Goal: Task Accomplishment & Management: Manage account settings

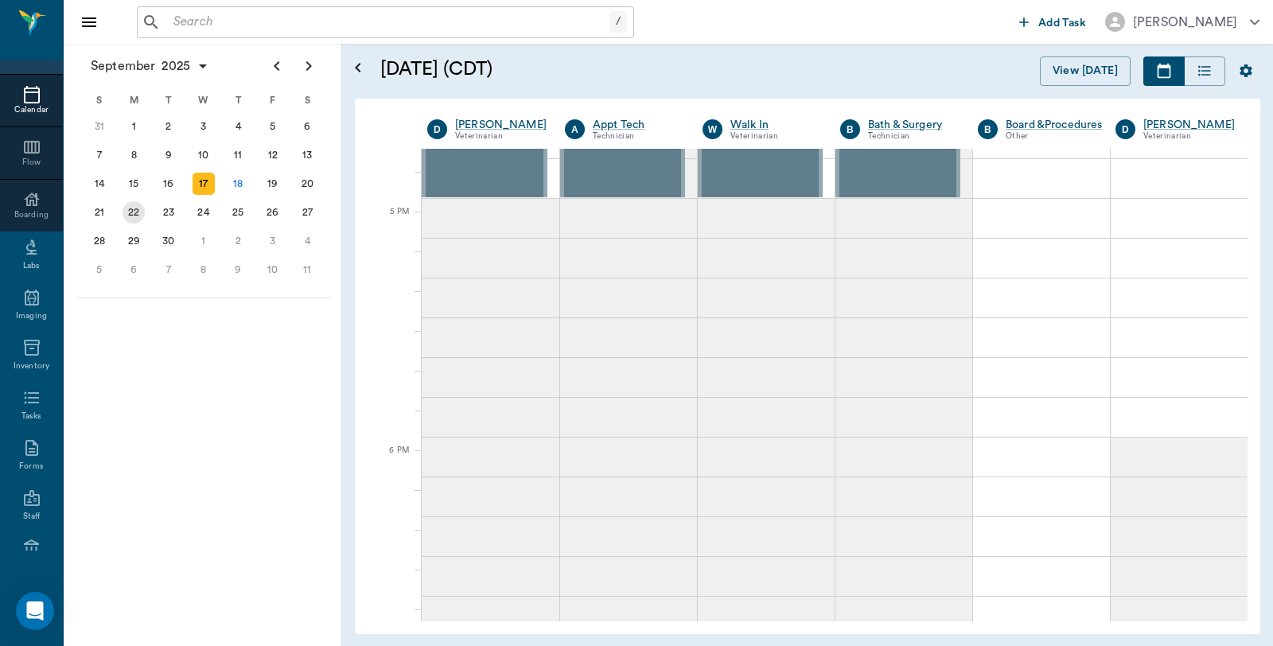
scroll to position [2149, 0]
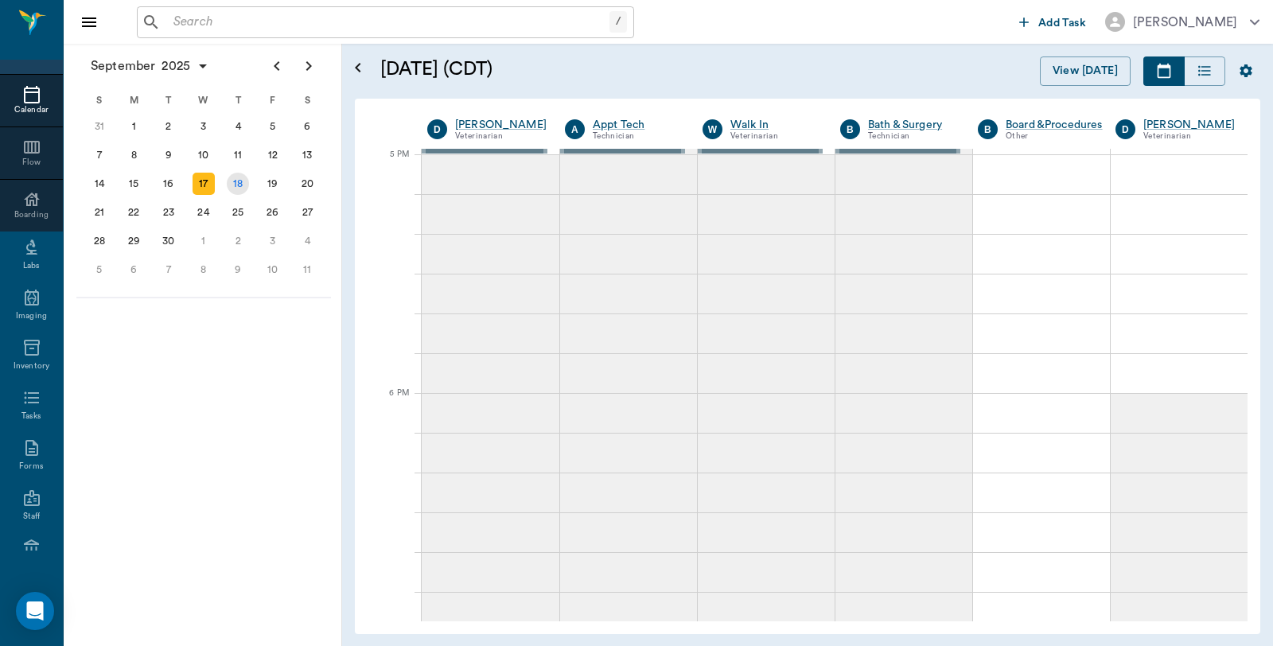
click at [241, 178] on div "18" at bounding box center [238, 184] width 22 height 22
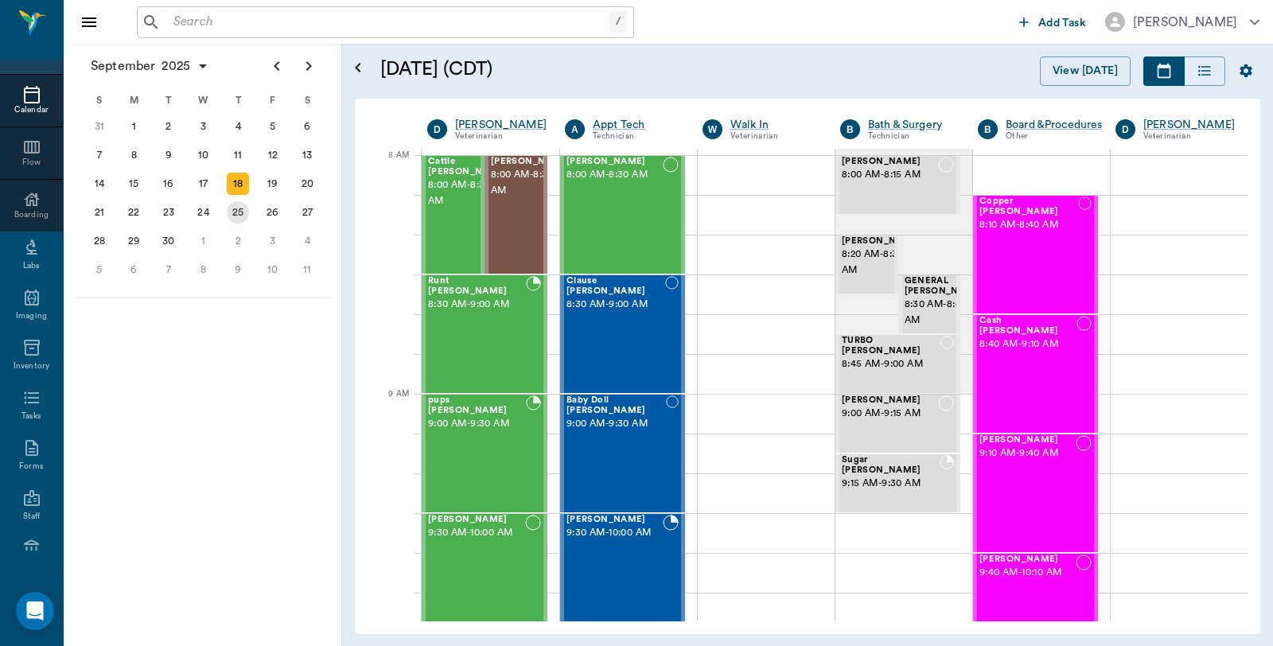
click at [243, 208] on div "25" at bounding box center [238, 212] width 22 height 22
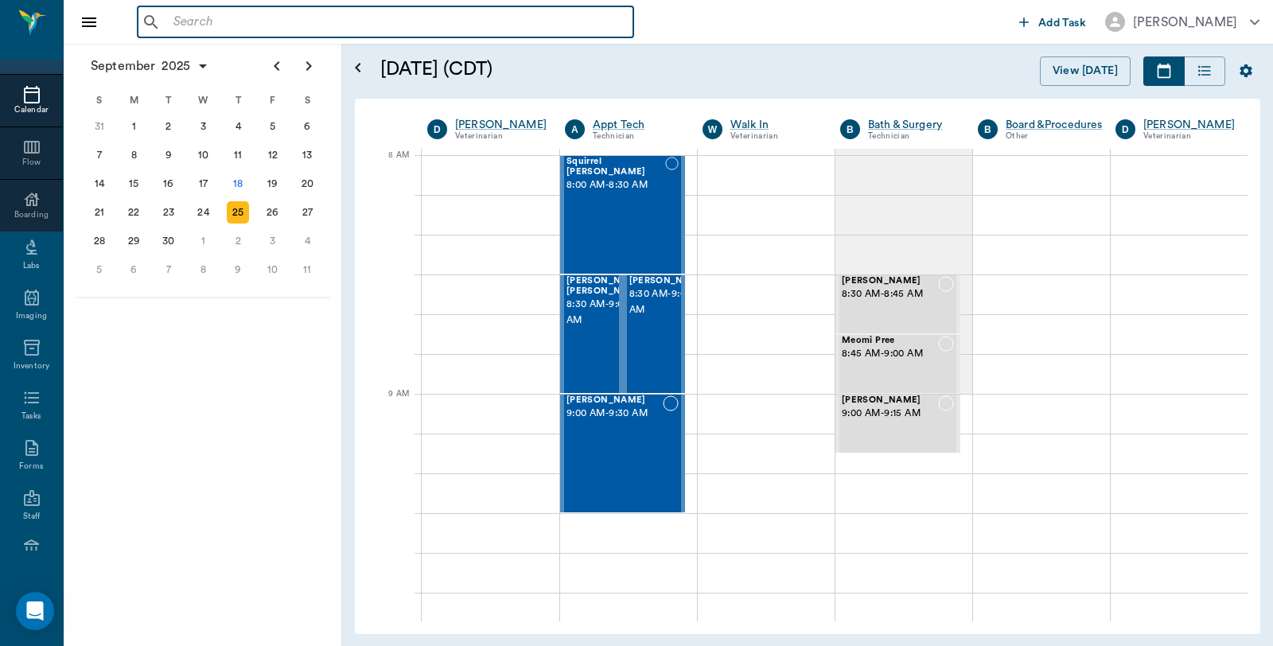
click at [213, 25] on input "text" at bounding box center [397, 22] width 460 height 22
click at [300, 29] on input "text" at bounding box center [397, 22] width 460 height 22
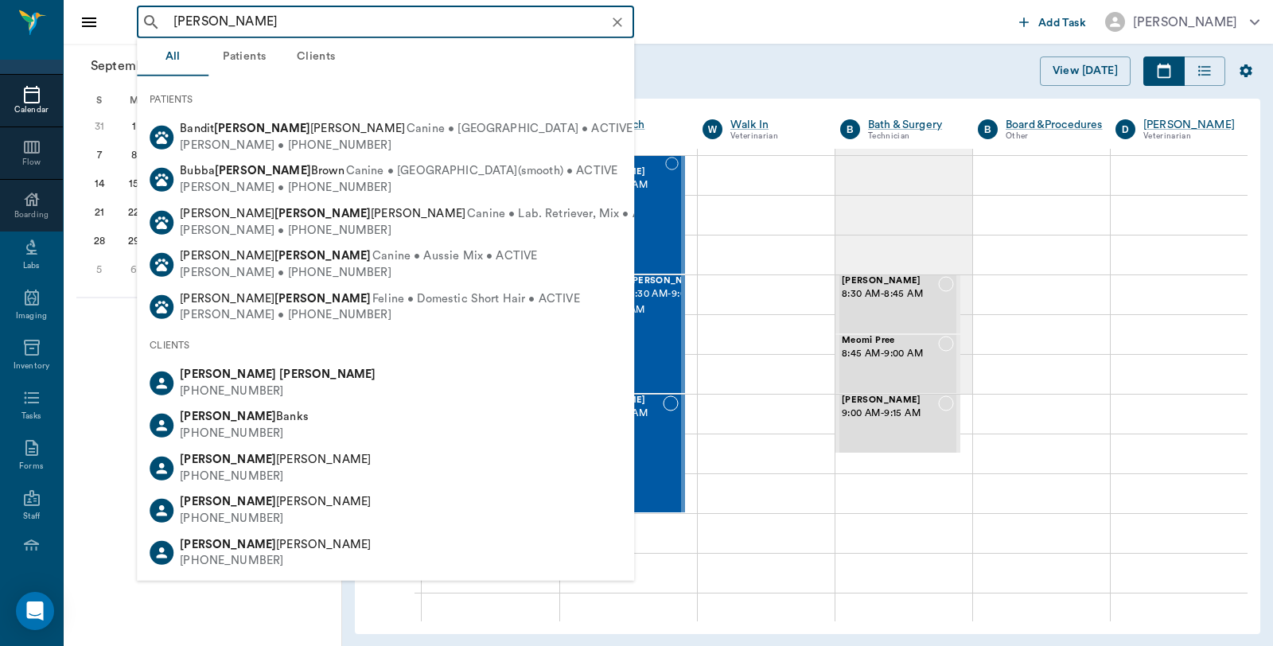
click at [279, 375] on b "Sims" at bounding box center [327, 374] width 96 height 12
type input "Wayne Sims"
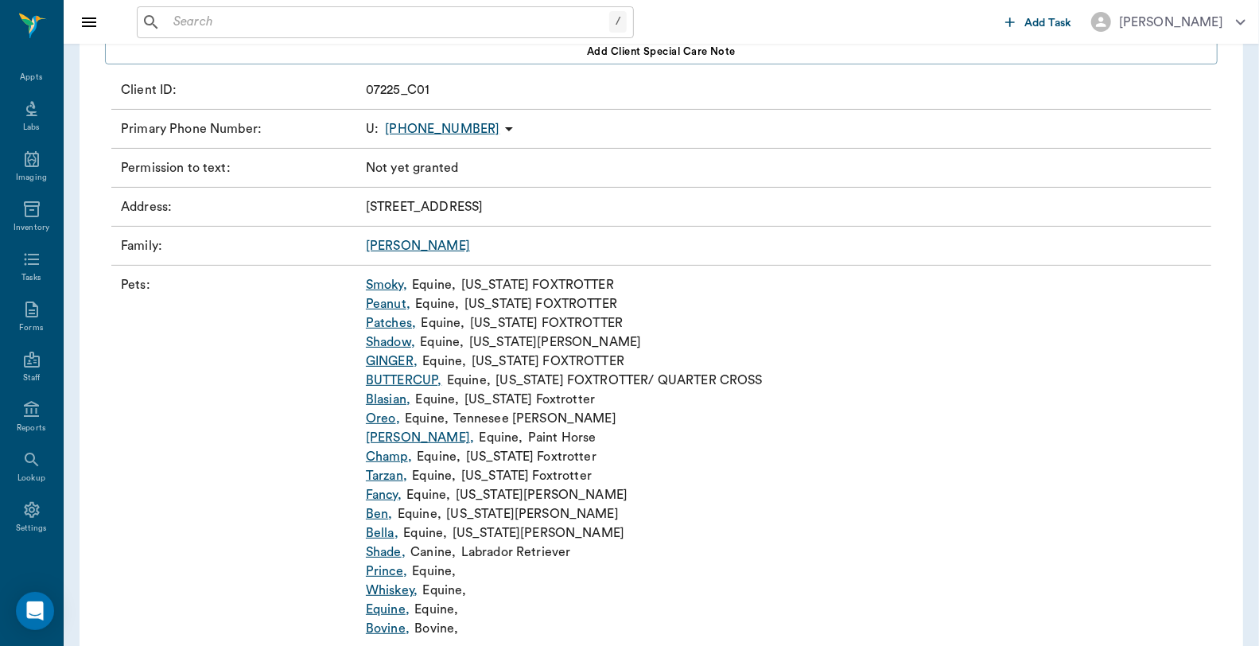
scroll to position [263, 0]
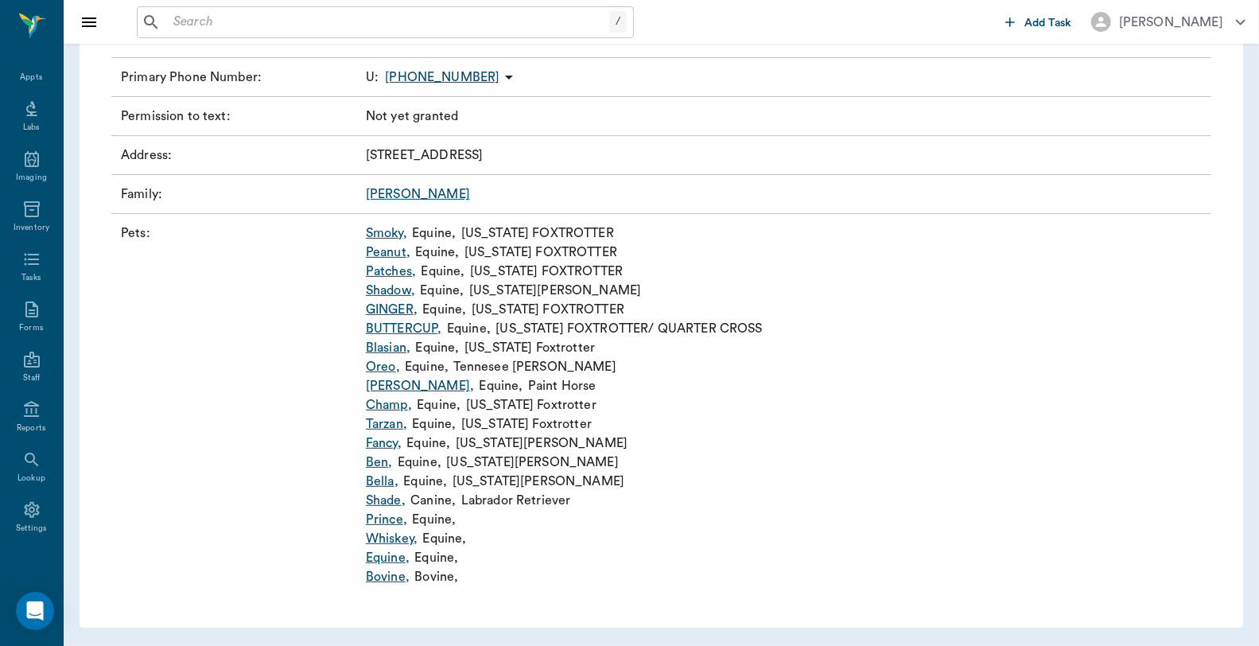
click at [423, 329] on link "BUTTERCUP ," at bounding box center [404, 328] width 76 height 19
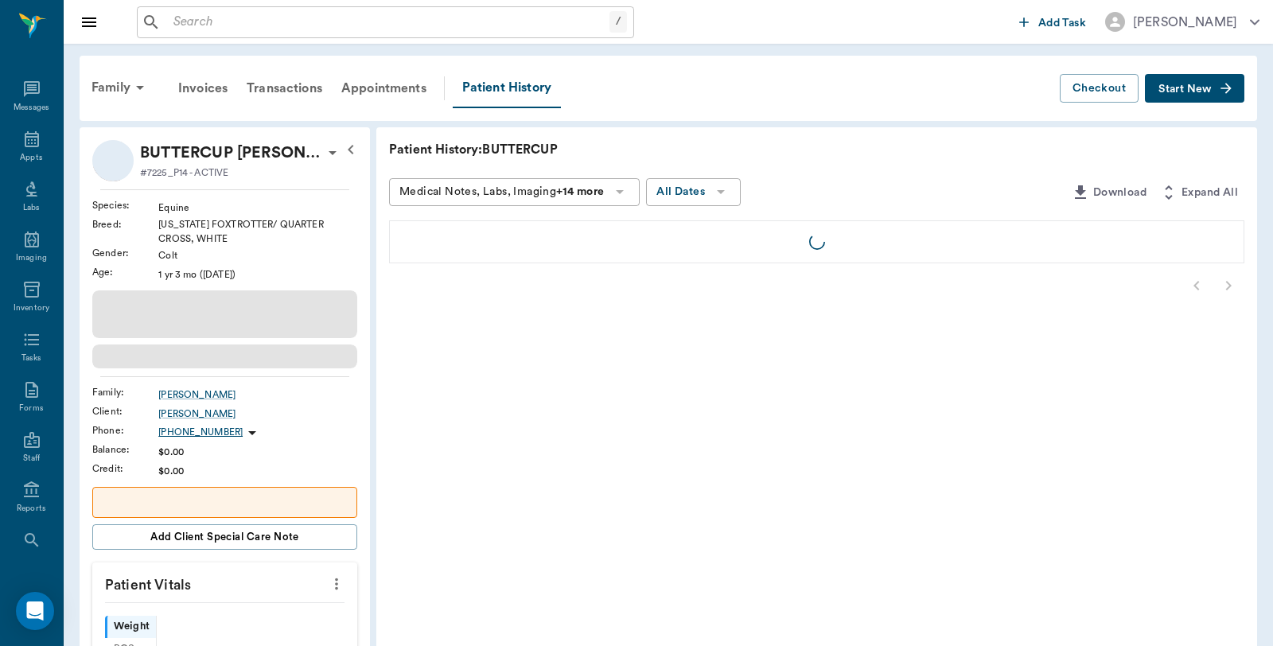
scroll to position [80, 0]
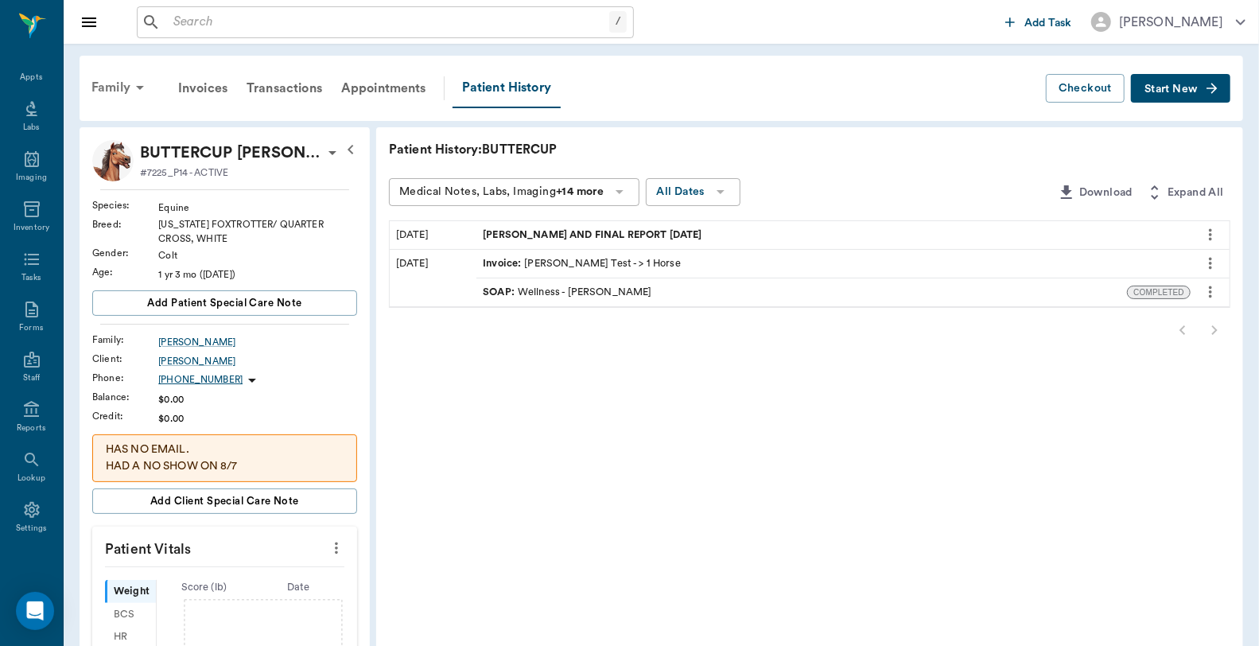
click at [110, 85] on div "Family" at bounding box center [120, 87] width 77 height 38
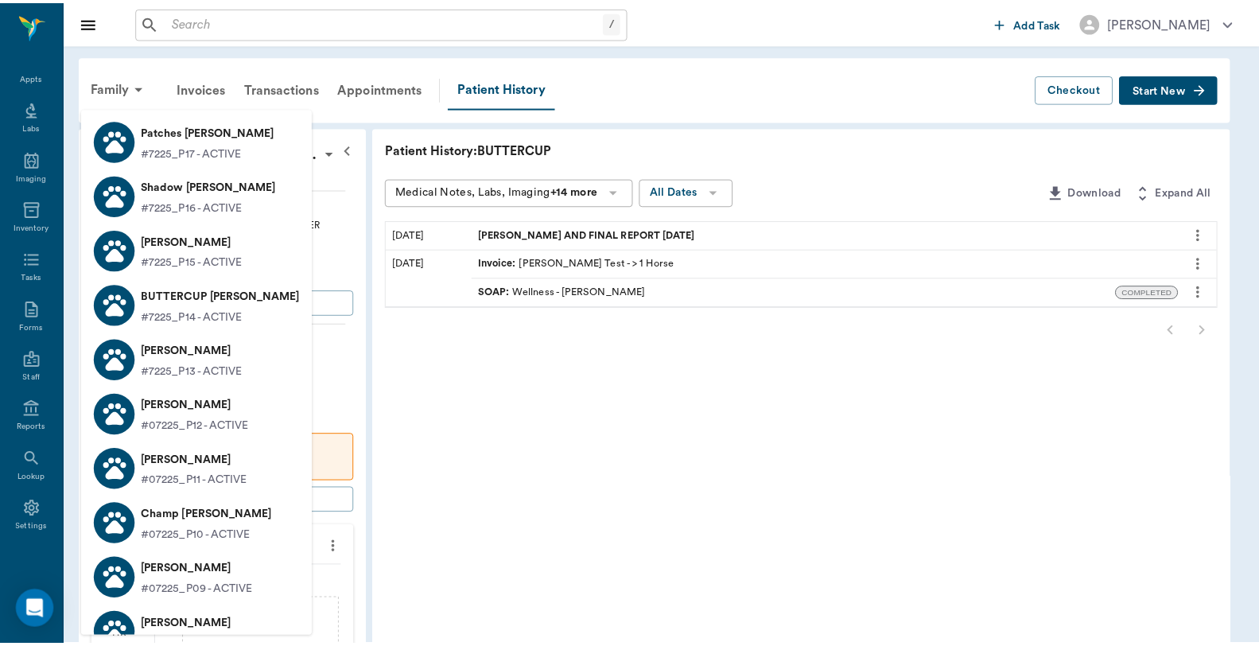
scroll to position [0, 0]
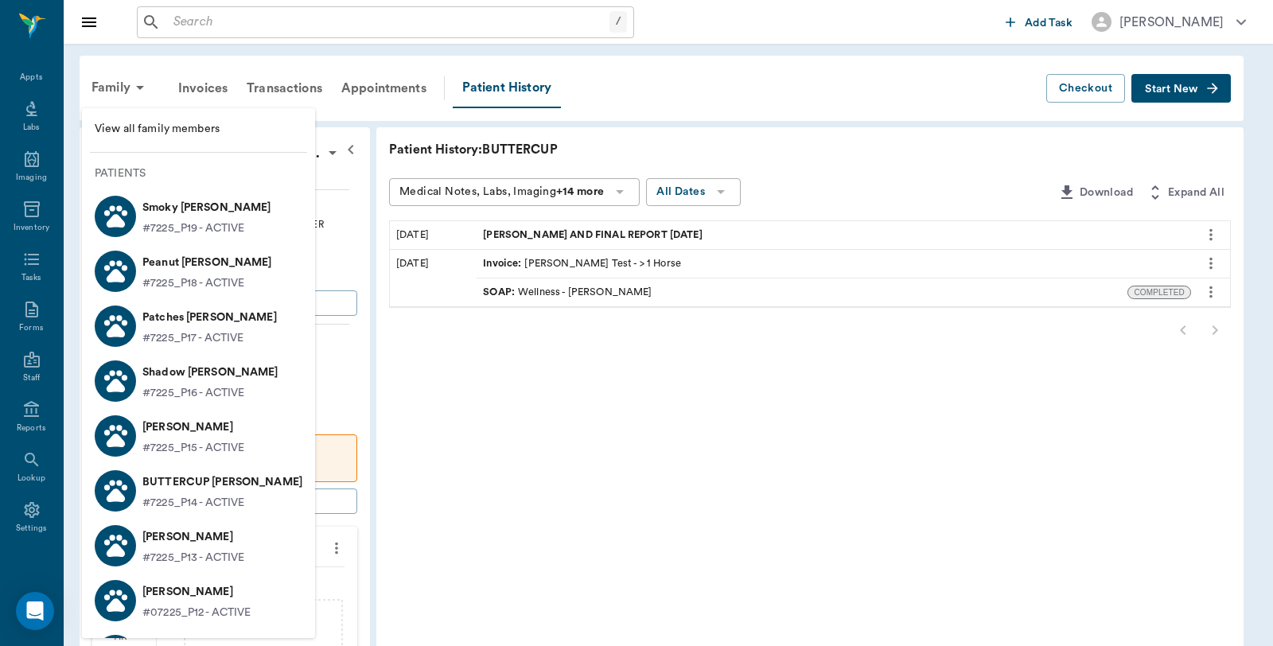
click at [175, 133] on span "View all family members" at bounding box center [199, 129] width 208 height 17
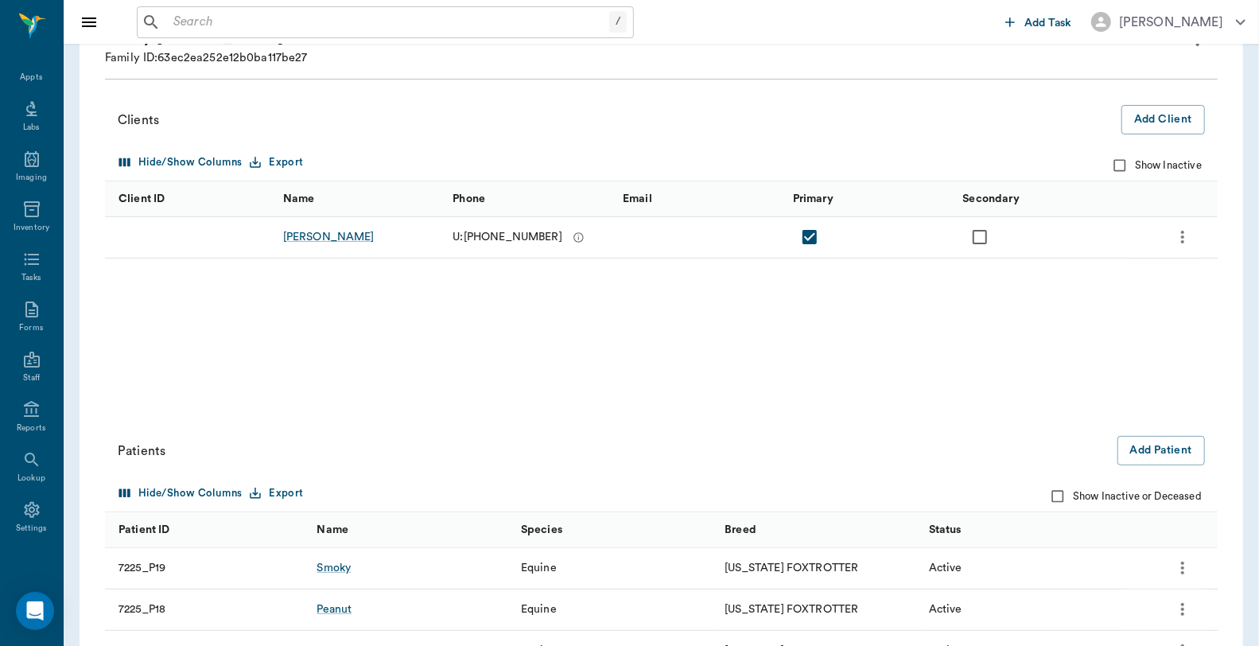
scroll to position [530, 0]
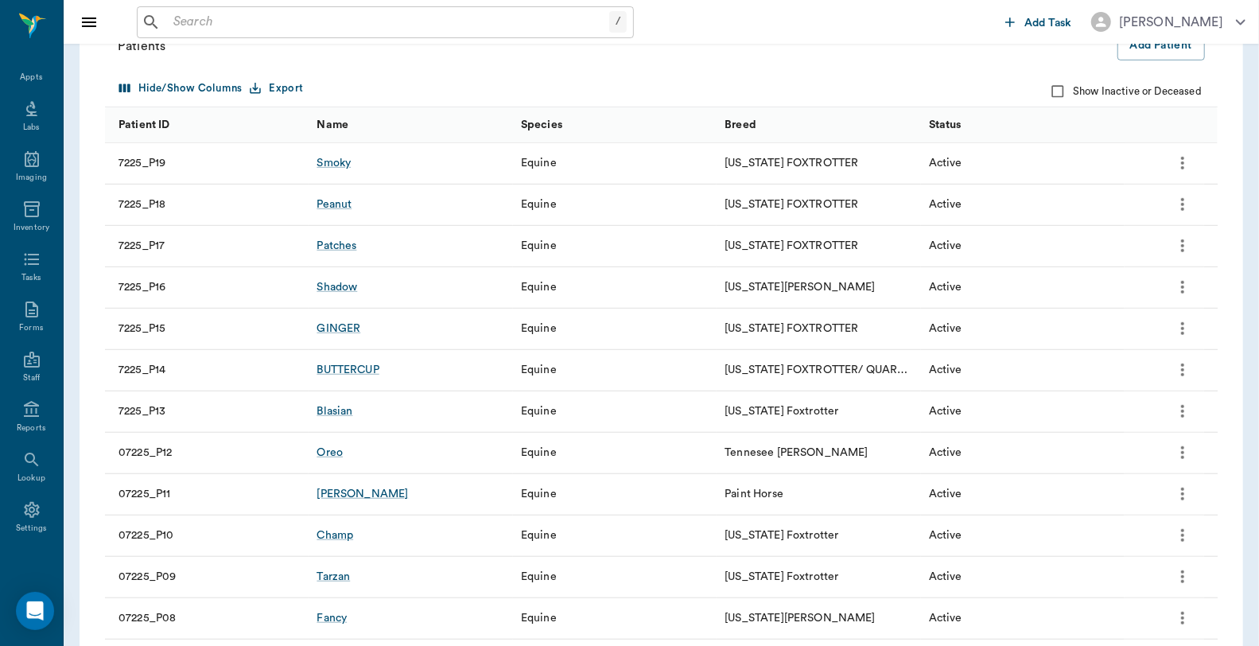
click at [1185, 367] on icon "more" at bounding box center [1182, 369] width 19 height 19
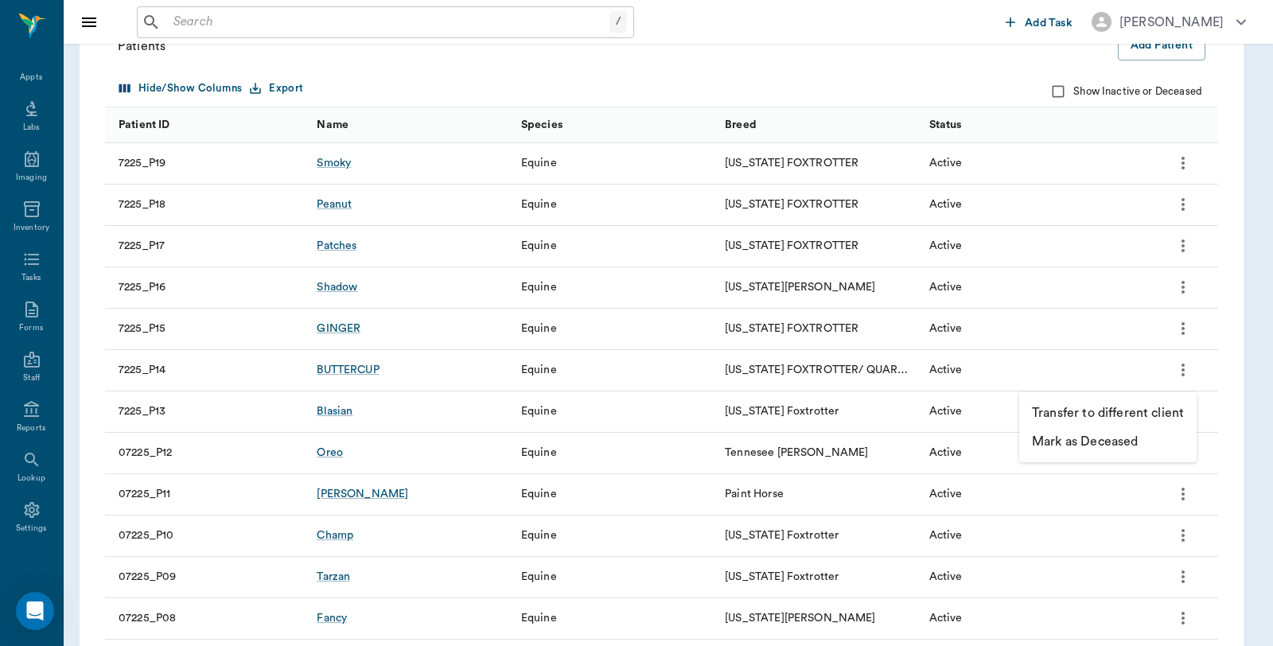
click at [1087, 447] on p "Mark as Deceased" at bounding box center [1085, 441] width 106 height 19
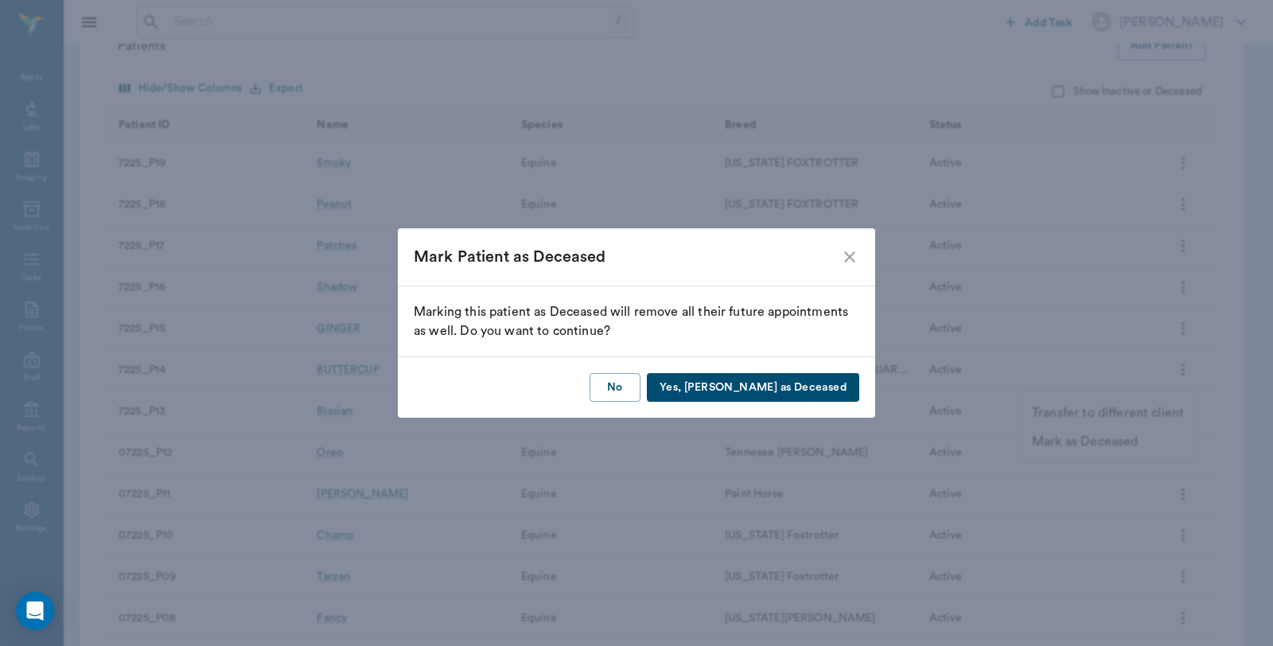
click at [831, 393] on button "Yes, Mark as Deceased" at bounding box center [753, 387] width 212 height 29
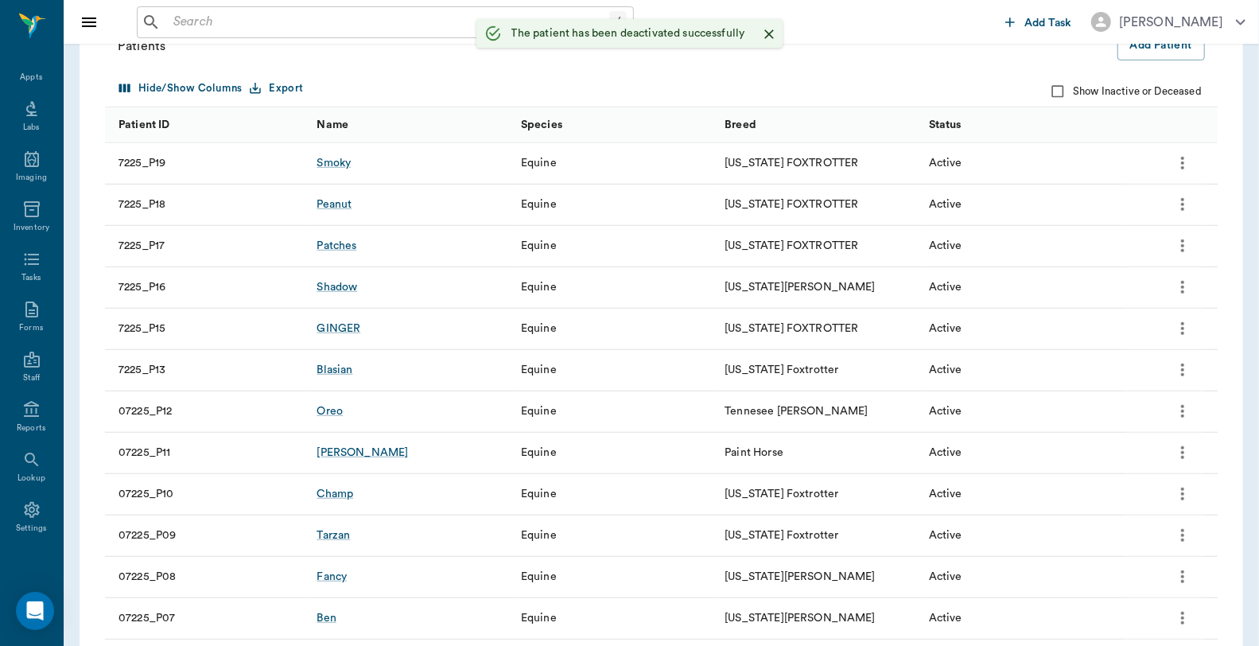
click at [1184, 372] on icon "more" at bounding box center [1182, 369] width 19 height 19
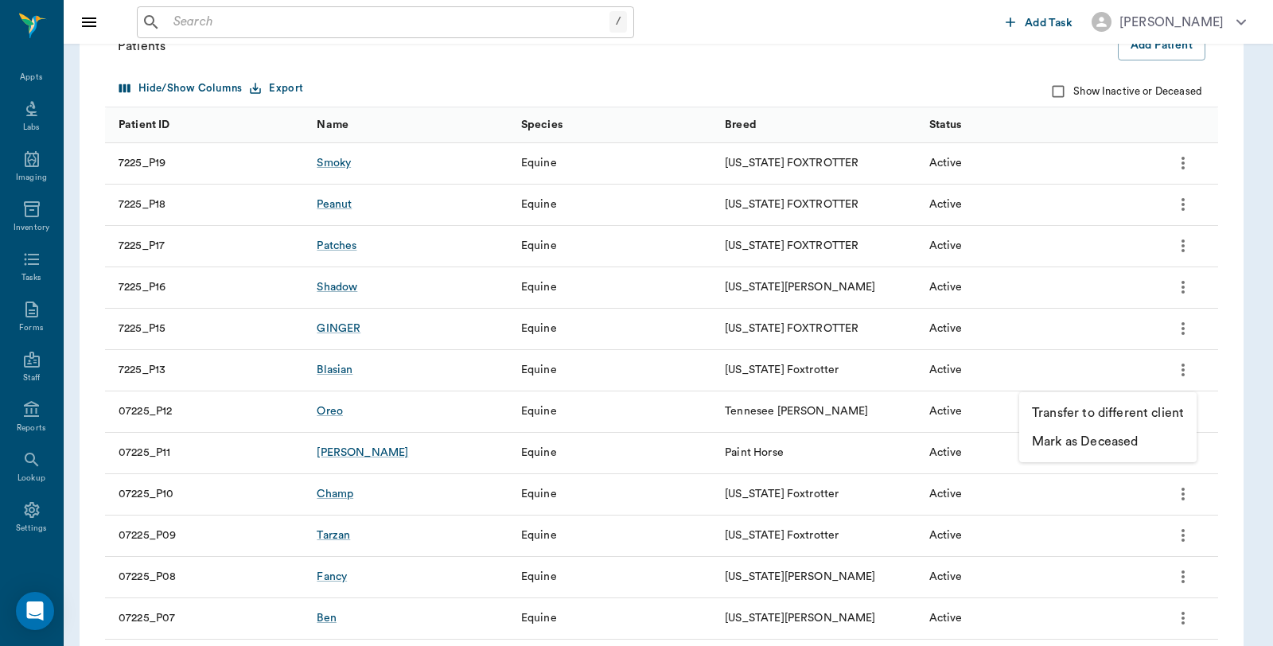
click at [1103, 446] on p "Mark as Deceased" at bounding box center [1085, 441] width 106 height 19
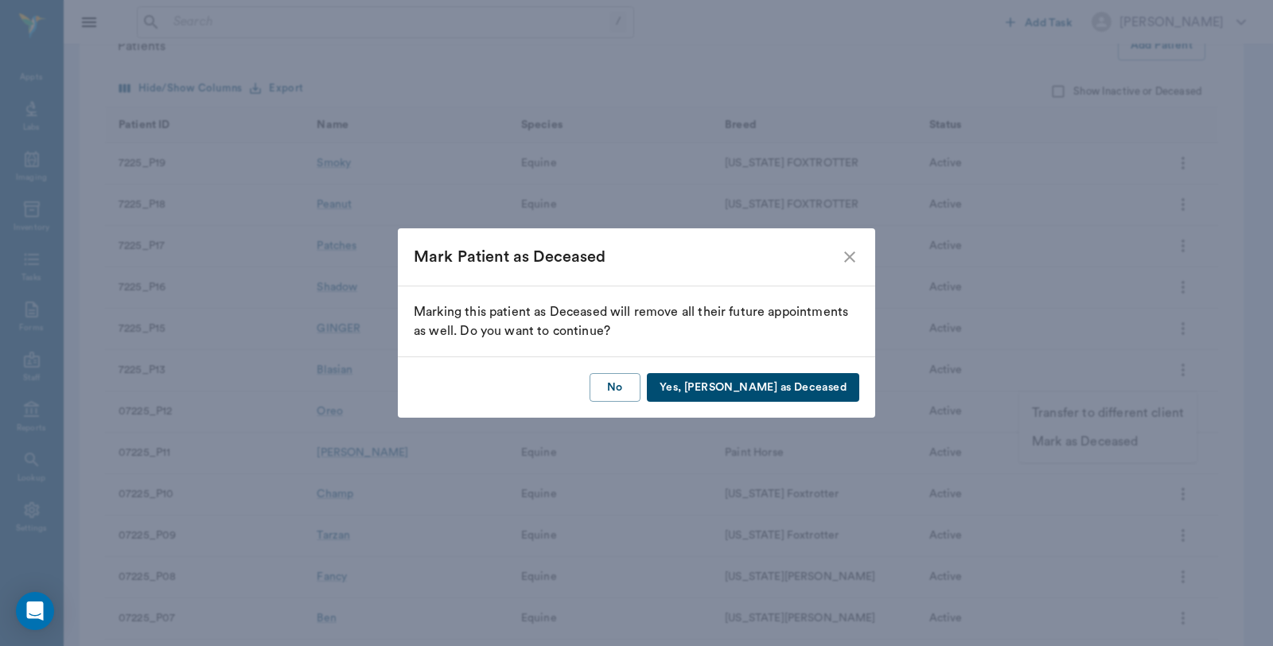
click at [827, 382] on button "Yes, Mark as Deceased" at bounding box center [753, 387] width 212 height 29
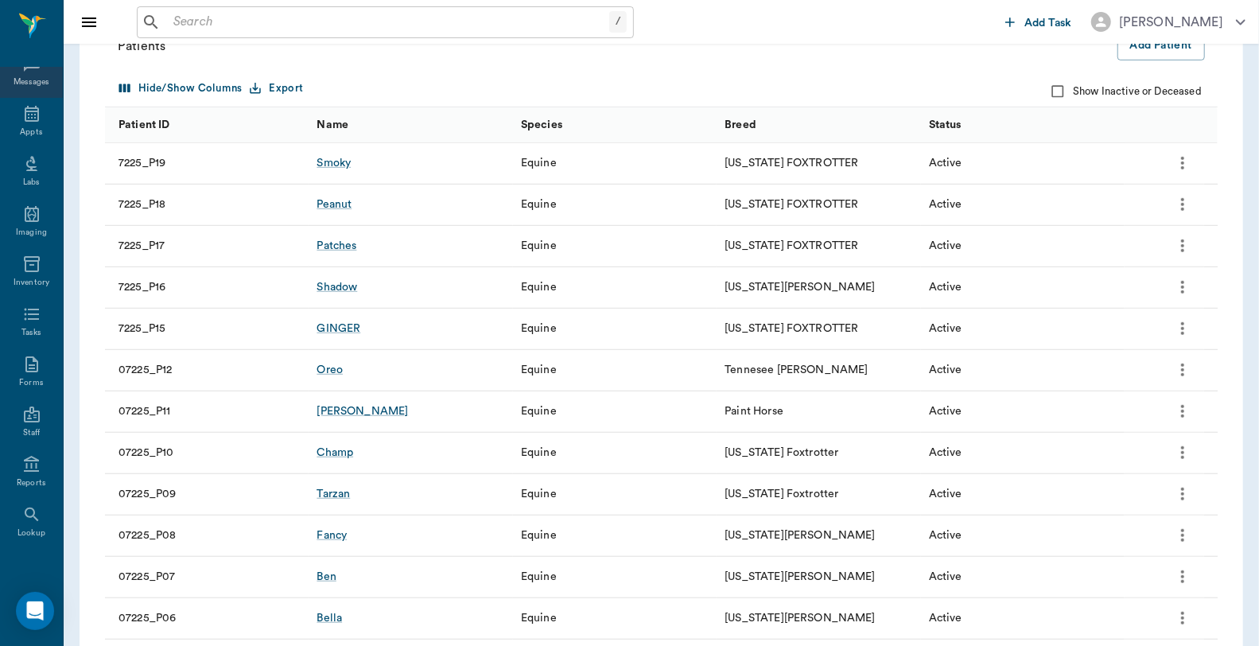
scroll to position [0, 0]
click at [17, 146] on div "Appts" at bounding box center [31, 148] width 63 height 50
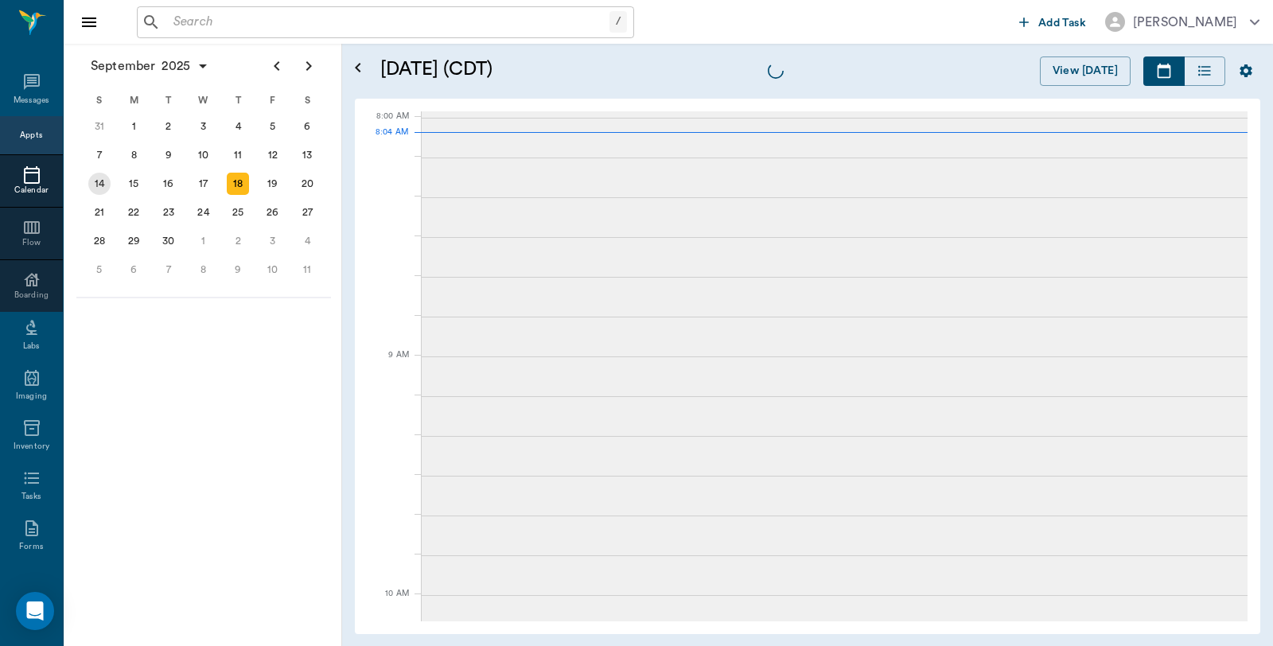
scroll to position [1, 0]
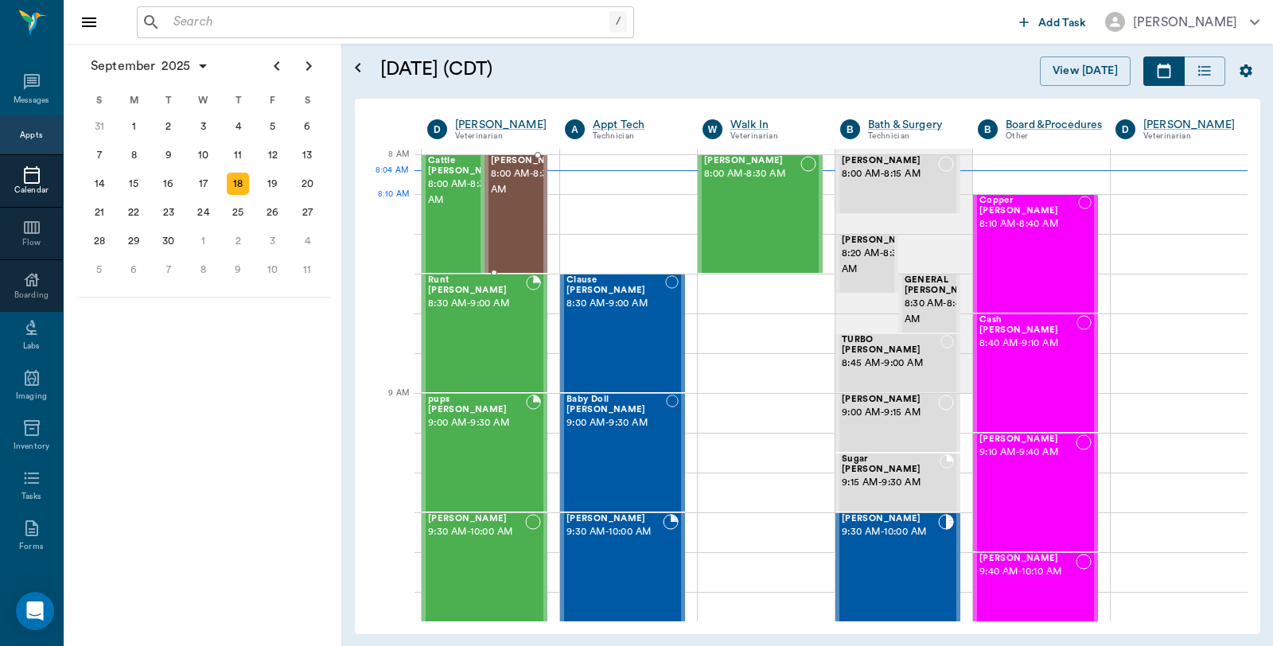
click at [516, 198] on span "8:00 AM - 8:30 AM" at bounding box center [531, 182] width 80 height 32
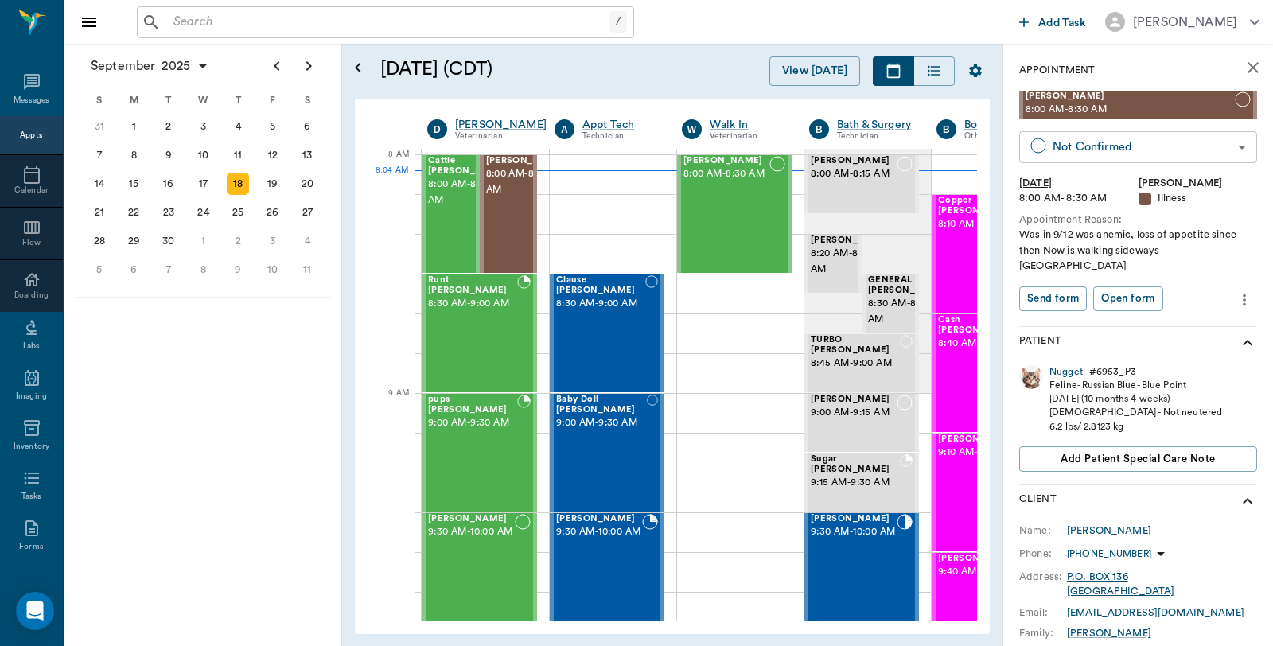
click at [1130, 154] on body "/ ​ Add Task Dr. Bert Ellsworth Nectar Messages Appts Calendar Flow Boarding La…" at bounding box center [636, 323] width 1273 height 646
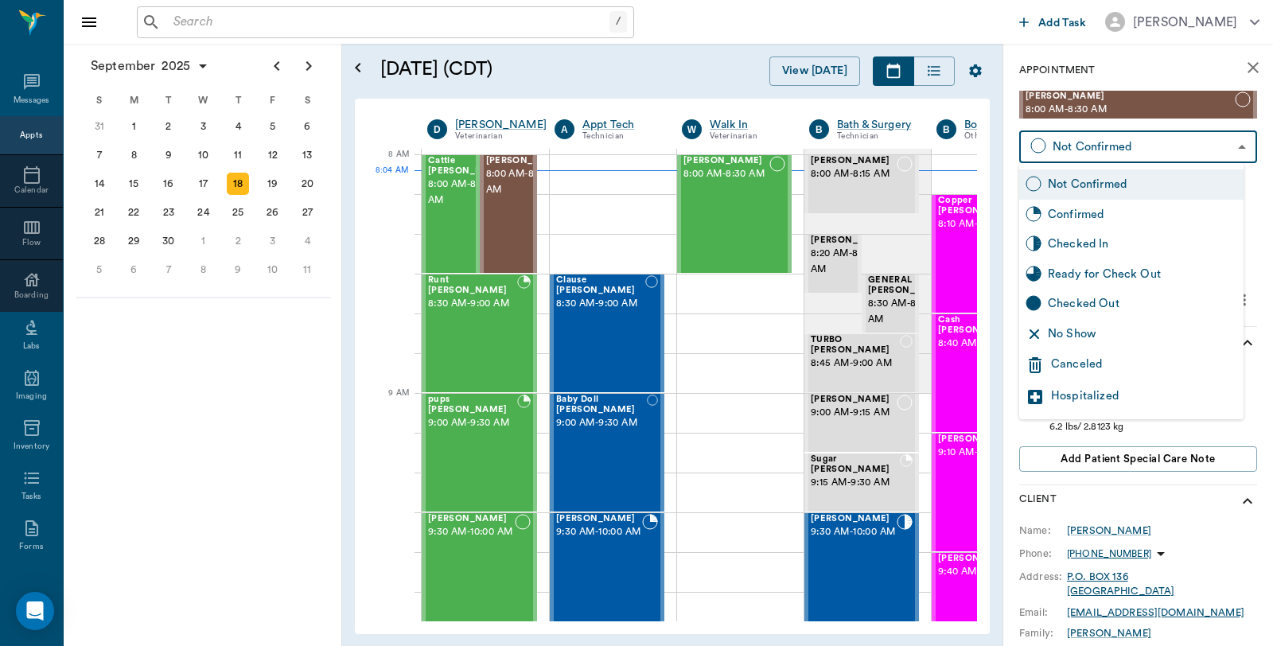
click at [1091, 241] on div "Checked In" at bounding box center [1142, 244] width 189 height 18
type input "CHECKED_IN"
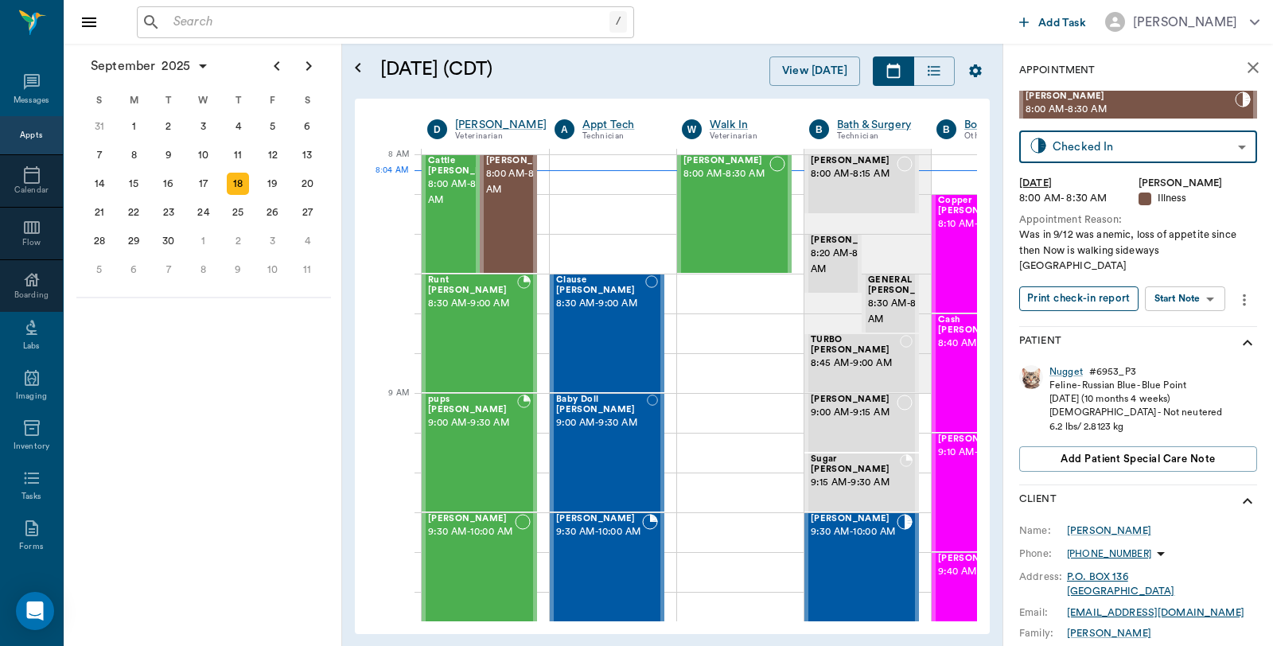
click at [1078, 286] on button "Print check-in report" at bounding box center [1078, 298] width 119 height 25
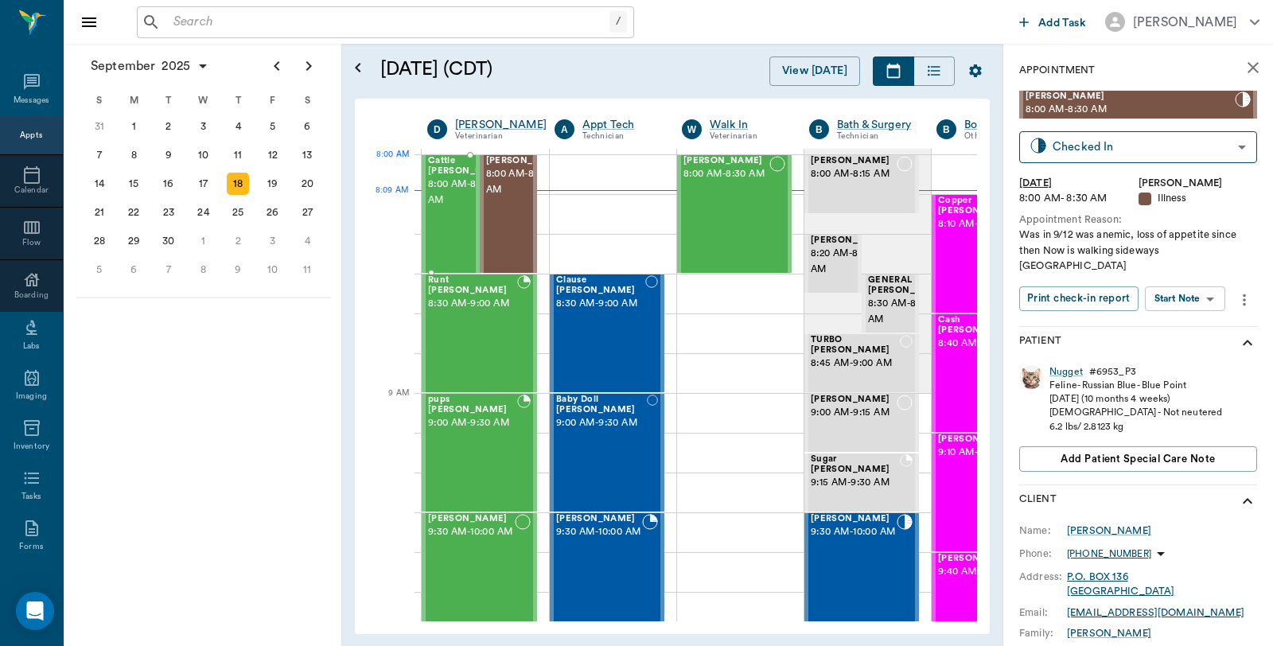
click at [457, 169] on span "Cattle [PERSON_NAME]" at bounding box center [468, 166] width 80 height 21
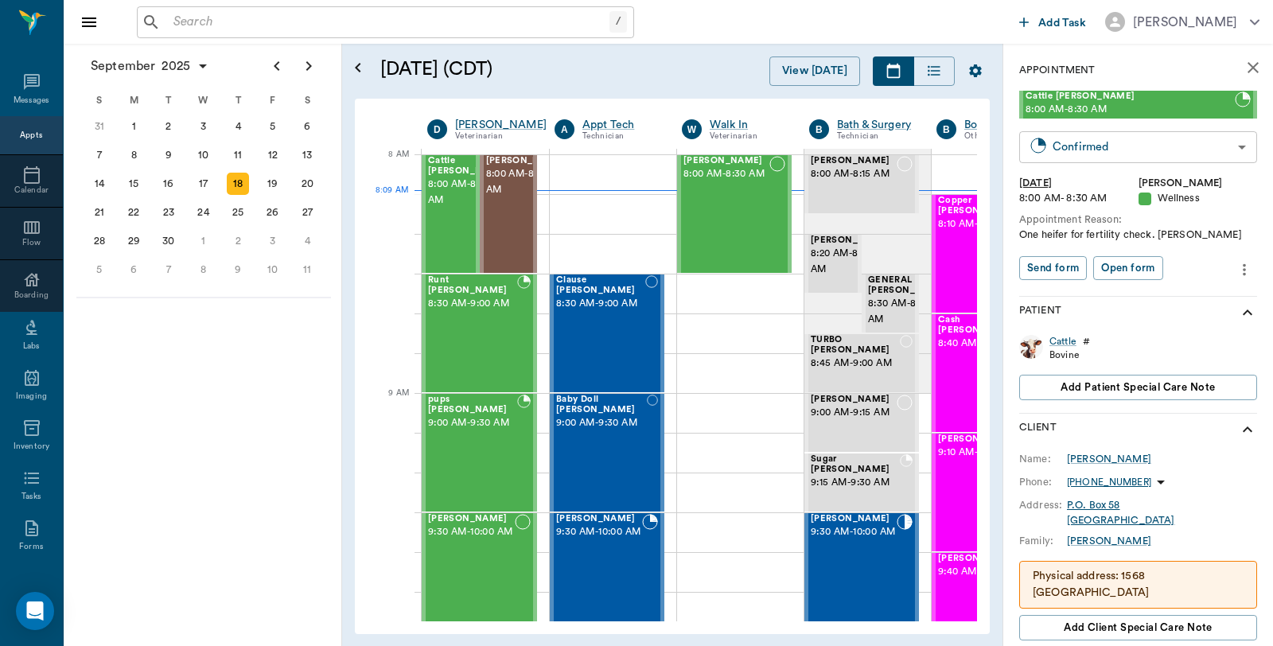
click at [1122, 134] on body "/ ​ Add Task Dr. Bert Ellsworth Nectar Messages Appts Calendar Flow Boarding La…" at bounding box center [636, 323] width 1273 height 646
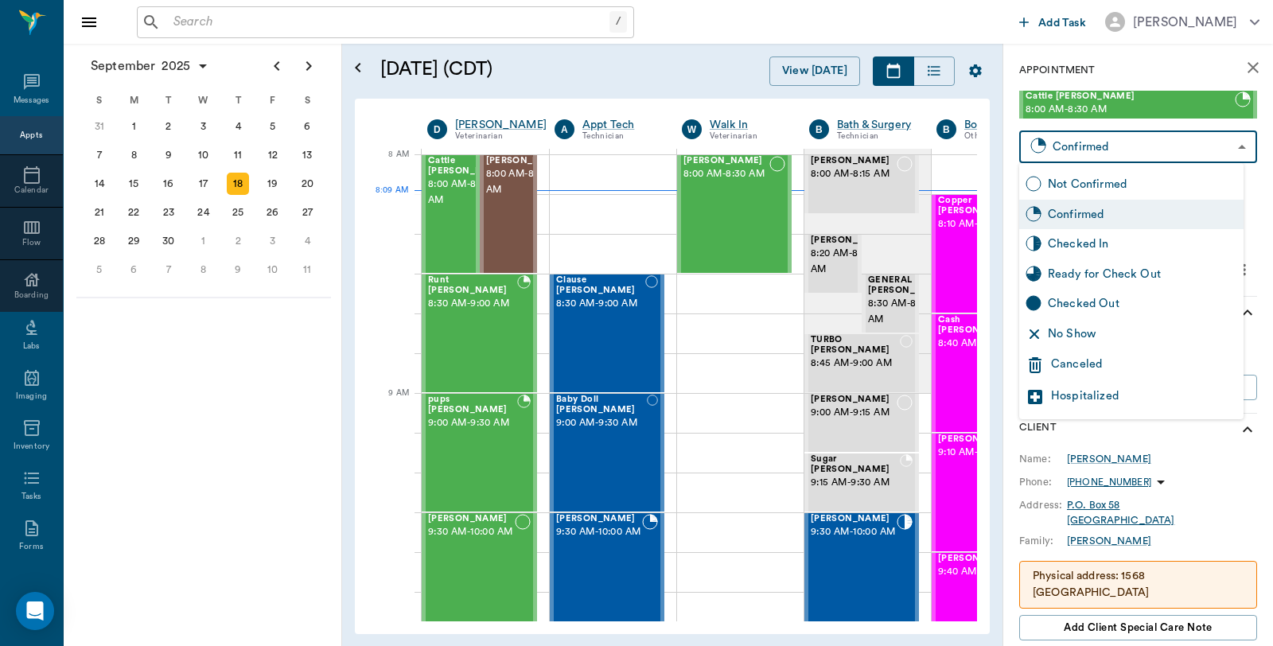
click at [1098, 242] on div "Checked In" at bounding box center [1142, 244] width 189 height 18
type input "CHECKED_IN"
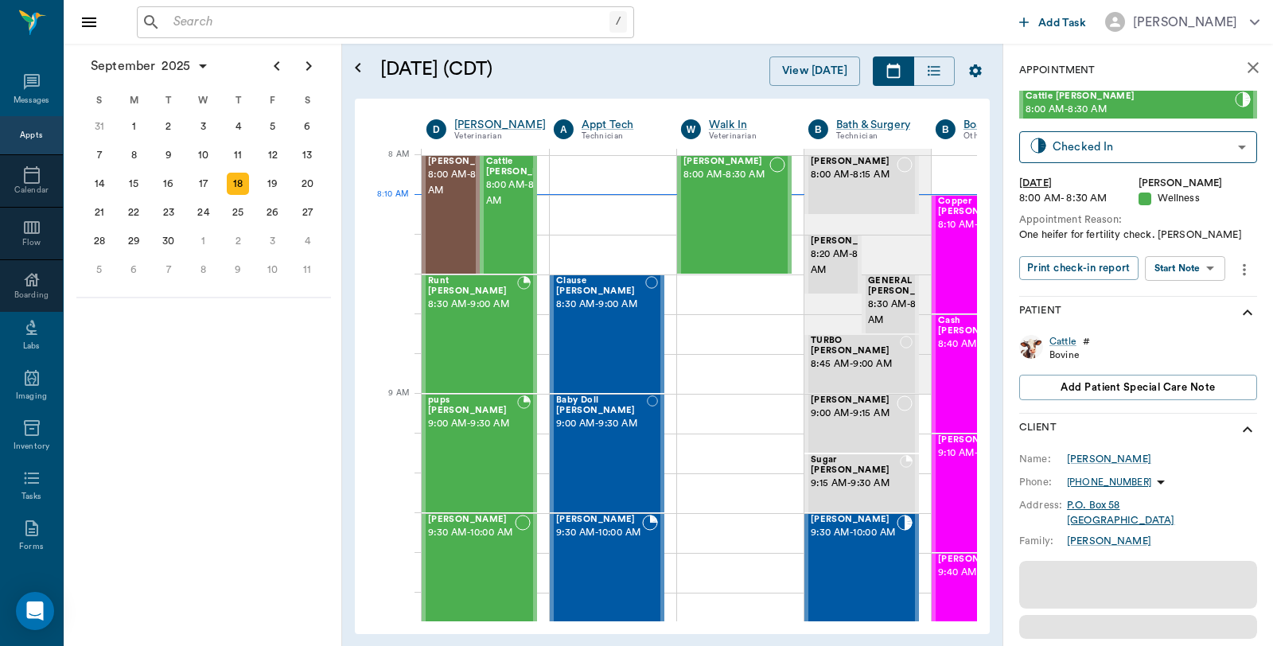
scroll to position [1, 1]
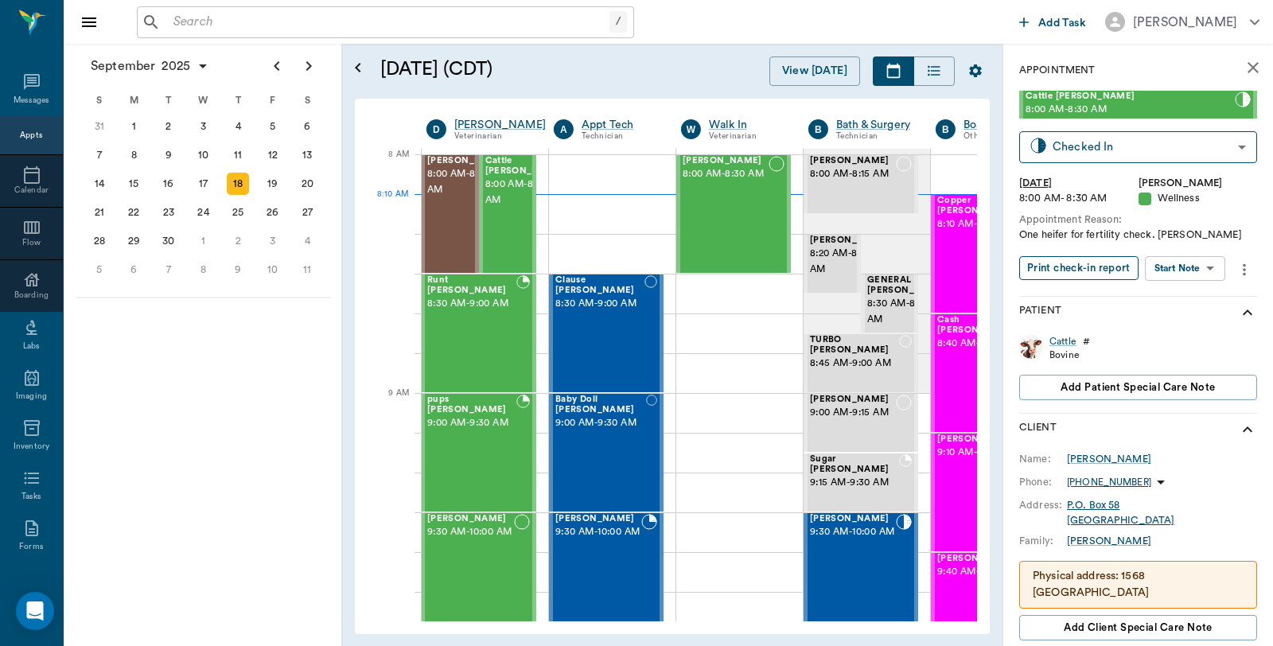
click at [1109, 271] on button "Print check-in report" at bounding box center [1078, 268] width 119 height 25
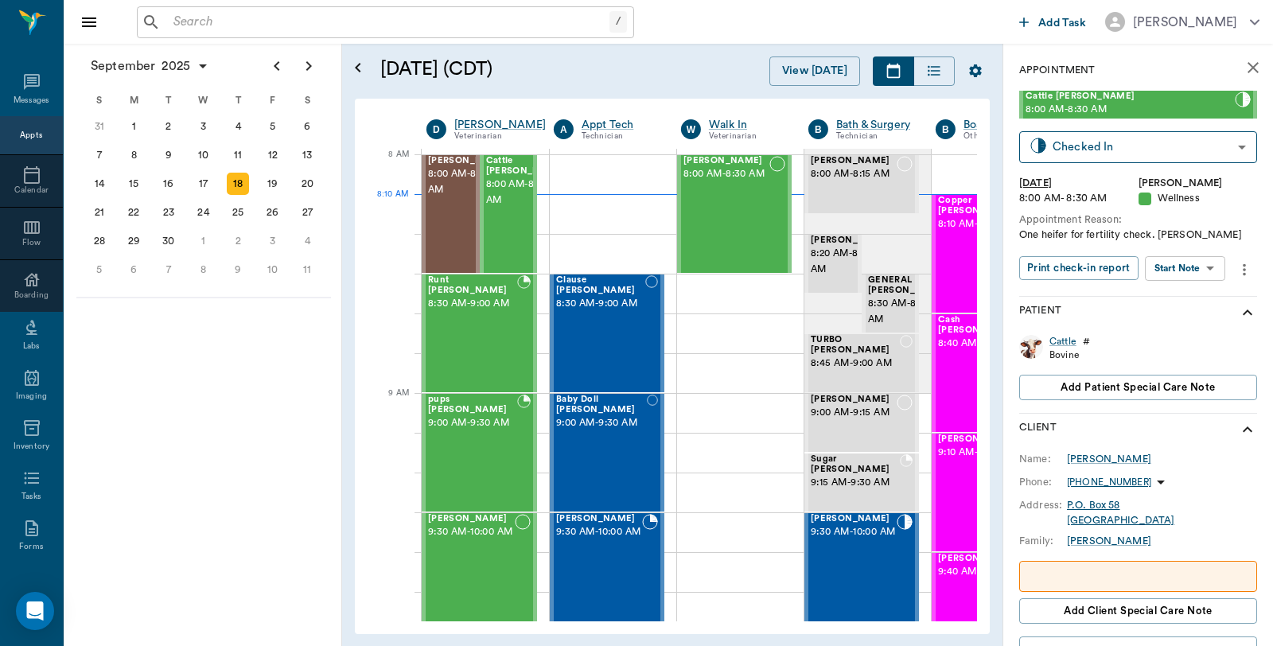
scroll to position [1, 1]
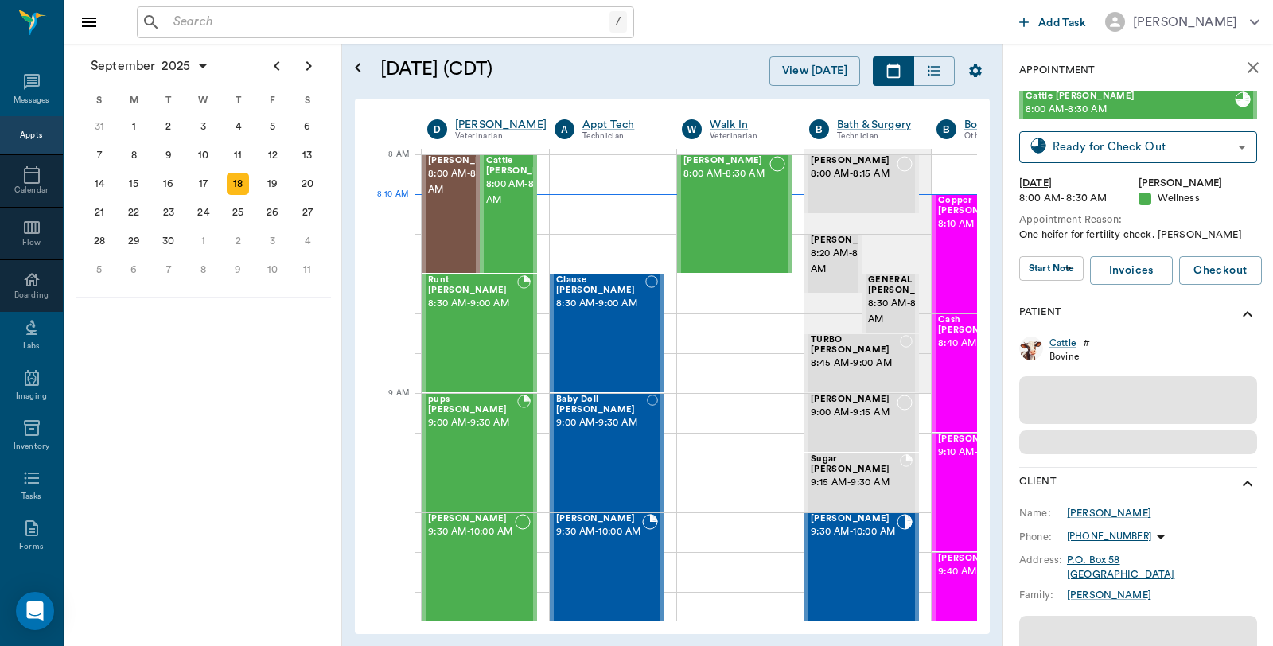
scroll to position [1, 1]
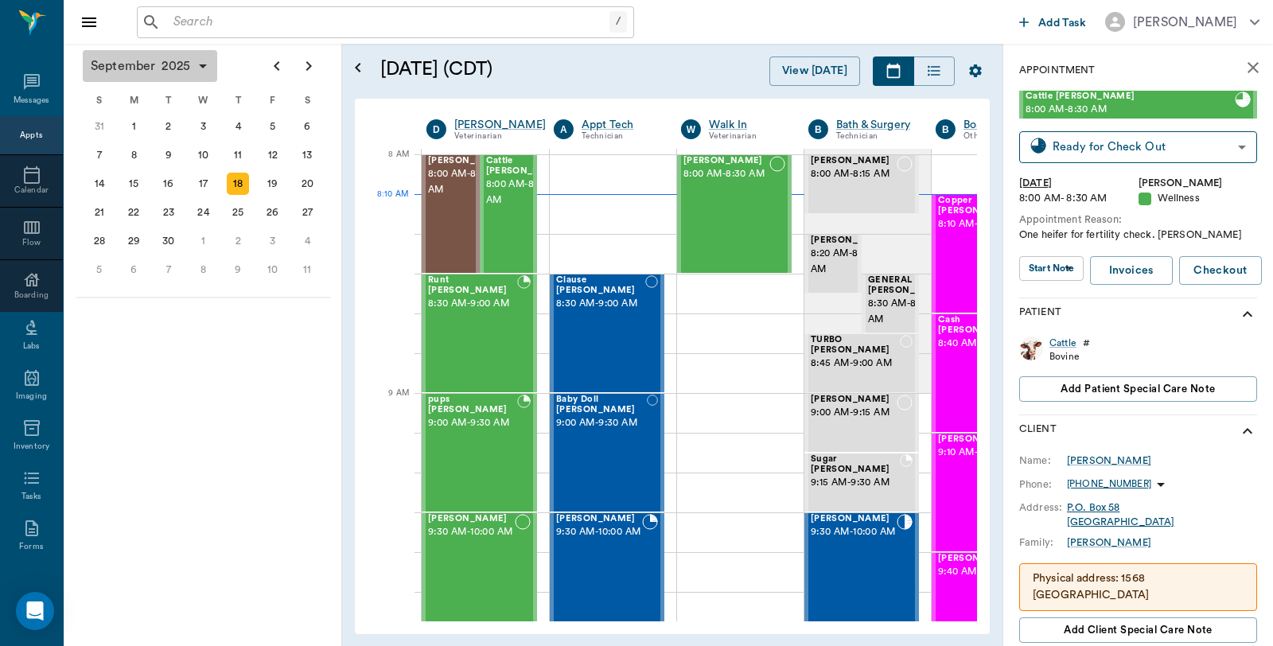
scroll to position [1, 1]
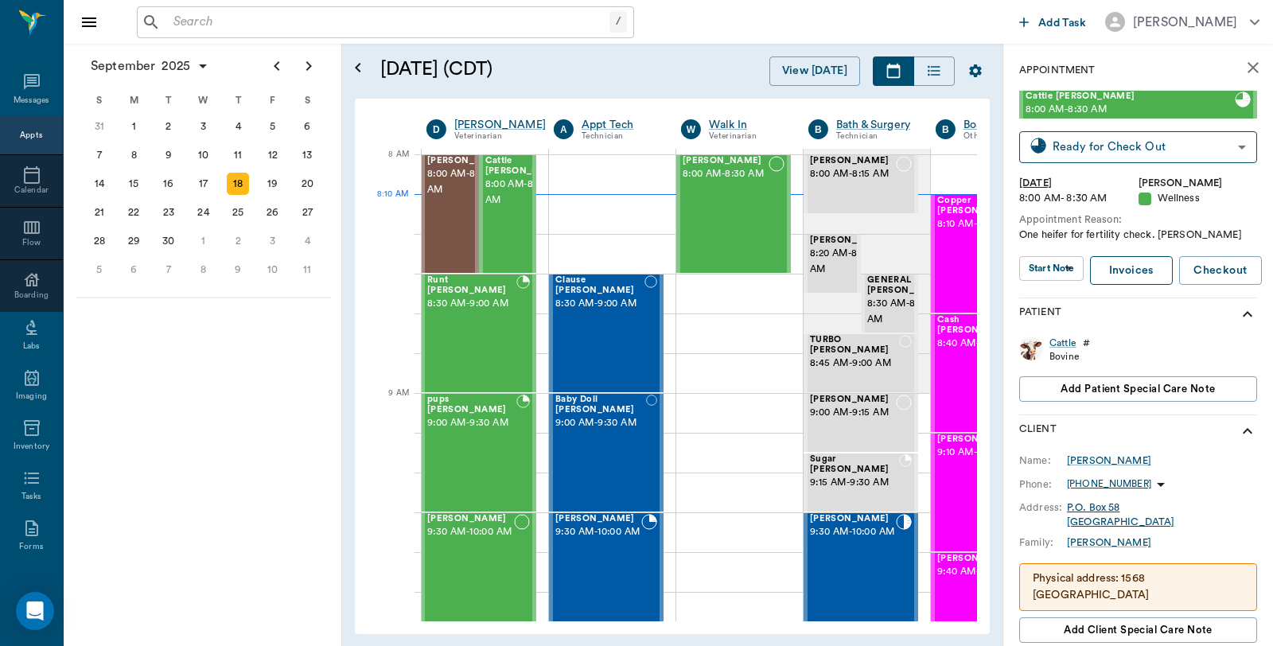
click at [1144, 267] on link "Invoices" at bounding box center [1131, 270] width 83 height 29
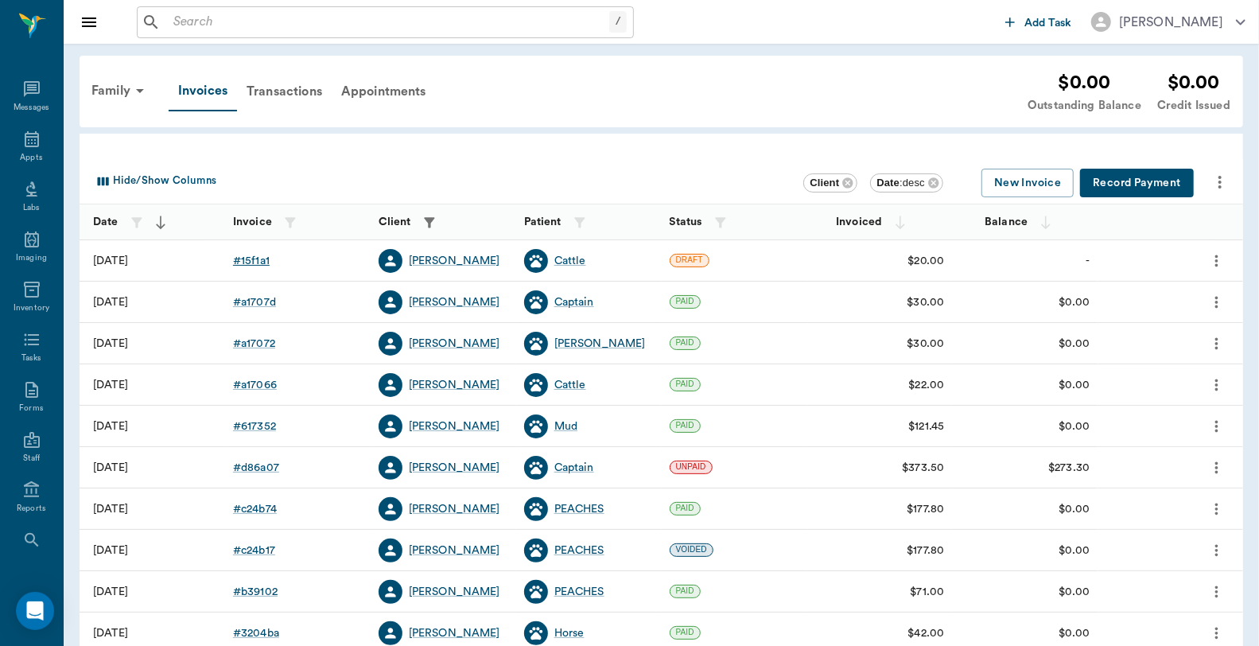
click at [255, 257] on div "# 15f1a1" at bounding box center [251, 261] width 37 height 16
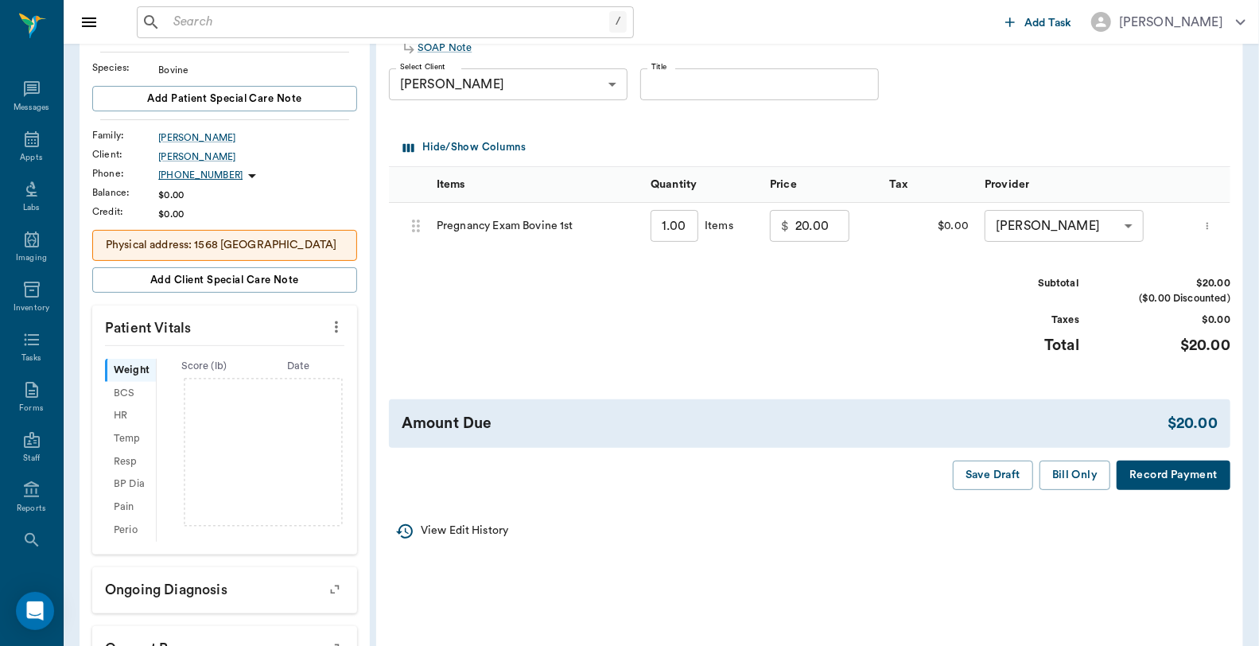
scroll to position [177, 0]
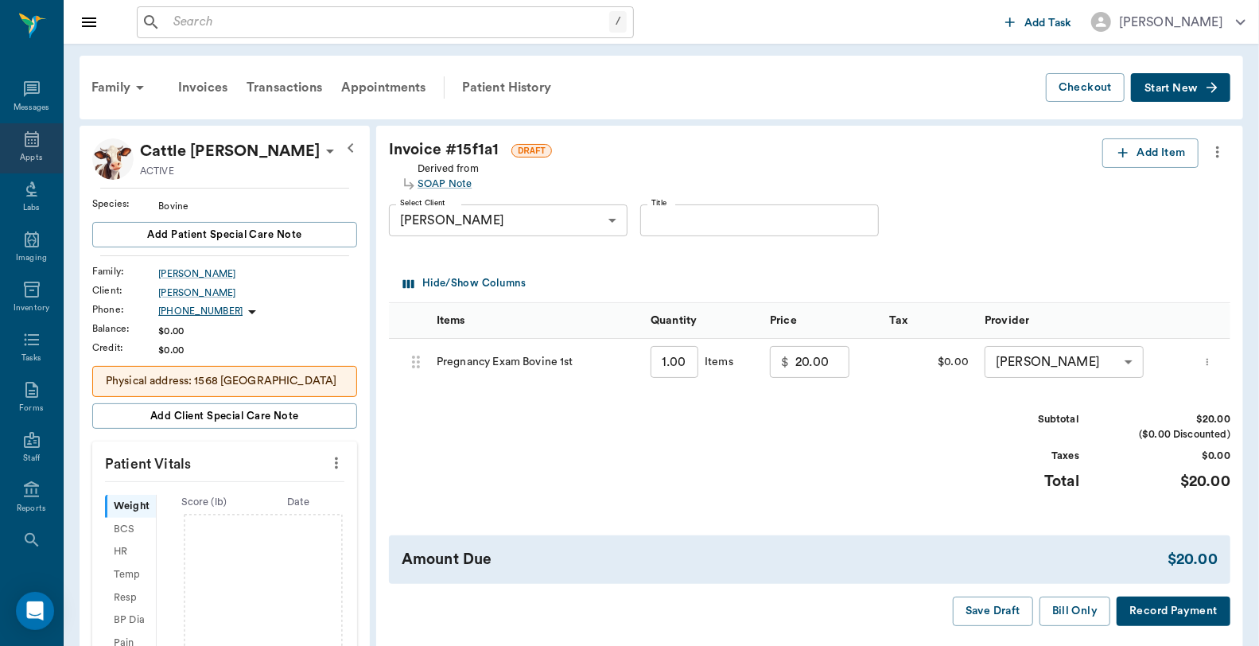
click at [32, 144] on icon at bounding box center [32, 139] width 14 height 16
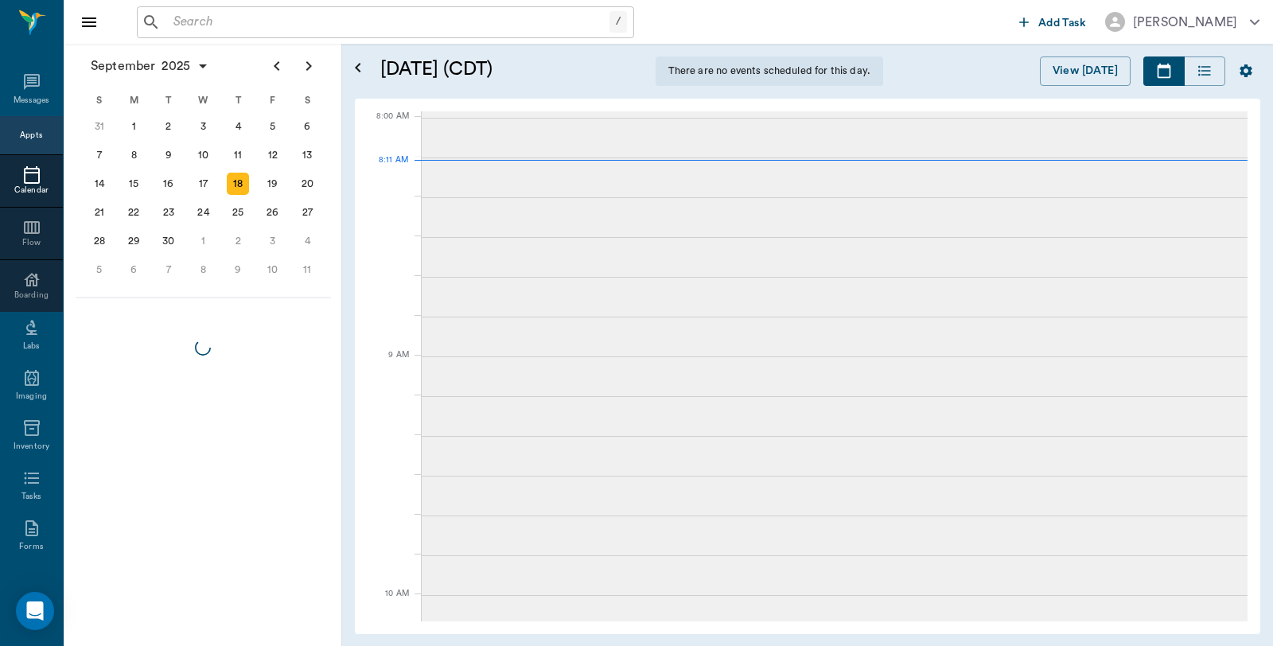
scroll to position [2, 0]
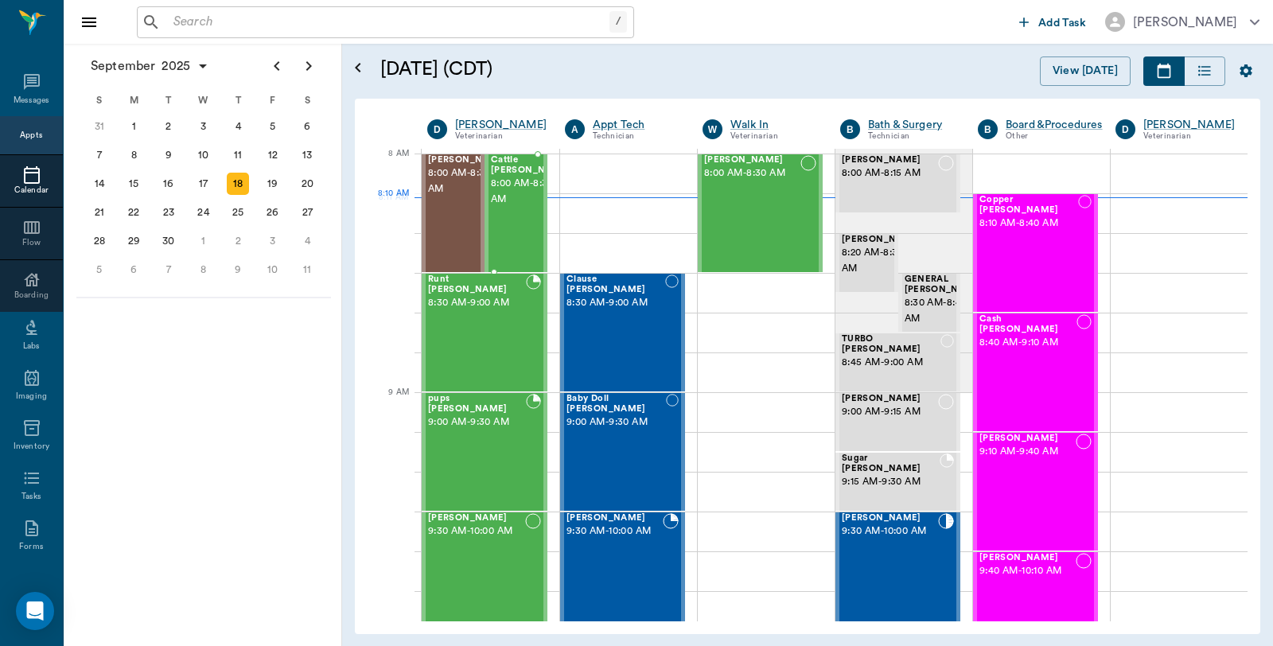
click at [513, 196] on span "8:00 AM - 8:30 AM" at bounding box center [531, 192] width 80 height 32
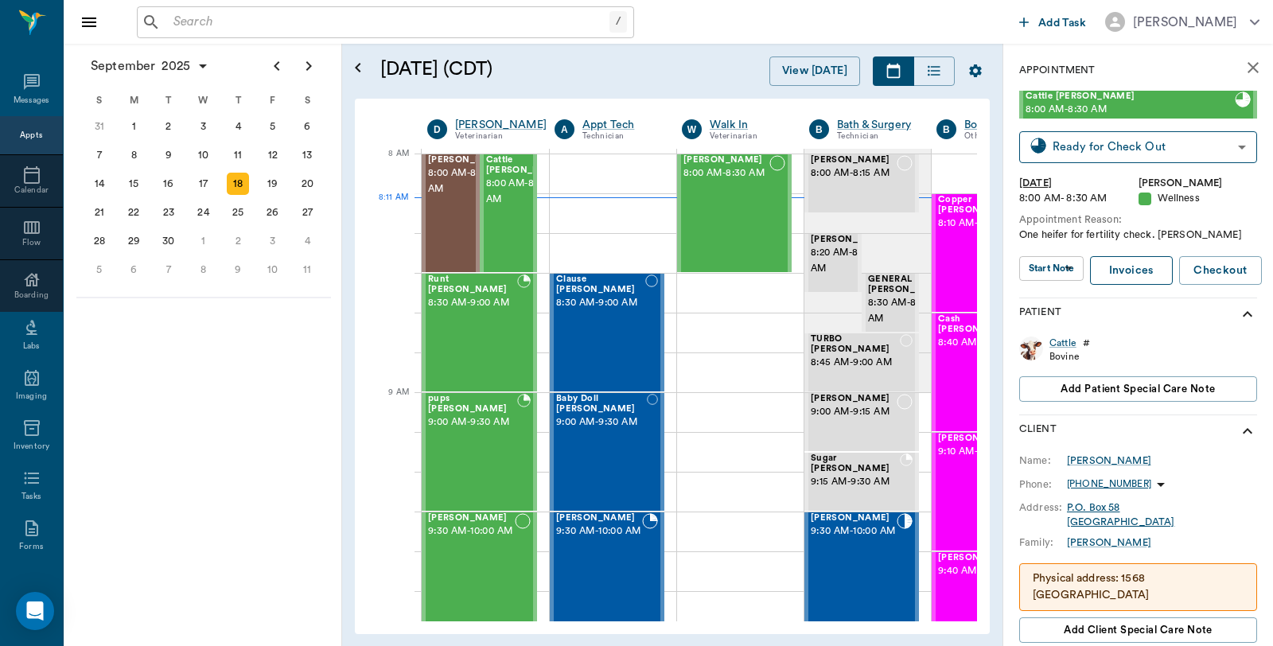
click at [1144, 276] on link "Invoices" at bounding box center [1131, 270] width 83 height 29
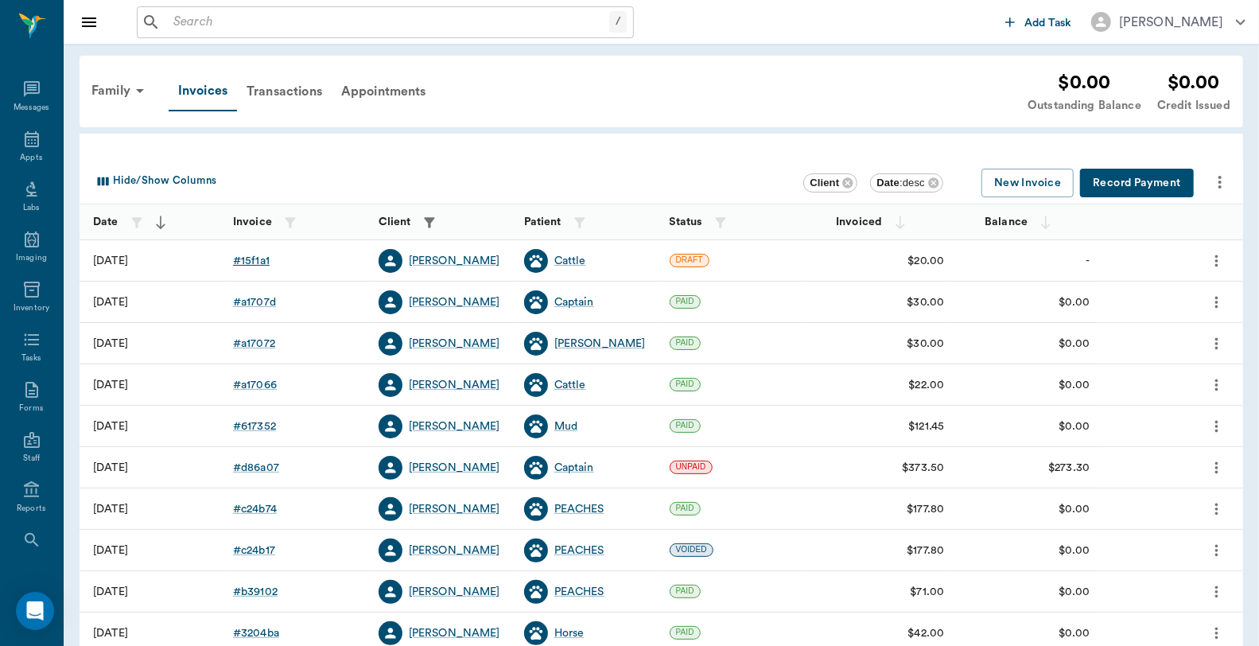
click at [259, 259] on div "# 15f1a1" at bounding box center [251, 261] width 37 height 16
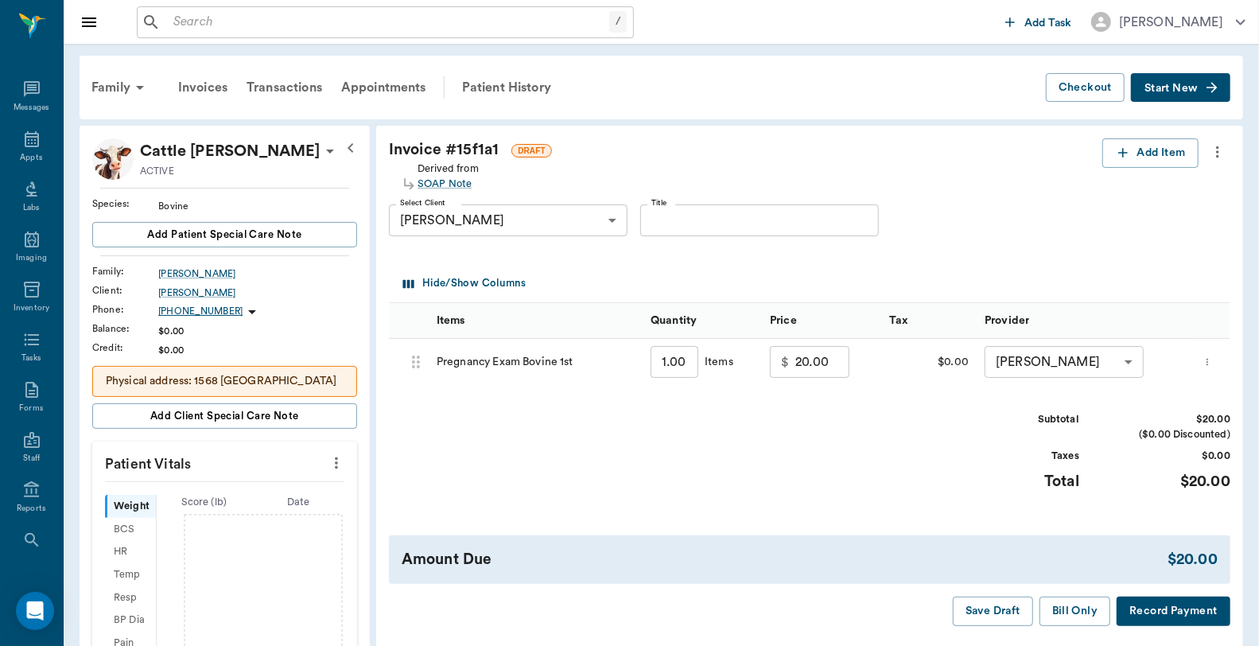
click at [1189, 615] on button "Record Payment" at bounding box center [1174, 611] width 114 height 29
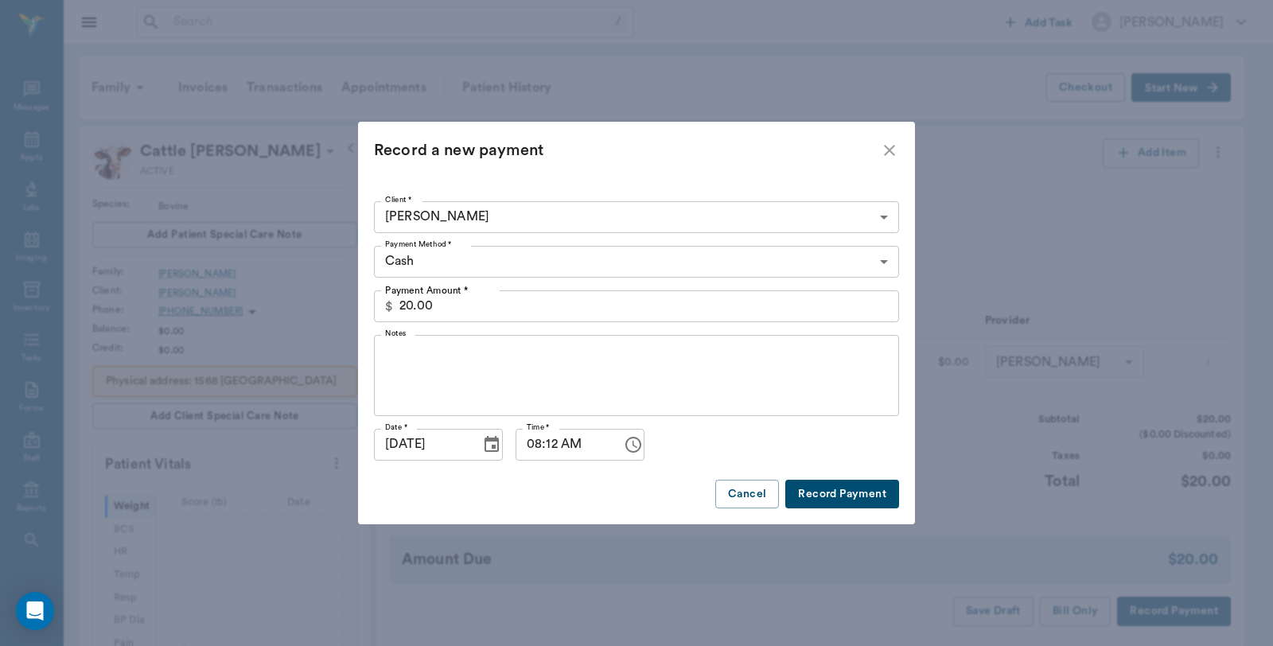
click at [857, 489] on button "Record Payment" at bounding box center [842, 494] width 114 height 29
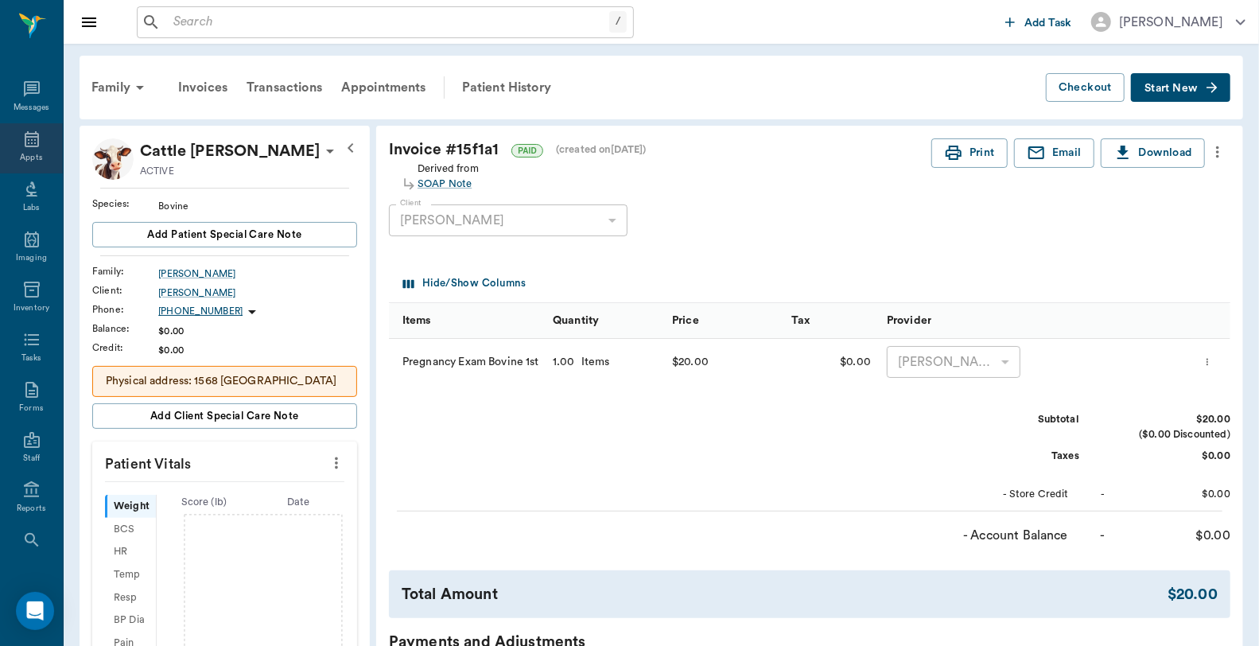
click at [25, 152] on div "Appts" at bounding box center [31, 158] width 22 height 12
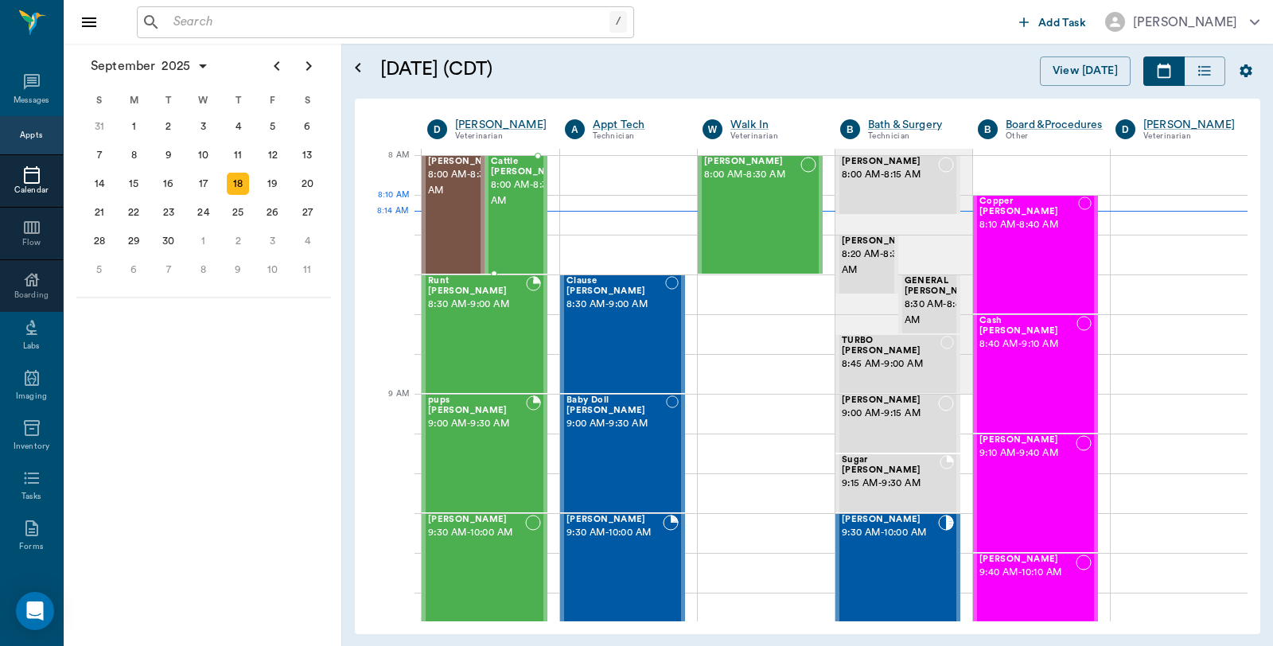
click at [516, 209] on span "8:00 AM - 8:30 AM" at bounding box center [531, 193] width 80 height 32
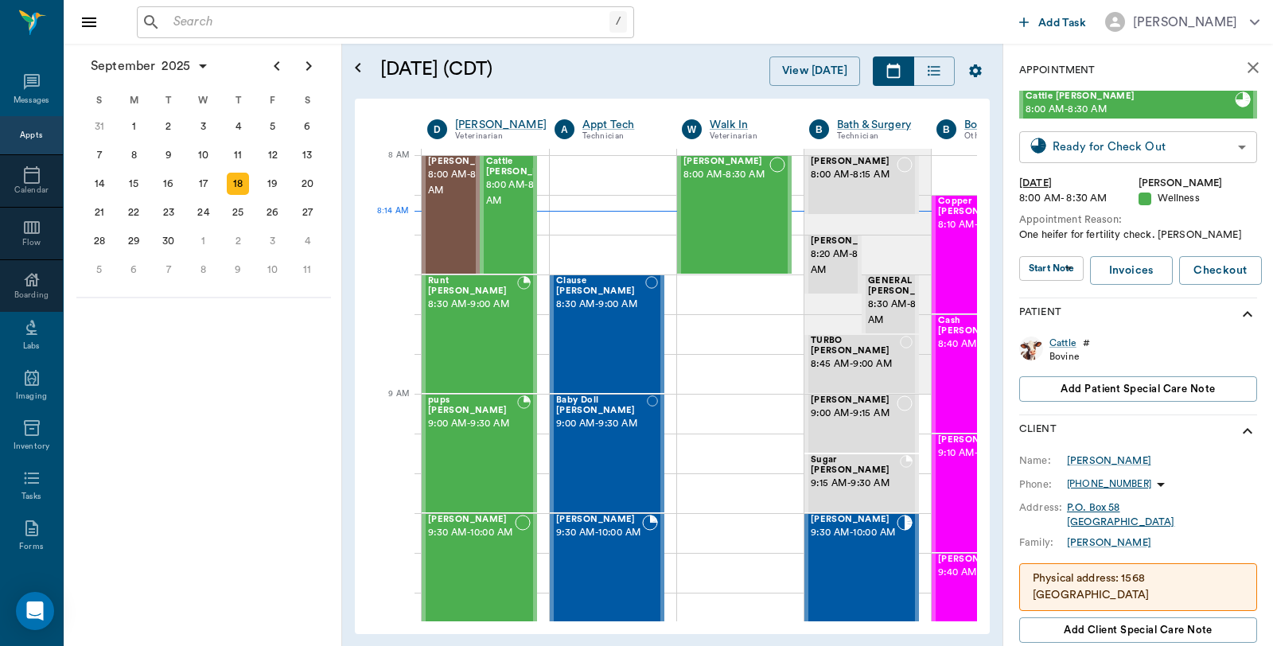
click at [1146, 156] on body "/ ​ Add Task Dr. Bert Ellsworth Nectar Messages Appts Calendar Flow Boarding La…" at bounding box center [636, 323] width 1273 height 646
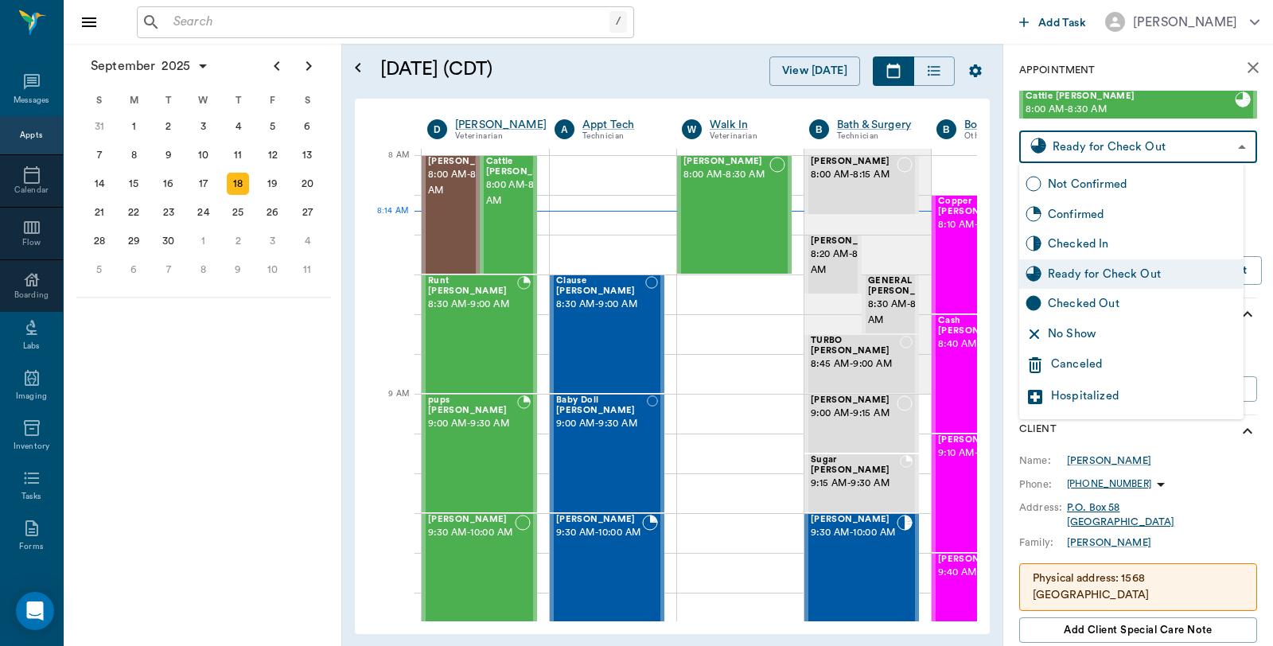
click at [1099, 298] on div "Checked Out" at bounding box center [1142, 304] width 189 height 18
type input "CHECKED_OUT"
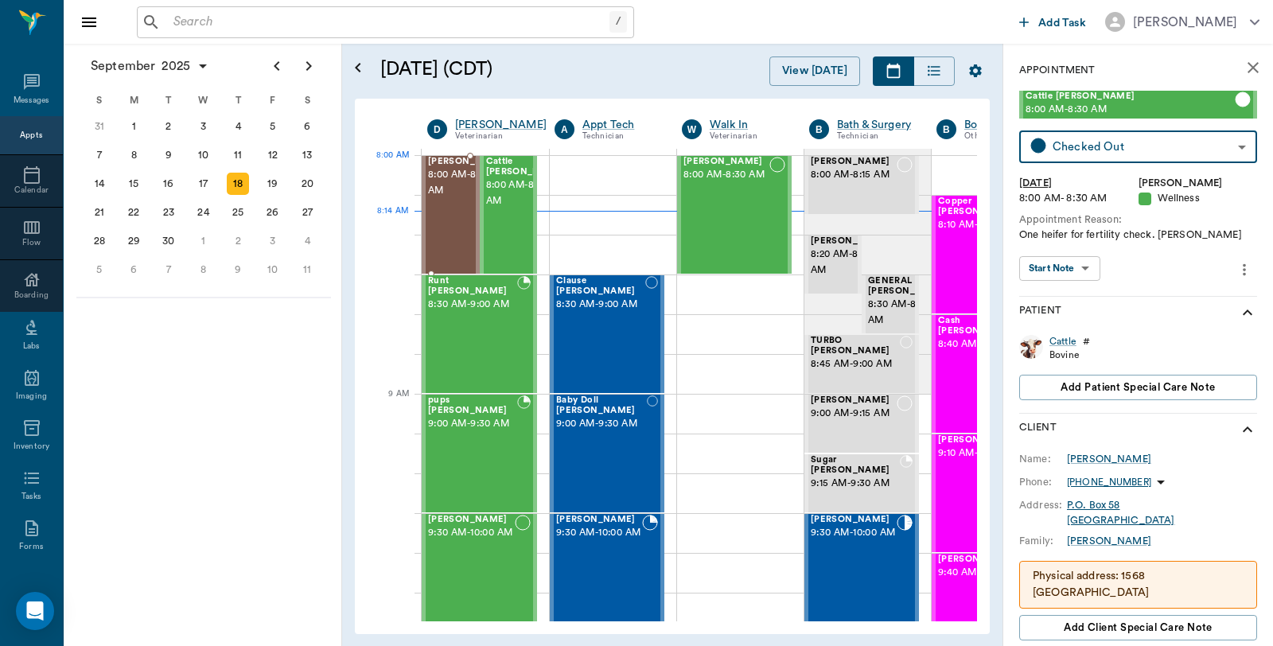
click at [431, 193] on span "8:00 AM - 8:30 AM" at bounding box center [468, 183] width 80 height 32
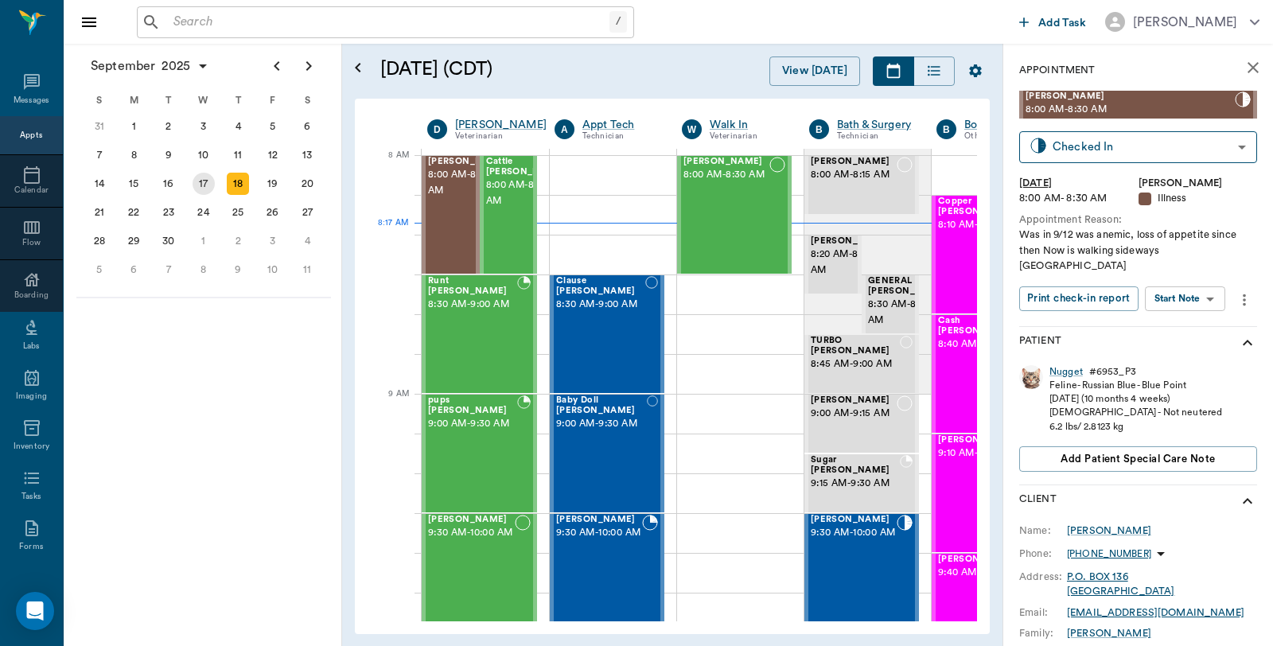
click at [208, 180] on div "17" at bounding box center [204, 184] width 22 height 22
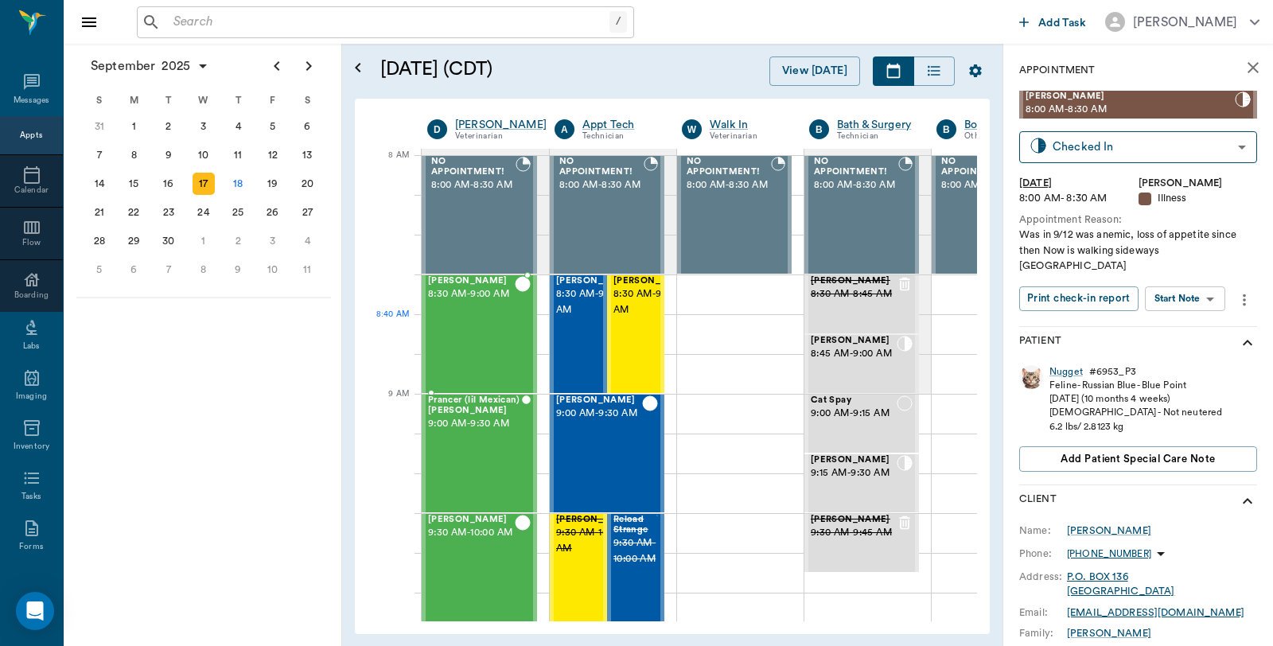
scroll to position [0, 1]
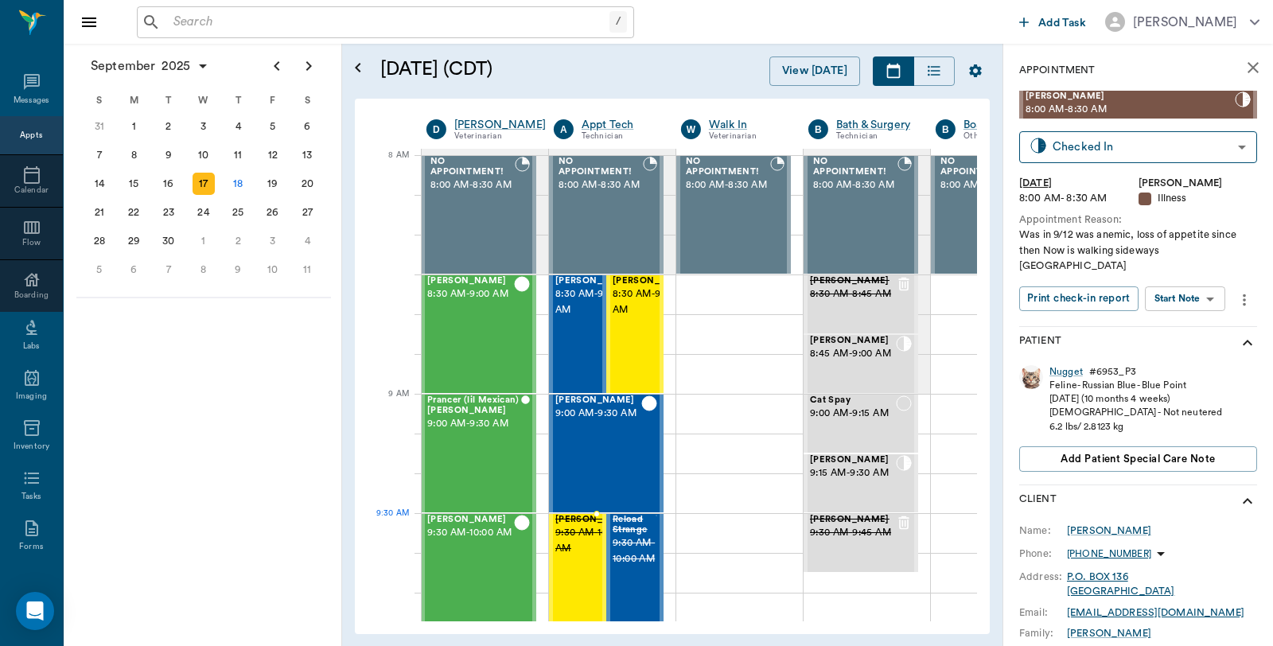
click at [583, 525] on span "Dottie Partain" at bounding box center [595, 520] width 80 height 10
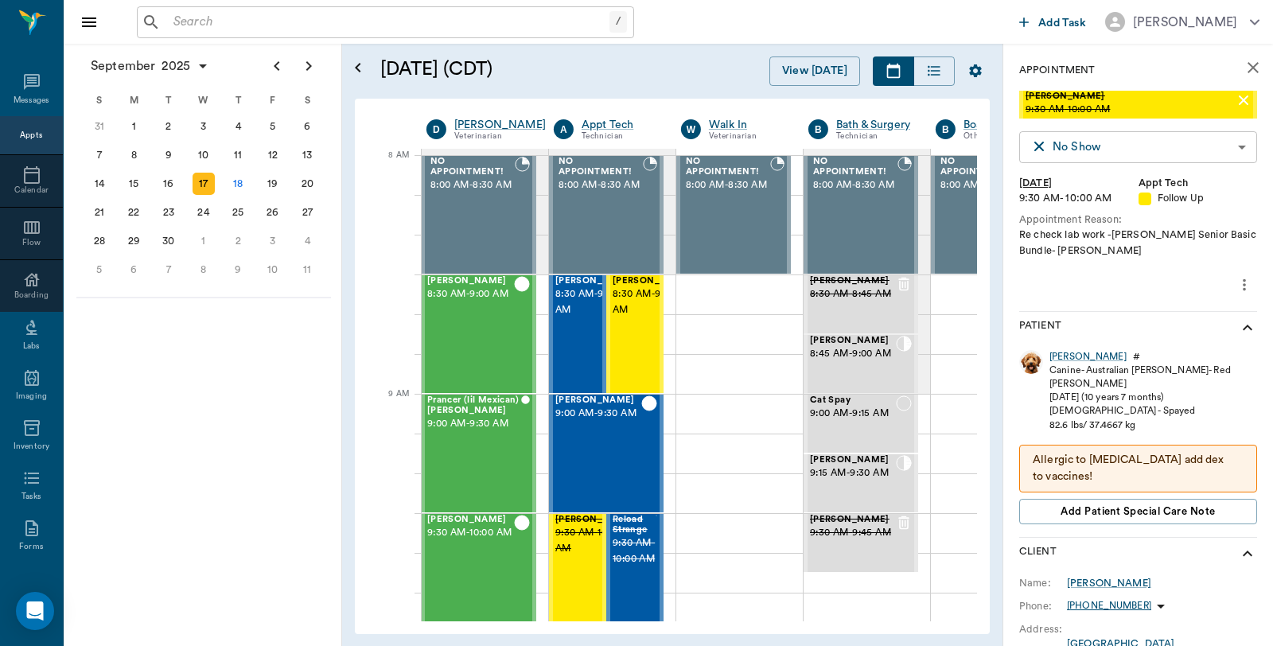
click at [1120, 144] on body "/ ​ Add Task Dr. Bert Ellsworth Nectar Messages Appts Calendar Flow Boarding La…" at bounding box center [636, 323] width 1273 height 646
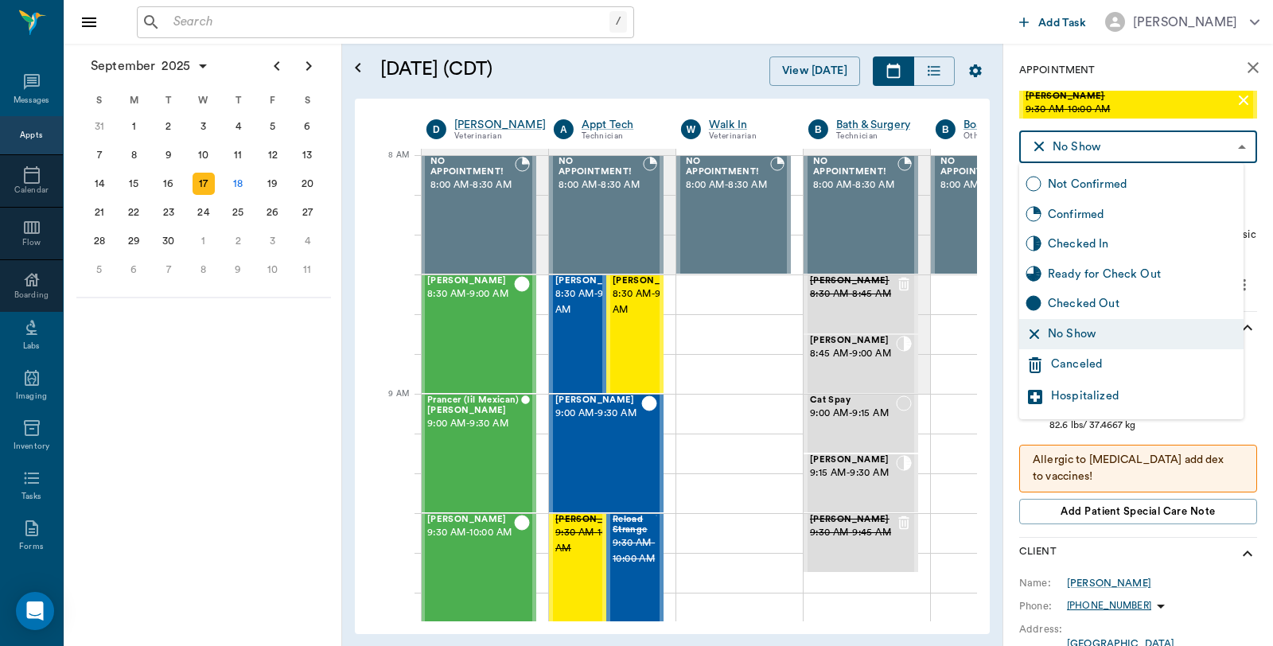
click at [1088, 361] on div "Canceled" at bounding box center [1144, 365] width 186 height 19
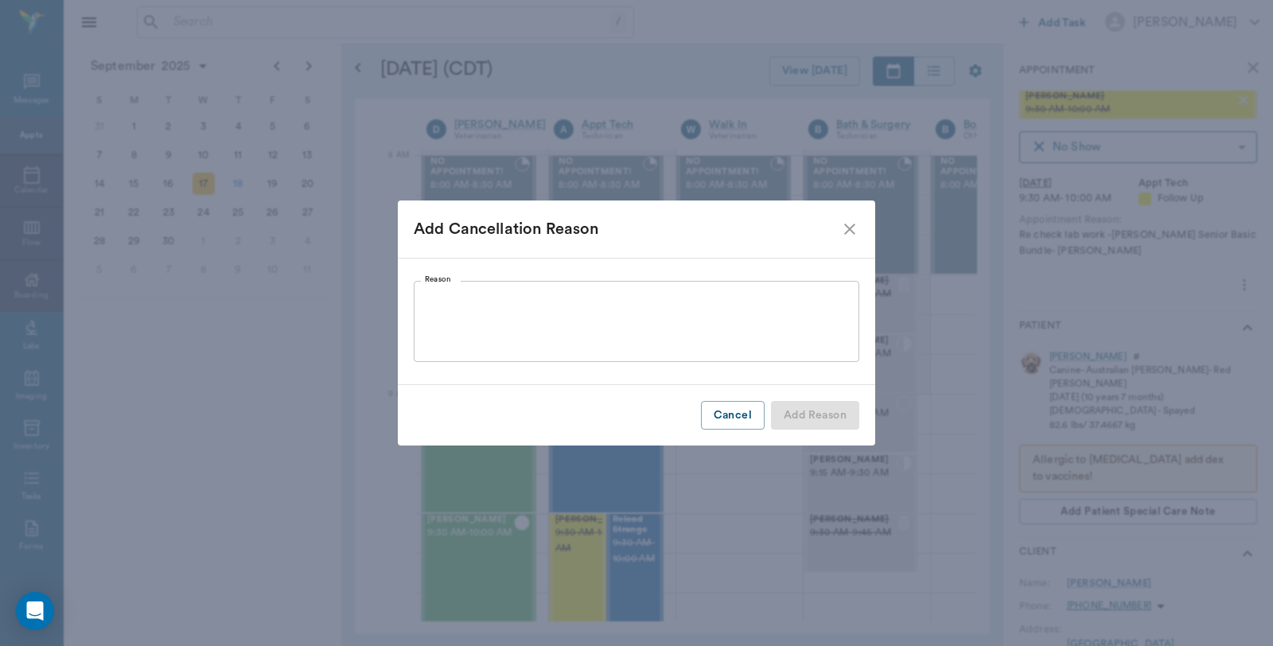
click at [502, 297] on textarea "Reason" at bounding box center [636, 321] width 423 height 55
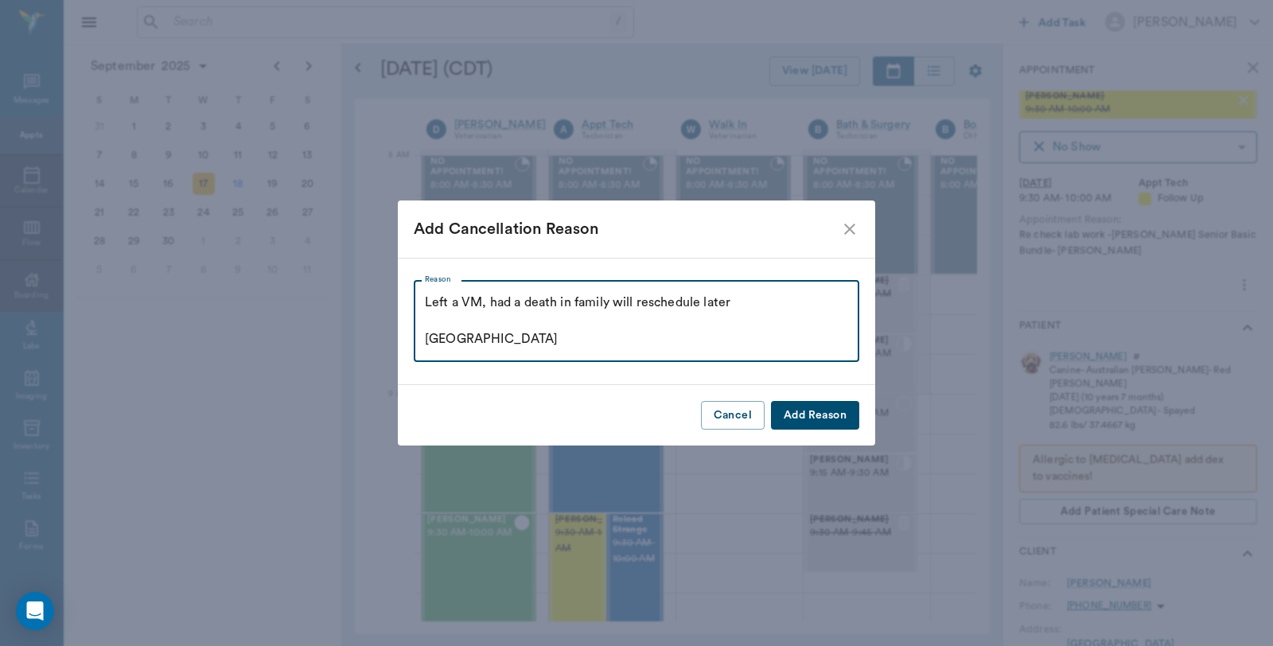
type textarea "Left a VM, had a death in family will reschedule later Caryn"
click at [814, 409] on button "Add Reason" at bounding box center [815, 415] width 88 height 29
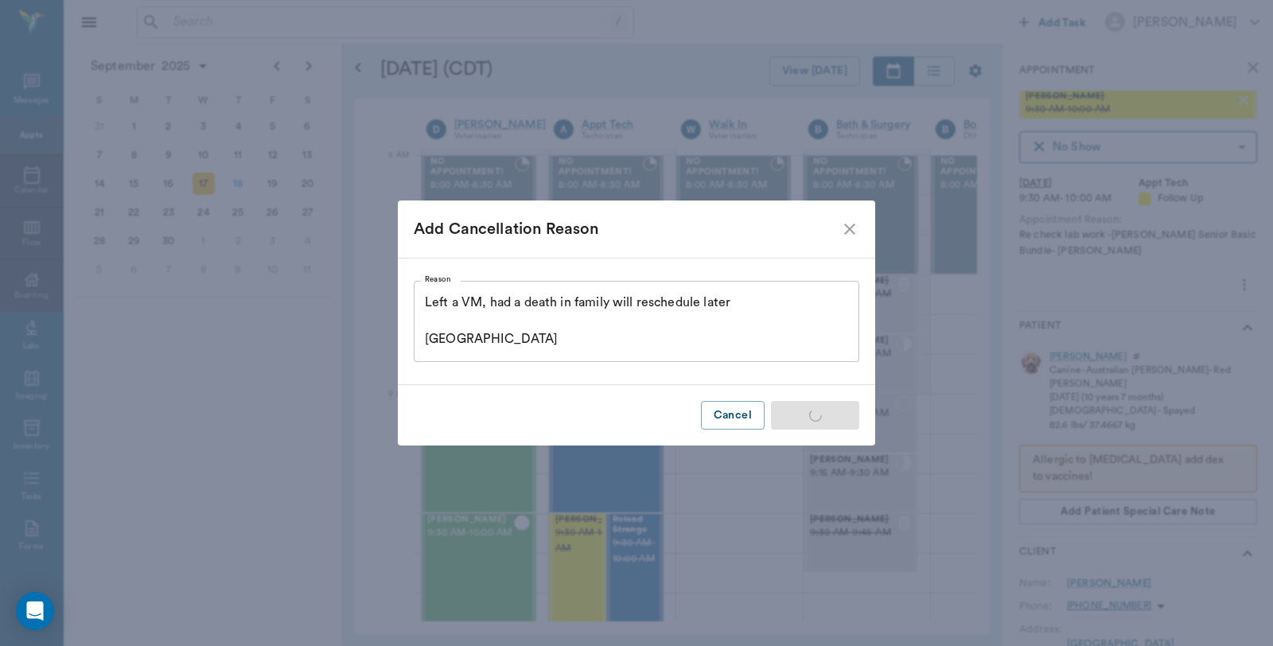
type input "CANCELED"
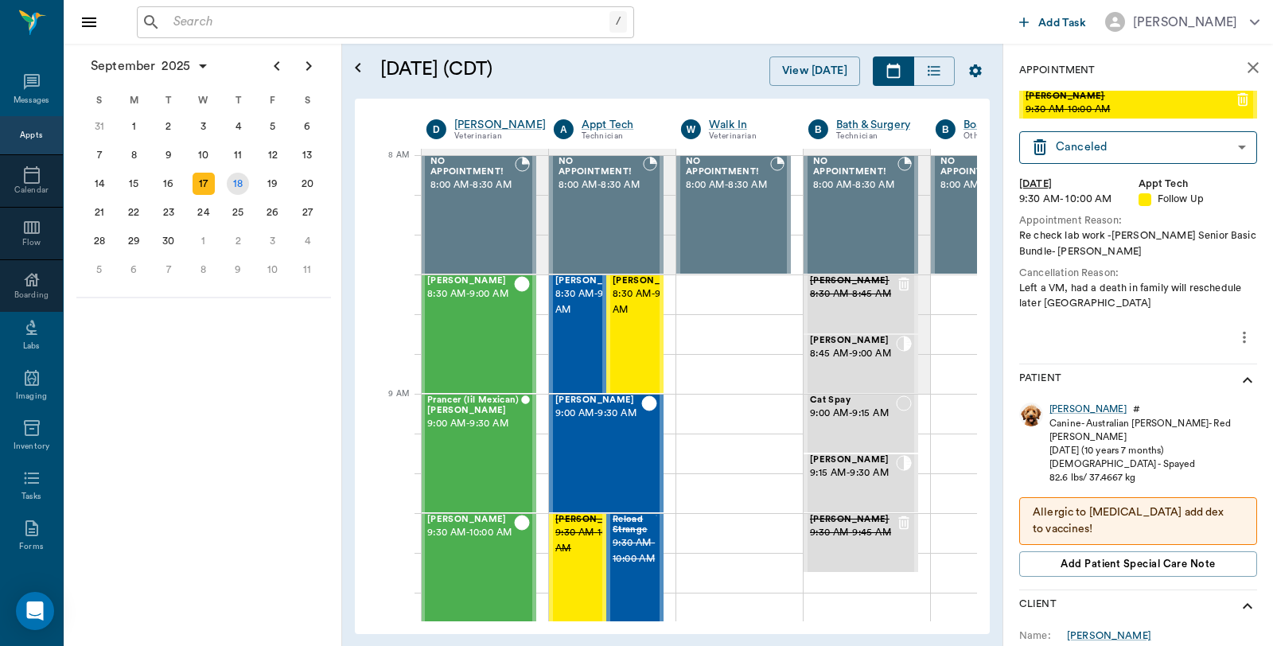
click at [243, 181] on div "18" at bounding box center [238, 184] width 22 height 22
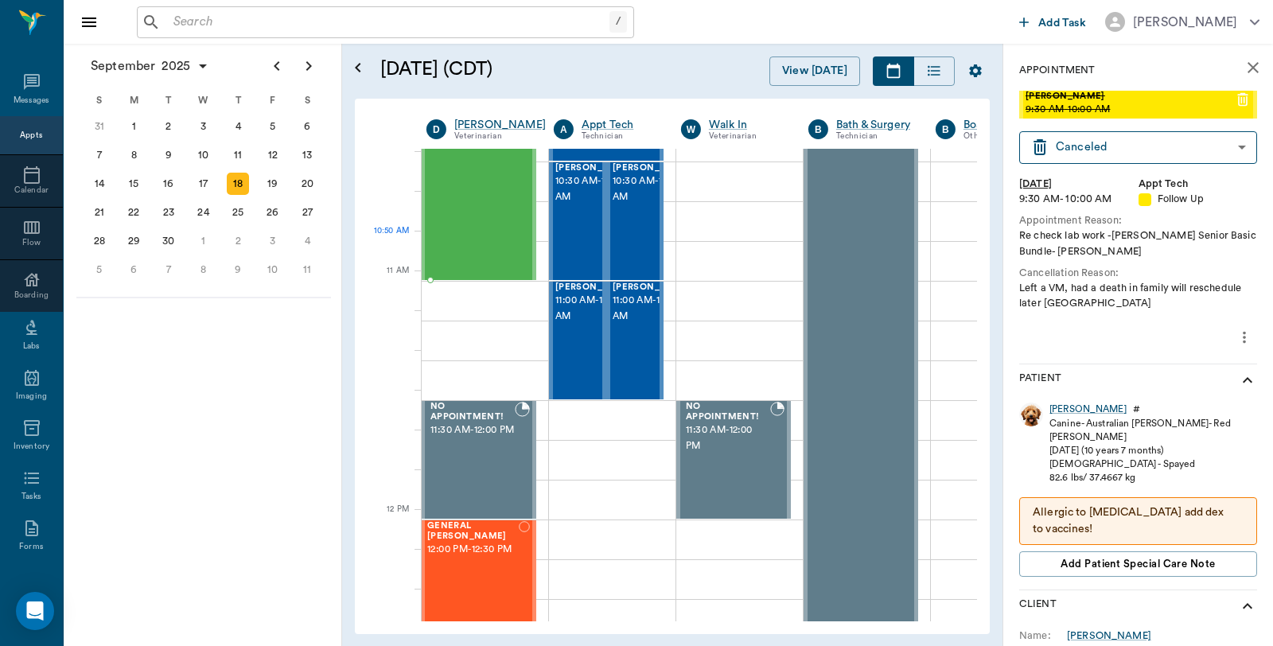
scroll to position [618, 1]
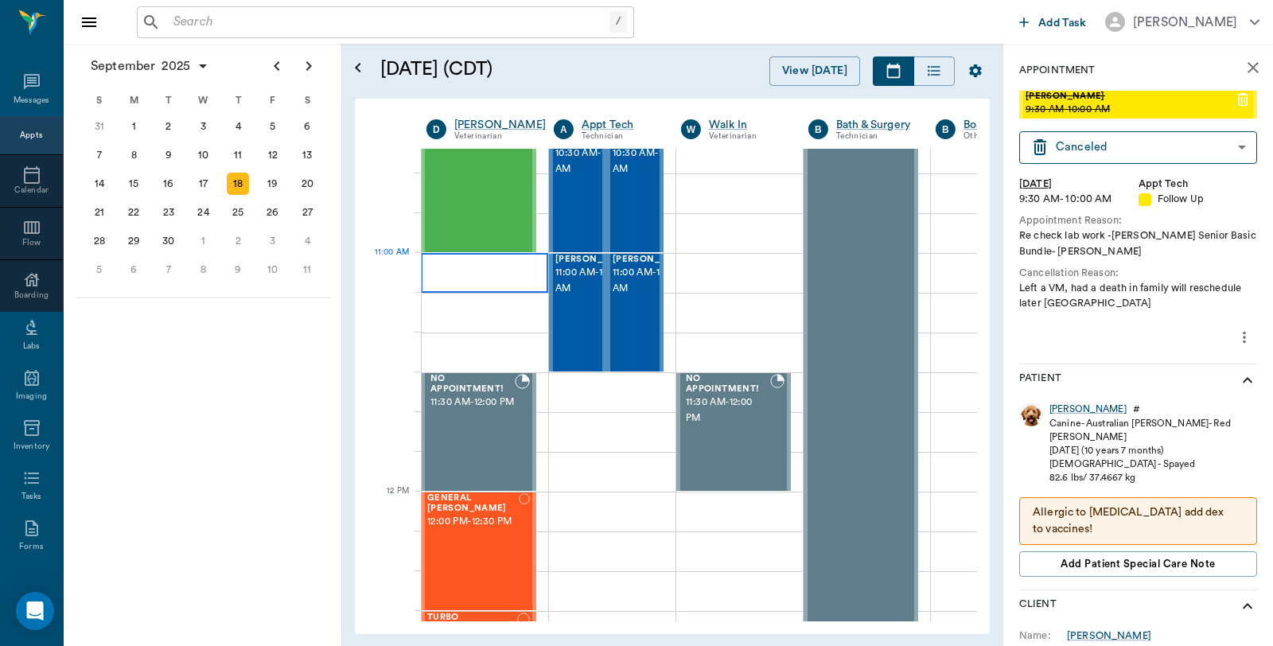
click at [457, 267] on div at bounding box center [484, 273] width 127 height 40
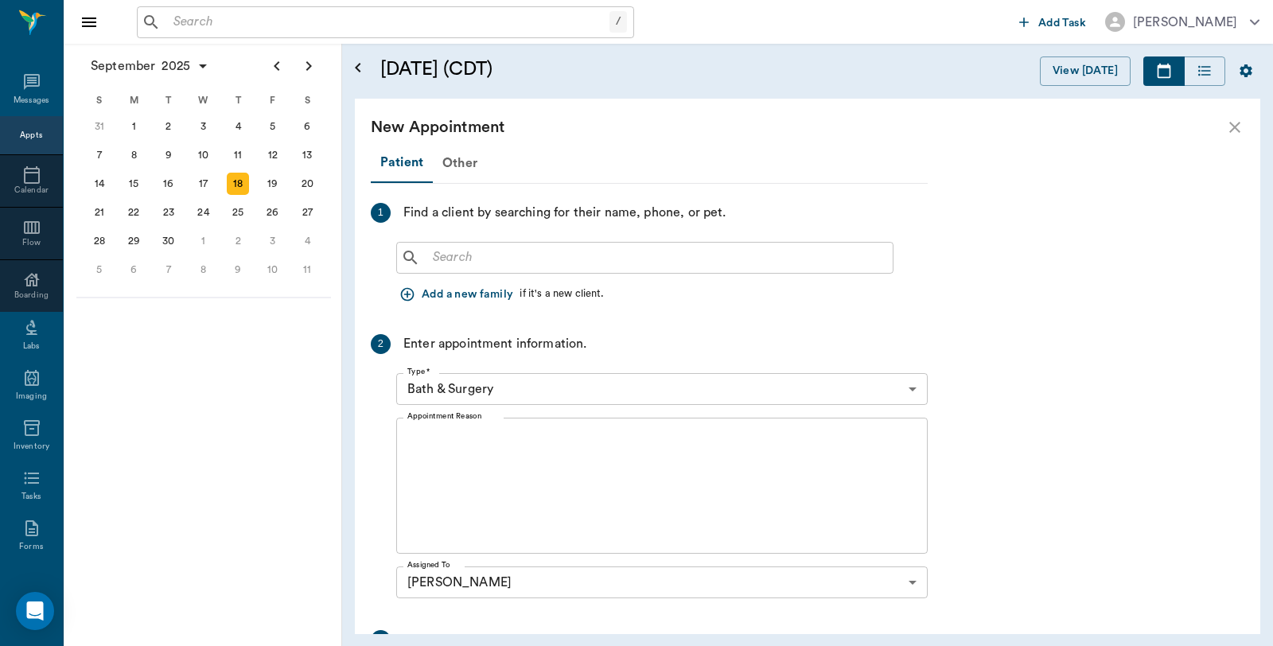
scroll to position [618, 0]
click at [690, 243] on div "​" at bounding box center [644, 258] width 497 height 32
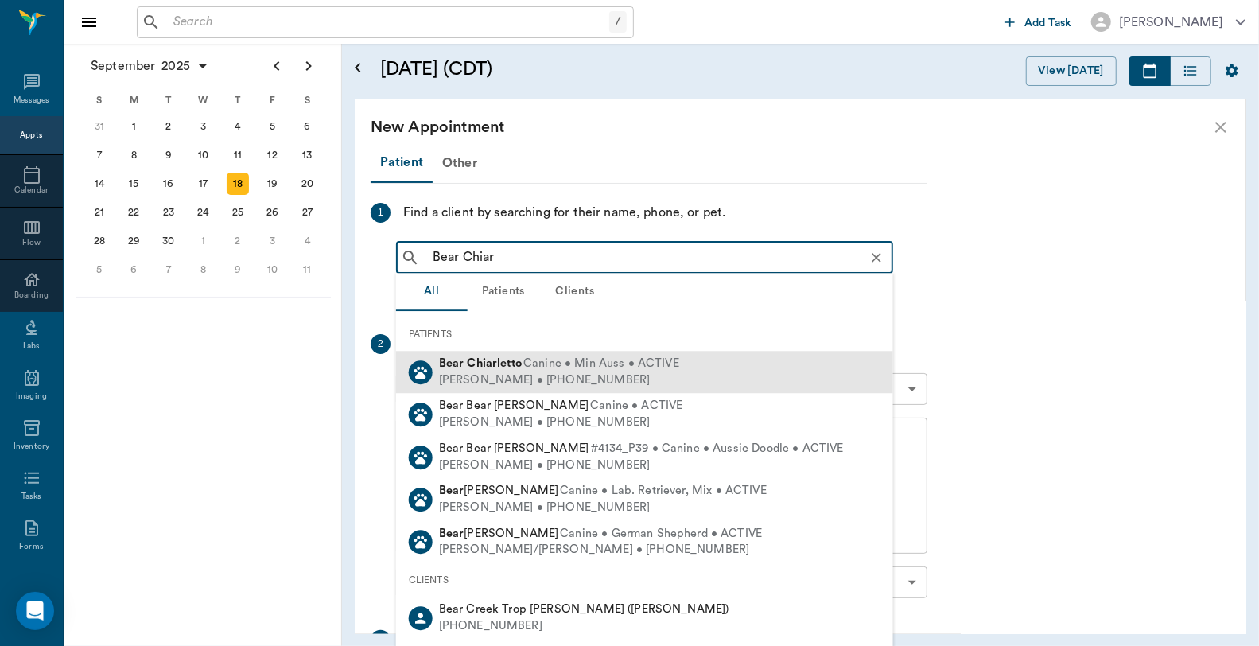
click at [492, 377] on div "Christie Chiarletto • (573) 528-1063" at bounding box center [559, 380] width 240 height 17
type input "Bear Chiar"
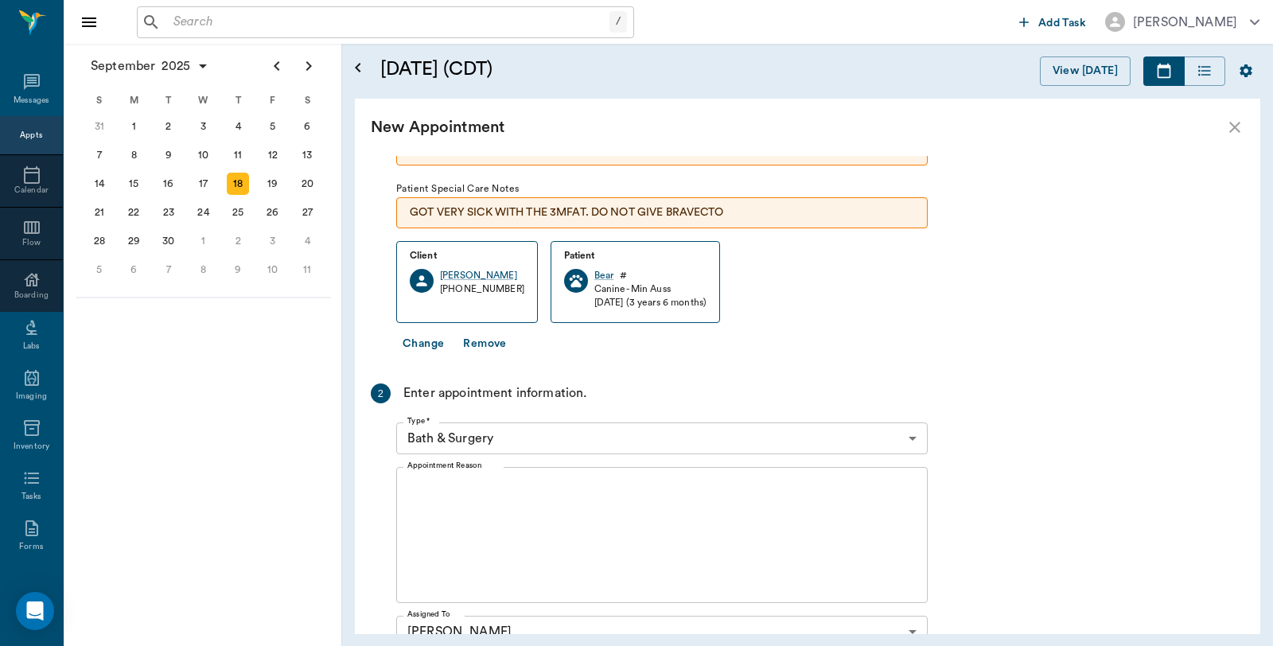
scroll to position [177, 0]
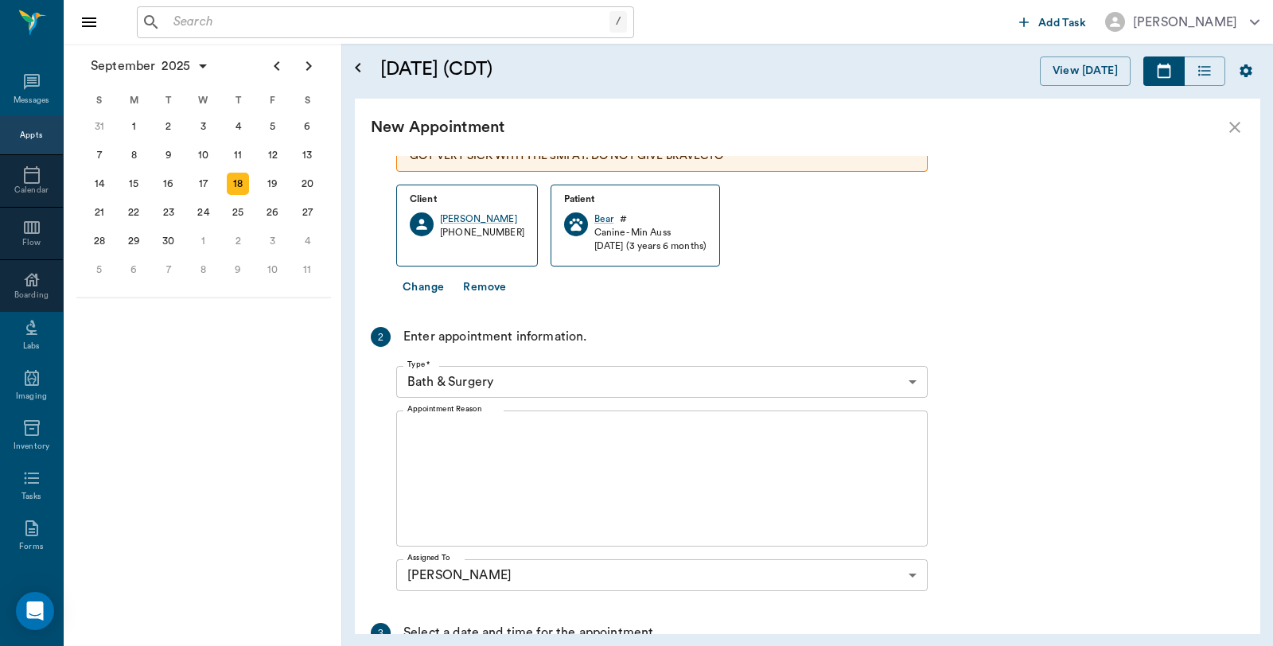
click at [527, 386] on body "/ ​ Add Task Dr. Bert Ellsworth Nectar Messages Appts Calendar Flow Boarding La…" at bounding box center [636, 323] width 1273 height 646
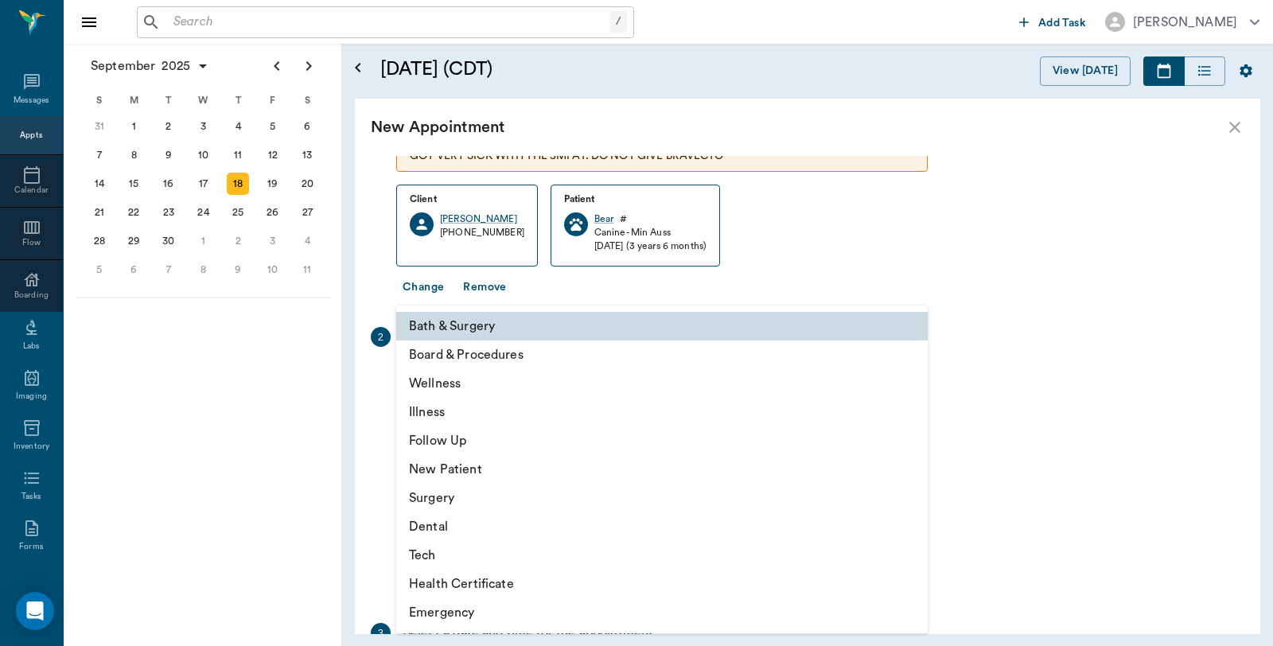
click at [464, 411] on li "Illness" at bounding box center [661, 412] width 531 height 29
type input "65d2be4f46e3a538d89b8c15"
type input "11:30 AM"
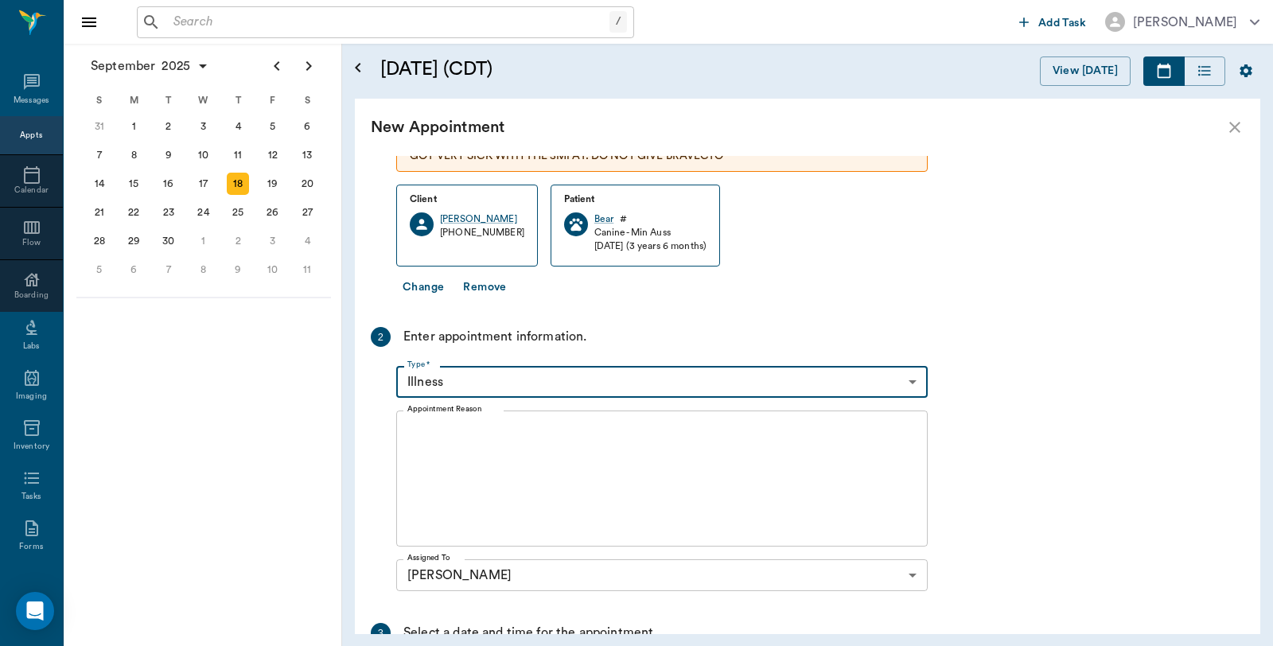
click at [506, 480] on textarea "Appointment Reason" at bounding box center [661, 479] width 509 height 110
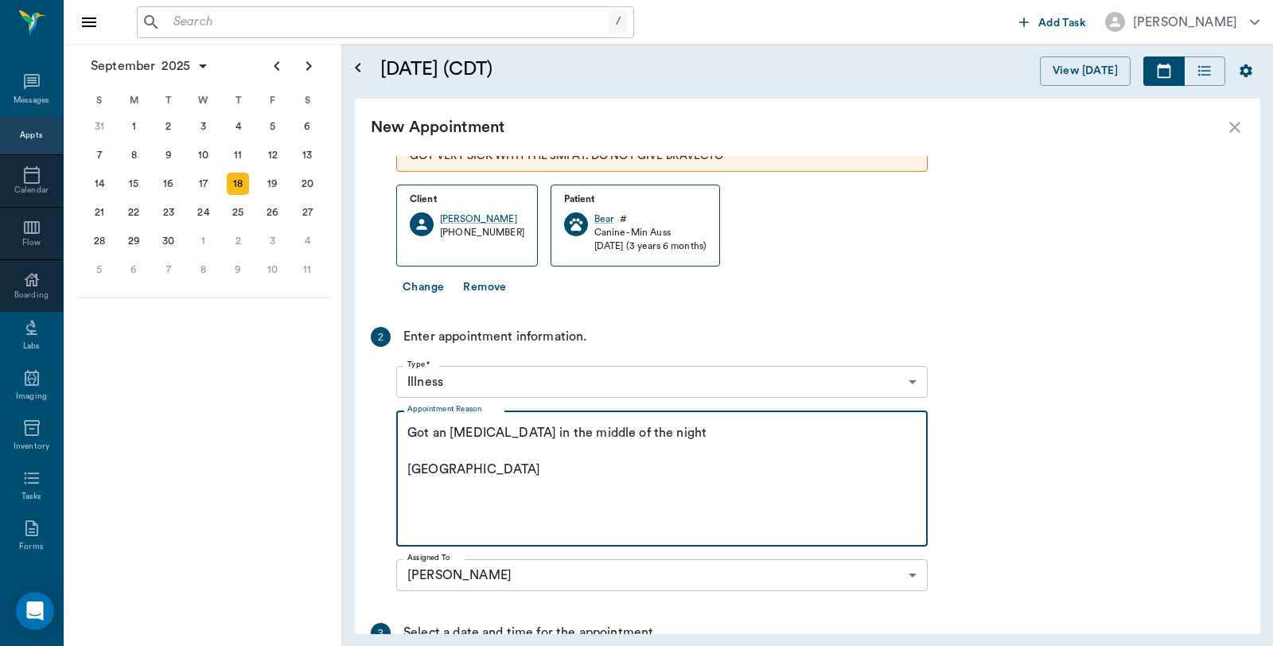
click at [682, 427] on textarea "Got an eye injury in the middle of the night Caryn" at bounding box center [661, 479] width 509 height 110
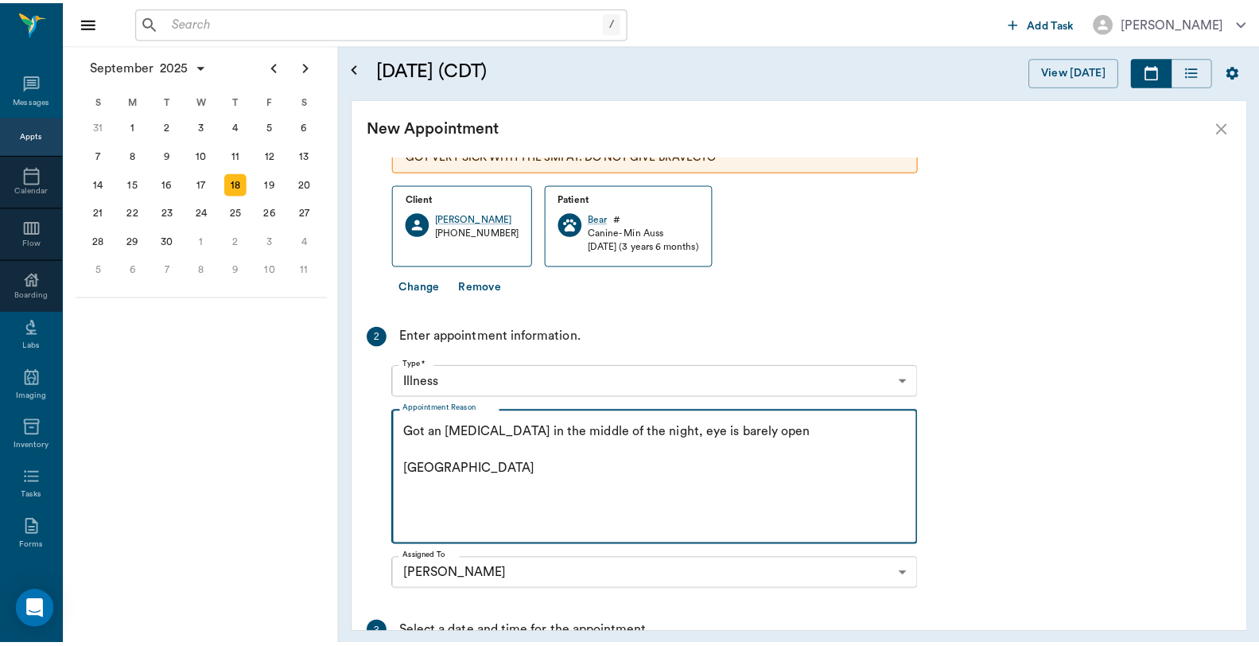
scroll to position [400, 0]
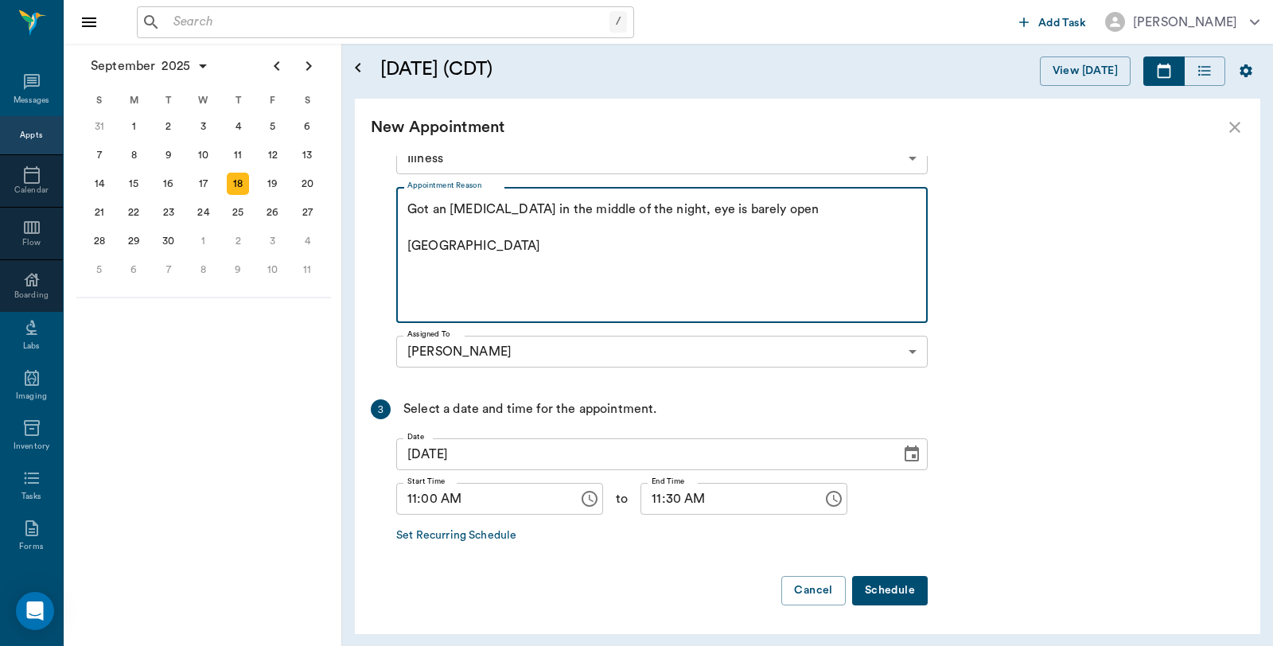
type textarea "Got an eye injury in the middle of the night, eye is barely open Caryn"
click at [915, 593] on button "Schedule" at bounding box center [890, 590] width 76 height 29
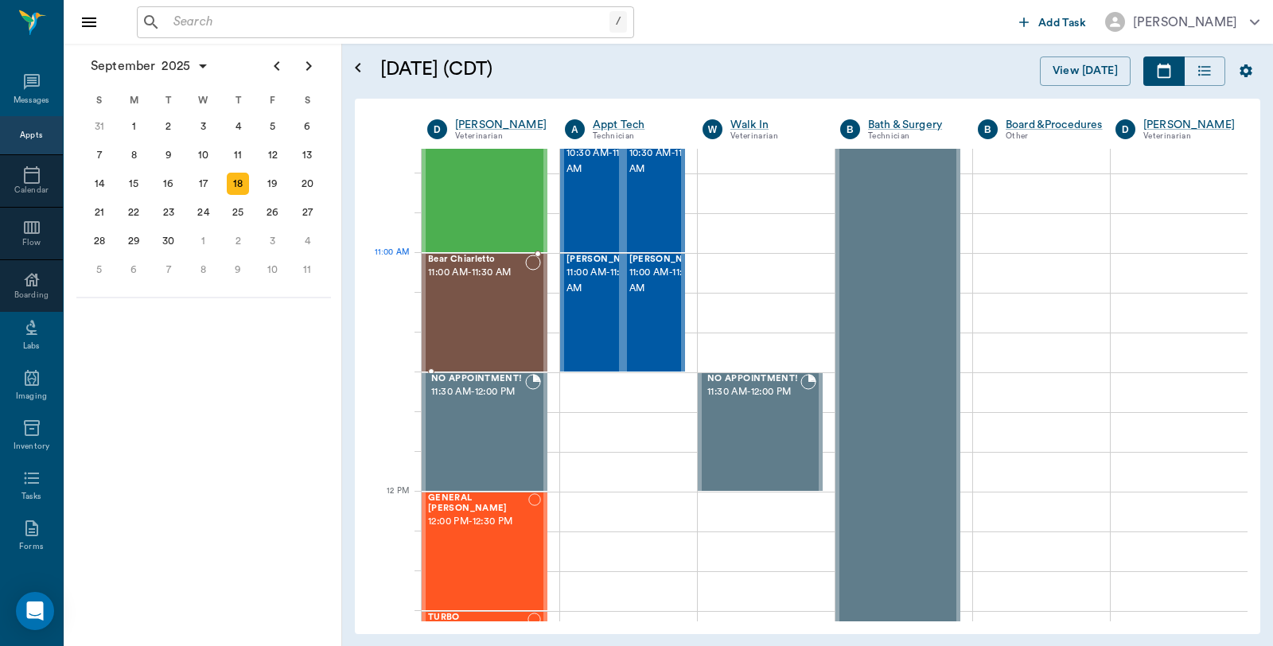
click at [467, 290] on div "Bear Chiarletto 11:00 AM - 11:30 AM" at bounding box center [476, 313] width 97 height 116
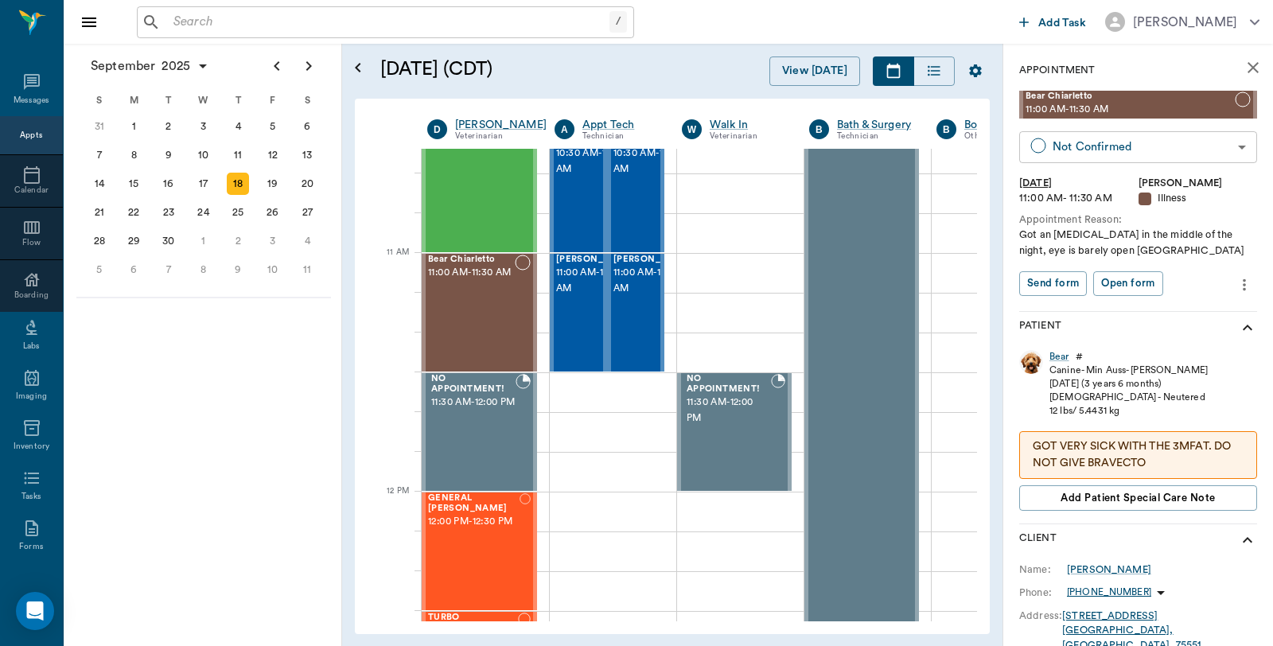
click at [1224, 149] on body "/ ​ Add Task Dr. Bert Ellsworth Nectar Messages Appts Calendar Flow Boarding La…" at bounding box center [636, 323] width 1273 height 646
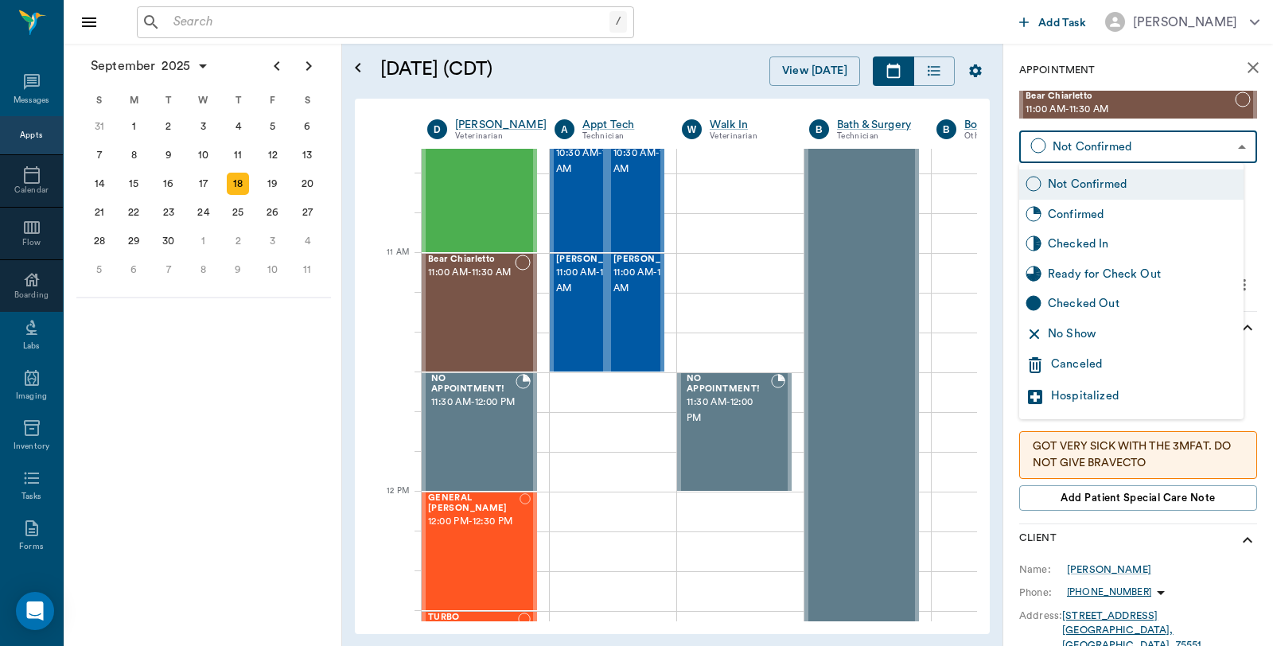
click at [1118, 212] on div "Confirmed" at bounding box center [1142, 215] width 189 height 18
type input "BOOKED"
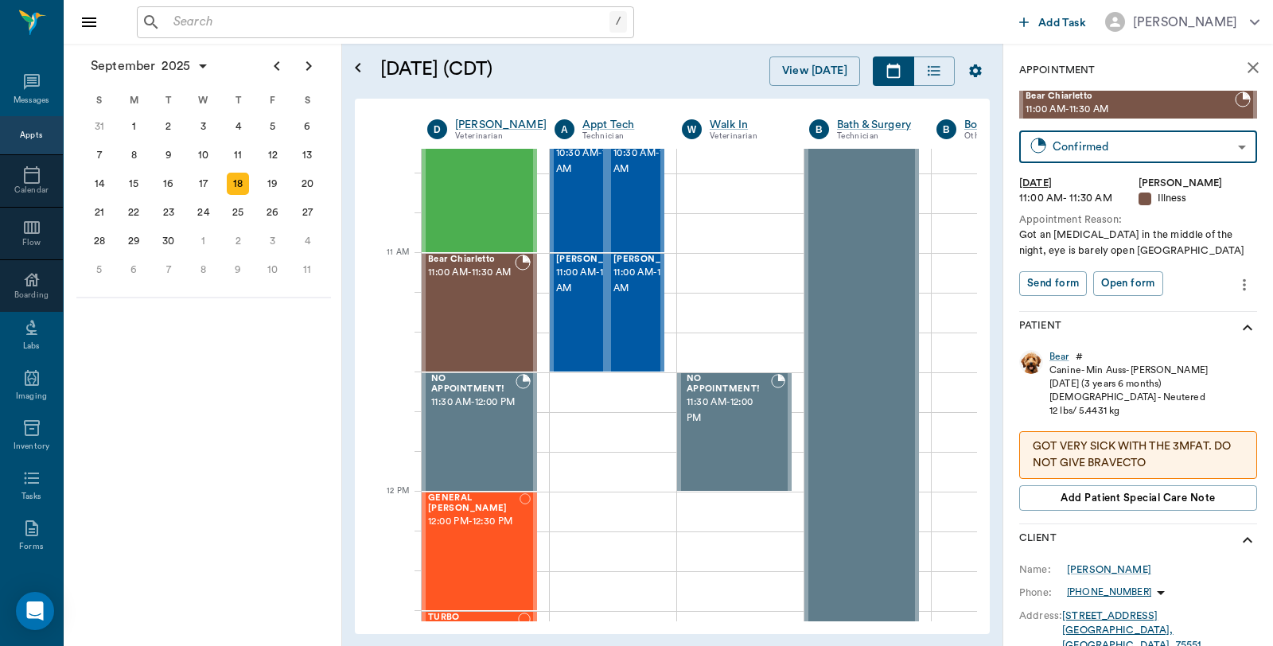
click at [235, 25] on input "text" at bounding box center [388, 22] width 442 height 22
click at [1243, 72] on icon "close" at bounding box center [1252, 67] width 19 height 19
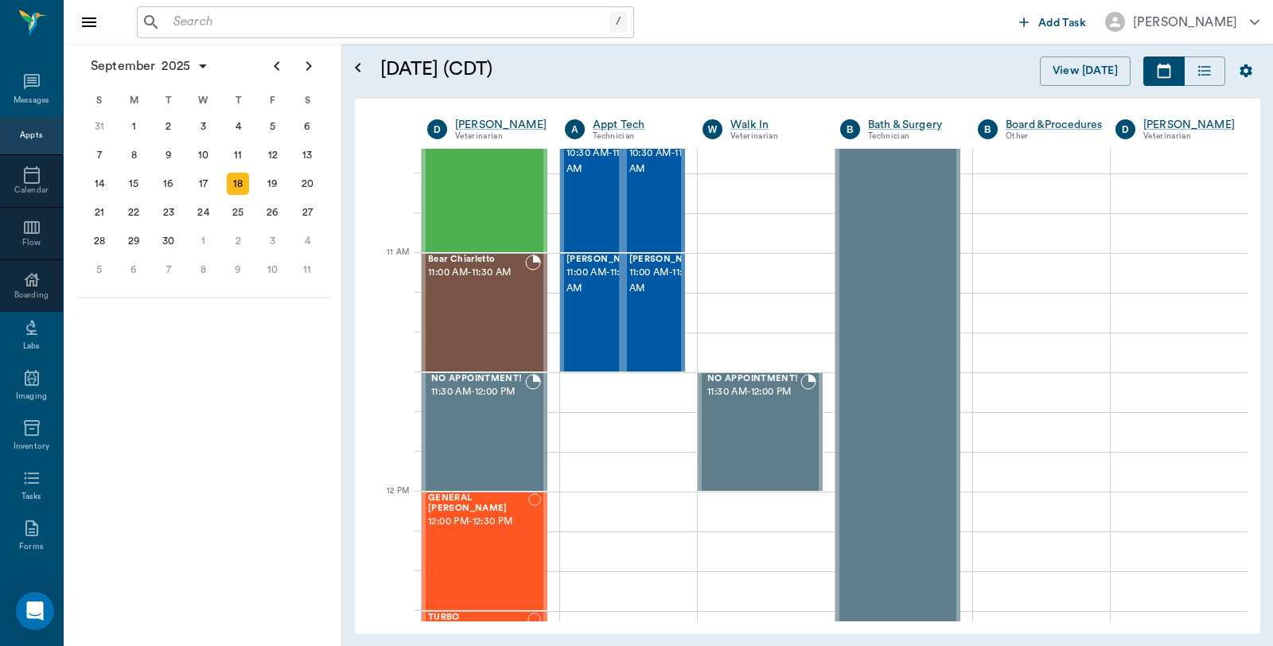
click at [289, 18] on input "text" at bounding box center [388, 22] width 442 height 22
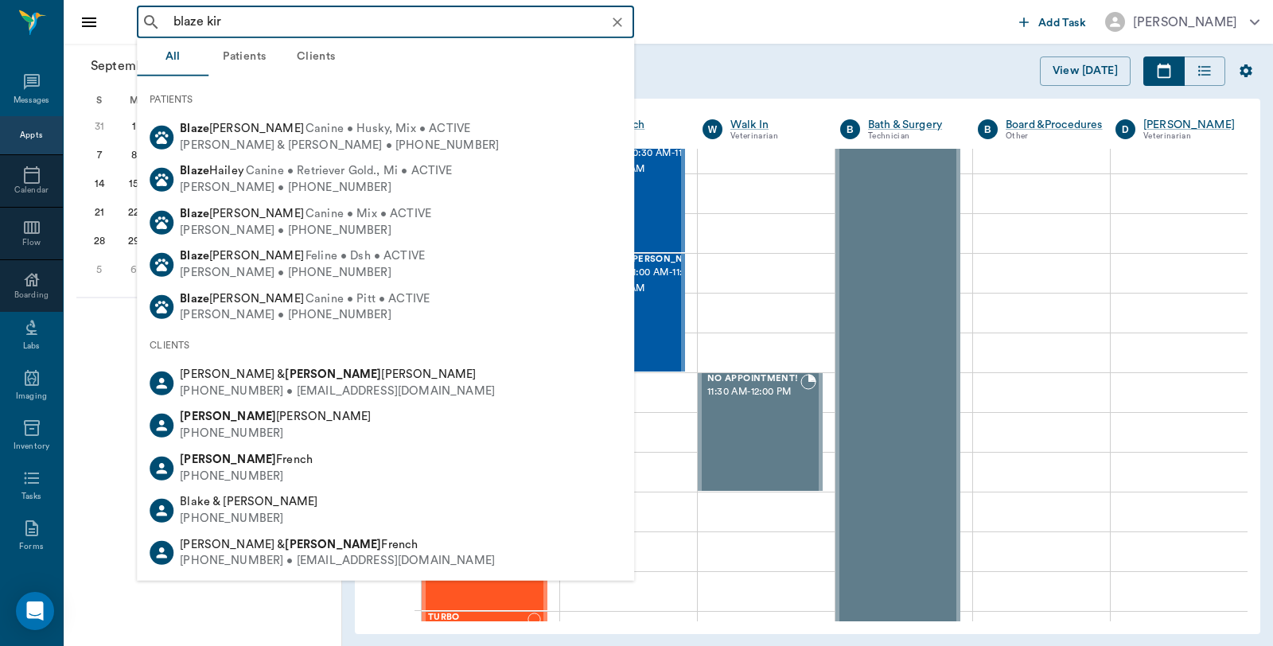
type input "blaze kirt"
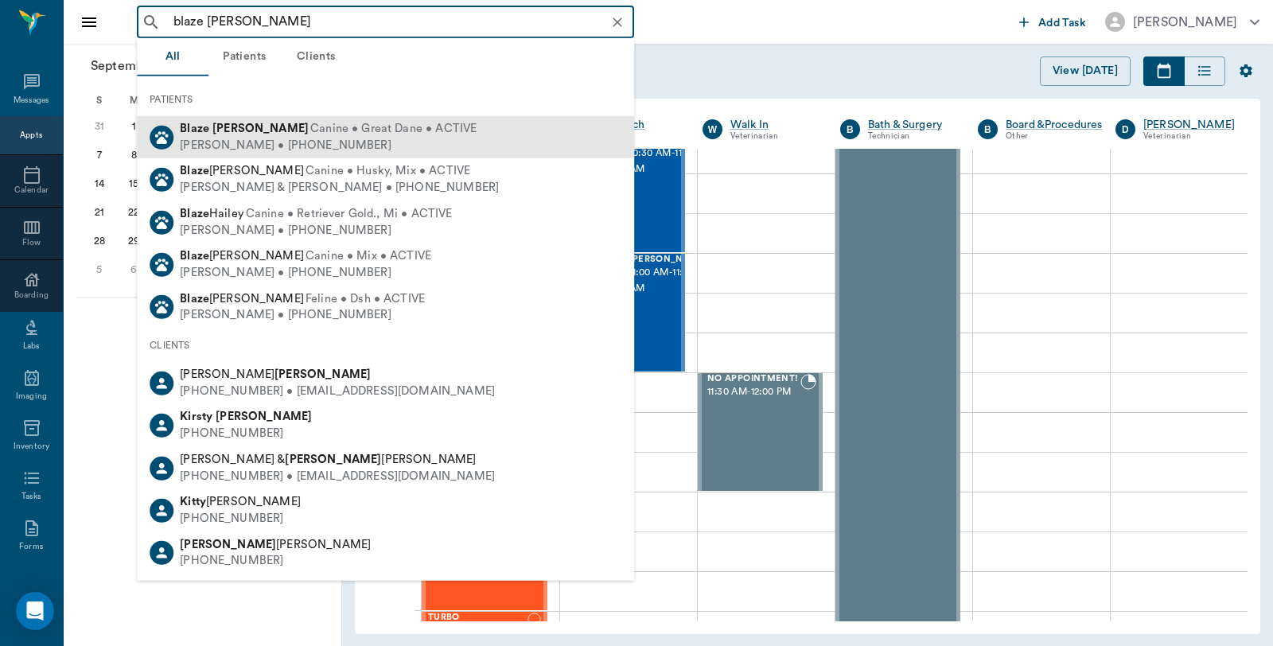
click at [247, 136] on div "Blaze KIRTMAN Canine • Great Dane • ACTIVE" at bounding box center [328, 129] width 297 height 17
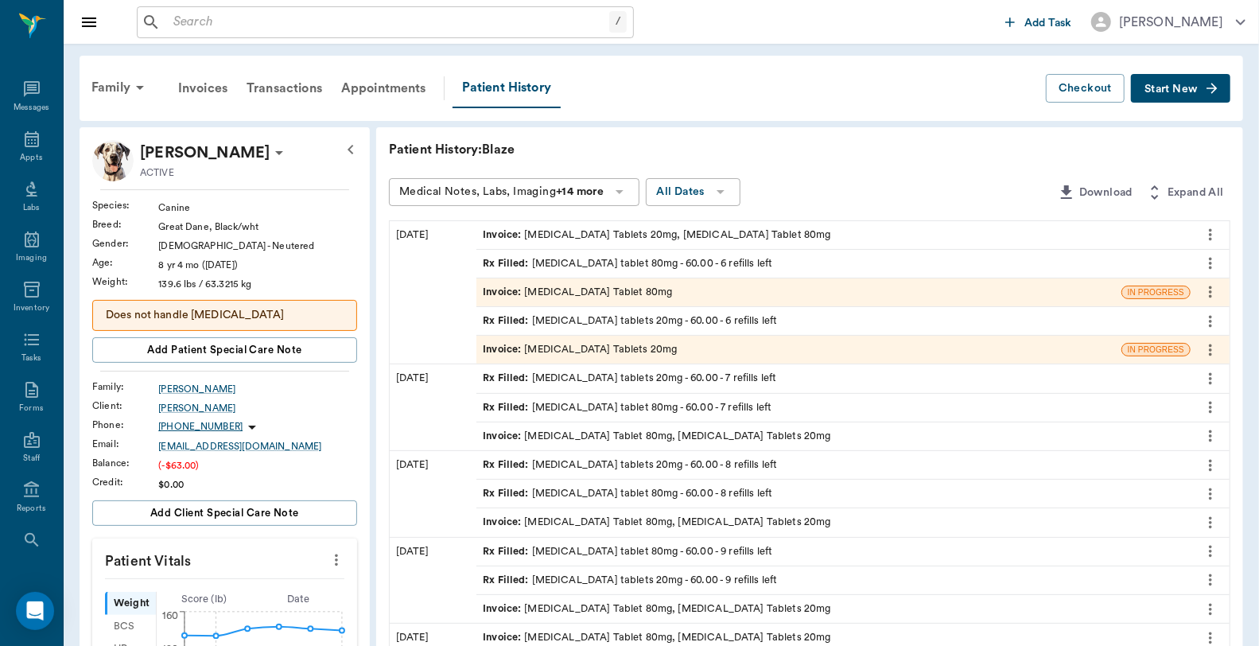
click at [716, 237] on div "Invoice : Enalapril Tablets 20mg, Furosemide Tablet 80mg" at bounding box center [657, 235] width 348 height 15
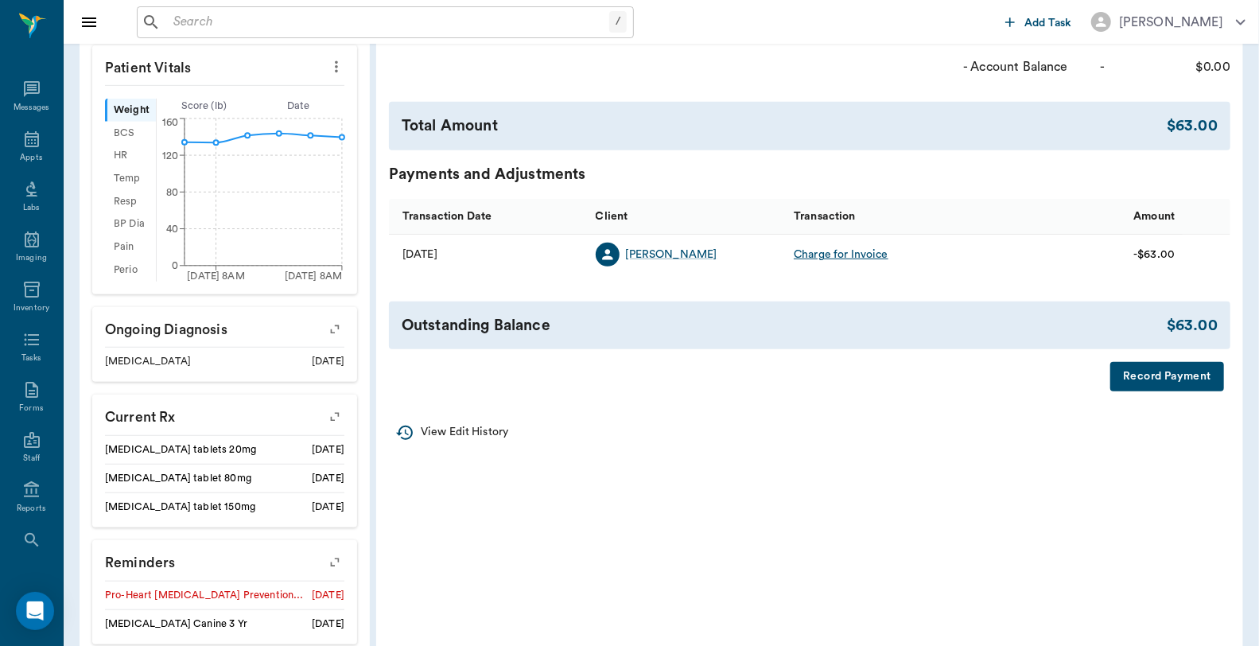
scroll to position [530, 0]
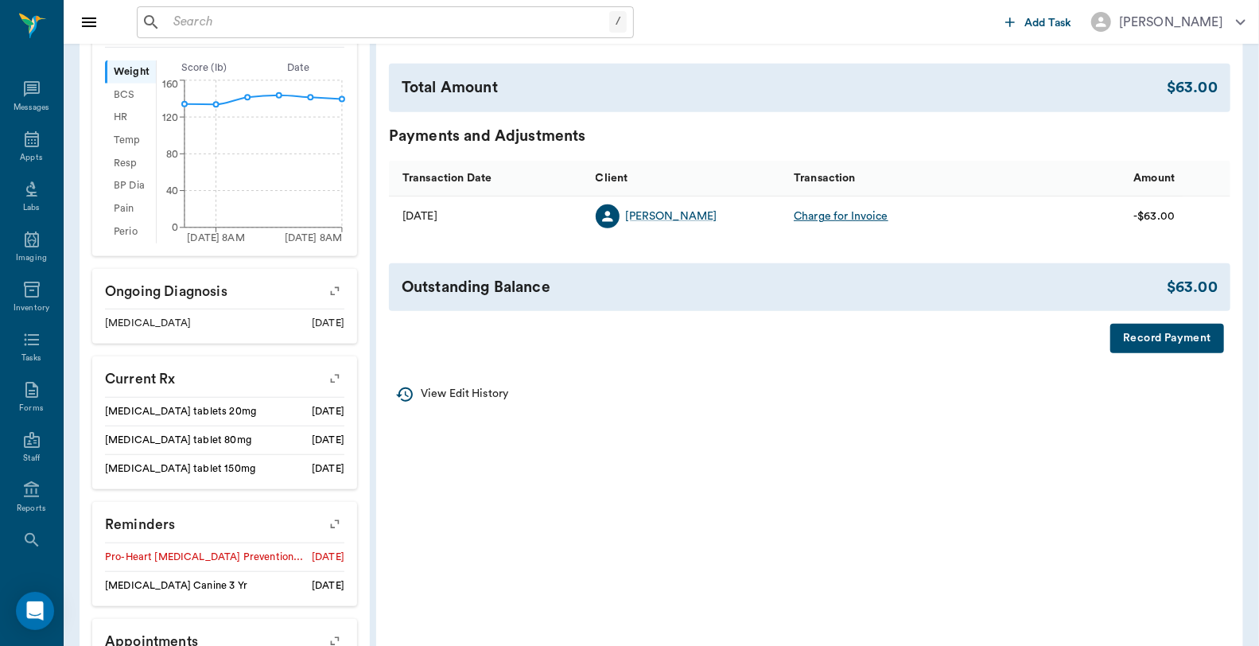
click at [1146, 332] on button "Record Payment" at bounding box center [1168, 338] width 114 height 29
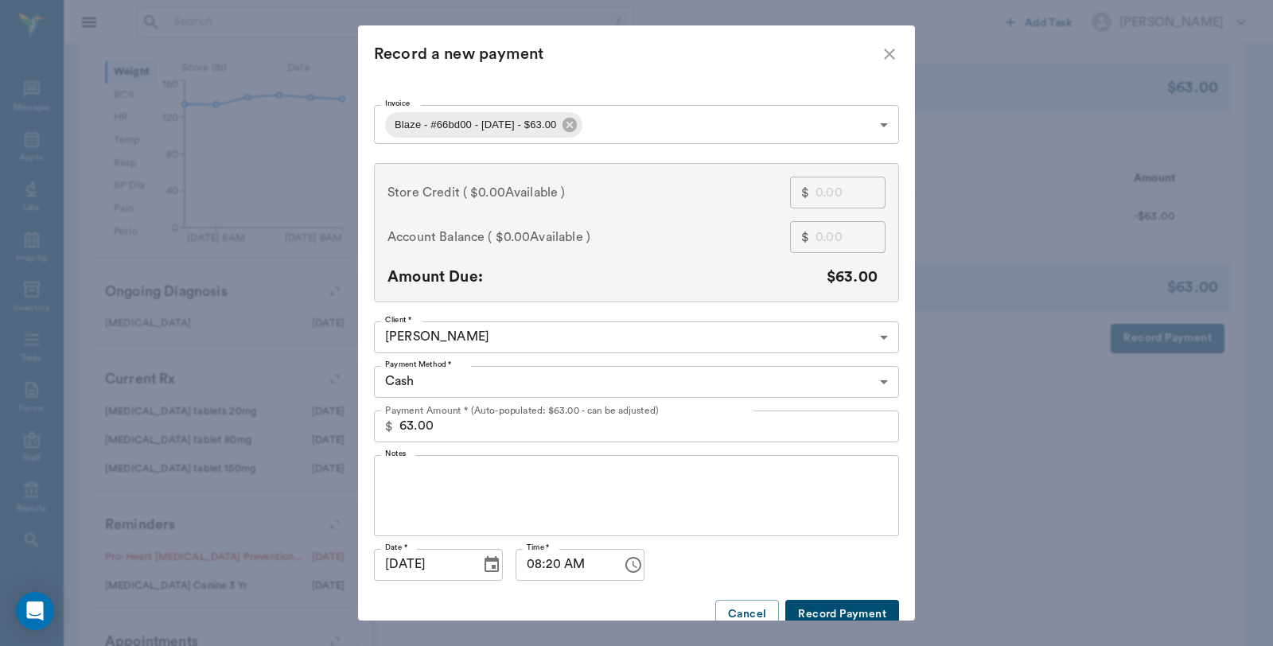
click at [496, 382] on body "/ ​ Add Task Dr. Bert Ellsworth Nectar Messages Appts Labs Imaging Inventory Ta…" at bounding box center [636, 111] width 1273 height 1282
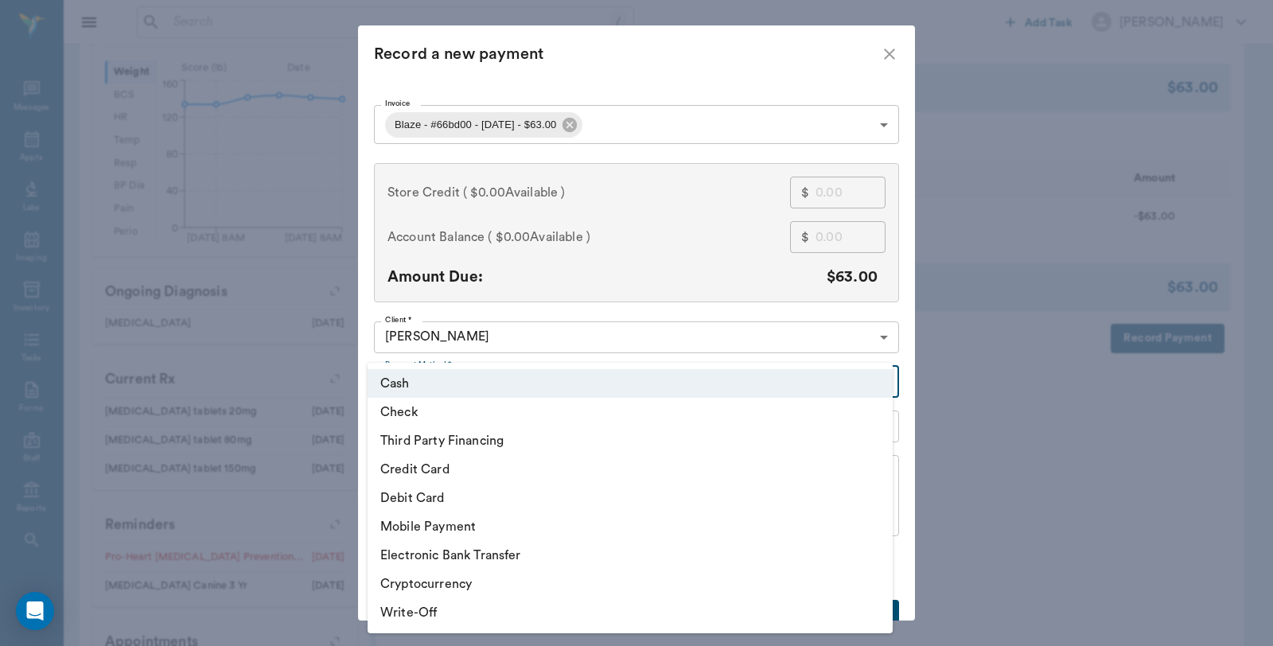
click at [433, 496] on li "Debit Card" at bounding box center [630, 498] width 525 height 29
type input "DEBIT_CARD"
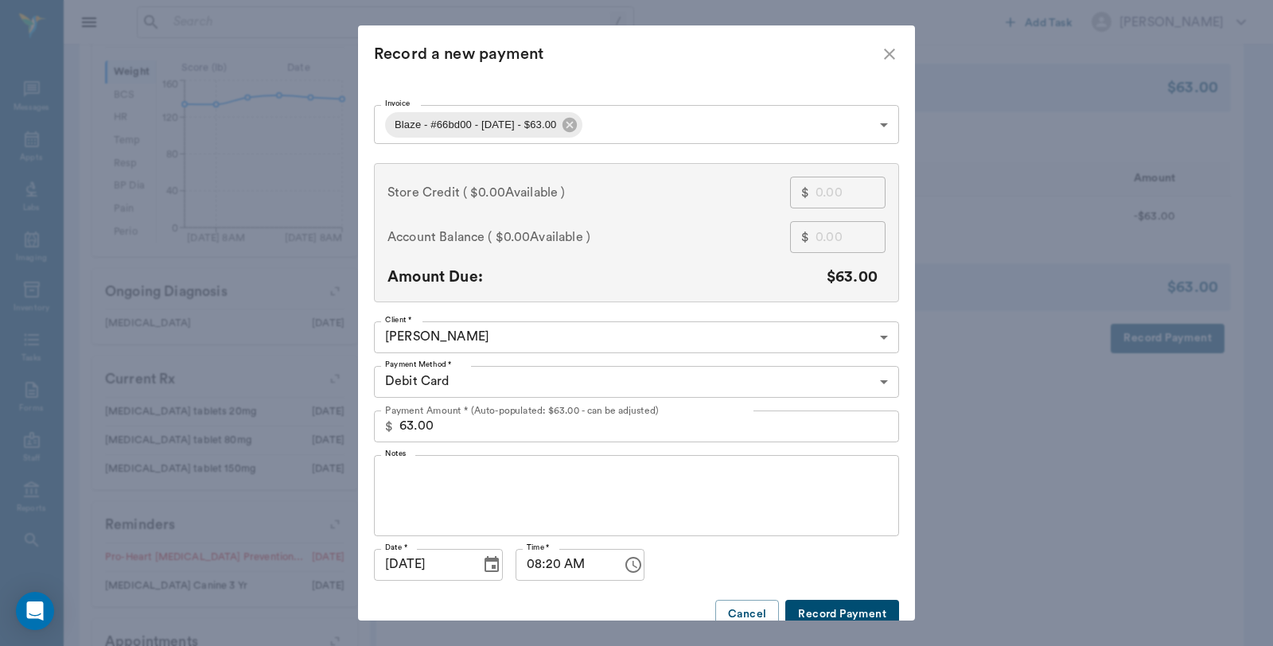
click at [843, 601] on button "Record Payment" at bounding box center [842, 614] width 114 height 29
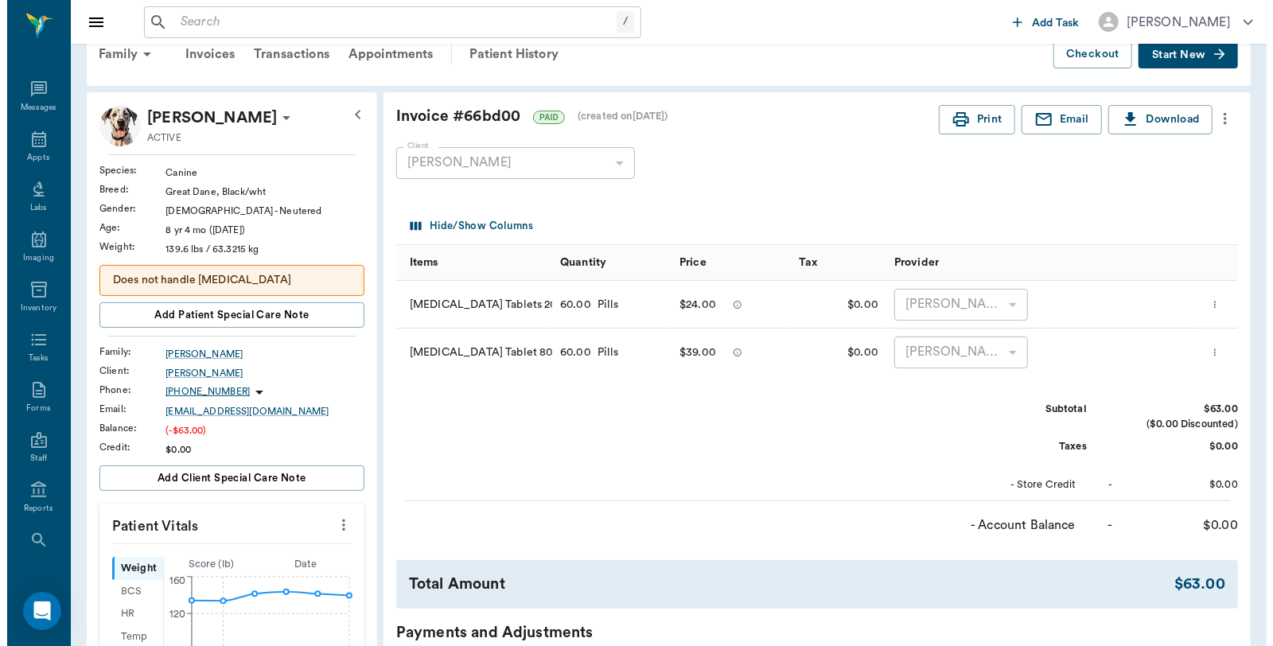
scroll to position [0, 0]
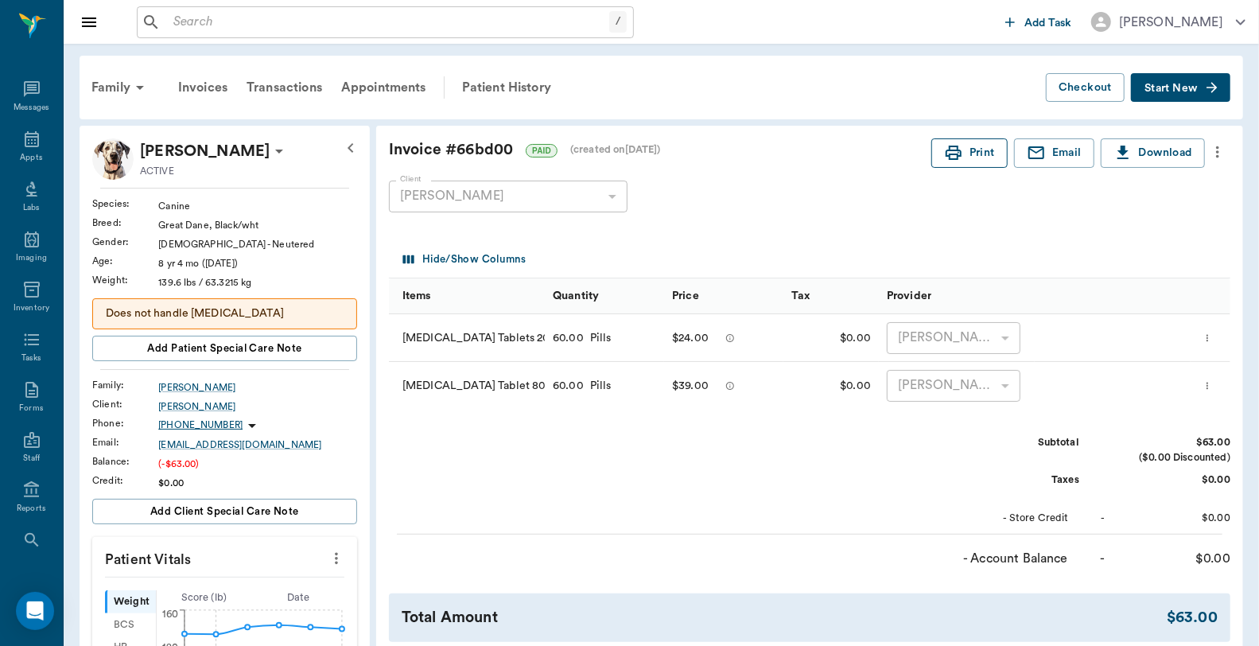
click at [975, 146] on button "Print" at bounding box center [970, 152] width 76 height 29
click at [22, 147] on icon at bounding box center [31, 139] width 19 height 19
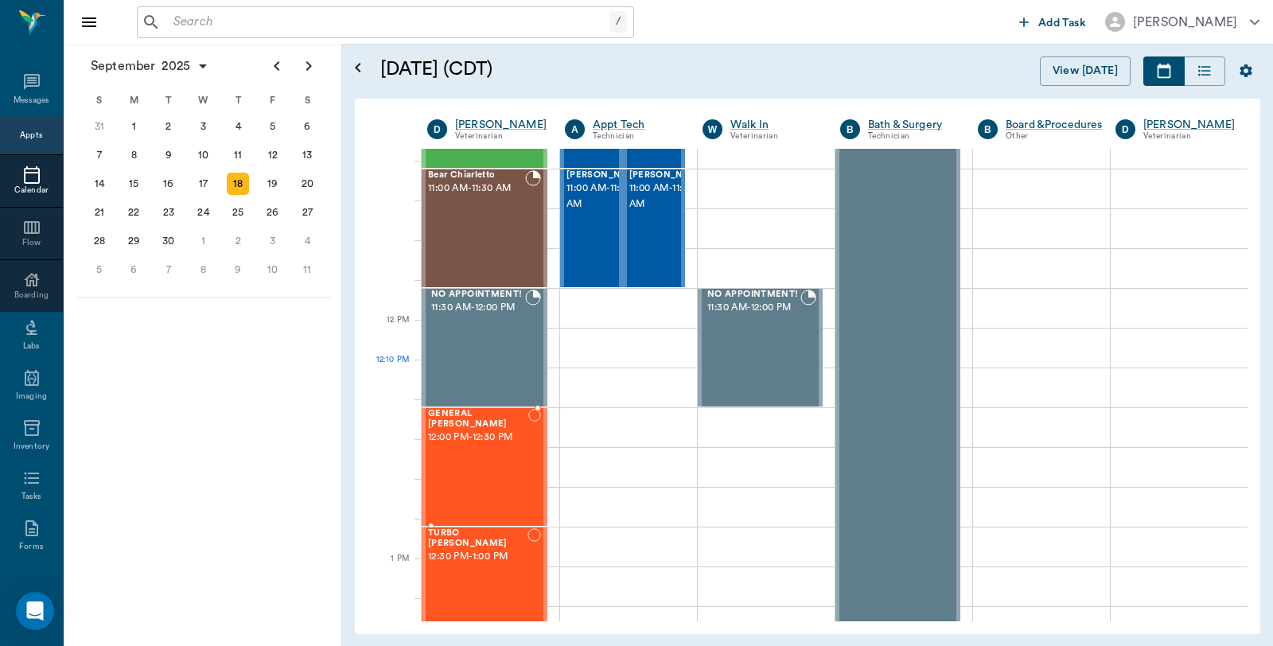
scroll to position [884, 0]
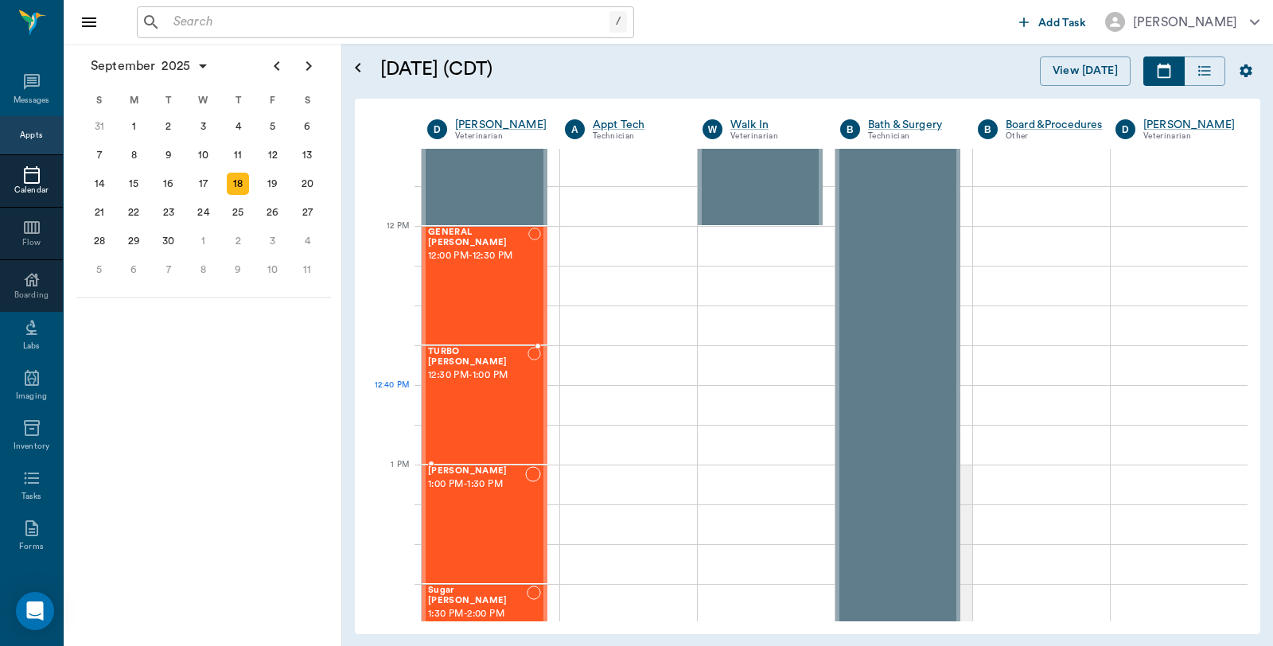
click at [481, 387] on div "TURBO Clayton 12:30 PM - 1:00 PM" at bounding box center [477, 405] width 99 height 116
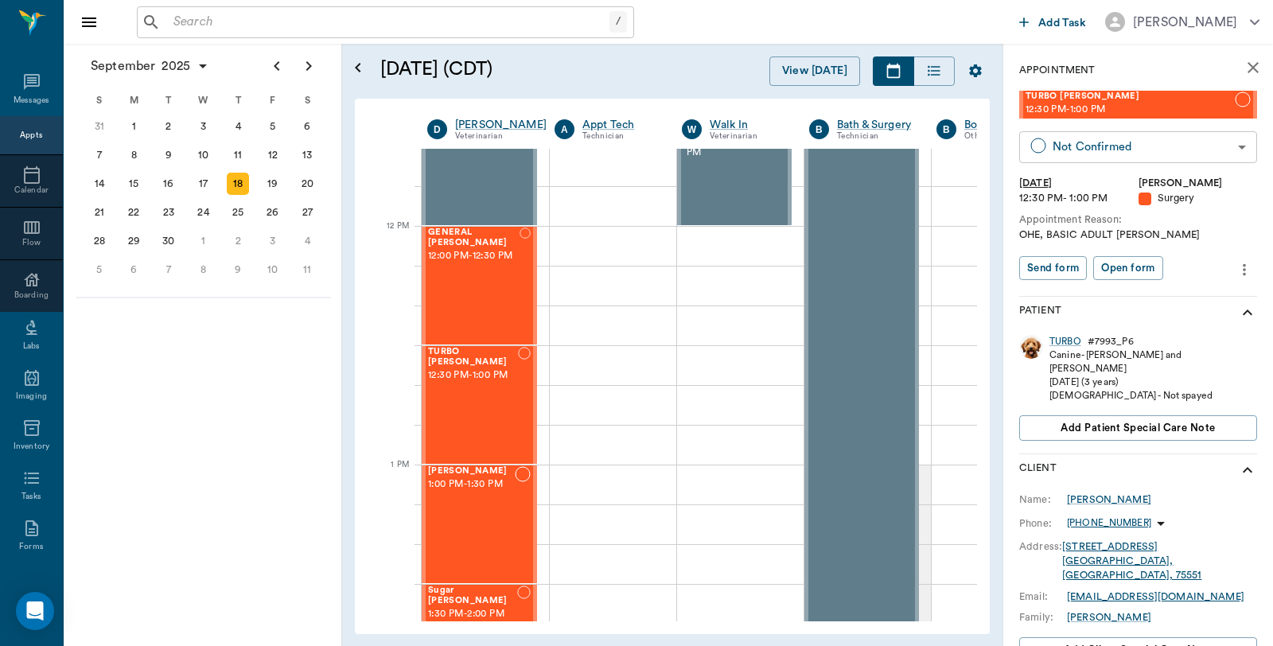
click at [1146, 160] on body "/ ​ Add Task Dr. Bert Ellsworth Nectar Messages Appts Calendar Flow Boarding La…" at bounding box center [636, 323] width 1273 height 646
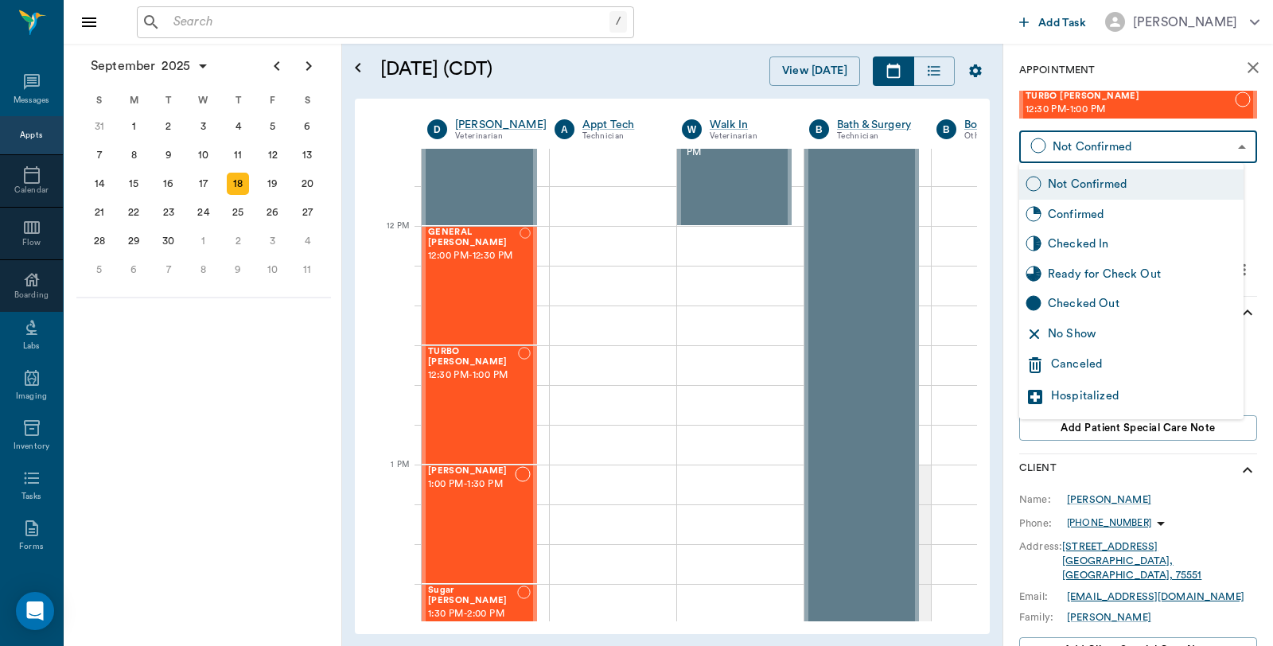
drag, startPoint x: 1099, startPoint y: 243, endPoint x: 1091, endPoint y: 251, distance: 11.8
click at [1095, 248] on div "Checked In" at bounding box center [1142, 244] width 189 height 18
type input "CHECKED_IN"
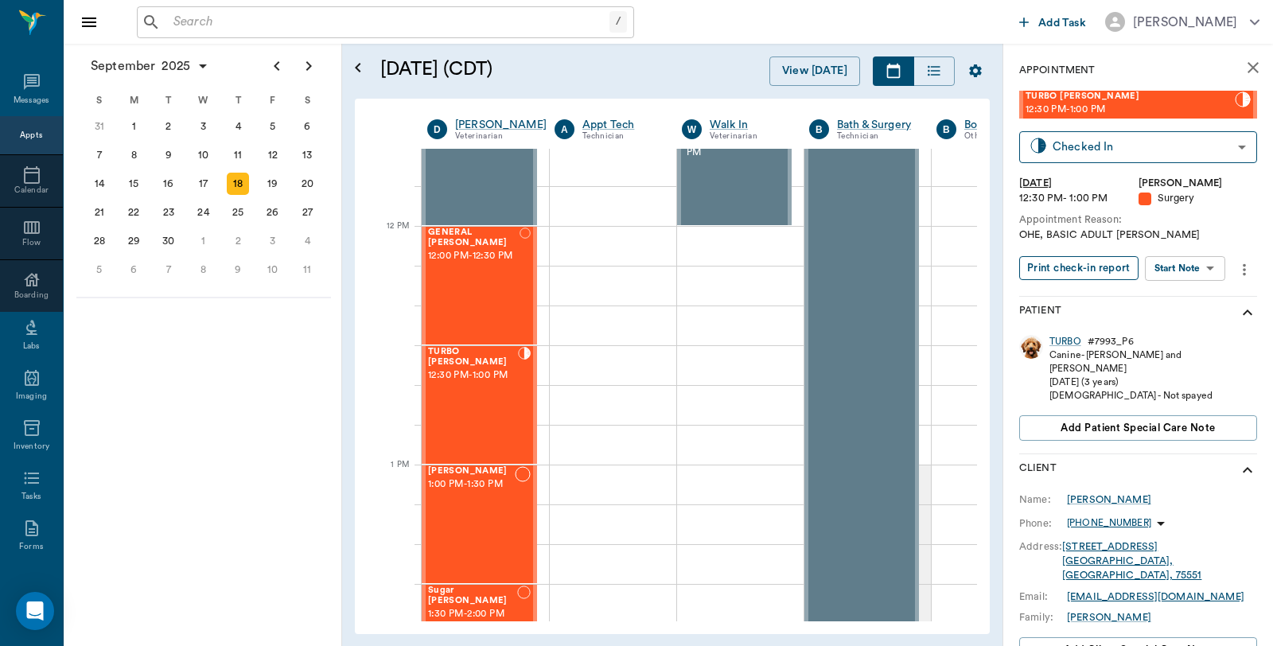
click at [1084, 272] on button "Print check-in report" at bounding box center [1078, 268] width 119 height 25
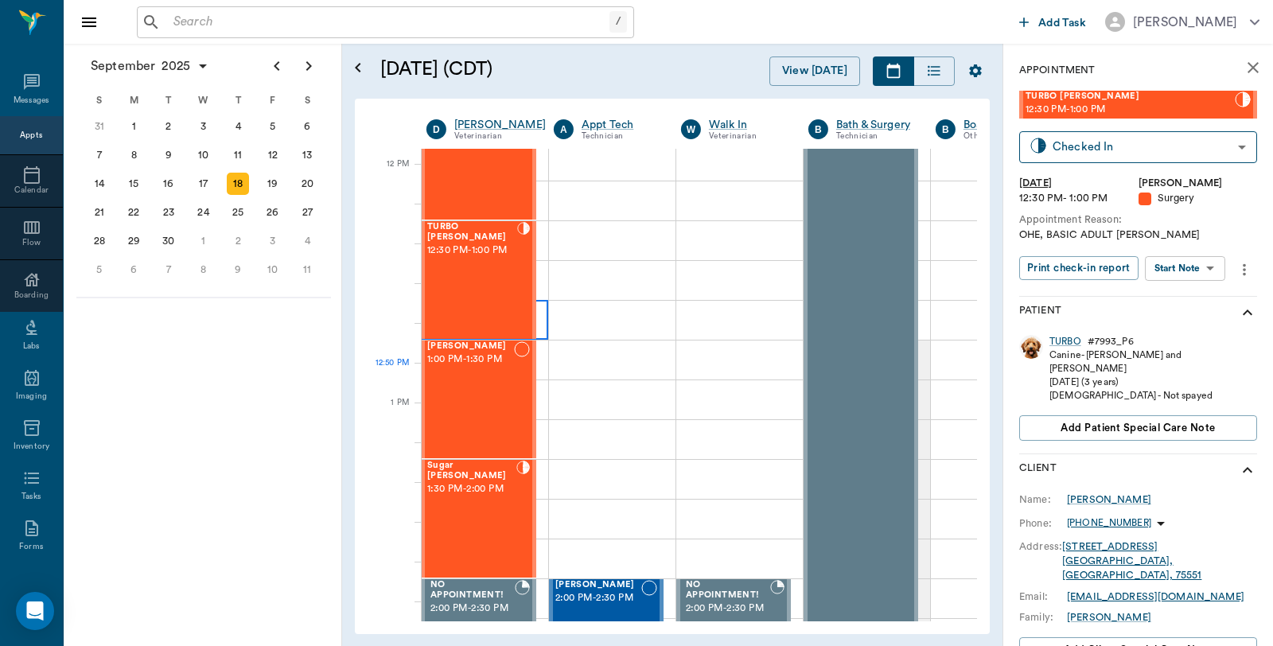
scroll to position [1064, 1]
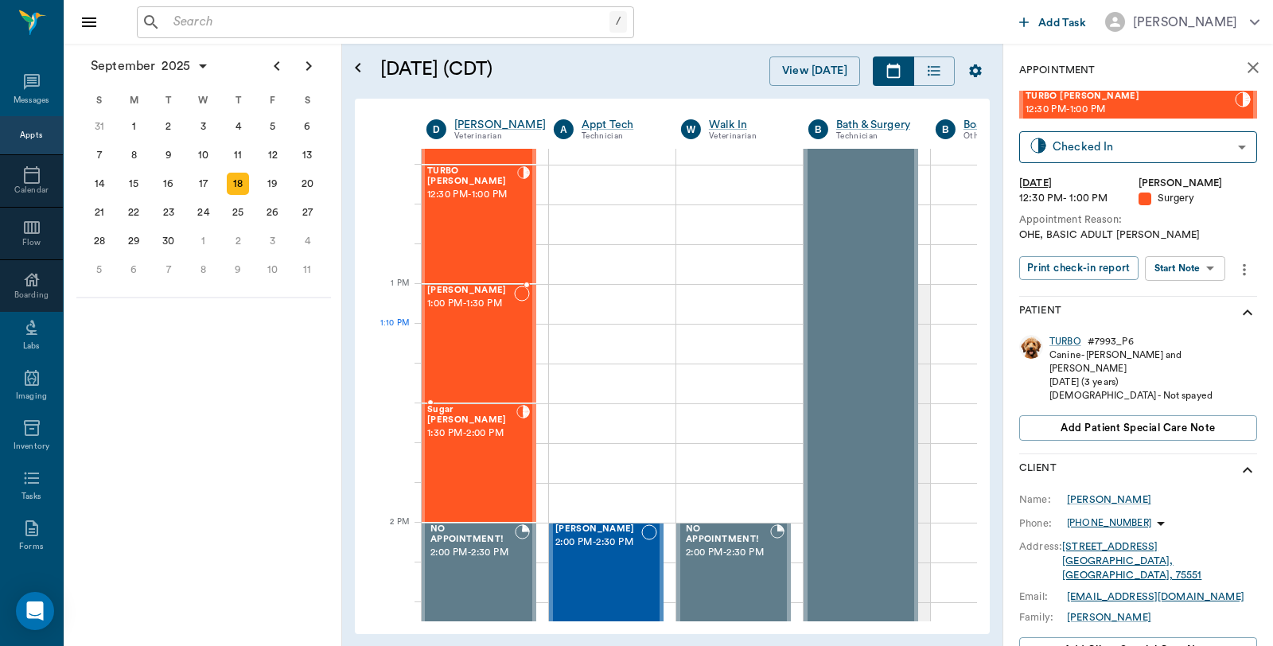
click at [494, 348] on div "[PERSON_NAME] 1:00 PM - 1:30 PM" at bounding box center [470, 344] width 87 height 116
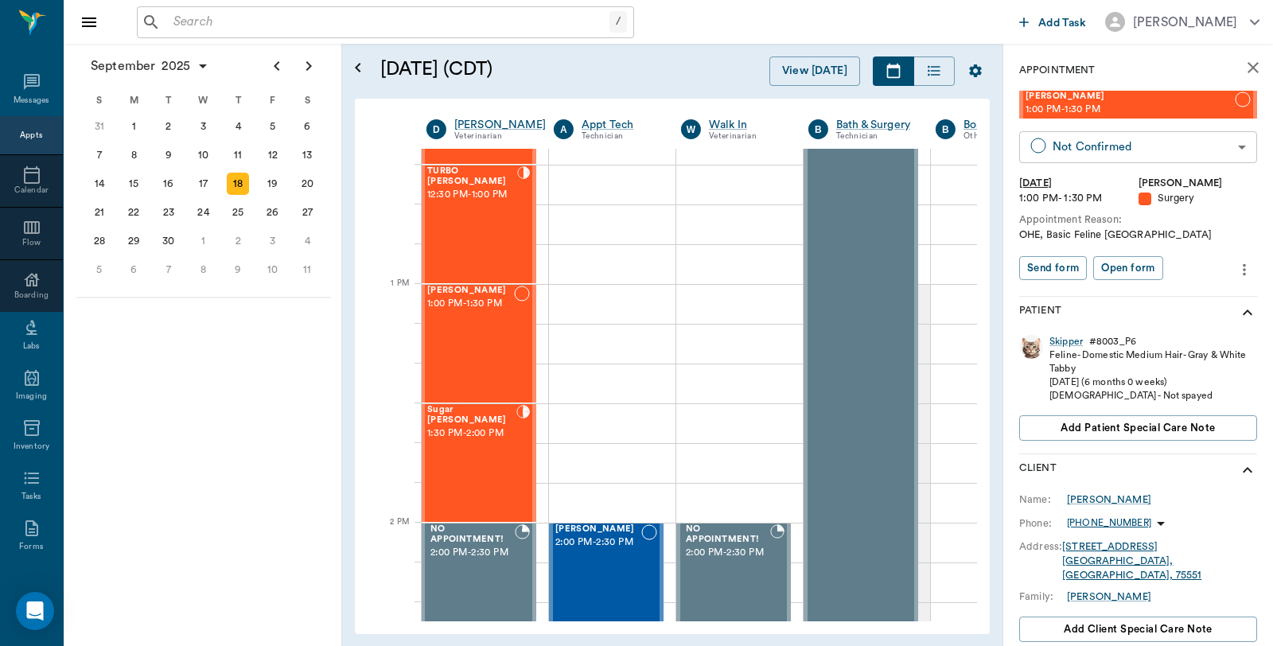
click at [1226, 149] on body "/ ​ Add Task [PERSON_NAME] Nectar Messages Appts Calendar Flow Boarding Labs Im…" at bounding box center [636, 323] width 1273 height 646
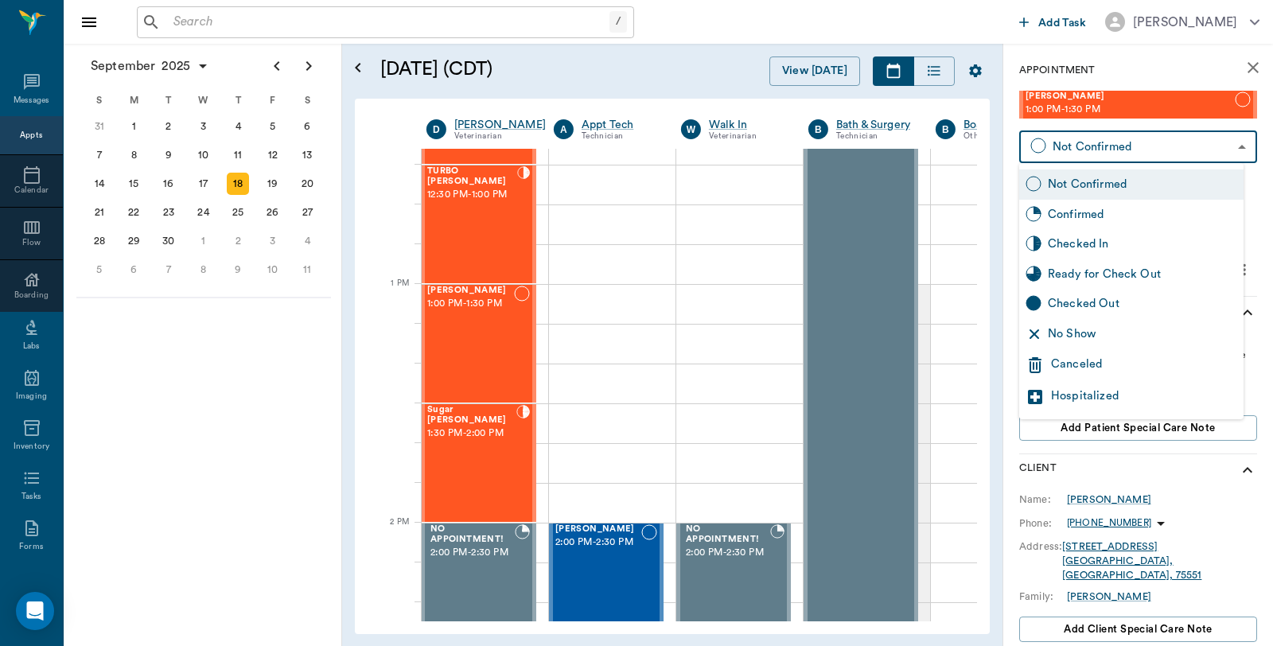
click at [677, 363] on div at bounding box center [636, 323] width 1273 height 646
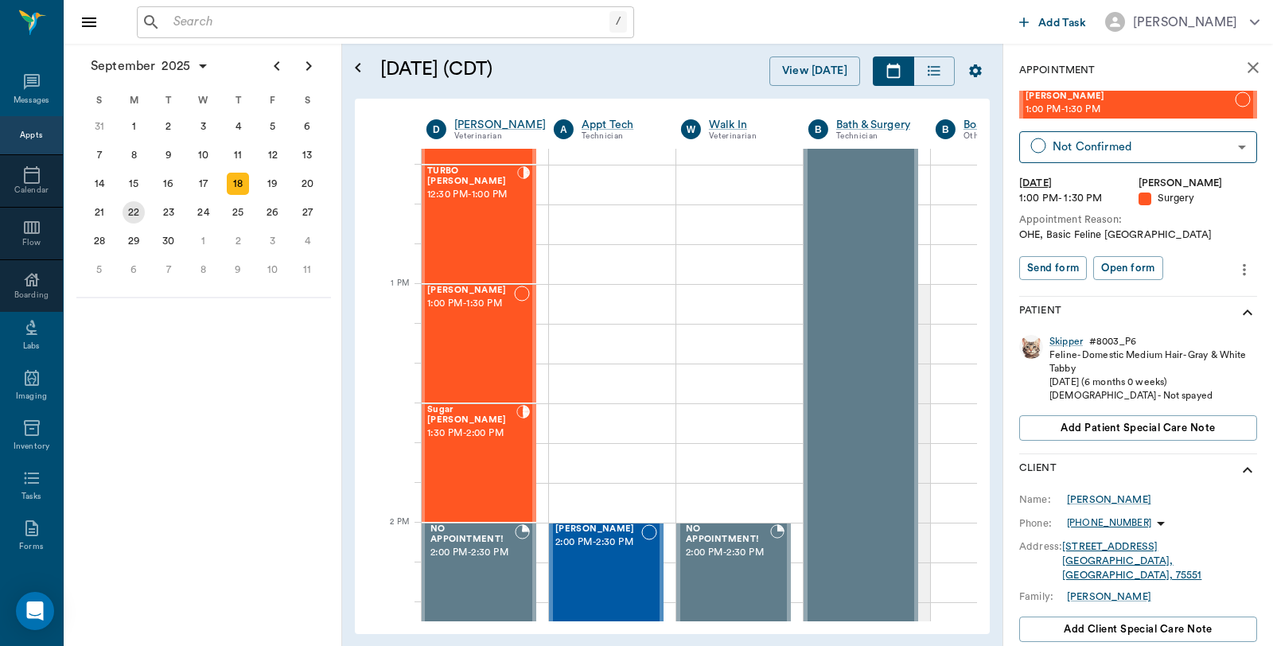
click at [131, 205] on div "22" at bounding box center [134, 212] width 22 height 22
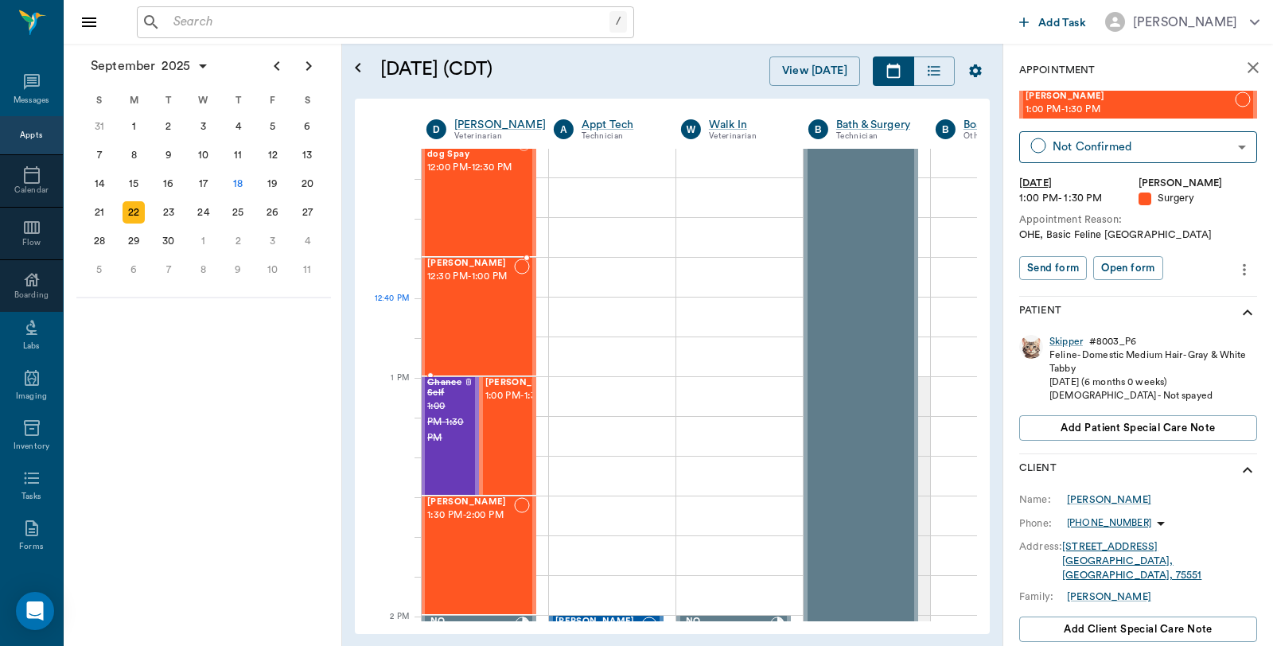
scroll to position [884, 1]
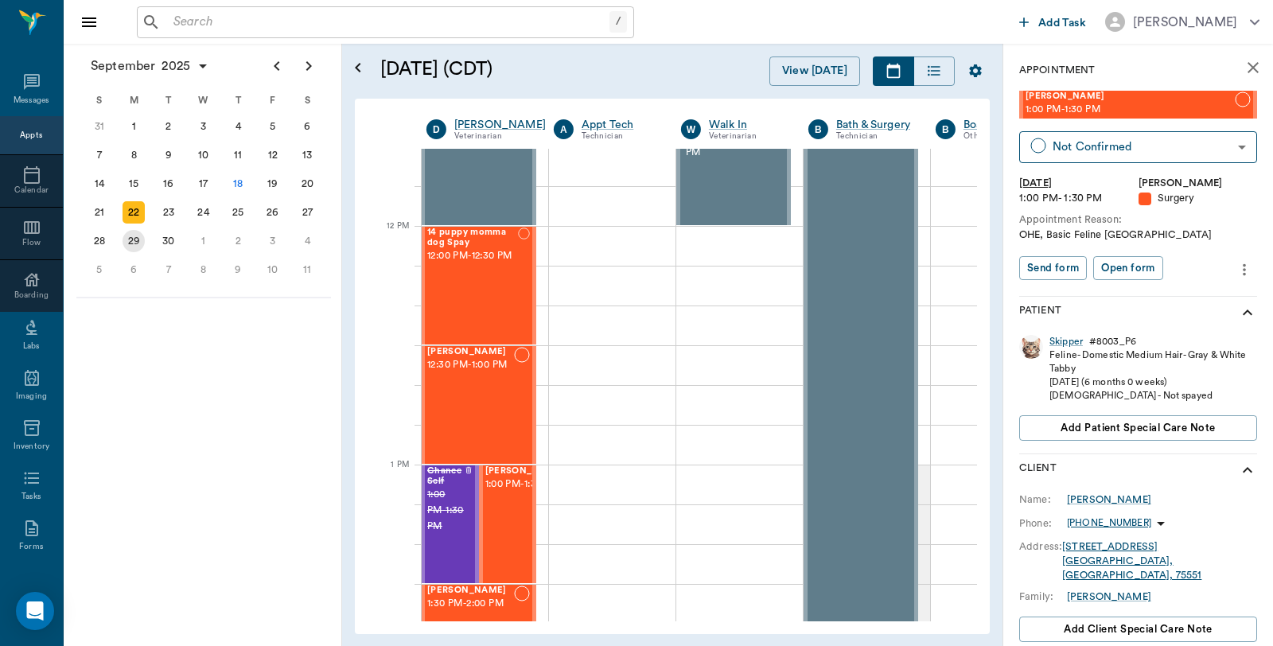
click at [130, 233] on div "29" at bounding box center [134, 241] width 22 height 22
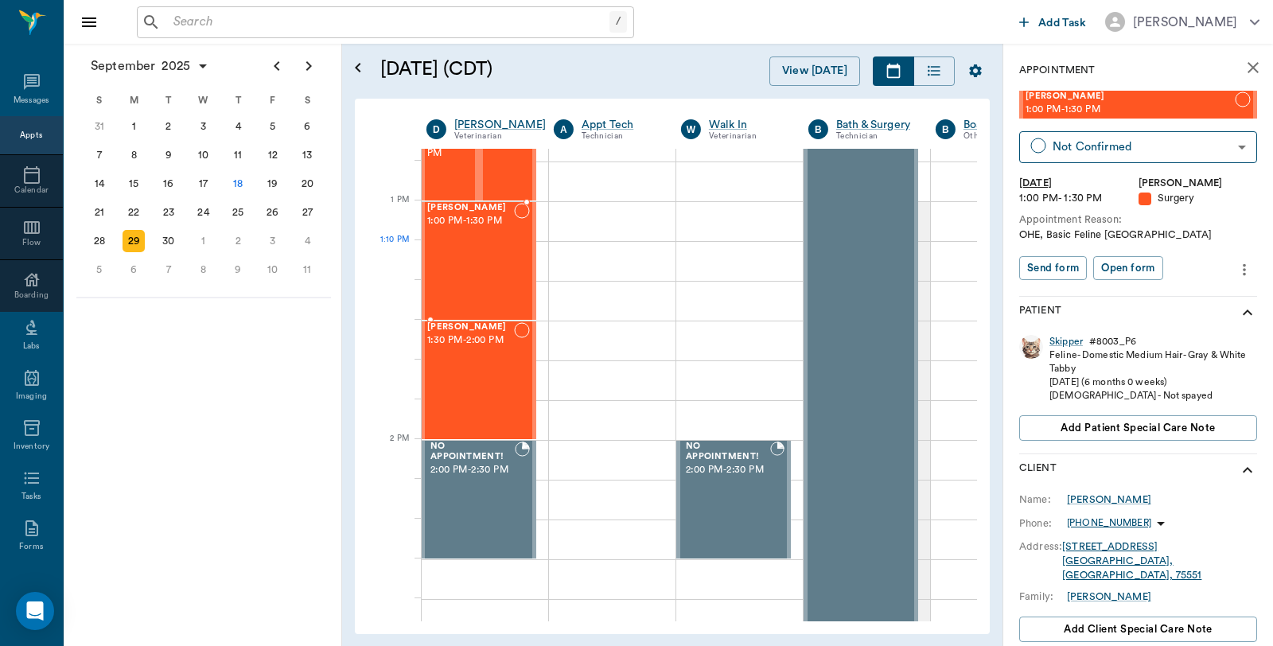
scroll to position [1149, 1]
click at [128, 263] on div "6" at bounding box center [134, 270] width 22 height 22
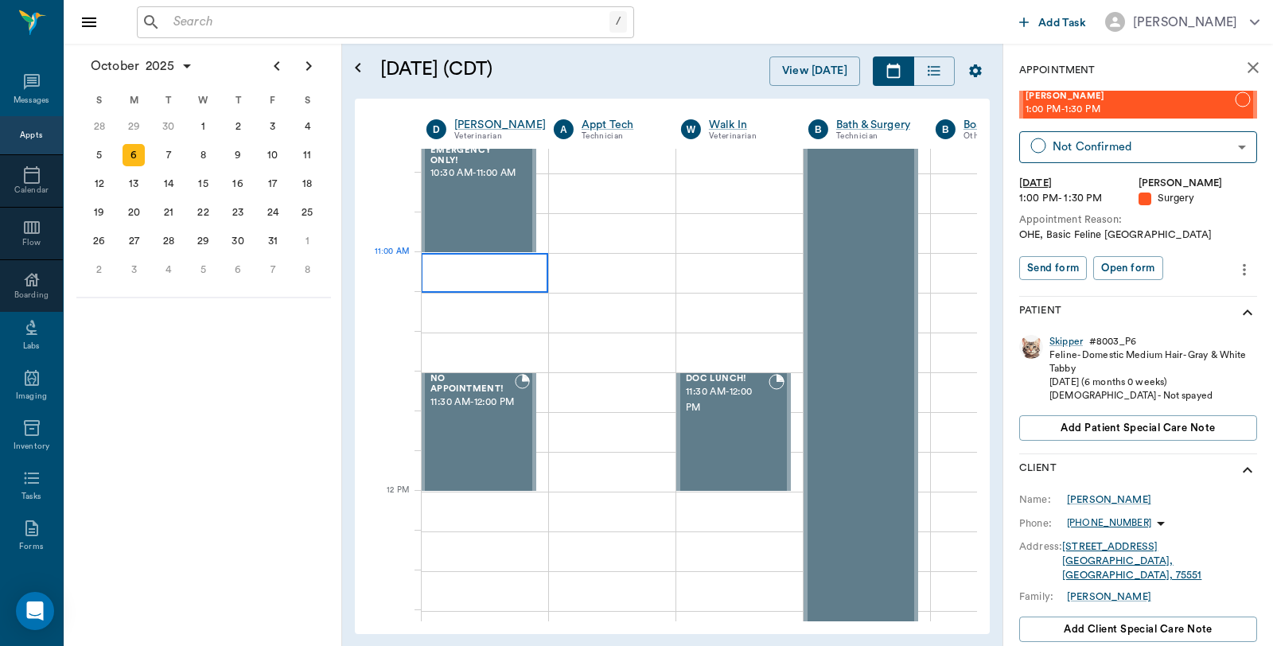
scroll to position [884, 1]
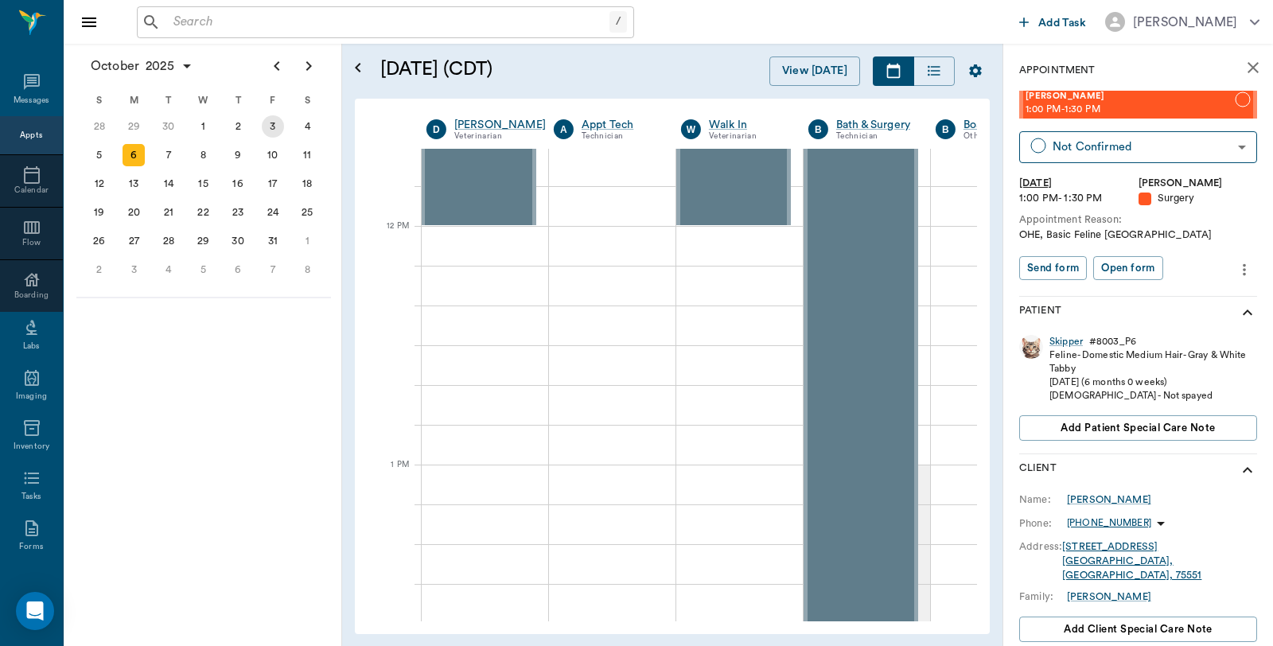
click at [274, 123] on div "3" at bounding box center [273, 126] width 22 height 22
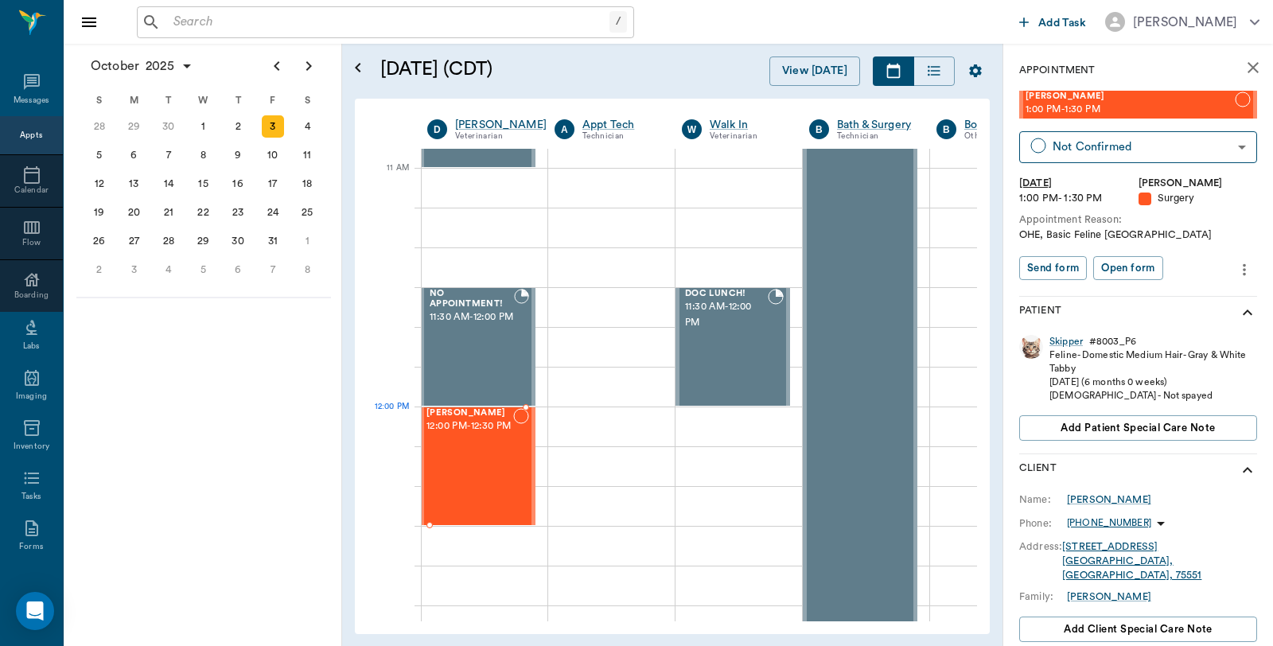
scroll to position [703, 0]
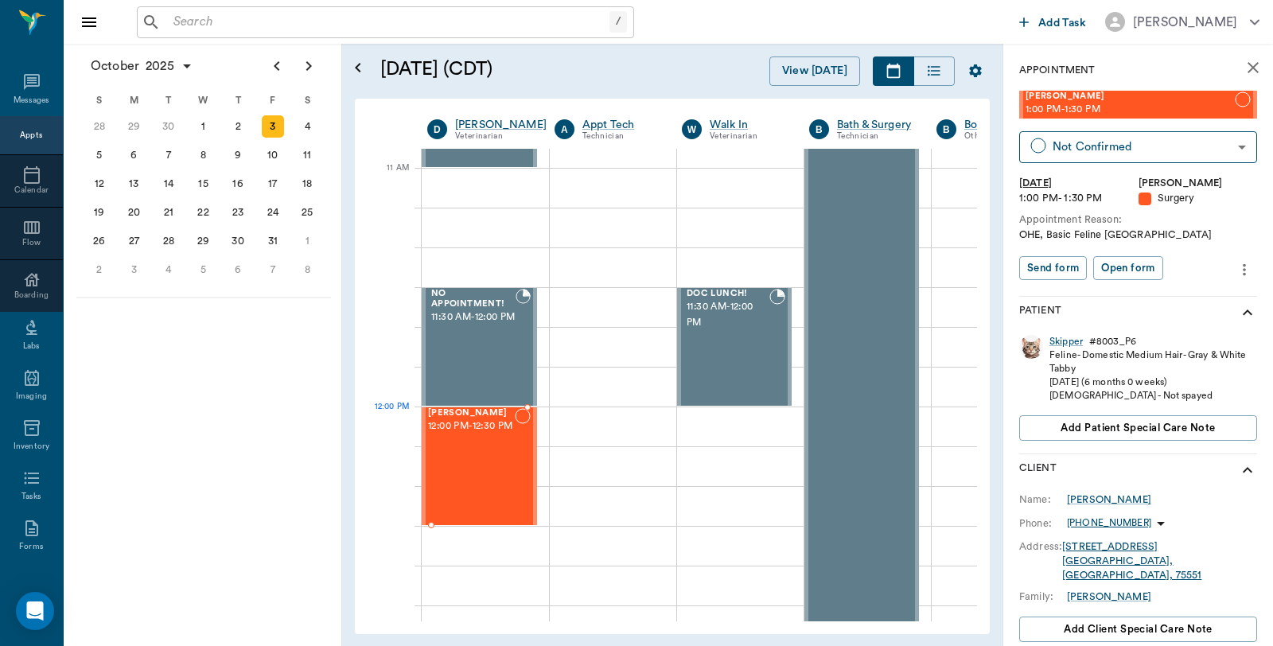
drag, startPoint x: 1118, startPoint y: 103, endPoint x: 459, endPoint y: 419, distance: 730.5
click at [802, 80] on button "View [DATE]" at bounding box center [814, 70] width 91 height 29
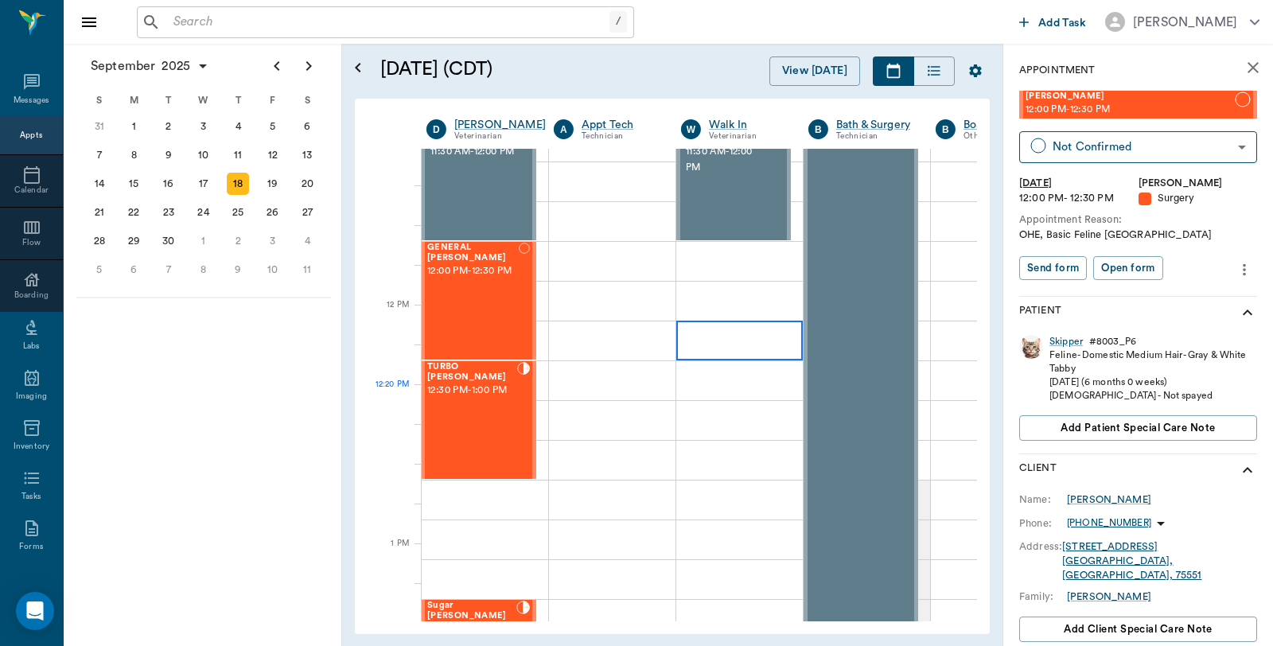
scroll to position [798, 1]
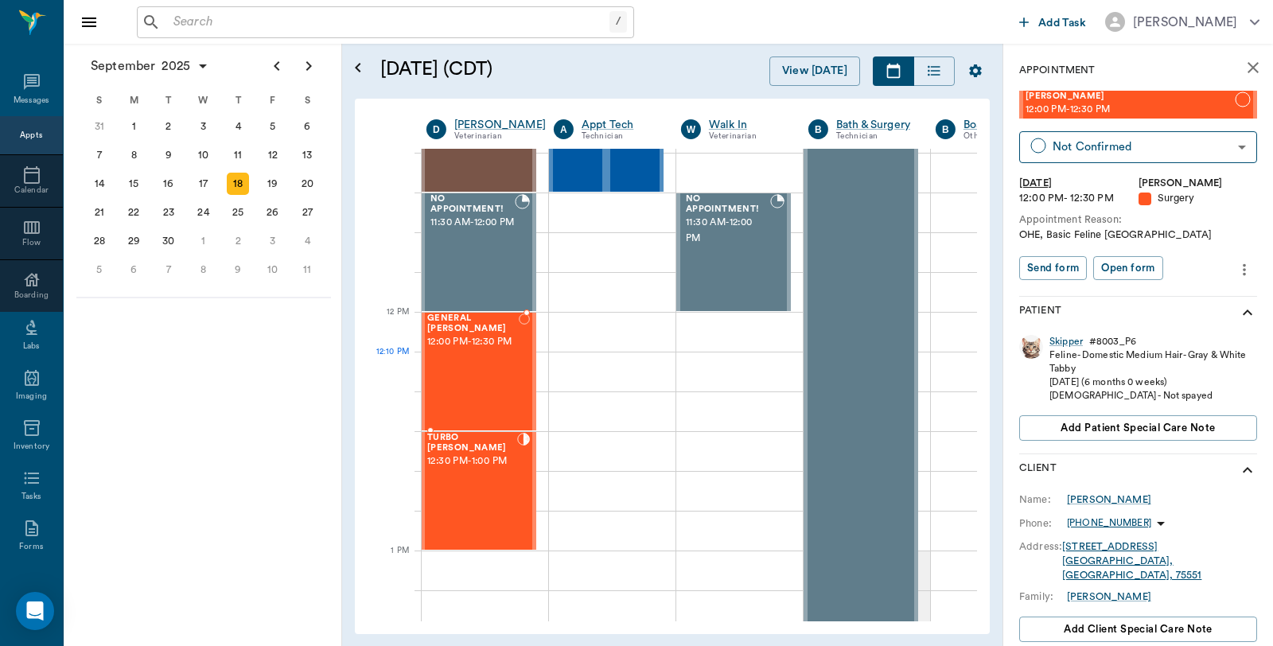
click at [486, 385] on div "GENERAL Spay 12:00 PM - 12:30 PM" at bounding box center [472, 371] width 91 height 116
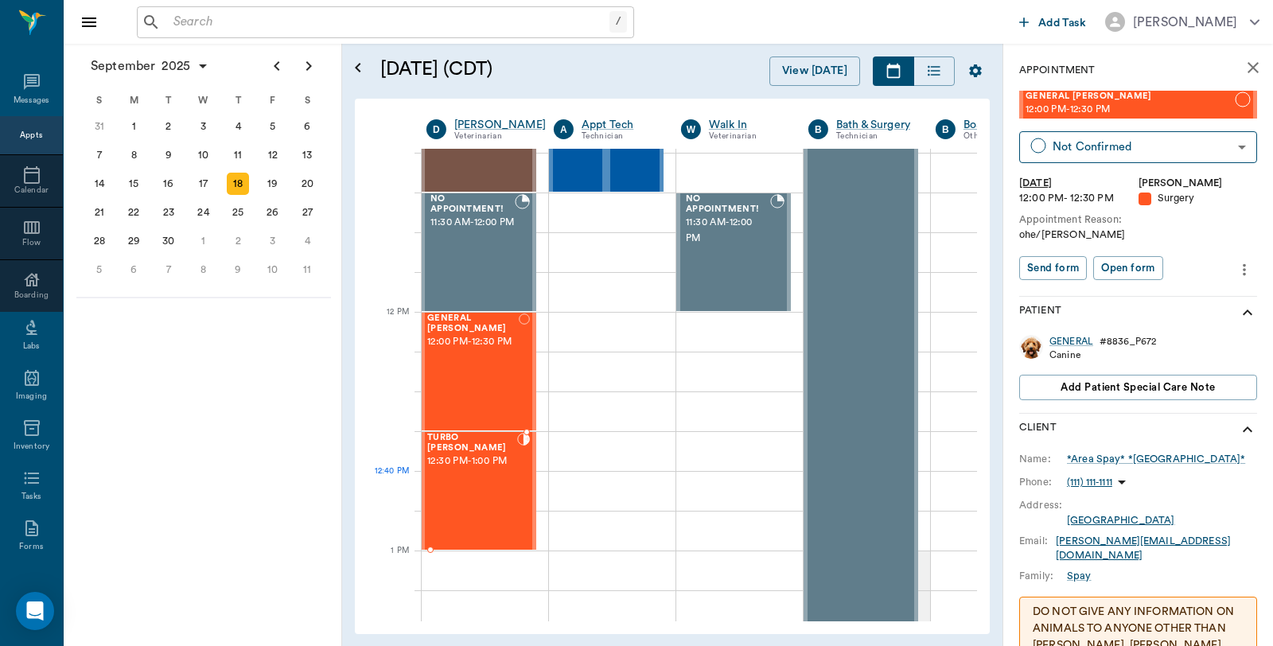
click at [447, 483] on div "TURBO Clayton 12:30 PM - 1:00 PM" at bounding box center [472, 491] width 90 height 116
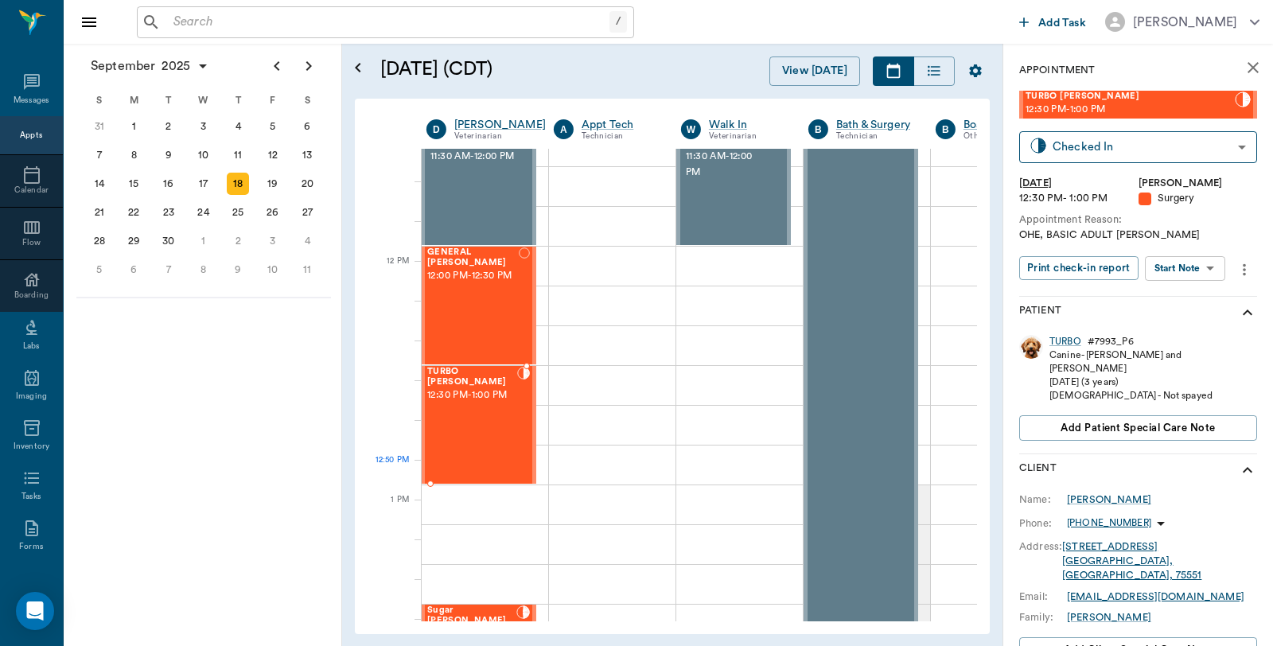
scroll to position [975, 1]
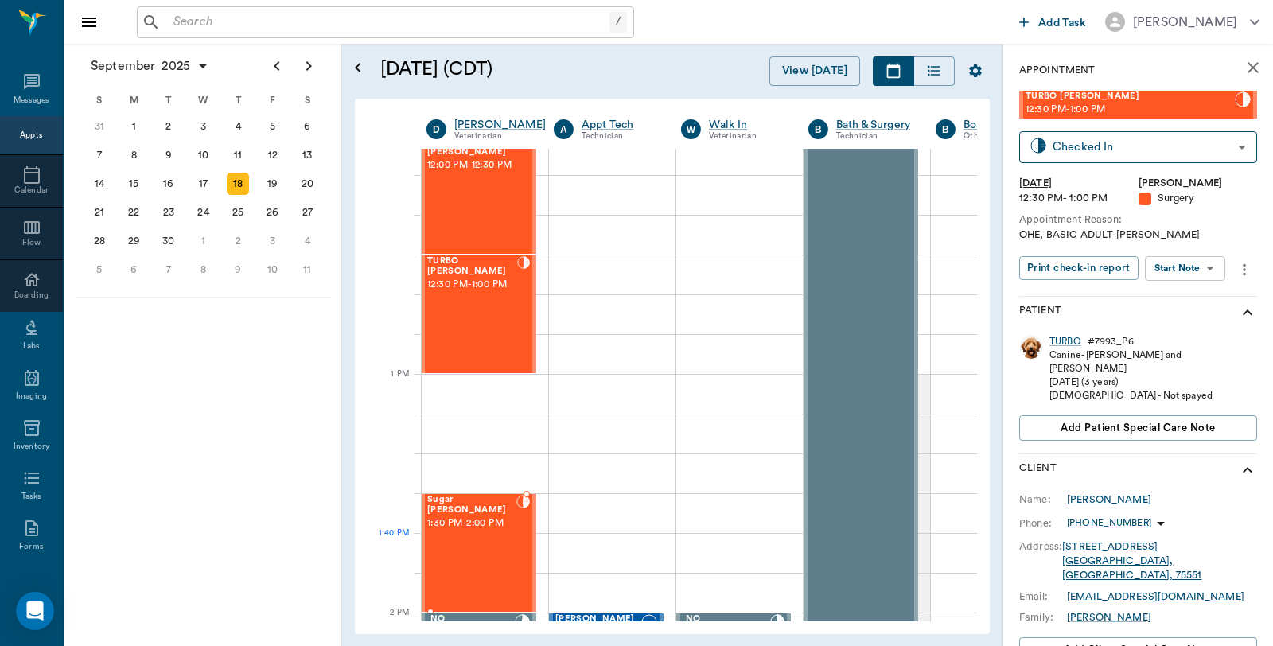
click at [470, 565] on div "Sugar Boyette 1:30 PM - 2:00 PM" at bounding box center [471, 553] width 89 height 116
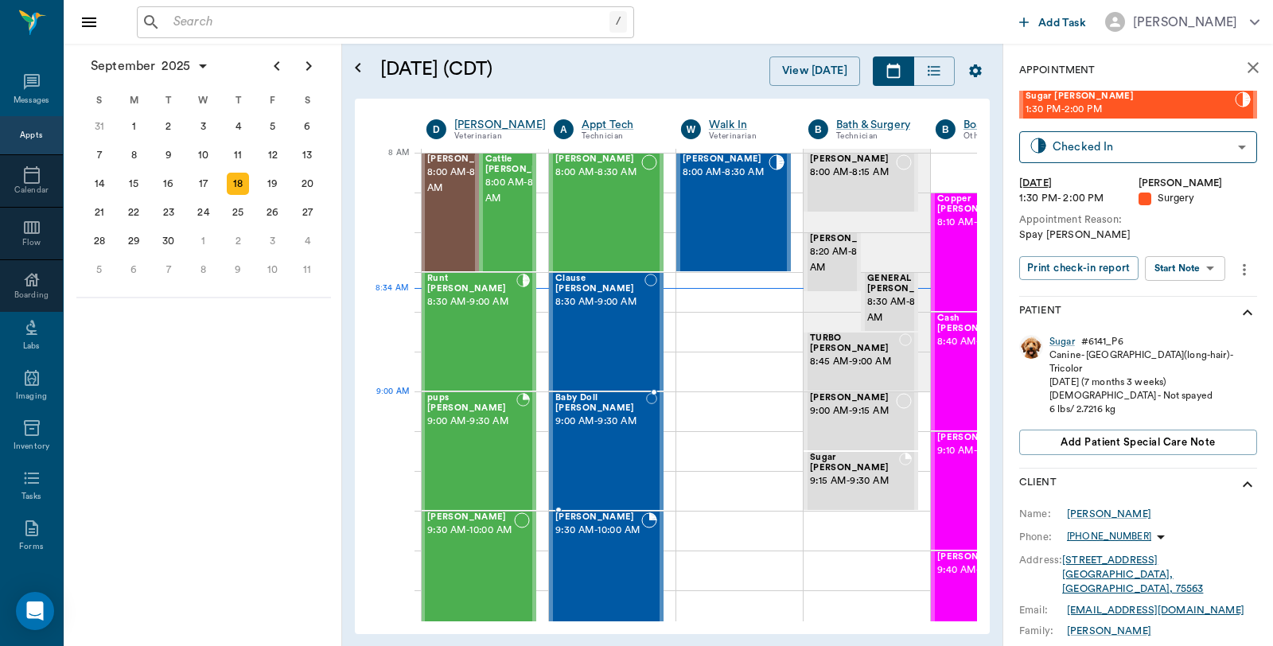
scroll to position [0, 1]
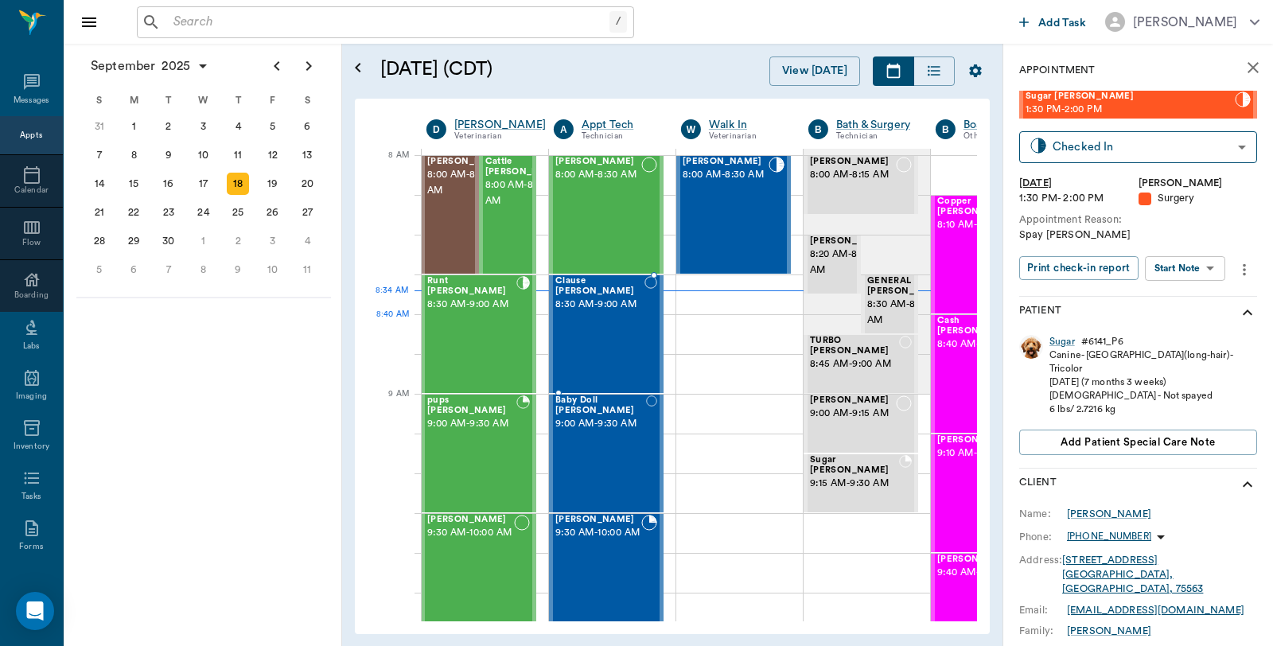
click at [575, 326] on div "Clause Woods 8:30 AM - 9:00 AM" at bounding box center [599, 334] width 89 height 116
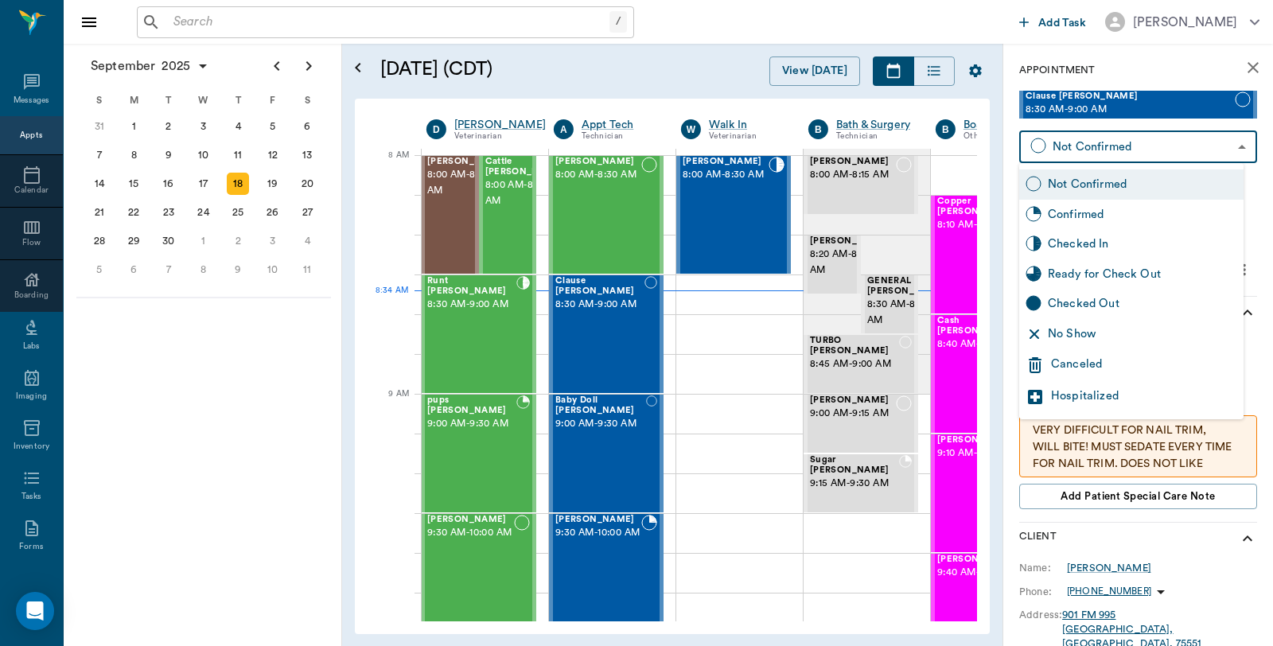
click at [1152, 144] on body "/ ​ Add Task Dr. Bert Ellsworth Nectar Messages Appts Calendar Flow Boarding La…" at bounding box center [636, 323] width 1273 height 646
click at [1106, 239] on div "Checked In" at bounding box center [1142, 244] width 189 height 18
type input "CHECKED_IN"
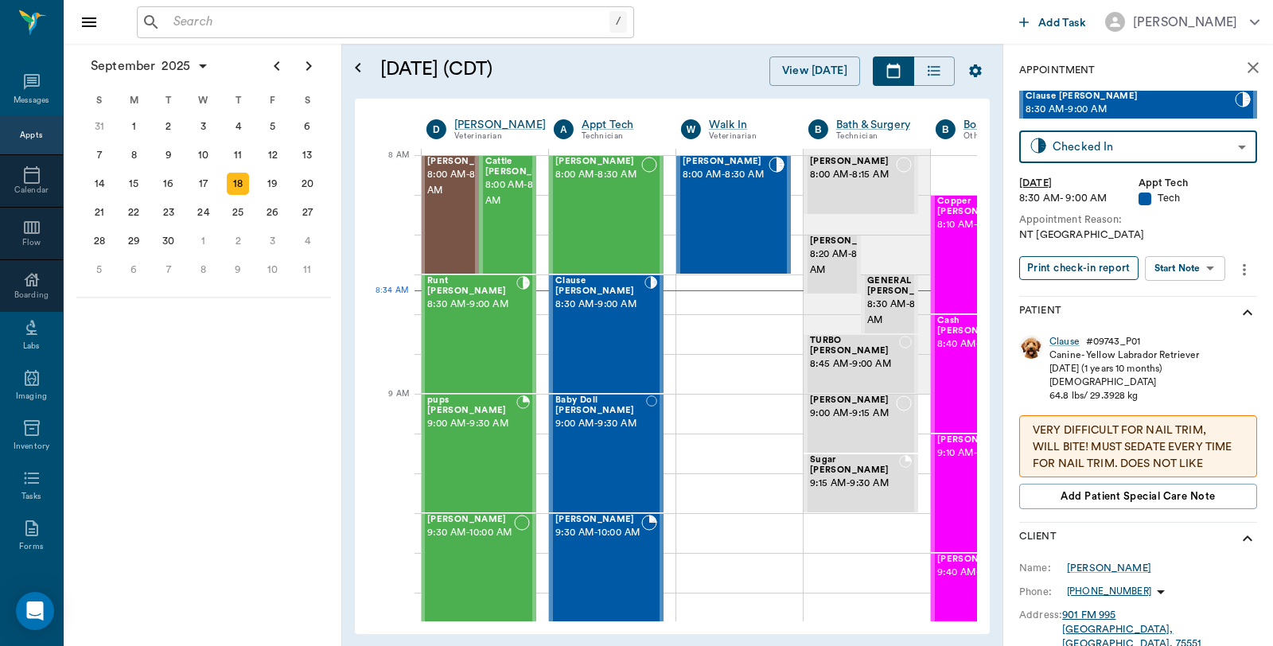
click at [1100, 264] on button "Print check-in report" at bounding box center [1078, 268] width 119 height 25
click at [595, 243] on div "[PERSON_NAME] 8:00 AM - 8:30 AM" at bounding box center [598, 215] width 86 height 116
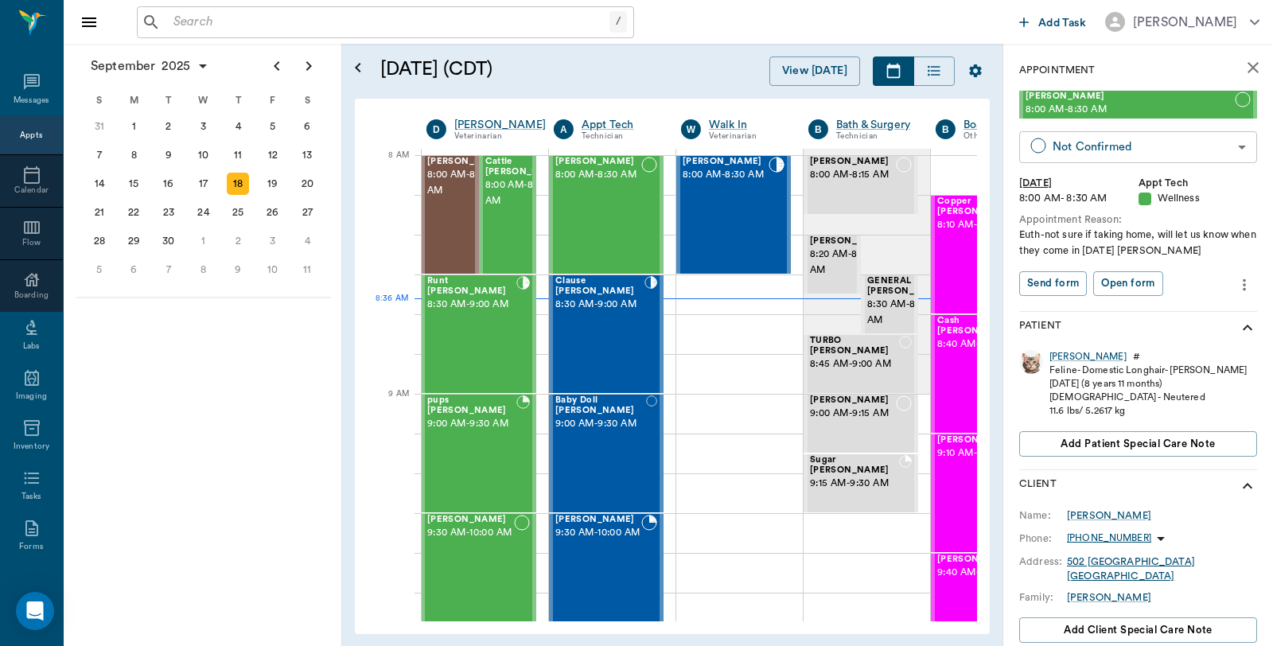
click at [1084, 146] on body "/ ​ Add Task Dr. Bert Ellsworth Nectar Messages Appts Calendar Flow Boarding La…" at bounding box center [636, 323] width 1273 height 646
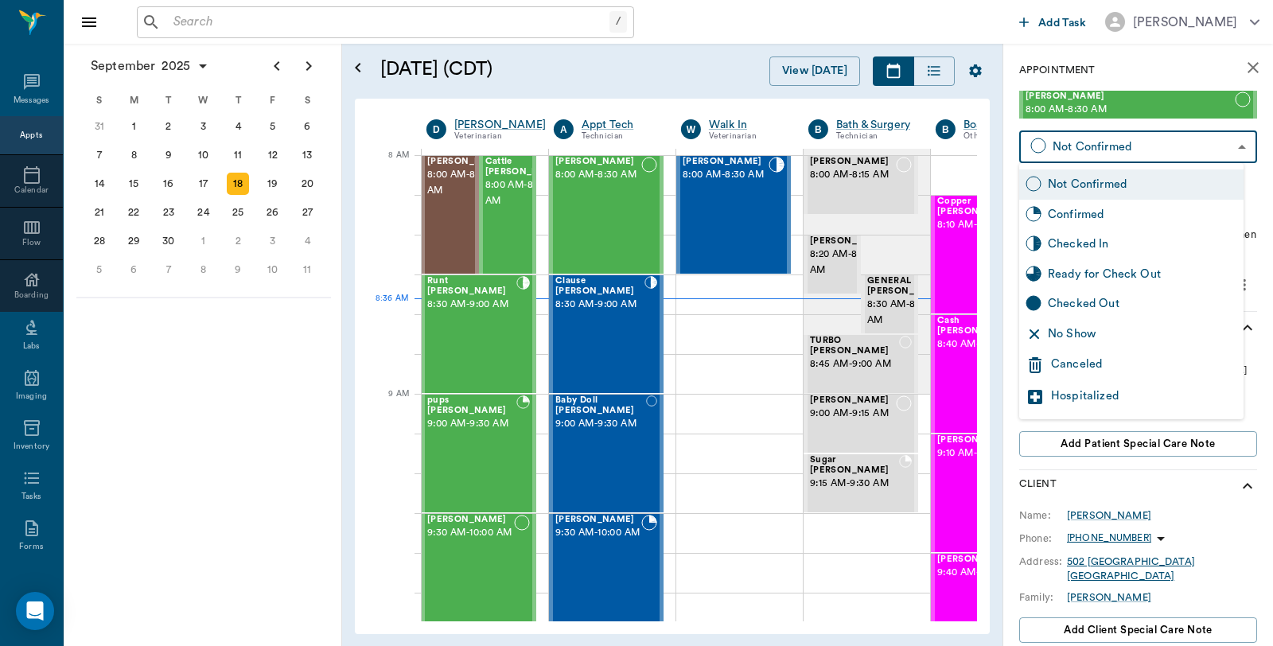
click at [1077, 239] on div "Checked In" at bounding box center [1142, 244] width 189 height 18
type input "CHECKED_IN"
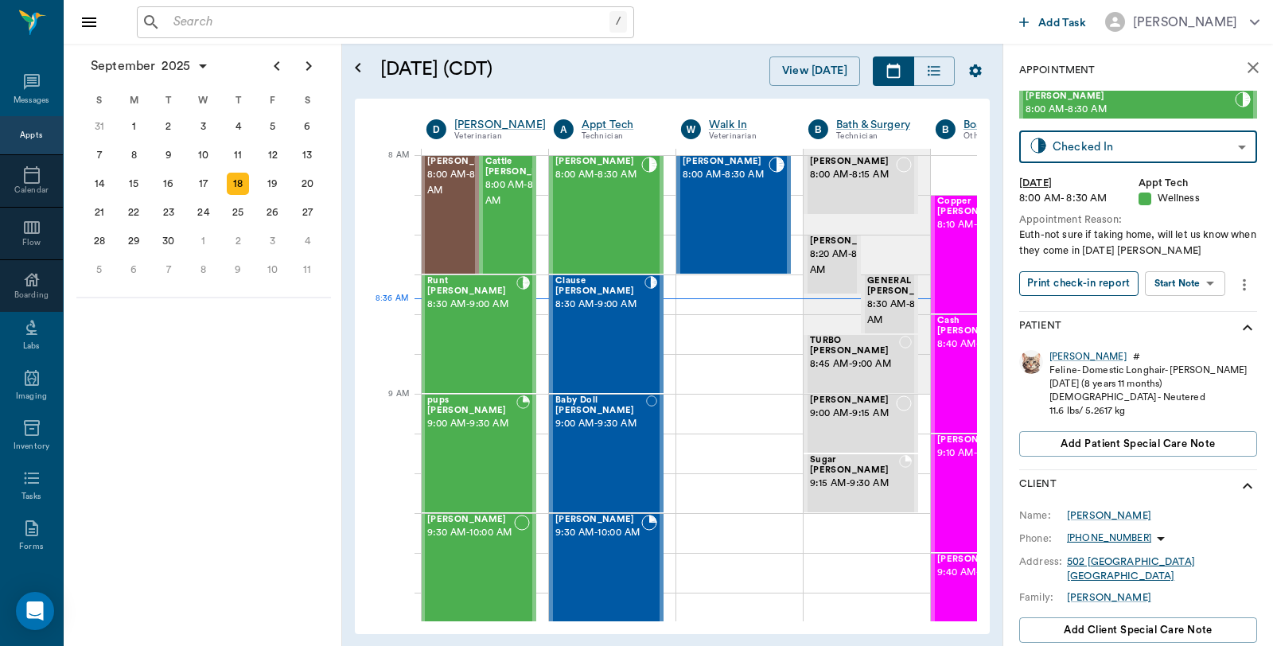
click at [1072, 285] on button "Print check-in report" at bounding box center [1078, 283] width 119 height 25
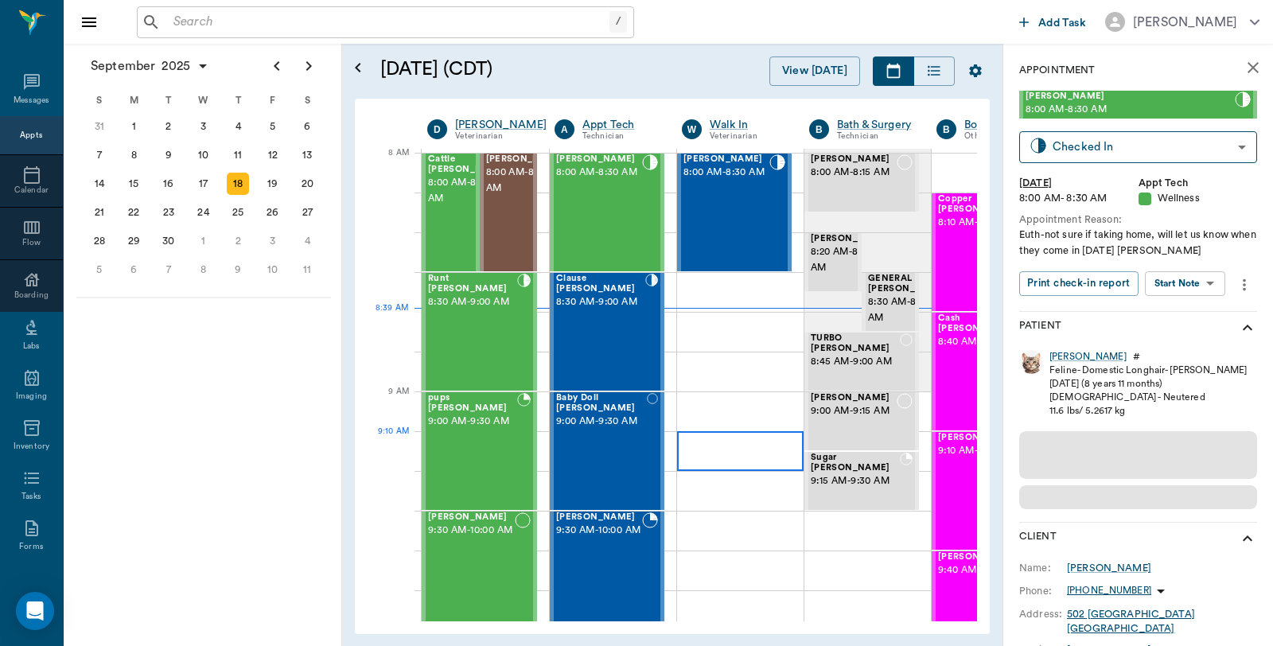
scroll to position [2, 1]
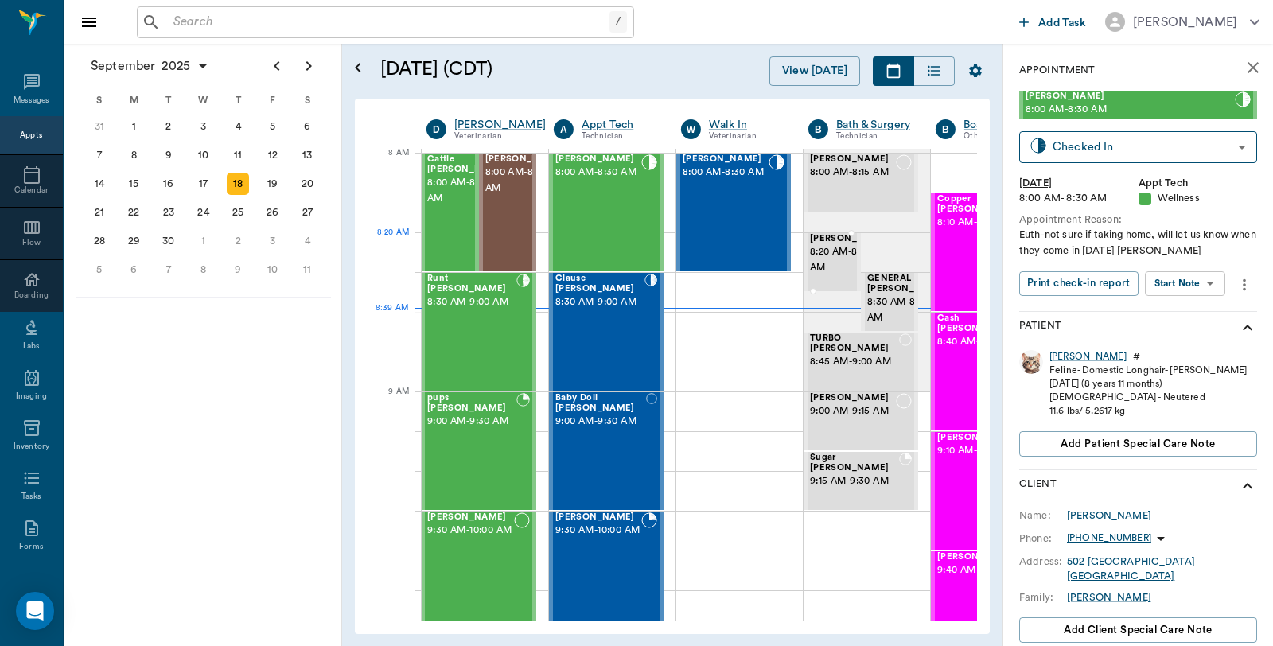
click at [824, 266] on span "8:20 AM - 8:35 AM" at bounding box center [850, 260] width 80 height 32
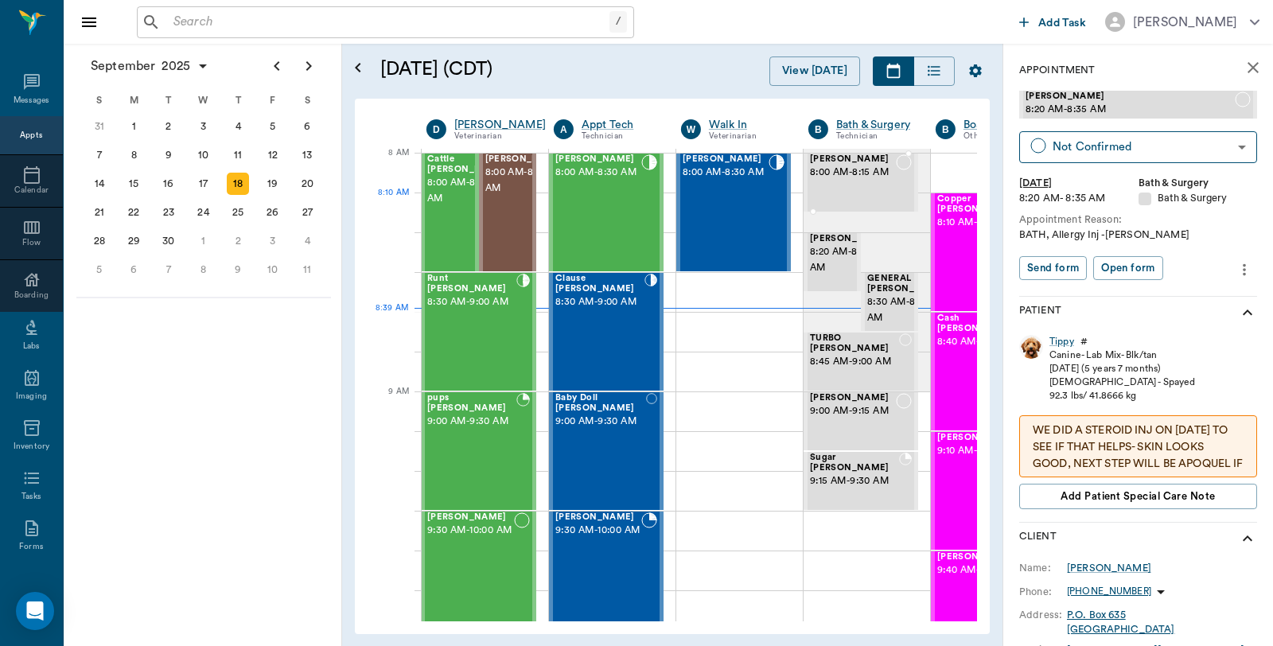
click at [838, 189] on div "Skipper Bragg 8:00 AM - 8:15 AM" at bounding box center [853, 182] width 86 height 56
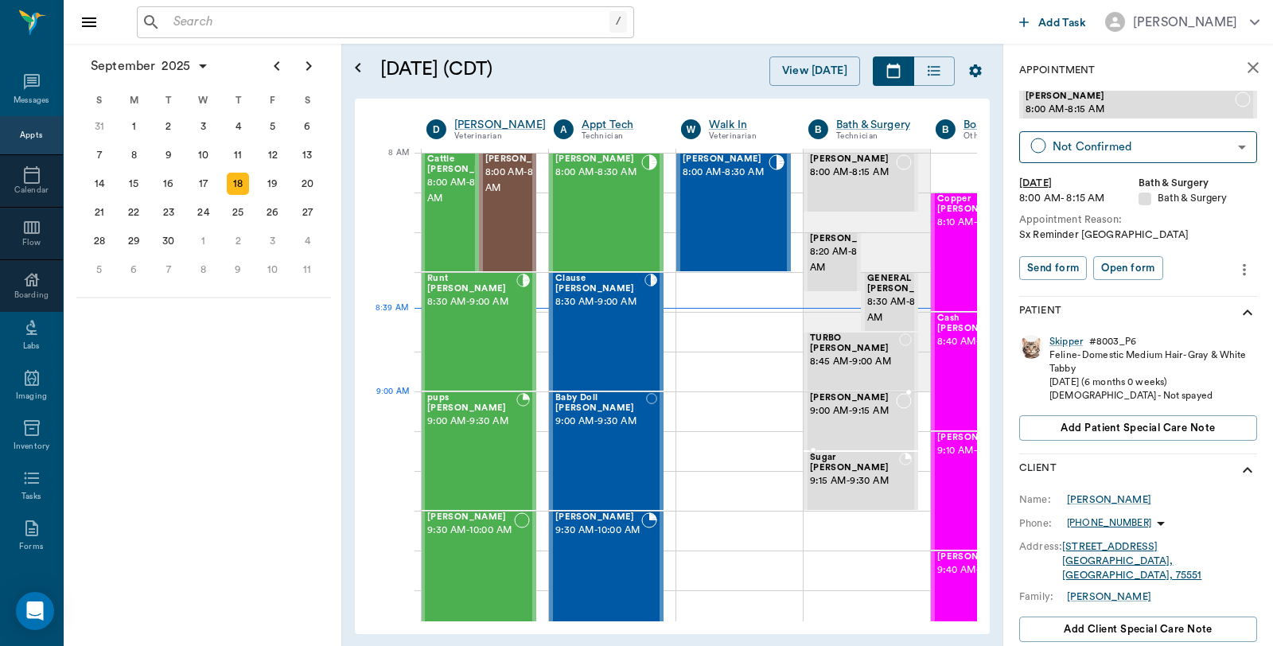
click at [846, 408] on span "9:00 AM - 9:15 AM" at bounding box center [853, 411] width 86 height 16
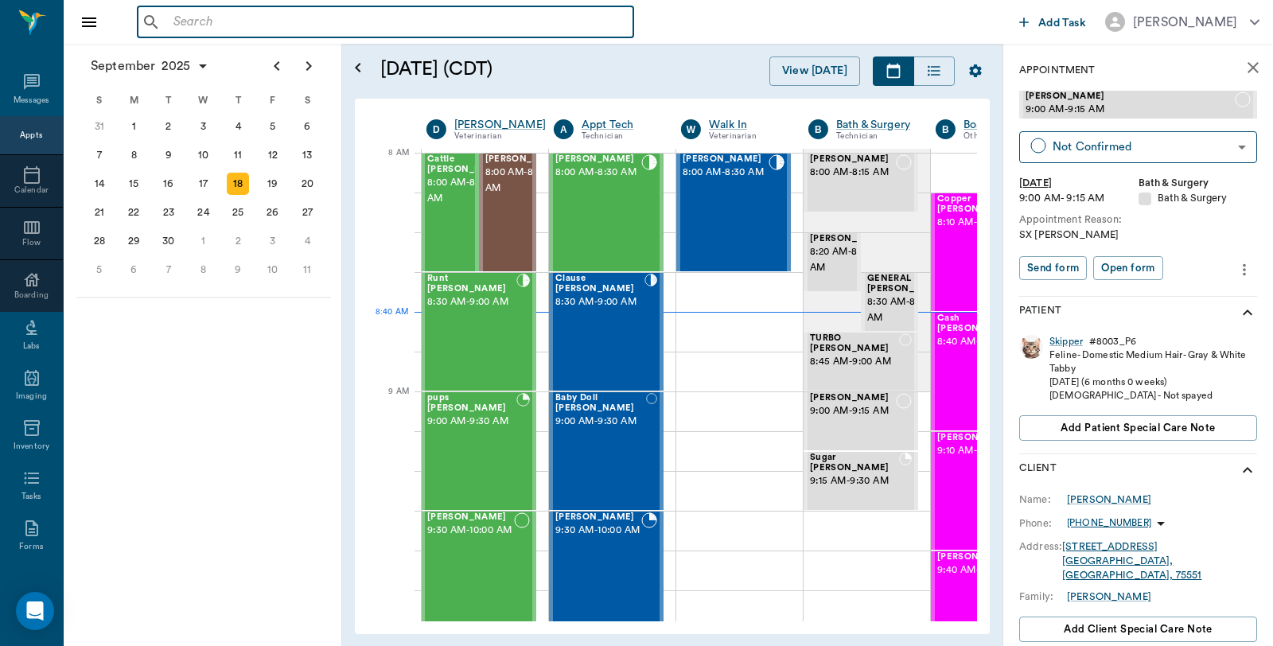
click at [351, 22] on input "text" at bounding box center [397, 22] width 460 height 22
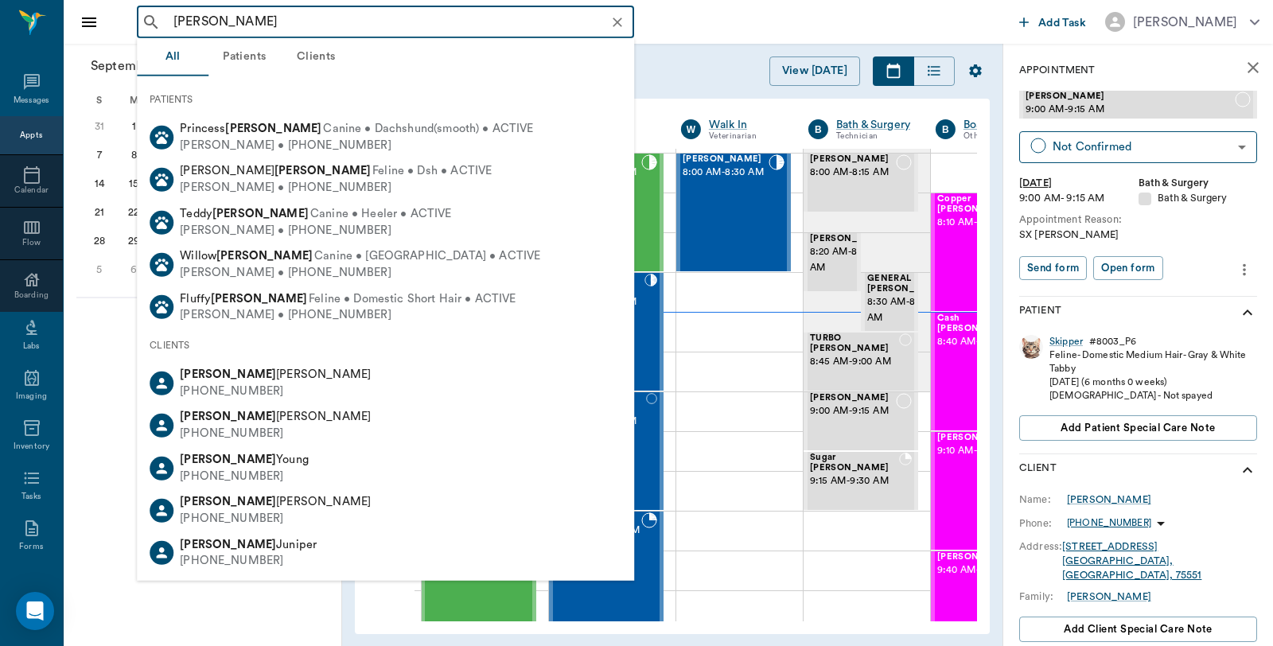
type input "Theresa McKinney"
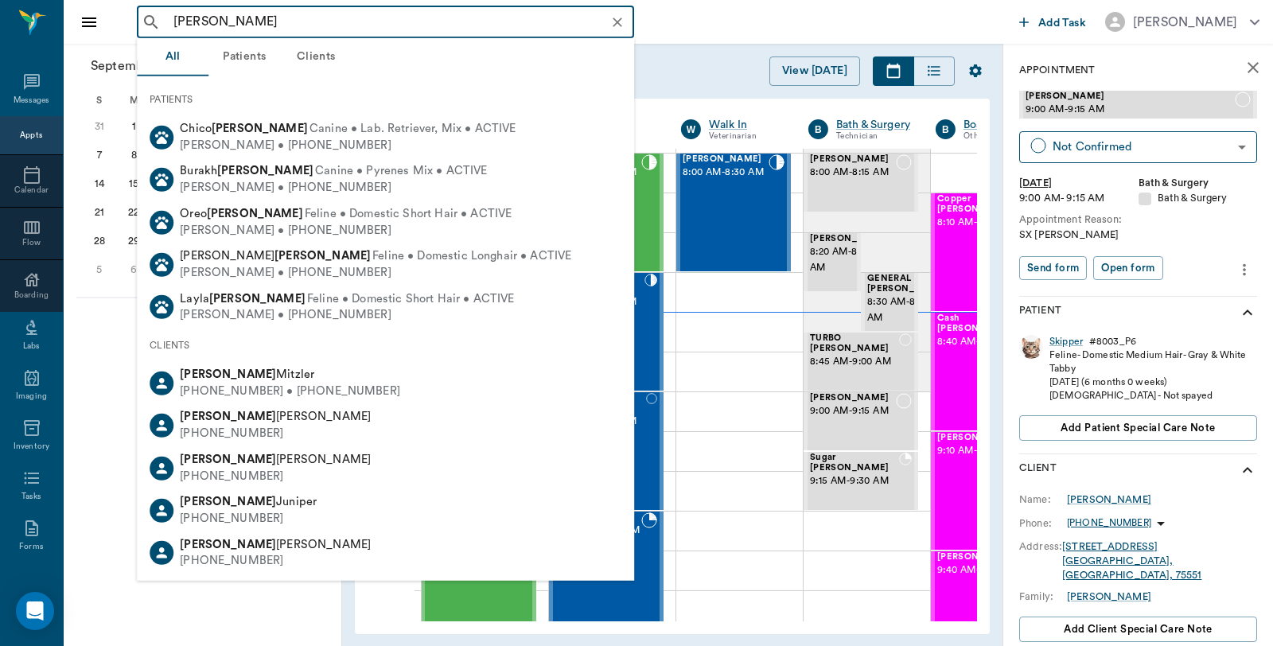
click at [186, 19] on input "Theresa McKinney" at bounding box center [398, 22] width 462 height 22
click at [330, 18] on input "Theresa McKinney" at bounding box center [398, 22] width 462 height 22
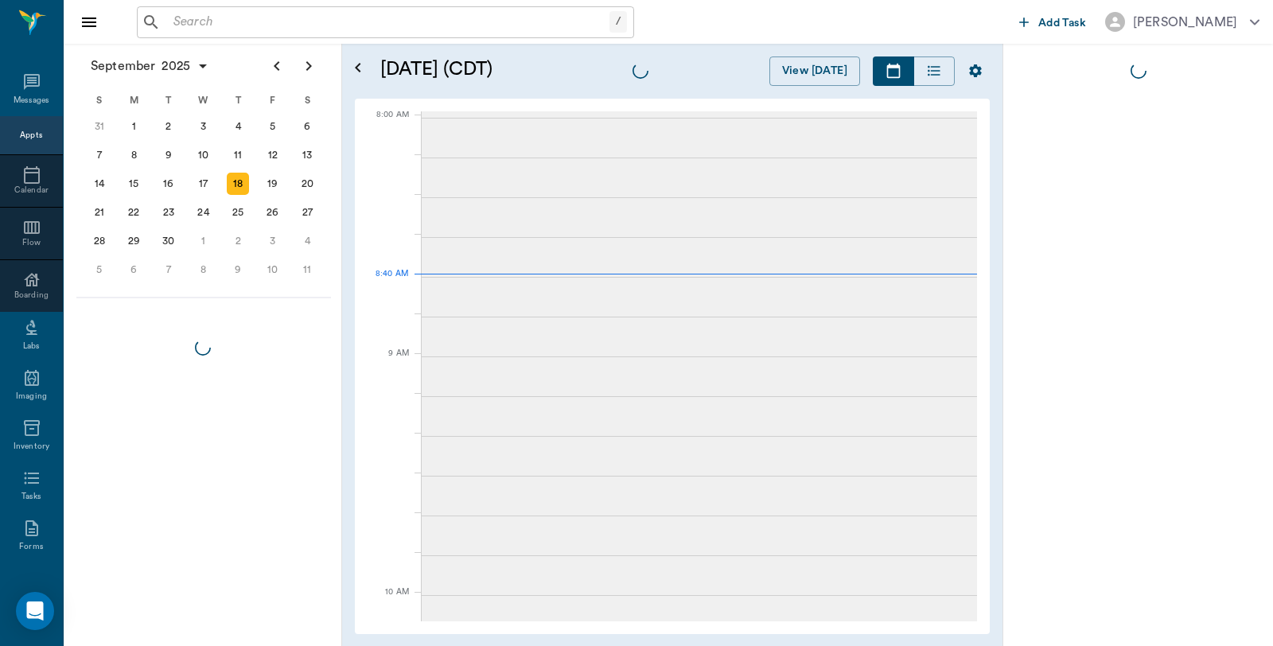
click at [236, 12] on input "text" at bounding box center [388, 22] width 442 height 22
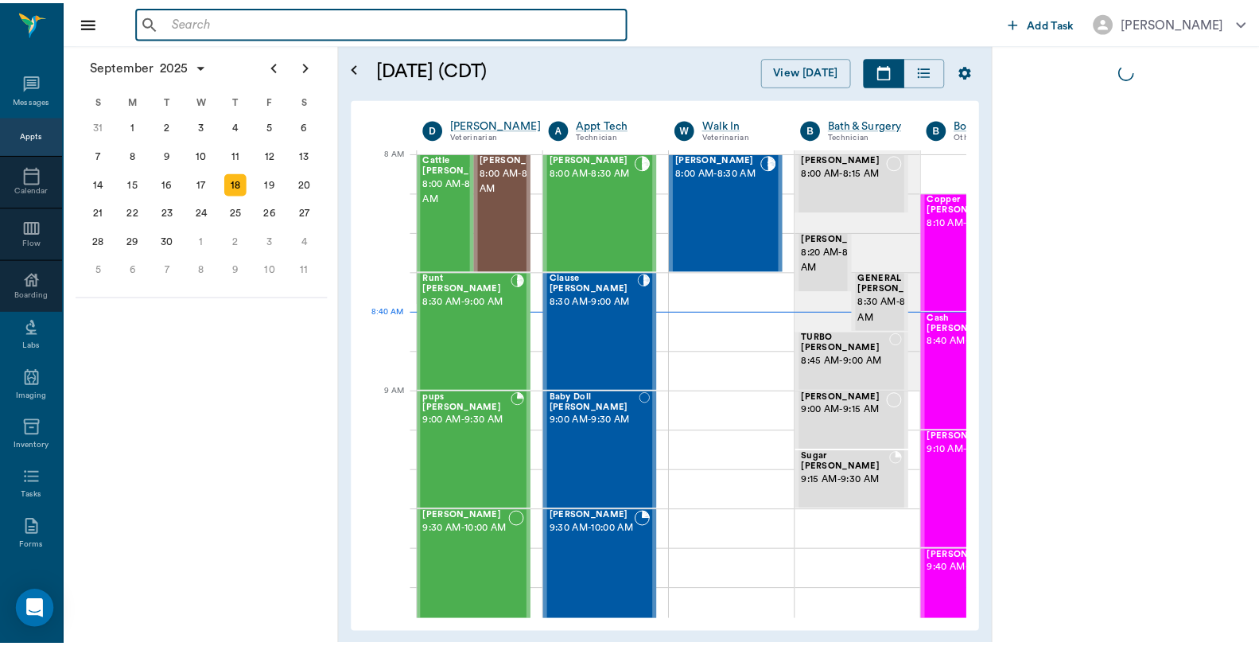
scroll to position [2, 1]
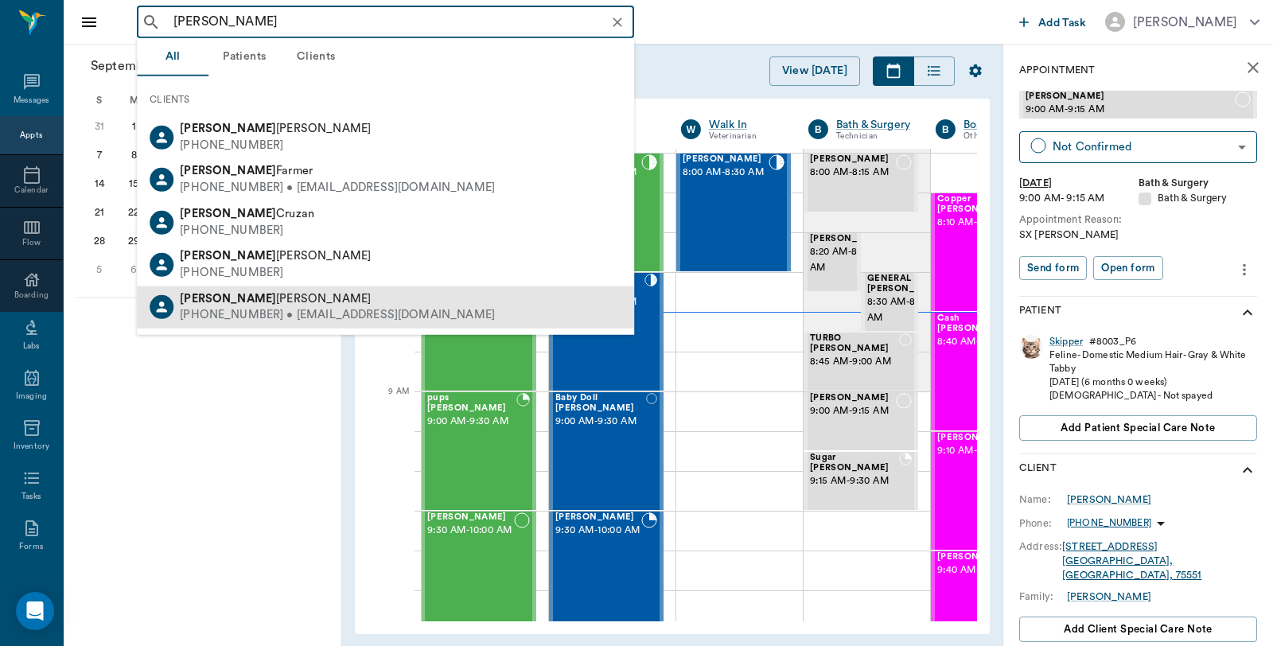
click at [261, 302] on span "[PERSON_NAME]" at bounding box center [275, 298] width 191 height 12
type input "[PERSON_NAME]"
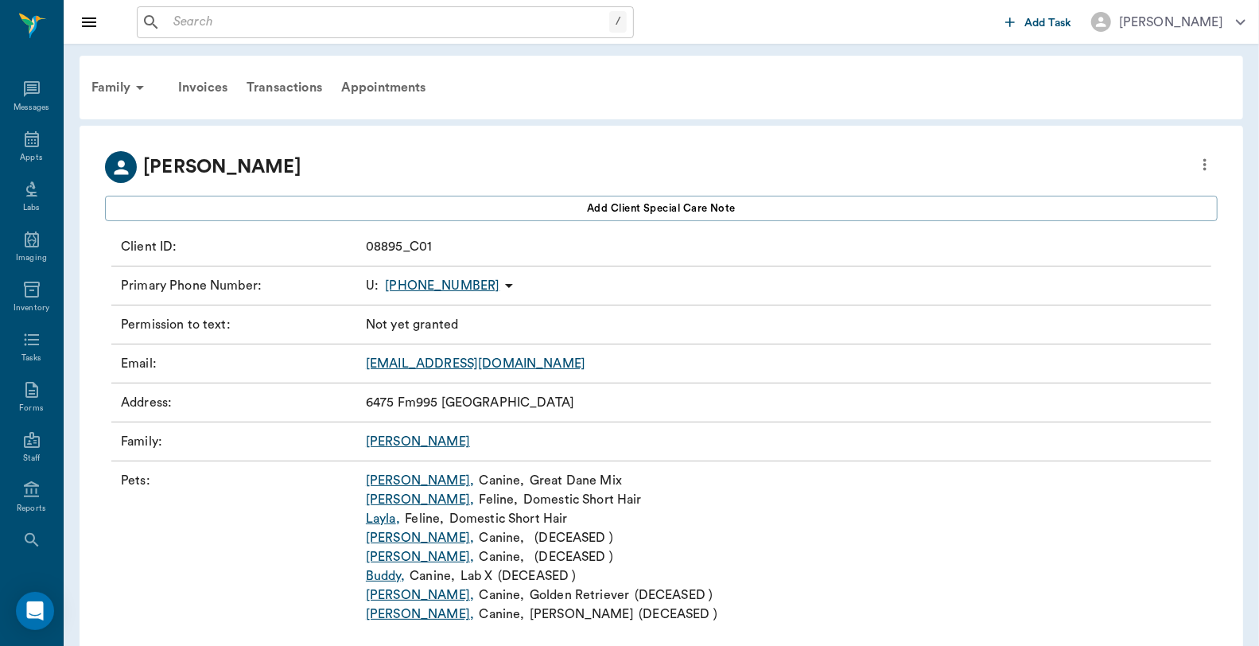
click at [387, 488] on link "[PERSON_NAME] ," at bounding box center [420, 480] width 108 height 19
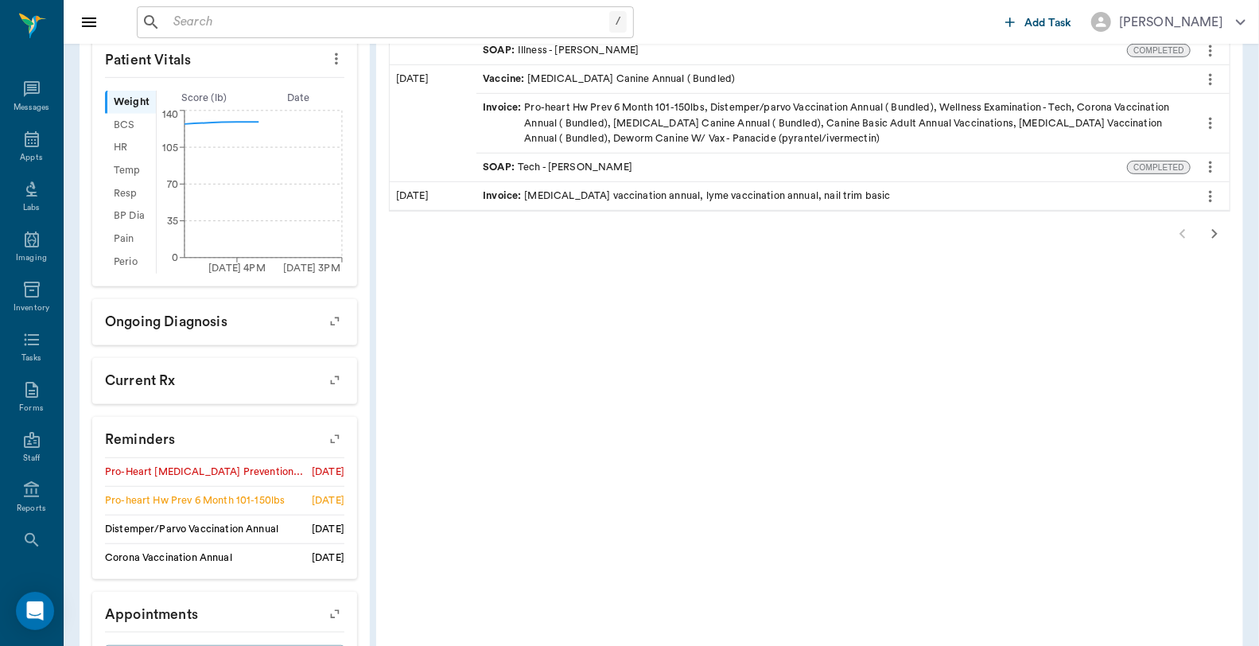
scroll to position [530, 0]
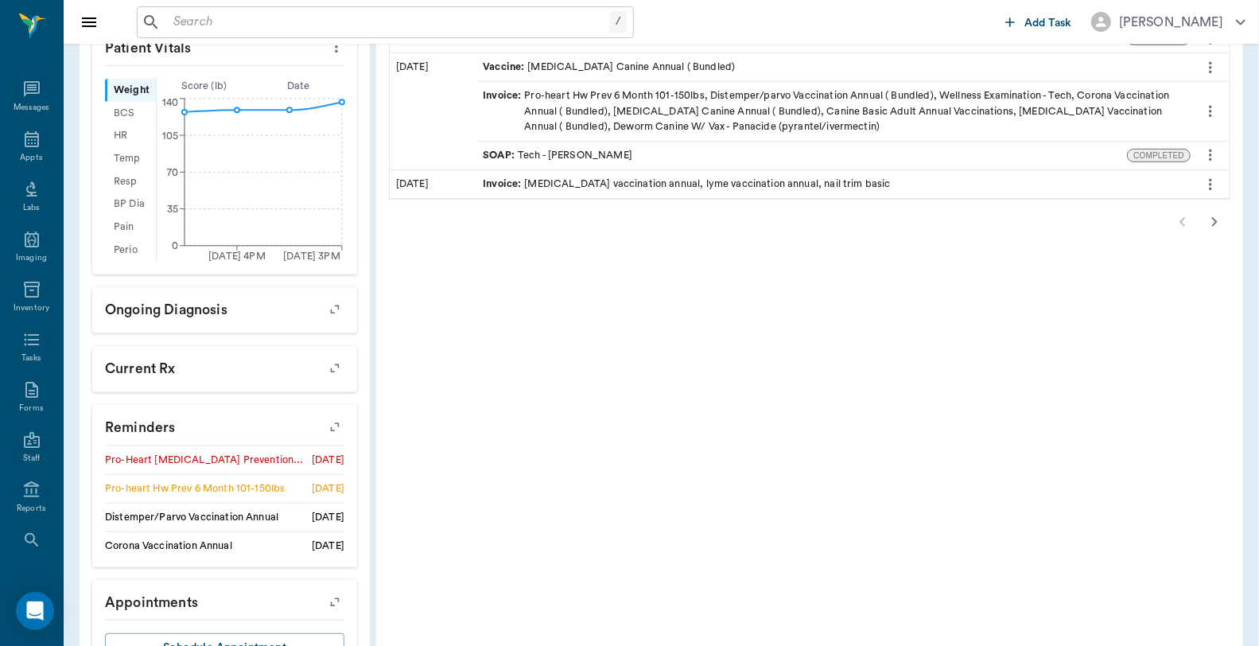
click at [337, 430] on icon "button" at bounding box center [335, 427] width 22 height 22
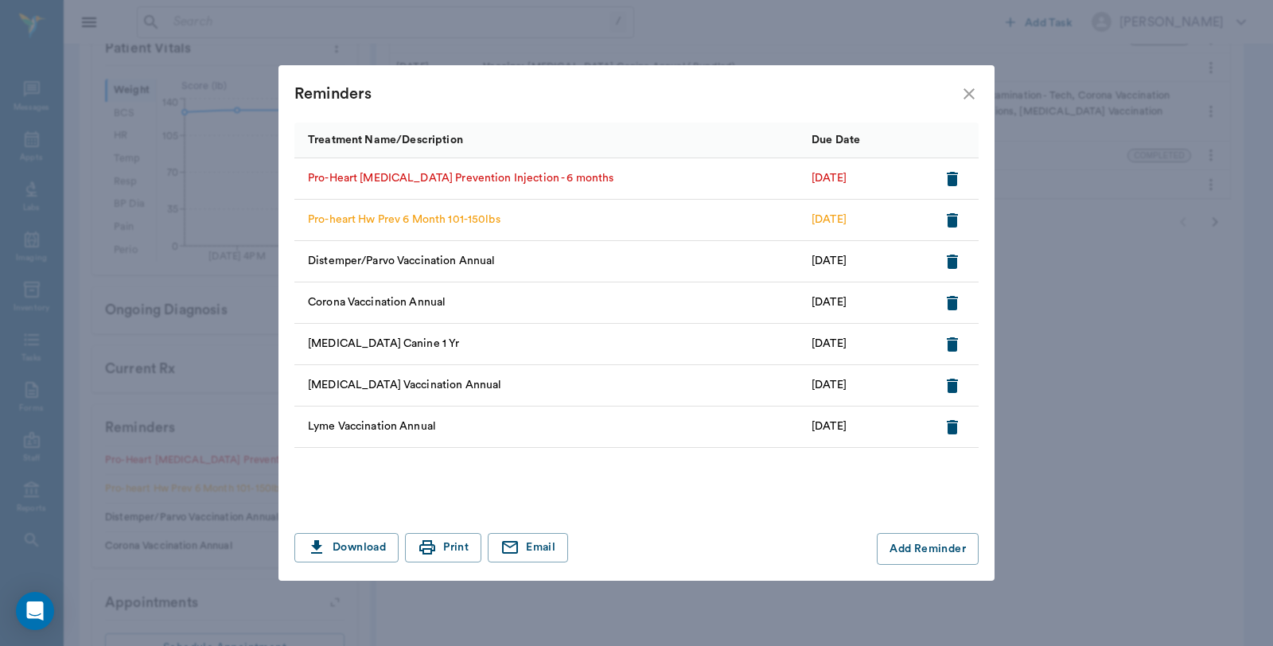
click at [950, 177] on icon "button" at bounding box center [952, 179] width 11 height 14
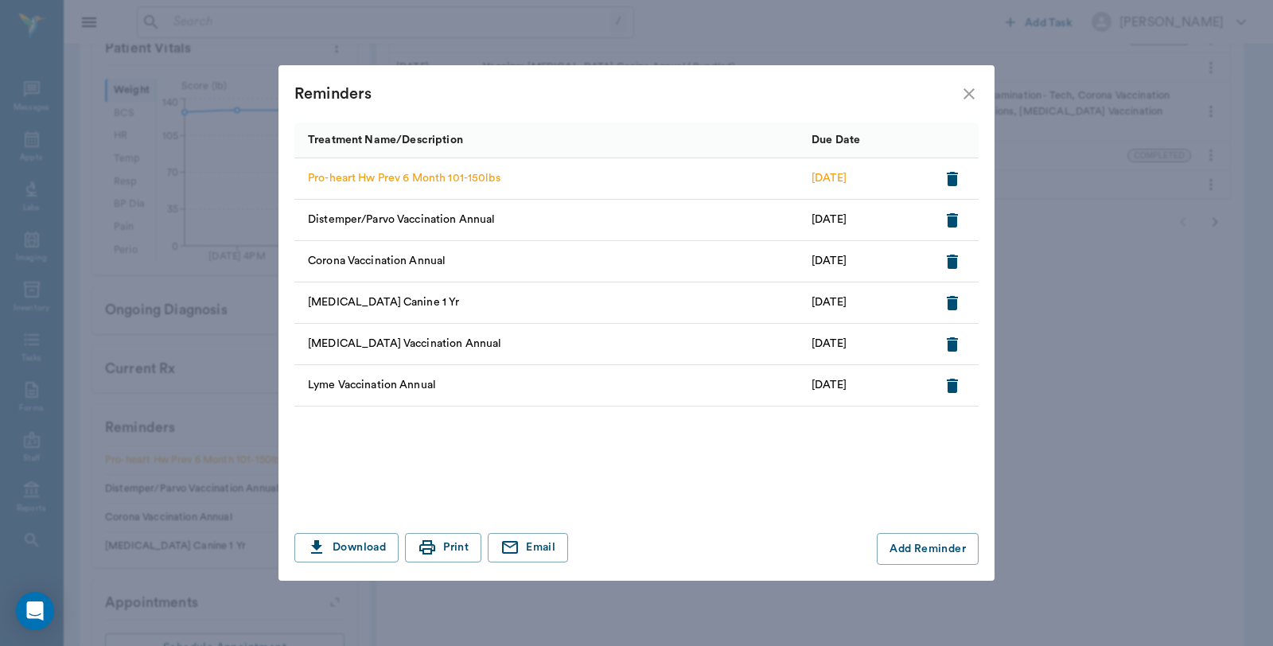
click at [966, 95] on icon "close" at bounding box center [968, 93] width 19 height 19
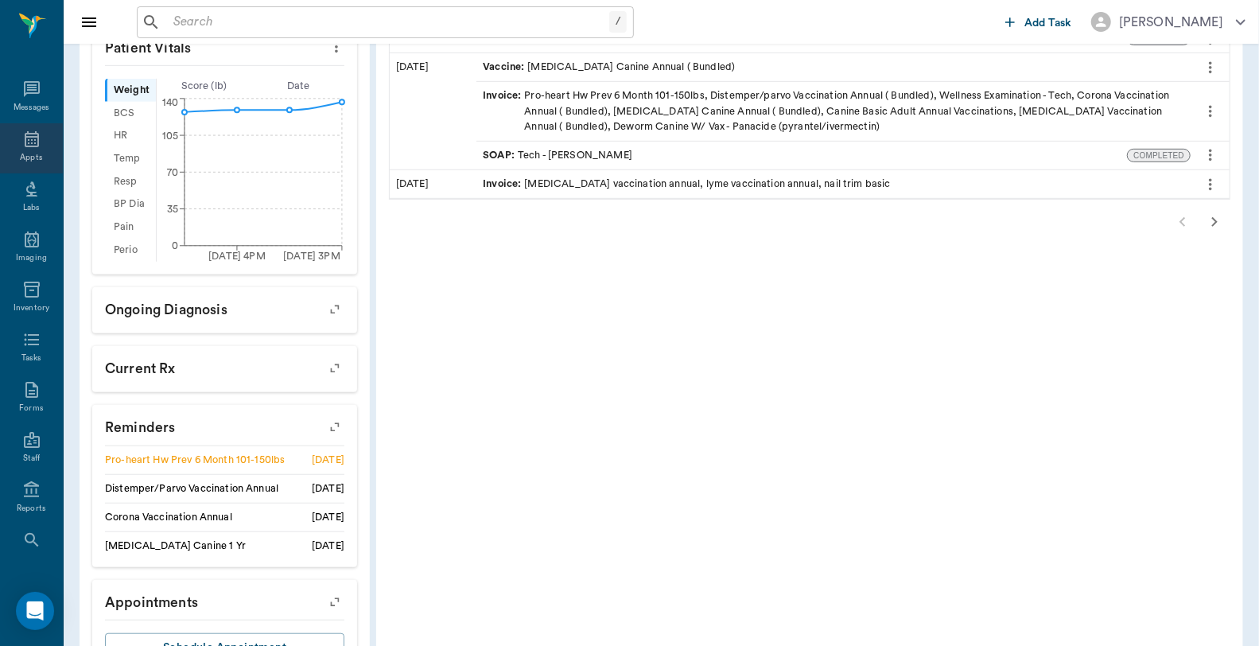
click at [34, 137] on div "Appts" at bounding box center [31, 148] width 63 height 50
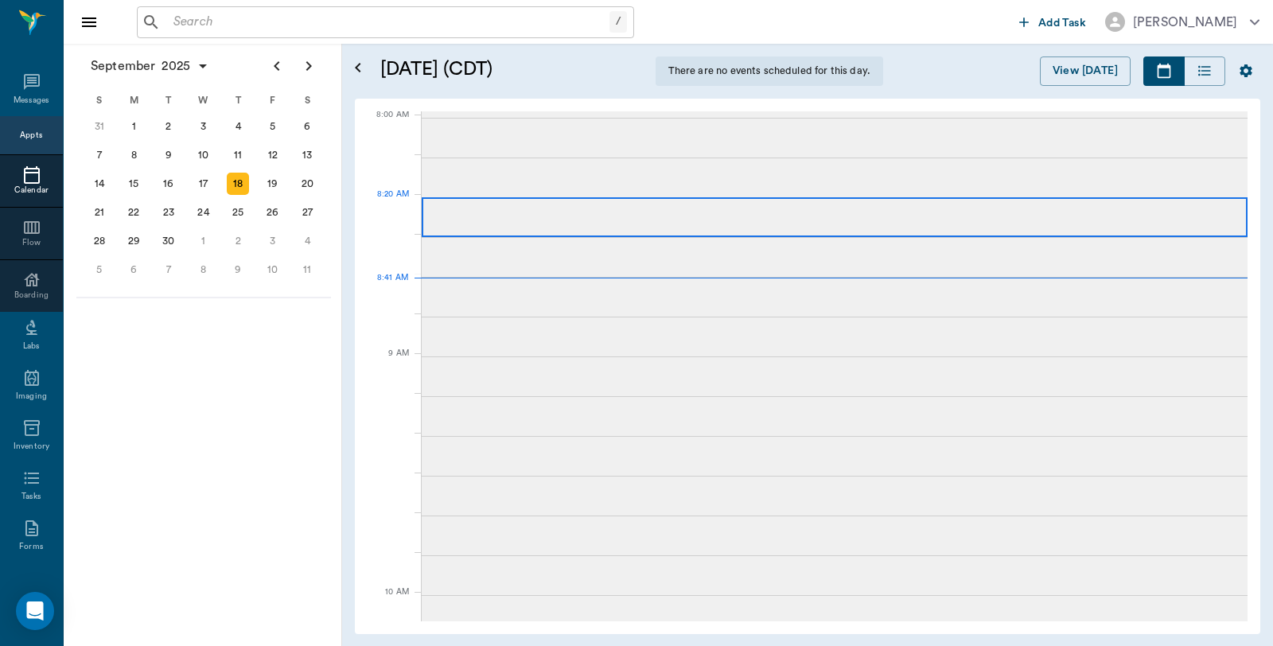
scroll to position [3, 0]
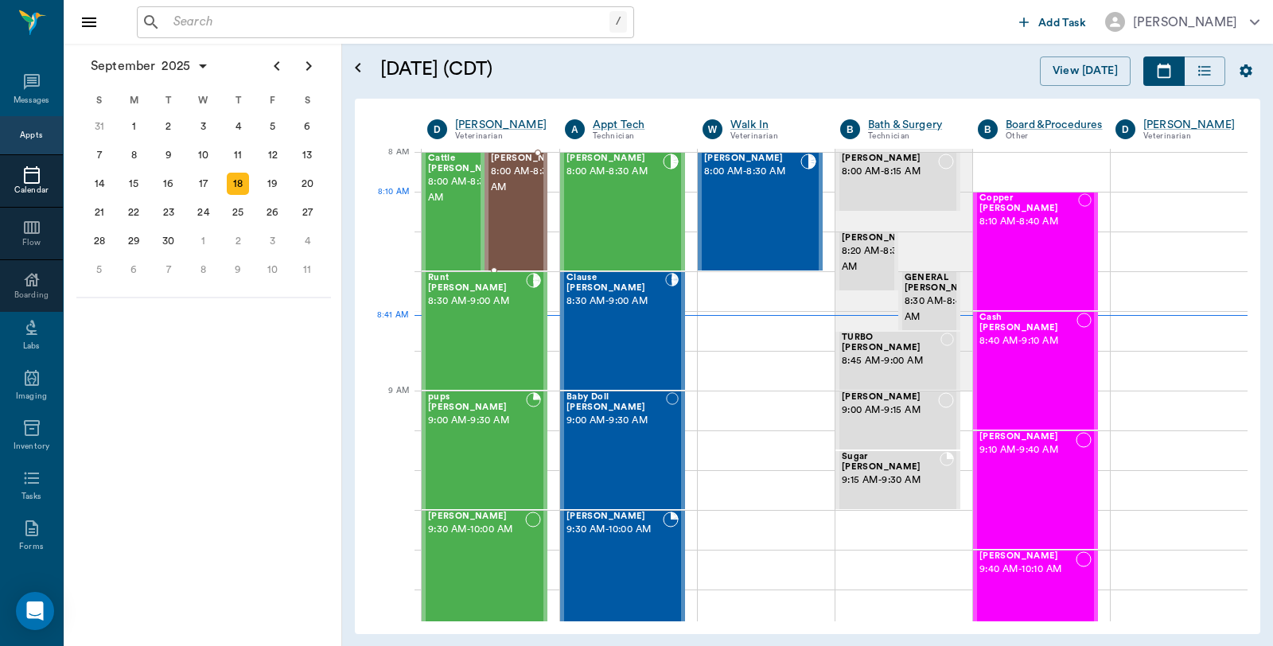
click at [522, 196] on span "8:00 AM - 8:30 AM" at bounding box center [531, 180] width 80 height 32
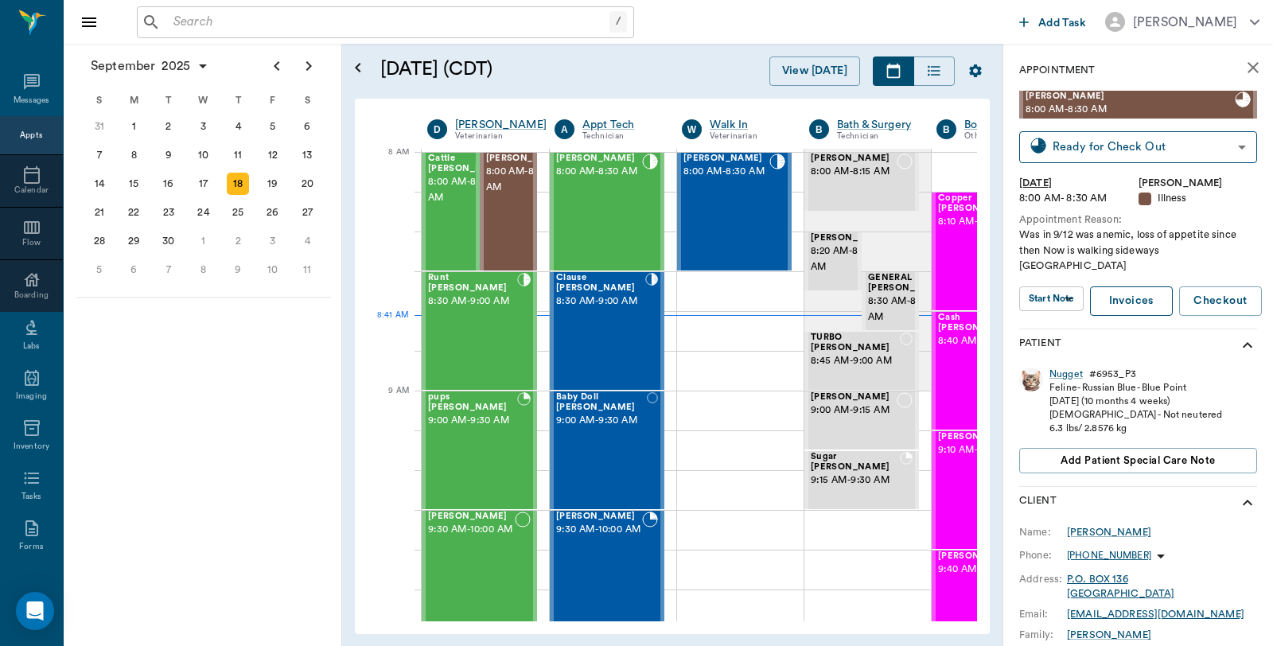
click at [1115, 289] on link "Invoices" at bounding box center [1131, 300] width 83 height 29
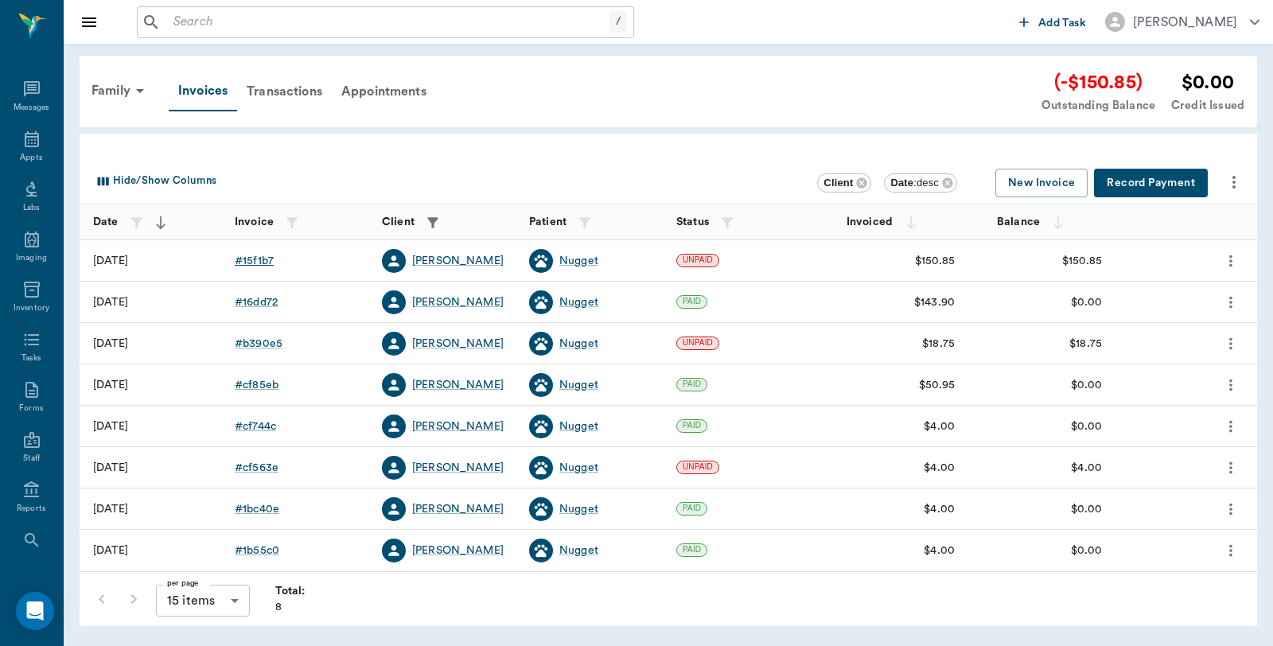
click at [244, 263] on div "# 15f1b7" at bounding box center [254, 261] width 39 height 16
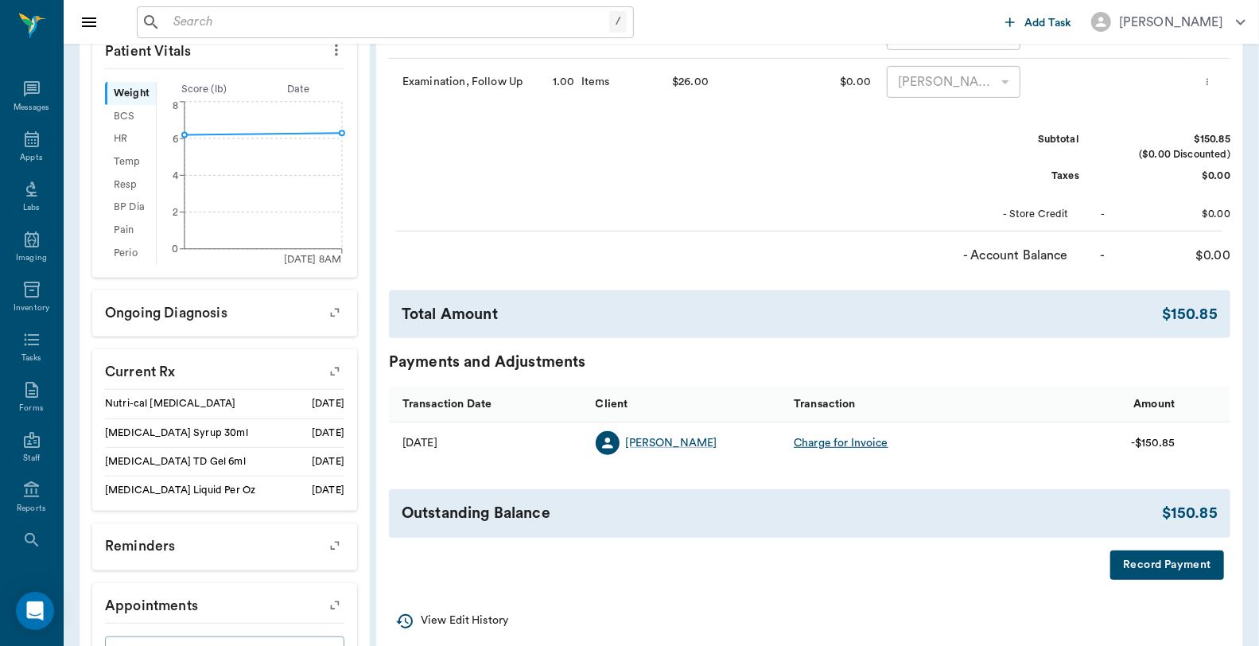
scroll to position [530, 0]
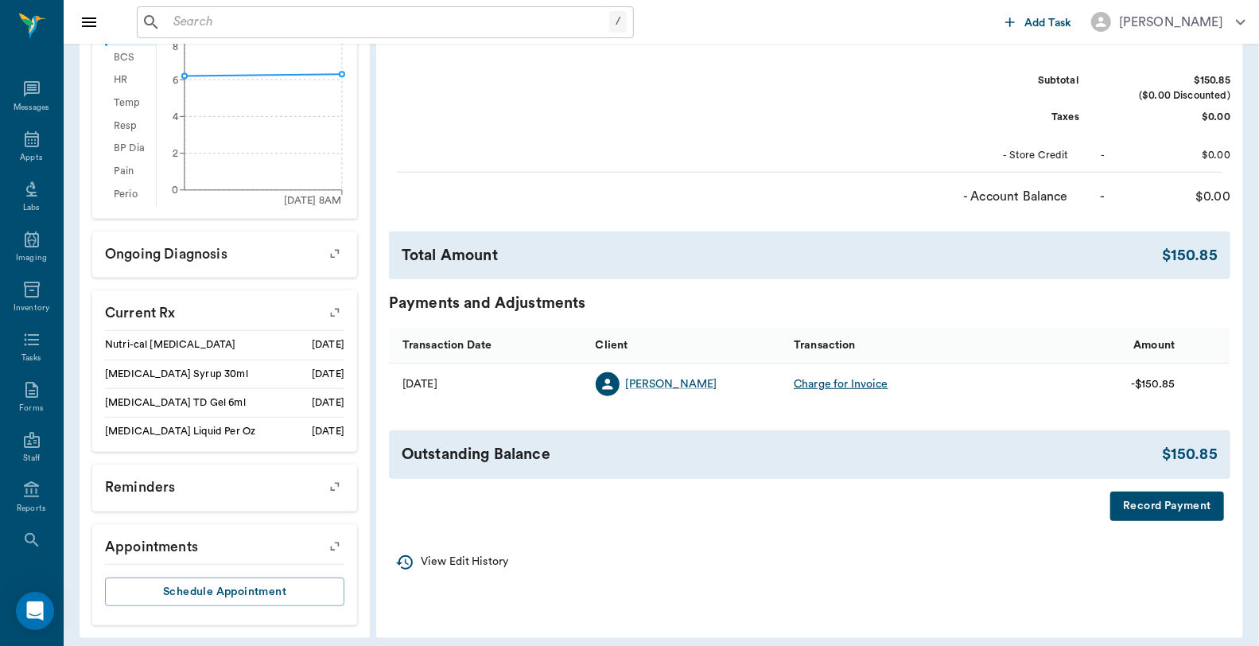
click at [1136, 511] on button "Record Payment" at bounding box center [1168, 506] width 114 height 29
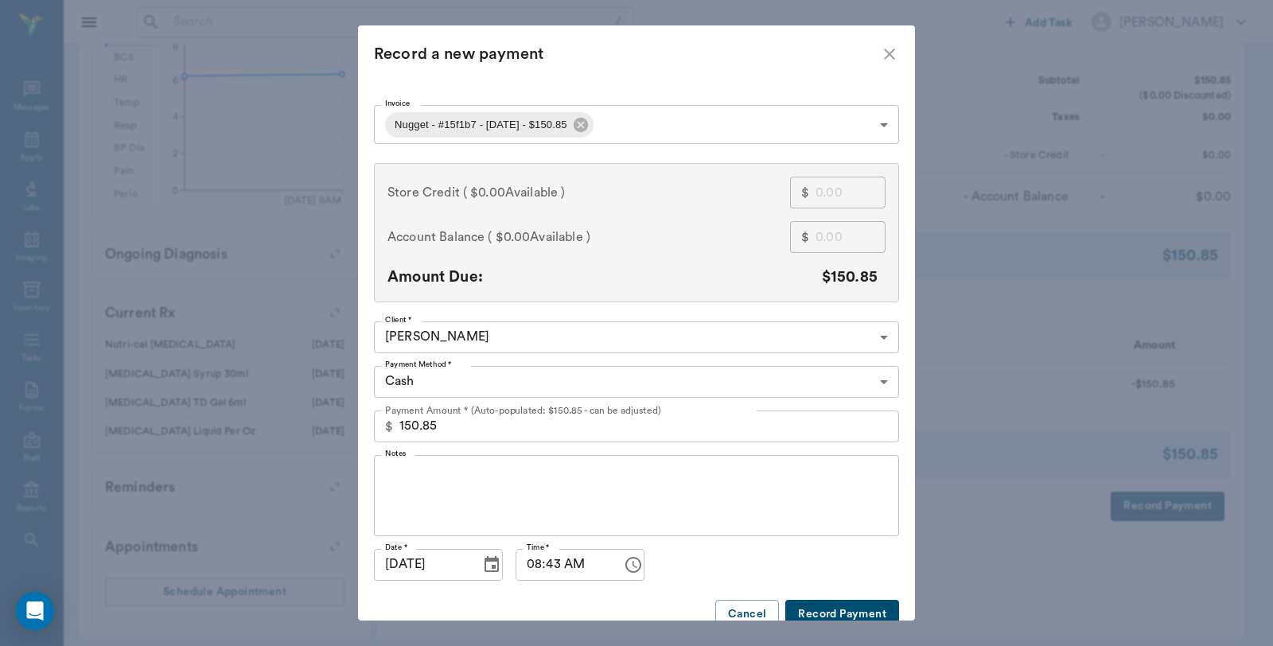
click at [535, 375] on body "/ ​ Add Task [PERSON_NAME] Nectar Messages Appts Labs Imaging Inventory Tasks F…" at bounding box center [636, 63] width 1273 height 1186
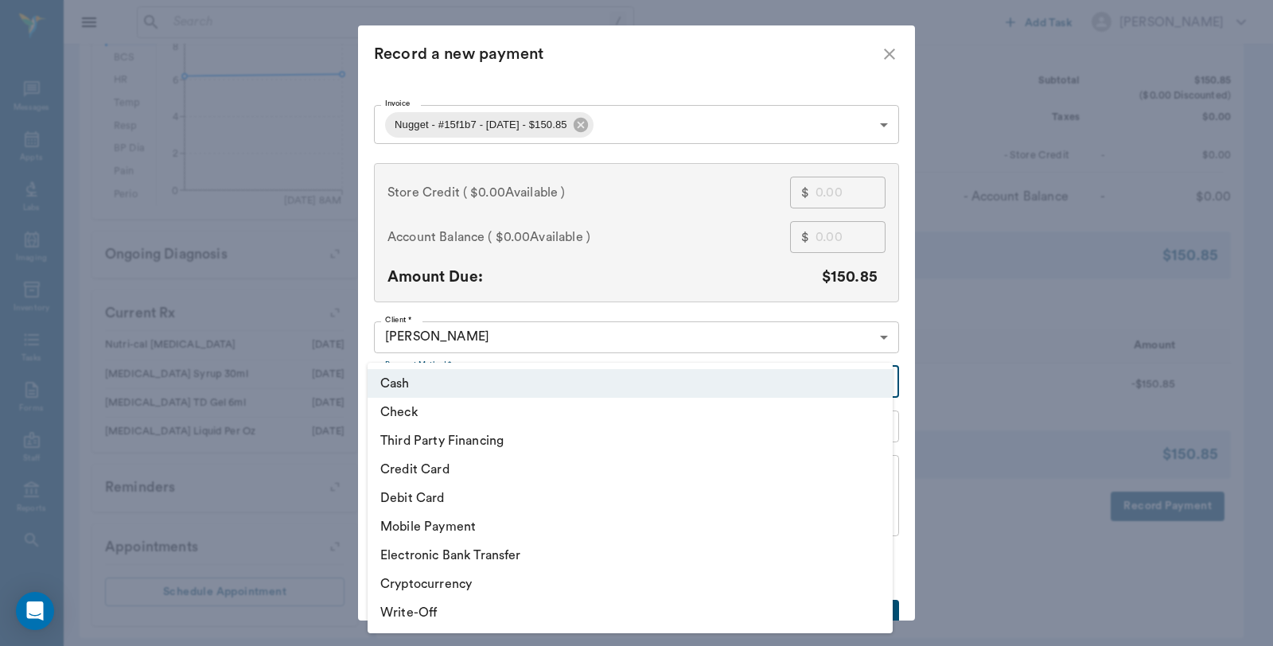
drag, startPoint x: 483, startPoint y: 494, endPoint x: 493, endPoint y: 485, distance: 13.5
click at [485, 494] on li "Debit Card" at bounding box center [630, 498] width 525 height 29
type input "DEBIT_CARD"
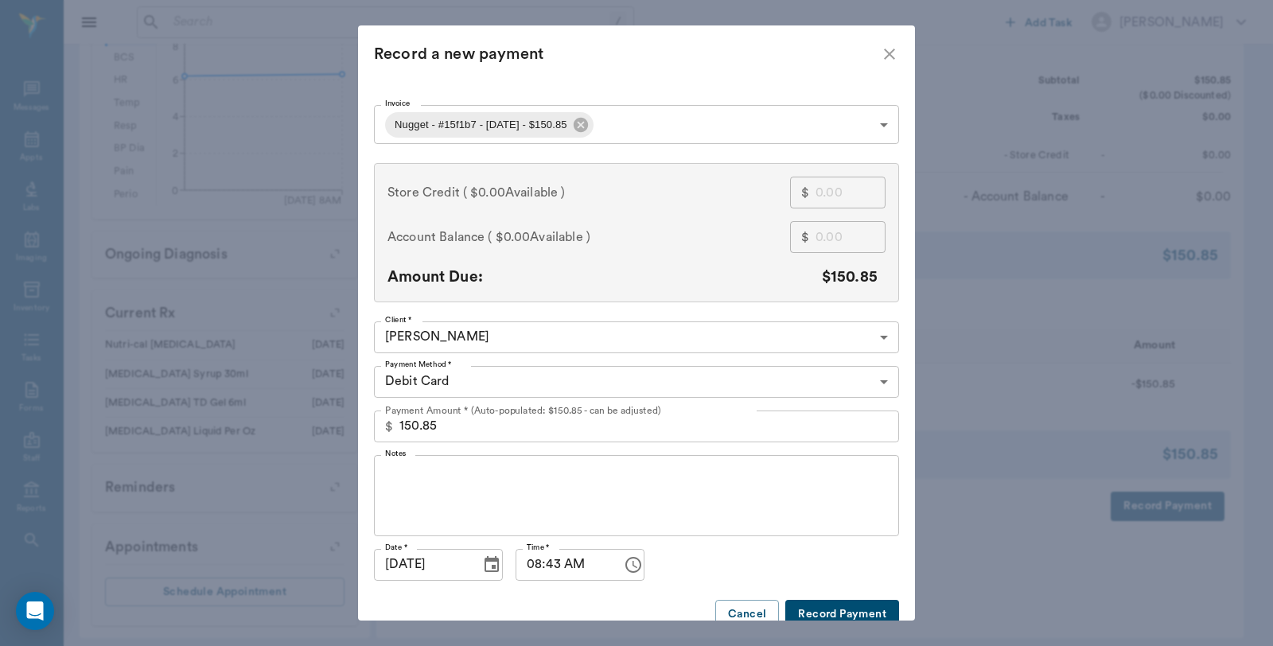
click at [799, 608] on button "Record Payment" at bounding box center [842, 614] width 114 height 29
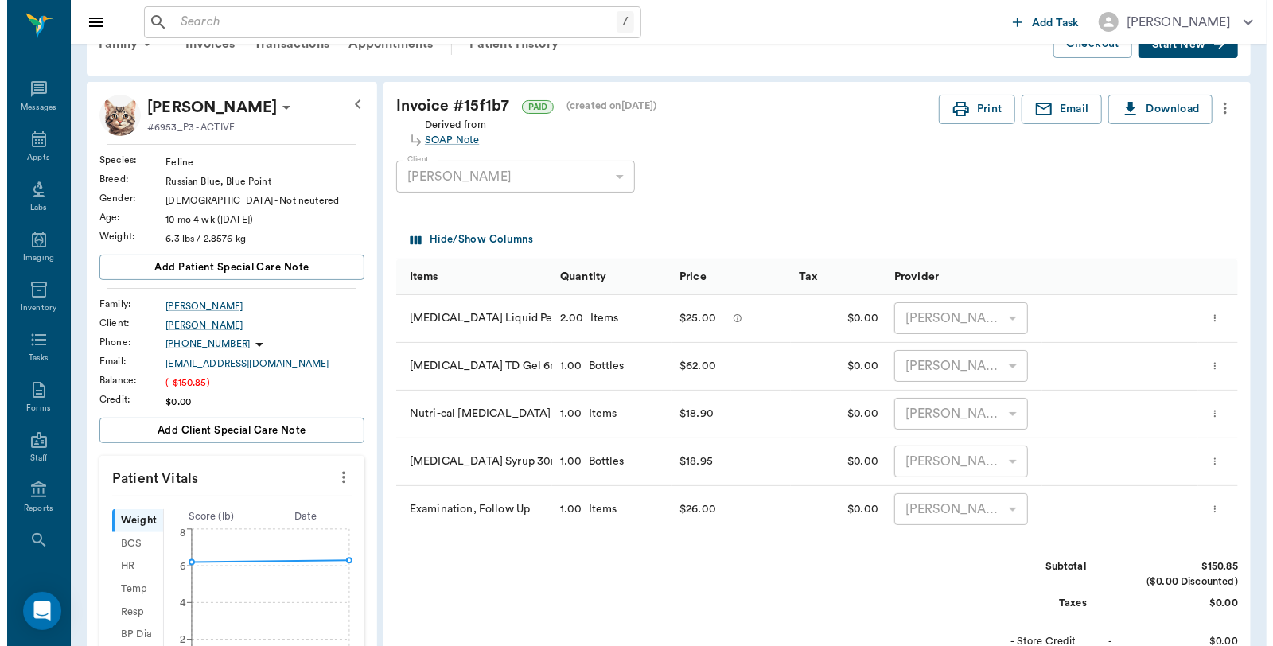
scroll to position [0, 0]
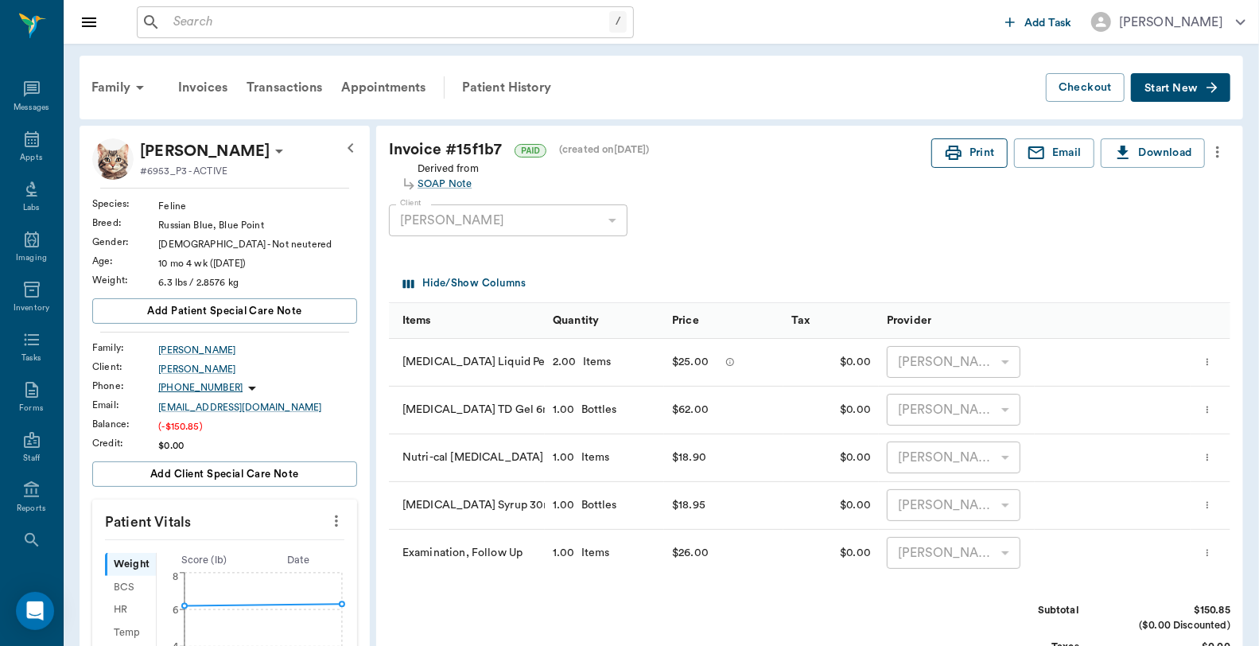
click at [973, 154] on button "Print" at bounding box center [970, 152] width 76 height 29
click at [22, 134] on icon at bounding box center [31, 139] width 19 height 19
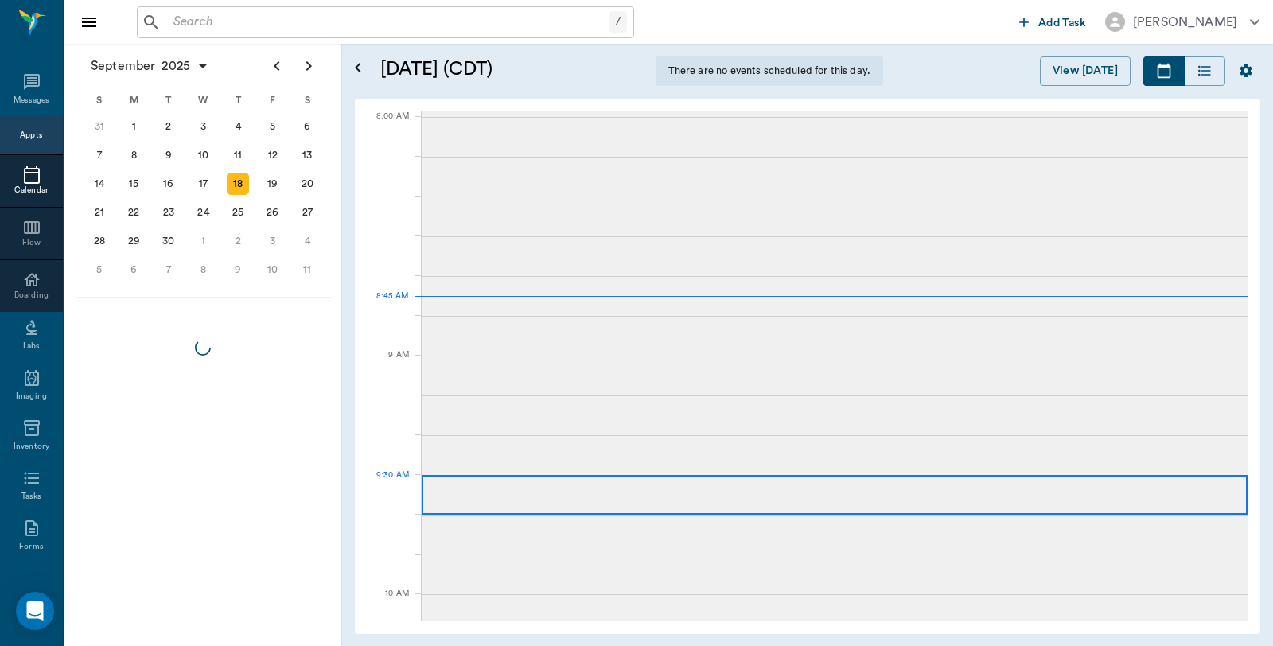
scroll to position [2, 0]
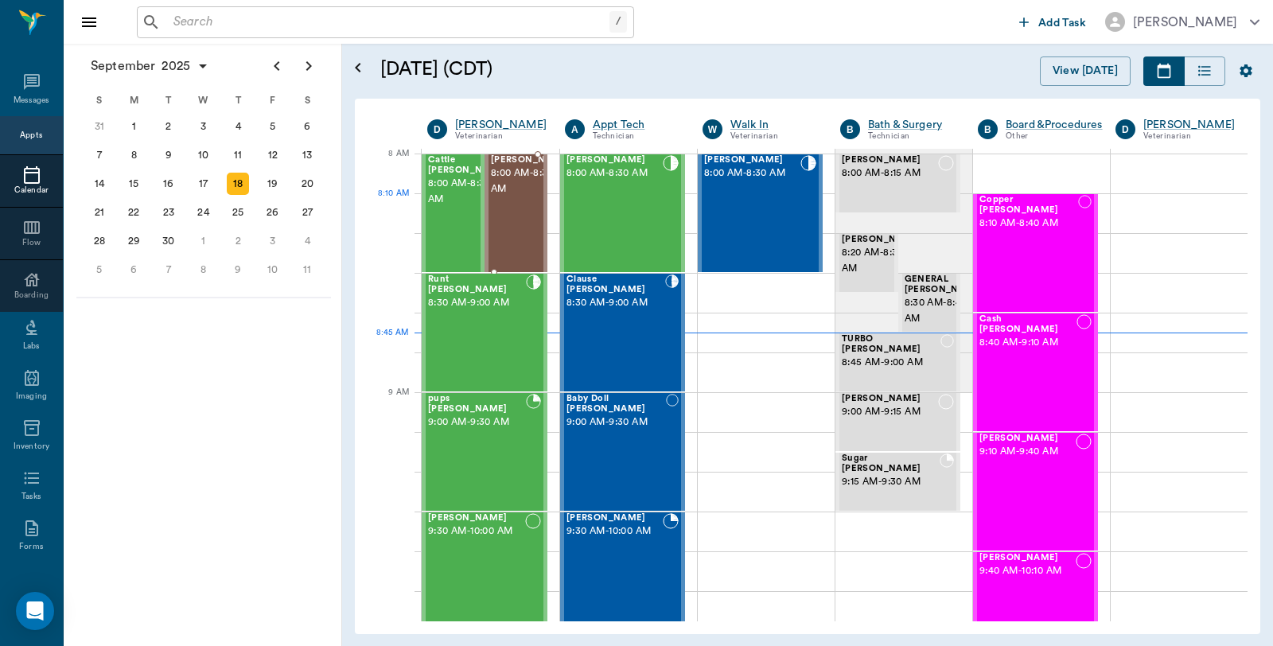
click at [525, 197] on span "8:00 AM - 8:30 AM" at bounding box center [531, 181] width 80 height 32
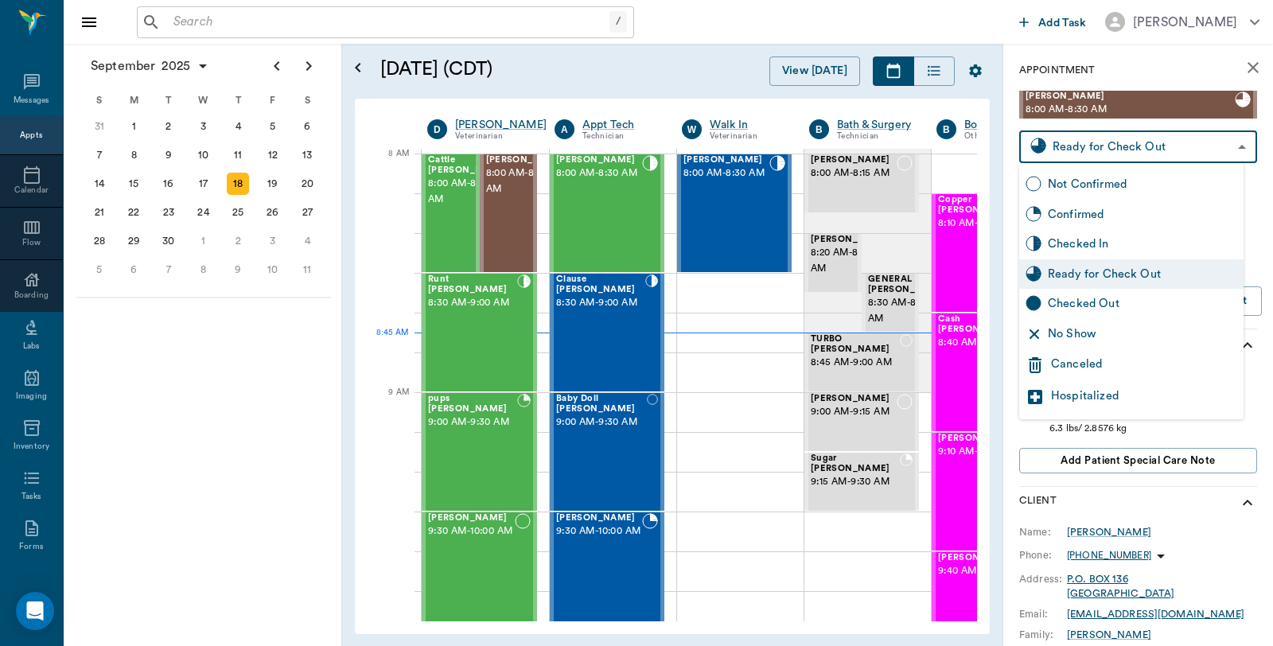
click at [1100, 149] on body "/ ​ Add Task Dr. Bert Ellsworth Nectar Messages Appts Calendar Flow Boarding La…" at bounding box center [636, 323] width 1273 height 646
click at [1079, 301] on div "Checked Out" at bounding box center [1142, 304] width 189 height 18
type input "CHECKED_OUT"
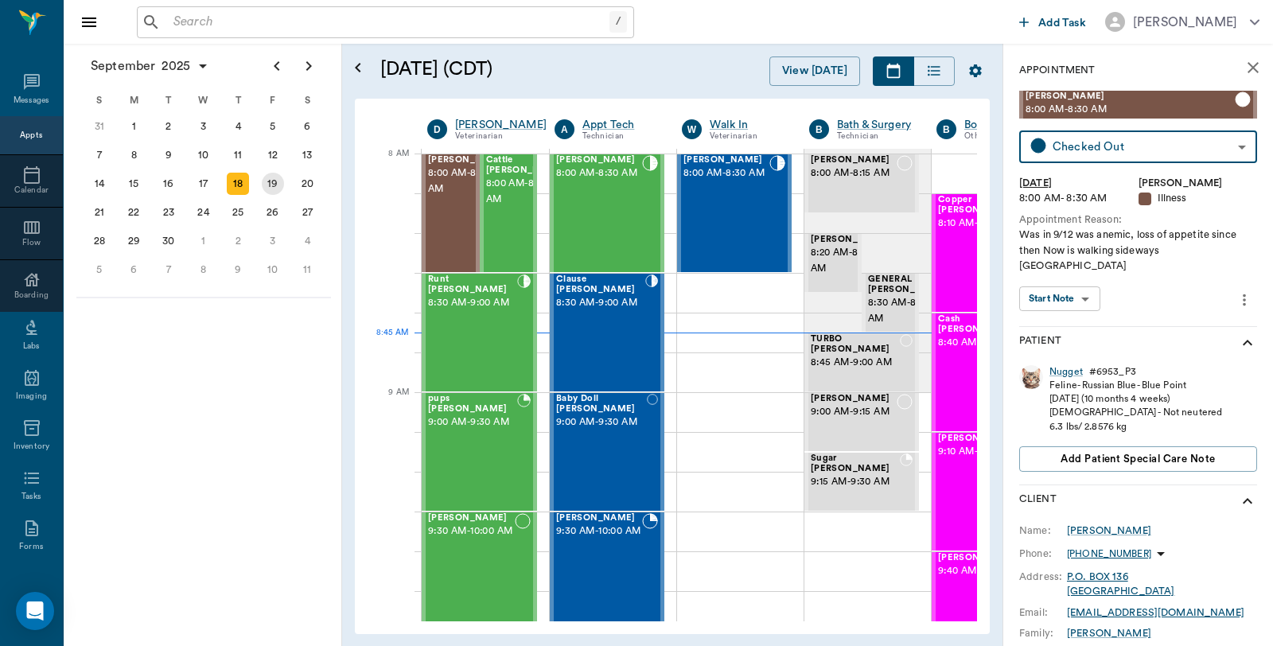
click at [278, 180] on div "19" at bounding box center [273, 184] width 22 height 22
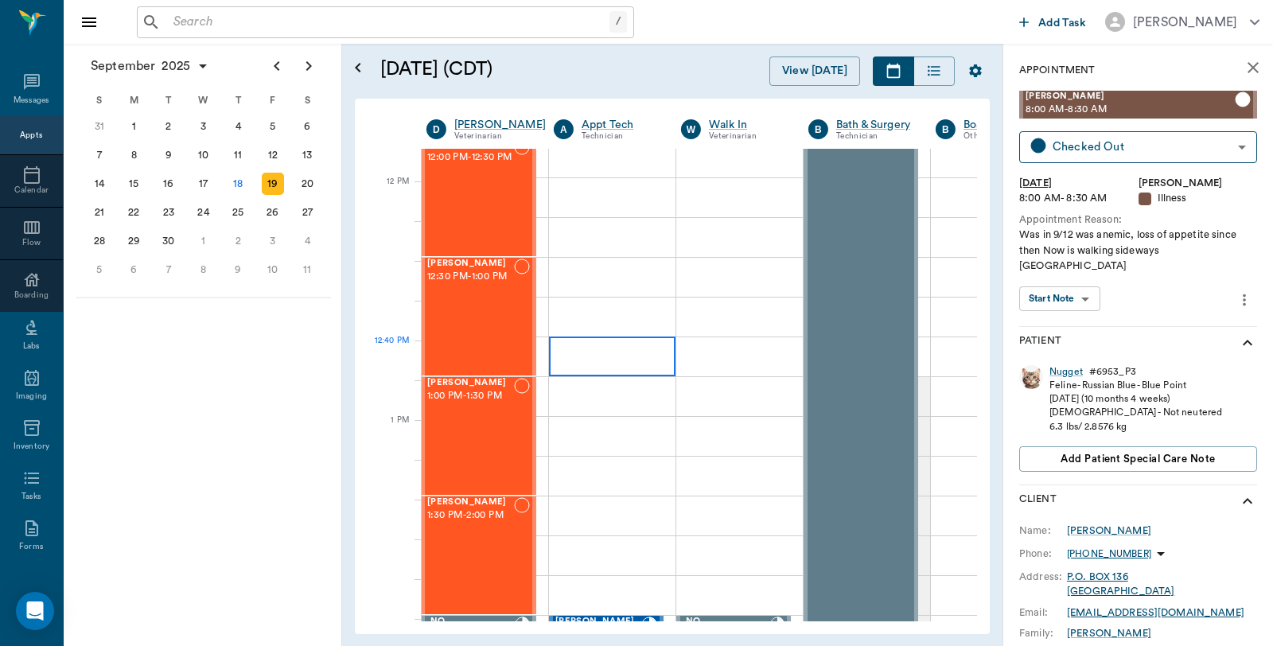
scroll to position [884, 1]
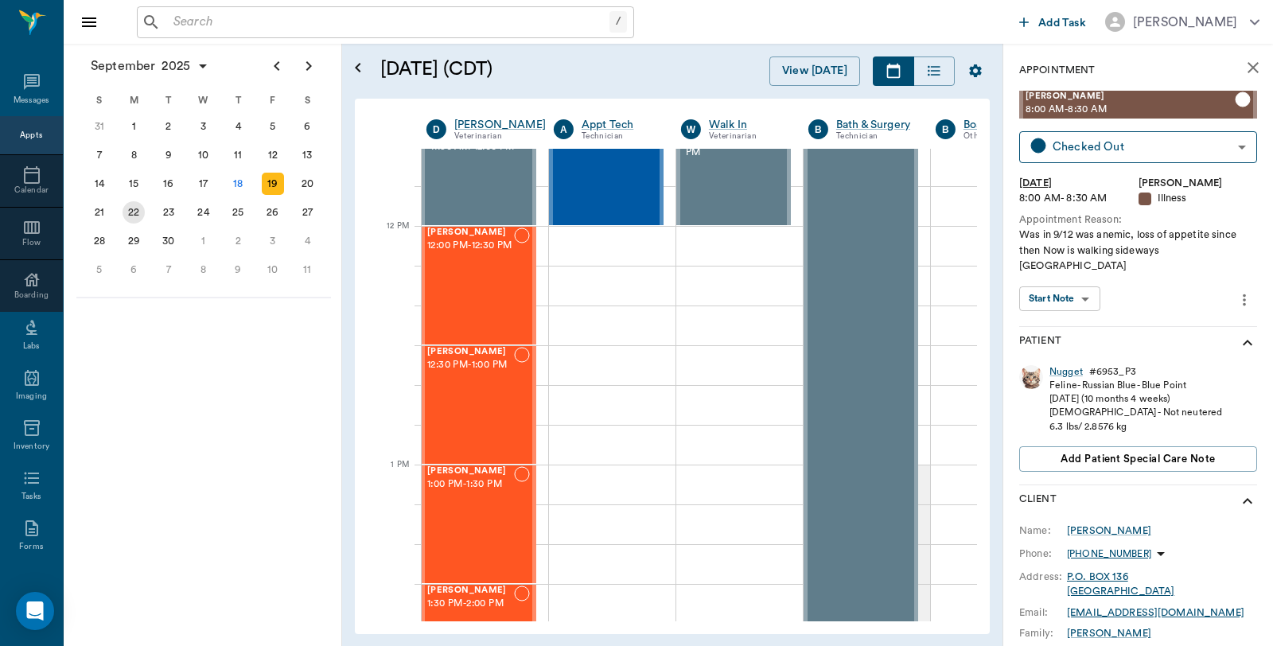
click at [128, 208] on div "22" at bounding box center [134, 212] width 22 height 22
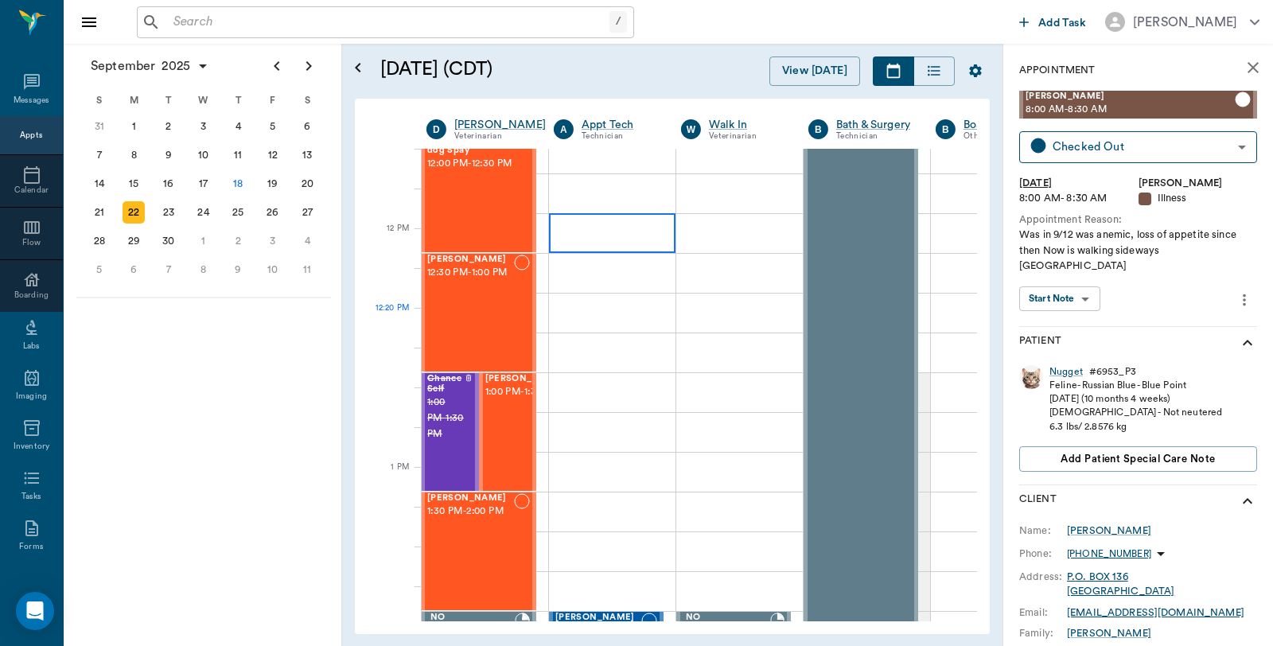
scroll to position [1060, 1]
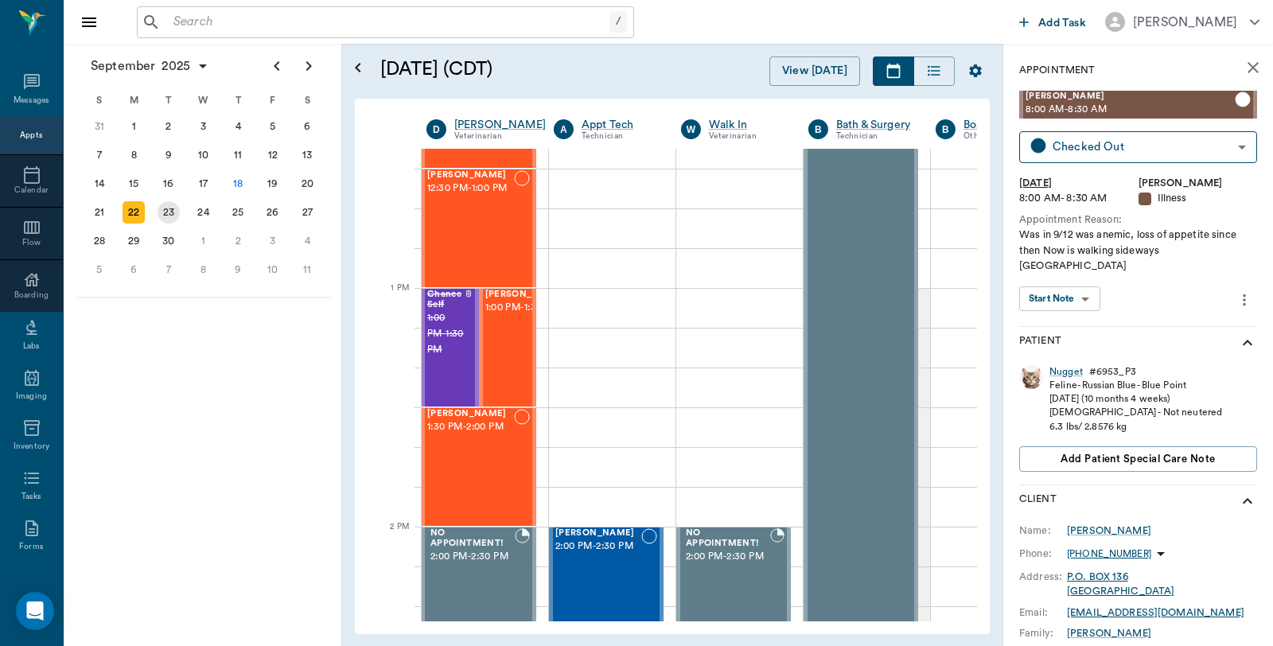
click at [163, 205] on div "23" at bounding box center [169, 212] width 22 height 22
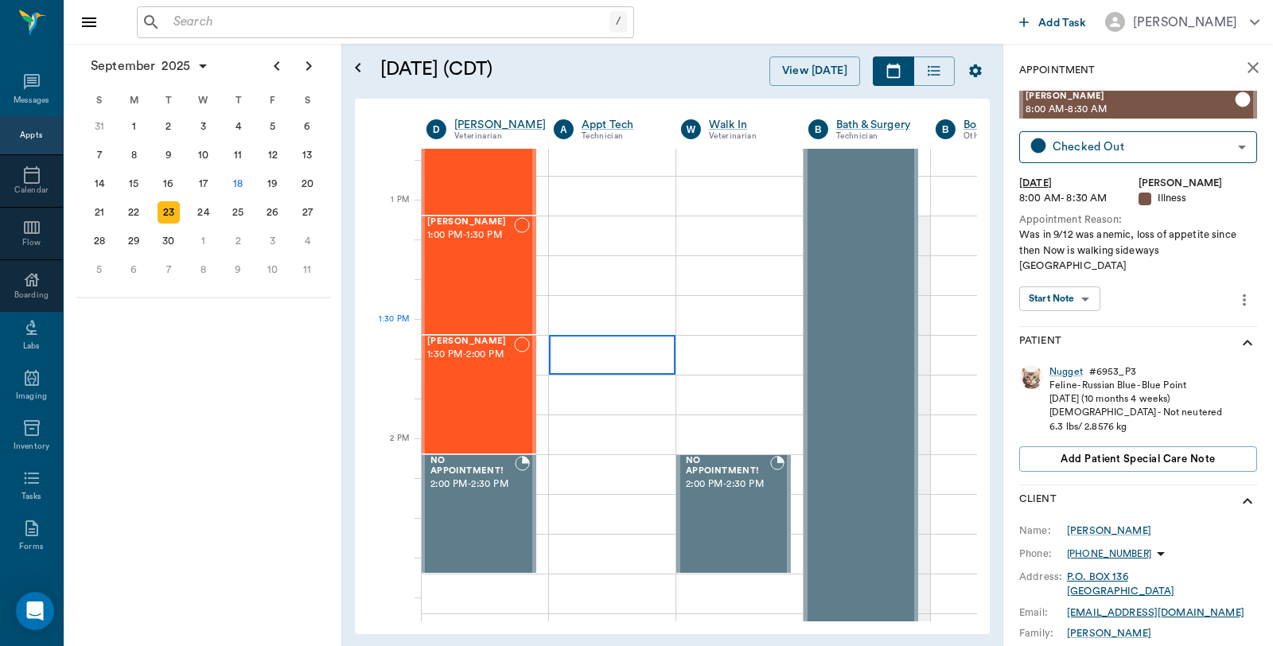
scroll to position [1149, 1]
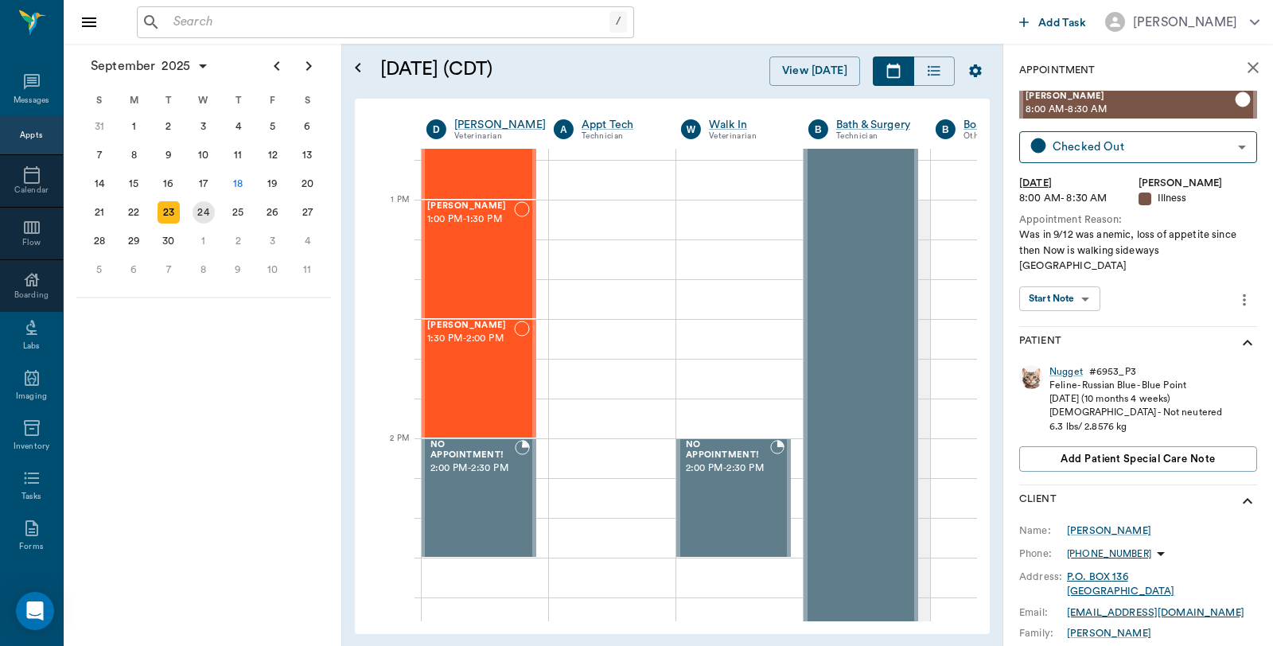
click at [212, 209] on div "24" at bounding box center [204, 212] width 22 height 22
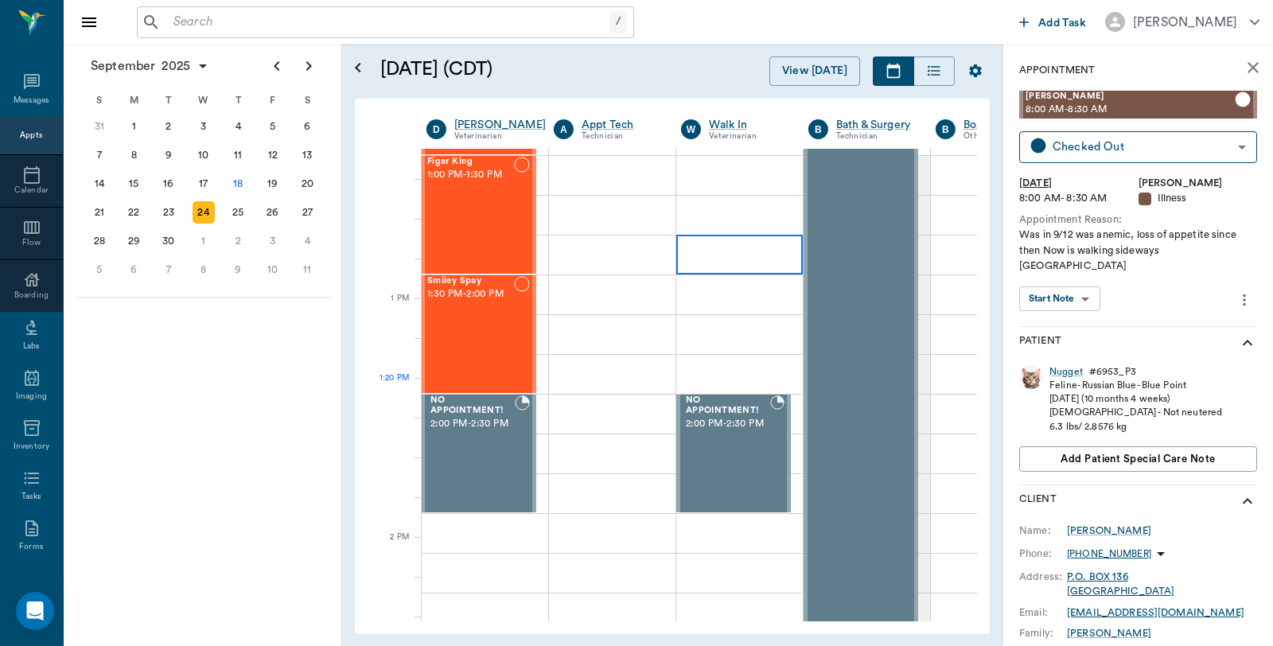
scroll to position [1237, 1]
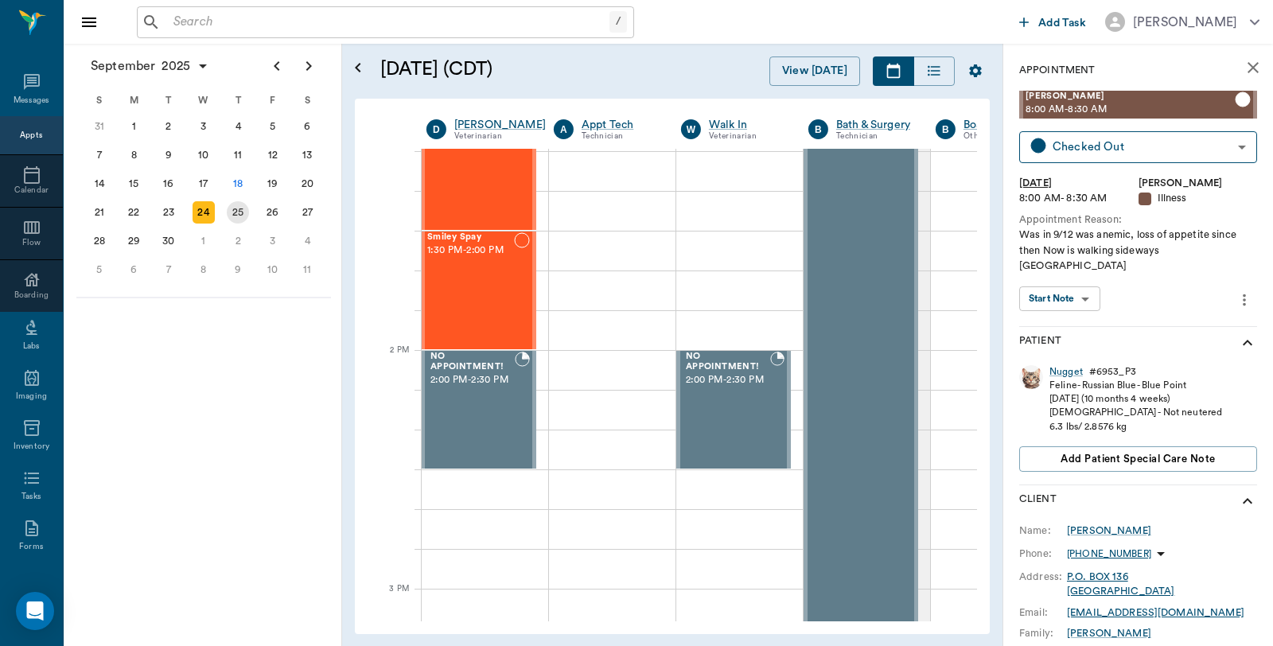
click at [239, 216] on div "25" at bounding box center [238, 212] width 22 height 22
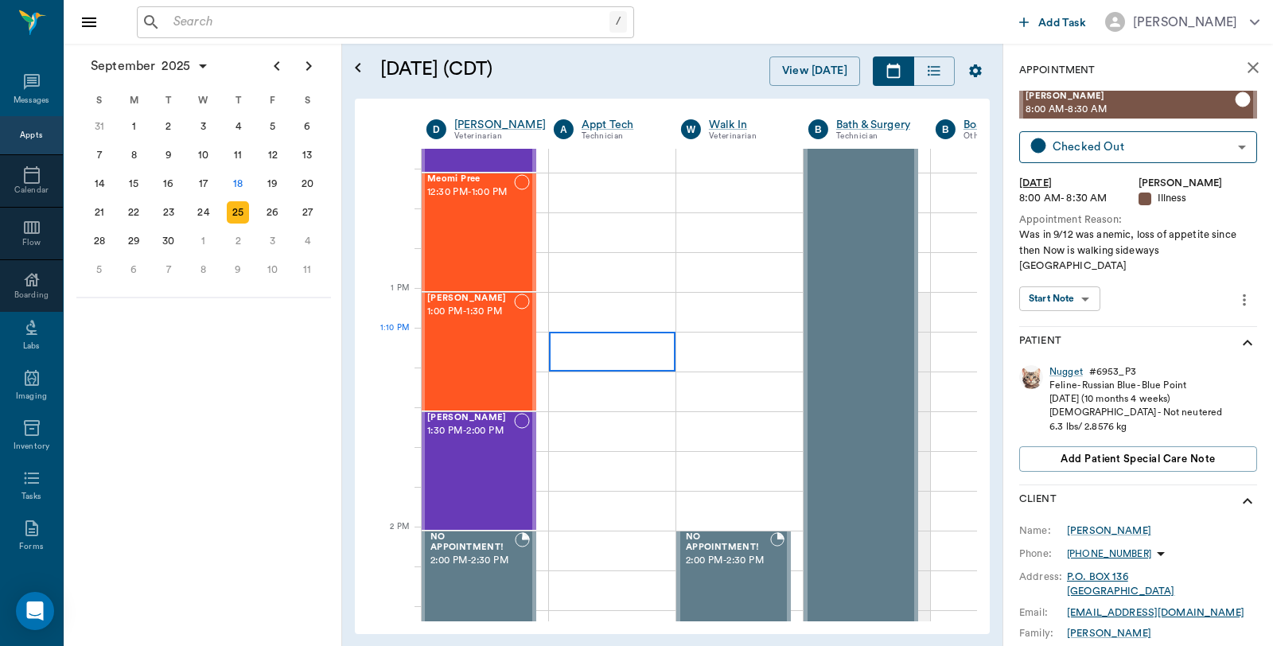
scroll to position [1060, 1]
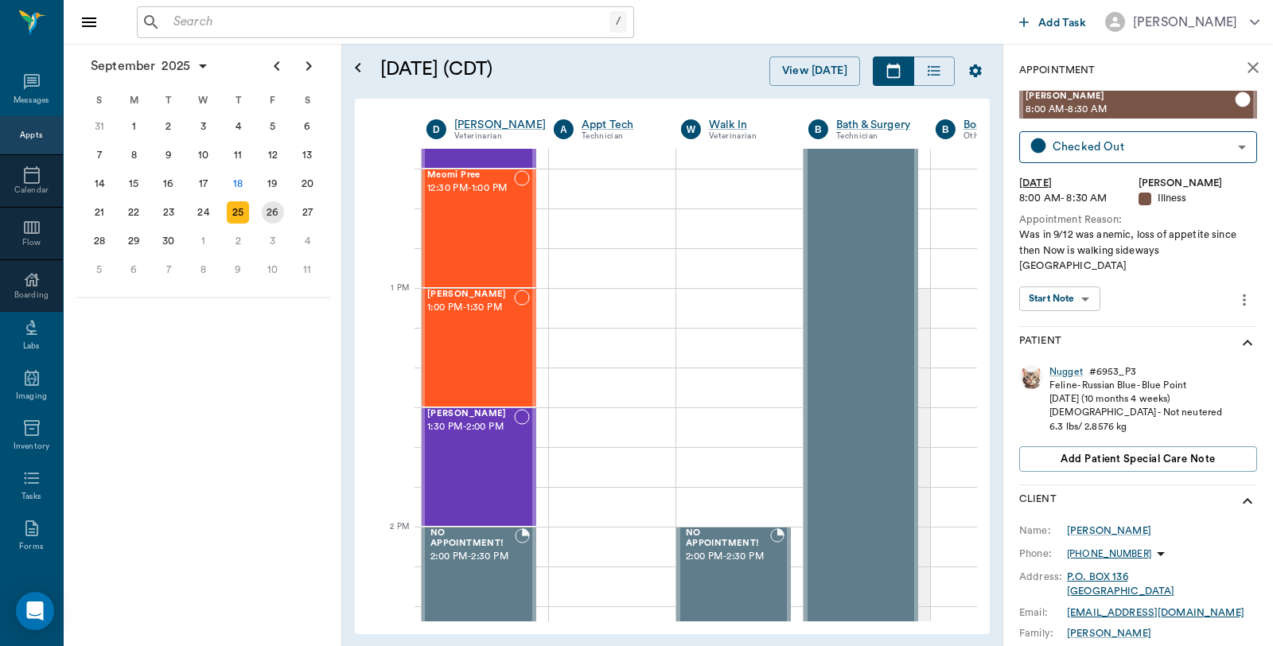
click at [263, 205] on div "26" at bounding box center [273, 212] width 22 height 22
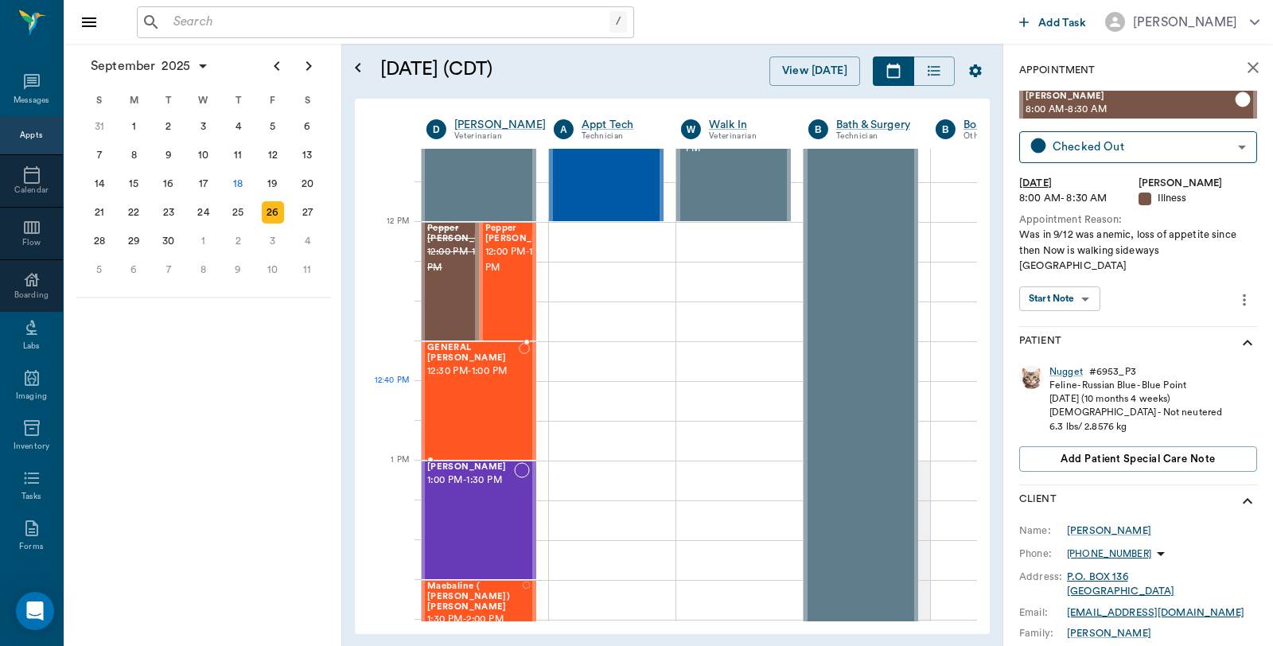
scroll to position [1060, 1]
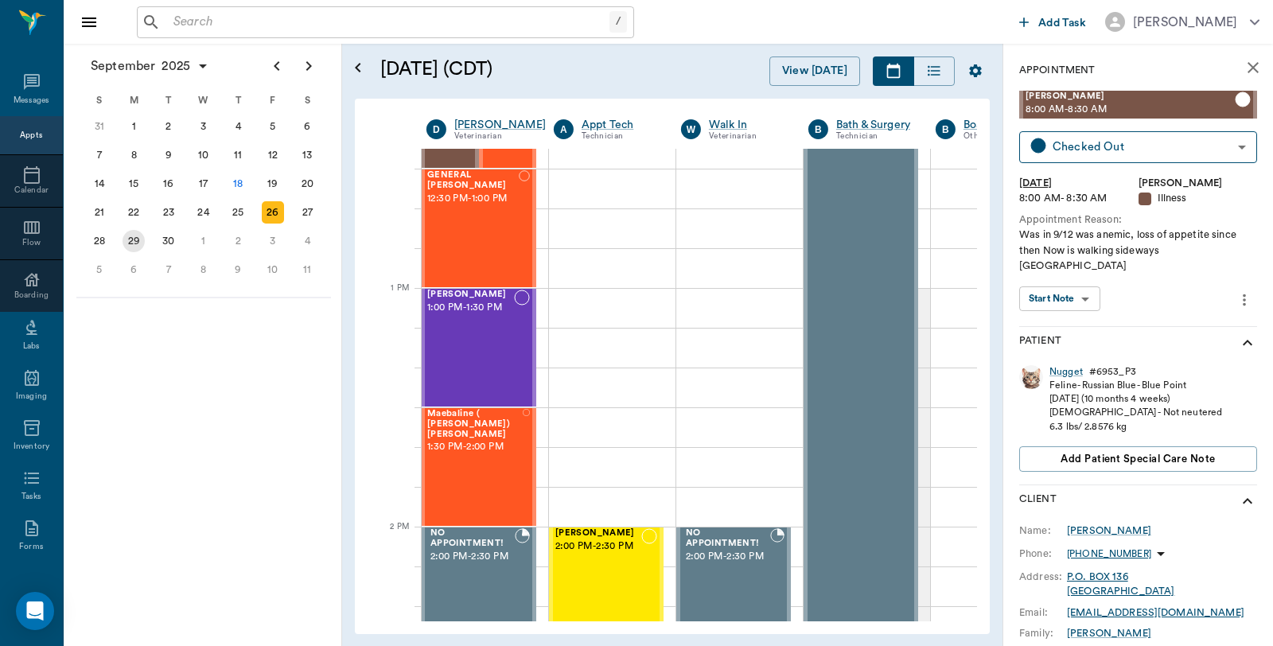
click at [135, 237] on div "29" at bounding box center [134, 241] width 22 height 22
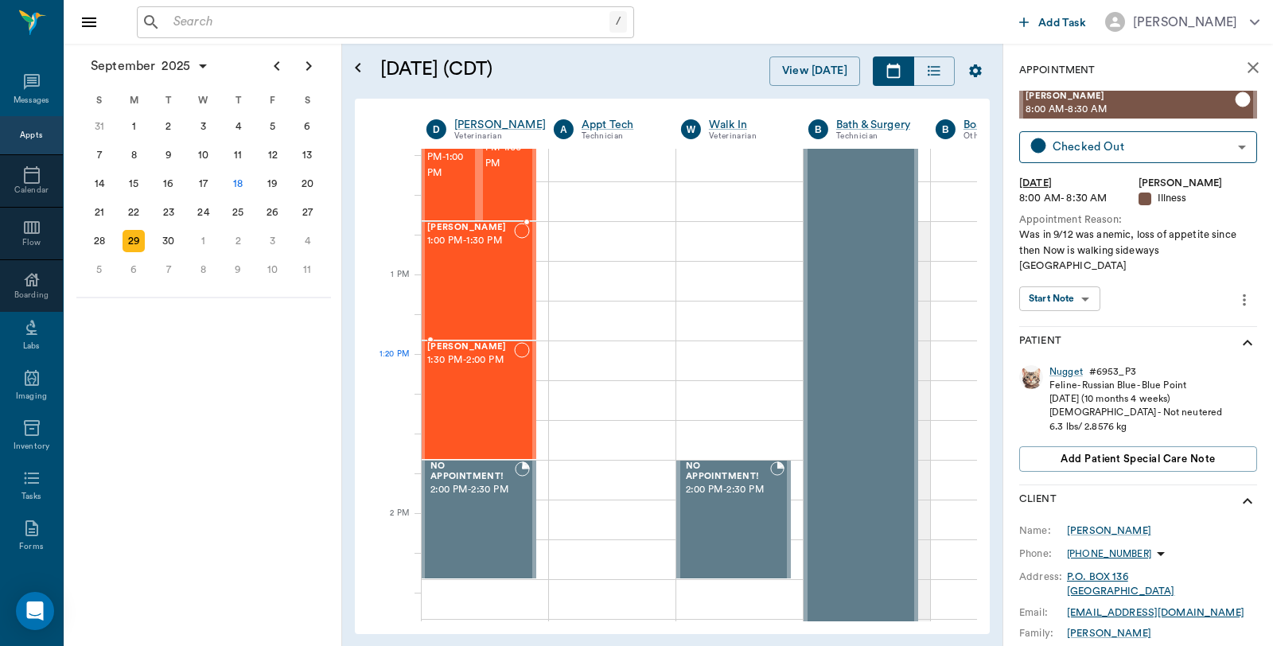
scroll to position [1149, 1]
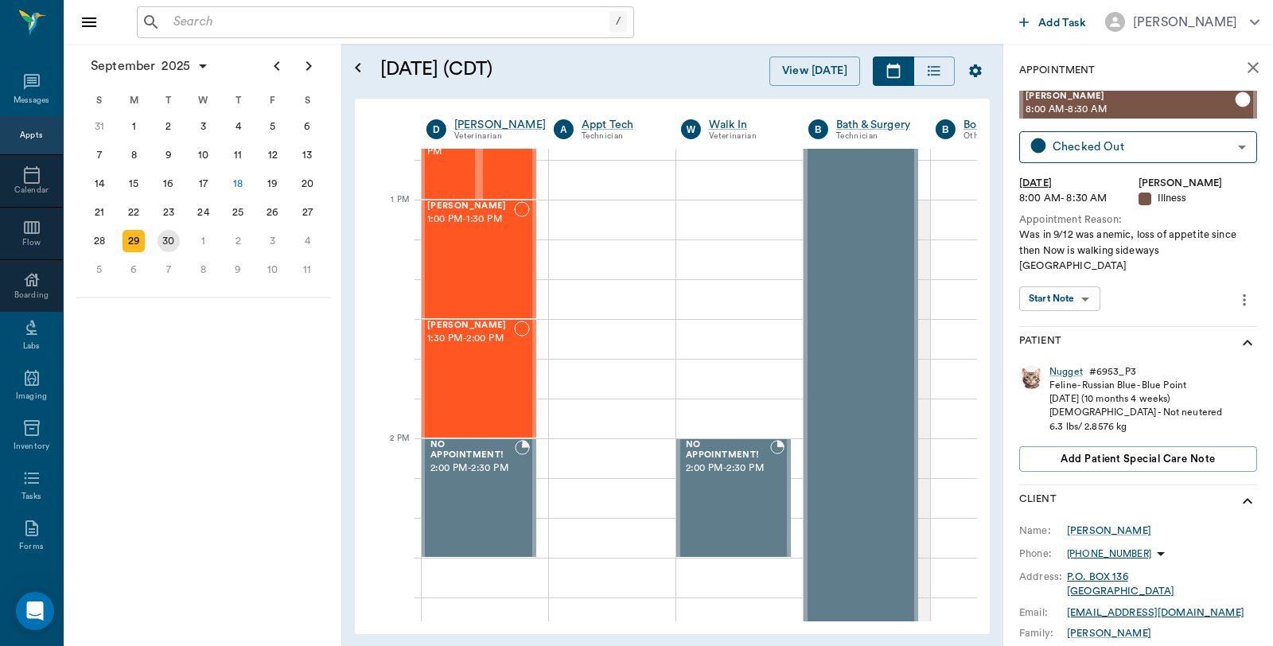
click at [176, 234] on div "30" at bounding box center [169, 241] width 22 height 22
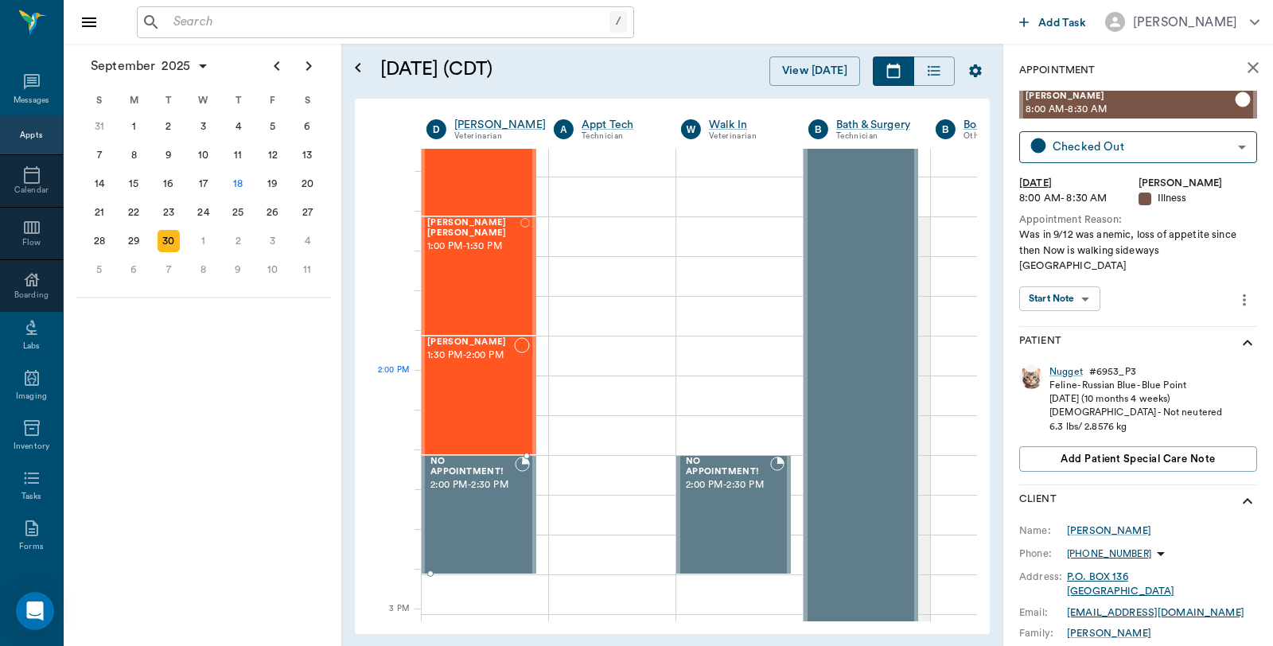
scroll to position [1237, 1]
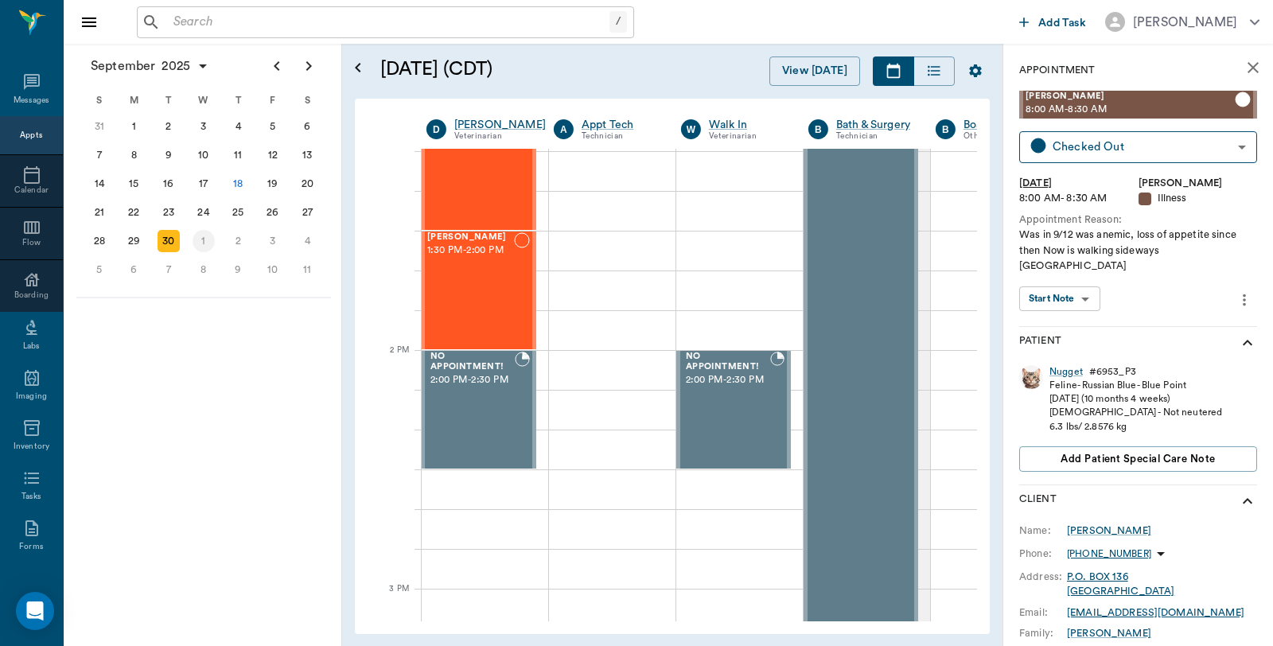
click at [203, 241] on div "1" at bounding box center [204, 241] width 22 height 22
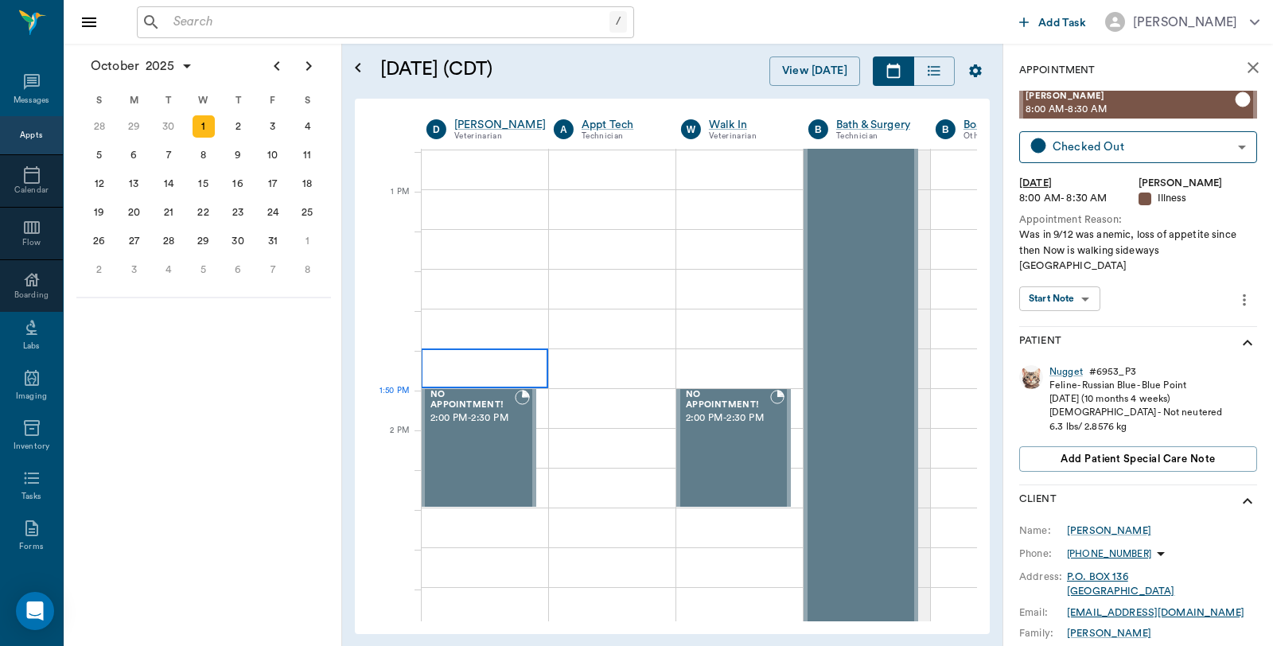
scroll to position [1149, 1]
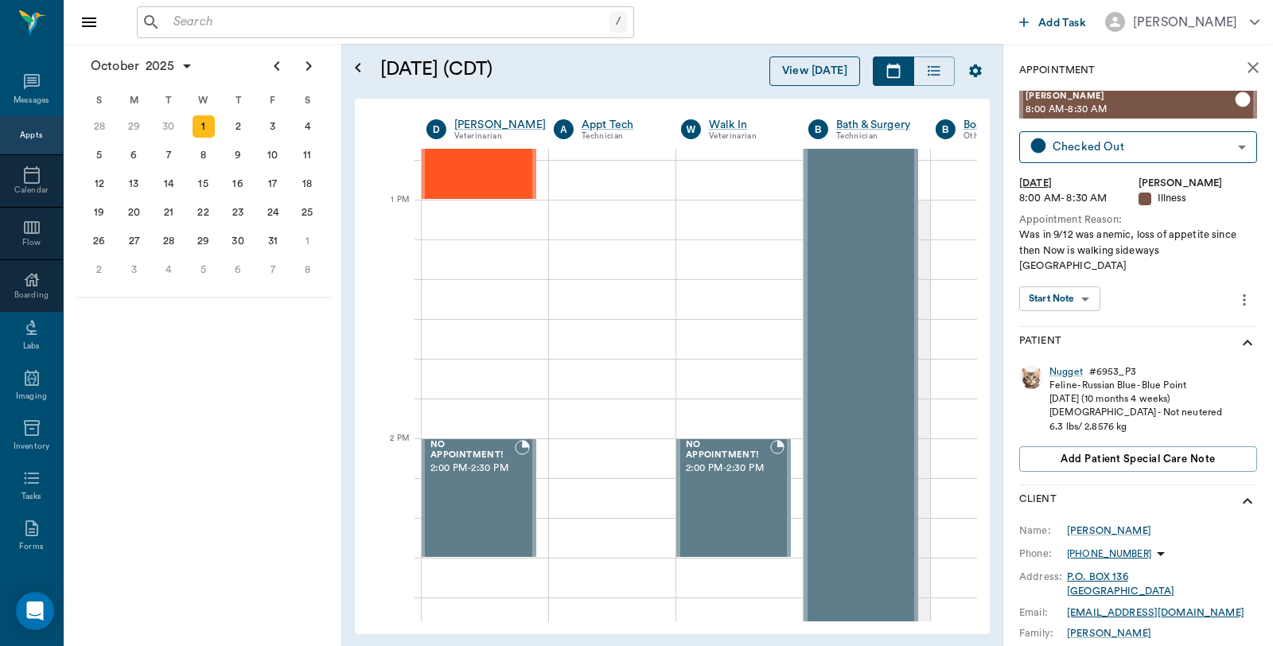
click at [843, 60] on button "View [DATE]" at bounding box center [814, 70] width 91 height 29
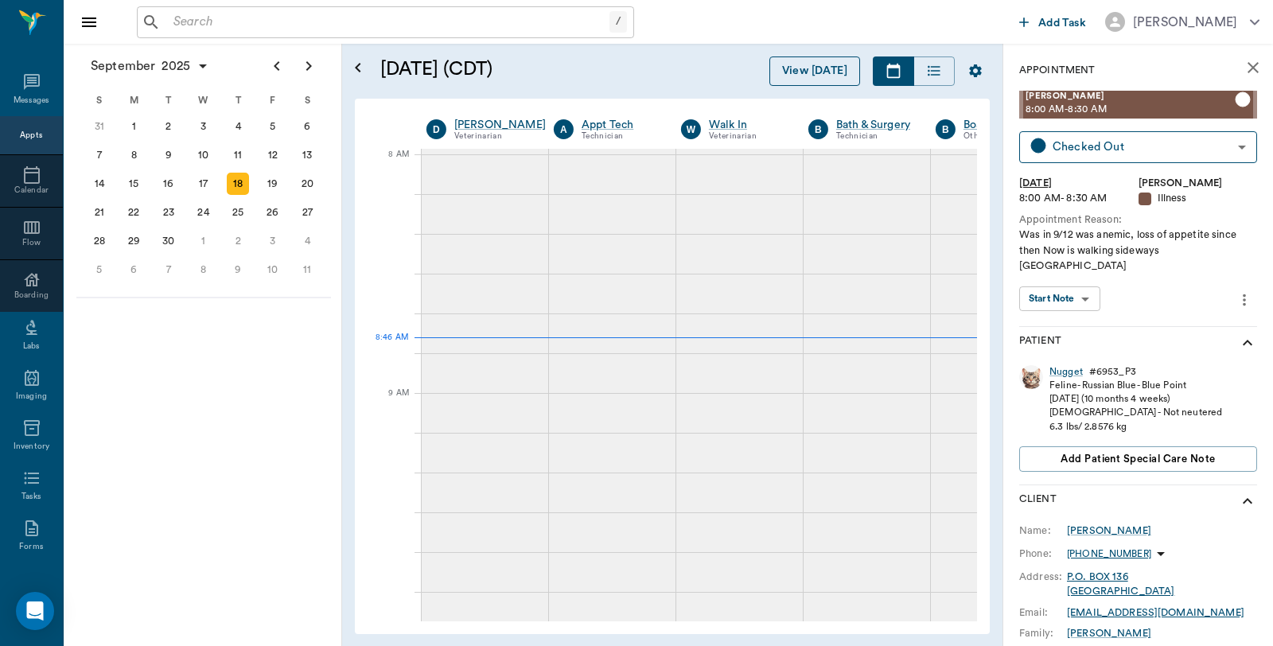
scroll to position [4, 0]
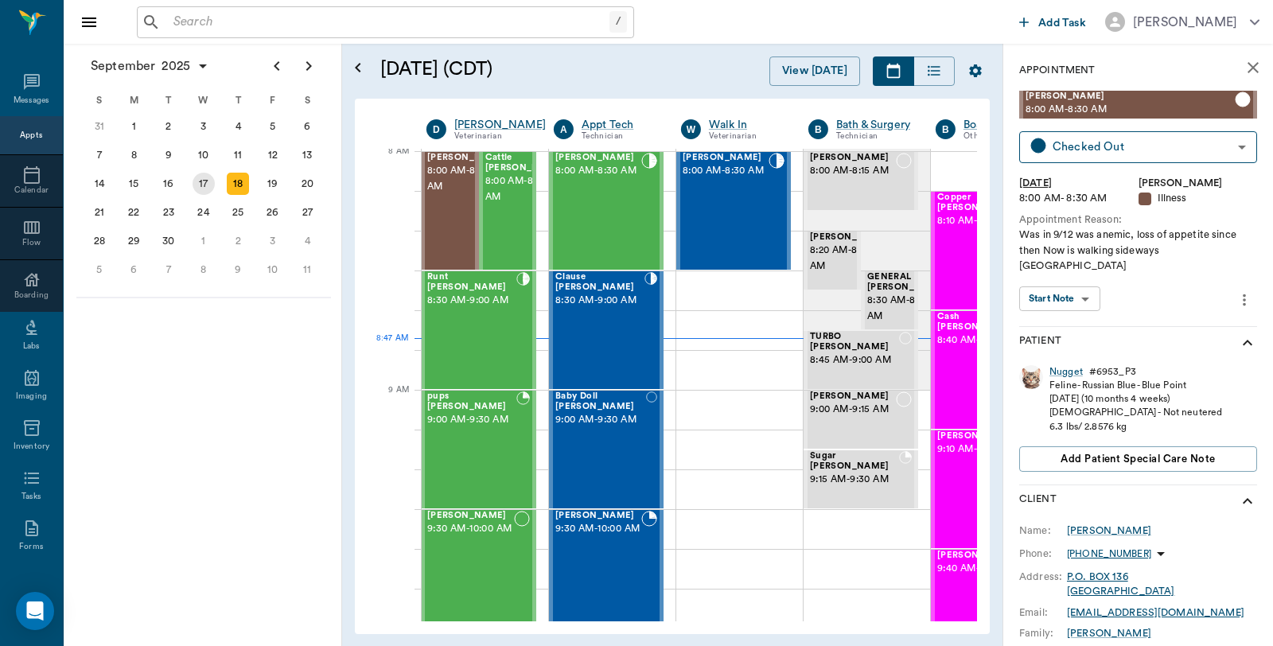
click at [200, 181] on div "17" at bounding box center [204, 184] width 22 height 22
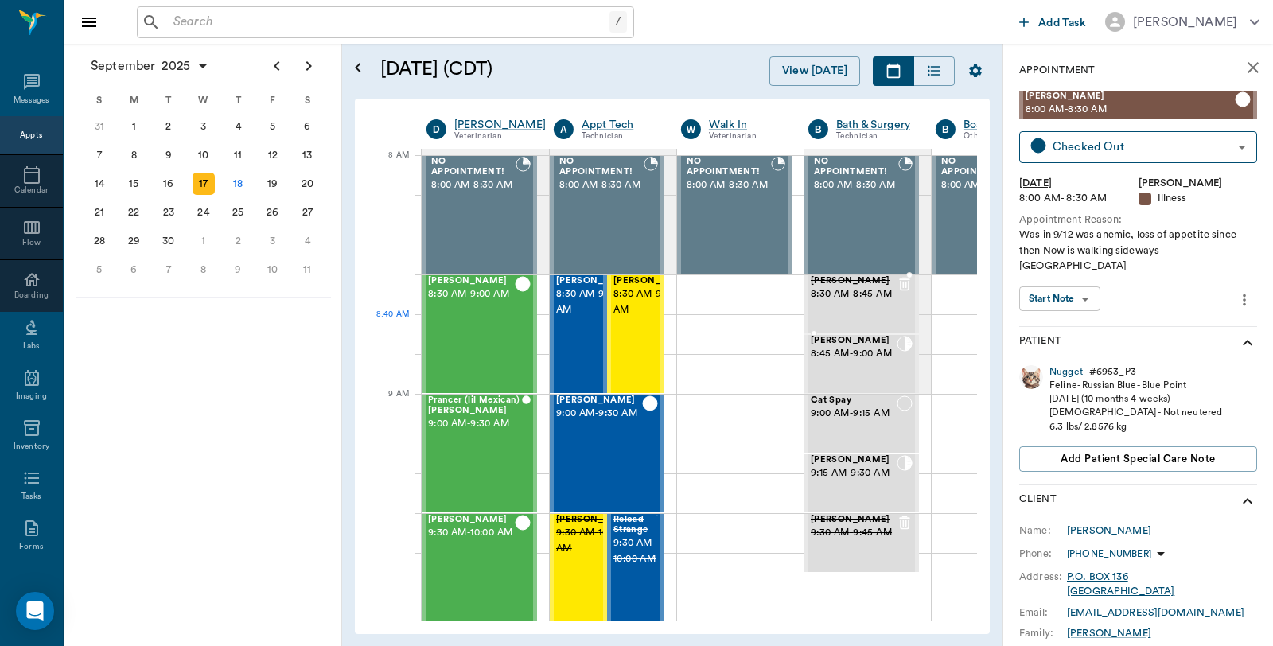
scroll to position [0, 1]
click at [570, 536] on span "9:30 AM - 10:00 AM" at bounding box center [595, 541] width 80 height 32
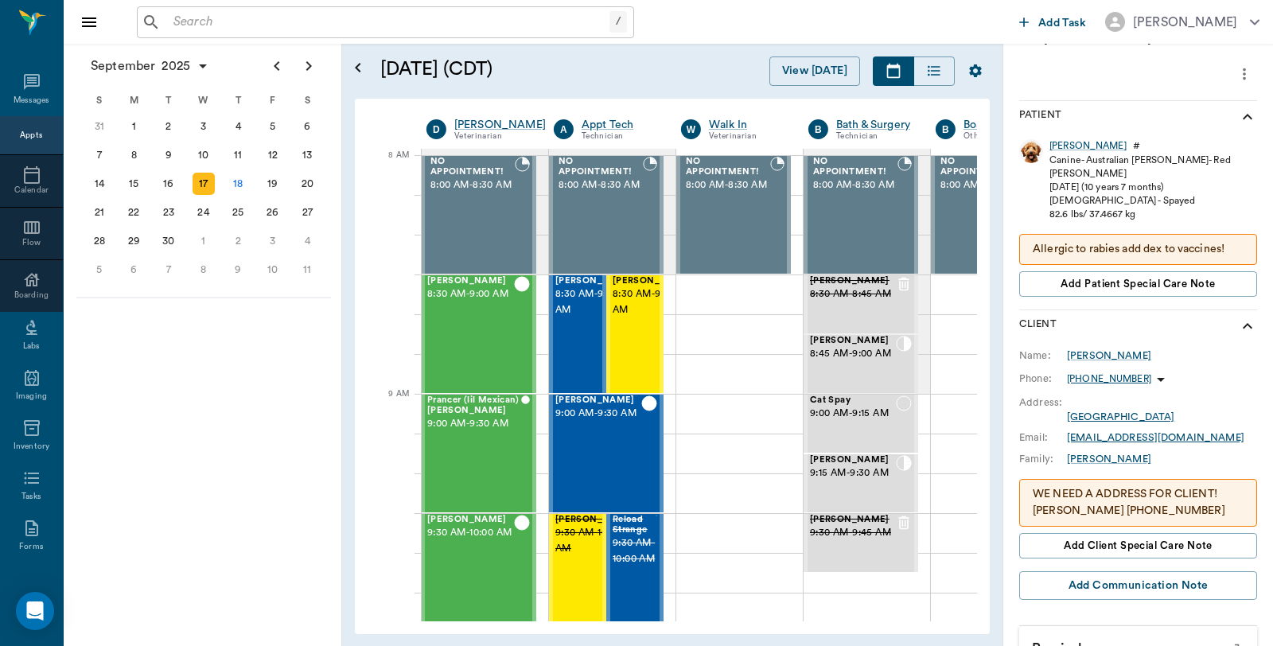
scroll to position [265, 0]
click at [242, 176] on div "18" at bounding box center [238, 184] width 22 height 22
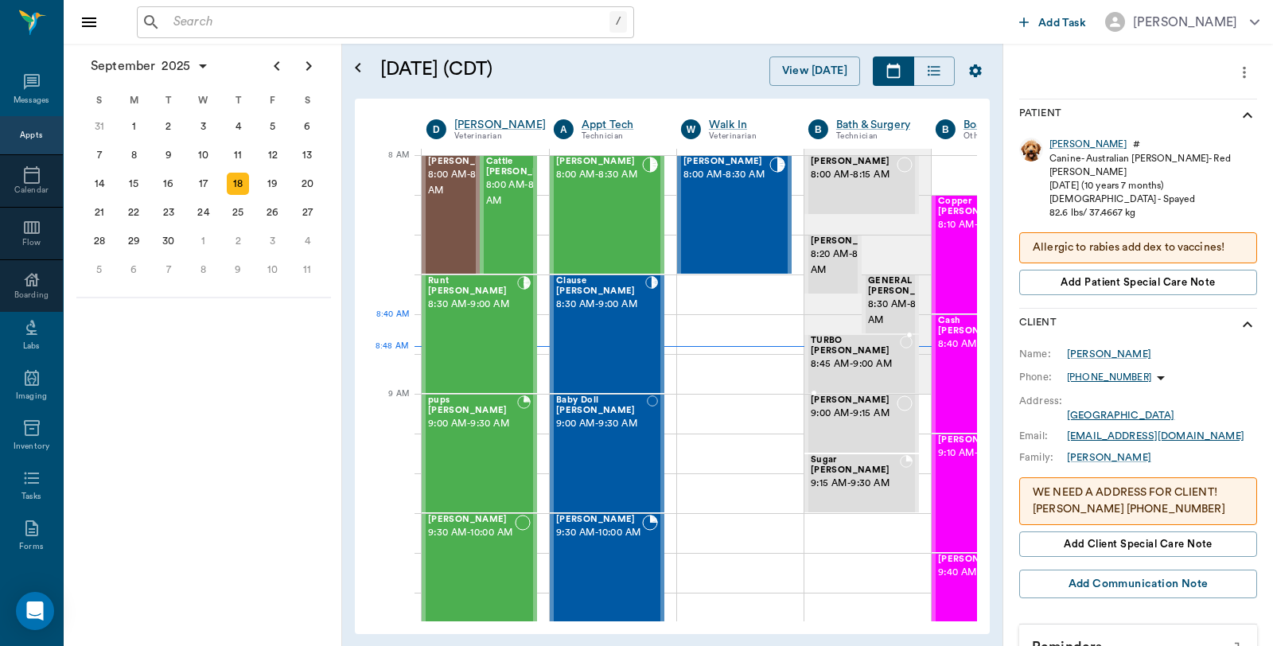
scroll to position [0, 1]
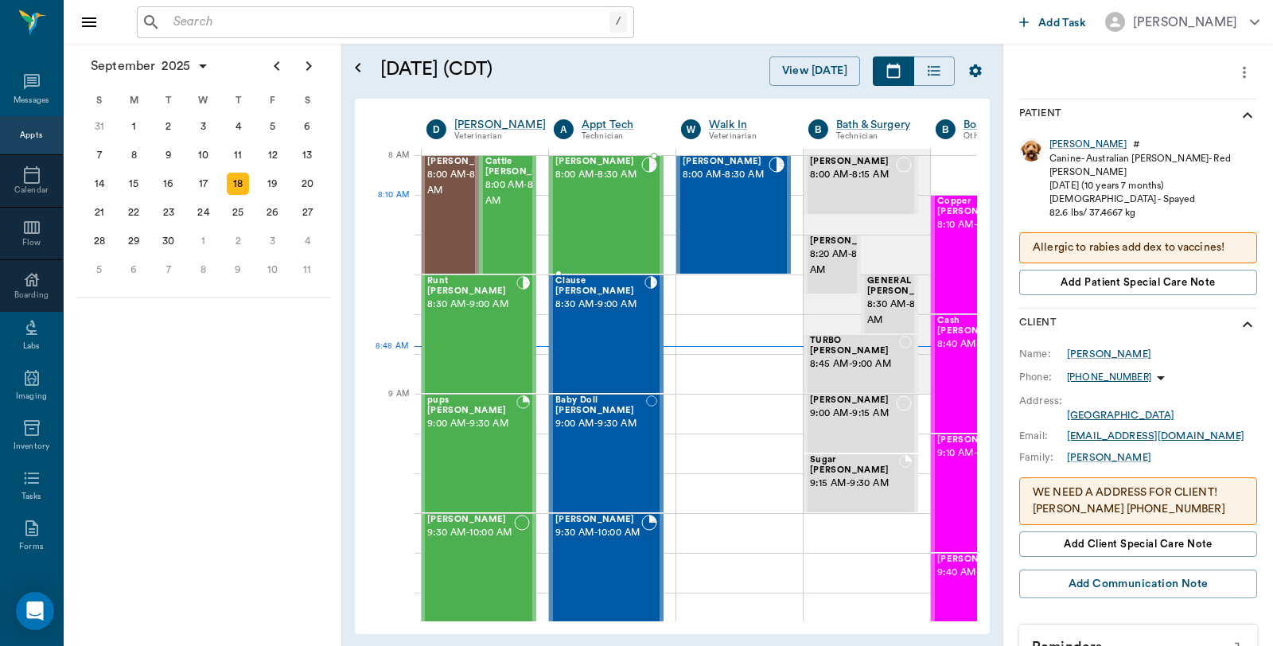
click at [601, 220] on div "Gus Jones 8:00 AM - 8:30 AM" at bounding box center [598, 215] width 86 height 116
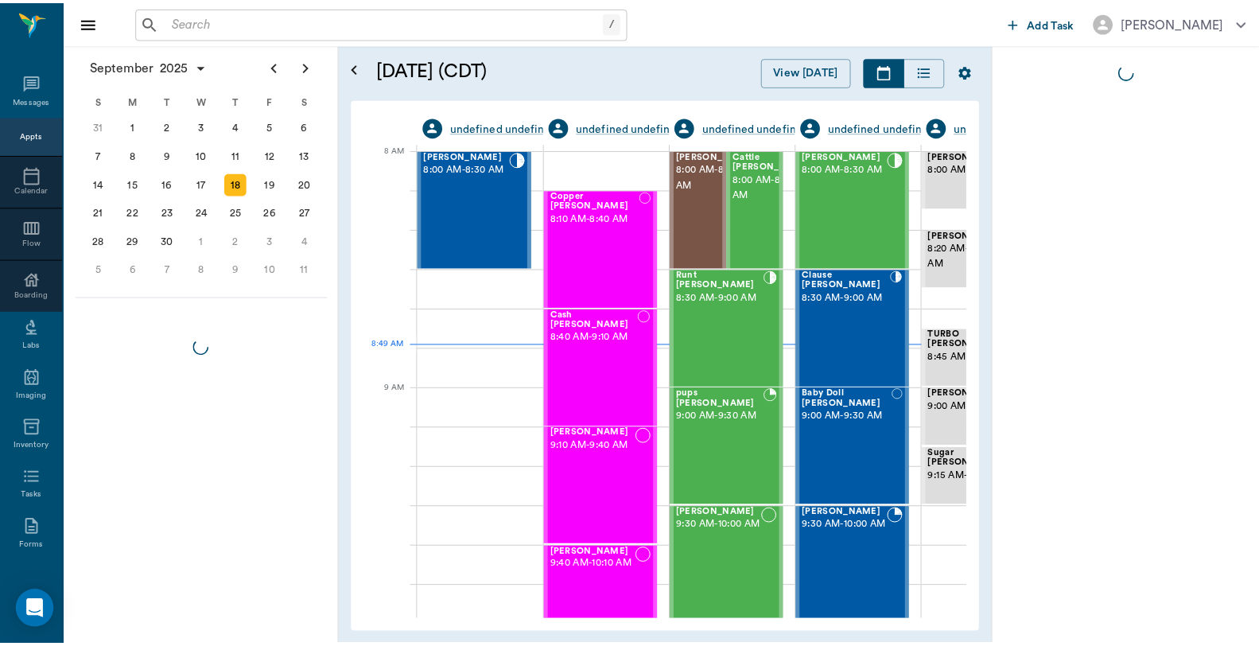
scroll to position [0, 1]
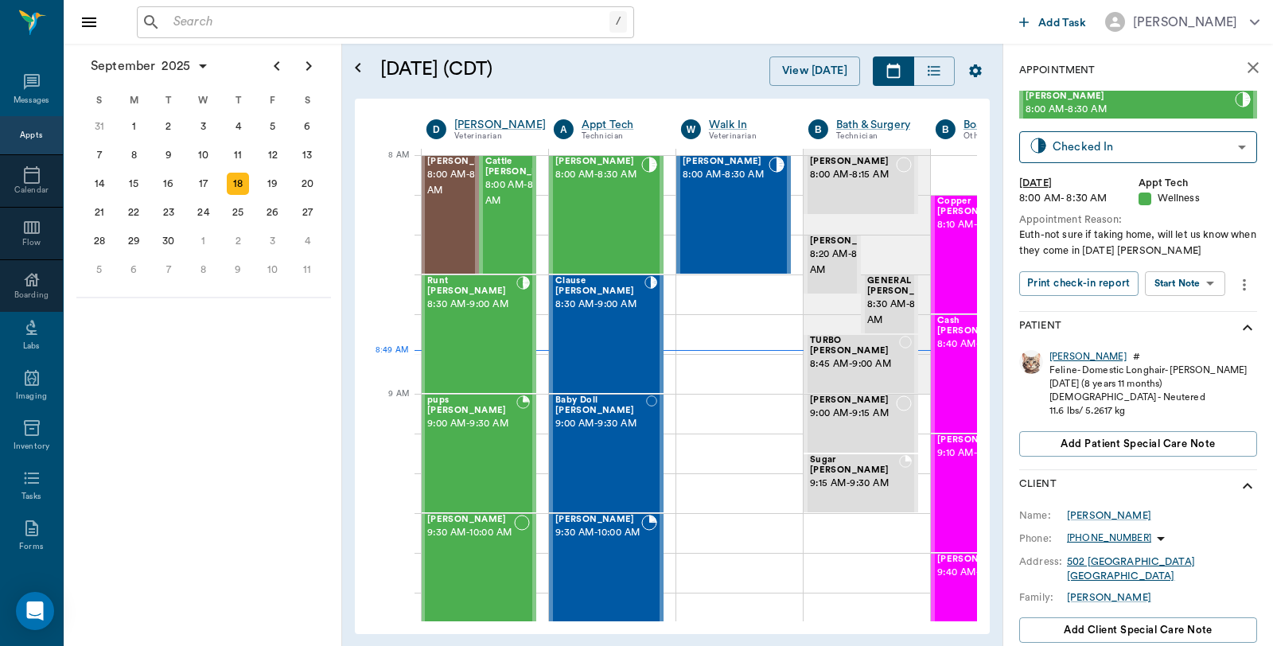
click at [1053, 358] on div "Gus" at bounding box center [1087, 357] width 77 height 14
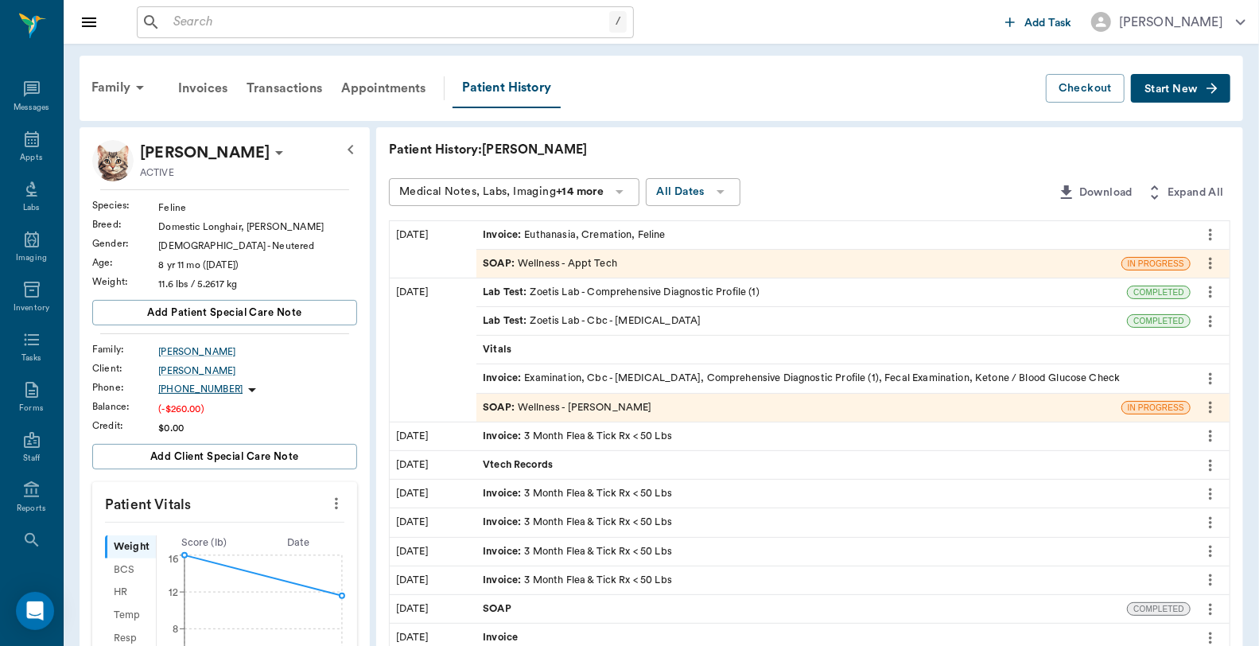
click at [578, 232] on div "Invoice : Euthanasia, Cremation, Feline" at bounding box center [574, 235] width 183 height 15
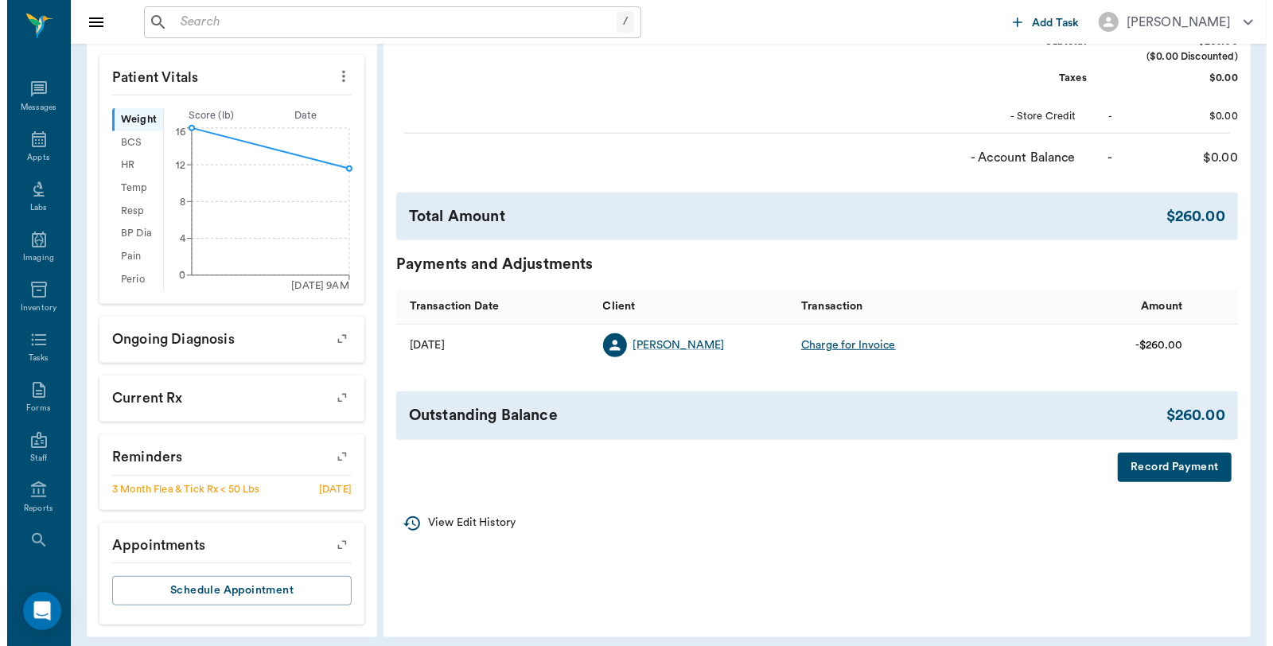
scroll to position [435, 0]
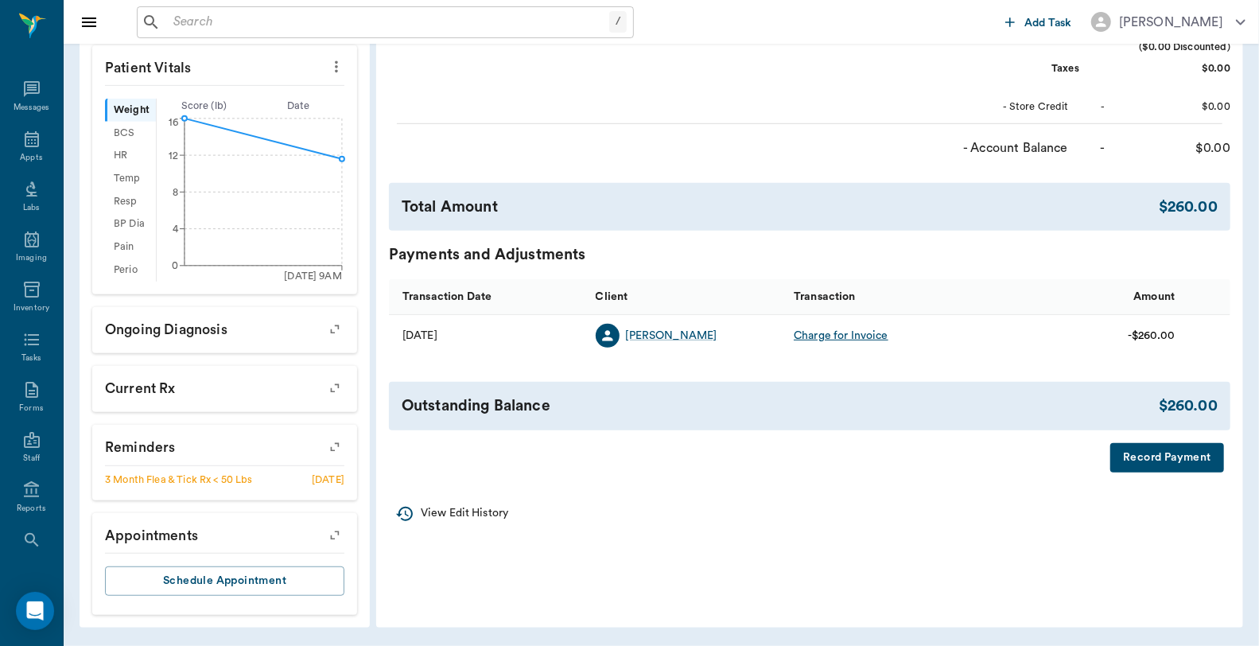
click at [1174, 459] on button "Record Payment" at bounding box center [1168, 457] width 114 height 29
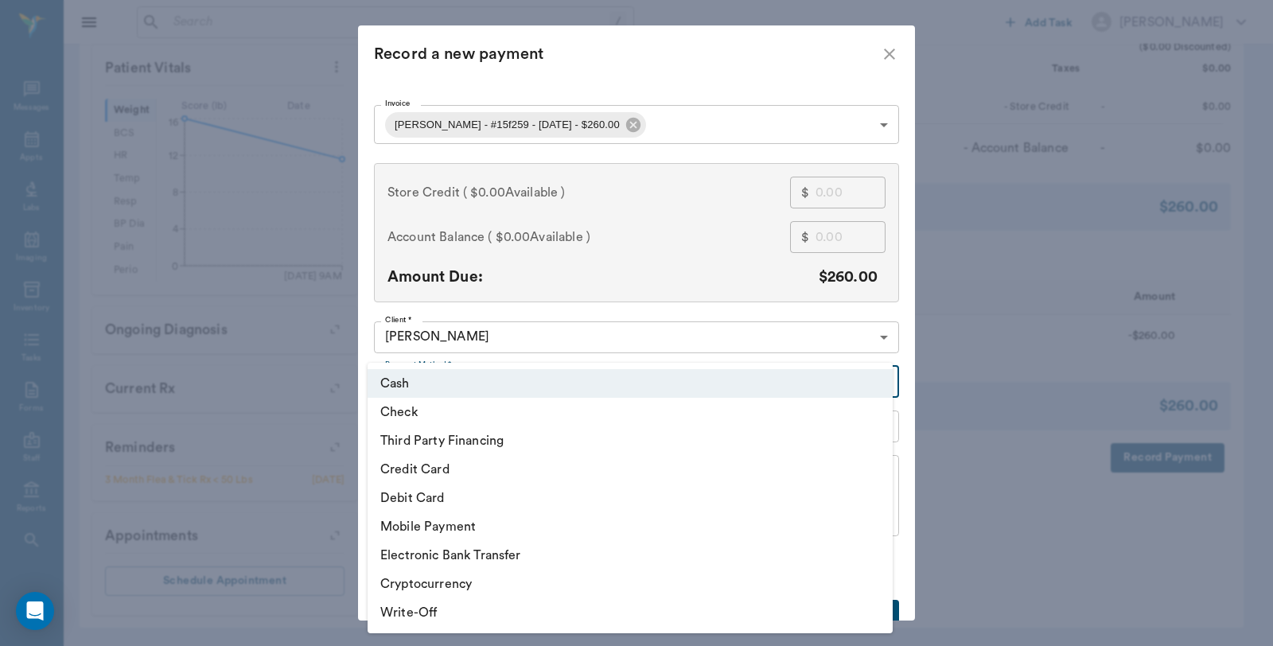
click at [568, 384] on body "/ ​ Add Task Dr. Bert Ellsworth Nectar Messages Appts Labs Imaging Inventory Ta…" at bounding box center [636, 105] width 1273 height 1081
click at [458, 470] on li "Credit Card" at bounding box center [630, 469] width 525 height 29
type input "CREDIT_CARD"
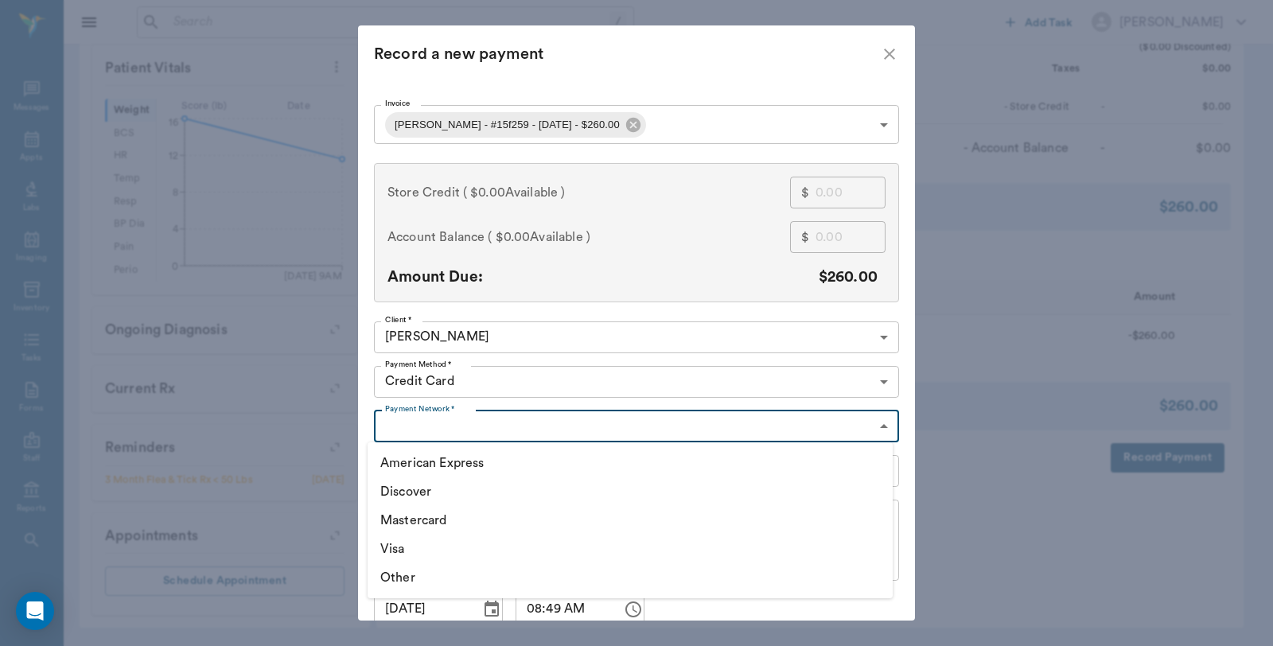
click at [439, 426] on body "/ ​ Add Task Dr. Bert Ellsworth Nectar Messages Appts Labs Imaging Inventory Ta…" at bounding box center [636, 105] width 1273 height 1081
click at [414, 543] on li "Visa" at bounding box center [630, 549] width 525 height 29
type input "VISA"
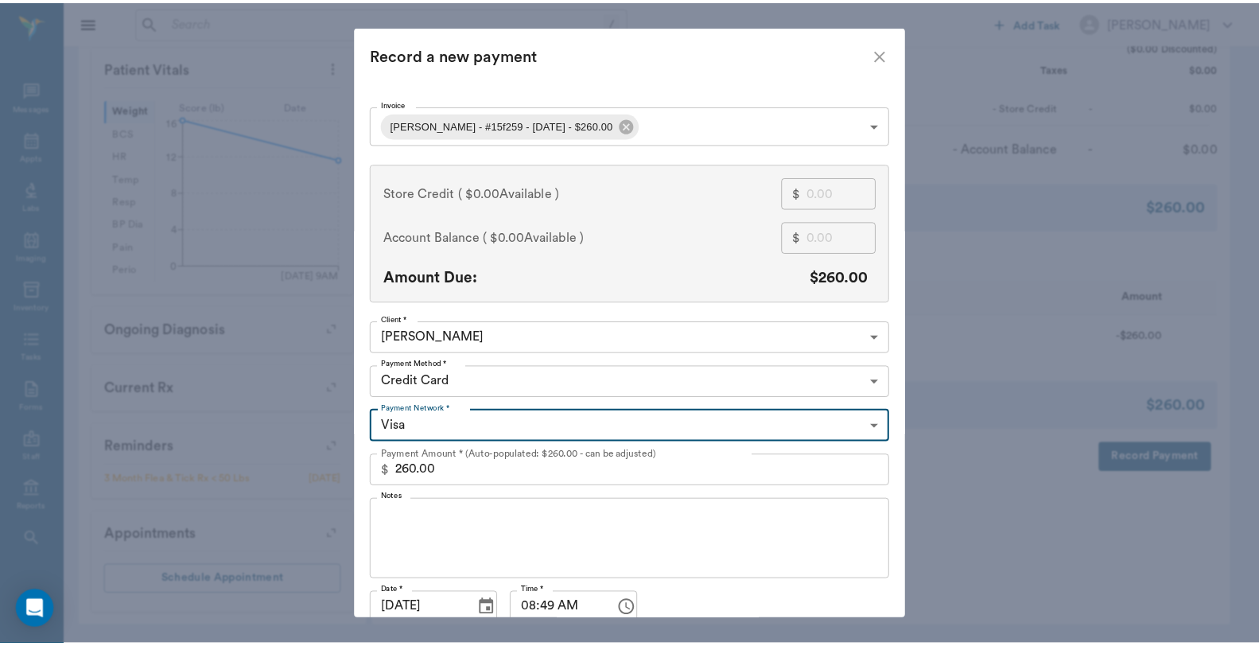
scroll to position [68, 0]
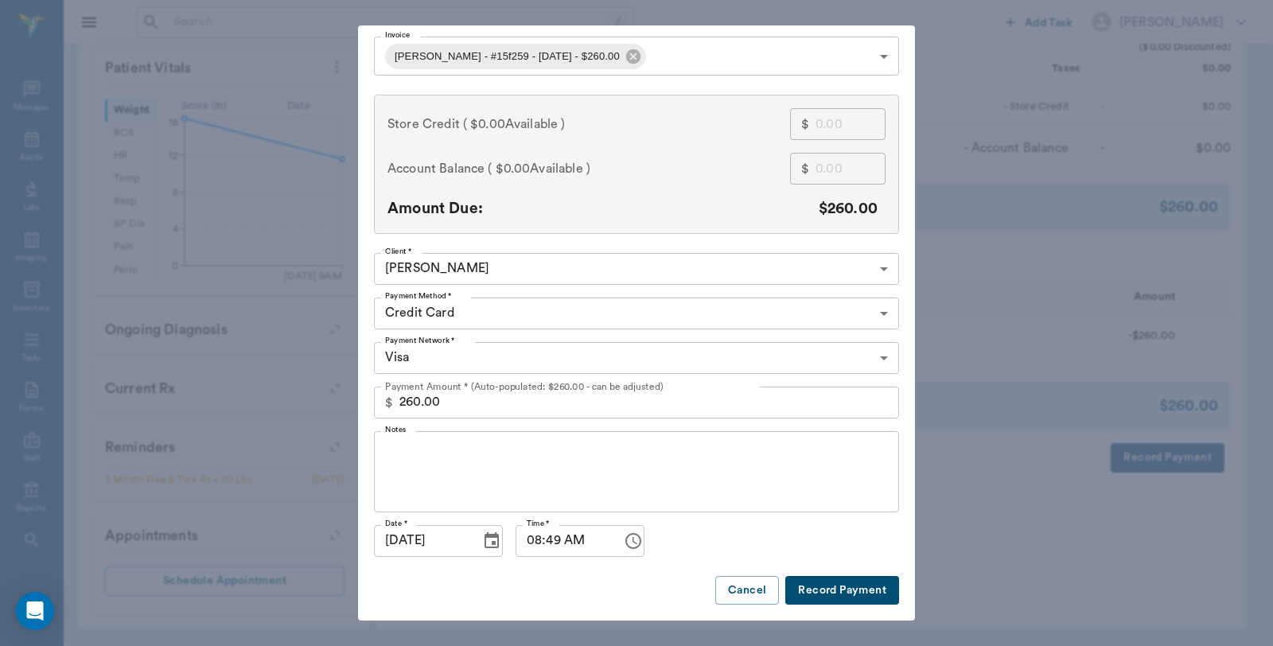
click at [825, 593] on button "Record Payment" at bounding box center [842, 590] width 114 height 29
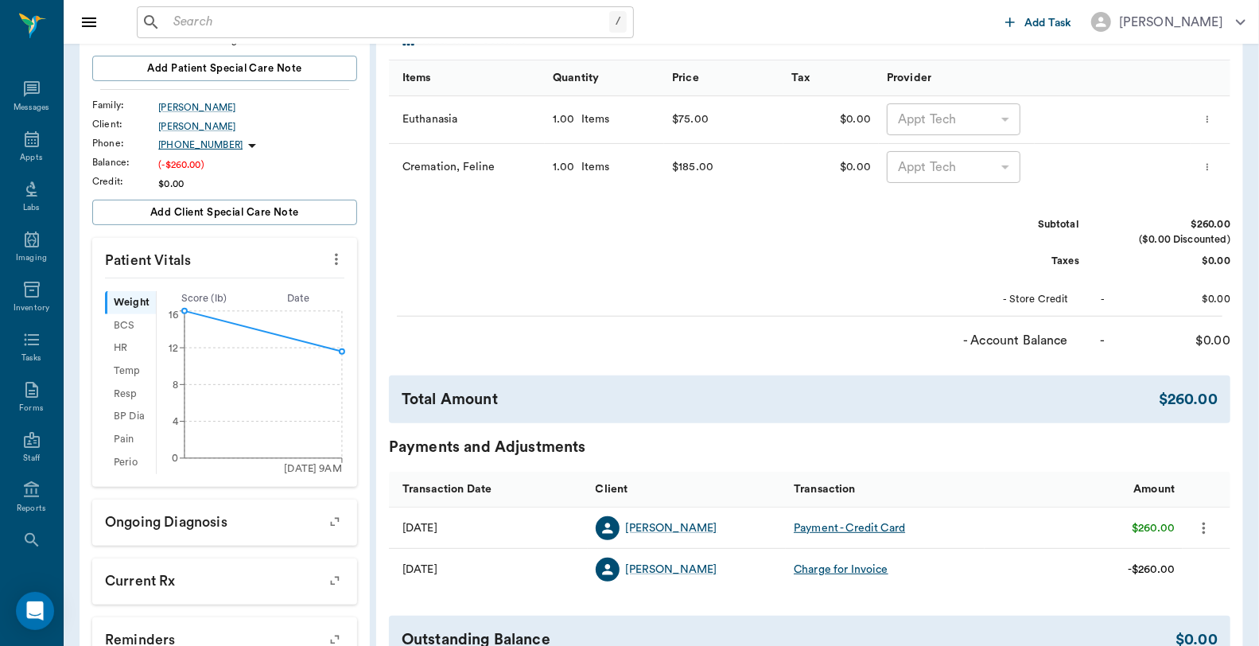
scroll to position [82, 0]
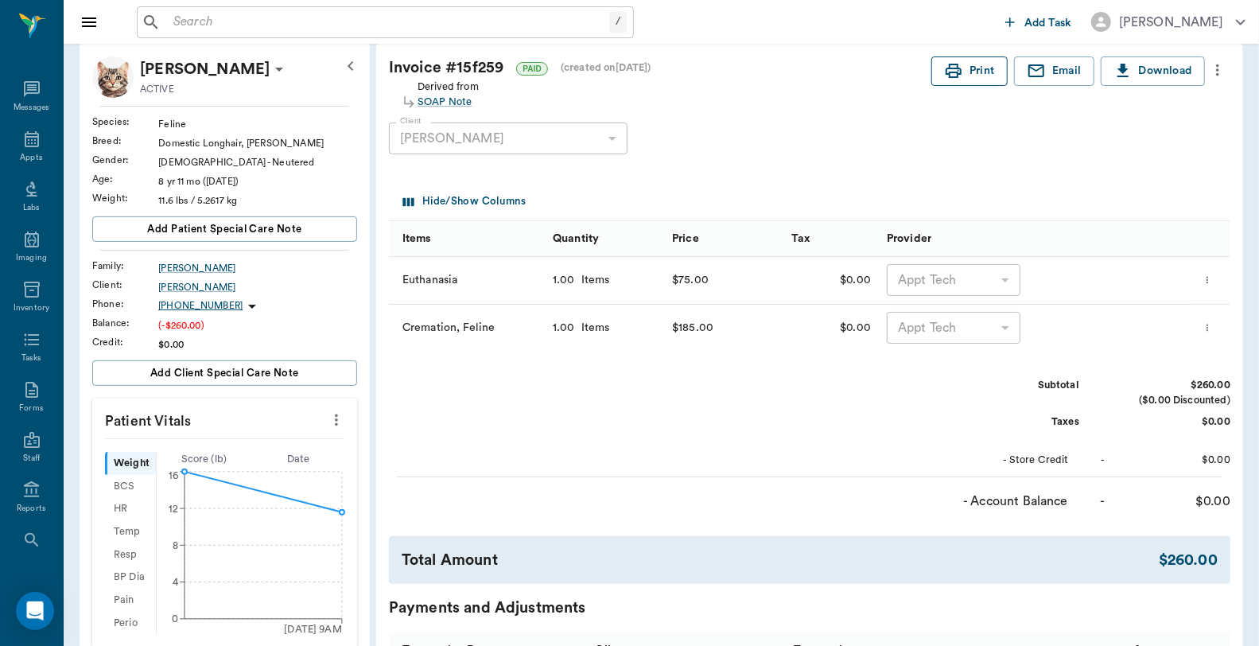
click at [963, 77] on button "Print" at bounding box center [970, 70] width 76 height 29
click at [33, 154] on div "Appts" at bounding box center [31, 158] width 22 height 12
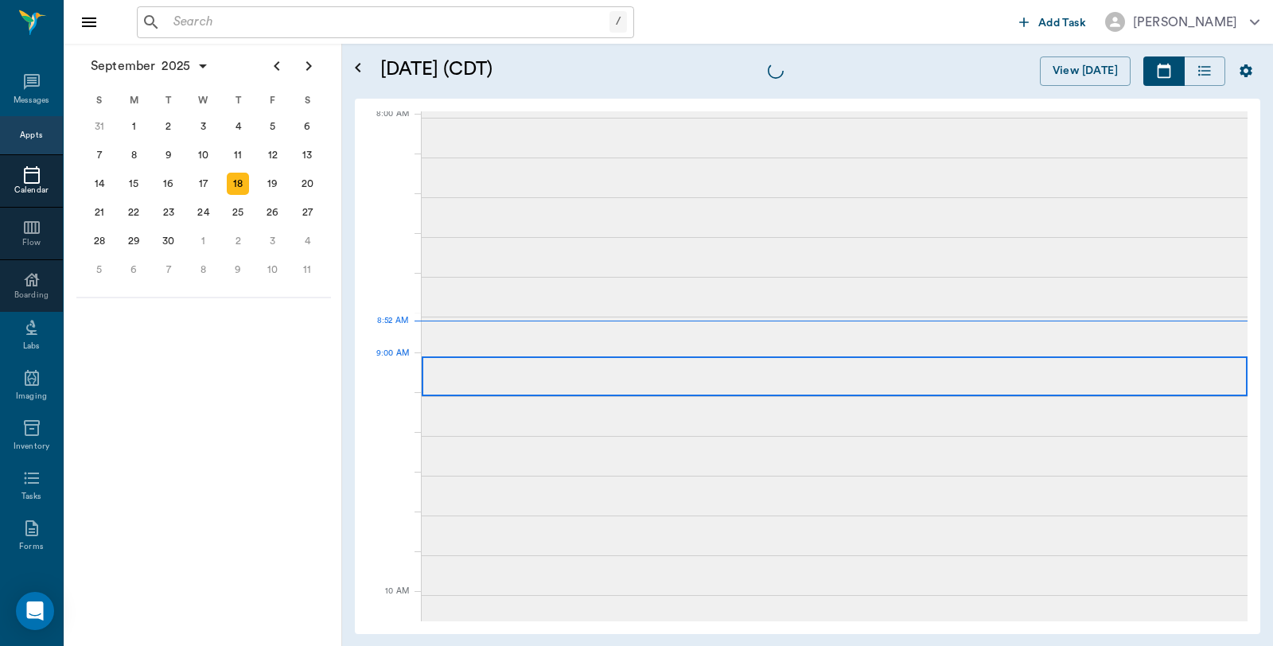
scroll to position [3, 0]
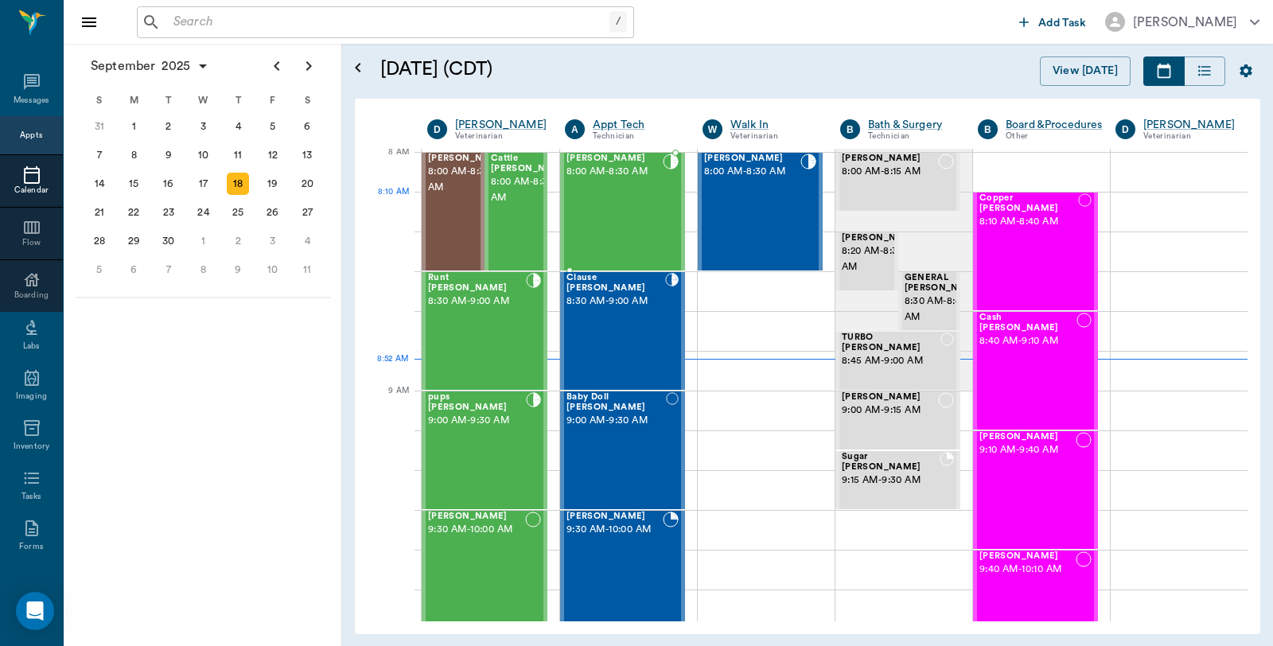
click at [610, 196] on div "Gus Jones 8:00 AM - 8:30 AM" at bounding box center [614, 212] width 96 height 116
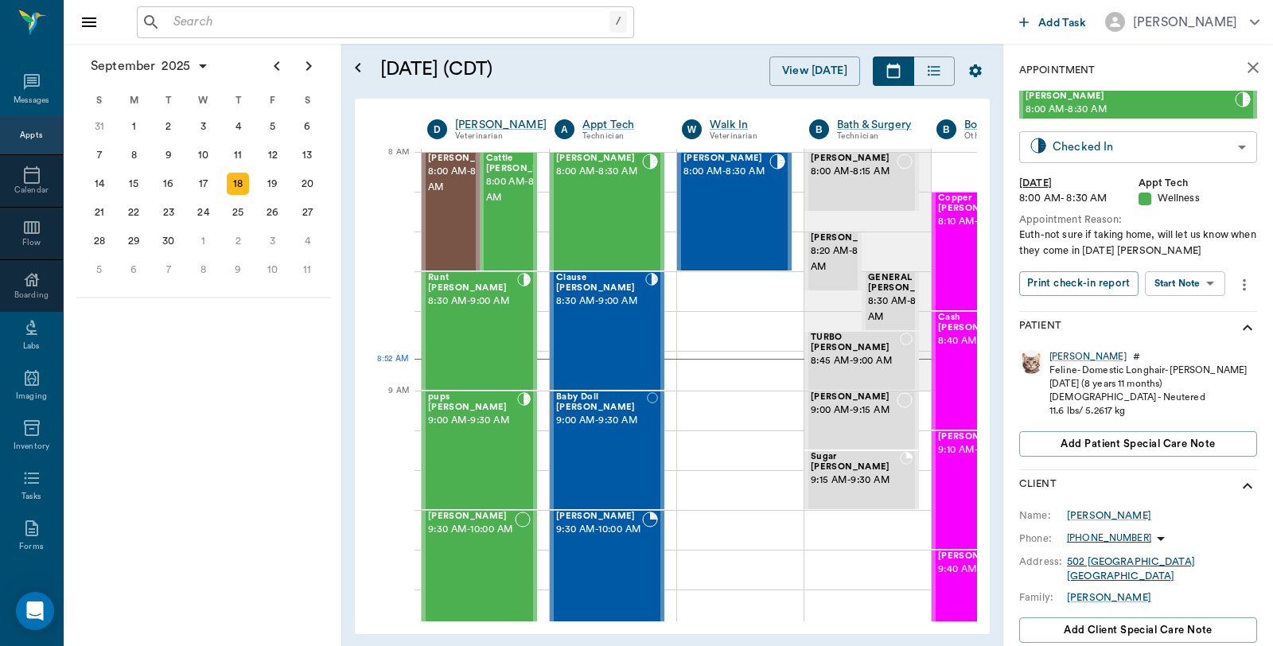
click at [1134, 146] on body "/ ​ Add Task Dr. Bert Ellsworth Nectar Messages Appts Calendar Flow Boarding La…" at bounding box center [636, 323] width 1273 height 646
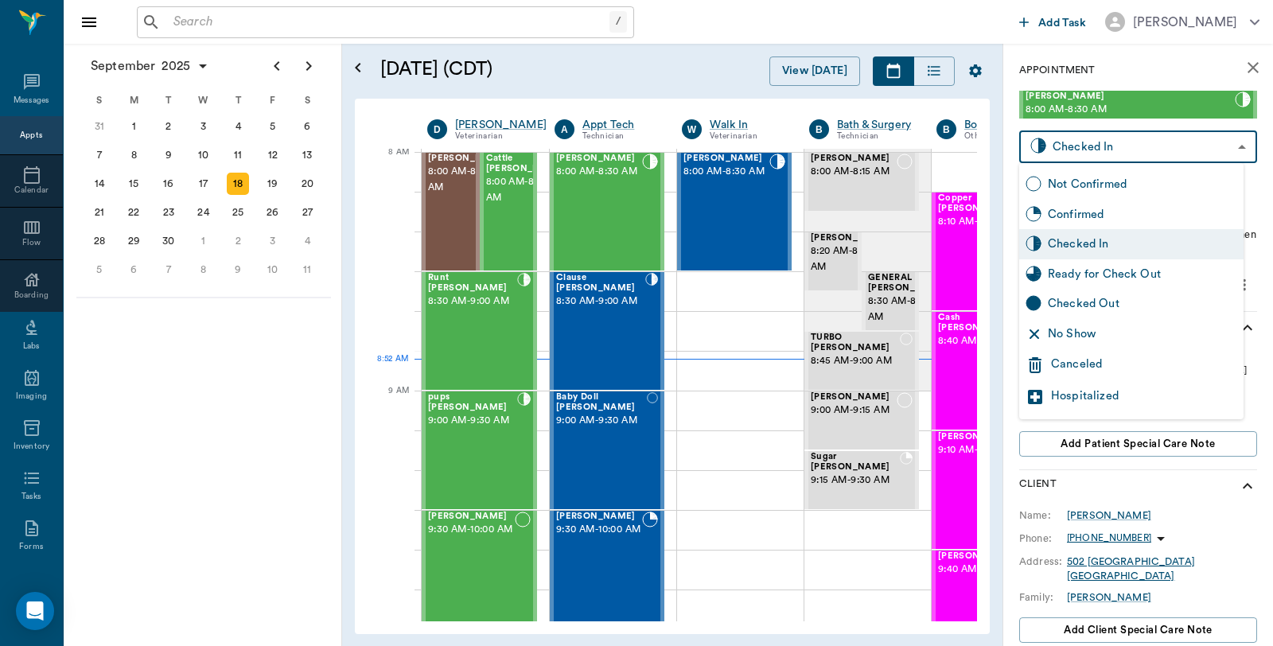
click at [1093, 306] on div "Checked Out" at bounding box center [1142, 304] width 189 height 18
type input "CHECKED_OUT"
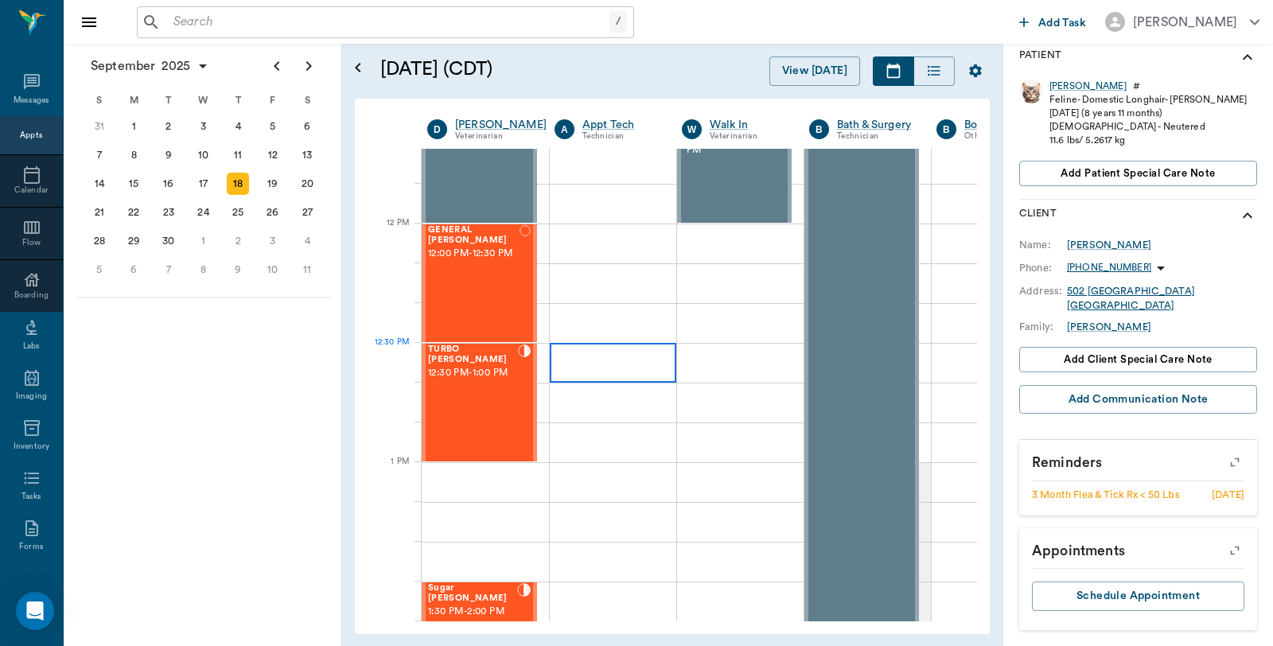
scroll to position [887, 0]
click at [487, 277] on div "GENERAL Spay 12:00 PM - 12:30 PM" at bounding box center [473, 282] width 91 height 116
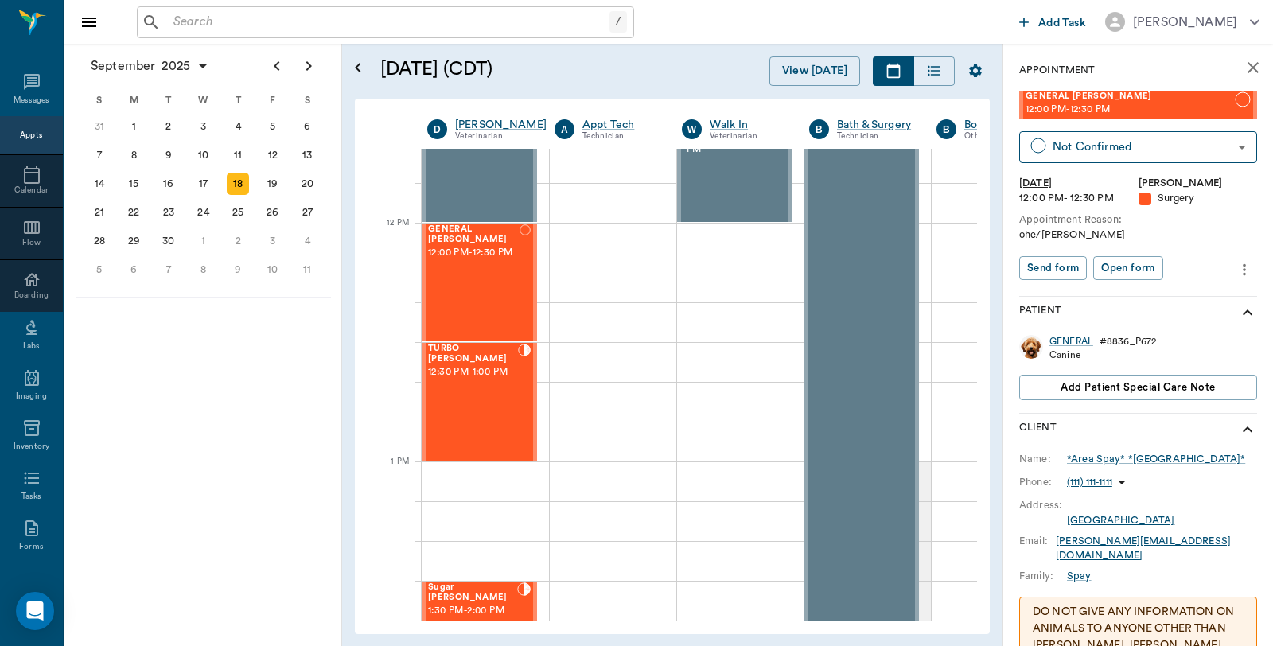
click at [1235, 268] on icon "more" at bounding box center [1244, 269] width 18 height 19
click at [1186, 301] on span "Edit appointment" at bounding box center [1164, 296] width 134 height 17
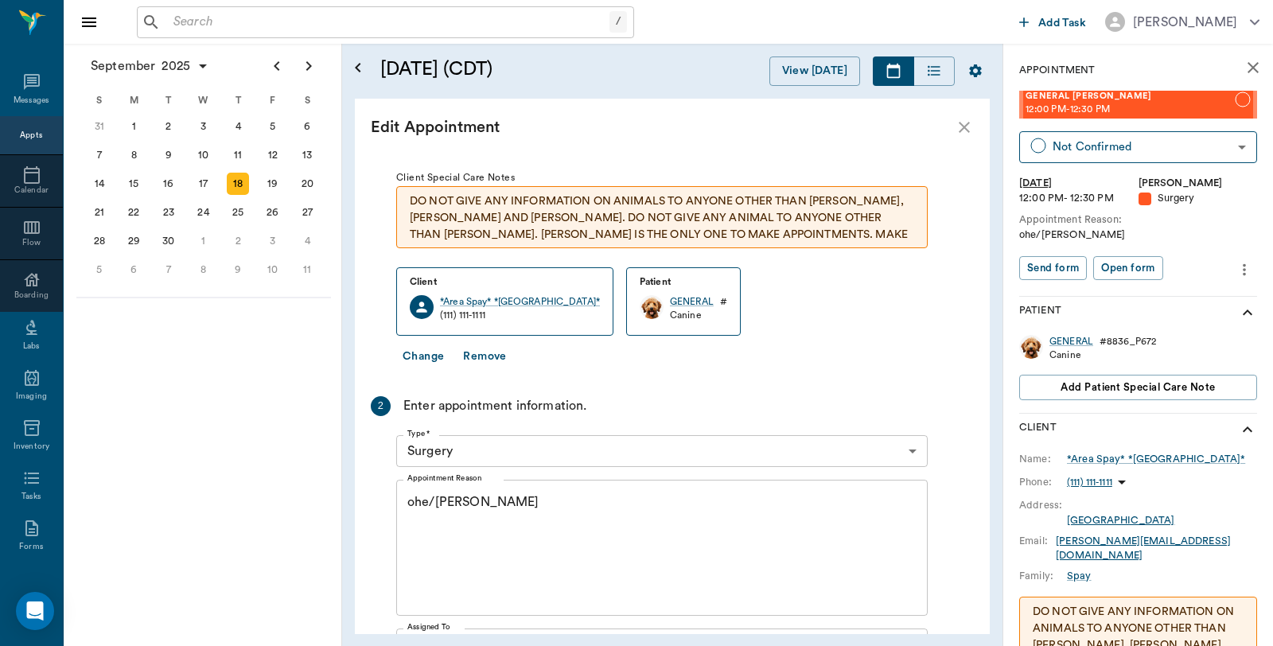
scroll to position [20, 0]
click at [424, 348] on button "Change" at bounding box center [423, 358] width 54 height 29
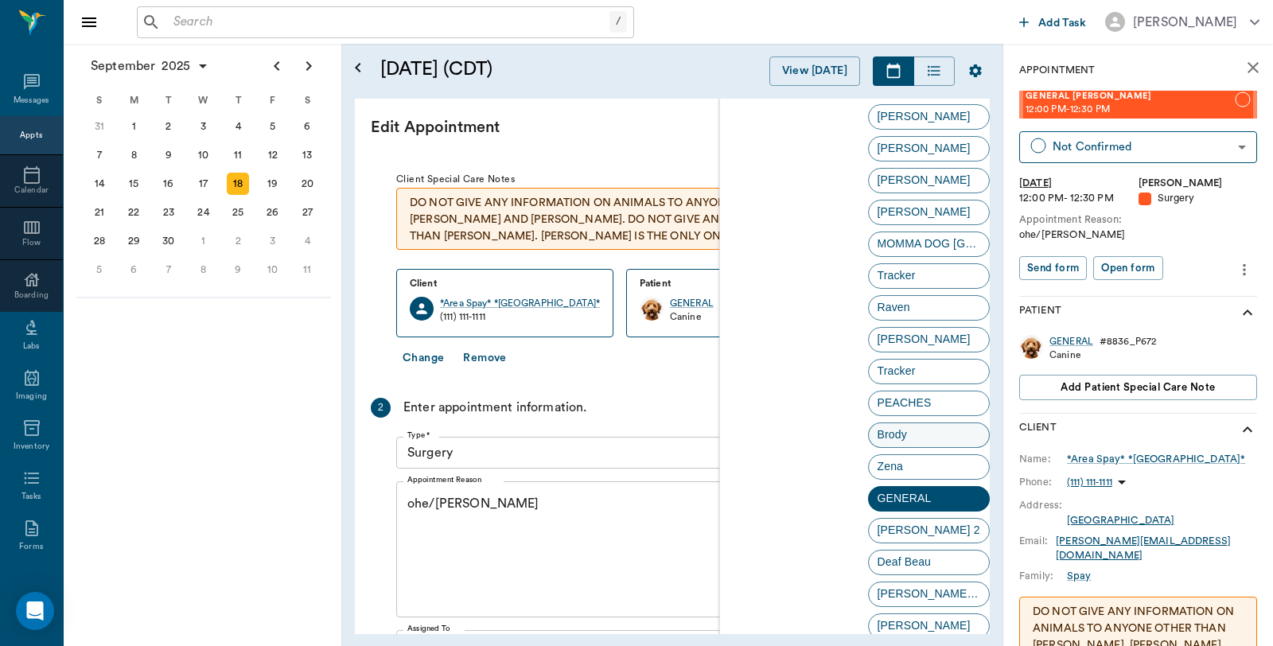
scroll to position [3377, 0]
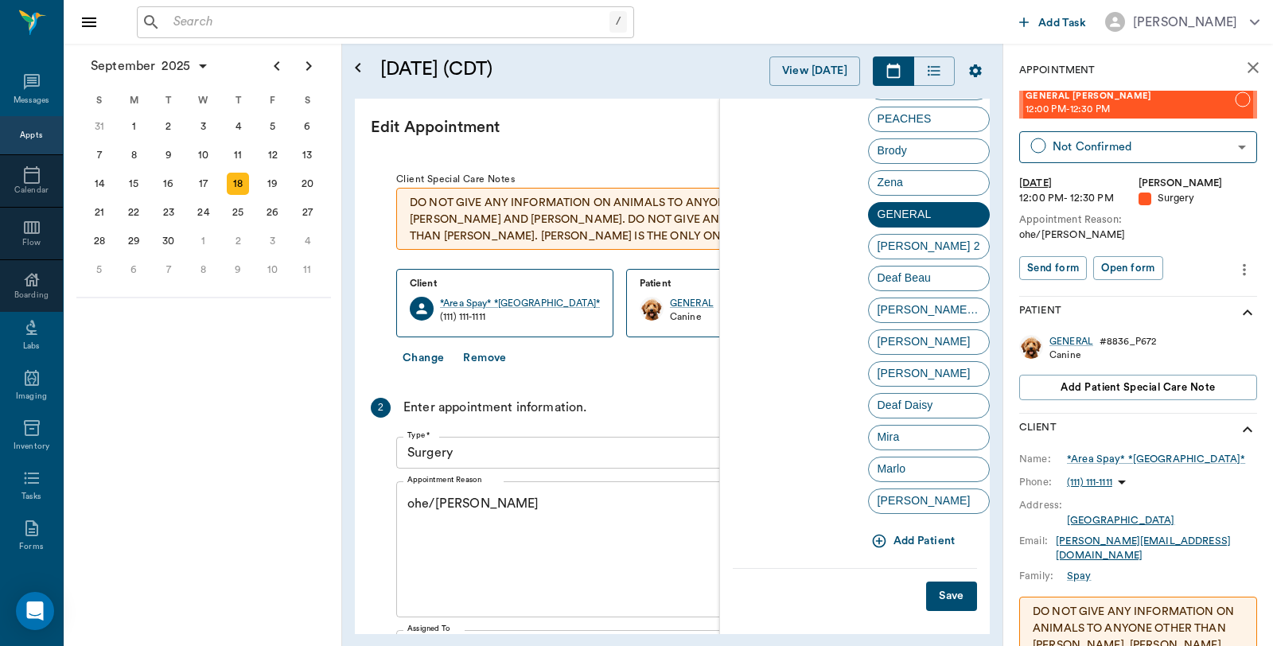
click at [911, 537] on button "Add Patient" at bounding box center [915, 541] width 94 height 29
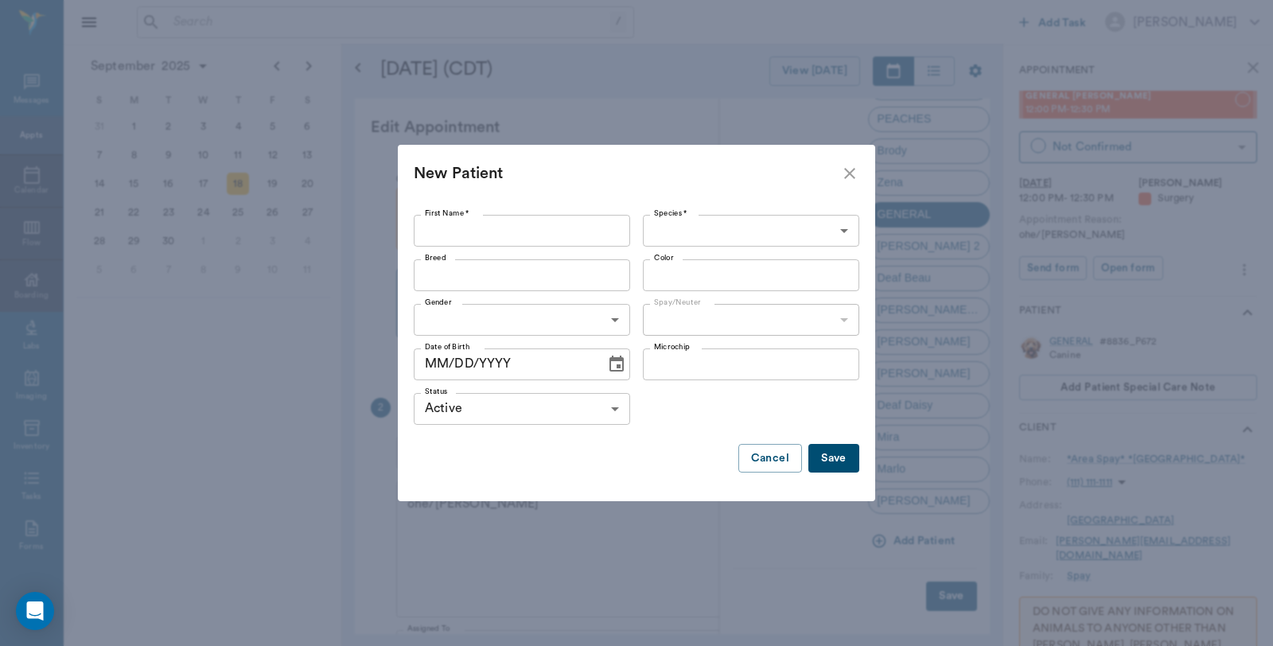
click at [559, 231] on input "First Name *" at bounding box center [522, 231] width 216 height 32
type input "Veda"
click at [722, 227] on body "/ ​ Add Task Dr. Bert Ellsworth Nectar Messages Appts Calendar Flow Boarding La…" at bounding box center [636, 323] width 1273 height 646
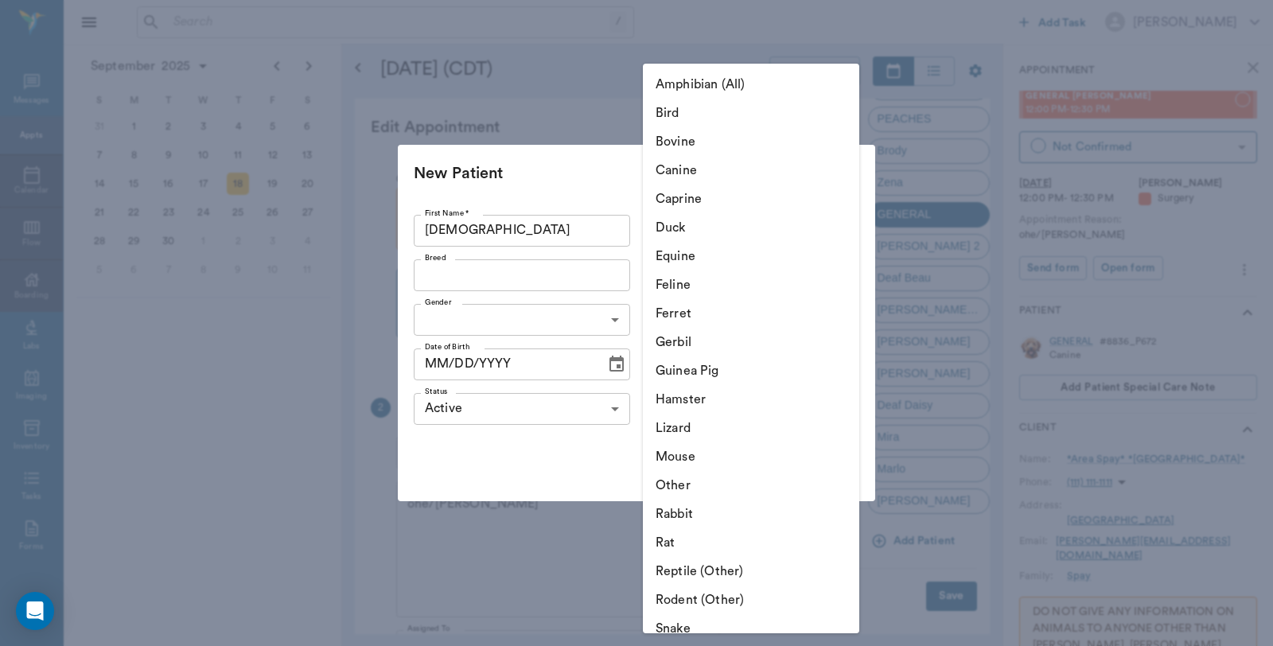
click at [716, 173] on li "Canine" at bounding box center [751, 170] width 216 height 29
type input "Canine"
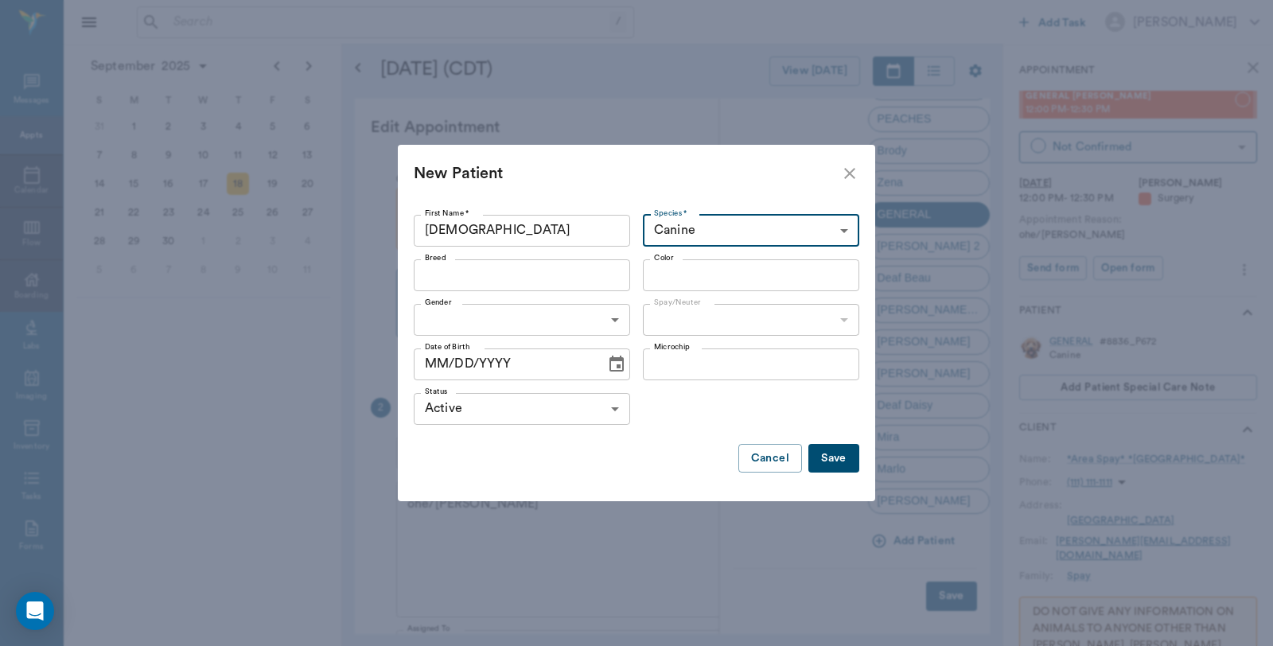
click at [527, 269] on input "Breed" at bounding box center [508, 275] width 181 height 22
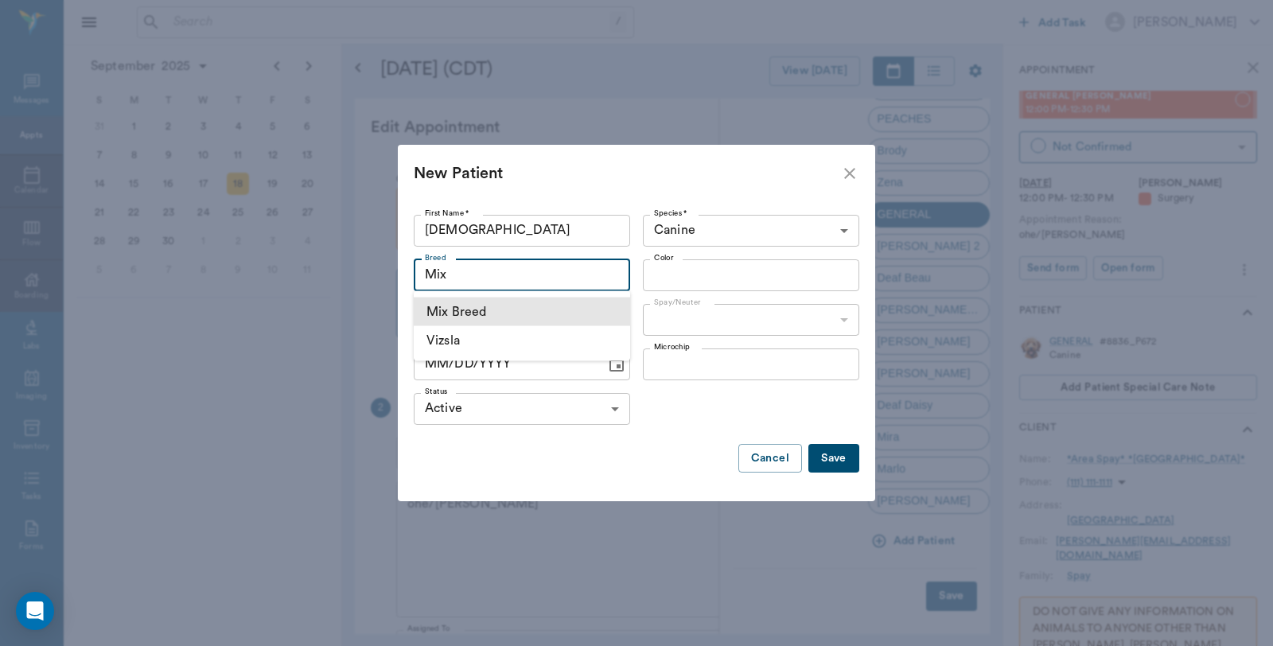
click at [476, 313] on li "Mix Breed" at bounding box center [522, 312] width 216 height 29
type input "Mix Breed"
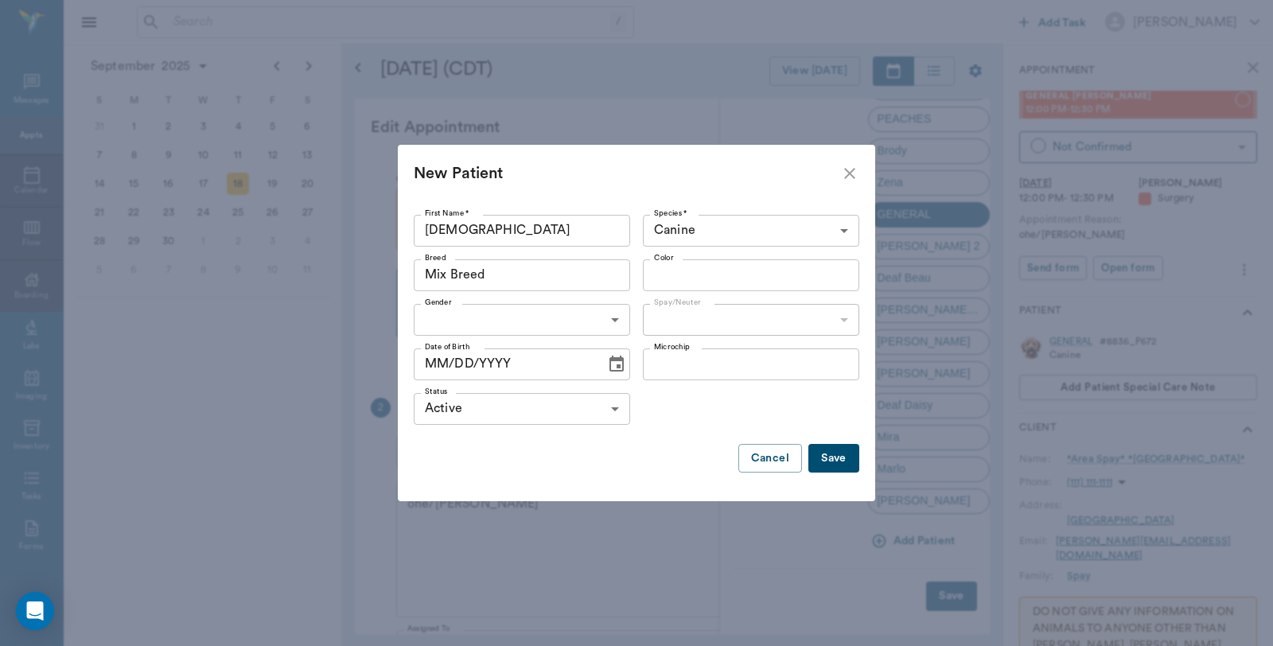
click at [711, 277] on input "Color" at bounding box center [738, 275] width 181 height 22
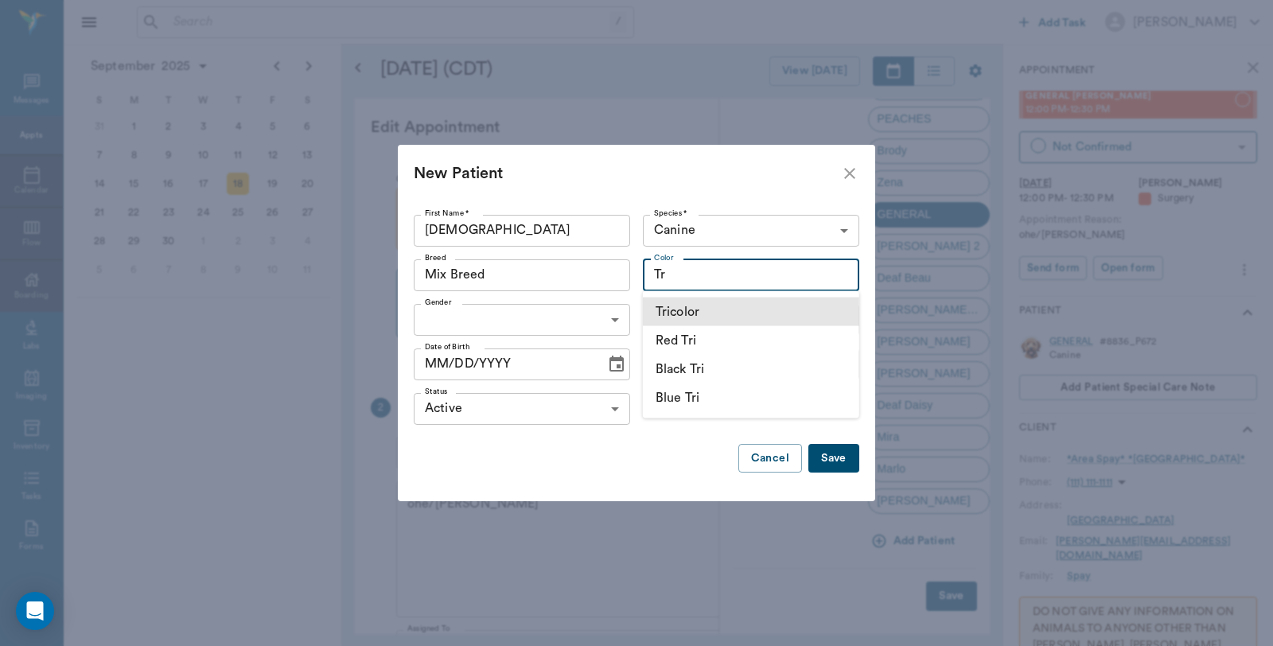
click at [711, 311] on li "Tricolor" at bounding box center [751, 312] width 216 height 29
type input "Tricolor"
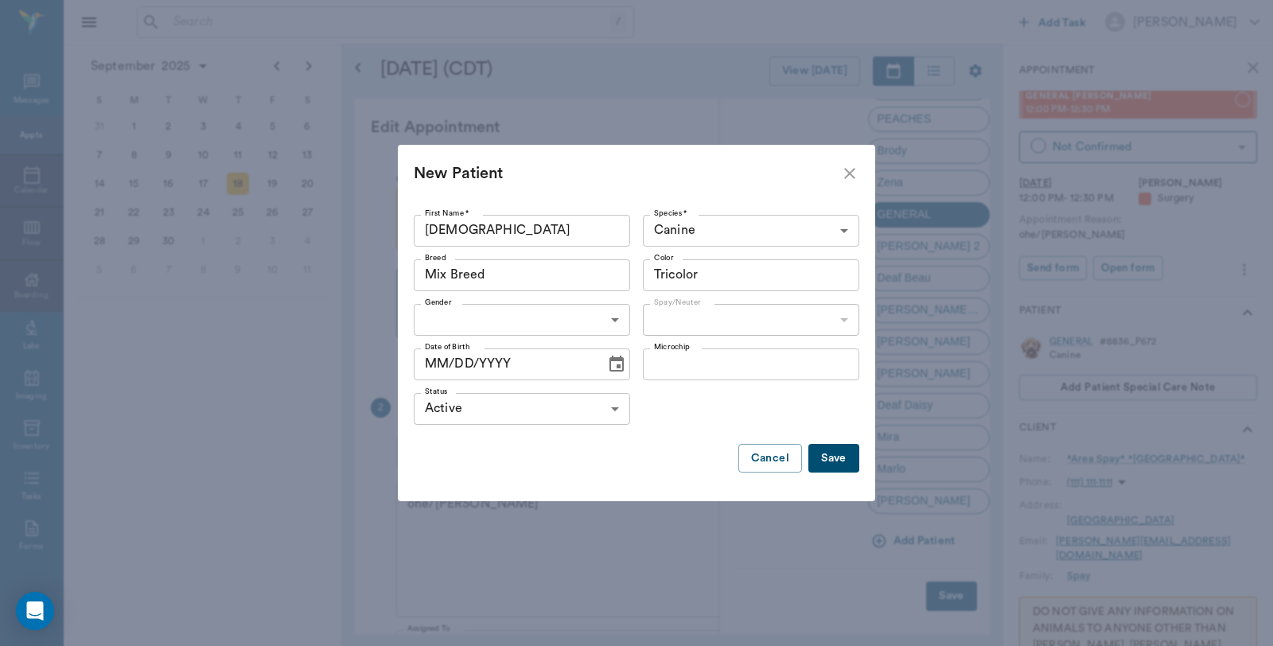
click at [557, 306] on body "/ ​ Add Task Dr. Bert Ellsworth Nectar Messages Appts Calendar Flow Boarding La…" at bounding box center [636, 323] width 1273 height 646
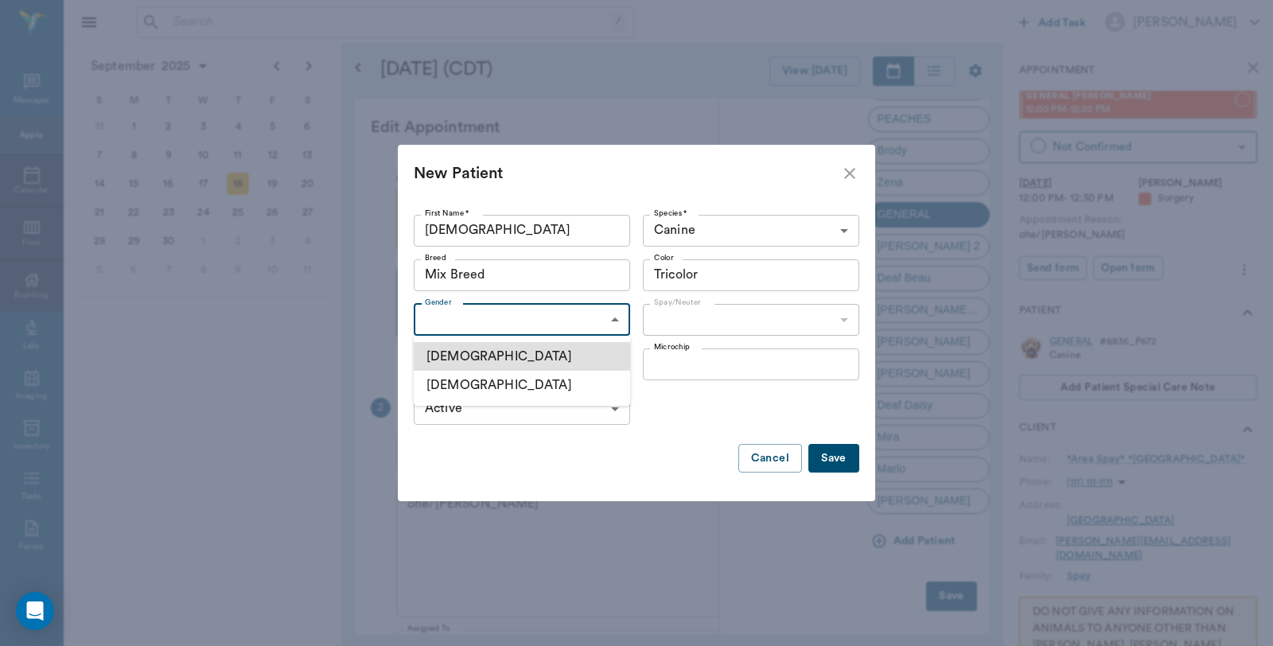
click at [503, 388] on li "[DEMOGRAPHIC_DATA]" at bounding box center [522, 385] width 216 height 29
type input "FEMALE"
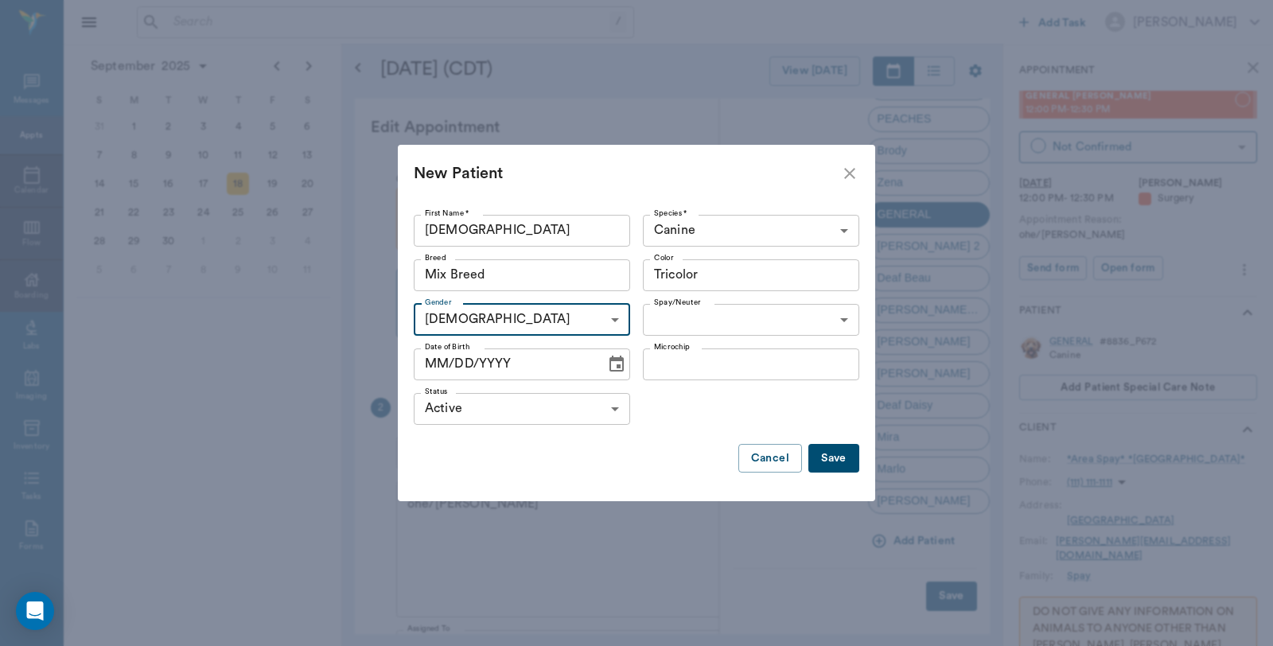
click at [706, 327] on body "/ ​ Add Task Dr. Bert Ellsworth Nectar Messages Appts Calendar Flow Boarding La…" at bounding box center [636, 323] width 1273 height 646
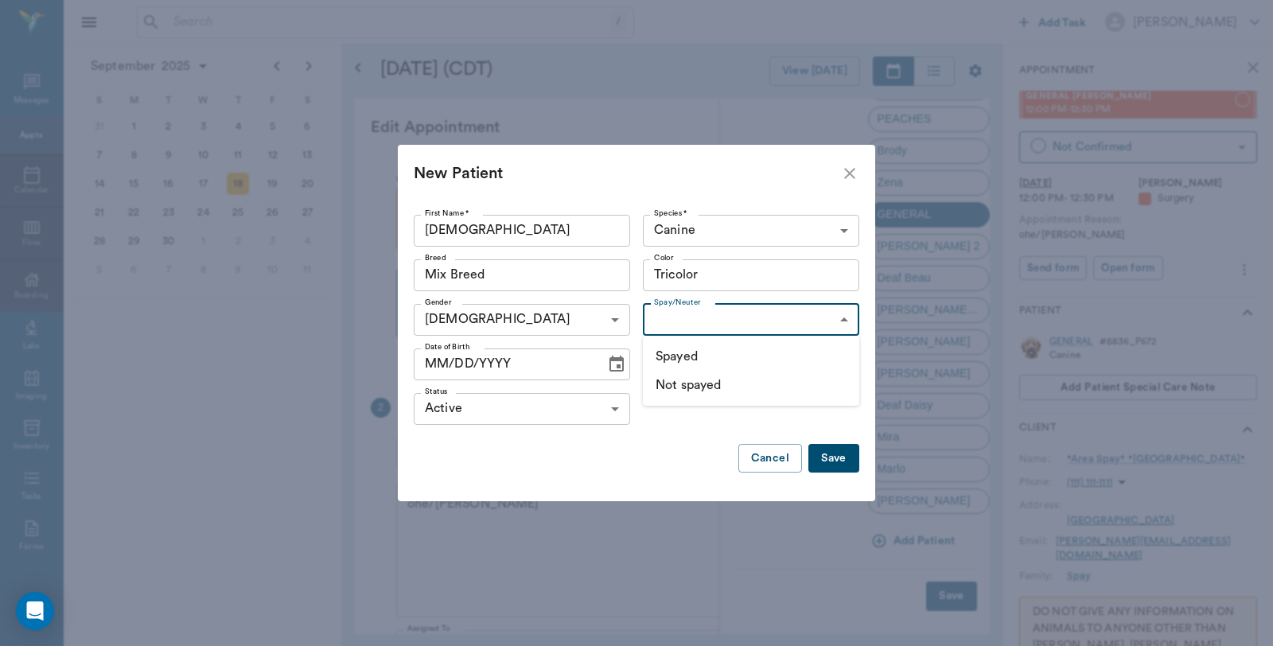
click at [683, 386] on li "Not spayed" at bounding box center [751, 385] width 216 height 29
type input "false"
click at [767, 319] on body "/ ​ Add Task Dr. Bert Ellsworth Nectar Messages Appts Calendar Flow Boarding La…" at bounding box center [636, 323] width 1273 height 646
click at [831, 459] on div at bounding box center [636, 323] width 1273 height 646
click at [832, 460] on button "Save" at bounding box center [833, 458] width 51 height 29
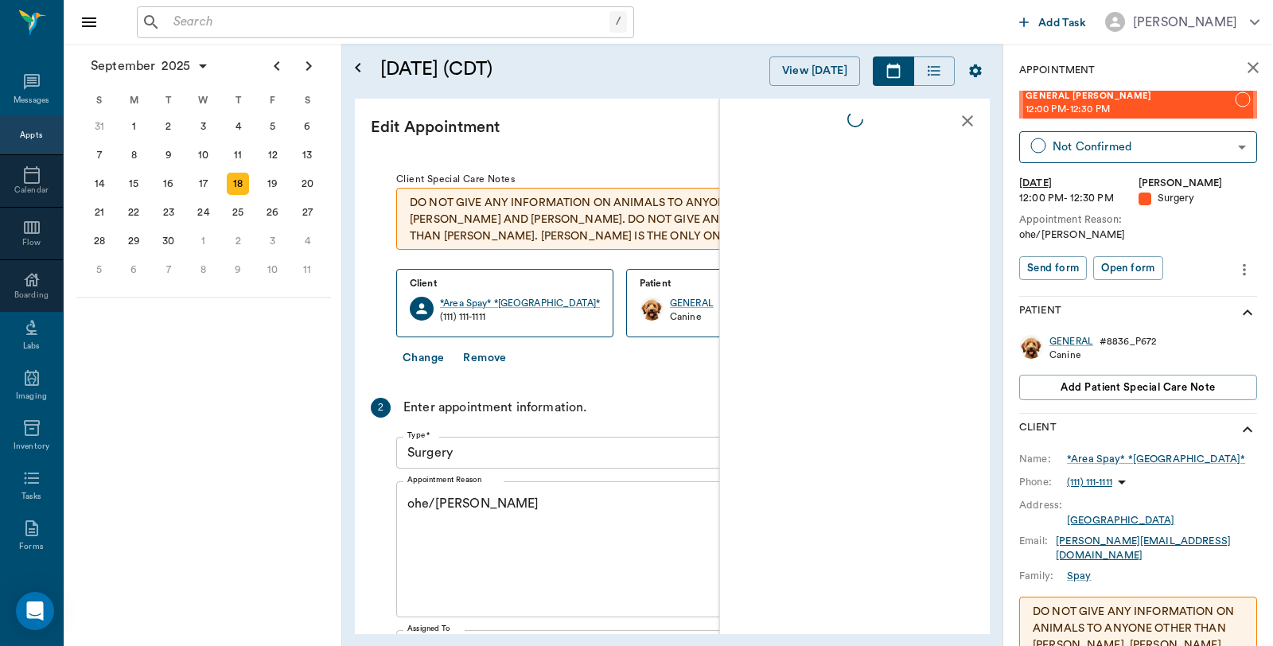
scroll to position [0, 0]
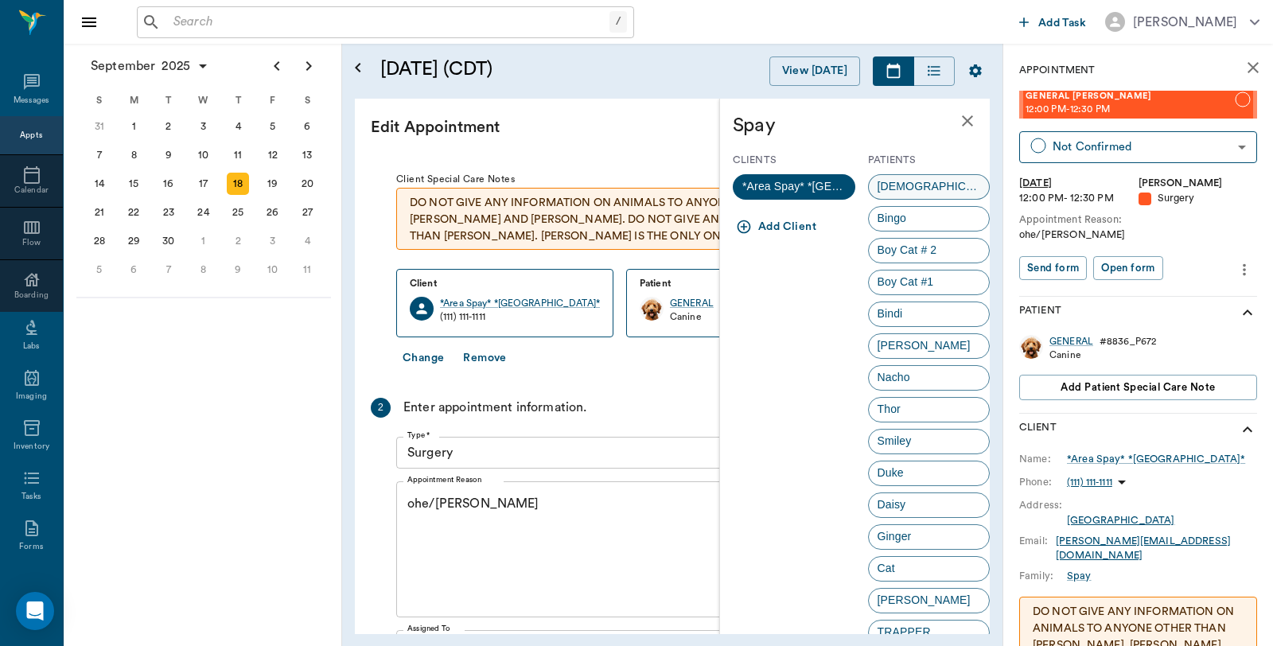
click at [893, 186] on span "[DEMOGRAPHIC_DATA]" at bounding box center [929, 186] width 121 height 17
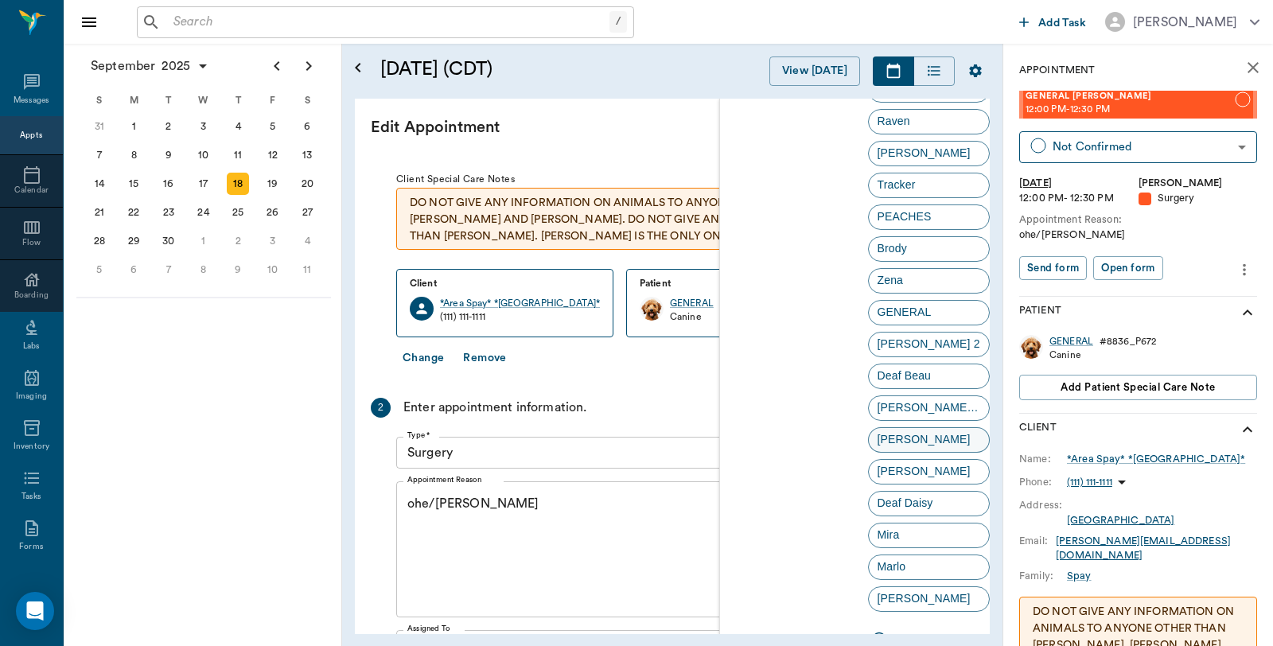
scroll to position [3409, 0]
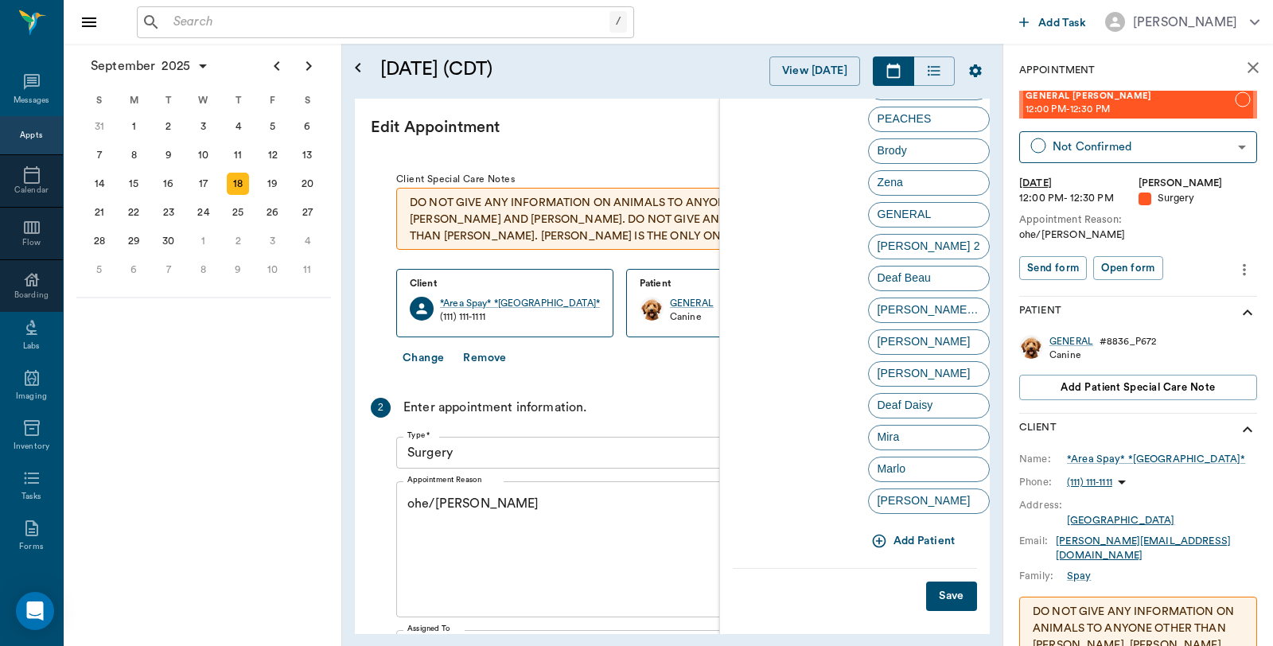
click at [932, 591] on button "Save" at bounding box center [951, 596] width 51 height 29
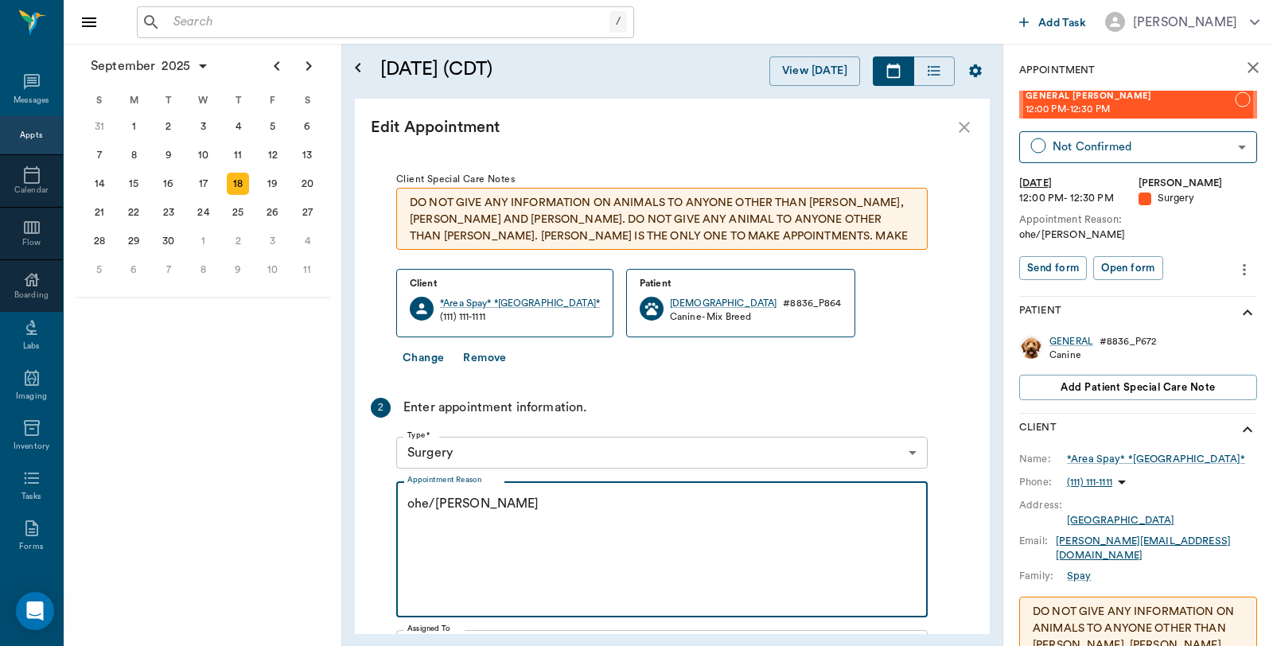
click at [430, 498] on textarea "ohe/Lisa" at bounding box center [661, 550] width 509 height 110
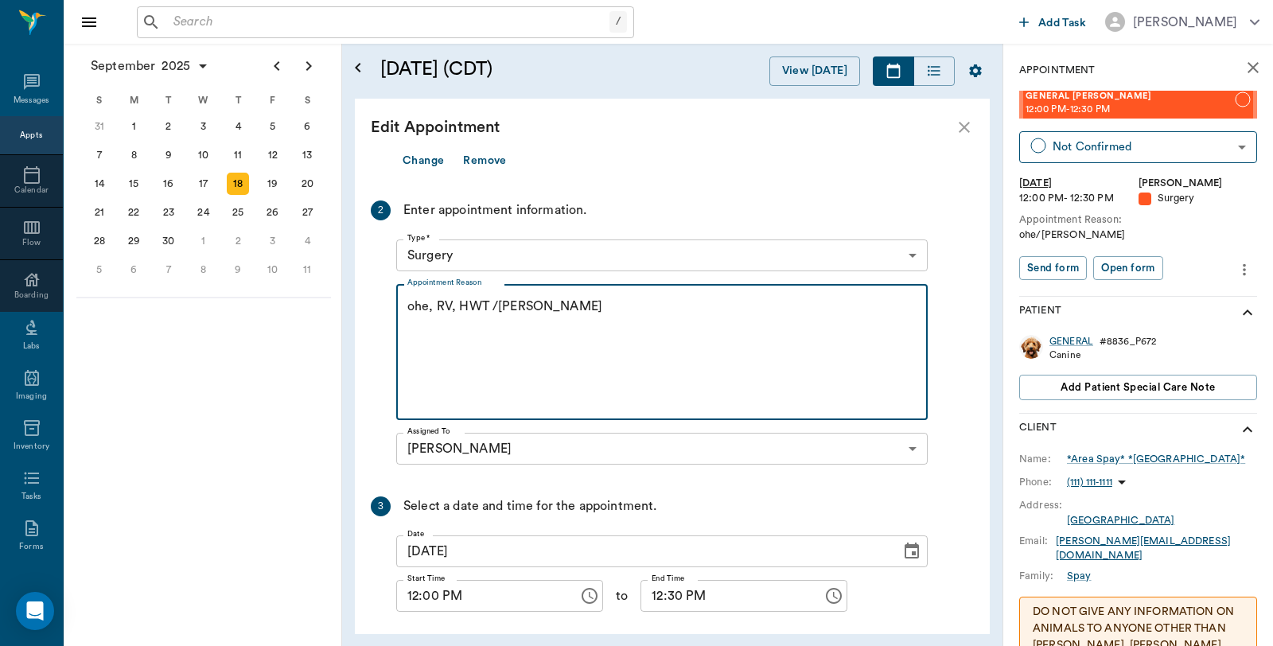
scroll to position [285, 0]
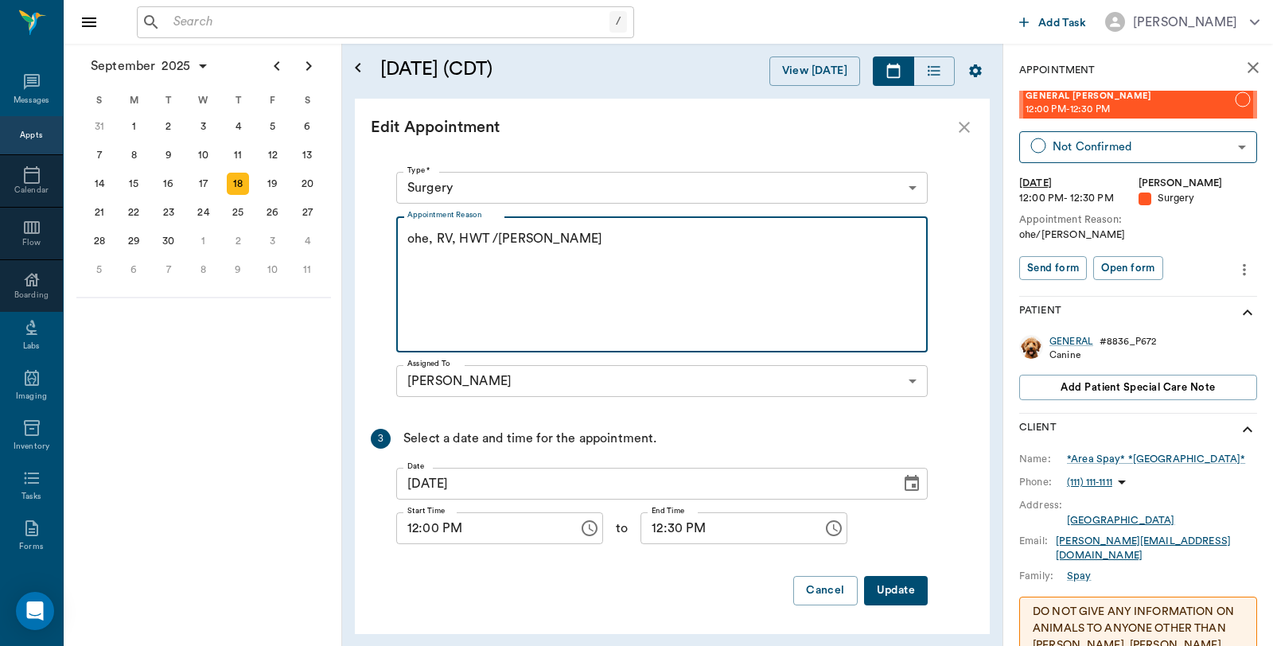
type textarea "ohe, RV, HWT /Lisa"
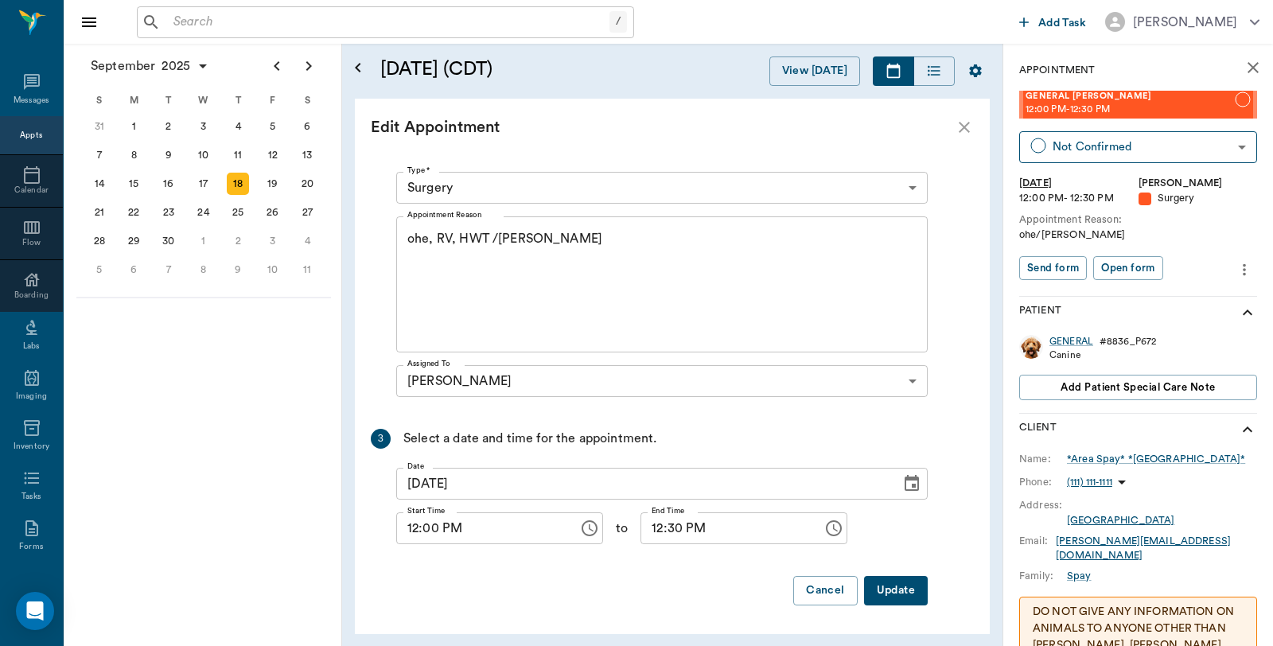
click at [901, 597] on button "Update" at bounding box center [896, 590] width 64 height 29
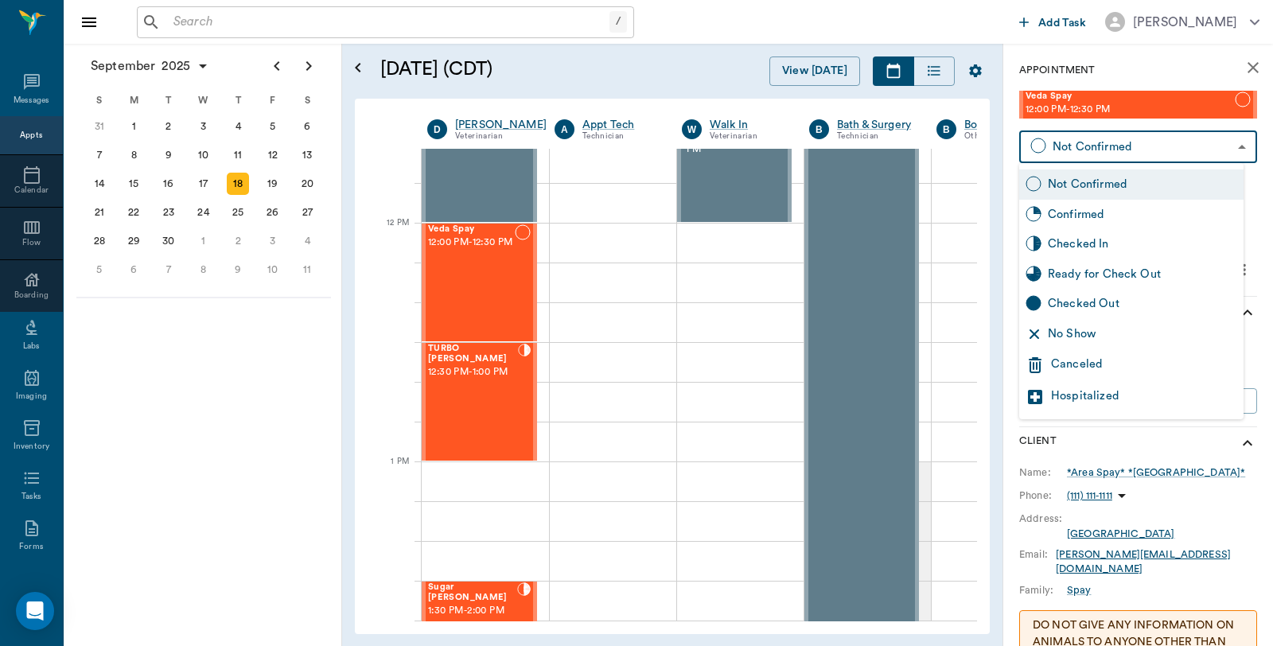
click at [1173, 154] on body "/ ​ Add Task Dr. Bert Ellsworth Nectar Messages Appts Calendar Flow Boarding La…" at bounding box center [636, 323] width 1273 height 646
click at [1096, 239] on div "Checked In" at bounding box center [1142, 244] width 189 height 18
type input "CHECKED_IN"
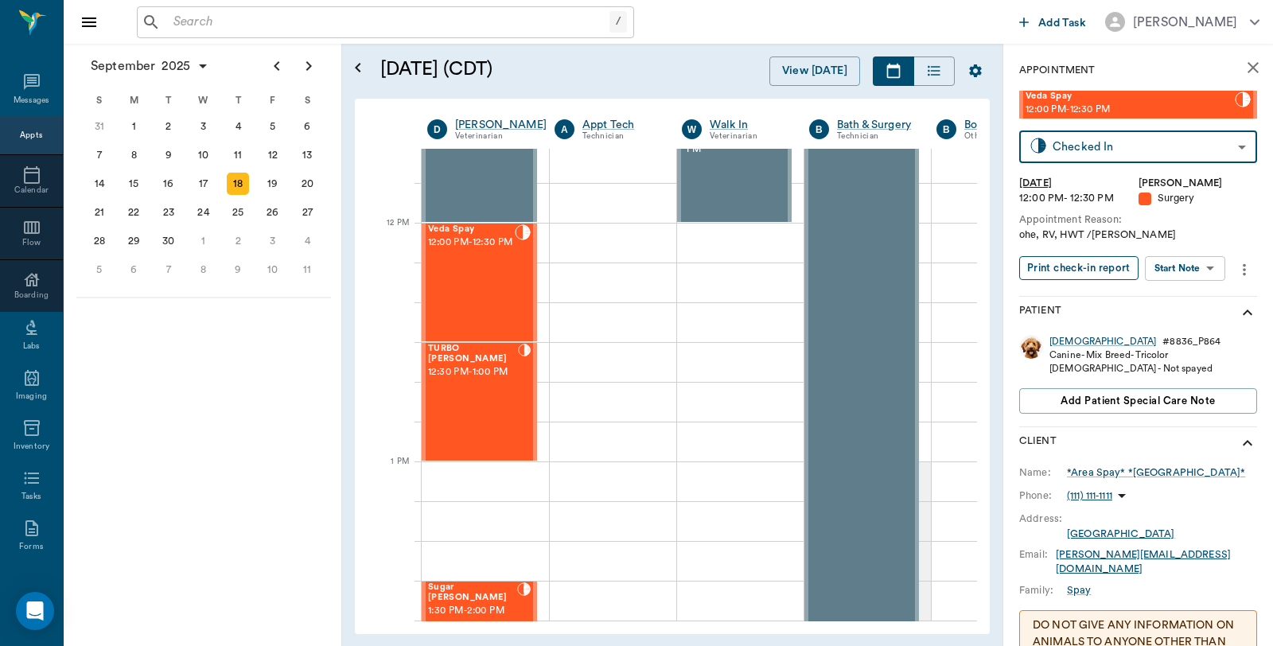
click at [1094, 275] on button "Print check-in report" at bounding box center [1078, 268] width 119 height 25
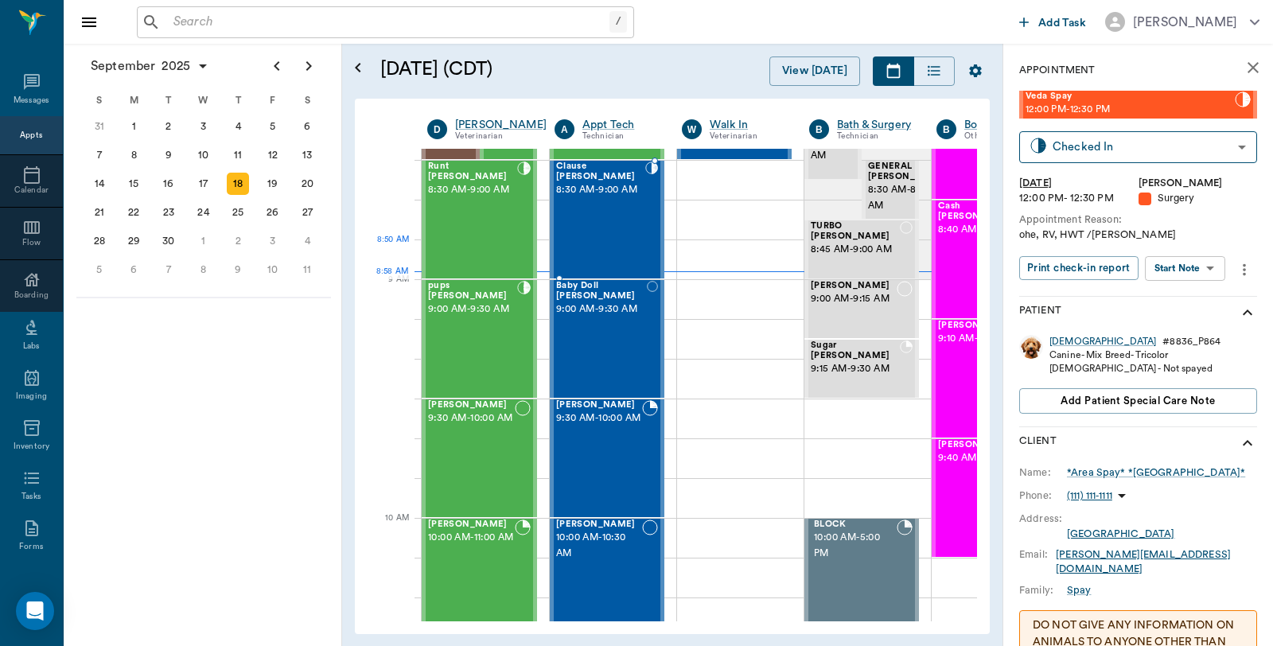
scroll to position [91, 0]
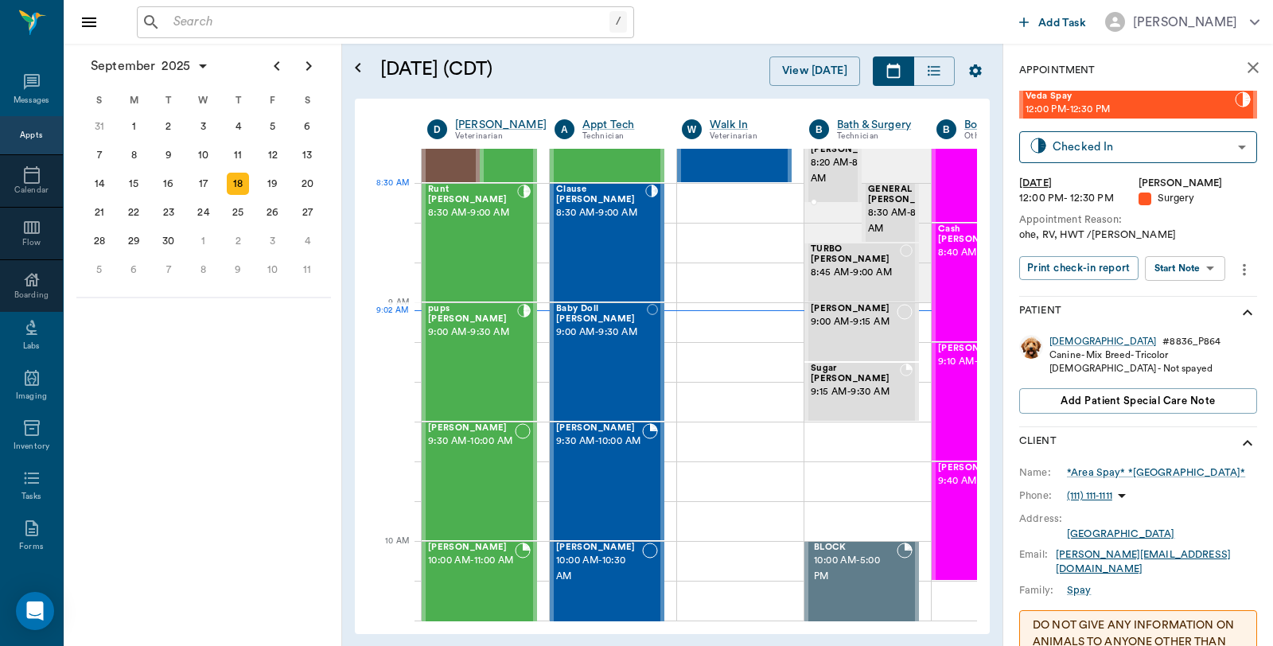
click at [816, 187] on span "8:20 AM - 8:35 AM" at bounding box center [851, 171] width 80 height 32
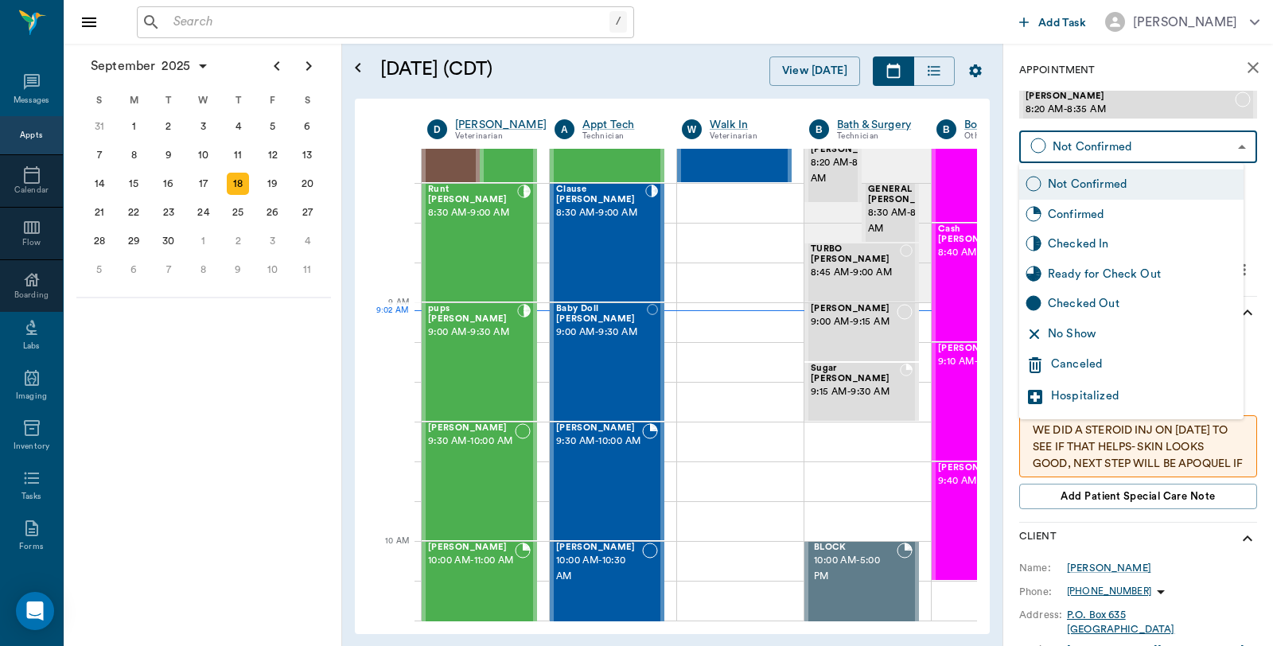
click at [1127, 154] on body "/ ​ Add Task Dr. Bert Ellsworth Nectar Messages Appts Calendar Flow Boarding La…" at bounding box center [636, 323] width 1273 height 646
click at [1111, 248] on div "Checked In" at bounding box center [1142, 244] width 189 height 18
type input "CHECKED_IN"
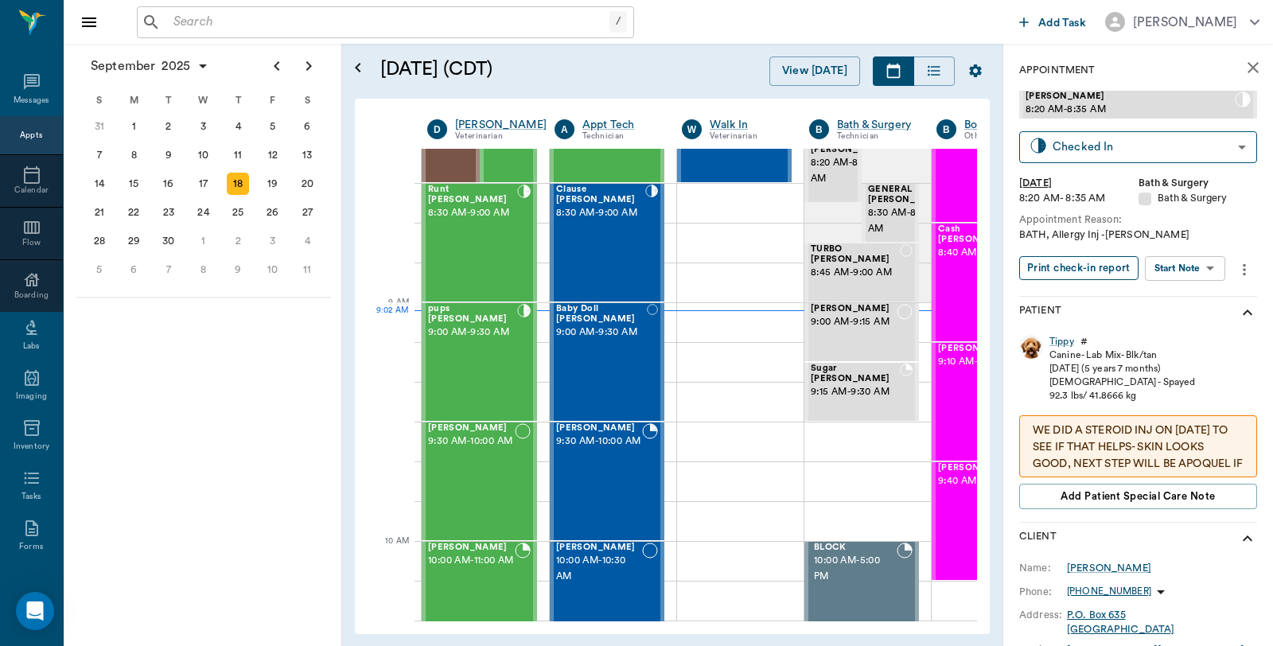
click at [1099, 270] on button "Print check-in report" at bounding box center [1078, 268] width 119 height 25
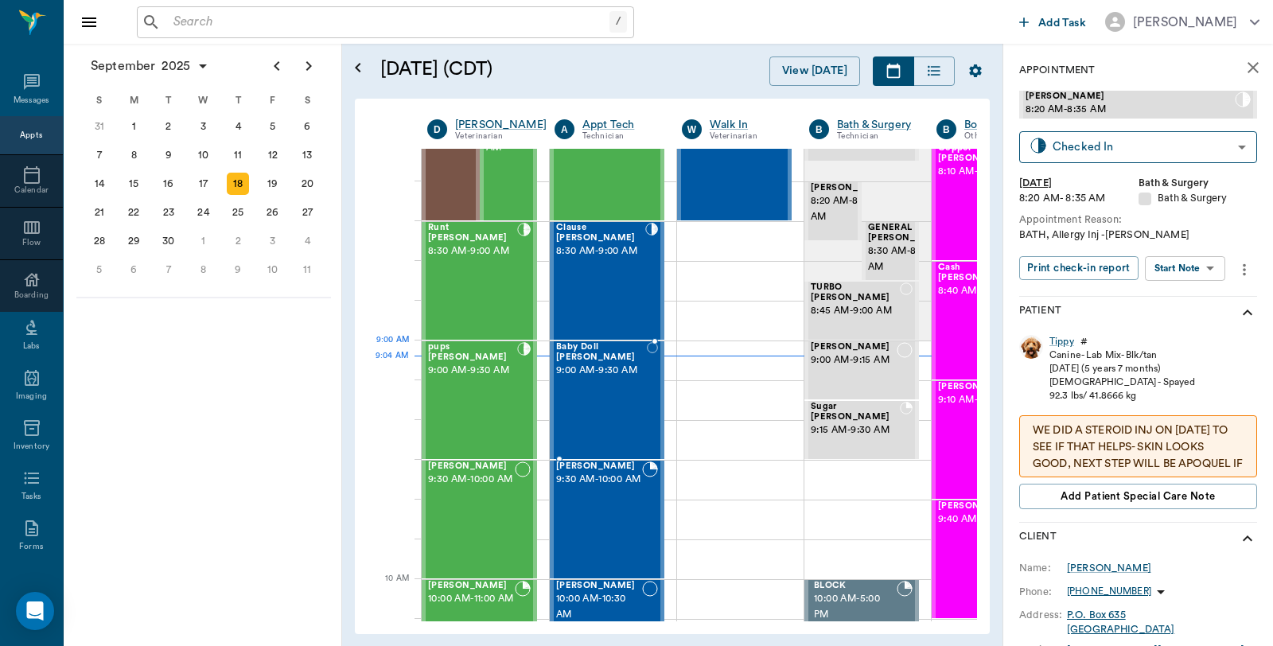
scroll to position [37, 0]
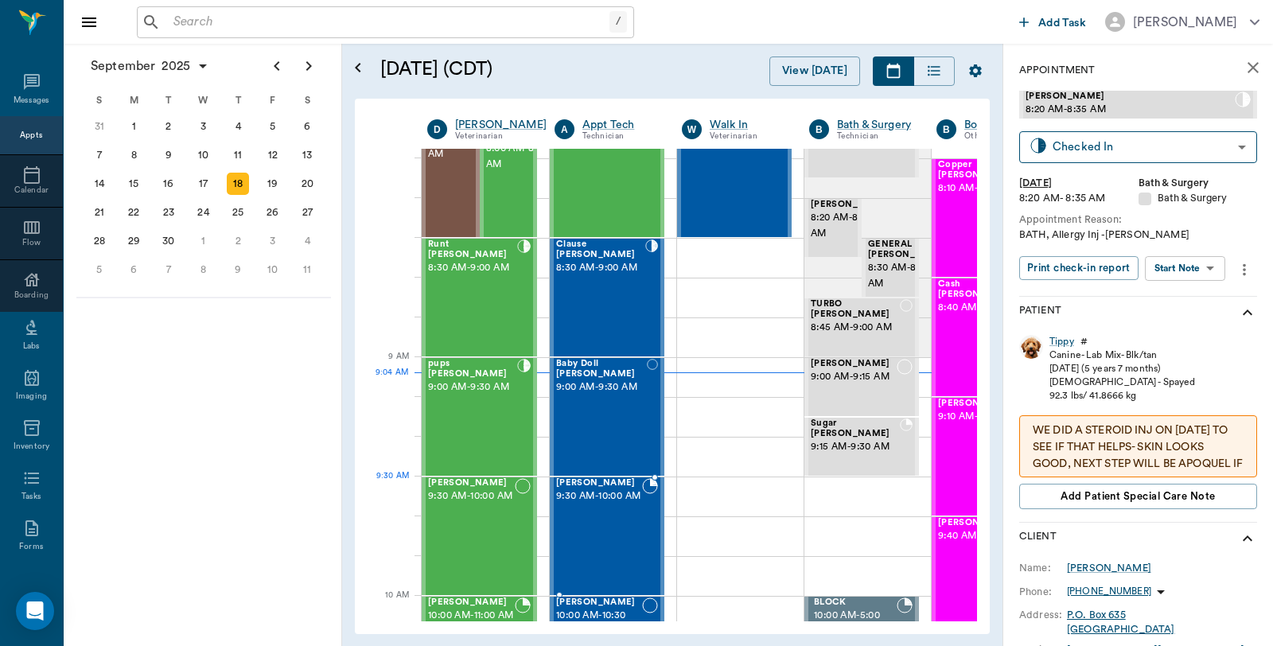
drag, startPoint x: 600, startPoint y: 512, endPoint x: 589, endPoint y: 514, distance: 11.3
click at [599, 504] on span "9:30 AM - 10:00 AM" at bounding box center [599, 496] width 86 height 16
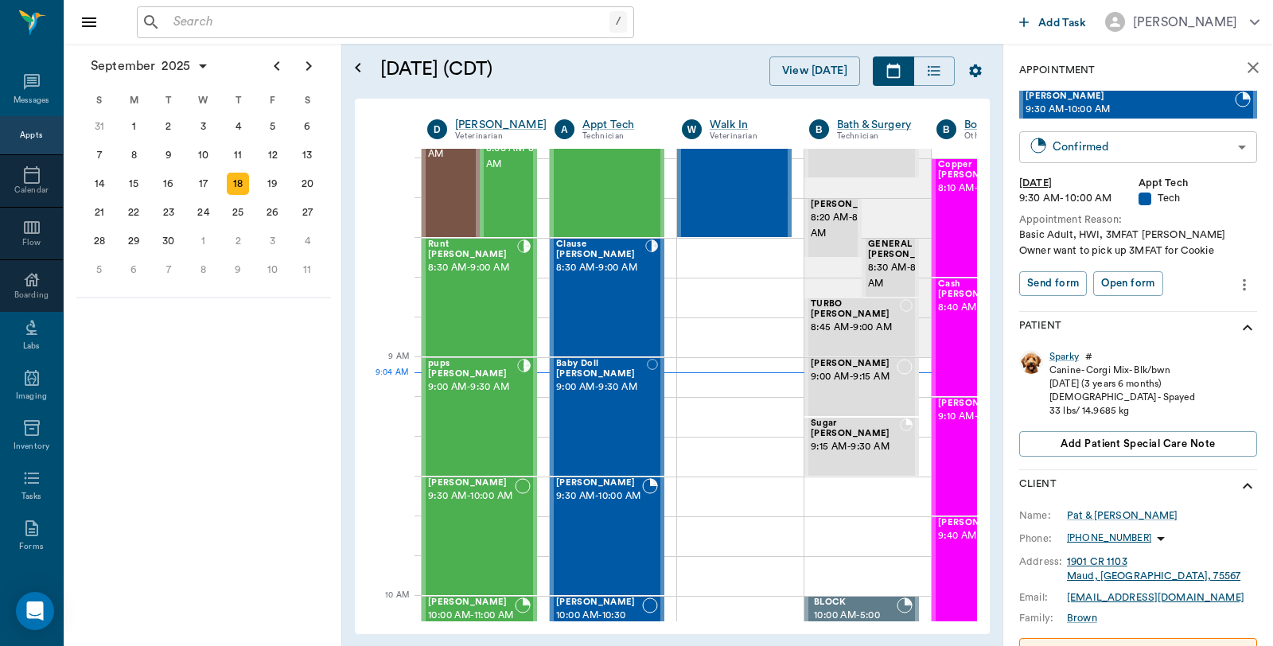
click at [1072, 147] on body "/ ​ Add Task Dr. Bert Ellsworth Nectar Messages Appts Calendar Flow Boarding La…" at bounding box center [636, 323] width 1273 height 646
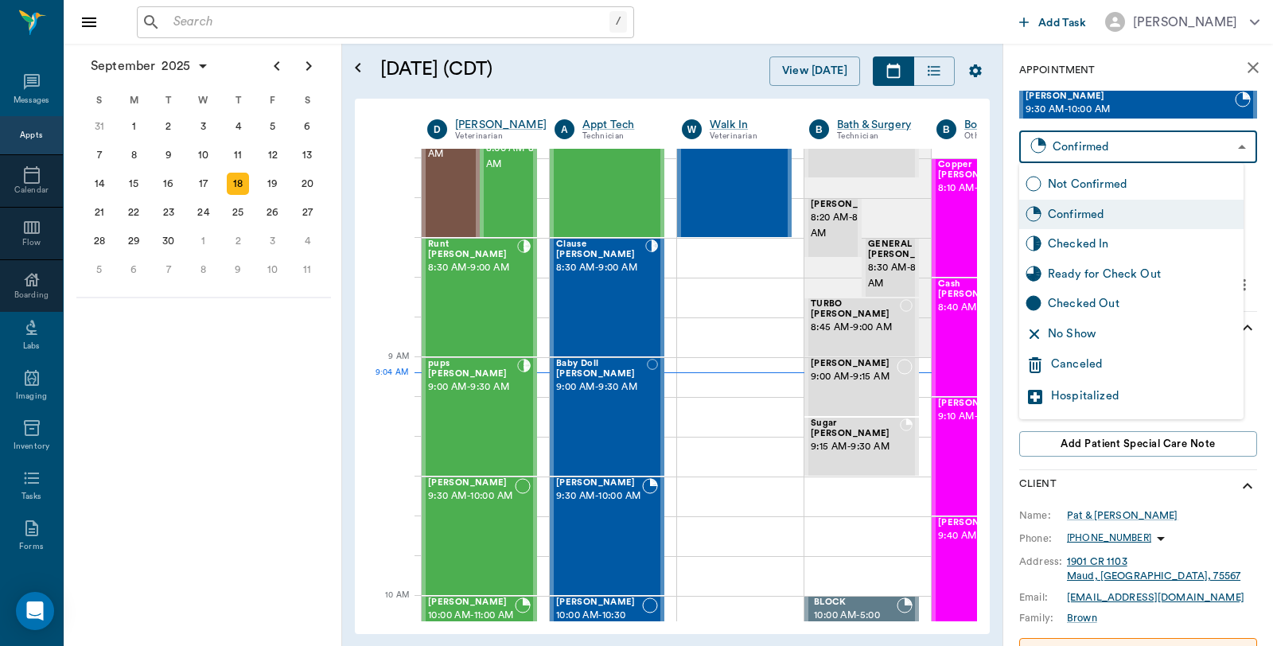
click at [1075, 243] on div "Checked In" at bounding box center [1142, 244] width 189 height 18
type input "CHECKED_IN"
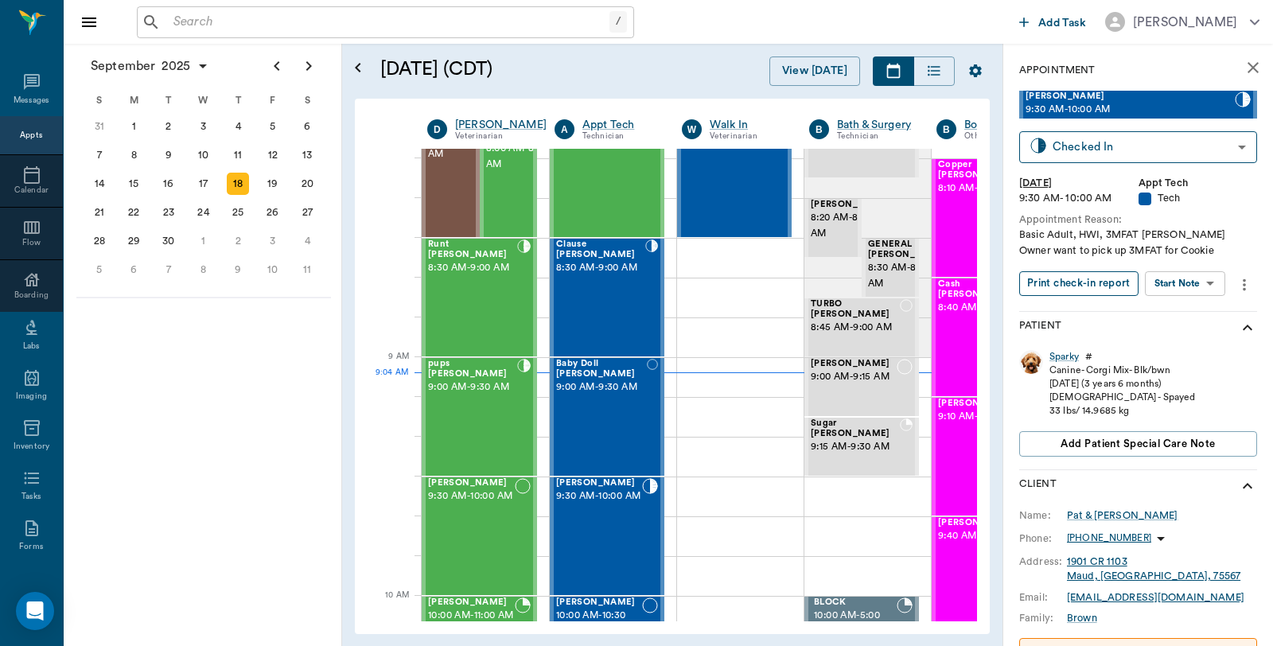
click at [1075, 281] on button "Print check-in report" at bounding box center [1078, 283] width 119 height 25
click at [517, 422] on div at bounding box center [524, 417] width 14 height 116
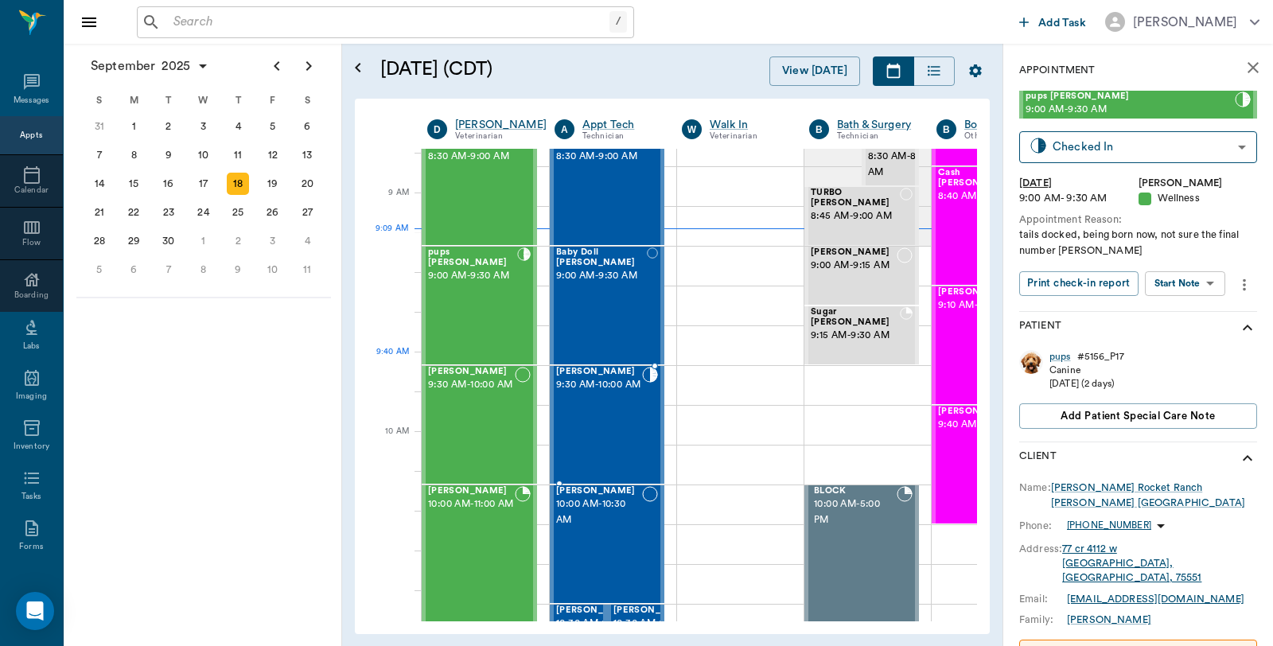
scroll to position [213, 0]
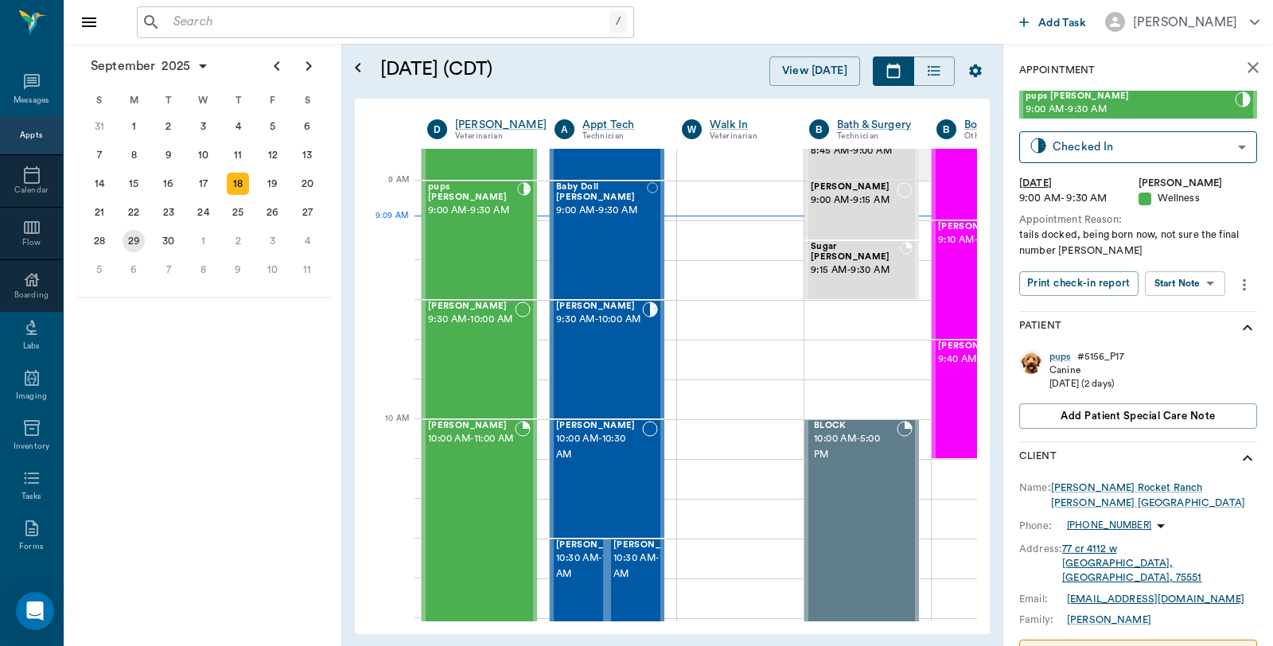
click at [141, 236] on div "29" at bounding box center [134, 241] width 22 height 22
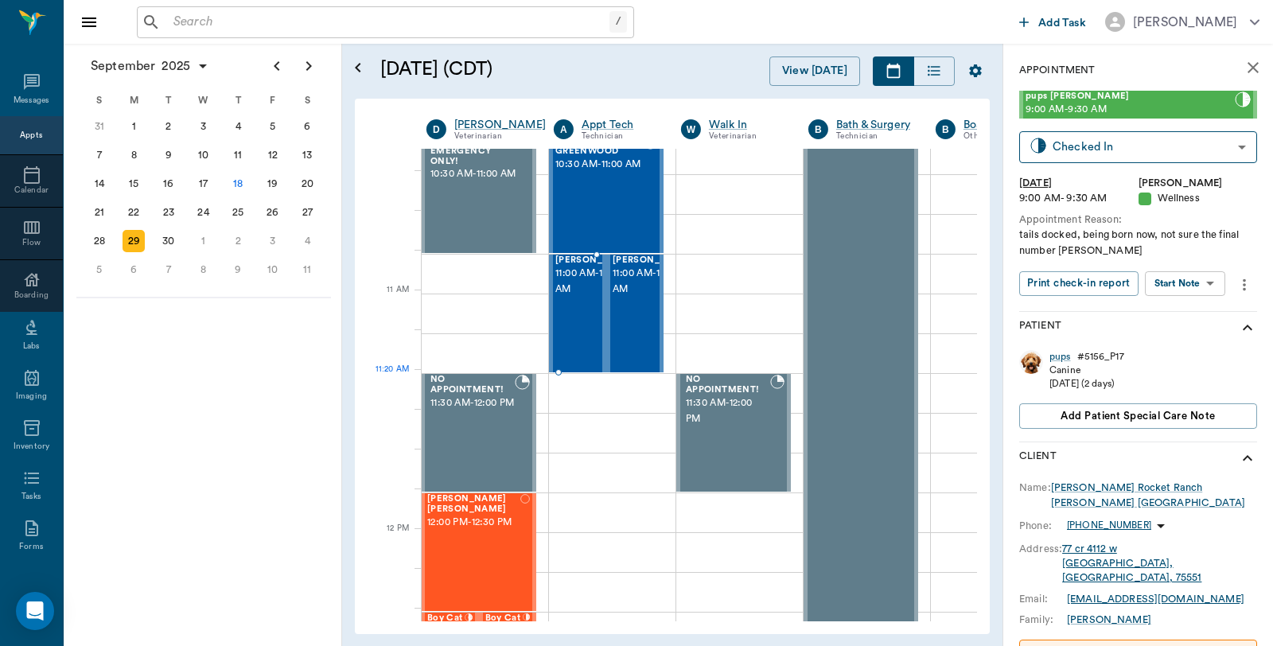
scroll to position [618, 1]
click at [574, 391] on div at bounding box center [612, 392] width 126 height 40
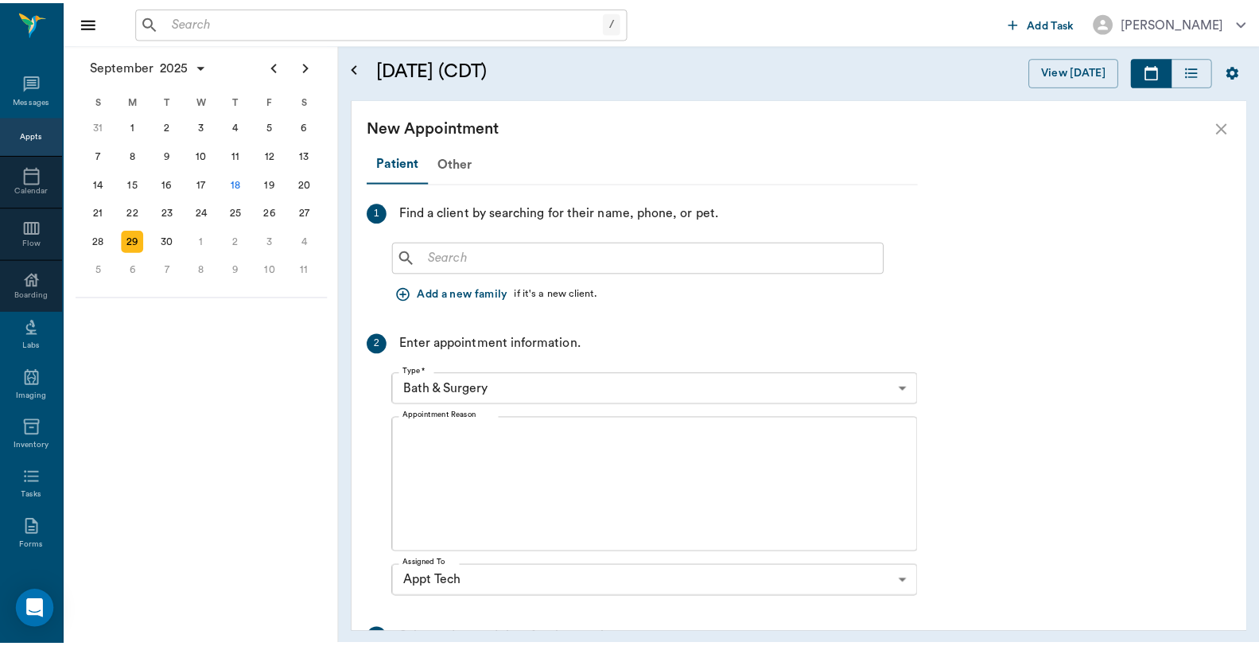
scroll to position [618, 0]
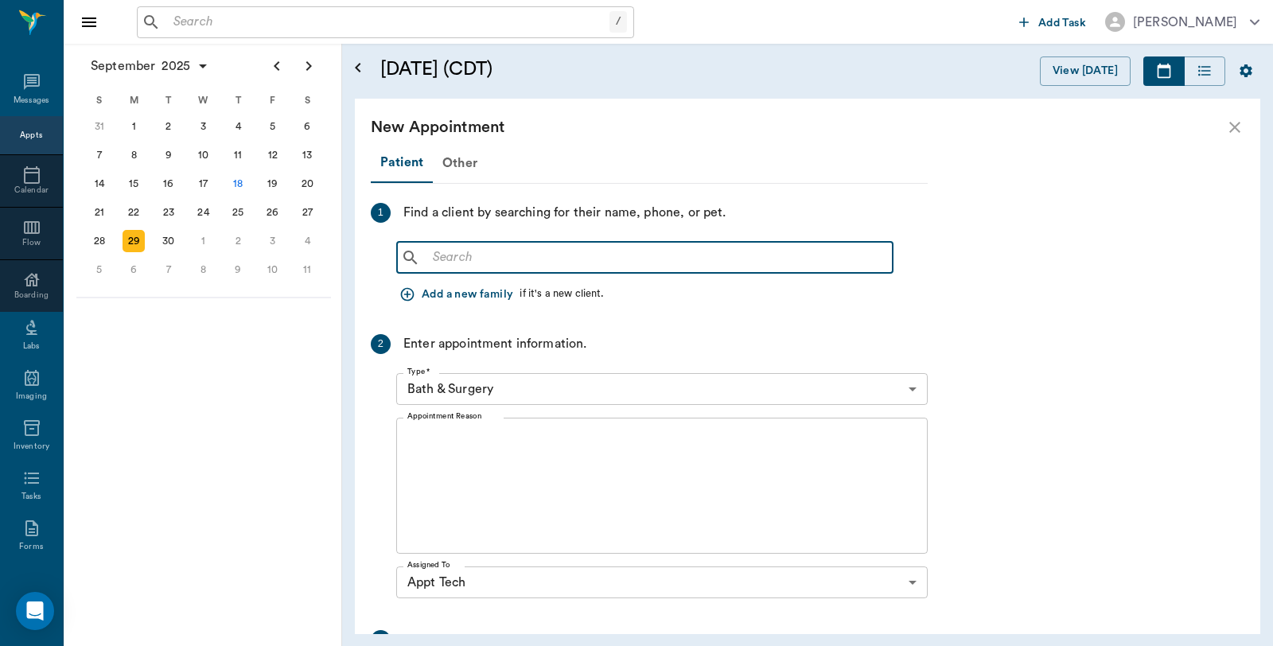
click at [528, 253] on input "text" at bounding box center [656, 258] width 460 height 22
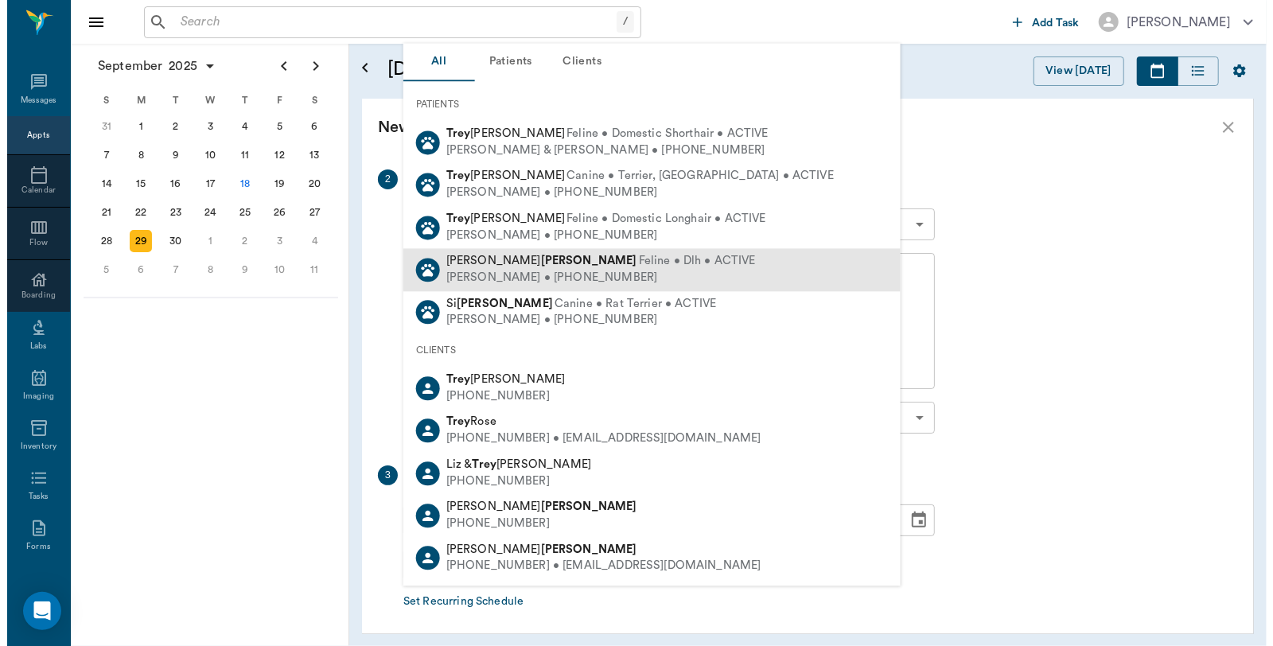
scroll to position [229, 0]
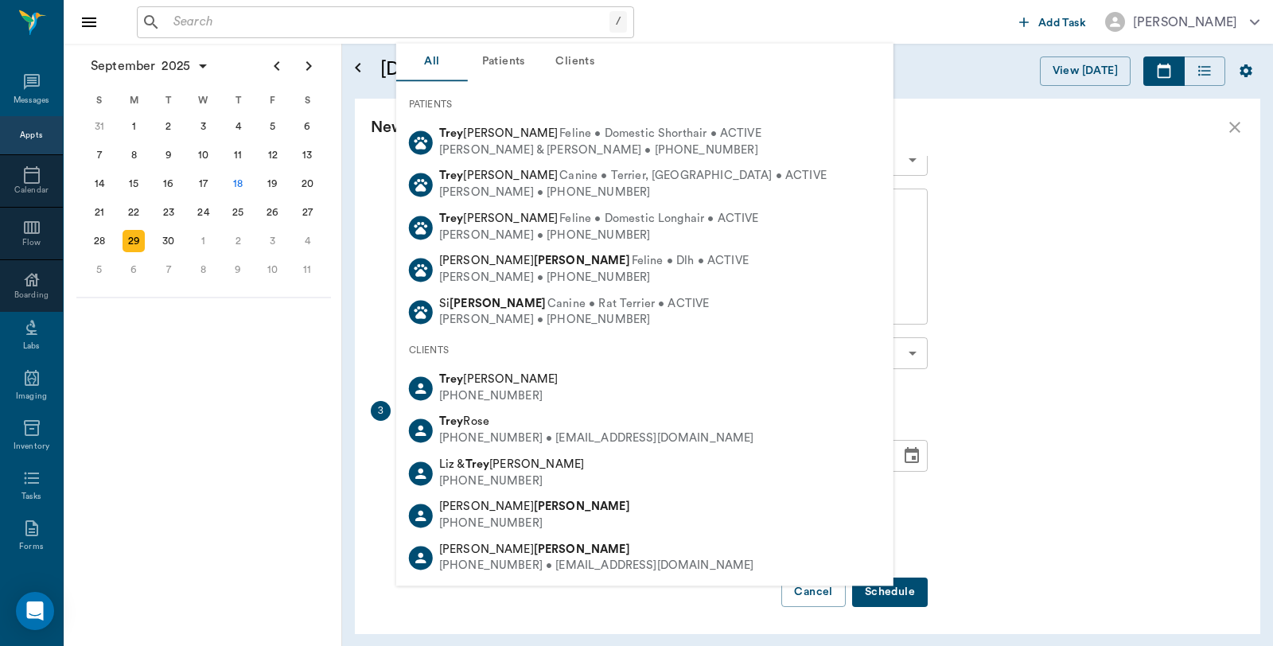
click at [496, 558] on div "(352) 502-6114 • LILRUSTY64@gmail.com" at bounding box center [596, 566] width 315 height 17
type input "Trey Honeycut"
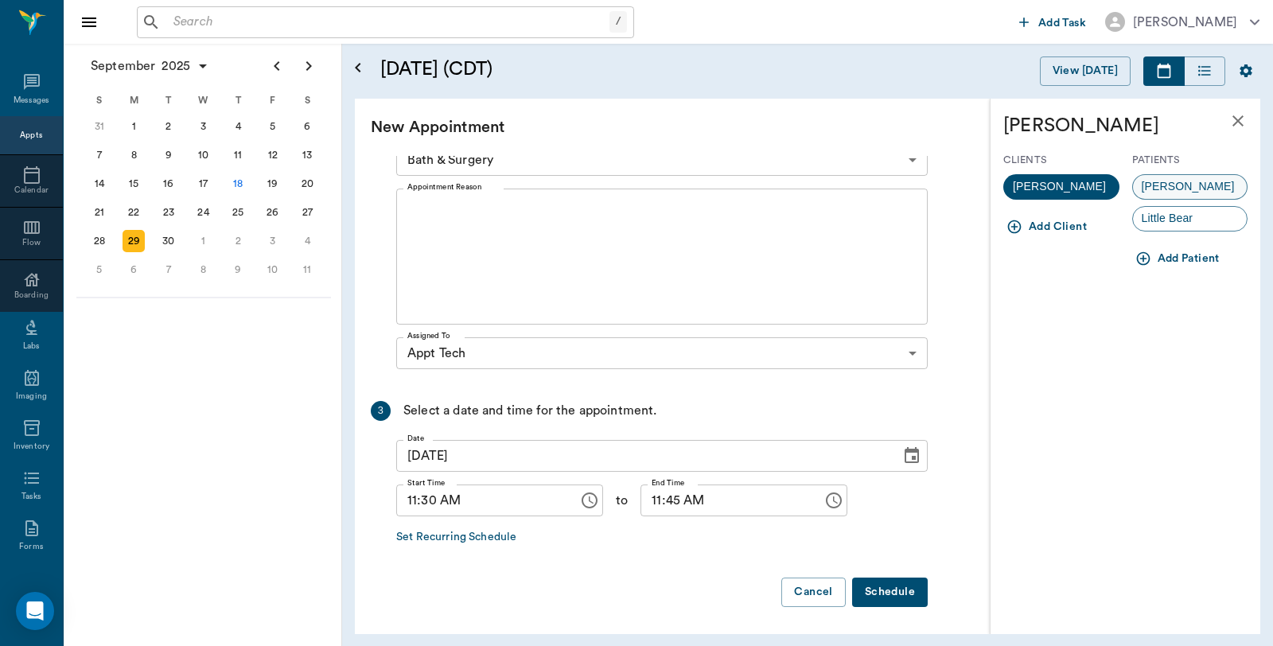
click at [1187, 189] on div "Rusty" at bounding box center [1190, 186] width 116 height 25
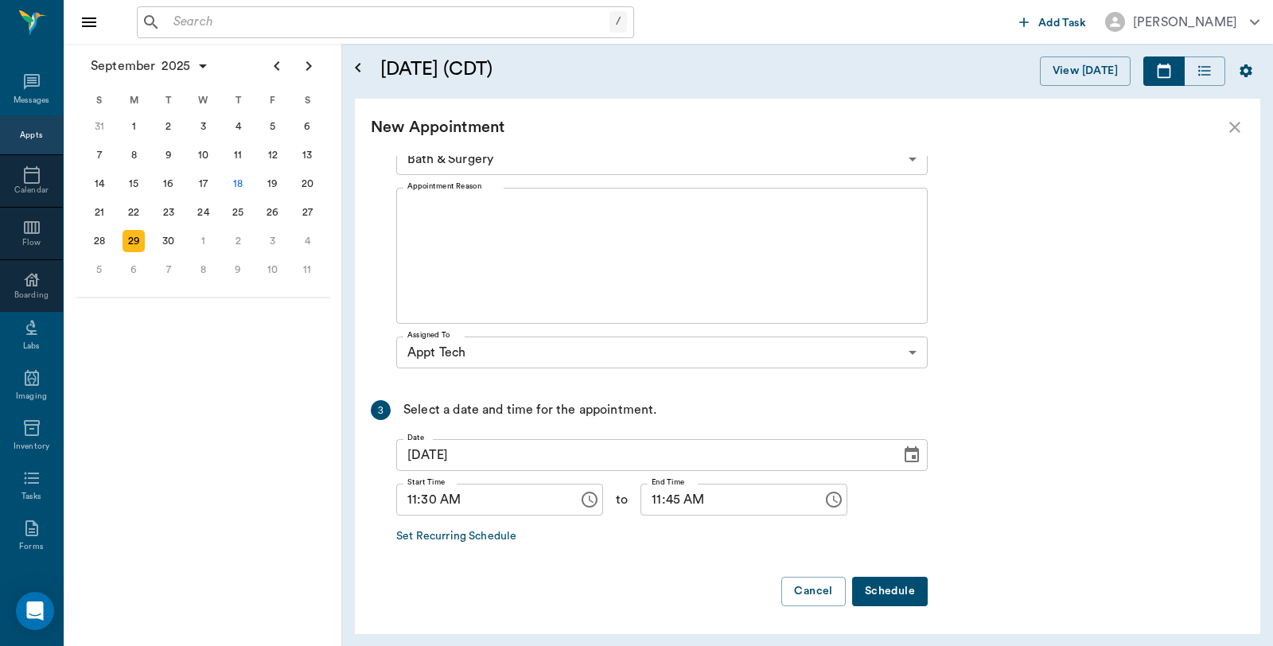
scroll to position [183, 0]
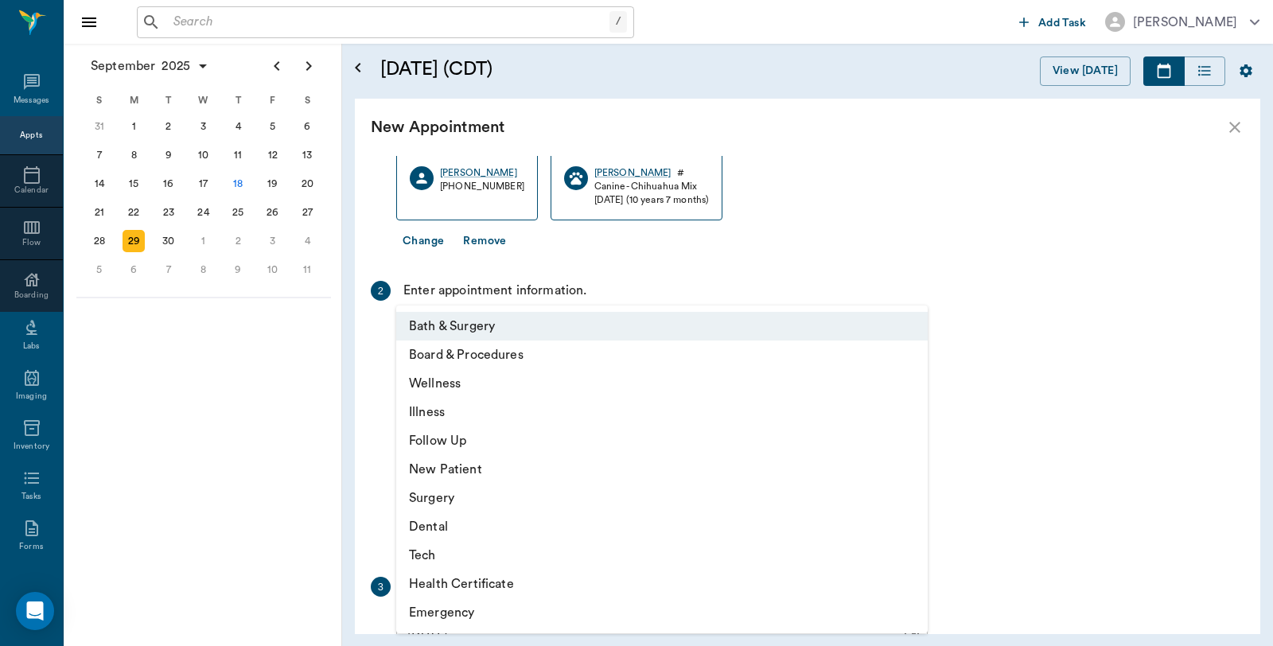
click at [538, 340] on body "/ ​ Add Task Dr. Bert Ellsworth Nectar Messages Appts Calendar Flow Boarding La…" at bounding box center [636, 323] width 1273 height 646
click at [443, 550] on li "Tech" at bounding box center [661, 555] width 531 height 29
type input "65d2be4f46e3a538d89b8c1a"
type input "12:00 PM"
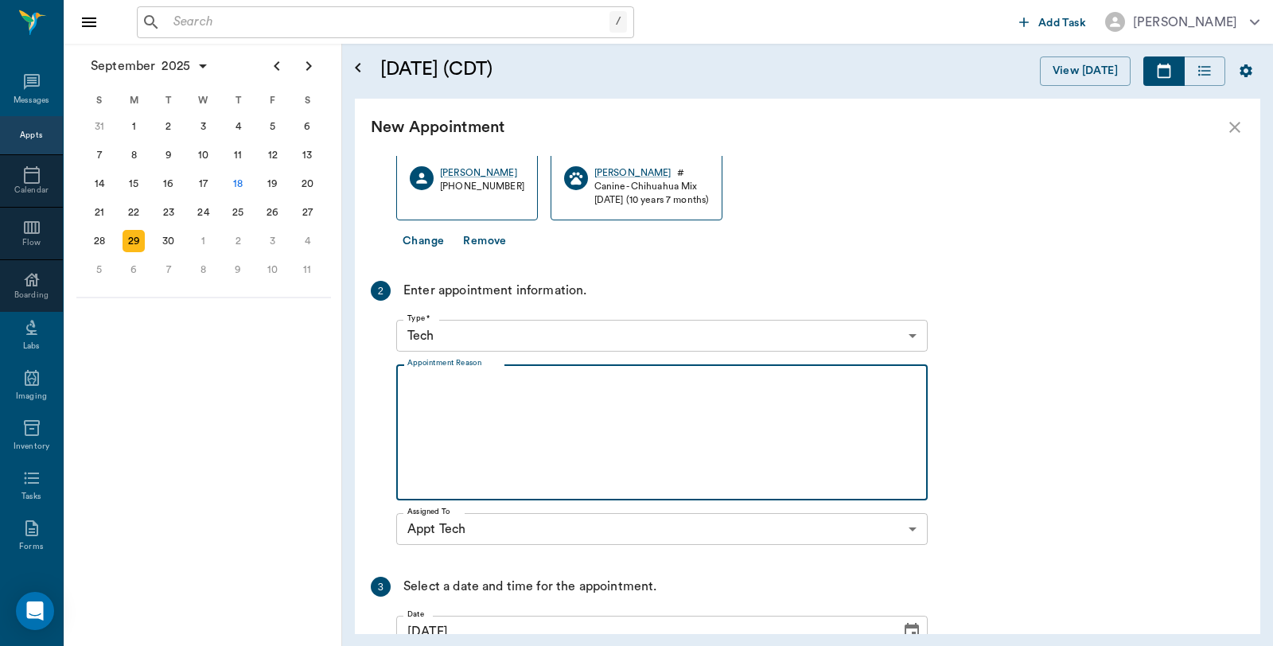
click at [515, 410] on textarea "Appointment Reason" at bounding box center [661, 433] width 509 height 110
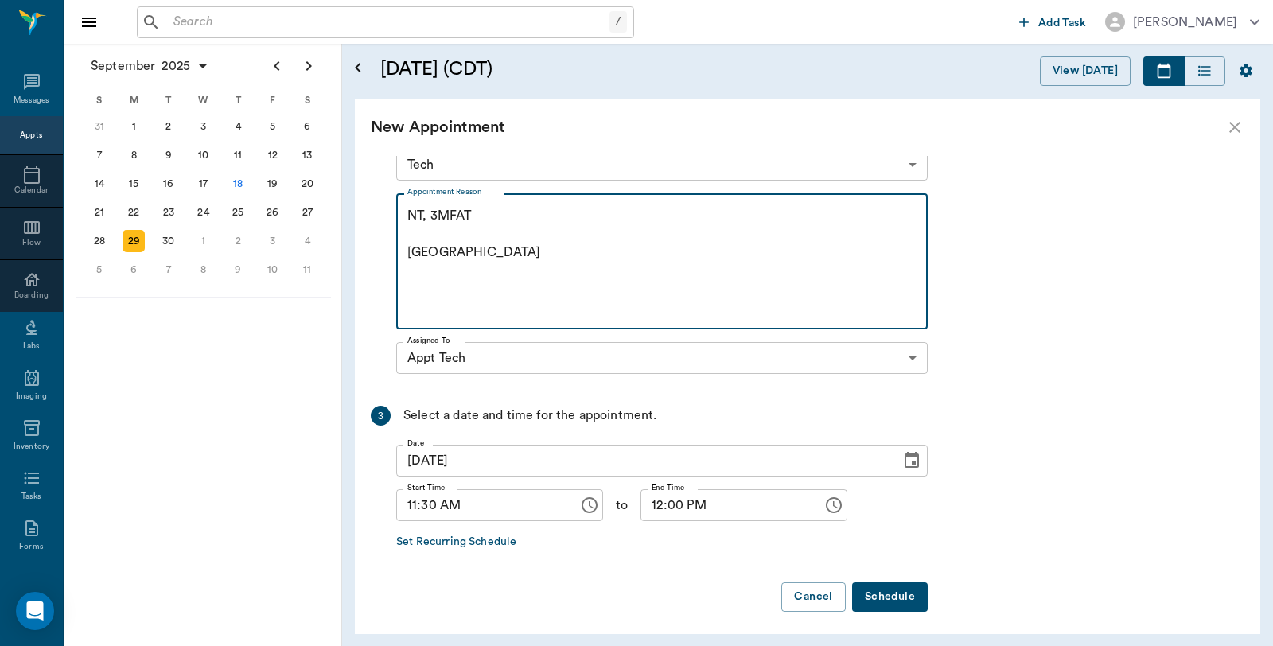
scroll to position [360, 0]
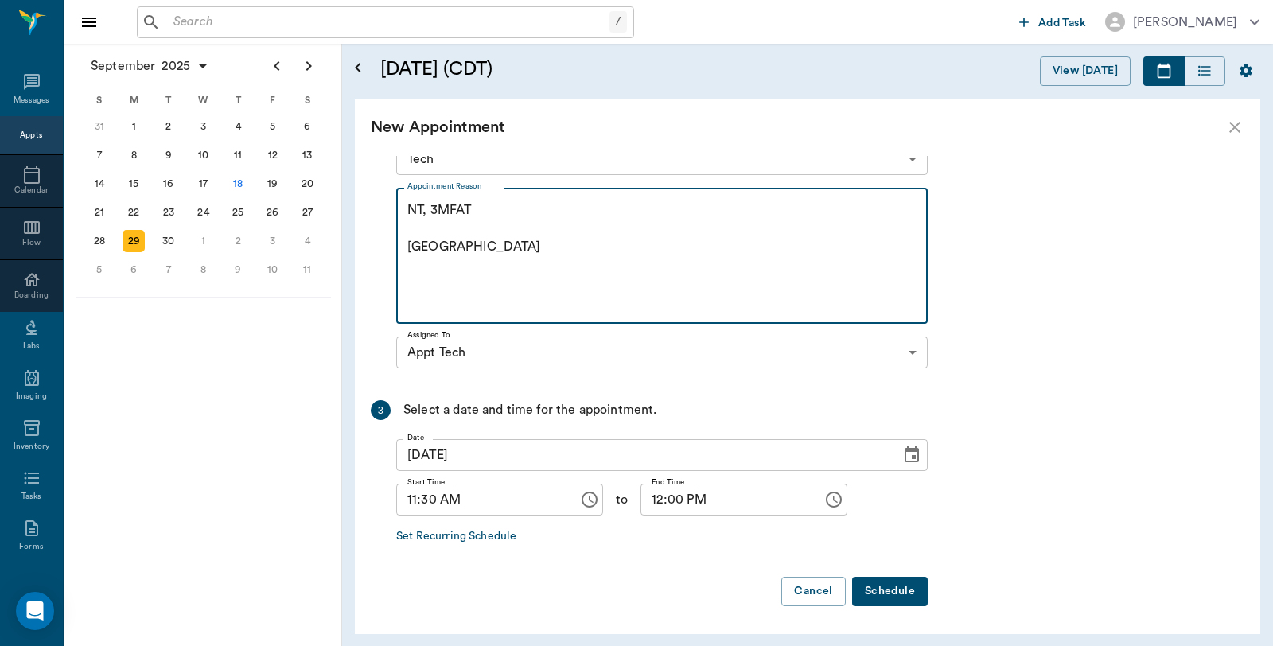
type textarea "NT, 3MFAT Caryn"
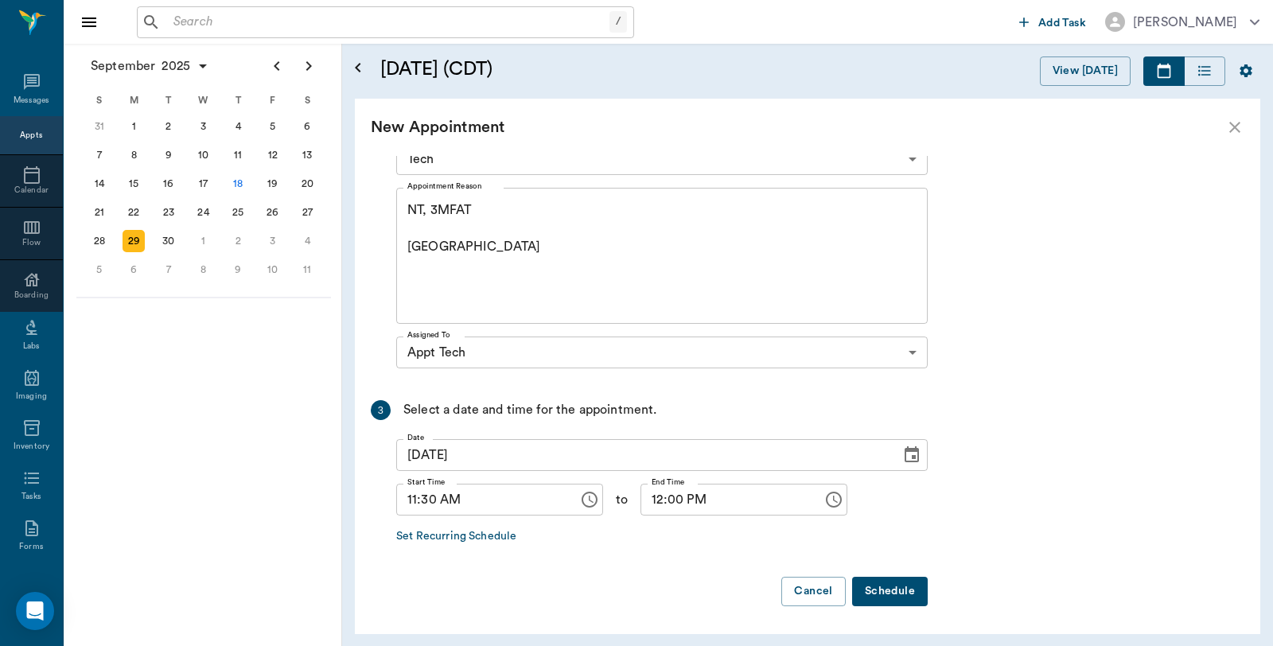
click at [885, 586] on button "Schedule" at bounding box center [890, 591] width 76 height 29
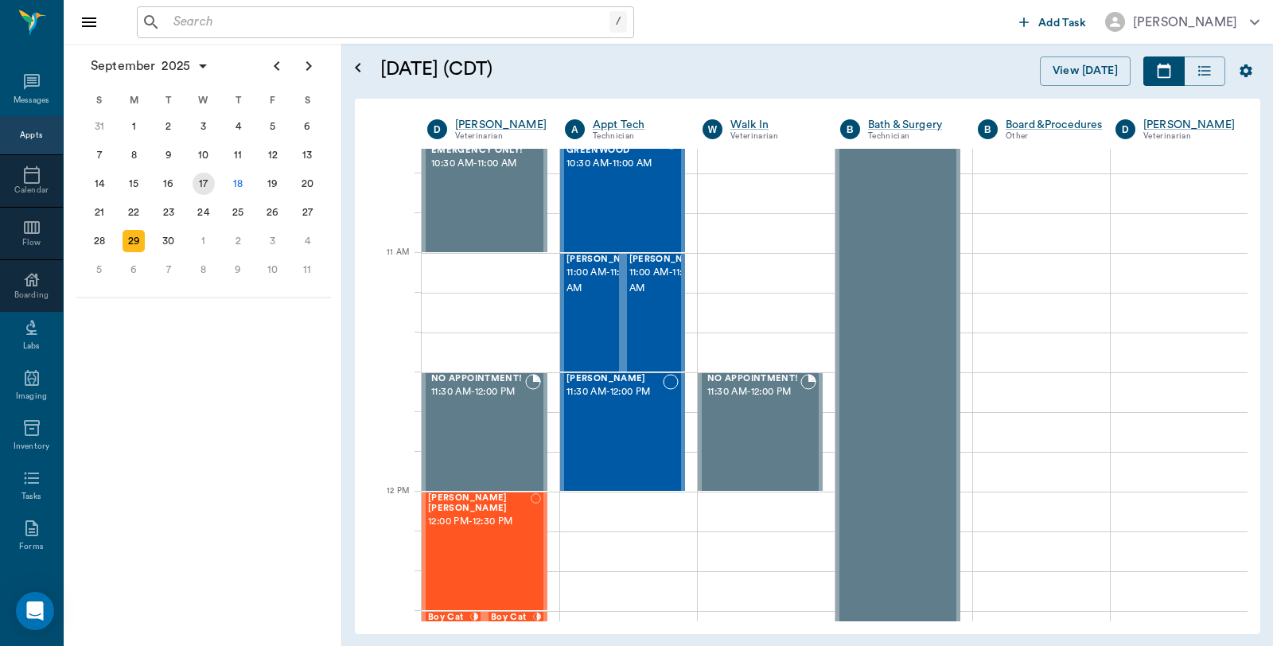
click at [193, 177] on div "17" at bounding box center [204, 184] width 22 height 22
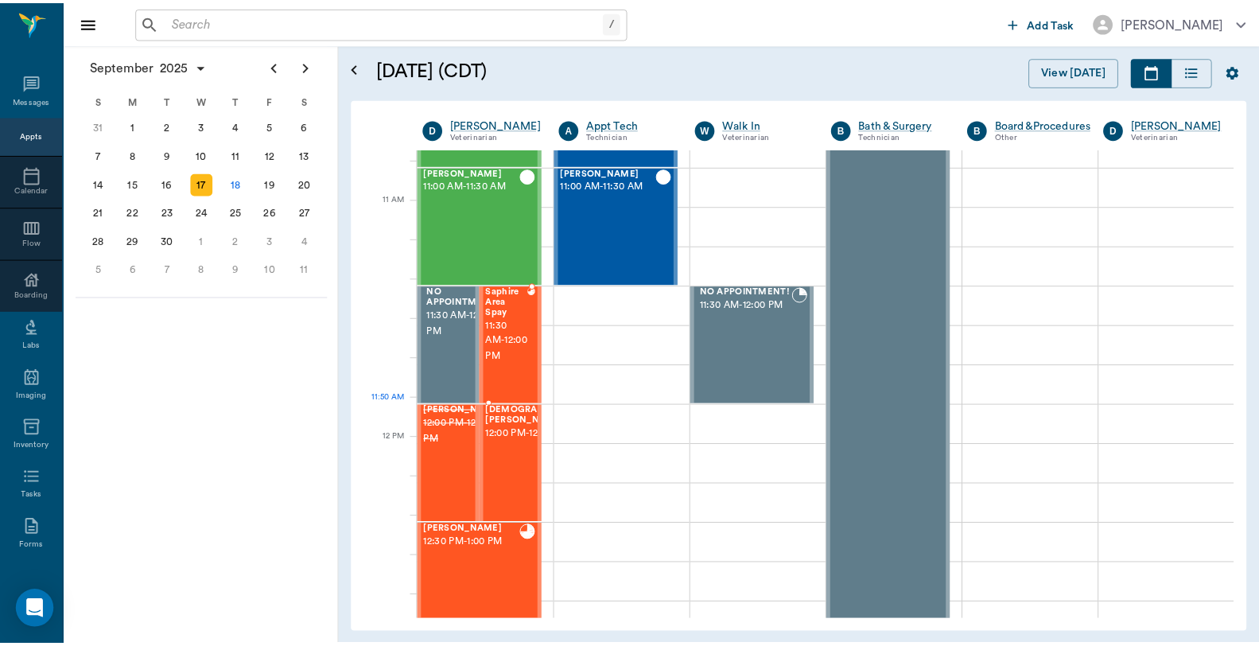
scroll to position [706, 0]
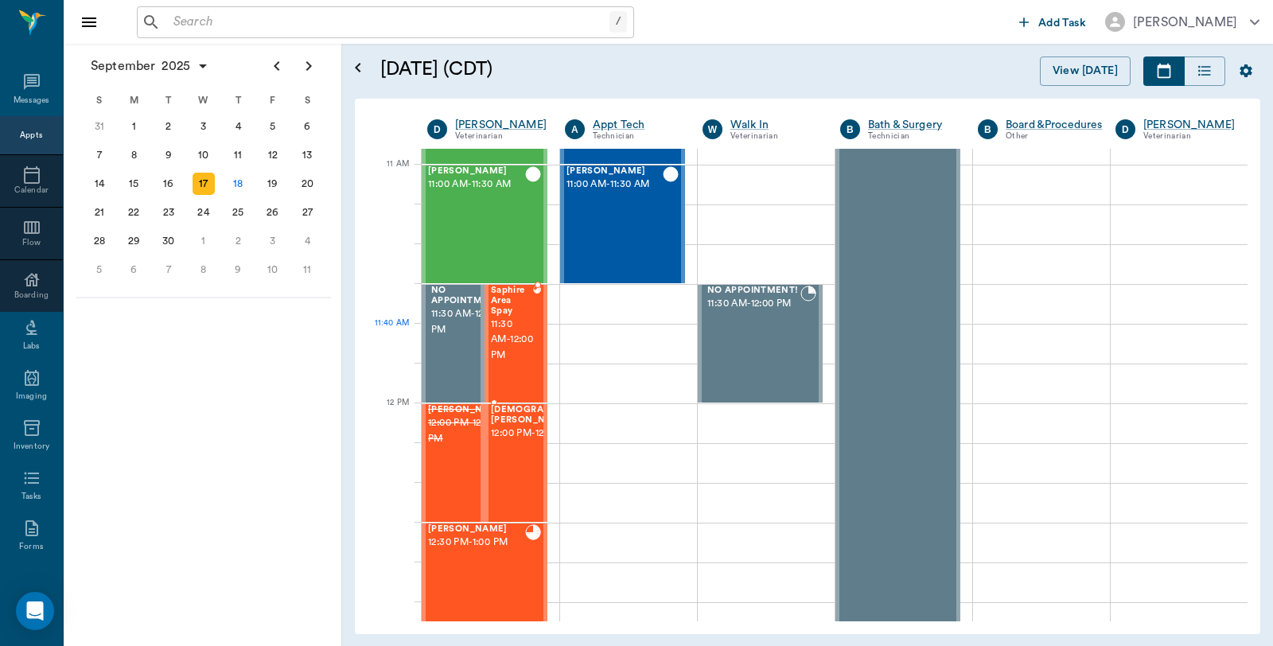
click at [530, 345] on span "11:30 AM - 12:00 PM" at bounding box center [512, 341] width 42 height 48
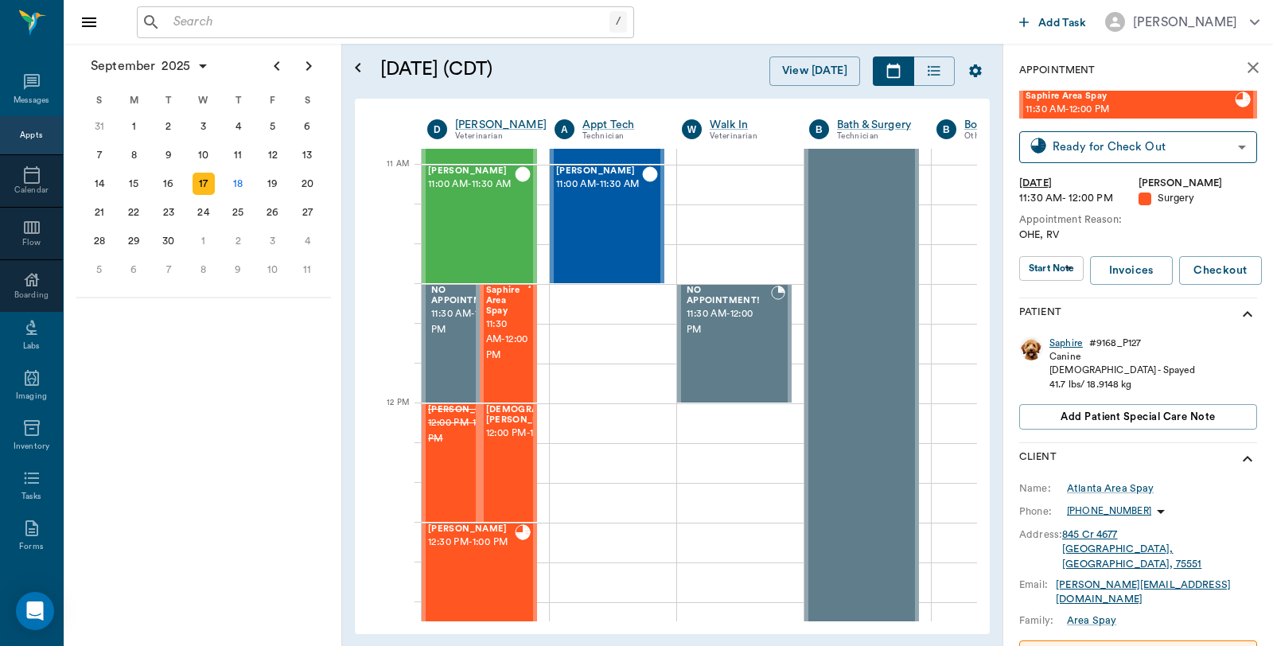
click at [1060, 347] on div "Saphire" at bounding box center [1065, 344] width 33 height 14
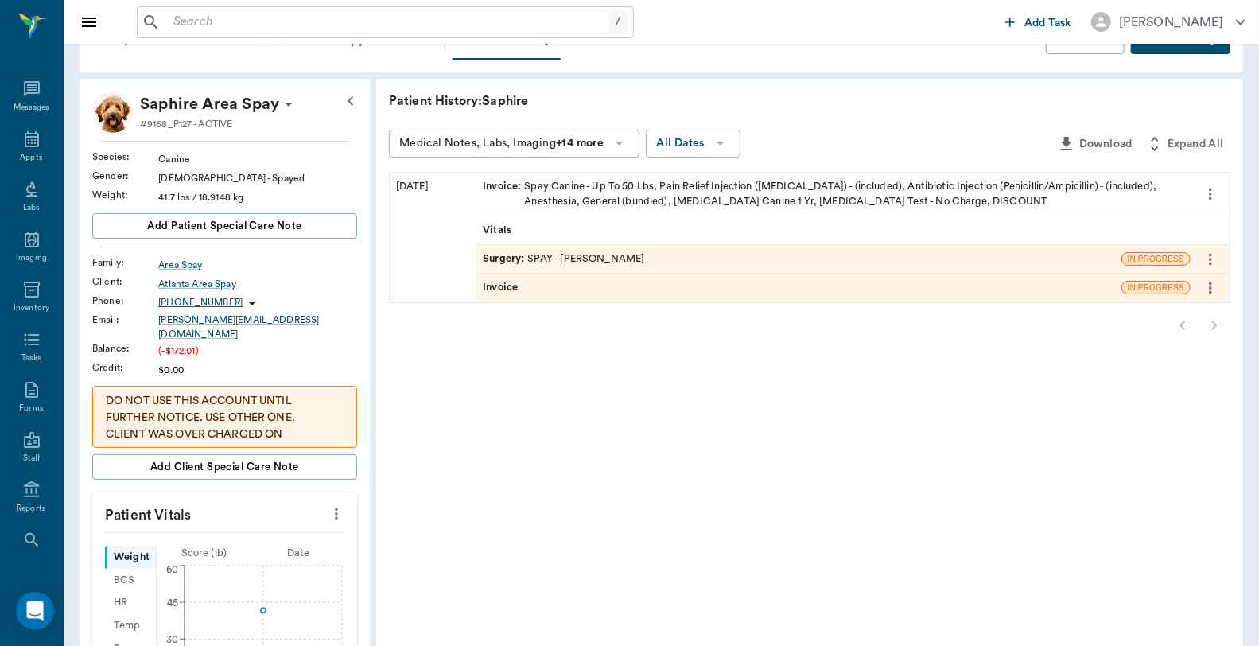
scroll to position [88, 0]
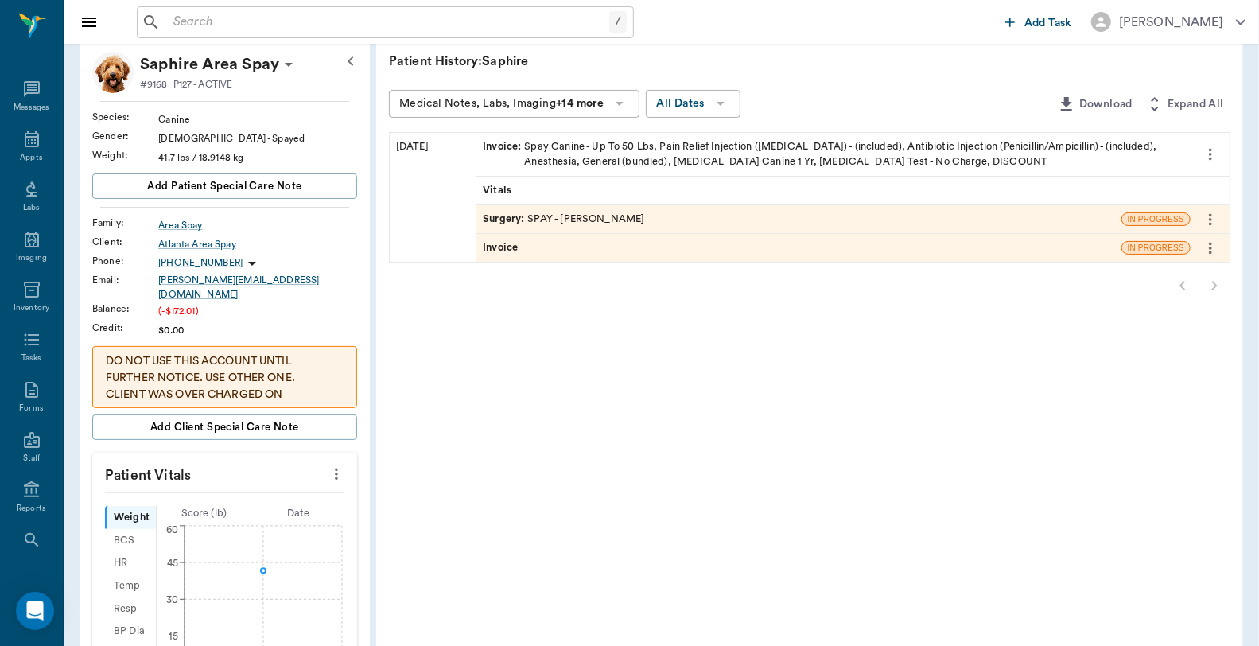
click at [737, 157] on div "Invoice : Spay Canine - Up To 50 Lbs, Pain Relief Injection (meloxicam) - (incl…" at bounding box center [834, 154] width 702 height 30
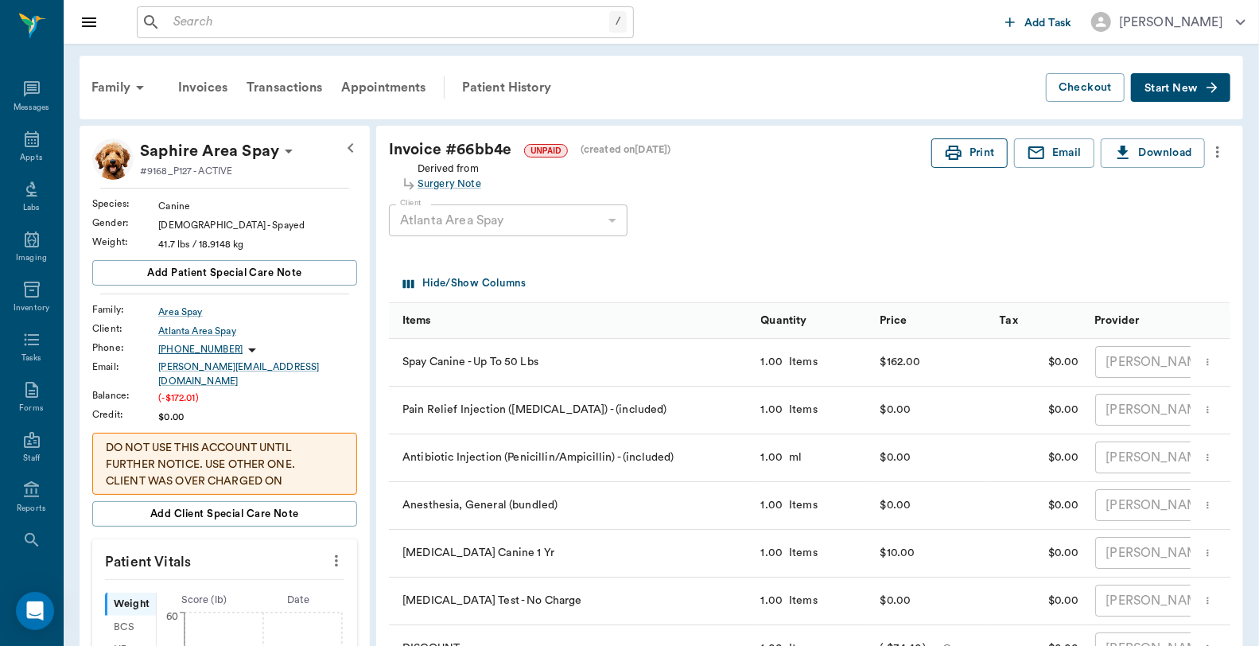
click at [969, 154] on button "Print" at bounding box center [970, 152] width 76 height 29
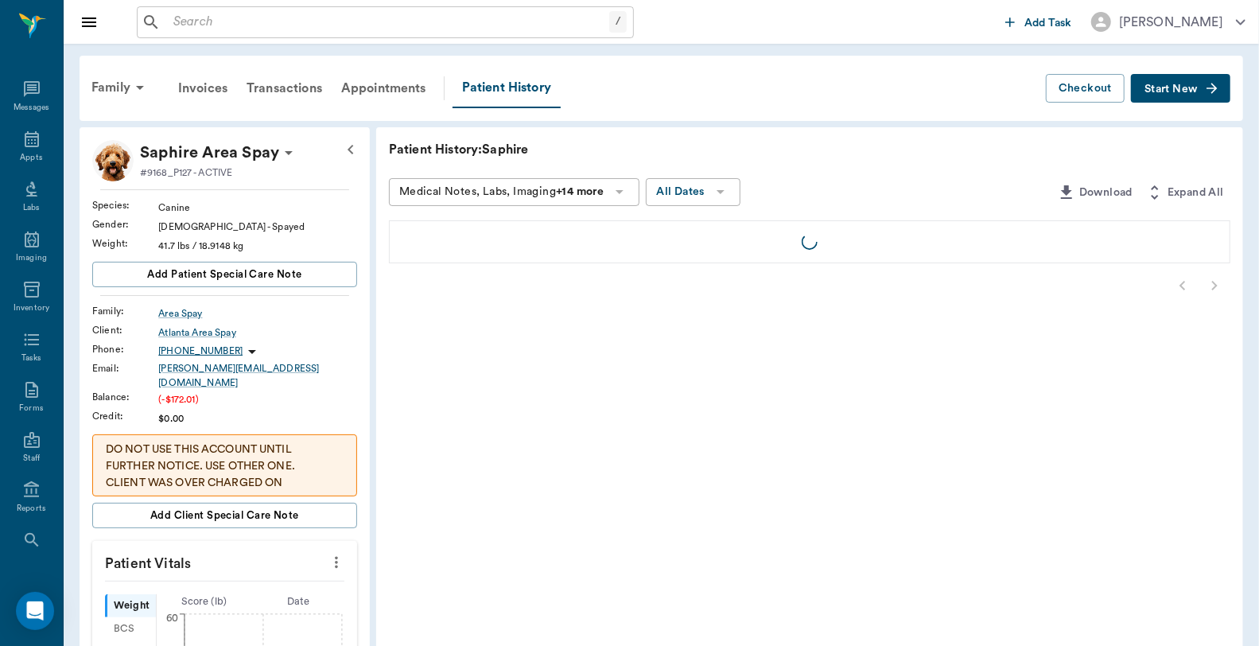
scroll to position [16, 0]
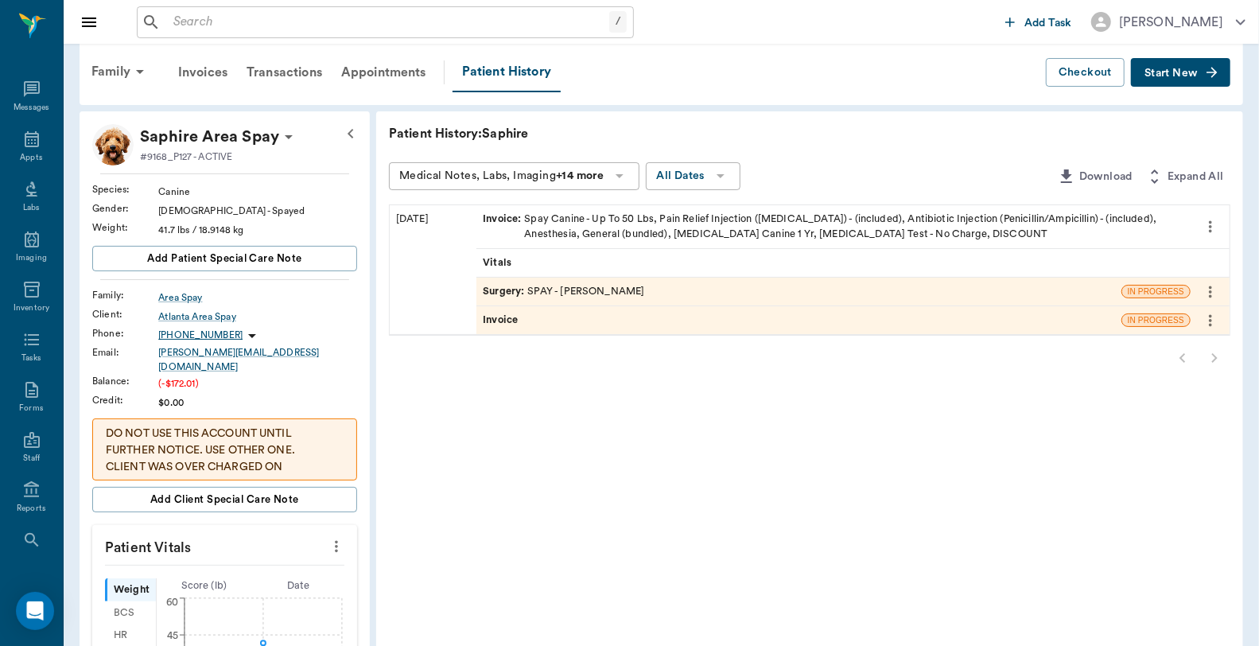
click at [581, 290] on div "Surgery : SPAY - Dr. Bert Ellsworth" at bounding box center [563, 291] width 161 height 15
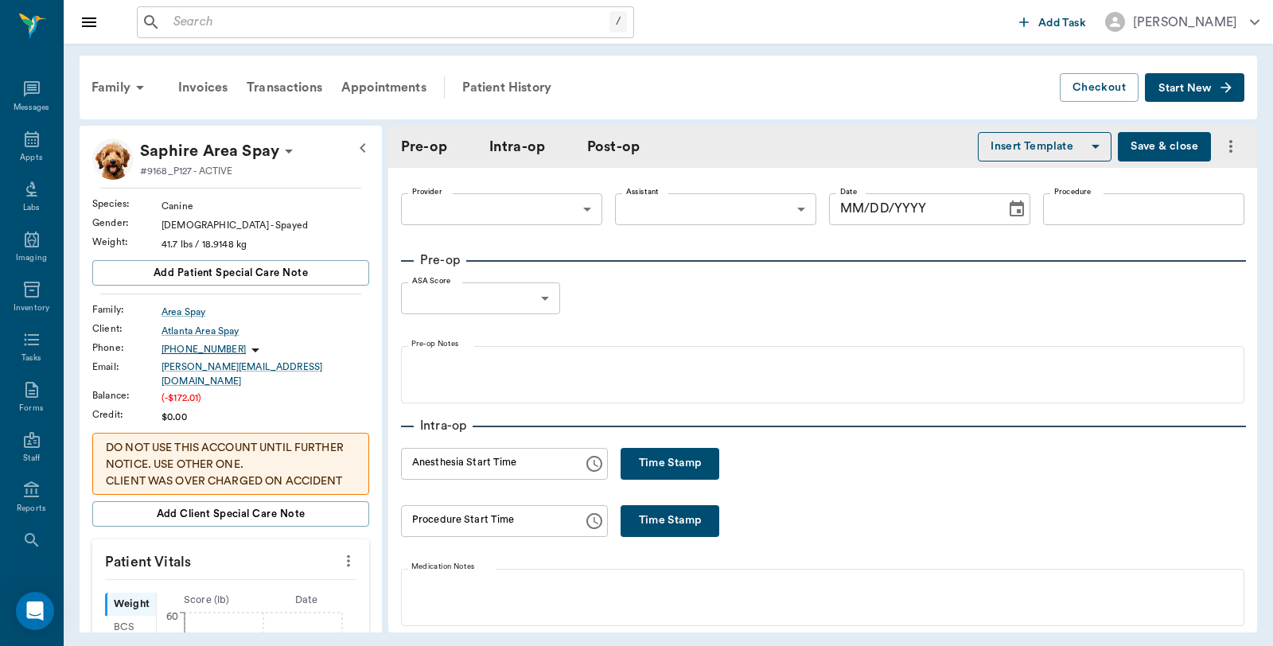
type input "63ec2f075fda476ae8351a4d"
type input "63ec2e7e52e12b0ba117b124"
type input "SPAY"
type input "1"
radio input "true"
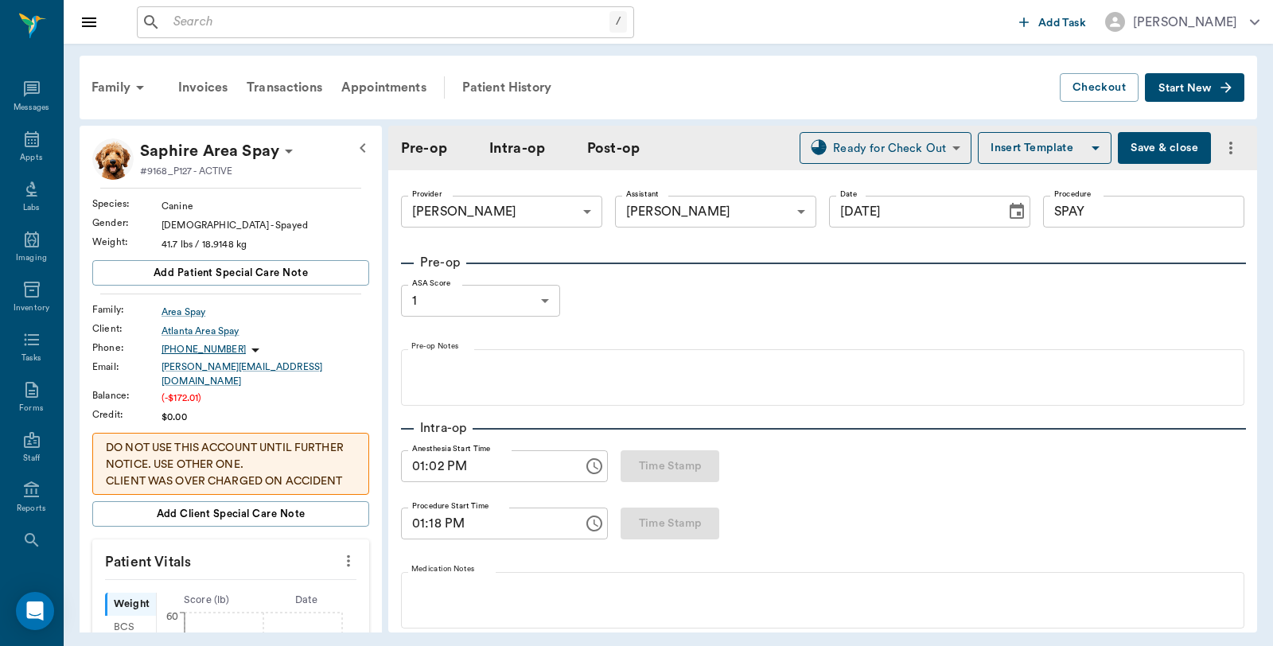
type input "09/17/2025"
type input "01:02 PM"
type input "01:18 PM"
type input "01:44 PM"
type input "01:45 PM"
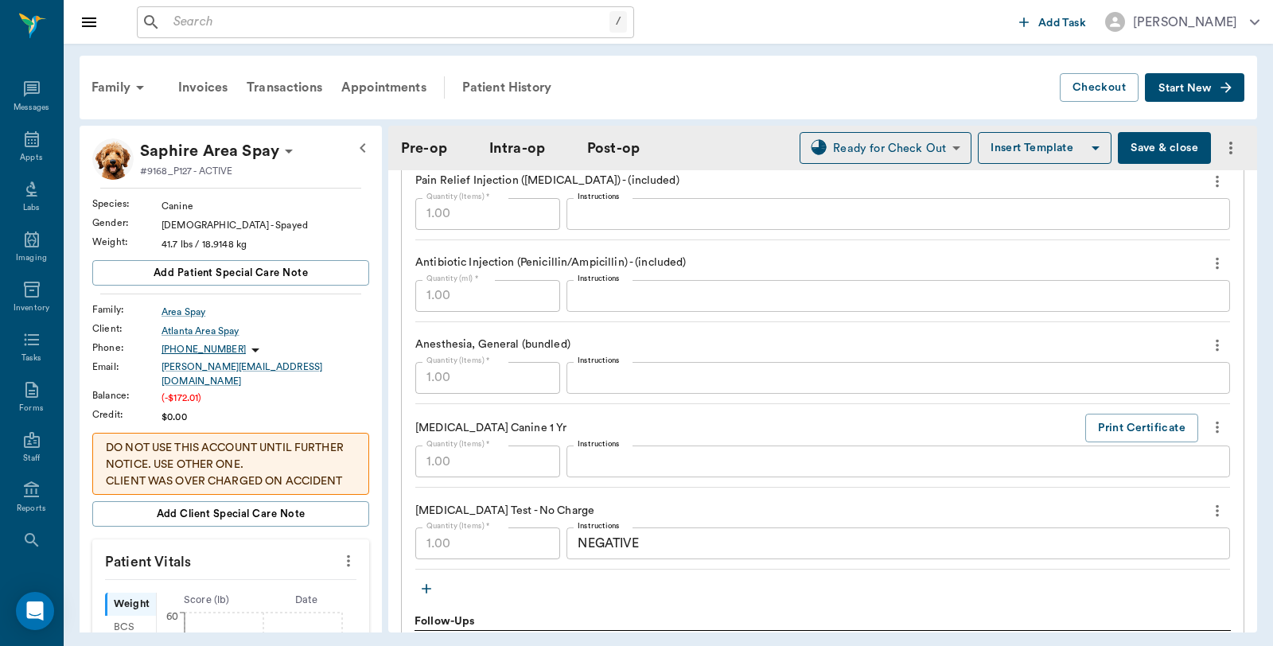
scroll to position [1679, 0]
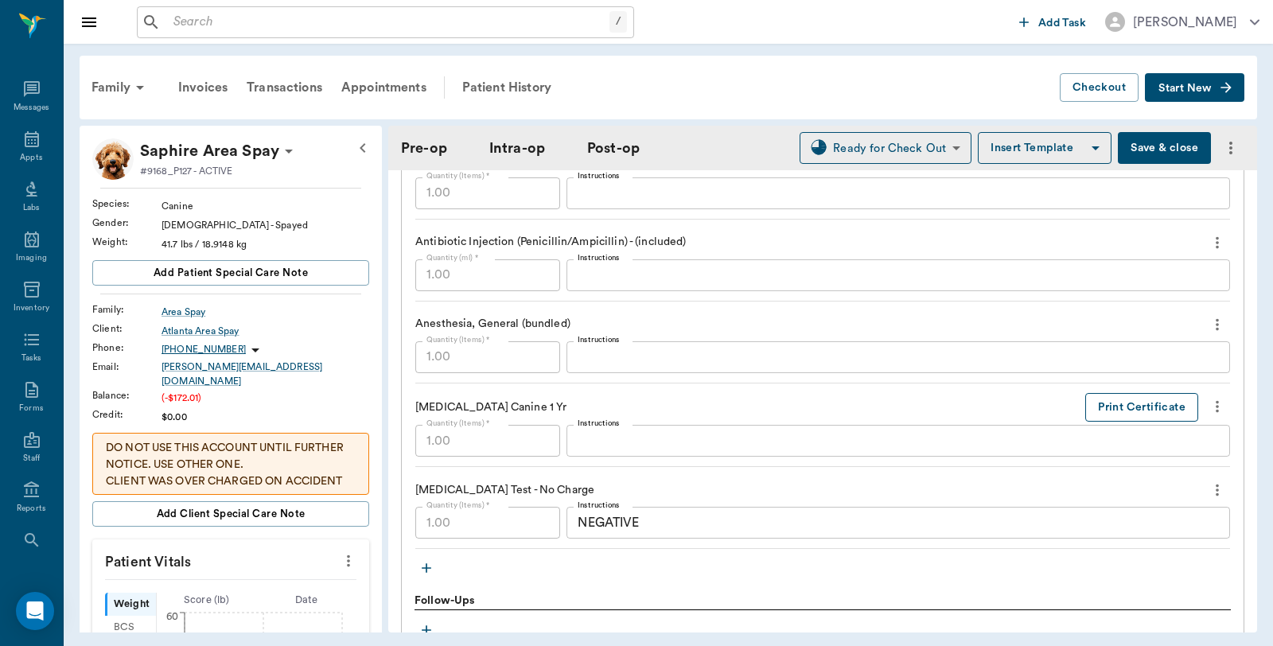
click at [1104, 410] on button "Print Certificate" at bounding box center [1141, 407] width 113 height 29
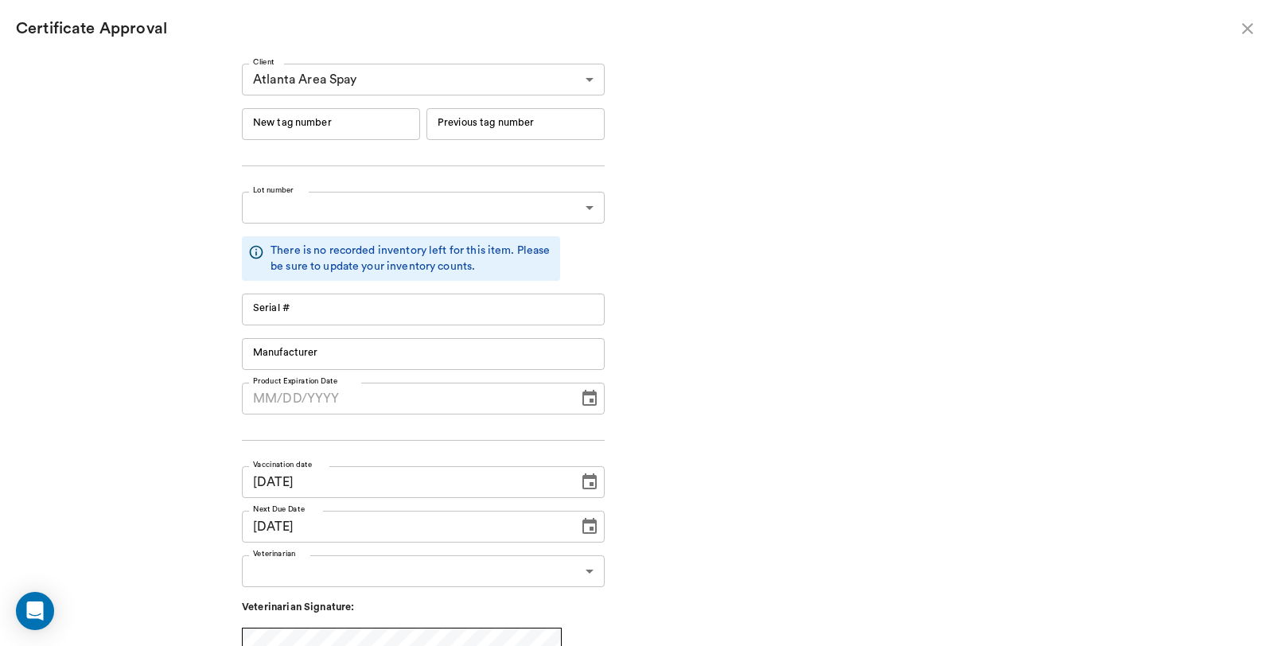
type input "09/17/2026"
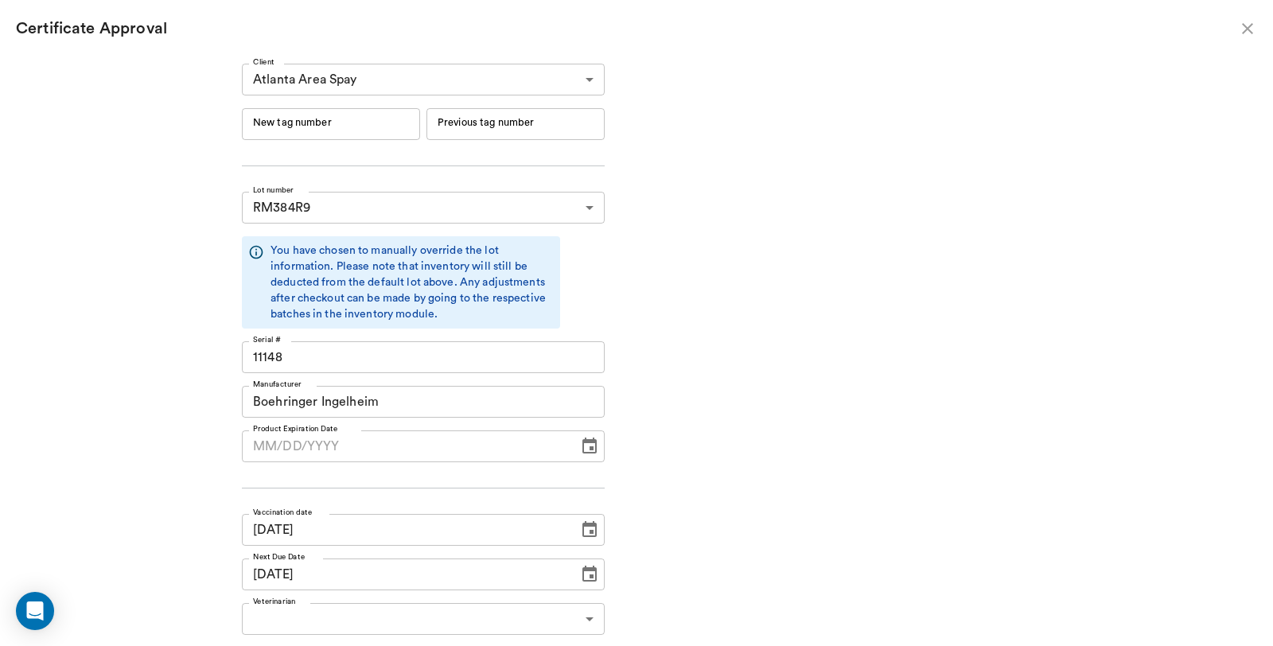
type input "RM384R9"
type input "11148"
type input "Boehringer Ingelheim"
type input "RM384R9"
type input "11148"
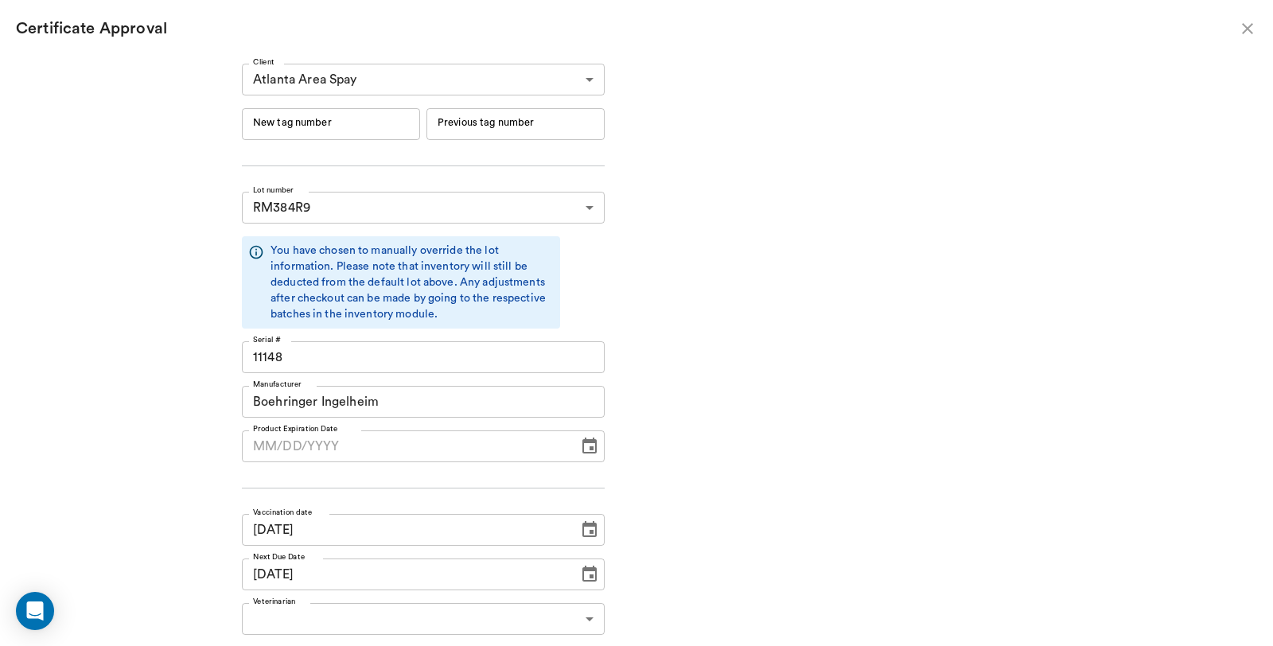
type input "Boehringer Ingelheim"
type input "06/19/2026"
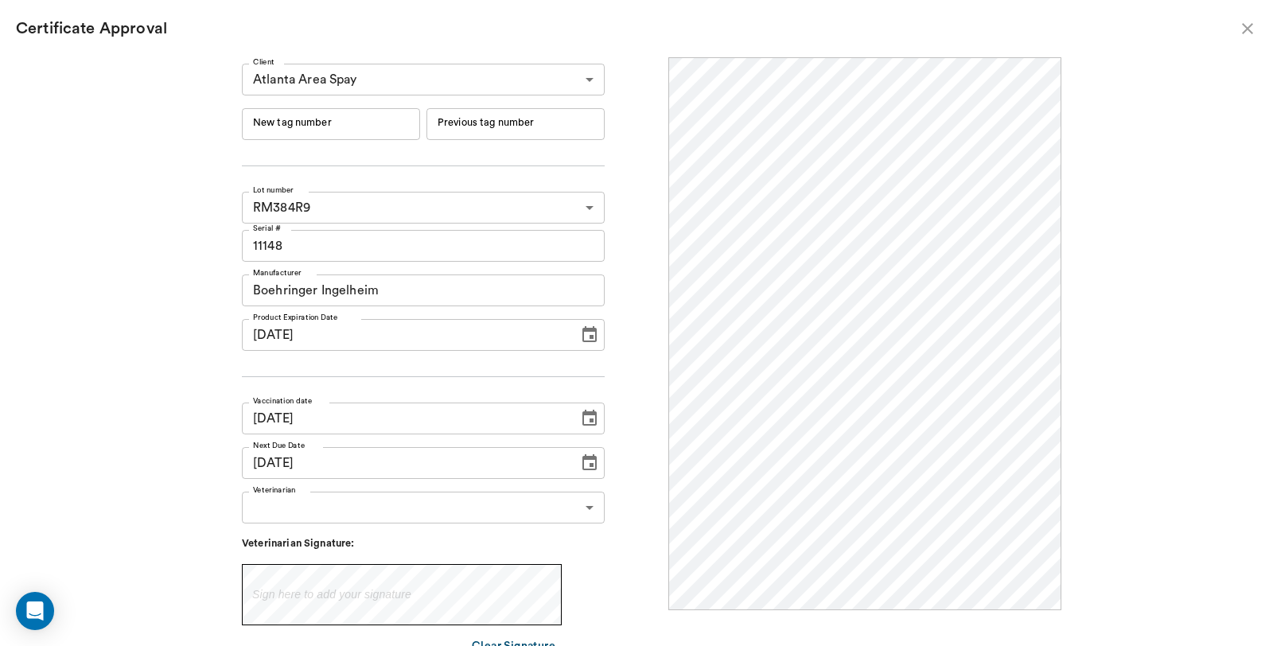
scroll to position [0, 0]
click at [391, 128] on input "New tag number" at bounding box center [331, 124] width 178 height 32
type input "254505"
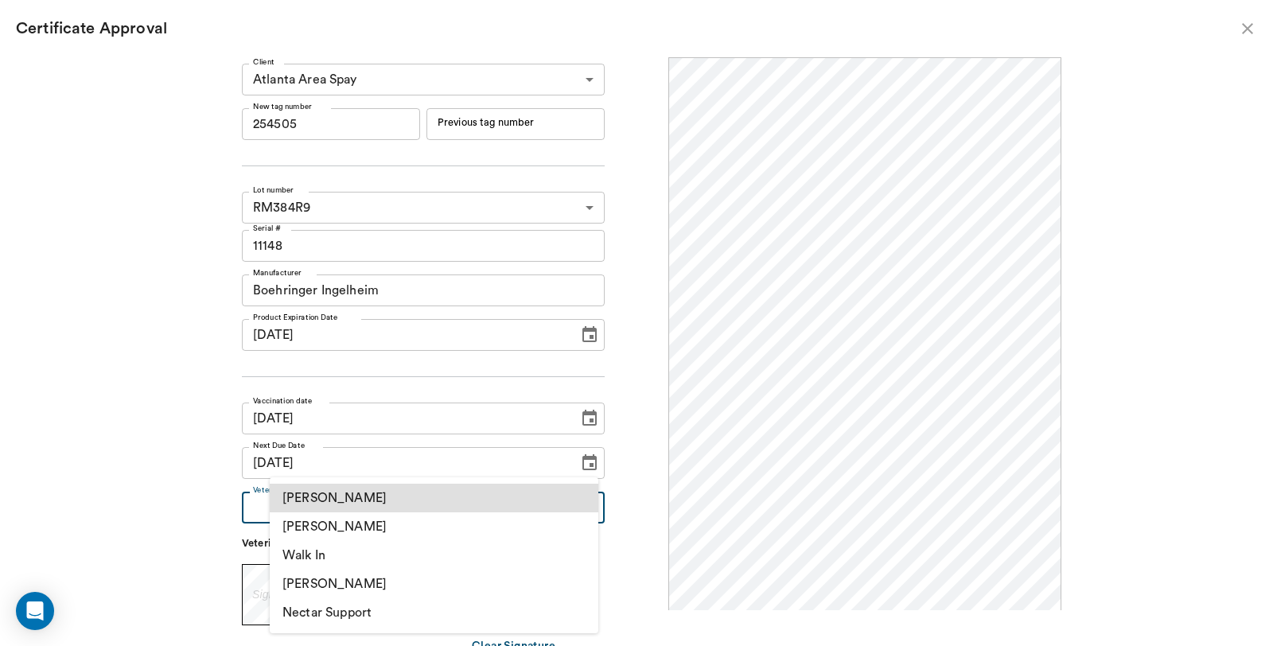
click at [402, 501] on body "/ ​ Add Task Dr. Bert Ellsworth Nectar Messages Appts Labs Imaging Inventory Ta…" at bounding box center [636, 323] width 1273 height 646
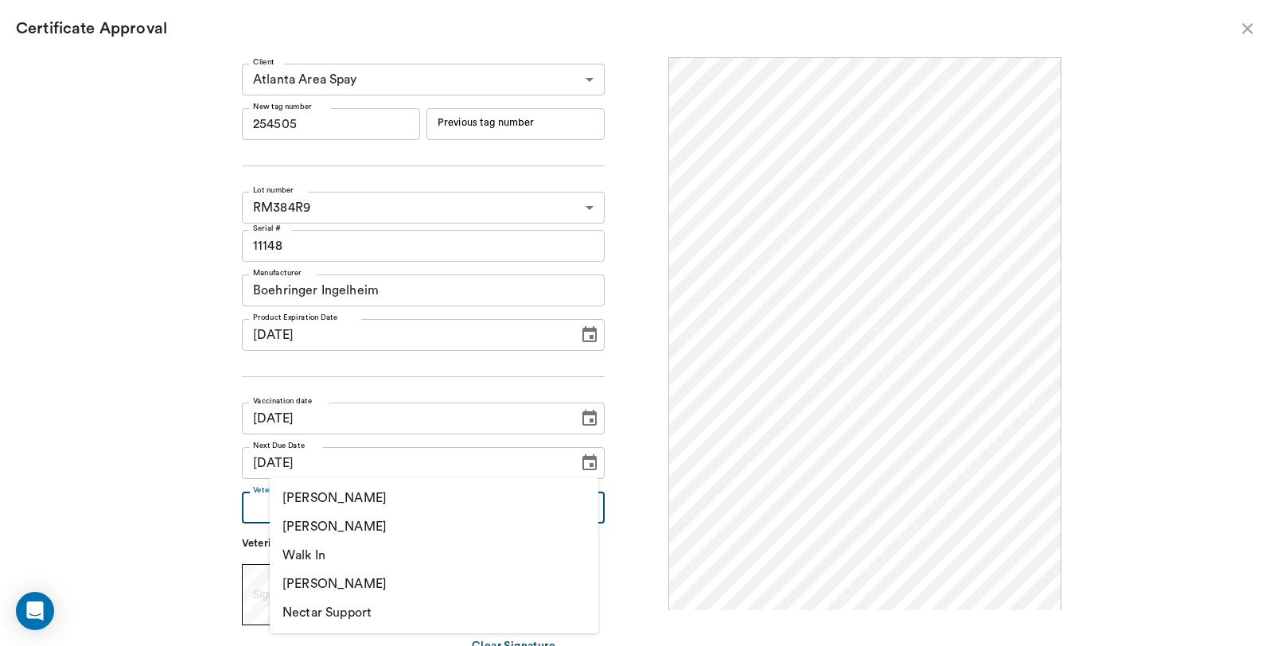
click at [385, 523] on li "[PERSON_NAME]" at bounding box center [434, 526] width 329 height 29
type input "63ec2f075fda476ae8351a4d"
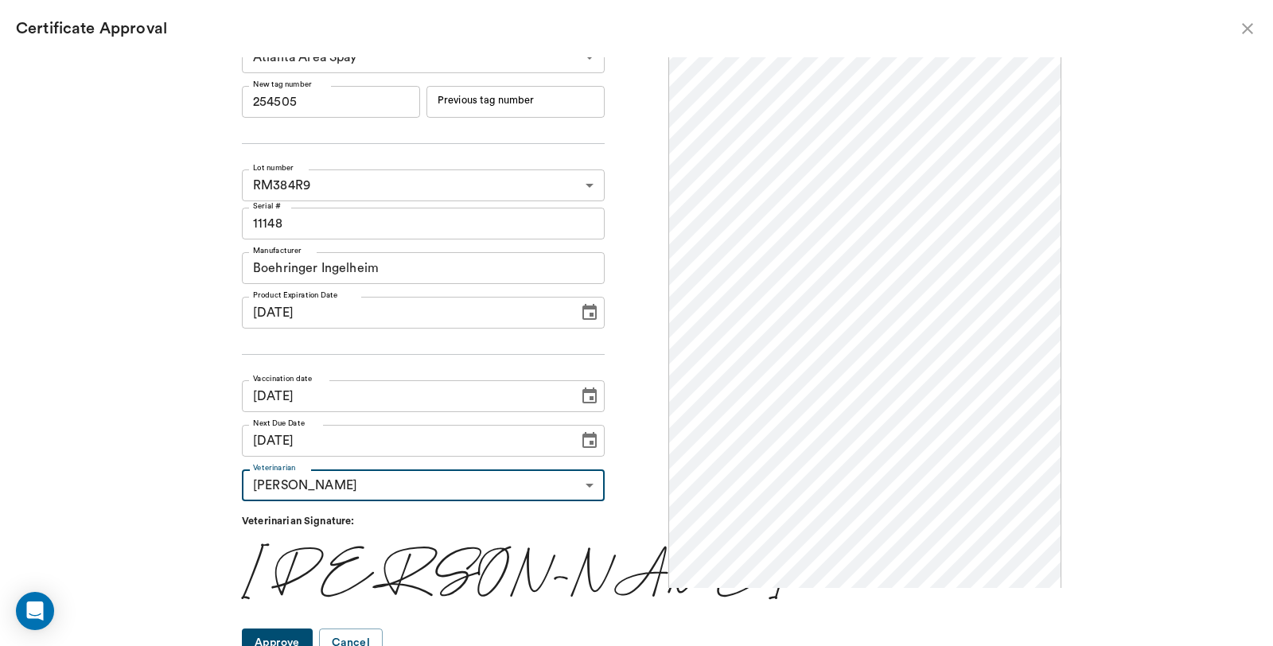
scroll to position [33, 0]
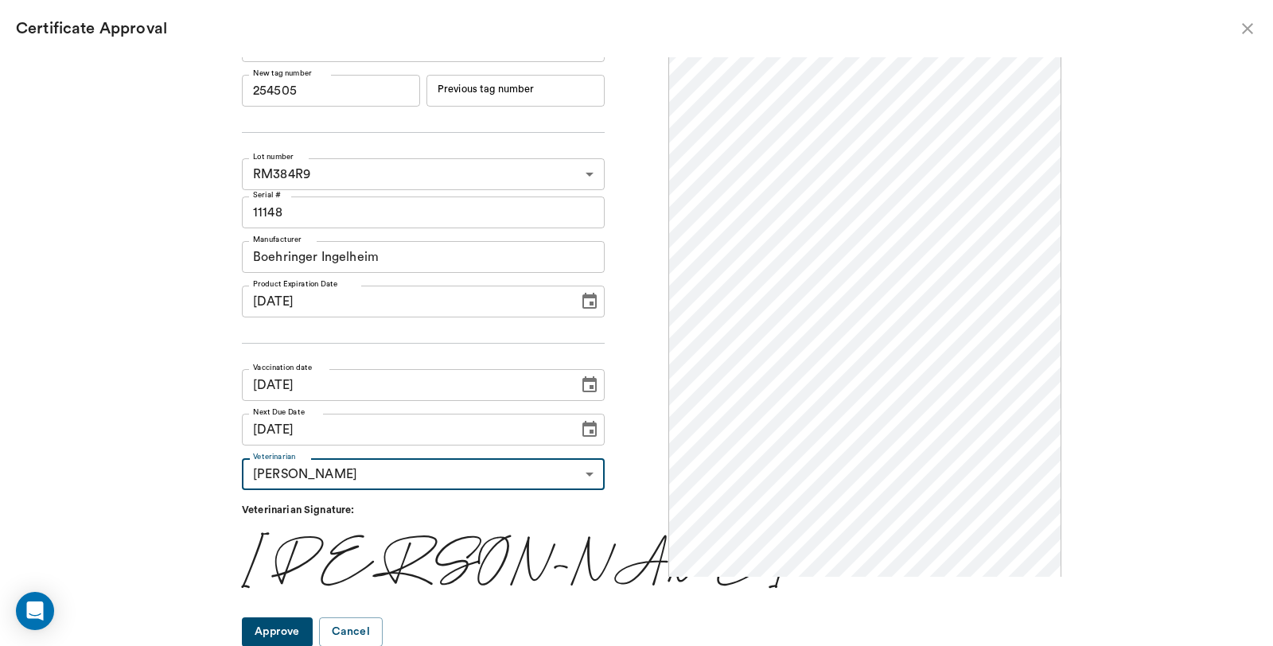
click at [313, 642] on button "Approve" at bounding box center [277, 631] width 71 height 29
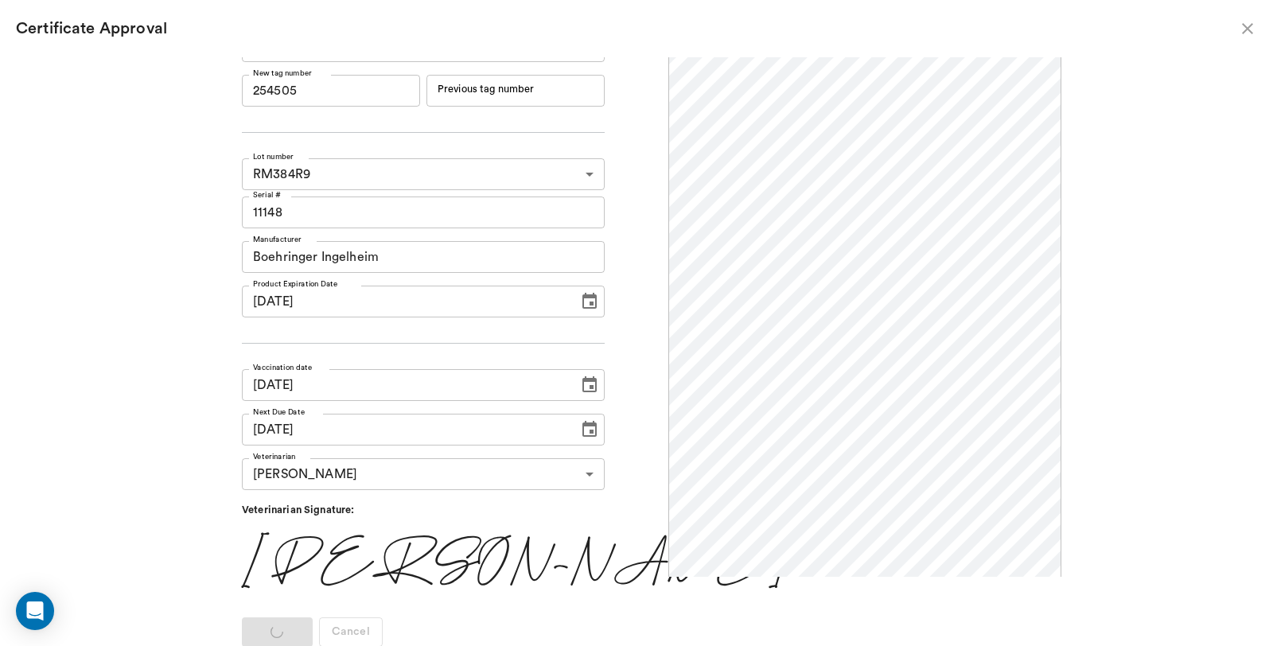
scroll to position [0, 0]
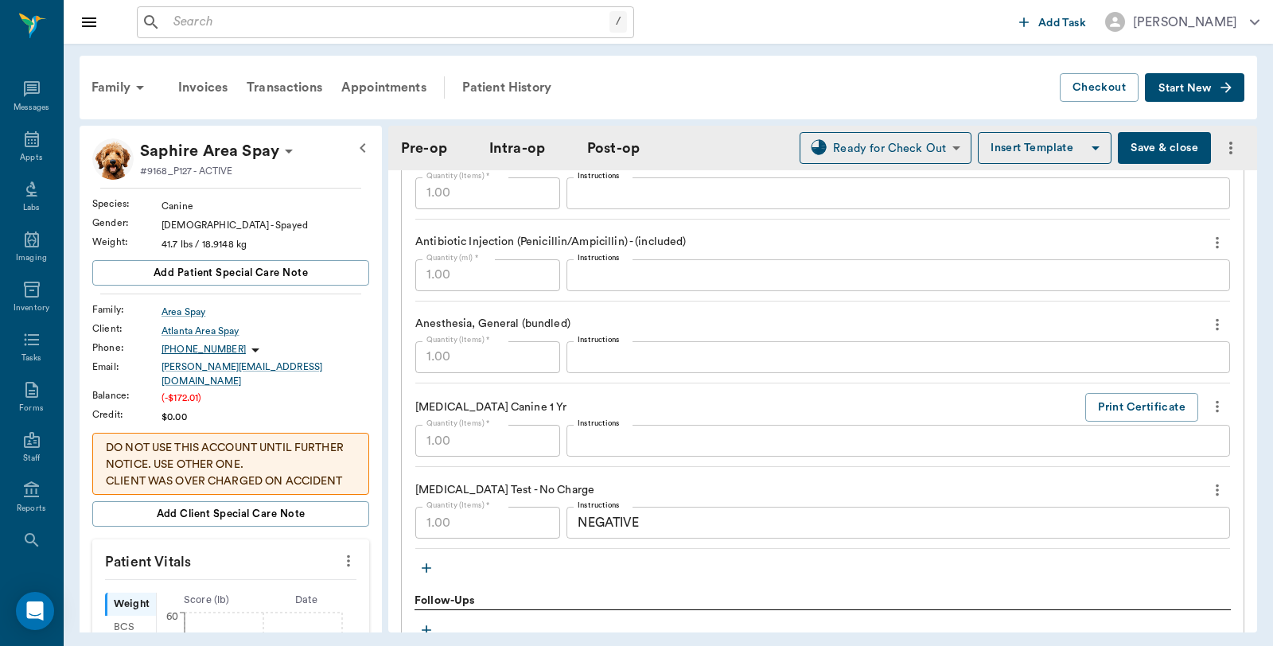
click at [1150, 149] on button "Save & close" at bounding box center [1164, 148] width 93 height 32
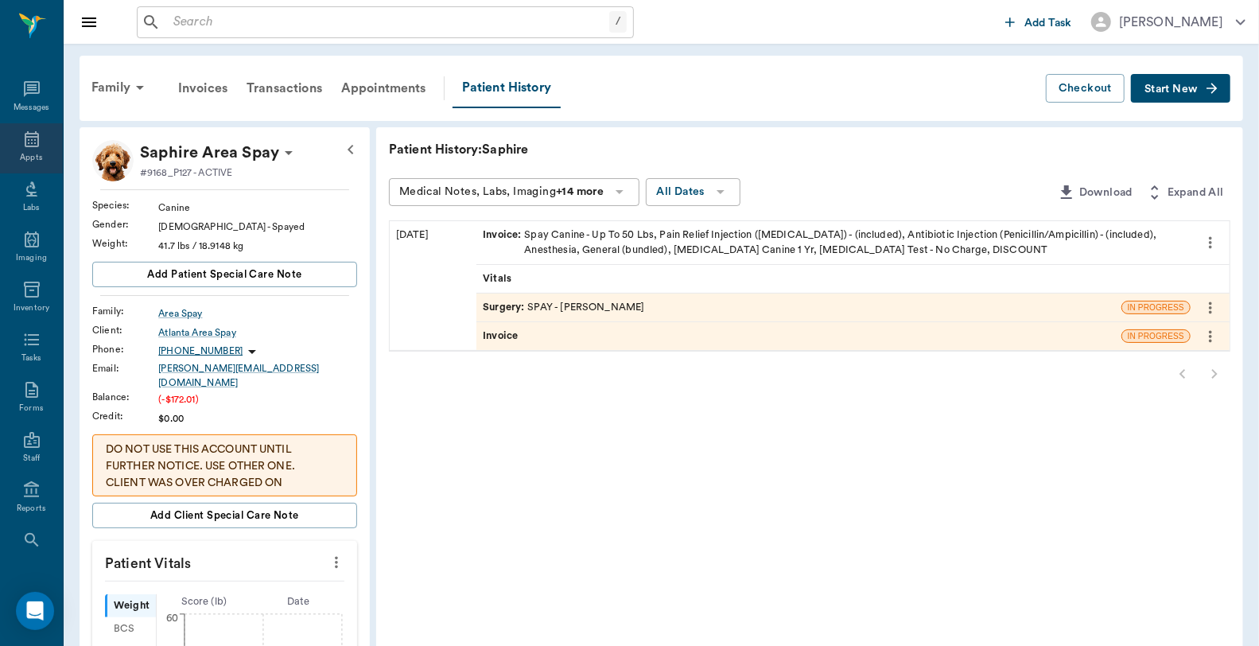
click at [33, 144] on icon at bounding box center [31, 139] width 19 height 19
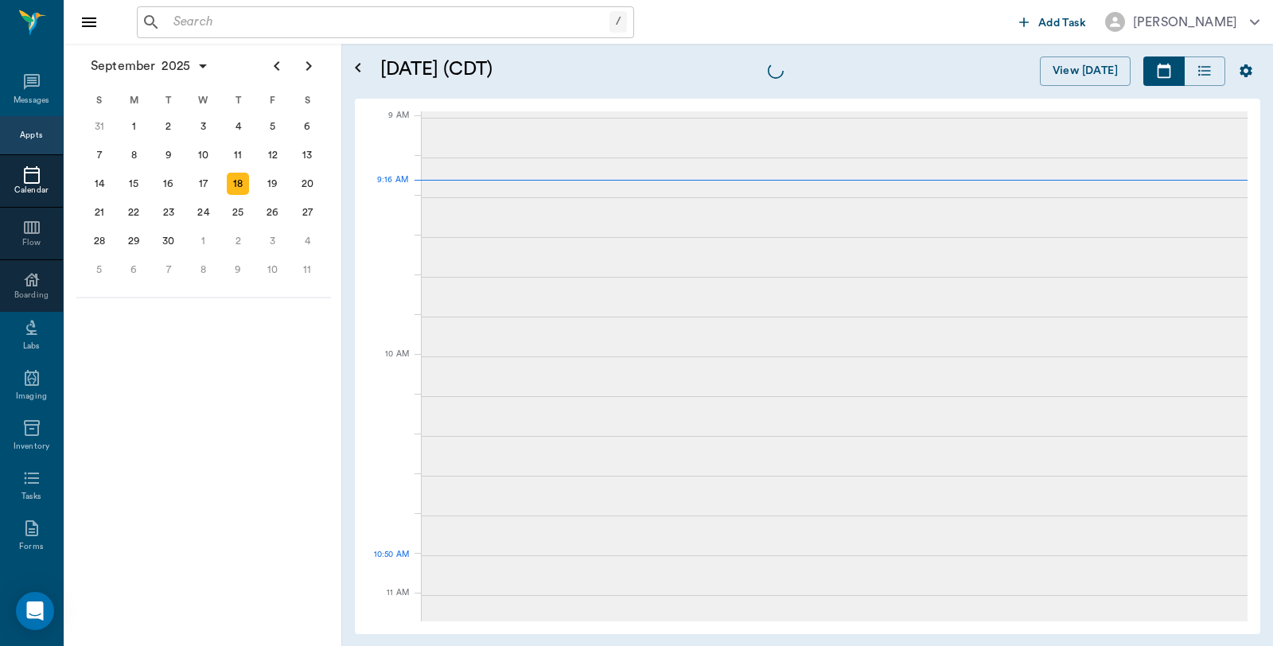
scroll to position [240, 0]
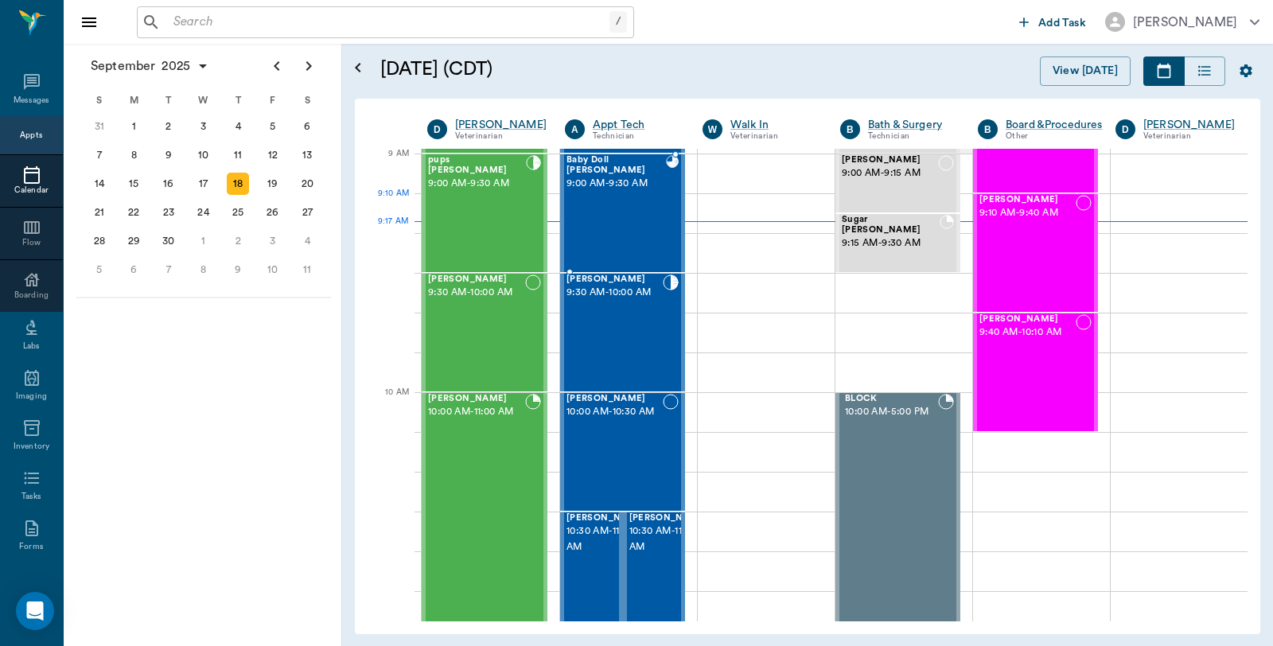
click at [629, 209] on div "Baby Doll Braswell 9:00 AM - 9:30 AM" at bounding box center [615, 213] width 99 height 116
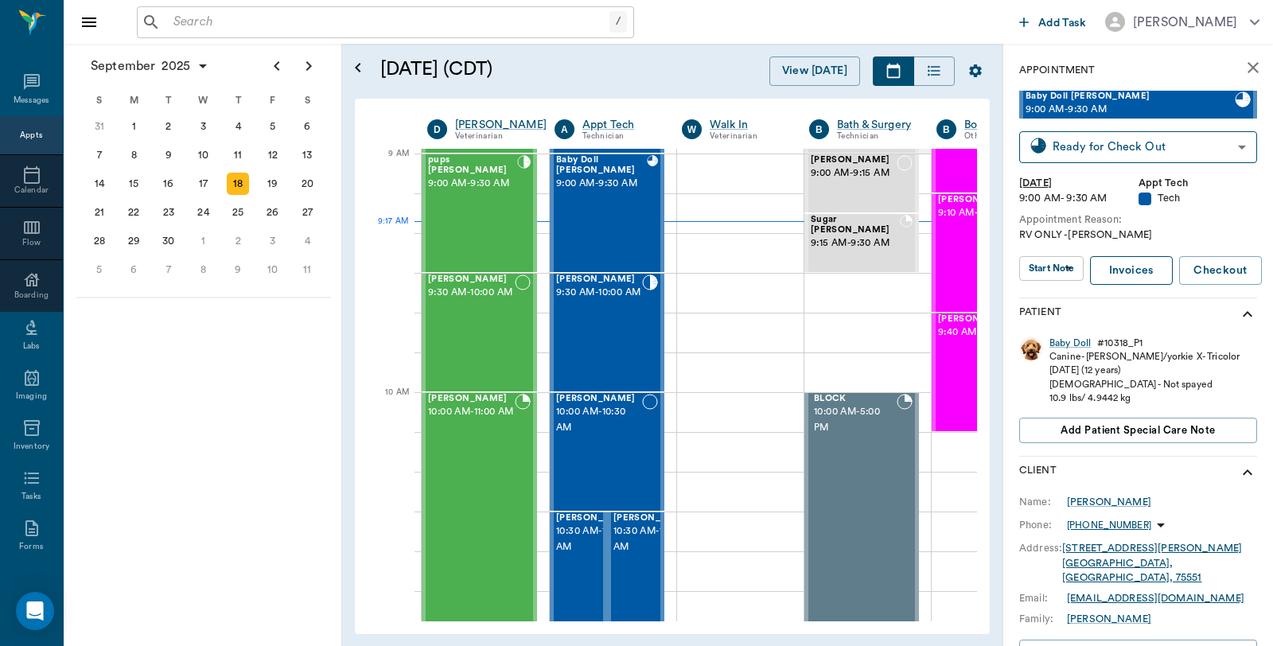
click at [1140, 267] on link "Invoices" at bounding box center [1131, 270] width 83 height 29
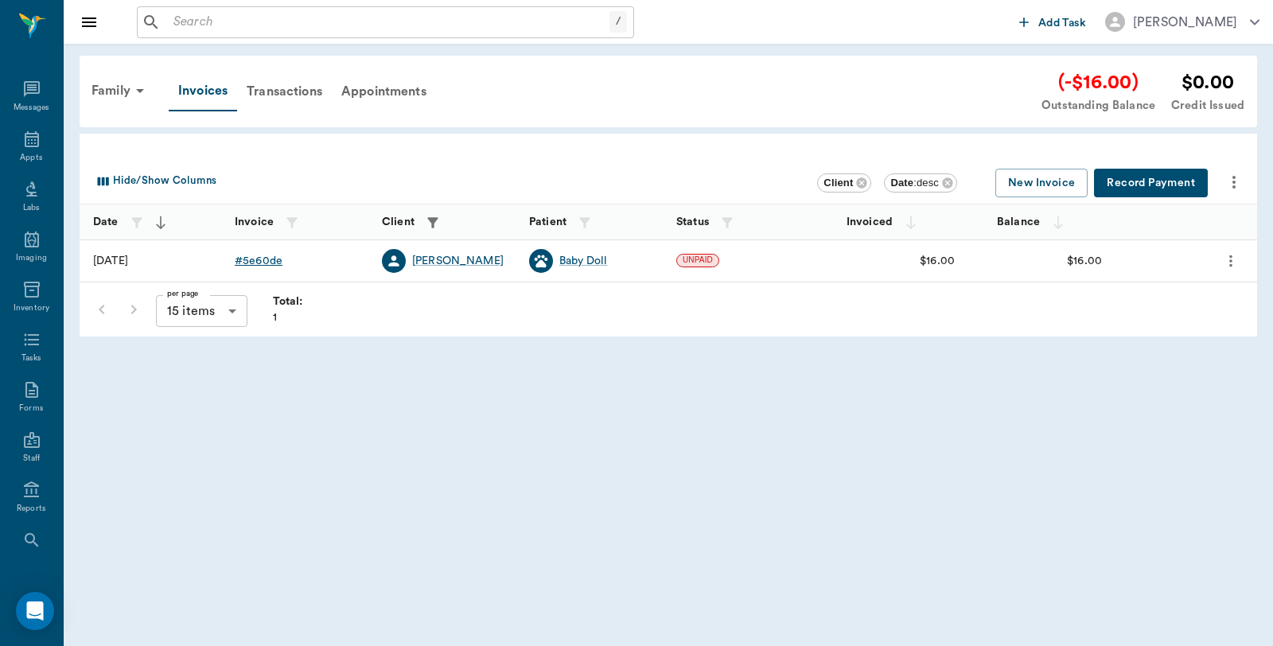
click at [267, 260] on div "# 5e60de" at bounding box center [259, 261] width 48 height 16
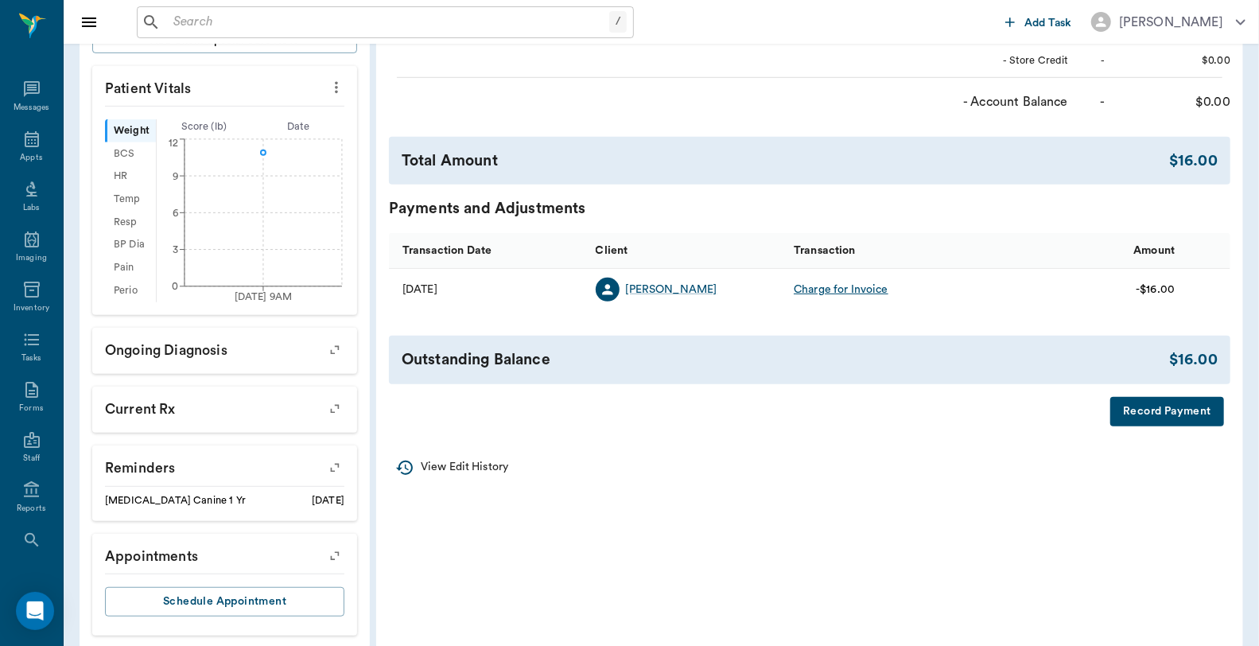
scroll to position [442, 0]
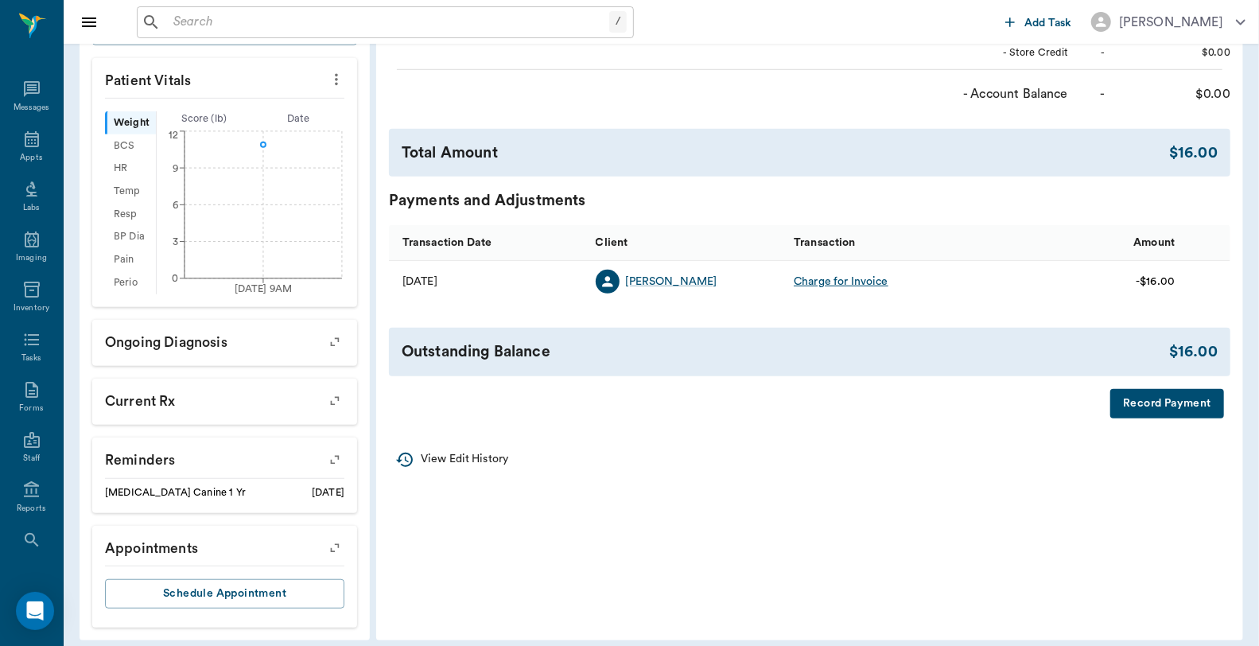
click at [1173, 418] on div "Invoice # 5e60de UNPAID (created on 09/18/25 ) Derived from SOAP Note Print Ema…" at bounding box center [809, 57] width 867 height 747
click at [1167, 401] on button "Record Payment" at bounding box center [1168, 403] width 114 height 29
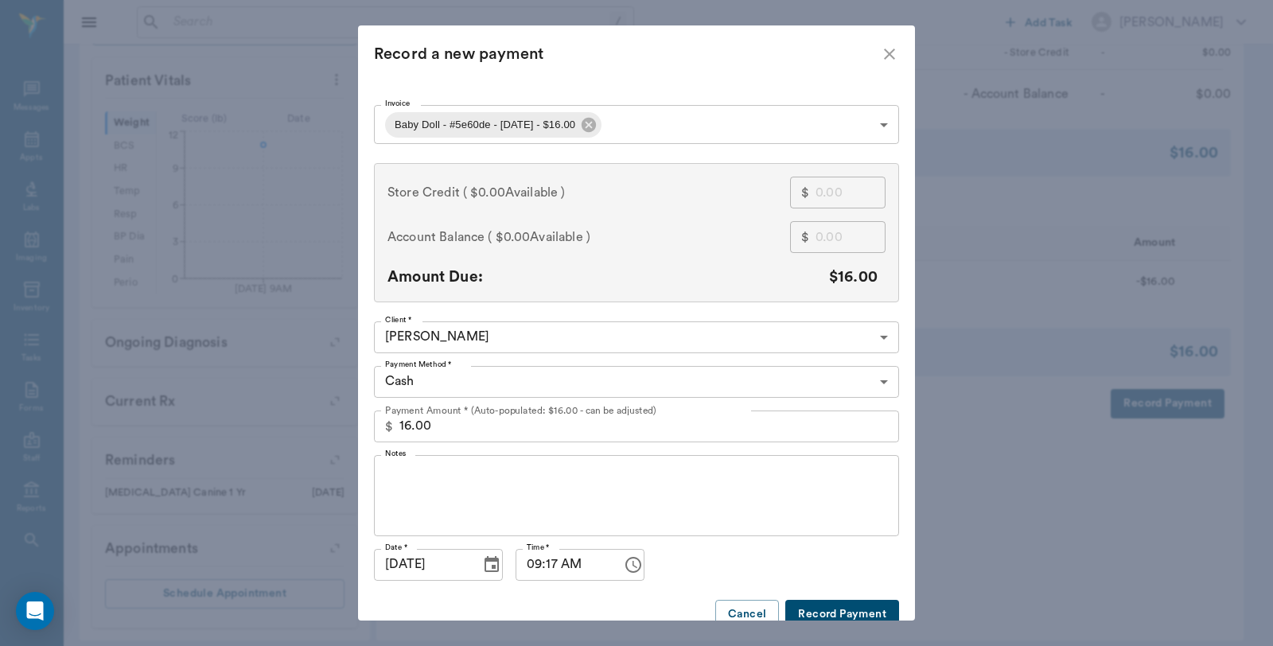
click at [463, 364] on div "Payment Method * Cash CASH Payment Method *" at bounding box center [636, 382] width 525 height 45
click at [459, 385] on body "/ ​ Add Task Dr. Bert Ellsworth Nectar Messages Appts Labs Imaging Inventory Ta…" at bounding box center [636, 108] width 1273 height 1100
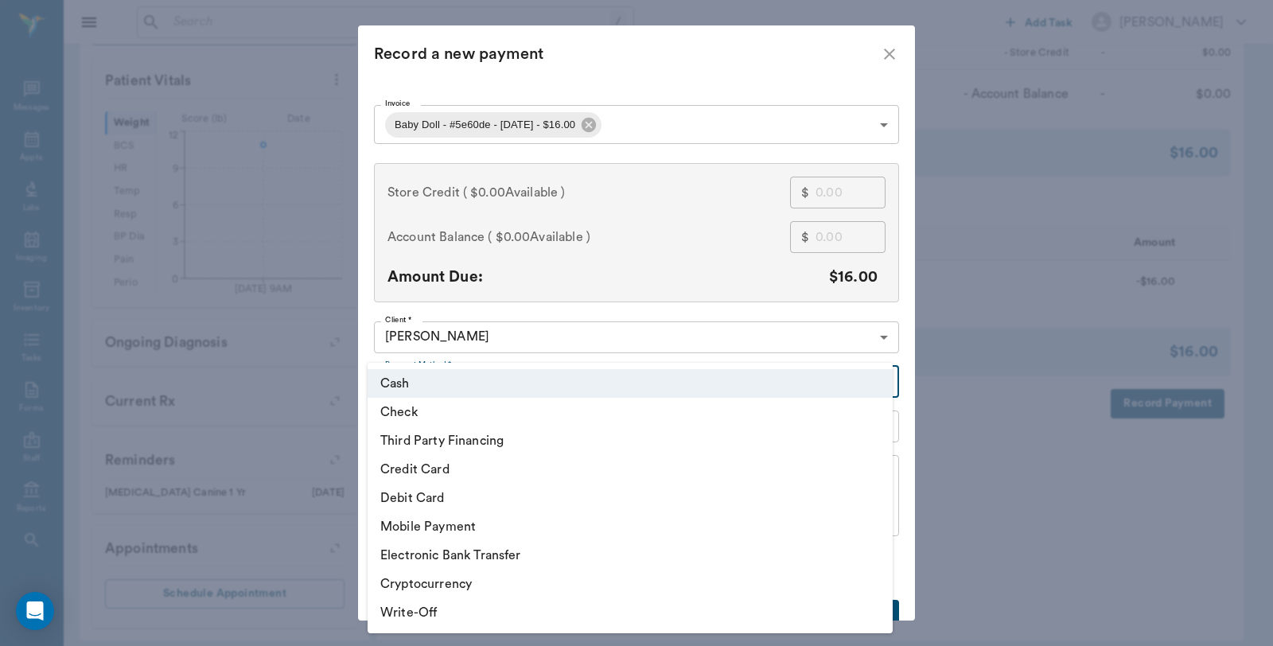
click at [433, 497] on li "Debit Card" at bounding box center [630, 498] width 525 height 29
type input "DEBIT_CARD"
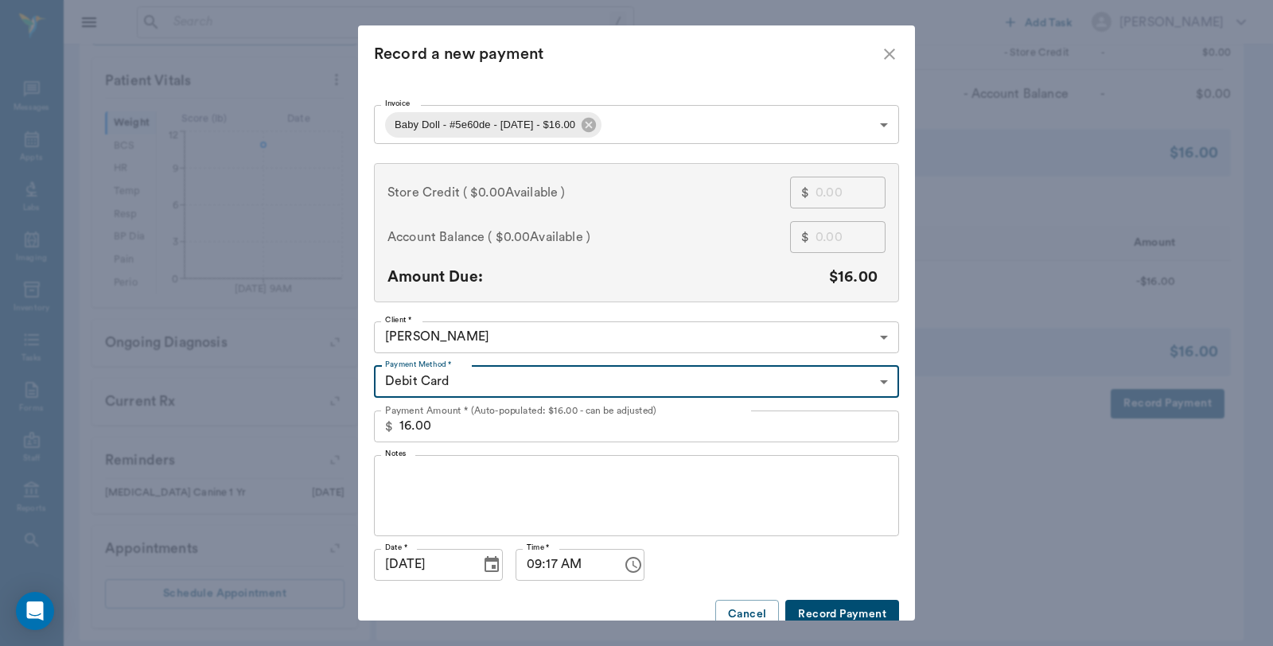
click at [846, 610] on button "Record Payment" at bounding box center [842, 614] width 114 height 29
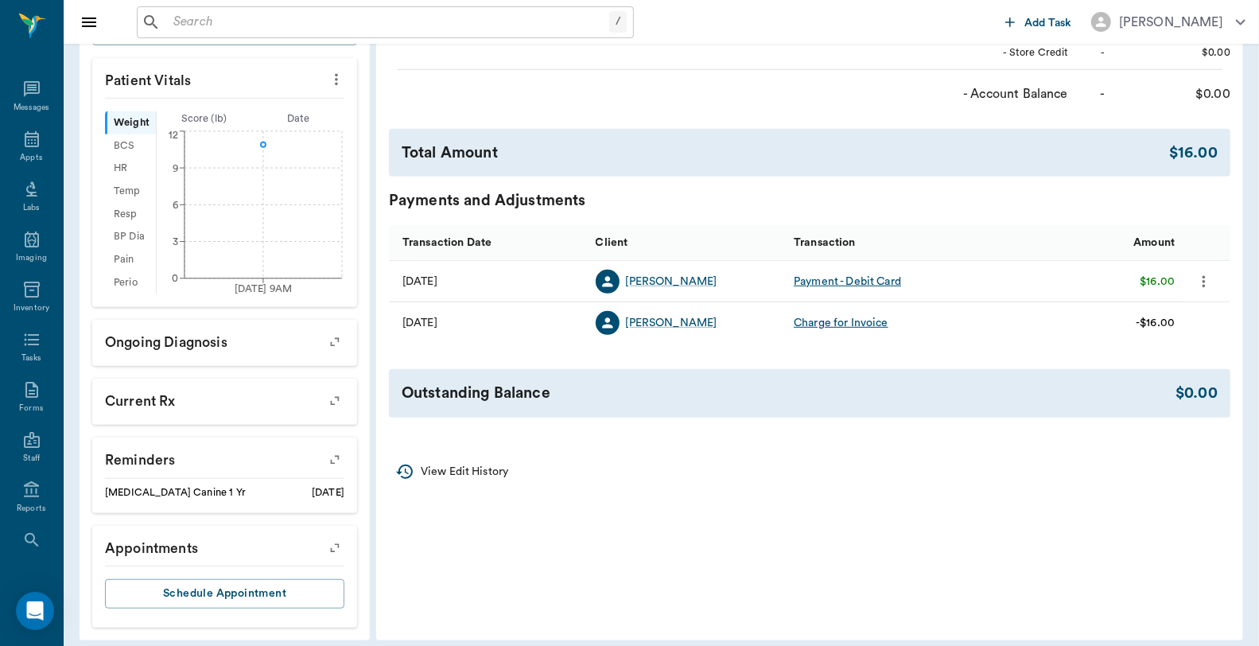
scroll to position [0, 0]
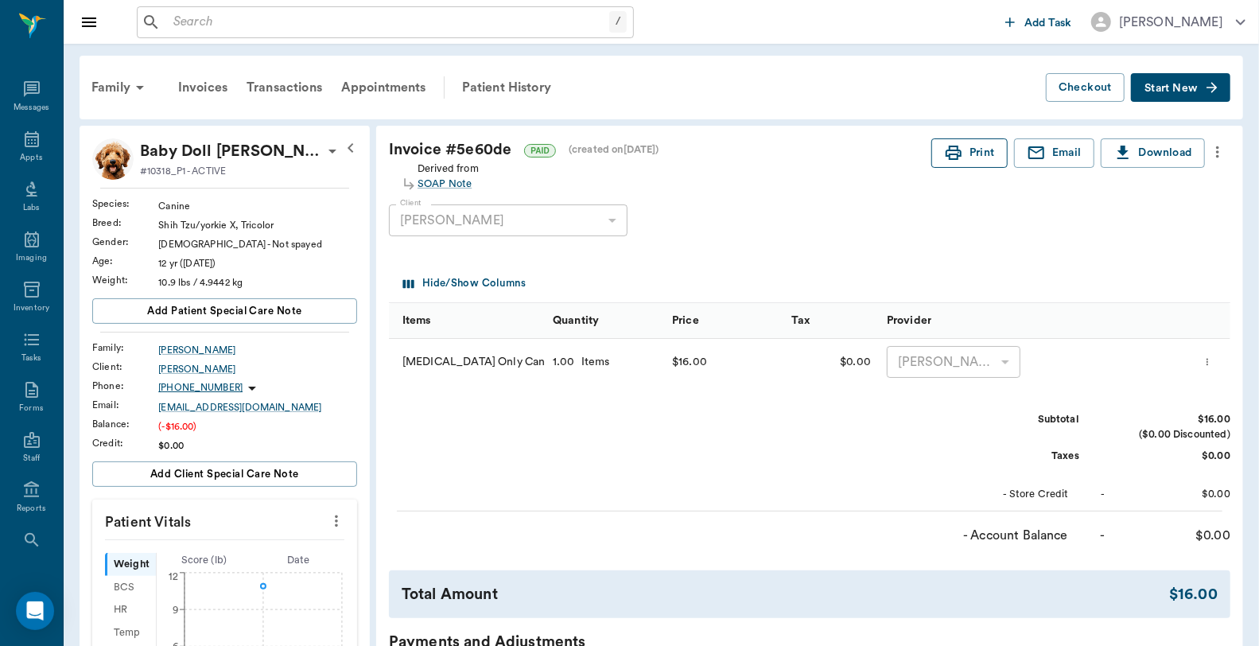
click at [980, 148] on button "Print" at bounding box center [970, 152] width 76 height 29
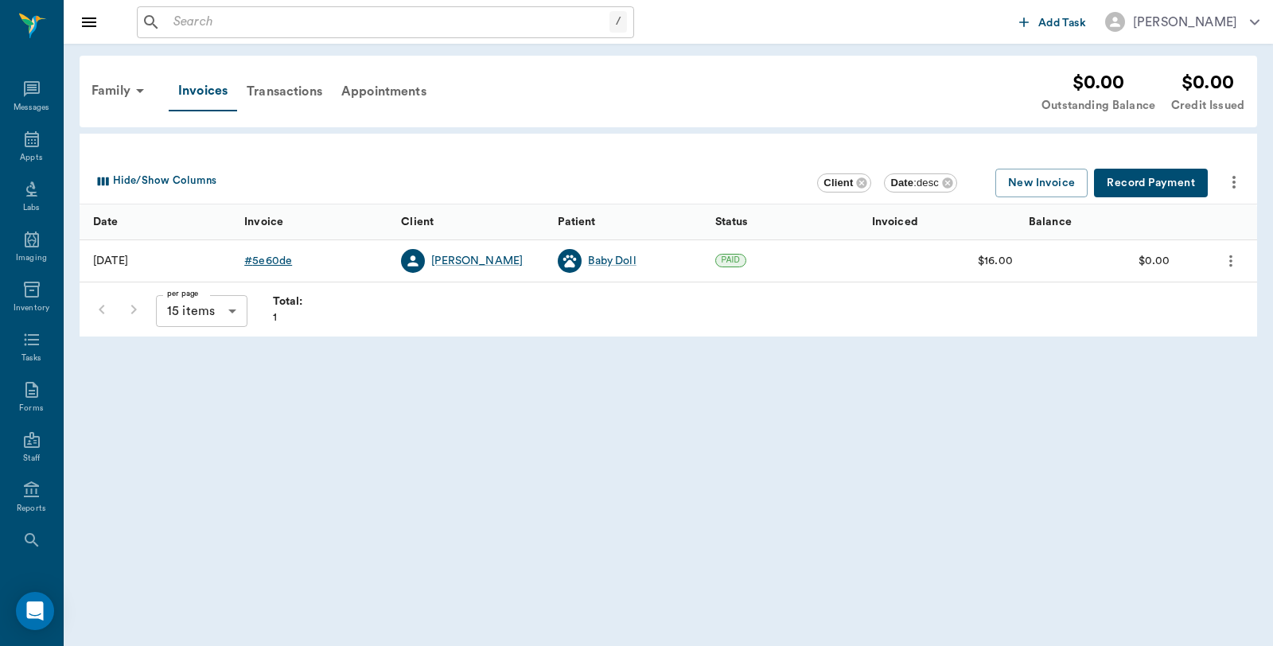
click at [286, 261] on div "# 5e60de" at bounding box center [268, 261] width 48 height 16
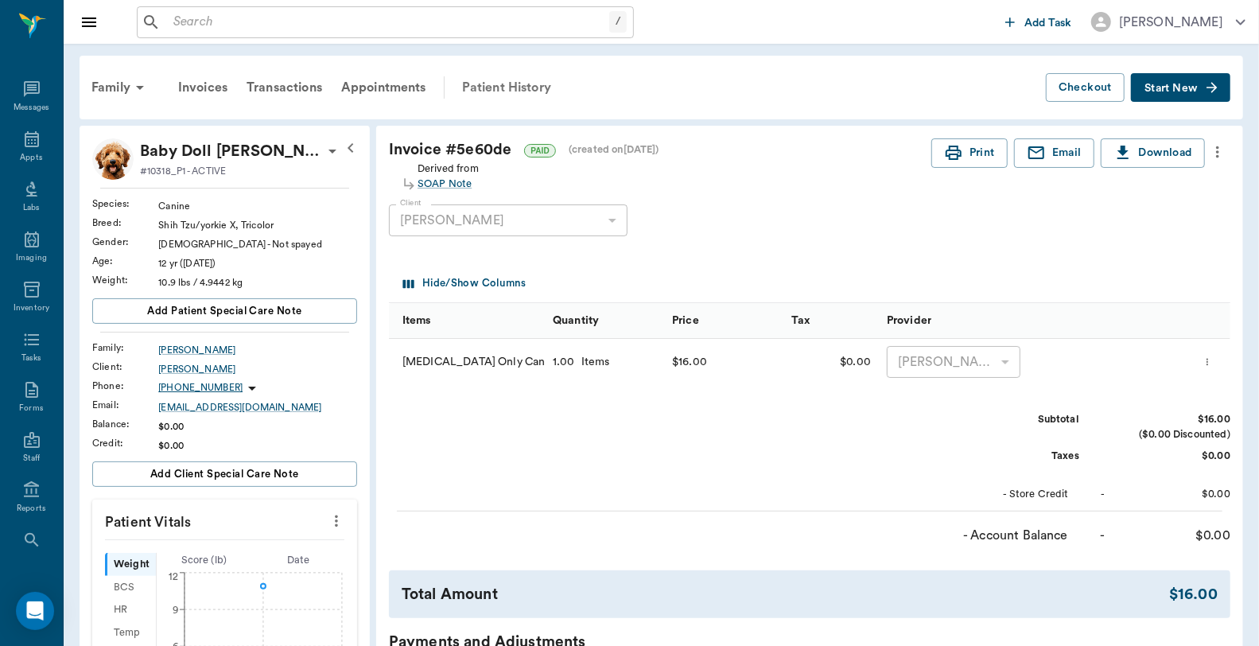
click at [522, 90] on div "Patient History" at bounding box center [507, 87] width 108 height 38
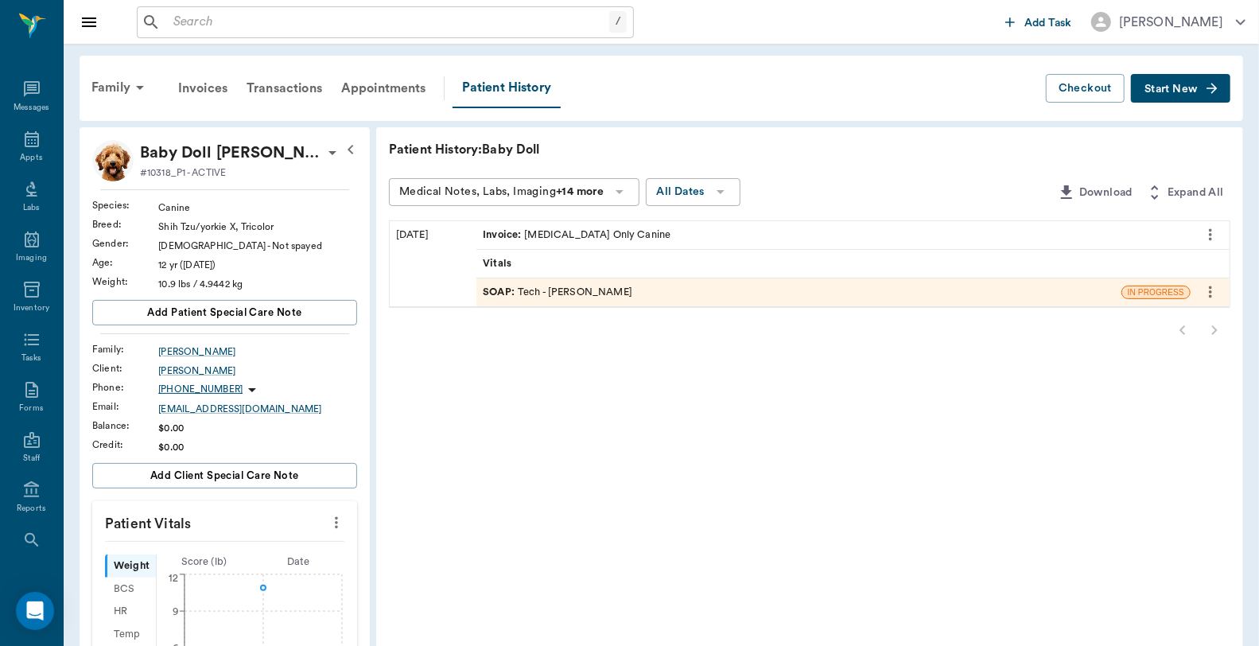
click at [615, 288] on div "SOAP : Tech - Julie Dickerson" at bounding box center [558, 292] width 150 height 15
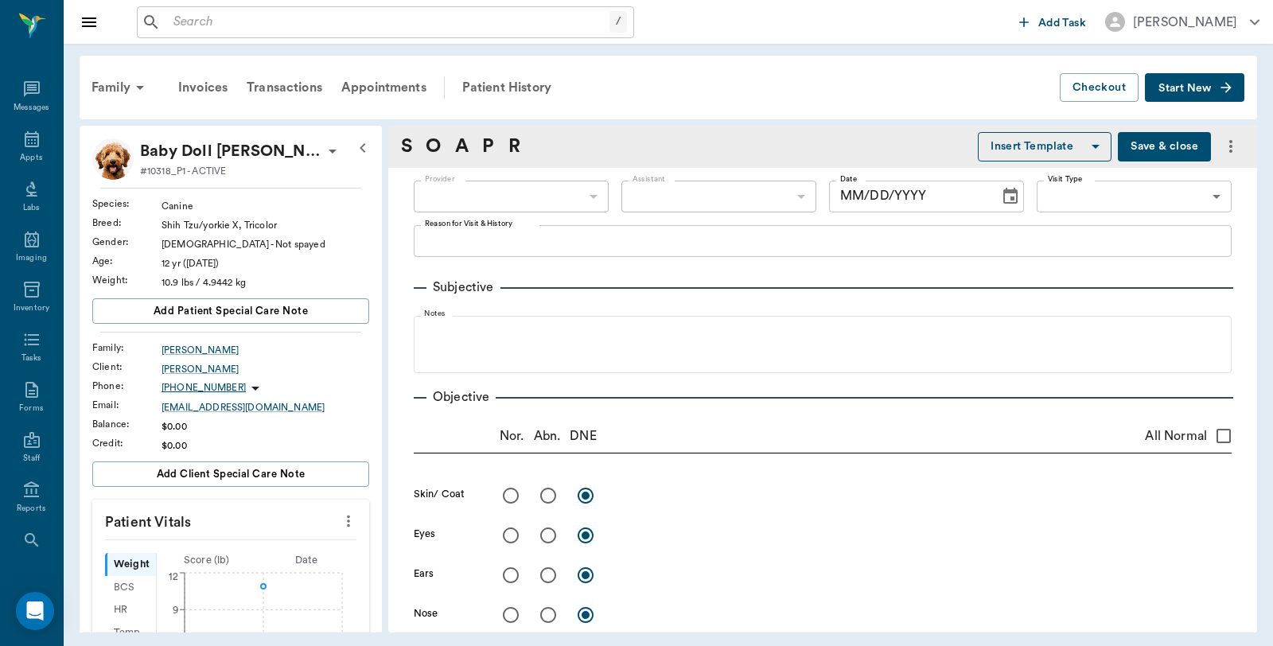
type input "63ec2e7e52e12b0ba117b124"
type input "65d2be4f46e3a538d89b8c1a"
type textarea "RV ONLY -LORY"
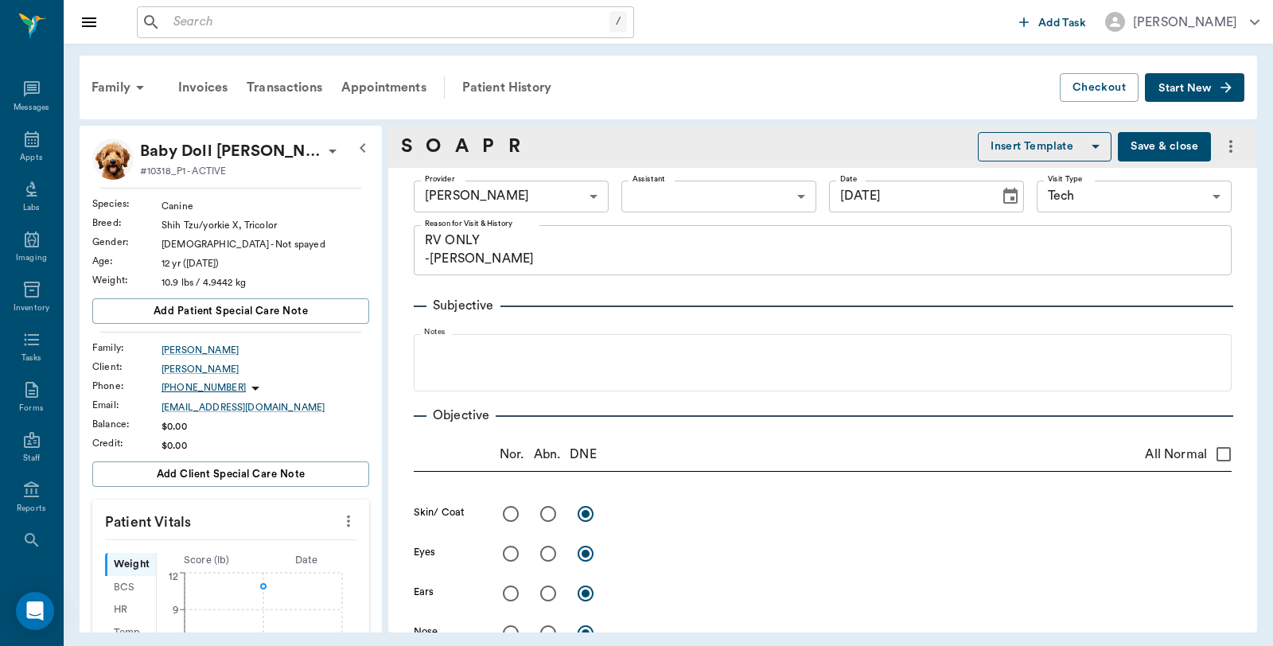
type input "09/18/2025"
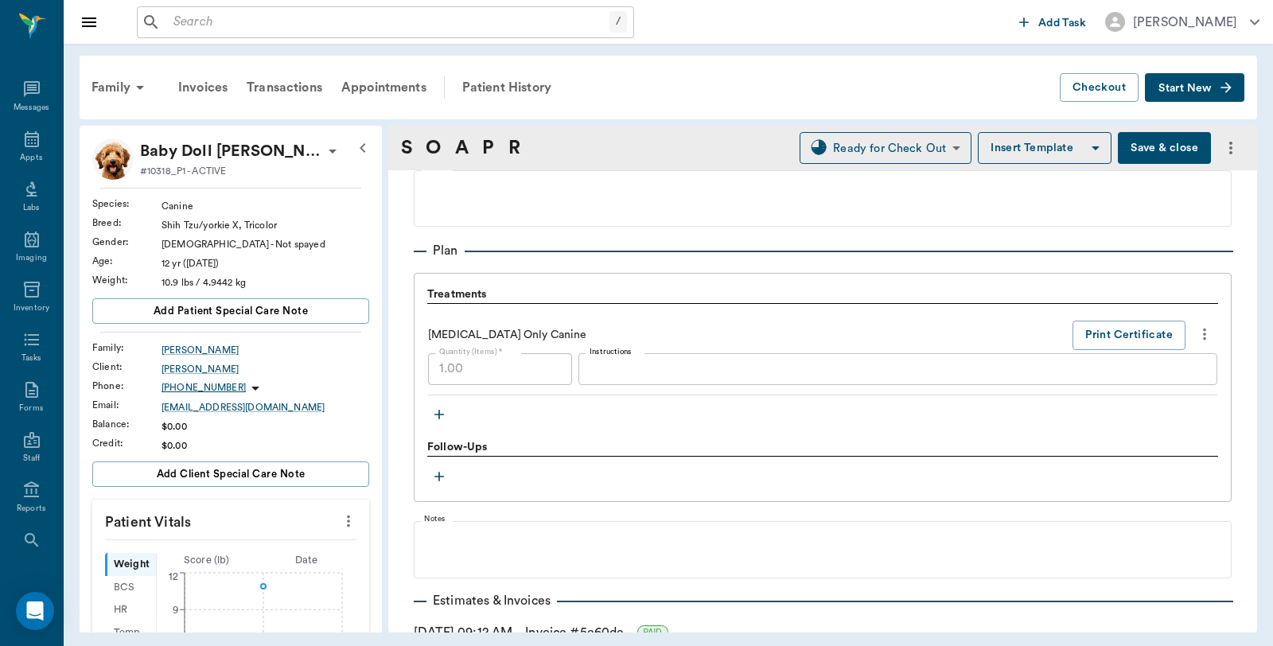
scroll to position [1149, 0]
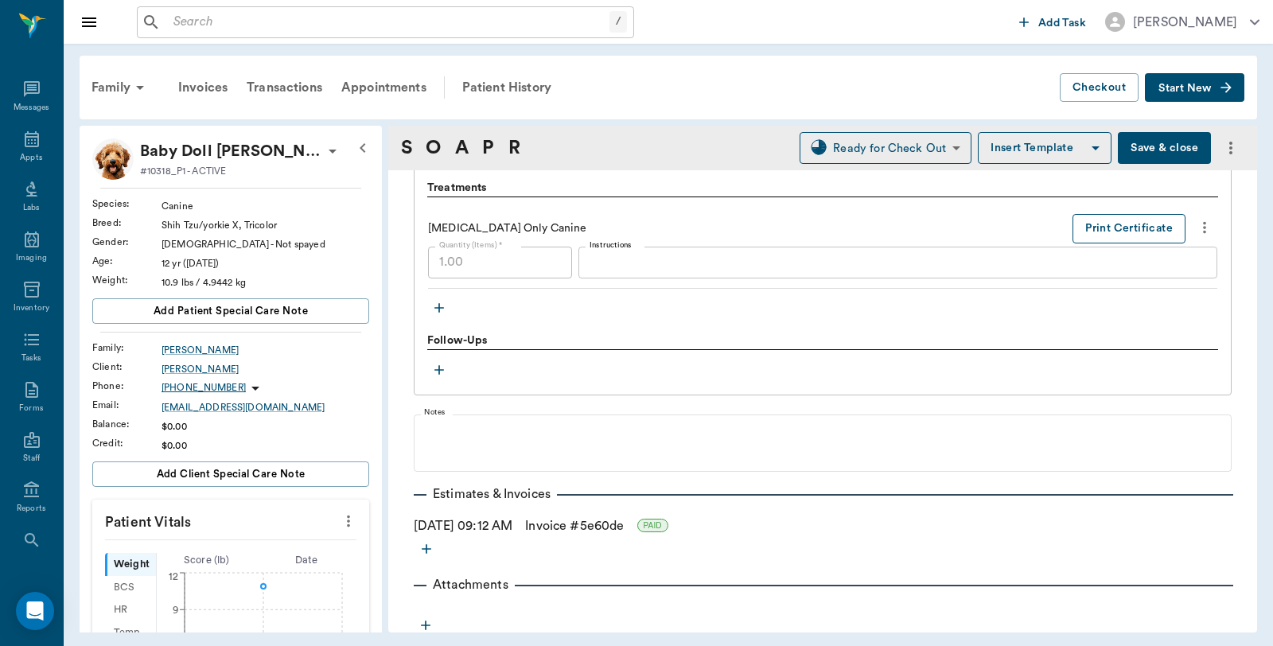
click at [1123, 227] on button "Print Certificate" at bounding box center [1128, 228] width 113 height 29
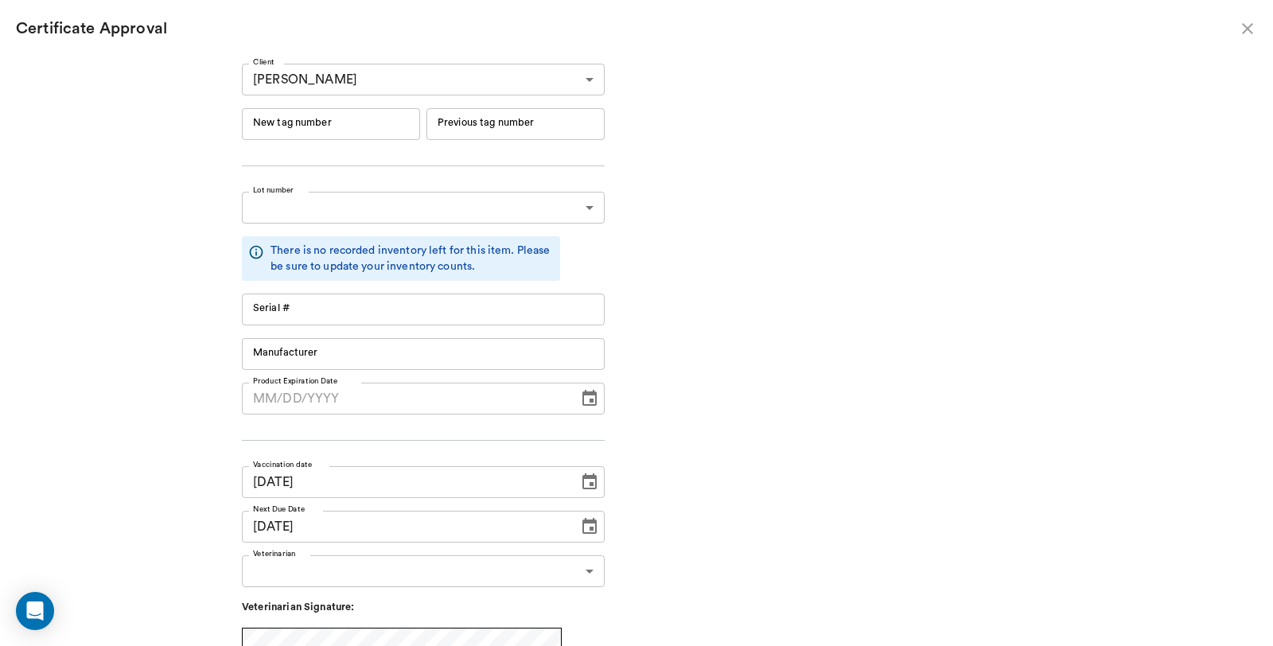
type input "RM384R9"
type input "11148"
type input "Boehringer Ingelheim"
type input "RM384R9"
type input "11148"
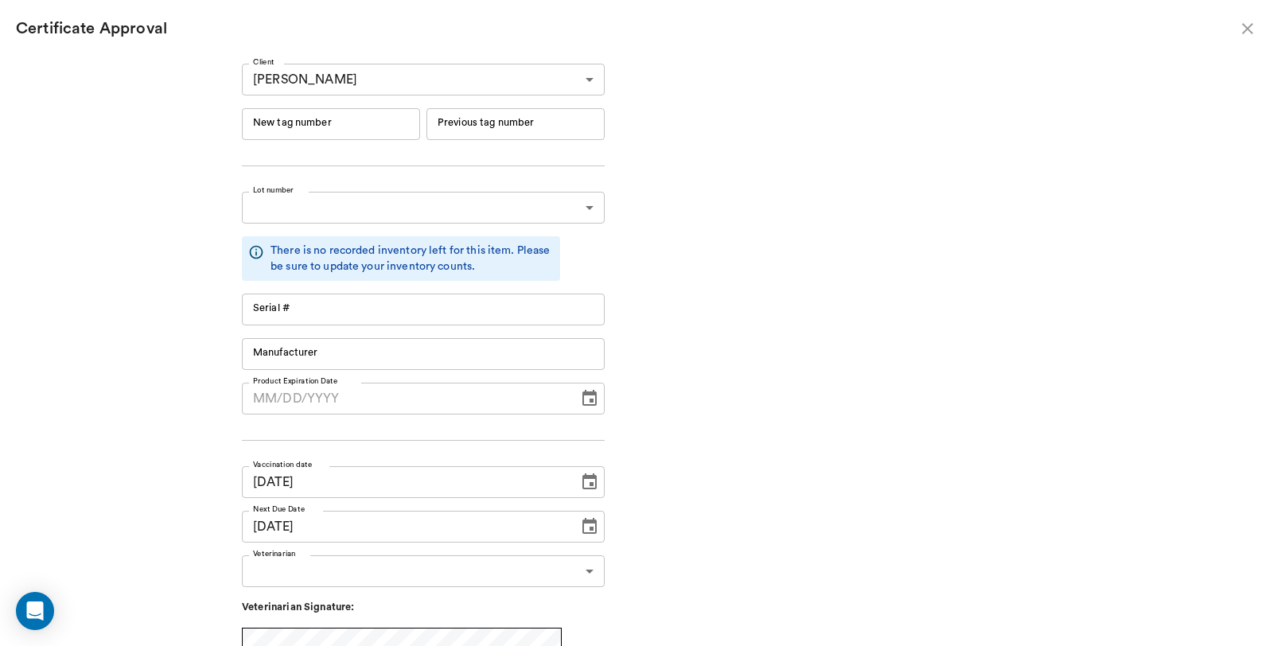
type input "Boehringer Ingelheim"
type input "06/19/2026"
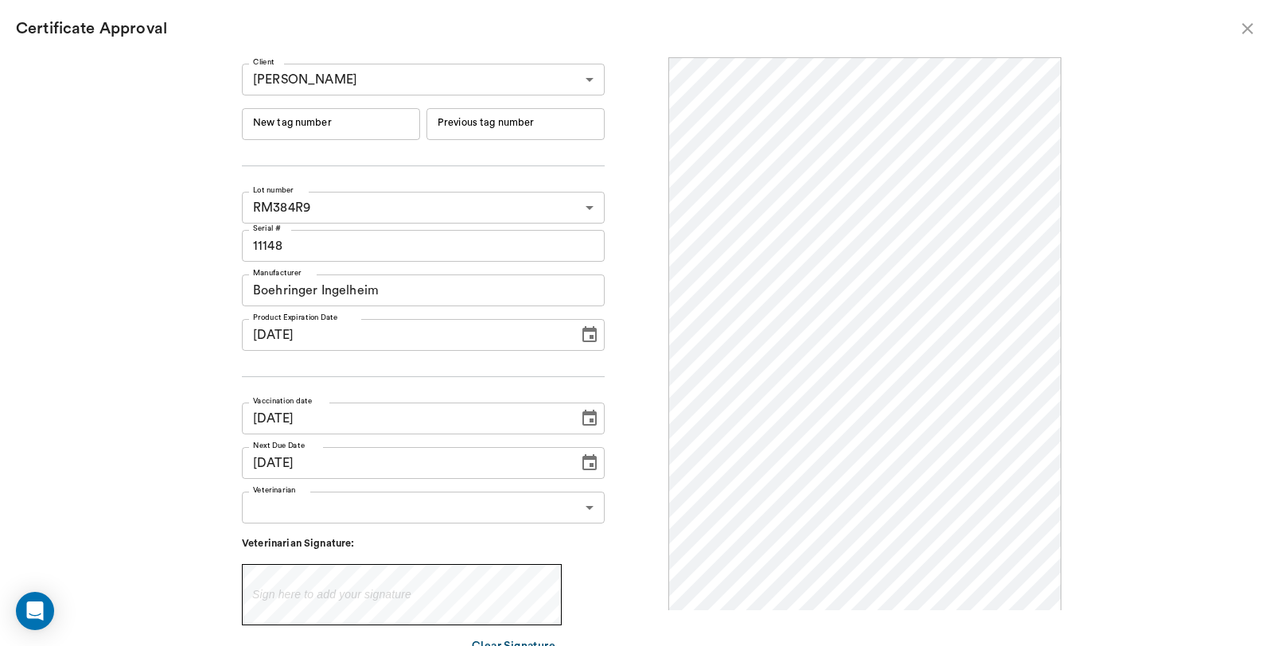
scroll to position [0, 0]
click at [368, 118] on input "New tag number" at bounding box center [331, 124] width 178 height 32
type input "254506"
click at [362, 506] on body "/ ​ Add Task Dr. Bert Ellsworth Nectar Messages Appts Labs Imaging Inventory Ta…" at bounding box center [636, 323] width 1273 height 646
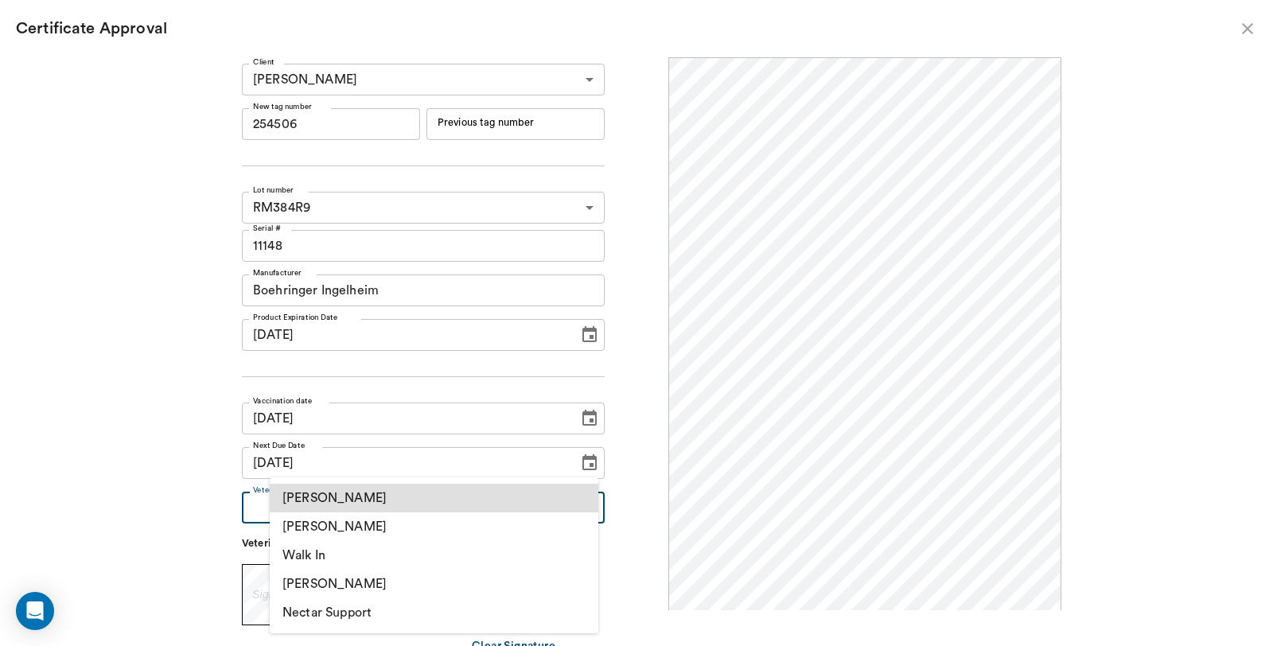
click at [368, 530] on li "[PERSON_NAME]" at bounding box center [434, 526] width 329 height 29
type input "63ec2f075fda476ae8351a4d"
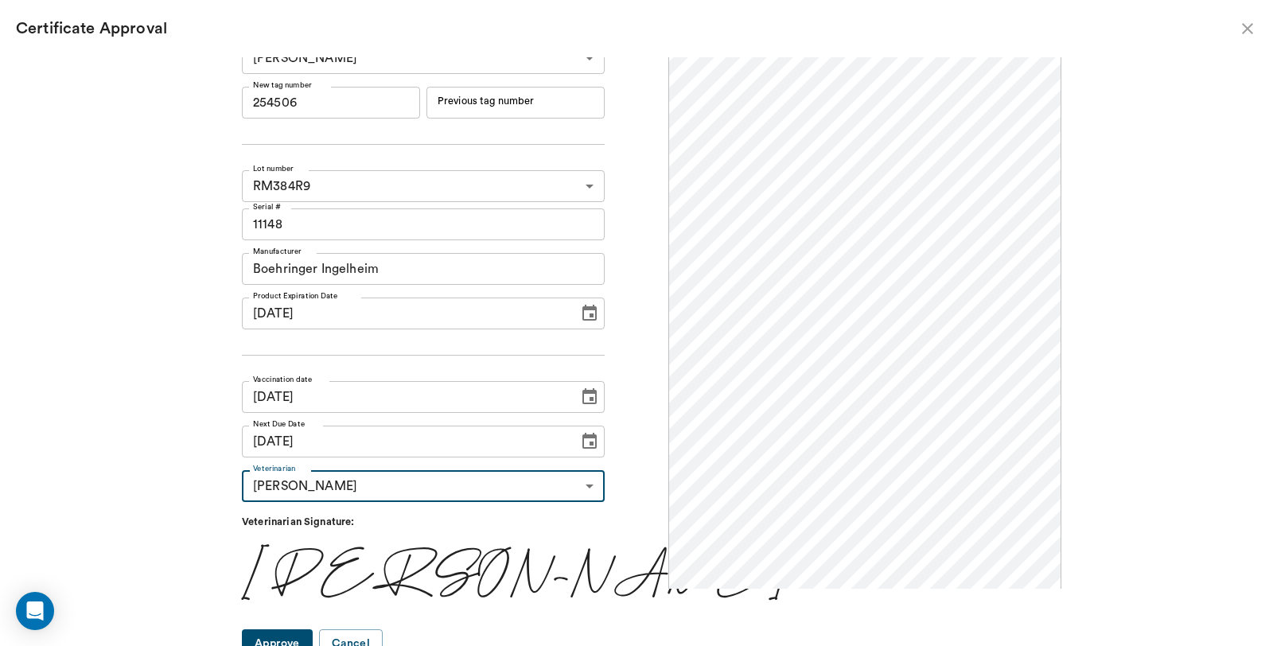
scroll to position [33, 0]
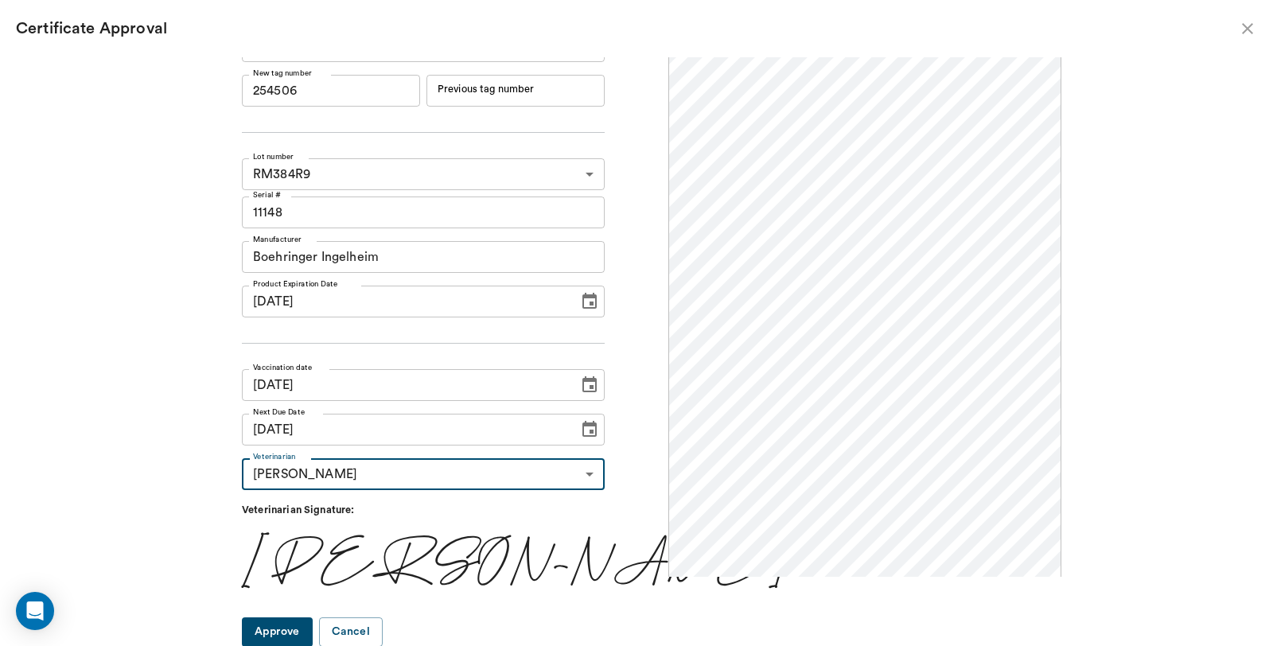
click at [313, 627] on button "Approve" at bounding box center [277, 631] width 71 height 29
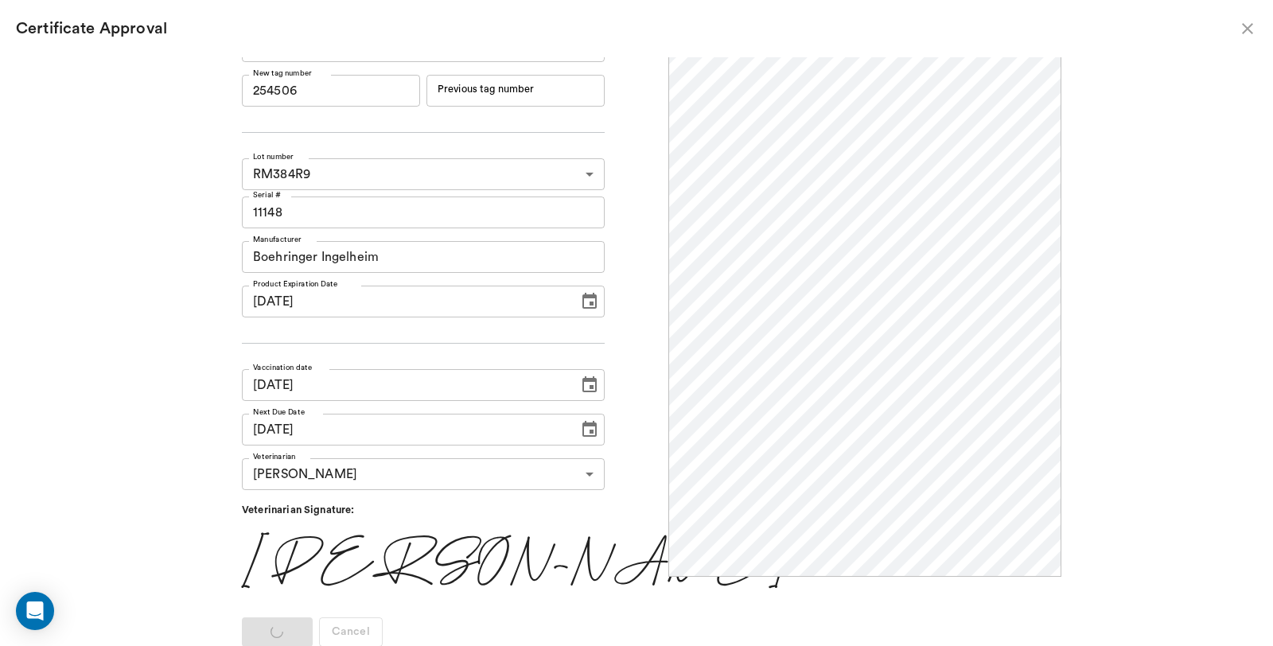
scroll to position [0, 0]
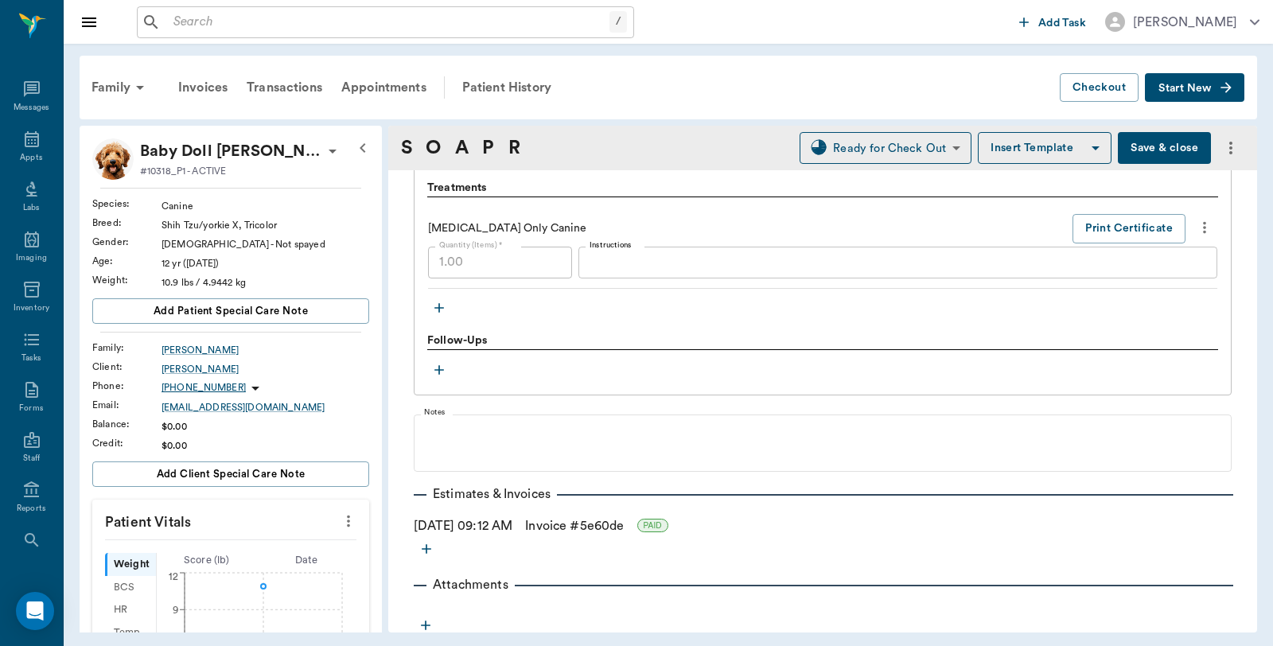
click at [1127, 146] on button "Save & close" at bounding box center [1164, 148] width 93 height 32
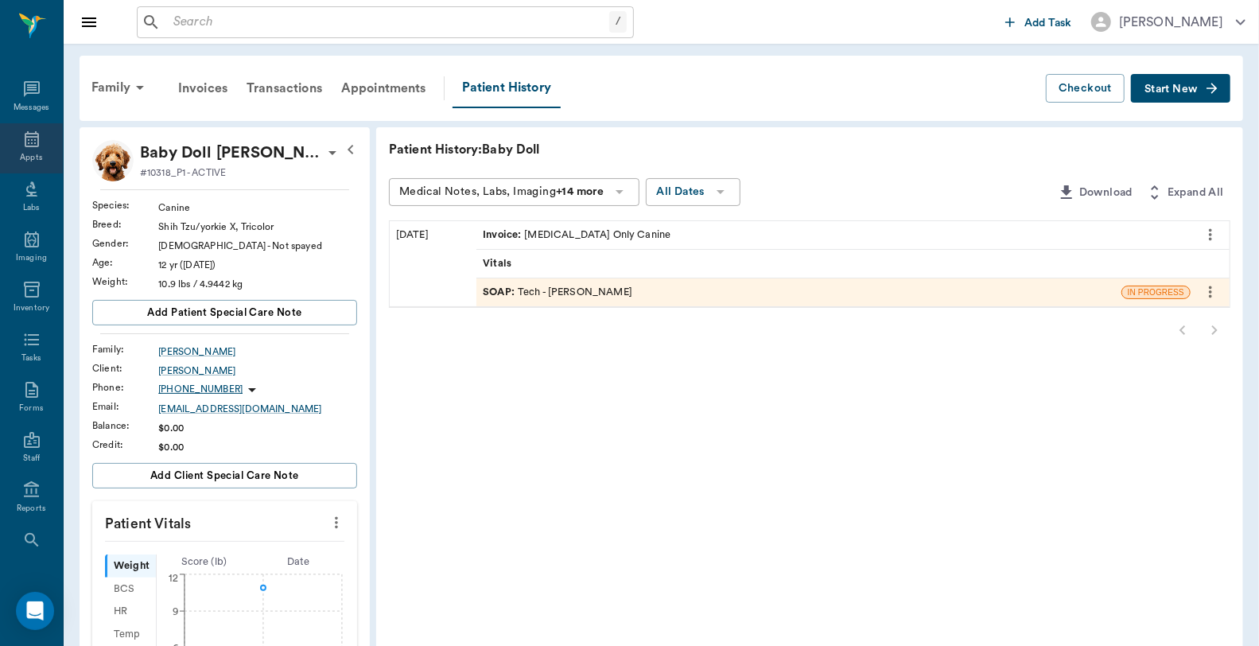
click at [11, 153] on div "Appts" at bounding box center [31, 148] width 63 height 50
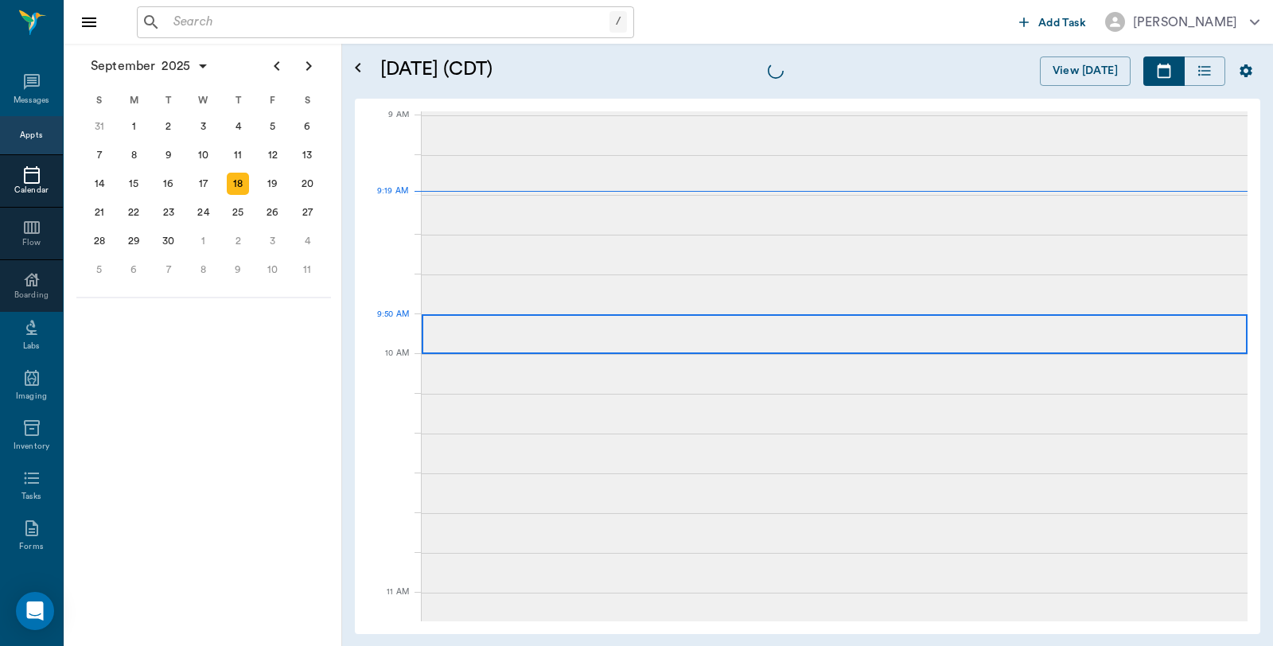
scroll to position [240, 0]
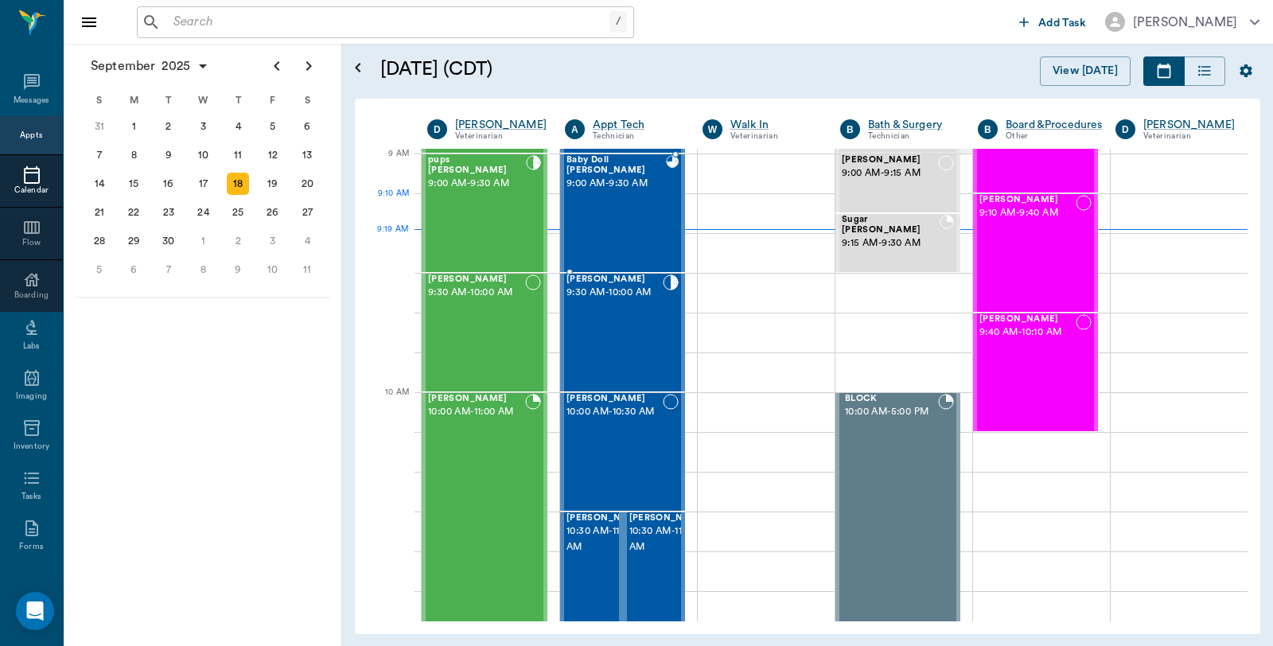
click at [635, 199] on div "Baby Doll Braswell 9:00 AM - 9:30 AM" at bounding box center [615, 213] width 99 height 116
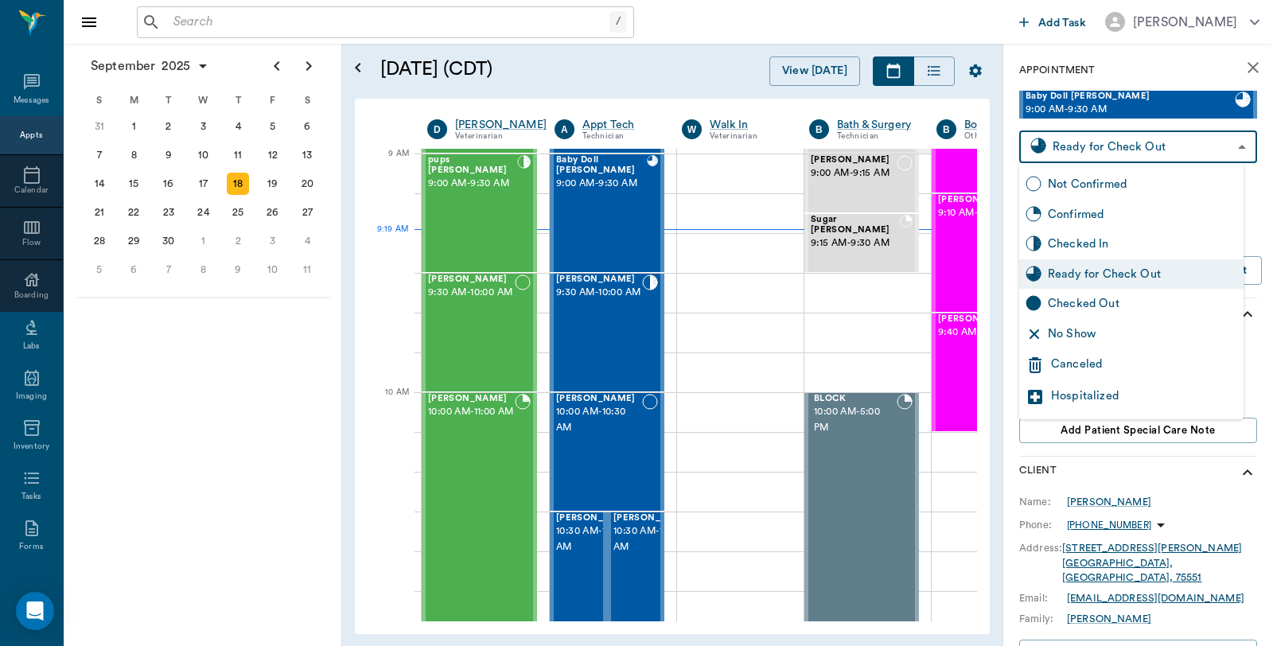
click at [1139, 145] on body "/ ​ Add Task Dr. Bert Ellsworth Nectar Messages Appts Calendar Flow Boarding La…" at bounding box center [636, 323] width 1273 height 646
click at [1095, 302] on div "Checked Out" at bounding box center [1142, 304] width 189 height 18
type input "CHECKED_OUT"
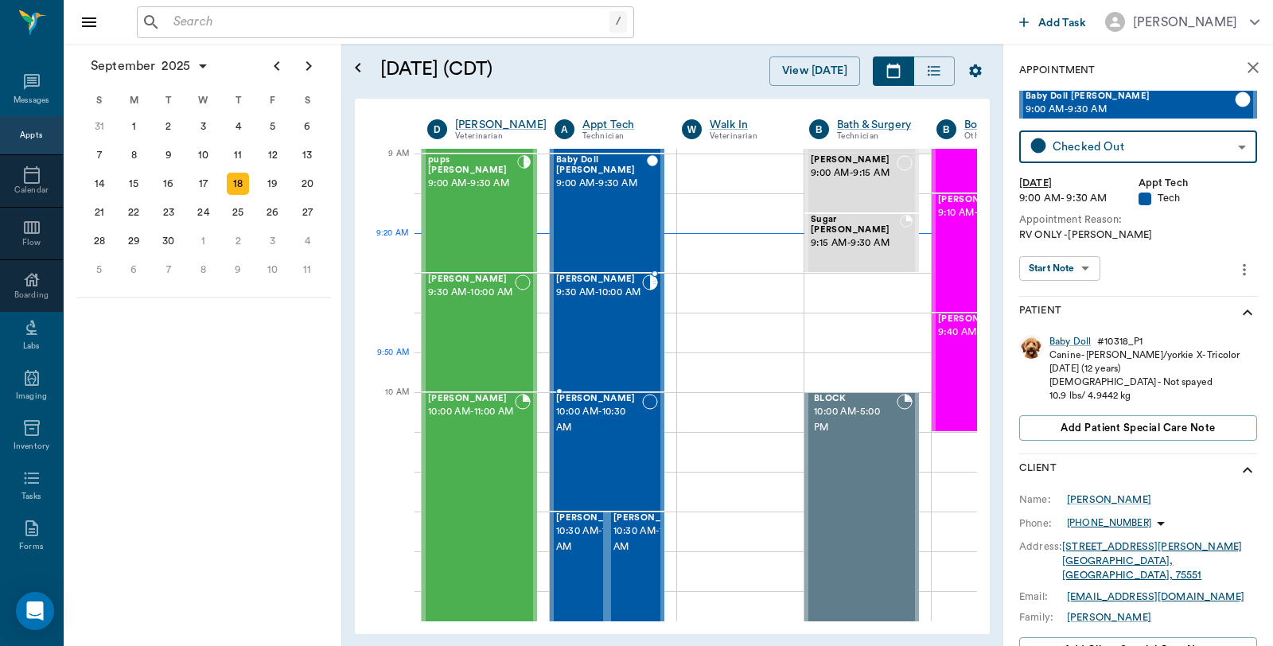
click at [636, 356] on div "Sparky Brown 9:30 AM - 10:00 AM" at bounding box center [599, 332] width 86 height 116
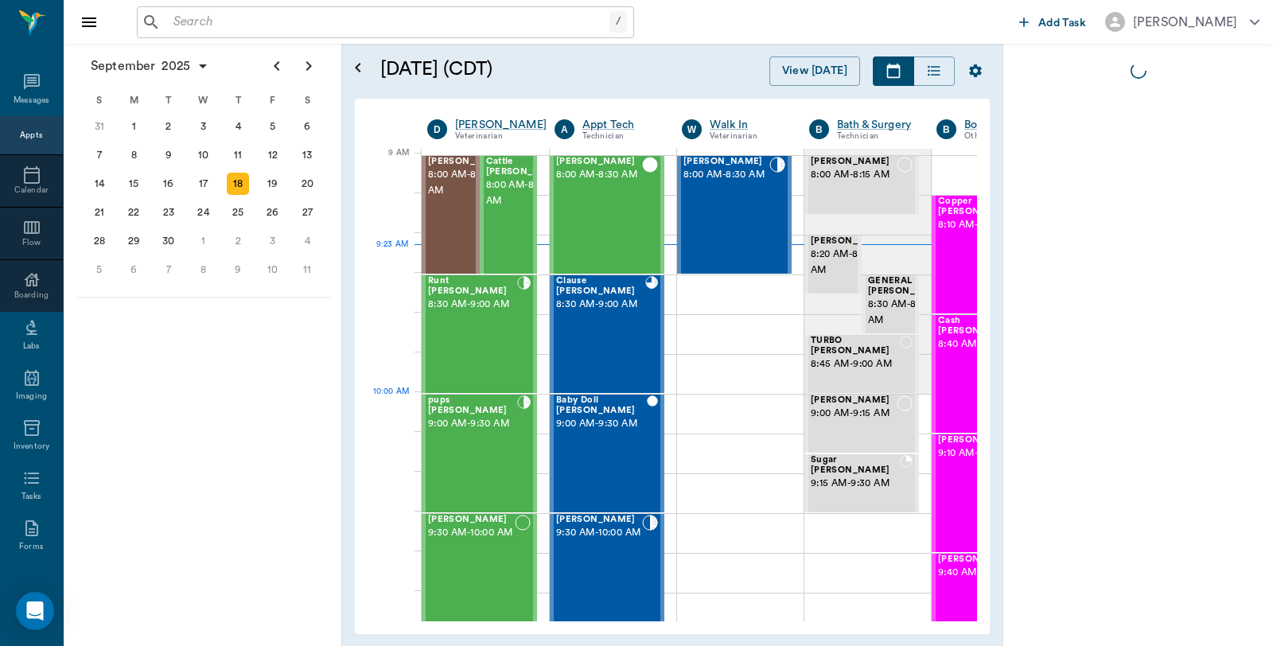
scroll to position [240, 1]
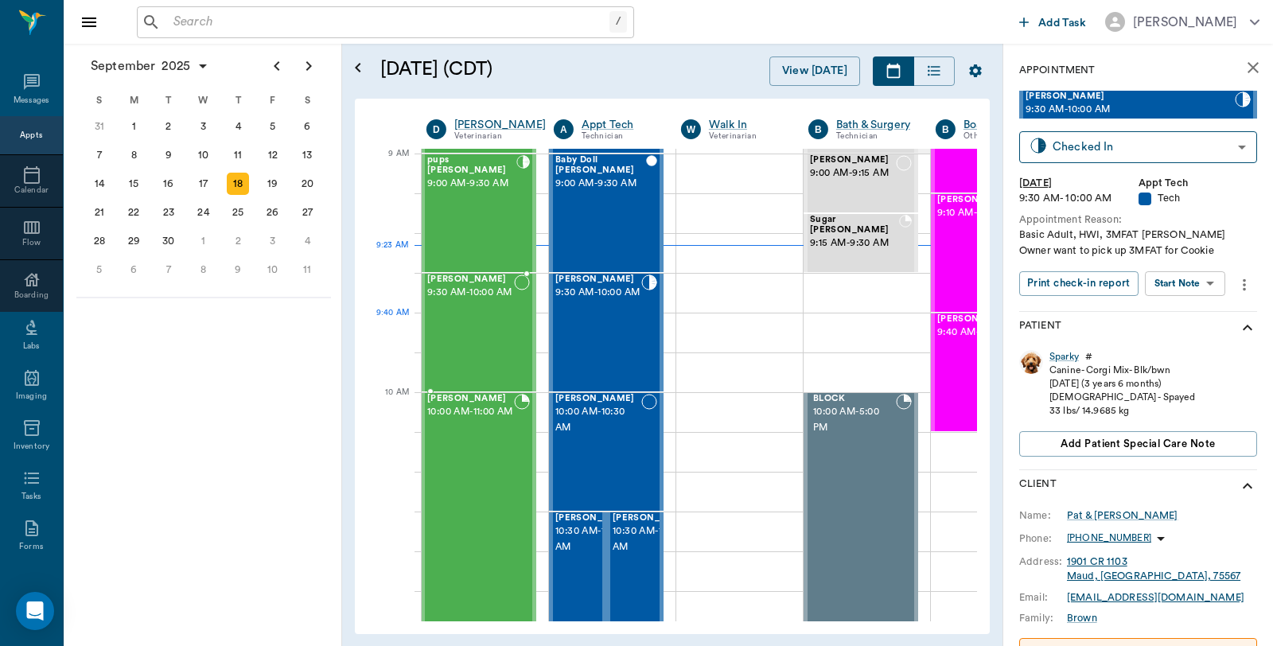
click at [488, 334] on div "[PERSON_NAME] 9:30 AM - 10:00 AM" at bounding box center [470, 332] width 87 height 116
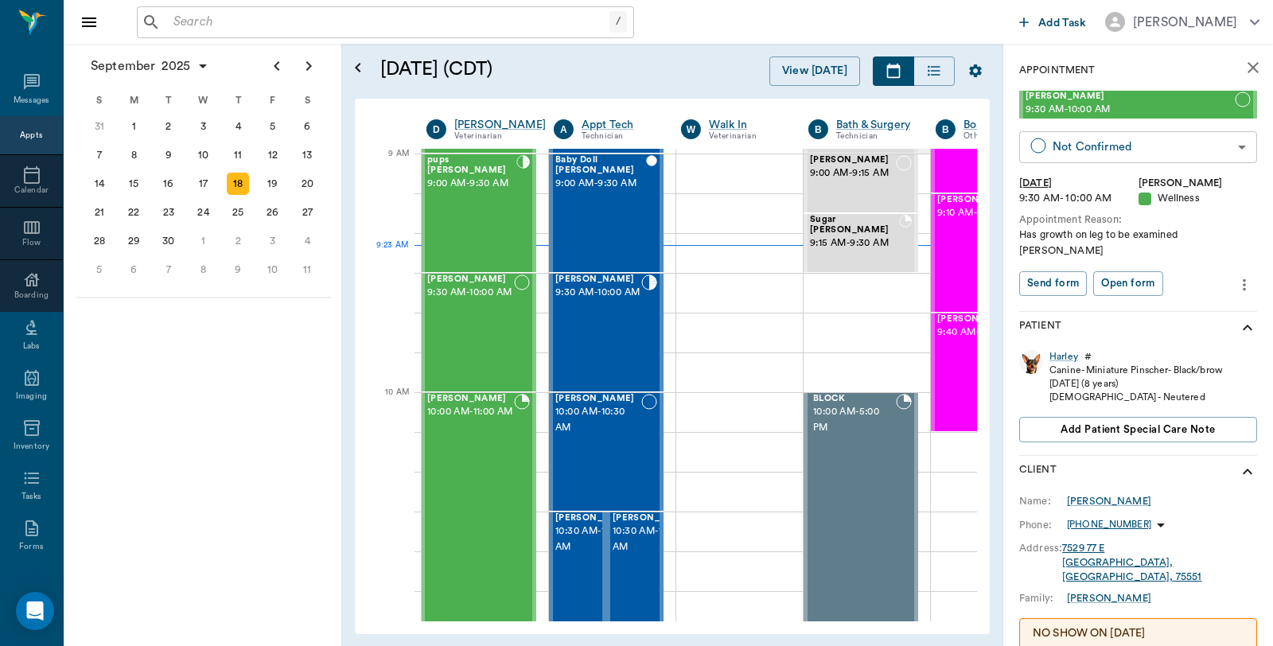
click at [1159, 155] on body "/ ​ Add Task [PERSON_NAME] Nectar Messages Appts Calendar Flow Boarding Labs Im…" at bounding box center [636, 323] width 1273 height 646
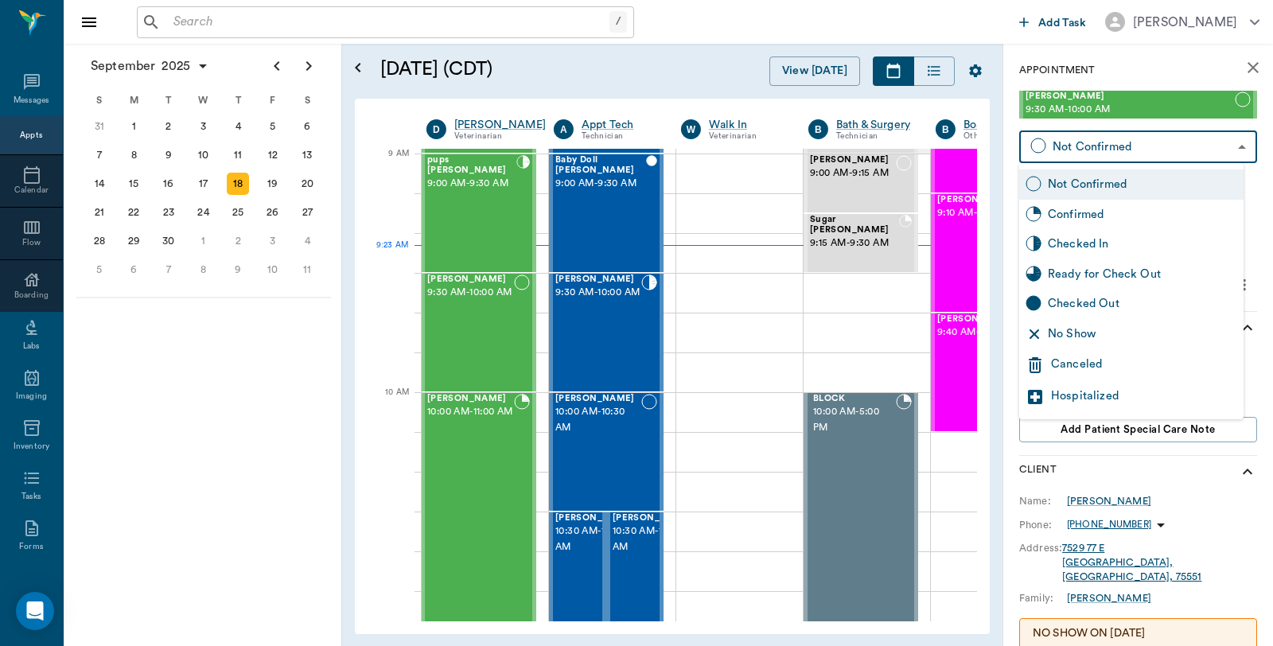
click at [1085, 235] on div "Checked In" at bounding box center [1142, 244] width 189 height 18
type input "CHECKED_IN"
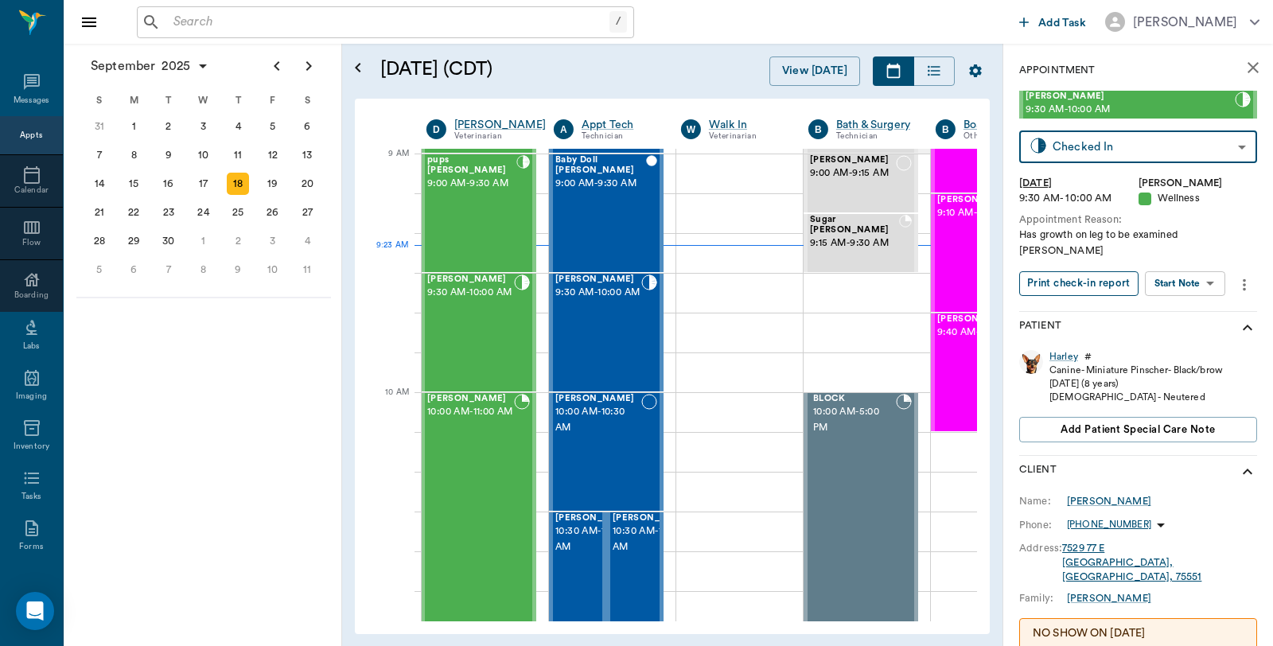
click at [1110, 271] on button "Print check-in report" at bounding box center [1078, 283] width 119 height 25
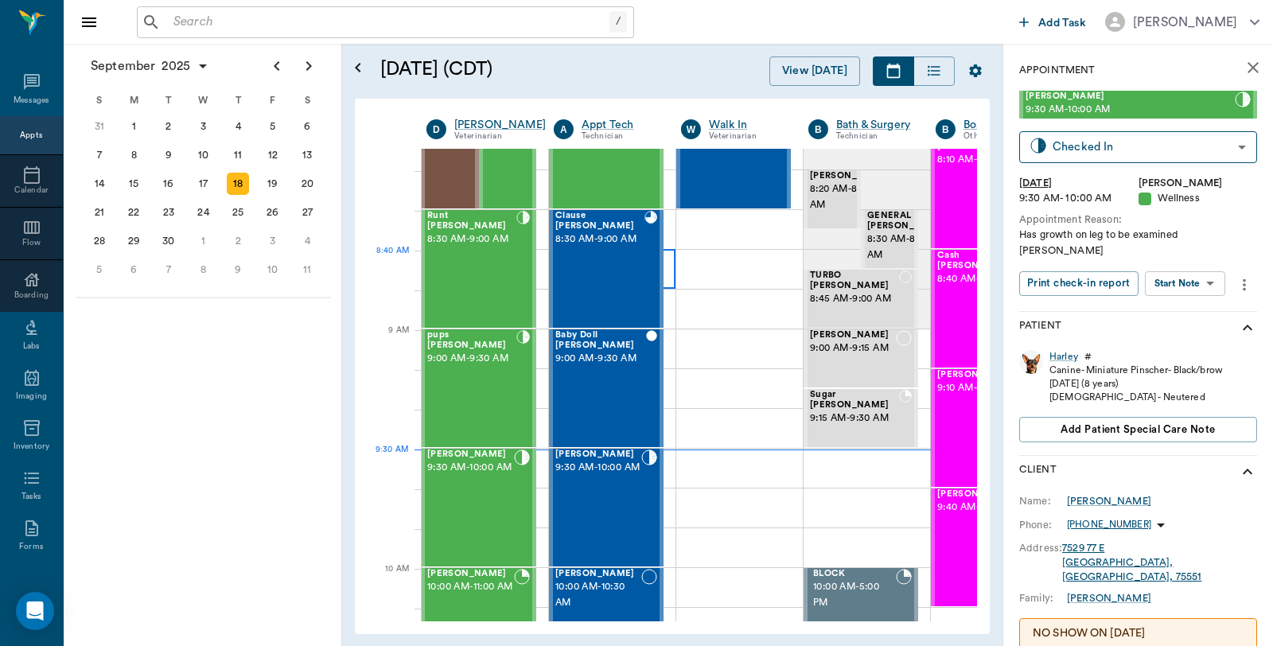
scroll to position [64, 1]
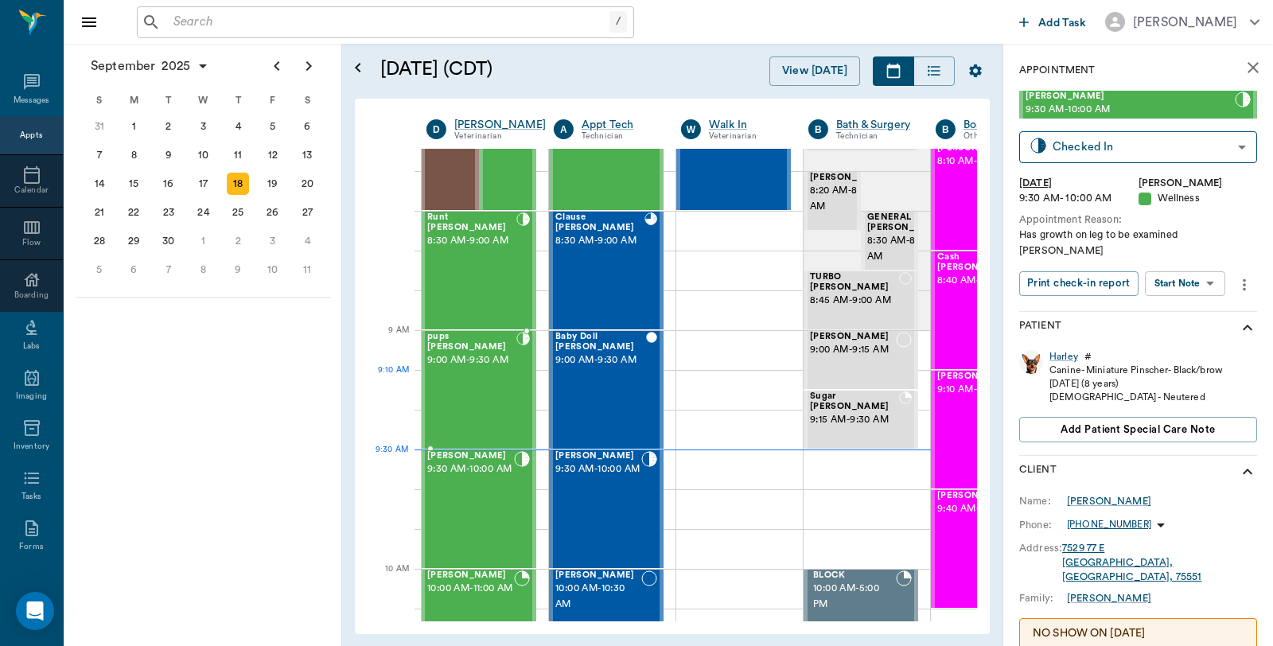
click at [505, 386] on div "pups [PERSON_NAME] 9:00 AM - 9:30 AM" at bounding box center [471, 390] width 89 height 116
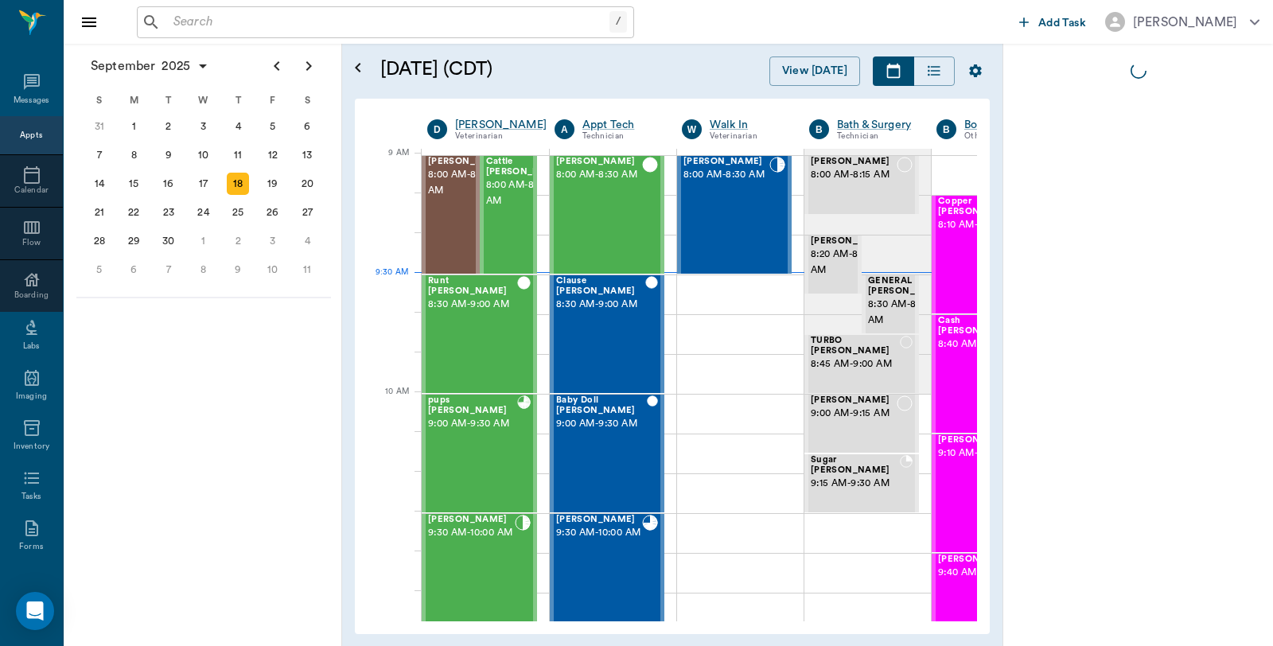
scroll to position [240, 1]
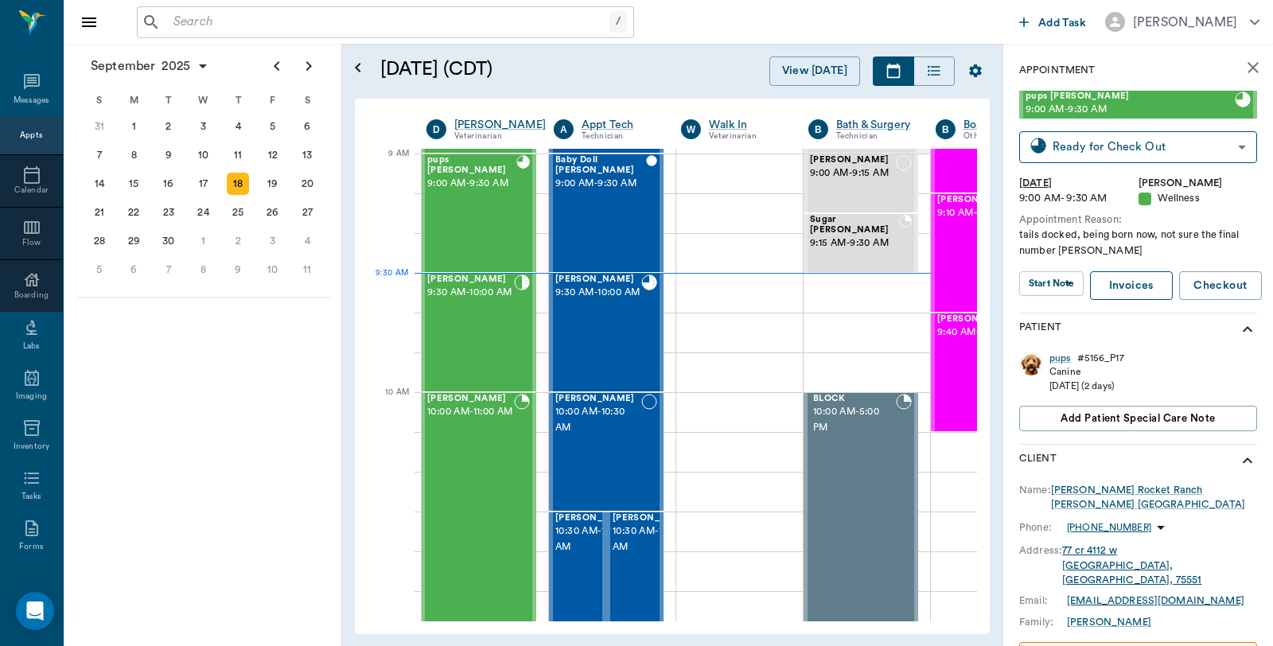
click at [1142, 289] on link "Invoices" at bounding box center [1131, 285] width 83 height 29
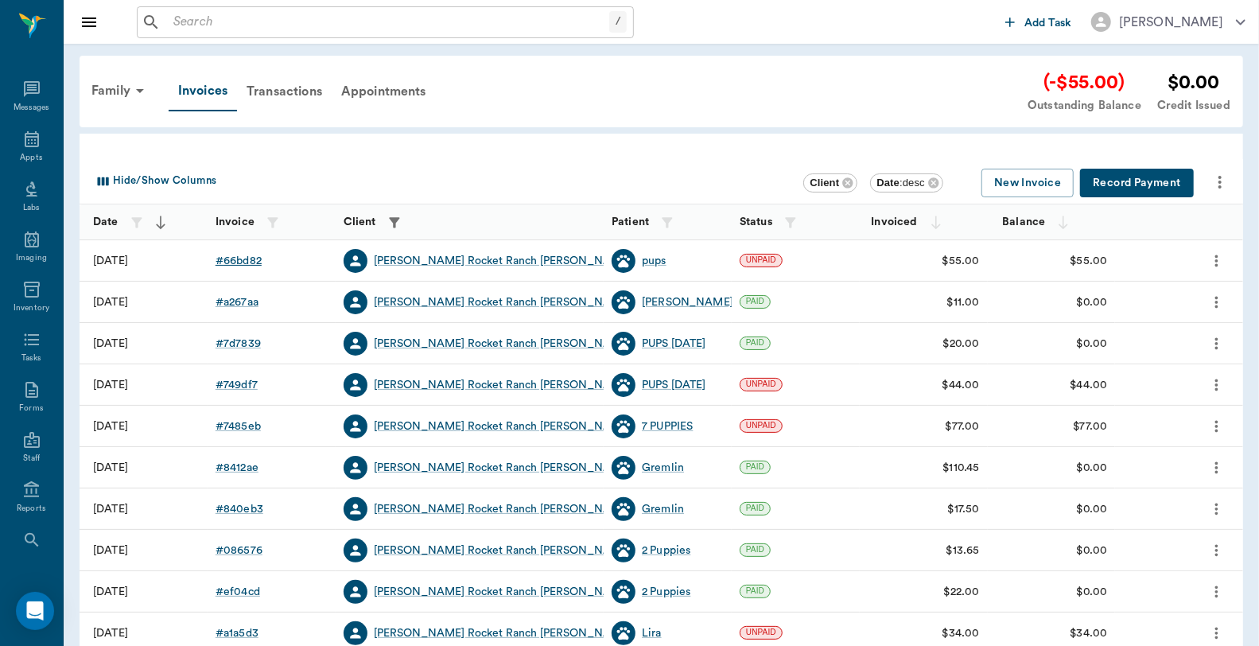
click at [249, 256] on div "# 66bd82" at bounding box center [239, 261] width 46 height 16
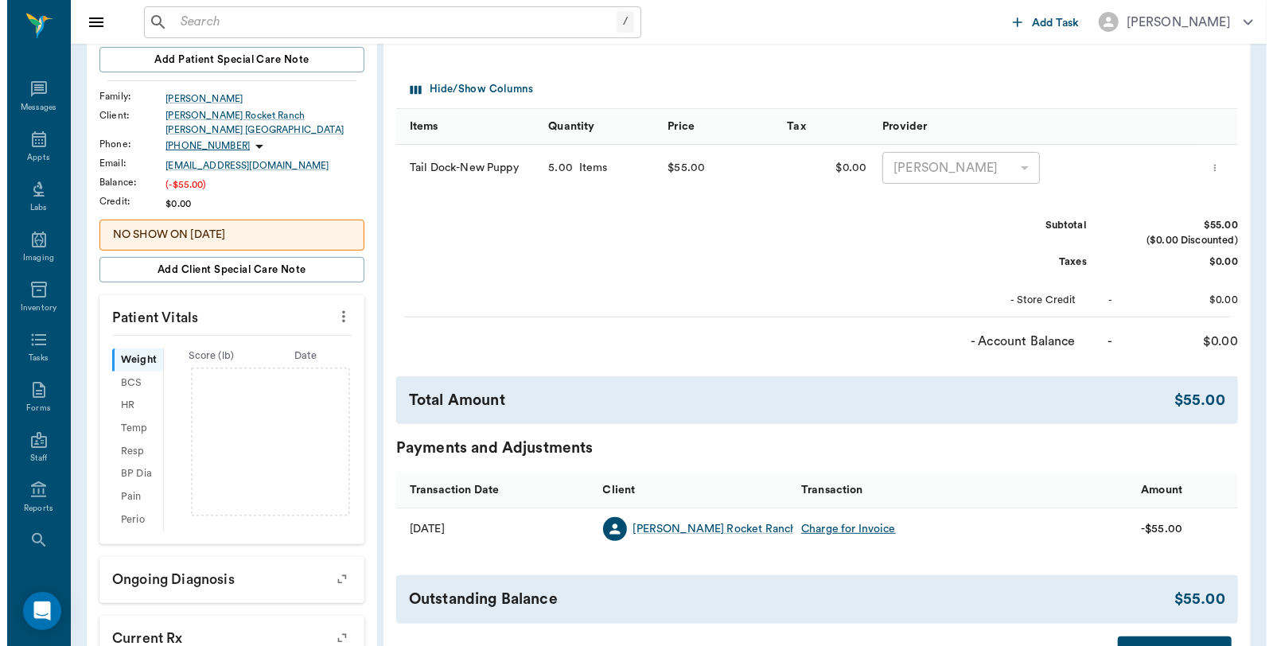
scroll to position [265, 0]
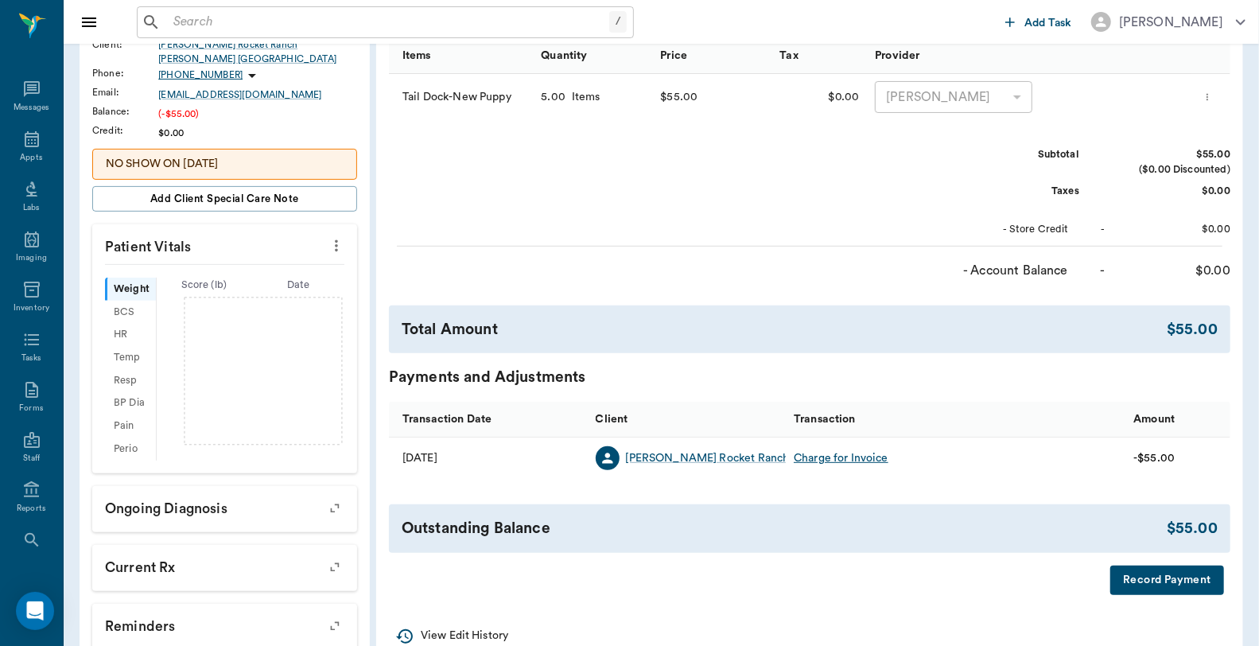
click at [1150, 576] on button "Record Payment" at bounding box center [1168, 580] width 114 height 29
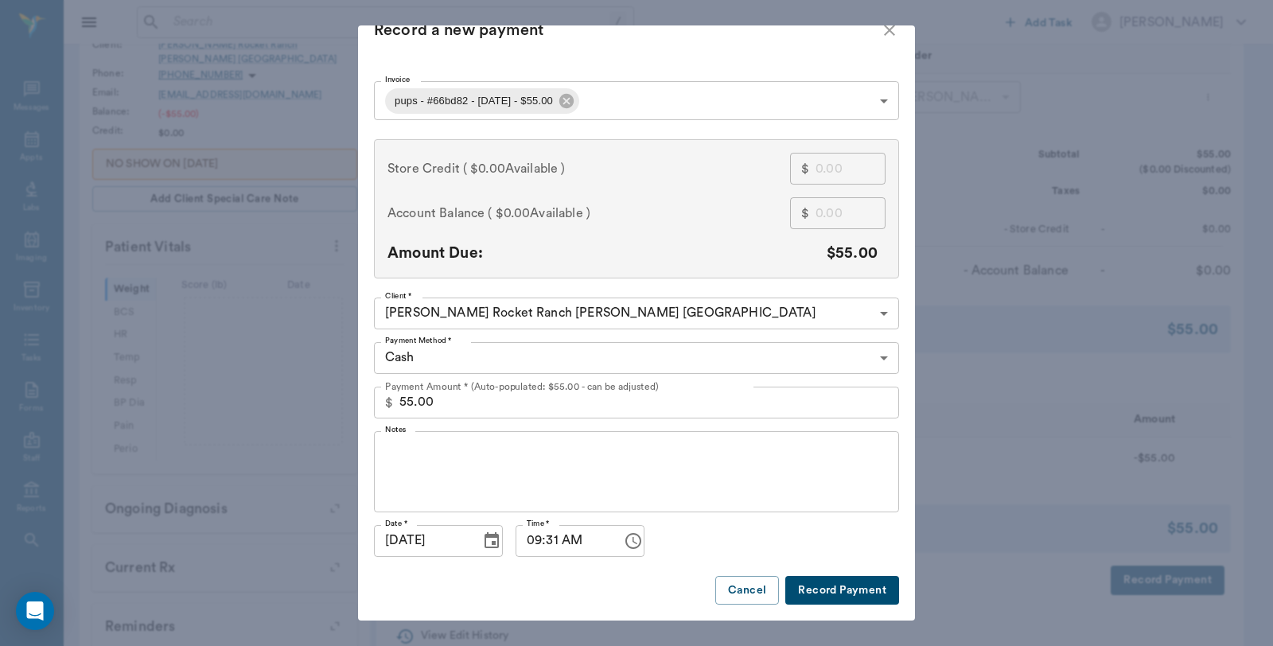
click at [849, 576] on button "Record Payment" at bounding box center [842, 590] width 114 height 29
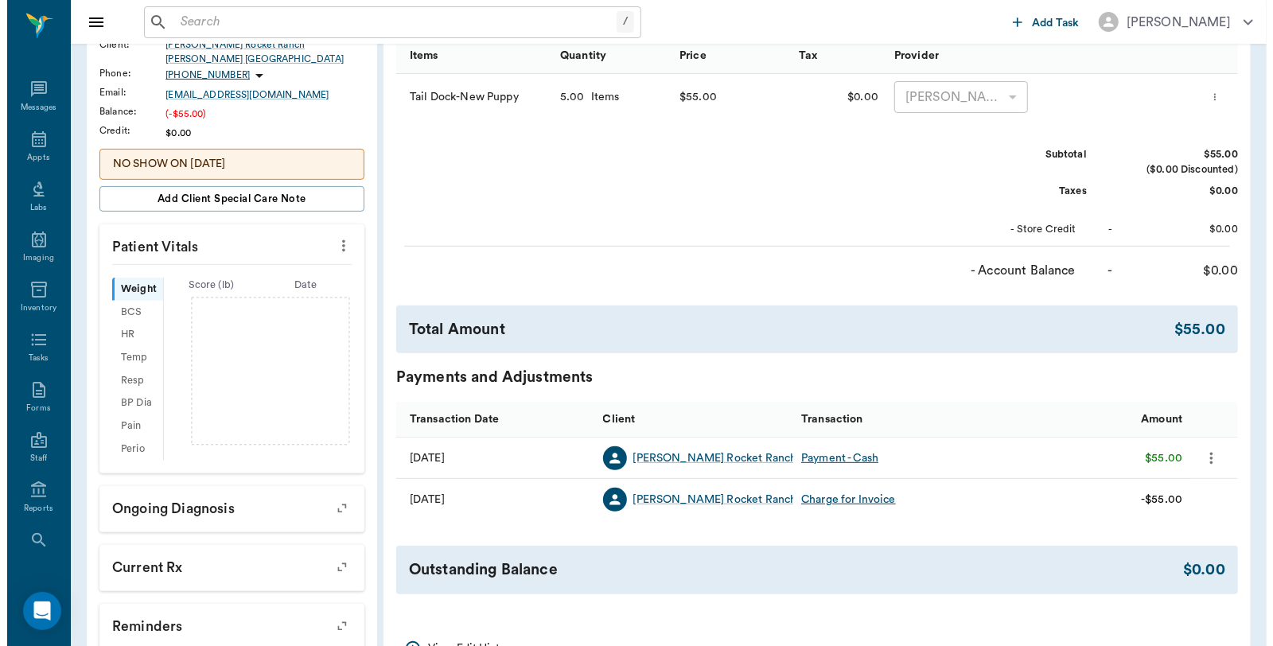
scroll to position [0, 0]
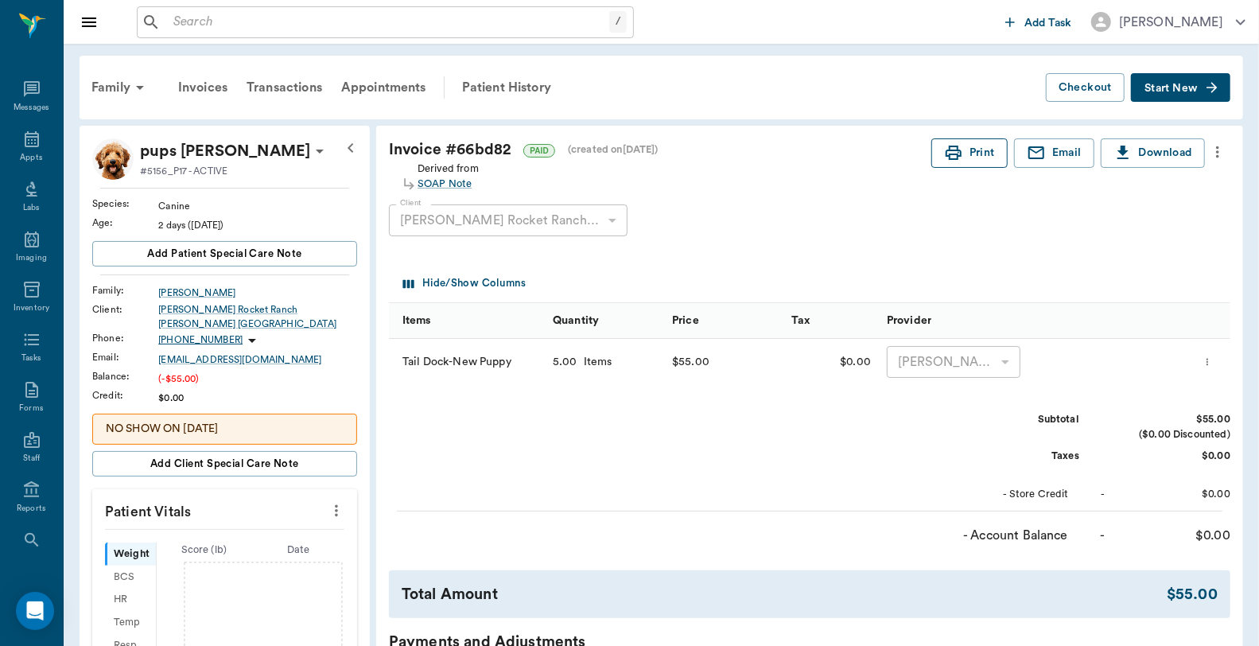
click at [971, 143] on button "Print" at bounding box center [970, 152] width 76 height 29
click at [10, 151] on div "Appts" at bounding box center [31, 148] width 63 height 50
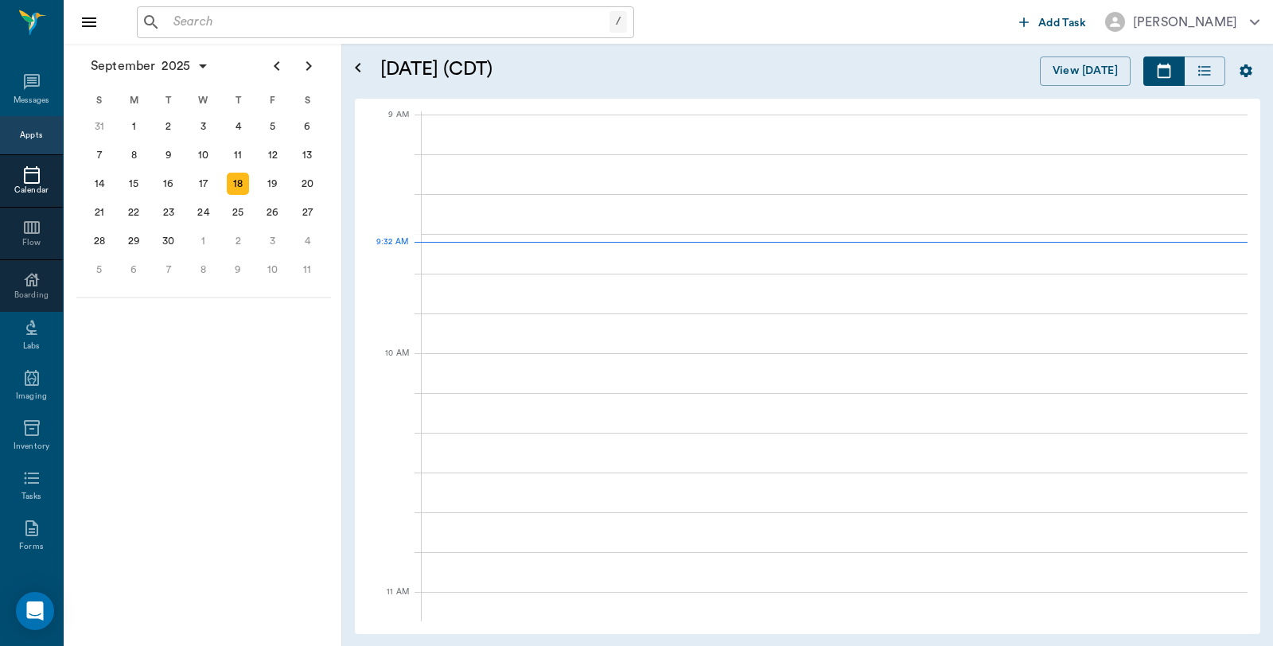
scroll to position [241, 0]
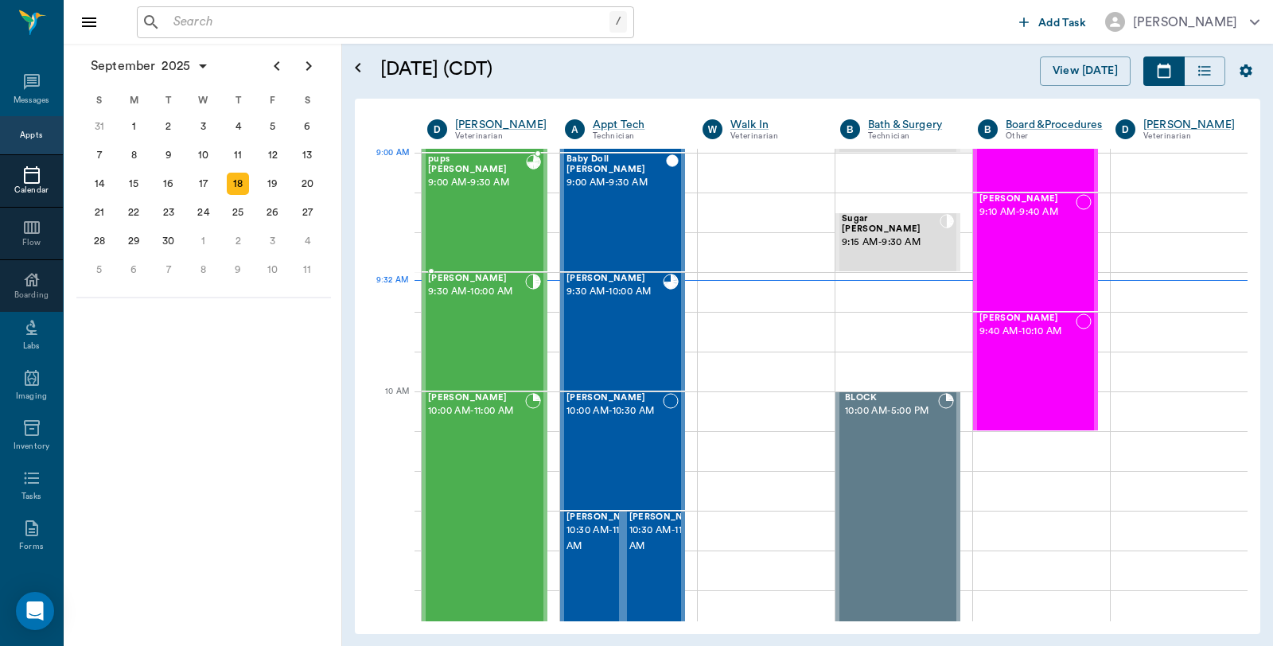
click at [450, 175] on span "9:00 AM - 9:30 AM" at bounding box center [477, 183] width 98 height 16
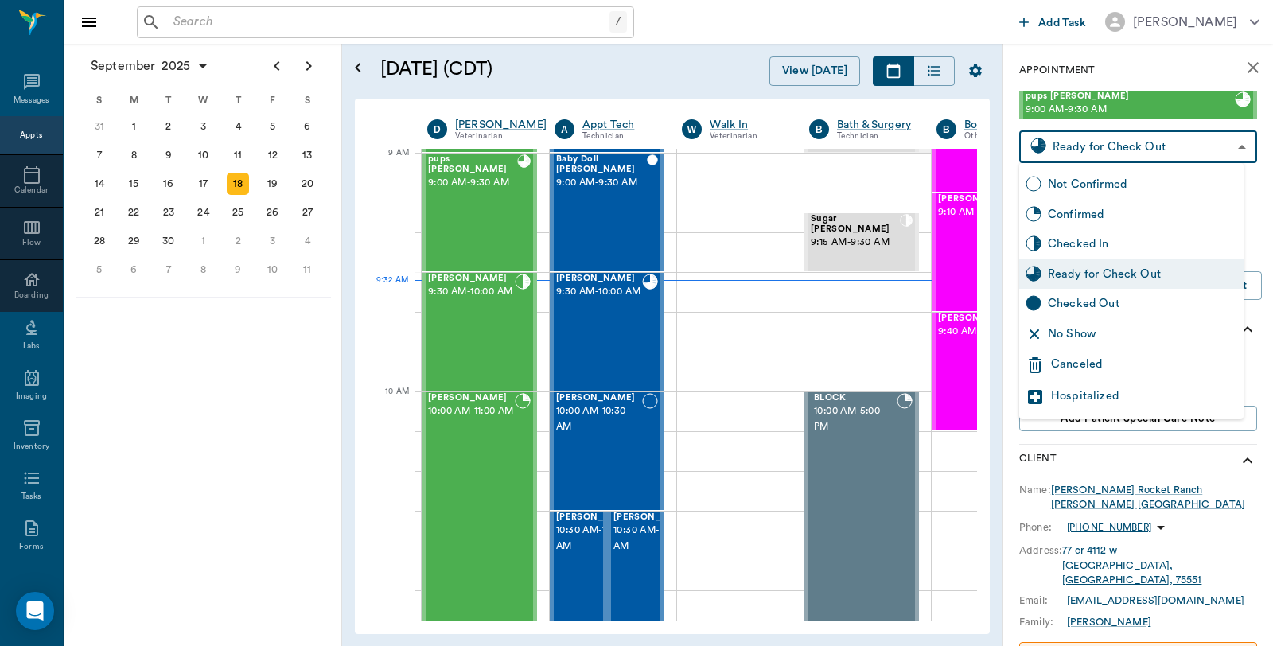
click at [1150, 143] on body "/ ​ Add Task Dr. Bert Ellsworth Nectar Messages Appts Calendar Flow Boarding La…" at bounding box center [636, 323] width 1273 height 646
click at [1128, 308] on div "Checked Out" at bounding box center [1142, 304] width 189 height 18
type input "CHECKED_OUT"
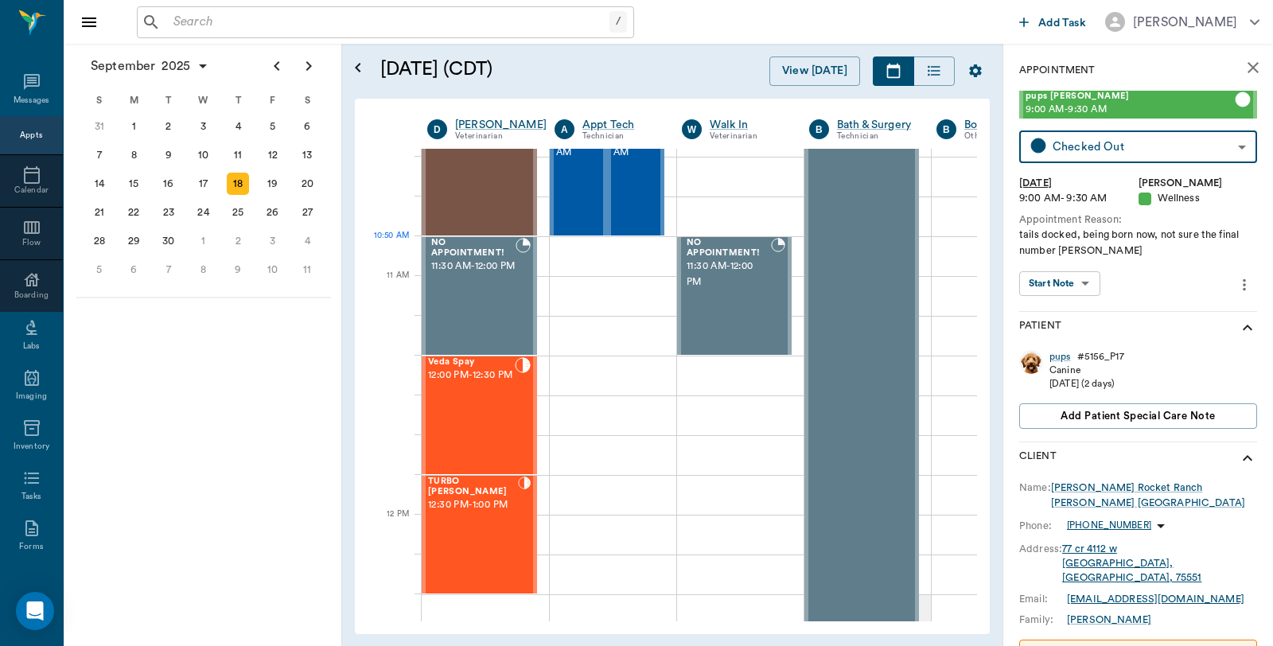
scroll to position [948, 0]
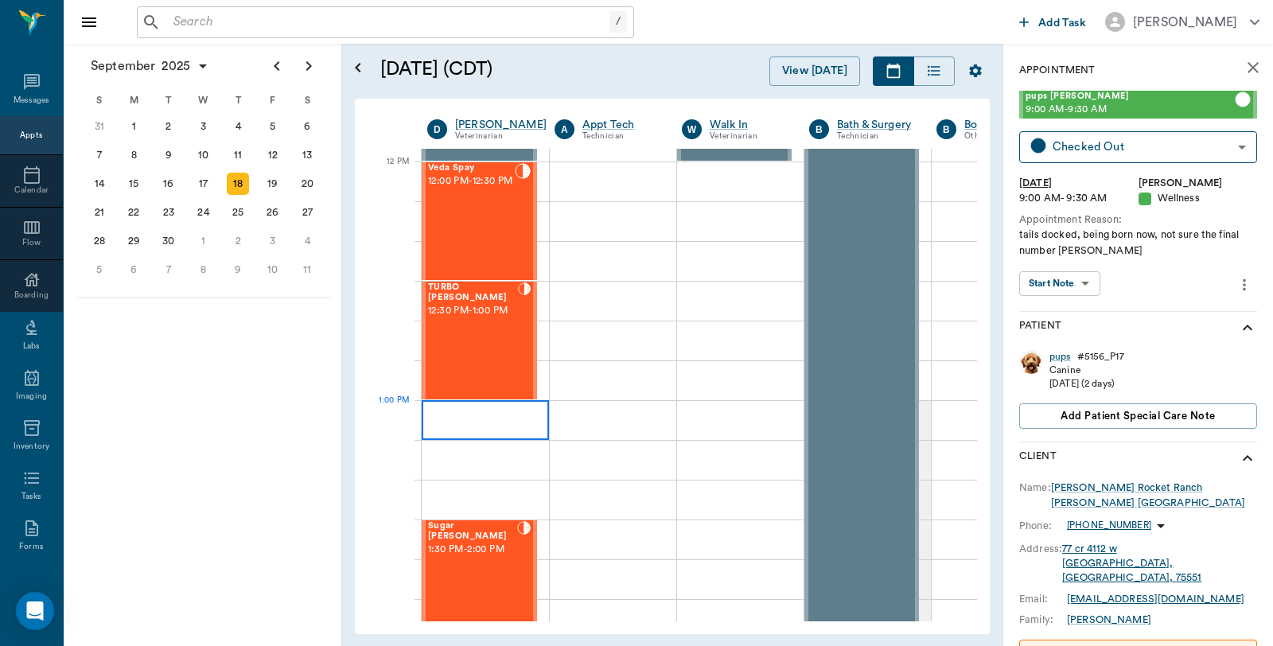
click at [438, 415] on div at bounding box center [485, 420] width 127 height 40
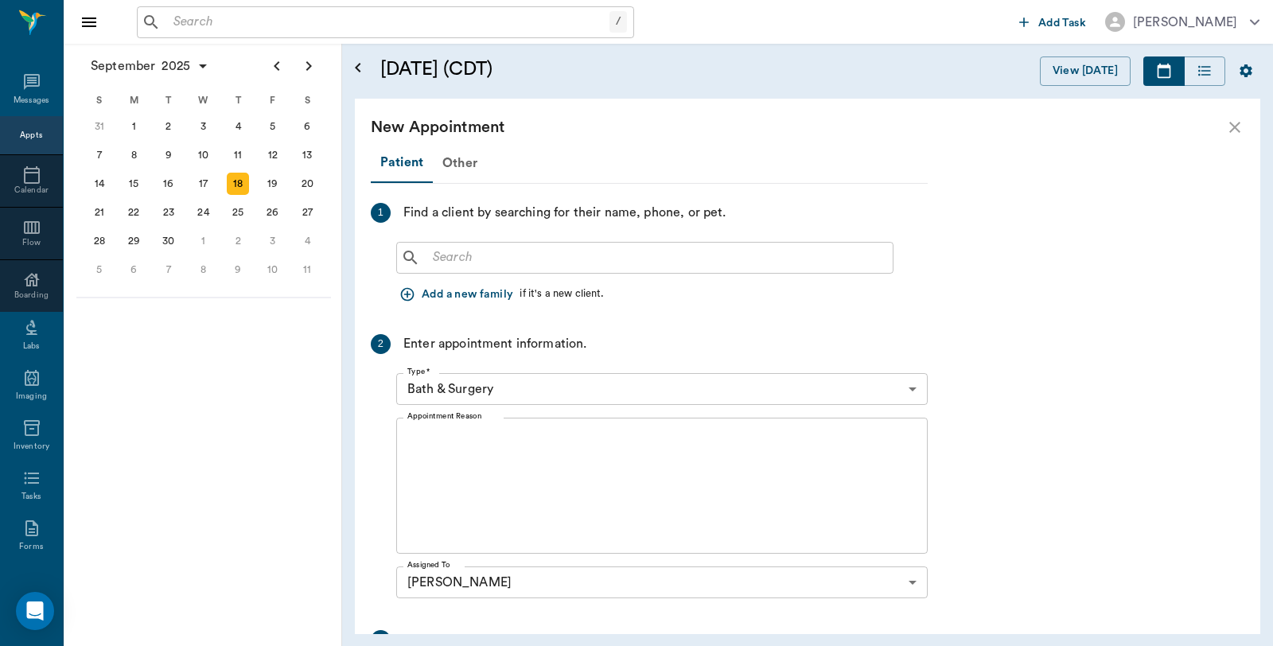
click at [438, 415] on label "Appointment Reason" at bounding box center [444, 415] width 74 height 11
click at [438, 431] on textarea "Appointment Reason" at bounding box center [661, 486] width 509 height 110
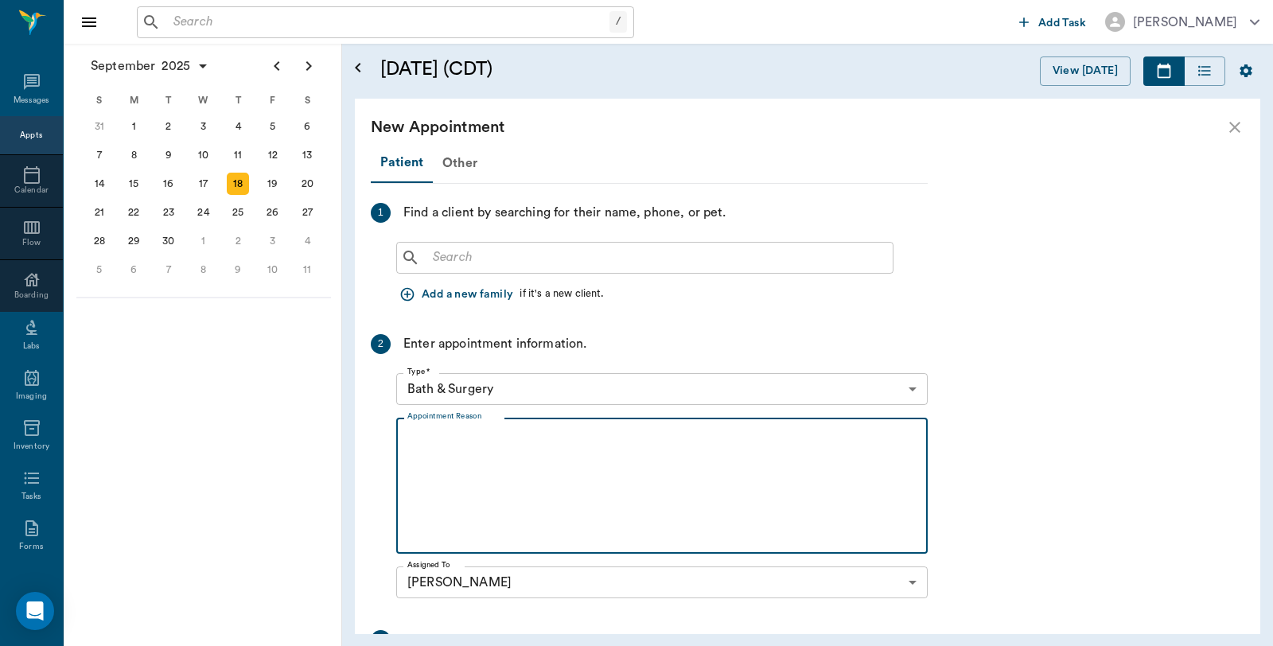
click at [443, 263] on input "text" at bounding box center [656, 258] width 460 height 22
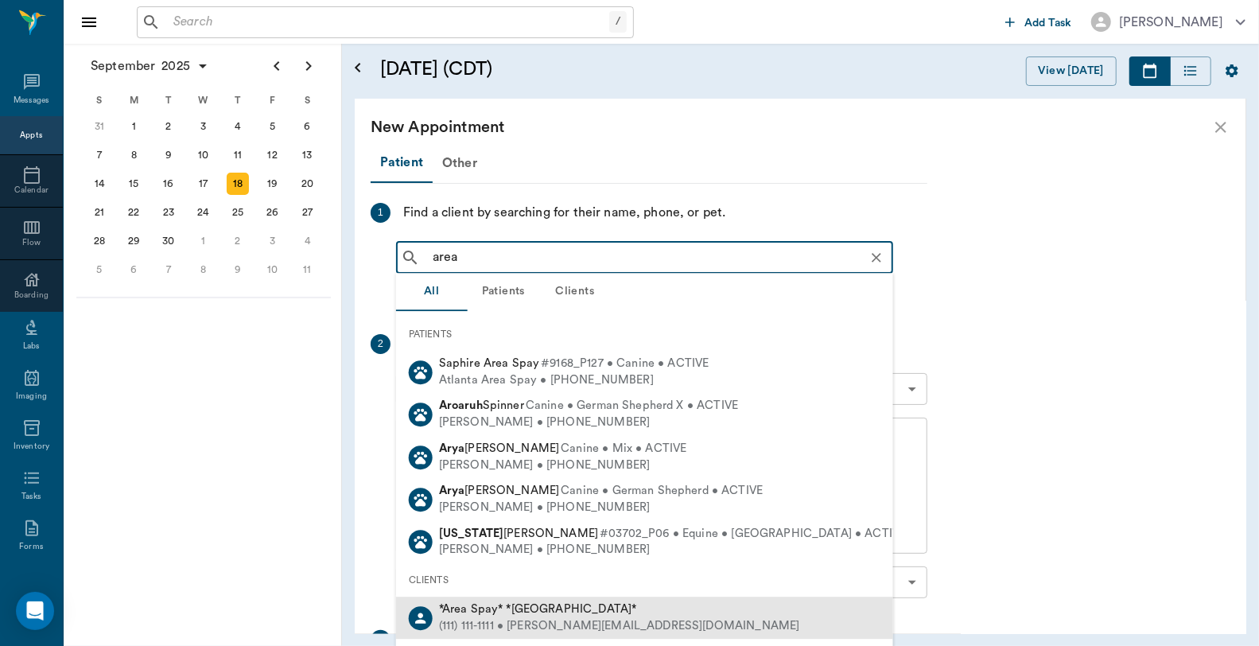
click at [502, 609] on span "*Area Spay* *Atlanta*" at bounding box center [538, 609] width 198 height 12
type input "area"
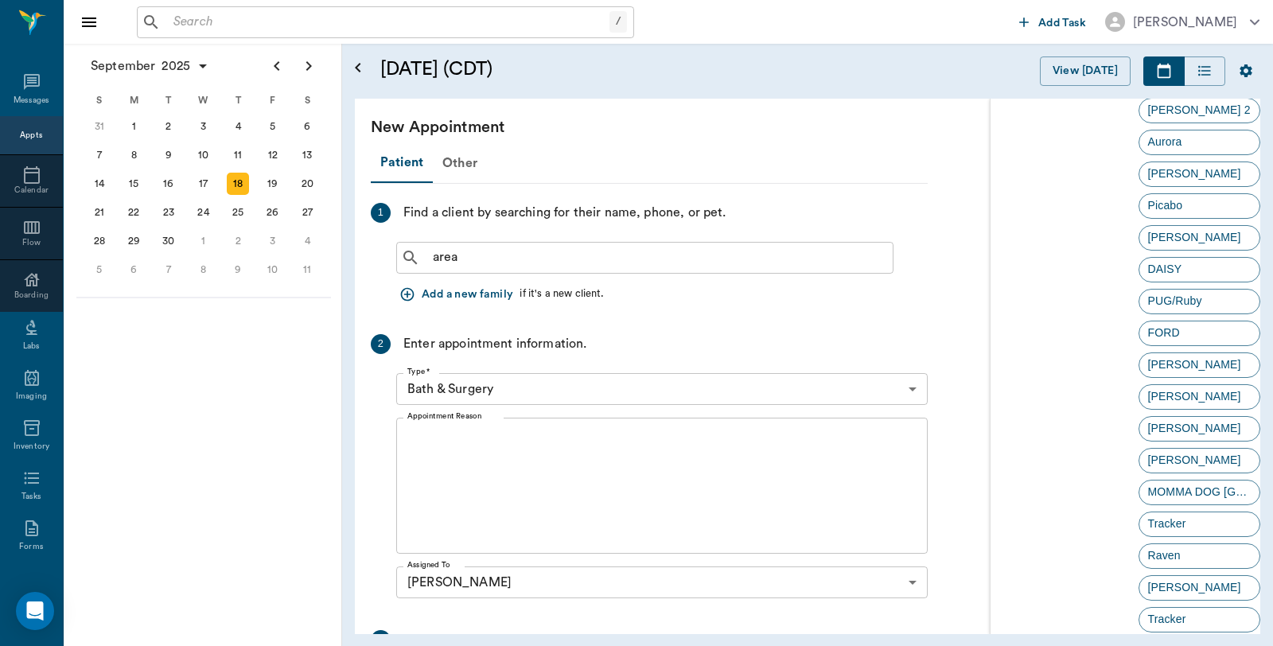
scroll to position [3354, 0]
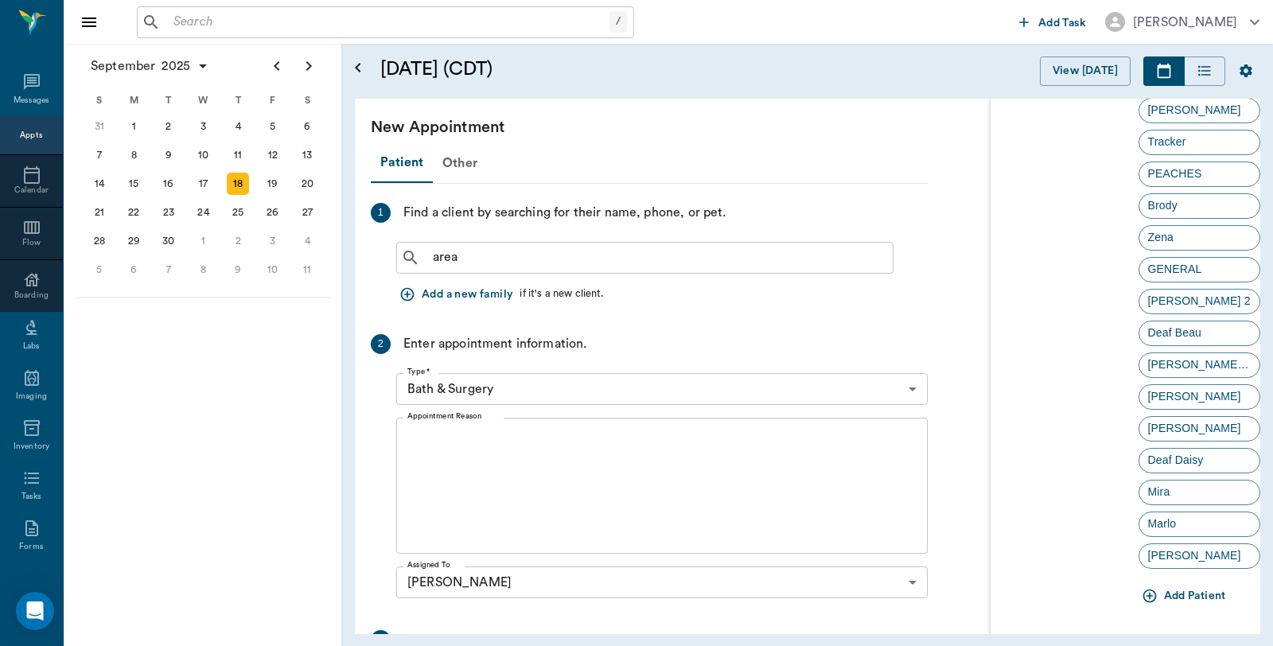
click at [1143, 593] on icon "button" at bounding box center [1149, 596] width 14 height 14
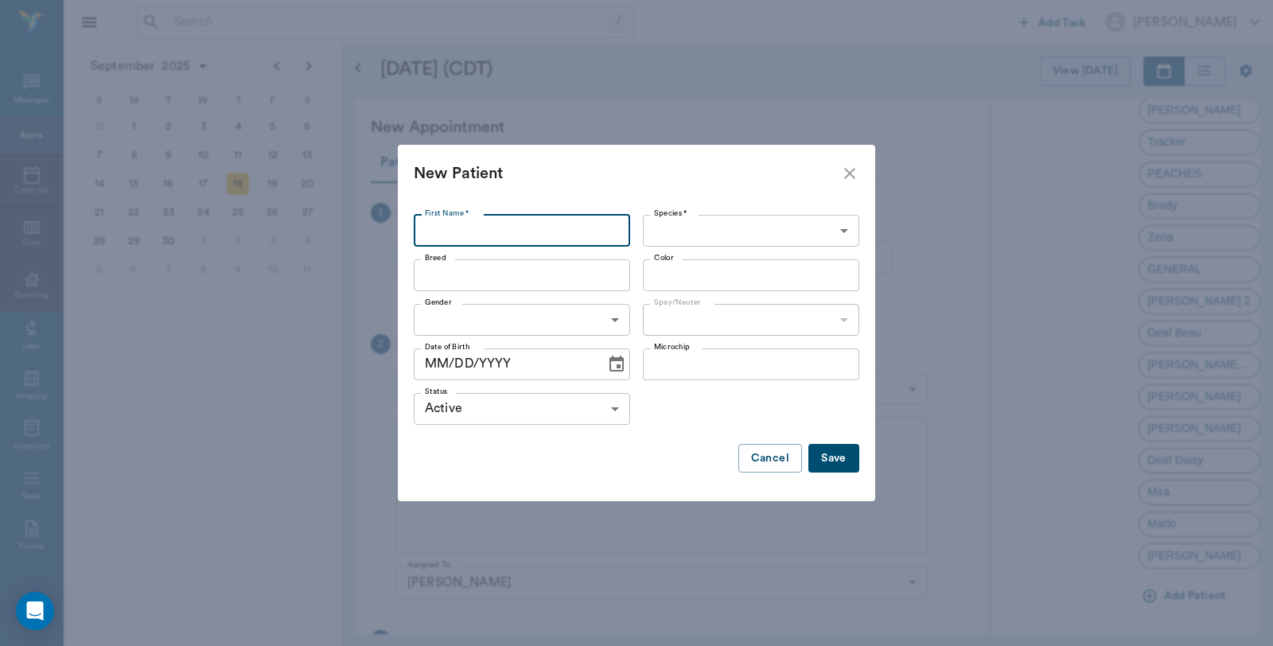
click at [434, 235] on input "First Name *" at bounding box center [522, 231] width 216 height 32
type input "j"
type input "Jackson"
click at [682, 232] on body "/ ​ Add Task Dr. Bert Ellsworth Nectar Messages Appts Calendar Flow Boarding La…" at bounding box center [636, 323] width 1273 height 646
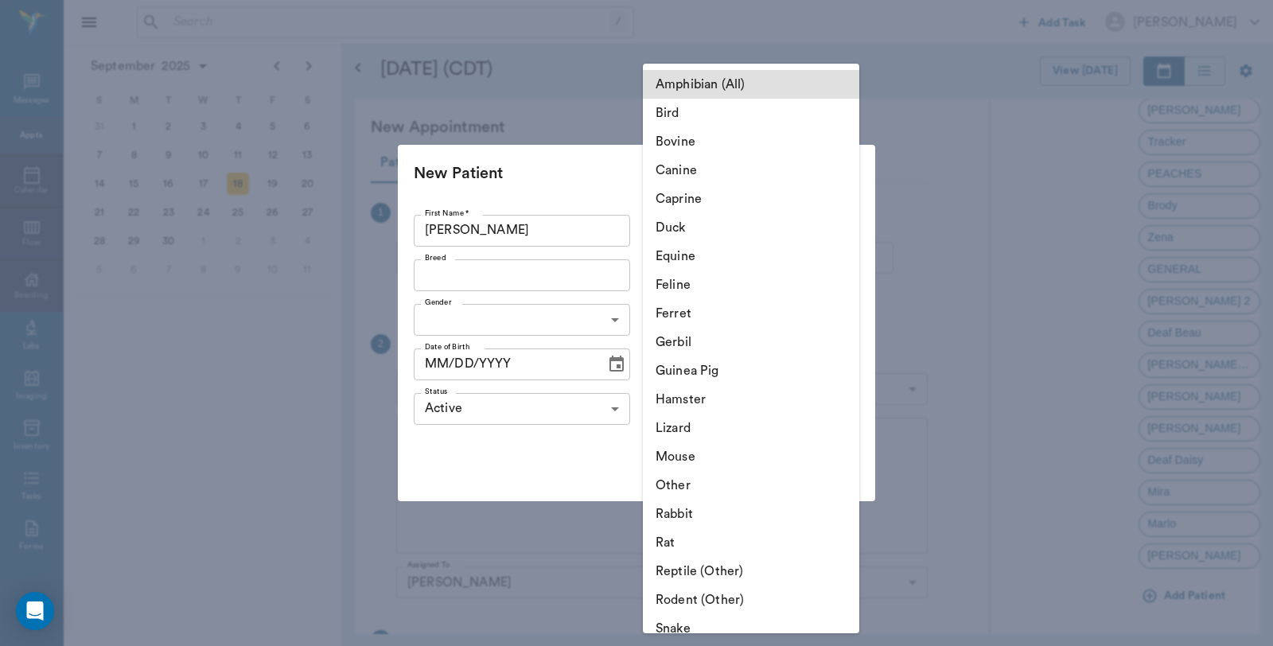
click at [679, 282] on li "Feline" at bounding box center [751, 284] width 216 height 29
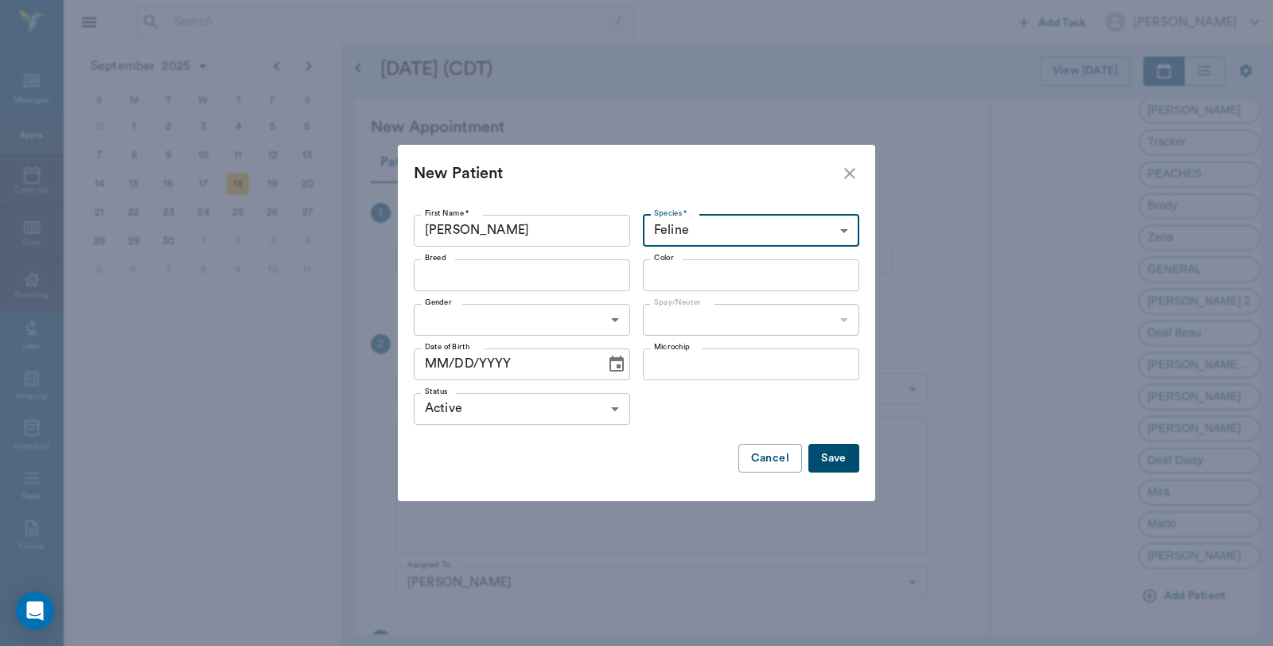
click at [718, 234] on body "/ ​ Add Task Dr. Bert Ellsworth Nectar Messages Appts Calendar Flow Boarding La…" at bounding box center [636, 323] width 1273 height 646
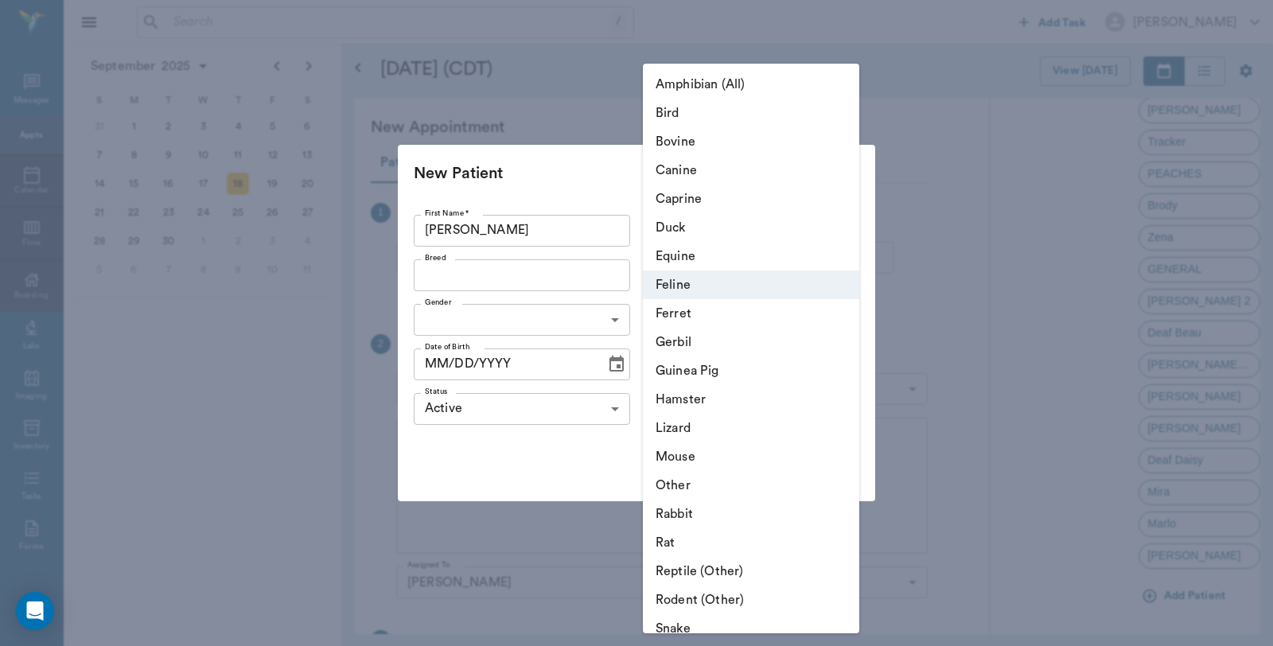
click at [679, 172] on li "Canine" at bounding box center [751, 170] width 216 height 29
type input "Canine"
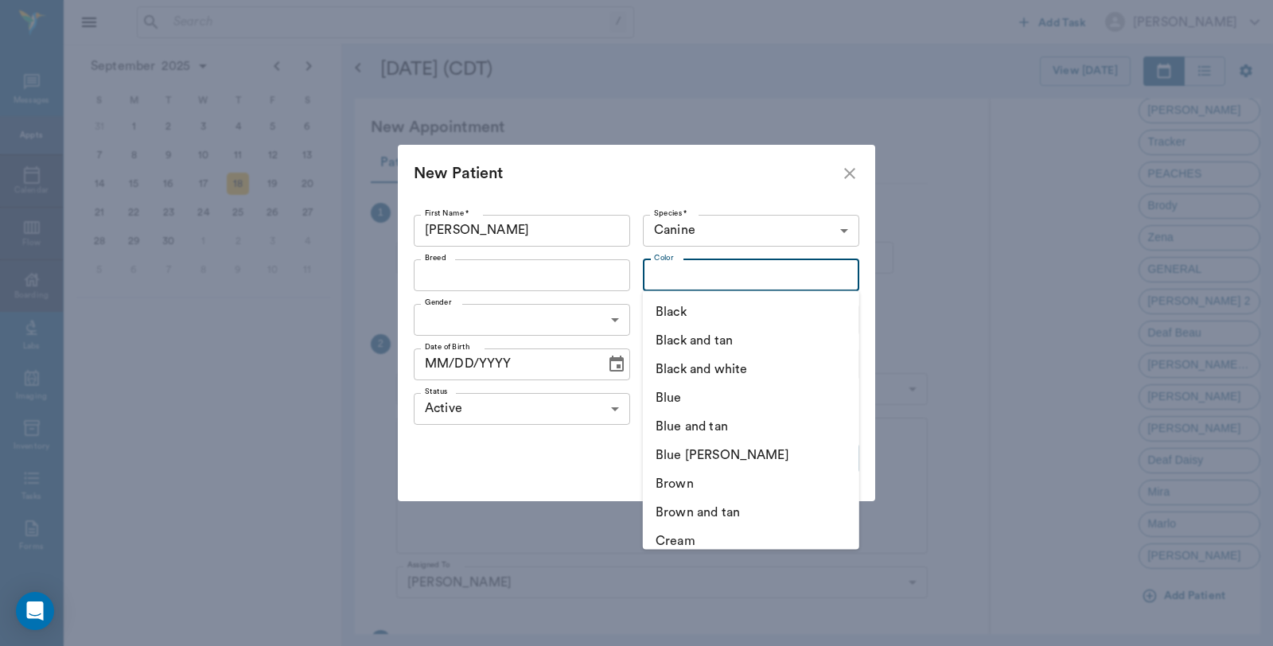
click at [733, 279] on input "Color" at bounding box center [738, 275] width 181 height 22
click at [687, 319] on li "Black" at bounding box center [751, 312] width 216 height 29
type input "Black"
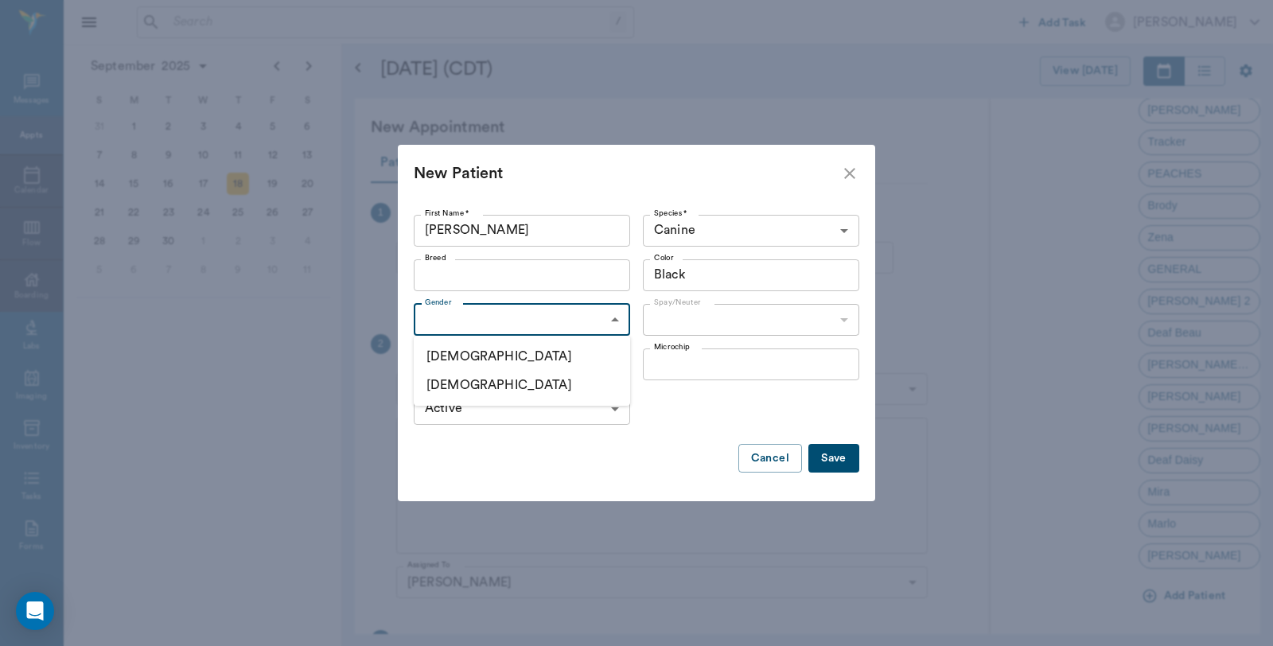
click at [504, 333] on body "/ ​ Add Task Dr. Bert Ellsworth Nectar Messages Appts Calendar Flow Boarding La…" at bounding box center [636, 323] width 1273 height 646
click at [469, 356] on li "[DEMOGRAPHIC_DATA]" at bounding box center [522, 356] width 216 height 29
type input "MALE"
click at [682, 333] on body "/ ​ Add Task Dr. Bert Ellsworth Nectar Messages Appts Calendar Flow Boarding La…" at bounding box center [636, 323] width 1273 height 646
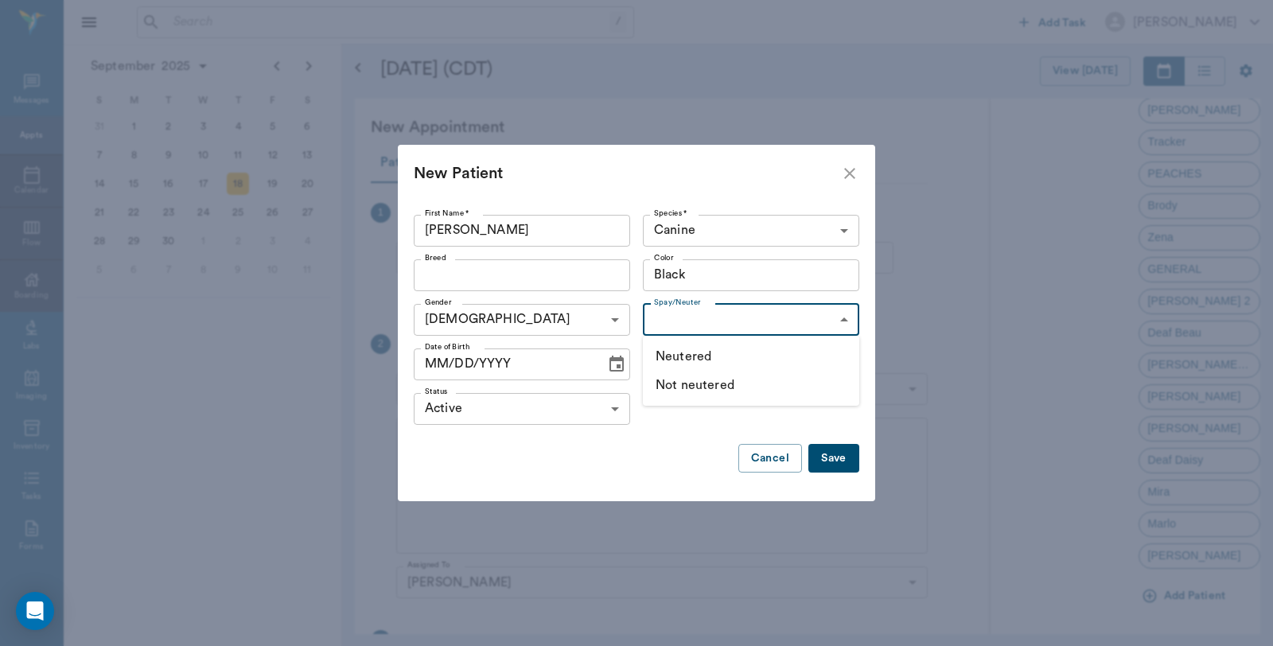
click at [692, 383] on li "Not neutered" at bounding box center [751, 385] width 216 height 29
type input "false"
click at [831, 459] on button "Save" at bounding box center [833, 458] width 51 height 29
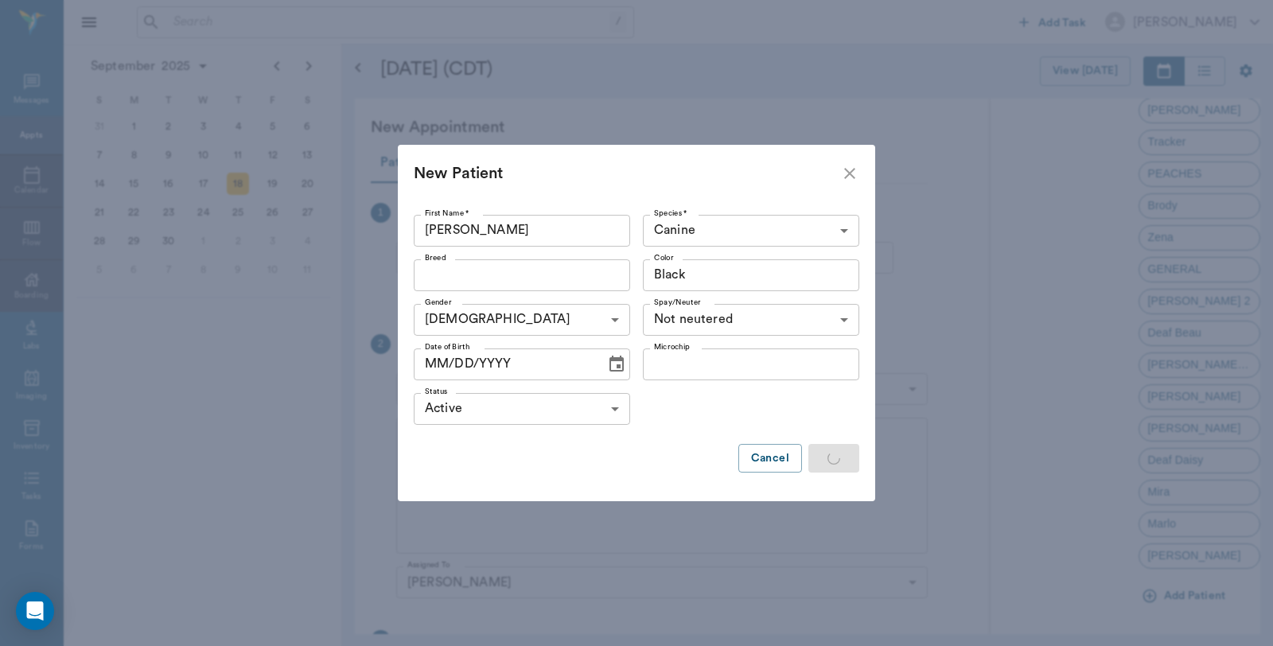
scroll to position [0, 0]
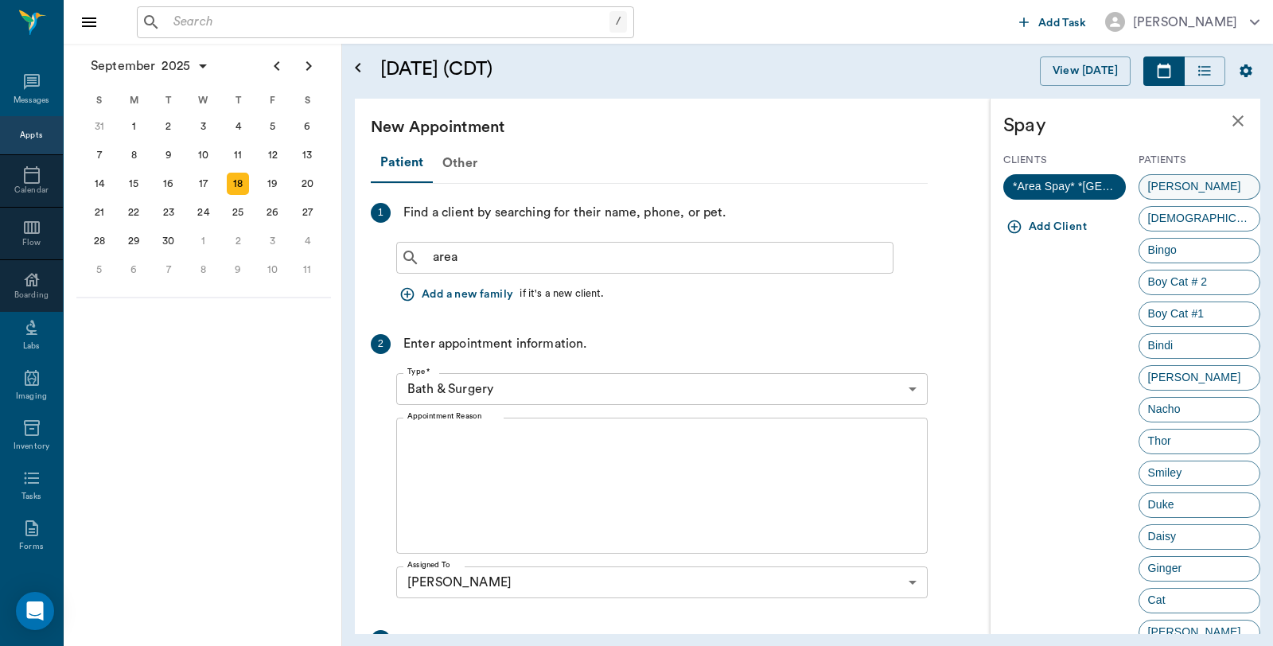
click at [1165, 187] on span "Jackson" at bounding box center [1194, 186] width 111 height 17
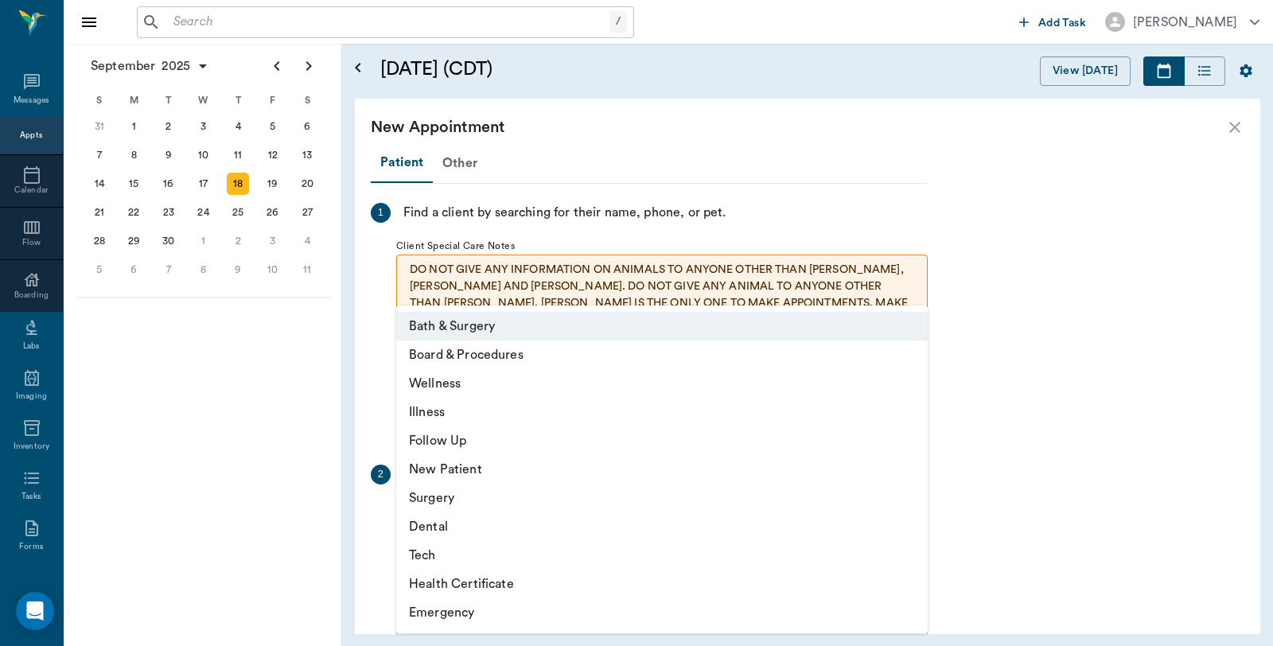
click at [500, 519] on body "/ ​ Add Task Dr. Bert Ellsworth Nectar Messages Appts Calendar Flow Boarding La…" at bounding box center [636, 323] width 1273 height 646
click at [444, 500] on li "Surgery" at bounding box center [661, 498] width 531 height 29
type input "65d2be4f46e3a538d89b8c18"
type input "01:30 PM"
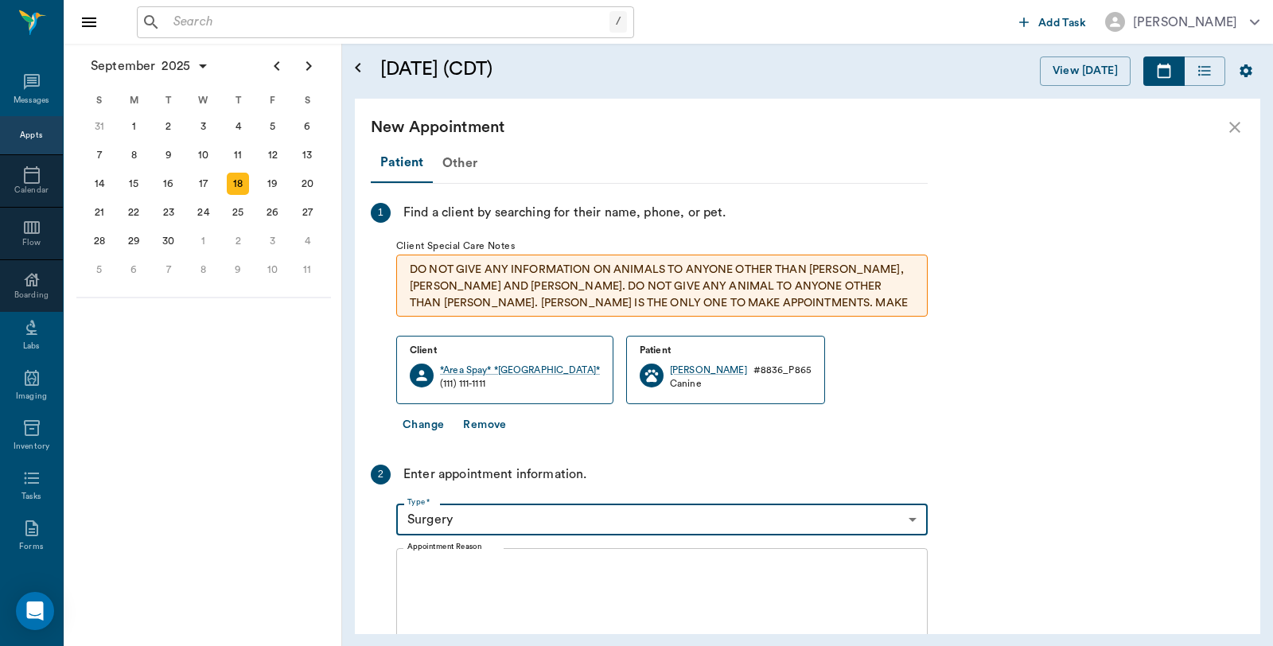
click at [411, 566] on textarea "Appointment Reason" at bounding box center [661, 617] width 509 height 110
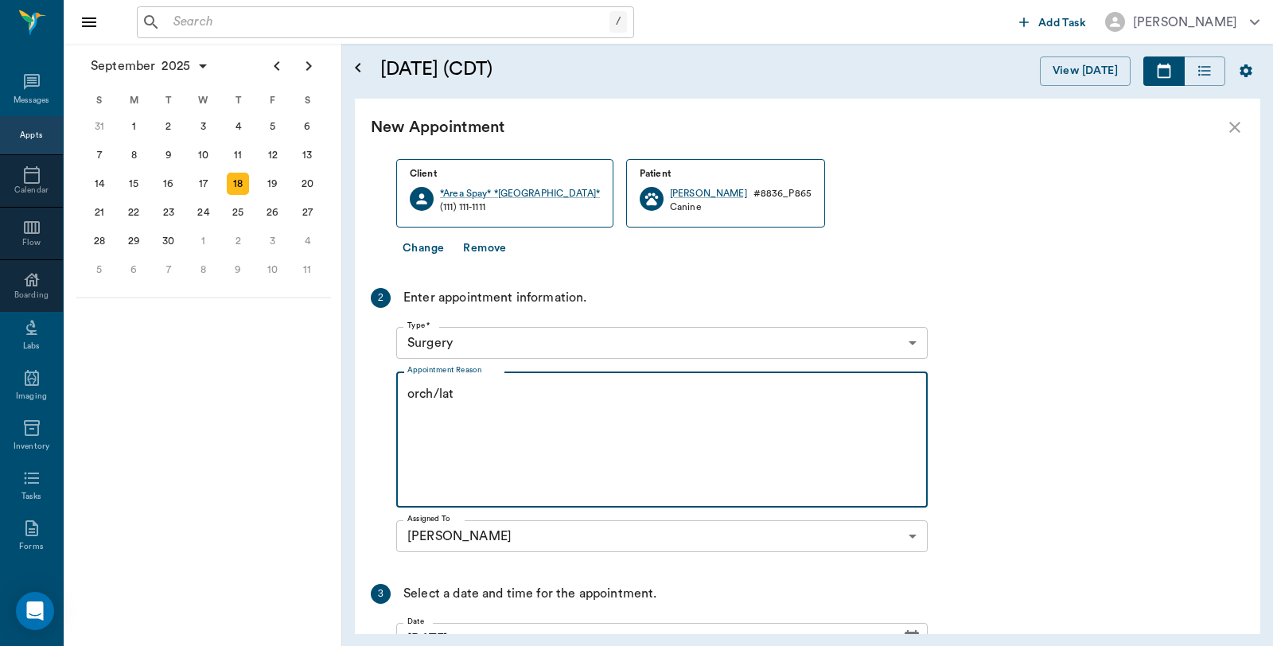
scroll to position [360, 0]
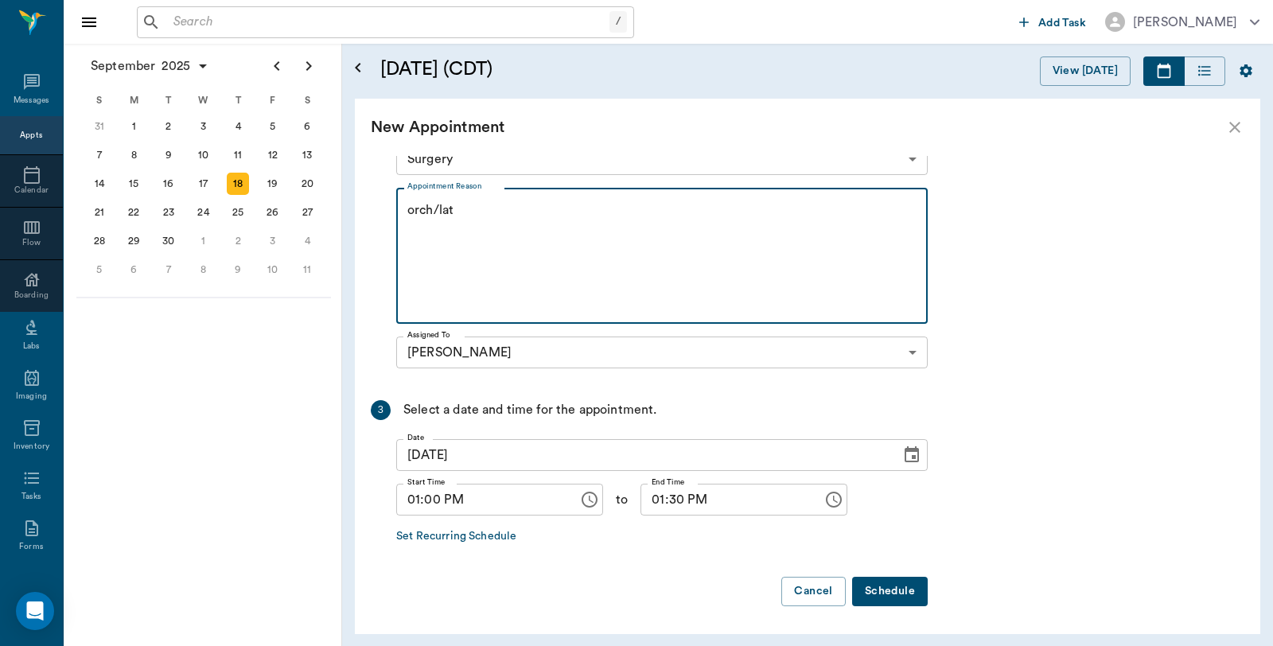
type textarea "orch/lat"
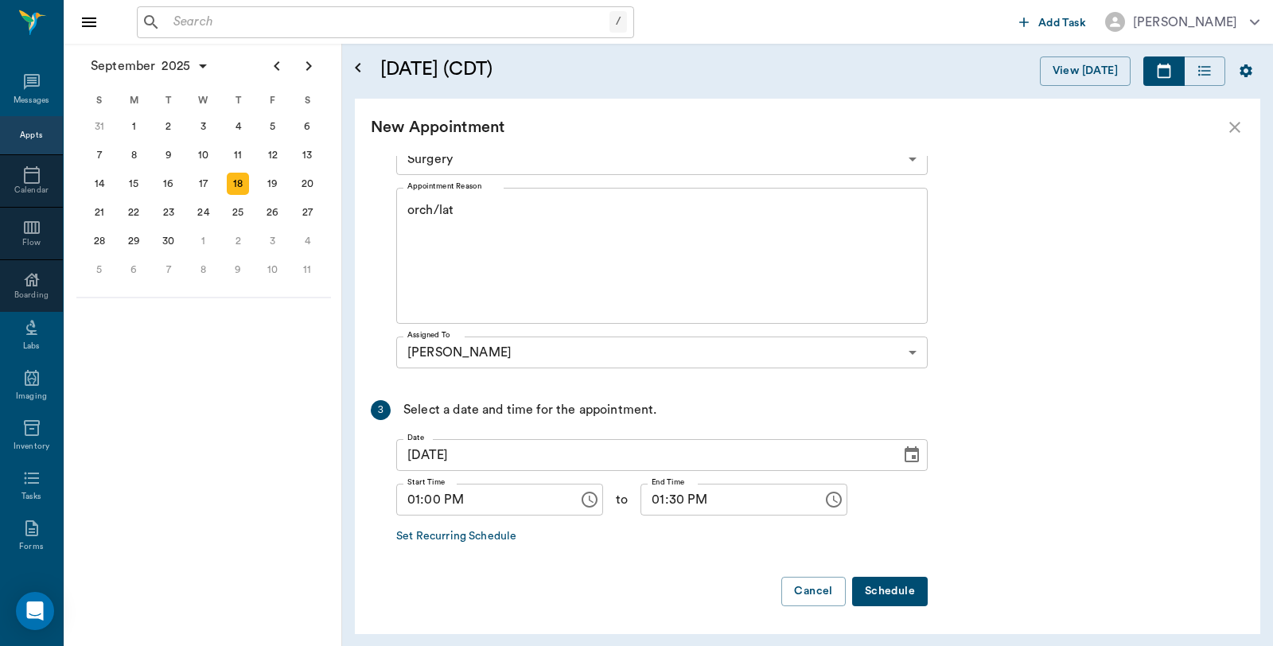
click at [888, 592] on button "Schedule" at bounding box center [890, 591] width 76 height 29
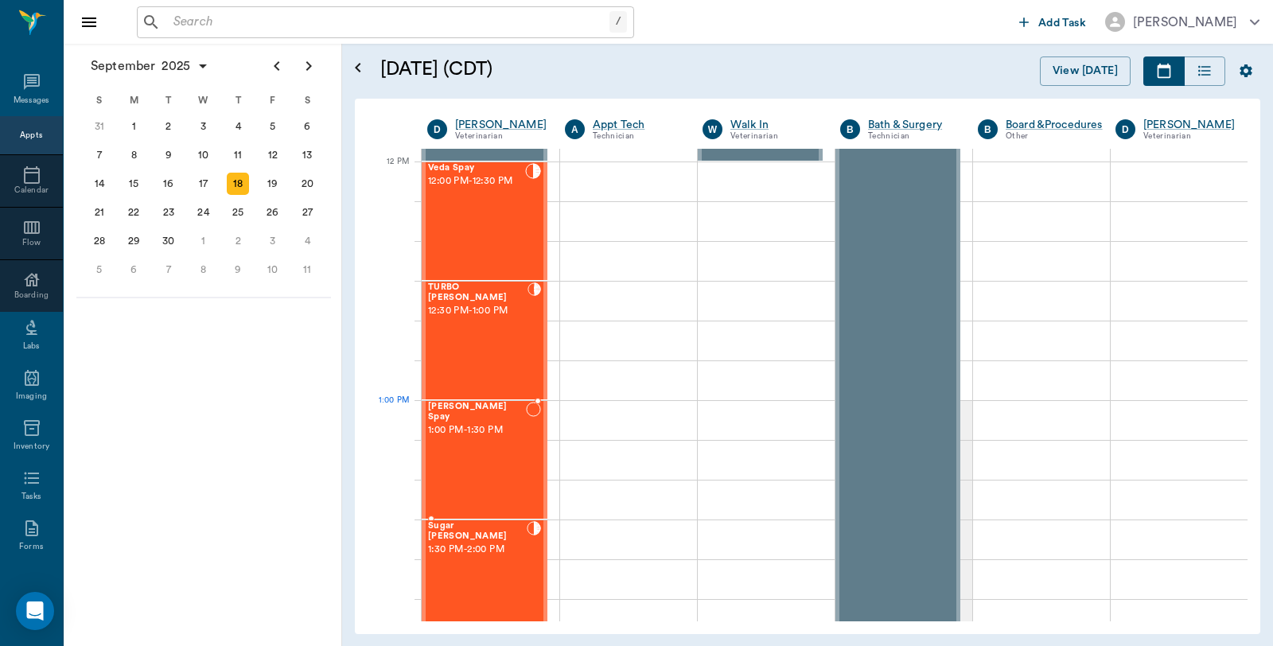
click at [462, 433] on div "Jackson Spay 1:00 PM - 1:30 PM" at bounding box center [477, 460] width 98 height 116
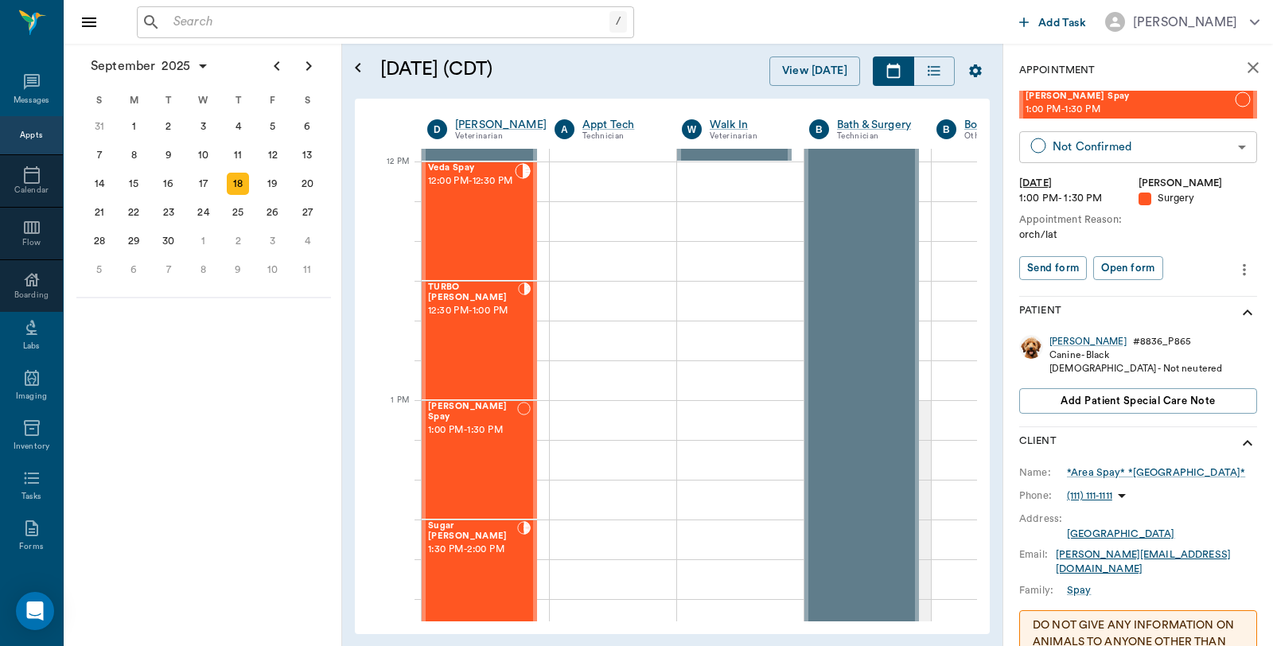
click at [1079, 151] on body "/ ​ Add Task Dr. Bert Ellsworth Nectar Messages Appts Calendar Flow Boarding La…" at bounding box center [636, 323] width 1273 height 646
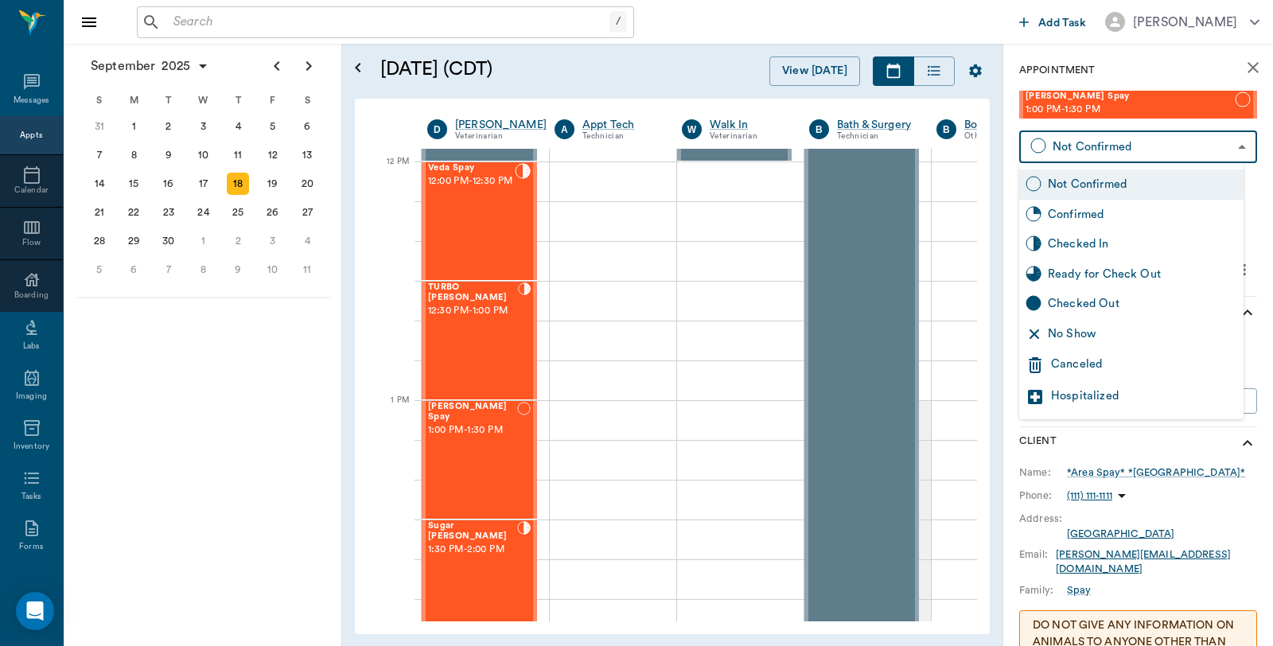
click at [1098, 247] on div "Checked In" at bounding box center [1142, 244] width 189 height 18
type input "CHECKED_IN"
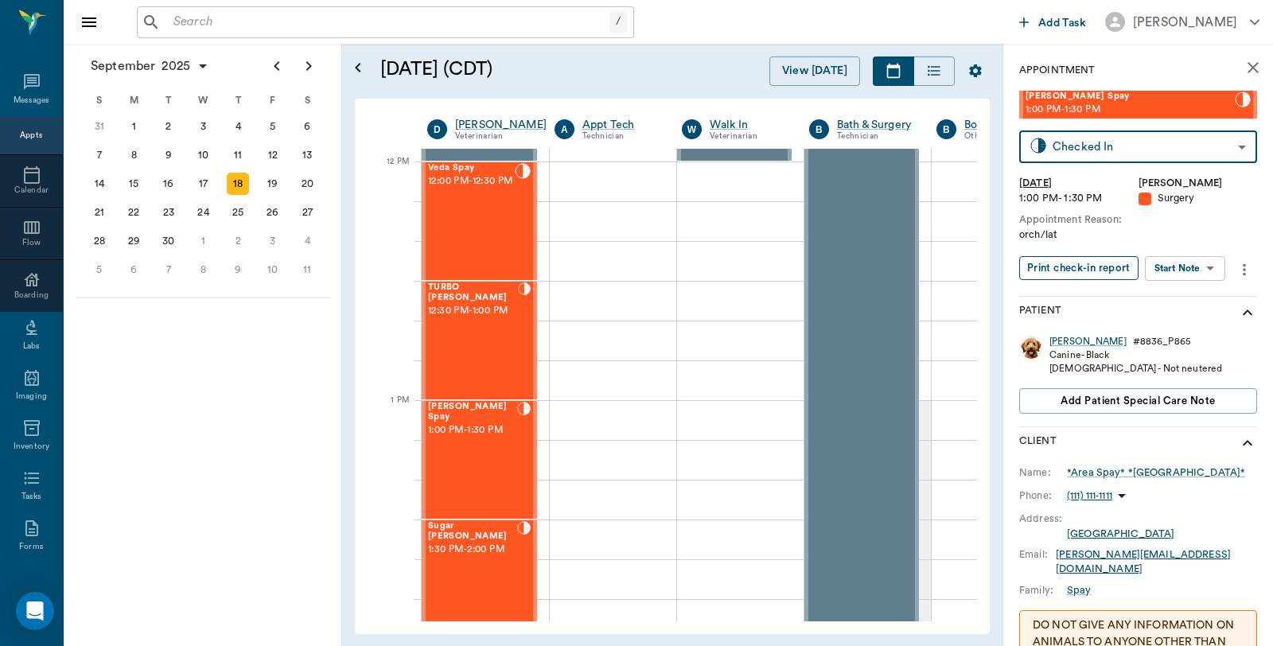
click at [1094, 271] on button "Print check-in report" at bounding box center [1078, 268] width 119 height 25
click at [489, 247] on div "Veda Spay 12:00 PM - 12:30 PM" at bounding box center [471, 221] width 87 height 116
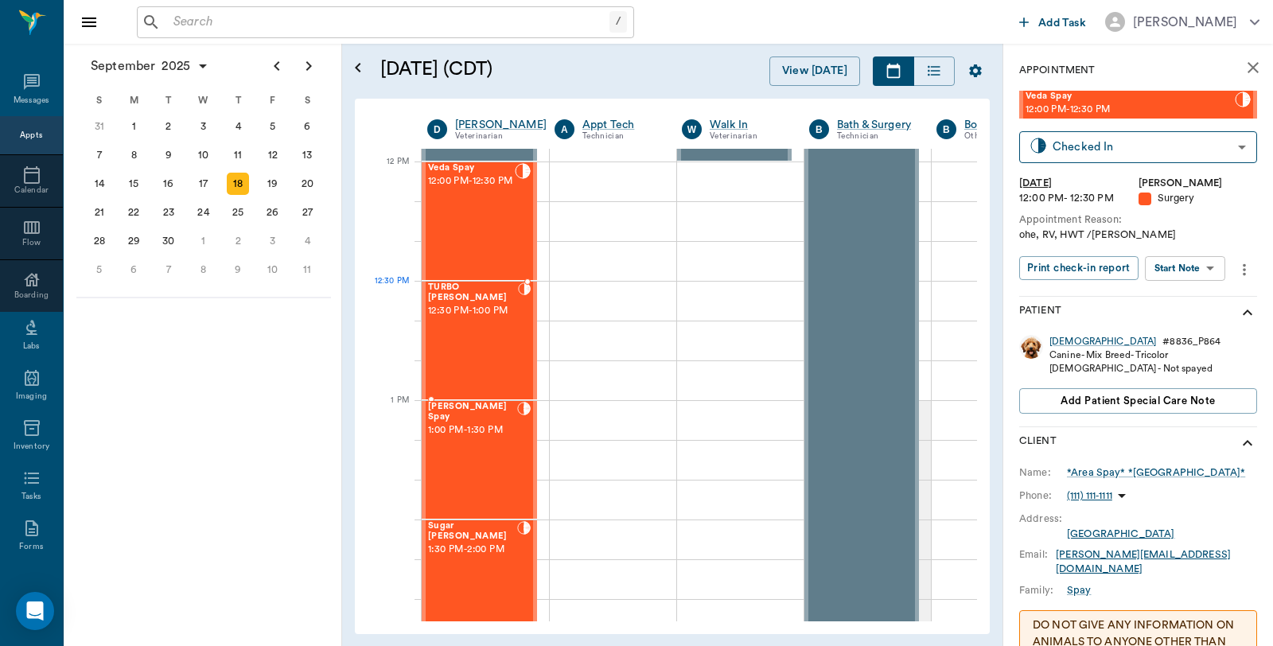
click at [468, 303] on span "12:30 PM - 1:00 PM" at bounding box center [473, 311] width 90 height 16
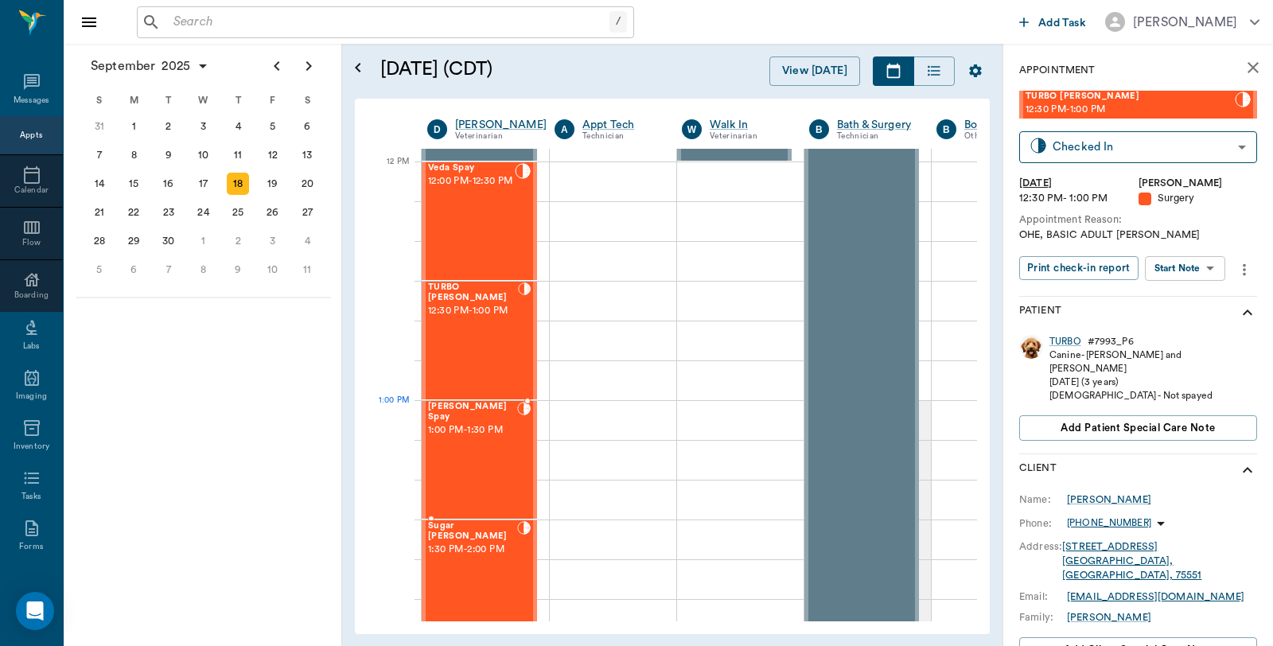
click at [455, 439] on div "Jackson Spay 1:00 PM - 1:30 PM" at bounding box center [472, 460] width 89 height 116
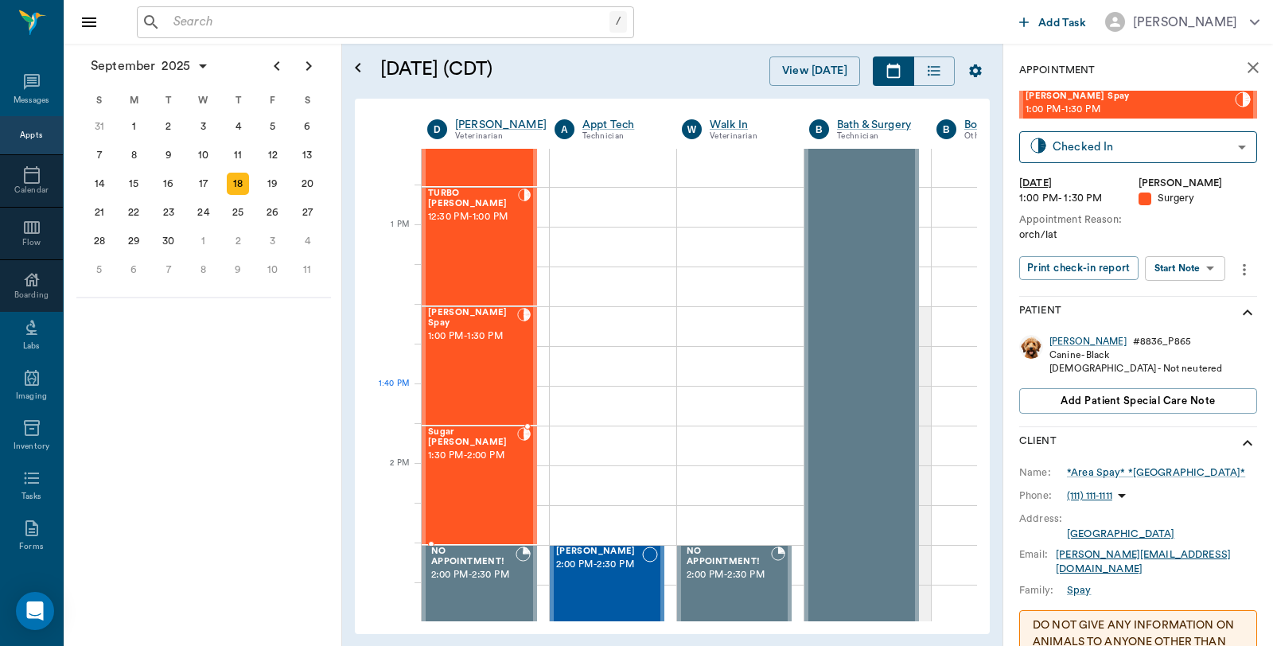
scroll to position [1125, 0]
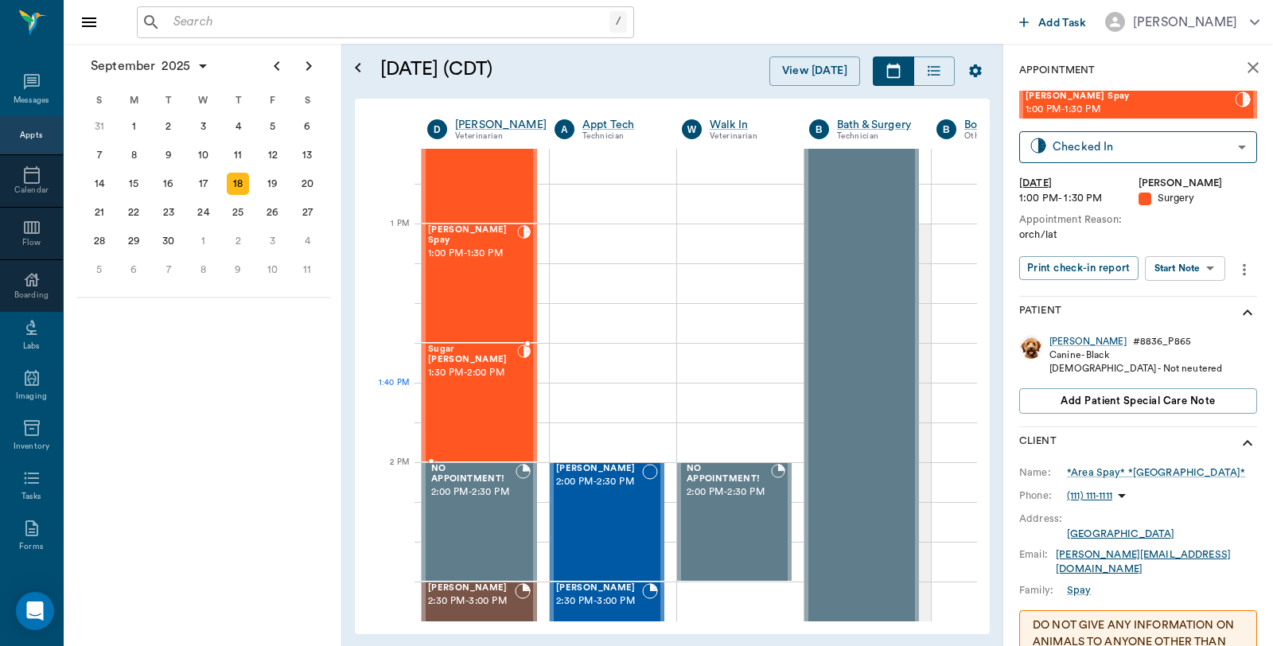
click at [489, 378] on div "Sugar Boyette 1:30 PM - 2:00 PM" at bounding box center [472, 402] width 89 height 116
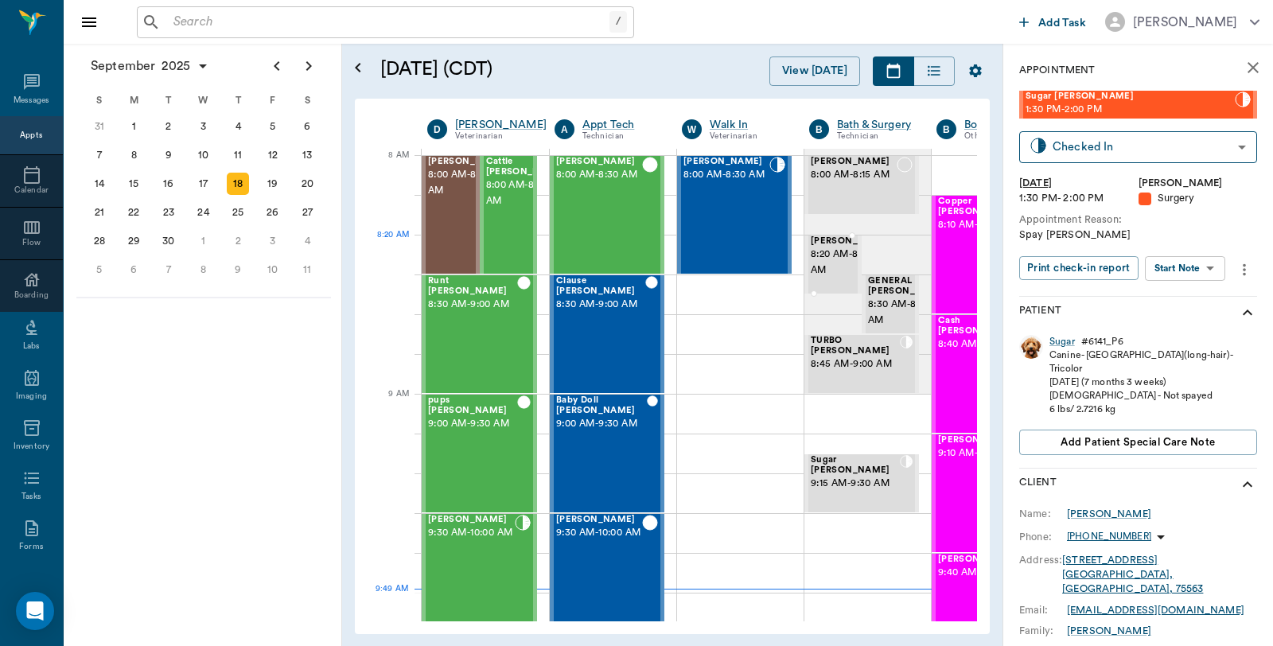
click at [824, 247] on span "[PERSON_NAME]" at bounding box center [851, 241] width 80 height 10
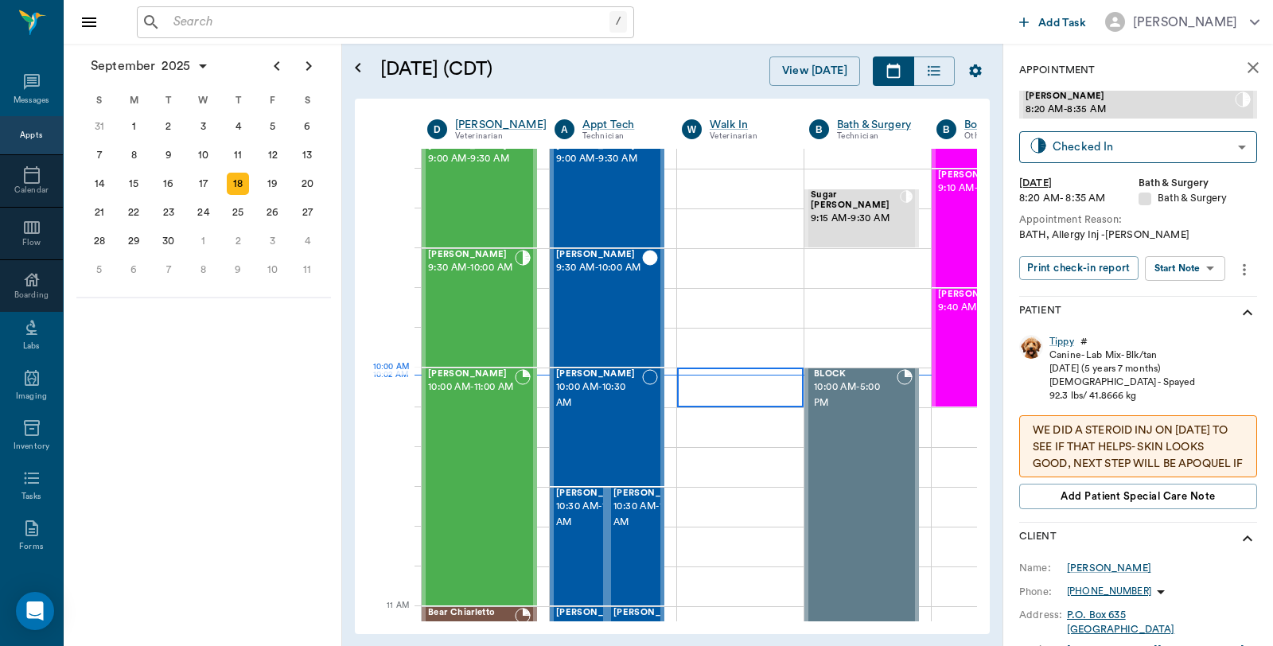
scroll to position [353, 0]
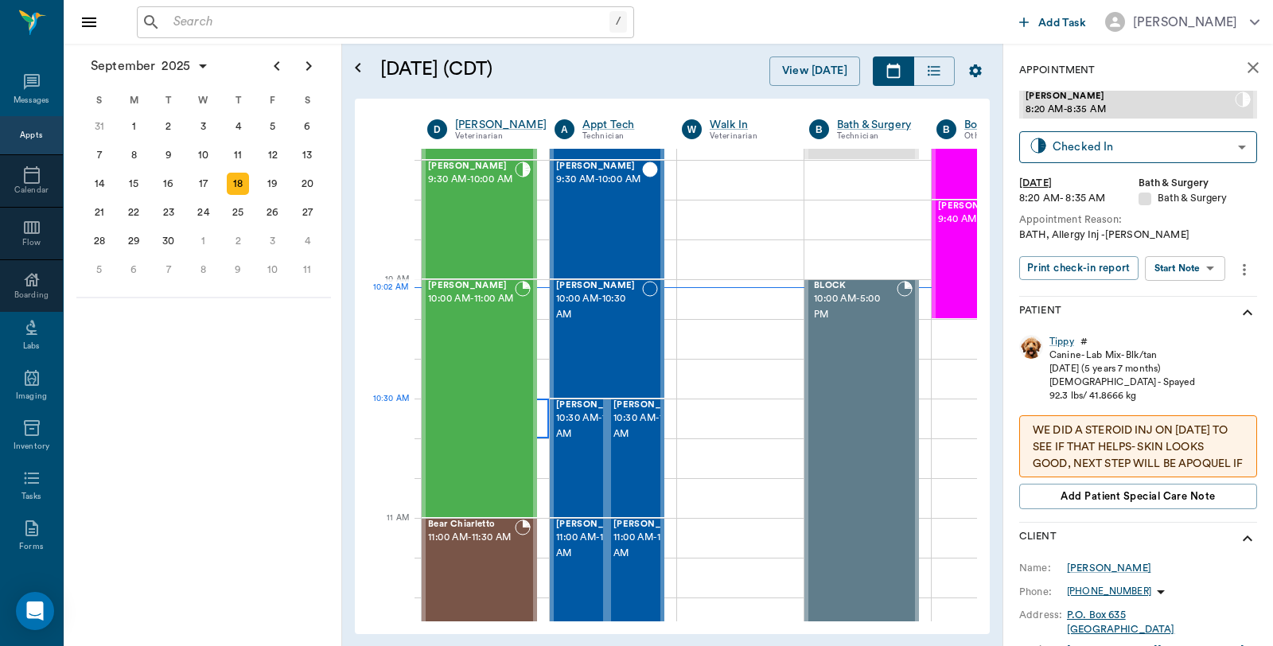
click at [538, 412] on div at bounding box center [485, 419] width 127 height 40
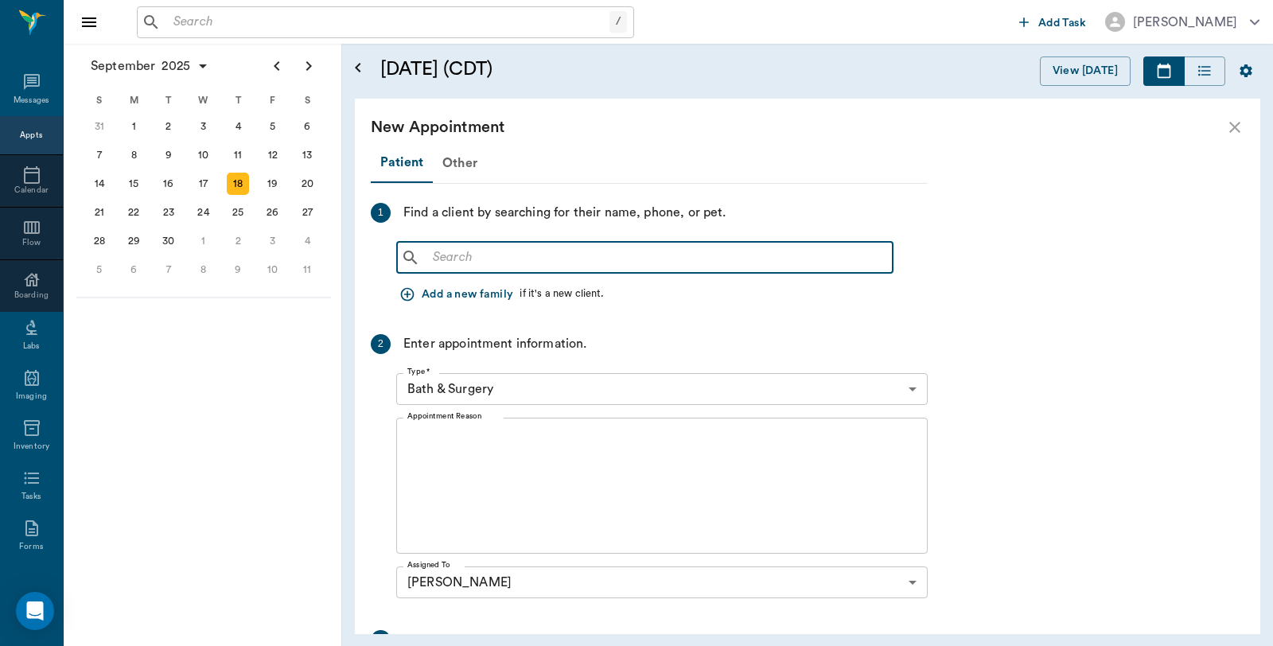
click at [769, 251] on input "text" at bounding box center [656, 258] width 460 height 22
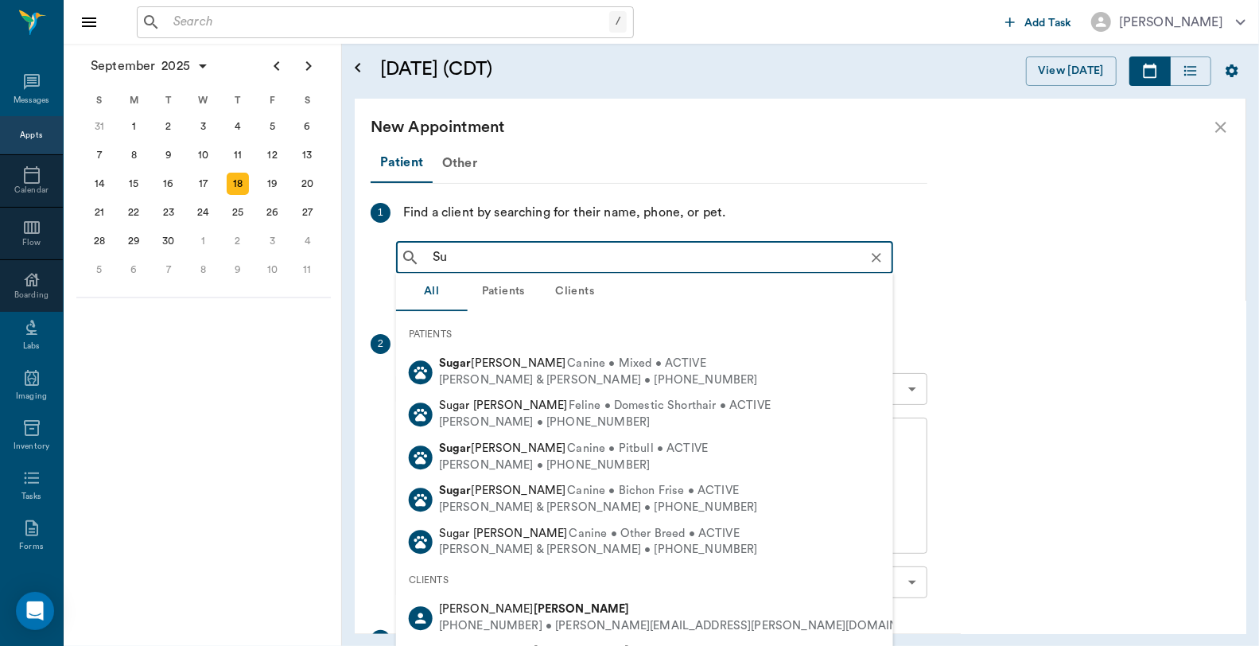
type input "S"
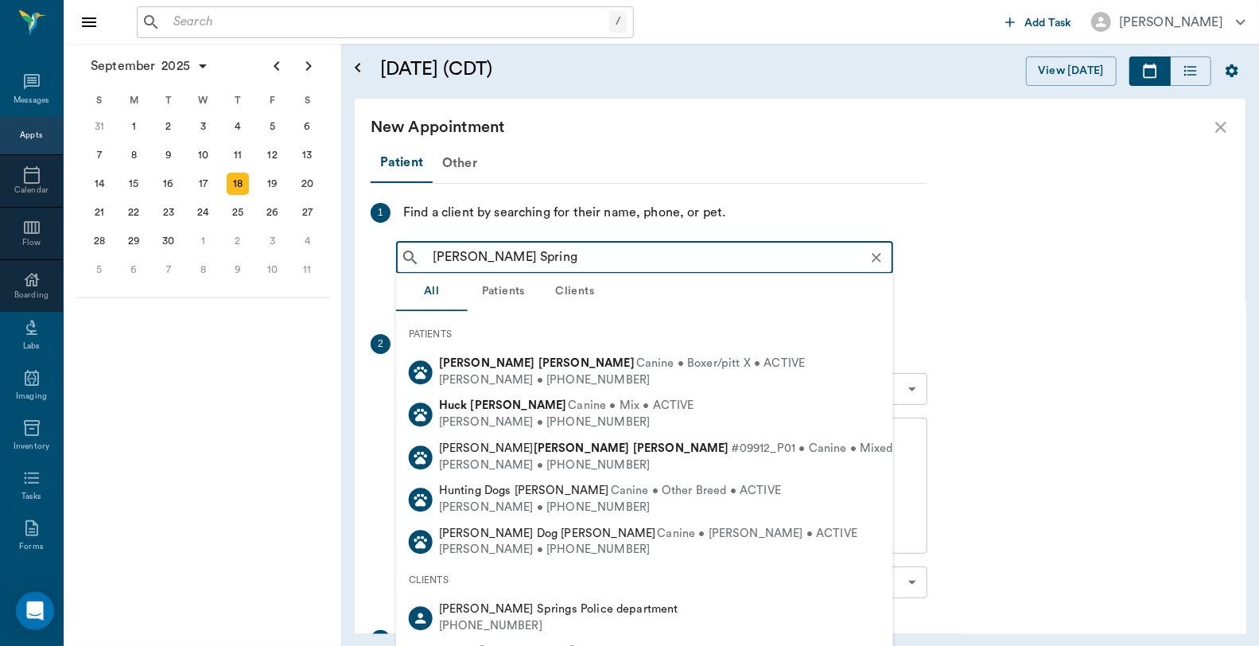
type input "Hugh Springs"
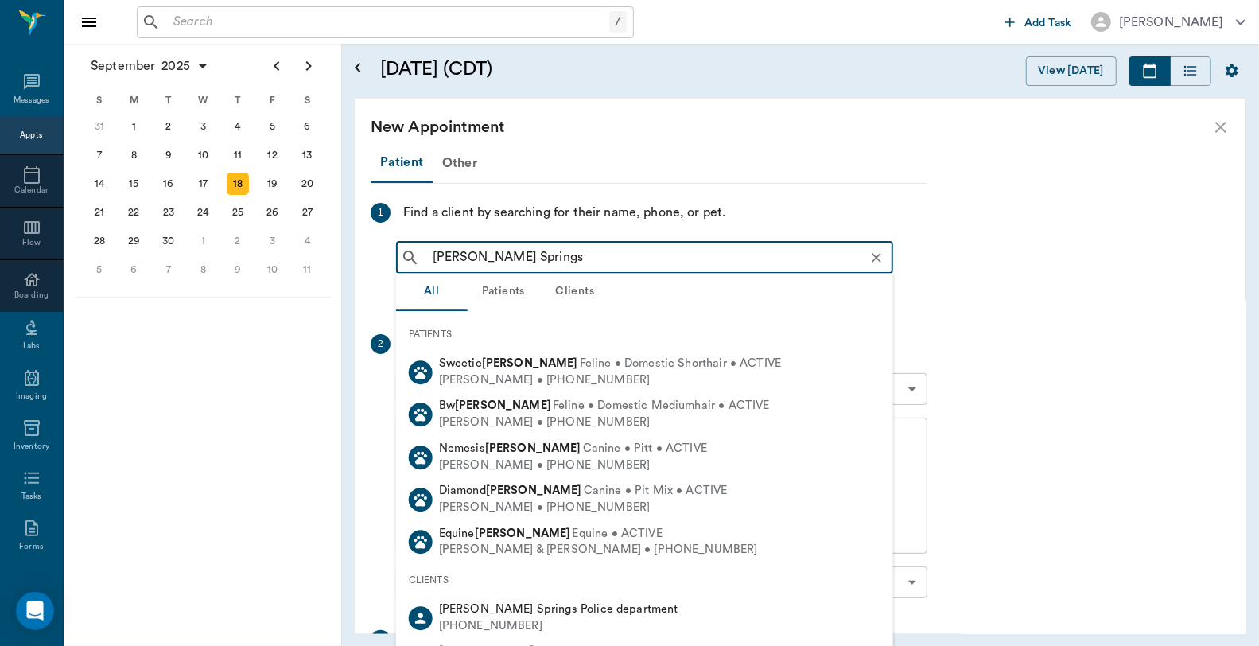
click at [539, 617] on div "Hughes Springs Police department" at bounding box center [558, 609] width 239 height 17
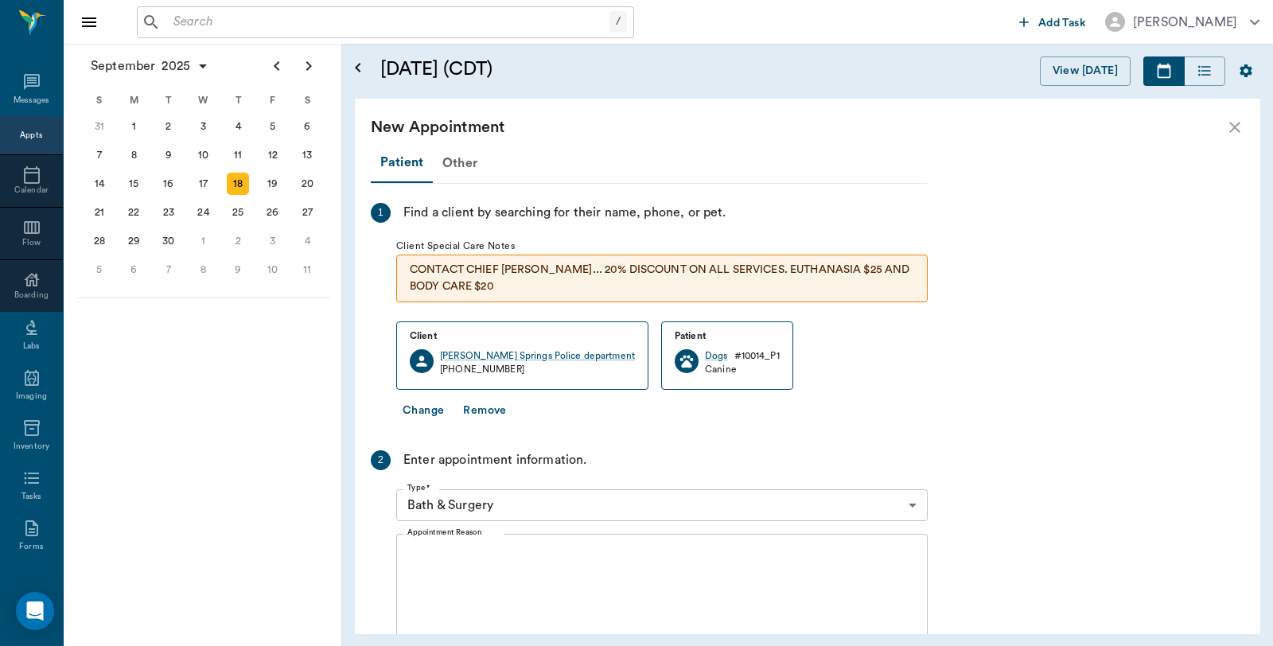
click at [539, 505] on body "/ ​ Add Task Dr. Bert Ellsworth Nectar Messages Appts Calendar Flow Boarding La…" at bounding box center [636, 323] width 1273 height 646
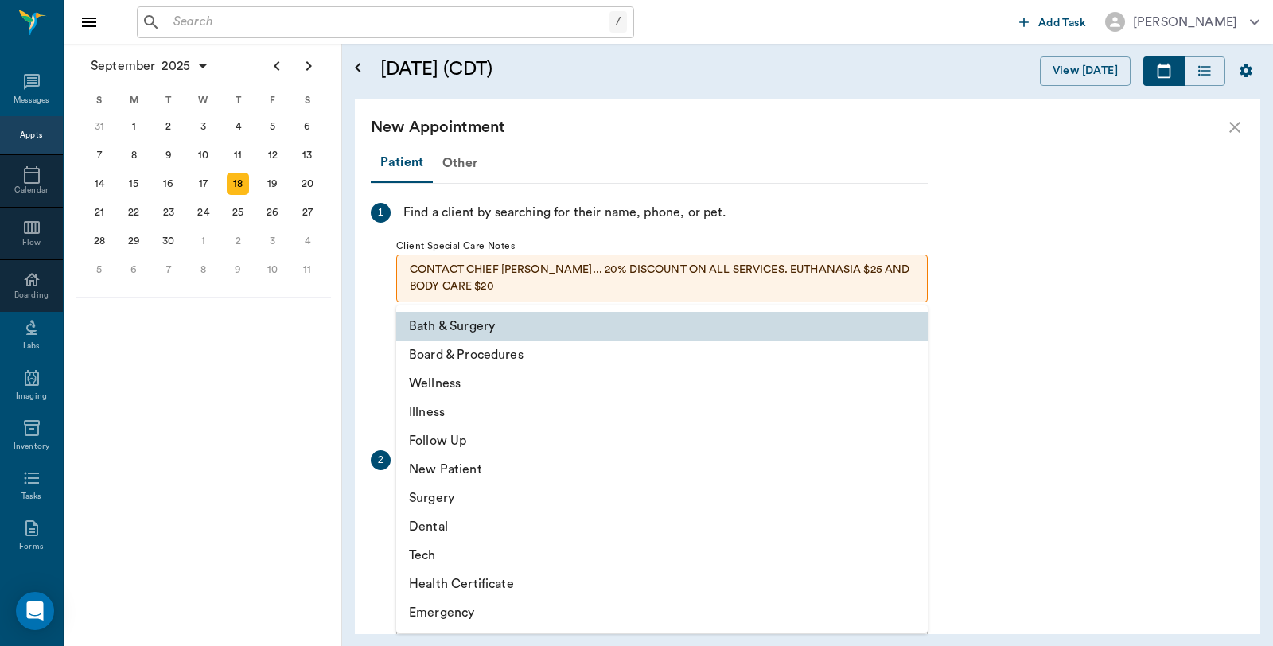
click at [471, 383] on li "Wellness" at bounding box center [661, 383] width 531 height 29
type input "65d2be4f46e3a538d89b8c14"
type input "11:00 AM"
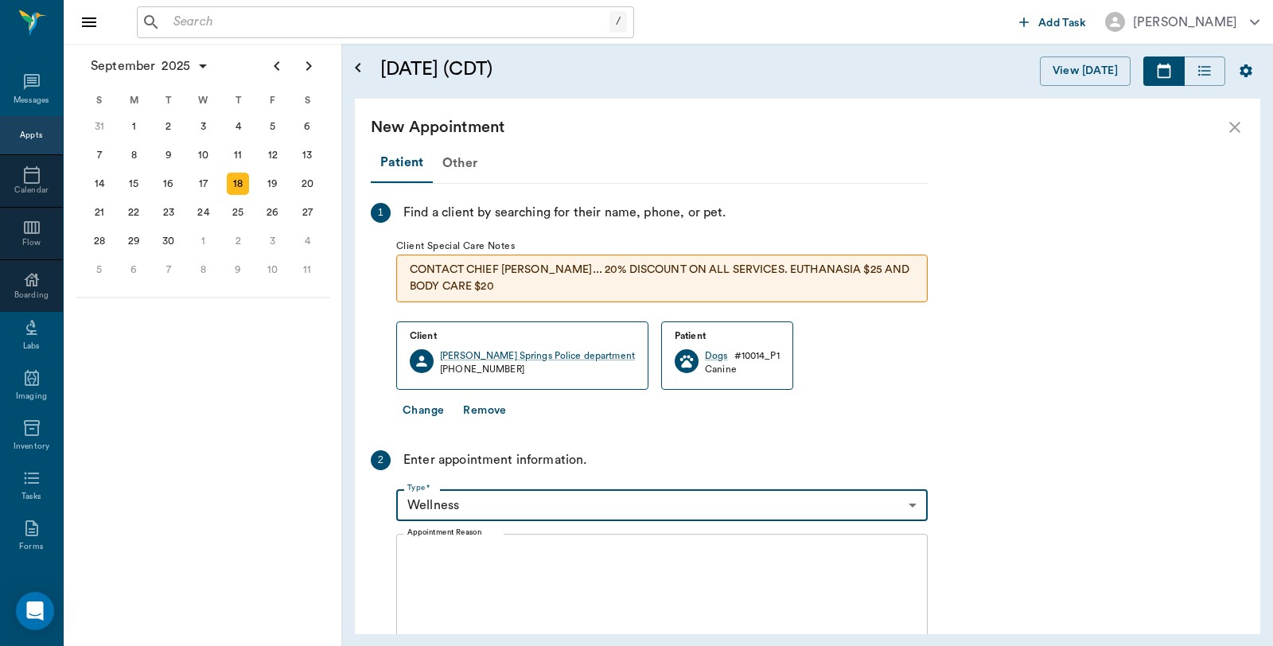
click at [453, 578] on textarea "Appointment Reason" at bounding box center [661, 602] width 509 height 110
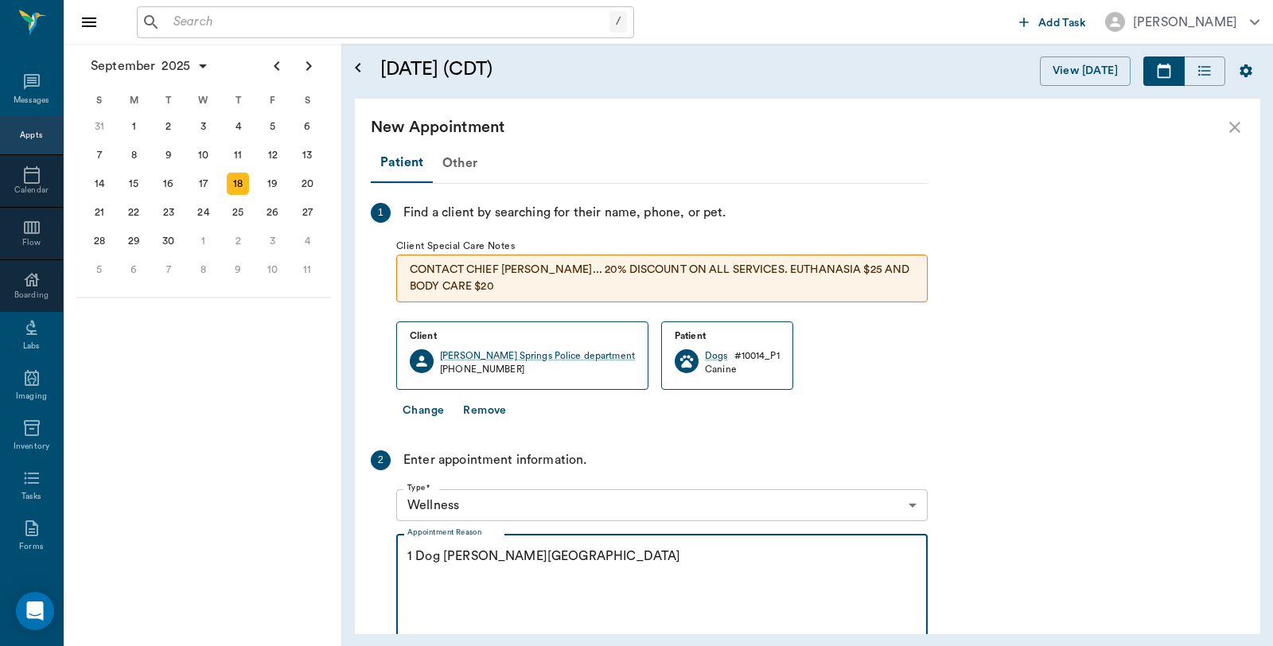
click at [438, 552] on textarea "1 Dog Euth Caryn" at bounding box center [661, 602] width 509 height 110
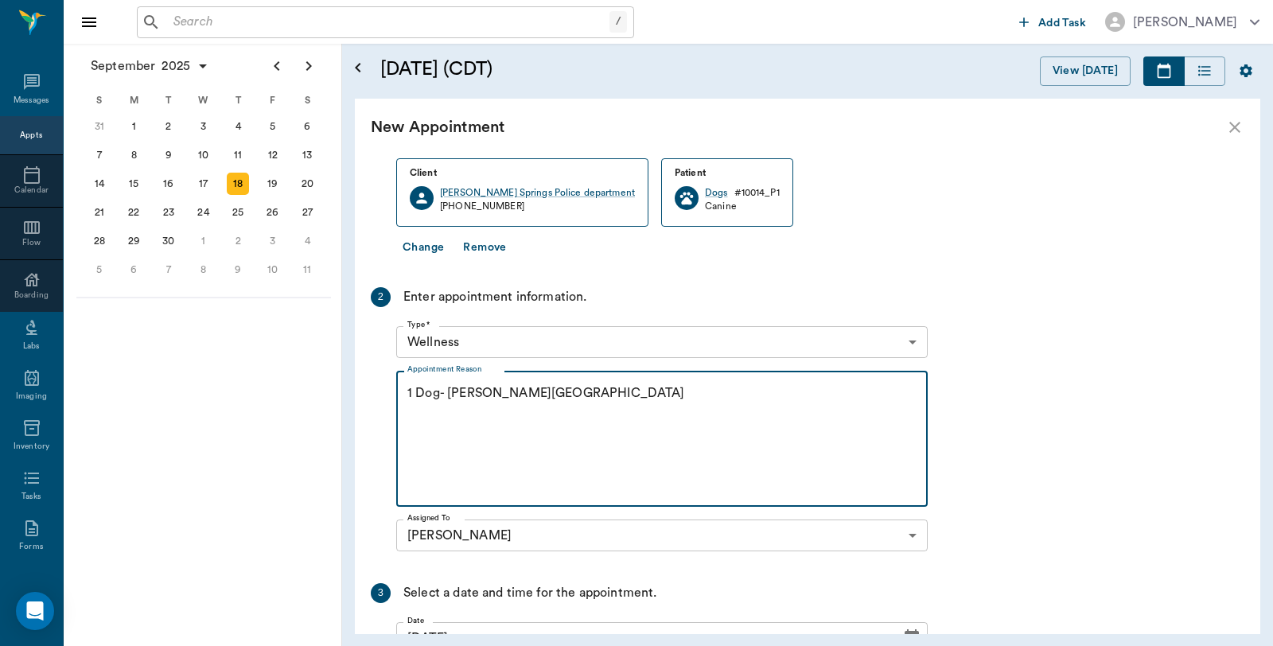
scroll to position [346, 0]
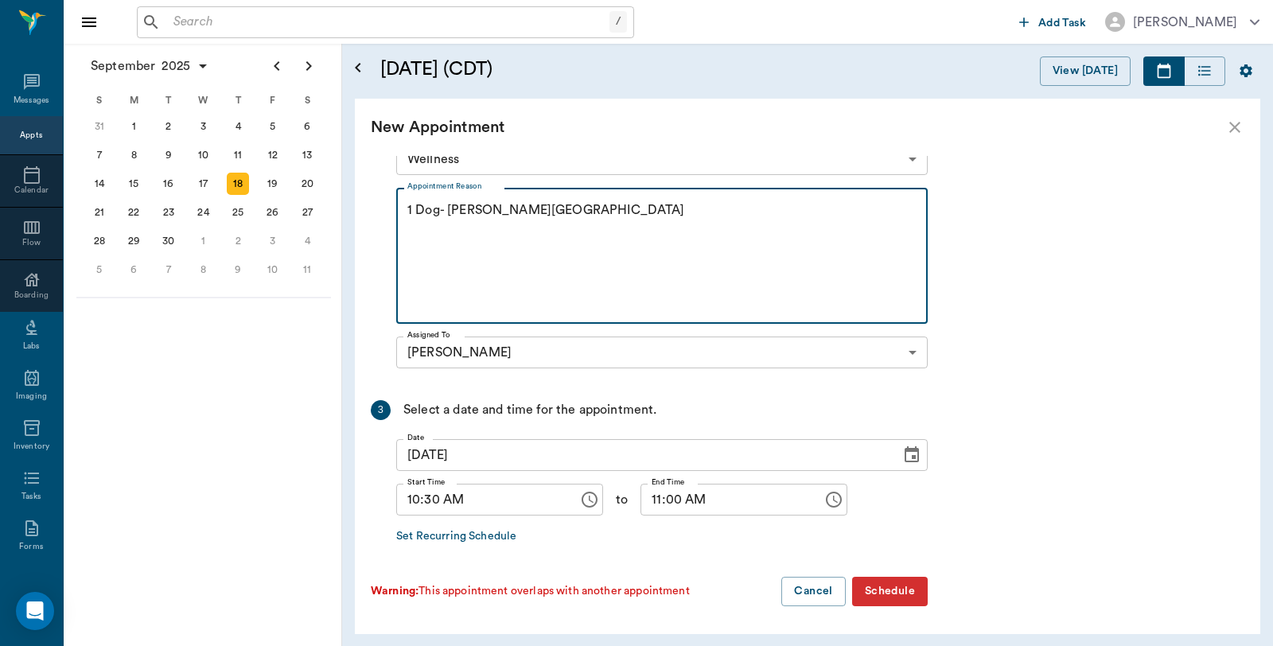
type textarea "1 Dog- Euth Caryn"
click at [894, 595] on button "Schedule" at bounding box center [890, 591] width 76 height 29
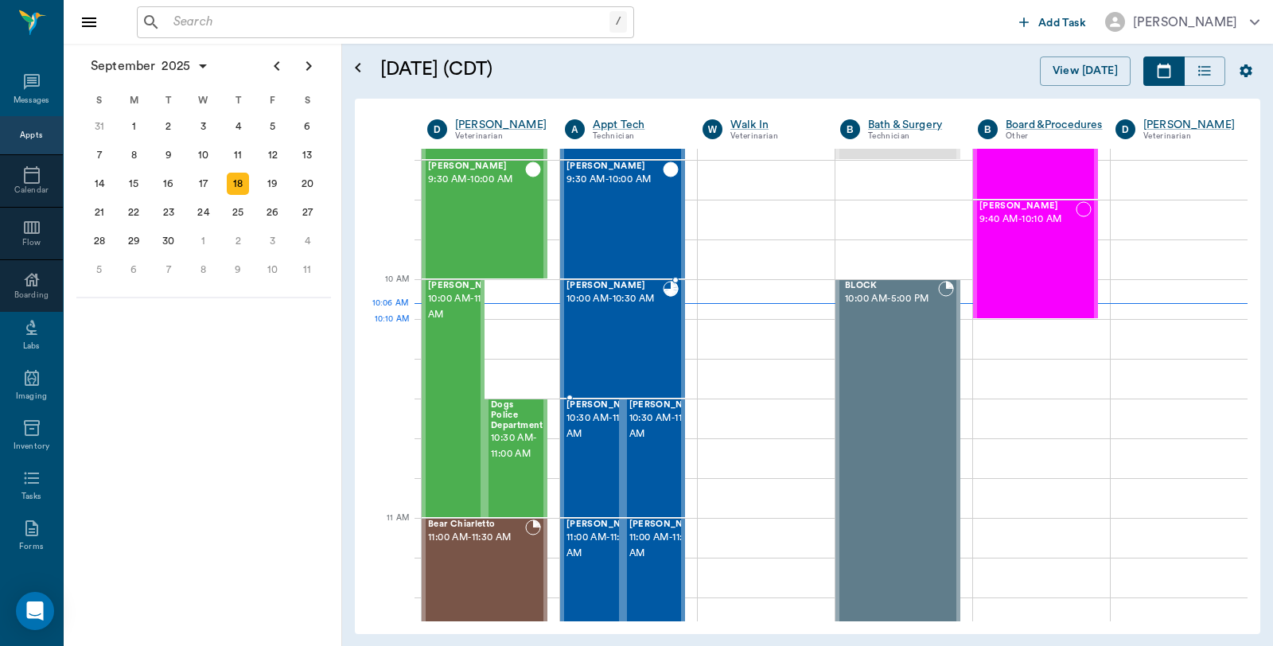
click at [663, 337] on div at bounding box center [671, 339] width 16 height 116
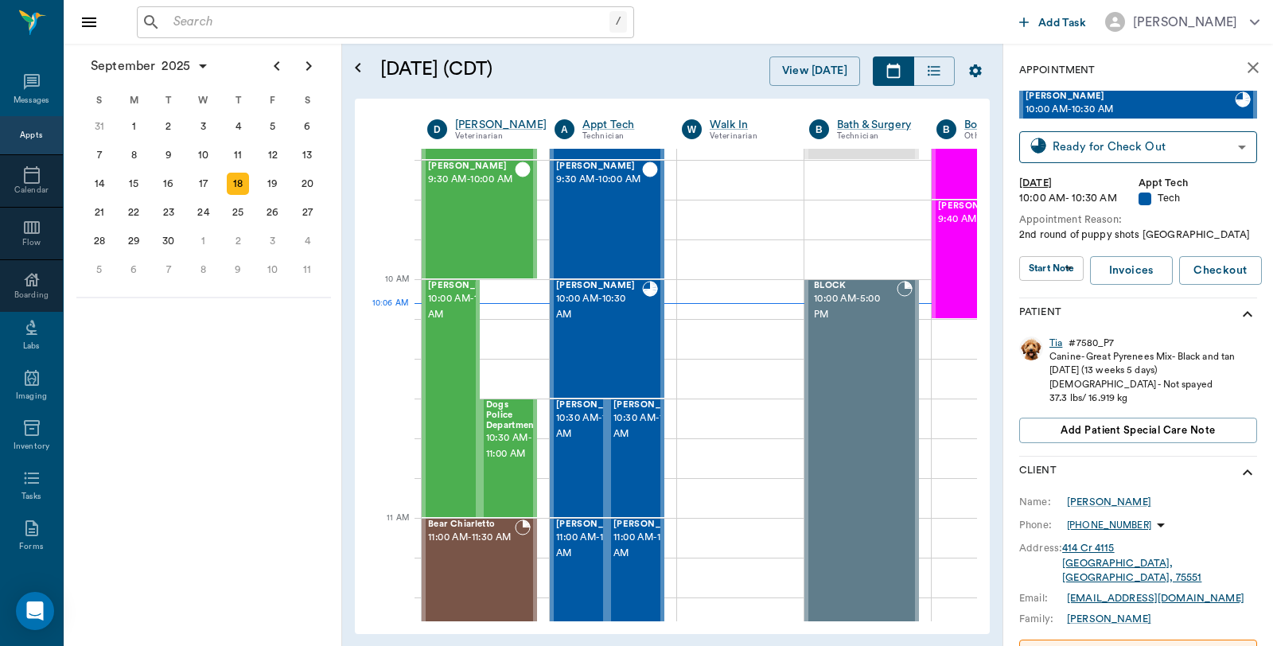
click at [1052, 343] on div "Tia" at bounding box center [1055, 344] width 13 height 14
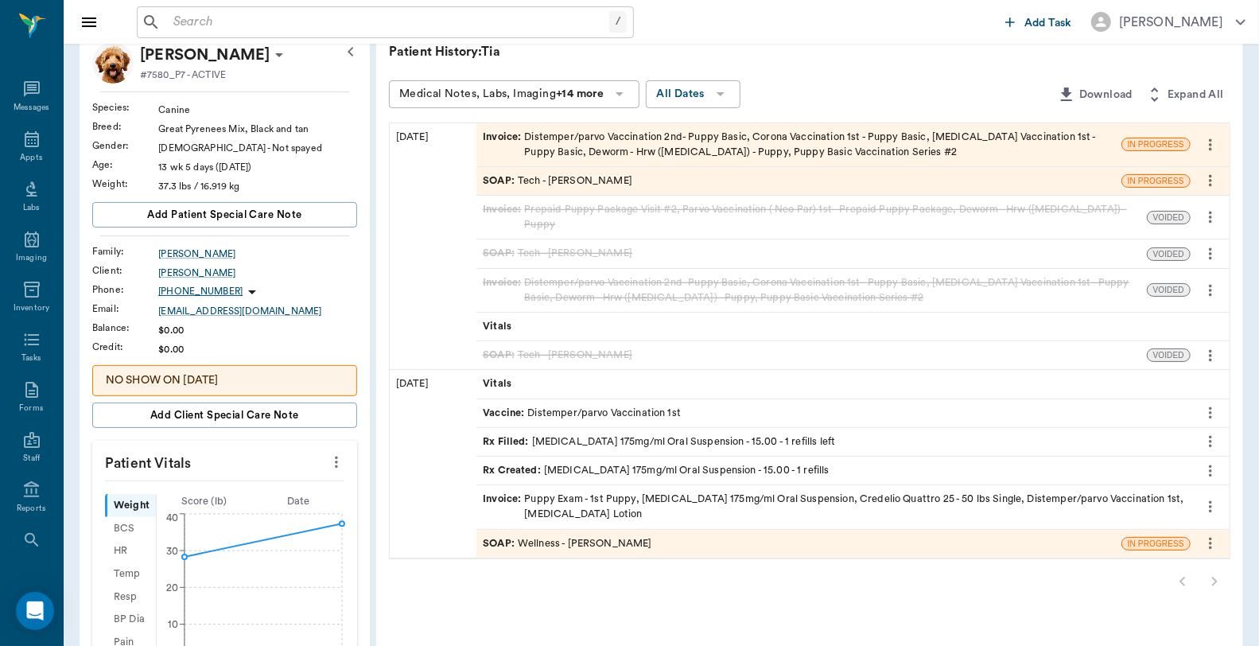
scroll to position [88, 0]
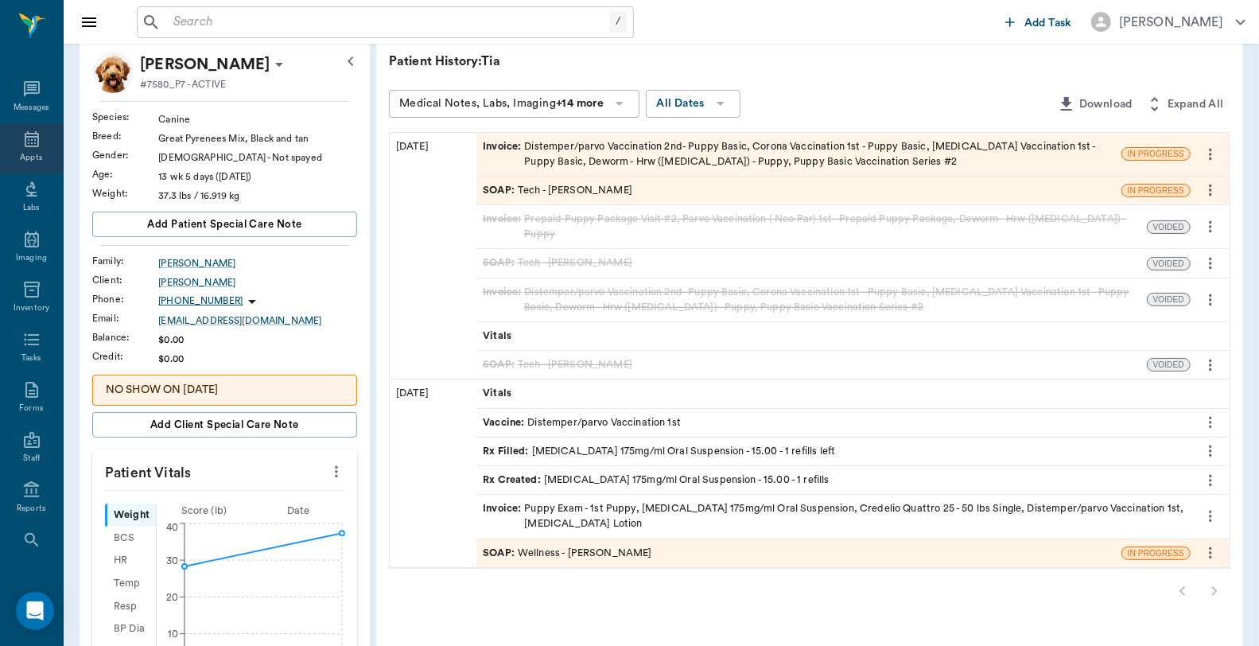
click at [22, 138] on icon at bounding box center [31, 139] width 19 height 19
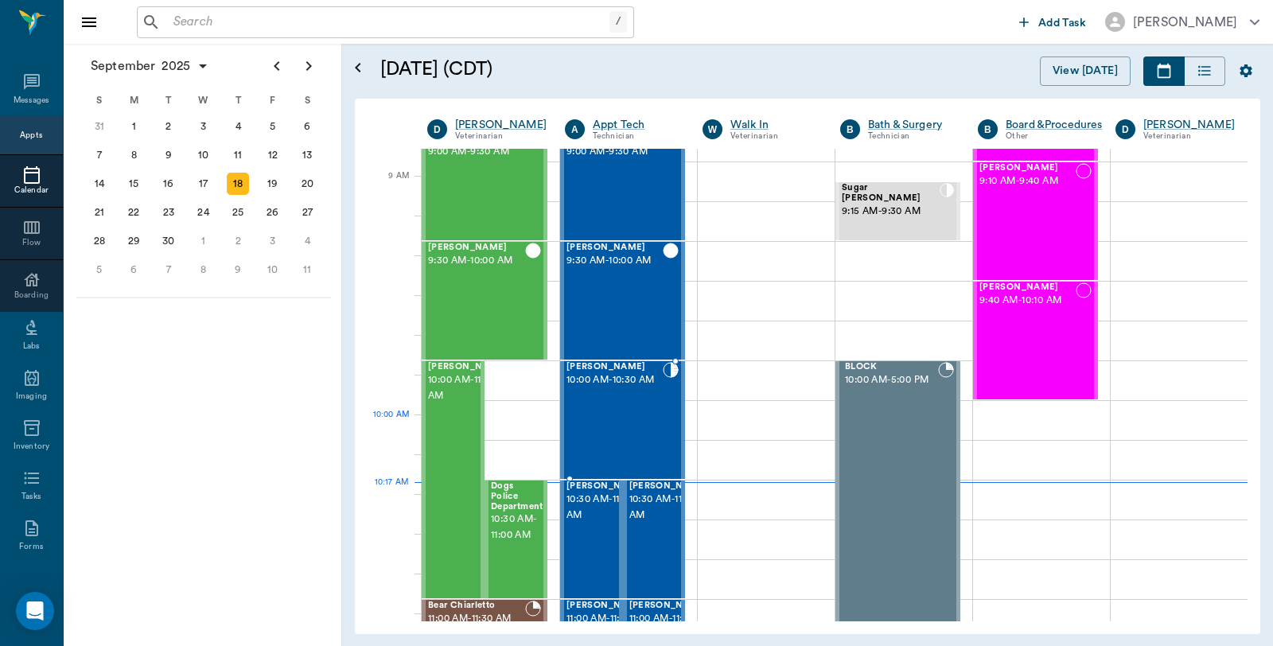
scroll to position [216, 0]
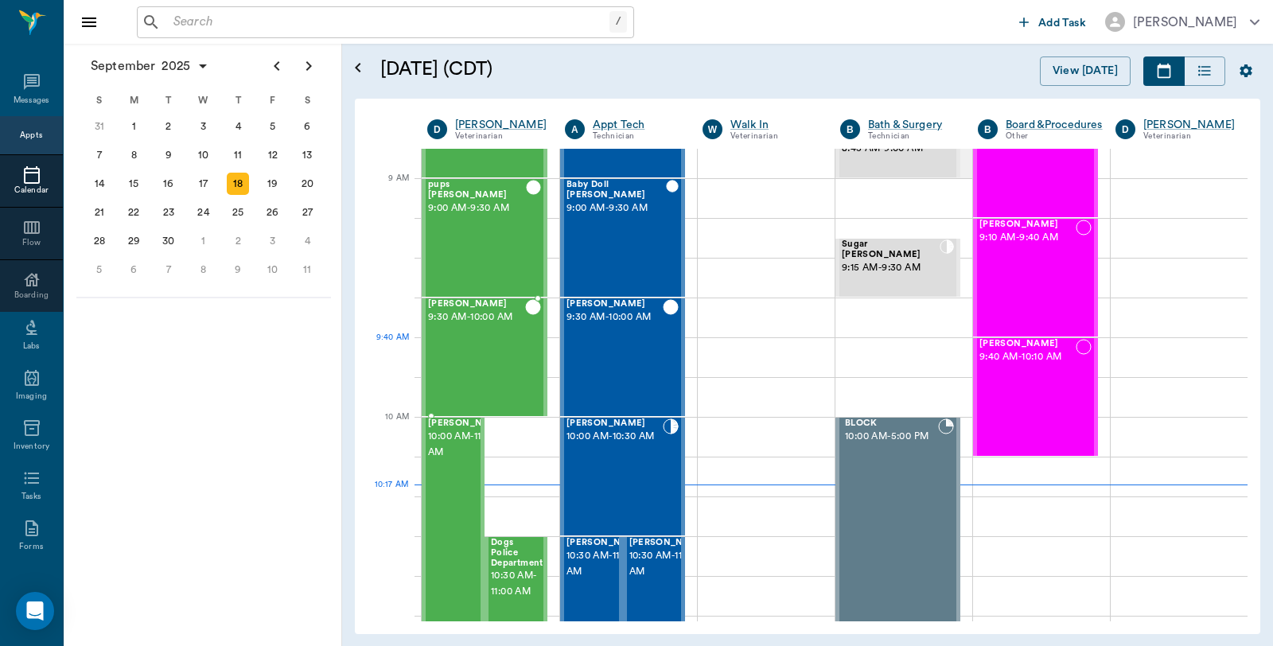
click at [527, 350] on div at bounding box center [533, 357] width 16 height 116
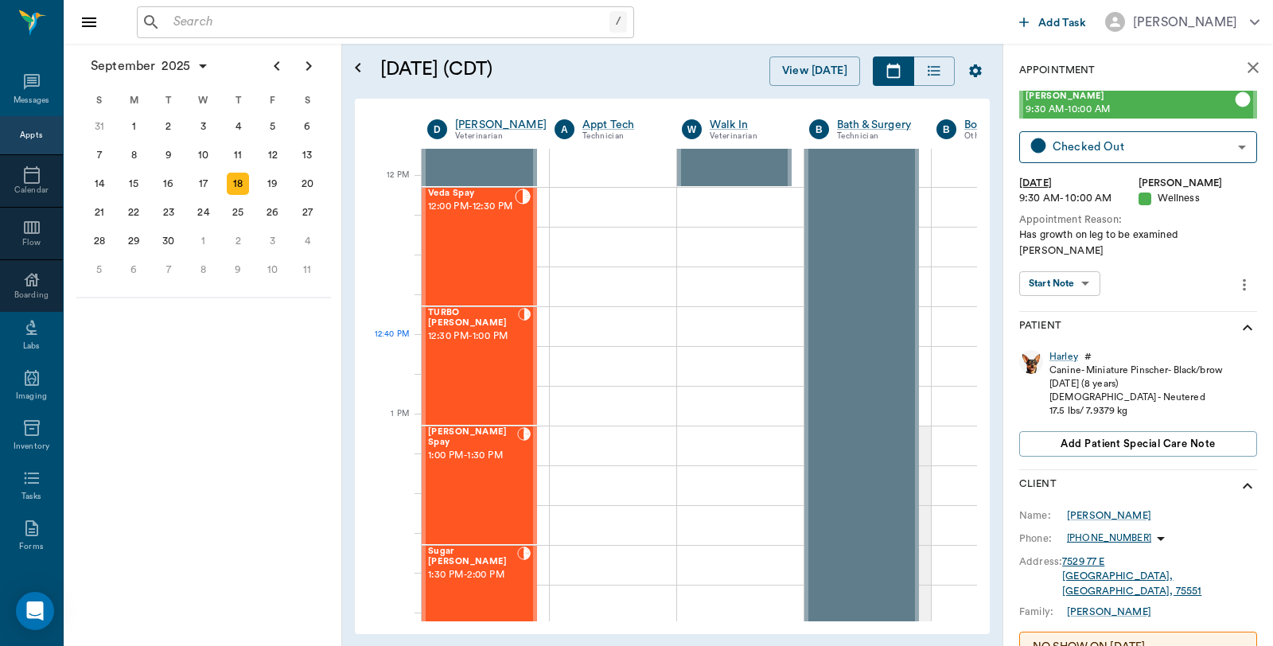
scroll to position [1188, 0]
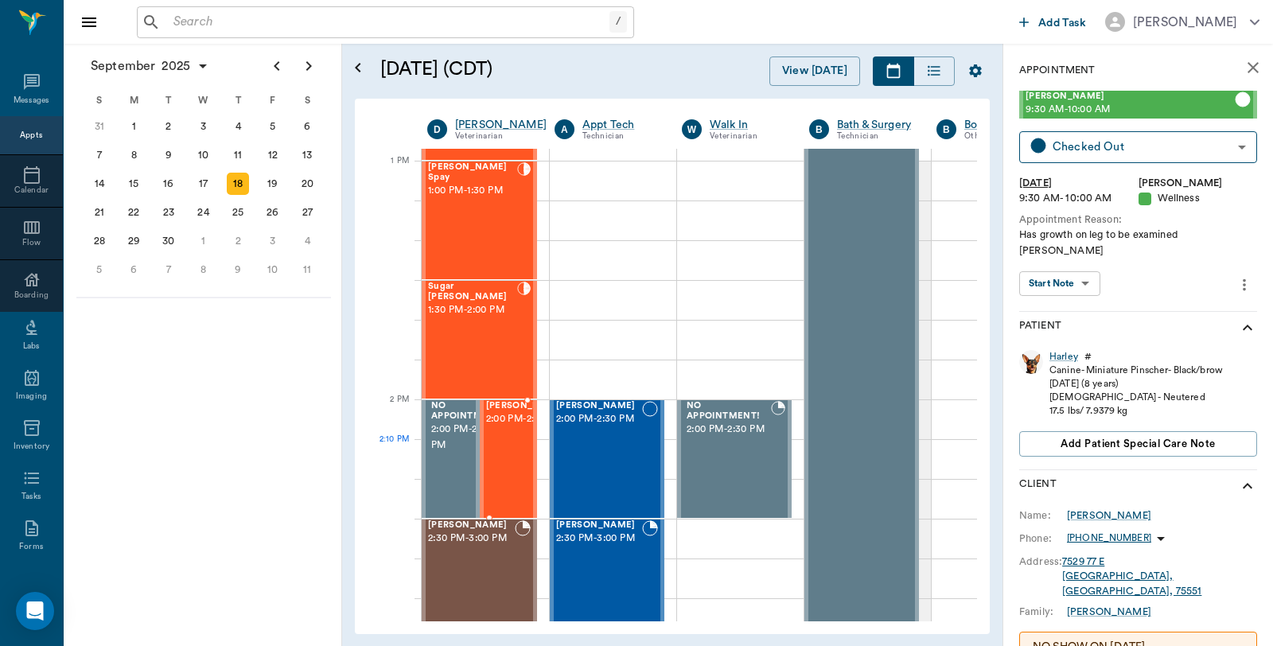
click at [502, 427] on span "2:00 PM - 2:30 PM" at bounding box center [526, 419] width 80 height 16
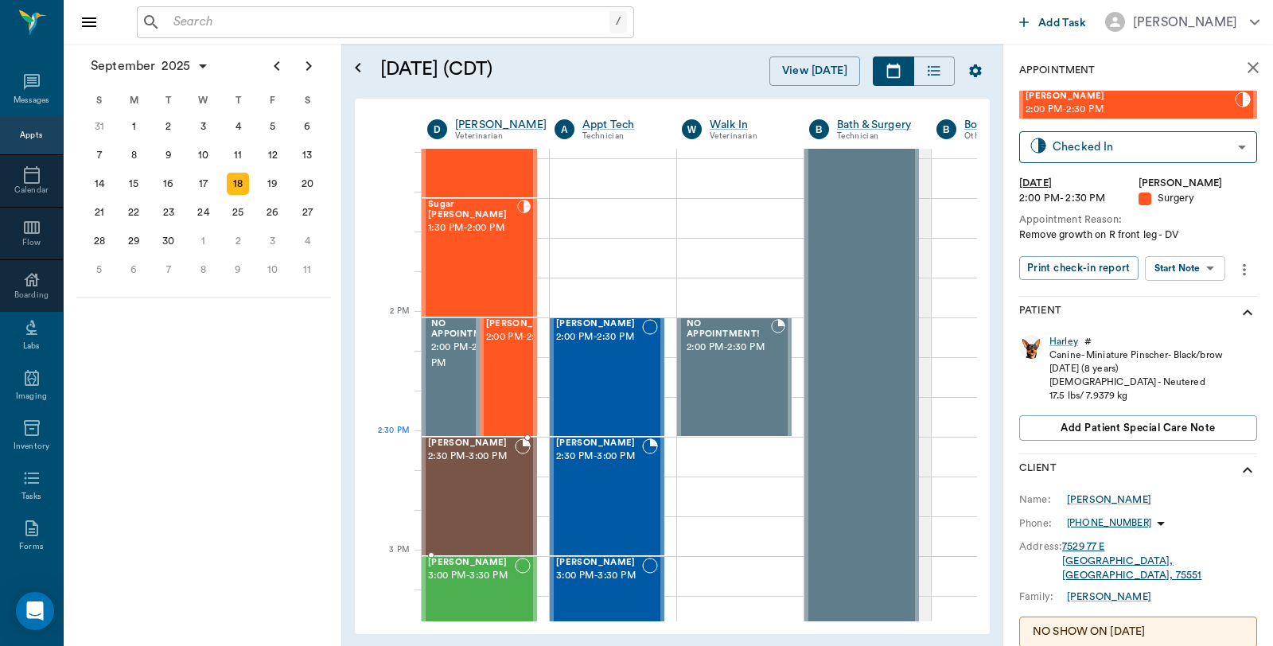
scroll to position [1276, 0]
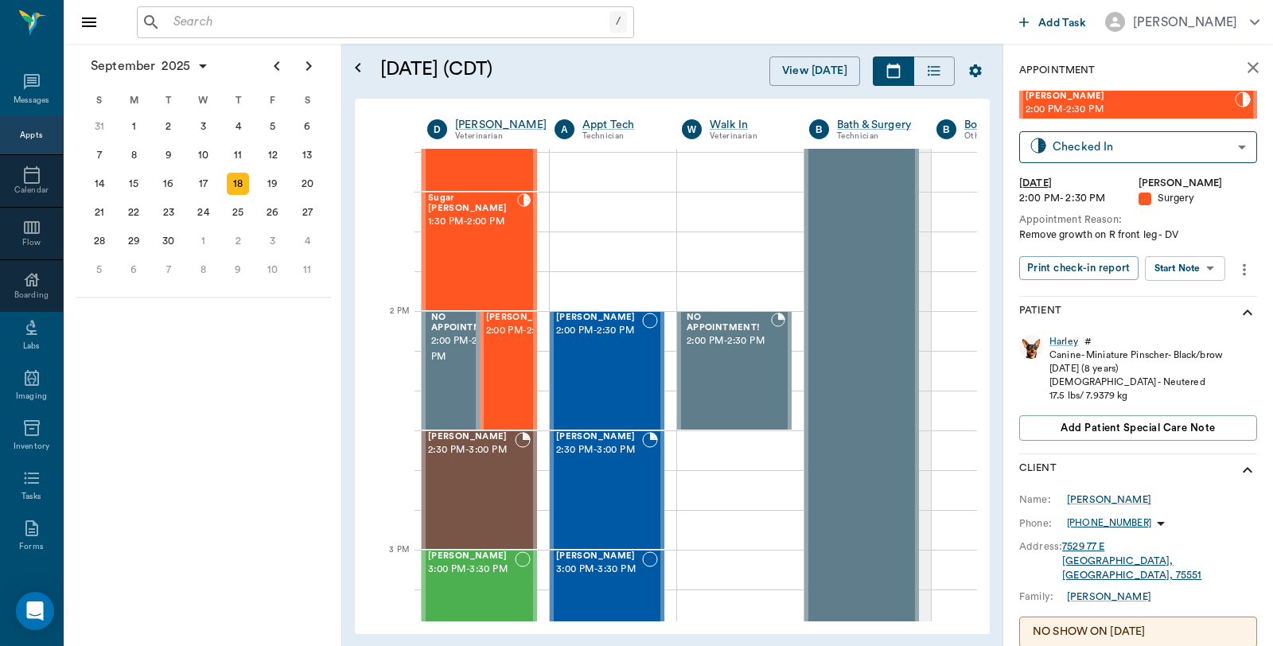
click at [1238, 469] on icon "show more" at bounding box center [1247, 470] width 19 height 19
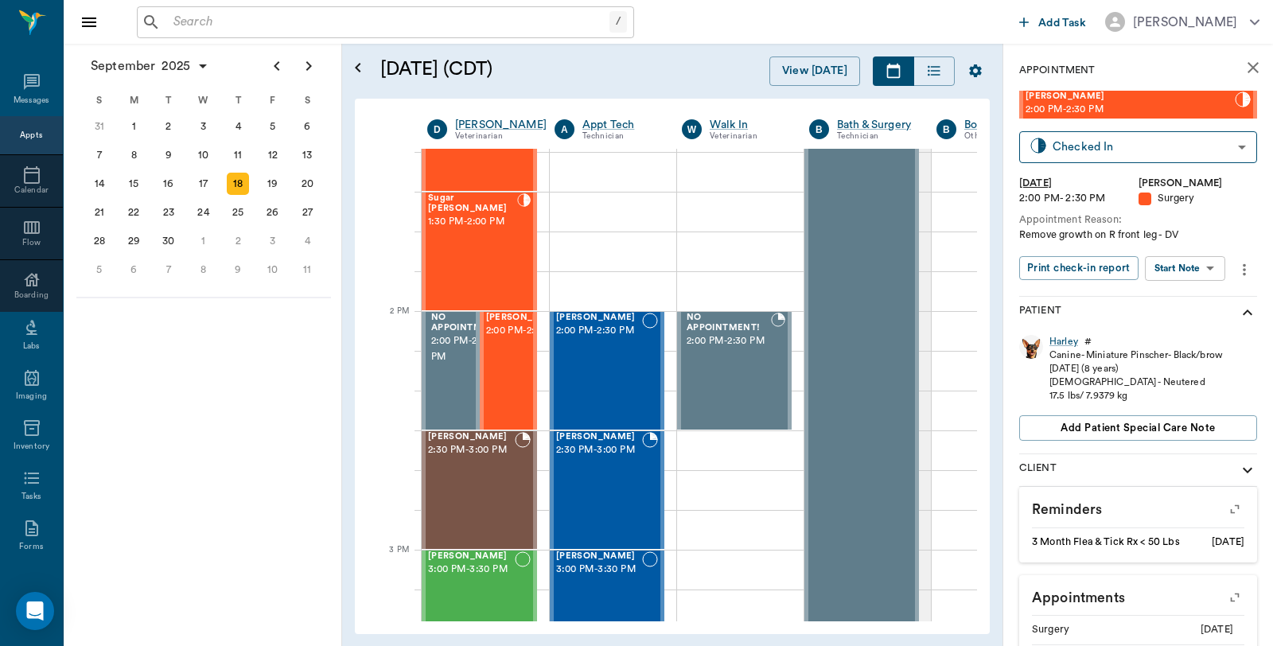
click at [1238, 473] on icon "show more" at bounding box center [1247, 470] width 19 height 19
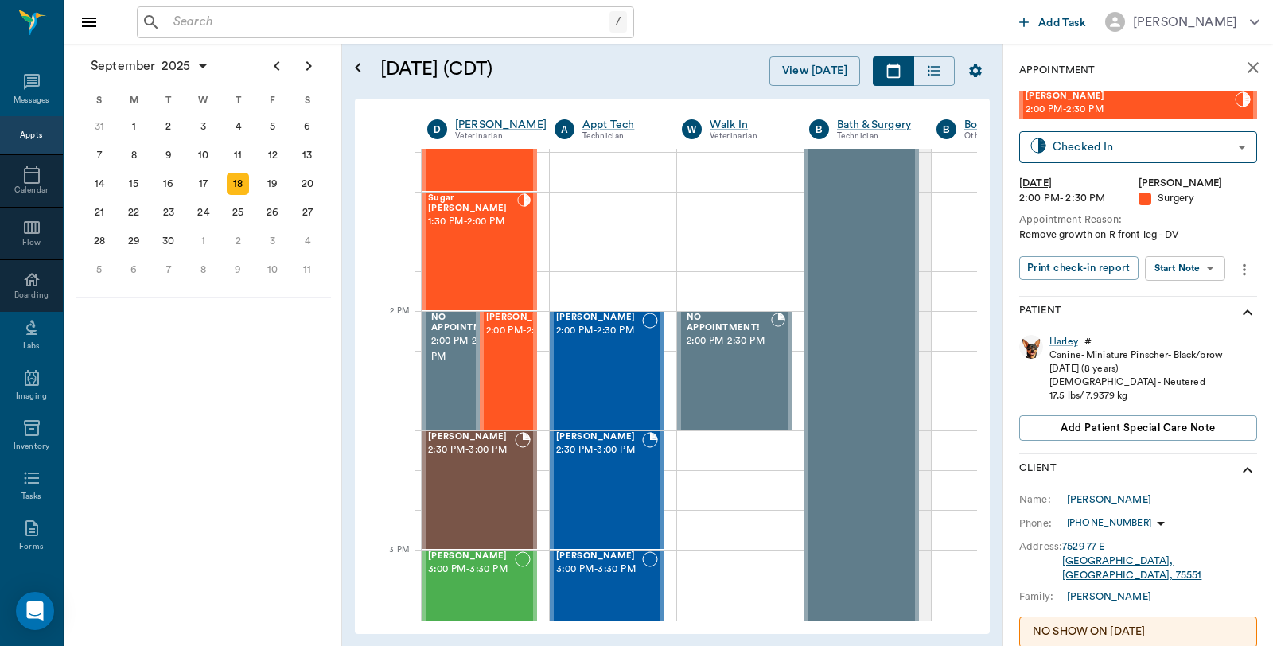
click at [1088, 496] on div "[PERSON_NAME]" at bounding box center [1109, 499] width 84 height 14
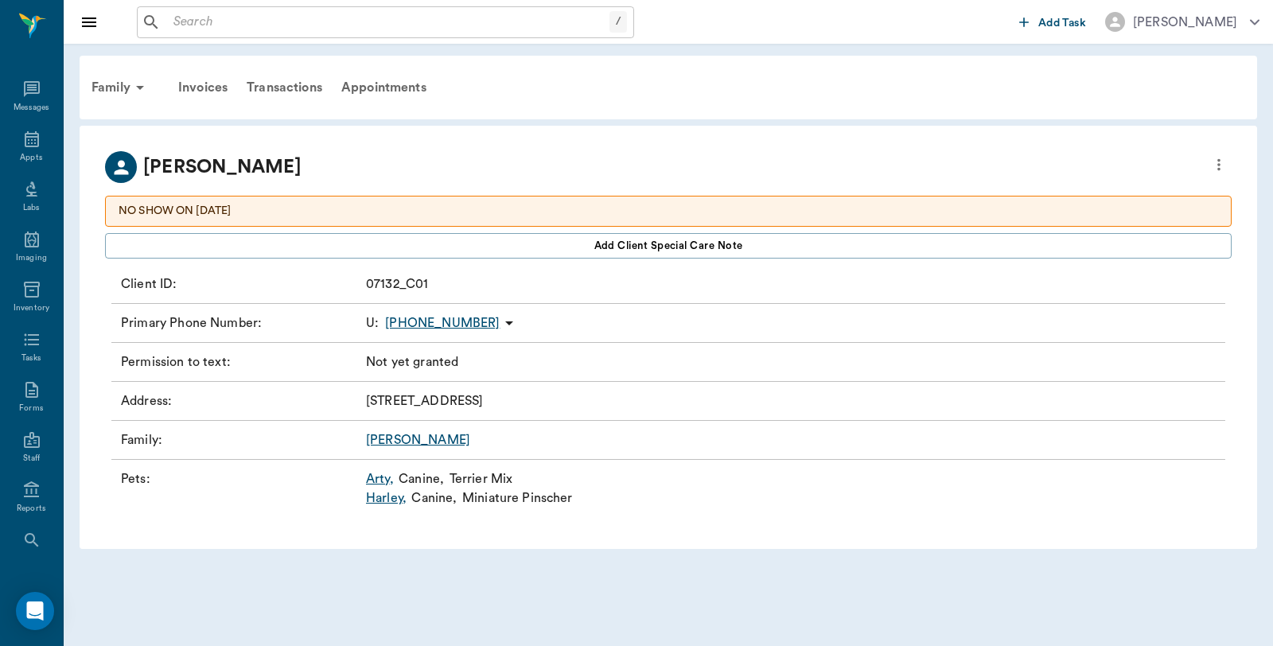
click at [1213, 165] on icon "more" at bounding box center [1219, 164] width 18 height 19
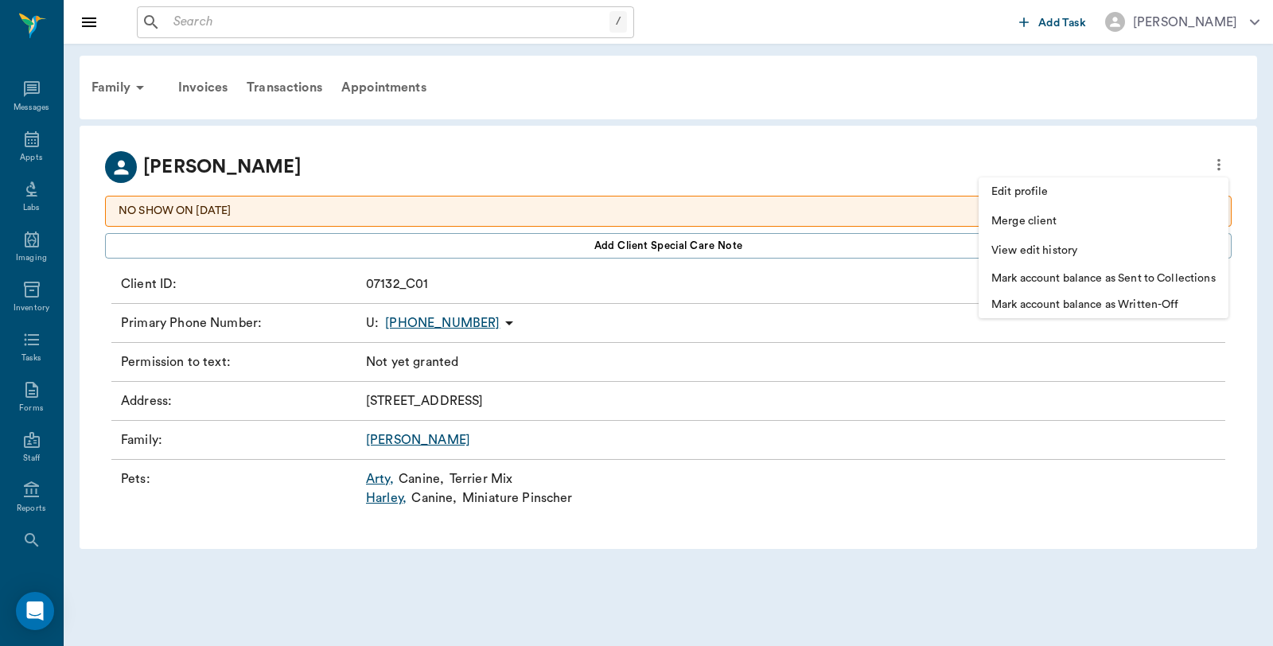
click at [1038, 194] on span "Edit profile" at bounding box center [1103, 192] width 224 height 17
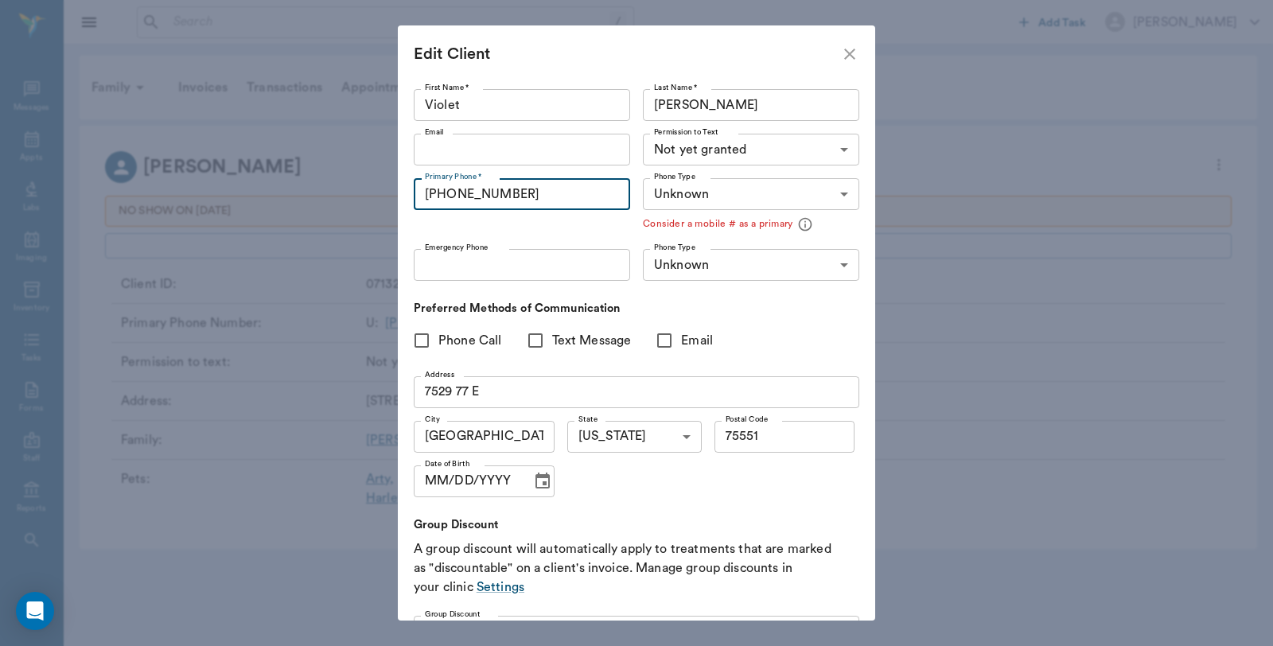
drag, startPoint x: 551, startPoint y: 199, endPoint x: 92, endPoint y: 196, distance: 458.2
click at [92, 196] on div "Edit Client First Name * Violet First Name * Last Name * Helms Last Name * Emai…" at bounding box center [636, 323] width 1273 height 646
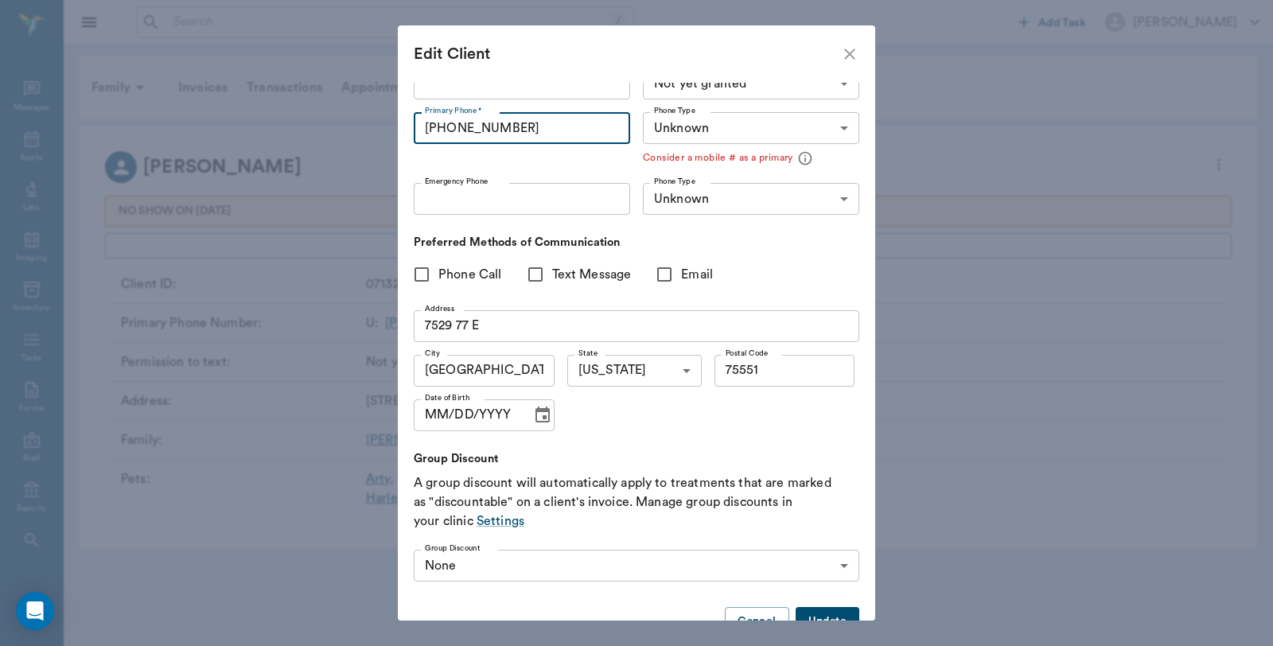
scroll to position [109, 0]
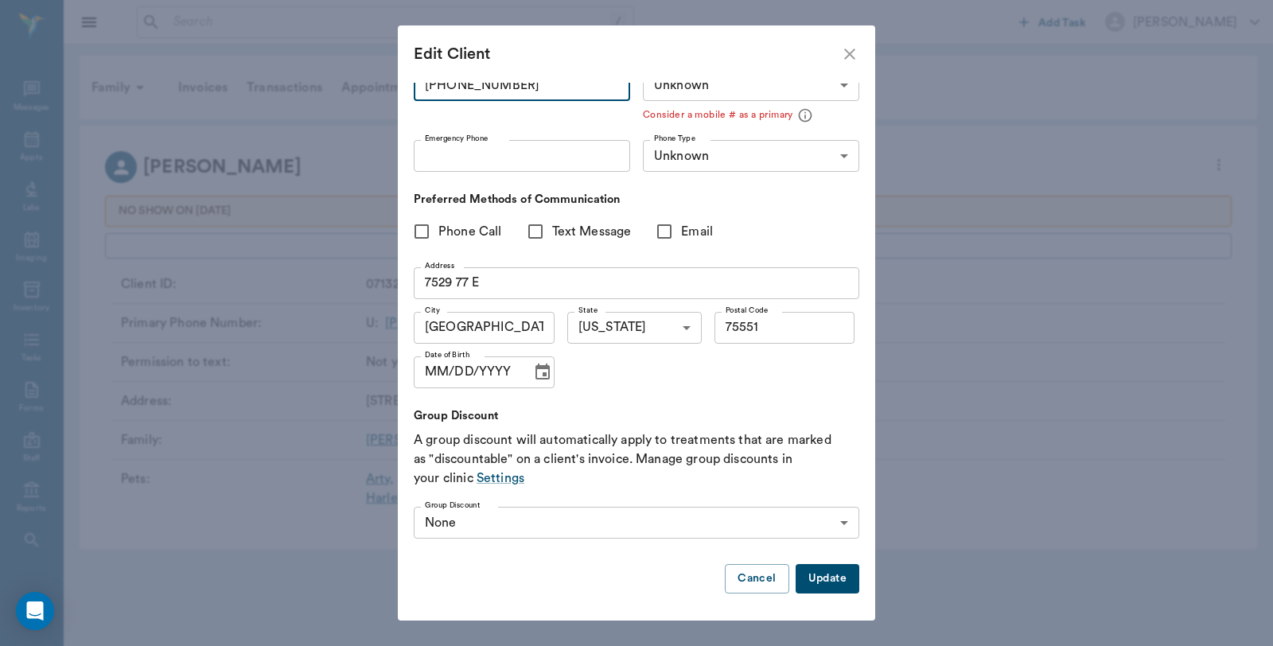
type input "[PHONE_NUMBER]"
click at [828, 581] on button "Update" at bounding box center [828, 578] width 64 height 29
type input "MOBILE"
type input "LANDLINE"
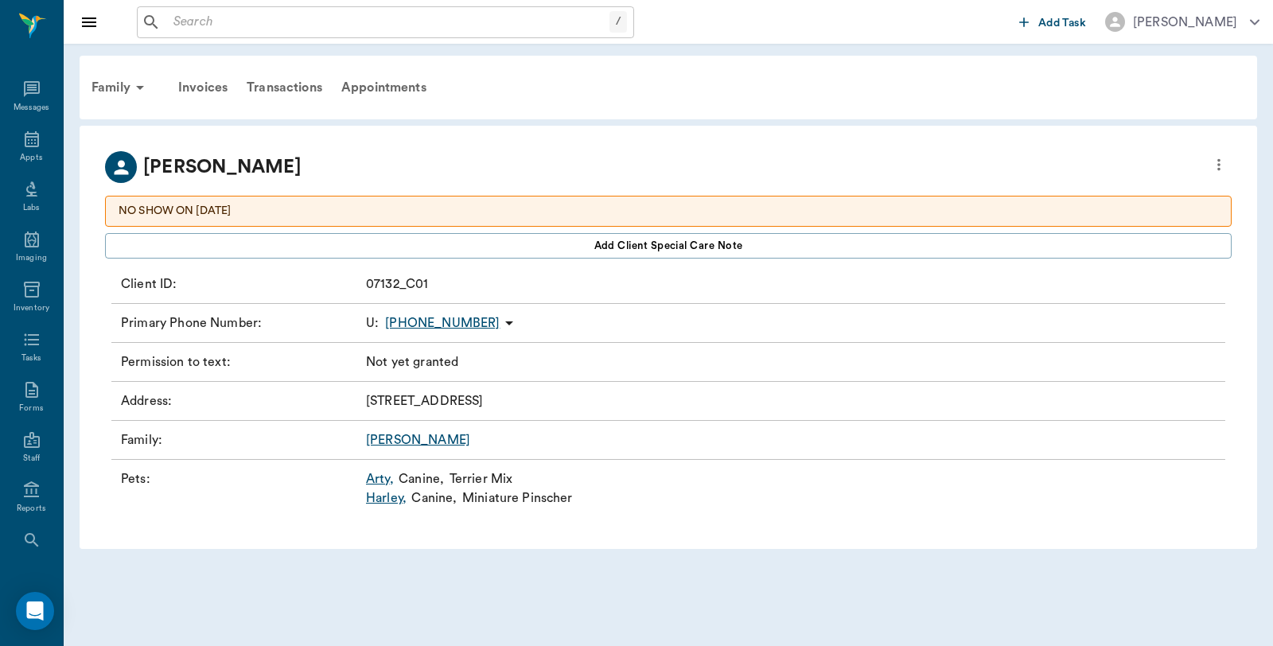
type input "UNKNOWN"
type input "75551"
click at [387, 494] on link "Harley ," at bounding box center [386, 497] width 41 height 19
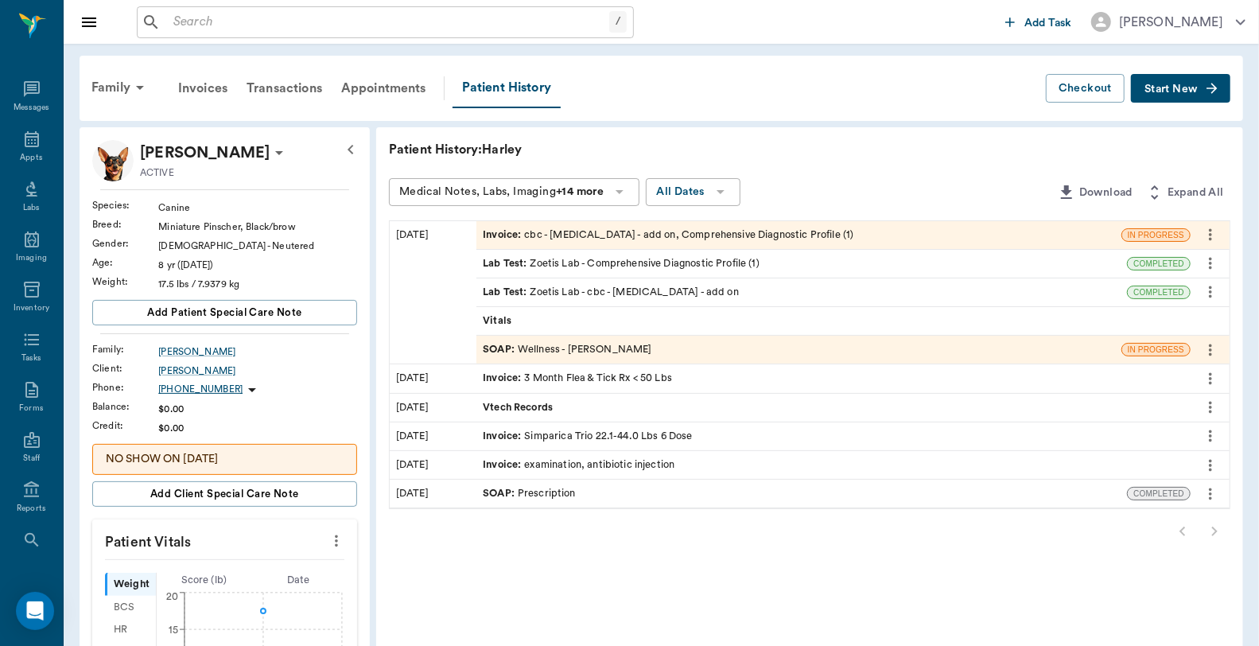
click at [743, 229] on div "Invoice : cbc - complete blood count - add on, Comprehensive Diagnostic Profile…" at bounding box center [668, 235] width 371 height 15
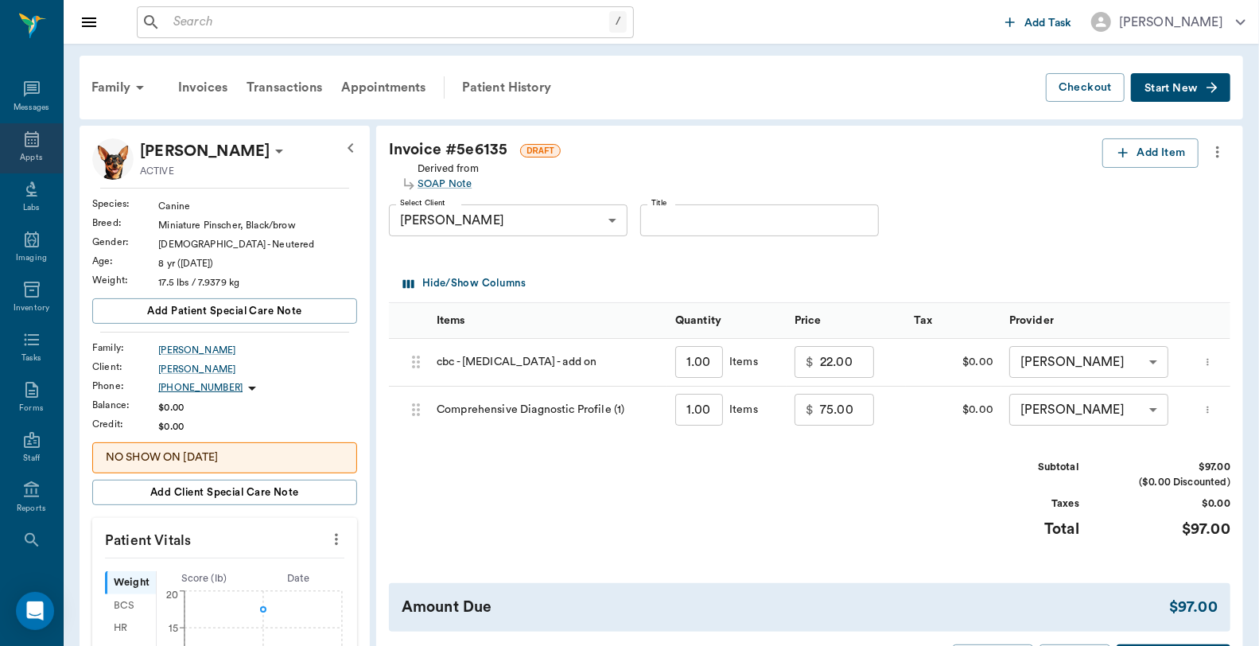
click at [22, 148] on icon at bounding box center [31, 139] width 19 height 19
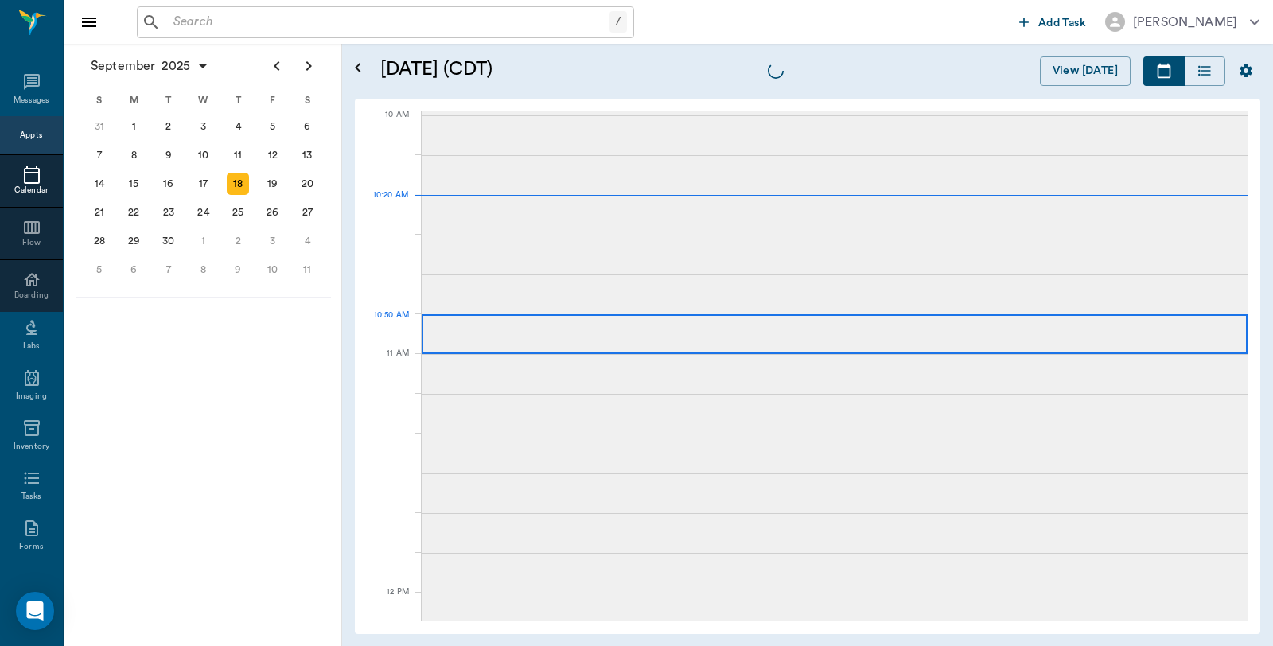
scroll to position [479, 0]
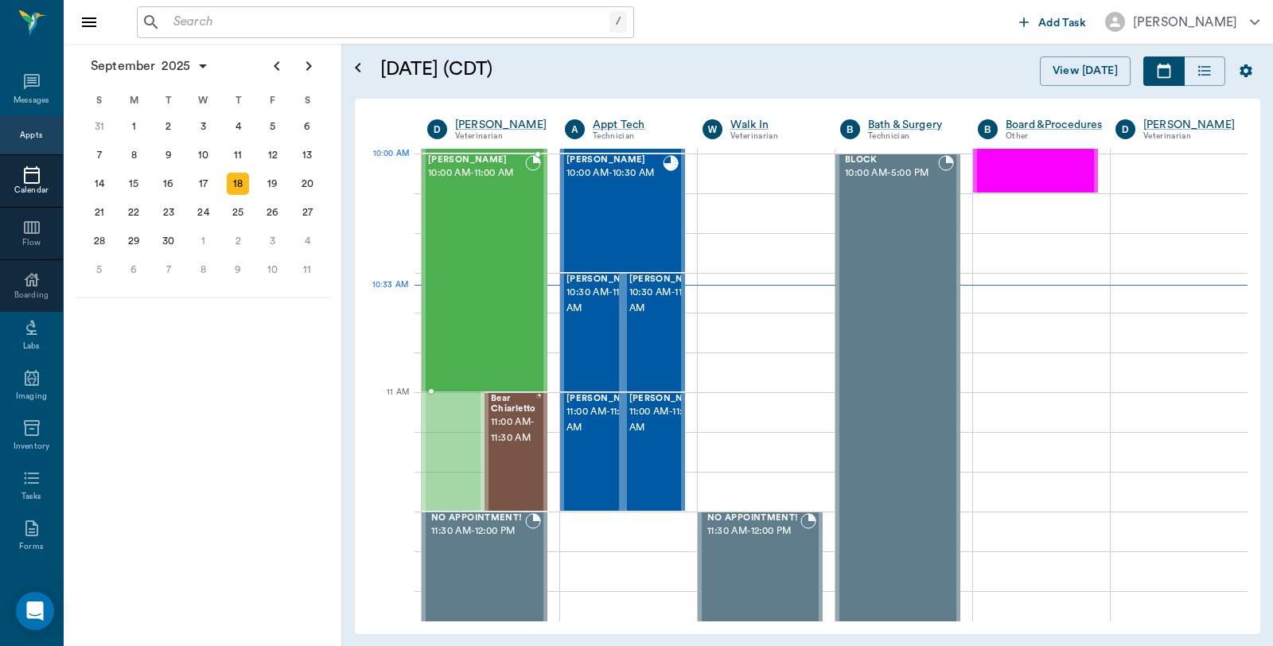
drag, startPoint x: 444, startPoint y: 328, endPoint x: 439, endPoint y: 212, distance: 116.2
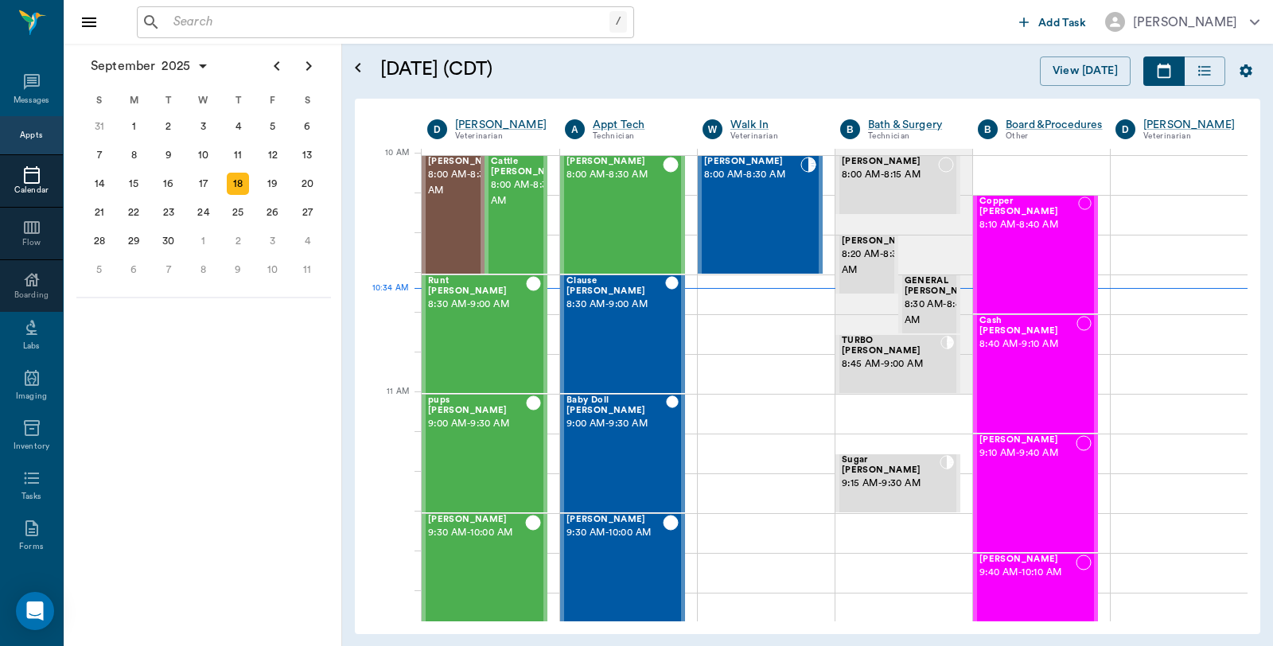
scroll to position [479, 0]
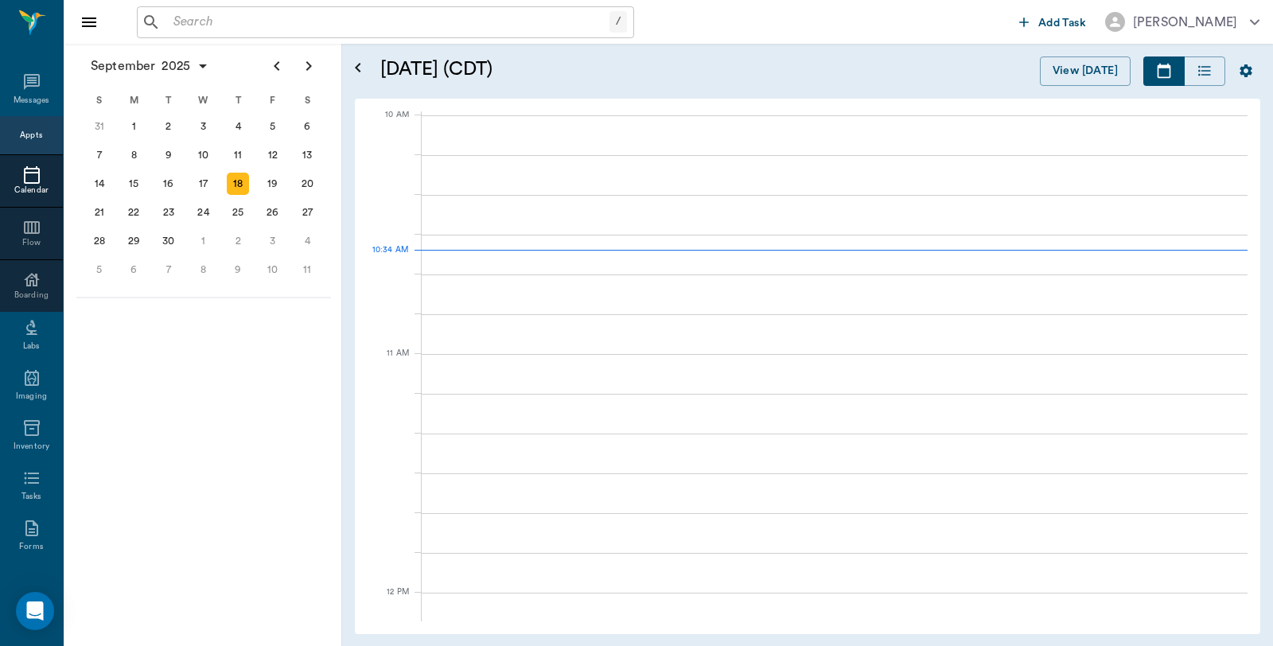
scroll to position [479, 0]
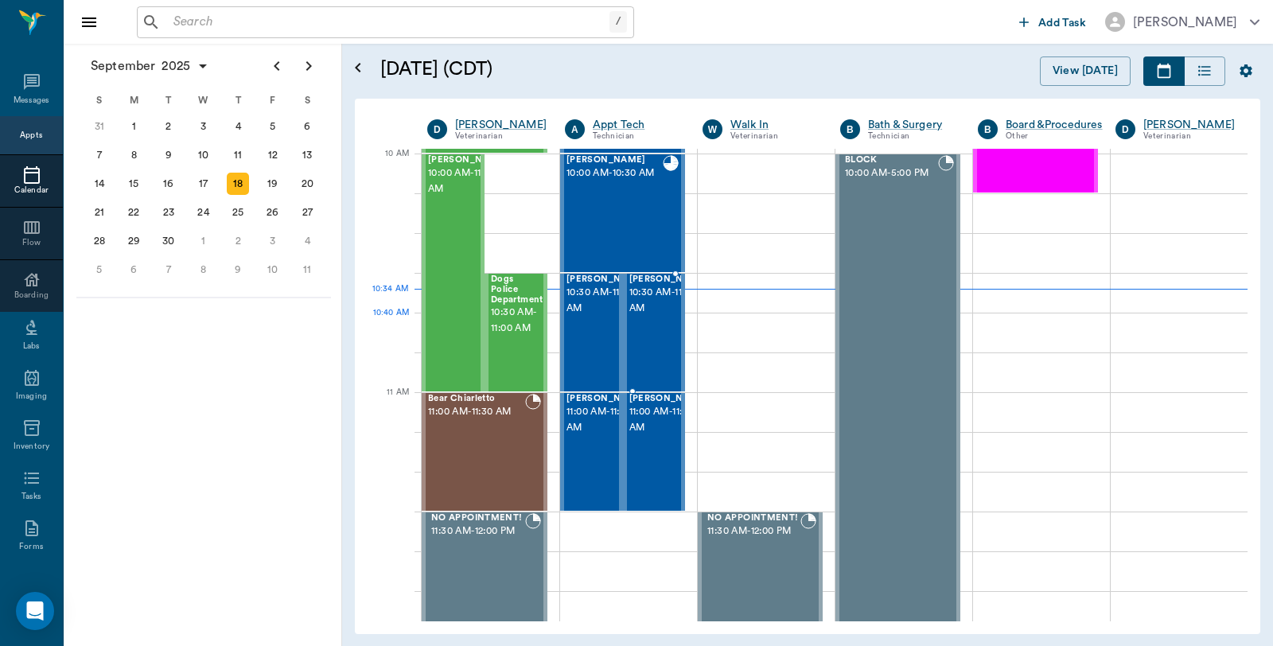
click at [644, 317] on span "10:30 AM - 11:00 AM" at bounding box center [669, 301] width 80 height 32
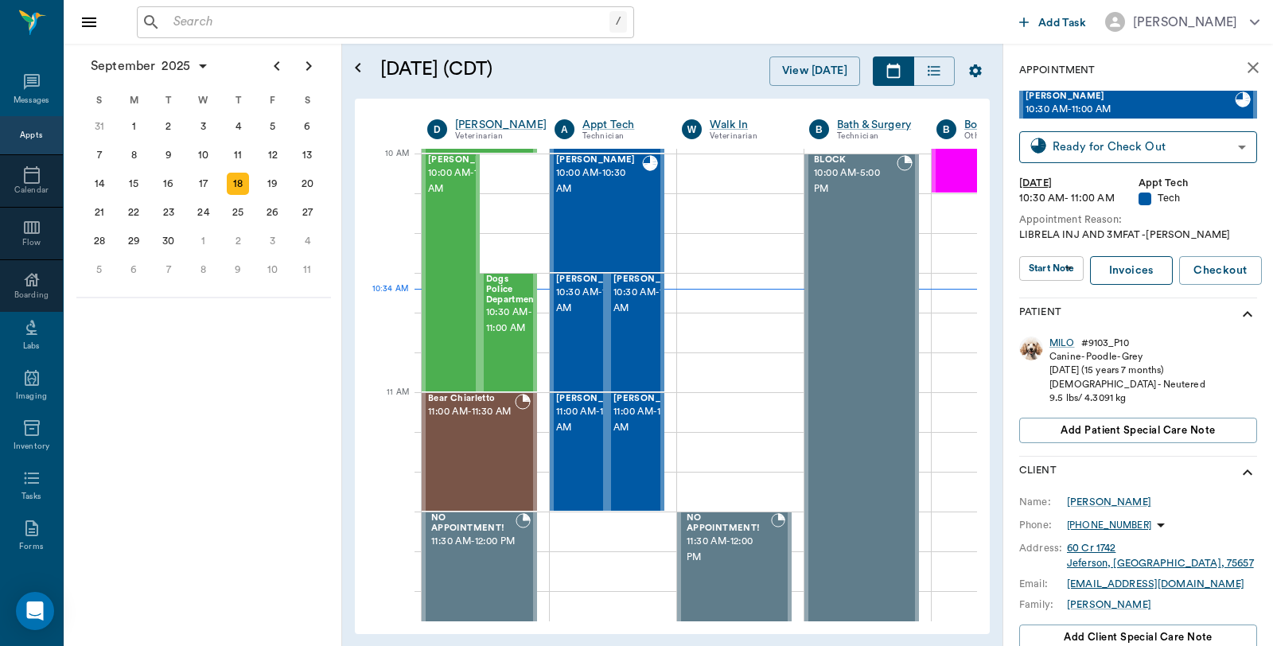
click at [1146, 268] on link "Invoices" at bounding box center [1131, 270] width 83 height 29
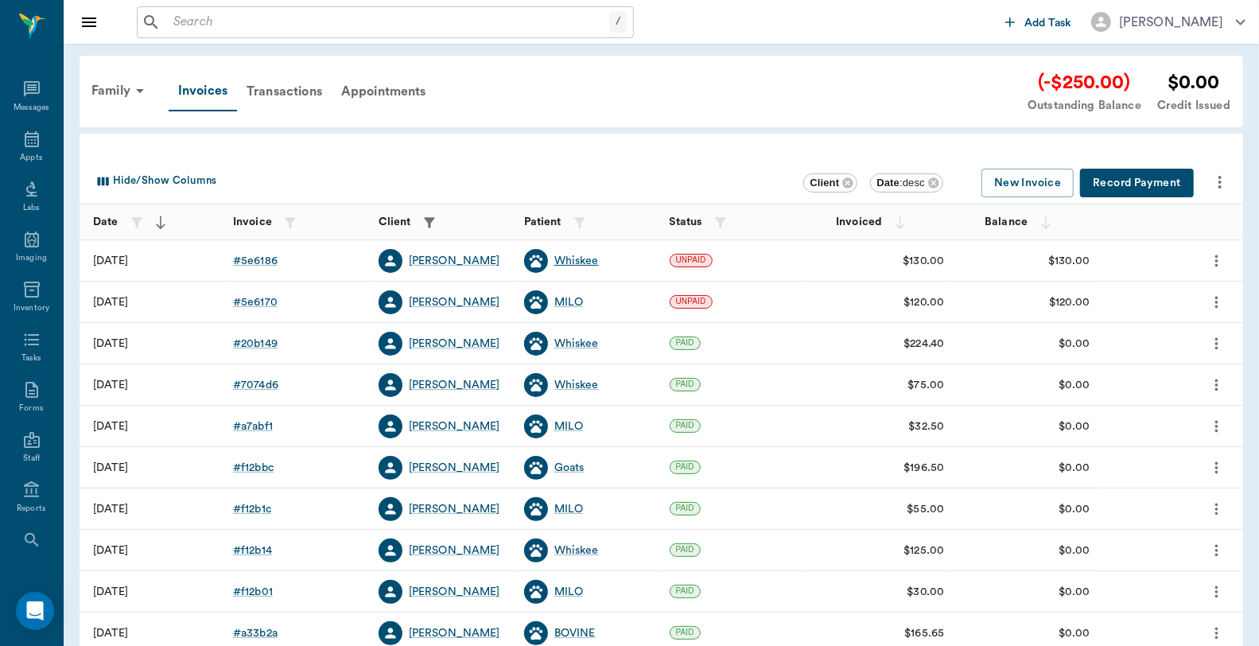
click at [583, 263] on div "Whiskee" at bounding box center [576, 261] width 45 height 16
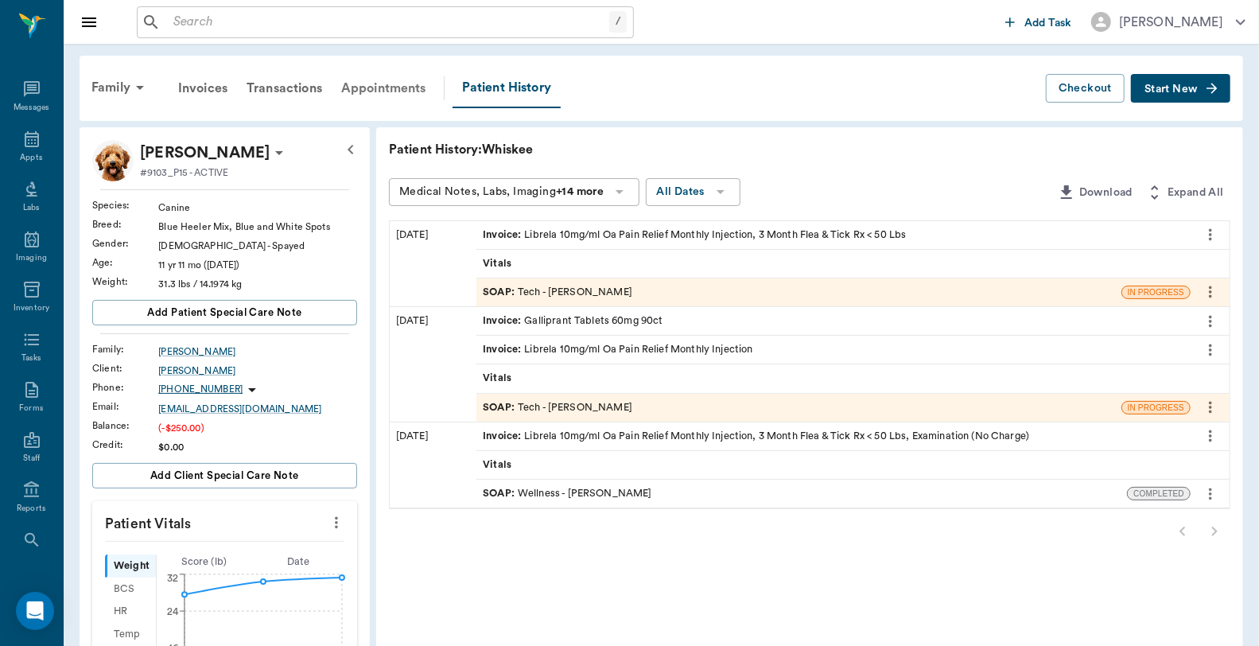
click at [414, 88] on div "Appointments" at bounding box center [384, 88] width 104 height 38
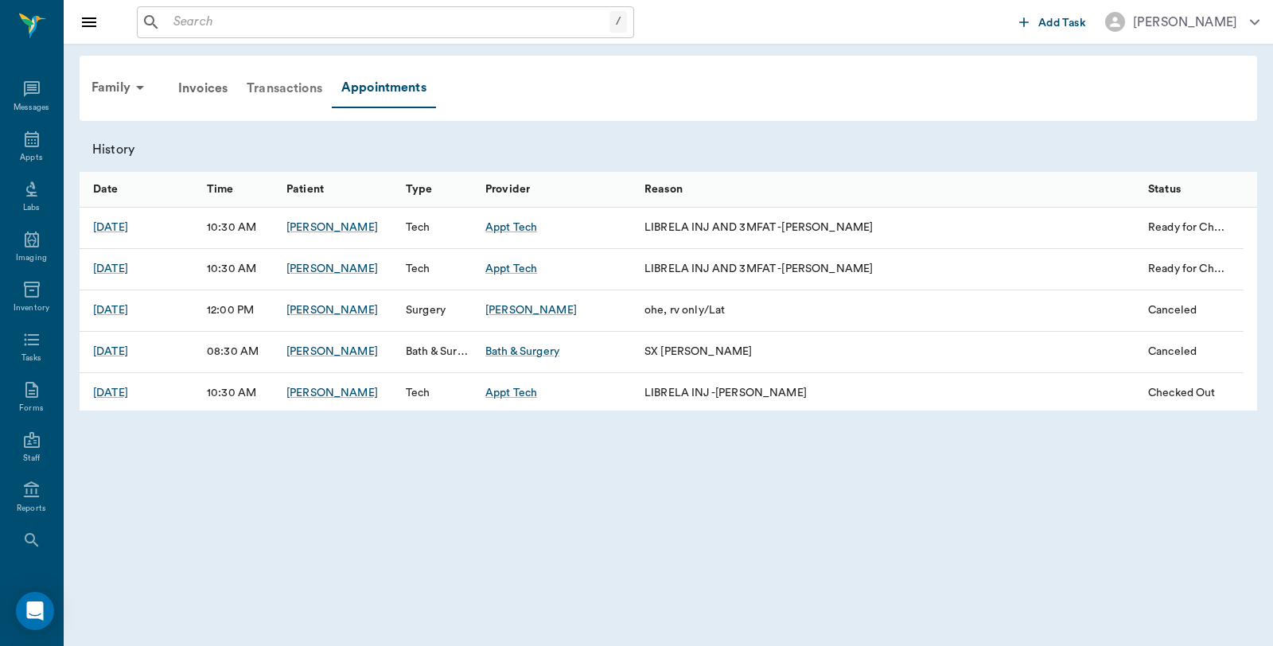
click at [279, 88] on div "Transactions" at bounding box center [284, 88] width 95 height 38
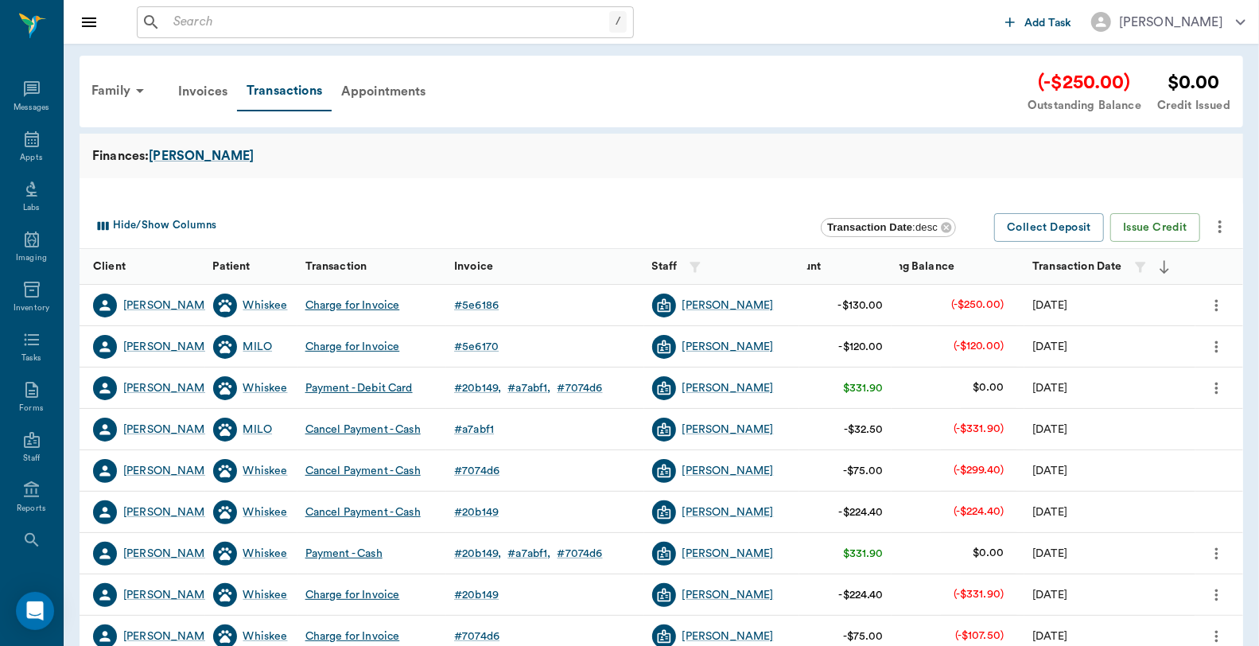
click at [369, 303] on div "Charge for Invoice" at bounding box center [352, 306] width 95 height 16
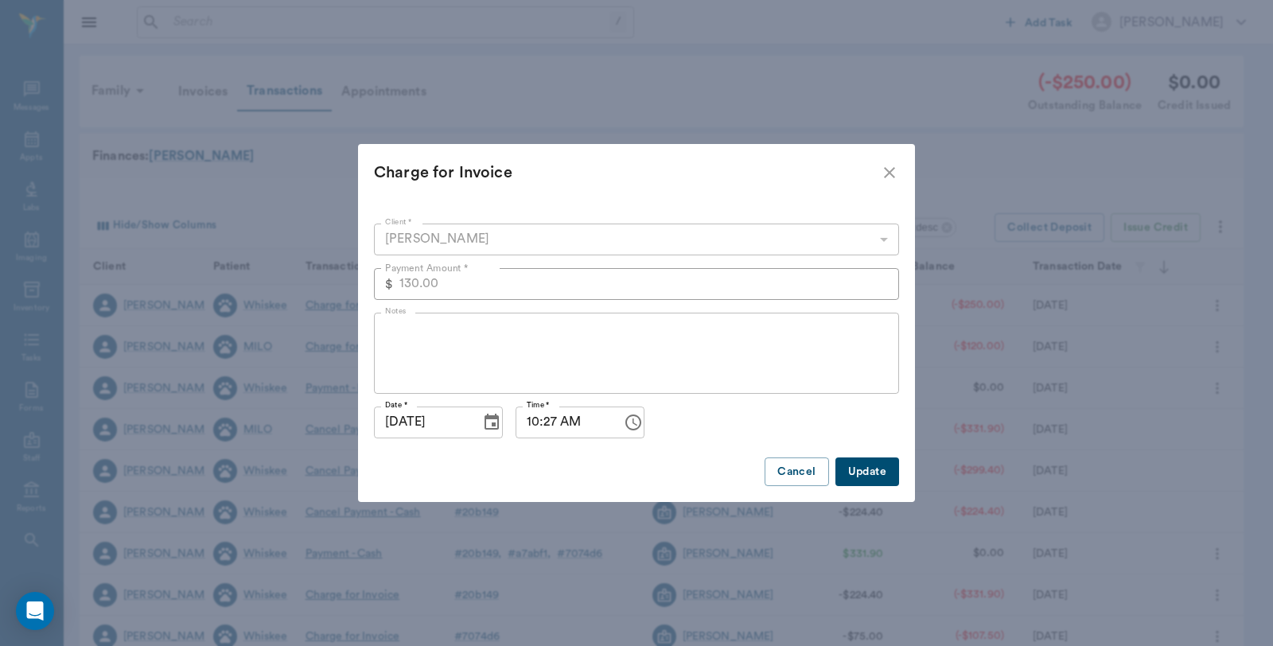
click at [893, 170] on icon "close" at bounding box center [889, 172] width 19 height 19
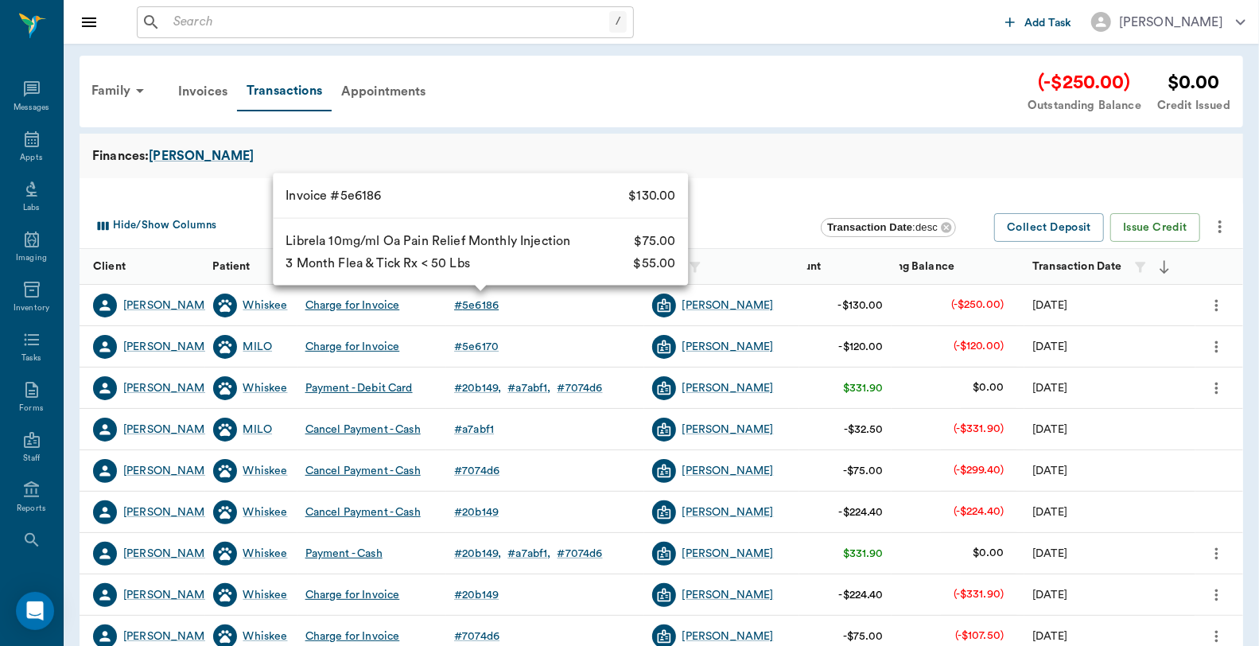
click at [496, 305] on div "# 5e6186" at bounding box center [476, 306] width 45 height 16
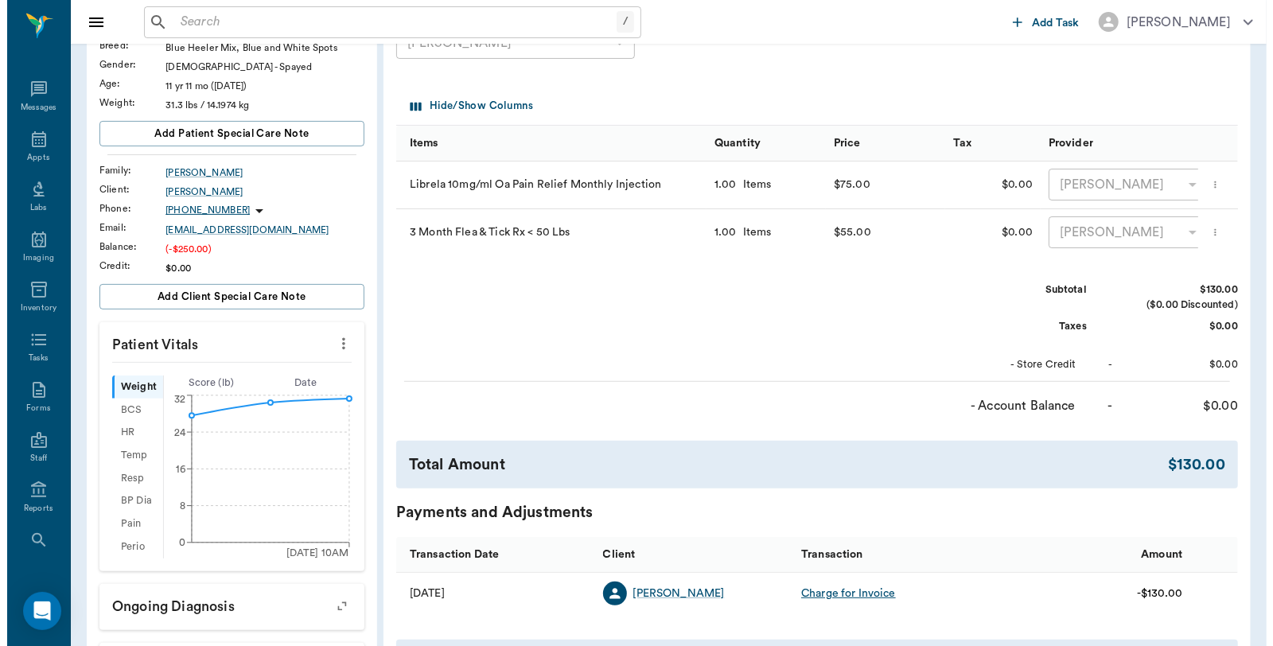
scroll to position [442, 0]
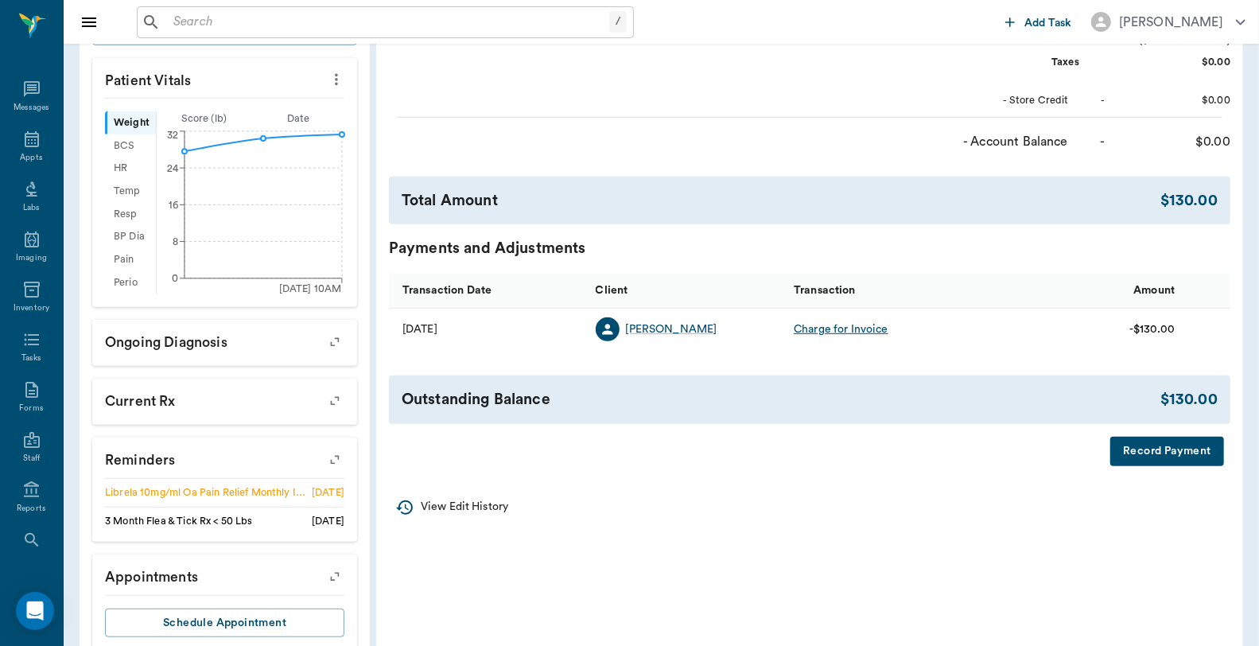
click at [1143, 466] on button "Record Payment" at bounding box center [1168, 451] width 114 height 29
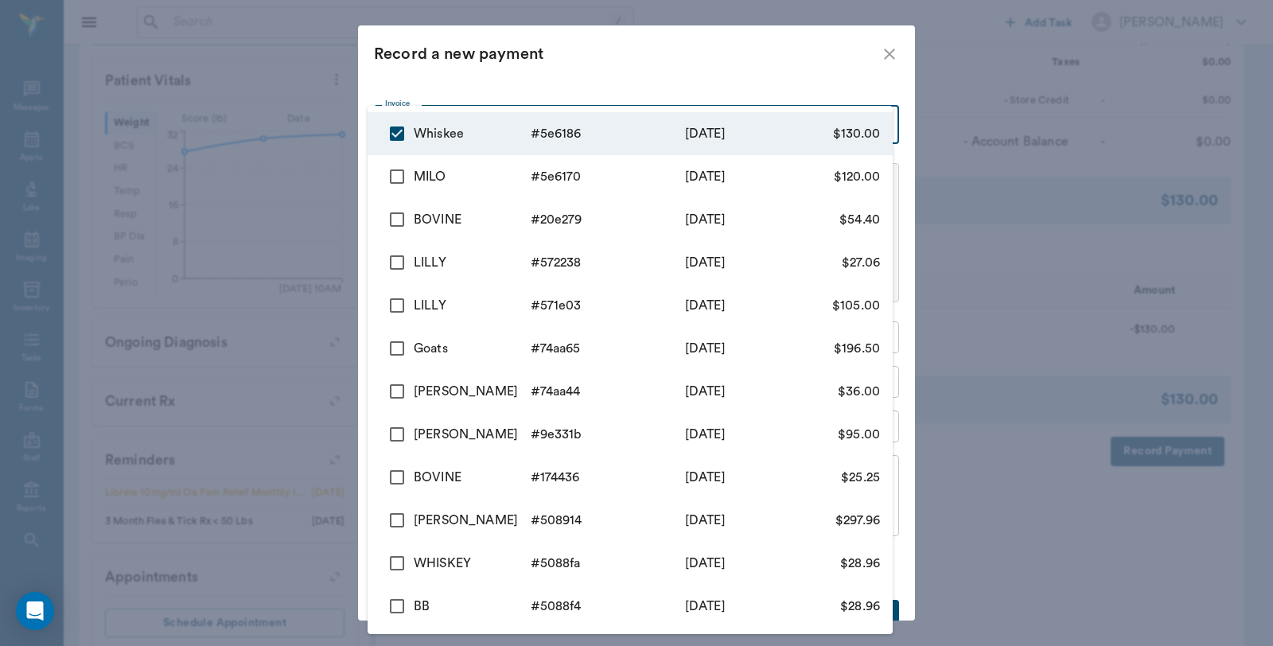
click at [637, 130] on body "/ ​ Add Task Dr. Bert Ellsworth Nectar Messages Appts Labs Imaging Inventory Ta…" at bounding box center [636, 122] width 1273 height 1129
click at [393, 177] on input "checkbox" at bounding box center [396, 176] width 33 height 33
checkbox input "true"
type input "68cc24f8b35313daf75e6186,68cc24c3b35313daf75e6170"
type input "250.00"
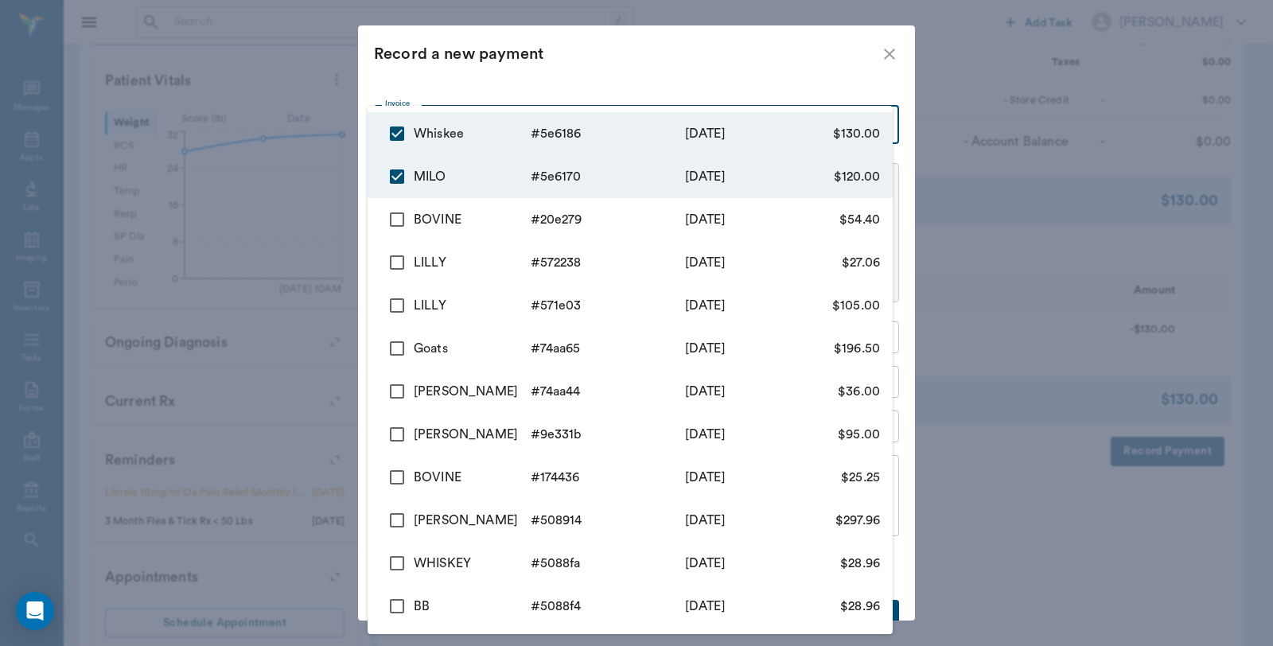
click at [633, 65] on div at bounding box center [636, 323] width 1273 height 646
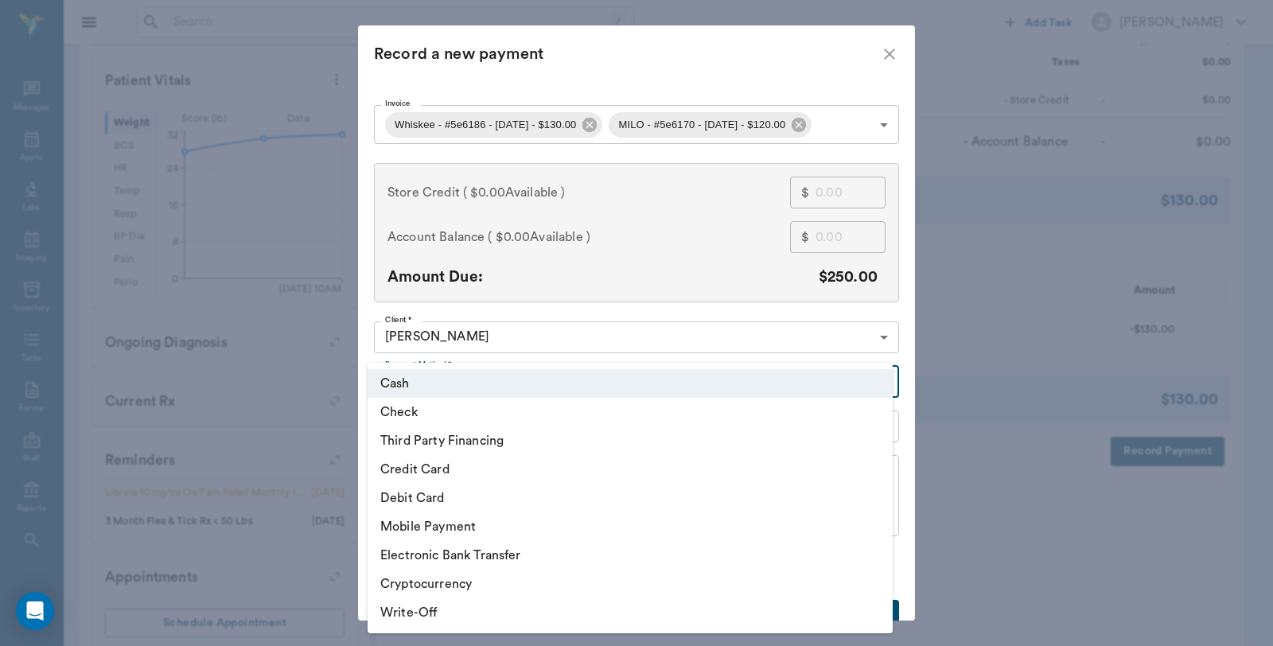
click at [457, 387] on body "/ ​ Add Task Dr. Bert Ellsworth Nectar Messages Appts Labs Imaging Inventory Ta…" at bounding box center [636, 122] width 1273 height 1129
click at [452, 501] on li "Debit Card" at bounding box center [630, 498] width 525 height 29
type input "DEBIT_CARD"
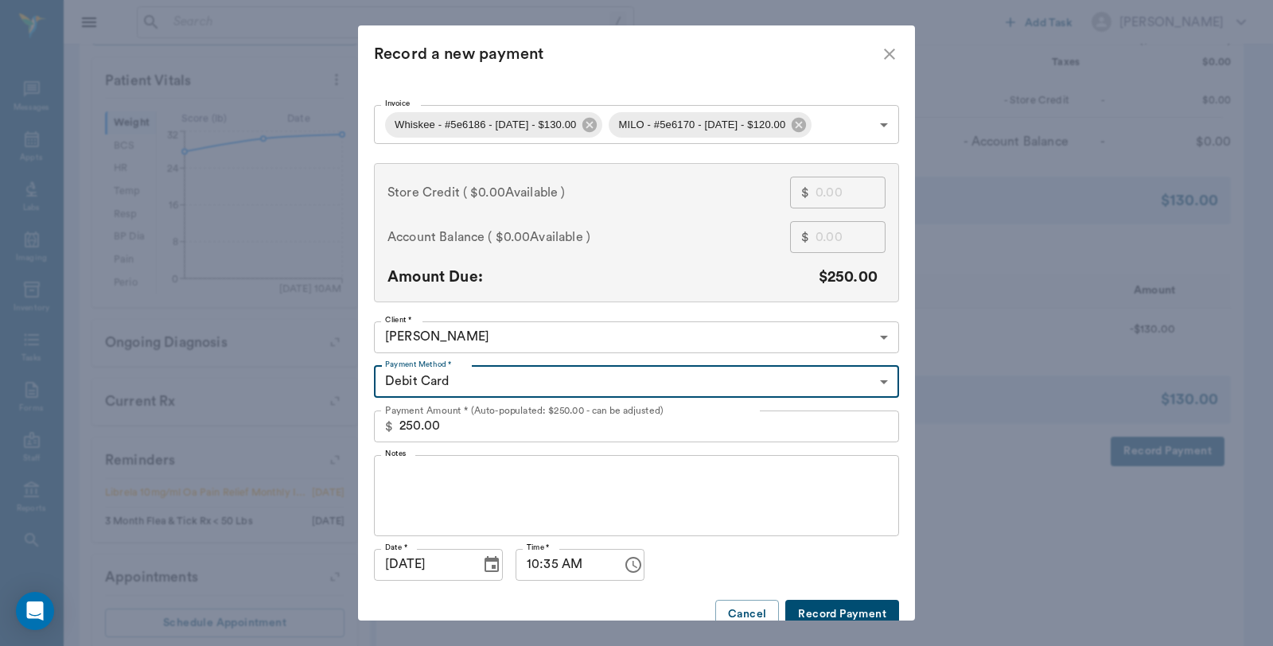
type input "68cc24f8b35313daf75e6186"
type input "130.00"
click at [658, 134] on body "/ ​ Add Task Dr. Bert Ellsworth Nectar Messages Appts Labs Imaging Inventory Ta…" at bounding box center [636, 122] width 1273 height 1129
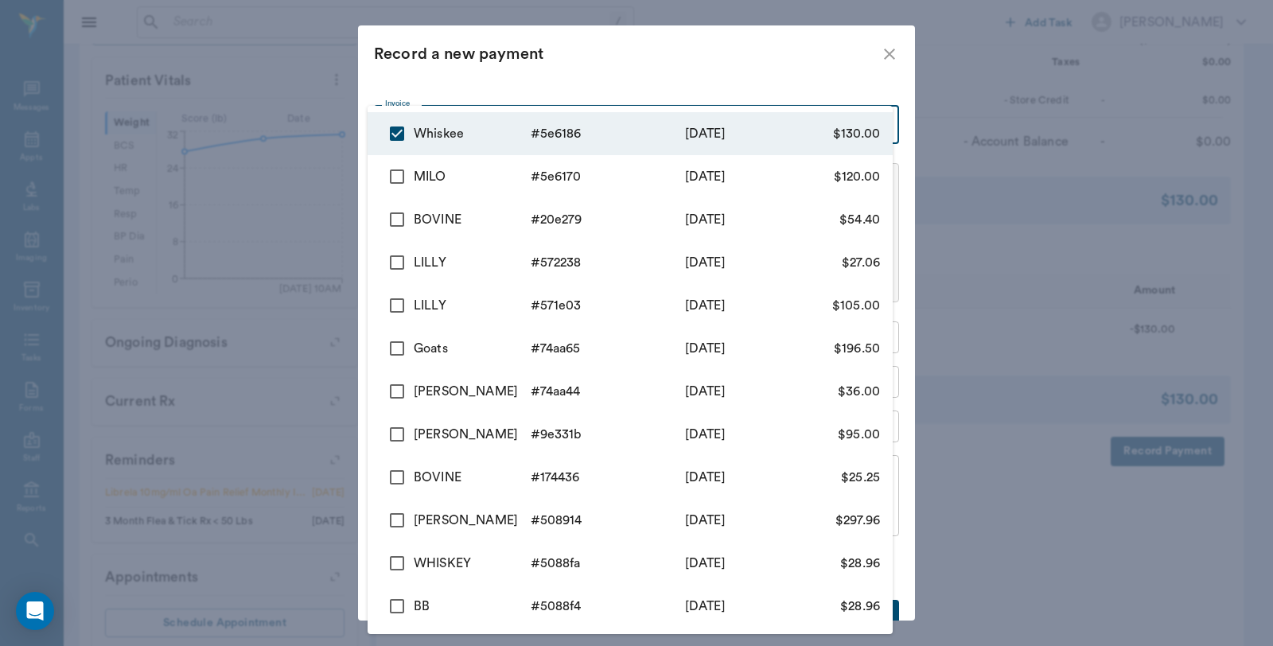
click at [394, 183] on input "checkbox" at bounding box center [396, 176] width 33 height 33
checkbox input "true"
type input "68cc24f8b35313daf75e6186,68cc24c3b35313daf75e6170"
type input "250.00"
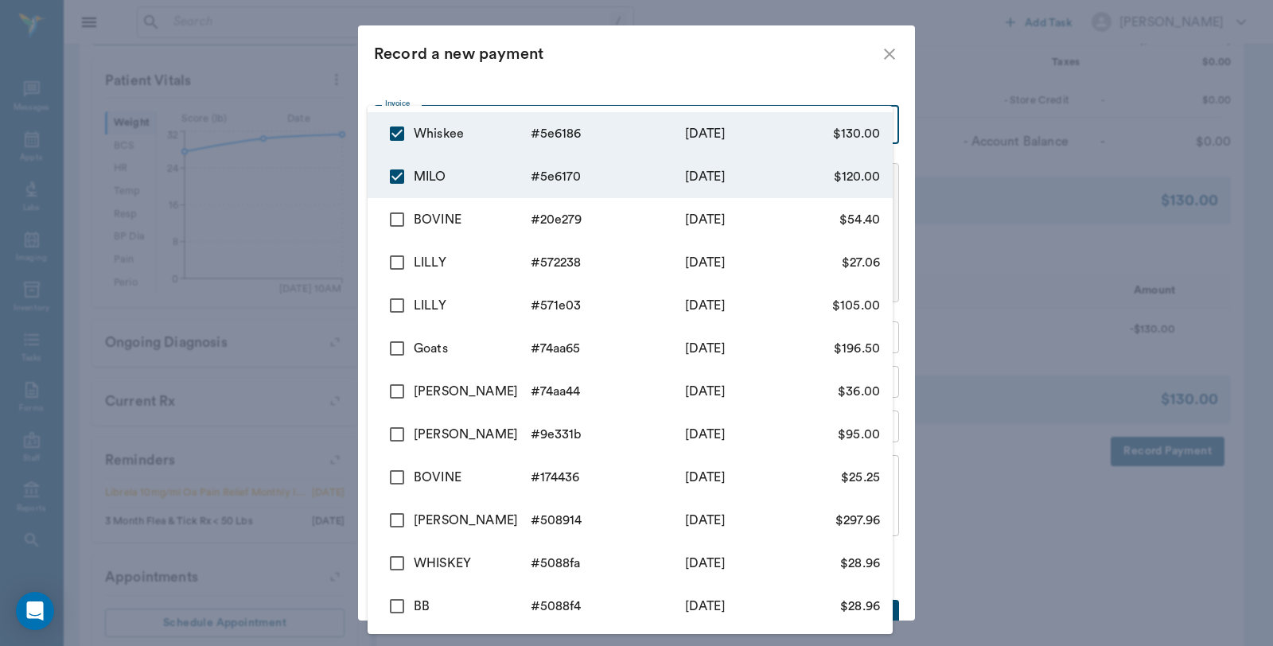
click at [619, 49] on div at bounding box center [636, 323] width 1273 height 646
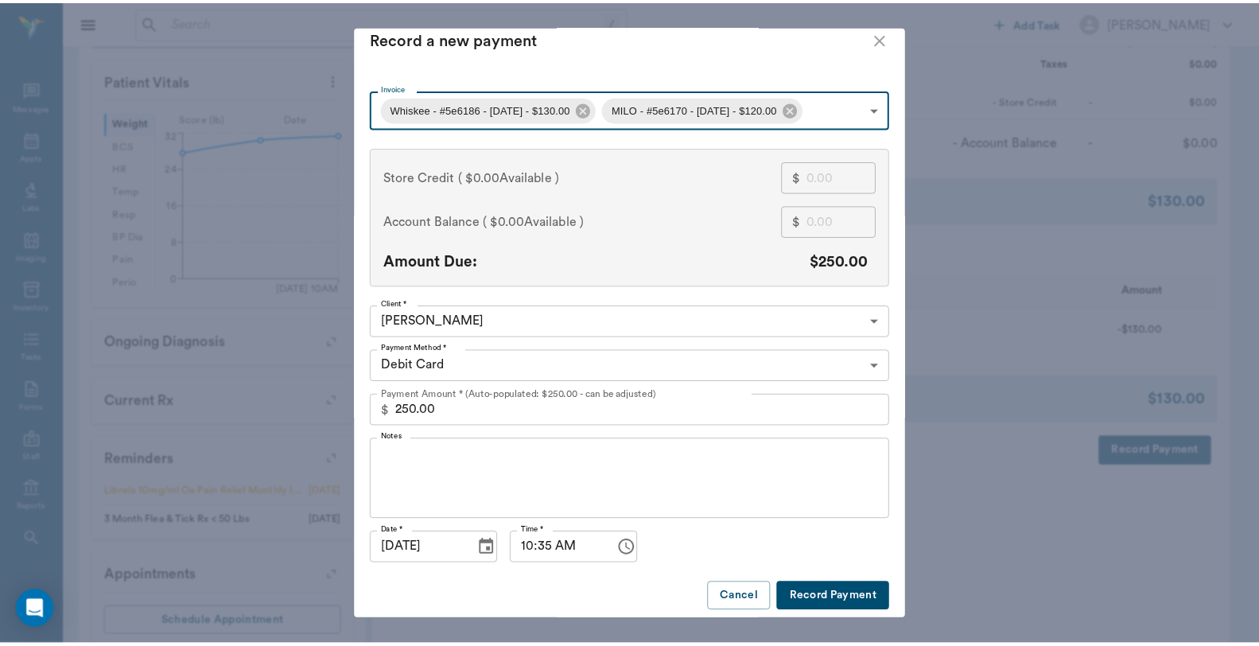
scroll to position [24, 0]
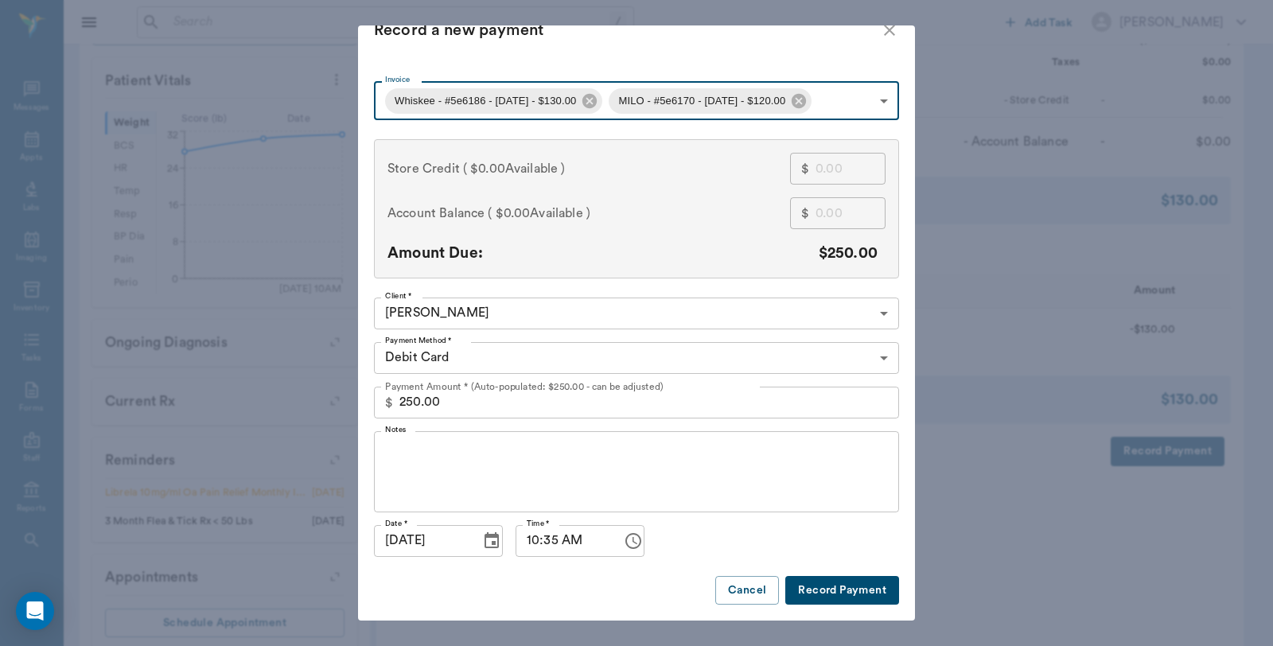
click at [840, 584] on button "Record Payment" at bounding box center [842, 590] width 114 height 29
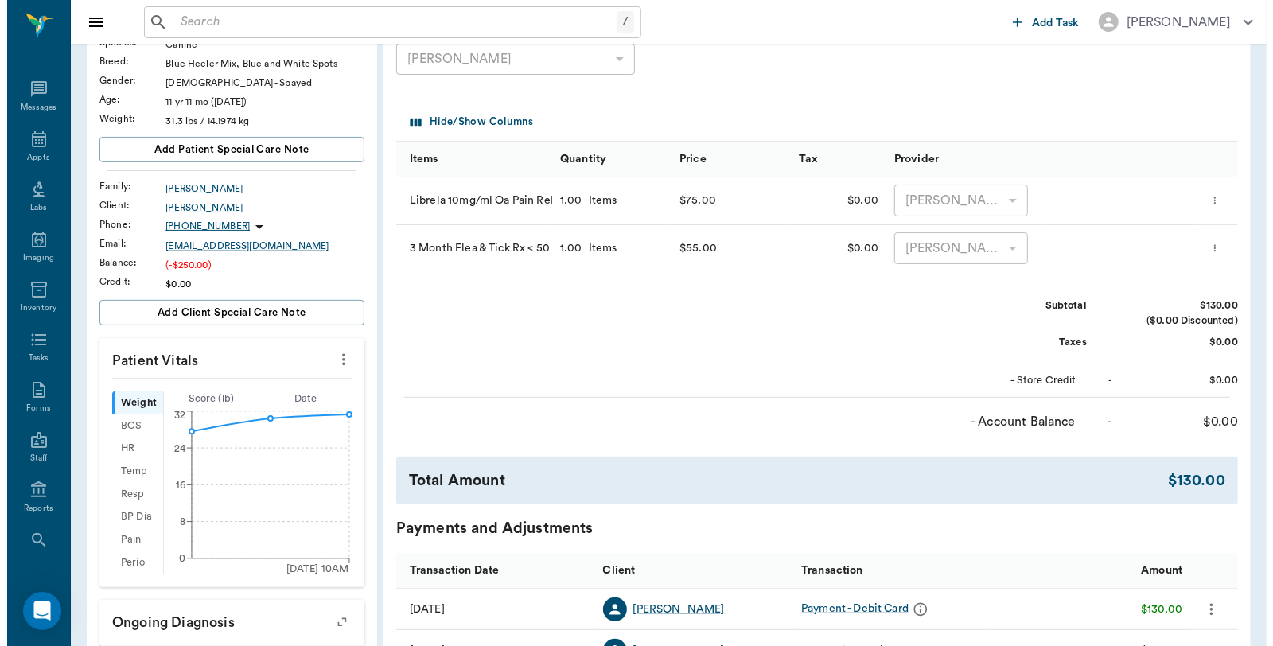
scroll to position [0, 0]
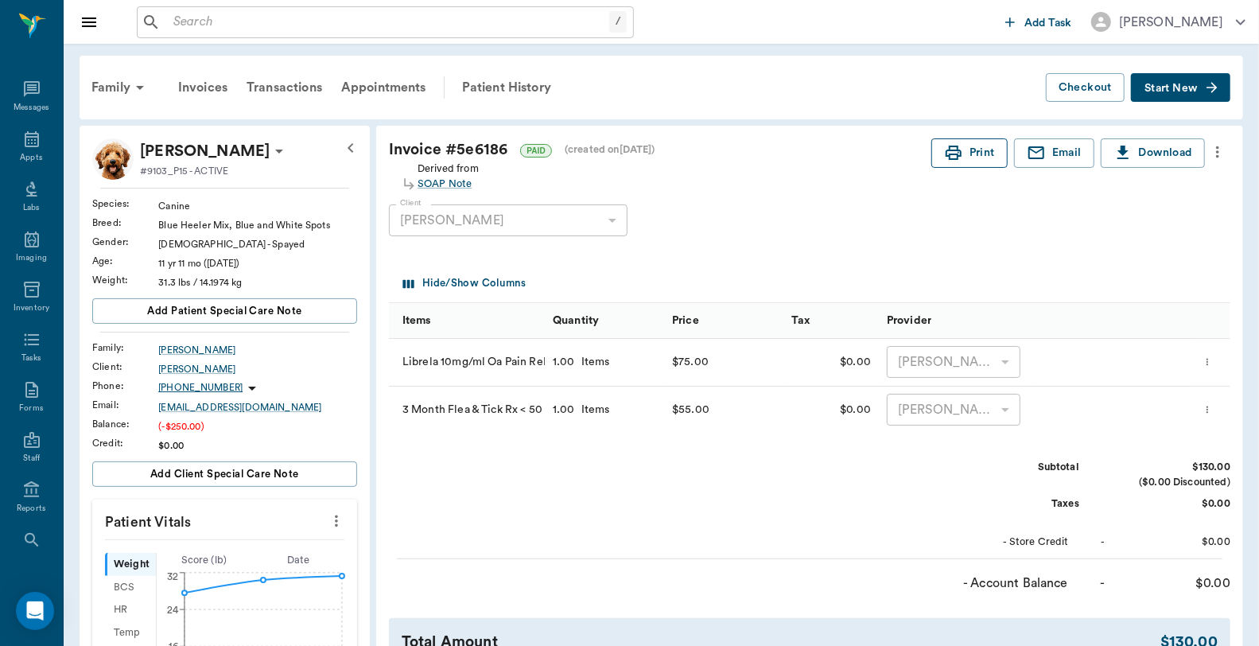
click at [956, 162] on button "Print" at bounding box center [970, 152] width 76 height 29
click at [121, 91] on div "Family" at bounding box center [120, 87] width 77 height 38
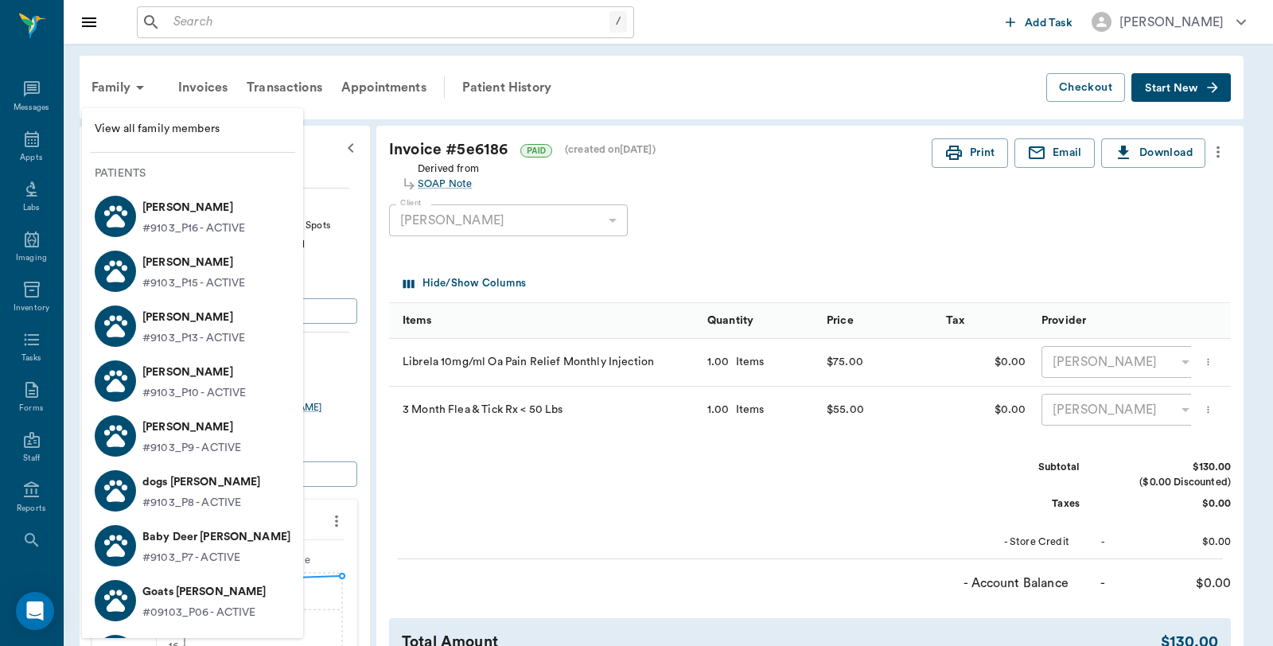
click at [173, 375] on p "[PERSON_NAME]" at bounding box center [193, 372] width 103 height 25
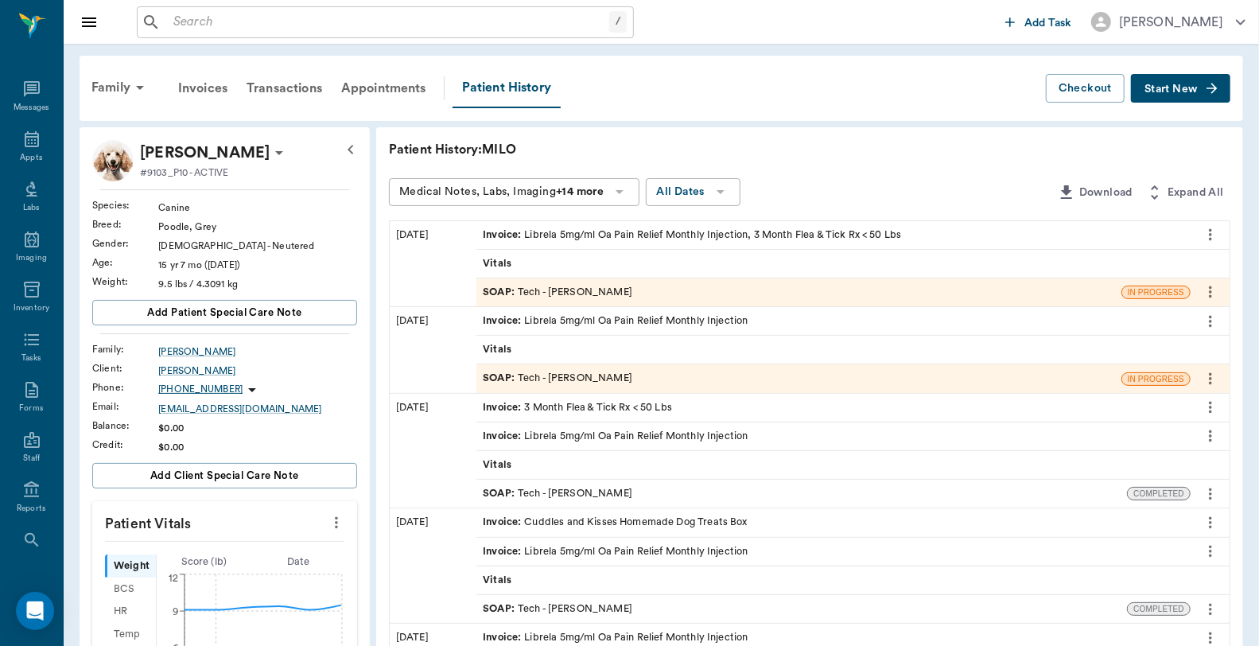
click at [562, 232] on div "Invoice : Librela 5mg/ml Oa Pain Relief Monthly Injection, 3 Month Flea & Tick …" at bounding box center [692, 235] width 418 height 15
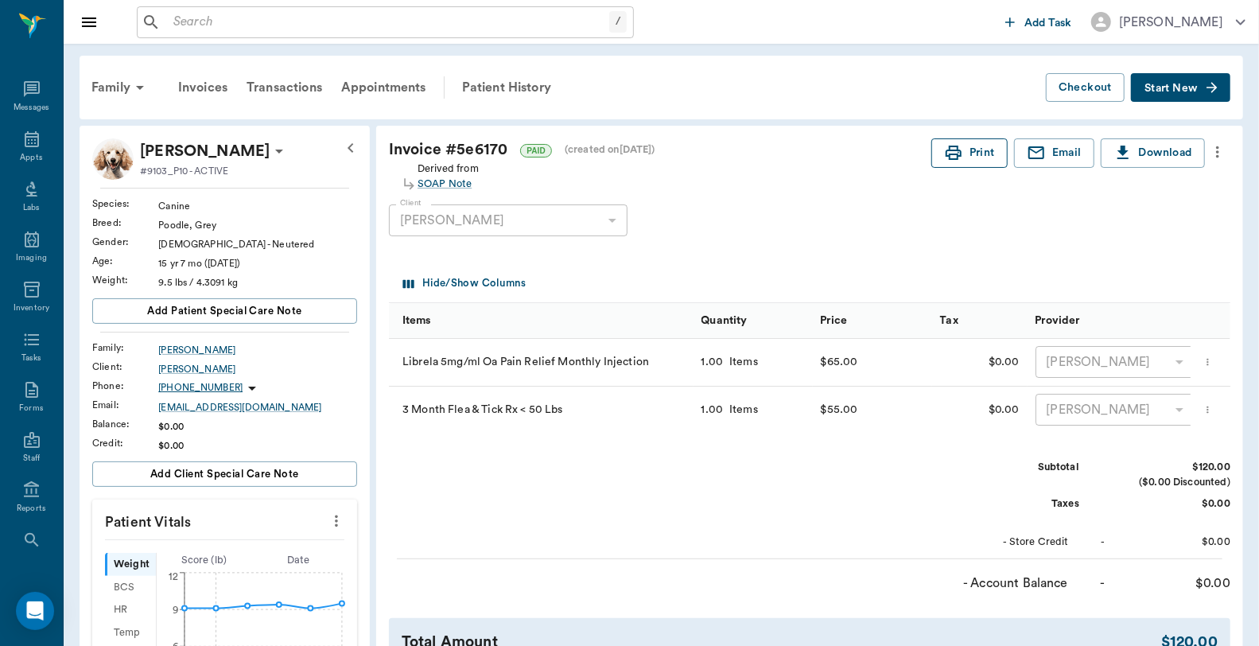
click at [959, 146] on icon "button" at bounding box center [953, 152] width 19 height 19
click at [25, 132] on icon at bounding box center [32, 139] width 14 height 16
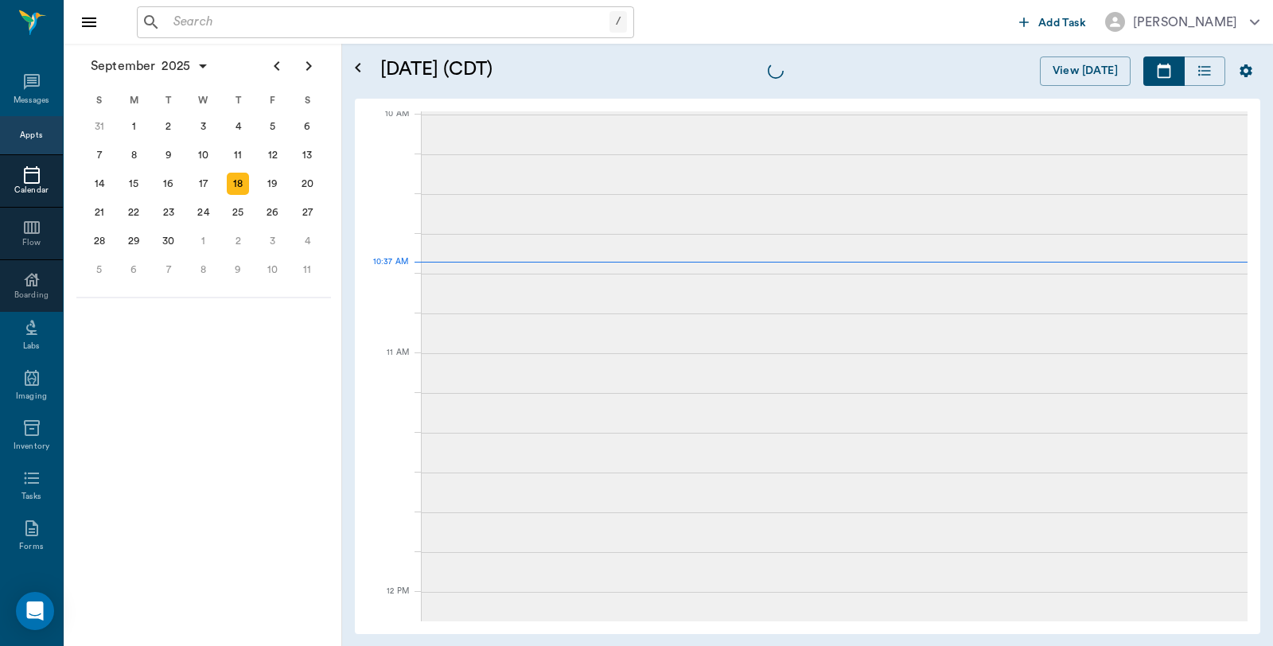
scroll to position [480, 0]
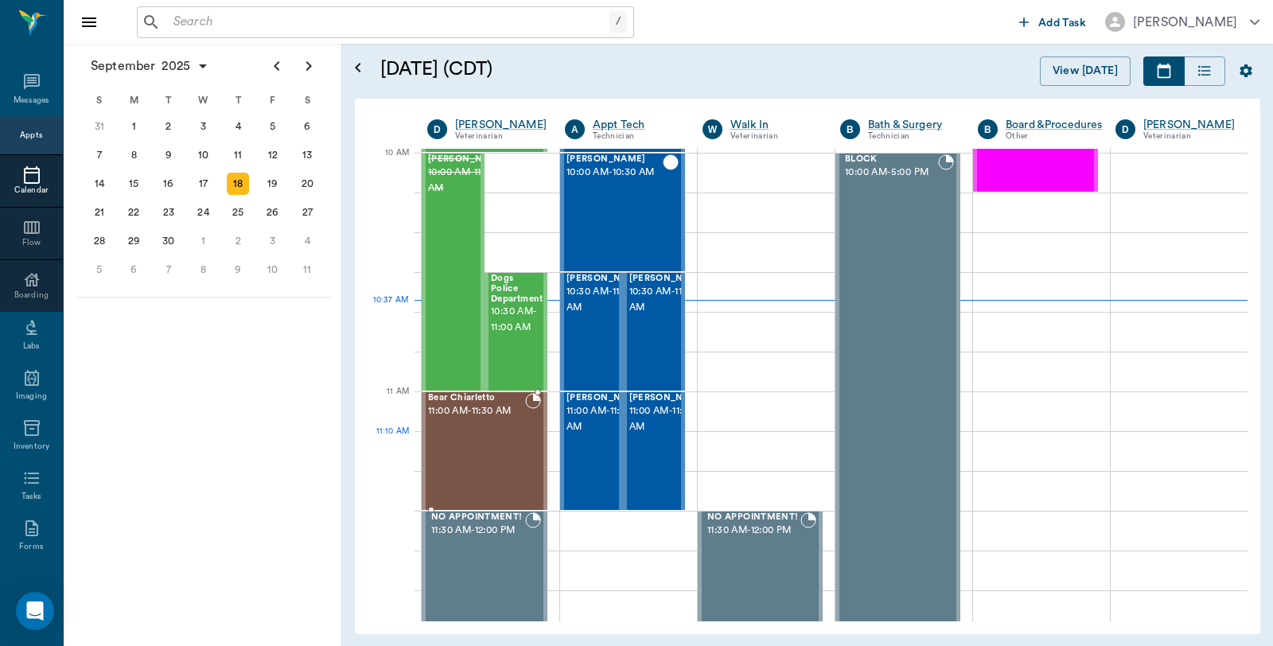
click at [489, 432] on div "Bear Chiarletto 11:00 AM - 11:30 AM" at bounding box center [476, 451] width 97 height 116
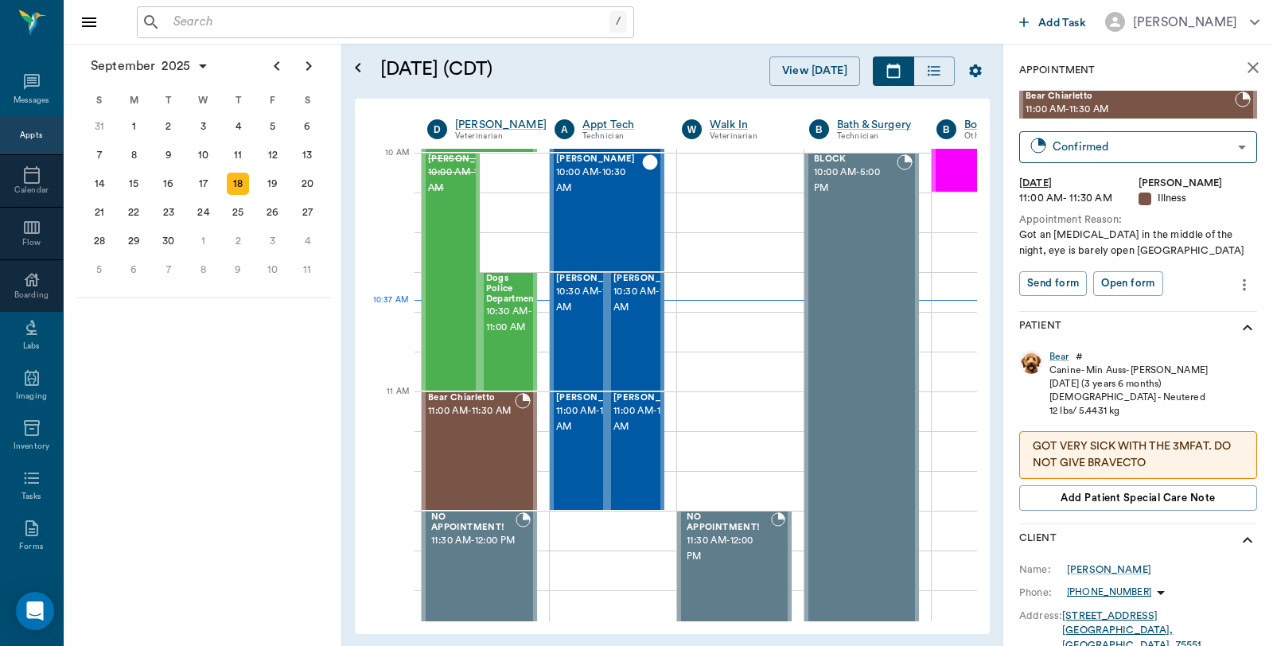
click at [1235, 286] on icon "more" at bounding box center [1244, 284] width 18 height 19
click at [1152, 314] on span "Edit appointment" at bounding box center [1164, 312] width 134 height 17
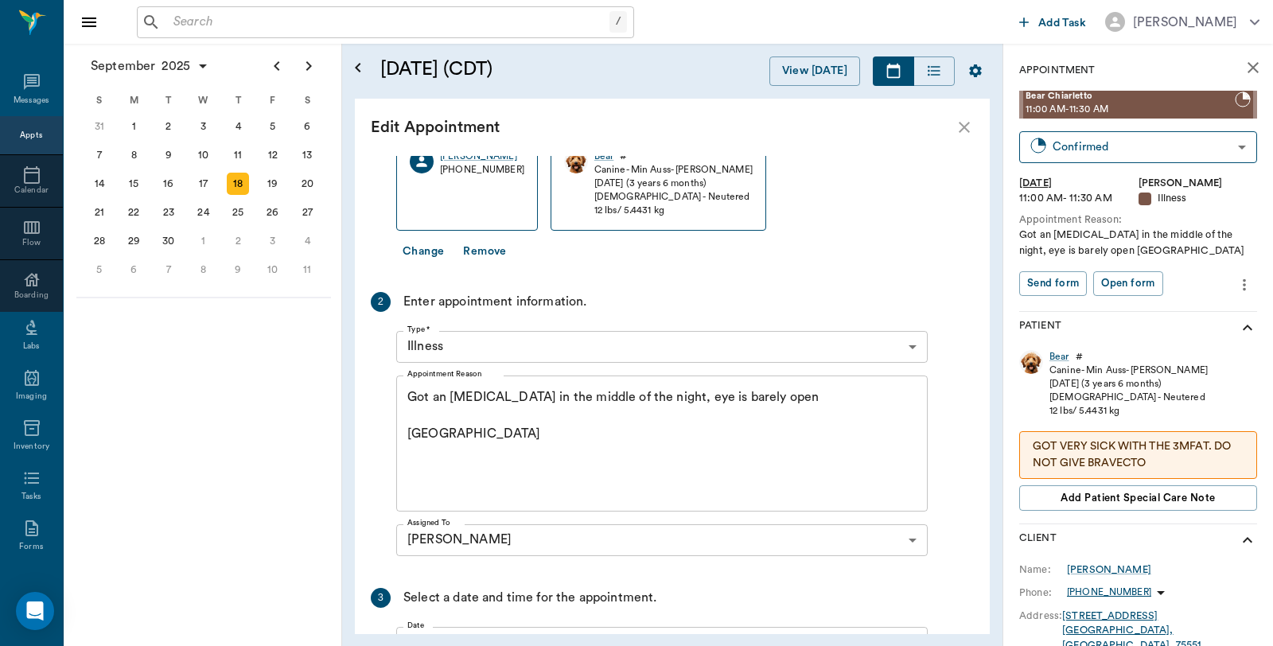
scroll to position [352, 0]
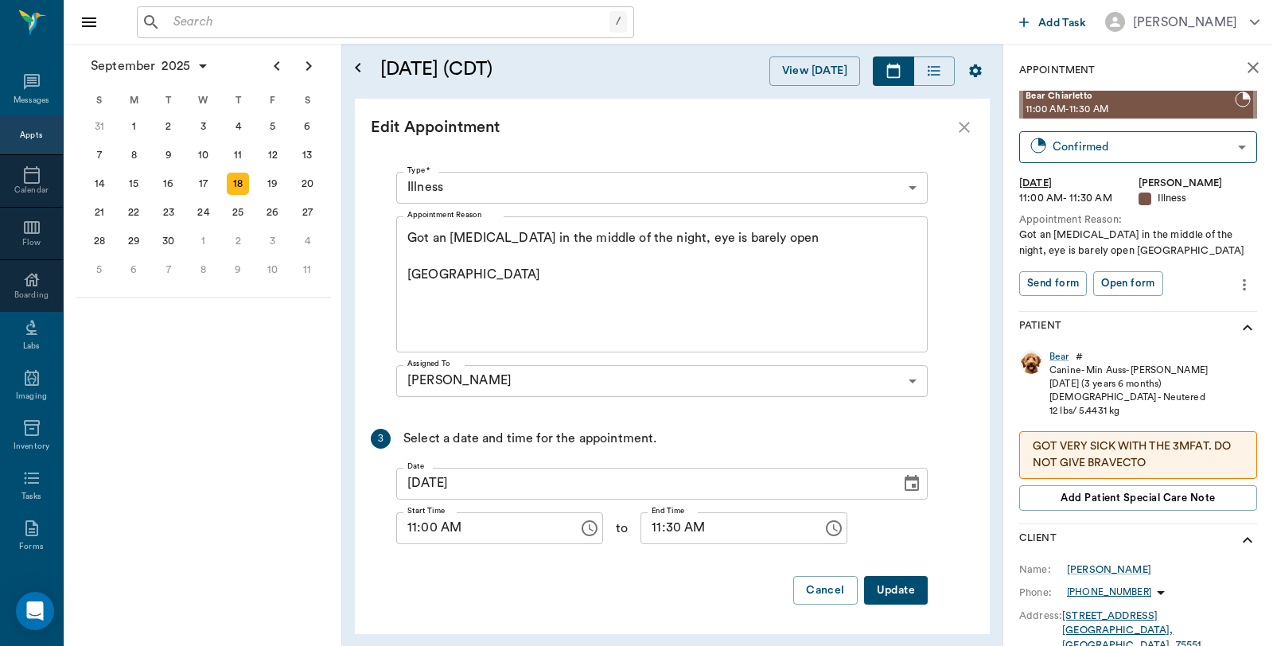
click at [772, 243] on textarea "Got an eye injury in the middle of the night, eye is barely open Caryn" at bounding box center [661, 284] width 509 height 110
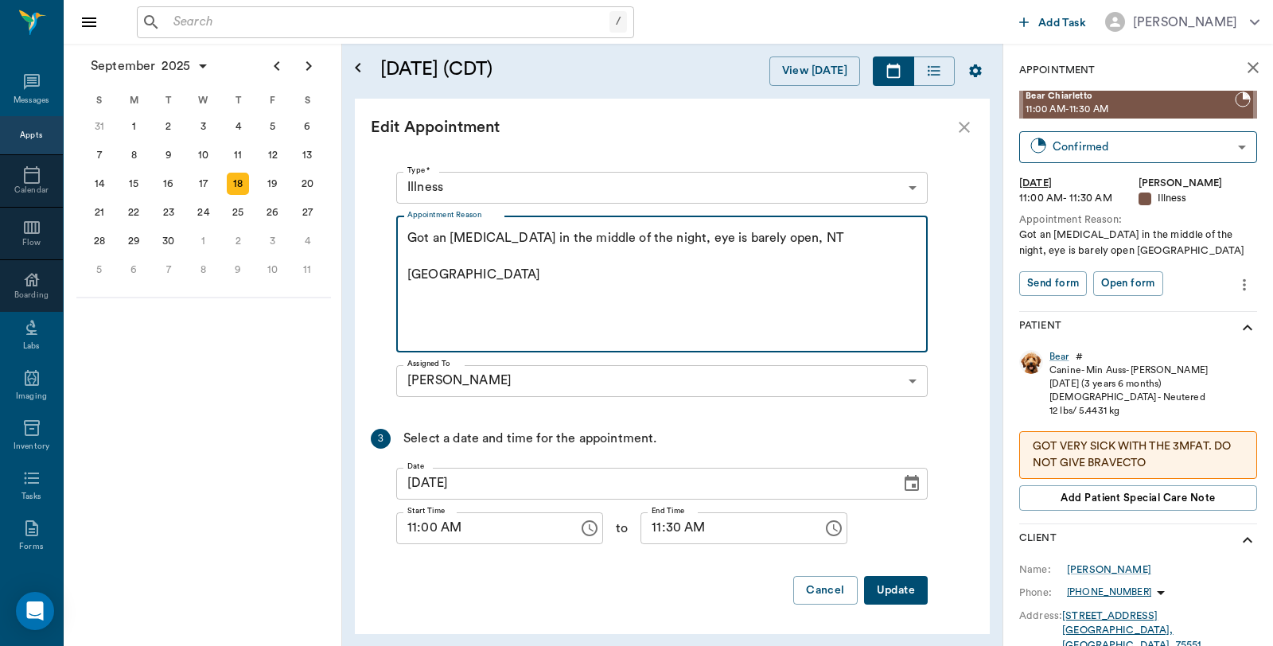
type textarea "Got an eye injury in the middle of the night, eye is barely open, NT Caryn"
click at [878, 592] on button "Update" at bounding box center [896, 590] width 64 height 29
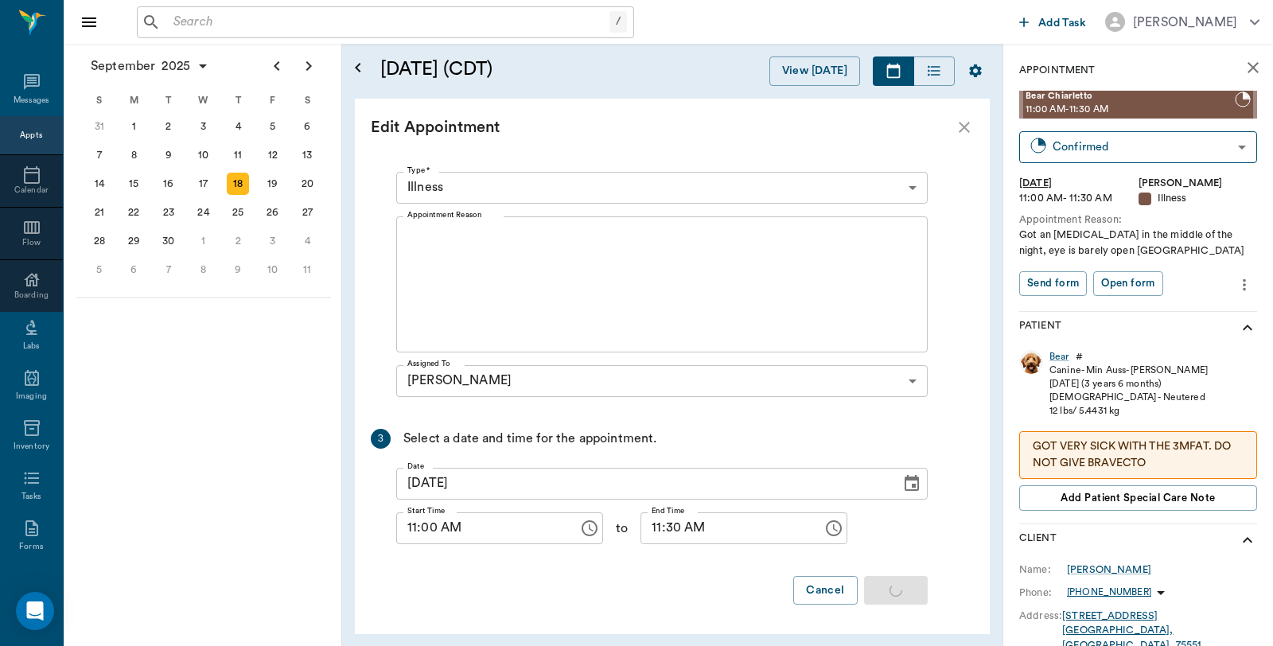
scroll to position [0, 0]
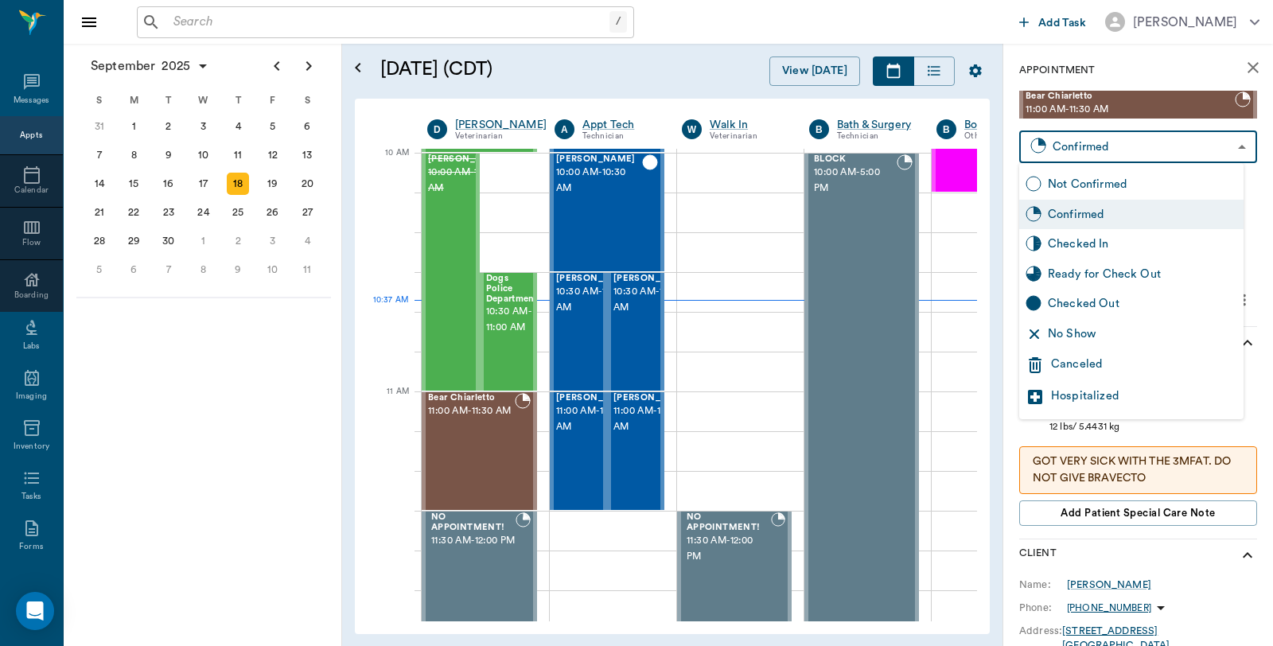
click at [1200, 145] on body "/ ​ Add Task Dr. Bert Ellsworth Nectar Messages Appts Calendar Flow Boarding La…" at bounding box center [636, 323] width 1273 height 646
click at [1111, 249] on div "Checked In" at bounding box center [1142, 244] width 189 height 18
type input "CHECKED_IN"
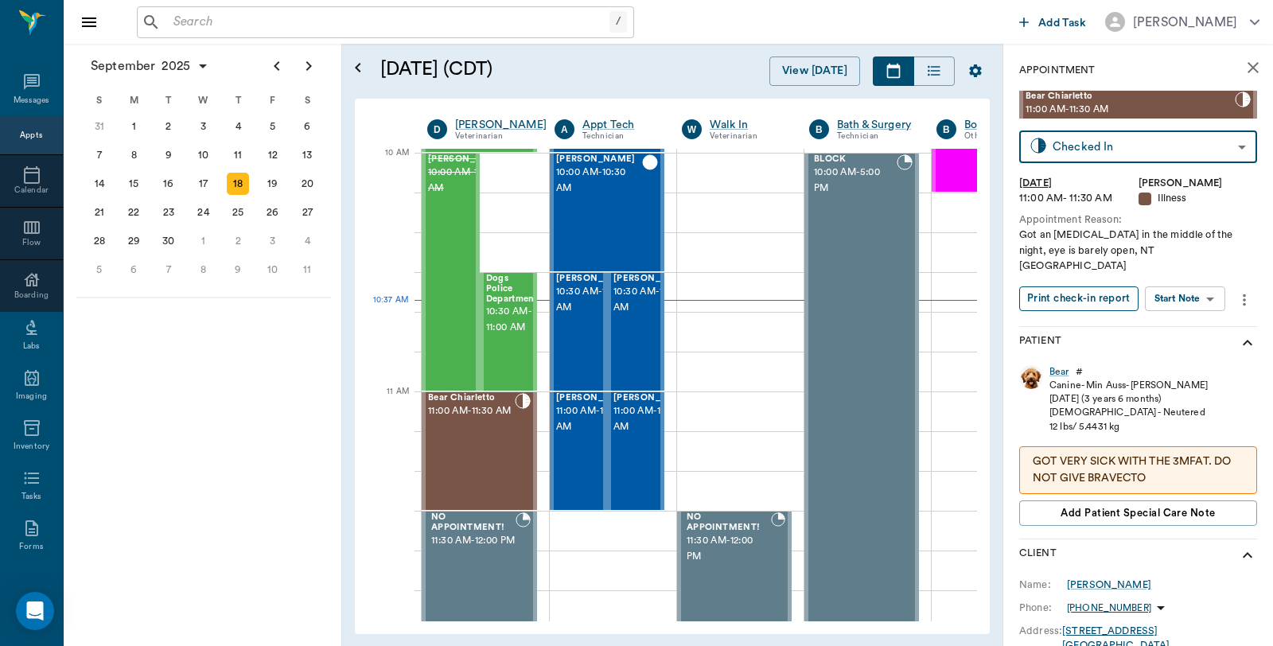
click at [1080, 287] on button "Print check-in report" at bounding box center [1078, 298] width 119 height 25
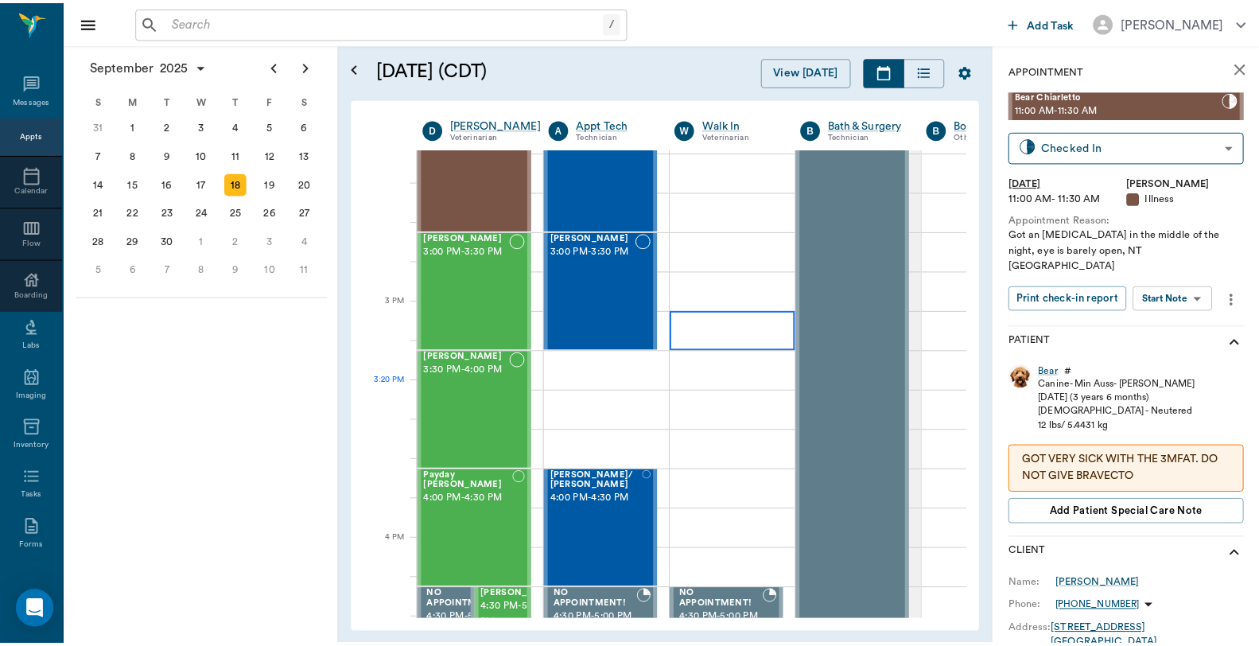
scroll to position [1628, 0]
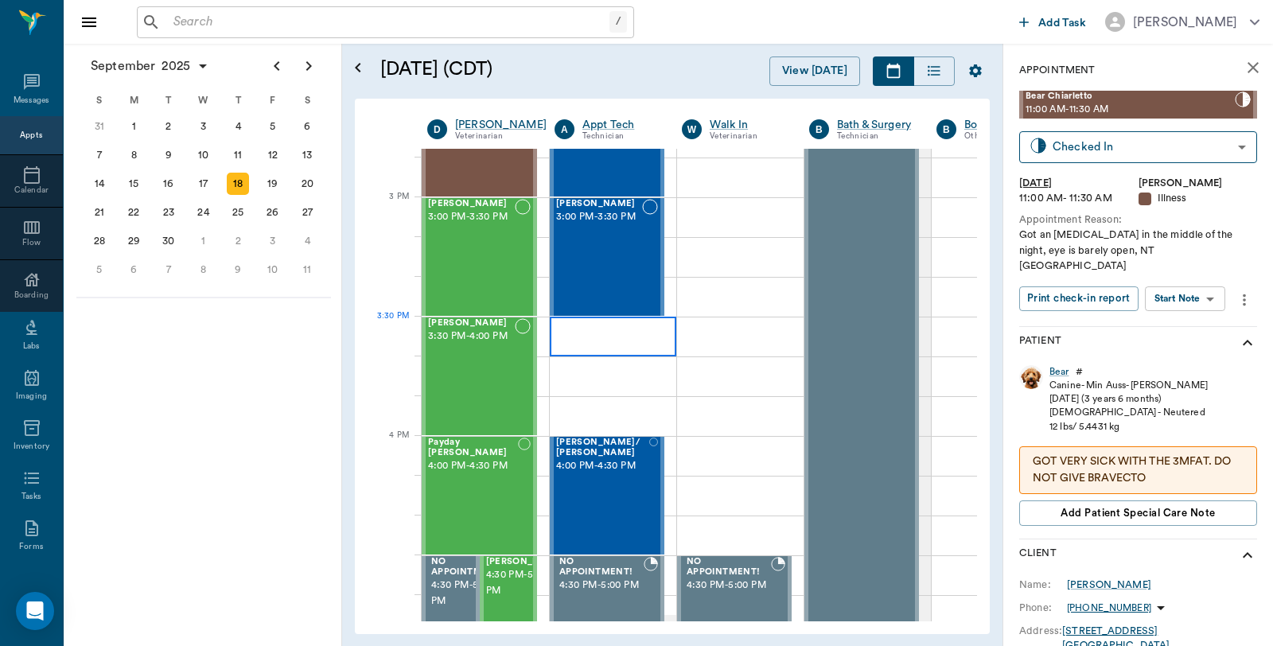
click at [648, 332] on div at bounding box center [613, 337] width 126 height 40
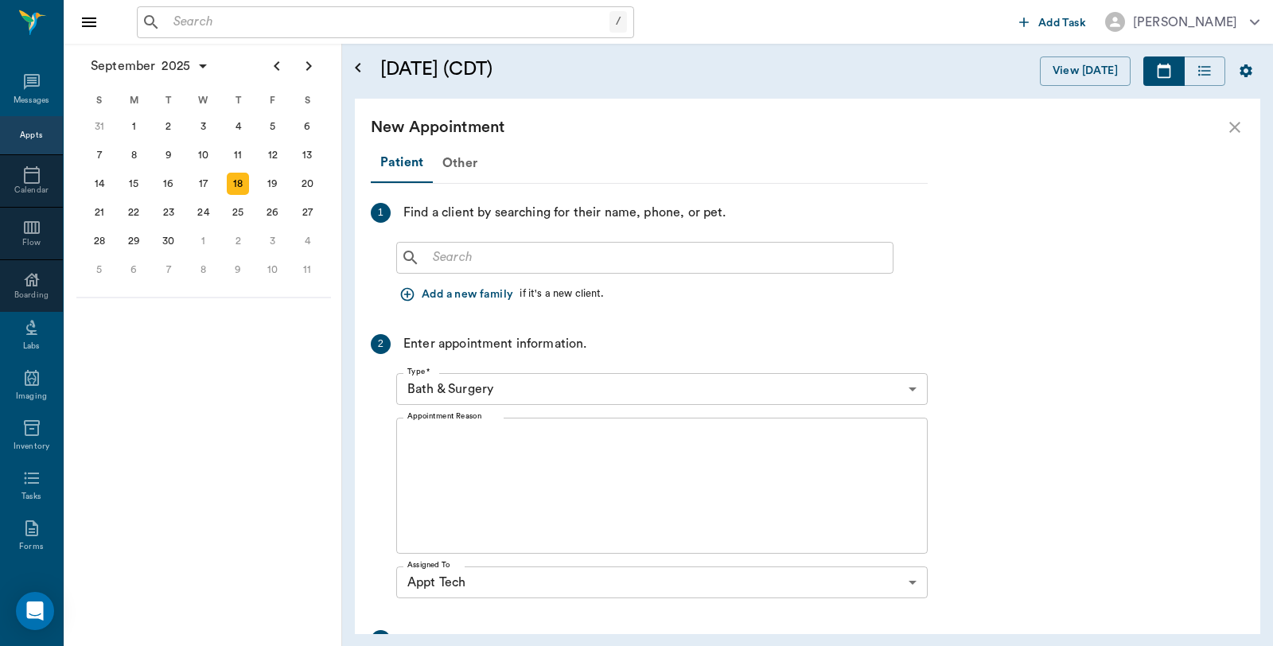
click at [645, 265] on input "text" at bounding box center [656, 258] width 460 height 22
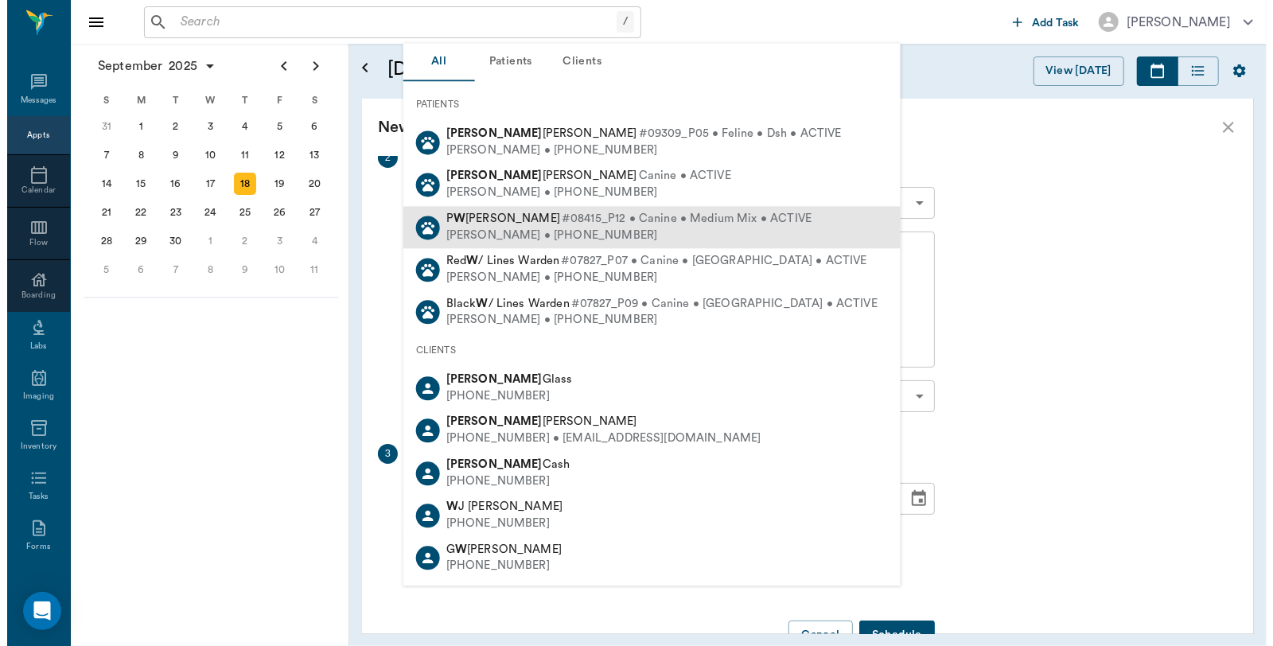
scroll to position [229, 0]
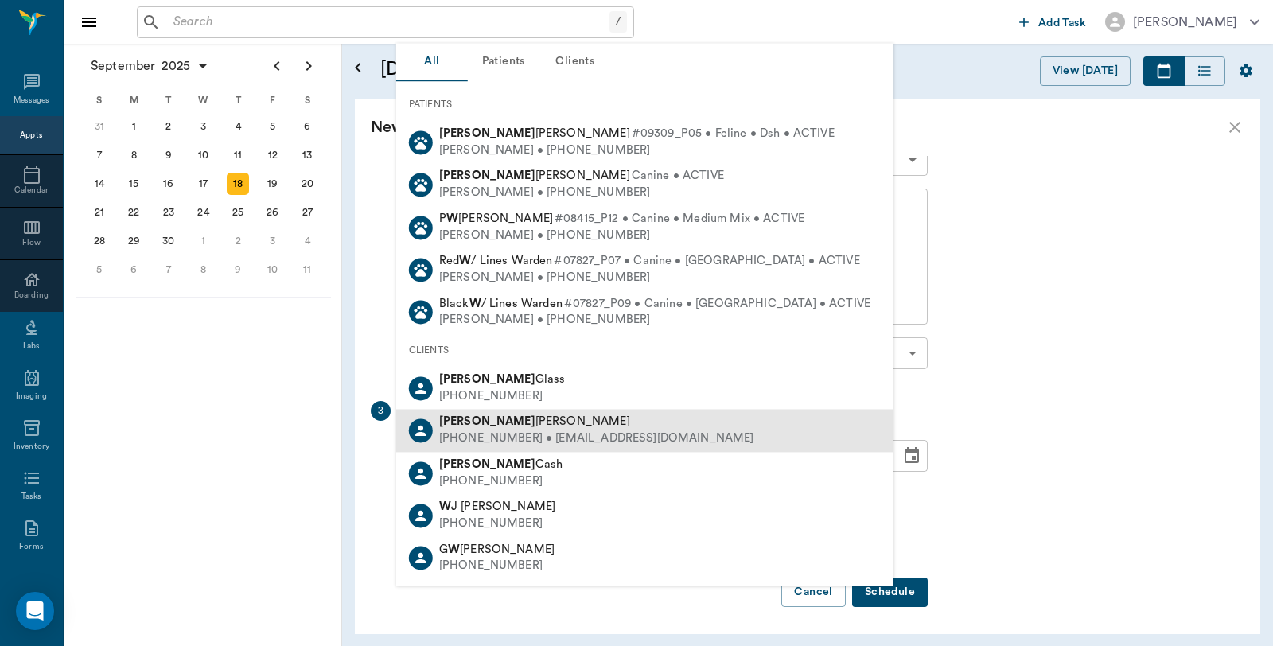
click at [517, 431] on div "(903) 720-9878 • bmcjwhatley@gmail.com" at bounding box center [596, 439] width 315 height 17
type input "Marcie W"
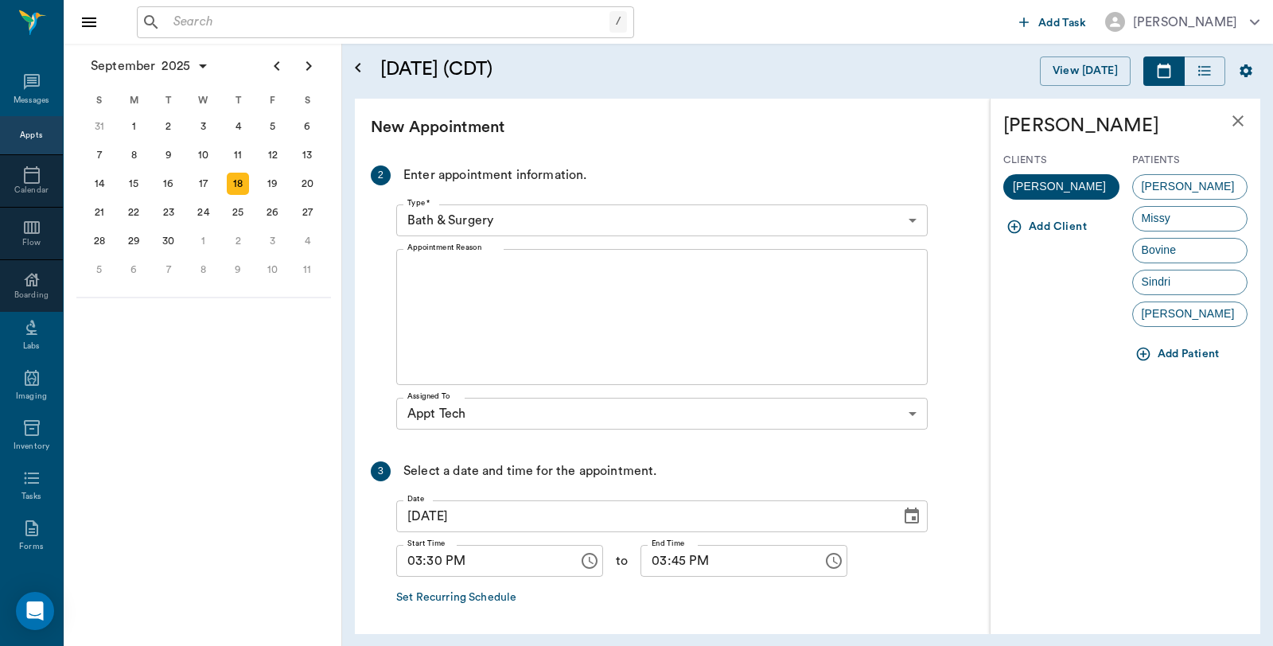
scroll to position [141, 0]
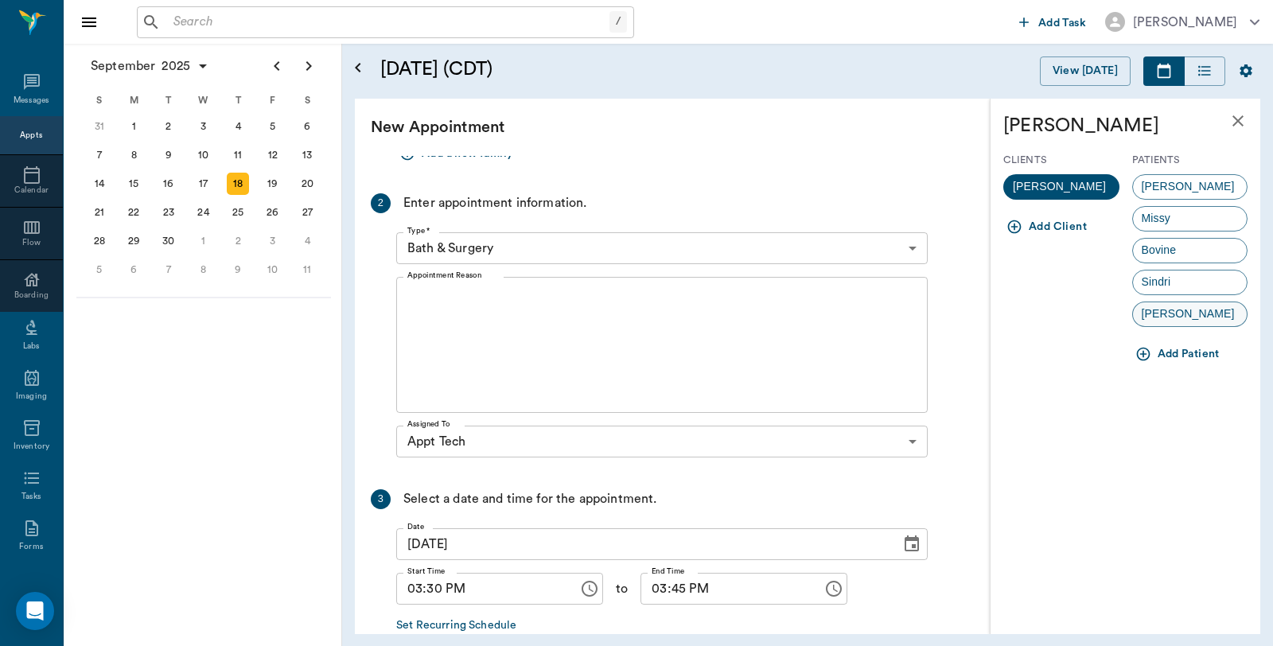
click at [1191, 316] on div "[PERSON_NAME]" at bounding box center [1190, 314] width 116 height 25
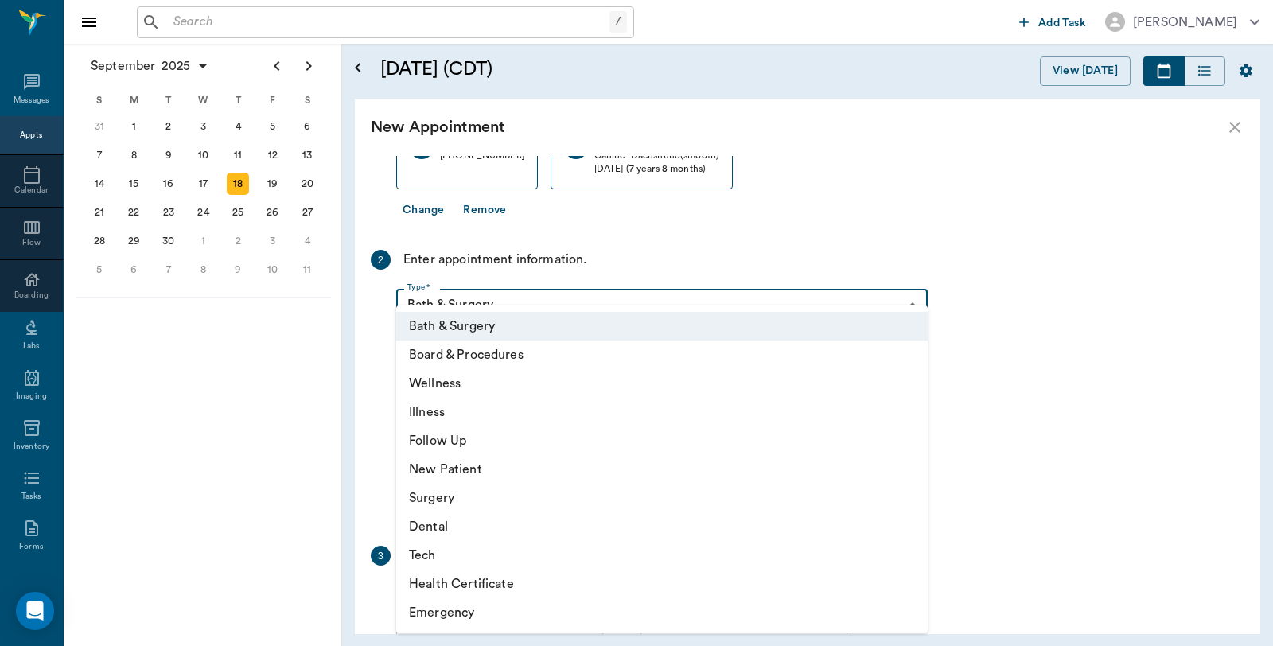
click at [610, 304] on body "/ ​ Add Task Dr. Bert Ellsworth Nectar Messages Appts Calendar Flow Boarding La…" at bounding box center [636, 323] width 1273 height 646
click at [463, 557] on li "Tech" at bounding box center [661, 555] width 531 height 29
type input "65d2be4f46e3a538d89b8c1a"
type input "04:00 PM"
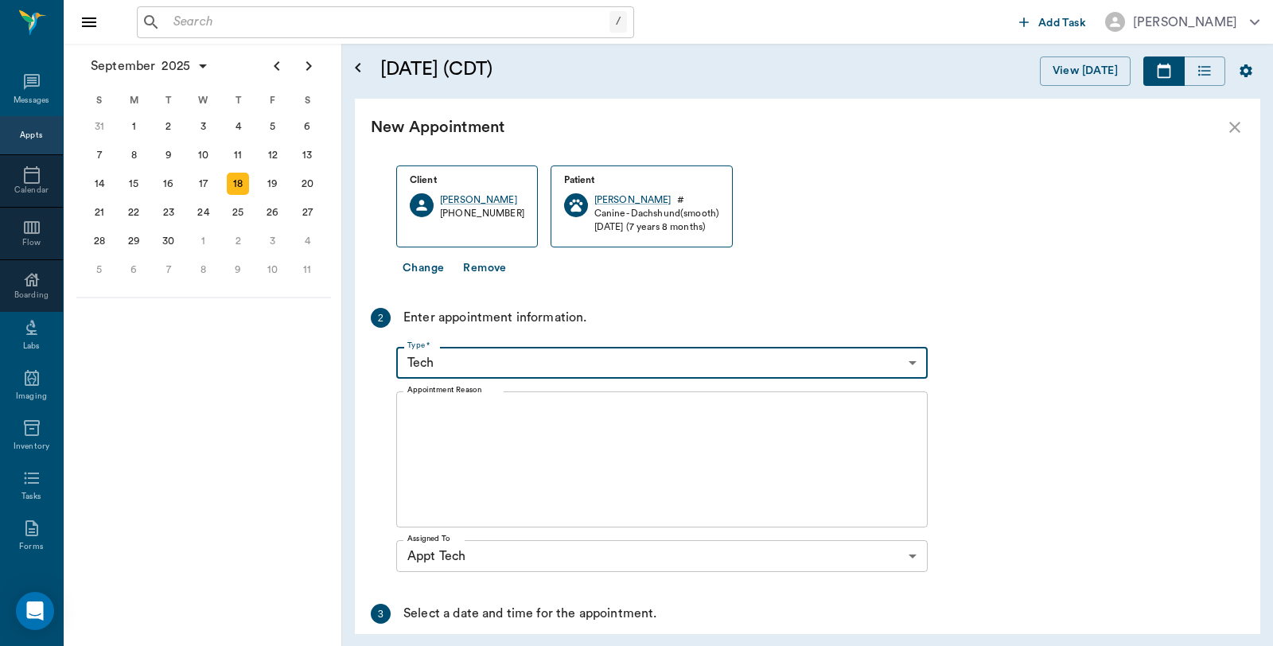
scroll to position [0, 0]
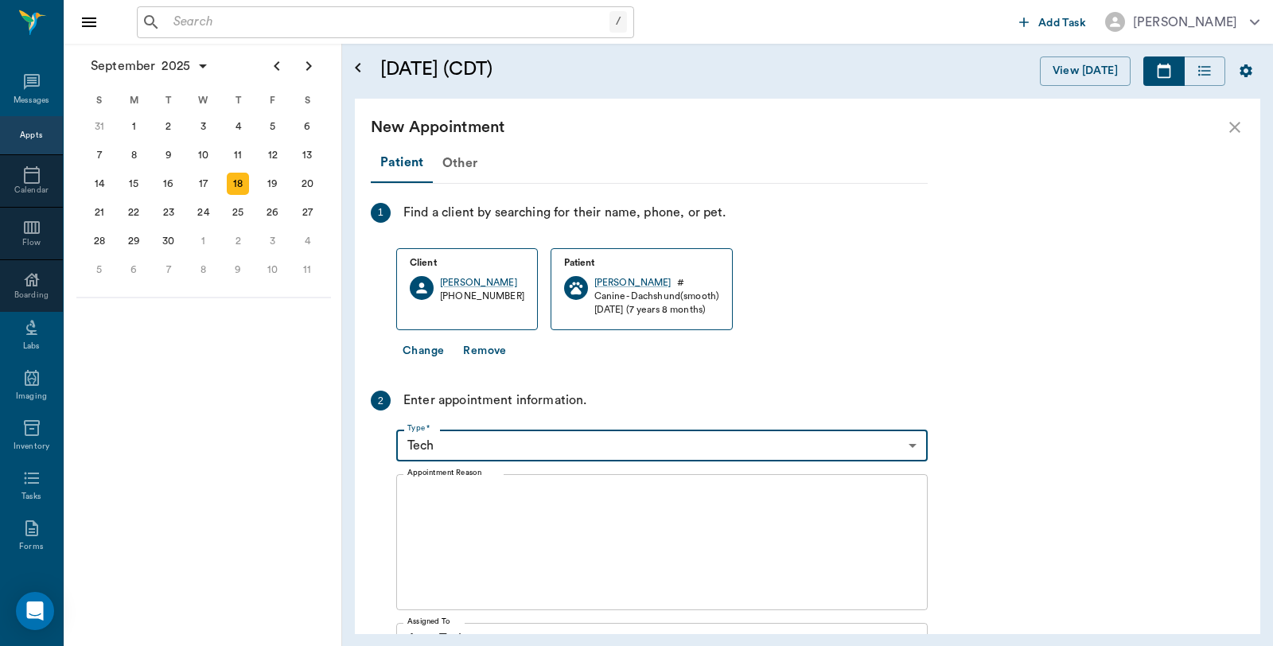
click at [425, 347] on button "Change" at bounding box center [423, 351] width 54 height 29
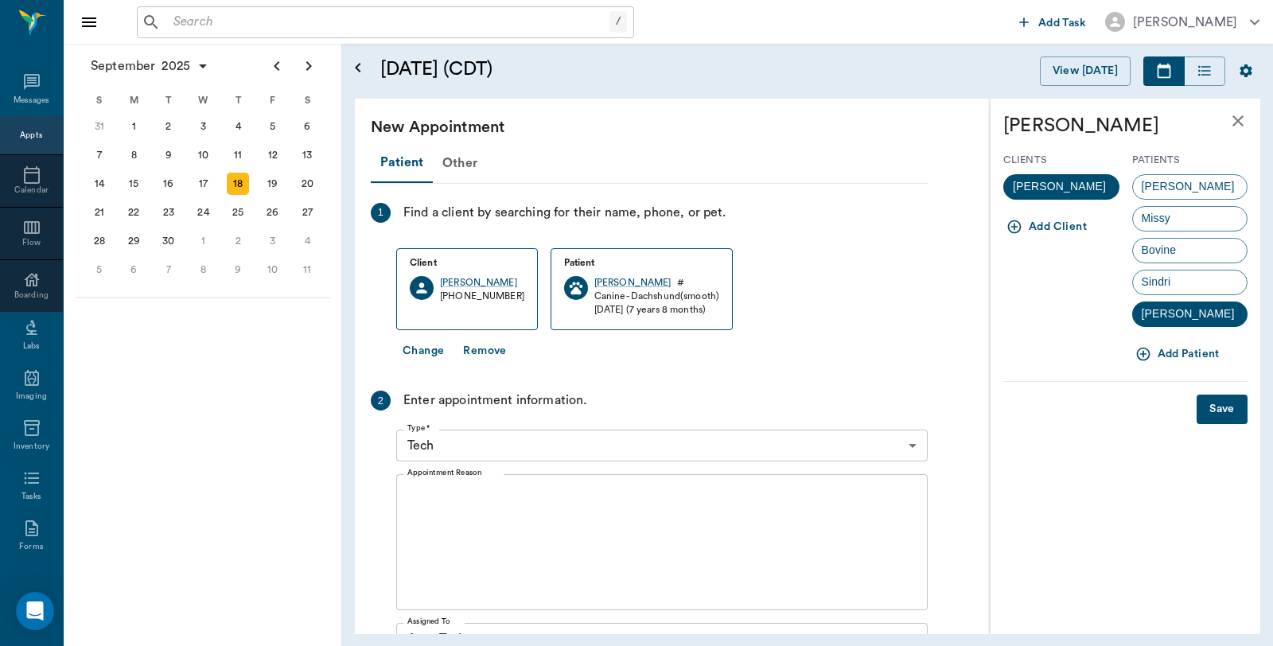
click at [499, 492] on textarea "Appointment Reason" at bounding box center [661, 543] width 509 height 110
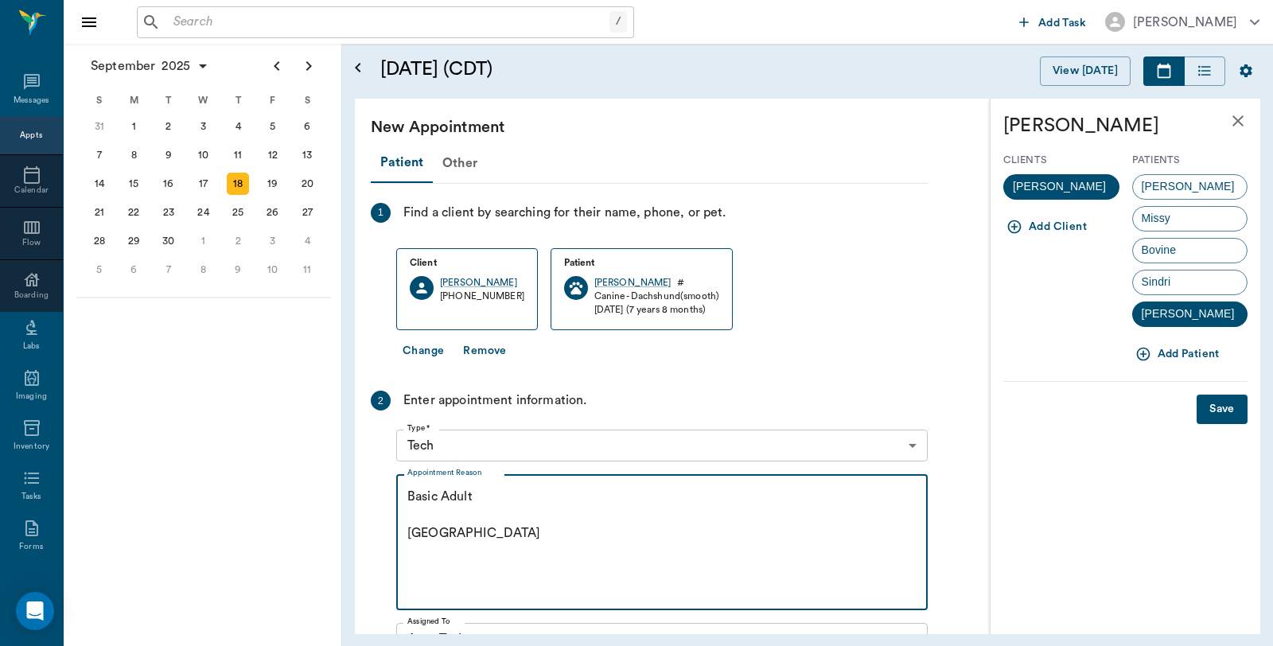
click at [488, 496] on textarea "Basic Adult Caryn" at bounding box center [661, 543] width 509 height 110
type textarea "Basic Adult, [GEOGRAPHIC_DATA] [GEOGRAPHIC_DATA]"
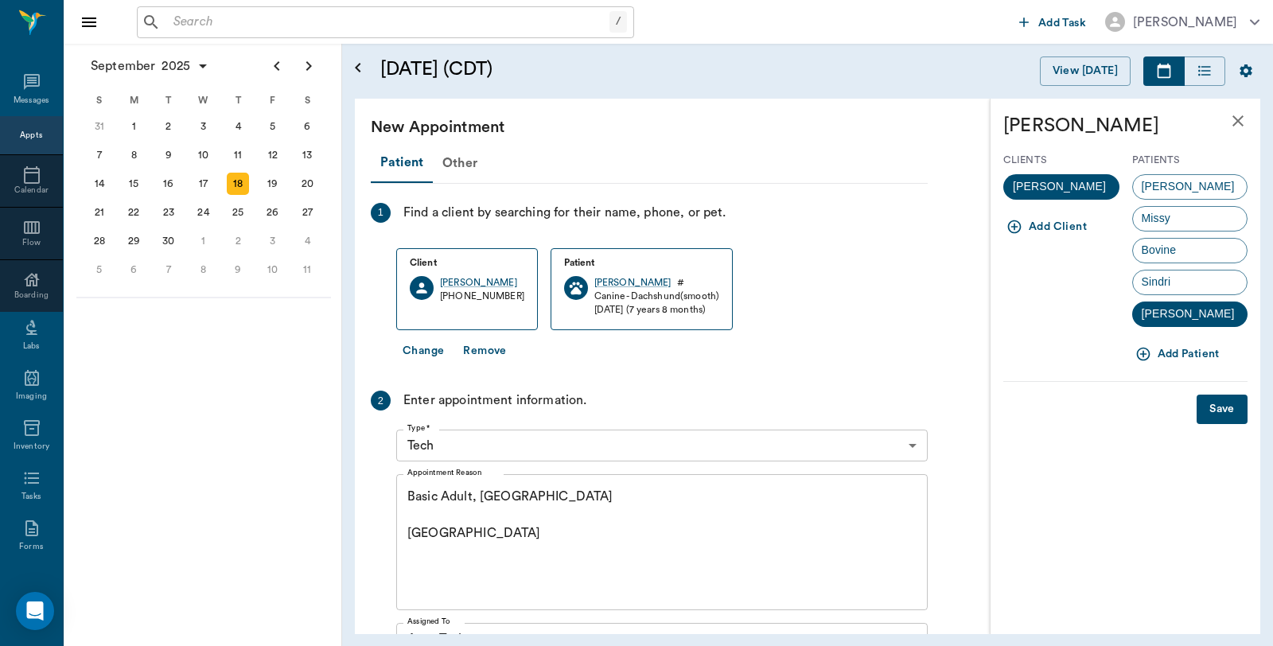
click at [1219, 410] on button "Save" at bounding box center [1221, 409] width 51 height 29
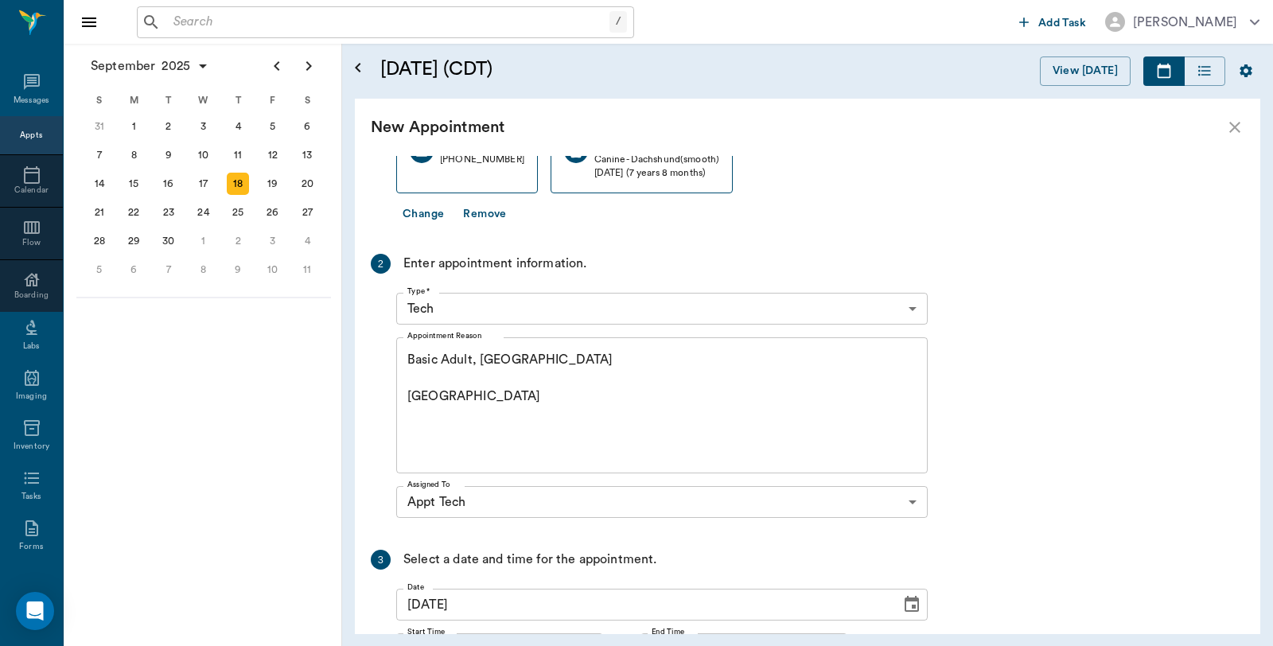
scroll to position [286, 0]
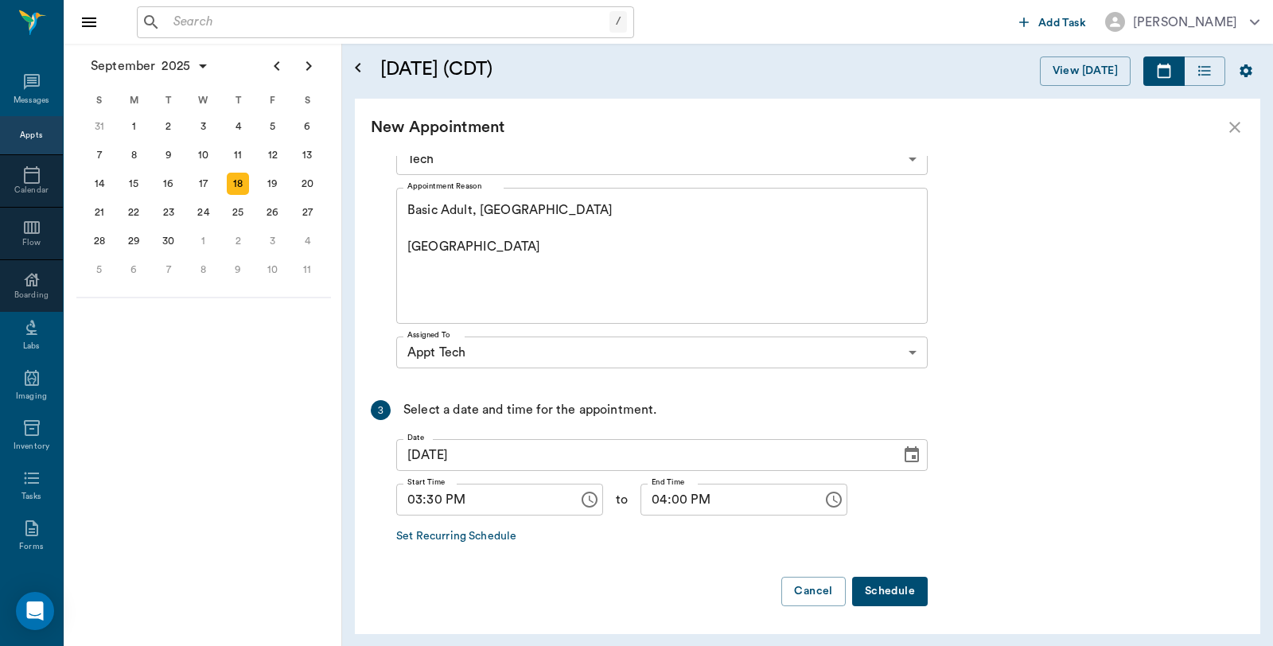
click at [881, 597] on button "Schedule" at bounding box center [890, 591] width 76 height 29
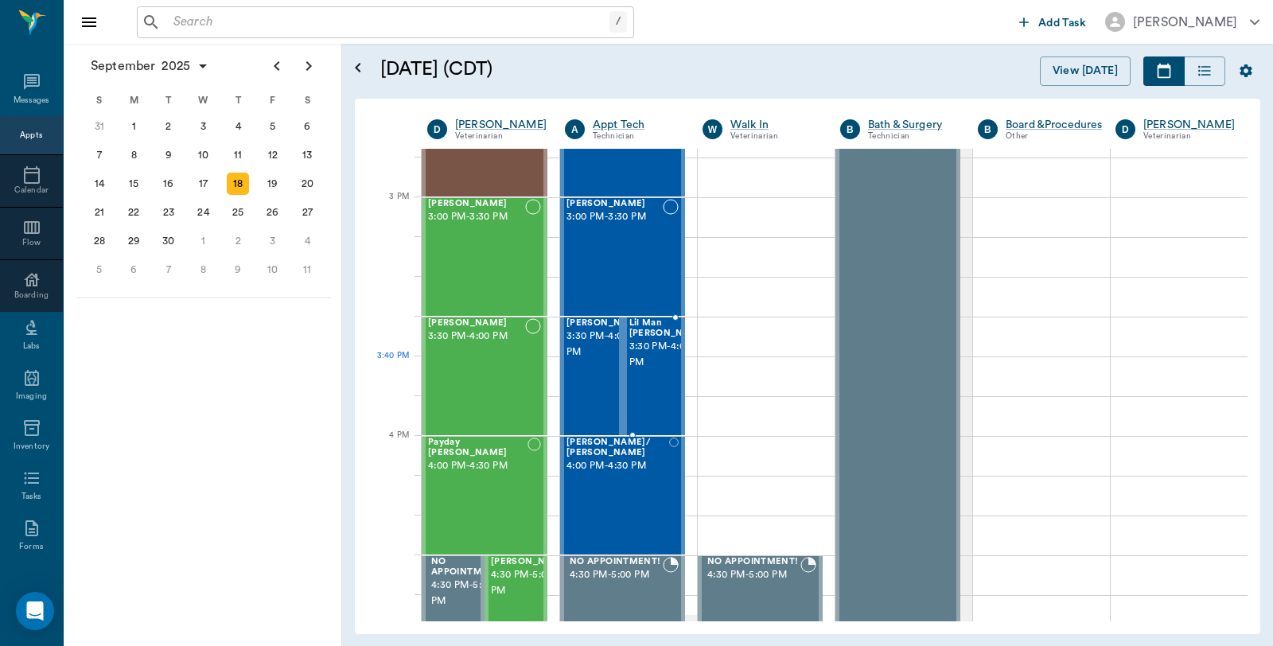
click at [665, 387] on div "Lil Man [PERSON_NAME] 3:30 PM - 4:00 PM" at bounding box center [669, 376] width 80 height 116
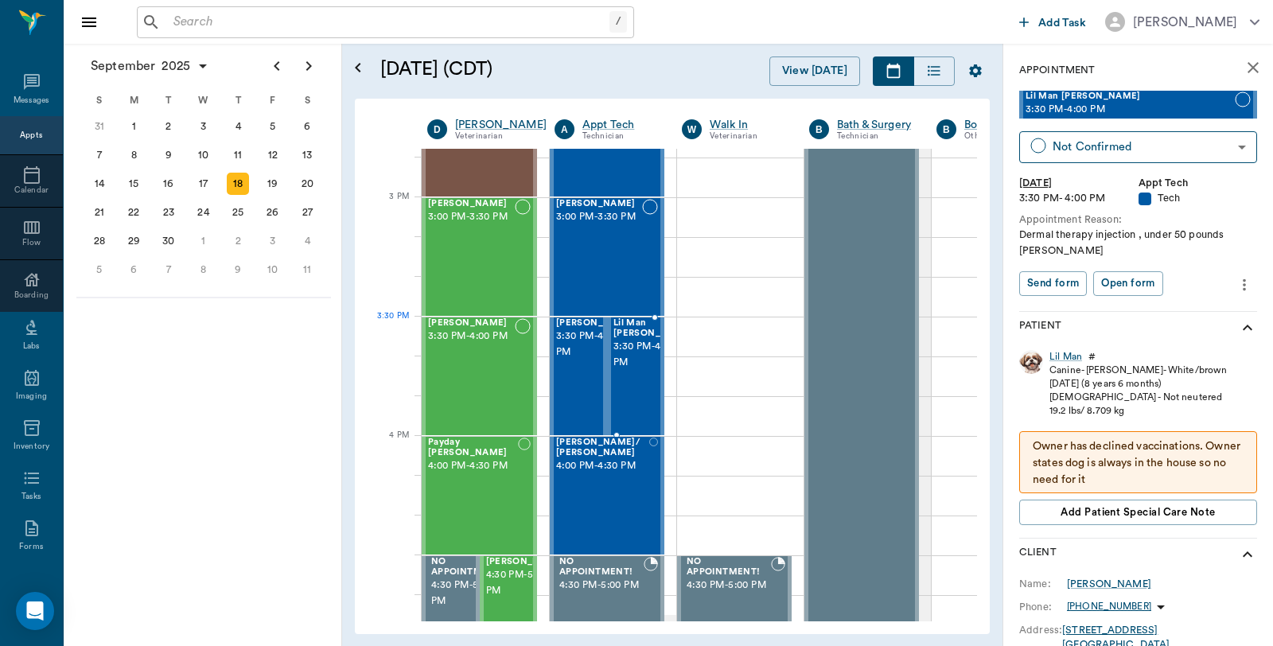
click at [630, 347] on span "3:30 PM - 4:00 PM" at bounding box center [653, 355] width 80 height 32
click at [1239, 288] on button "more" at bounding box center [1243, 284] width 25 height 27
click at [1175, 310] on span "Edit appointment" at bounding box center [1164, 312] width 134 height 17
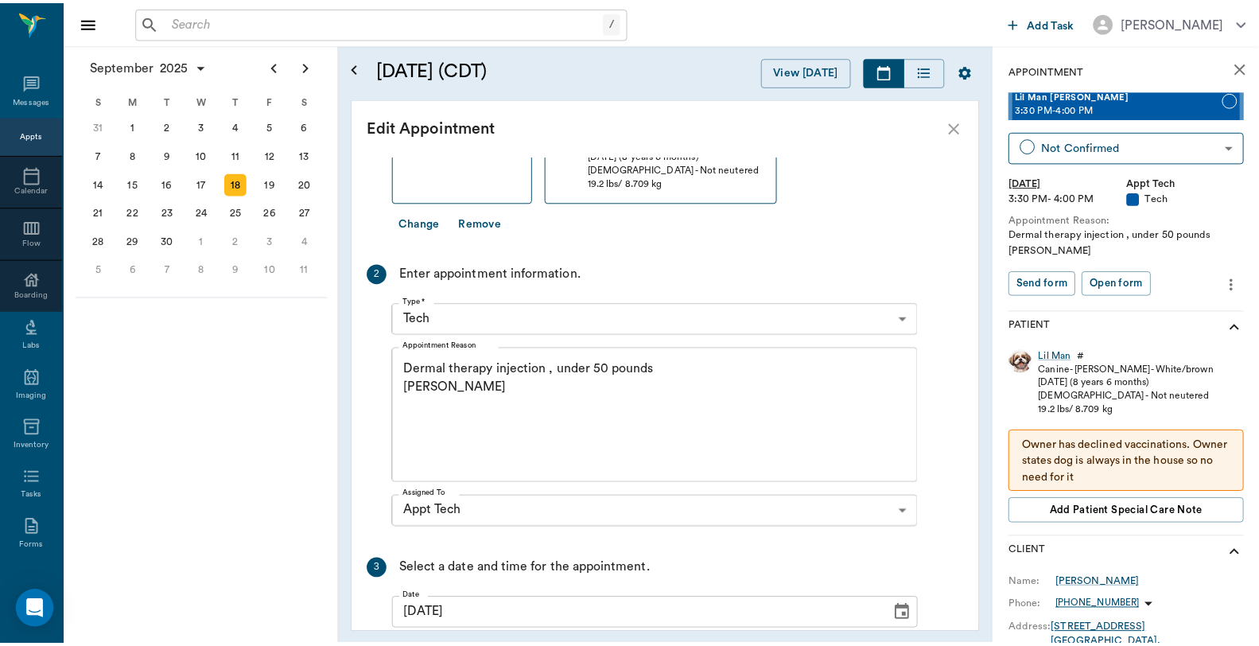
scroll to position [177, 0]
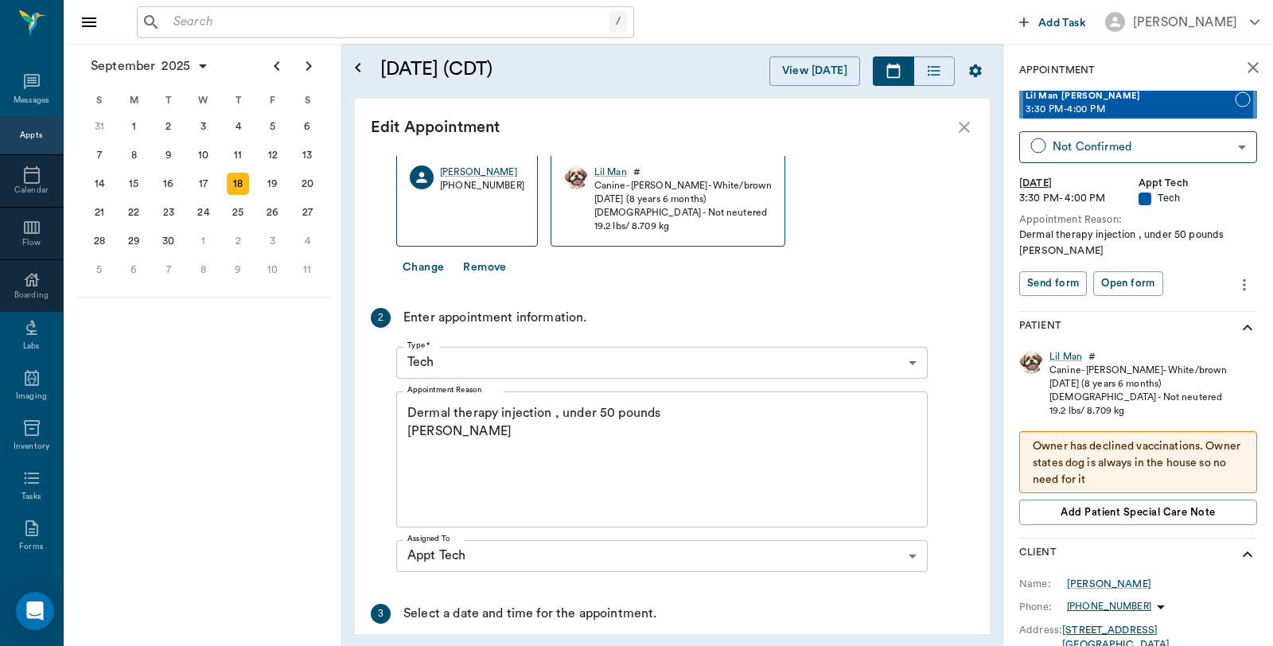
click at [1247, 69] on icon "close" at bounding box center [1252, 67] width 11 height 11
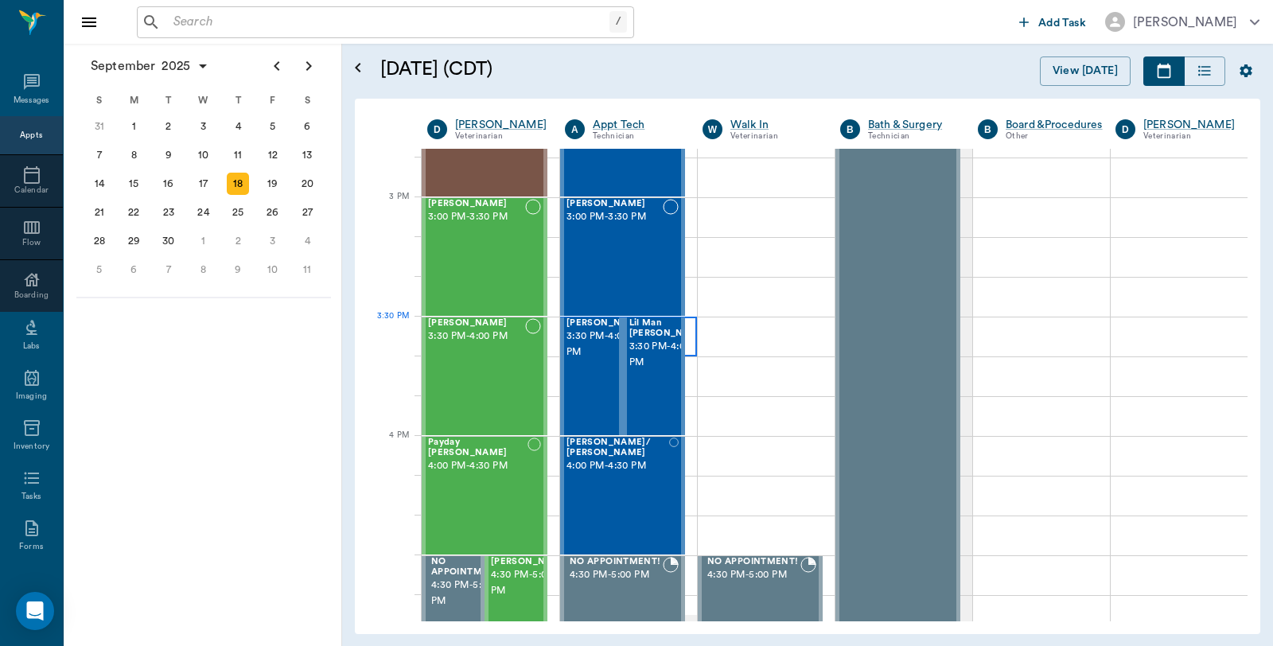
click at [689, 340] on div at bounding box center [628, 337] width 137 height 40
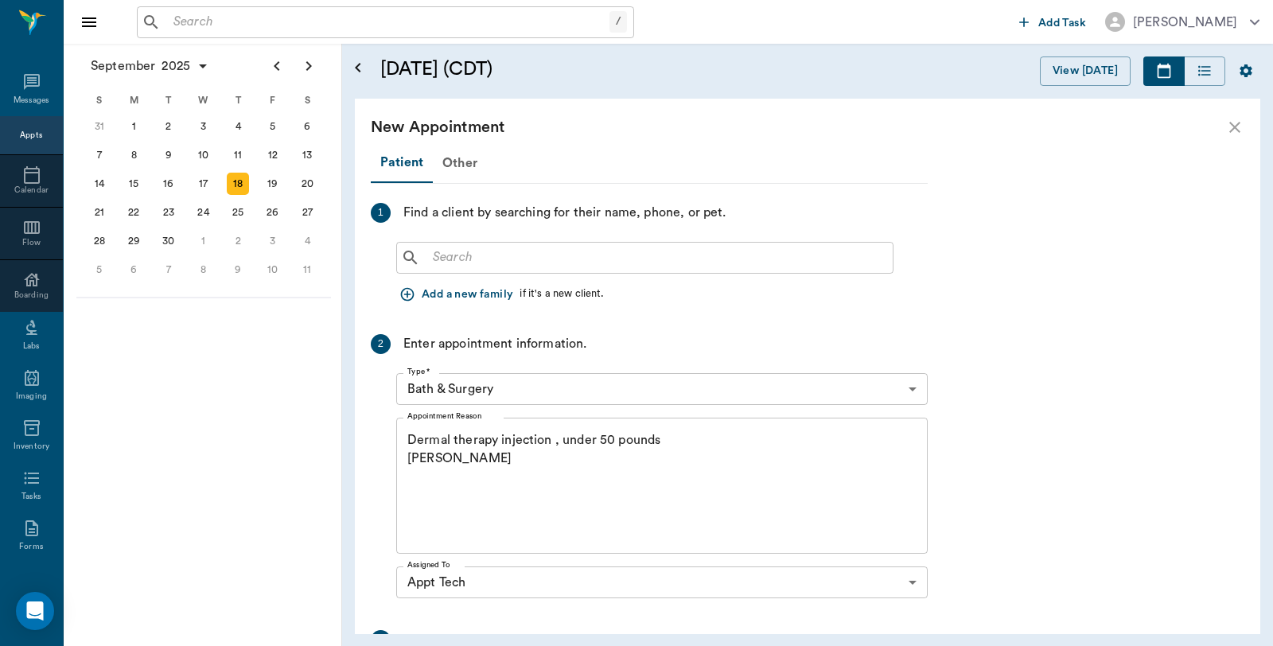
click at [576, 261] on input "text" at bounding box center [656, 258] width 460 height 22
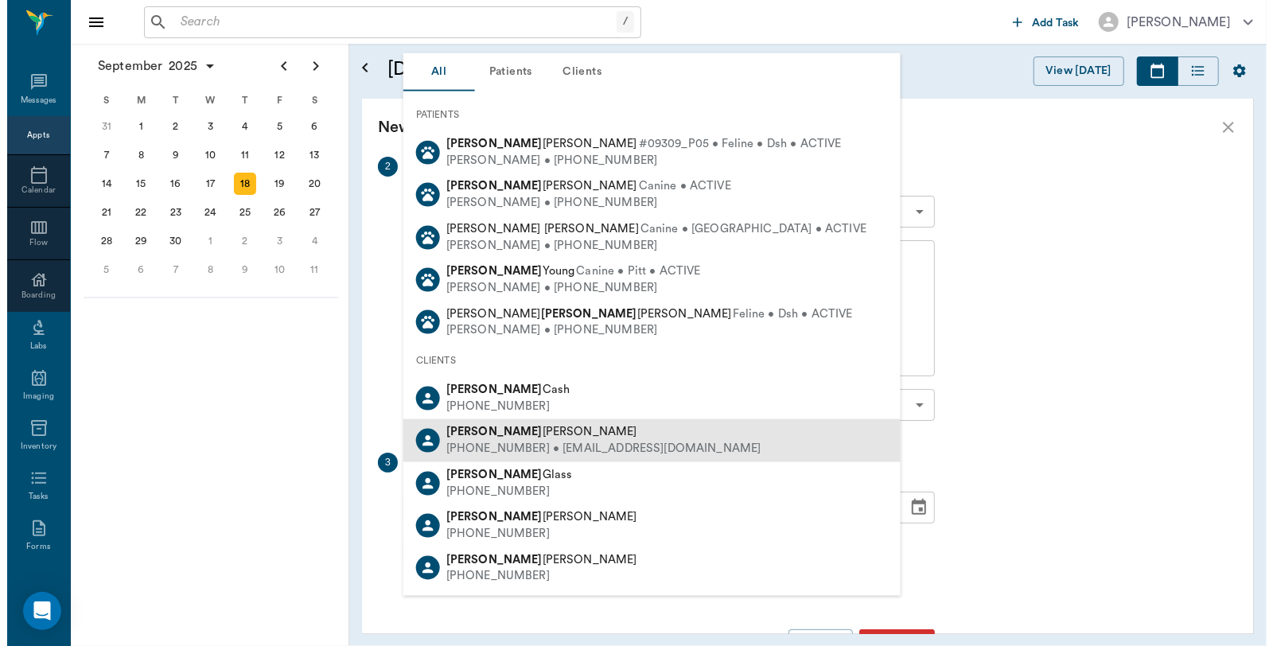
scroll to position [229, 0]
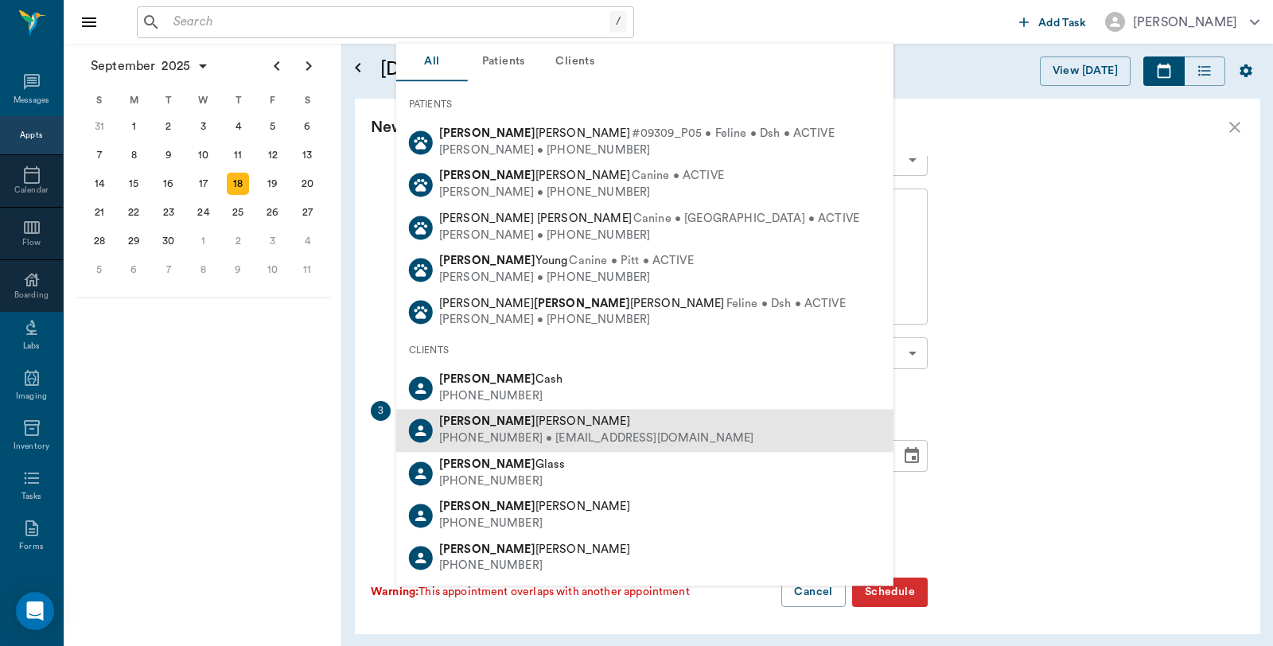
click at [558, 432] on div "(903) 720-9878 • bmcjwhatley@gmail.com" at bounding box center [596, 439] width 315 height 17
type input "Marcie"
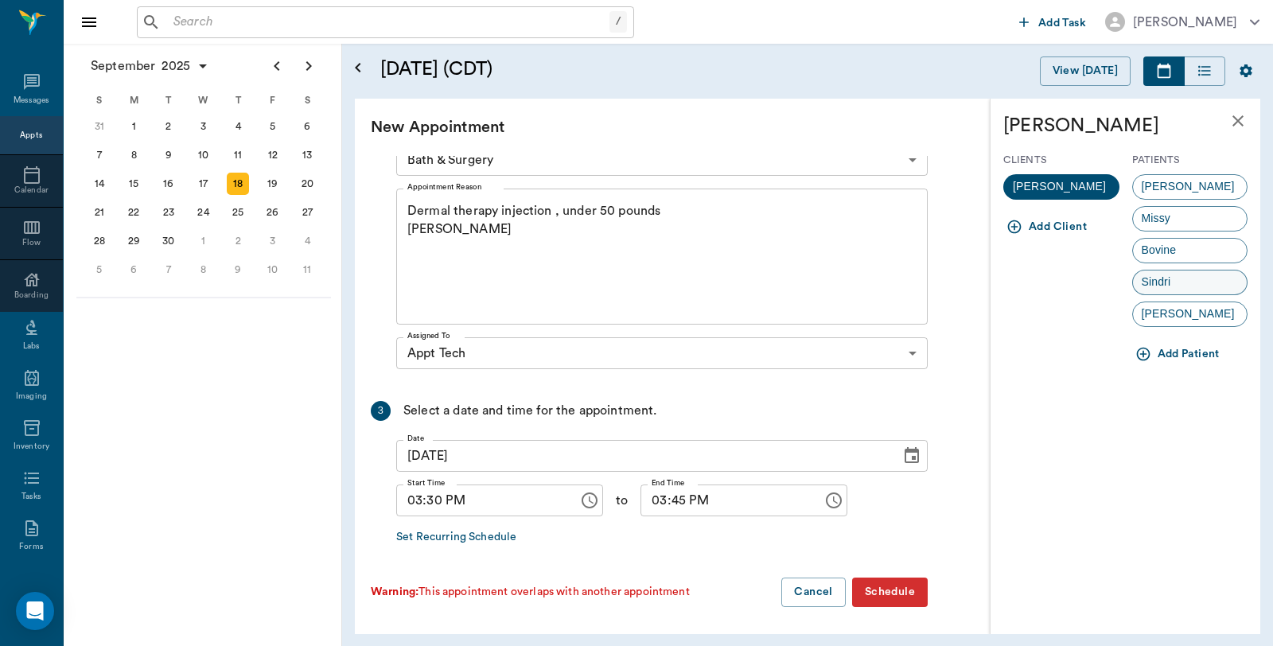
click at [1190, 280] on div "Sindri" at bounding box center [1190, 282] width 116 height 25
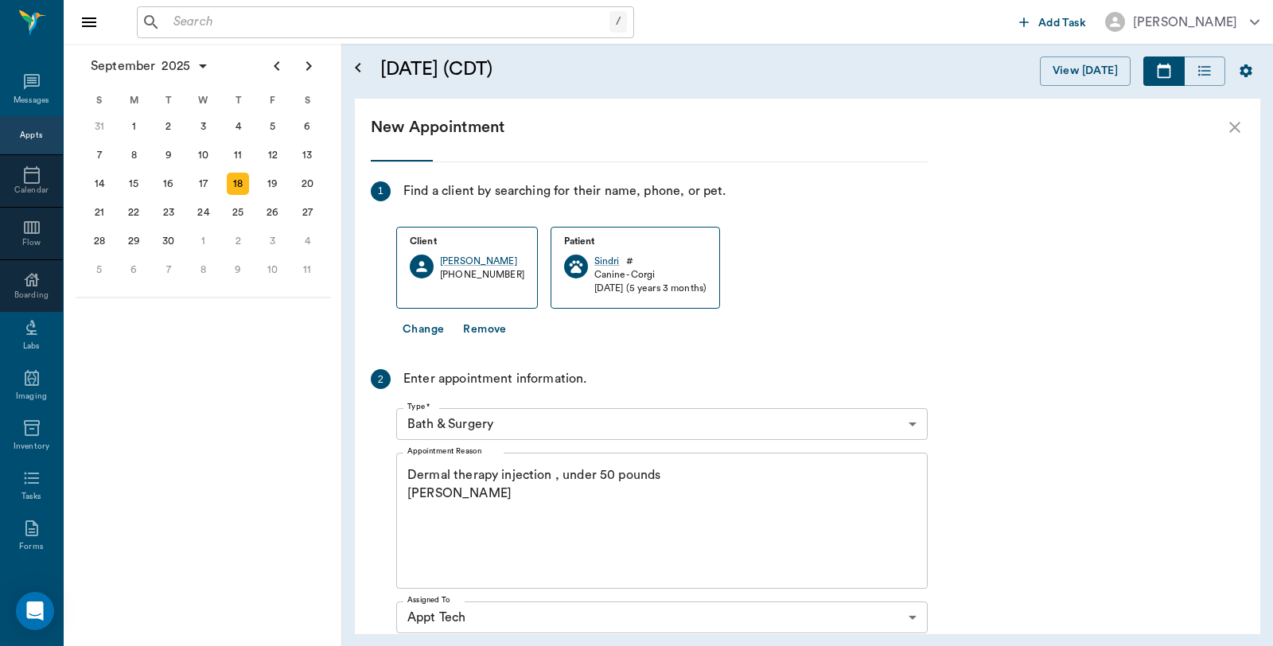
scroll to position [21, 0]
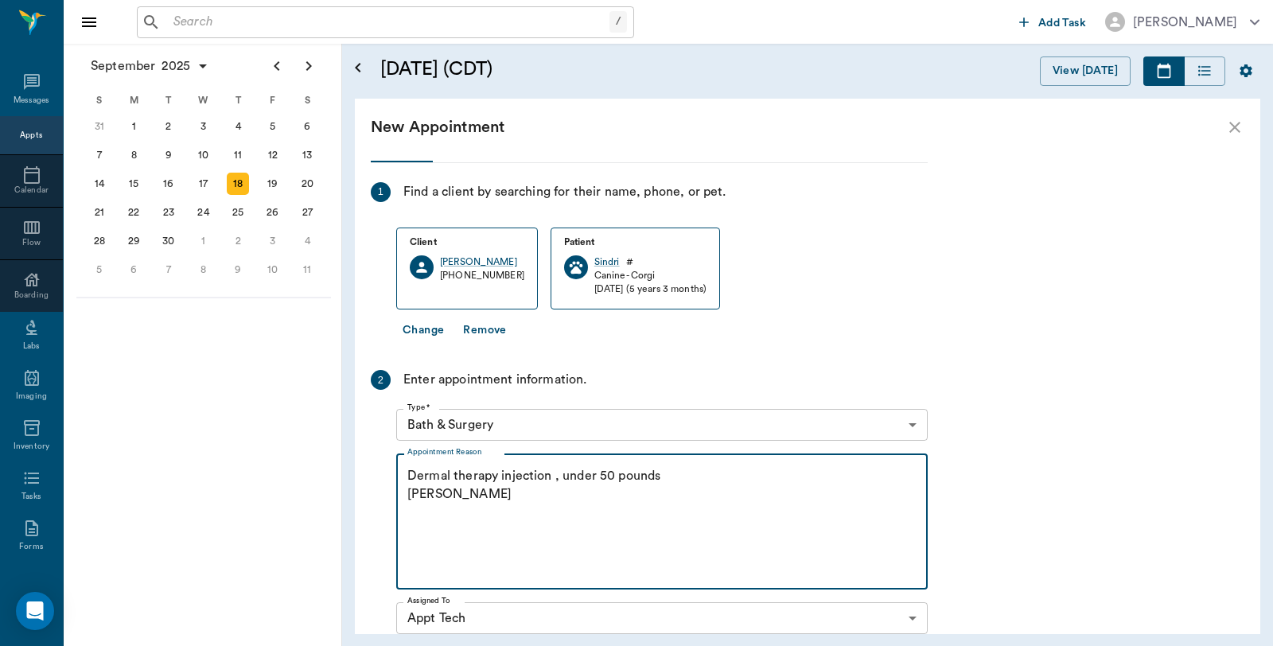
drag, startPoint x: 549, startPoint y: 512, endPoint x: 377, endPoint y: 470, distance: 176.9
click at [377, 470] on div "2 Enter appointment information. Type * Bath & Surgery 67479aab0de4f58b269e34fc…" at bounding box center [649, 505] width 557 height 270
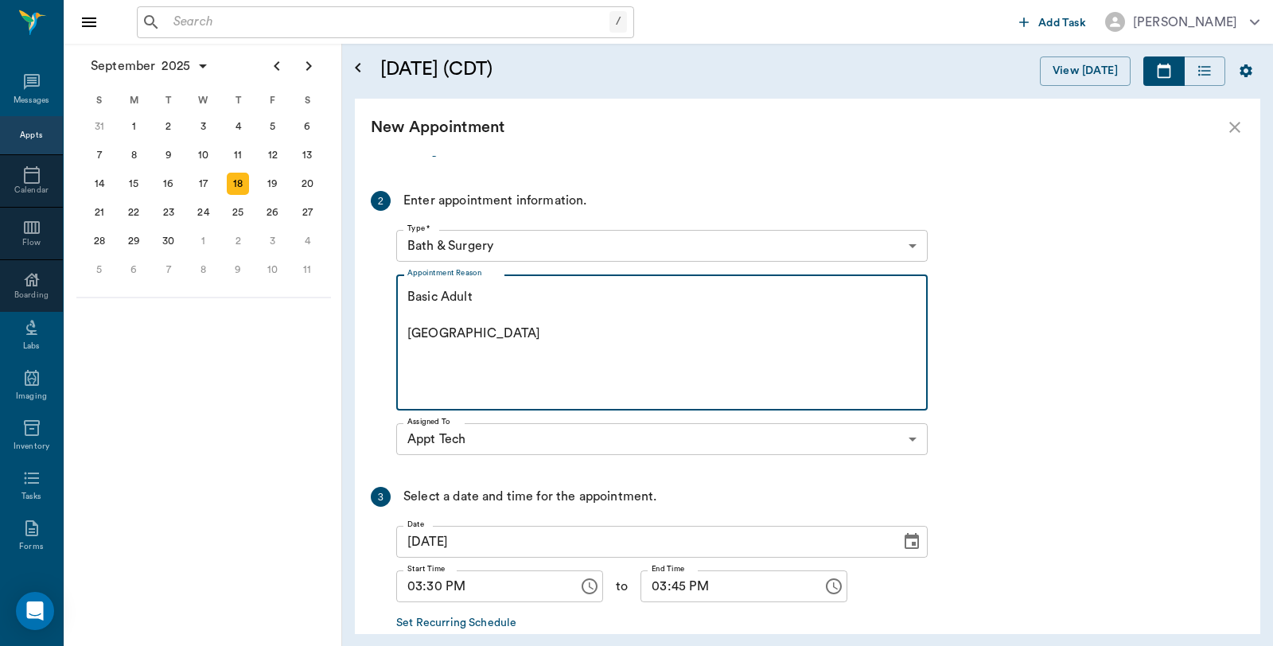
scroll to position [286, 0]
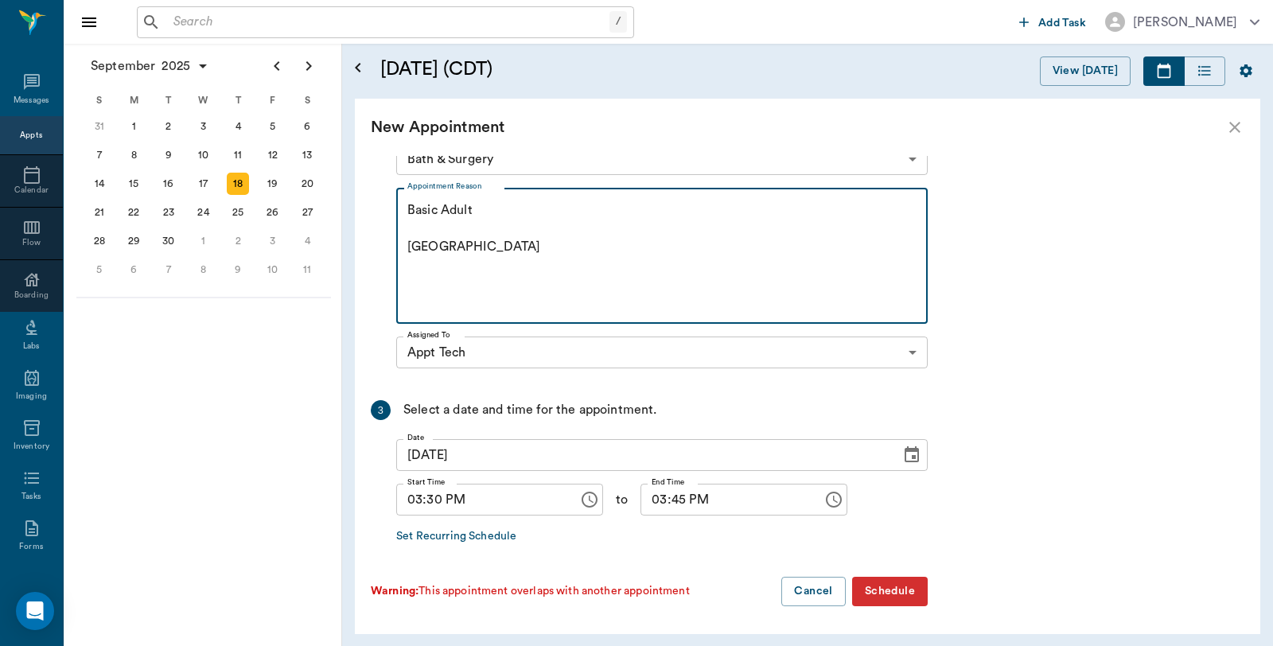
type textarea "Basic Adult Caryn"
click at [897, 589] on button "Schedule" at bounding box center [890, 591] width 76 height 29
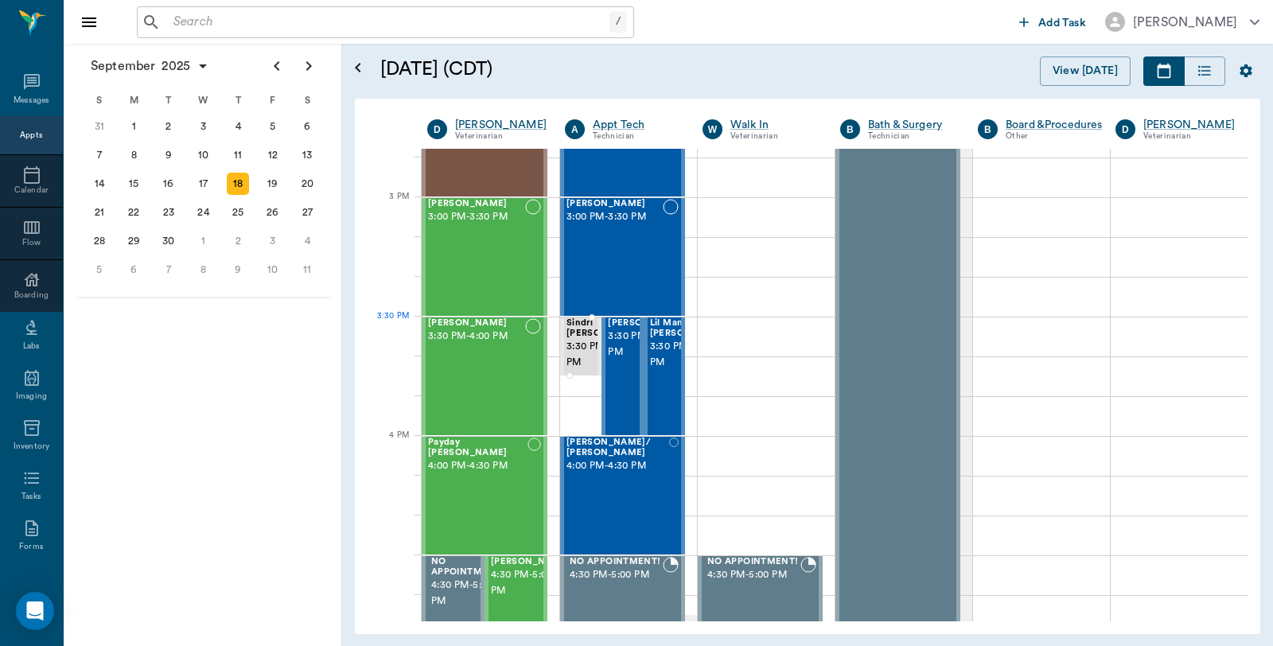
click at [574, 335] on span "Sindri [PERSON_NAME]" at bounding box center [606, 328] width 80 height 21
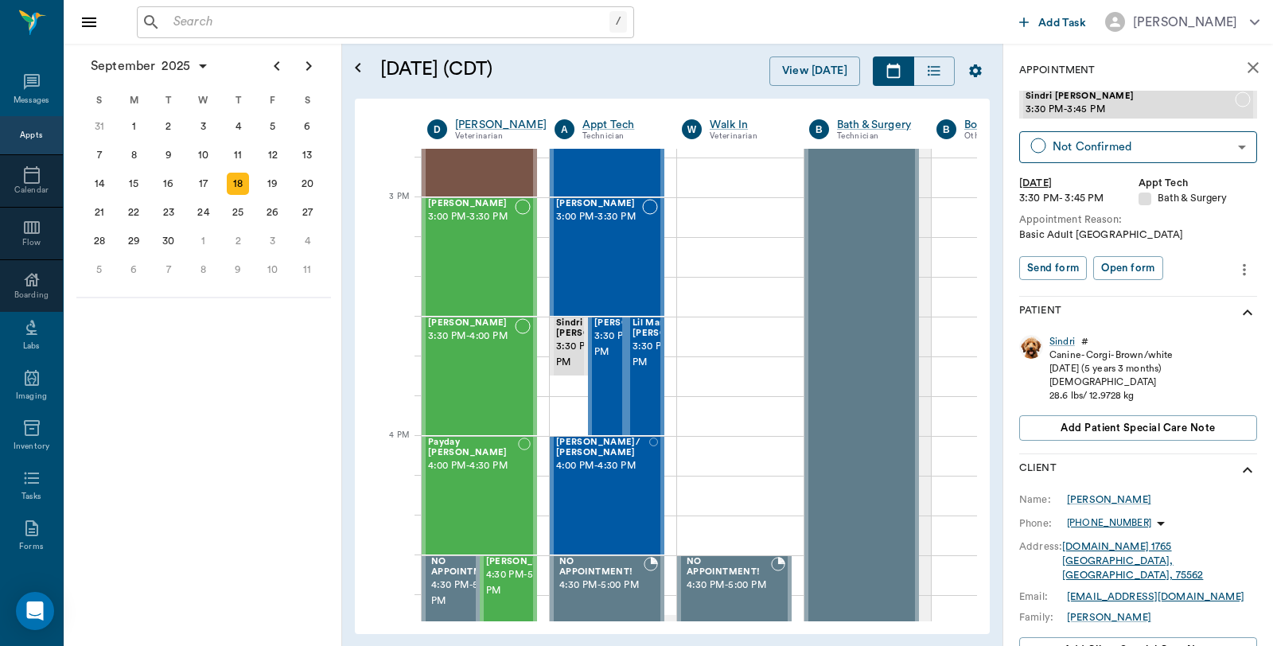
click at [1243, 269] on icon "more" at bounding box center [1244, 269] width 3 height 12
click at [1191, 300] on span "Edit appointment" at bounding box center [1164, 296] width 134 height 17
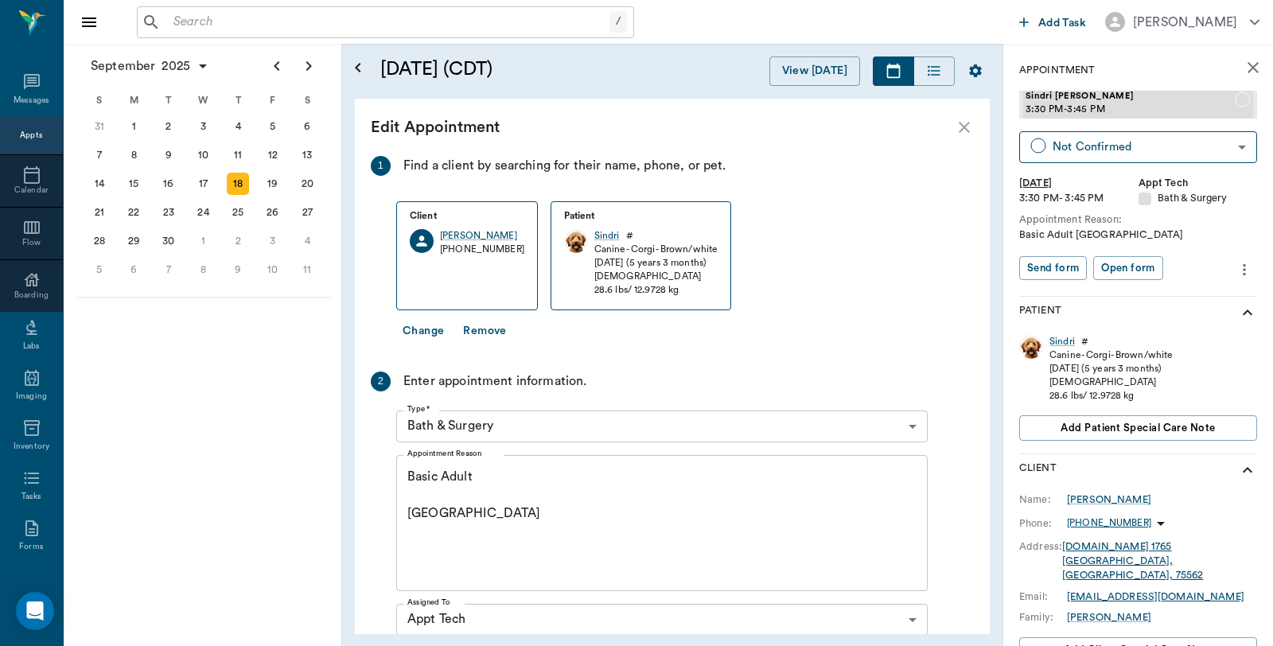
click at [549, 436] on body "/ ​ Add Task Dr. Bert Ellsworth Nectar Messages Appts Calendar Flow Boarding La…" at bounding box center [636, 323] width 1273 height 646
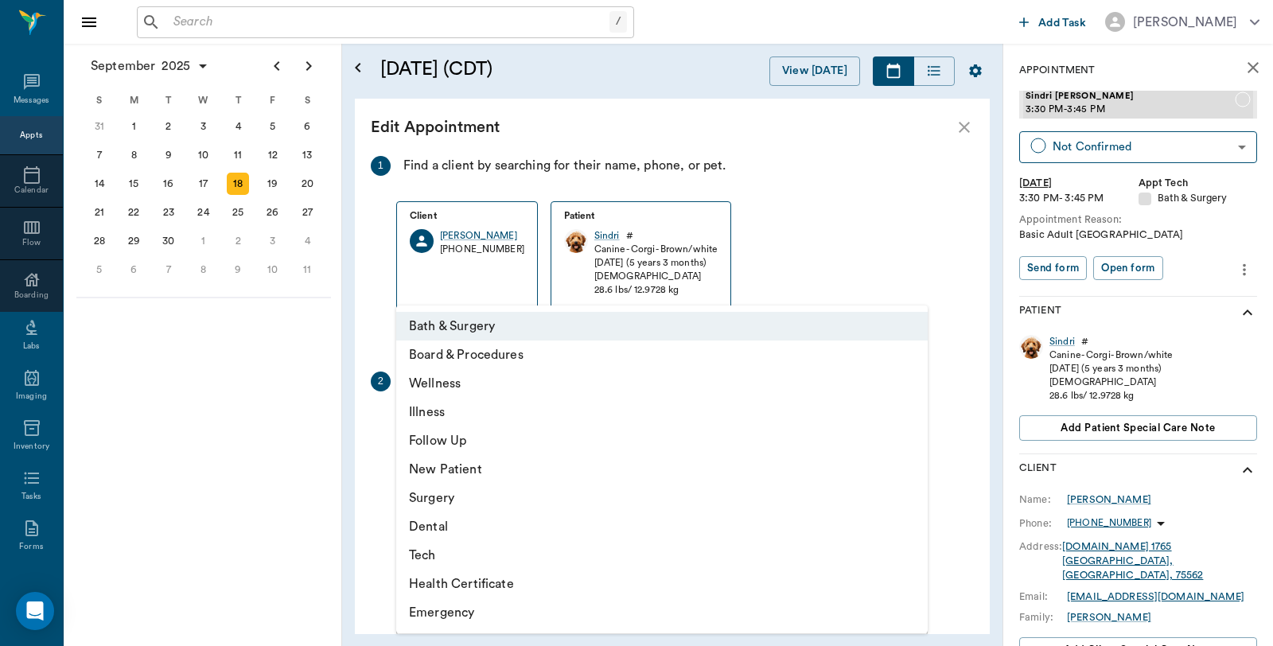
click at [451, 533] on li "Dental" at bounding box center [661, 526] width 531 height 29
type input "65d2be4f46e3a538d89b8c19"
type input "04:00 PM"
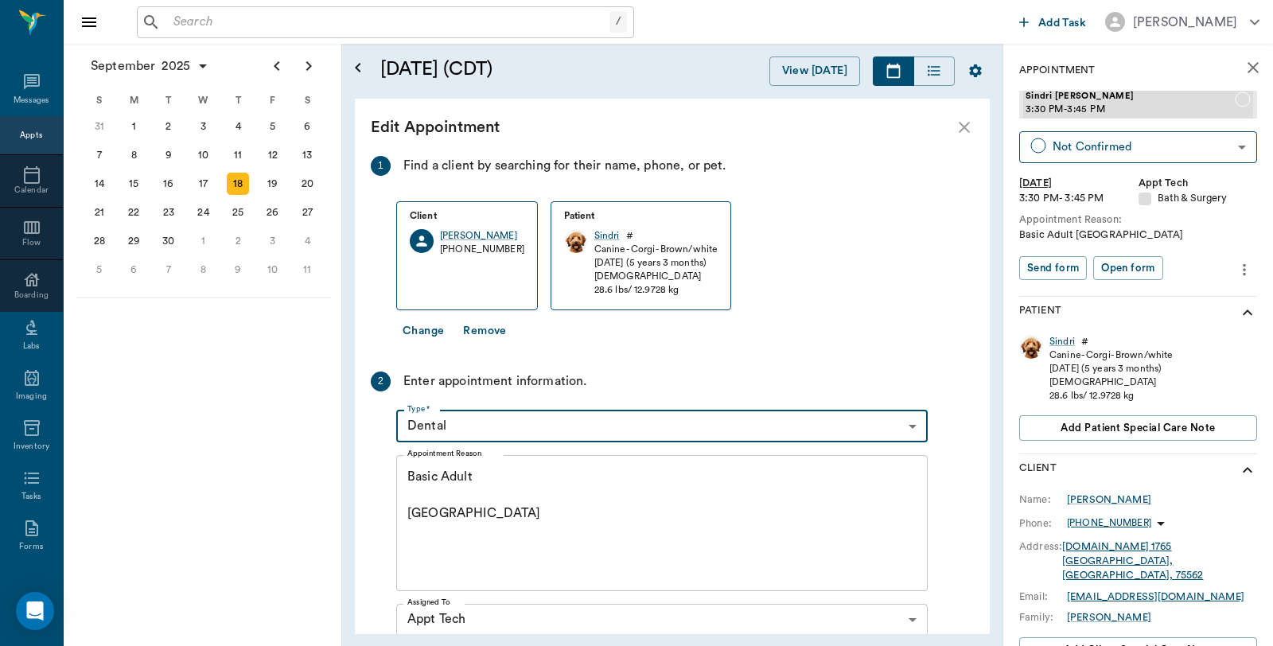
click at [502, 417] on body "/ ​ Add Task Dr. Bert Ellsworth Nectar Messages Appts Calendar Flow Boarding La…" at bounding box center [636, 323] width 1273 height 646
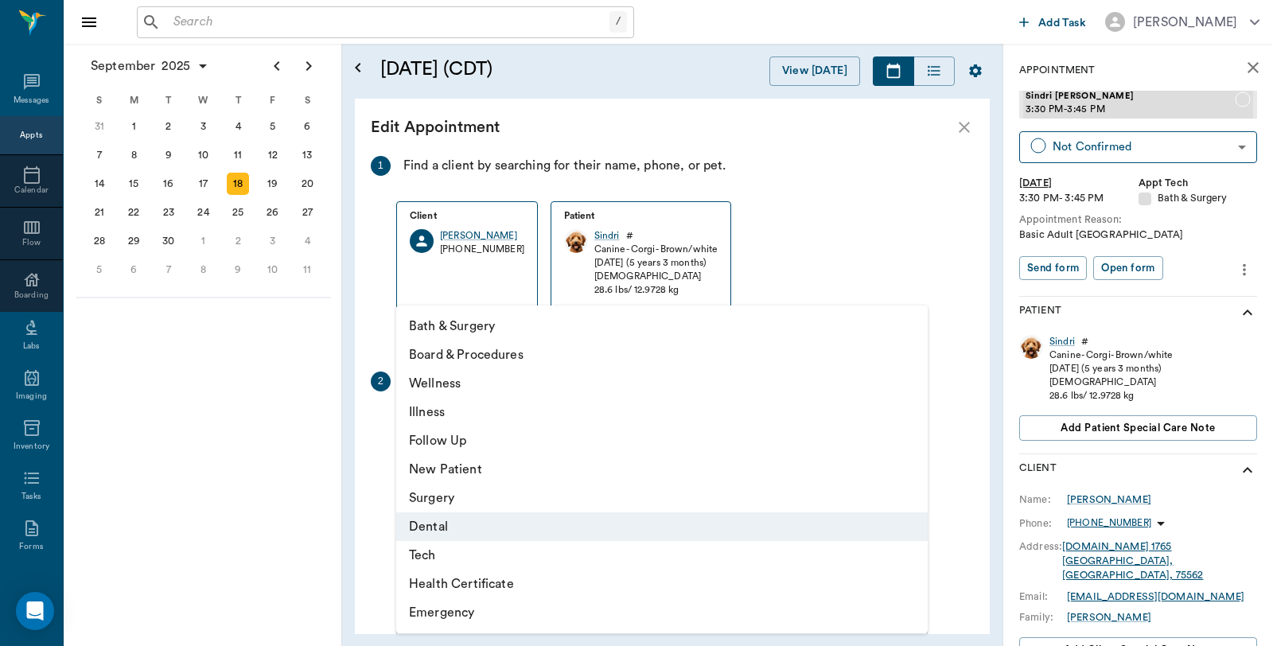
drag, startPoint x: 432, startPoint y: 558, endPoint x: 440, endPoint y: 554, distance: 8.6
click at [433, 558] on li "Tech" at bounding box center [661, 555] width 531 height 29
type input "65d2be4f46e3a538d89b8c1a"
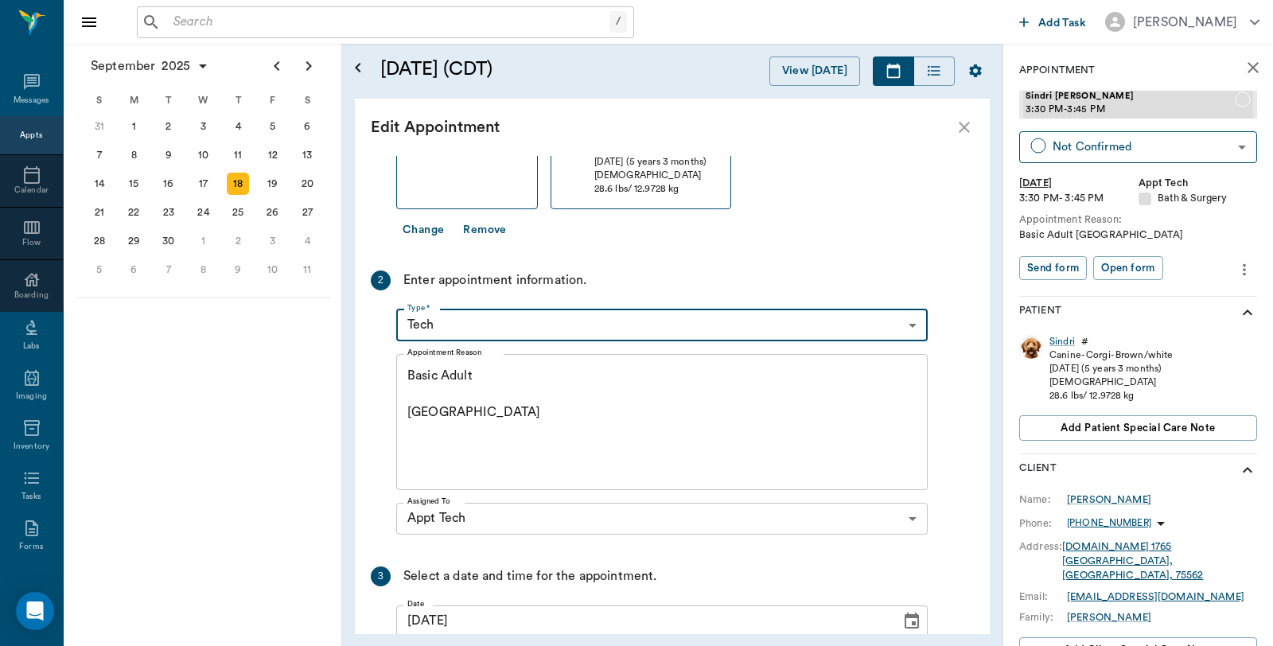
scroll to position [239, 0]
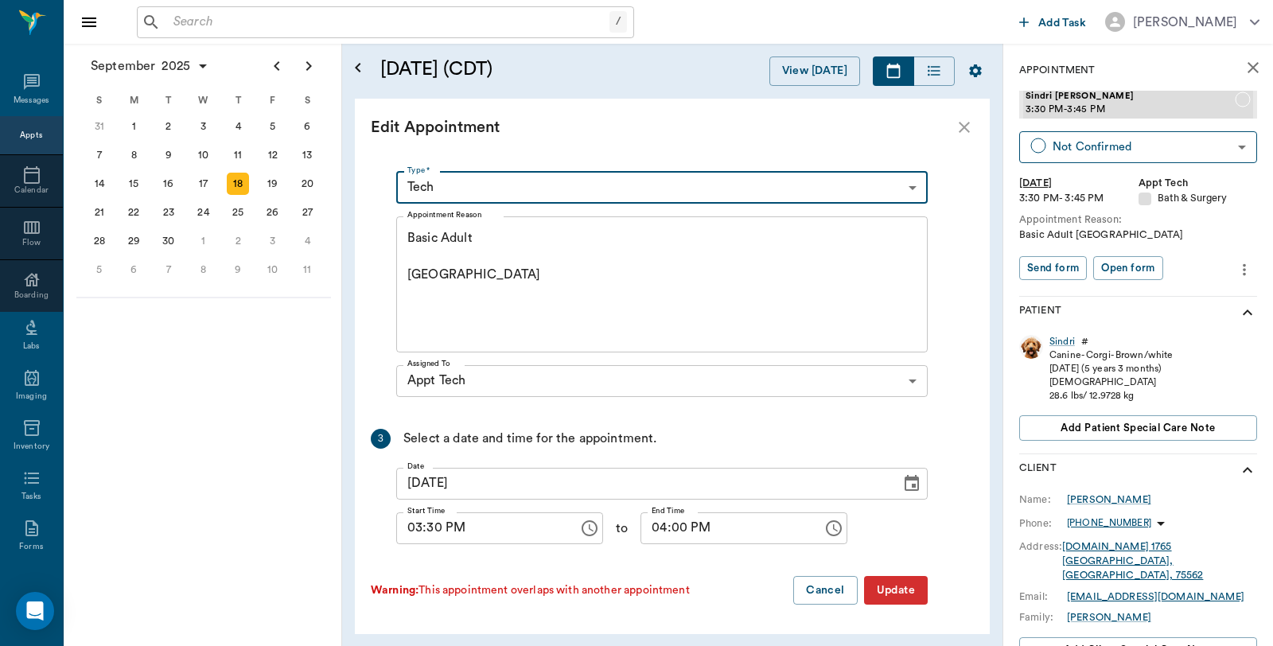
click at [902, 593] on button "Update" at bounding box center [896, 590] width 64 height 29
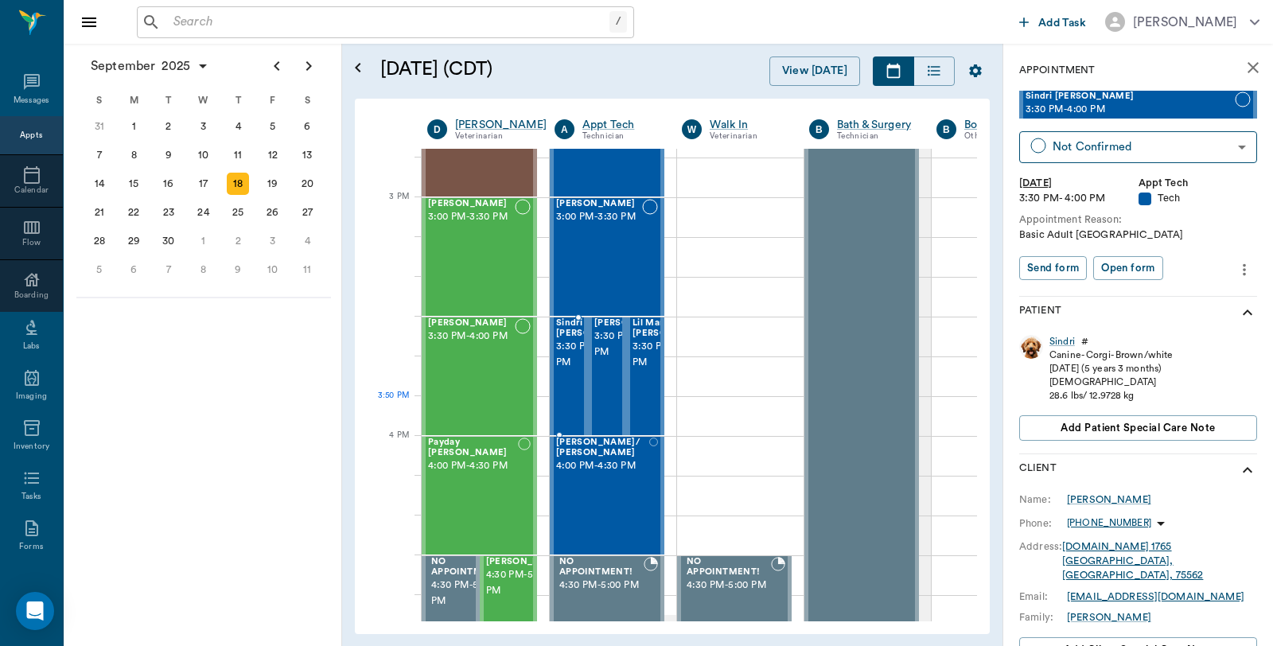
click at [570, 403] on div "Sindri Whatley 3:30 PM - 4:00 PM" at bounding box center [596, 376] width 80 height 116
click at [1243, 264] on icon "more" at bounding box center [1244, 269] width 3 height 12
click at [1182, 295] on span "Edit appointment" at bounding box center [1164, 296] width 134 height 17
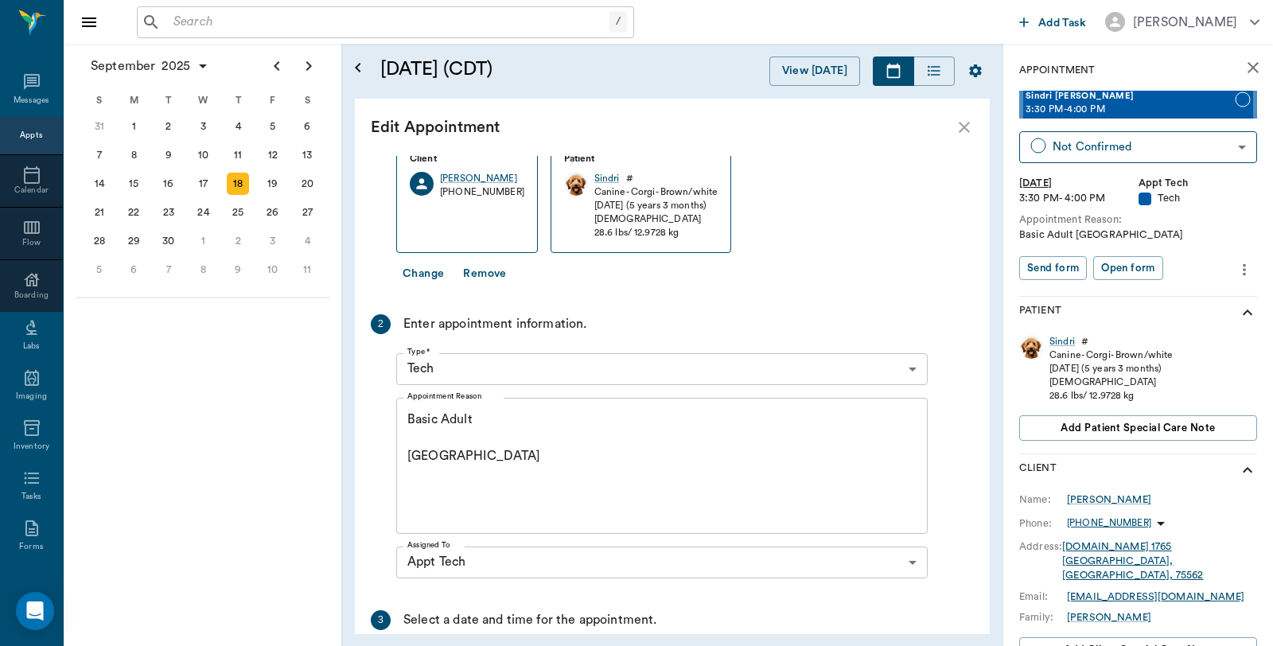
scroll to position [88, 0]
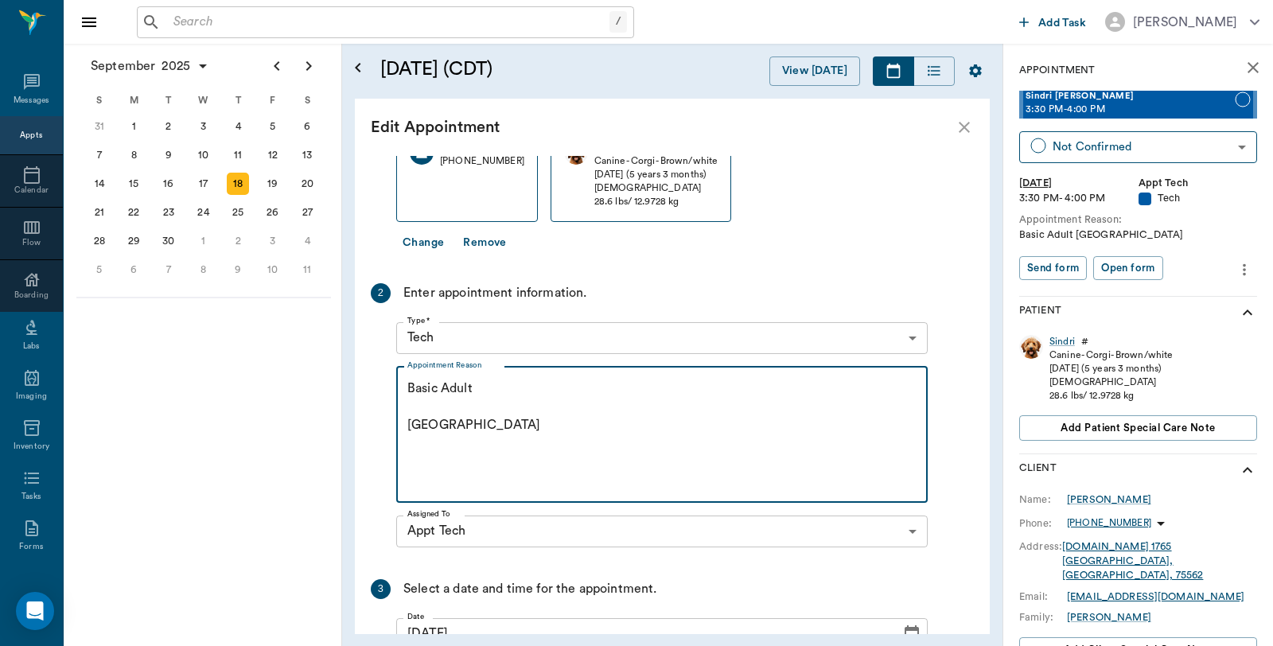
click at [412, 448] on textarea "Basic Adult Caryn" at bounding box center [661, 434] width 509 height 110
click at [463, 424] on textarea "Basic Adult Caryn" at bounding box center [661, 434] width 509 height 110
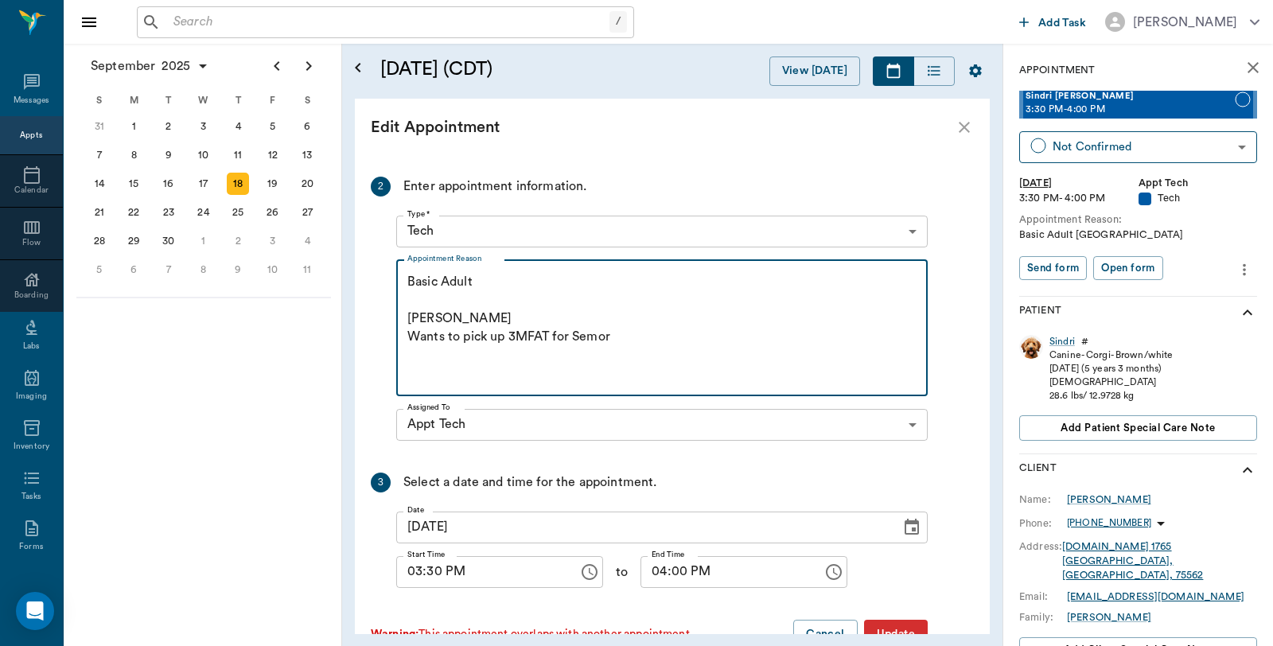
scroll to position [239, 0]
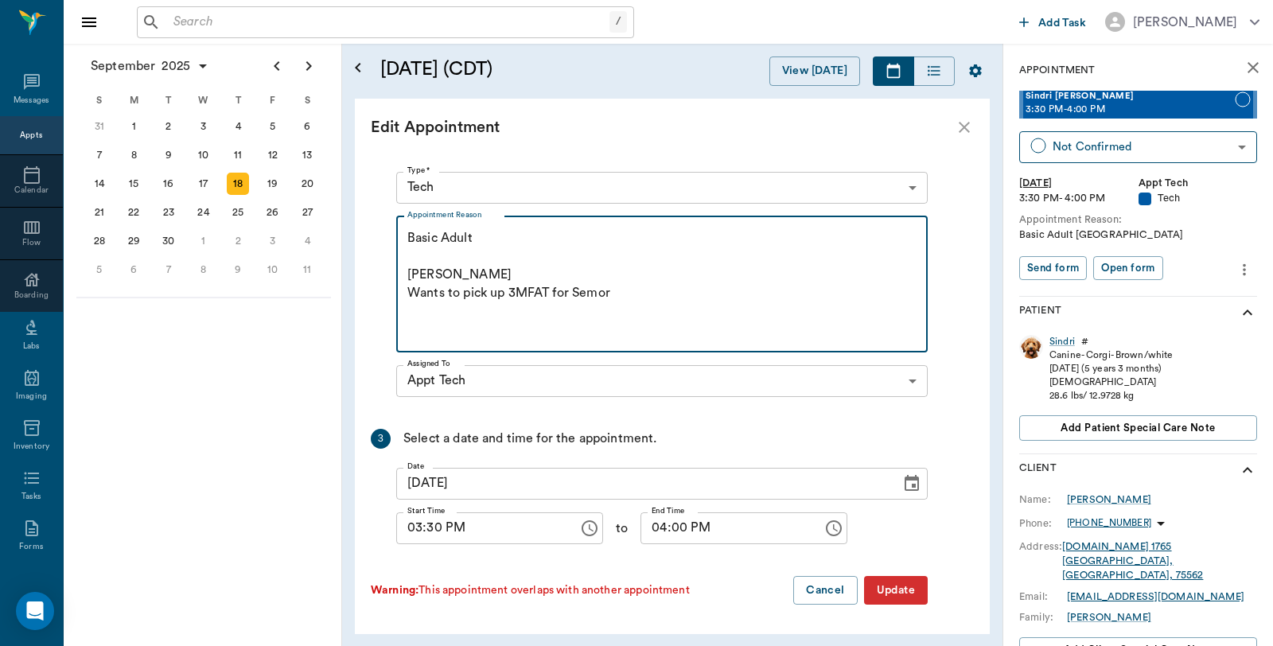
type textarea "Basic Adult Caryn Wants to pick up 3MFAT for Semor"
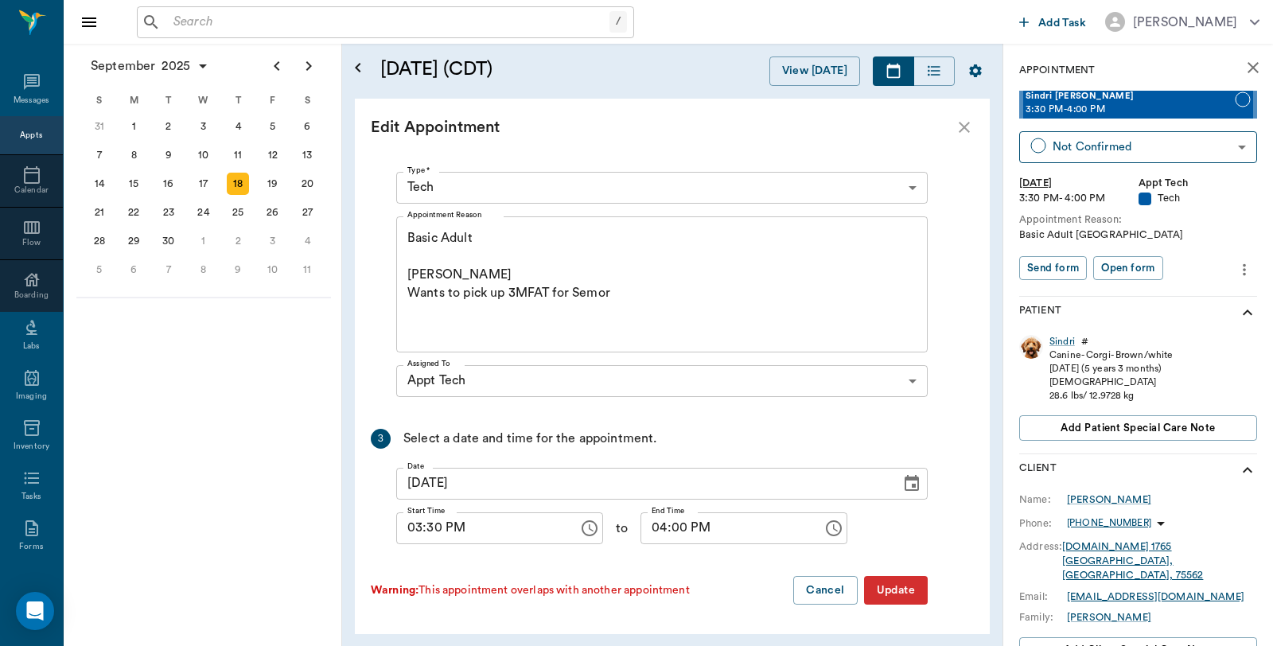
click at [878, 586] on button "Update" at bounding box center [896, 590] width 64 height 29
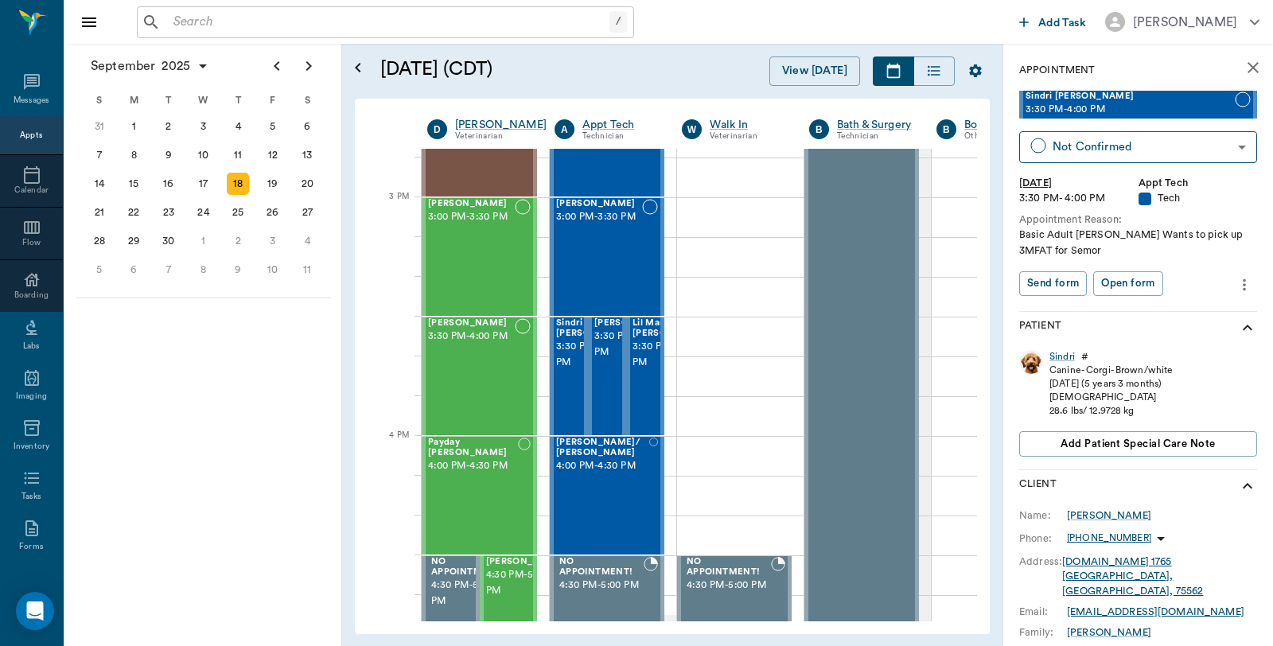
click at [1247, 65] on icon "close" at bounding box center [1252, 67] width 11 height 11
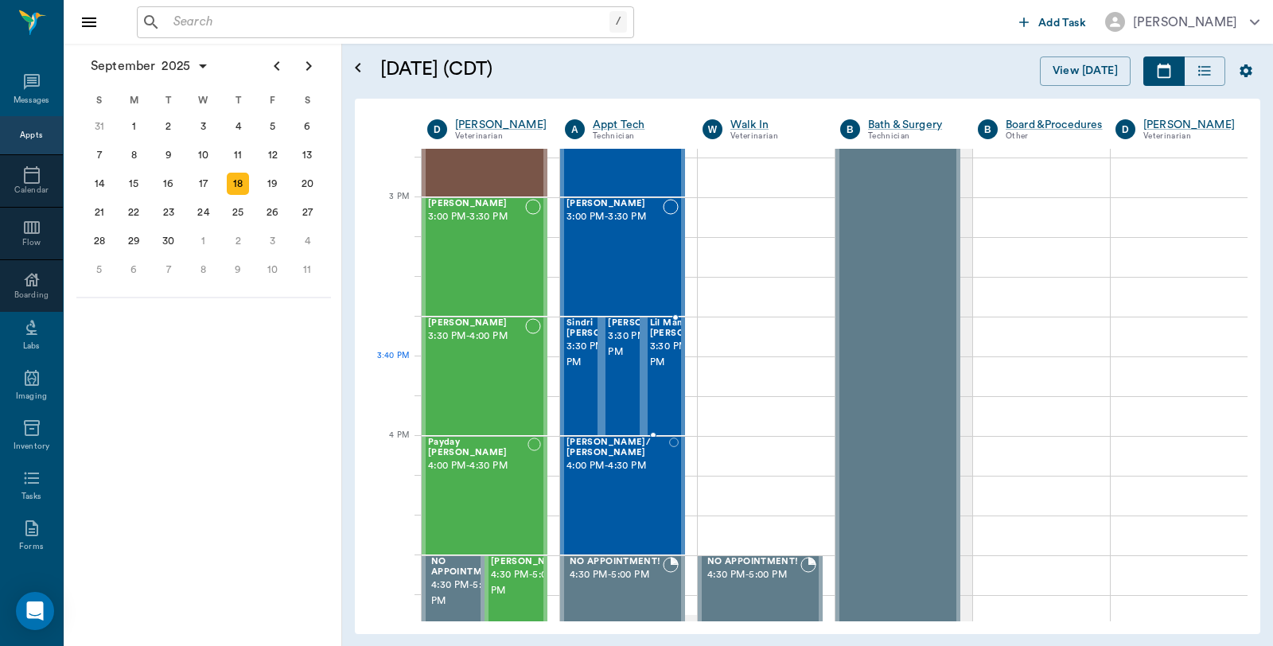
click at [661, 371] on span "3:30 PM - 4:00 PM" at bounding box center [690, 355] width 80 height 32
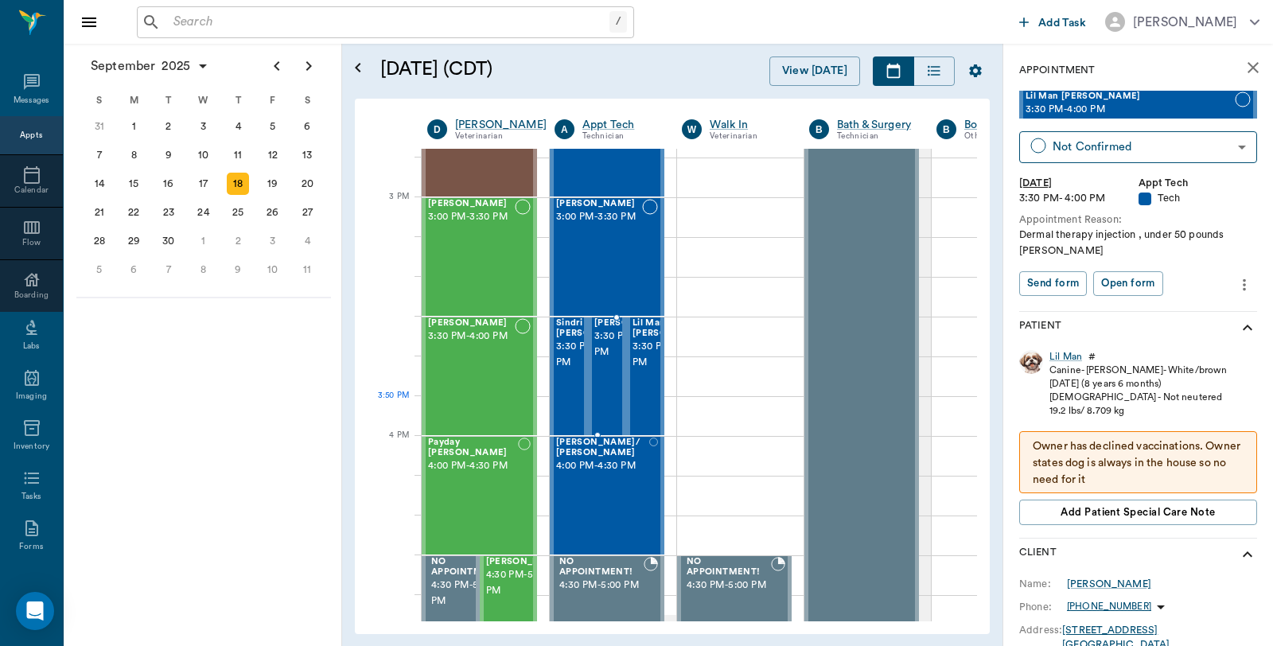
click at [599, 407] on div "Sadie Whatley 3:30 PM - 4:00 PM" at bounding box center [634, 376] width 80 height 116
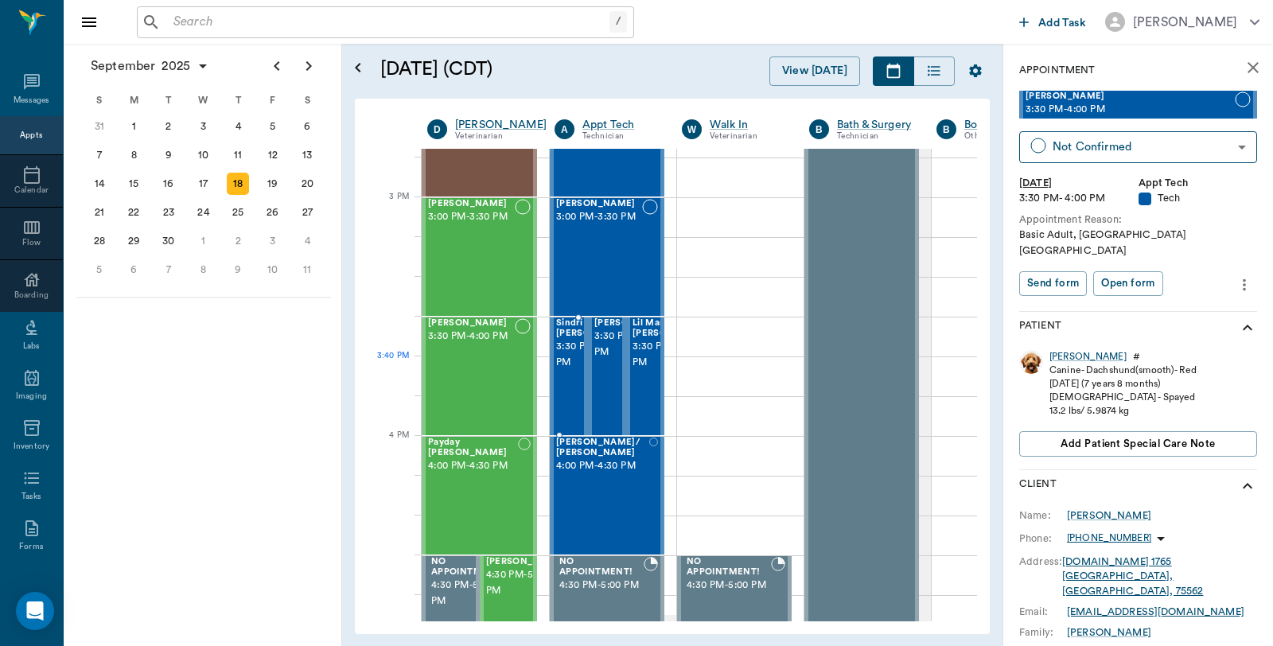
click at [573, 371] on span "3:30 PM - 4:00 PM" at bounding box center [596, 355] width 80 height 32
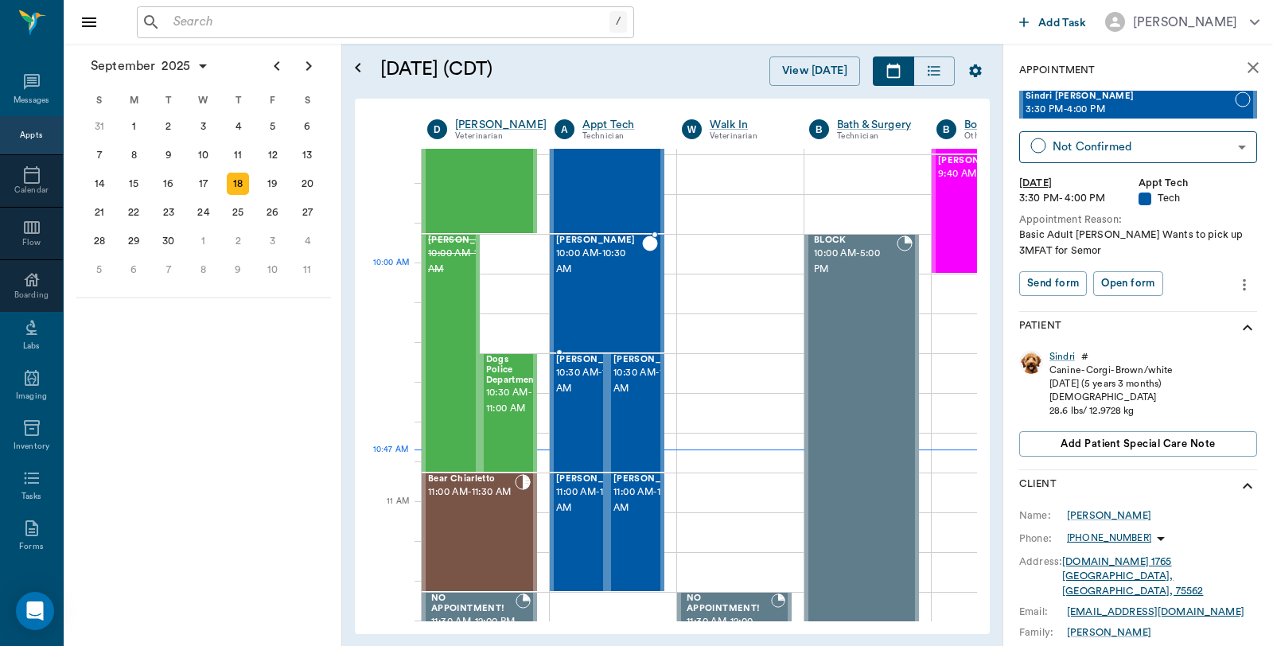
scroll to position [568, 0]
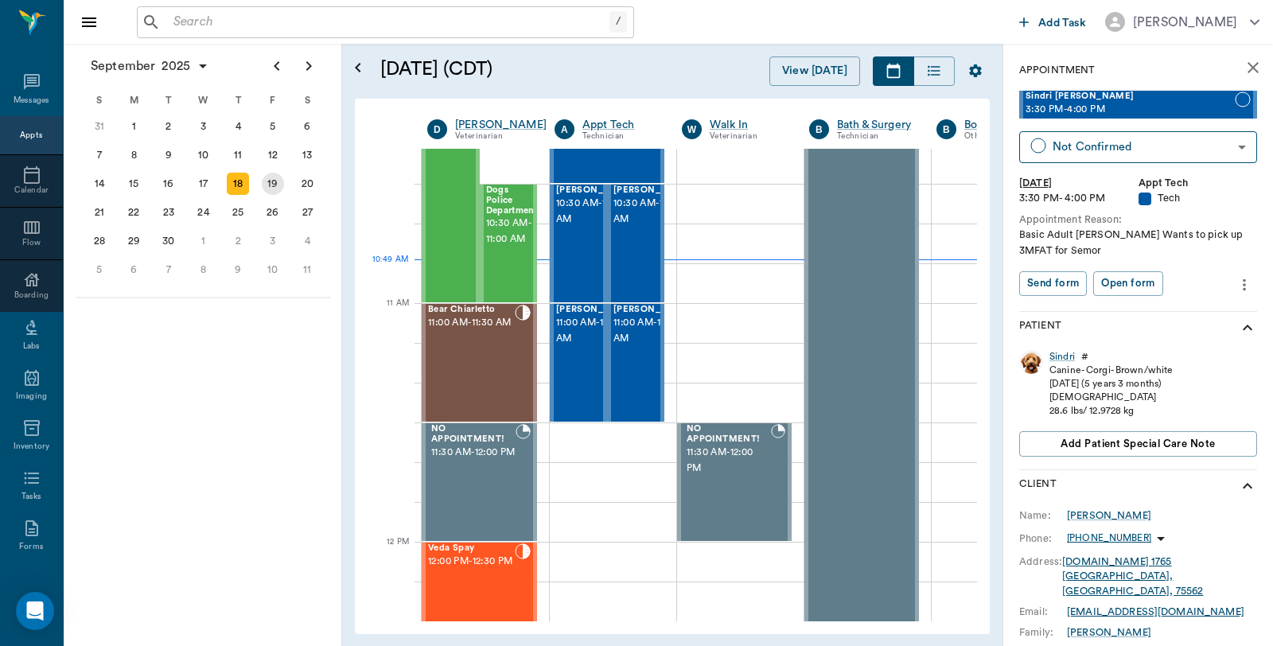
click at [282, 183] on div "19" at bounding box center [273, 184] width 22 height 22
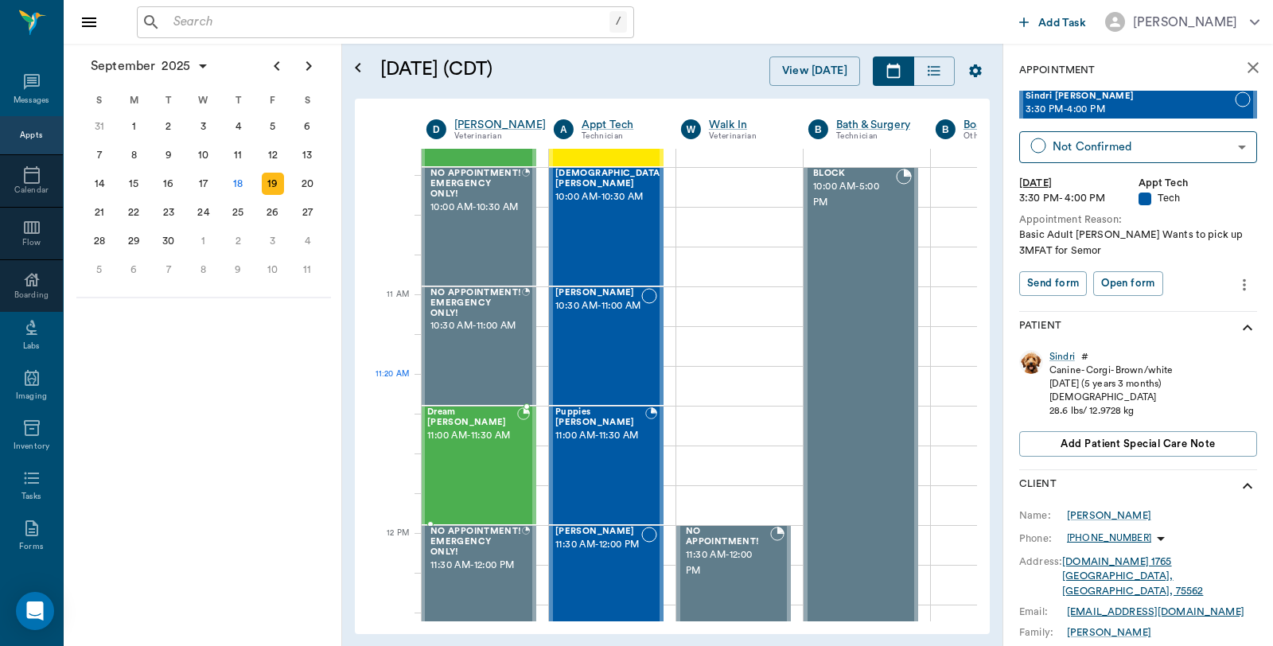
scroll to position [618, 1]
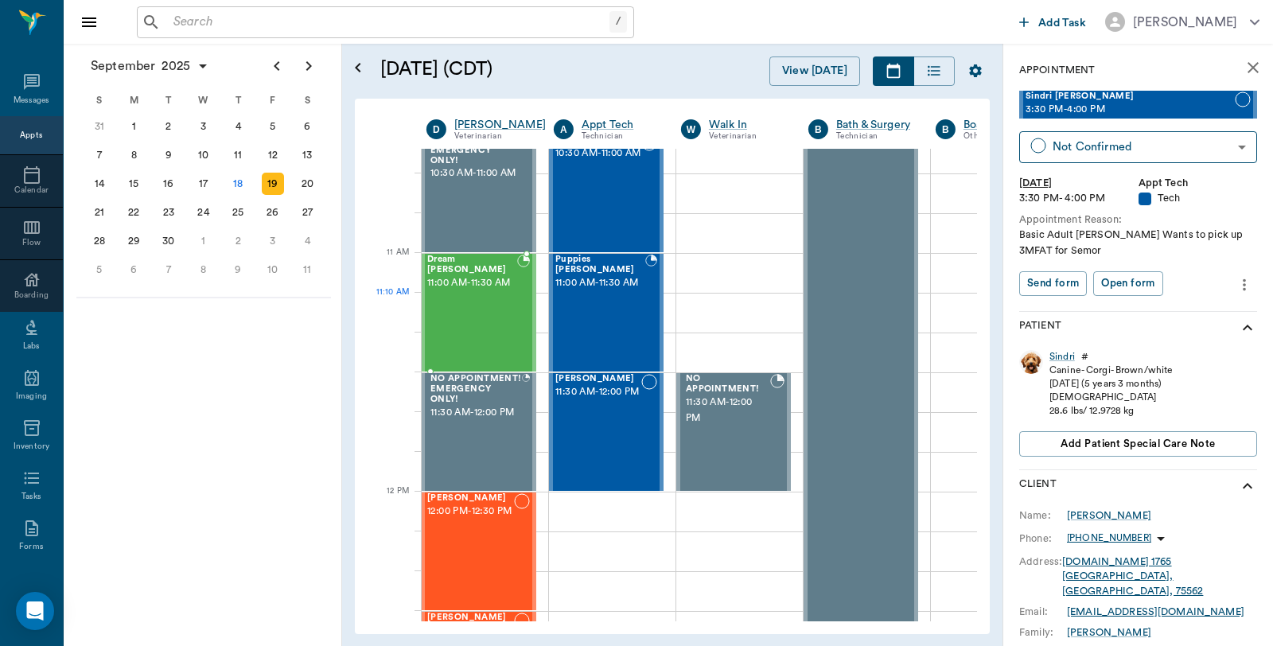
drag, startPoint x: 523, startPoint y: 326, endPoint x: 518, endPoint y: 311, distance: 15.9
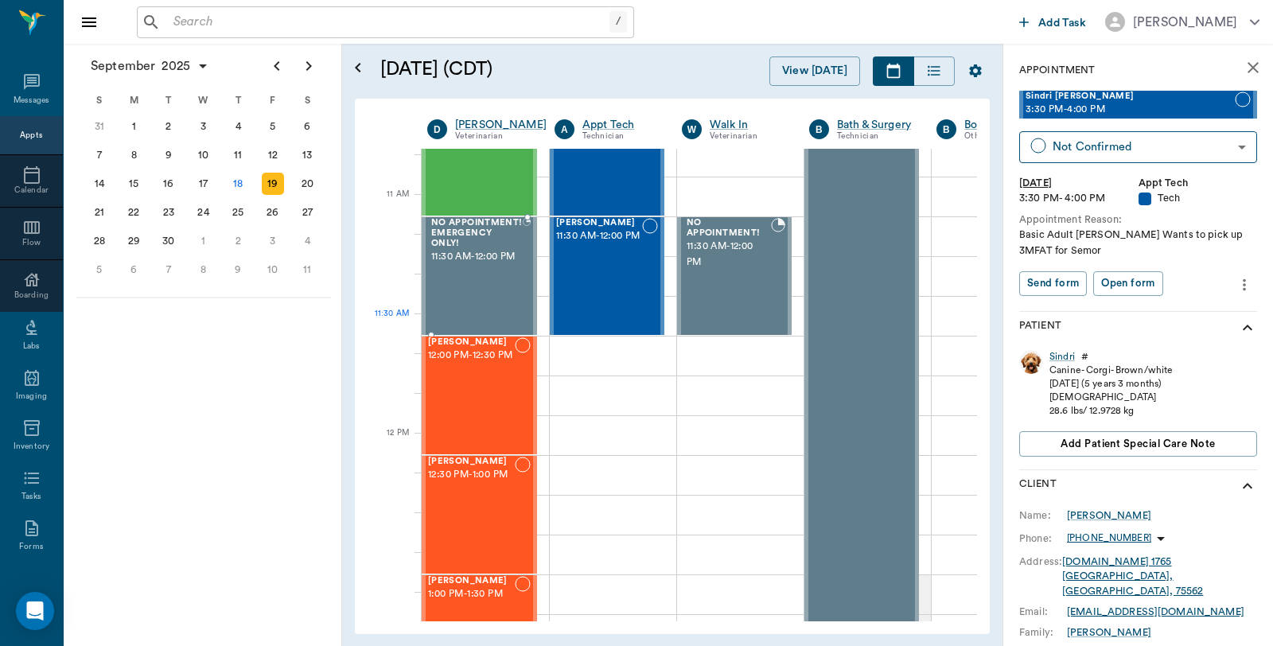
scroll to position [675, 0]
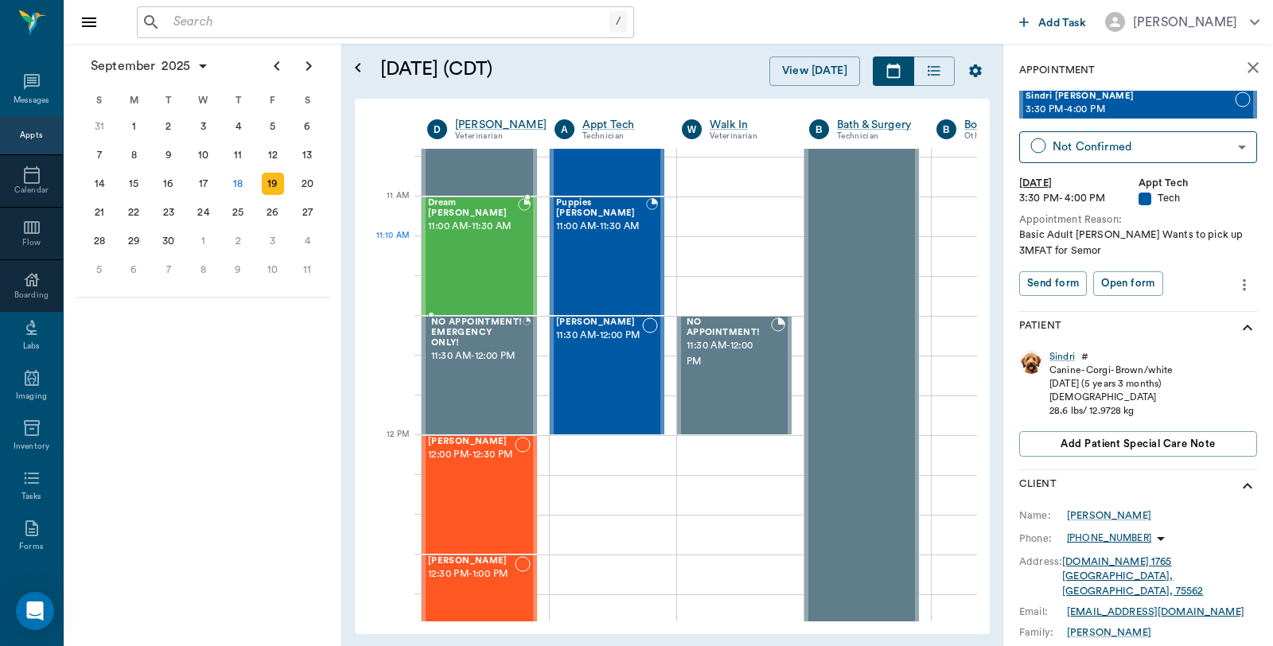
click at [488, 263] on div "Dream Howard 11:00 AM - 11:30 AM" at bounding box center [473, 256] width 90 height 116
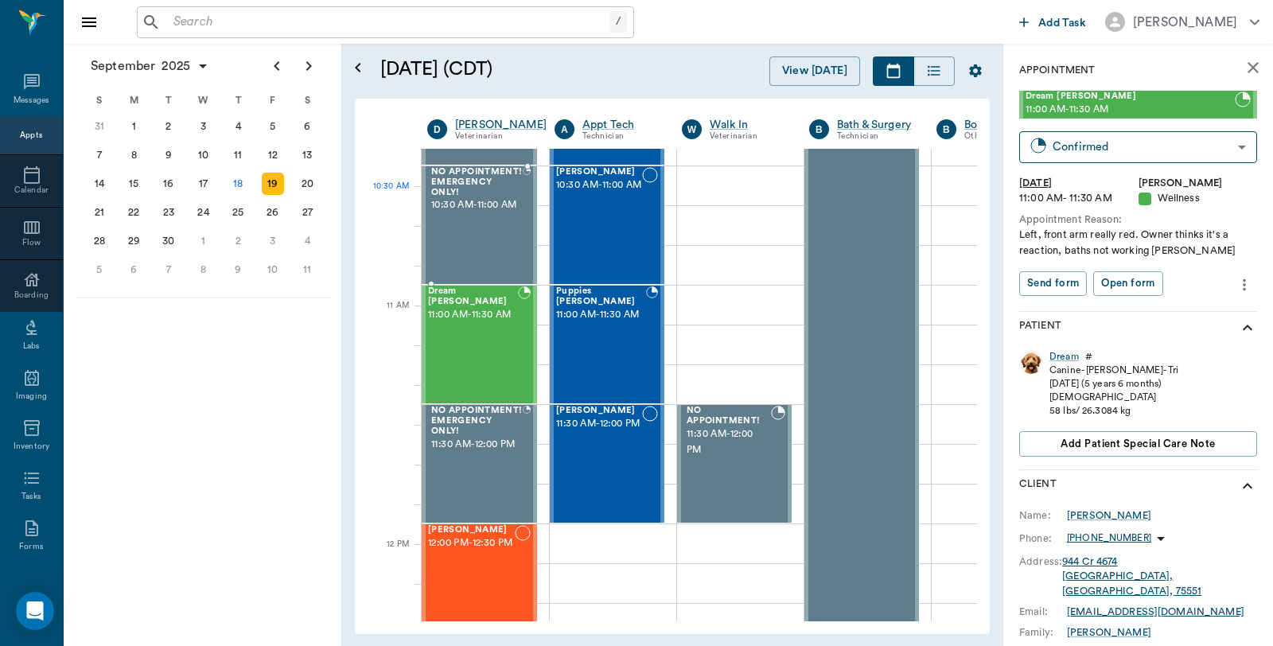
scroll to position [498, 0]
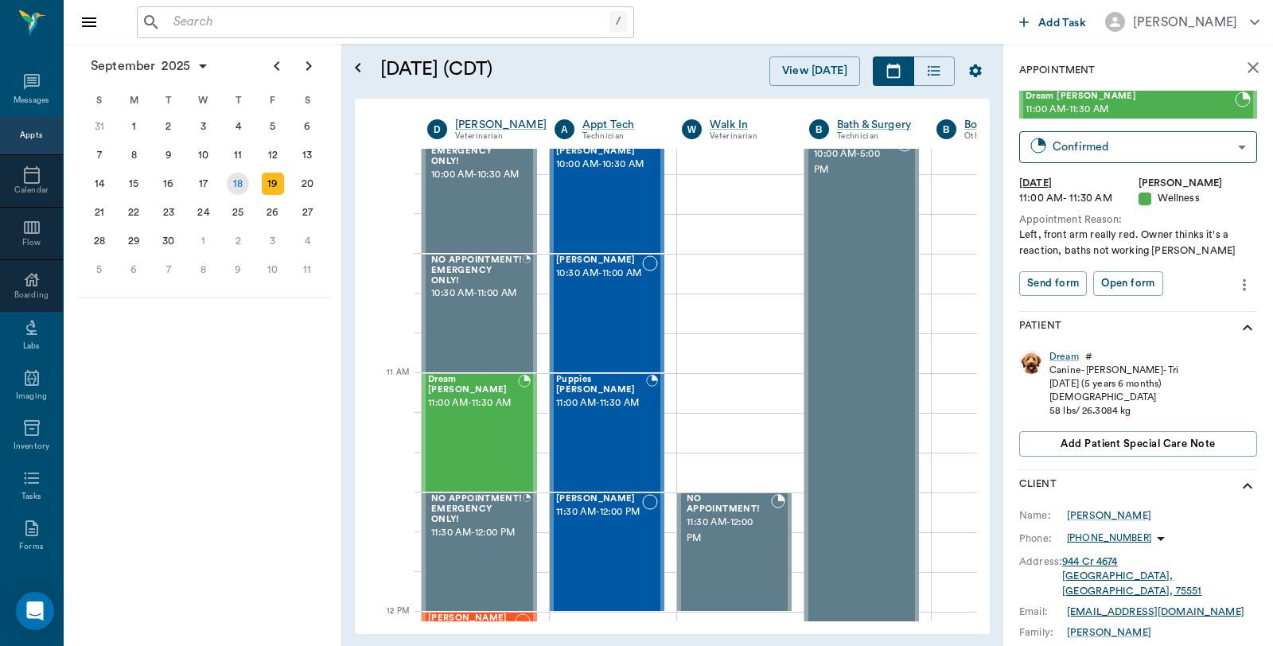
click at [235, 177] on div "18" at bounding box center [238, 184] width 22 height 22
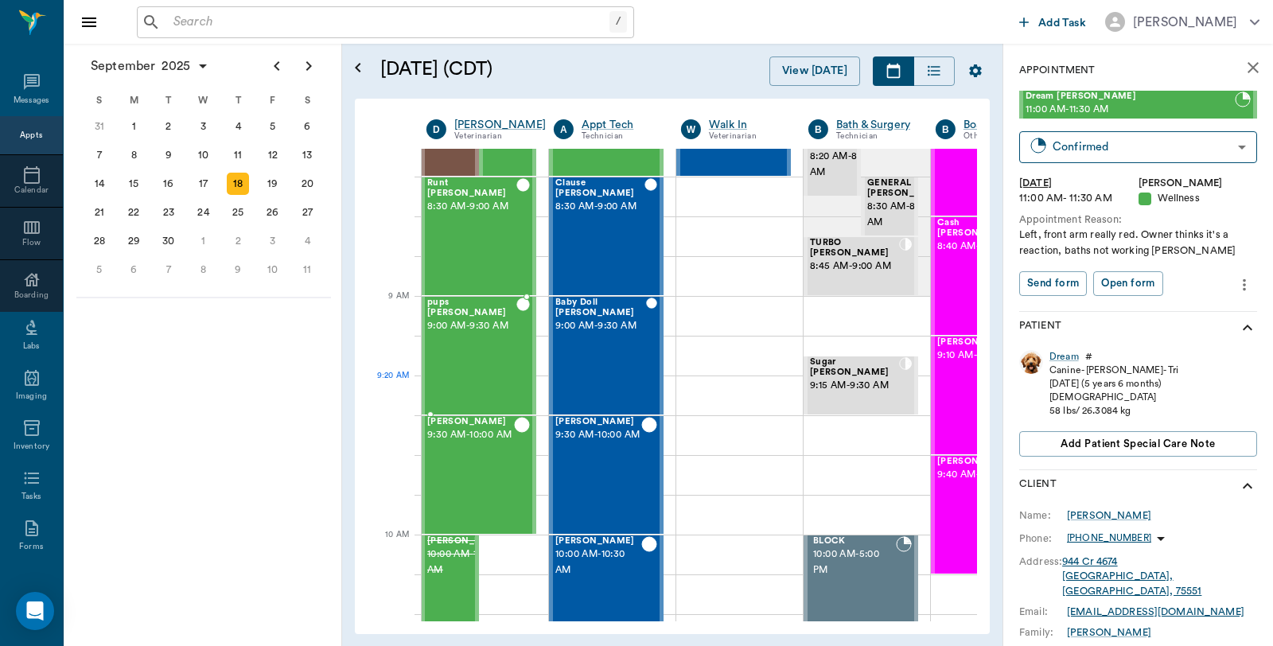
scroll to position [353, 1]
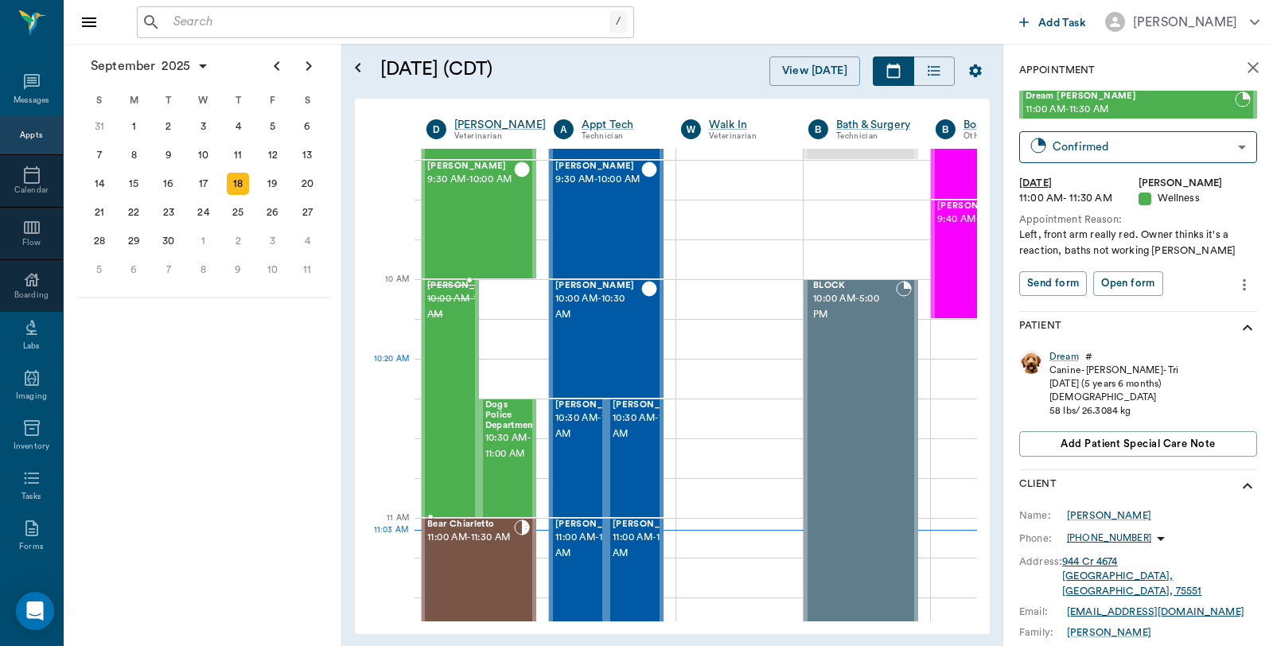
click at [449, 393] on div "Buck Hines 10:00 AM - 11:00 AM" at bounding box center [467, 398] width 80 height 235
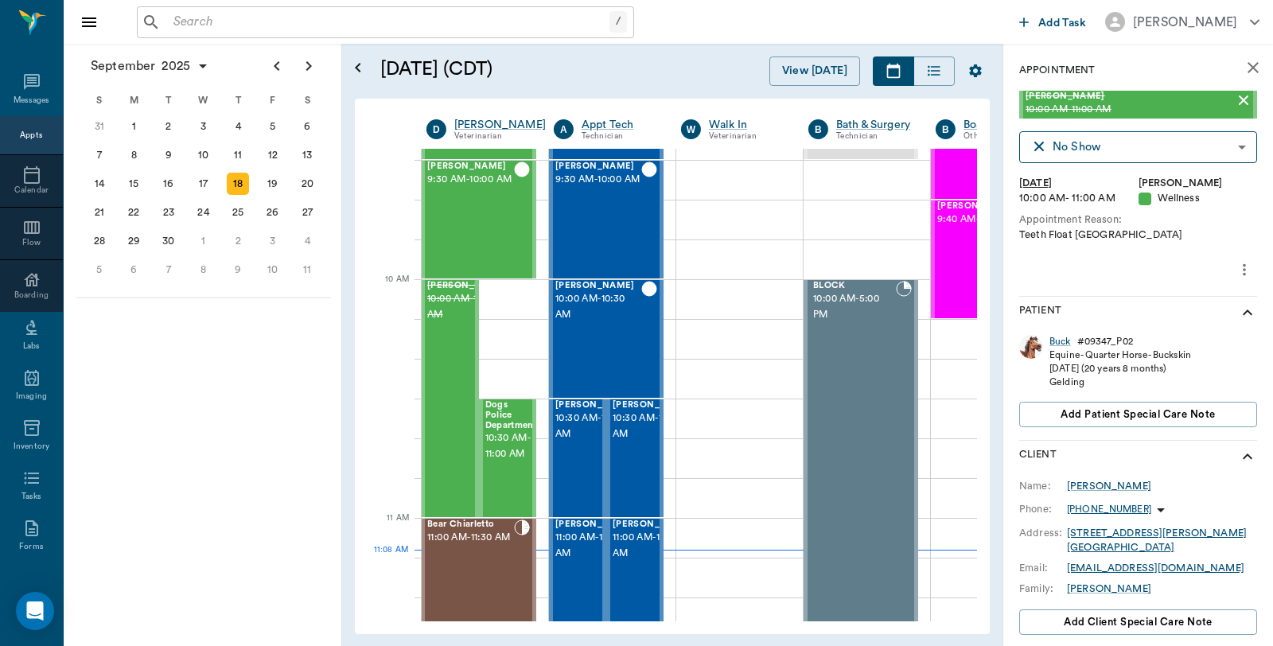
scroll to position [218, 0]
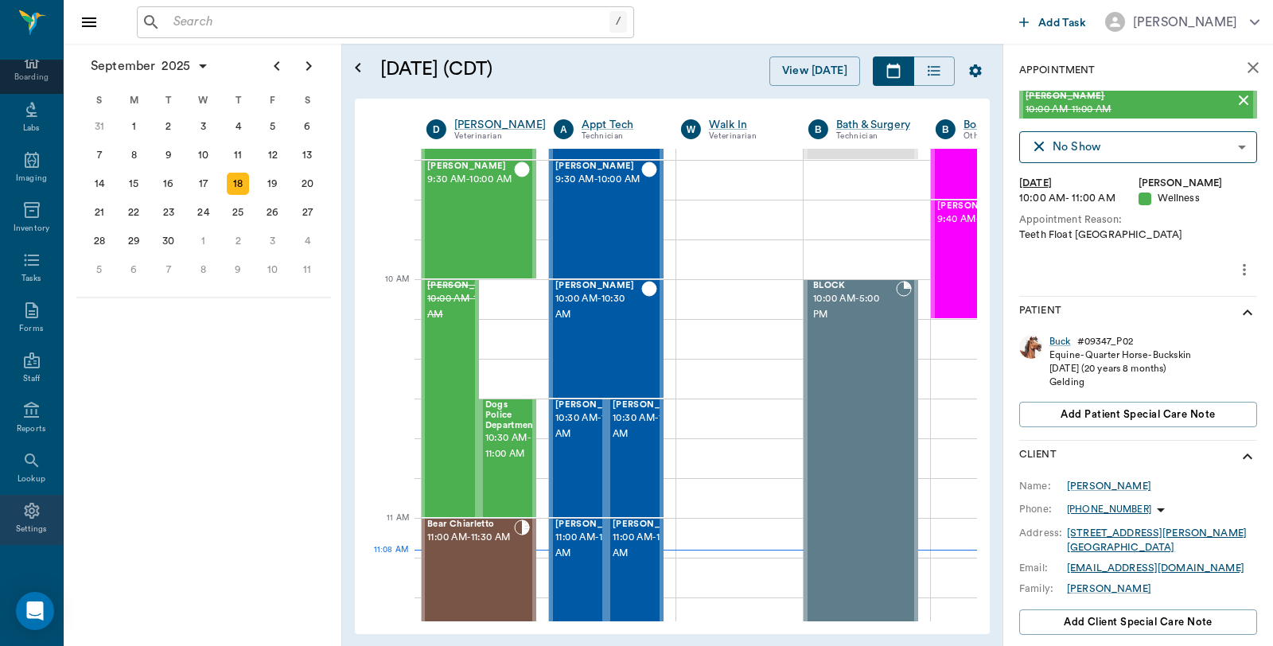
click at [35, 517] on div "Settings" at bounding box center [31, 520] width 63 height 50
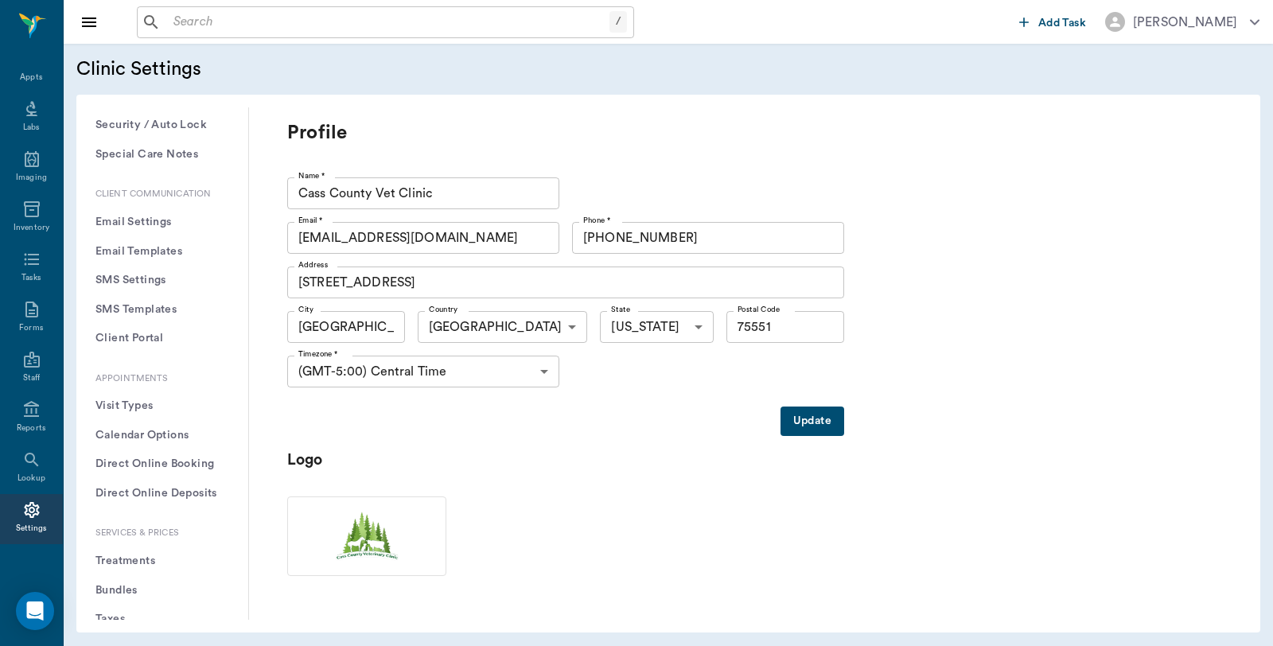
scroll to position [177, 0]
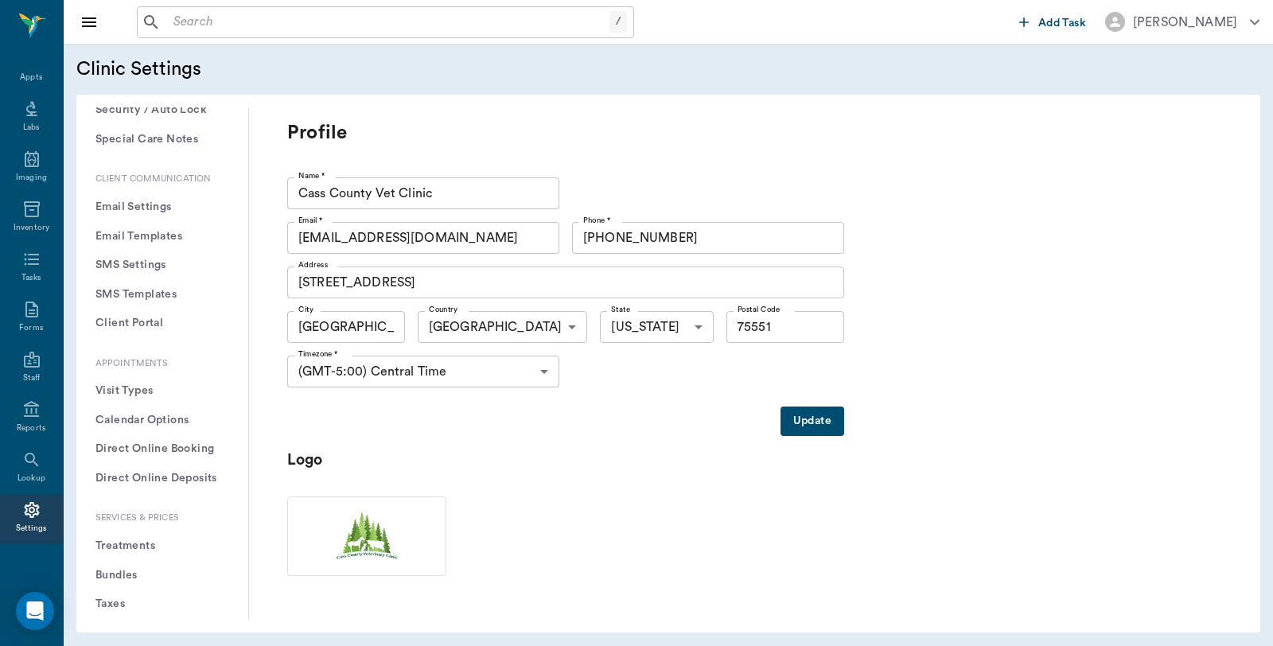
click at [139, 544] on button "Treatments" at bounding box center [162, 545] width 146 height 29
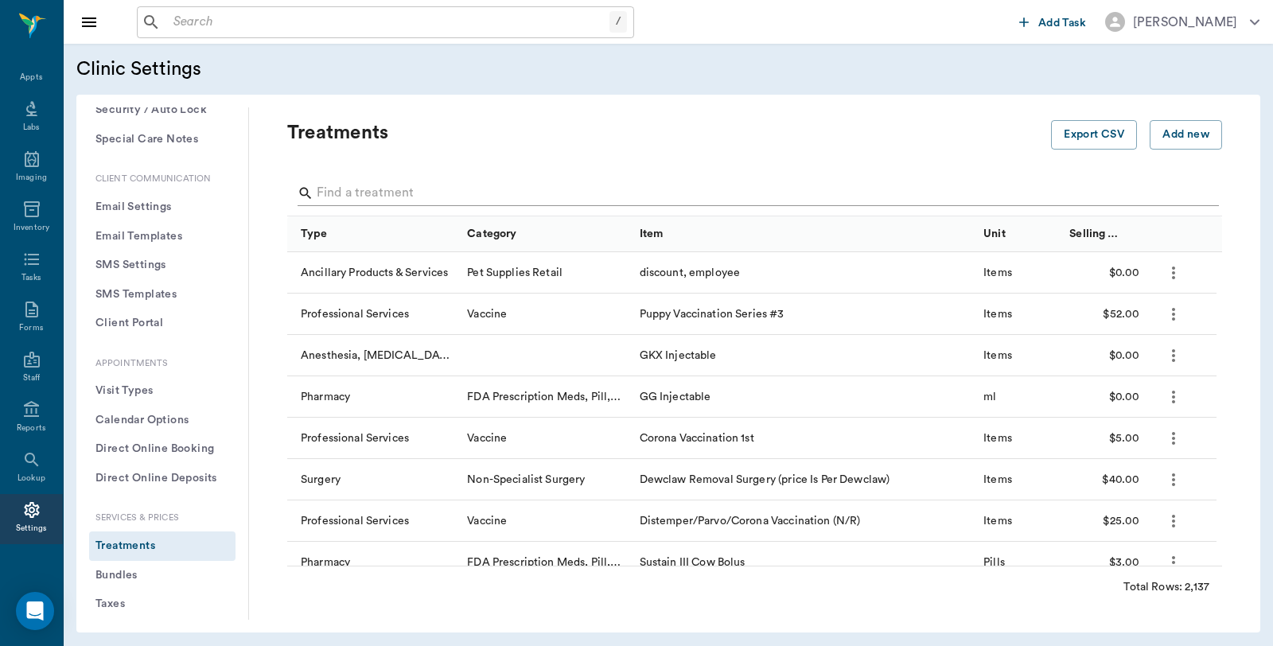
click at [444, 193] on input "Search" at bounding box center [756, 193] width 878 height 25
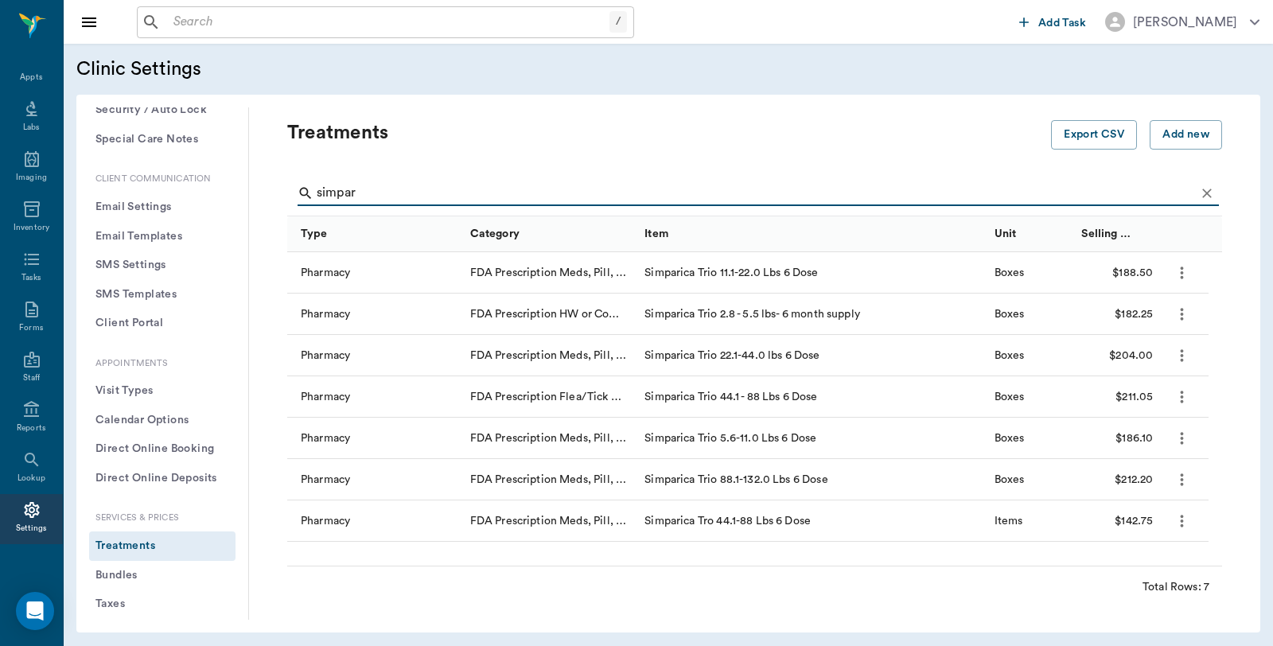
drag, startPoint x: 372, startPoint y: 192, endPoint x: 257, endPoint y: 195, distance: 114.6
click at [257, 195] on div "Treatments Export CSV Add new simpar Type Category Item Unit Selling Price/Unit…" at bounding box center [754, 363] width 1011 height 512
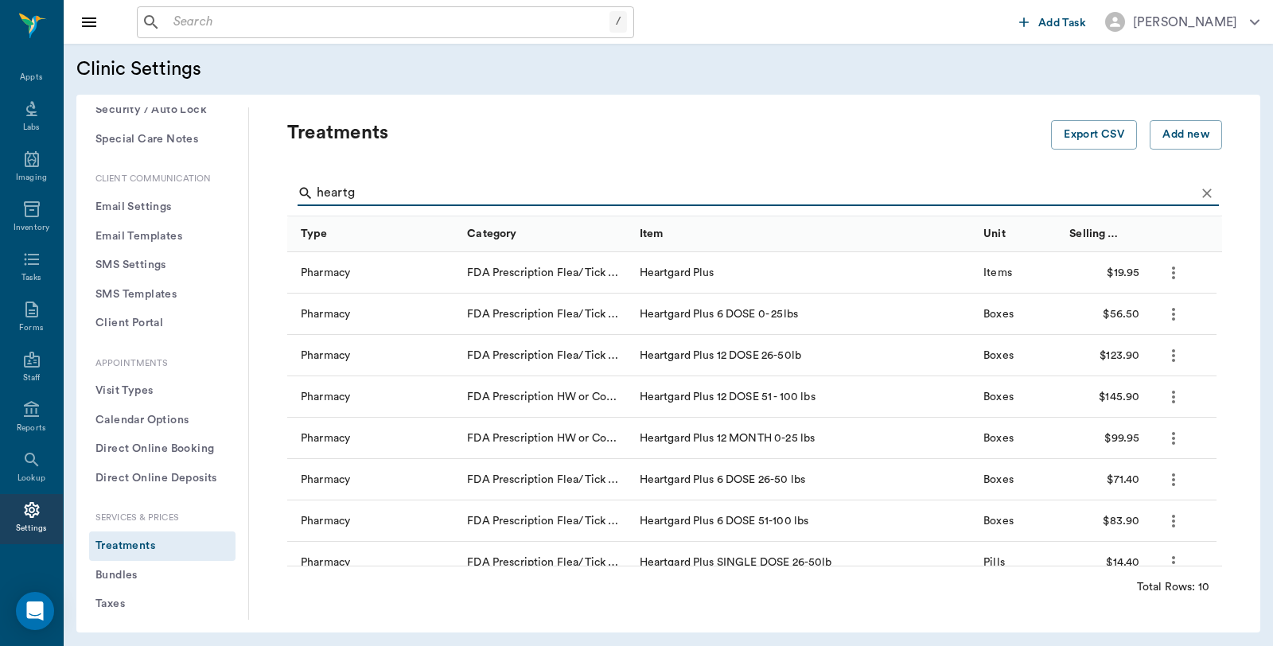
type input "heartg"
click at [239, 24] on input "text" at bounding box center [388, 22] width 442 height 22
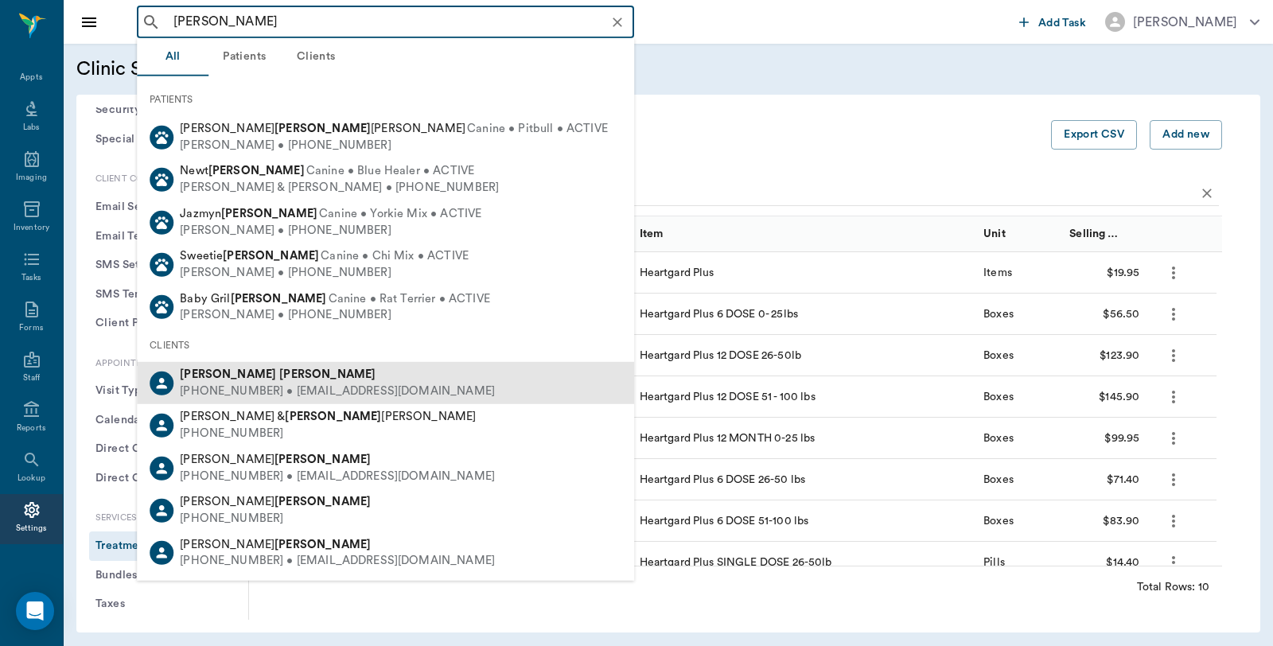
click at [258, 380] on div "Tracie Sanders" at bounding box center [337, 375] width 315 height 17
type input "traci sanders"
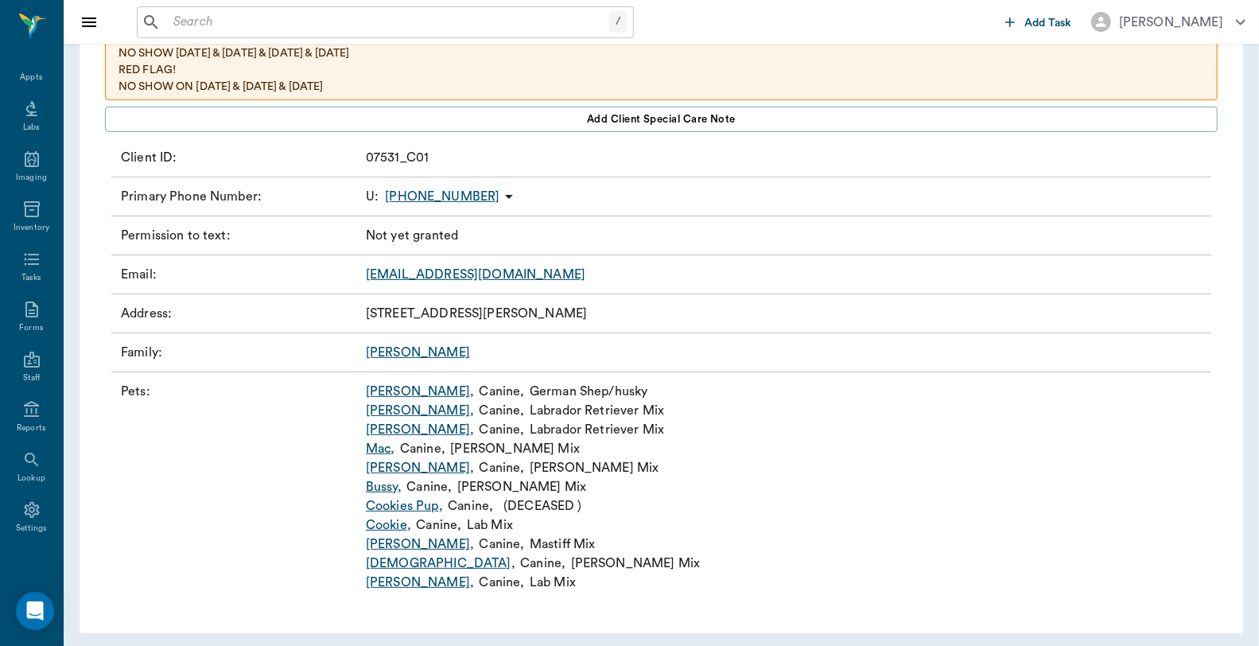
scroll to position [163, 0]
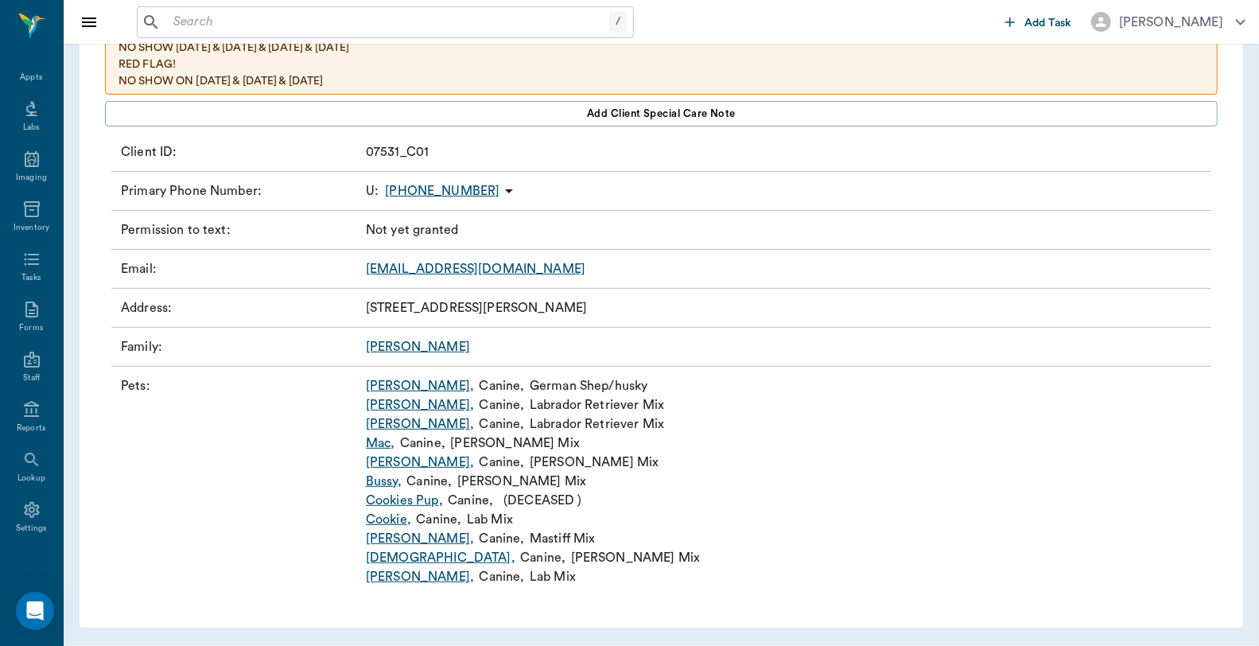
click at [382, 560] on link "Lady ," at bounding box center [441, 557] width 150 height 19
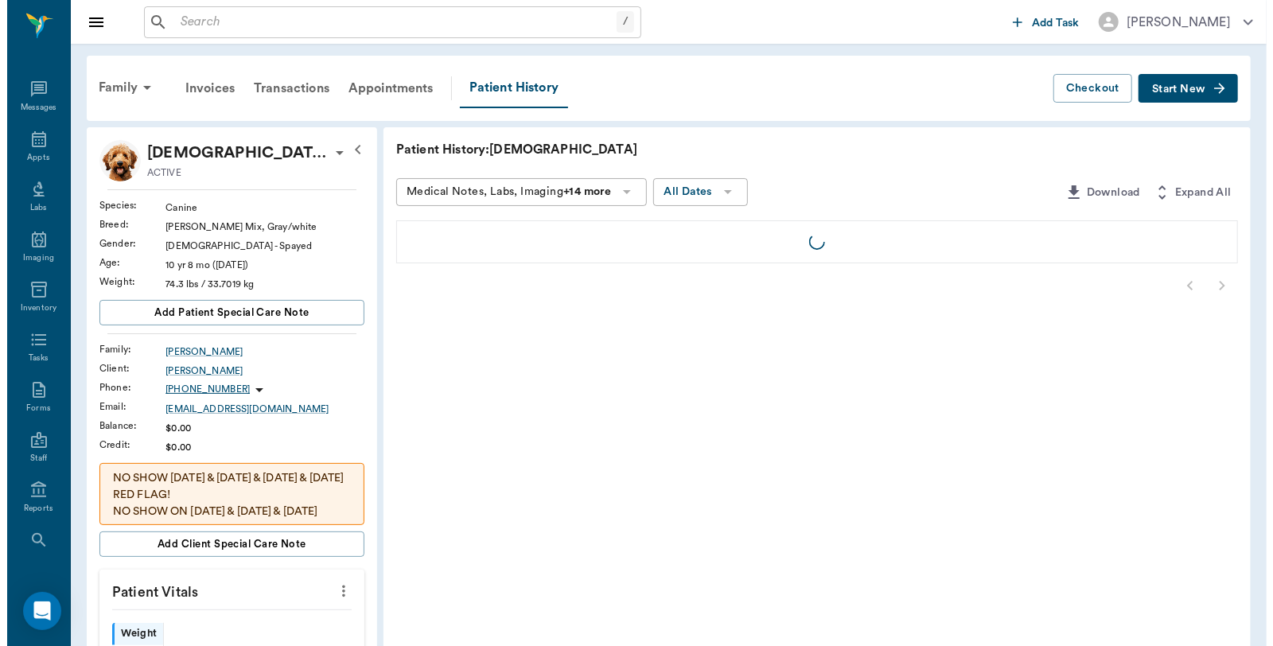
scroll to position [80, 0]
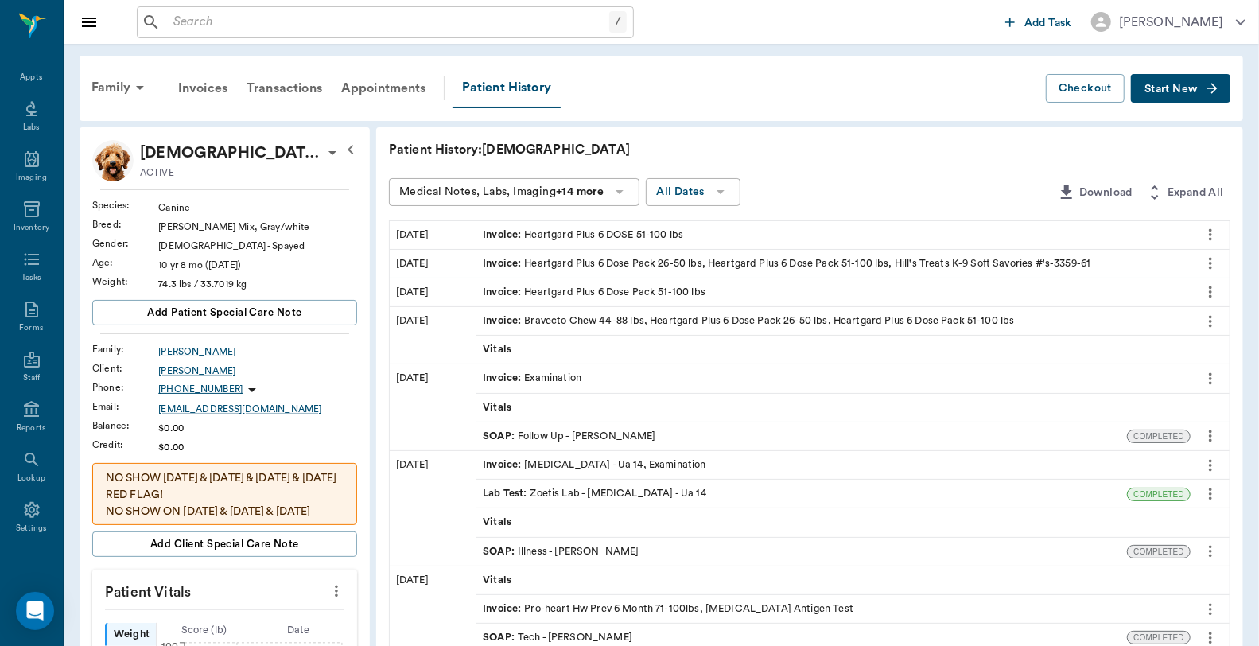
click at [1188, 93] on button "Start New" at bounding box center [1180, 88] width 99 height 29
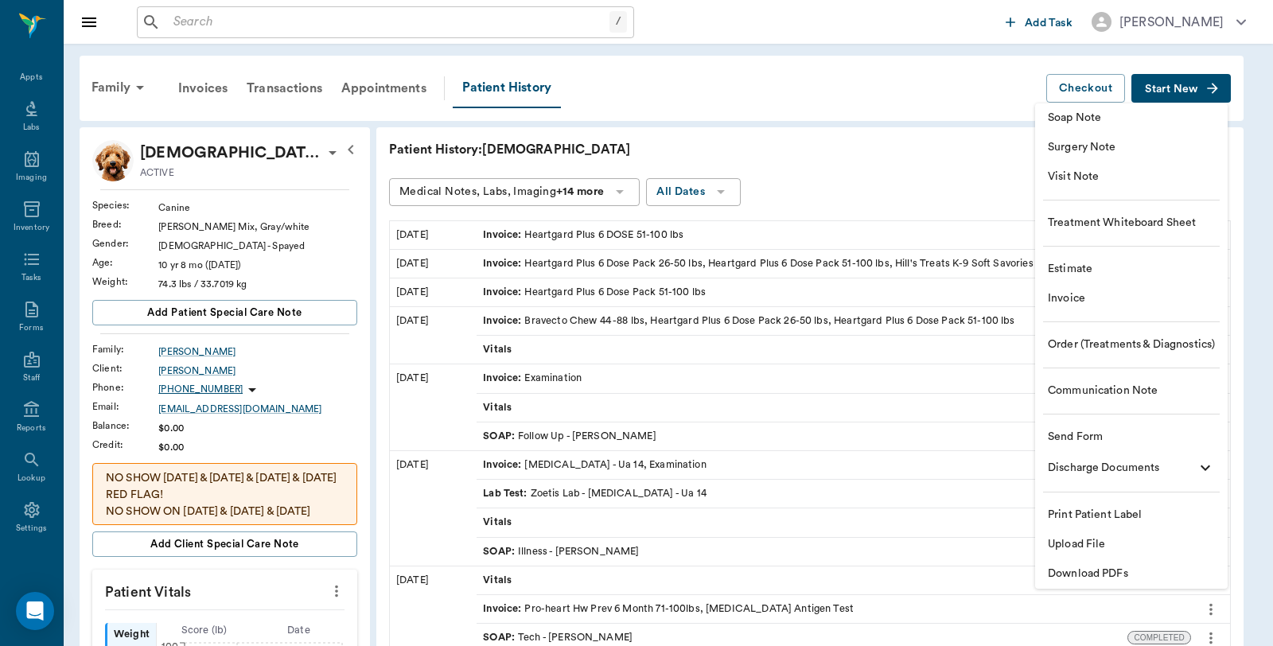
click at [1077, 295] on span "Invoice" at bounding box center [1131, 298] width 167 height 17
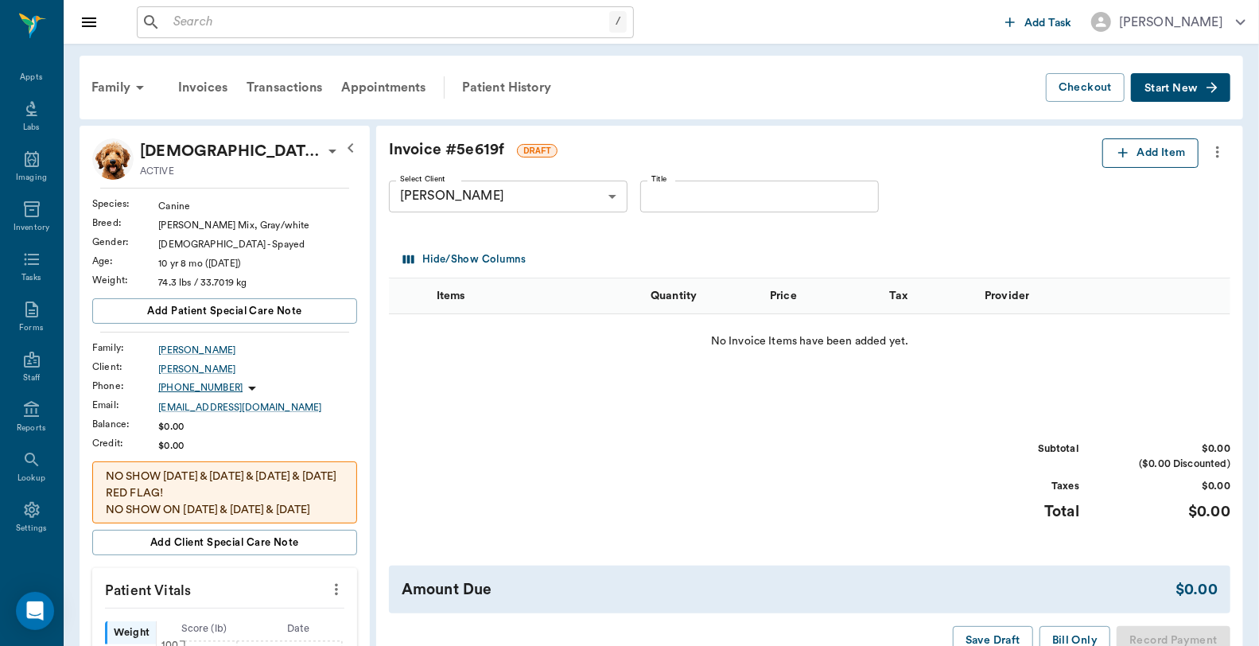
click at [1148, 154] on button "Add Item" at bounding box center [1151, 152] width 96 height 29
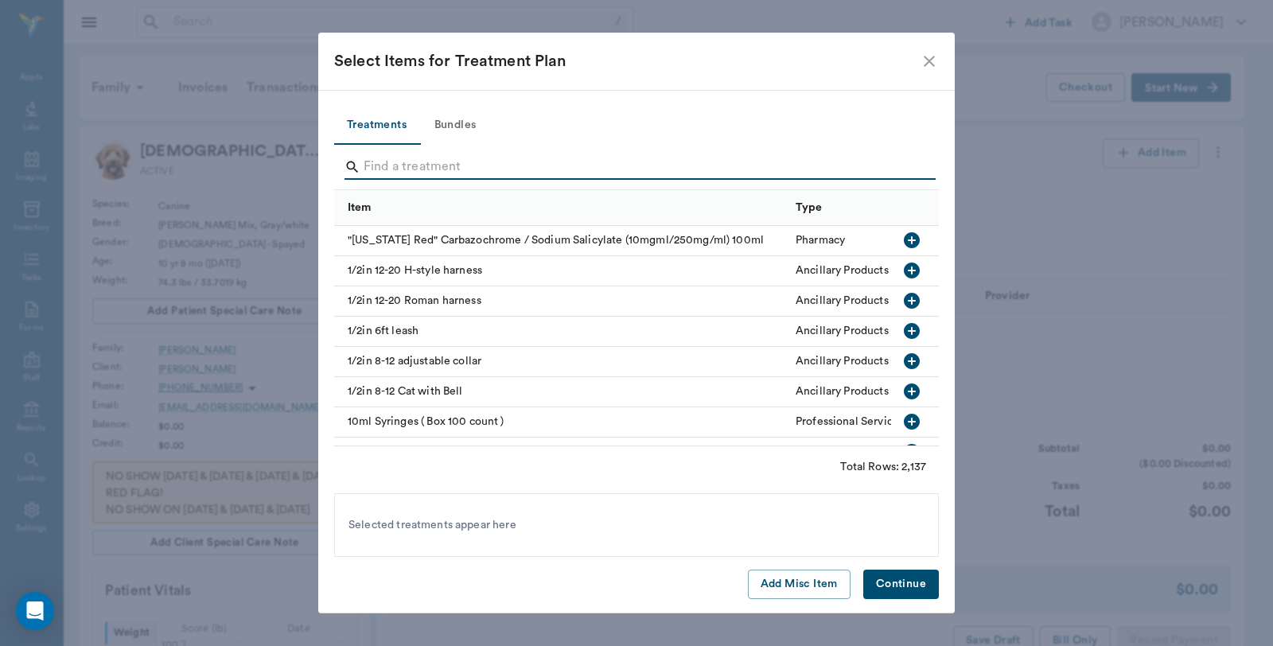
click at [584, 165] on input "Search" at bounding box center [638, 166] width 548 height 25
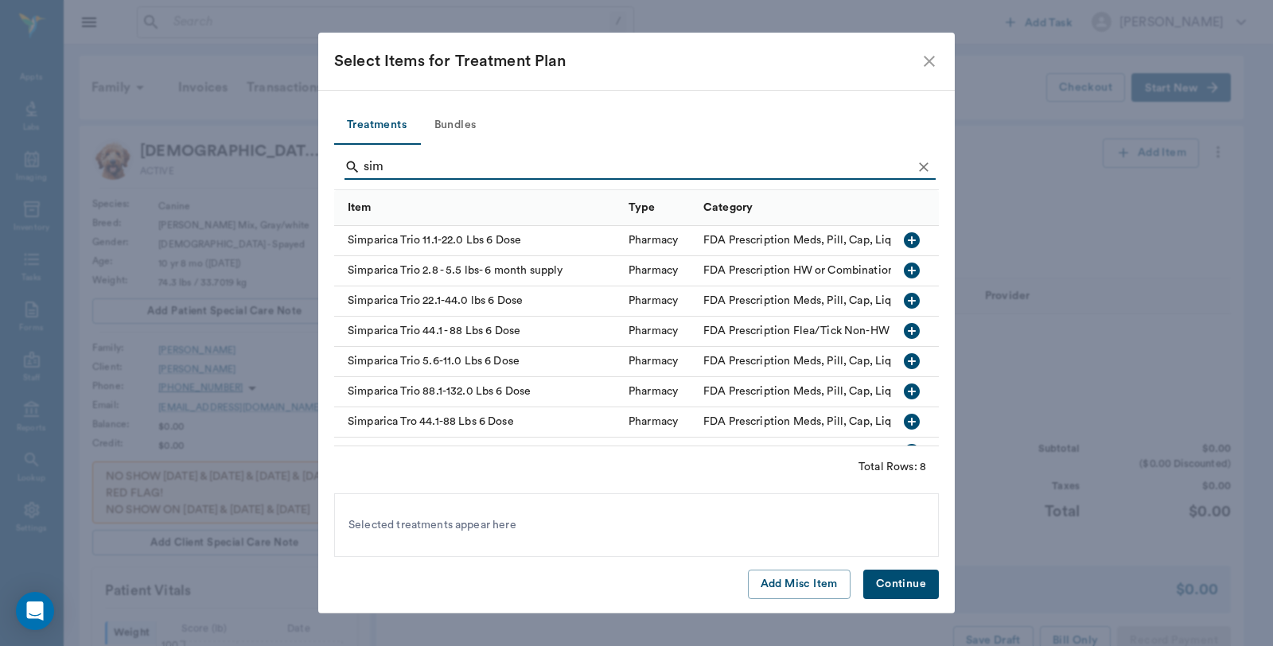
click at [904, 391] on icon "button" at bounding box center [912, 391] width 16 height 16
type input "s"
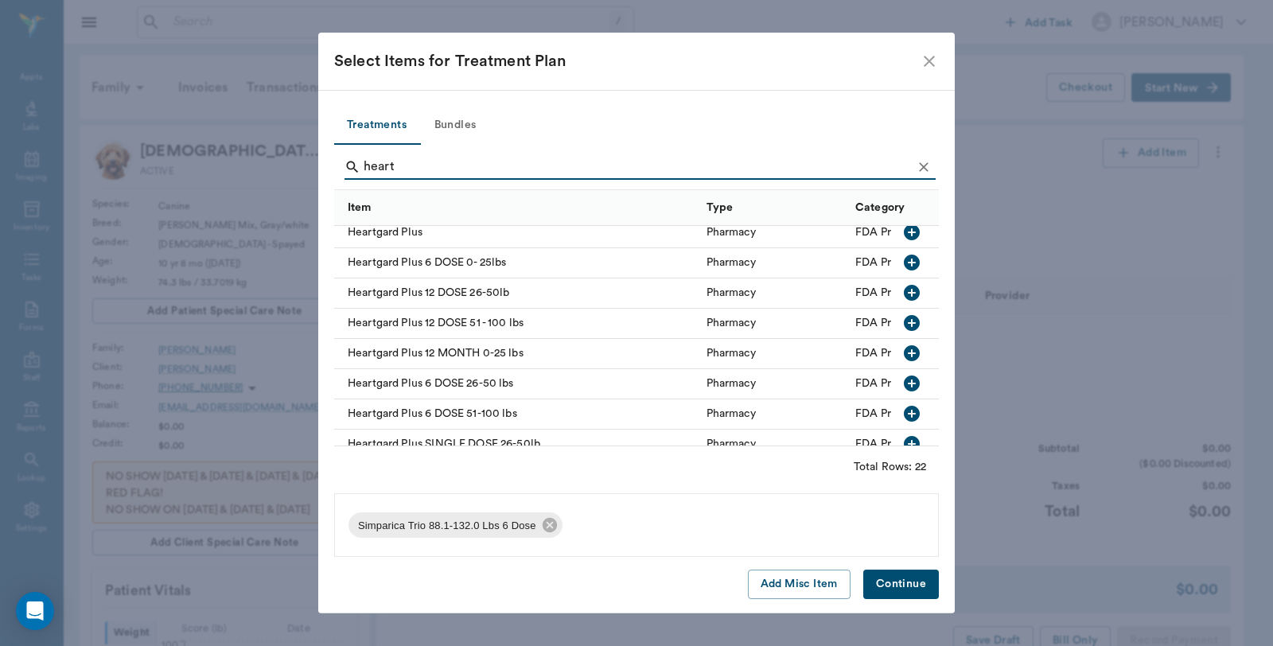
scroll to position [177, 0]
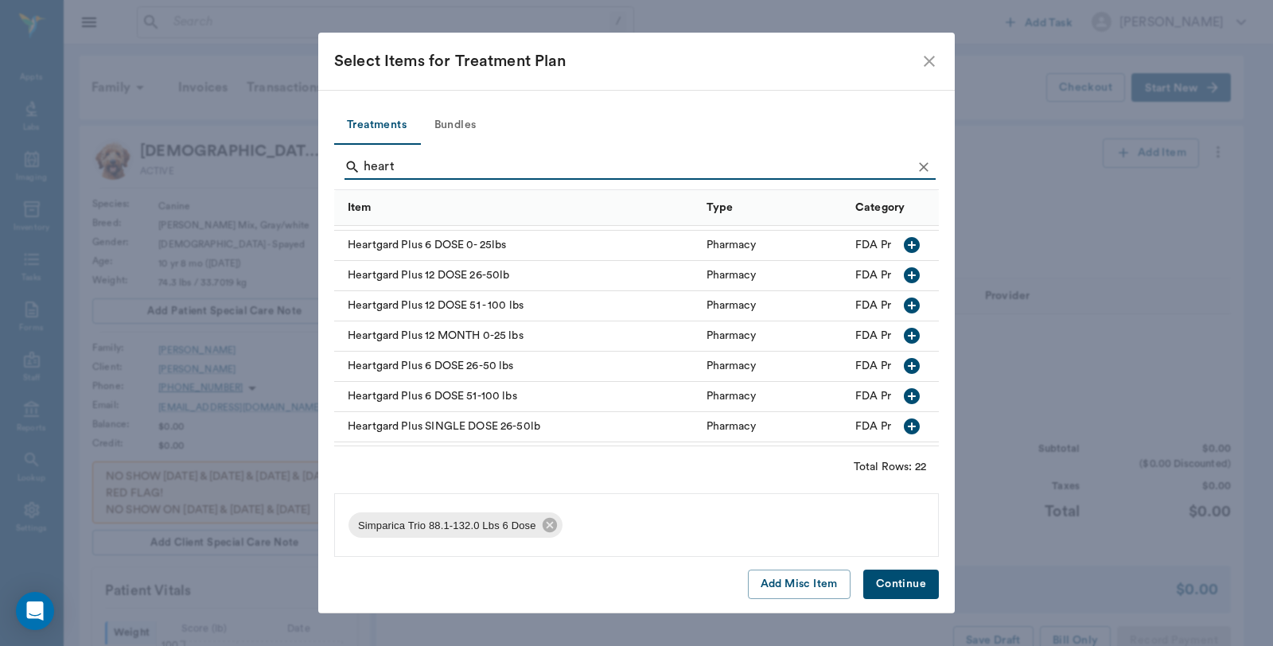
type input "heart"
click at [902, 368] on icon "button" at bounding box center [911, 365] width 19 height 19
click at [912, 582] on button "Continue" at bounding box center [901, 584] width 76 height 29
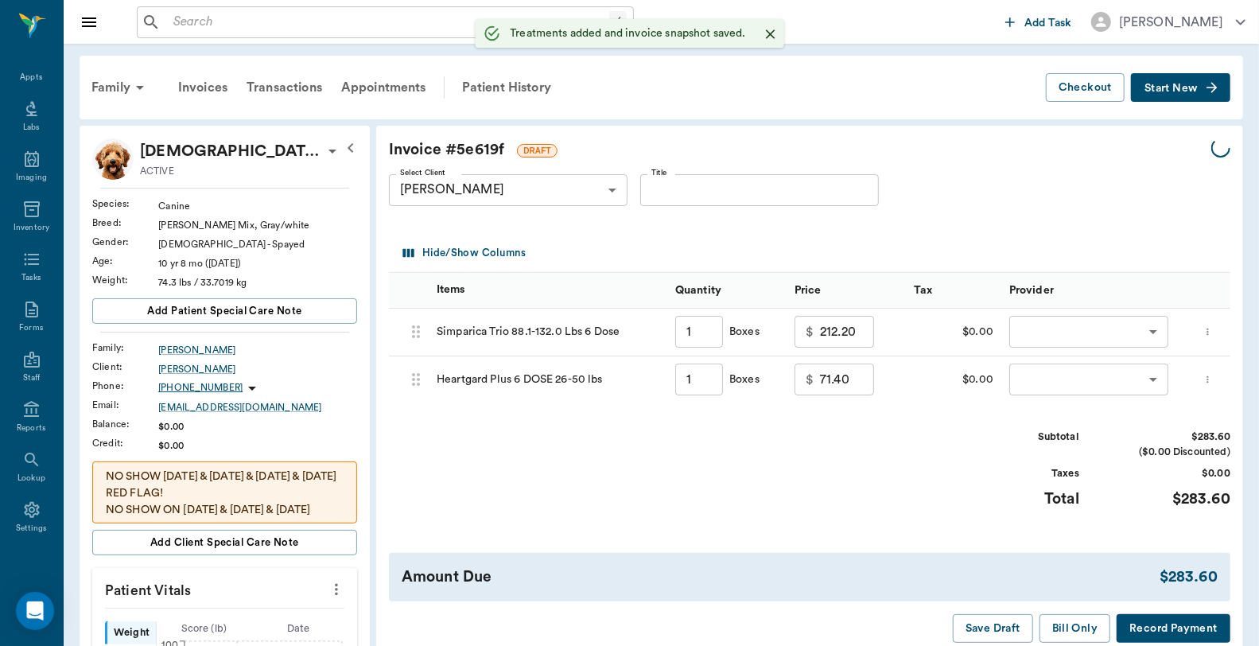
type input "1.00"
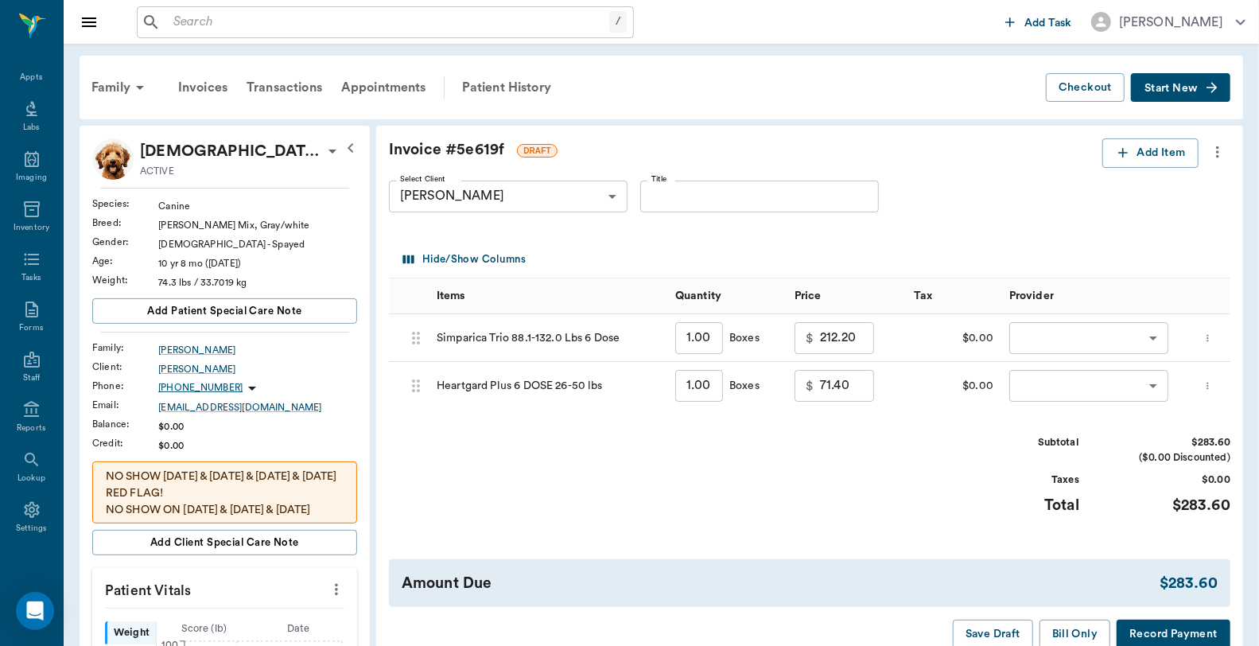
click at [1213, 388] on icon "more" at bounding box center [1208, 385] width 10 height 19
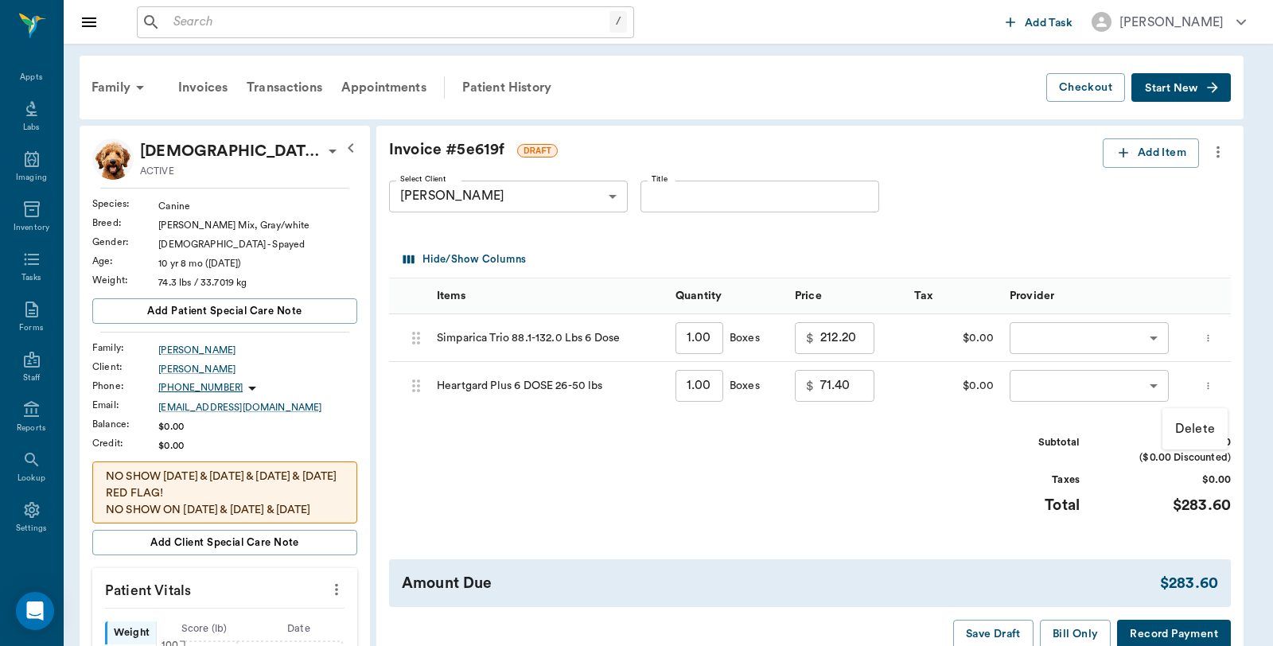
click at [1189, 430] on p "Delete" at bounding box center [1195, 428] width 40 height 19
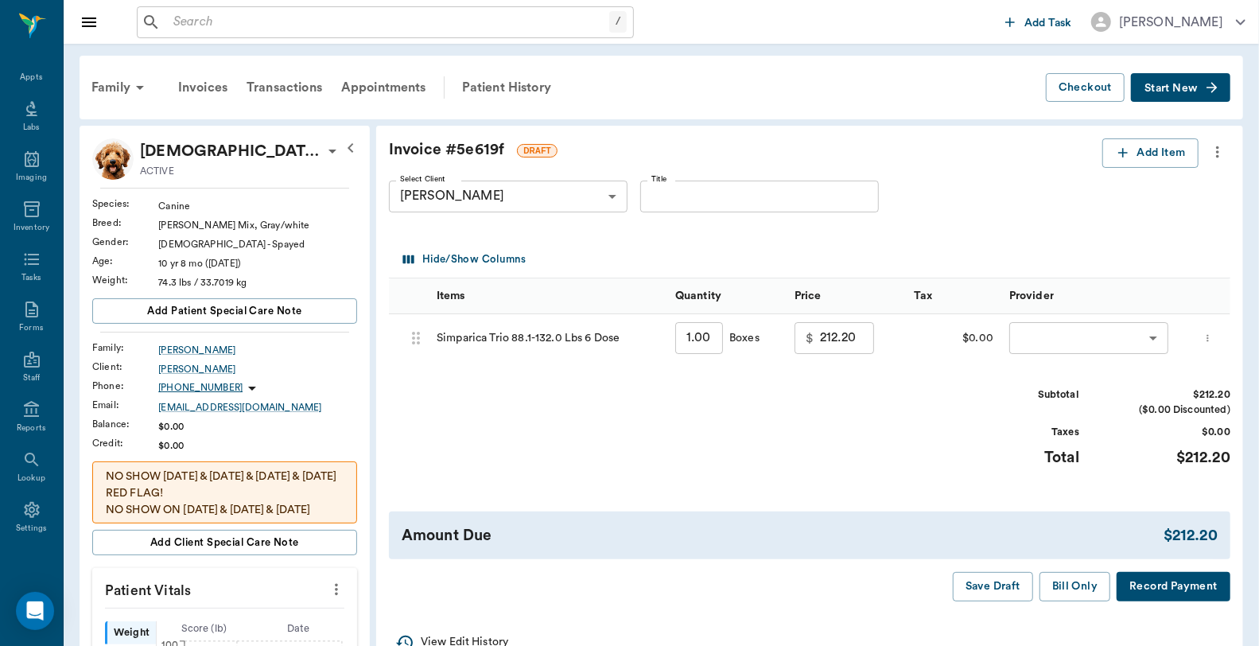
click at [1068, 333] on body "/ ​ Add Task Dr. Bert Ellsworth Nectar Messages Appts Labs Imaging Inventory Ta…" at bounding box center [629, 642] width 1259 height 1284
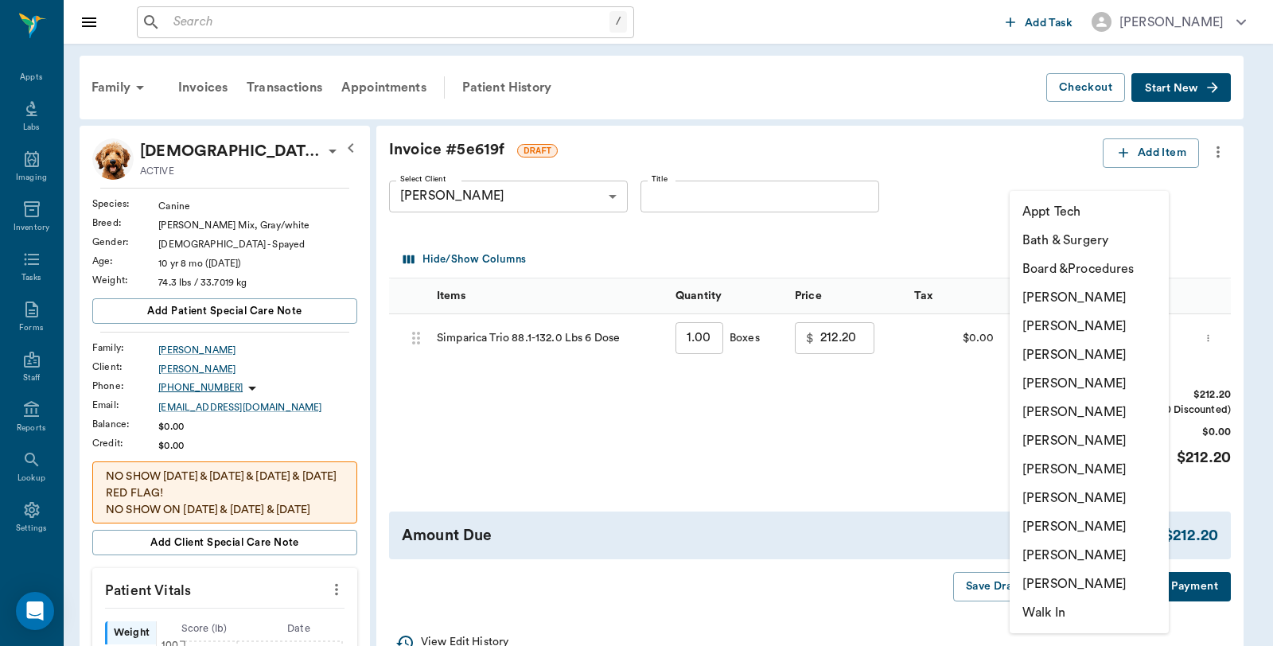
click at [1076, 297] on li "Caryn Watson" at bounding box center [1089, 297] width 159 height 29
type input "none-6899ea08ed37b777db10de45"
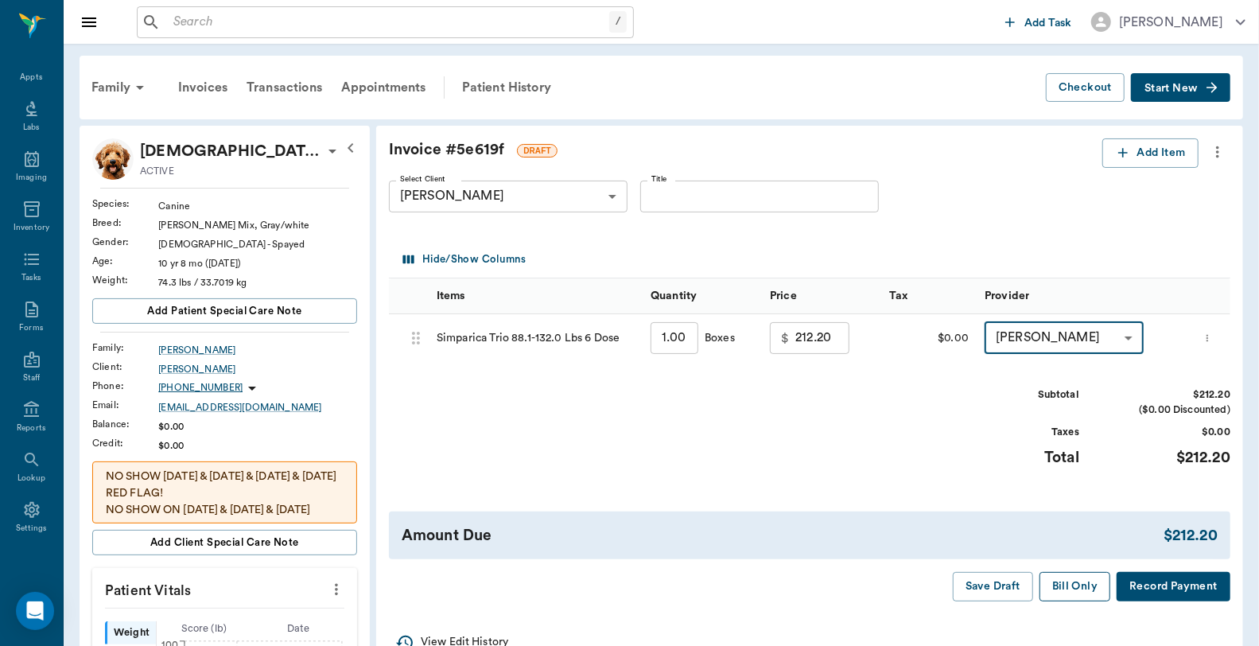
click at [1069, 590] on button "Bill Only" at bounding box center [1076, 586] width 72 height 29
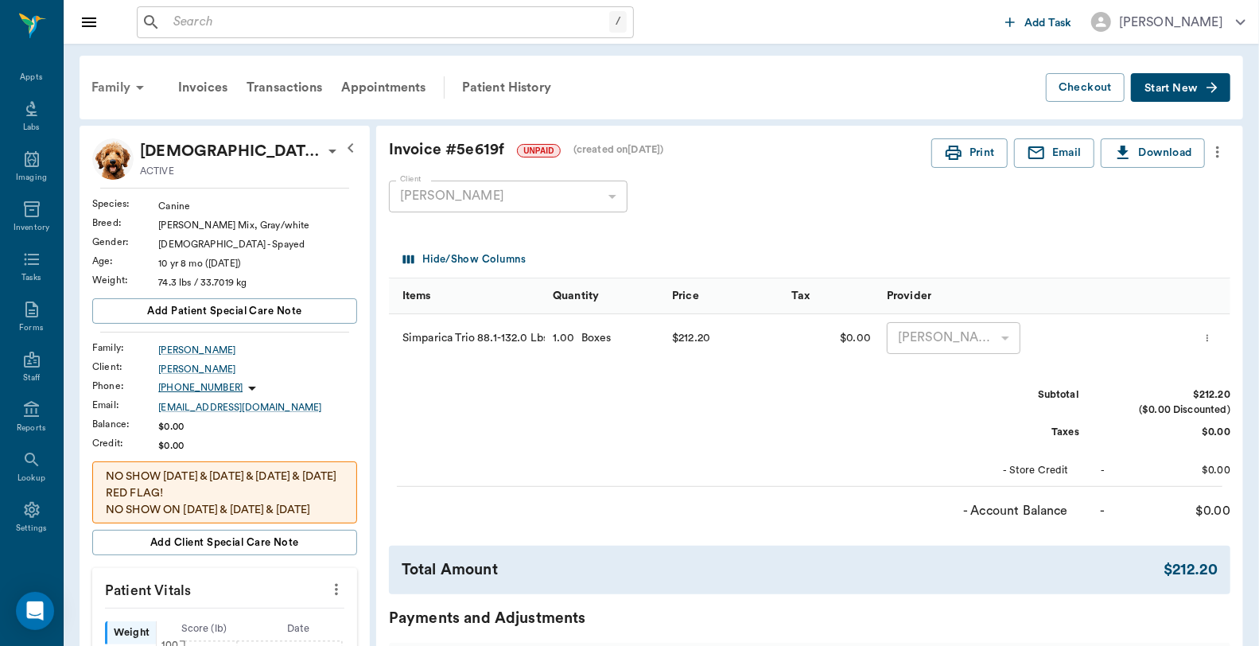
click at [112, 84] on div "Family" at bounding box center [120, 87] width 77 height 38
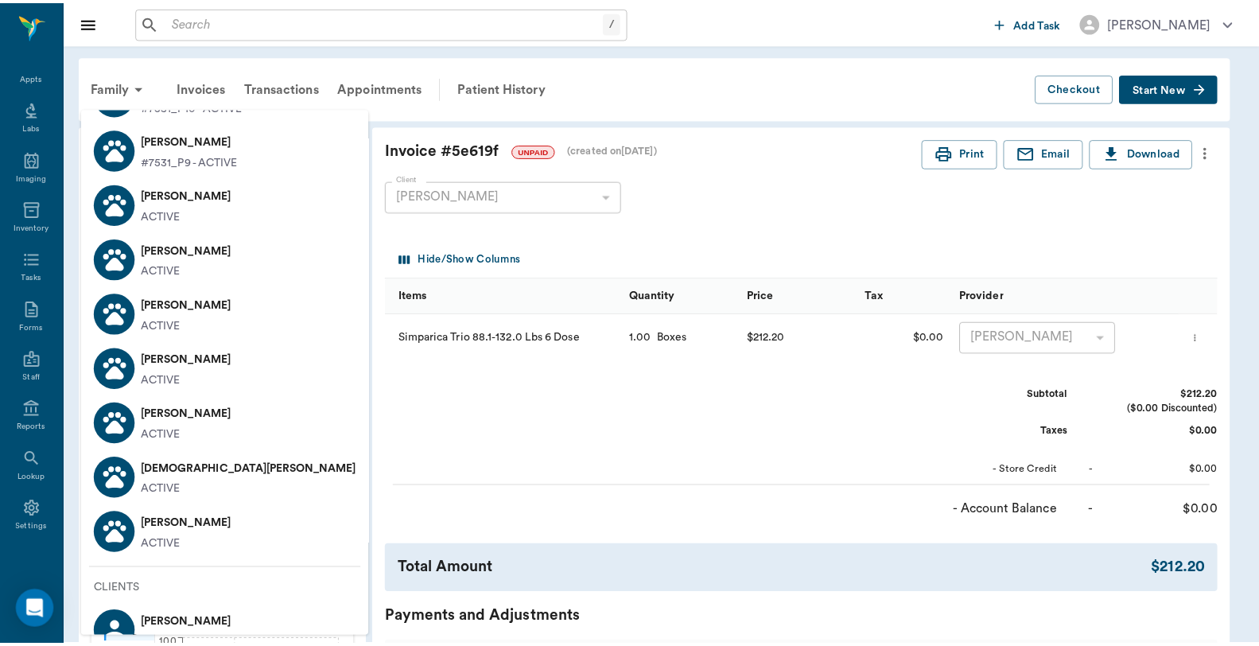
scroll to position [204, 0]
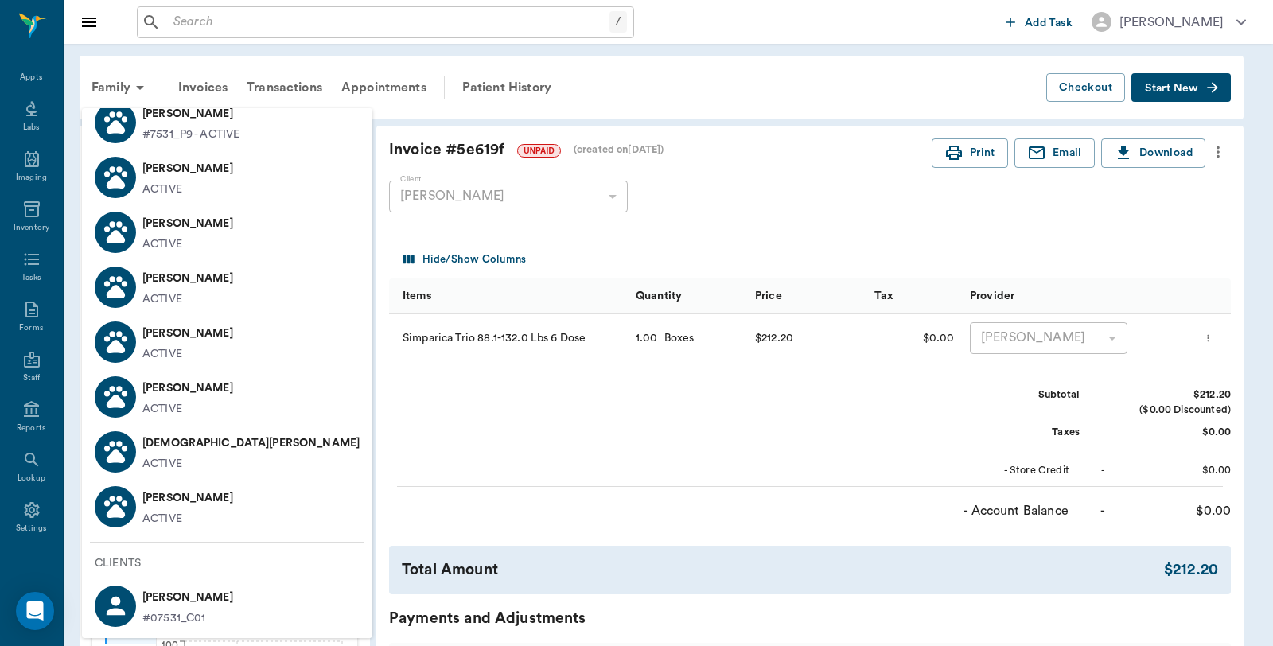
click at [171, 497] on p "Butch Sanders" at bounding box center [187, 497] width 91 height 25
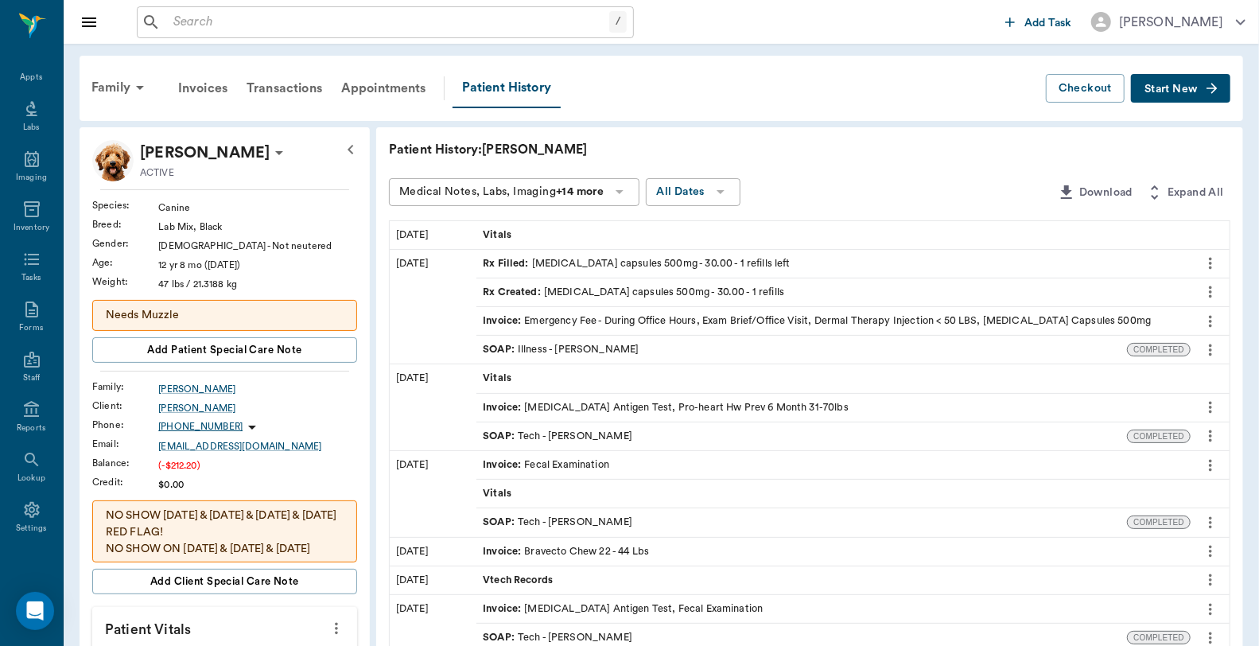
click at [1195, 89] on span "Start New" at bounding box center [1171, 89] width 53 height 0
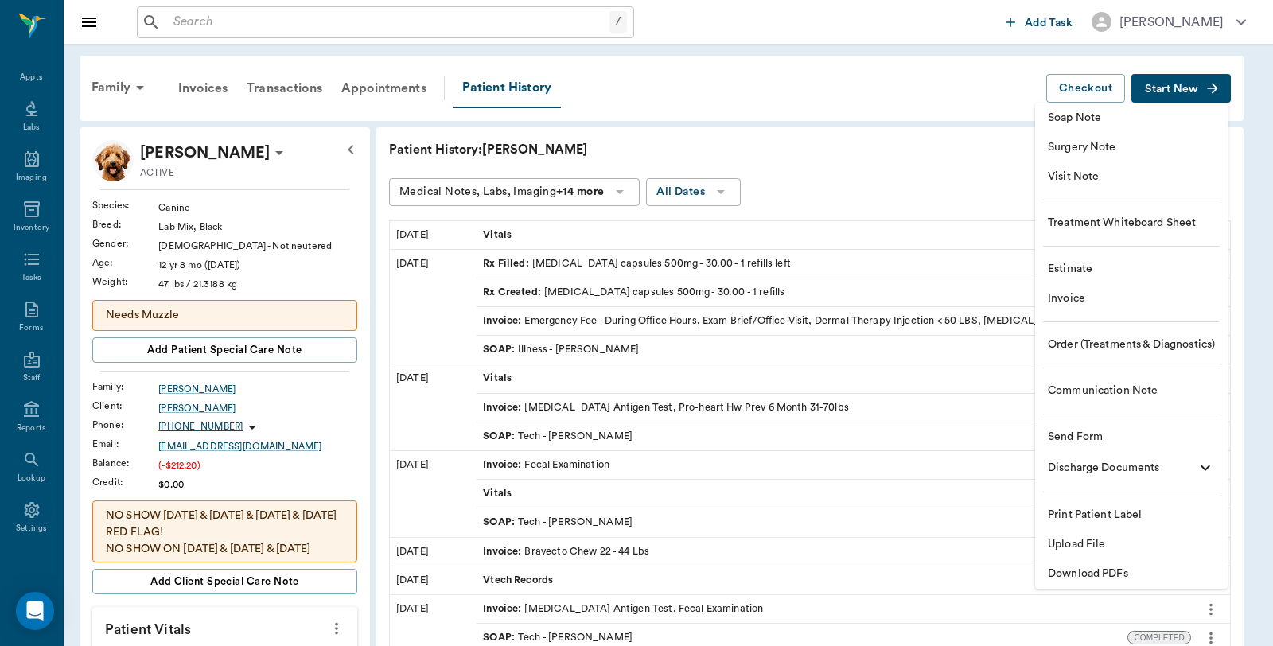
click at [1092, 298] on span "Invoice" at bounding box center [1131, 298] width 167 height 17
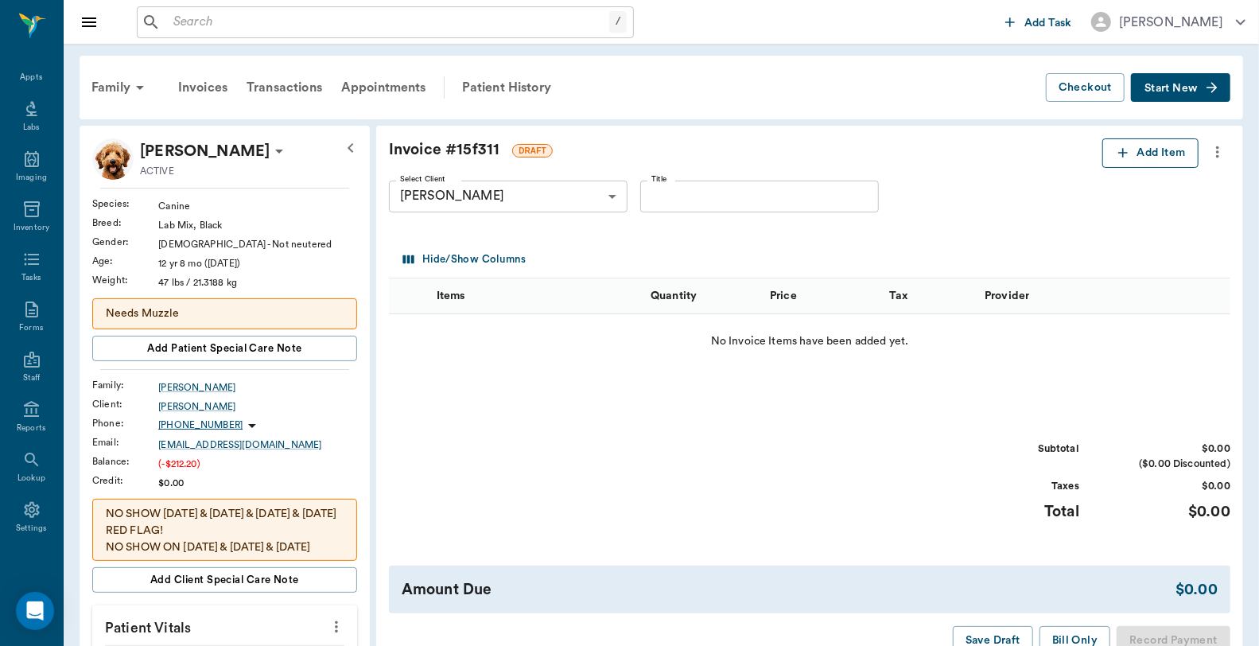
click at [1142, 159] on button "Add Item" at bounding box center [1151, 152] width 96 height 29
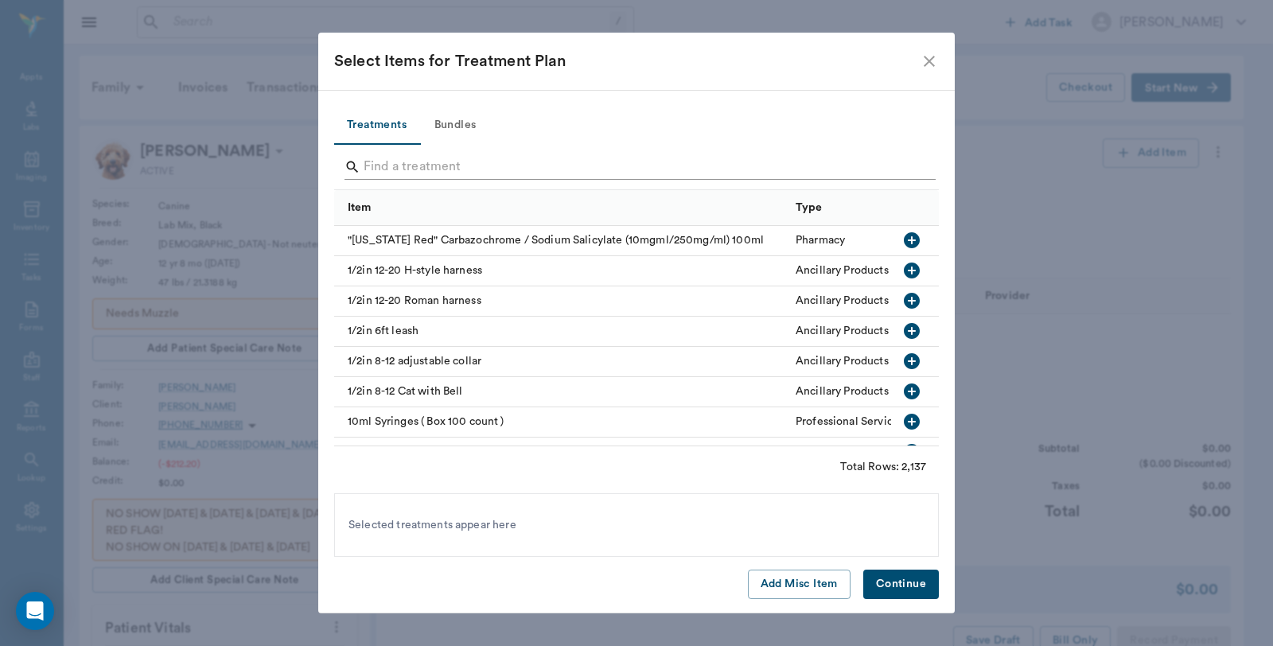
click at [535, 158] on input "Search" at bounding box center [638, 166] width 548 height 25
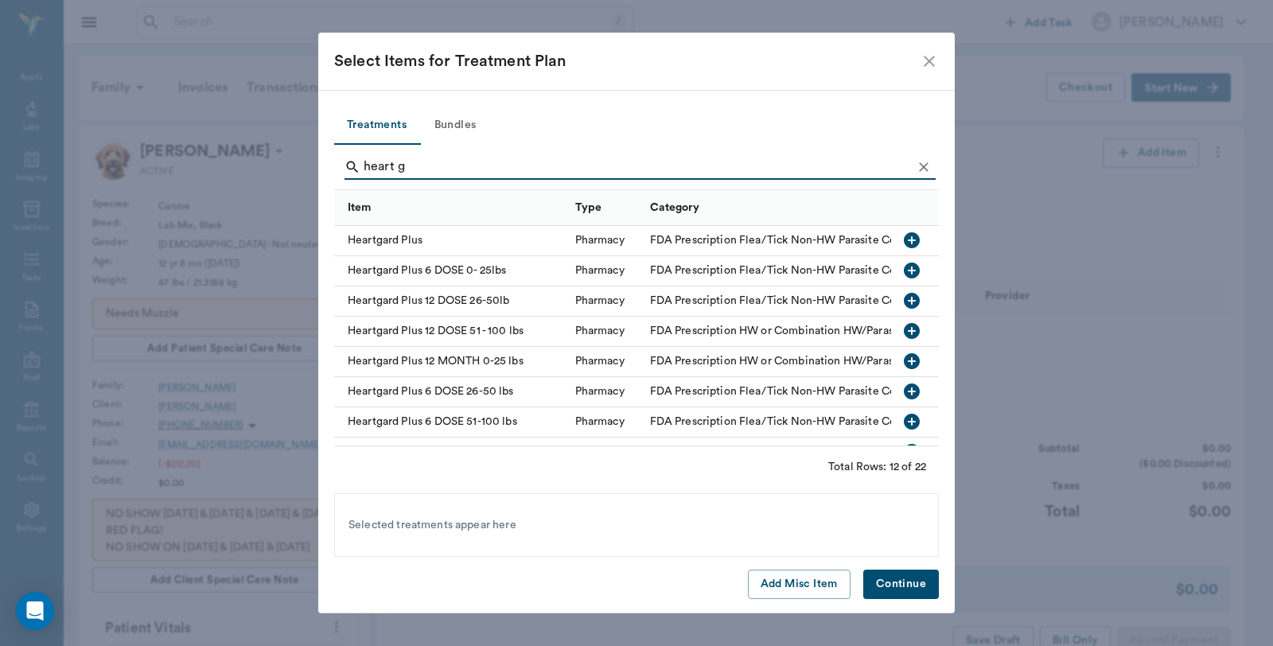
type input "heart g"
click at [904, 391] on icon "button" at bounding box center [912, 391] width 16 height 16
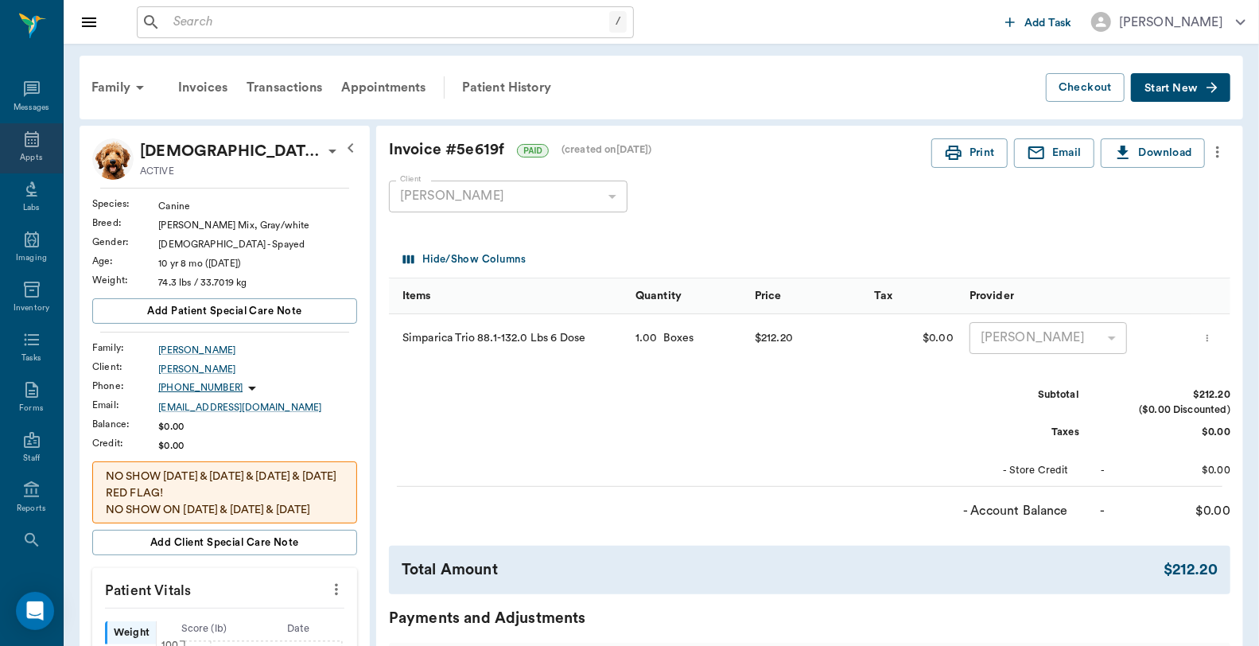
click at [41, 149] on div "Appts" at bounding box center [31, 148] width 63 height 50
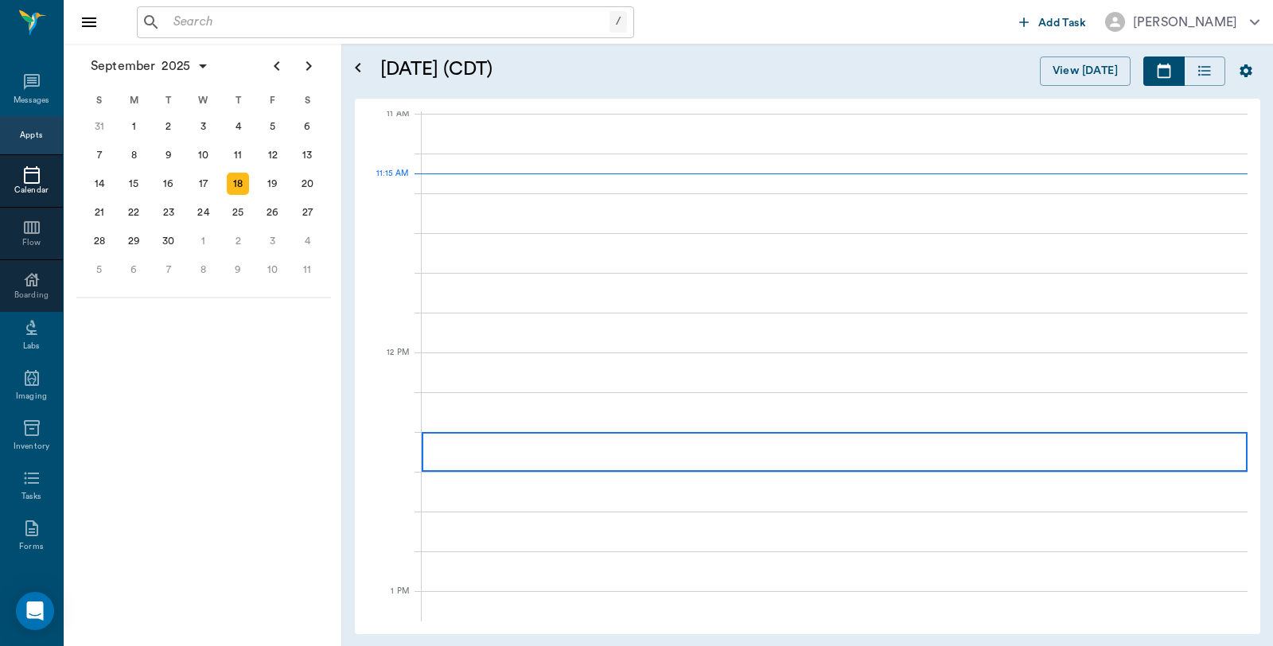
scroll to position [719, 0]
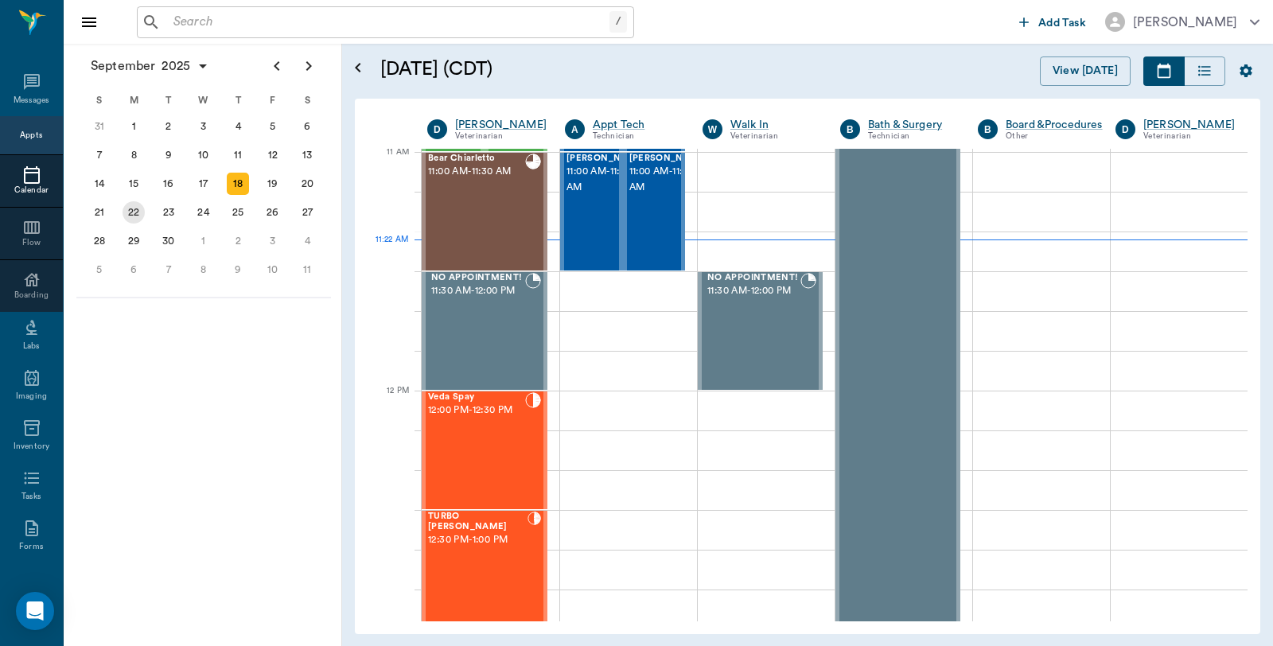
click at [138, 204] on div "22" at bounding box center [134, 212] width 22 height 22
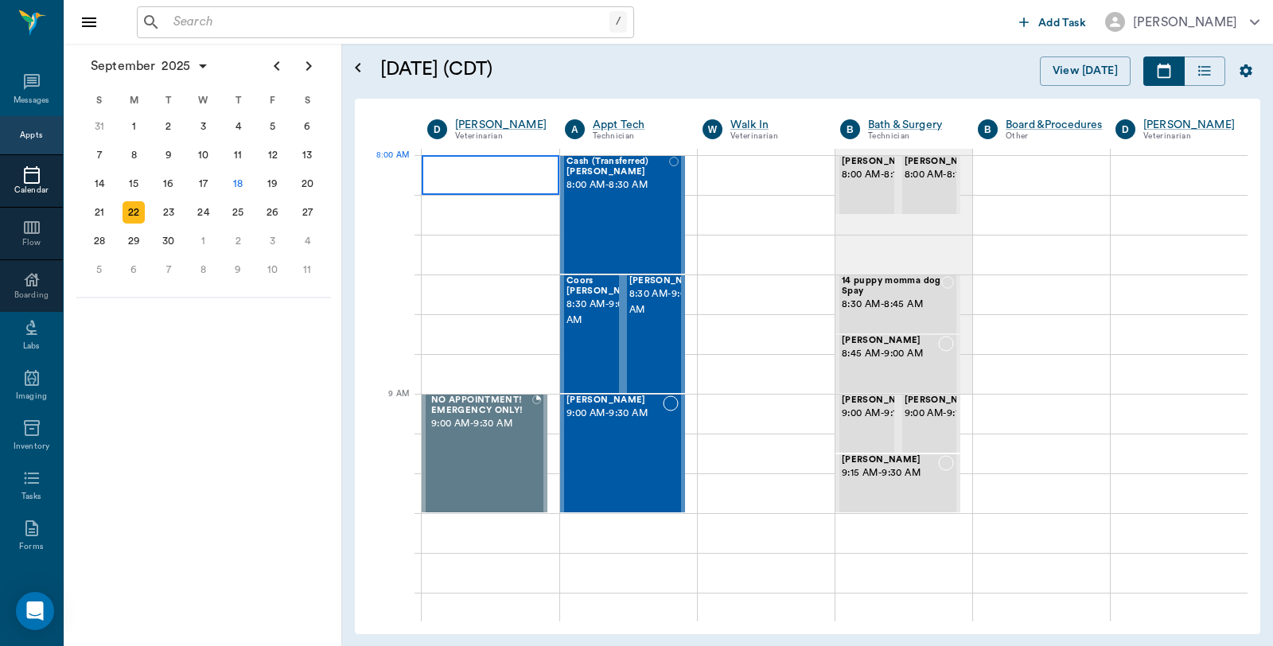
click at [477, 170] on div at bounding box center [491, 175] width 138 height 40
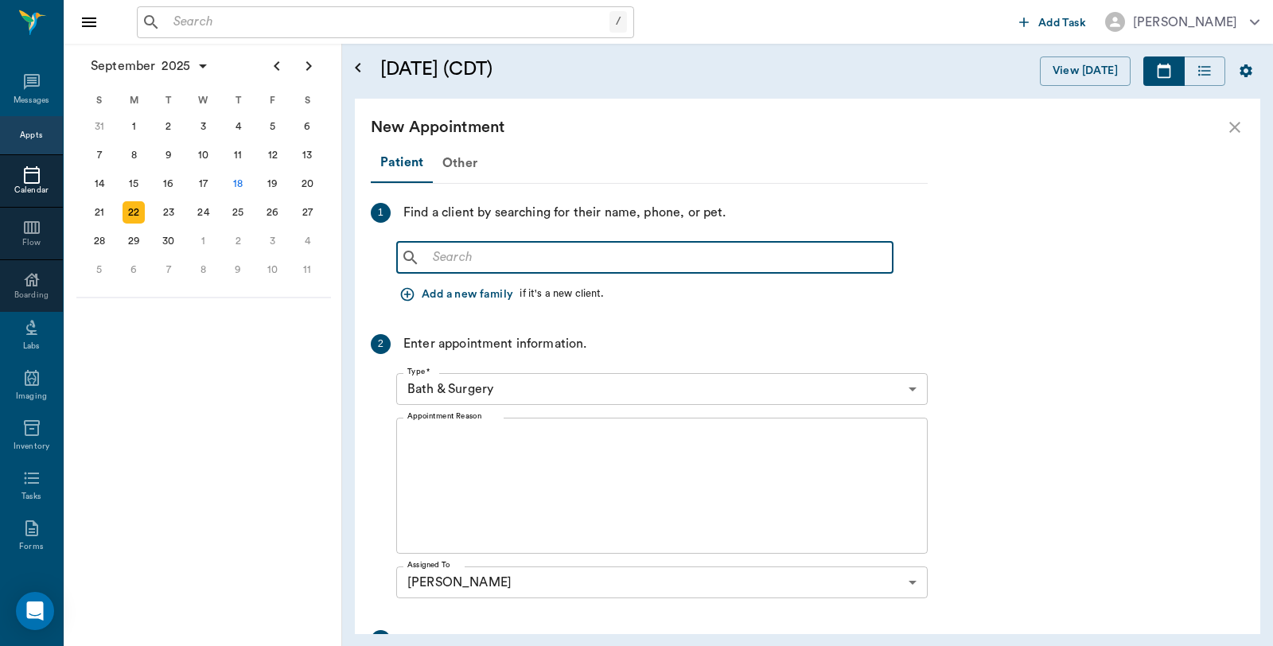
click at [507, 261] on input "text" at bounding box center [656, 258] width 460 height 22
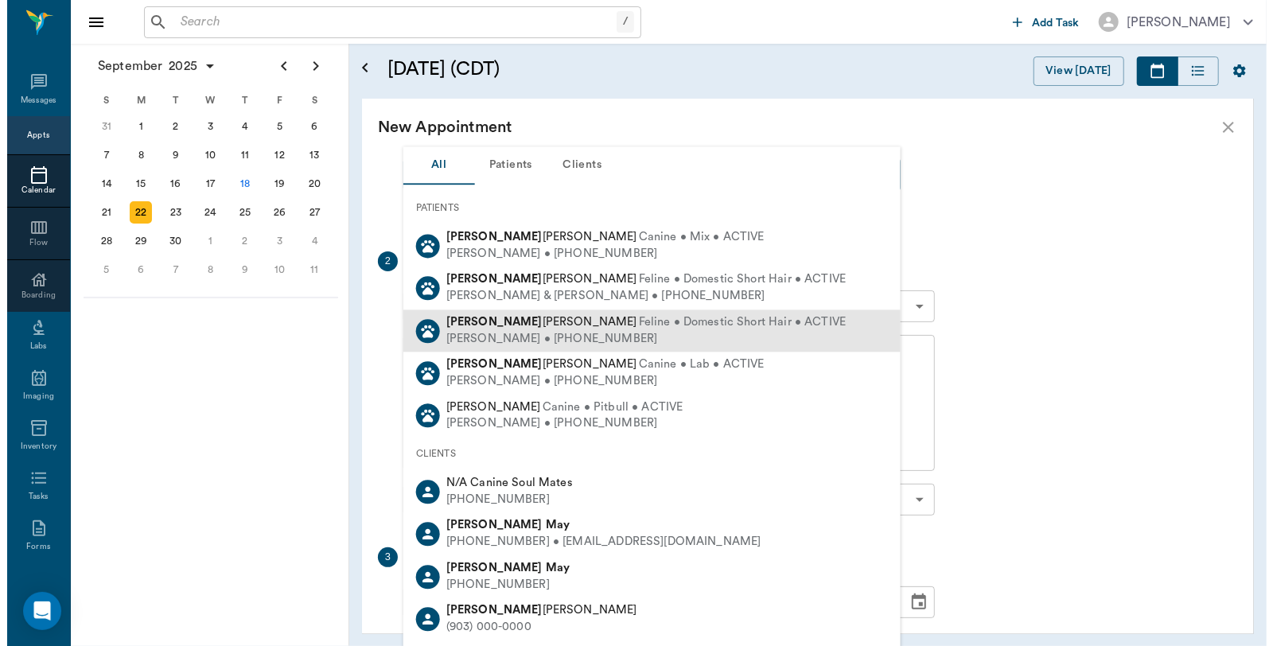
scroll to position [53, 0]
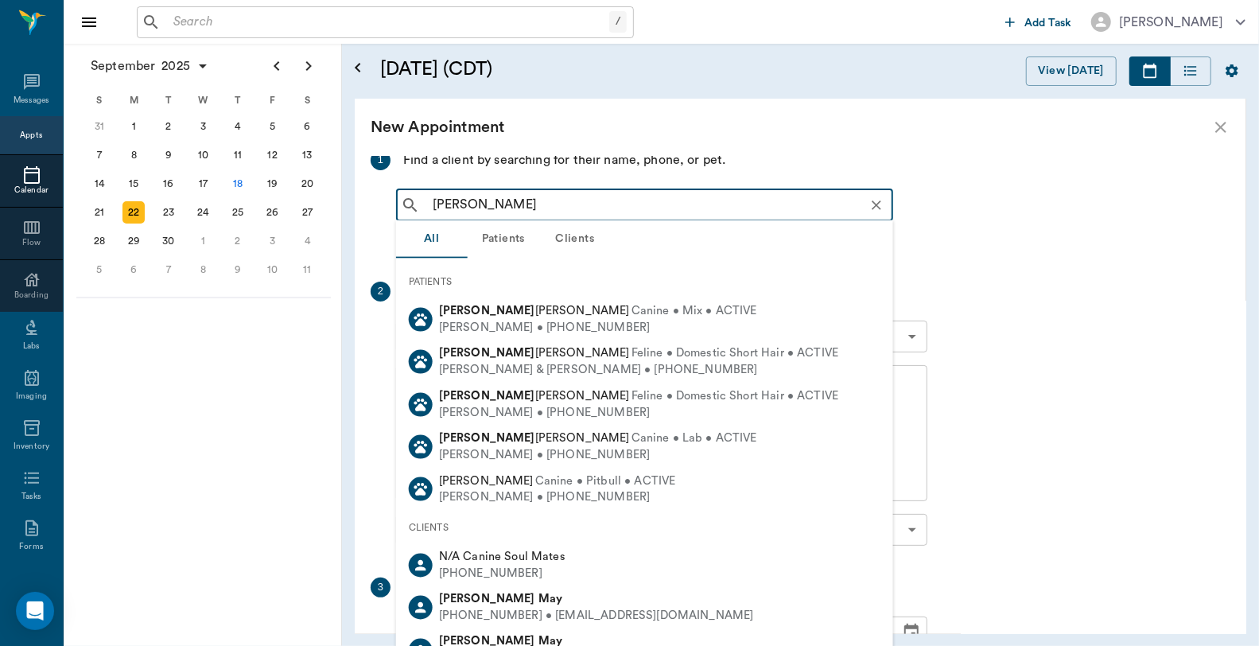
click at [498, 201] on input "[PERSON_NAME]" at bounding box center [657, 205] width 462 height 22
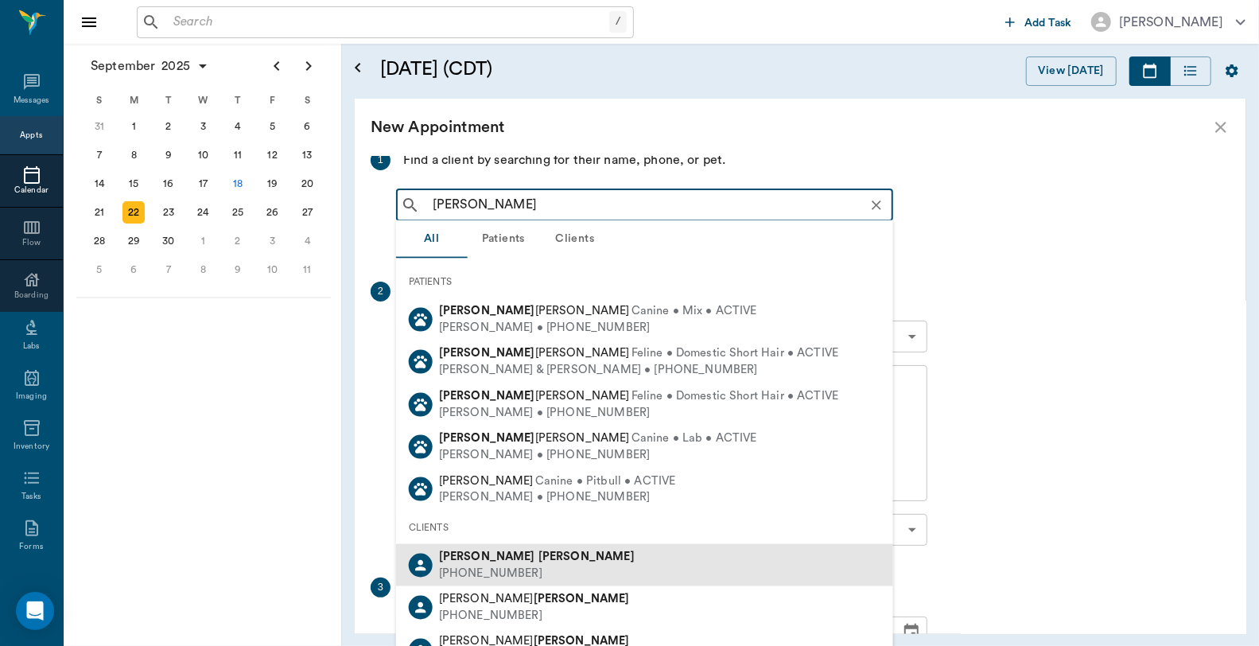
click at [516, 554] on div "[PERSON_NAME]" at bounding box center [537, 557] width 196 height 17
type input "[PERSON_NAME]"
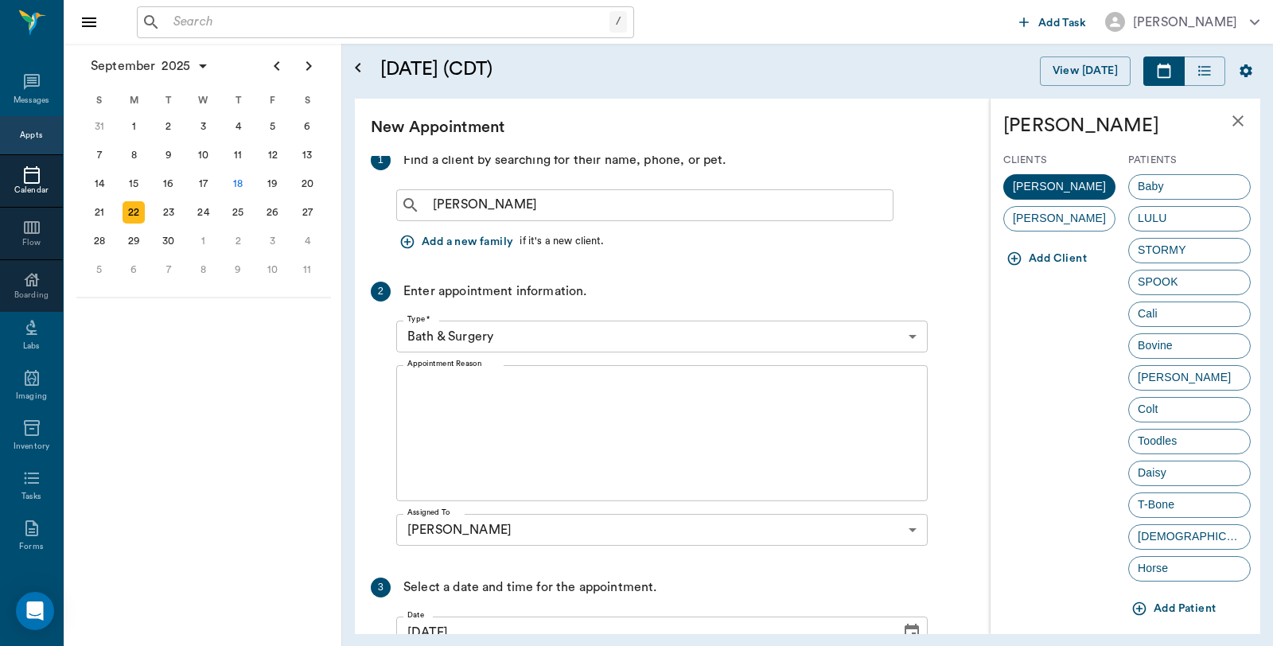
click at [655, 340] on body "/ ​ Add Task [PERSON_NAME] Nectar Messages Appts Calendar Flow Boarding Labs Im…" at bounding box center [636, 323] width 1273 height 646
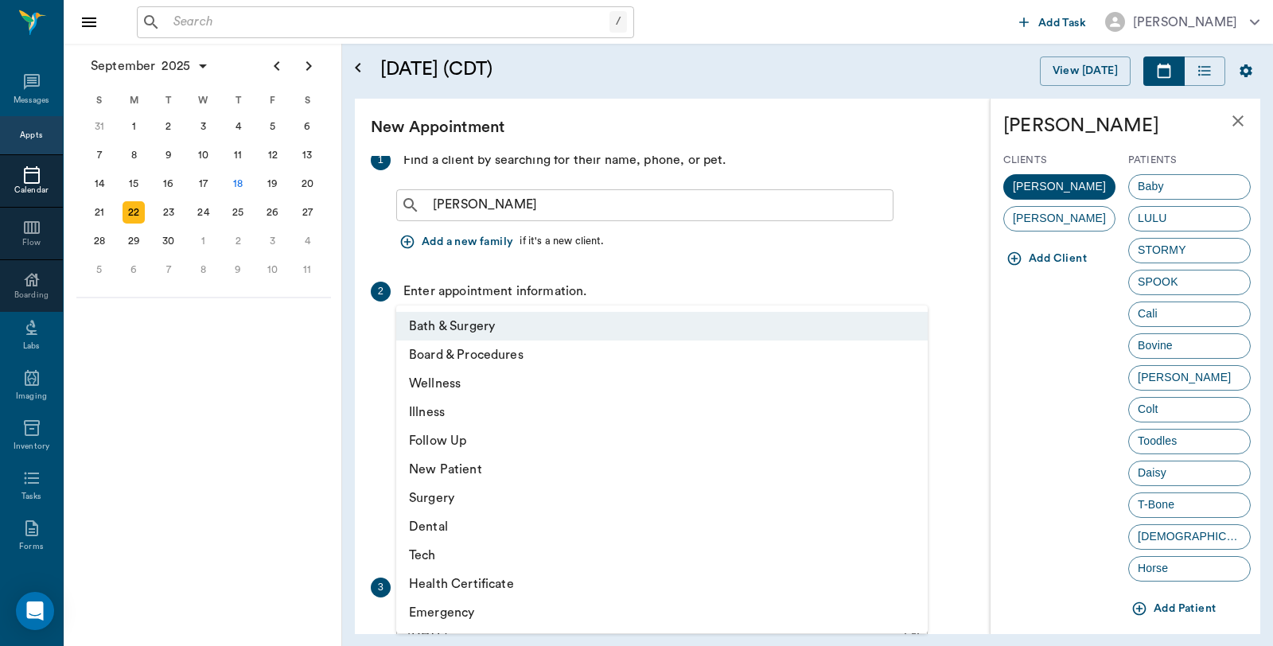
click at [483, 383] on li "Wellness" at bounding box center [661, 383] width 531 height 29
type input "65d2be4f46e3a538d89b8c14"
type input "08:30 AM"
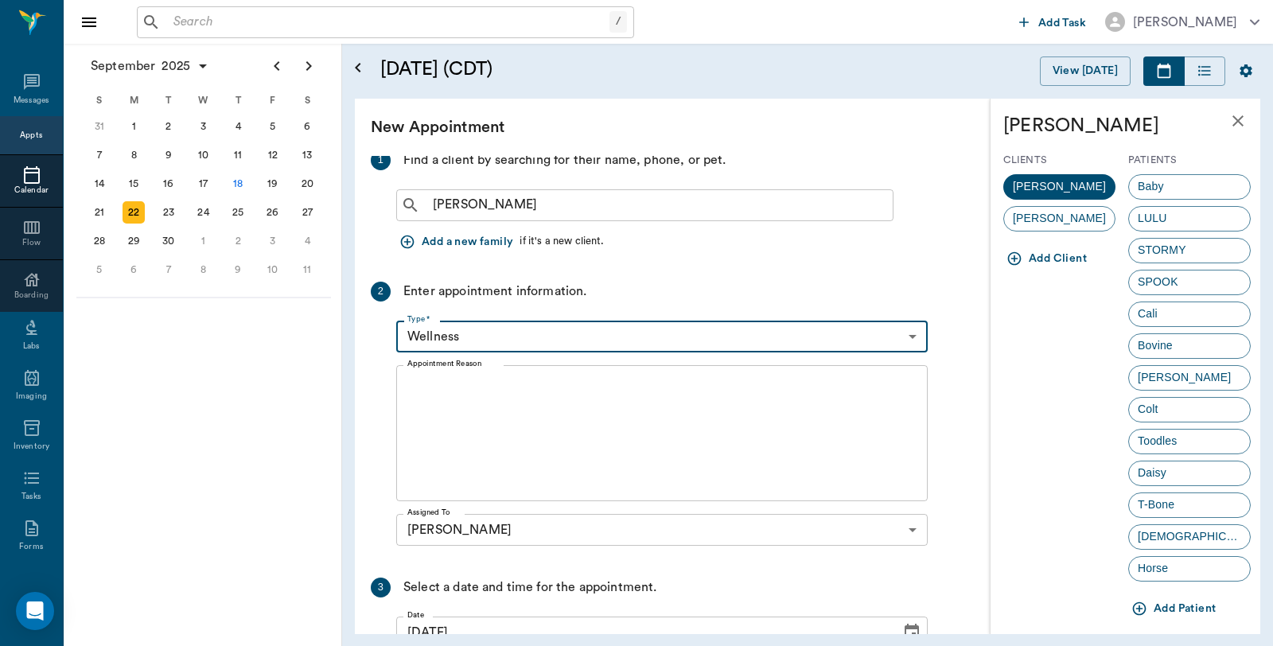
click at [1169, 404] on div "Colt" at bounding box center [1189, 409] width 123 height 25
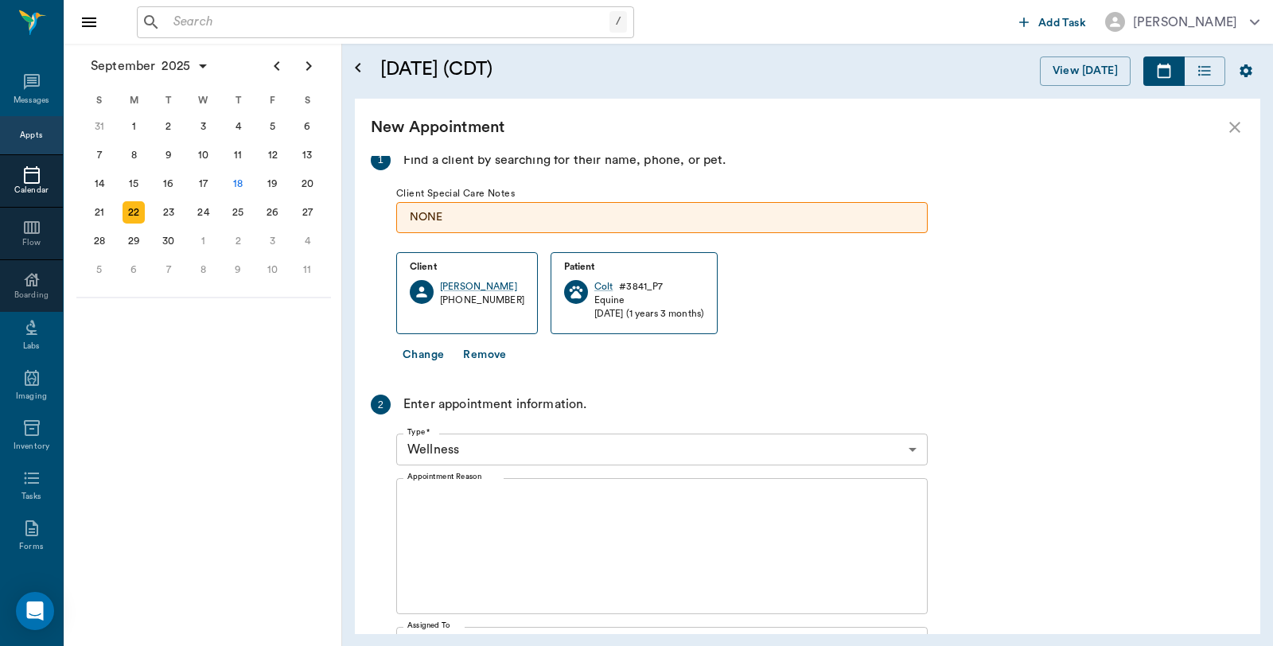
click at [514, 477] on div "Appointment Reason x Appointment Reason" at bounding box center [661, 546] width 531 height 149
click at [512, 502] on textarea "Appointment Reason" at bounding box center [661, 547] width 509 height 110
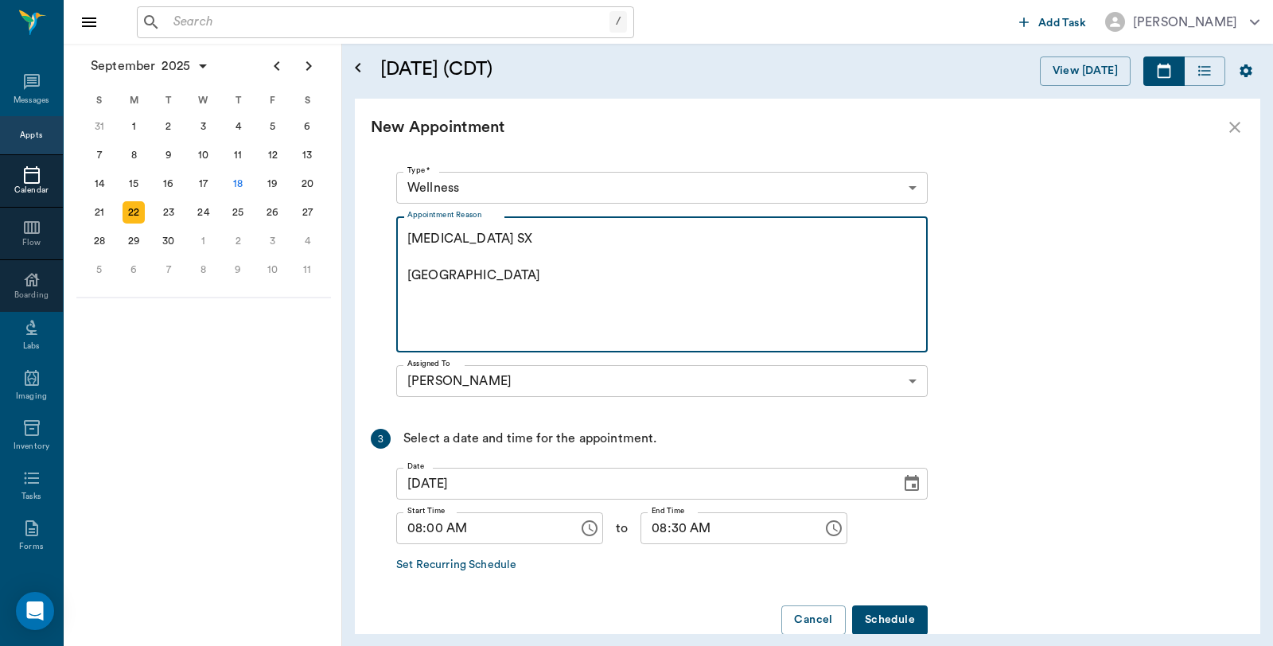
scroll to position [344, 0]
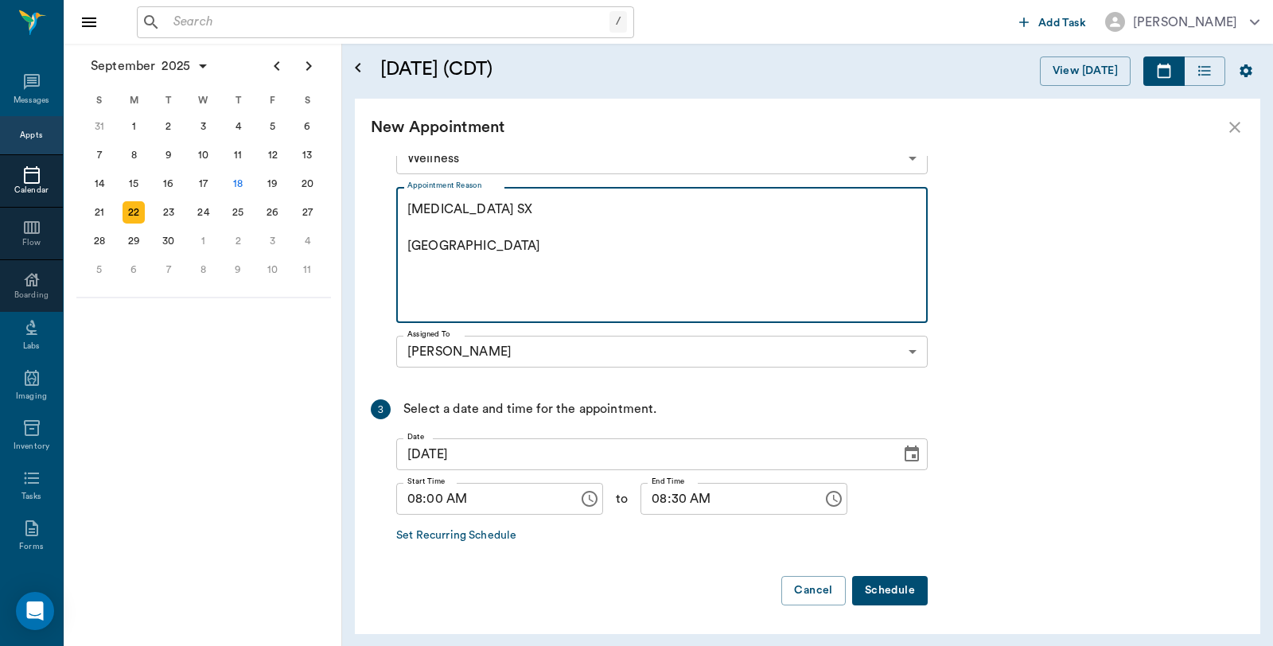
type textarea "Hernia SX Caryn"
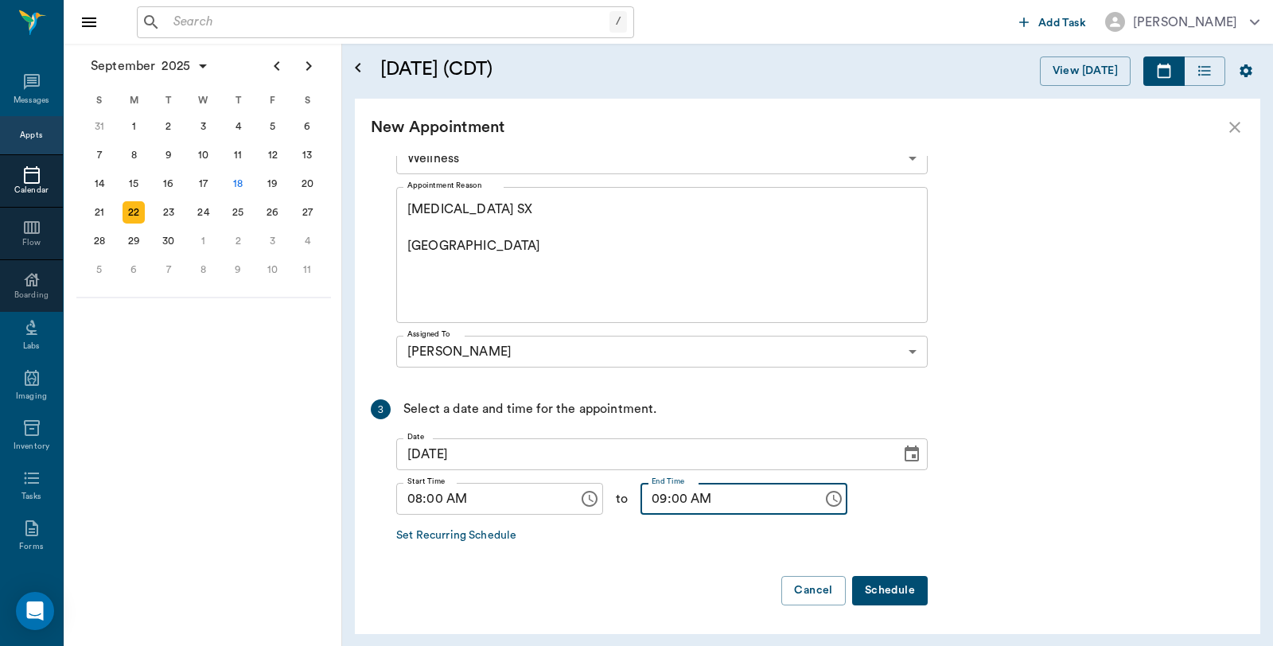
type input "09:00 AM"
click at [880, 591] on button "Schedule" at bounding box center [890, 590] width 76 height 29
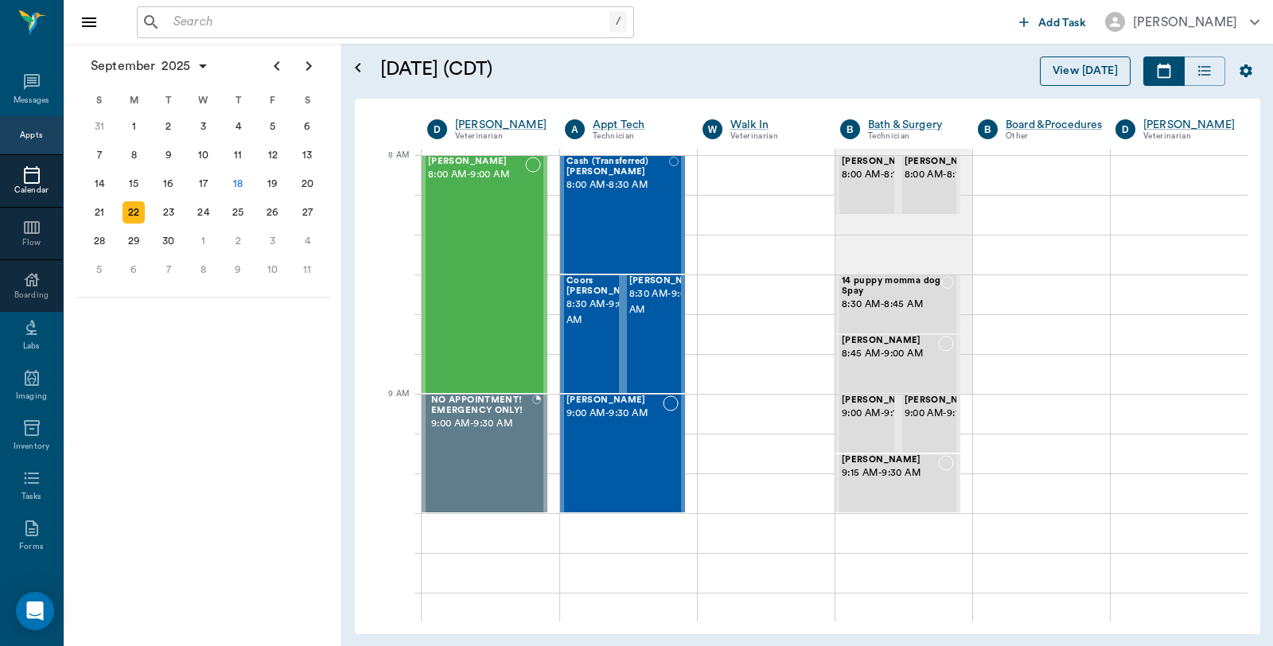
click at [1072, 72] on button "View [DATE]" at bounding box center [1085, 70] width 91 height 29
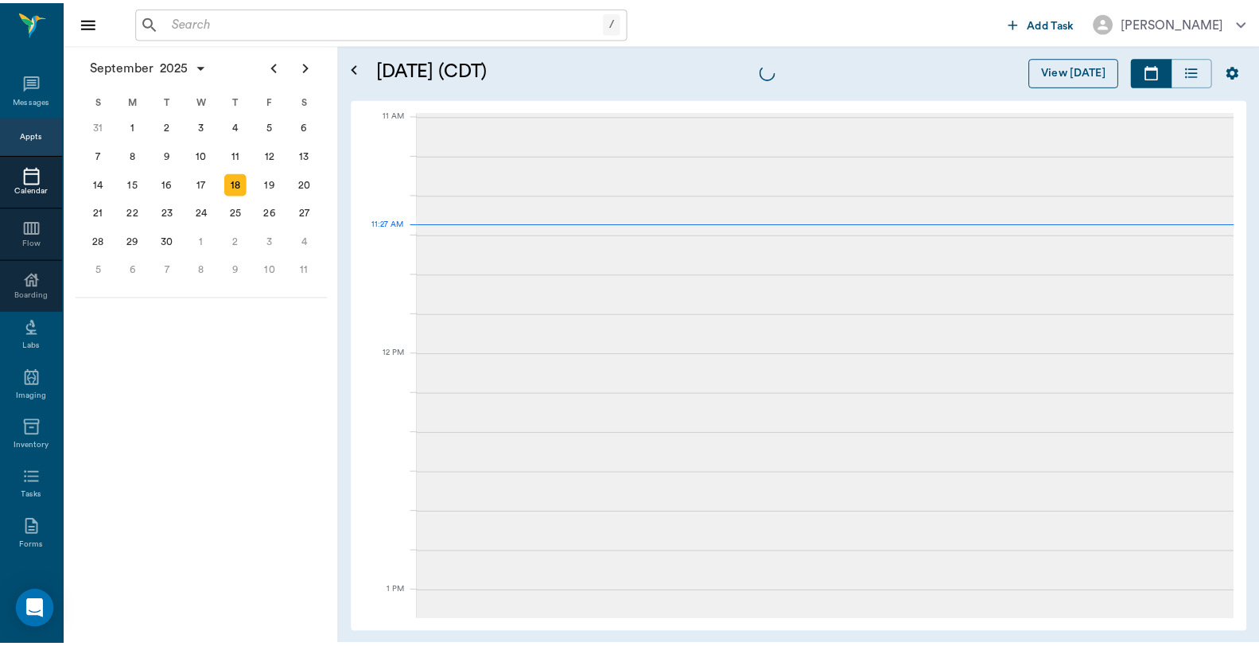
scroll to position [717, 0]
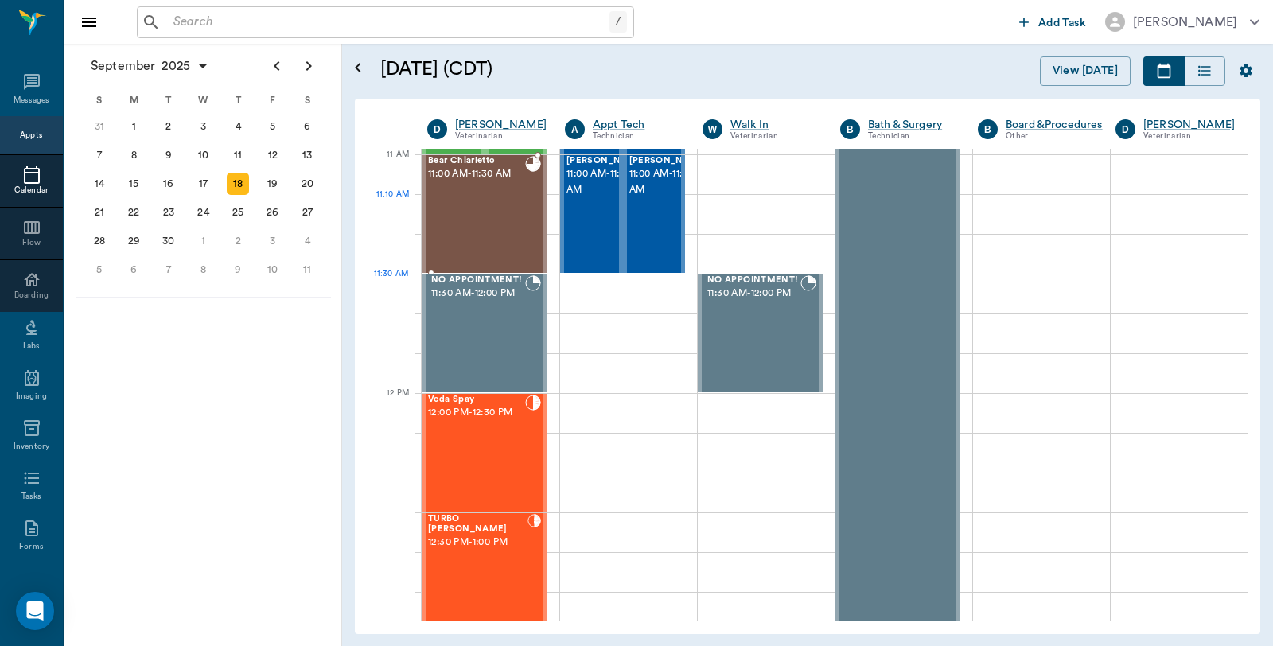
click at [492, 220] on div "Bear Chiarletto 11:00 AM - 11:30 AM" at bounding box center [476, 214] width 97 height 116
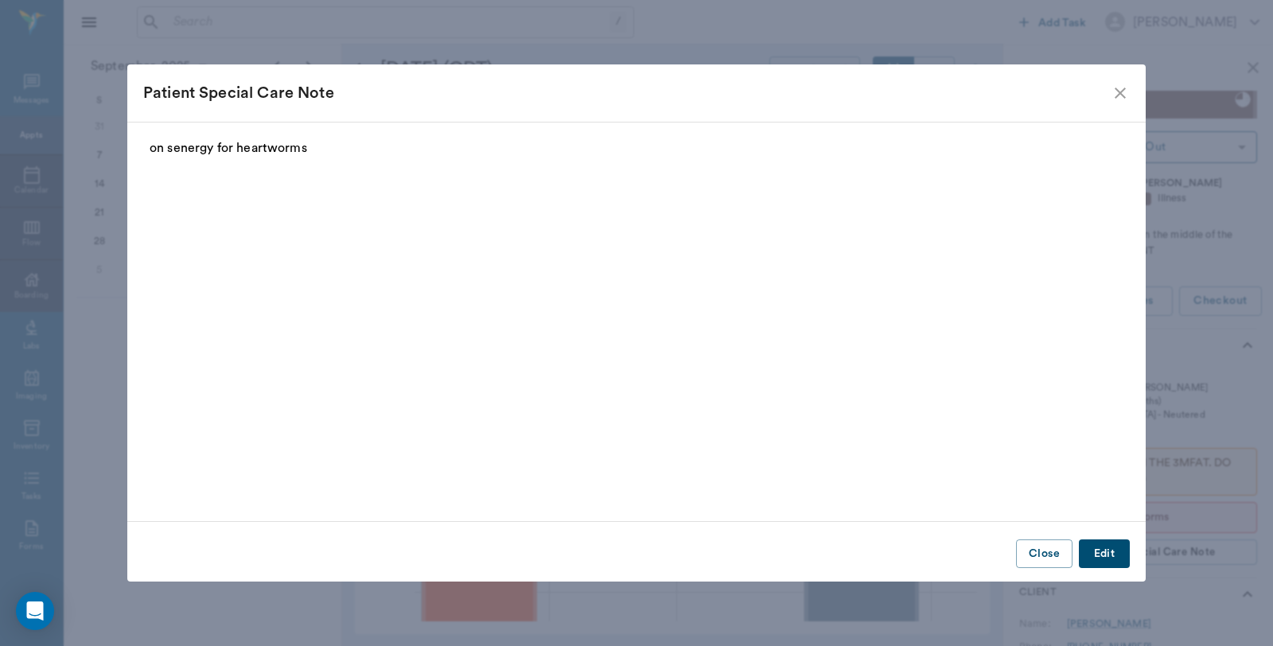
click at [1116, 97] on icon "close" at bounding box center [1120, 93] width 11 height 11
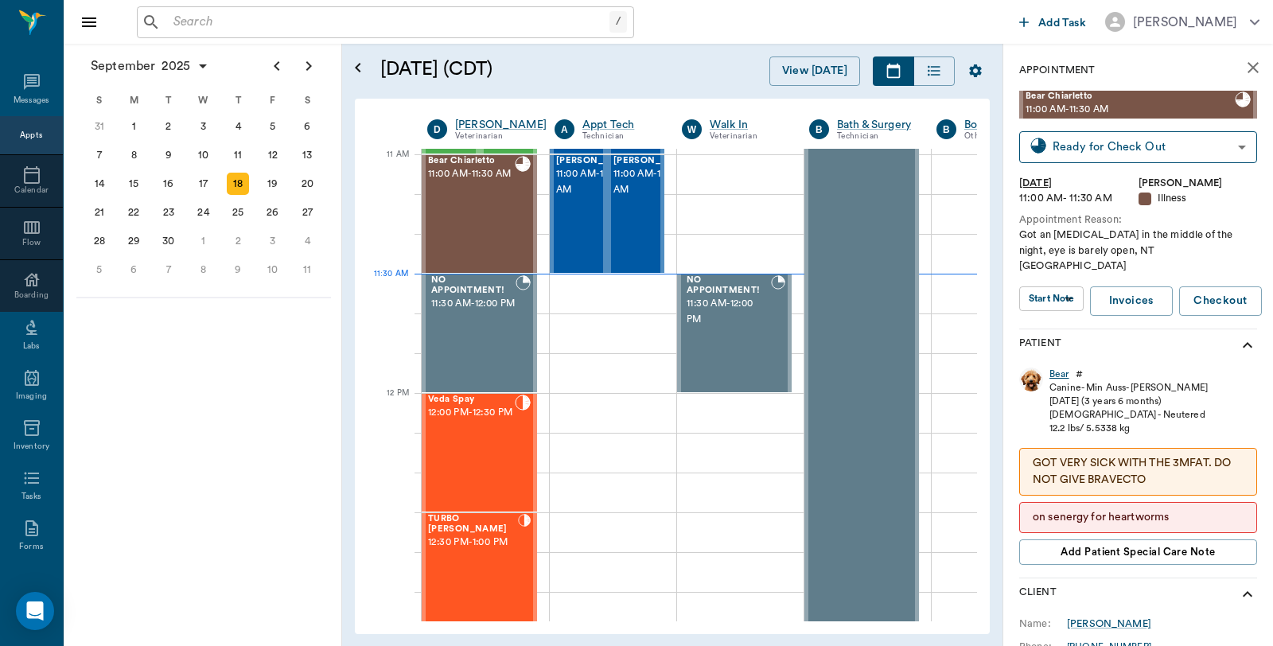
click at [1056, 368] on div "Bear" at bounding box center [1059, 375] width 20 height 14
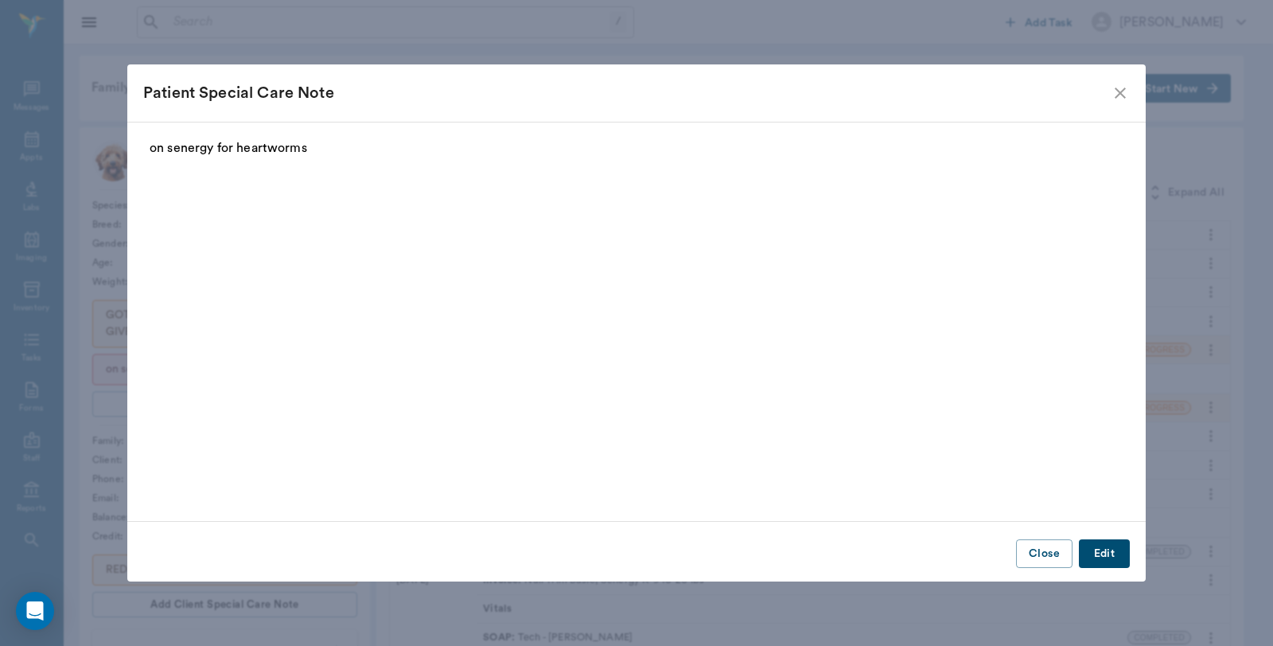
click at [1115, 98] on icon "close" at bounding box center [1120, 93] width 11 height 11
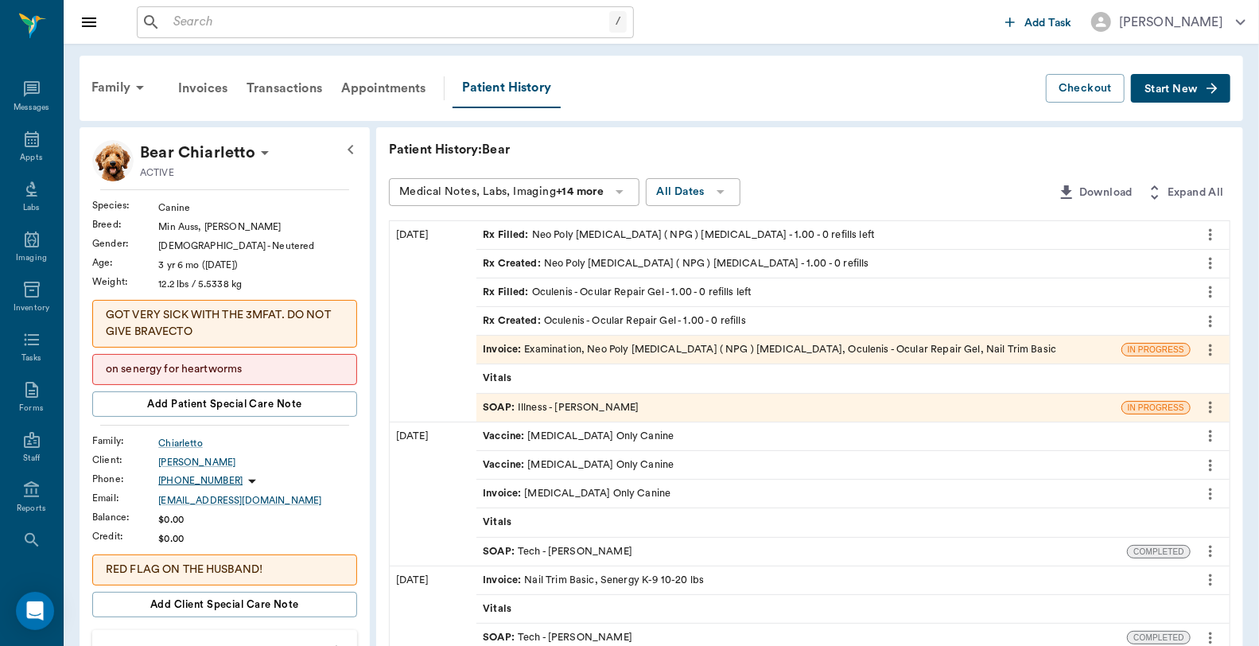
click at [640, 348] on div "Invoice : Examination, Neo Poly Gramicidin ( NPG ) Ophthalmic Solution, Oculeni…" at bounding box center [770, 349] width 574 height 15
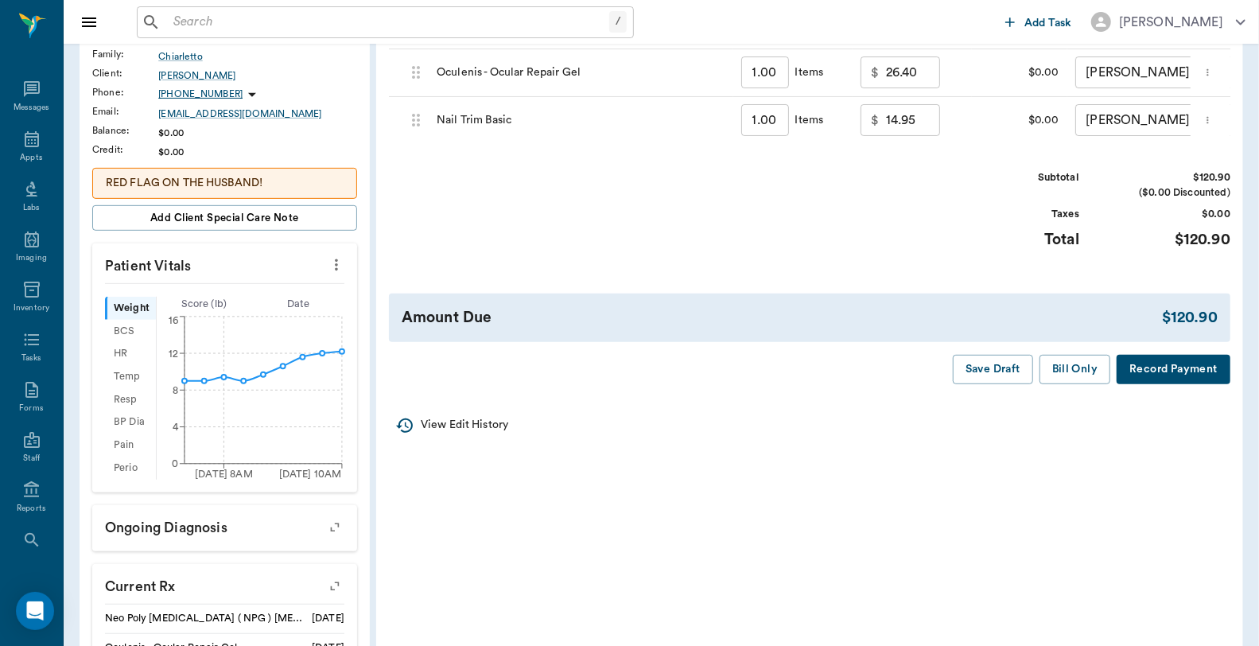
scroll to position [442, 0]
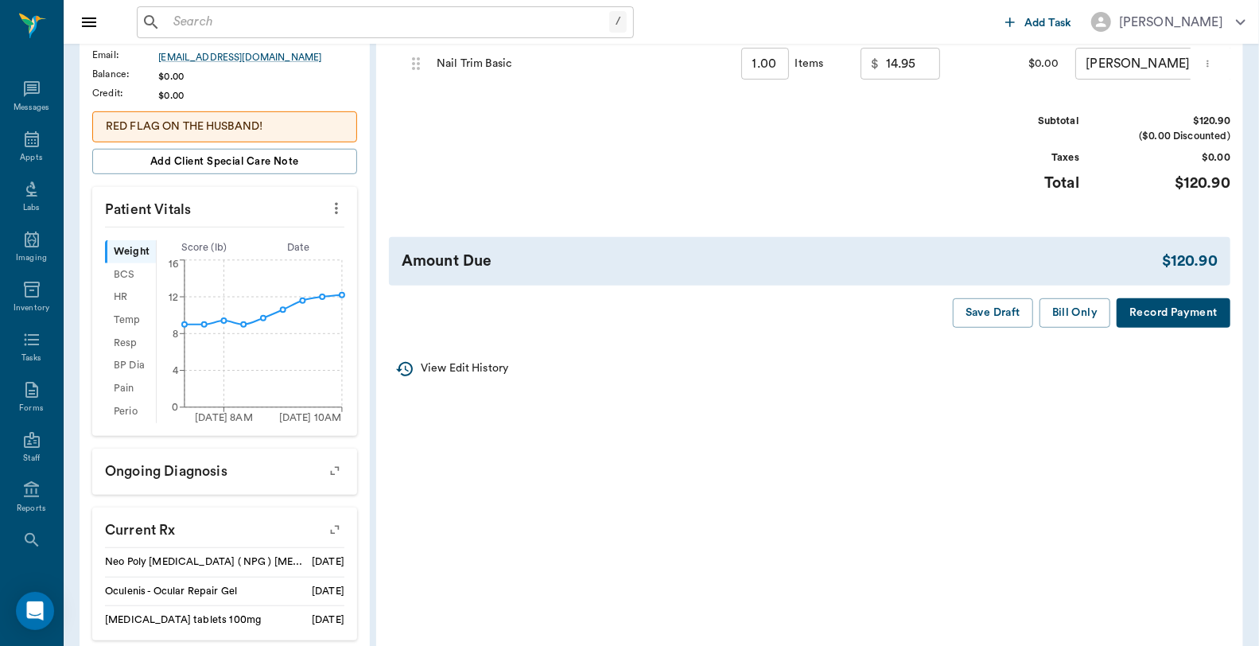
click at [1178, 321] on button "Record Payment" at bounding box center [1174, 312] width 114 height 29
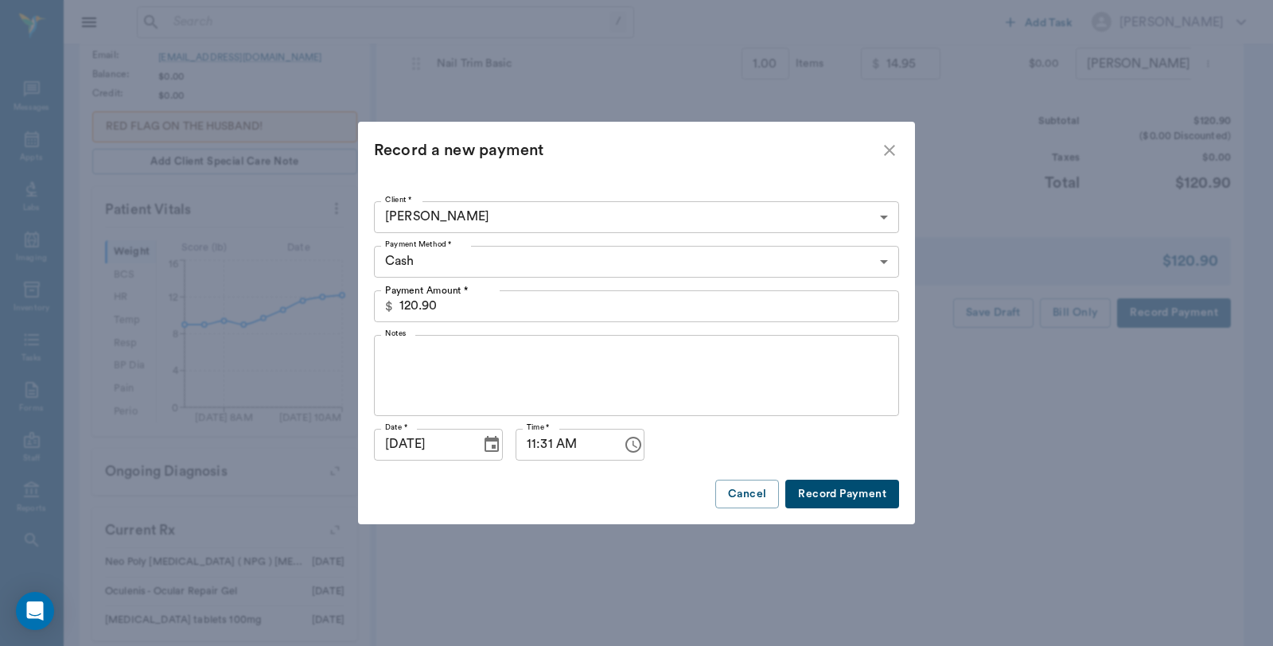
click at [486, 255] on body "/ ​ Add Task Dr. Bert Ellsworth Nectar Messages Appts Labs Imaging Inventory Ta…" at bounding box center [636, 215] width 1273 height 1315
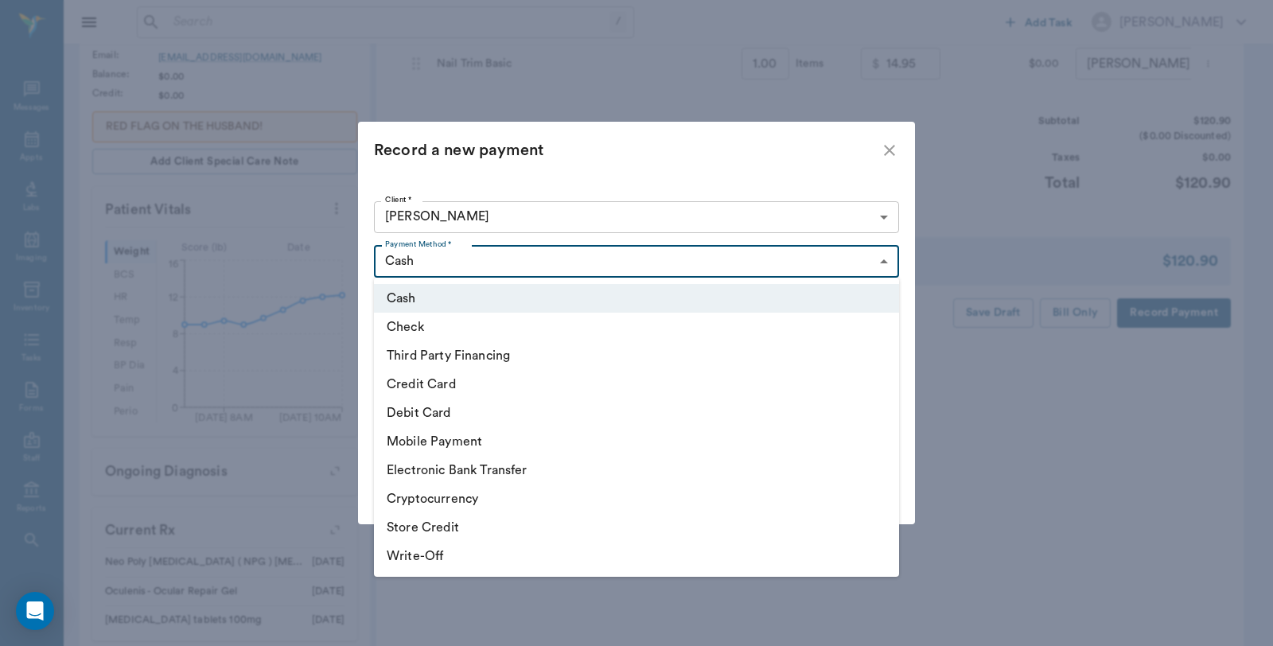
click at [439, 380] on li "Credit Card" at bounding box center [636, 384] width 525 height 29
type input "CREDIT_CARD"
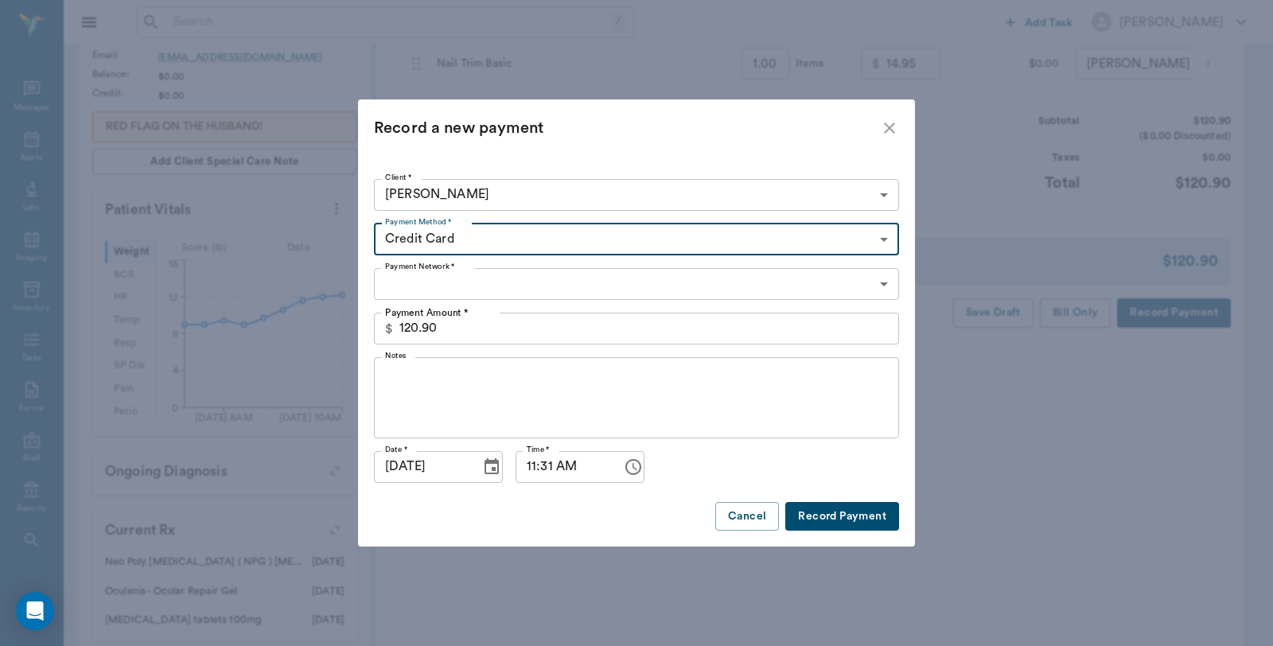
click at [485, 272] on body "/ ​ Add Task Dr. Bert Ellsworth Nectar Messages Appts Labs Imaging Inventory Ta…" at bounding box center [636, 215] width 1273 height 1315
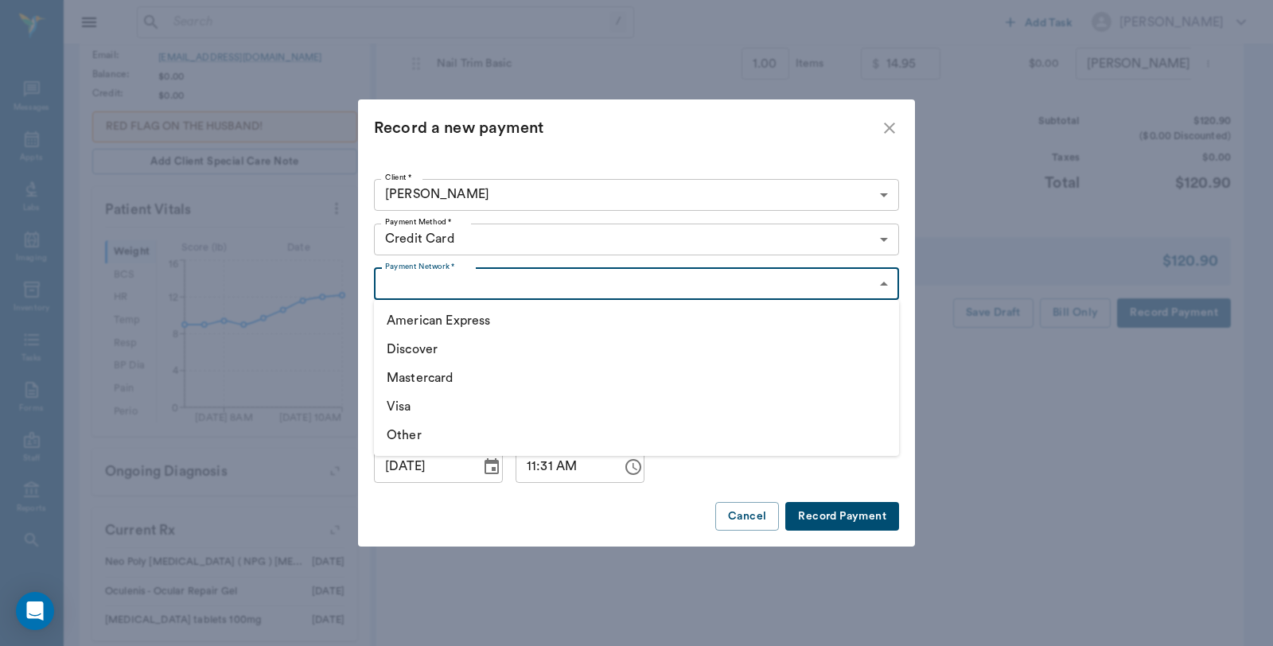
click at [441, 379] on li "Mastercard" at bounding box center [636, 378] width 525 height 29
type input "MASTERCARD"
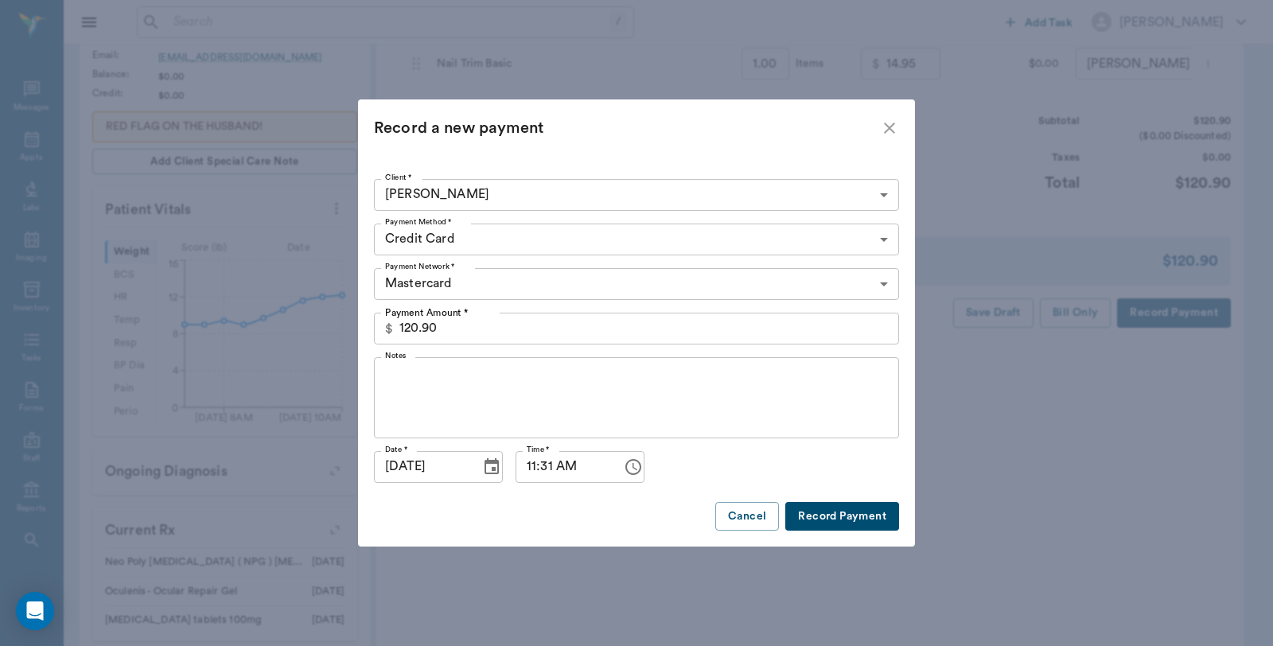
click at [839, 506] on button "Record Payment" at bounding box center [842, 516] width 114 height 29
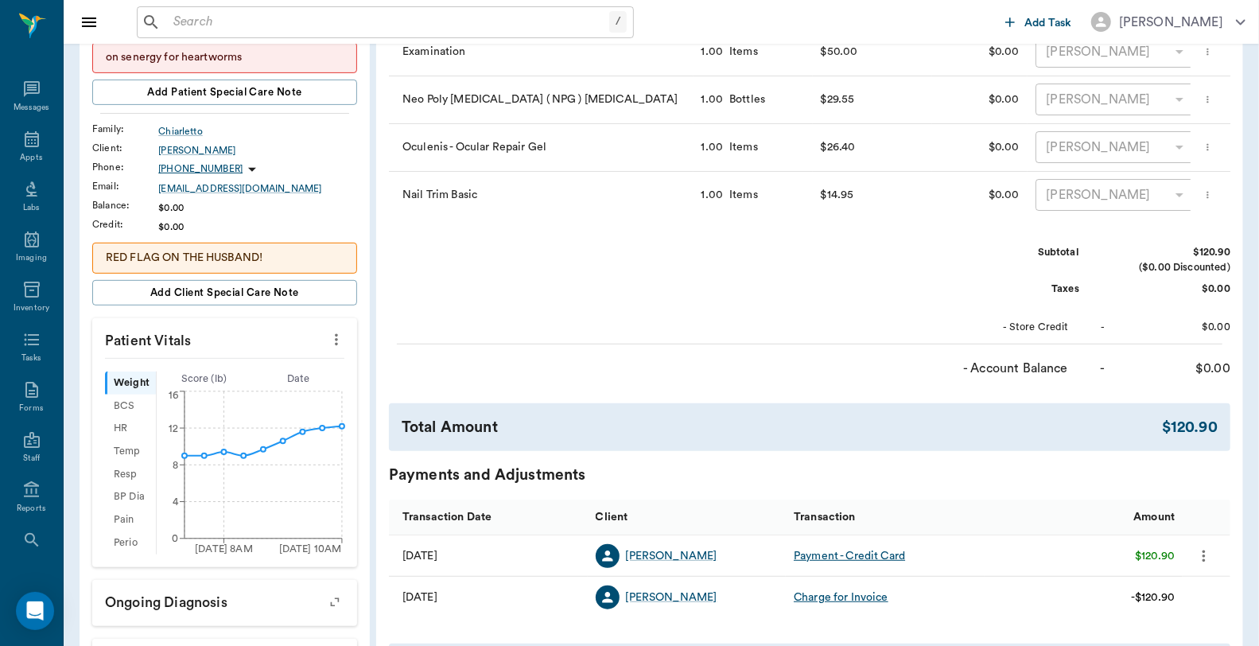
scroll to position [88, 0]
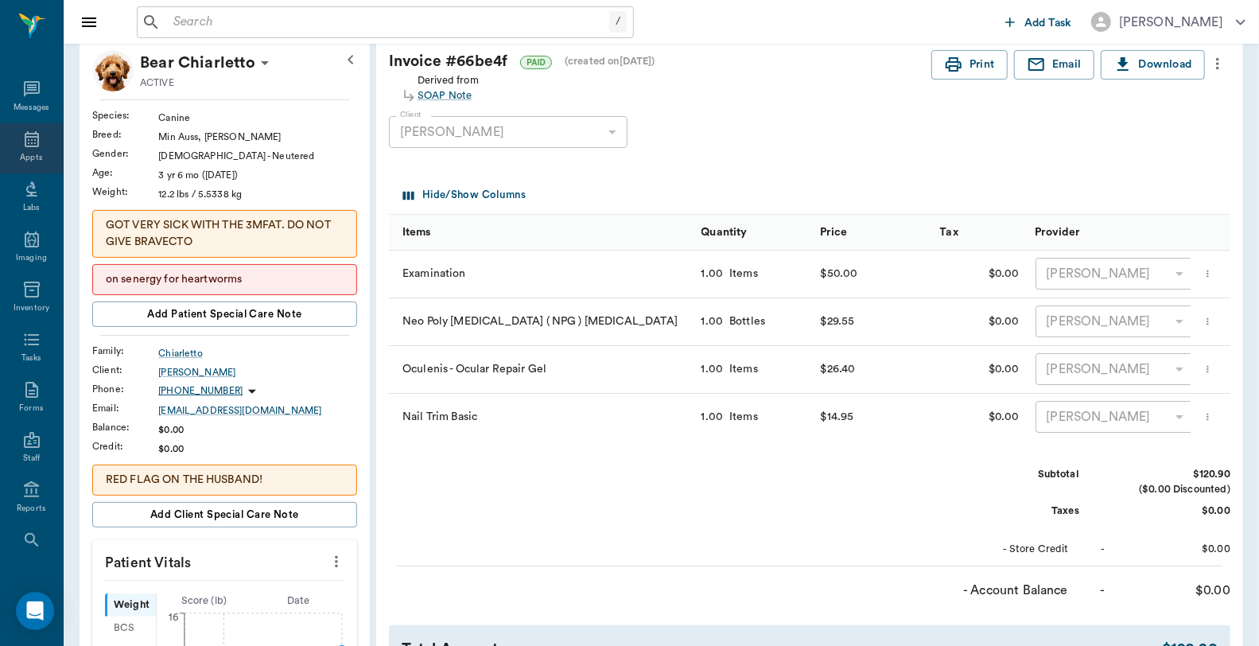
click at [26, 136] on icon at bounding box center [32, 139] width 14 height 16
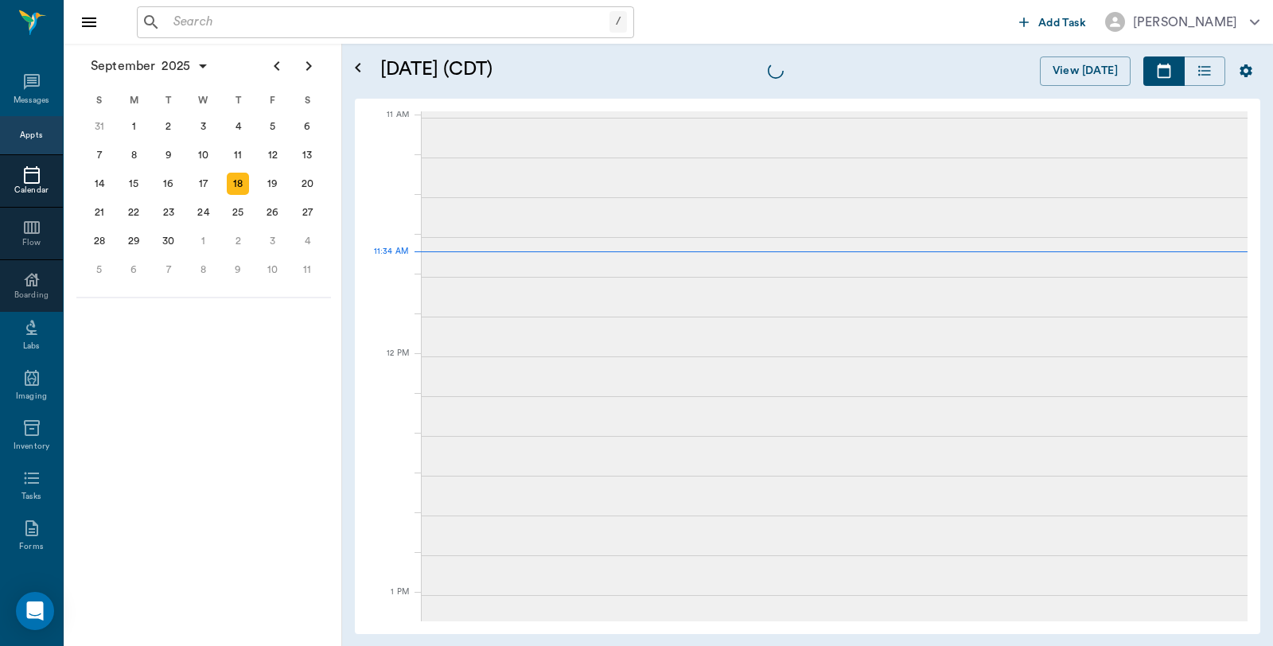
scroll to position [720, 0]
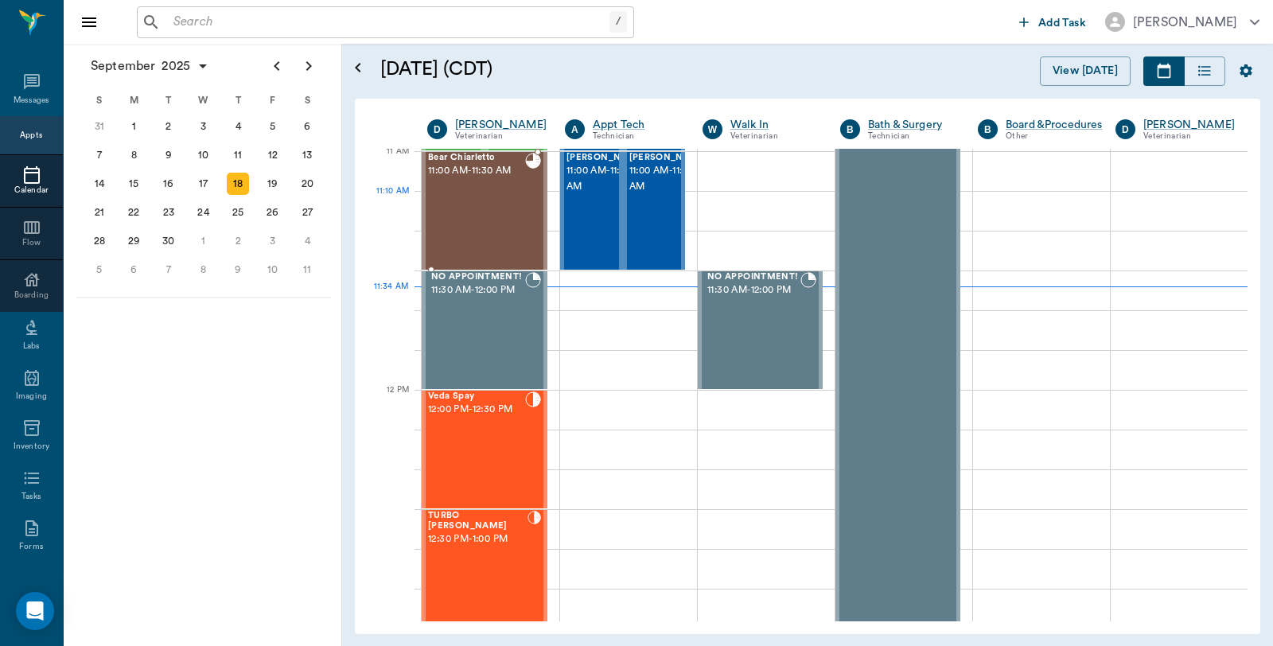
drag, startPoint x: 465, startPoint y: 204, endPoint x: 848, endPoint y: 217, distance: 382.9
click at [467, 203] on div "Bear Chiarletto 11:00 AM - 11:30 AM" at bounding box center [476, 211] width 97 height 116
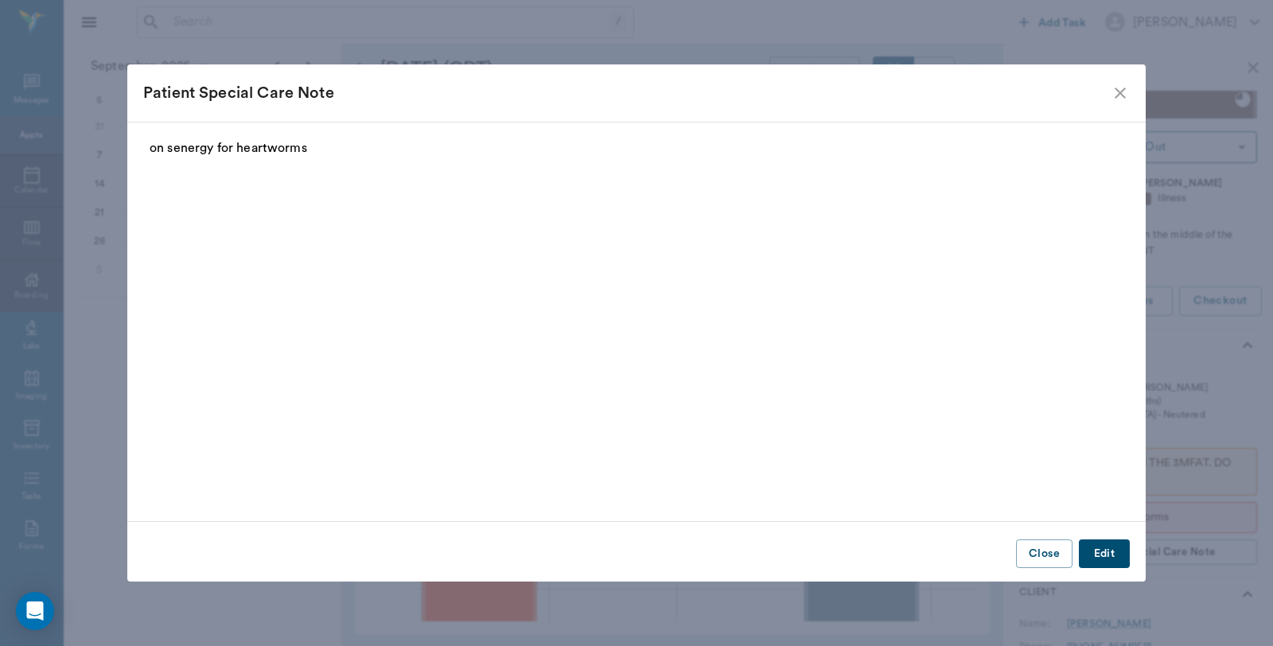
click at [1122, 95] on icon "close" at bounding box center [1120, 93] width 11 height 11
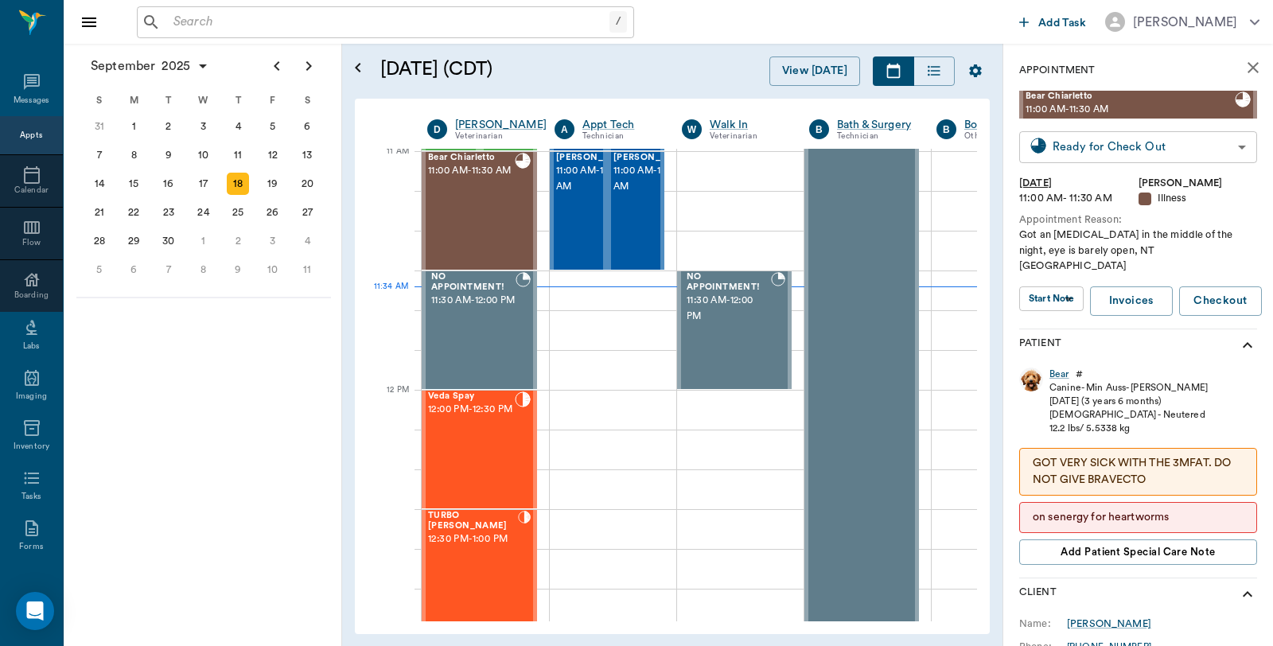
click at [1181, 148] on body "/ ​ Add Task Dr. Bert Ellsworth Nectar Messages Appts Calendar Flow Boarding La…" at bounding box center [636, 323] width 1273 height 646
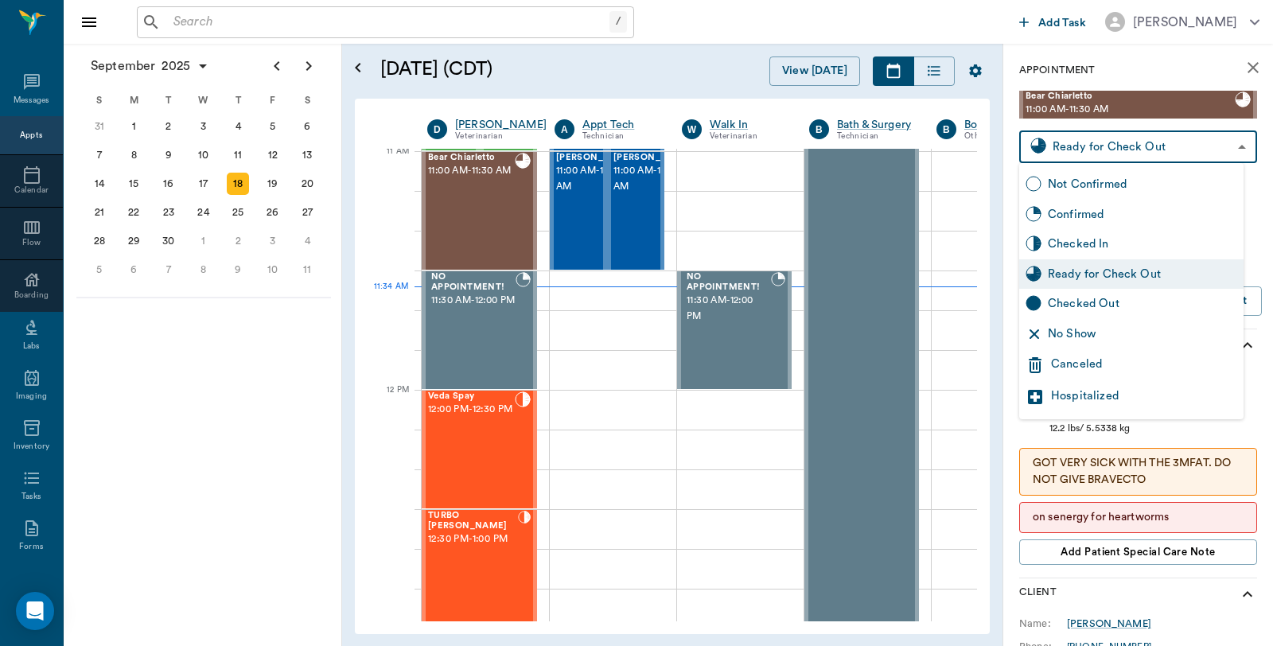
click at [1124, 302] on div "Checked Out" at bounding box center [1142, 304] width 189 height 18
type input "CHECKED_OUT"
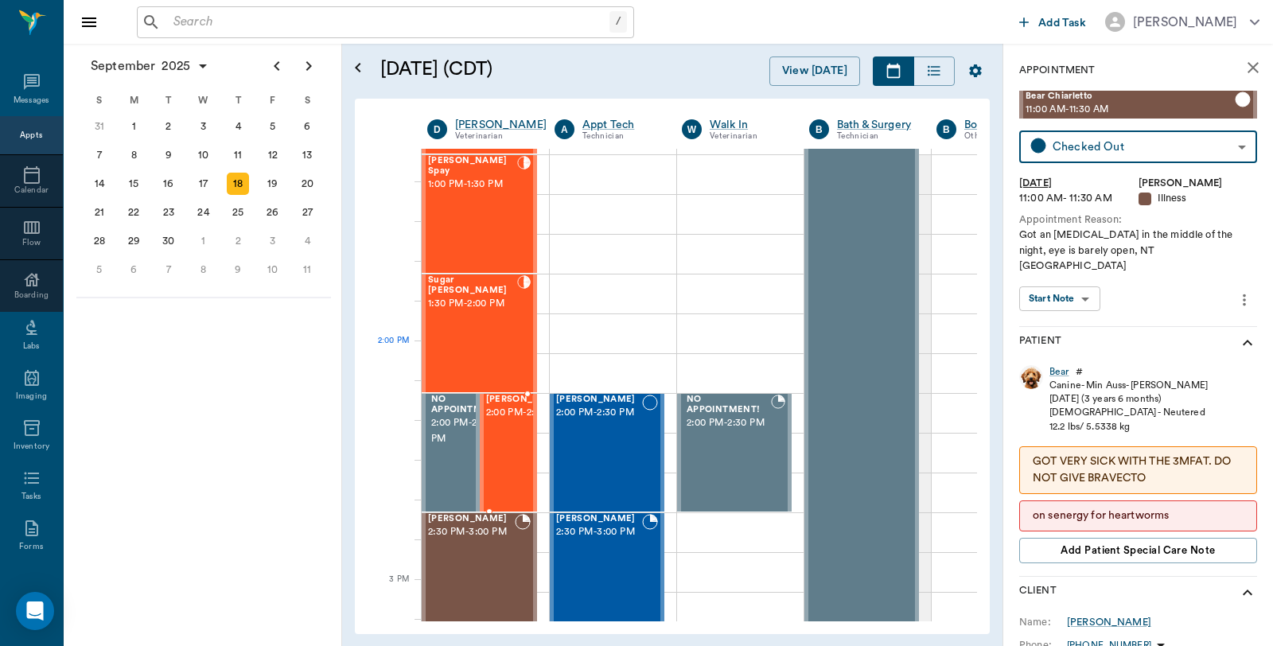
scroll to position [1251, 0]
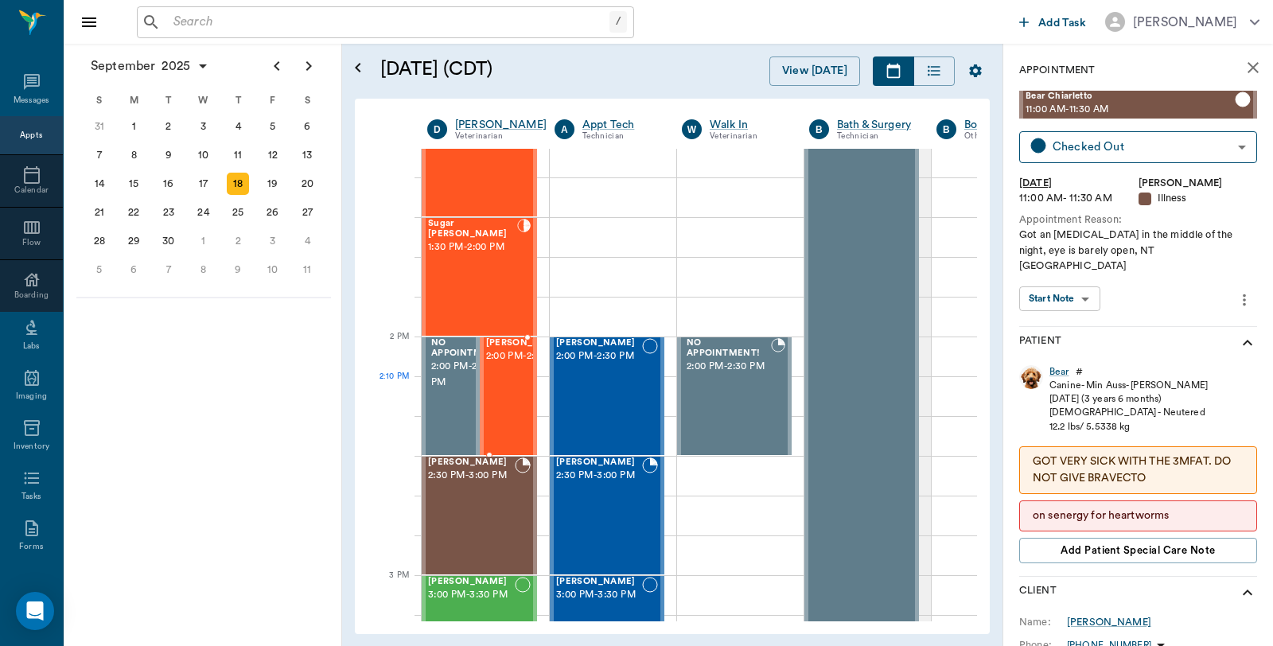
click at [504, 364] on span "2:00 PM - 2:30 PM" at bounding box center [526, 356] width 80 height 16
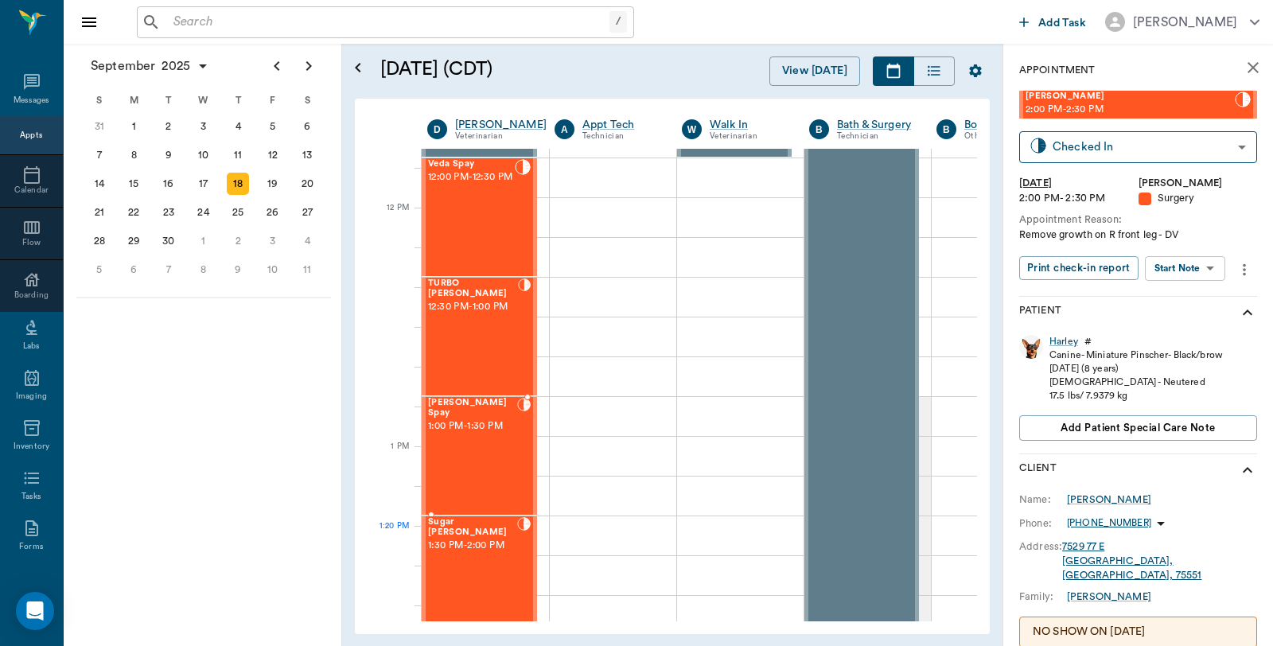
scroll to position [1162, 0]
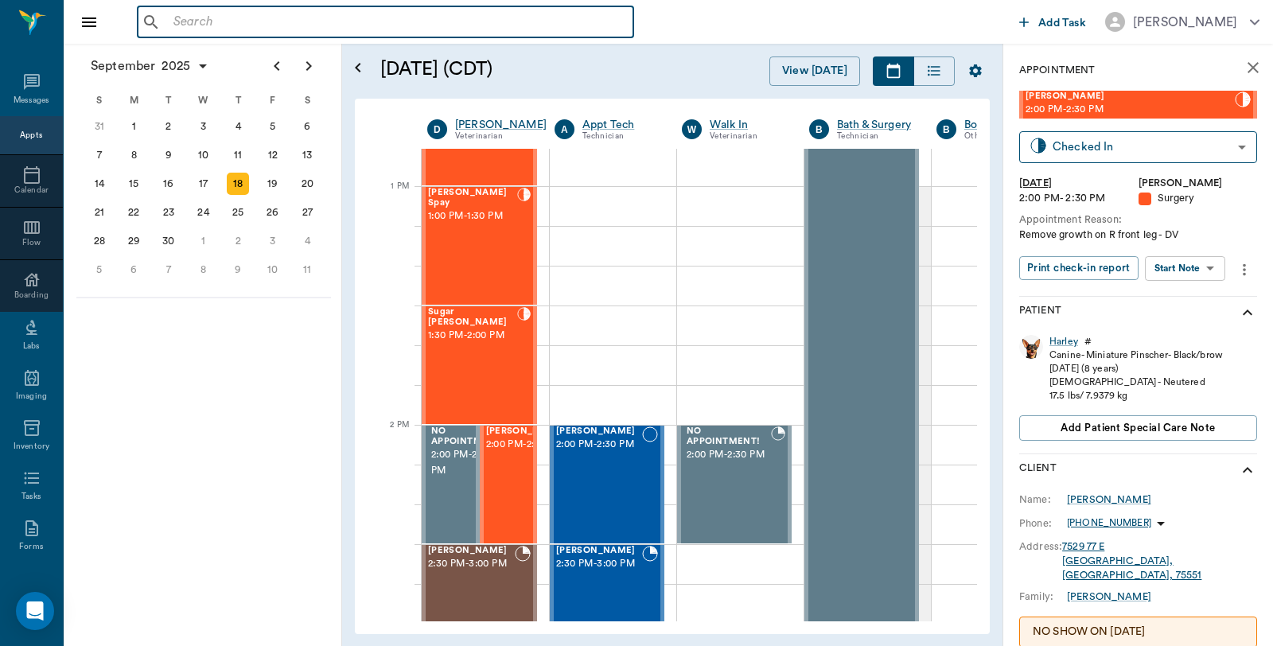
click at [256, 22] on input "text" at bounding box center [397, 22] width 460 height 22
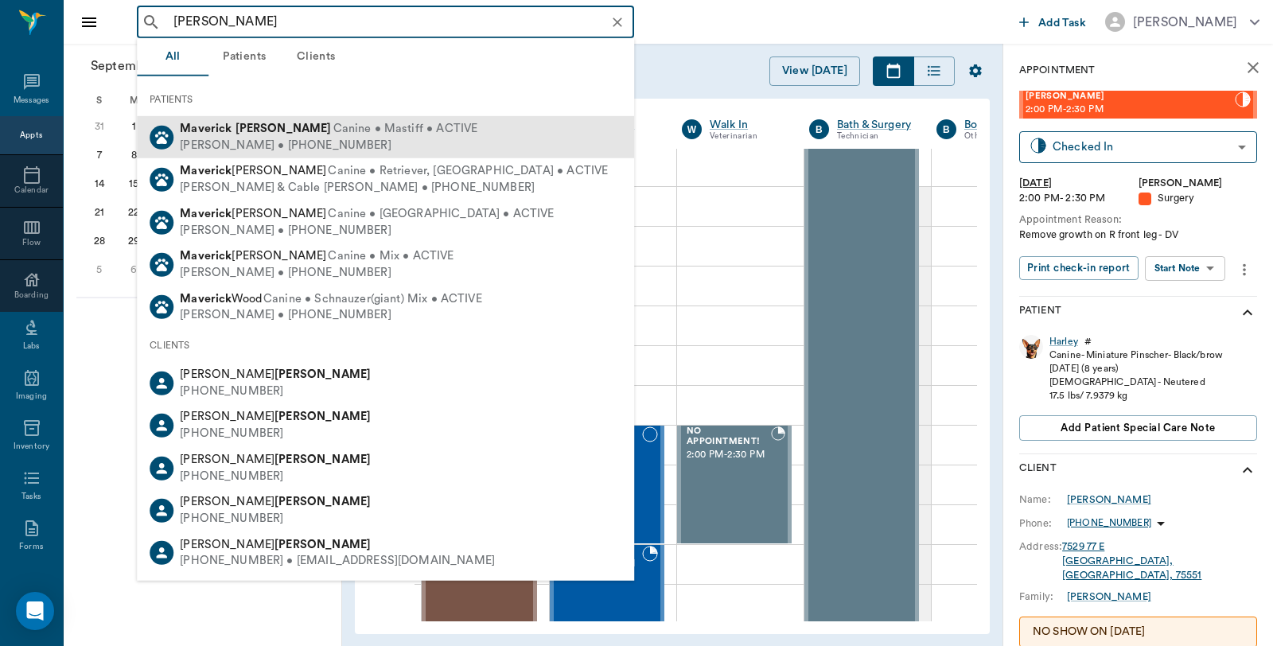
click at [265, 137] on div "Katie Steward • (903) 733-3778" at bounding box center [329, 145] width 298 height 17
type input "[PERSON_NAME]"
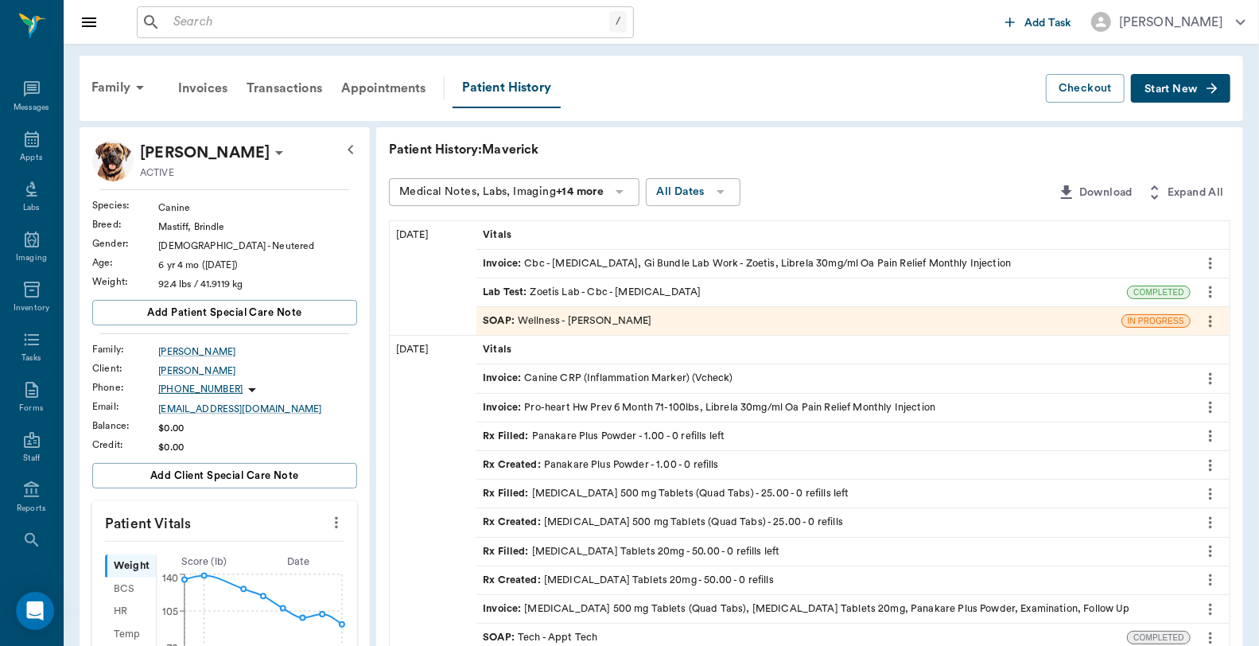
click at [1189, 89] on span "Start New" at bounding box center [1171, 89] width 53 height 0
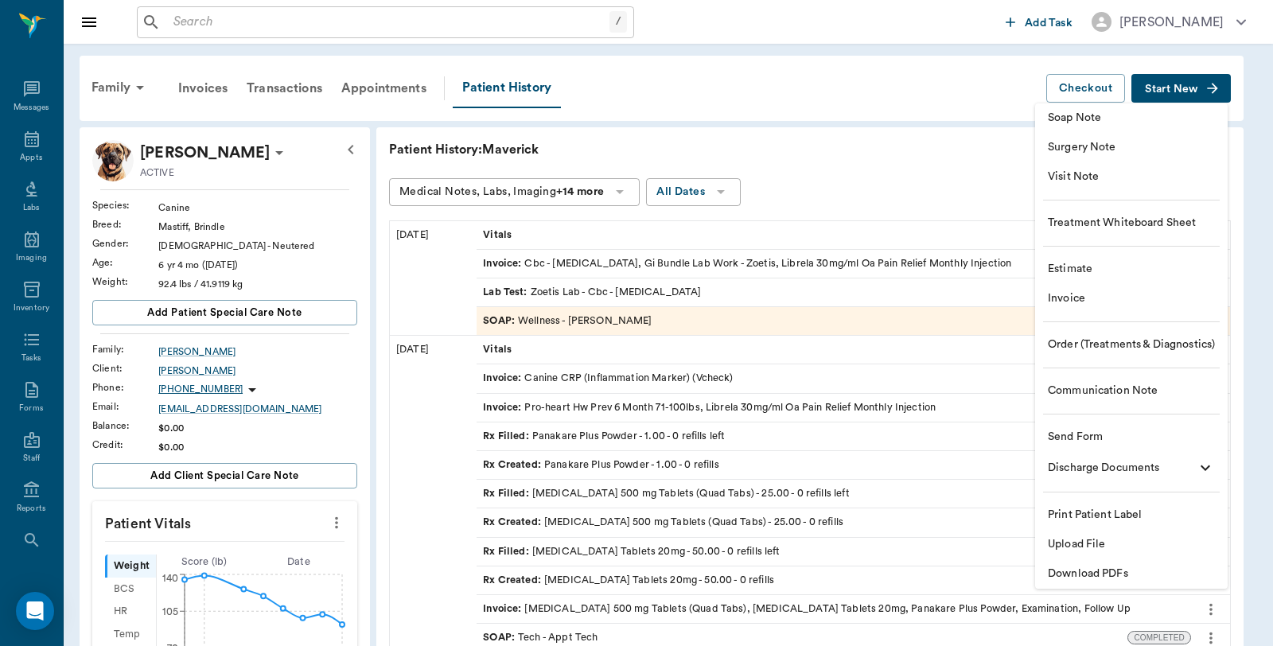
click at [1099, 550] on span "Upload File" at bounding box center [1131, 544] width 167 height 17
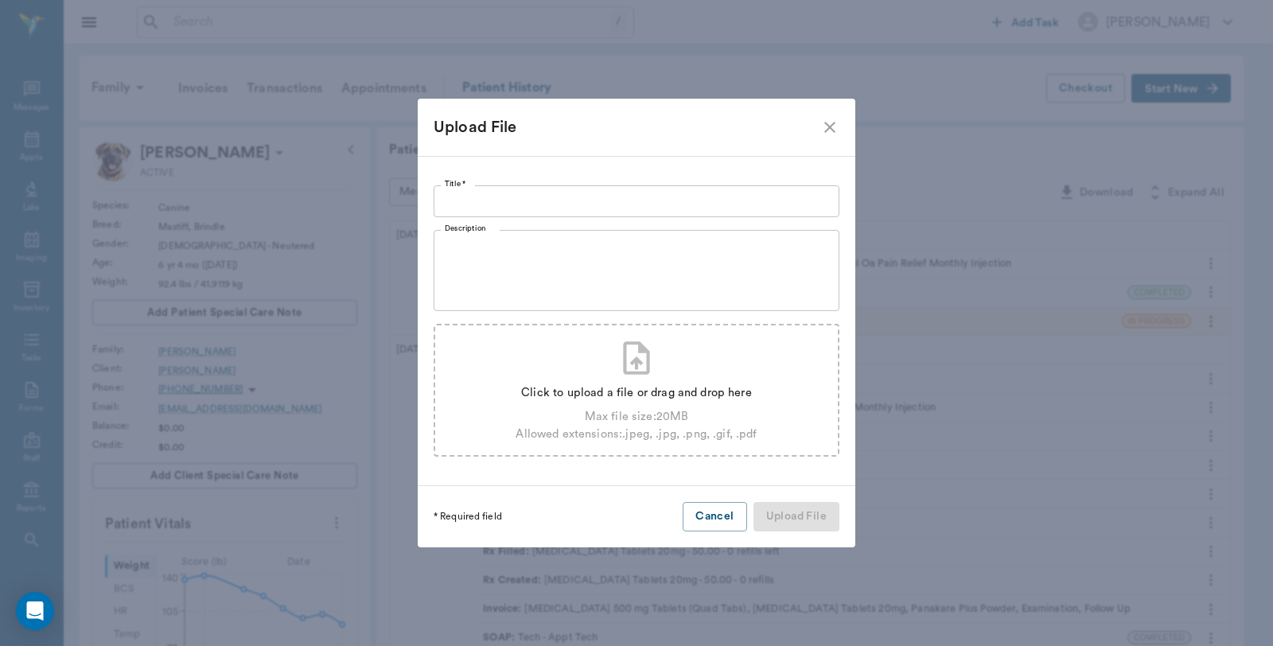
click at [629, 403] on div "Click to upload a file or drag and drop here Max file size: 20 MB Allowed exten…" at bounding box center [636, 410] width 241 height 64
type input "C:\fakepath\Accession Results - 941476 - 9_18_2025 11_17_46 AM.pdf"
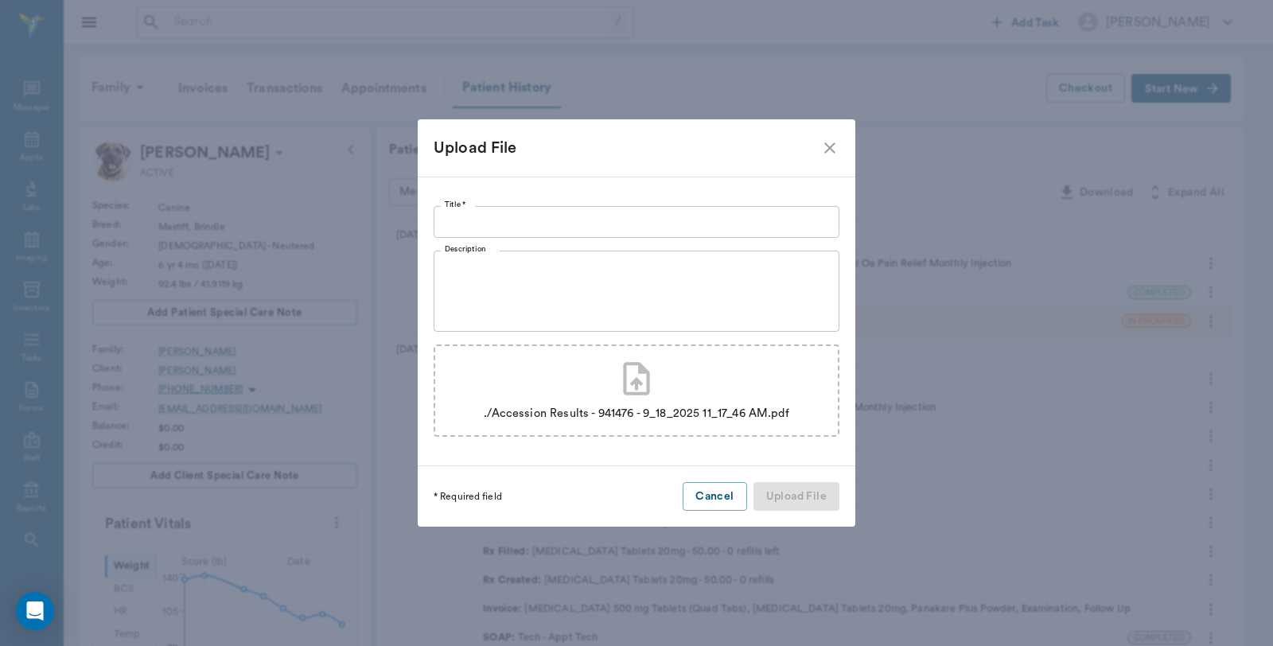
click at [512, 226] on input "Title *" at bounding box center [637, 222] width 406 height 32
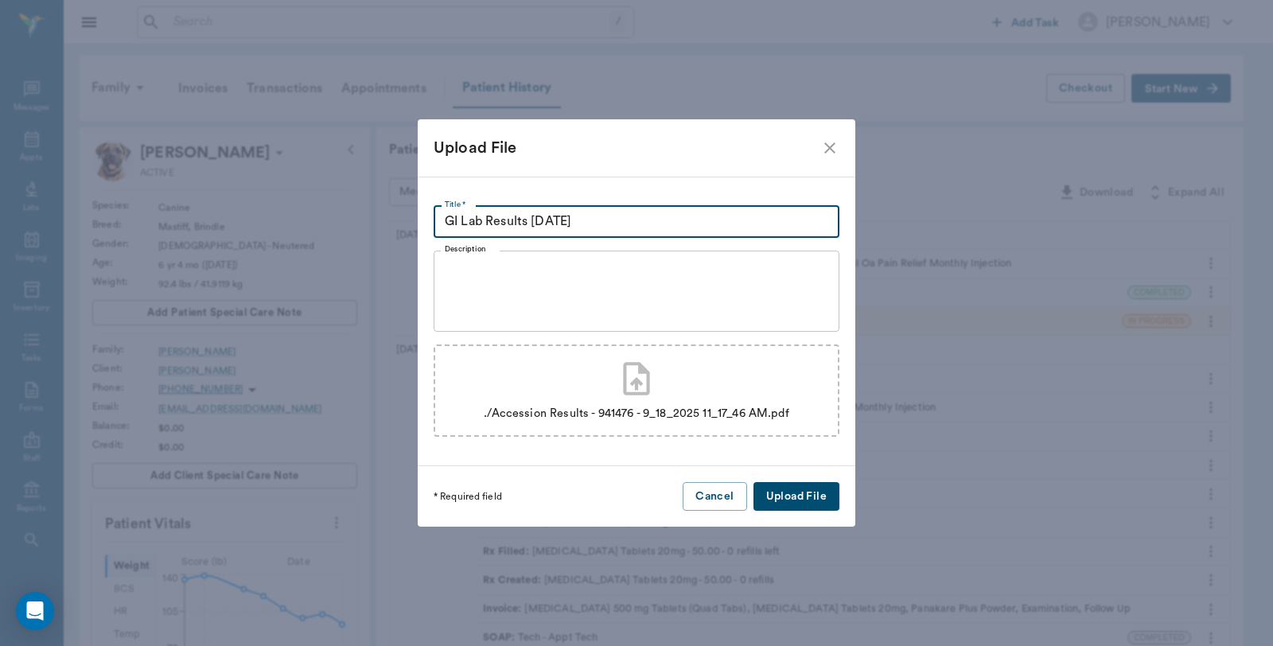
type input "GI Lab Results [DATE]"
click at [804, 503] on button "Upload File" at bounding box center [796, 496] width 86 height 29
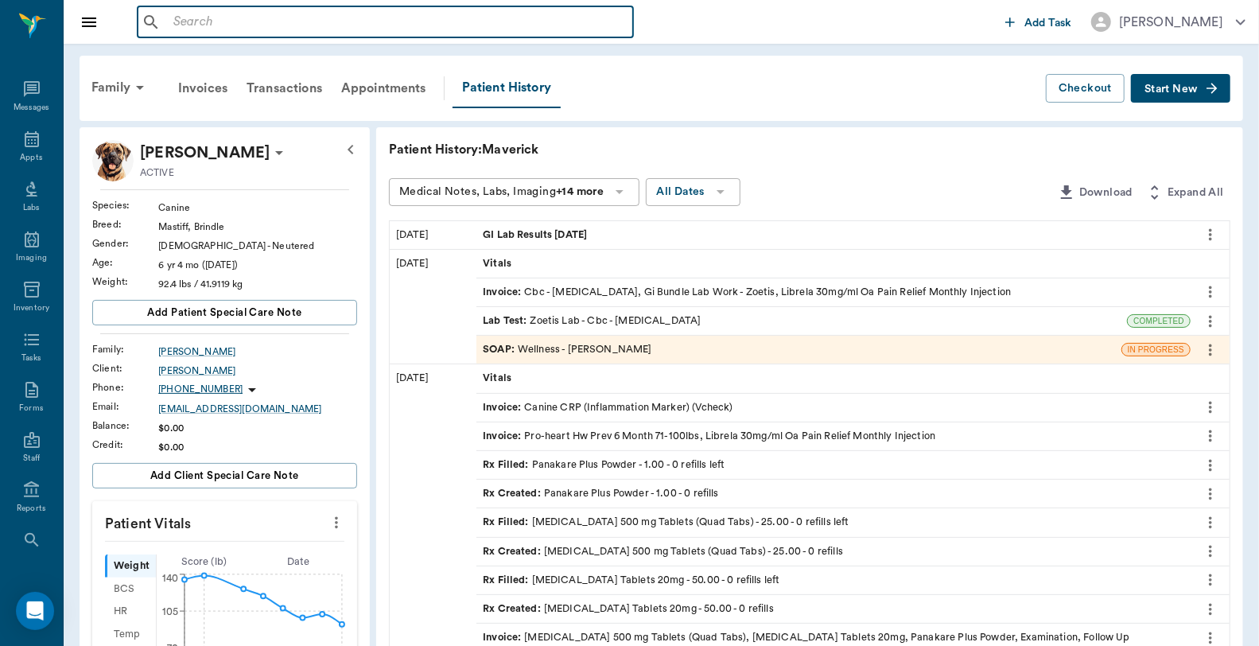
click at [280, 29] on input "text" at bounding box center [397, 22] width 460 height 22
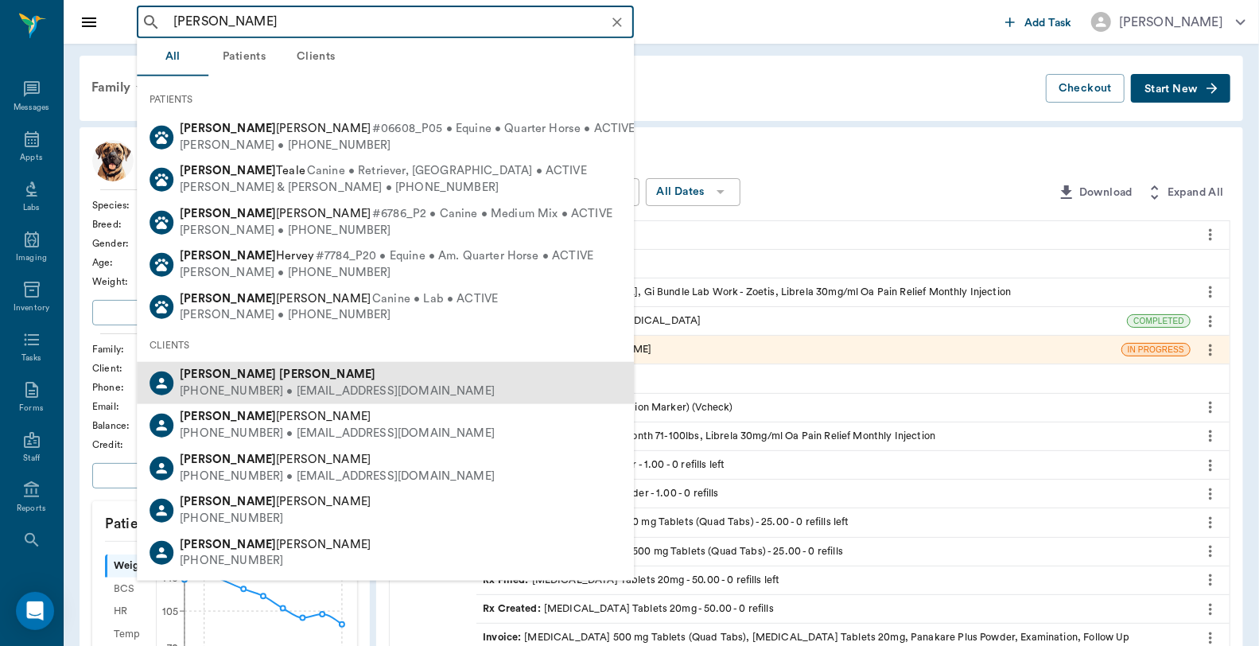
click at [234, 394] on div "[PHONE_NUMBER] • [EMAIL_ADDRESS][DOMAIN_NAME]" at bounding box center [337, 391] width 315 height 17
type input "[PERSON_NAME]"
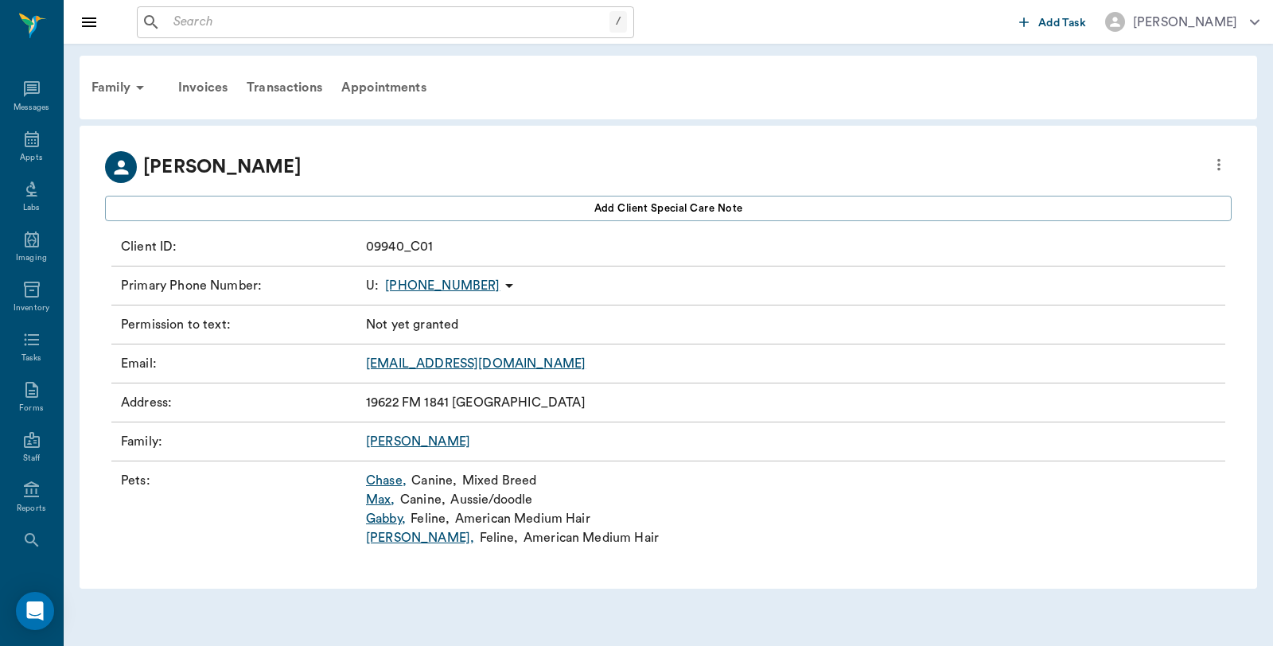
click at [393, 514] on link "Gabby ," at bounding box center [386, 518] width 40 height 19
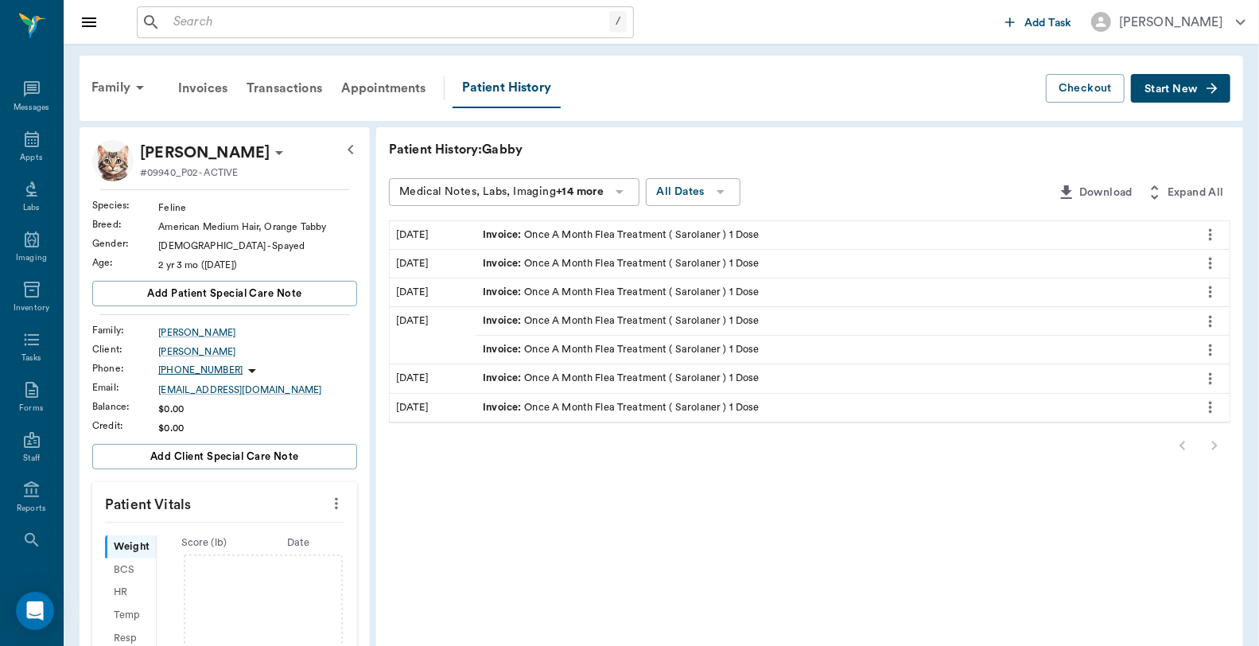
click at [204, 25] on input "text" at bounding box center [388, 22] width 442 height 22
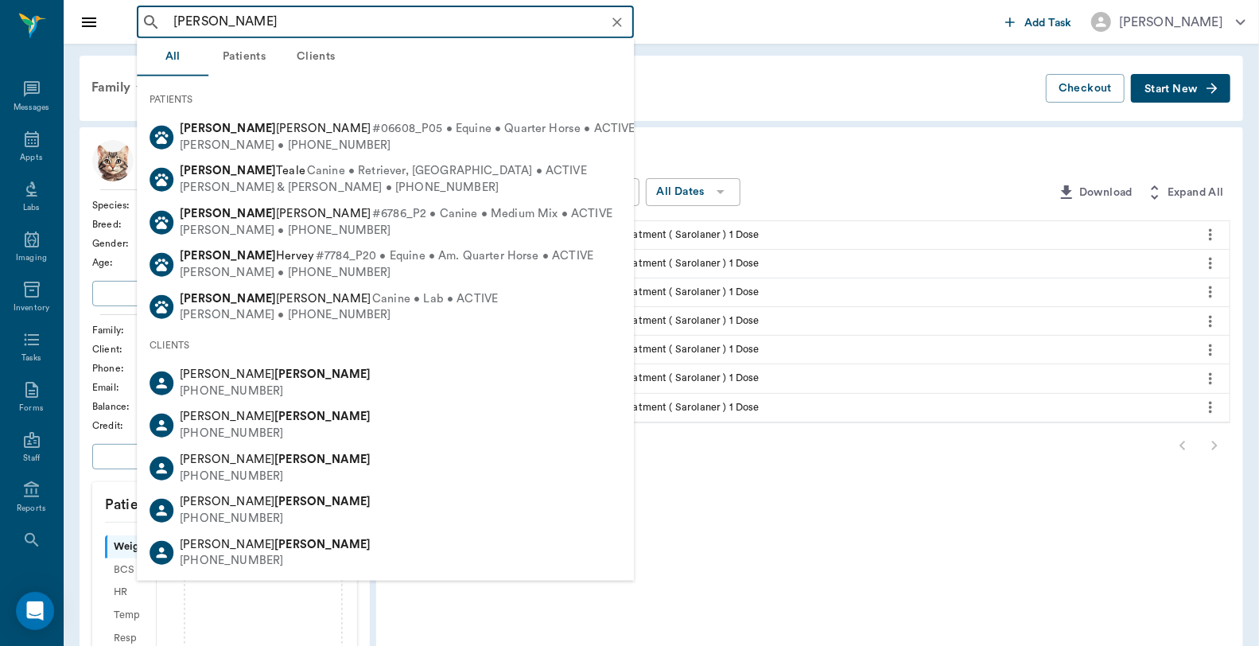
type input "[PERSON_NAME]"
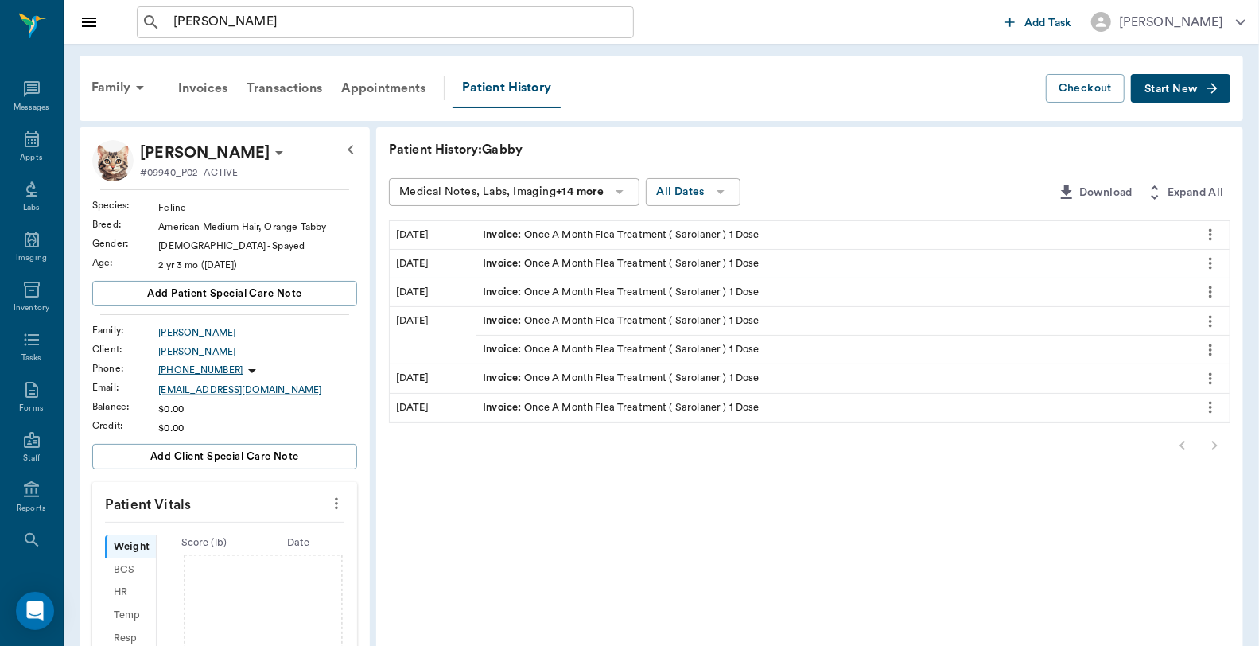
click at [759, 100] on div "Family Invoices Transactions Appointments Patient History" at bounding box center [564, 88] width 964 height 40
click at [1185, 89] on span "Start New" at bounding box center [1171, 89] width 53 height 0
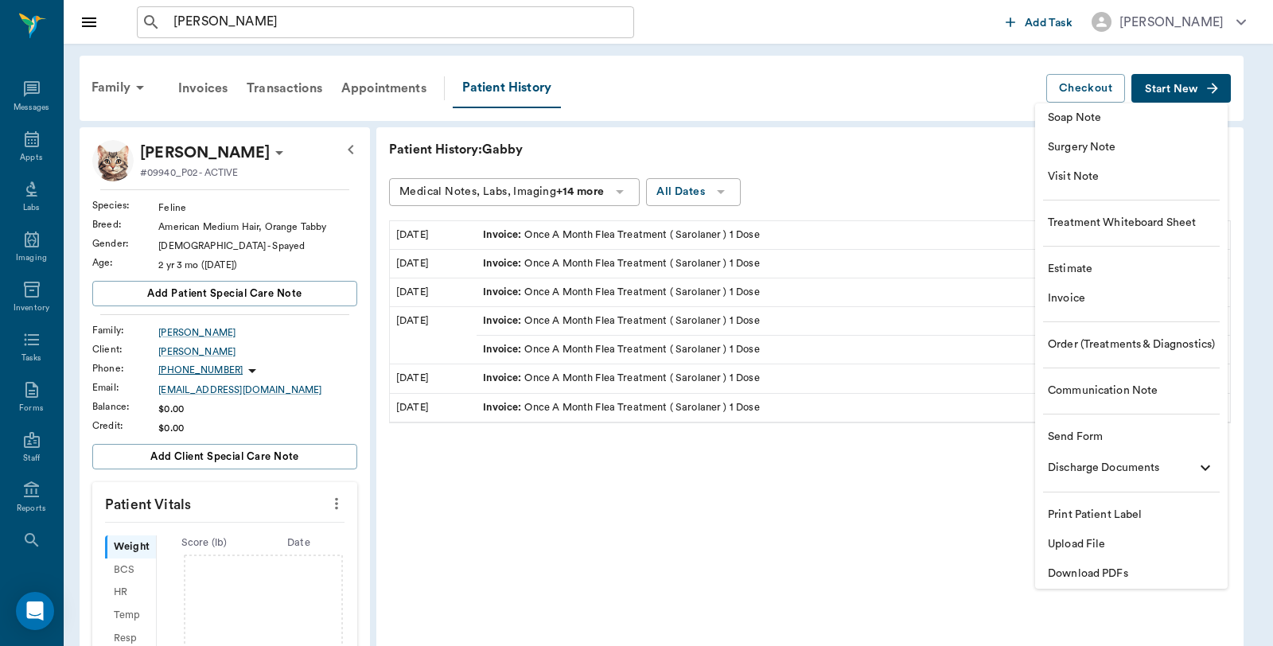
click at [1088, 302] on span "Invoice" at bounding box center [1131, 298] width 167 height 17
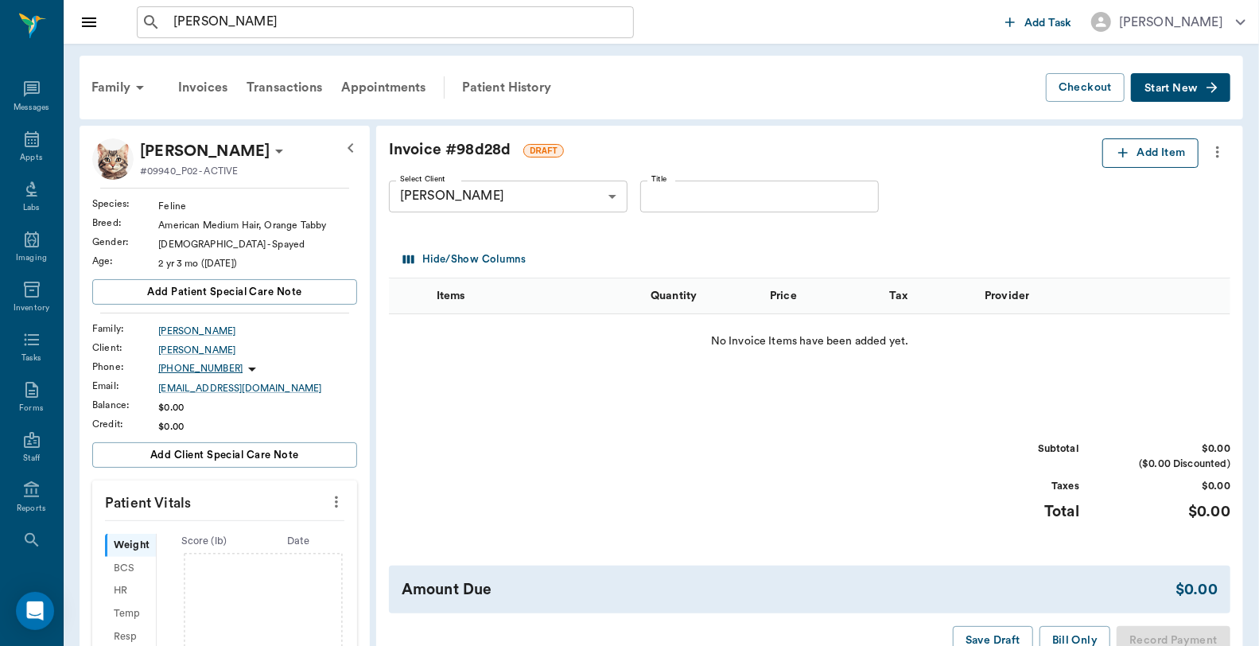
click at [1158, 161] on button "Add Item" at bounding box center [1151, 152] width 96 height 29
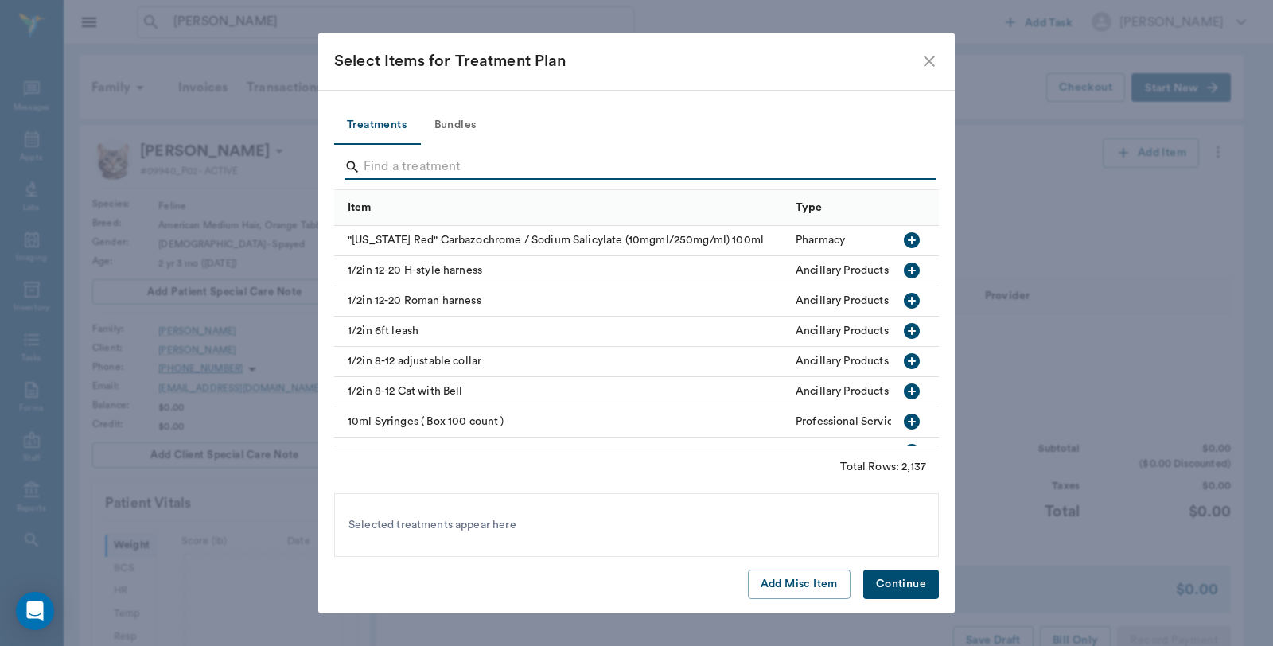
click at [552, 165] on input "Search" at bounding box center [638, 166] width 548 height 25
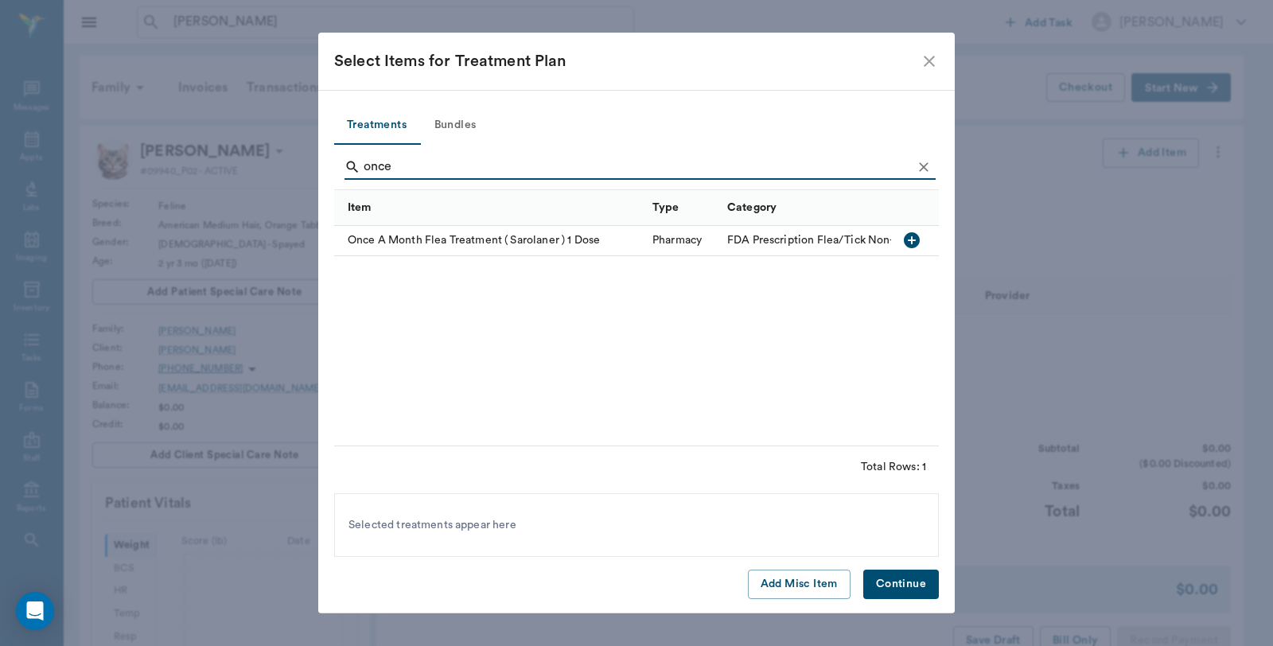
type input "once"
click at [913, 242] on icon "button" at bounding box center [912, 240] width 16 height 16
click at [911, 577] on button "Continue" at bounding box center [901, 584] width 76 height 29
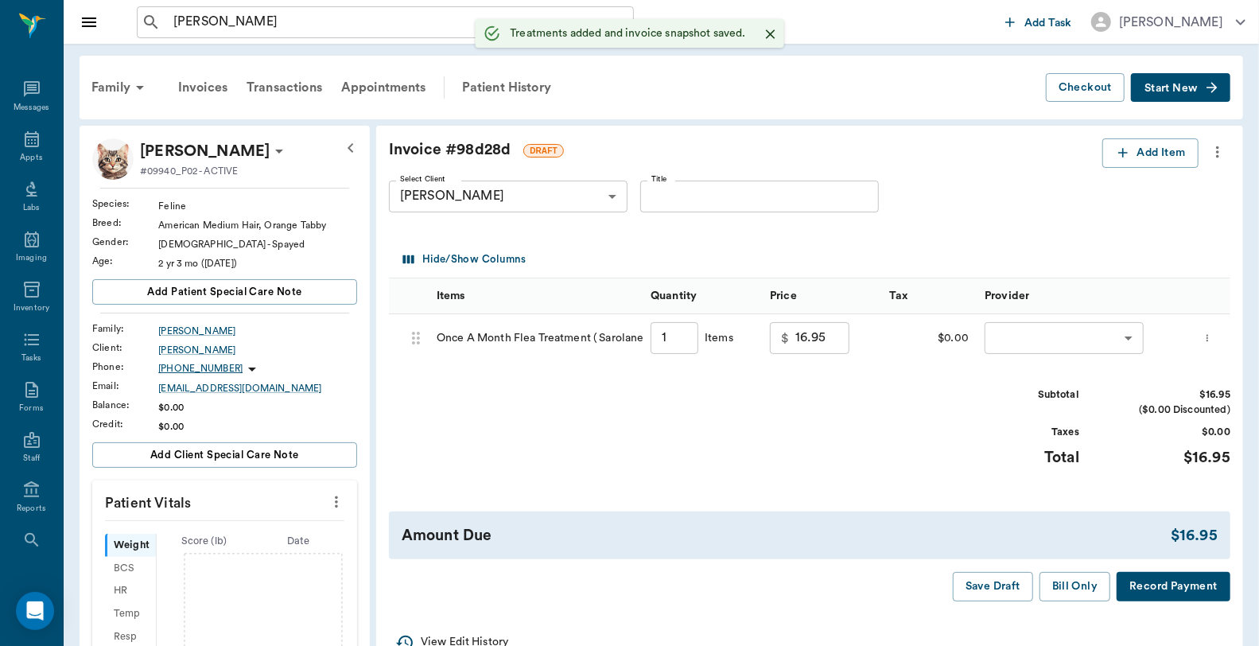
type input "1.00"
click at [1138, 332] on body "[PERSON_NAME] ​ Add Task [PERSON_NAME] Nectar Messages Appts Labs Imaging Inven…" at bounding box center [629, 540] width 1259 height 1081
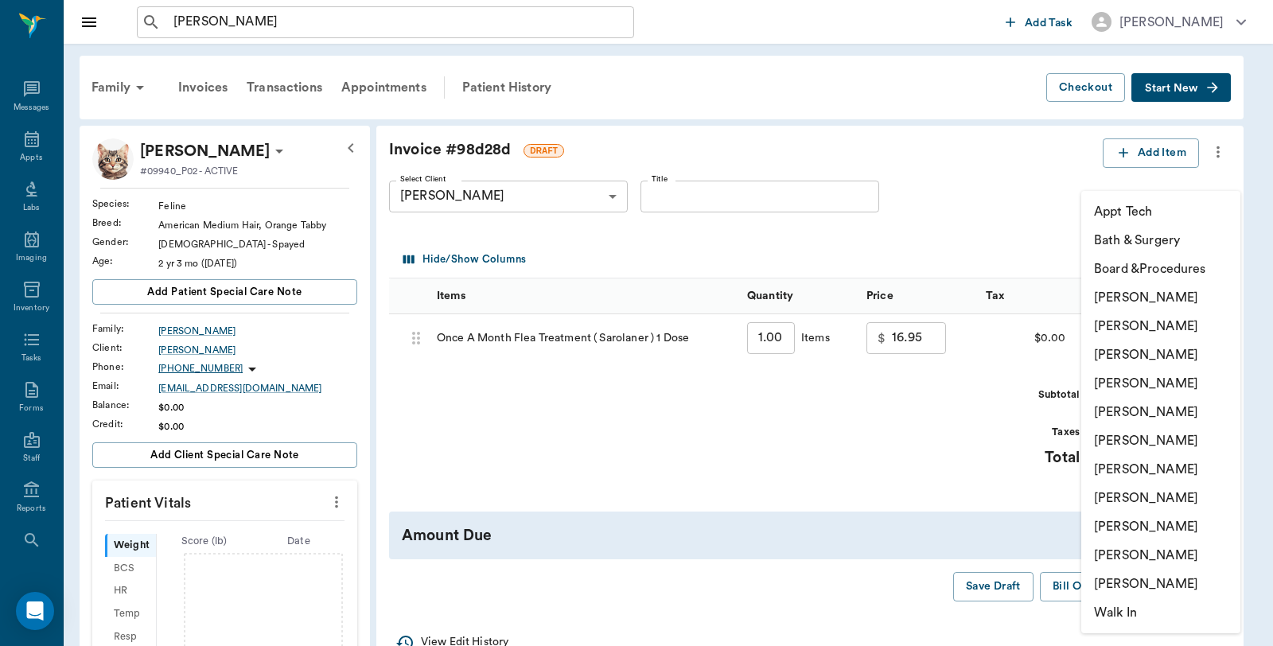
click at [1134, 295] on li "[PERSON_NAME]" at bounding box center [1160, 297] width 159 height 29
type input "none-6899ea08ed37b777db10de45"
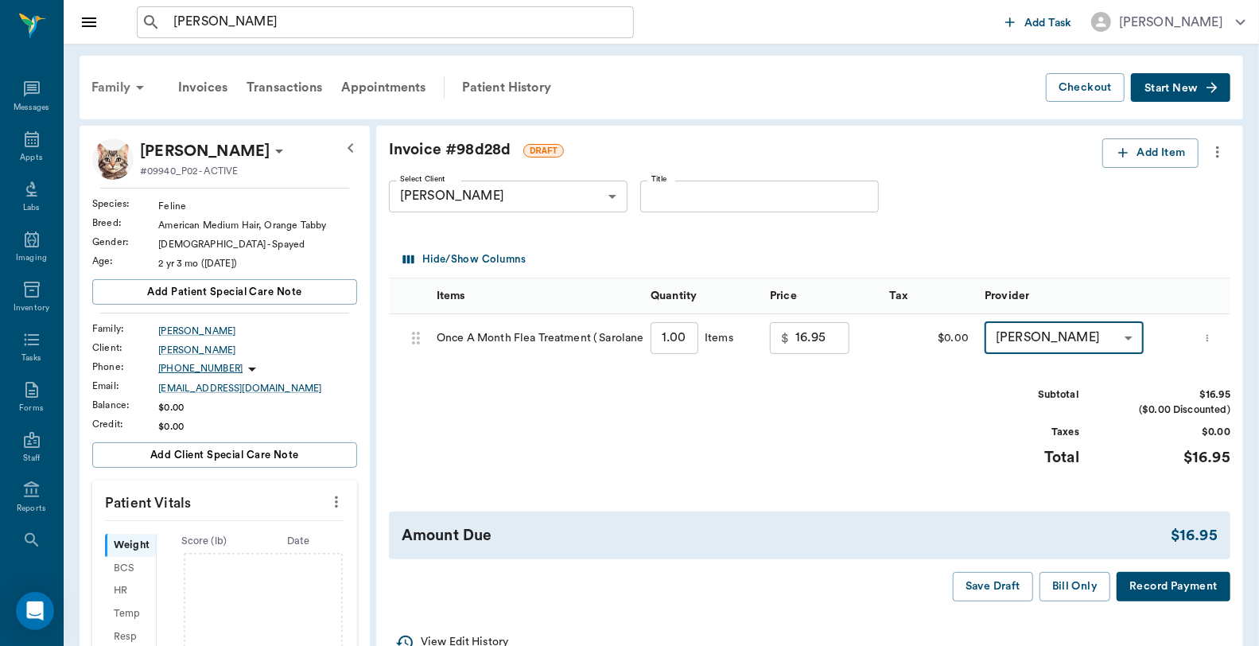
click at [99, 89] on div "Family" at bounding box center [120, 87] width 77 height 38
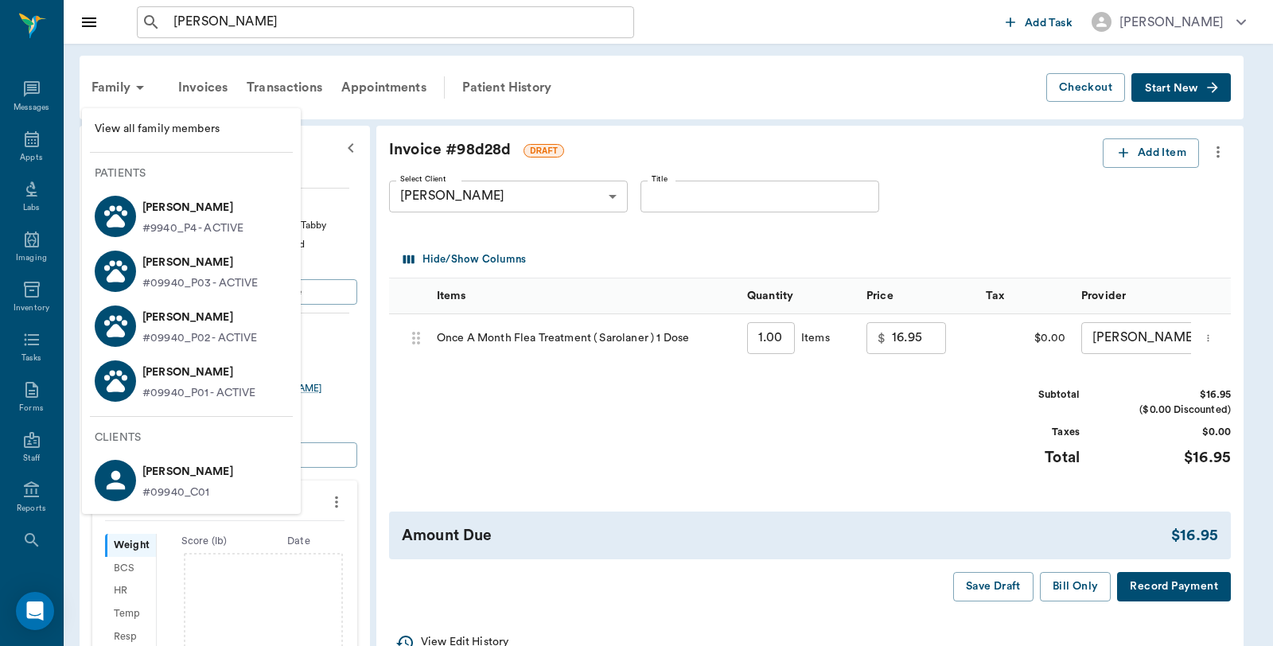
click at [142, 375] on p "[PERSON_NAME]" at bounding box center [199, 372] width 114 height 25
click at [1068, 601] on div at bounding box center [636, 323] width 1273 height 646
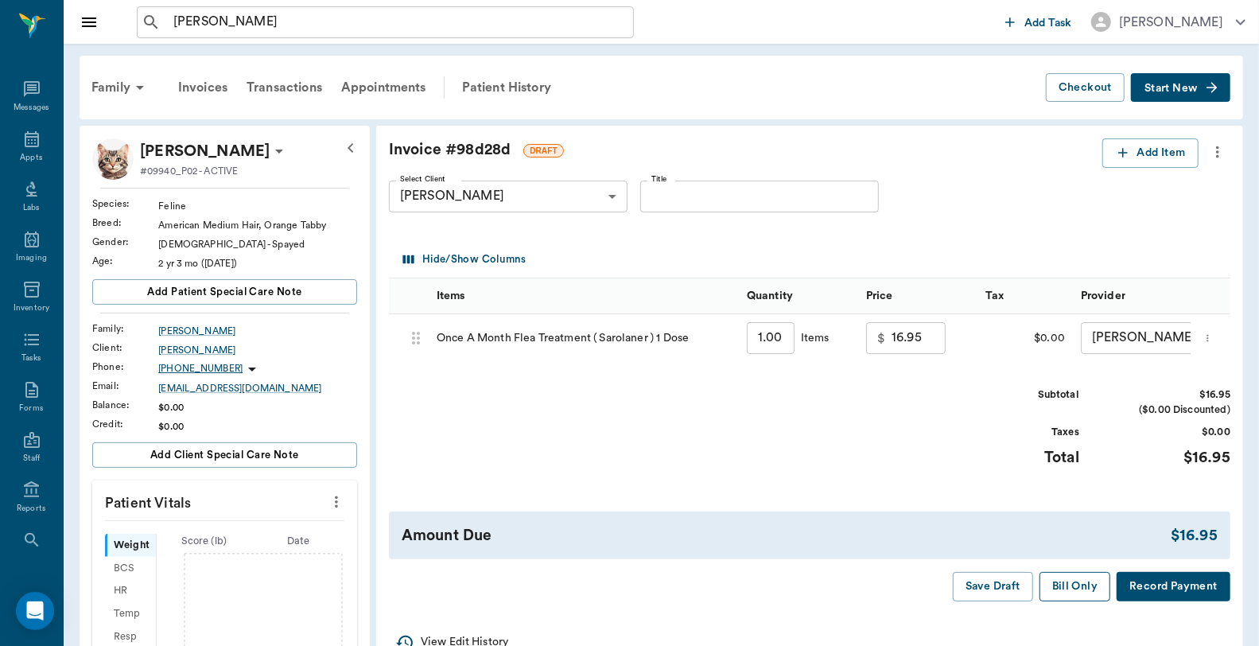
click at [1079, 601] on button "Bill Only" at bounding box center [1076, 586] width 72 height 29
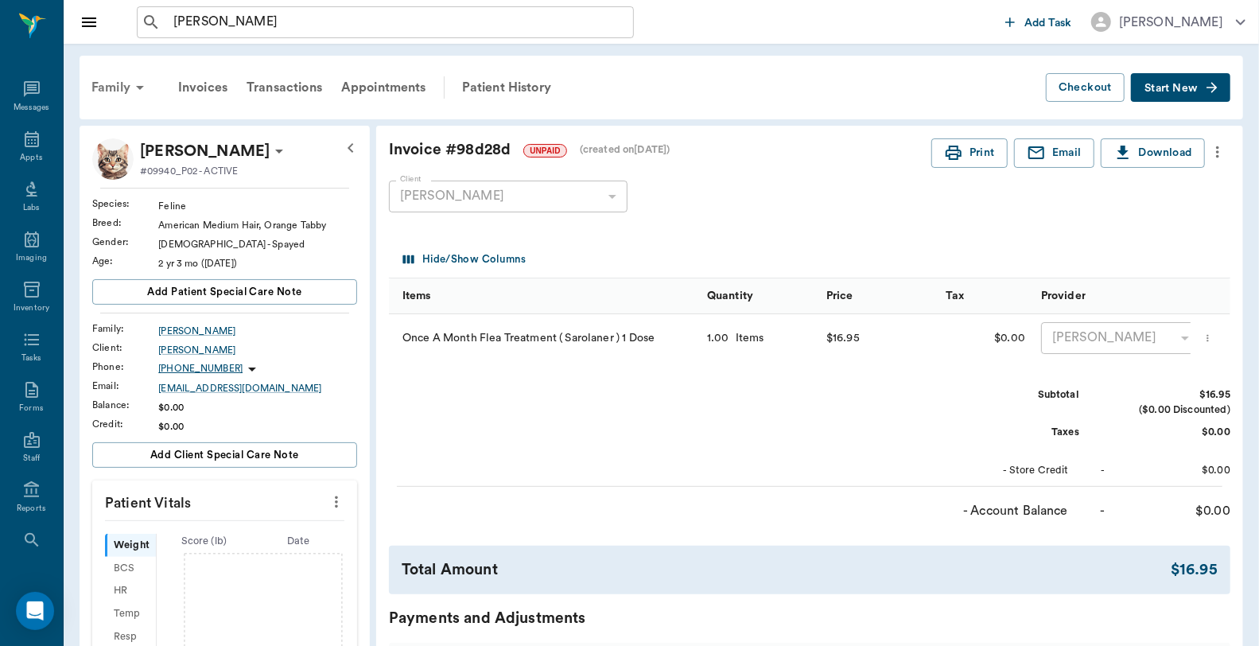
click at [119, 88] on div "Family" at bounding box center [120, 87] width 77 height 38
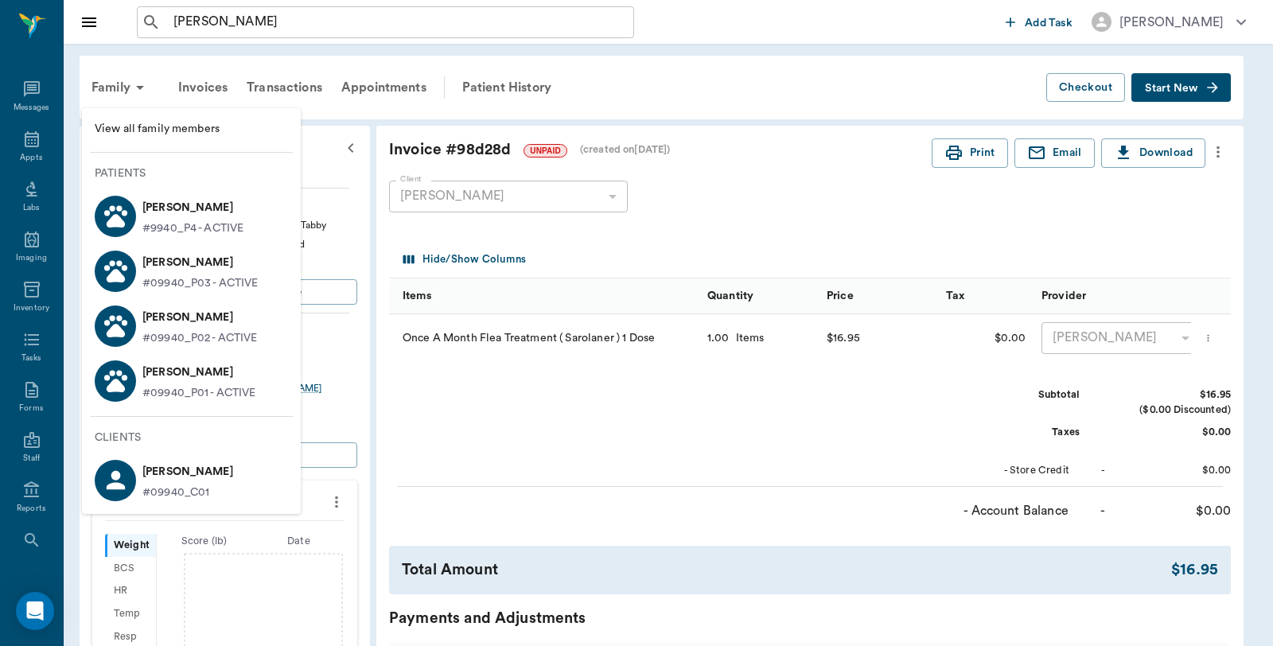
click at [127, 379] on icon at bounding box center [116, 381] width 28 height 28
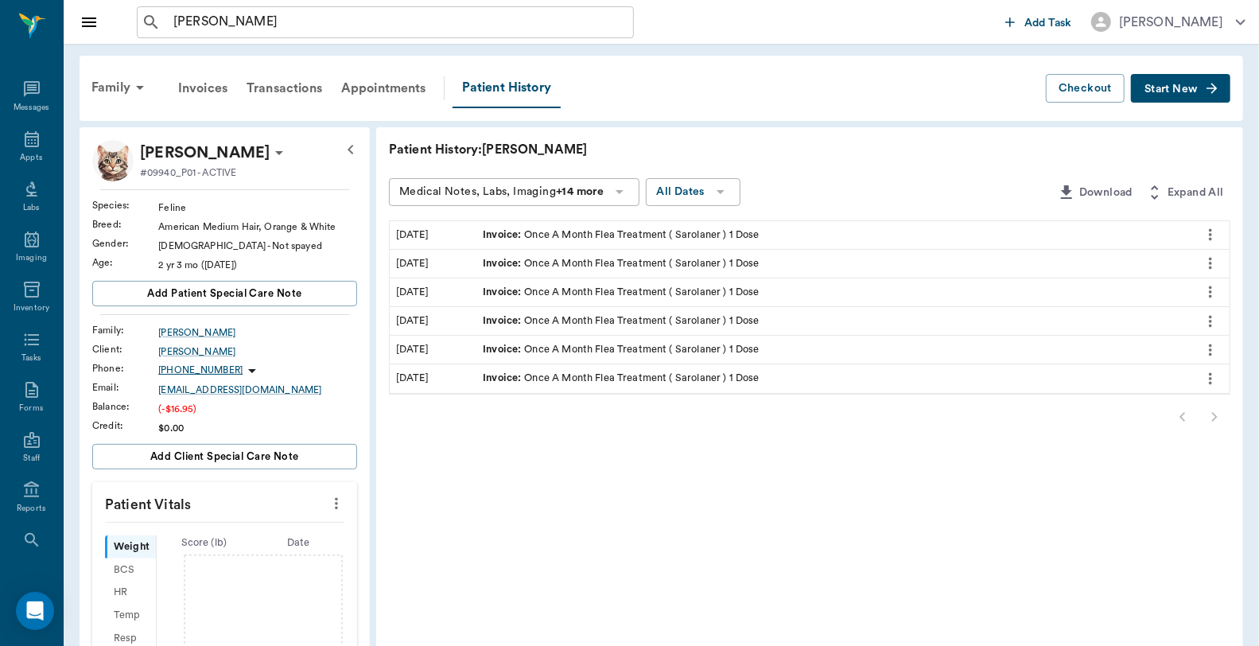
click at [1186, 76] on button "Start New" at bounding box center [1180, 88] width 99 height 29
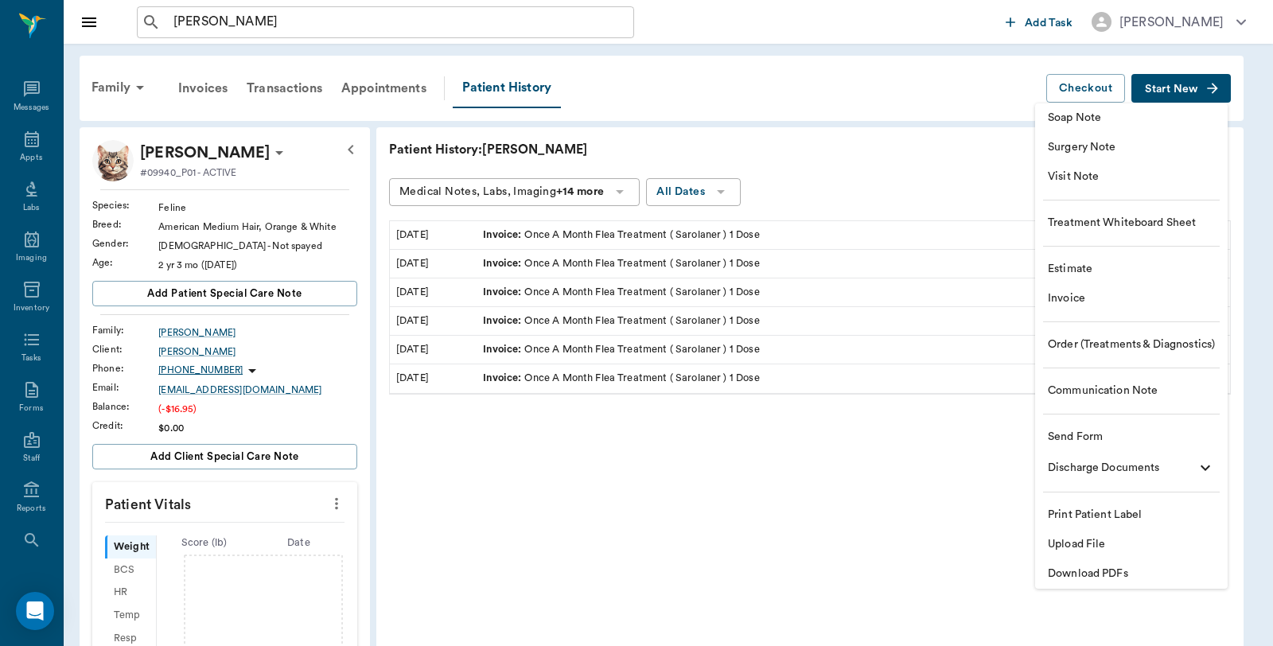
click at [1076, 298] on span "Invoice" at bounding box center [1131, 298] width 167 height 17
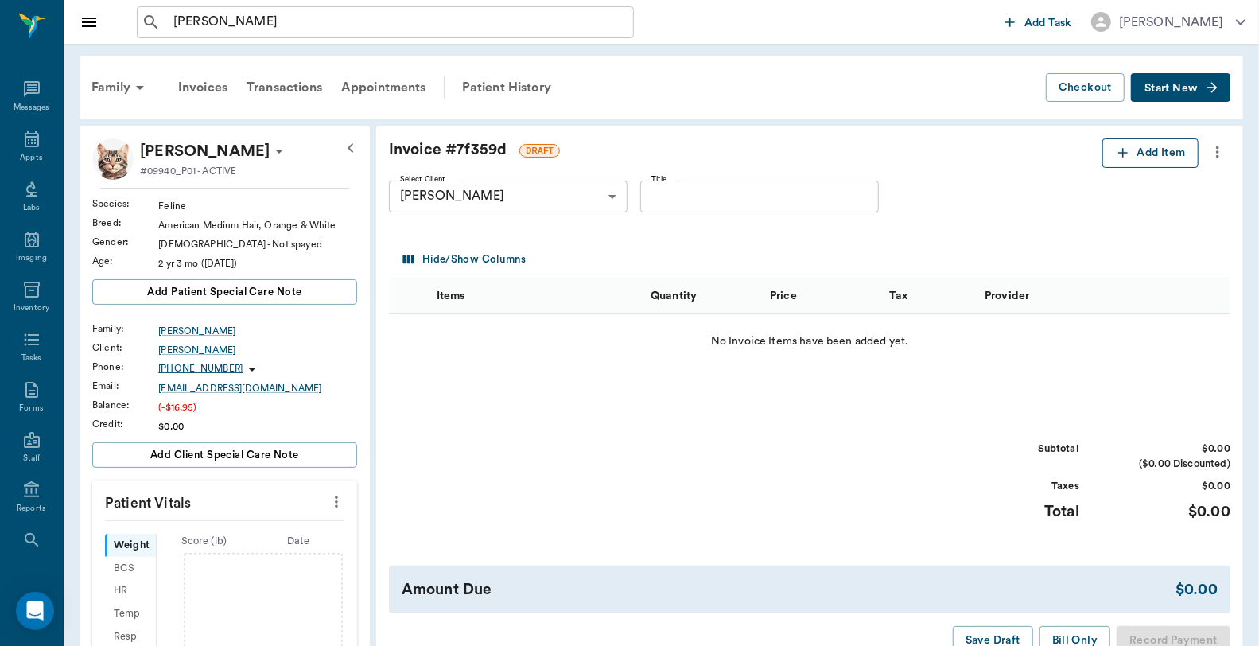
click at [1135, 150] on button "Add Item" at bounding box center [1151, 152] width 96 height 29
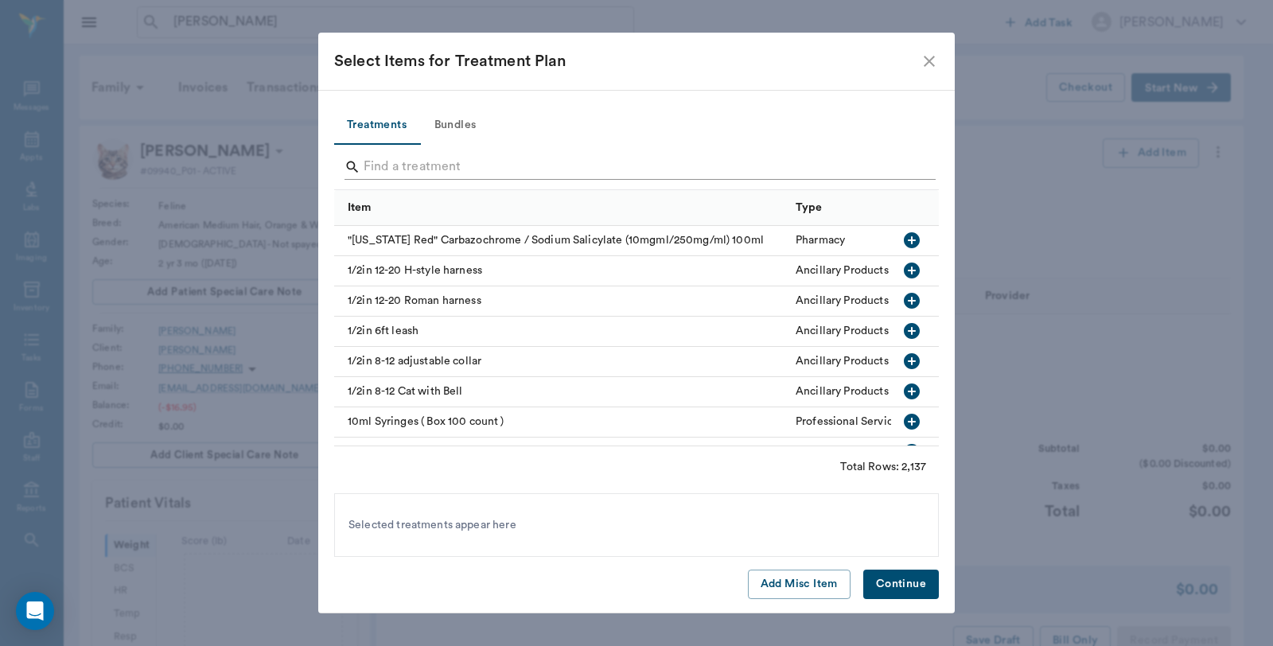
click at [525, 154] on input "Search" at bounding box center [638, 166] width 548 height 25
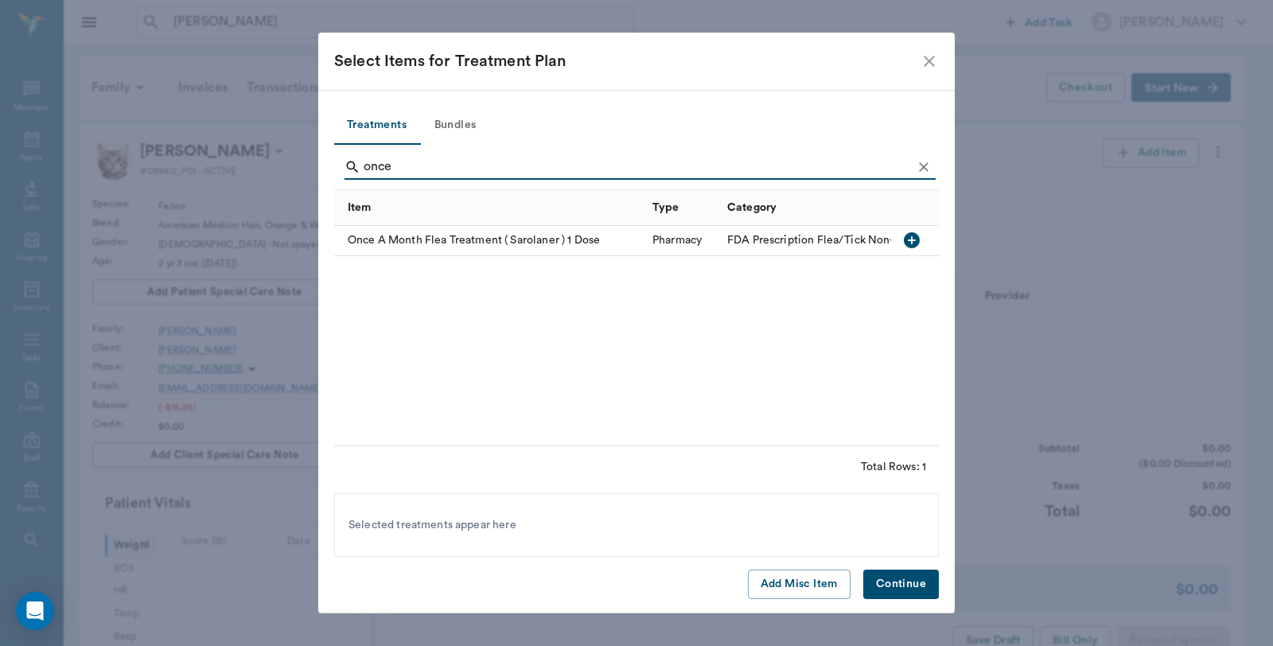
type input "once"
click at [904, 241] on icon "button" at bounding box center [912, 240] width 16 height 16
click at [901, 583] on button "Continue" at bounding box center [901, 584] width 76 height 29
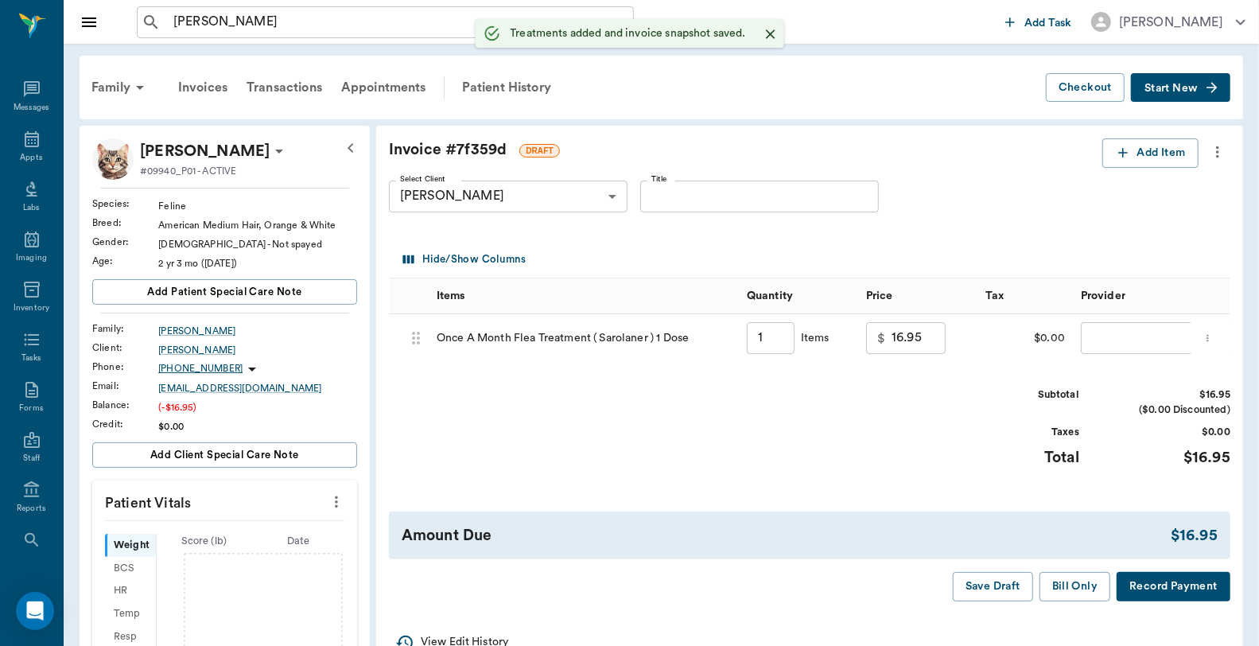
type input "1.00"
click at [1108, 337] on body "[PERSON_NAME] ​ Add Task [PERSON_NAME] Nectar Messages Appts Labs Imaging Inven…" at bounding box center [629, 540] width 1259 height 1081
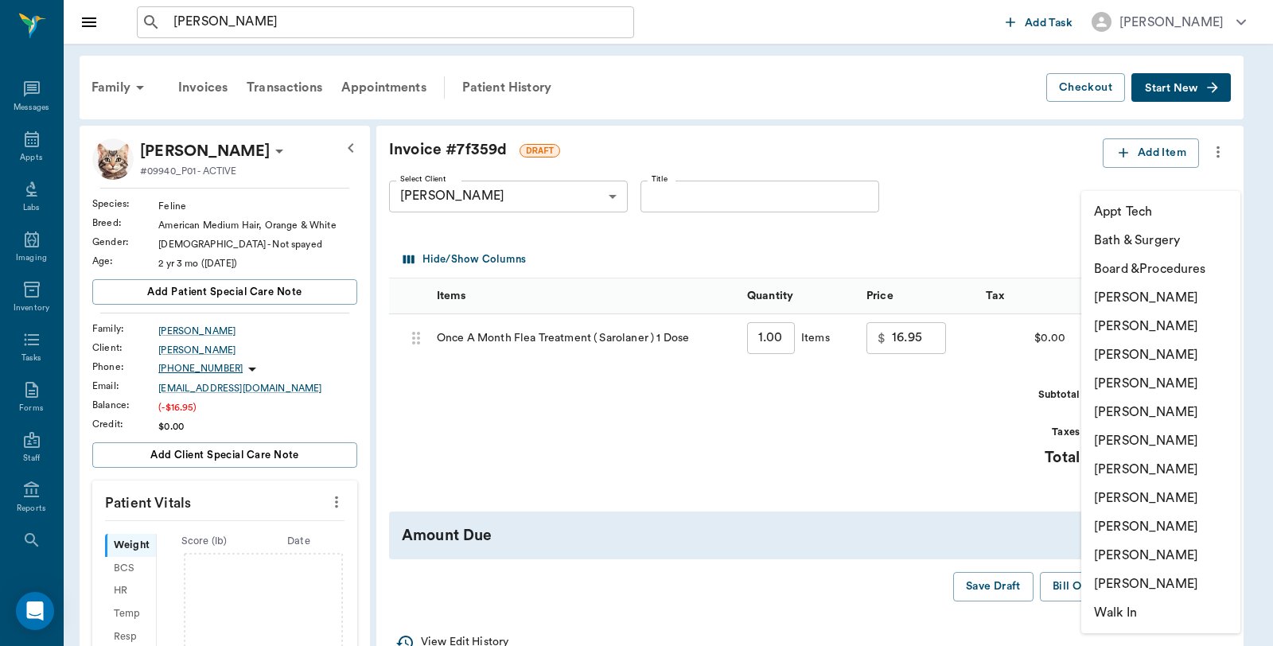
click at [1147, 296] on li "[PERSON_NAME]" at bounding box center [1160, 297] width 159 height 29
type input "none-6899ea08ed37b777db10de45"
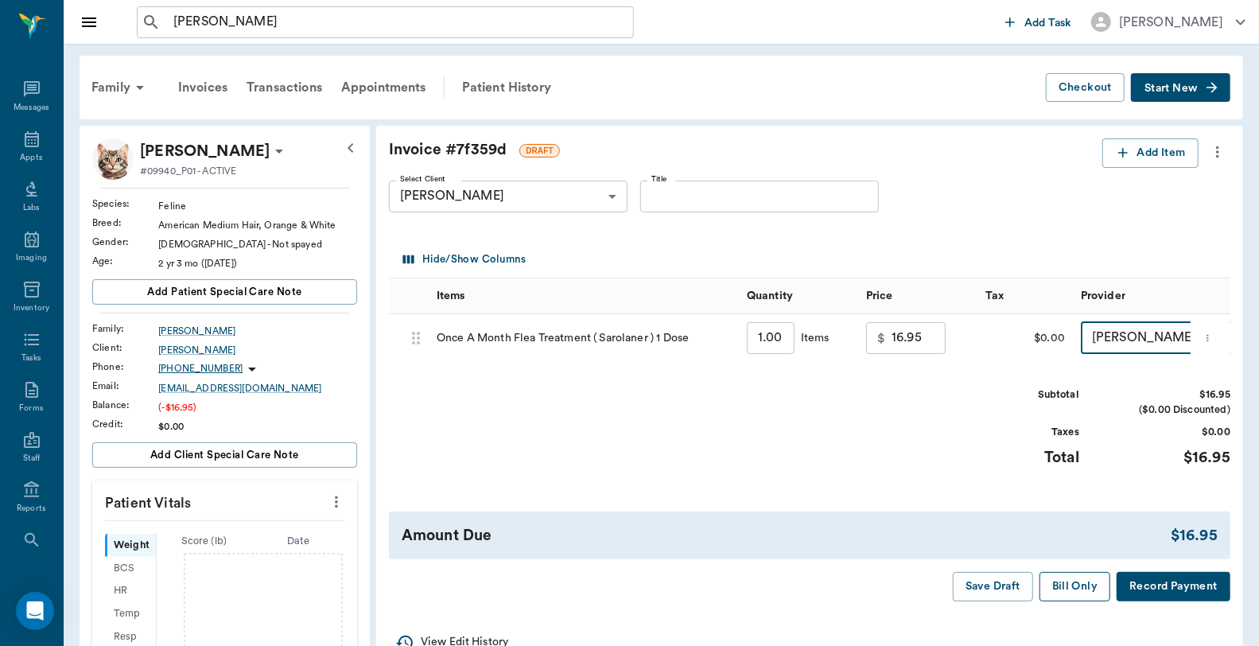
click at [1076, 601] on button "Bill Only" at bounding box center [1076, 586] width 72 height 29
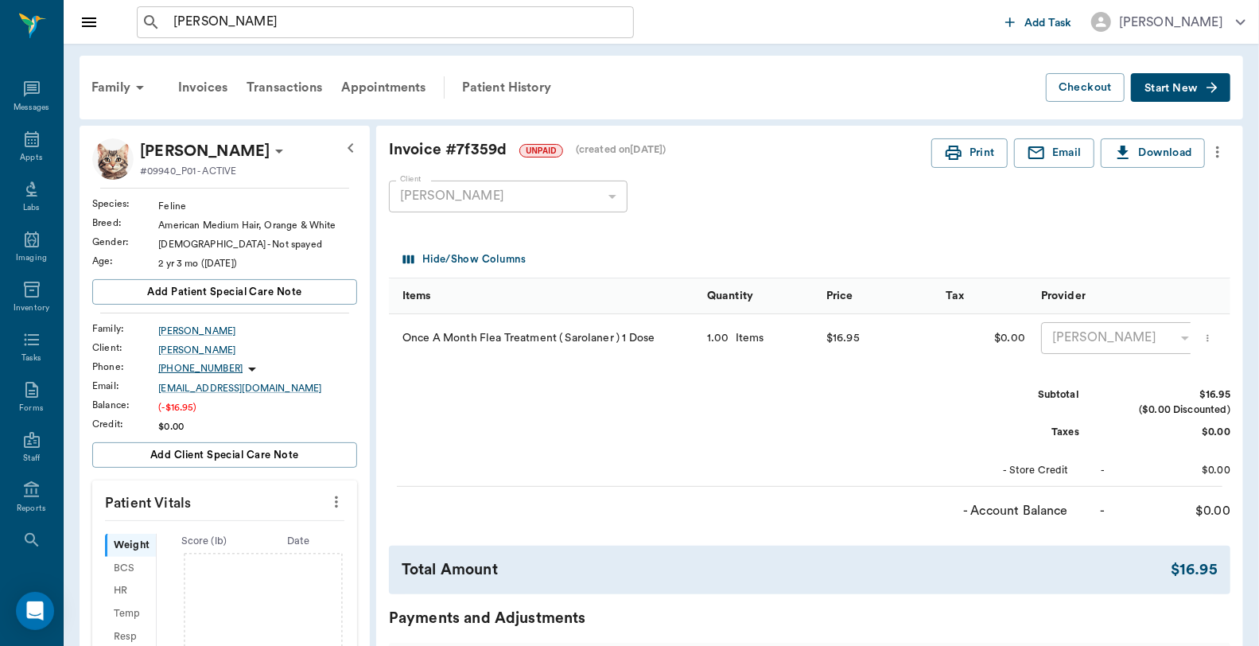
click at [1218, 150] on icon "more" at bounding box center [1218, 151] width 18 height 19
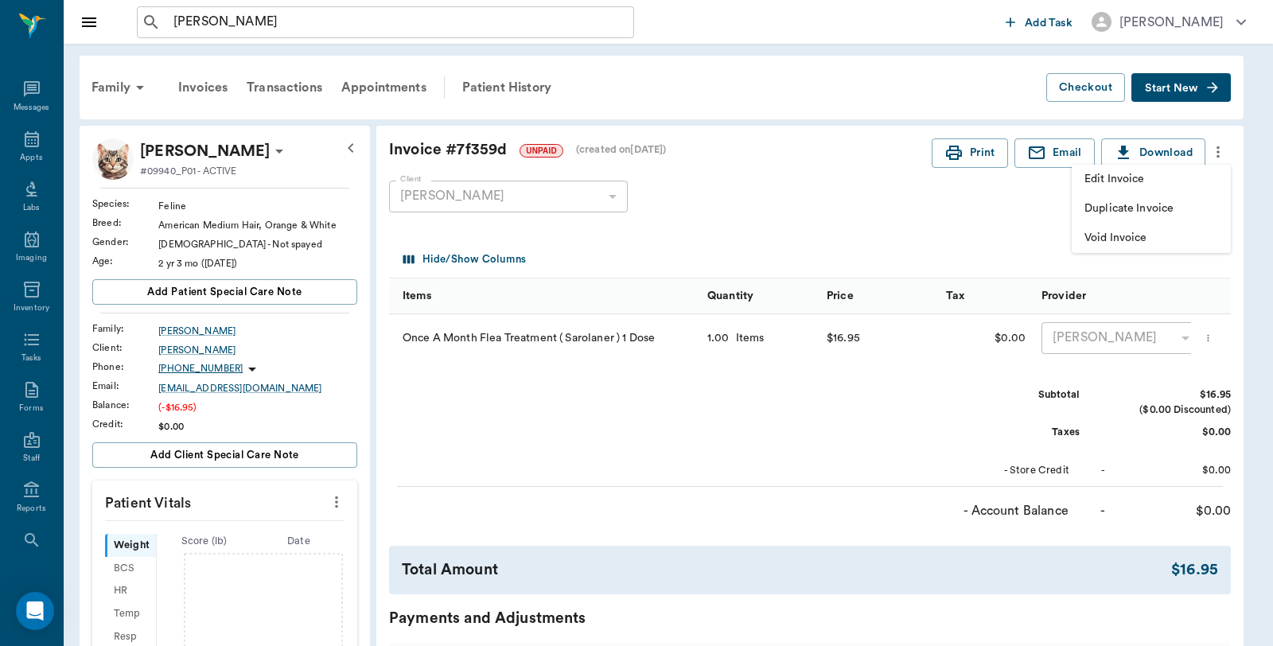
click at [1144, 181] on span "Edit Invoice" at bounding box center [1151, 179] width 134 height 17
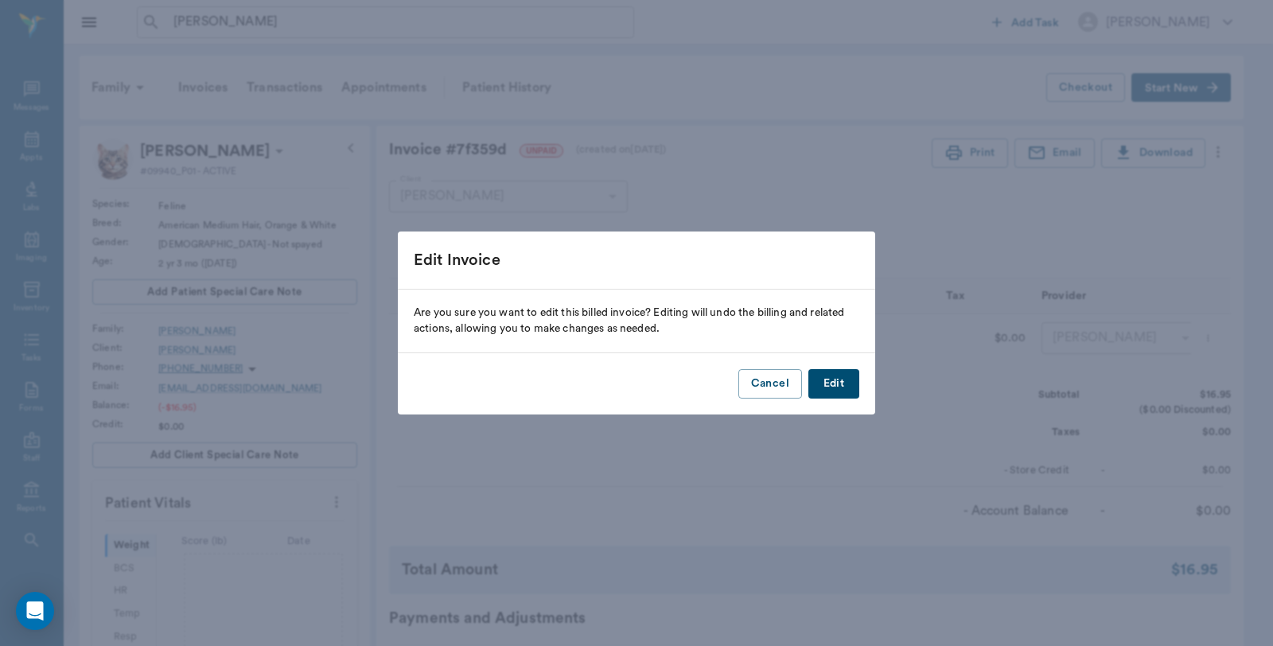
click at [830, 383] on button "Edit" at bounding box center [833, 383] width 51 height 29
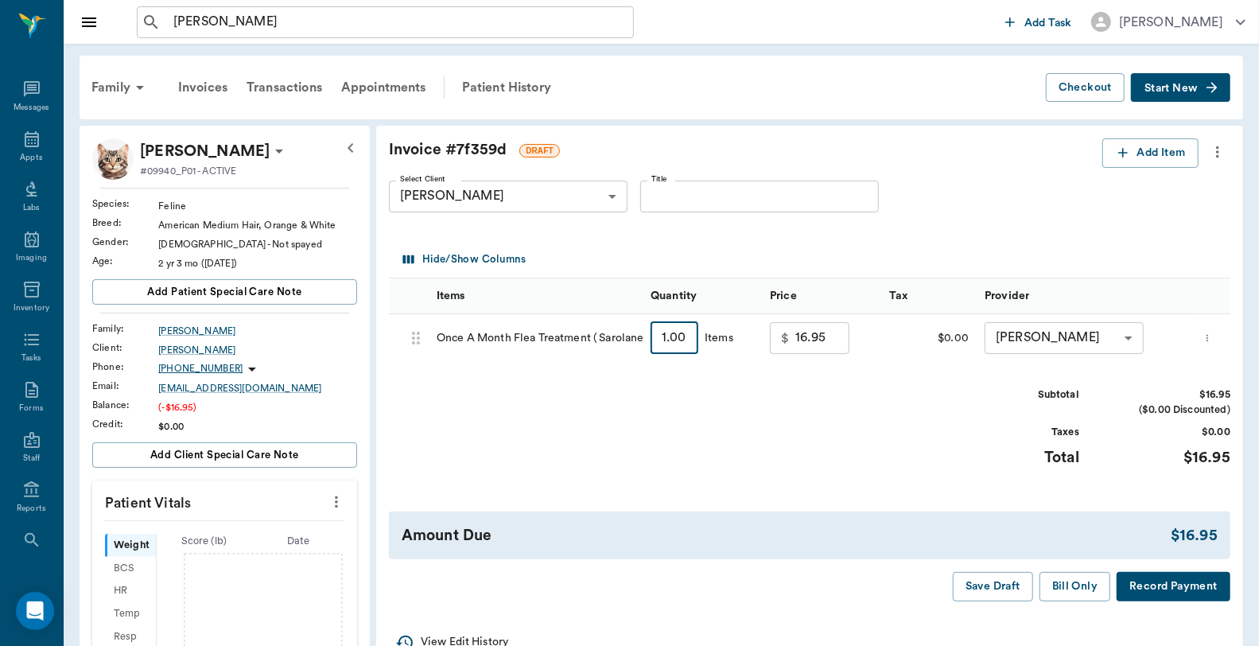
click at [666, 340] on input "1.00" at bounding box center [675, 338] width 48 height 32
type input "2"
type input "33.90"
click at [1071, 592] on button "Bill Only" at bounding box center [1076, 586] width 72 height 29
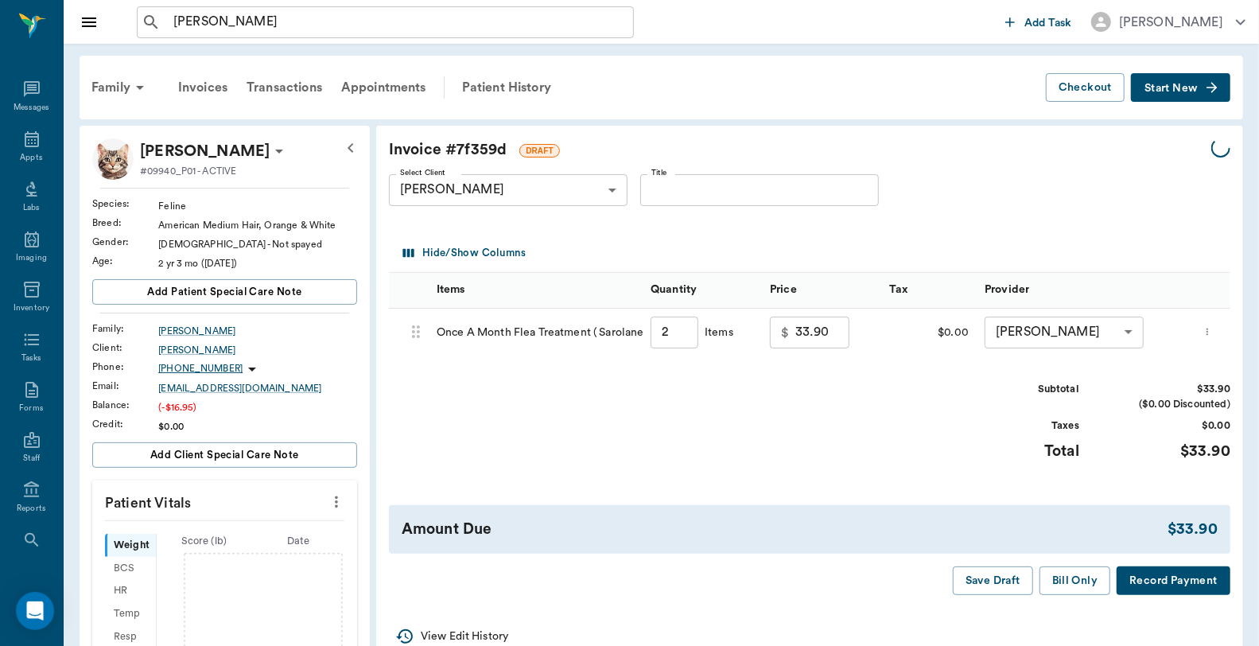
type input "2.00"
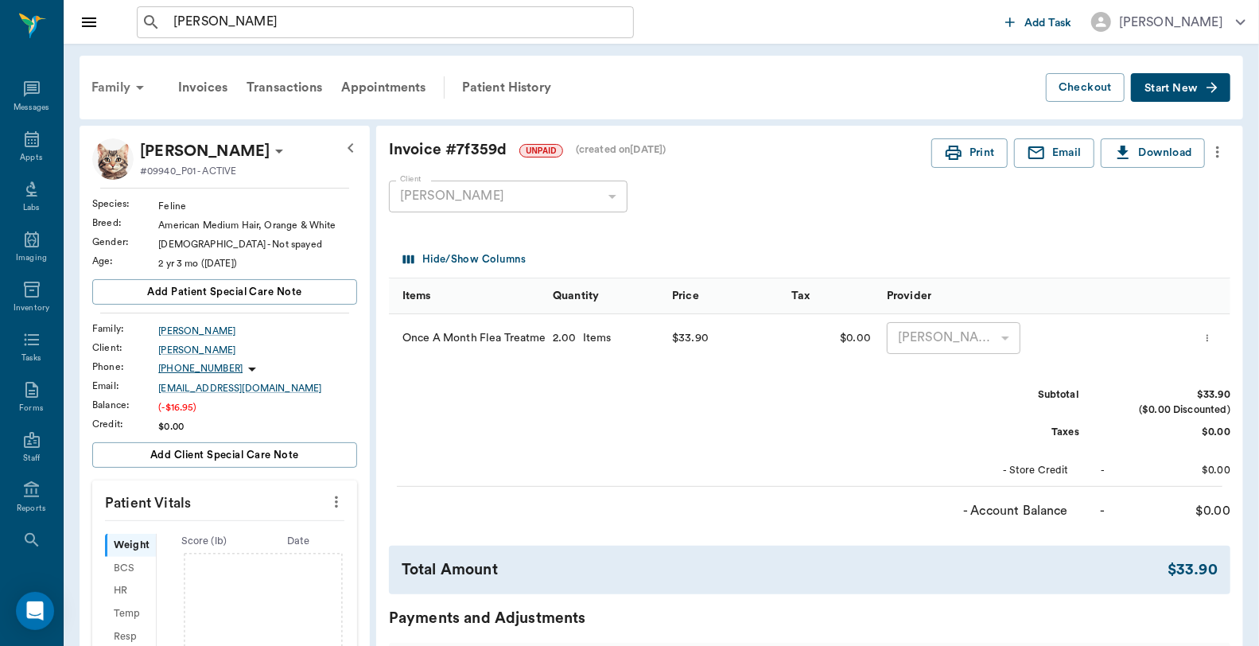
click at [115, 88] on div "Family" at bounding box center [120, 87] width 77 height 38
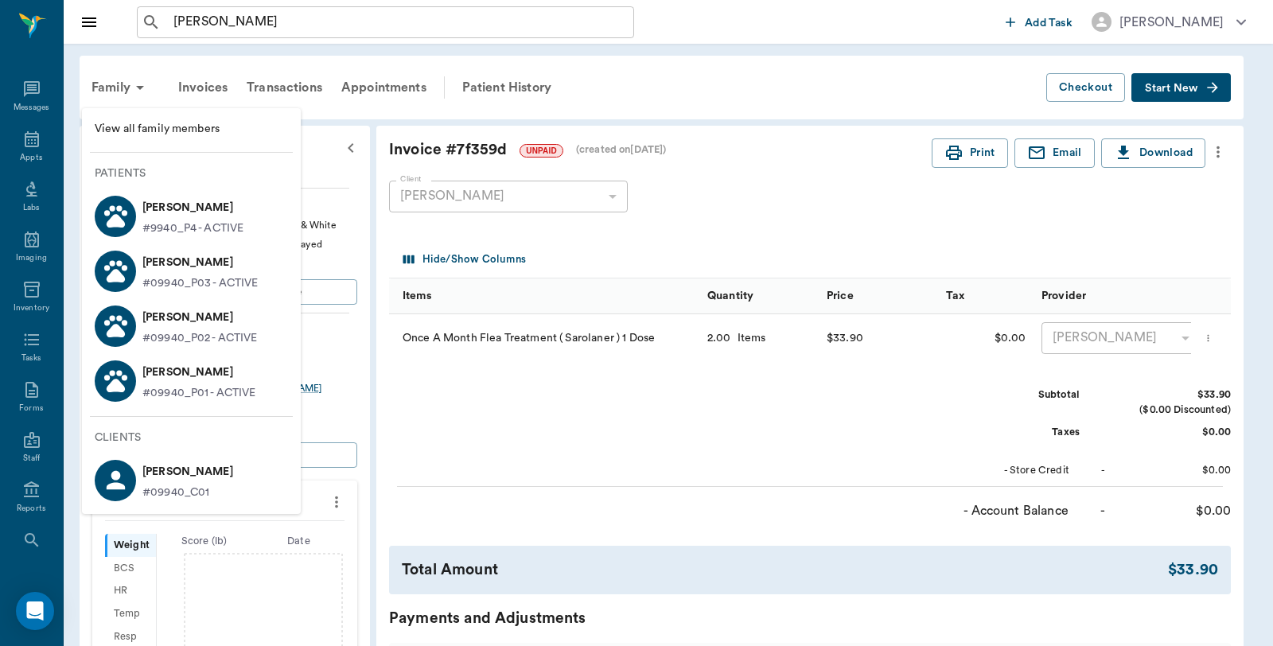
click at [118, 126] on span "View all family members" at bounding box center [191, 129] width 193 height 17
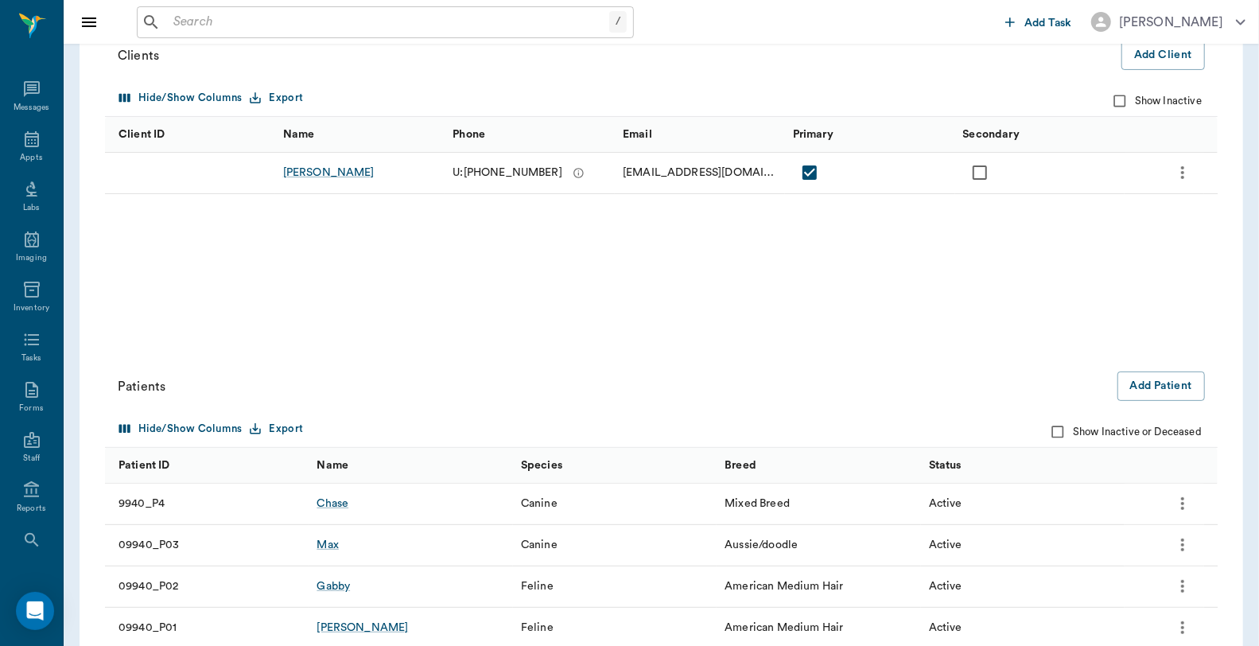
scroll to position [251, 0]
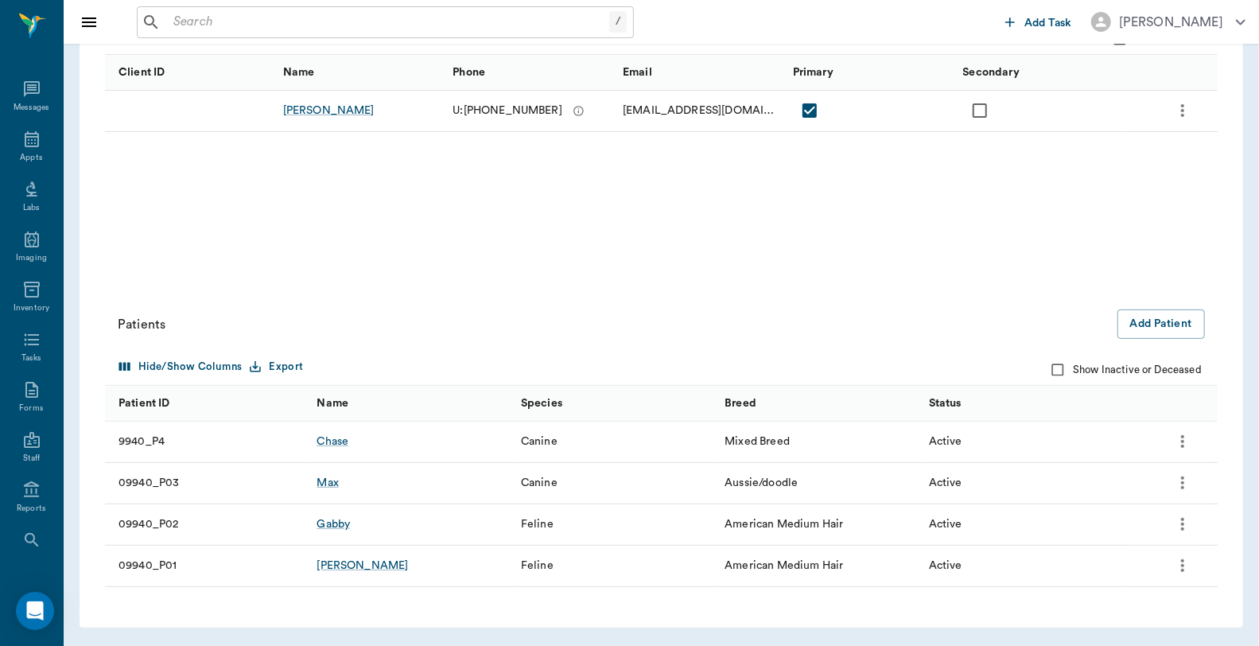
click at [1185, 482] on icon "more" at bounding box center [1182, 482] width 19 height 19
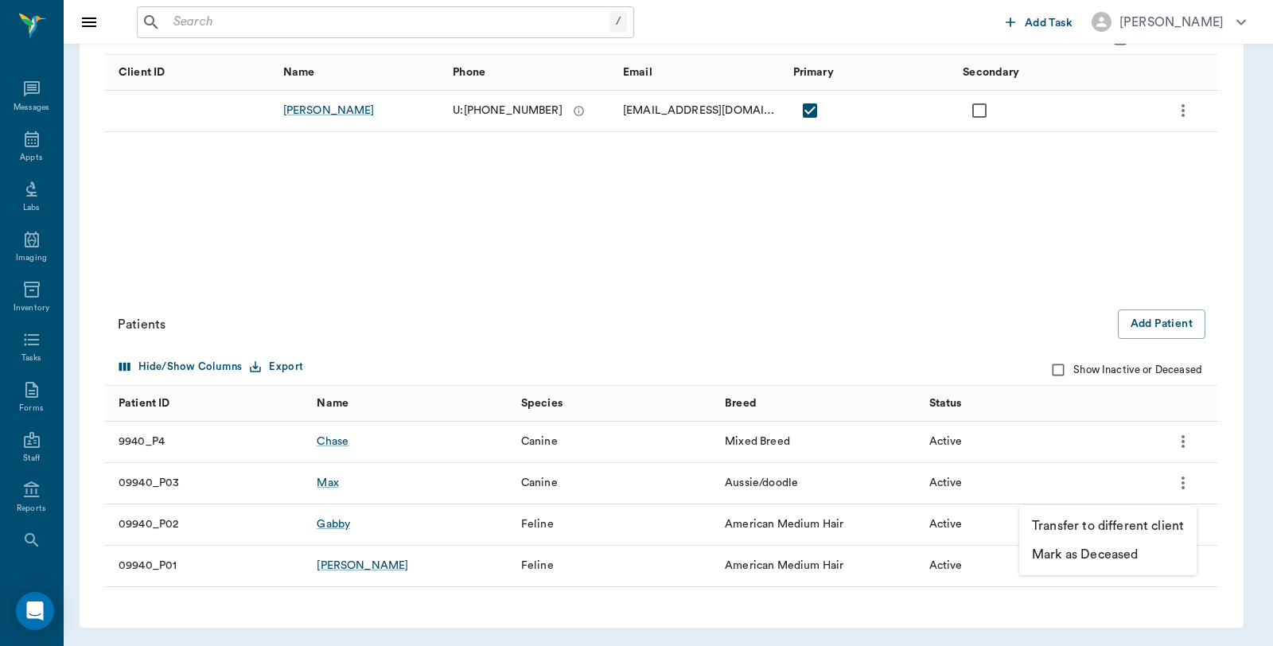
click at [1125, 557] on p "Mark as Deceased" at bounding box center [1085, 554] width 106 height 19
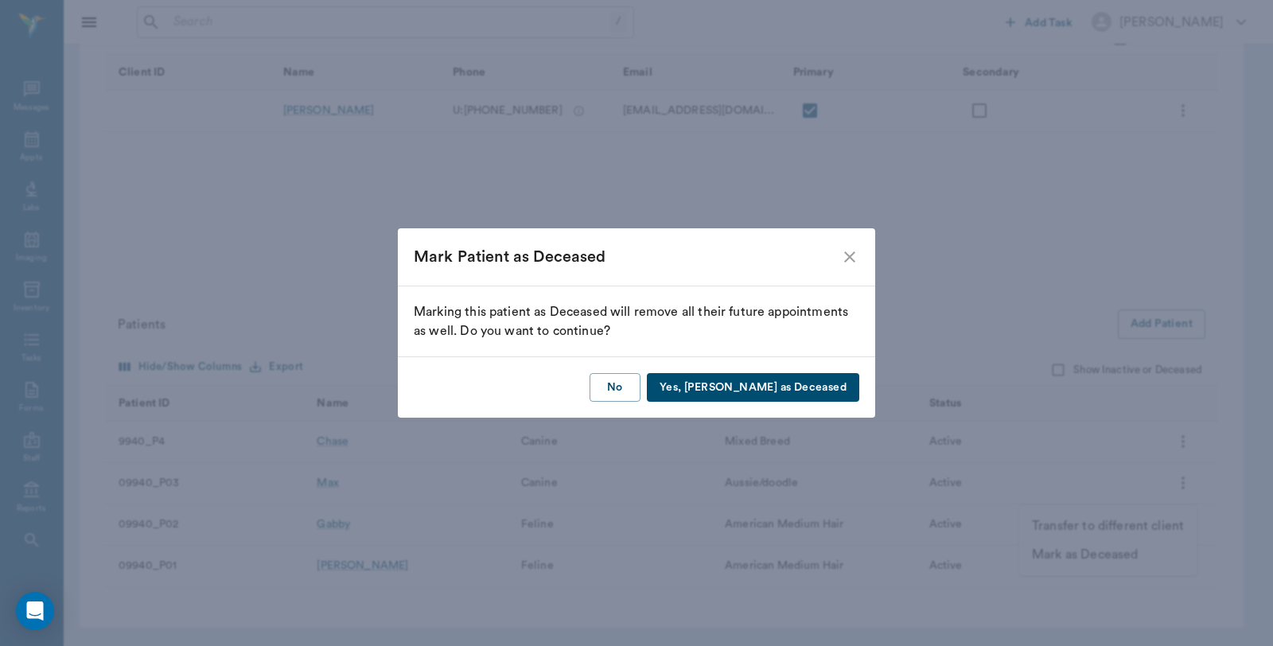
click at [744, 383] on button "Yes, [PERSON_NAME] as Deceased" at bounding box center [753, 387] width 212 height 29
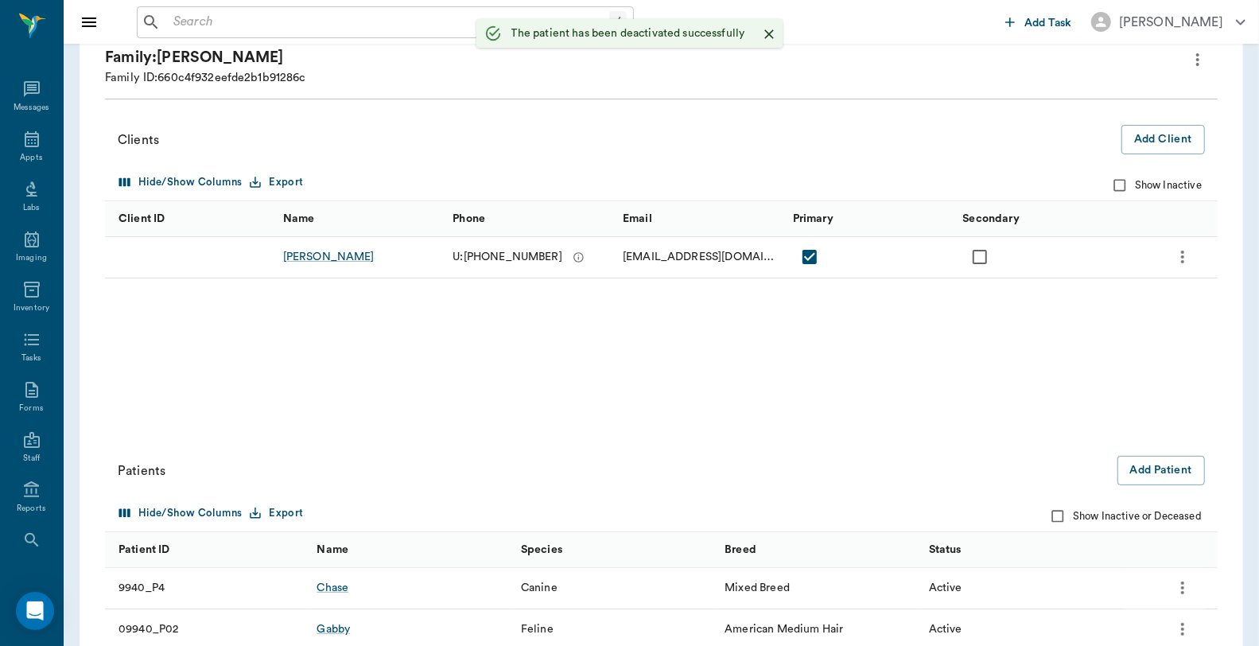
scroll to position [75, 0]
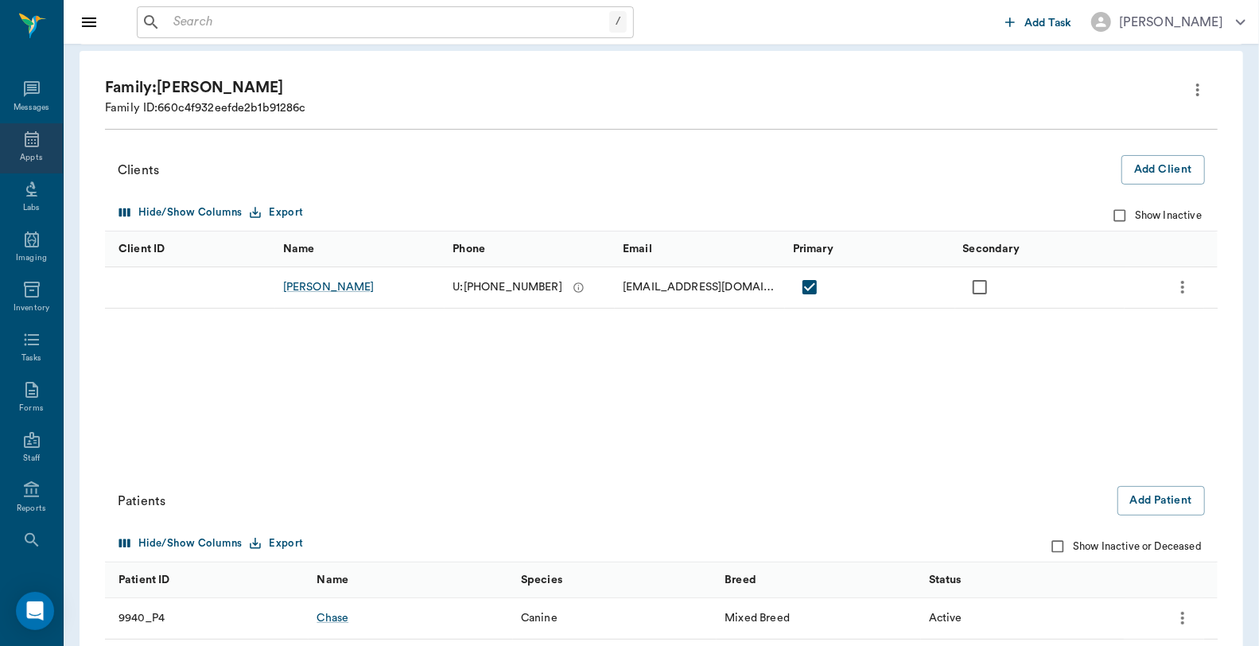
click at [11, 144] on div "Appts" at bounding box center [31, 148] width 63 height 50
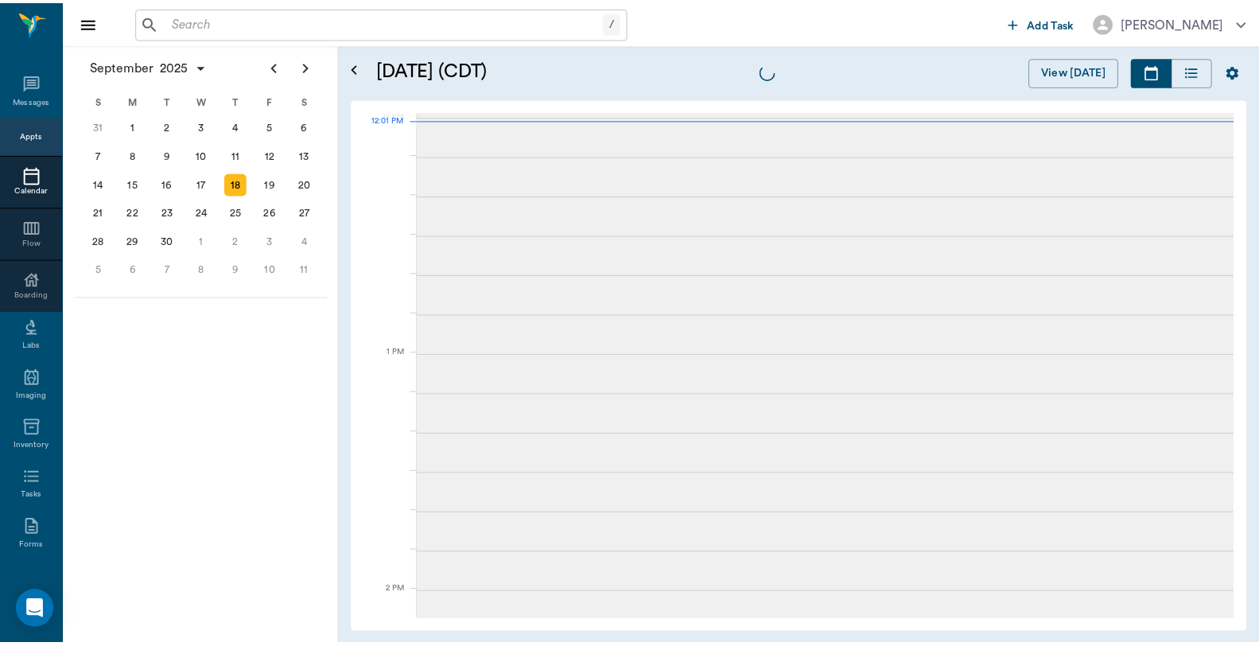
scroll to position [956, 0]
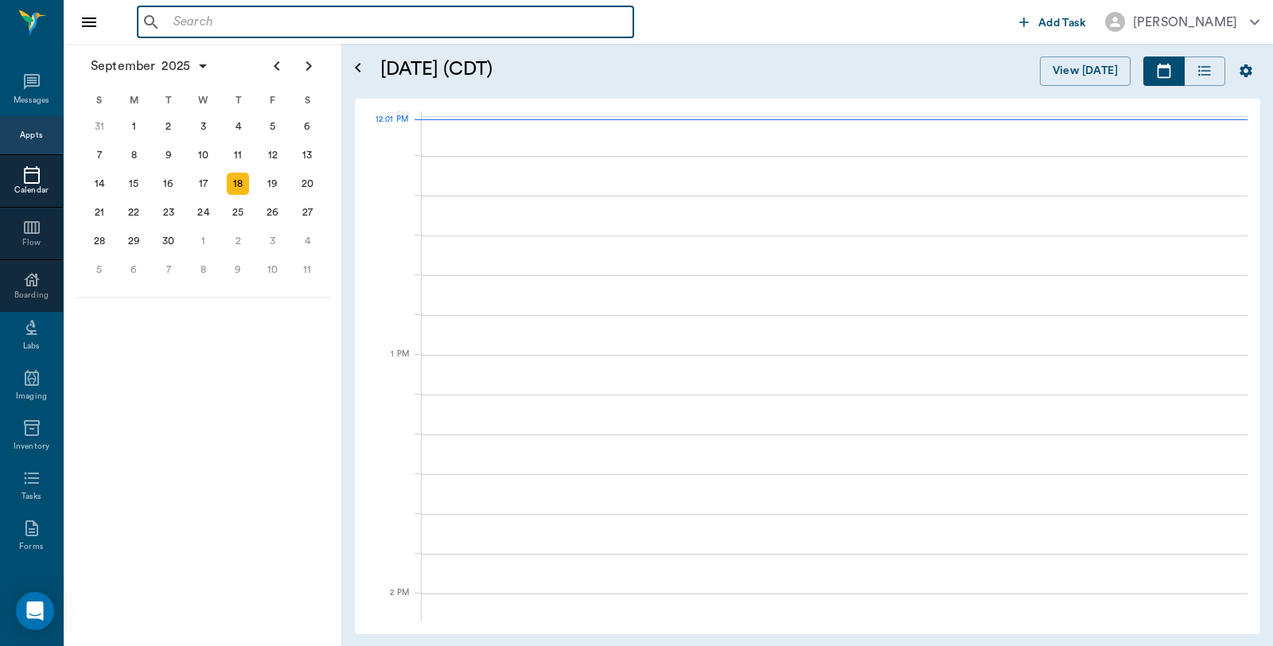
click at [199, 28] on input "text" at bounding box center [397, 22] width 460 height 22
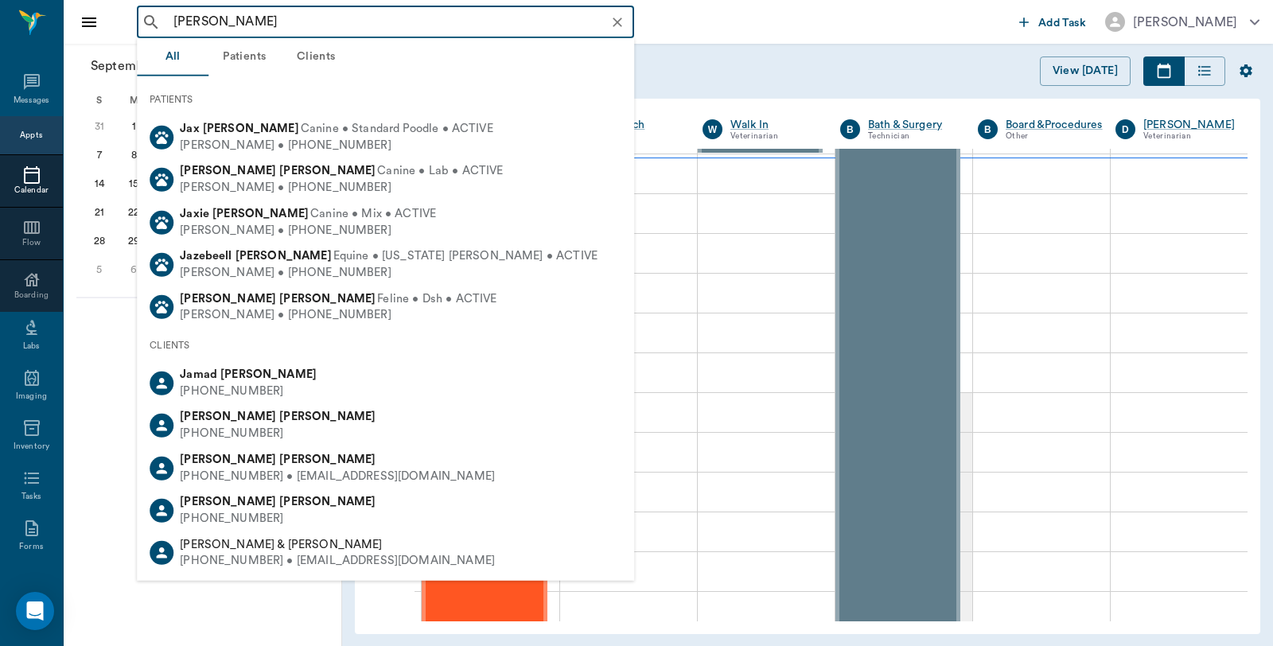
type input "[PERSON_NAME]"
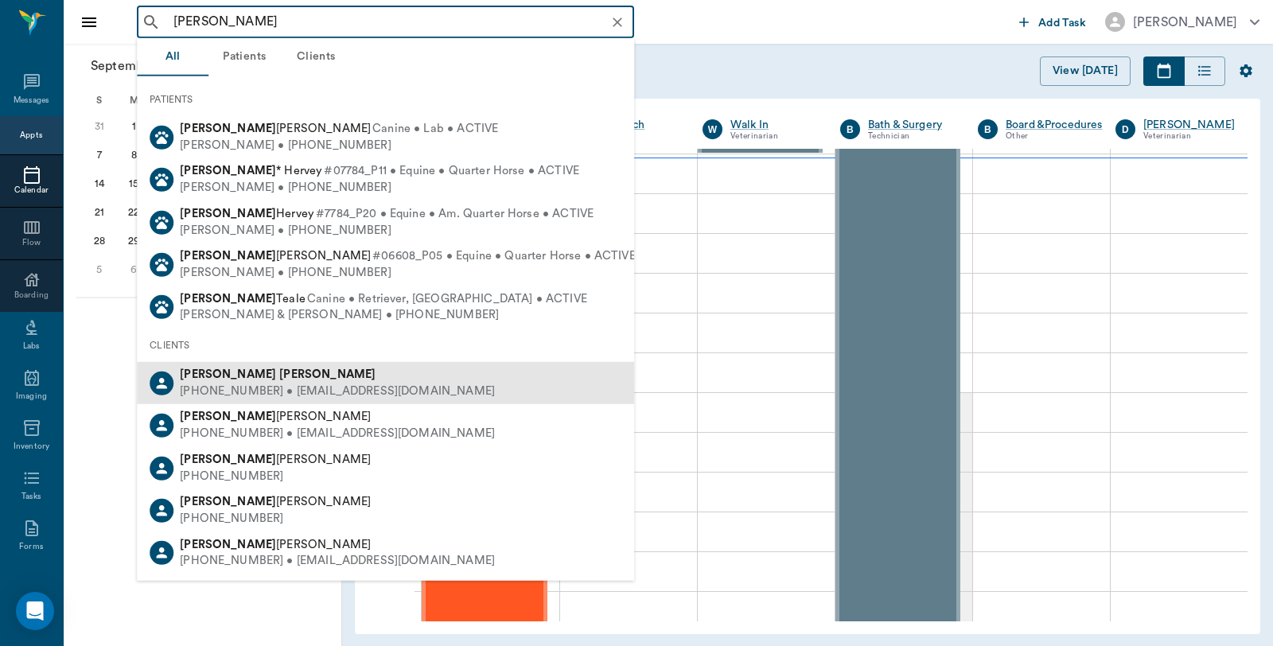
click at [279, 378] on b "[PERSON_NAME]" at bounding box center [327, 374] width 96 height 12
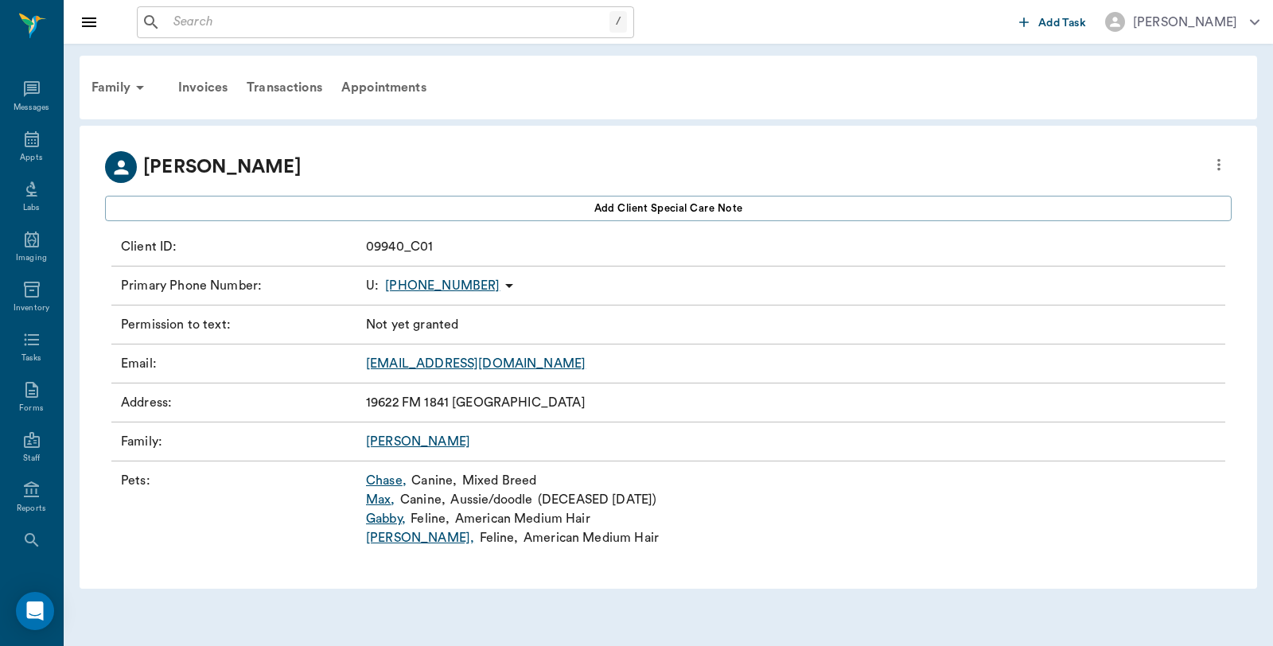
click at [382, 475] on link "Chase ," at bounding box center [386, 480] width 41 height 19
click at [382, 519] on link "Gabby ," at bounding box center [386, 518] width 40 height 19
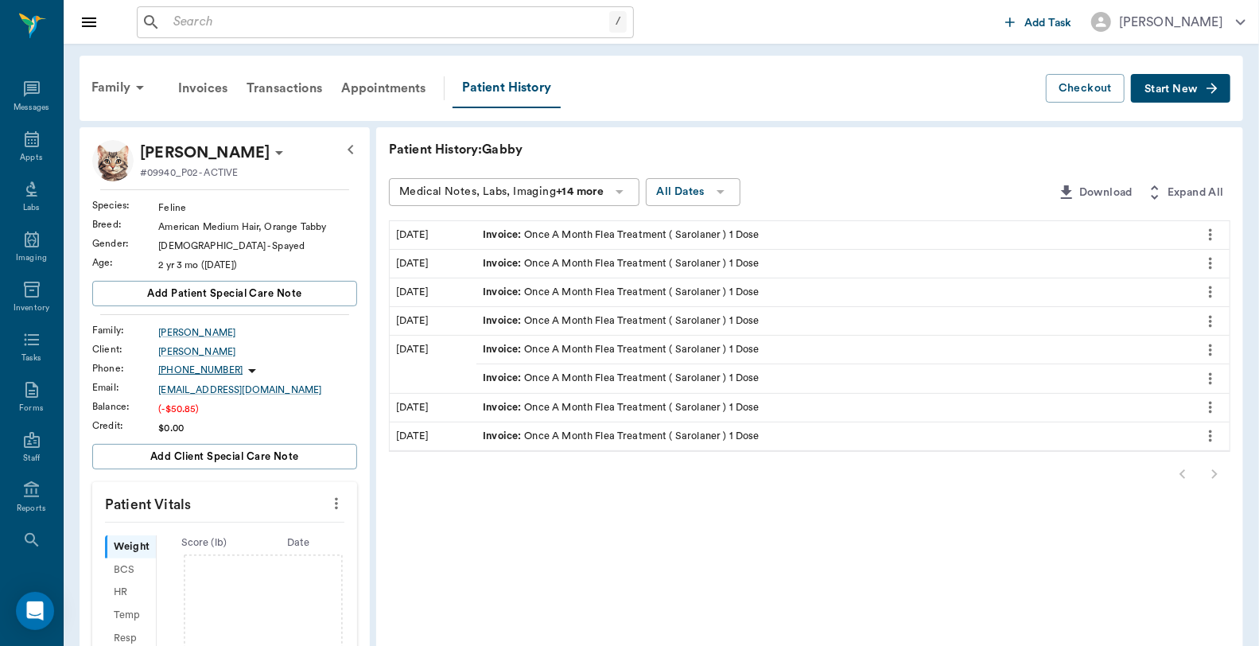
click at [637, 229] on div "Invoice : Once A Month Flea Treatment ( Sarolaner ) 1 Dose" at bounding box center [621, 235] width 276 height 15
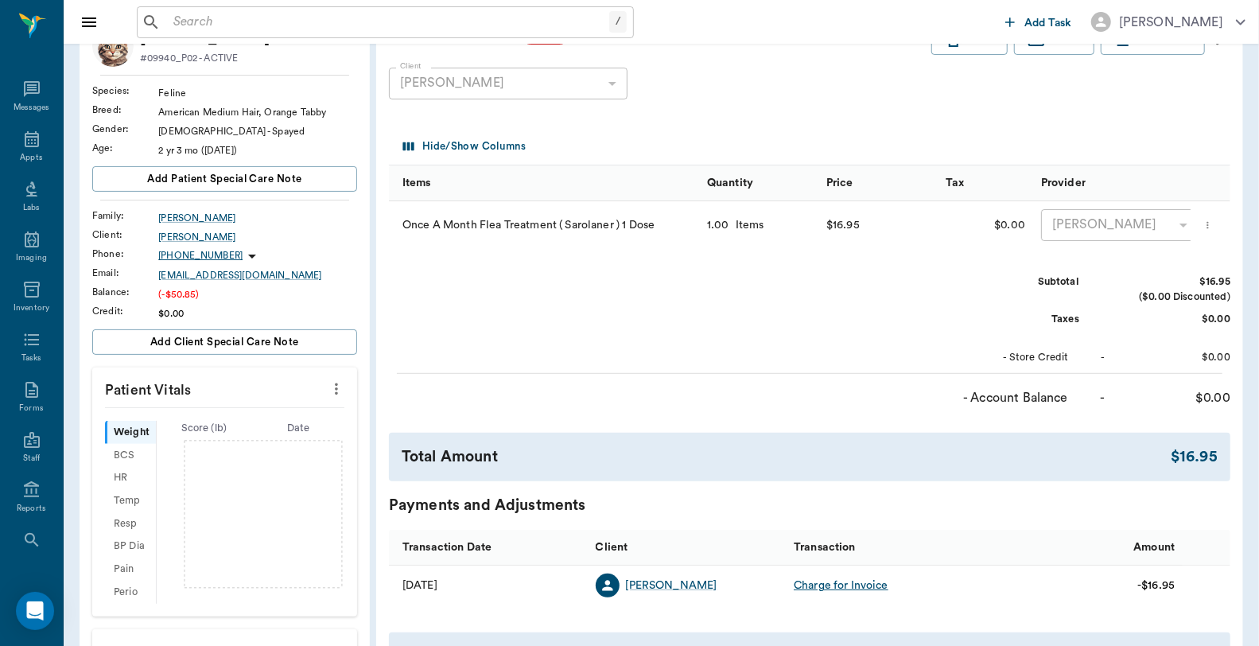
scroll to position [435, 0]
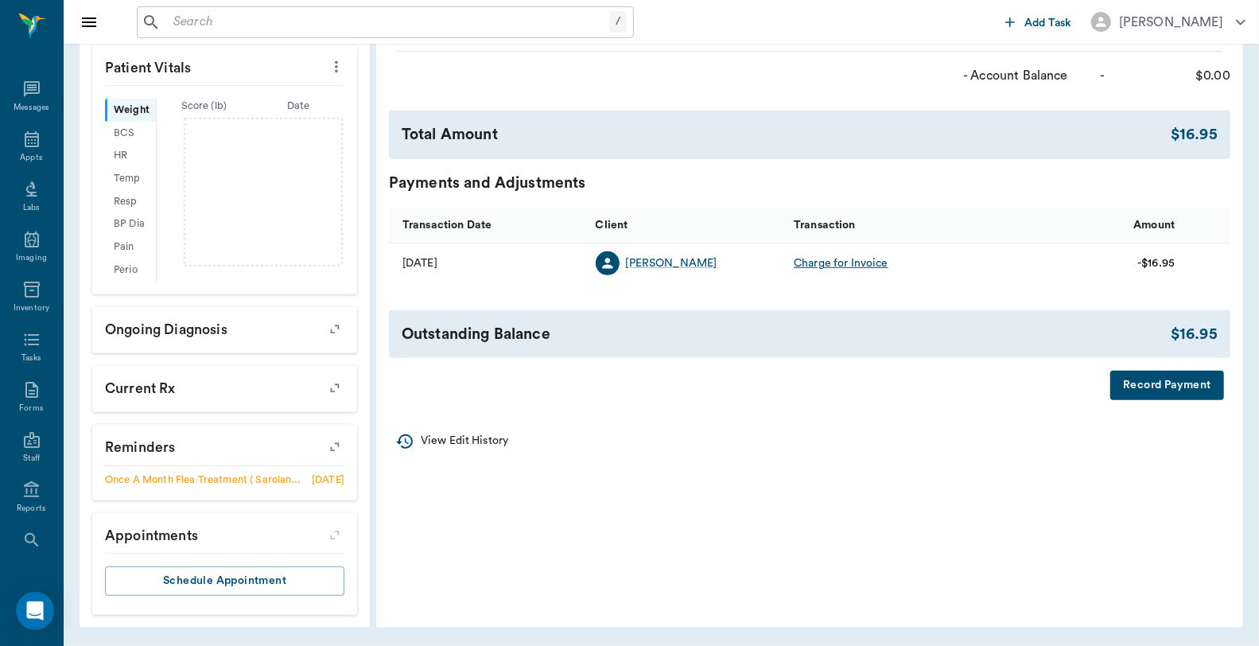
click at [1189, 413] on div "Invoice # 98d28d UNPAID (created on [DATE] ) Print Email Download Client [PERSO…" at bounding box center [809, 52] width 867 height 722
click at [1183, 399] on button "Record Payment" at bounding box center [1168, 385] width 114 height 29
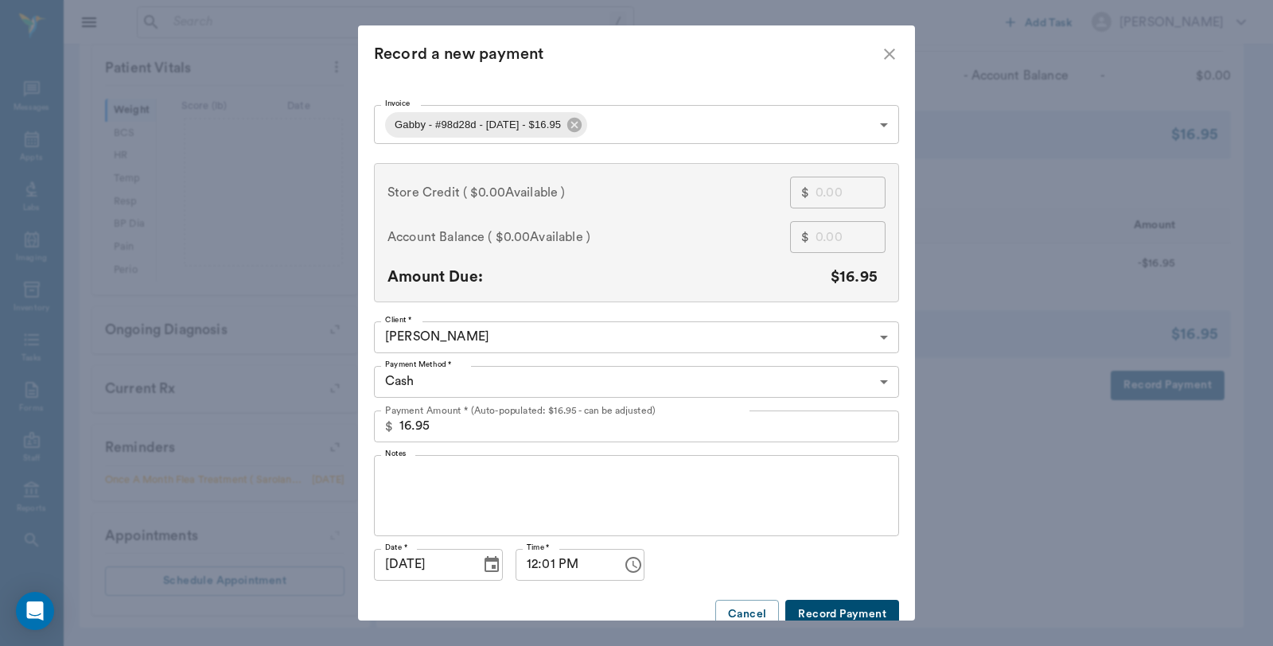
click at [622, 127] on body "/ ​ Add Task [PERSON_NAME] Nectar Messages Appts Labs Imaging Inventory Tasks F…" at bounding box center [636, 105] width 1273 height 1081
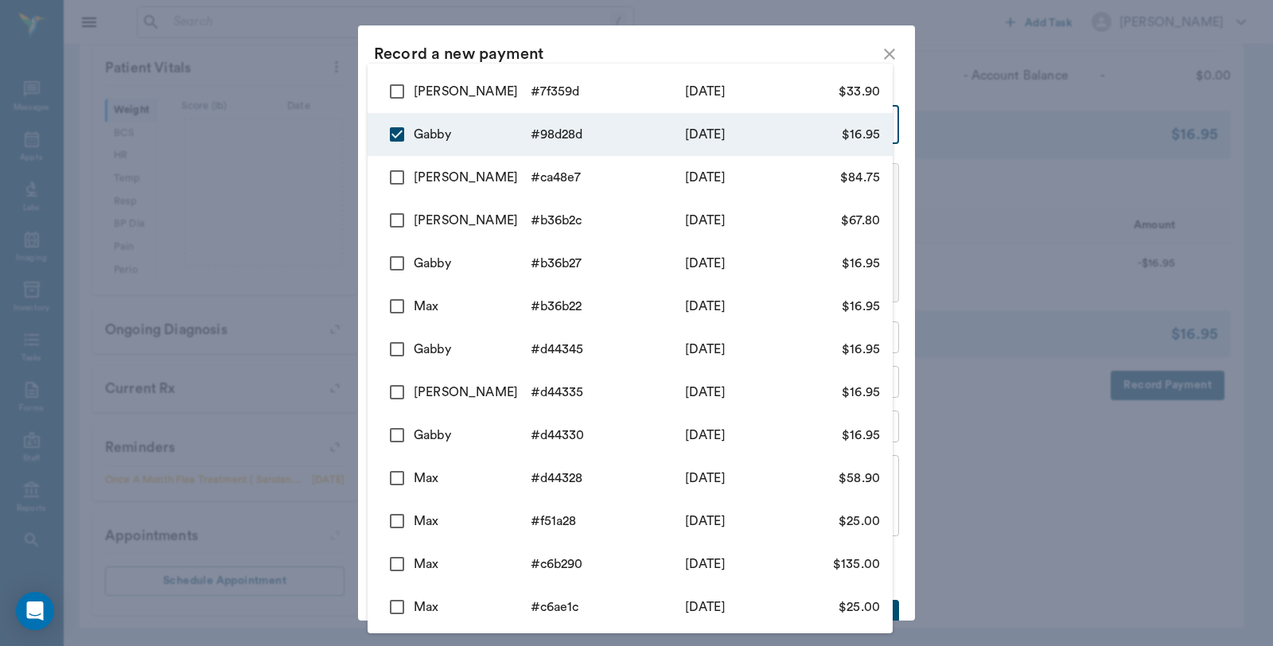
click at [394, 94] on input "checkbox" at bounding box center [396, 91] width 33 height 33
checkbox input "true"
type input "68cc3a90a7ac6f8aa998d28d,68cc3ab7d4c5de3b5e7f359d"
type input "50.85"
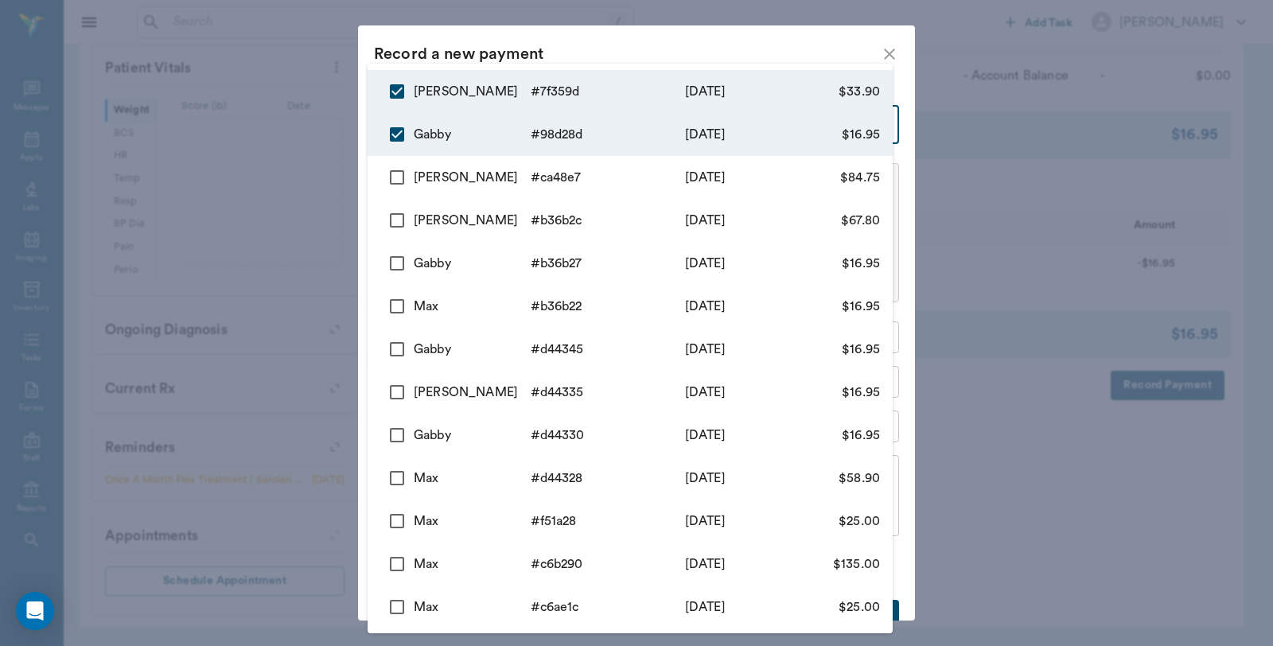
click at [709, 34] on div at bounding box center [636, 323] width 1273 height 646
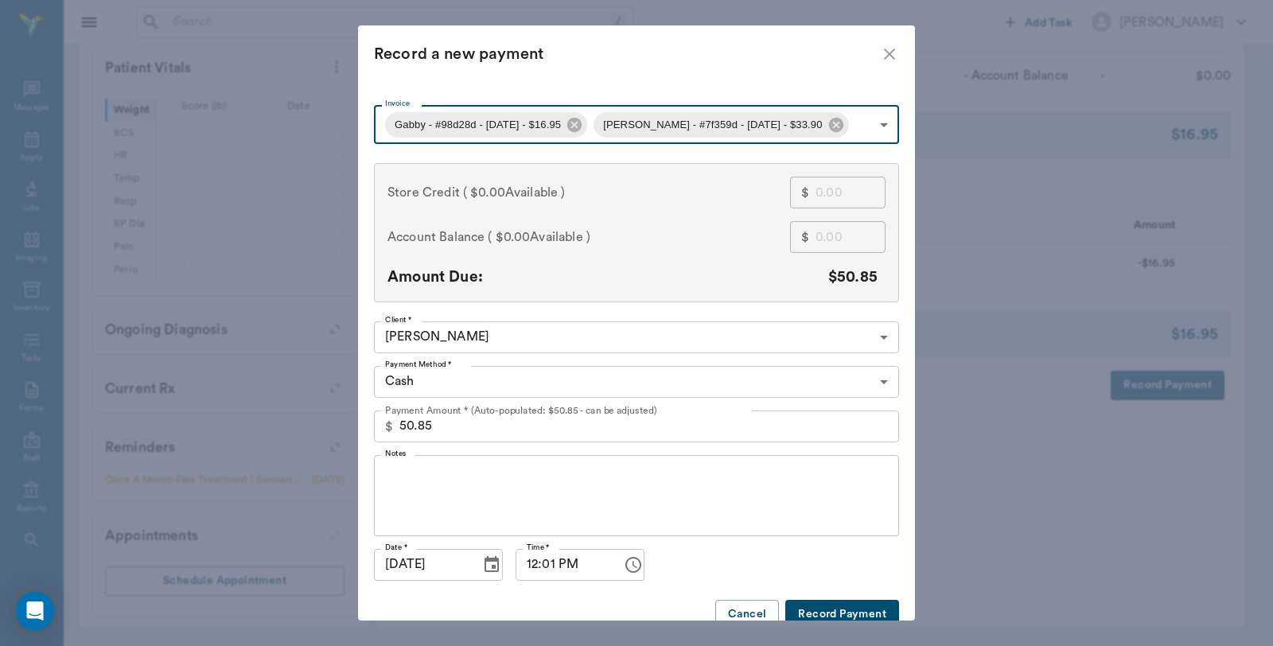
type input "68cc3a90a7ac6f8aa998d28d"
type input "16.95"
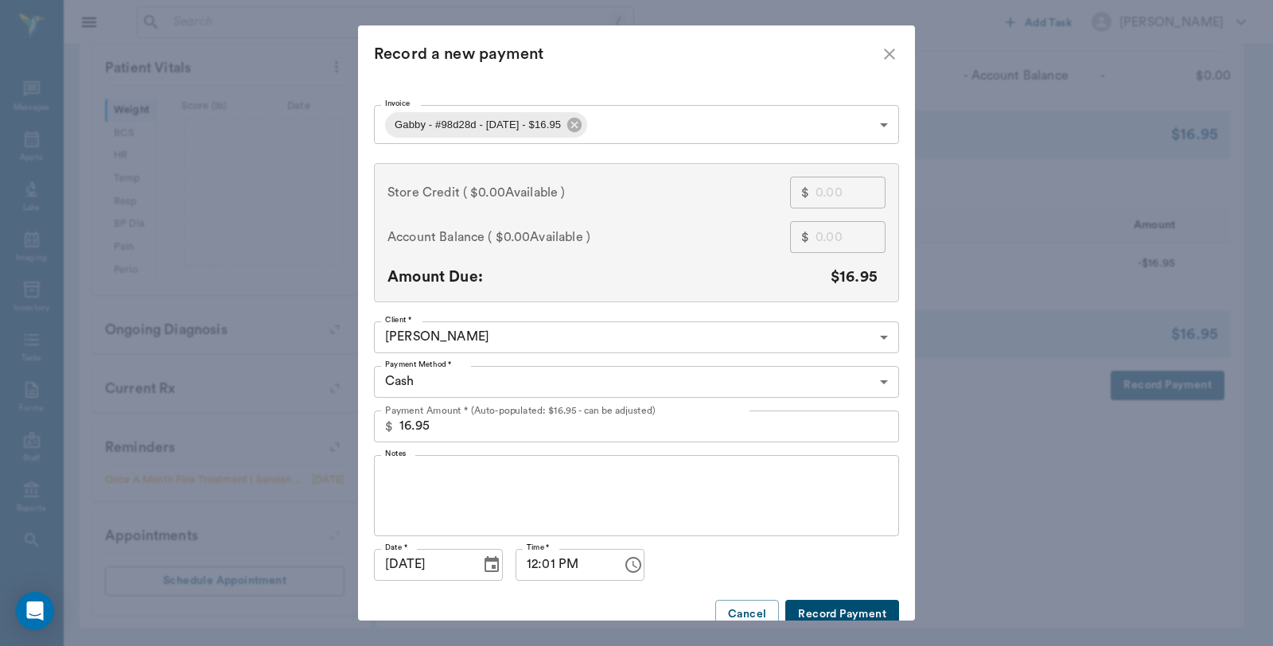
click at [880, 54] on icon "close" at bounding box center [889, 54] width 19 height 19
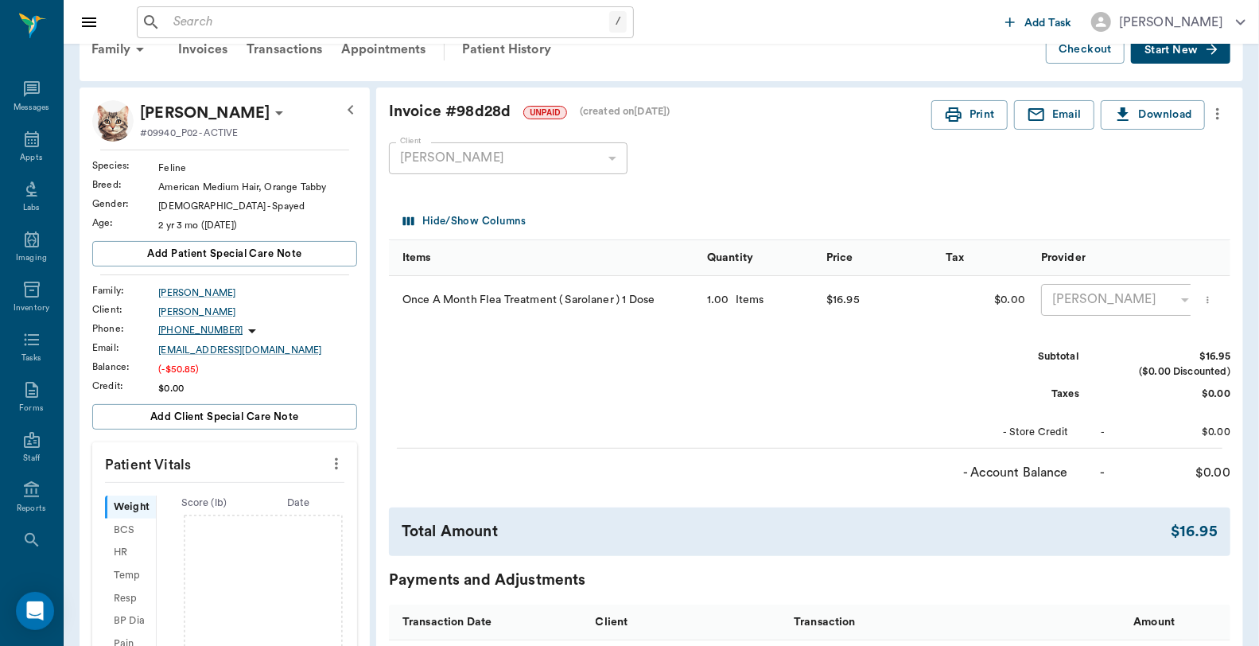
scroll to position [0, 0]
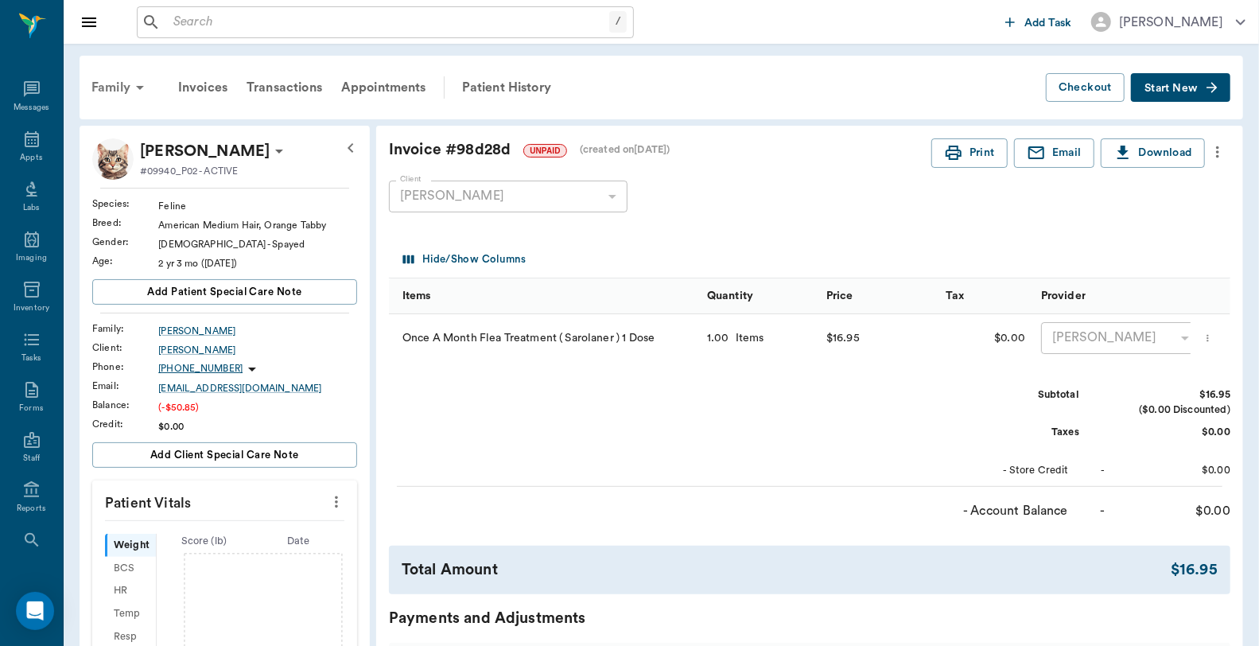
click at [113, 90] on div "Family" at bounding box center [120, 87] width 77 height 38
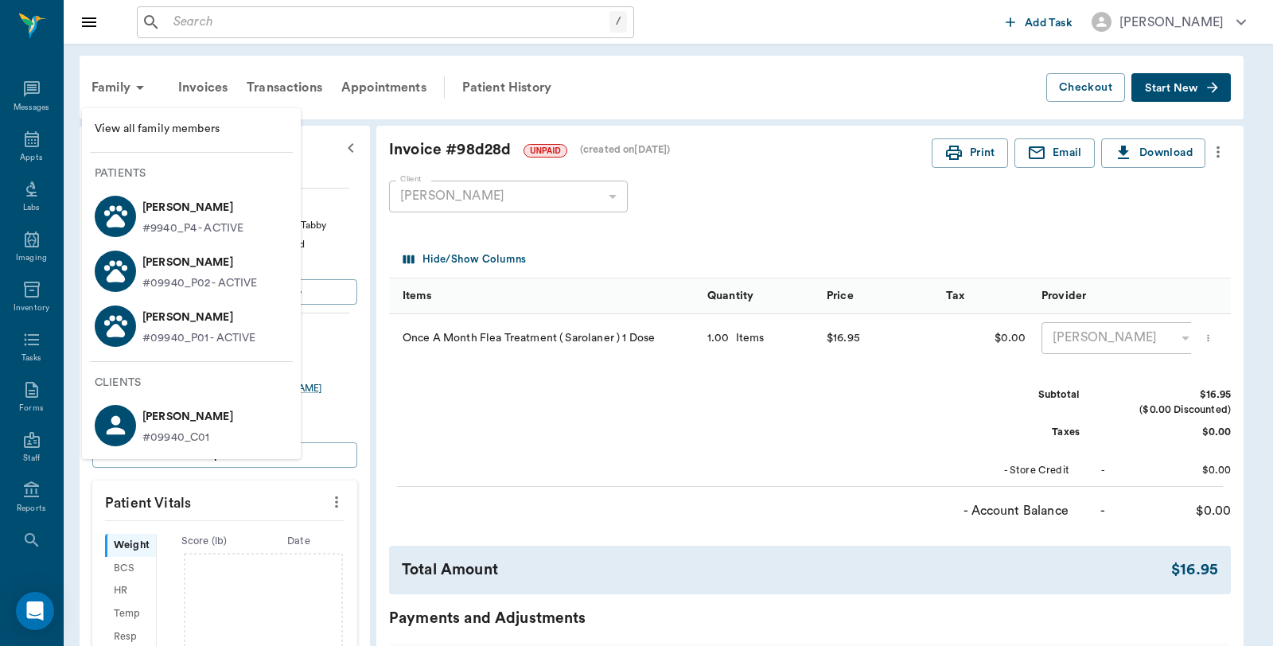
click at [163, 317] on p "[PERSON_NAME]" at bounding box center [199, 317] width 114 height 25
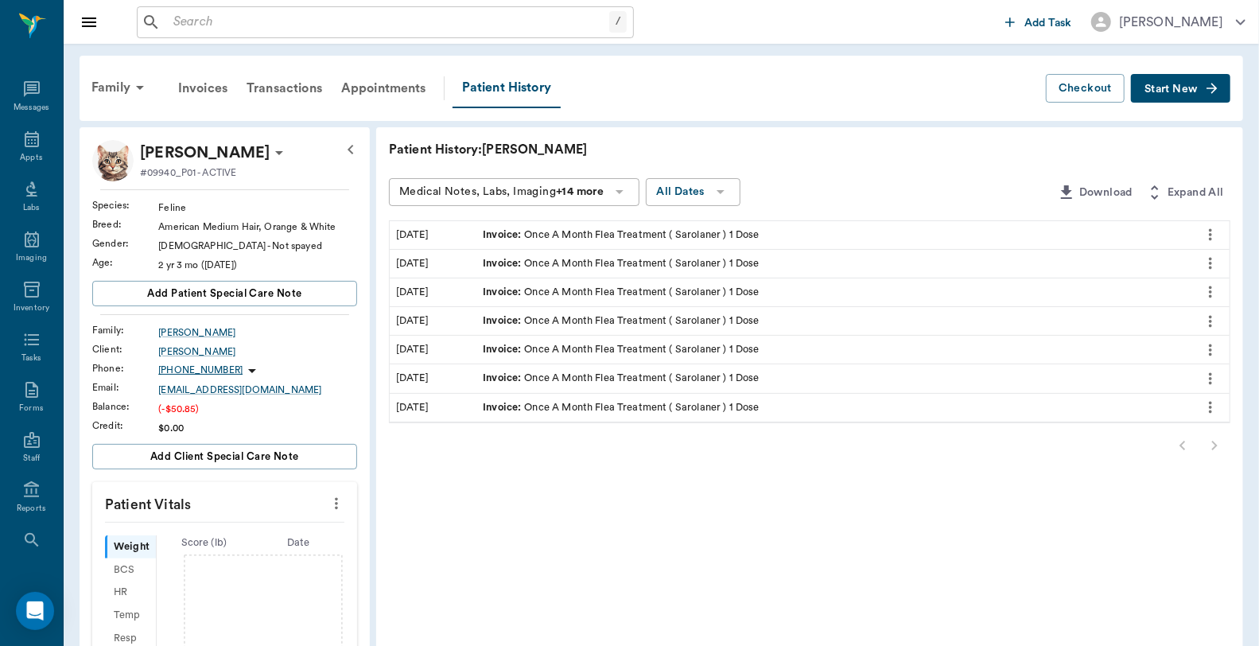
click at [1205, 237] on icon "more" at bounding box center [1211, 234] width 18 height 19
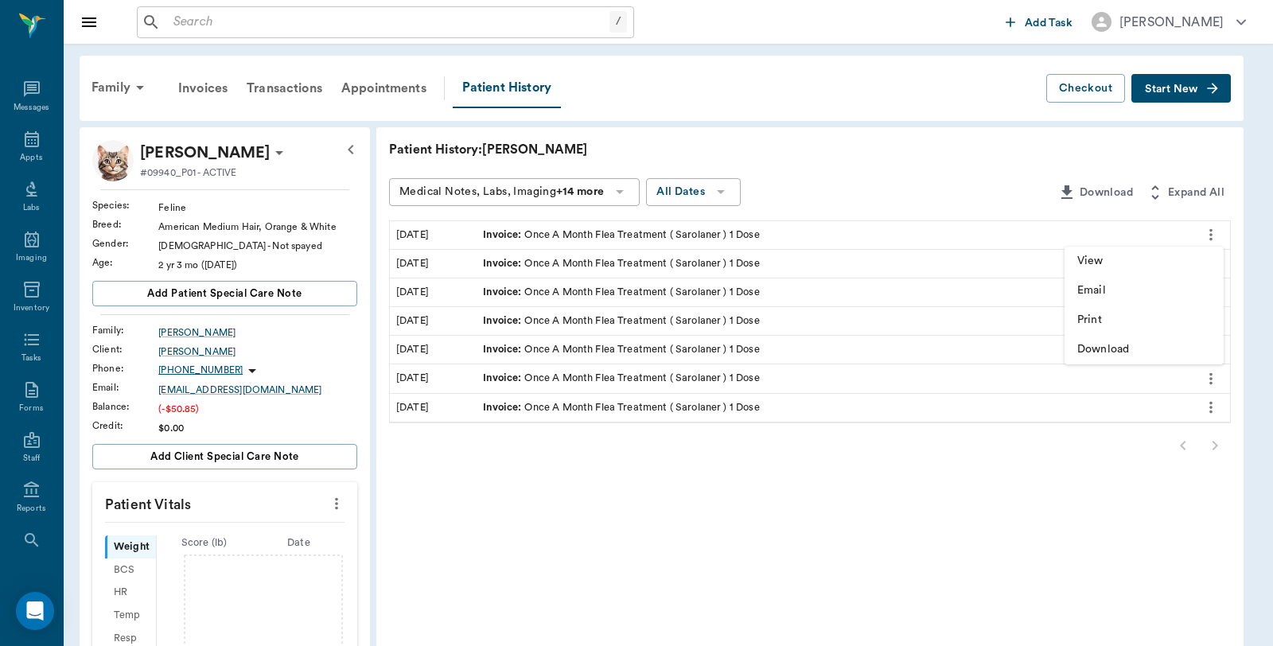
click at [855, 152] on div at bounding box center [636, 323] width 1273 height 646
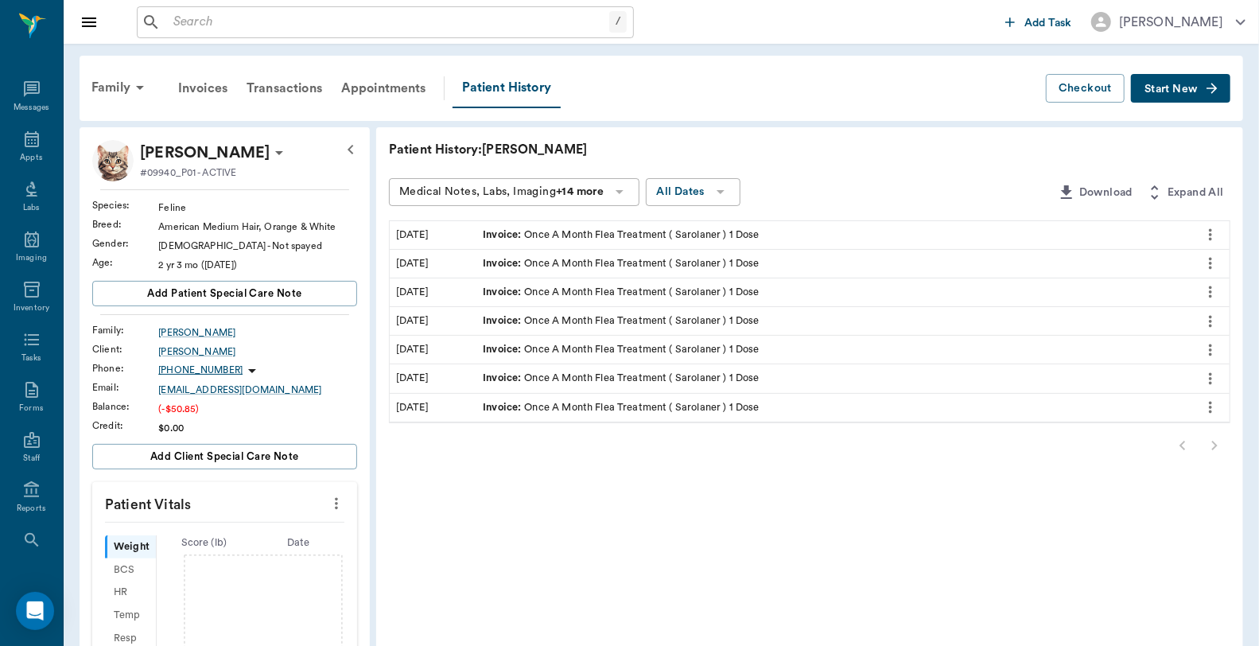
click at [566, 229] on div "Invoice : Once A Month Flea Treatment ( Sarolaner ) 1 Dose" at bounding box center [621, 235] width 276 height 15
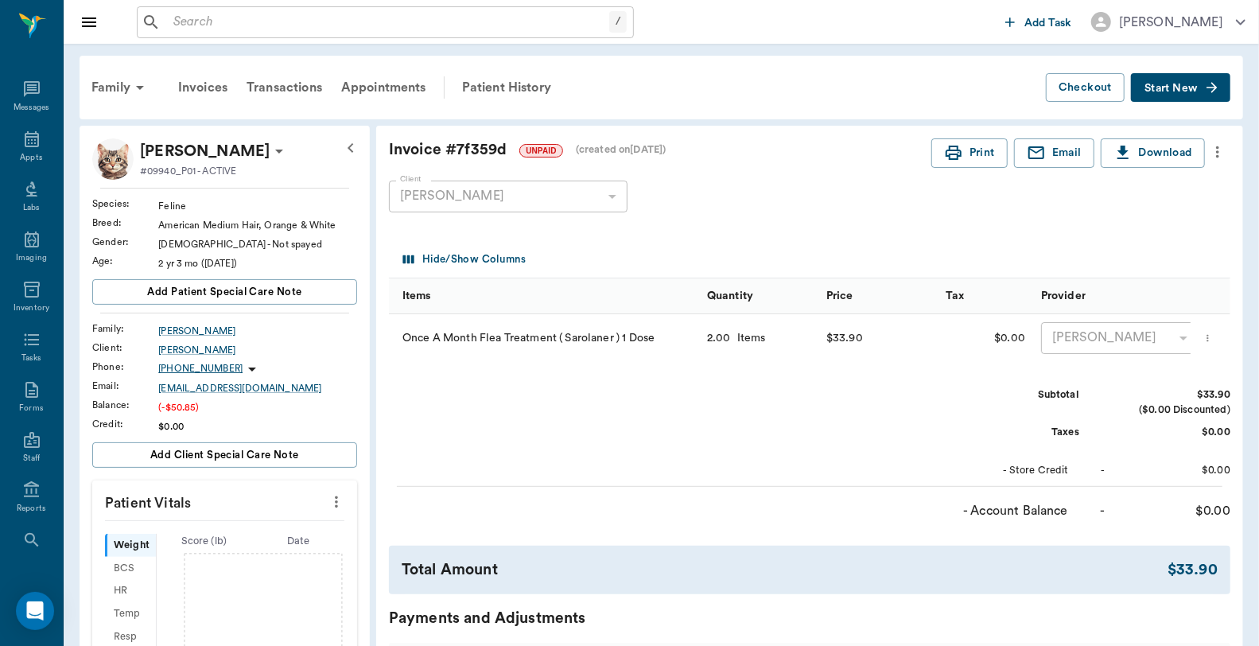
click at [1225, 151] on icon "more" at bounding box center [1218, 151] width 18 height 19
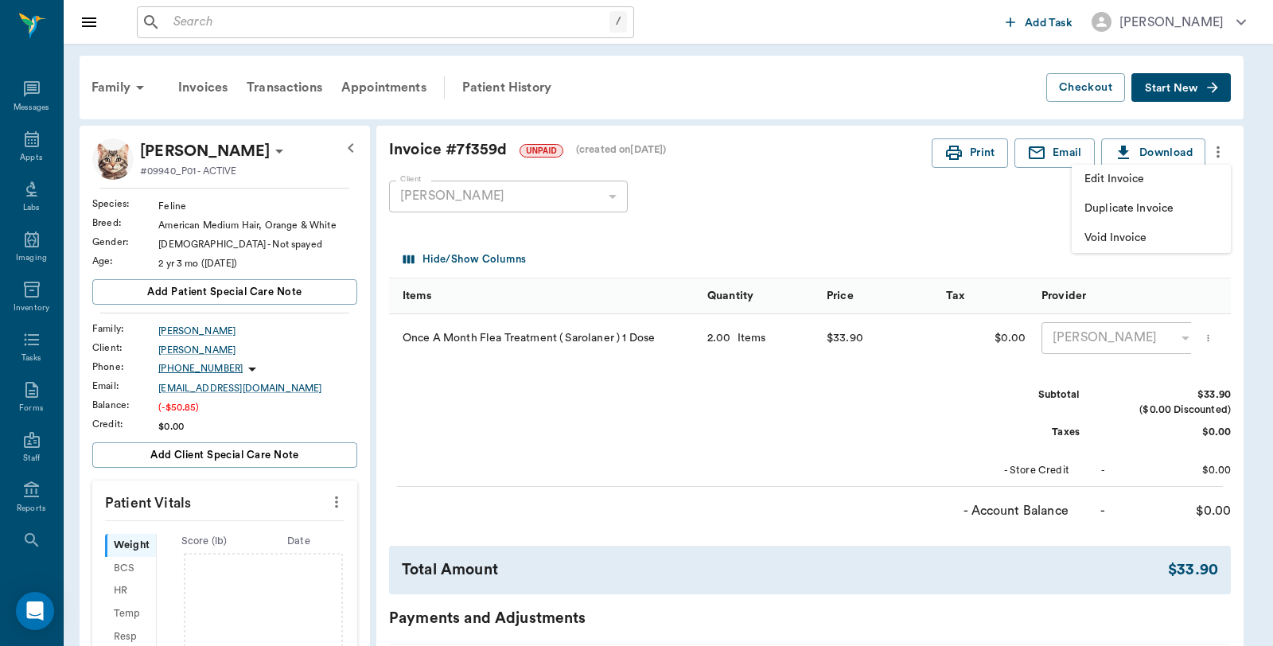
click at [1134, 180] on span "Edit Invoice" at bounding box center [1151, 179] width 134 height 17
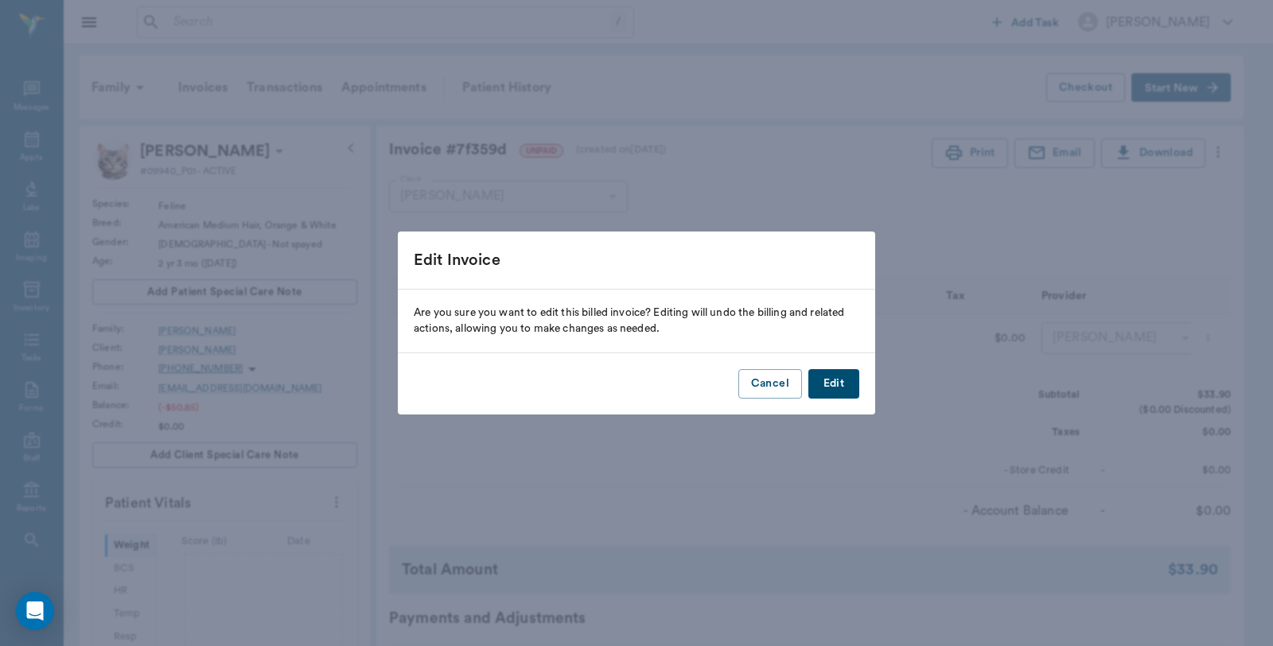
click at [832, 383] on button "Edit" at bounding box center [833, 383] width 51 height 29
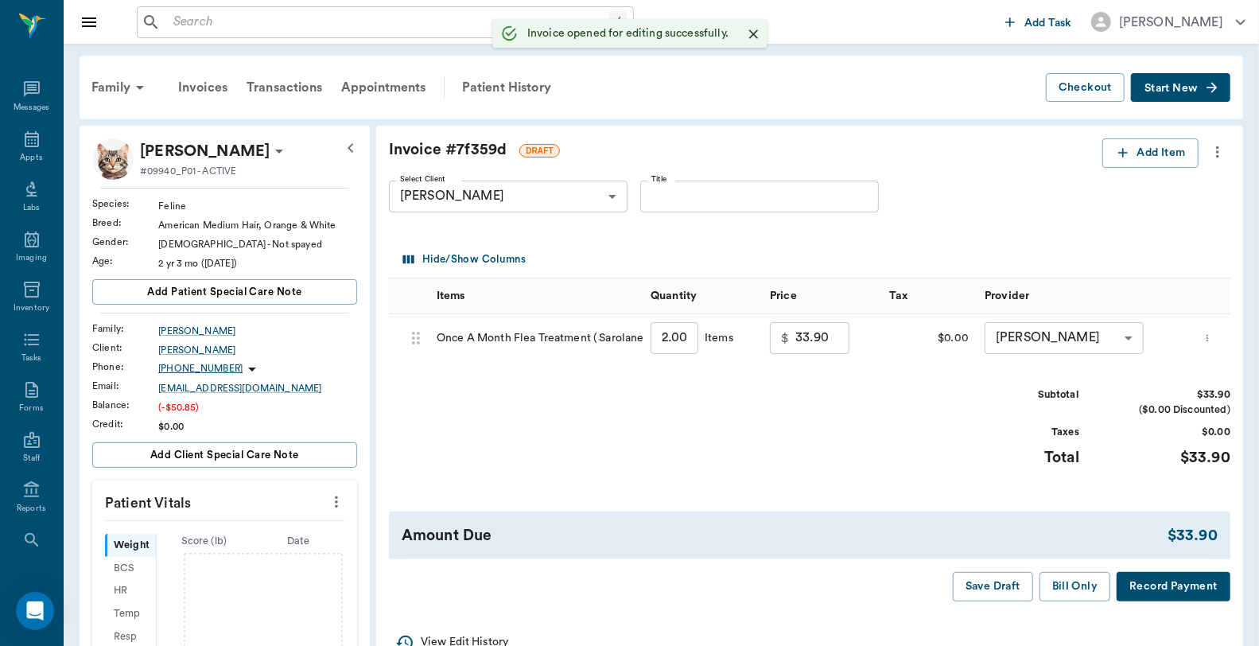
click at [670, 340] on input "2.00" at bounding box center [675, 338] width 48 height 32
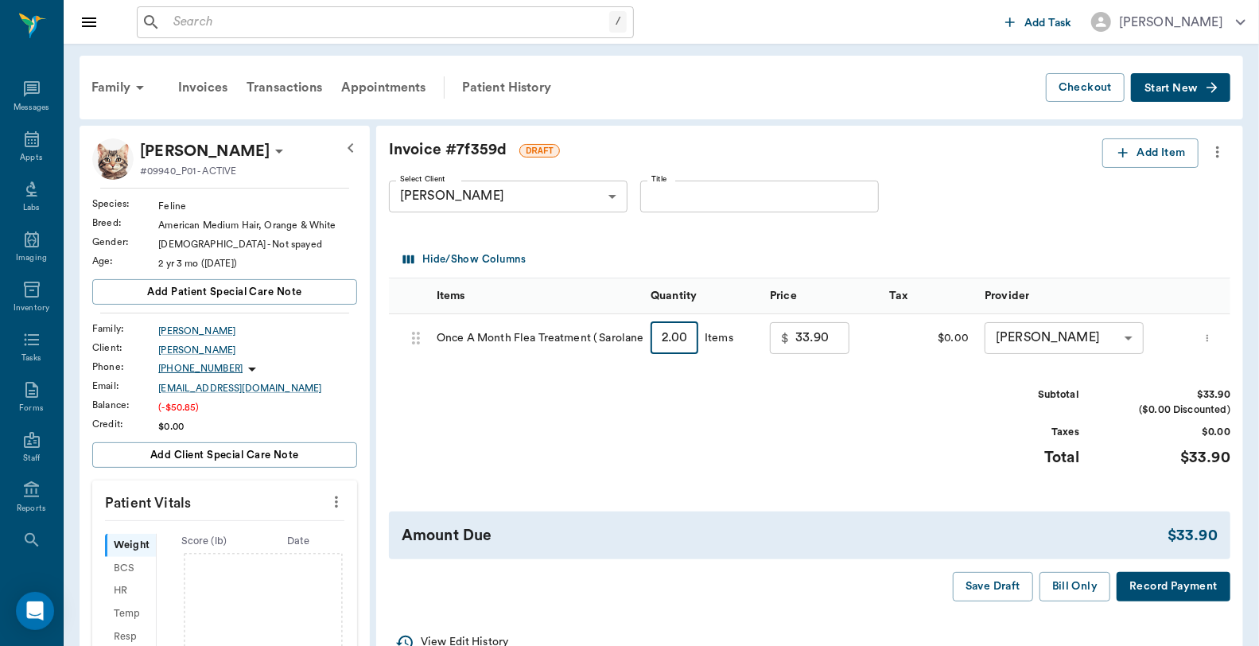
type input "4"
type input "67.80"
click at [1088, 583] on button "Bill Only" at bounding box center [1076, 586] width 72 height 29
type input "4.00"
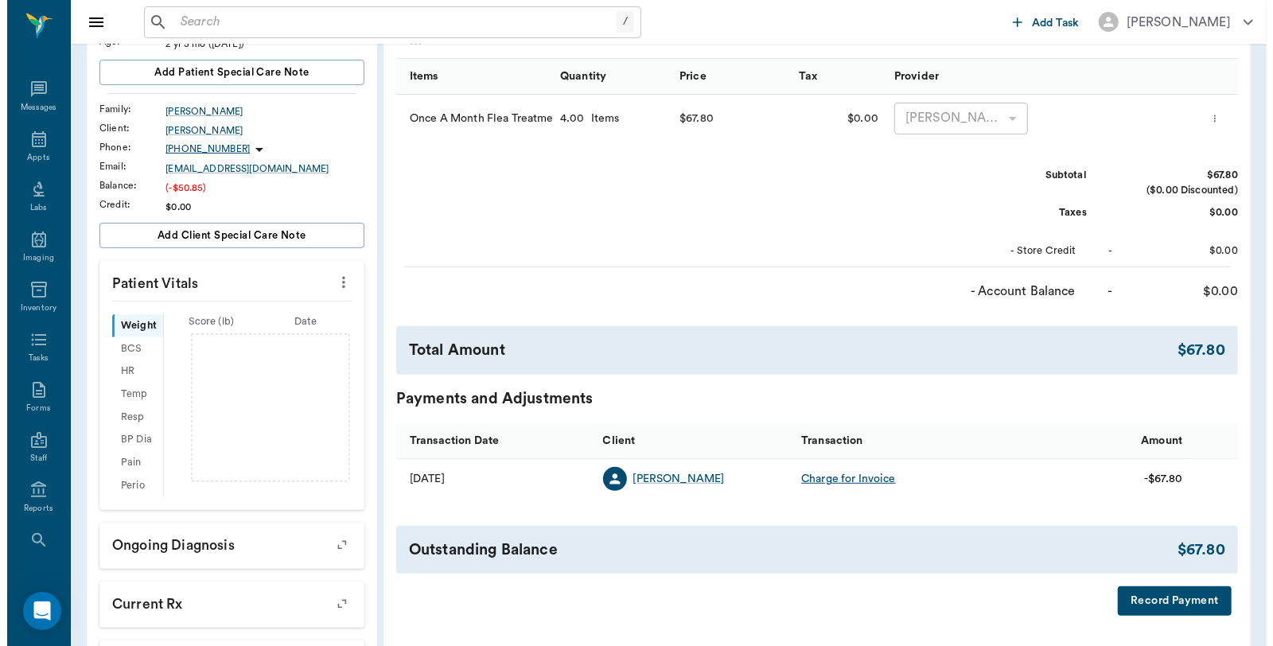
scroll to position [435, 0]
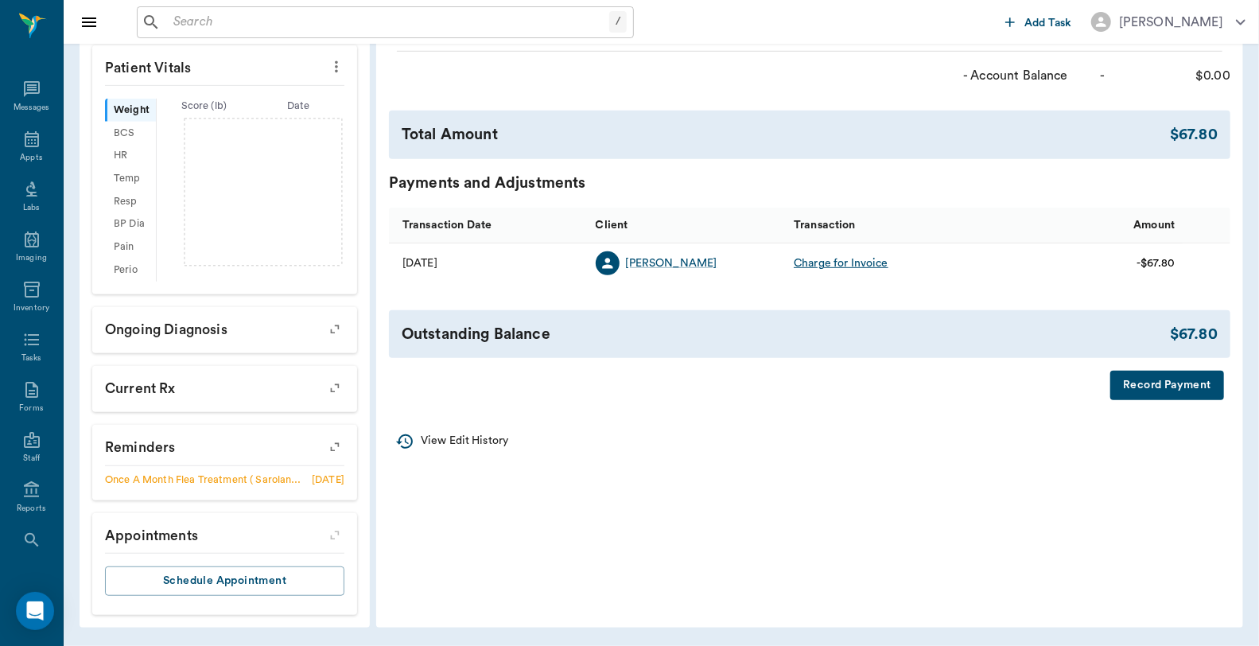
click at [1157, 375] on button "Record Payment" at bounding box center [1168, 385] width 114 height 29
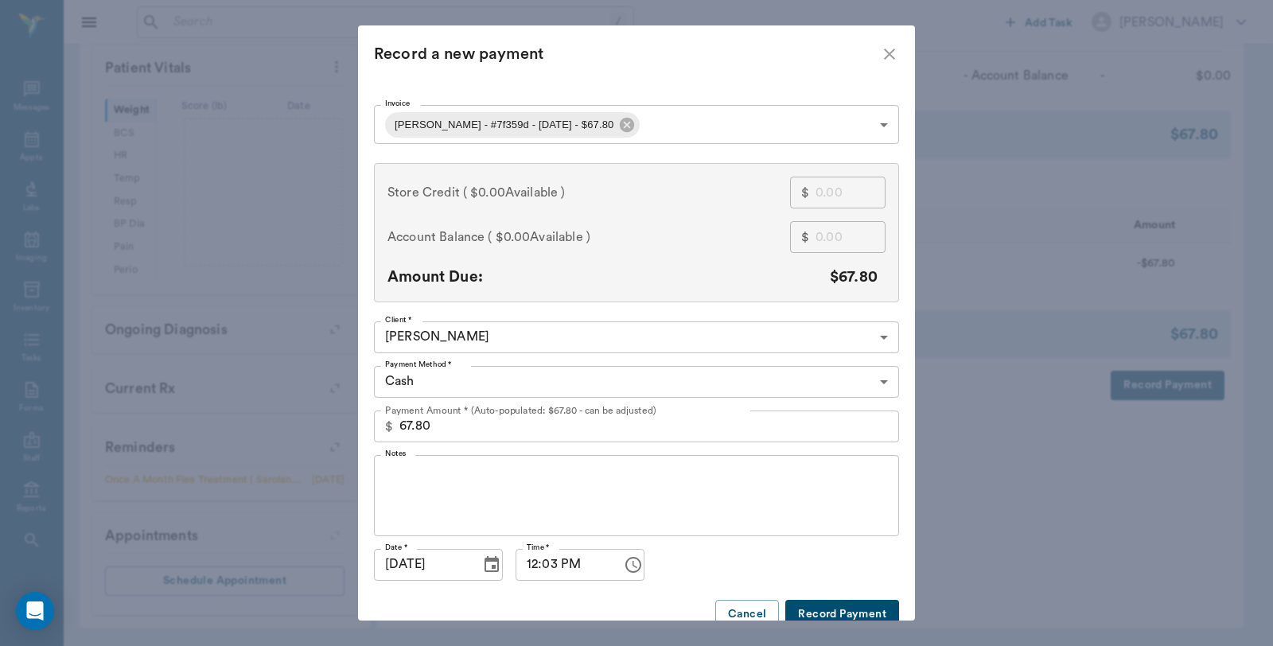
click at [654, 117] on body "/ ​ Add Task [PERSON_NAME] Nectar Messages Appts Labs Imaging Inventory Tasks F…" at bounding box center [636, 105] width 1273 height 1081
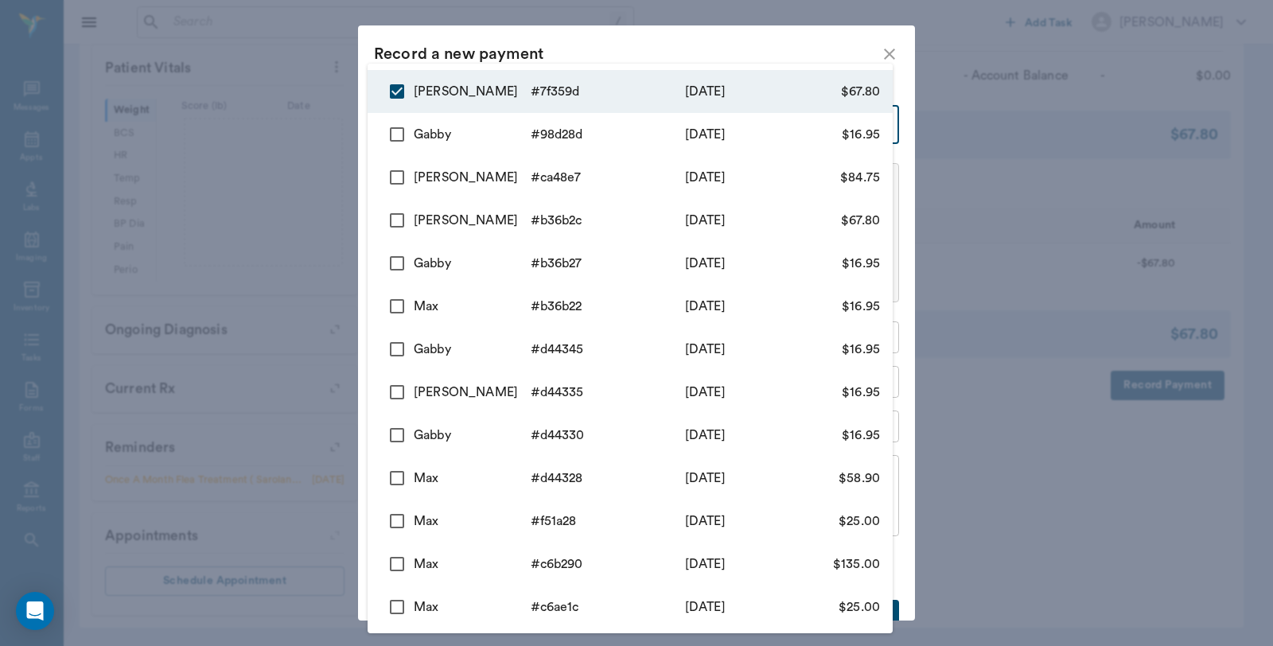
click at [396, 135] on input "checkbox" at bounding box center [396, 134] width 33 height 33
checkbox input "true"
type input "68cc3ab7d4c5de3b5e7f359d,68cc3a90a7ac6f8aa998d28d"
type input "84.75"
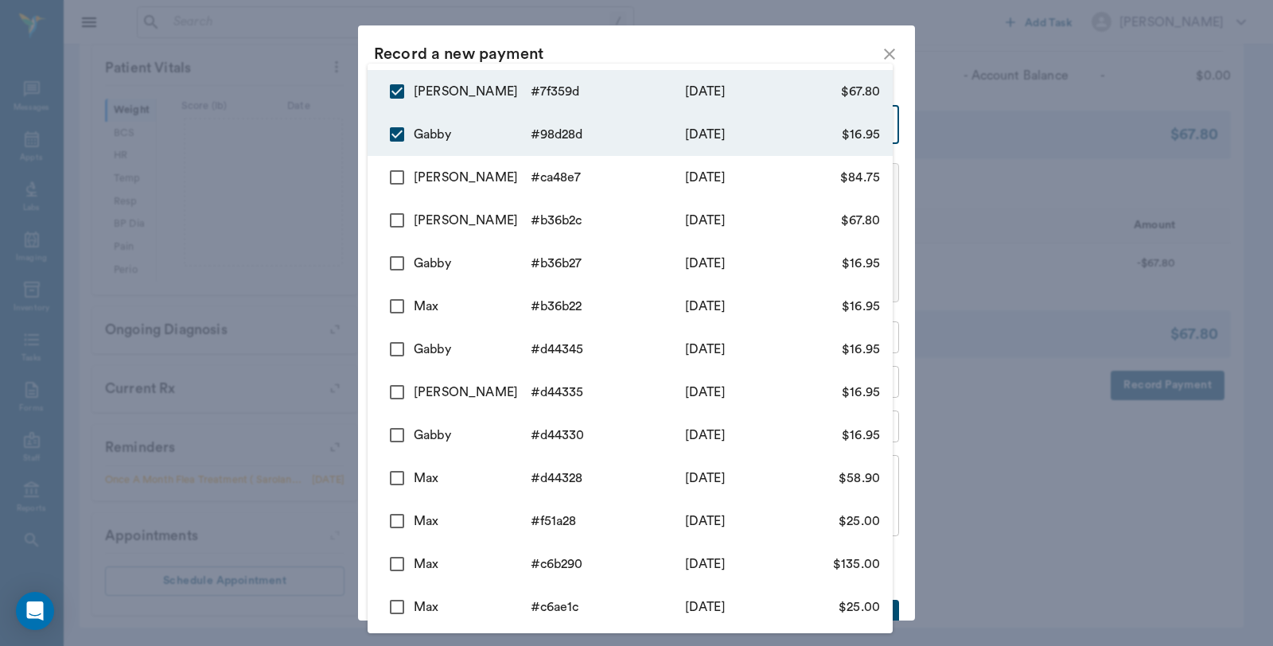
click at [630, 54] on div at bounding box center [636, 323] width 1273 height 646
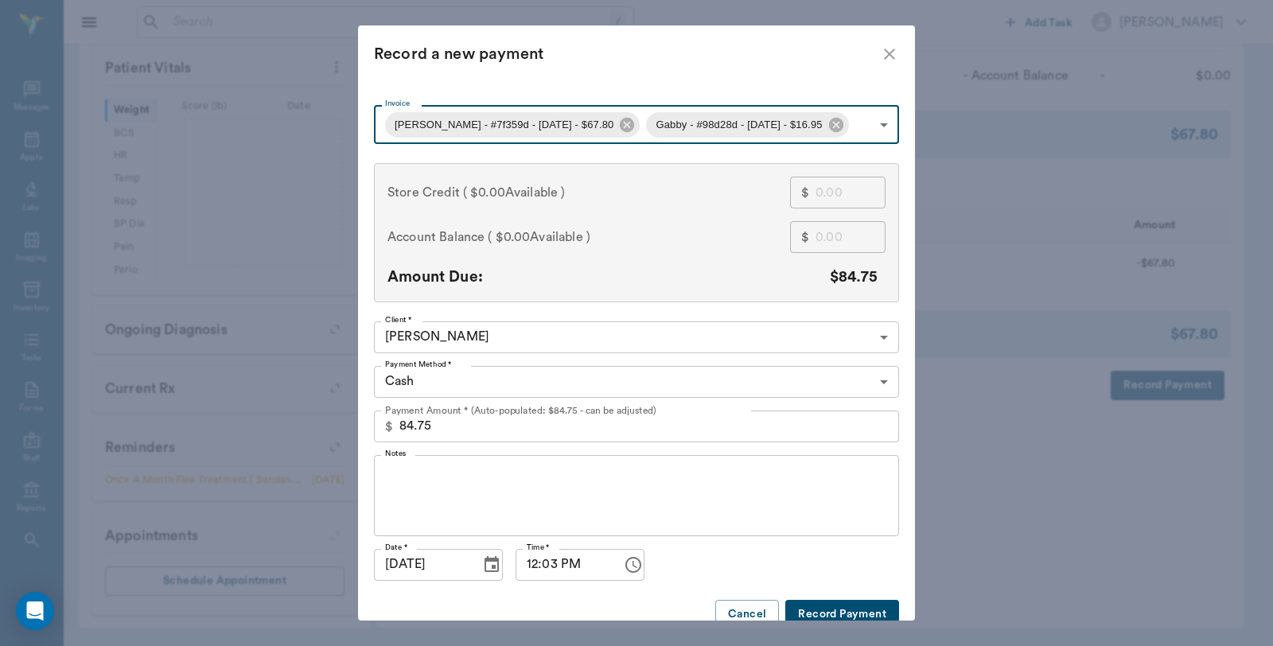
type input "68cc3ab7d4c5de3b5e7f359d"
type input "67.80"
click at [614, 121] on body "/ ​ Add Task [PERSON_NAME] Nectar Messages Appts Labs Imaging Inventory Tasks F…" at bounding box center [636, 105] width 1273 height 1081
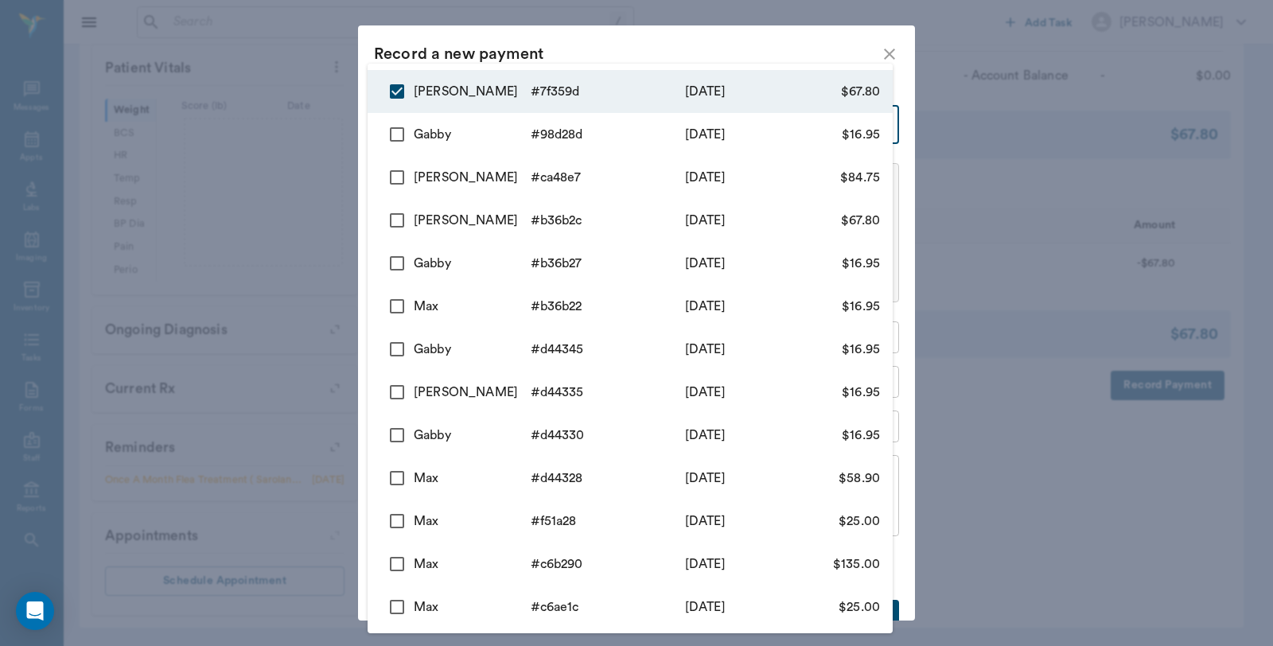
click at [394, 130] on input "checkbox" at bounding box center [396, 134] width 33 height 33
checkbox input "true"
type input "68cc3ab7d4c5de3b5e7f359d,68cc3a90a7ac6f8aa998d28d"
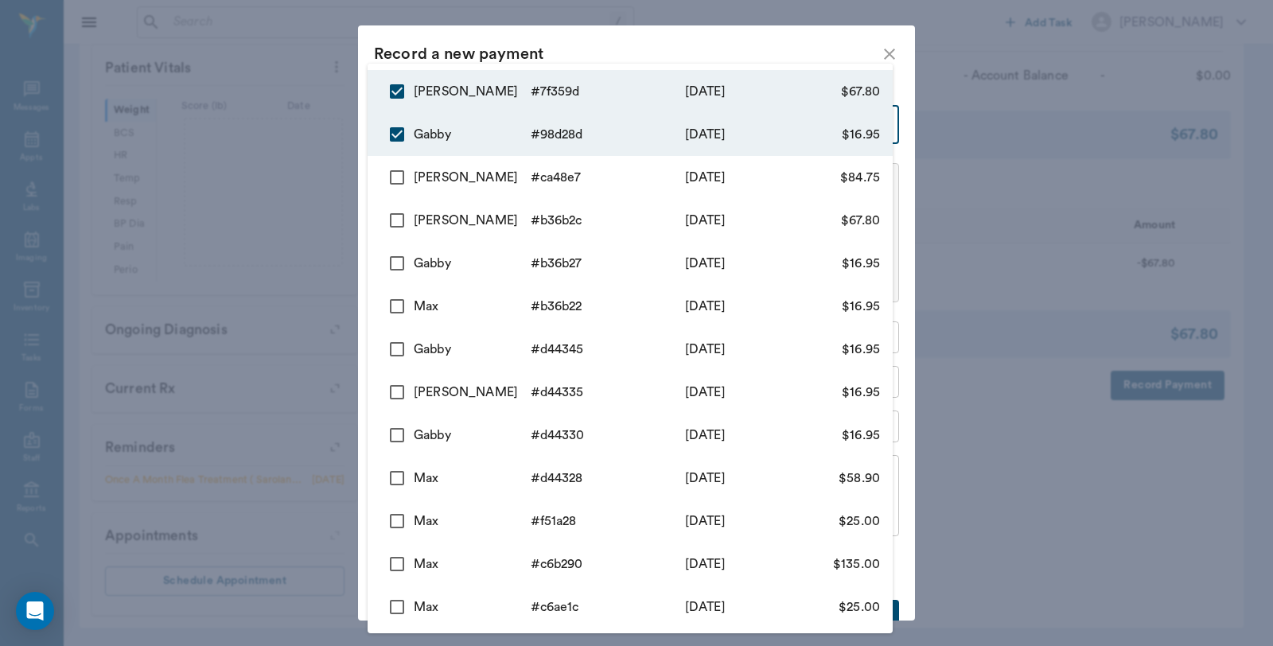
click at [239, 158] on div at bounding box center [636, 323] width 1273 height 646
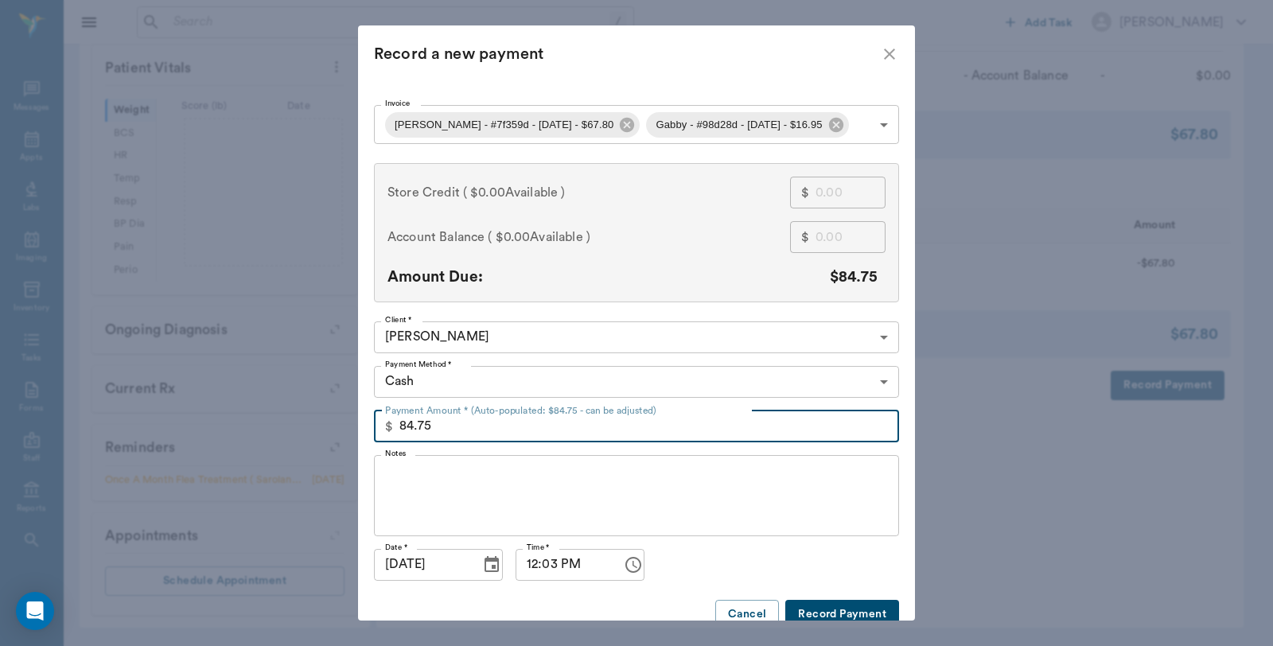
click at [444, 426] on input "84.75" at bounding box center [649, 426] width 500 height 32
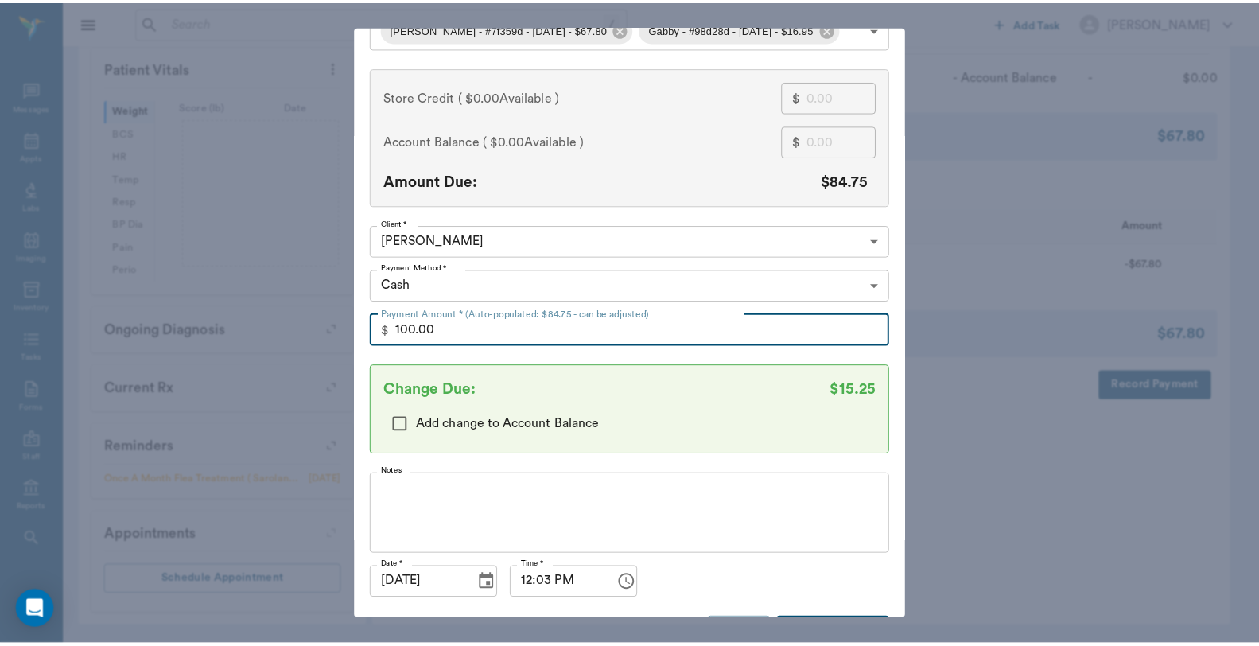
scroll to position [139, 0]
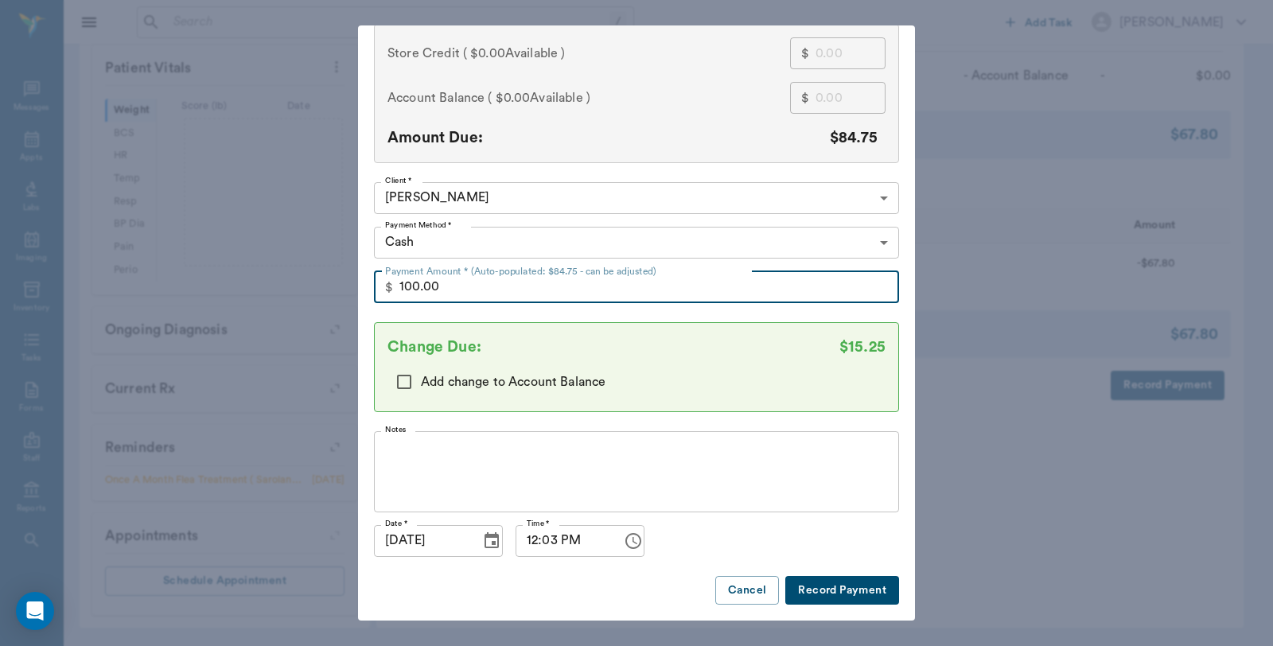
type input "100.00"
click at [828, 582] on button "Record Payment" at bounding box center [842, 590] width 114 height 29
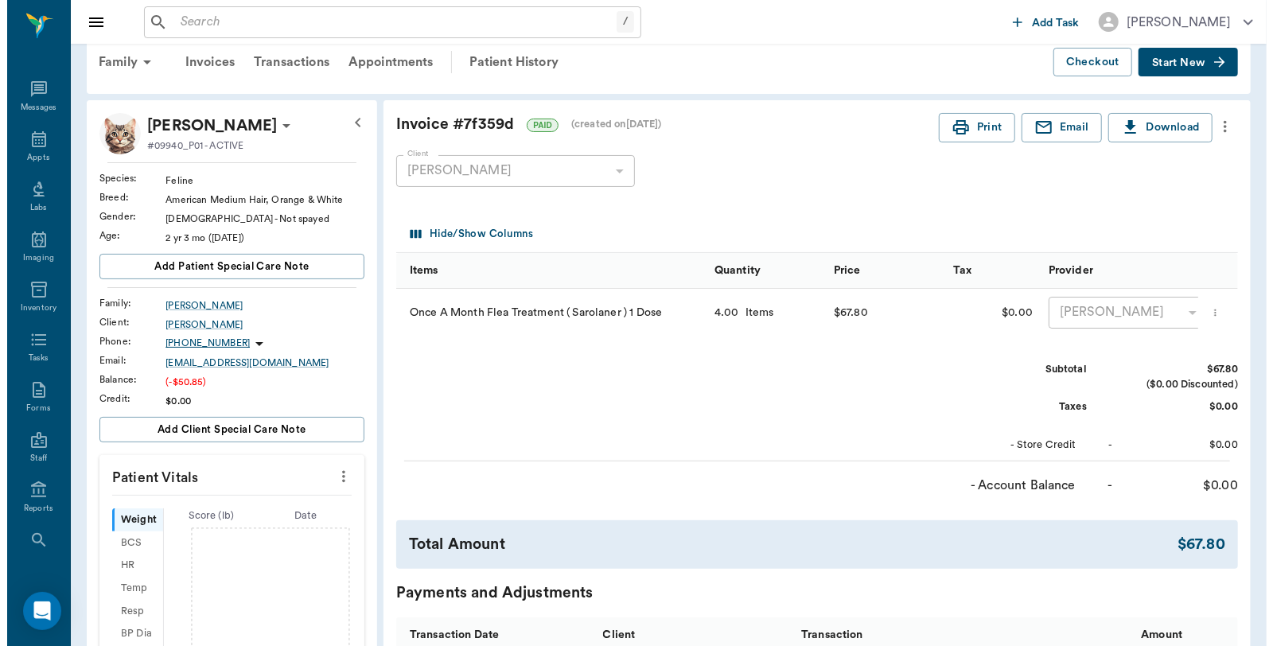
scroll to position [0, 0]
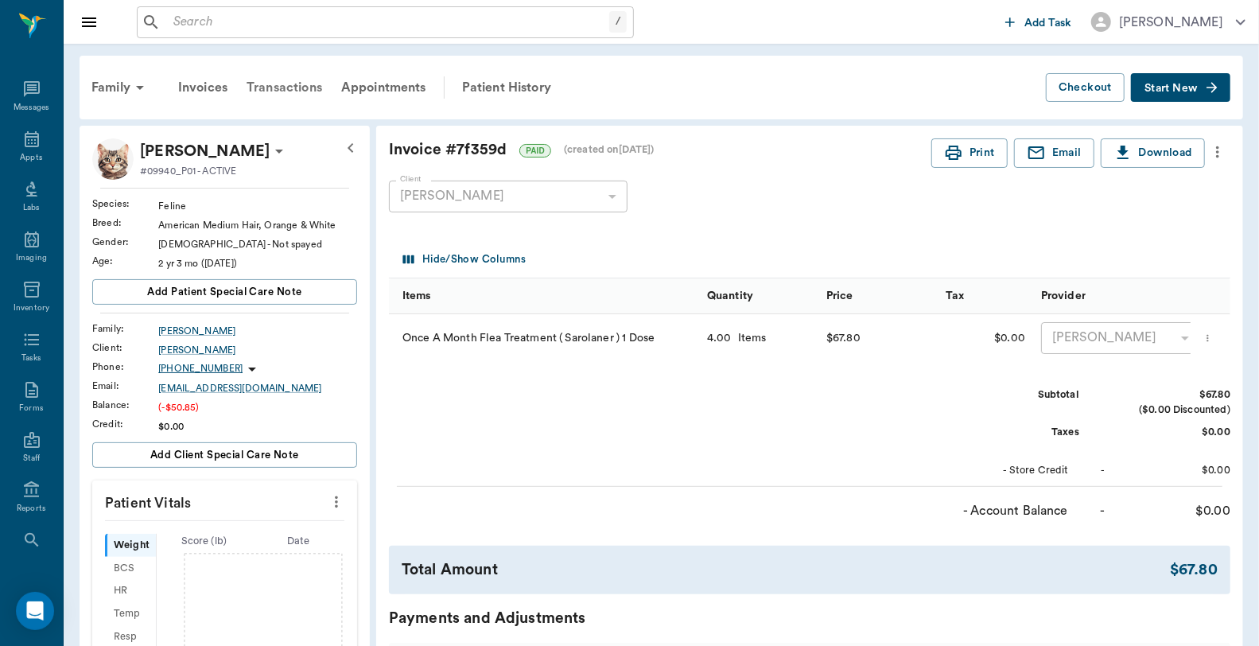
click at [287, 75] on div "Transactions" at bounding box center [284, 87] width 95 height 38
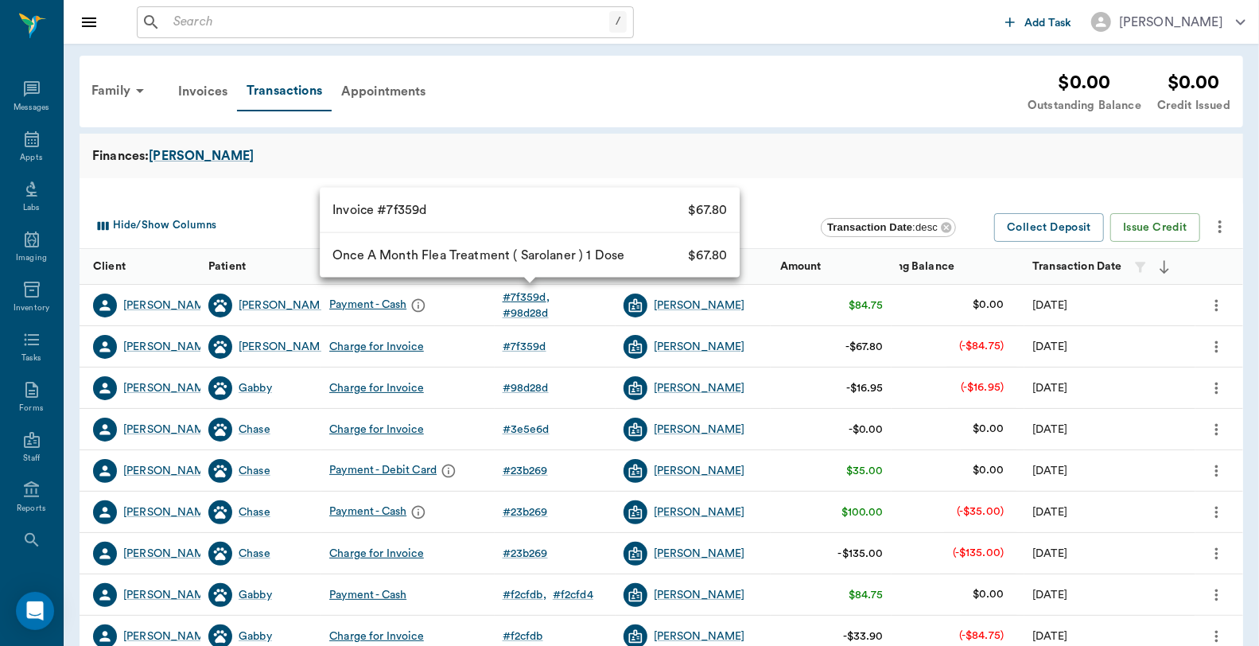
click at [533, 298] on div "# 7f359d" at bounding box center [526, 298] width 47 height 16
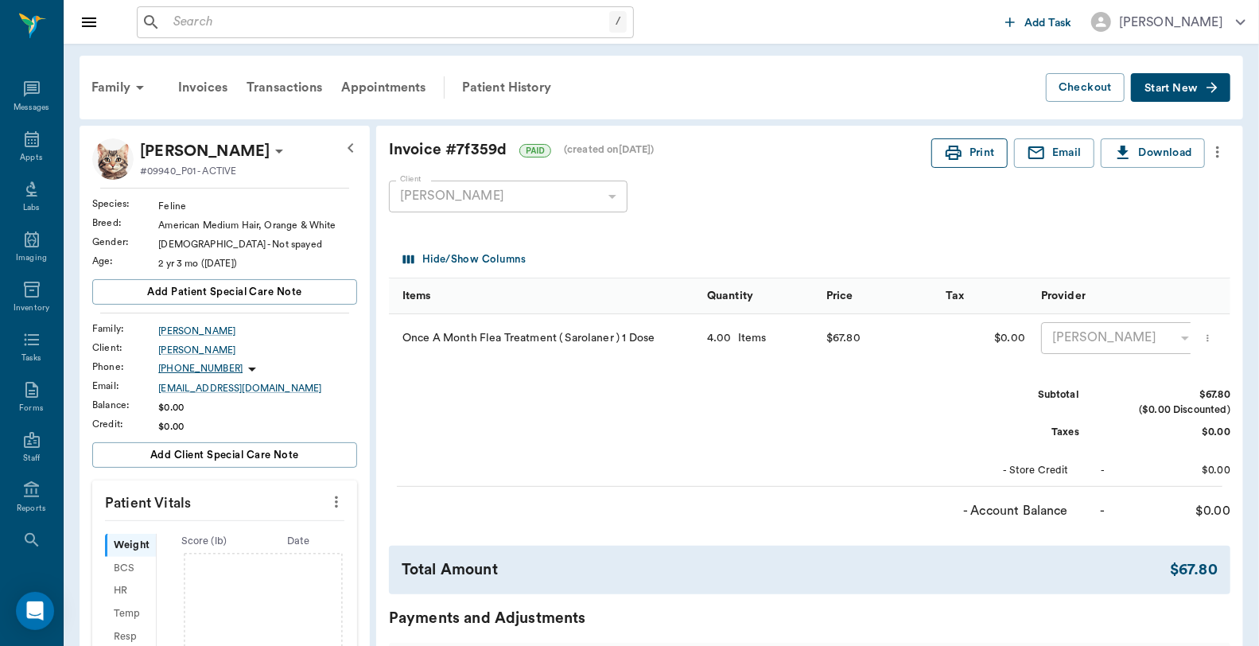
click at [973, 156] on button "Print" at bounding box center [970, 152] width 76 height 29
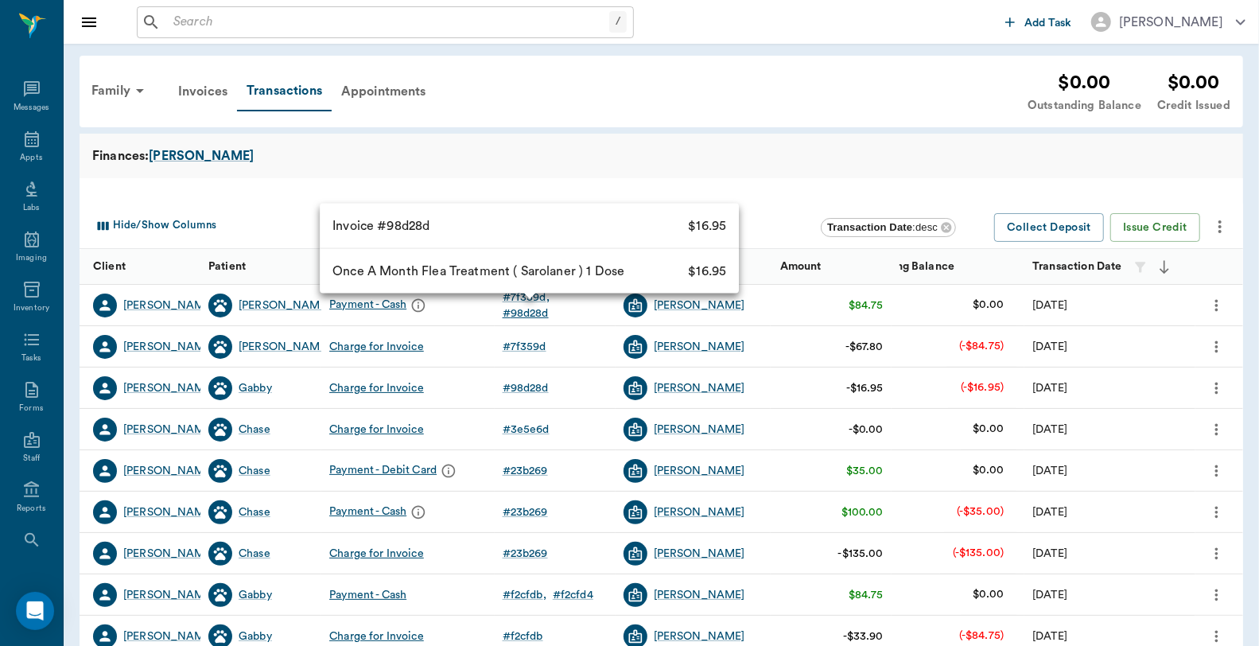
click at [531, 315] on div "# 98d28d" at bounding box center [526, 313] width 46 height 16
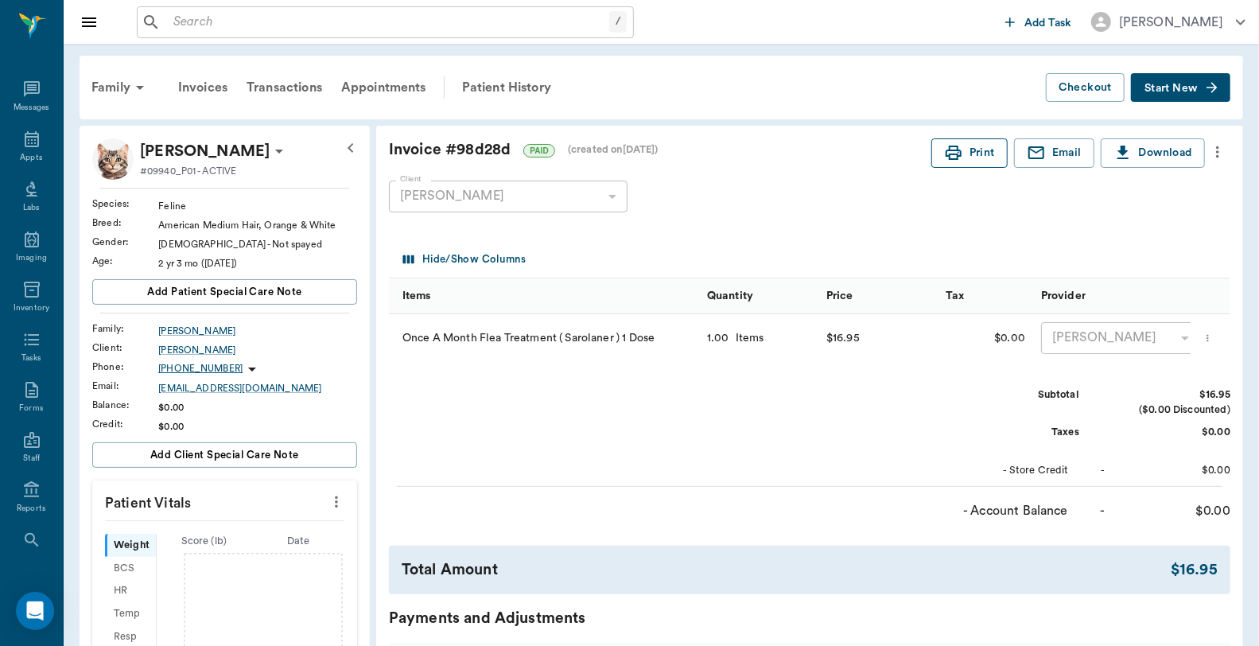
click at [966, 155] on button "Print" at bounding box center [970, 152] width 76 height 29
click at [27, 143] on icon at bounding box center [32, 139] width 14 height 16
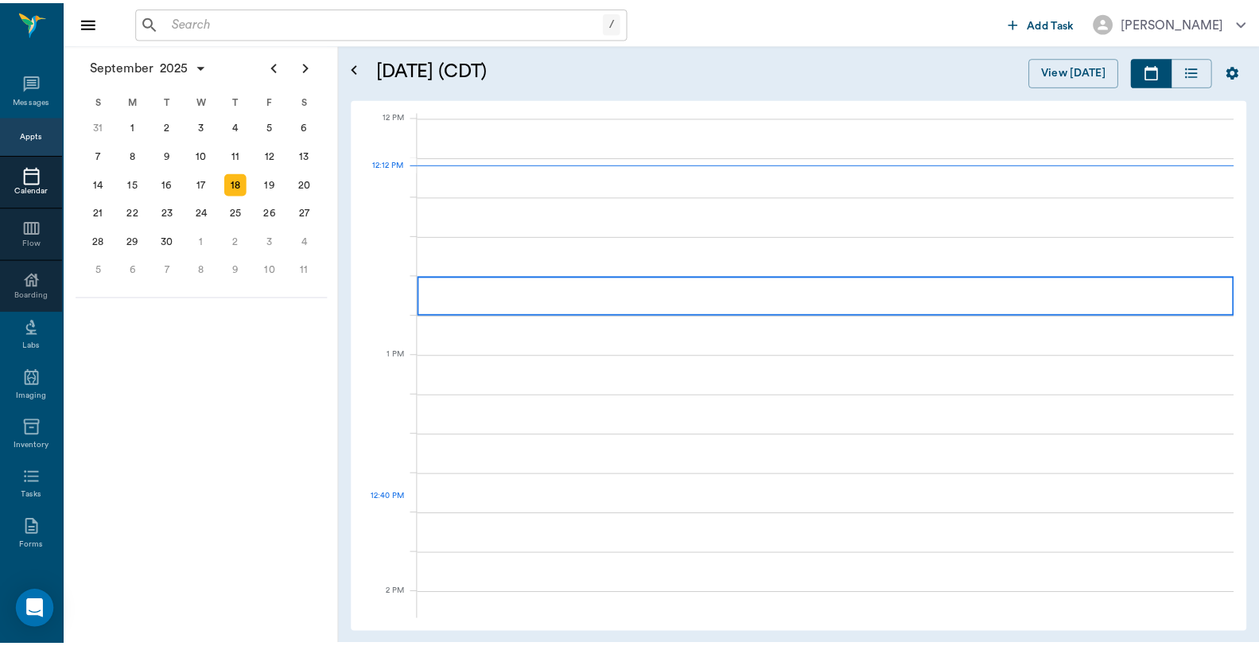
scroll to position [955, 0]
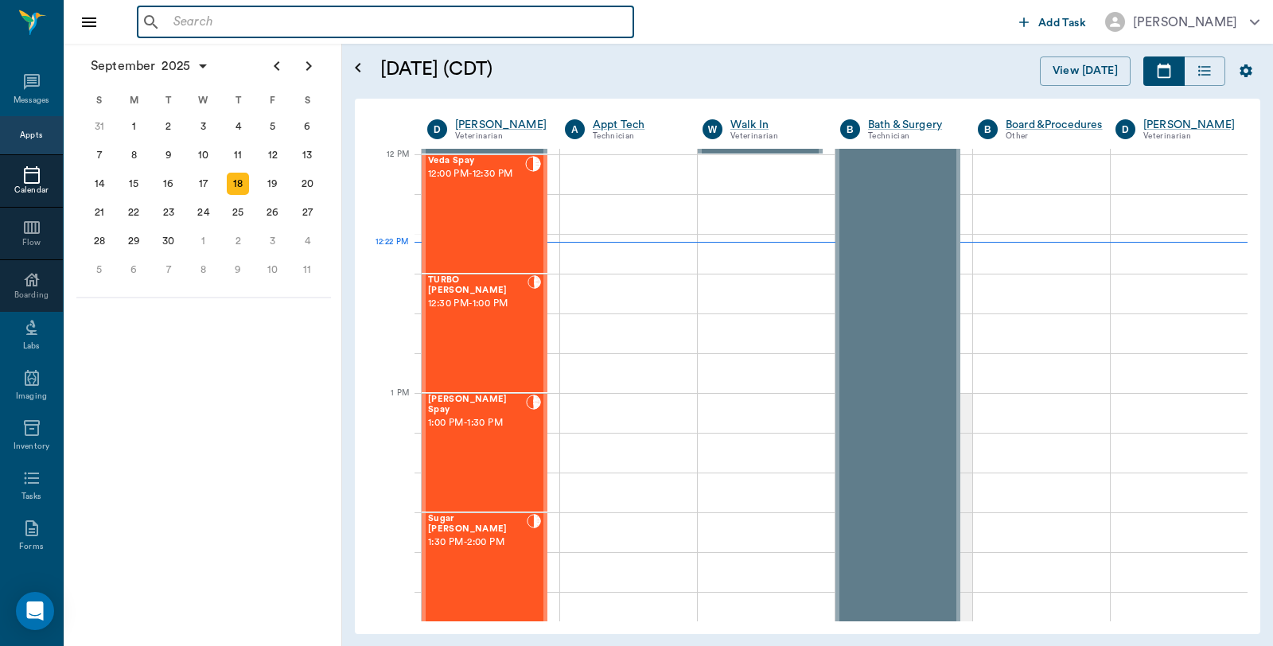
click at [244, 30] on input "text" at bounding box center [397, 22] width 460 height 22
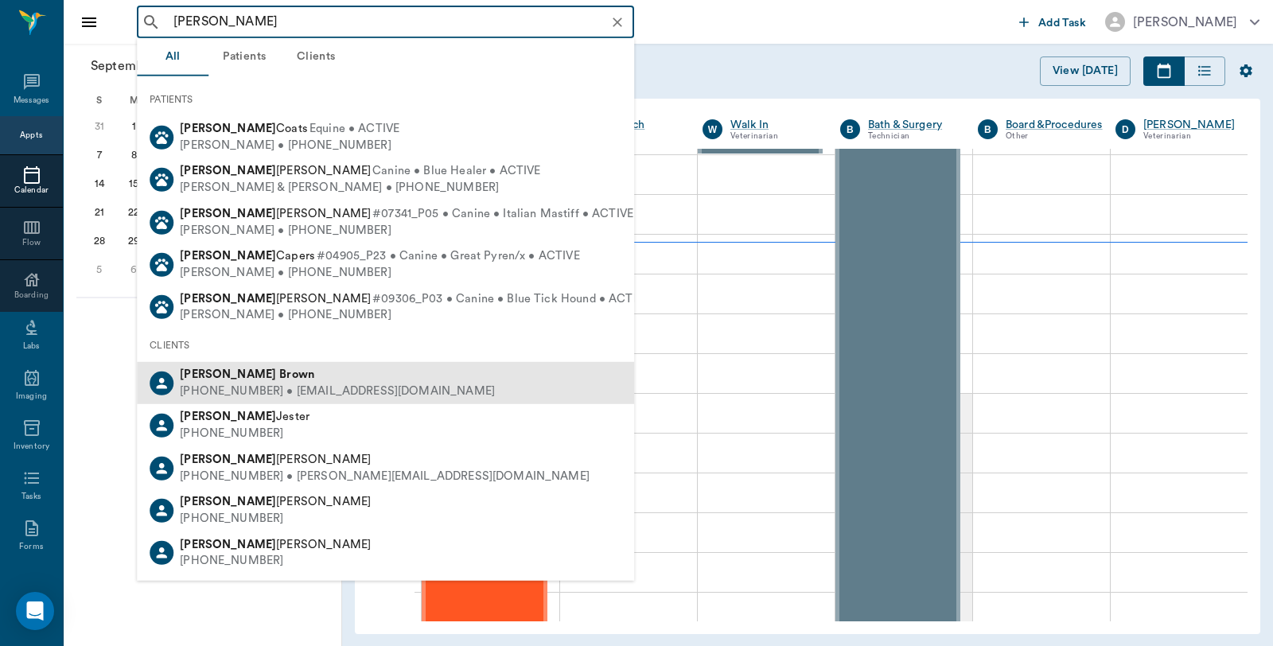
click at [216, 393] on div "[PHONE_NUMBER] • [EMAIL_ADDRESS][DOMAIN_NAME]" at bounding box center [337, 391] width 315 height 17
type input "[PERSON_NAME]"
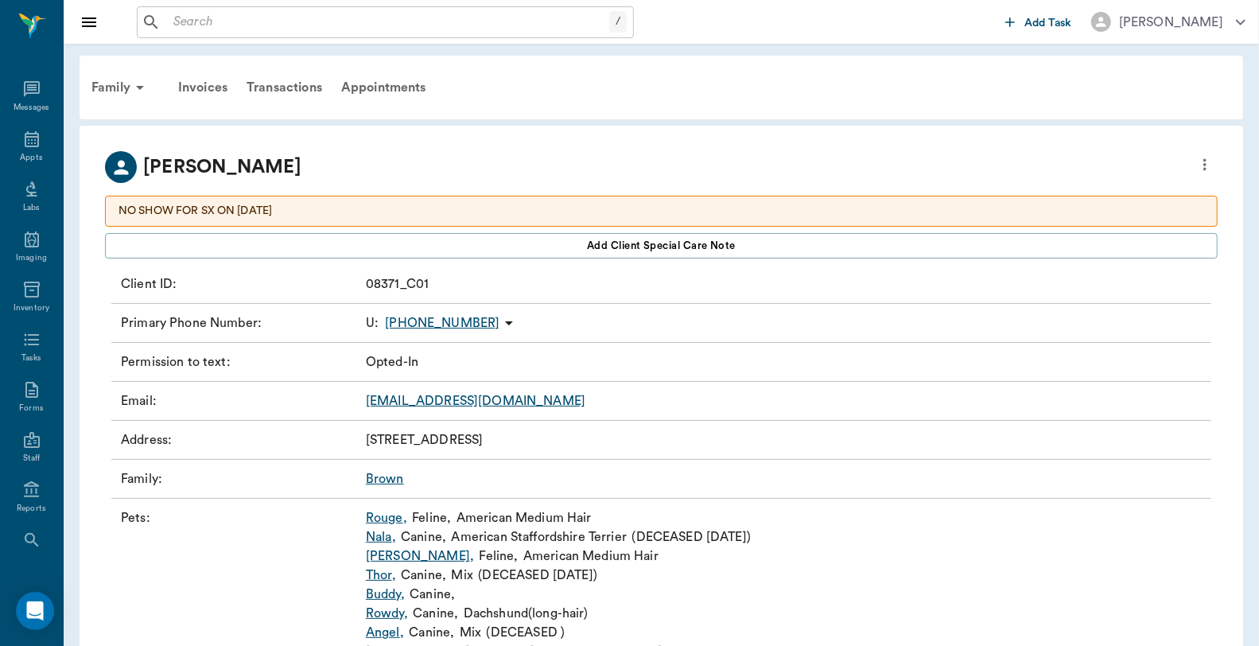
click at [383, 519] on link "Rouge ," at bounding box center [386, 517] width 41 height 19
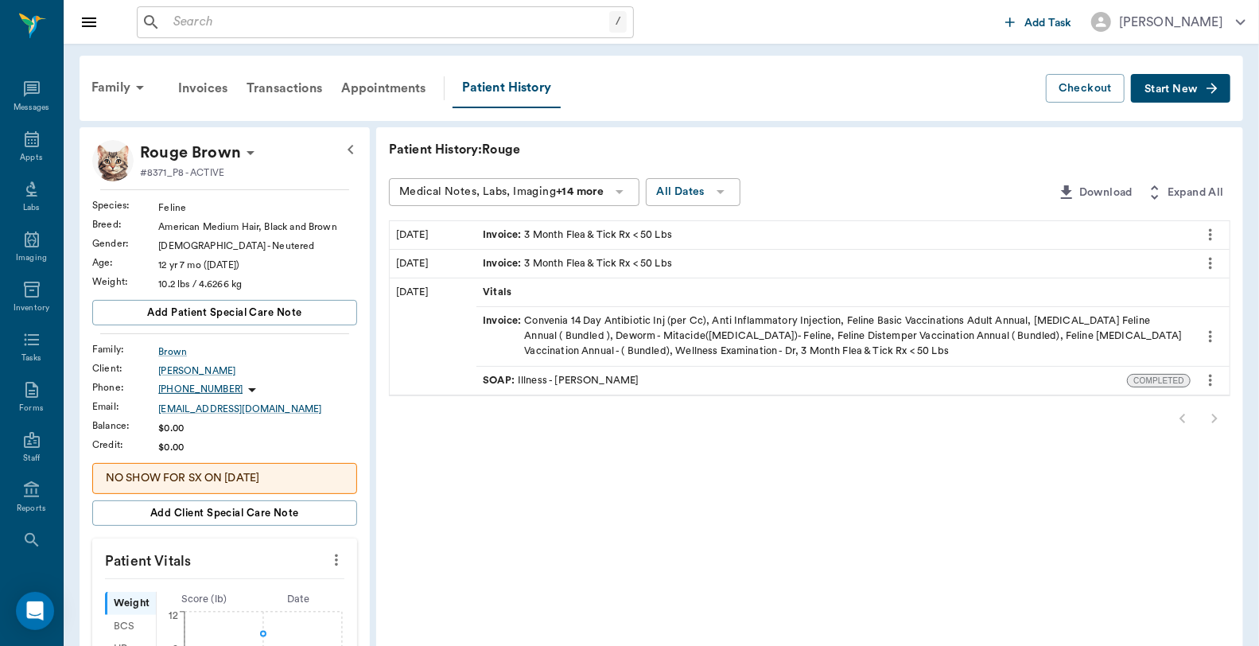
click at [628, 234] on div "Invoice : 3 Month Flea & Tick Rx < 50 Lbs" at bounding box center [577, 235] width 189 height 15
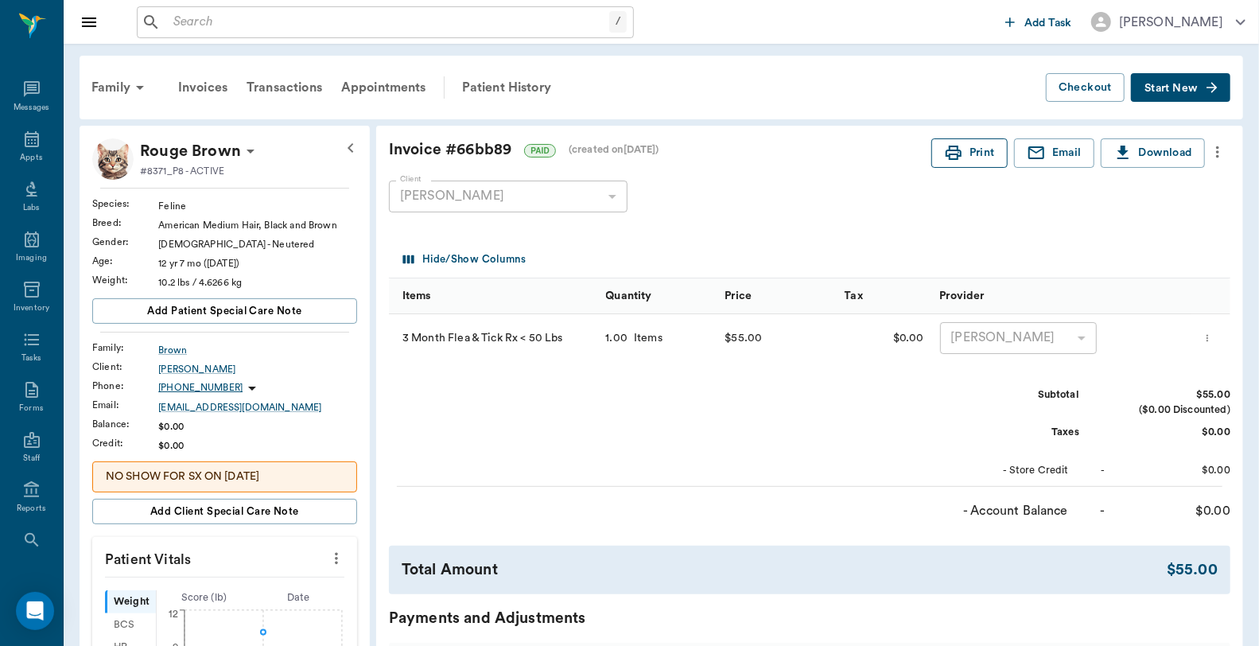
click at [958, 153] on icon "button" at bounding box center [953, 152] width 19 height 19
click at [104, 88] on div "Family" at bounding box center [120, 87] width 77 height 38
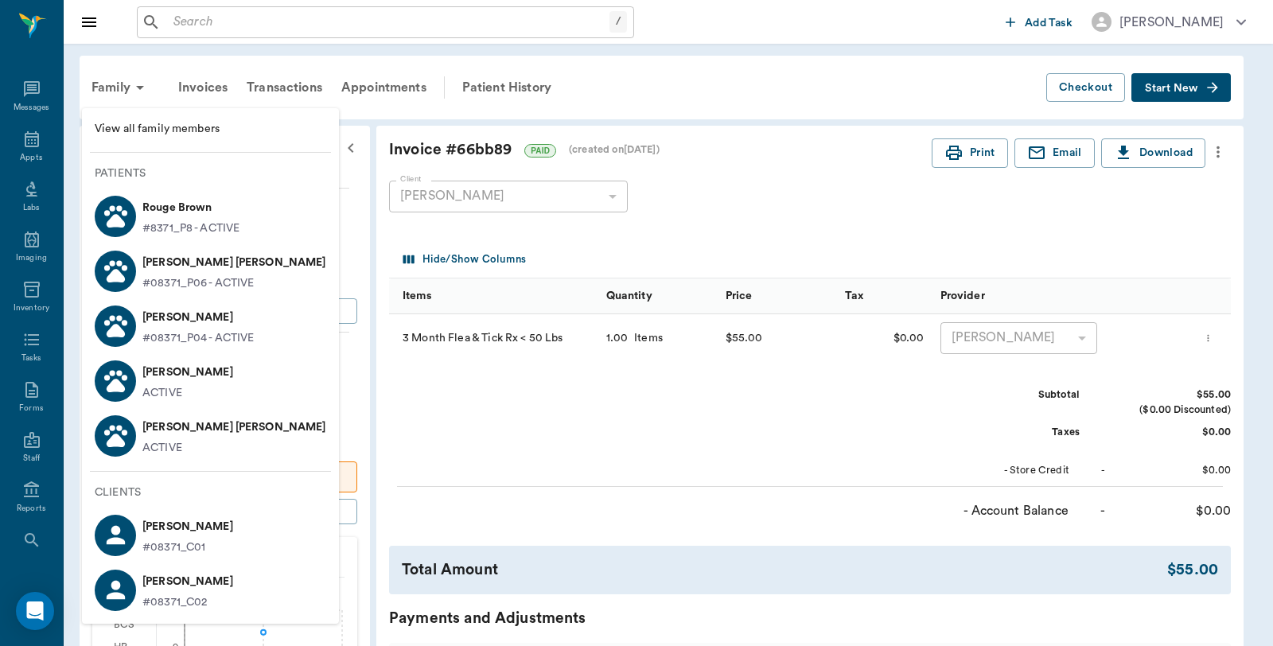
click at [131, 376] on div at bounding box center [115, 380] width 41 height 41
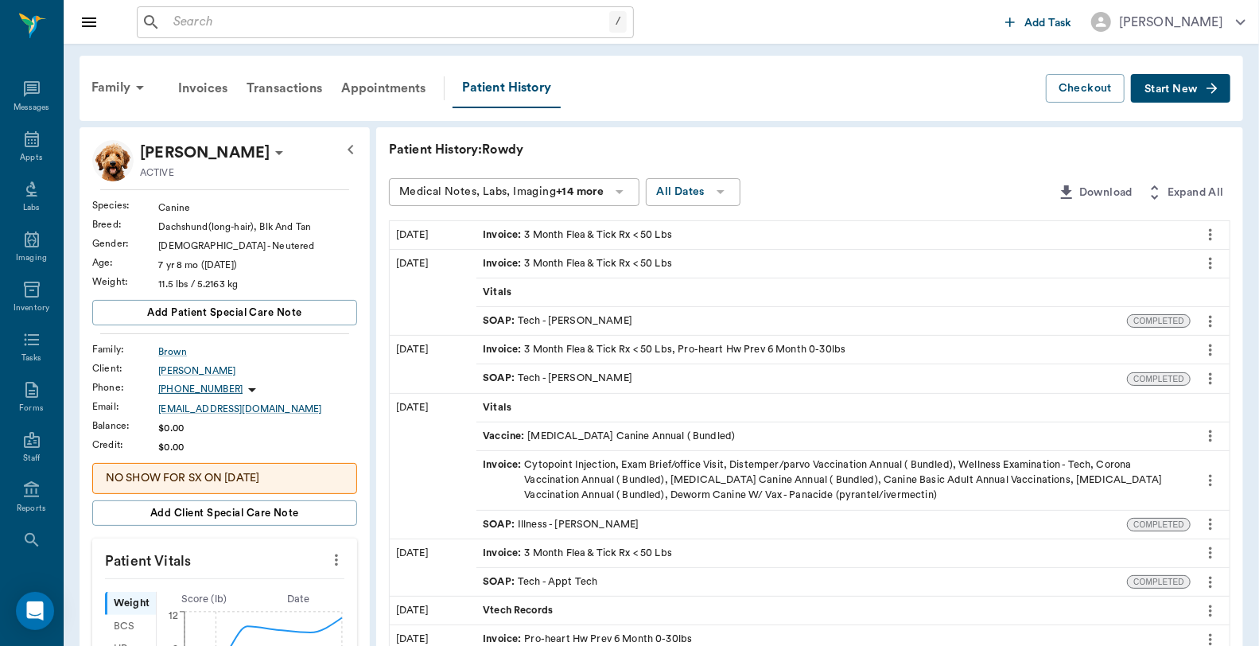
click at [872, 233] on div "Invoice : 3 Month Flea & Tick Rx < 50 Lbs" at bounding box center [834, 235] width 714 height 28
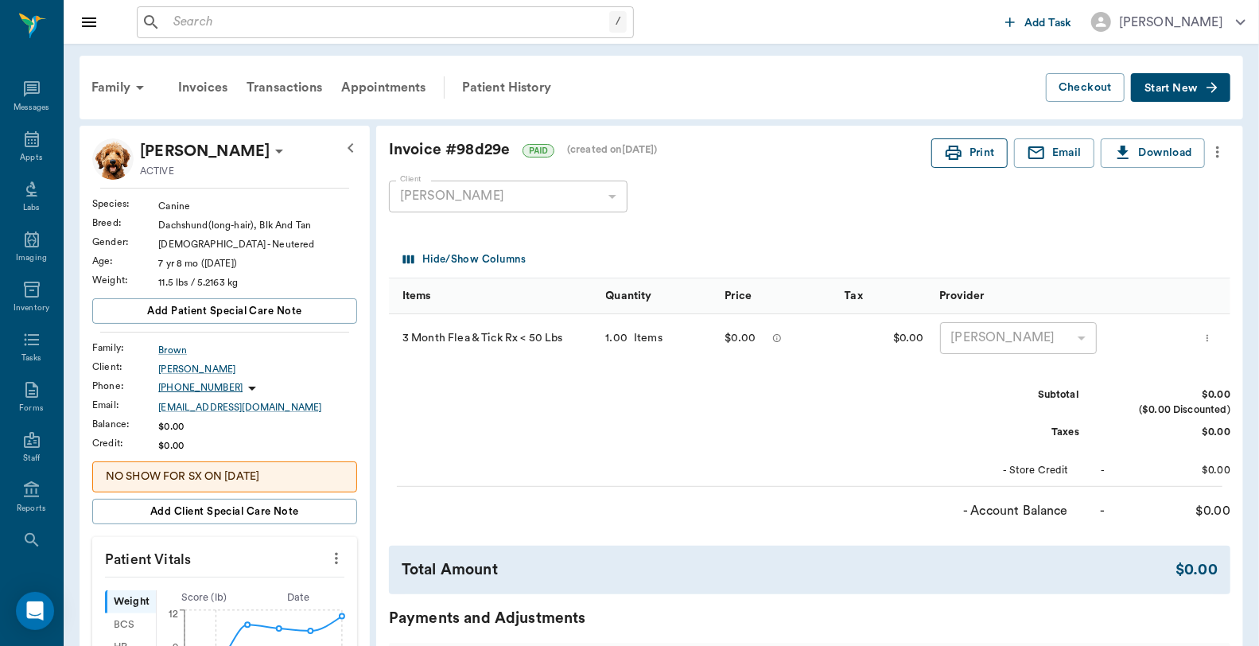
click at [958, 153] on circle "button" at bounding box center [959, 153] width 2 height 2
click at [111, 84] on div "Family" at bounding box center [120, 87] width 77 height 38
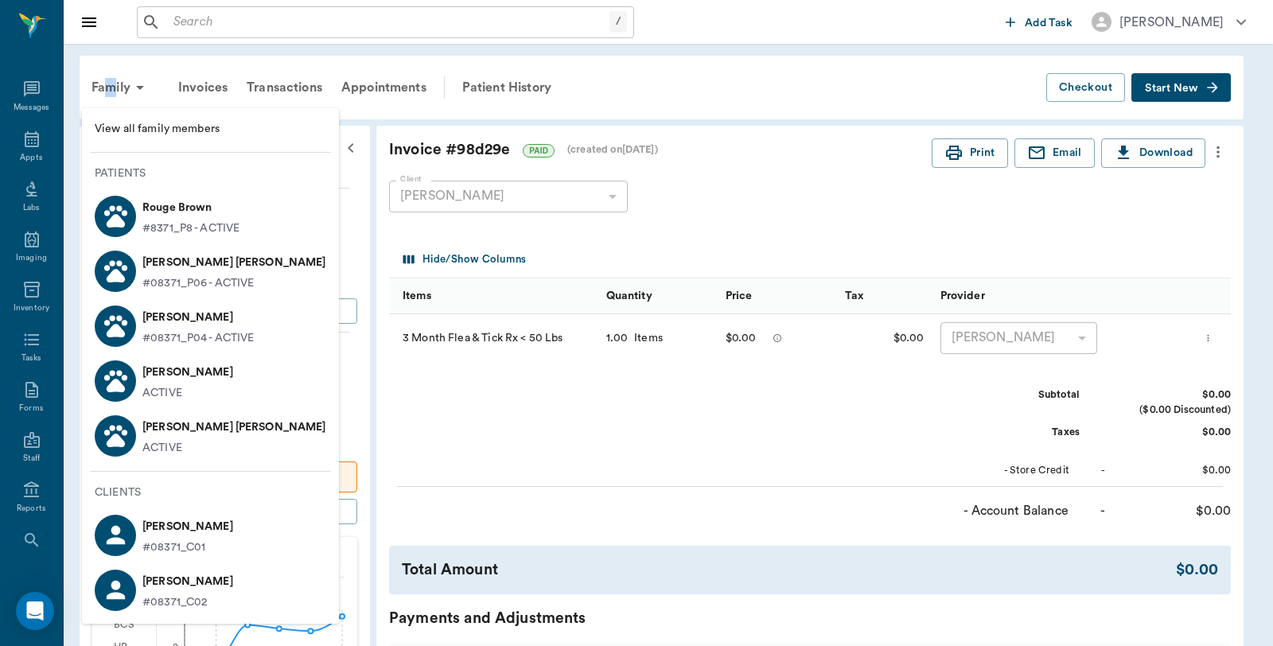
click at [110, 272] on icon at bounding box center [116, 271] width 28 height 28
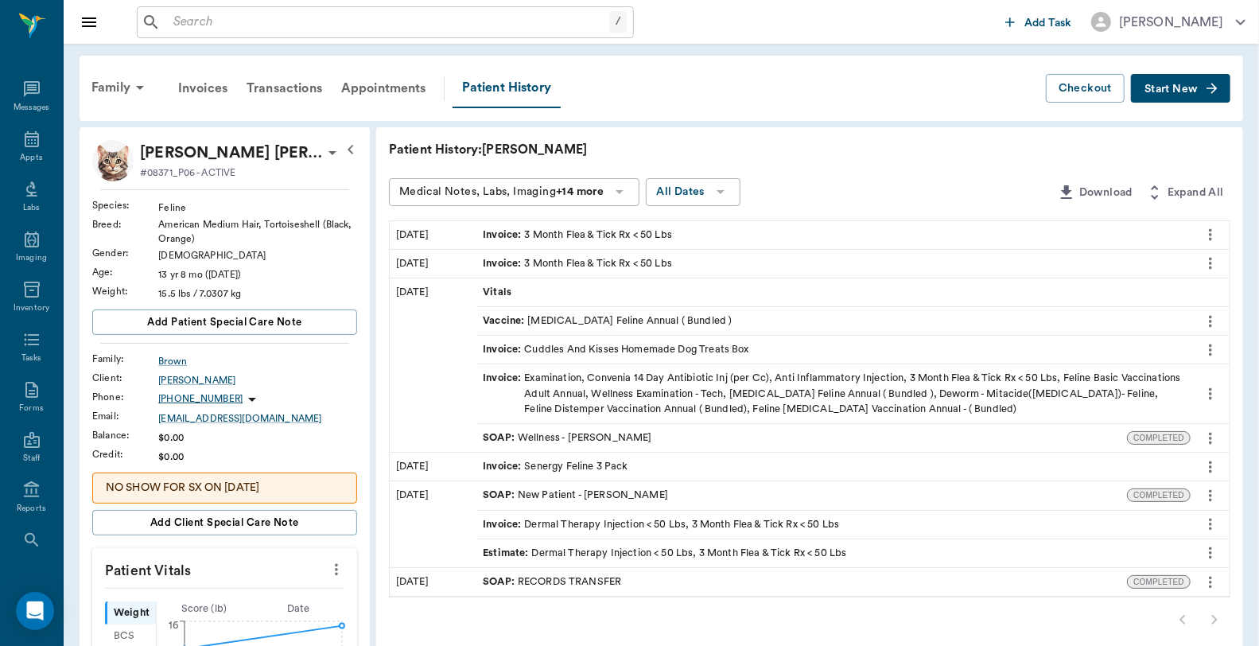
click at [624, 236] on div "Invoice : 3 Month Flea & Tick Rx < 50 Lbs" at bounding box center [577, 235] width 189 height 15
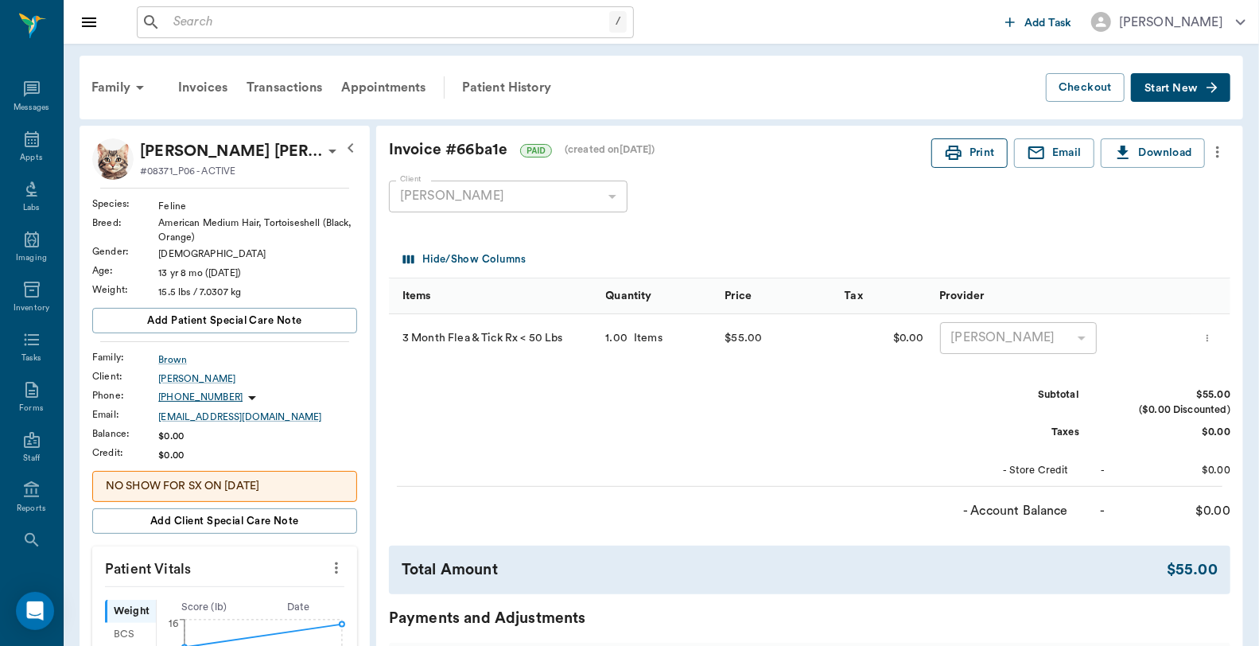
click at [961, 153] on button "Print" at bounding box center [970, 152] width 76 height 29
click at [93, 80] on div "Family" at bounding box center [120, 87] width 77 height 38
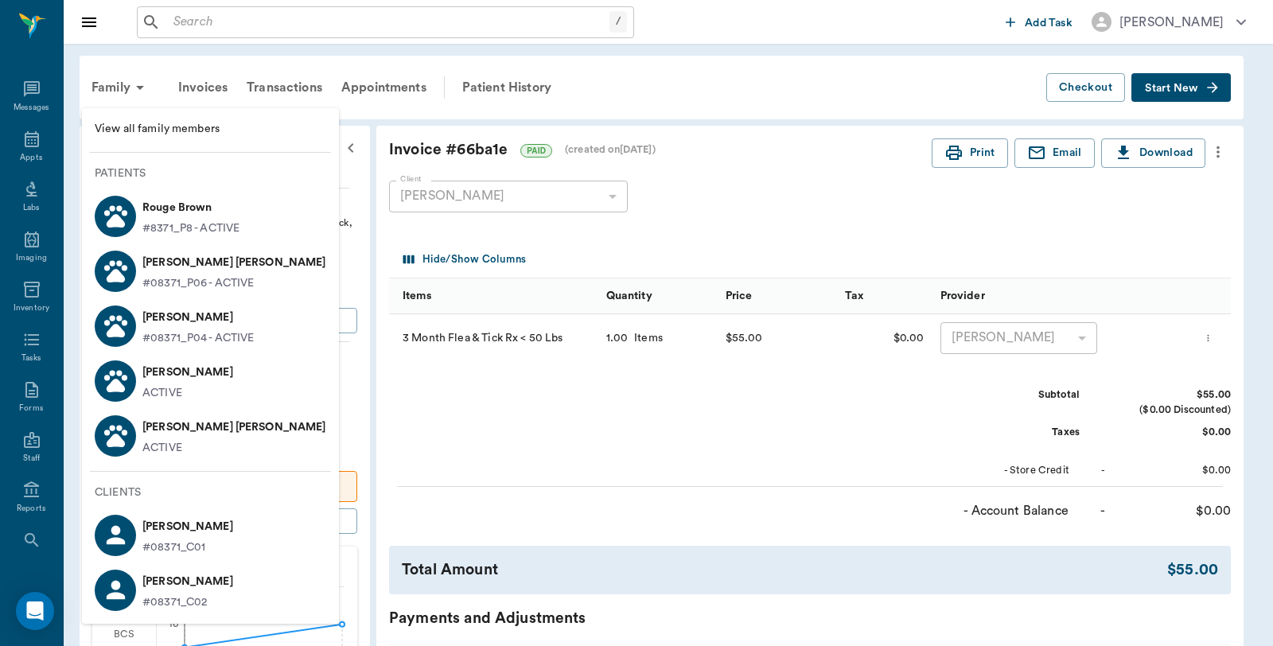
click at [107, 322] on circle at bounding box center [106, 323] width 6 height 6
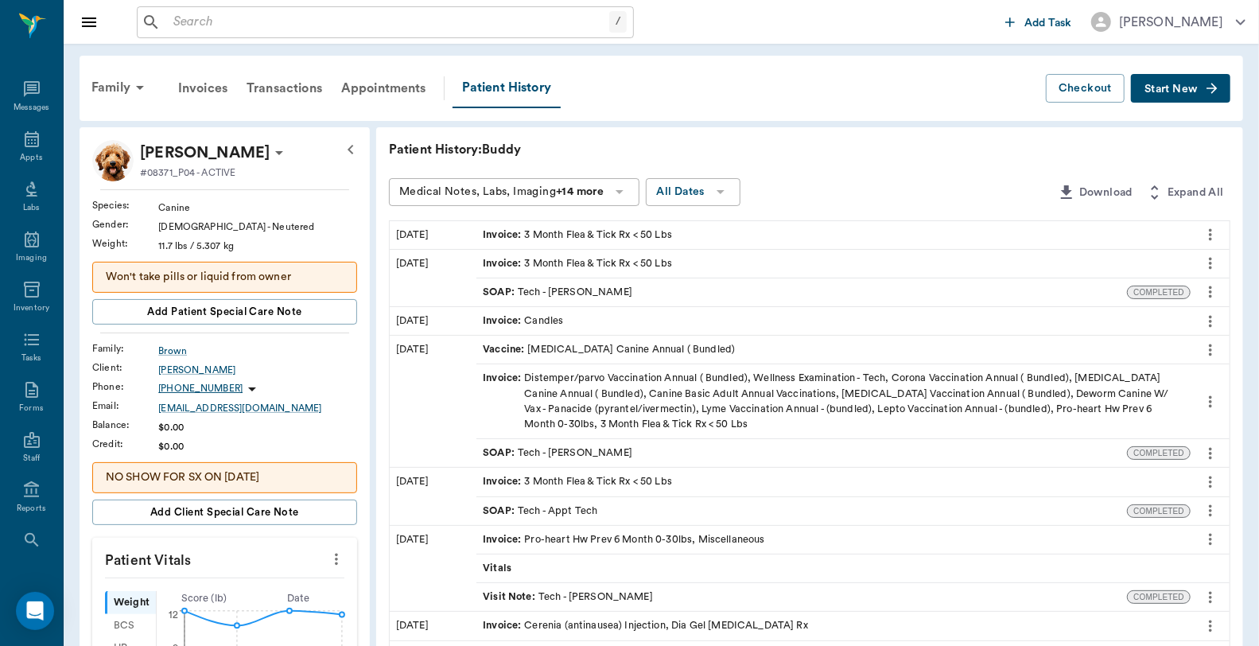
click at [575, 228] on div "Invoice : 3 Month Flea & Tick Rx < 50 Lbs" at bounding box center [577, 235] width 189 height 15
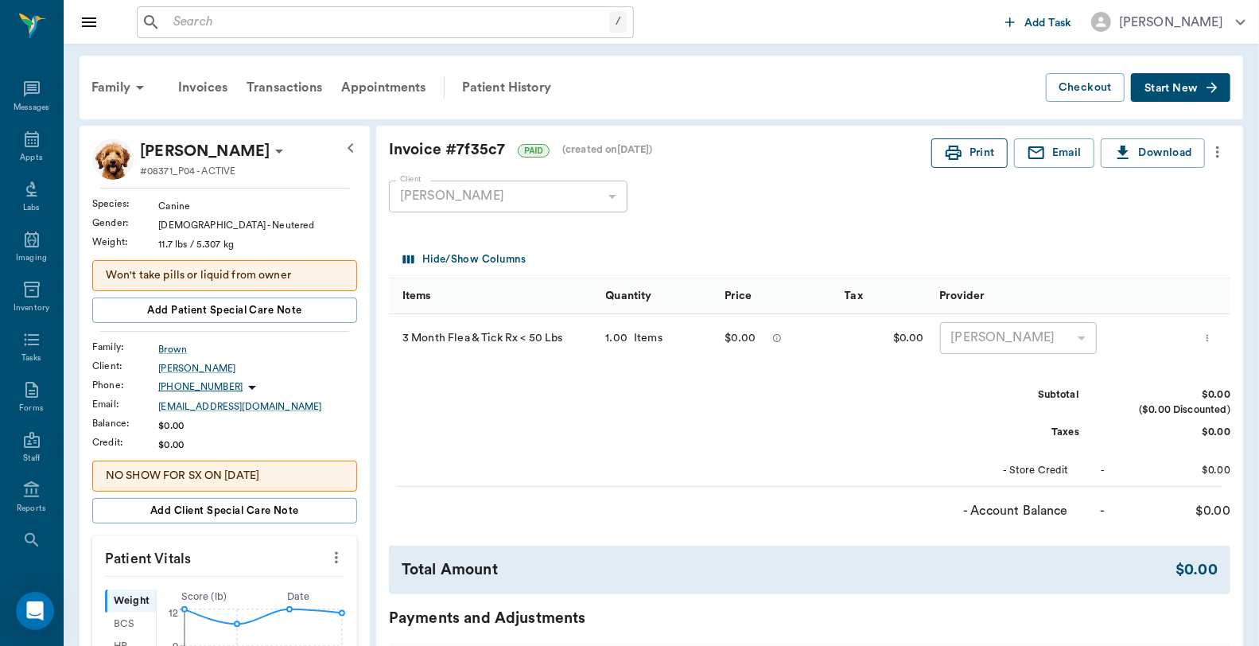
click at [975, 148] on button "Print" at bounding box center [970, 152] width 76 height 29
click at [111, 88] on div "Family" at bounding box center [120, 87] width 77 height 38
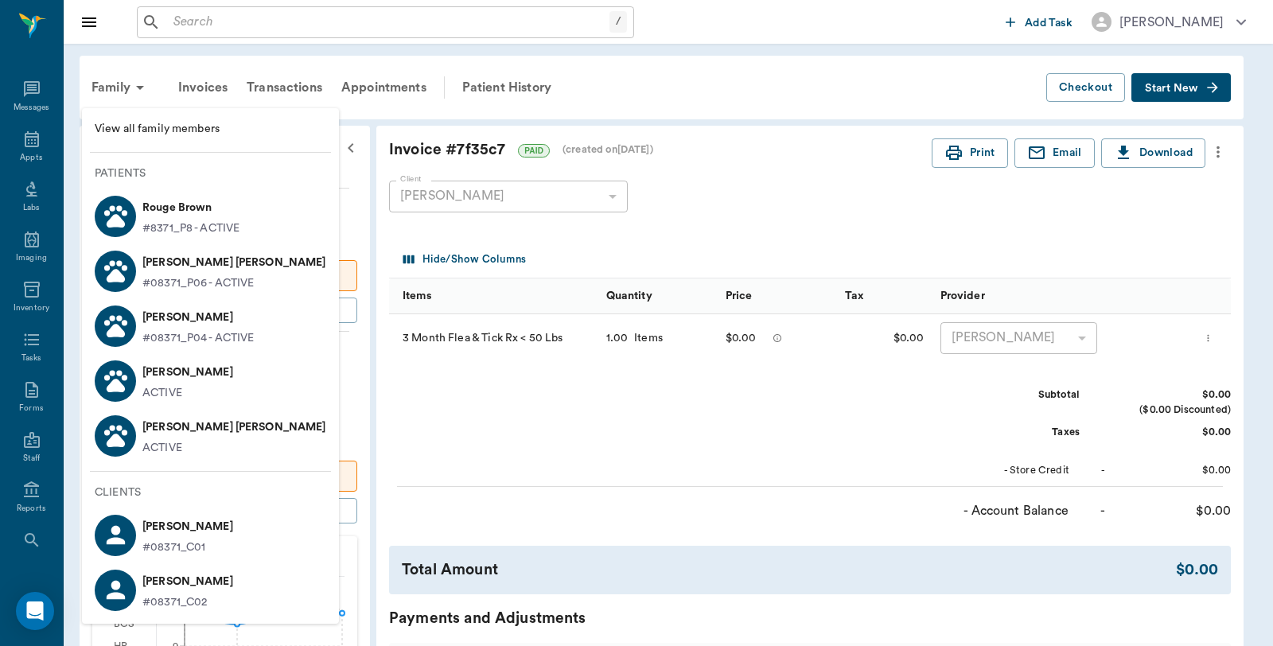
click at [131, 434] on div at bounding box center [115, 435] width 41 height 41
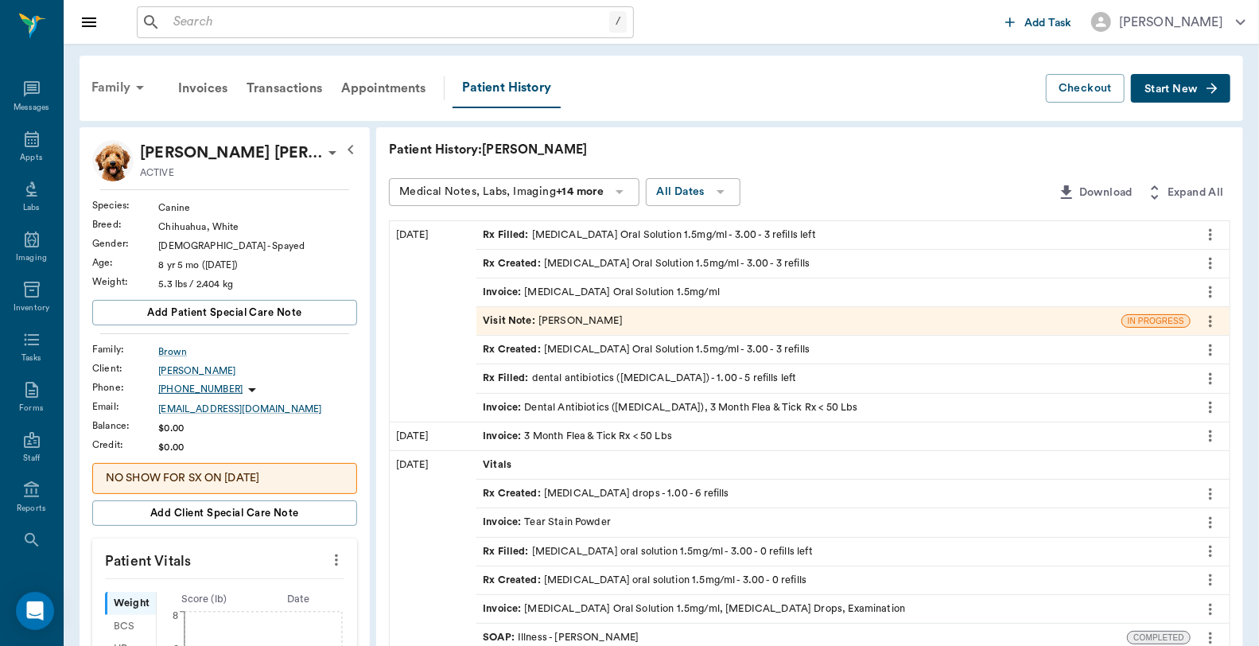
click at [104, 80] on div "Family" at bounding box center [120, 87] width 77 height 38
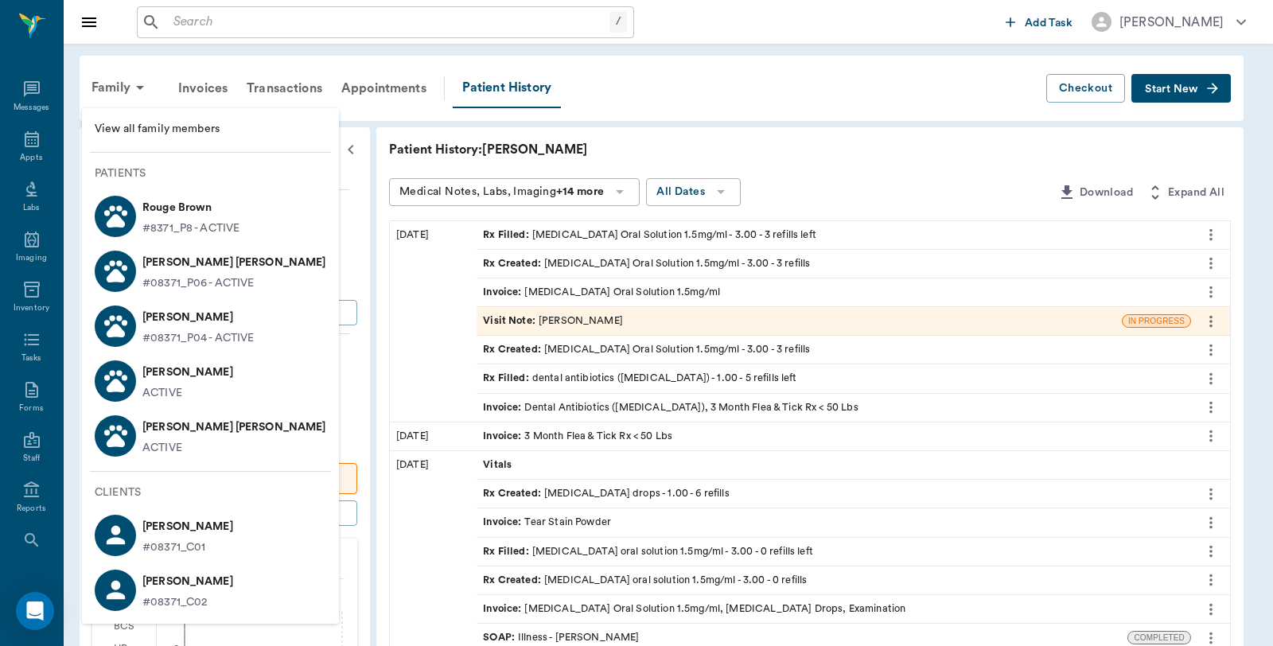
click at [1178, 93] on div at bounding box center [636, 323] width 1273 height 646
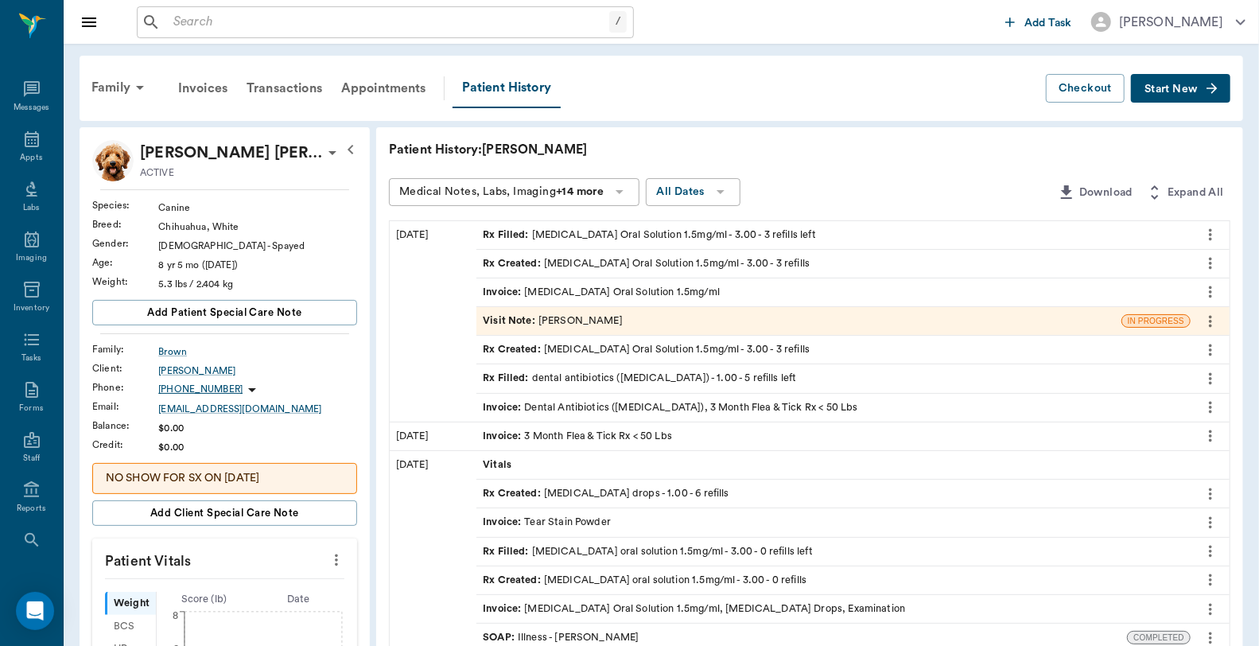
click at [1176, 89] on span "Start New" at bounding box center [1171, 89] width 53 height 0
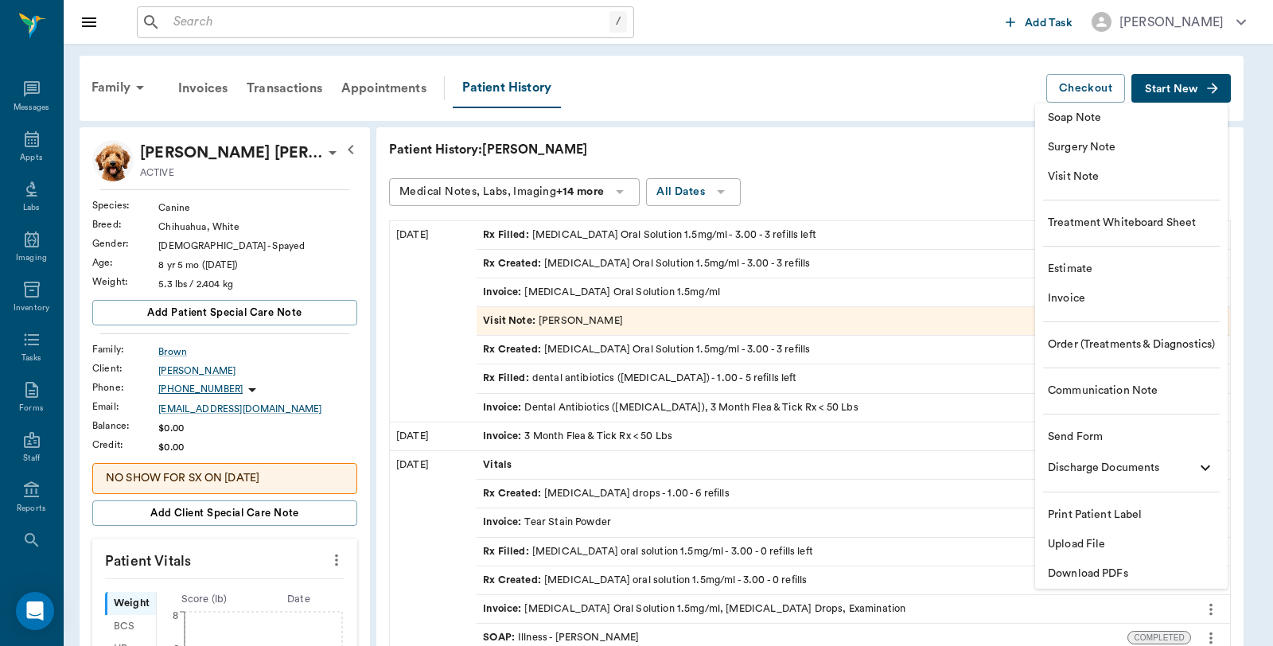
click at [1064, 300] on span "Invoice" at bounding box center [1131, 298] width 167 height 17
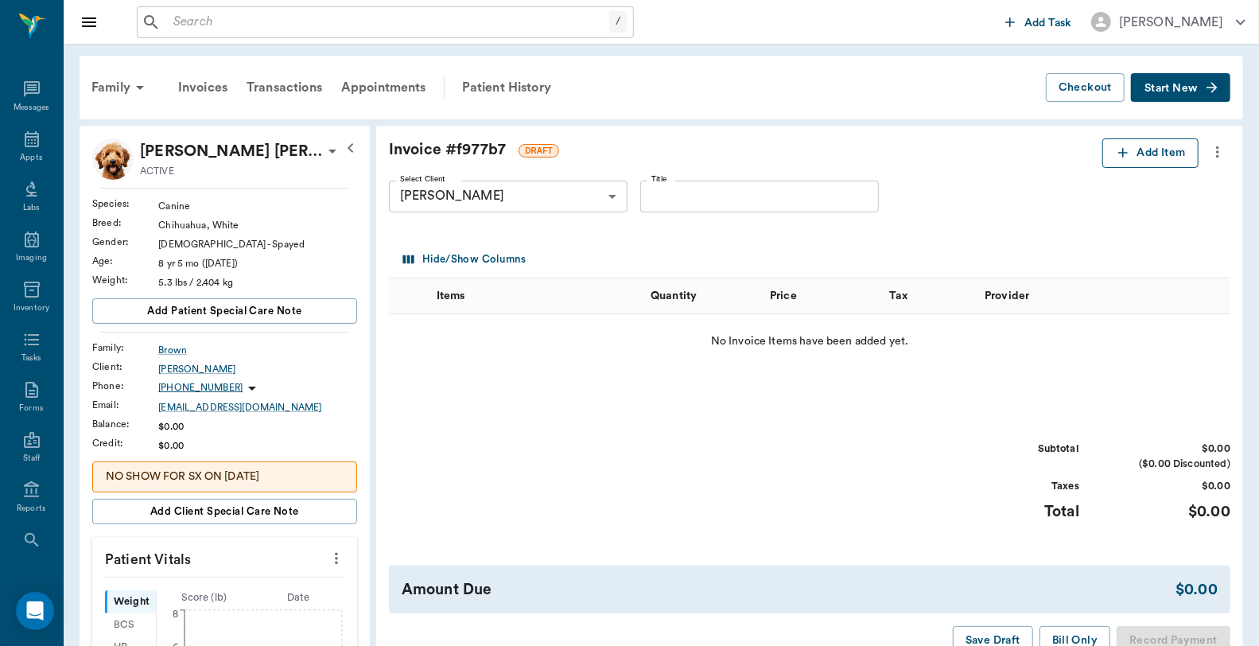
click at [1142, 155] on button "Add Item" at bounding box center [1151, 152] width 96 height 29
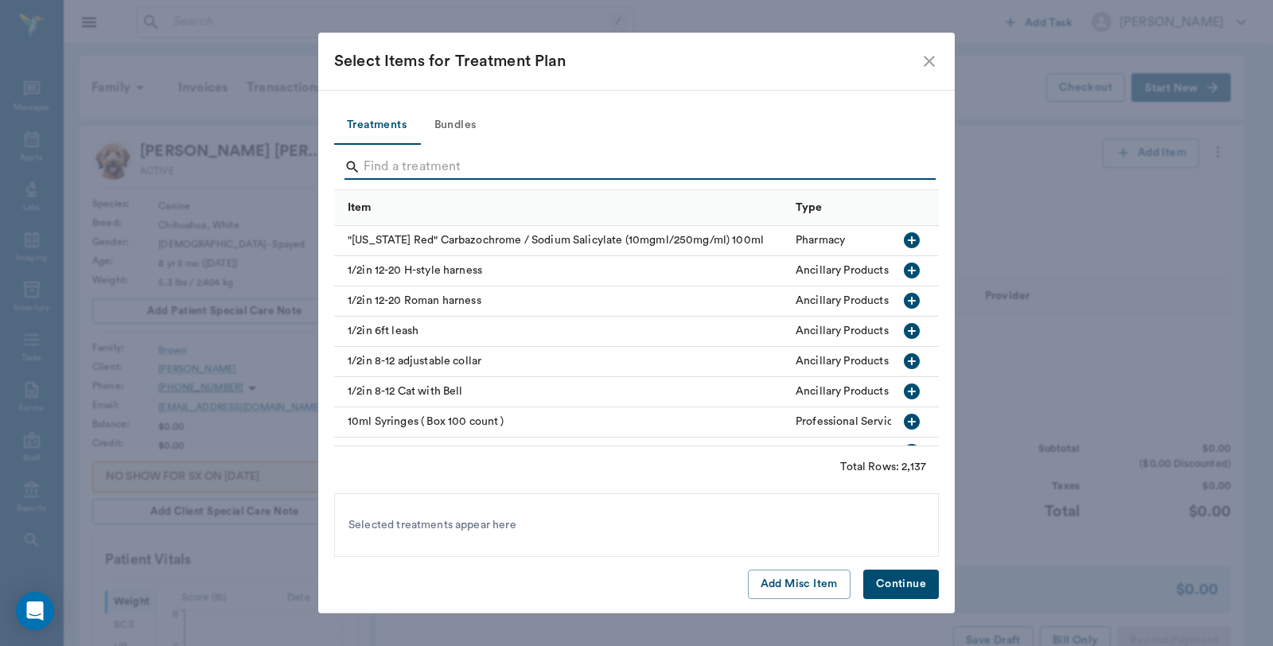
click at [523, 159] on input "Search" at bounding box center [638, 166] width 548 height 25
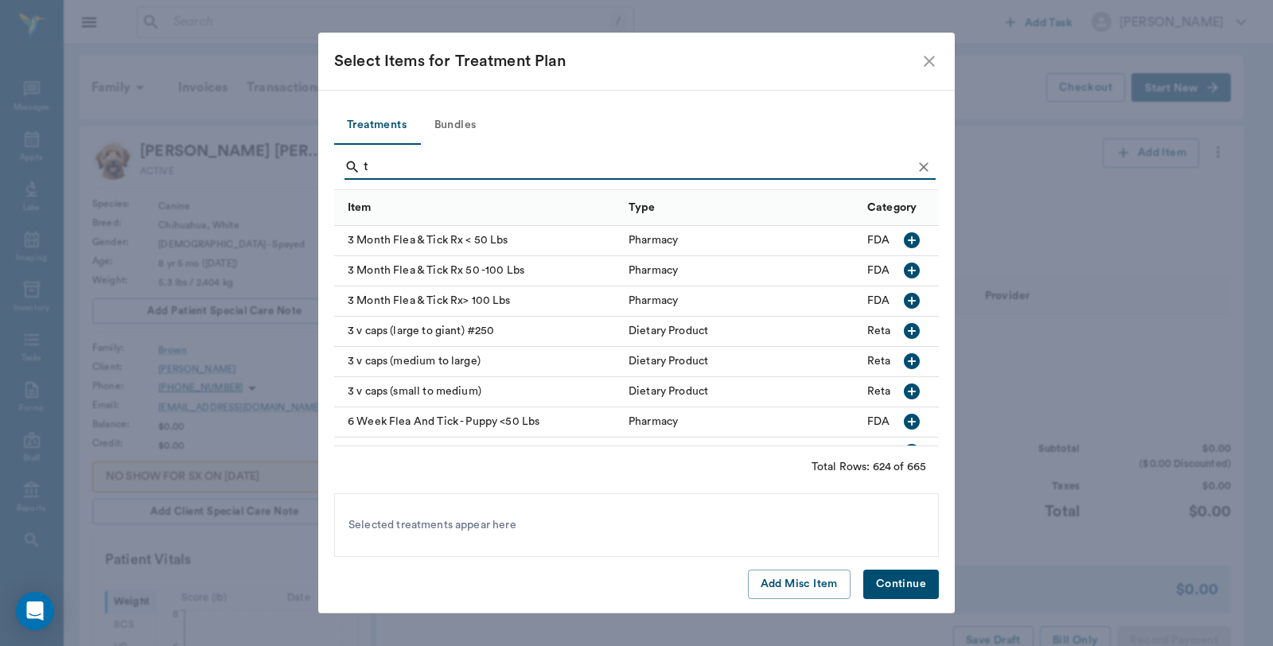
type input "t"
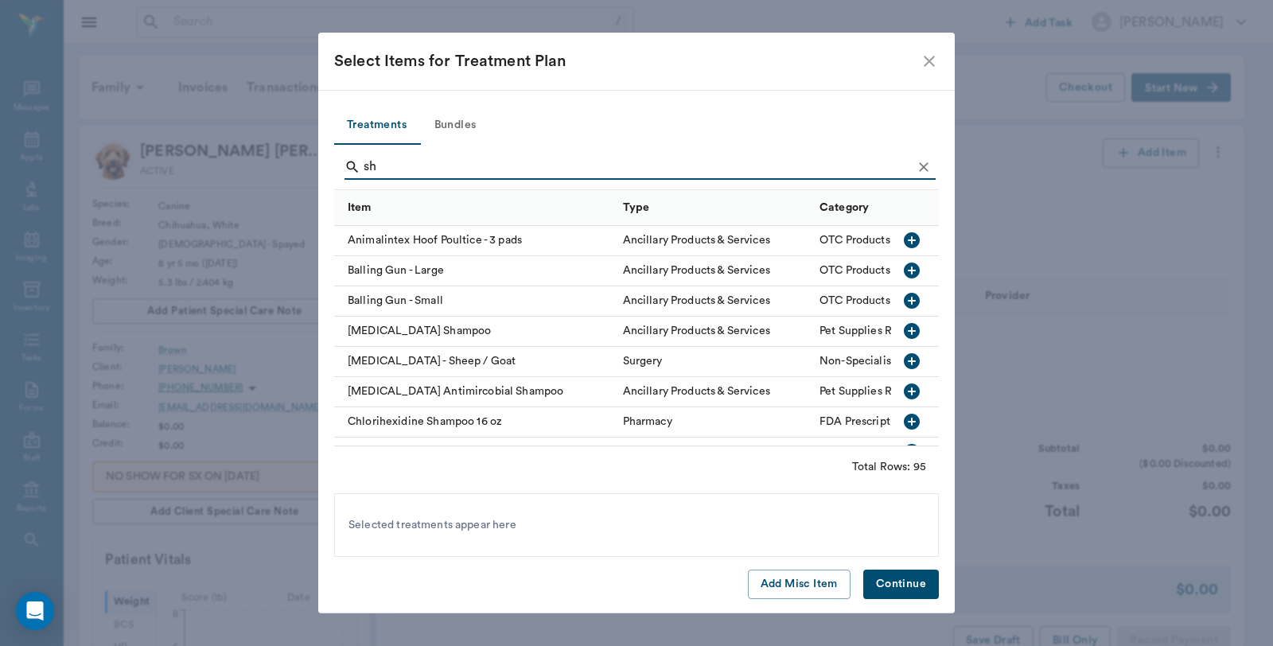
type input "s"
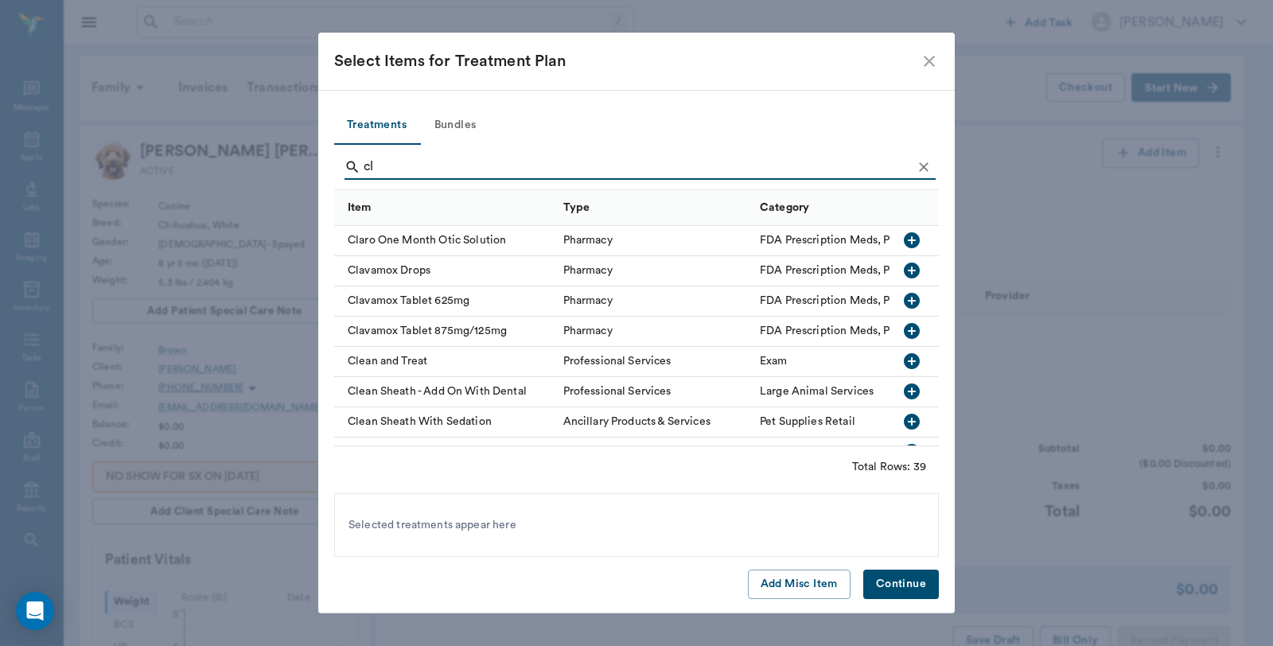
type input "c"
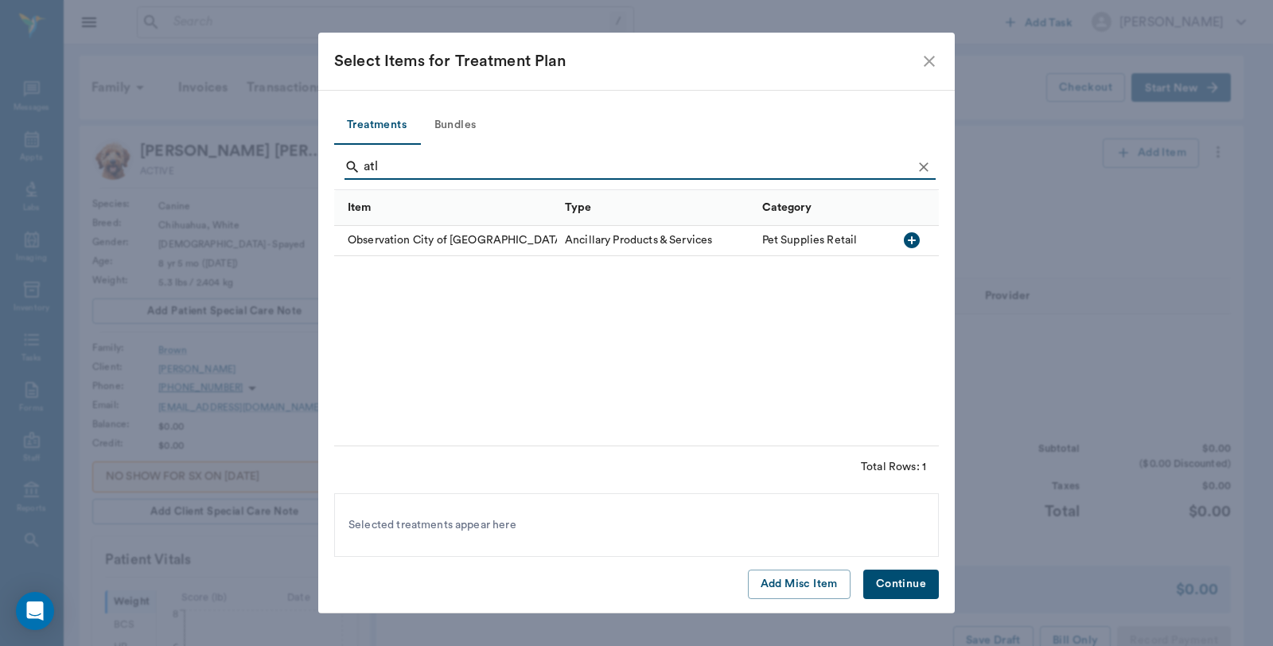
type input "atl"
click at [924, 68] on icon "close" at bounding box center [929, 61] width 19 height 19
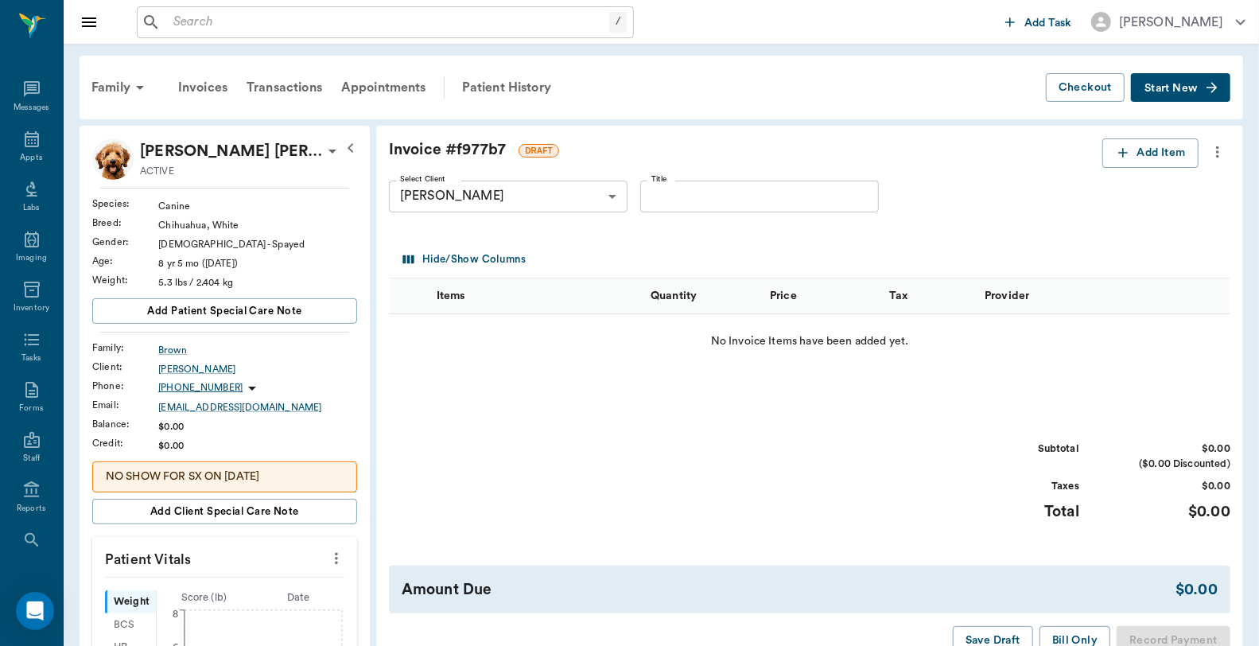
click at [253, 24] on input "text" at bounding box center [388, 22] width 442 height 22
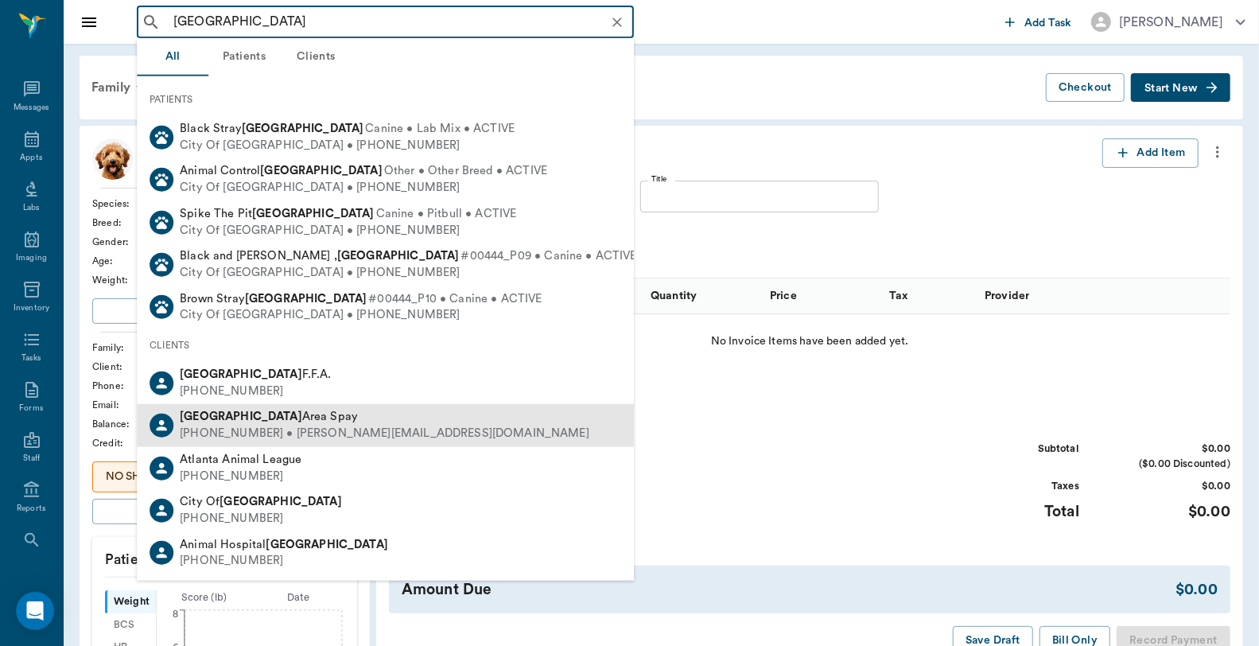
click at [221, 414] on span "Atlanta Area Spay" at bounding box center [269, 416] width 178 height 12
type input "[GEOGRAPHIC_DATA]"
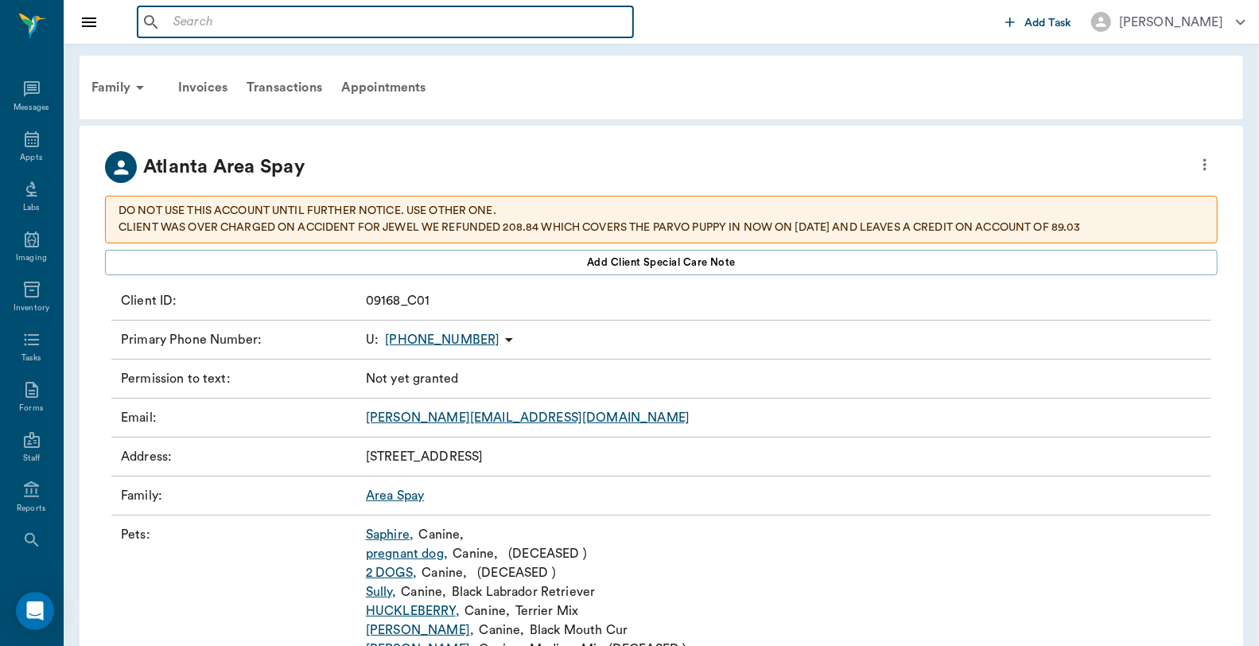
click at [239, 22] on input "text" at bounding box center [397, 22] width 460 height 22
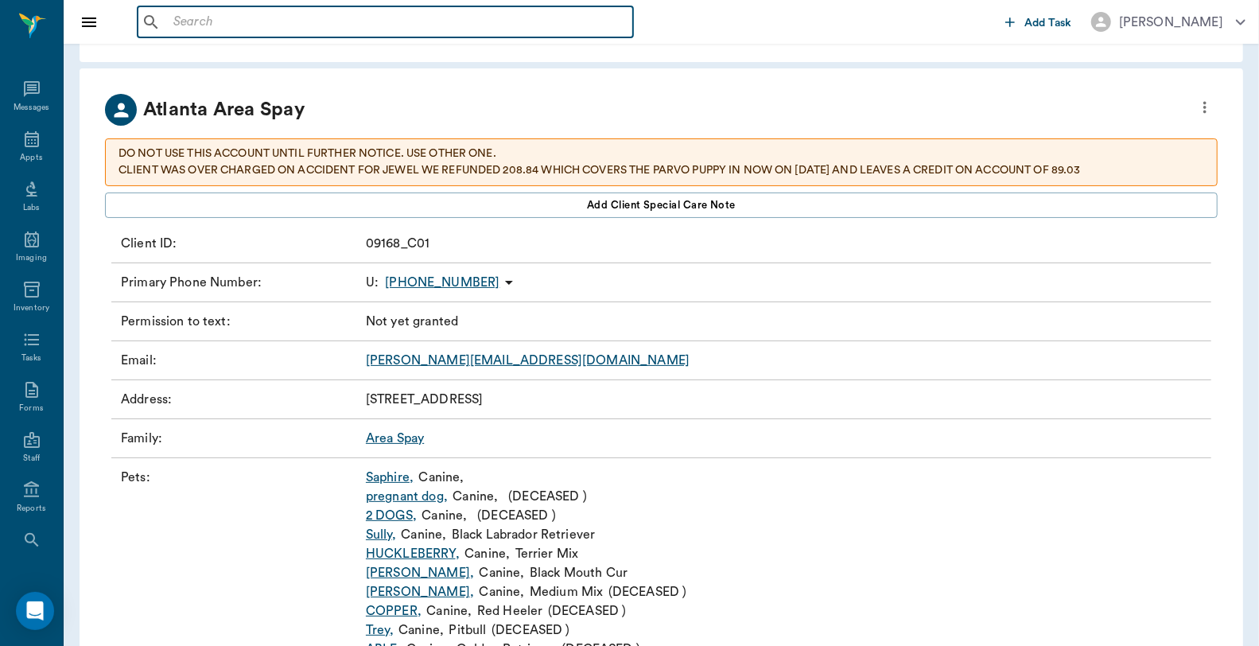
scroll to position [88, 0]
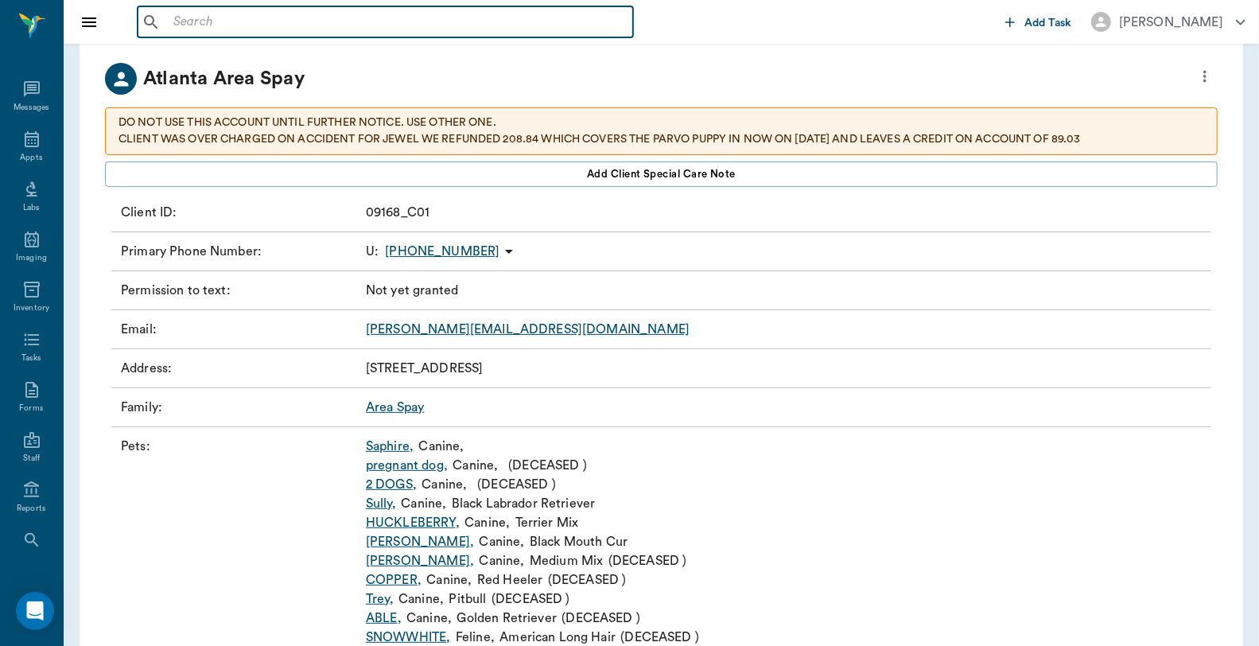
click at [258, 14] on input "text" at bounding box center [397, 22] width 460 height 22
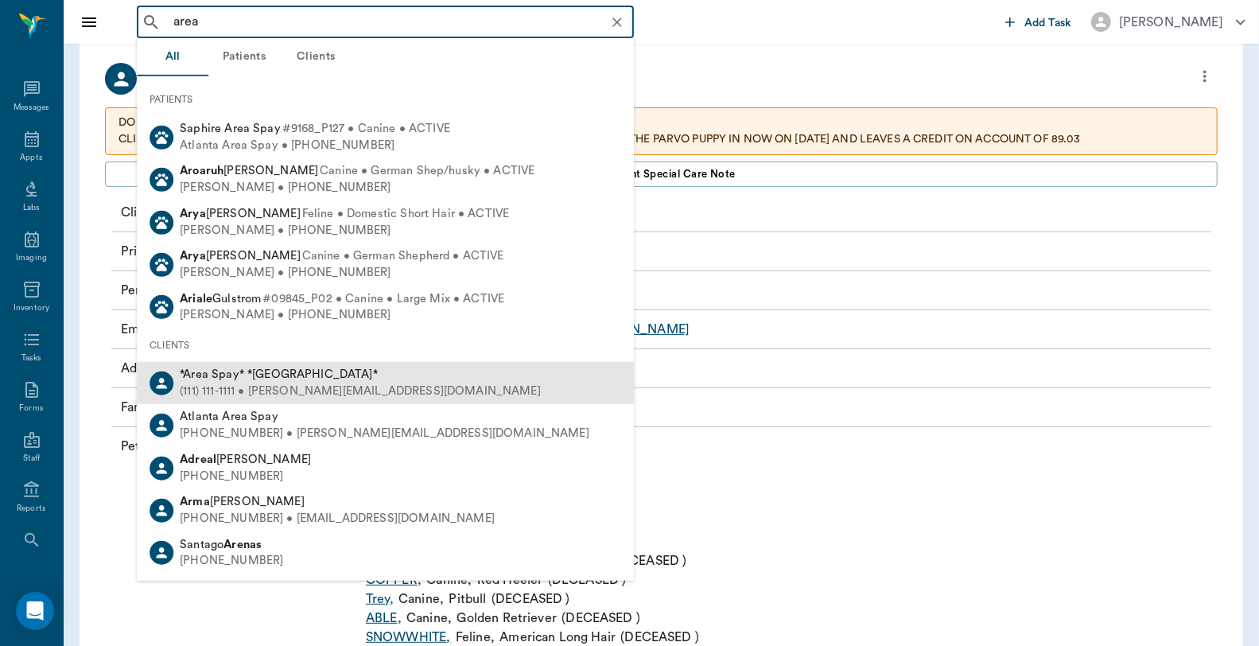
click at [340, 379] on div "*Area Spay* *[GEOGRAPHIC_DATA]*" at bounding box center [360, 375] width 361 height 17
type input "area"
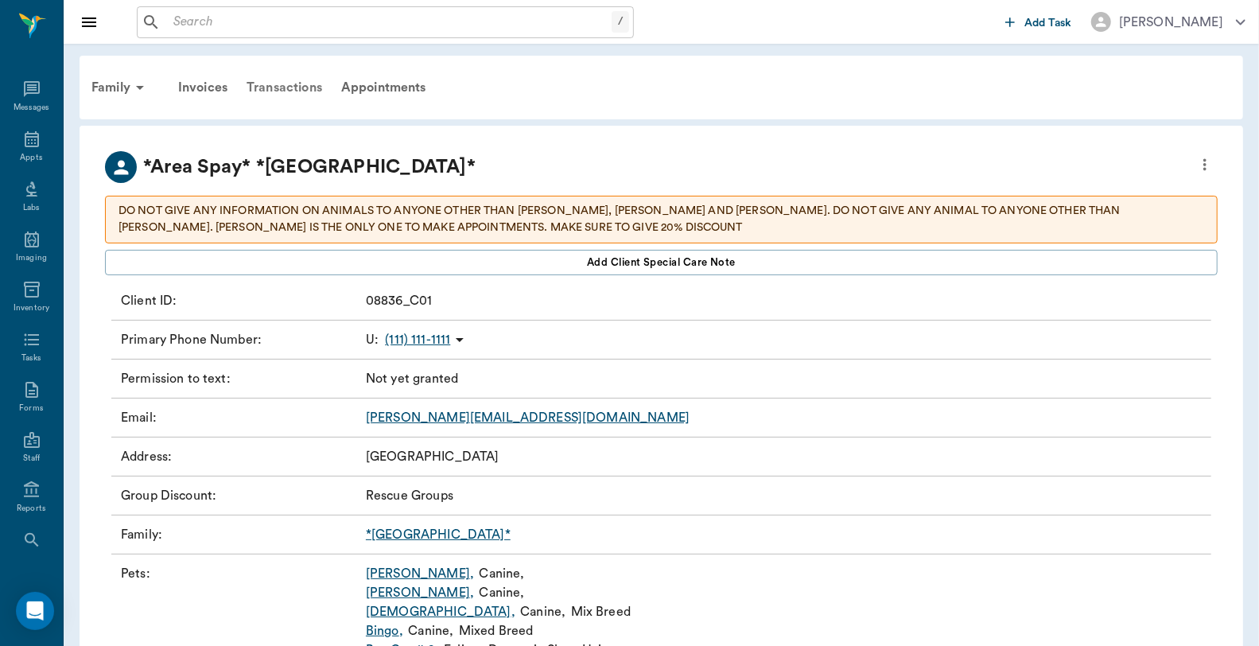
click at [281, 85] on div "Transactions" at bounding box center [284, 87] width 95 height 38
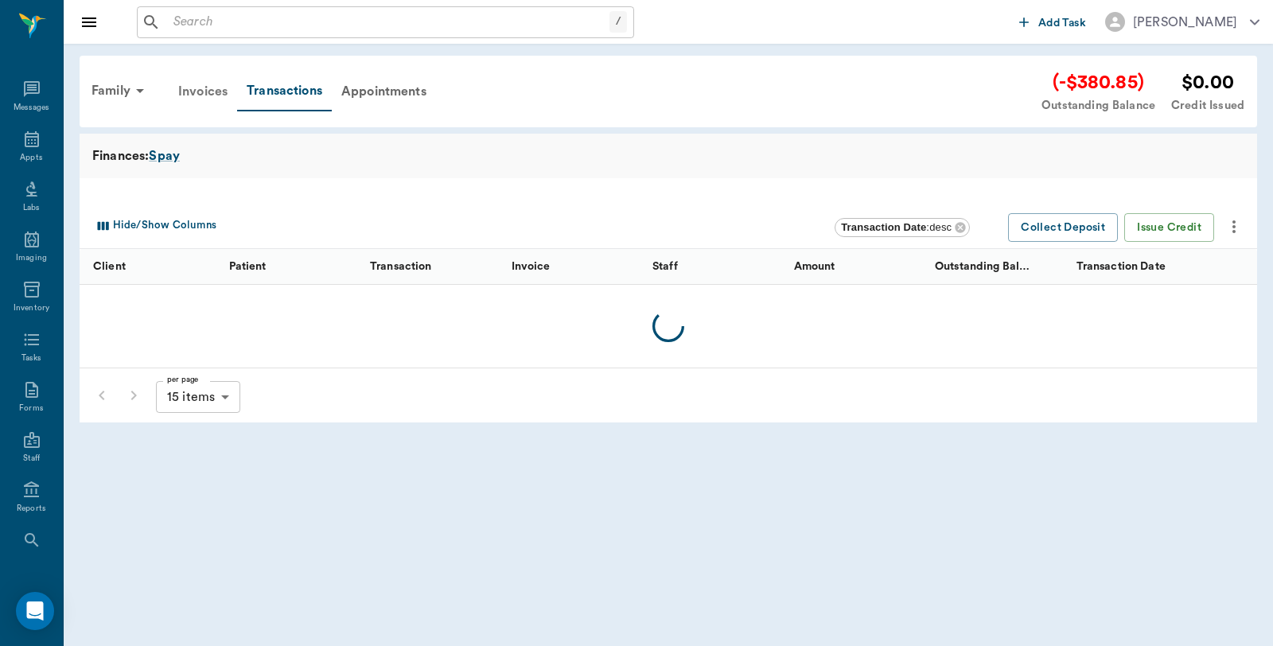
click at [210, 88] on div "Invoices" at bounding box center [203, 91] width 68 height 38
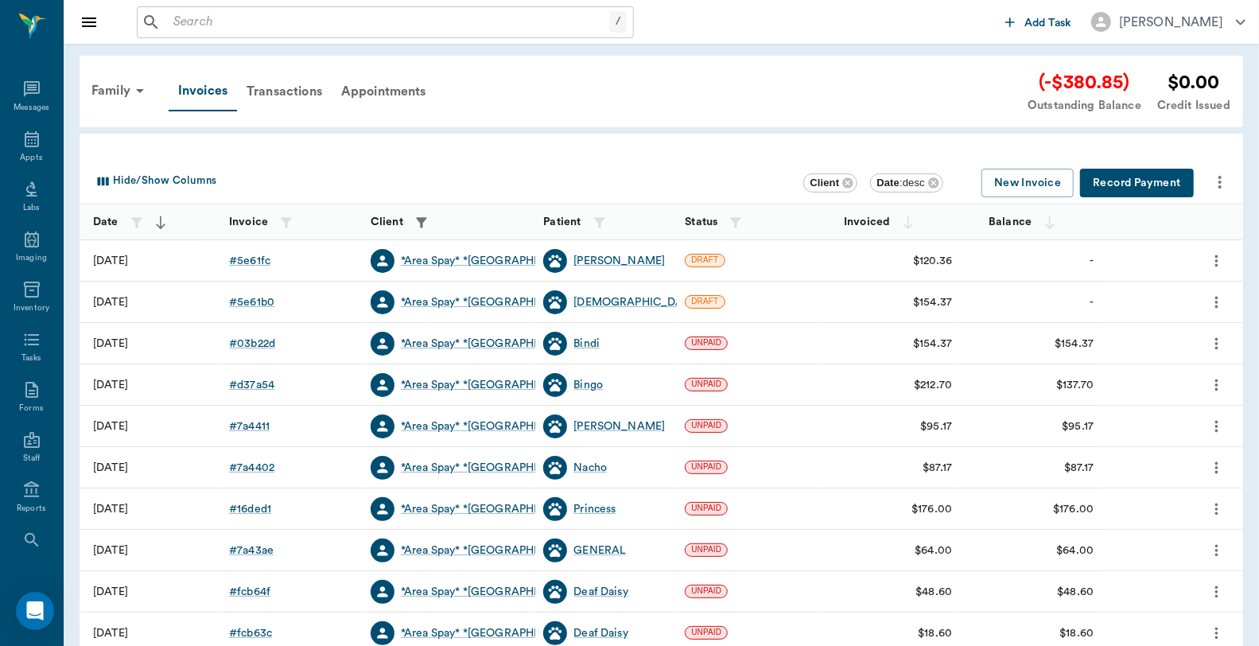
click at [1160, 183] on button "Record Payment" at bounding box center [1137, 183] width 114 height 29
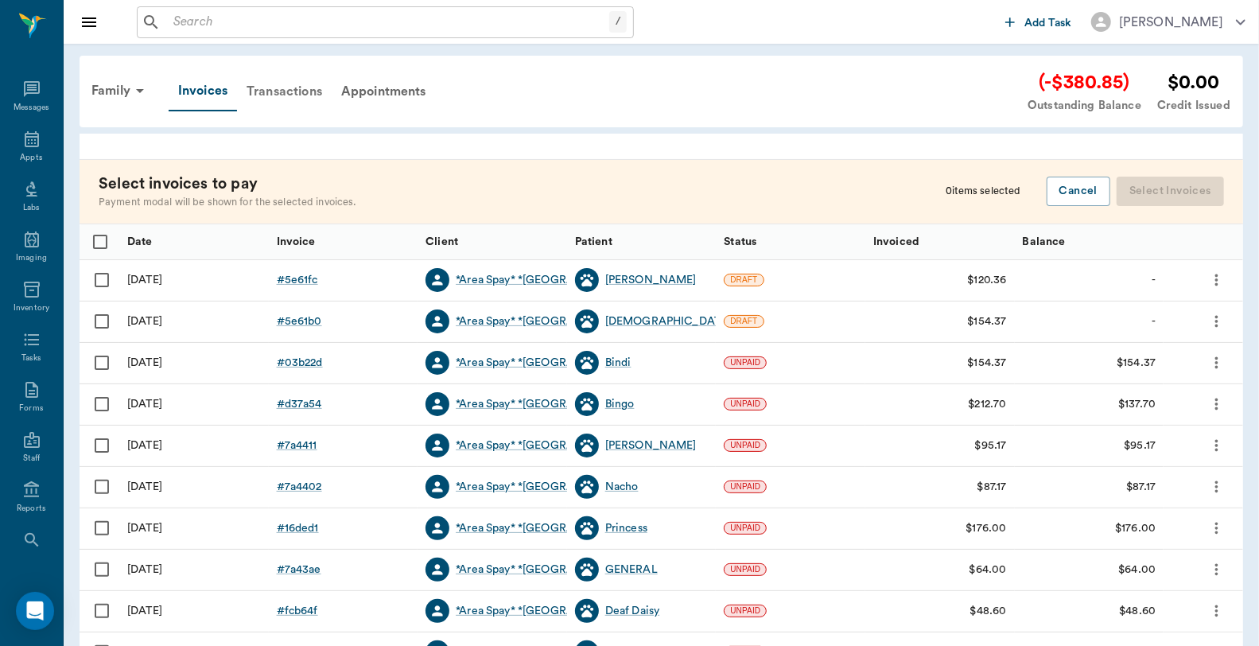
click at [280, 88] on div "Transactions" at bounding box center [284, 91] width 95 height 38
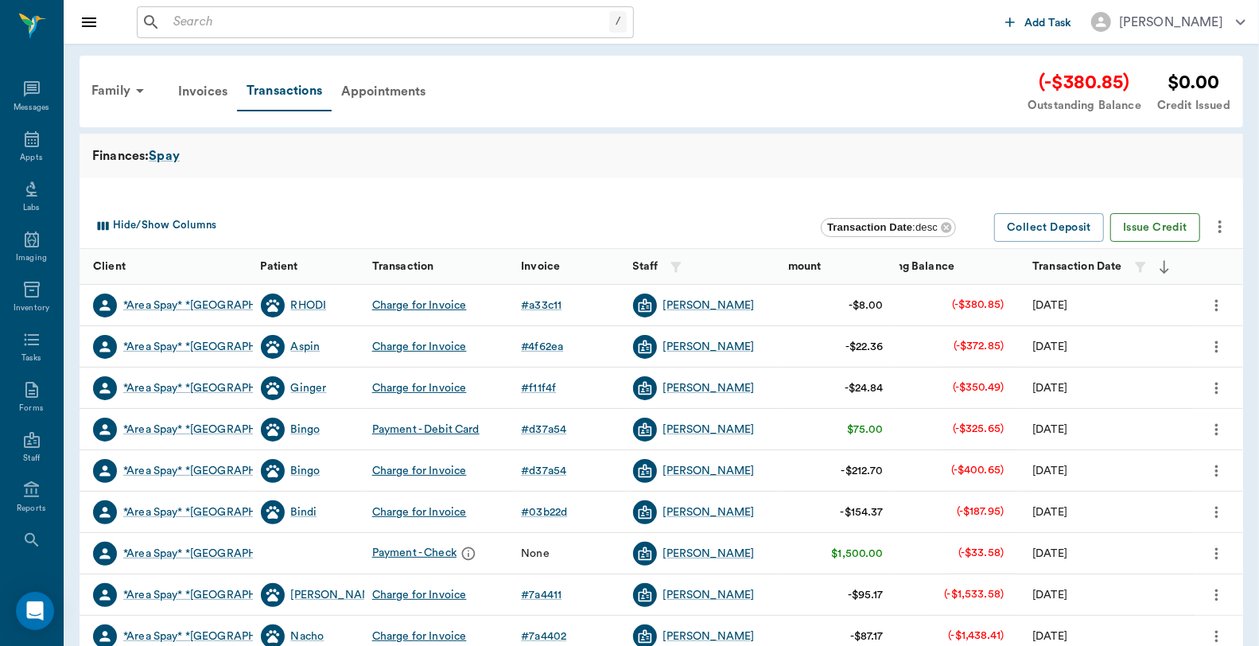
click at [1155, 228] on button "Issue Credit" at bounding box center [1156, 227] width 90 height 29
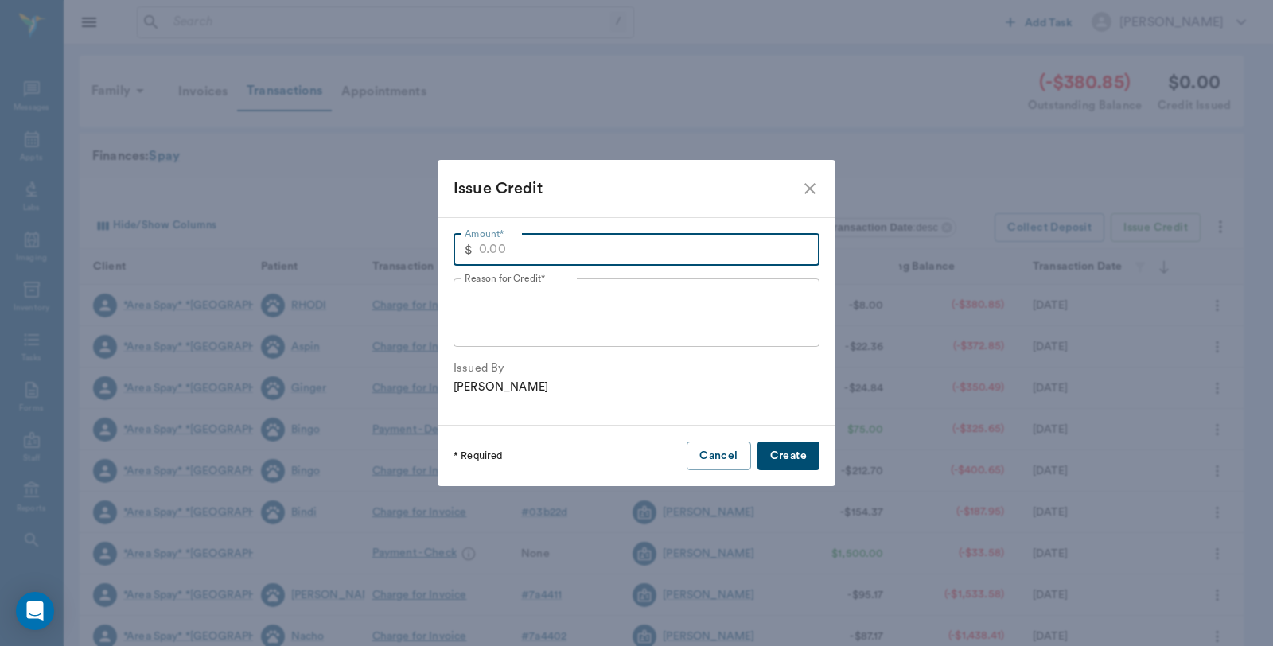
click at [586, 259] on input "Amount*" at bounding box center [649, 250] width 340 height 32
type input "25.00"
click at [570, 289] on textarea "Reason for Credit*" at bounding box center [637, 312] width 344 height 55
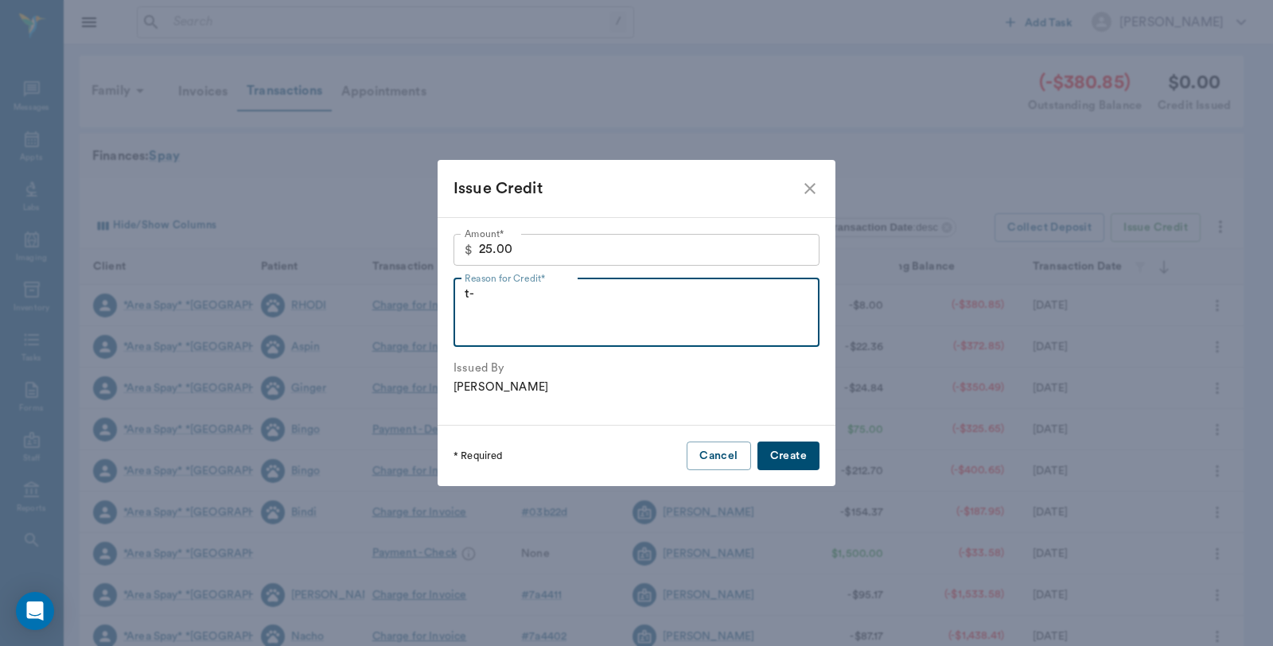
type textarea "t"
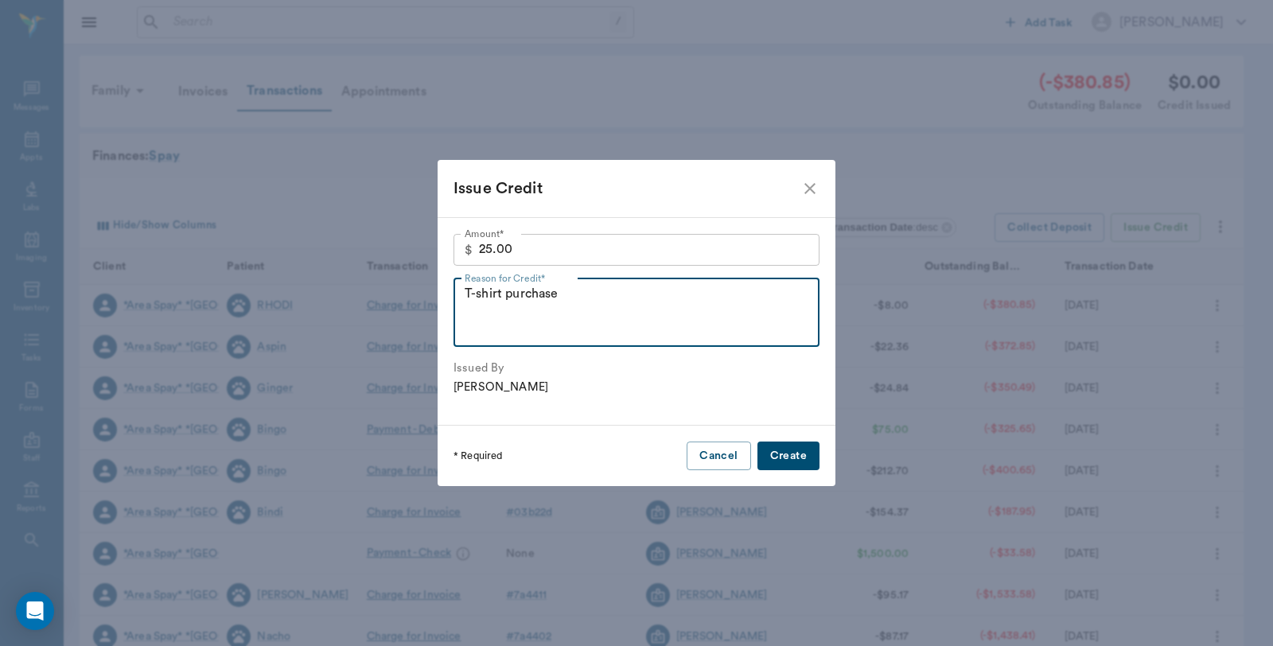
type textarea "T-shirt purchase"
click at [793, 451] on button "Create" at bounding box center [788, 456] width 62 height 29
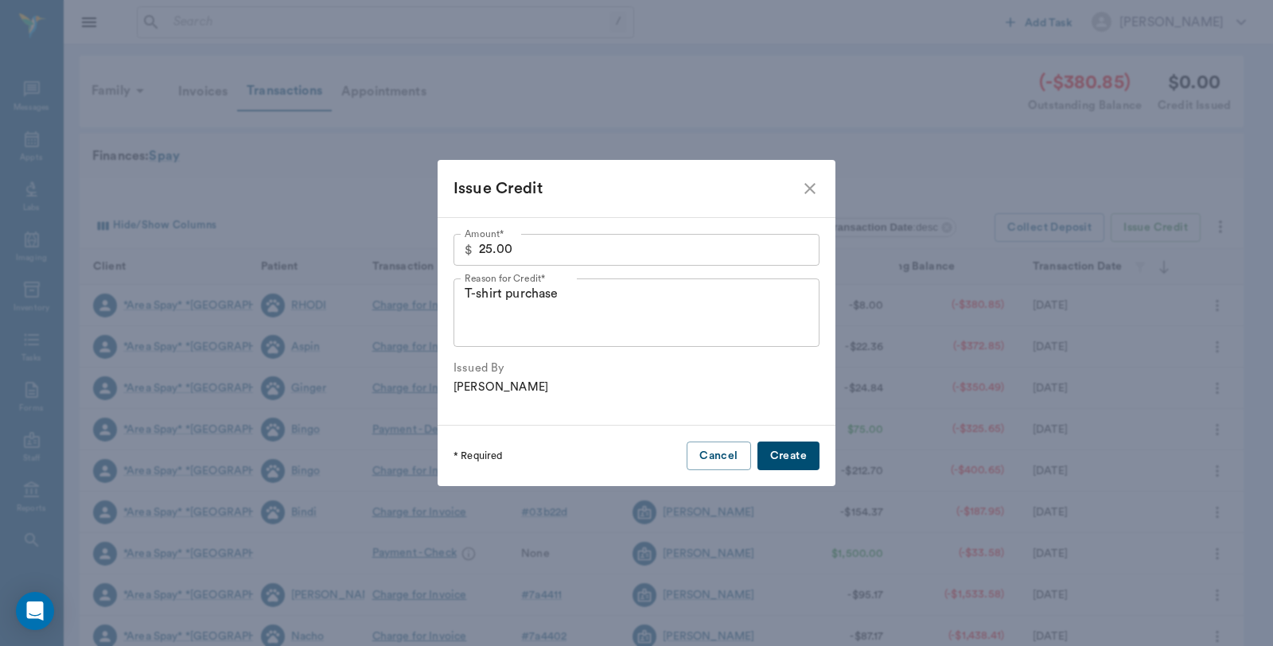
click at [798, 457] on button "Create" at bounding box center [788, 456] width 62 height 29
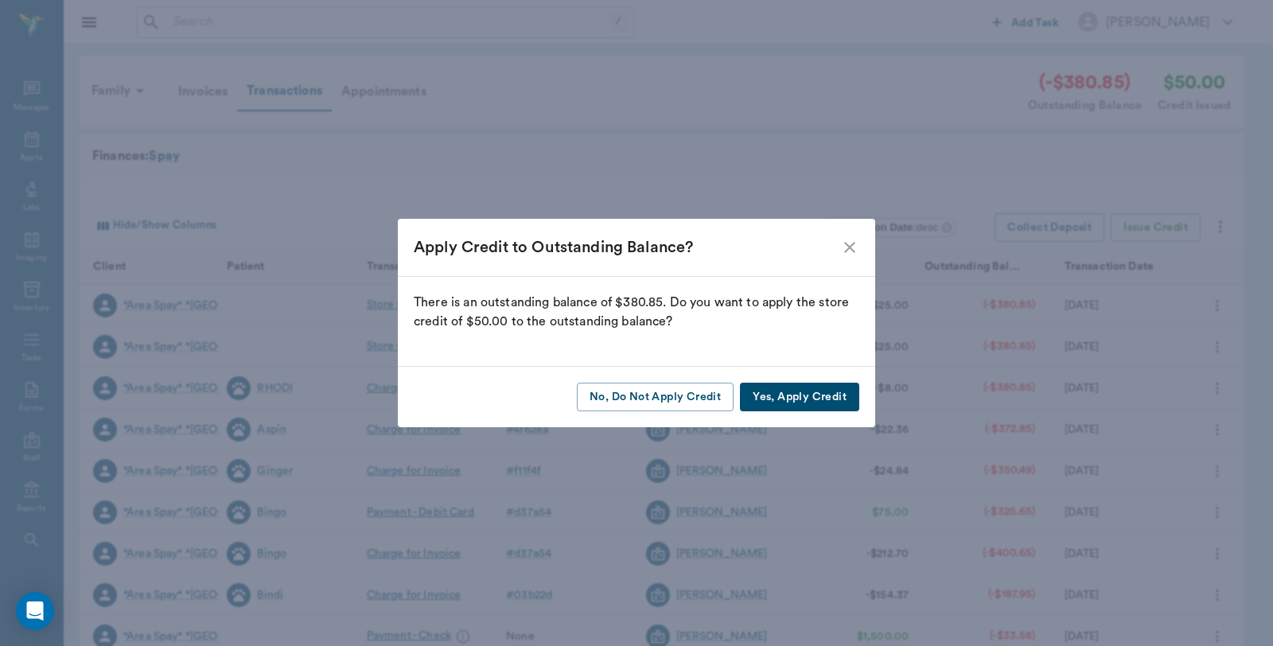
click at [826, 395] on button "Yes, Apply Credit" at bounding box center [799, 397] width 119 height 29
click at [784, 394] on button "Yes, Apply Credit" at bounding box center [799, 397] width 119 height 29
click at [765, 395] on button "Yes, Apply Credit" at bounding box center [799, 397] width 119 height 29
click at [632, 402] on button "No, Do Not Apply Credit" at bounding box center [655, 397] width 157 height 29
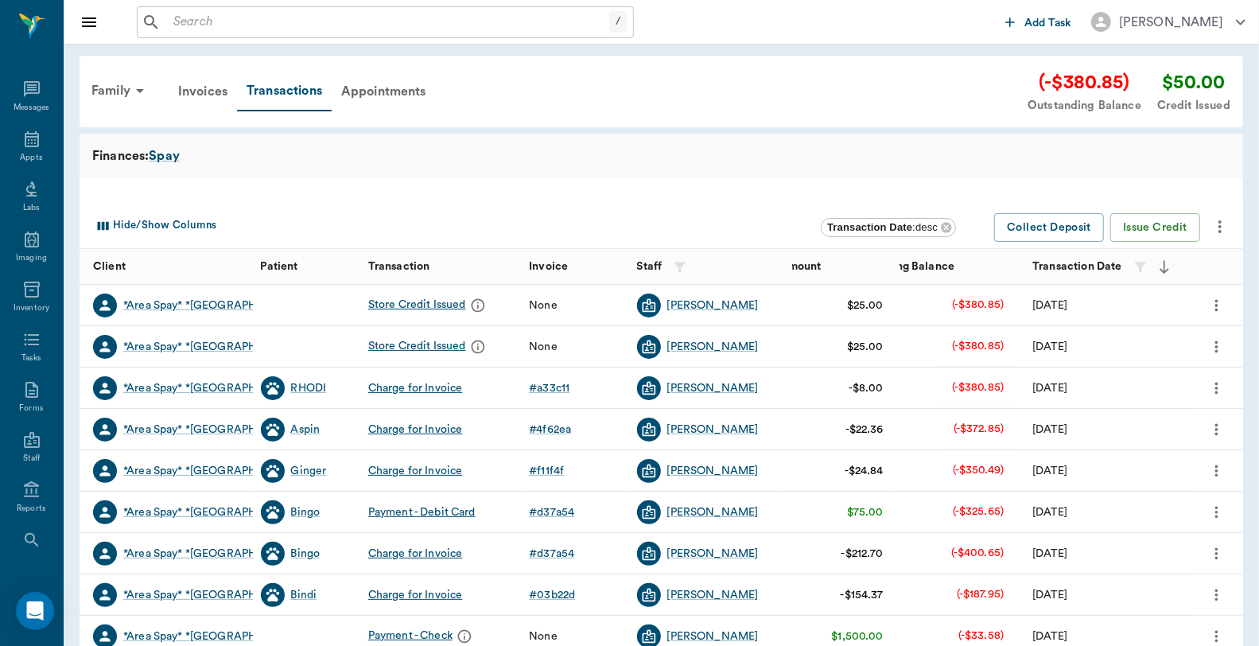
click at [1212, 306] on icon "more" at bounding box center [1217, 305] width 18 height 19
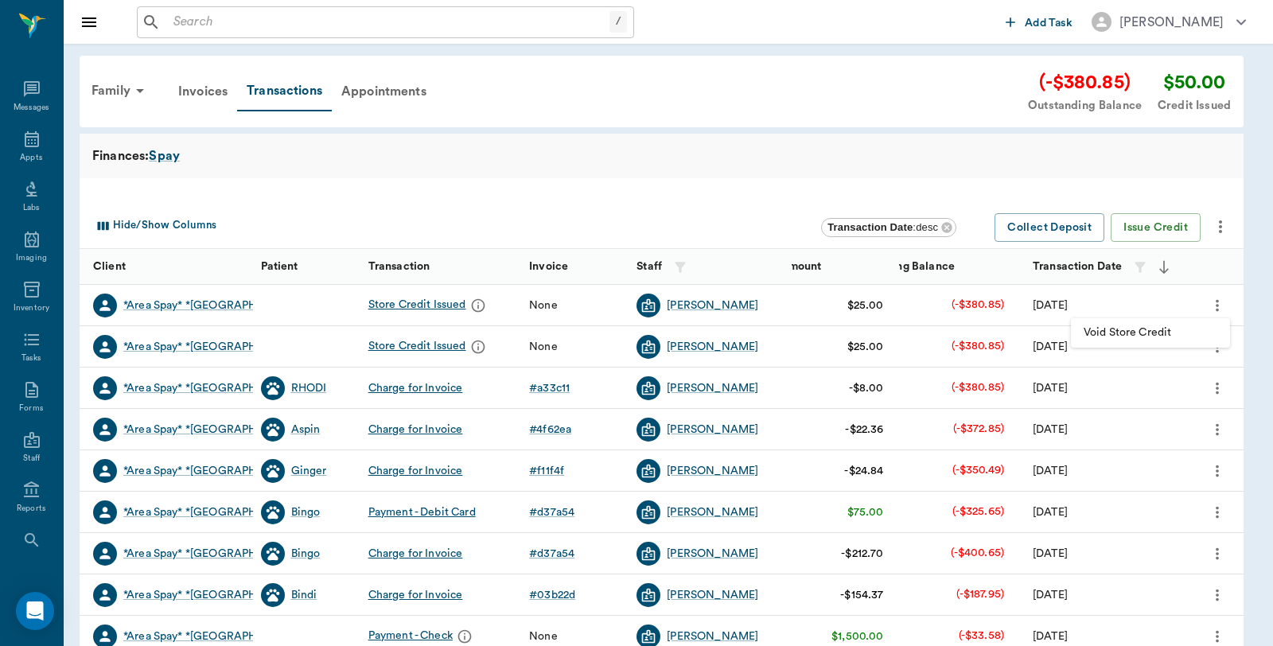
click at [1170, 329] on span "Void Store Credit" at bounding box center [1151, 333] width 134 height 17
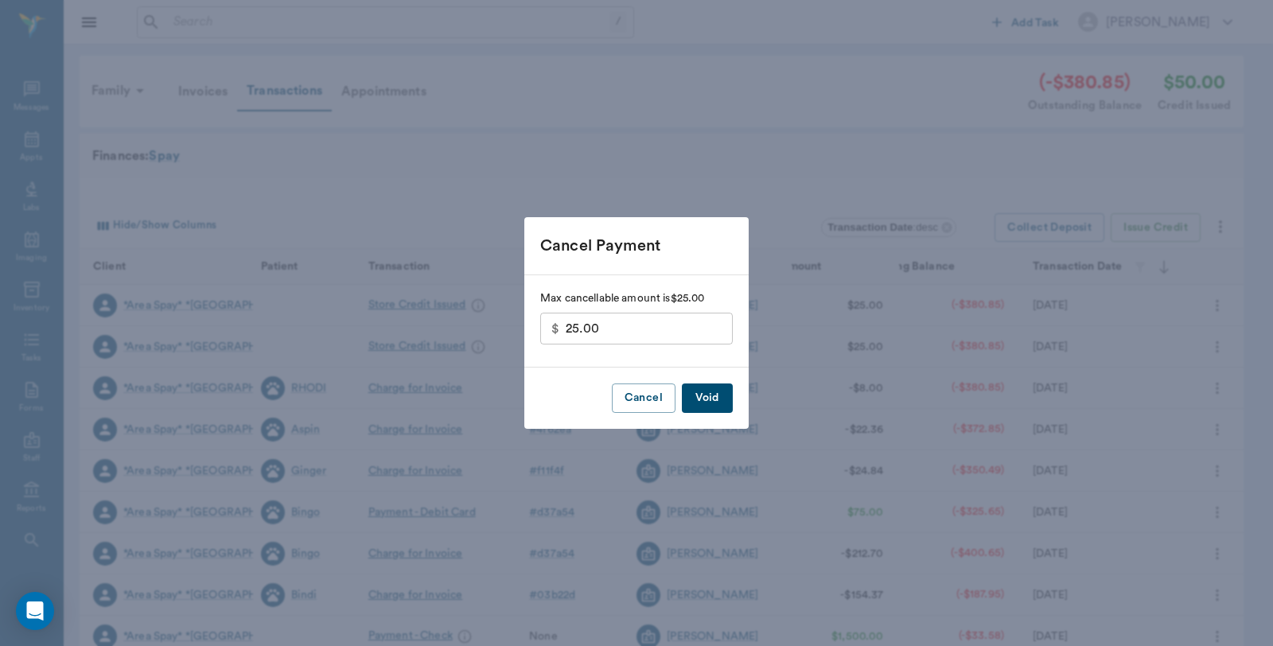
click at [713, 395] on button "Void" at bounding box center [707, 397] width 51 height 29
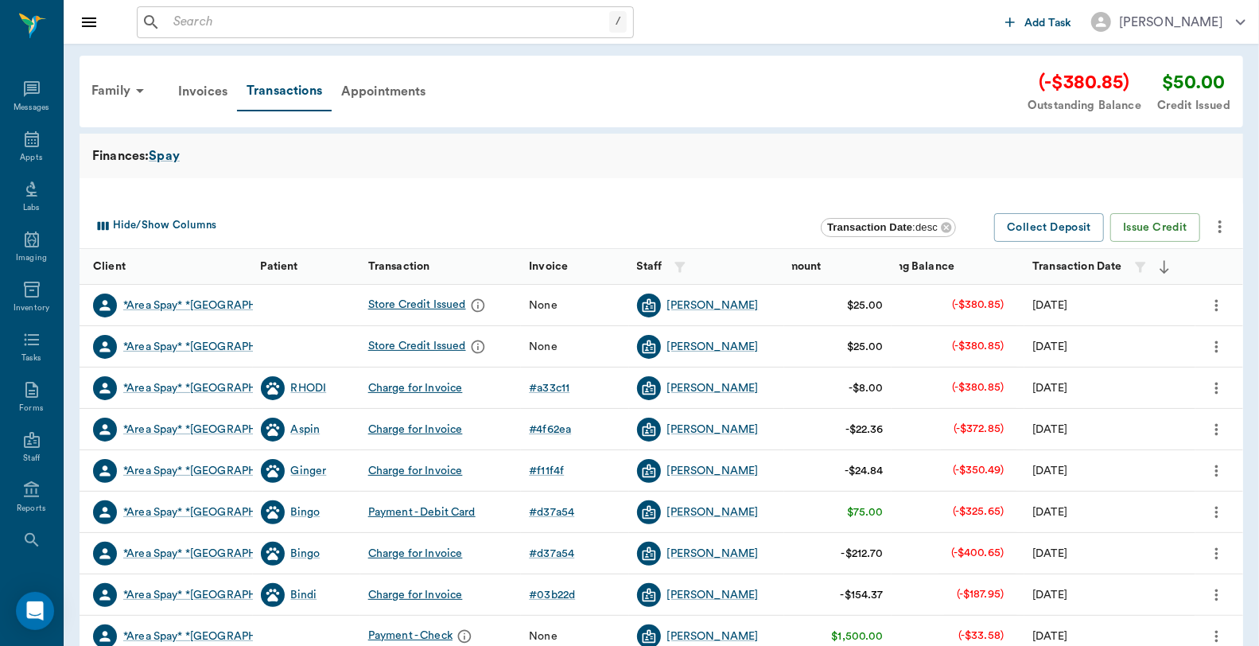
click at [1212, 304] on icon "more" at bounding box center [1217, 305] width 18 height 19
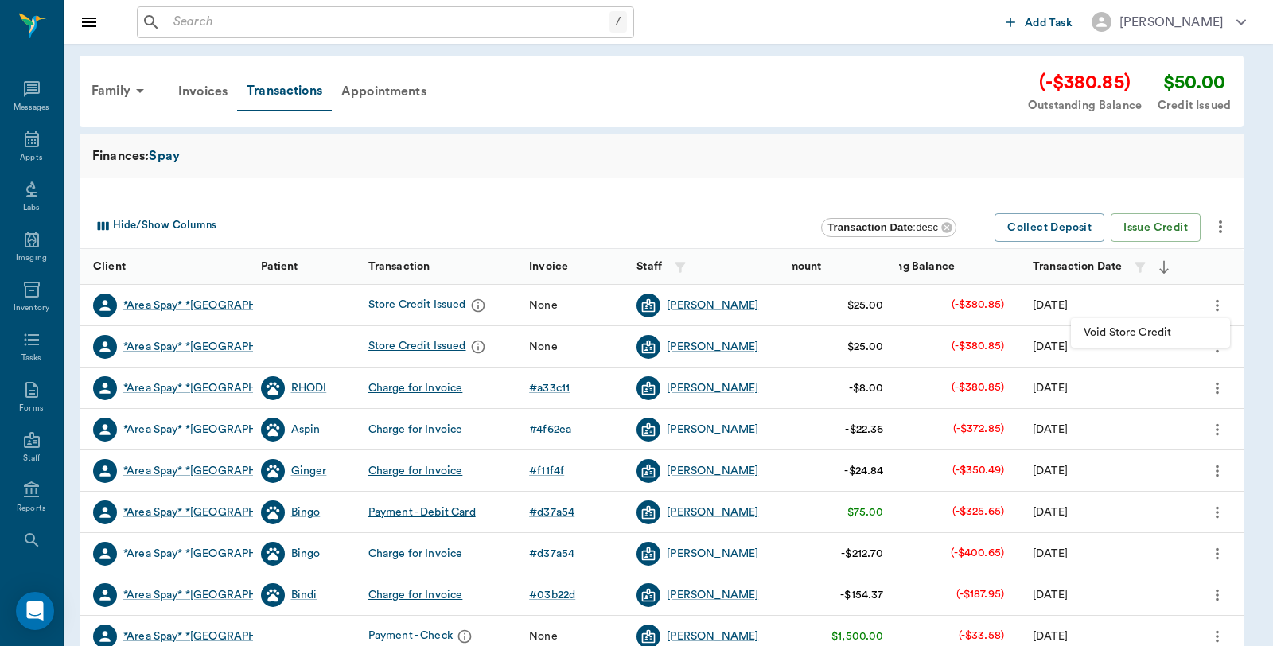
click at [1171, 329] on span "Void Store Credit" at bounding box center [1151, 333] width 134 height 17
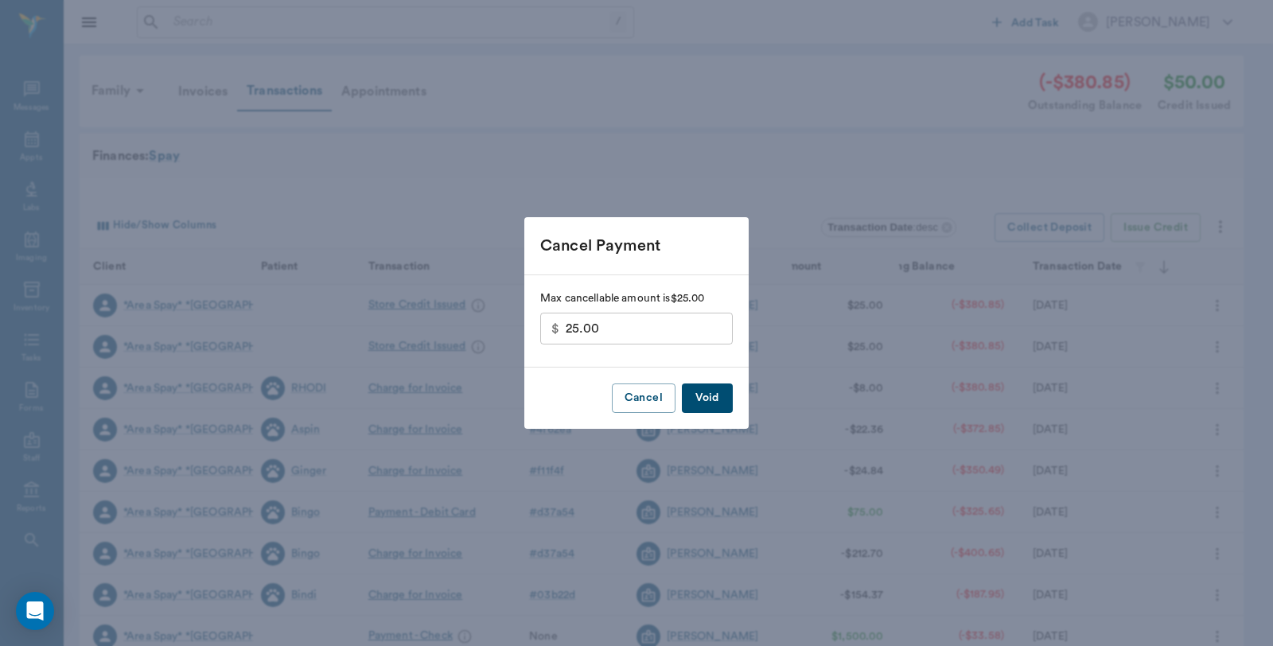
click at [698, 399] on button "Void" at bounding box center [707, 397] width 51 height 29
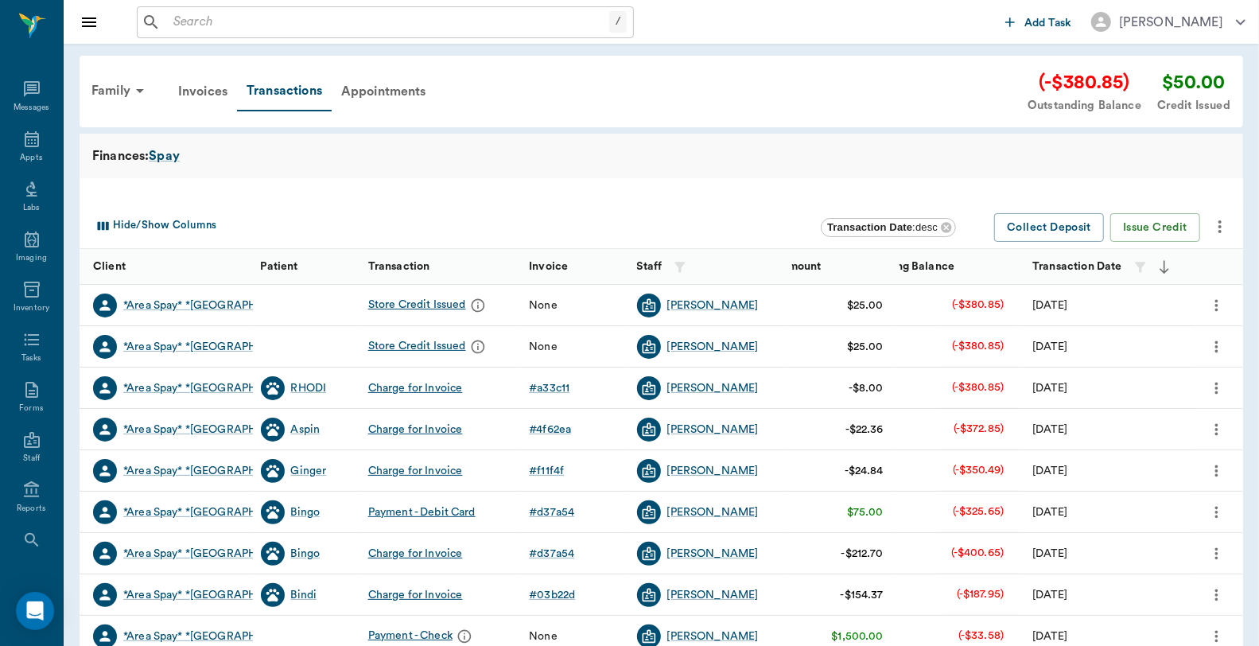
click at [1217, 304] on icon "more" at bounding box center [1217, 305] width 3 height 12
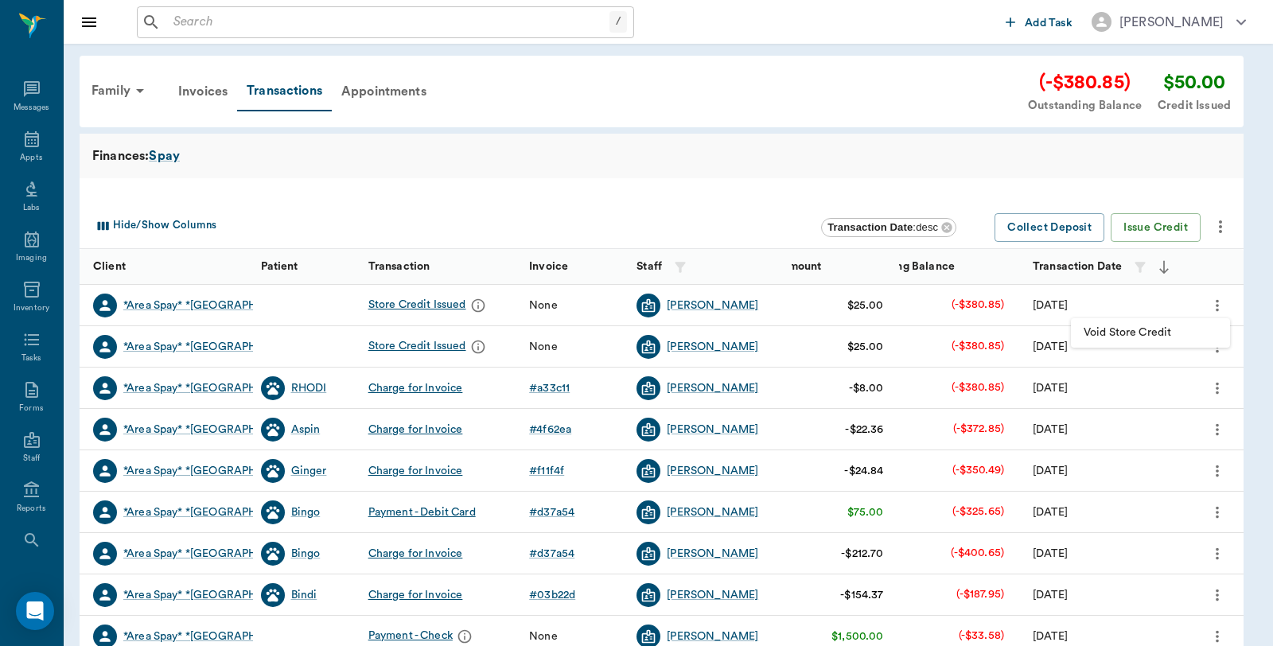
click at [1146, 330] on span "Void Store Credit" at bounding box center [1151, 333] width 134 height 17
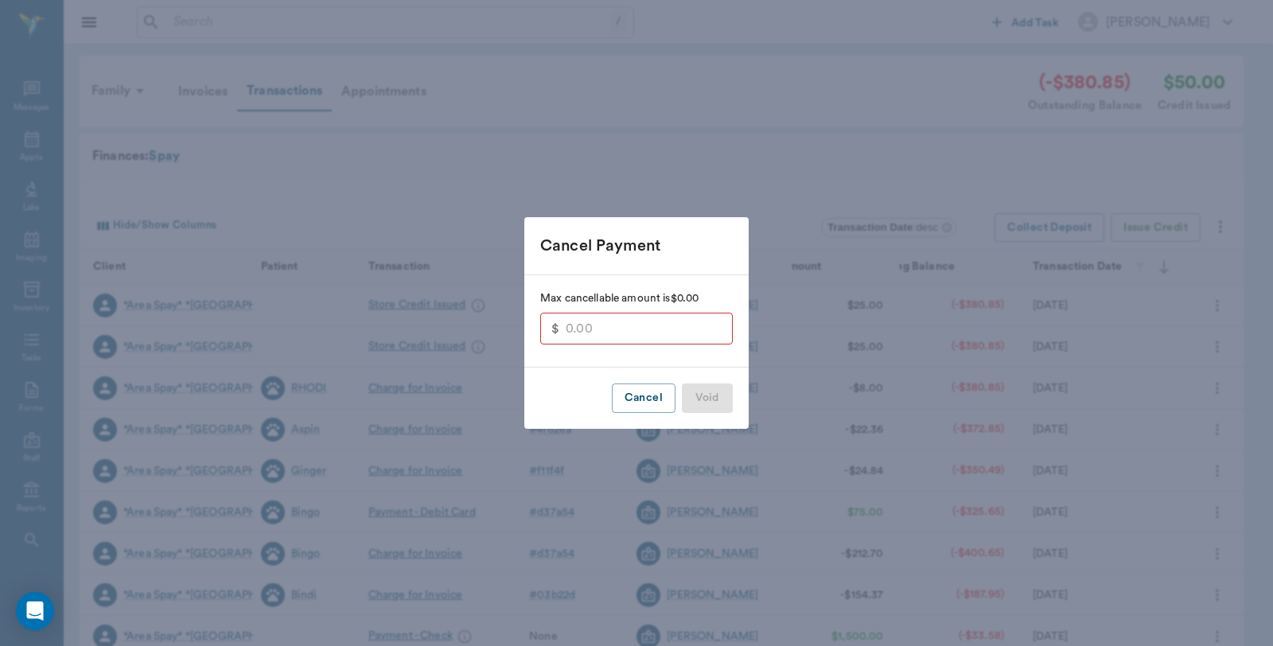
type input "25.00"
click at [696, 400] on button "Void" at bounding box center [707, 397] width 51 height 29
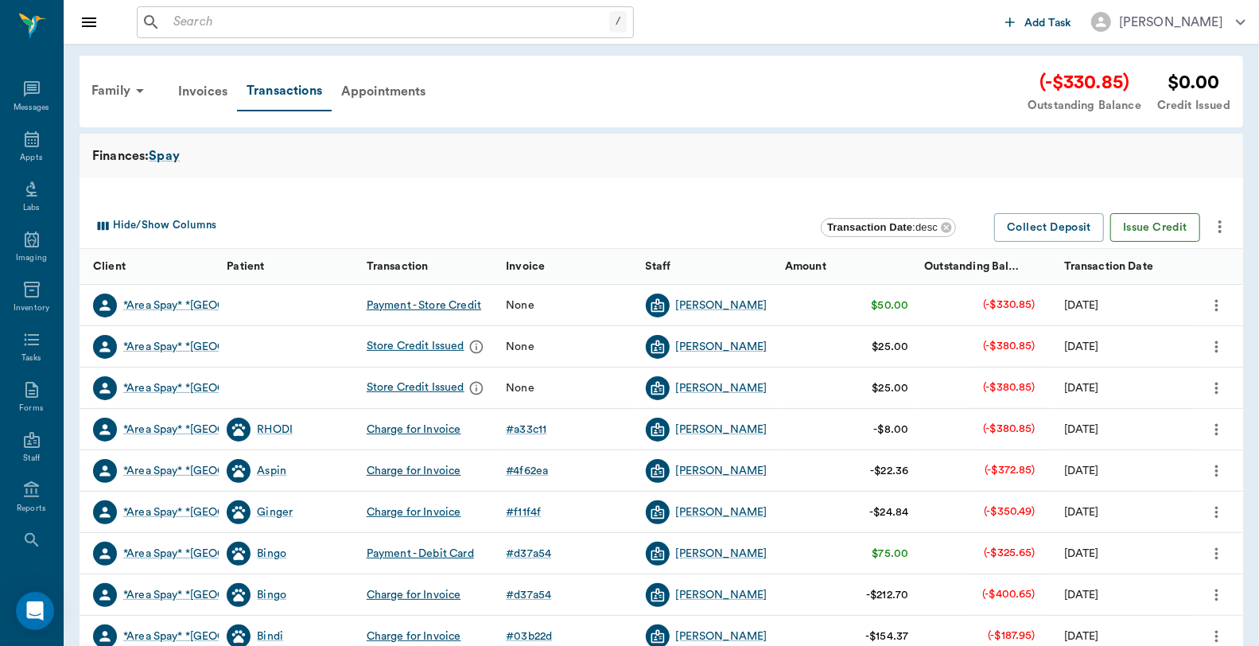
click at [1138, 232] on button "Issue Credit" at bounding box center [1156, 227] width 90 height 29
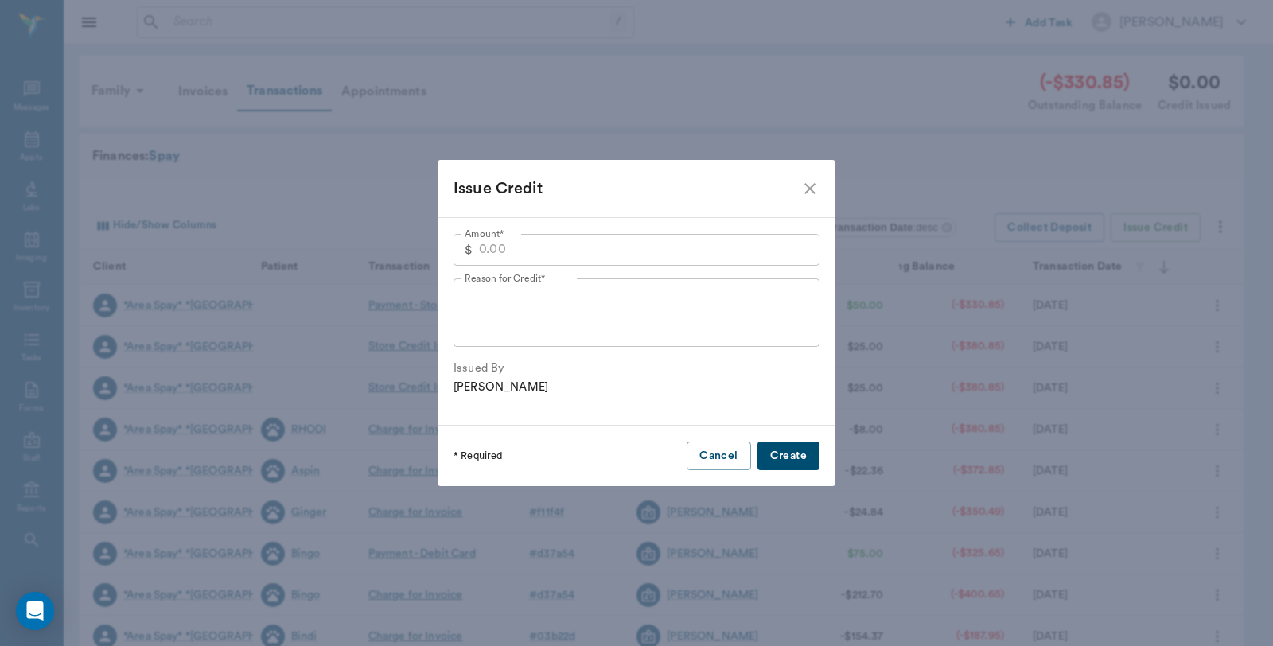
click at [666, 250] on input "Amount*" at bounding box center [649, 250] width 340 height 32
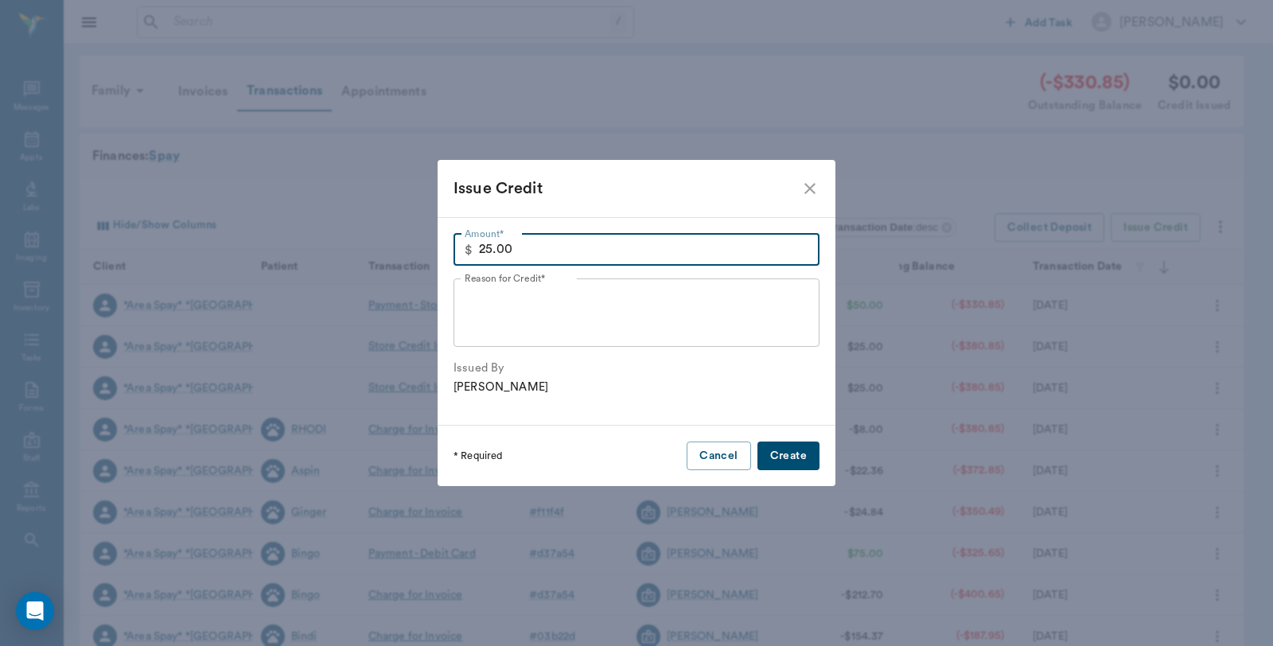
type input "25.00"
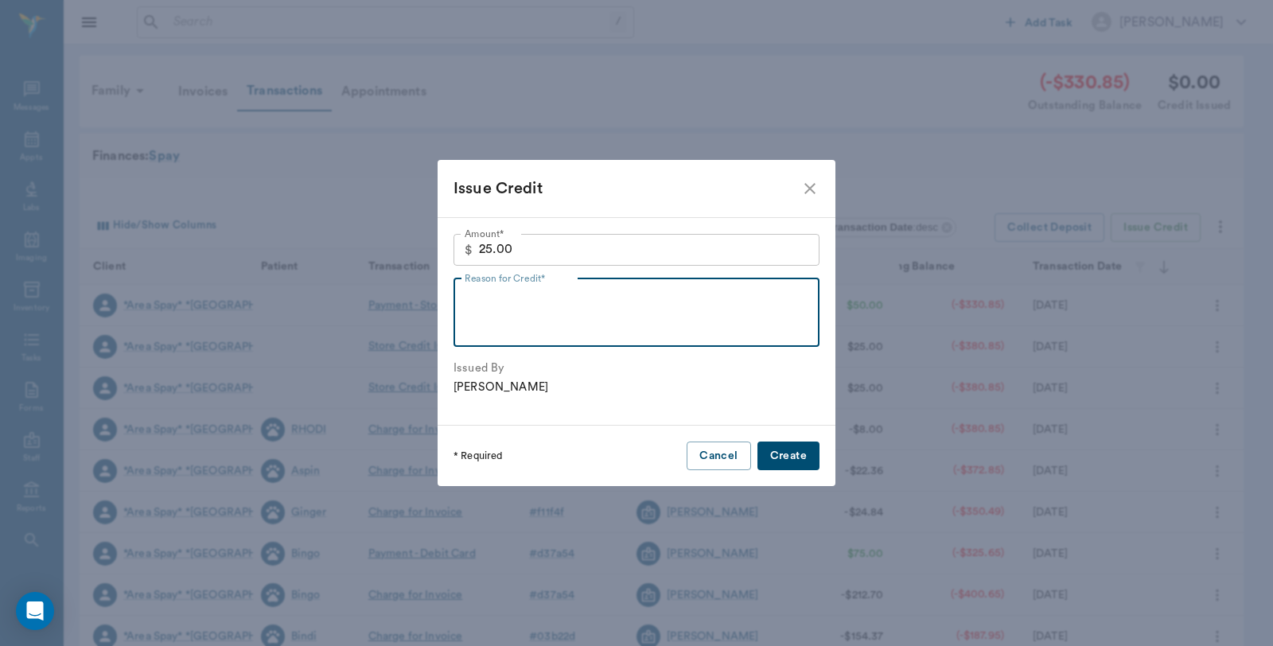
click at [658, 305] on textarea "Reason for Credit*" at bounding box center [637, 312] width 344 height 55
type textarea "t-shirt purchase"
click at [789, 455] on button "Create" at bounding box center [788, 456] width 62 height 29
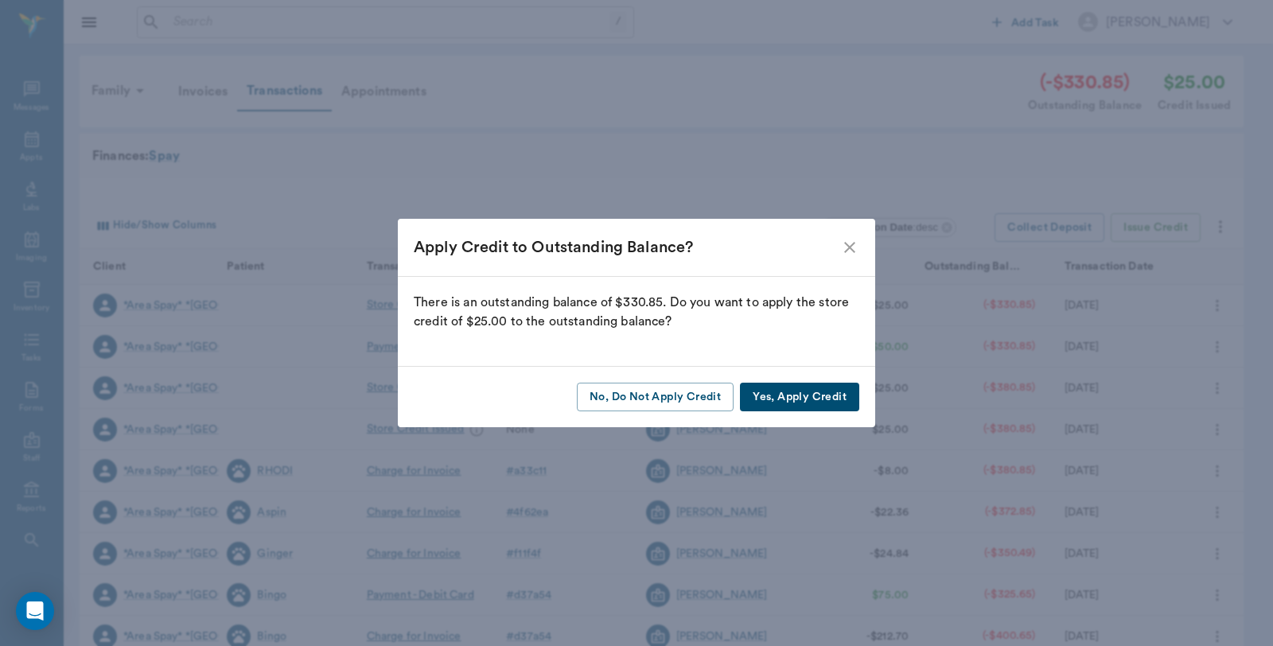
click at [800, 396] on button "Yes, Apply Credit" at bounding box center [799, 397] width 119 height 29
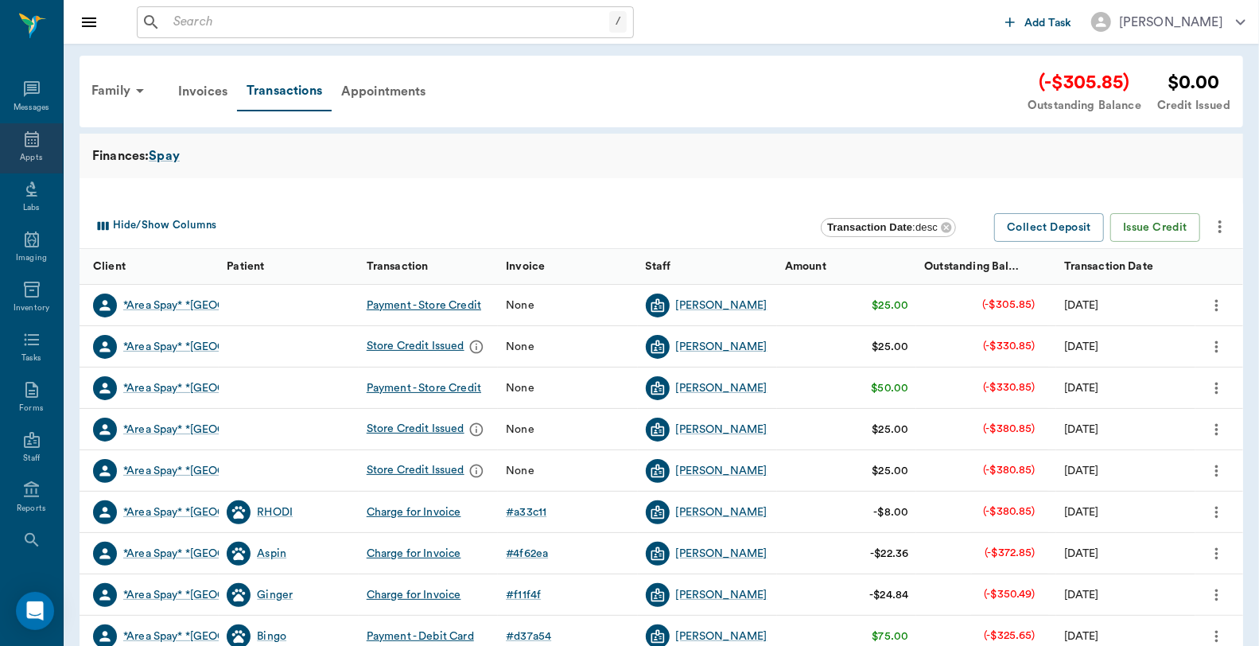
click at [14, 144] on div "Appts" at bounding box center [31, 148] width 63 height 50
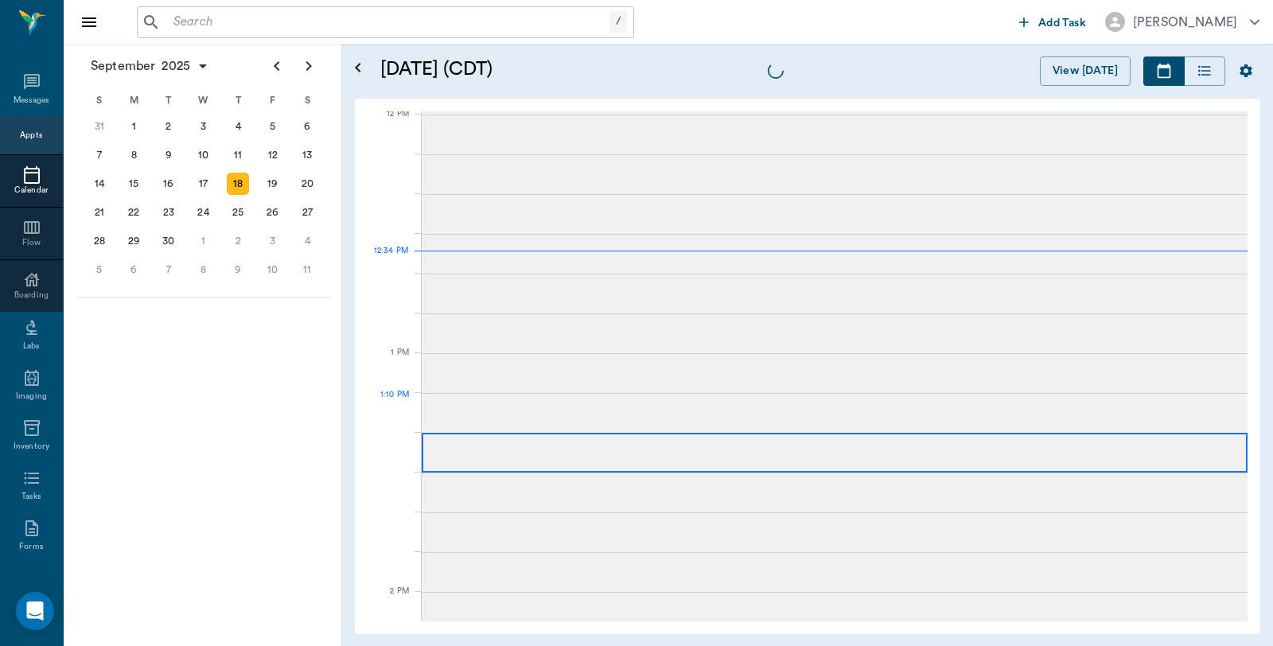
scroll to position [956, 0]
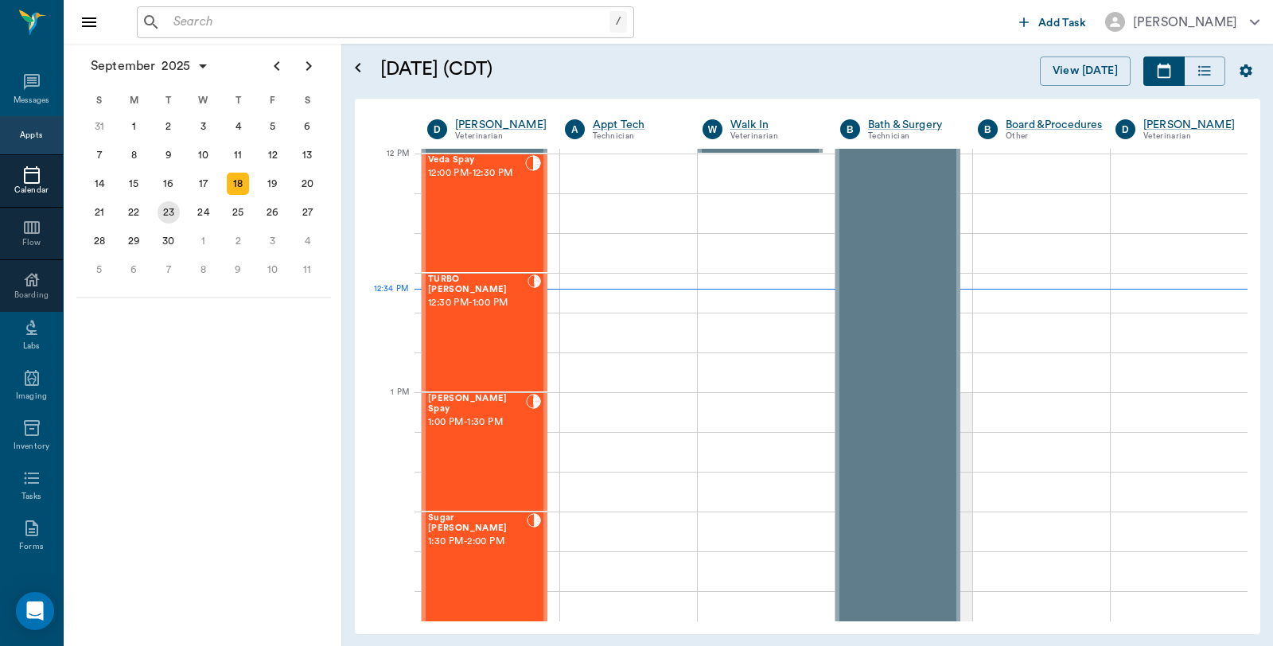
click at [165, 212] on div "23" at bounding box center [169, 212] width 22 height 22
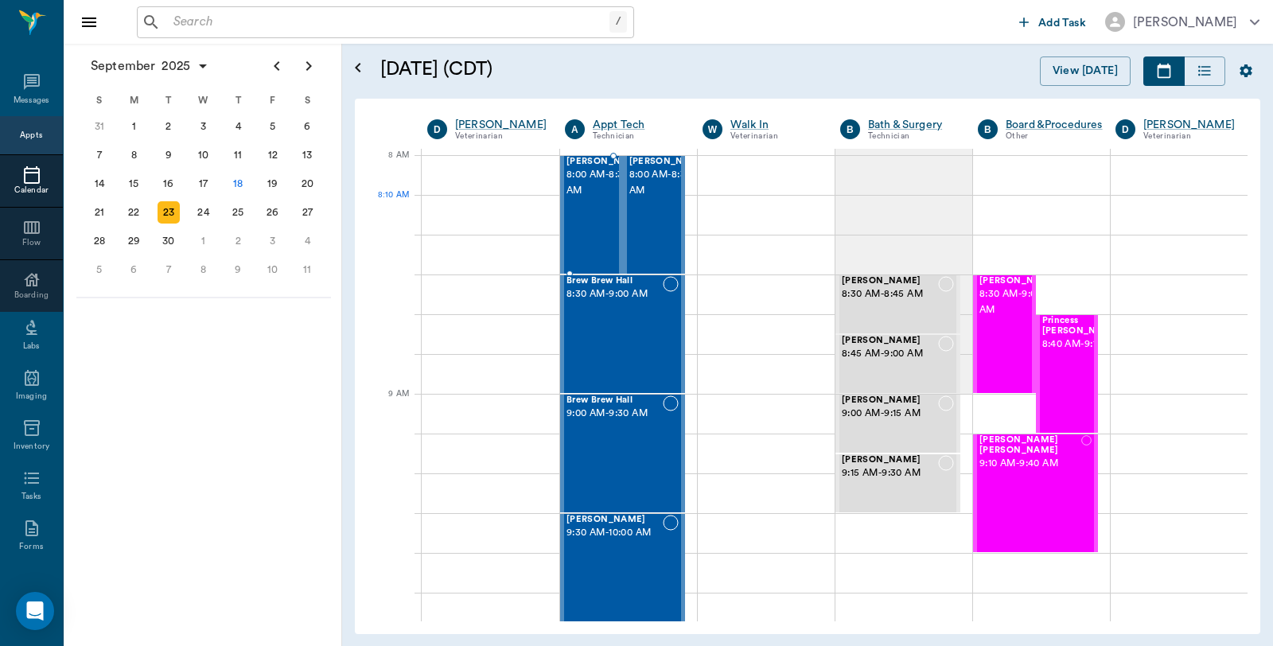
click at [646, 227] on div at bounding box center [646, 215] width 0 height 116
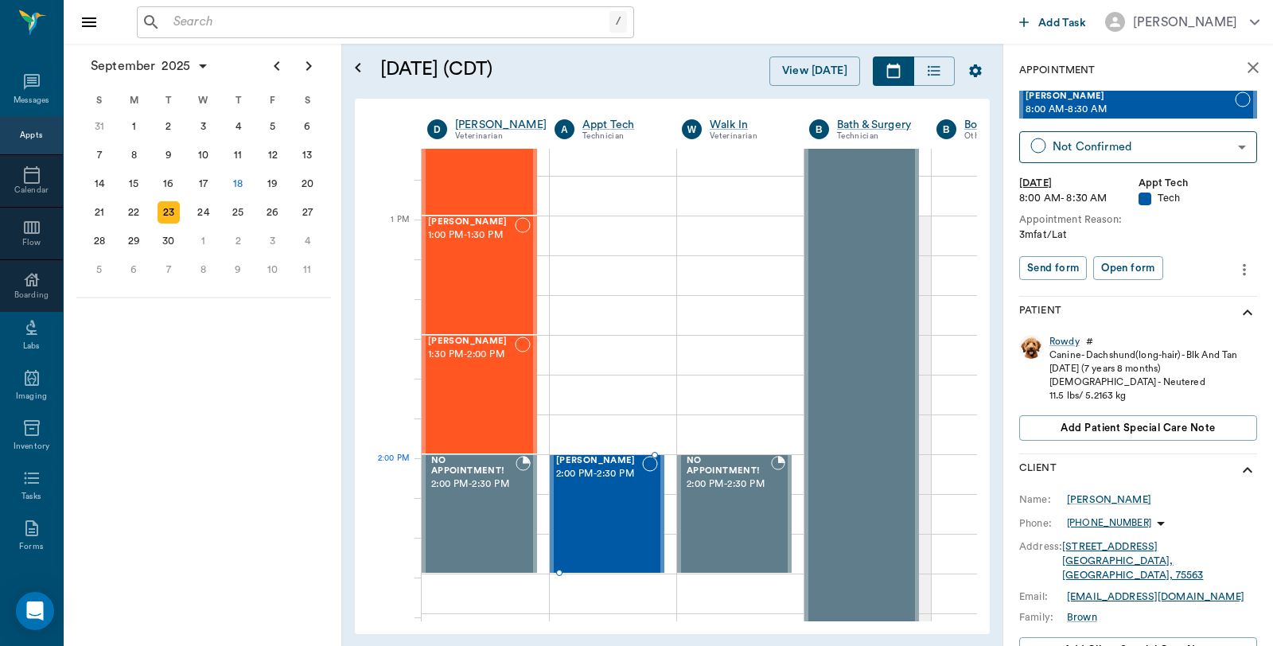
scroll to position [1159, 0]
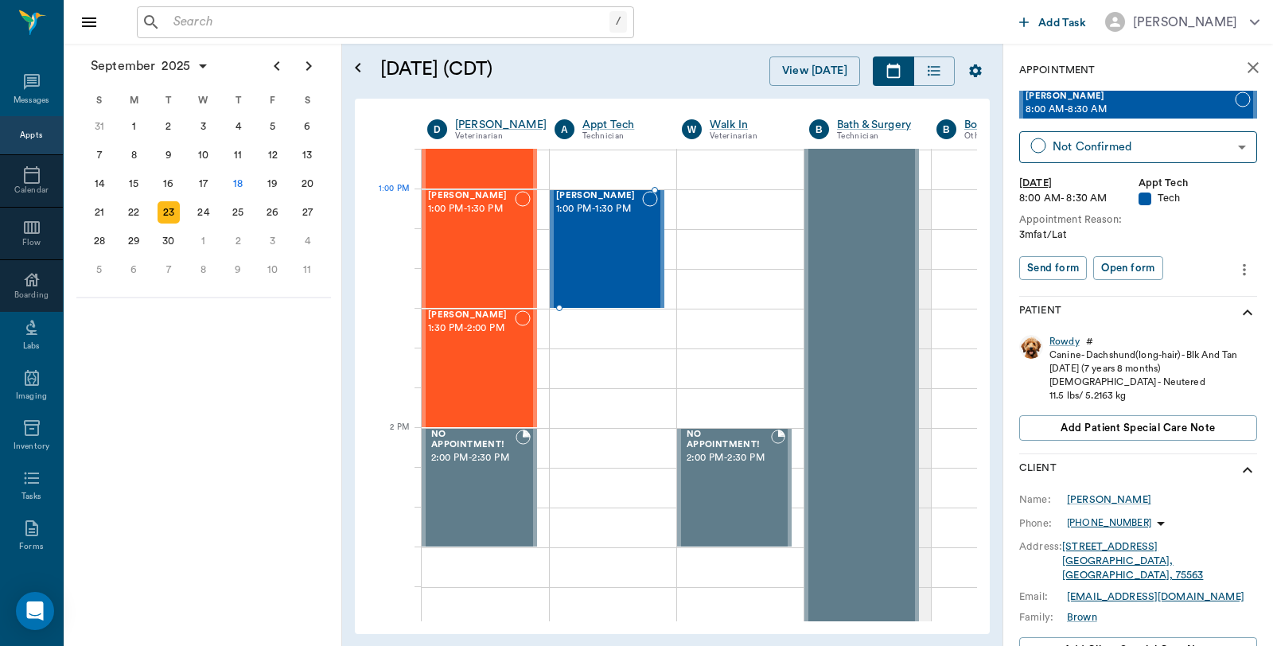
drag, startPoint x: 592, startPoint y: 221, endPoint x: 646, endPoint y: 346, distance: 136.1
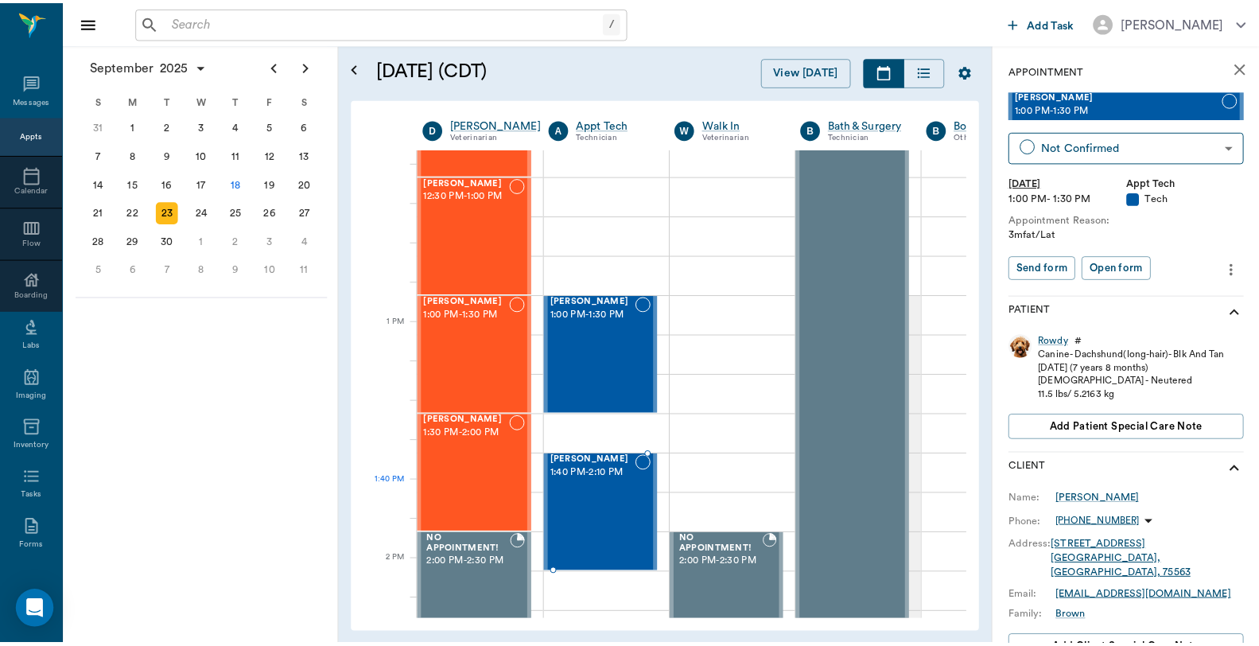
scroll to position [1058, 0]
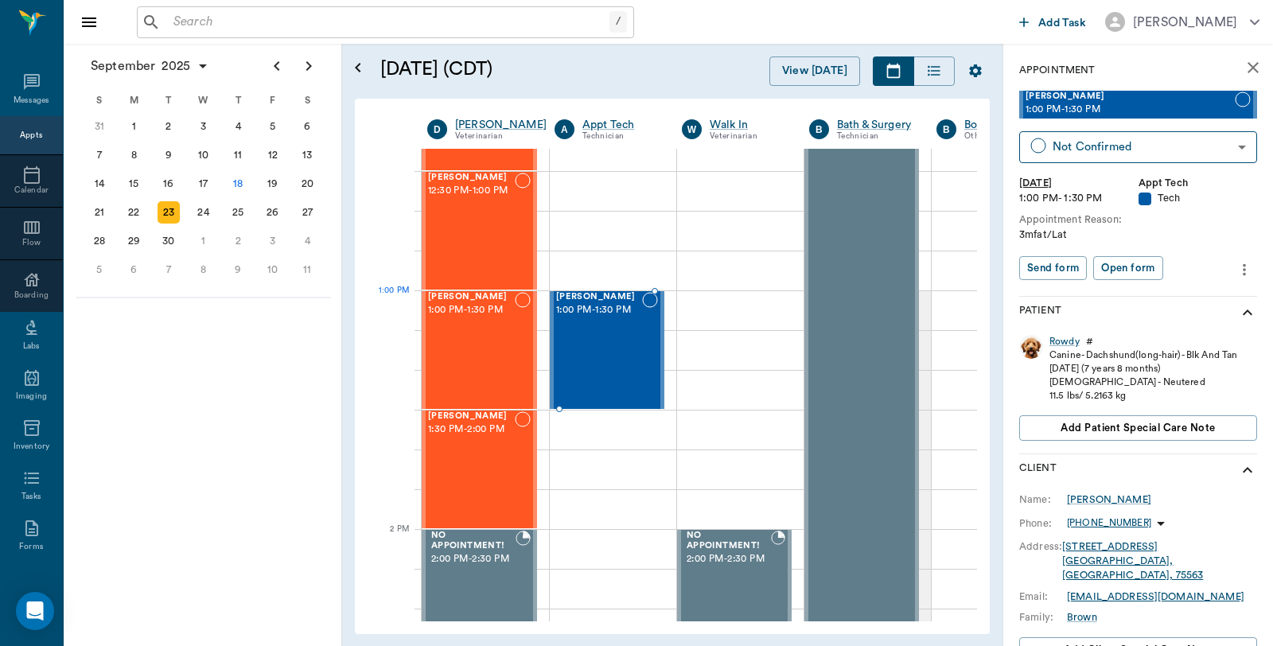
drag, startPoint x: 601, startPoint y: 199, endPoint x: 648, endPoint y: 422, distance: 228.3
click at [1182, 144] on body "/ ​ Add Task [PERSON_NAME] Nectar Messages Appts Calendar Flow Boarding Labs Im…" at bounding box center [636, 323] width 1273 height 646
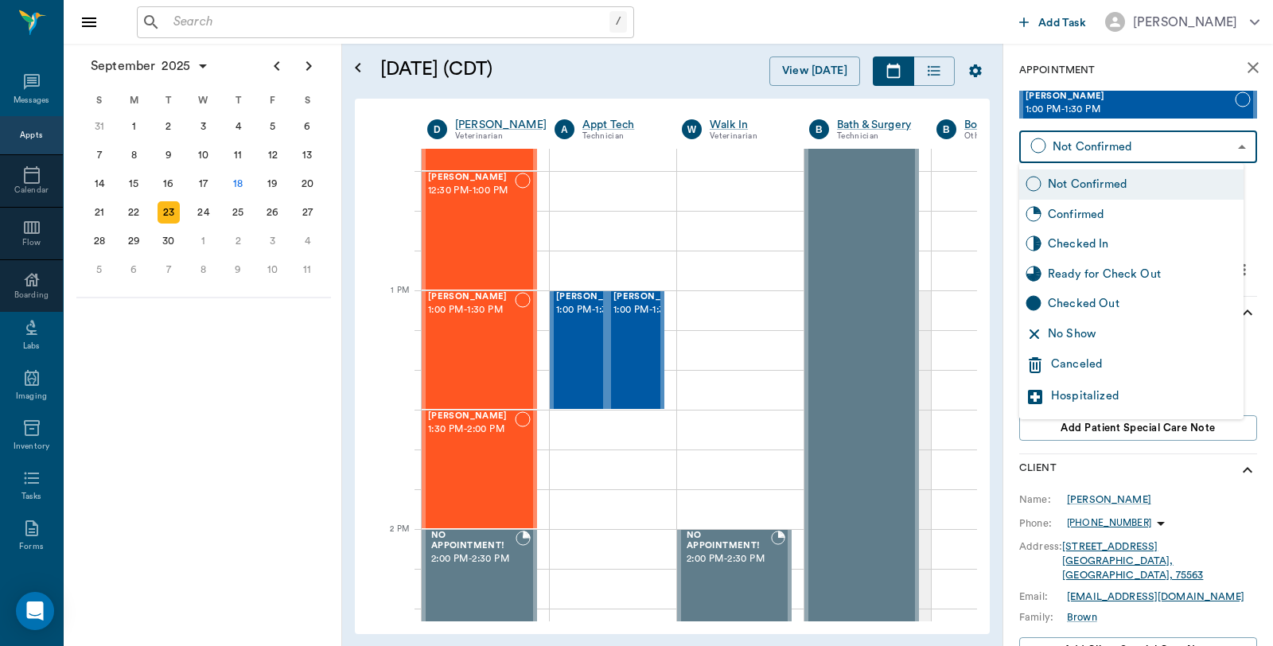
click at [1098, 208] on div "Confirmed" at bounding box center [1142, 215] width 189 height 18
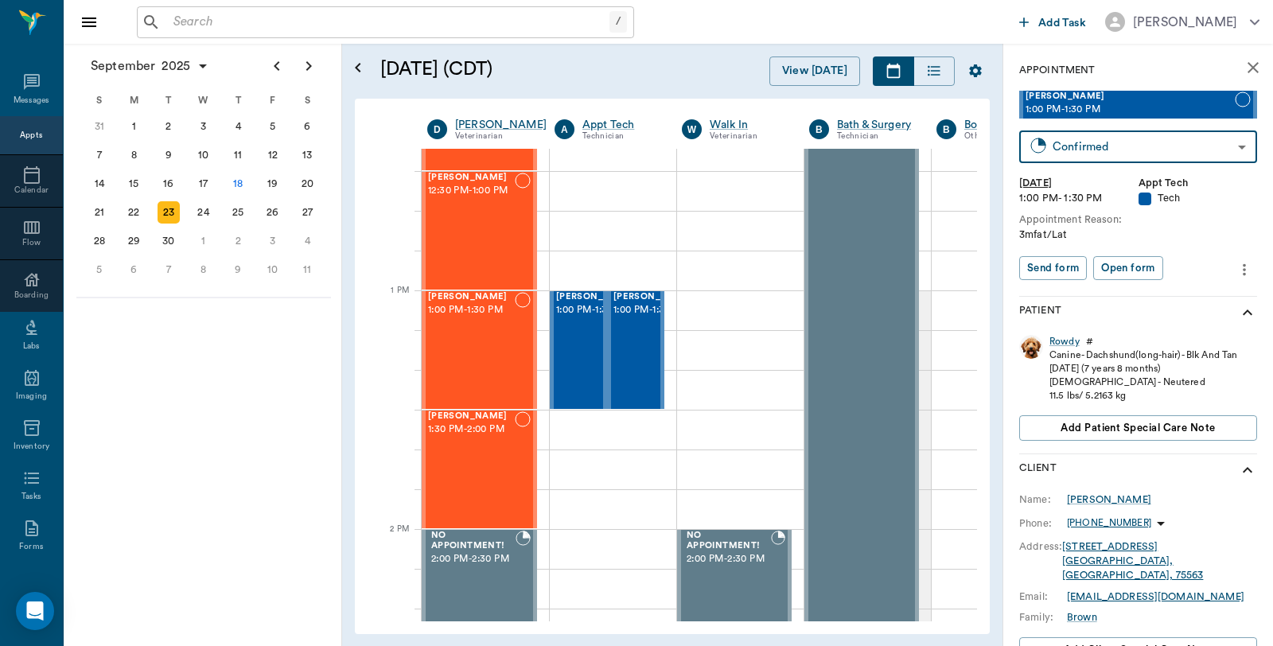
type input "BOOKED"
click at [629, 318] on span "1:00 PM - 1:30 PM" at bounding box center [653, 310] width 80 height 16
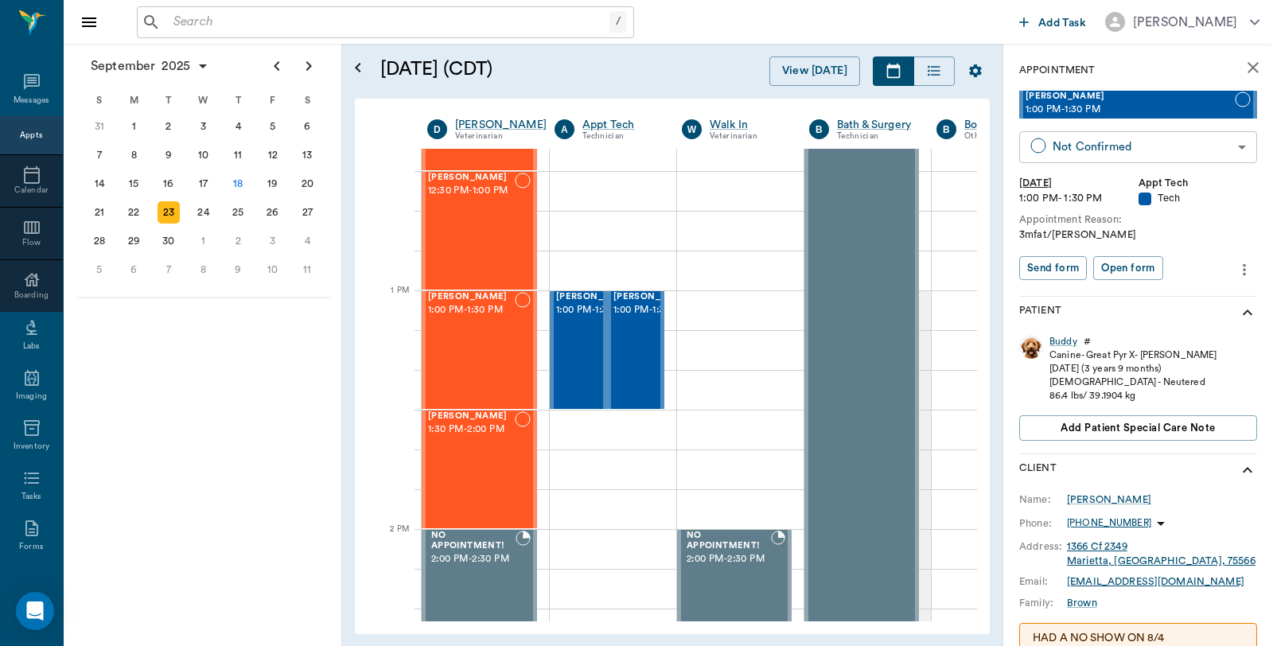
click at [1142, 149] on body "/ ​ Add Task Dr. Bert Ellsworth Nectar Messages Appts Calendar Flow Boarding La…" at bounding box center [636, 323] width 1273 height 646
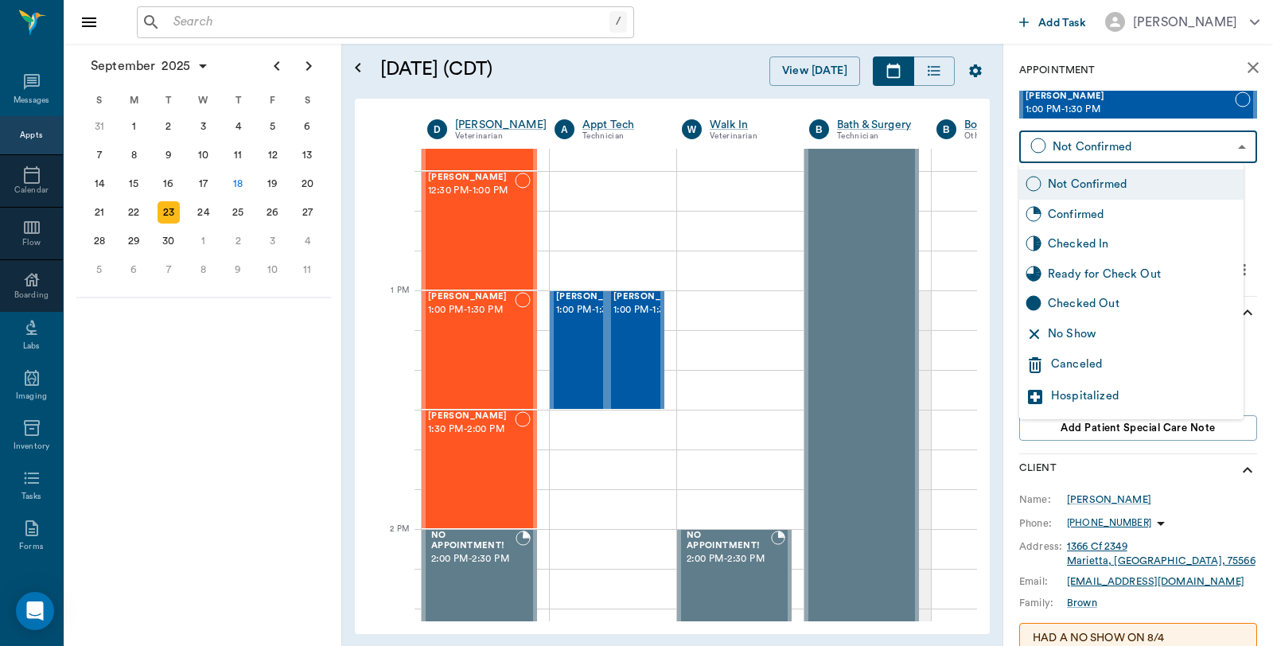
click at [1083, 247] on div "Checked In" at bounding box center [1142, 244] width 189 height 18
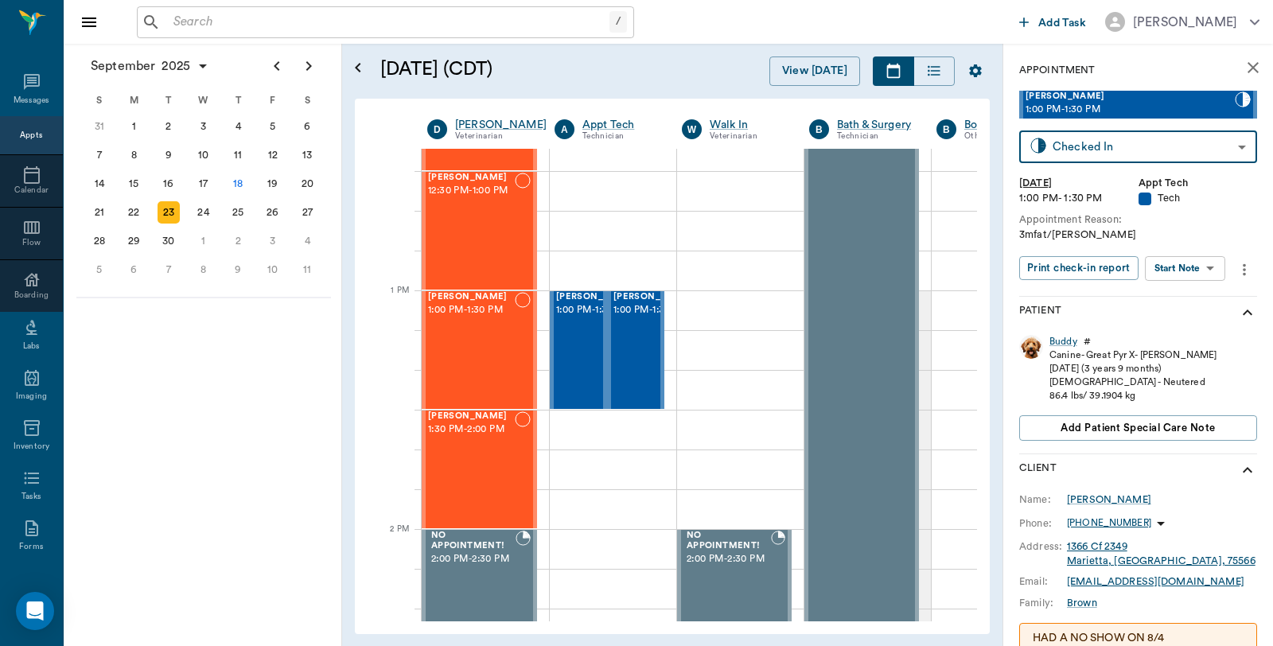
click at [1191, 151] on body "/ ​ Add Task Dr. Bert Ellsworth Nectar Messages Appts Calendar Flow Boarding La…" at bounding box center [636, 323] width 1273 height 646
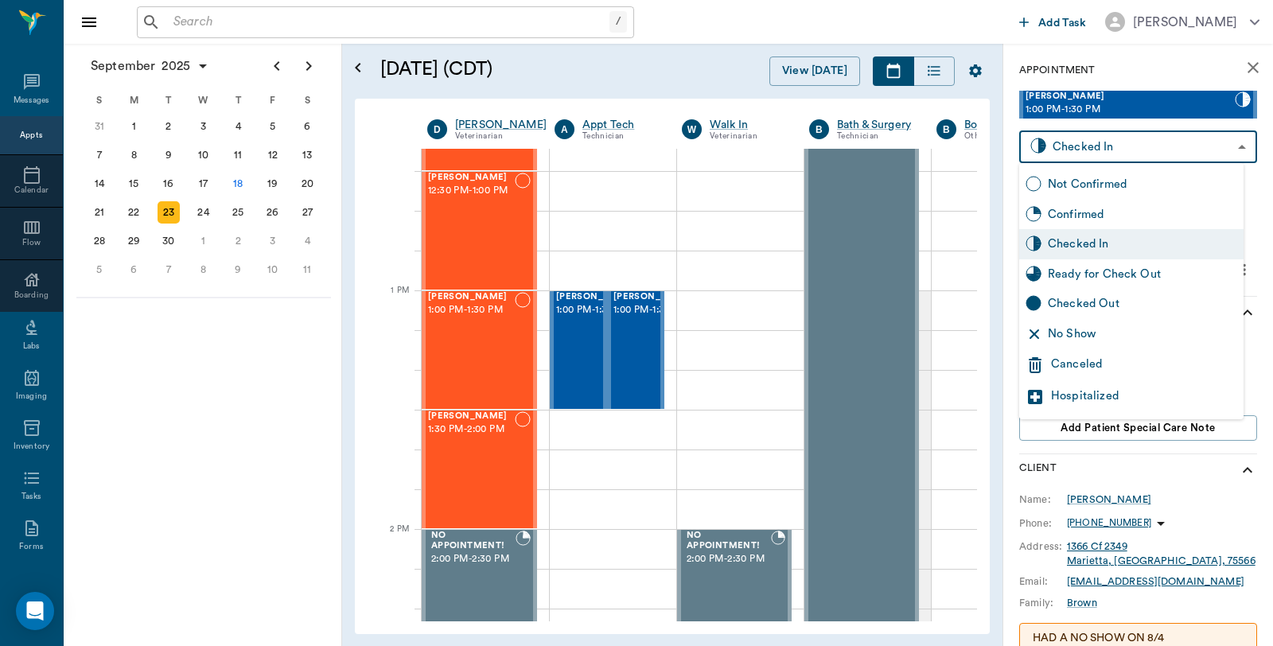
click at [1119, 215] on div "Confirmed" at bounding box center [1142, 215] width 189 height 18
type input "BOOKED"
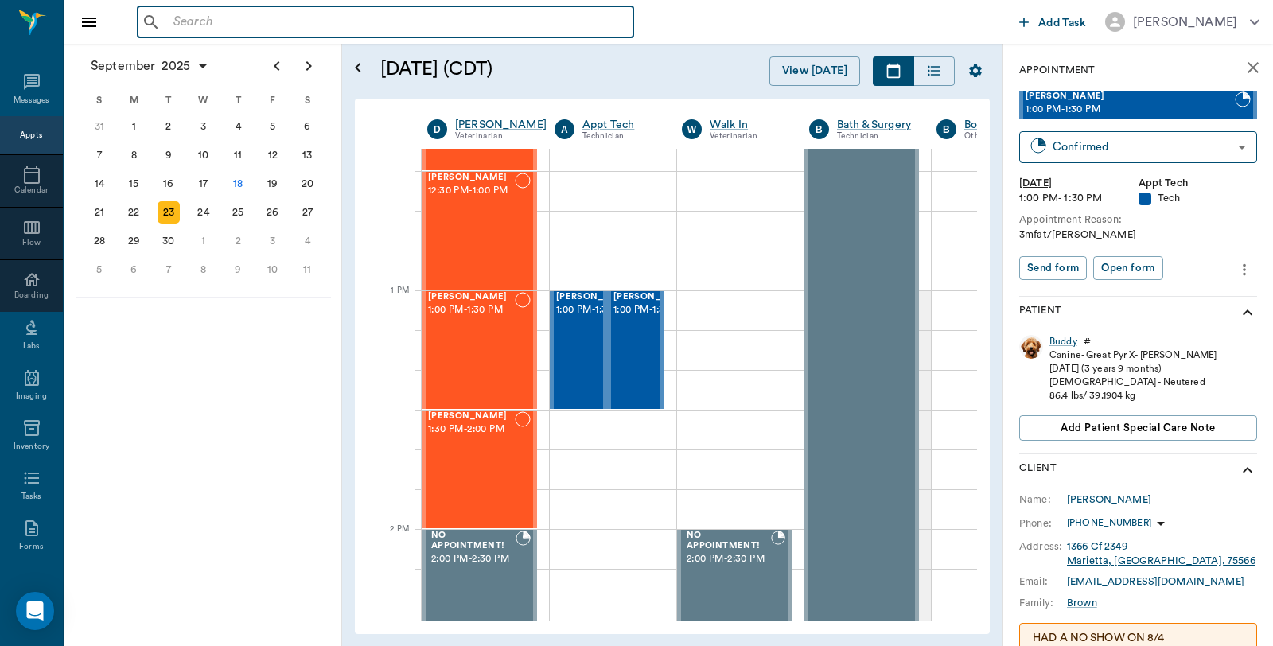
click at [236, 21] on input "text" at bounding box center [397, 22] width 460 height 22
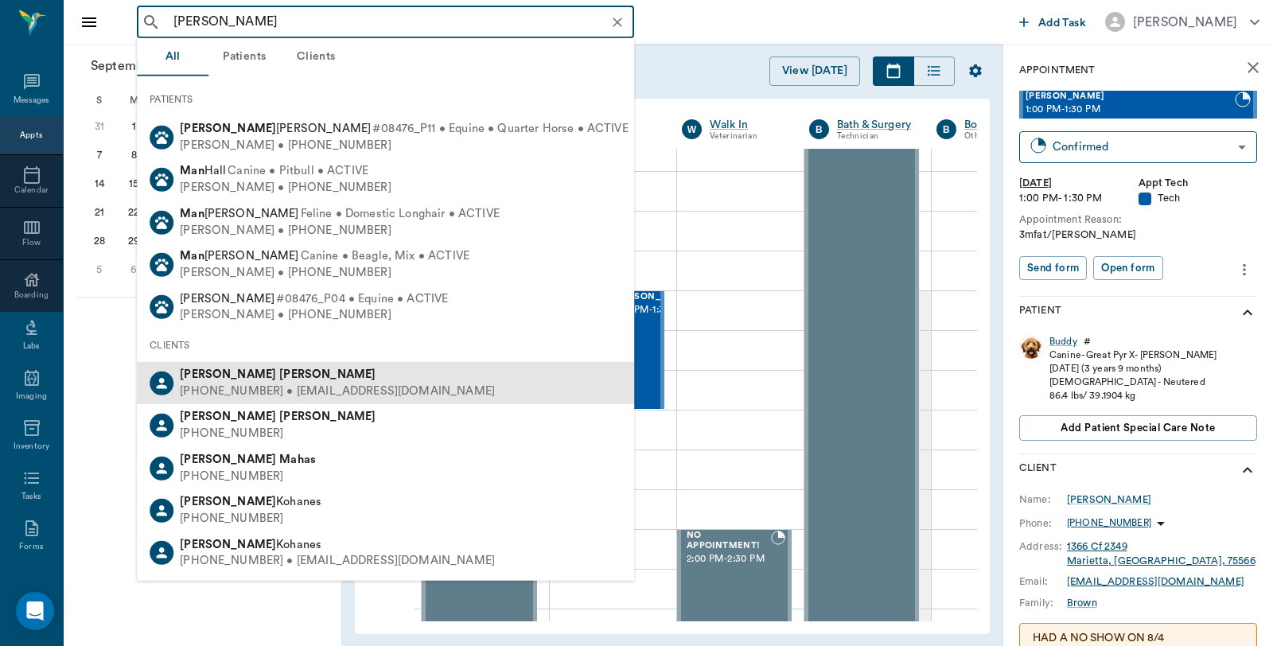
click at [257, 383] on div "(214) 507-1414 • R2REBA@yahoo.com" at bounding box center [337, 391] width 315 height 17
type input "Janet Man"
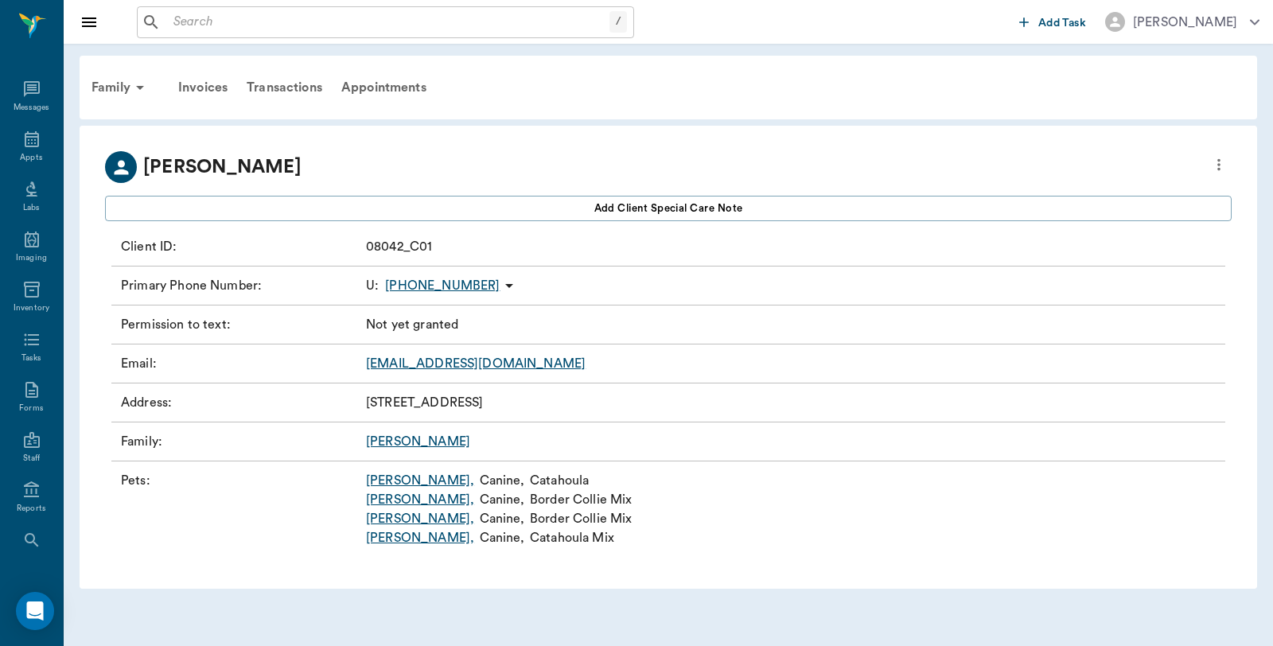
click at [377, 481] on link "Polly ," at bounding box center [420, 480] width 108 height 19
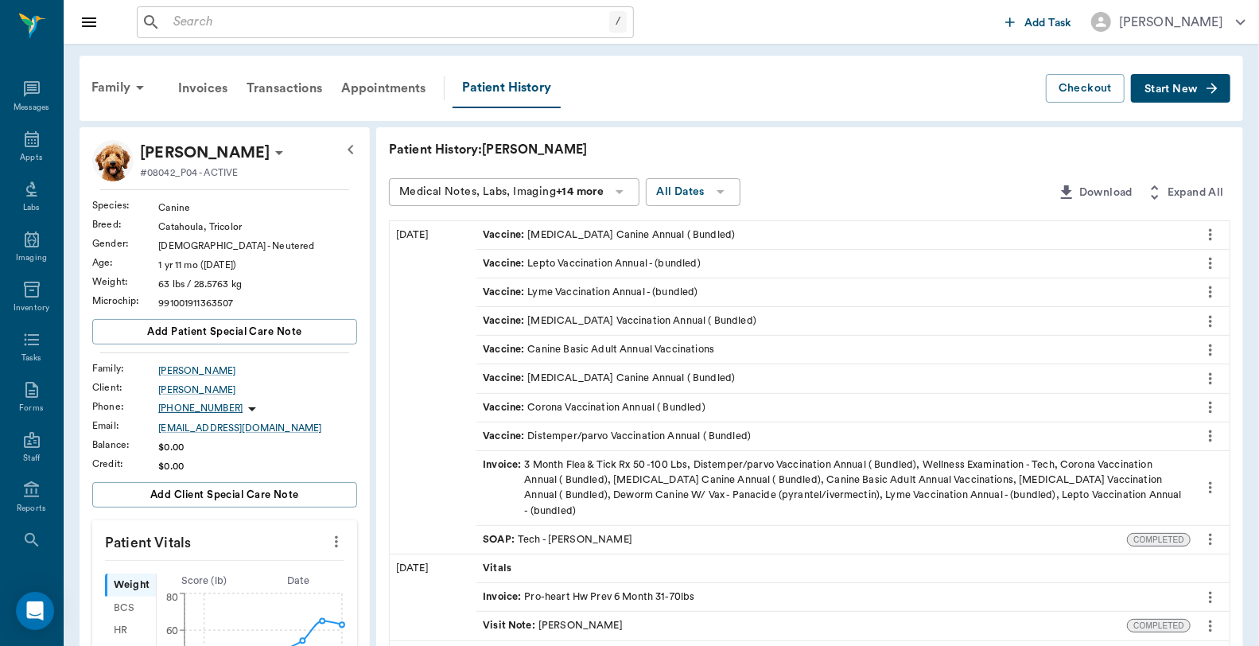
click at [1168, 94] on button "Start New" at bounding box center [1180, 88] width 99 height 29
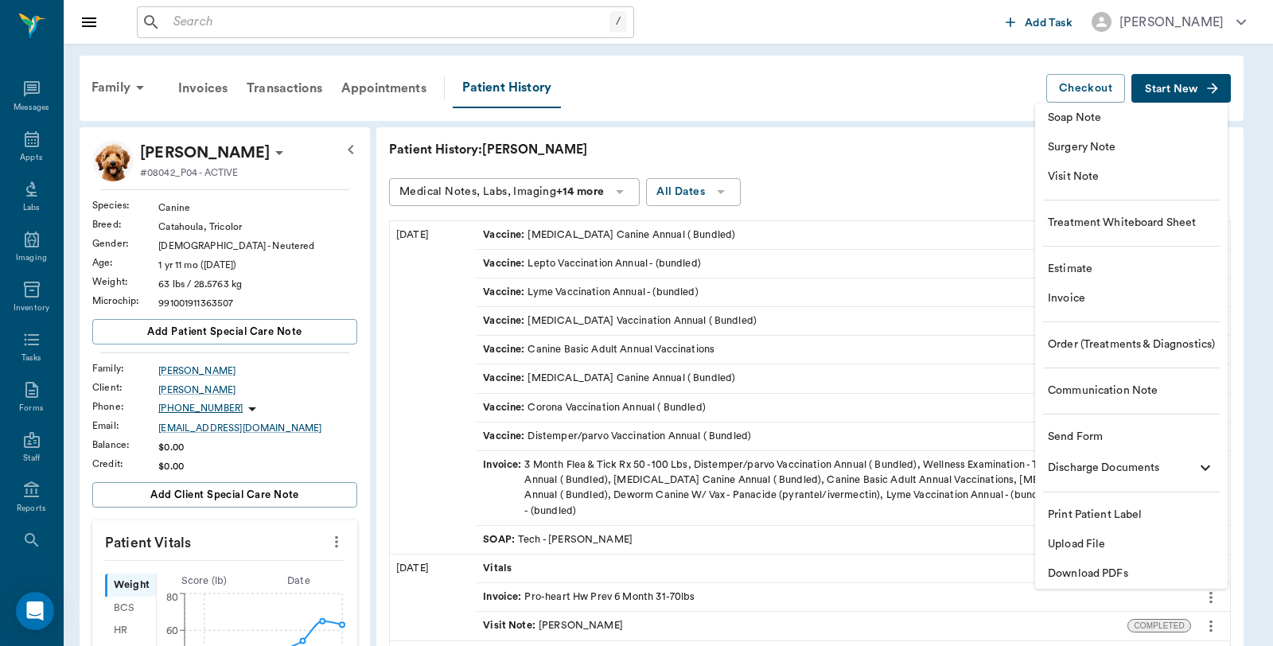
click at [1094, 300] on span "Invoice" at bounding box center [1131, 298] width 167 height 17
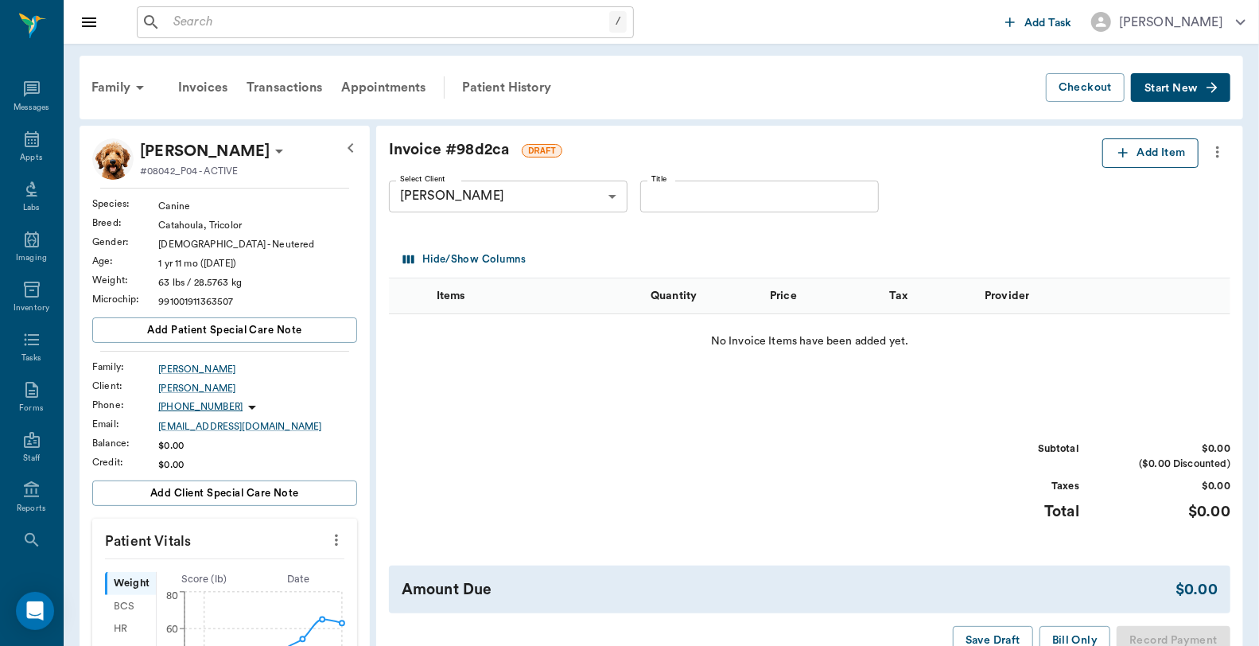
click at [1154, 152] on button "Add Item" at bounding box center [1151, 152] width 96 height 29
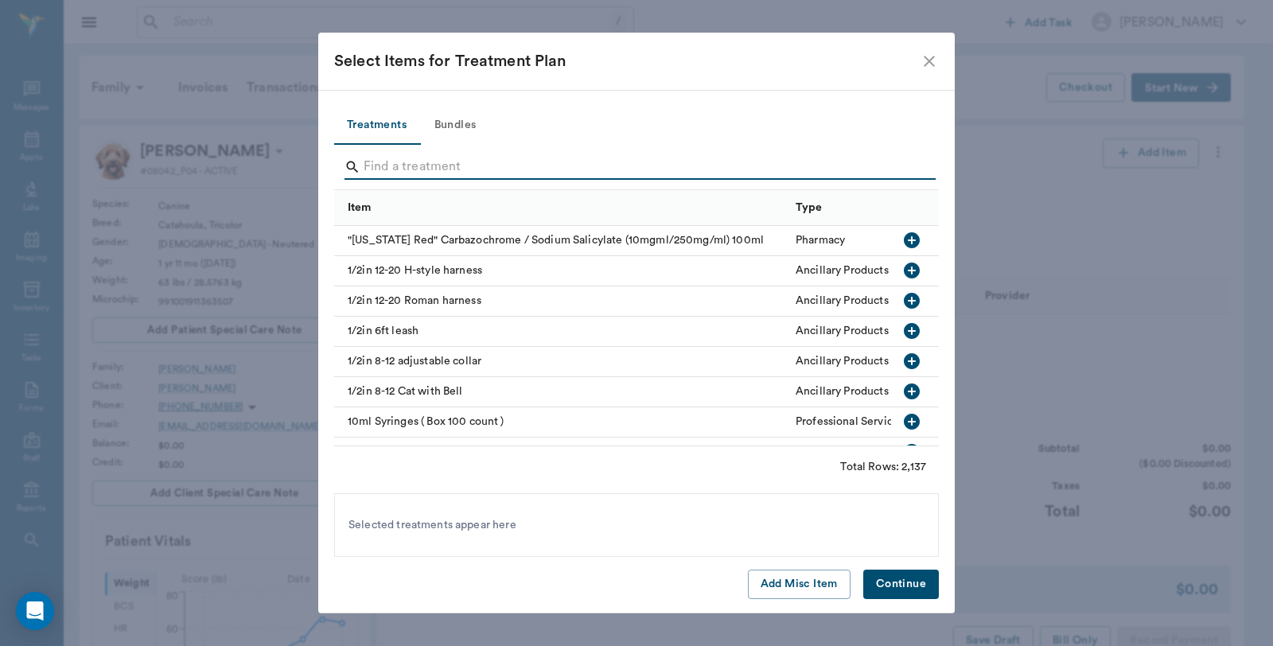
click at [529, 164] on input "Search" at bounding box center [638, 166] width 548 height 25
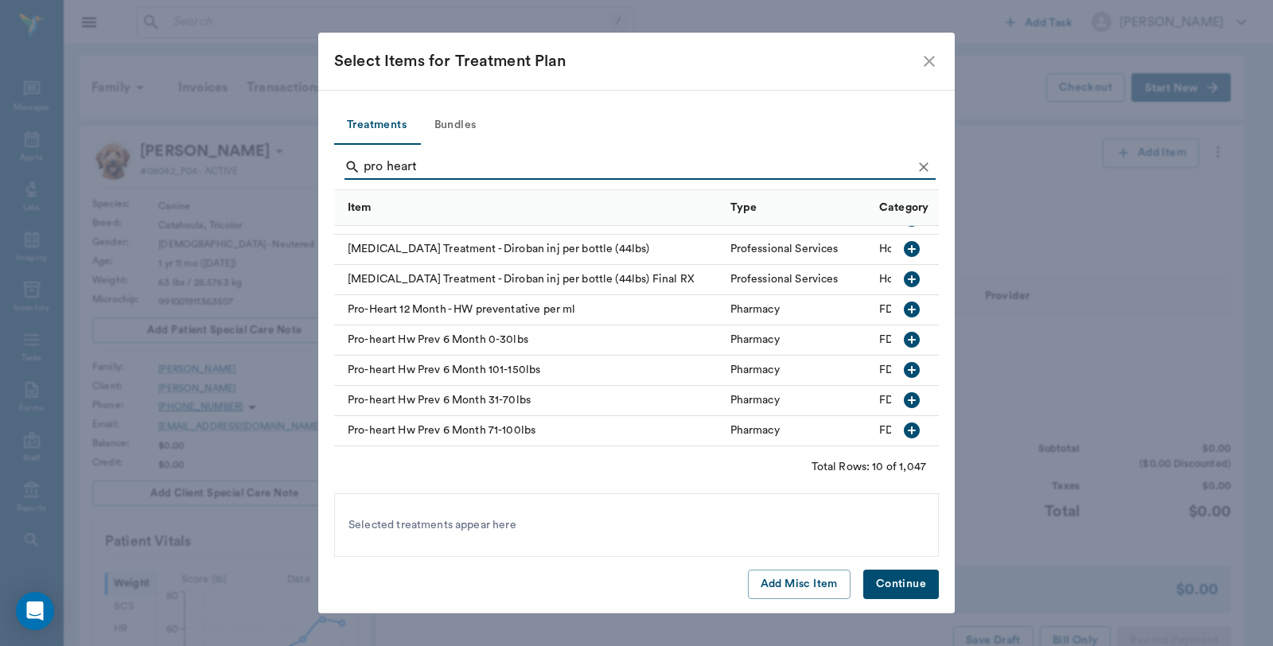
scroll to position [95, 0]
type input "pro heart"
click at [904, 392] on icon "button" at bounding box center [912, 400] width 16 height 16
click at [883, 586] on button "Continue" at bounding box center [901, 584] width 76 height 29
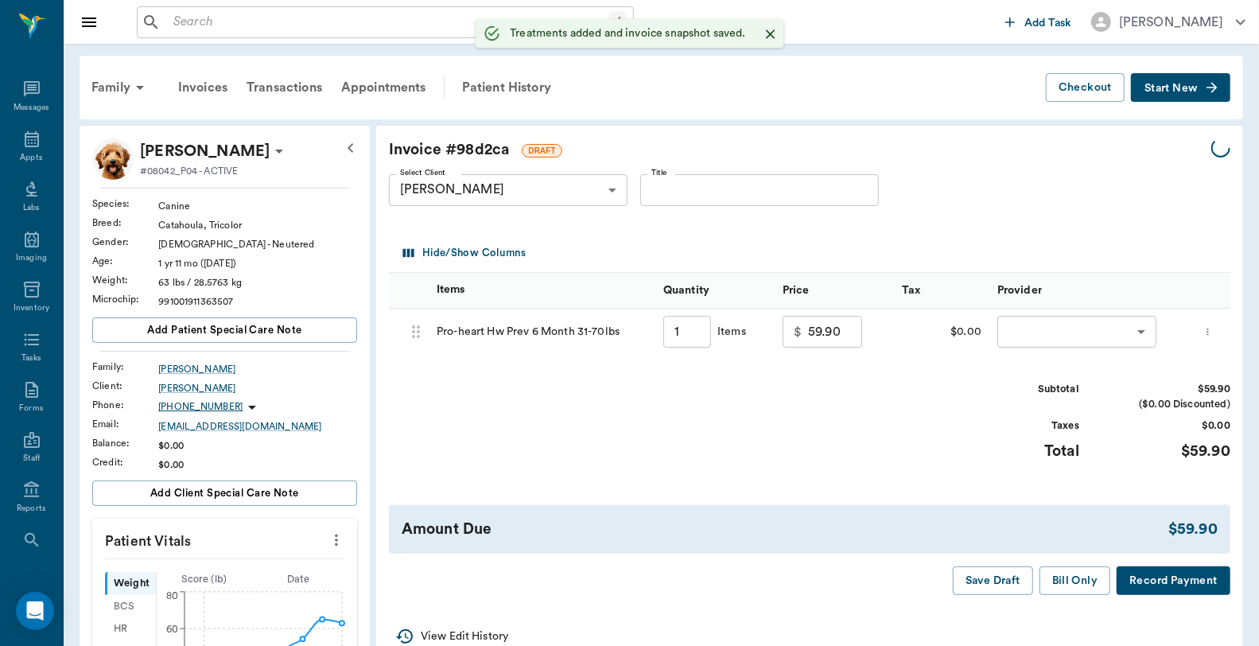
type input "1.00"
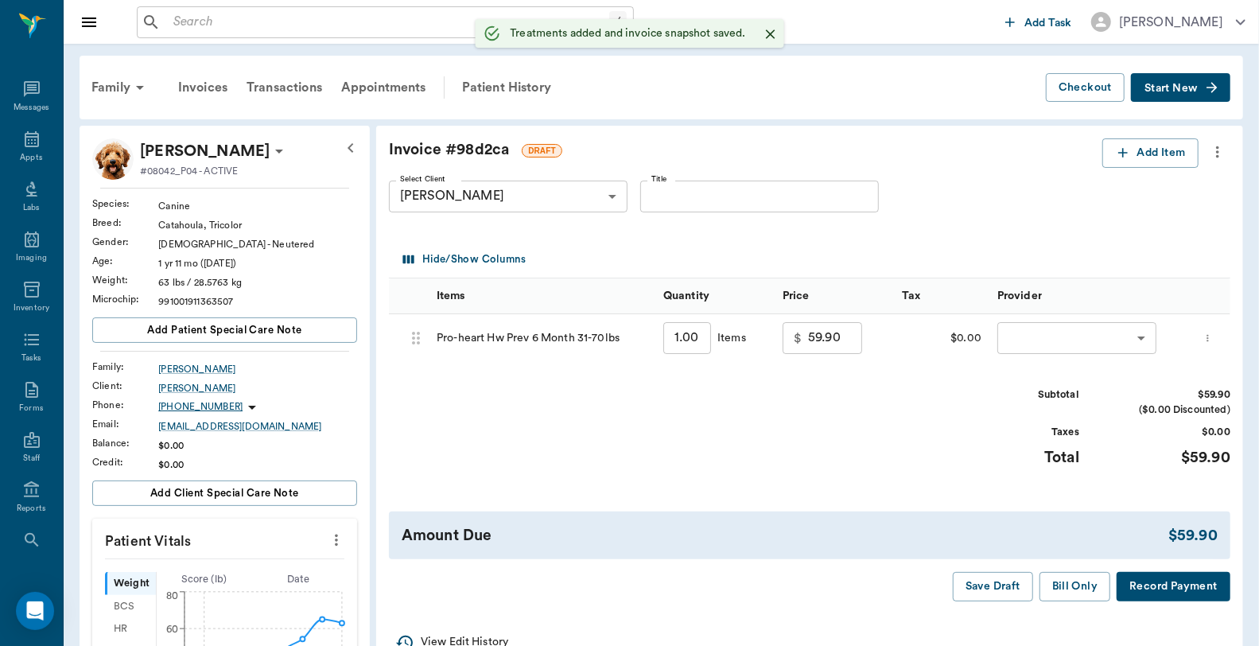
click at [1037, 334] on body "/ ​ Add Task Dr. Bert Ellsworth Nectar Messages Appts Labs Imaging Inventory Ta…" at bounding box center [629, 602] width 1259 height 1205
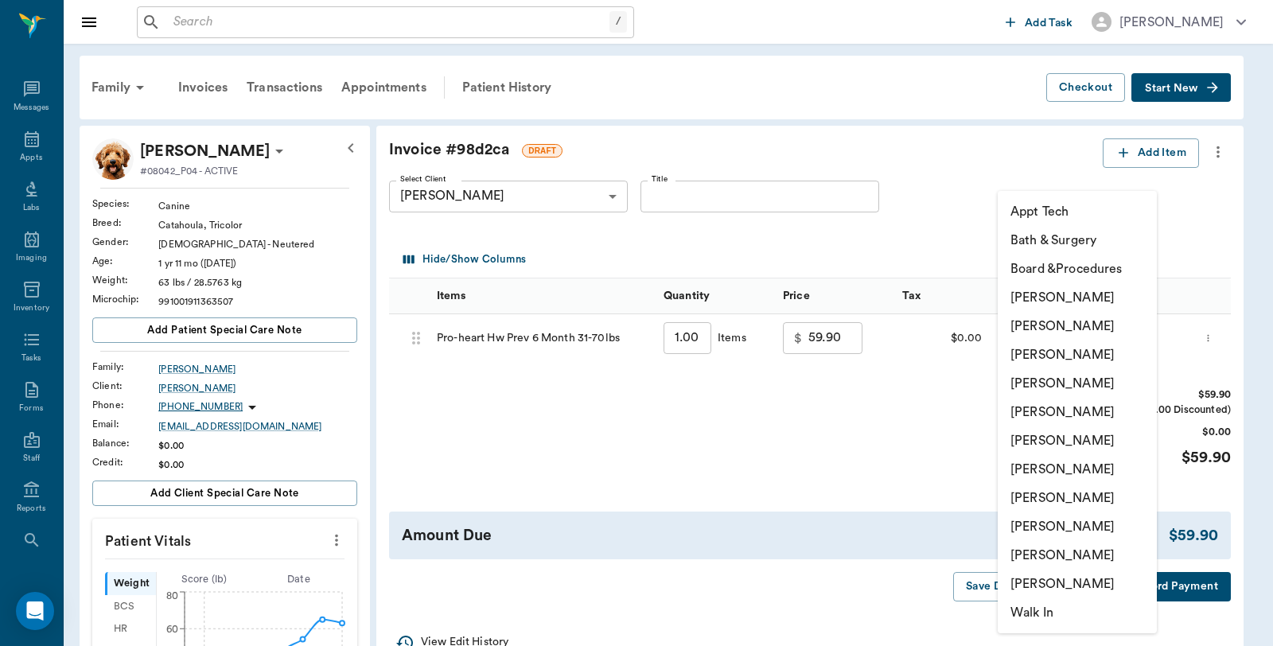
click at [1058, 298] on li "Caryn Watson" at bounding box center [1077, 297] width 159 height 29
type input "none-6899ea08ed37b777db10de45"
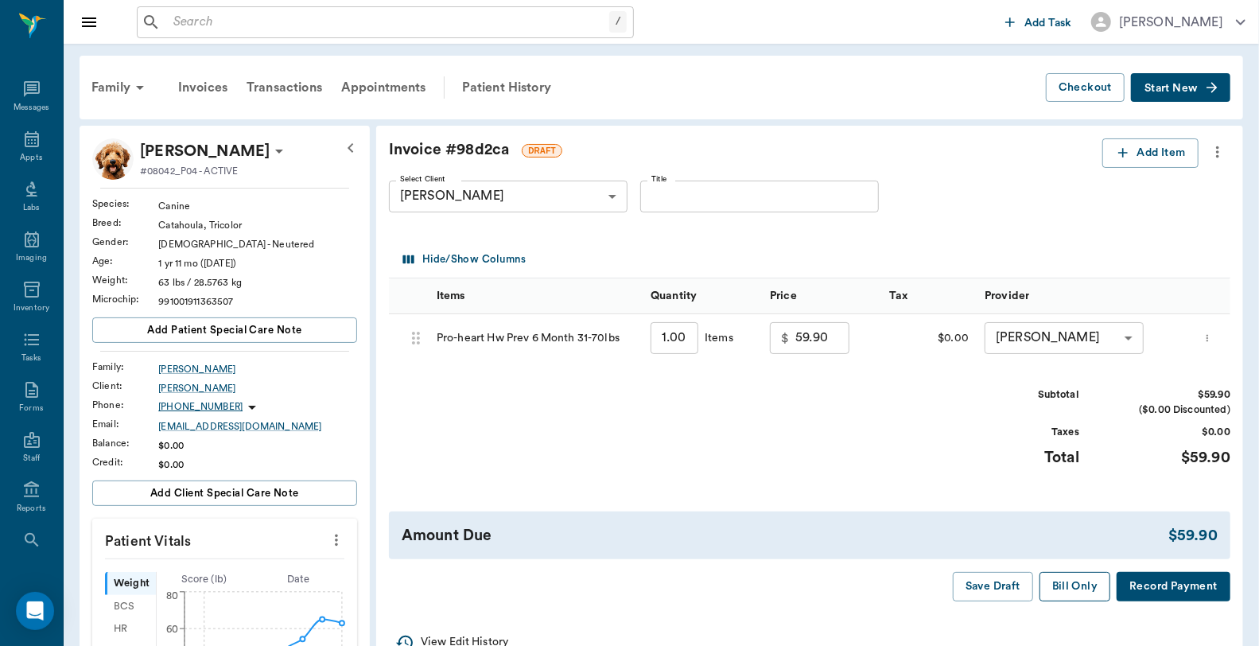
click at [1047, 589] on button "Bill Only" at bounding box center [1076, 586] width 72 height 29
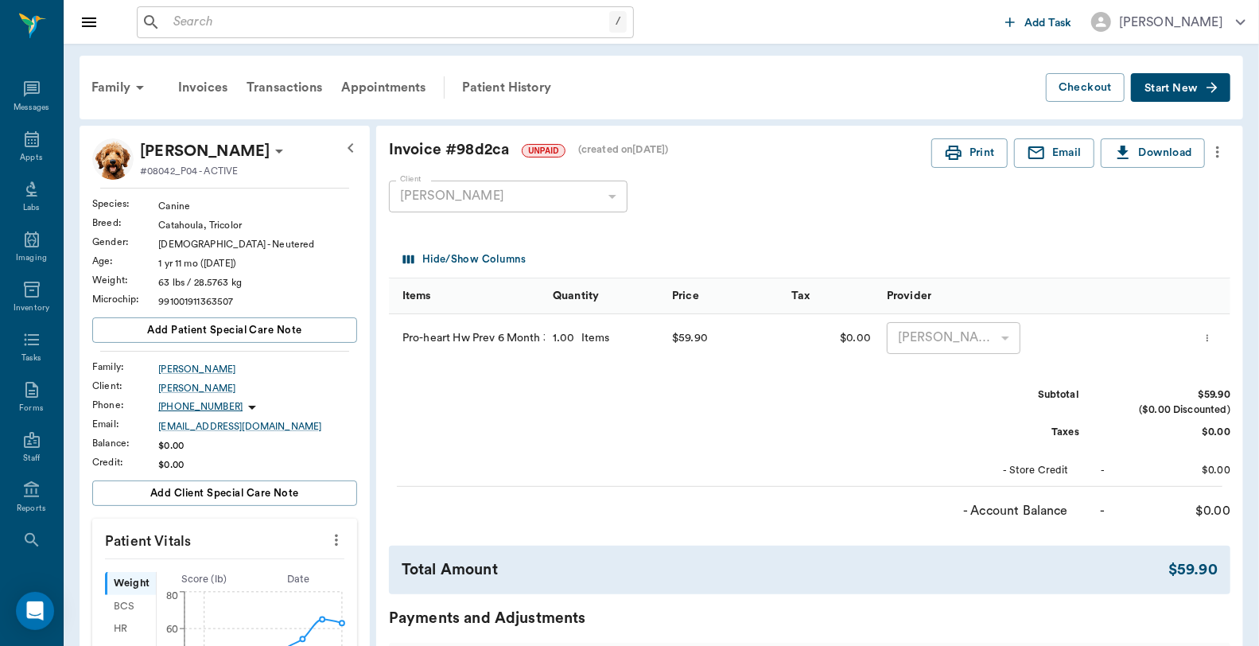
click at [123, 80] on div "Family" at bounding box center [120, 87] width 77 height 38
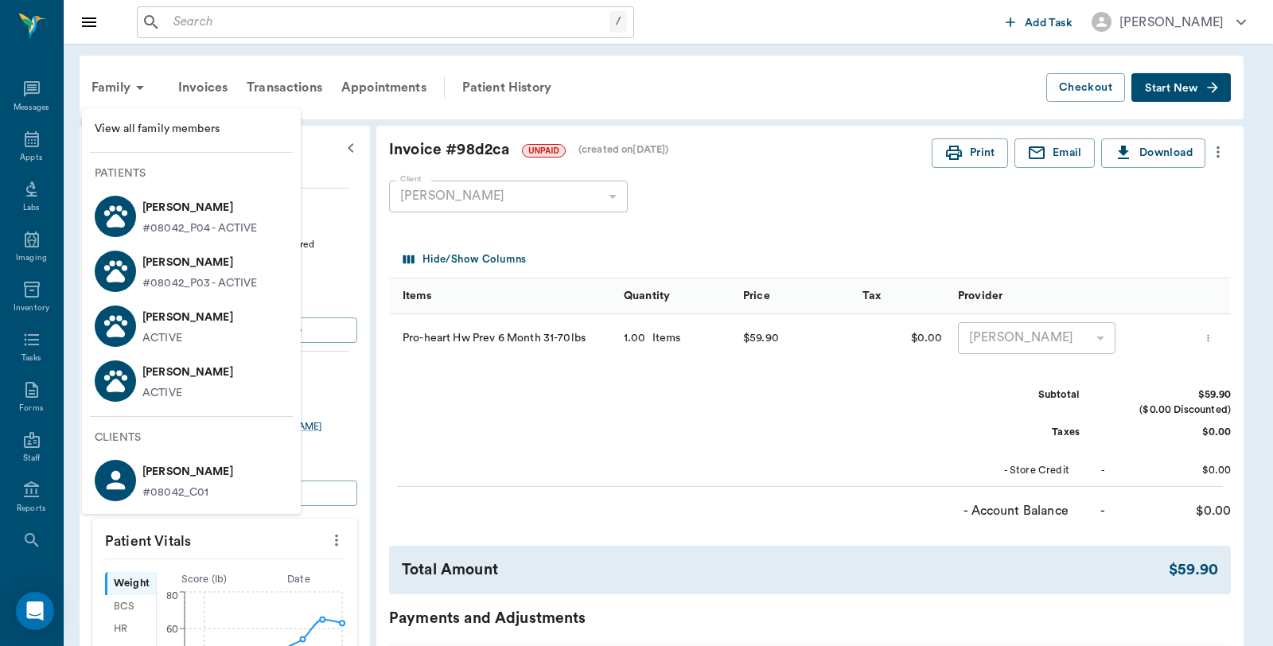
click at [123, 269] on circle at bounding box center [124, 268] width 6 height 6
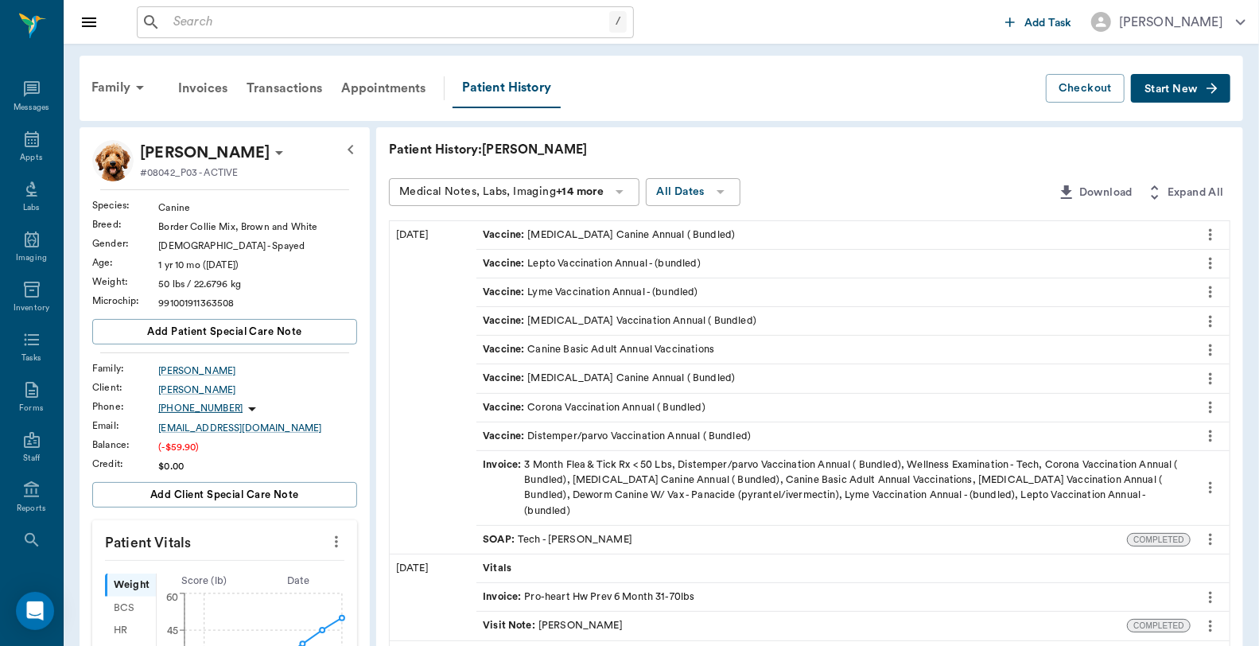
click at [1170, 78] on button "Start New" at bounding box center [1180, 88] width 99 height 29
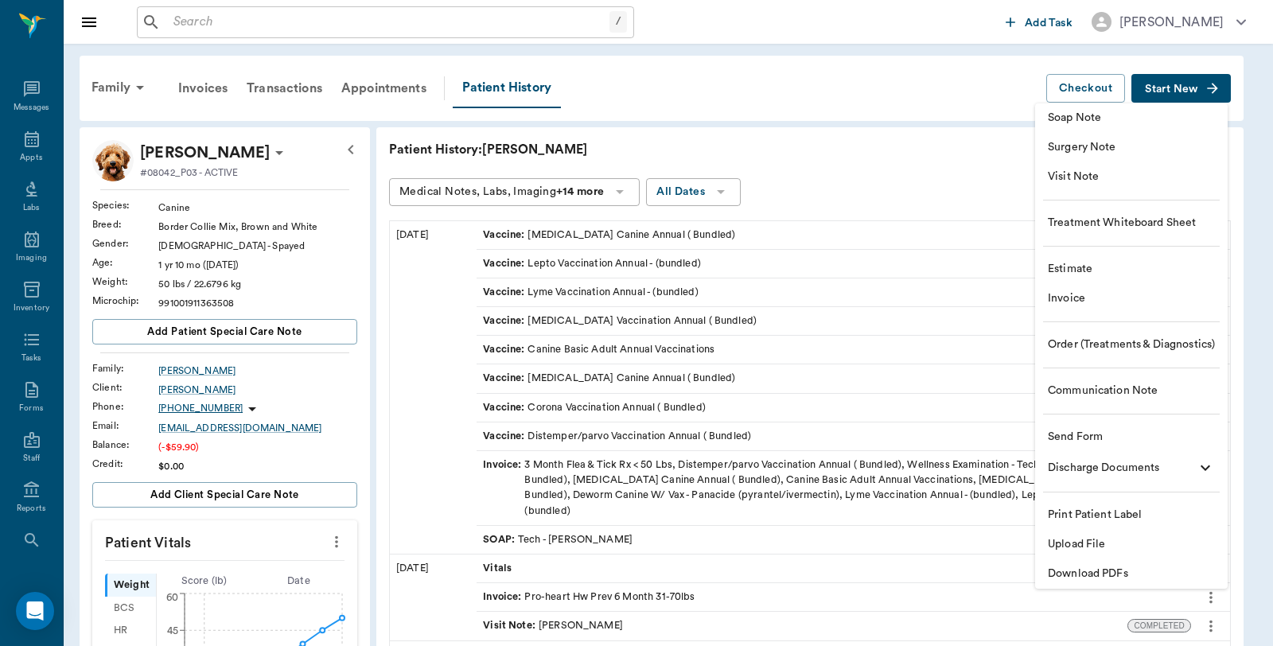
click at [1086, 301] on span "Invoice" at bounding box center [1131, 298] width 167 height 17
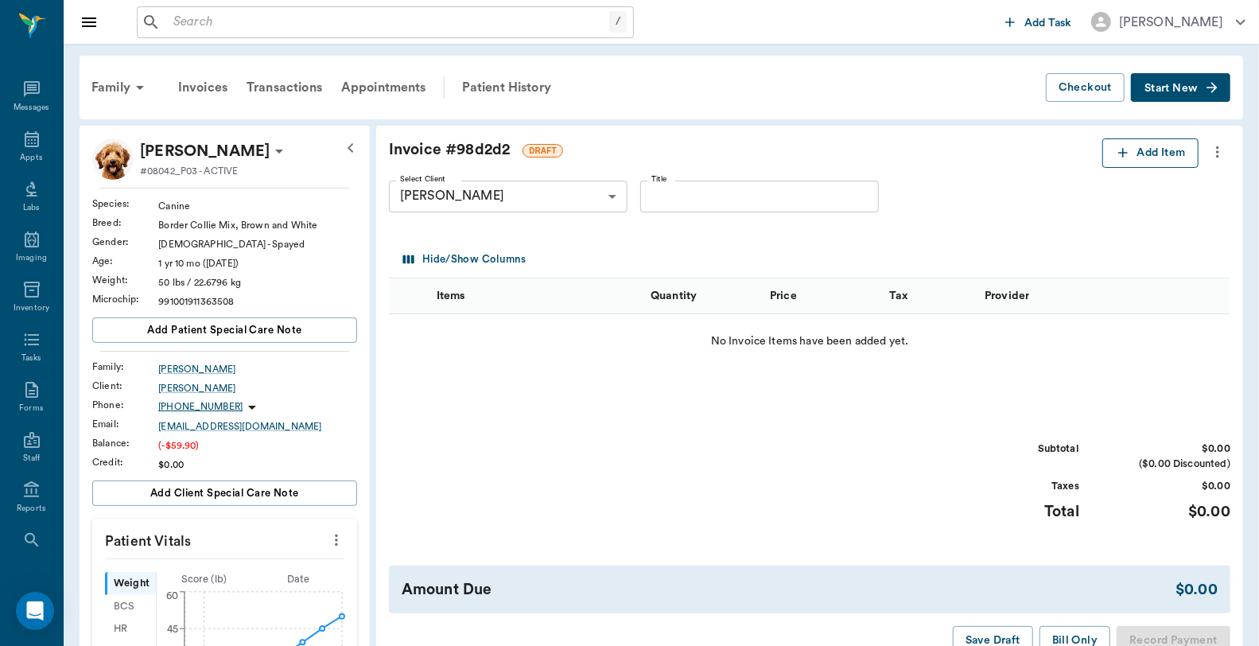
click at [1146, 150] on button "Add Item" at bounding box center [1151, 152] width 96 height 29
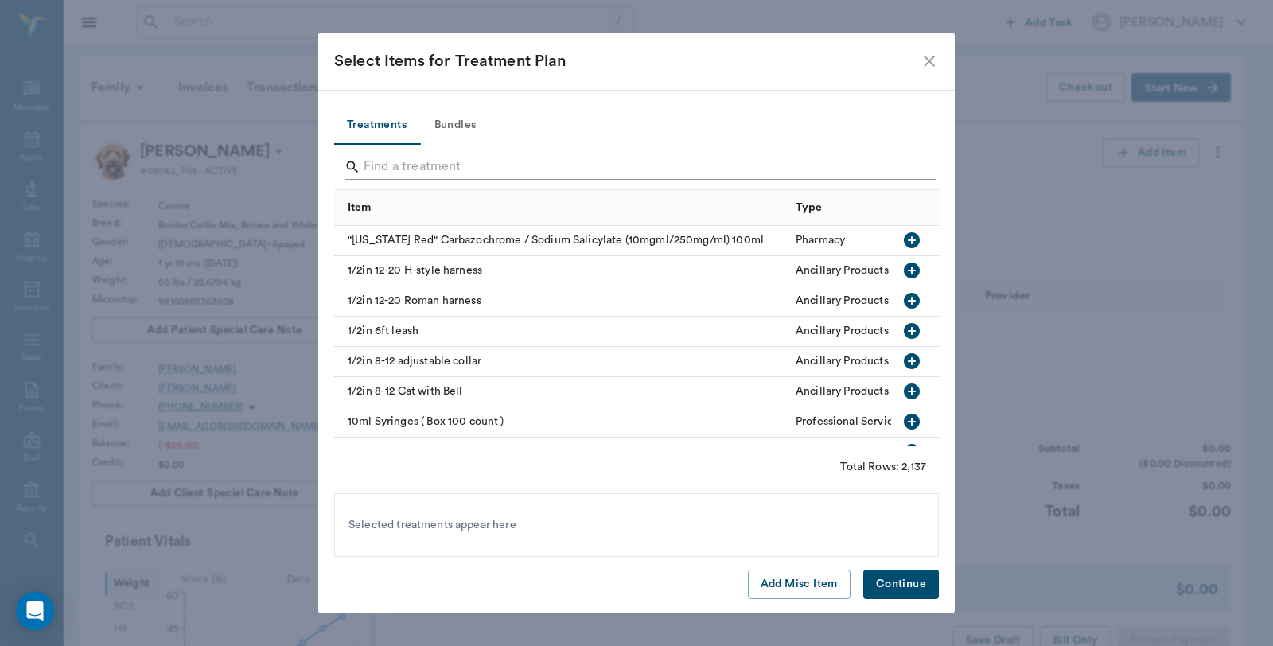
click at [467, 154] on div at bounding box center [639, 168] width 591 height 41
click at [481, 165] on input "Search" at bounding box center [638, 166] width 548 height 25
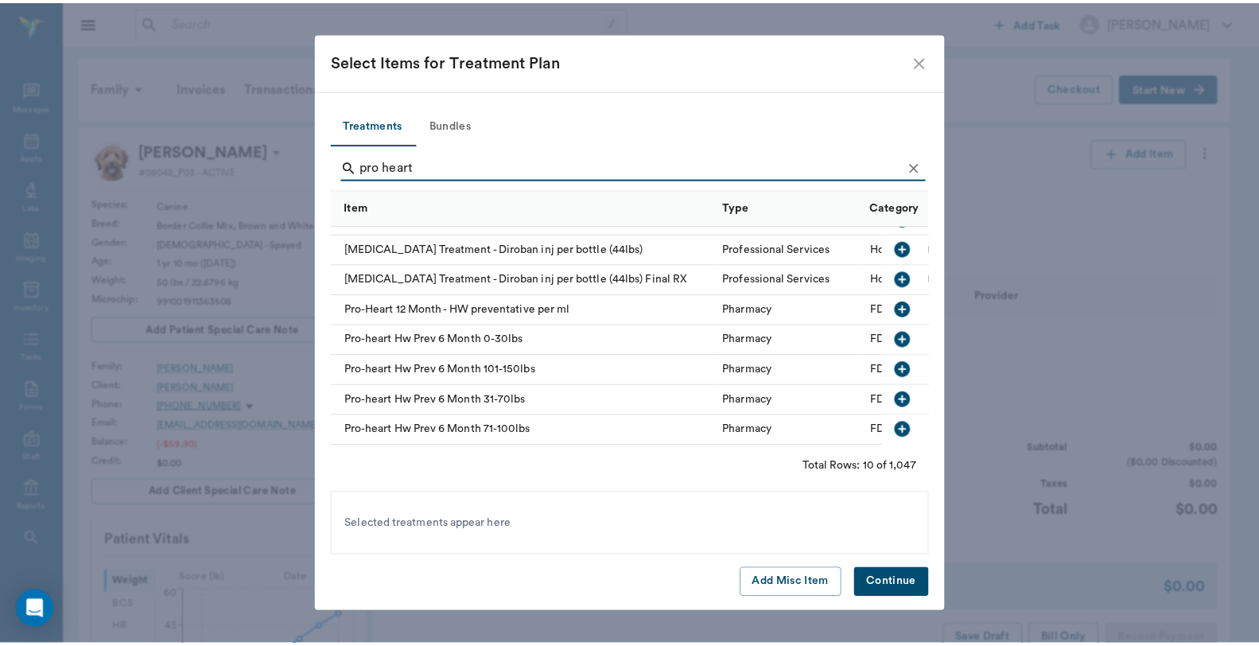
scroll to position [95, 0]
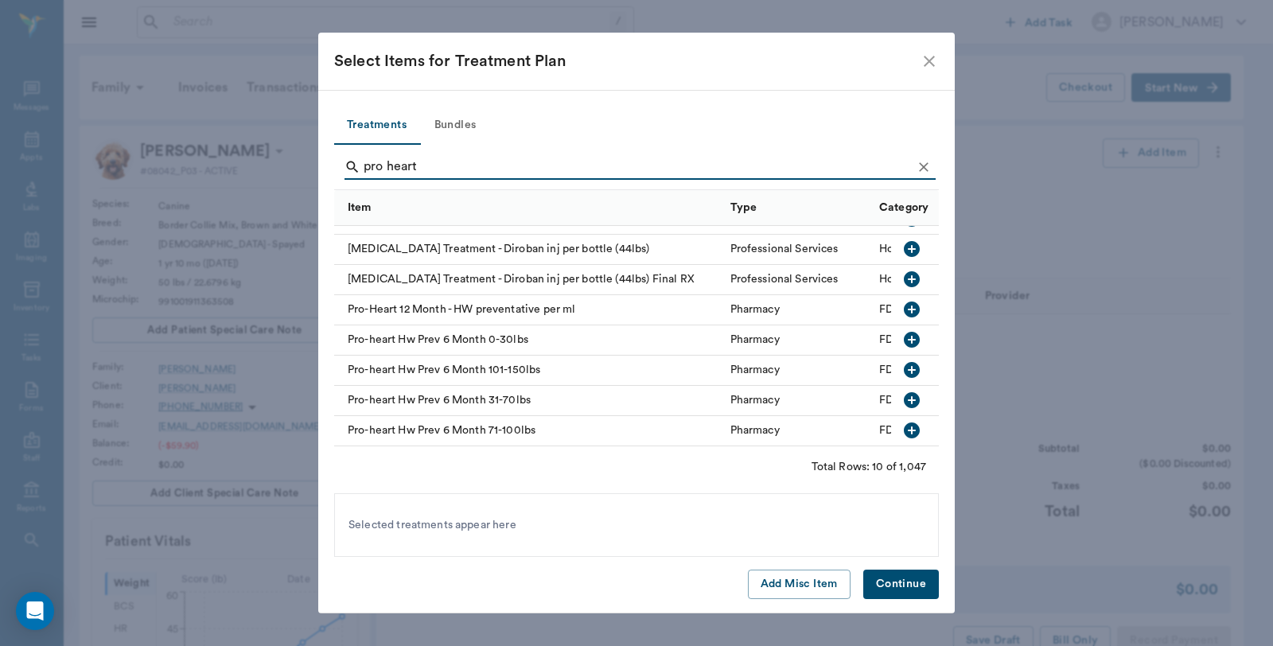
type input "pro heart"
click at [902, 391] on icon "button" at bounding box center [911, 400] width 19 height 19
click at [905, 582] on button "Continue" at bounding box center [901, 584] width 76 height 29
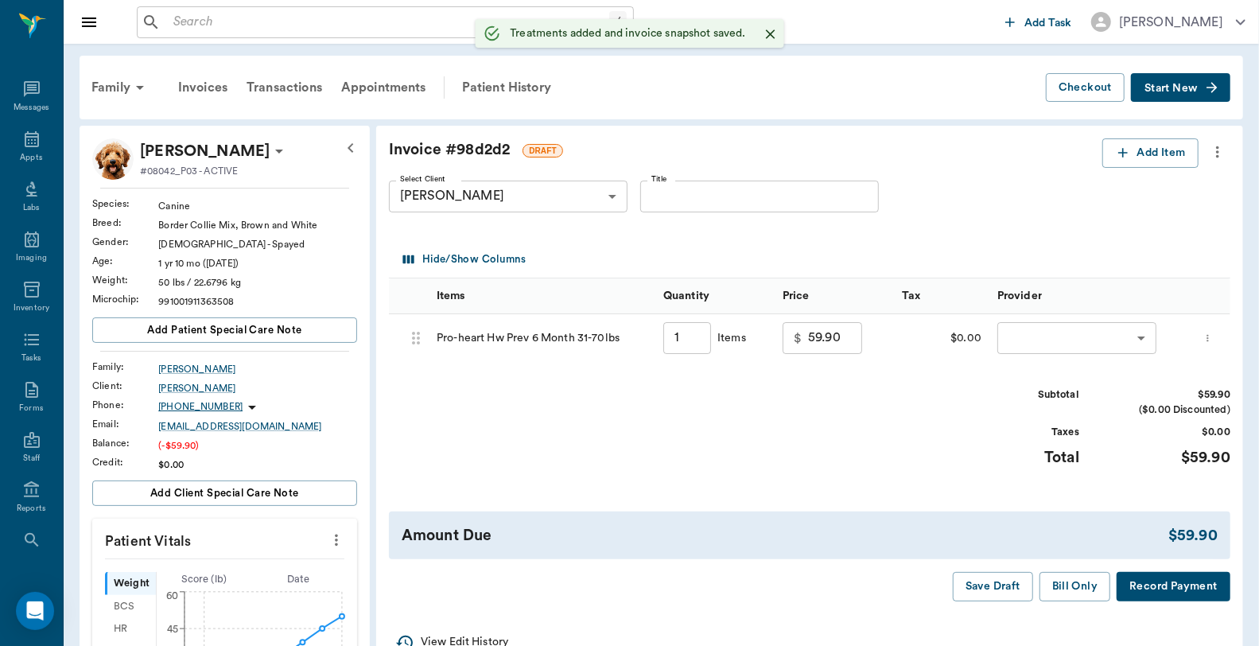
type input "1.00"
click at [1049, 333] on body "/ ​ Add Task Dr. Bert Ellsworth Nectar Messages Appts Labs Imaging Inventory Ta…" at bounding box center [629, 617] width 1259 height 1235
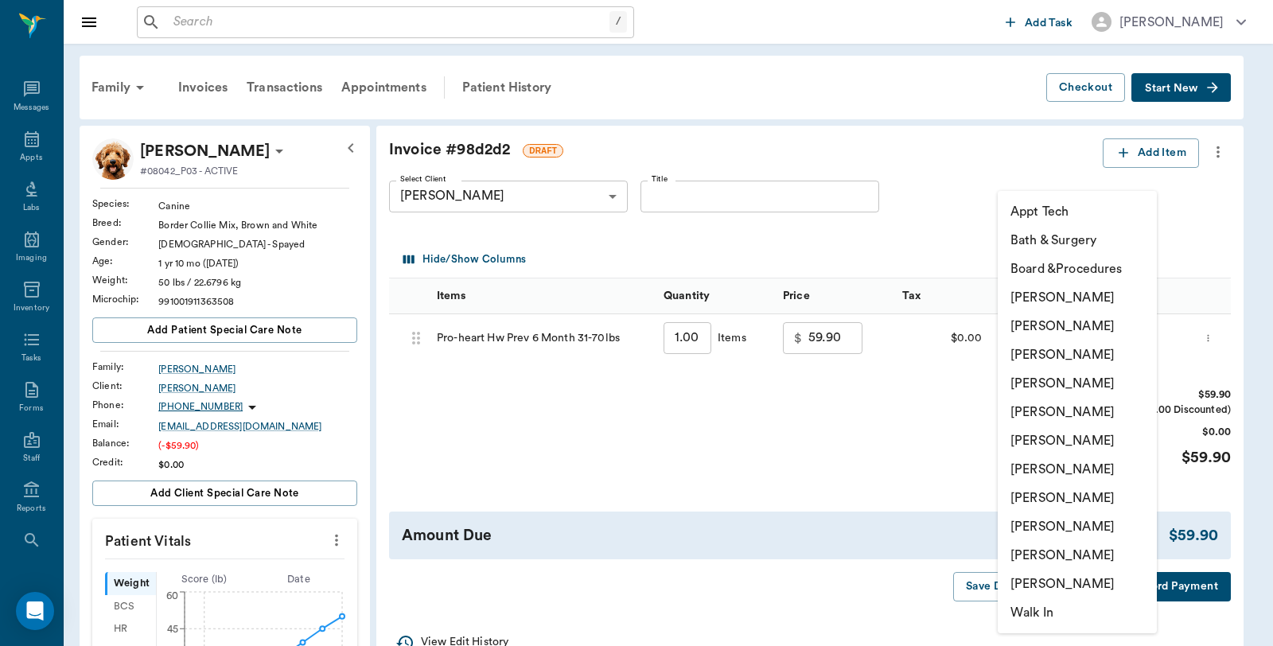
click at [1063, 298] on li "Caryn Watson" at bounding box center [1077, 297] width 159 height 29
type input "none-6899ea08ed37b777db10de45"
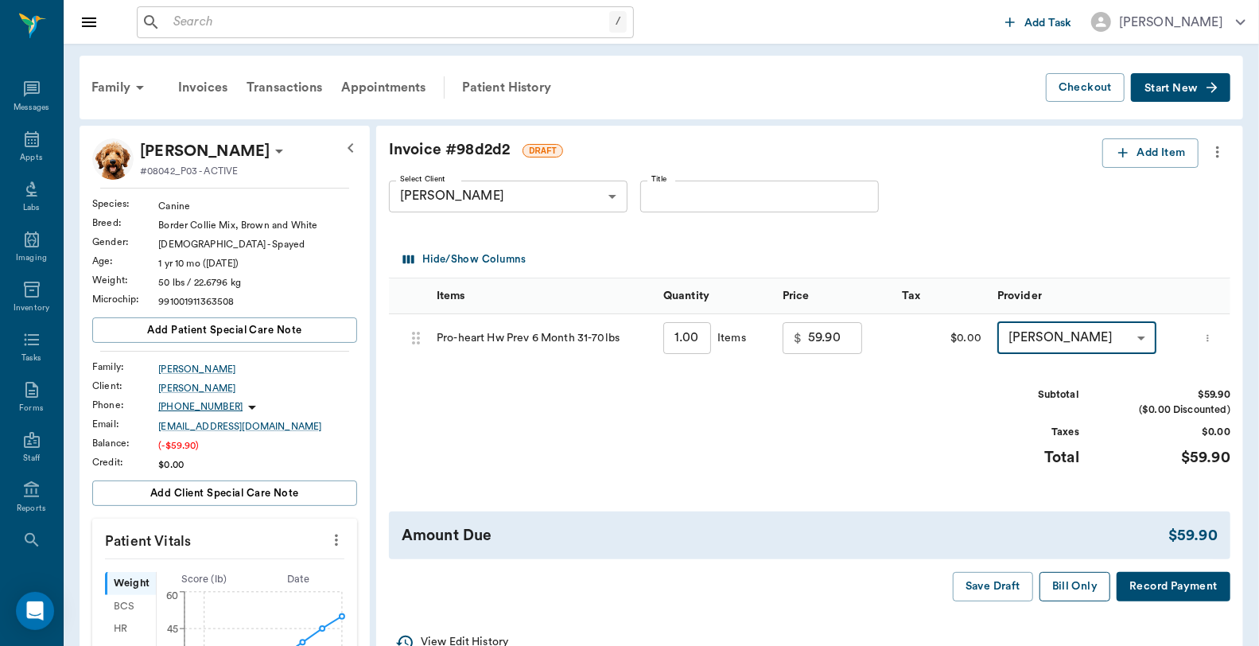
click at [1067, 598] on button "Bill Only" at bounding box center [1076, 586] width 72 height 29
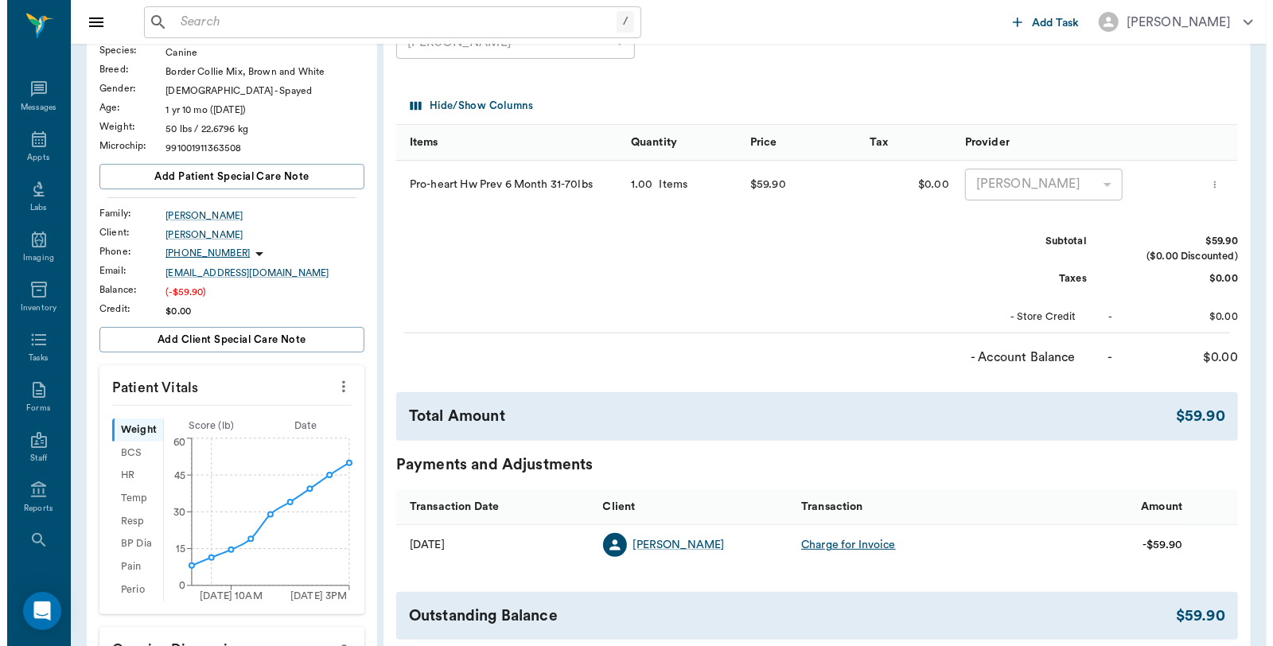
scroll to position [353, 0]
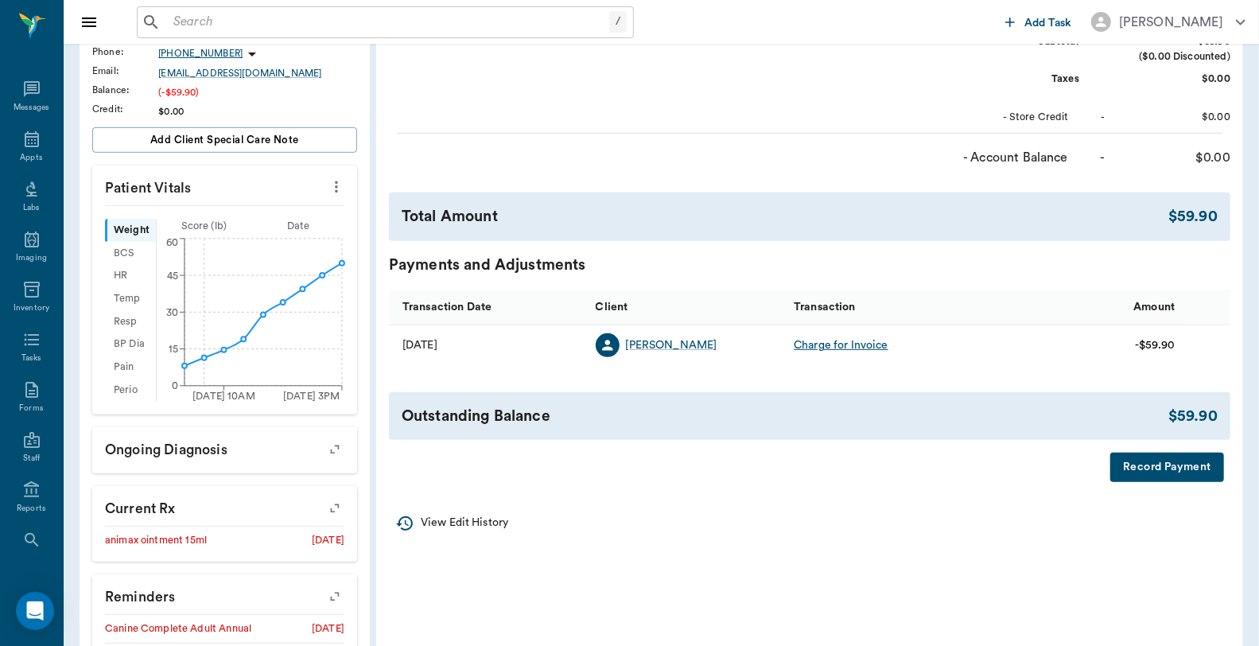
click at [1169, 461] on button "Record Payment" at bounding box center [1168, 467] width 114 height 29
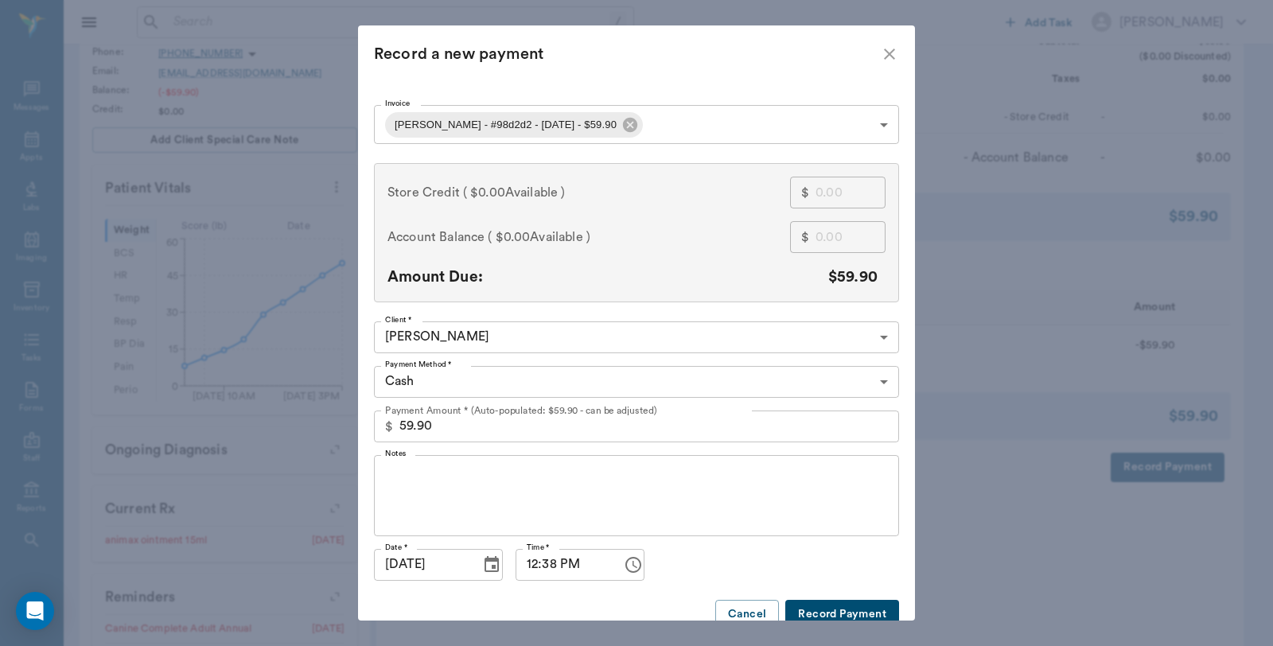
click at [613, 117] on body "/ ​ Add Task Dr. Bert Ellsworth Nectar Messages Appts Labs Imaging Inventory Ta…" at bounding box center [636, 264] width 1273 height 1235
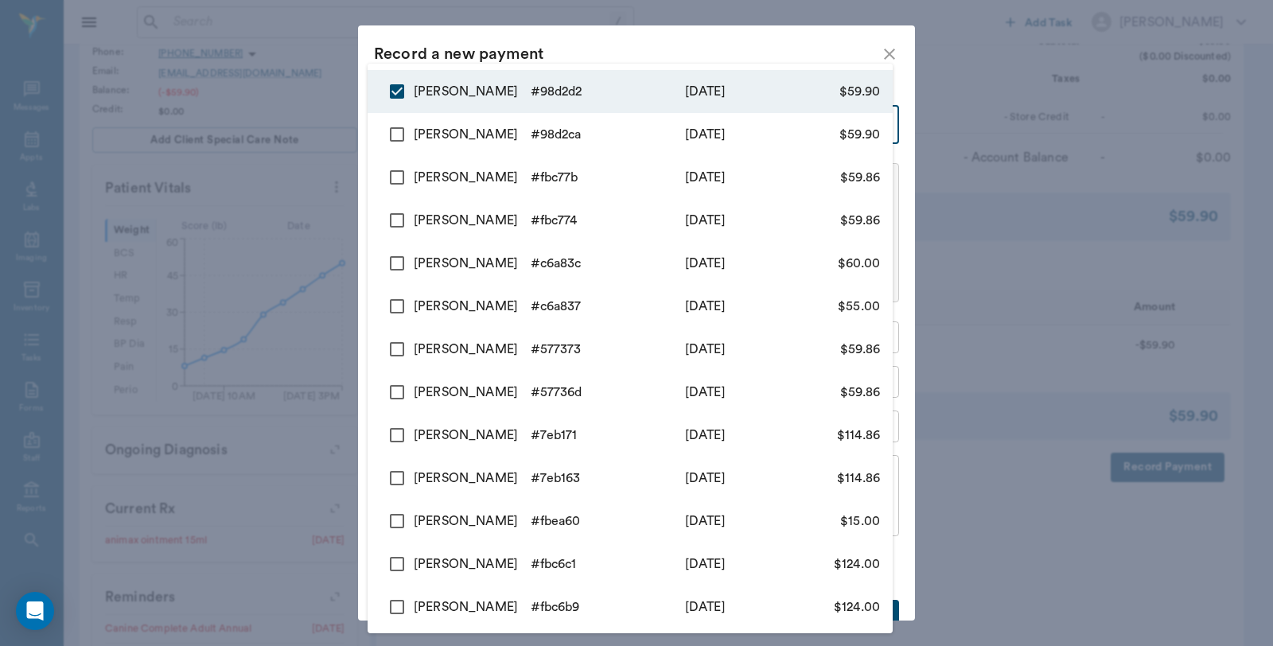
click at [391, 137] on input "checkbox" at bounding box center [396, 134] width 33 height 33
checkbox input "true"
type input "68cc4365a7ac6f8aa998d2d2,68cc4332a7ac6f8aa998d2ca"
type input "119.80"
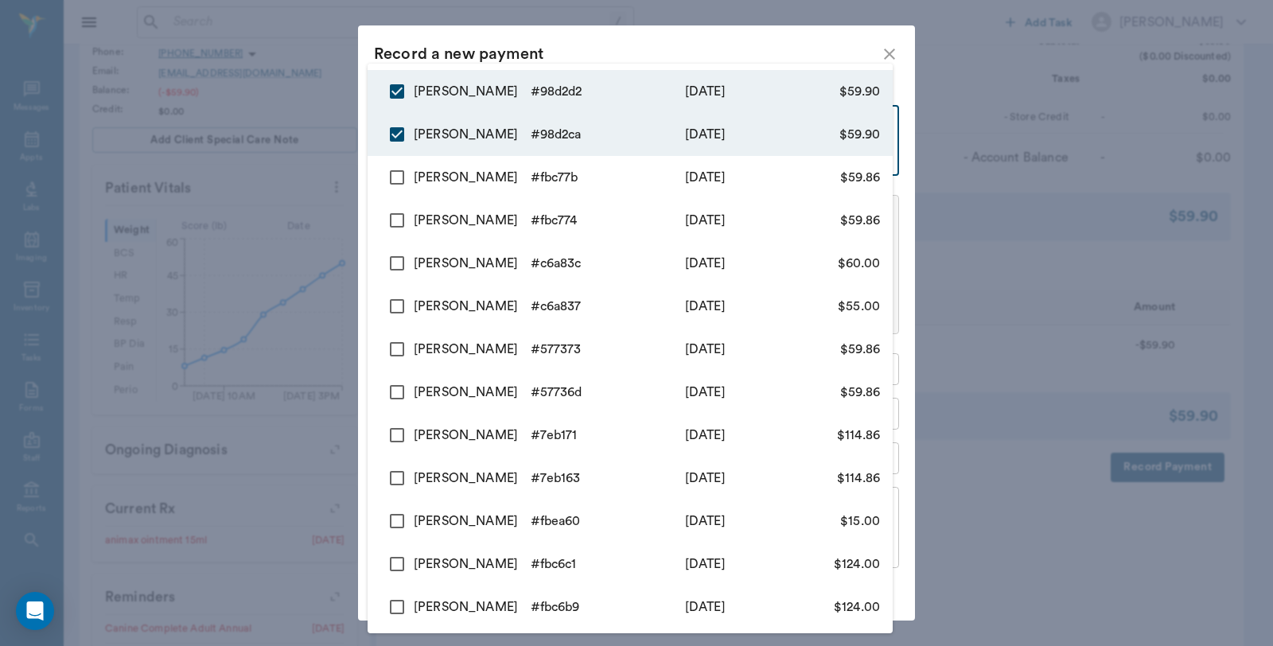
click at [568, 40] on div at bounding box center [636, 323] width 1273 height 646
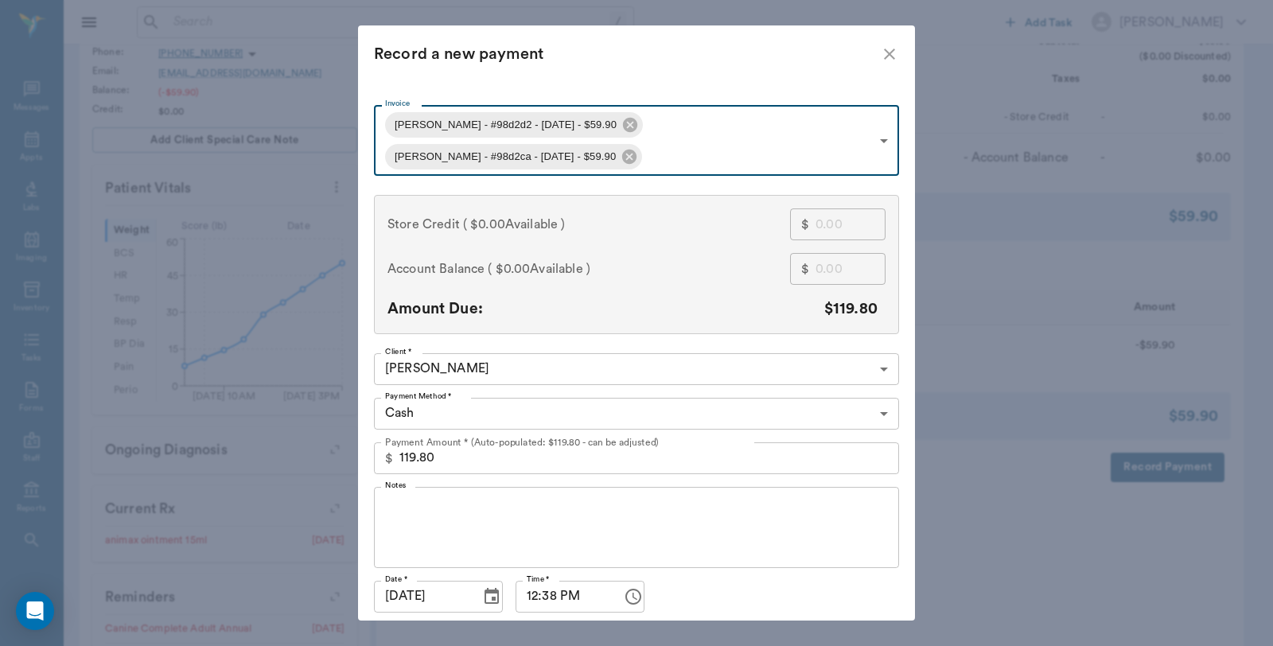
click at [428, 377] on body "/ ​ Add Task Dr. Bert Ellsworth Nectar Messages Appts Labs Imaging Inventory Ta…" at bounding box center [636, 264] width 1273 height 1235
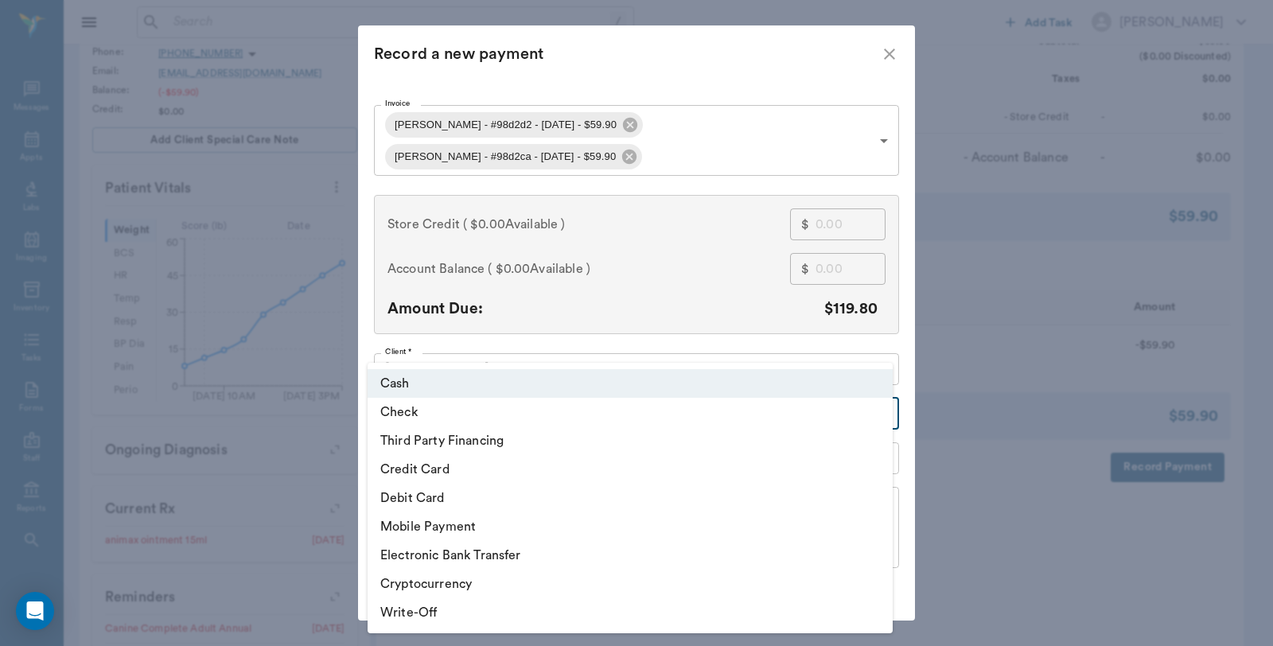
click at [426, 474] on li "Credit Card" at bounding box center [630, 469] width 525 height 29
type input "CREDIT_CARD"
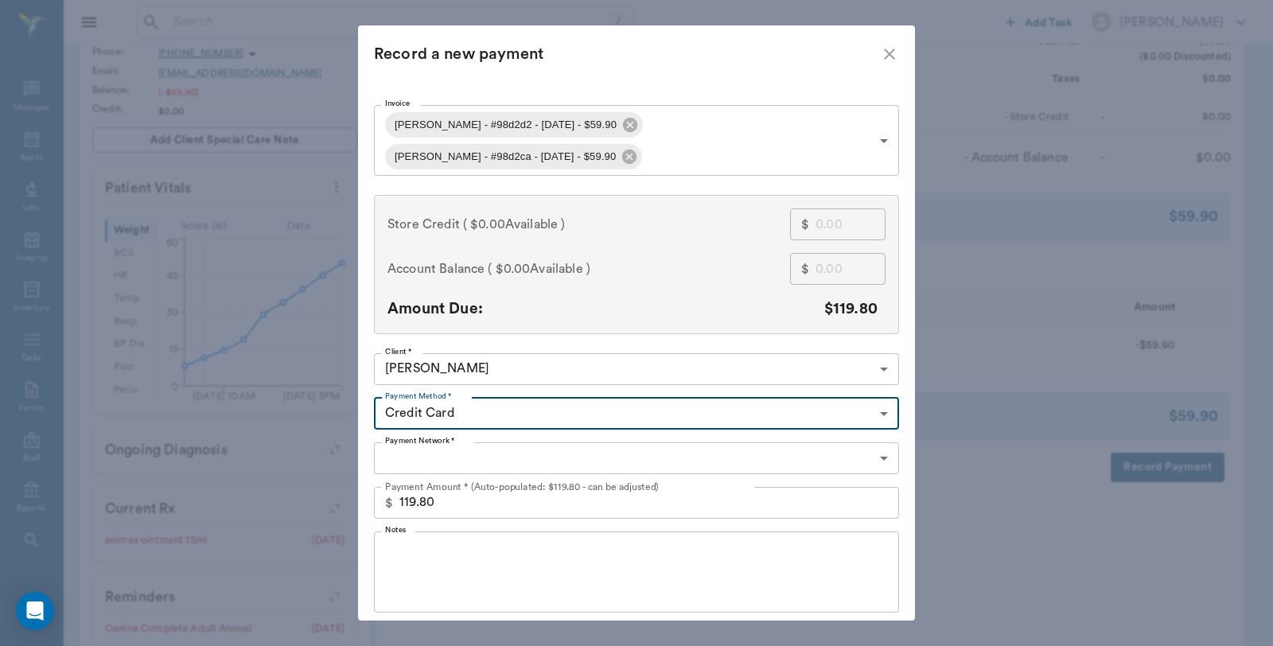
click at [434, 417] on body "/ ​ Add Task Dr. Bert Ellsworth Nectar Messages Appts Labs Imaging Inventory Ta…" at bounding box center [636, 264] width 1273 height 1235
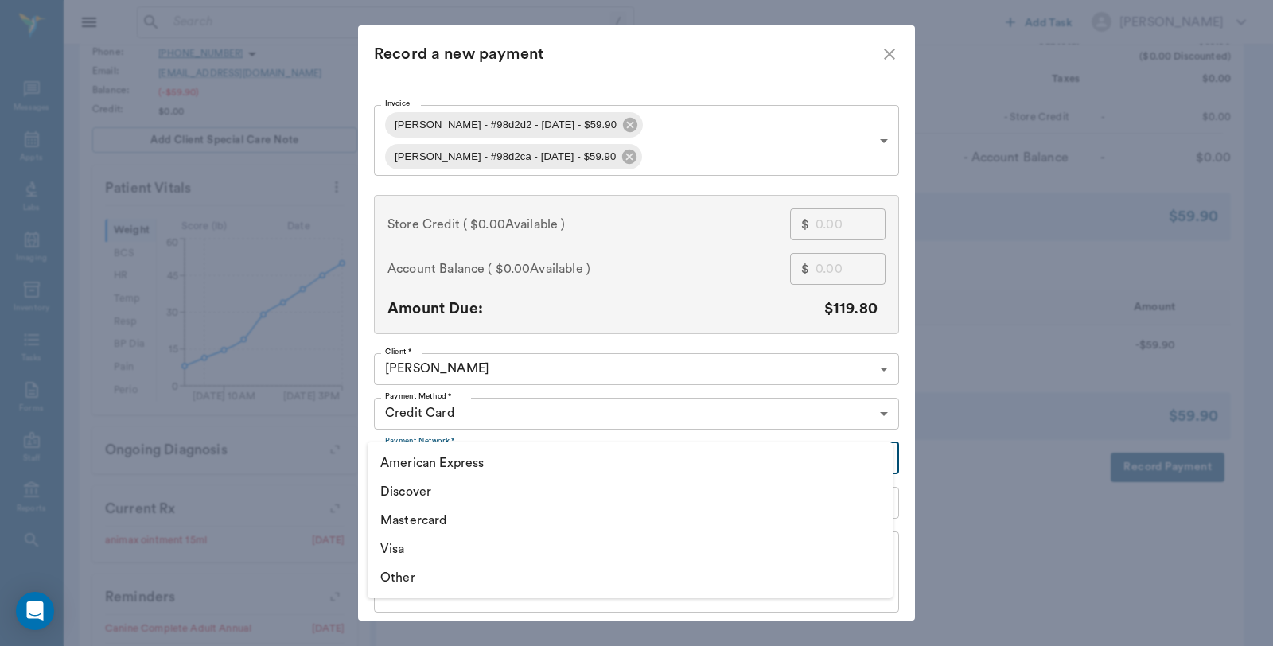
click at [410, 523] on li "Mastercard" at bounding box center [630, 520] width 525 height 29
type input "MASTERCARD"
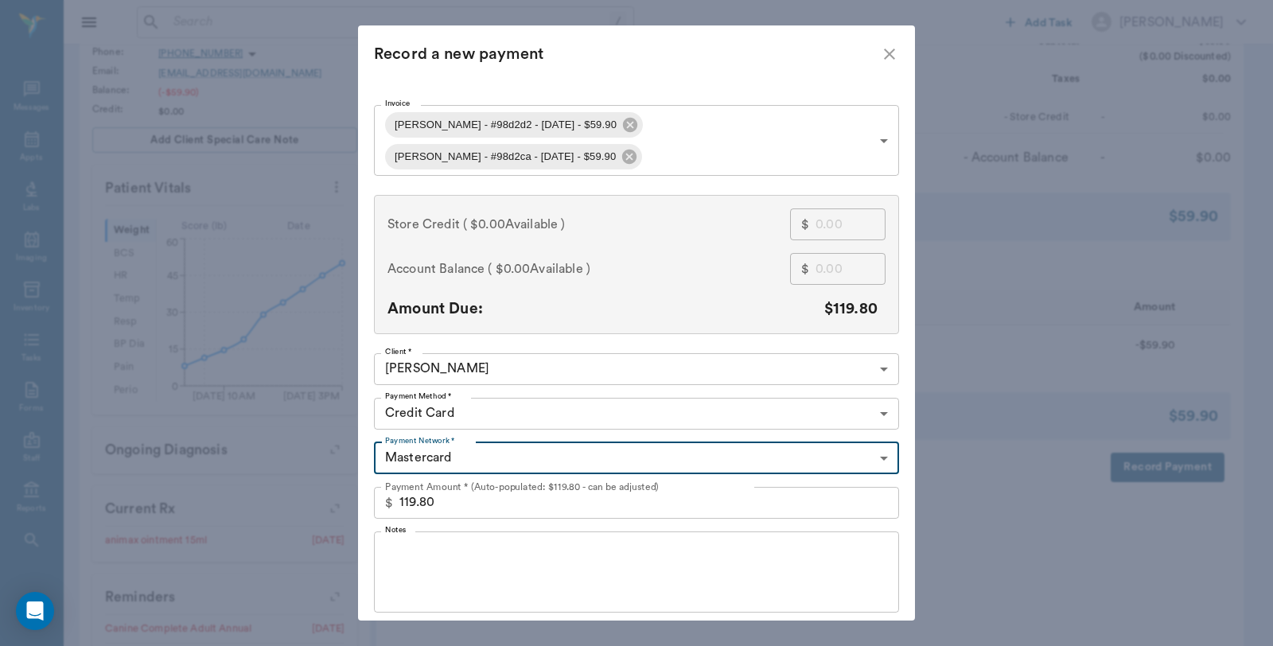
type input "68cc4365a7ac6f8aa998d2d2"
type input "59.90"
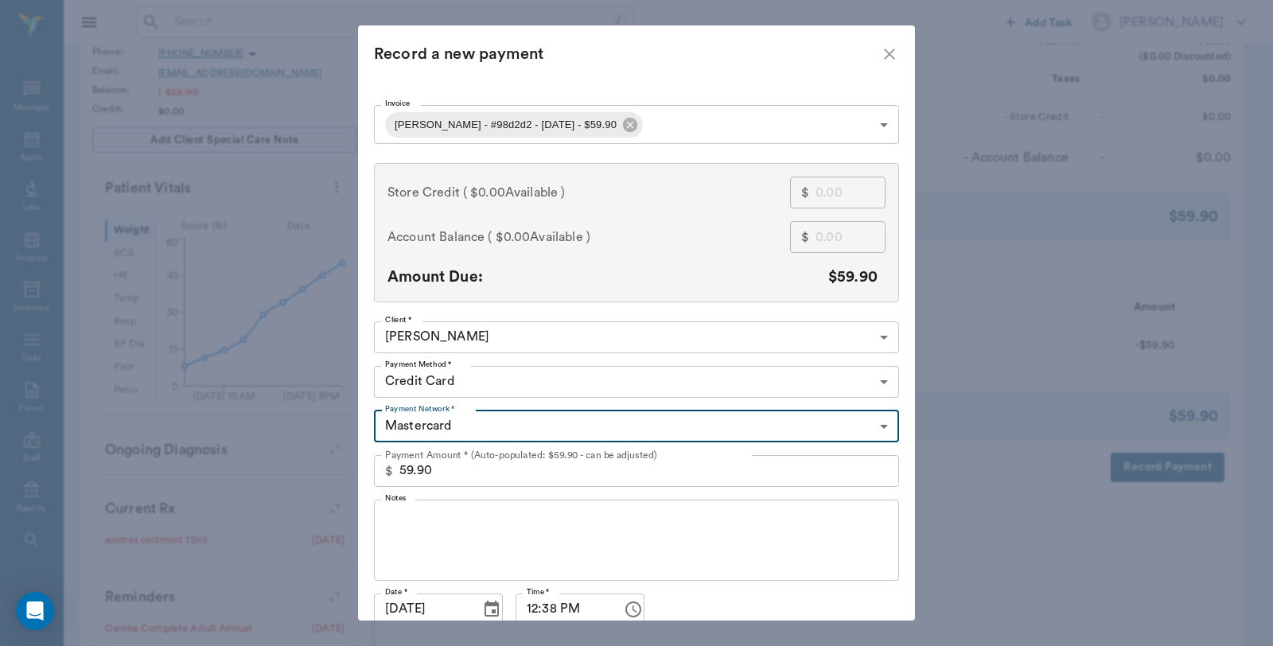
click at [667, 136] on body "/ ​ Add Task Dr. Bert Ellsworth Nectar Messages Appts Labs Imaging Inventory Ta…" at bounding box center [636, 264] width 1273 height 1235
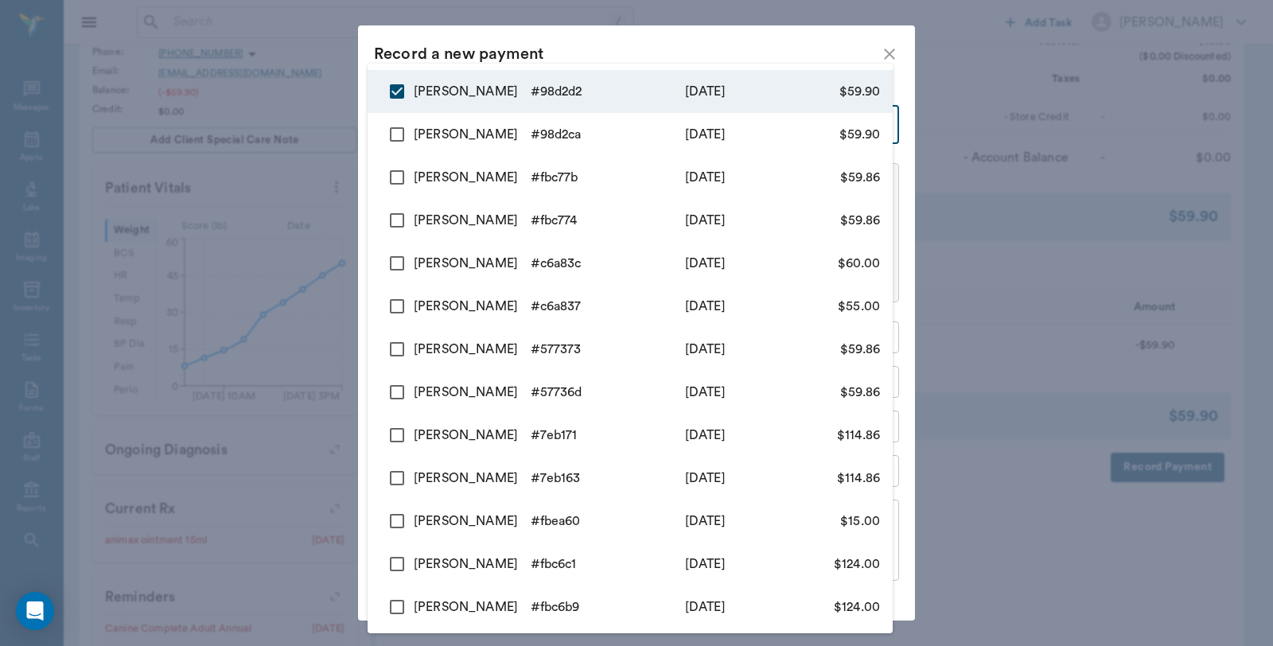
click at [398, 133] on input "checkbox" at bounding box center [396, 134] width 33 height 33
checkbox input "true"
type input "68cc4365a7ac6f8aa998d2d2,68cc4332a7ac6f8aa998d2ca"
type input "119.80"
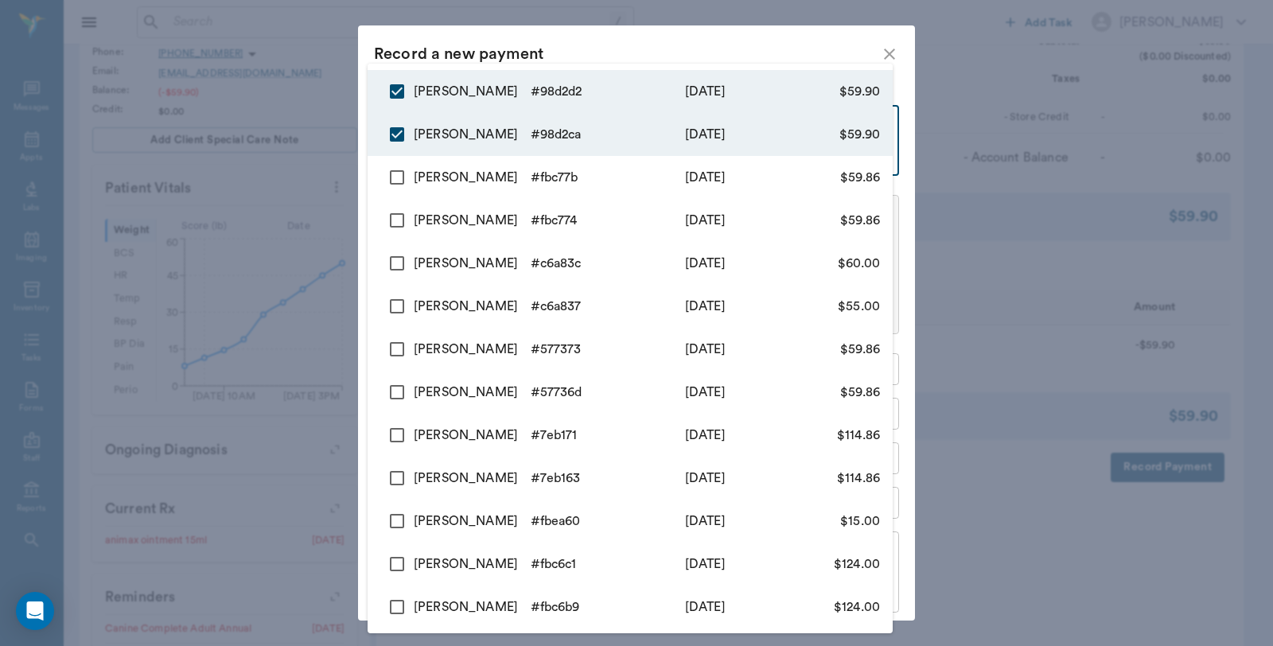
click at [660, 45] on div at bounding box center [636, 323] width 1273 height 646
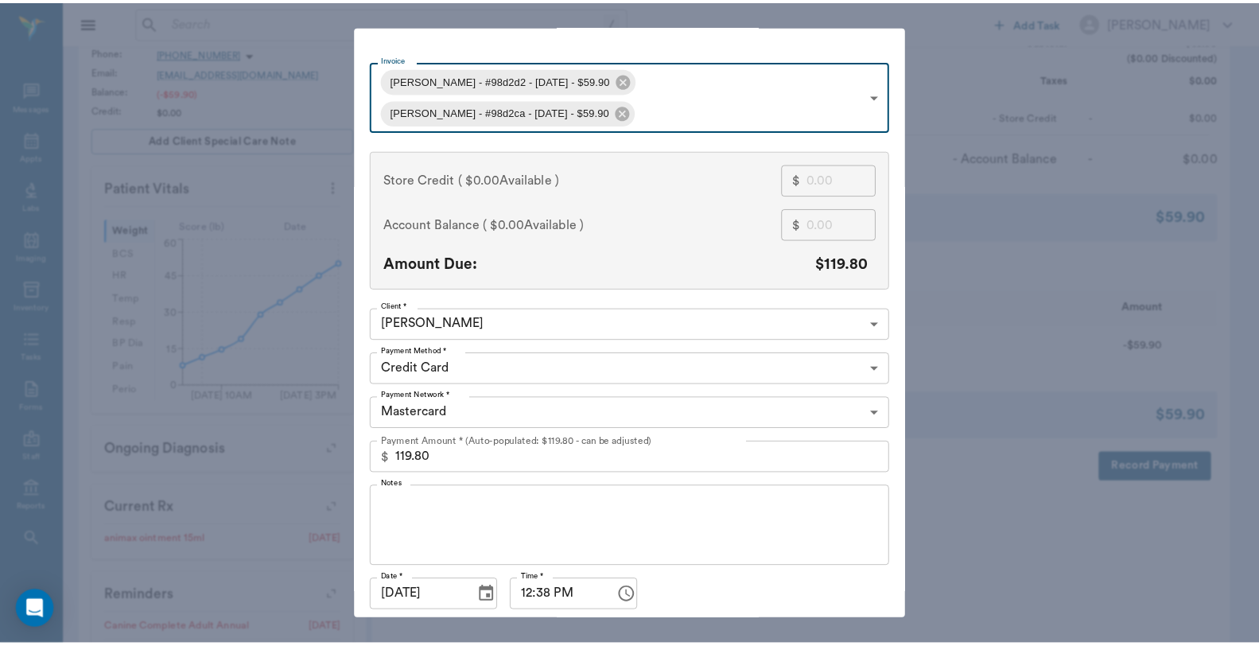
scroll to position [68, 0]
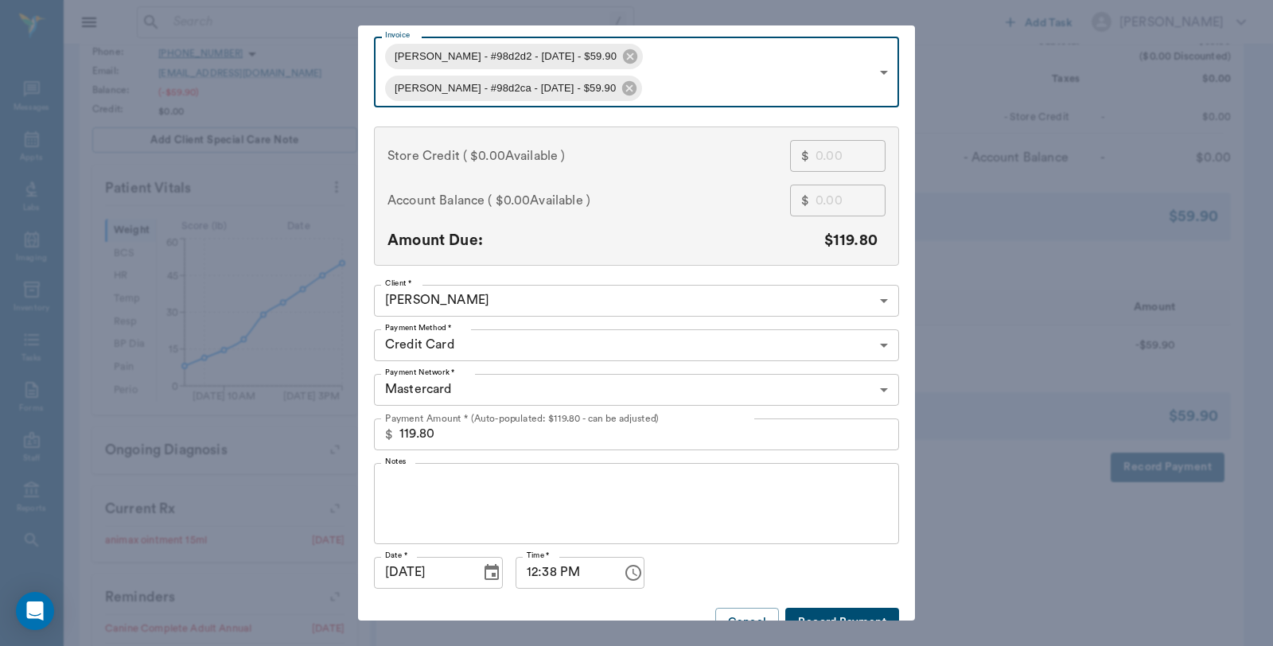
click at [853, 608] on button "Record Payment" at bounding box center [842, 622] width 114 height 29
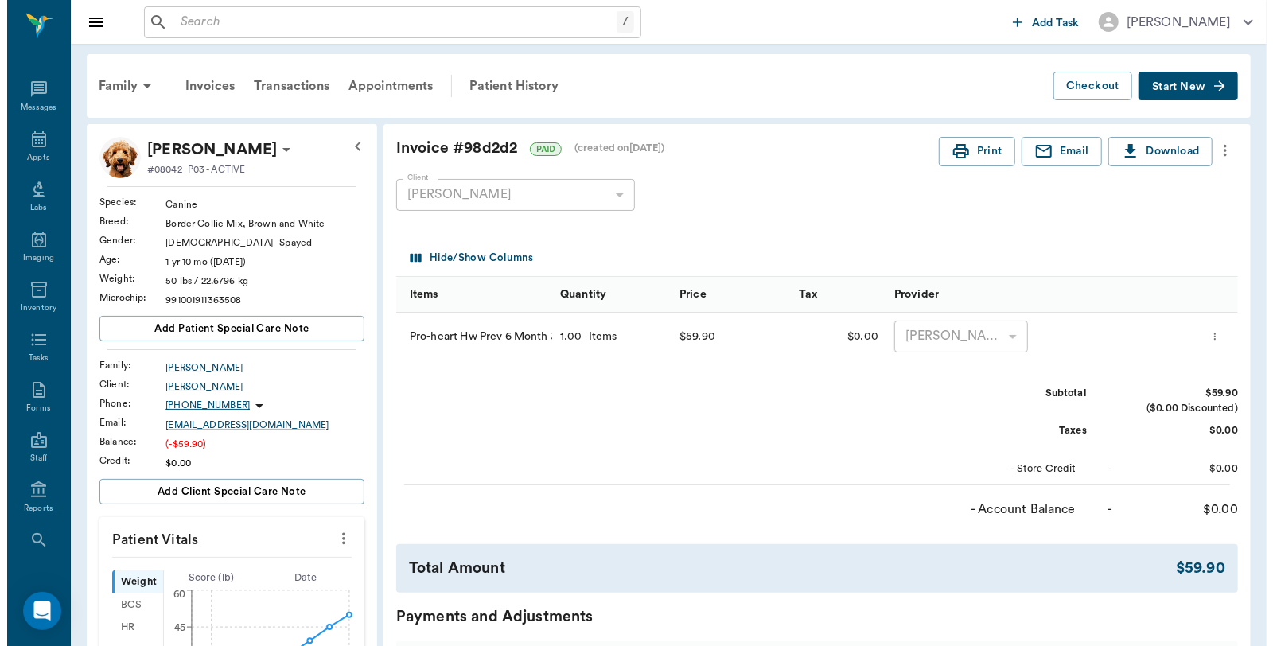
scroll to position [0, 0]
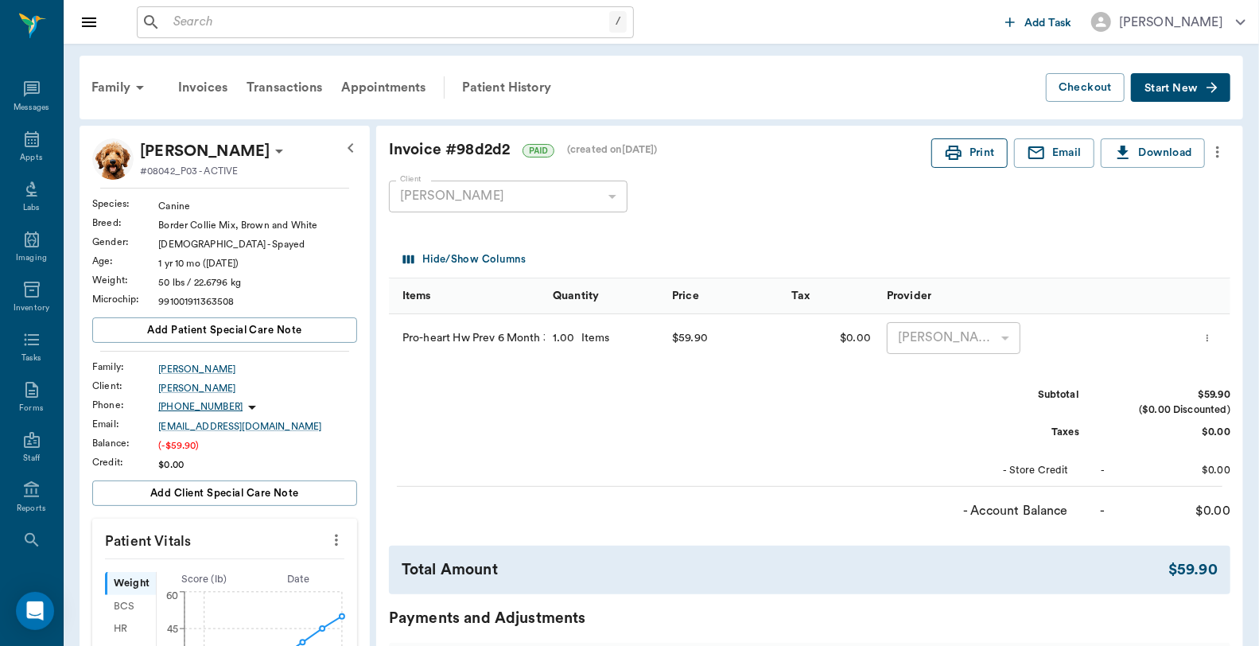
click at [968, 152] on button "Print" at bounding box center [970, 152] width 76 height 29
click at [115, 89] on div "Family" at bounding box center [120, 87] width 77 height 38
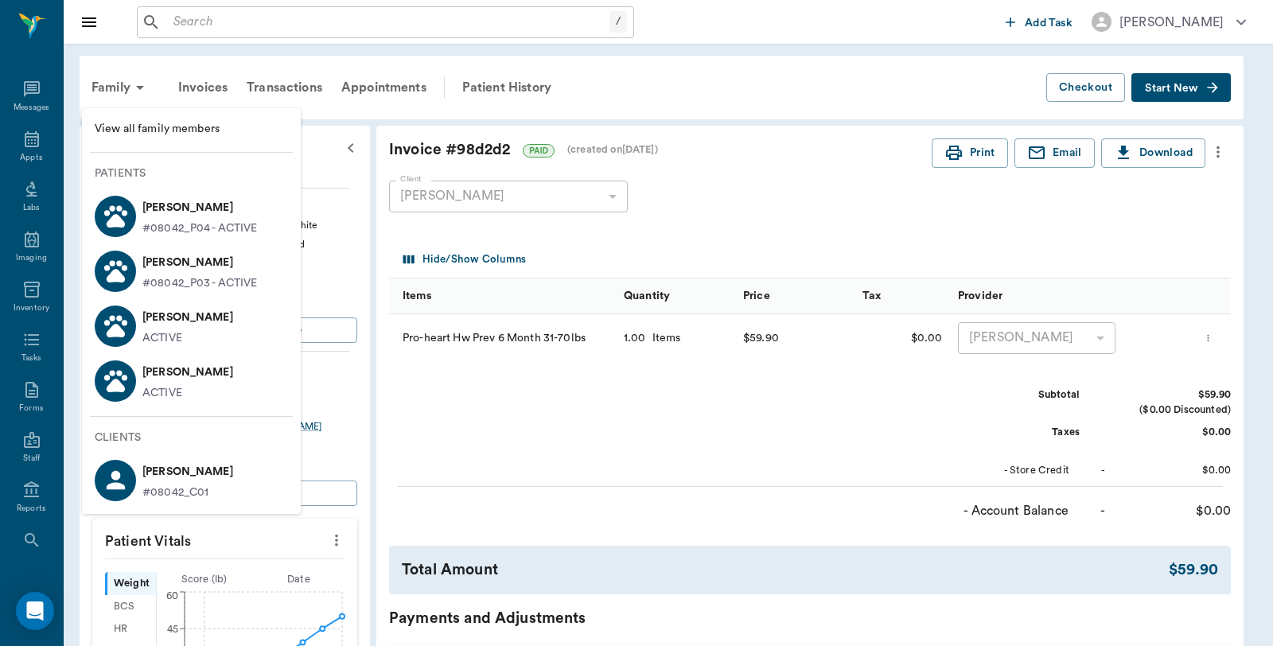
click at [153, 204] on p "Polly Manley" at bounding box center [199, 207] width 115 height 25
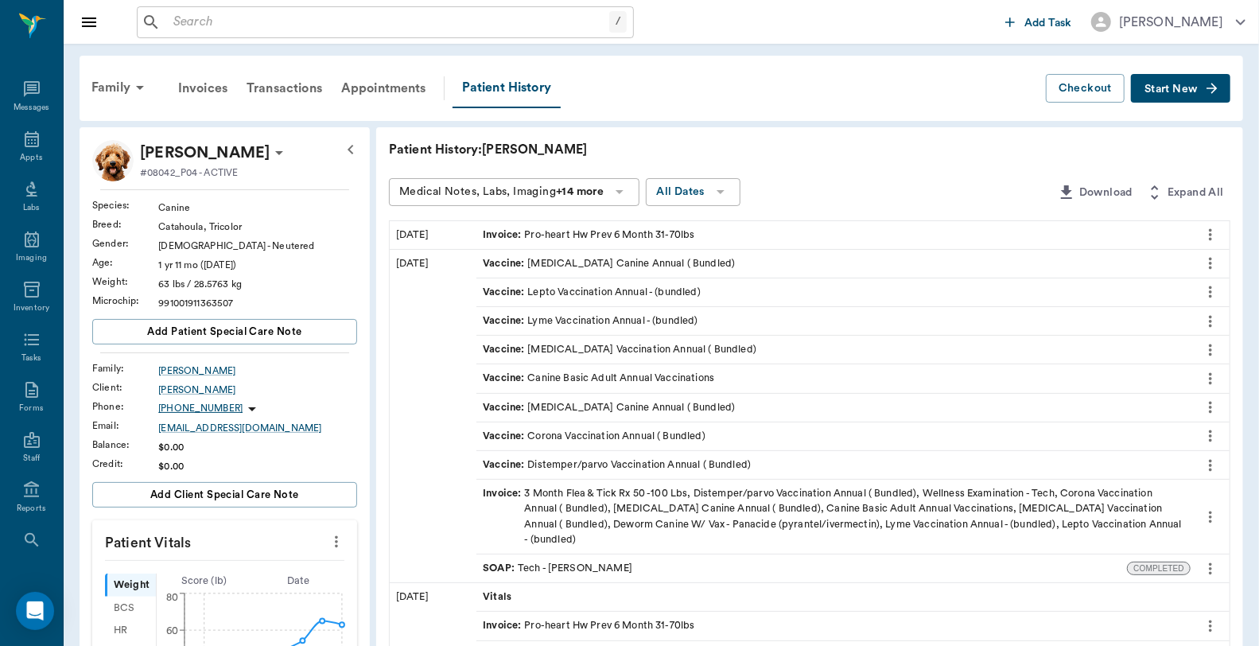
click at [638, 229] on div "Invoice : Pro-heart Hw Prev 6 Month 31-70lbs" at bounding box center [589, 235] width 212 height 15
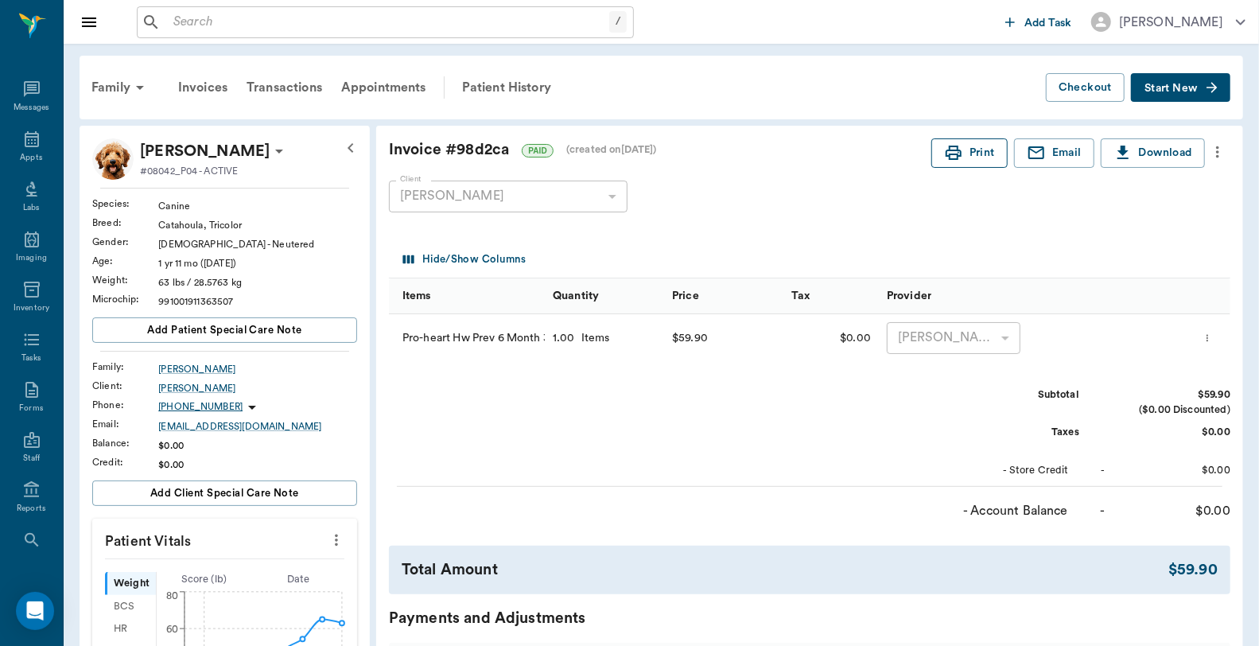
click at [947, 163] on button "Print" at bounding box center [970, 152] width 76 height 29
click at [33, 145] on icon at bounding box center [31, 139] width 19 height 19
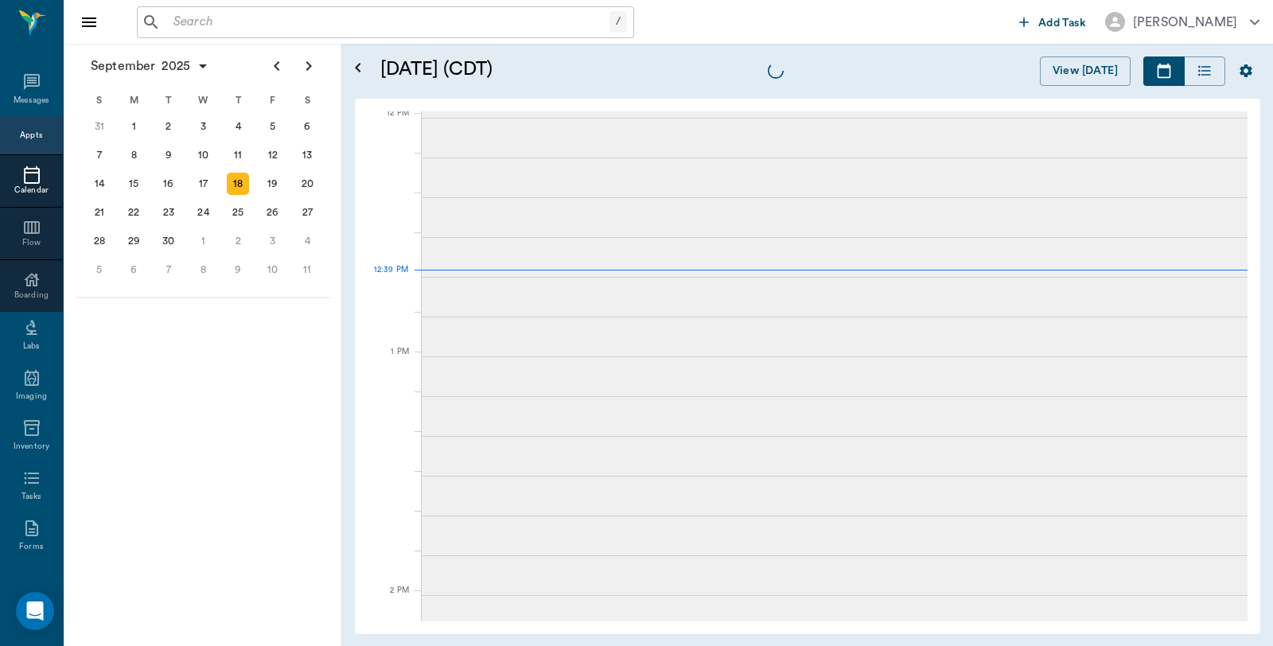
scroll to position [957, 0]
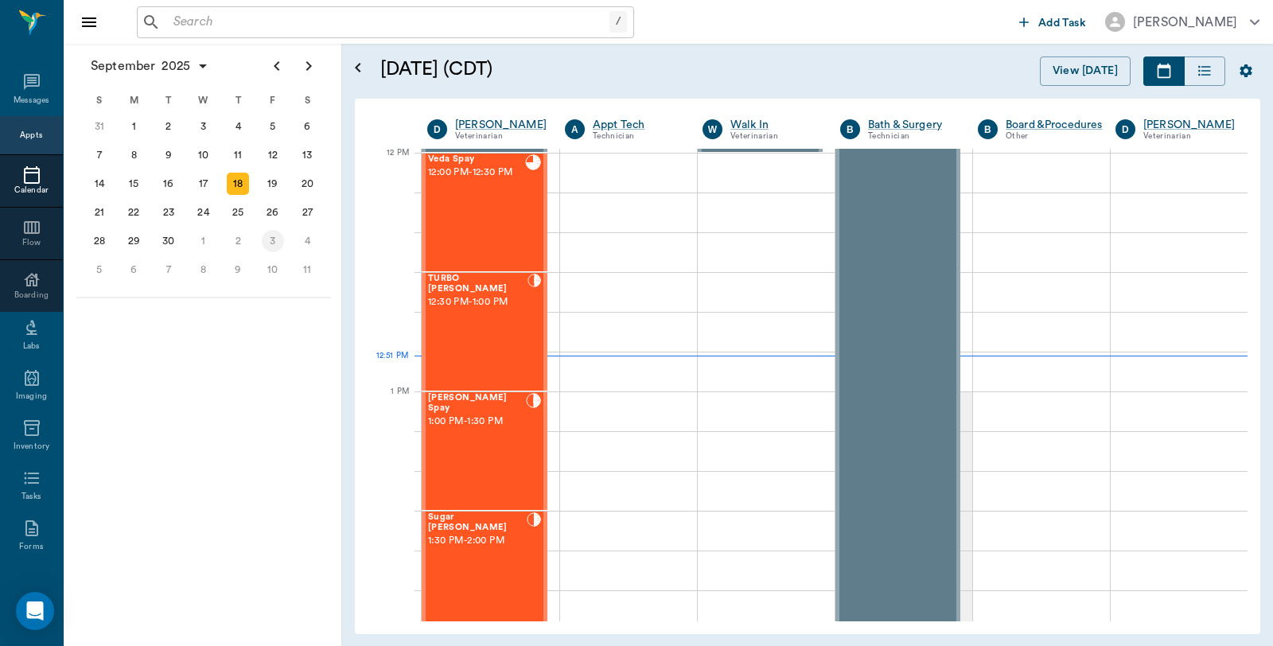
click at [271, 234] on div "3" at bounding box center [273, 241] width 22 height 22
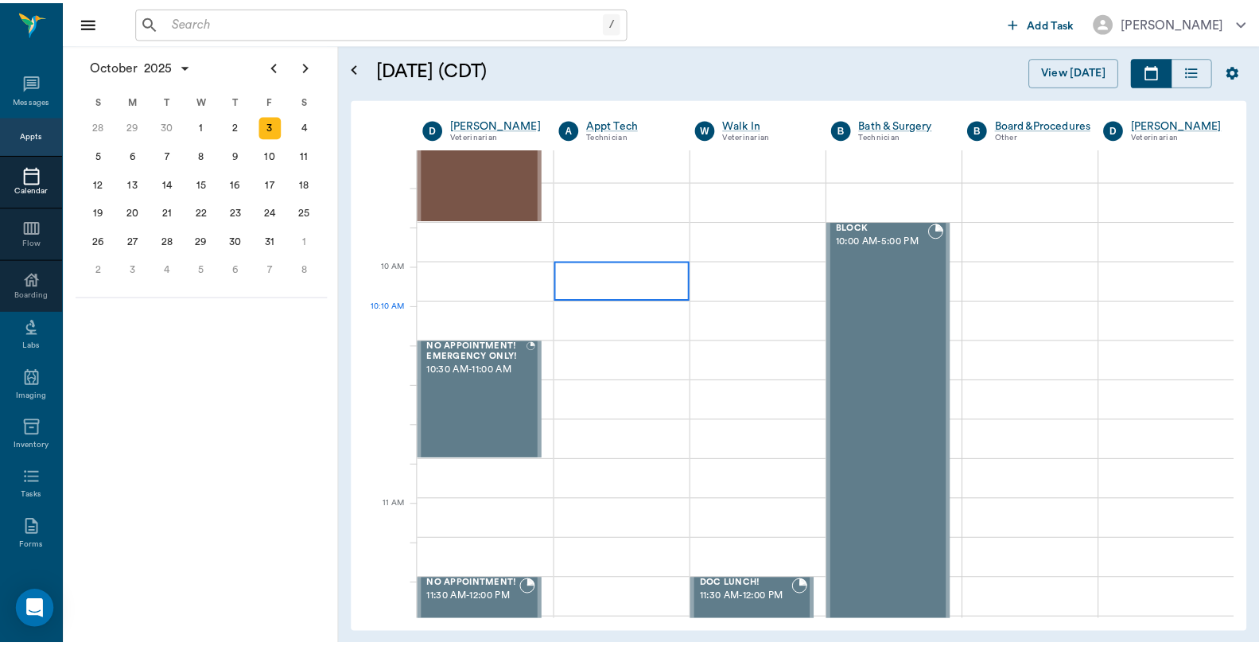
scroll to position [353, 0]
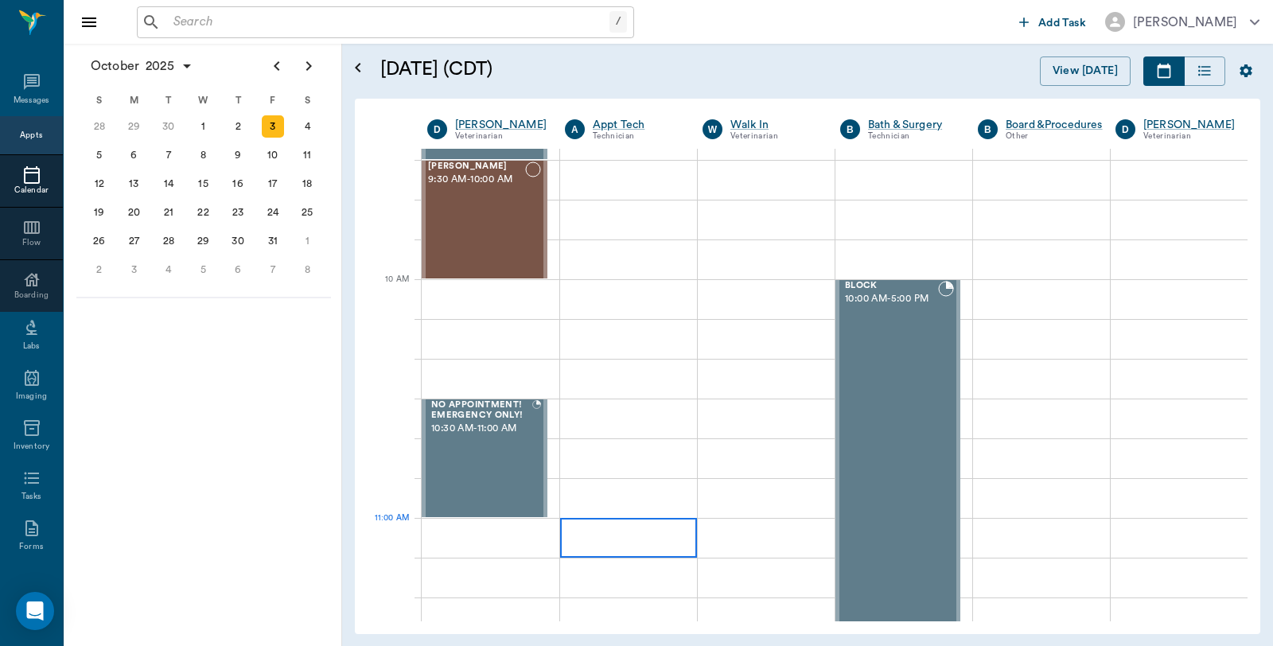
click at [619, 537] on div at bounding box center [628, 538] width 137 height 40
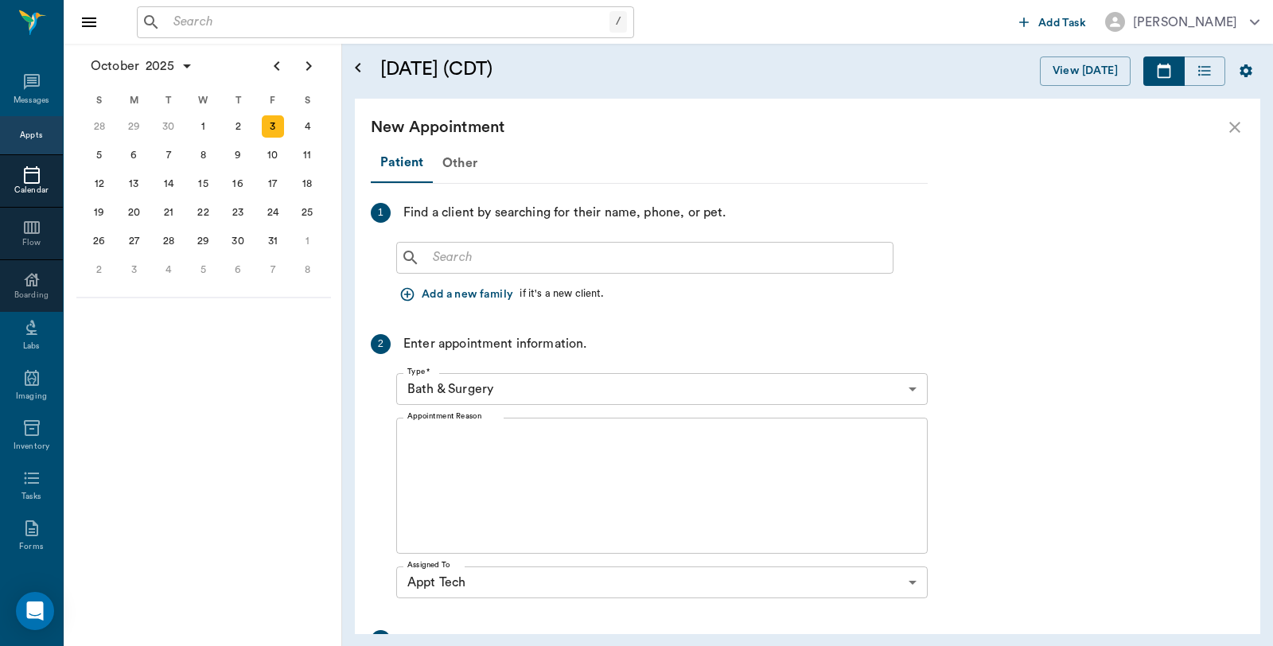
click at [607, 280] on div "Add a new family if it's a new client." at bounding box center [661, 294] width 531 height 29
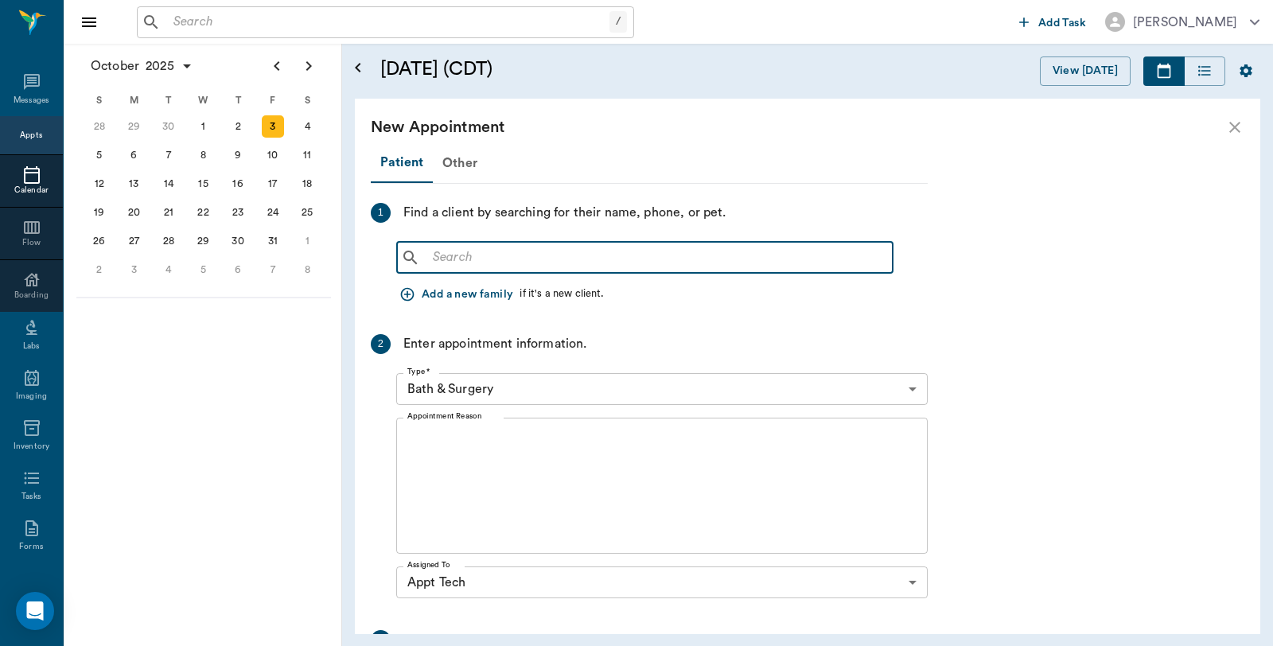
click at [726, 255] on input "text" at bounding box center [656, 258] width 460 height 22
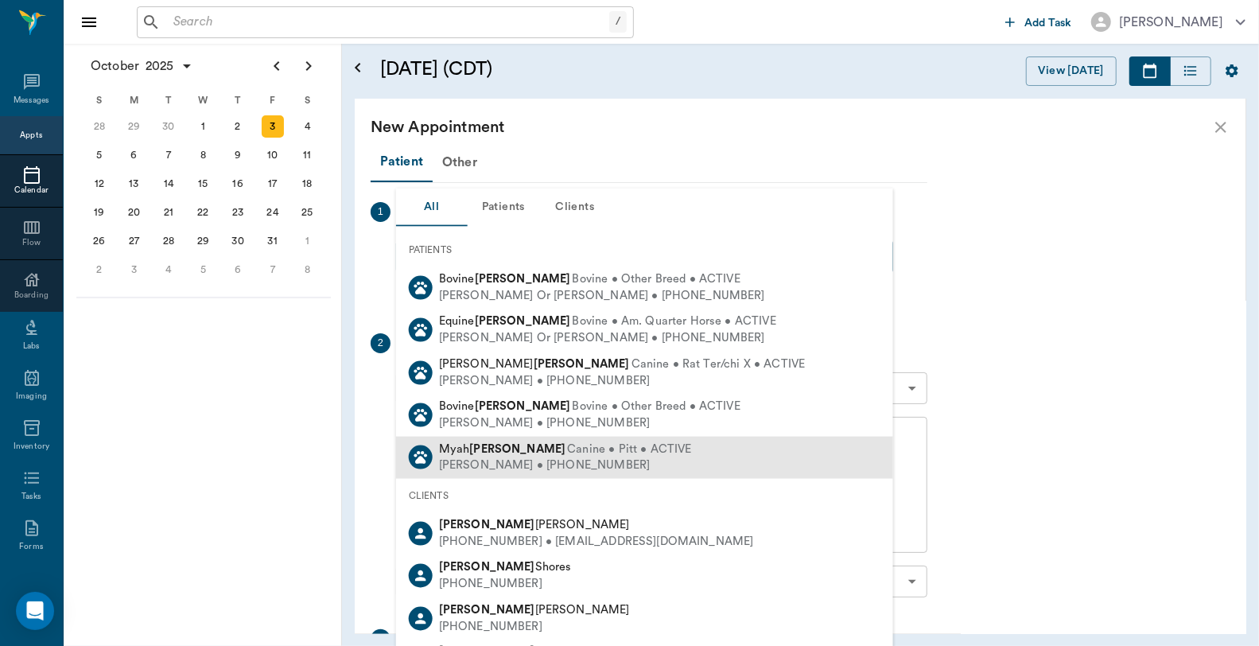
scroll to position [0, 0]
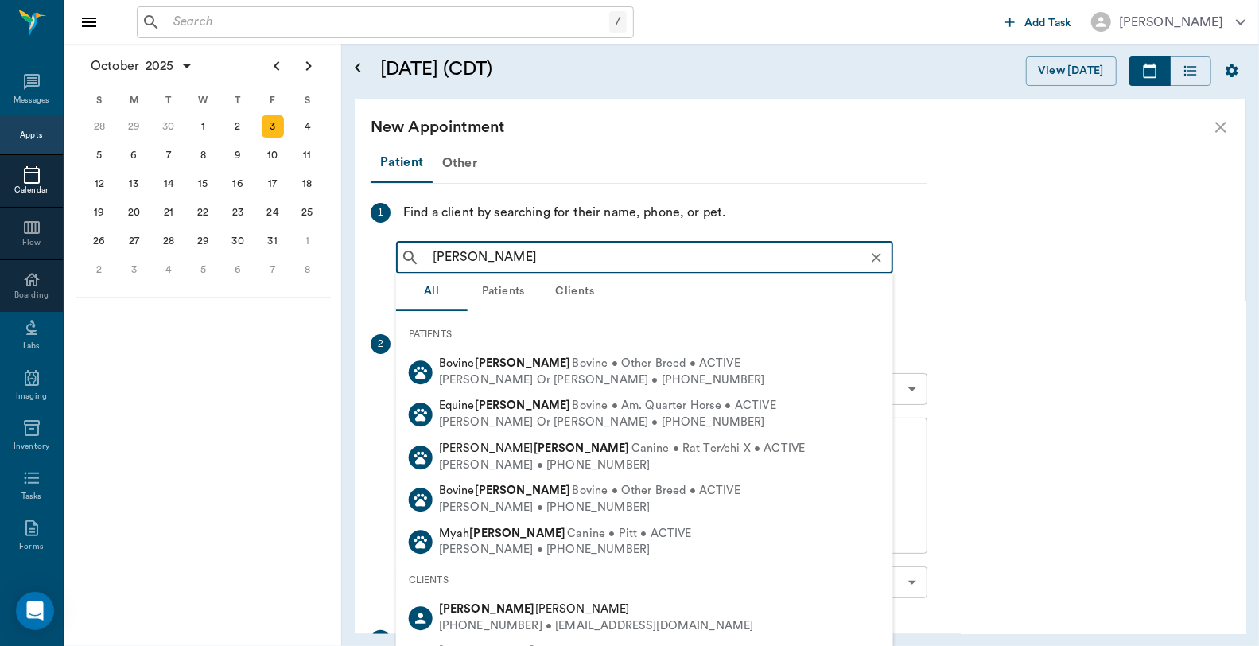
click at [460, 255] on input "Rene McCord" at bounding box center [657, 258] width 462 height 22
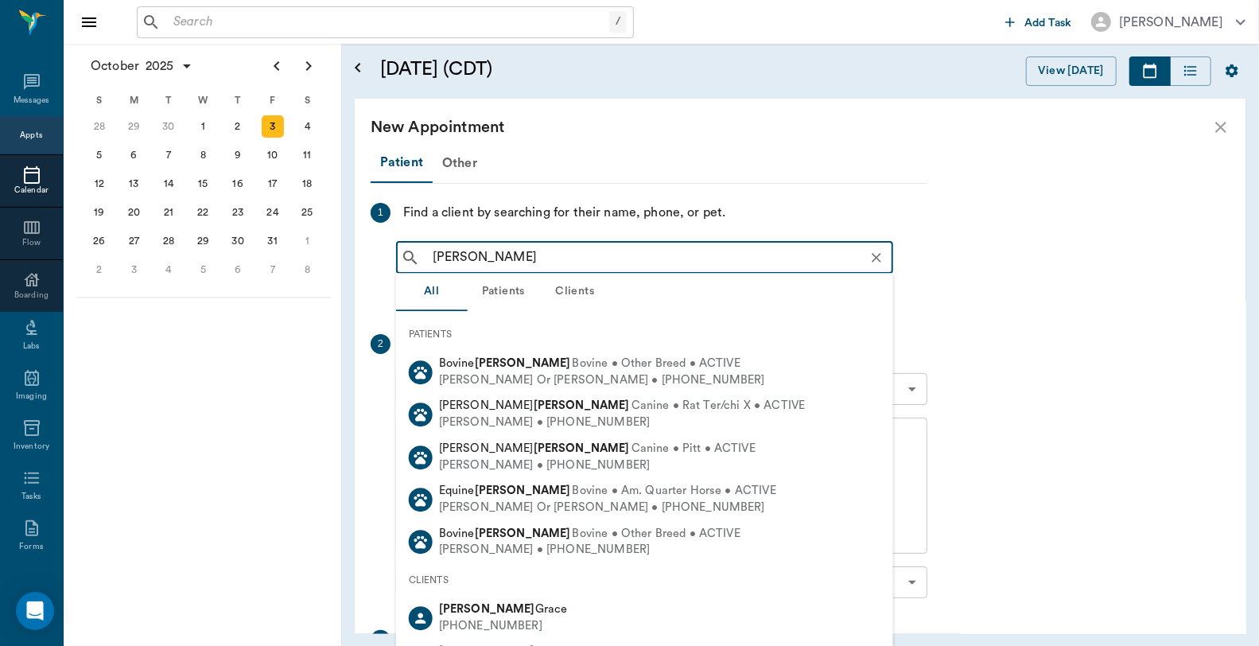
click at [527, 250] on input "Renee McCord" at bounding box center [657, 258] width 462 height 22
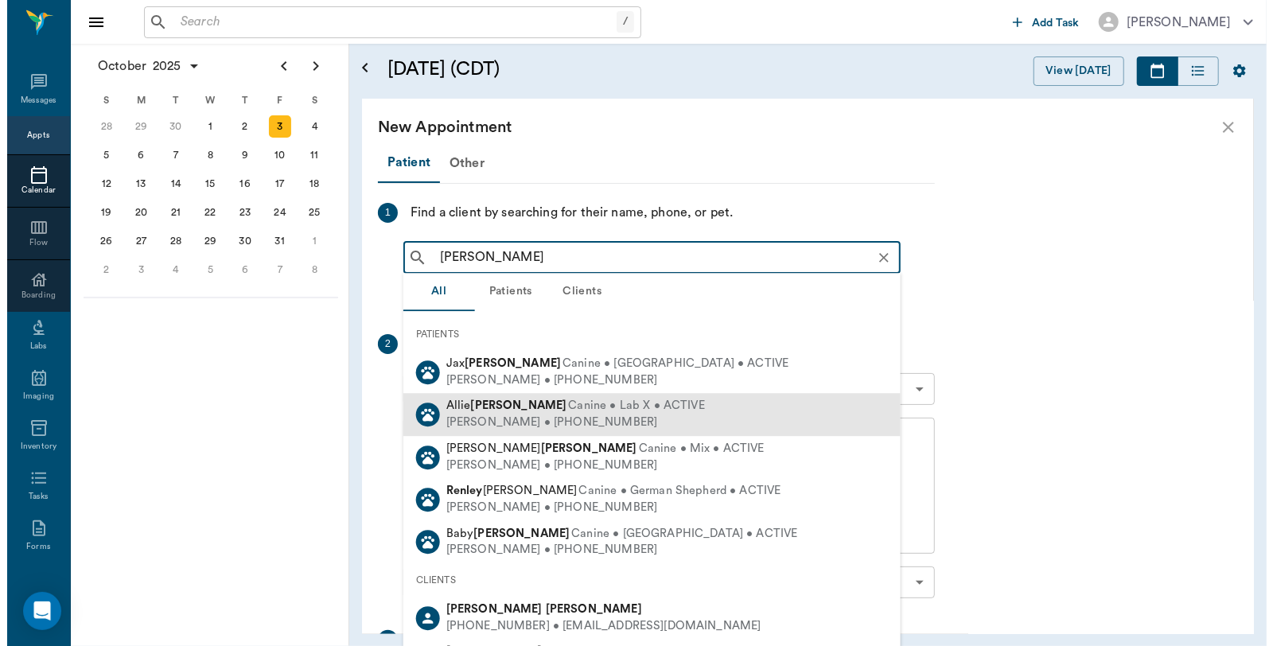
scroll to position [177, 0]
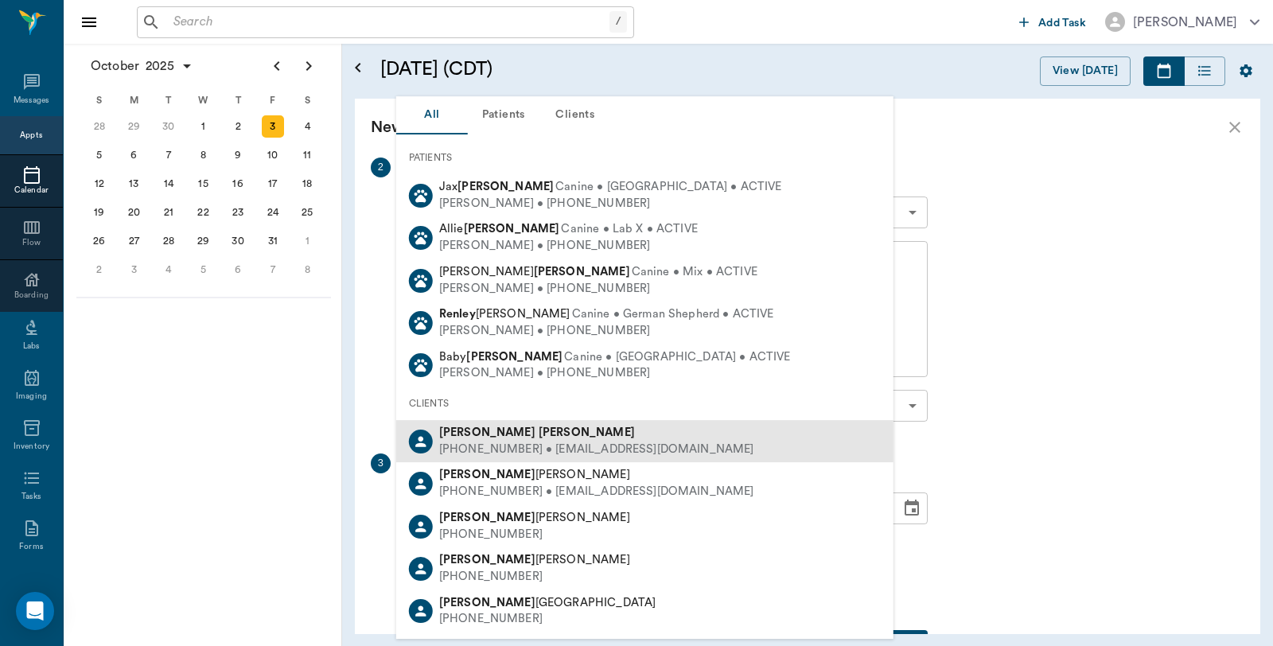
click at [500, 438] on div "Renee McCoart" at bounding box center [596, 433] width 315 height 17
type input "Renee McCoart"
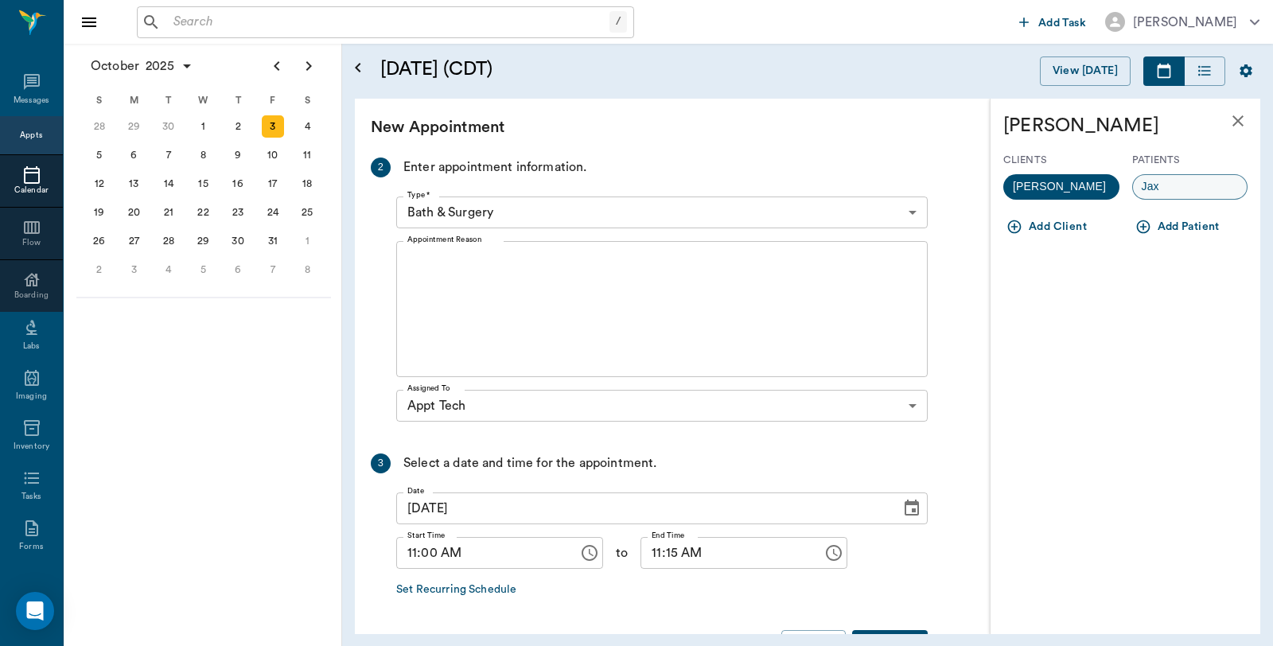
click at [1174, 185] on div "Jax" at bounding box center [1190, 186] width 116 height 25
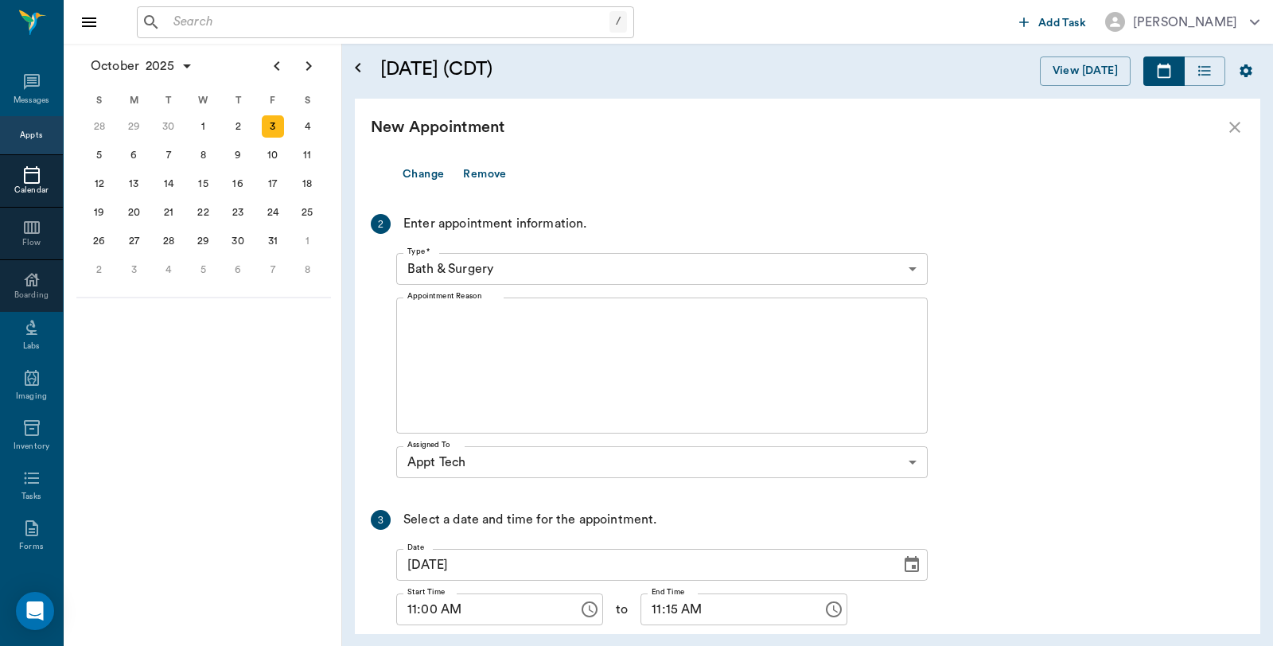
scroll to position [234, 0]
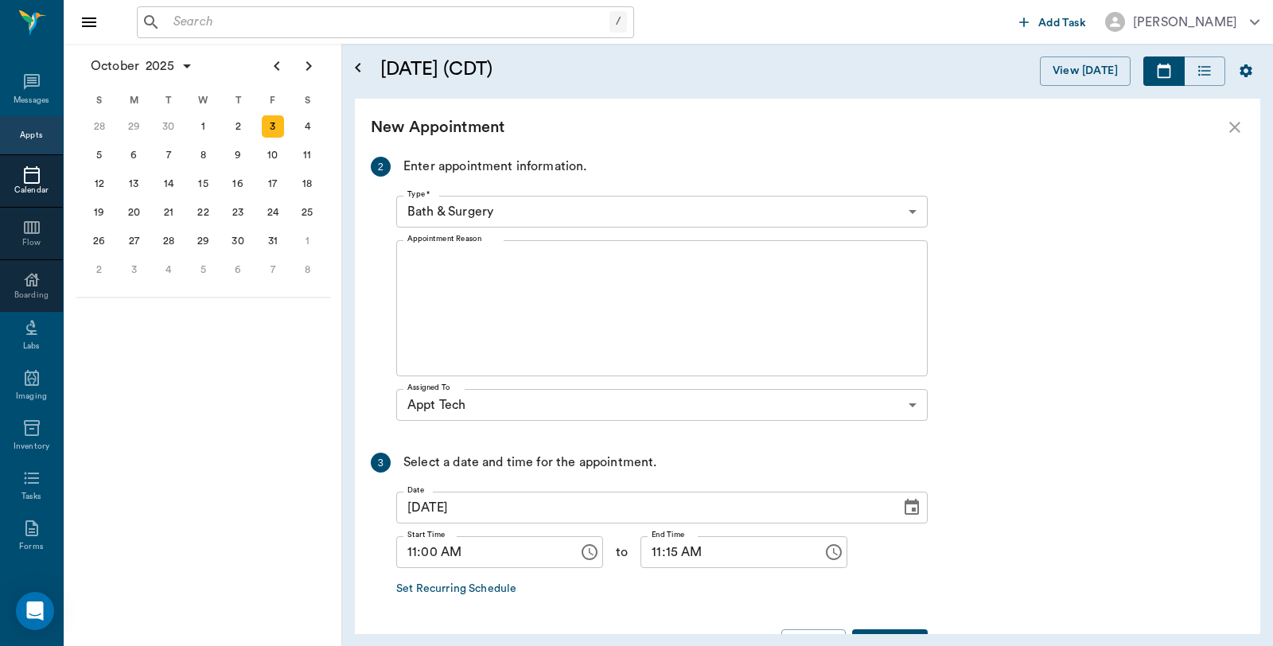
click at [535, 220] on body "/ ​ Add Task Dr. Bert Ellsworth Nectar Messages Appts Calendar Flow Boarding La…" at bounding box center [636, 323] width 1273 height 646
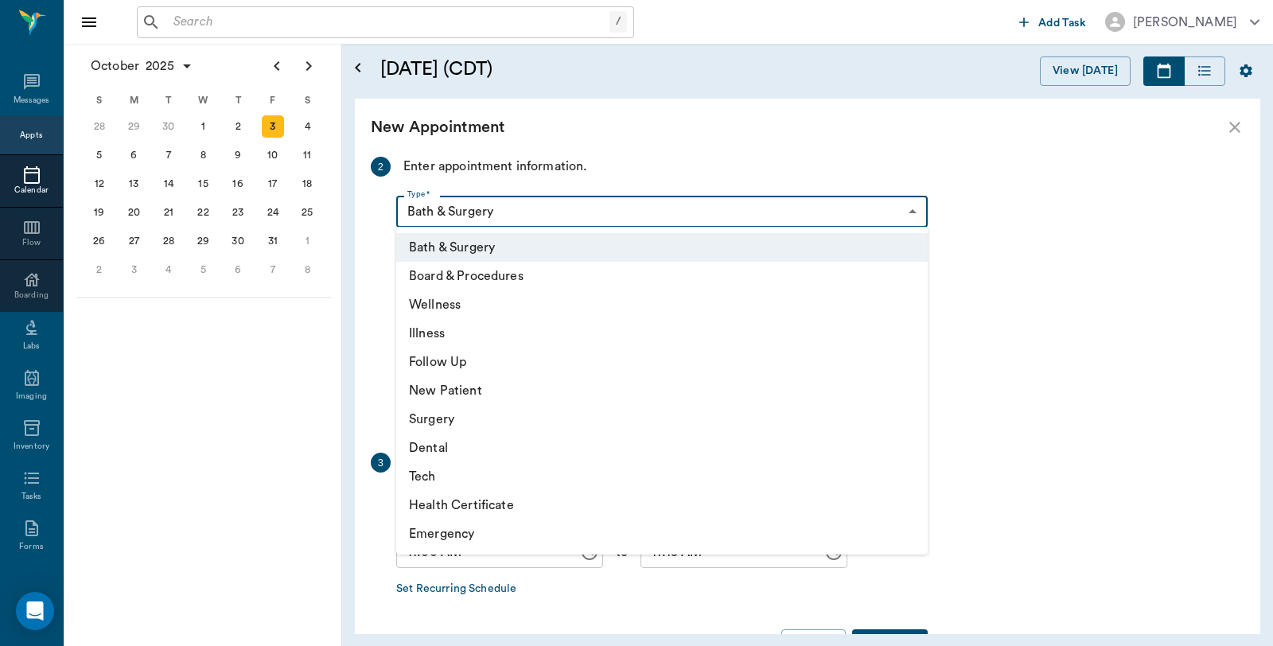
click at [470, 477] on li "Tech" at bounding box center [661, 476] width 531 height 29
type input "65d2be4f46e3a538d89b8c1a"
type input "11:30 AM"
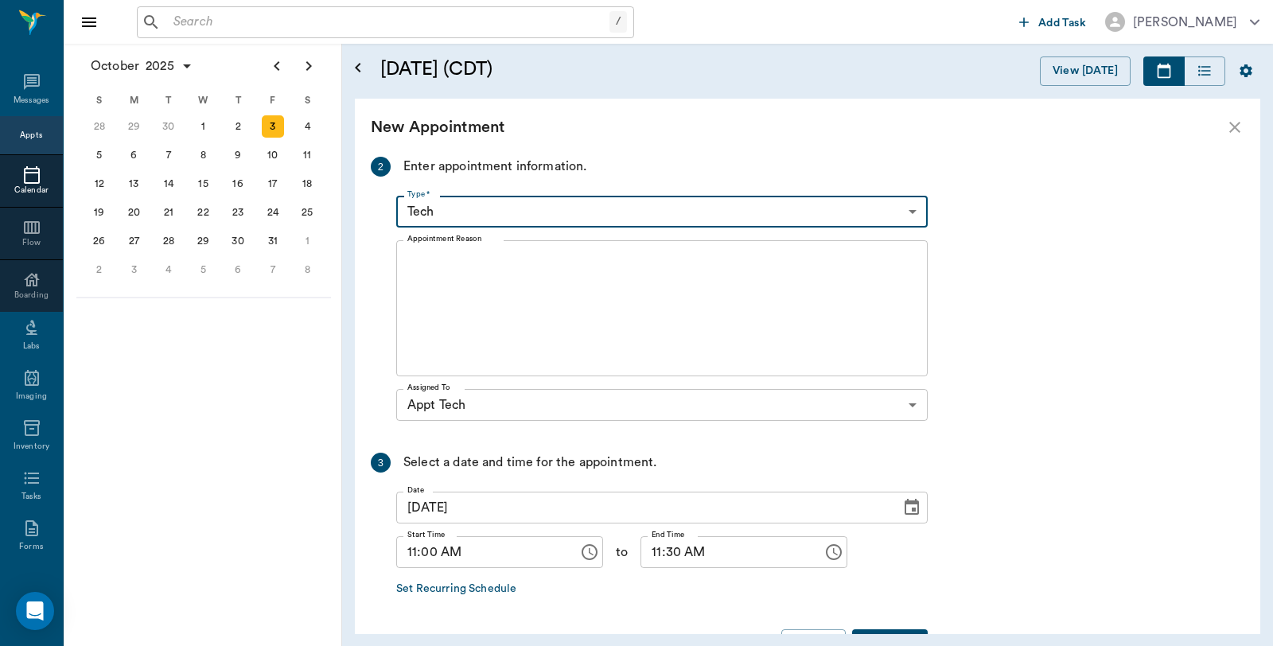
click at [563, 284] on textarea "Appointment Reason" at bounding box center [661, 309] width 509 height 110
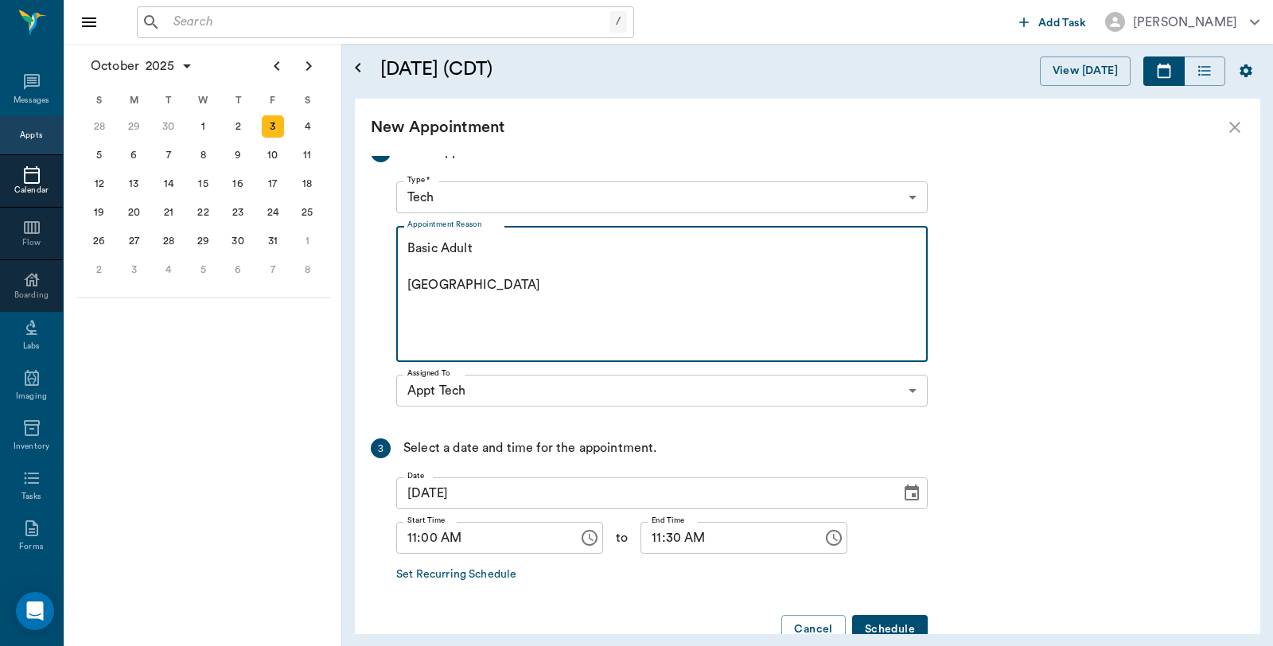
scroll to position [286, 0]
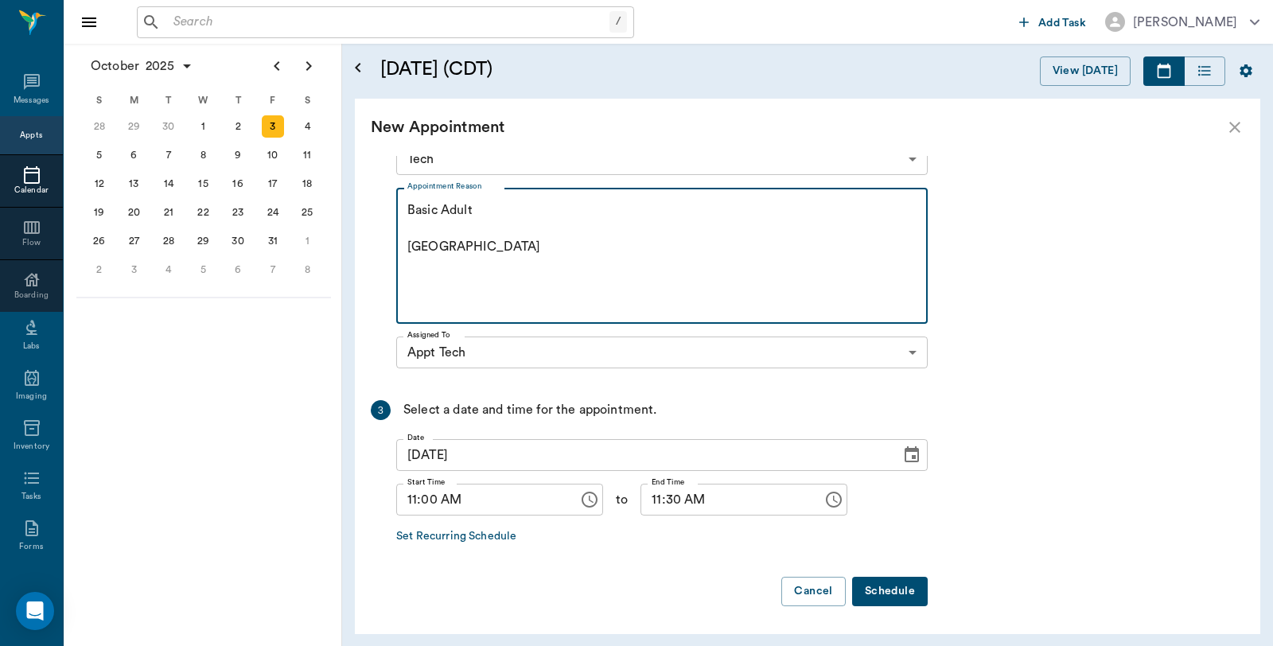
type textarea "Basic Adult [GEOGRAPHIC_DATA]"
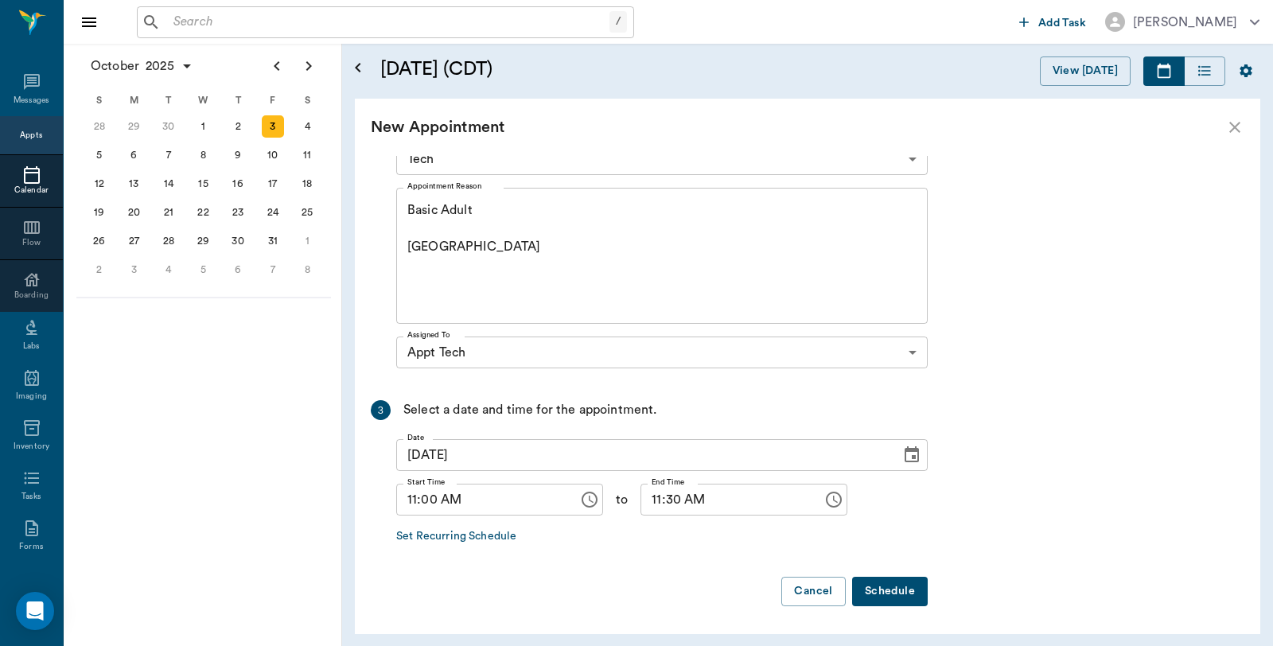
click at [908, 590] on button "Schedule" at bounding box center [890, 591] width 76 height 29
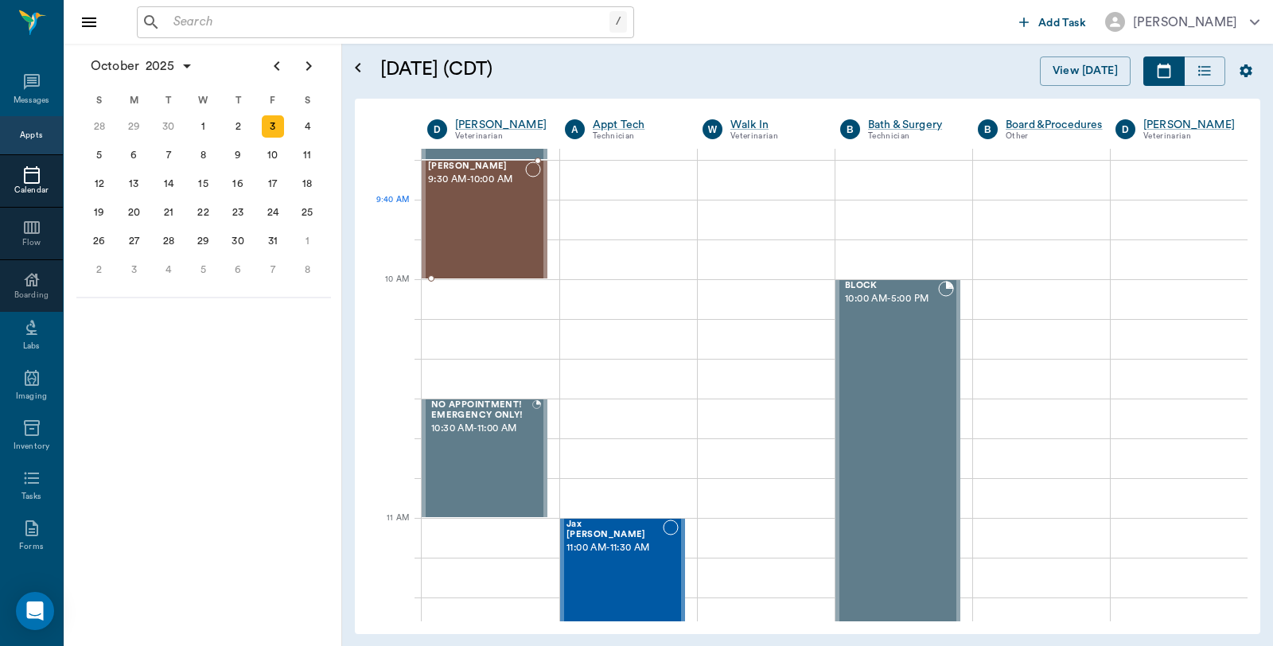
click at [449, 216] on div "Chevy Sultz 9:30 AM - 10:00 AM" at bounding box center [476, 219] width 97 height 116
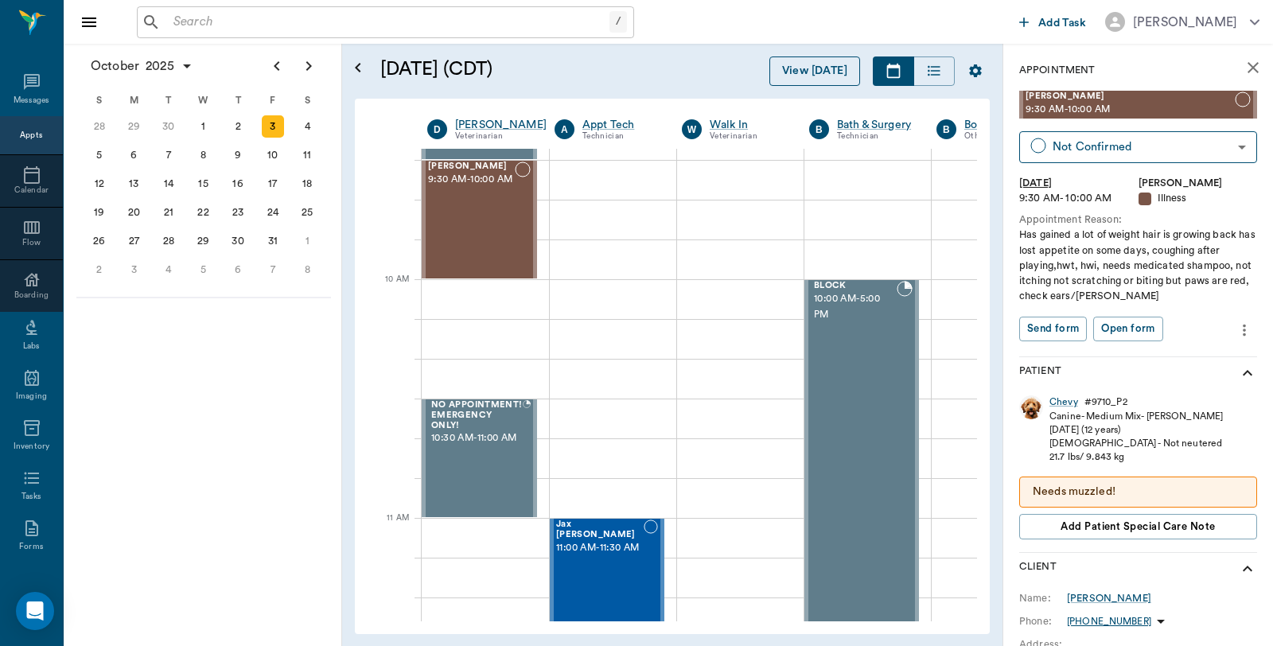
click at [834, 72] on button "View [DATE]" at bounding box center [814, 70] width 91 height 29
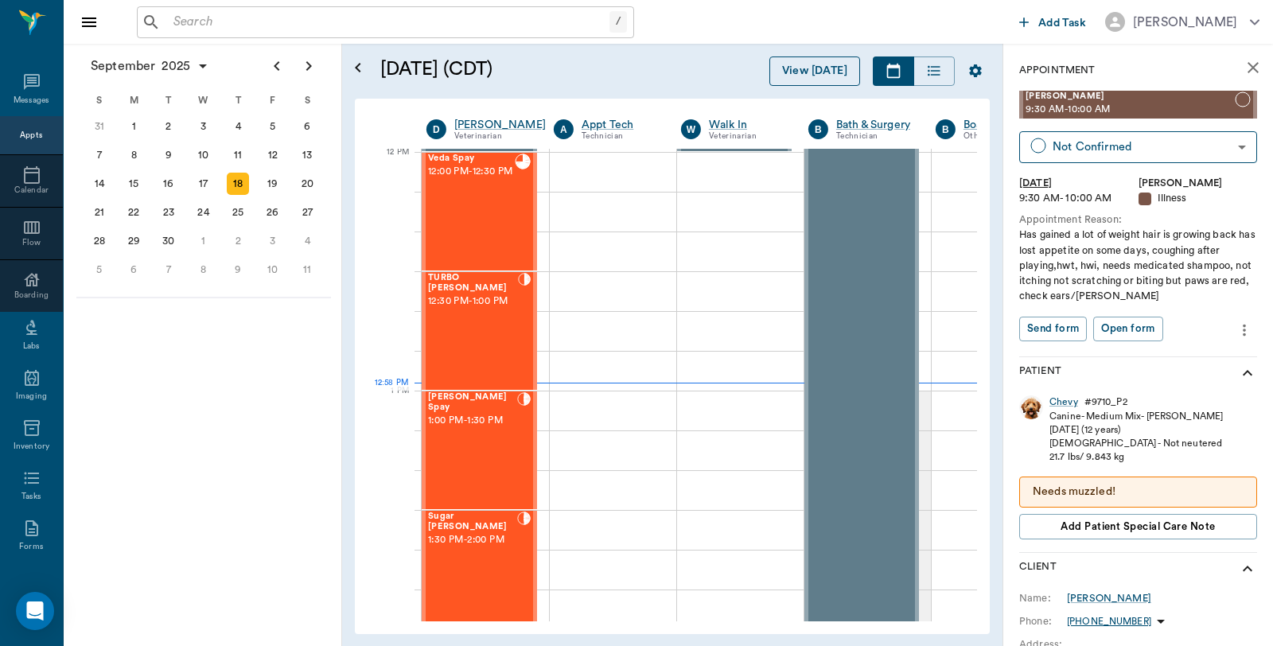
scroll to position [958, 1]
click at [455, 179] on span "12:00 PM - 12:30 PM" at bounding box center [470, 172] width 87 height 16
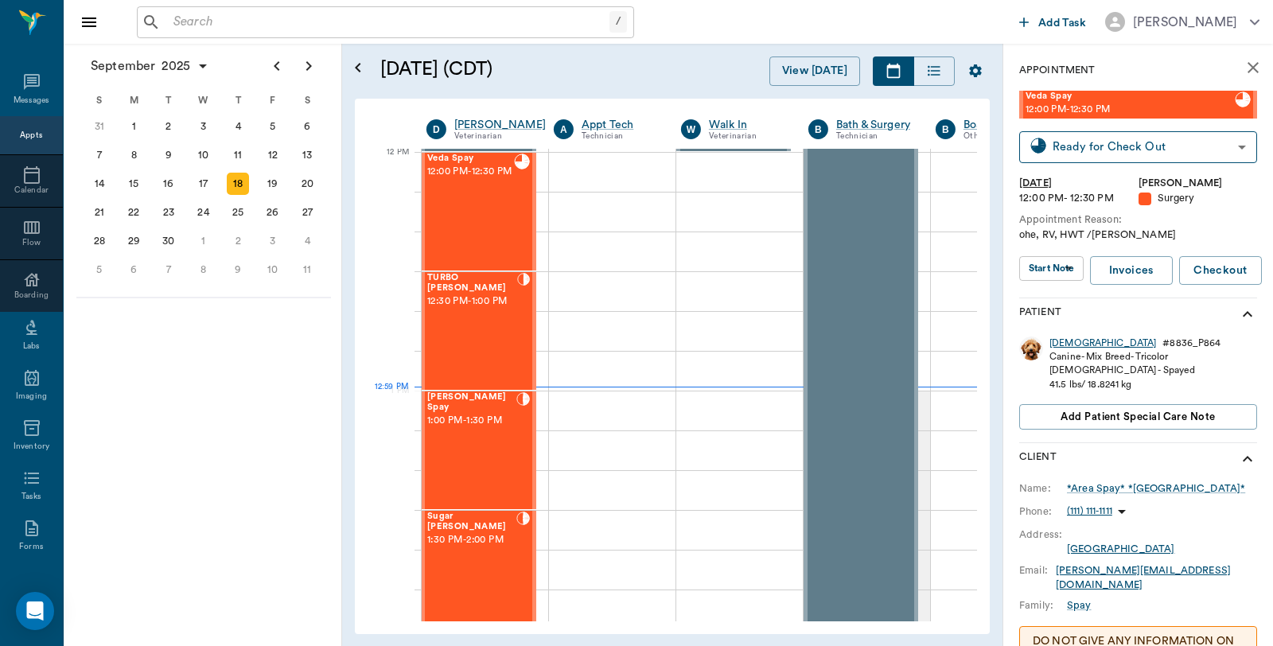
click at [1059, 344] on div "Veda" at bounding box center [1102, 344] width 107 height 14
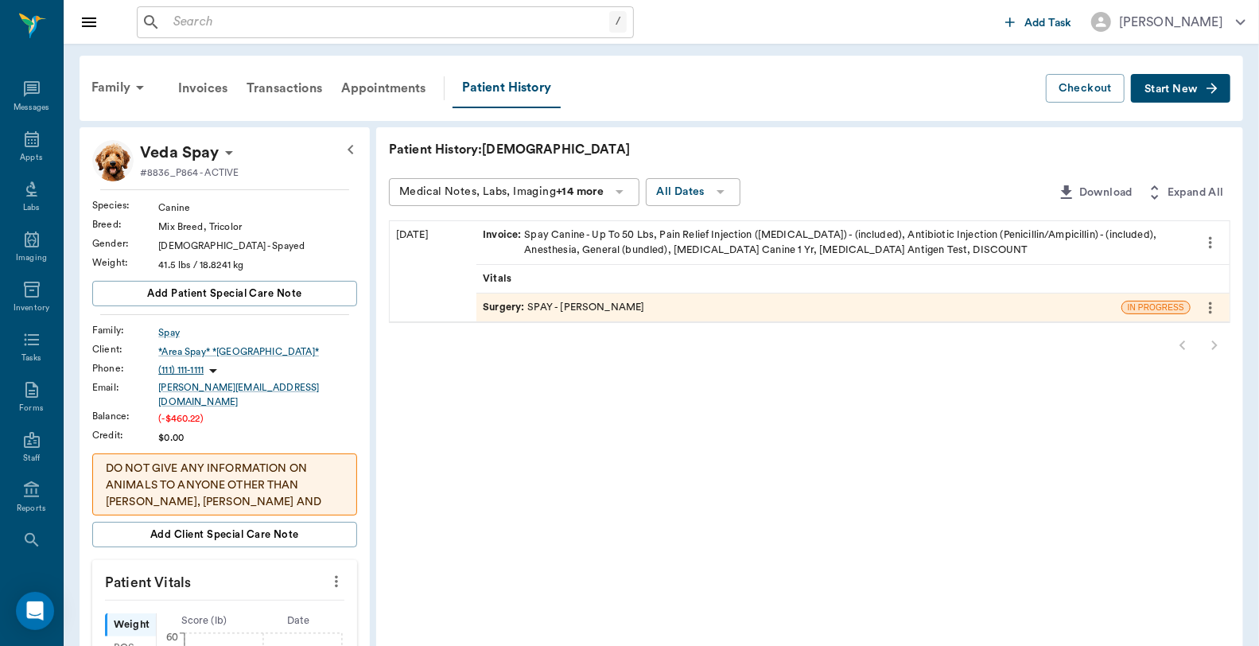
click at [649, 307] on div "Surgery : SPAY - Dr. Bert Ellsworth" at bounding box center [799, 308] width 645 height 28
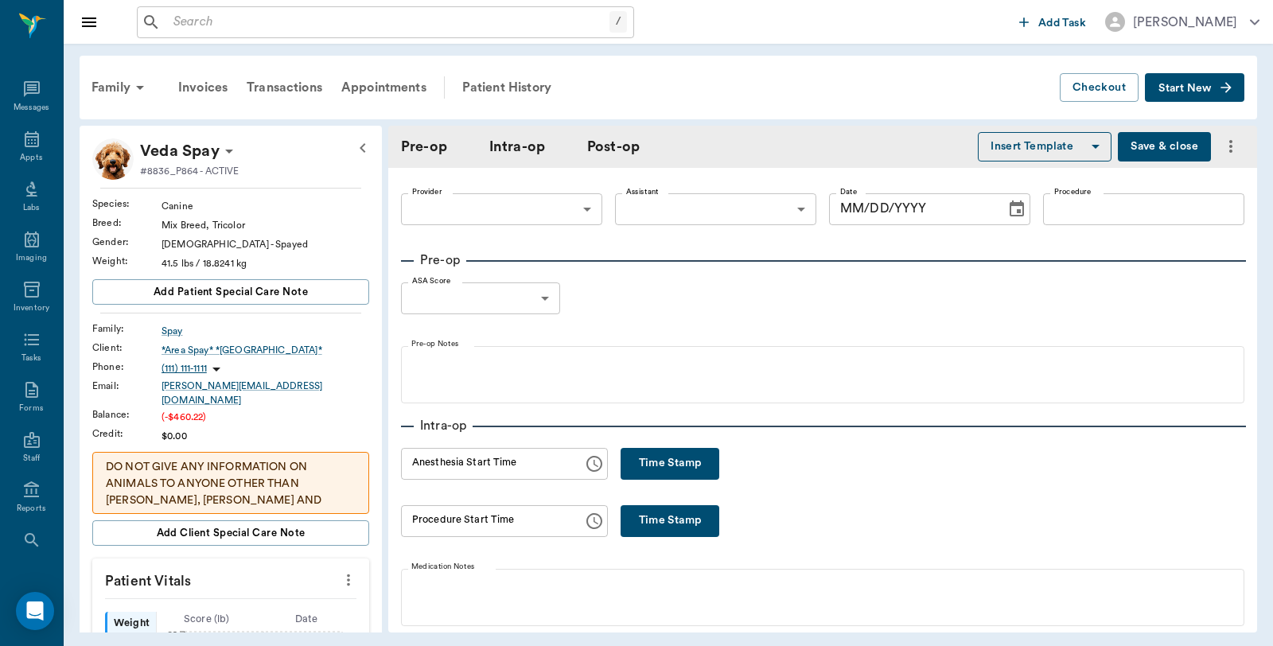
type input "63ec2f075fda476ae8351a4d"
type input "63ec2e7e52e12b0ba117b124"
type input "SPAY"
type input "1"
radio input "true"
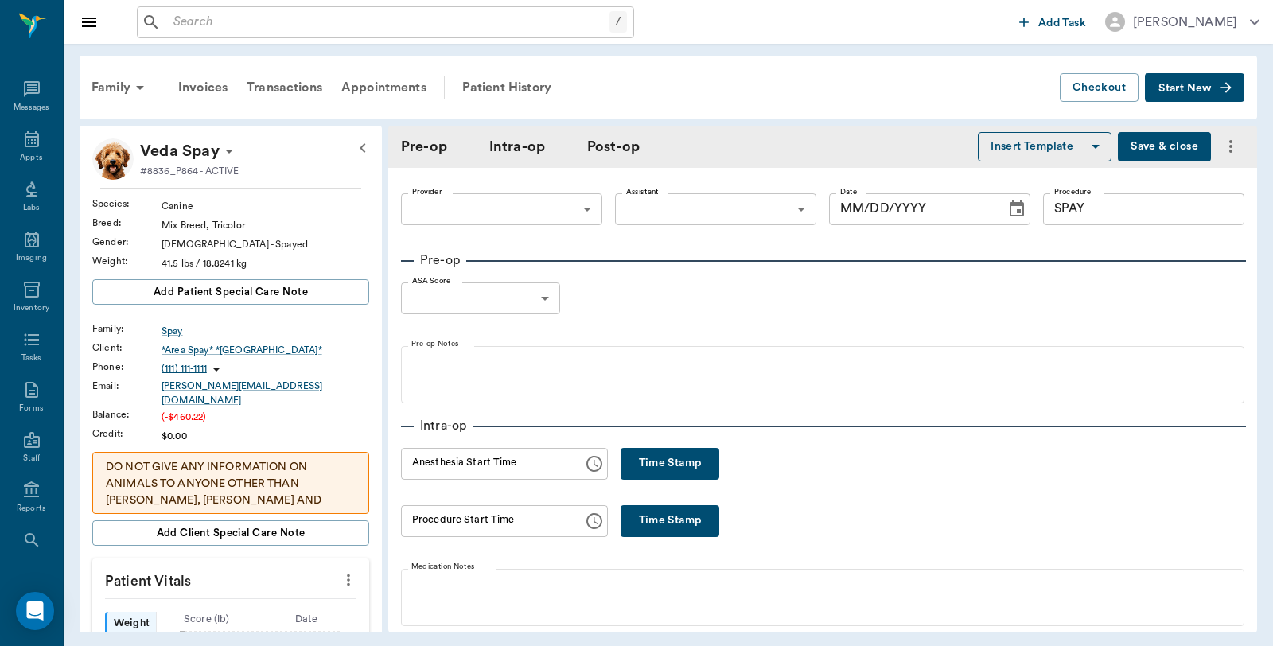
type input "09/18/2025"
type input "12:00 PM"
type input "12:12 PM"
type input "12:39 PM"
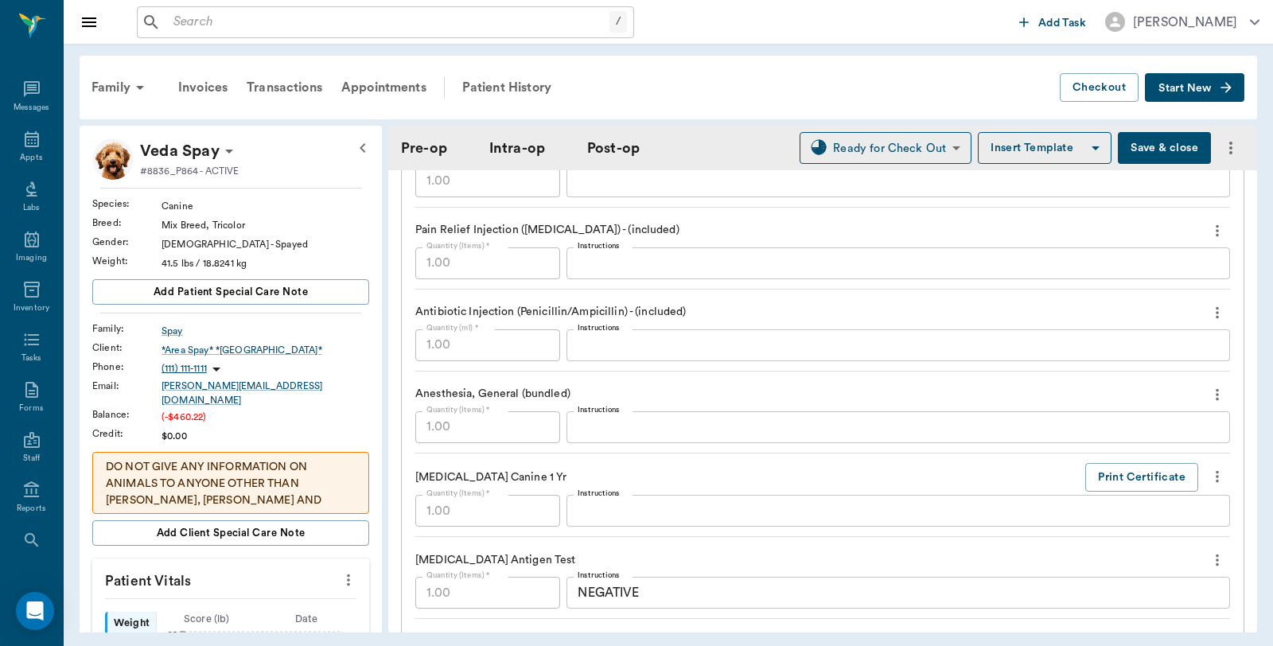
scroll to position [1591, 0]
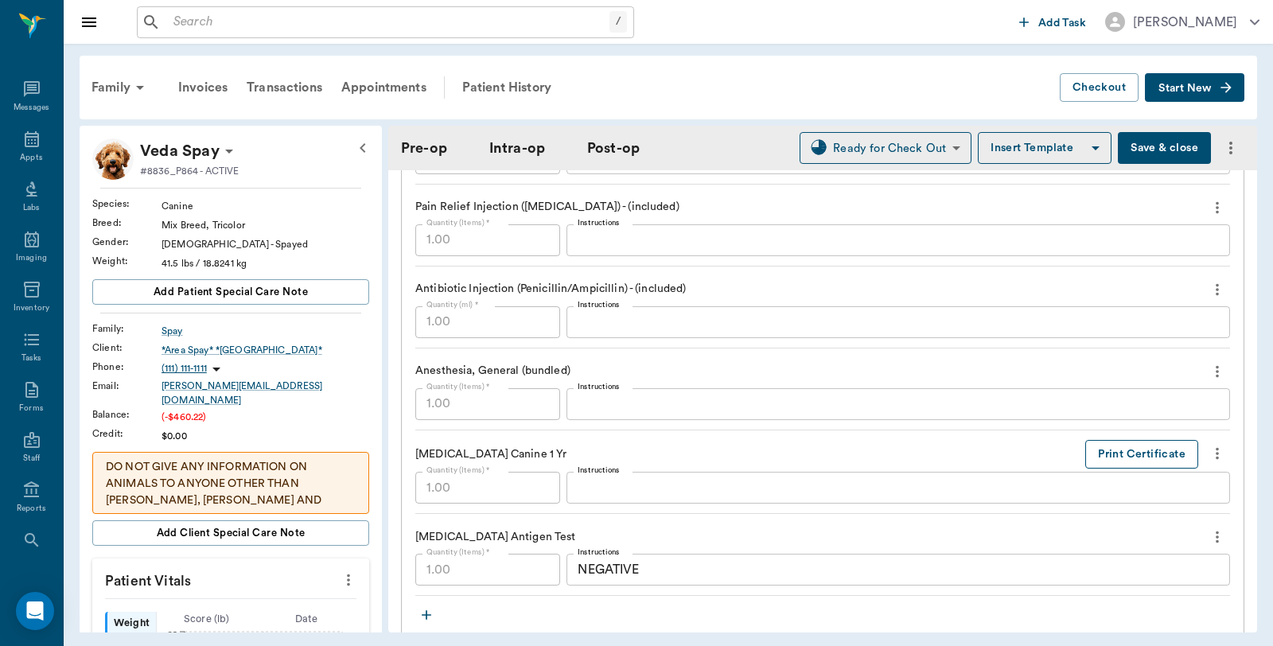
click at [1099, 454] on button "Print Certificate" at bounding box center [1141, 454] width 113 height 29
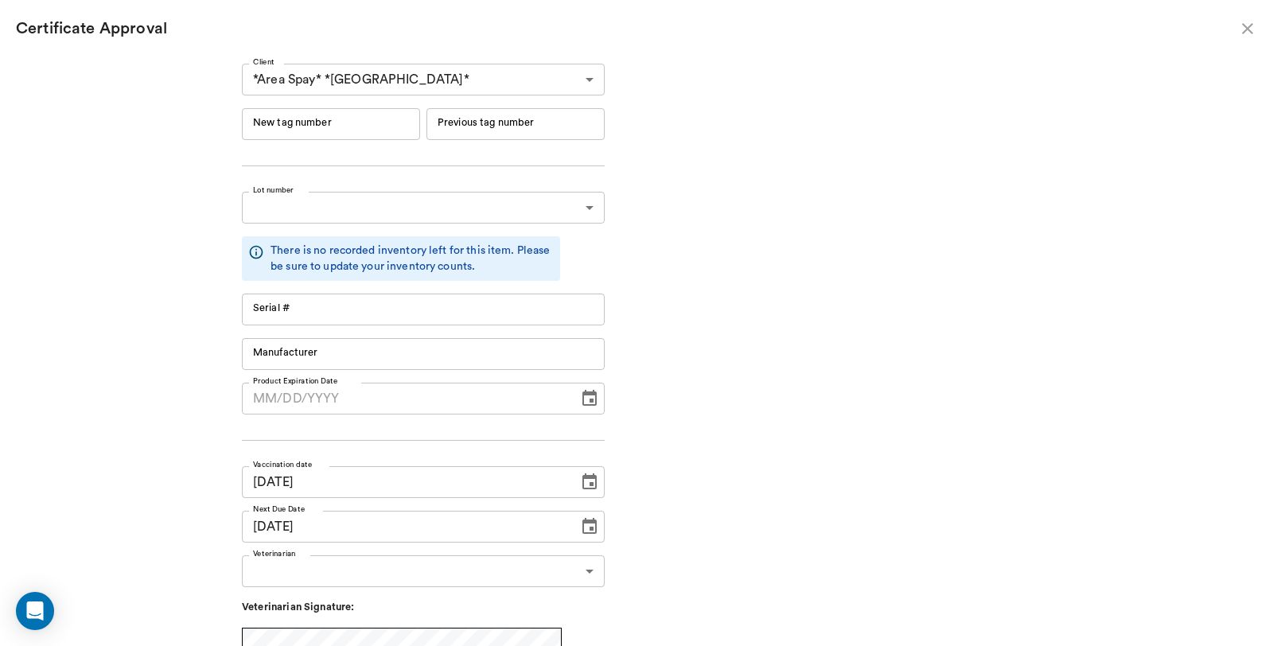
type input "09/17/2026"
type input "RM384R9"
type input "11148"
type input "Boehringer Ingelheim"
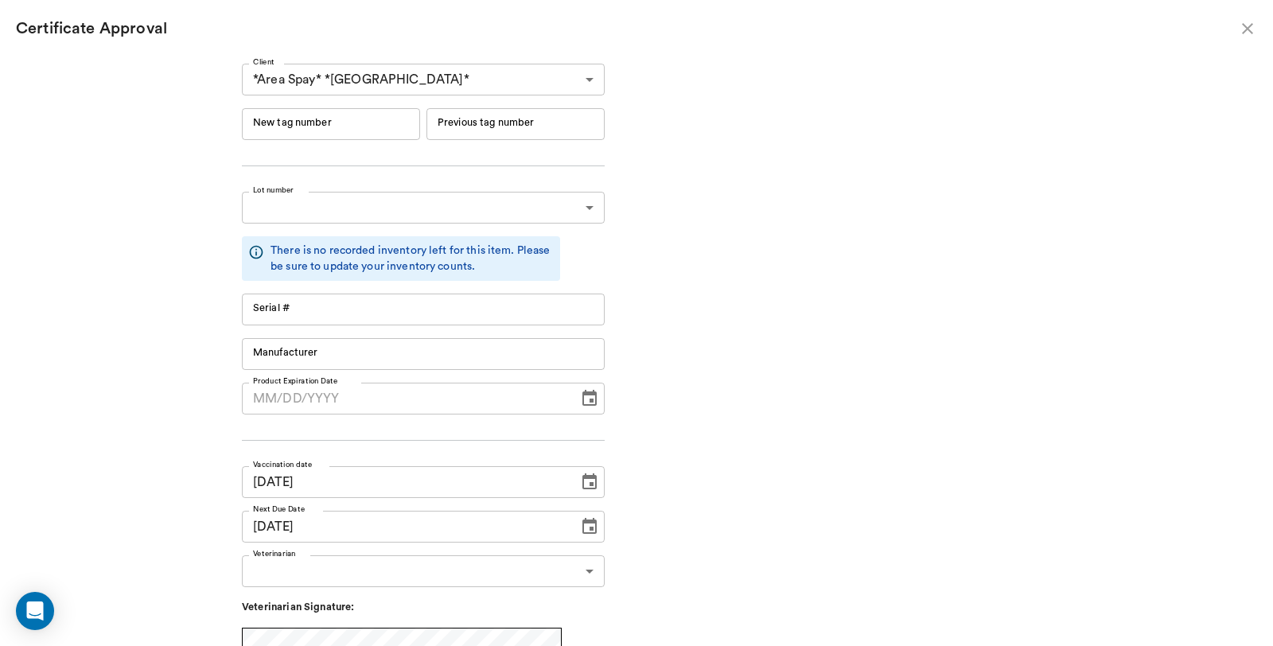
type input "RM384R9"
type input "11148"
type input "Boehringer Ingelheim"
type input "06/19/2026"
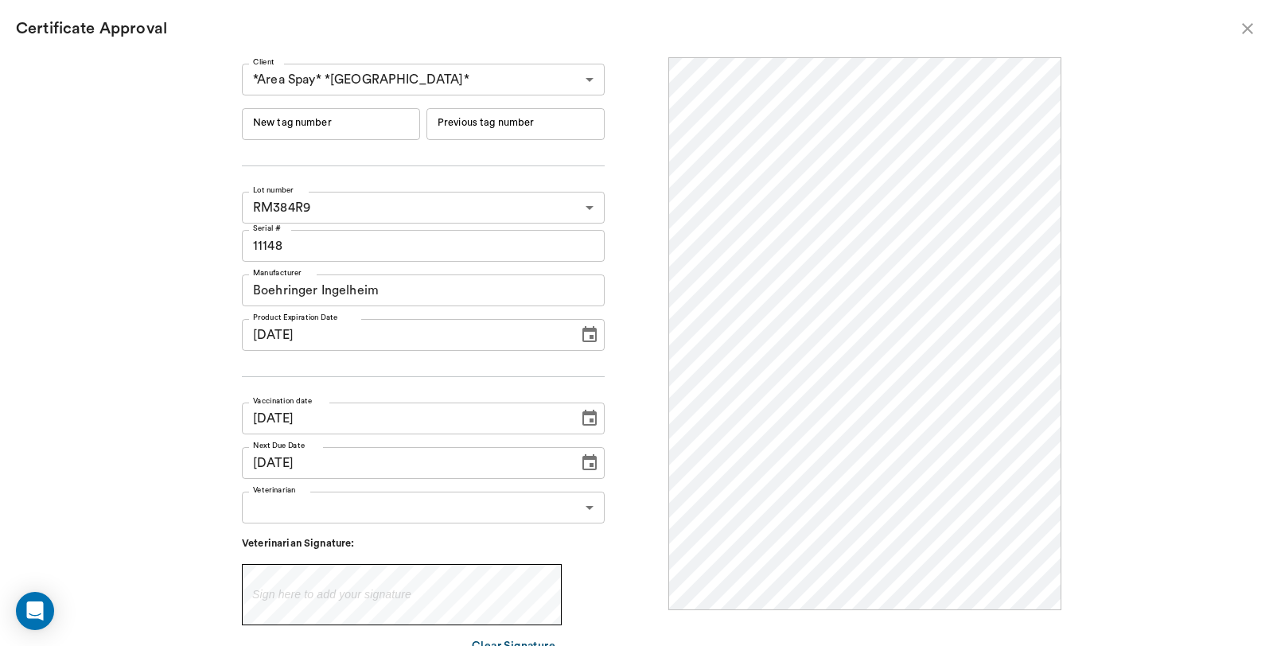
scroll to position [0, 0]
click at [310, 115] on div "New tag number New tag number" at bounding box center [331, 124] width 178 height 32
type input "254507"
click at [336, 503] on body "/ ​ Add Task Dr. Bert Ellsworth Nectar Messages Appts Labs Imaging Inventory Ta…" at bounding box center [636, 323] width 1273 height 646
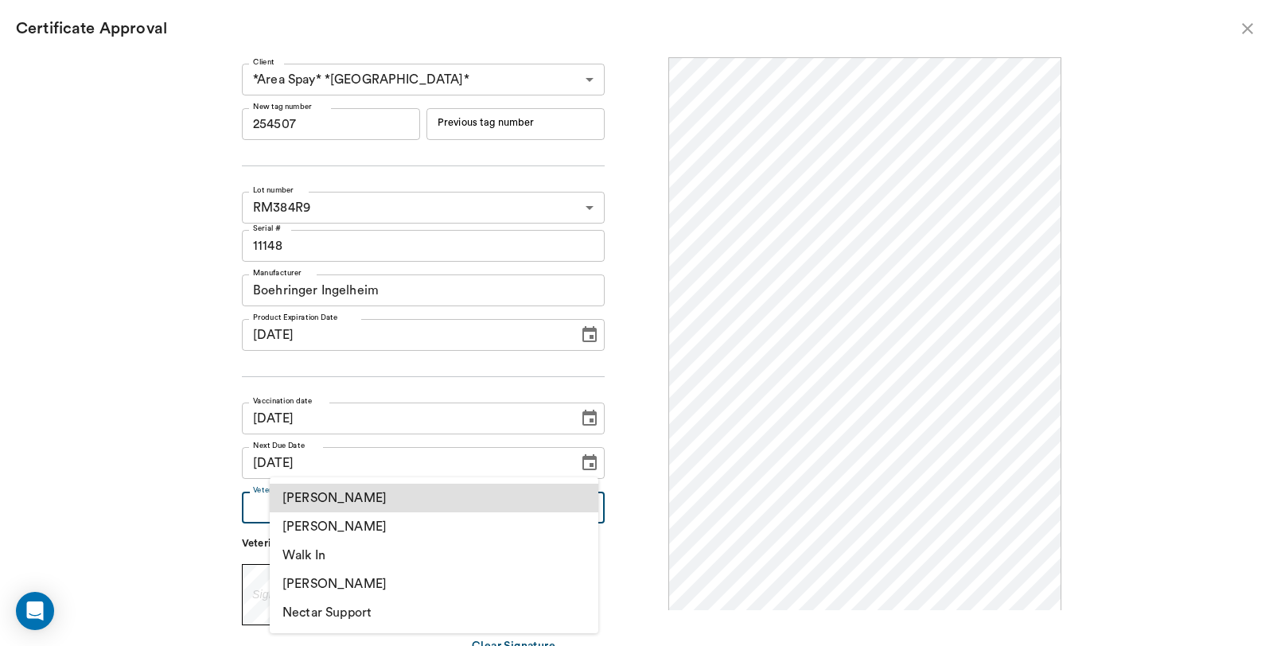
click at [307, 527] on li "[PERSON_NAME]" at bounding box center [434, 526] width 329 height 29
type input "63ec2f075fda476ae8351a4d"
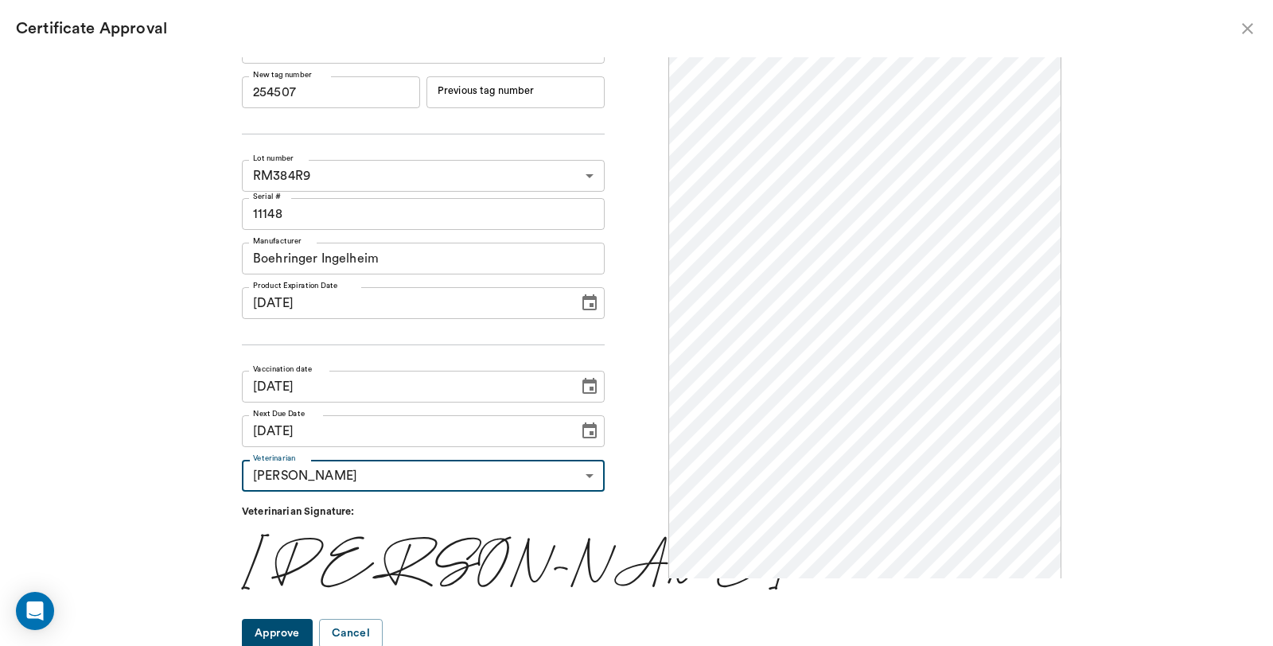
scroll to position [33, 0]
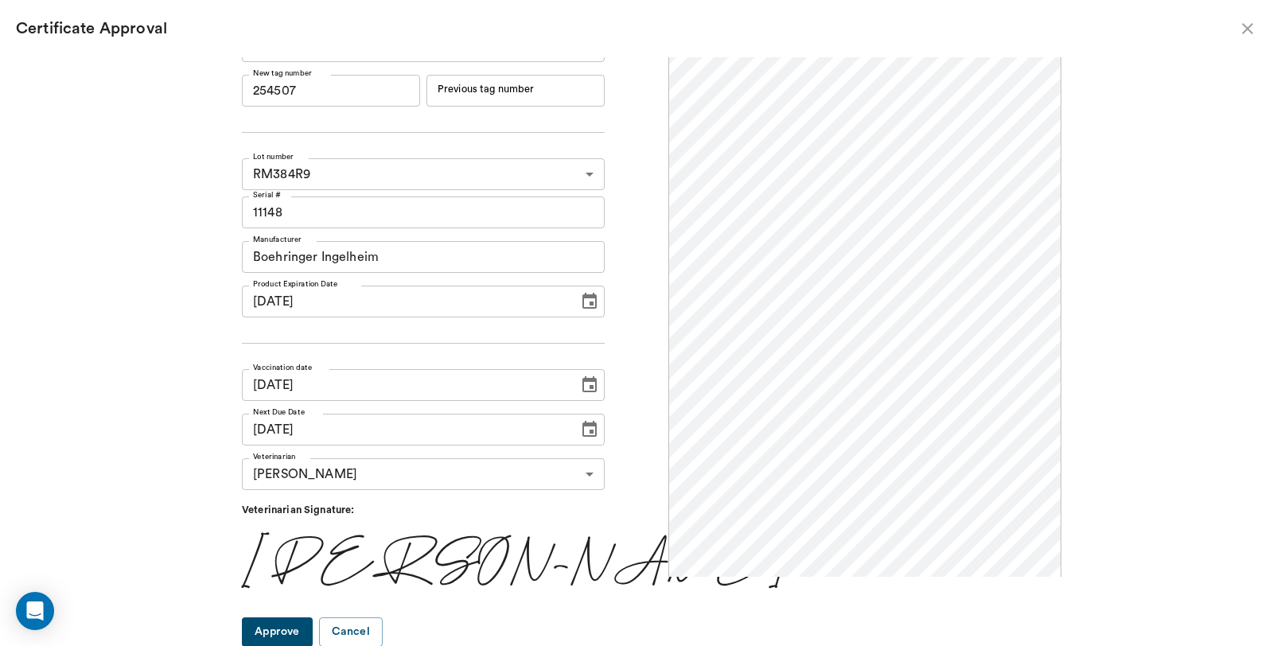
drag, startPoint x: 307, startPoint y: 632, endPoint x: 308, endPoint y: 616, distance: 15.9
click at [308, 632] on button "Approve" at bounding box center [277, 631] width 71 height 29
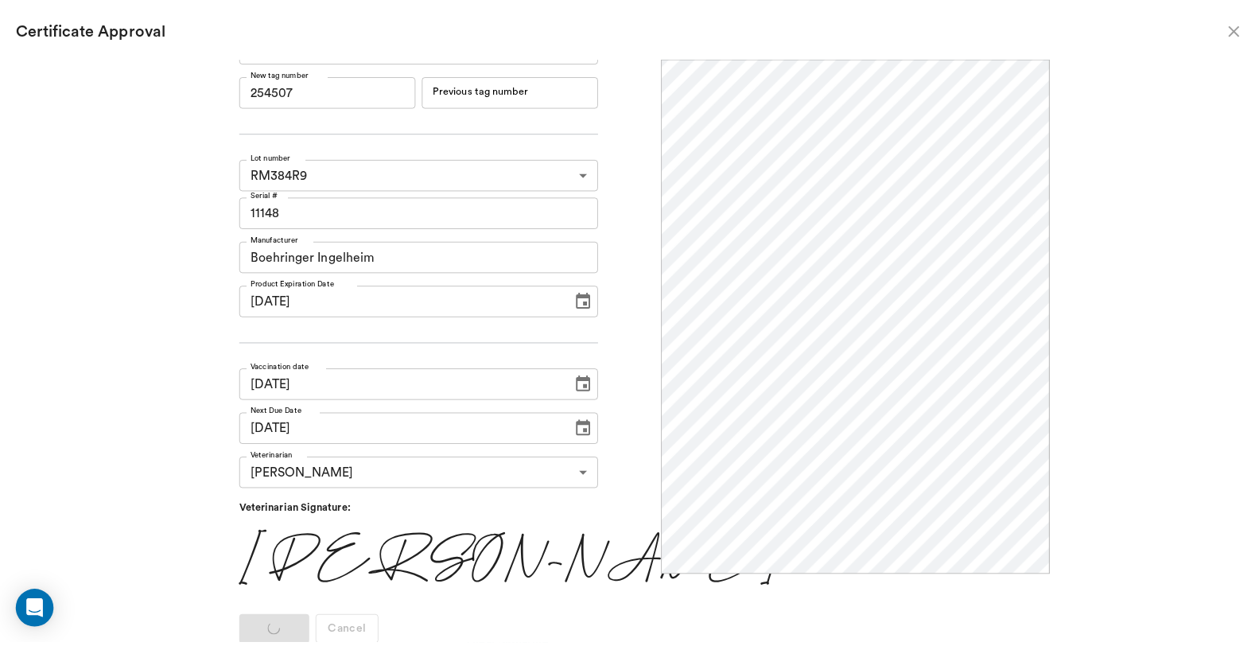
scroll to position [0, 0]
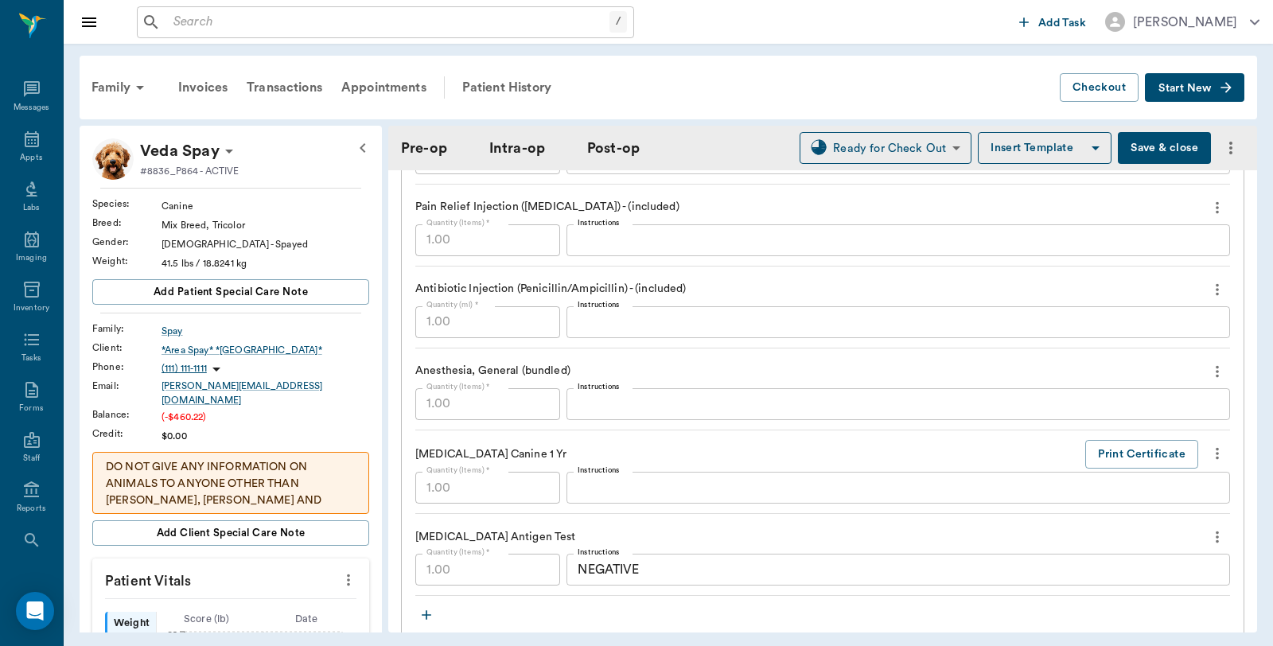
click at [1146, 142] on button "Save & close" at bounding box center [1164, 148] width 93 height 32
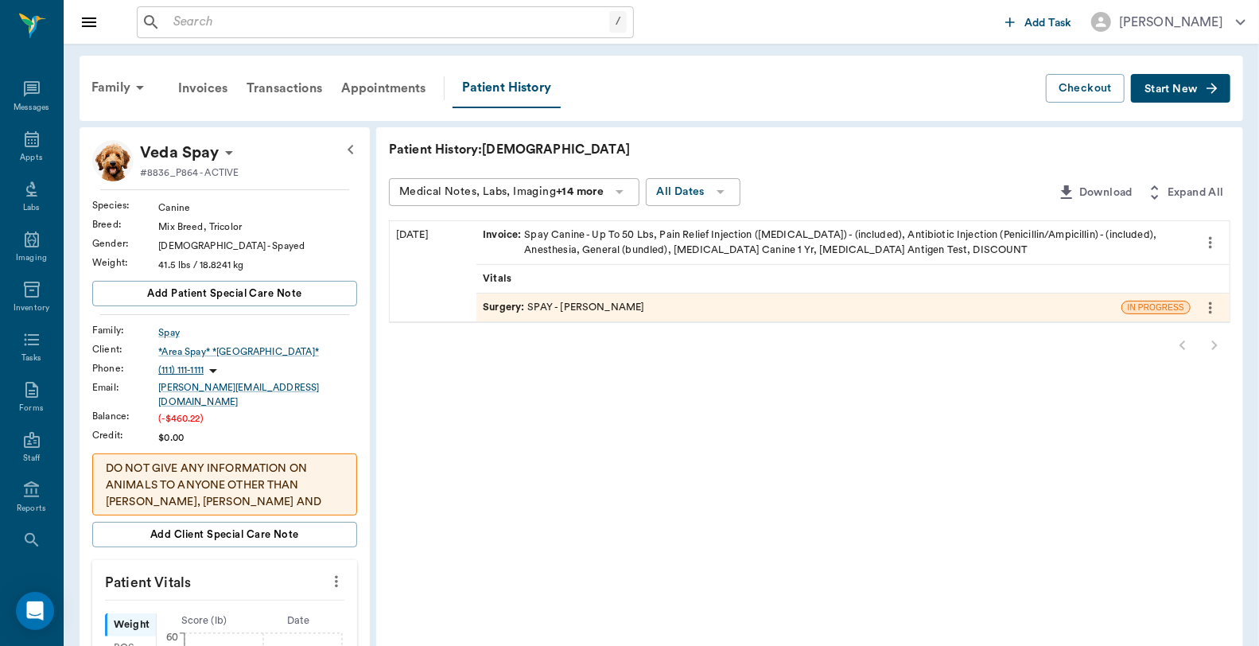
click at [813, 239] on div "Invoice : Spay Canine - Up To 50 Lbs, Pain Relief Injection (meloxicam) - (incl…" at bounding box center [834, 243] width 702 height 30
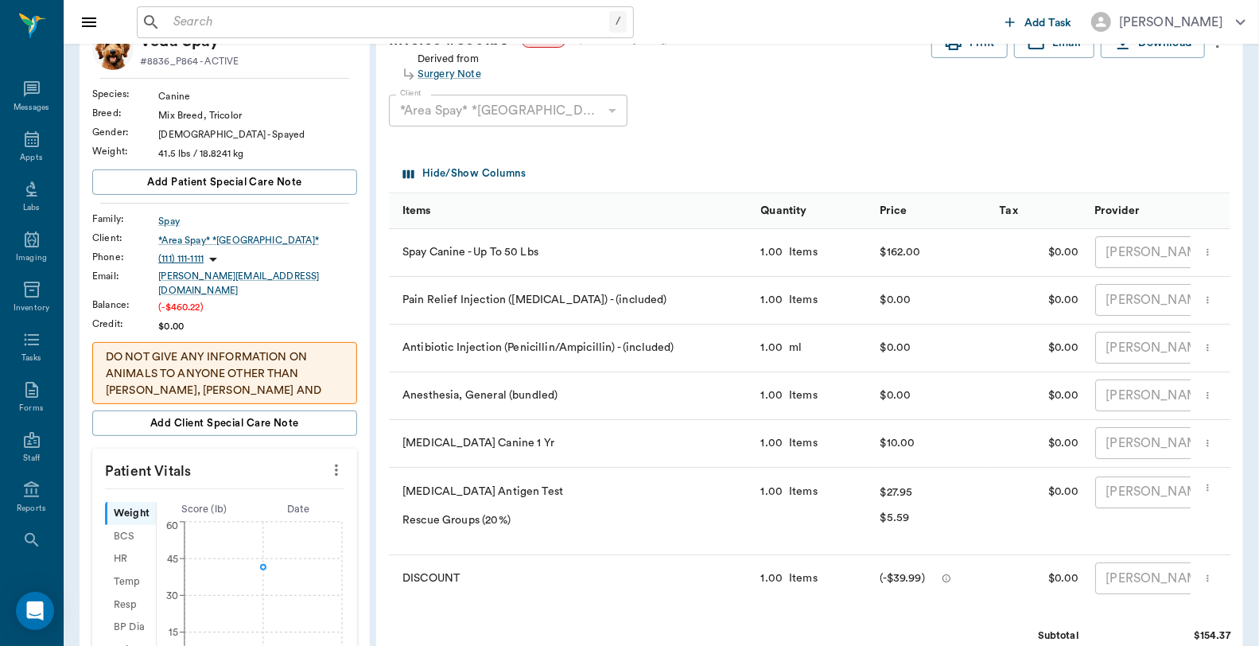
scroll to position [88, 0]
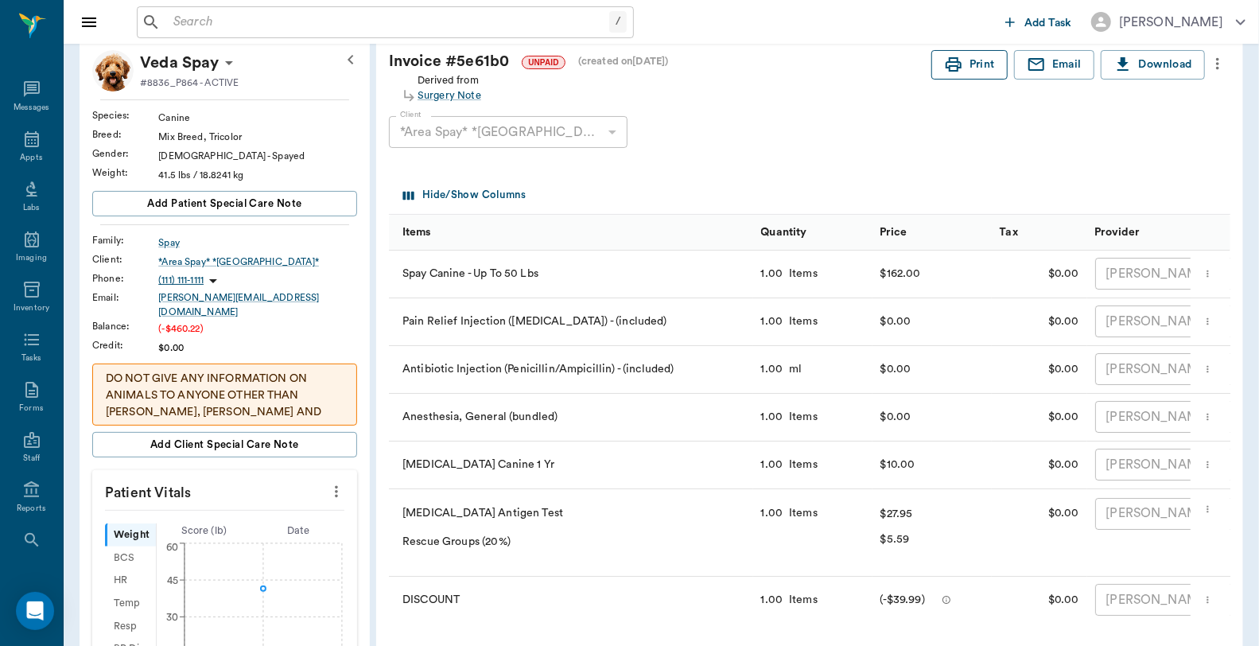
click at [946, 62] on icon "button" at bounding box center [954, 64] width 16 height 14
click at [22, 145] on icon at bounding box center [31, 139] width 19 height 19
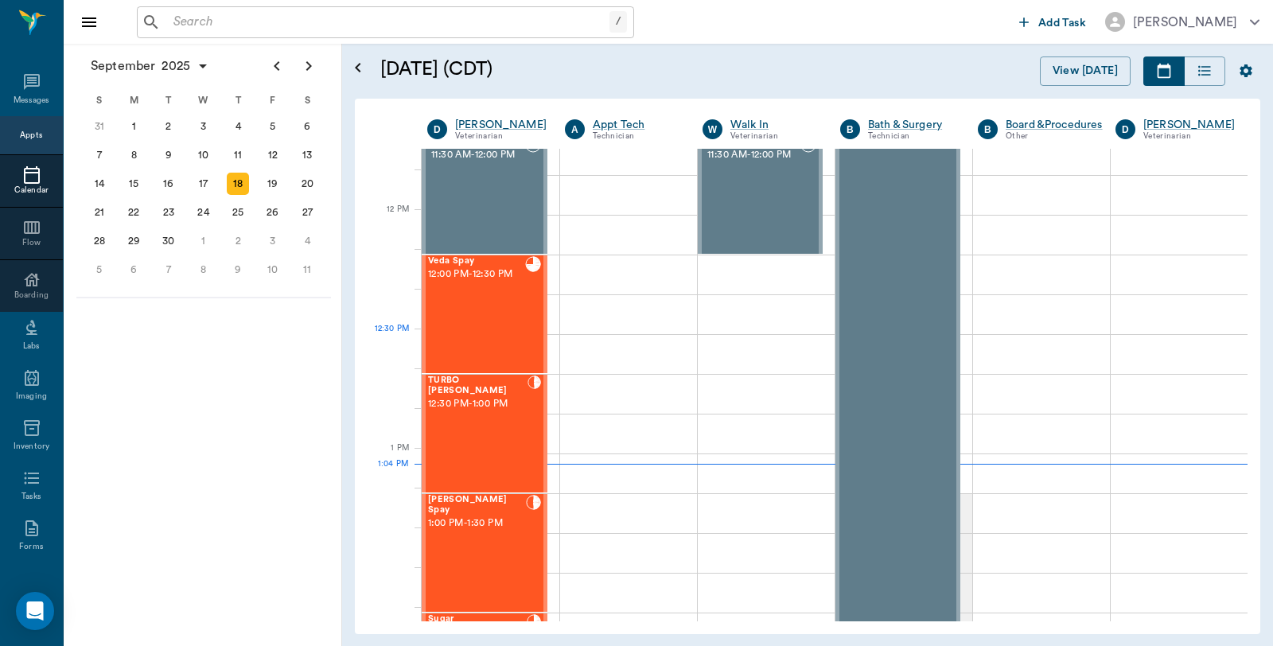
scroll to position [844, 0]
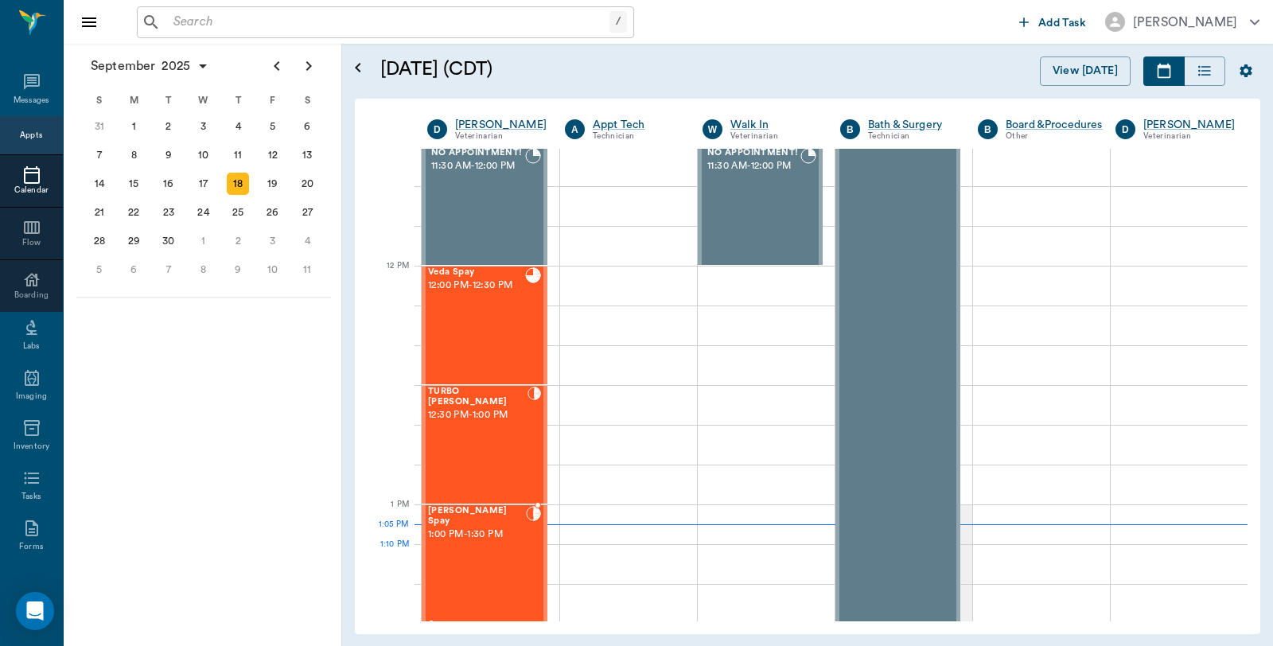
click at [481, 581] on div "[PERSON_NAME] Spay 1:00 PM - 1:30 PM" at bounding box center [477, 564] width 98 height 116
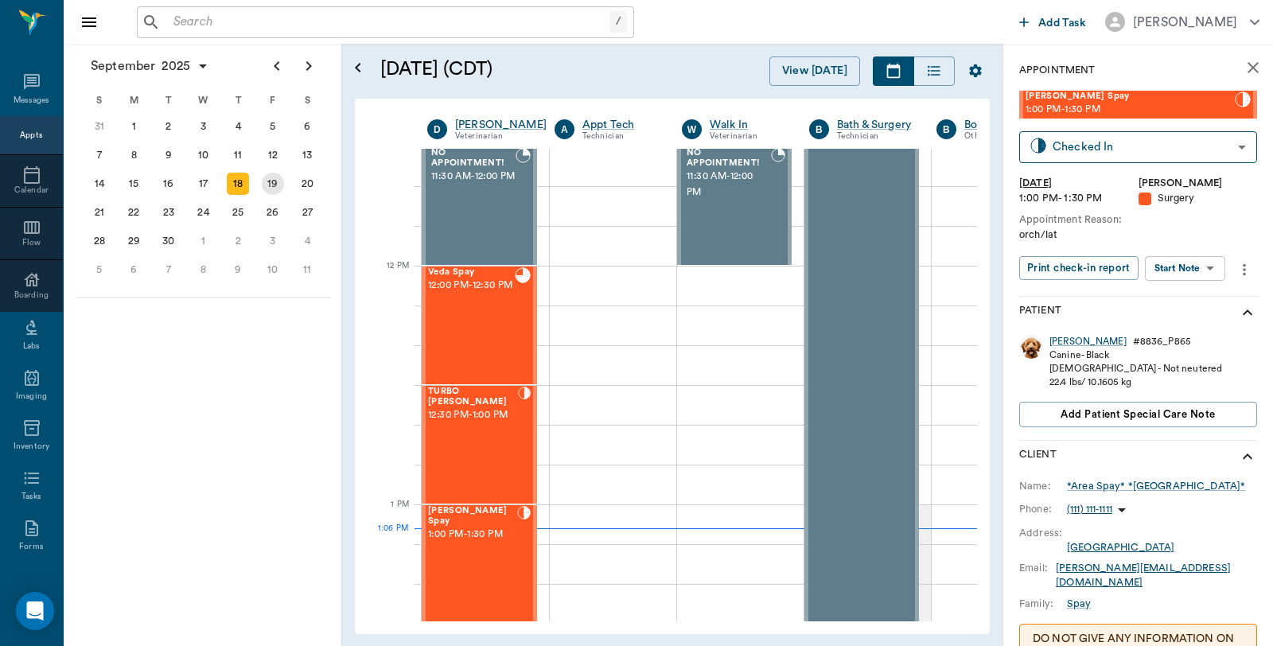
click at [273, 185] on div "19" at bounding box center [273, 184] width 22 height 22
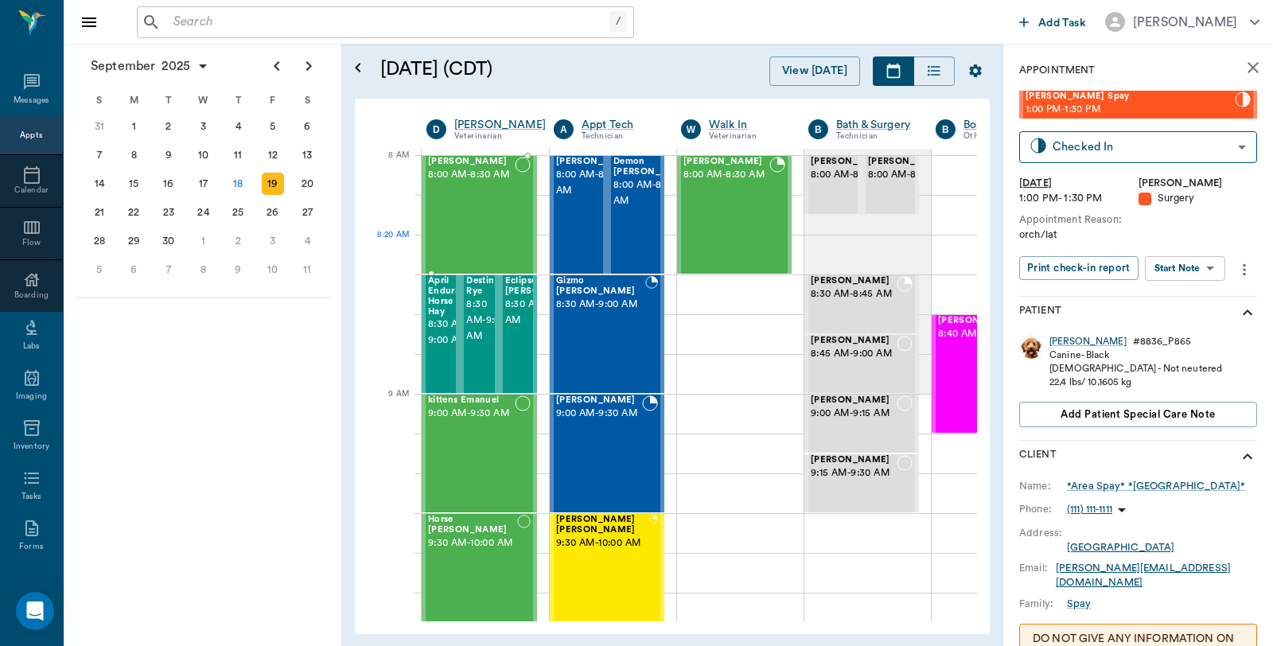
scroll to position [0, 1]
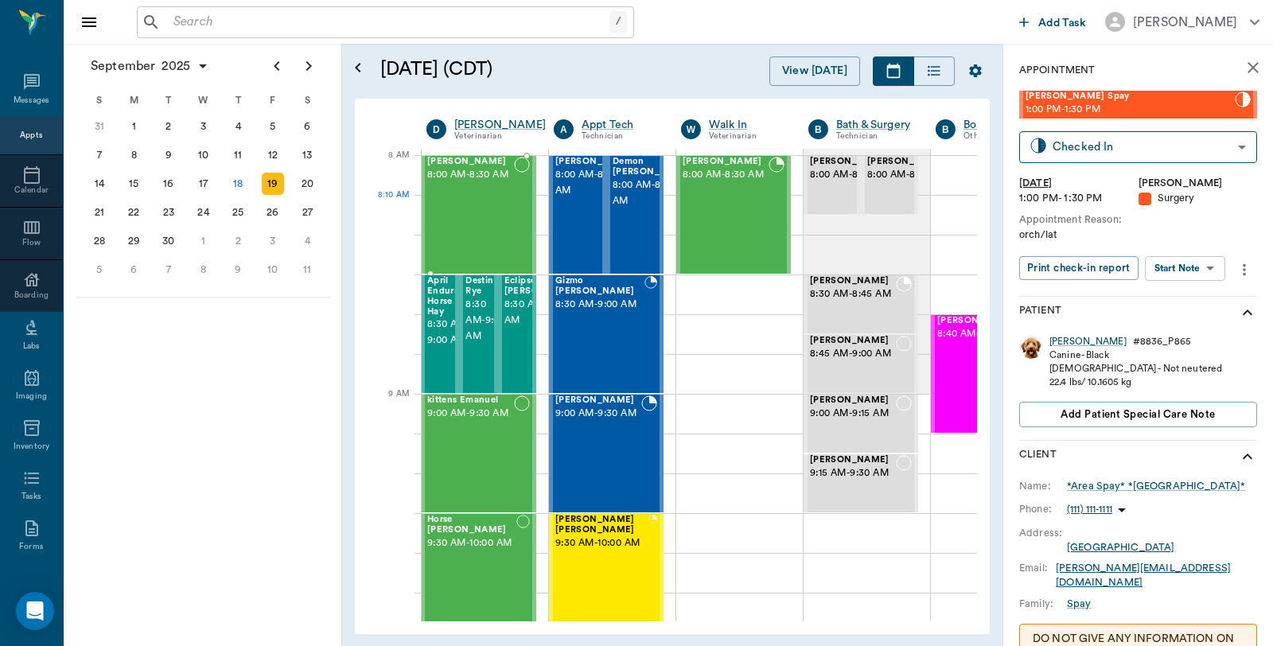
click at [511, 224] on div "Pepper Hailey 8:00 AM - 8:30 AM" at bounding box center [470, 215] width 87 height 116
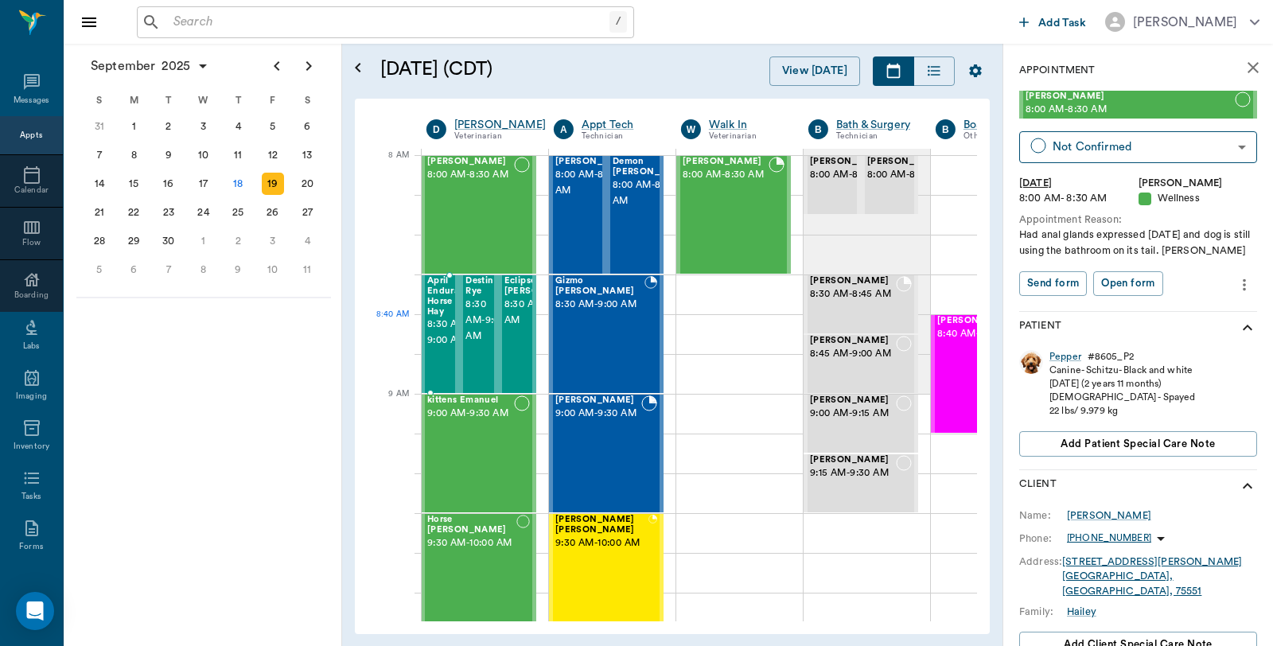
click at [443, 317] on span "8:30 AM - 9:00 AM" at bounding box center [451, 333] width 48 height 32
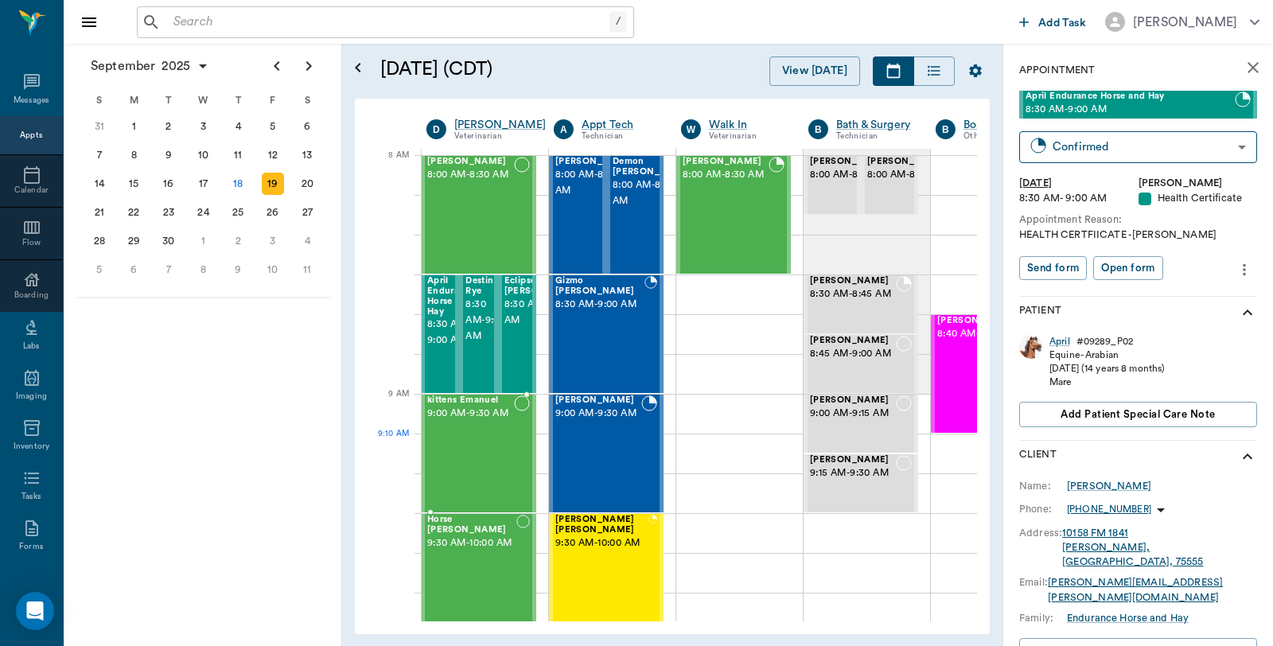
click at [464, 448] on div "kittens Emanuel 9:00 AM - 9:30 AM" at bounding box center [470, 453] width 87 height 116
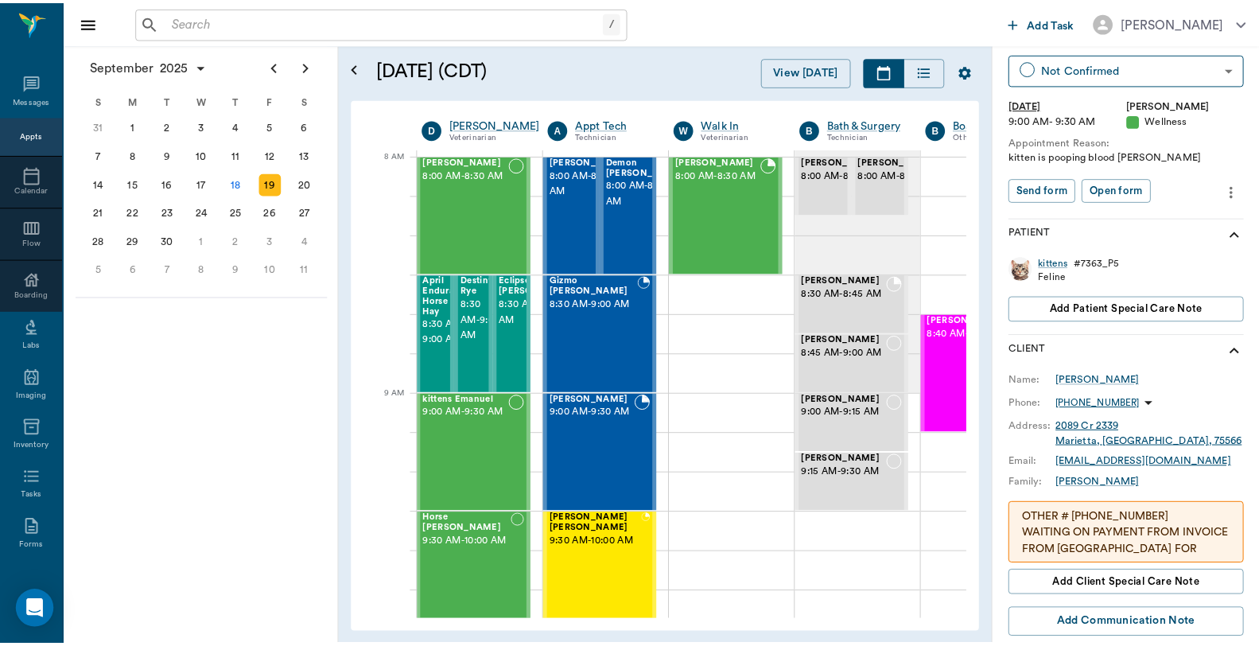
scroll to position [88, 0]
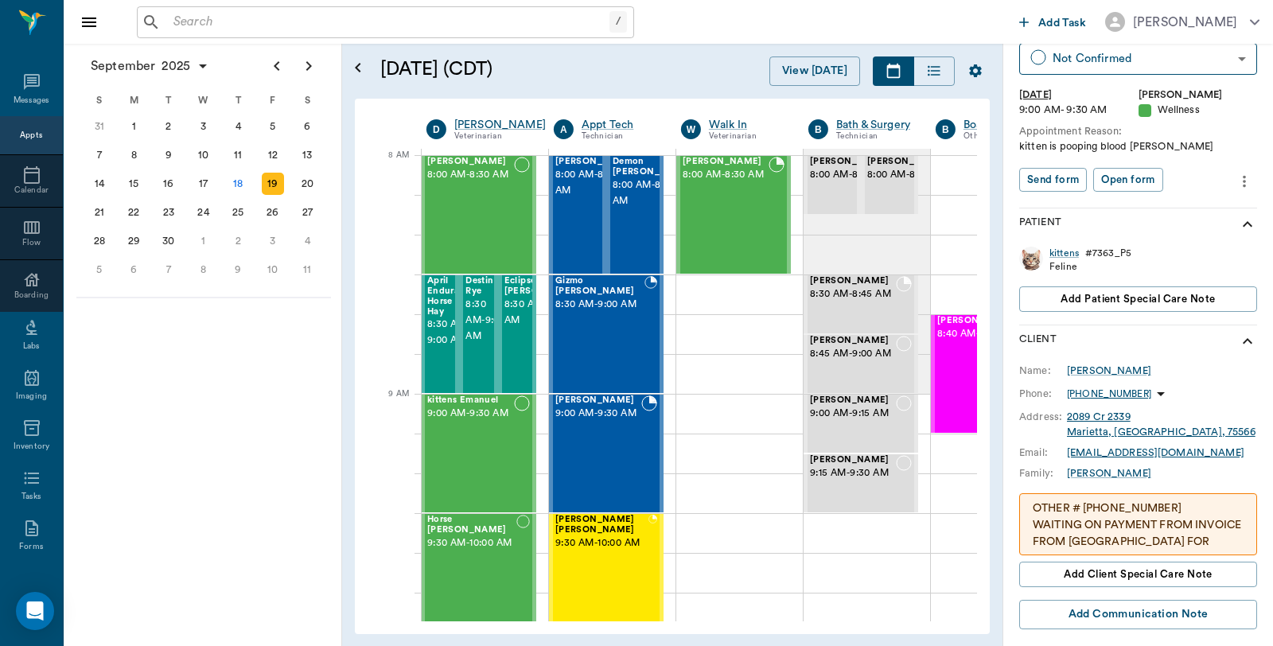
click at [1196, 537] on p "OTHER # 469-996-3638 WAITING ON PAYMENT FROM INVOICE FROM DAINGERFIELD FOR REMA…" at bounding box center [1138, 542] width 211 height 84
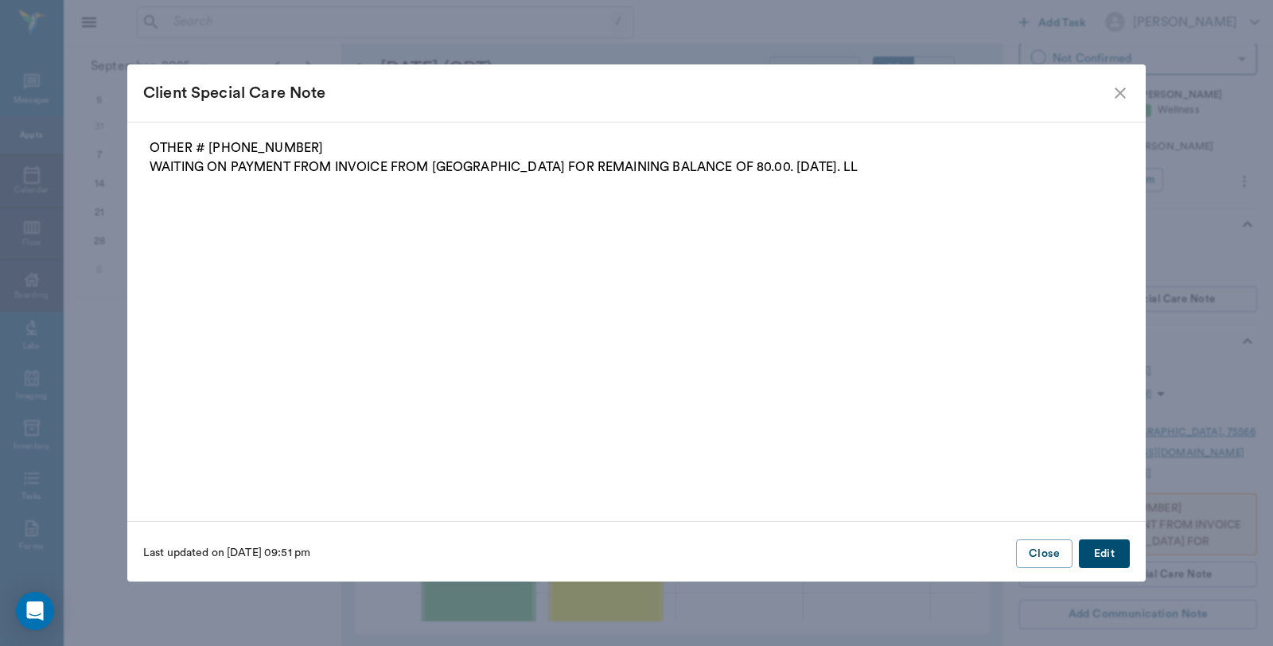
click at [1124, 98] on icon "close" at bounding box center [1120, 93] width 11 height 11
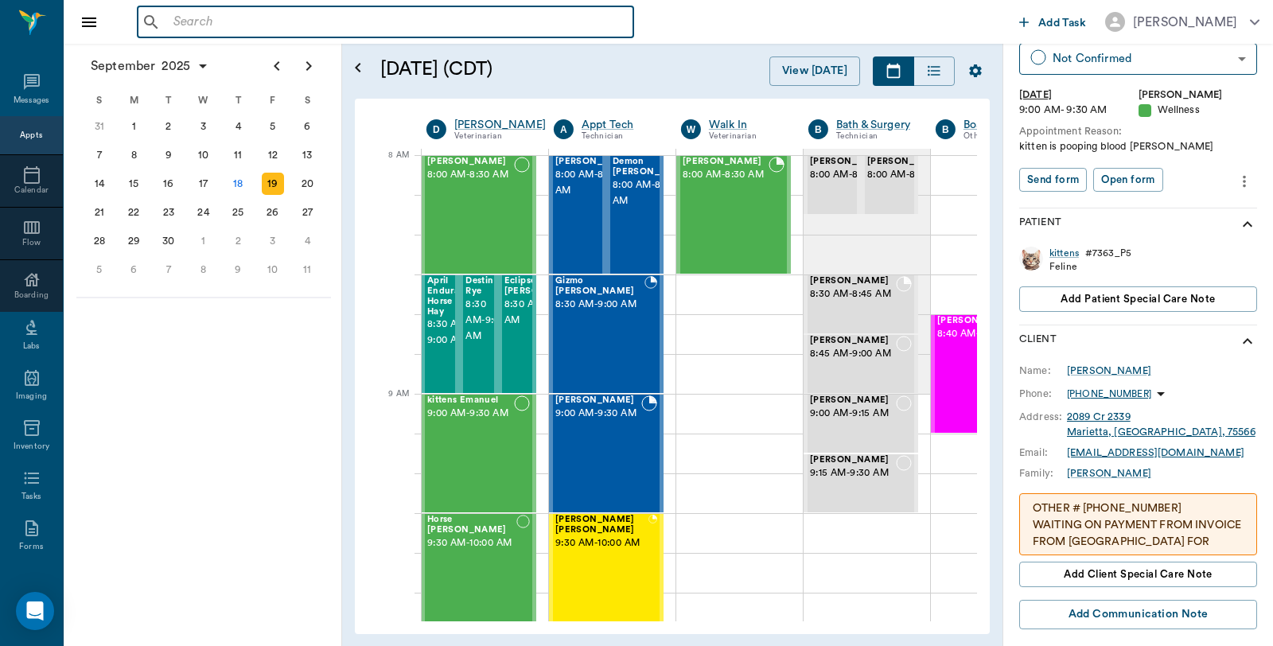
click at [289, 25] on input "text" at bounding box center [397, 22] width 460 height 22
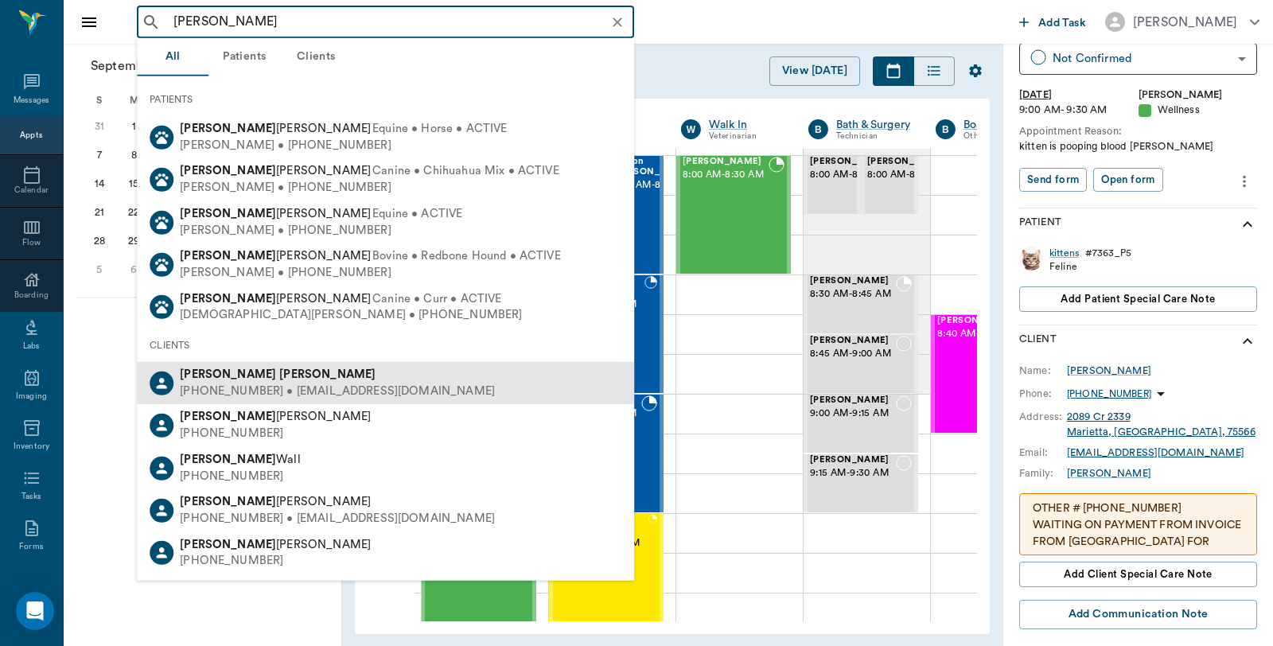
click at [279, 376] on b "Gooch" at bounding box center [327, 374] width 96 height 12
type input "Rita Gouch"
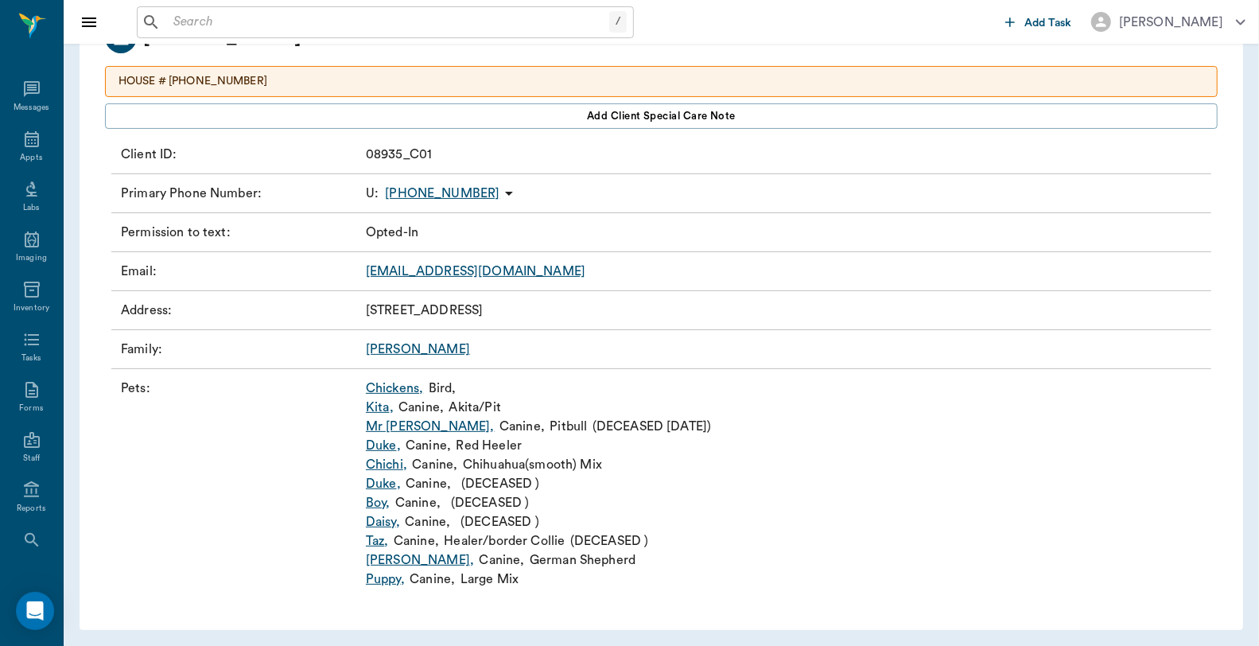
scroll to position [132, 0]
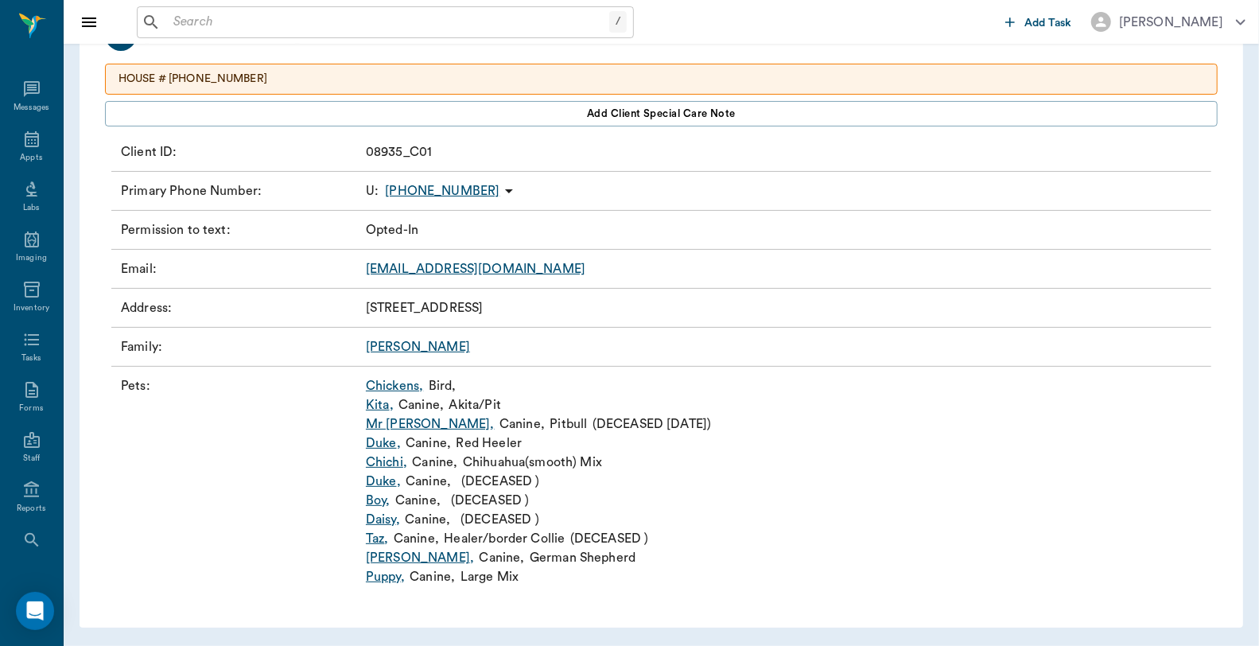
click at [374, 402] on link "Kita ," at bounding box center [380, 404] width 28 height 19
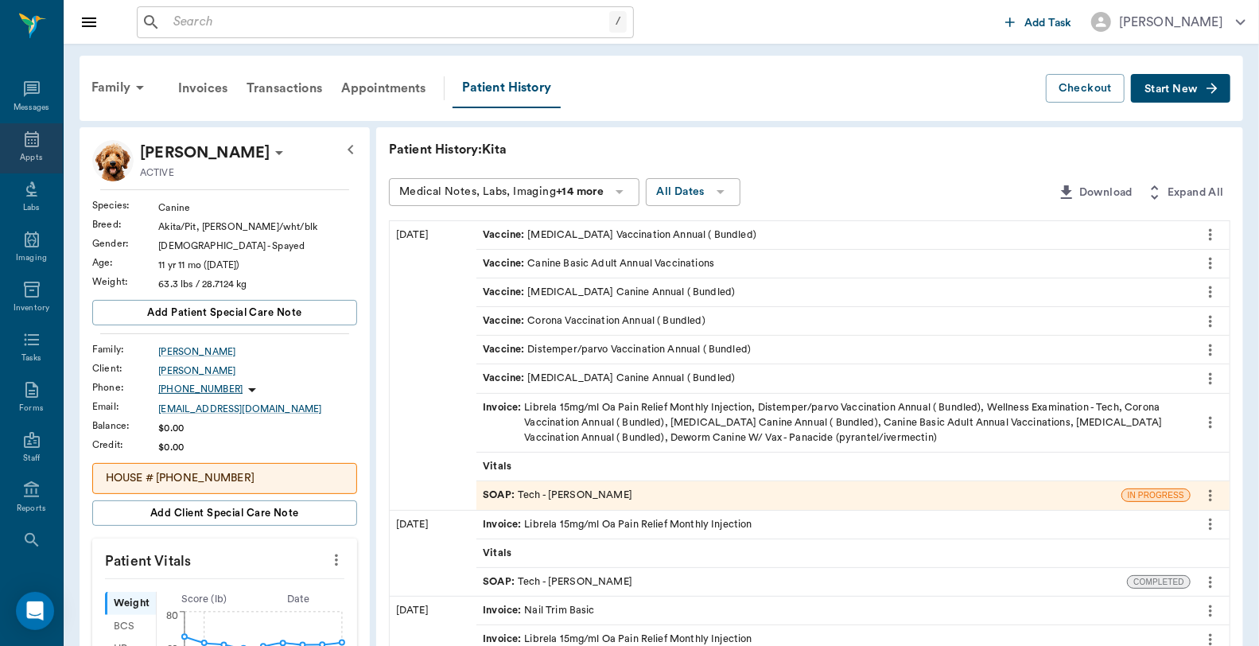
click at [22, 141] on icon at bounding box center [31, 139] width 19 height 19
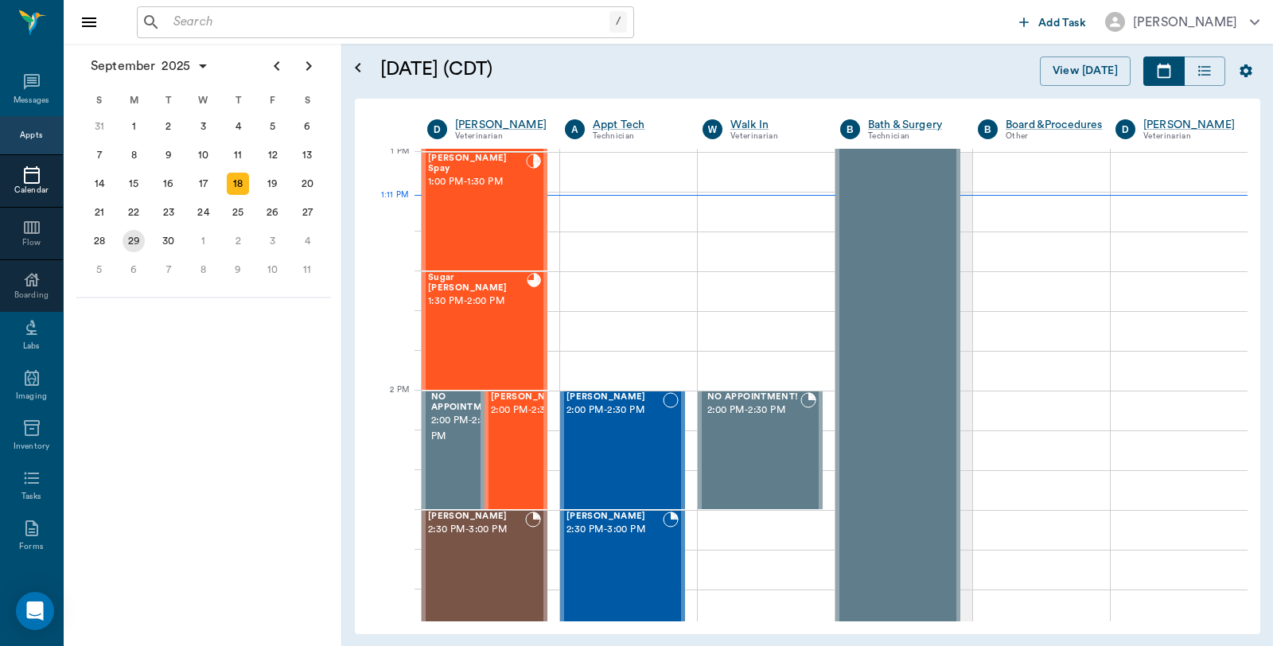
scroll to position [1196, 0]
click at [135, 243] on div "29" at bounding box center [134, 241] width 22 height 22
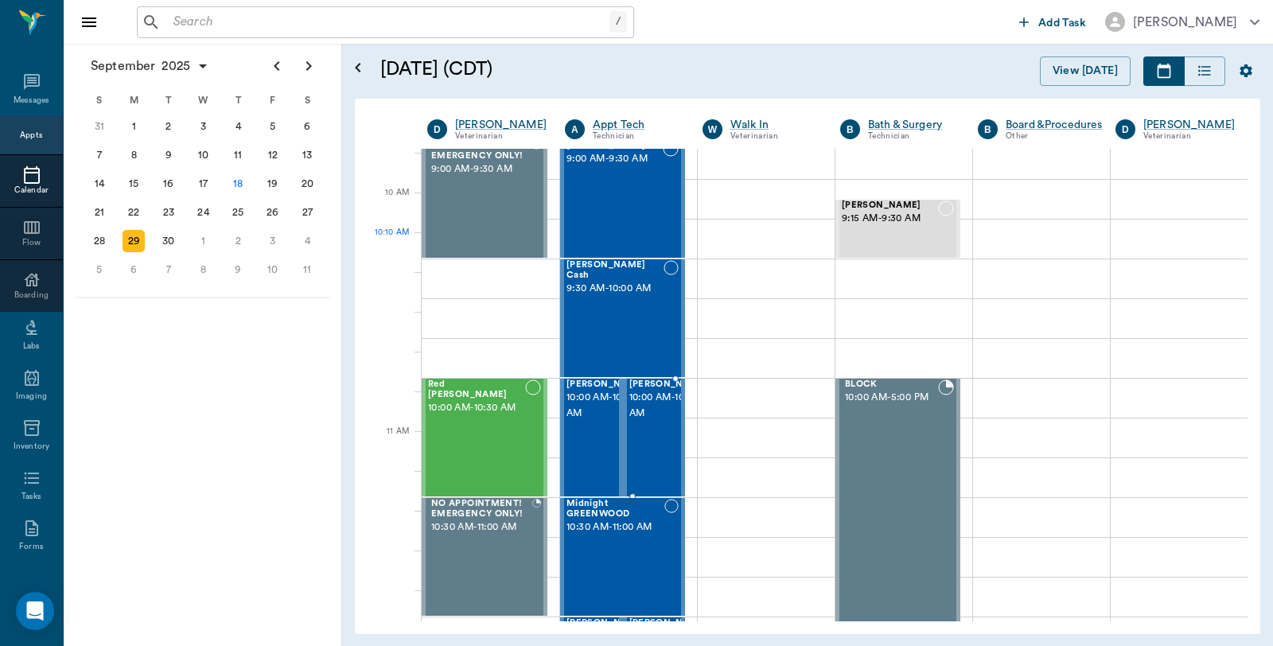
scroll to position [442, 0]
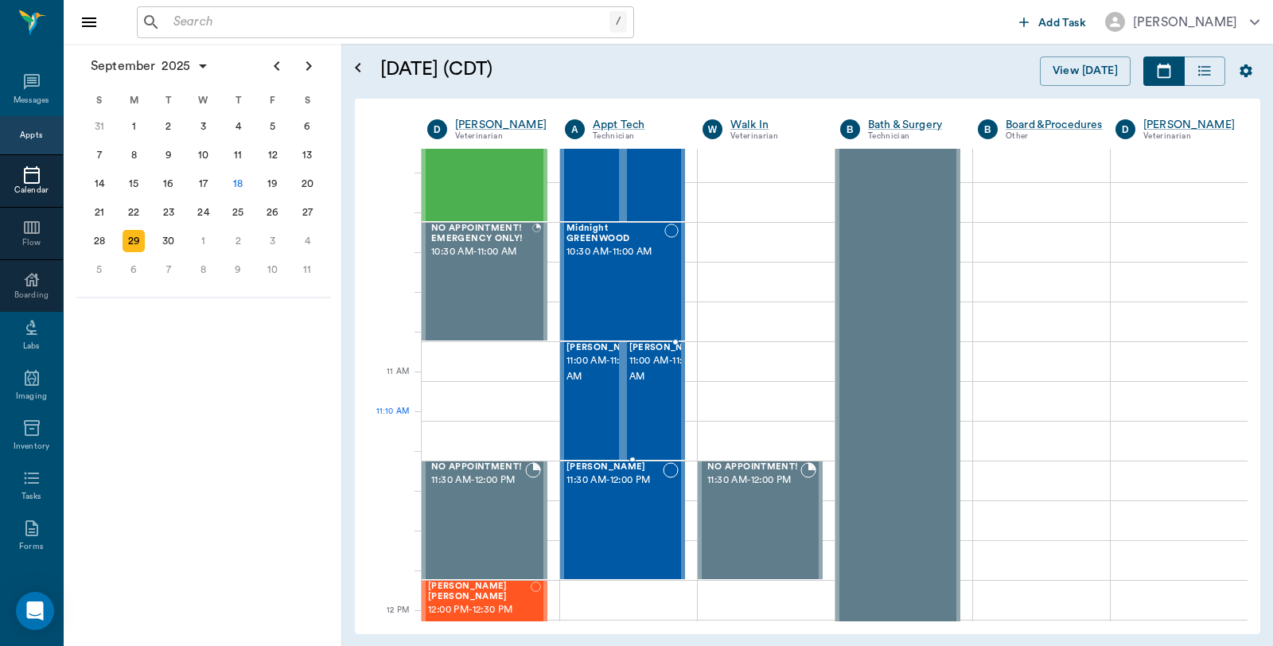
scroll to position [442, 0]
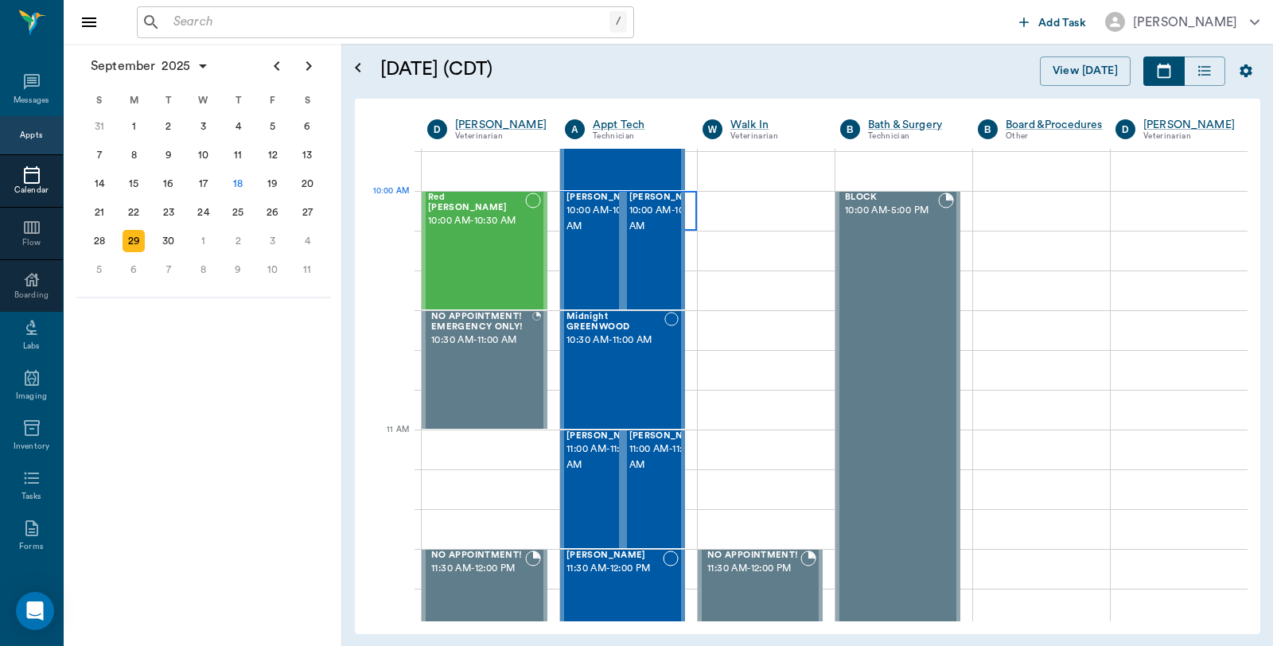
click at [687, 207] on div at bounding box center [628, 211] width 137 height 40
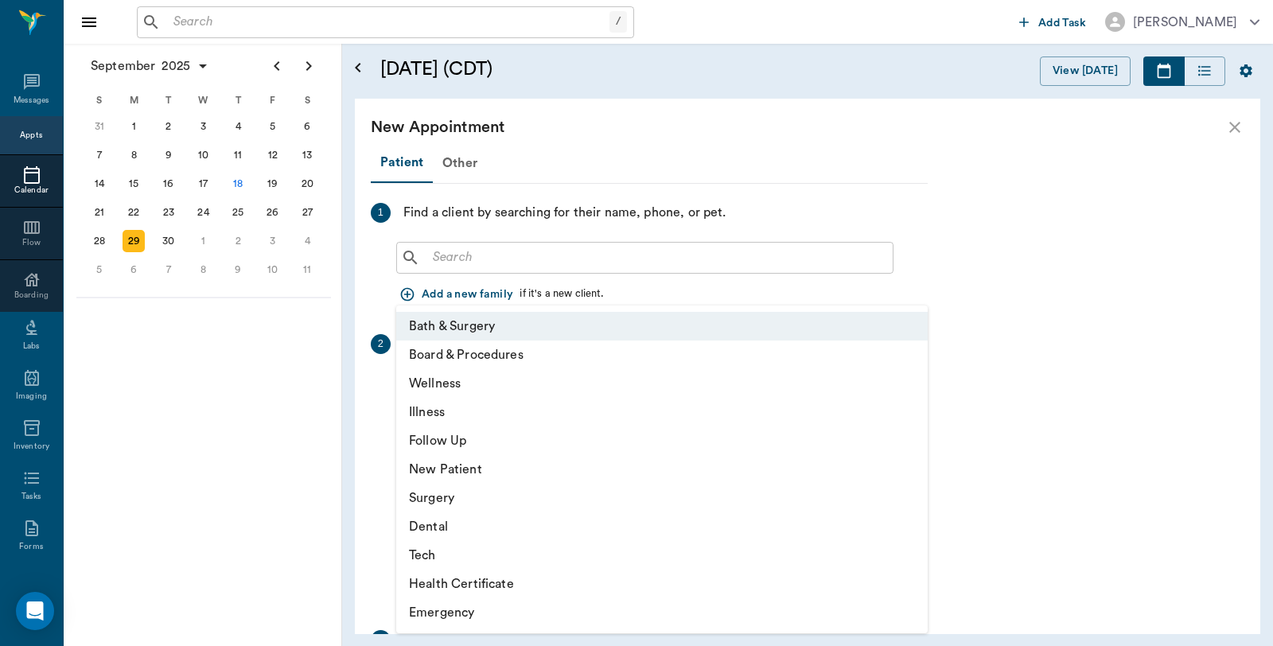
click at [558, 379] on body "/ ​ Add Task [PERSON_NAME] Nectar Messages Appts Calendar Flow Boarding Labs Im…" at bounding box center [636, 323] width 1273 height 646
click at [462, 560] on li "Tech" at bounding box center [661, 555] width 531 height 29
type input "65d2be4f46e3a538d89b8c1a"
type input "10:30 AM"
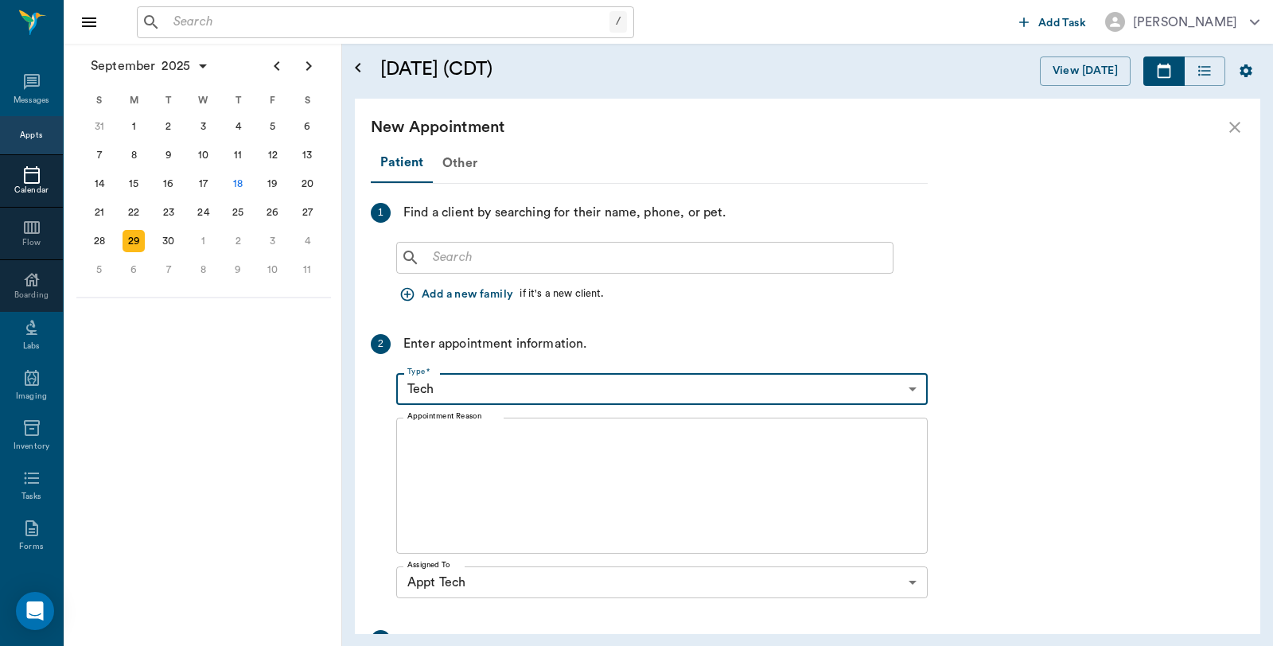
click at [481, 261] on input "text" at bounding box center [656, 258] width 460 height 22
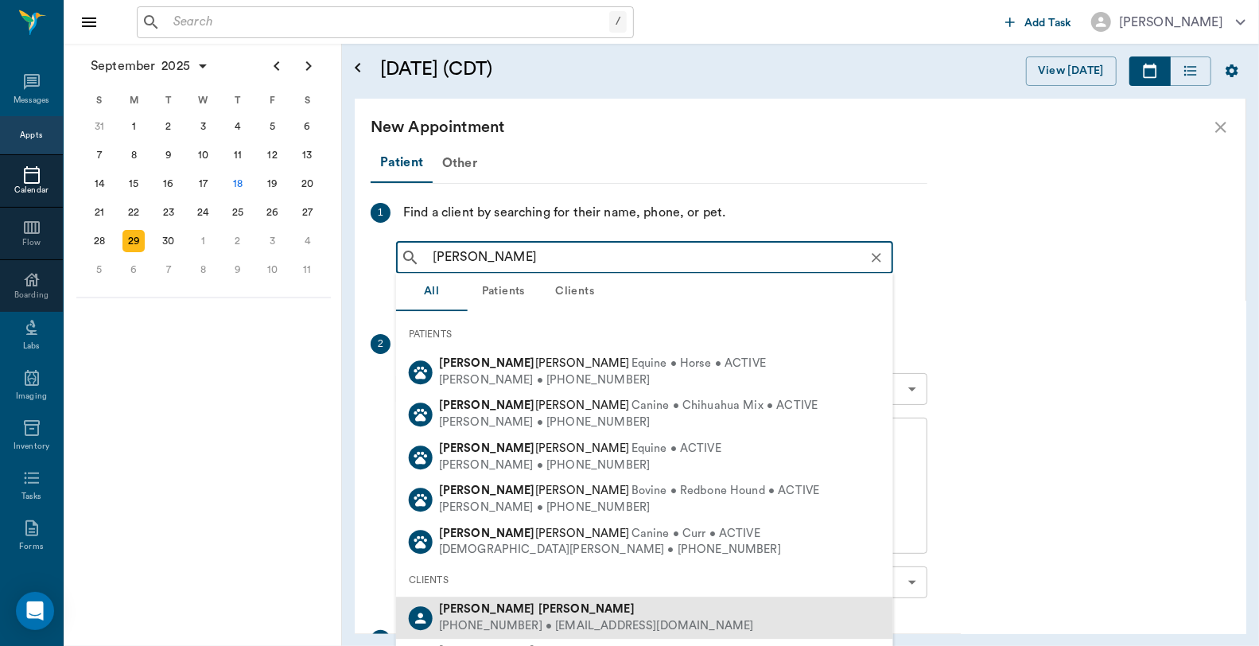
click at [483, 626] on div "[PHONE_NUMBER] • [EMAIL_ADDRESS][DOMAIN_NAME]" at bounding box center [596, 626] width 315 height 17
type input "[PERSON_NAME]"
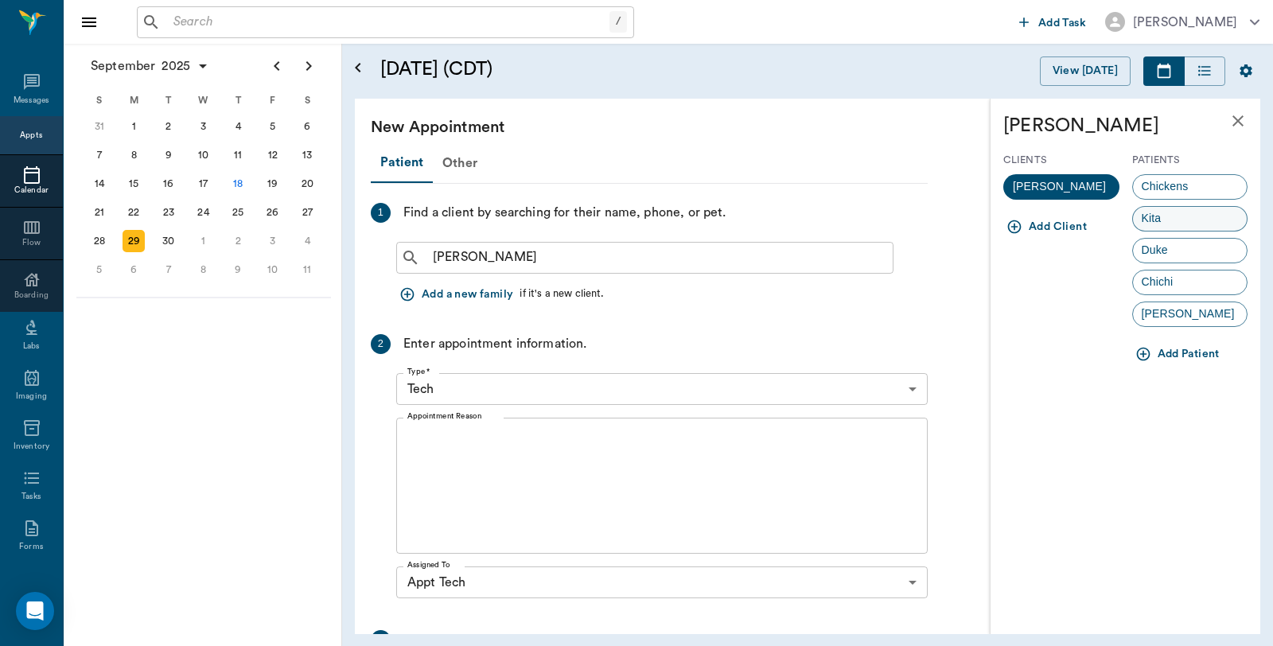
click at [1168, 224] on span "Kita" at bounding box center [1151, 218] width 37 height 17
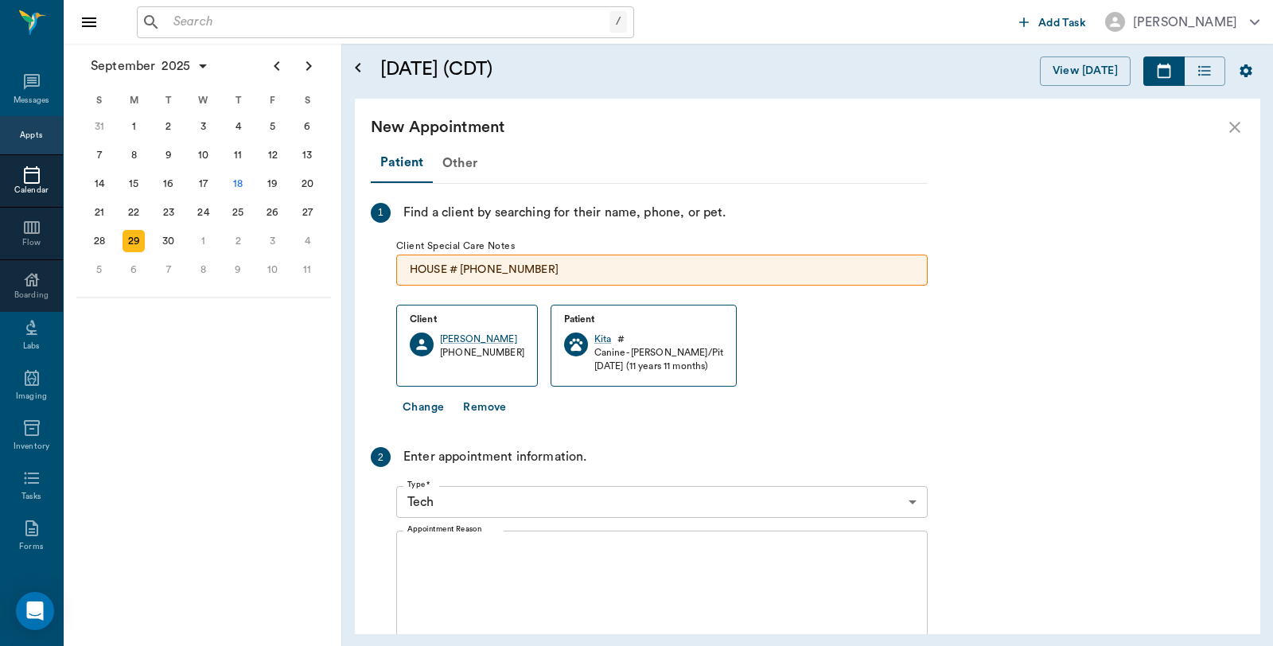
click at [488, 552] on textarea "Appointment Reason" at bounding box center [661, 599] width 509 height 110
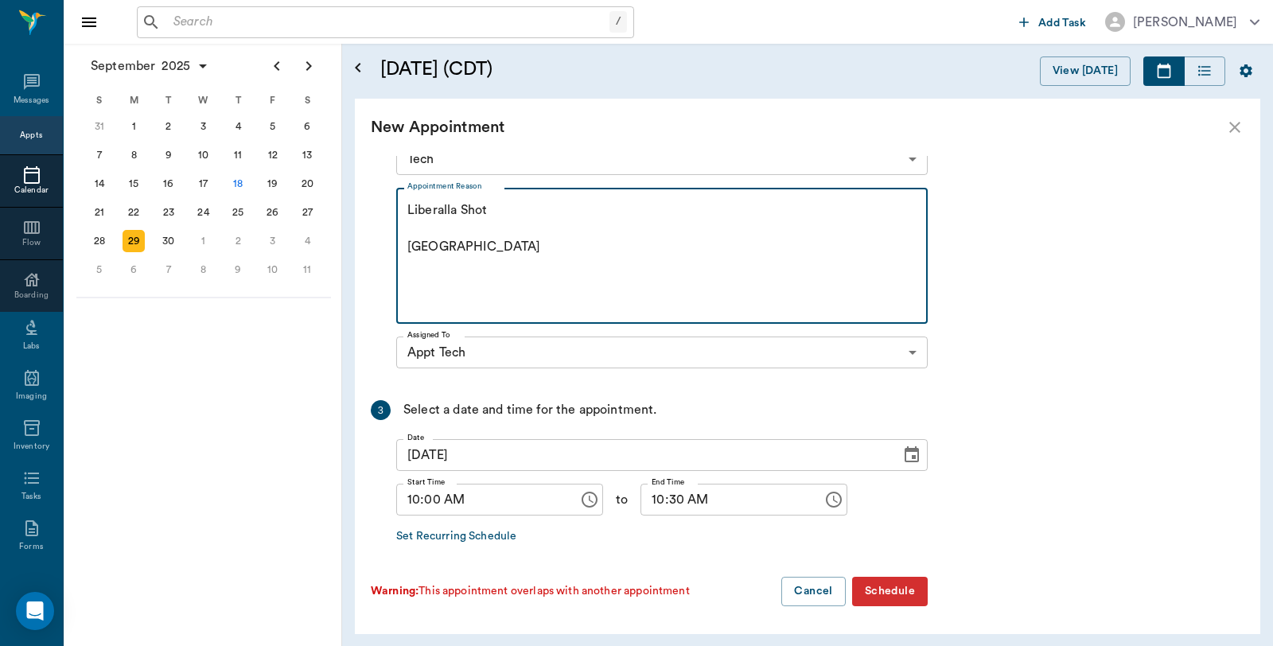
scroll to position [344, 0]
type textarea "Liberalla Shot [GEOGRAPHIC_DATA]"
click at [892, 586] on button "Schedule" at bounding box center [890, 590] width 76 height 29
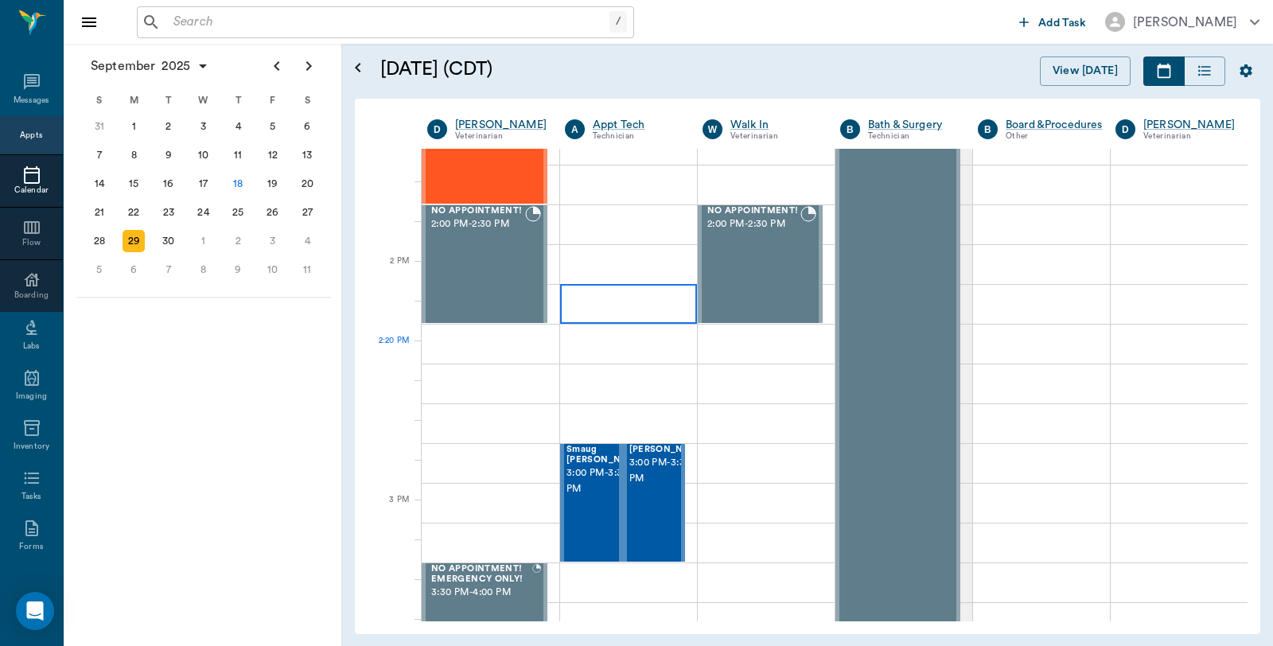
scroll to position [1414, 0]
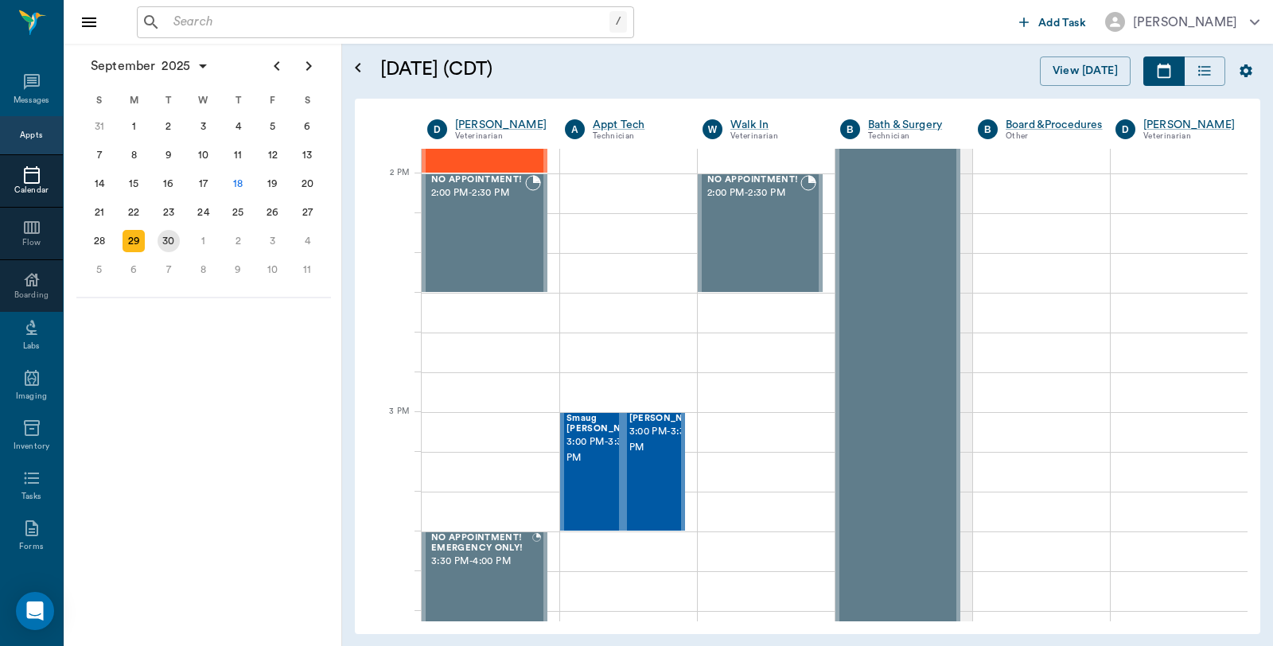
click at [159, 236] on div "30" at bounding box center [169, 241] width 22 height 22
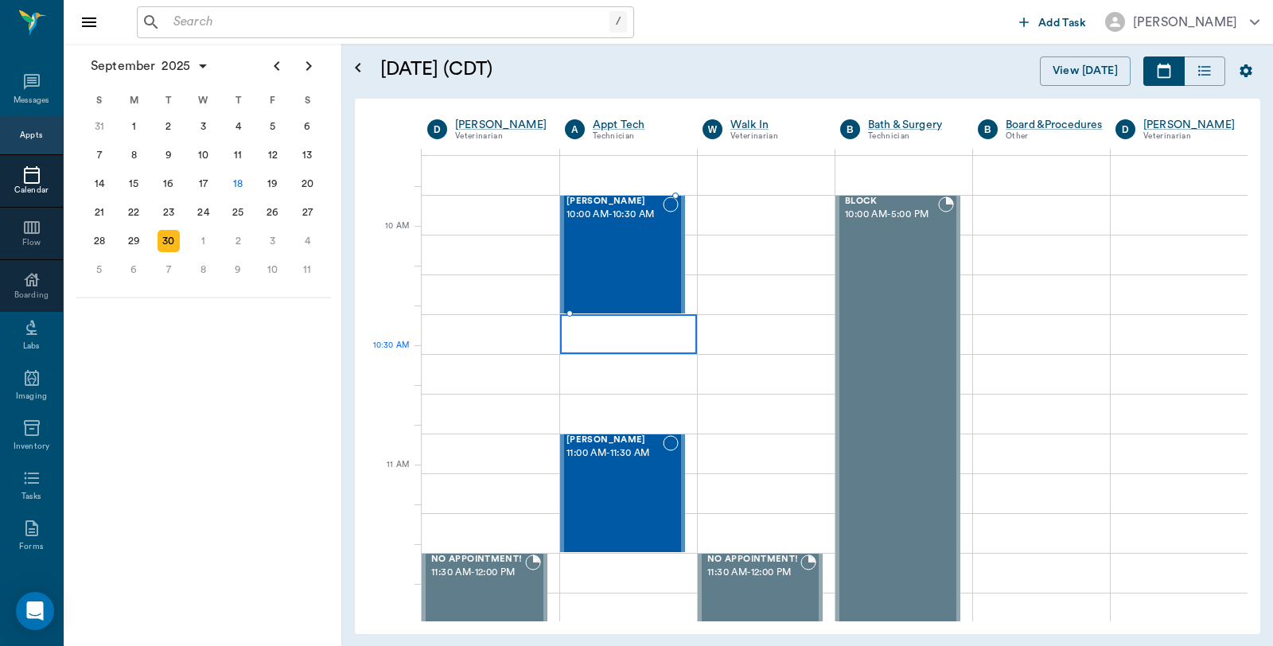
scroll to position [442, 0]
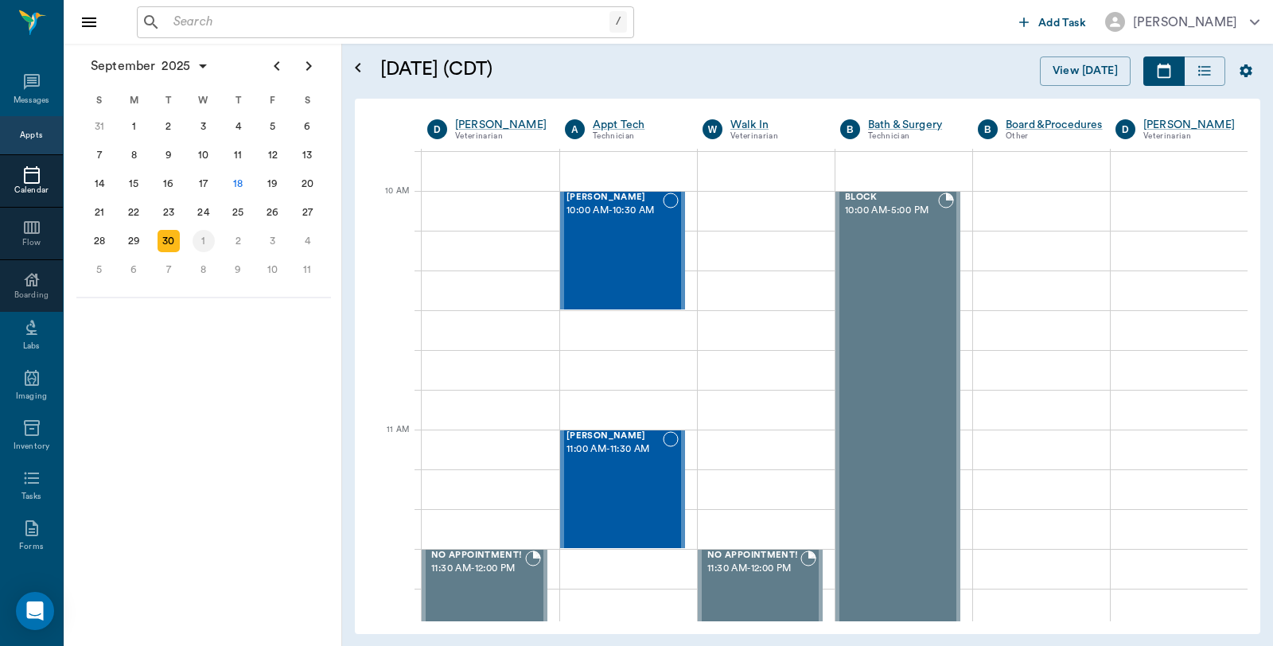
click at [196, 235] on div "1" at bounding box center [204, 241] width 22 height 22
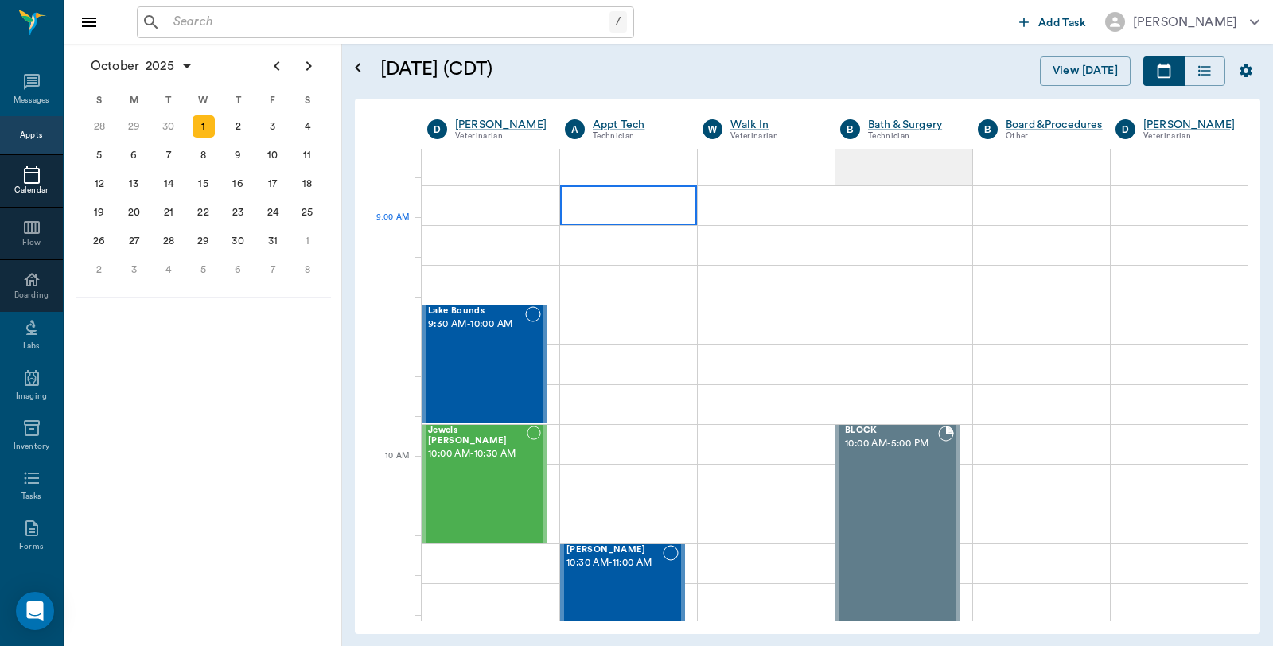
scroll to position [177, 0]
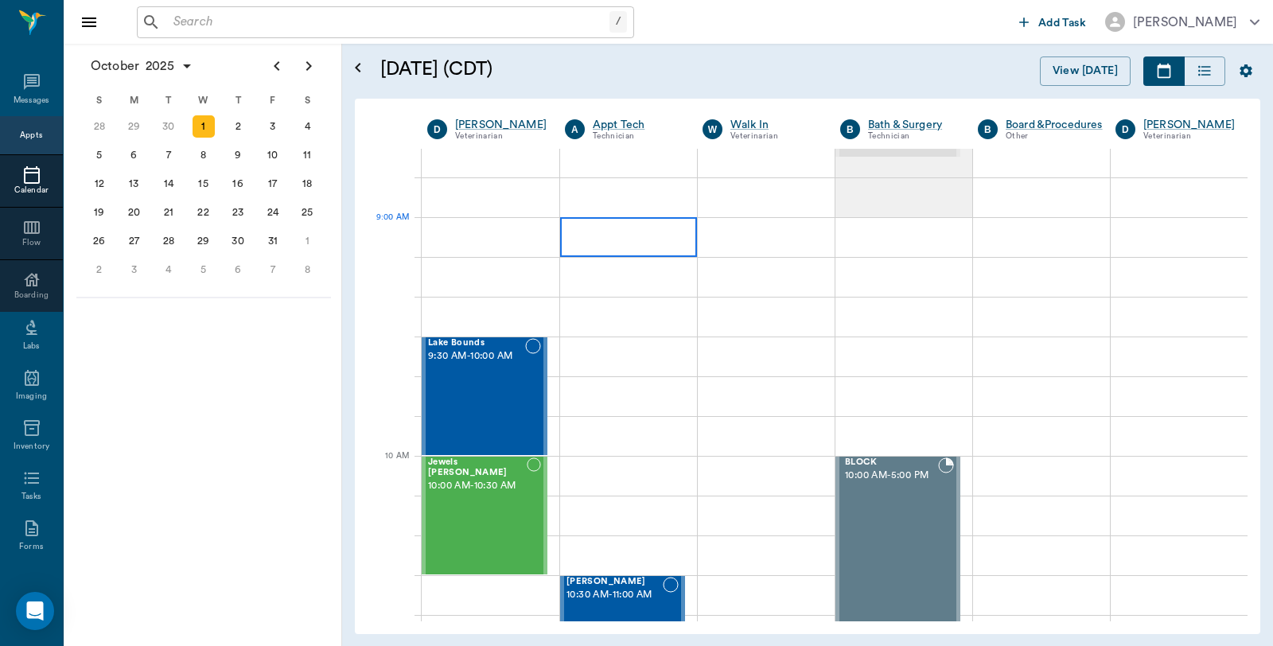
click at [616, 236] on div at bounding box center [628, 237] width 137 height 40
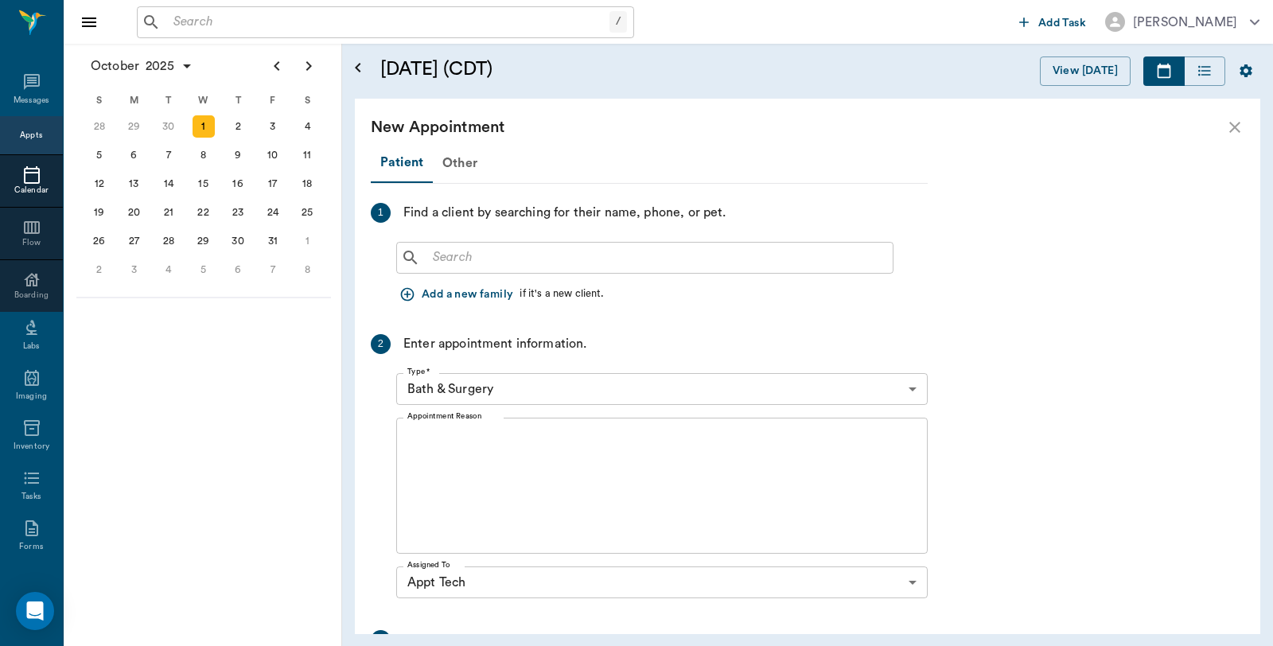
click at [602, 259] on input "text" at bounding box center [656, 258] width 460 height 22
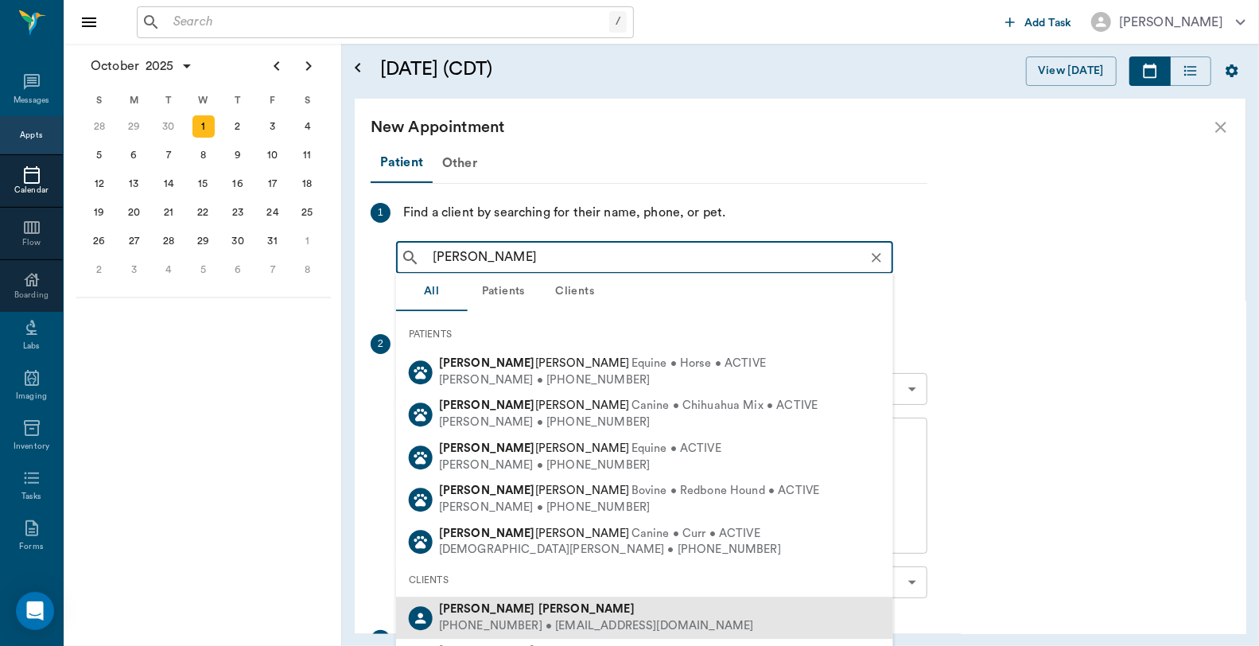
click at [530, 618] on div "[PHONE_NUMBER] • [EMAIL_ADDRESS][DOMAIN_NAME]" at bounding box center [596, 626] width 315 height 17
type input "[PERSON_NAME]"
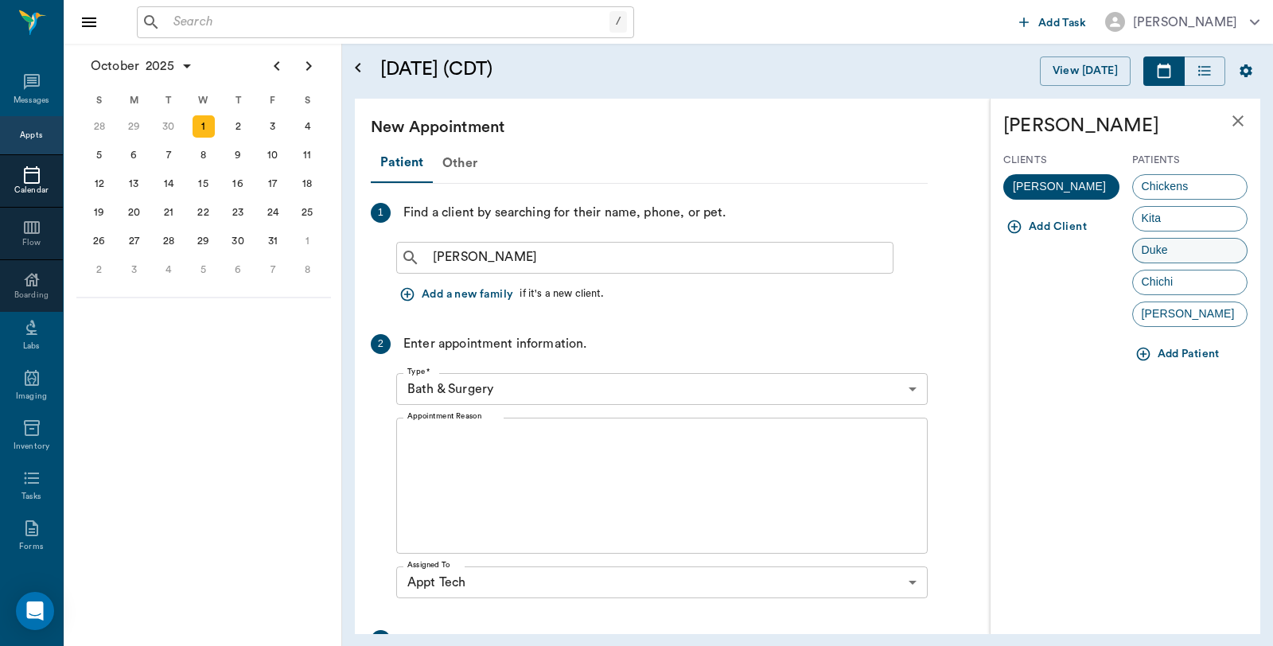
click at [1181, 249] on div "Duke" at bounding box center [1190, 250] width 116 height 25
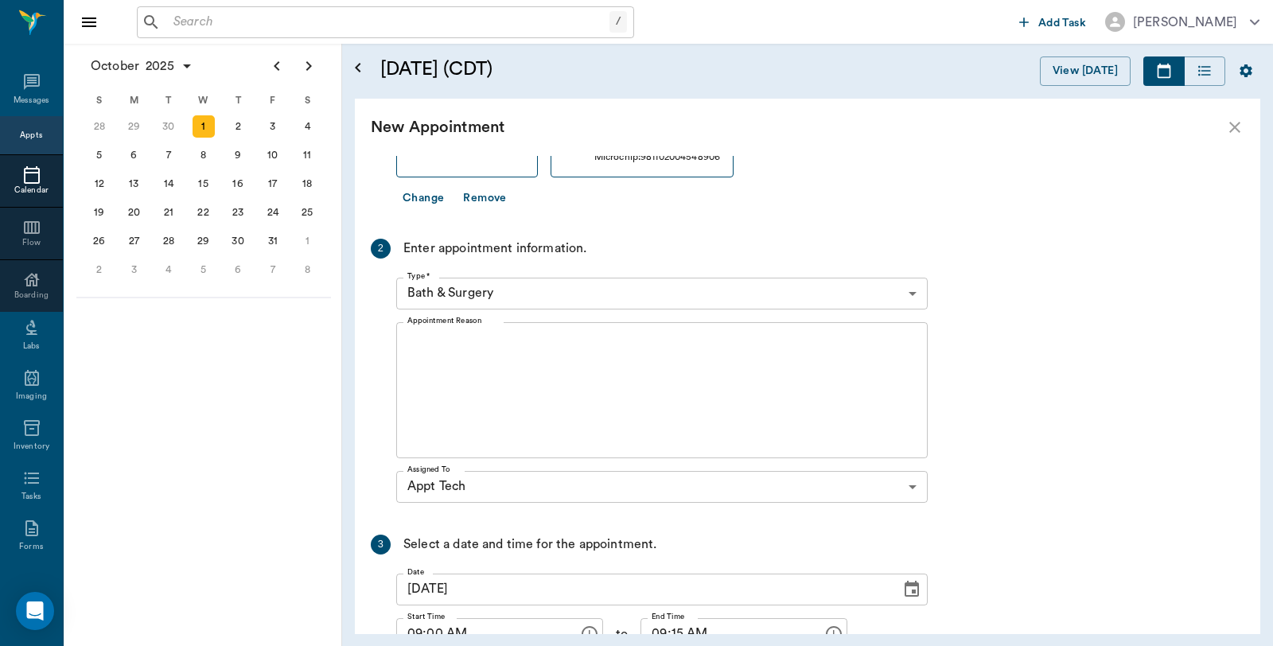
scroll to position [265, 0]
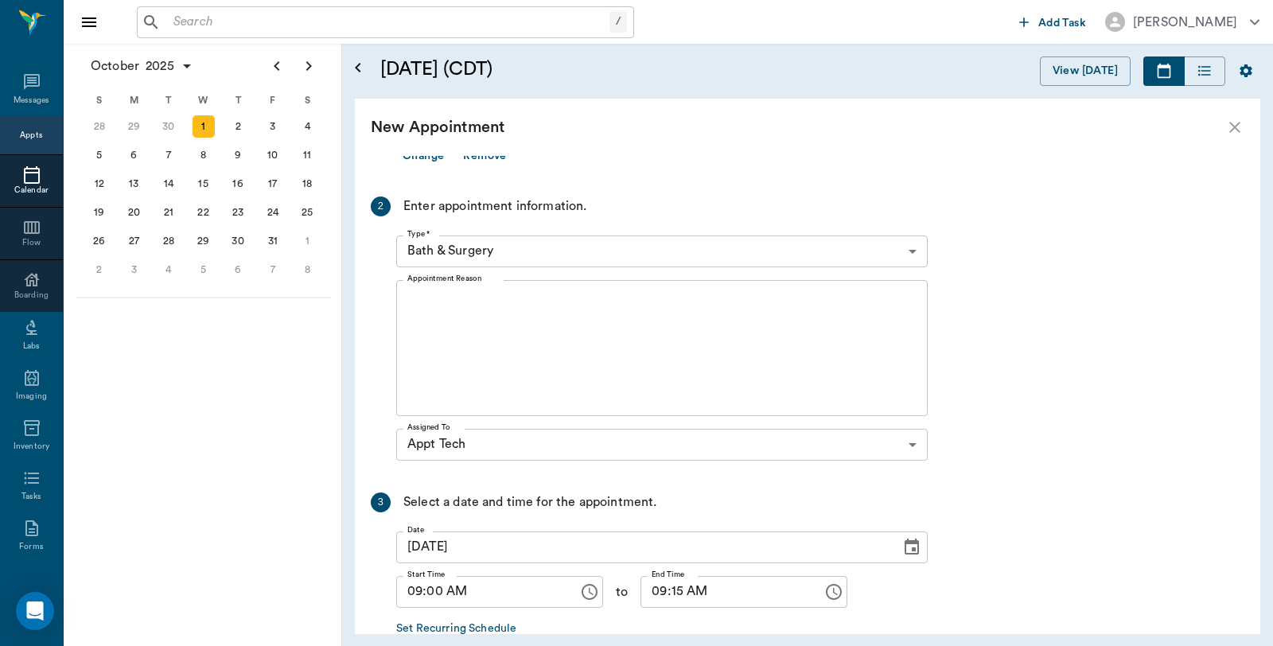
click at [549, 247] on body "/ ​ Add Task [PERSON_NAME] Nectar Messages Appts Calendar Flow Boarding Labs Im…" at bounding box center [636, 323] width 1273 height 646
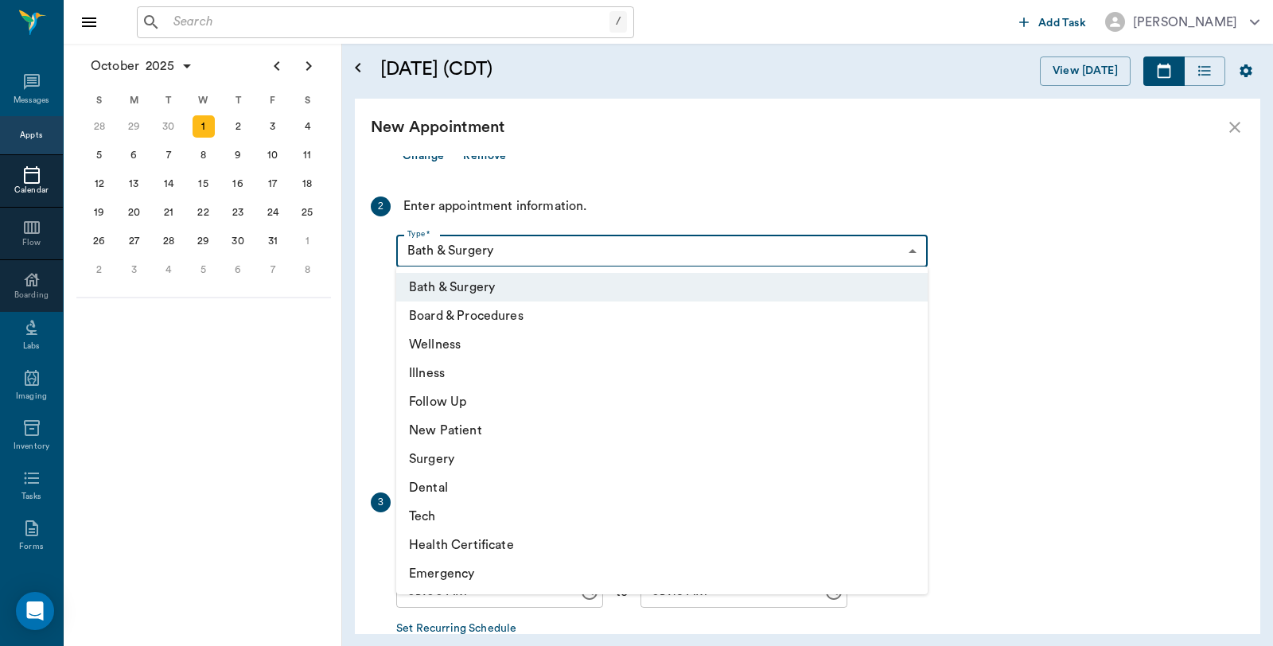
drag, startPoint x: 425, startPoint y: 515, endPoint x: 440, endPoint y: 484, distance: 34.5
click at [426, 515] on li "Tech" at bounding box center [661, 516] width 531 height 29
type input "65d2be4f46e3a538d89b8c1a"
type input "09:30 AM"
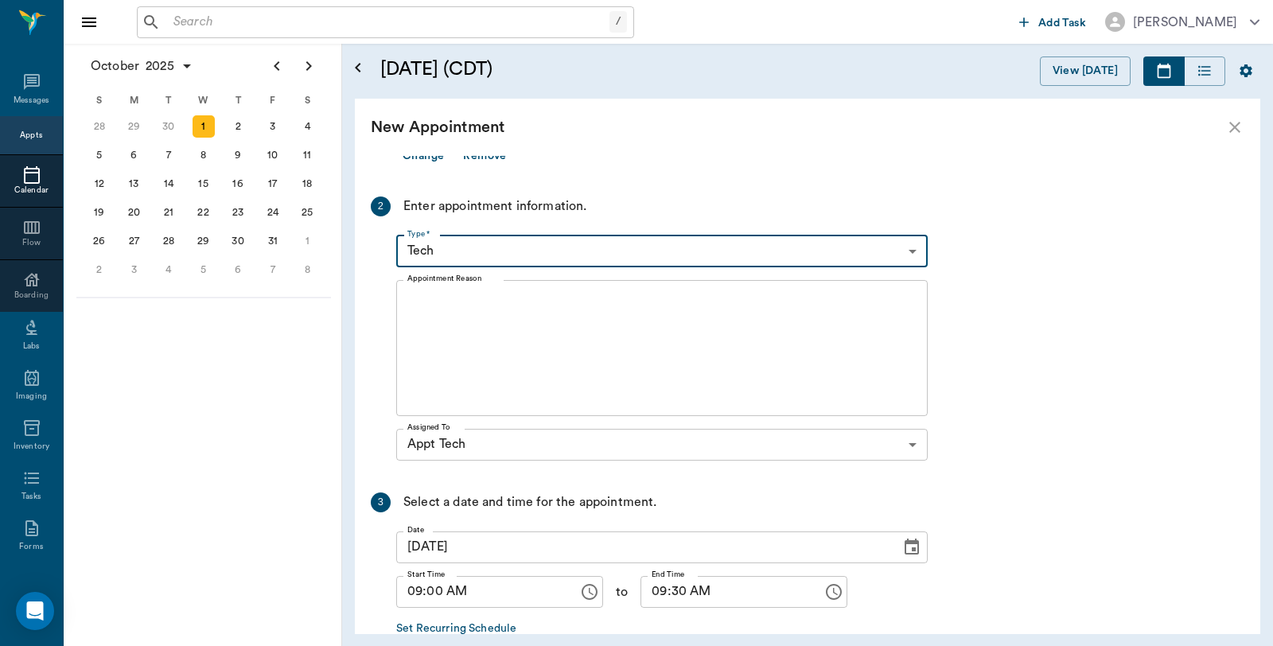
click at [501, 322] on textarea "Appointment Reason" at bounding box center [661, 348] width 509 height 110
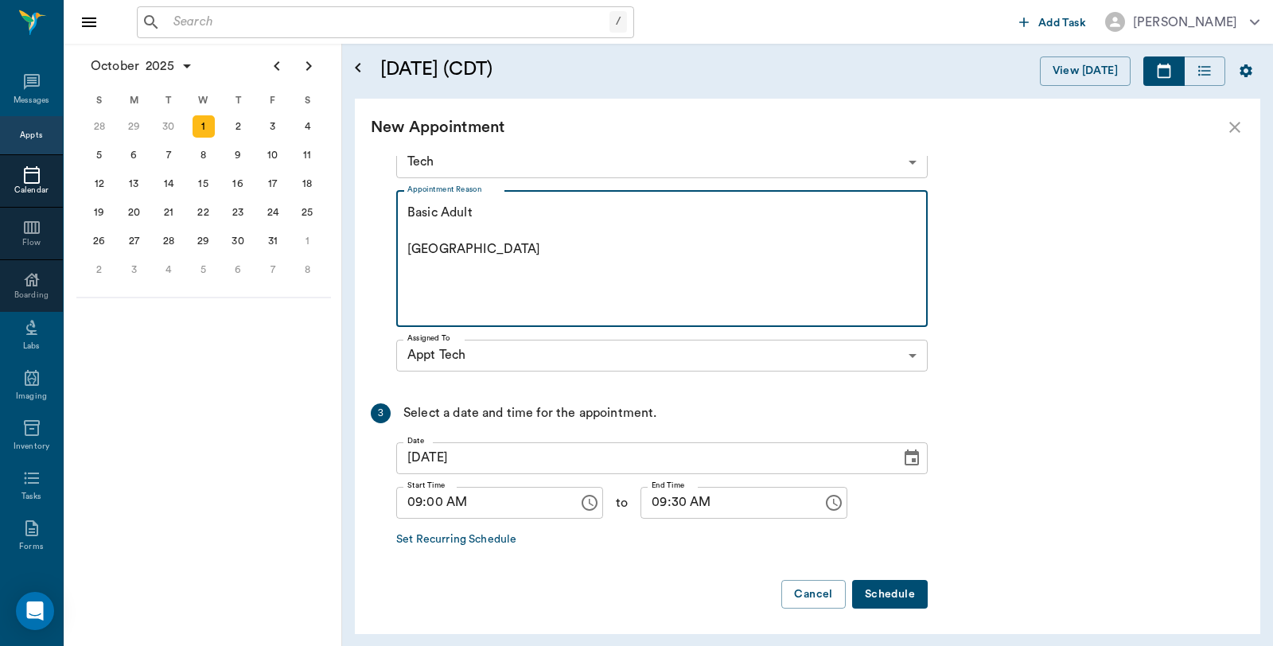
scroll to position [356, 0]
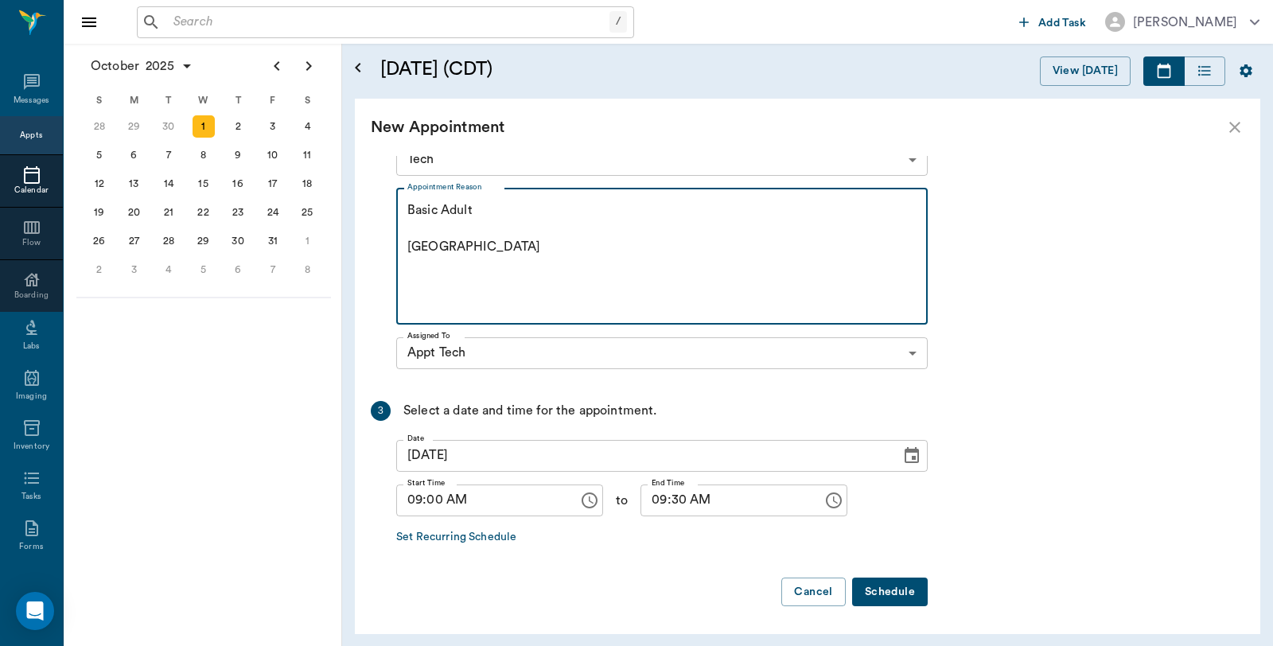
type textarea "Basic Adult [GEOGRAPHIC_DATA]"
click at [901, 587] on button "Schedule" at bounding box center [890, 592] width 76 height 29
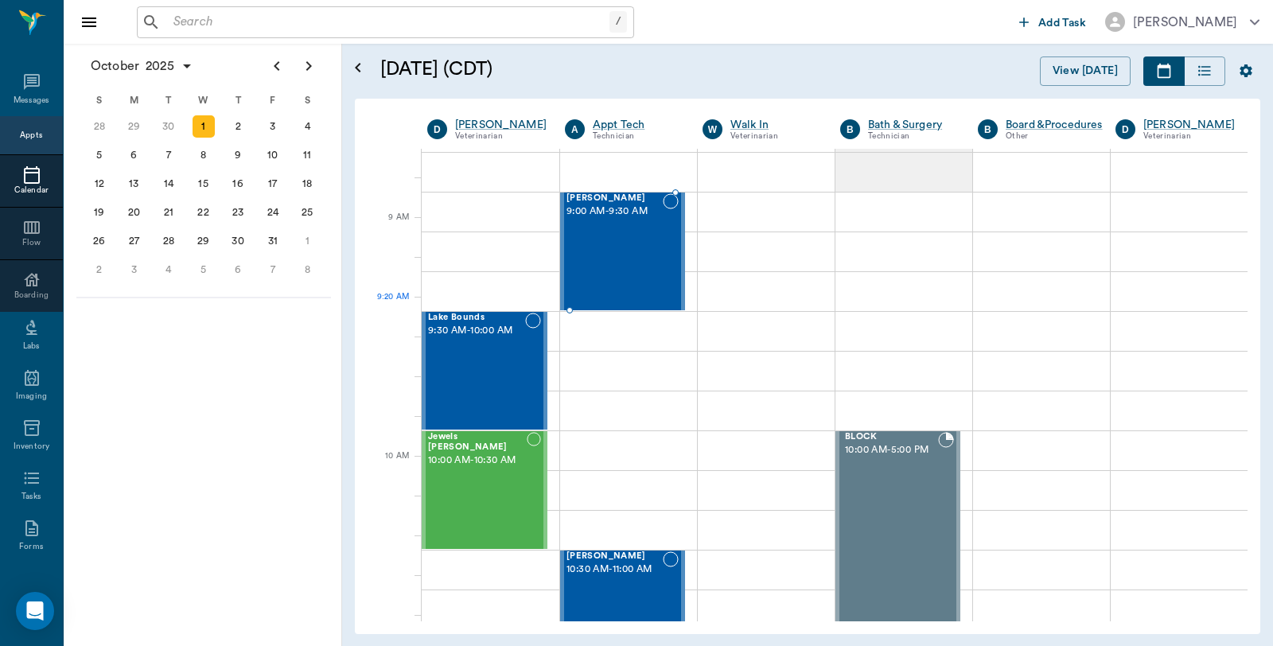
scroll to position [177, 0]
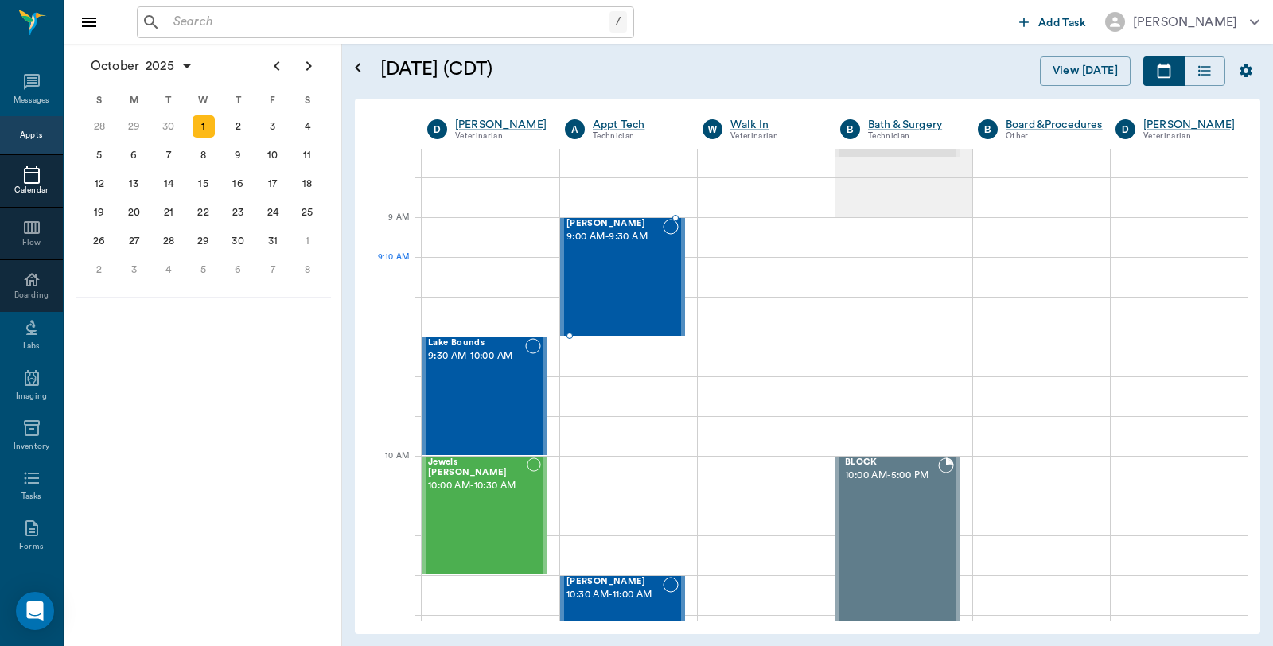
click at [626, 273] on div "[PERSON_NAME] 9:00 AM - 9:30 AM" at bounding box center [614, 277] width 96 height 116
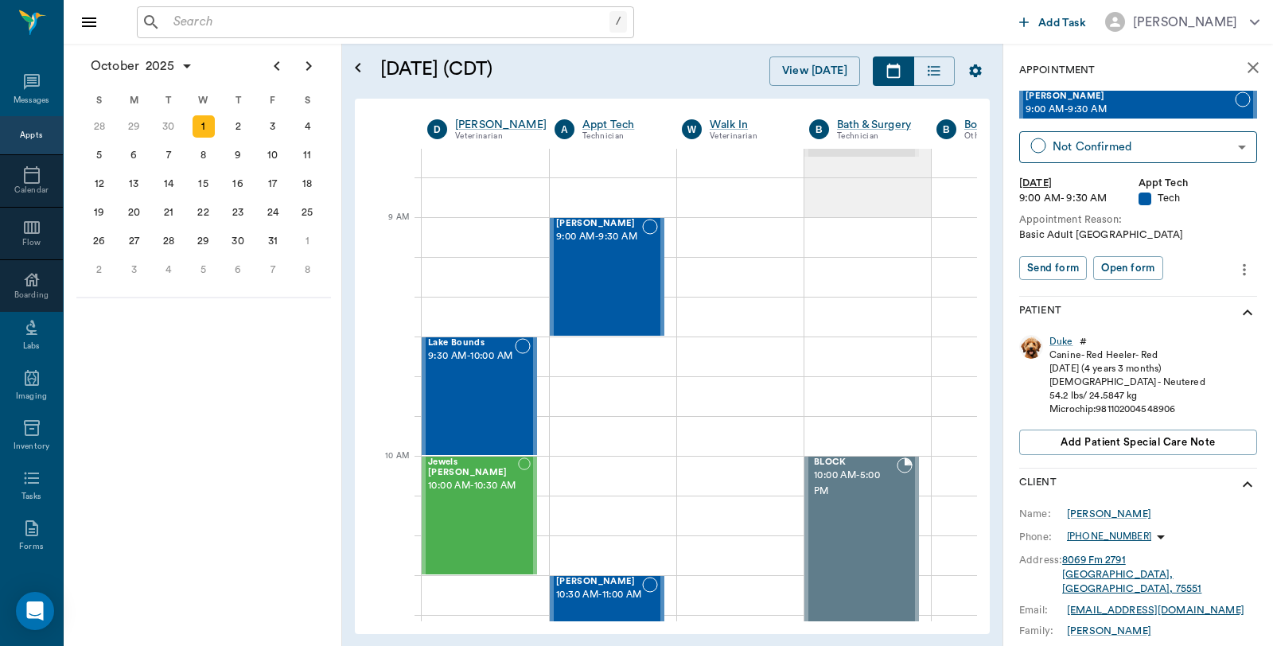
click at [1235, 268] on icon "more" at bounding box center [1244, 269] width 18 height 19
click at [1198, 301] on span "Edit appointment" at bounding box center [1164, 296] width 134 height 17
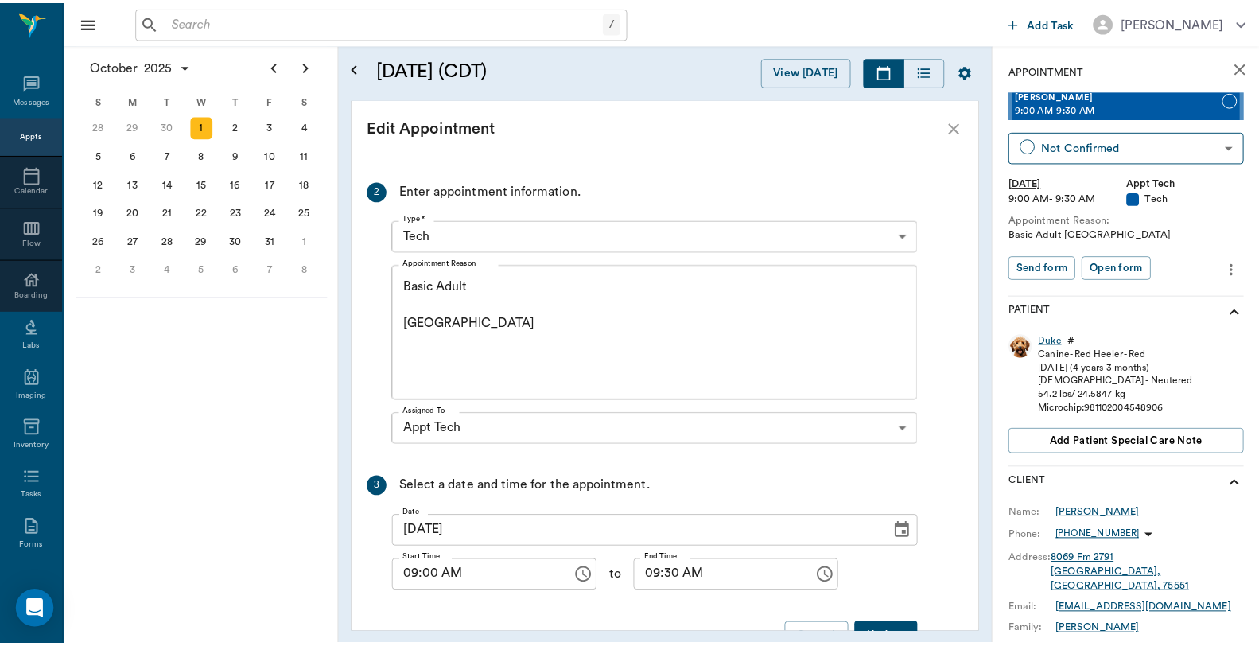
scroll to position [308, 0]
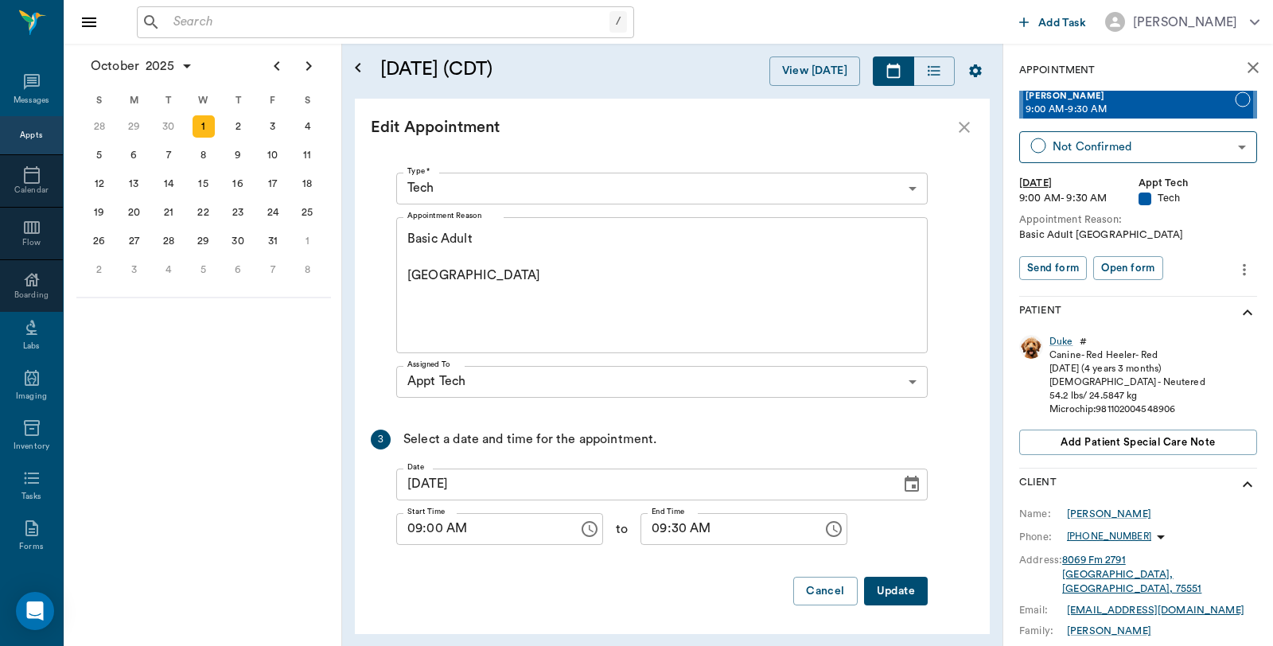
click at [493, 275] on textarea "Basic Adult [GEOGRAPHIC_DATA]" at bounding box center [661, 285] width 509 height 110
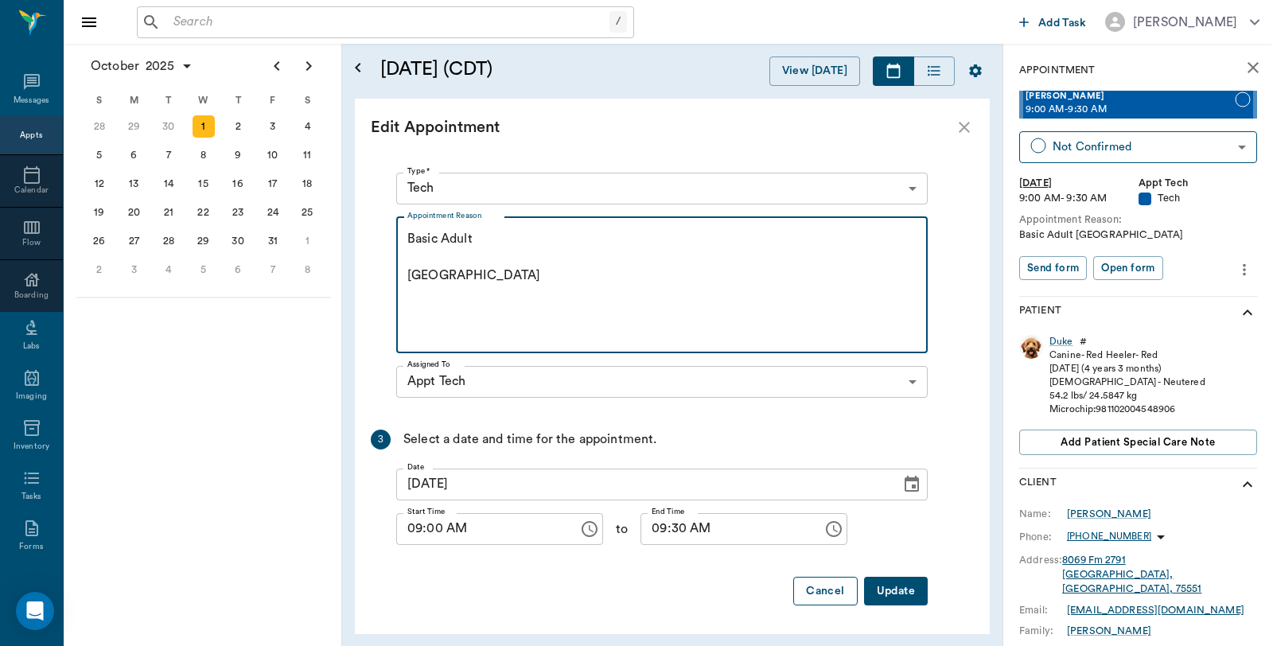
type textarea "Basic Adult [GEOGRAPHIC_DATA]"
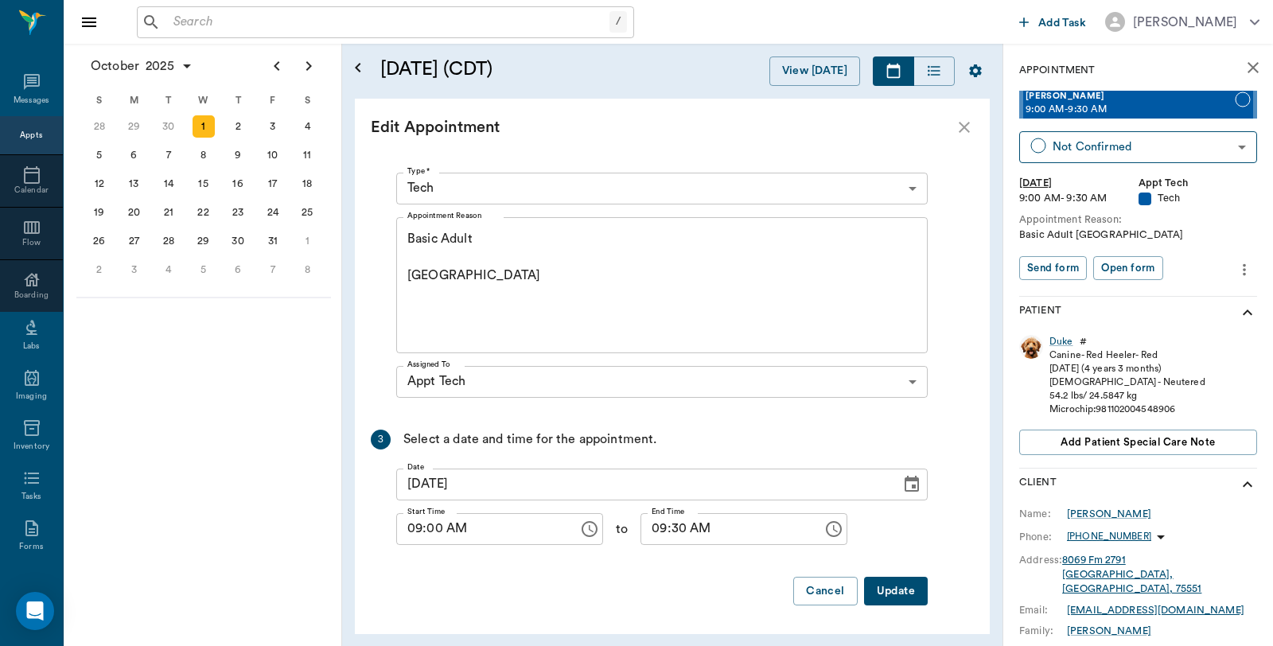
click at [815, 590] on button "Cancel" at bounding box center [825, 591] width 64 height 29
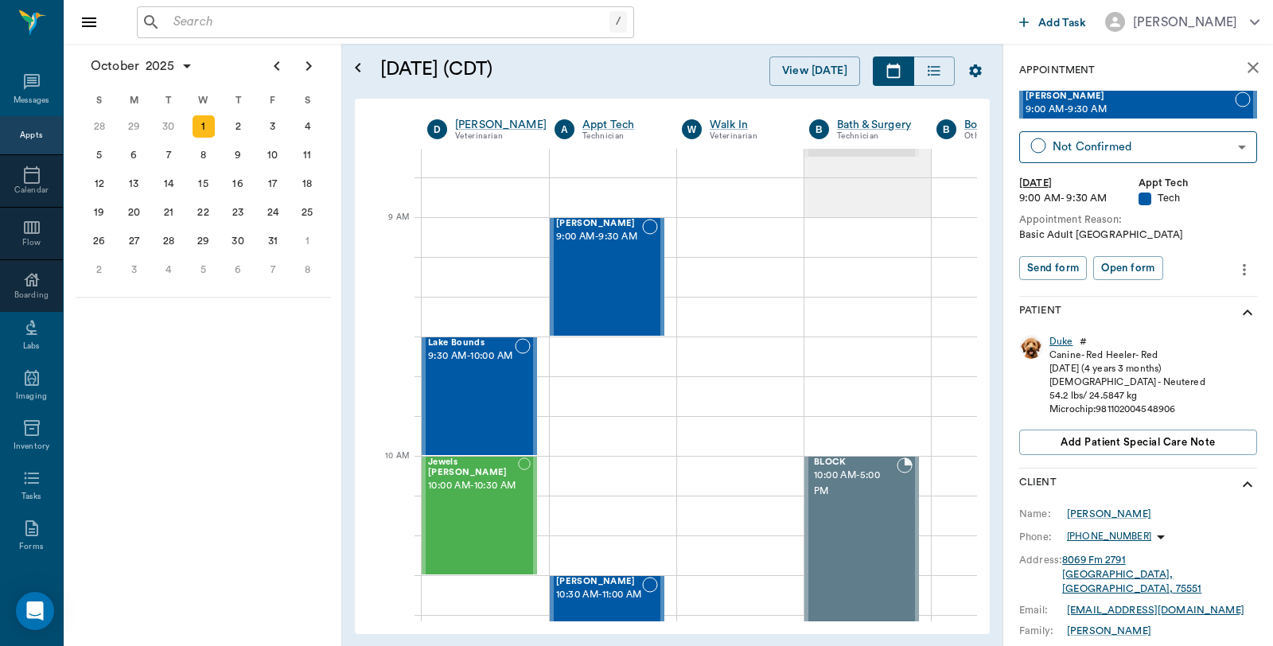
click at [1060, 338] on div "Duke" at bounding box center [1061, 342] width 24 height 14
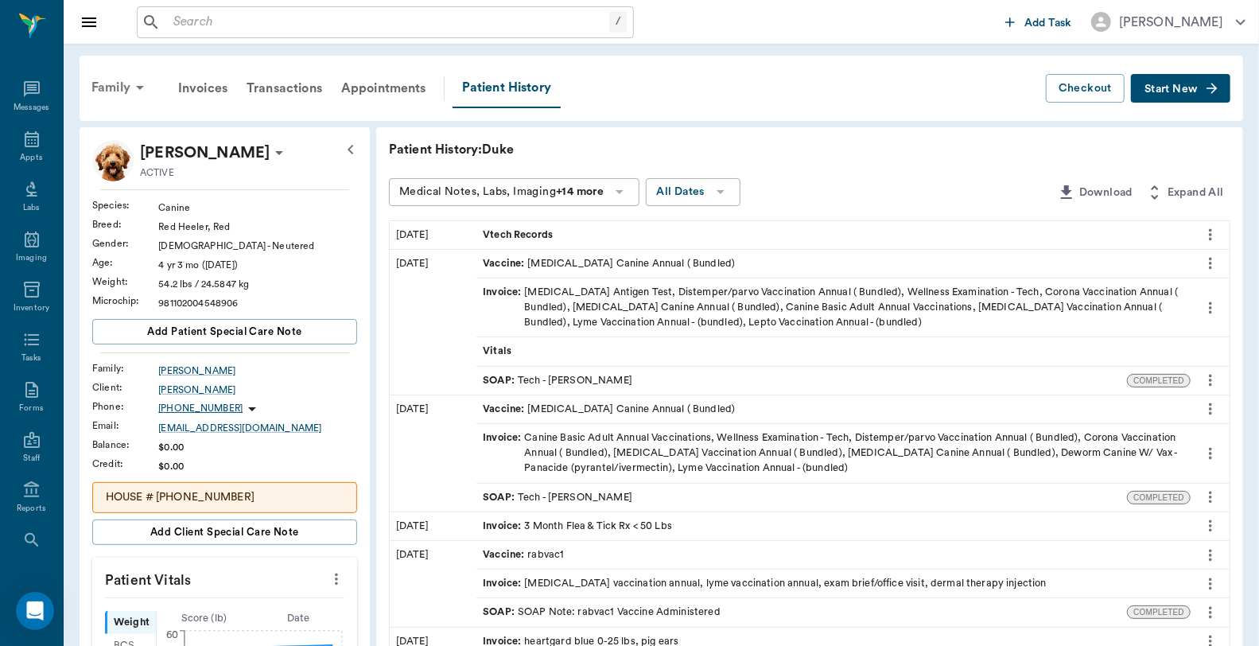
click at [122, 88] on div "Family" at bounding box center [120, 87] width 77 height 38
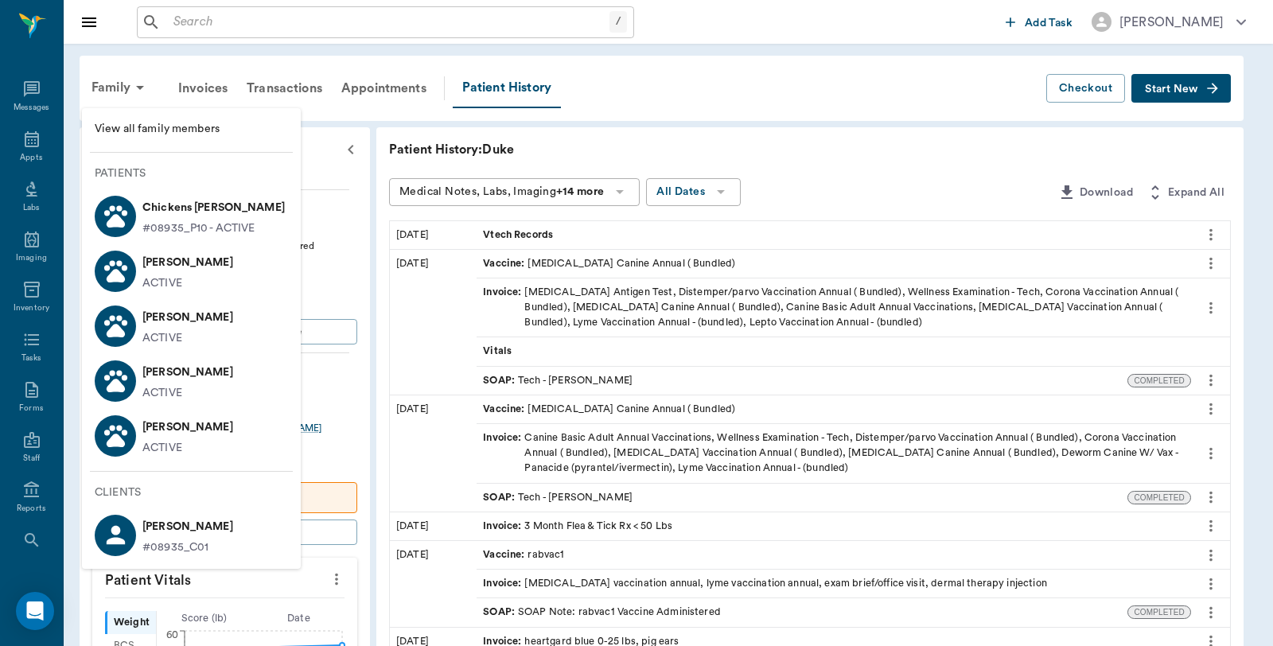
click at [155, 430] on p "[PERSON_NAME]" at bounding box center [187, 426] width 91 height 25
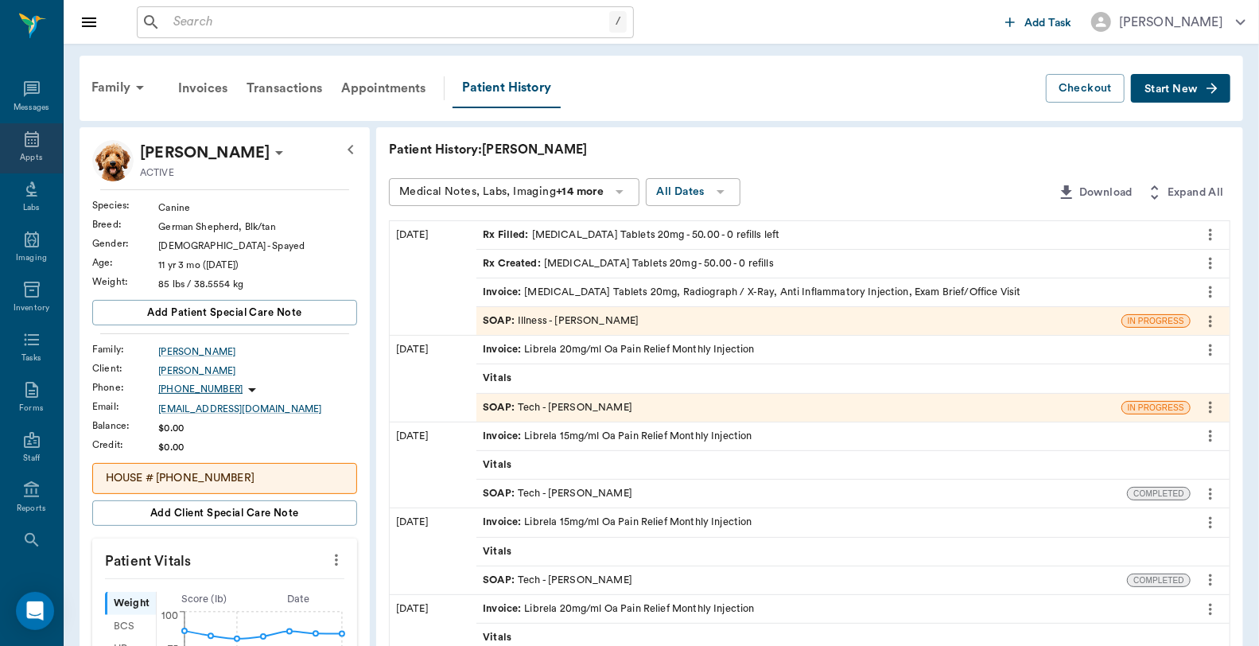
click at [29, 146] on icon at bounding box center [32, 139] width 14 height 16
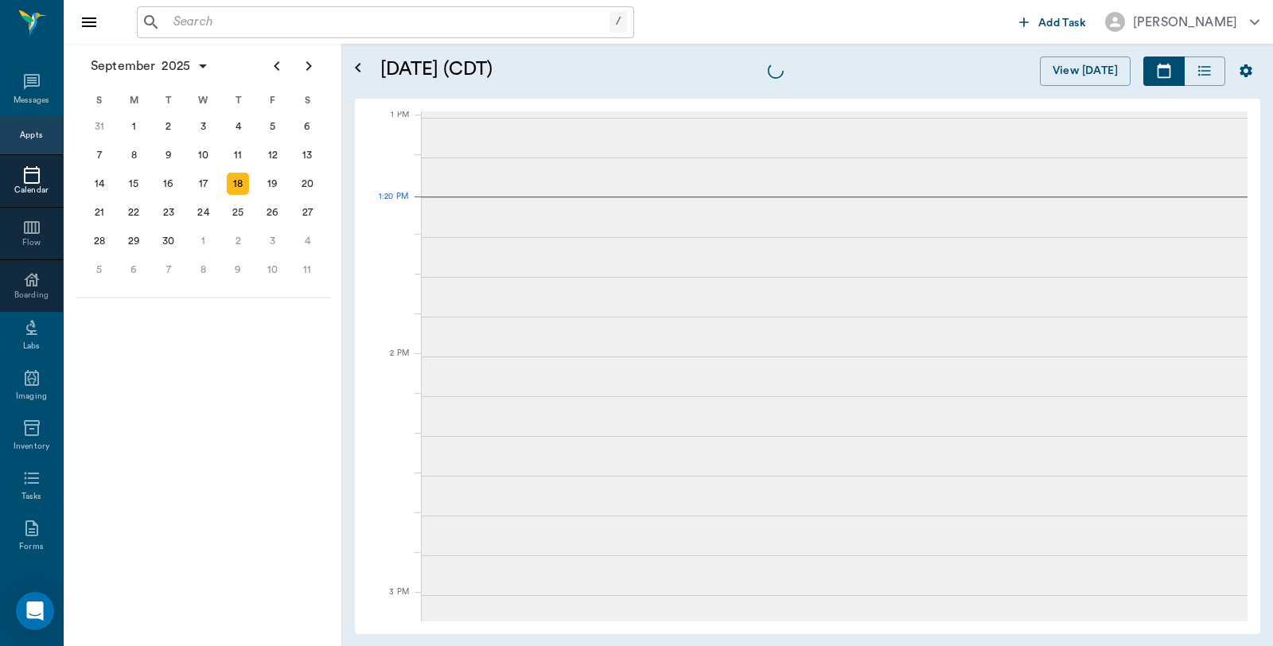
scroll to position [1193, 0]
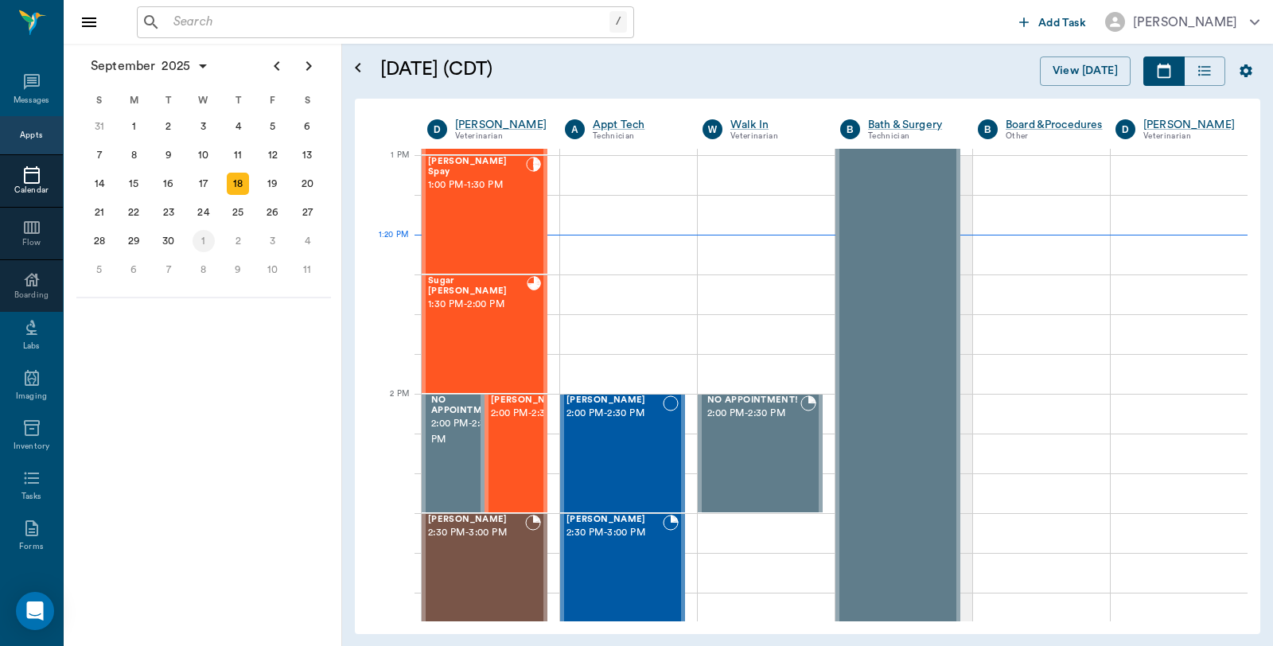
click at [204, 236] on div "1" at bounding box center [204, 241] width 22 height 22
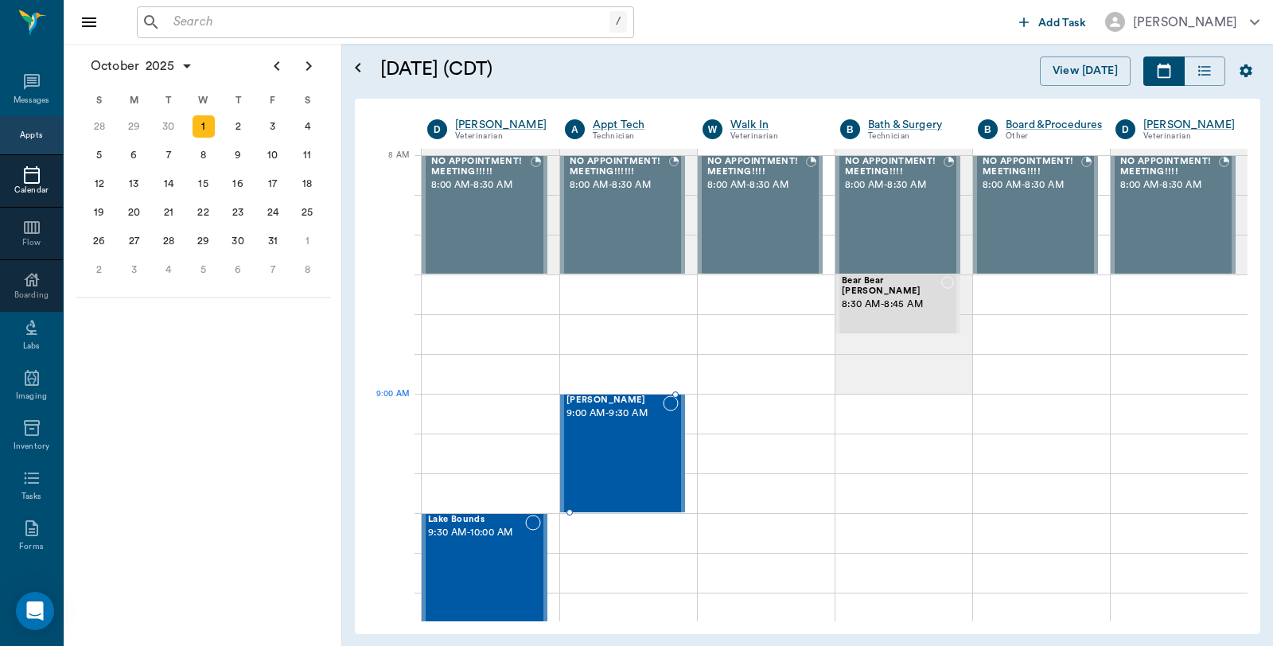
click at [646, 418] on span "9:00 AM - 9:30 AM" at bounding box center [614, 414] width 96 height 16
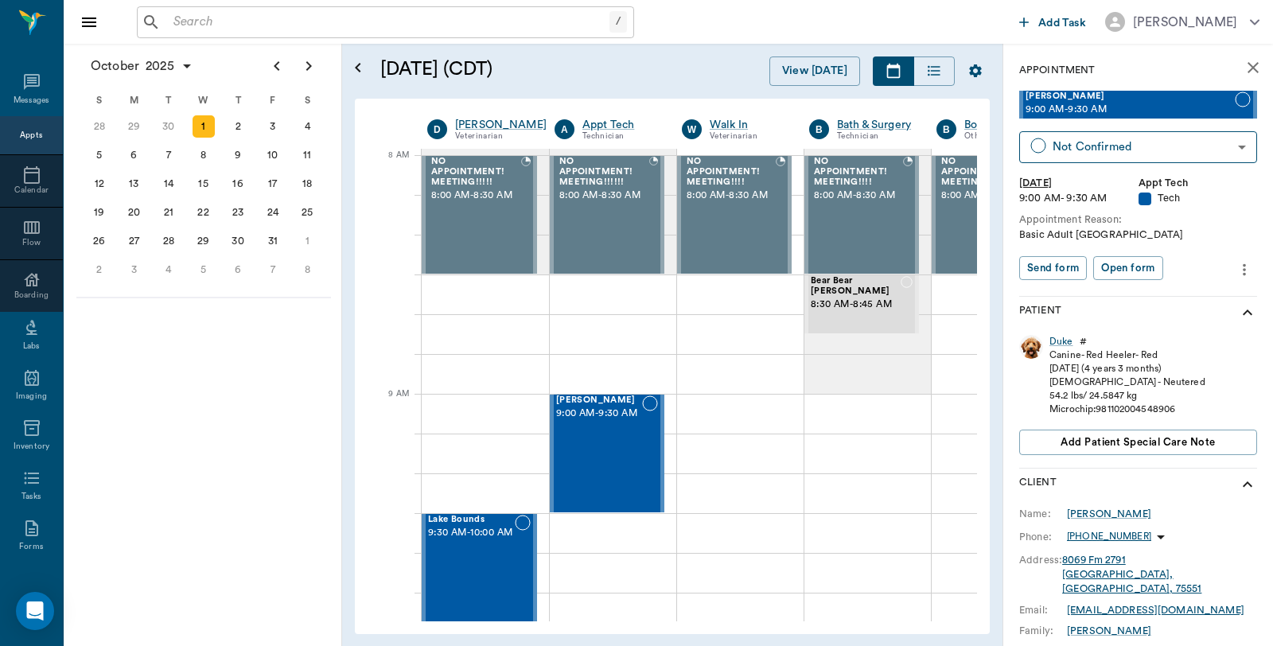
click at [1235, 267] on icon "more" at bounding box center [1244, 269] width 18 height 19
click at [1159, 295] on span "Edit appointment" at bounding box center [1164, 296] width 134 height 17
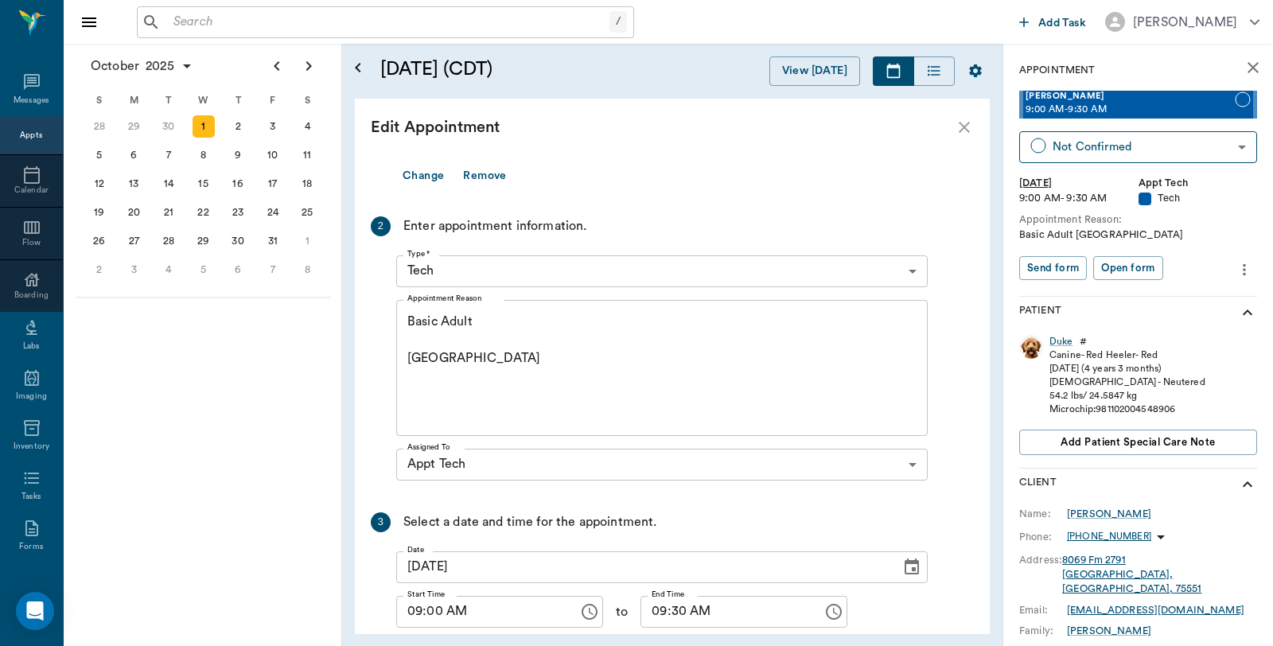
scroll to position [308, 0]
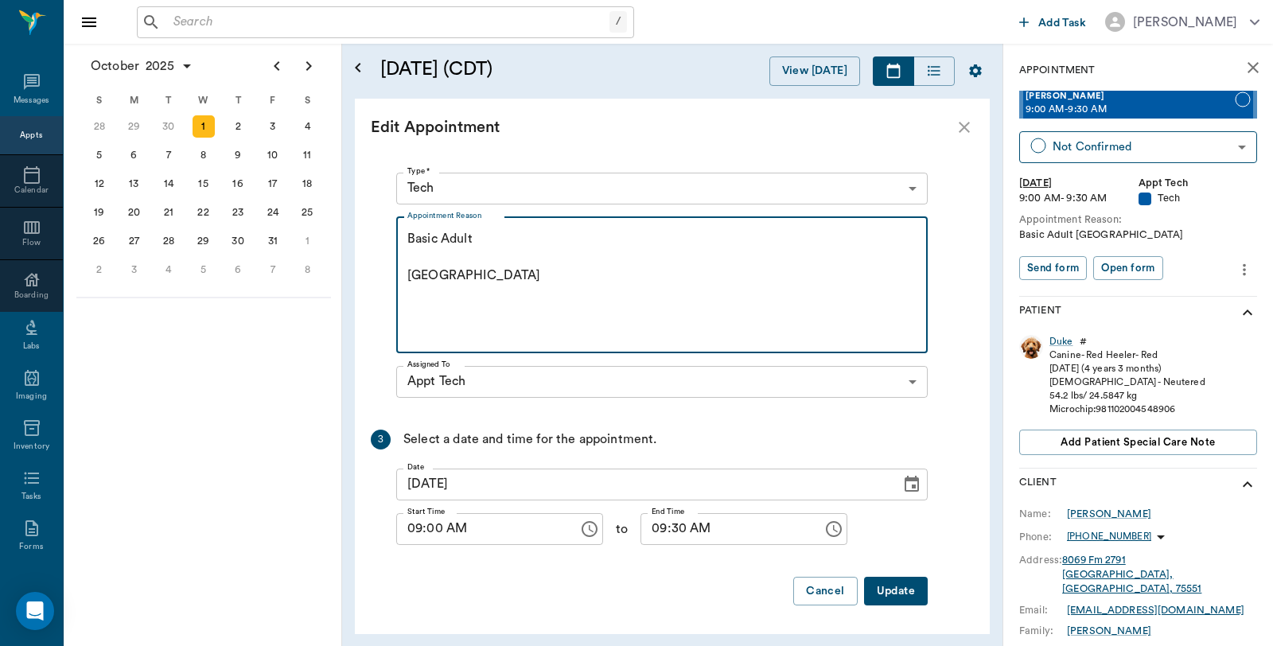
click at [456, 285] on textarea "Basic Adult [GEOGRAPHIC_DATA]" at bounding box center [661, 285] width 509 height 110
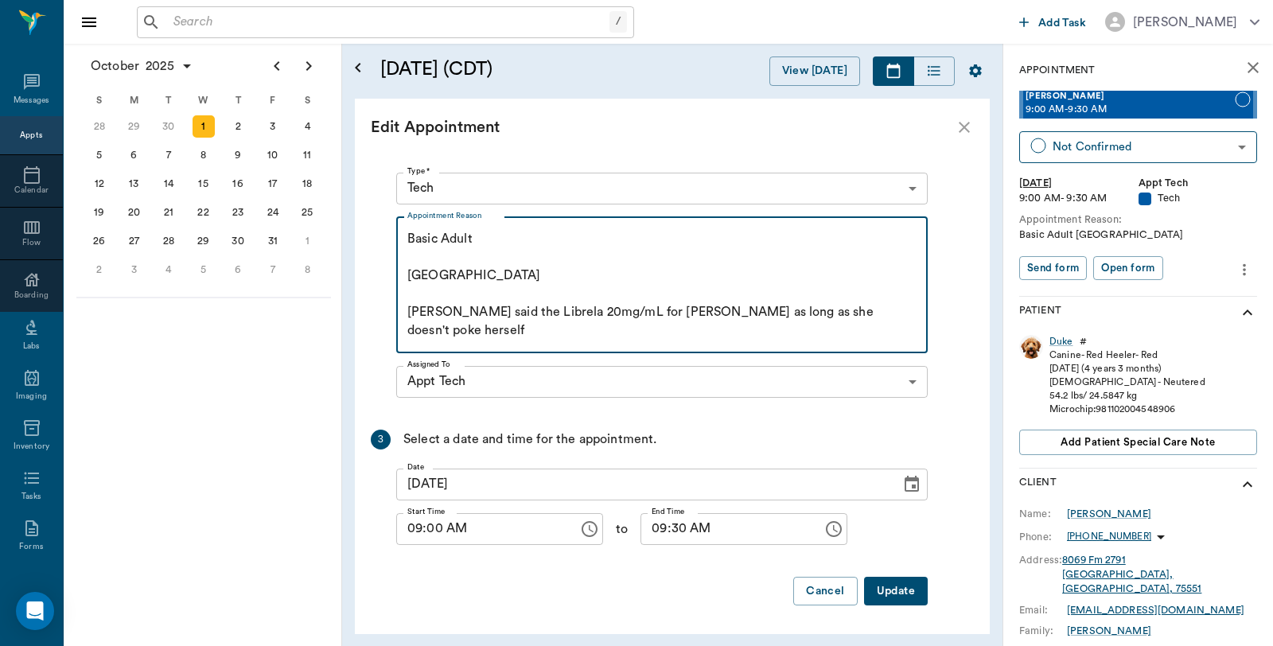
type textarea "Basic Adult [GEOGRAPHIC_DATA] [PERSON_NAME] said the Librela 20mg/mL for [PERSO…"
click at [900, 591] on button "Update" at bounding box center [896, 591] width 64 height 29
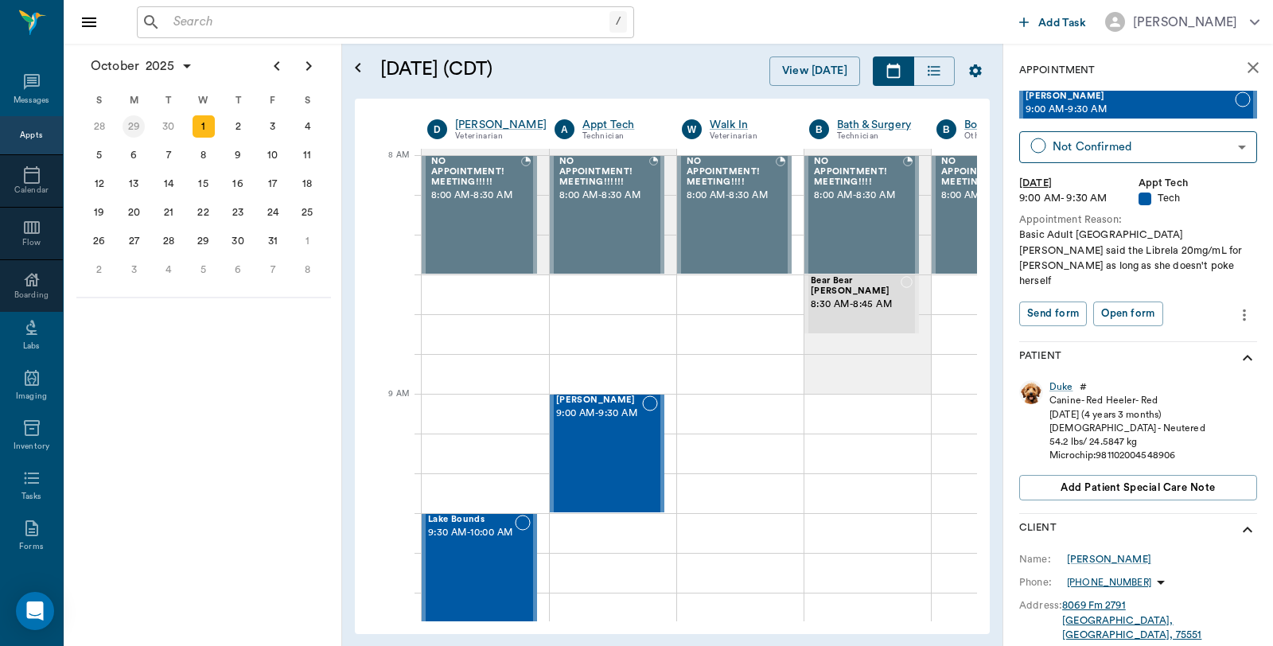
click at [126, 123] on div "29" at bounding box center [134, 126] width 22 height 22
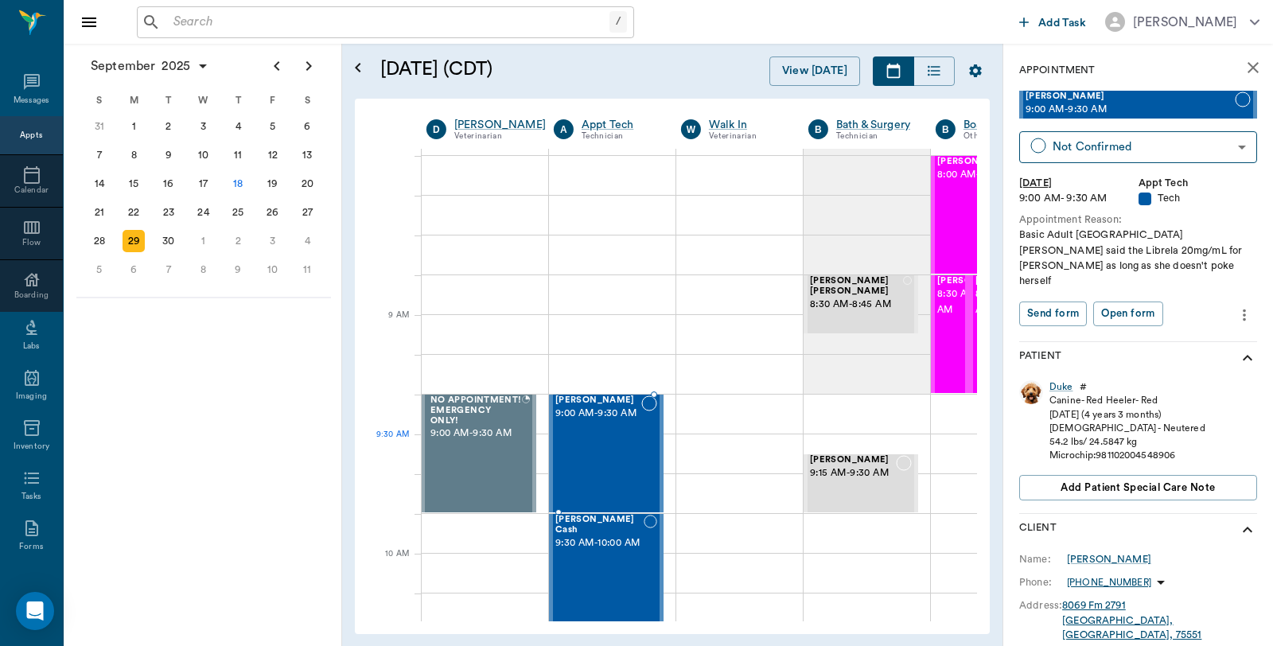
scroll to position [177, 1]
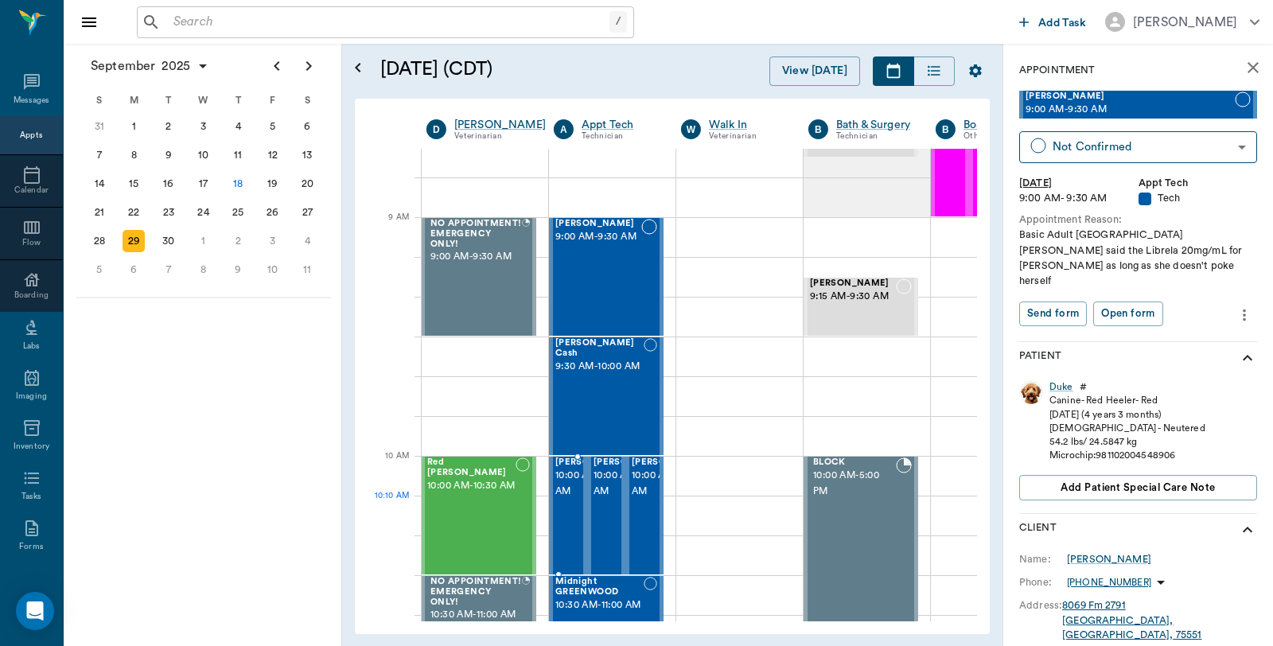
click at [557, 500] on span "10:00 AM - 10:30 AM" at bounding box center [595, 484] width 80 height 32
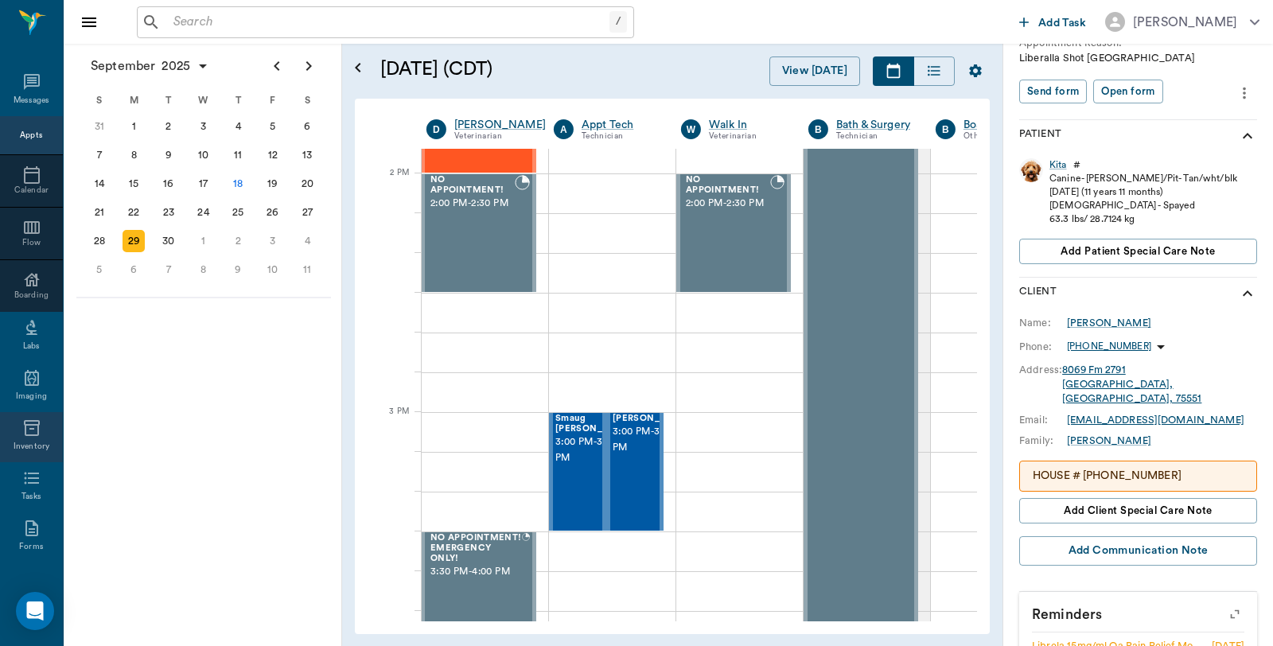
scroll to position [218, 0]
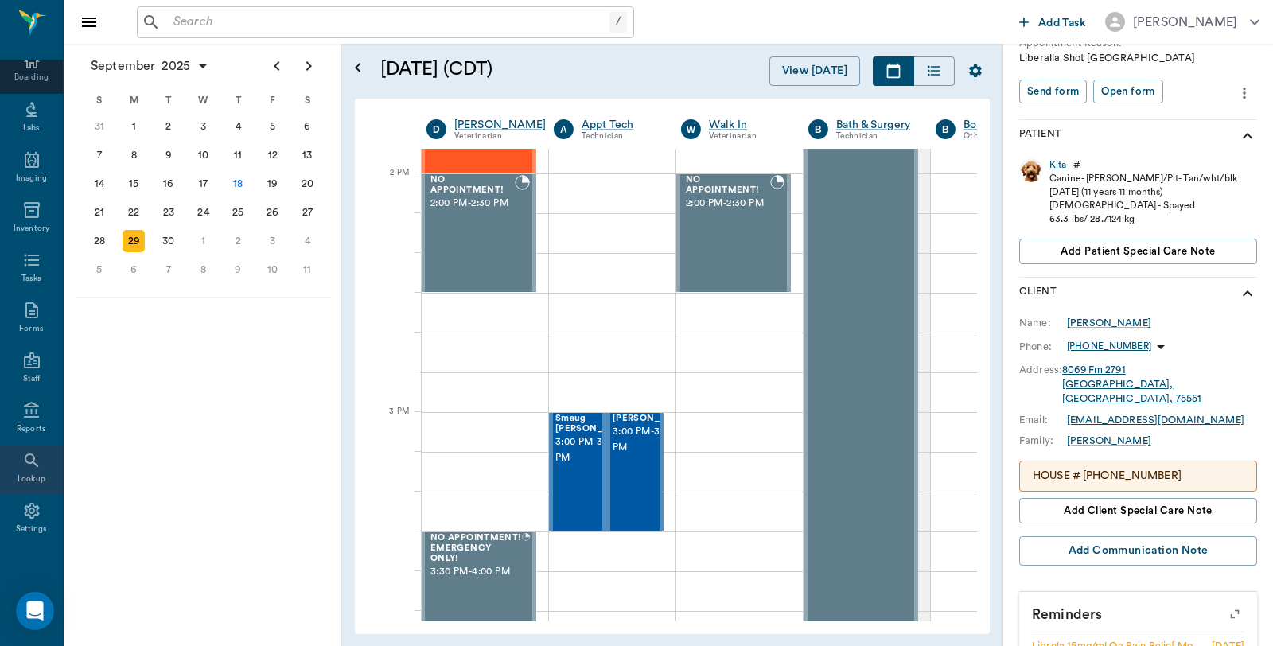
click at [33, 467] on icon at bounding box center [31, 460] width 19 height 19
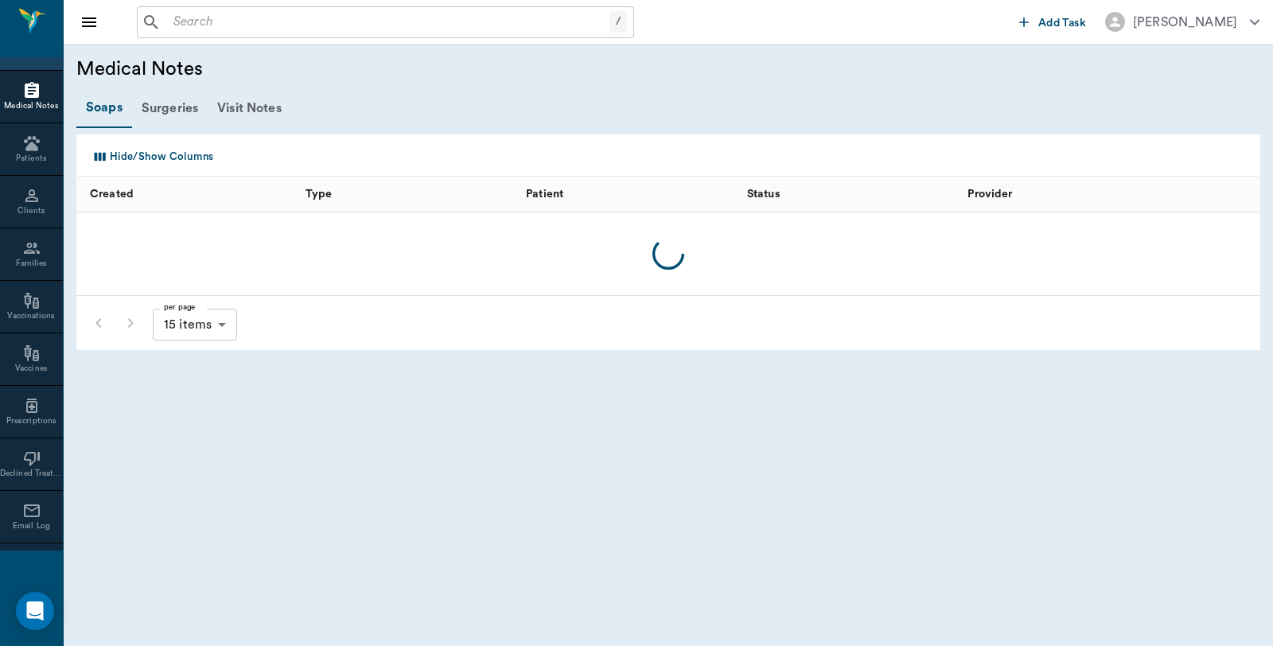
scroll to position [688, 0]
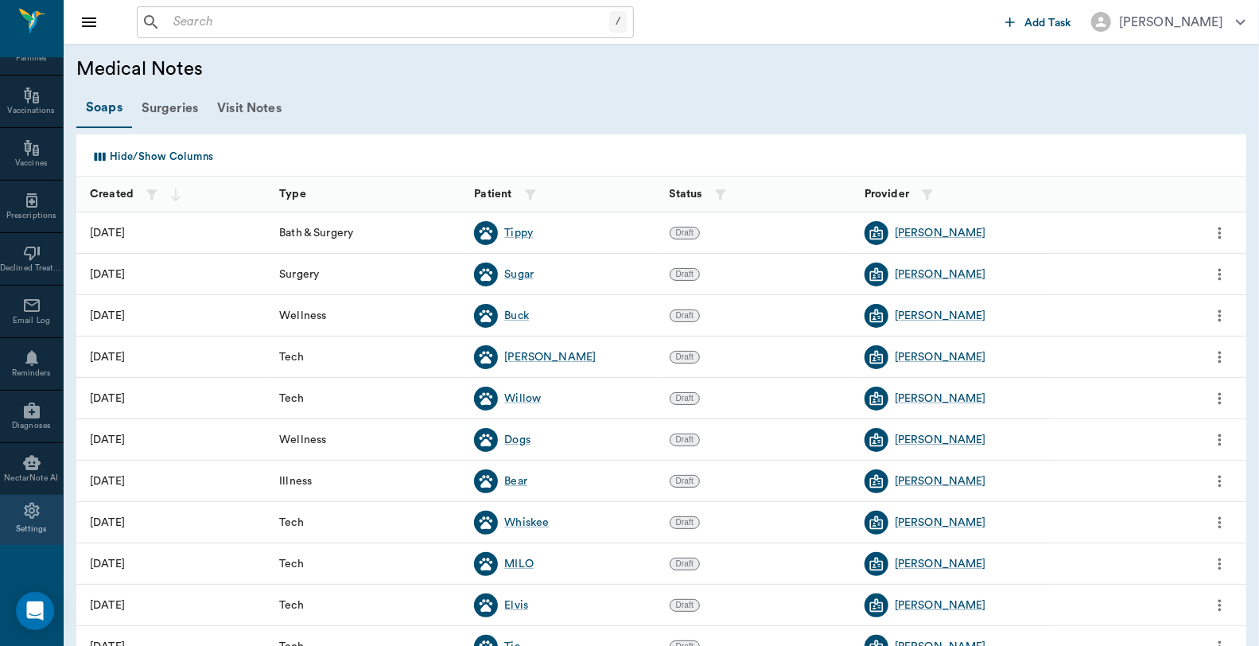
click at [37, 509] on div "Settings" at bounding box center [31, 520] width 63 height 50
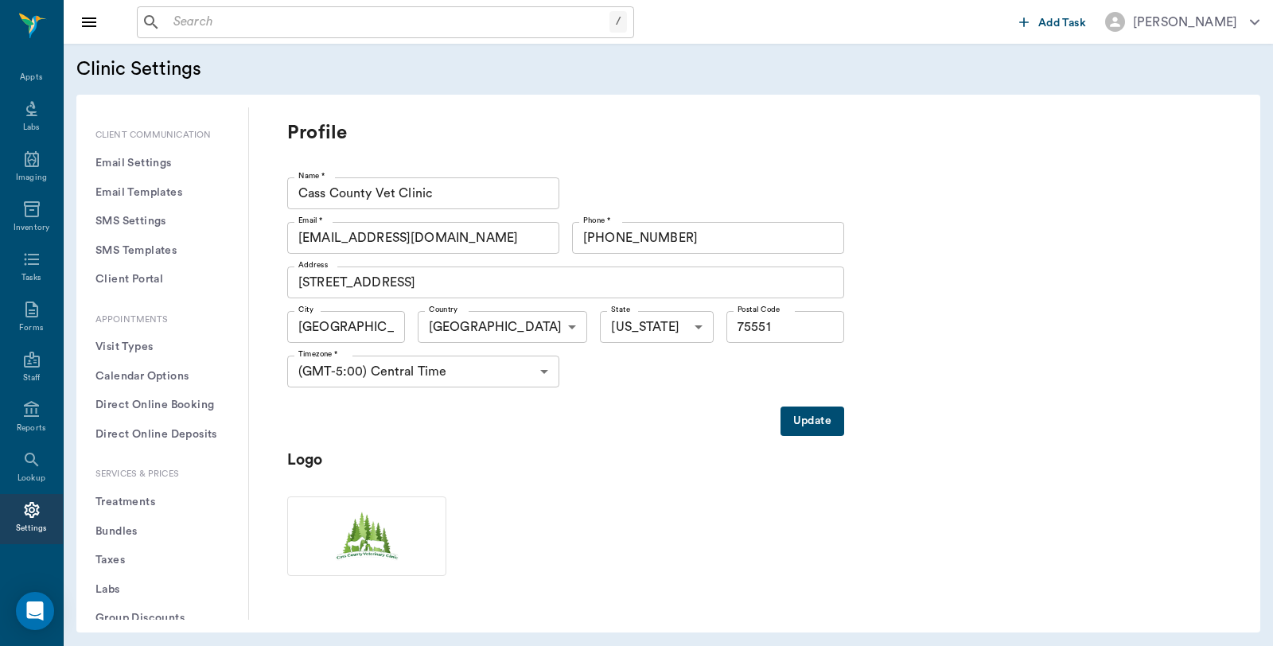
scroll to position [353, 0]
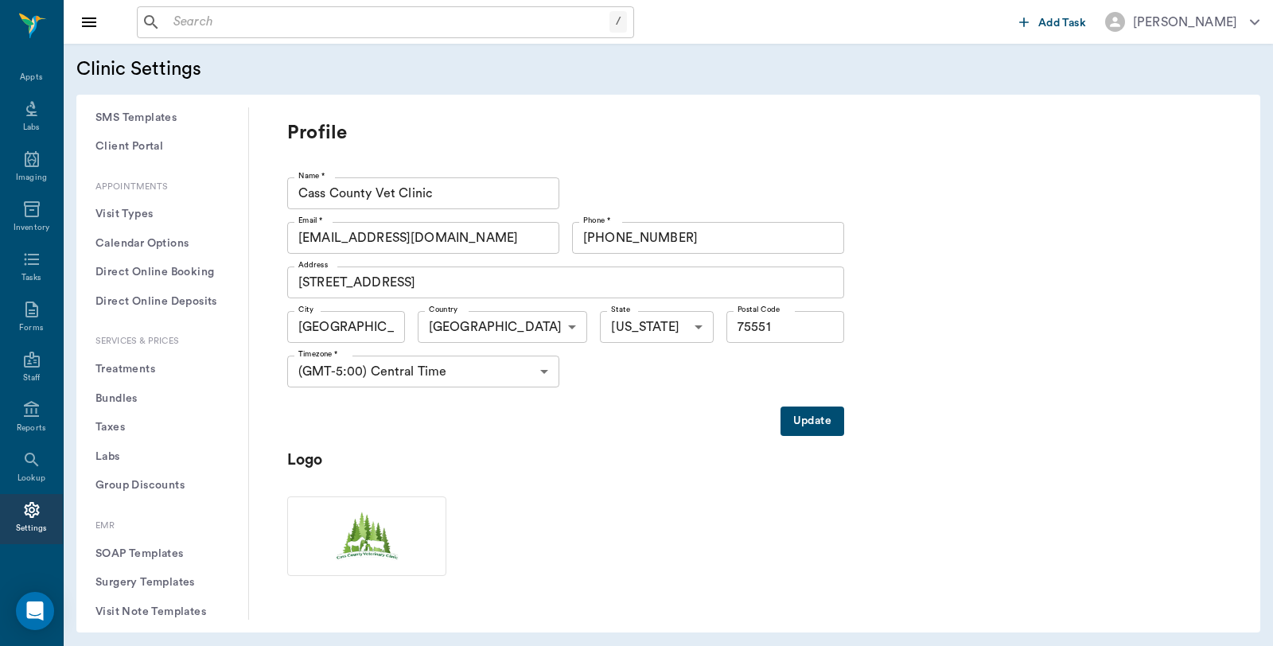
click at [129, 368] on button "Treatments" at bounding box center [162, 369] width 146 height 29
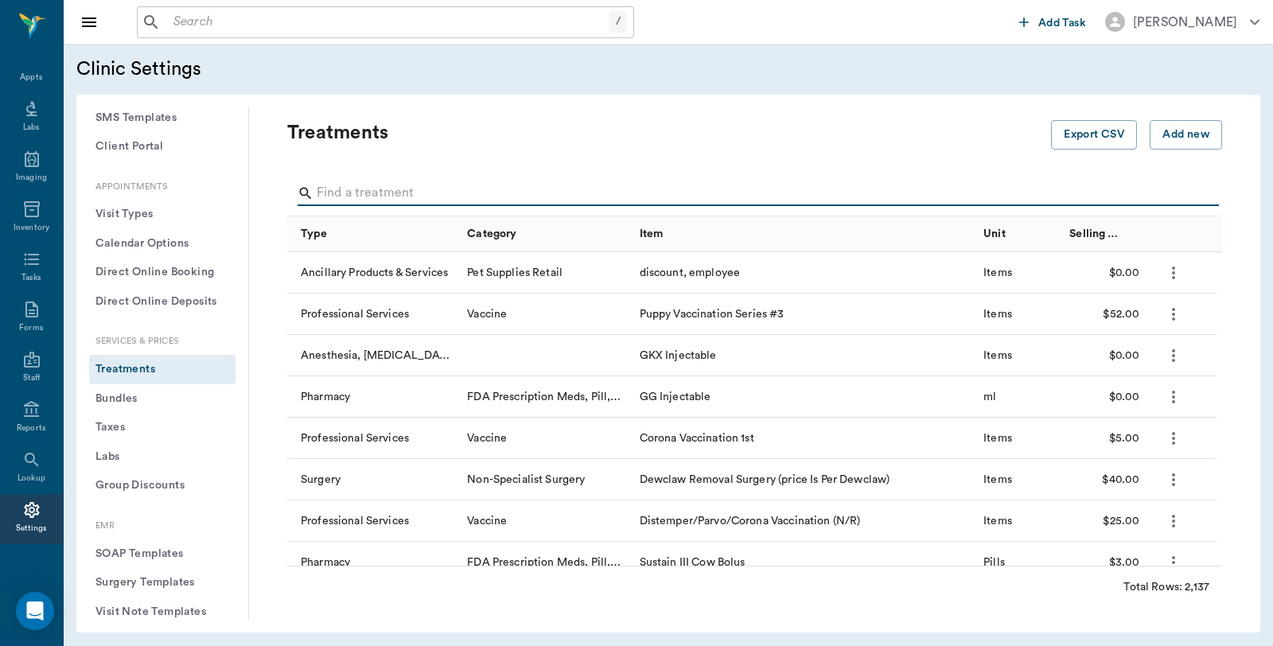
click at [392, 194] on input "Search" at bounding box center [756, 193] width 878 height 25
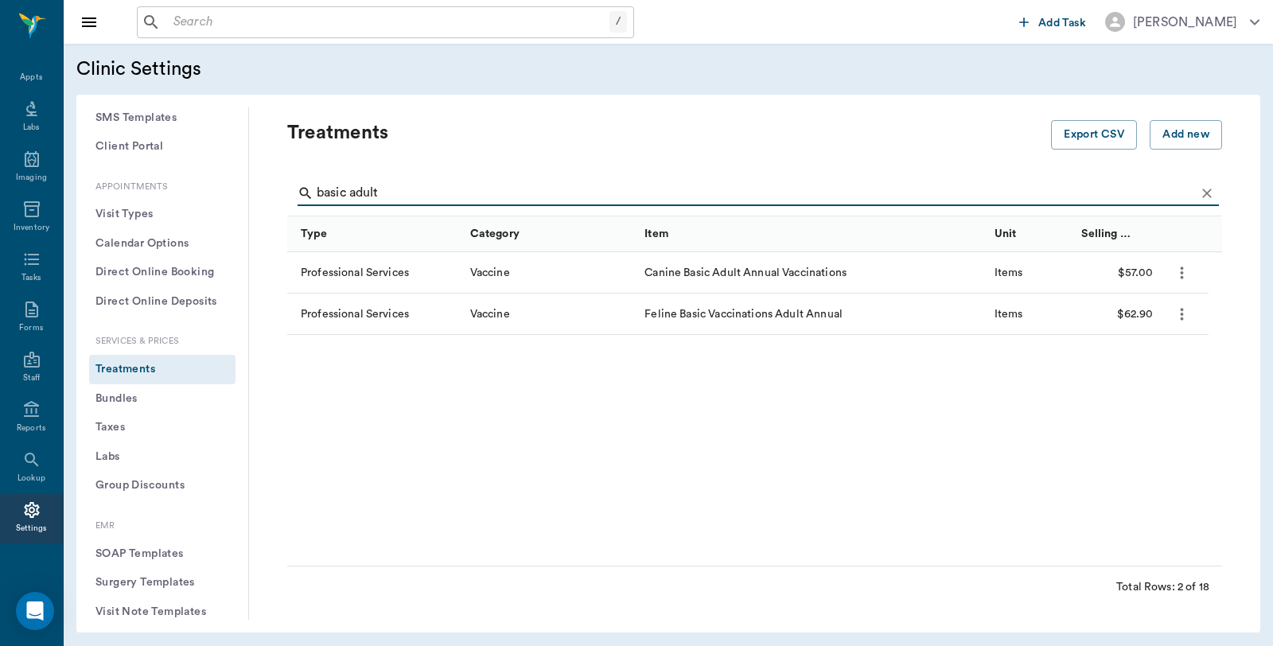
type input "basic adult"
click at [120, 396] on button "Bundles" at bounding box center [162, 398] width 146 height 29
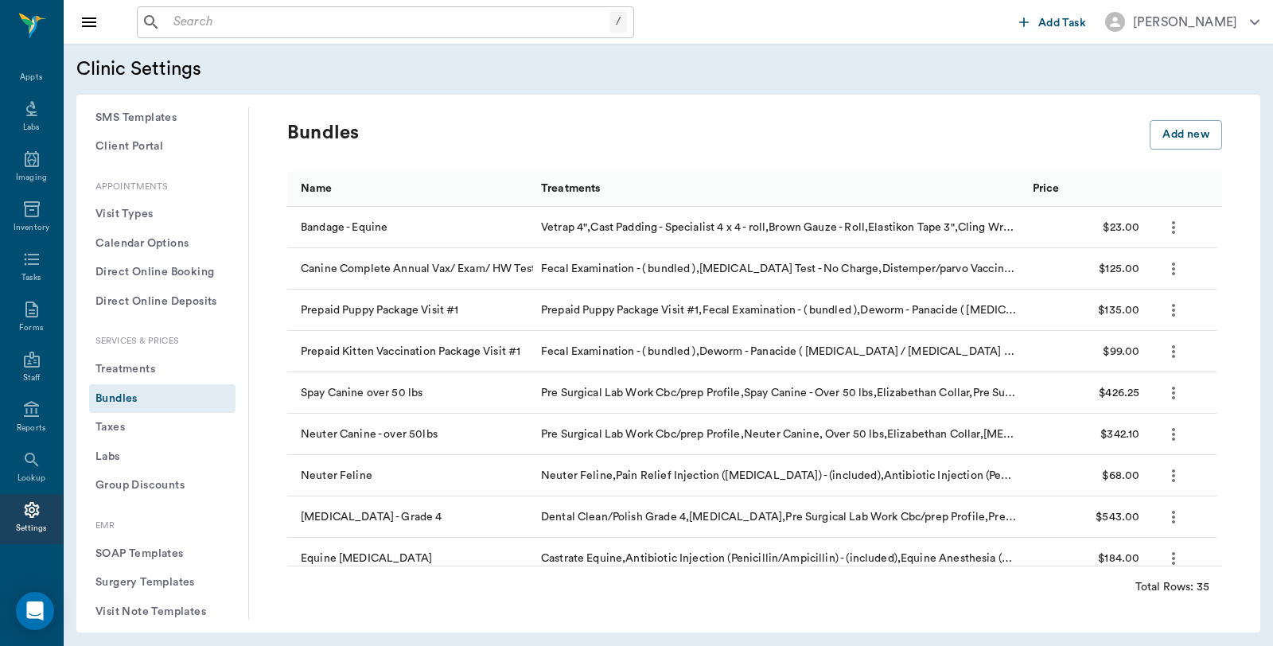
click at [368, 188] on div "Name" at bounding box center [413, 189] width 224 height 36
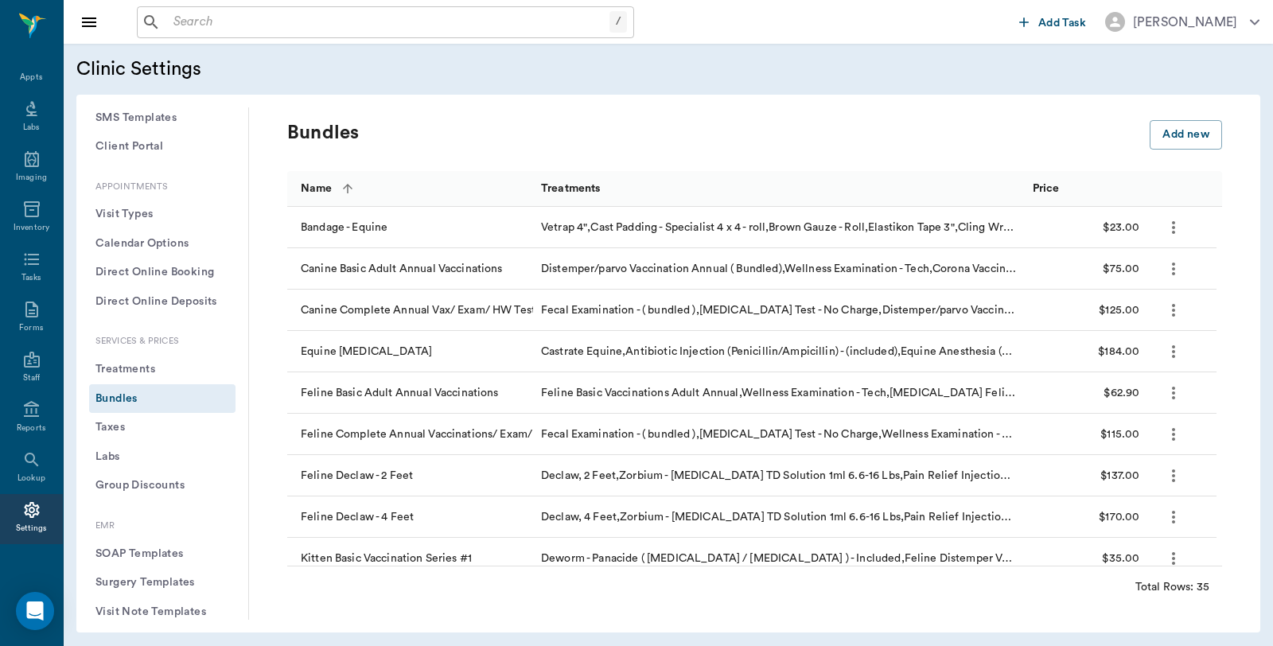
click at [363, 189] on div "Name" at bounding box center [413, 189] width 224 height 36
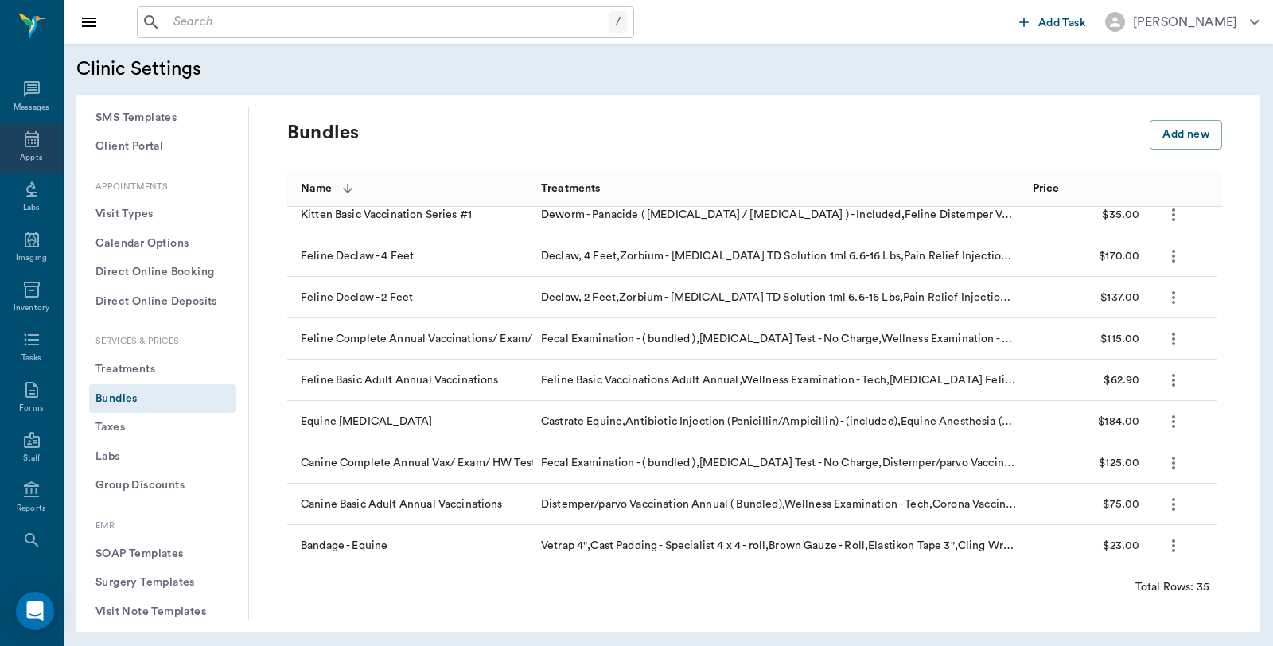
click at [25, 138] on icon at bounding box center [31, 139] width 19 height 19
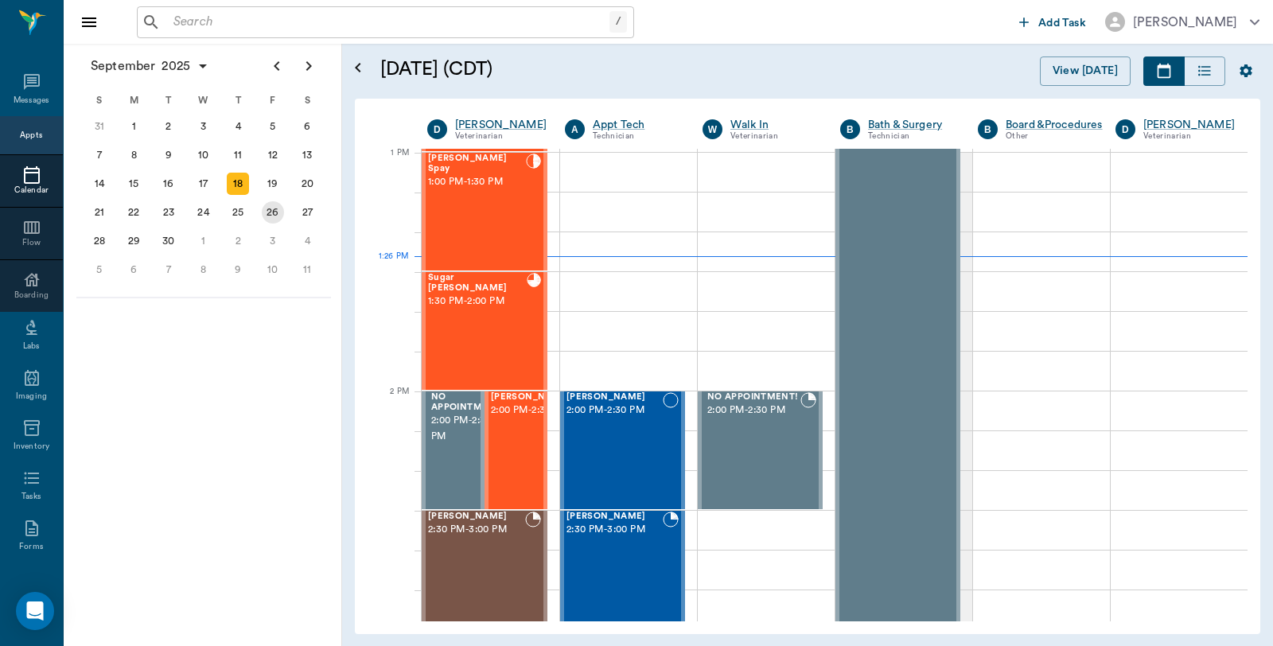
scroll to position [1196, 0]
click at [129, 212] on div "22" at bounding box center [134, 212] width 22 height 22
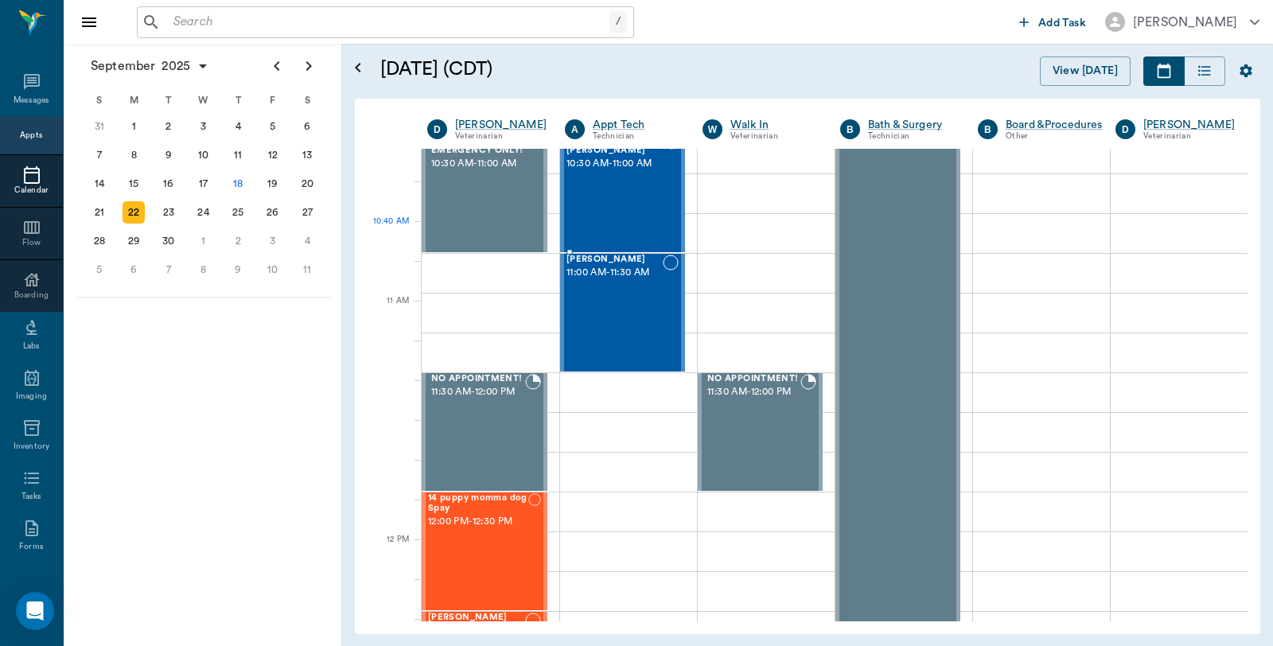
scroll to position [353, 0]
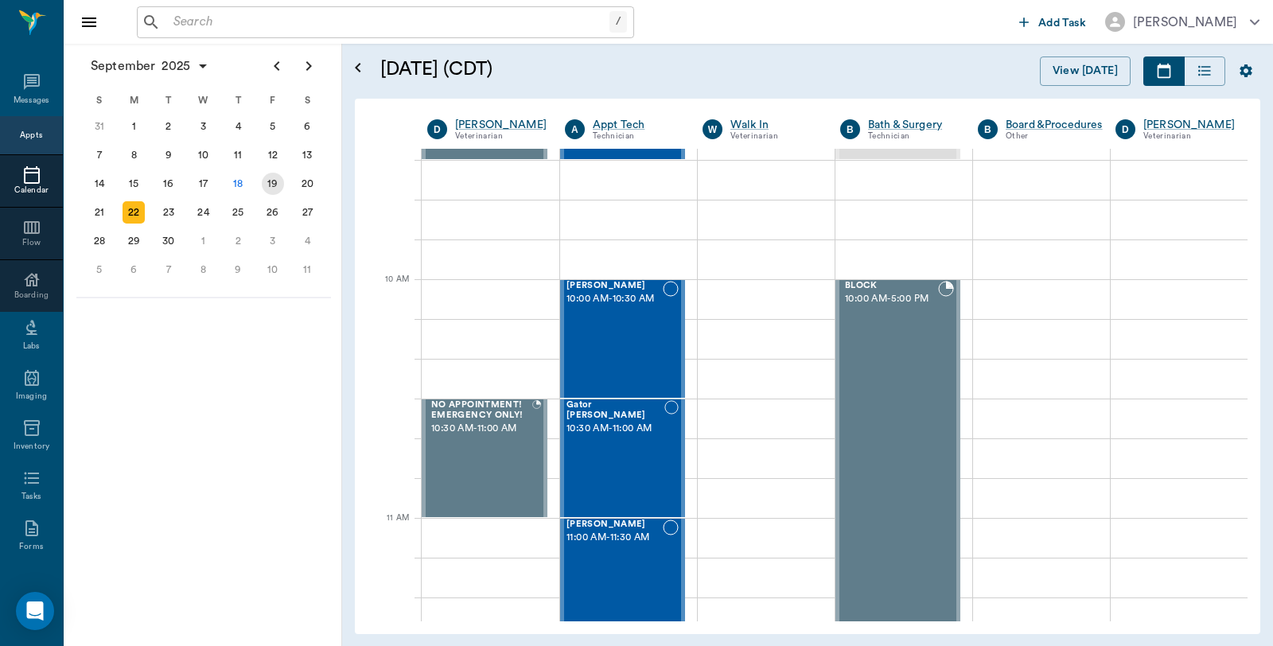
click at [271, 185] on div "19" at bounding box center [273, 184] width 22 height 22
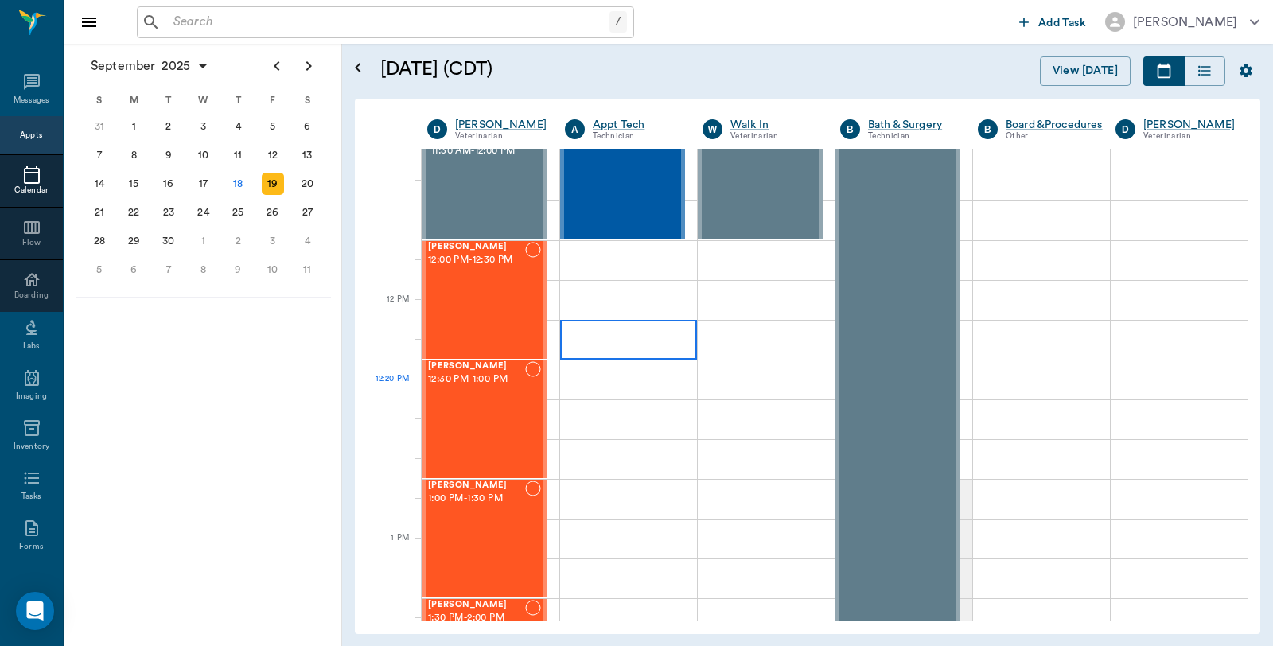
scroll to position [972, 0]
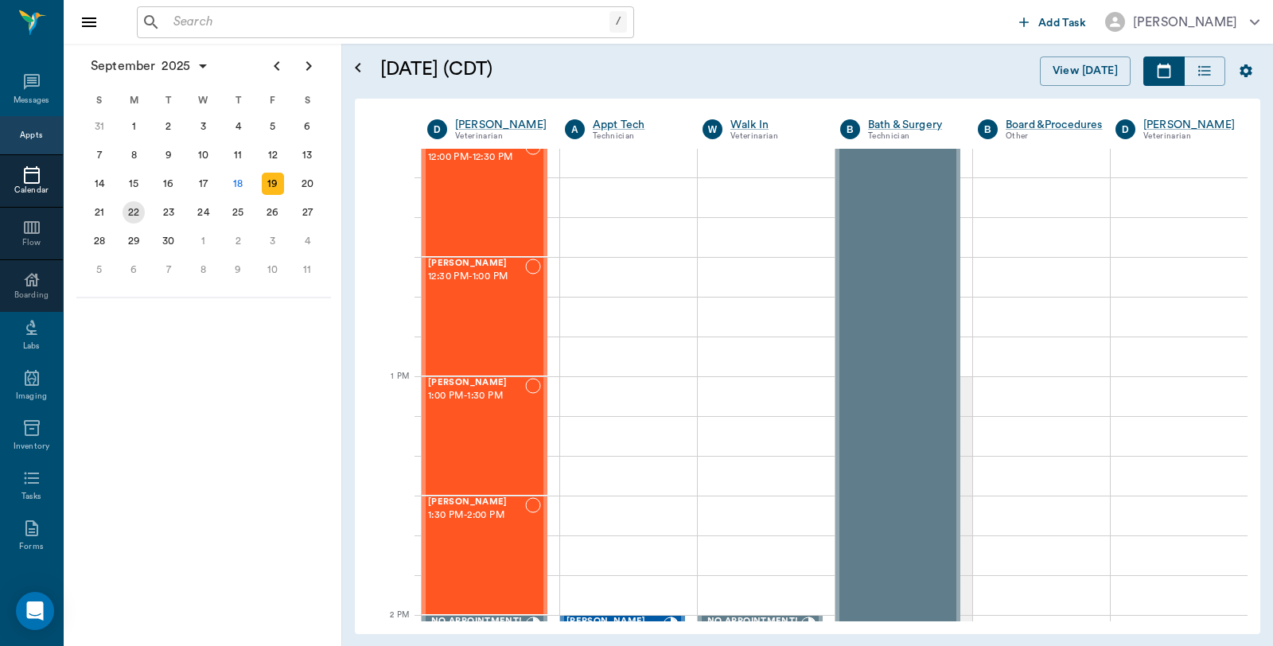
click at [131, 210] on div "22" at bounding box center [134, 212] width 22 height 22
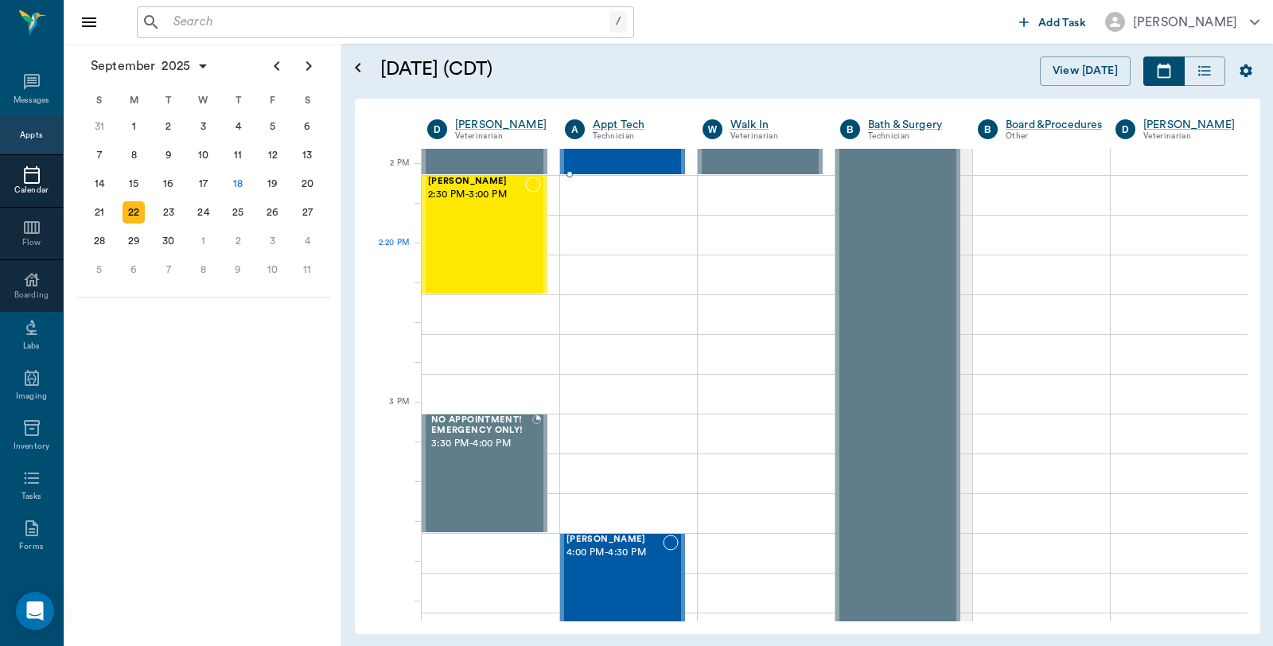
scroll to position [1414, 0]
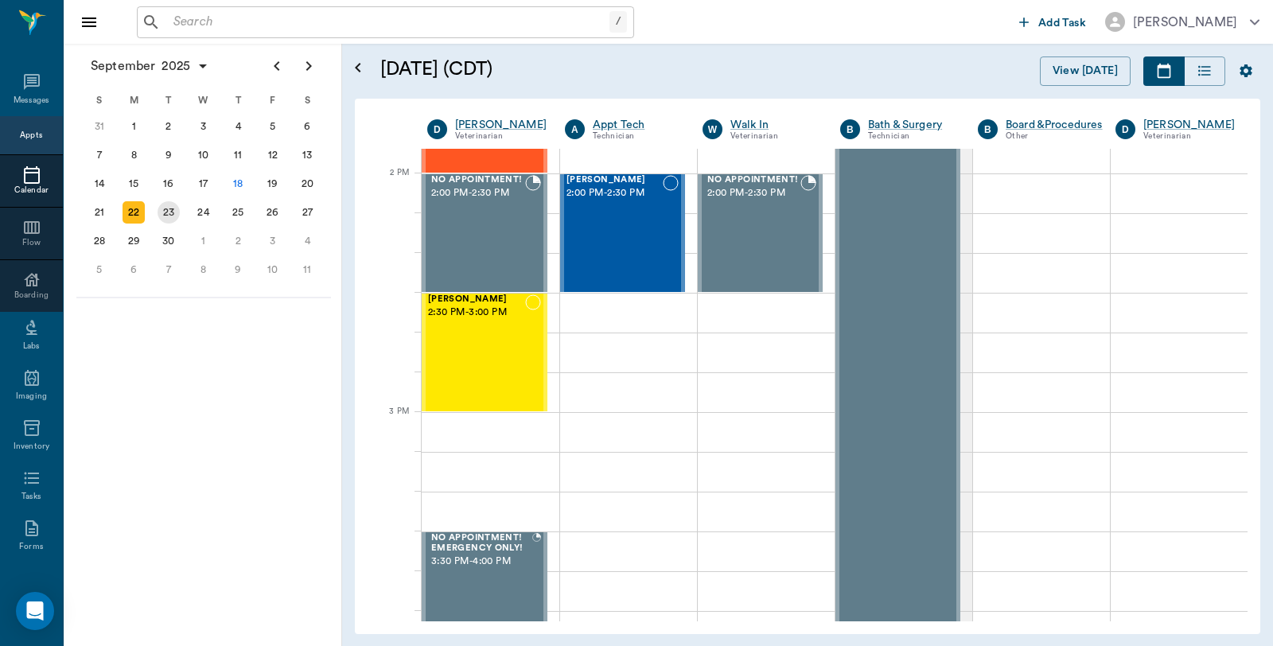
click at [171, 216] on div "23" at bounding box center [169, 212] width 22 height 22
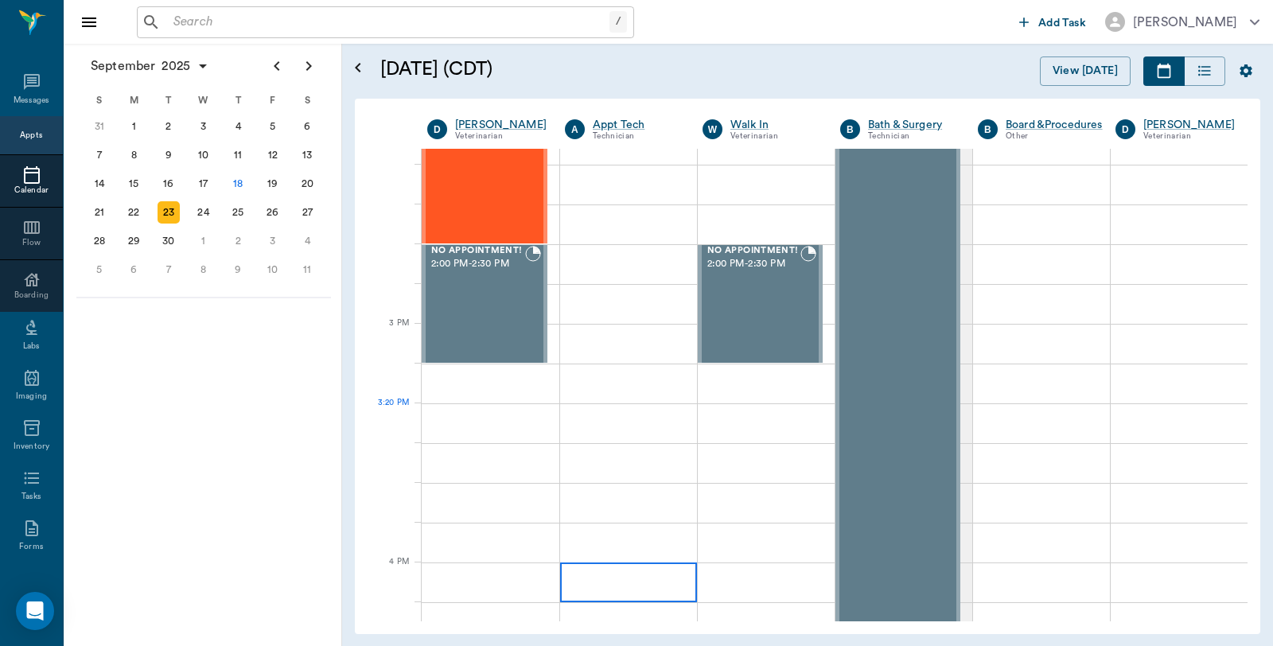
scroll to position [1502, 0]
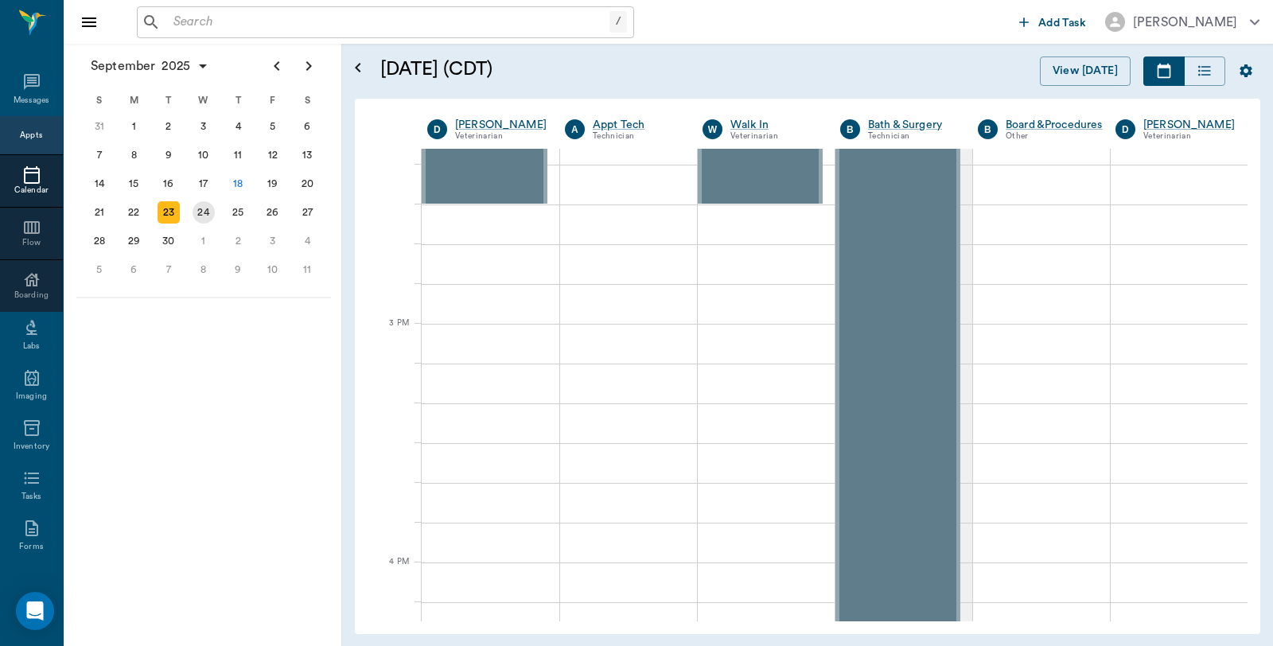
click at [212, 205] on div "24" at bounding box center [204, 212] width 22 height 22
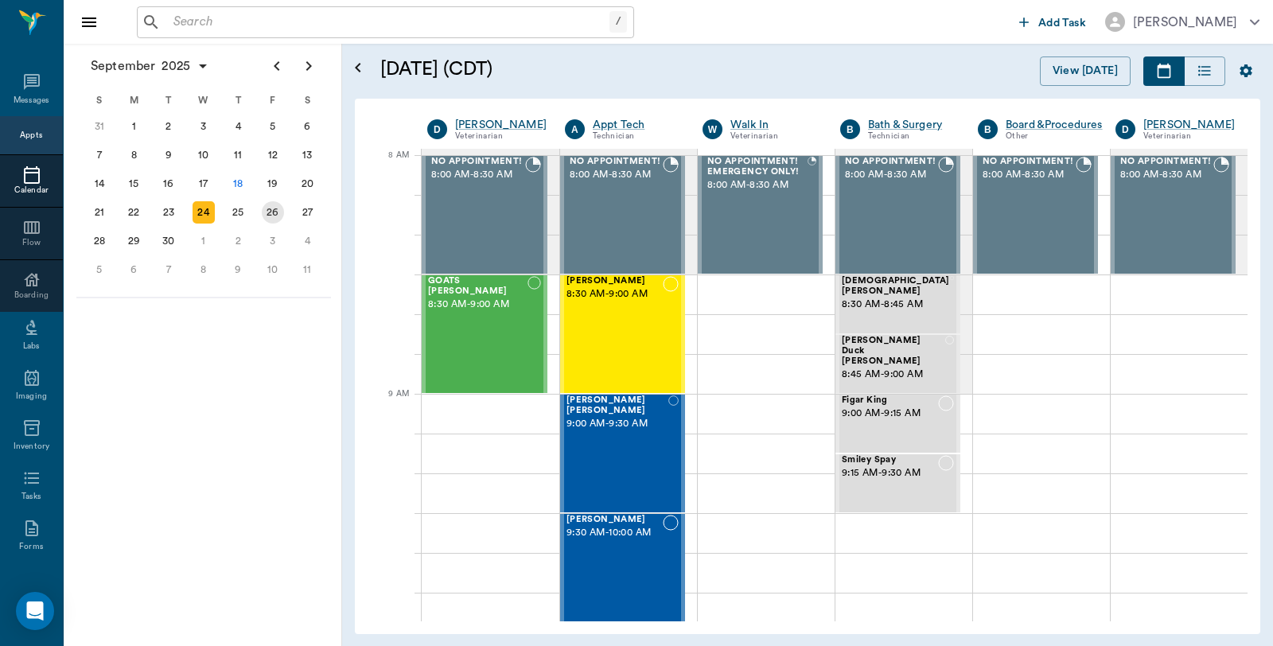
click at [274, 202] on div "26" at bounding box center [273, 212] width 22 height 22
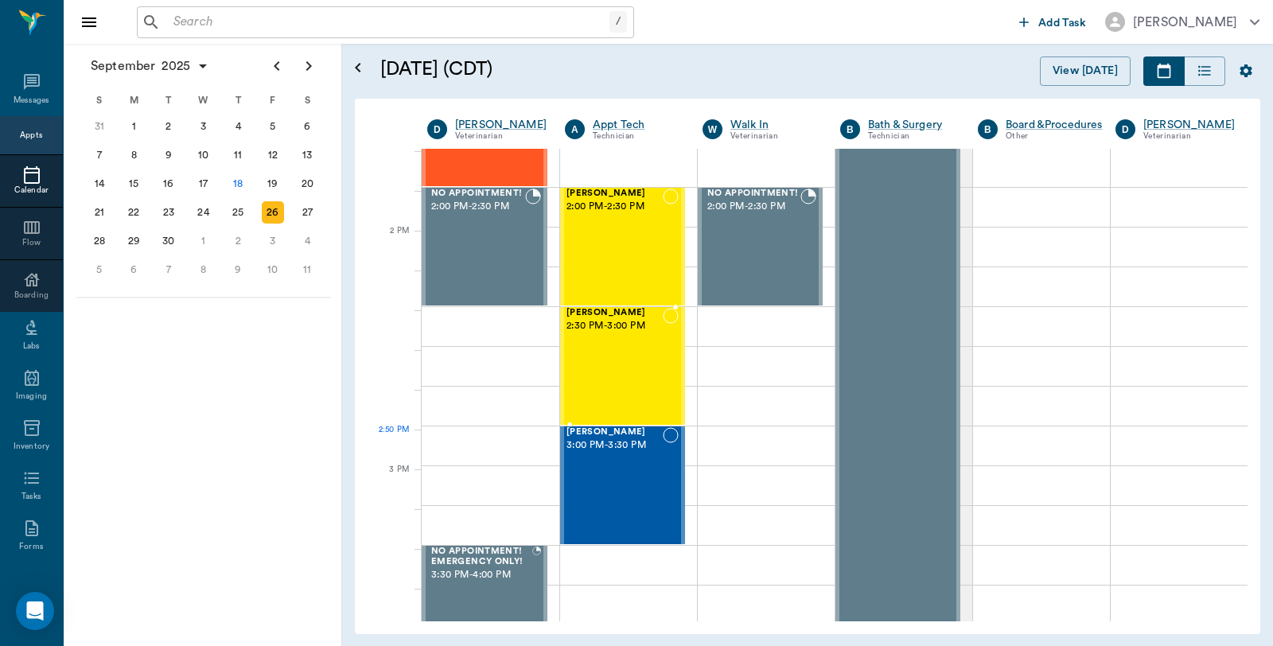
scroll to position [1414, 0]
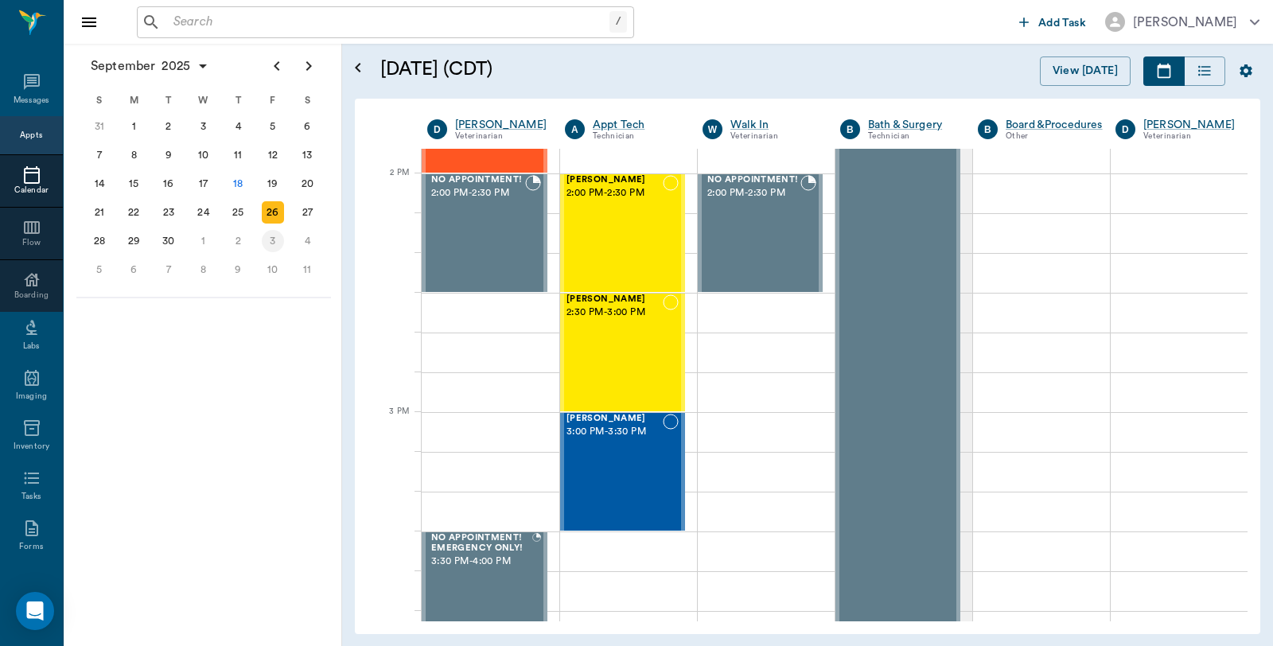
click at [268, 235] on div "3" at bounding box center [273, 241] width 22 height 22
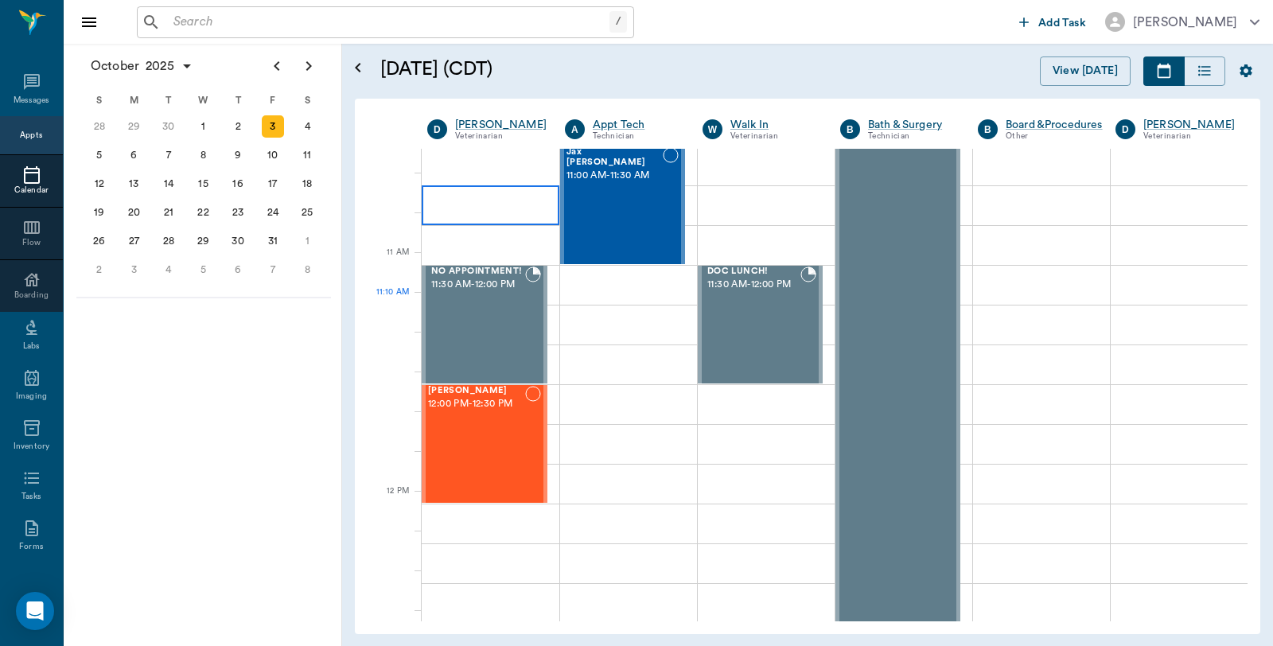
scroll to position [972, 0]
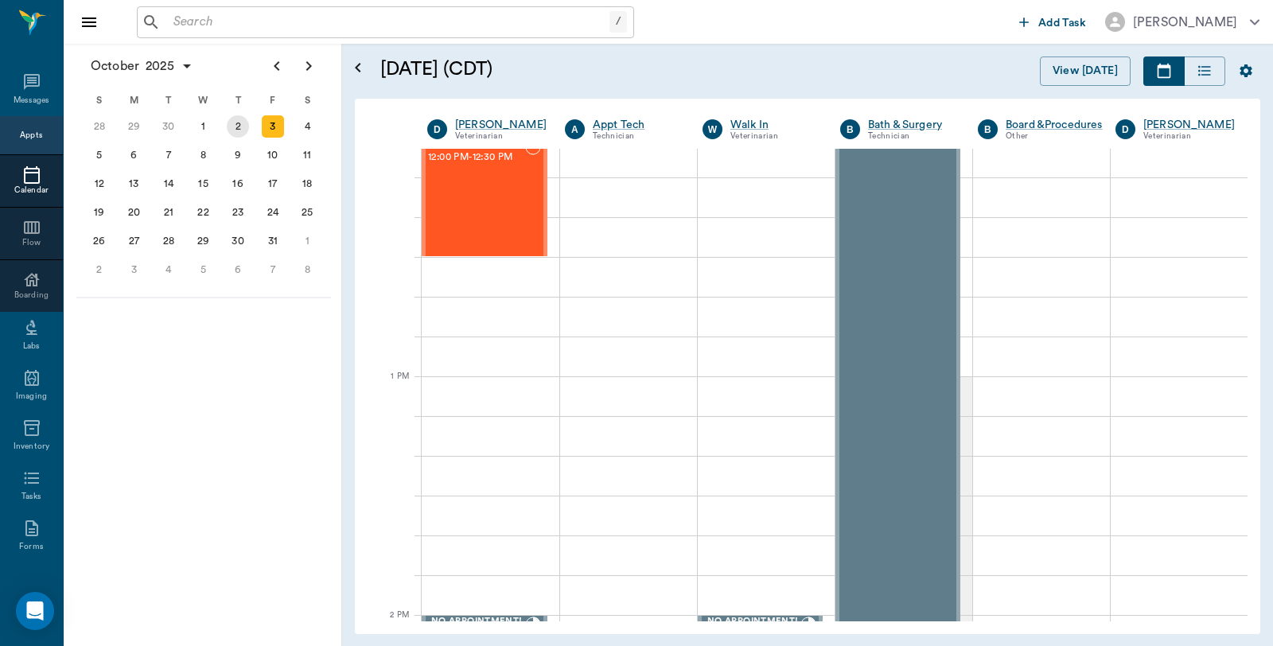
click at [241, 125] on div "2" at bounding box center [238, 126] width 22 height 22
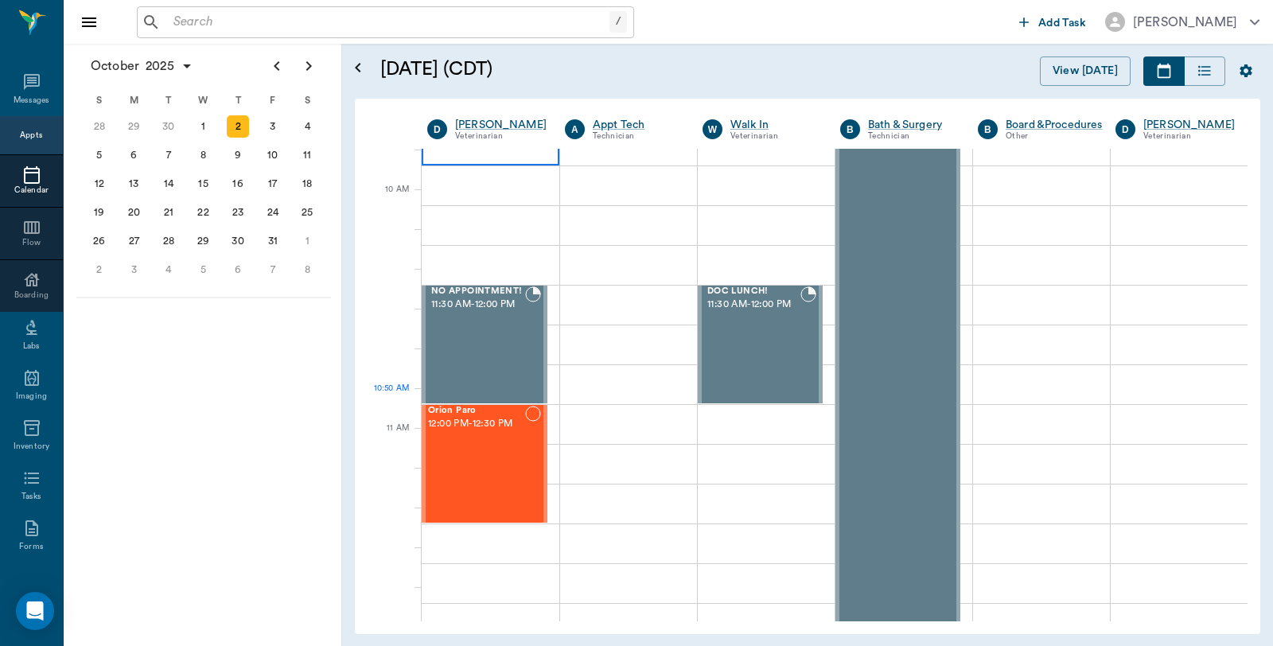
scroll to position [884, 0]
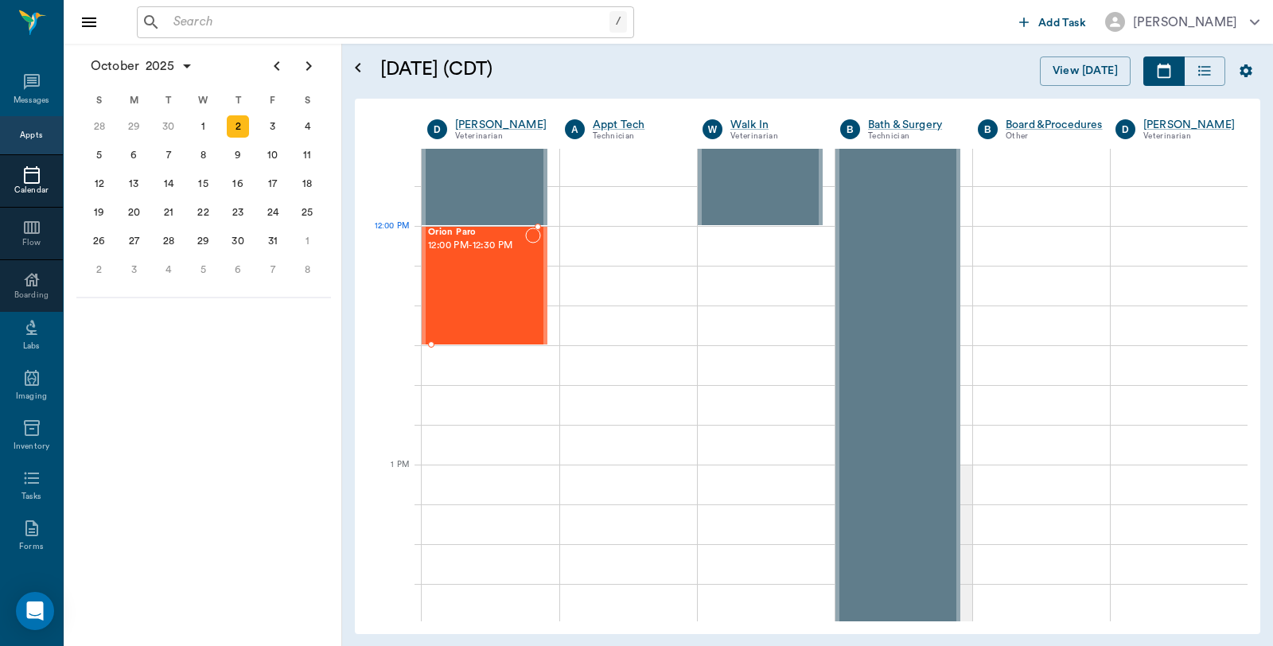
click at [481, 260] on div "Orion Paro 12:00 PM - 12:30 PM" at bounding box center [476, 286] width 97 height 116
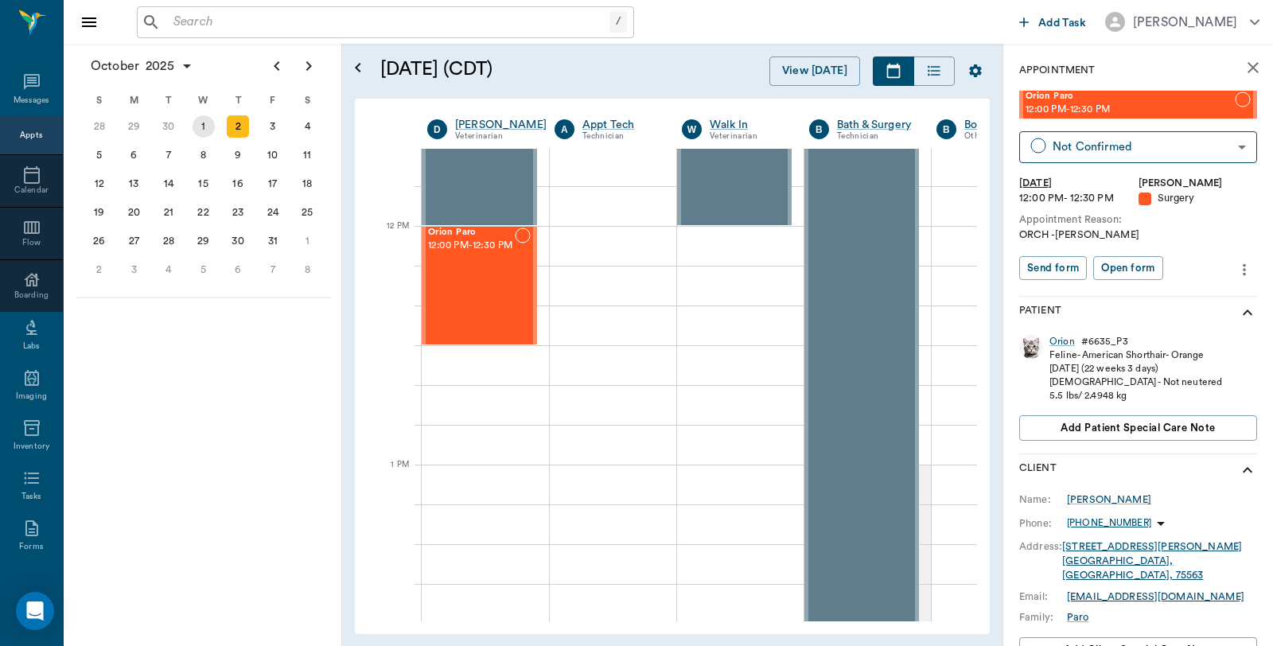
click at [204, 133] on div "1" at bounding box center [204, 126] width 22 height 22
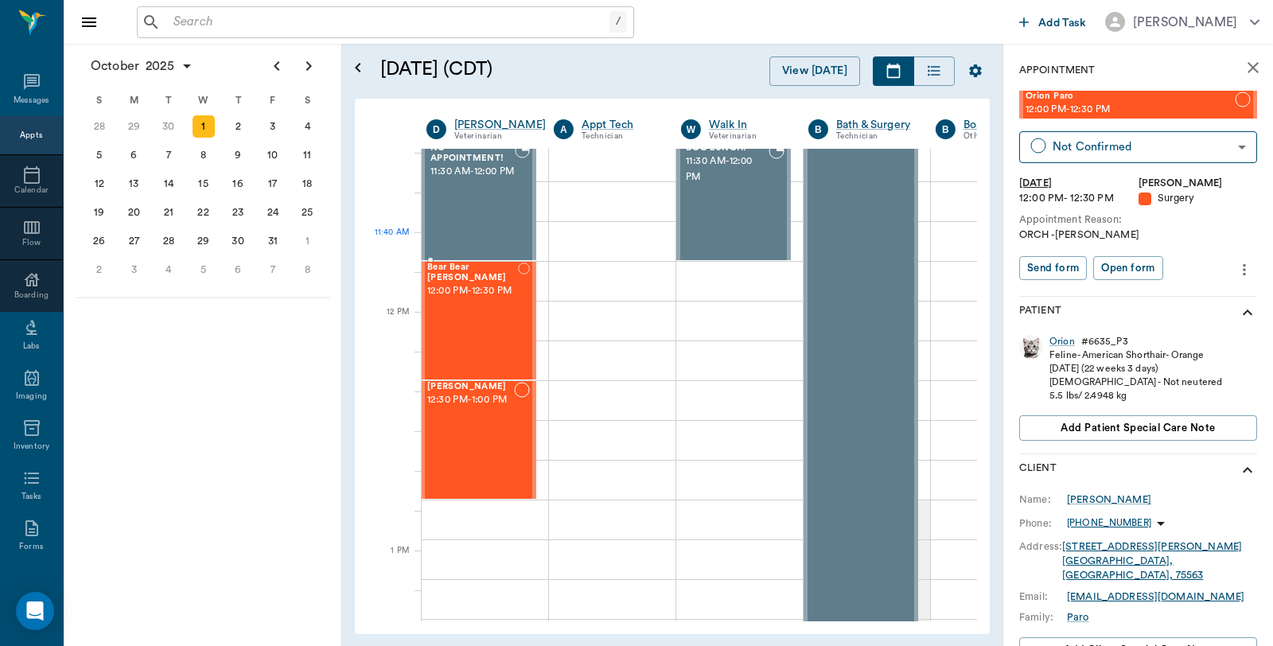
scroll to position [796, 1]
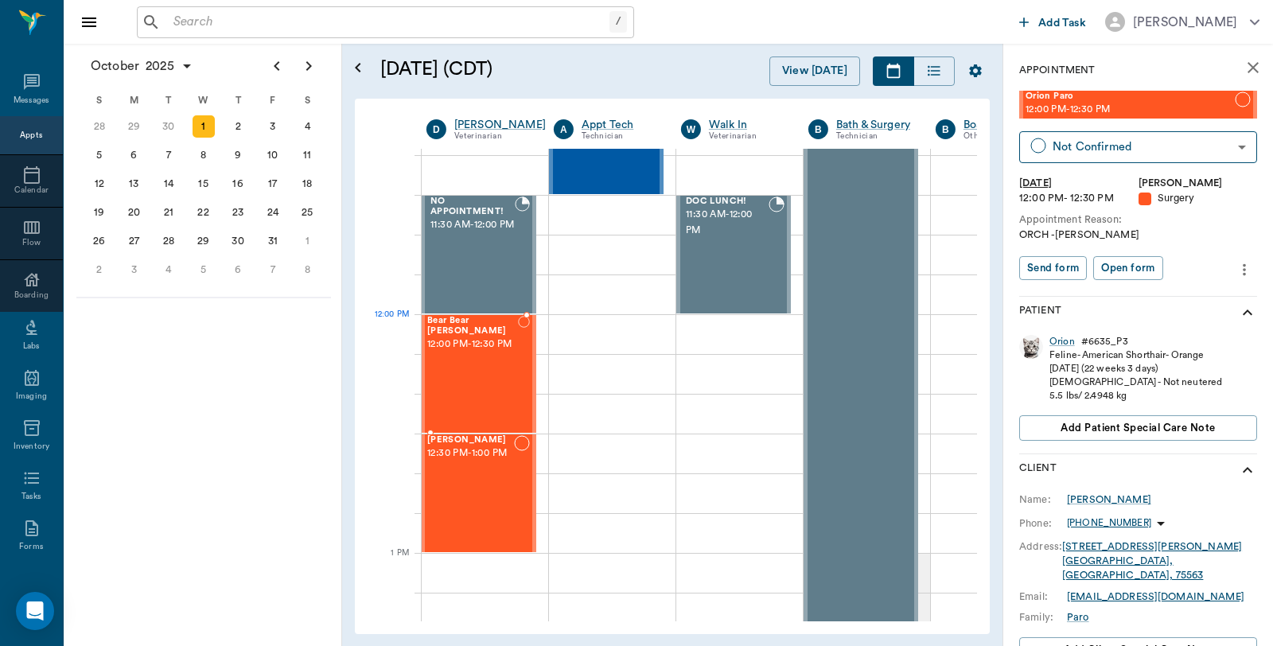
click at [488, 352] on span "12:00 PM - 12:30 PM" at bounding box center [472, 345] width 91 height 16
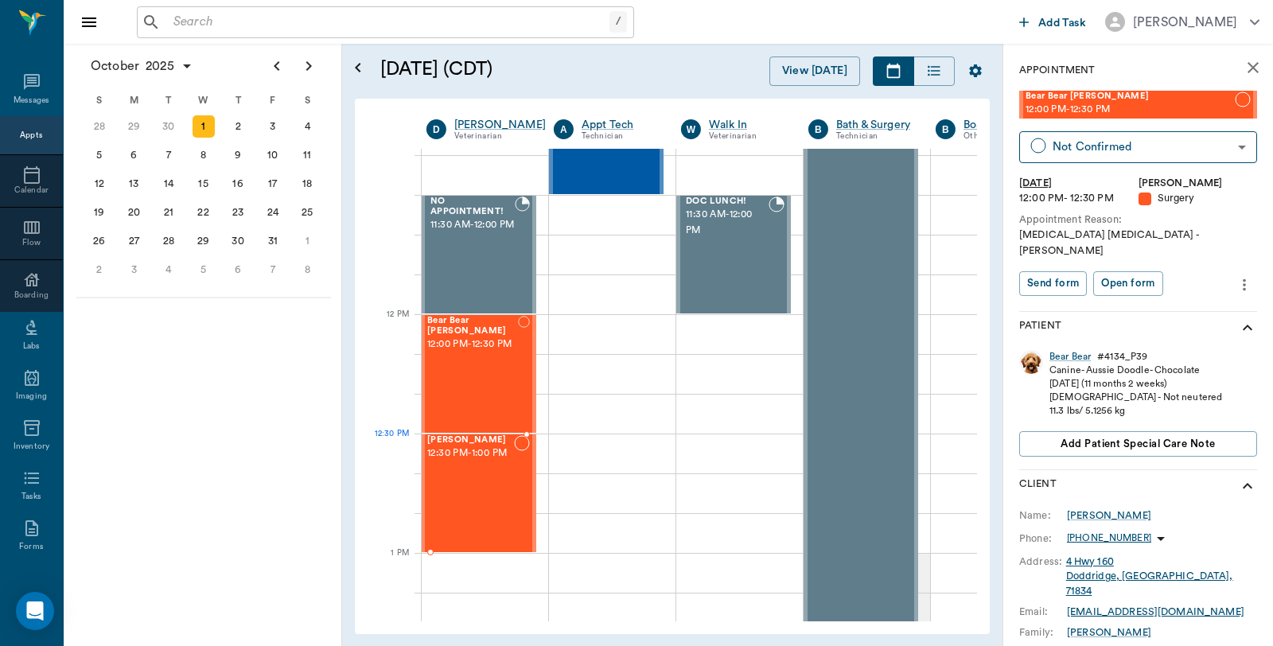
click at [467, 450] on span "12:30 PM - 1:00 PM" at bounding box center [470, 454] width 87 height 16
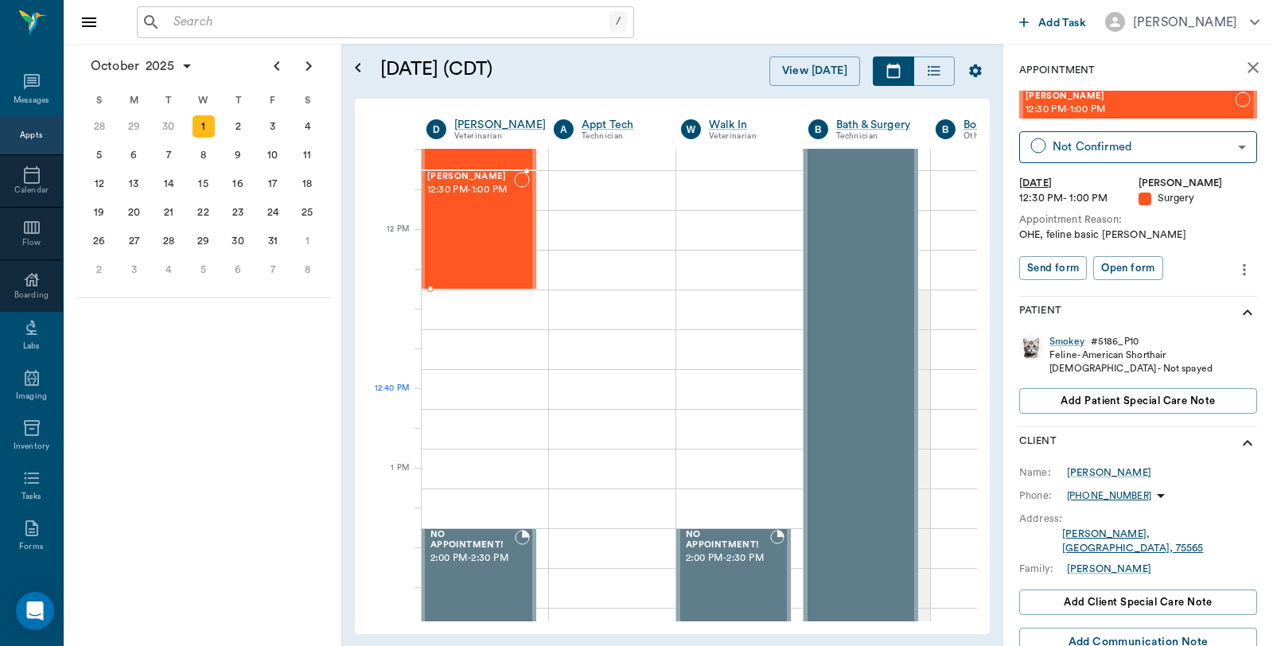
scroll to position [1060, 1]
click at [470, 306] on div at bounding box center [484, 308] width 127 height 40
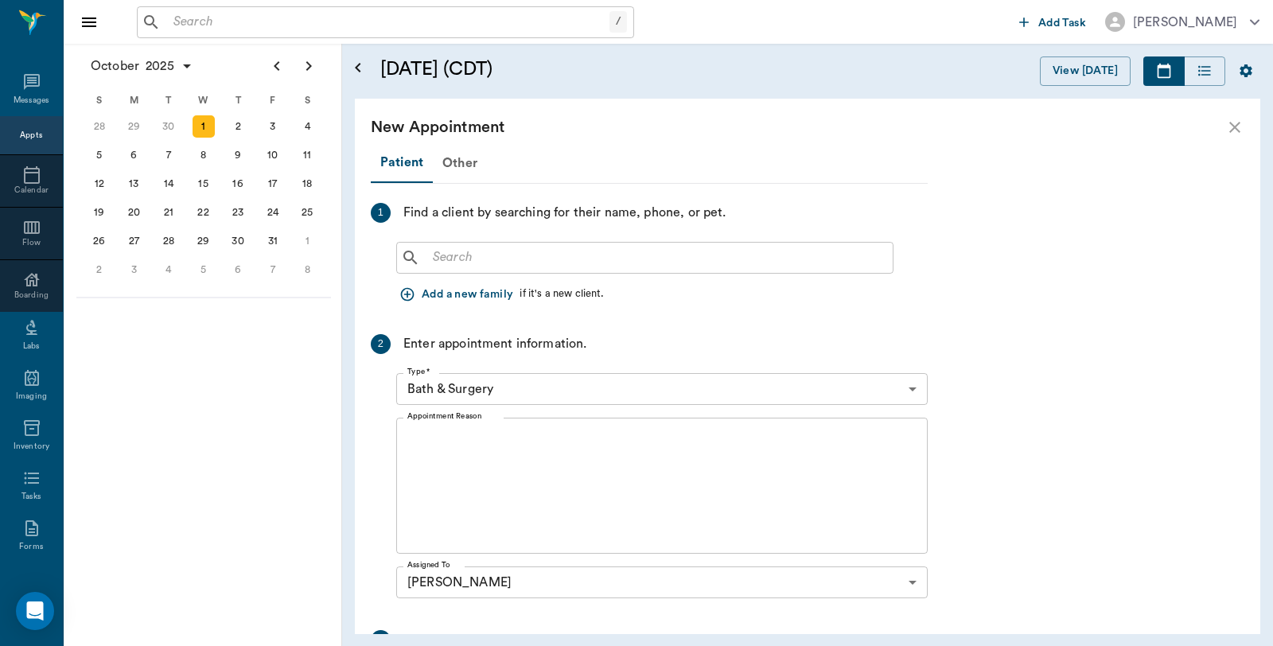
scroll to position [1060, 0]
click at [496, 255] on input "text" at bounding box center [656, 258] width 460 height 22
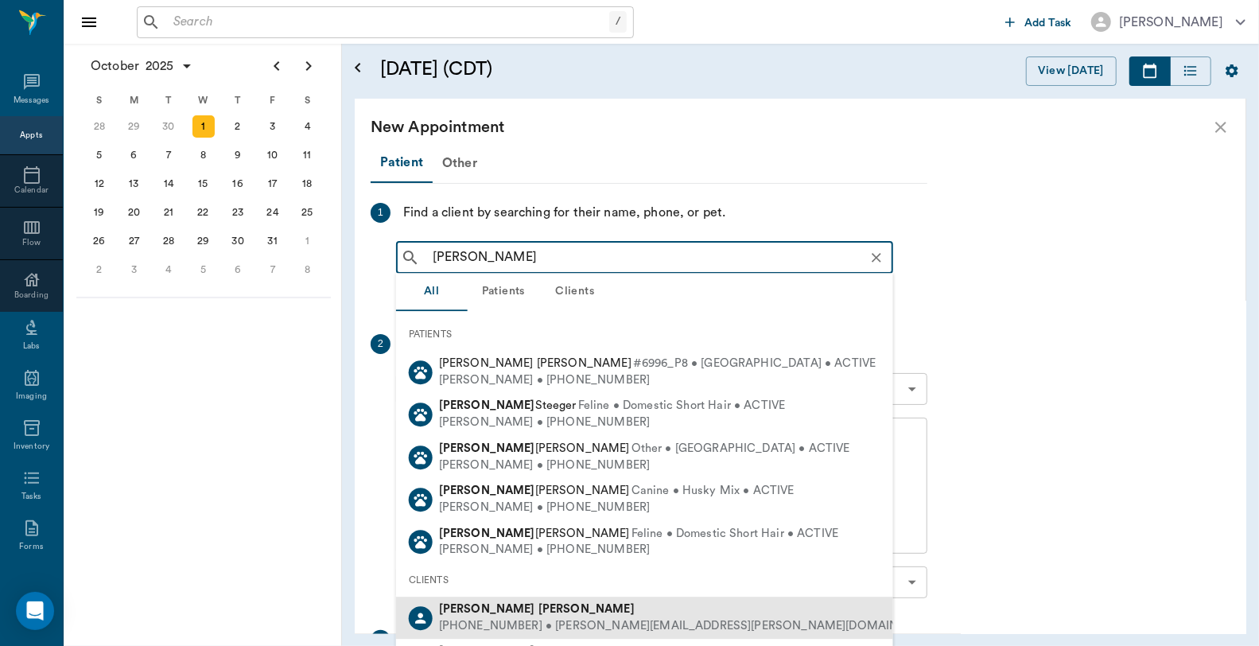
click at [539, 603] on b "[PERSON_NAME]" at bounding box center [587, 609] width 96 height 12
type input "[PERSON_NAME]"
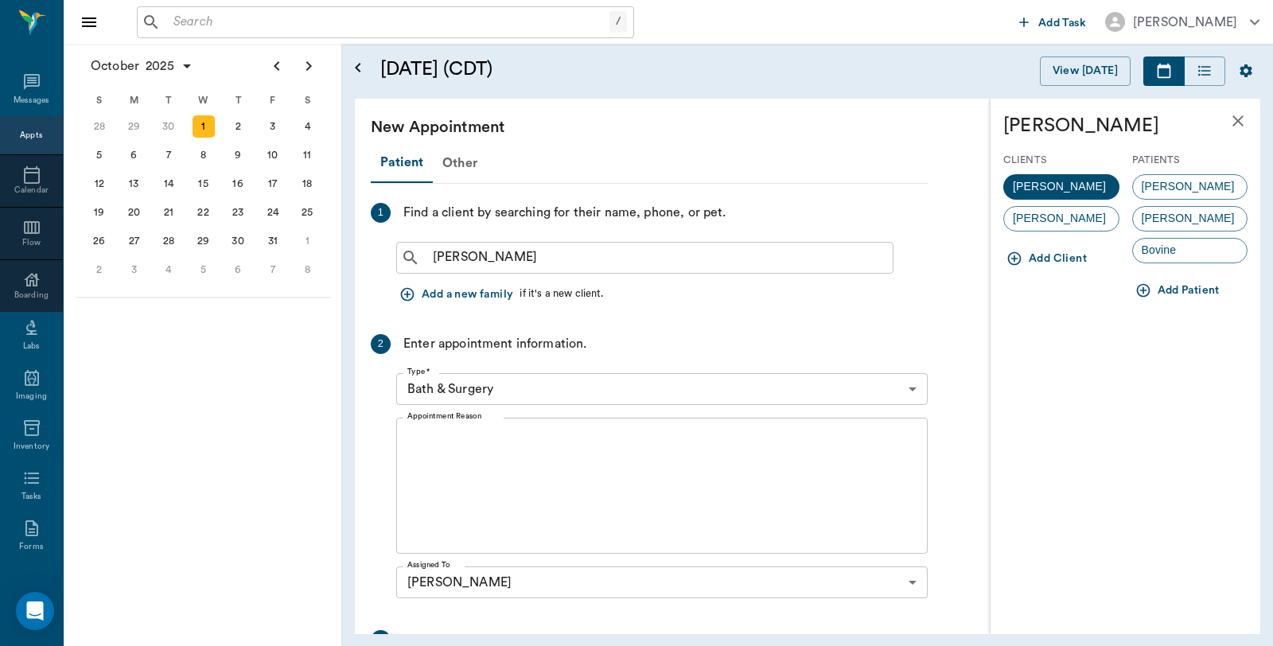
click at [1182, 282] on button "Add Patient" at bounding box center [1179, 290] width 94 height 29
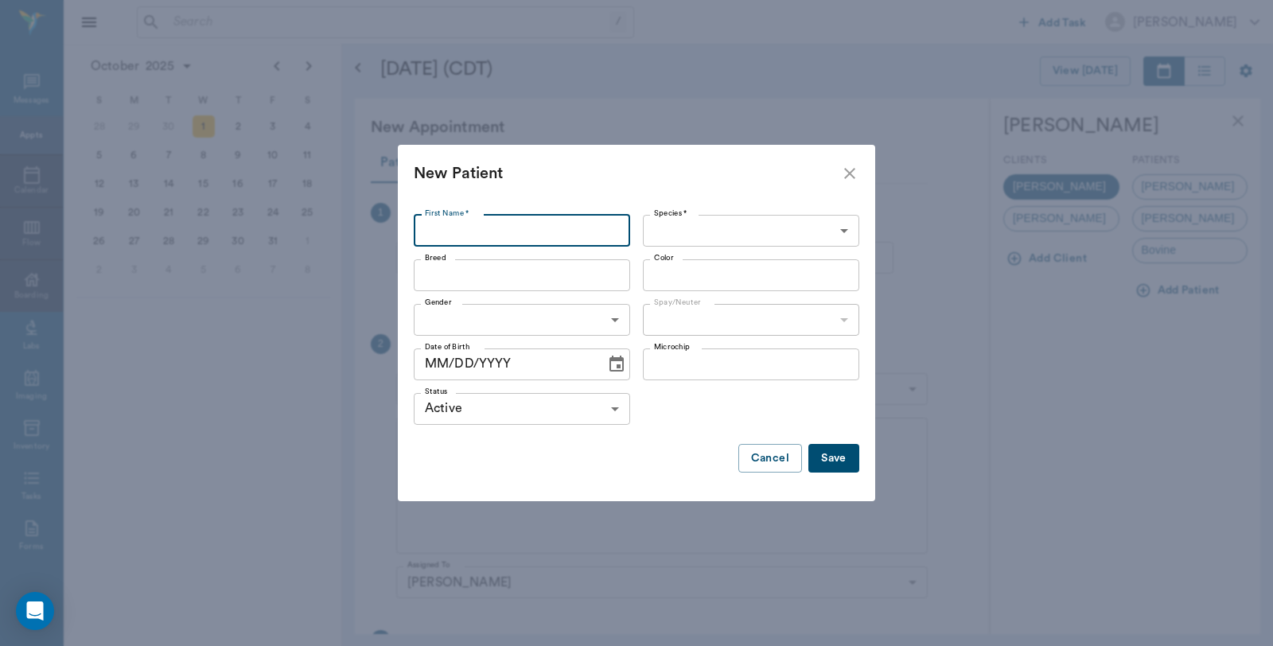
click at [554, 225] on input "First Name *" at bounding box center [522, 231] width 216 height 32
type input "[PERSON_NAME]"
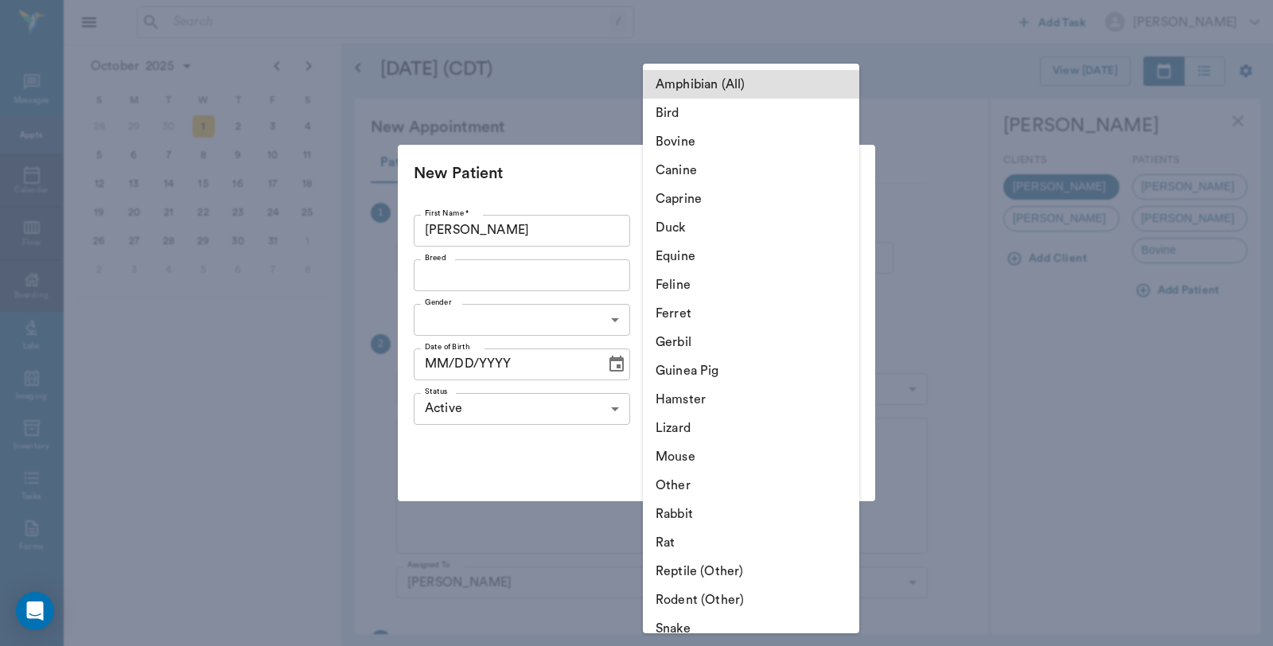
click at [741, 224] on body "/ ​ Add Task [PERSON_NAME] Nectar Messages Appts Calendar Flow Boarding Labs Im…" at bounding box center [636, 323] width 1273 height 646
click at [696, 289] on li "Feline" at bounding box center [751, 284] width 216 height 29
type input "Feline"
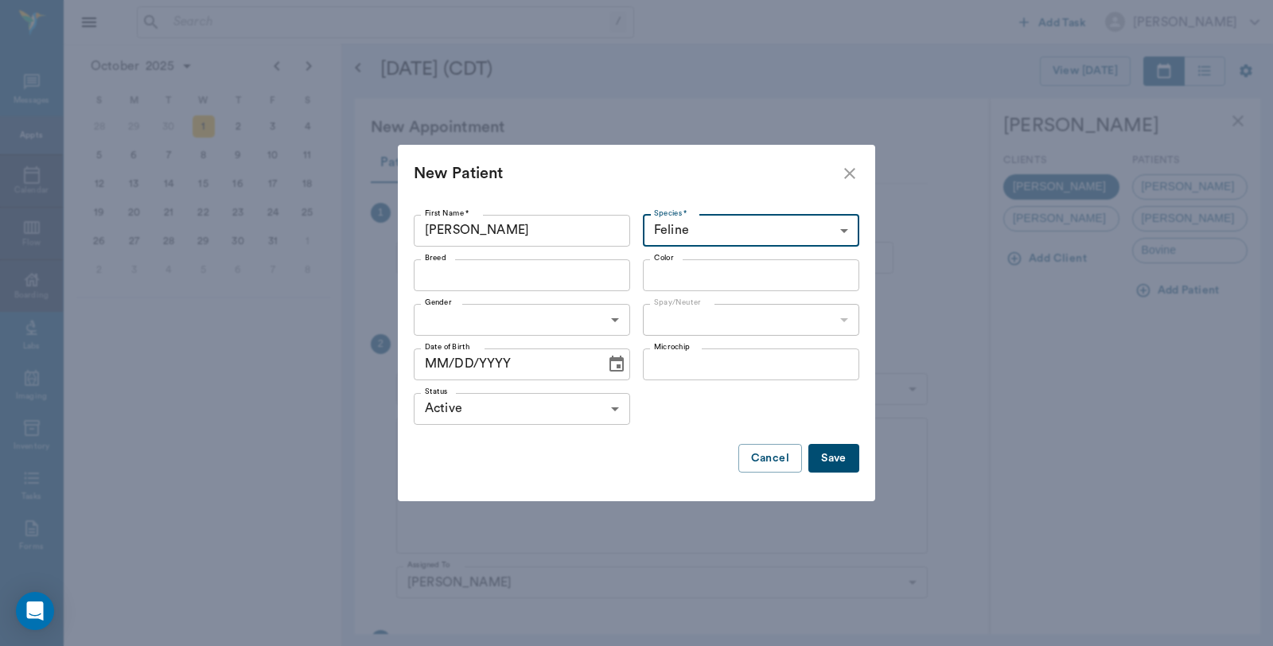
click at [539, 269] on input "Breed" at bounding box center [508, 275] width 181 height 22
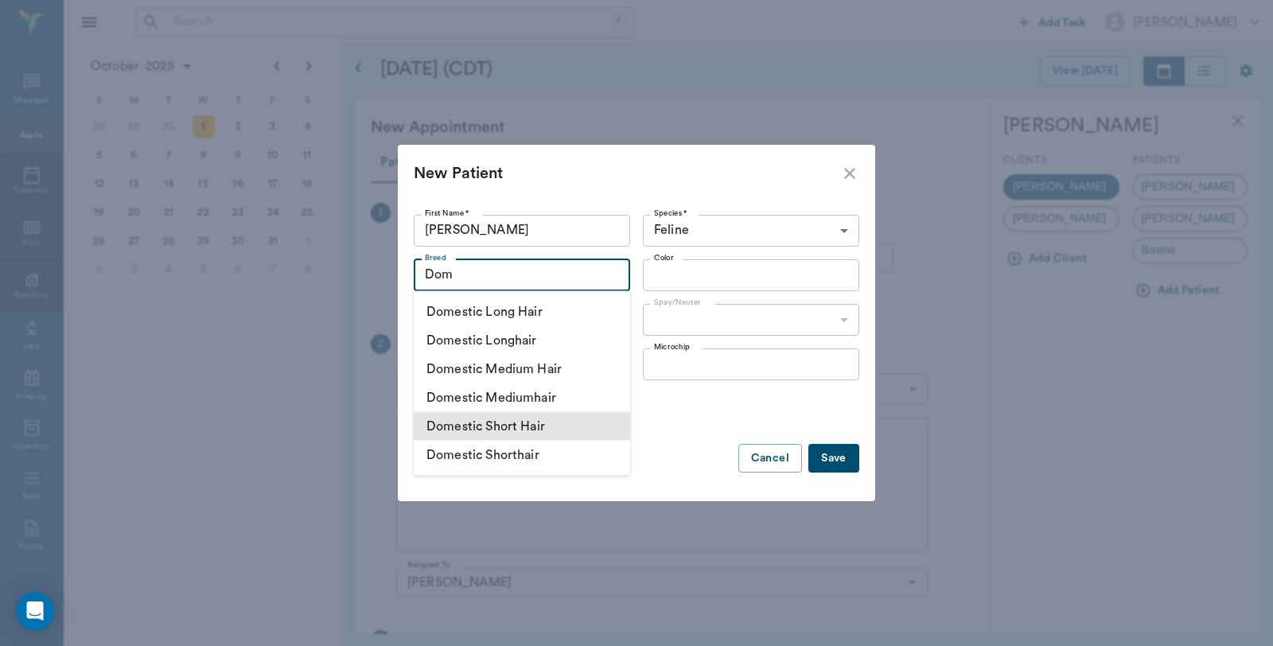
click at [514, 426] on li "Domestic Short Hair" at bounding box center [522, 426] width 216 height 29
type input "Domestic Short Hair"
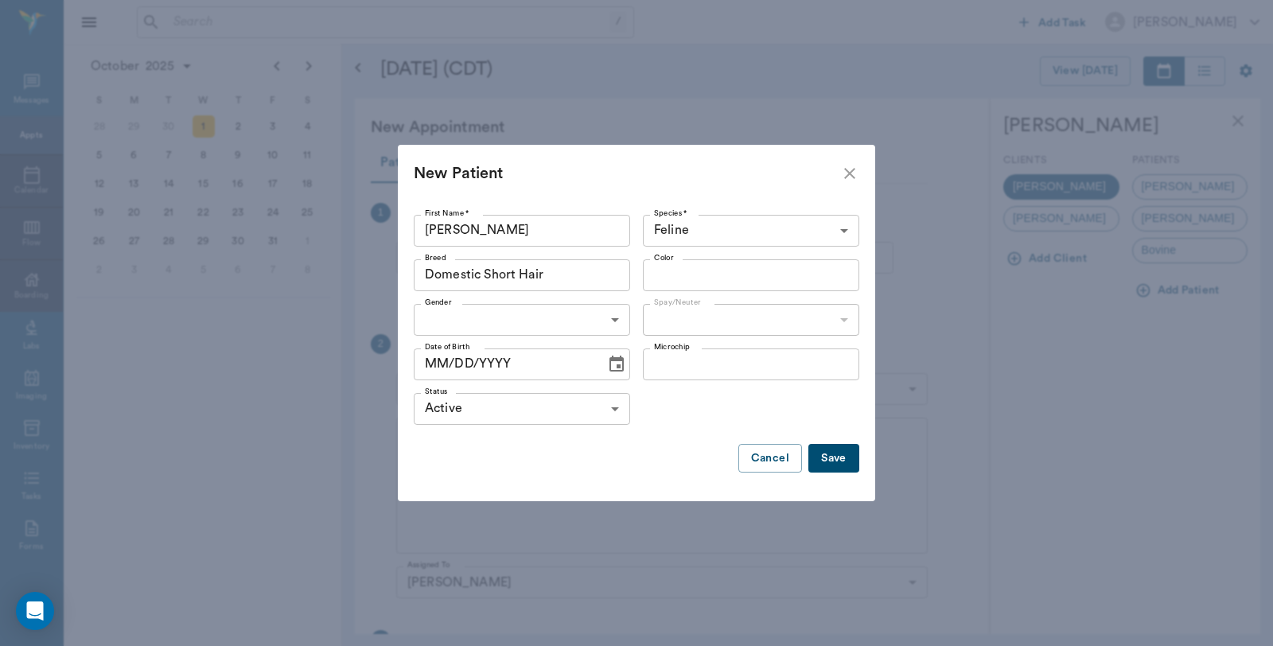
click at [741, 273] on input "Color" at bounding box center [738, 275] width 181 height 22
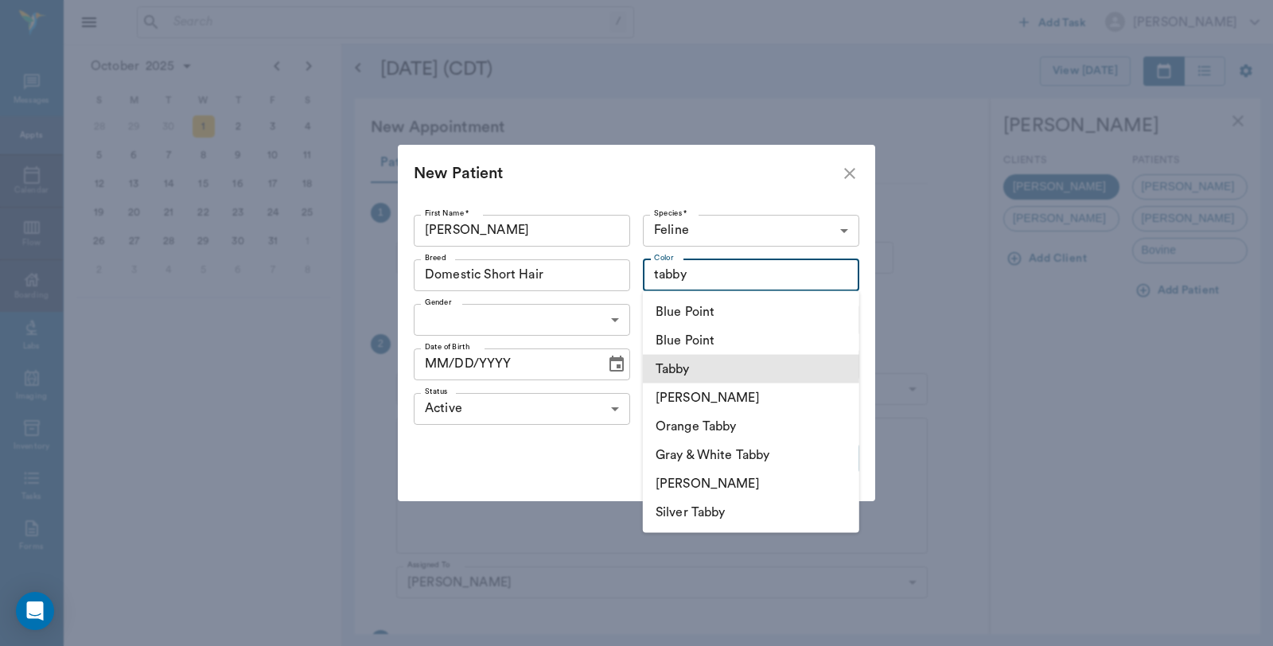
click at [698, 372] on li "Tabby" at bounding box center [751, 369] width 216 height 29
type input "Tabby"
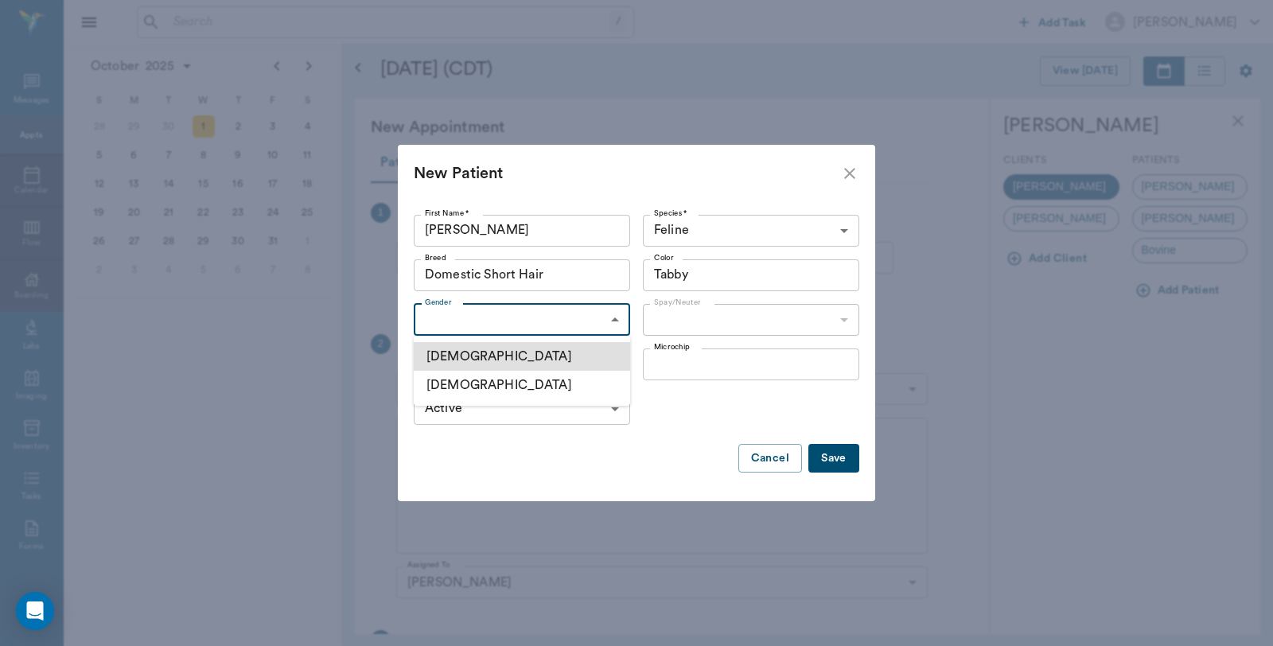
click at [535, 312] on body "/ ​ Add Task Dr. Bert Ellsworth Nectar Messages Appts Calendar Flow Boarding La…" at bounding box center [636, 323] width 1273 height 646
click at [495, 387] on li "[DEMOGRAPHIC_DATA]" at bounding box center [522, 385] width 216 height 29
type input "FEMALE"
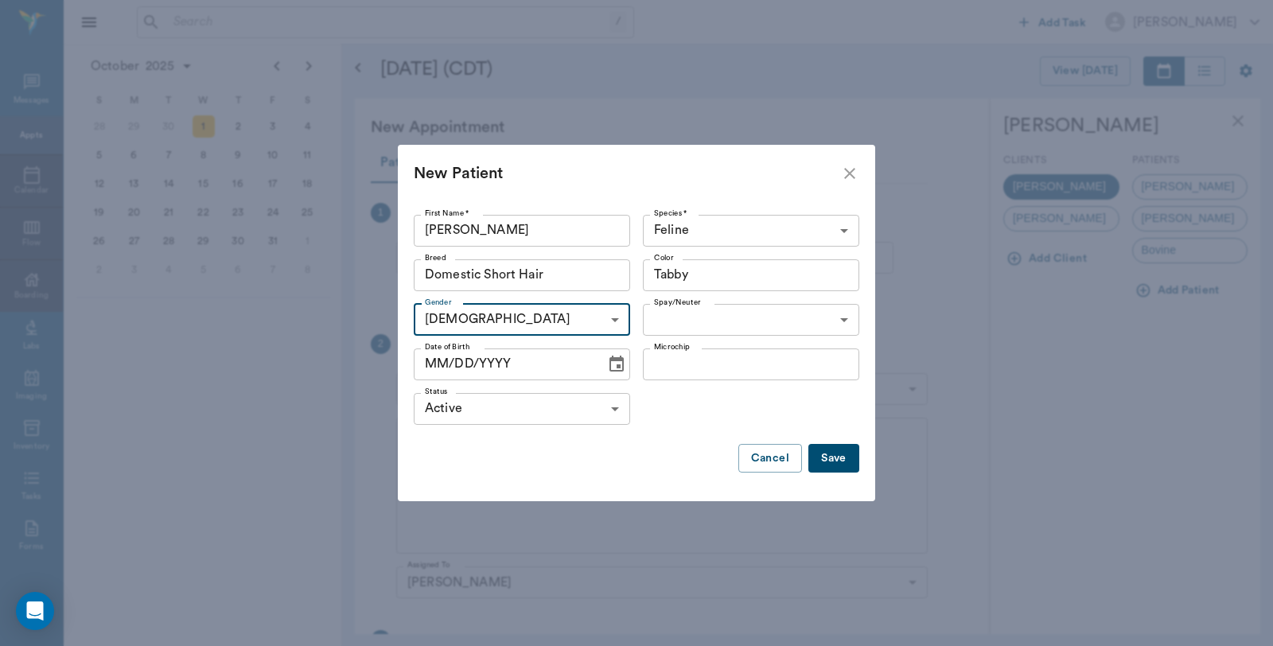
click at [697, 320] on body "/ ​ Add Task Dr. Bert Ellsworth Nectar Messages Appts Calendar Flow Boarding La…" at bounding box center [636, 323] width 1273 height 646
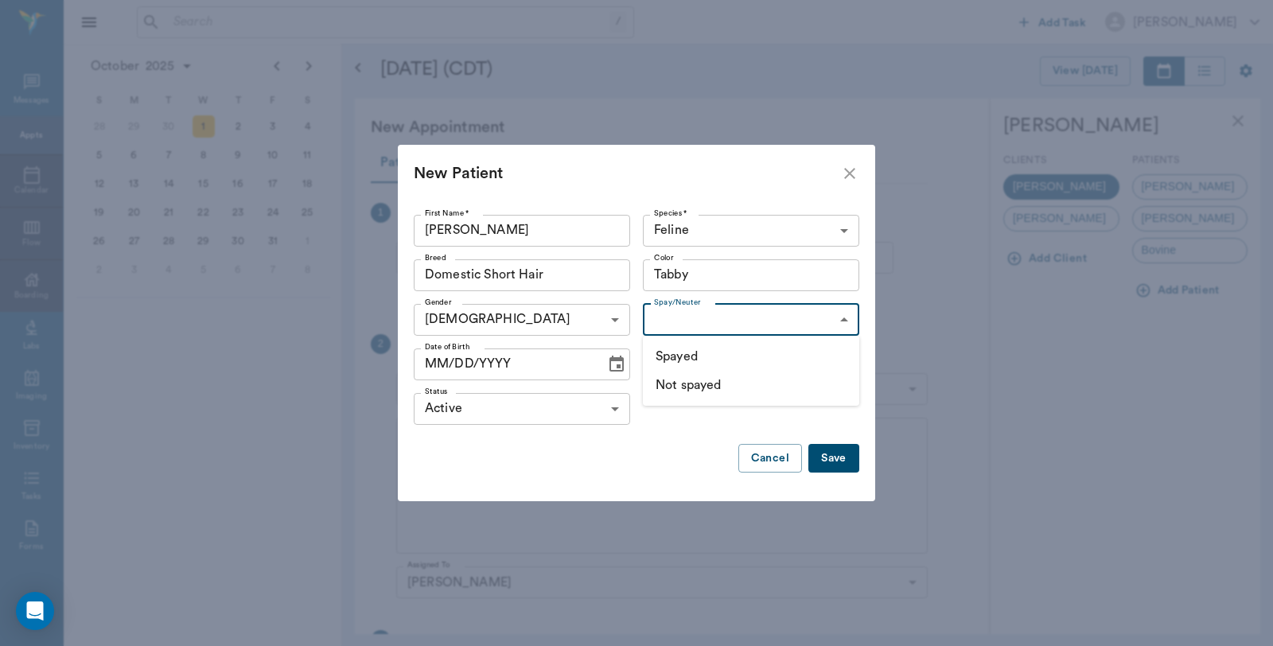
click at [690, 386] on li "Not spayed" at bounding box center [751, 385] width 216 height 29
type input "false"
click at [829, 461] on button "Save" at bounding box center [833, 458] width 51 height 29
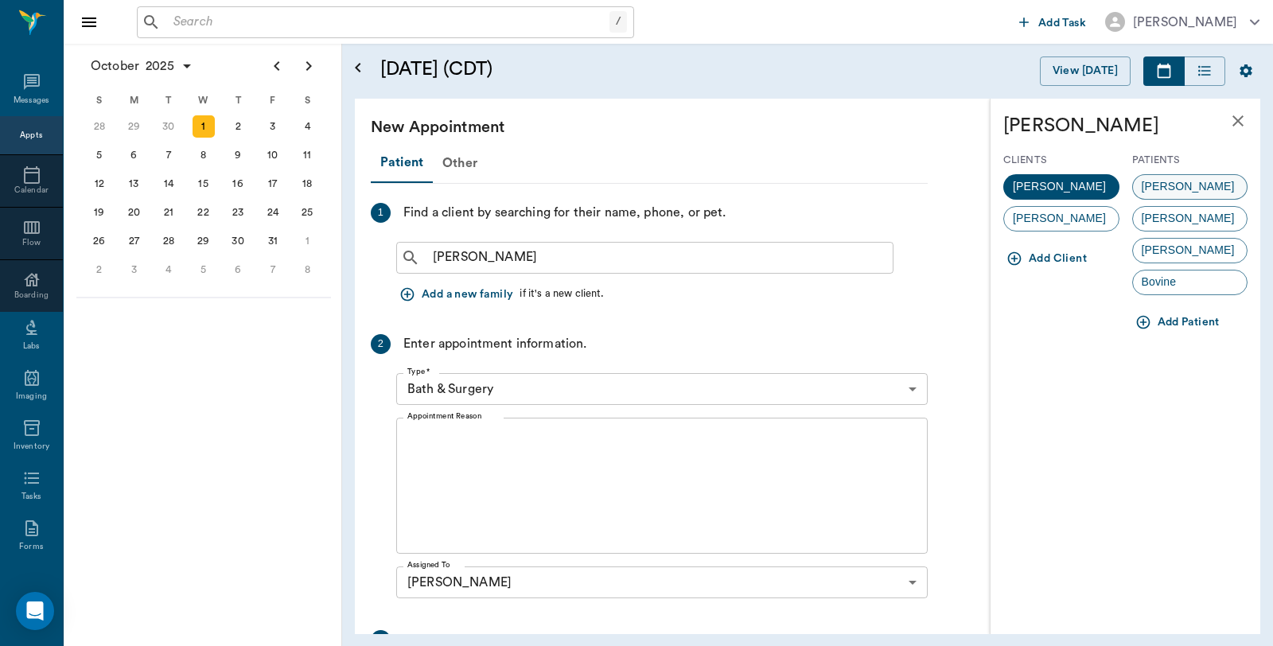
click at [1220, 184] on div "[PERSON_NAME]" at bounding box center [1190, 186] width 116 height 25
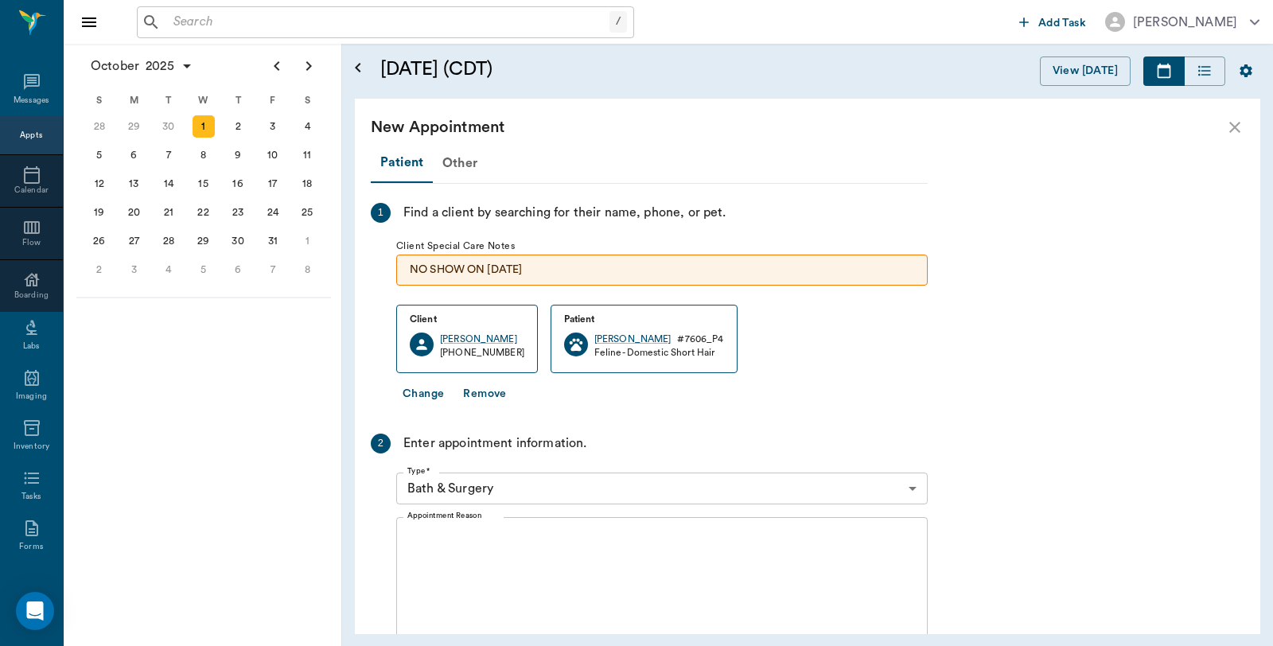
click at [476, 536] on textarea "Appointment Reason" at bounding box center [661, 586] width 509 height 110
click at [504, 479] on body "/ ​ Add Task Dr. Bert Ellsworth Nectar Messages Appts Calendar Flow Boarding La…" at bounding box center [636, 323] width 1273 height 646
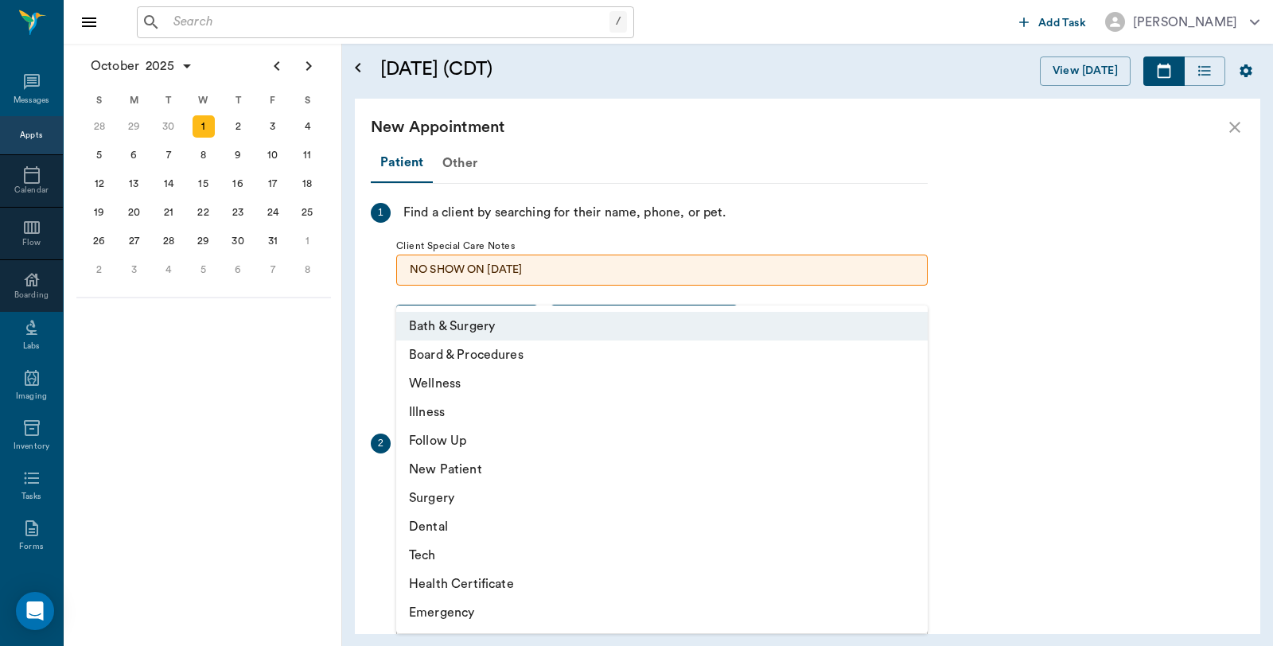
click at [447, 503] on li "Surgery" at bounding box center [661, 498] width 531 height 29
type input "65d2be4f46e3a538d89b8c18"
type input "01:30 PM"
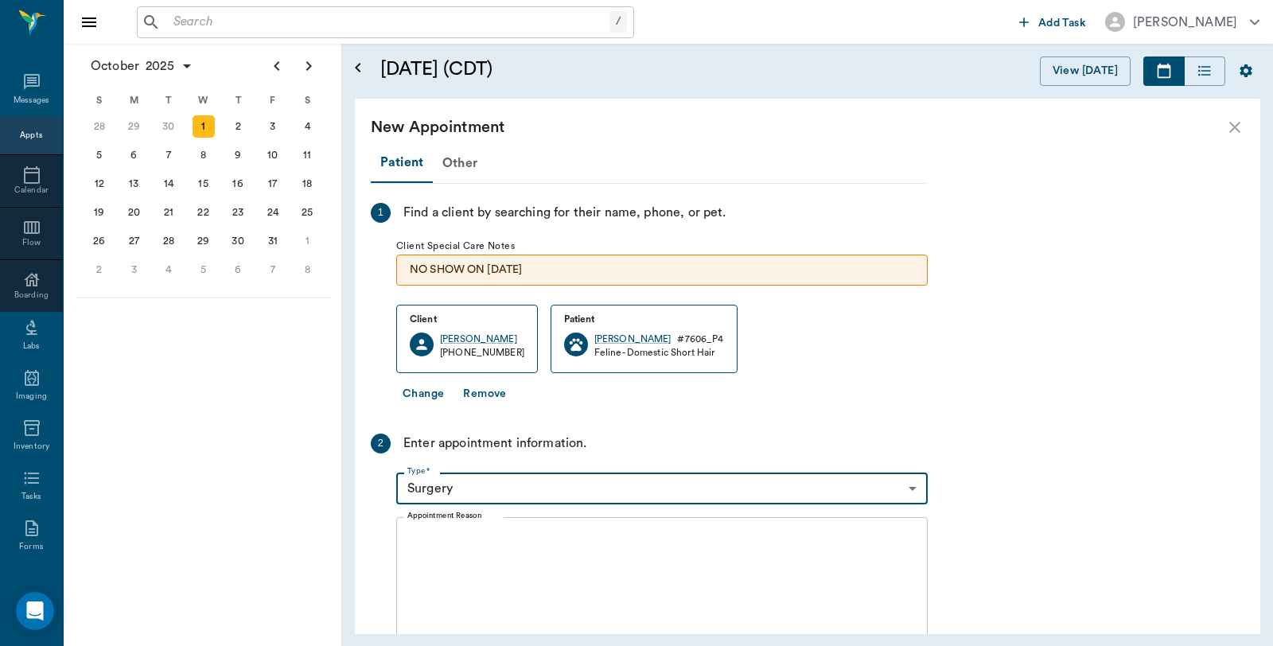
click at [465, 558] on textarea "Appointment Reason" at bounding box center [661, 586] width 509 height 110
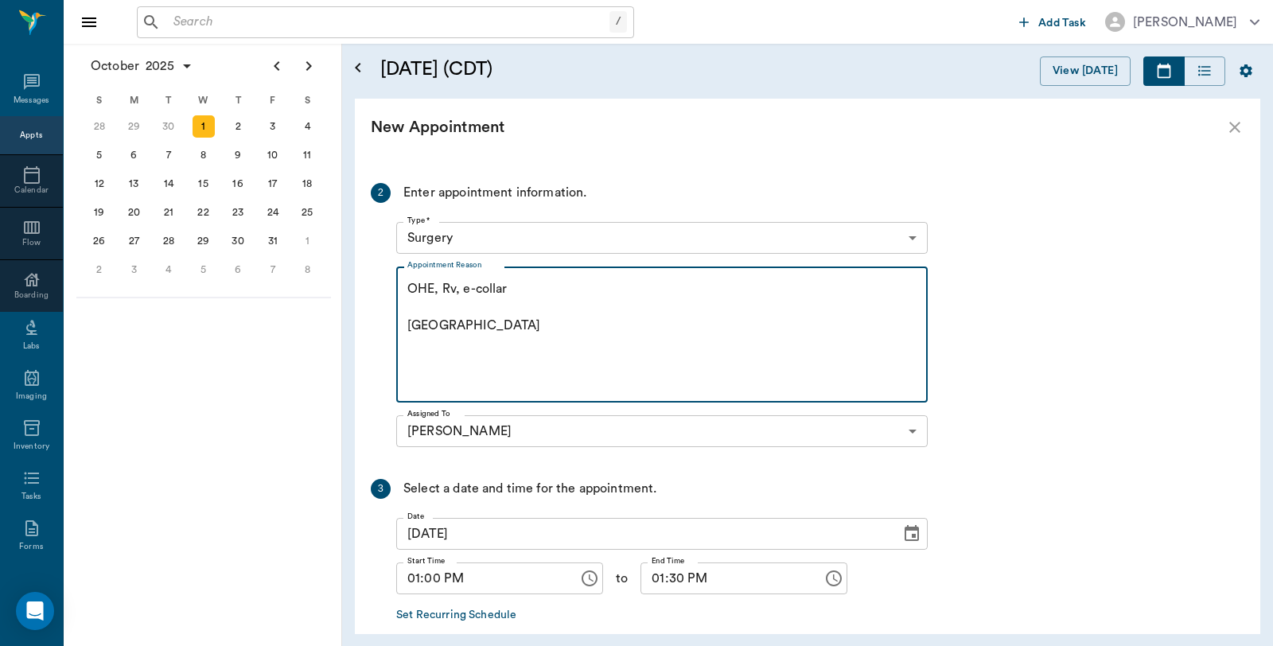
scroll to position [329, 0]
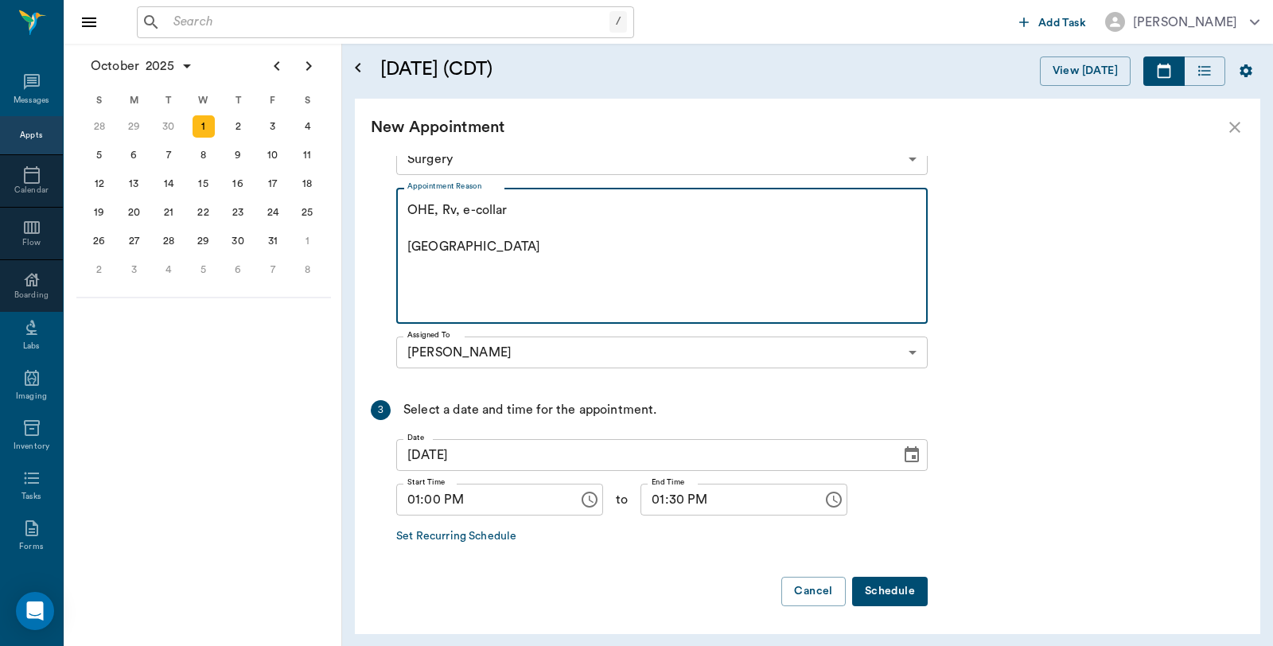
type textarea "OHE, Rv, e-collar [GEOGRAPHIC_DATA]"
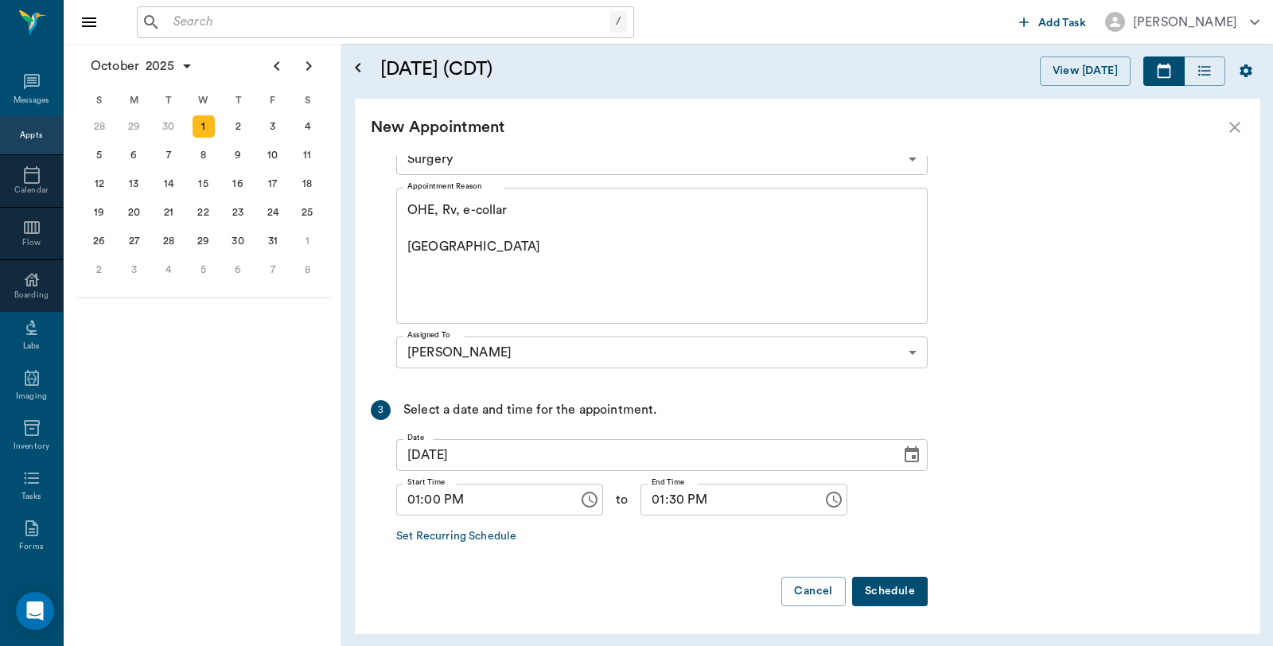
click at [892, 592] on button "Schedule" at bounding box center [890, 591] width 76 height 29
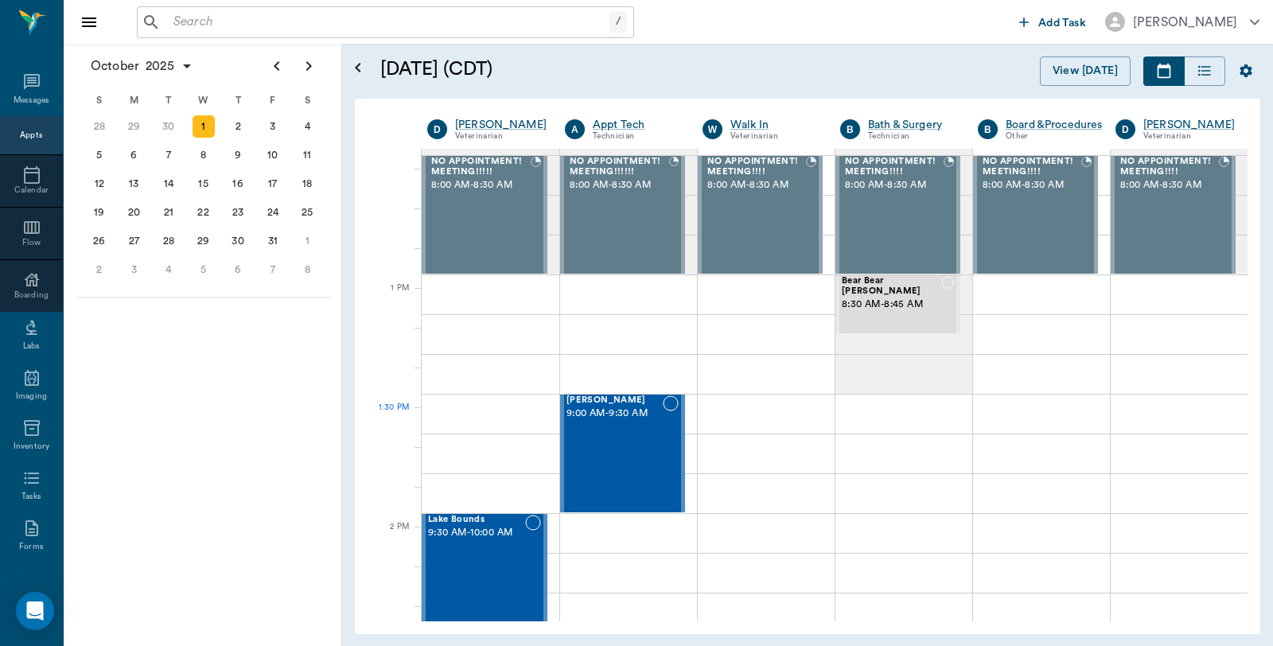
scroll to position [1060, 0]
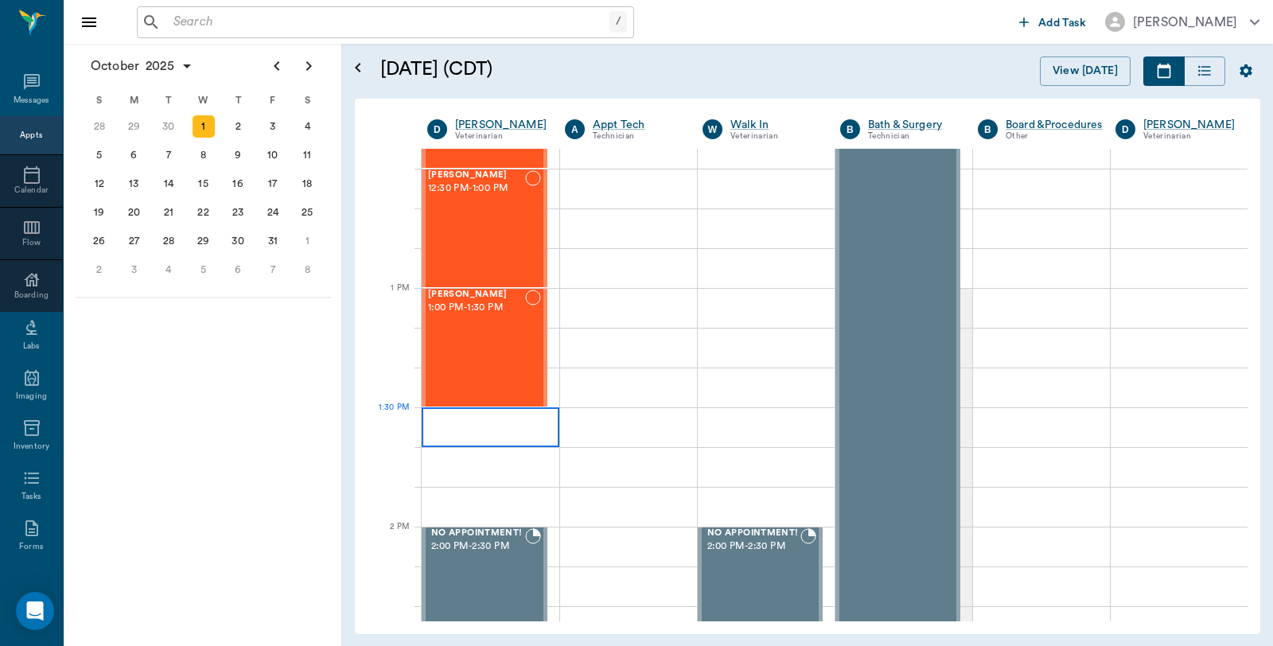
click at [485, 417] on div at bounding box center [491, 427] width 138 height 40
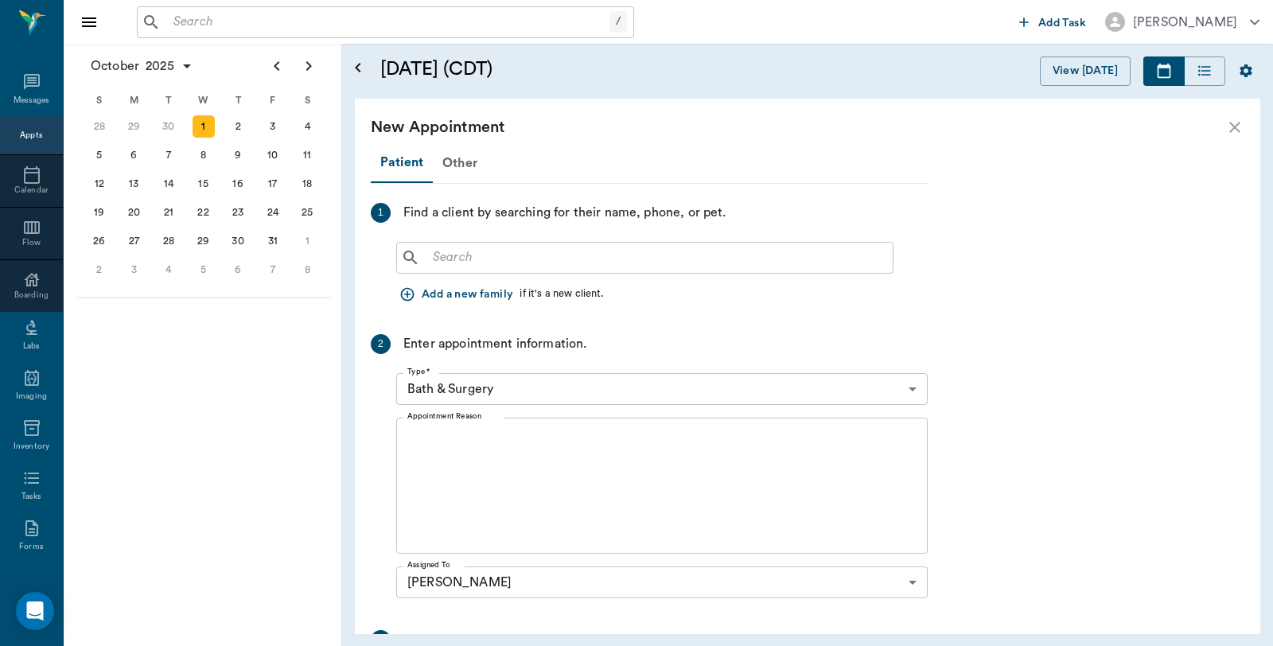
click at [512, 250] on input "text" at bounding box center [656, 258] width 460 height 22
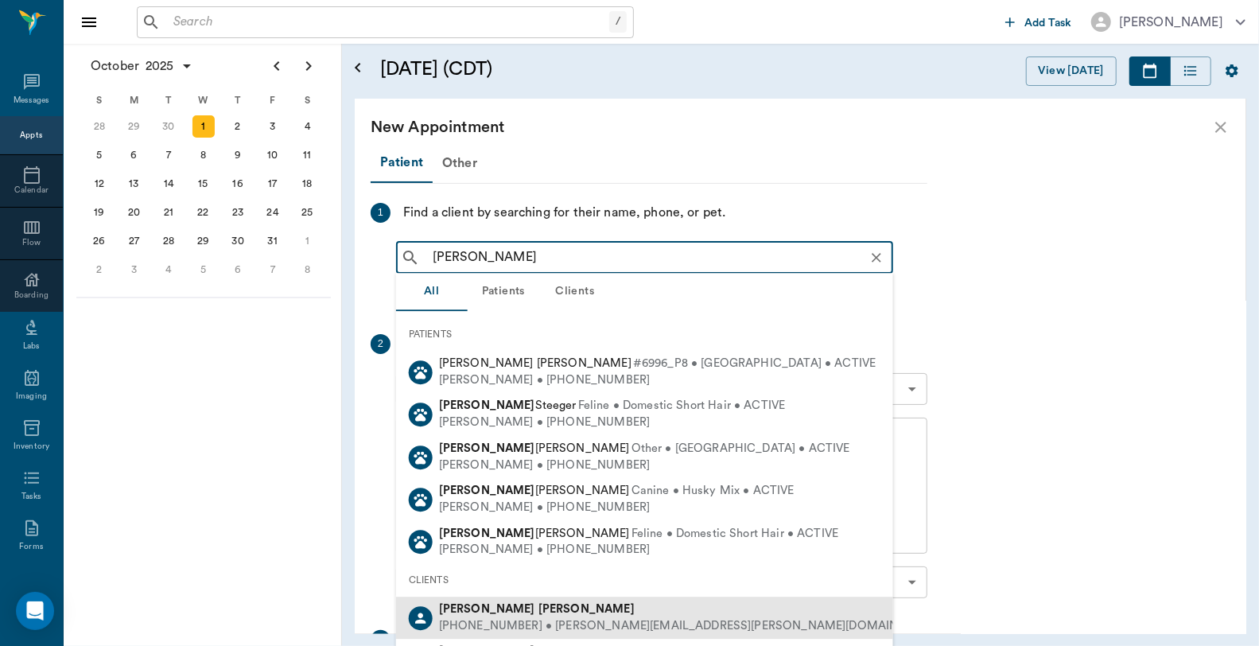
click at [539, 610] on b "[PERSON_NAME]" at bounding box center [587, 609] width 96 height 12
type input "[PERSON_NAME]"
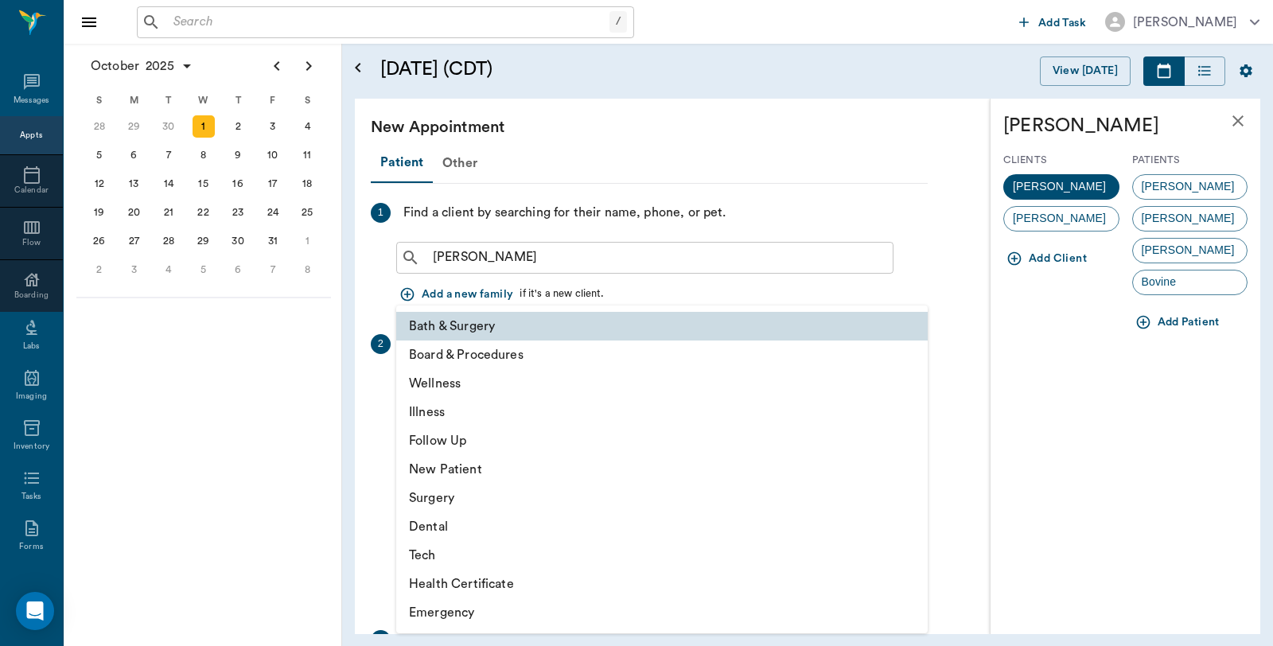
click at [558, 395] on body "/ ​ Add Task [PERSON_NAME] Nectar Messages Appts Calendar Flow Boarding Labs Im…" at bounding box center [636, 323] width 1273 height 646
click at [446, 502] on li "Surgery" at bounding box center [661, 498] width 531 height 29
type input "65d2be4f46e3a538d89b8c18"
type input "02:00 PM"
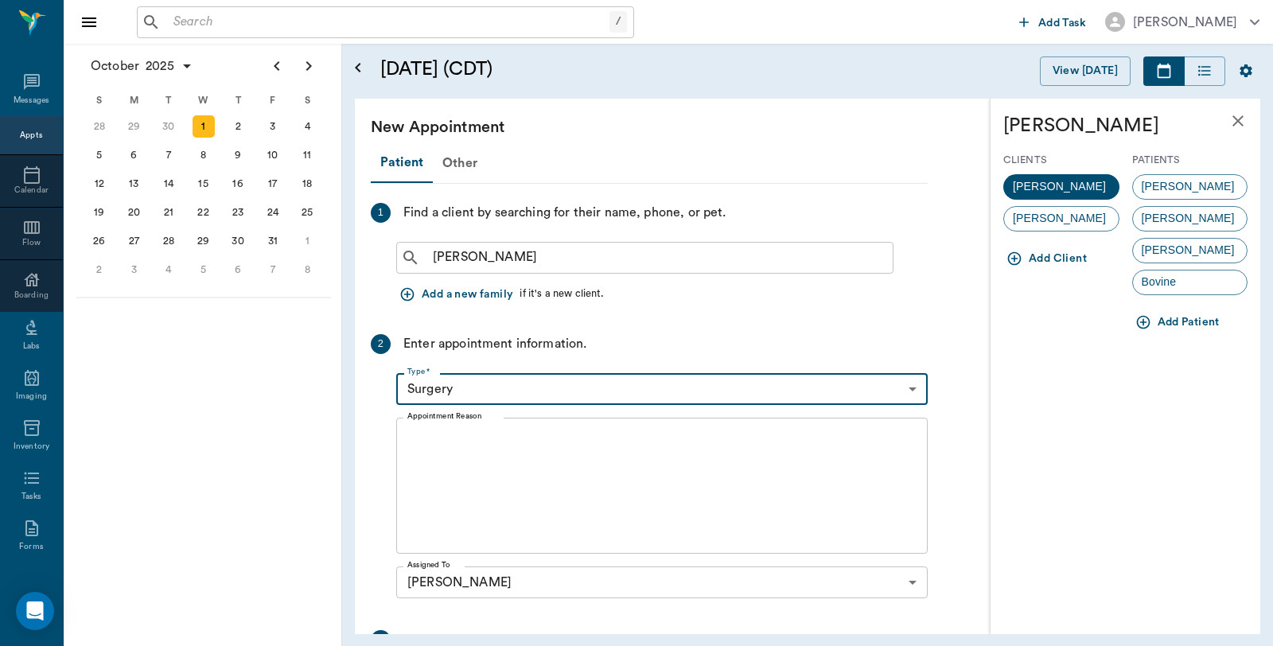
click at [1182, 325] on button "Add Patient" at bounding box center [1179, 322] width 94 height 29
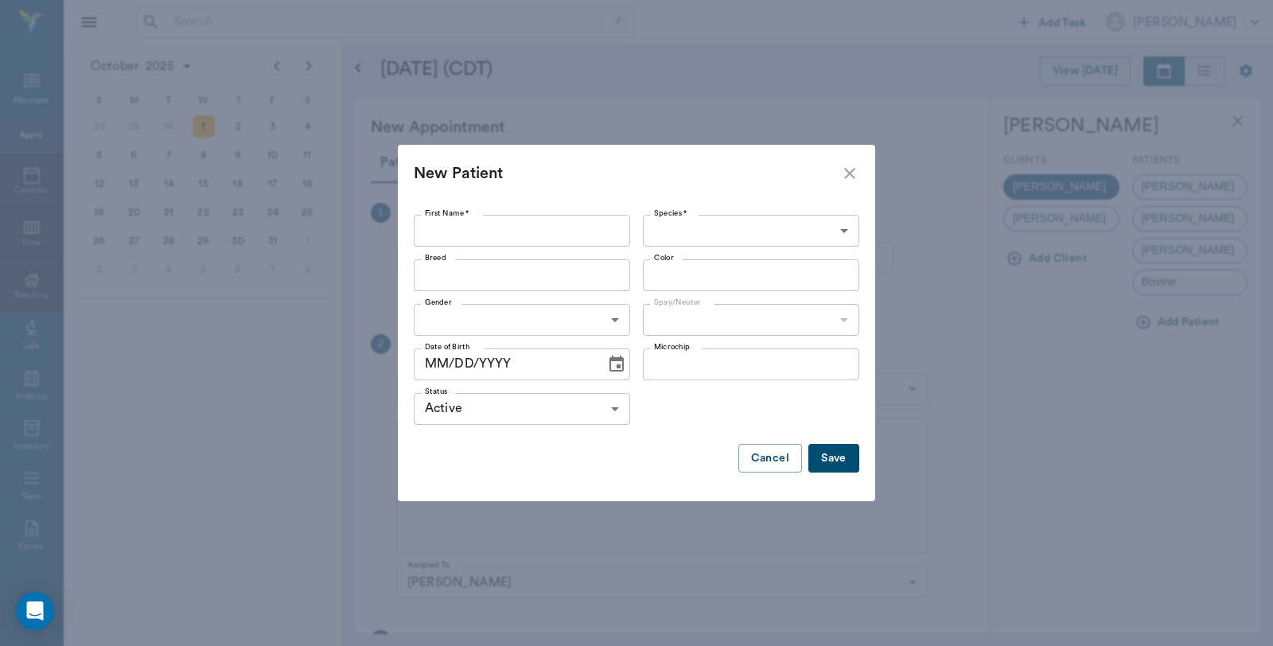
click at [520, 225] on input "First Name *" at bounding box center [522, 231] width 216 height 32
type input "Jabo"
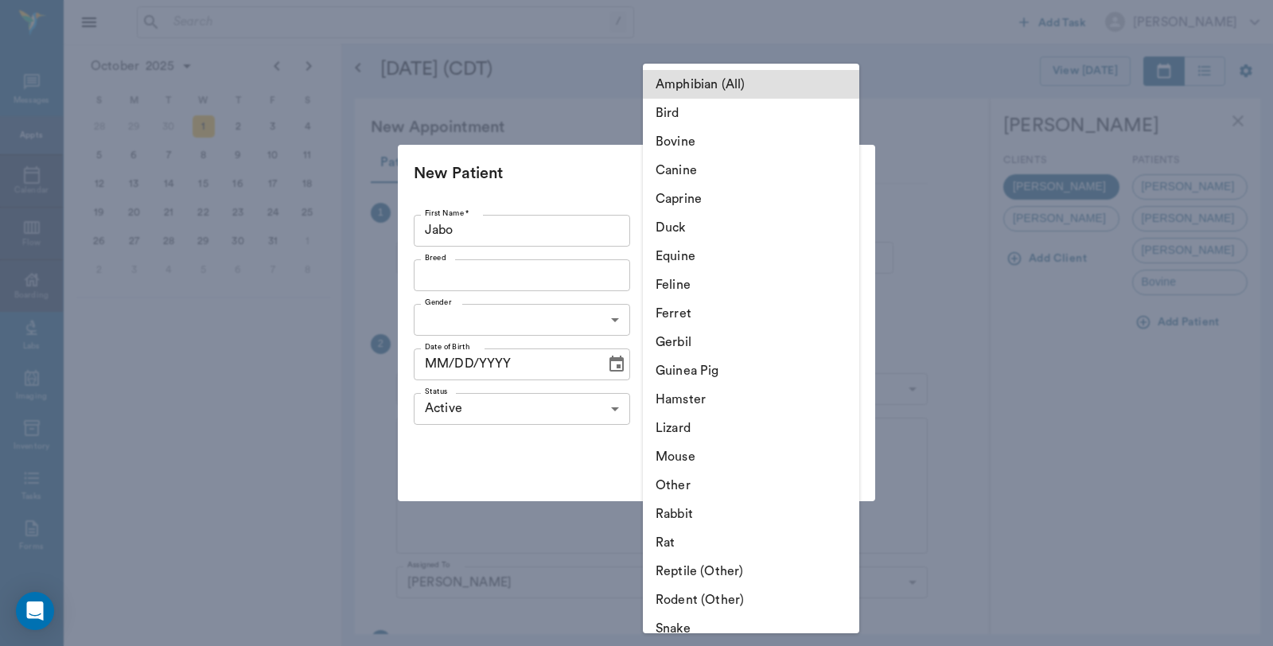
click at [712, 224] on body "/ ​ Add Task [PERSON_NAME] Nectar Messages Appts Calendar Flow Boarding Labs Im…" at bounding box center [636, 323] width 1273 height 646
click at [700, 285] on li "Feline" at bounding box center [751, 284] width 216 height 29
type input "Feline"
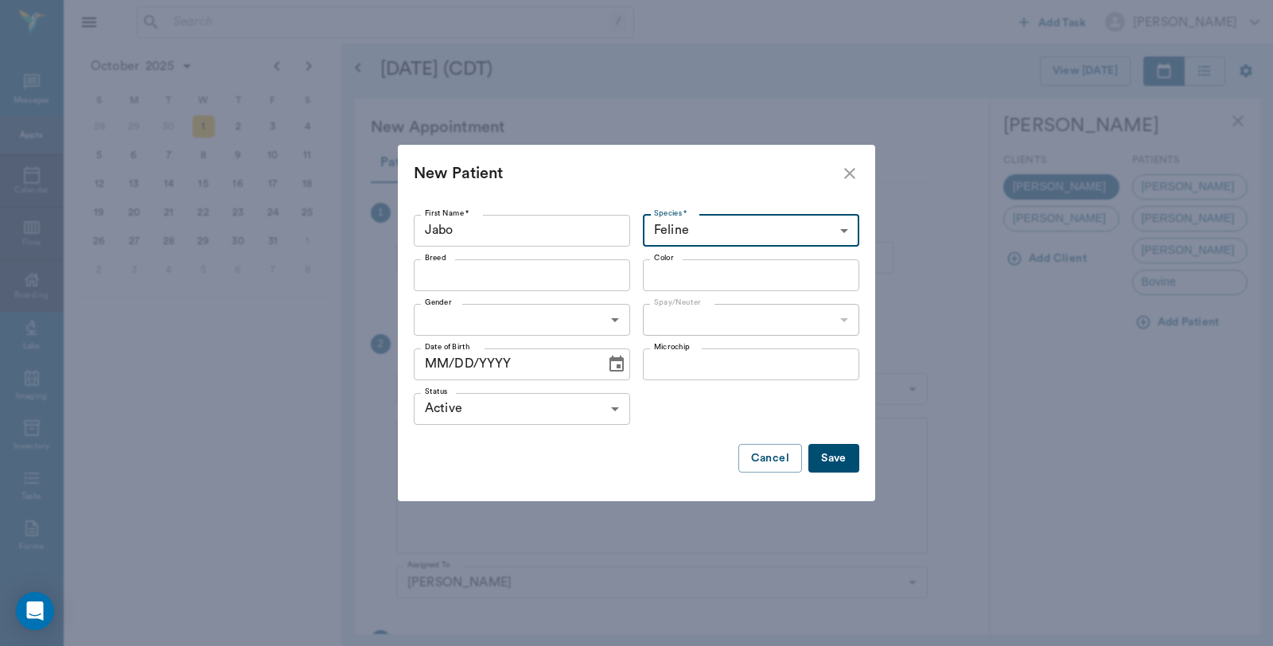
click at [550, 273] on input "Breed" at bounding box center [508, 275] width 181 height 22
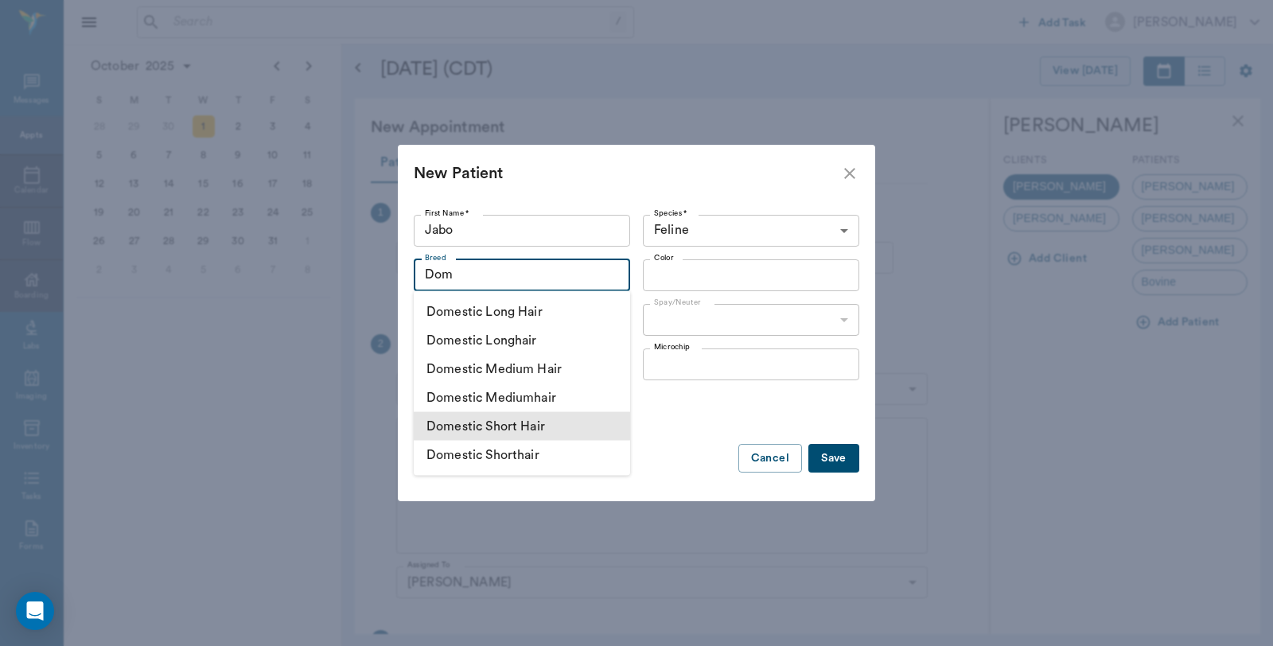
click at [539, 425] on li "Domestic Short Hair" at bounding box center [522, 426] width 216 height 29
type input "Domestic Short Hair"
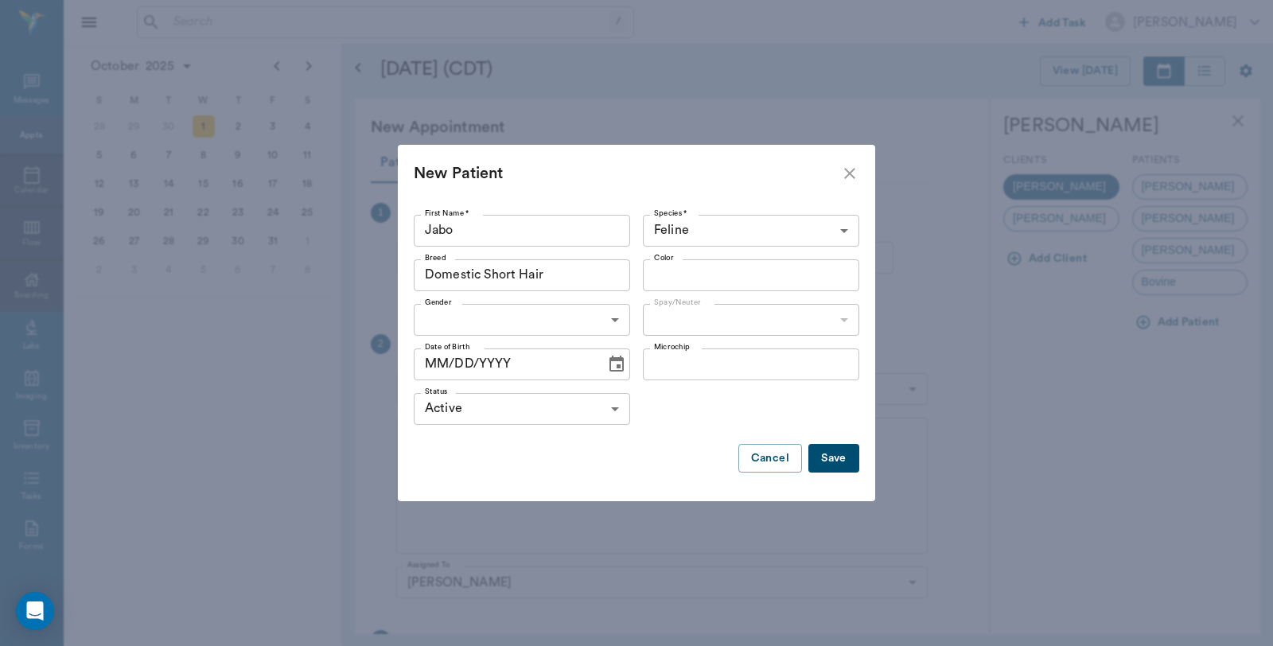
click at [689, 264] on input "Color" at bounding box center [738, 275] width 181 height 22
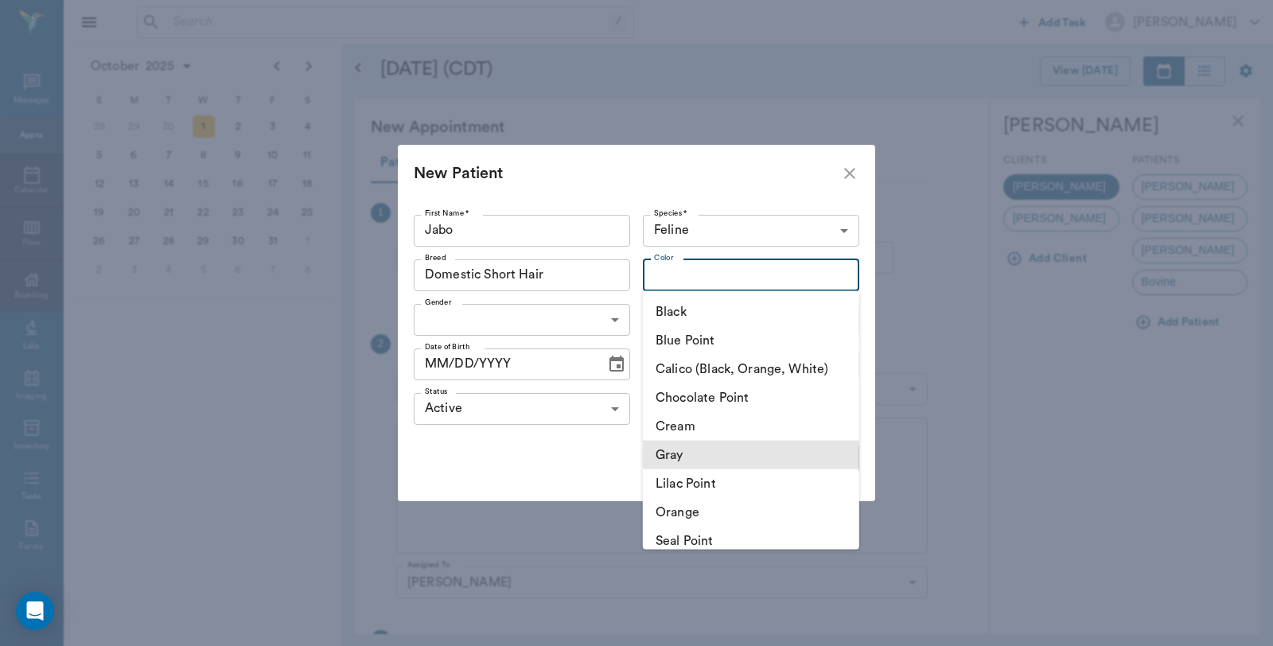
click at [708, 449] on li "Gray" at bounding box center [751, 455] width 216 height 29
type input "Gray"
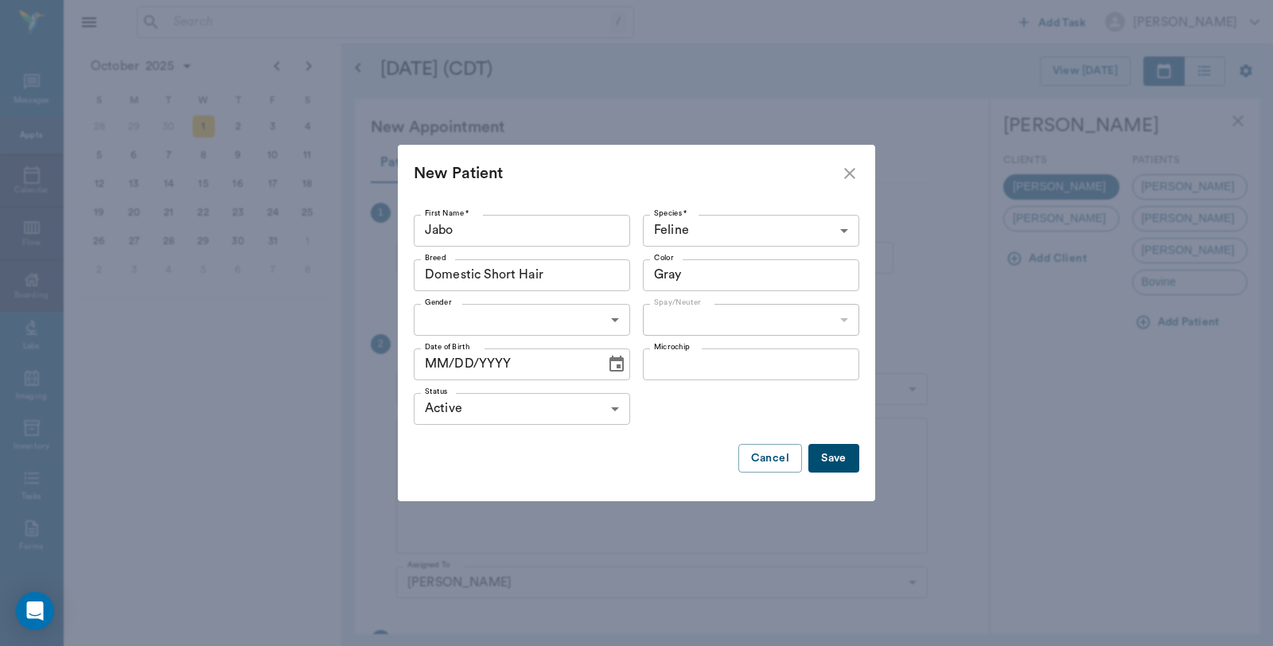
click at [722, 263] on div "Gray Color" at bounding box center [751, 275] width 216 height 32
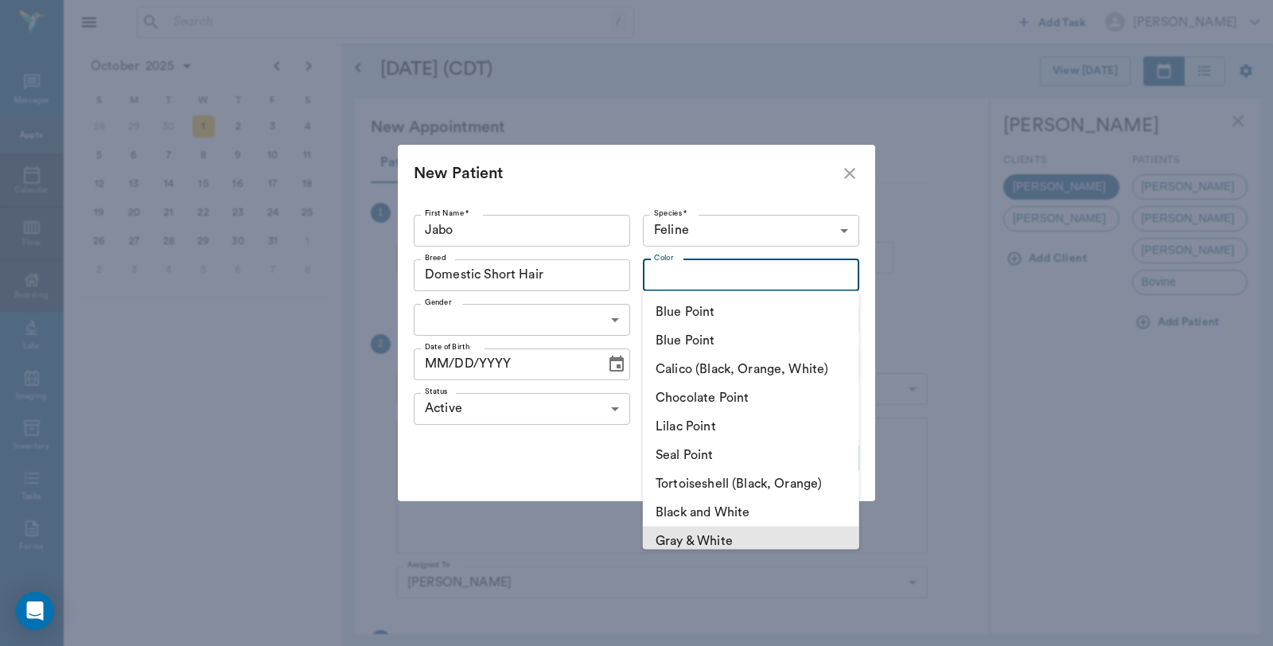
click at [678, 536] on li "Gray & White" at bounding box center [751, 541] width 216 height 29
type input "Gray & White"
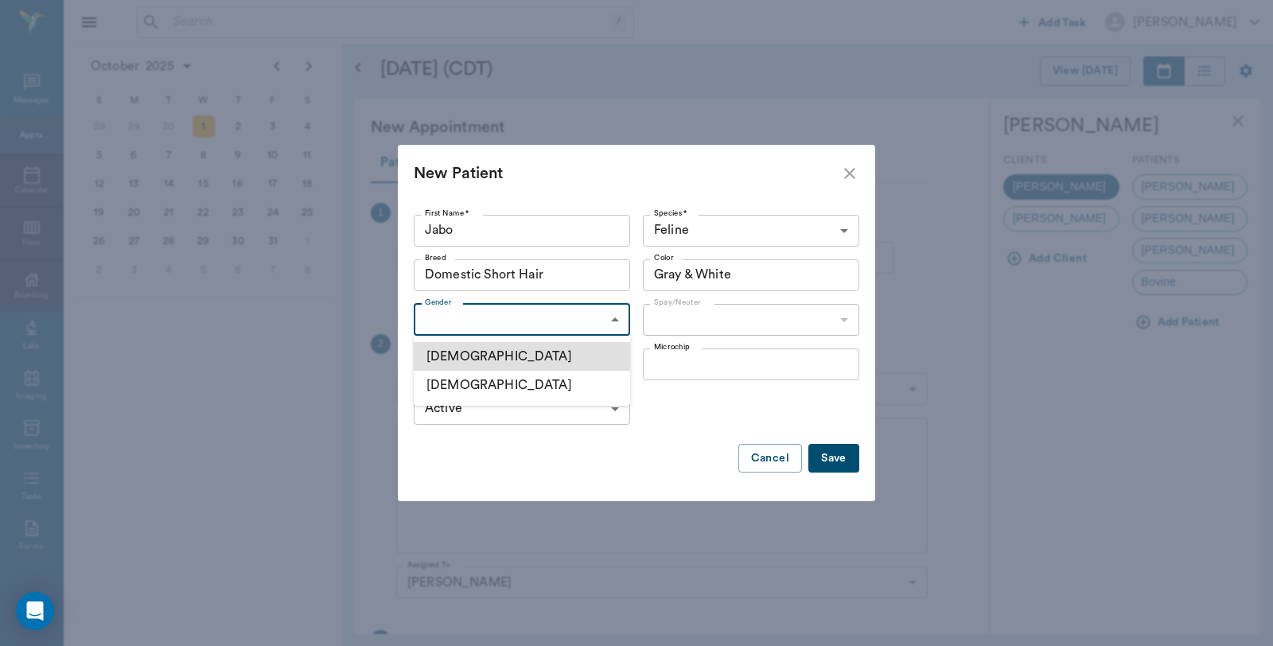
click at [475, 323] on body "/ ​ Add Task Dr. Bert Ellsworth Nectar Messages Appts Calendar Flow Boarding La…" at bounding box center [636, 323] width 1273 height 646
click at [477, 360] on li "Male" at bounding box center [522, 356] width 216 height 29
type input "MALE"
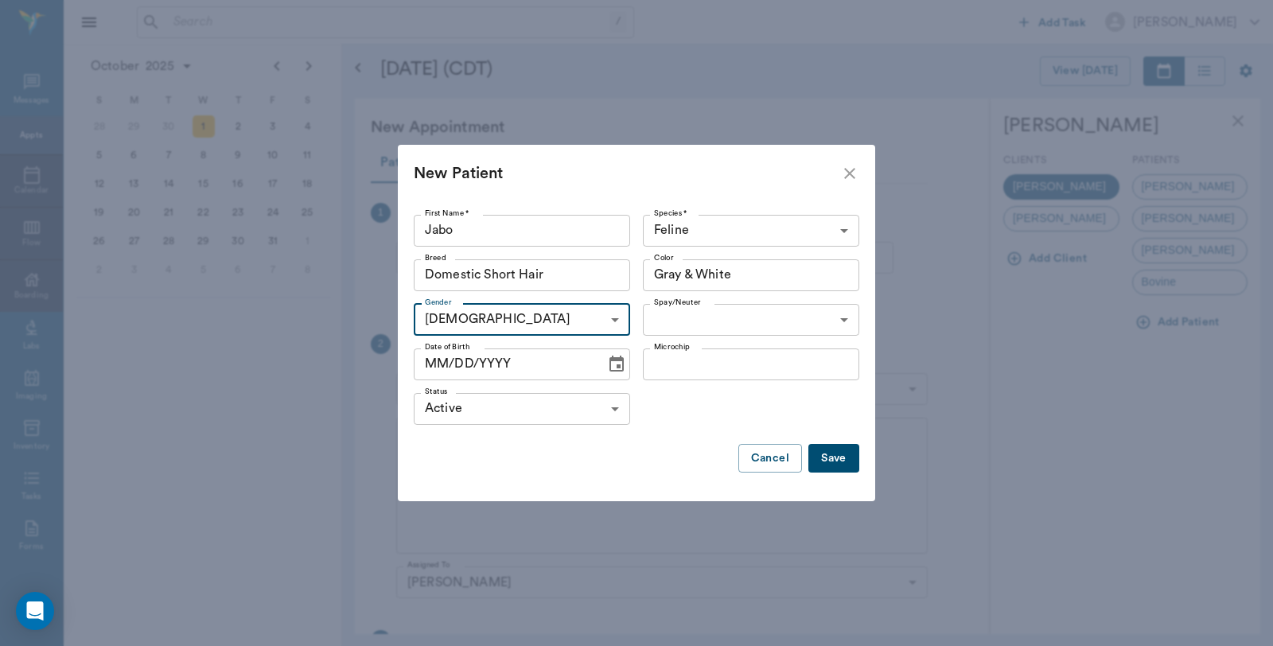
click at [752, 321] on body "/ ​ Add Task Dr. Bert Ellsworth Nectar Messages Appts Calendar Flow Boarding La…" at bounding box center [636, 323] width 1273 height 646
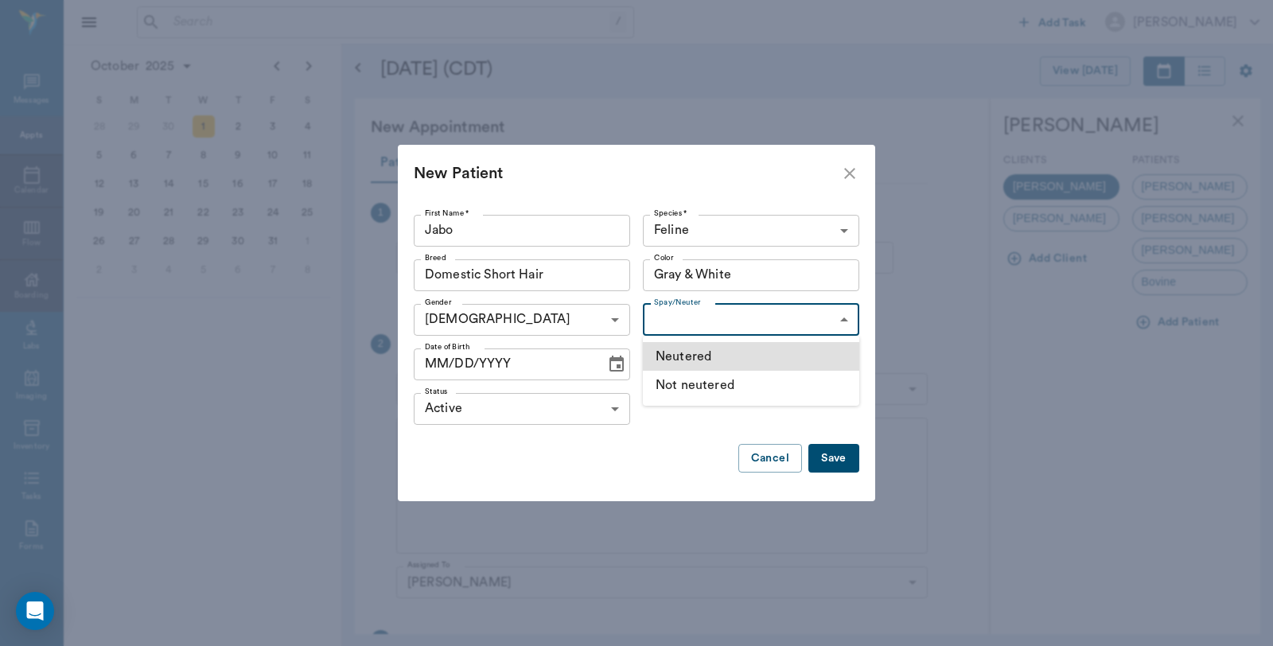
click at [709, 394] on li "Not neutered" at bounding box center [751, 385] width 216 height 29
type input "false"
click at [843, 458] on button "Save" at bounding box center [833, 458] width 51 height 29
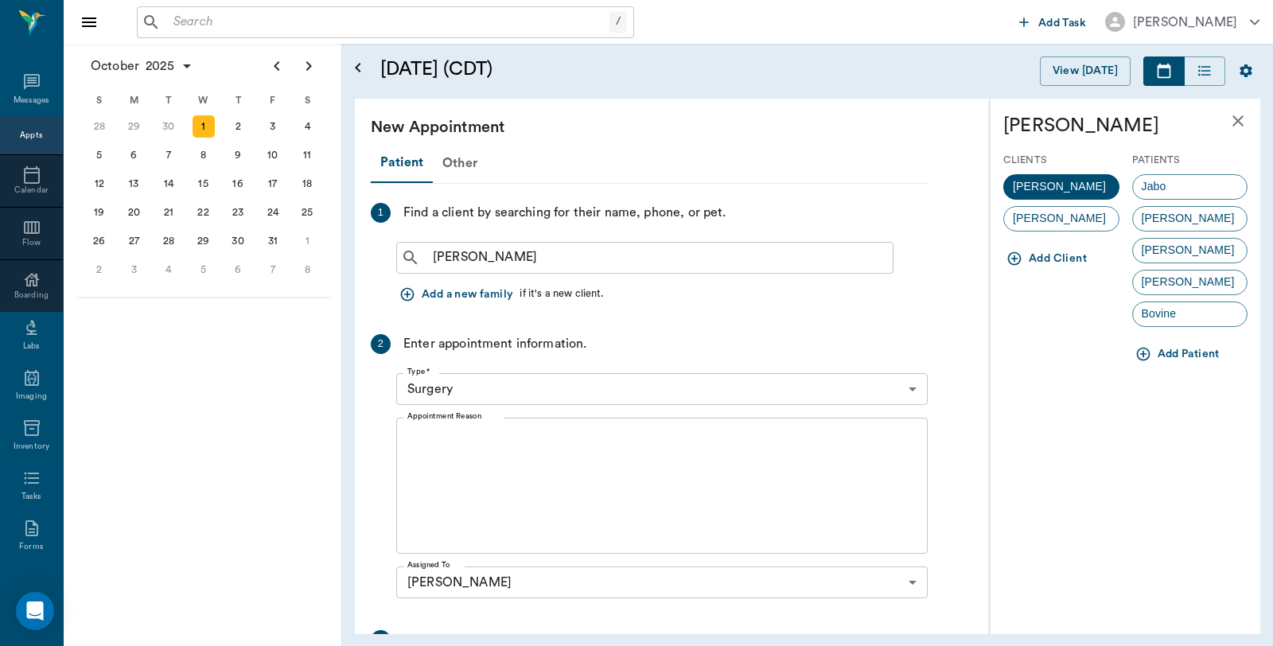
click at [1185, 185] on div "Jabo" at bounding box center [1190, 186] width 116 height 25
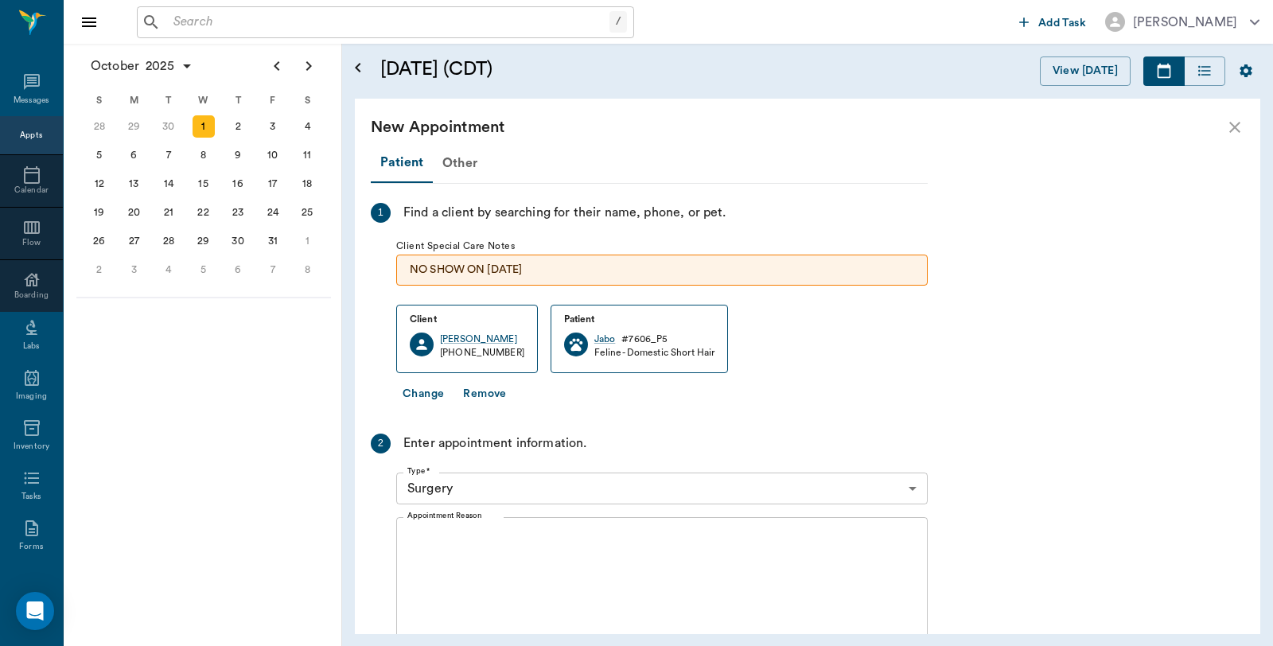
click at [563, 538] on textarea "Appointment Reason" at bounding box center [661, 586] width 509 height 110
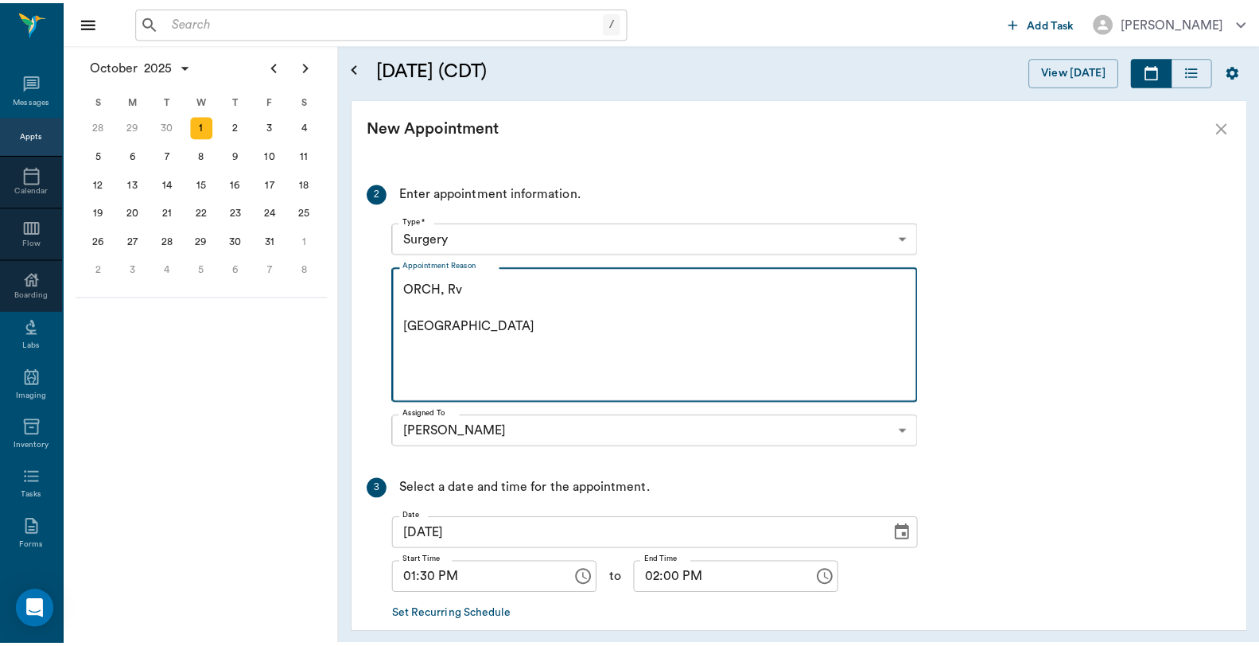
scroll to position [329, 0]
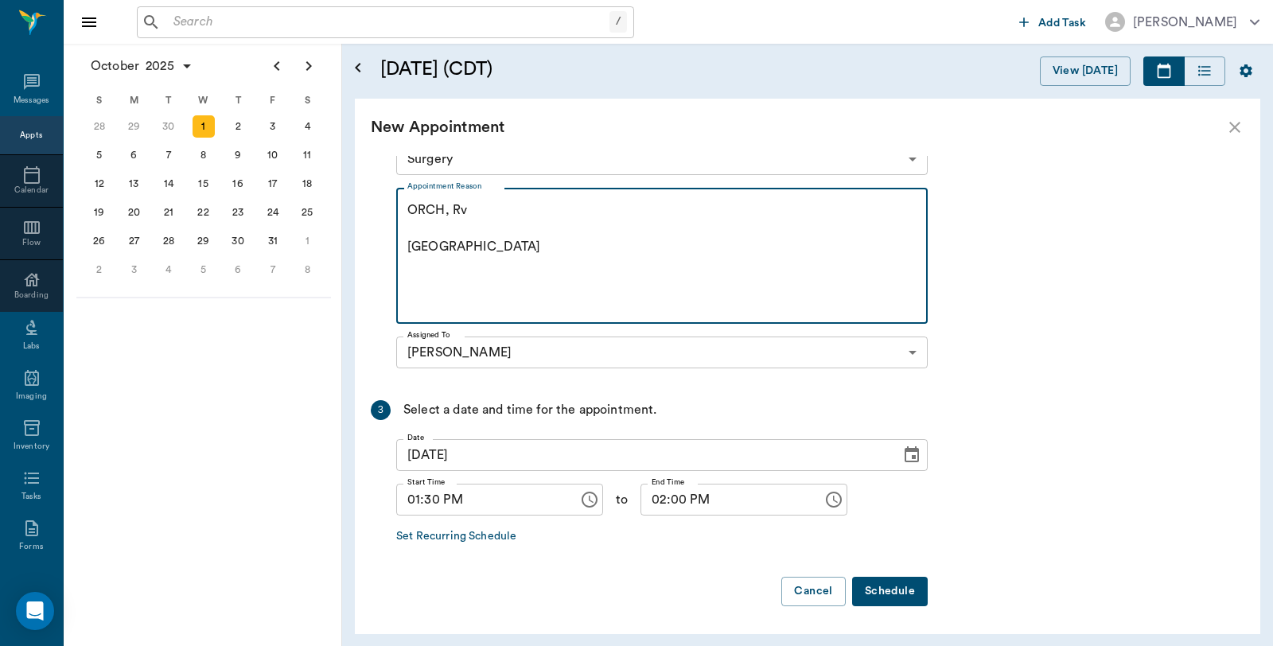
type textarea "ORCH, Rv Caryn"
click at [889, 592] on button "Schedule" at bounding box center [890, 591] width 76 height 29
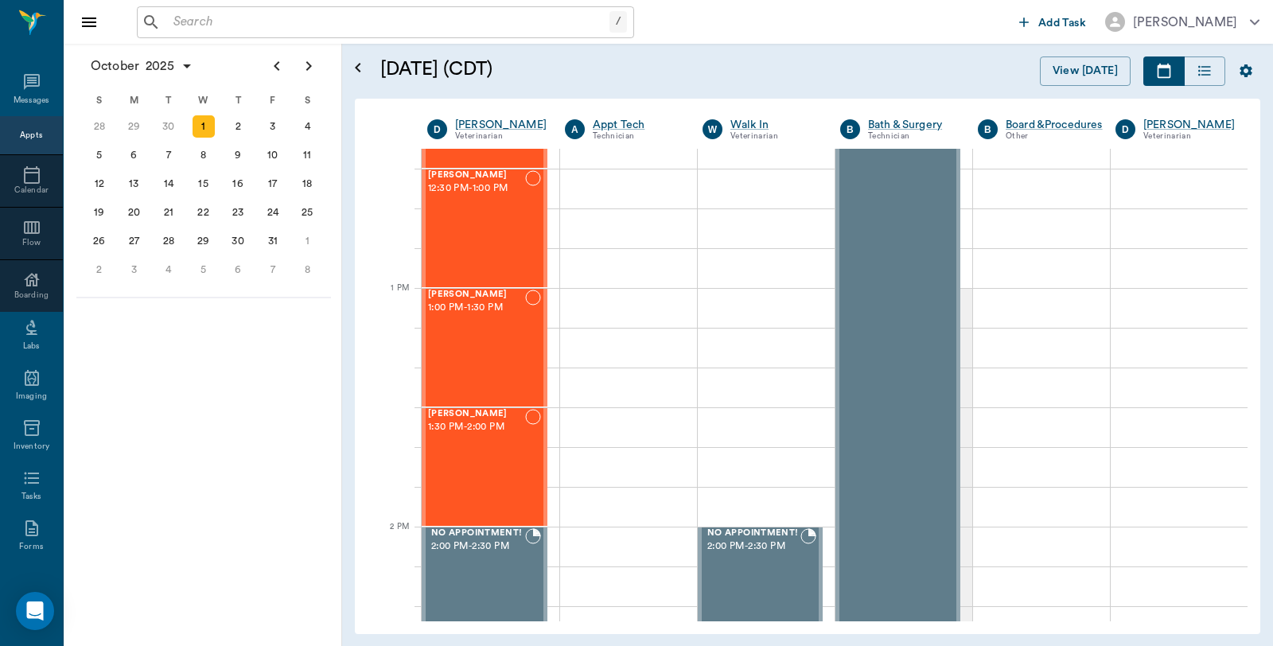
click at [295, 21] on input "text" at bounding box center [388, 22] width 442 height 22
click at [473, 320] on div "Tallie Powell 1:00 PM - 1:30 PM" at bounding box center [476, 348] width 97 height 116
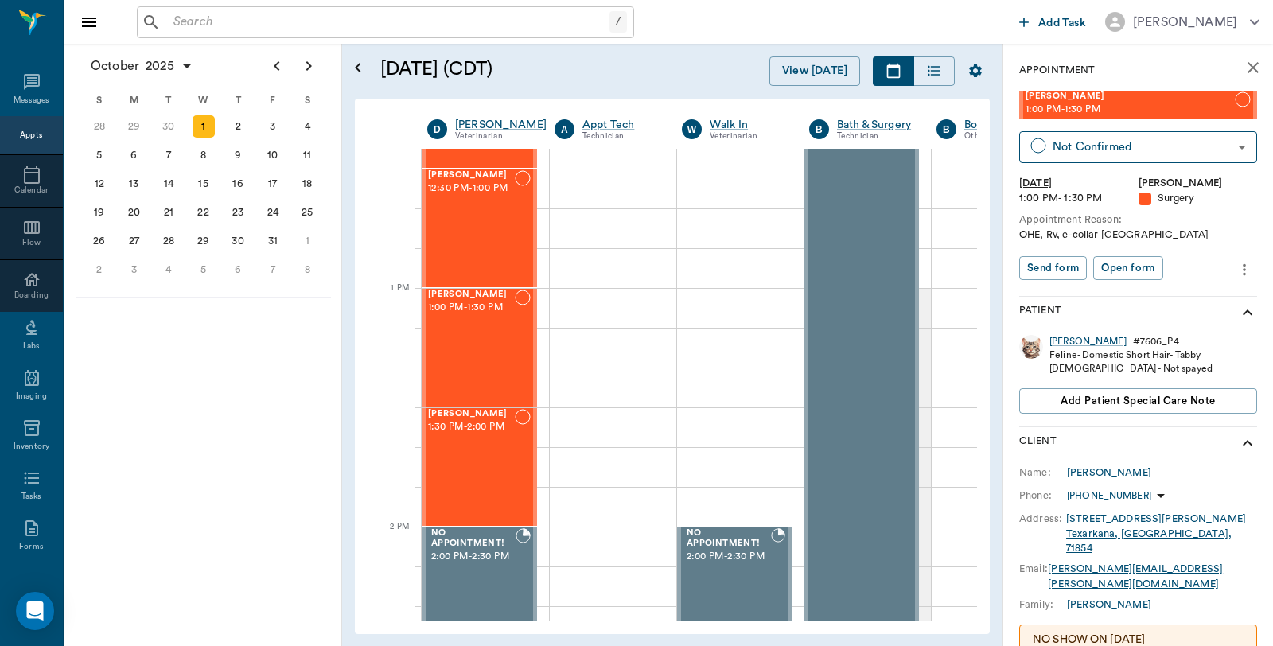
click at [1108, 474] on div "Billy Powell" at bounding box center [1109, 472] width 84 height 14
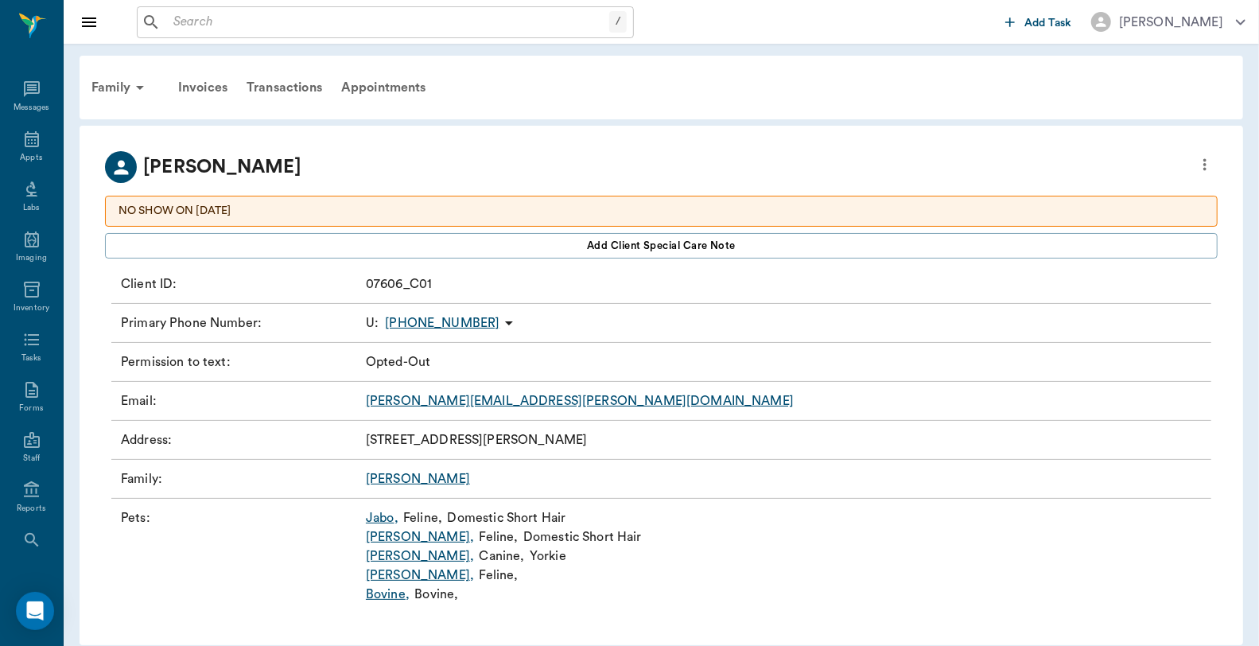
click at [428, 554] on link "Annie Oakley ," at bounding box center [420, 556] width 108 height 19
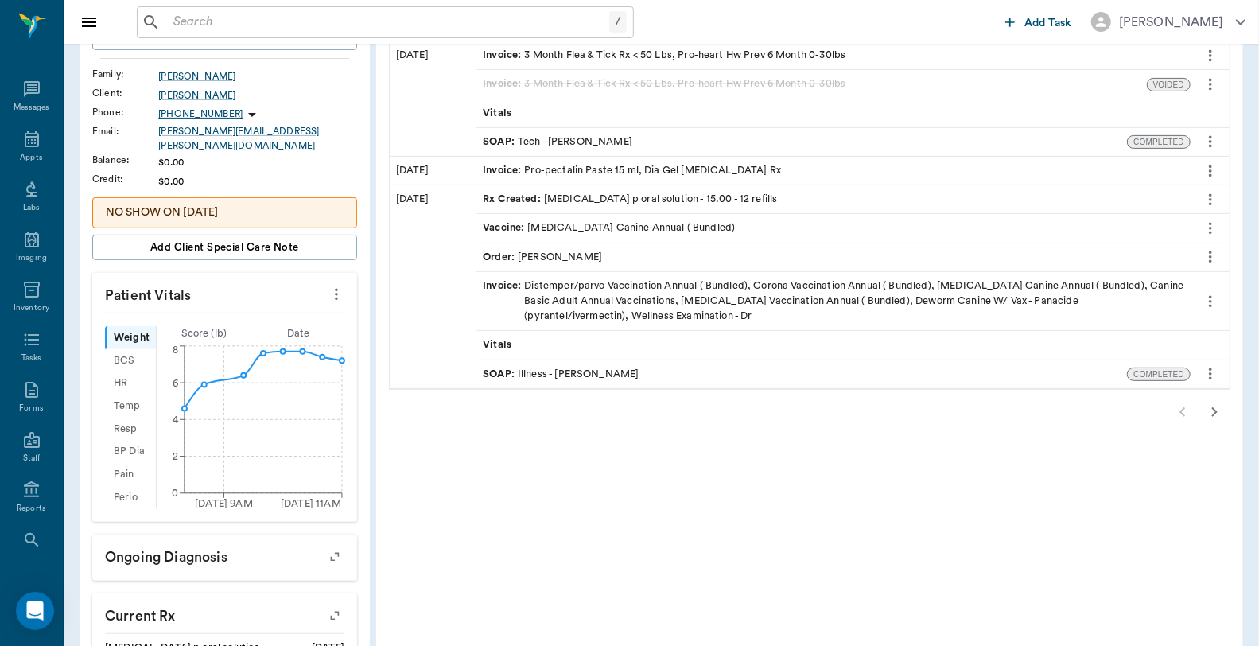
scroll to position [353, 0]
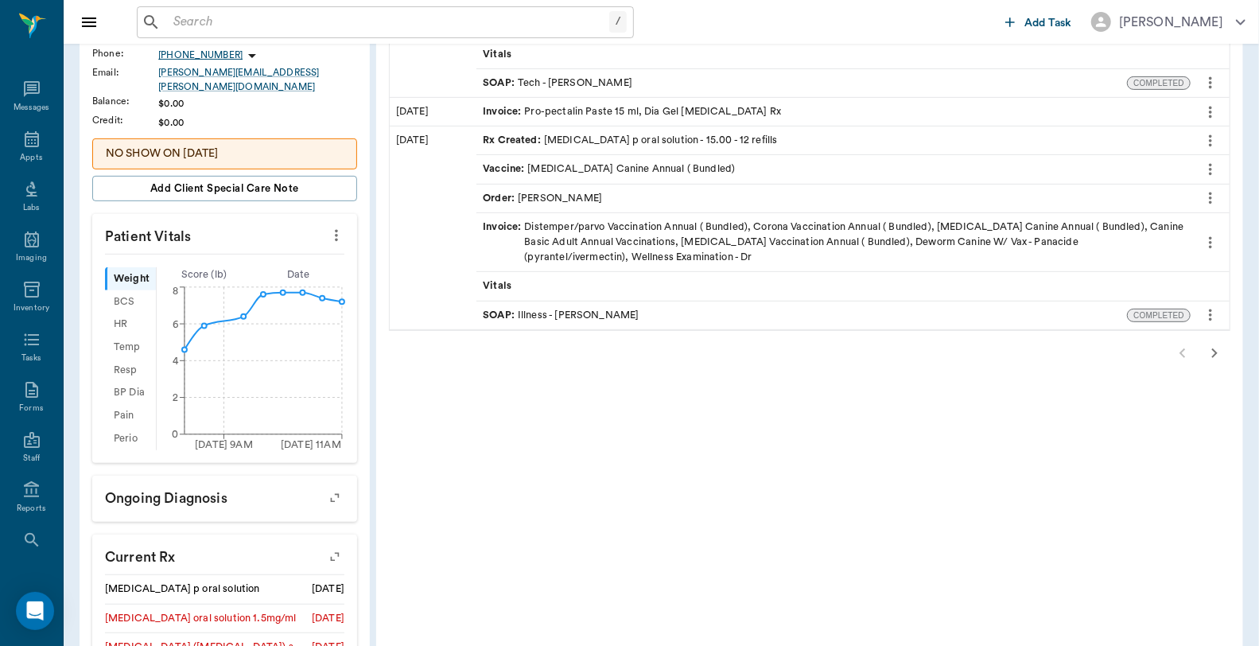
click at [336, 230] on icon "more" at bounding box center [336, 236] width 3 height 12
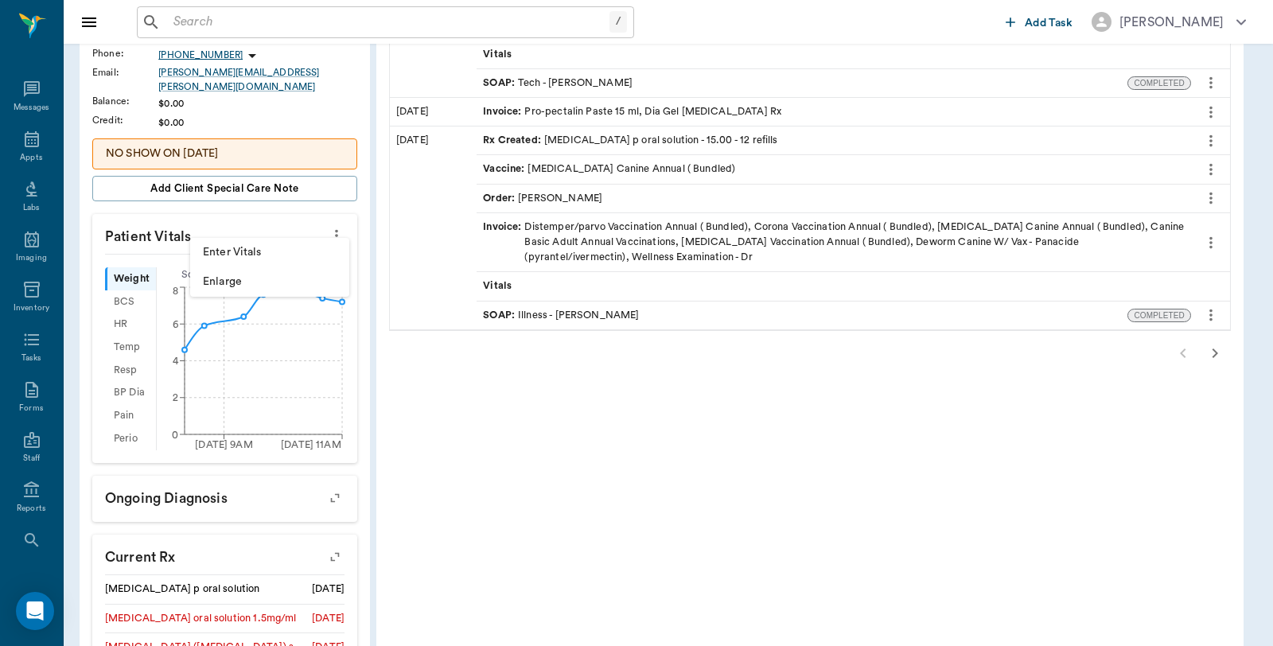
click at [270, 252] on span "Enter Vitals" at bounding box center [270, 252] width 134 height 17
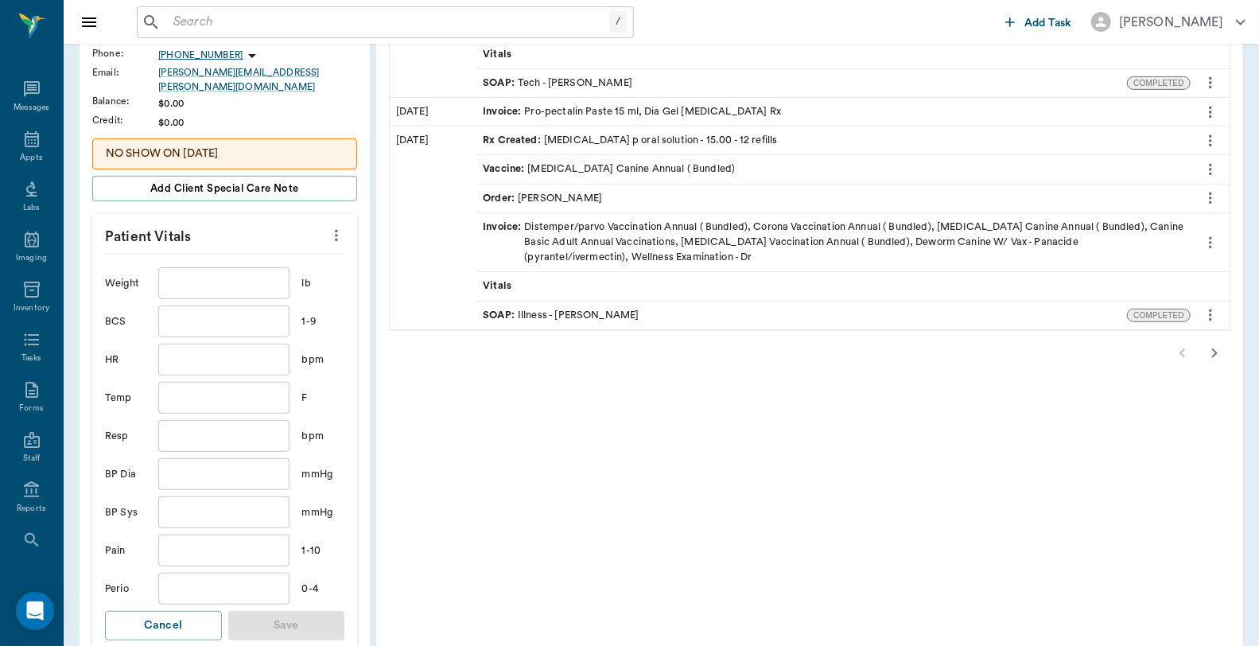
click at [220, 270] on input "text" at bounding box center [223, 283] width 130 height 32
type input "8"
click at [298, 617] on button "Save" at bounding box center [286, 625] width 117 height 29
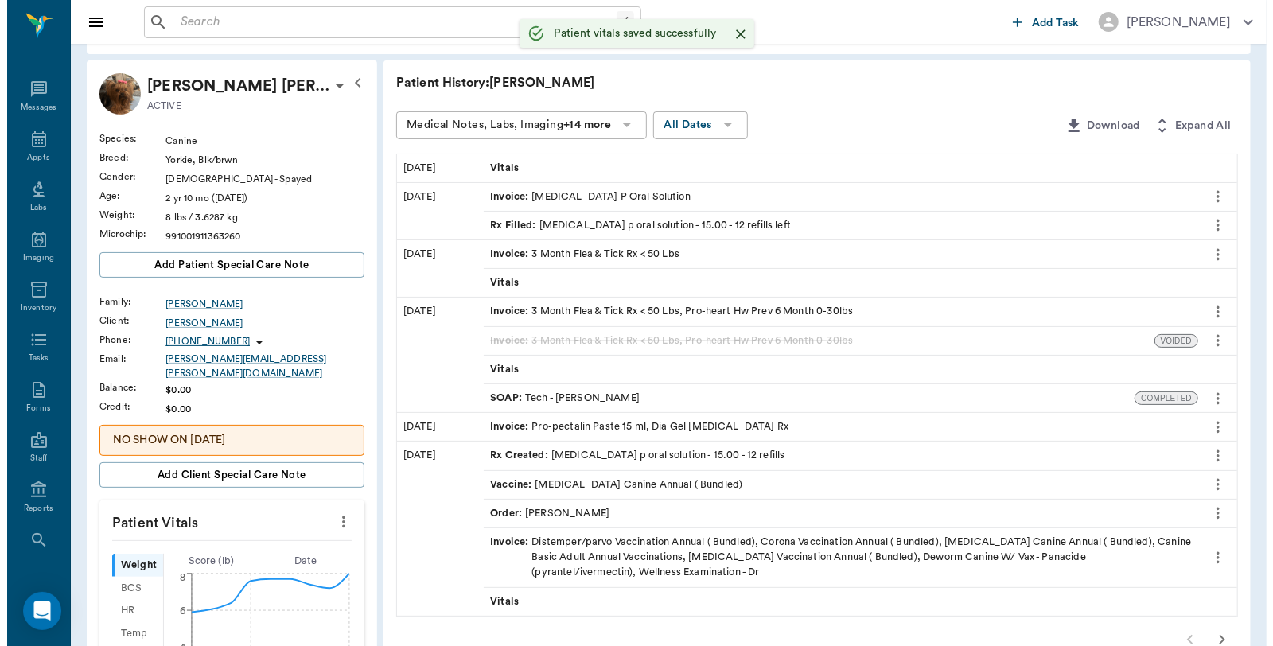
scroll to position [0, 0]
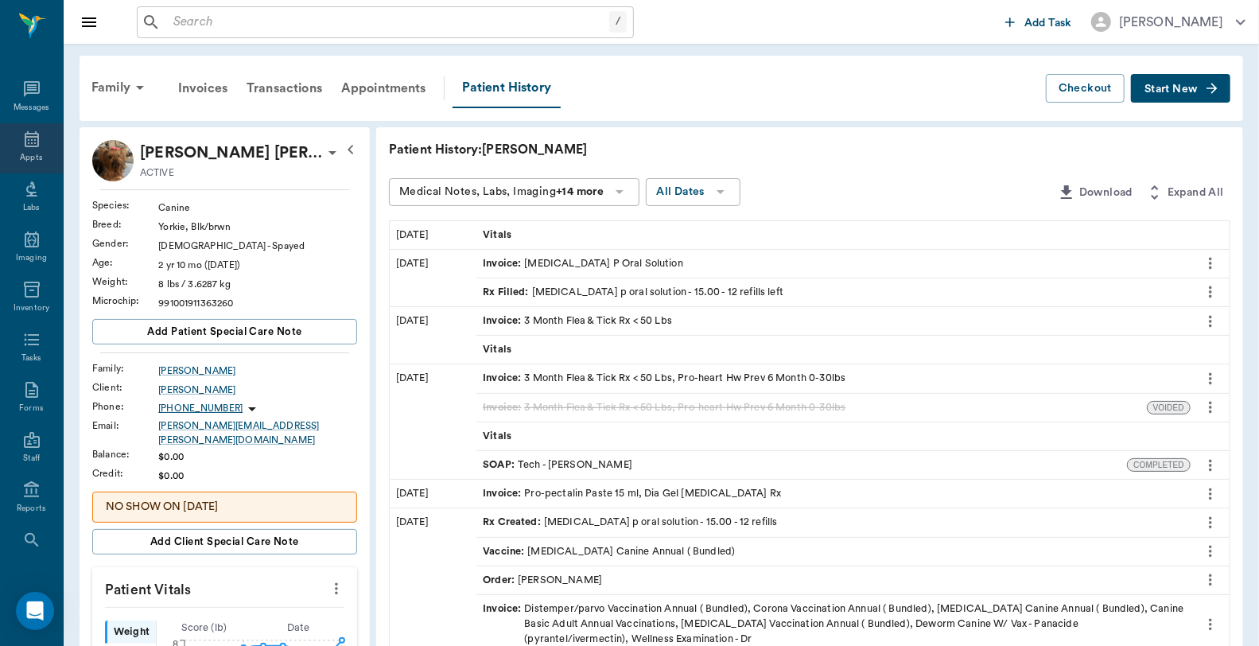
click at [22, 144] on icon at bounding box center [31, 139] width 19 height 19
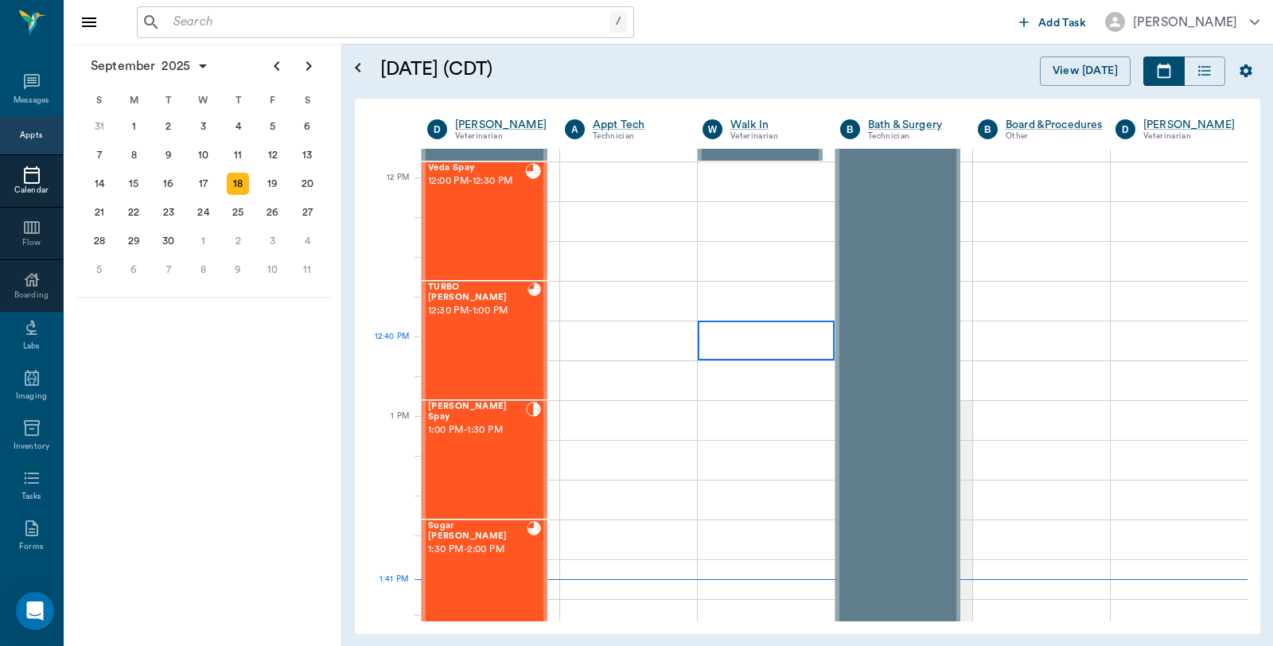
scroll to position [932, 0]
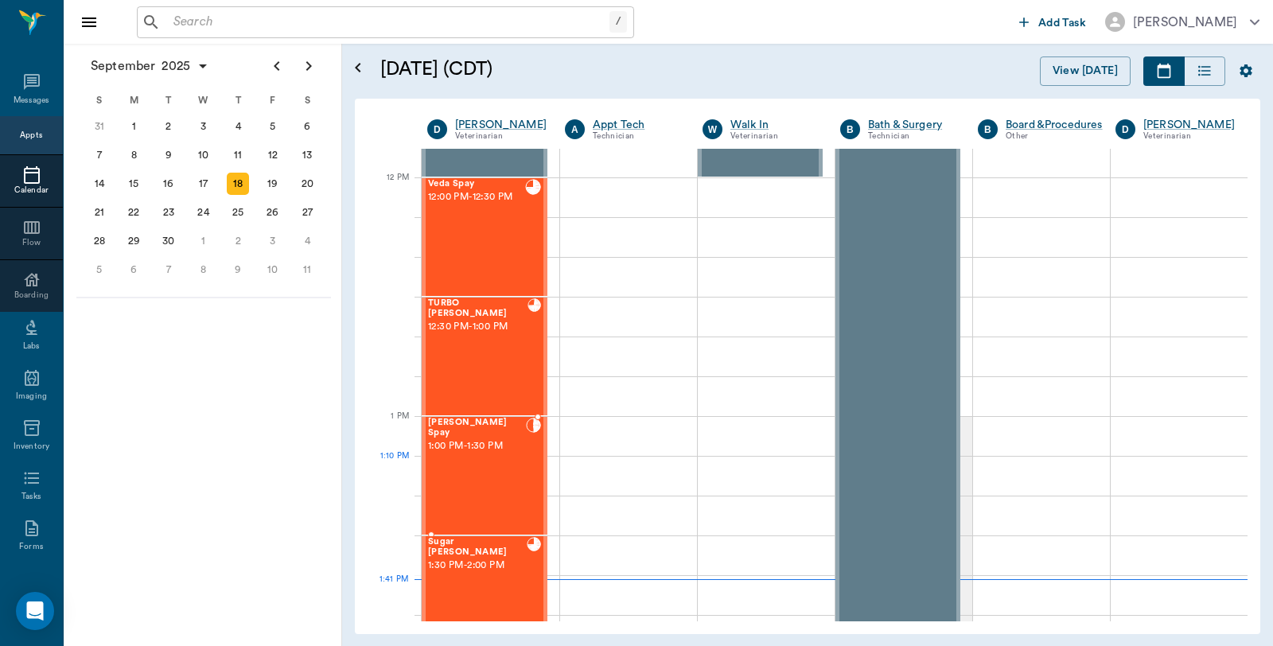
click at [535, 472] on div at bounding box center [533, 476] width 15 height 116
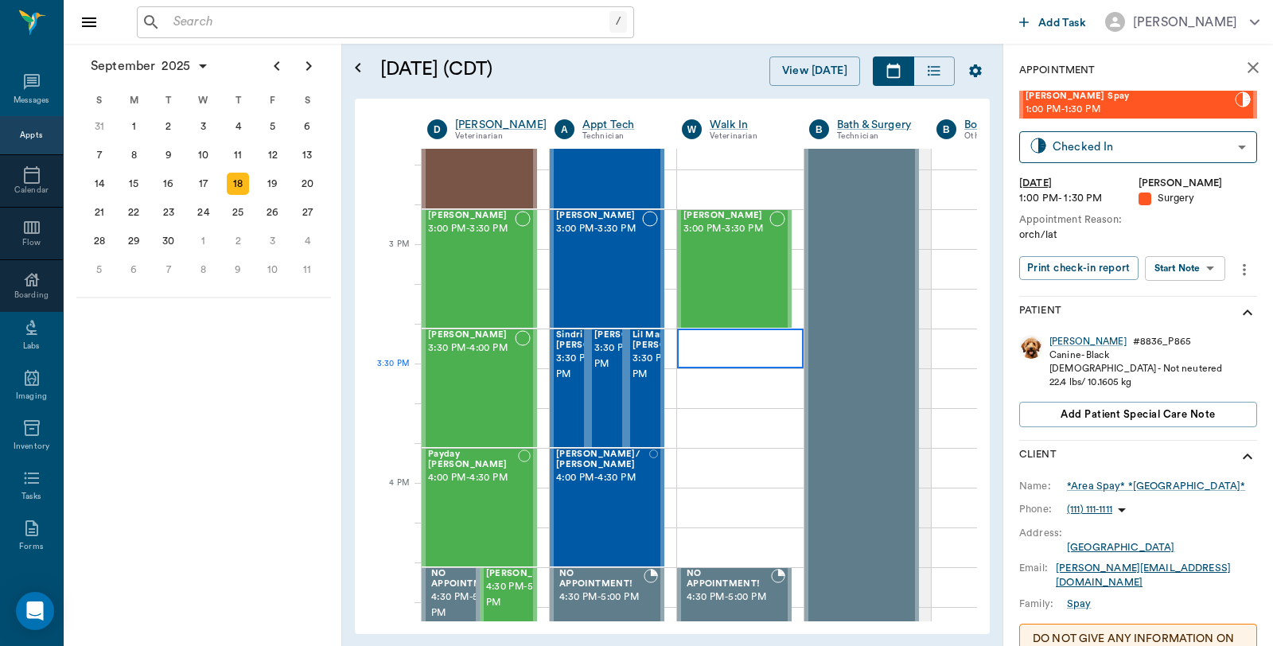
scroll to position [1440, 0]
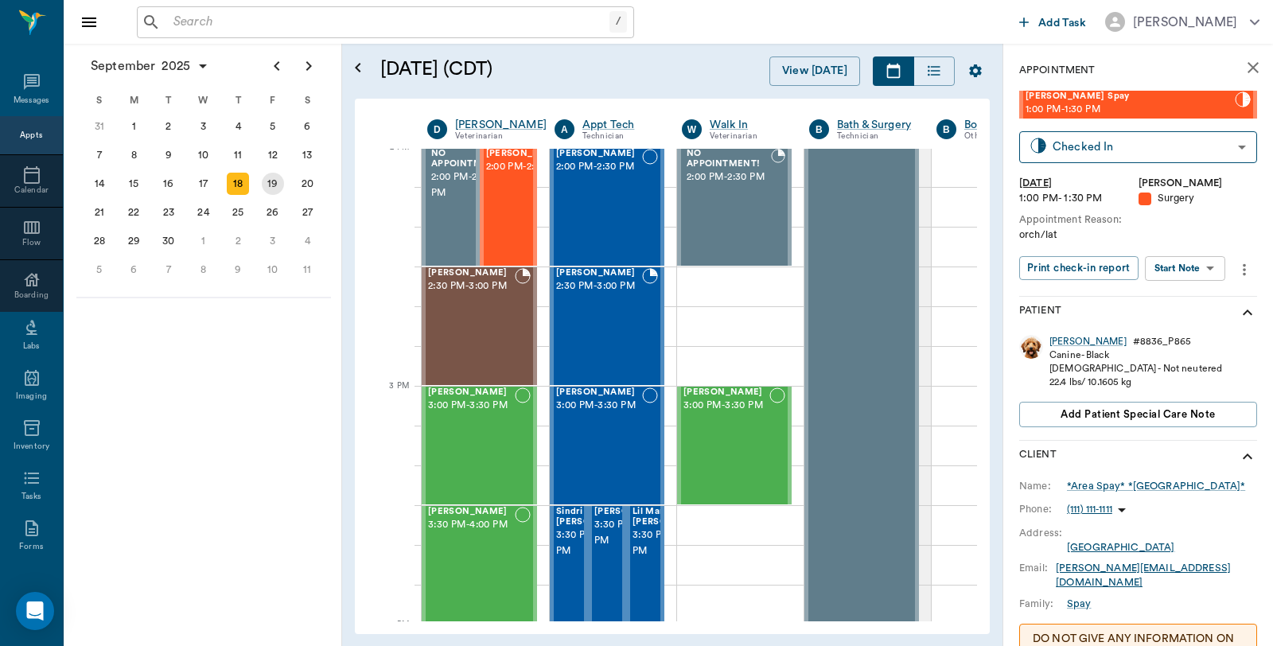
click at [274, 185] on div "19" at bounding box center [273, 184] width 22 height 22
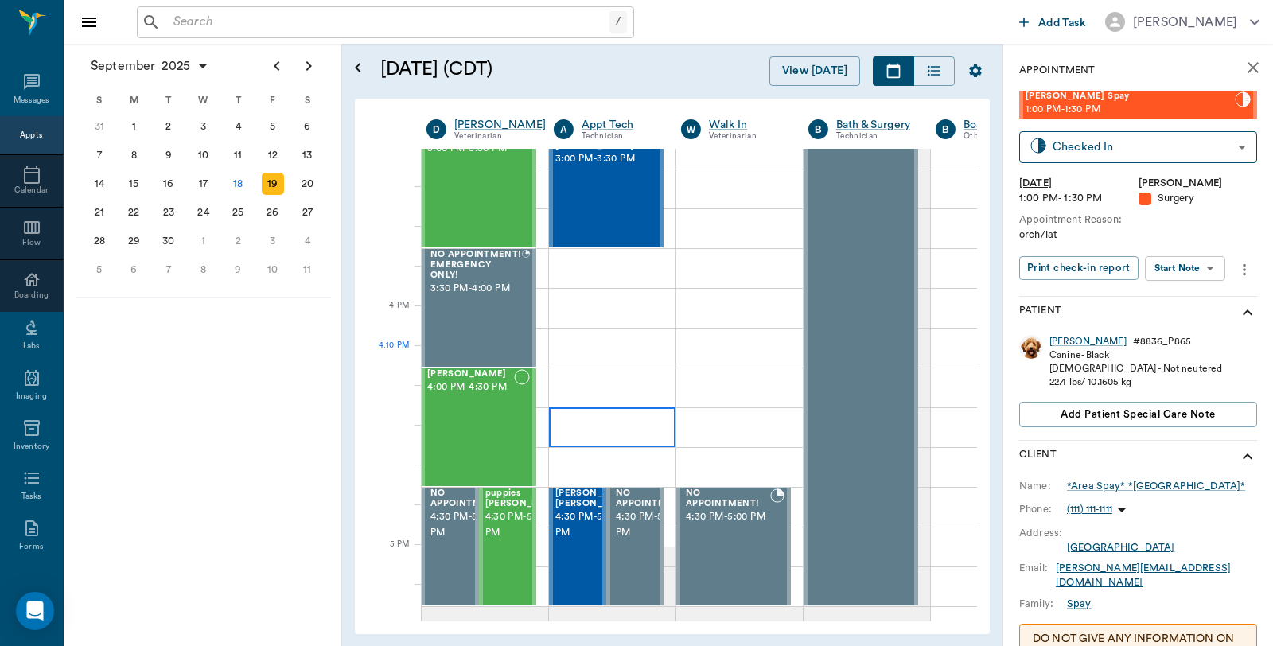
scroll to position [1768, 1]
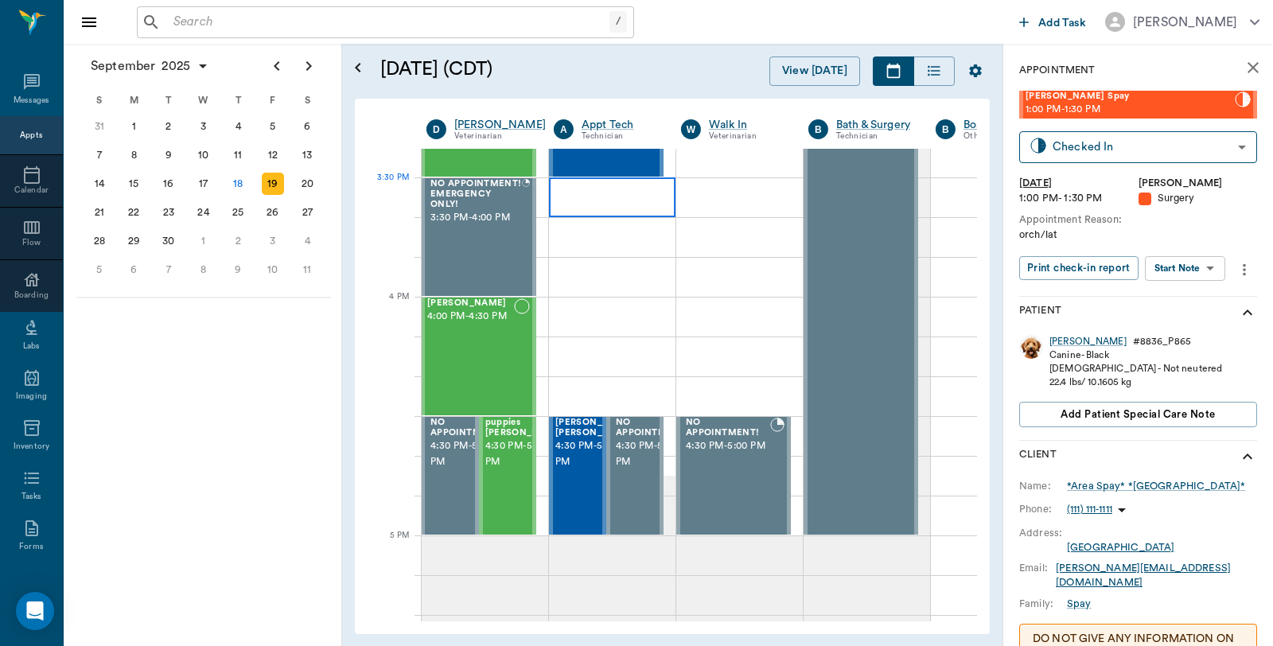
click at [617, 196] on div at bounding box center [612, 197] width 126 height 40
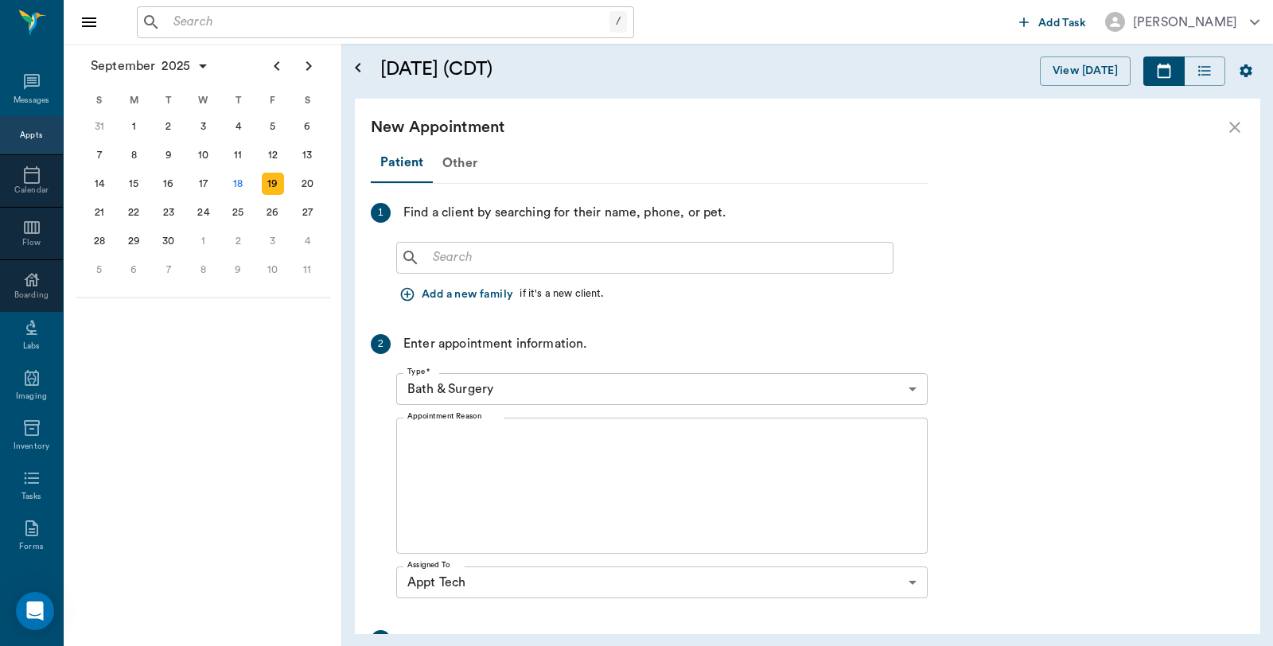
scroll to position [1768, 0]
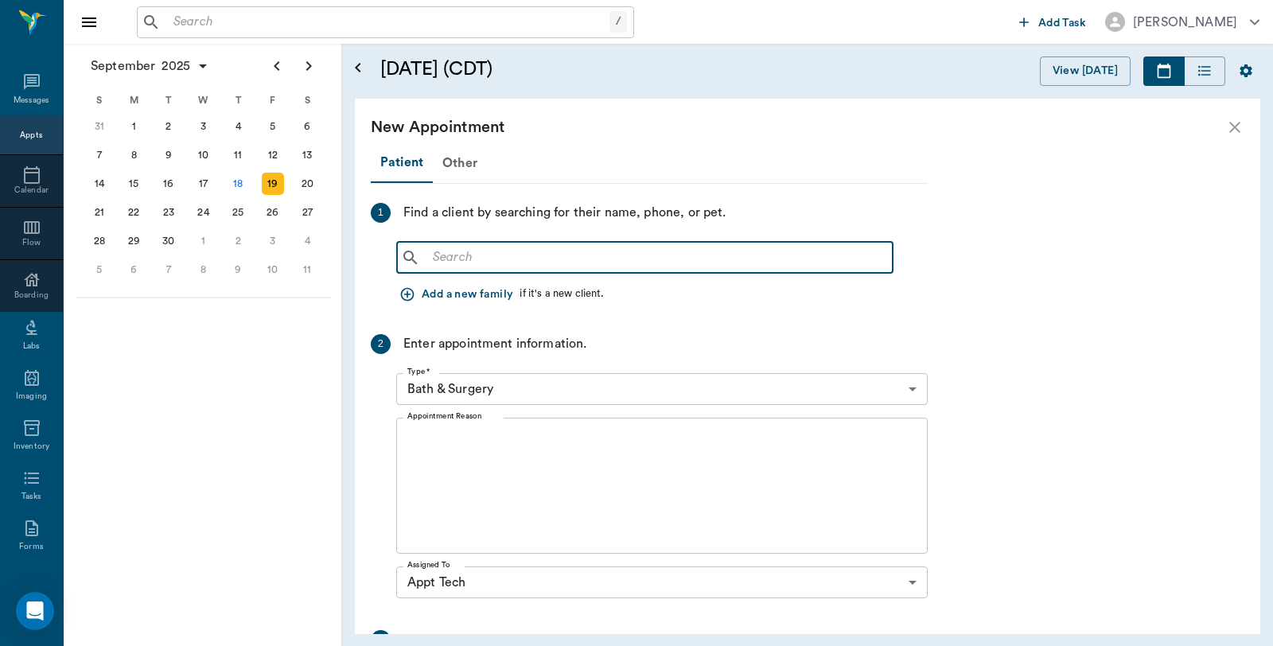
click at [515, 251] on input "text" at bounding box center [656, 258] width 460 height 22
click at [278, 207] on div "26" at bounding box center [273, 212] width 22 height 22
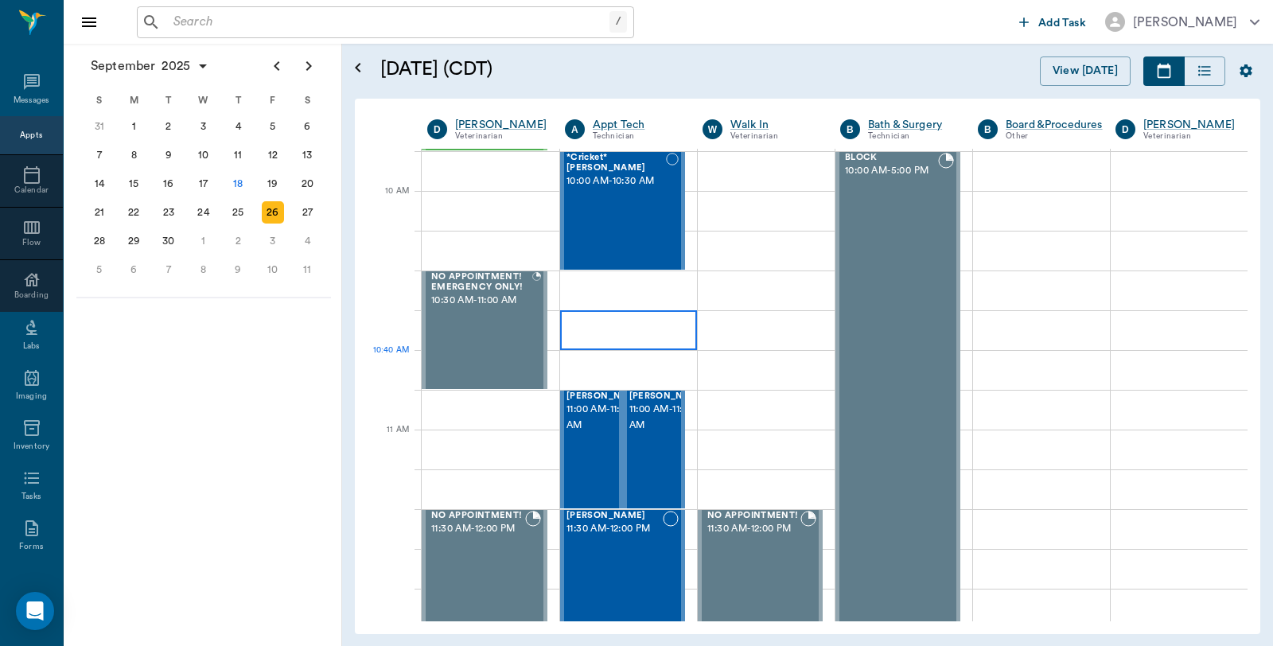
scroll to position [442, 0]
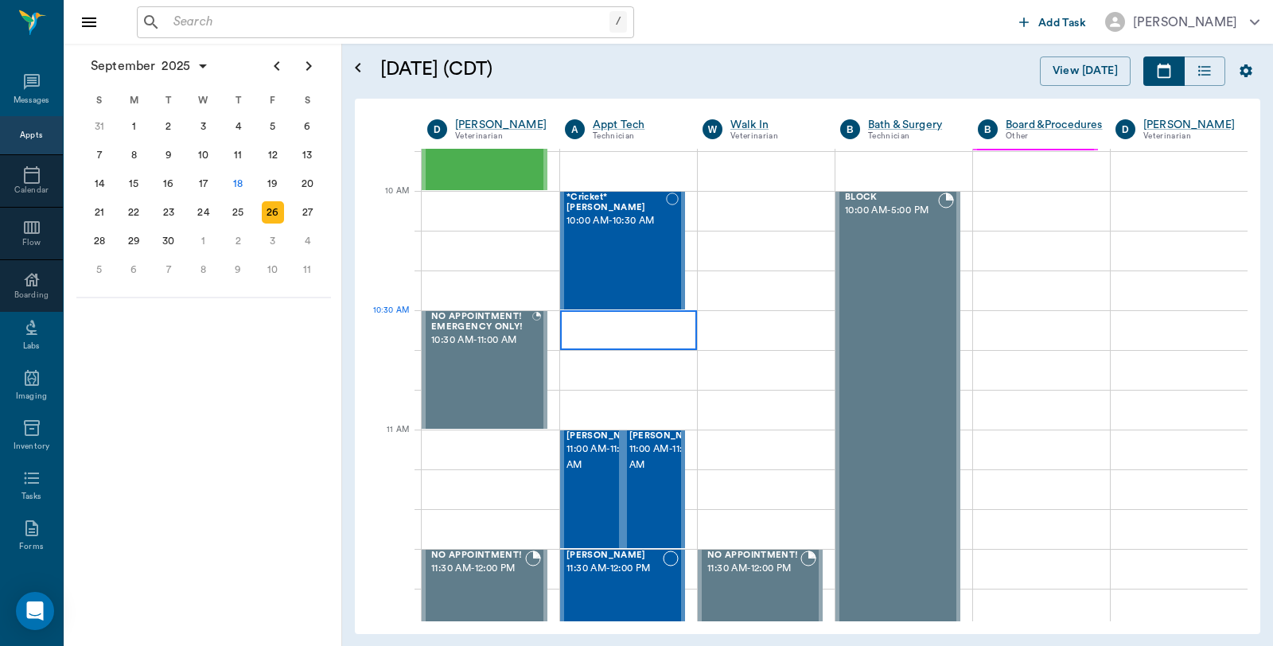
click at [592, 325] on div at bounding box center [628, 330] width 137 height 40
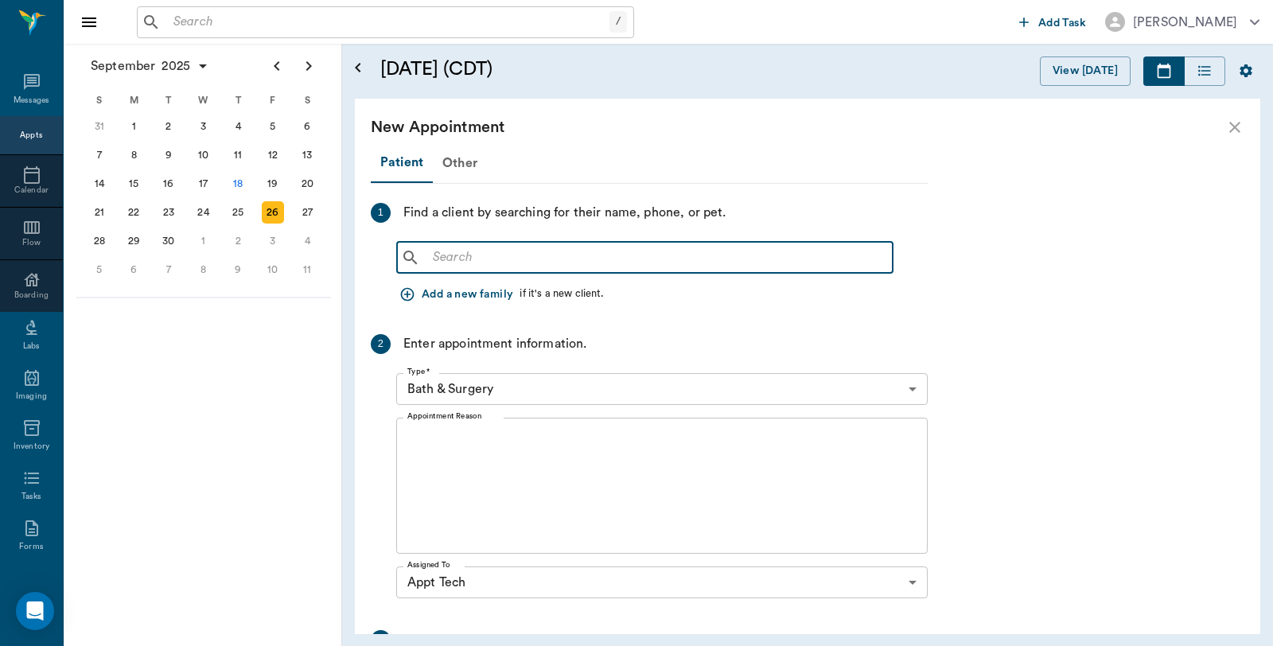
click at [589, 253] on input "text" at bounding box center [656, 258] width 460 height 22
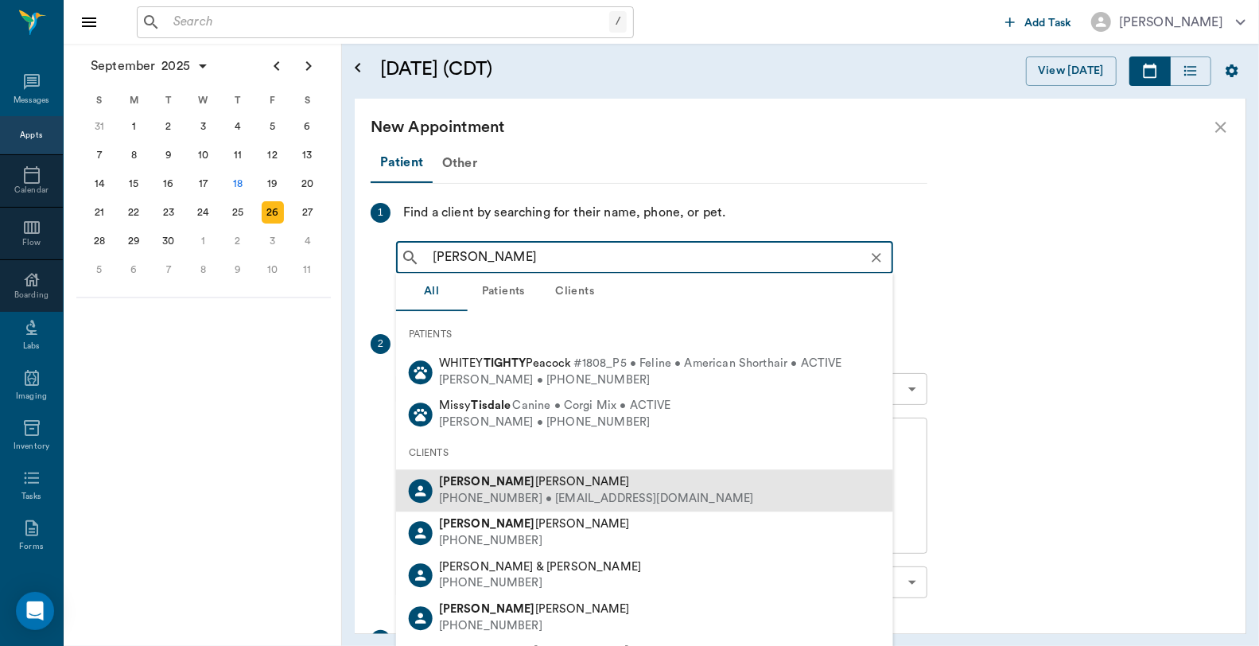
click at [504, 488] on div "Tish Burton" at bounding box center [596, 482] width 315 height 17
type input "TIsh"
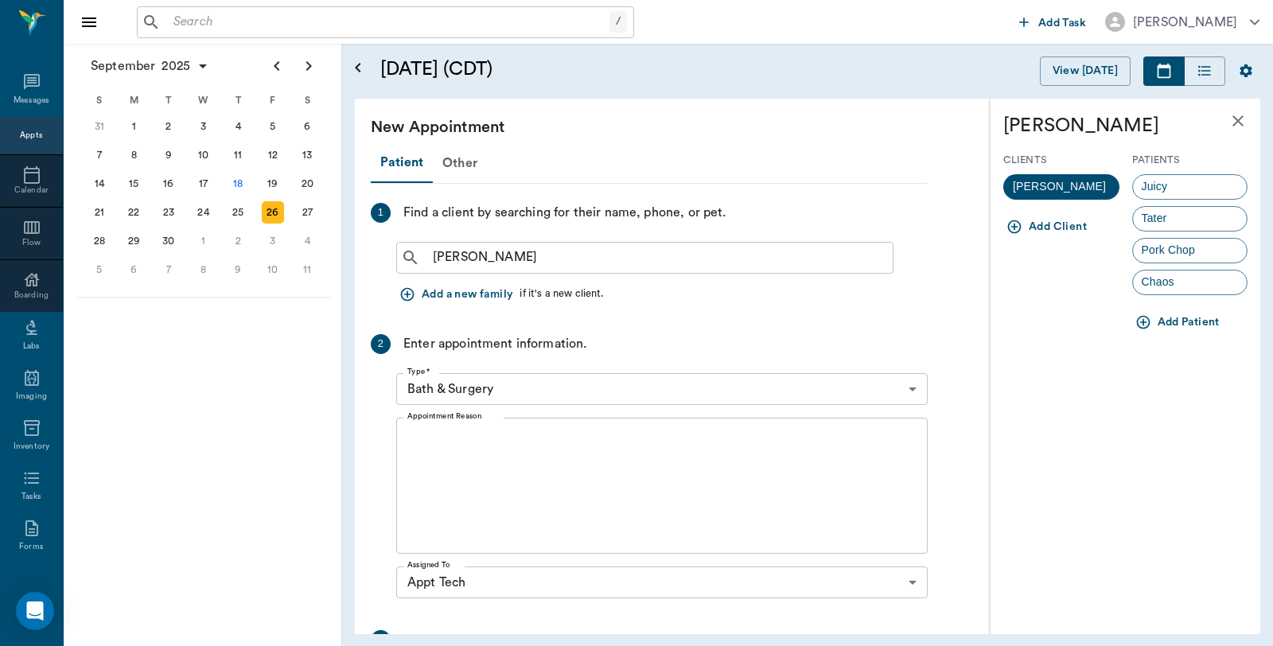
click at [615, 401] on body "/ ​ Add Task Dr. Bert Ellsworth Nectar Messages Appts Calendar Flow Boarding La…" at bounding box center [636, 323] width 1273 height 646
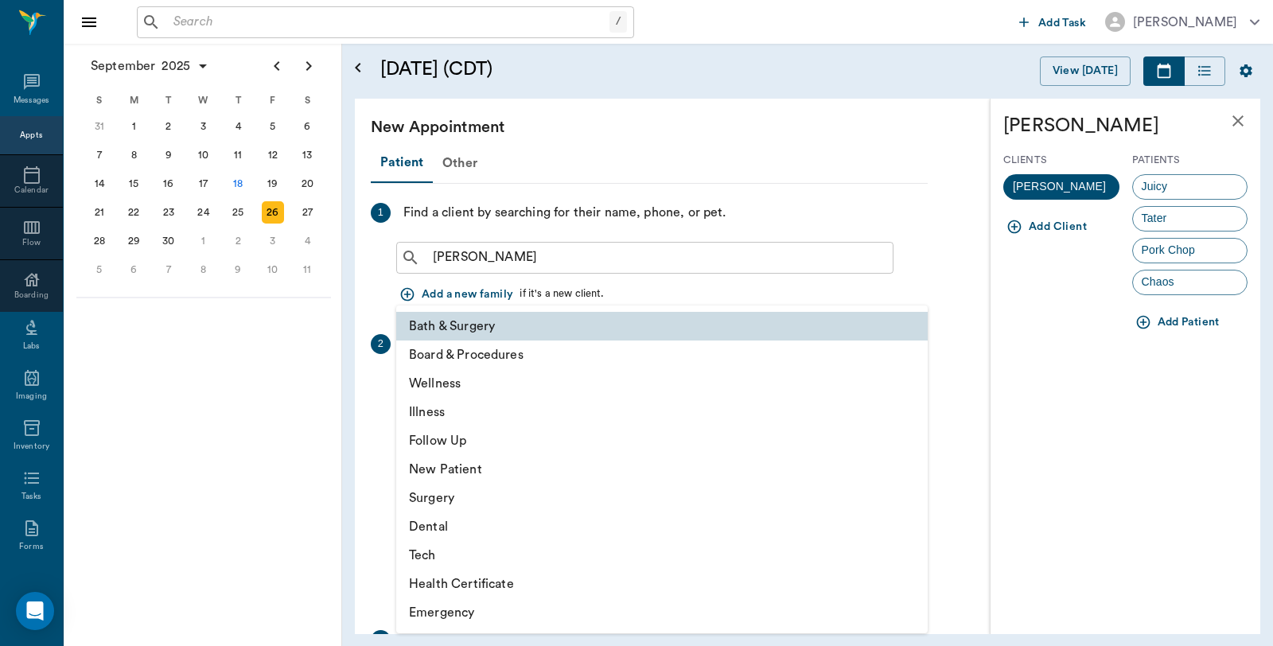
click at [438, 554] on li "Tech" at bounding box center [661, 555] width 531 height 29
type input "65d2be4f46e3a538d89b8c1a"
type input "11:00 AM"
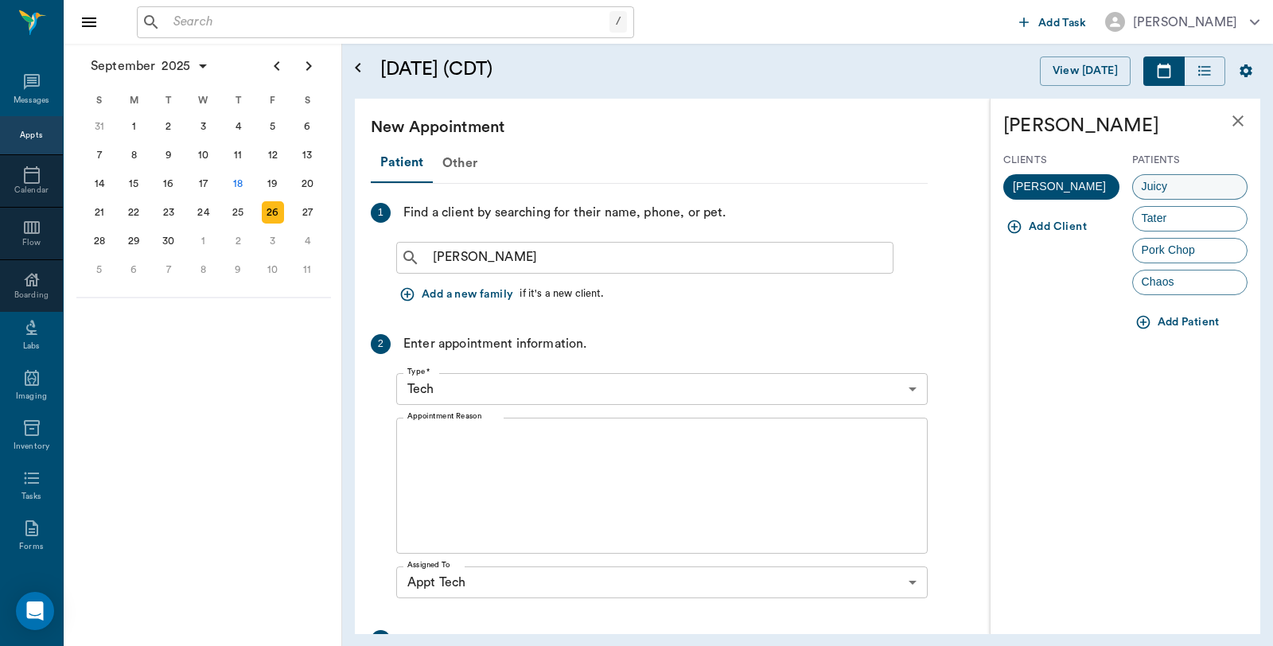
click at [1173, 185] on span "Juicy" at bounding box center [1155, 186] width 44 height 17
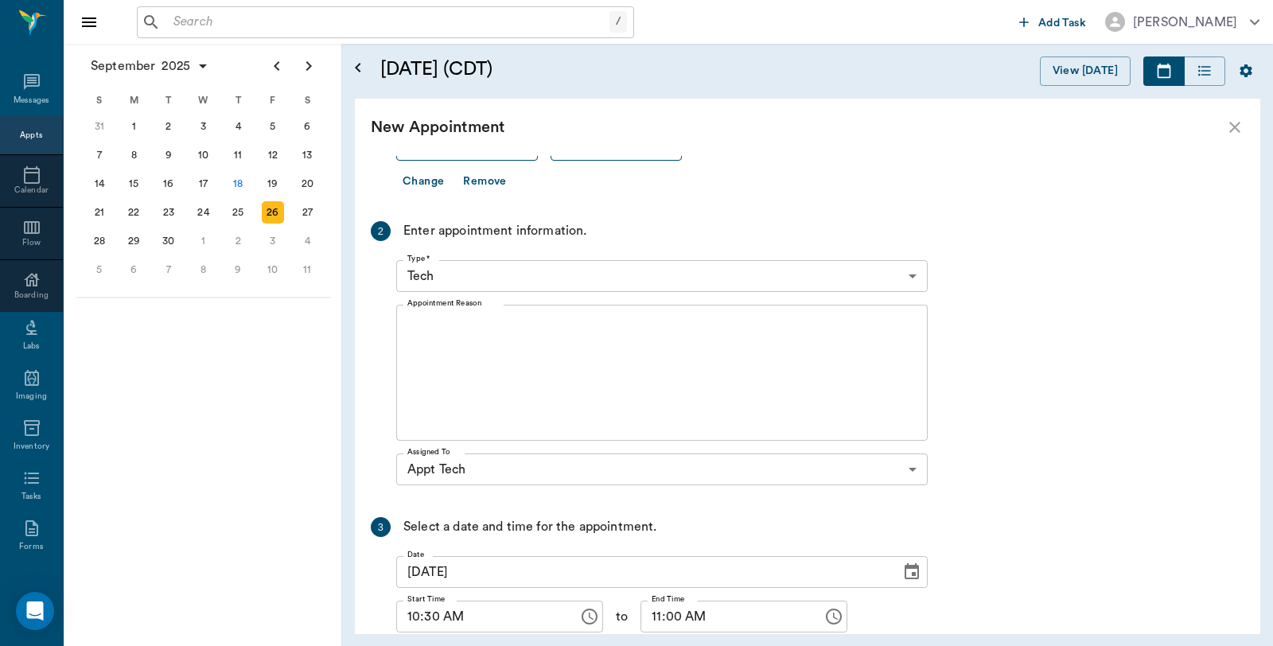
scroll to position [177, 0]
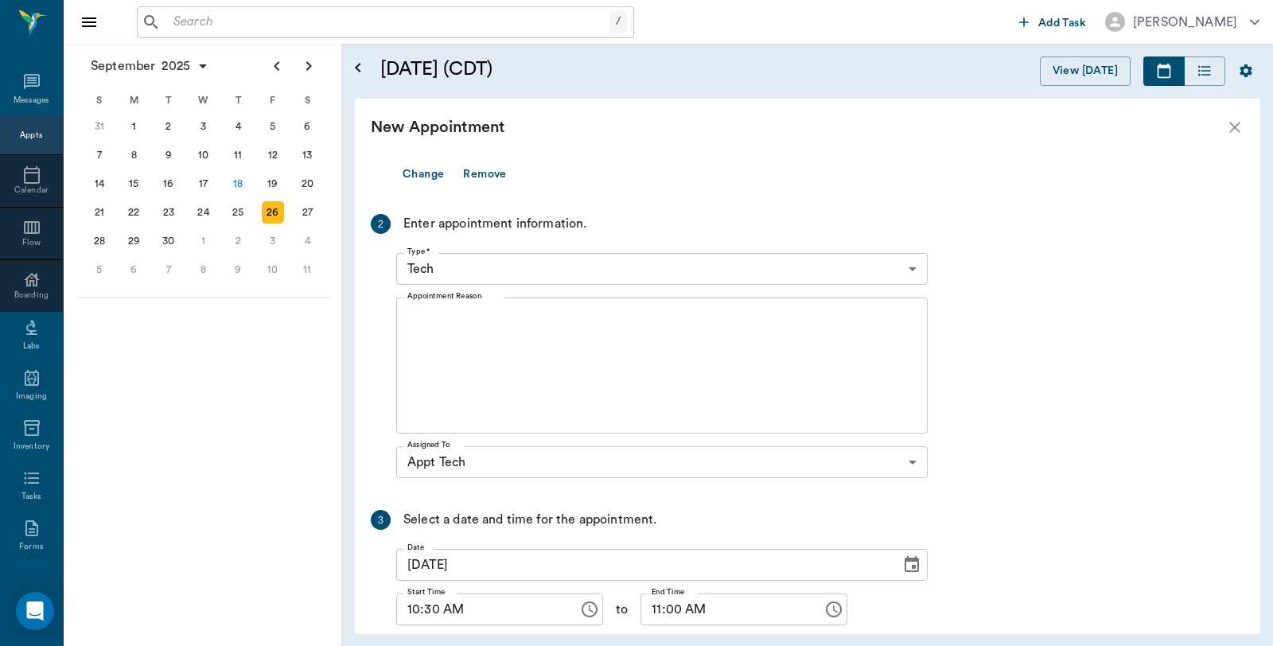
click at [494, 354] on textarea "Appointment Reason" at bounding box center [661, 366] width 509 height 110
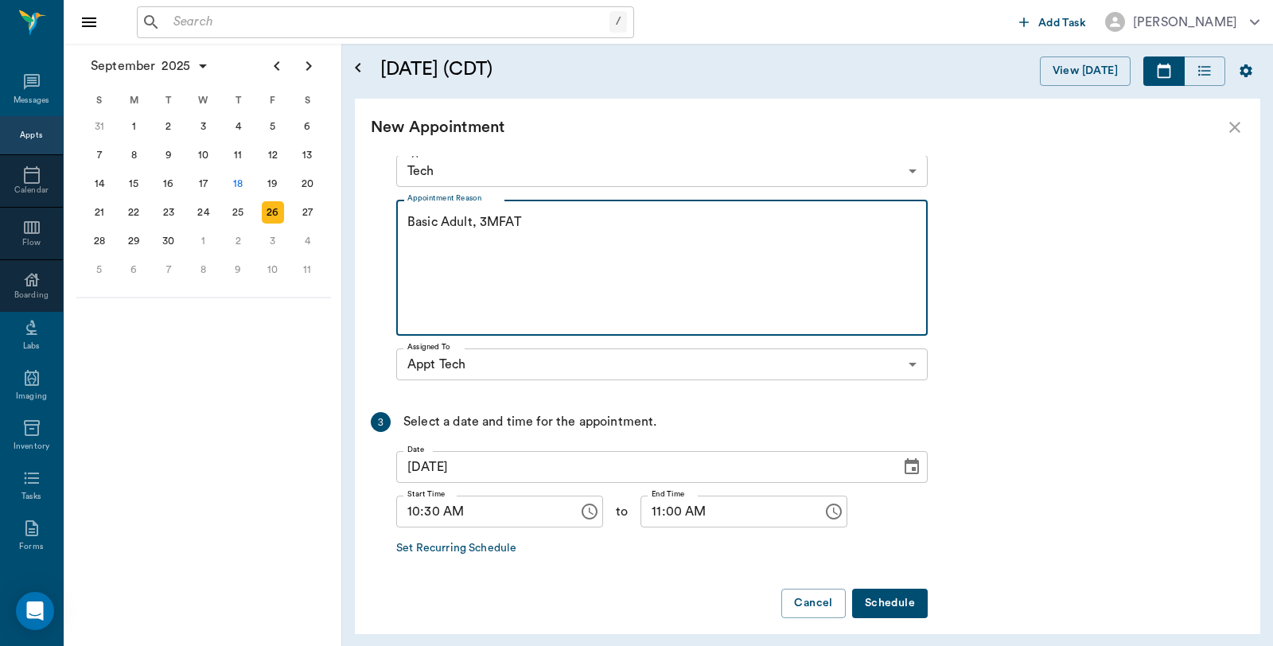
scroll to position [286, 0]
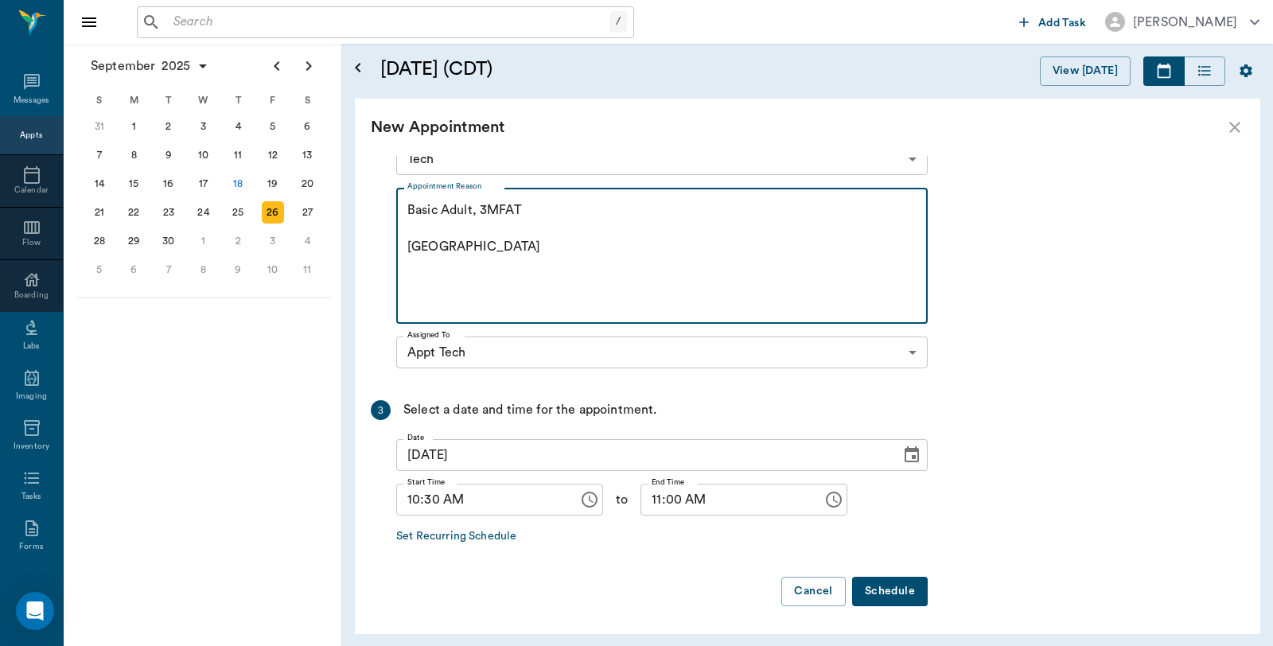
type textarea "Basic Adult, 3MFAT Caryn"
click at [905, 586] on button "Schedule" at bounding box center [890, 591] width 76 height 29
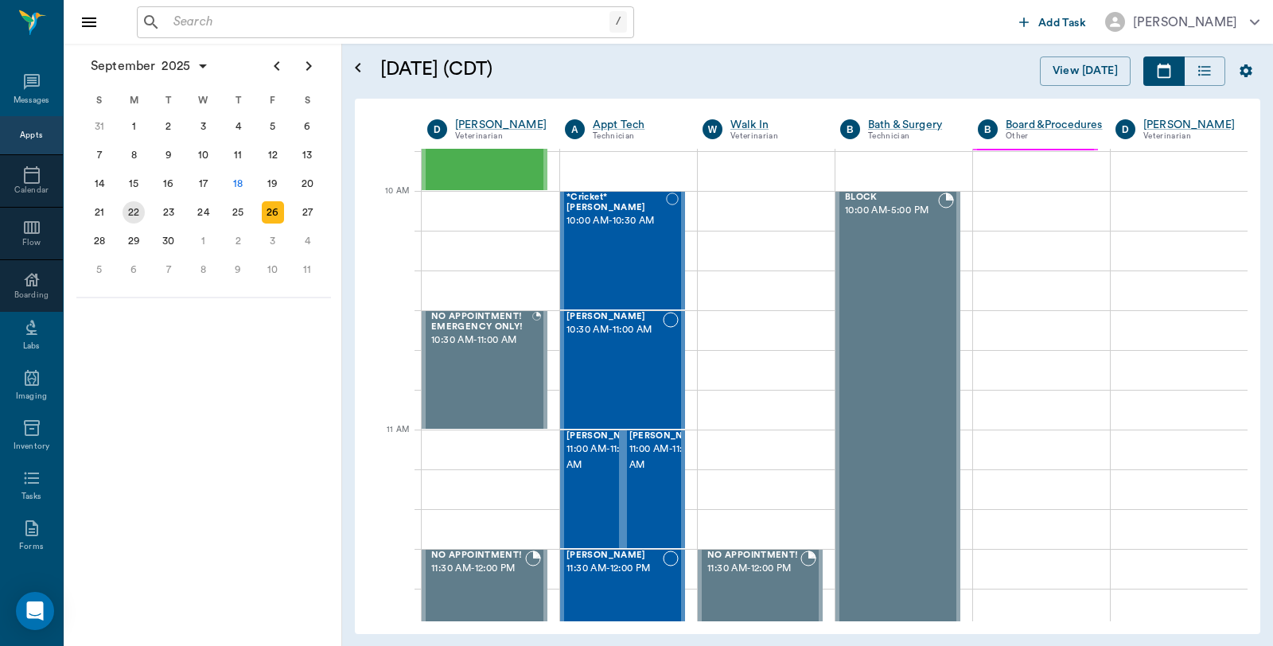
click at [134, 215] on div "22" at bounding box center [134, 212] width 22 height 22
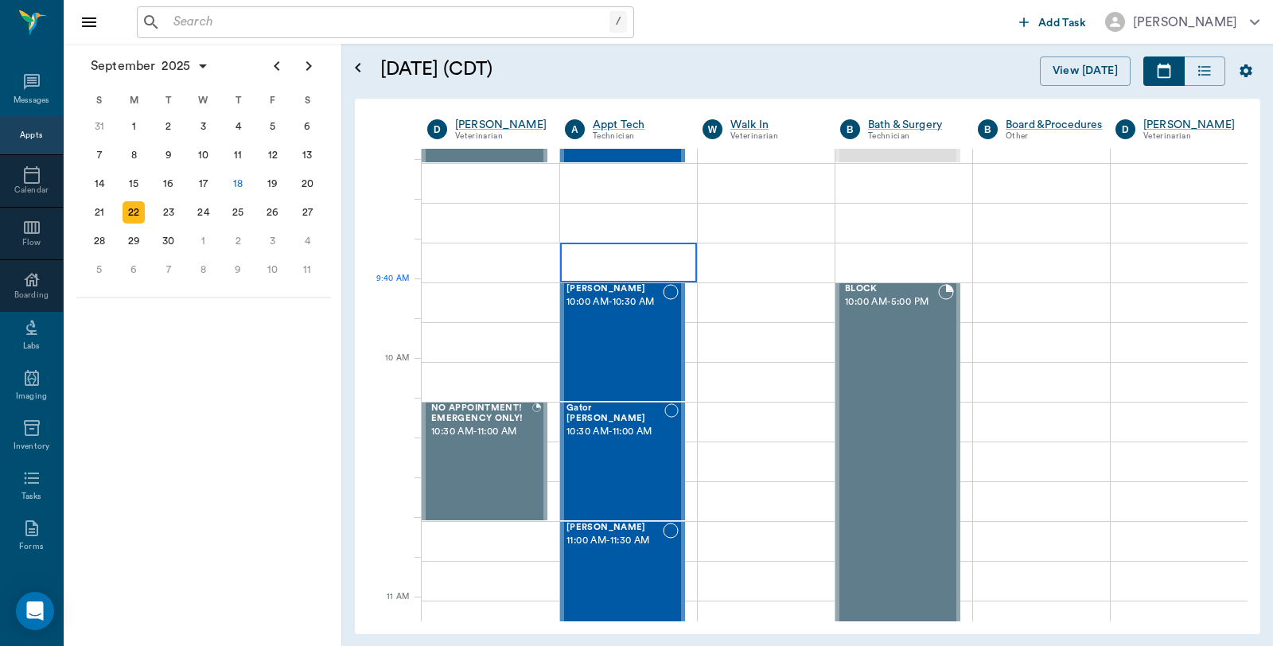
scroll to position [442, 0]
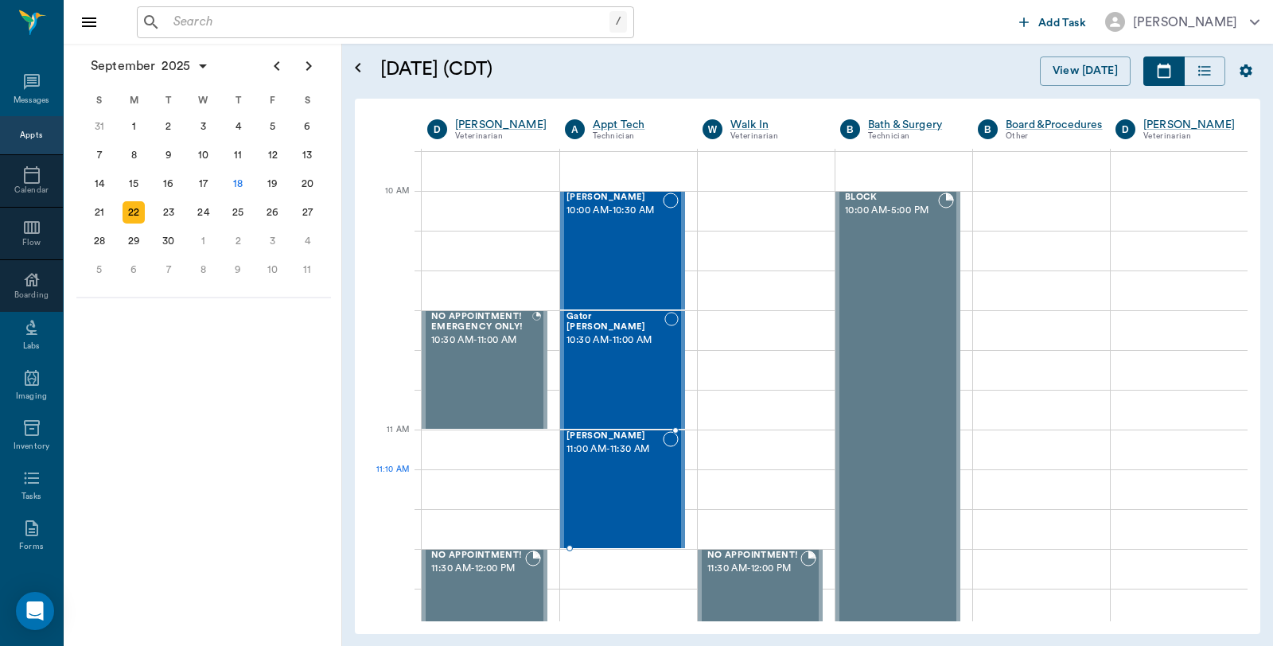
click at [654, 481] on div "Juicy Burton 11:00 AM - 11:30 AM" at bounding box center [614, 489] width 96 height 116
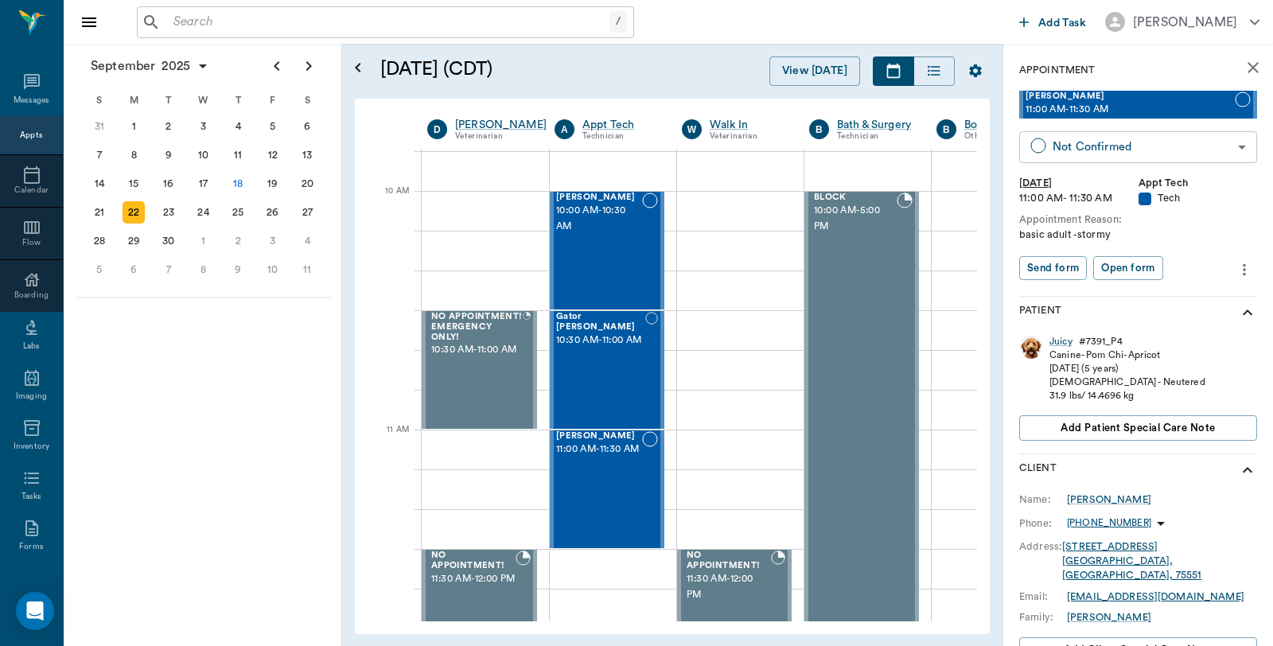
click at [1093, 149] on body "/ ​ Add Task Dr. Bert Ellsworth Nectar Messages Appts Calendar Flow Boarding La…" at bounding box center [636, 323] width 1273 height 646
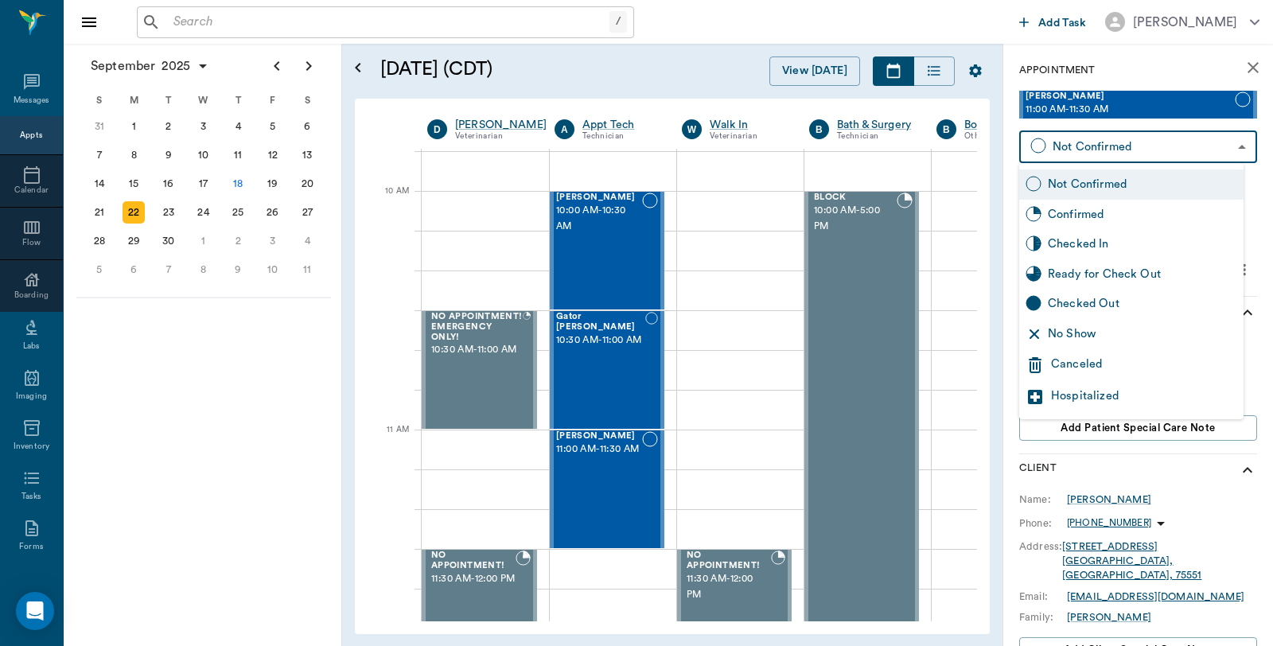
click at [624, 490] on div at bounding box center [636, 323] width 1273 height 646
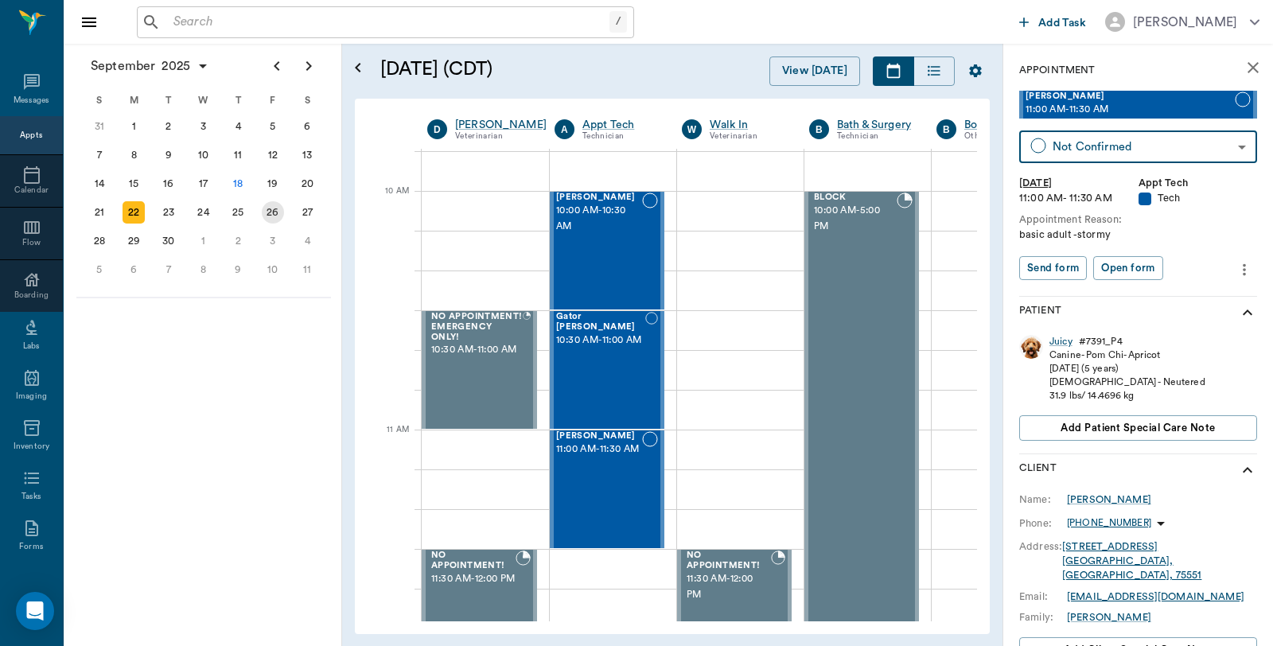
click at [266, 207] on div "26" at bounding box center [273, 212] width 22 height 22
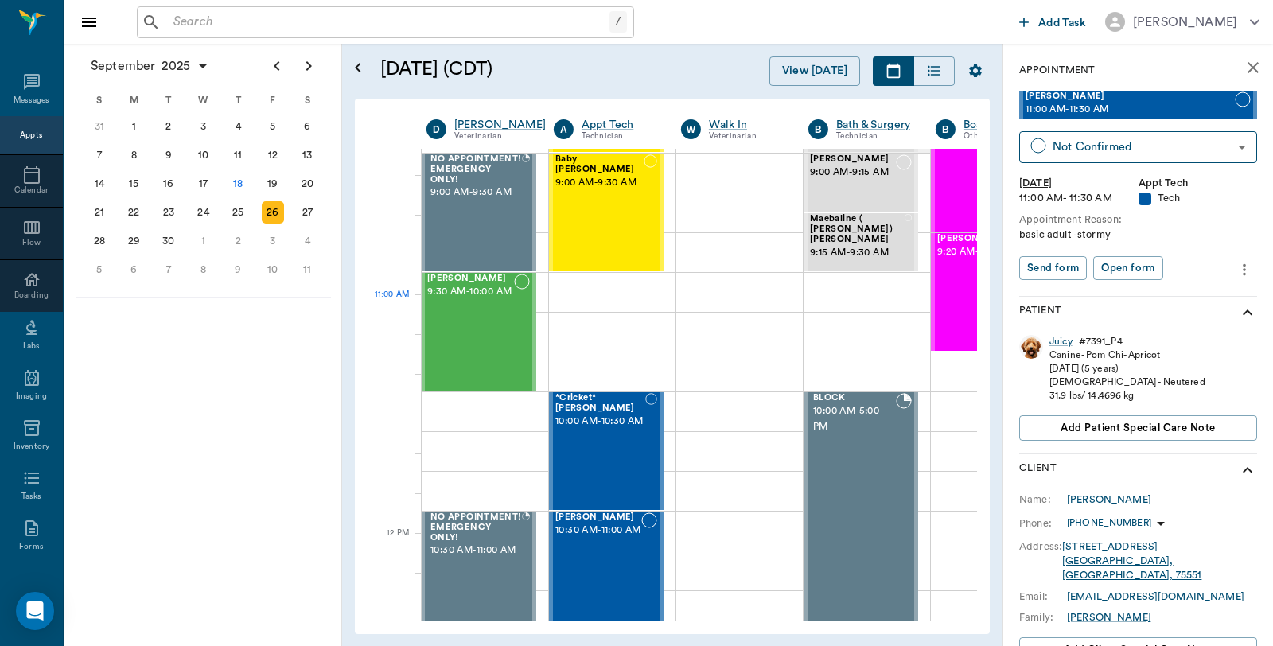
scroll to position [618, 1]
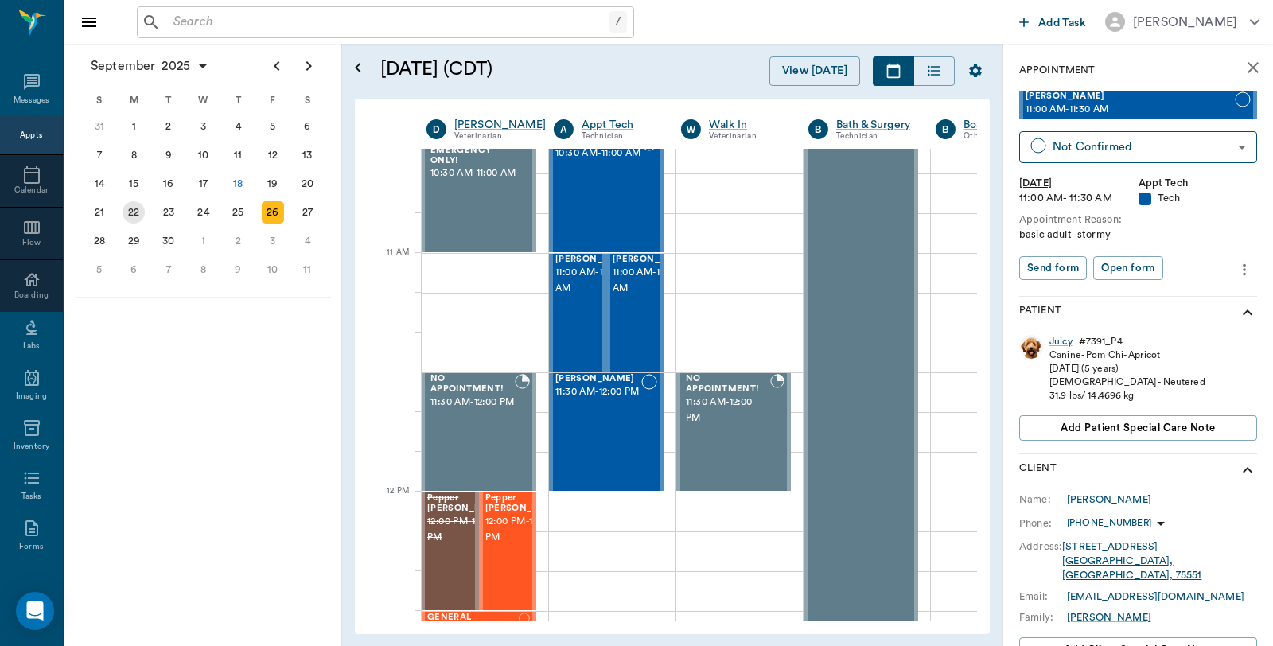
click at [137, 207] on div "22" at bounding box center [134, 212] width 22 height 22
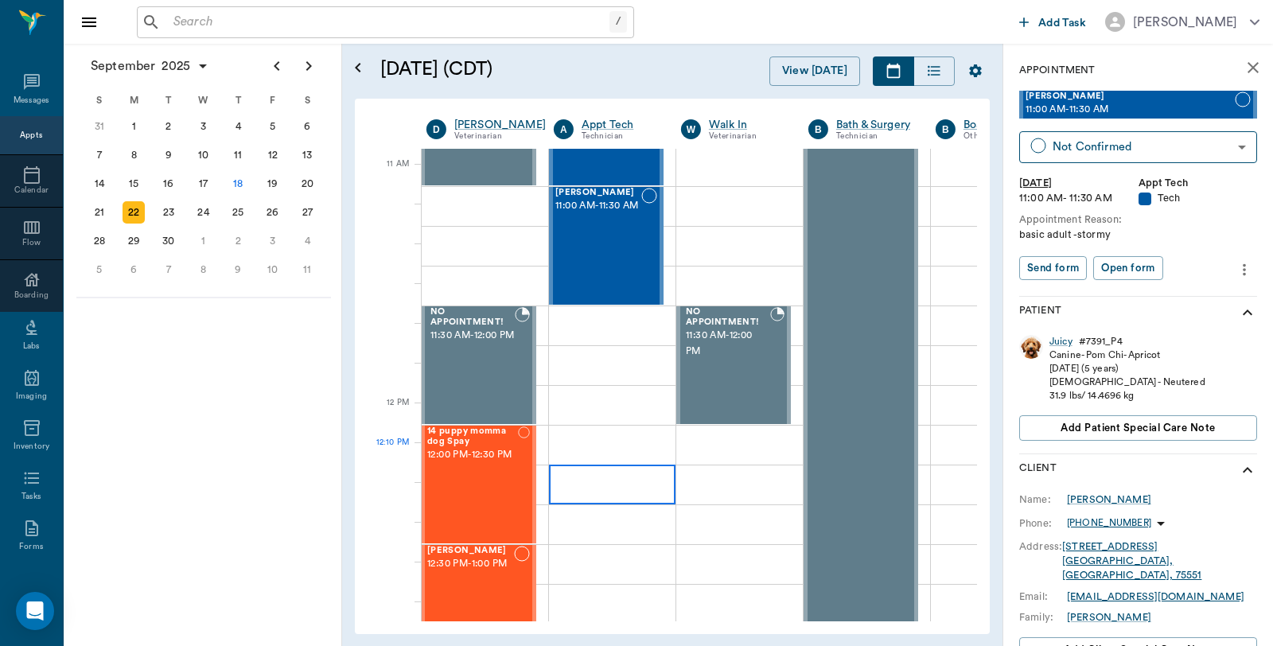
scroll to position [706, 1]
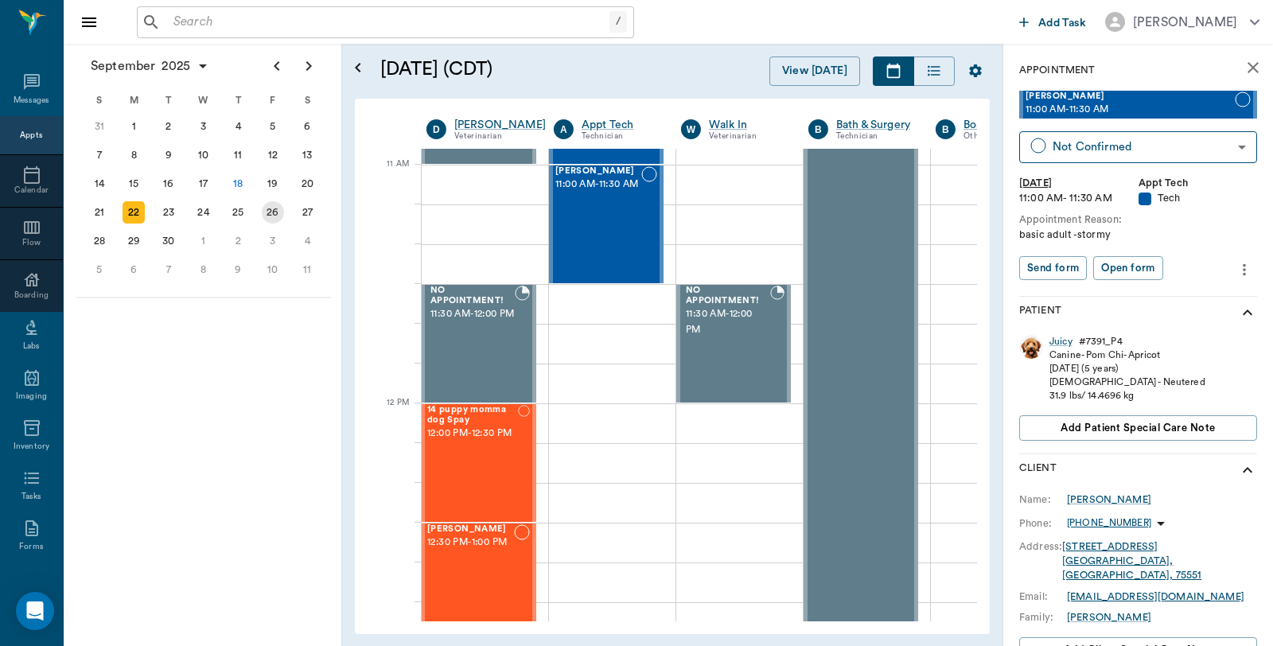
click at [274, 211] on div "26" at bounding box center [273, 212] width 22 height 22
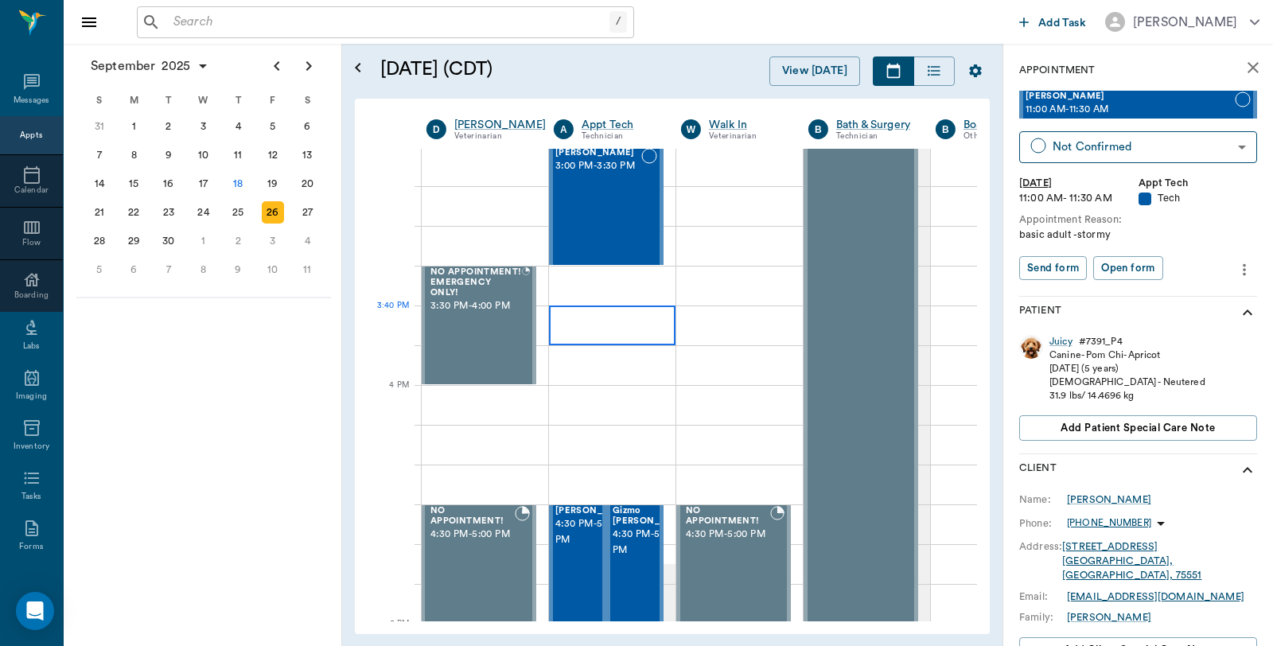
scroll to position [1591, 1]
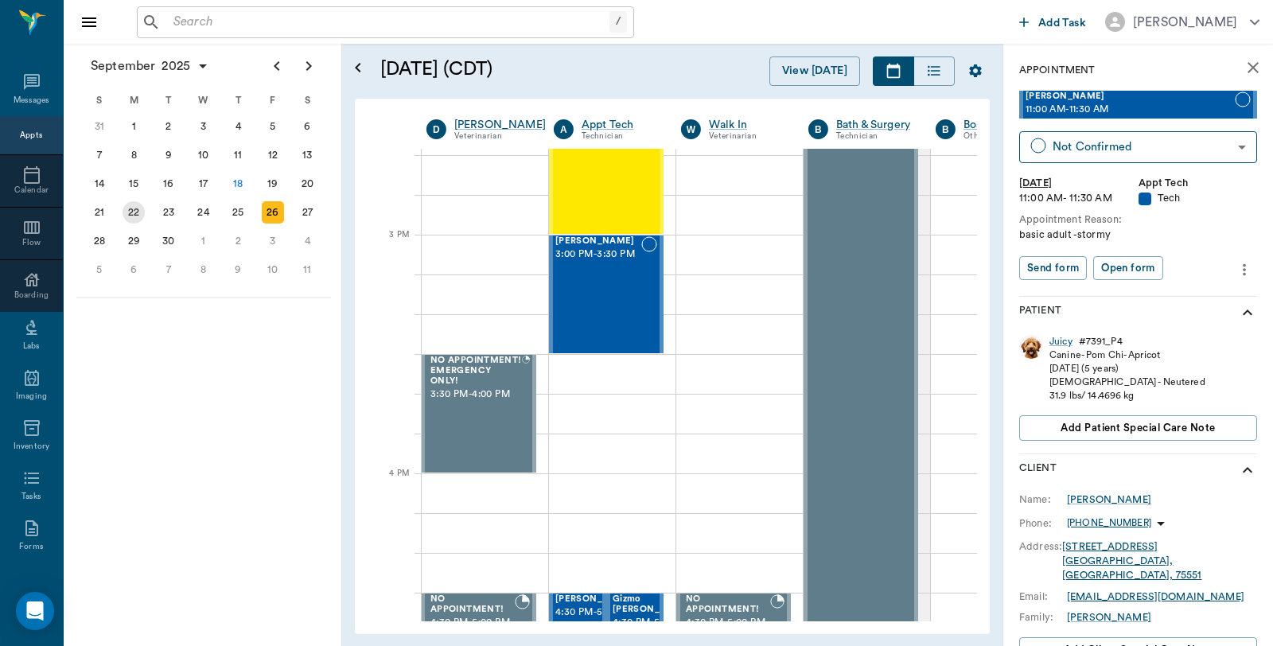
click at [132, 205] on div "22" at bounding box center [134, 212] width 22 height 22
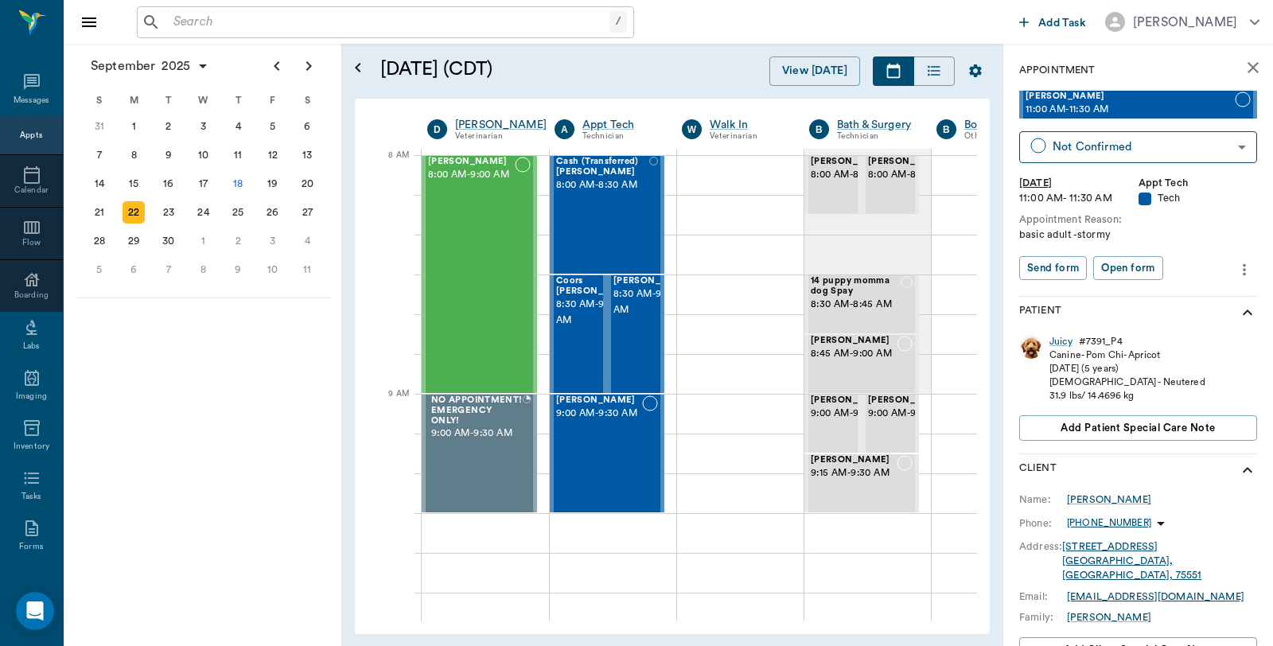
scroll to position [0, 1]
click at [1204, 147] on body "/ ​ Add Task Dr. Bert Ellsworth Nectar Messages Appts Calendar Flow Boarding La…" at bounding box center [636, 323] width 1273 height 646
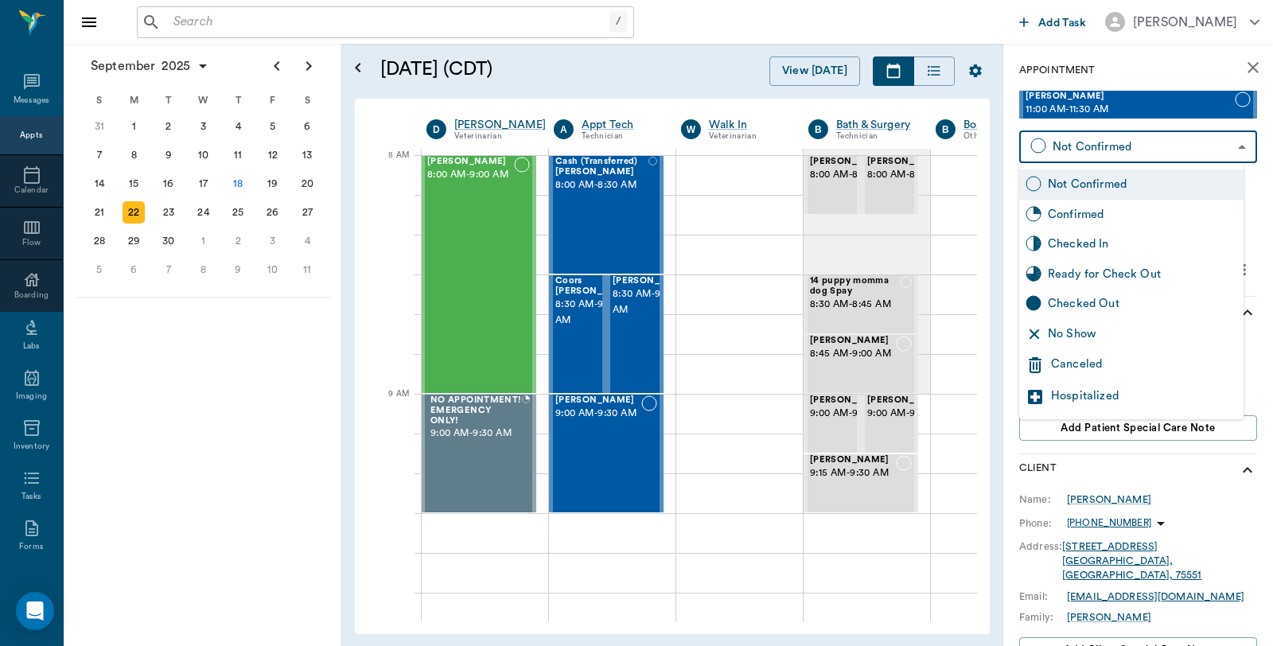
click at [1091, 361] on div "Canceled" at bounding box center [1144, 365] width 186 height 19
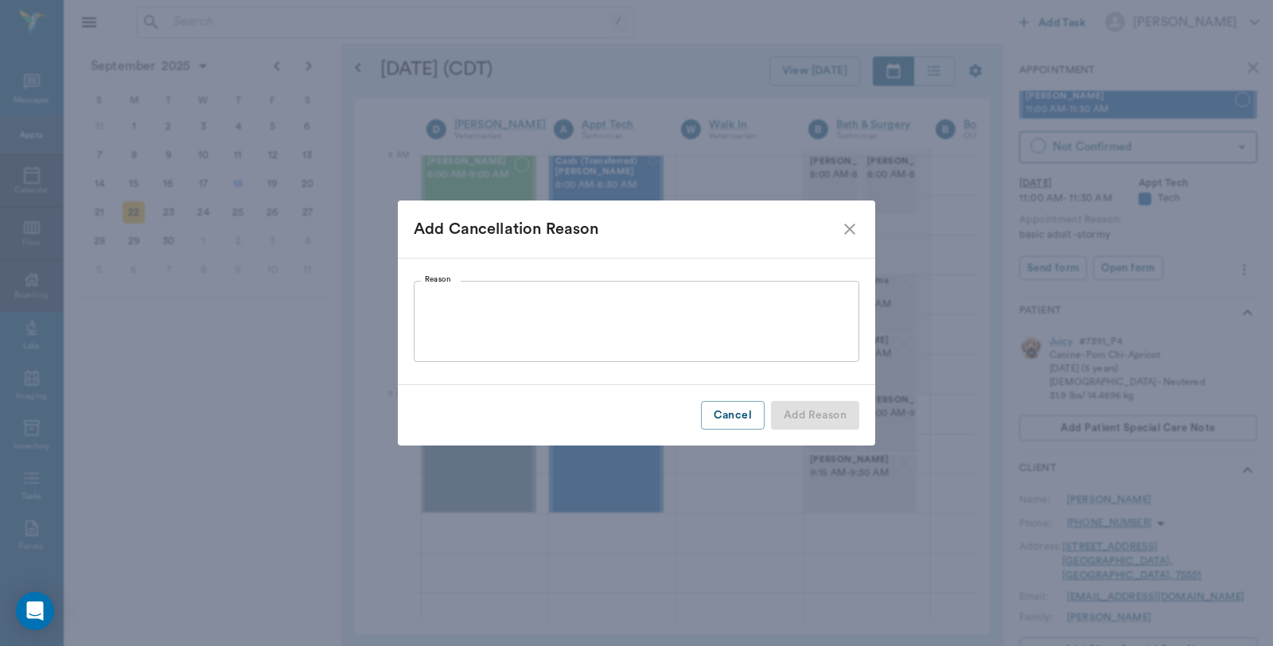
click at [512, 299] on textarea "Reason" at bounding box center [636, 321] width 423 height 55
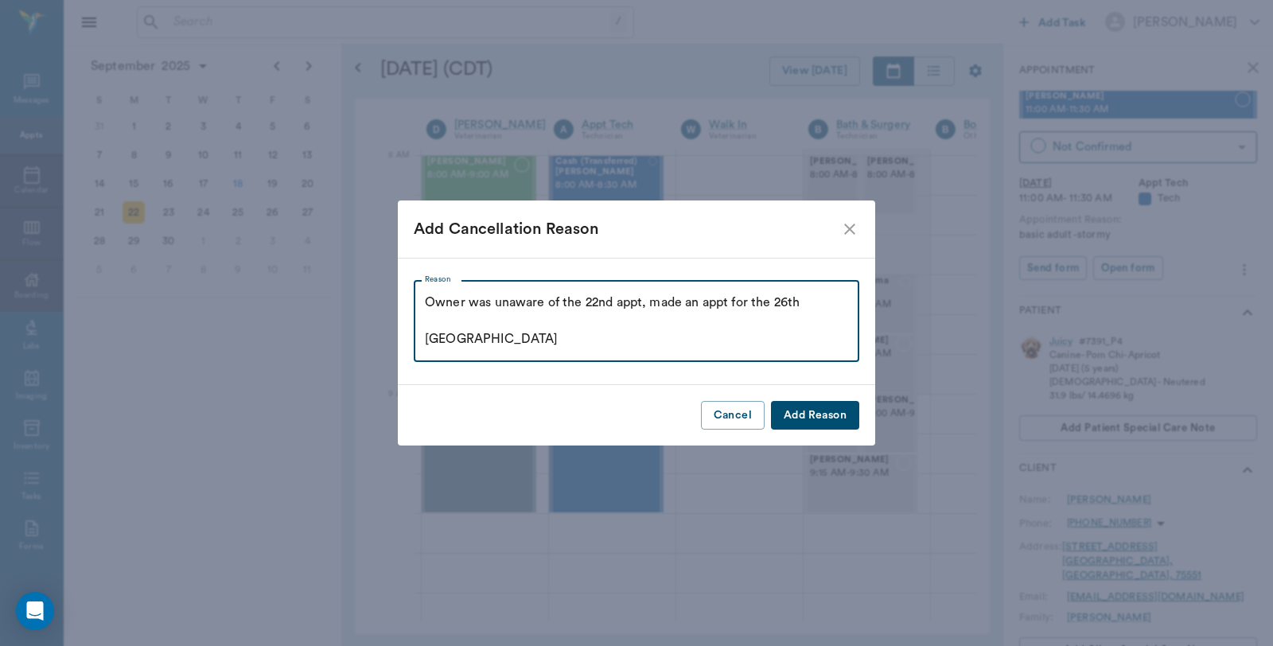
type textarea "Owner was unaware of the 22nd appt, made an appt for the 26th Caryn"
click at [792, 416] on button "Add Reason" at bounding box center [815, 415] width 88 height 29
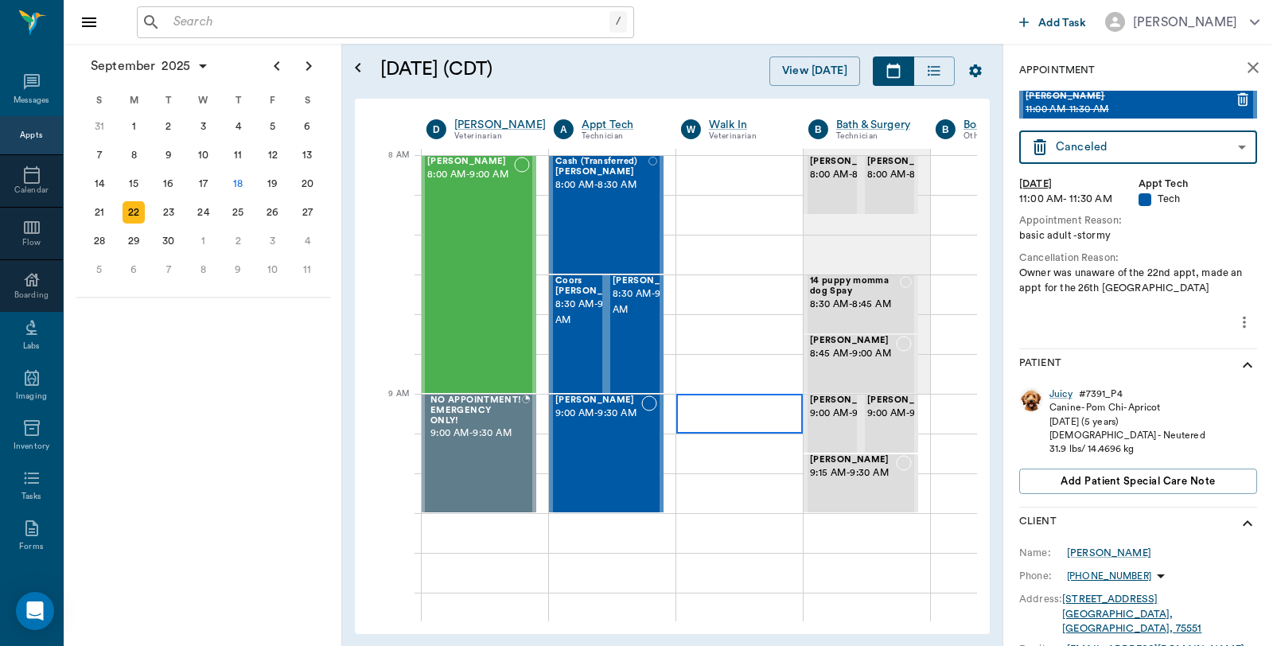
type input "CANCELED"
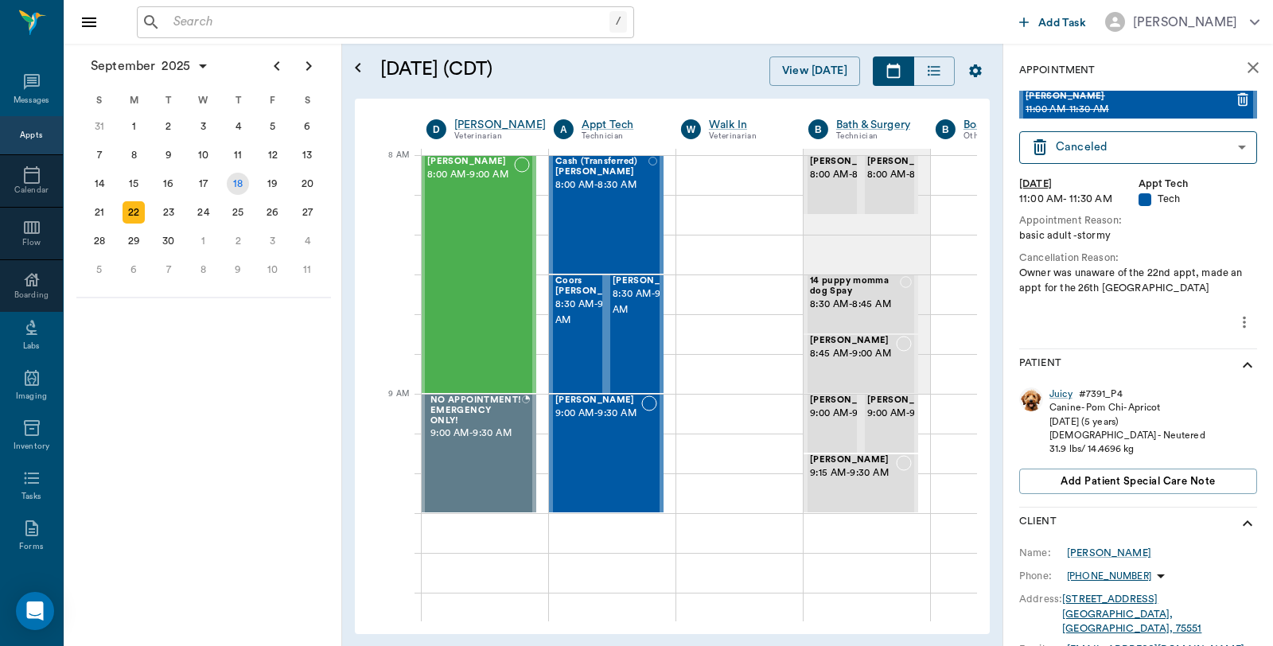
click at [239, 180] on div "18" at bounding box center [238, 184] width 22 height 22
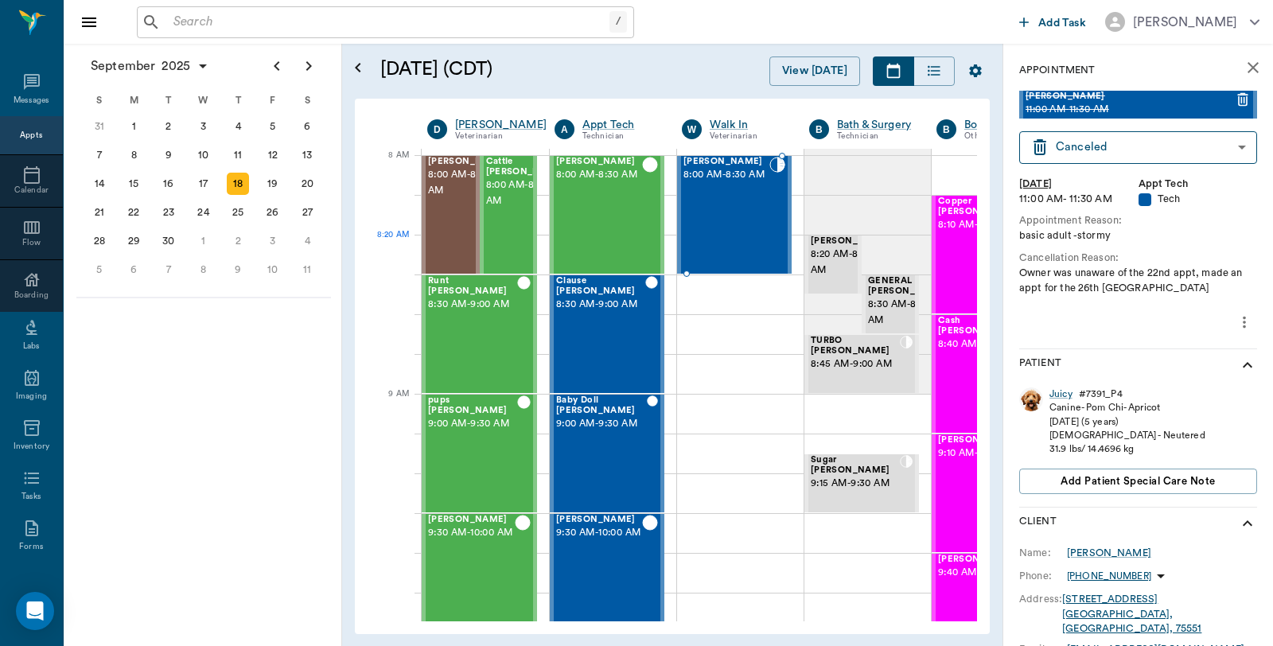
scroll to position [0, 1]
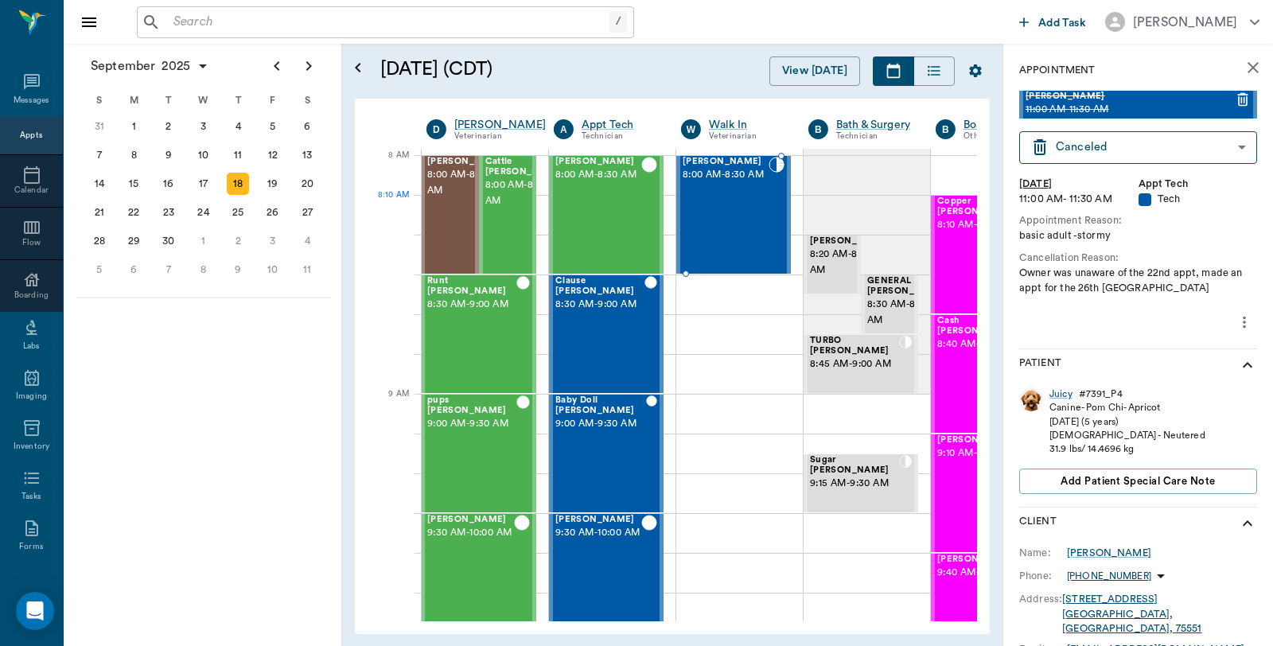
click at [745, 224] on div "Elvis McWaters 8:00 AM - 8:30 AM" at bounding box center [726, 215] width 86 height 116
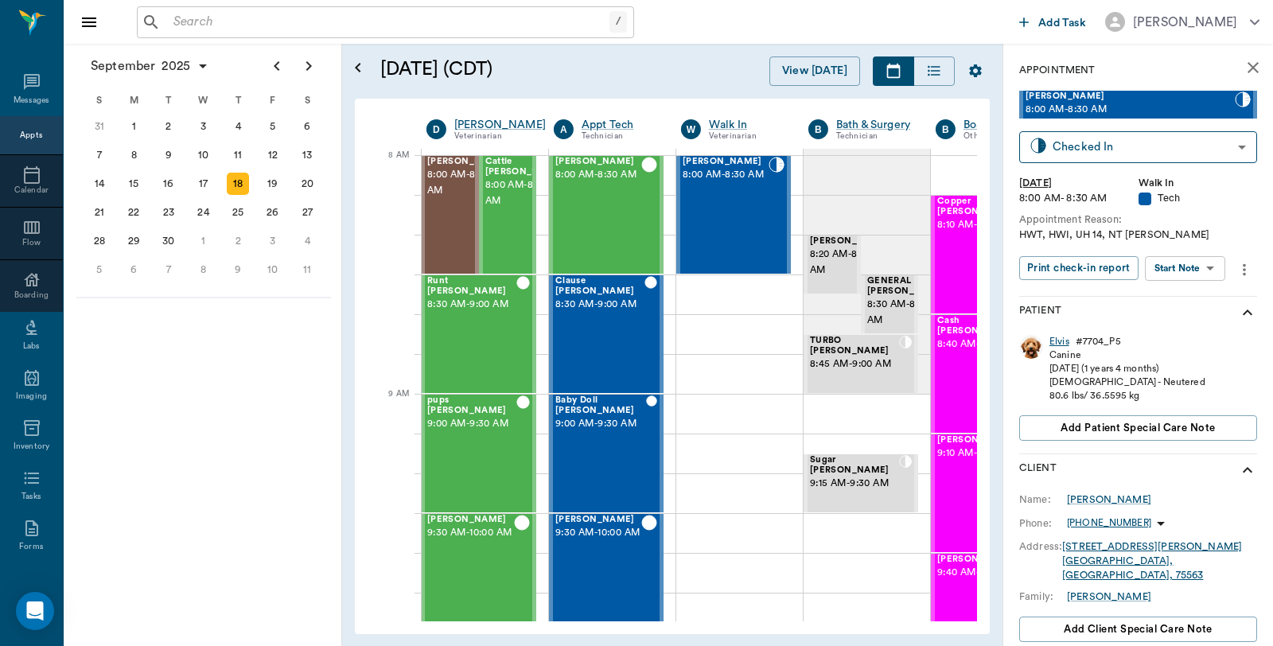
click at [1056, 337] on div "Elvis" at bounding box center [1059, 342] width 20 height 14
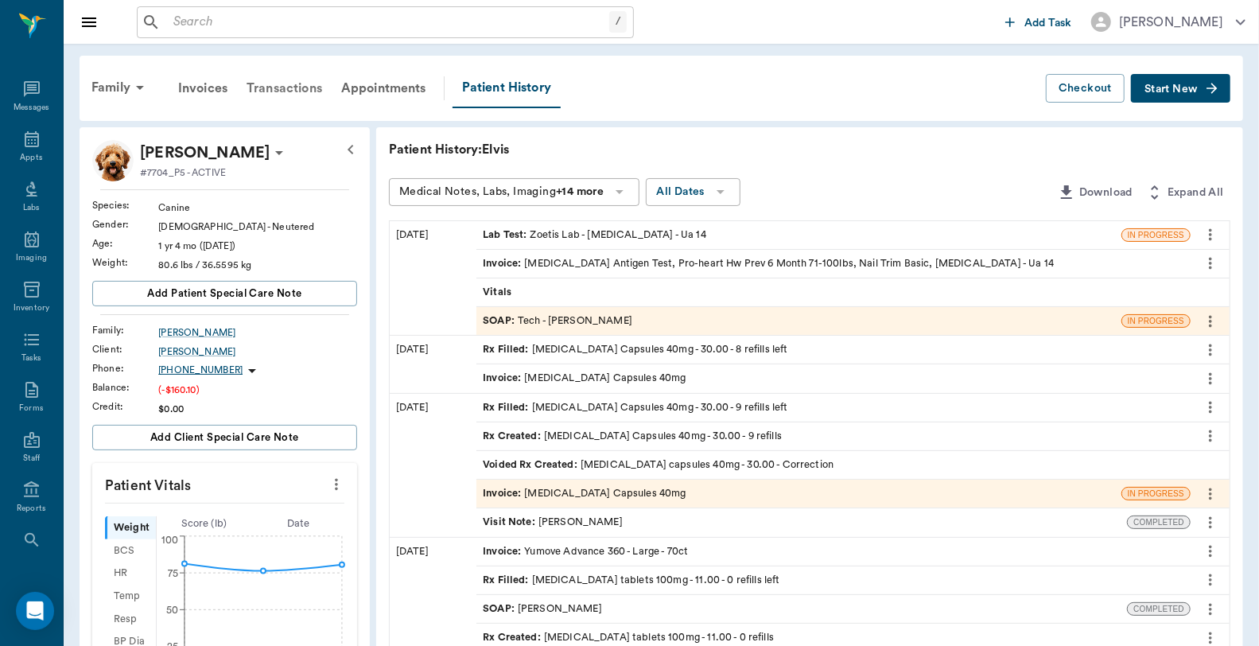
click at [308, 84] on div "Transactions" at bounding box center [284, 88] width 95 height 38
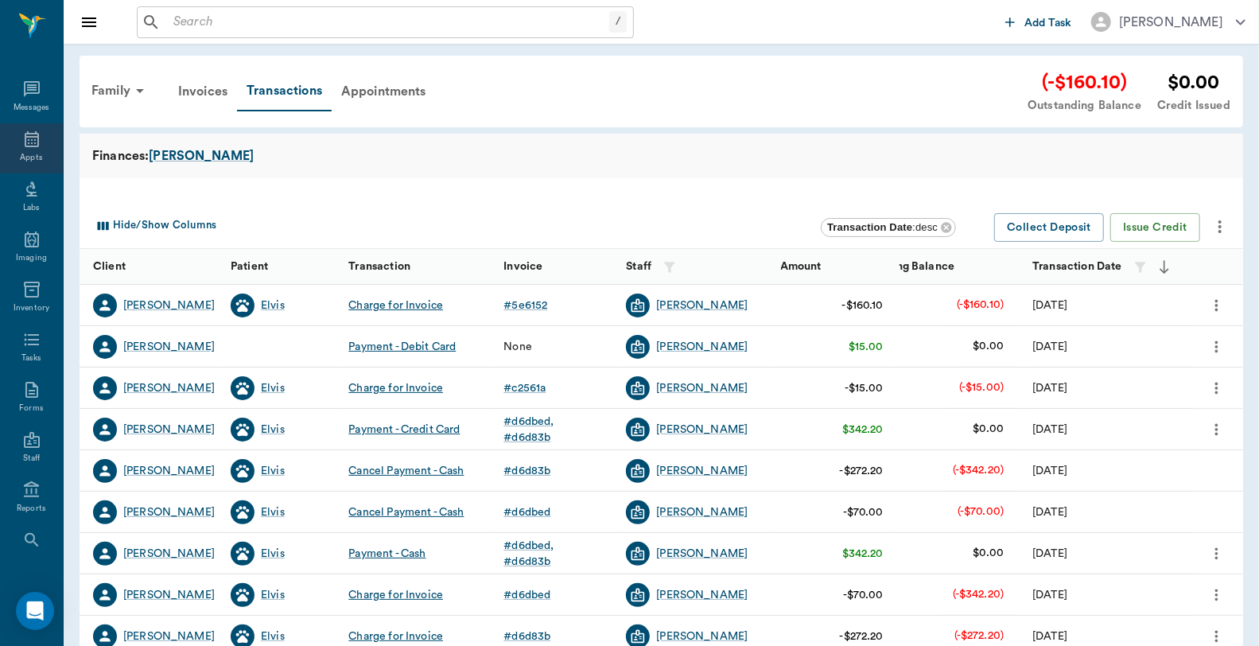
click at [20, 152] on div "Appts" at bounding box center [31, 158] width 22 height 12
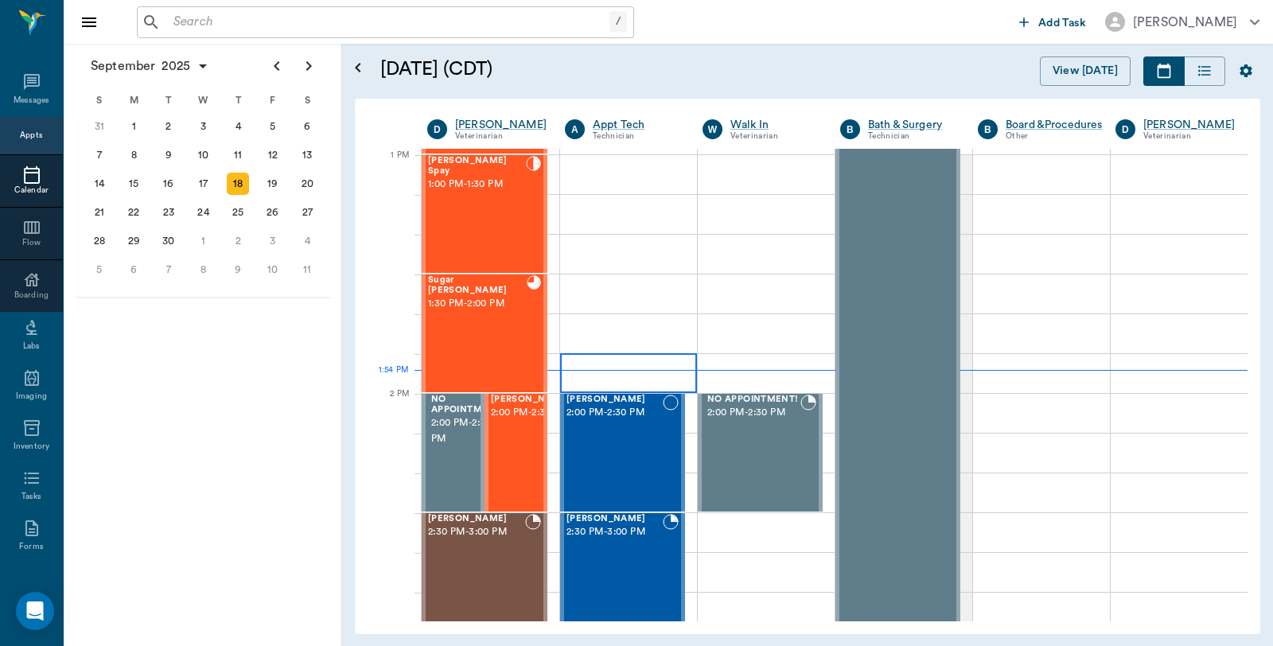
scroll to position [1193, 0]
click at [523, 422] on span "2:00 PM - 2:30 PM" at bounding box center [531, 414] width 80 height 16
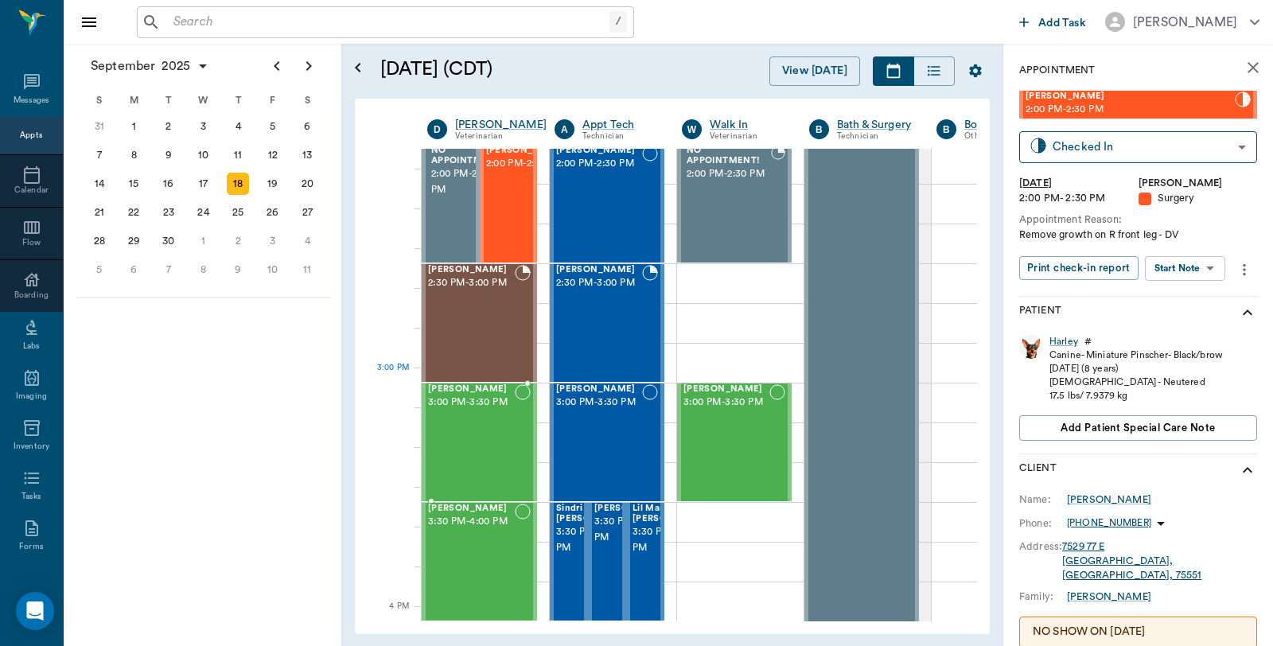
scroll to position [1458, 0]
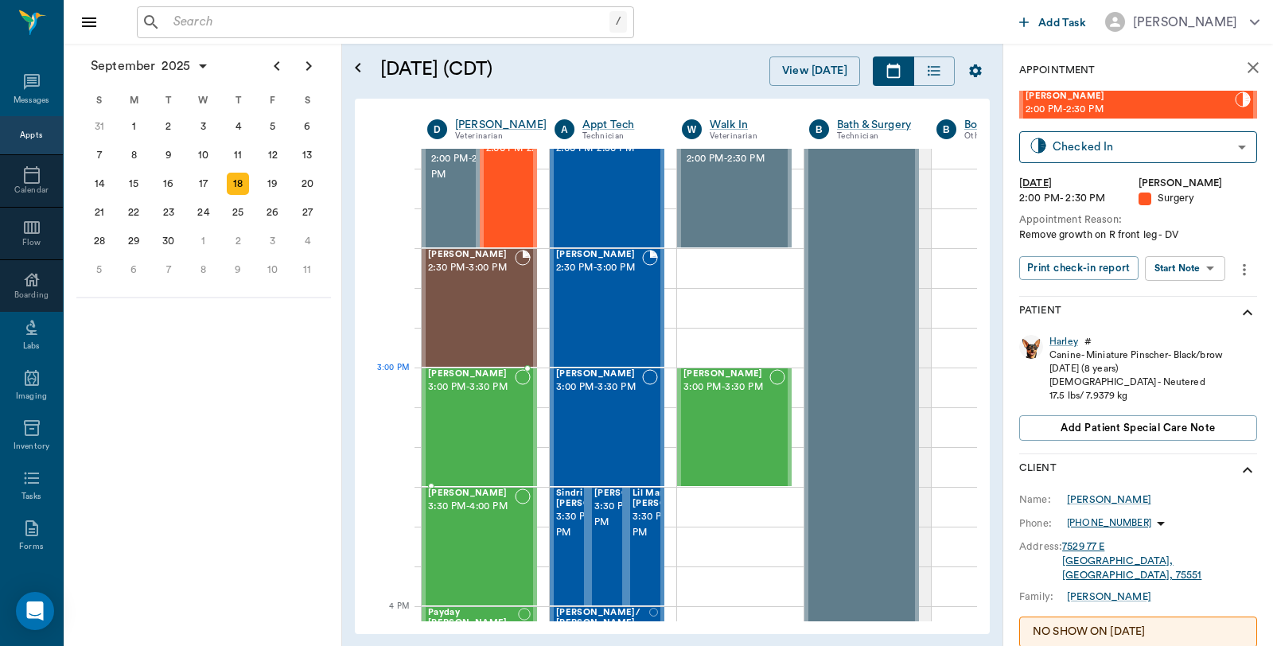
click at [481, 395] on div "Buddy Thompson 3:00 PM - 3:30 PM" at bounding box center [471, 427] width 87 height 116
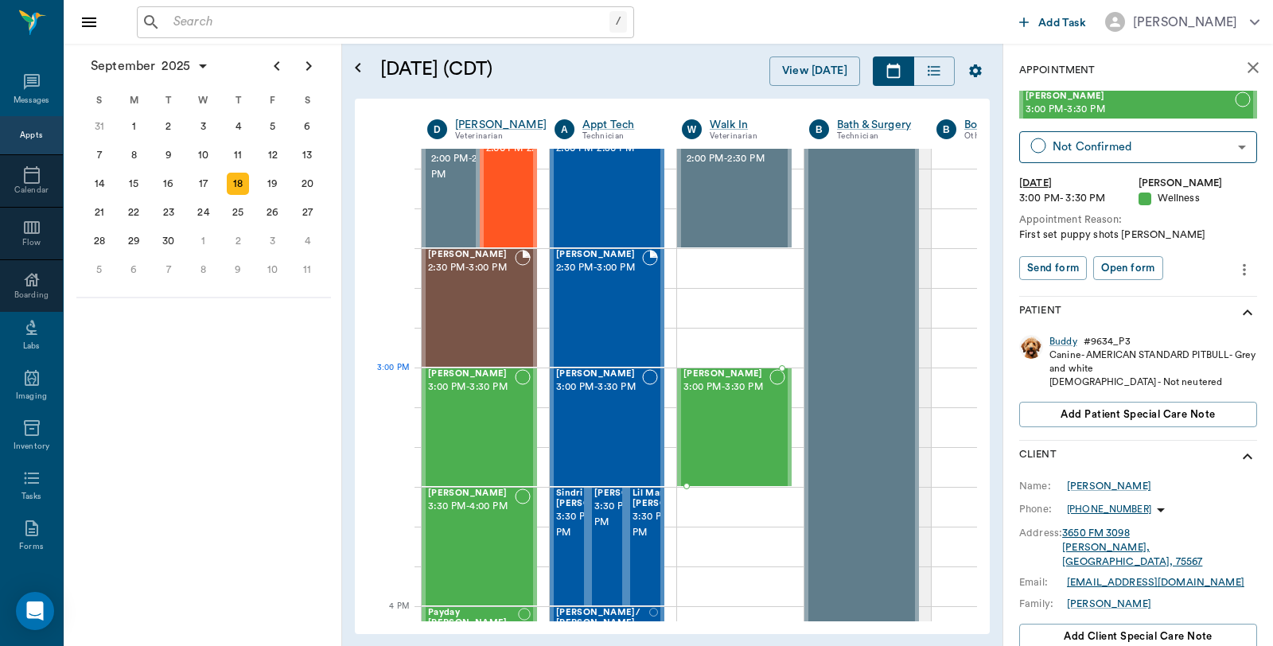
click at [691, 407] on div "Chenille Helmick 3:00 PM - 3:30 PM" at bounding box center [726, 427] width 86 height 116
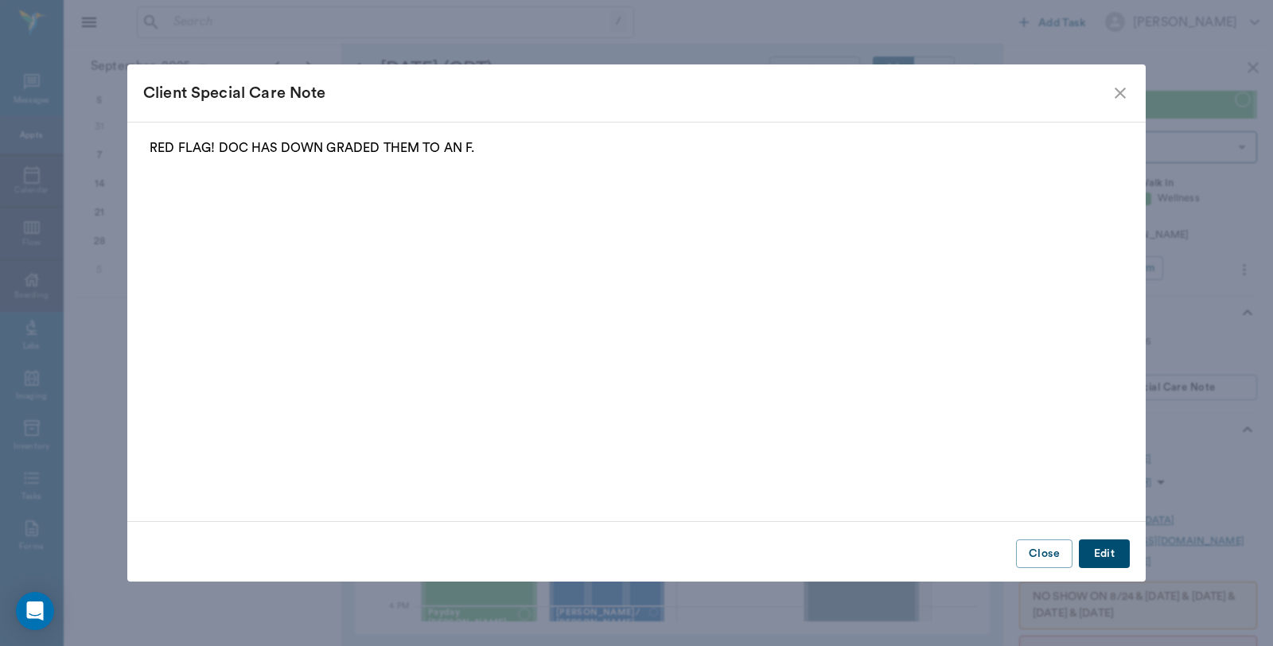
click at [1119, 94] on icon "close" at bounding box center [1120, 93] width 19 height 19
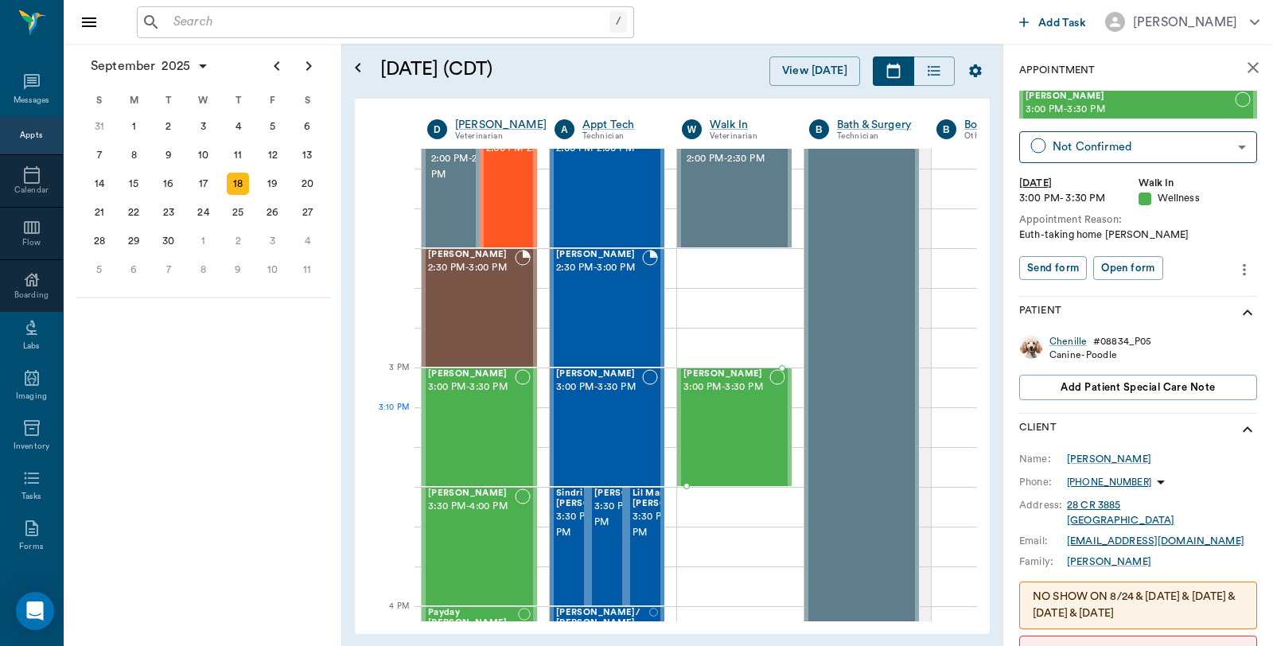
click at [733, 438] on div "Chenille Helmick 3:00 PM - 3:30 PM" at bounding box center [726, 427] width 86 height 116
click at [501, 417] on div "Buddy Thompson 3:00 PM - 3:30 PM" at bounding box center [471, 427] width 87 height 116
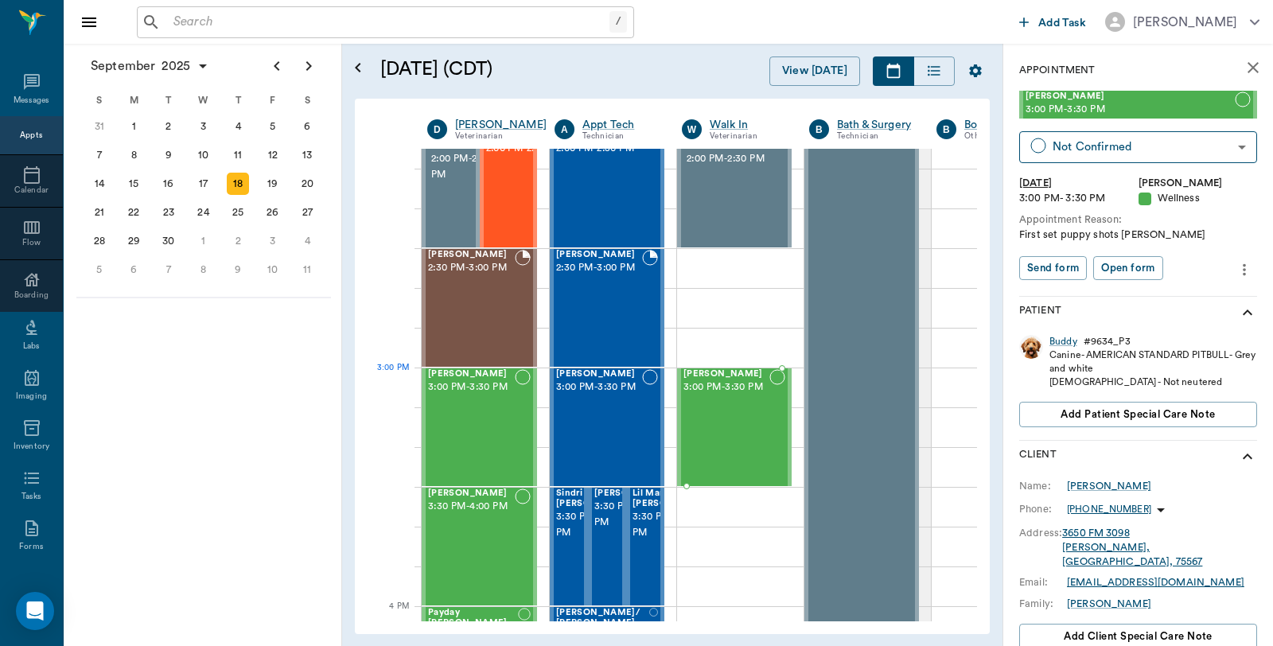
click at [714, 403] on div "Chenille Helmick 3:00 PM - 3:30 PM" at bounding box center [726, 427] width 86 height 116
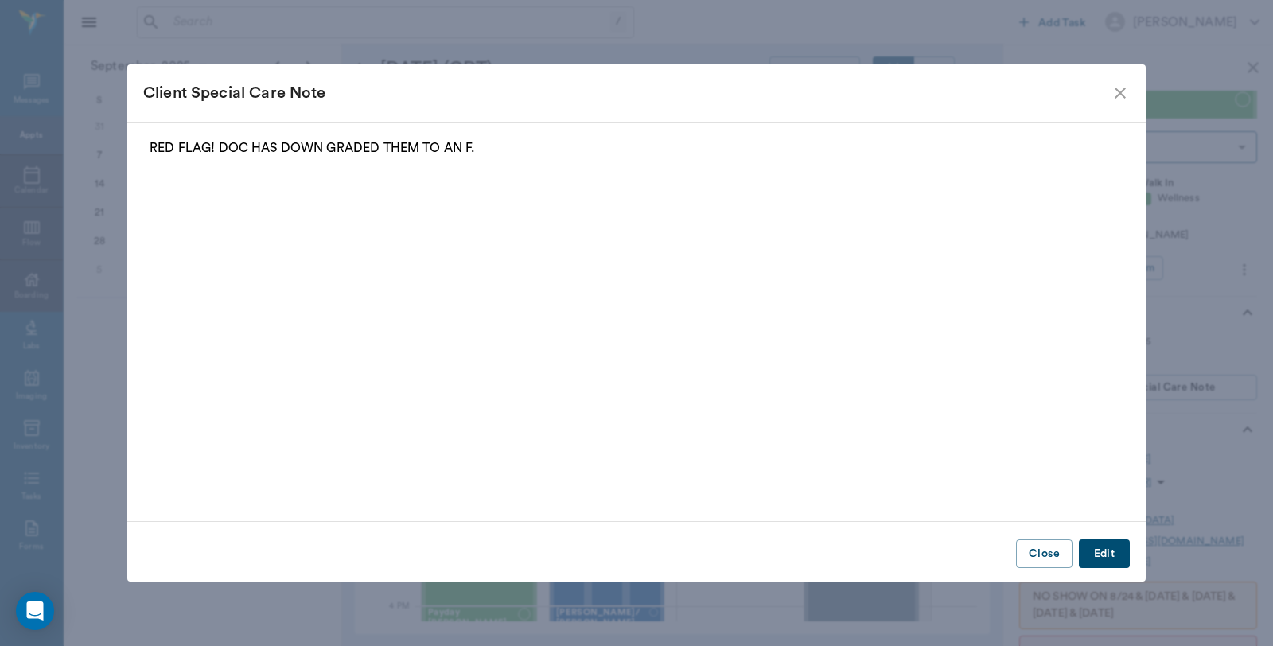
click at [1117, 80] on div "Client Special Care Note" at bounding box center [636, 92] width 1018 height 57
click at [1118, 88] on icon "close" at bounding box center [1120, 93] width 19 height 19
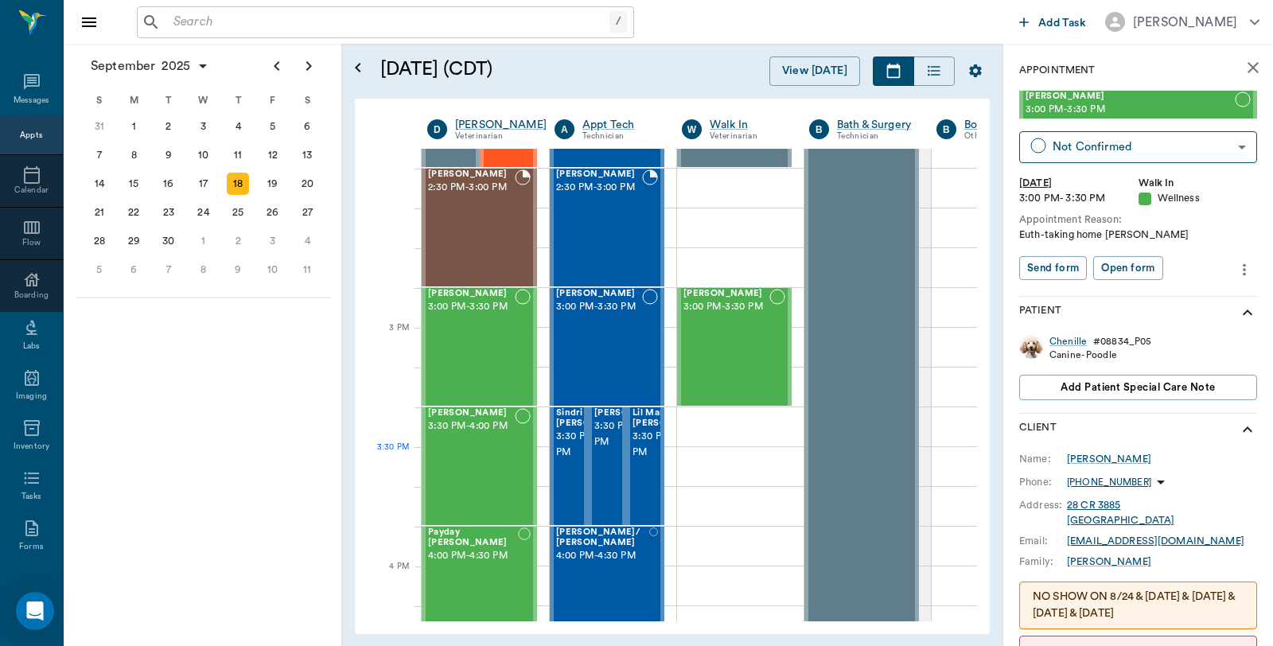
scroll to position [1547, 0]
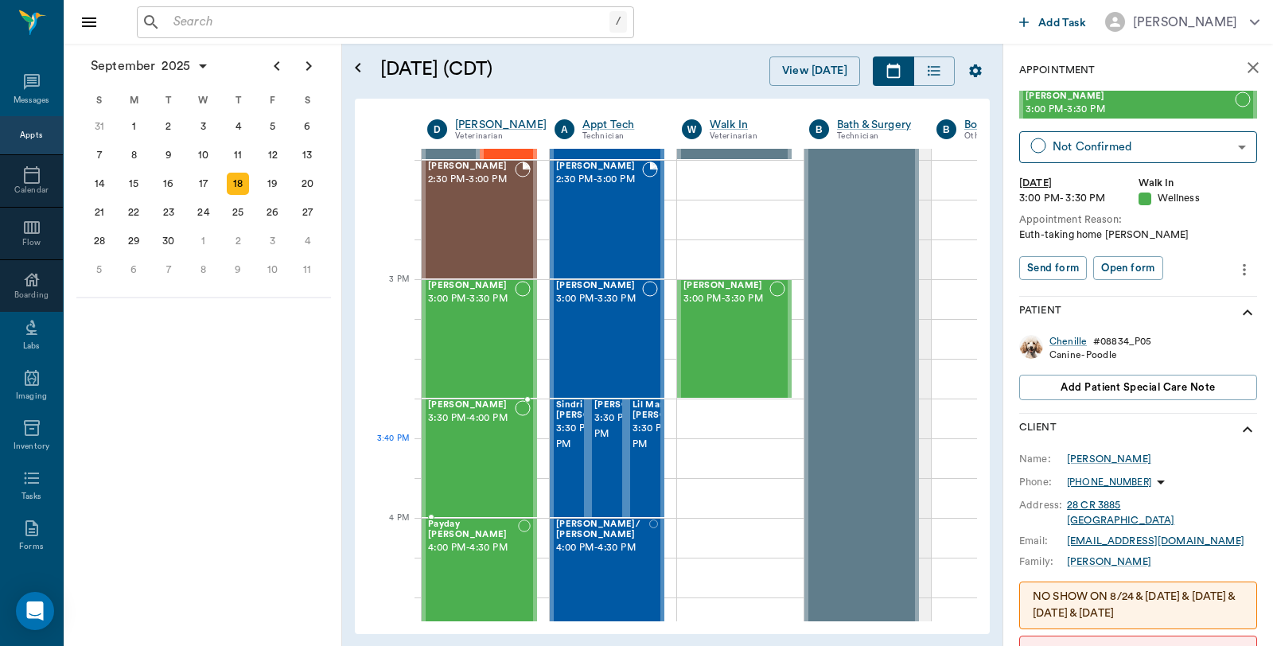
click at [469, 449] on div "Caddo Wilson 3:30 PM - 4:00 PM" at bounding box center [471, 458] width 87 height 116
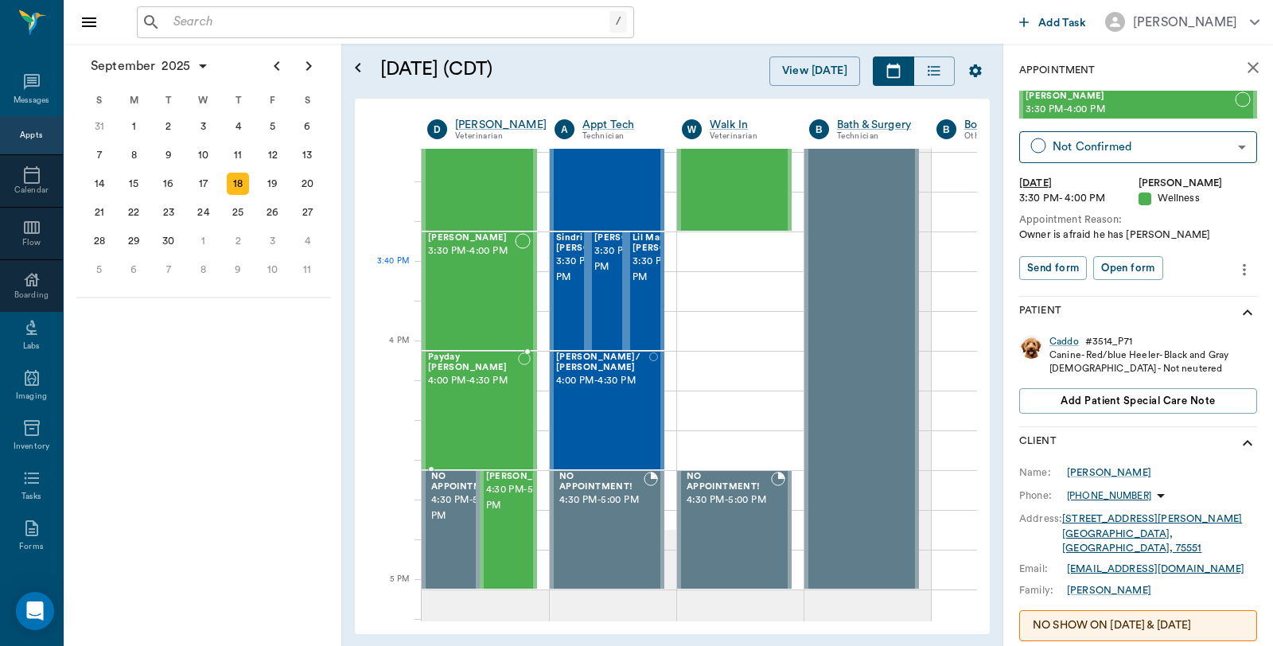
scroll to position [1723, 0]
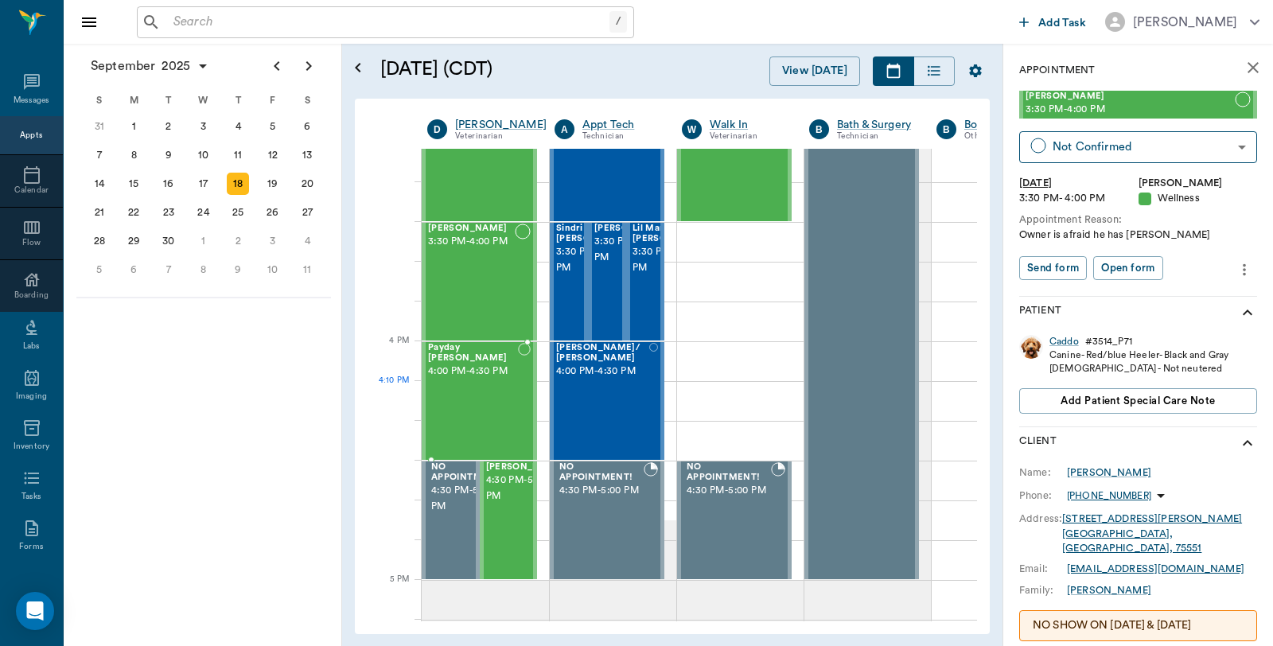
click at [484, 409] on div "Payday Kelton 4:00 PM - 4:30 PM" at bounding box center [473, 401] width 90 height 116
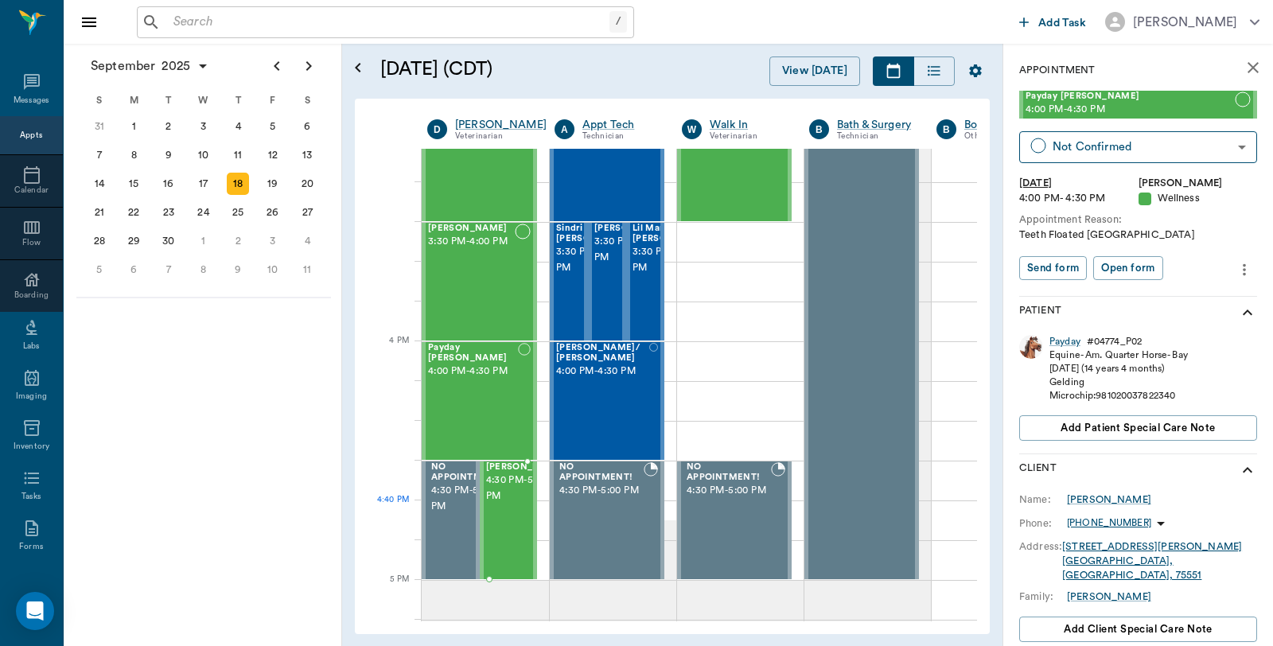
click at [509, 504] on span "4:30 PM - 5:00 PM" at bounding box center [526, 489] width 80 height 32
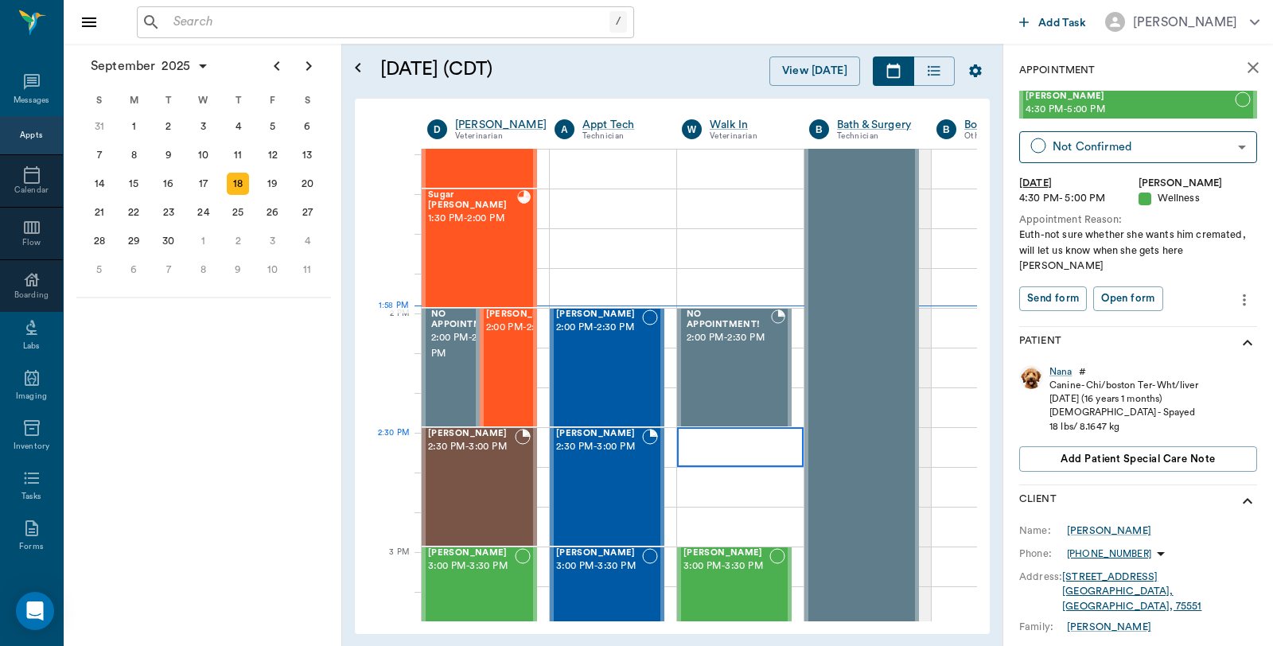
scroll to position [1282, 0]
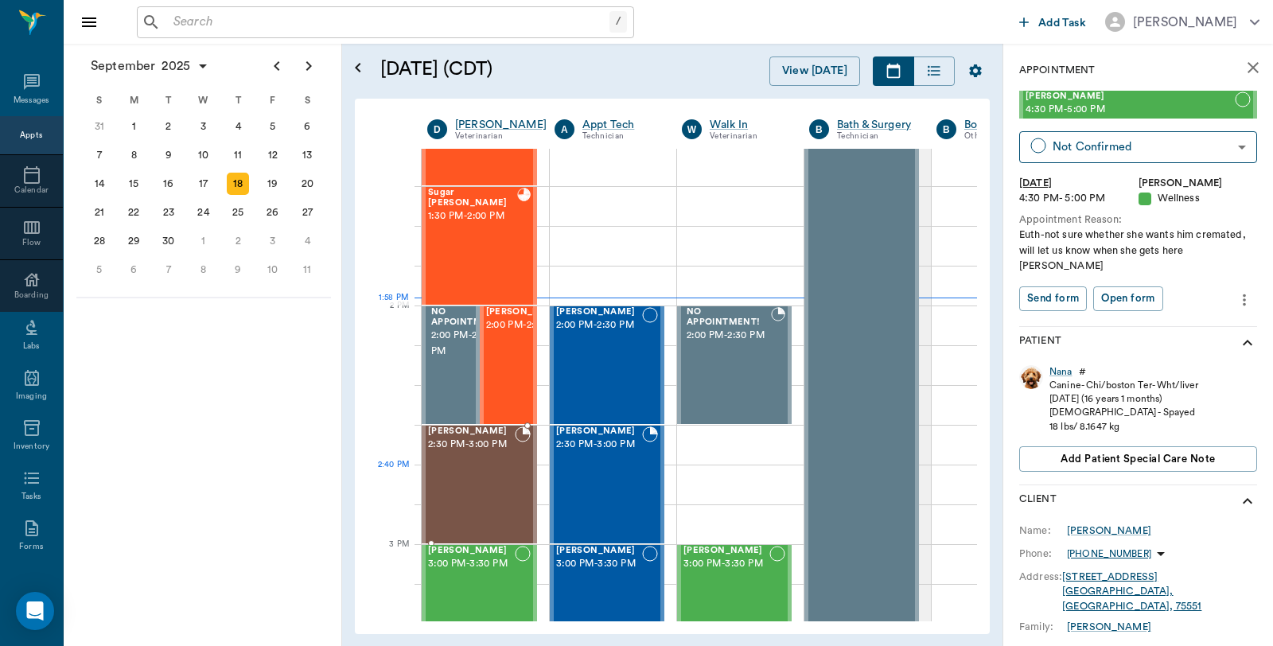
click at [480, 472] on div "Matilda Carter 2:30 PM - 3:00 PM" at bounding box center [471, 484] width 87 height 116
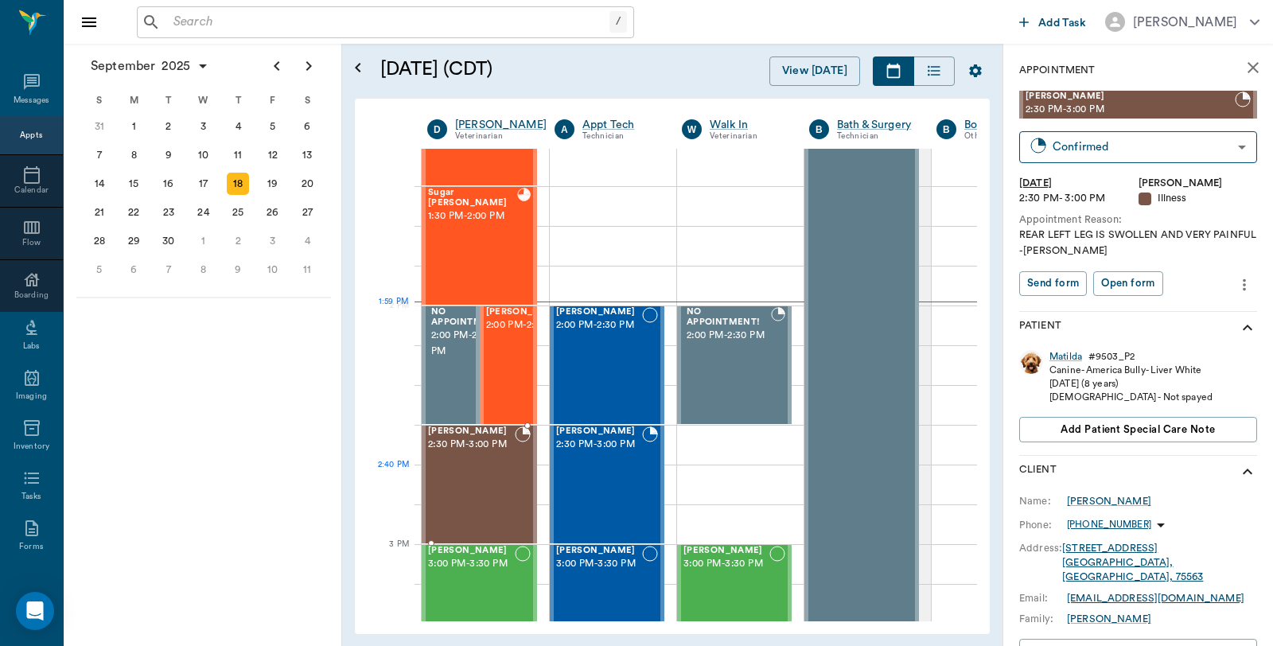
scroll to position [1370, 0]
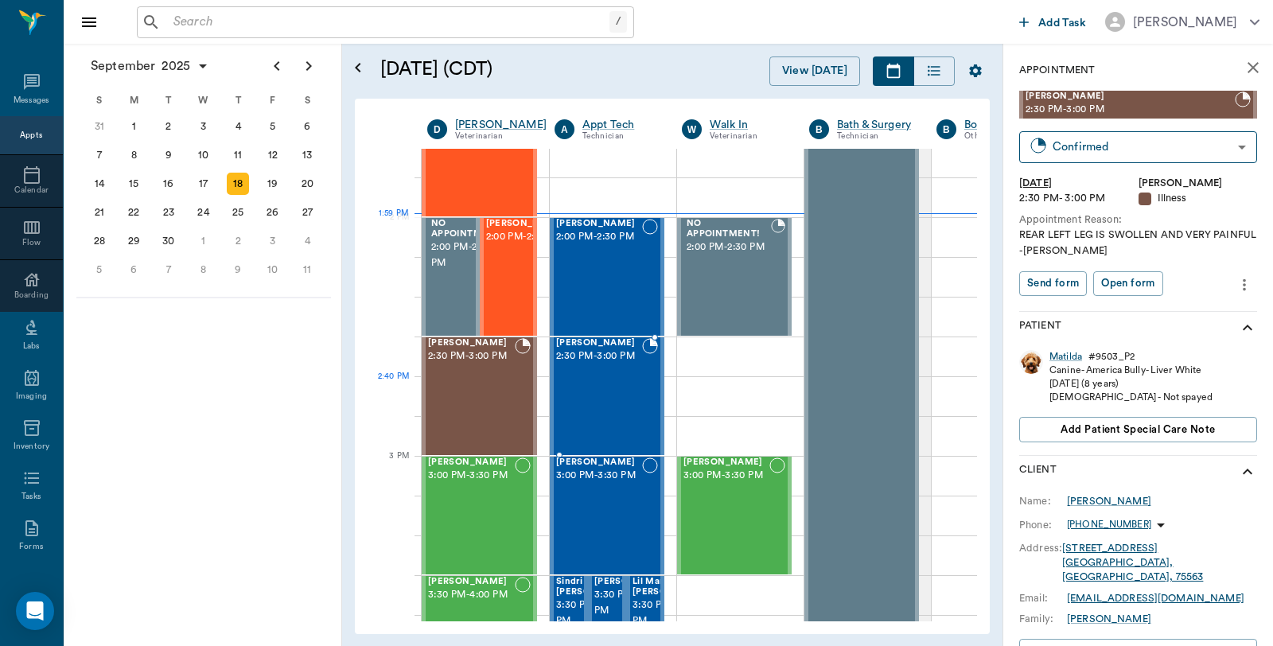
click at [625, 399] on div "[PERSON_NAME] 2:30 PM - 3:00 PM" at bounding box center [599, 396] width 86 height 116
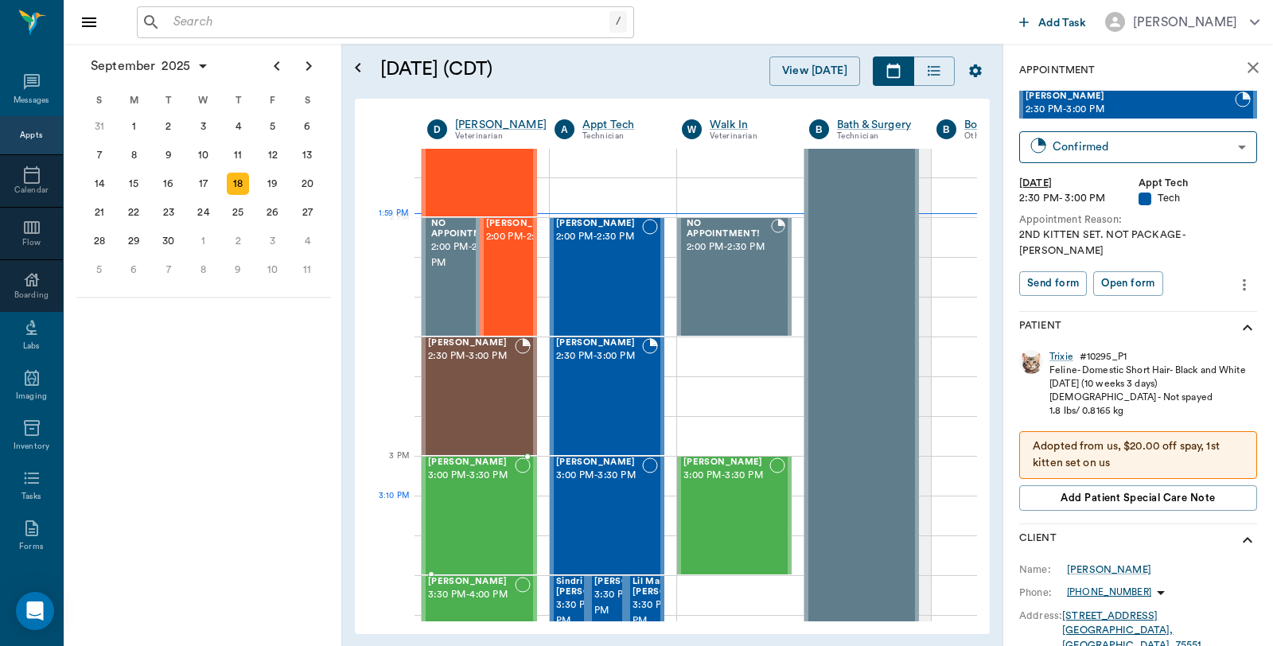
click at [499, 501] on div "[PERSON_NAME] 3:00 PM - 3:30 PM" at bounding box center [471, 515] width 87 height 116
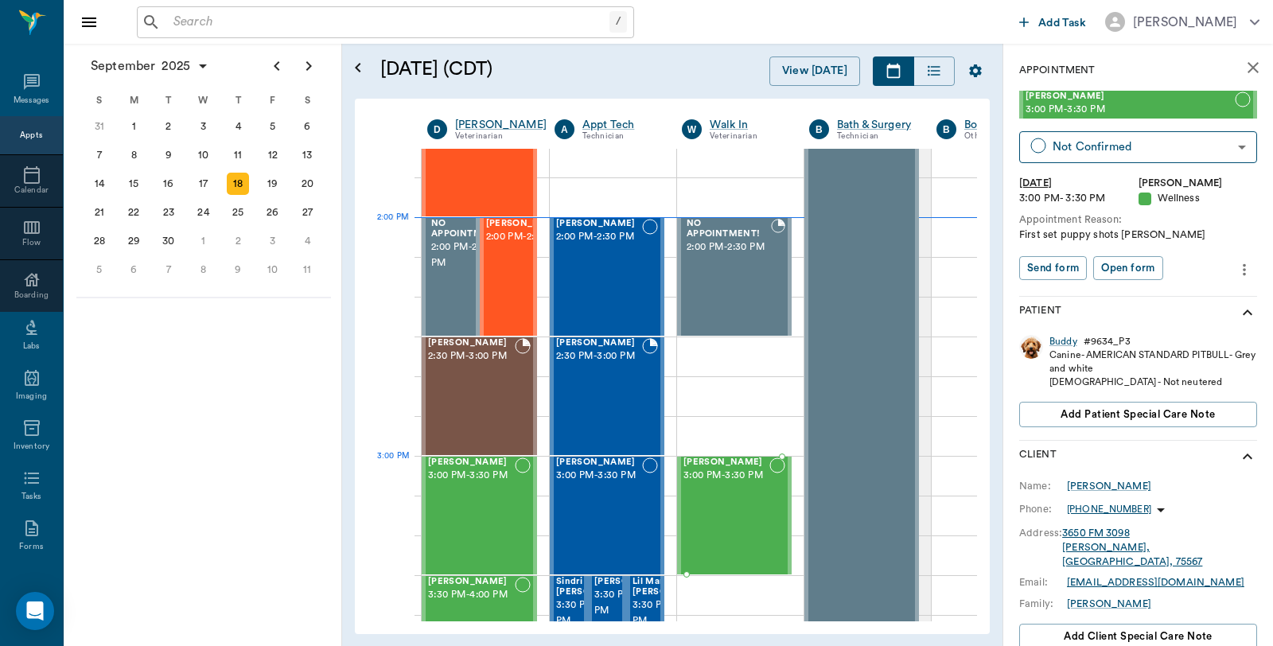
click at [761, 492] on div "[PERSON_NAME] 3:00 PM - 3:30 PM" at bounding box center [726, 515] width 86 height 116
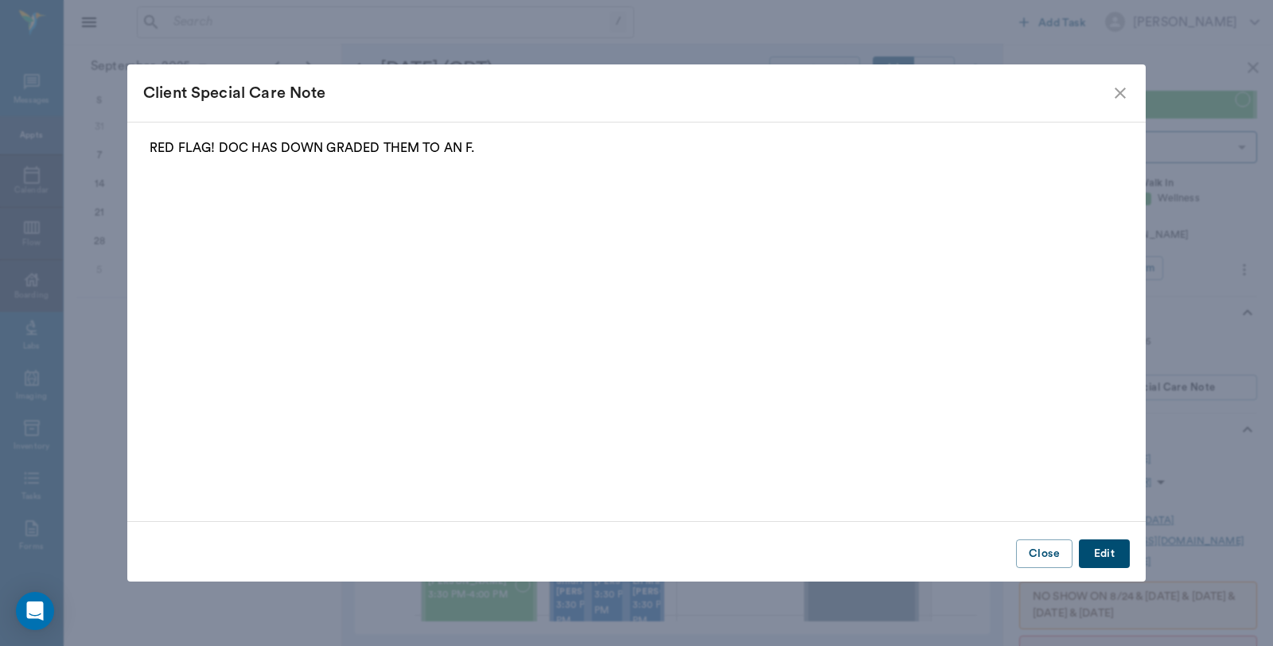
click at [1123, 88] on icon "close" at bounding box center [1120, 93] width 19 height 19
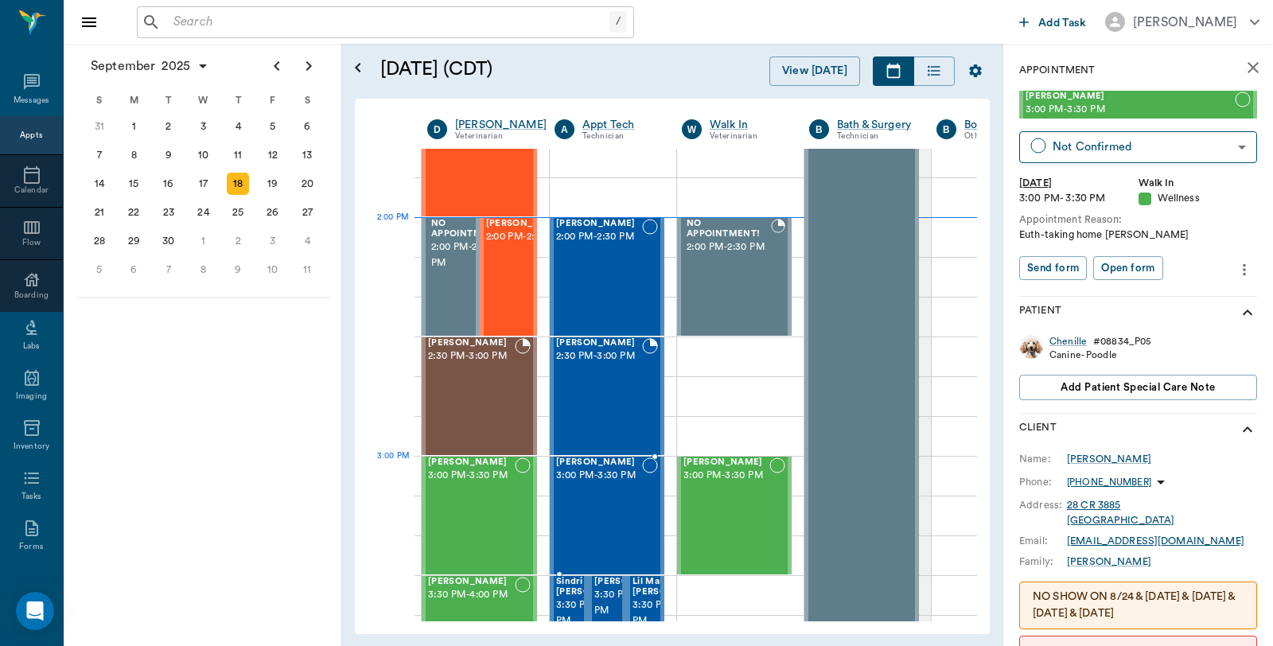
click at [613, 496] on div "[PERSON_NAME] 3:00 PM - 3:30 PM" at bounding box center [599, 515] width 86 height 116
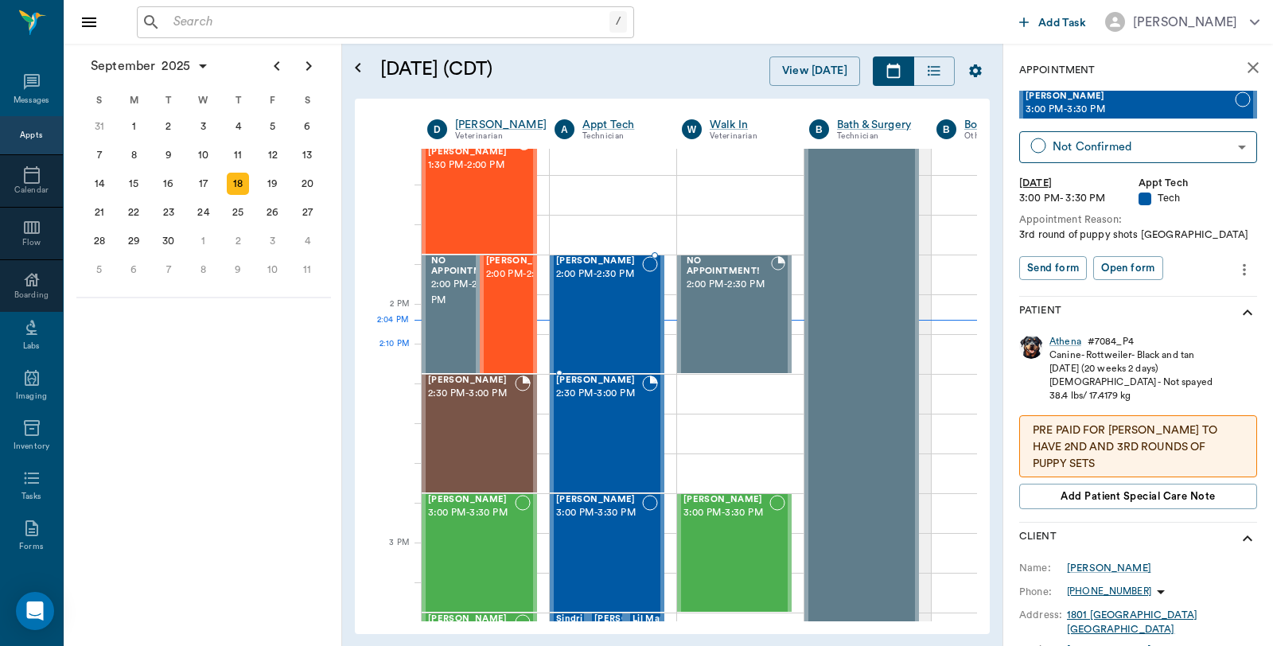
scroll to position [1370, 0]
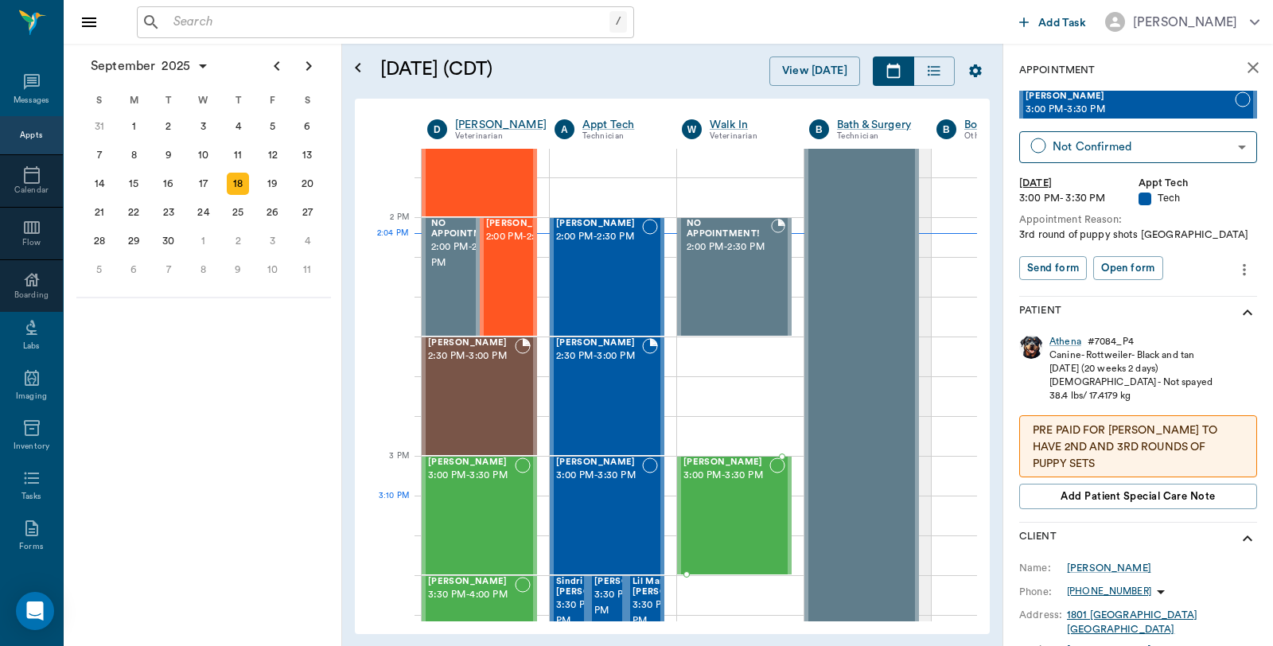
click at [737, 528] on div "[PERSON_NAME] 3:00 PM - 3:30 PM" at bounding box center [726, 515] width 86 height 116
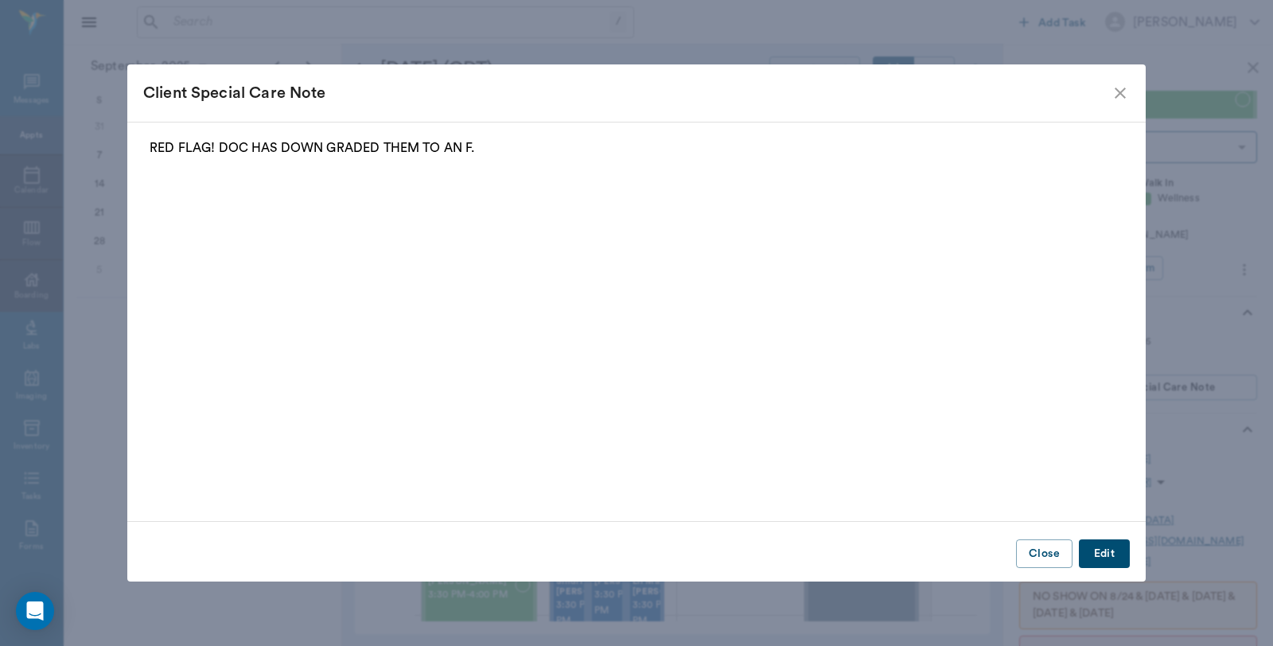
click at [1124, 94] on icon "close" at bounding box center [1120, 93] width 19 height 19
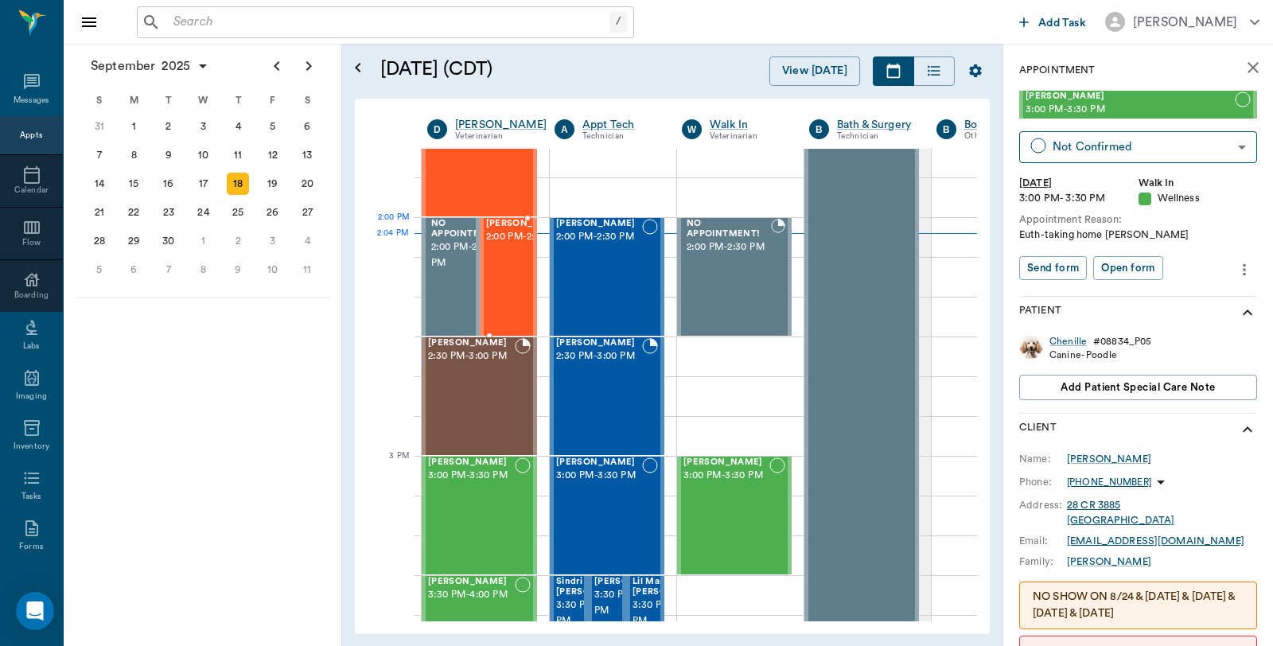
click at [507, 245] on span "2:00 PM - 2:30 PM" at bounding box center [526, 237] width 80 height 16
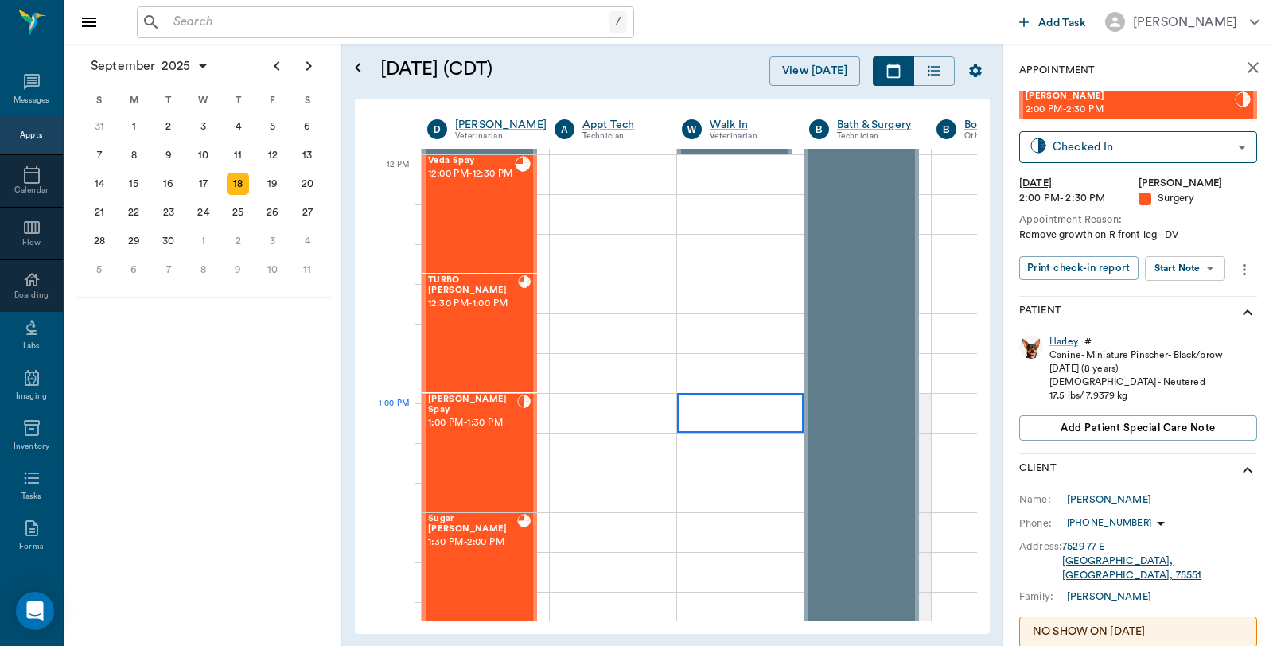
scroll to position [928, 0]
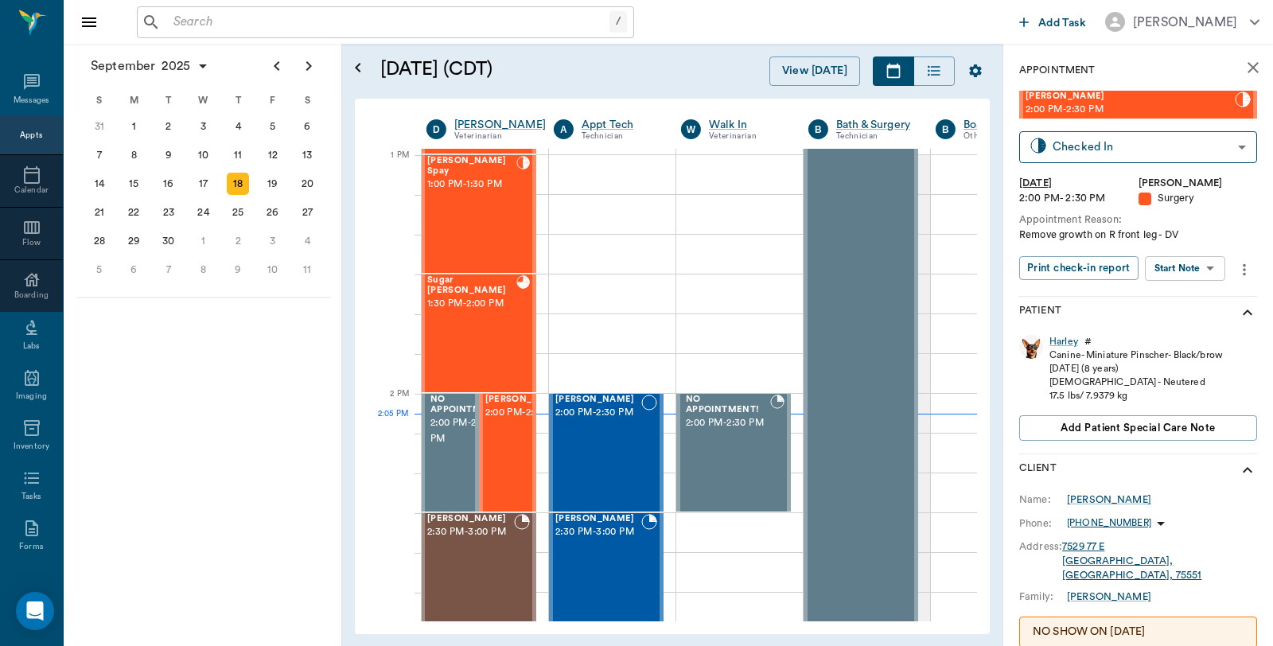
scroll to position [1193, 1]
click at [455, 200] on div "[PERSON_NAME] Spay 1:00 PM - 1:30 PM" at bounding box center [471, 215] width 89 height 116
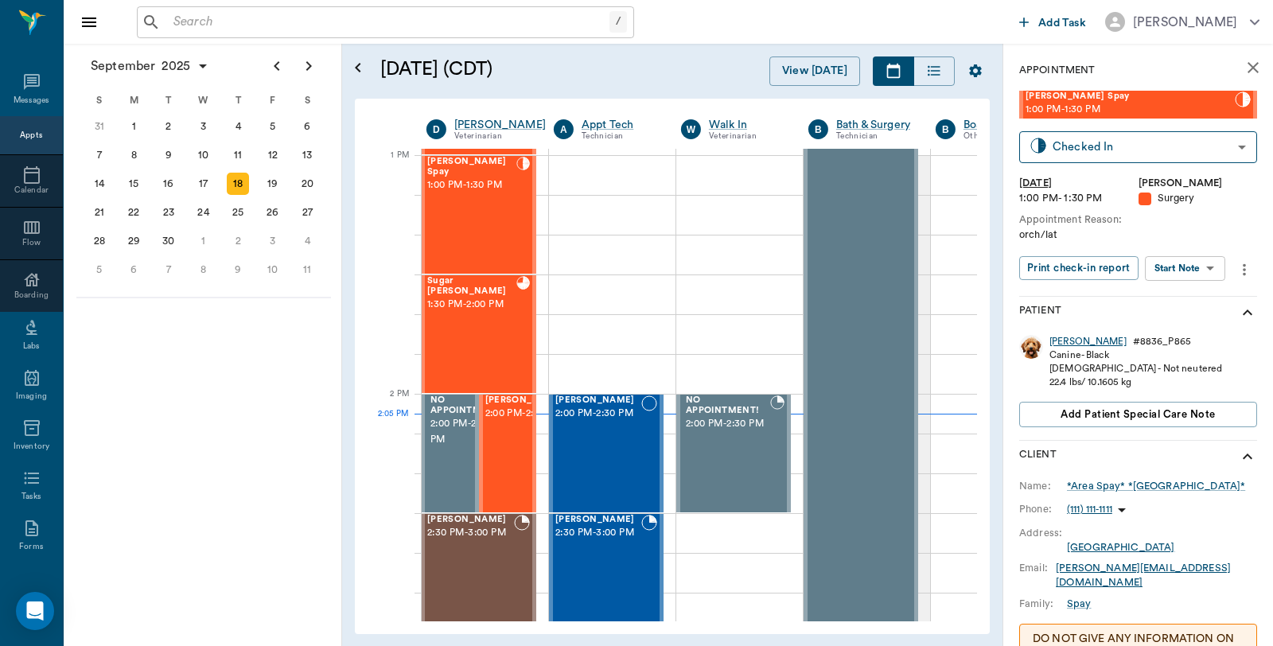
click at [1067, 337] on div "Jackson" at bounding box center [1087, 342] width 77 height 14
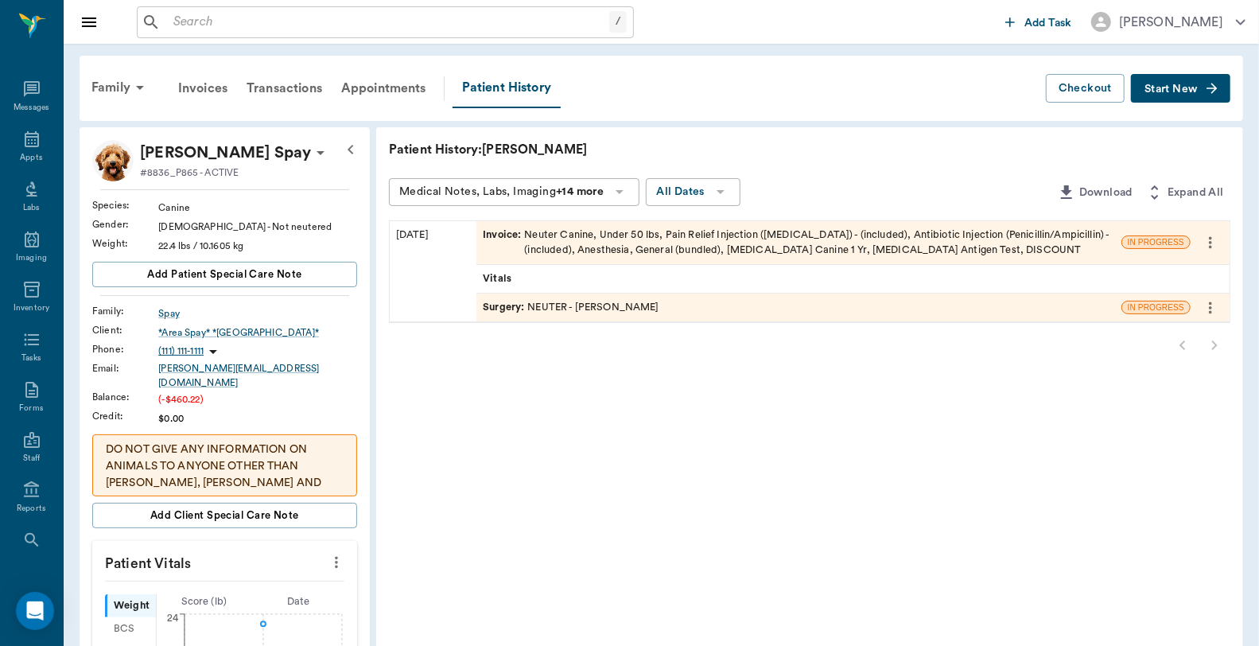
click at [999, 302] on div "Surgery : NEUTER - Dr. Bert Ellsworth" at bounding box center [799, 308] width 645 height 28
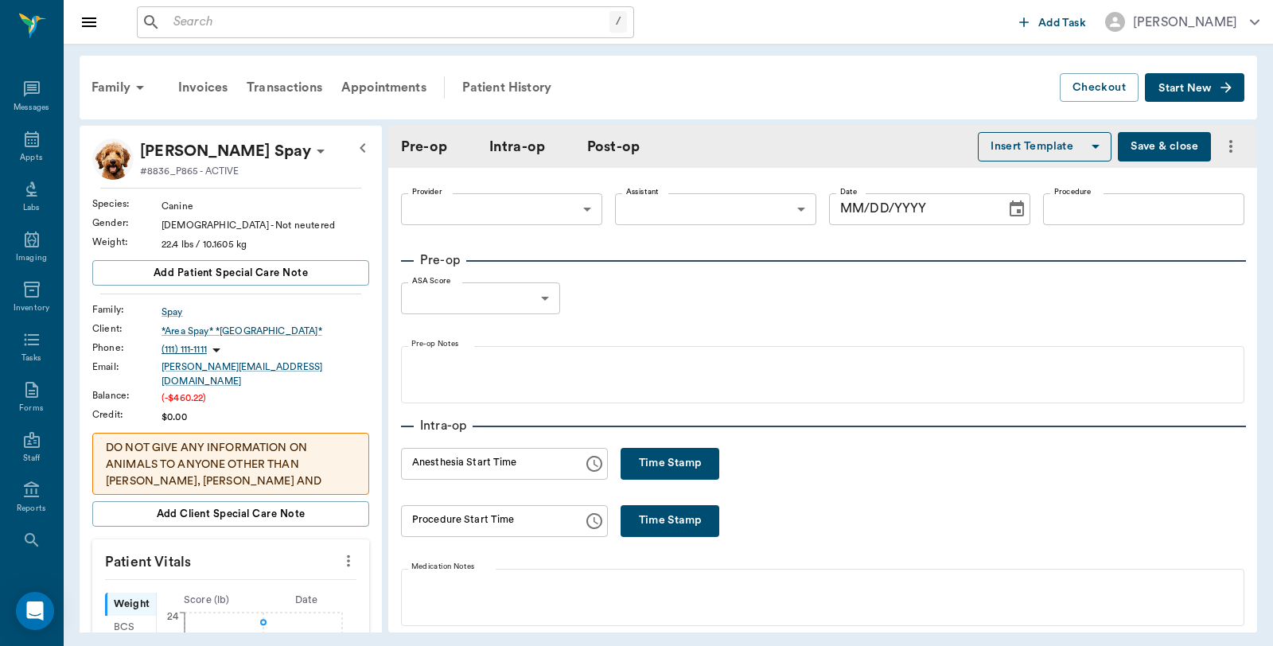
type input "63ec2f075fda476ae8351a4d"
type input "63ec2e7e52e12b0ba117b124"
type input "NEUTER"
type input "1"
radio input "true"
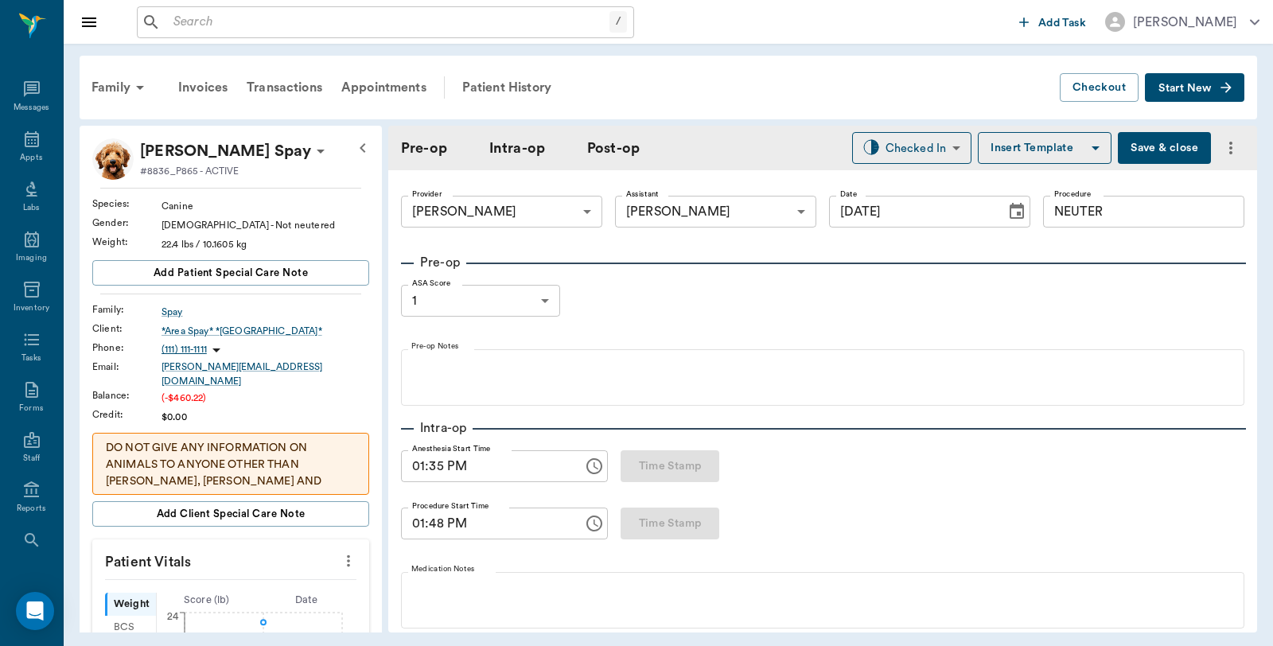
type input "[DATE]"
type input "01:35 PM"
type input "01:48 PM"
type input "01:59 PM"
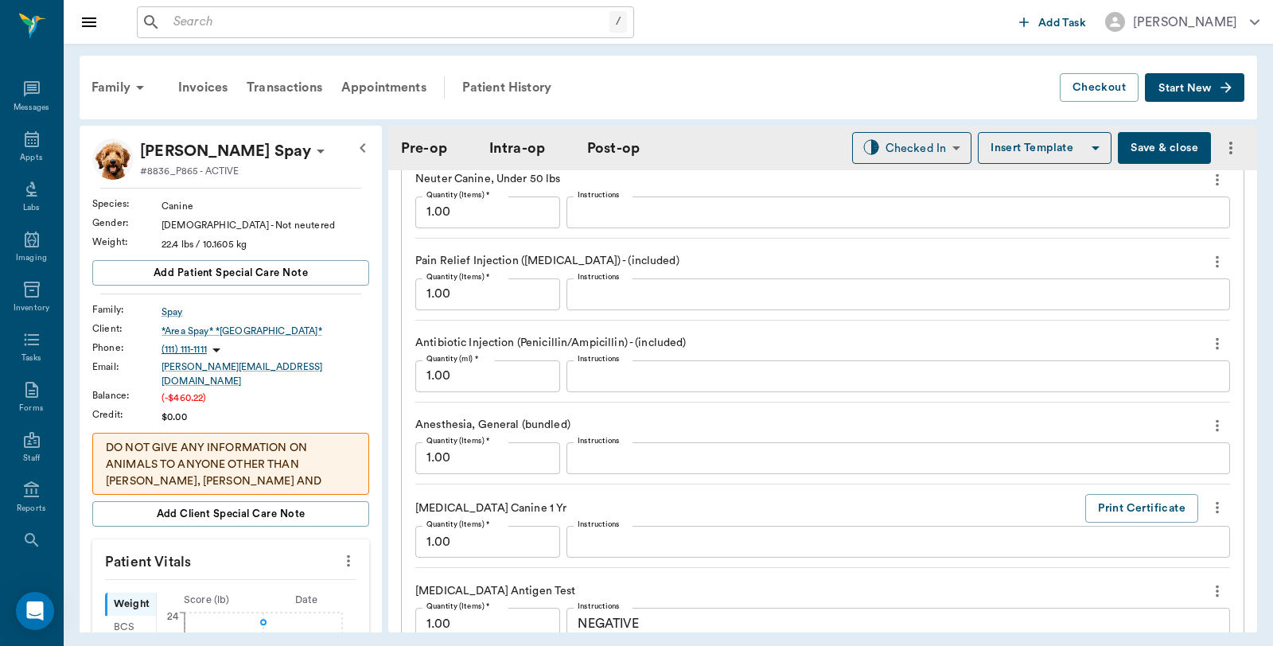
scroll to position [1414, 0]
click at [1124, 505] on button "Print Certificate" at bounding box center [1141, 507] width 113 height 29
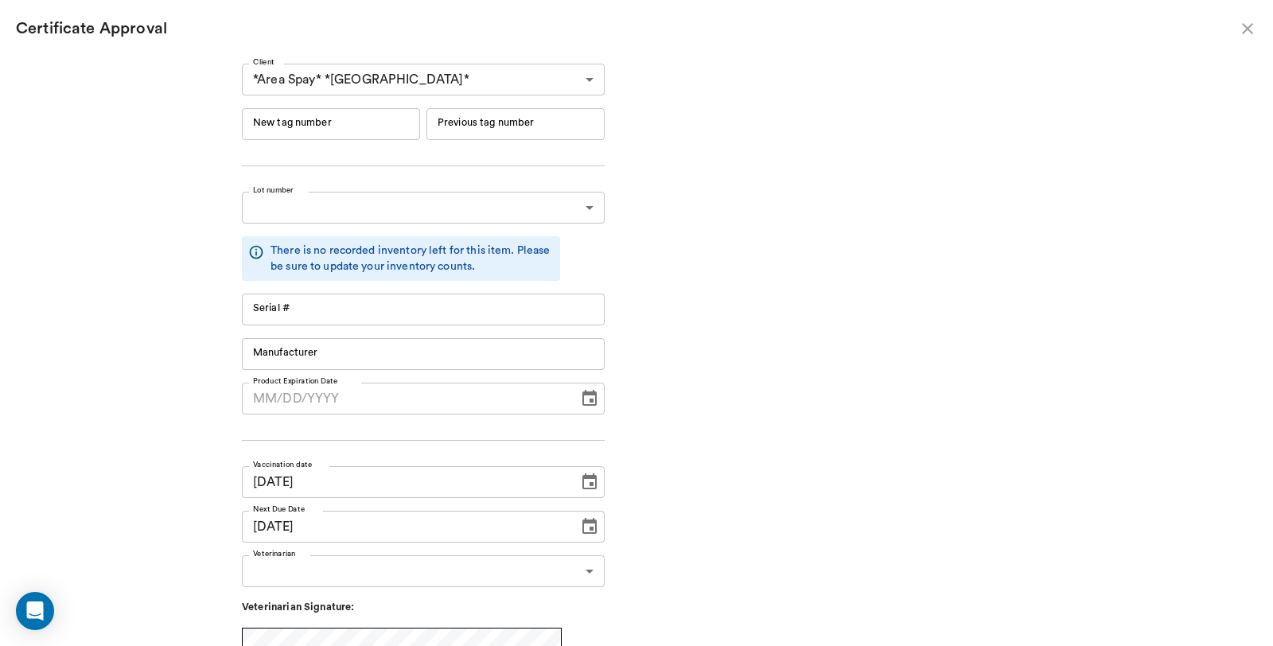
type input "[DATE]"
type input "RM384R9"
type input "11148"
type input "Boehringer Ingelheim"
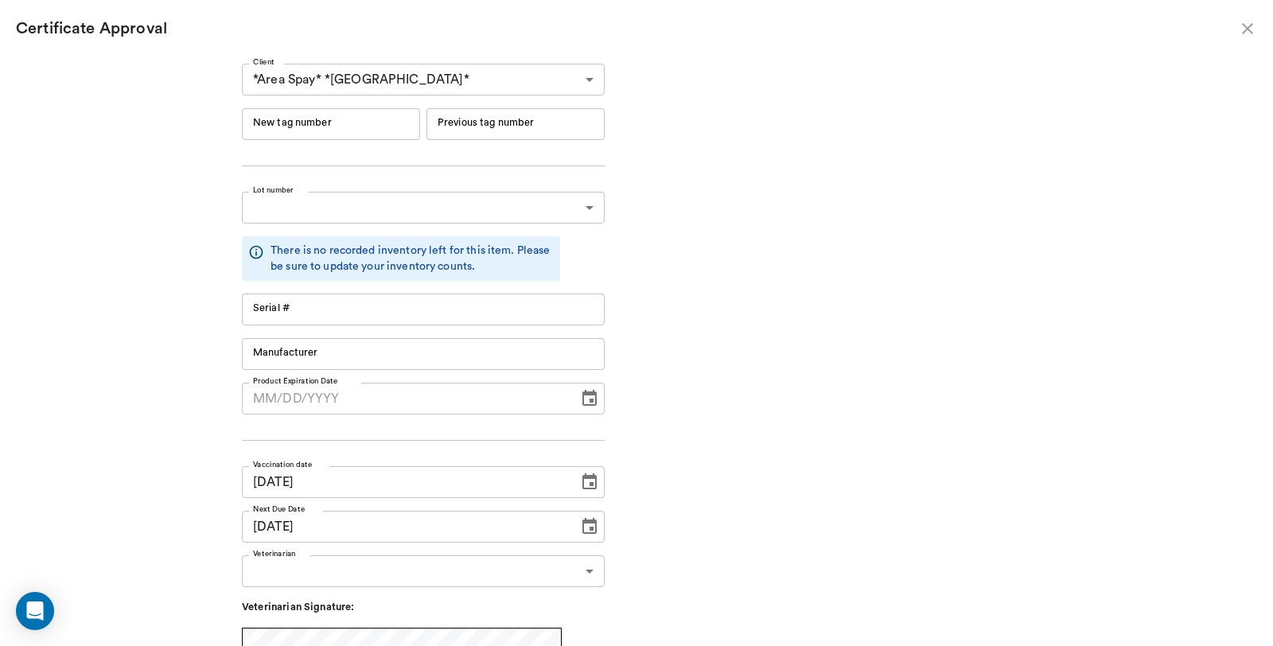
type input "RM384R9"
type input "11148"
type input "Boehringer Ingelheim"
type input "[DATE]"
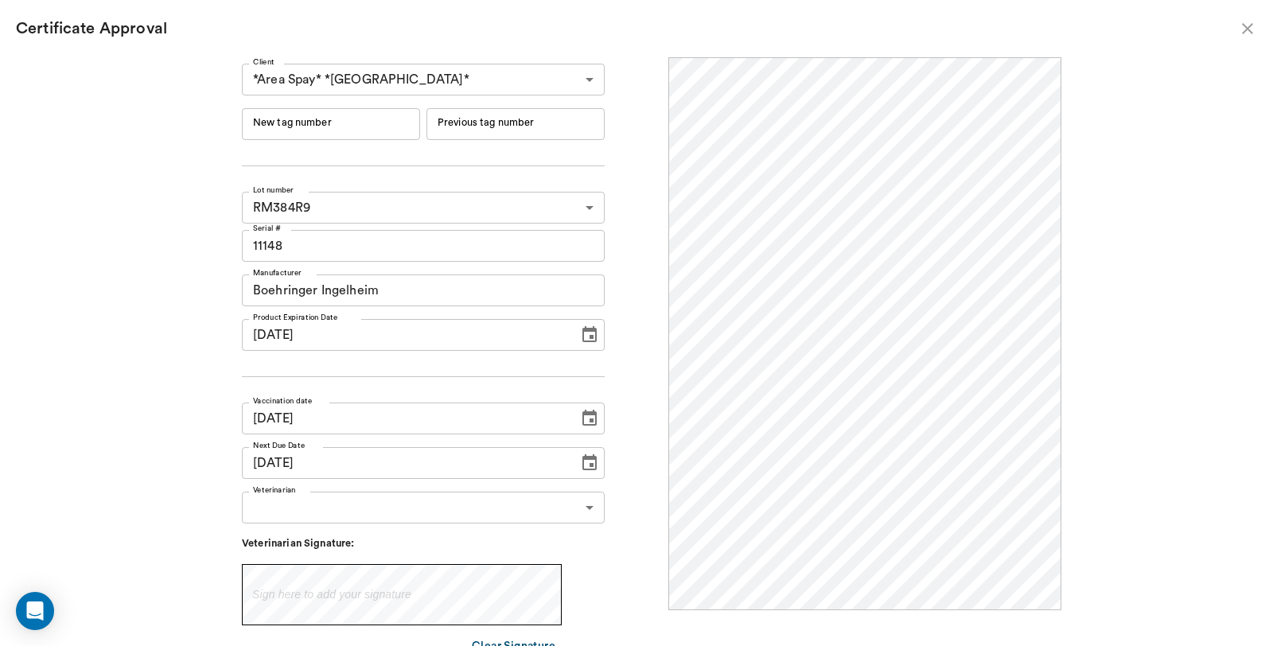
scroll to position [0, 0]
click at [342, 124] on input "New tag number" at bounding box center [331, 124] width 178 height 32
type input "254508"
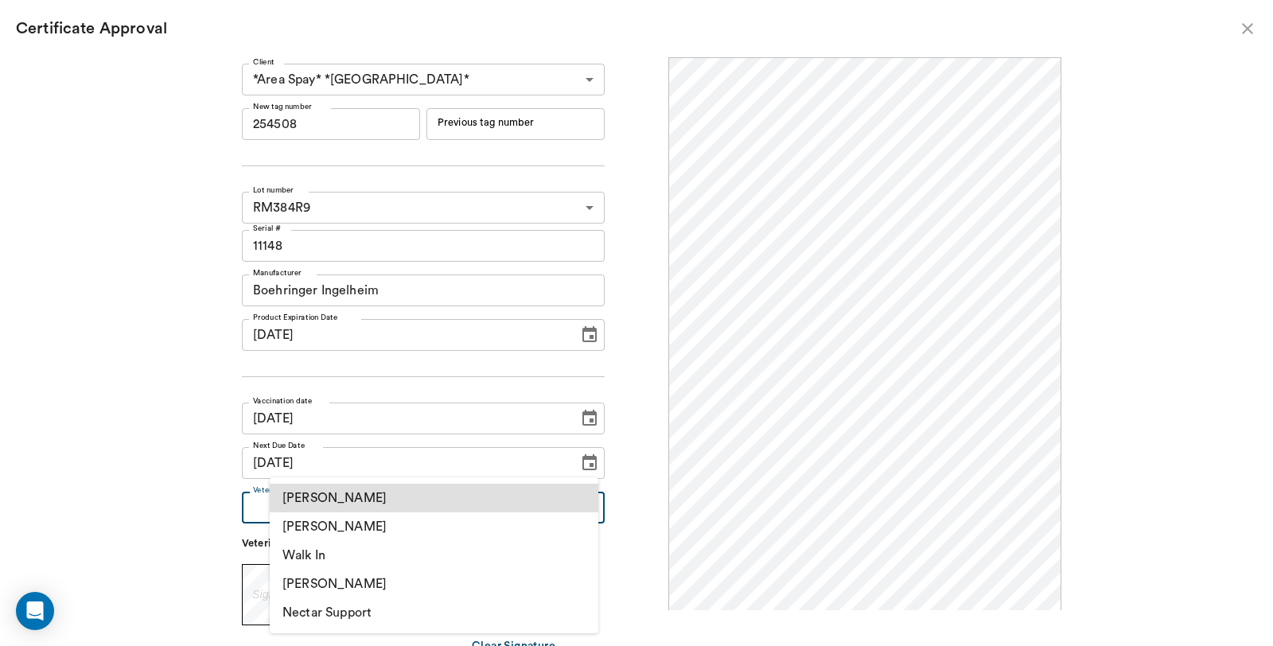
click at [402, 513] on body "/ ​ Add Task Dr. Bert Ellsworth Nectar Messages Appts Labs Imaging Inventory Ta…" at bounding box center [636, 323] width 1273 height 646
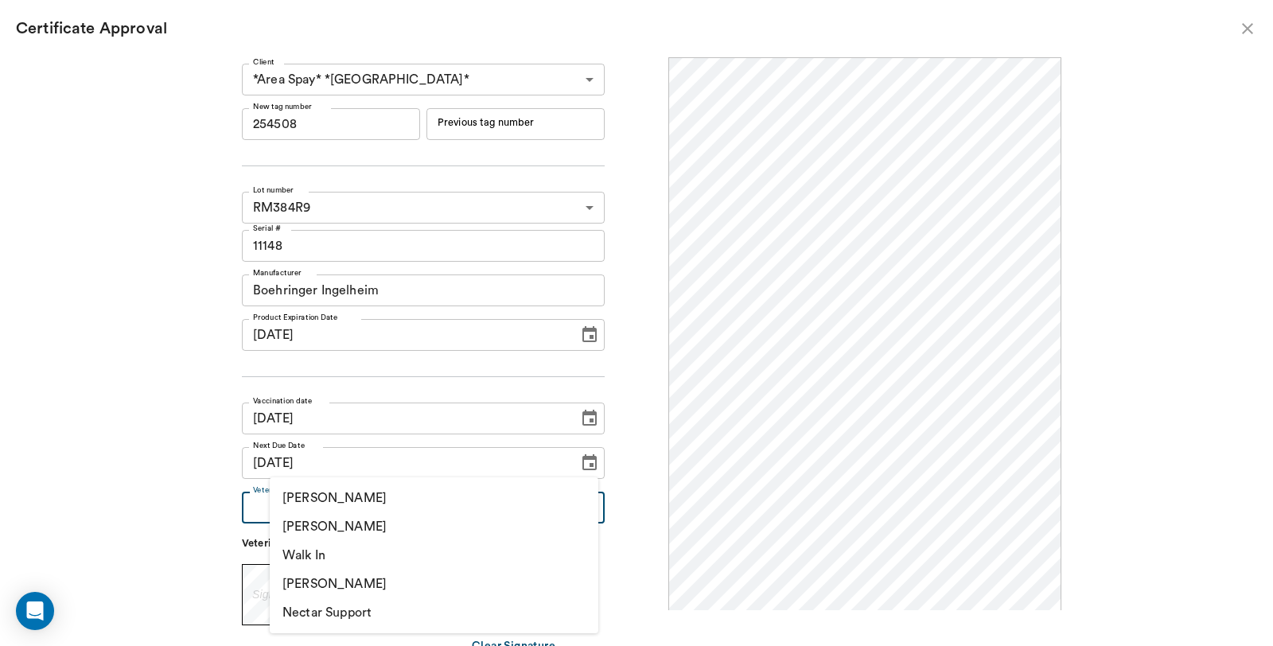
click at [406, 523] on li "[PERSON_NAME]" at bounding box center [434, 526] width 329 height 29
type input "63ec2f075fda476ae8351a4d"
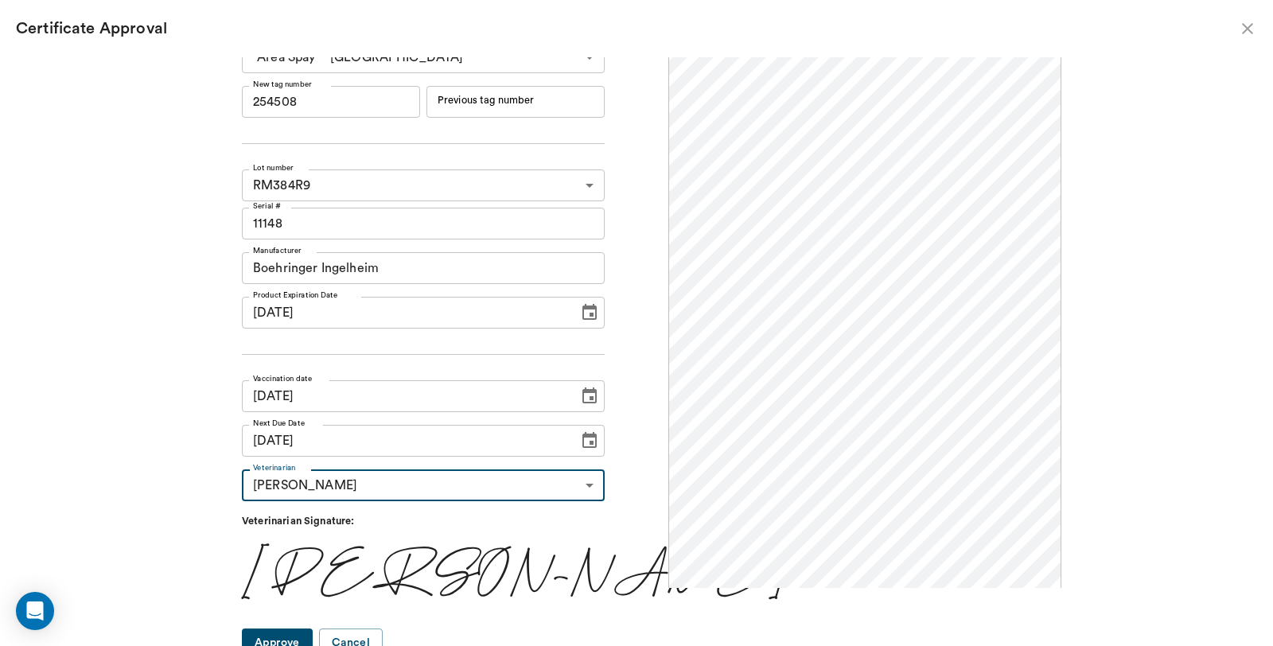
scroll to position [33, 0]
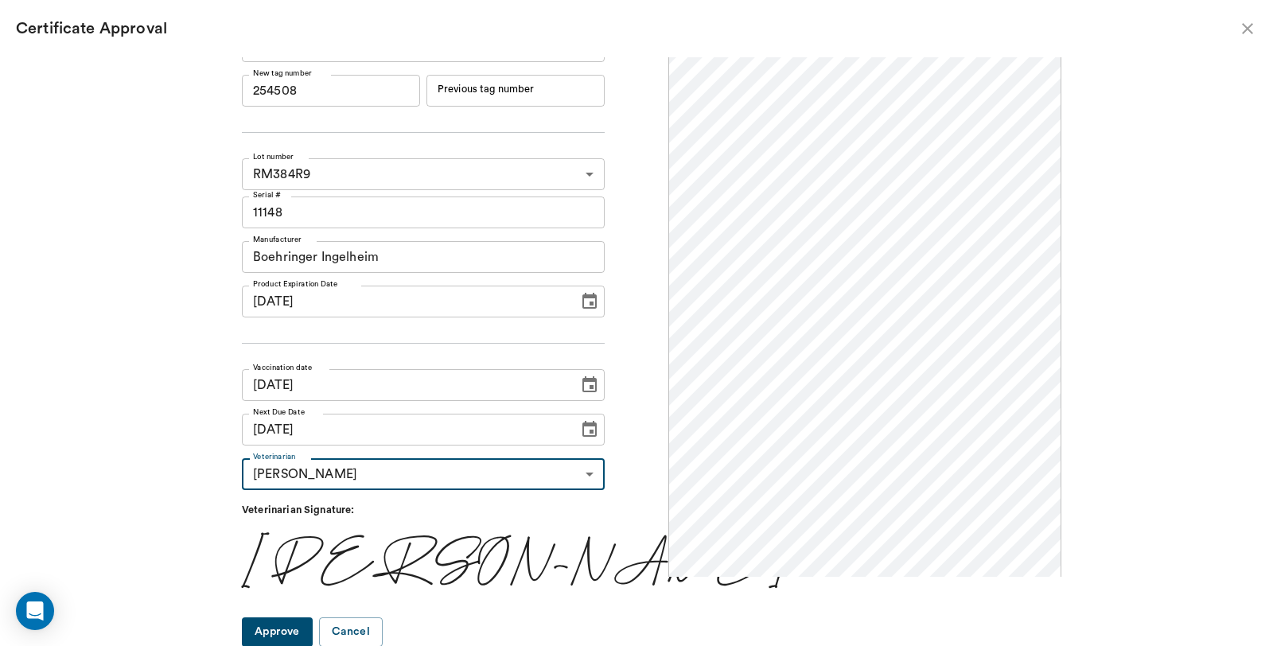
click at [313, 628] on button "Approve" at bounding box center [277, 631] width 71 height 29
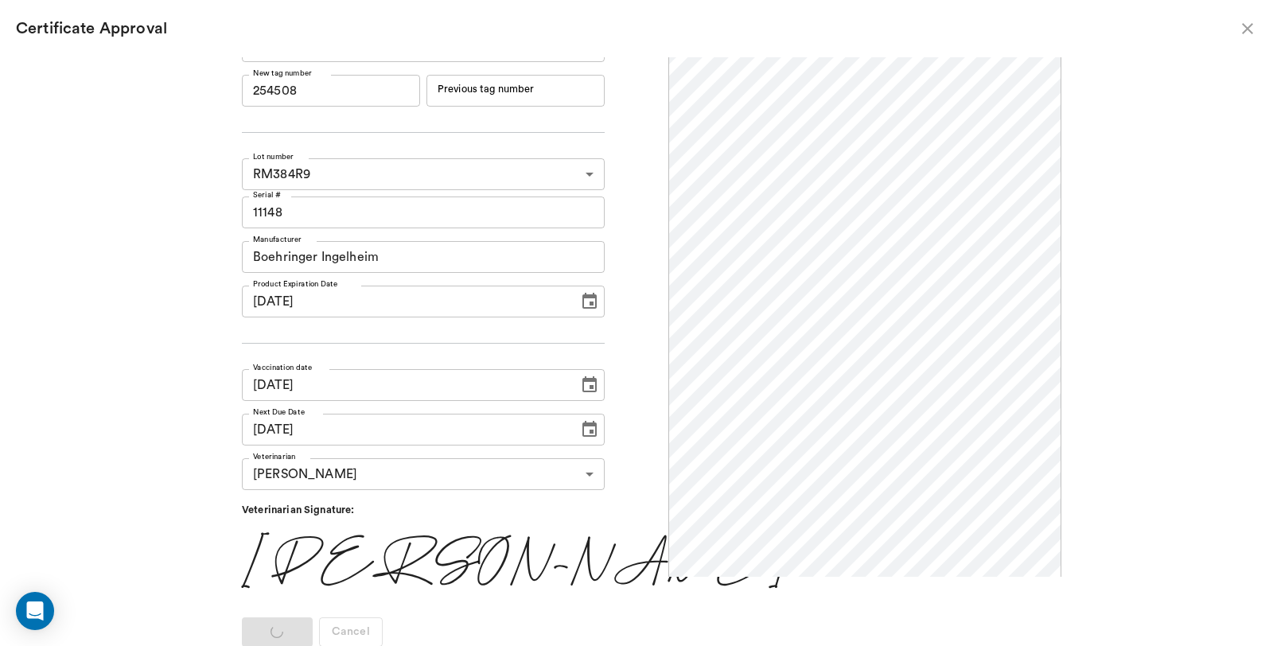
scroll to position [0, 0]
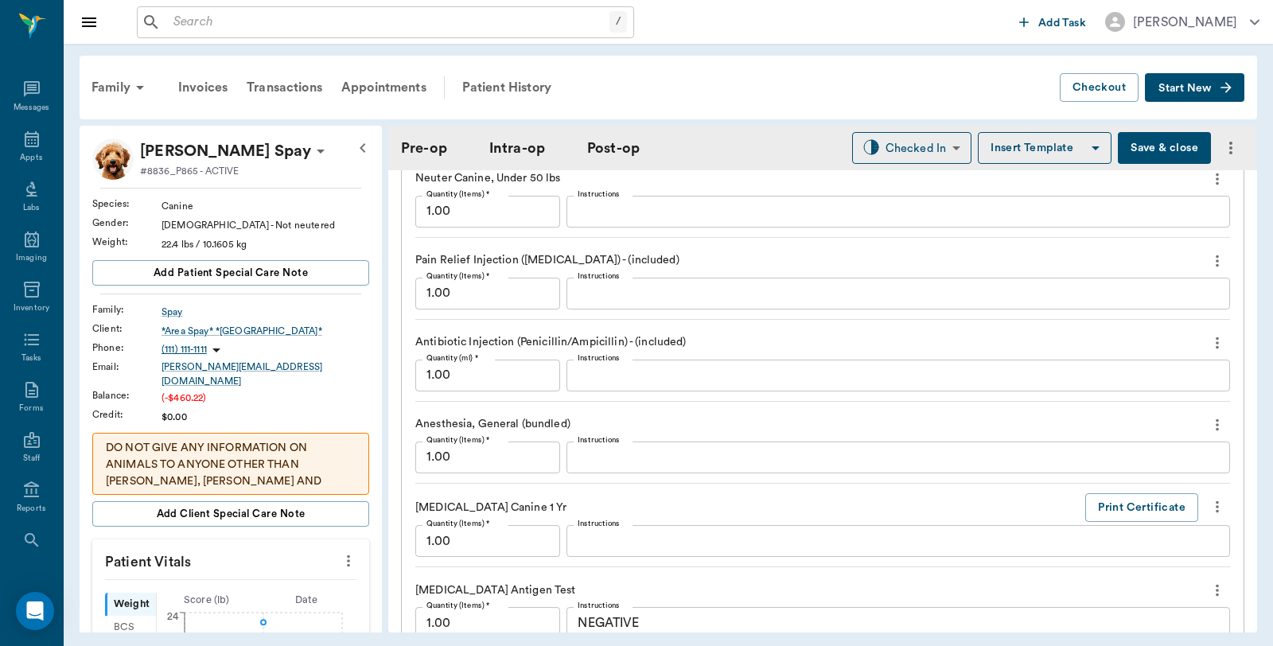
click at [1177, 145] on button "Save & close" at bounding box center [1164, 148] width 93 height 32
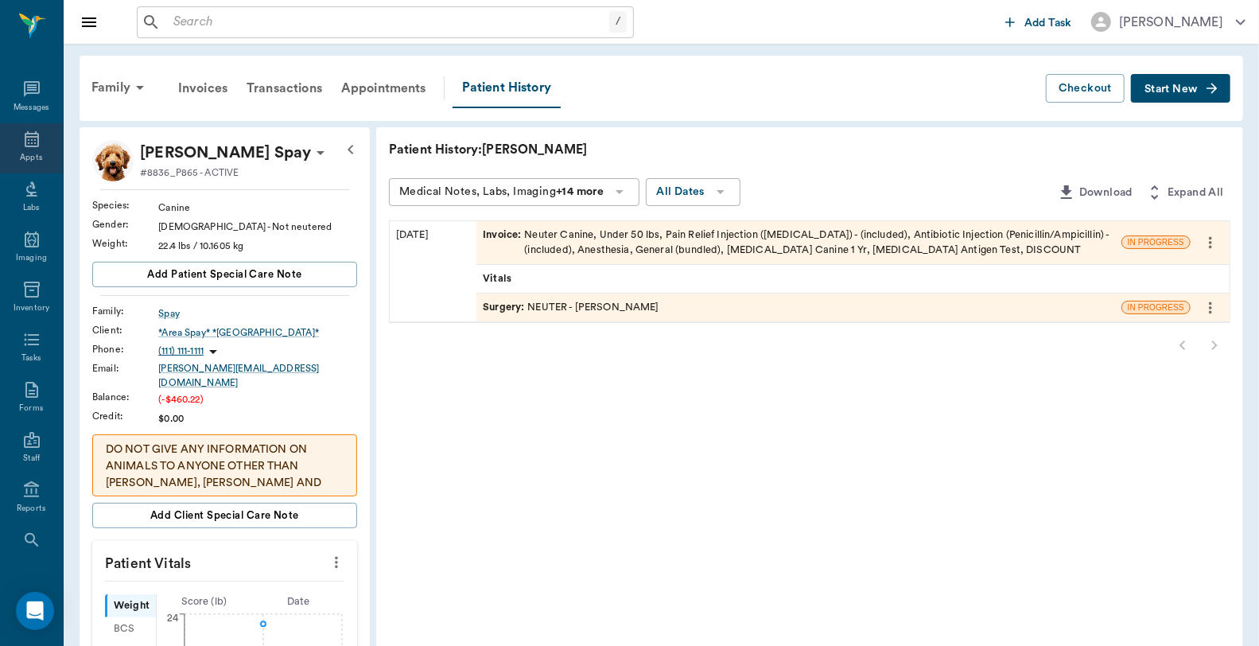
click at [14, 140] on div "Appts" at bounding box center [31, 148] width 63 height 50
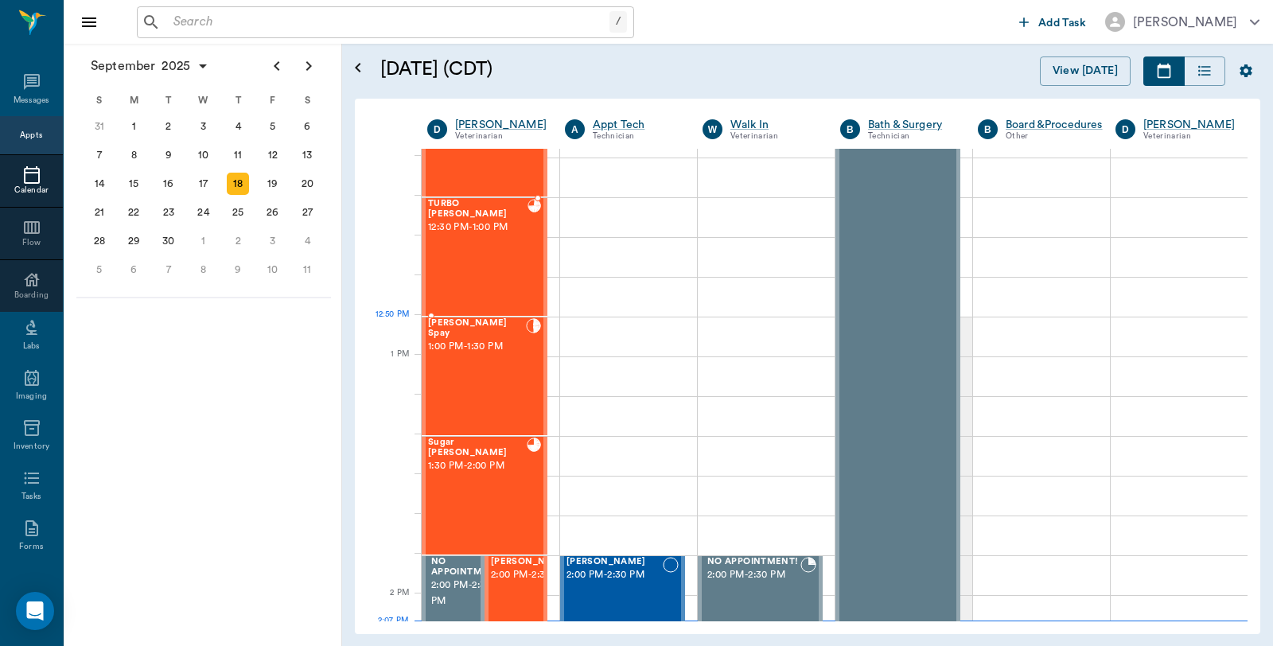
scroll to position [992, 0]
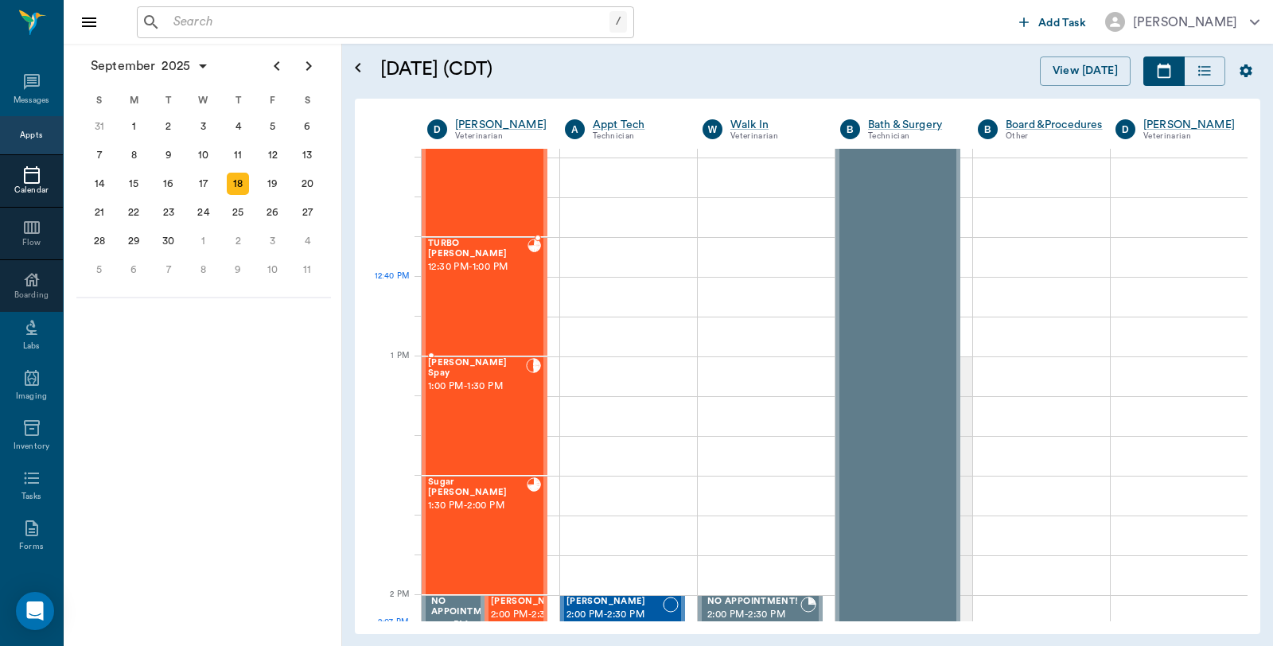
click at [511, 285] on div "TURBO Clayton 12:30 PM - 1:00 PM" at bounding box center [477, 297] width 99 height 116
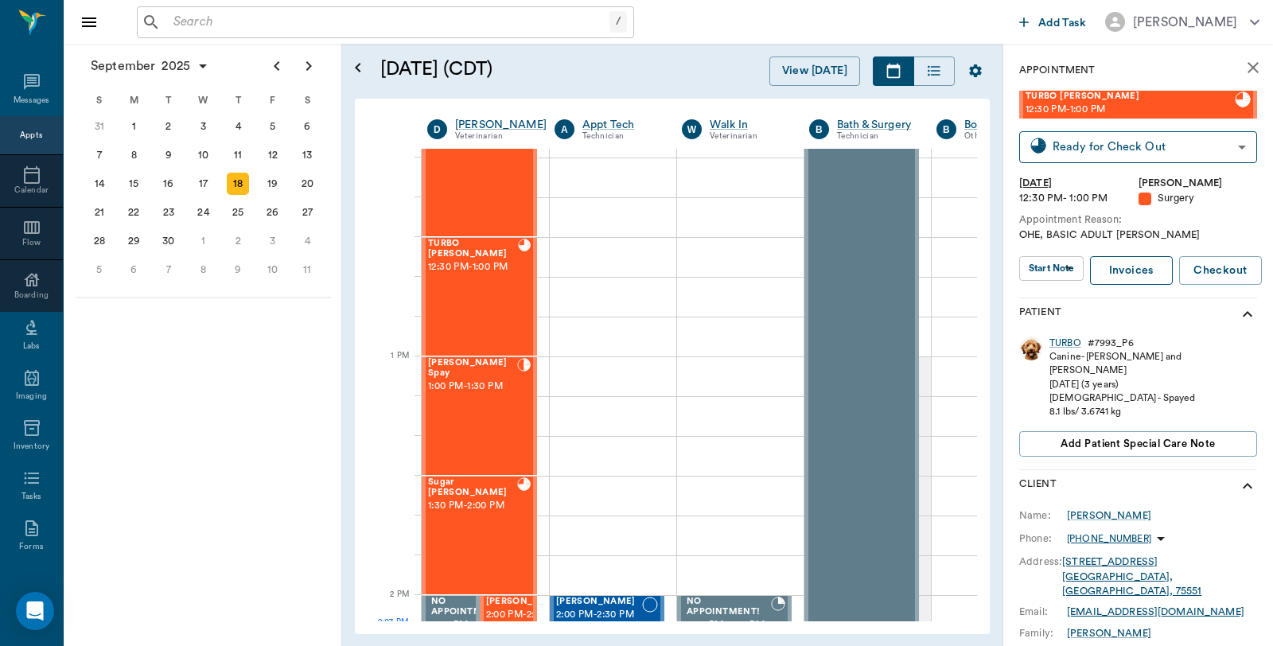
click at [1133, 275] on link "Invoices" at bounding box center [1131, 270] width 83 height 29
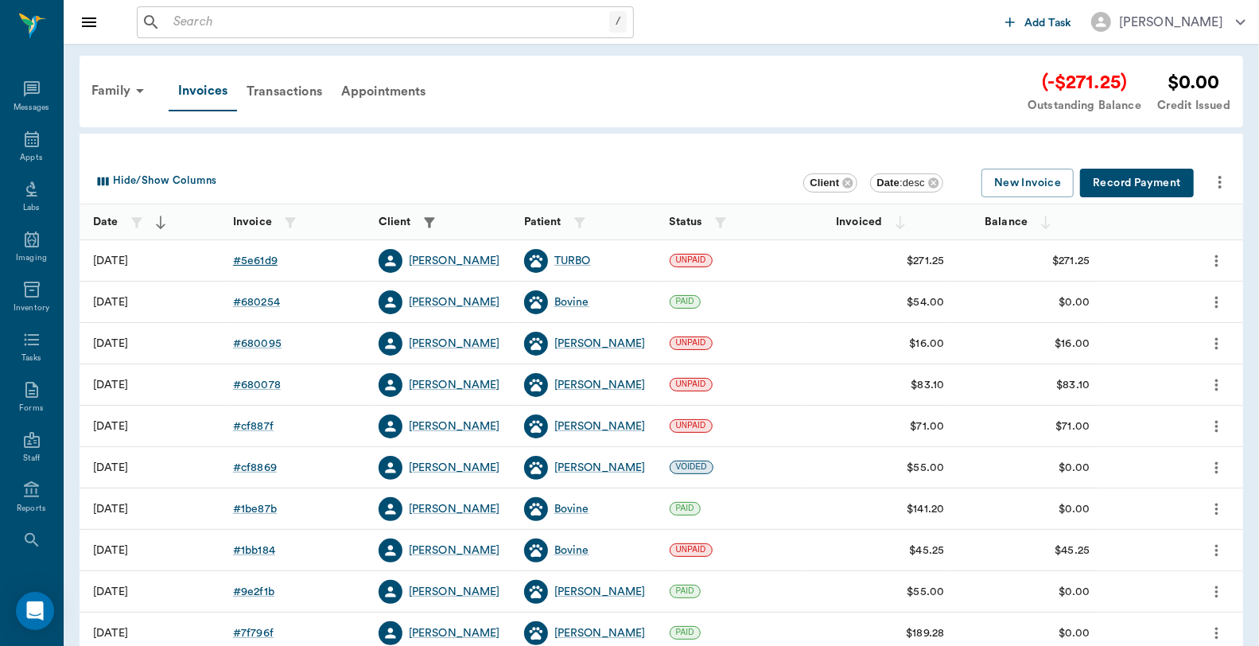
click at [274, 261] on div "# 5e61d9" at bounding box center [255, 261] width 45 height 16
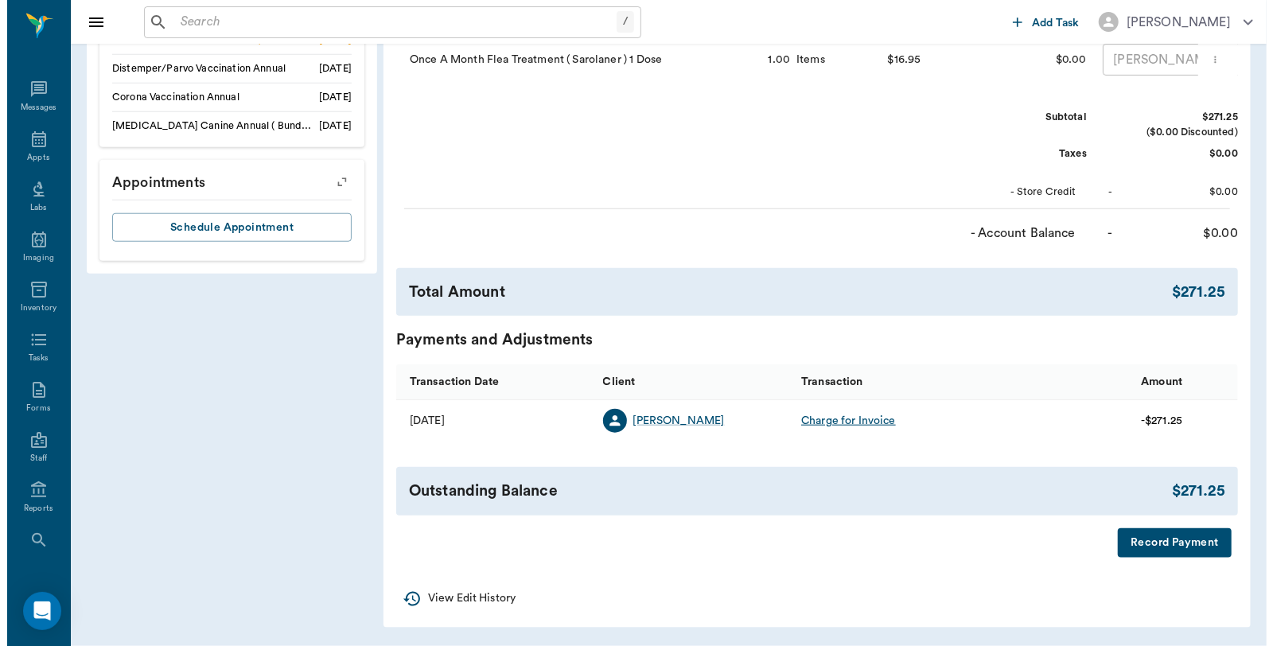
scroll to position [887, 0]
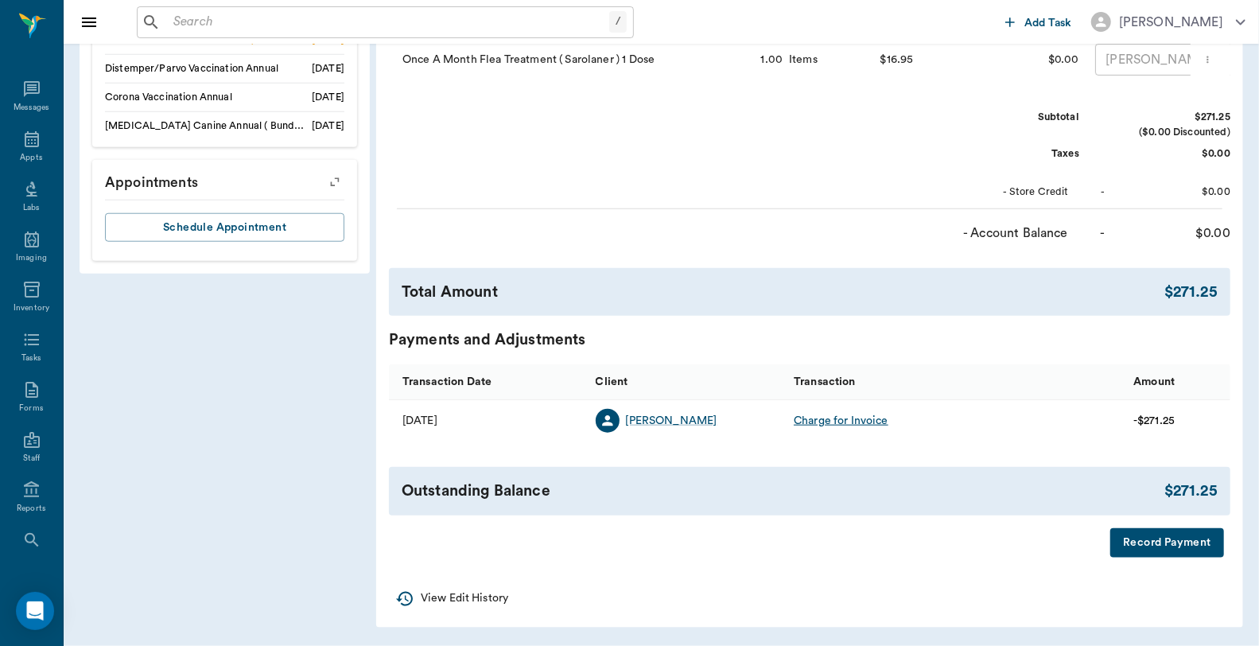
click at [1154, 542] on button "Record Payment" at bounding box center [1168, 542] width 114 height 29
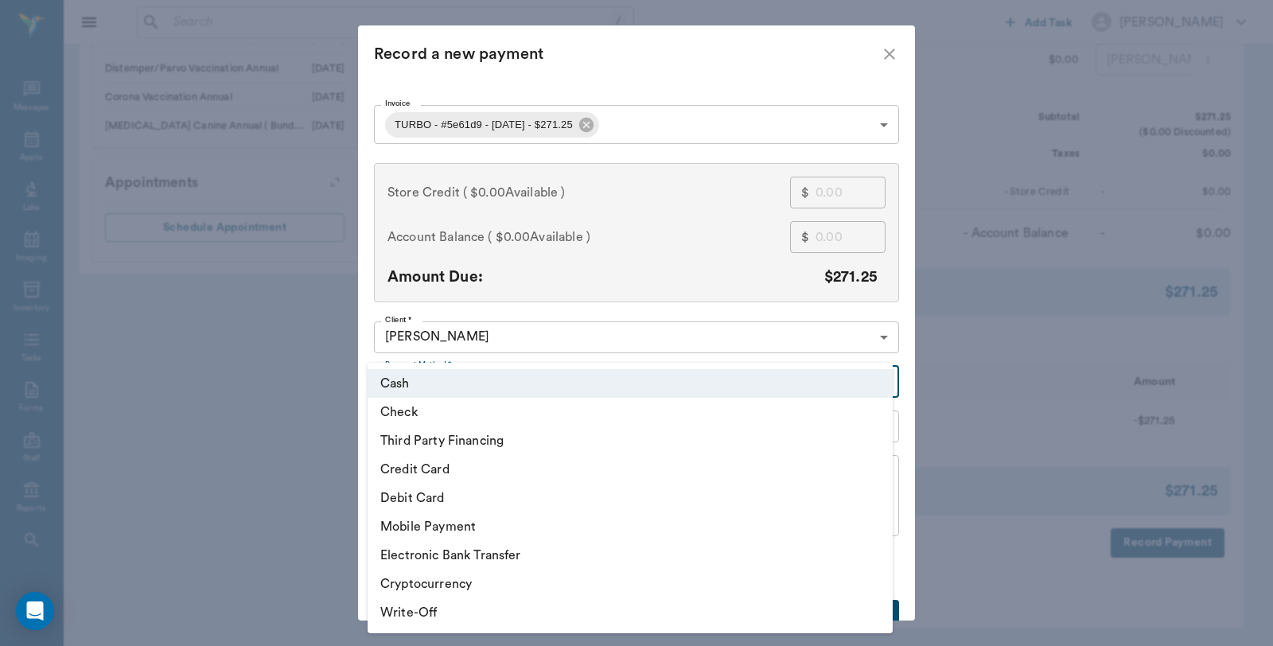
click at [484, 499] on li "Debit Card" at bounding box center [630, 498] width 525 height 29
type input "DEBIT_CARD"
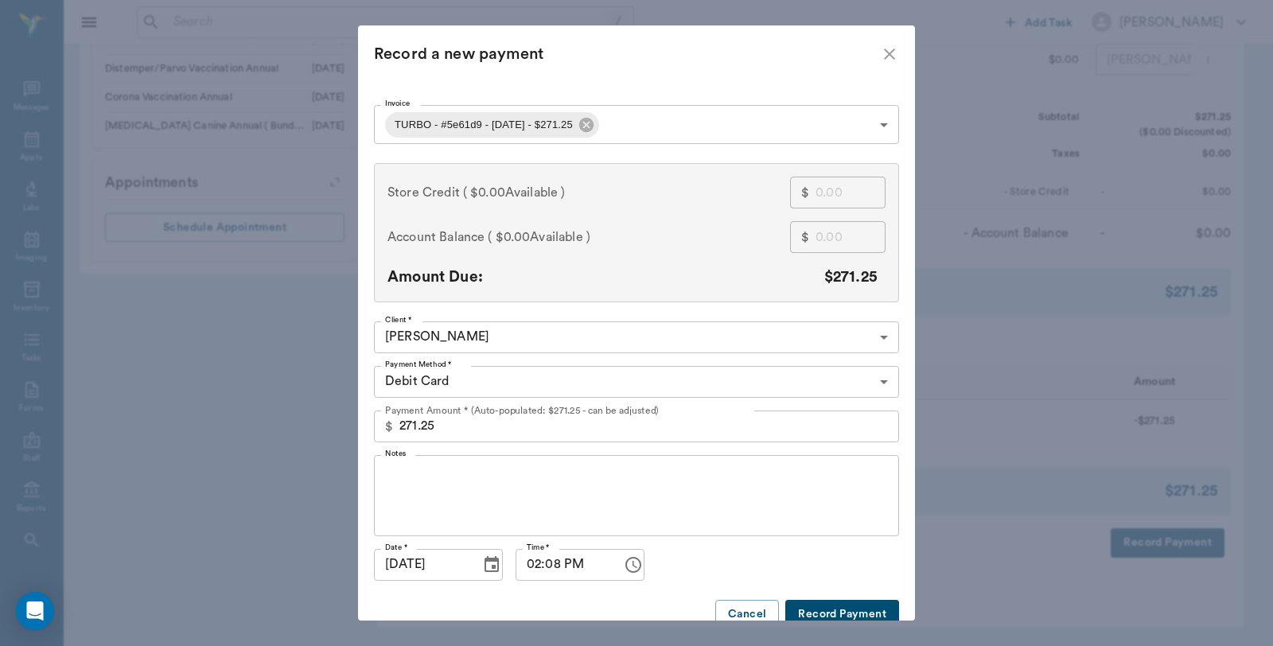
click at [831, 608] on button "Record Payment" at bounding box center [842, 614] width 114 height 29
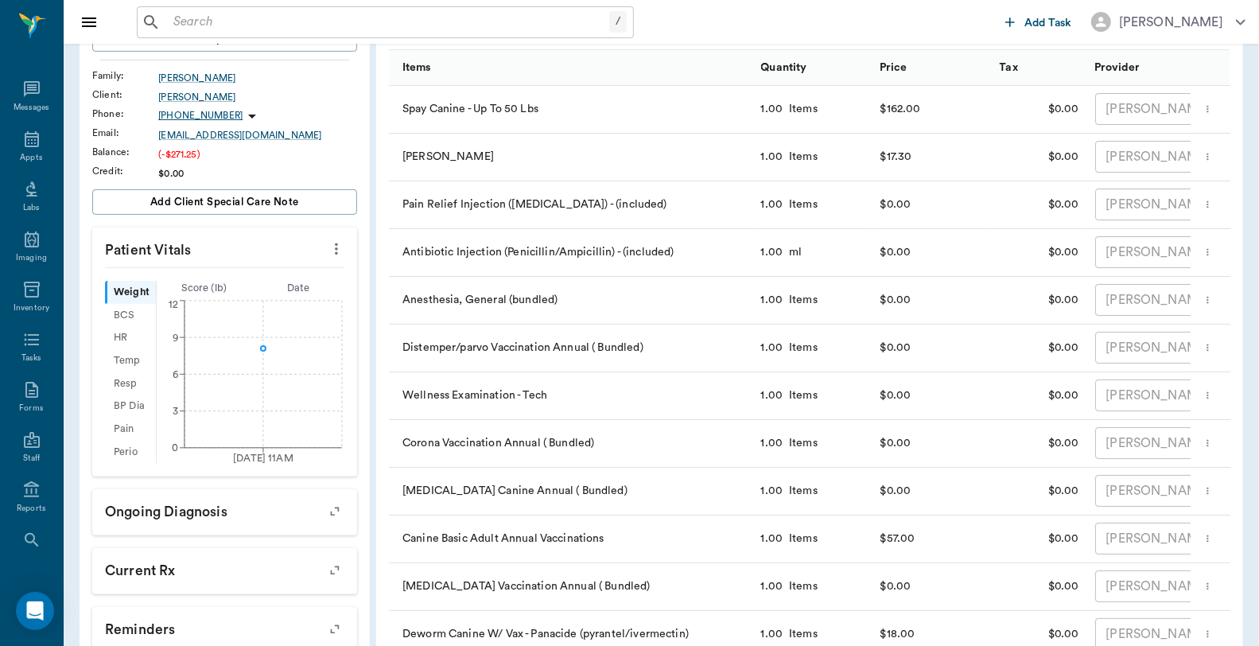
scroll to position [91, 0]
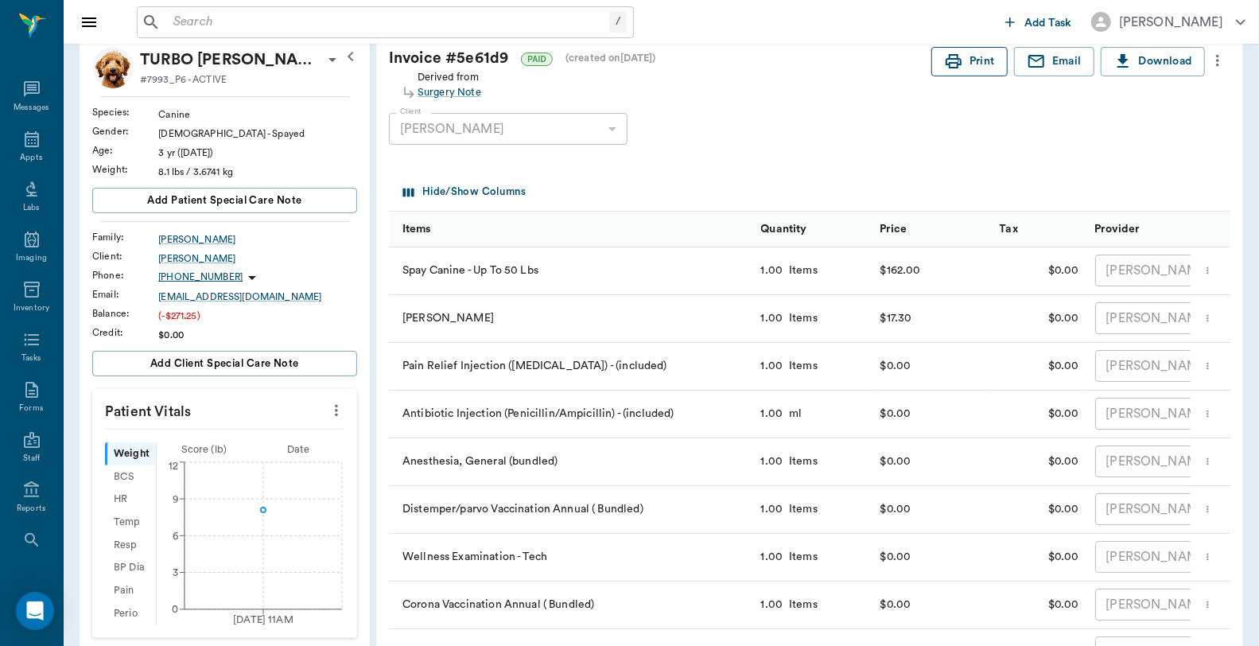
click at [958, 50] on button "Print" at bounding box center [970, 61] width 76 height 29
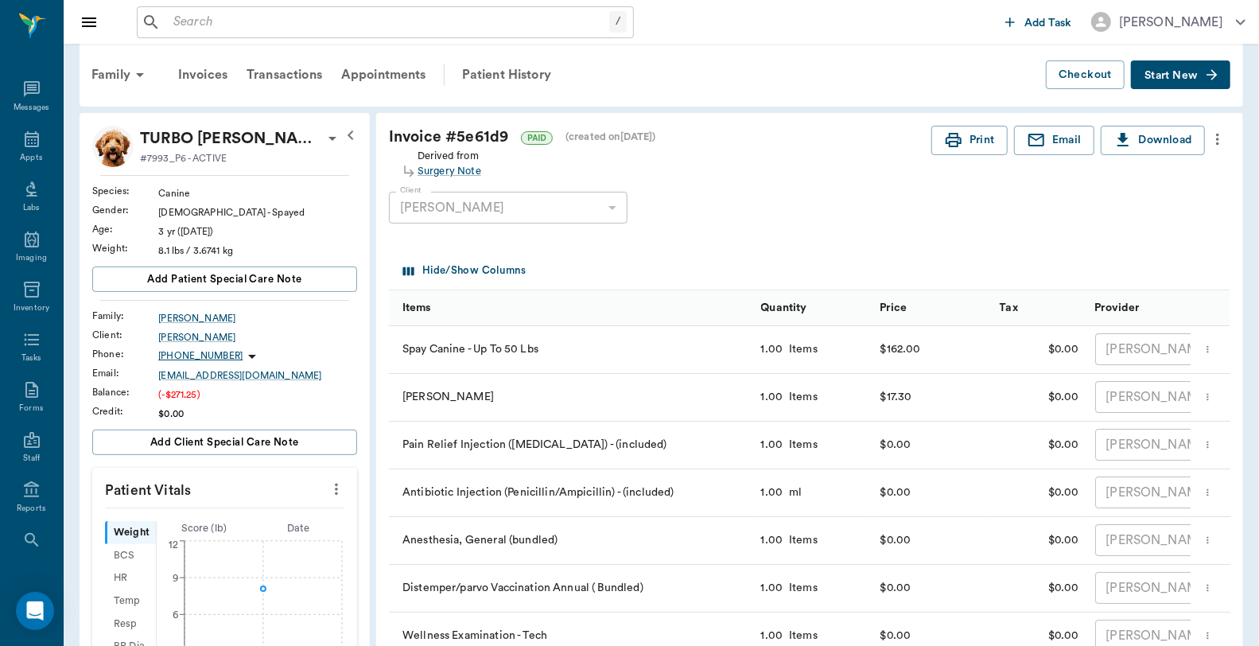
scroll to position [3, 0]
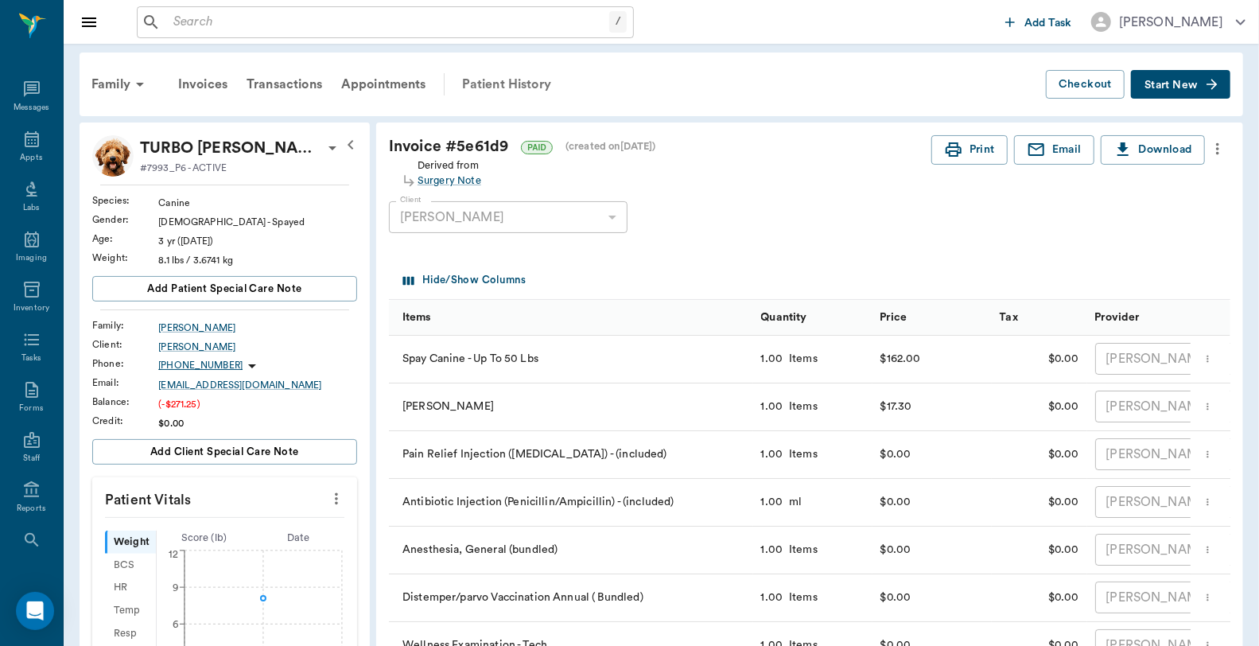
click at [544, 84] on div "Patient History" at bounding box center [507, 84] width 108 height 38
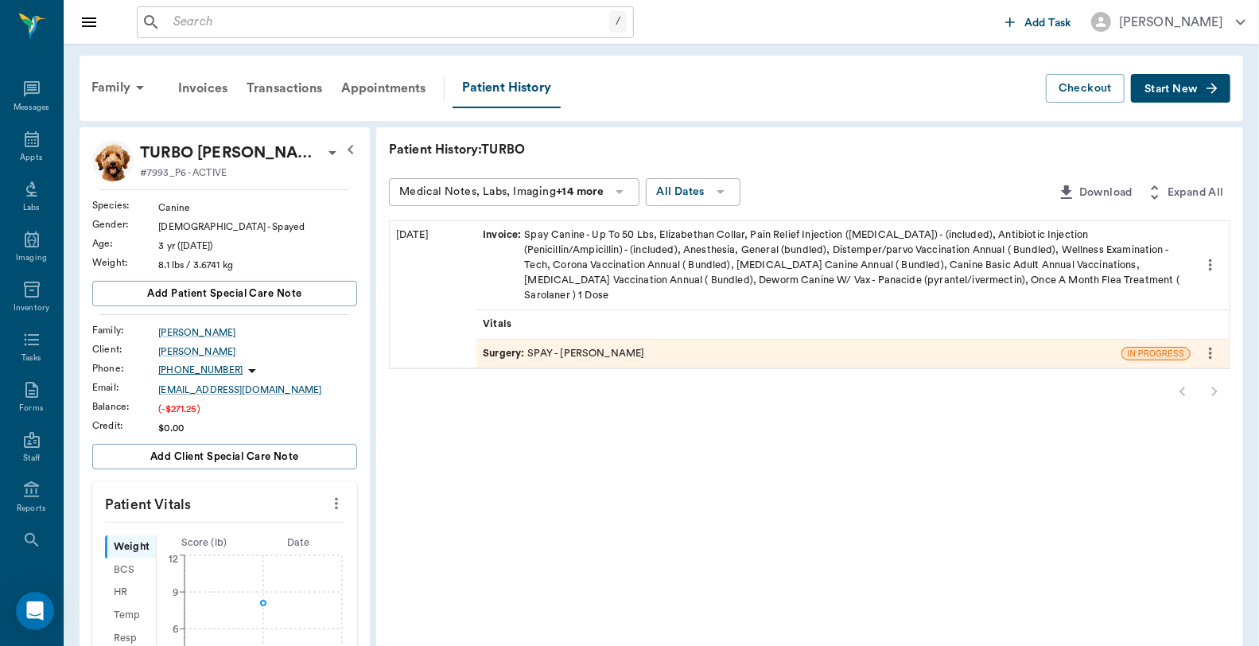
click at [605, 352] on div "[DATE] Invoice : Spay Canine - Up To 50 Lbs, Elizabethan Collar, Pain Relief In…" at bounding box center [810, 294] width 842 height 149
click at [613, 346] on div "Surgery : SPAY - [PERSON_NAME]" at bounding box center [563, 353] width 161 height 15
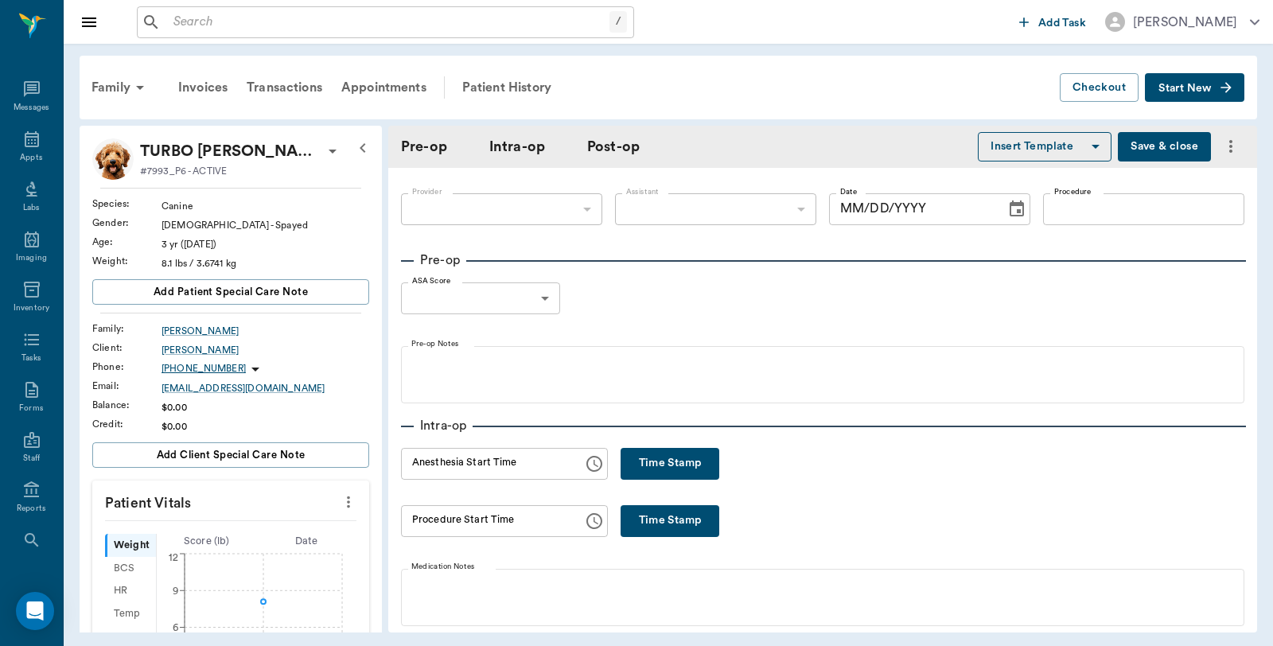
type input "63ec2f075fda476ae8351a4d"
type input "63ec2e7e52e12b0ba117b124"
type input "SPAY"
type input "1"
radio input "true"
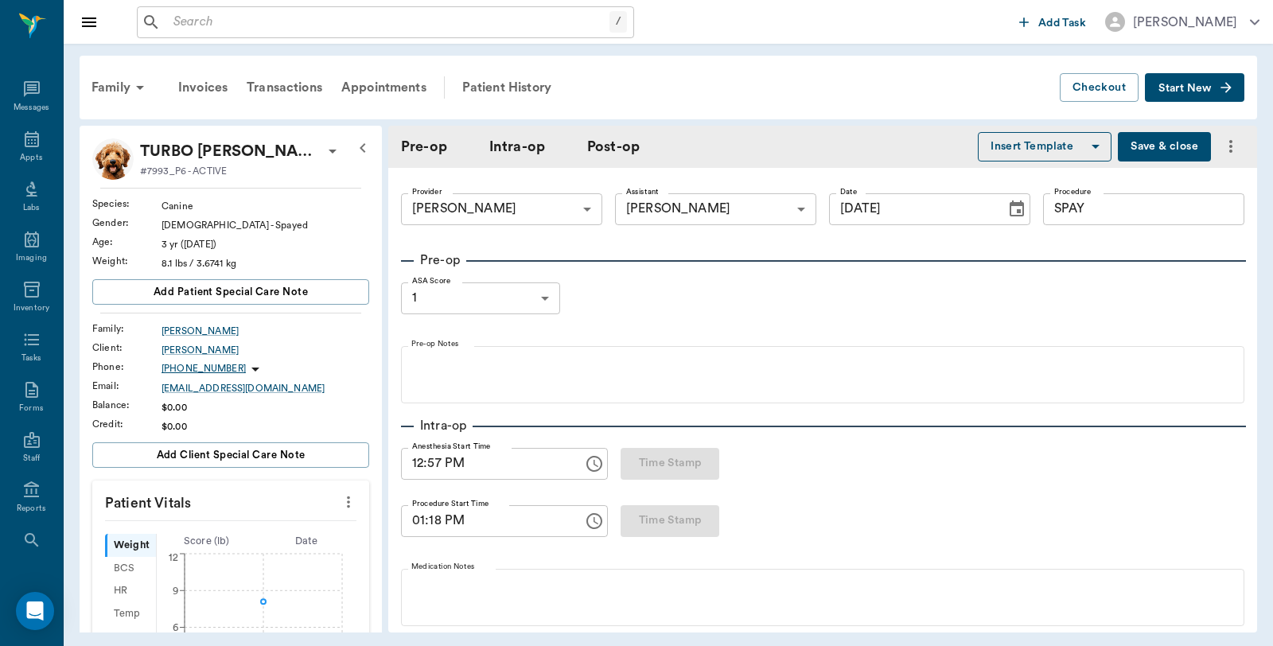
type input "[DATE]"
type input "12:57 PM"
type input "01:18 PM"
type input "01:39 PM"
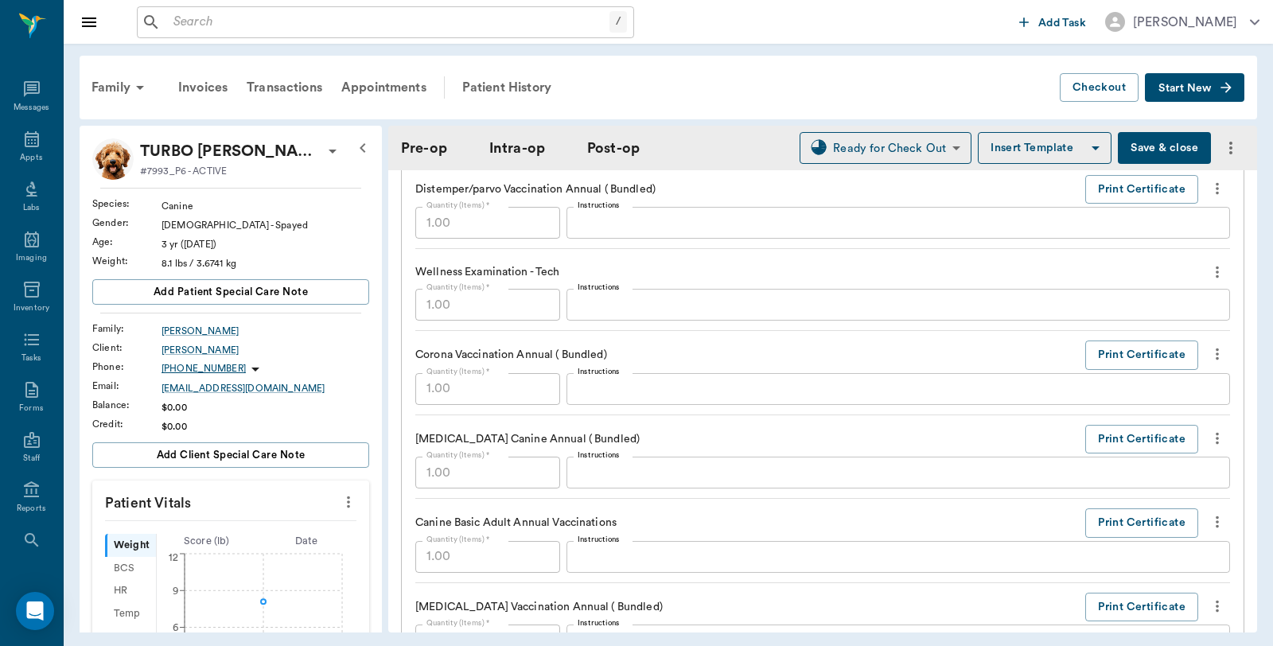
scroll to position [1856, 0]
click at [1127, 448] on button "Print Certificate" at bounding box center [1141, 438] width 113 height 29
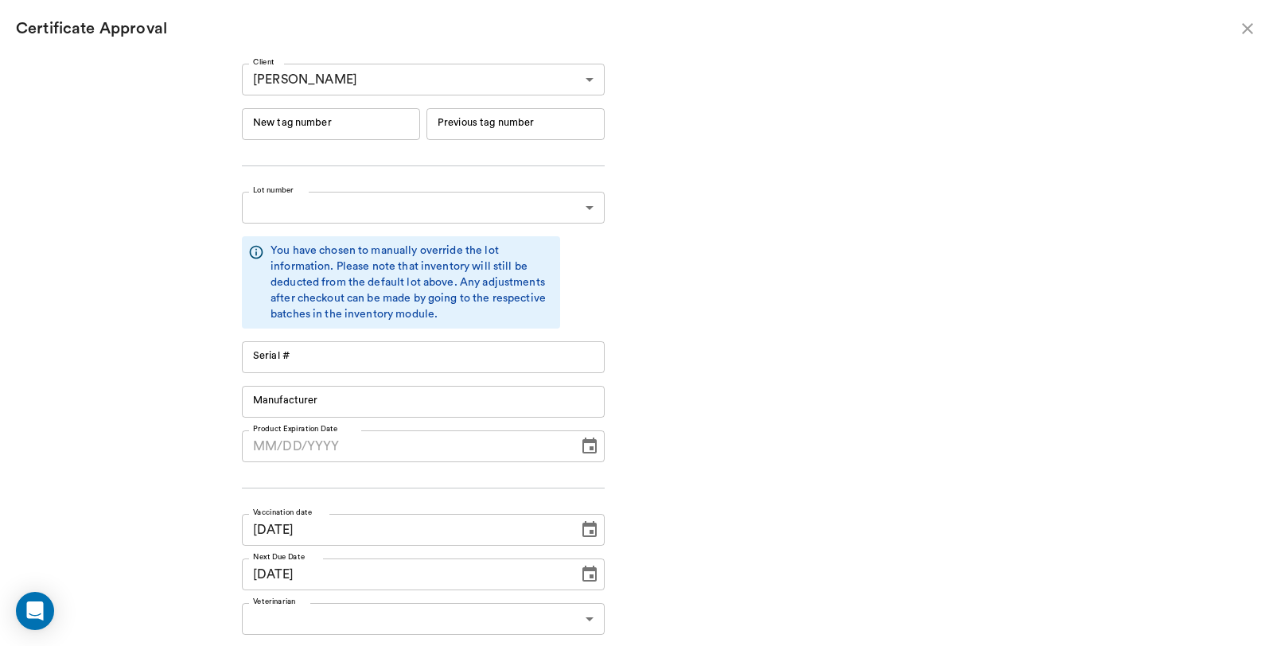
type input "RM384R9"
type input "11148"
type input "Boehringer Ingelheim"
type input "[DATE]"
type input "RM384R9"
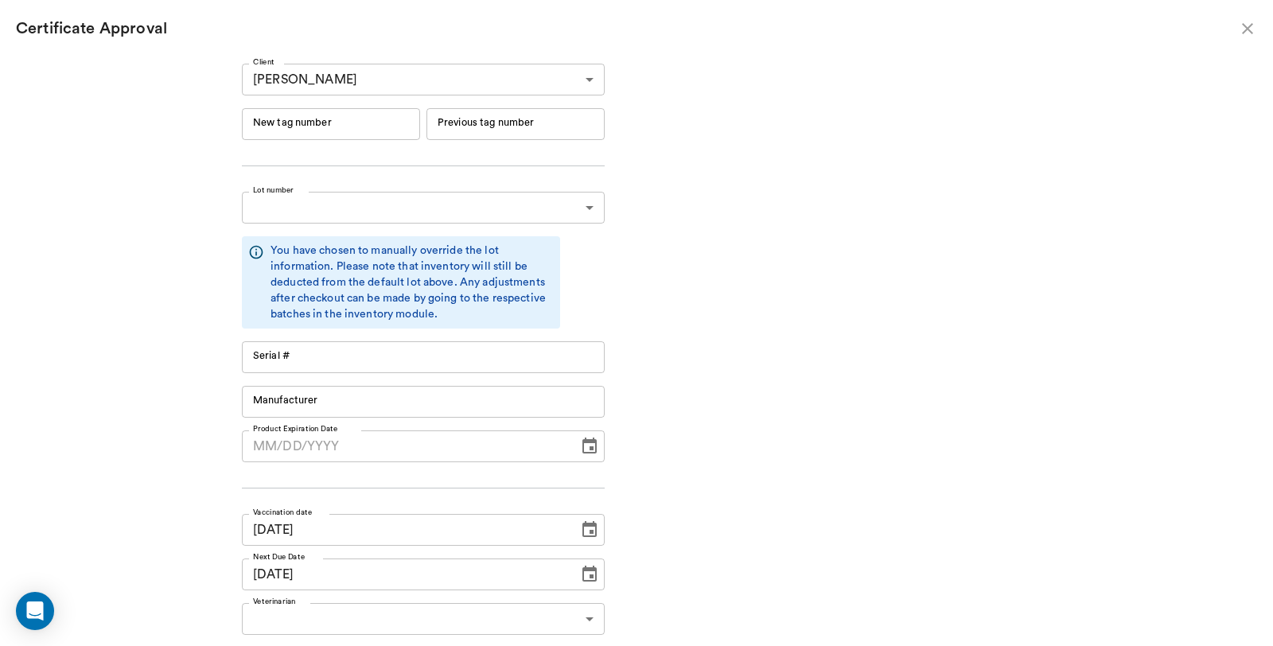
type input "11148"
type input "Boehringer Ingelheim"
type input "[DATE]"
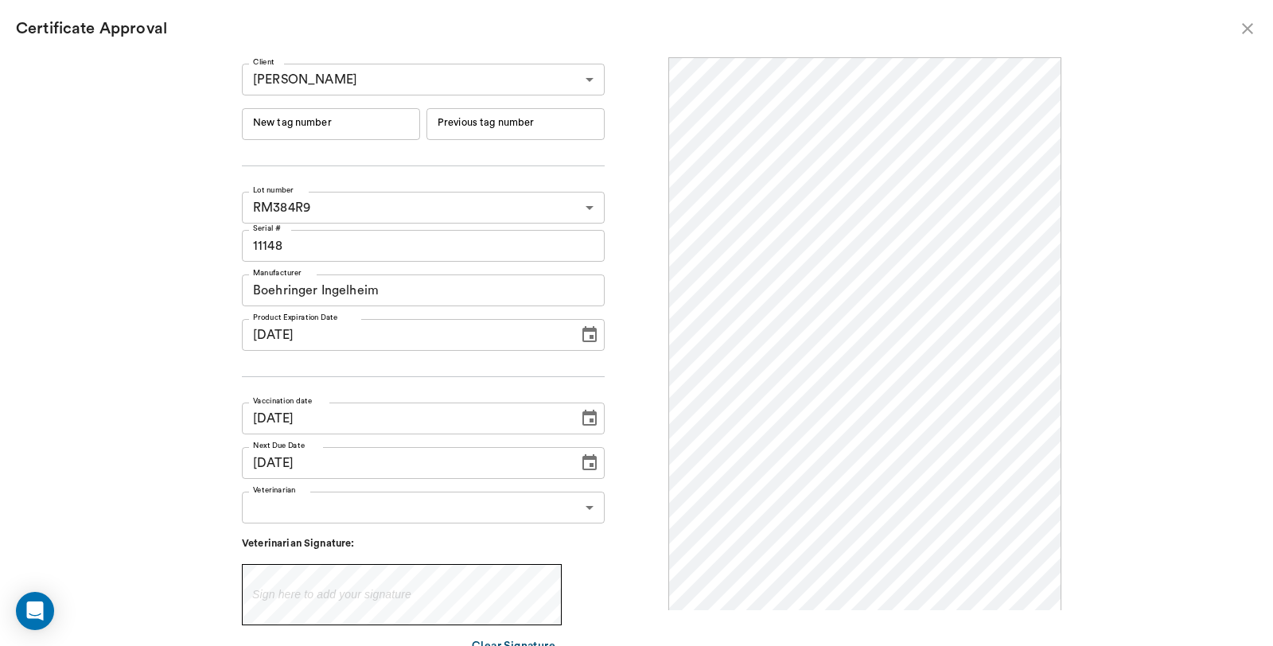
scroll to position [0, 0]
click at [358, 123] on input "New tag number" at bounding box center [331, 124] width 178 height 32
type input "254509"
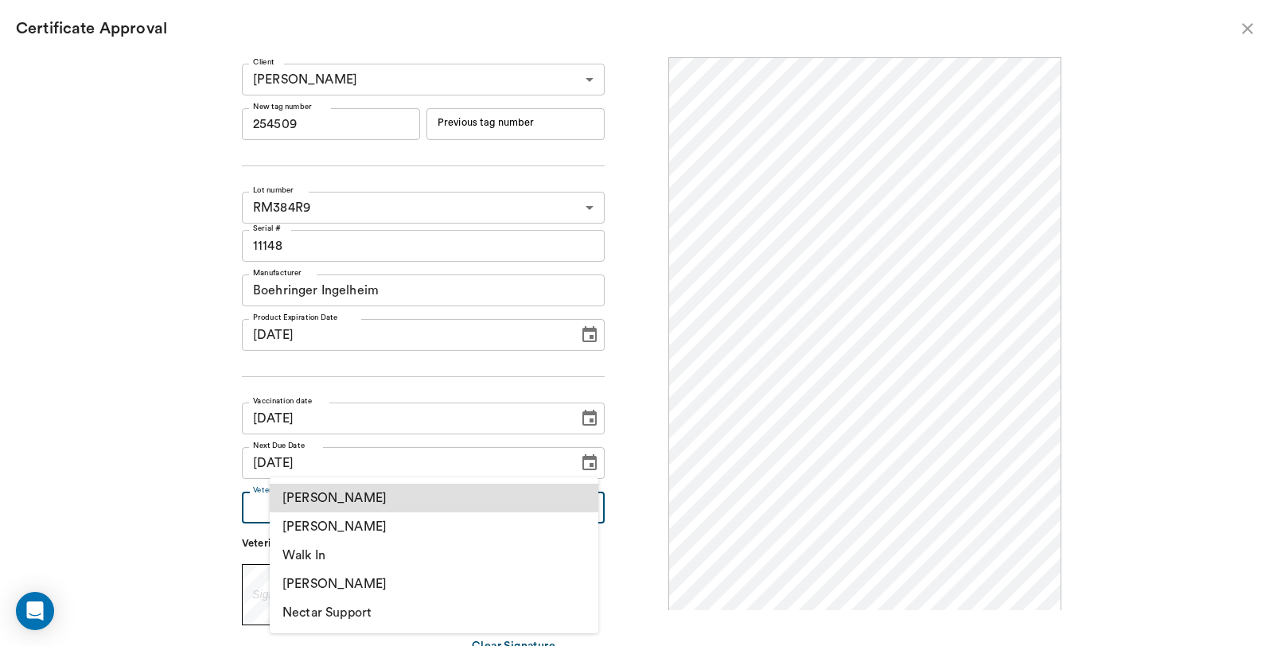
click at [550, 505] on body "/ ​ Add Task Dr. Bert Ellsworth Nectar Messages Appts Labs Imaging Inventory Ta…" at bounding box center [636, 323] width 1273 height 646
click at [379, 527] on li "[PERSON_NAME]" at bounding box center [434, 526] width 329 height 29
type input "63ec2f075fda476ae8351a4d"
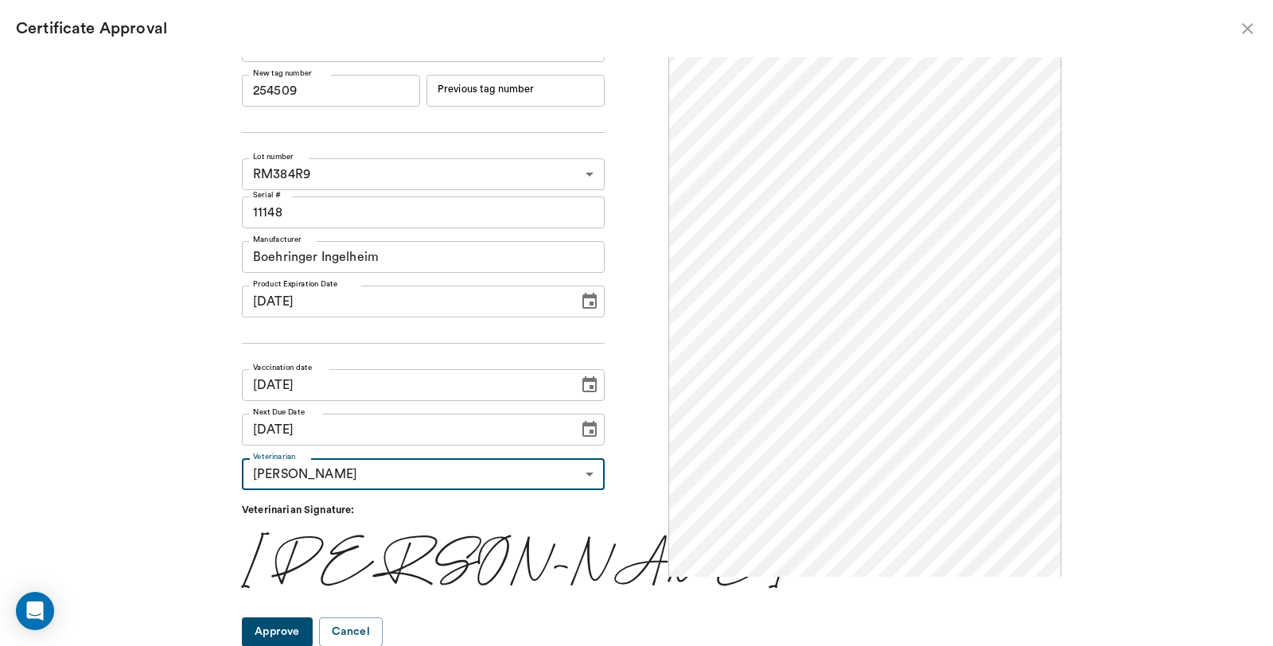
click at [312, 624] on button "Approve" at bounding box center [277, 631] width 71 height 29
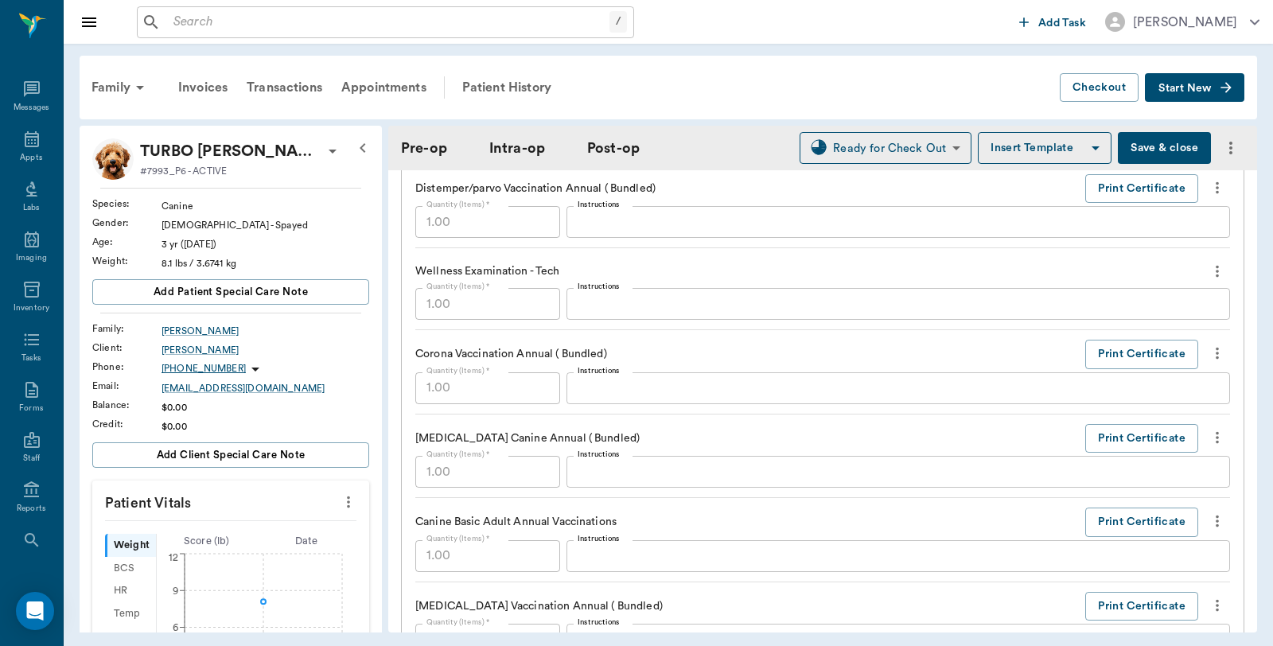
click at [1166, 144] on button "Save & close" at bounding box center [1164, 148] width 93 height 32
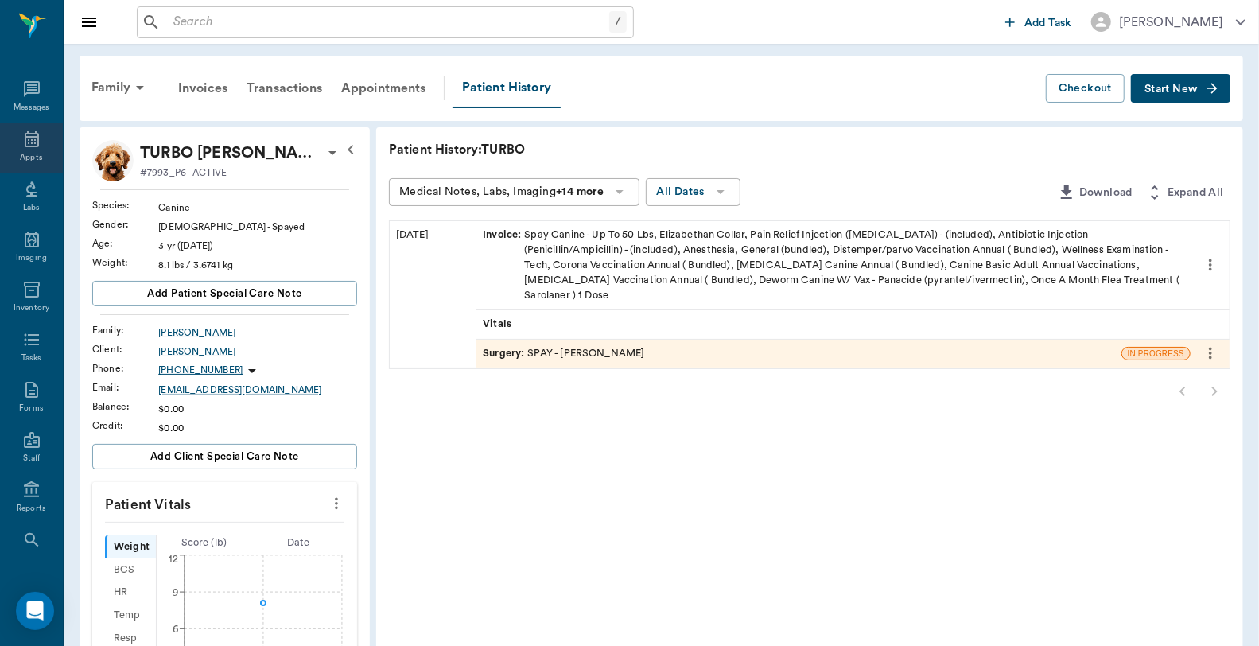
click at [25, 146] on icon at bounding box center [32, 139] width 14 height 16
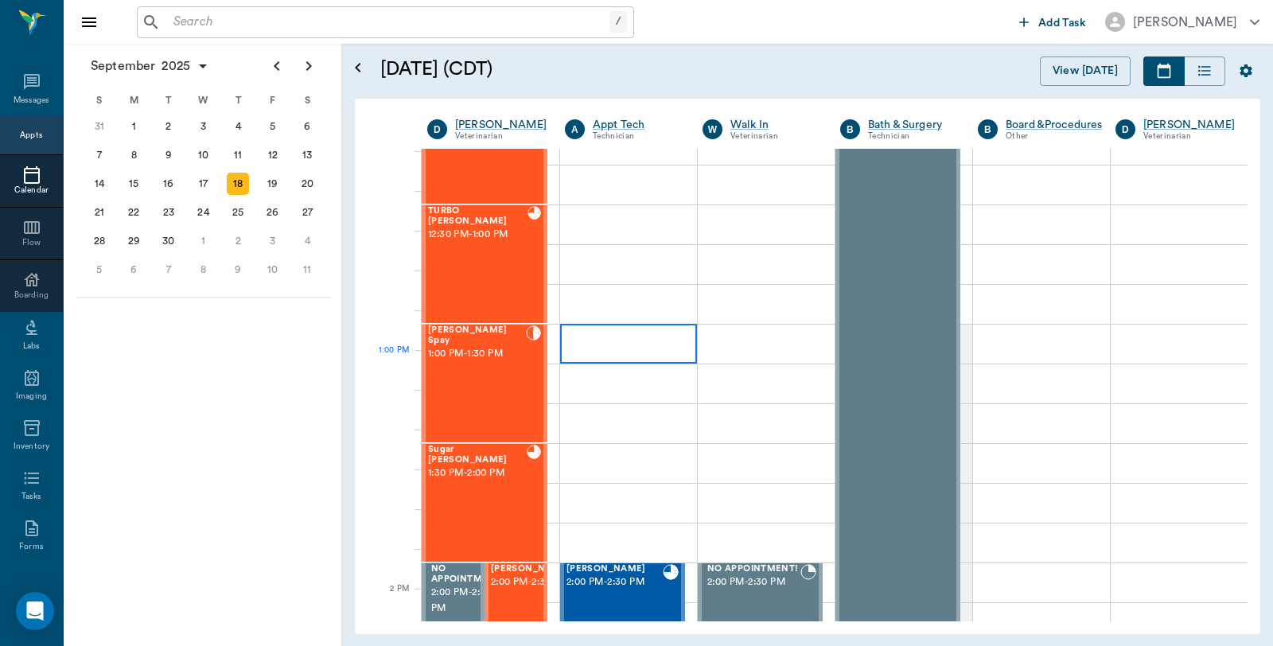
scroll to position [994, 0]
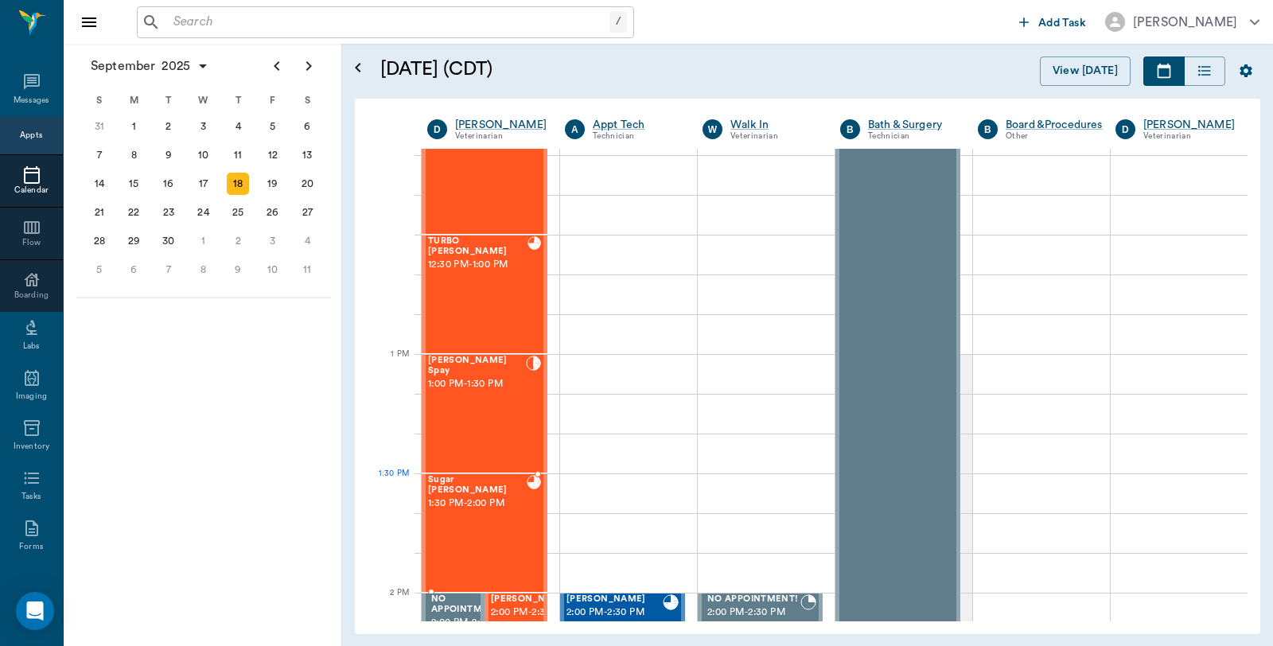
click at [500, 505] on div "Sugar [PERSON_NAME] 1:30 PM - 2:00 PM" at bounding box center [477, 533] width 99 height 116
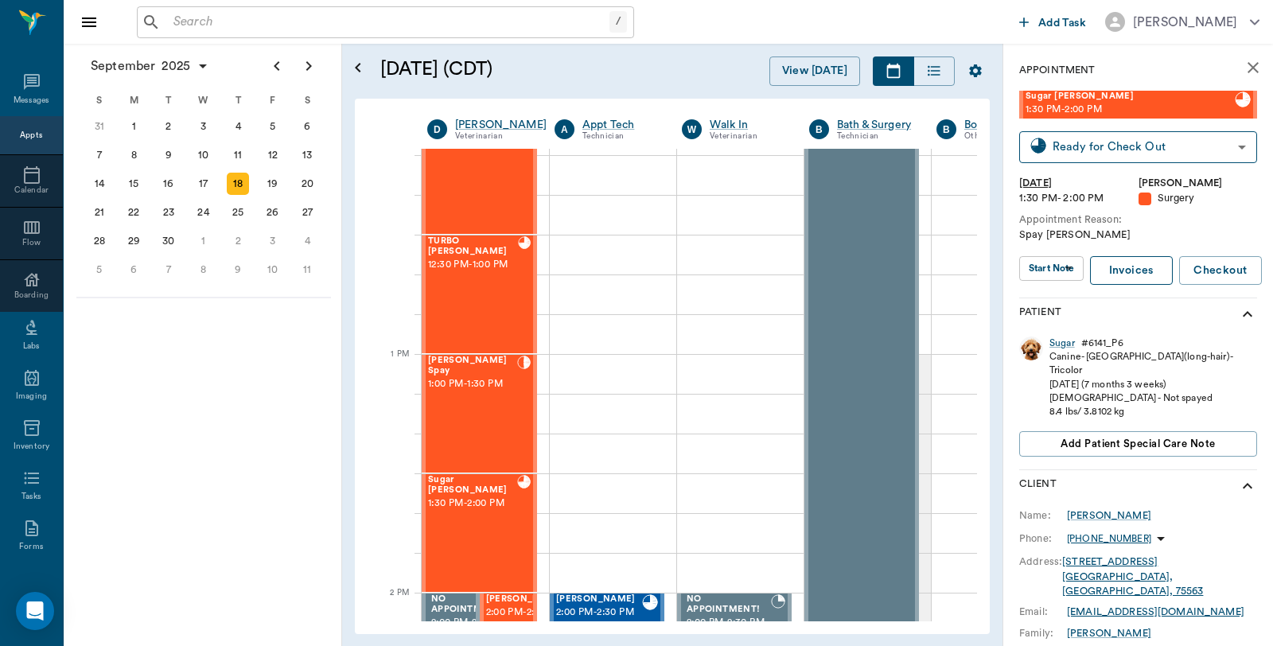
click at [1146, 269] on link "Invoices" at bounding box center [1131, 270] width 83 height 29
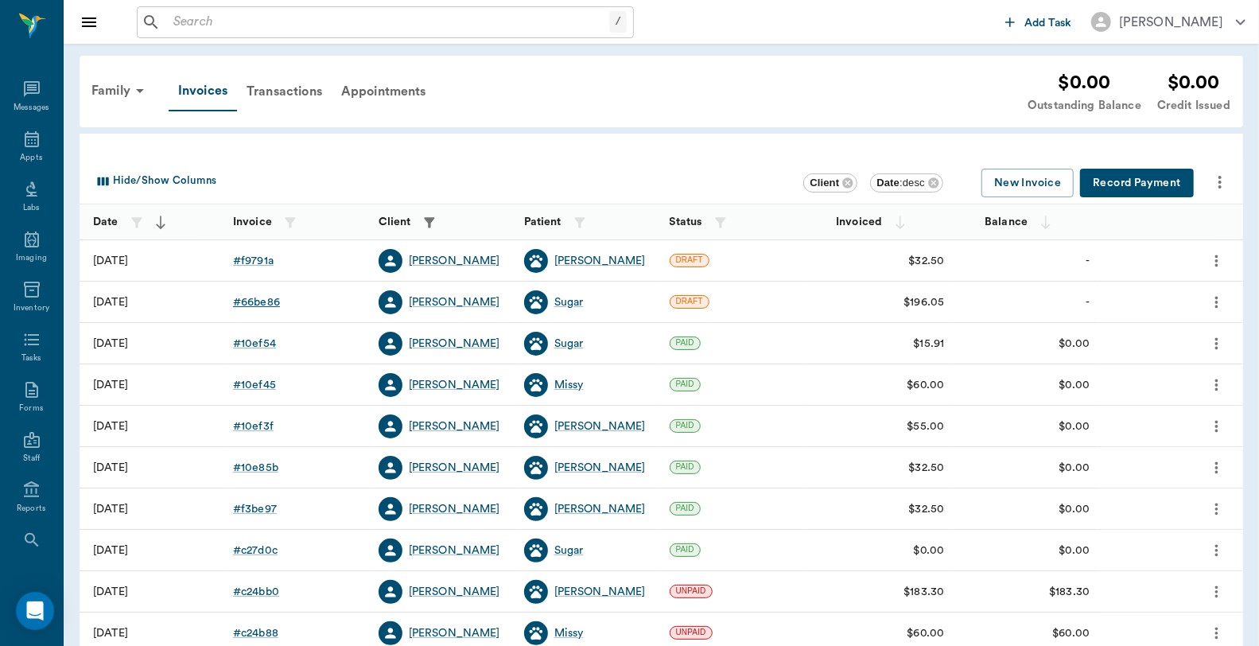
click at [248, 297] on div "# 66be86" at bounding box center [256, 302] width 47 height 16
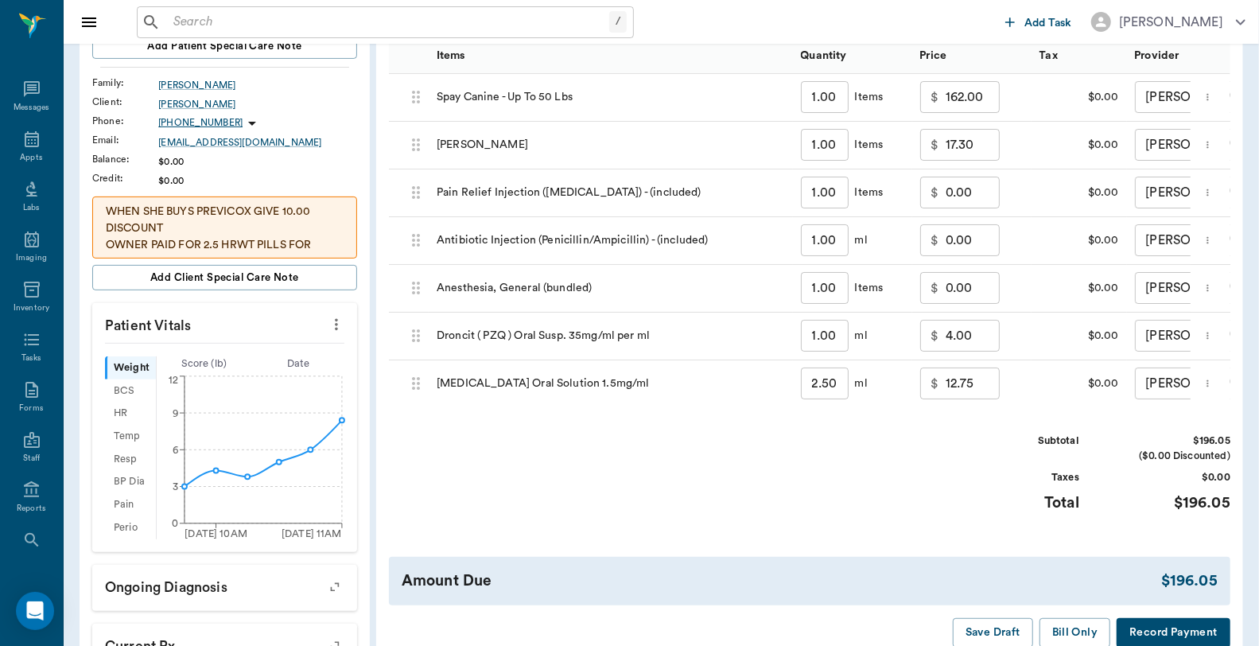
scroll to position [442, 0]
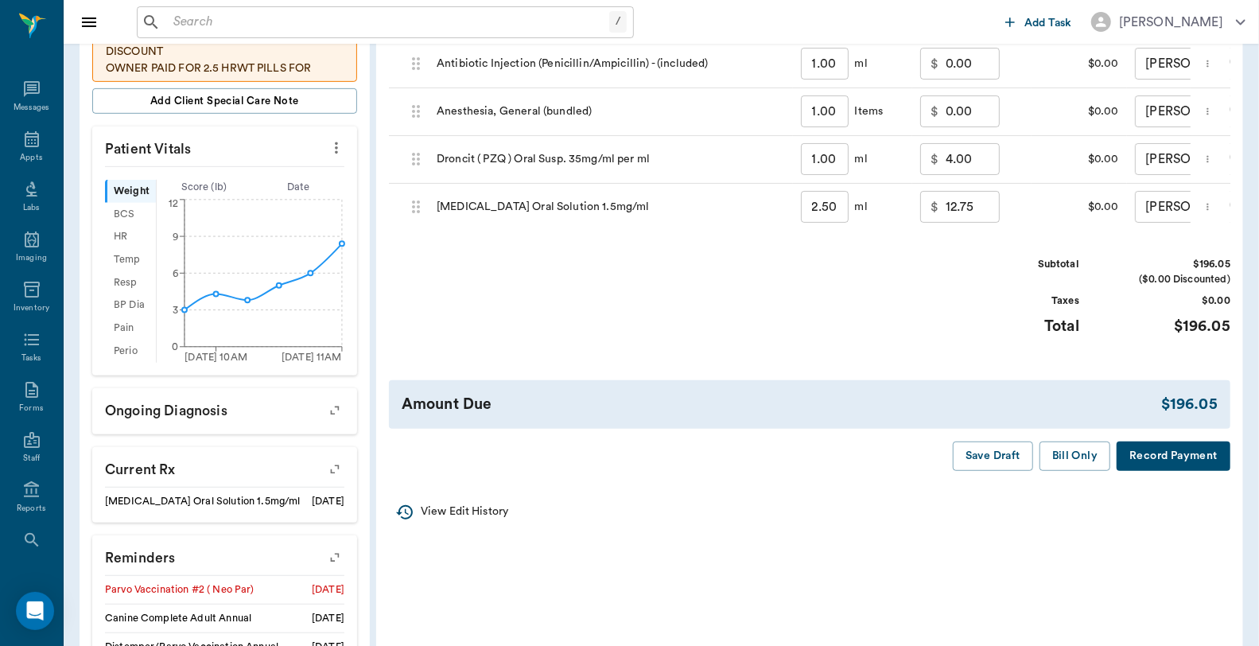
click at [1161, 471] on button "Record Payment" at bounding box center [1174, 456] width 114 height 29
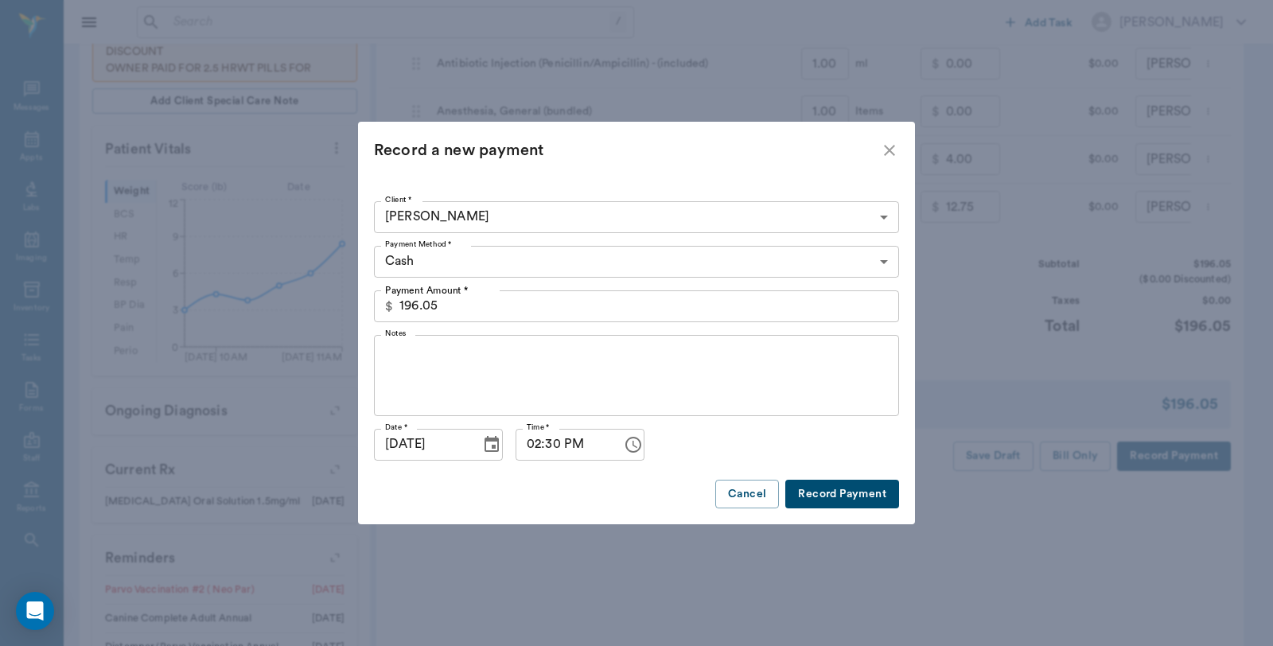
click at [449, 263] on body "/ ​ Add Task [PERSON_NAME] Nectar Messages Appts Labs Imaging Inventory Tasks F…" at bounding box center [636, 200] width 1273 height 1284
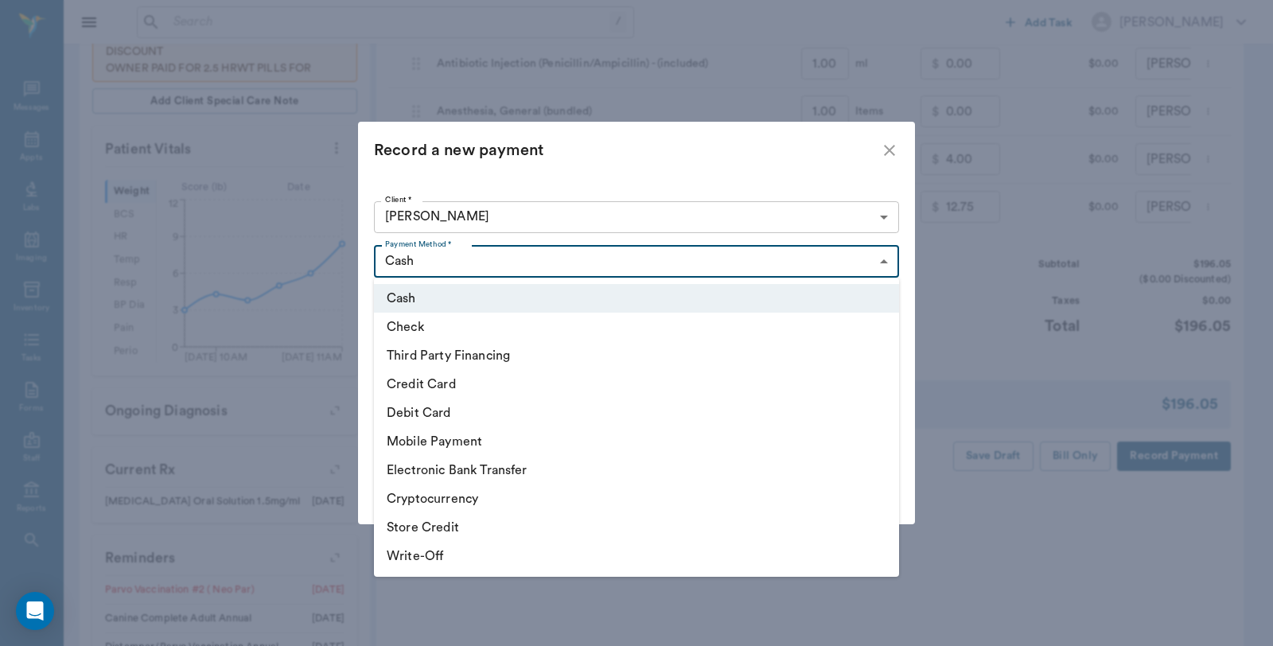
click at [418, 407] on li "Debit Card" at bounding box center [636, 413] width 525 height 29
type input "DEBIT_CARD"
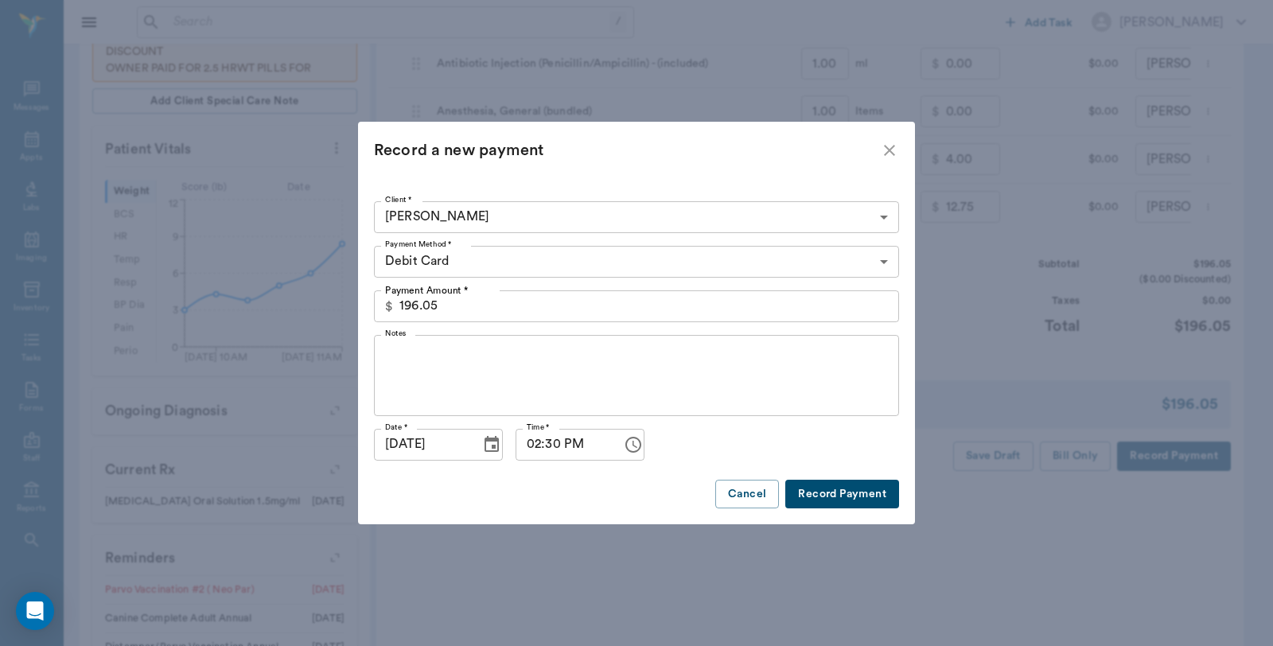
click at [881, 499] on button "Record Payment" at bounding box center [842, 494] width 114 height 29
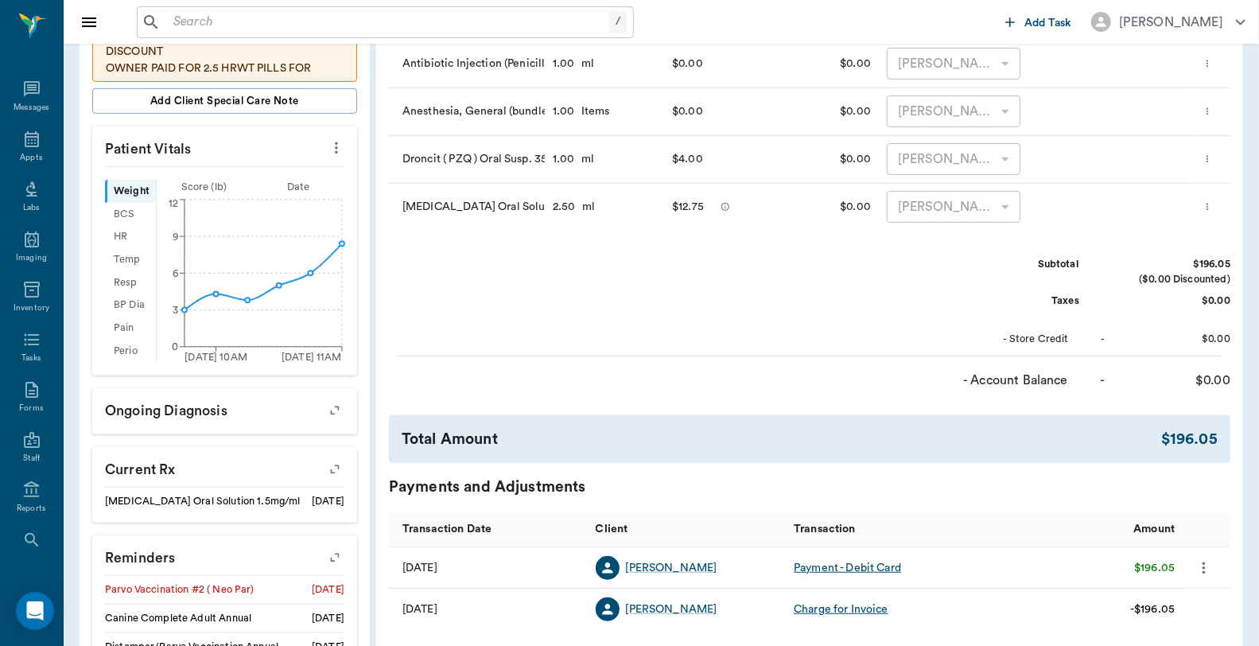
scroll to position [88, 0]
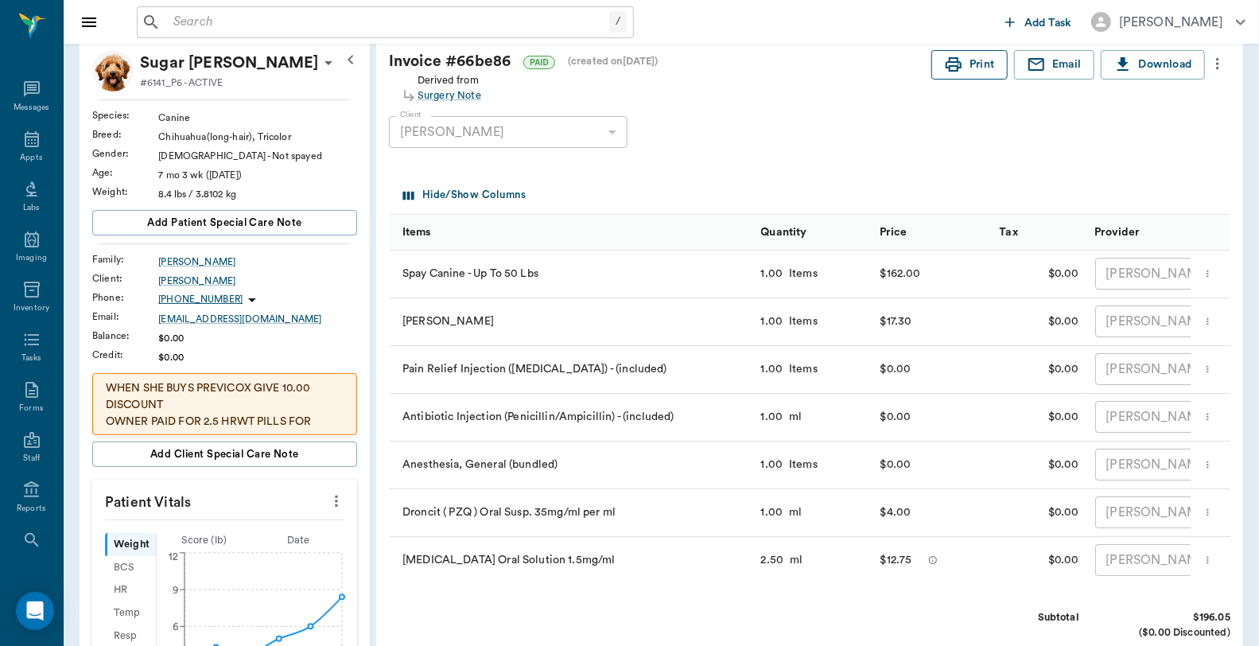
click at [967, 57] on button "Print" at bounding box center [970, 64] width 76 height 29
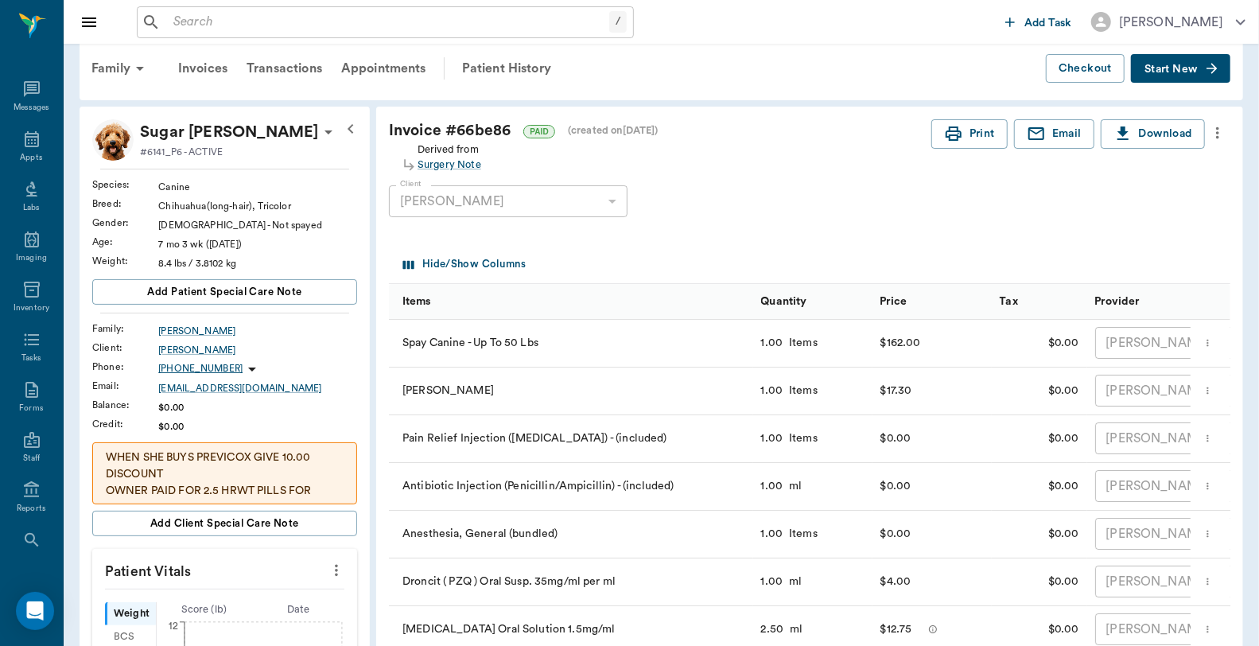
scroll to position [0, 0]
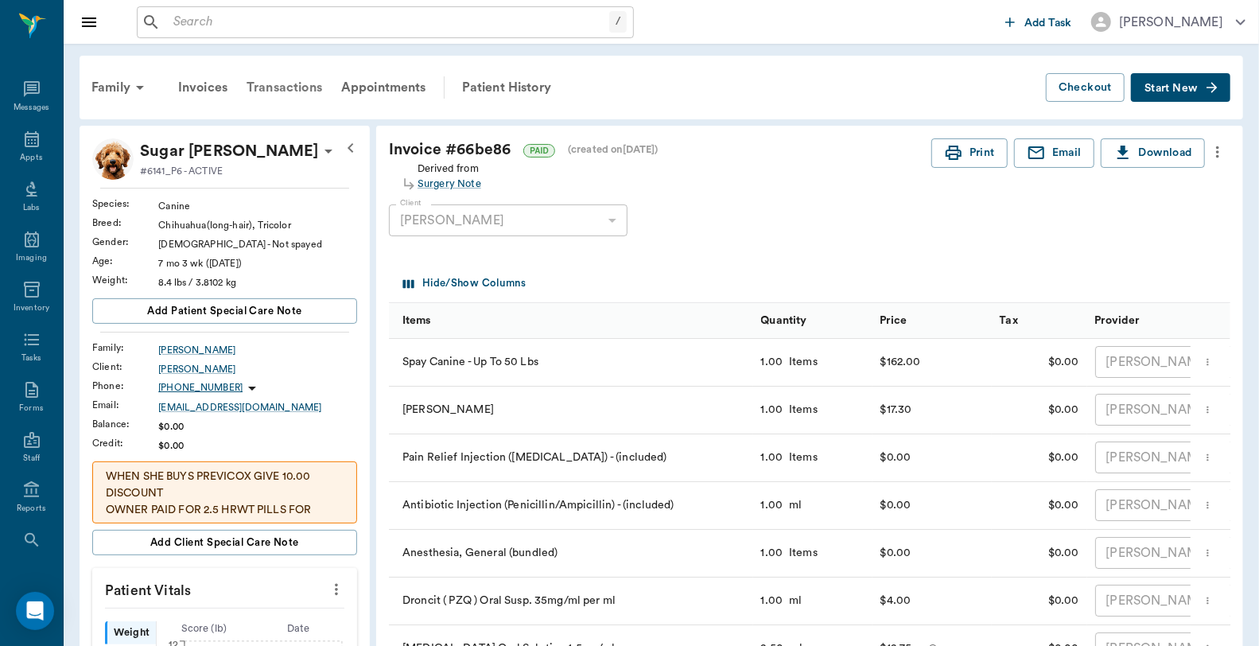
click at [275, 84] on div "Transactions" at bounding box center [284, 87] width 95 height 38
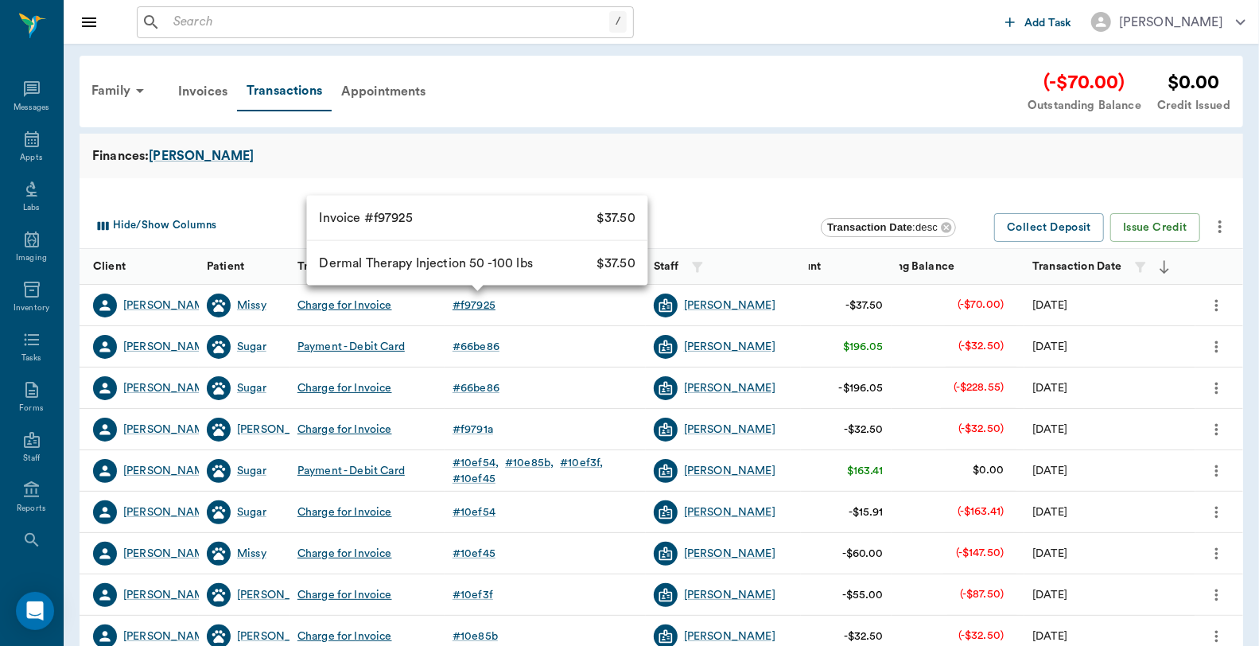
click at [464, 304] on div "# f97925" at bounding box center [474, 306] width 43 height 16
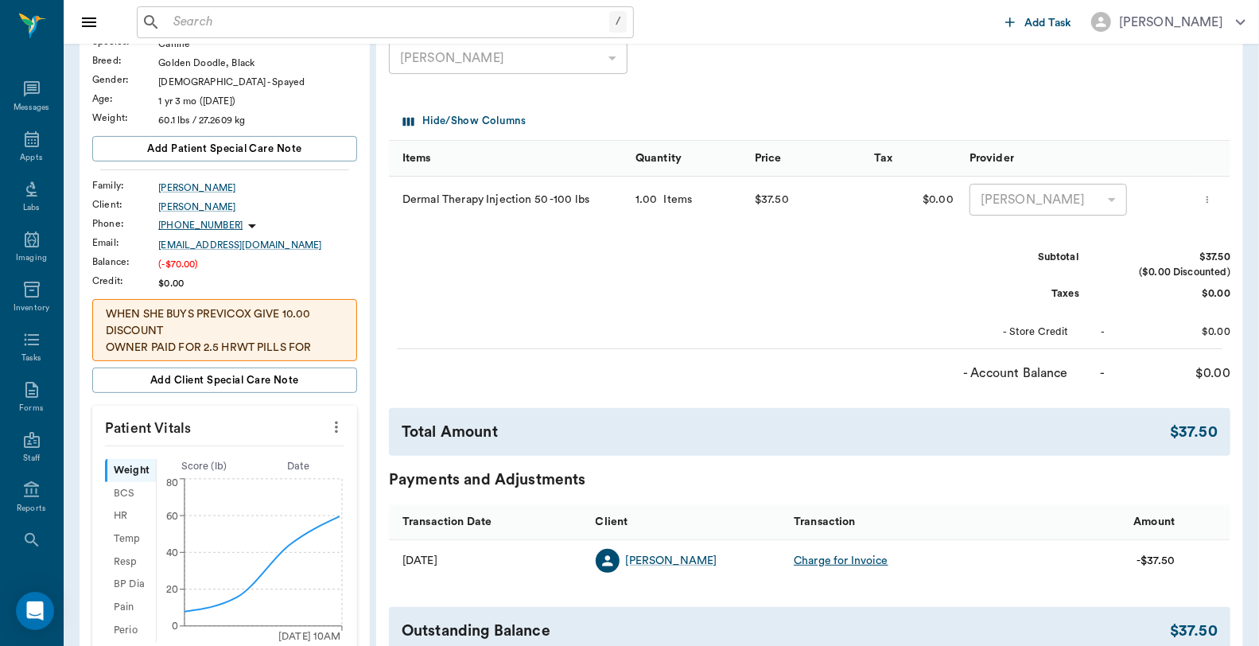
scroll to position [442, 0]
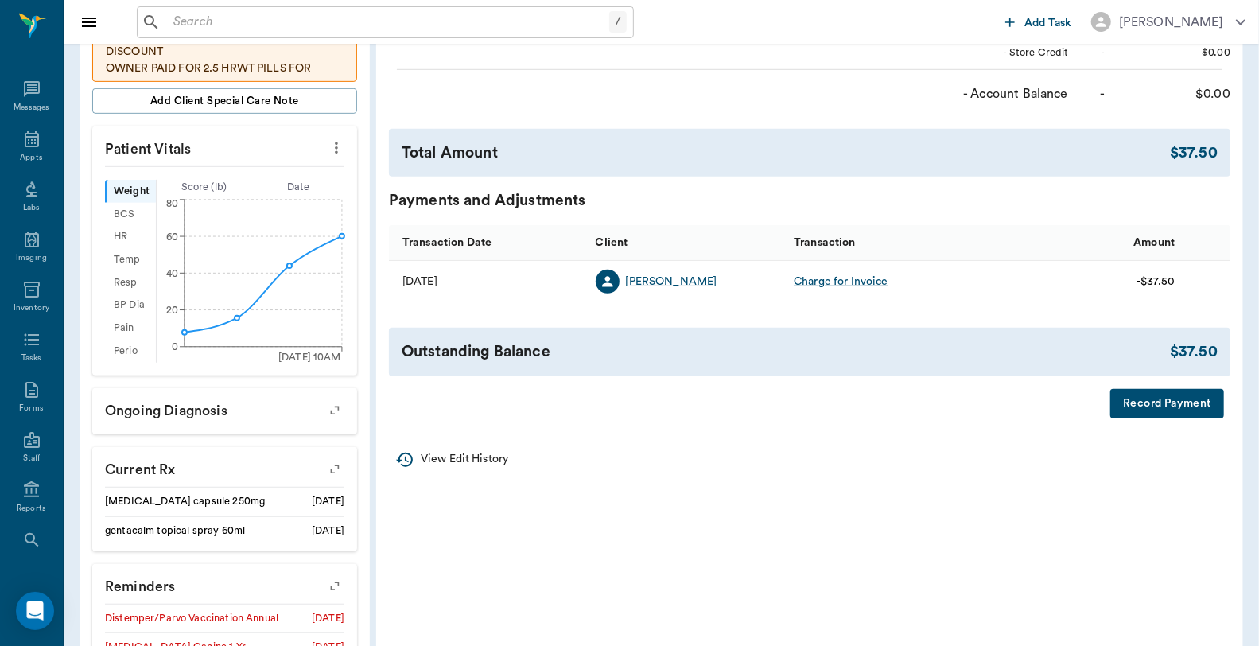
click at [1144, 403] on button "Record Payment" at bounding box center [1168, 403] width 114 height 29
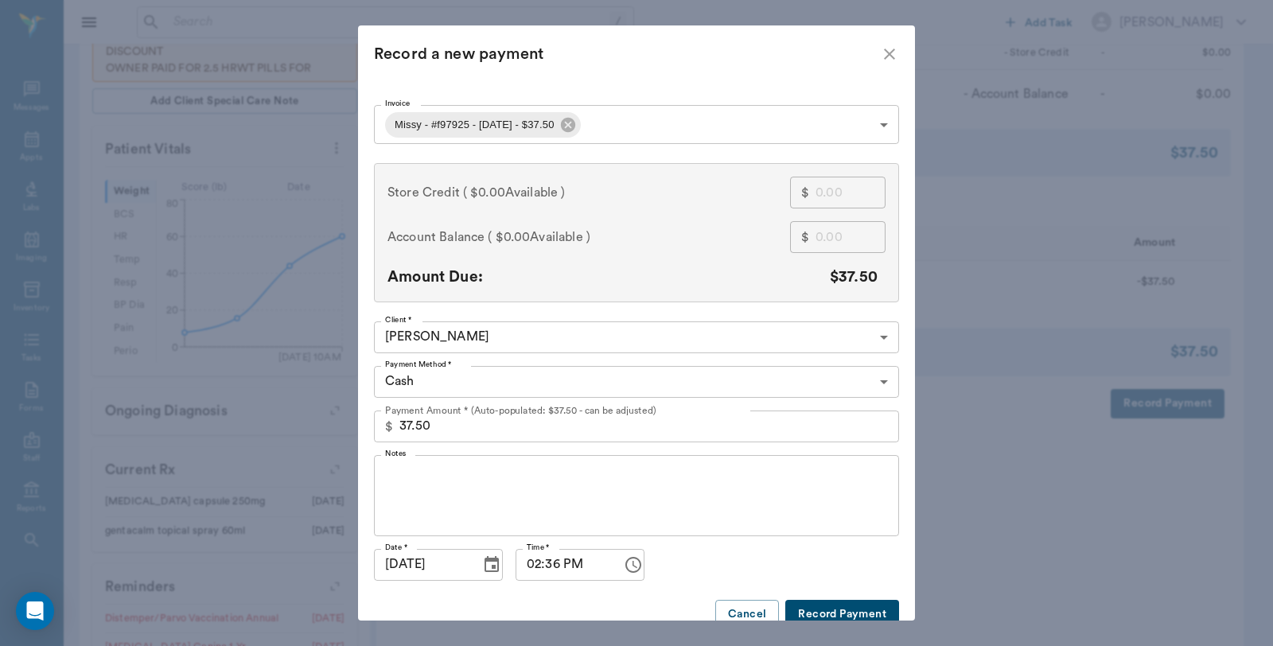
click at [642, 111] on body "/ ​ Add Task Dr. Bert Ellsworth Nectar Messages Appts Labs Imaging Inventory Ta…" at bounding box center [636, 214] width 1273 height 1313
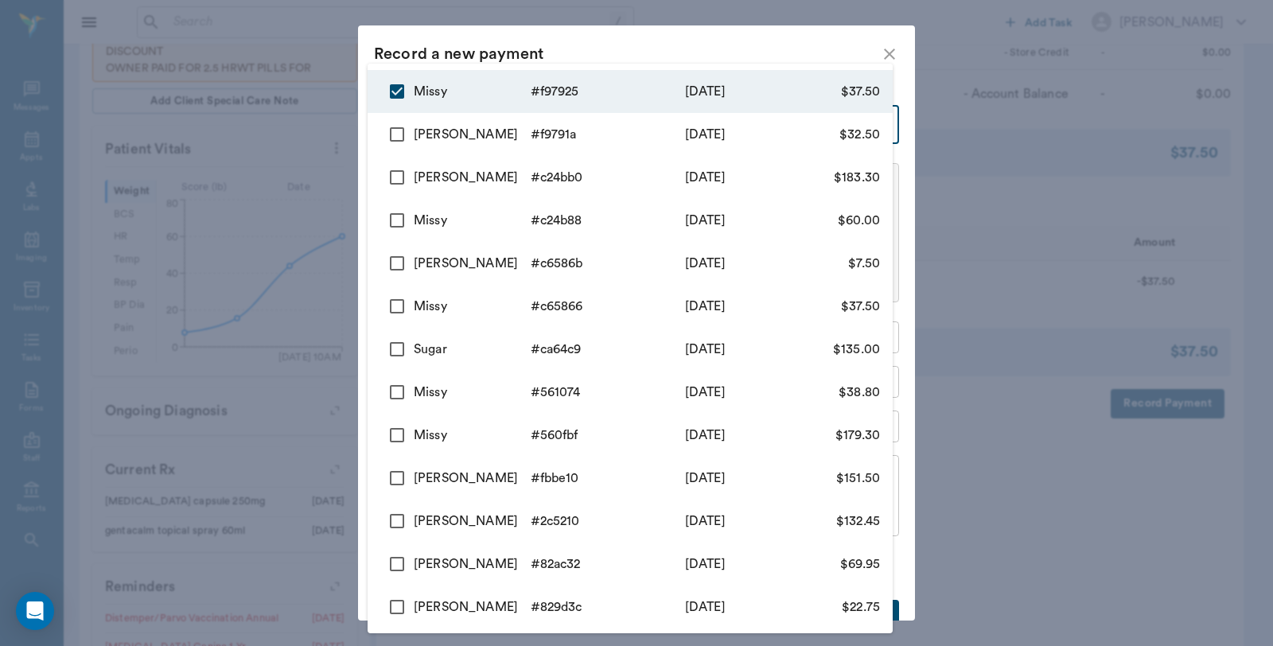
click at [399, 139] on input "checkbox" at bounding box center [396, 134] width 33 height 33
checkbox input "true"
type input "68cc5e03934f928b1bf97925,68cc5dac934f928b1bf9791a"
type input "70.00"
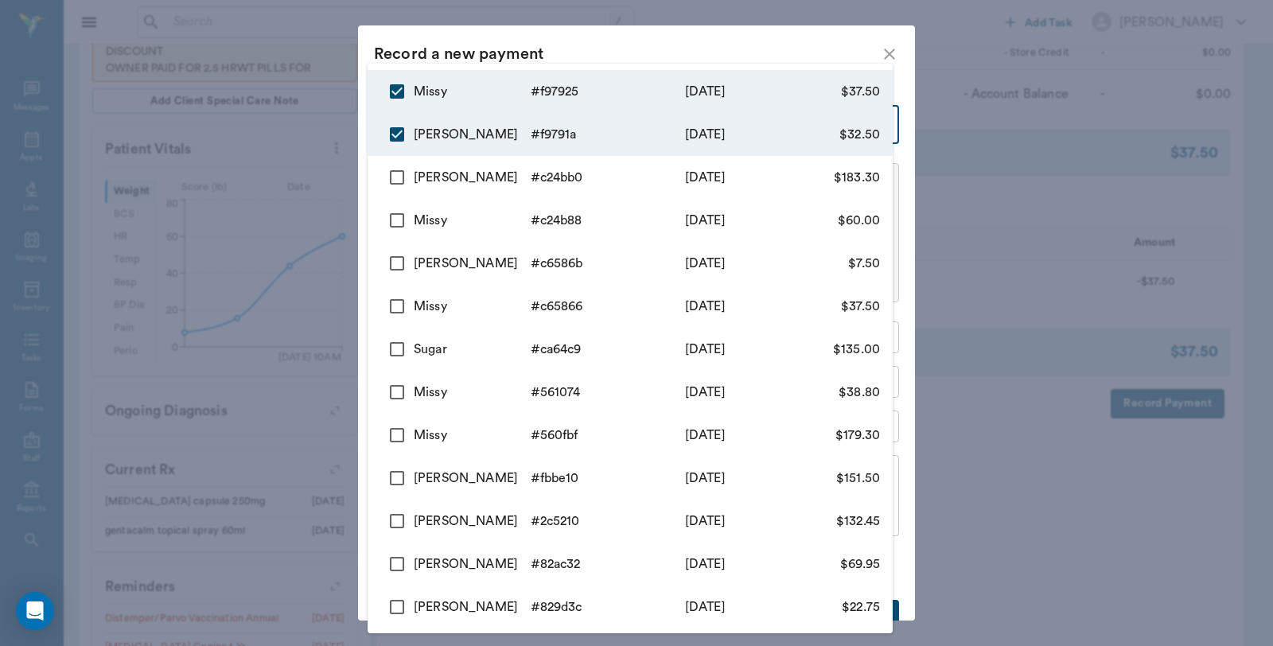
click at [676, 49] on div at bounding box center [636, 323] width 1273 height 646
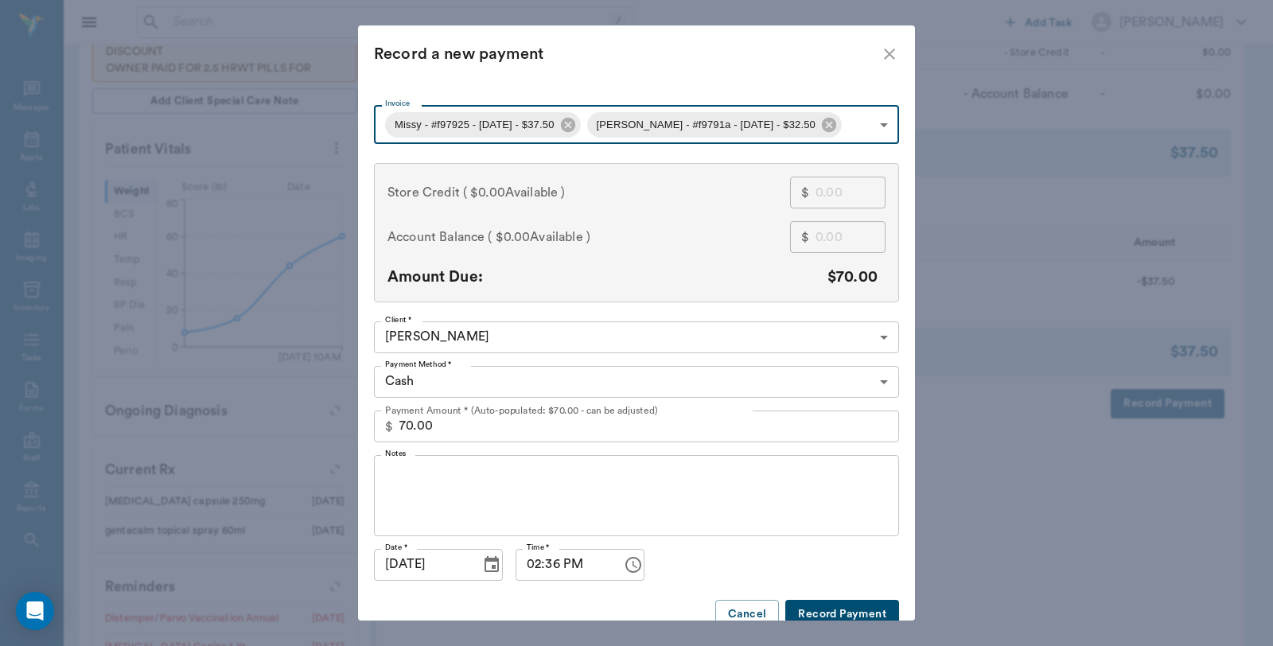
click at [439, 364] on label "Payment Method *" at bounding box center [418, 364] width 67 height 11
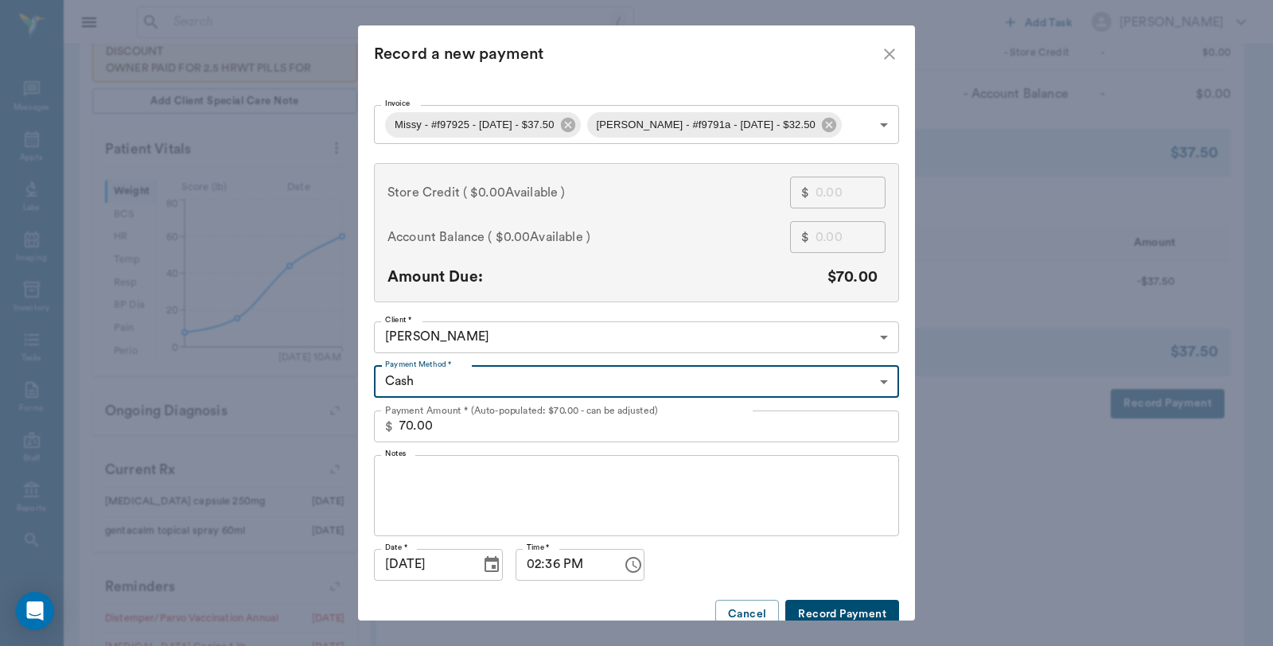
click at [446, 377] on body "/ ​ Add Task Dr. Bert Ellsworth Nectar Messages Appts Labs Imaging Inventory Ta…" at bounding box center [636, 214] width 1273 height 1313
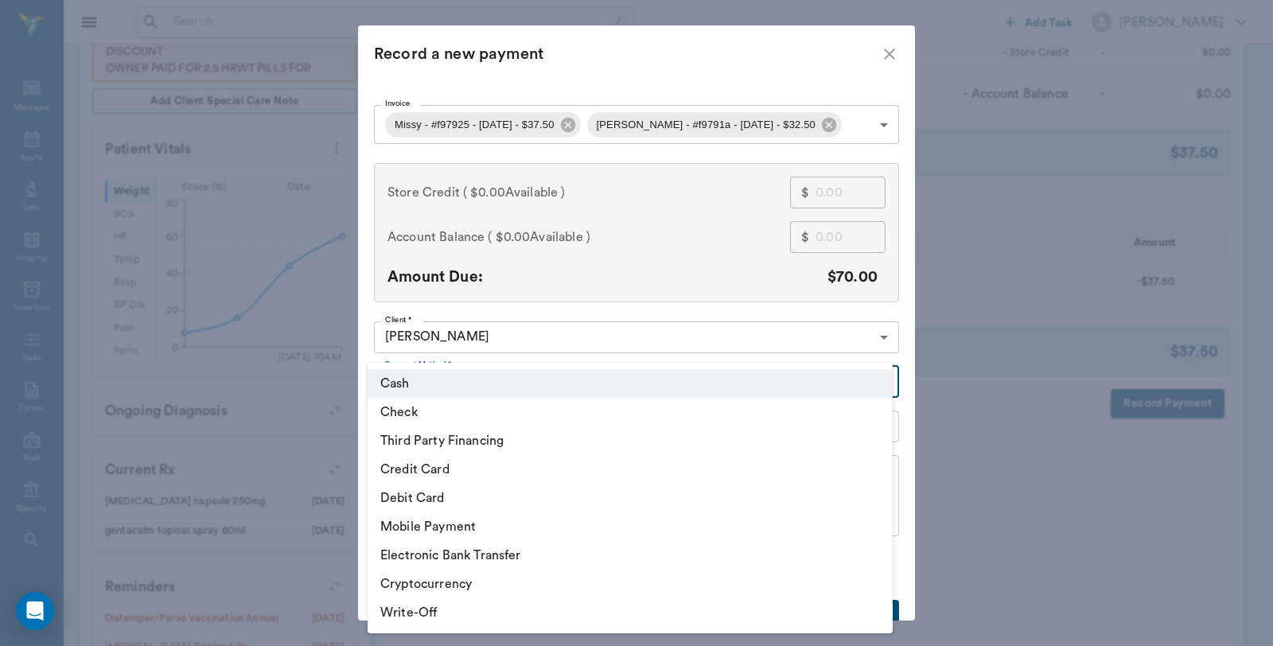
click at [440, 499] on li "Debit Card" at bounding box center [630, 498] width 525 height 29
type input "DEBIT_CARD"
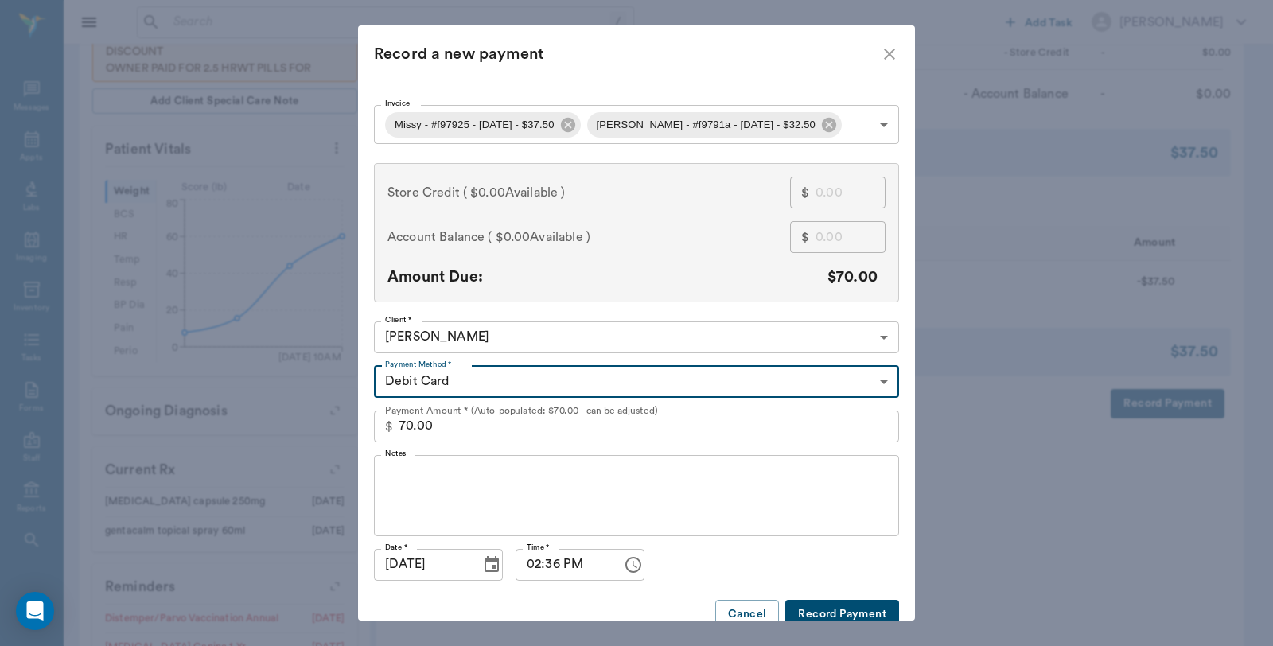
type input "68cc5e03934f928b1bf97925"
type input "37.50"
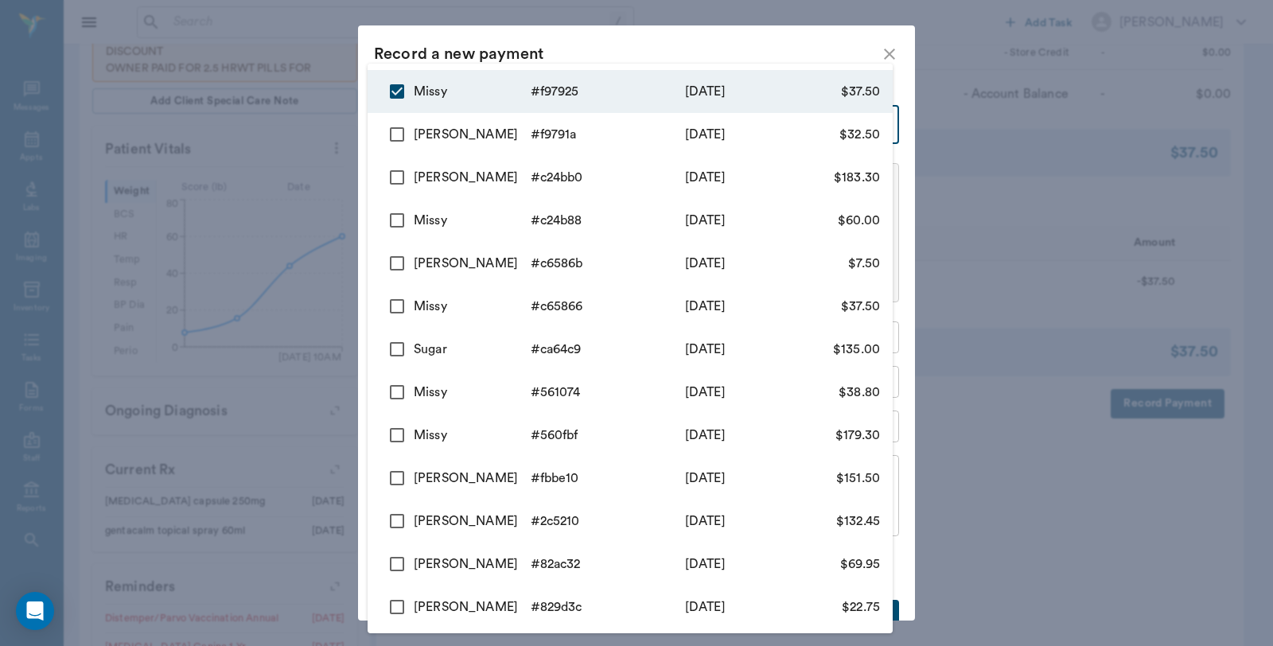
click at [646, 124] on body "/ ​ Add Task Dr. Bert Ellsworth Nectar Messages Appts Labs Imaging Inventory Ta…" at bounding box center [636, 214] width 1273 height 1313
click at [396, 136] on input "checkbox" at bounding box center [396, 134] width 33 height 33
checkbox input "true"
type input "68cc5e03934f928b1bf97925,68cc5dac934f928b1bf9791a"
type input "70.00"
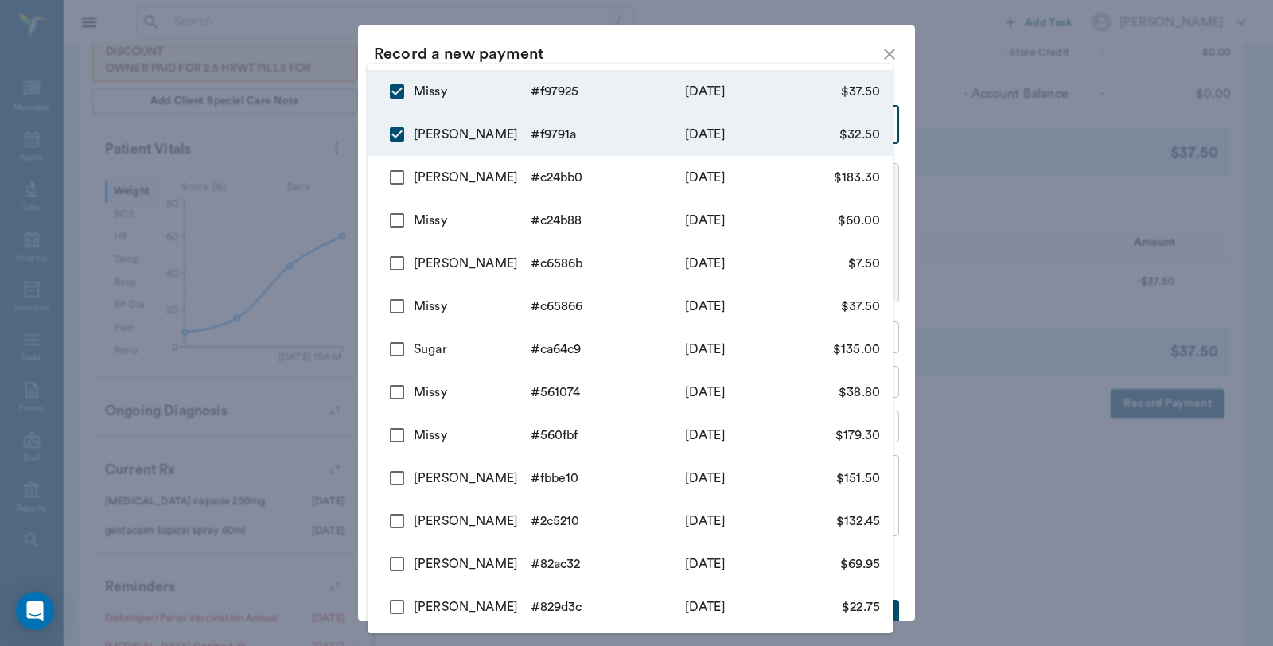
click at [710, 50] on div at bounding box center [636, 323] width 1273 height 646
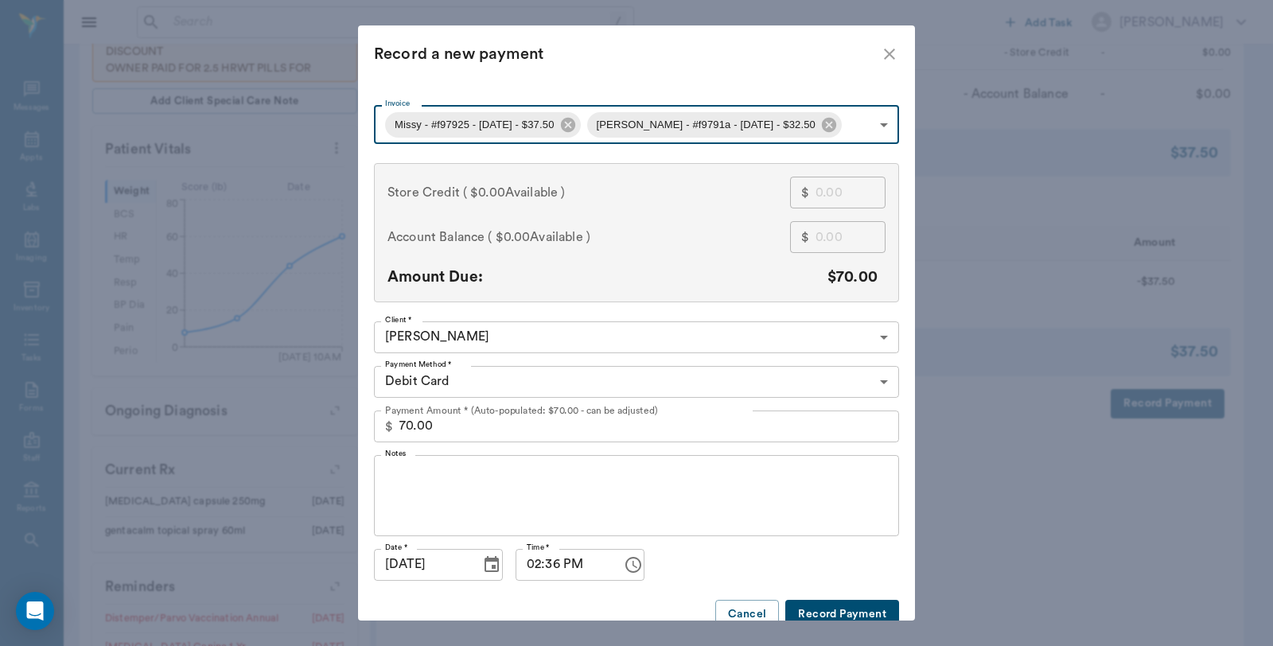
click at [800, 606] on button "Record Payment" at bounding box center [842, 614] width 114 height 29
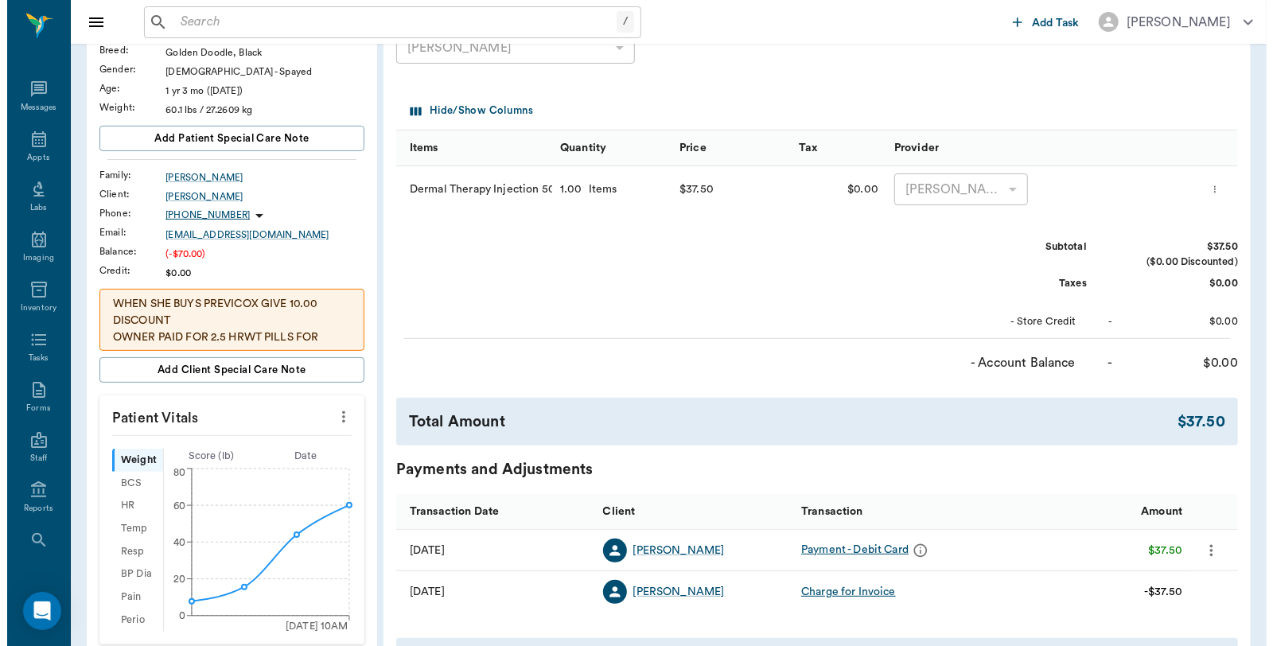
scroll to position [0, 0]
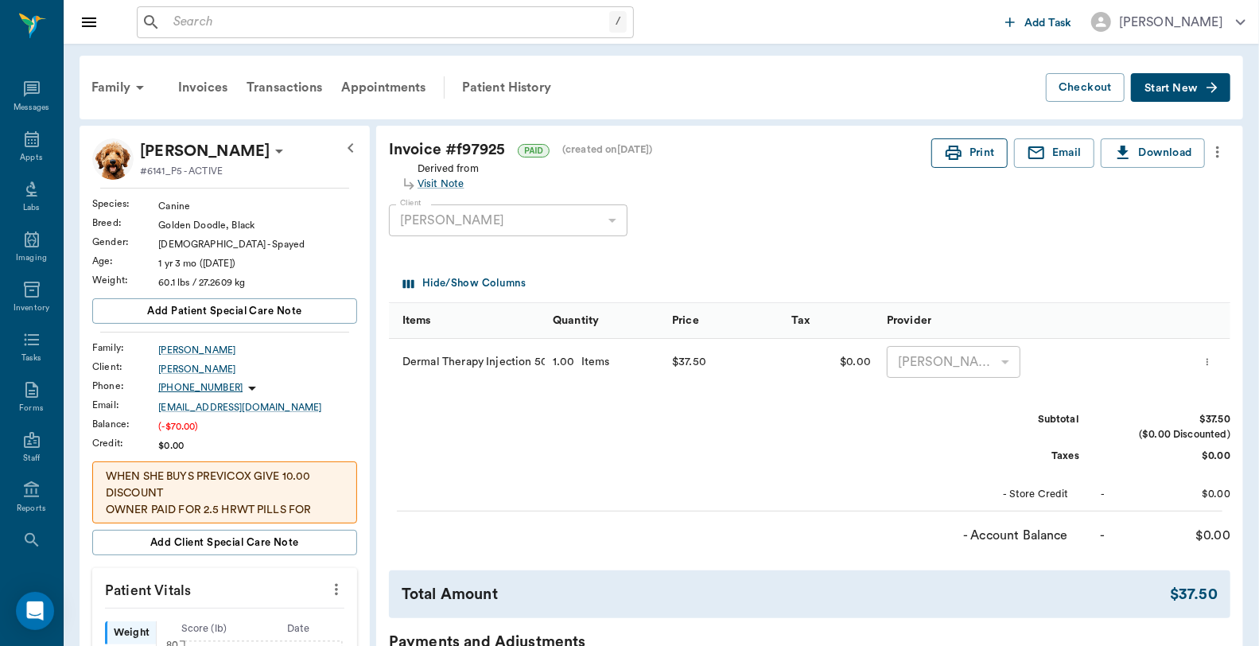
click at [979, 148] on button "Print" at bounding box center [970, 152] width 76 height 29
click at [203, 88] on div "Invoices" at bounding box center [203, 87] width 68 height 38
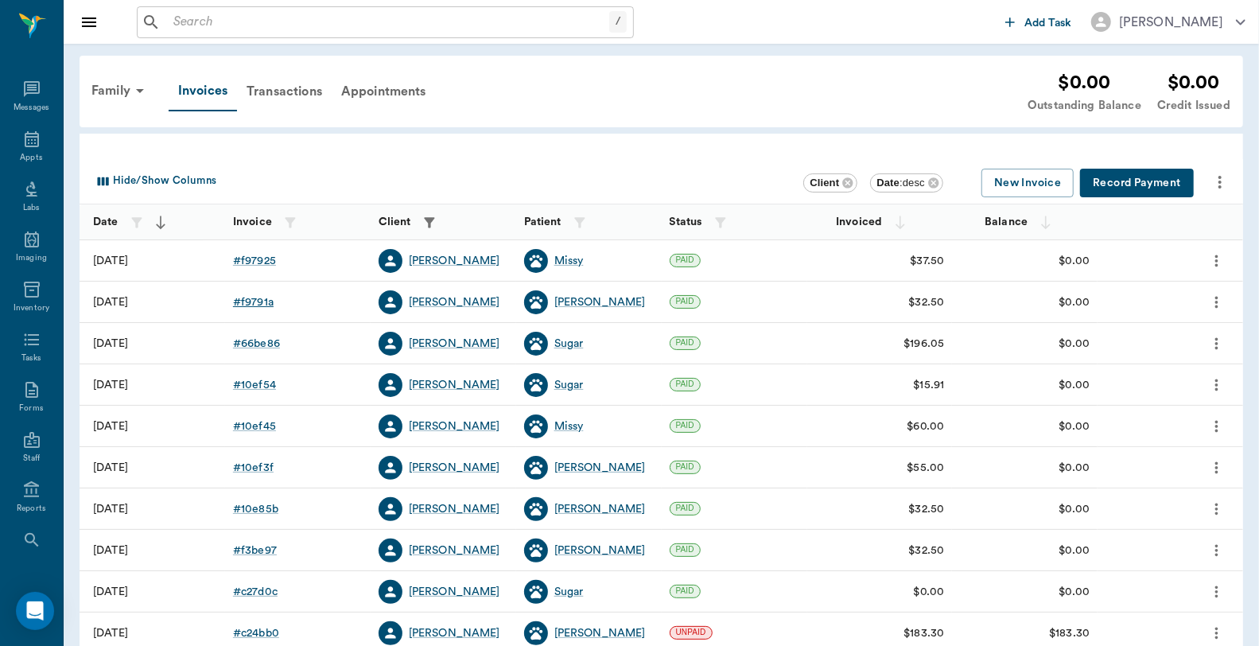
click at [261, 304] on div "# f9791a" at bounding box center [253, 302] width 41 height 16
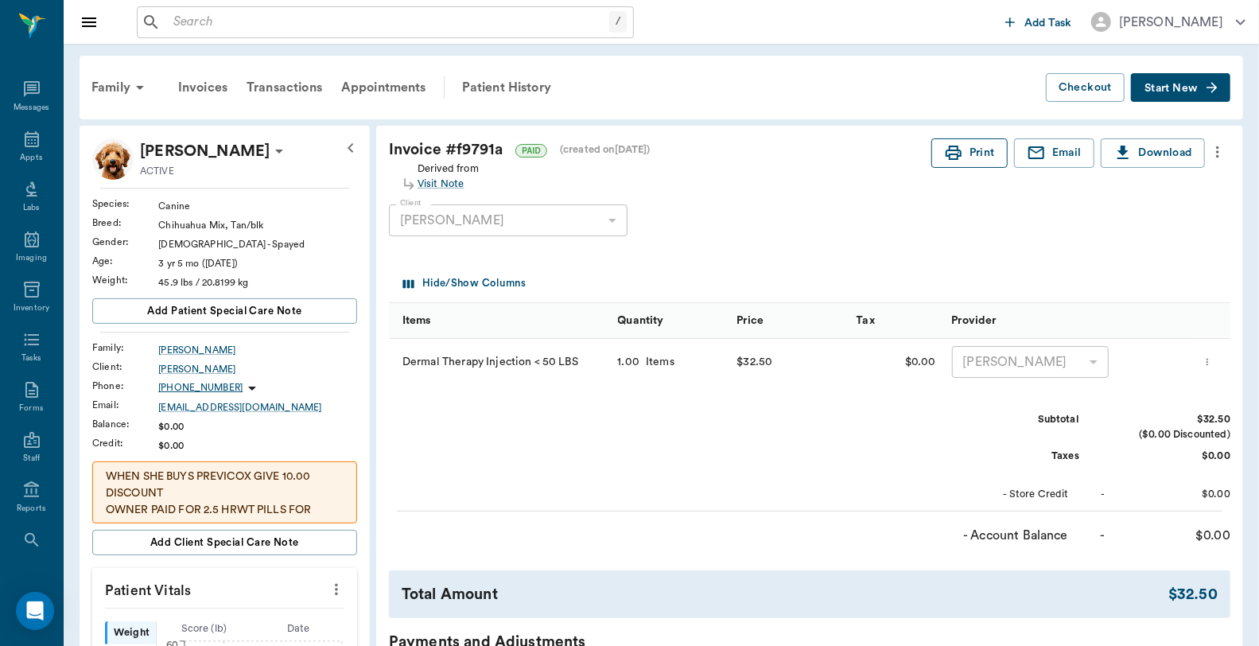
click at [981, 148] on button "Print" at bounding box center [970, 152] width 76 height 29
click at [20, 157] on div "Appts" at bounding box center [31, 158] width 22 height 12
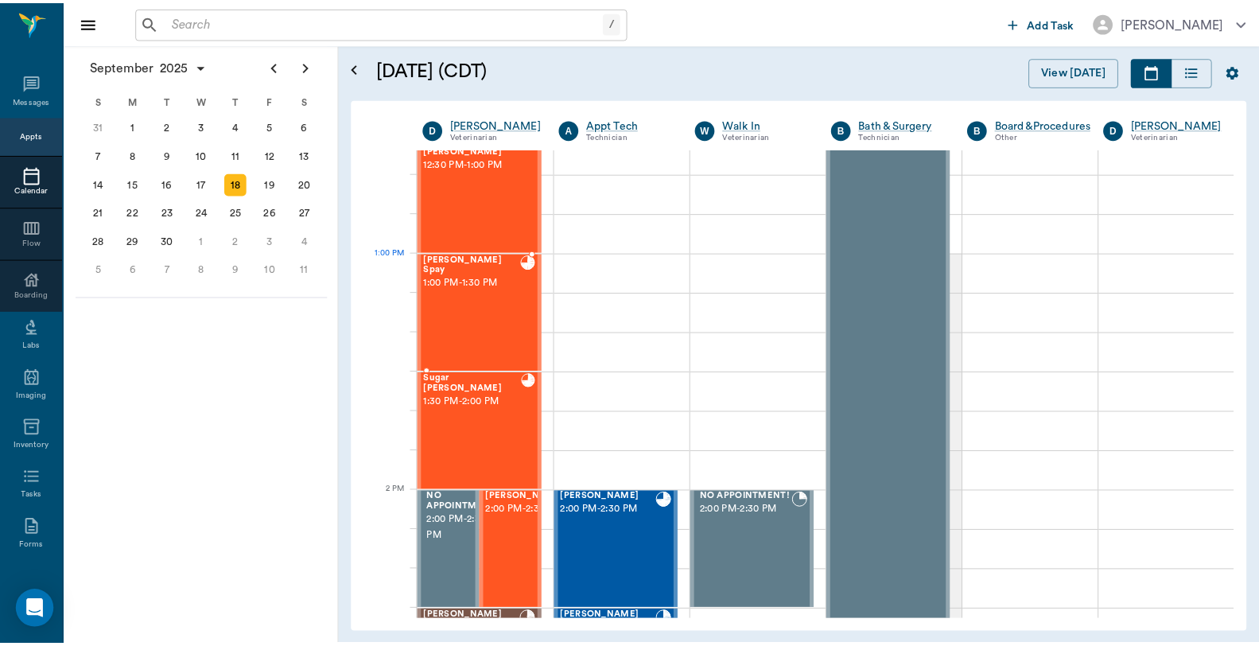
scroll to position [1082, 0]
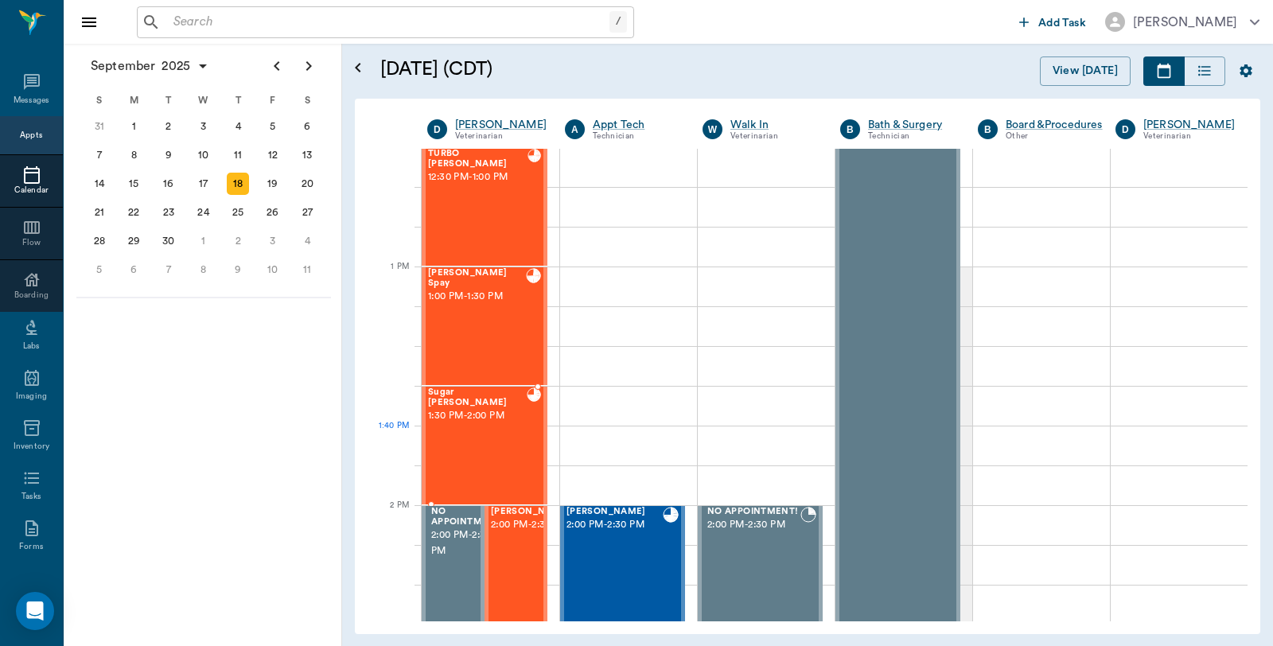
click at [485, 430] on div "Sugar Boyette 1:30 PM - 2:00 PM" at bounding box center [477, 445] width 99 height 116
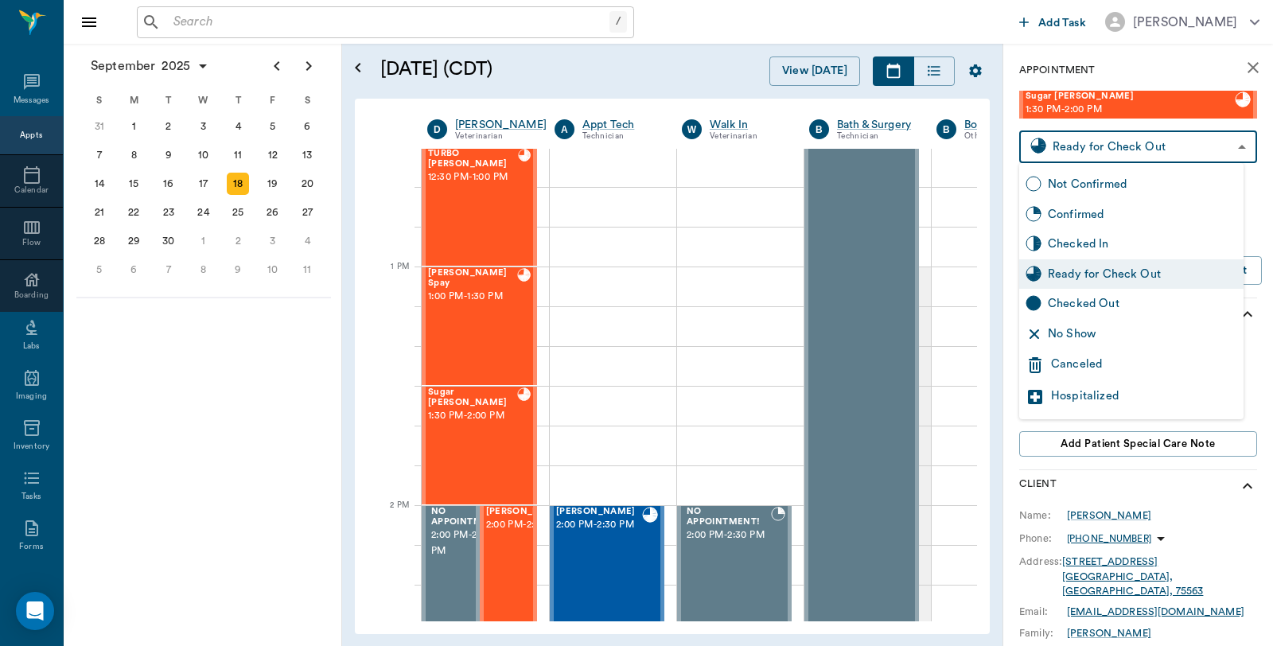
click at [1189, 152] on body "/ ​ Add Task Dr. Bert Ellsworth Nectar Messages Appts Calendar Flow Boarding La…" at bounding box center [636, 323] width 1273 height 646
click at [1136, 305] on div "Checked Out" at bounding box center [1142, 304] width 189 height 18
type input "CHECKED_OUT"
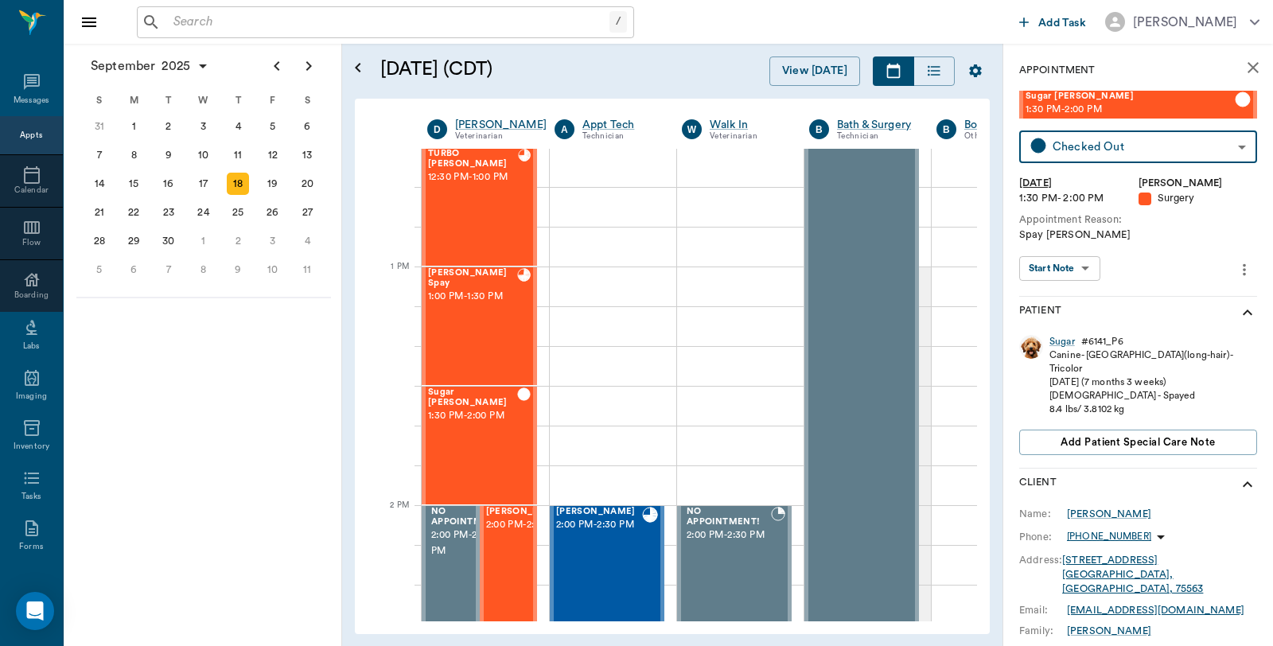
click at [371, 24] on input "text" at bounding box center [388, 22] width 442 height 22
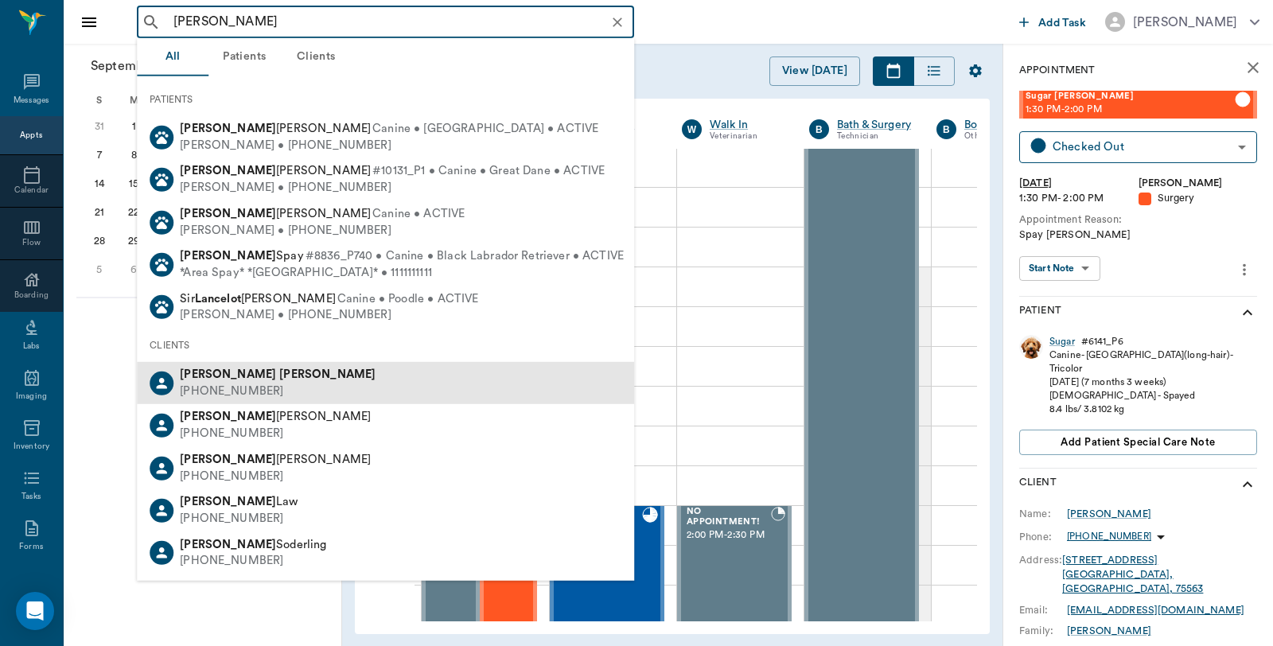
click at [199, 383] on div "(903) 278-4704" at bounding box center [278, 391] width 196 height 17
type input "Doug Lance"
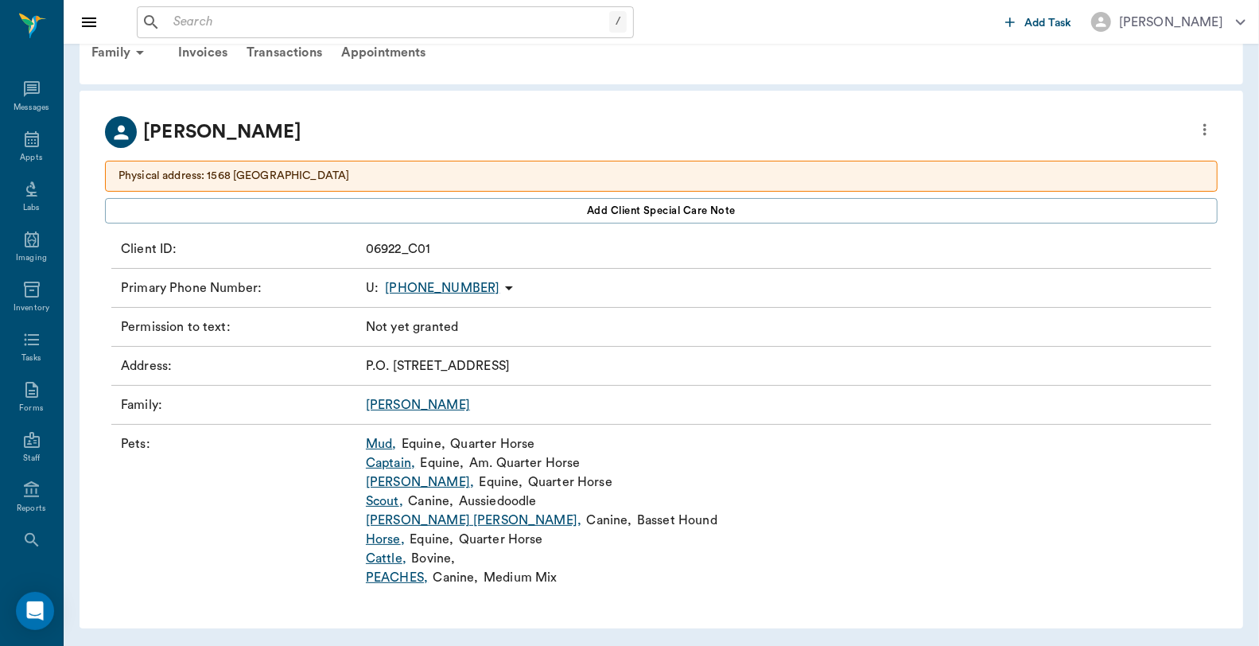
scroll to position [36, 0]
click at [406, 464] on link "Captain ," at bounding box center [390, 462] width 49 height 19
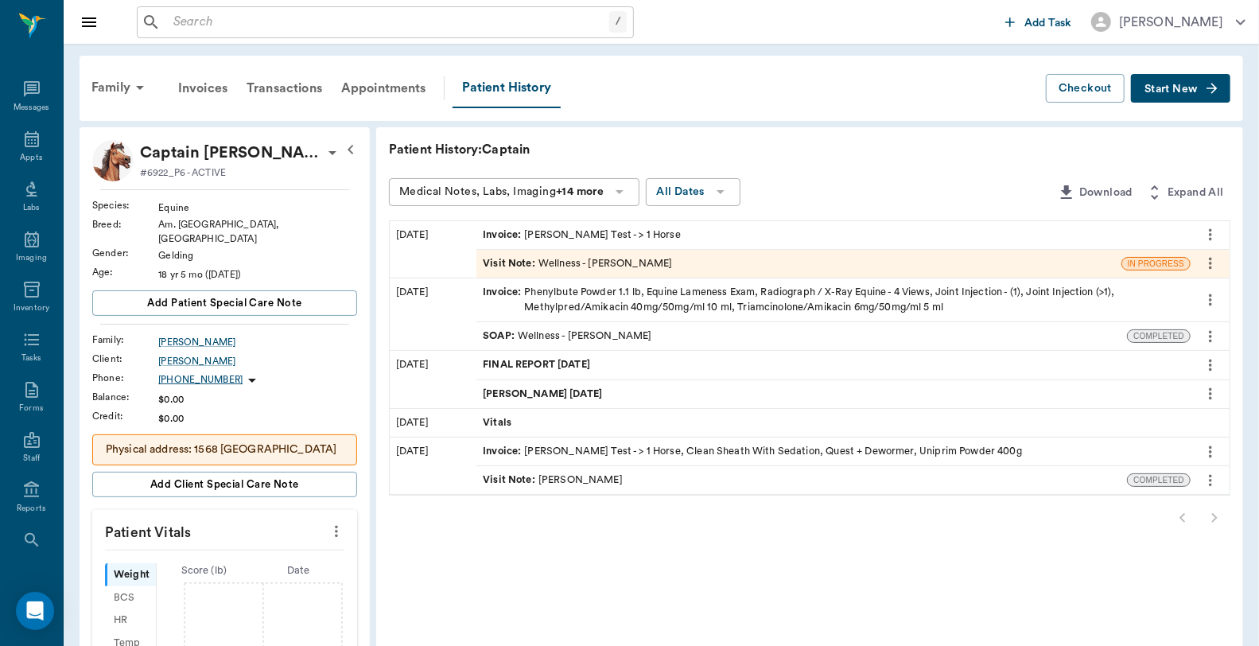
click at [585, 231] on div "Invoice : Coggin's Test - > 1 Horse" at bounding box center [582, 235] width 198 height 15
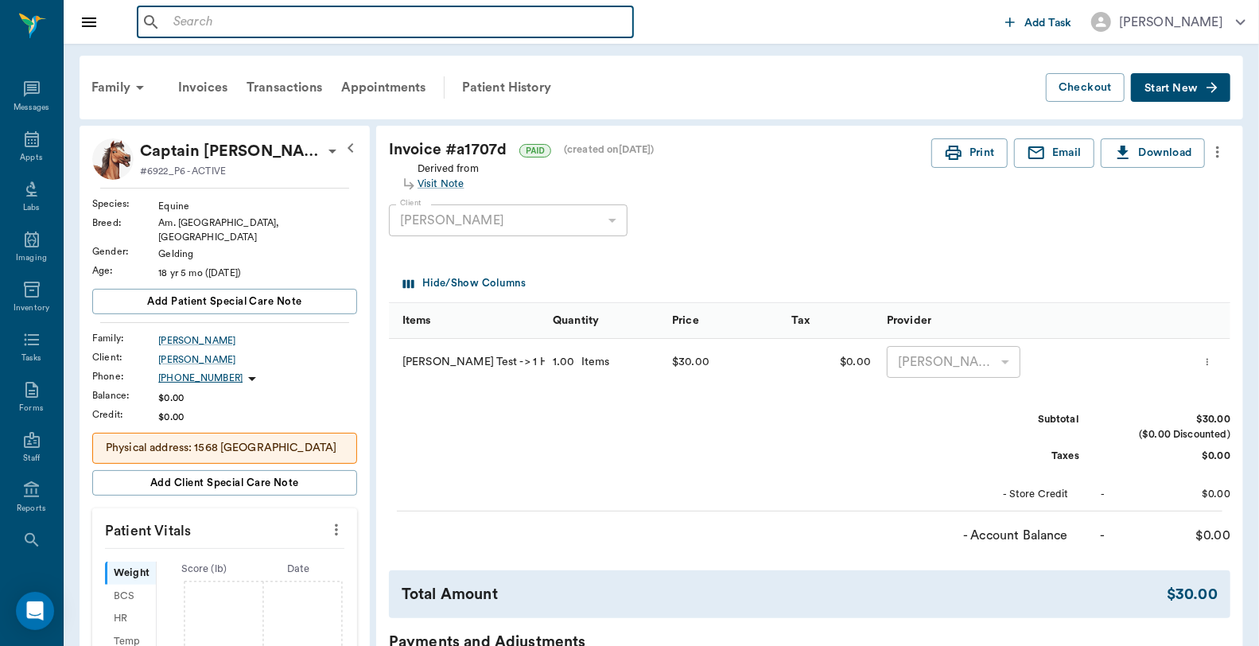
click at [199, 25] on input "text" at bounding box center [397, 22] width 460 height 22
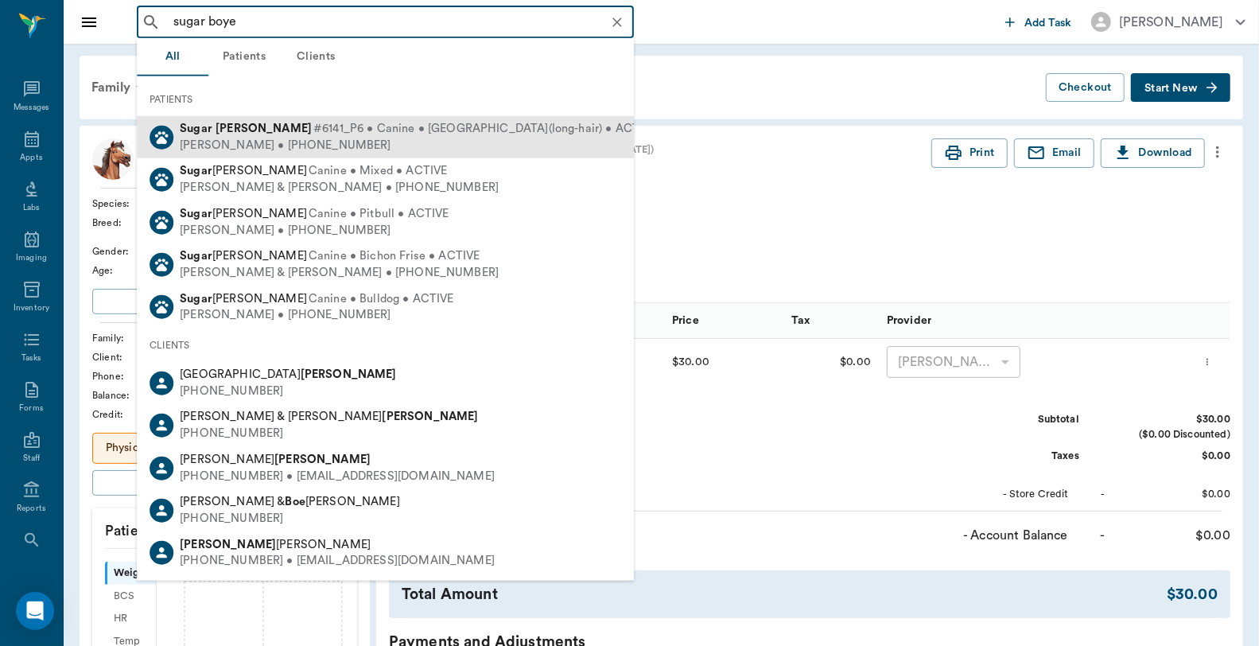
click at [263, 141] on div "Judy Boyette • (903) 799-8633" at bounding box center [418, 145] width 477 height 17
type input "sugar boye"
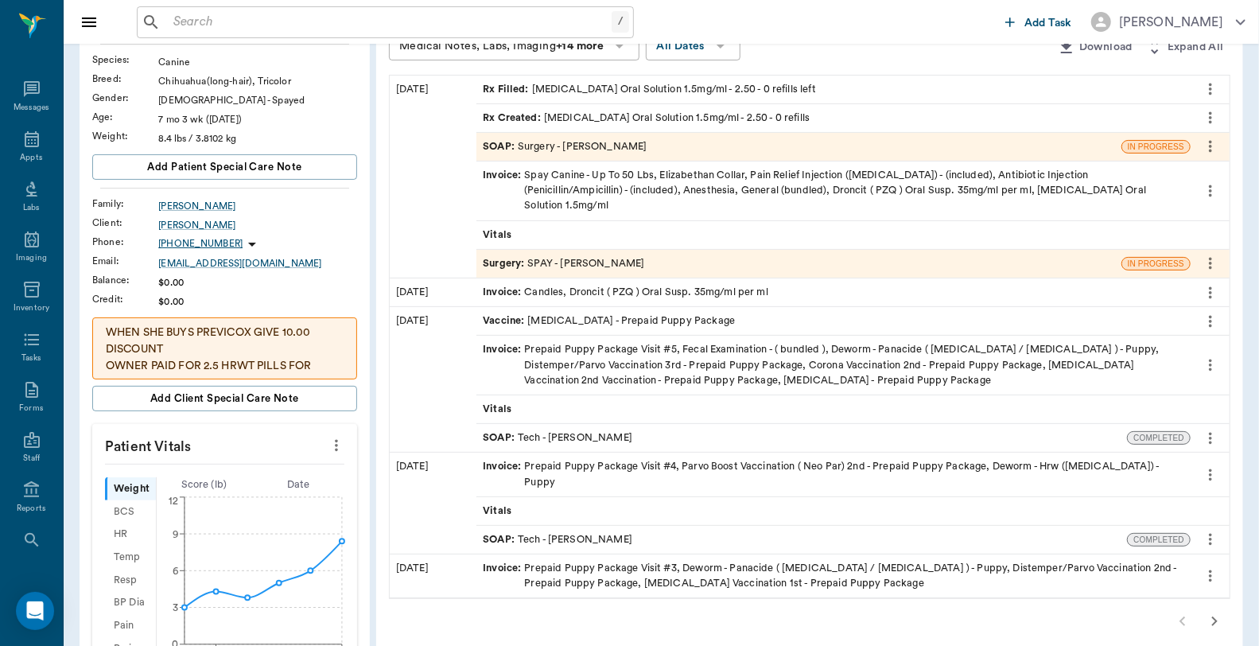
scroll to position [177, 0]
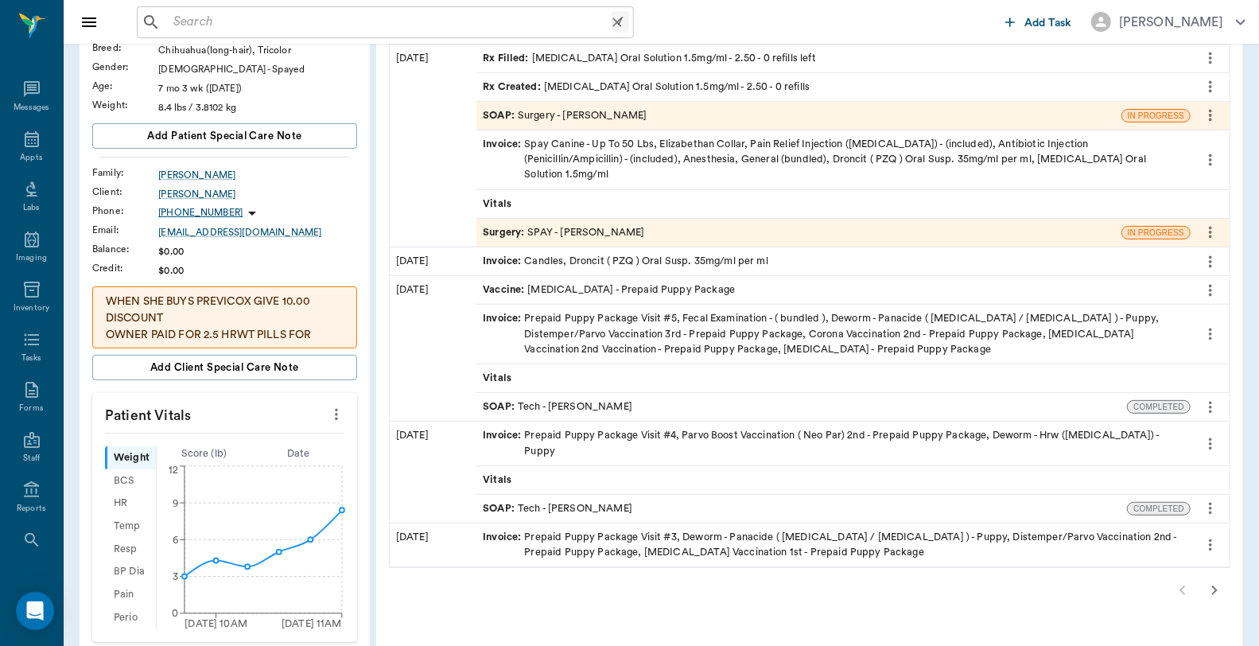
click at [185, 25] on input "text" at bounding box center [389, 22] width 445 height 22
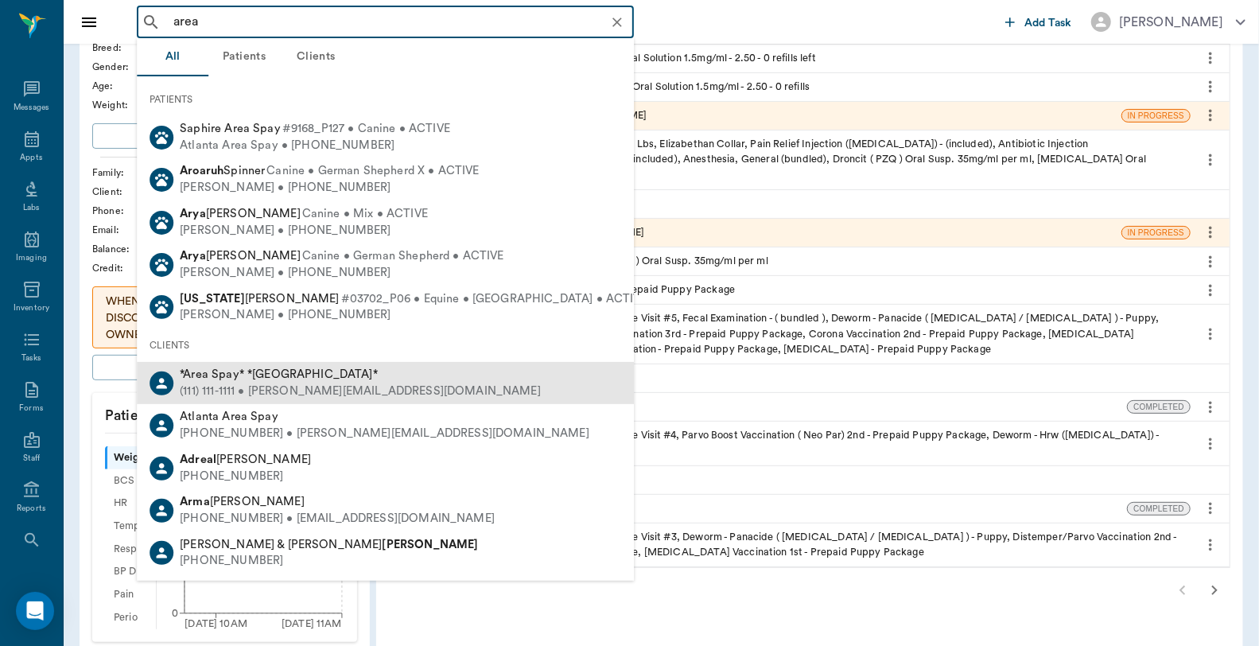
click at [226, 380] on div "*Area Spay* *Atlanta*" at bounding box center [360, 375] width 361 height 17
type input "area"
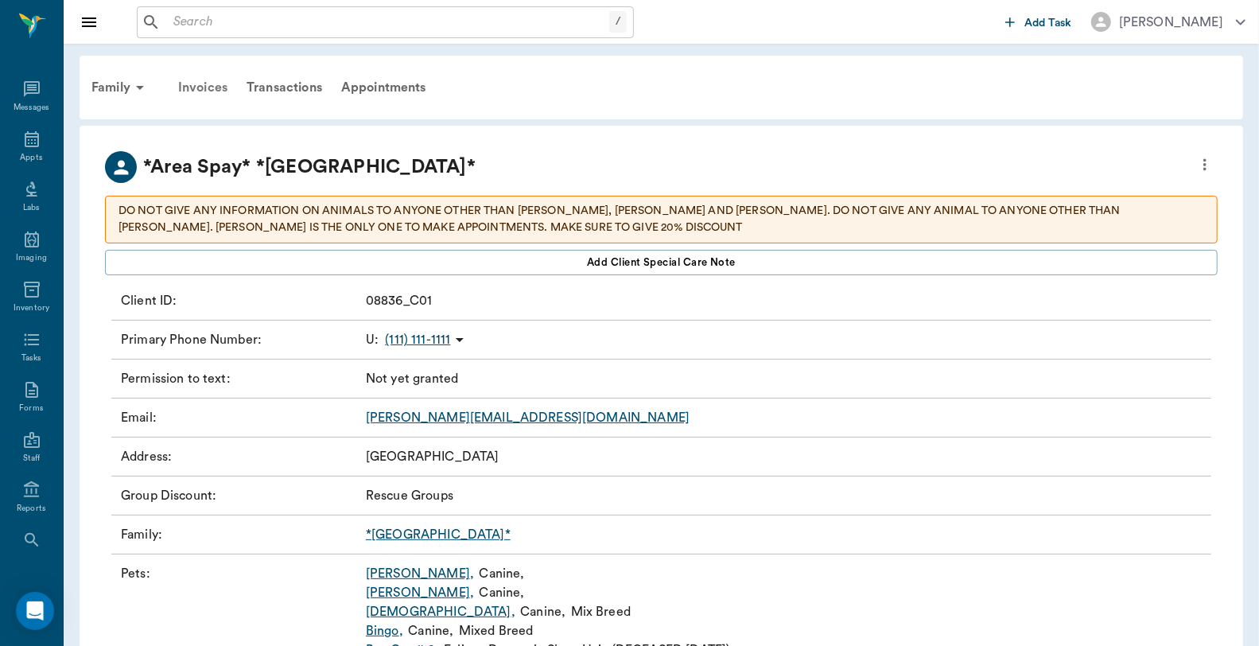
click at [187, 84] on div "Invoices" at bounding box center [203, 87] width 68 height 38
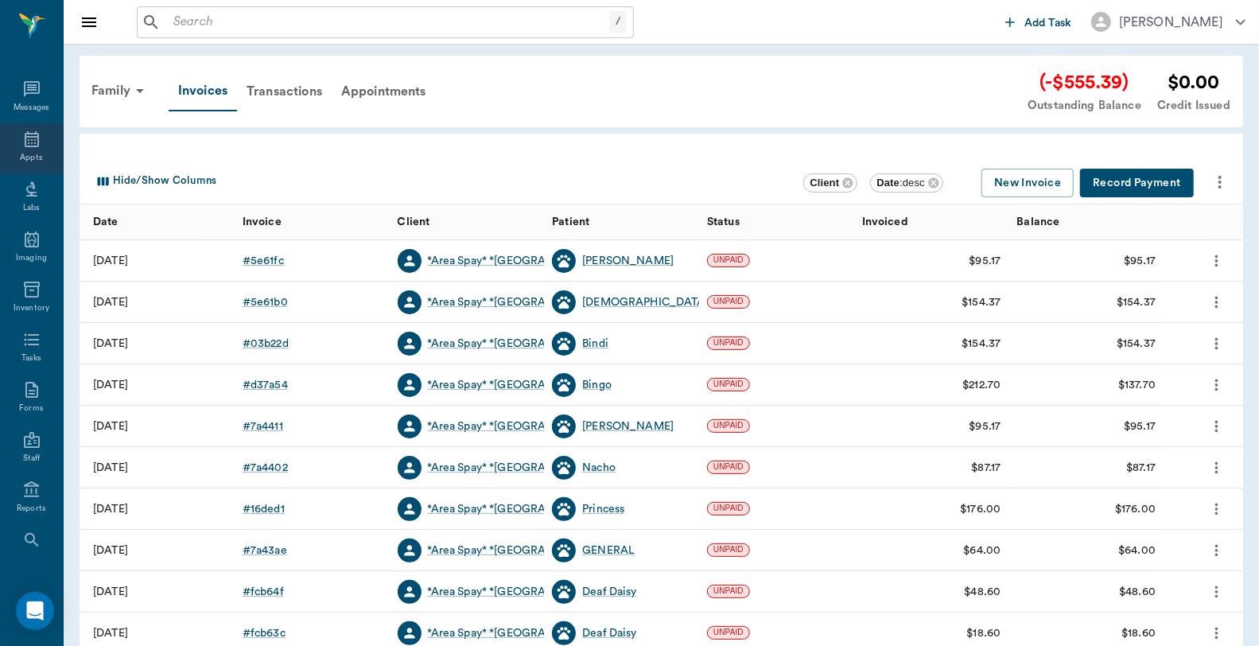
click at [36, 152] on div "Appts" at bounding box center [31, 148] width 63 height 50
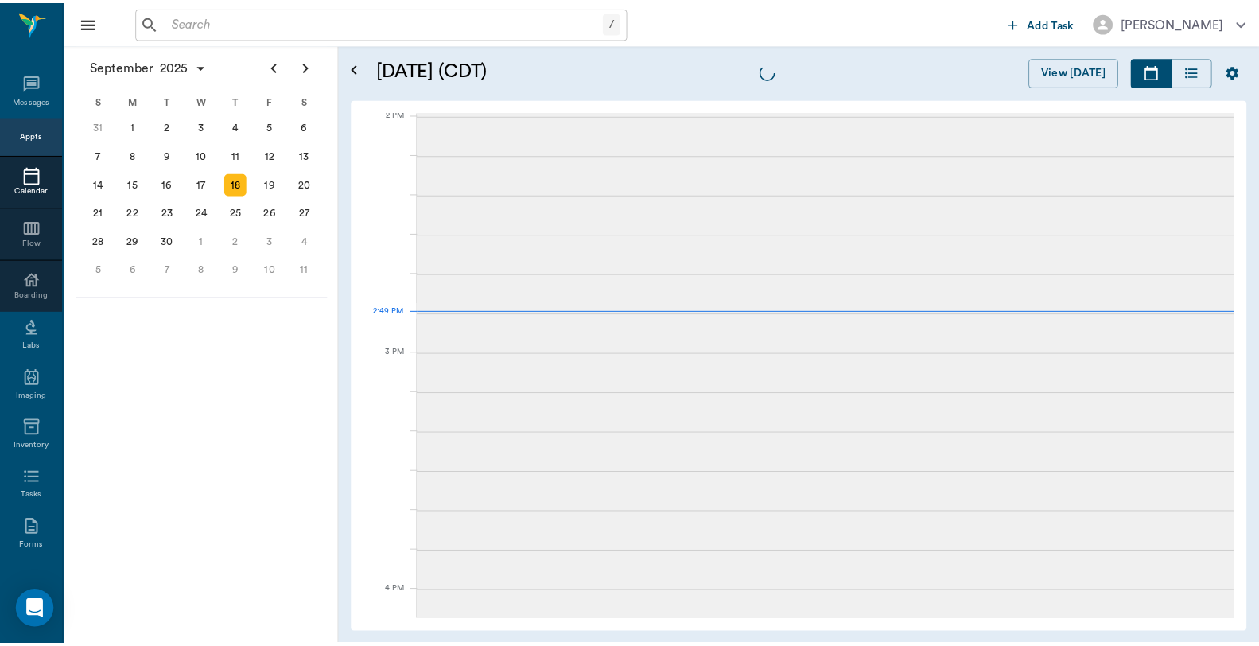
scroll to position [1433, 0]
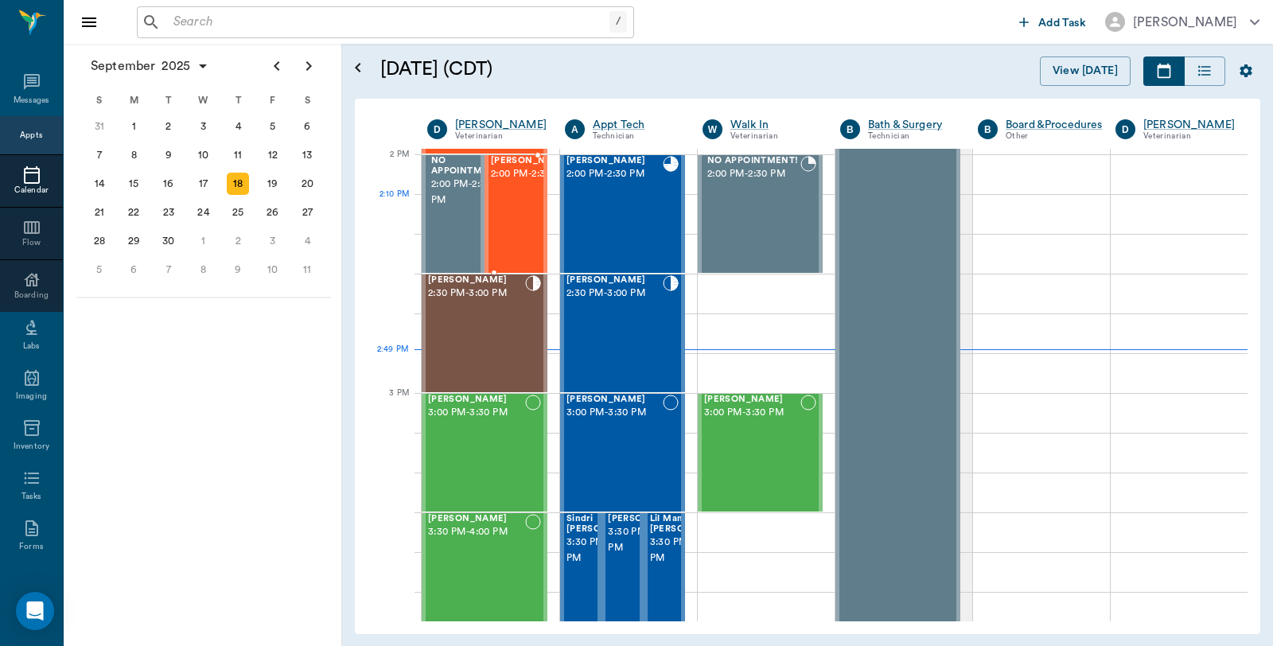
click at [501, 182] on span "2:00 PM - 2:30 PM" at bounding box center [531, 174] width 80 height 16
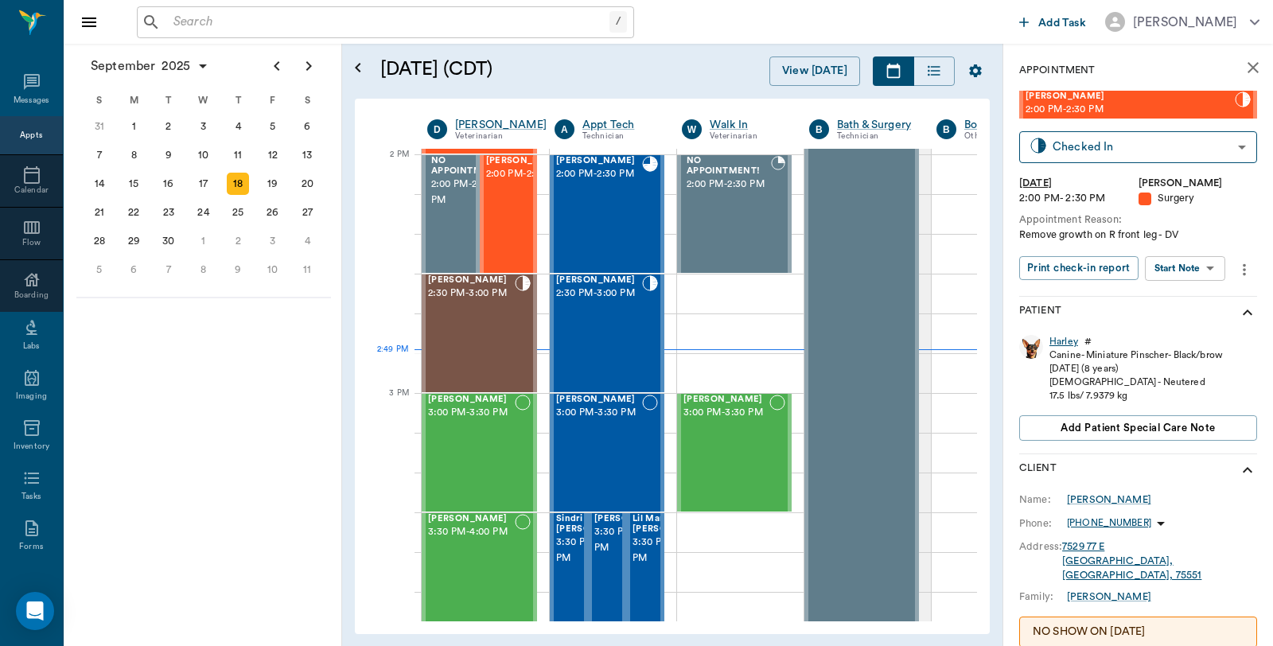
click at [1068, 339] on div "Harley" at bounding box center [1063, 342] width 29 height 14
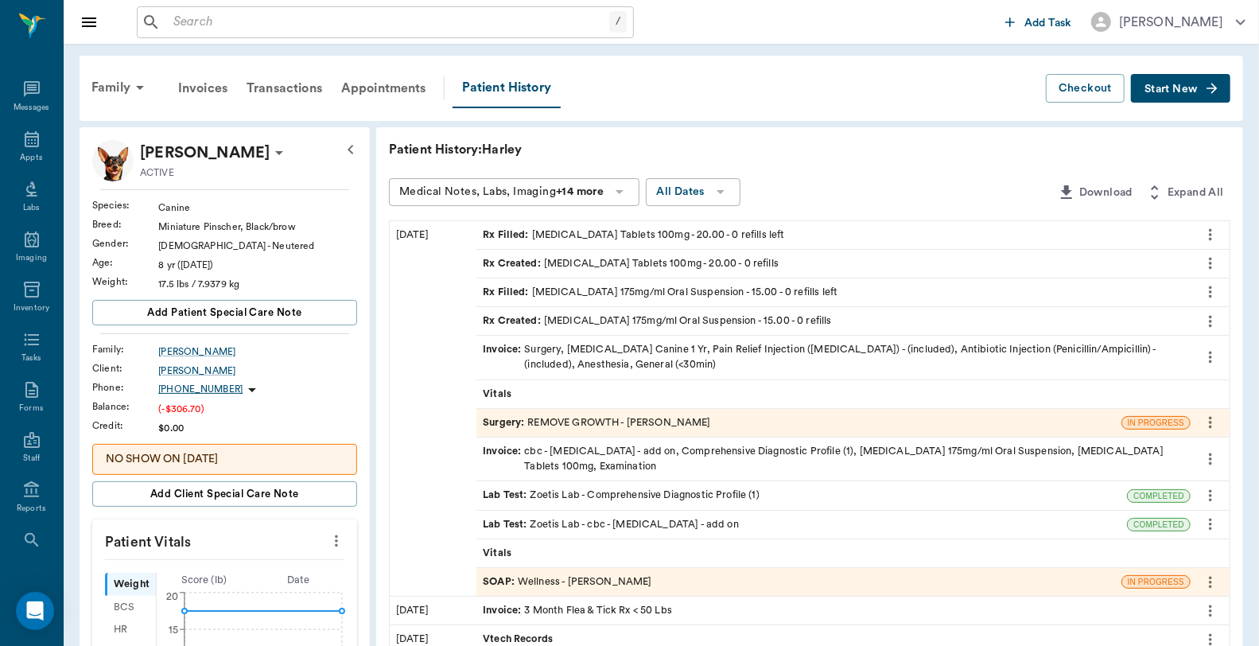
click at [617, 360] on div "Invoice : Surgery, Rabies Vaccination Canine 1 Yr, Pain Relief Injection (melox…" at bounding box center [834, 357] width 702 height 30
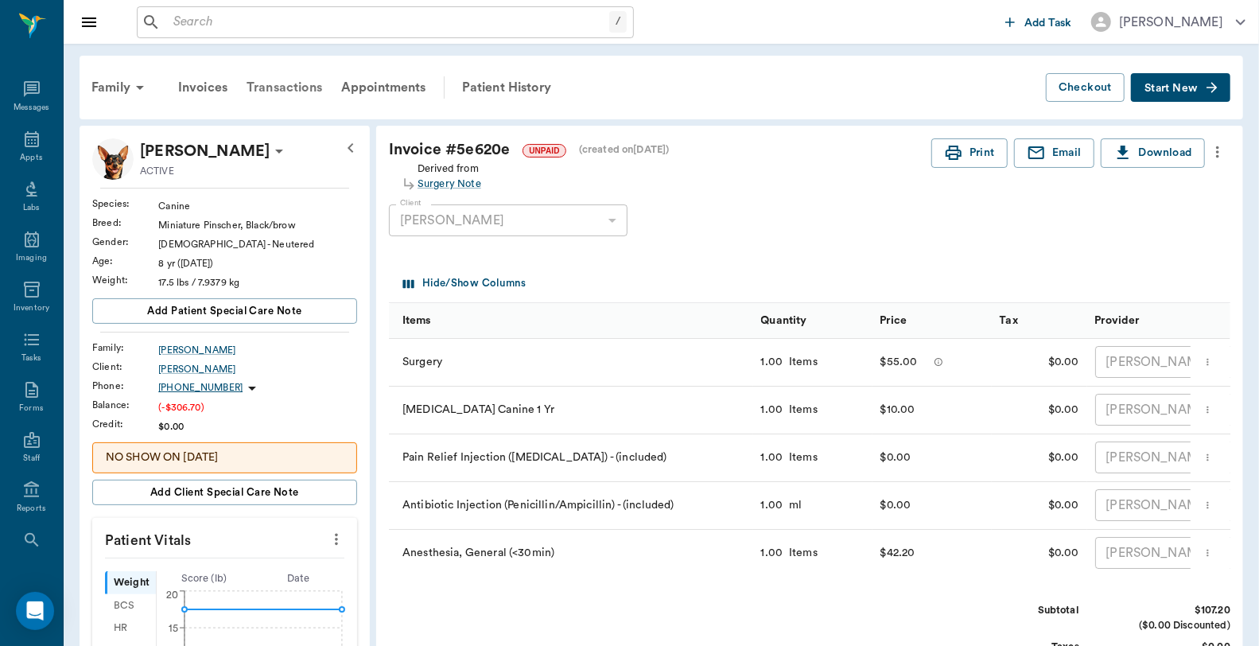
click at [310, 80] on div "Transactions" at bounding box center [284, 87] width 95 height 38
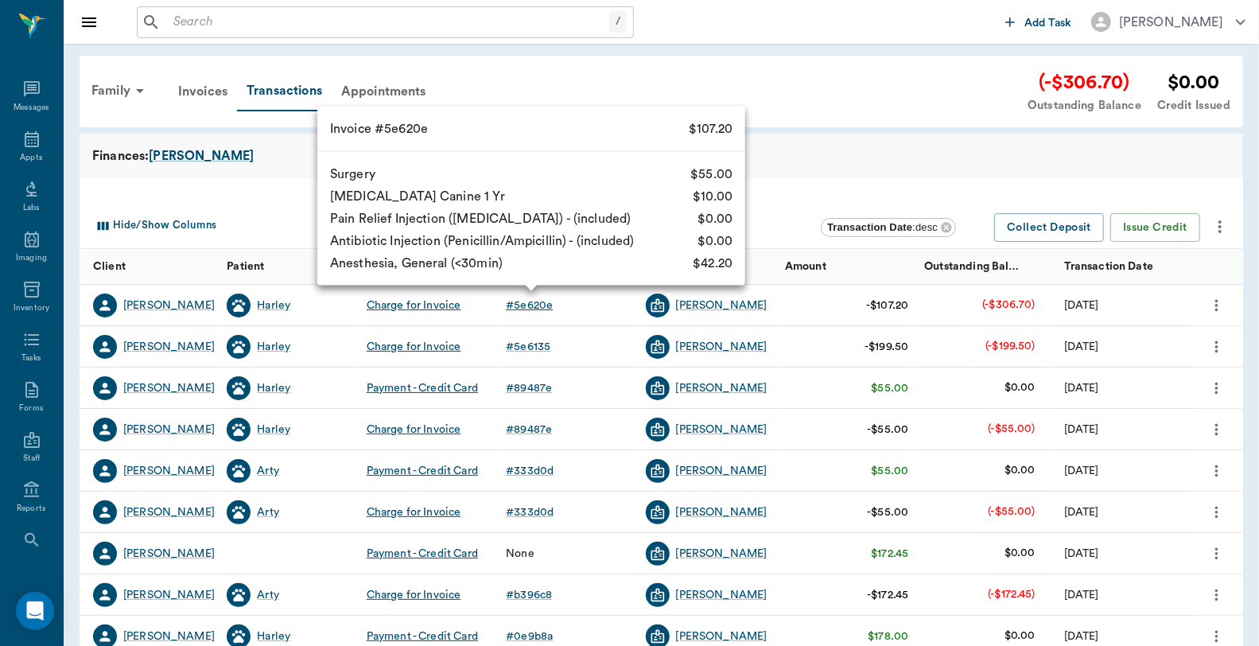
click at [527, 308] on div "# 5e620e" at bounding box center [529, 306] width 47 height 16
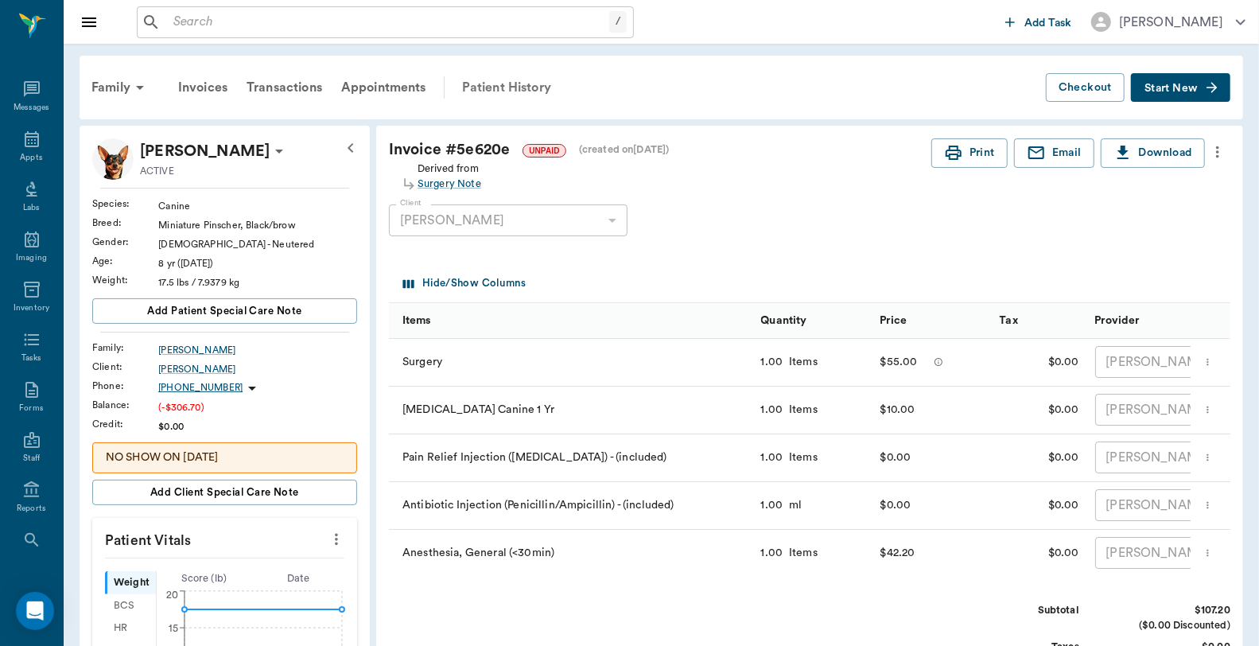
click at [490, 84] on div "Patient History" at bounding box center [507, 87] width 108 height 38
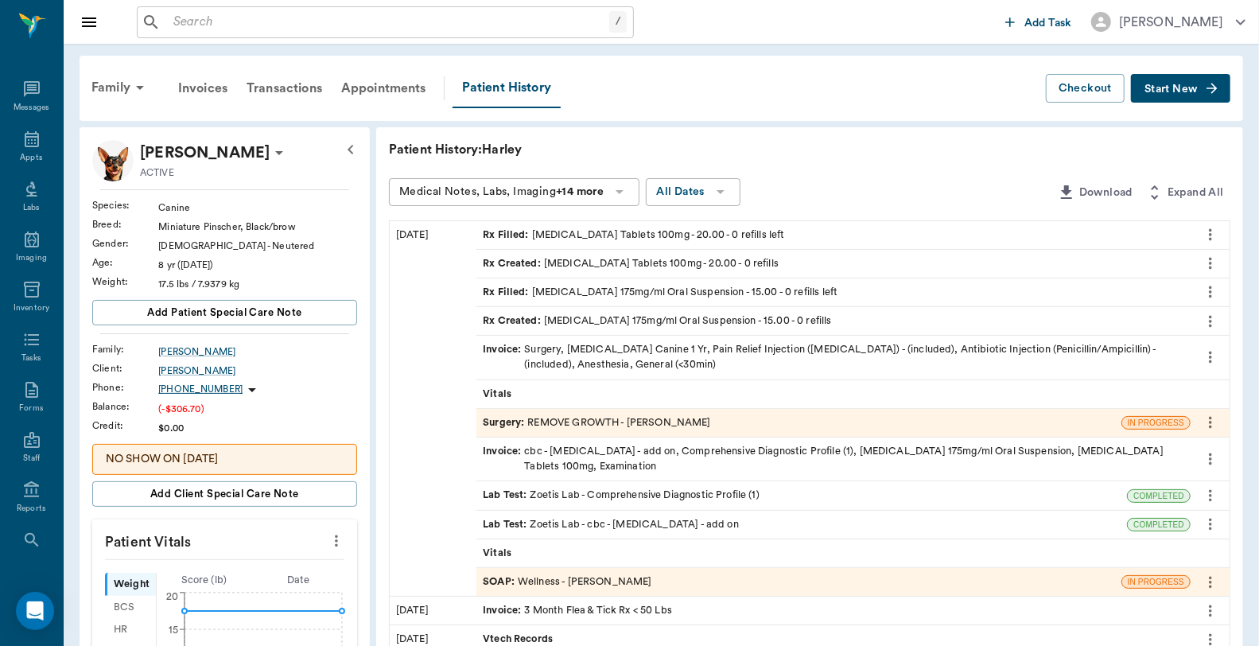
click at [663, 426] on div "Surgery : REMOVE GROWTH - Dr. Bert Ellsworth" at bounding box center [597, 422] width 228 height 15
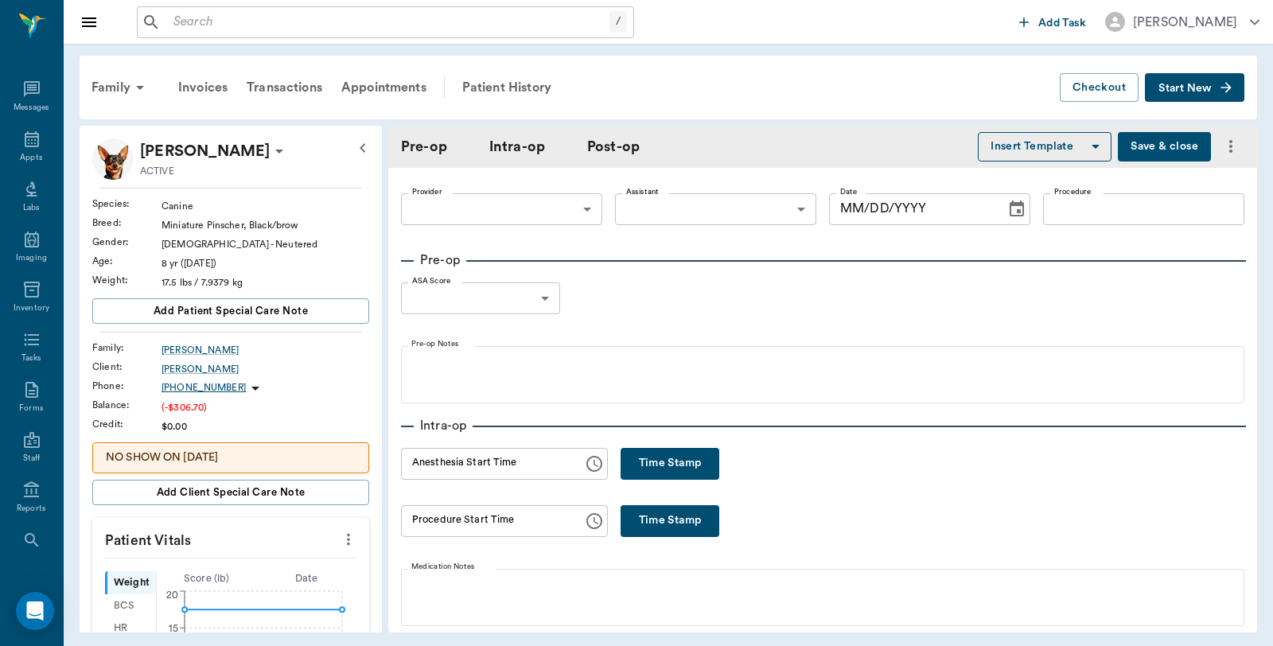
type input "63ec2f075fda476ae8351a4d"
type input "63ec2e7e52e12b0ba117b124"
type input "REMOVE GROWTH"
type input "1"
radio input "true"
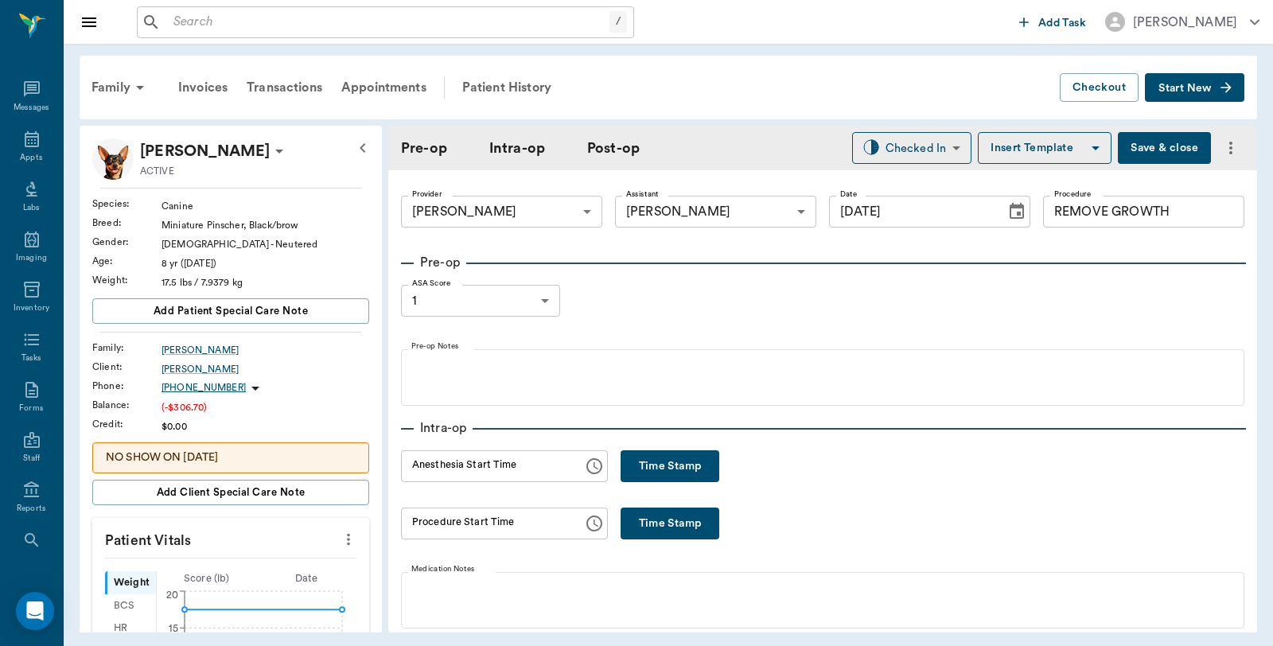
type input "09/18/2025"
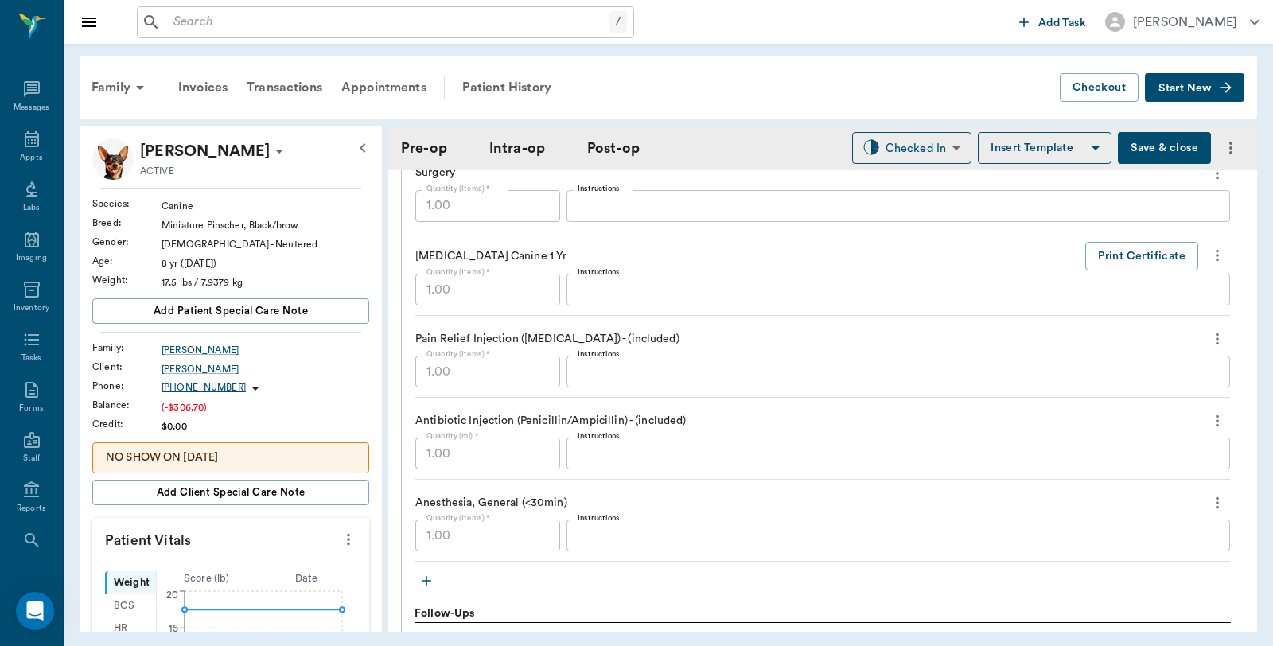
scroll to position [1414, 0]
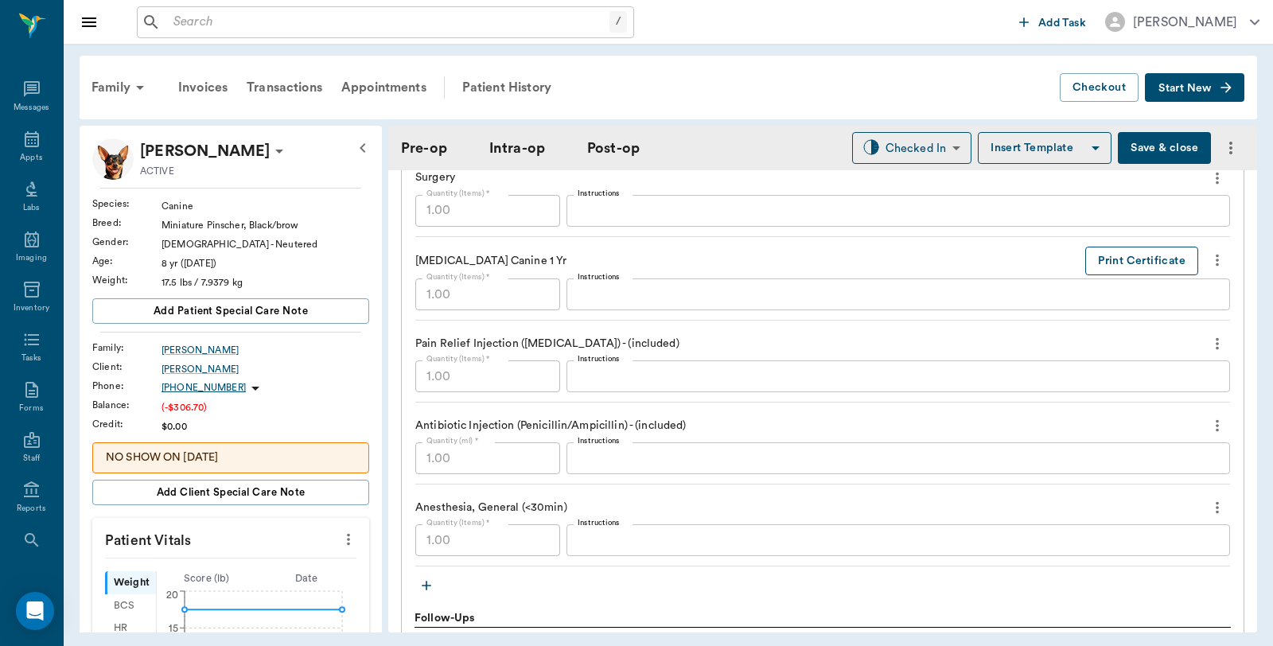
click at [1143, 259] on button "Print Certificate" at bounding box center [1141, 261] width 113 height 29
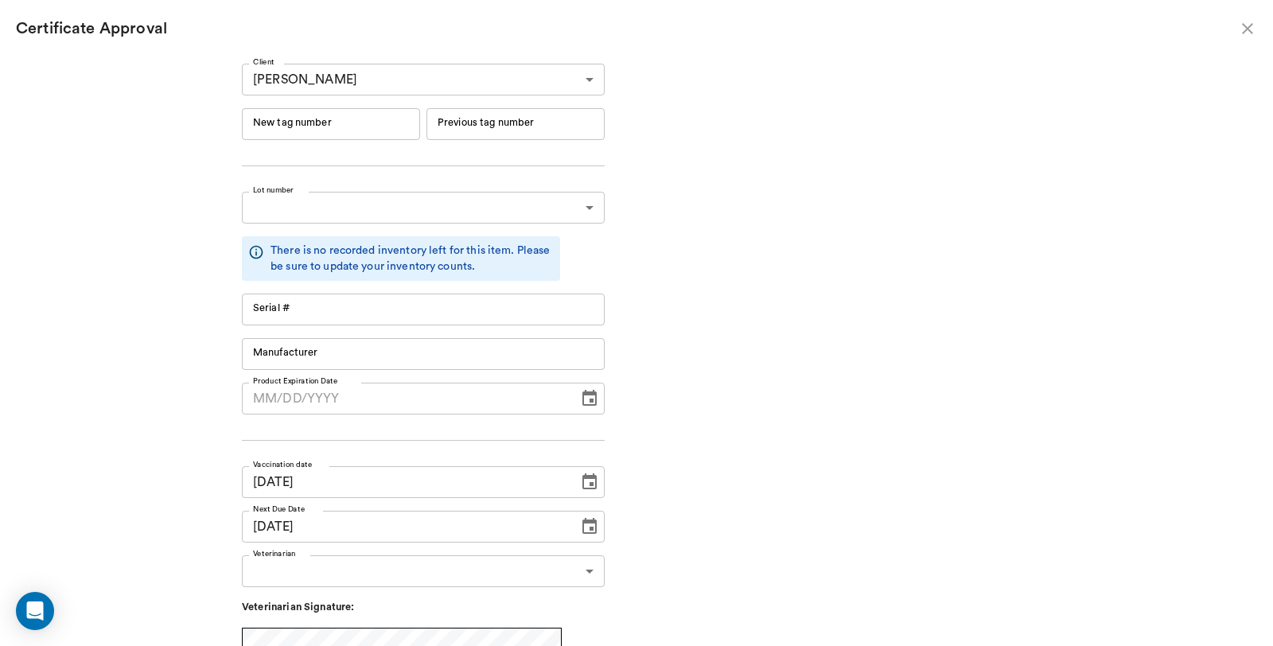
type input "RM384R9"
type input "11148"
type input "Boehringer Ingelheim"
type input "[DATE]"
type input "RM384R9"
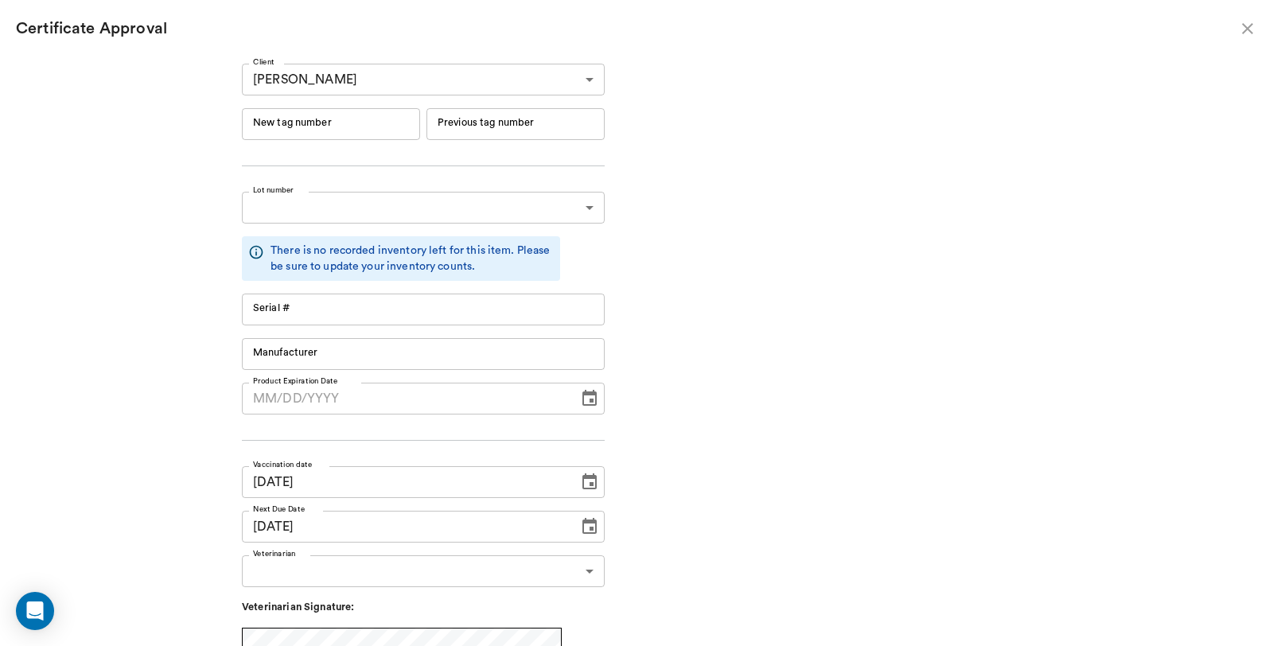
type input "11148"
type input "Boehringer Ingelheim"
type input "[DATE]"
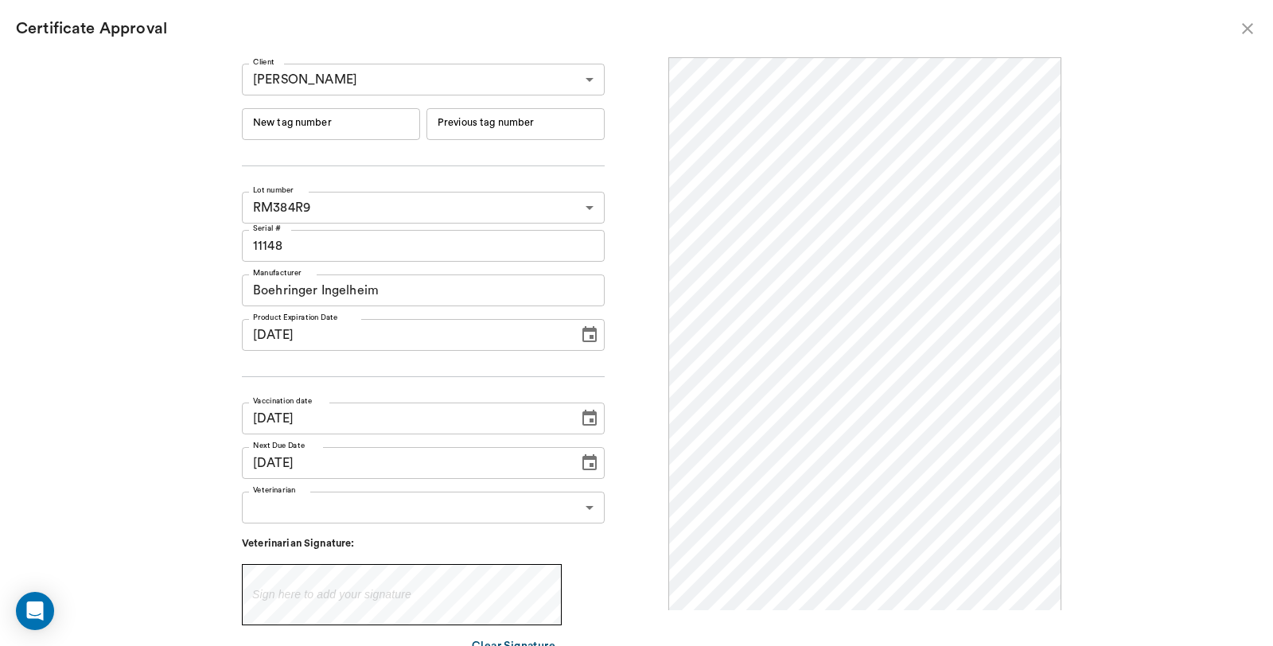
scroll to position [0, 0]
click at [340, 129] on input "New tag number" at bounding box center [331, 124] width 178 height 32
type input "254510"
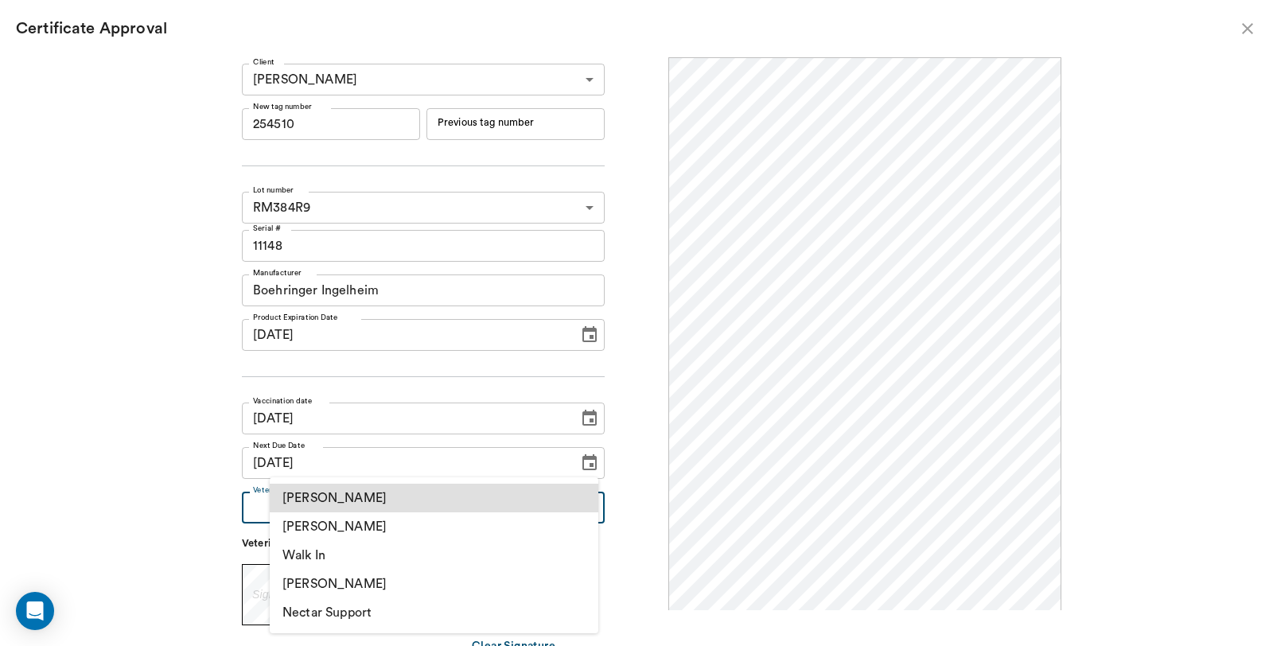
click at [370, 510] on body "/ ​ Add Task Dr. Bert Ellsworth Nectar Messages Appts Labs Imaging Inventory Ta…" at bounding box center [636, 323] width 1273 height 646
click at [339, 512] on li "[PERSON_NAME]" at bounding box center [434, 526] width 329 height 29
type input "63ec2f075fda476ae8351a4d"
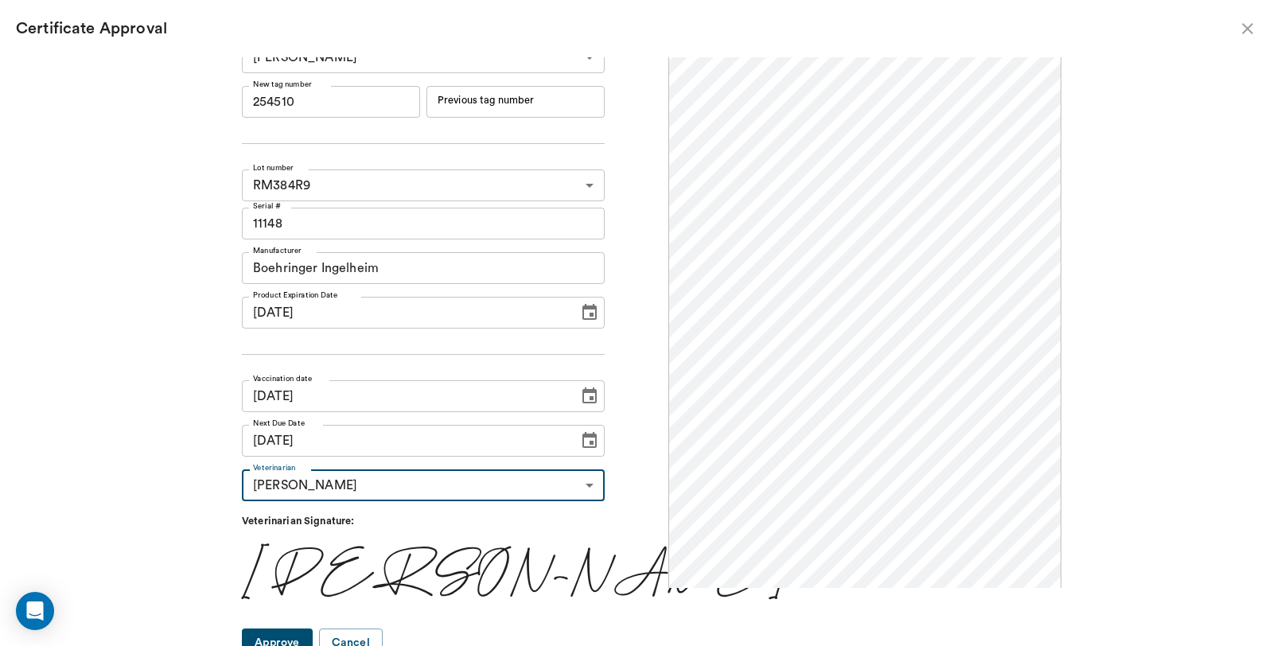
scroll to position [33, 0]
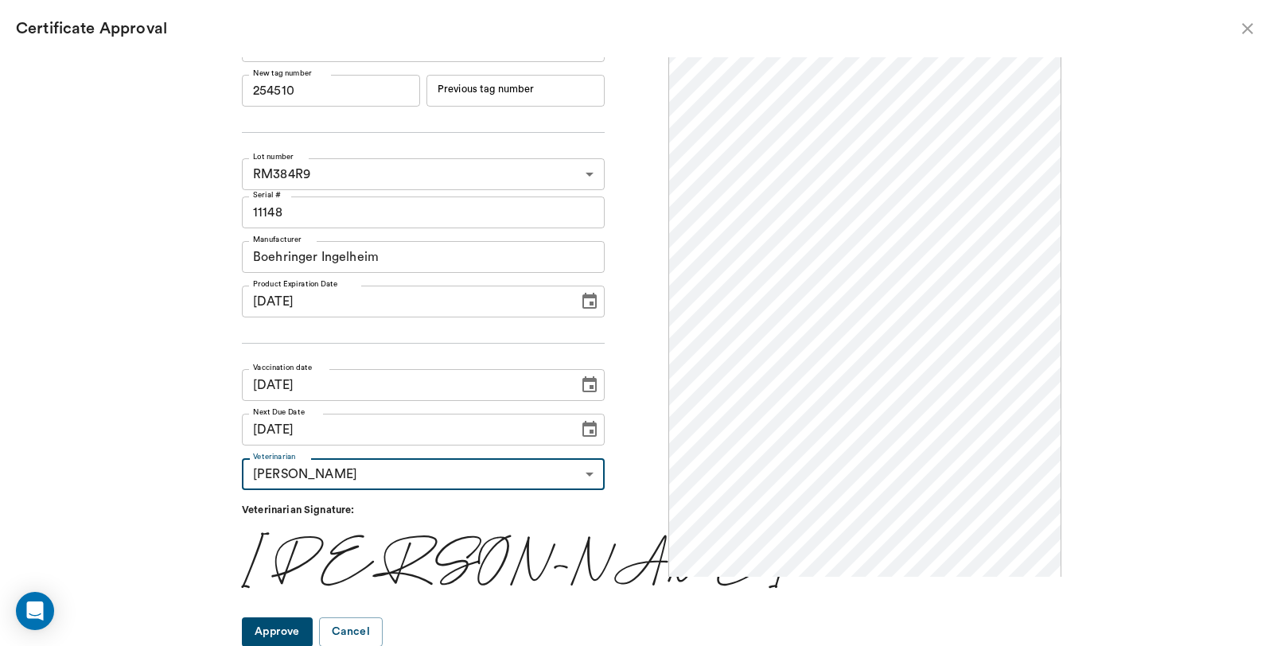
click at [300, 633] on button "Approve" at bounding box center [277, 631] width 71 height 29
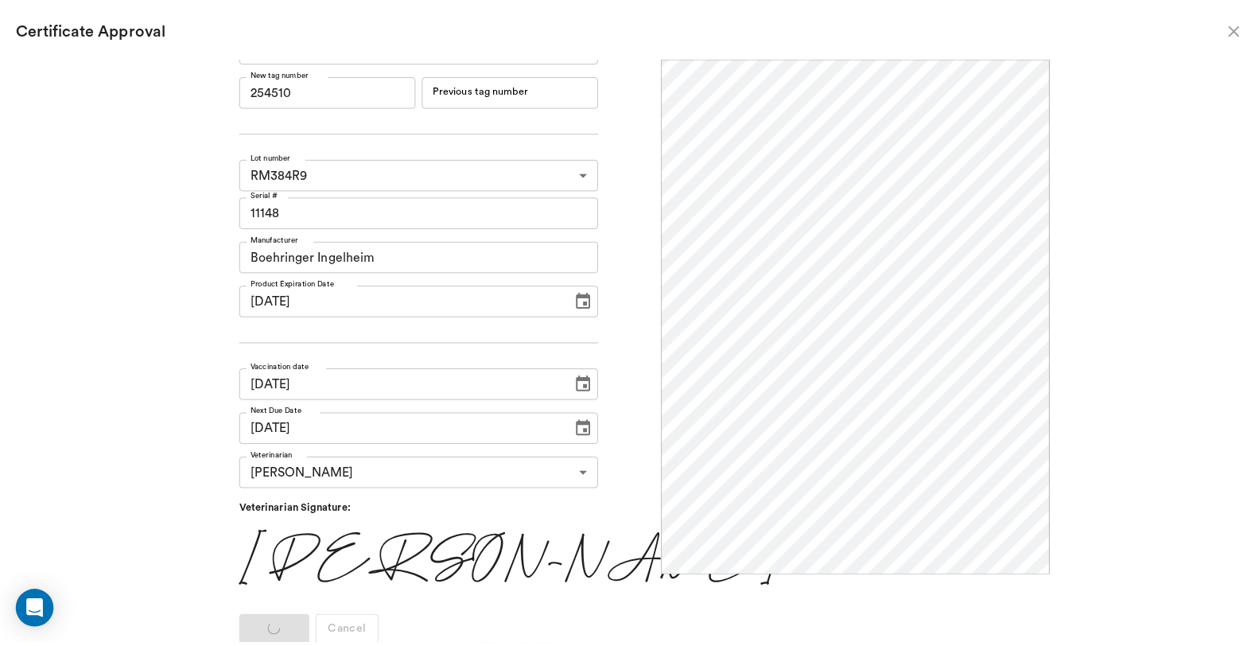
scroll to position [0, 0]
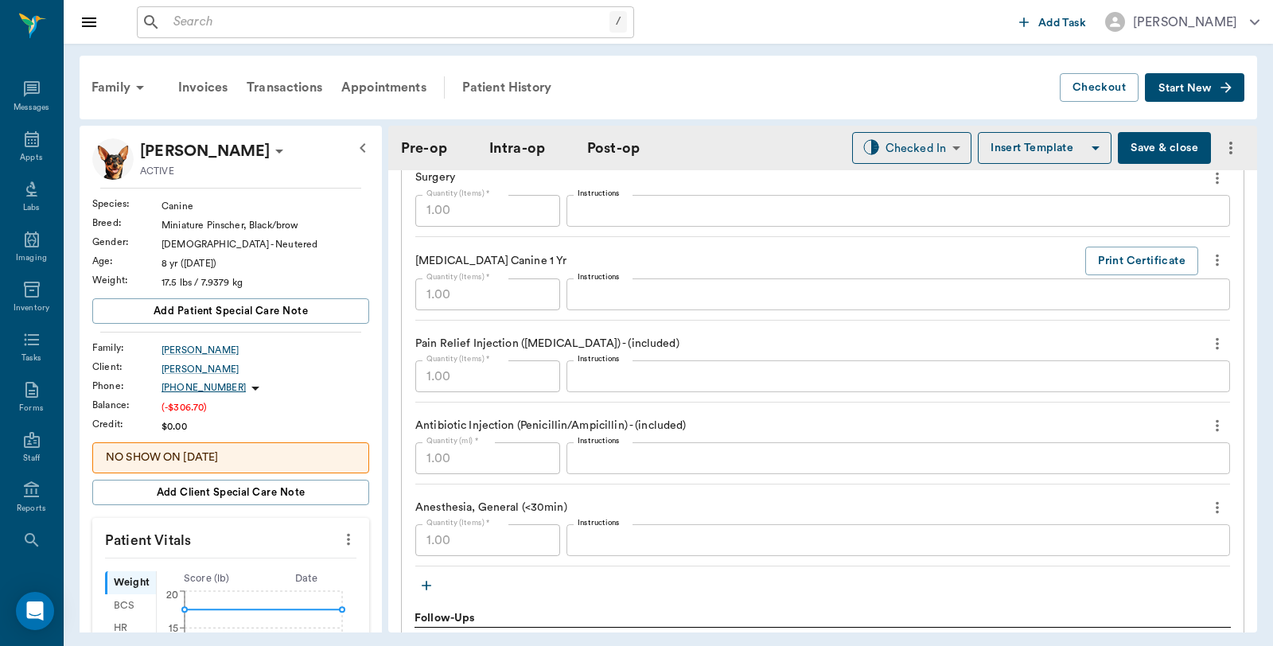
click at [1167, 140] on button "Save & close" at bounding box center [1164, 148] width 93 height 32
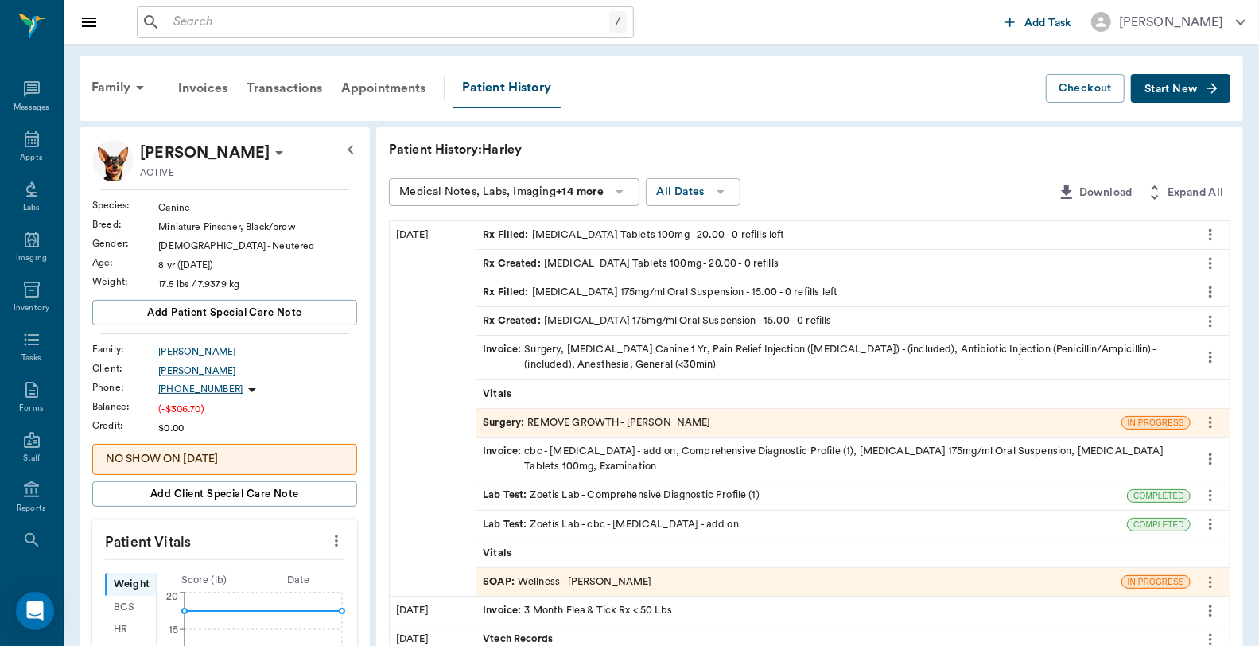
click at [259, 21] on input "text" at bounding box center [388, 22] width 442 height 22
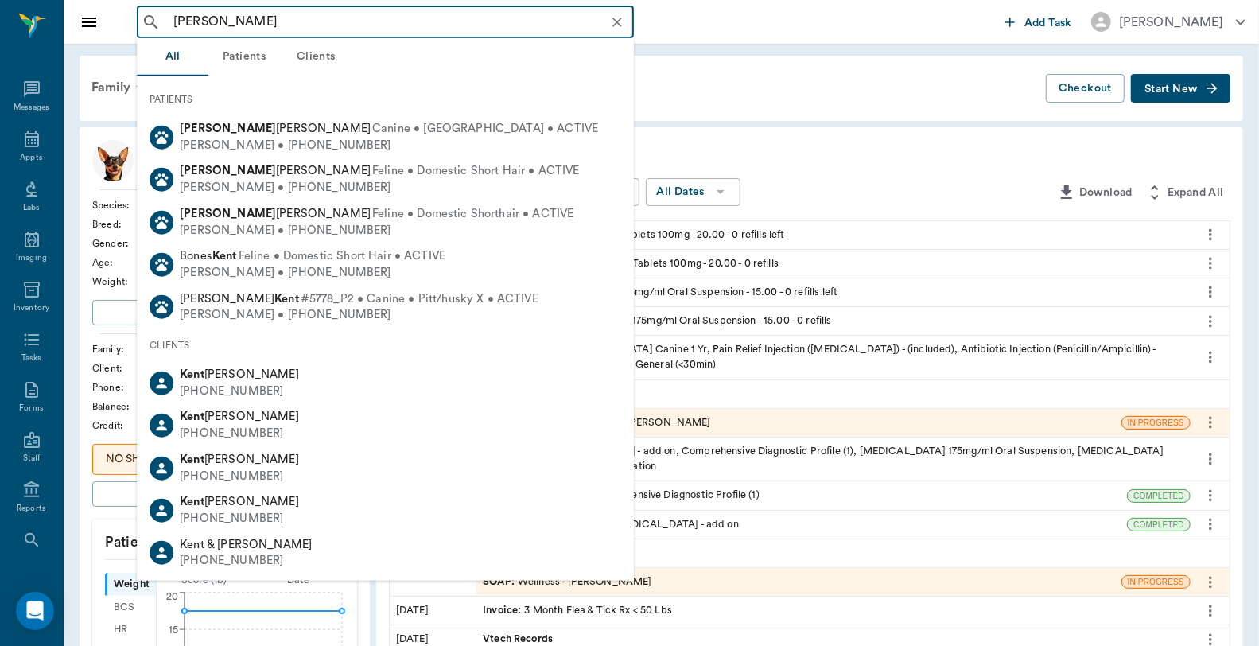
click at [173, 17] on input "Kallie Kent" at bounding box center [398, 22] width 462 height 22
click at [178, 17] on input "Kallie Kent" at bounding box center [398, 22] width 462 height 22
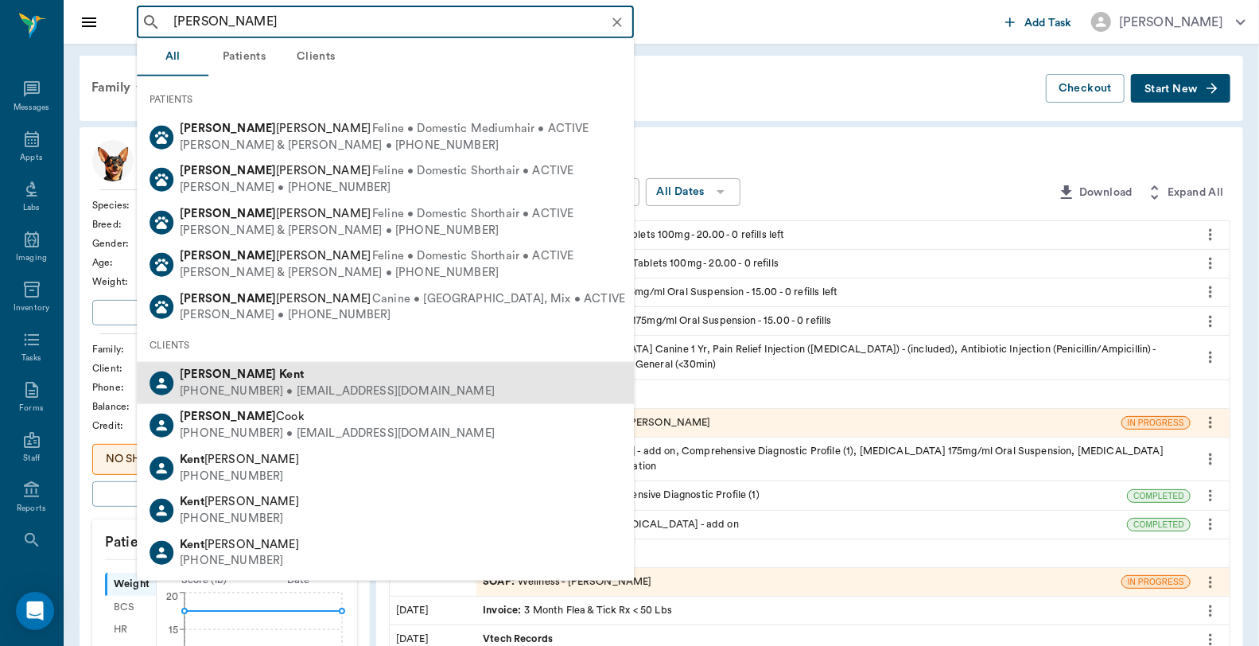
click at [279, 374] on b "Kent" at bounding box center [291, 374] width 25 height 12
type input "Callie Kent"
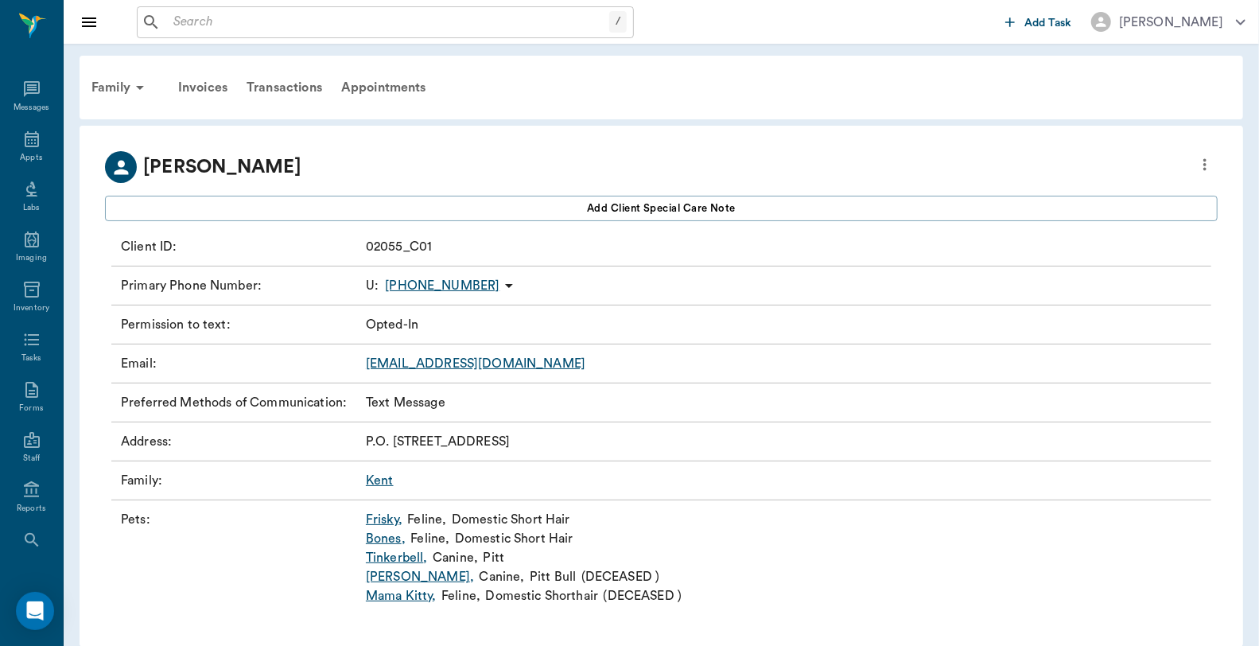
click at [399, 559] on link "Tinkerbell ," at bounding box center [397, 557] width 62 height 19
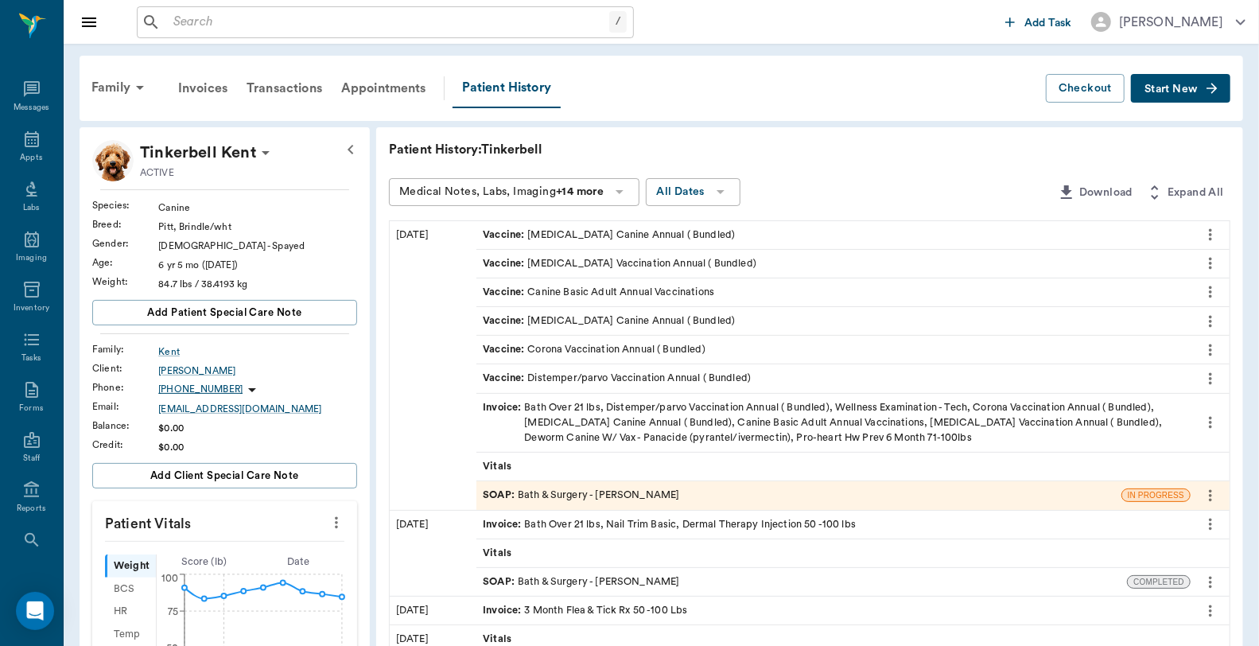
click at [1190, 106] on div "Family Invoices Transactions Appointments Patient History Checkout Start New" at bounding box center [662, 88] width 1164 height 65
click at [1187, 94] on button "Start New" at bounding box center [1180, 88] width 99 height 29
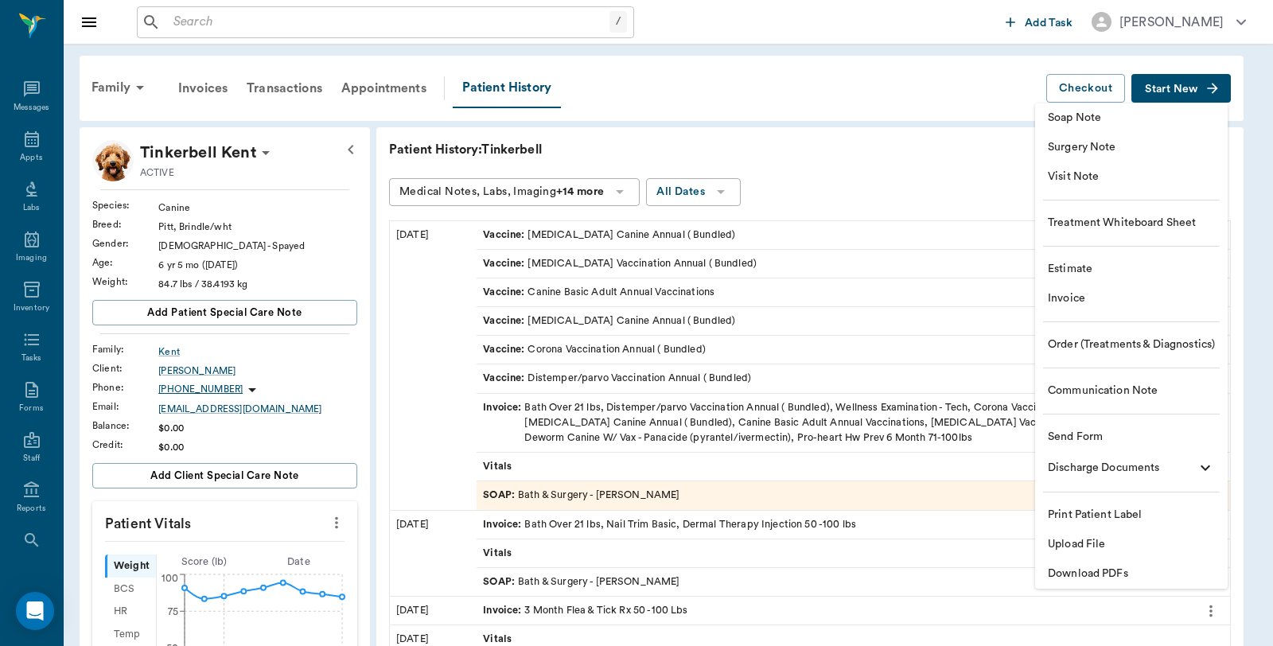
click at [1064, 300] on span "Invoice" at bounding box center [1131, 298] width 167 height 17
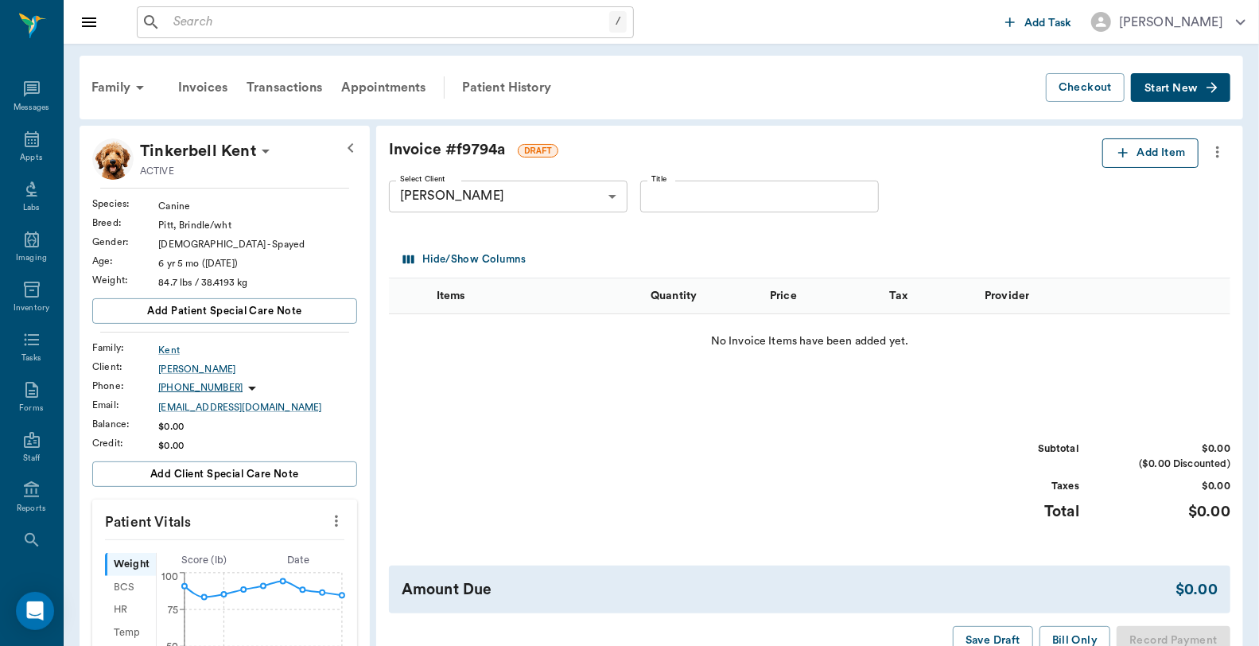
click at [1165, 154] on button "Add Item" at bounding box center [1151, 152] width 96 height 29
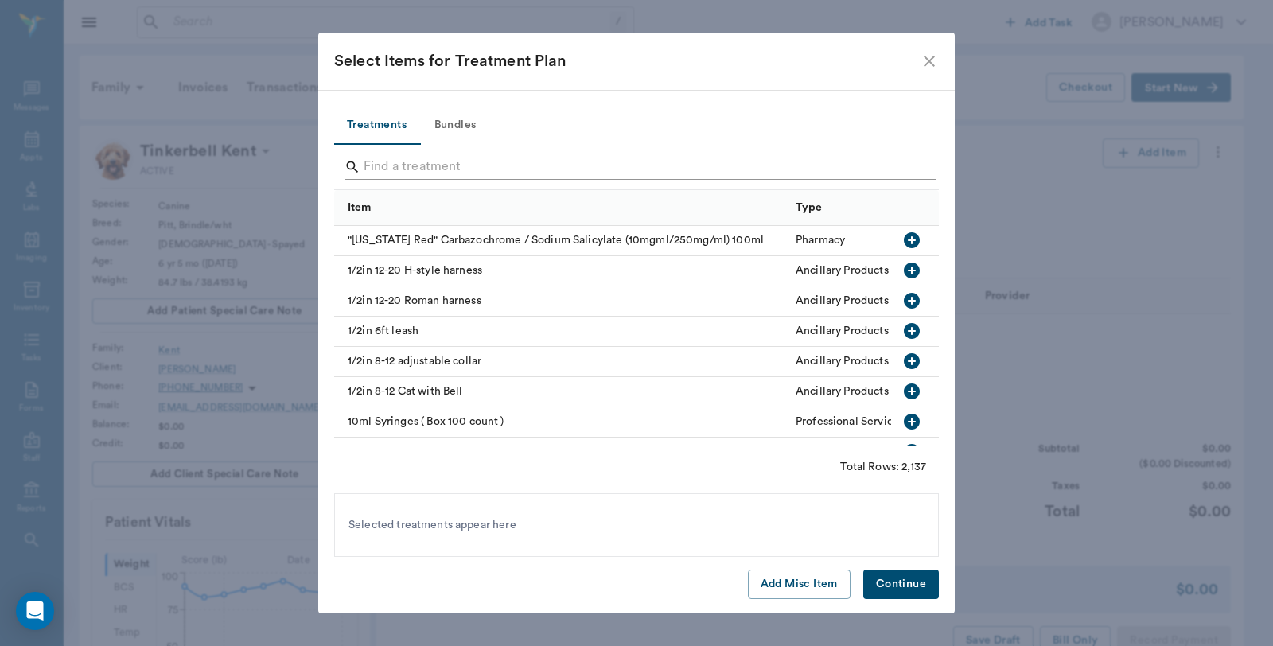
click at [496, 163] on input "Search" at bounding box center [638, 166] width 548 height 25
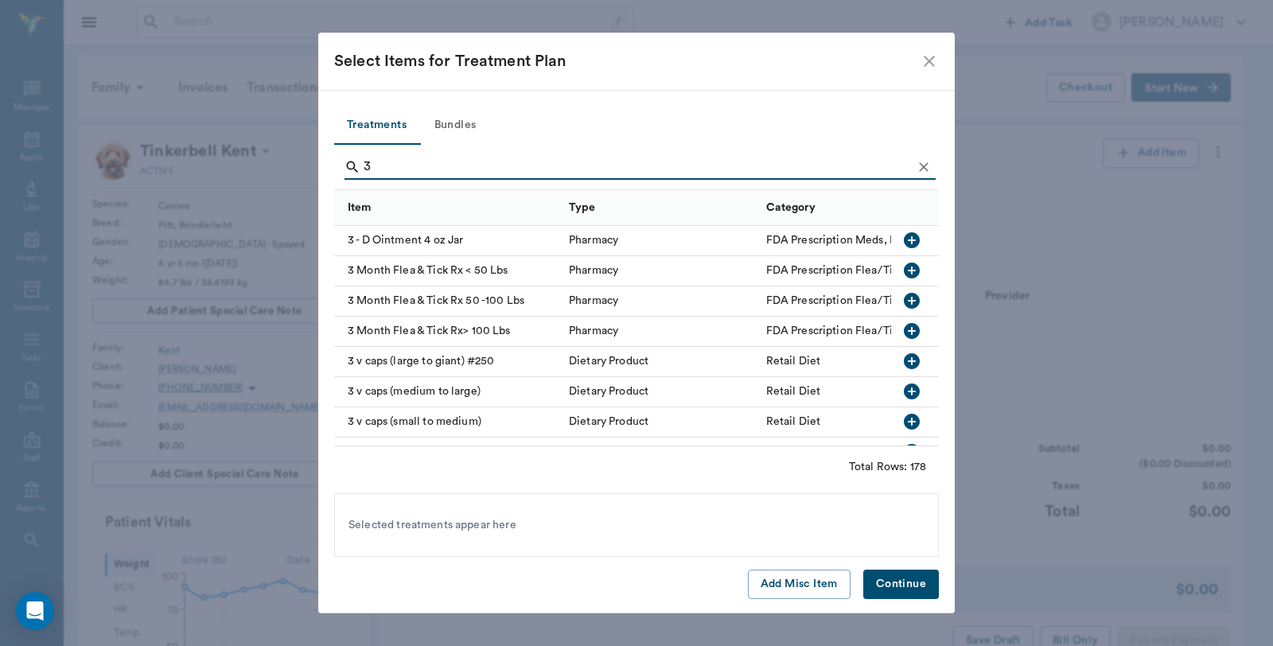
type input "3"
click at [904, 302] on icon "button" at bounding box center [912, 301] width 16 height 16
click at [881, 582] on button "Continue" at bounding box center [901, 584] width 76 height 29
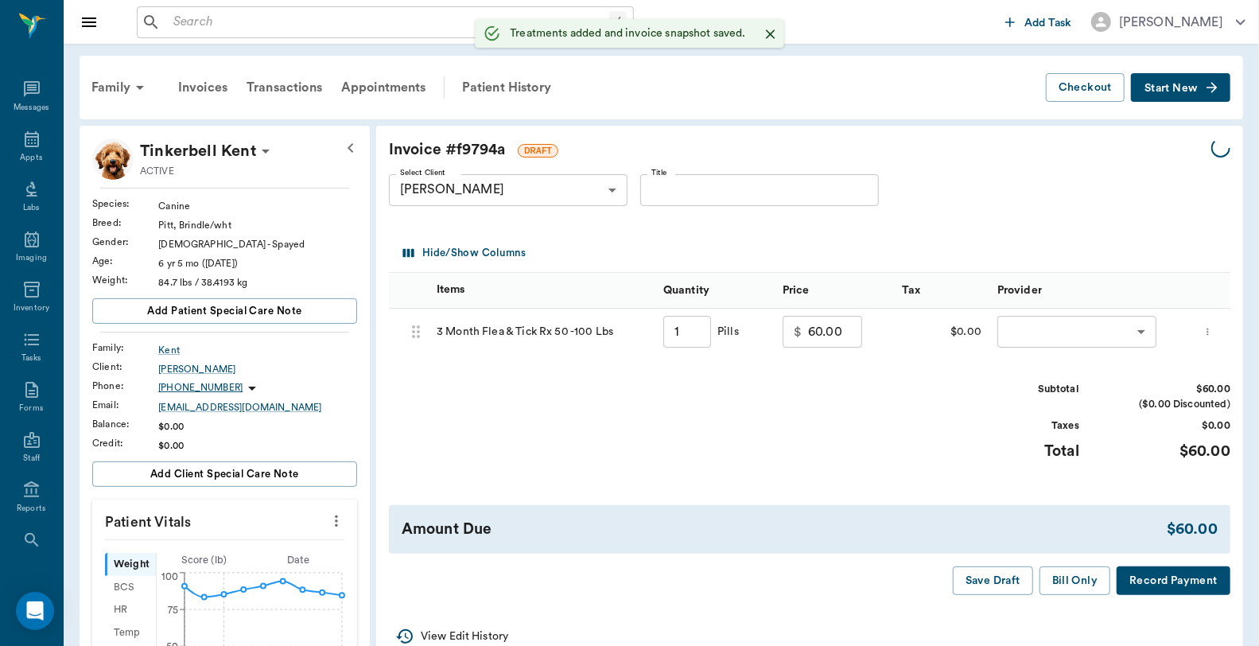
type input "1.00"
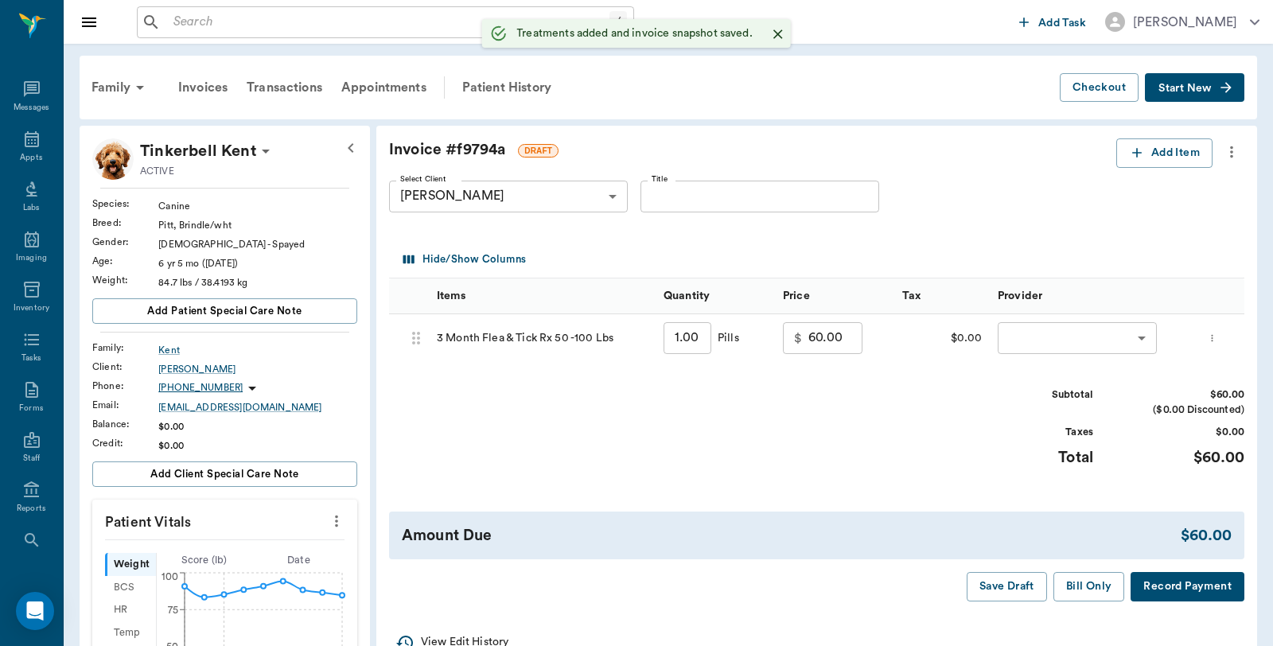
click at [1068, 332] on body "/ ​ Add Task Dr. Bert Ellsworth Nectar Messages Appts Labs Imaging Inventory Ta…" at bounding box center [636, 651] width 1273 height 1302
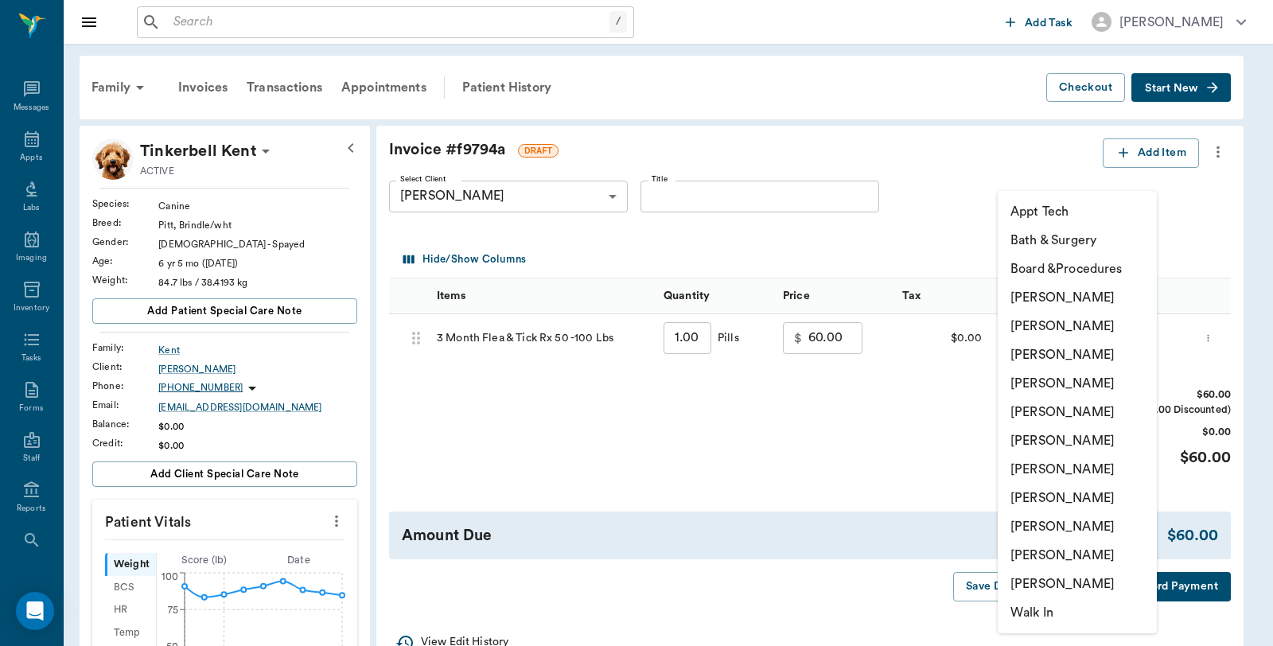
click at [1068, 299] on li "Caryn Watson" at bounding box center [1077, 297] width 159 height 29
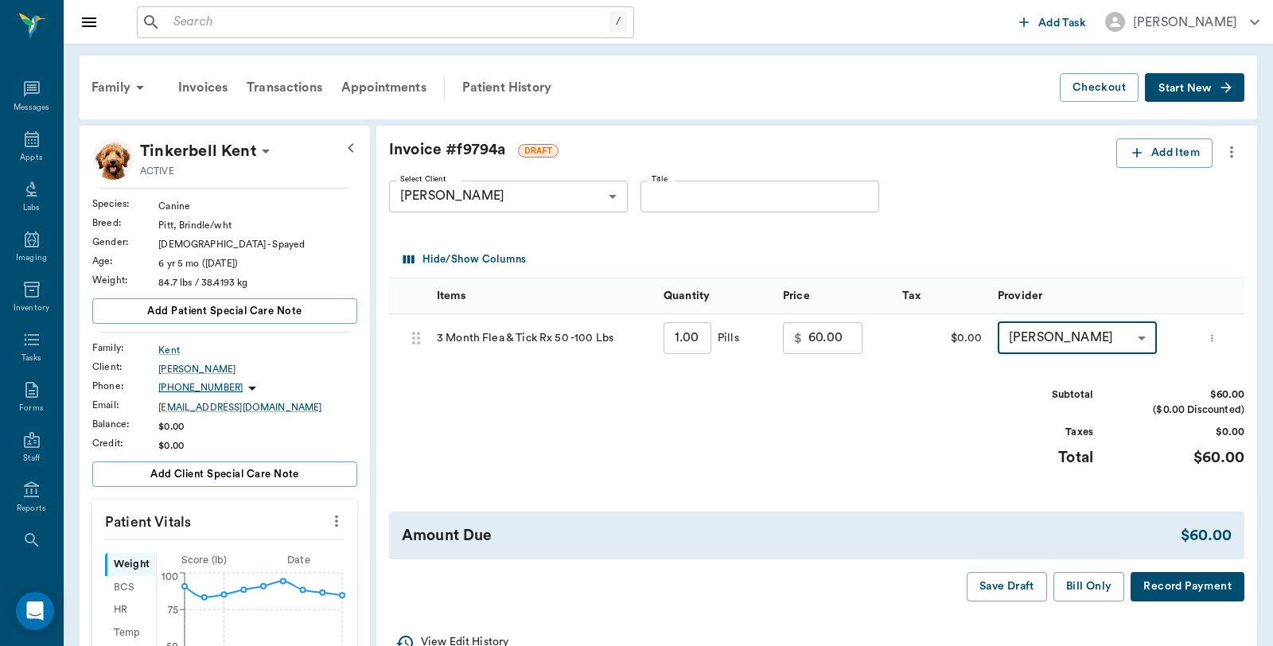
type input "none-6899ea08ed37b777db10de45"
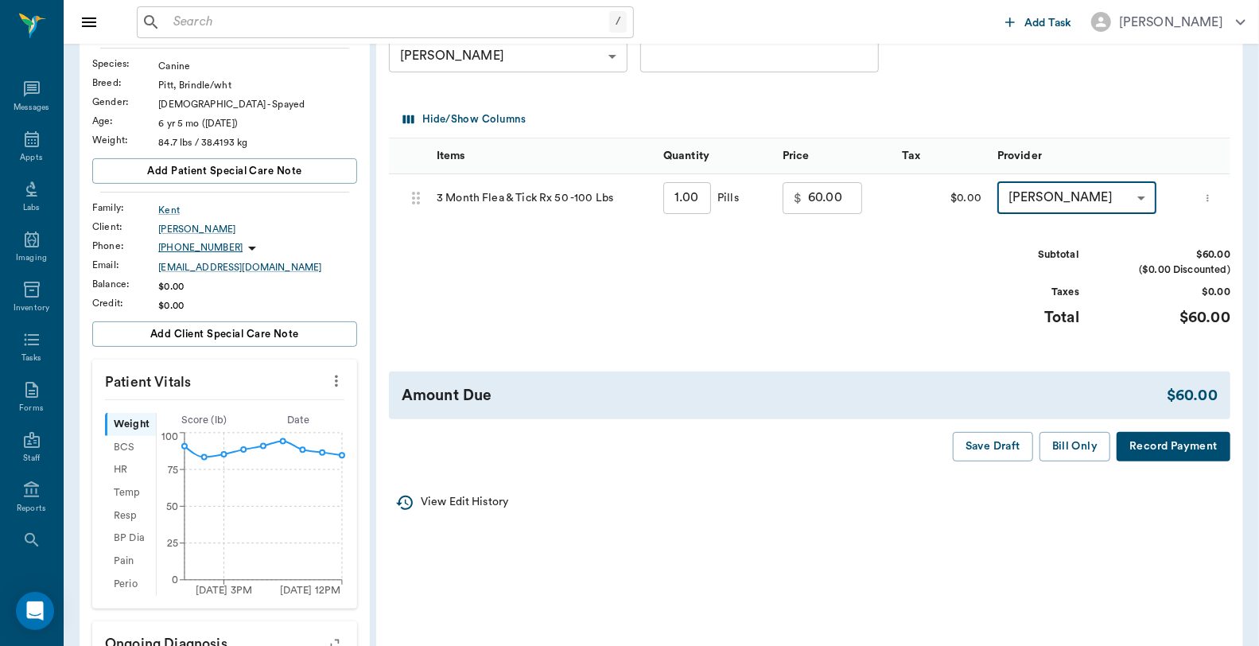
scroll to position [88, 0]
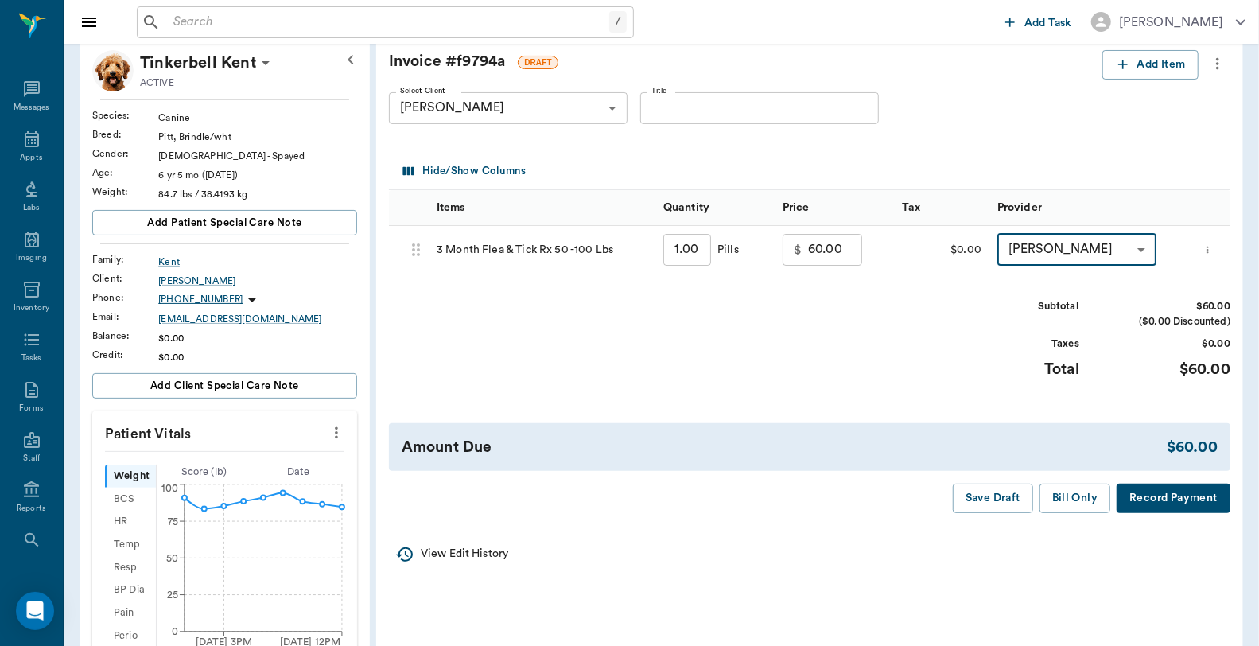
click at [1179, 513] on button "Record Payment" at bounding box center [1174, 498] width 114 height 29
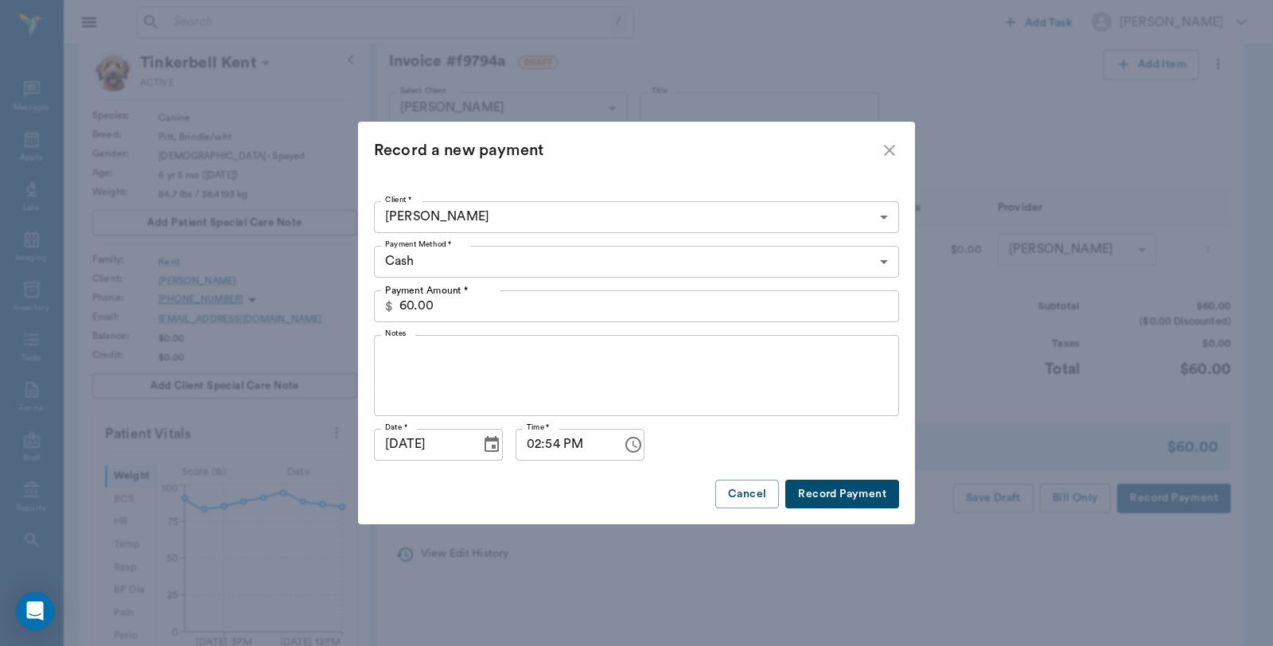
click at [469, 264] on body "/ ​ Add Task Dr. Bert Ellsworth Nectar Messages Appts Labs Imaging Inventory Ta…" at bounding box center [636, 563] width 1273 height 1302
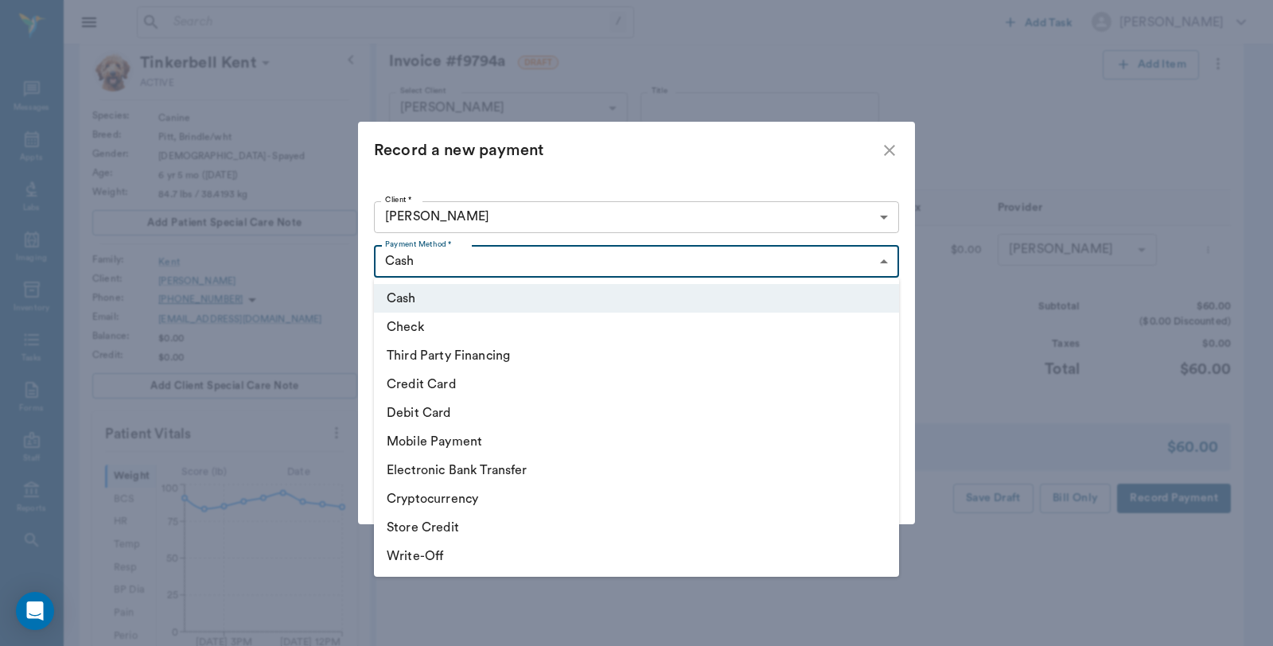
click at [426, 412] on li "Debit Card" at bounding box center [636, 413] width 525 height 29
type input "DEBIT_CARD"
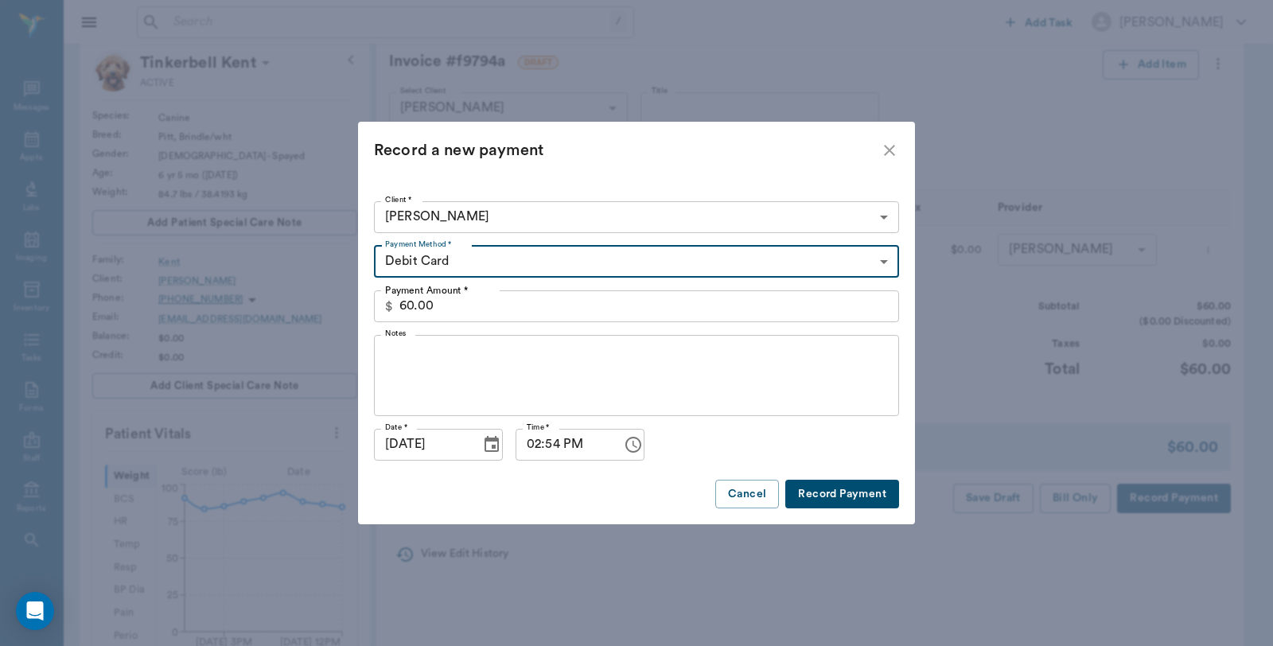
click at [808, 486] on button "Record Payment" at bounding box center [842, 494] width 114 height 29
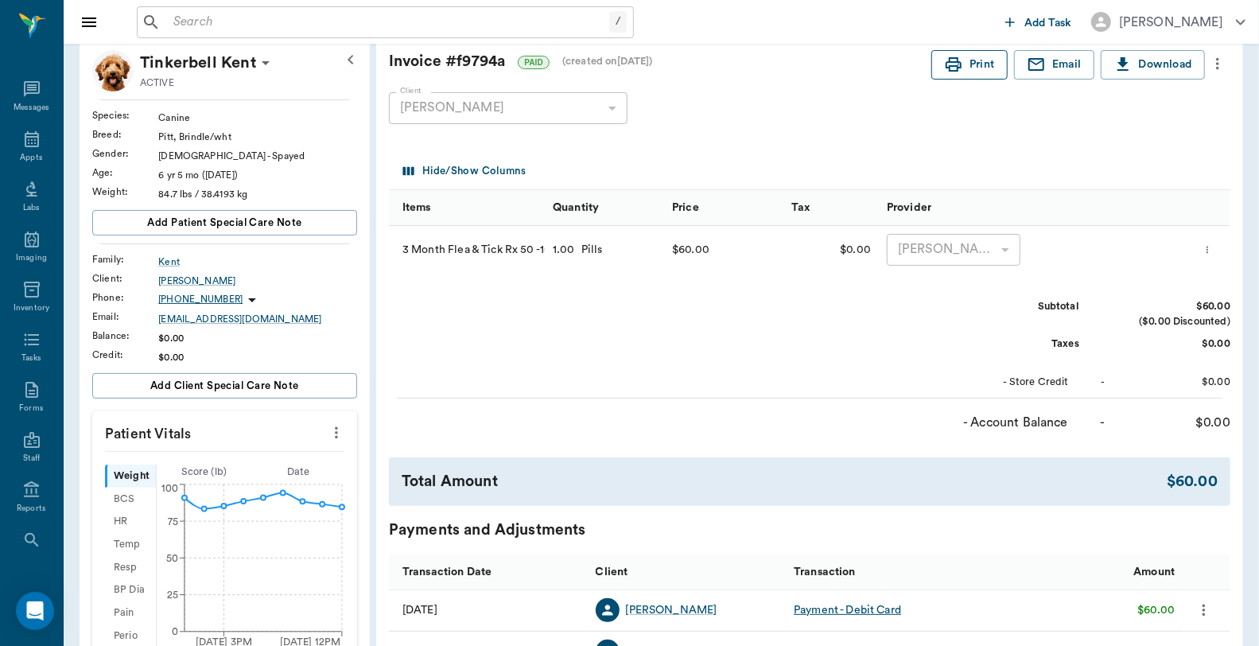
click at [941, 68] on button "Print" at bounding box center [970, 64] width 76 height 29
click at [12, 145] on div "Appts" at bounding box center [31, 148] width 63 height 50
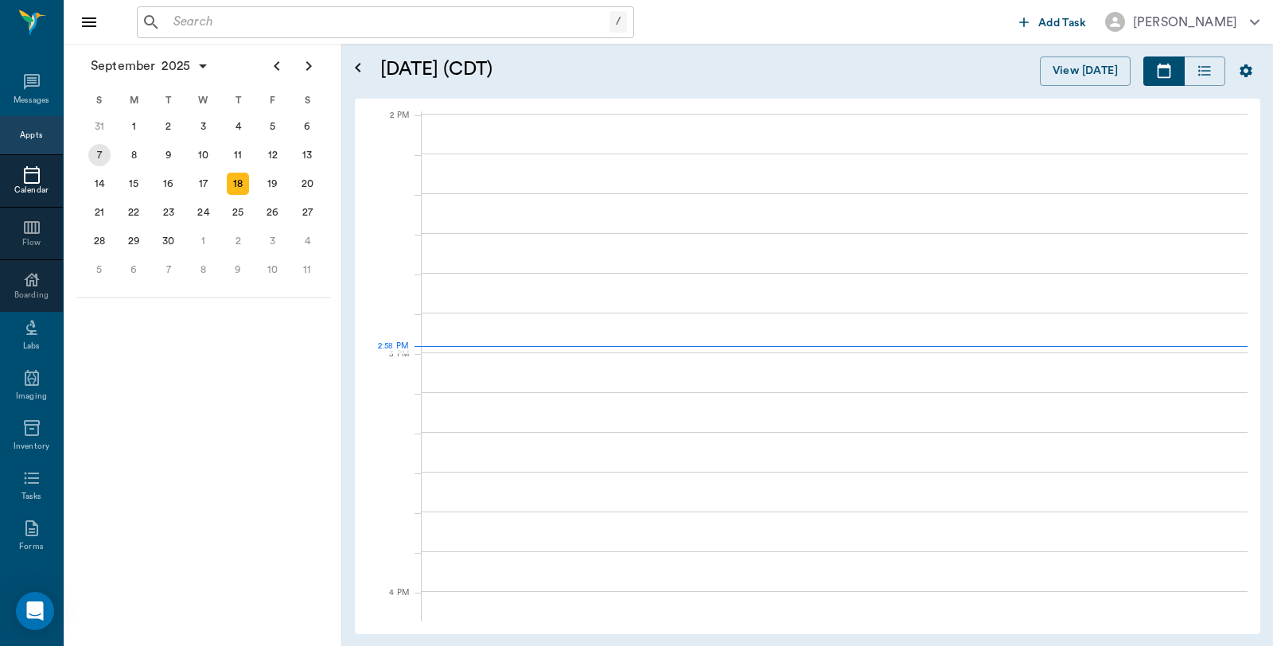
scroll to position [1434, 0]
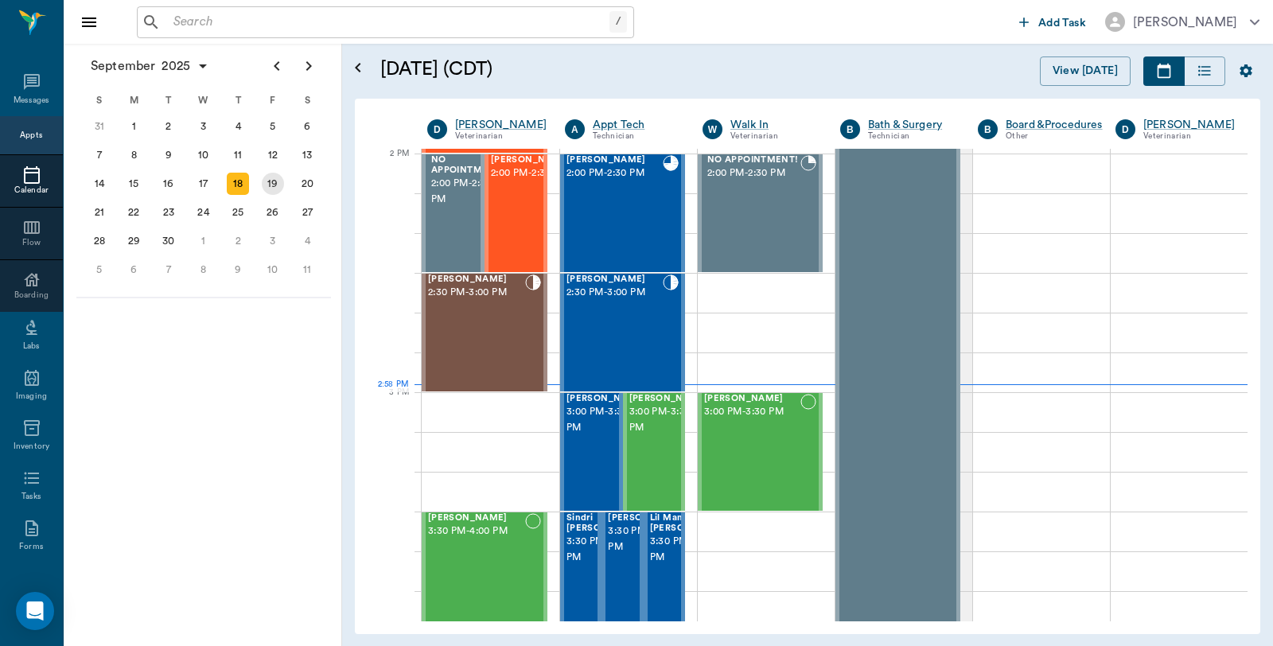
click at [278, 179] on div "19" at bounding box center [273, 184] width 22 height 22
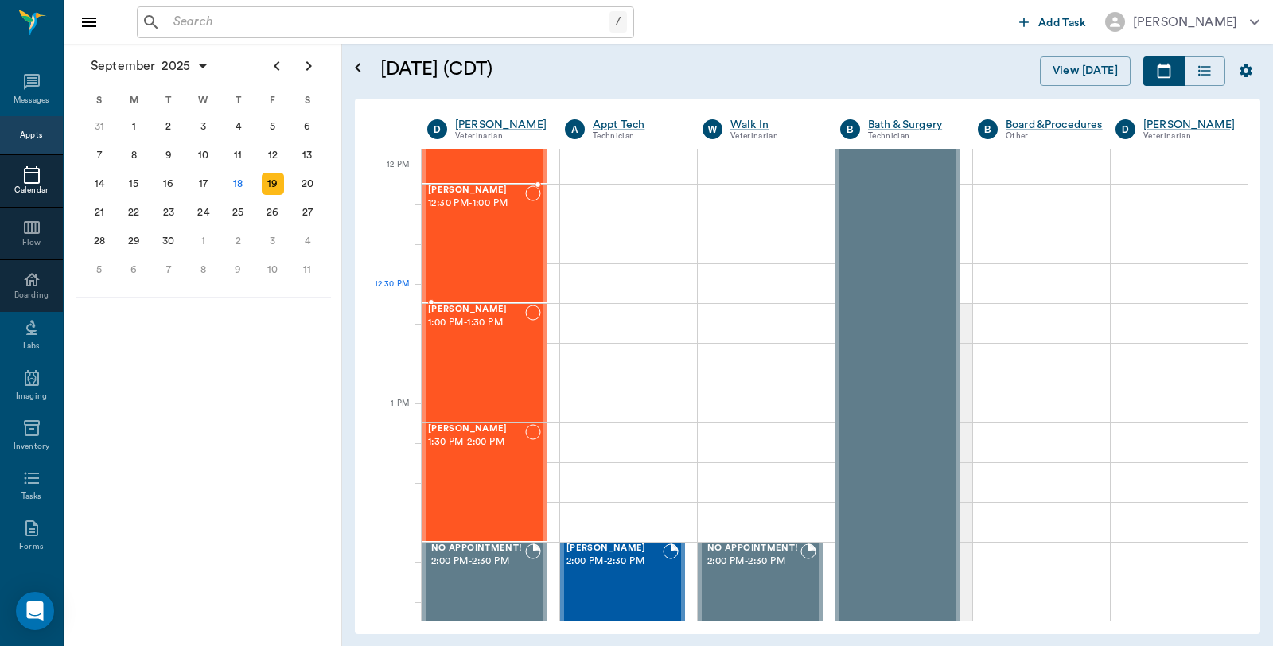
scroll to position [1060, 0]
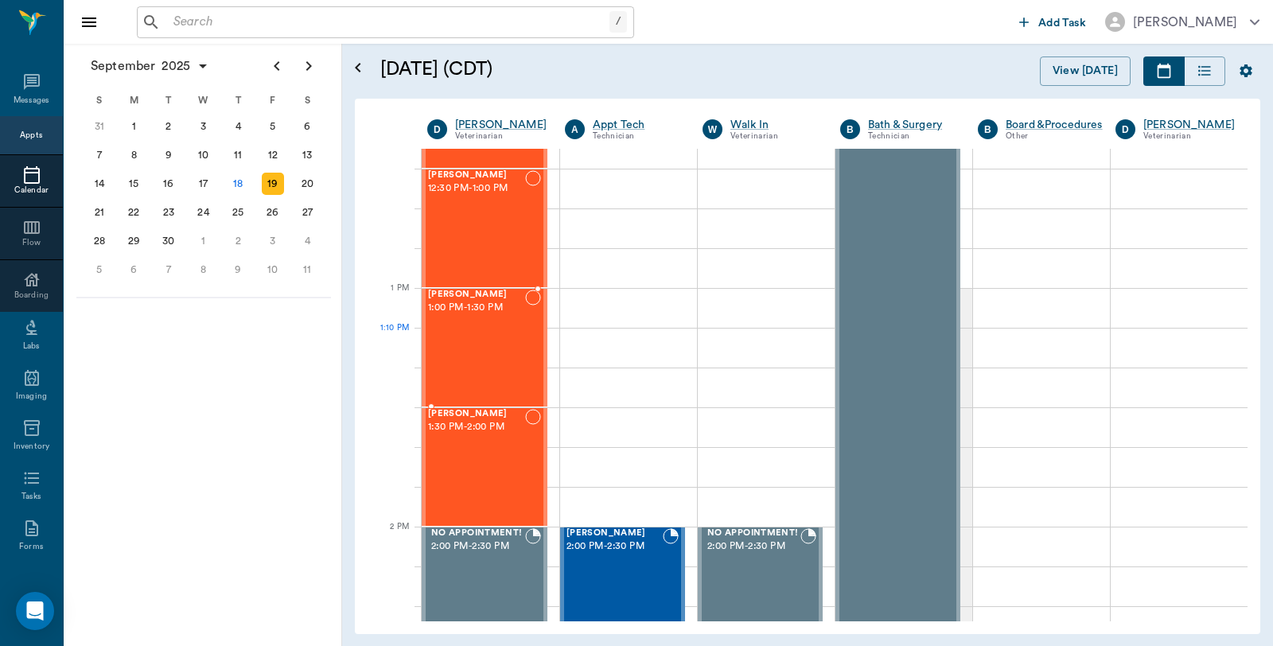
click at [527, 356] on div at bounding box center [533, 348] width 16 height 116
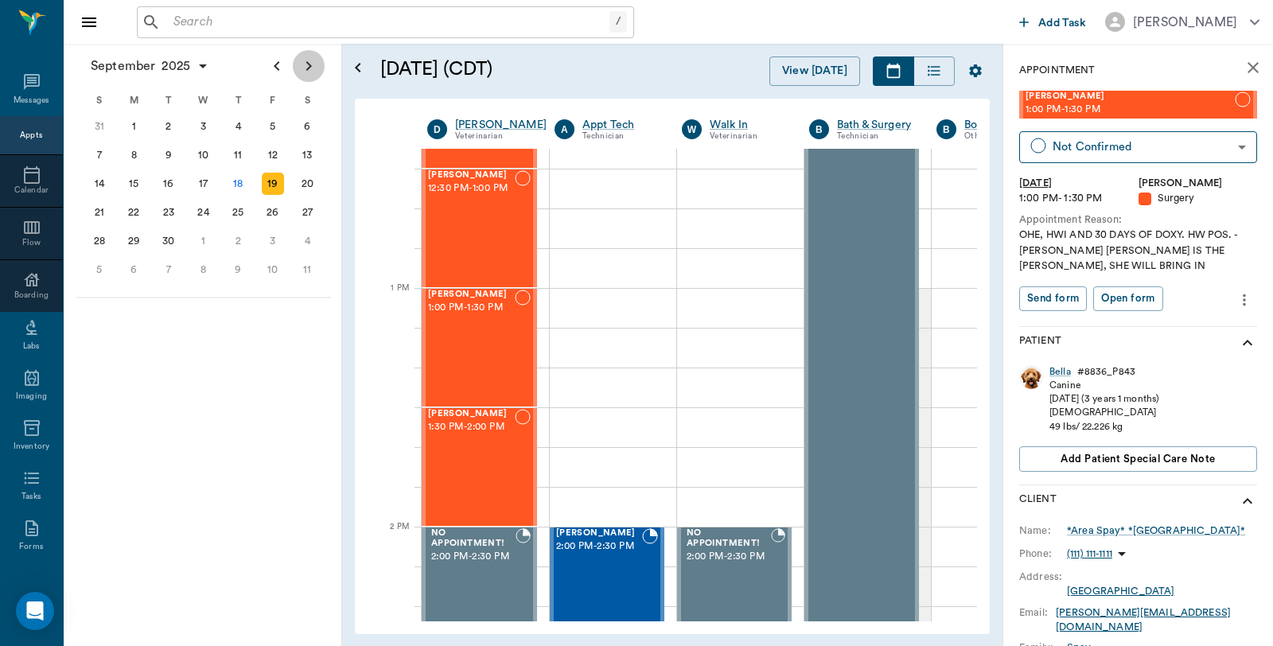
click at [307, 62] on icon "Next page" at bounding box center [309, 66] width 6 height 10
click at [171, 180] on div "14" at bounding box center [169, 184] width 22 height 22
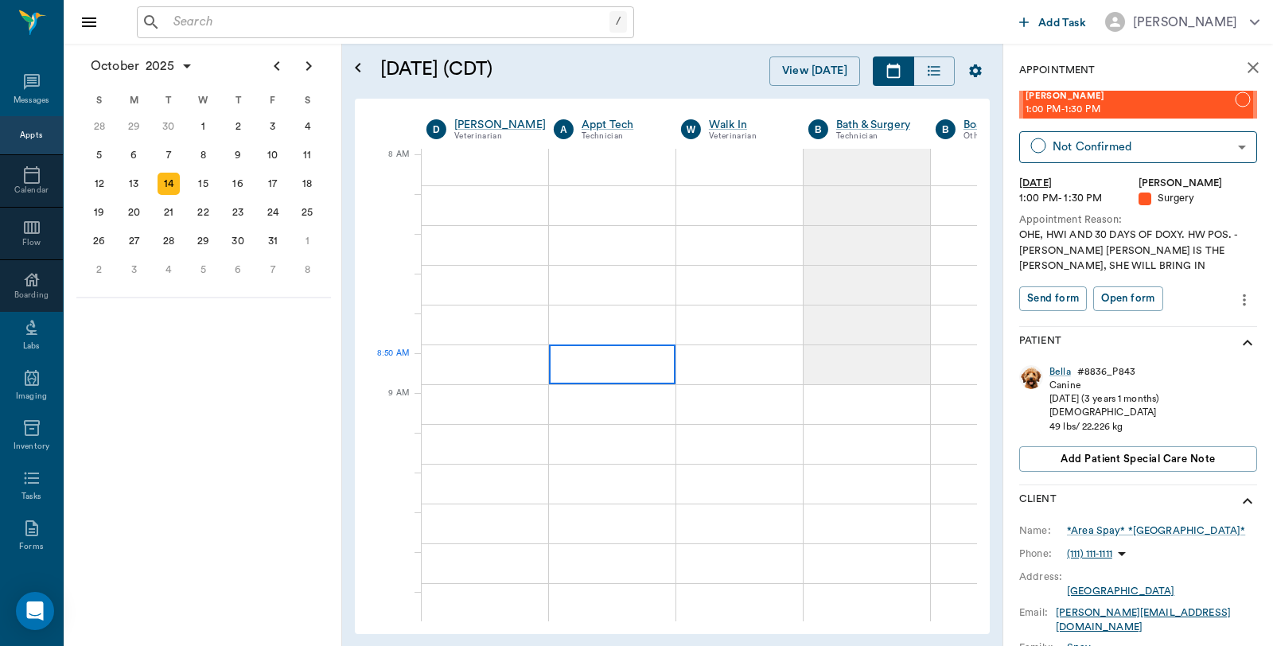
scroll to position [0, 1]
click at [1247, 65] on icon "close" at bounding box center [1252, 67] width 11 height 11
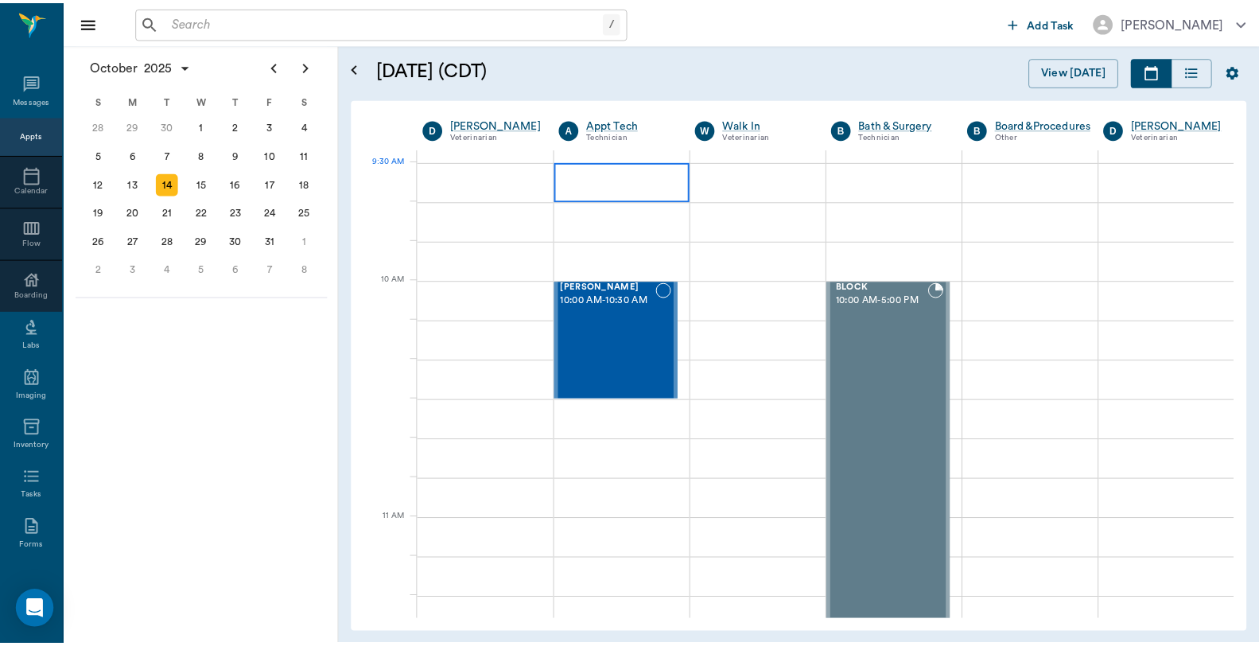
scroll to position [353, 0]
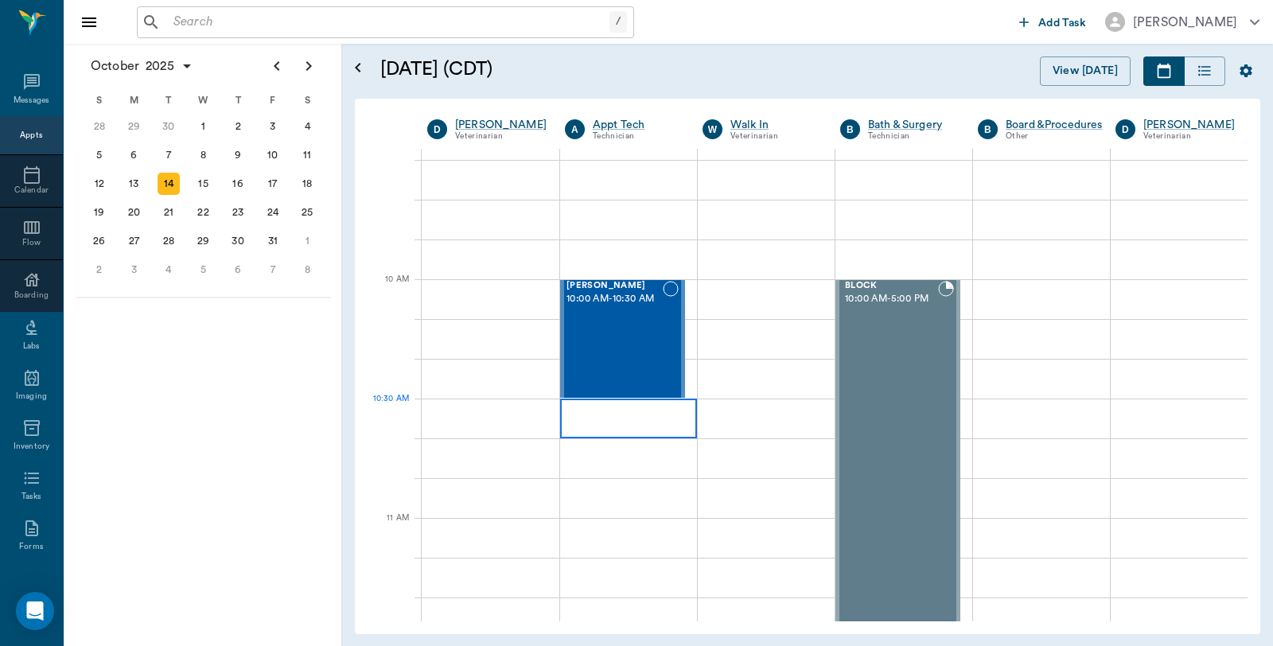
click at [578, 422] on div at bounding box center [628, 419] width 137 height 40
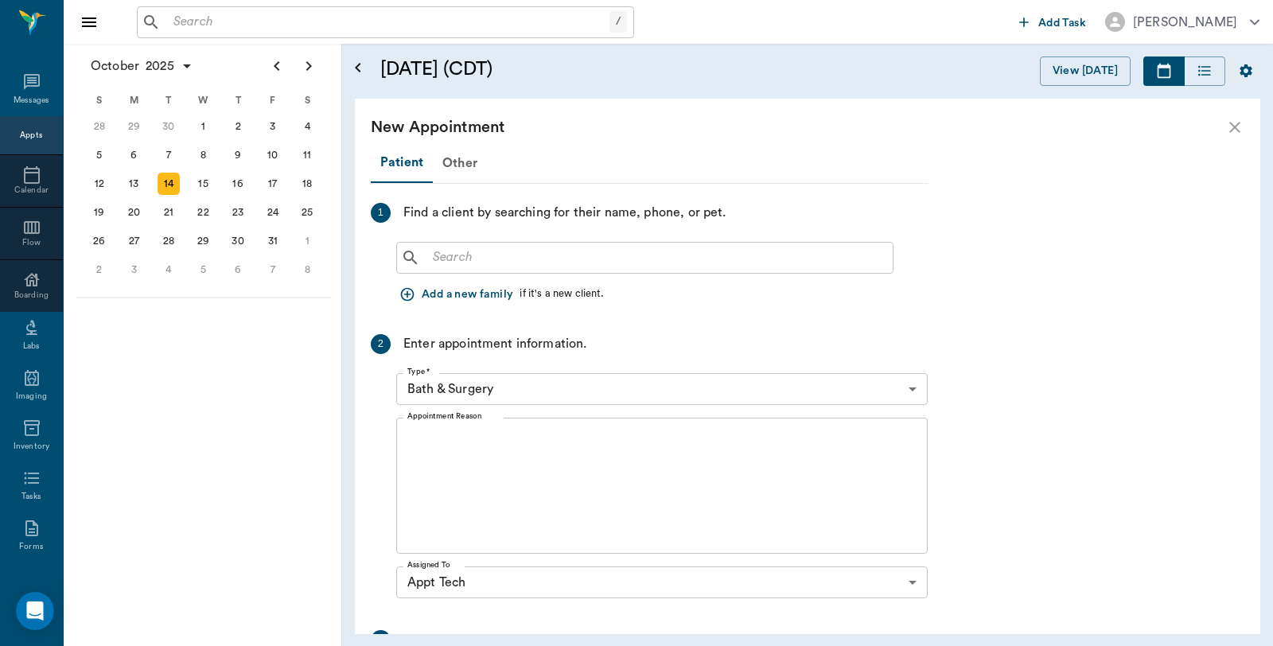
click at [597, 247] on input "text" at bounding box center [656, 258] width 460 height 22
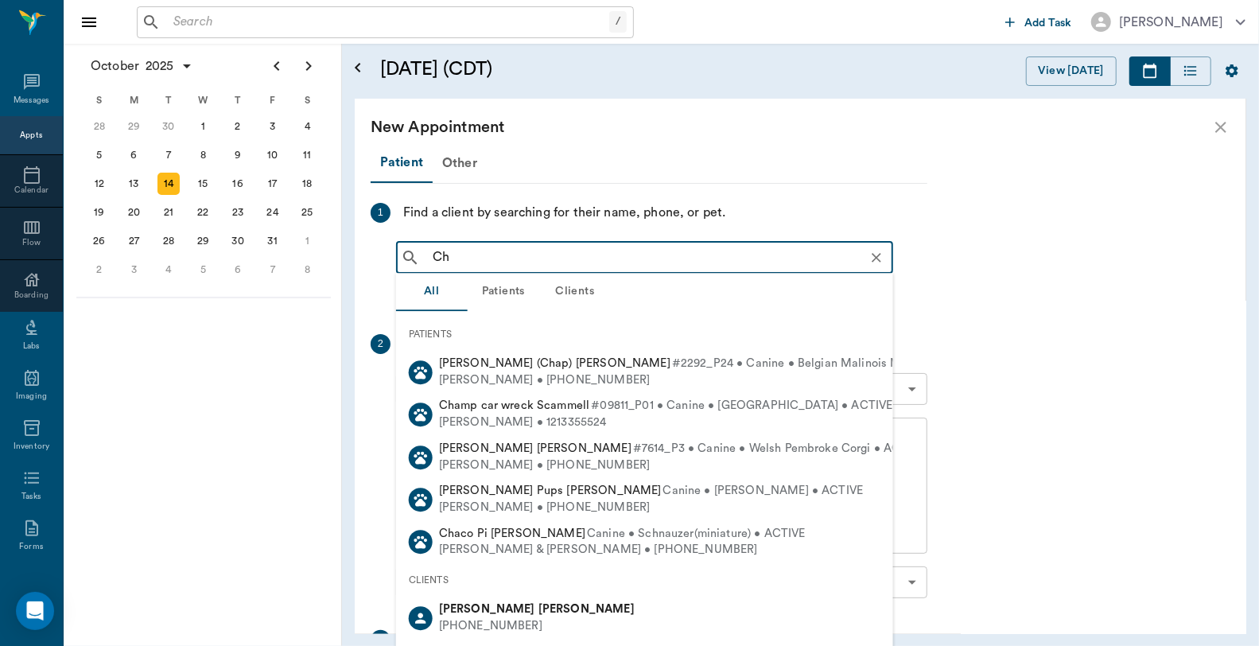
type input "C"
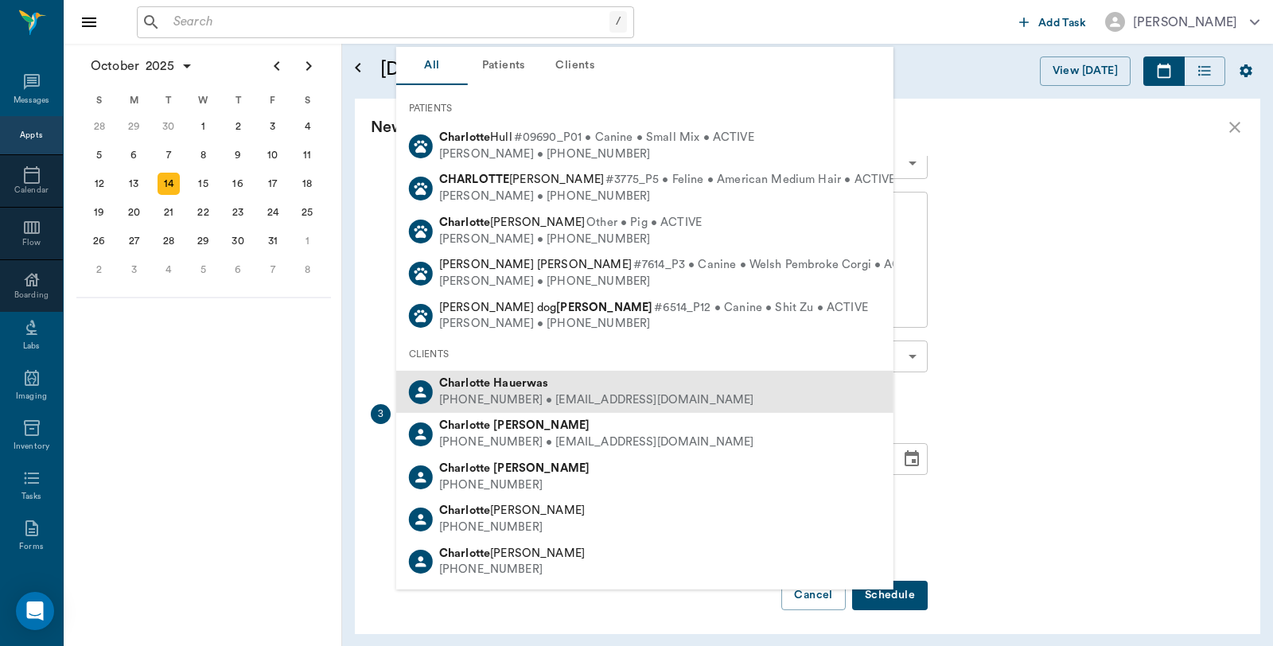
scroll to position [229, 0]
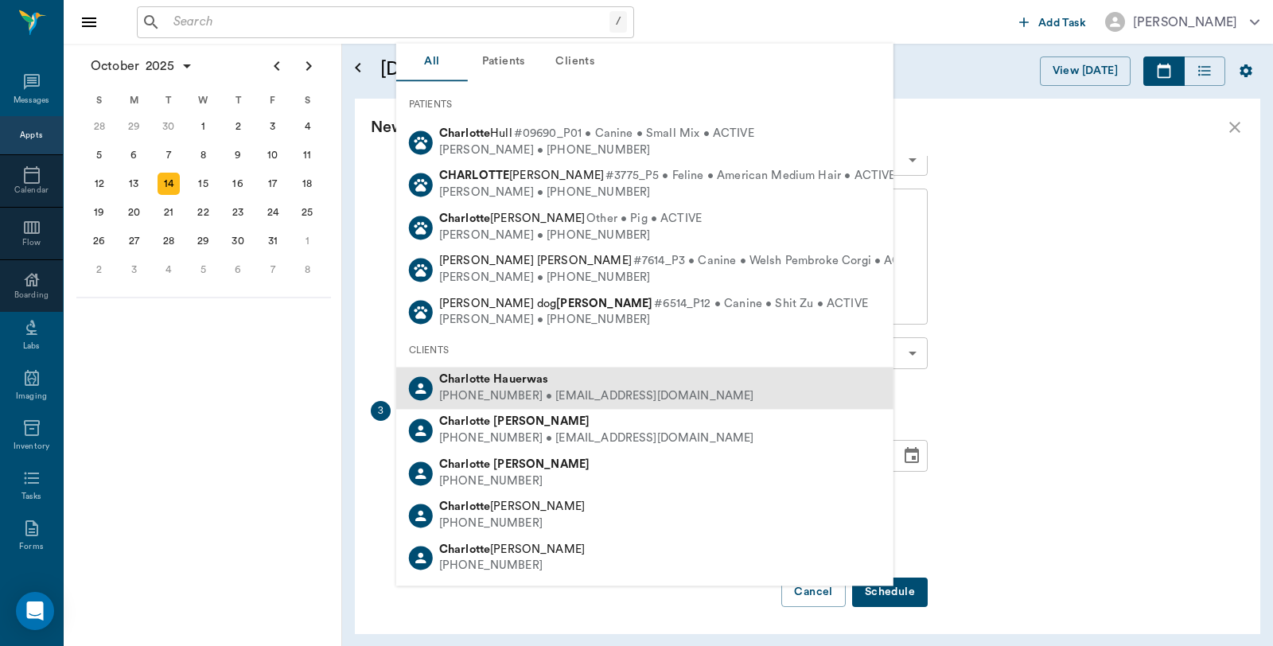
click at [529, 385] on div "Charlotte Hauerwas" at bounding box center [596, 380] width 315 height 17
type input "Charlotte Ha"
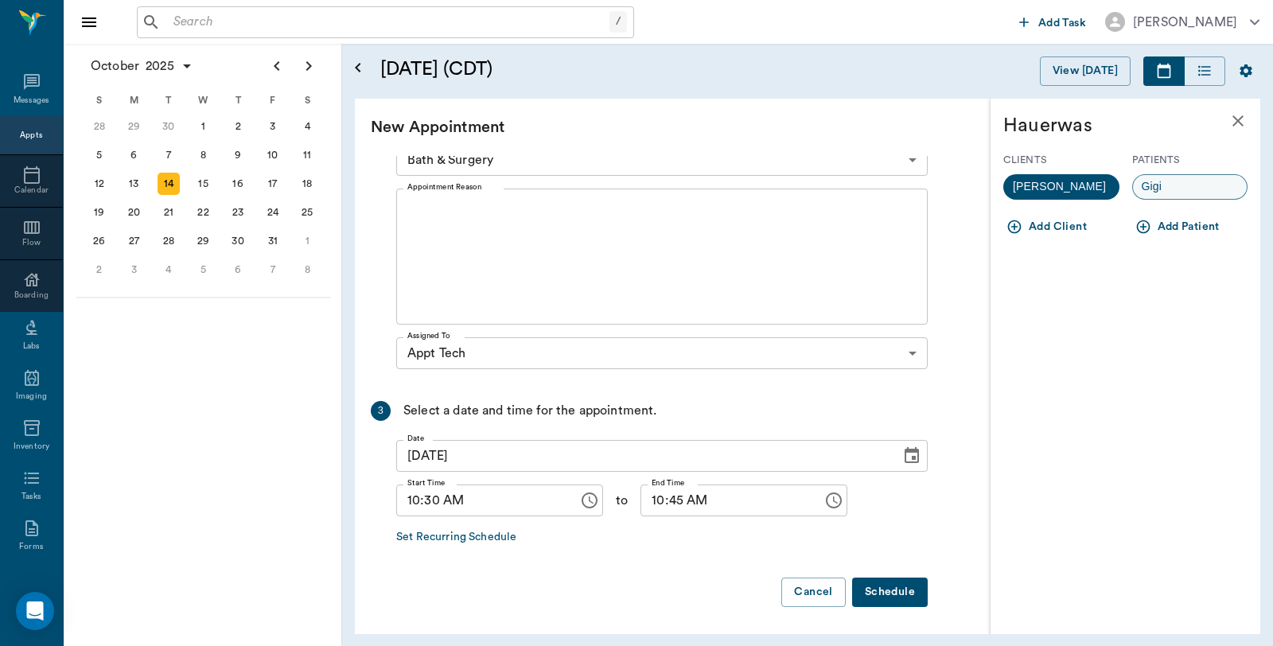
click at [1204, 188] on div "Gigi" at bounding box center [1190, 186] width 116 height 25
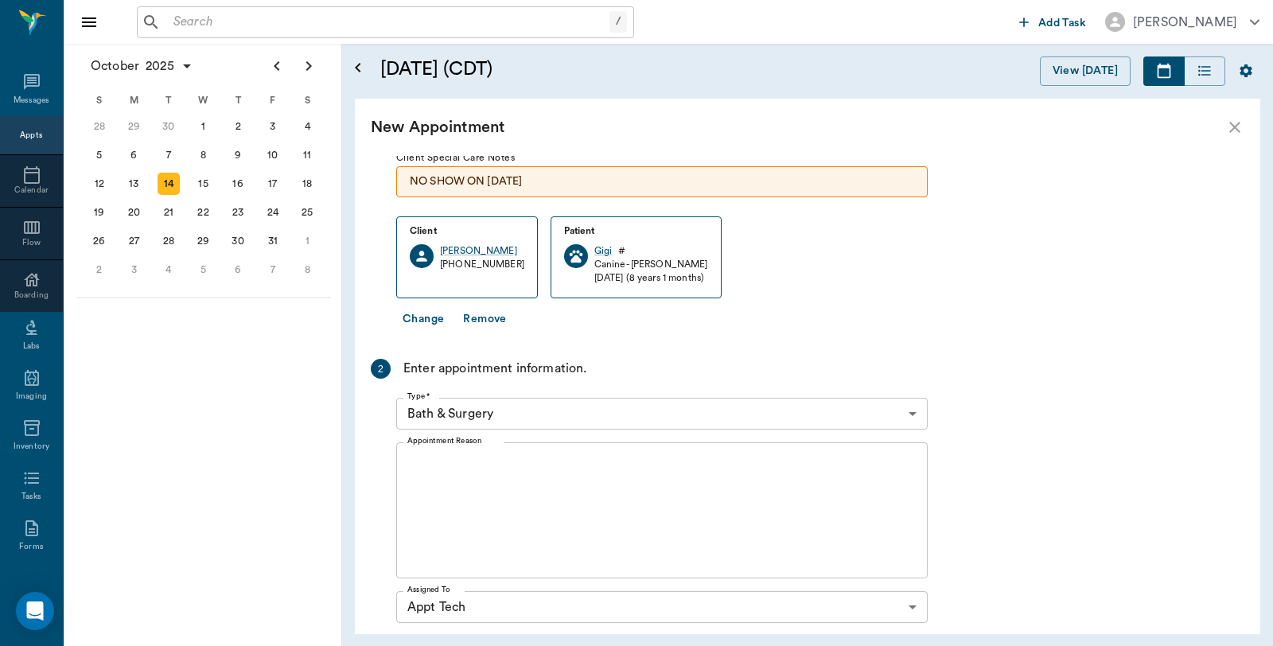
scroll to position [78, 0]
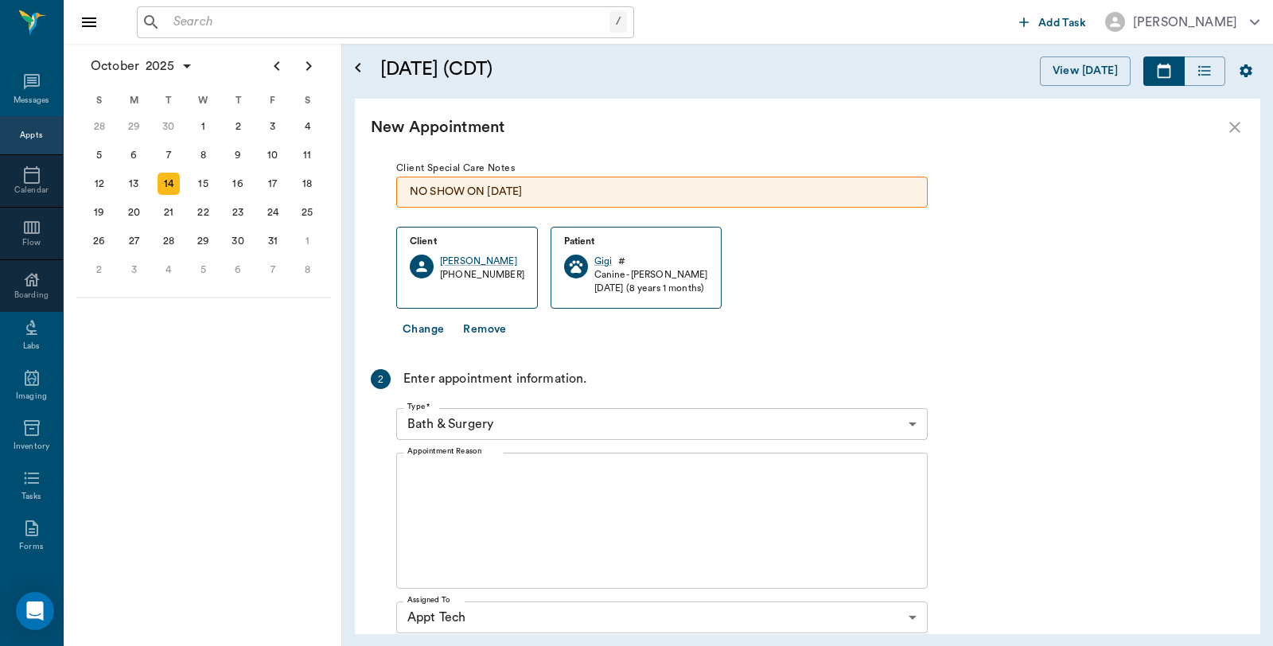
click at [513, 419] on body "/ ​ Add Task Dr. Bert Ellsworth Nectar Messages Appts Calendar Flow Boarding La…" at bounding box center [636, 323] width 1273 height 646
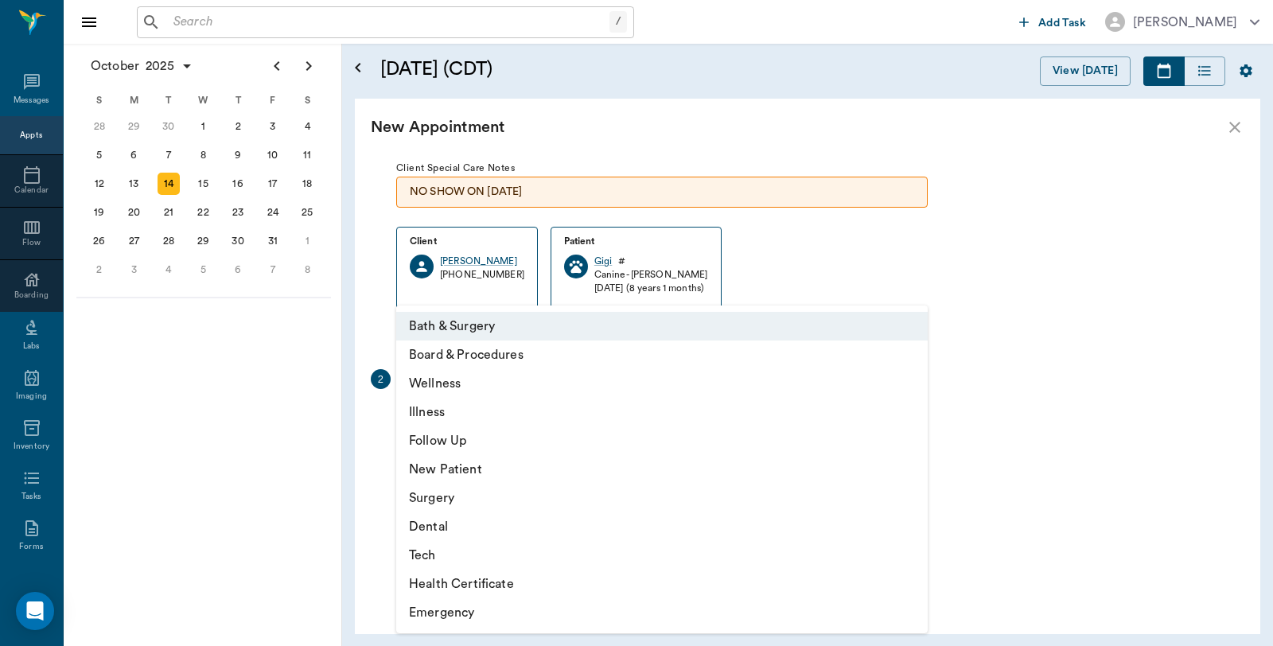
drag, startPoint x: 438, startPoint y: 545, endPoint x: 471, endPoint y: 543, distance: 32.7
click at [441, 545] on li "Tech" at bounding box center [661, 555] width 531 height 29
type input "65d2be4f46e3a538d89b8c1a"
type input "11:00 AM"
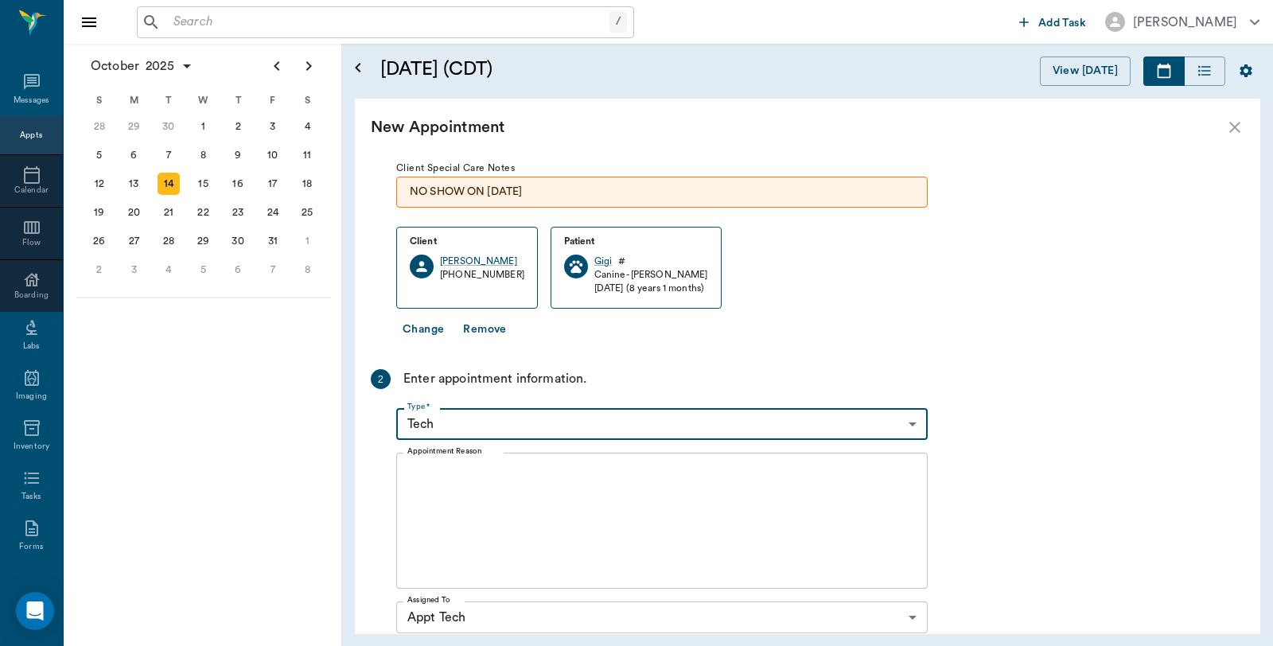
click at [489, 491] on textarea "Appointment Reason" at bounding box center [661, 521] width 509 height 110
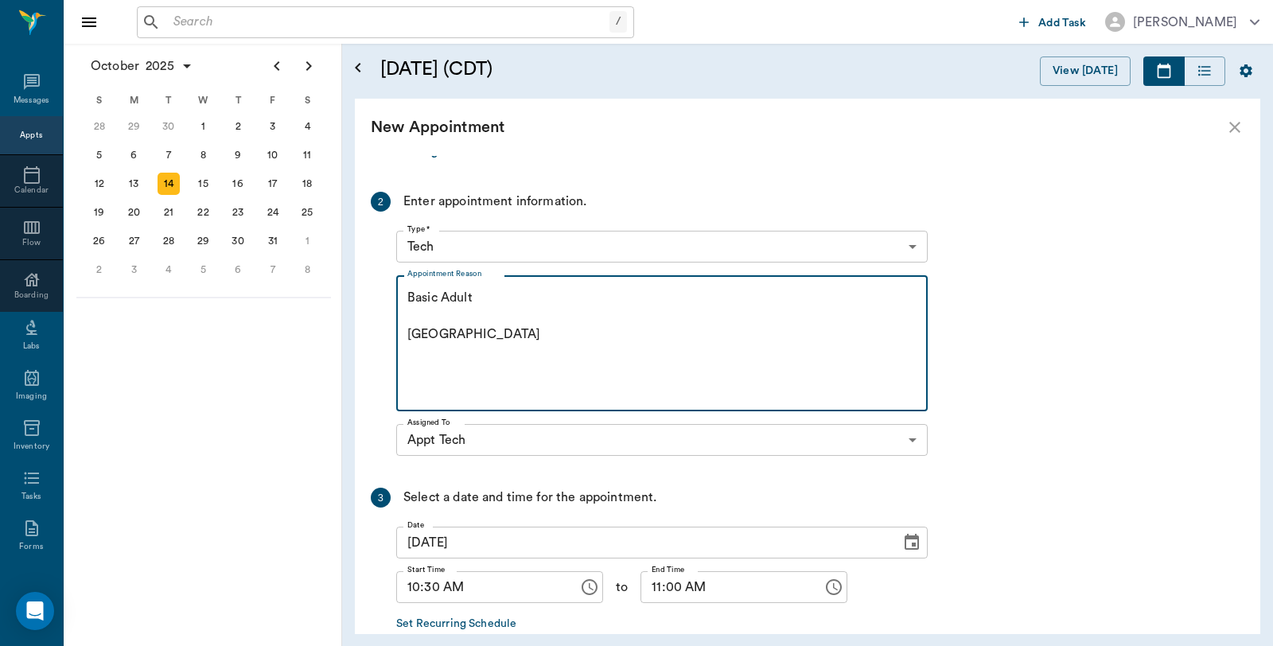
scroll to position [344, 0]
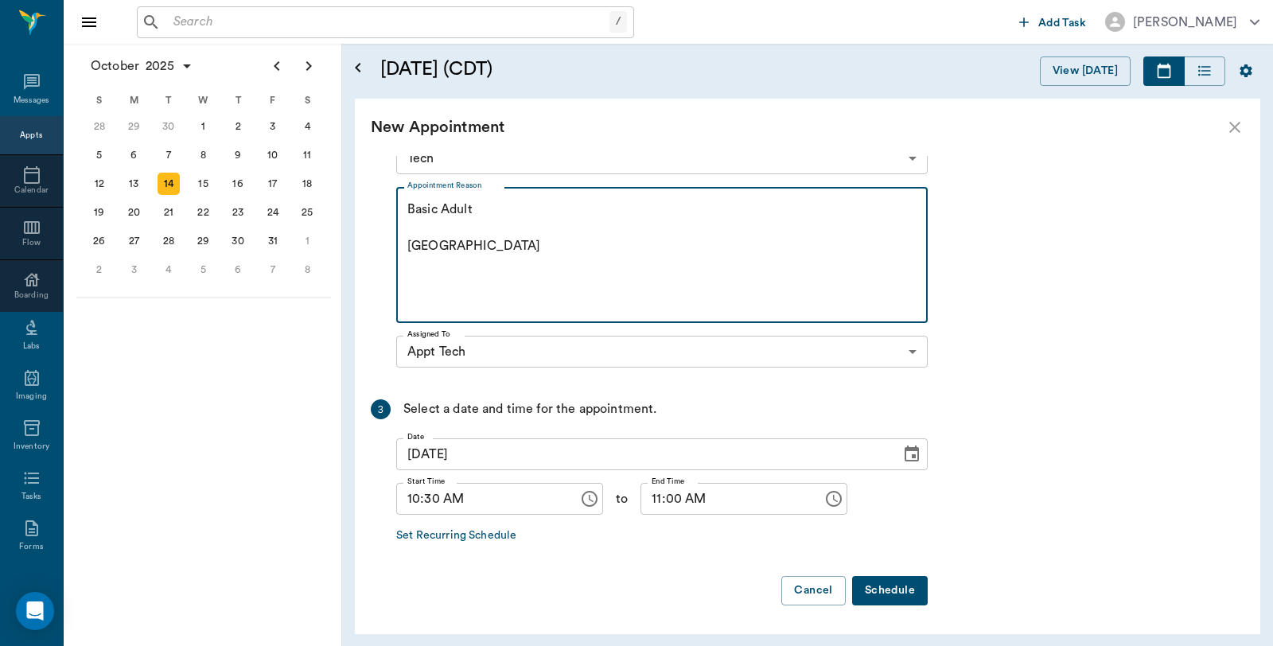
type textarea "Basic Adult Caryn"
click at [902, 586] on button "Schedule" at bounding box center [890, 590] width 76 height 29
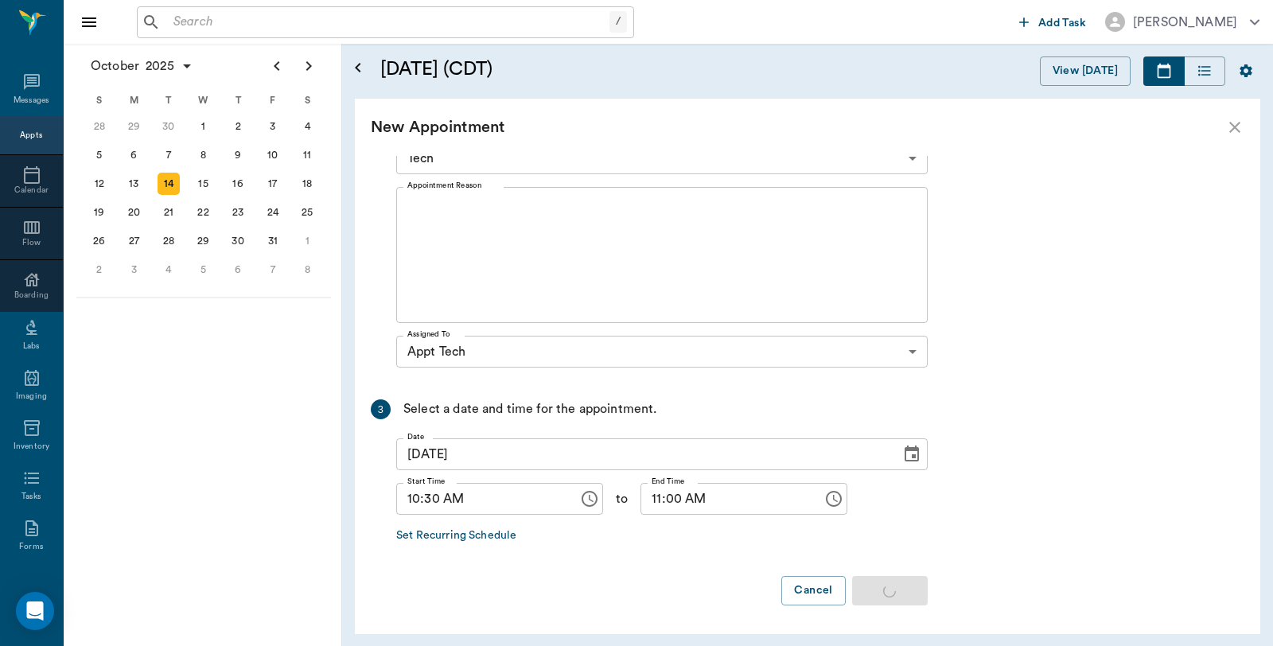
scroll to position [0, 0]
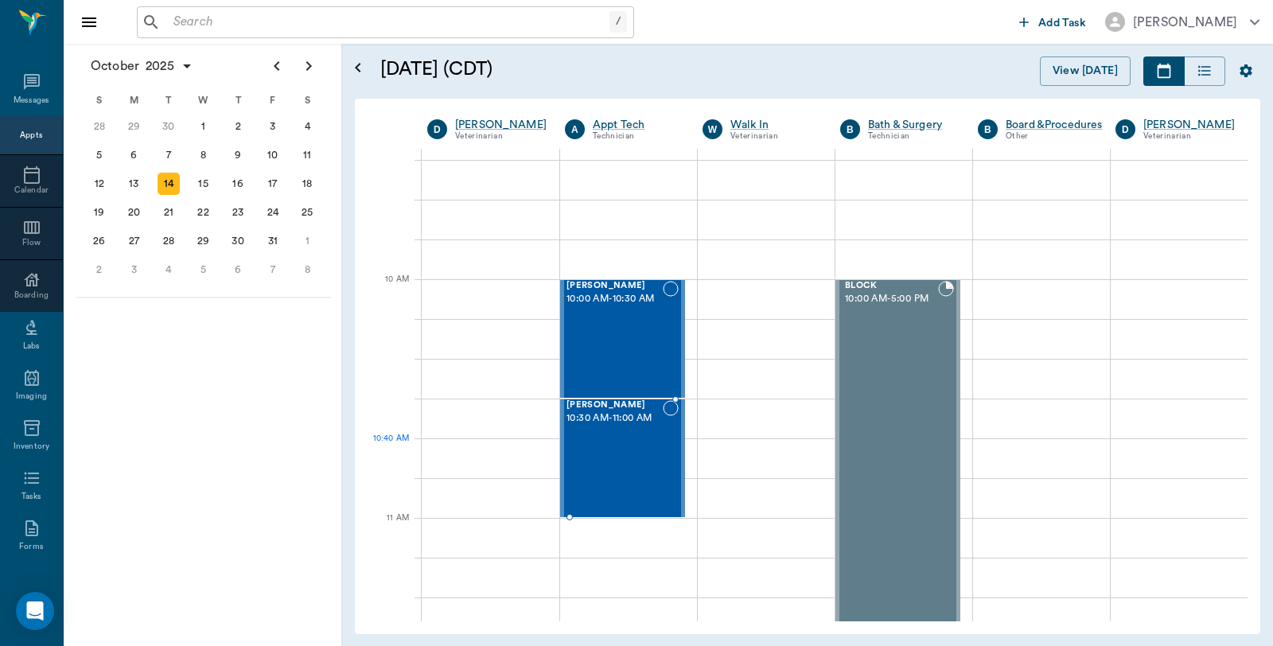
click at [611, 444] on div "Gigi Hauerwas 10:30 AM - 11:00 AM" at bounding box center [614, 458] width 96 height 116
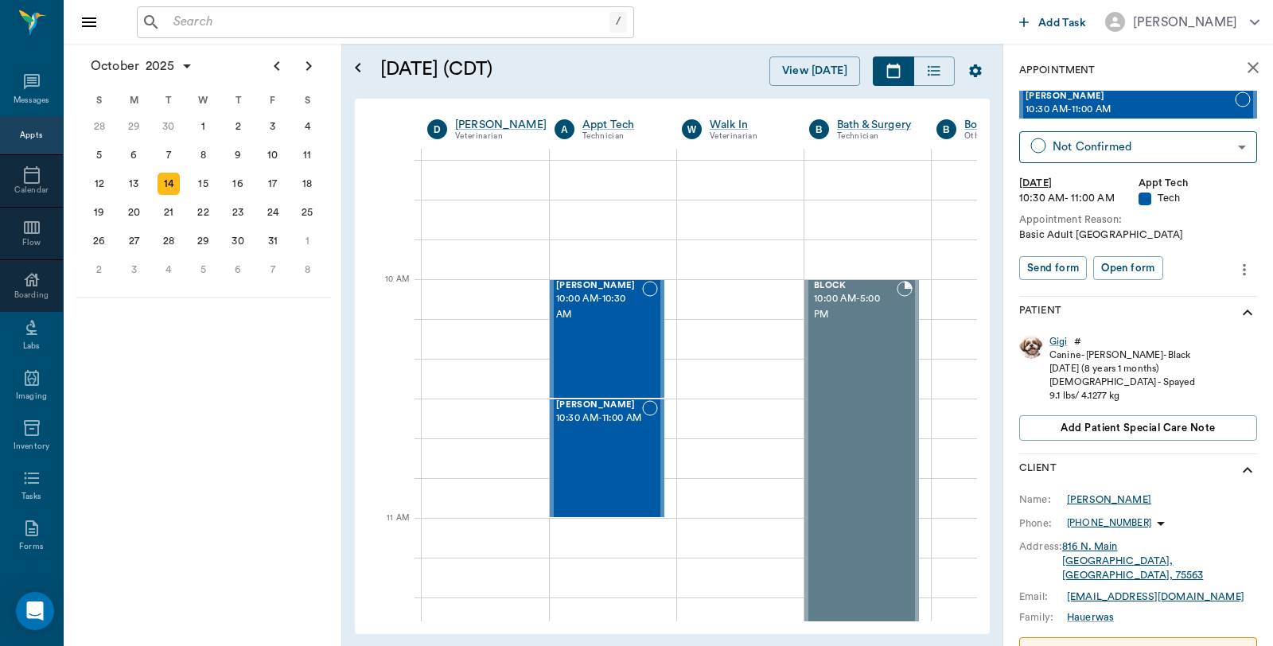
click at [1115, 500] on div "Charlotte Hauerwas" at bounding box center [1109, 499] width 84 height 14
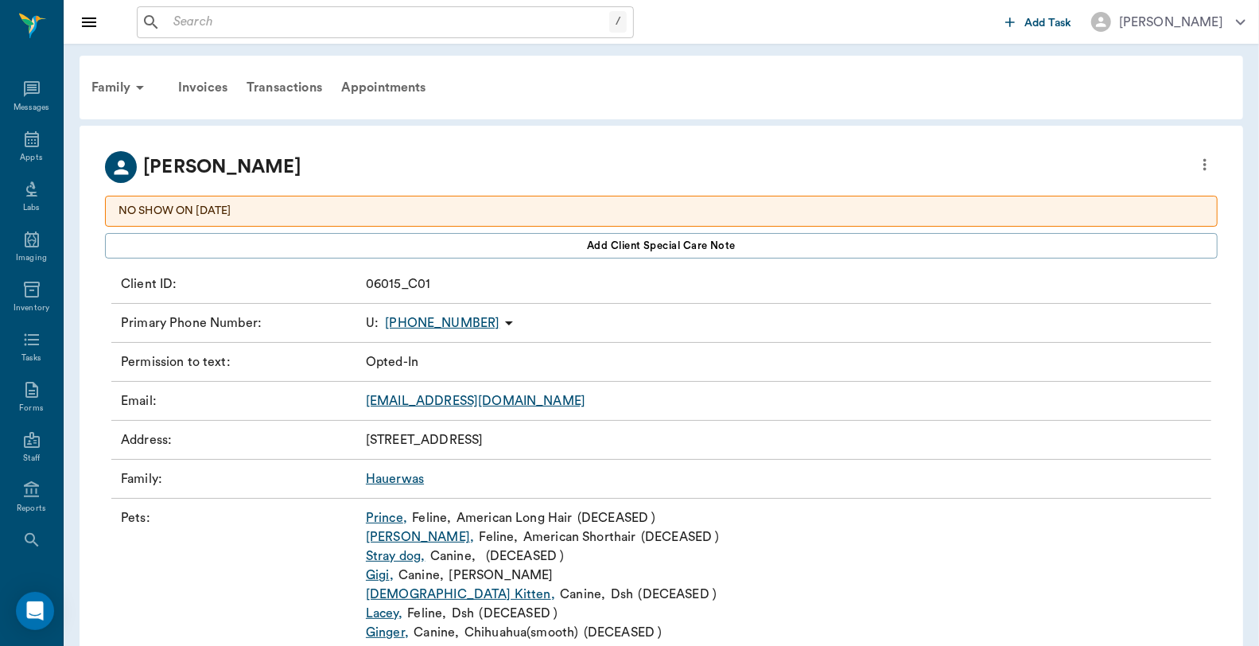
click at [1212, 168] on icon "more" at bounding box center [1205, 164] width 18 height 19
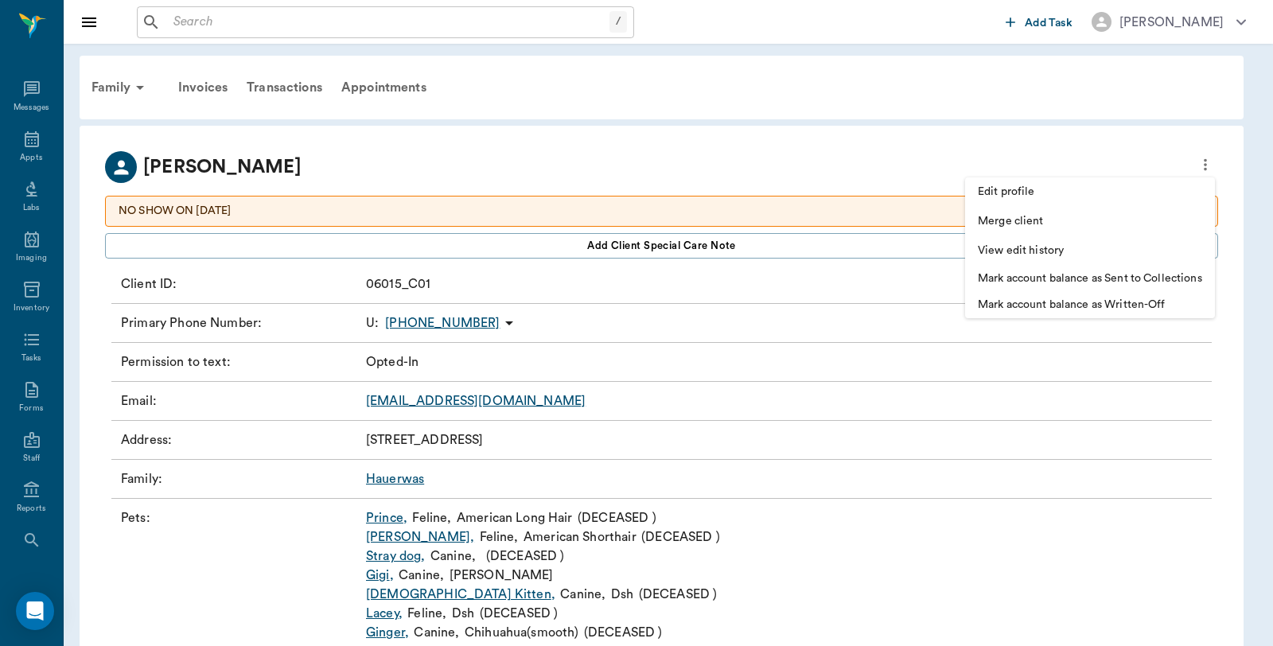
click at [1041, 193] on span "Edit profile" at bounding box center [1090, 192] width 224 height 17
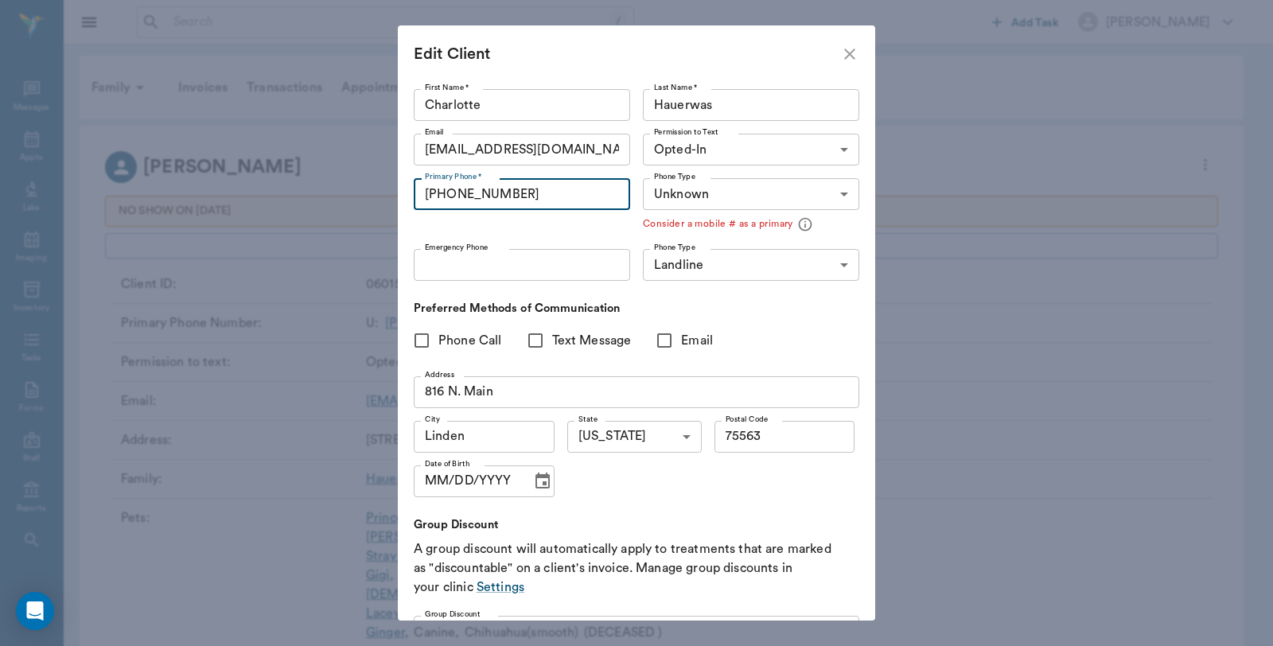
drag, startPoint x: 527, startPoint y: 193, endPoint x: 326, endPoint y: 195, distance: 201.3
click at [326, 195] on div "Edit Client First Name * Charlotte First Name * Last Name * Hauerwas Last Name …" at bounding box center [636, 323] width 1273 height 646
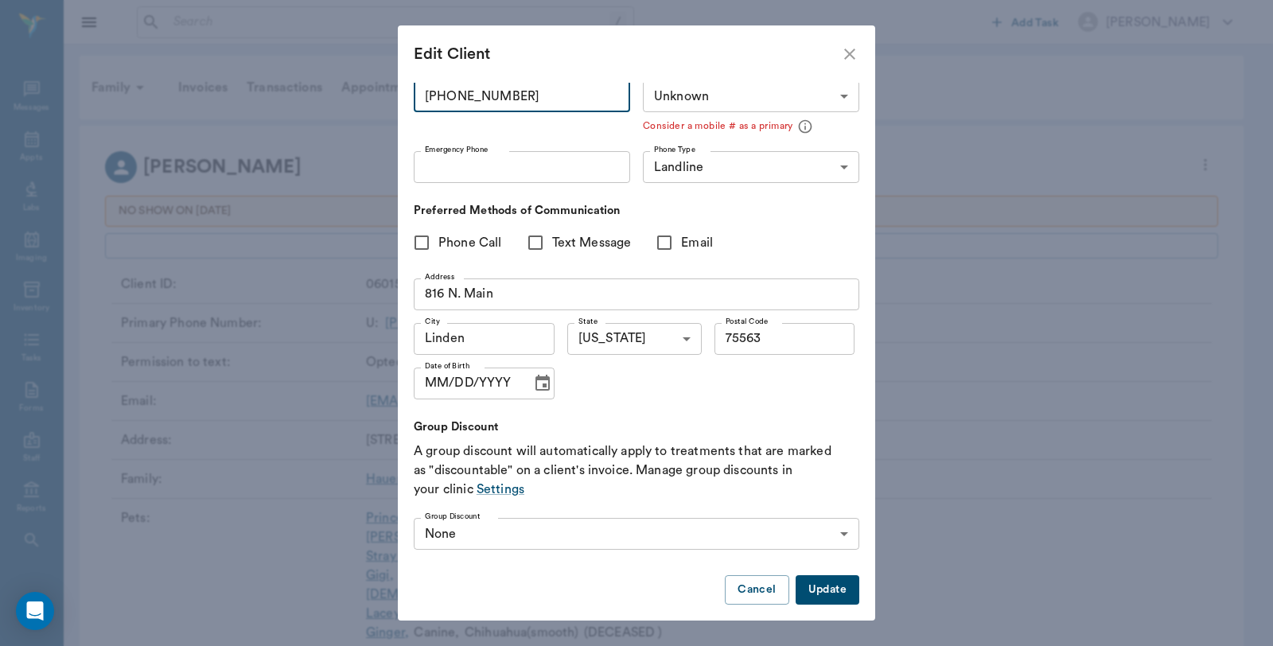
scroll to position [109, 0]
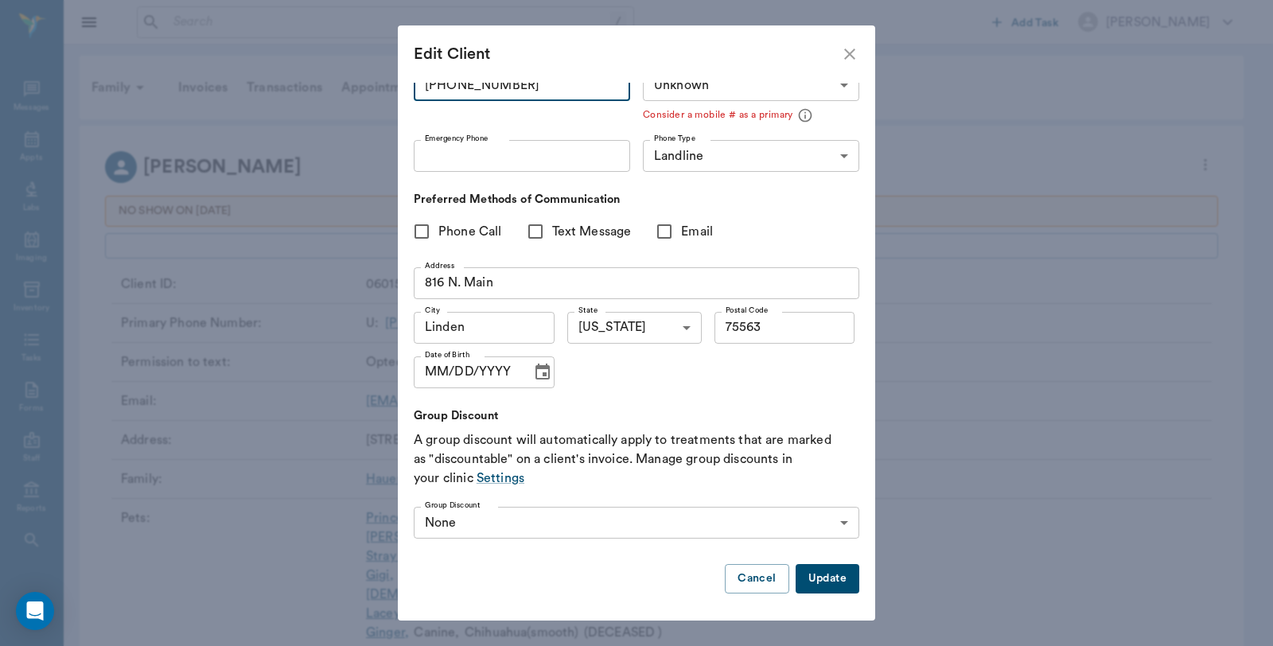
type input "(903) 244-3686"
click at [796, 584] on button "Update" at bounding box center [828, 578] width 64 height 29
type input "UNKNOWN"
type input "MOBILE"
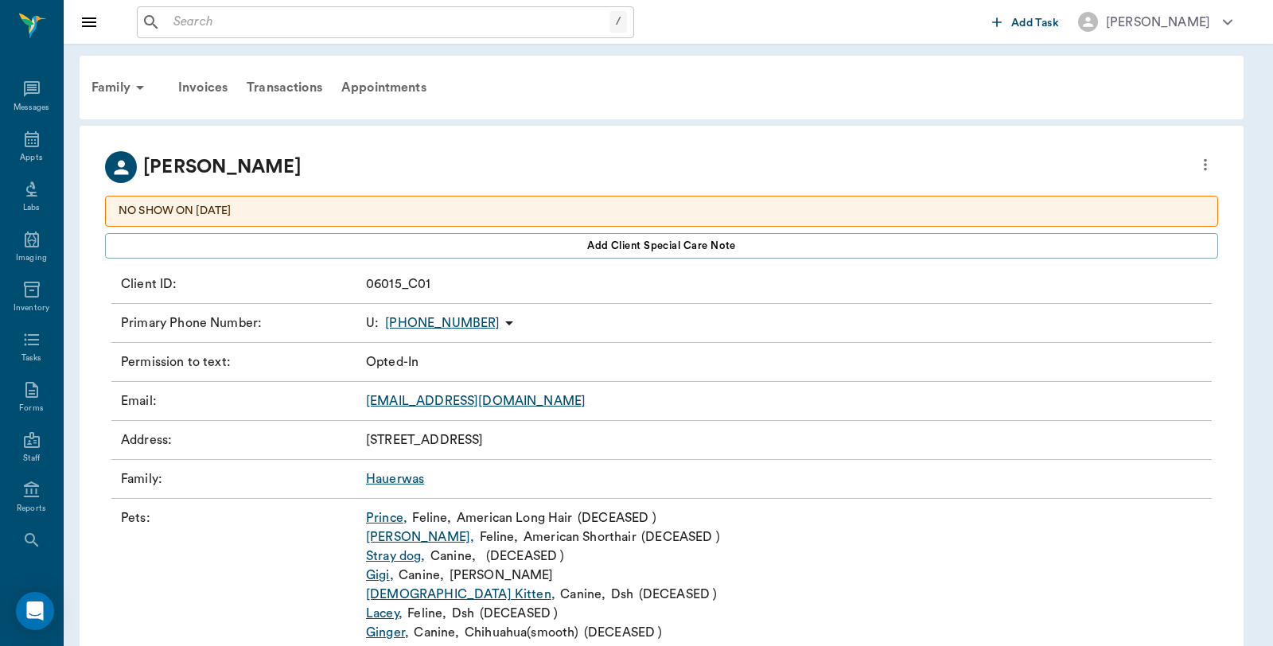
type input "OPT_IN"
type input "UNKNOWN"
type input "75563"
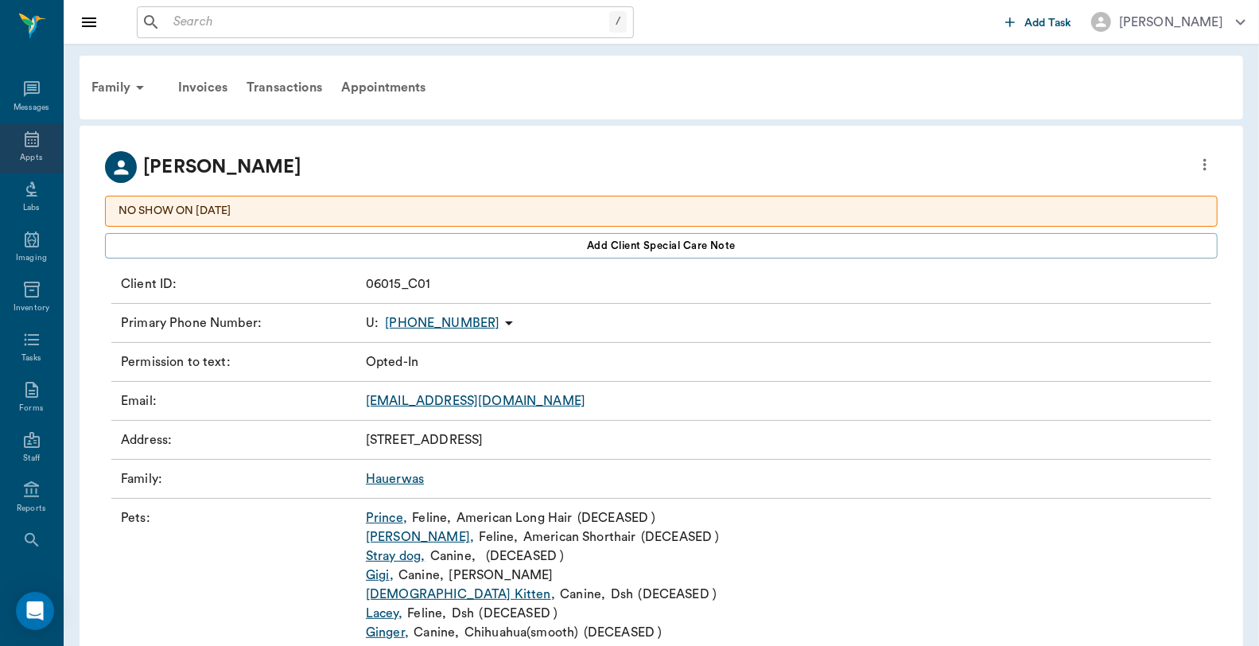
click at [33, 135] on icon at bounding box center [31, 139] width 19 height 19
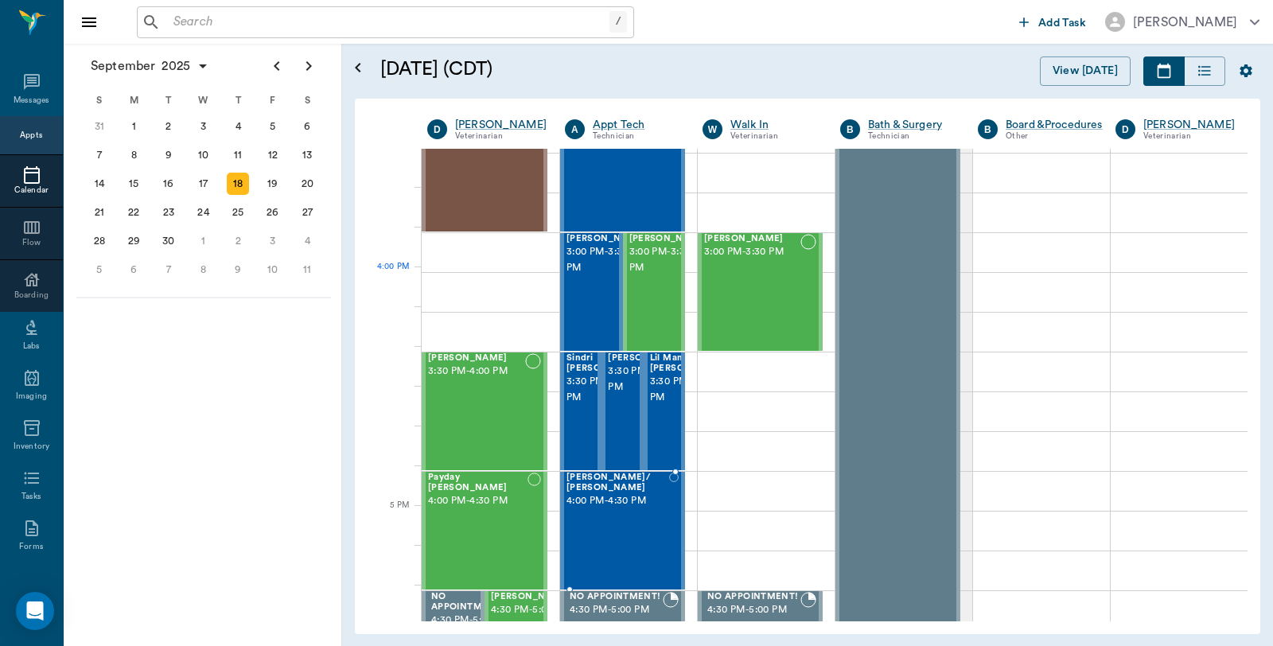
scroll to position [1586, 0]
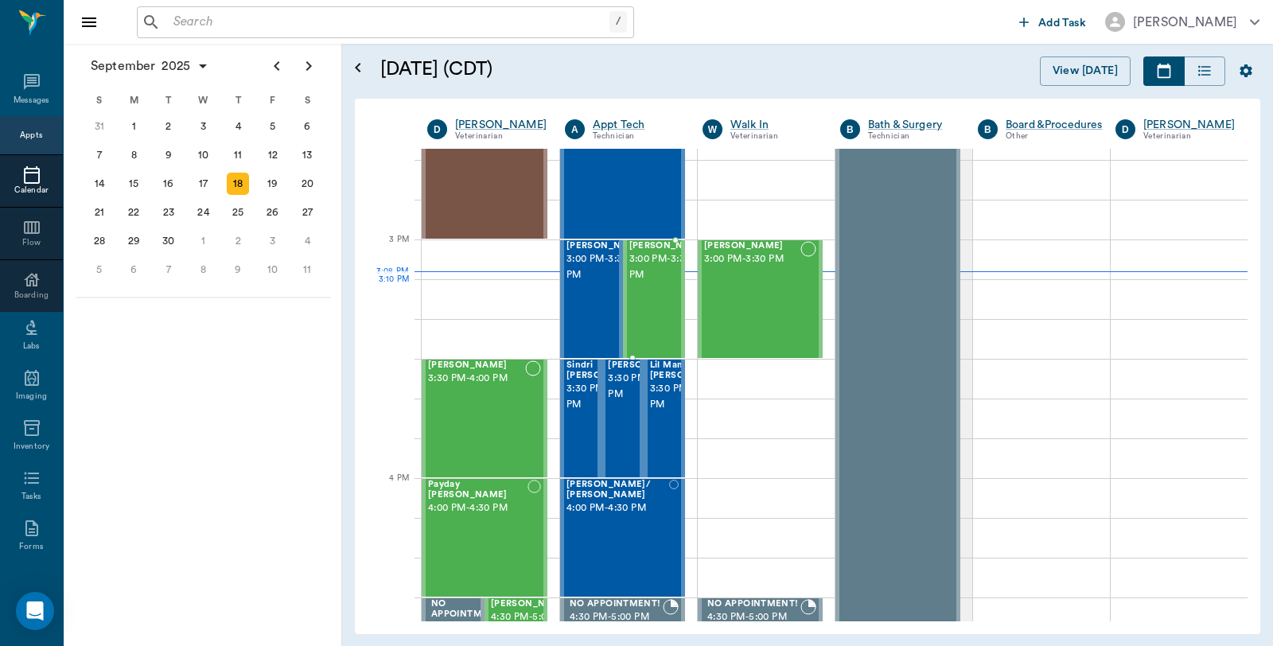
click at [644, 280] on span "3:00 PM - 3:30 PM" at bounding box center [669, 267] width 80 height 32
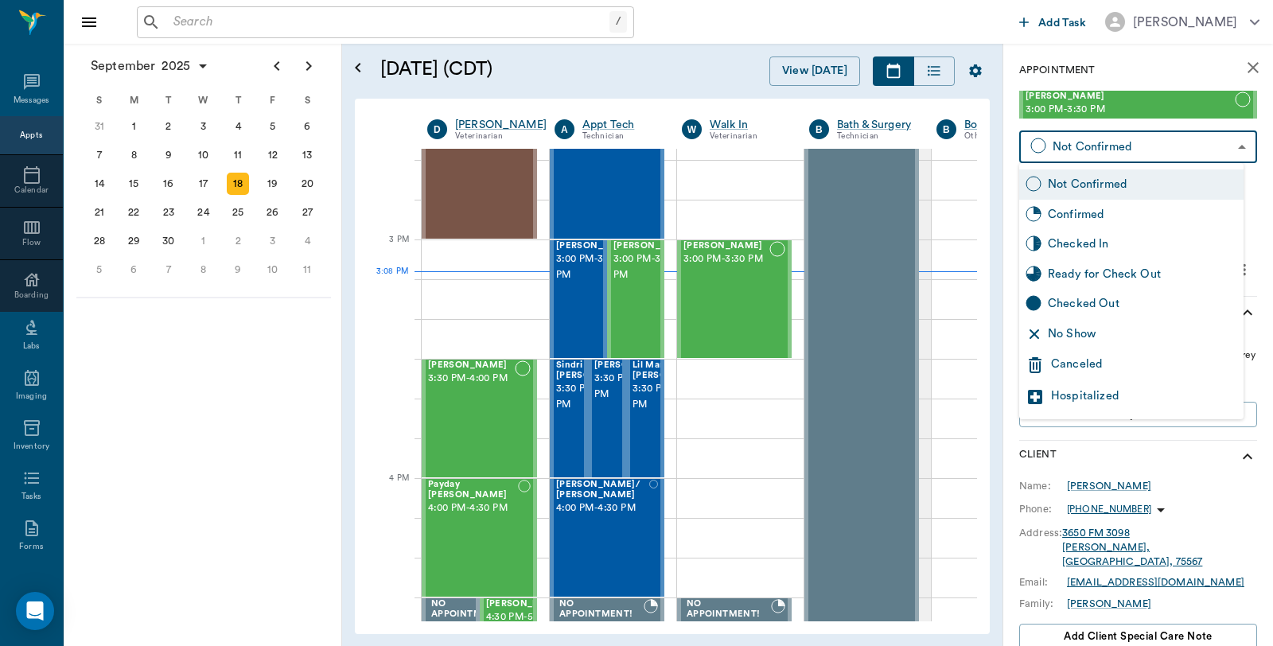
click at [1100, 145] on body "/ ​ Add Task Dr. Bert Ellsworth Nectar Messages Appts Calendar Flow Boarding La…" at bounding box center [636, 323] width 1273 height 646
click at [1095, 245] on div "Checked In" at bounding box center [1142, 244] width 189 height 18
type input "CHECKED_IN"
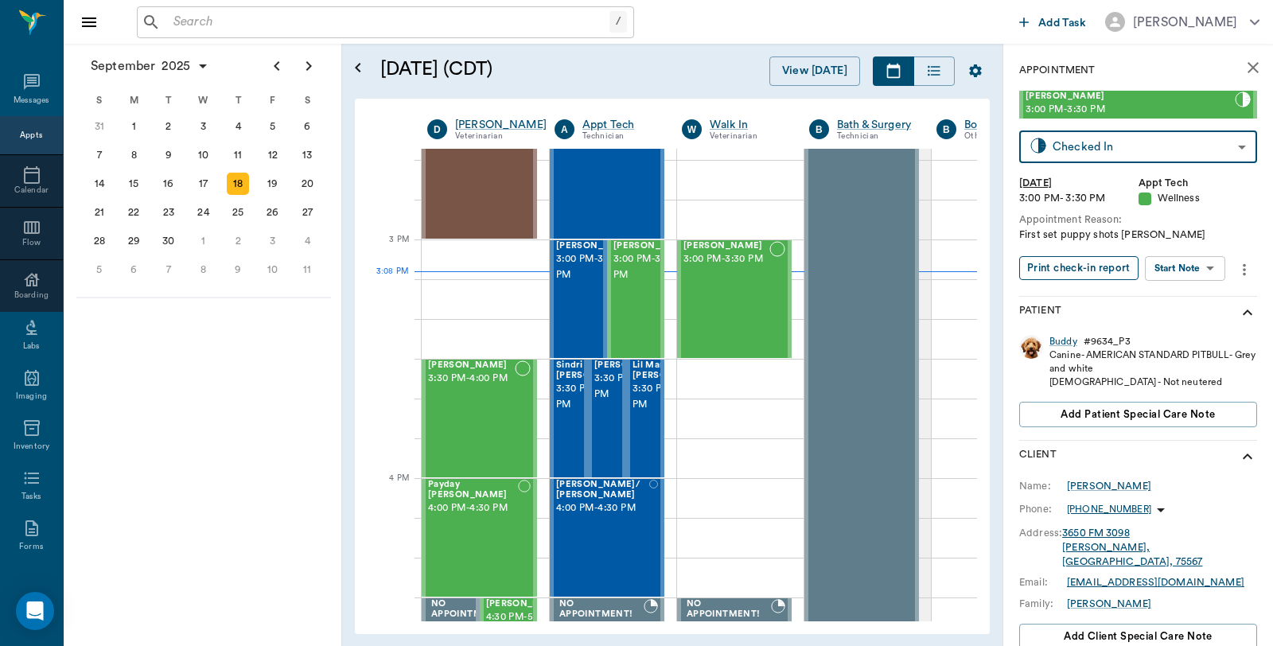
click at [1076, 259] on button "Print check-in report" at bounding box center [1078, 268] width 119 height 25
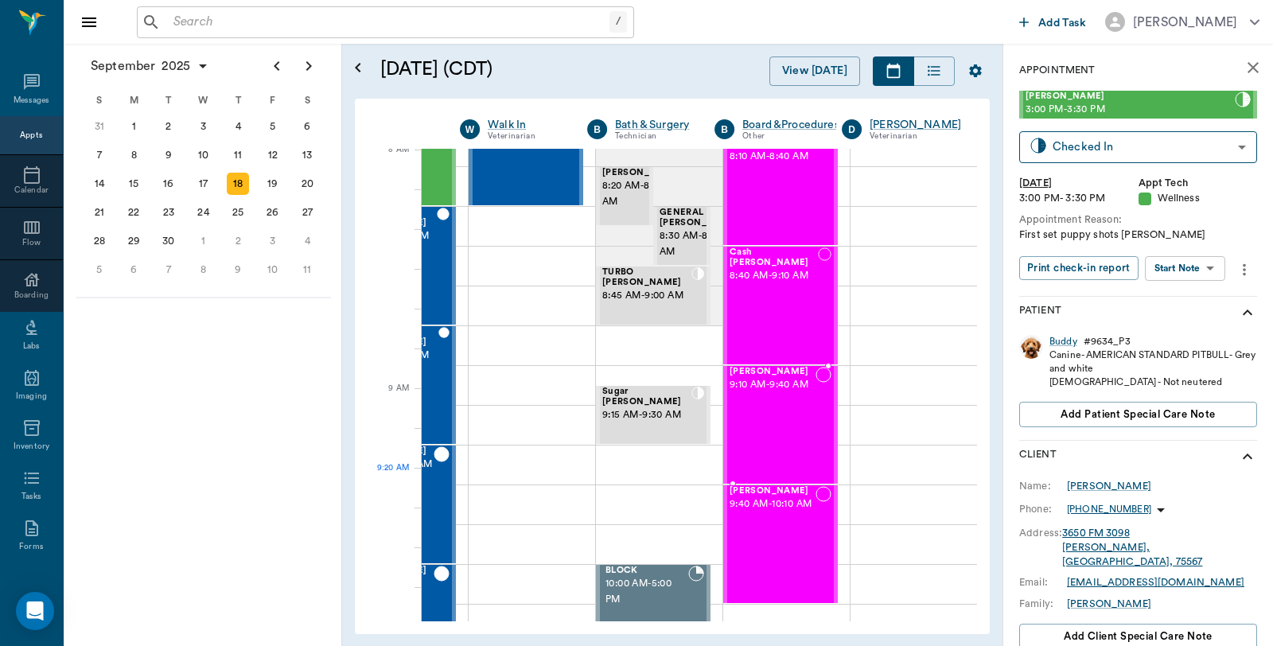
scroll to position [88, 221]
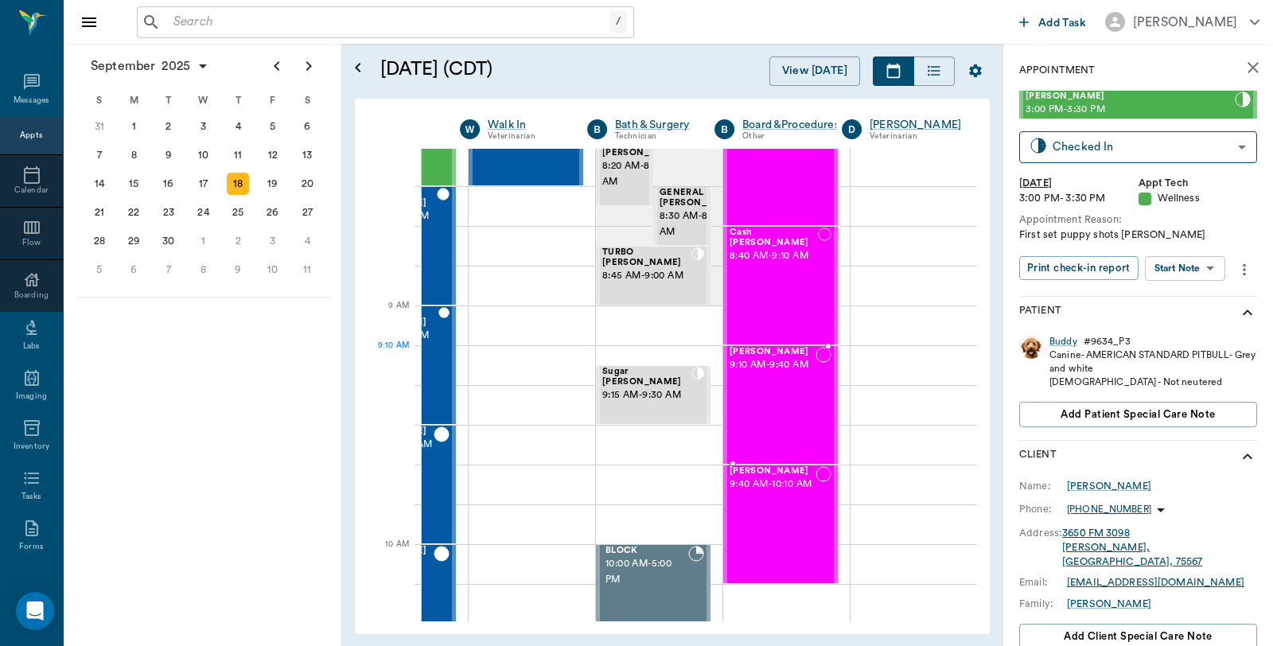
click at [757, 383] on div "Beau McGovern 9:10 AM - 9:40 AM" at bounding box center [773, 405] width 86 height 116
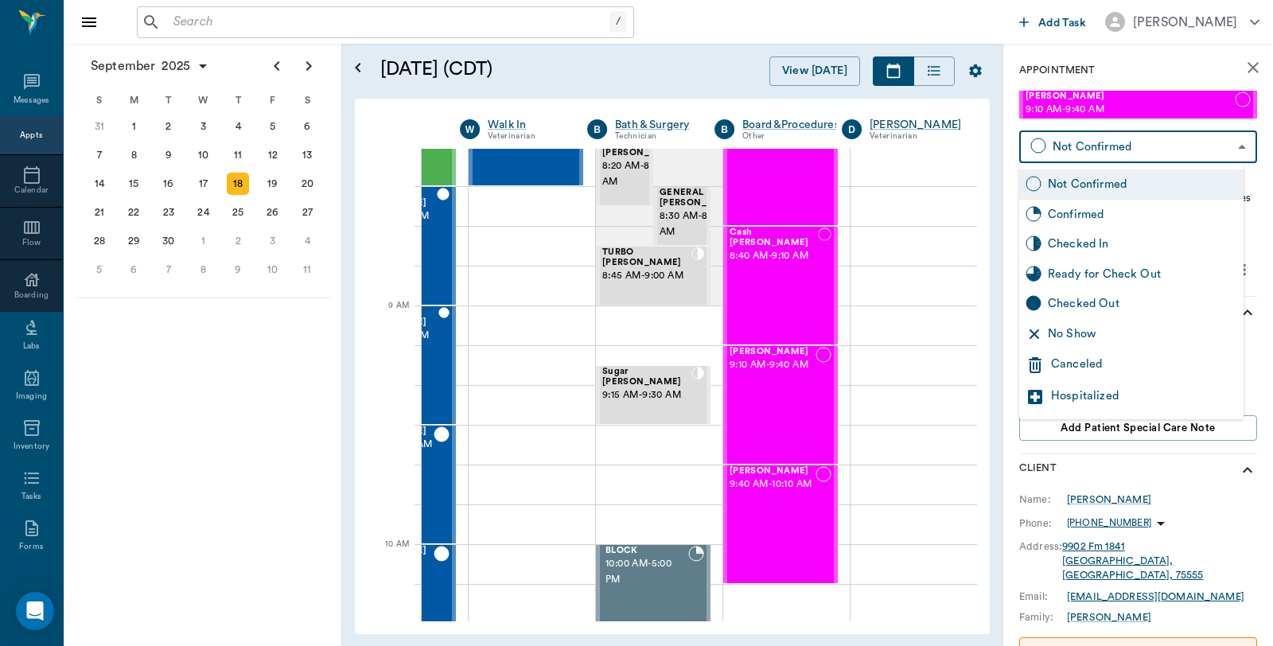
click at [1156, 149] on body "/ ​ Add Task Dr. Bert Ellsworth Nectar Messages Appts Calendar Flow Boarding La…" at bounding box center [636, 323] width 1273 height 646
click at [1103, 244] on div "Checked In" at bounding box center [1142, 244] width 189 height 18
type input "CHECKED_IN"
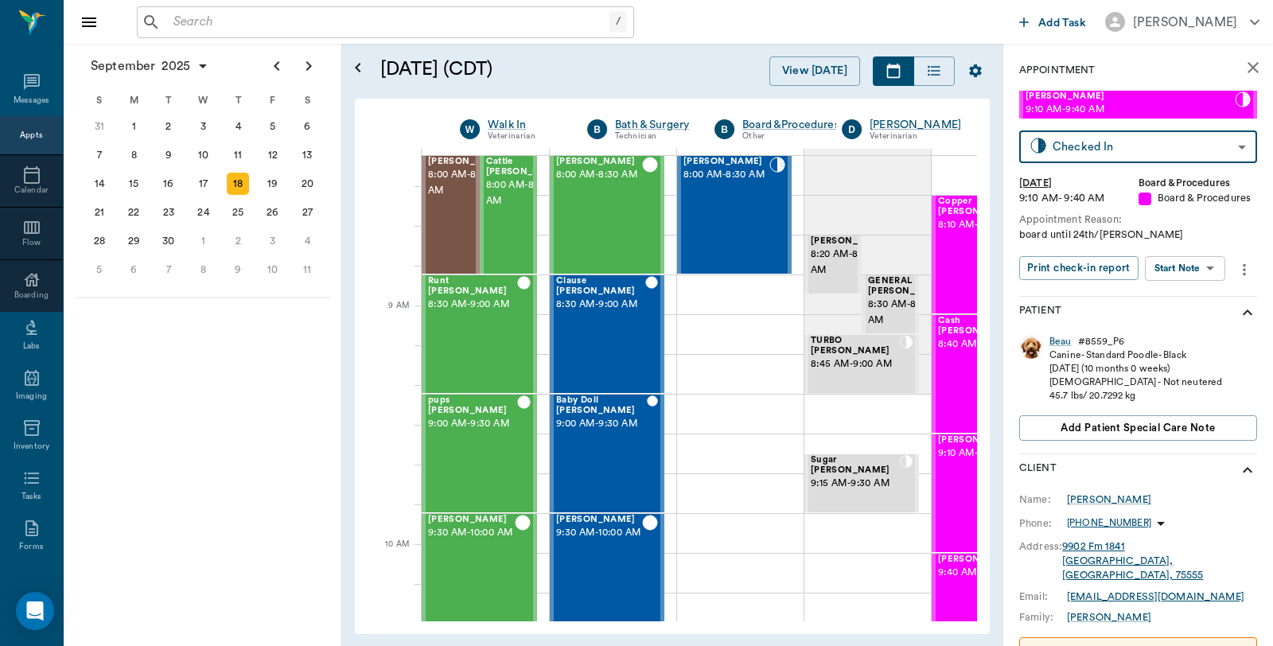
scroll to position [88, 221]
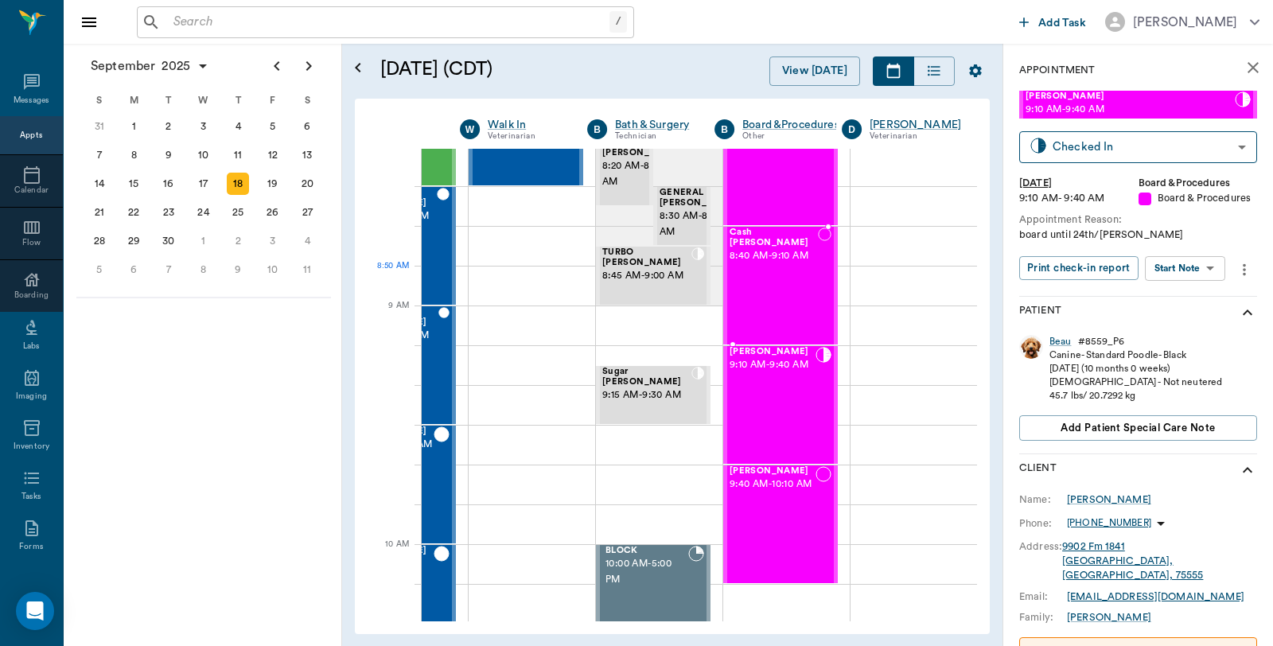
click at [749, 270] on div "Cash [PERSON_NAME] 8:40 AM - 9:10 AM" at bounding box center [774, 286] width 88 height 116
click at [1104, 149] on body "/ ​ Add Task [PERSON_NAME] Nectar Messages Appts Calendar Flow Boarding Labs Im…" at bounding box center [636, 323] width 1273 height 646
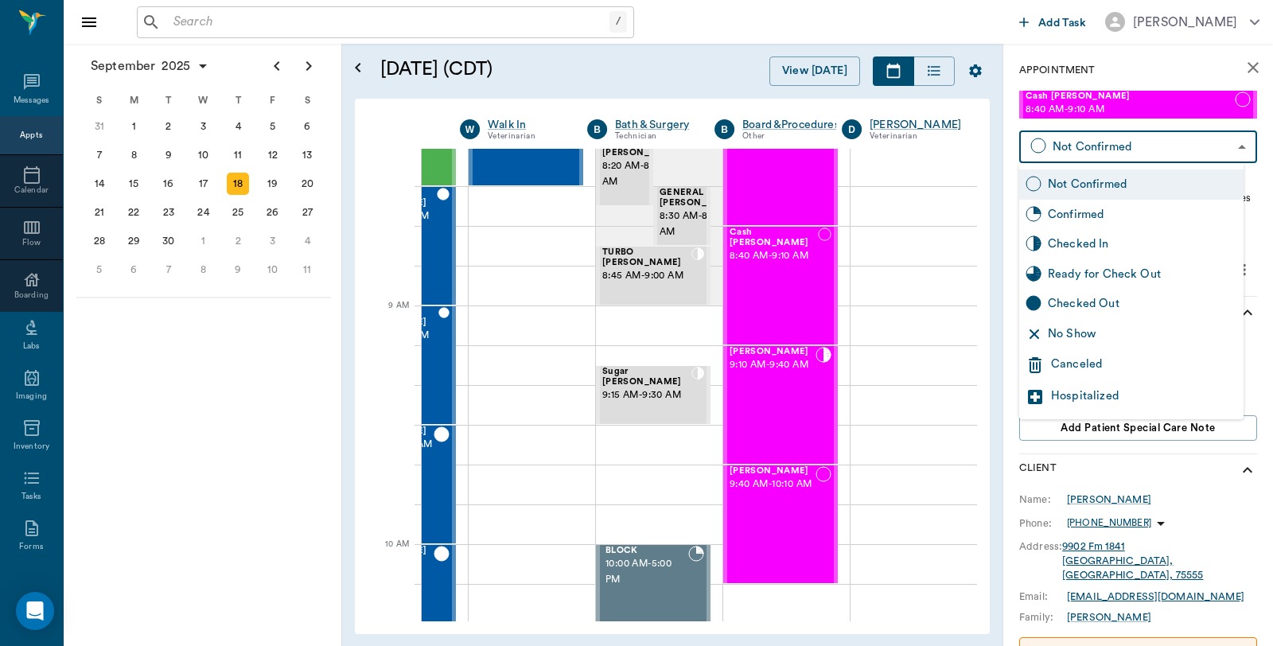
click at [1077, 251] on div "Checked In" at bounding box center [1142, 244] width 189 height 18
type input "CHECKED_IN"
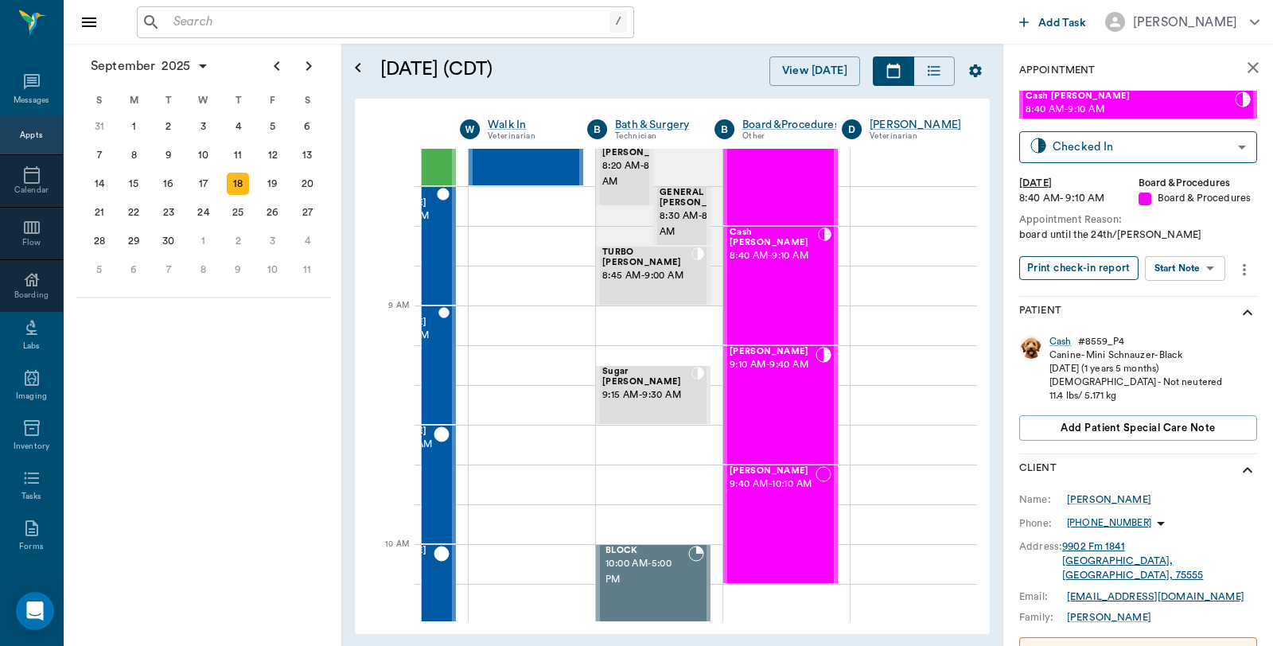
click at [1115, 271] on button "Print check-in report" at bounding box center [1078, 268] width 119 height 25
click at [741, 398] on div "[PERSON_NAME] 9:10 AM - 9:40 AM" at bounding box center [773, 405] width 86 height 116
click at [1086, 258] on button "Print check-in report" at bounding box center [1078, 268] width 119 height 25
click at [749, 492] on span "9:40 AM - 10:10 AM" at bounding box center [773, 485] width 86 height 16
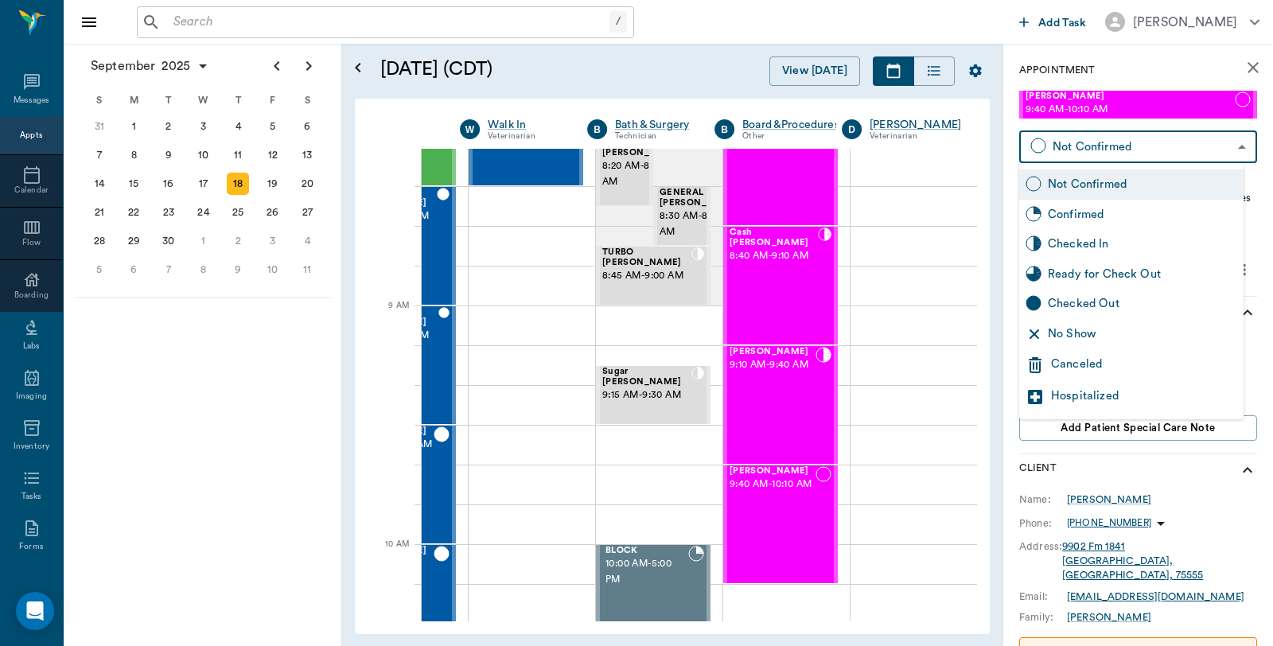
click at [1143, 146] on body "/ ​ Add Task Dr. Bert Ellsworth Nectar Messages Appts Calendar Flow Boarding La…" at bounding box center [636, 323] width 1273 height 646
click at [1091, 245] on div "Checked In" at bounding box center [1142, 244] width 189 height 18
type input "CHECKED_IN"
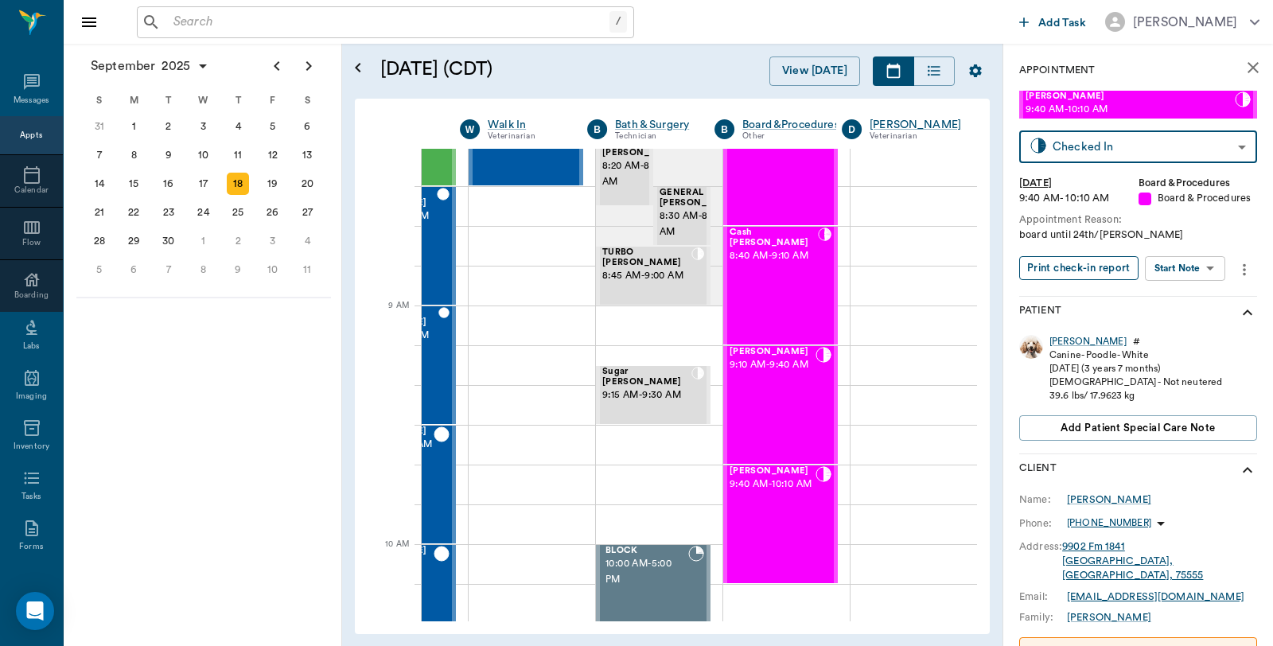
click at [1084, 268] on button "Print check-in report" at bounding box center [1078, 268] width 119 height 25
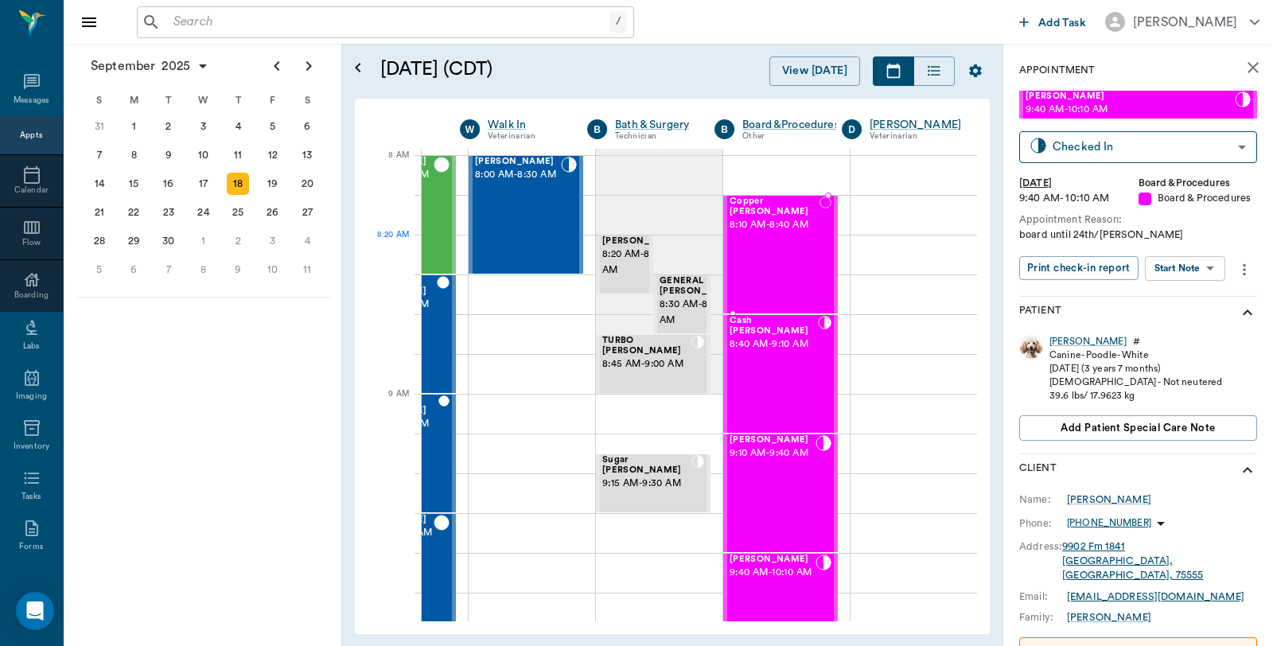
click at [762, 260] on div "Copper McGovern 8:10 AM - 8:40 AM" at bounding box center [775, 254] width 90 height 116
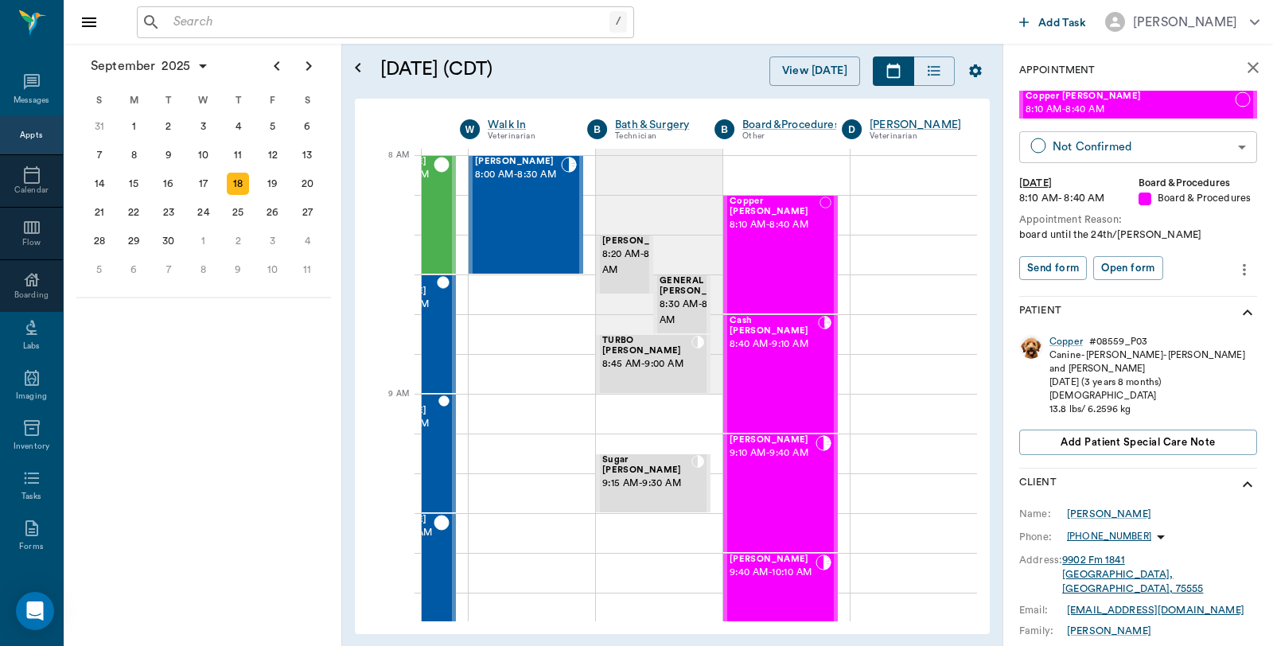
click at [1142, 146] on body "/ ​ Add Task Dr. Bert Ellsworth Nectar Messages Appts Calendar Flow Boarding La…" at bounding box center [636, 323] width 1273 height 646
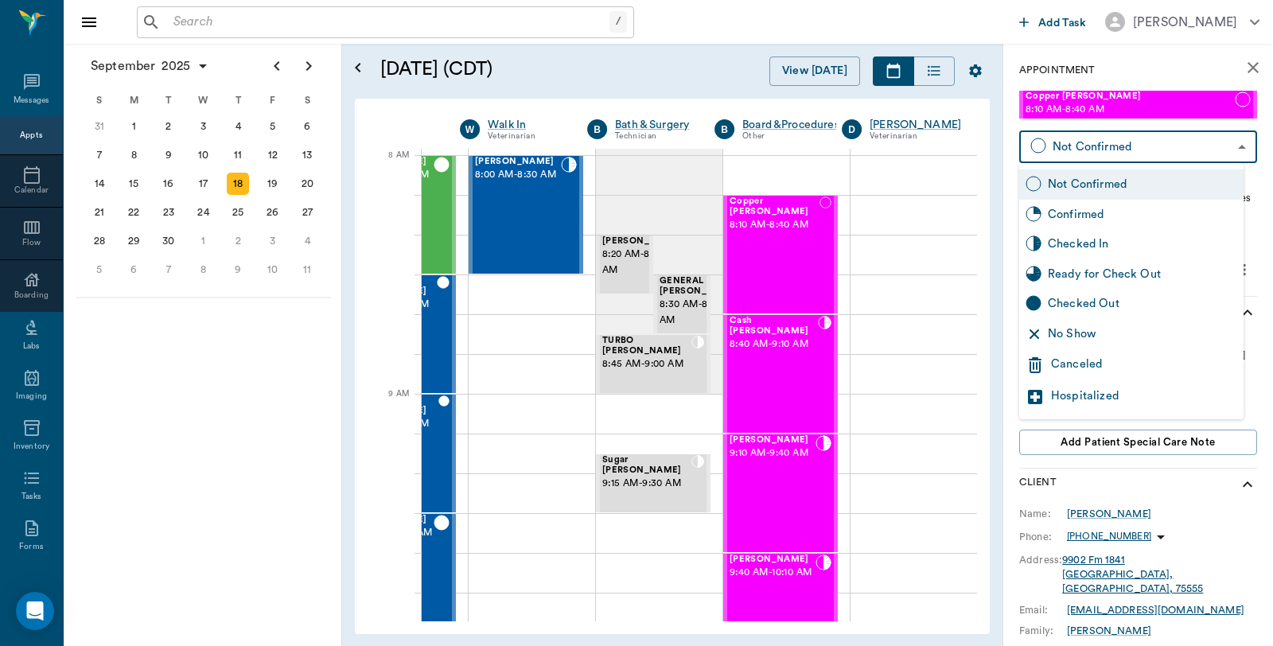
click at [1109, 239] on div "Checked In" at bounding box center [1142, 244] width 189 height 18
type input "CHECKED_IN"
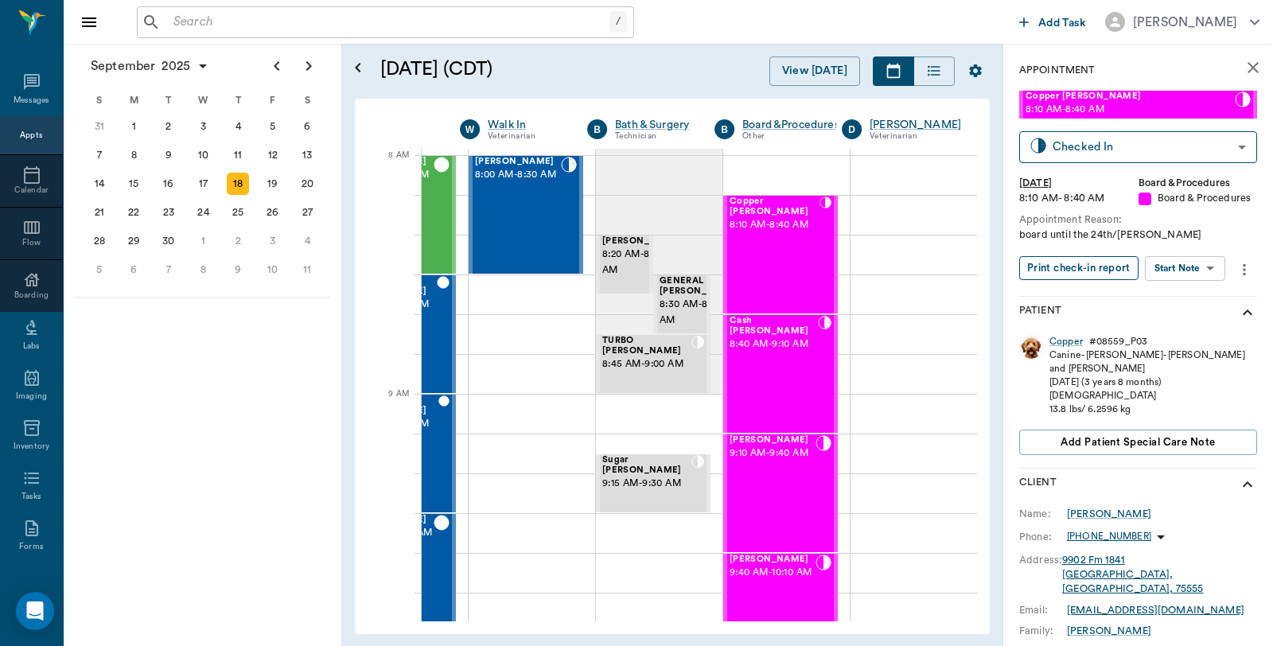
click at [1075, 260] on button "Print check-in report" at bounding box center [1078, 268] width 119 height 25
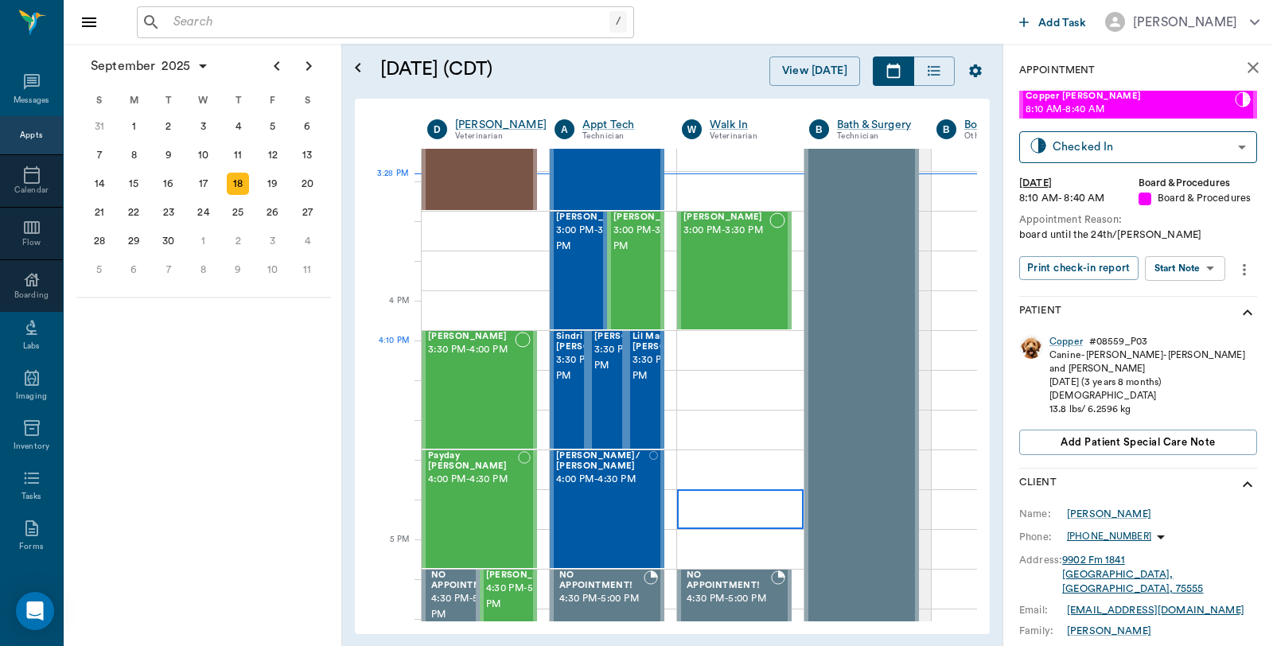
scroll to position [1768, 0]
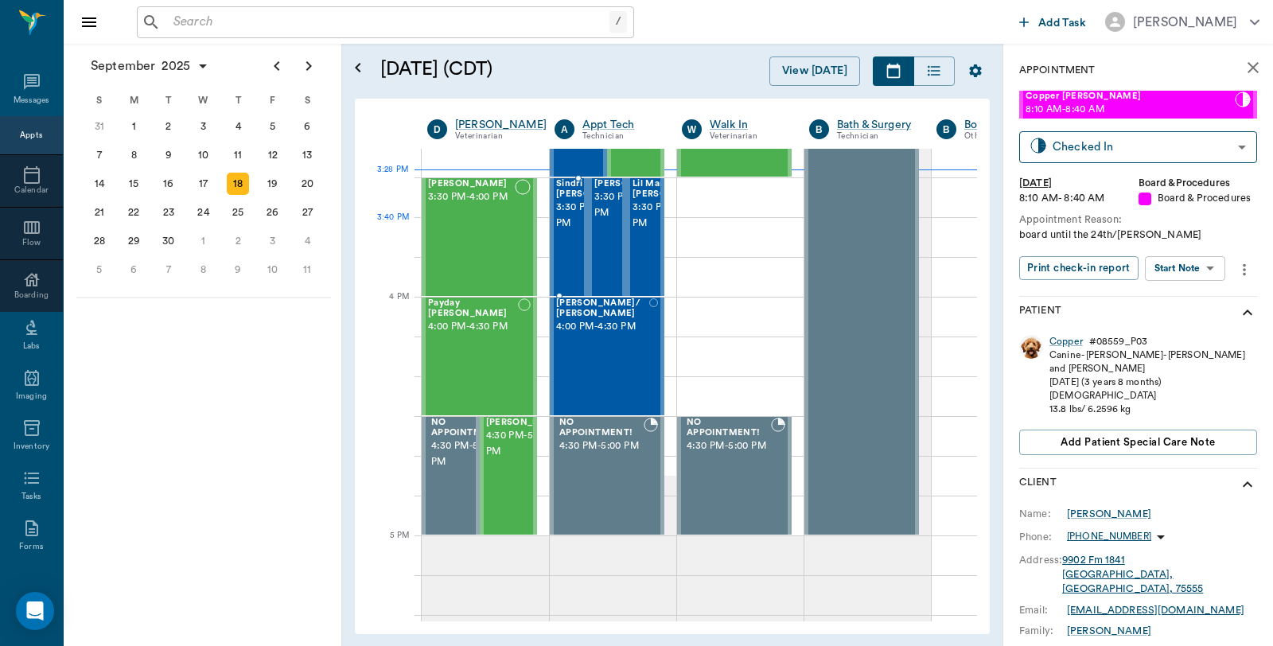
click at [562, 232] on span "3:30 PM - 4:00 PM" at bounding box center [596, 216] width 80 height 32
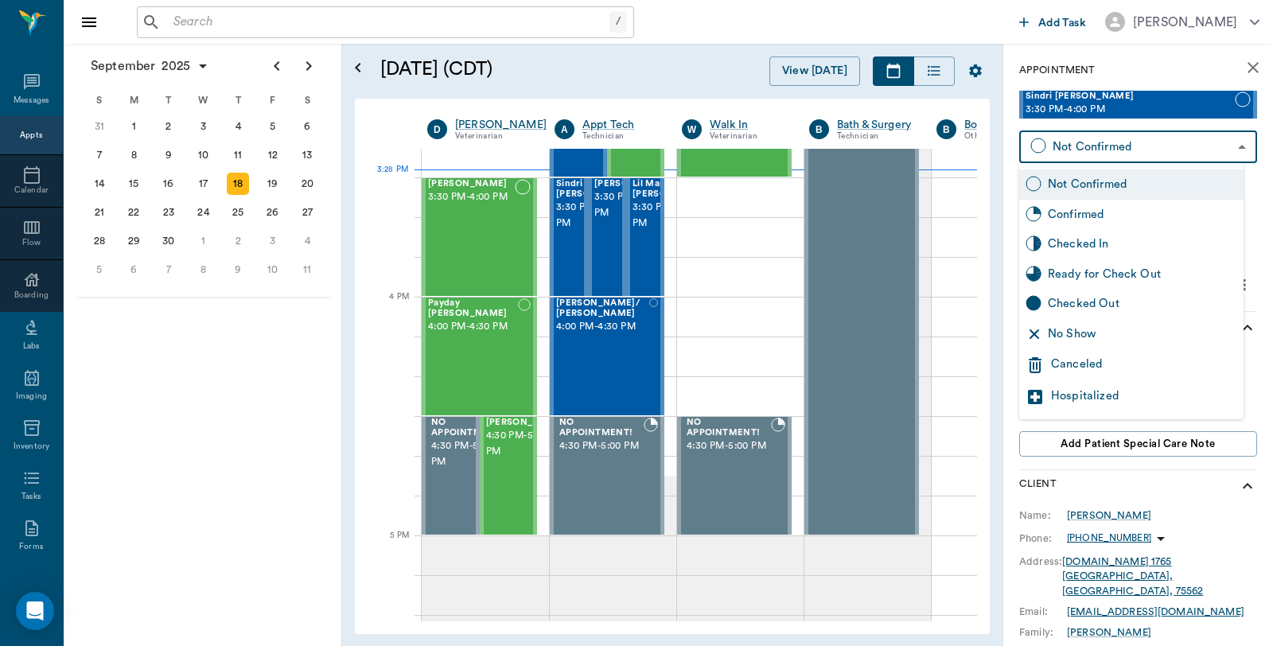
click at [1120, 146] on body "/ ​ Add Task Dr. Bert Ellsworth Nectar Messages Appts Calendar Flow Boarding La…" at bounding box center [636, 323] width 1273 height 646
click at [1078, 247] on div "Checked In" at bounding box center [1142, 244] width 189 height 18
type input "CHECKED_IN"
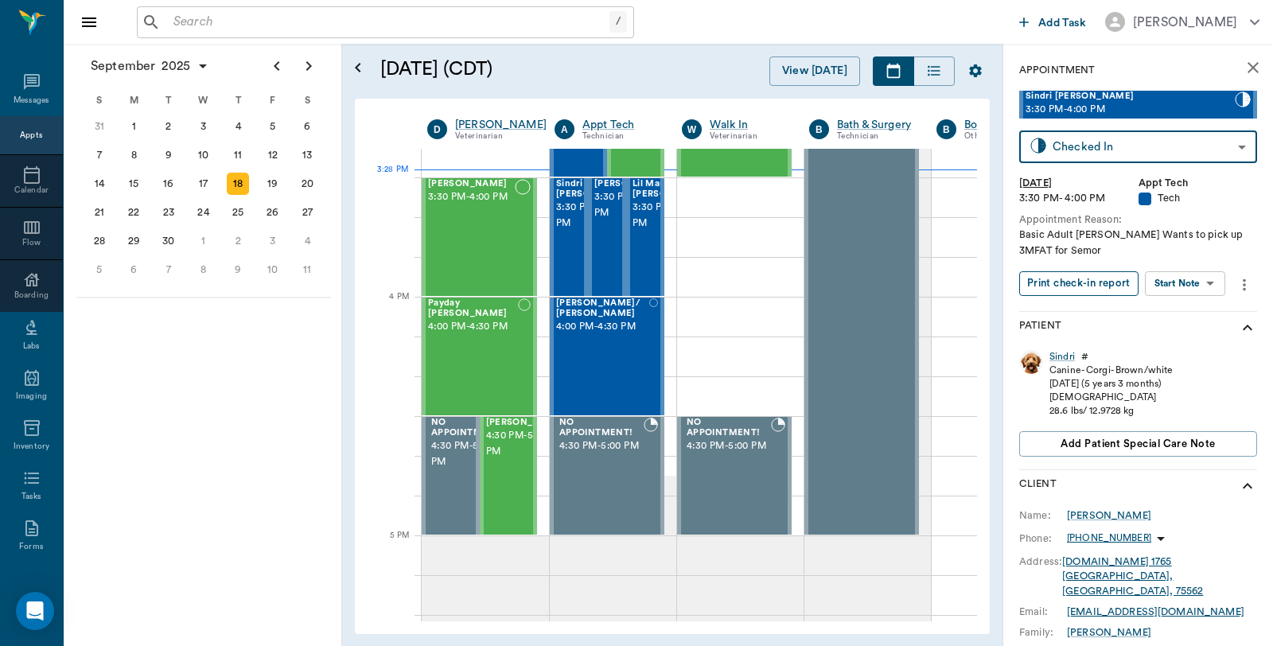
click at [1060, 287] on button "Print check-in report" at bounding box center [1078, 283] width 119 height 25
click at [605, 221] on span "3:30 PM - 4:00 PM" at bounding box center [634, 205] width 80 height 32
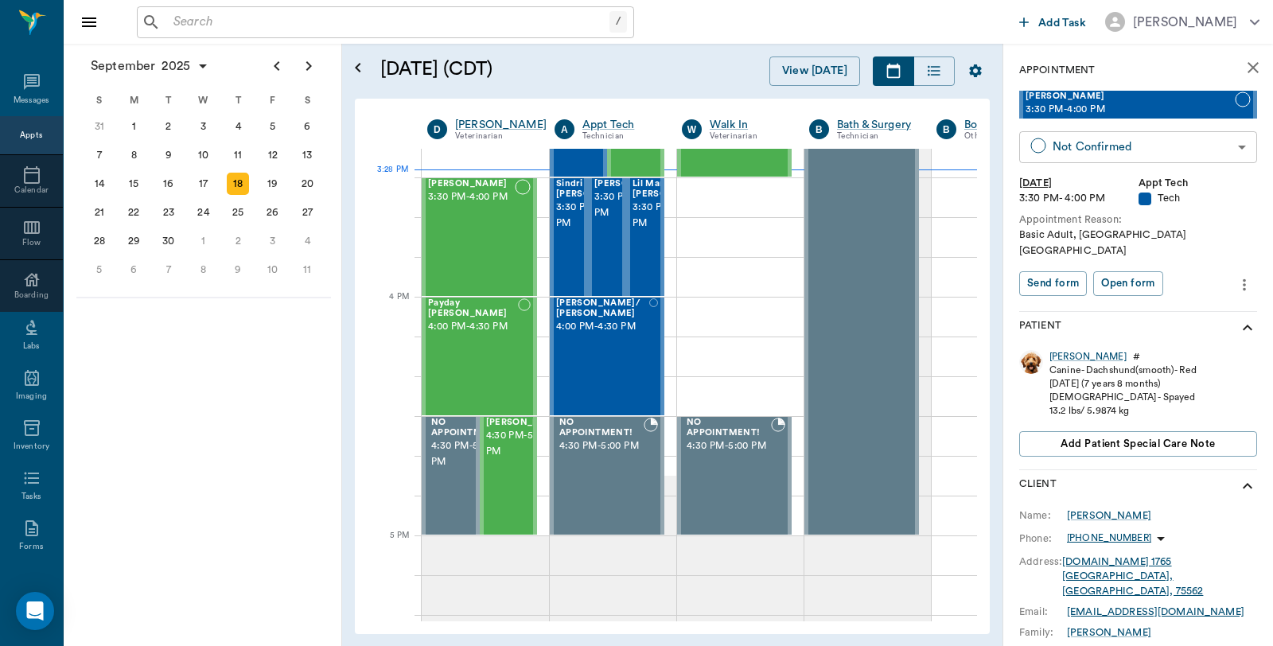
click at [1109, 141] on body "/ ​ Add Task Dr. Bert Ellsworth Nectar Messages Appts Calendar Flow Boarding La…" at bounding box center [636, 323] width 1273 height 646
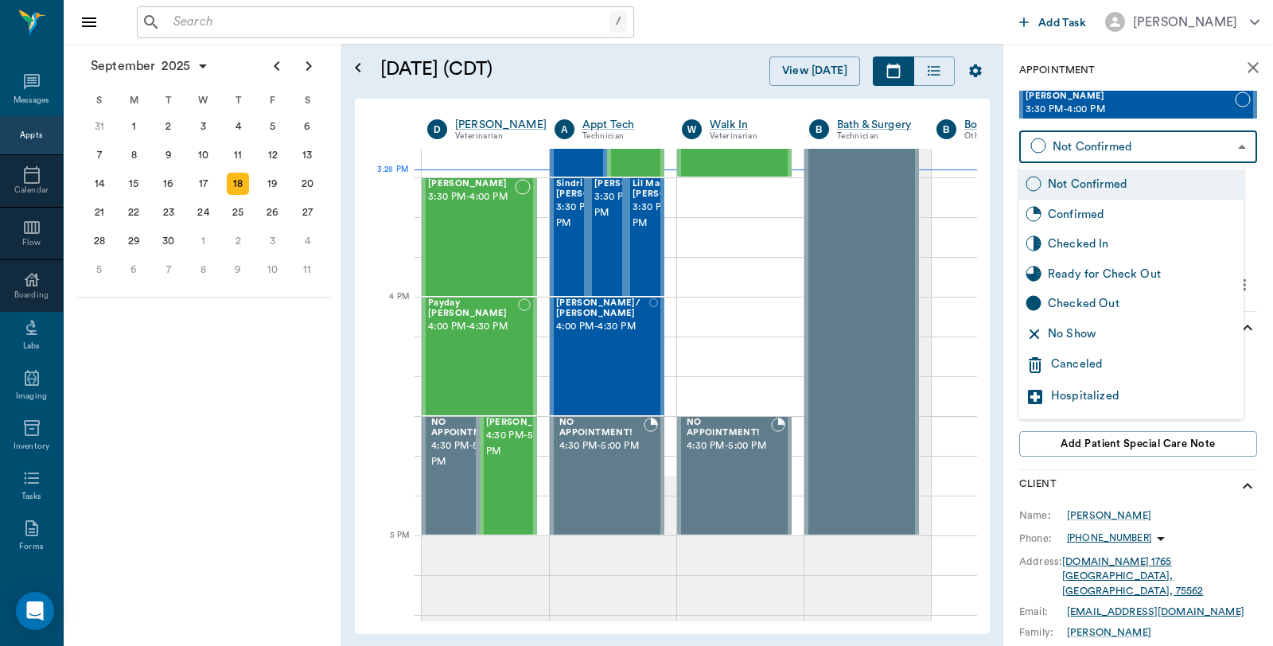
click at [1083, 237] on div "Checked In" at bounding box center [1142, 244] width 189 height 18
type input "CHECKED_IN"
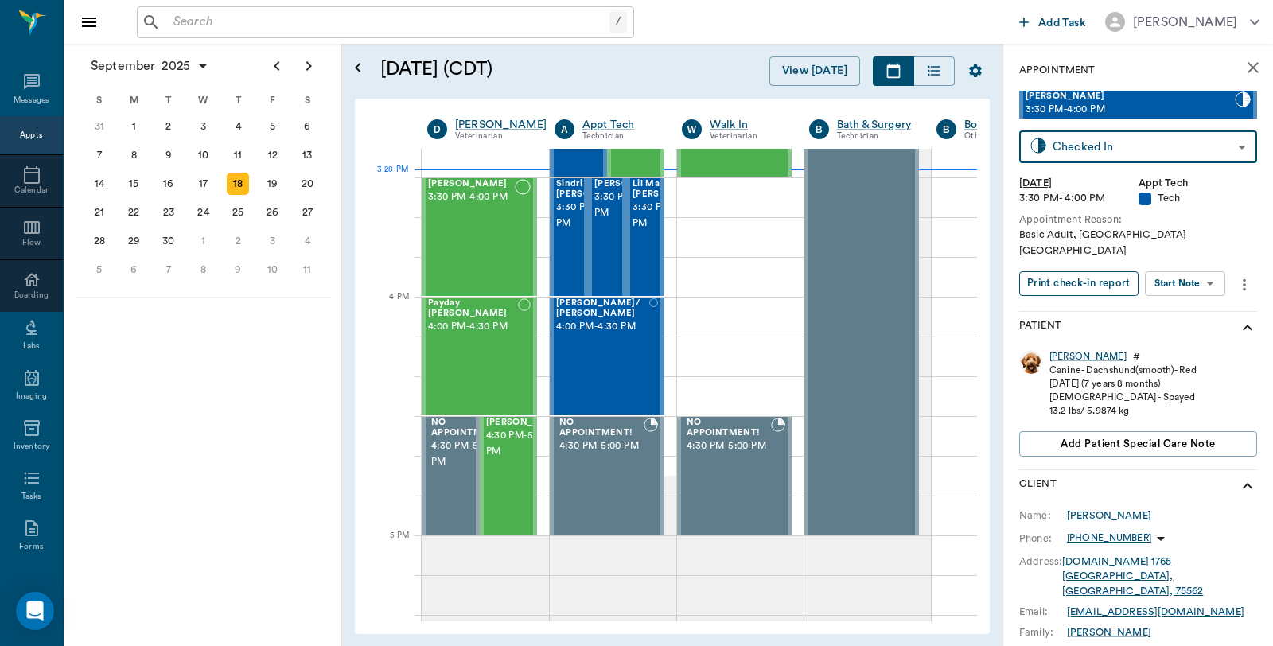
click at [1080, 274] on button "Print check-in report" at bounding box center [1078, 283] width 119 height 25
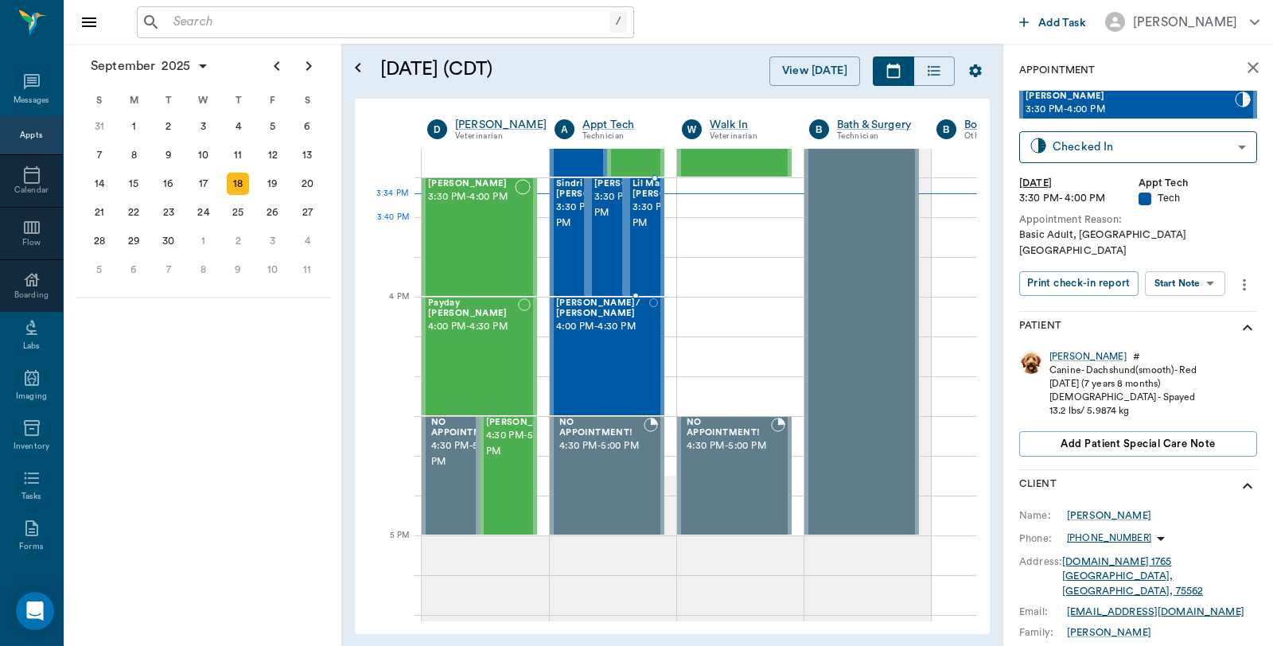
click at [642, 231] on span "3:30 PM - 4:00 PM" at bounding box center [672, 216] width 80 height 32
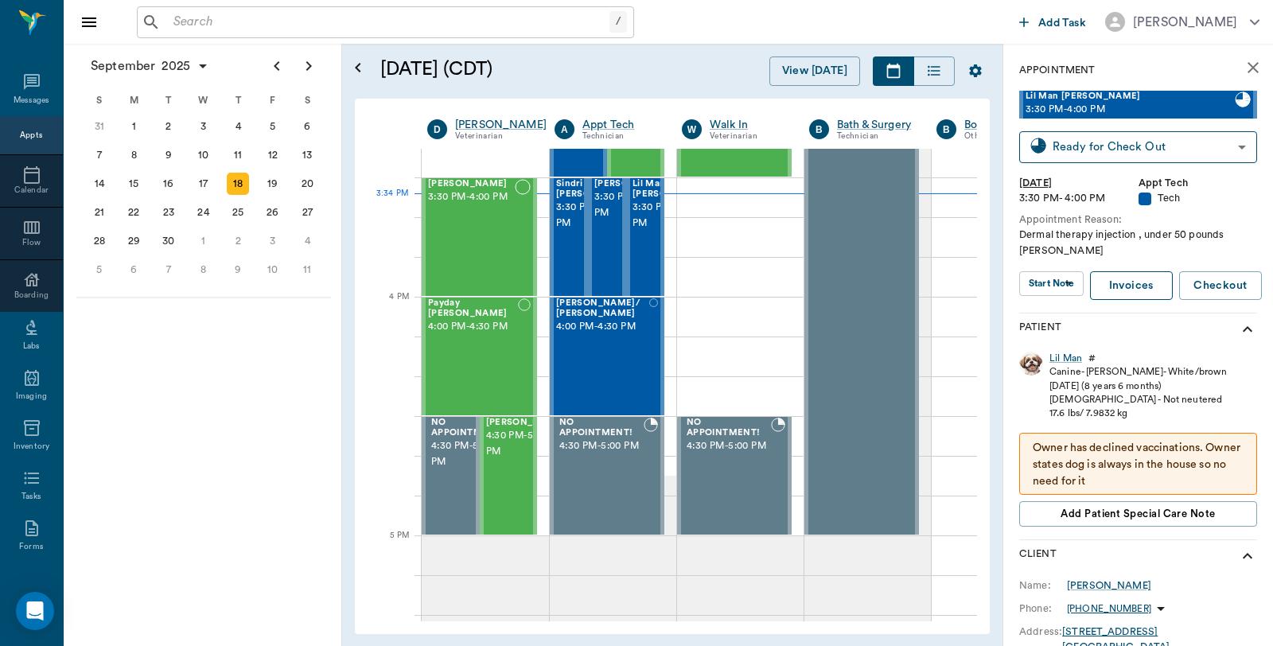
click at [1132, 296] on link "Invoices" at bounding box center [1131, 285] width 83 height 29
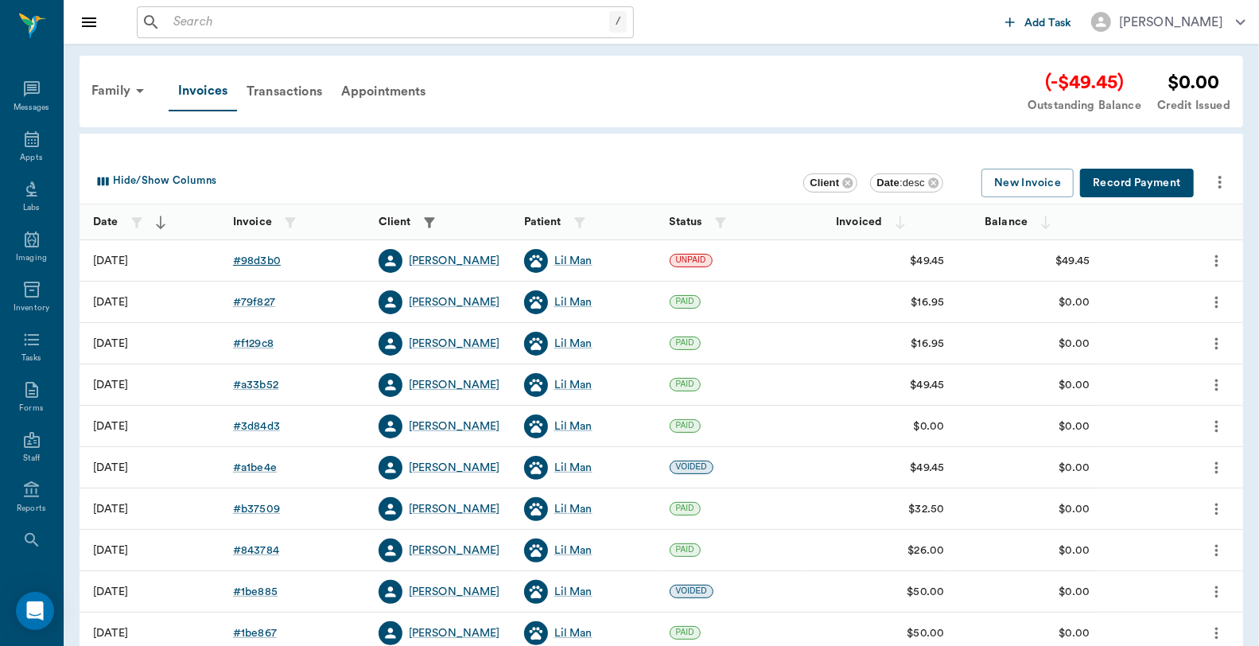
click at [264, 264] on div "# 98d3b0" at bounding box center [257, 261] width 48 height 16
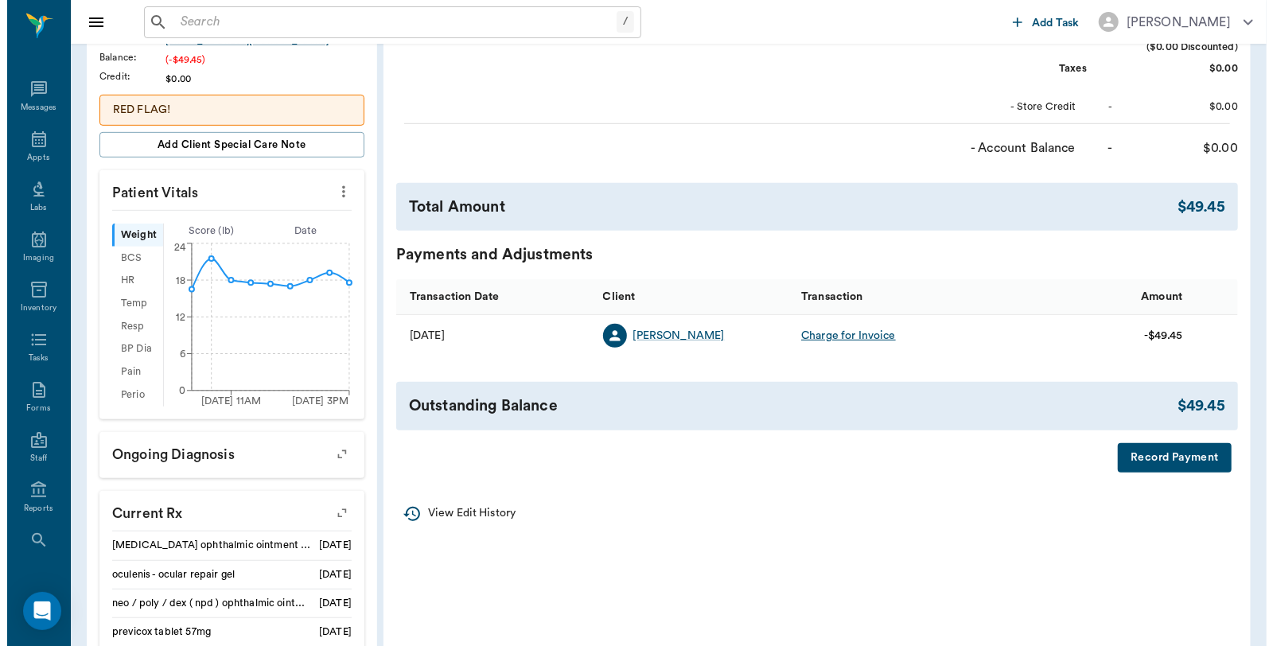
scroll to position [442, 0]
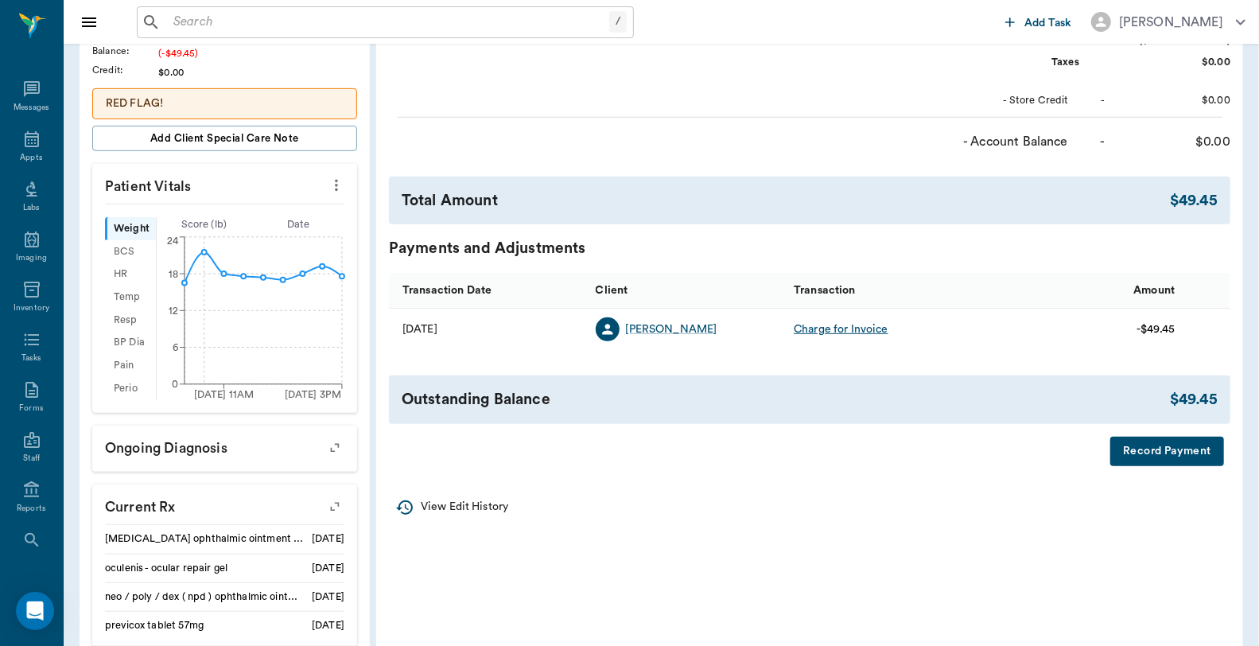
click at [1170, 466] on button "Record Payment" at bounding box center [1168, 451] width 114 height 29
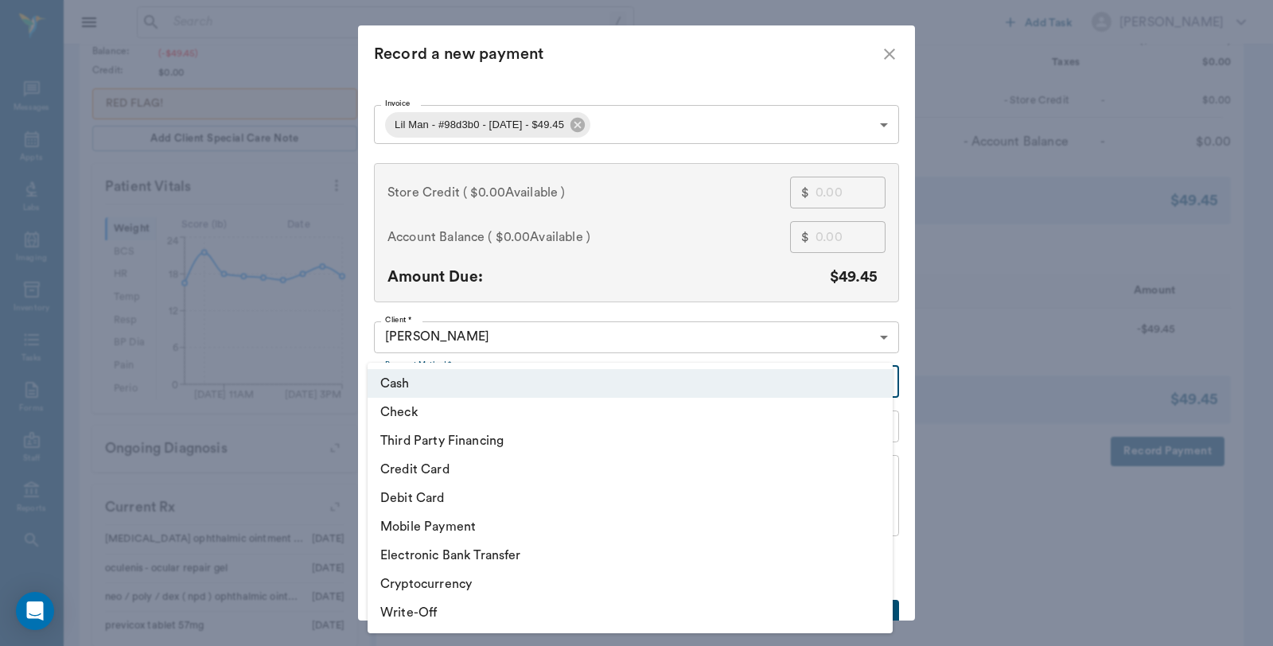
click at [442, 387] on body "/ ​ Add Task [PERSON_NAME] Nectar Messages Appts Labs Imaging Inventory Tasks F…" at bounding box center [636, 233] width 1273 height 1350
click at [446, 414] on li "Check" at bounding box center [630, 412] width 525 height 29
type input "CHECK"
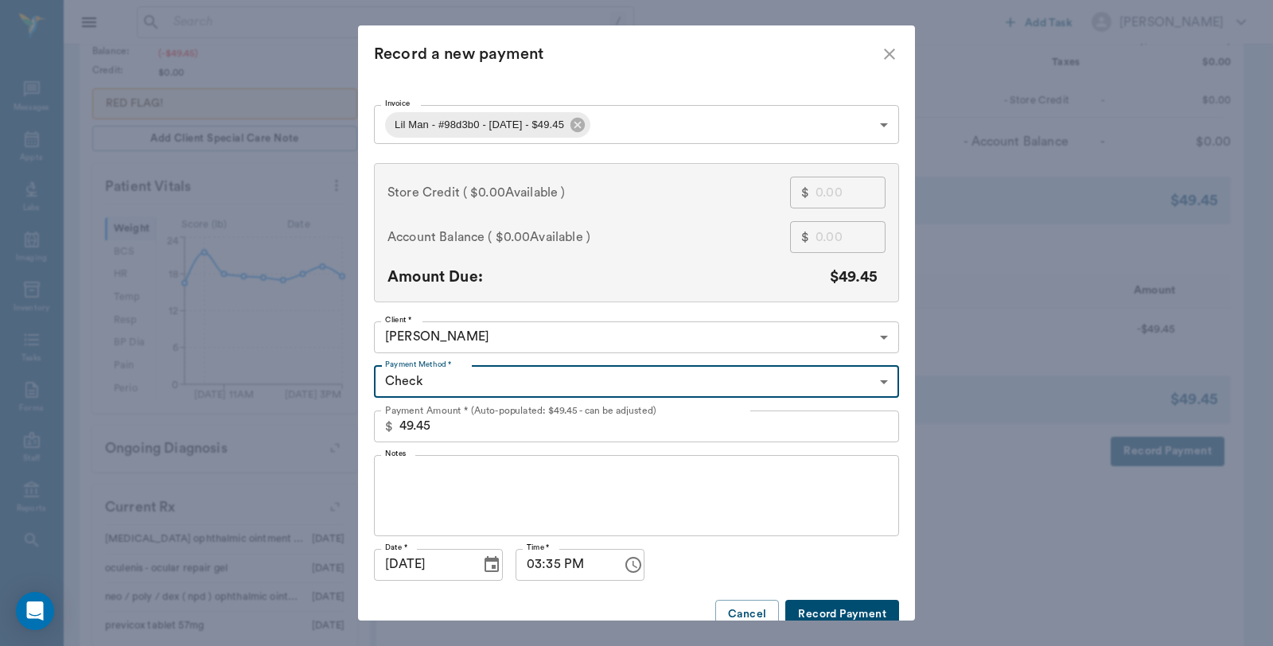
click at [439, 469] on textarea "Notes" at bounding box center [636, 495] width 503 height 55
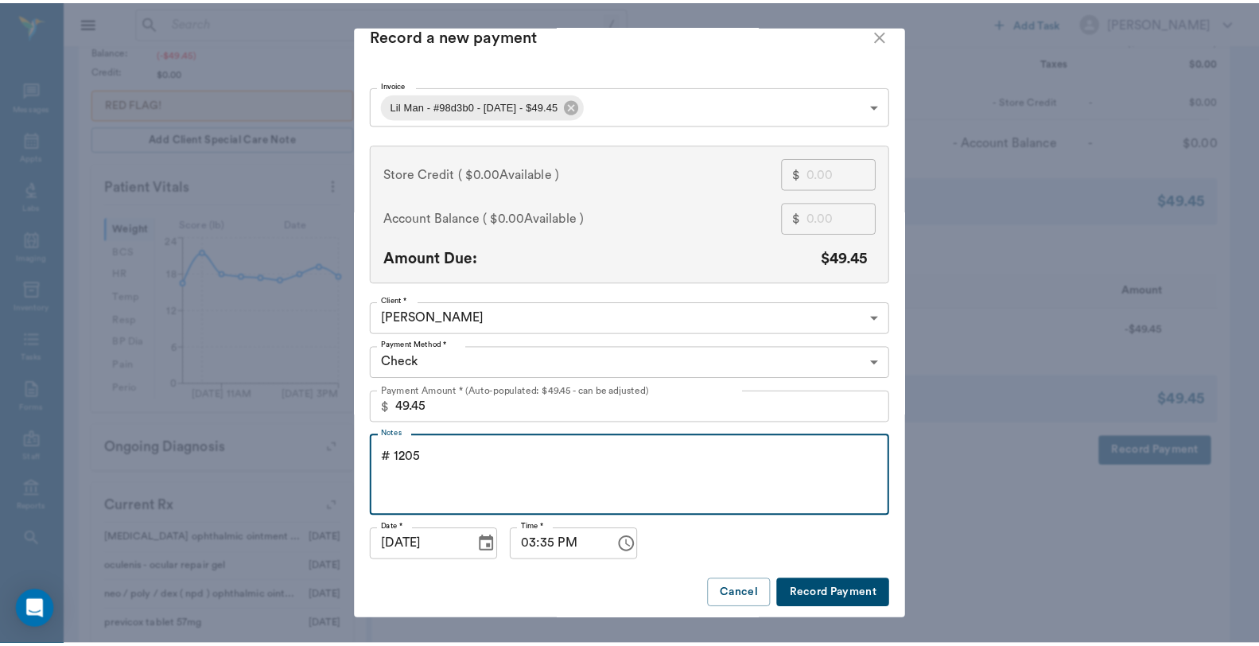
scroll to position [24, 0]
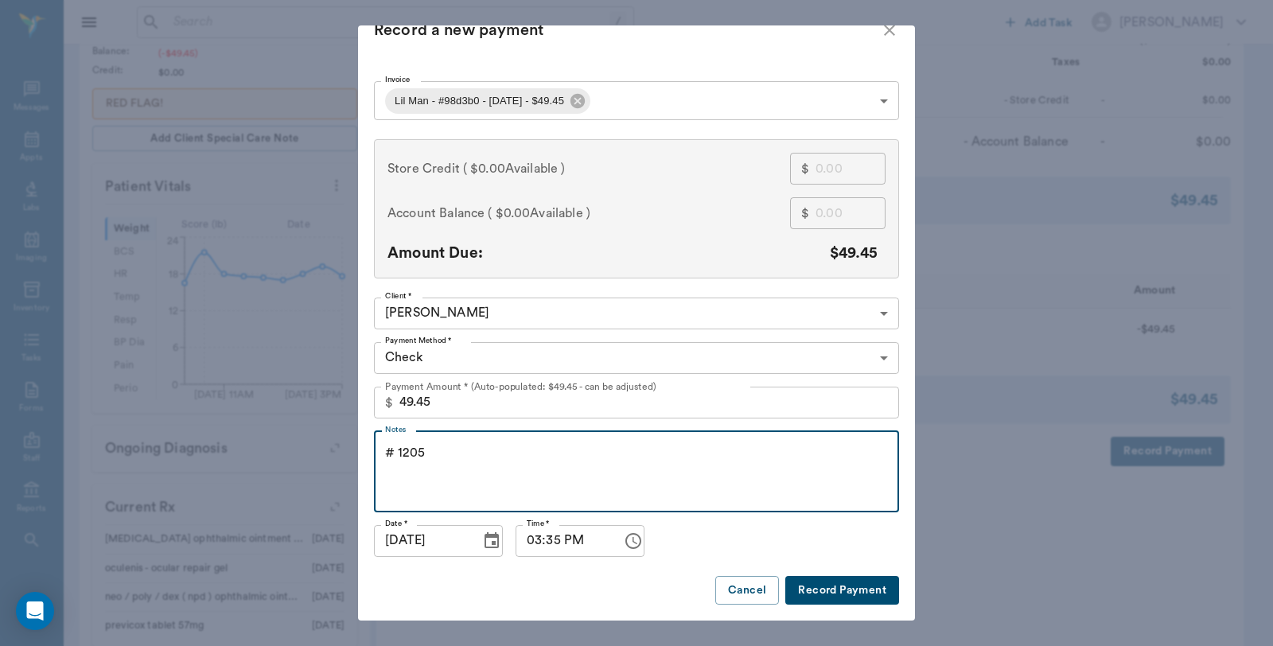
type textarea "# 1205"
click at [834, 595] on button "Record Payment" at bounding box center [842, 590] width 114 height 29
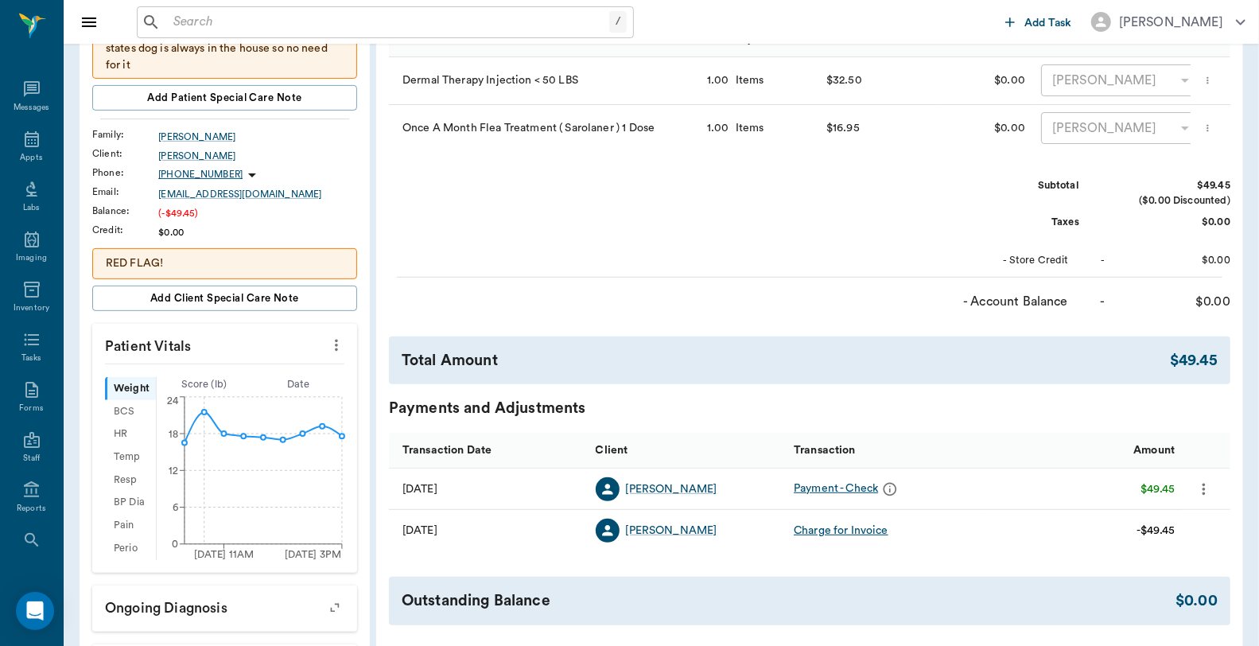
scroll to position [0, 0]
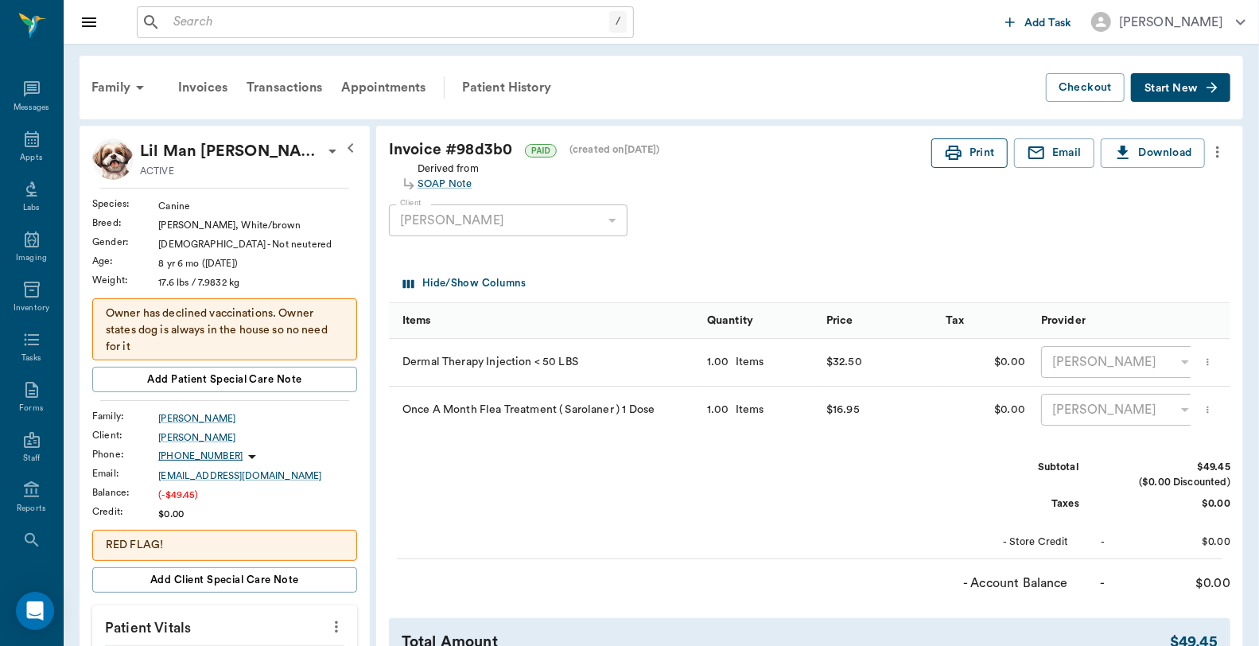
click at [973, 161] on button "Print" at bounding box center [970, 152] width 76 height 29
click at [20, 161] on div "Appts" at bounding box center [31, 158] width 22 height 12
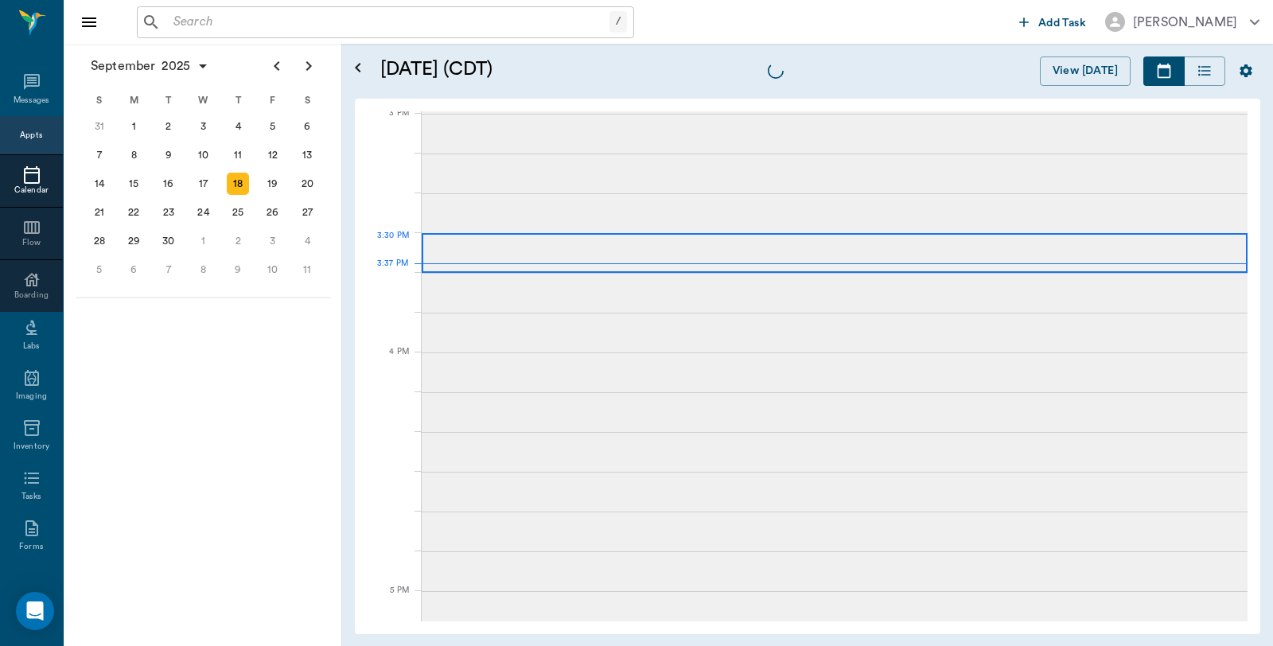
scroll to position [1672, 0]
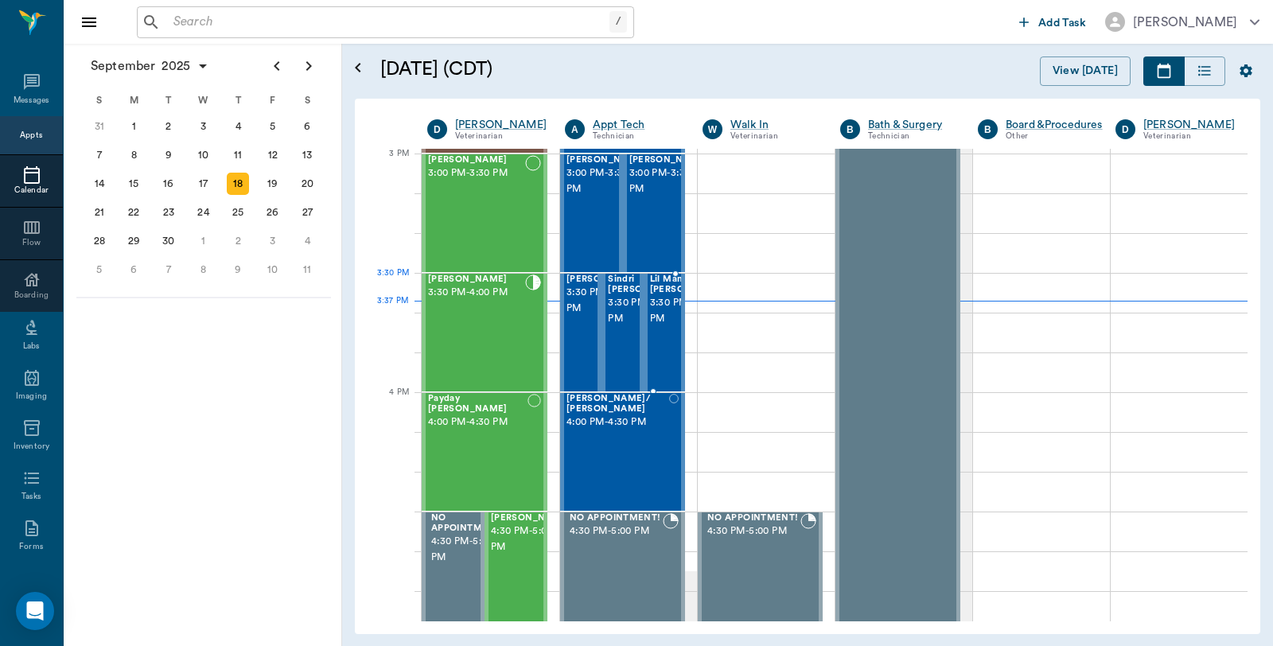
click at [666, 313] on span "3:30 PM - 4:00 PM" at bounding box center [690, 311] width 80 height 32
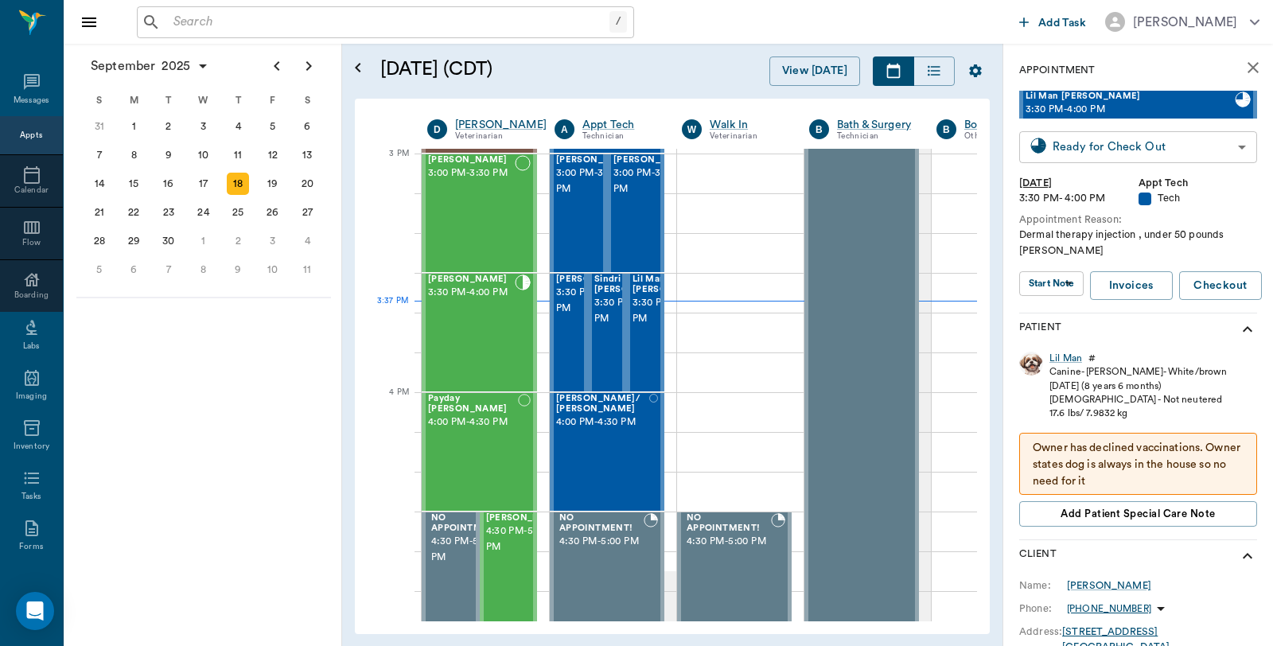
click at [1181, 157] on body "/ ​ Add Task [PERSON_NAME] Nectar Messages Appts Calendar Flow Boarding Labs Im…" at bounding box center [636, 323] width 1273 height 646
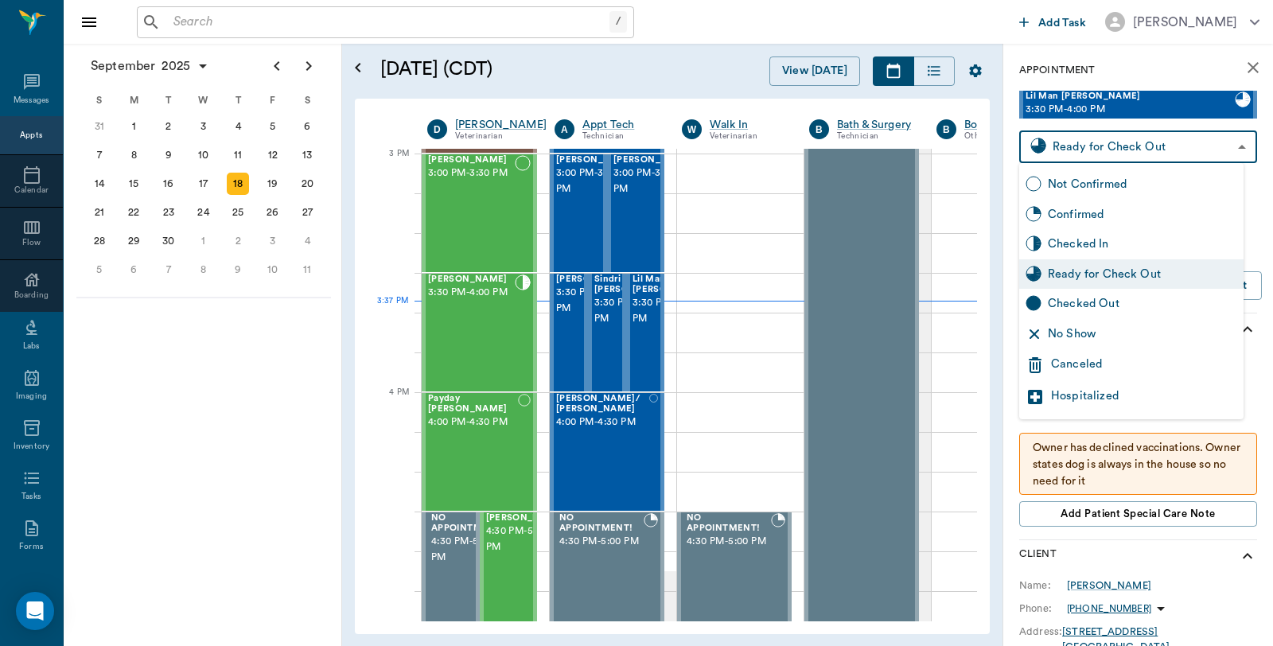
click at [1080, 297] on div "Checked Out" at bounding box center [1142, 304] width 189 height 18
type input "CHECKED_OUT"
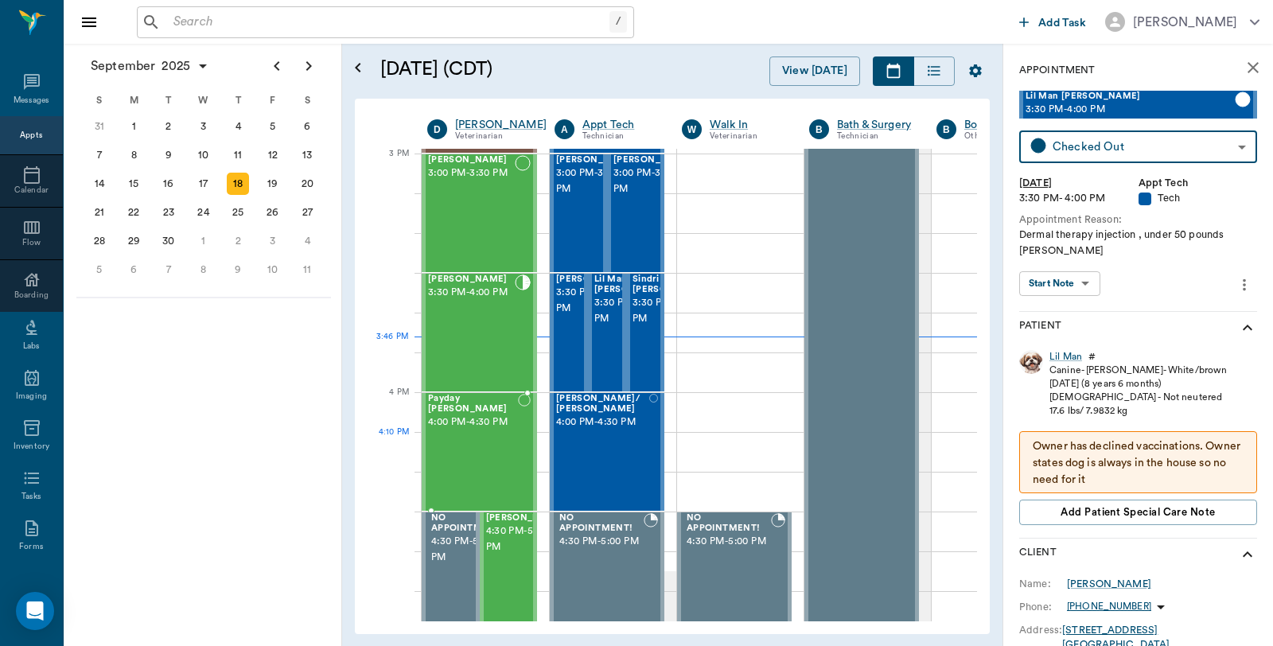
click at [481, 442] on div "Payday [PERSON_NAME] 4:00 PM - 4:30 PM" at bounding box center [473, 452] width 90 height 116
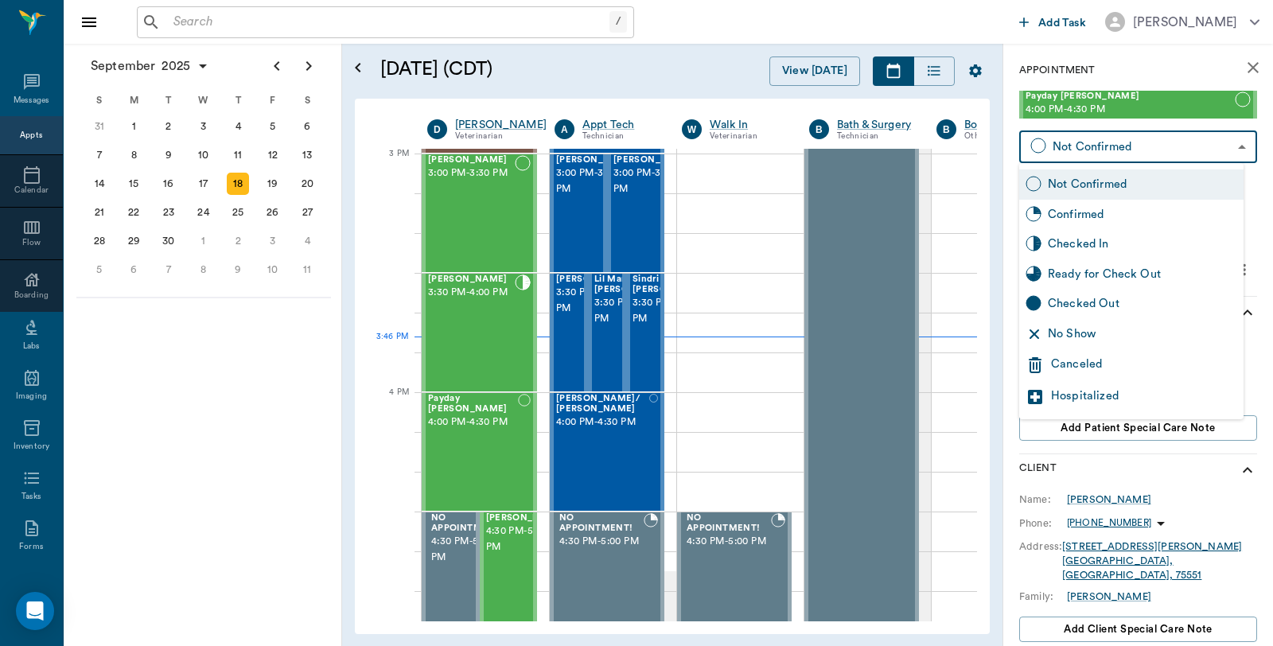
click at [1108, 149] on body "/ ​ Add Task [PERSON_NAME] Nectar Messages Appts Calendar Flow Boarding Labs Im…" at bounding box center [636, 323] width 1273 height 646
click at [1093, 248] on div "Checked In" at bounding box center [1142, 244] width 189 height 18
type input "CHECKED_IN"
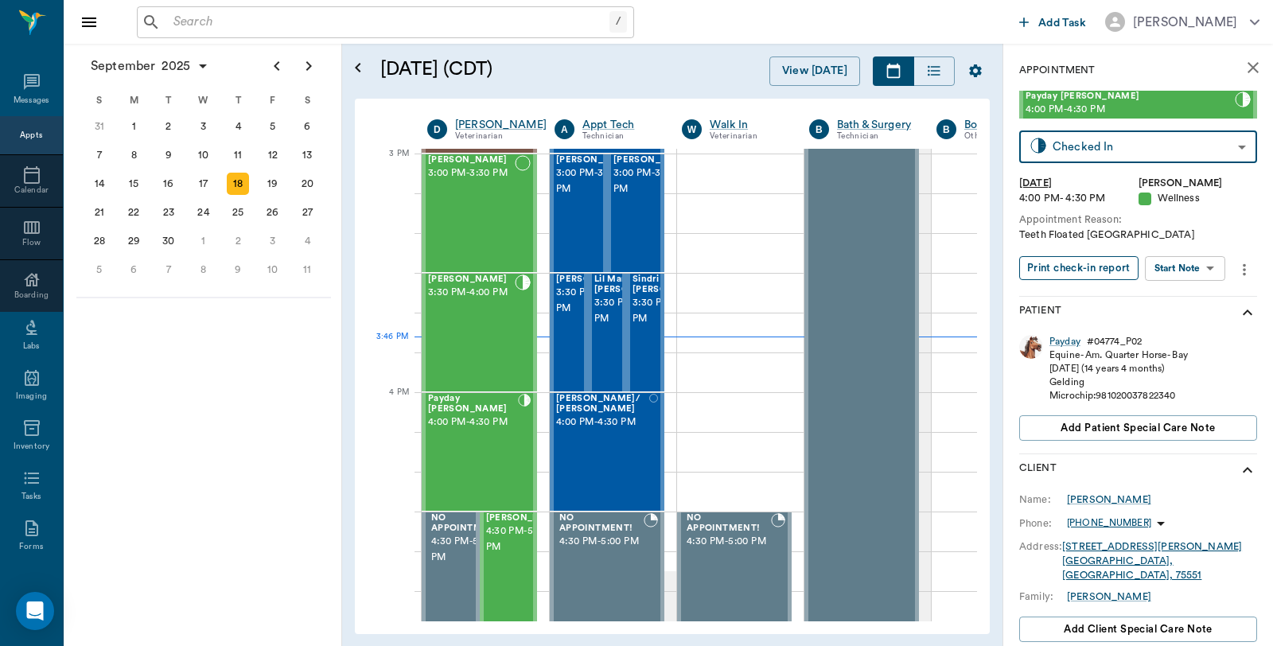
click at [1078, 265] on button "Print check-in report" at bounding box center [1078, 268] width 119 height 25
click at [605, 422] on div "[PERSON_NAME]/ [PERSON_NAME] 4:00 PM - 4:30 PM" at bounding box center [602, 452] width 93 height 116
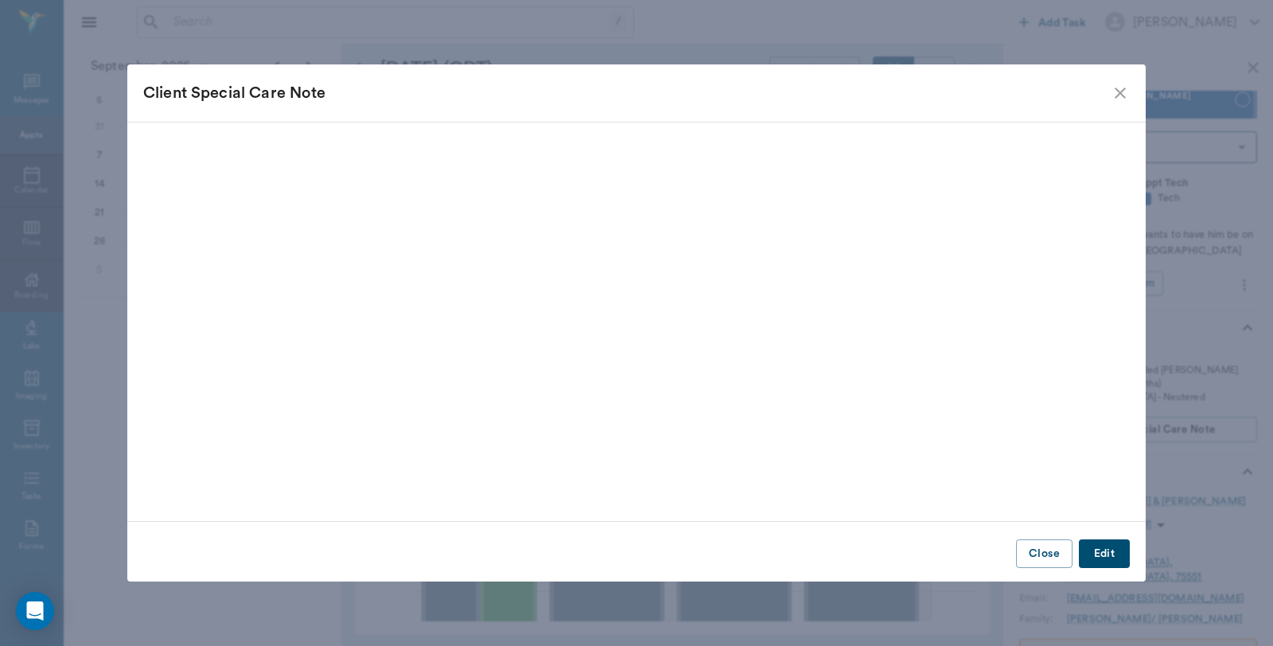
click at [1123, 96] on icon "close" at bounding box center [1120, 93] width 11 height 11
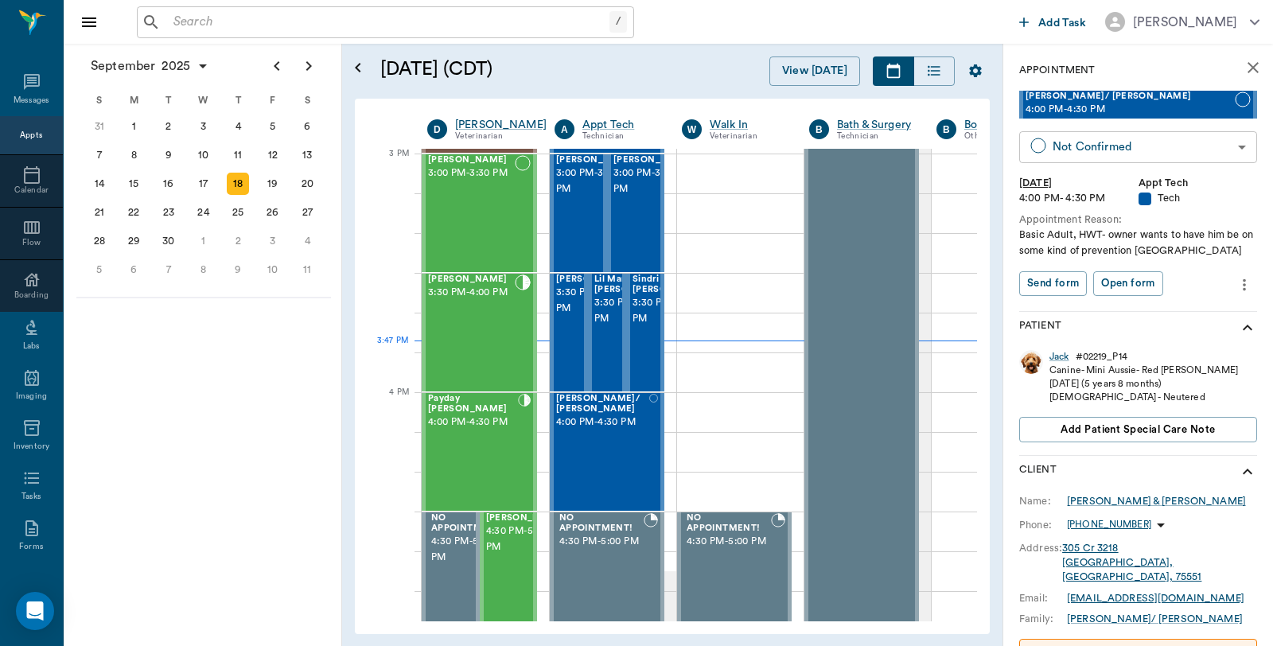
click at [1114, 150] on body "/ ​ Add Task [PERSON_NAME] Nectar Messages Appts Calendar Flow Boarding Labs Im…" at bounding box center [636, 323] width 1273 height 646
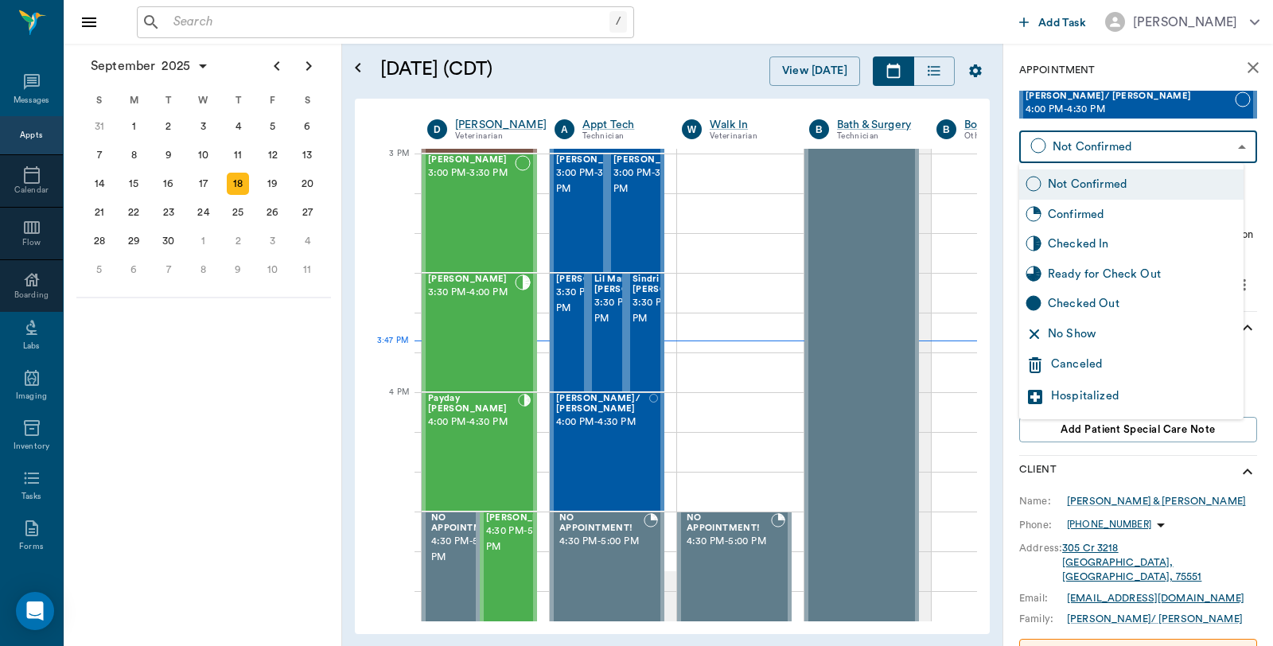
click at [1074, 236] on div "Checked In" at bounding box center [1142, 244] width 189 height 18
type input "CHECKED_IN"
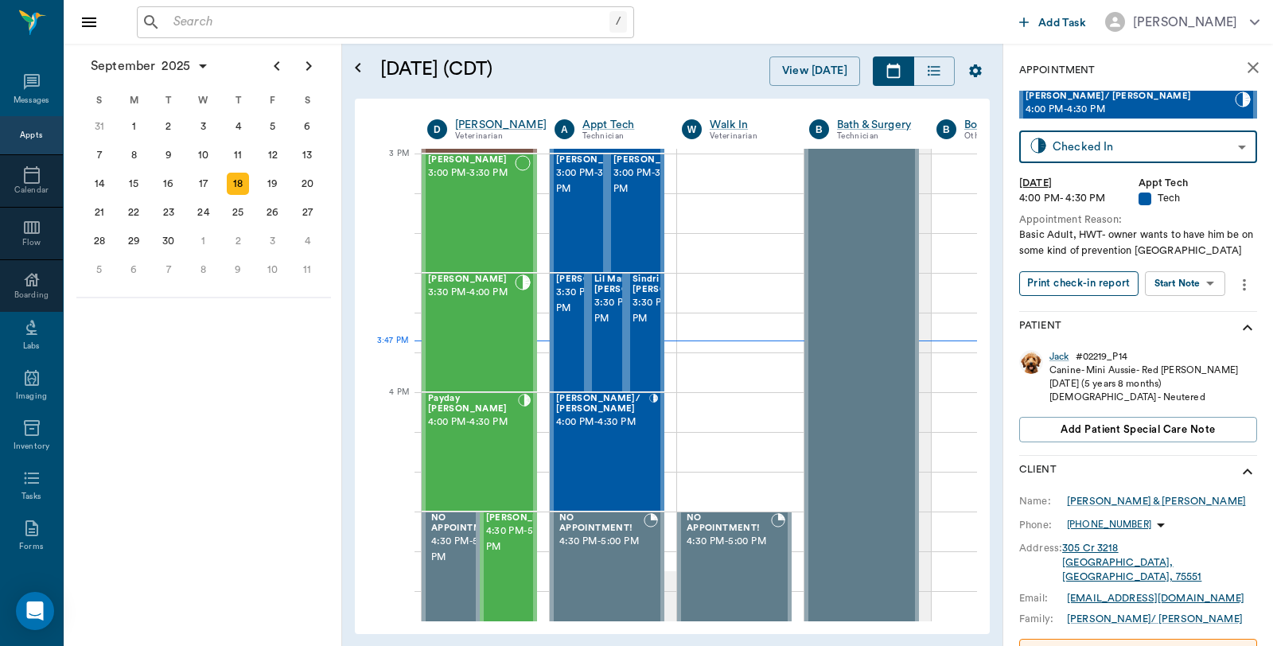
click at [1091, 277] on button "Print check-in report" at bounding box center [1078, 283] width 119 height 25
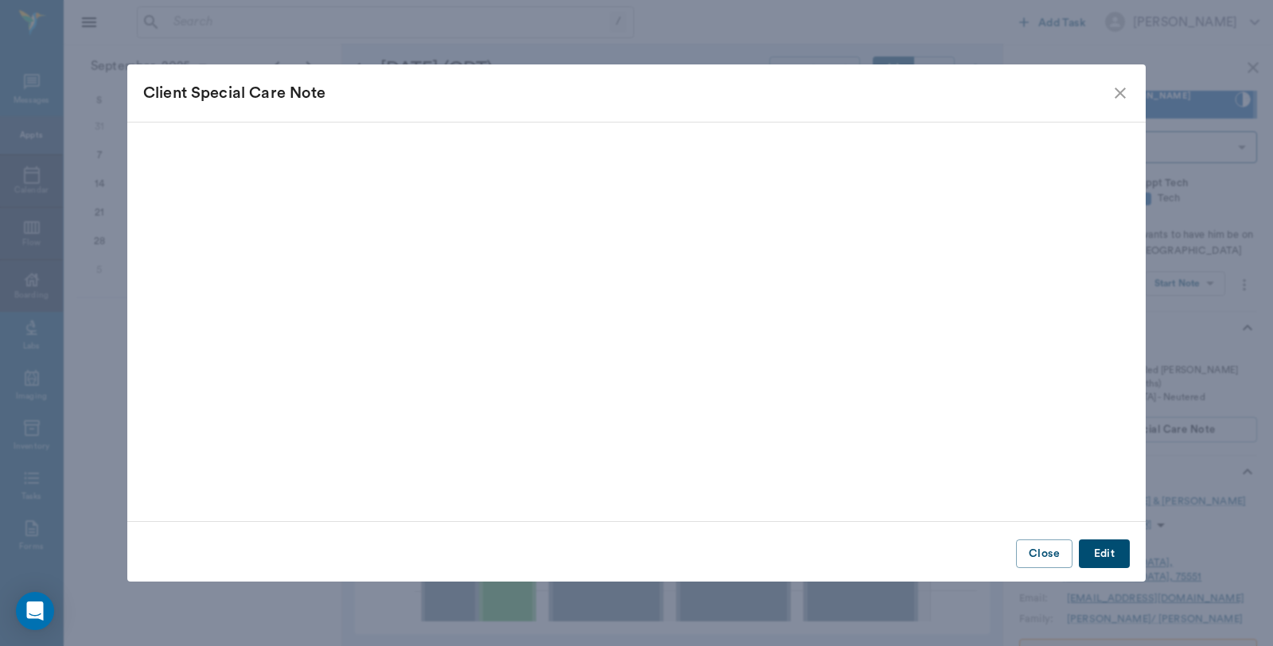
scroll to position [1672, 1]
click at [1130, 89] on div "Client Special Care Note" at bounding box center [636, 92] width 1018 height 57
click at [1123, 94] on icon "close" at bounding box center [1120, 93] width 19 height 19
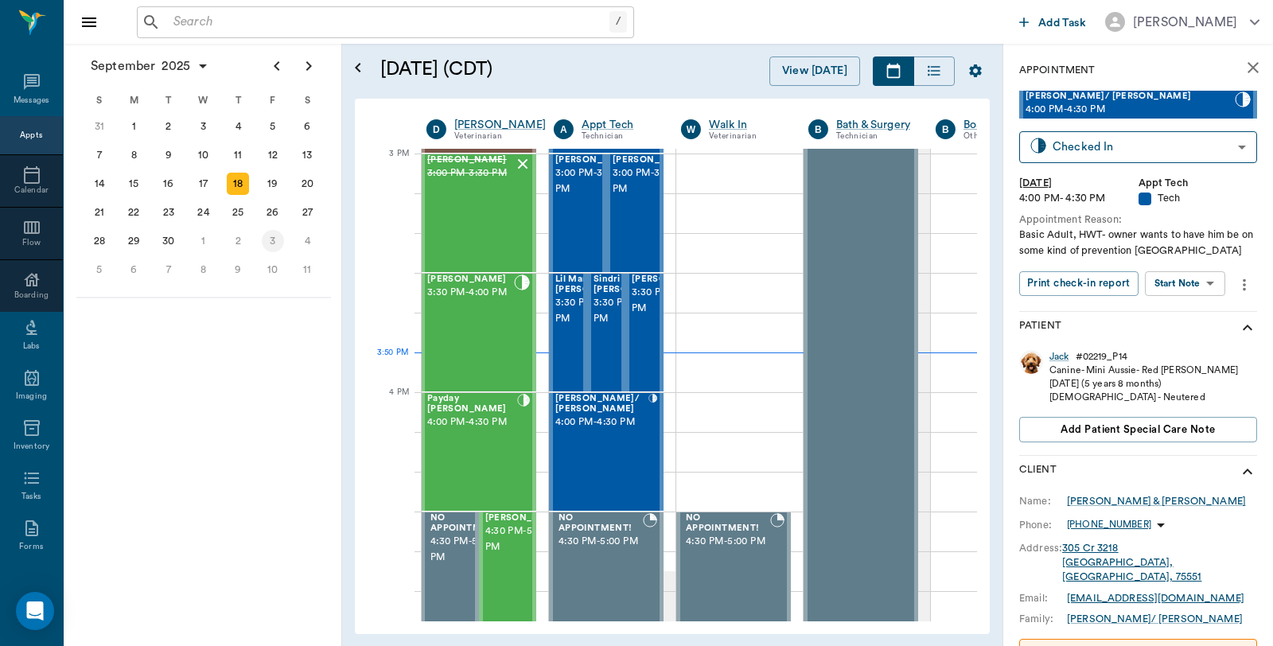
click at [268, 235] on div "3" at bounding box center [273, 241] width 22 height 22
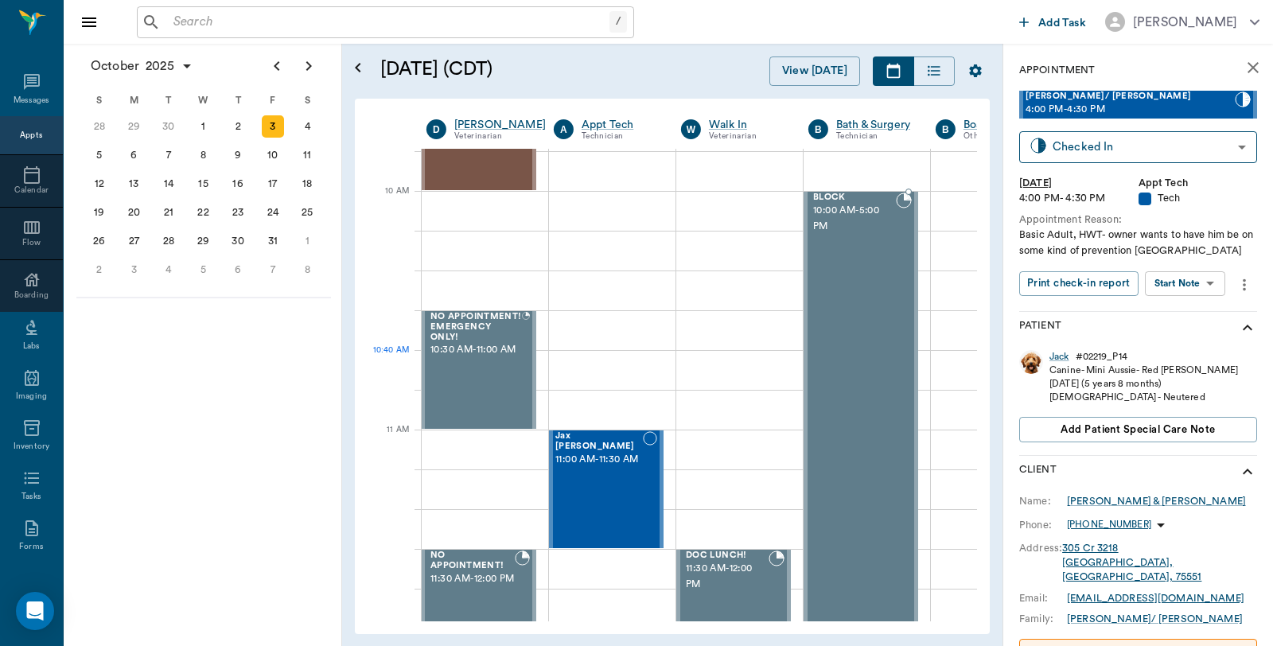
scroll to position [0, 1]
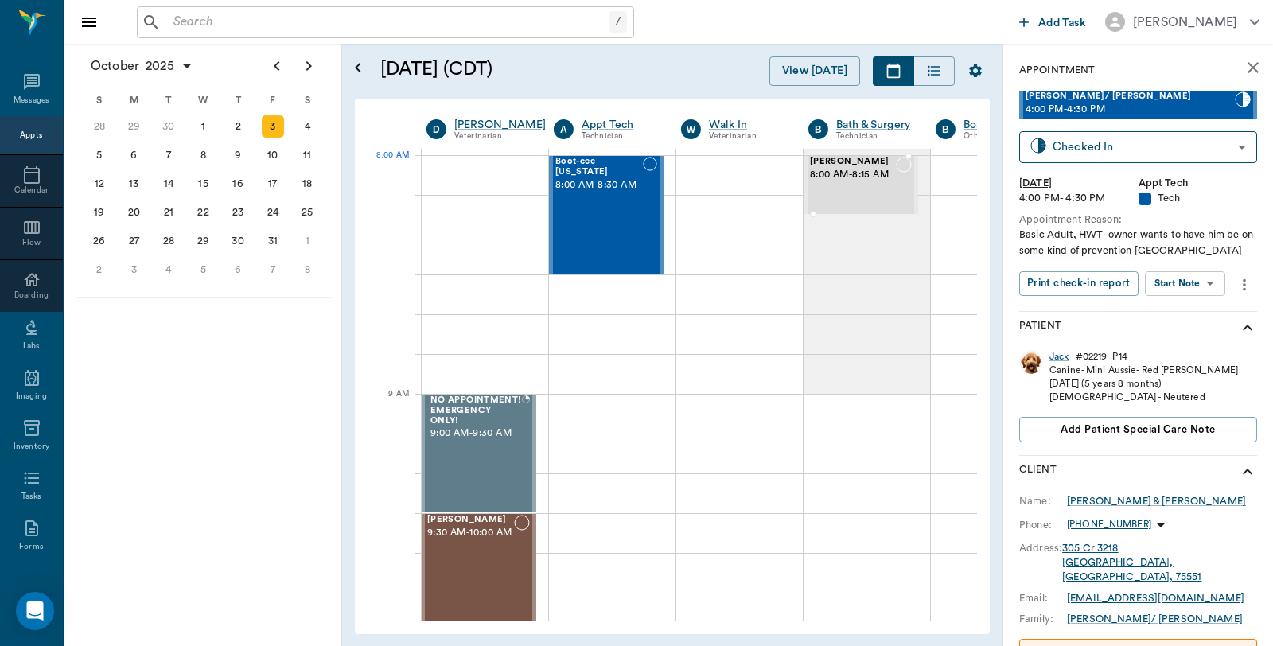
click at [821, 189] on div "[PERSON_NAME] 8:00 AM - 8:15 AM" at bounding box center [853, 185] width 86 height 56
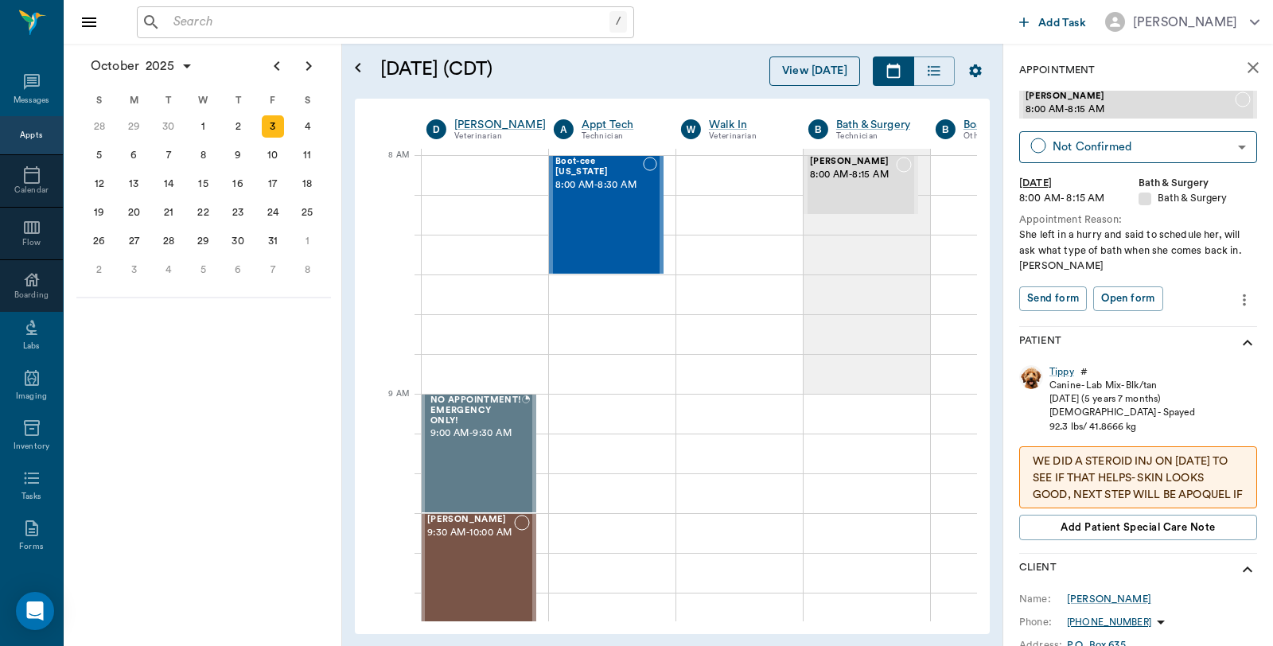
click at [806, 65] on button "View [DATE]" at bounding box center [814, 70] width 91 height 29
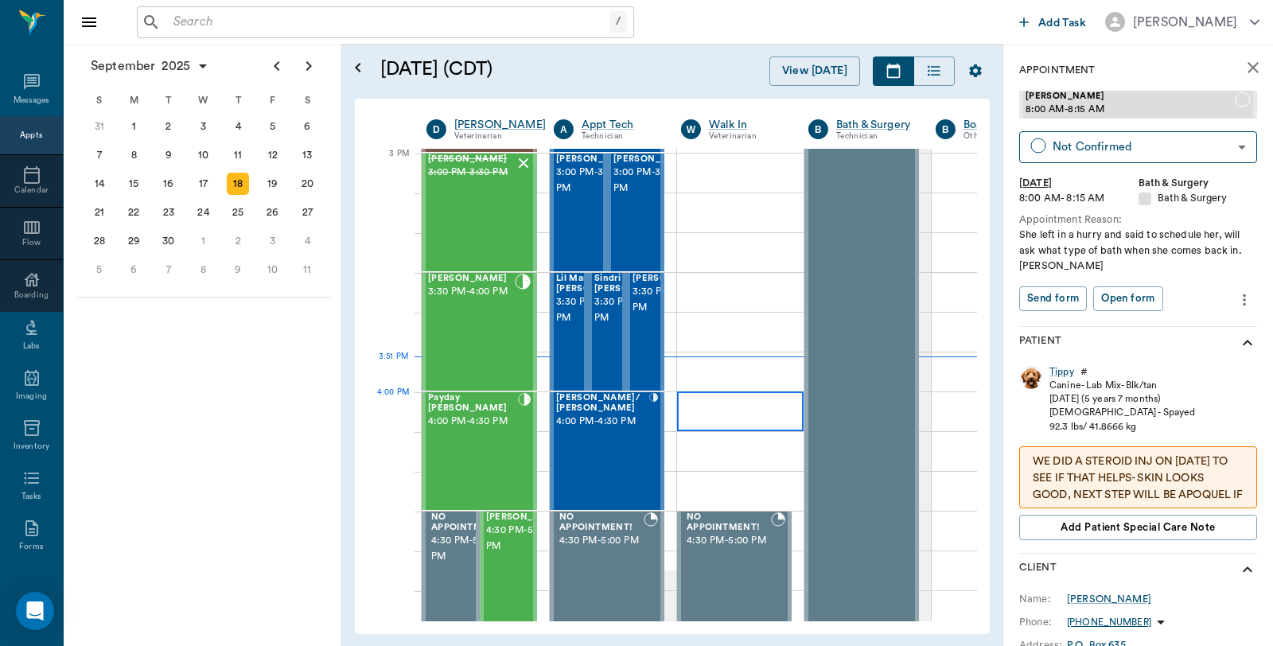
scroll to position [1672, 1]
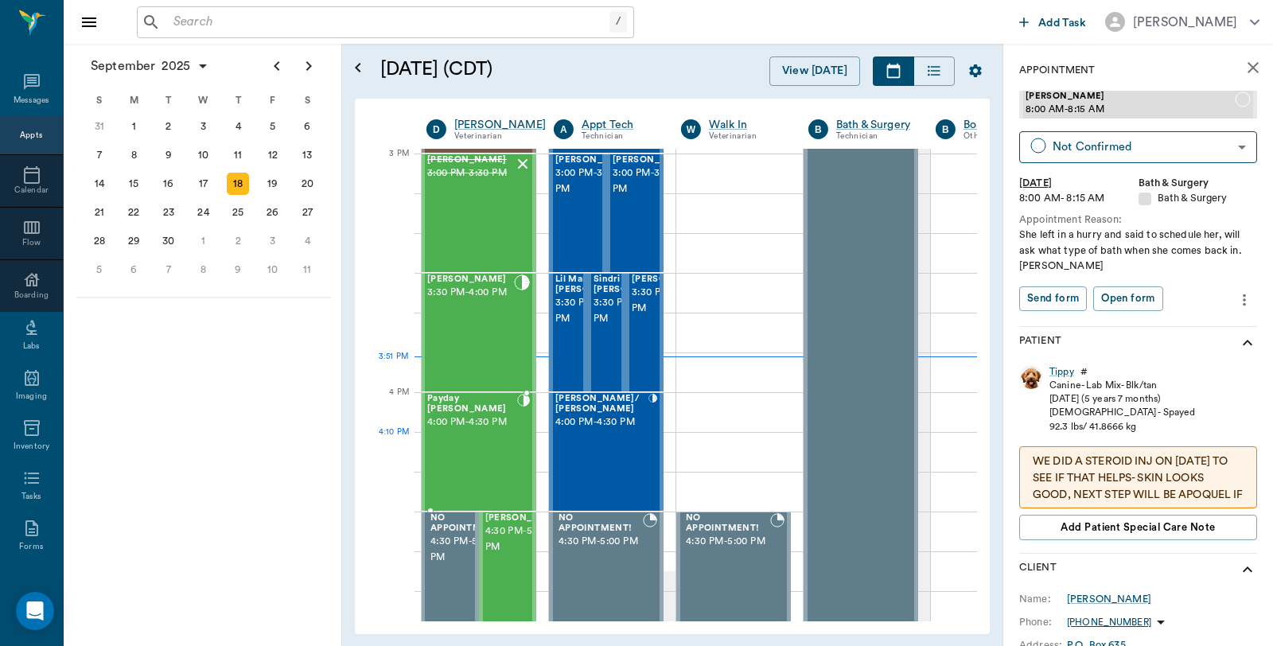
click at [501, 439] on div "Payday [PERSON_NAME] 4:00 PM - 4:30 PM" at bounding box center [472, 452] width 90 height 116
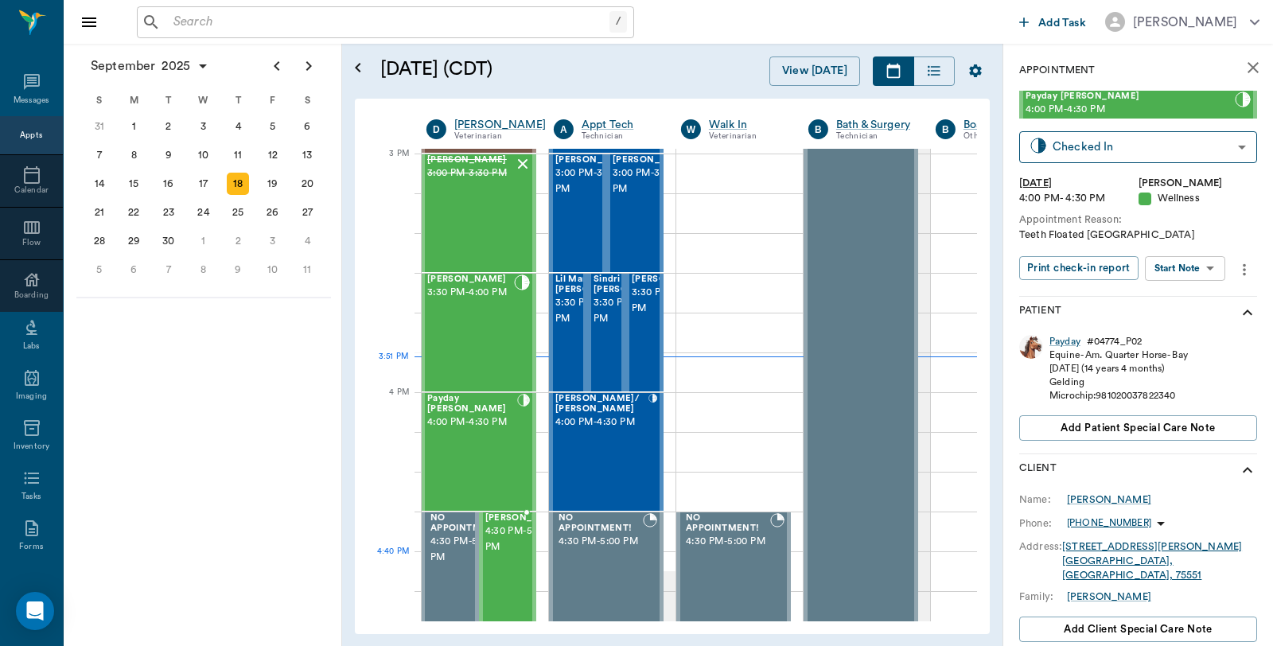
click at [498, 555] on span "4:30 PM - 5:00 PM" at bounding box center [525, 539] width 80 height 32
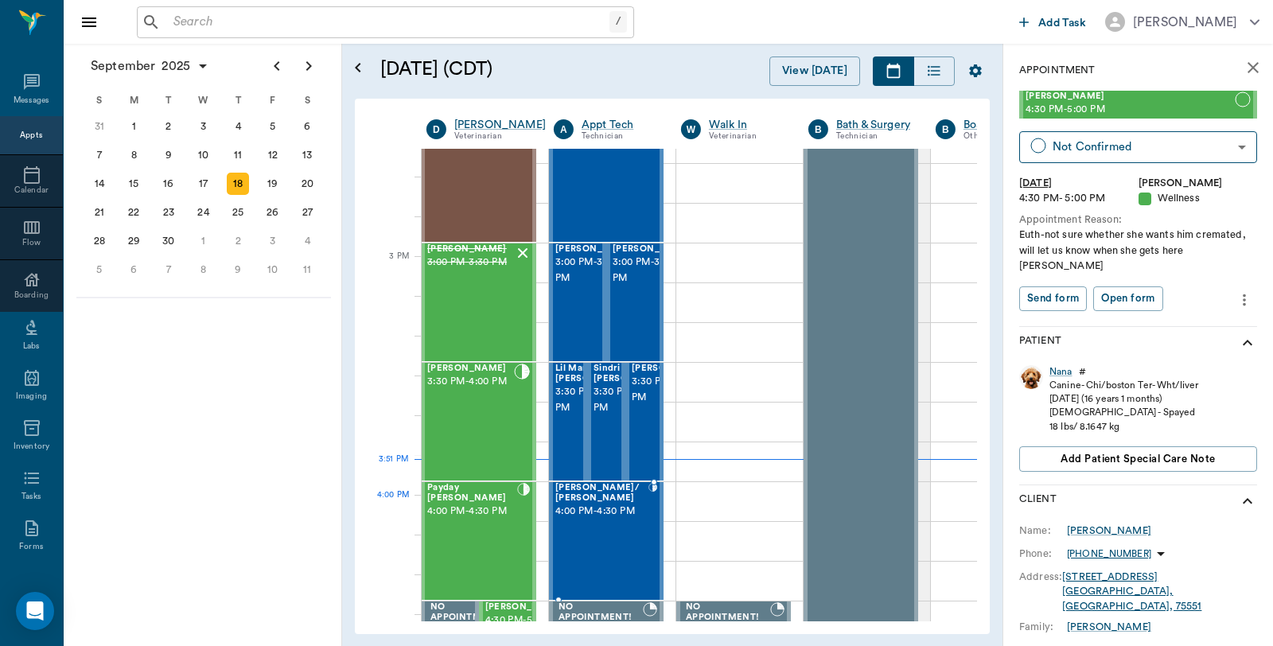
scroll to position [1584, 1]
click at [474, 275] on div "[PERSON_NAME] 3:00 PM - 3:30 PM" at bounding box center [470, 301] width 87 height 116
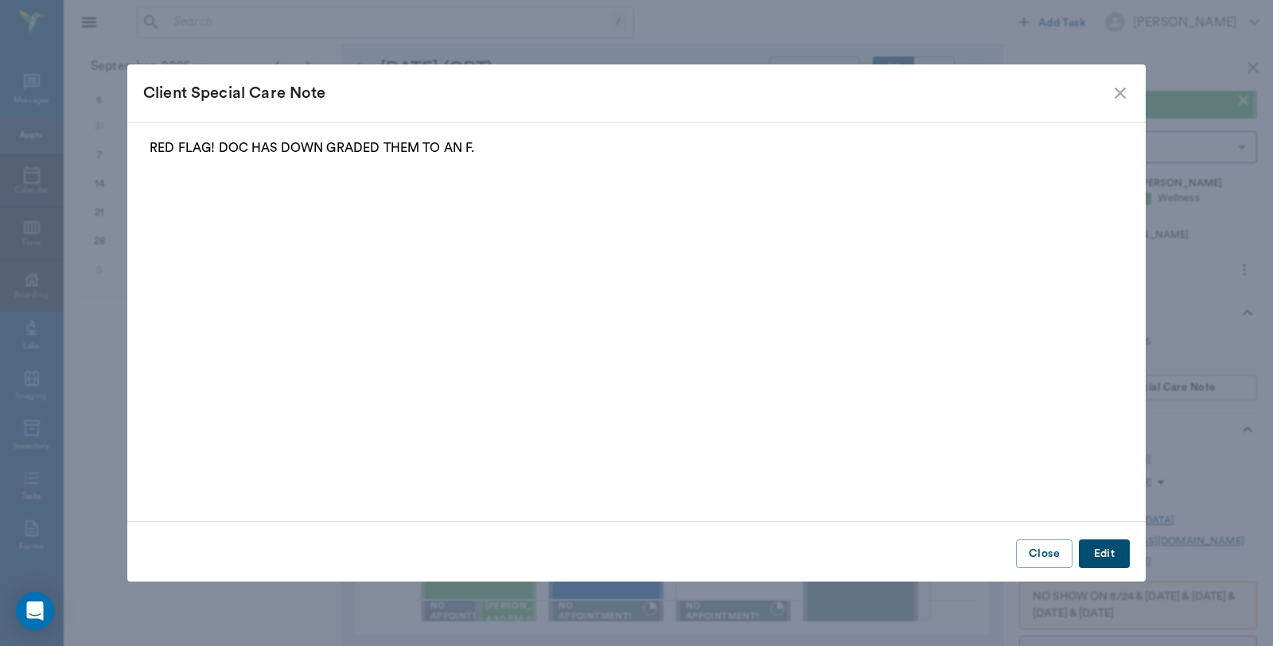
click at [1120, 90] on icon "close" at bounding box center [1120, 93] width 19 height 19
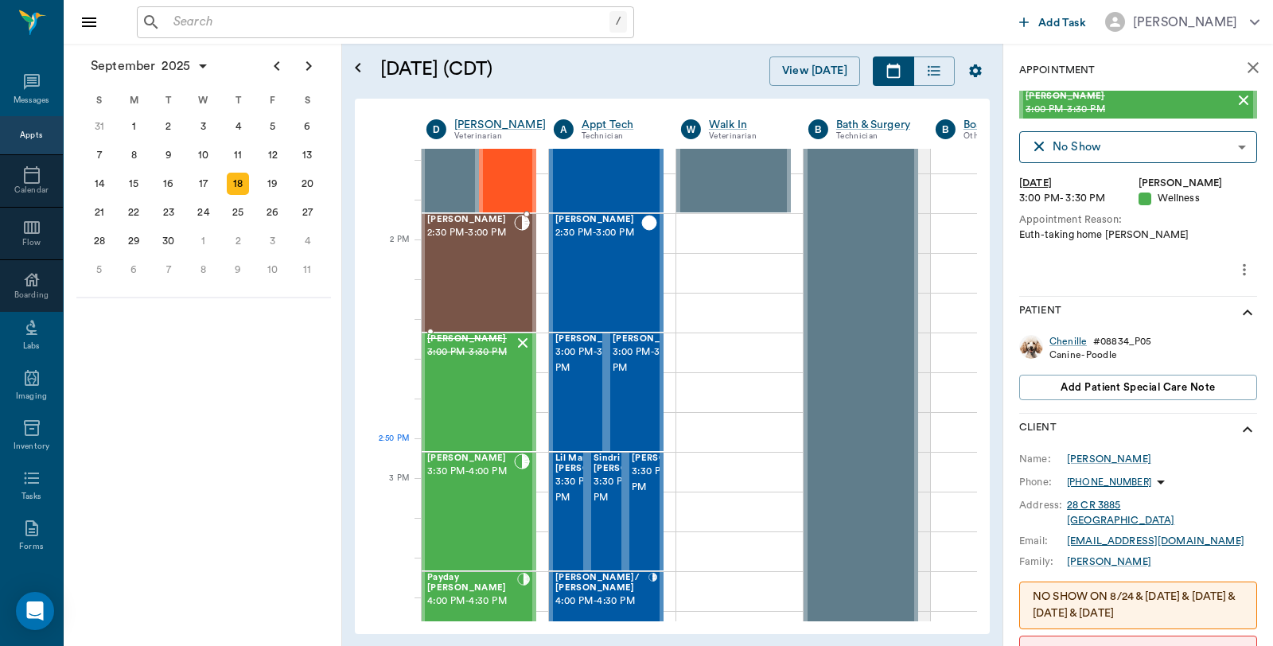
scroll to position [1761, 1]
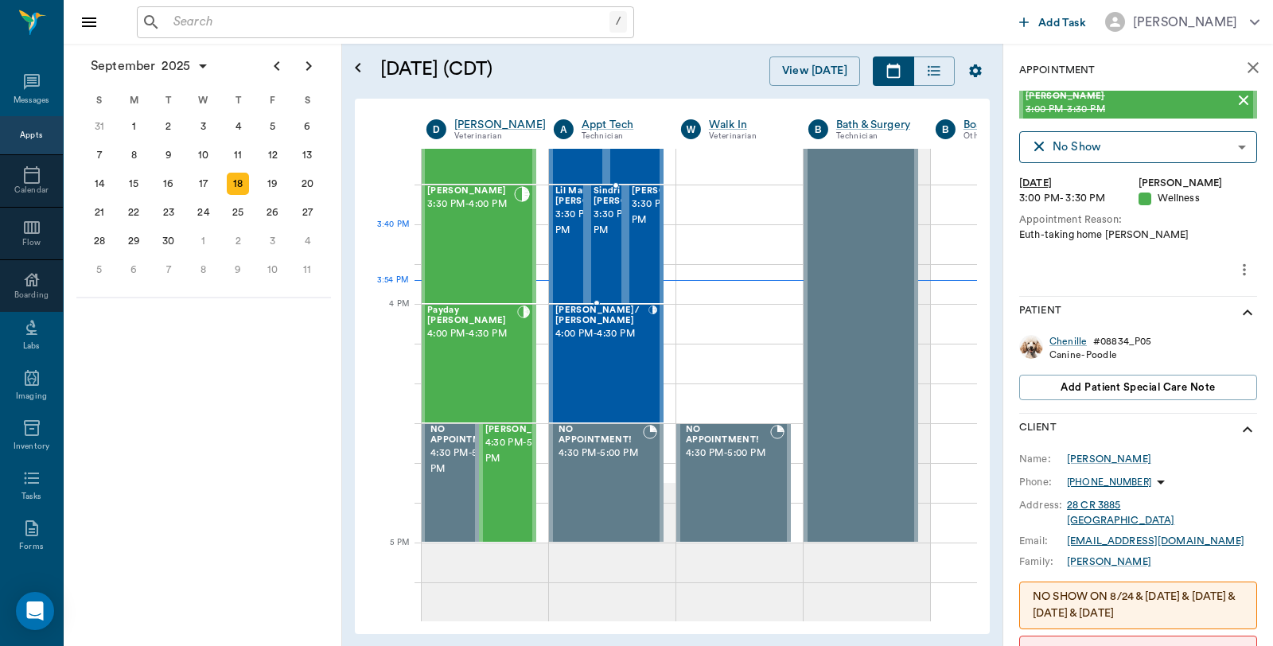
click at [615, 239] on span "3:30 PM - 4:00 PM" at bounding box center [633, 223] width 80 height 32
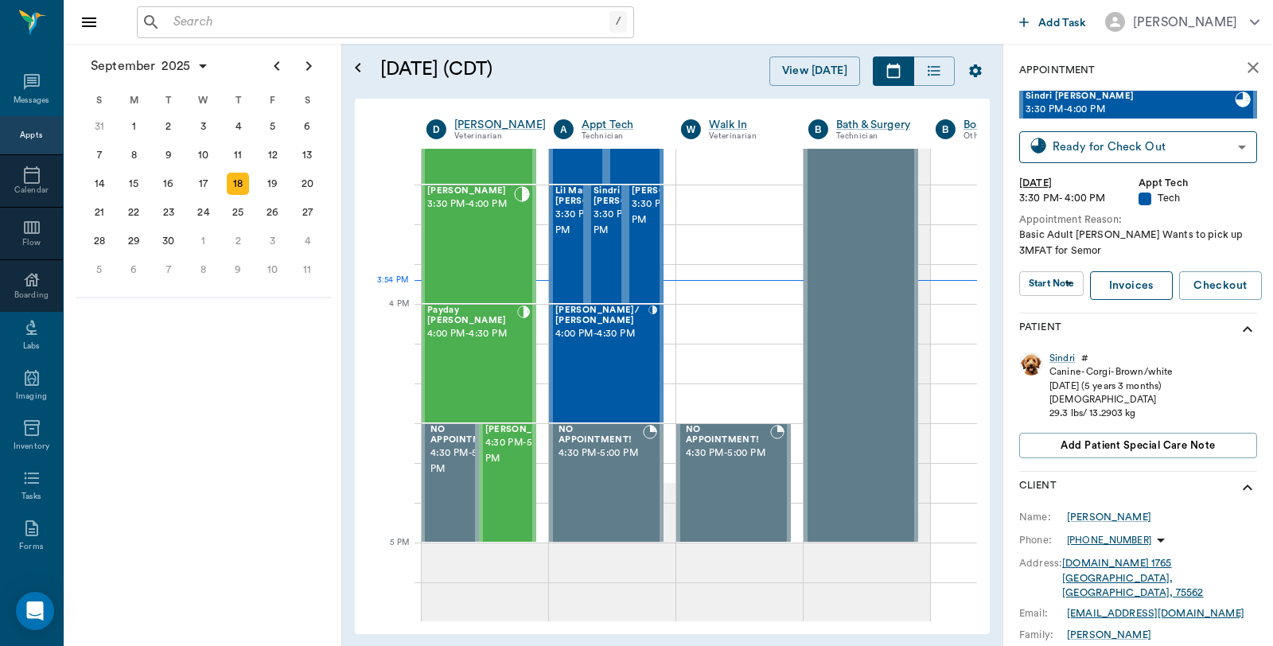
click at [1138, 291] on link "Invoices" at bounding box center [1131, 285] width 83 height 29
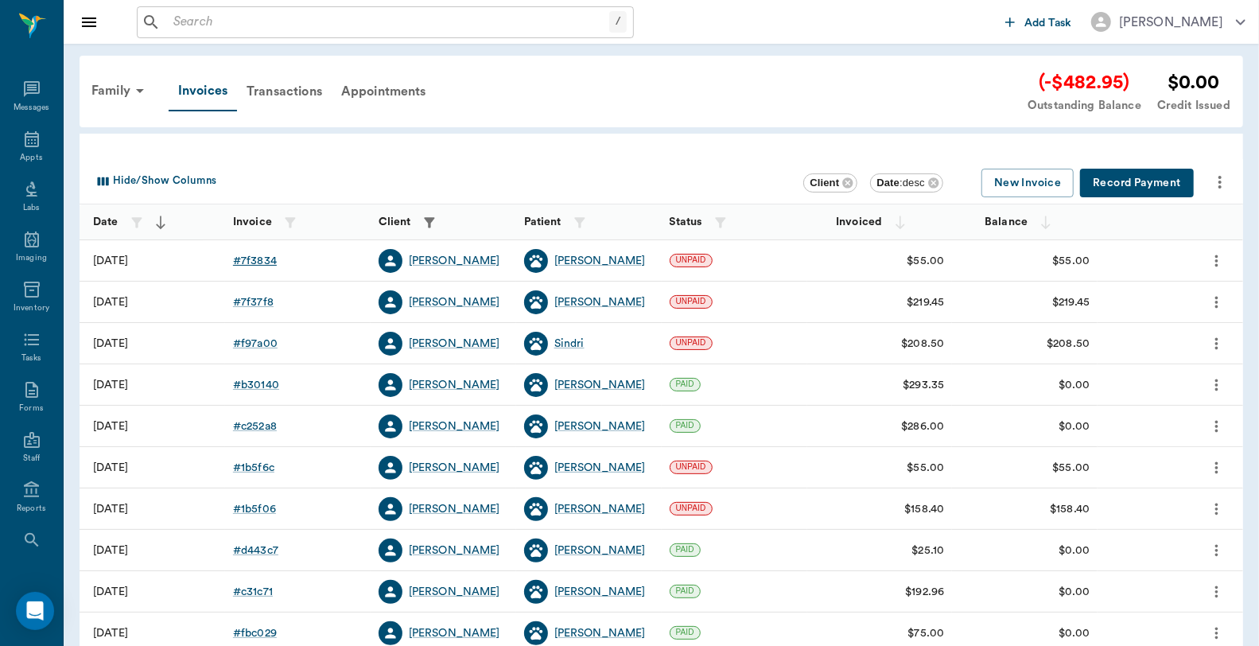
click at [257, 260] on div "# 7f3834" at bounding box center [255, 261] width 44 height 16
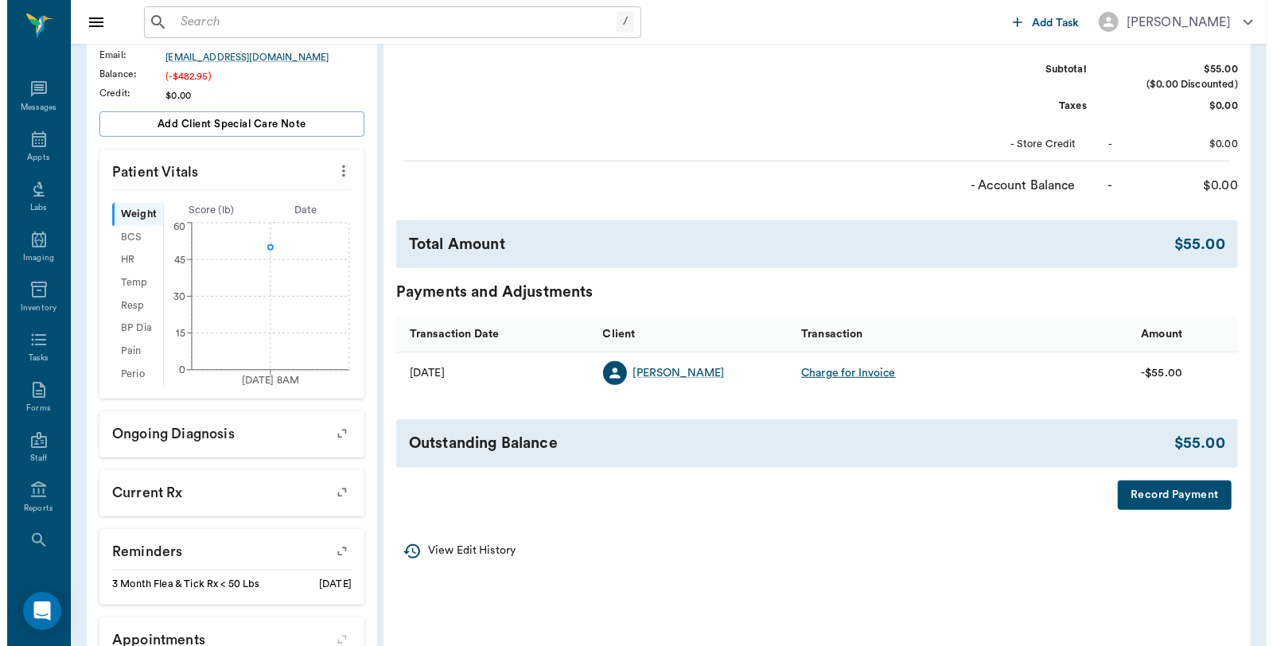
scroll to position [353, 0]
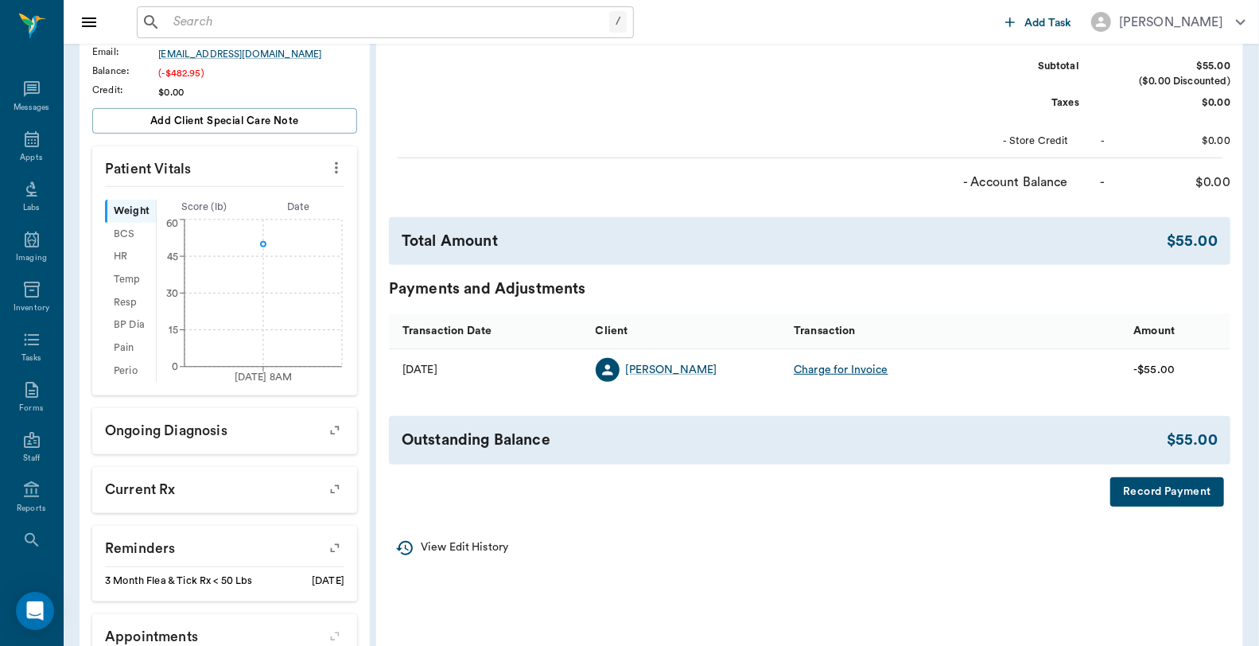
click at [1135, 496] on button "Record Payment" at bounding box center [1168, 491] width 114 height 29
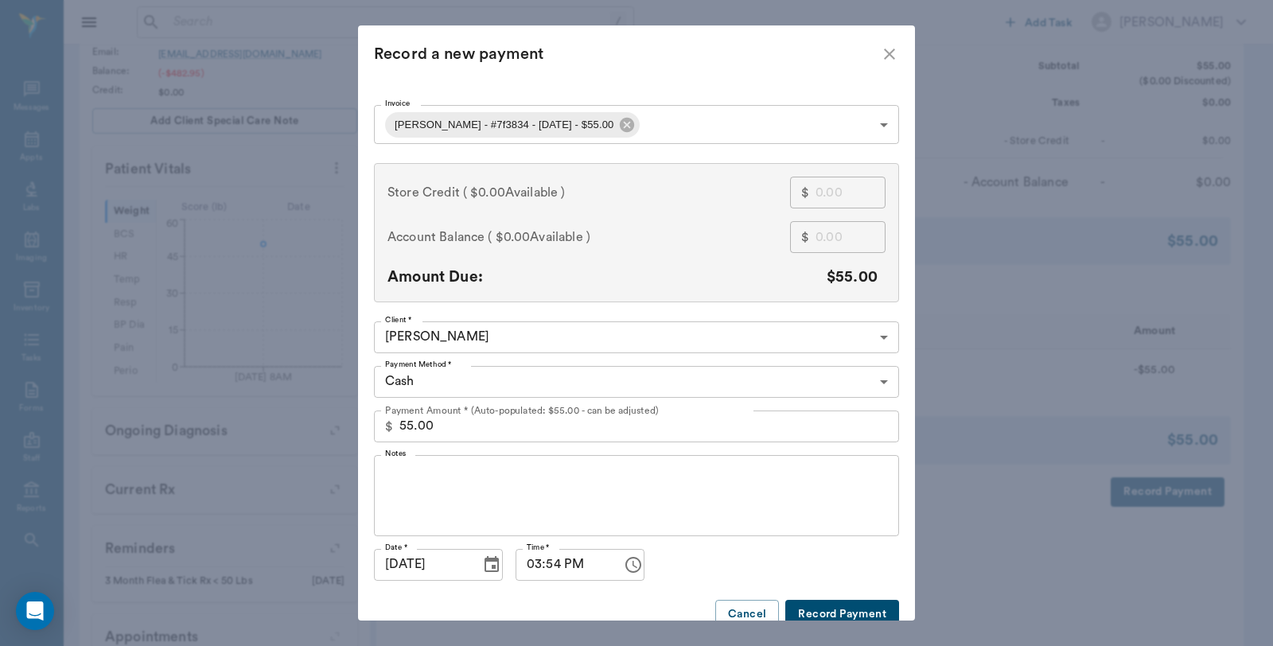
click at [653, 119] on body "/ ​ Add Task [PERSON_NAME] Nectar Messages Appts Labs Imaging Inventory Tasks F…" at bounding box center [636, 197] width 1273 height 1100
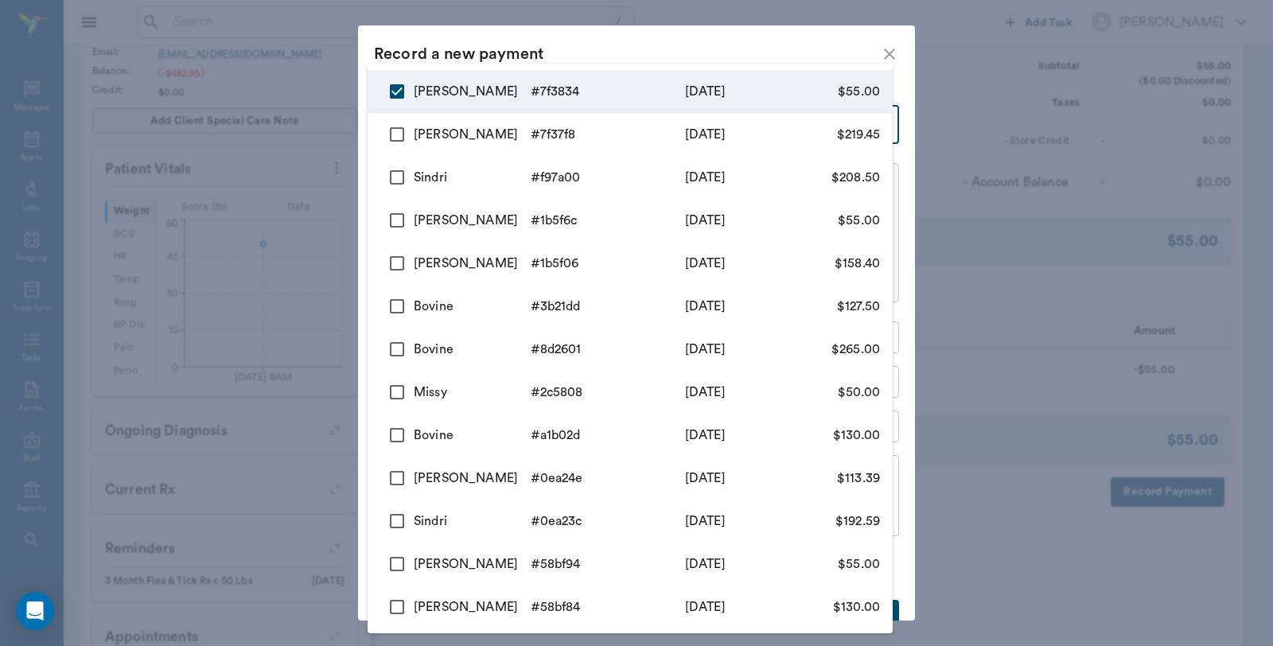
click at [388, 135] on input "checkbox" at bounding box center [396, 134] width 33 height 33
checkbox input "true"
type input "68cc6e2fd4c5de3b5e7f3834,68cc6df2d4c5de3b5e7f37f8"
type input "274.45"
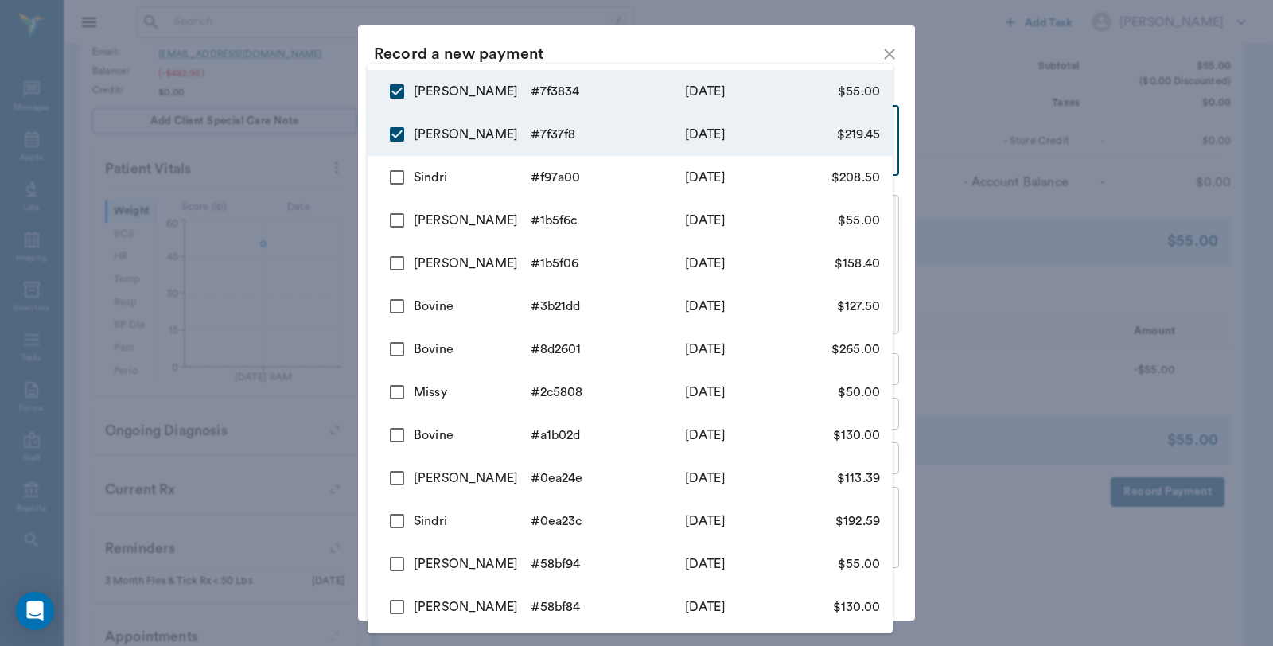
click at [391, 181] on input "checkbox" at bounding box center [396, 177] width 33 height 33
checkbox input "true"
type input "68cc6e2fd4c5de3b5e7f3834,68cc6df2d4c5de3b5e7f37f8,68cc6cbd934f928b1bf97a00"
type input "482.95"
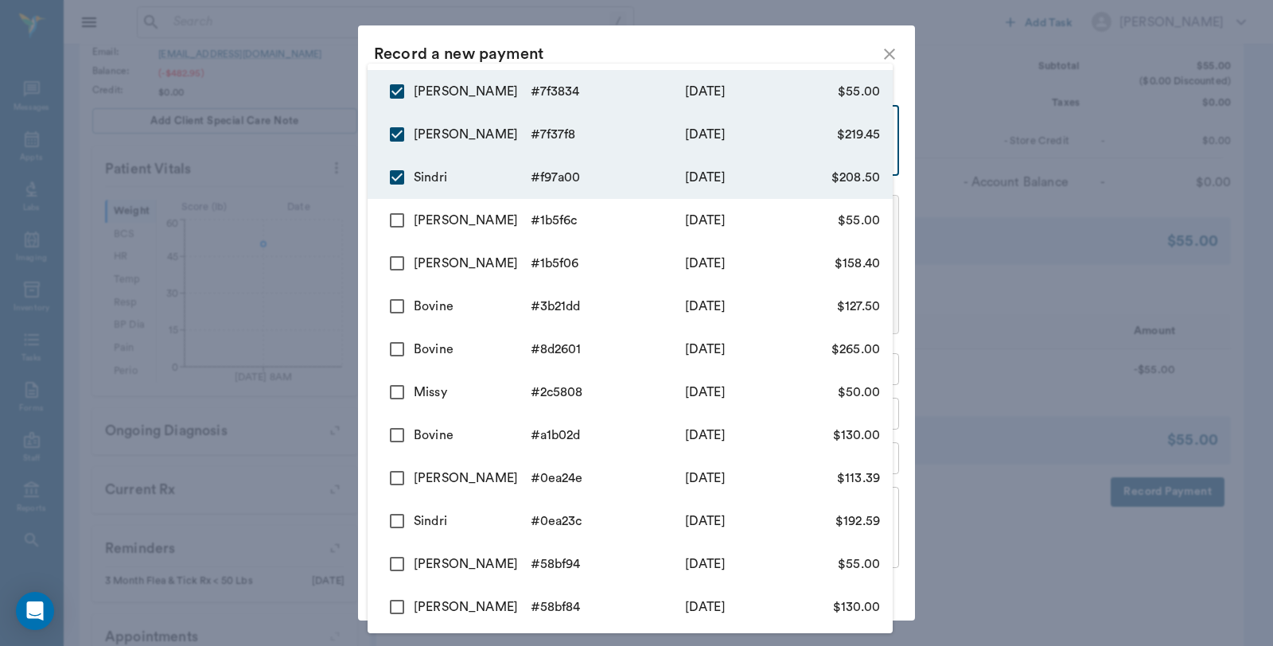
click at [585, 36] on div at bounding box center [636, 323] width 1273 height 646
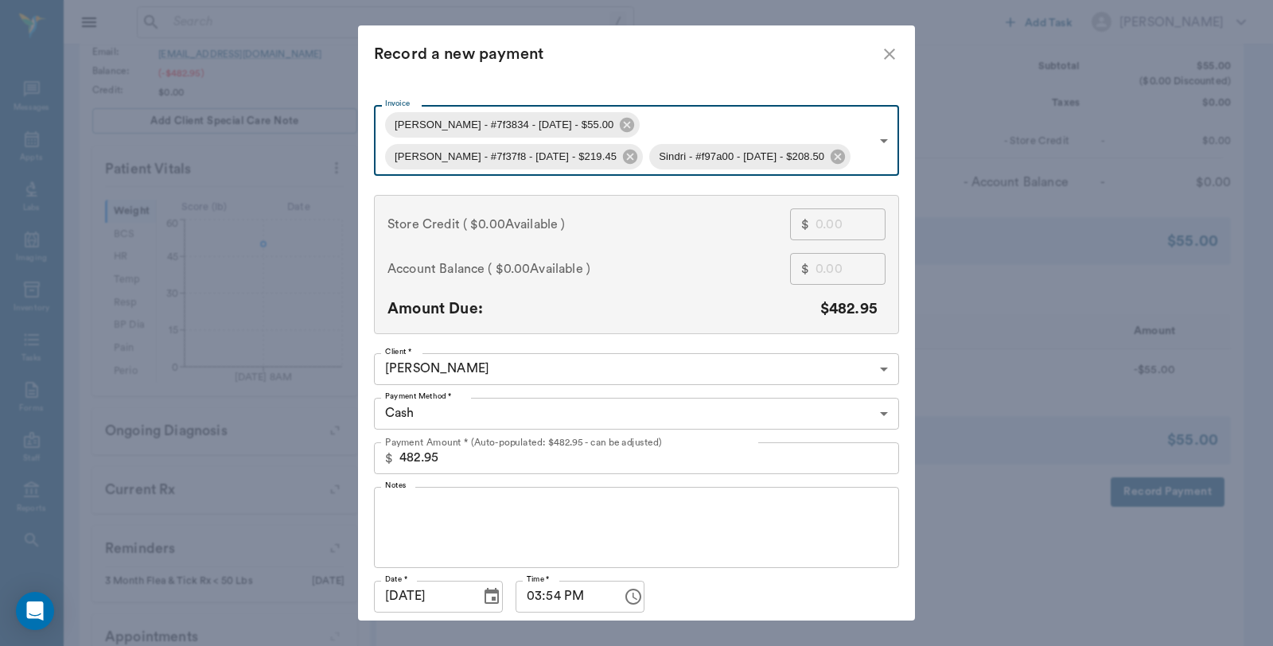
type input "68cc6e2fd4c5de3b5e7f3834"
type input "55.00"
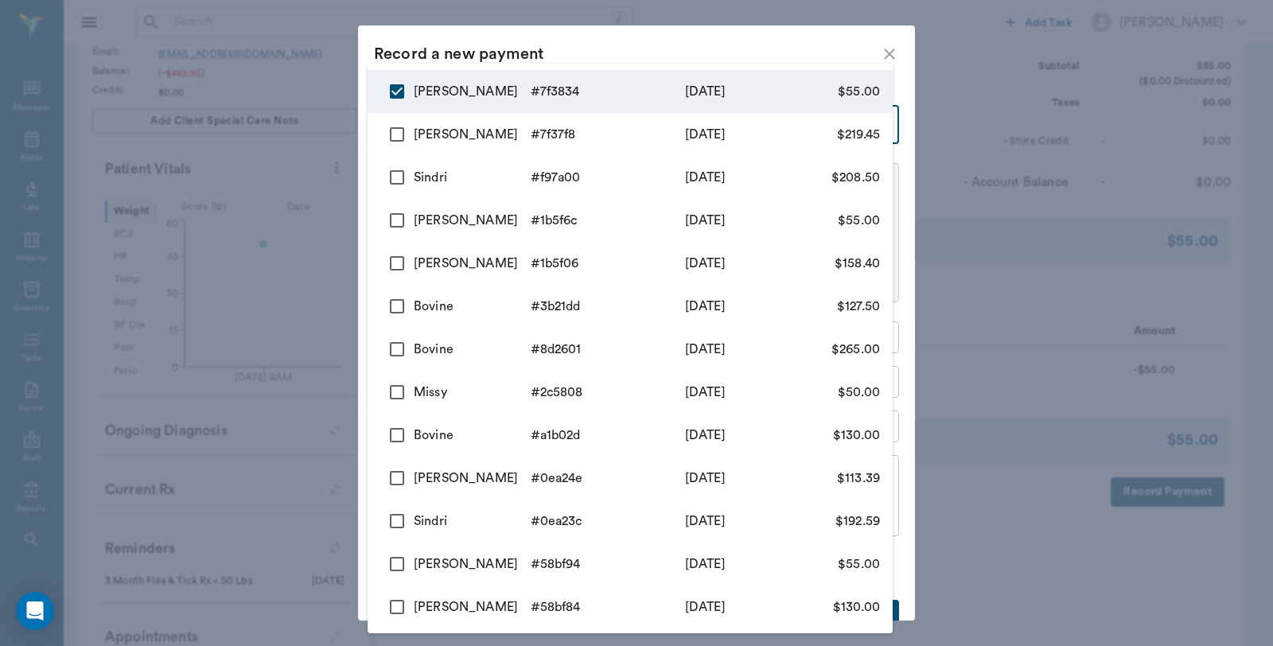
click at [639, 117] on body "/ ​ Add Task Dr. Bert Ellsworth Nectar Messages Appts Labs Imaging Inventory Ta…" at bounding box center [636, 197] width 1273 height 1100
click at [394, 136] on input "checkbox" at bounding box center [396, 134] width 33 height 33
checkbox input "true"
type input "68cc6e2fd4c5de3b5e7f3834,68cc6df2d4c5de3b5e7f37f8"
type input "274.45"
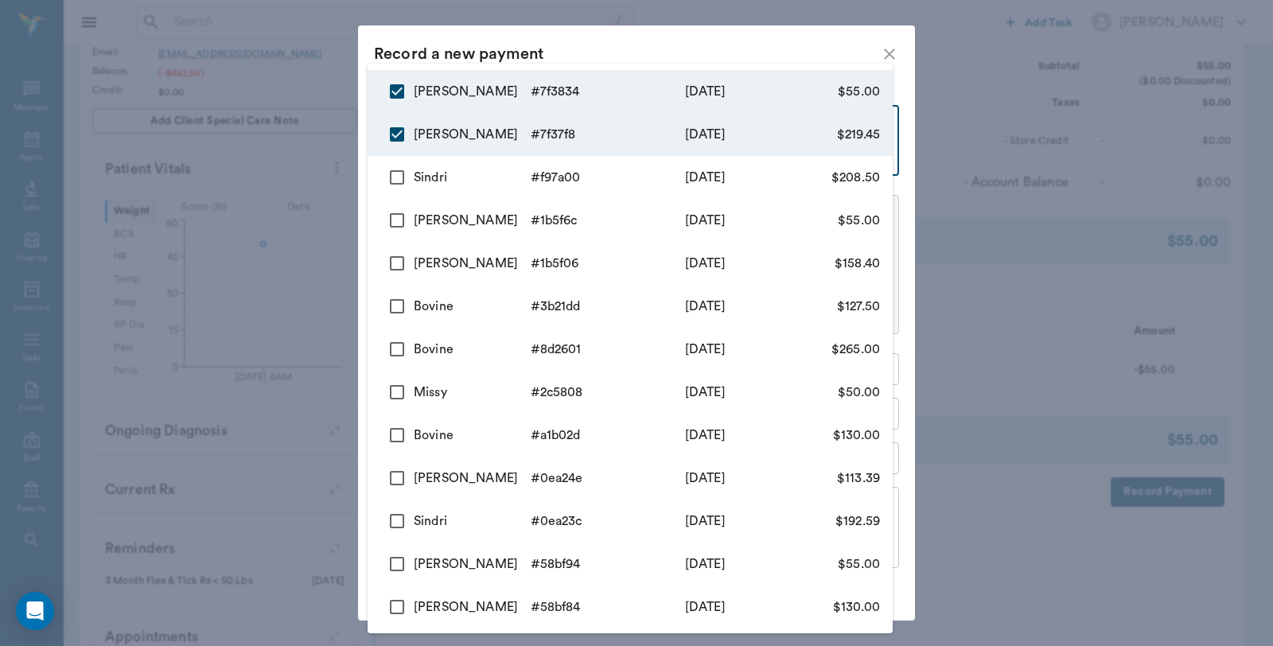
click at [399, 173] on input "checkbox" at bounding box center [396, 177] width 33 height 33
checkbox input "true"
type input "68cc6e2fd4c5de3b5e7f3834,68cc6df2d4c5de3b5e7f37f8,68cc6cbd934f928b1bf97a00"
type input "482.95"
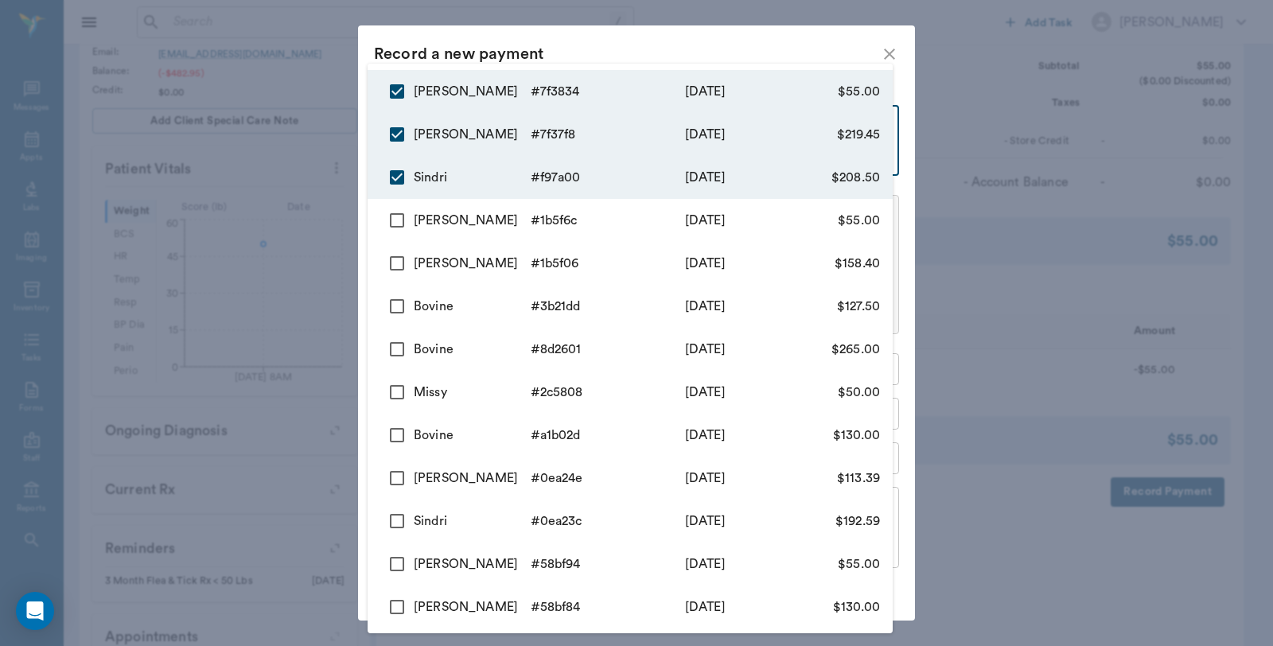
click at [639, 43] on div at bounding box center [636, 323] width 1273 height 646
type input "68cc6e2fd4c5de3b5e7f3834"
type input "55.00"
checkbox input "false"
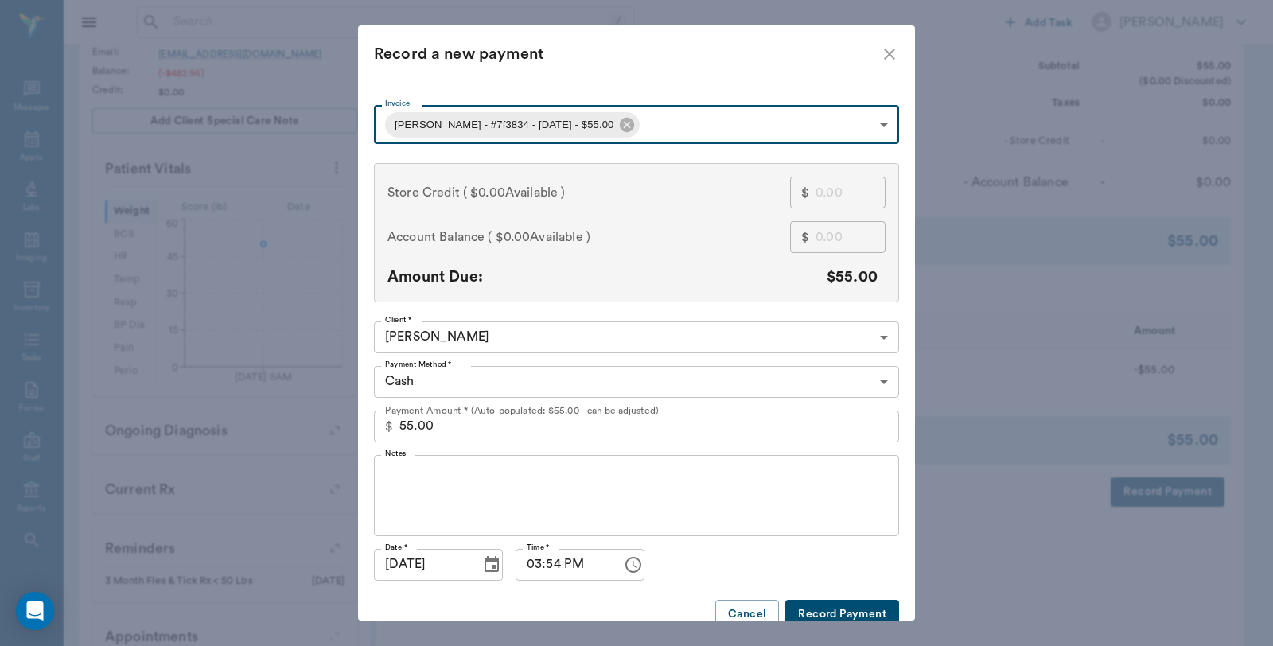
click at [636, 117] on body "/ ​ Add Task Dr. Bert Ellsworth Nectar Messages Appts Labs Imaging Inventory Ta…" at bounding box center [636, 197] width 1273 height 1100
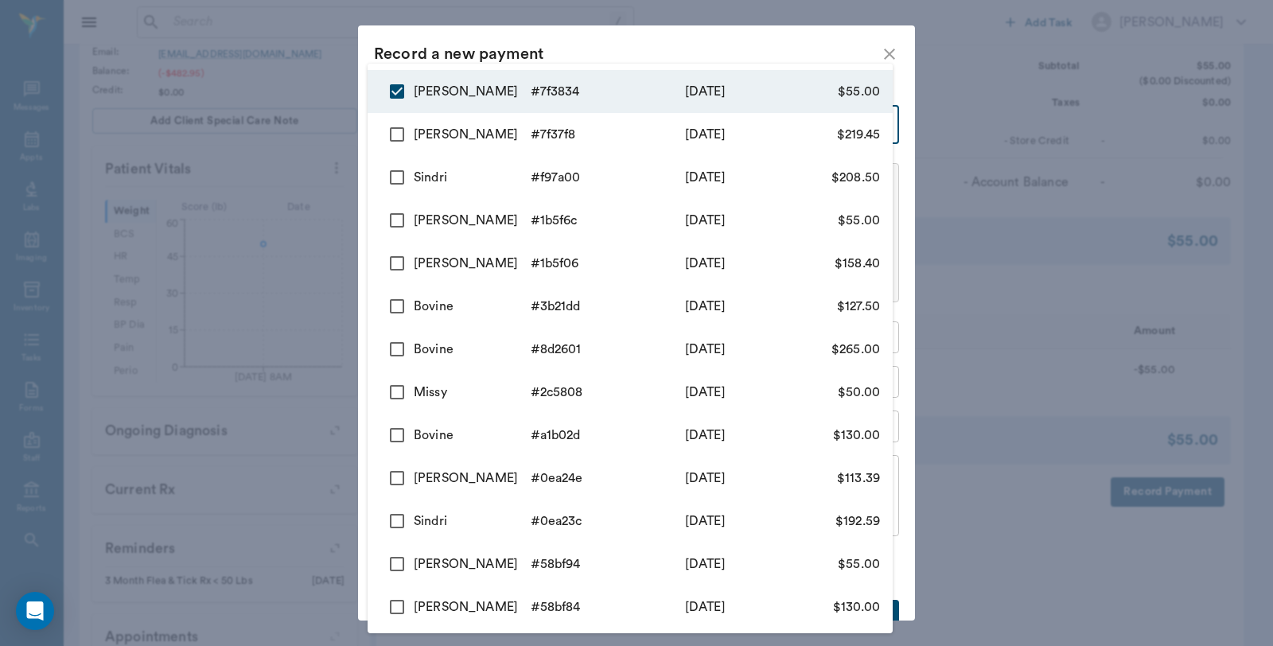
click at [395, 128] on input "checkbox" at bounding box center [396, 134] width 33 height 33
checkbox input "true"
type input "68cc6e2fd4c5de3b5e7f3834,68cc6df2d4c5de3b5e7f37f8"
type input "274.45"
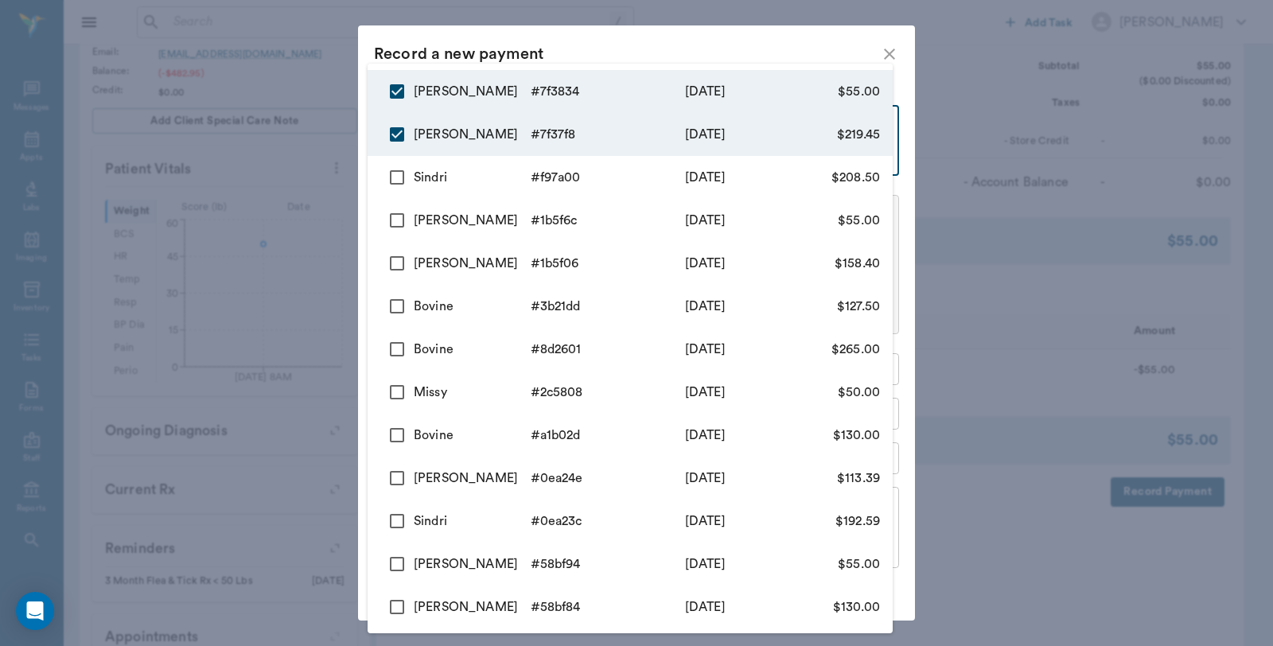
click at [403, 181] on input "checkbox" at bounding box center [396, 177] width 33 height 33
checkbox input "true"
type input "68cc6e2fd4c5de3b5e7f3834,68cc6df2d4c5de3b5e7f37f8,68cc6cbd934f928b1bf97a00"
type input "482.95"
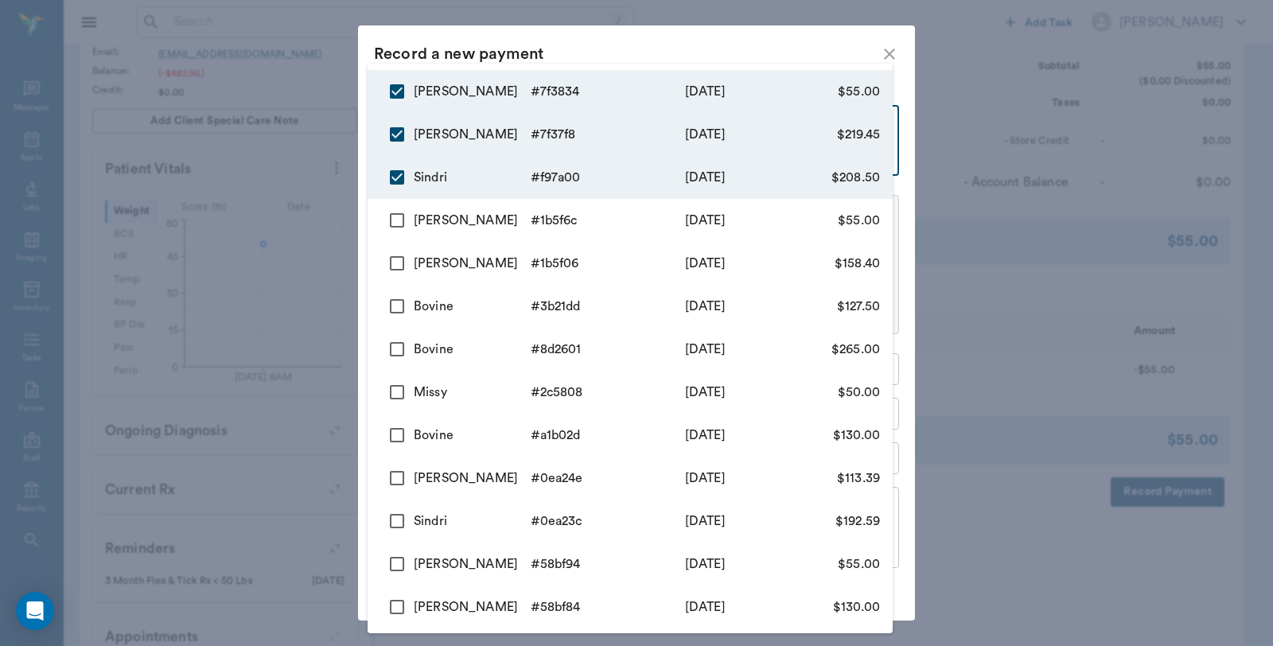
click at [598, 34] on div at bounding box center [636, 323] width 1273 height 646
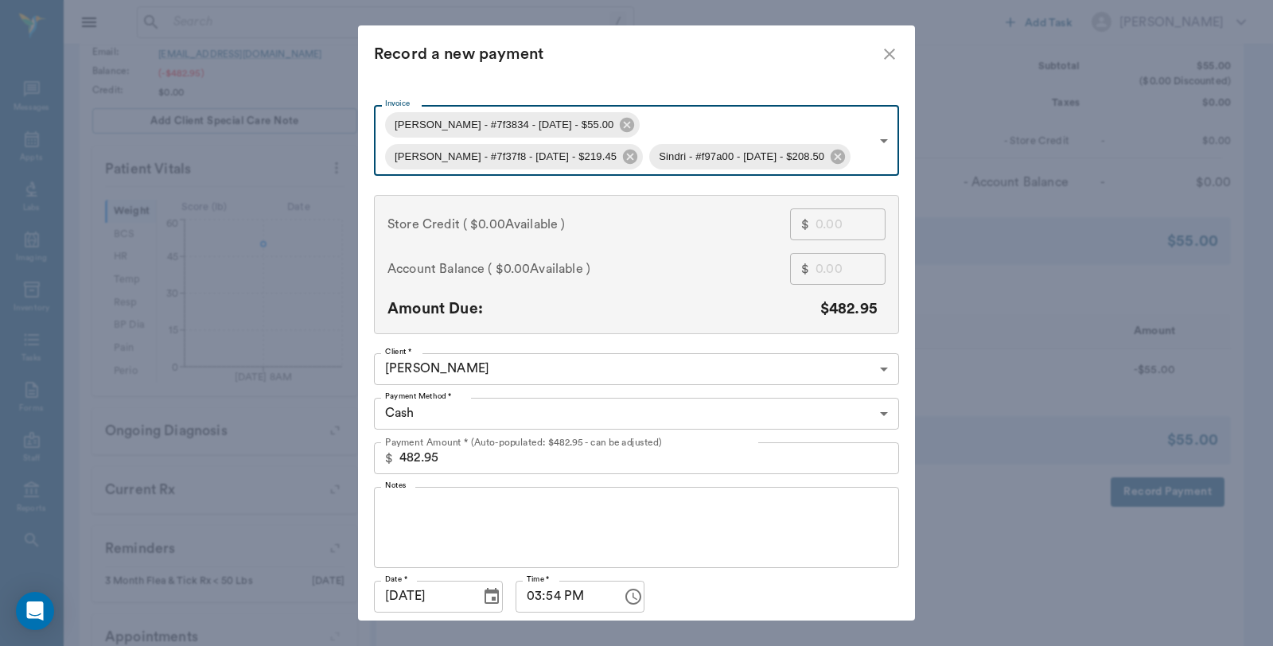
click at [427, 404] on body "/ ​ Add Task Dr. Bert Ellsworth Nectar Messages Appts Labs Imaging Inventory Ta…" at bounding box center [636, 197] width 1273 height 1100
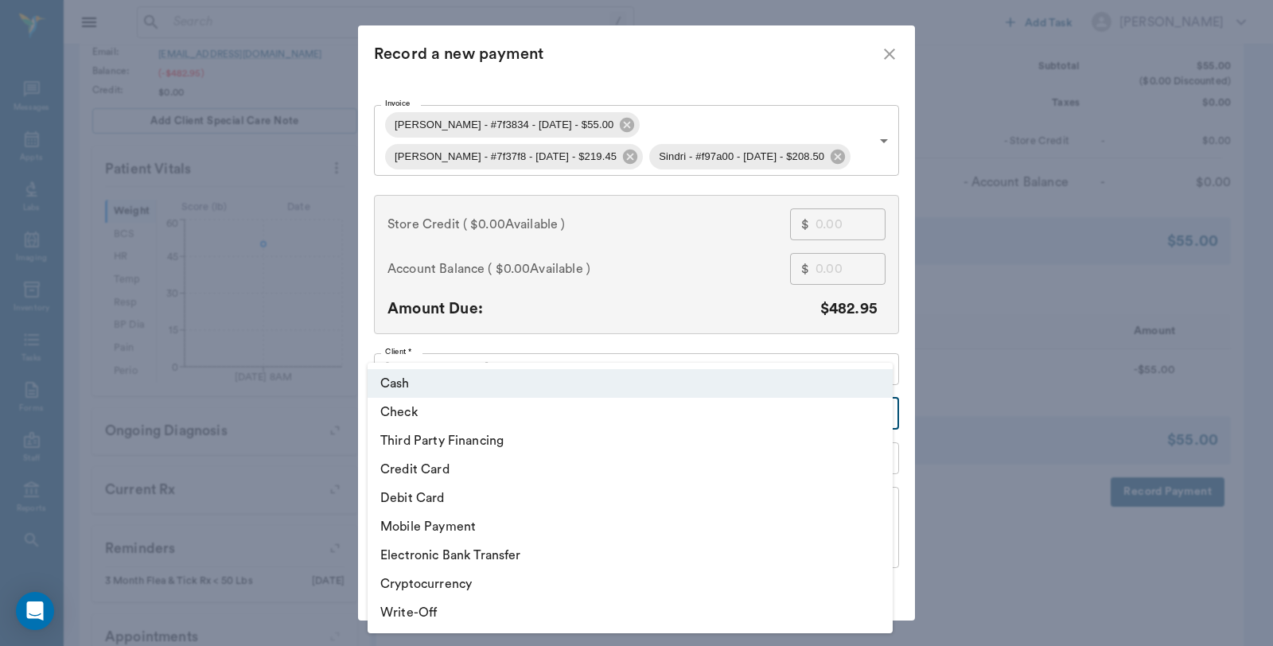
click at [424, 415] on li "Check" at bounding box center [630, 412] width 525 height 29
type input "CHECK"
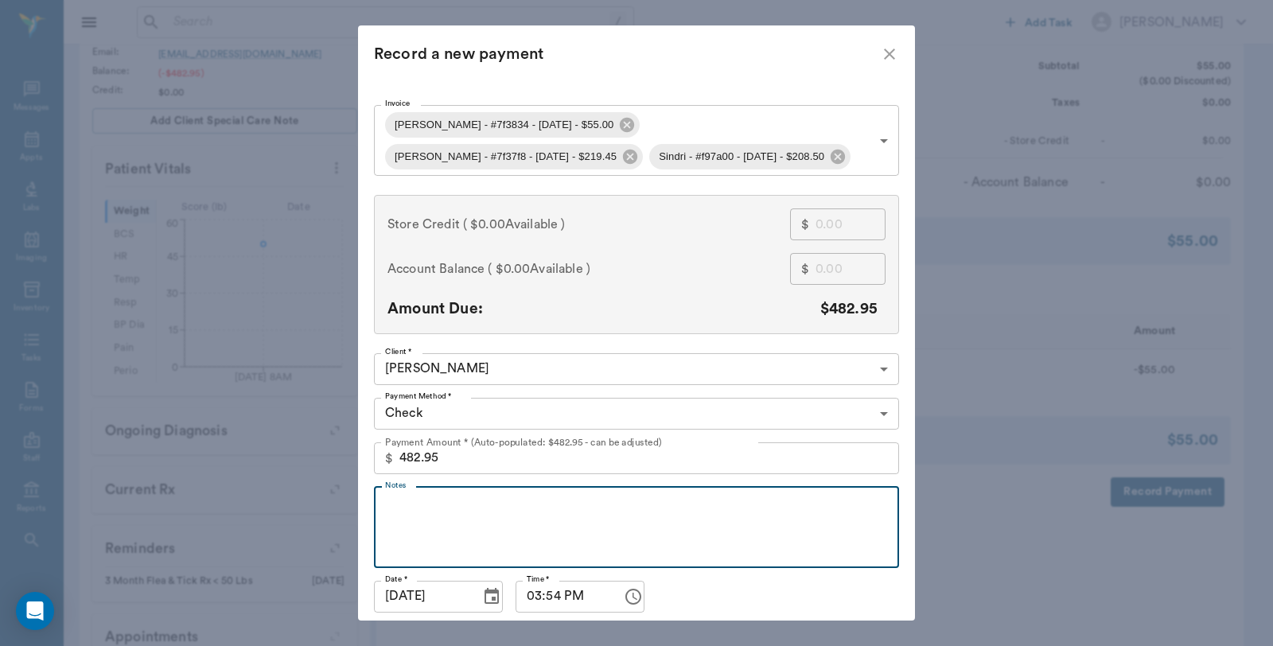
click at [420, 503] on textarea "Notes" at bounding box center [636, 527] width 503 height 55
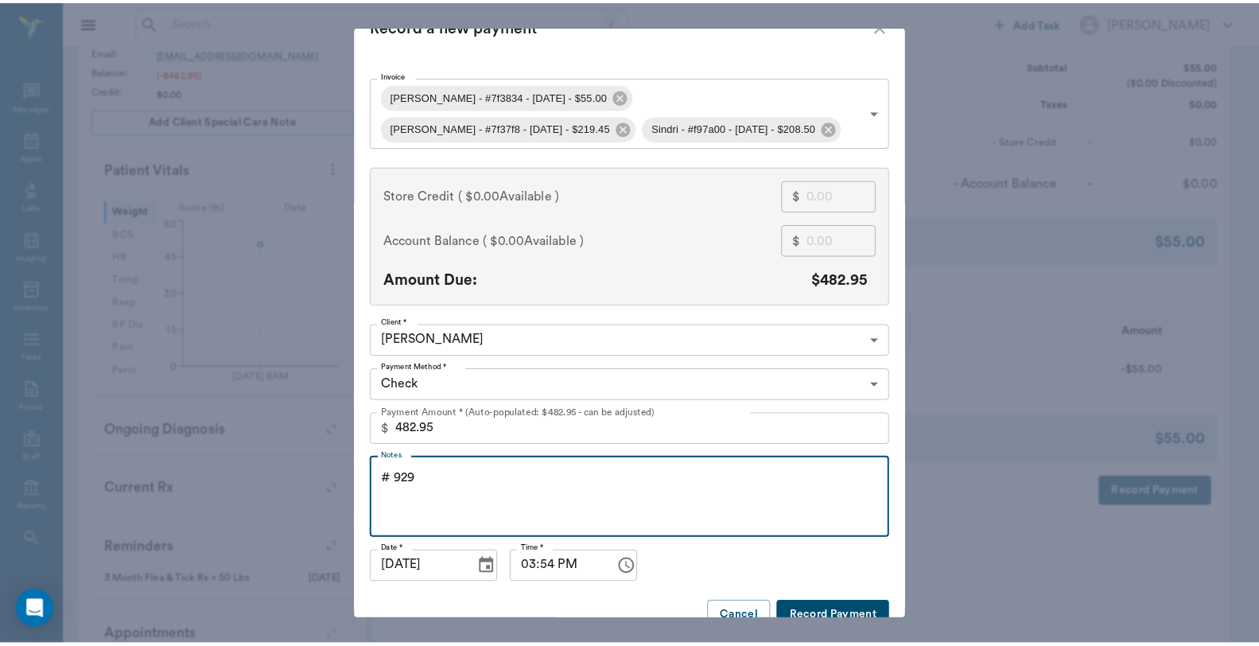
scroll to position [56, 0]
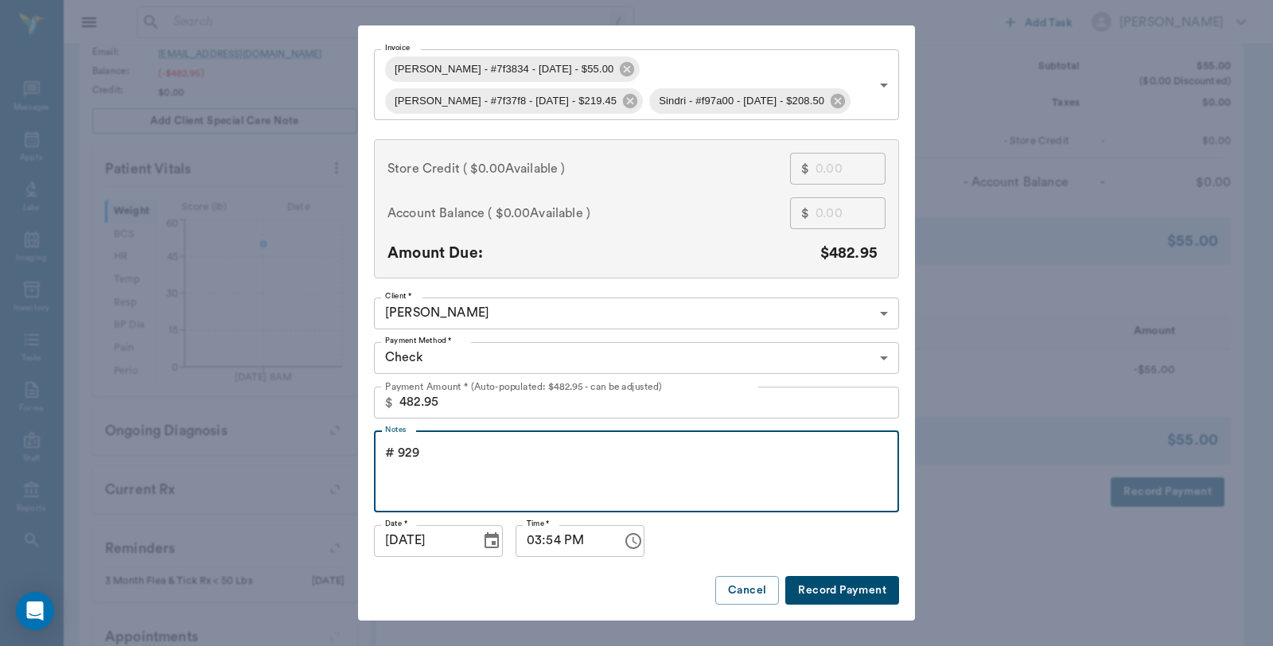
type textarea "# 929"
click at [841, 600] on button "Record Payment" at bounding box center [842, 590] width 114 height 29
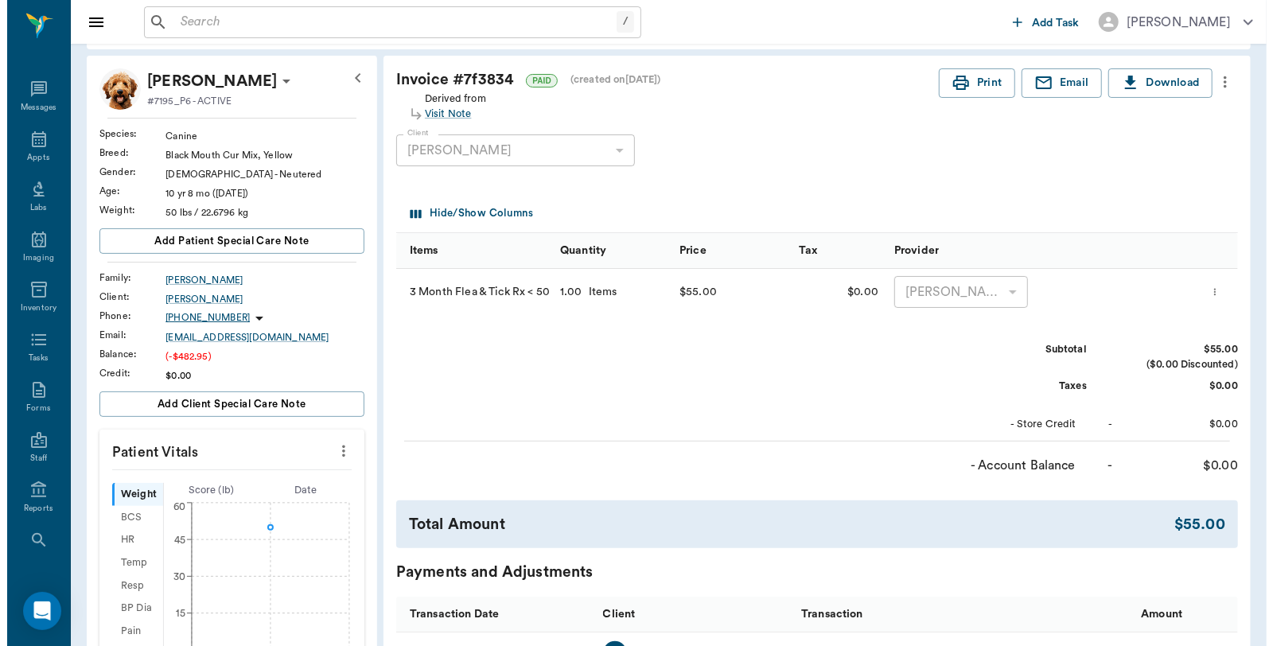
scroll to position [0, 0]
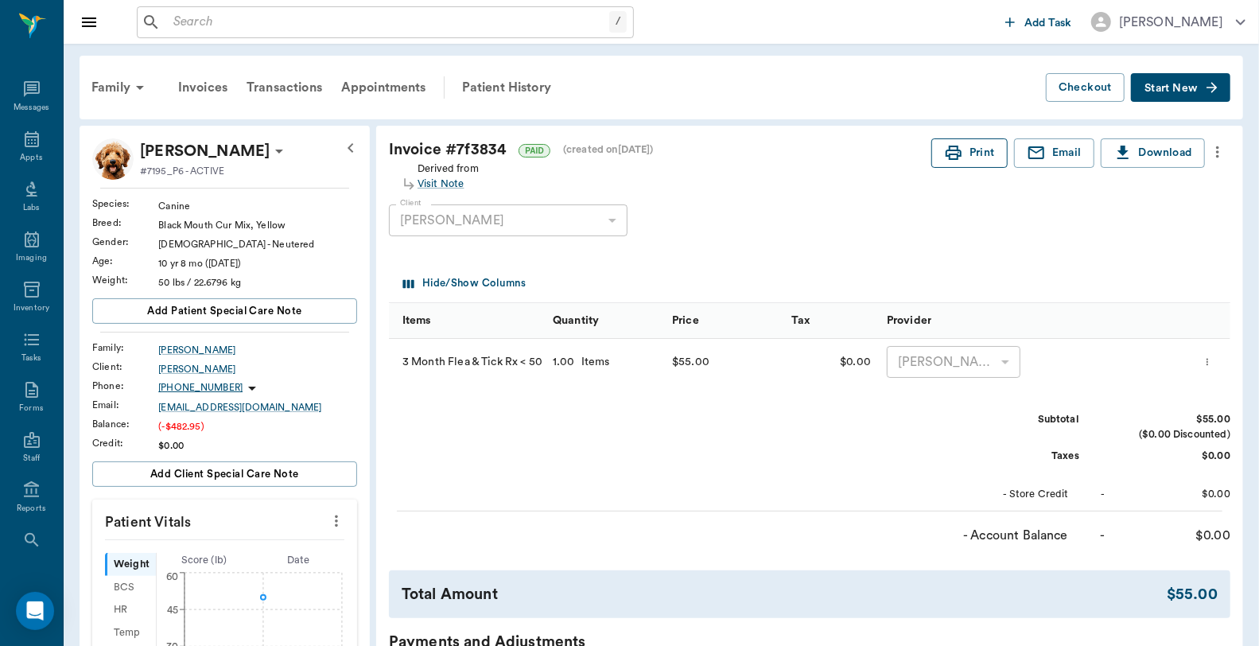
click at [941, 157] on button "Print" at bounding box center [970, 152] width 76 height 29
click at [195, 88] on div "Invoices" at bounding box center [203, 87] width 68 height 38
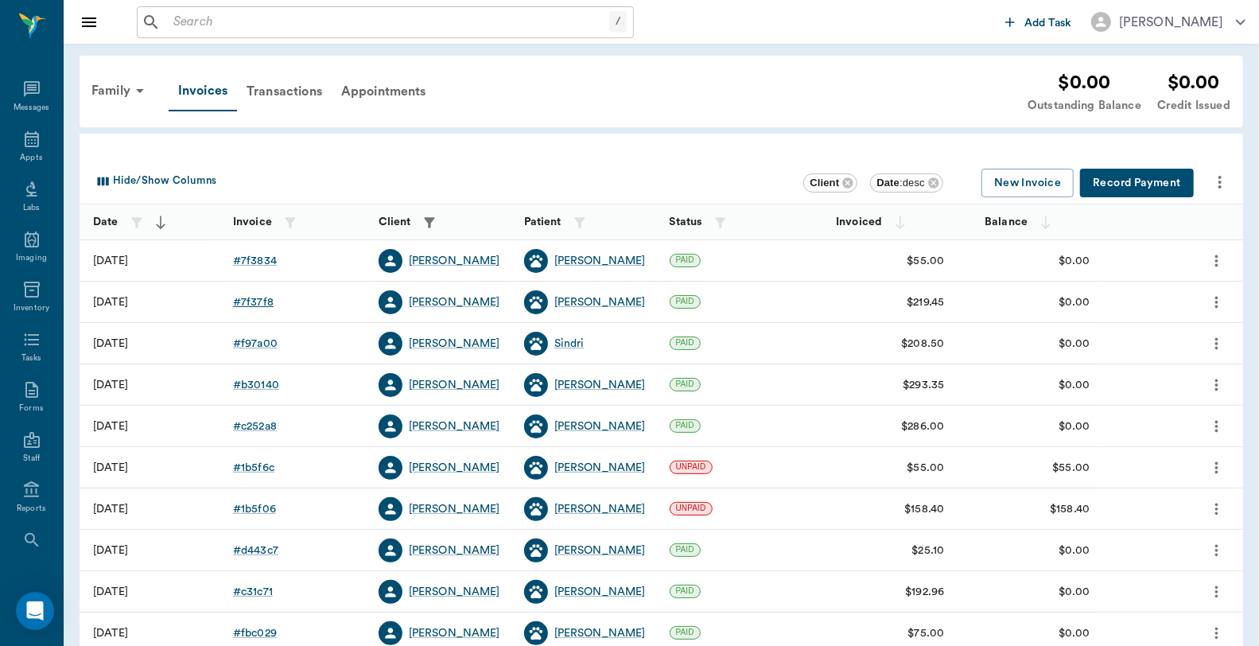
click at [260, 301] on div "# 7f37f8" at bounding box center [253, 302] width 41 height 16
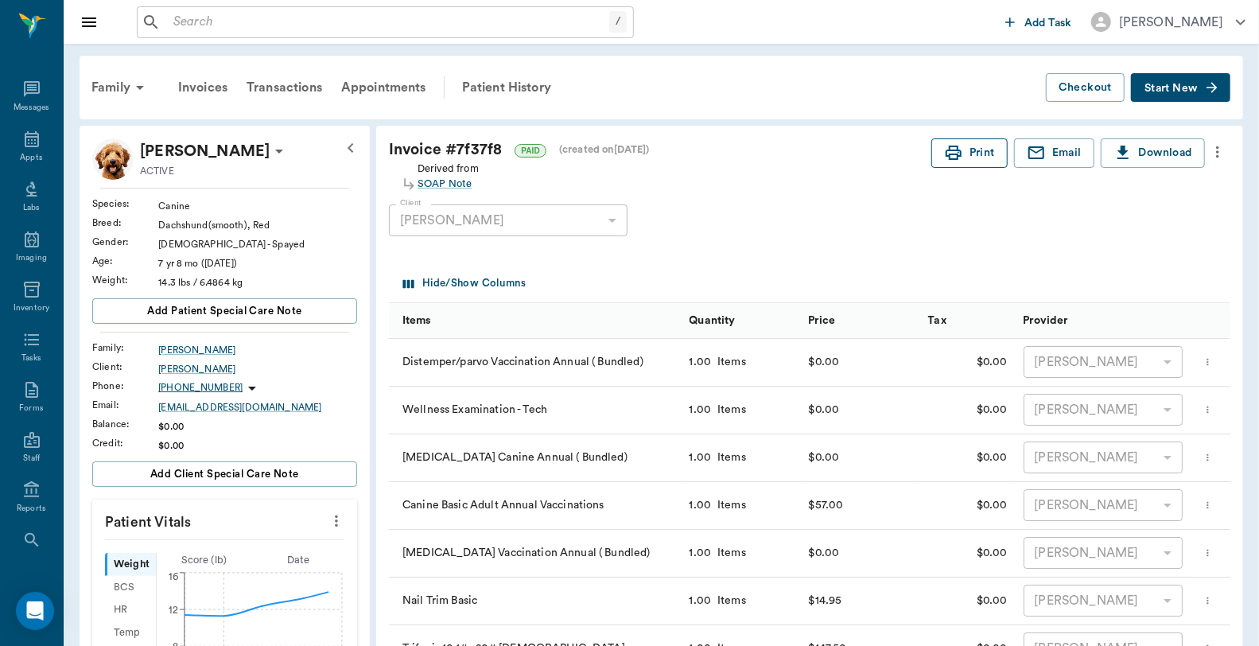
click at [967, 152] on button "Print" at bounding box center [970, 152] width 76 height 29
click at [207, 88] on div "Invoices" at bounding box center [203, 87] width 68 height 38
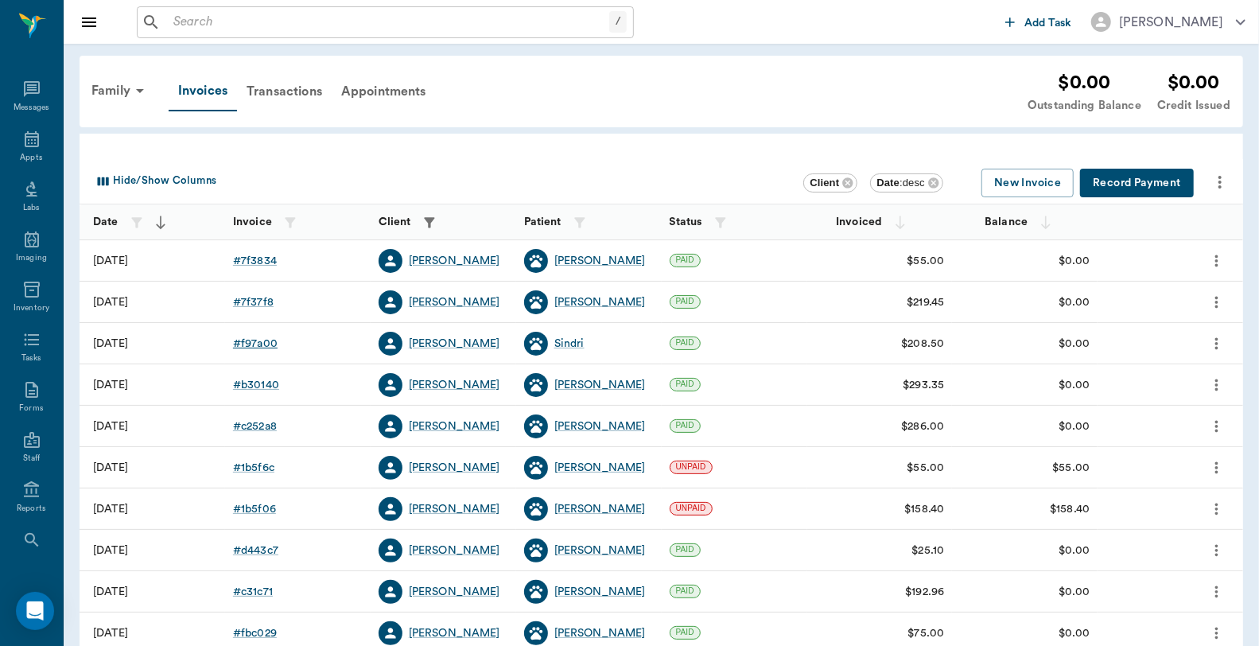
click at [263, 340] on div "# f97a00" at bounding box center [255, 344] width 45 height 16
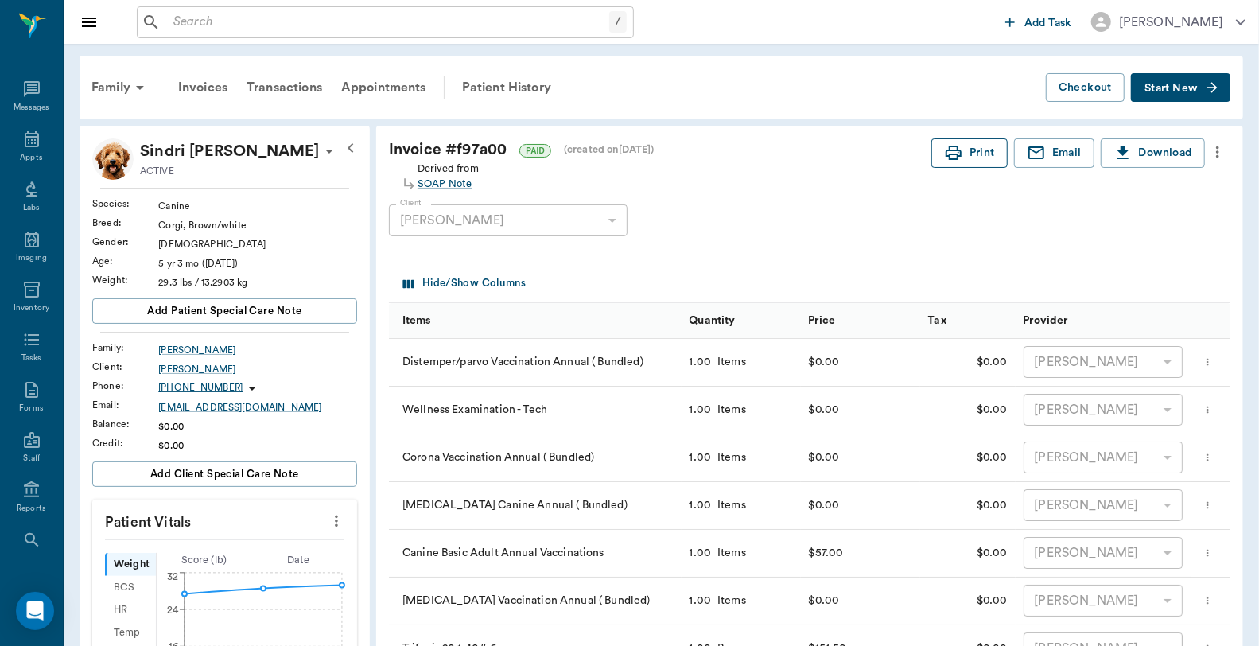
click at [965, 161] on button "Print" at bounding box center [970, 152] width 76 height 29
click at [488, 83] on div "Patient History" at bounding box center [507, 87] width 108 height 38
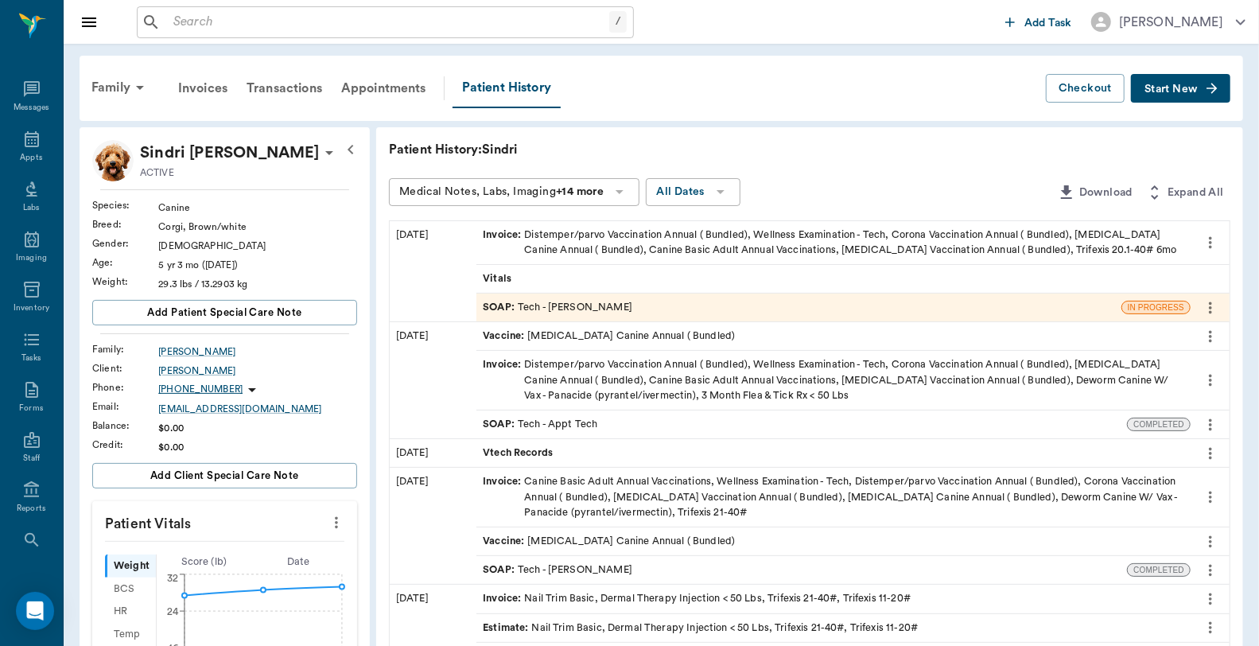
click at [634, 312] on div "SOAP : Tech - [PERSON_NAME]" at bounding box center [799, 308] width 645 height 28
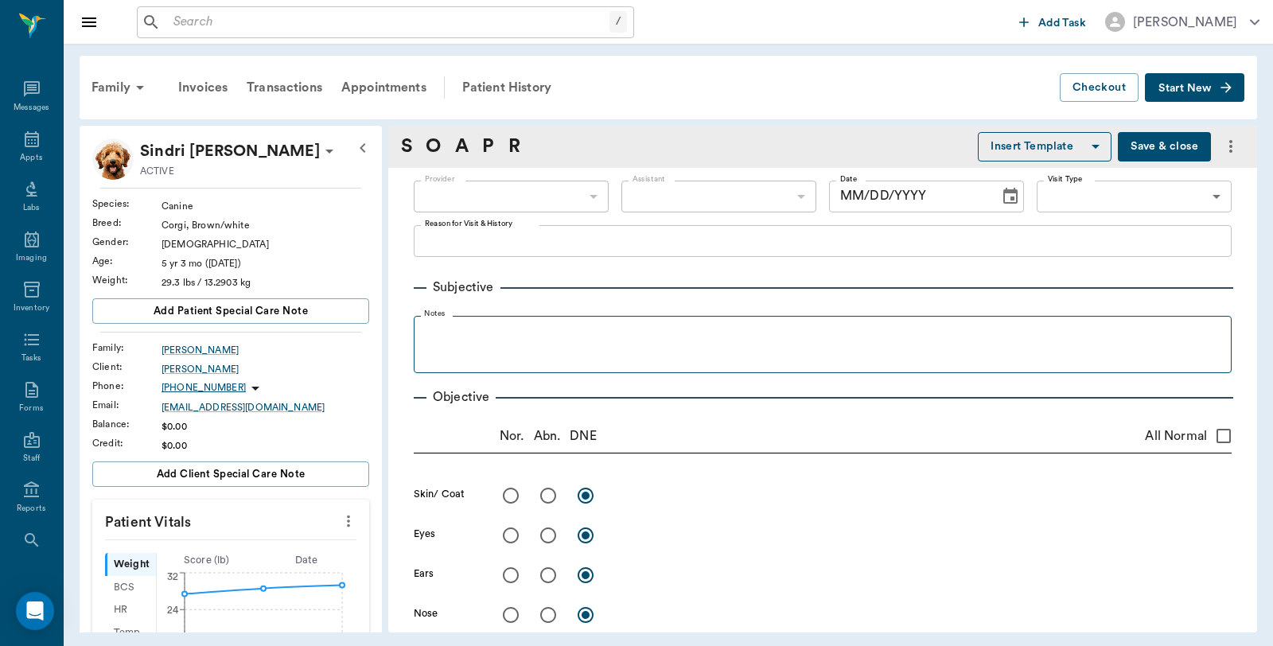
type input "682b670d8bdc6f7f8feef3db"
type input "63ec2f075fda476ae8351a4c"
type input "65d2be4f46e3a538d89b8c1a"
type textarea "Basic Adult Caryn Wants to pick up 3MFAT for Semor"
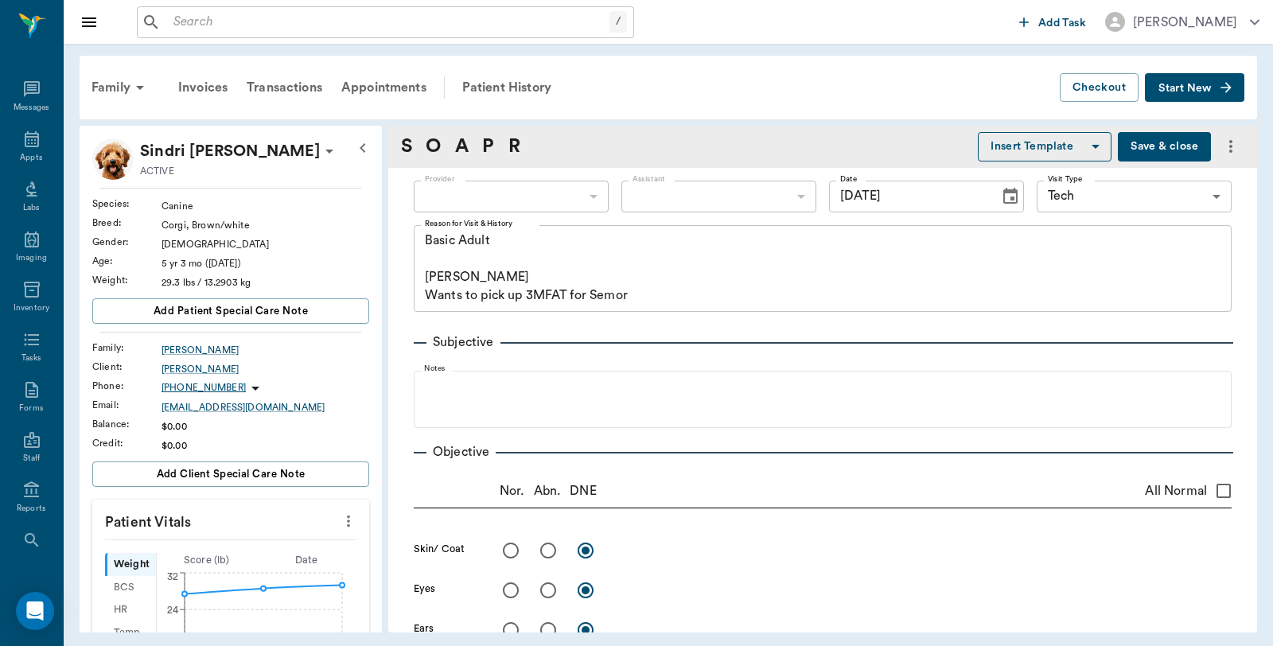
type input "[DATE]"
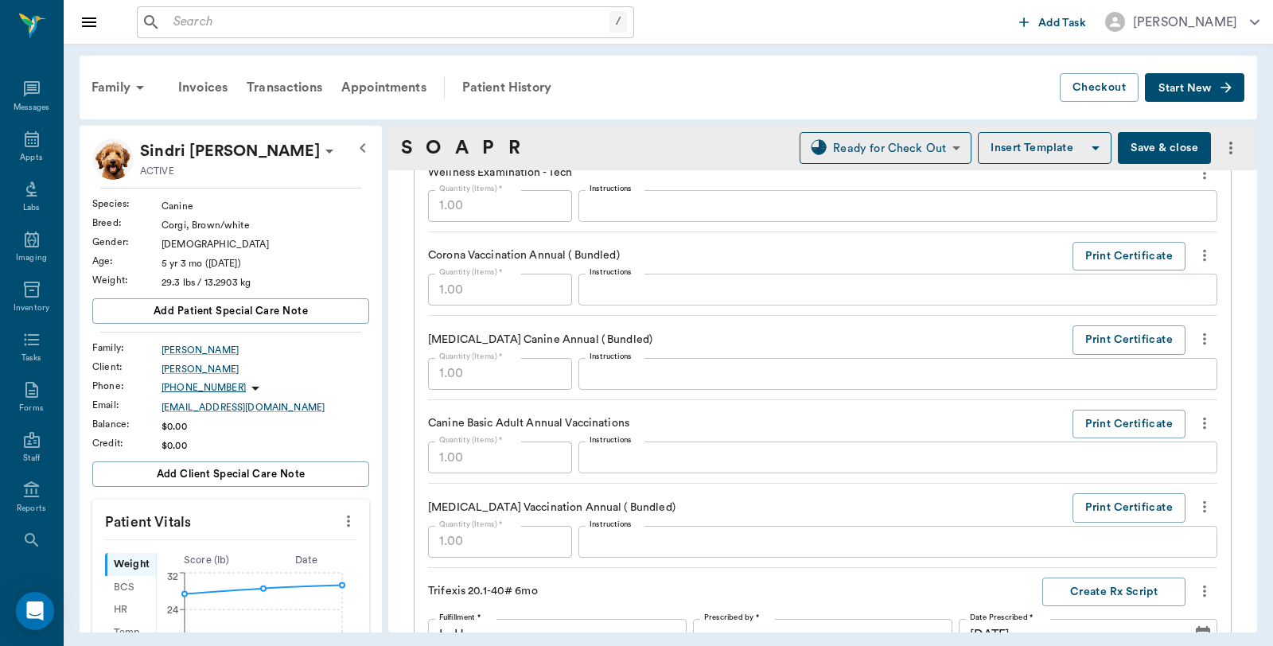
scroll to position [1325, 0]
click at [1086, 343] on button "Print Certificate" at bounding box center [1128, 338] width 113 height 29
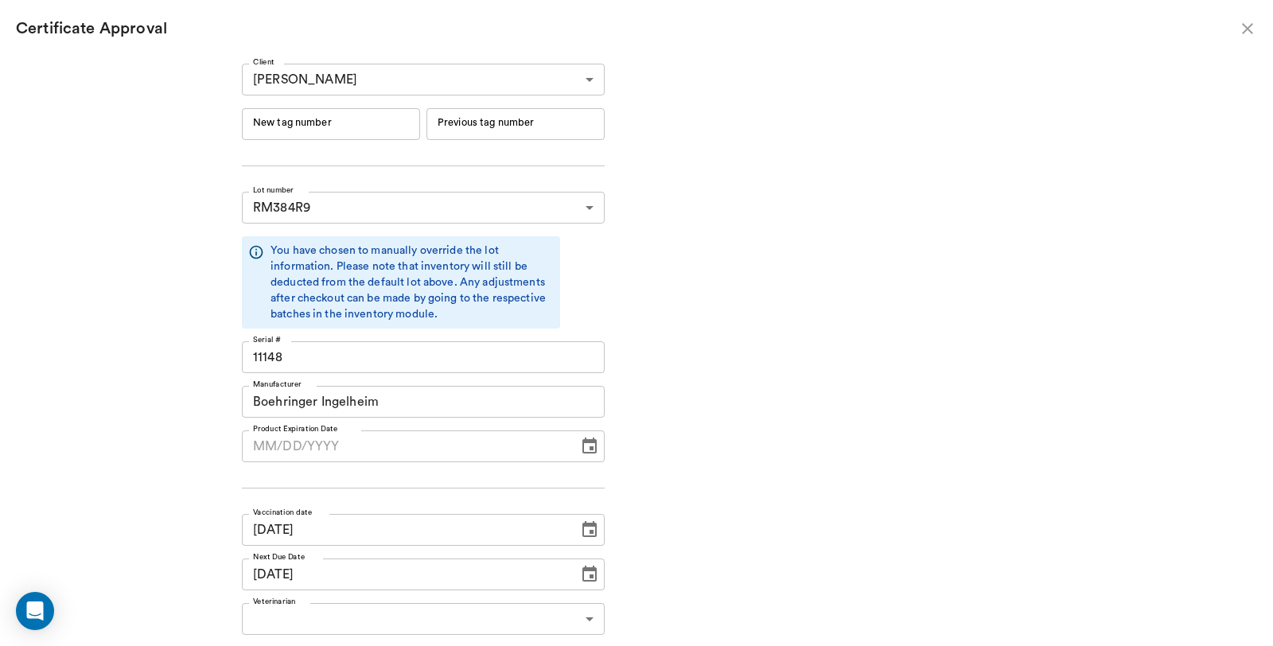
type input "[DATE]"
type input "241668"
type input "241667"
type input "241668"
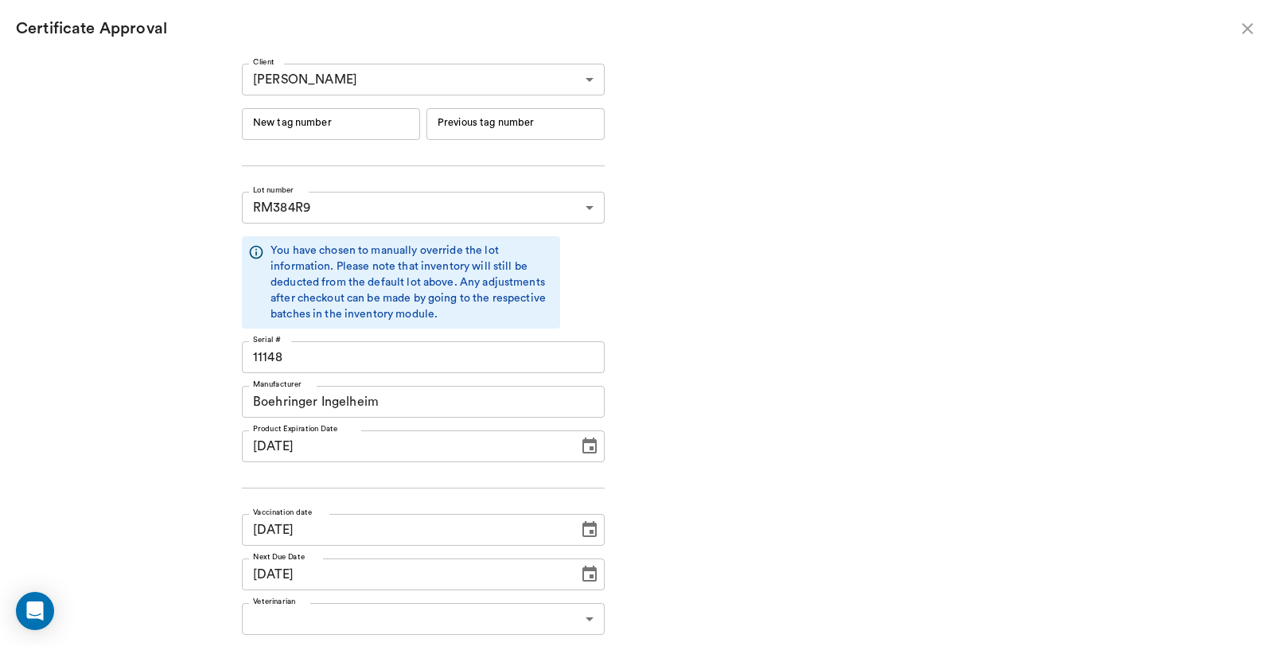
type input "241667"
type input "10/08/2025"
type input "[DATE]"
type input "10/08/2025"
type input "[DATE]"
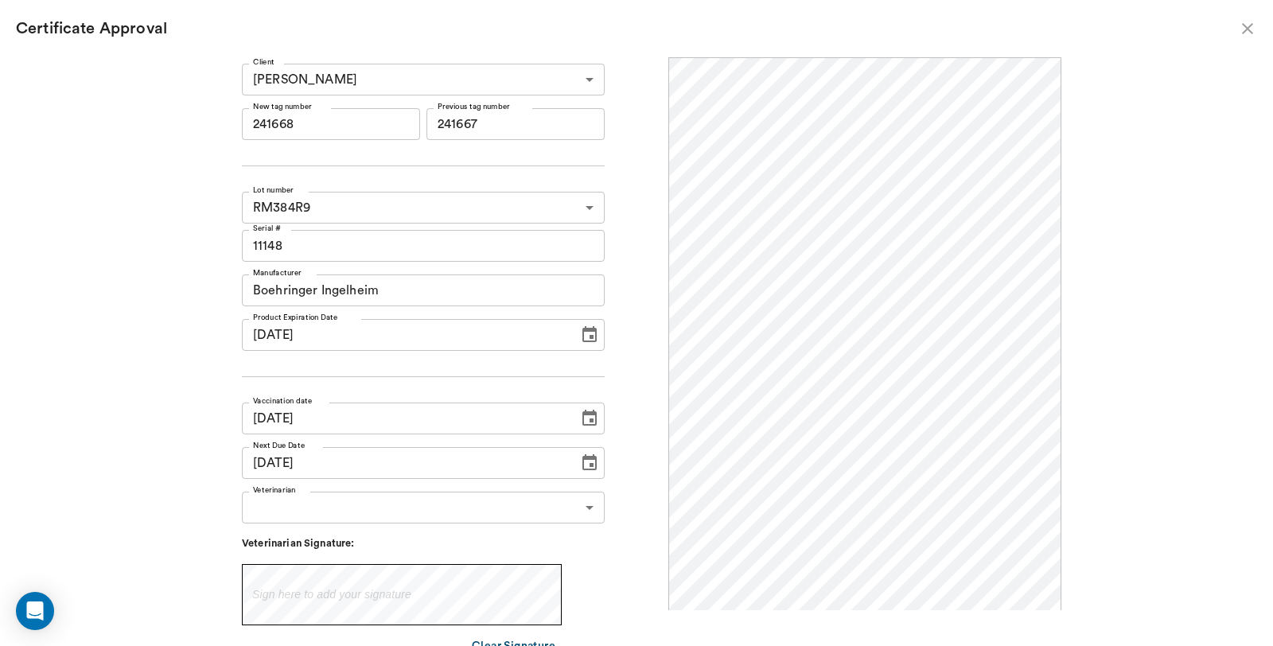
scroll to position [0, 0]
drag, startPoint x: 355, startPoint y: 123, endPoint x: 0, endPoint y: 138, distance: 355.2
click at [0, 138] on div "Client Marcie Whatley 63ec2ea152e12b0ba117bdcc Client New tag number 241668 New…" at bounding box center [636, 351] width 1273 height 589
type input "254511"
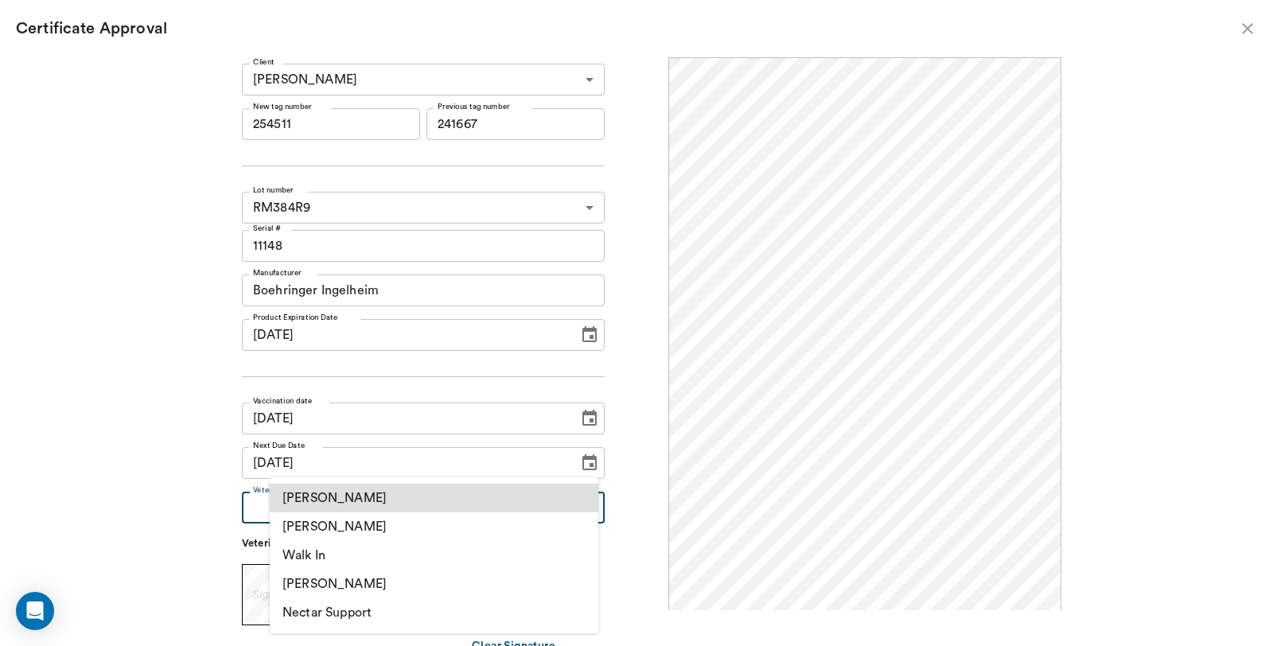
click at [353, 505] on body "/ ​ Add Task Dr. Bert Ellsworth Nectar Messages Appts Labs Imaging Inventory Ta…" at bounding box center [636, 323] width 1273 height 646
drag, startPoint x: 377, startPoint y: 522, endPoint x: 377, endPoint y: 562, distance: 40.6
click at [378, 522] on li "[PERSON_NAME]" at bounding box center [434, 526] width 329 height 29
type input "63ec2f075fda476ae8351a4d"
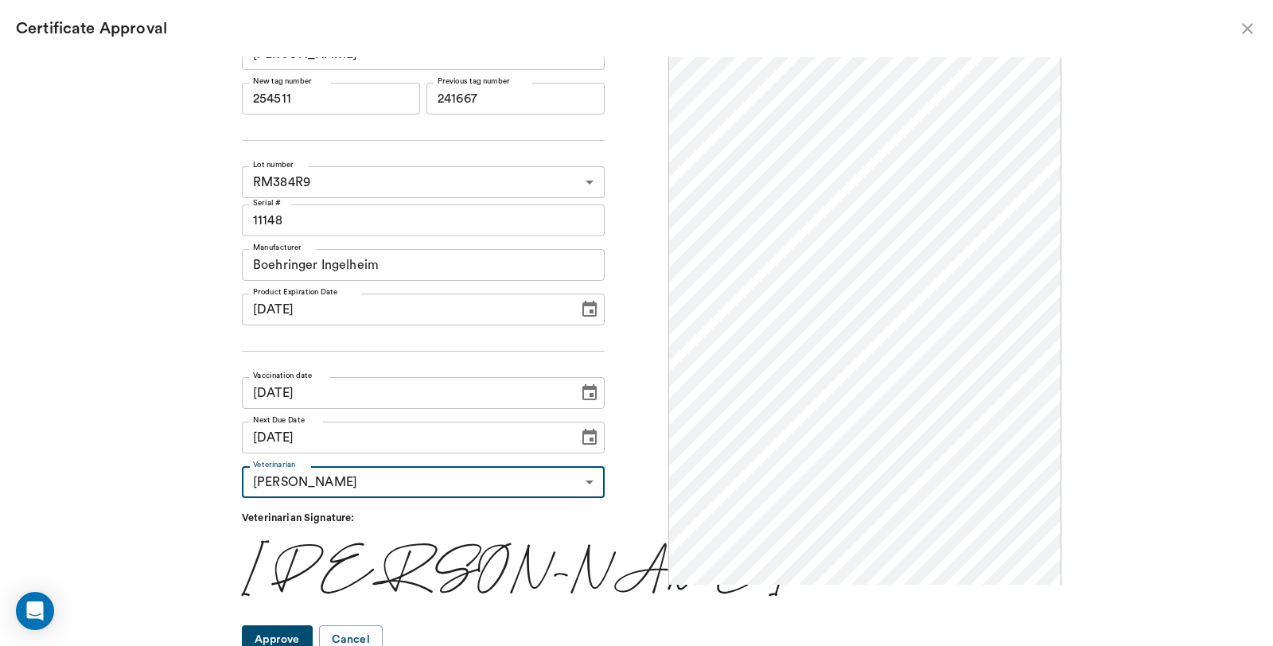
scroll to position [33, 0]
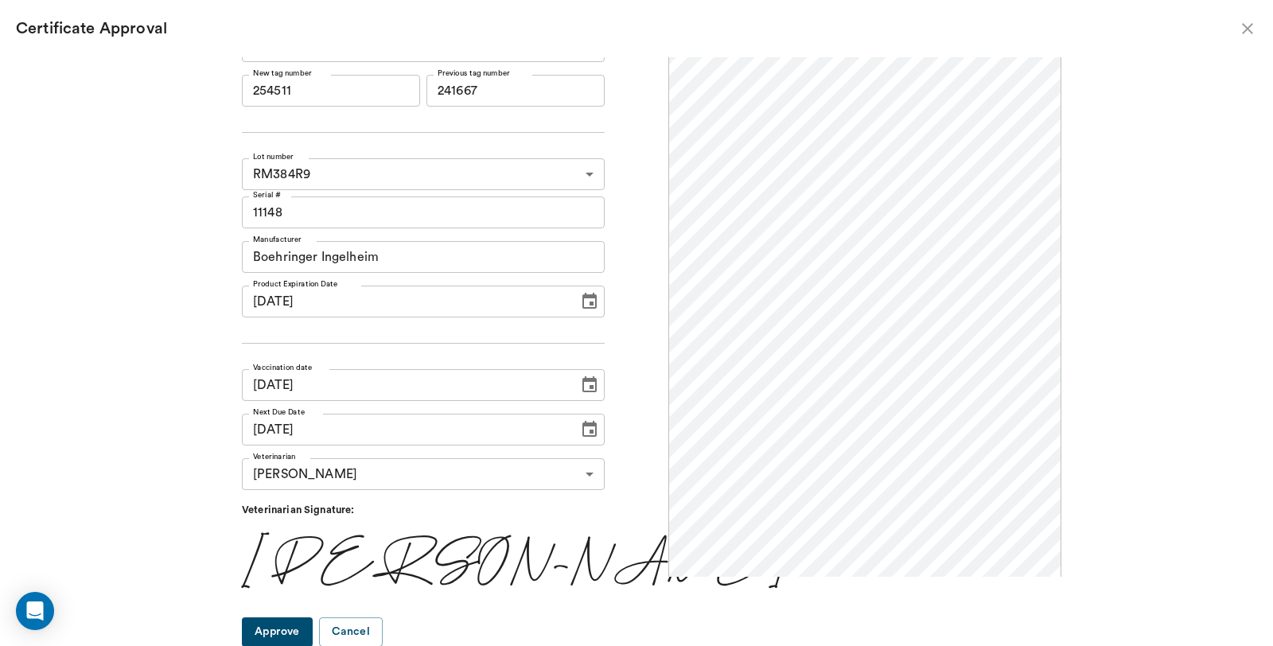
click at [313, 626] on button "Approve" at bounding box center [277, 631] width 71 height 29
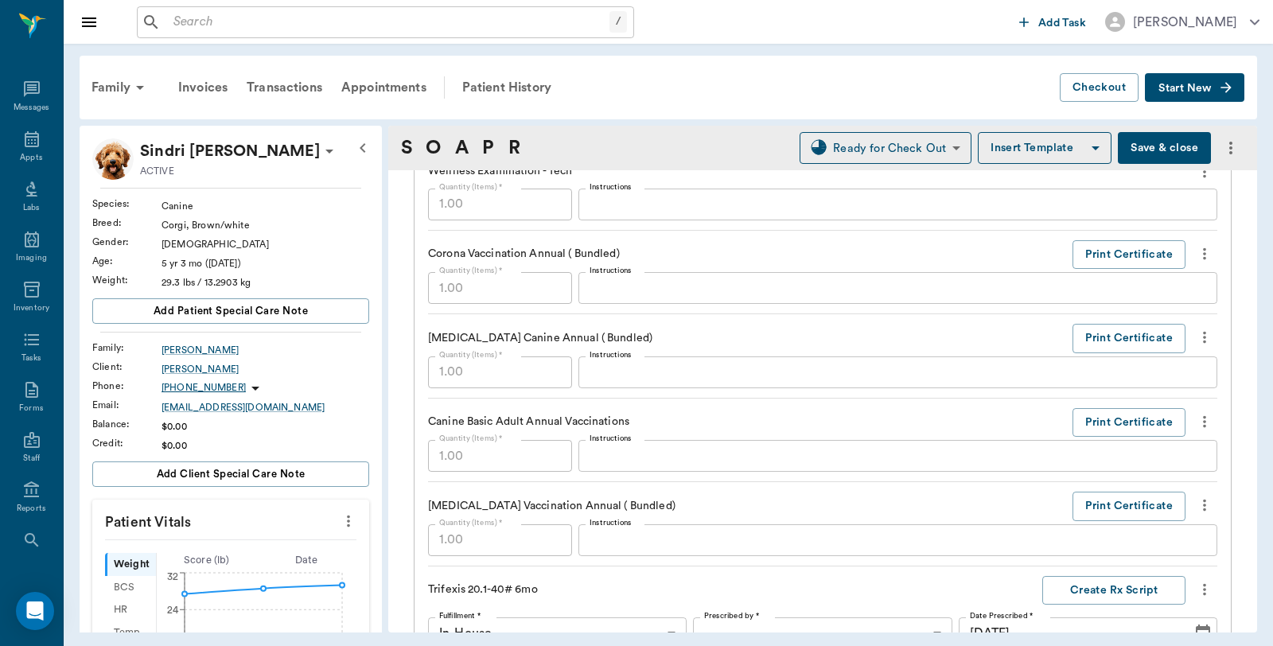
scroll to position [0, 0]
click at [1134, 146] on button "Save & close" at bounding box center [1164, 148] width 93 height 32
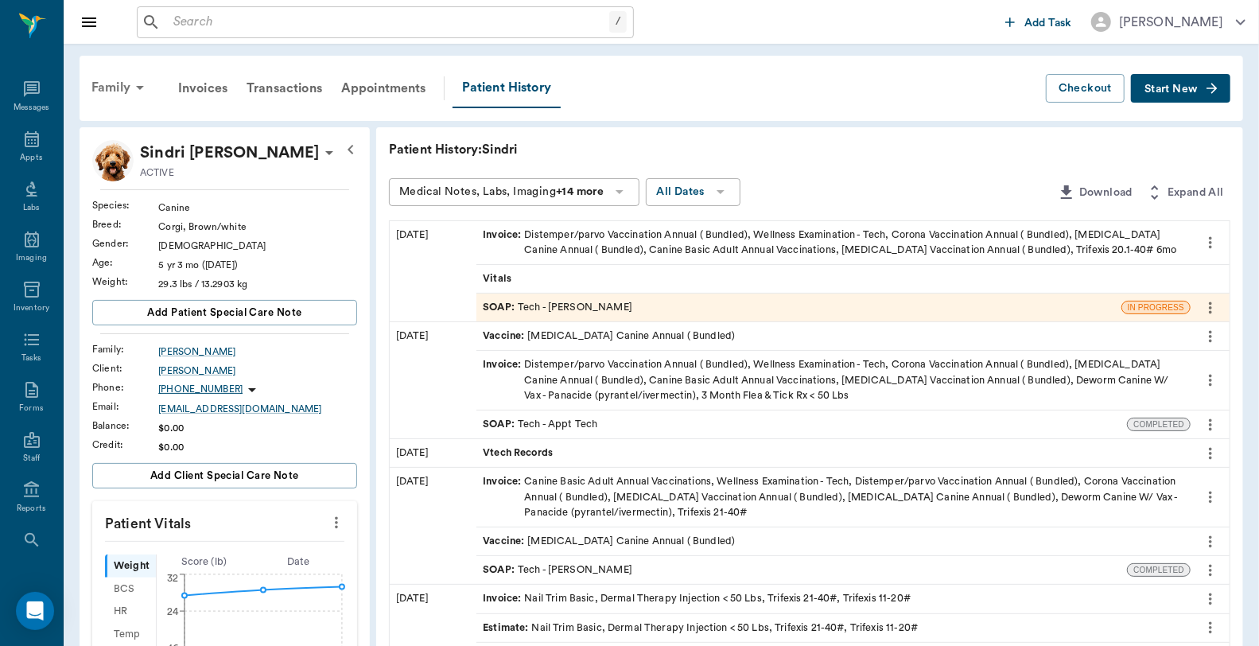
click at [113, 84] on div "Family" at bounding box center [120, 87] width 77 height 38
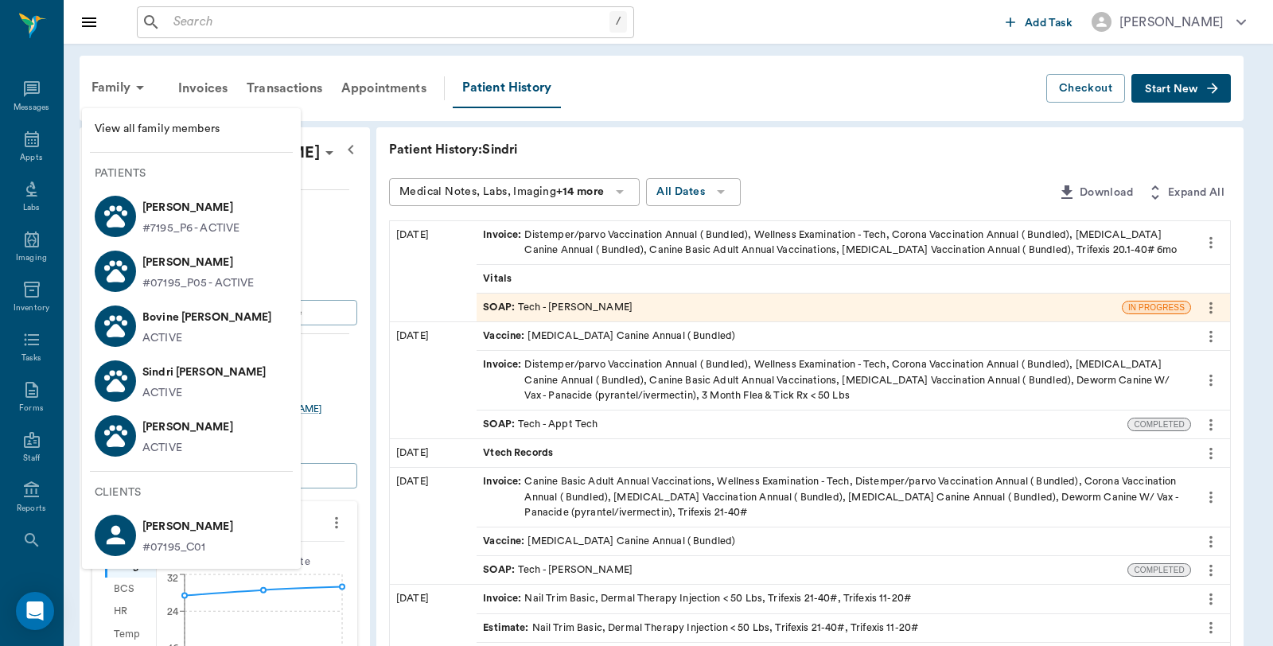
click at [123, 425] on icon at bounding box center [116, 436] width 28 height 28
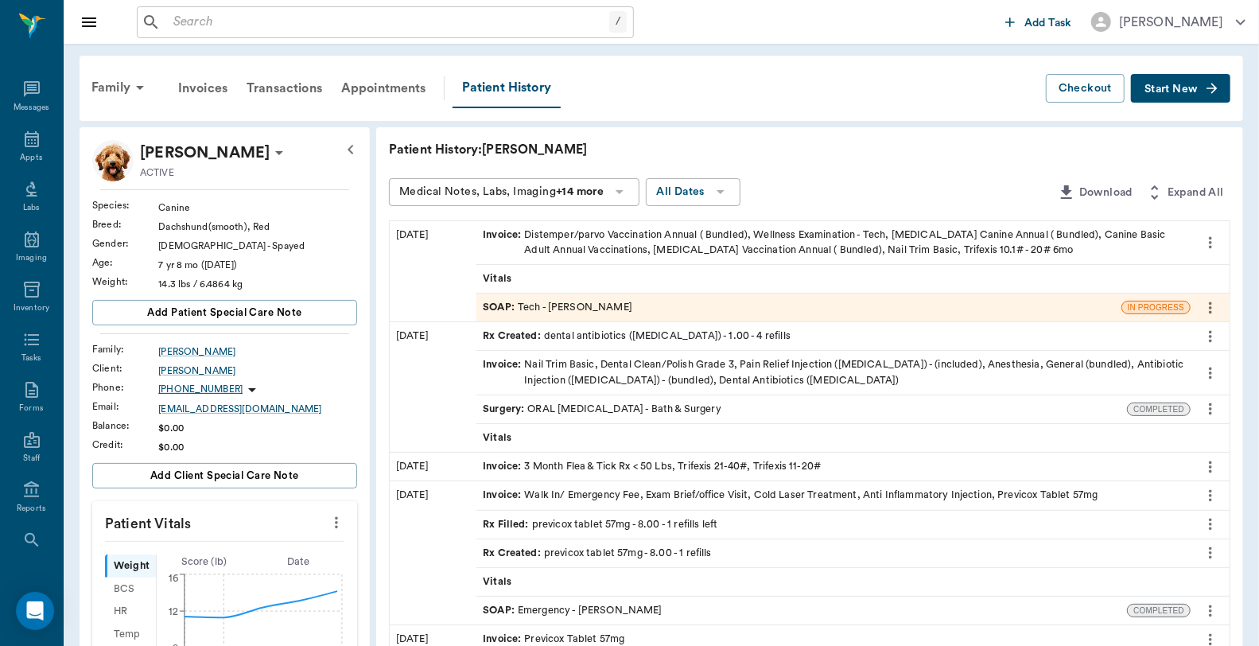
click at [518, 314] on div "SOAP : Tech - Hunter Graves" at bounding box center [799, 308] width 645 height 28
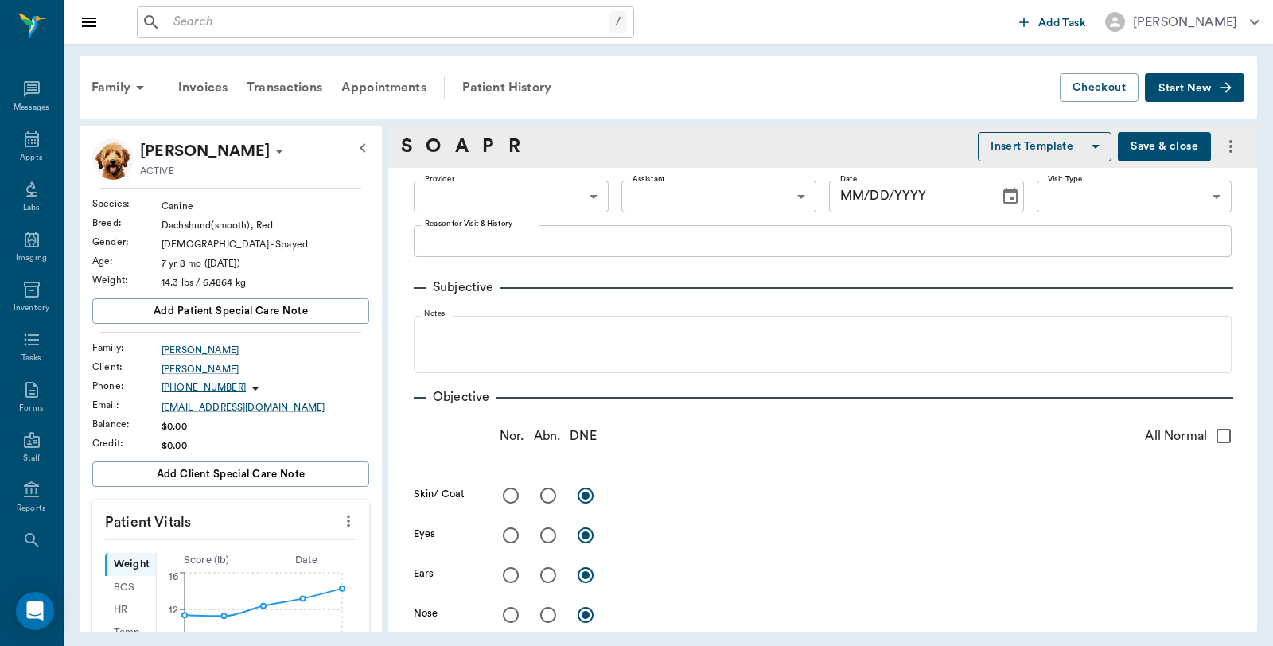
type input "682b670d8bdc6f7f8feef3db"
type input "63ec2f075fda476ae8351a4c"
type input "65d2be4f46e3a538d89b8c1a"
type textarea "Basic Adult, NT Caryn"
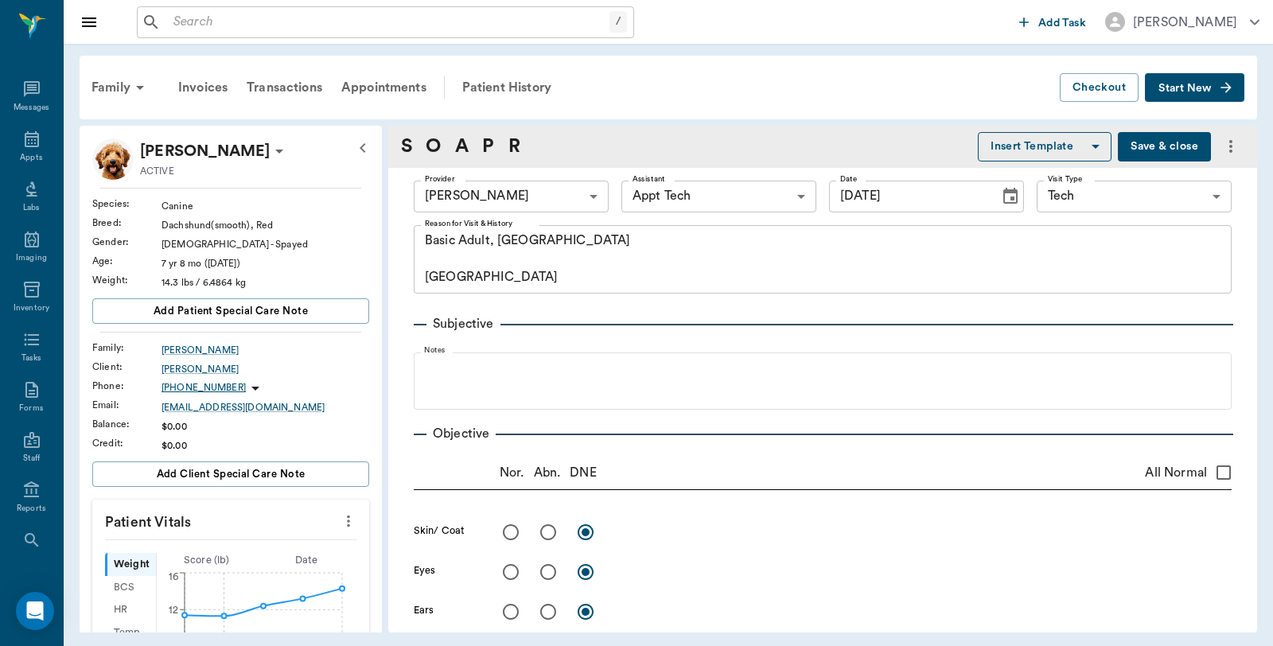
type input "09/18/2025"
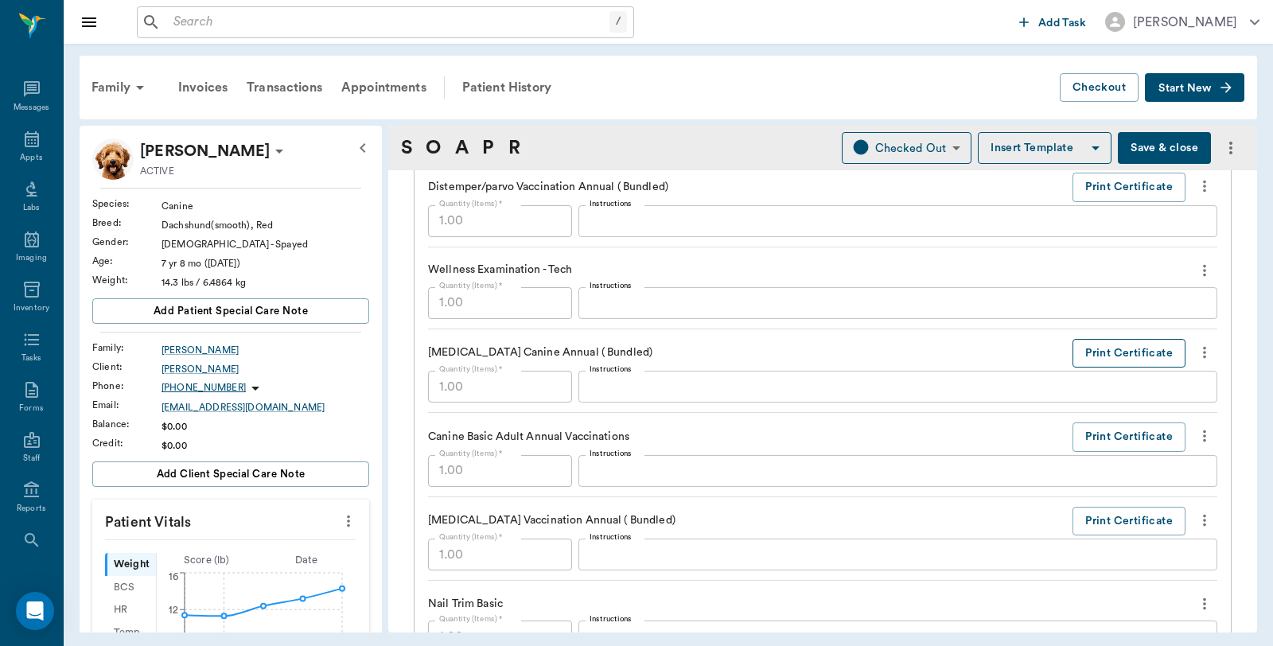
click at [1117, 348] on button "Print Certificate" at bounding box center [1128, 353] width 113 height 29
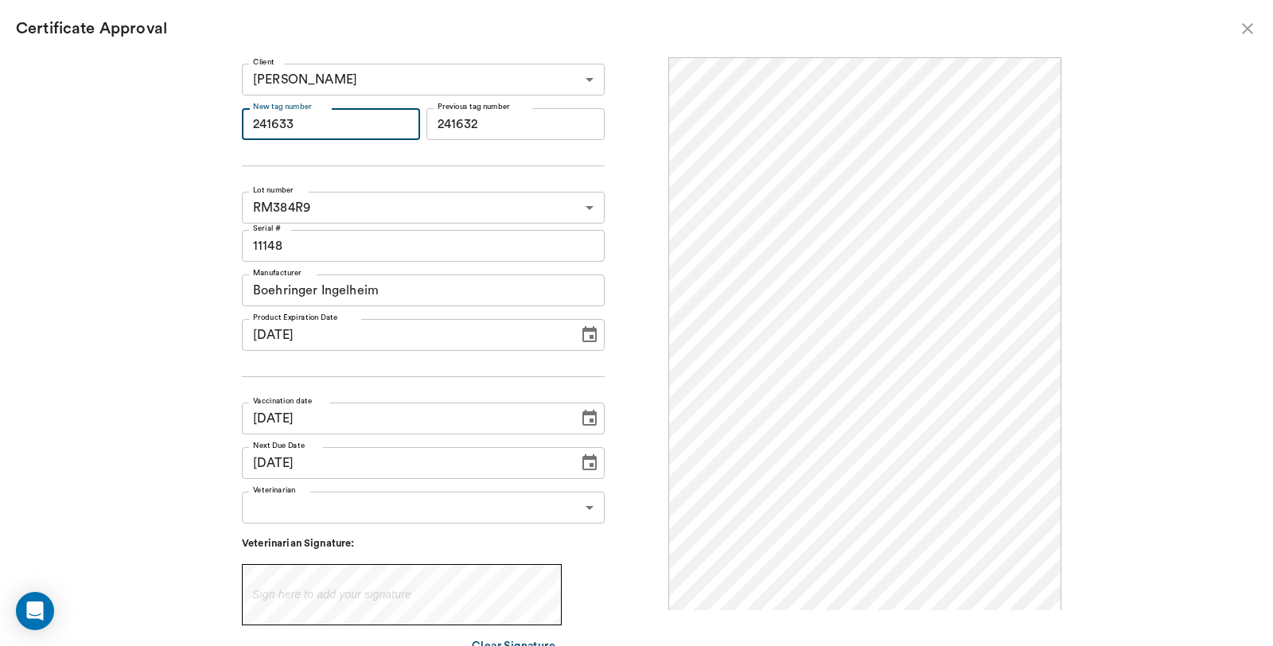
drag, startPoint x: 351, startPoint y: 120, endPoint x: 267, endPoint y: 125, distance: 83.7
click at [267, 125] on div "Client Marcie Whatley 63ec2ea152e12b0ba117bdcc Client New tag number 241633 New…" at bounding box center [637, 343] width 850 height 573
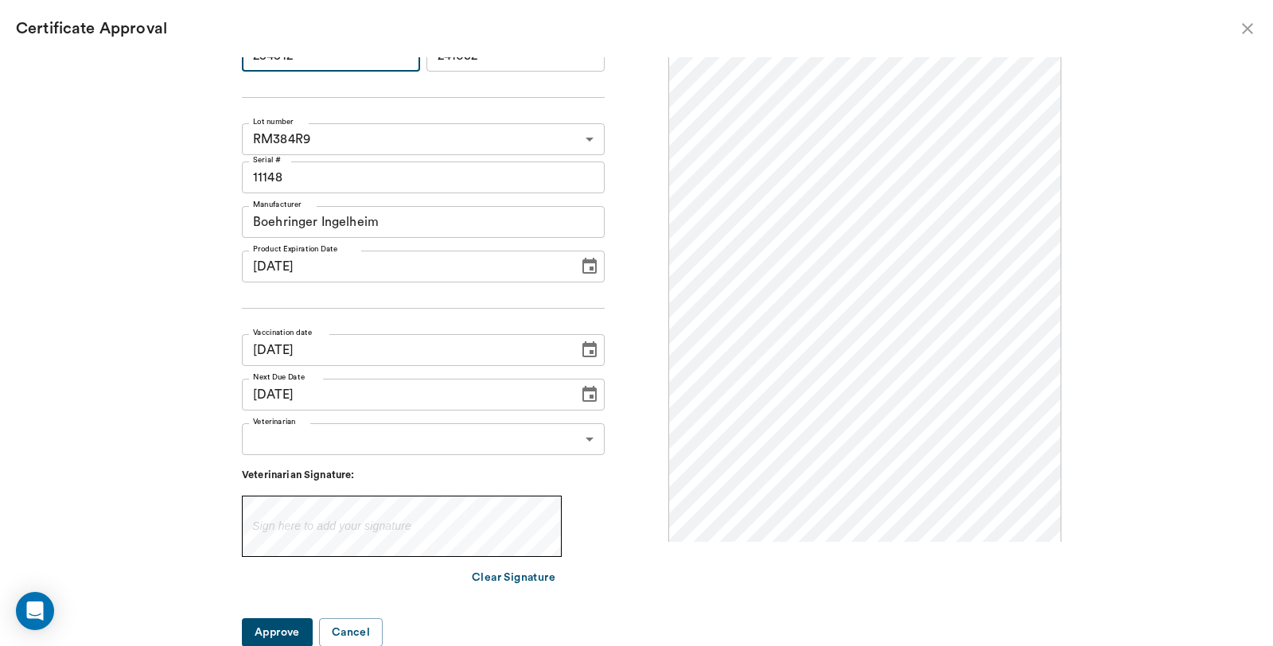
type input "254512"
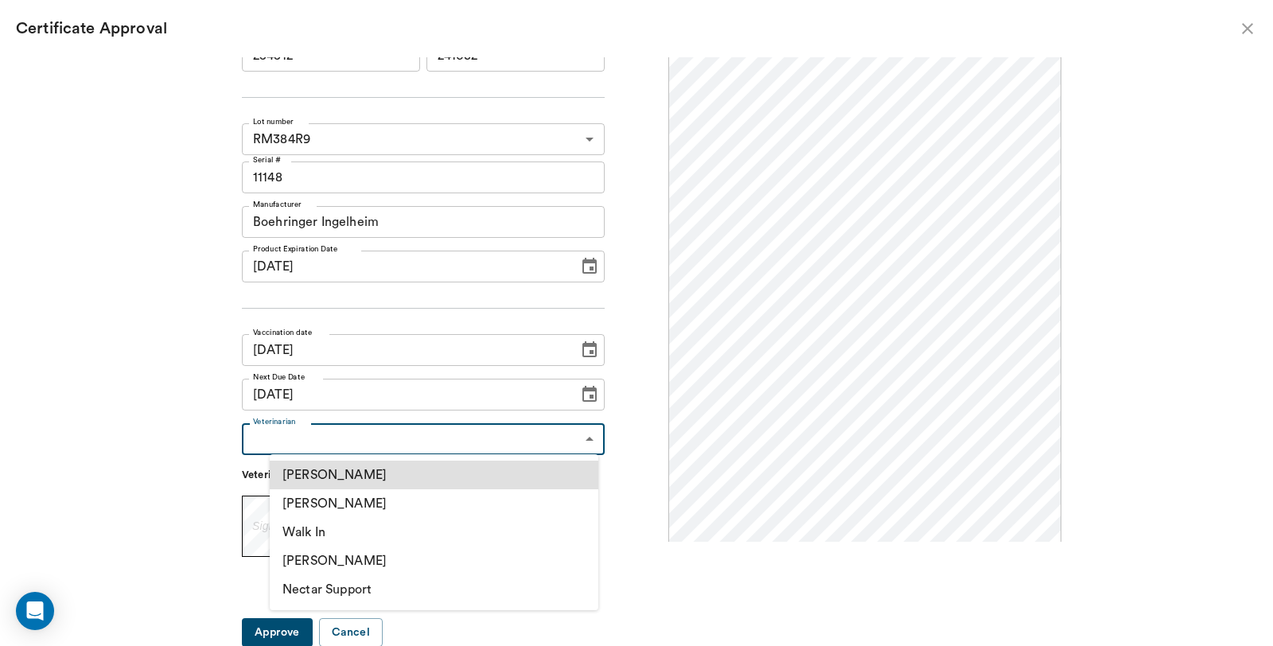
click at [340, 427] on body "/ ​ Add Task Dr. Bert Ellsworth Nectar Messages Appts Labs Imaging Inventory Ta…" at bounding box center [636, 323] width 1273 height 646
click at [336, 503] on li "[PERSON_NAME]" at bounding box center [434, 503] width 329 height 29
type input "63ec2f075fda476ae8351a4d"
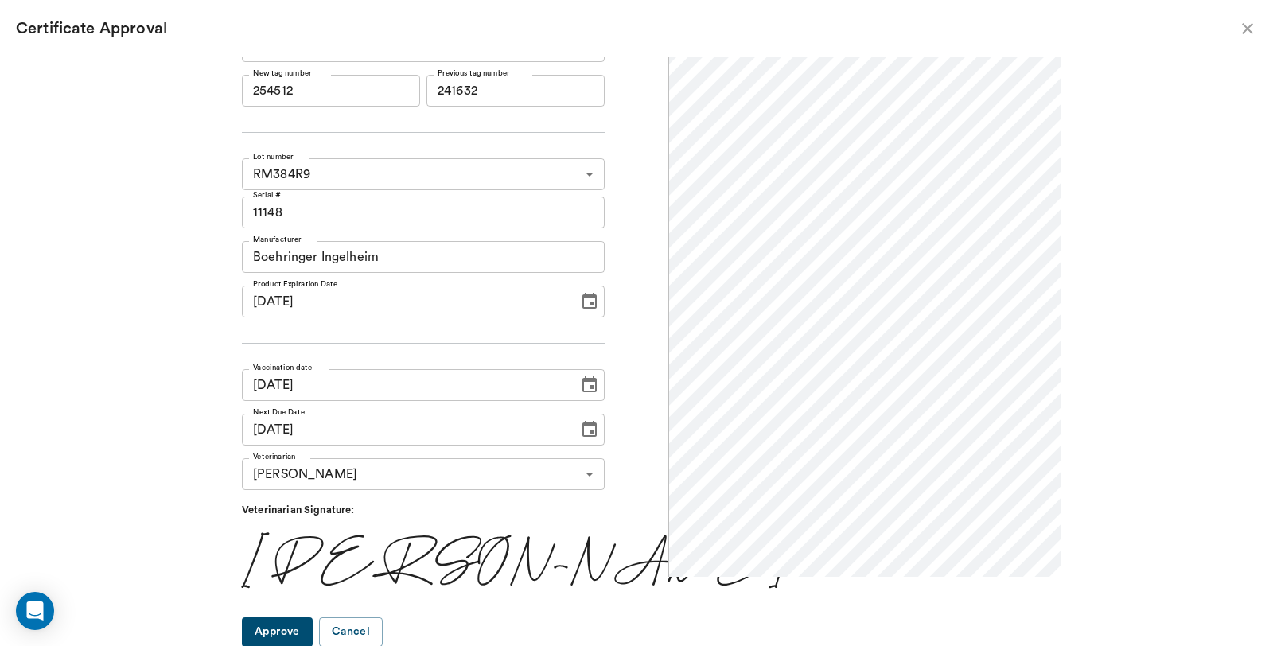
click at [295, 629] on button "Approve" at bounding box center [277, 631] width 71 height 29
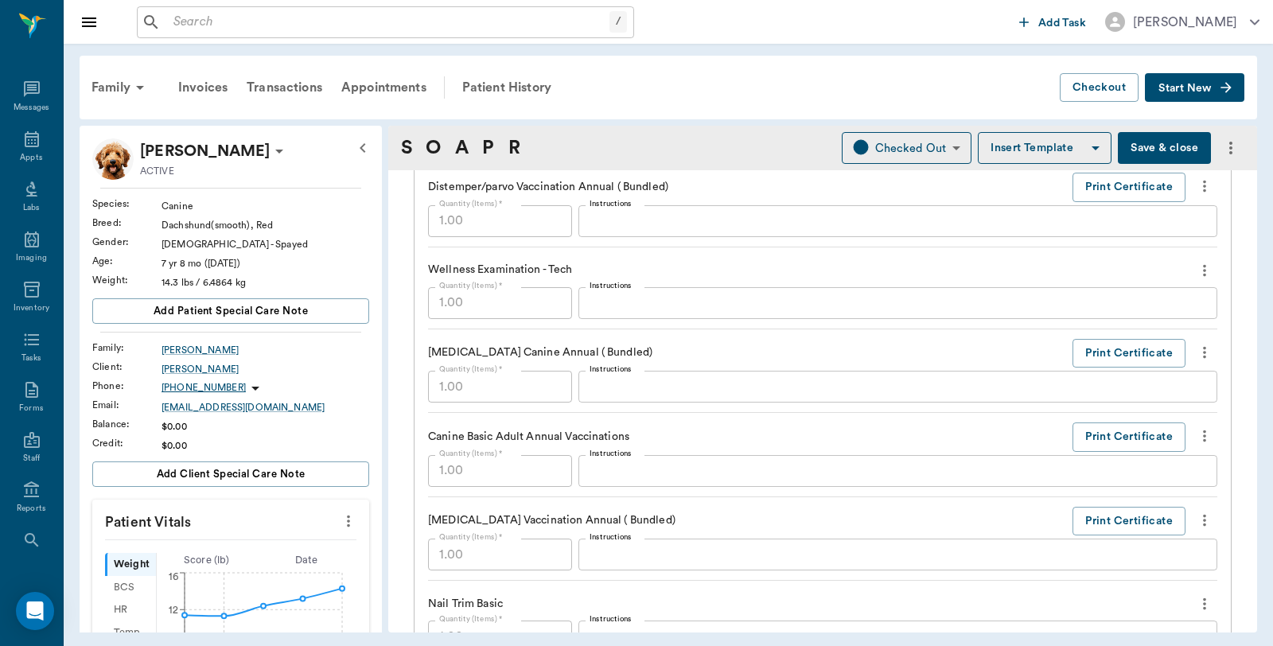
click at [1149, 138] on button "Save & close" at bounding box center [1164, 148] width 93 height 32
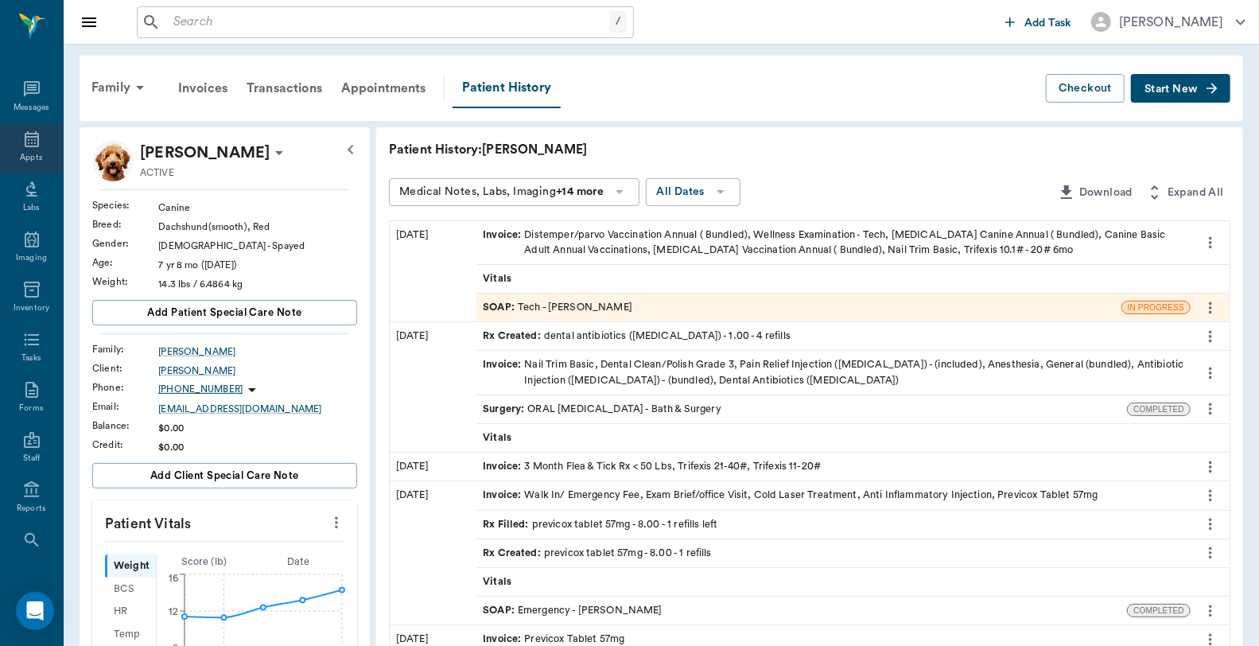
click at [26, 157] on div "Appts" at bounding box center [31, 158] width 22 height 12
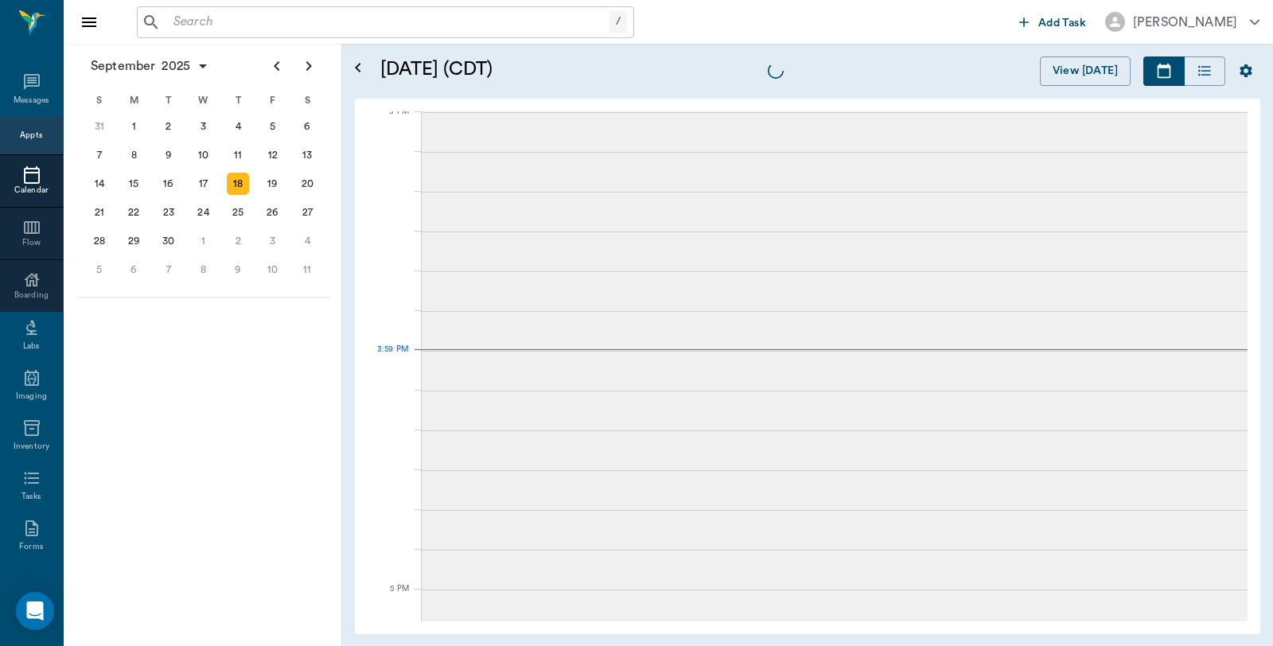
scroll to position [1675, 0]
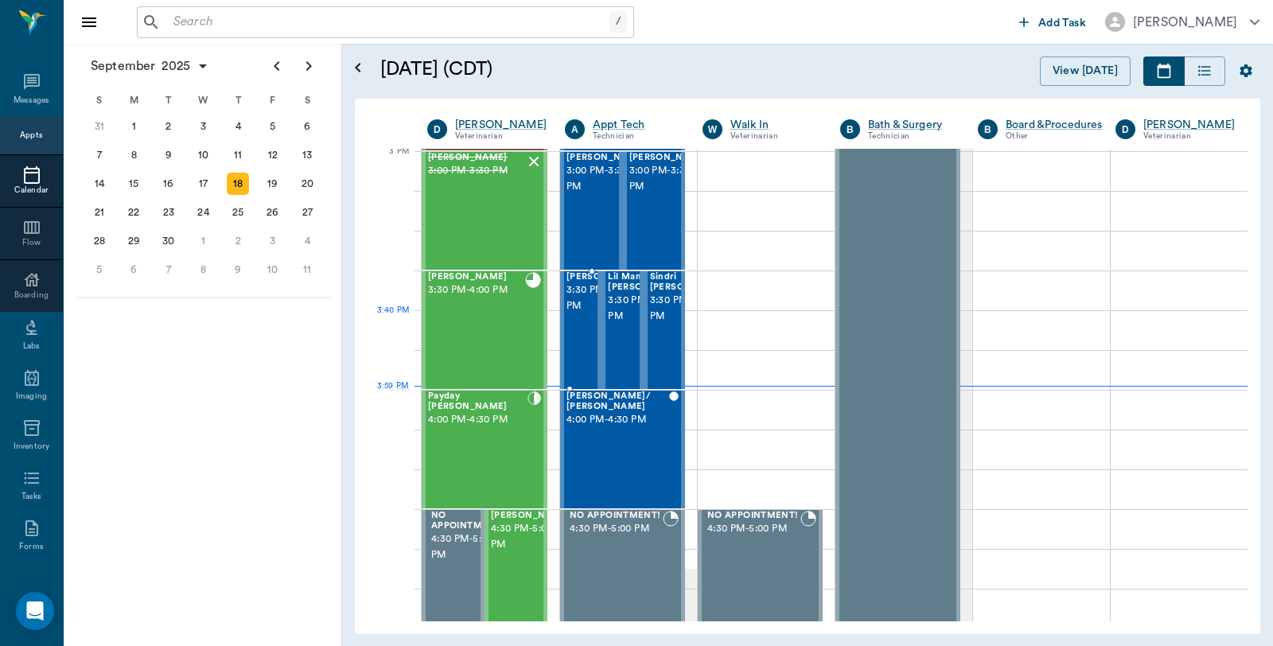
click at [574, 314] on span "3:30 PM - 4:00 PM" at bounding box center [606, 298] width 80 height 32
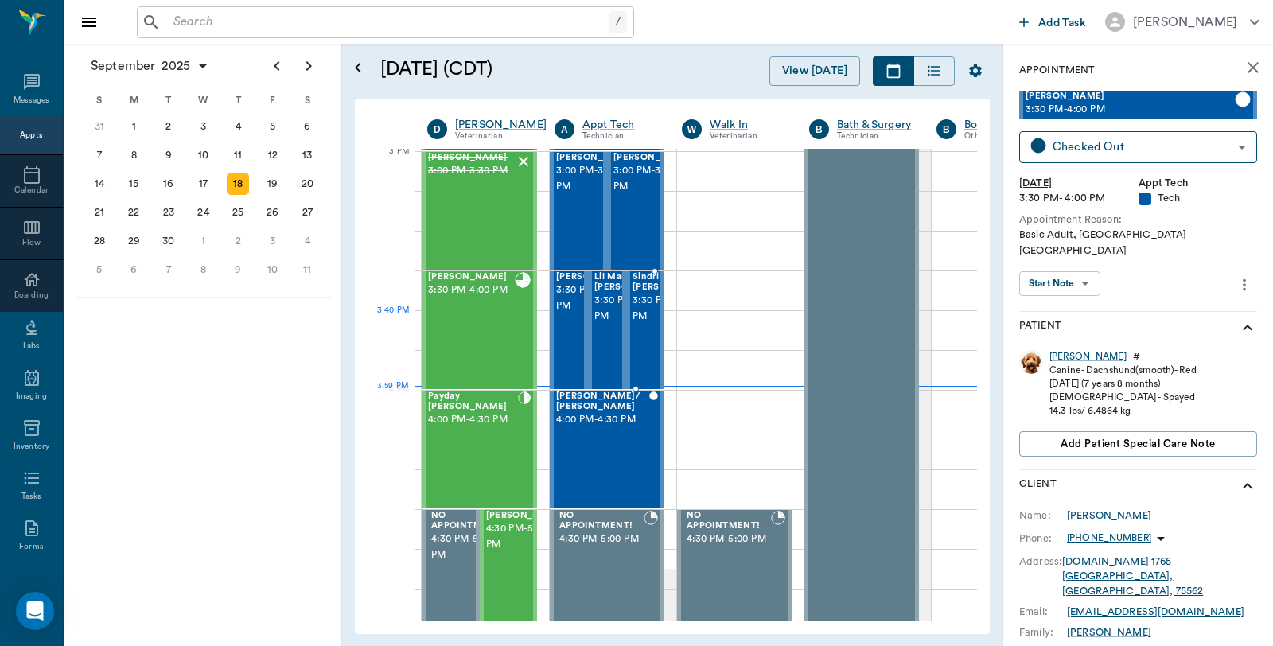
click at [640, 317] on span "3:30 PM - 4:00 PM" at bounding box center [672, 309] width 80 height 32
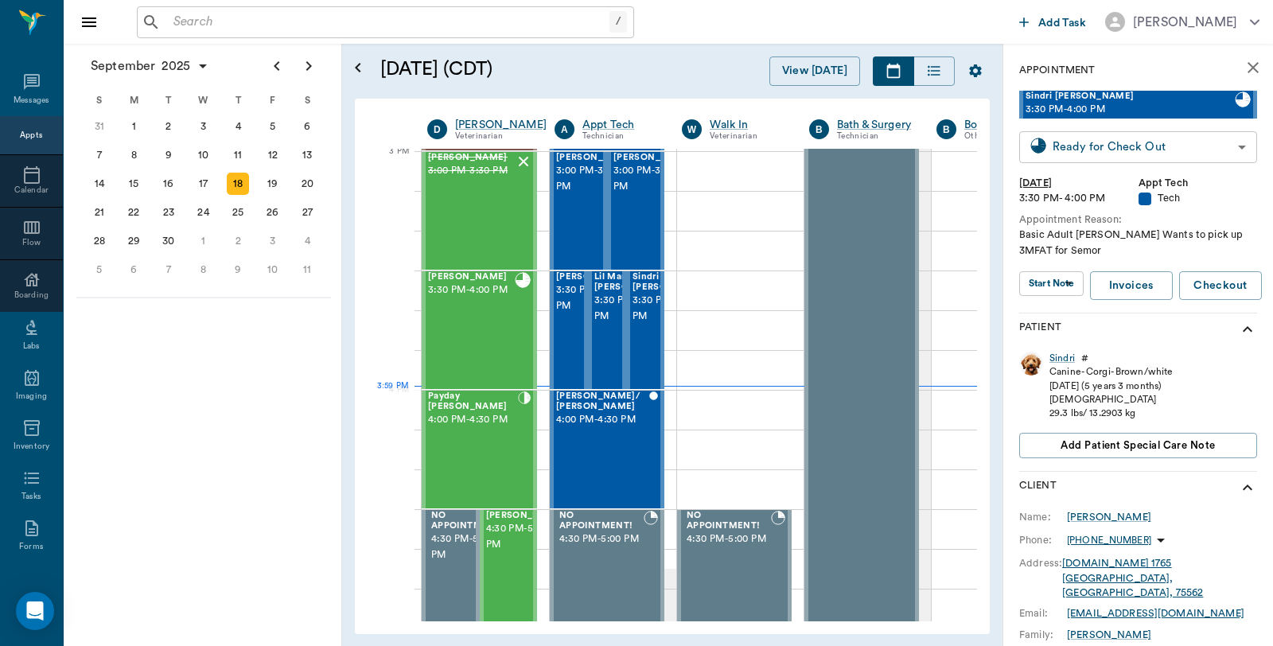
click at [1195, 151] on body "/ ​ Add Task Dr. Bert Ellsworth Nectar Messages Appts Calendar Flow Boarding La…" at bounding box center [636, 323] width 1273 height 646
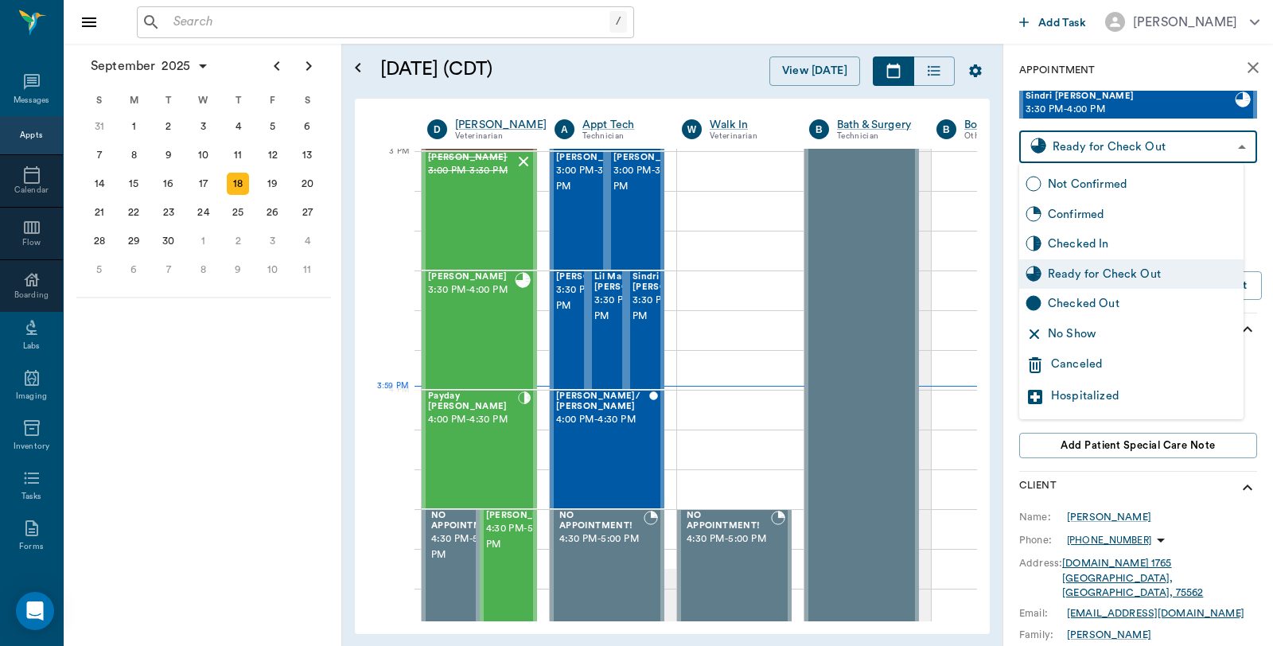
click at [1095, 302] on div "Checked Out" at bounding box center [1142, 304] width 189 height 18
type input "CHECKED_OUT"
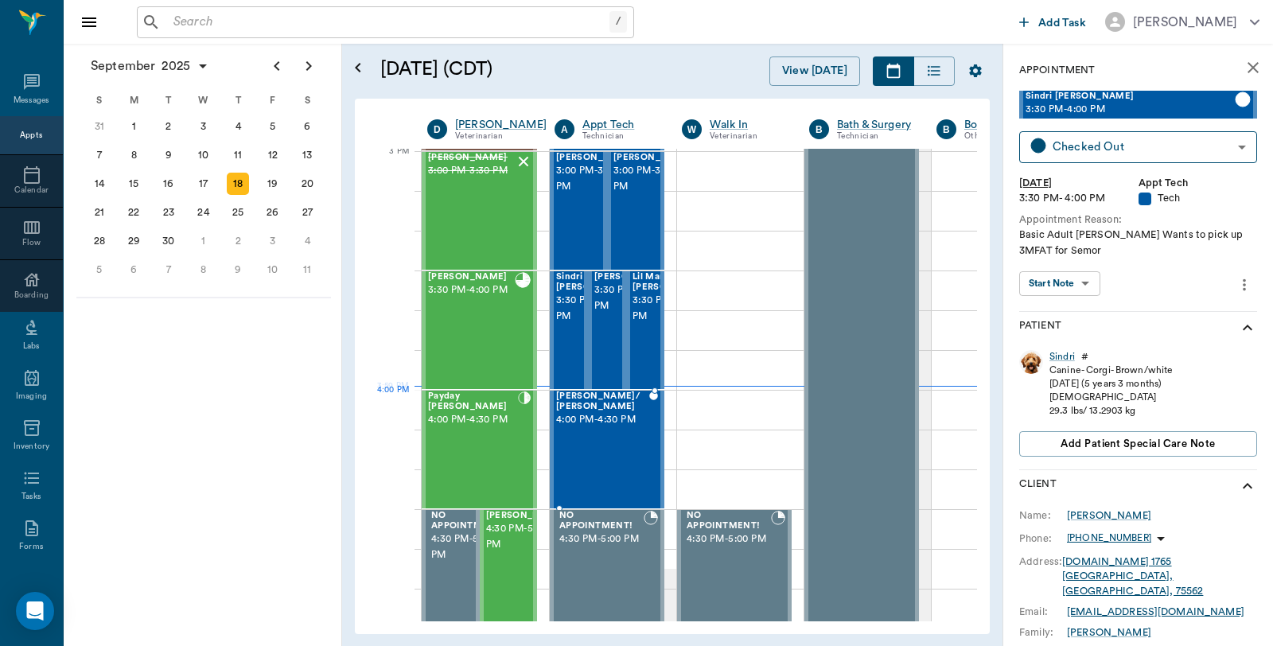
click at [627, 425] on div "Jack Smith/ Britt 4:00 PM - 4:30 PM" at bounding box center [602, 449] width 93 height 116
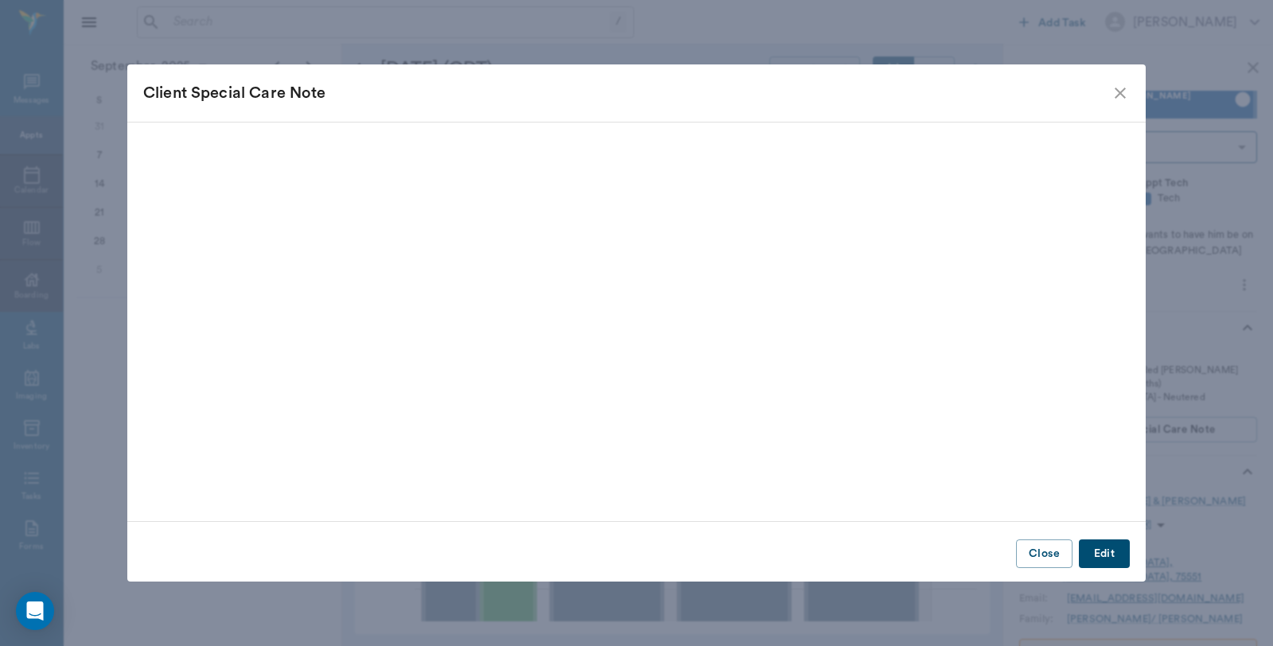
click at [1116, 92] on icon "close" at bounding box center [1120, 93] width 19 height 19
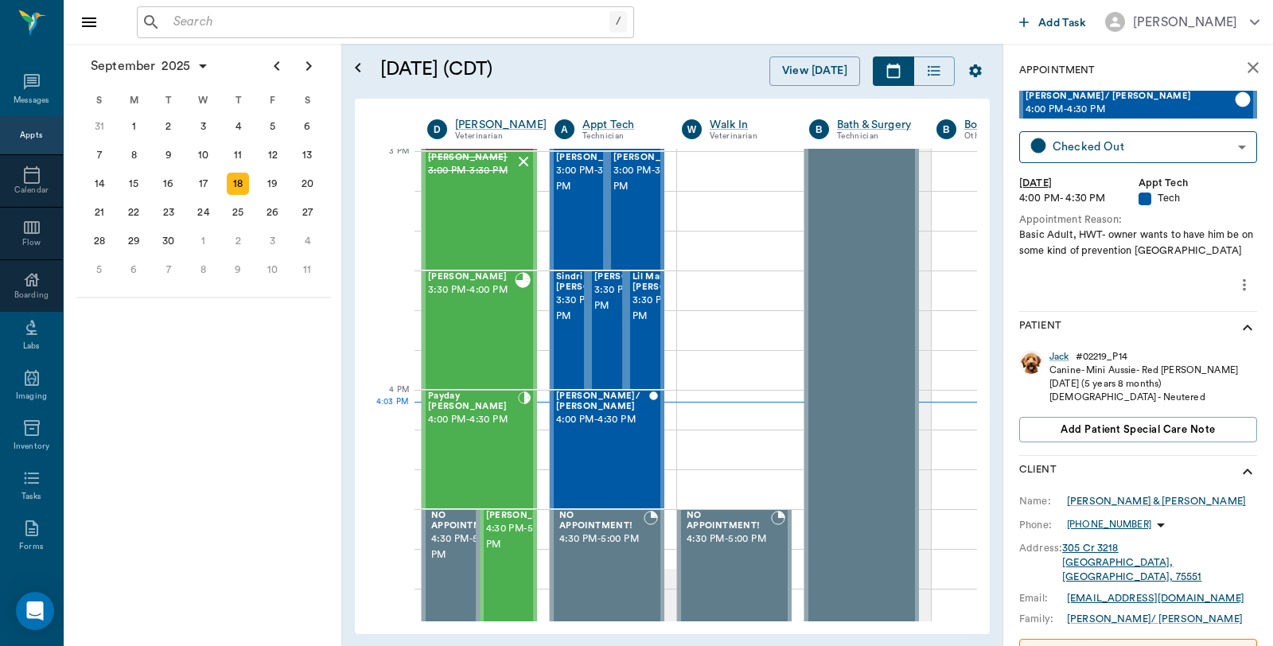
click at [249, 21] on input "text" at bounding box center [388, 22] width 442 height 22
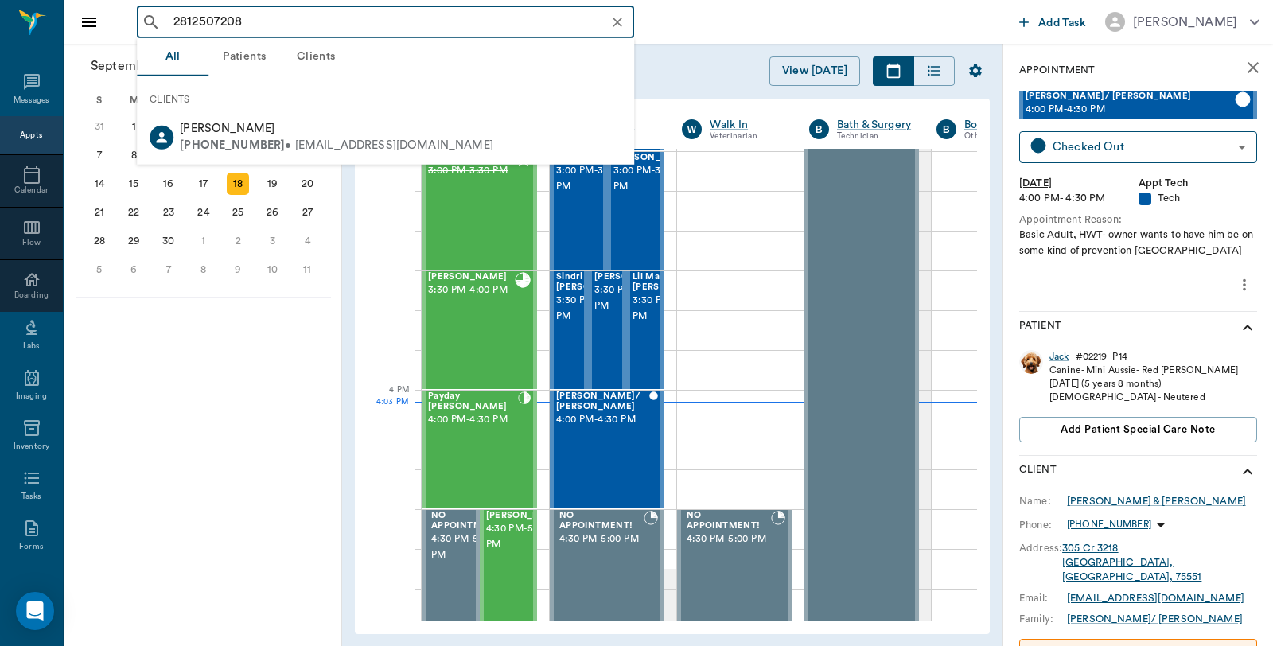
type input "2812507208"
click at [649, 426] on div at bounding box center [653, 449] width 9 height 116
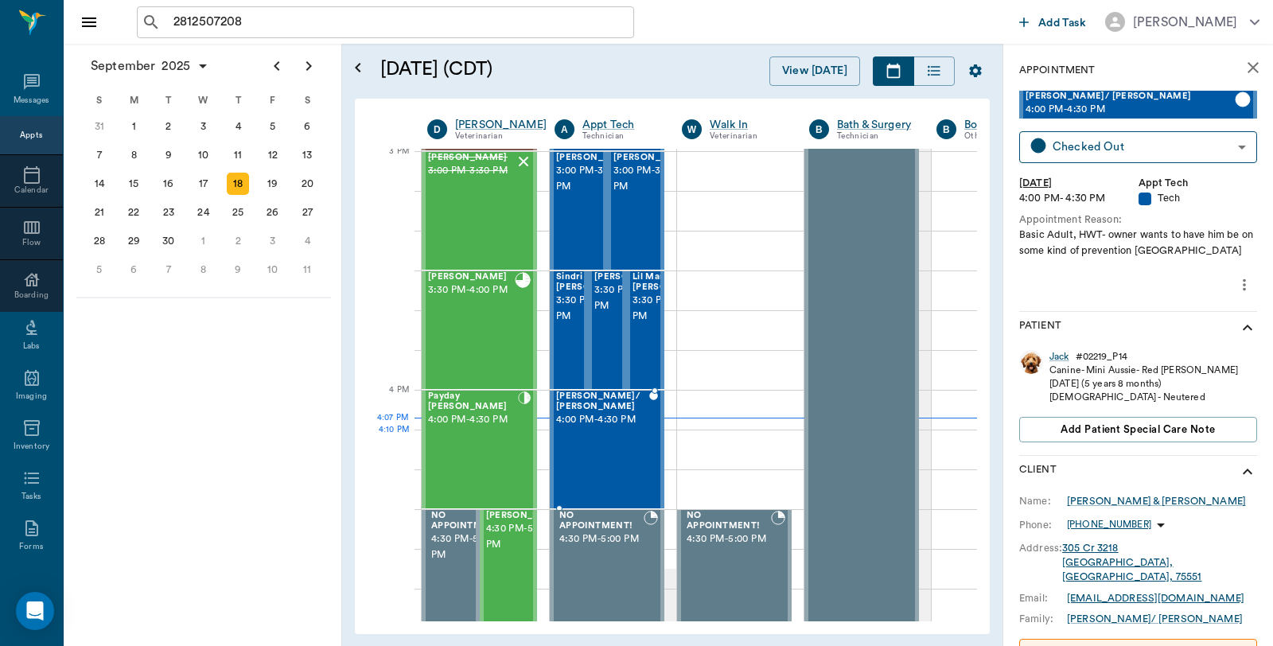
click at [613, 427] on div "Jack Smith/ Britt 4:00 PM - 4:30 PM" at bounding box center [602, 449] width 93 height 116
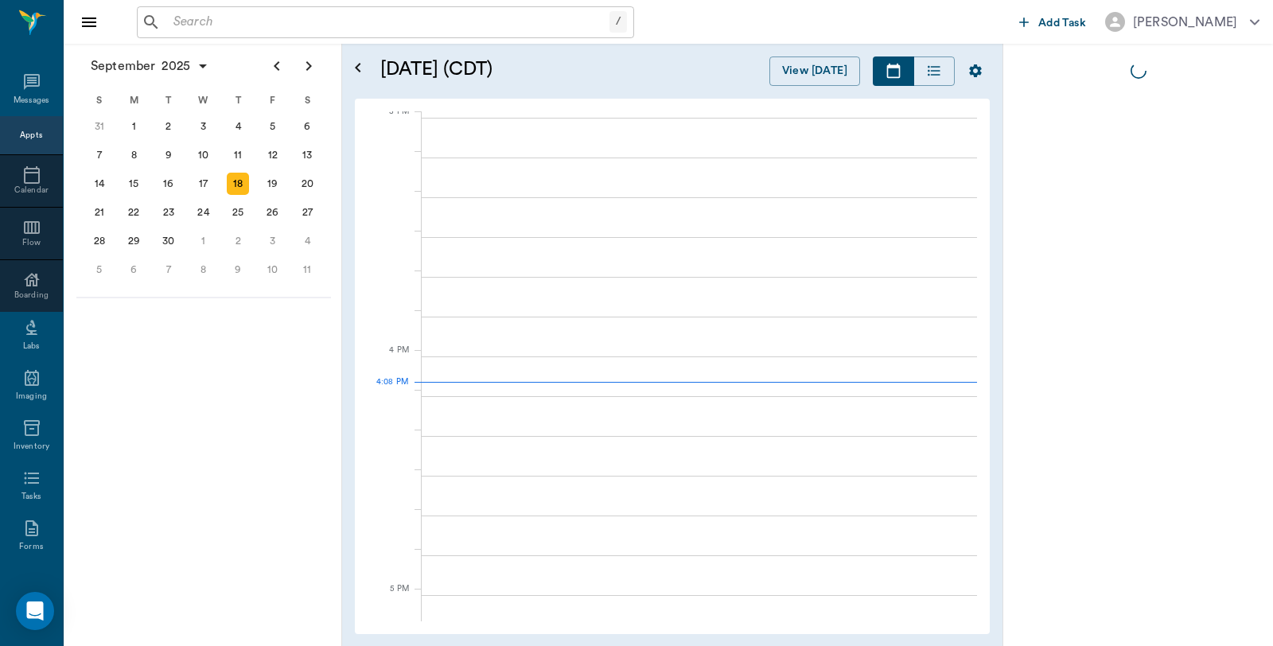
scroll to position [1675, 1]
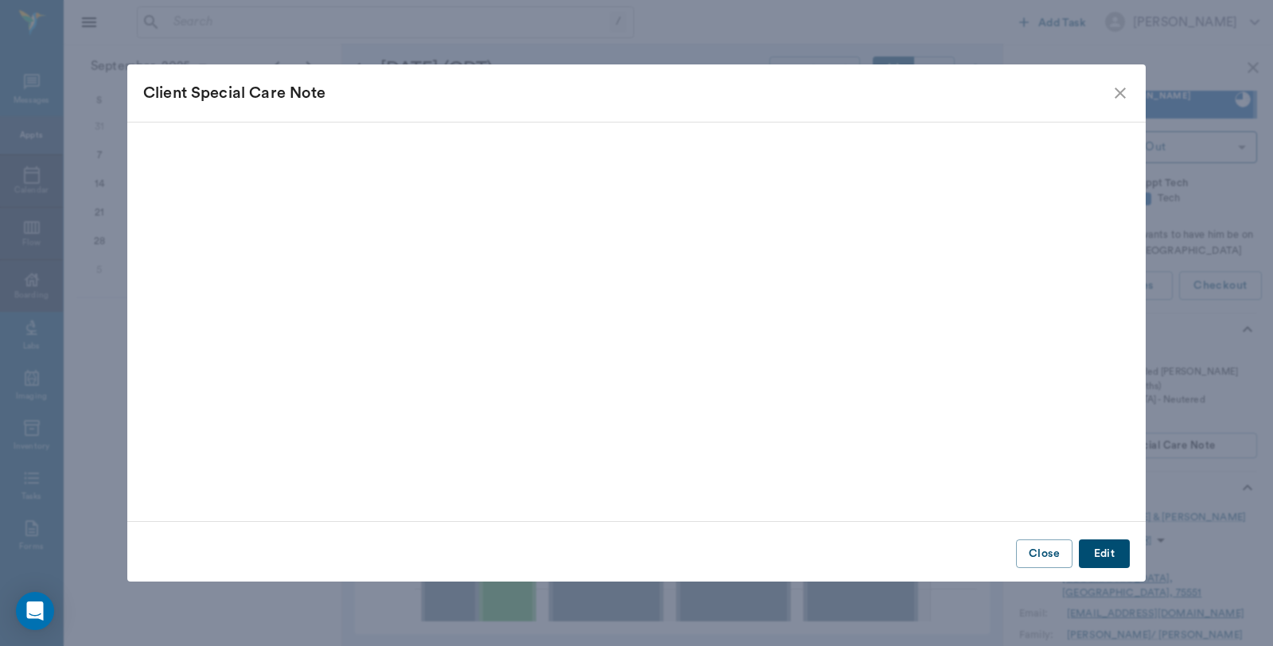
click at [1126, 92] on icon "close" at bounding box center [1120, 93] width 19 height 19
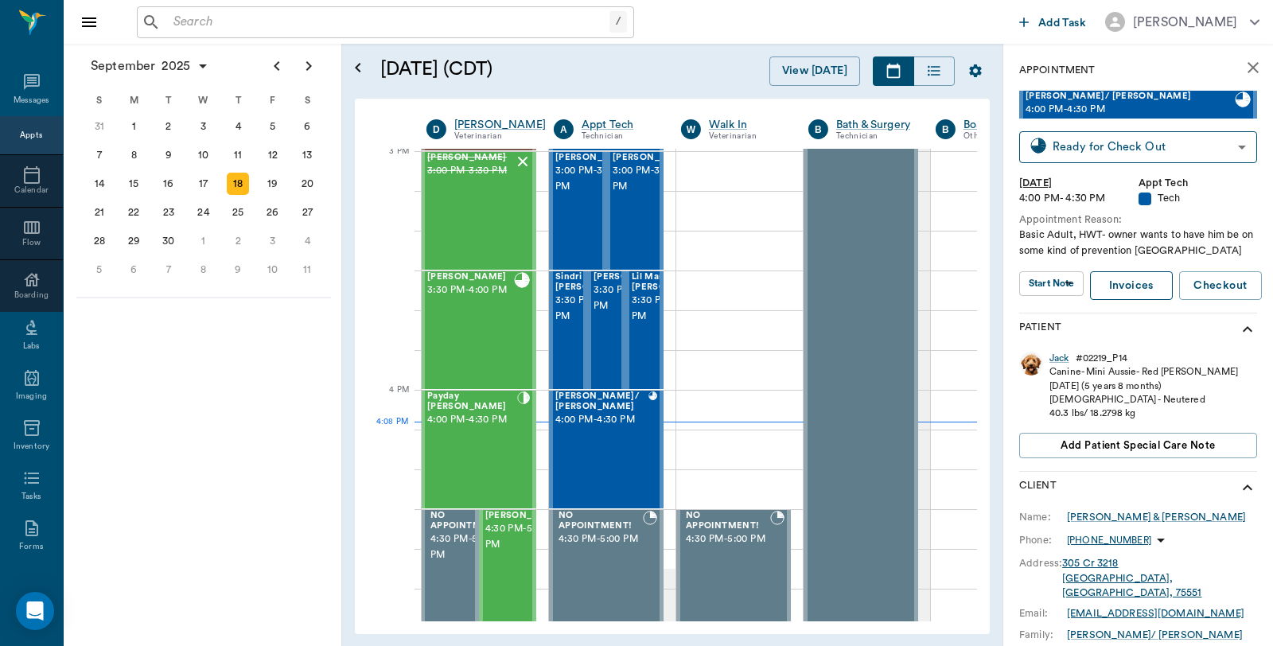
click at [1126, 288] on link "Invoices" at bounding box center [1131, 285] width 83 height 29
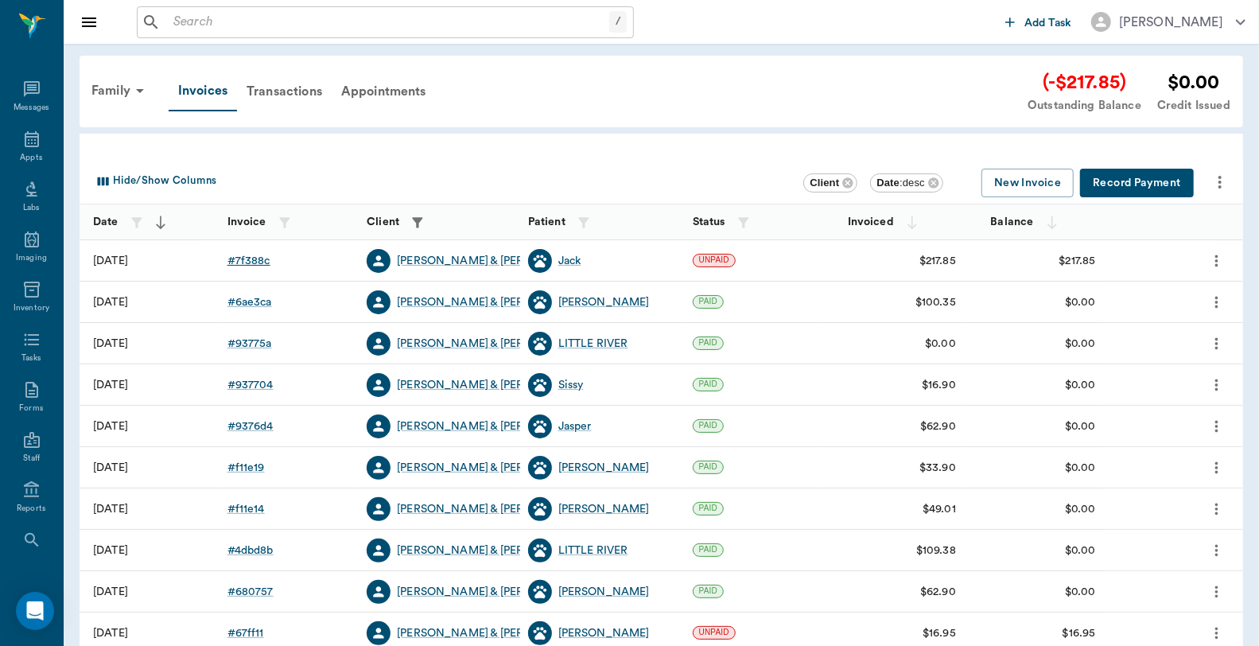
click at [253, 257] on div "# 7f388c" at bounding box center [249, 261] width 43 height 16
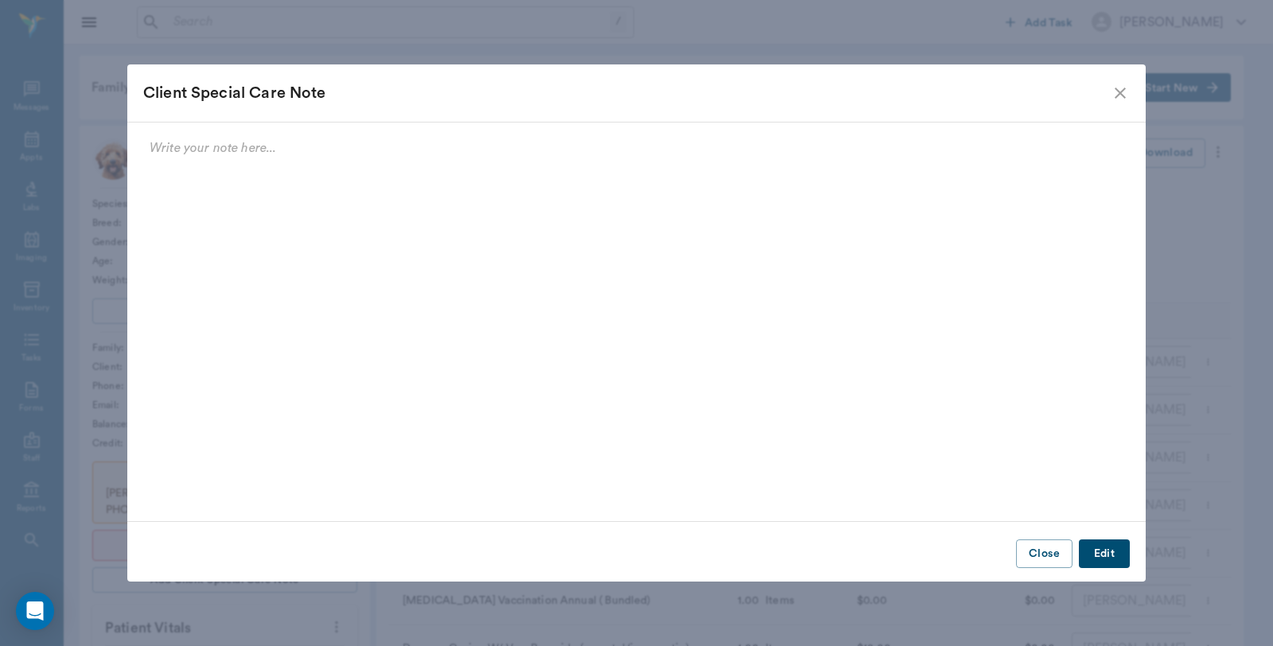
click at [1123, 91] on icon "close" at bounding box center [1120, 93] width 19 height 19
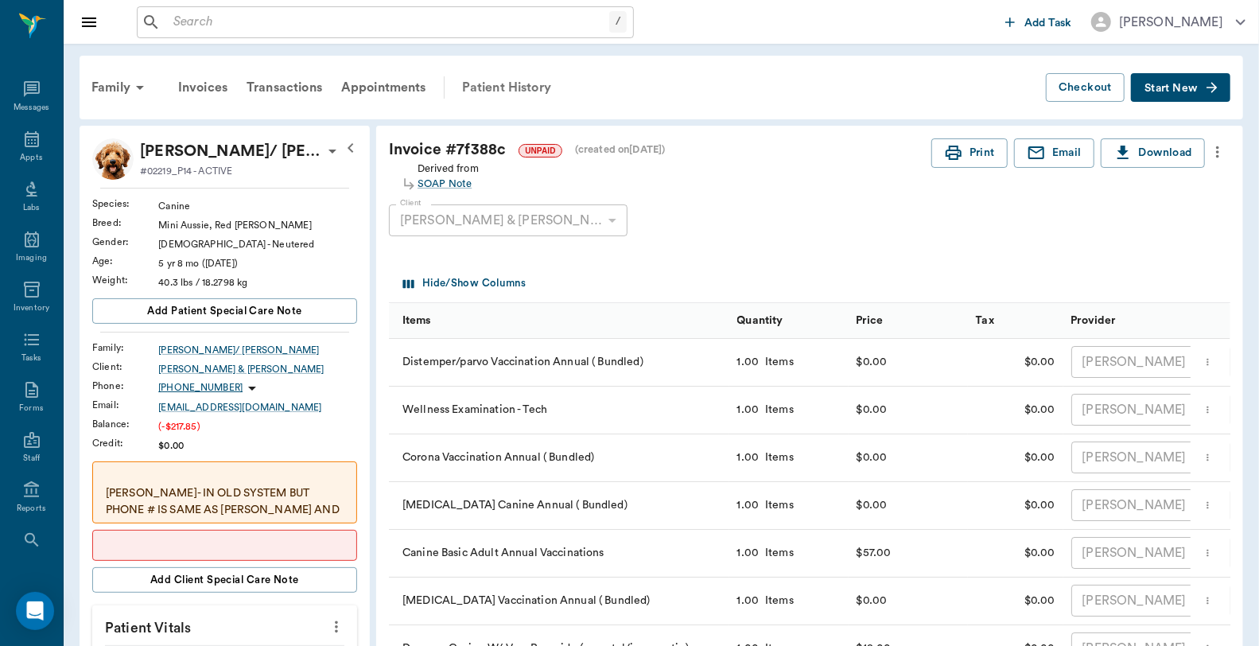
click at [497, 85] on div "Patient History" at bounding box center [507, 87] width 108 height 38
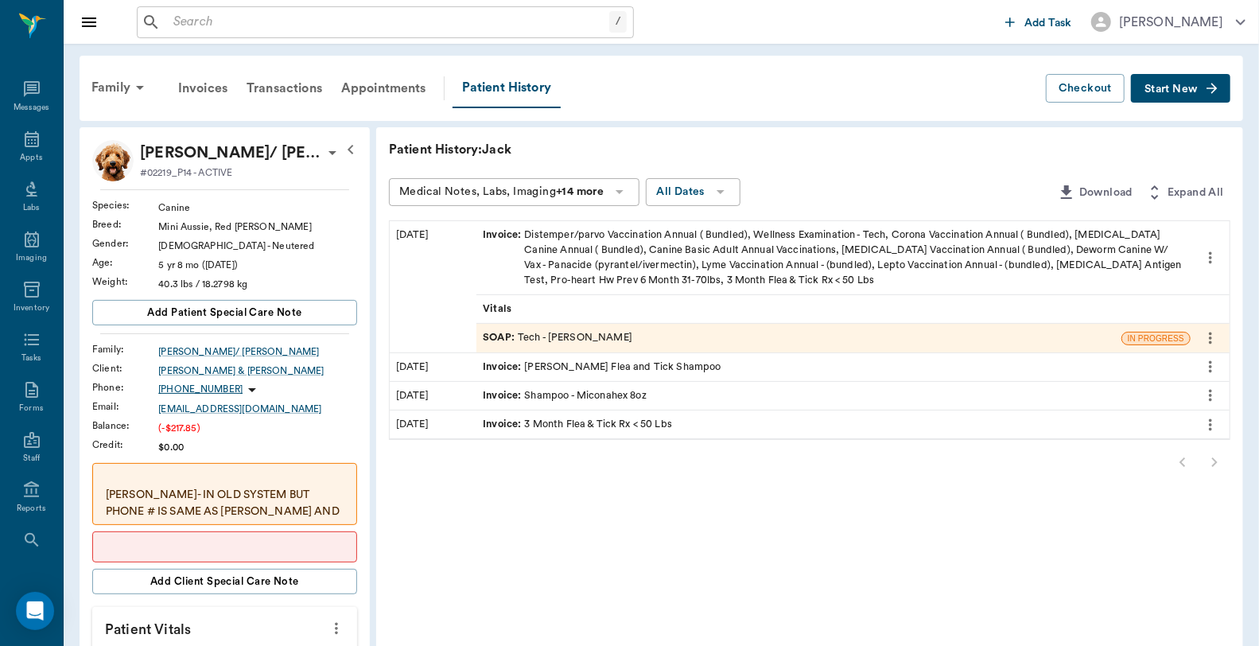
click at [587, 335] on div "SOAP : Tech - [PERSON_NAME]" at bounding box center [558, 337] width 150 height 15
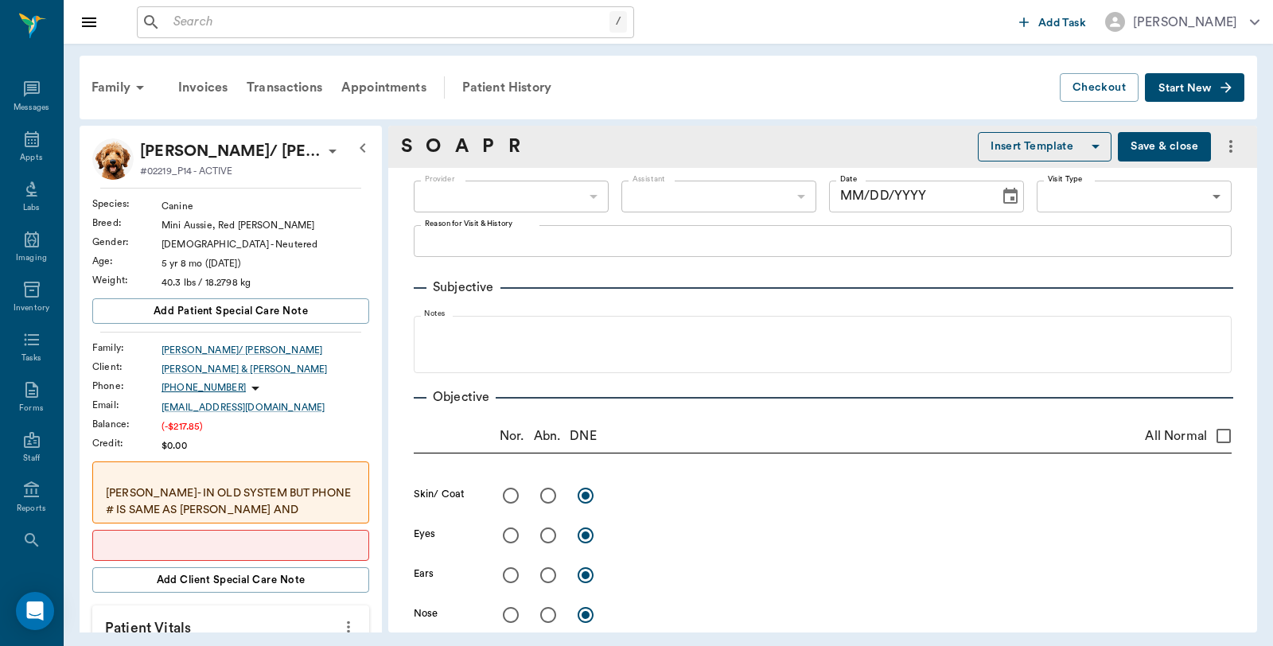
type input "682b670d8bdc6f7f8feef3db"
type input "63ec2f075fda476ae8351a4c"
type input "65d2be4f46e3a538d89b8c1a"
type textarea "Basic Adult, HWT- owner wants to have him be on some kind of prevention [GEOGRA…"
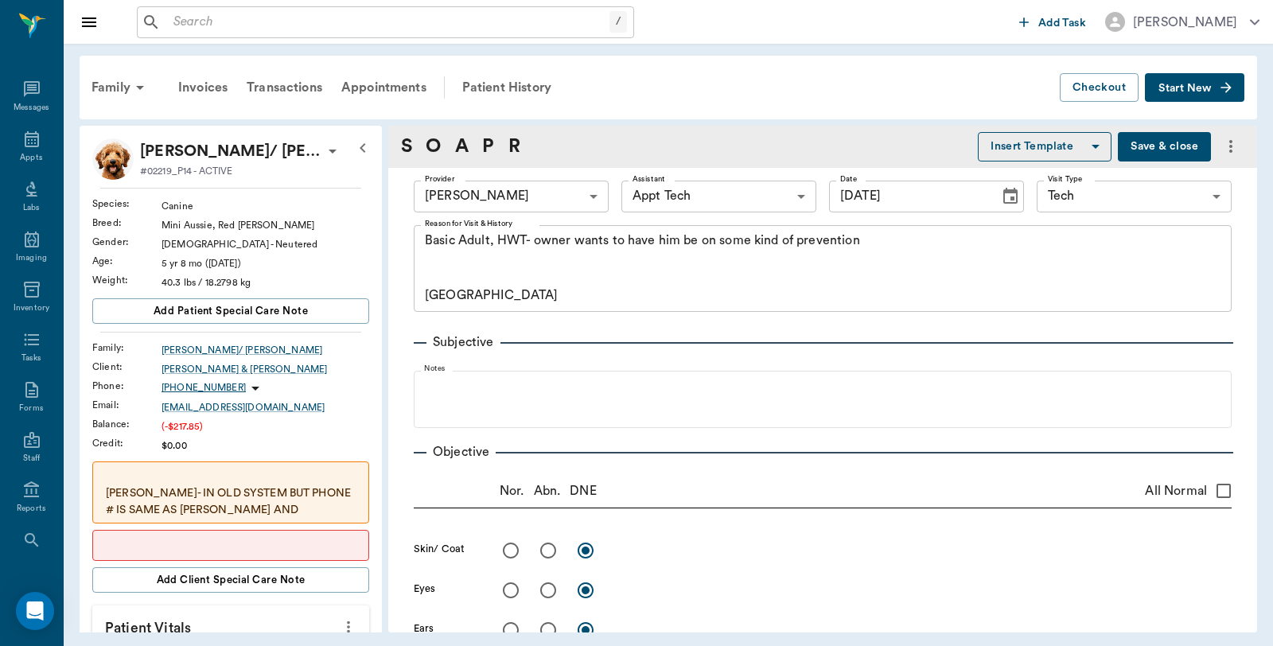
type input "[DATE]"
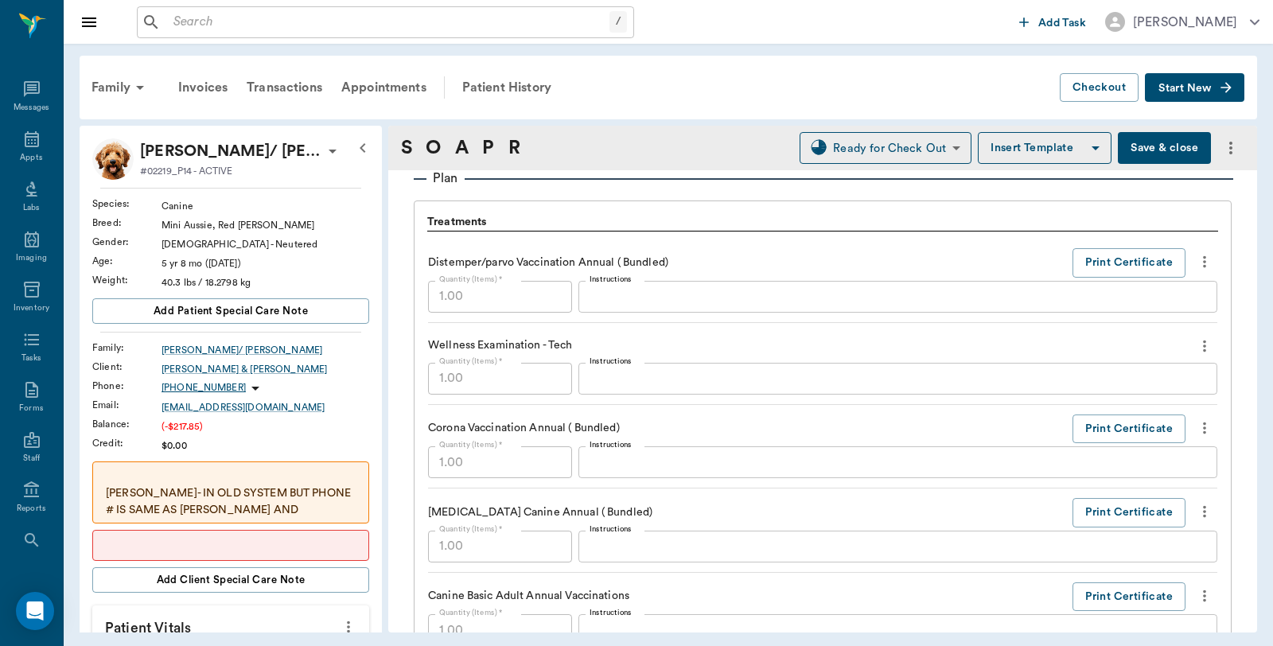
scroll to position [1239, 0]
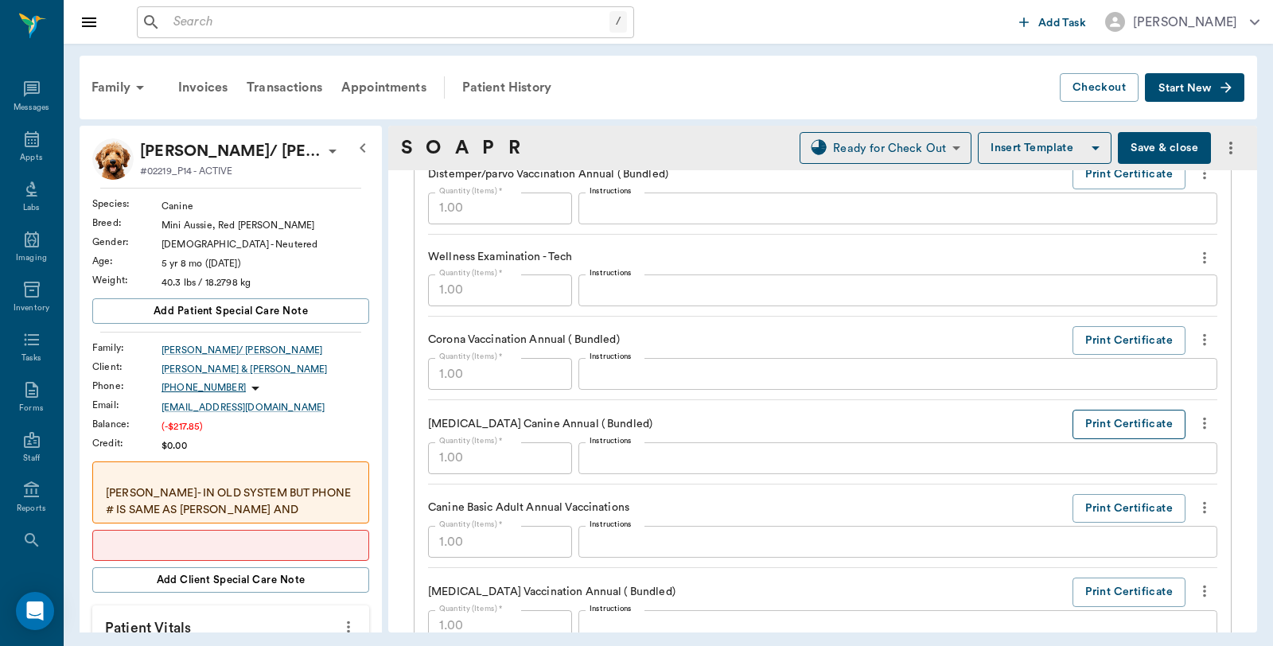
click at [1123, 422] on button "Print Certificate" at bounding box center [1128, 424] width 113 height 29
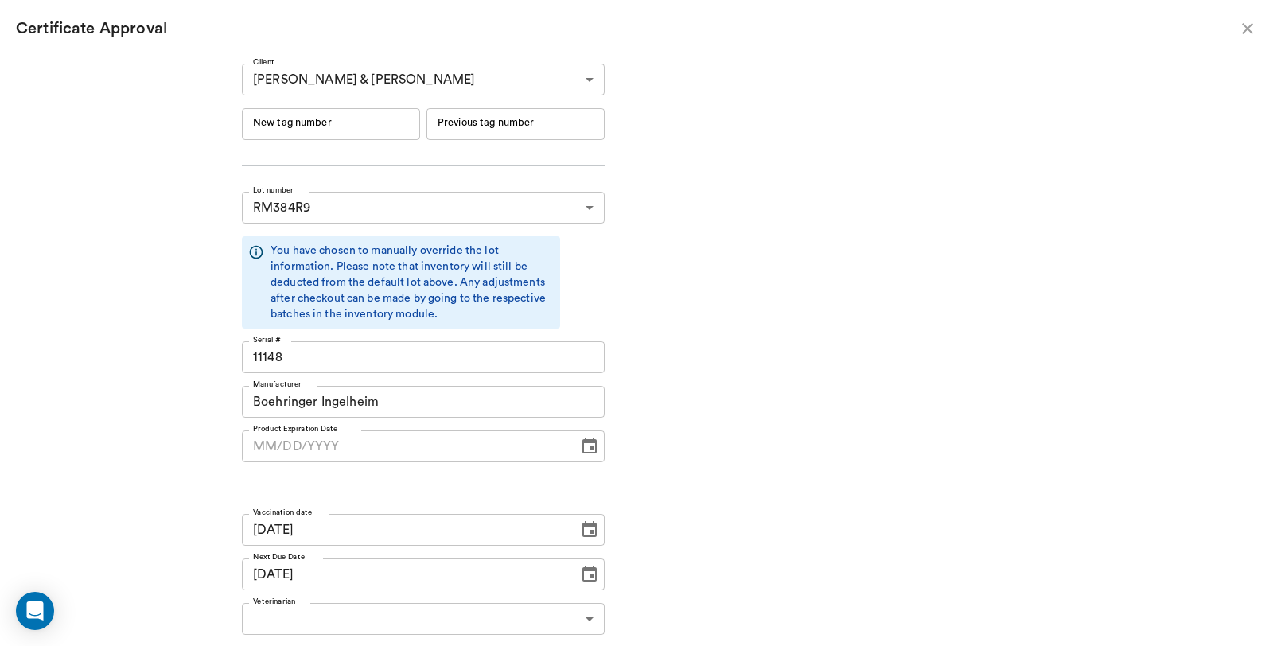
type input "RM384R9"
type input "11148"
type input "Boehringer Ingelheim"
type input "[DATE]"
type input "RM384R9"
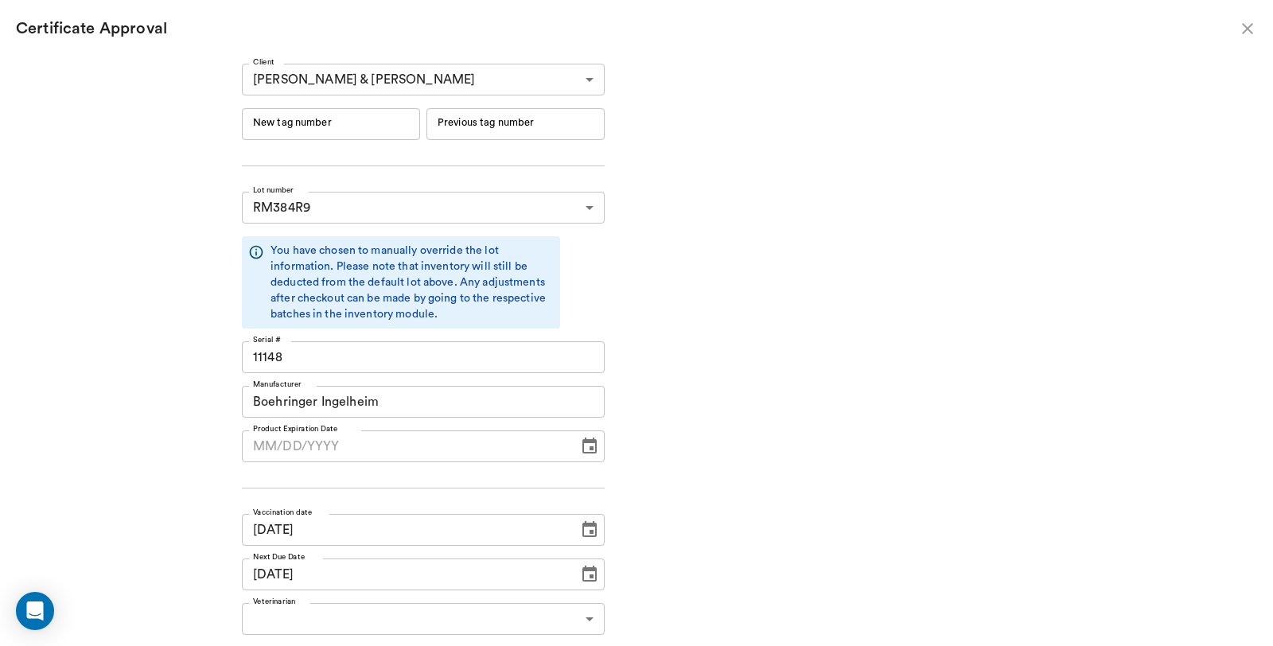
type input "11148"
type input "Boehringer Ingelheim"
type input "[DATE]"
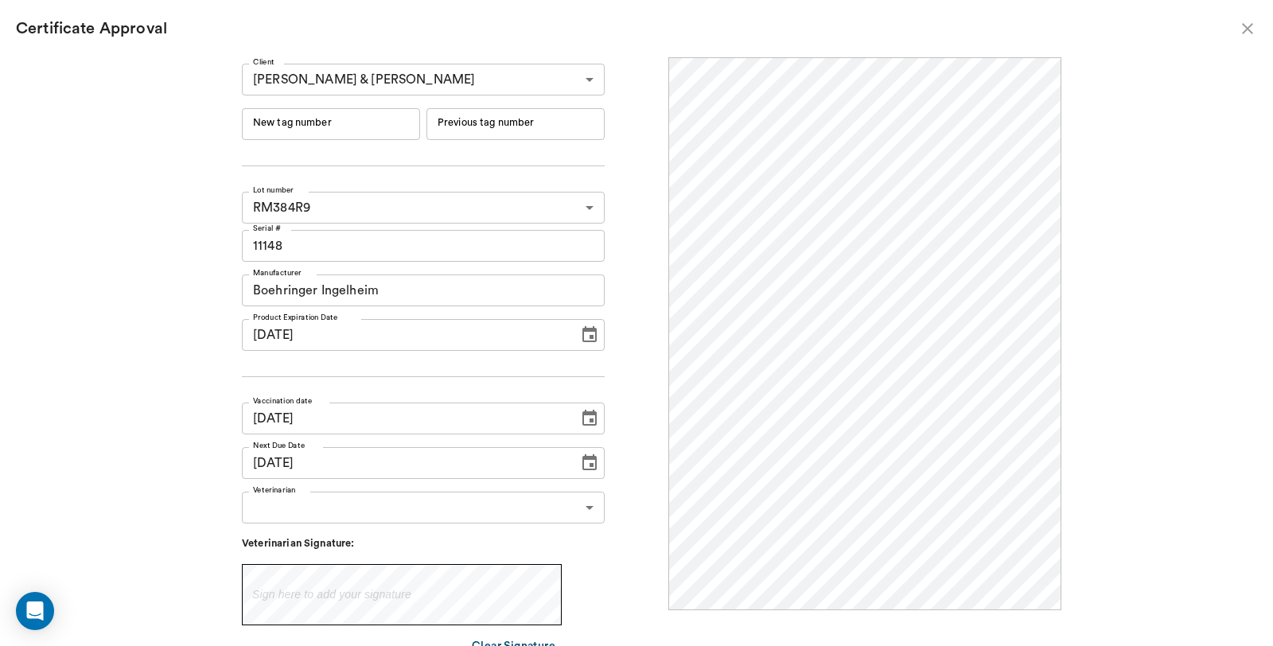
scroll to position [0, 0]
click at [345, 125] on input "New tag number" at bounding box center [331, 124] width 178 height 32
type input "254513"
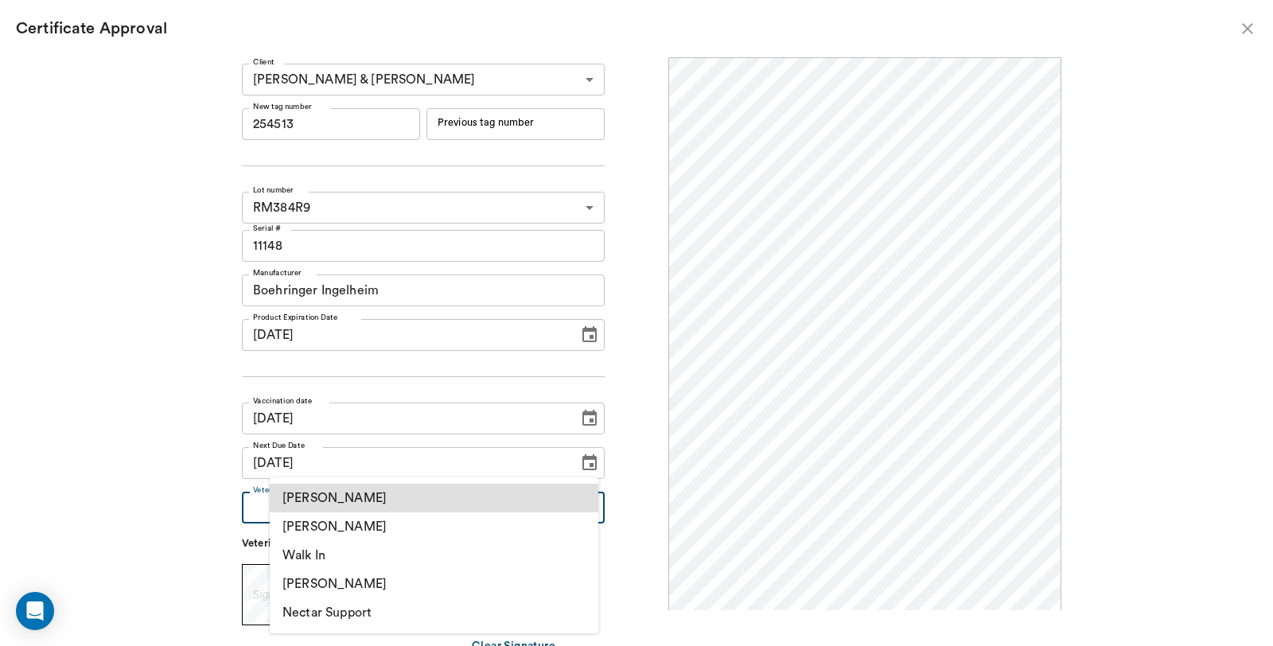
click at [343, 510] on body "/ ​ Add Task [PERSON_NAME] Nectar Messages Appts Labs Imaging Inventory Tasks F…" at bounding box center [636, 323] width 1273 height 646
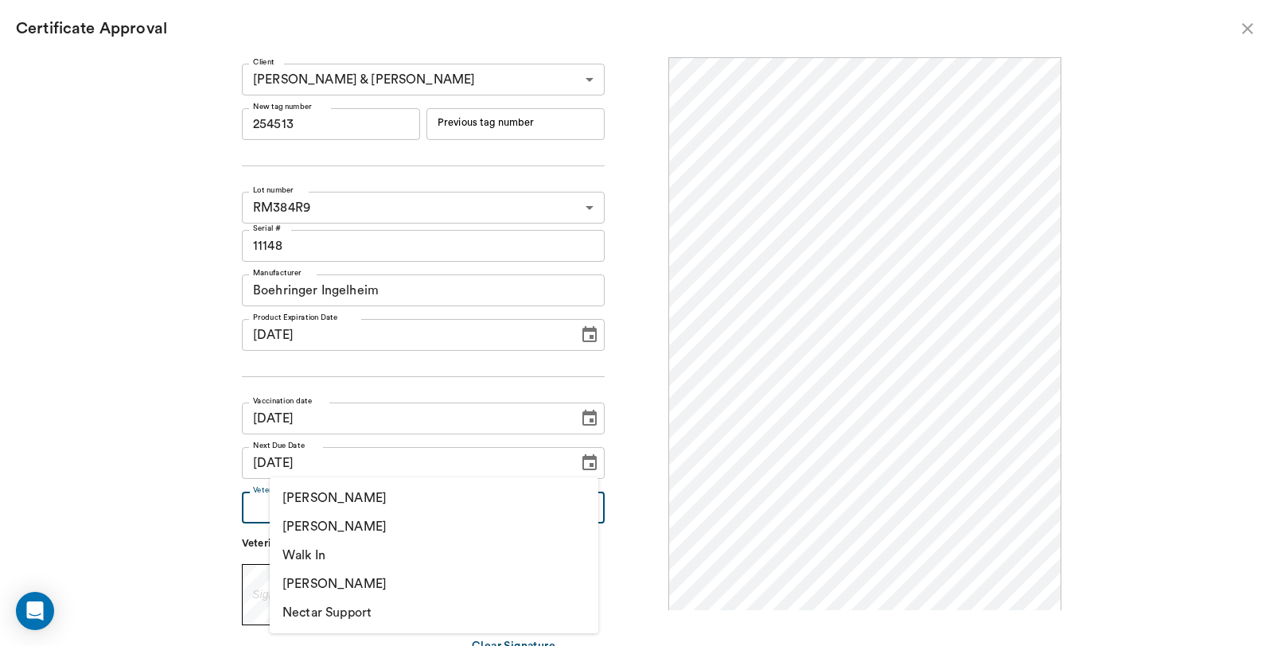
click at [340, 526] on li "[PERSON_NAME]" at bounding box center [434, 526] width 329 height 29
type input "63ec2f075fda476ae8351a4d"
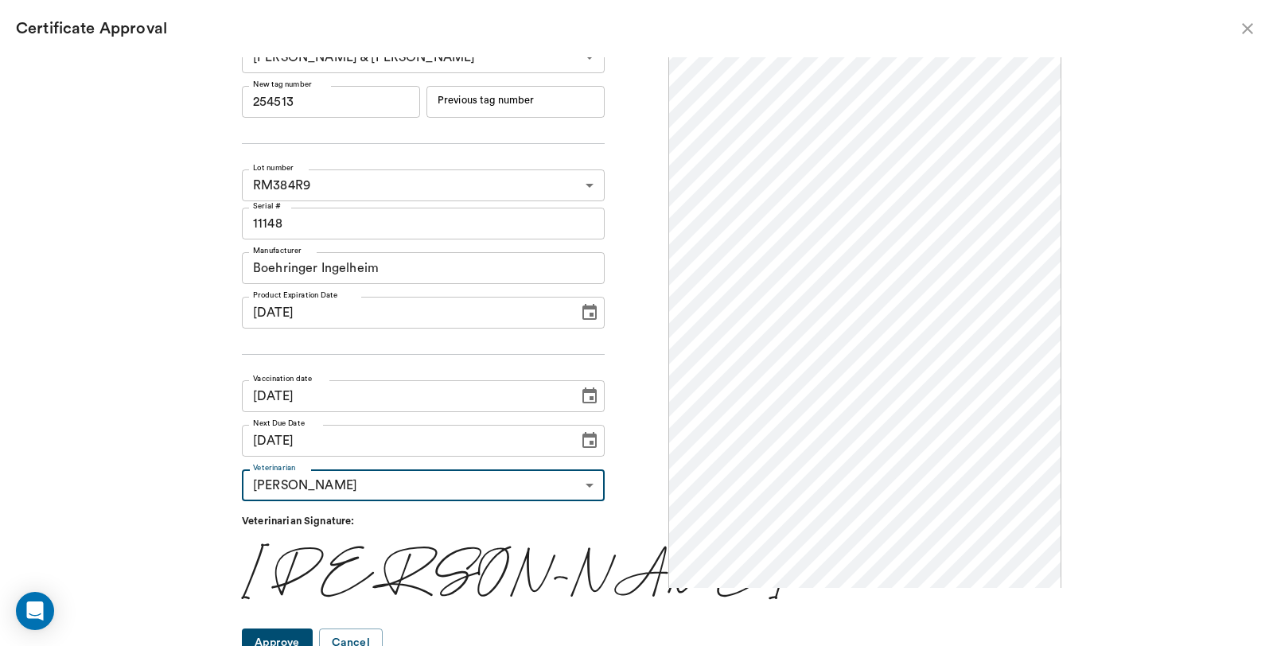
scroll to position [33, 0]
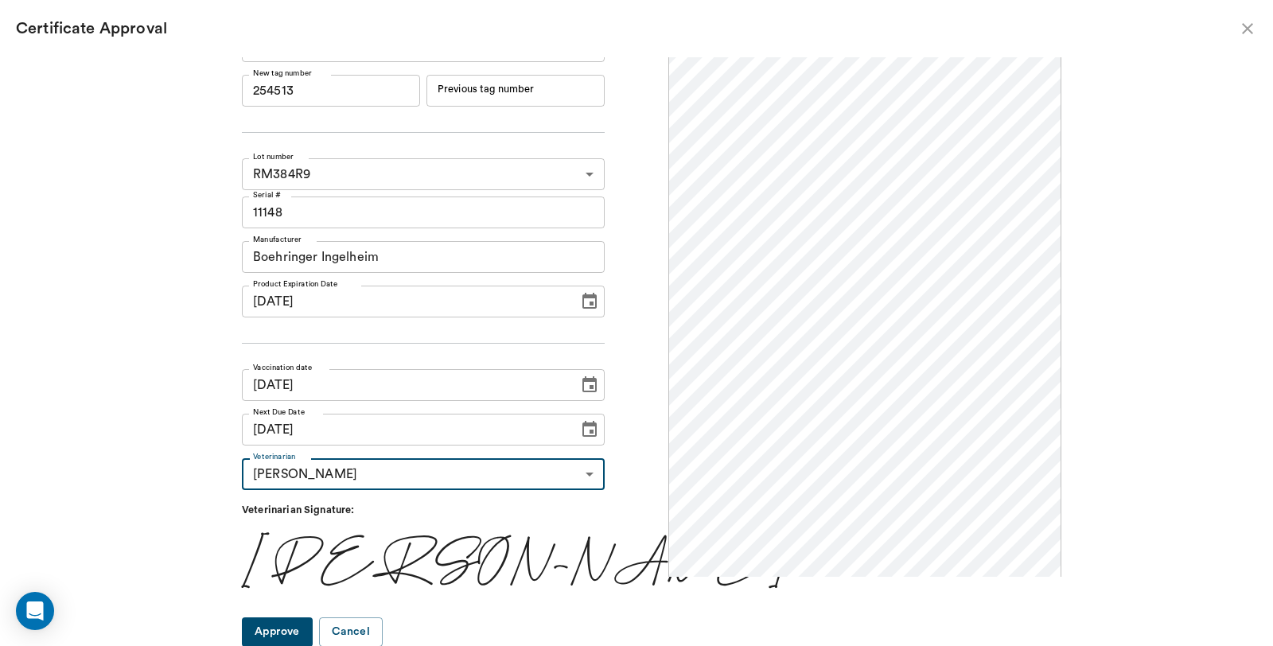
click at [299, 635] on button "Approve" at bounding box center [277, 631] width 71 height 29
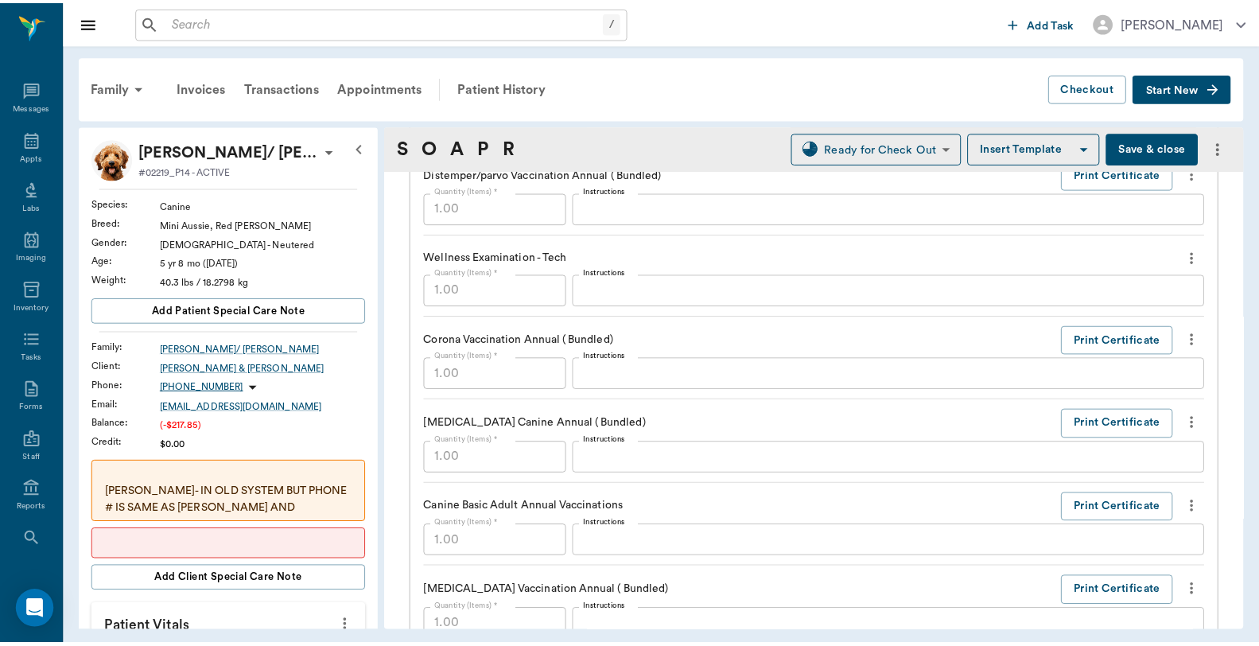
scroll to position [0, 0]
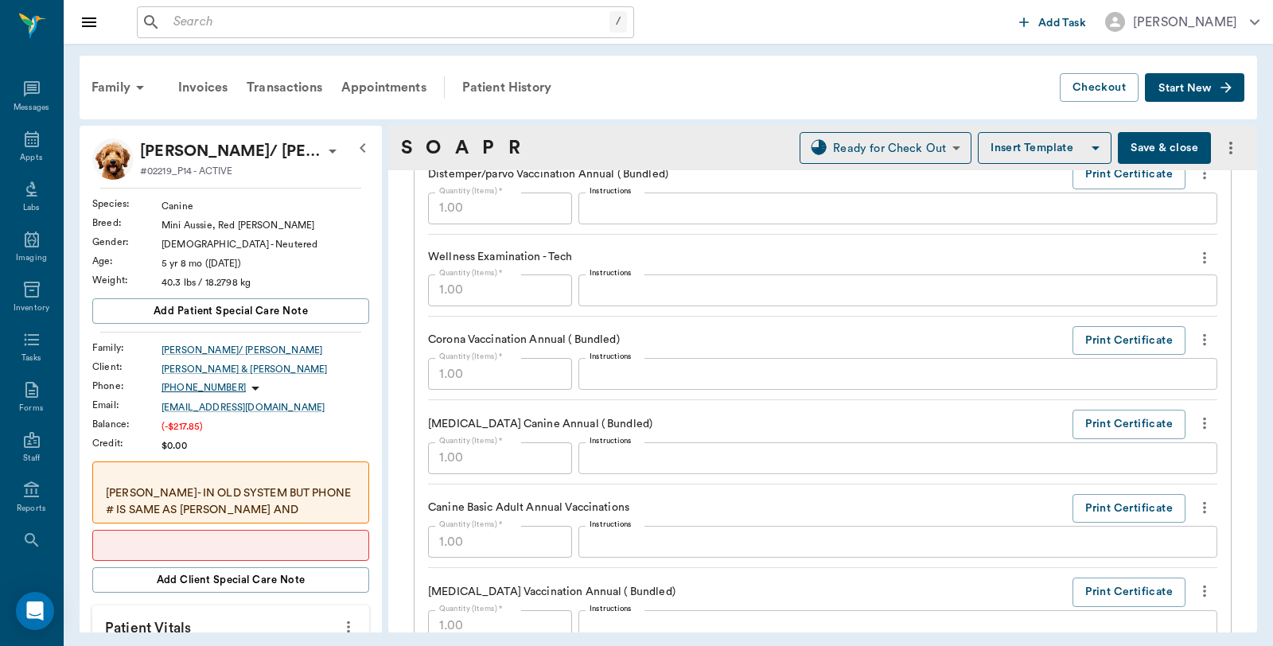
click at [1141, 139] on button "Save & close" at bounding box center [1164, 148] width 93 height 32
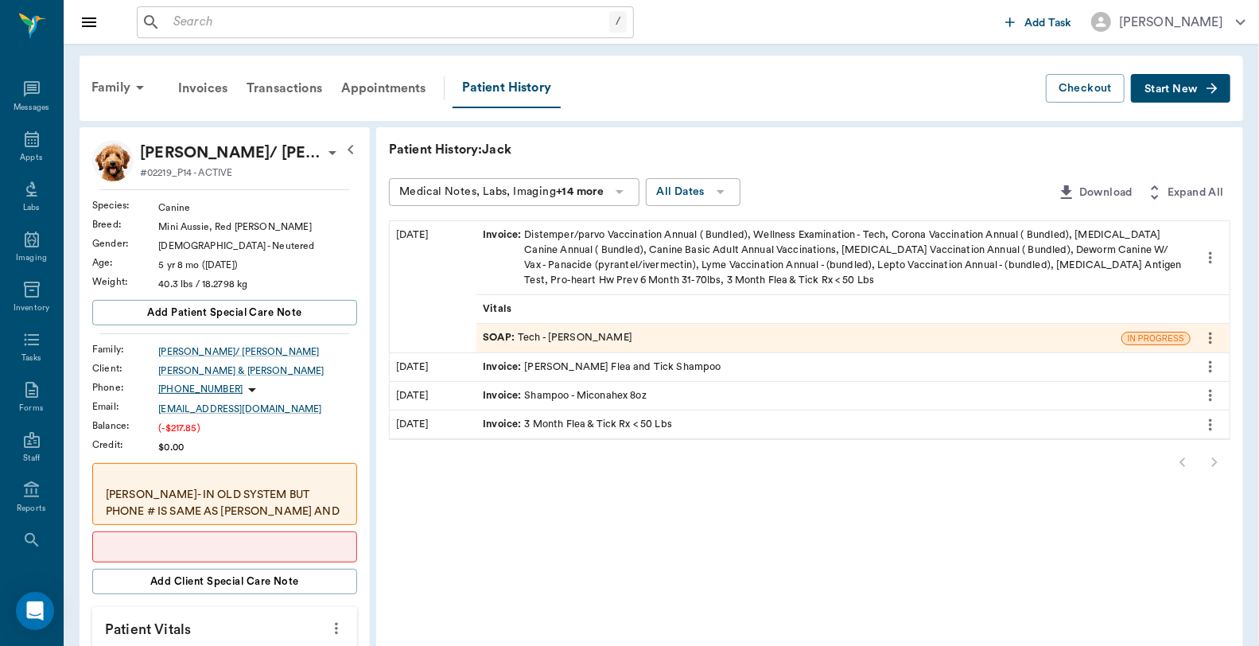
click at [746, 257] on div "Invoice : Distemper/parvo Vaccination Annual ( Bundled), Wellness Examination -…" at bounding box center [834, 258] width 702 height 61
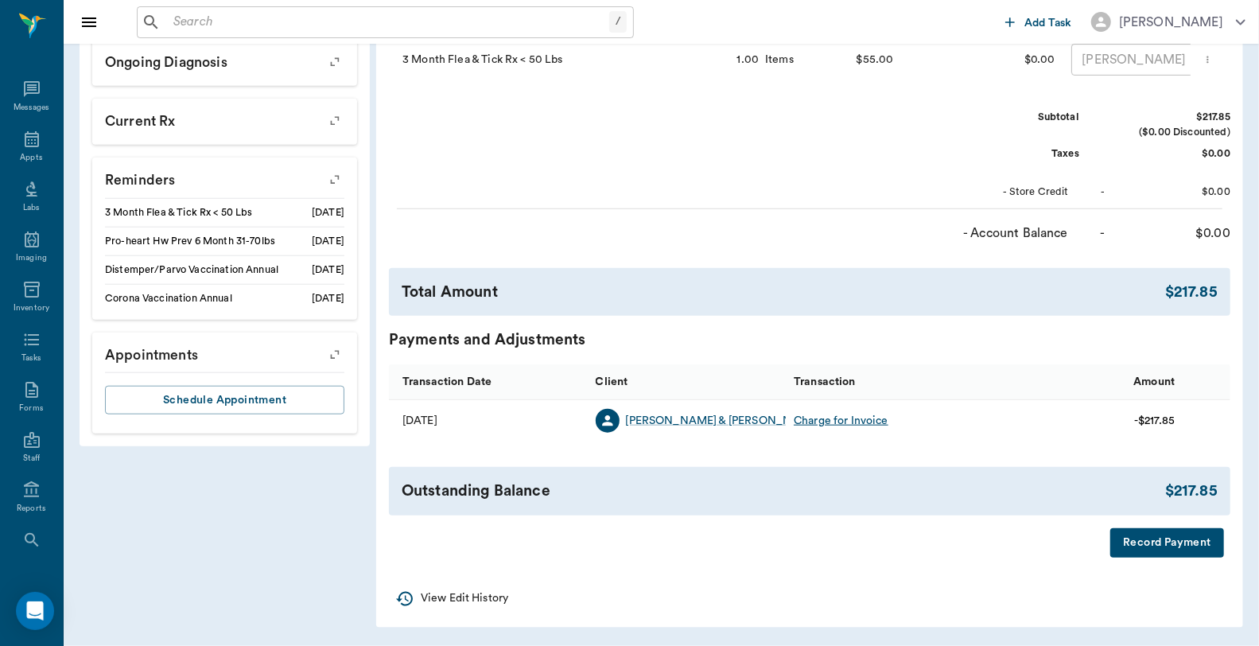
click at [1134, 546] on button "Record Payment" at bounding box center [1168, 542] width 114 height 29
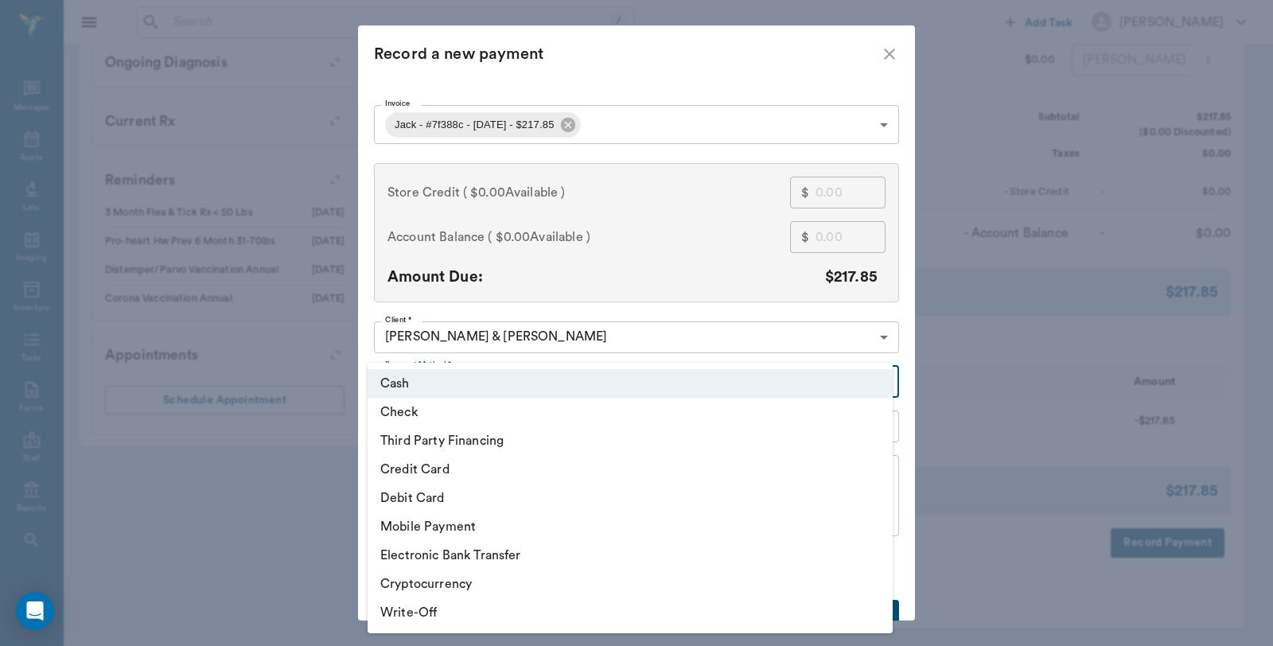
click at [451, 494] on li "Debit Card" at bounding box center [630, 498] width 525 height 29
type input "DEBIT_CARD"
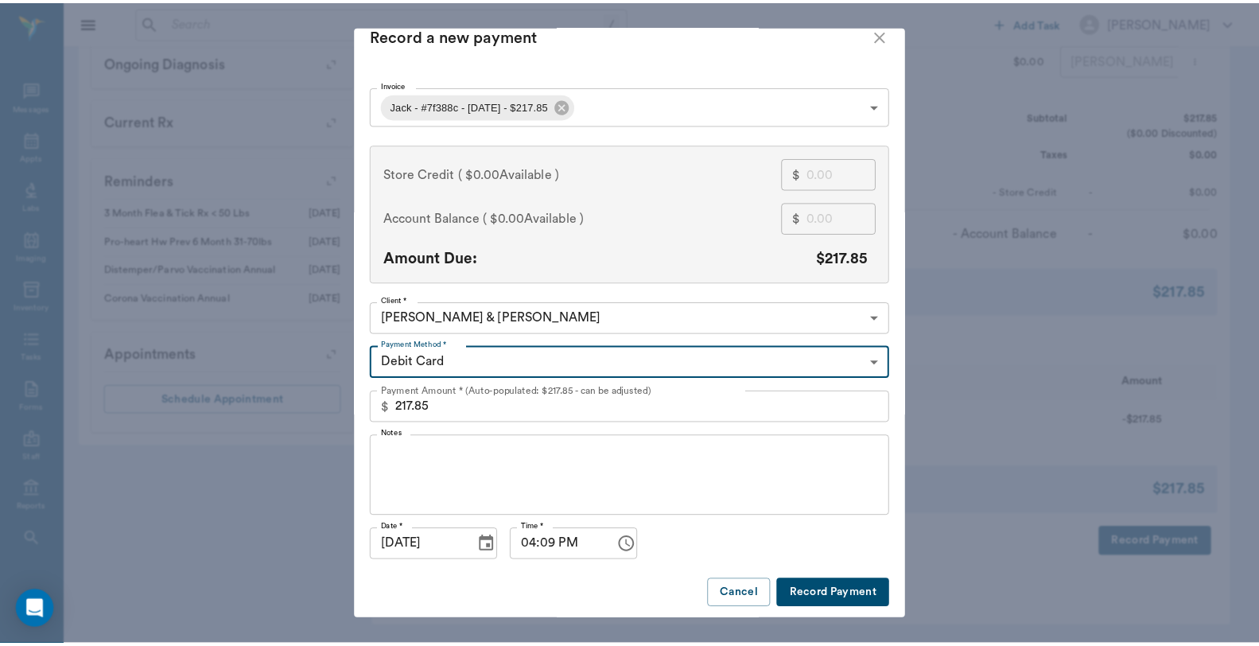
scroll to position [24, 0]
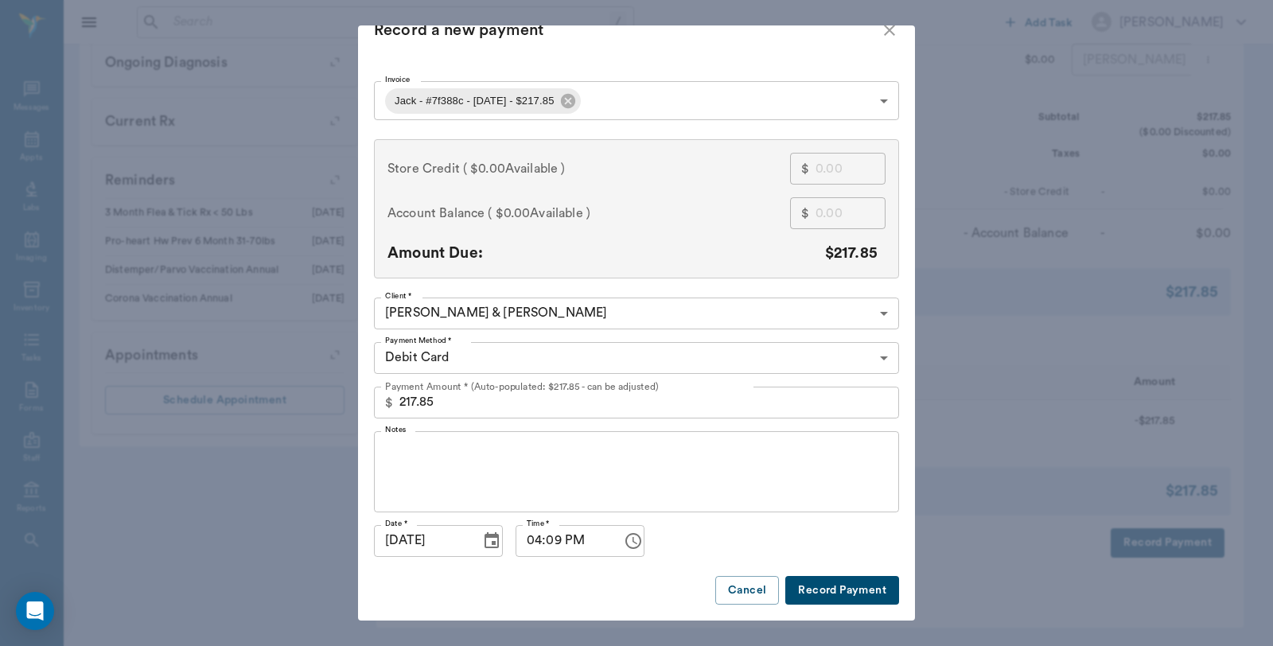
click at [824, 589] on button "Record Payment" at bounding box center [842, 590] width 114 height 29
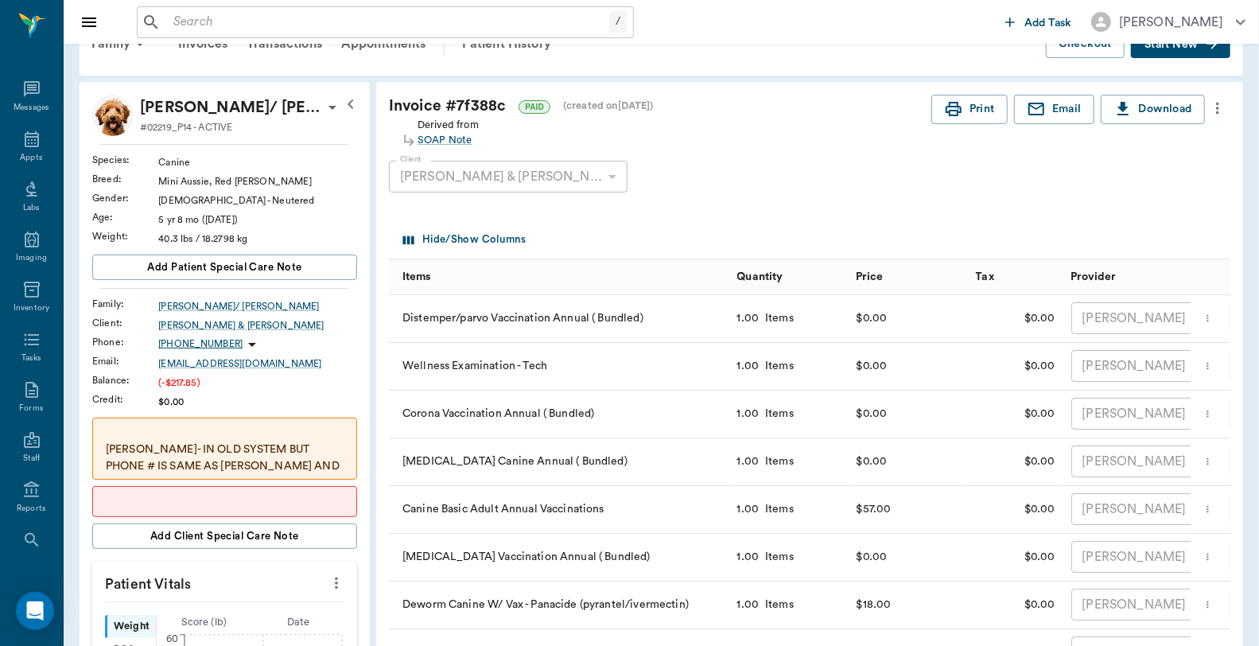
scroll to position [43, 0]
click at [983, 115] on button "Print" at bounding box center [970, 109] width 76 height 29
click at [25, 146] on icon at bounding box center [32, 139] width 14 height 16
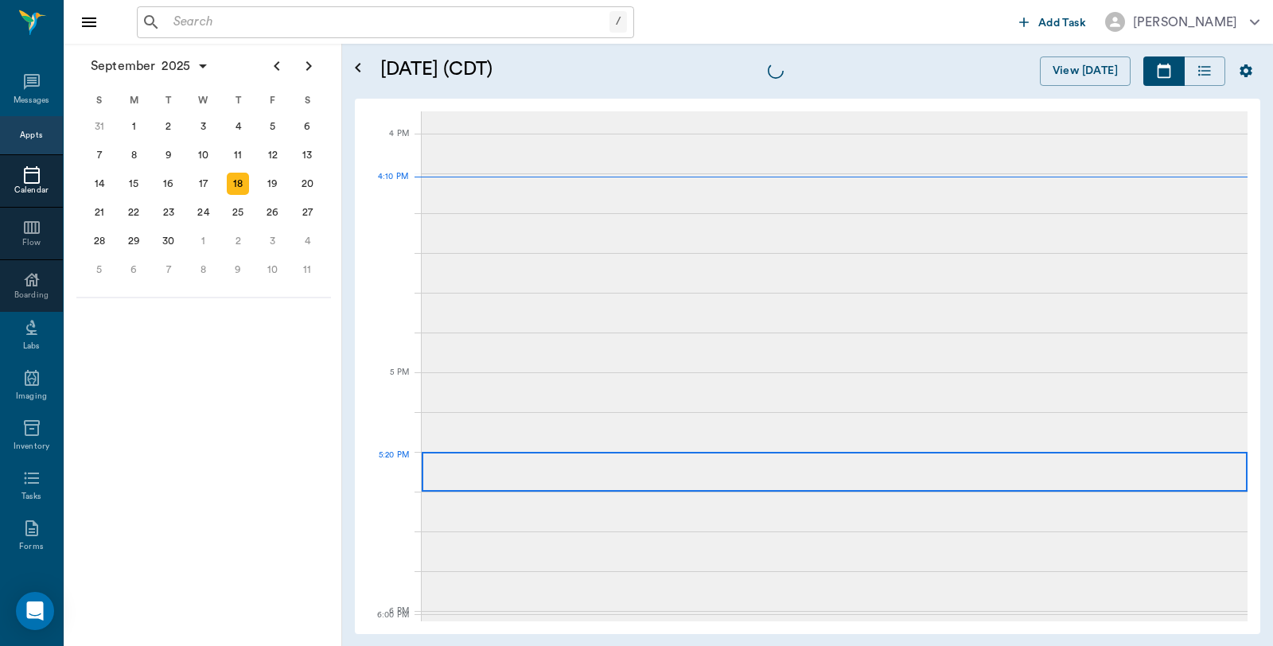
scroll to position [1912, 0]
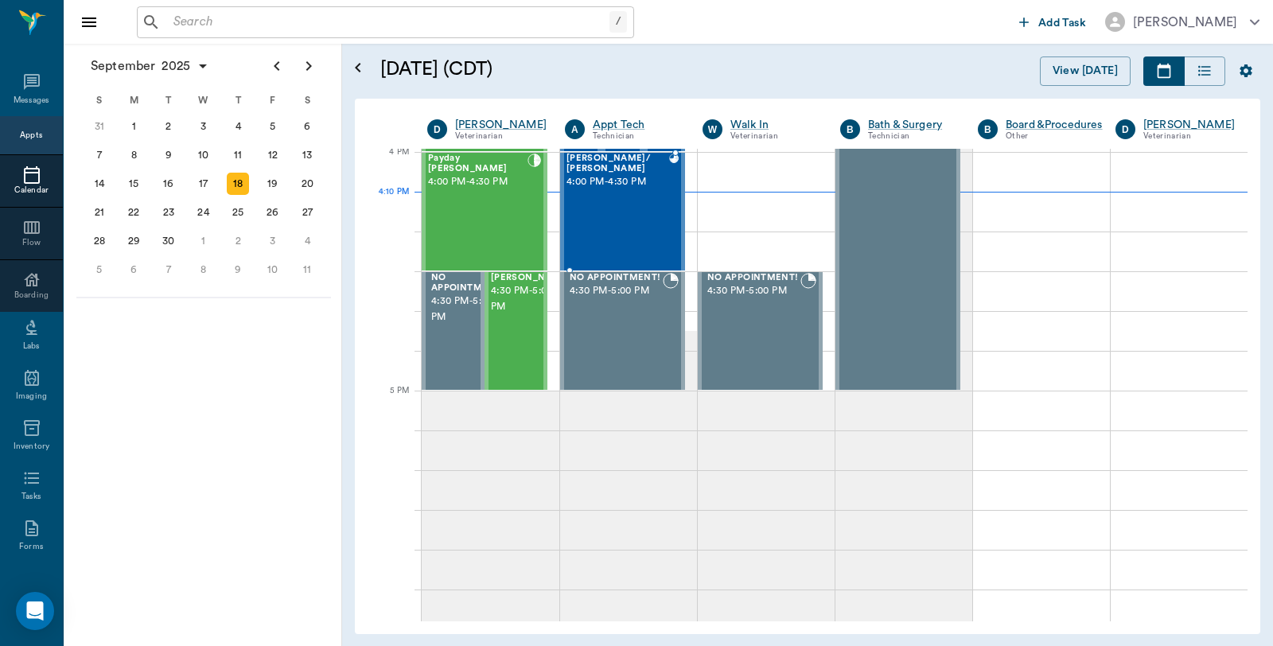
click at [626, 224] on div "[PERSON_NAME]/ [PERSON_NAME] 4:00 PM - 4:30 PM" at bounding box center [617, 212] width 103 height 116
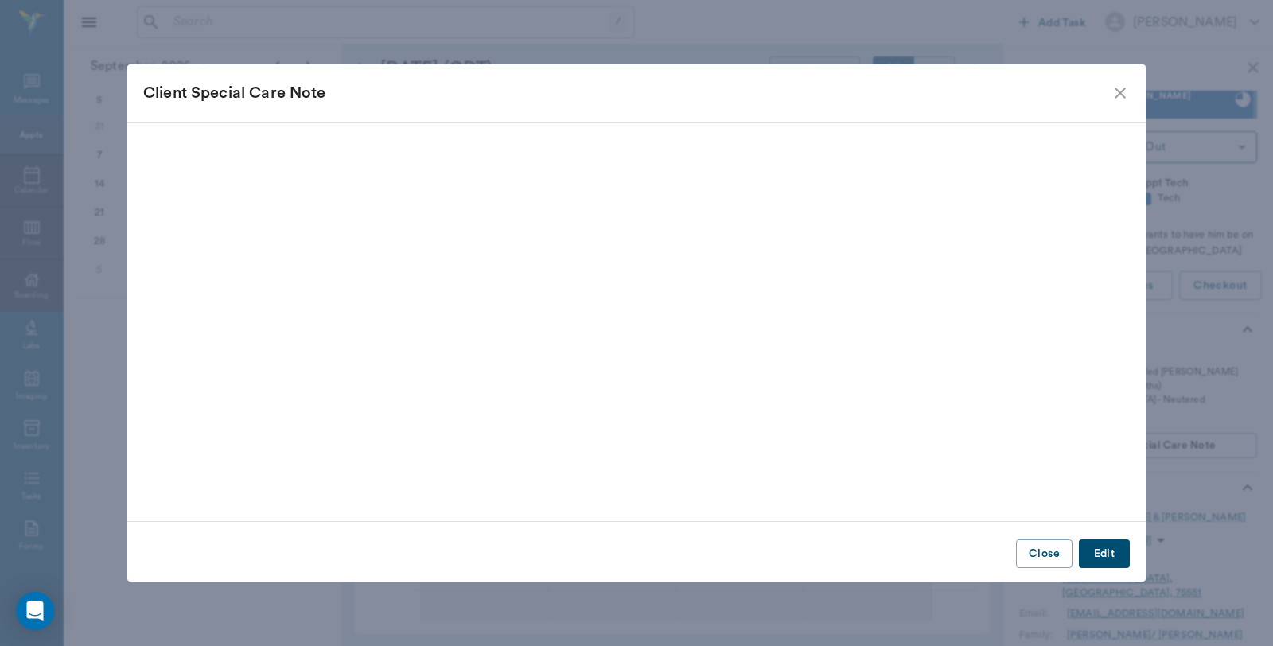
click at [1115, 95] on icon "close" at bounding box center [1120, 93] width 19 height 19
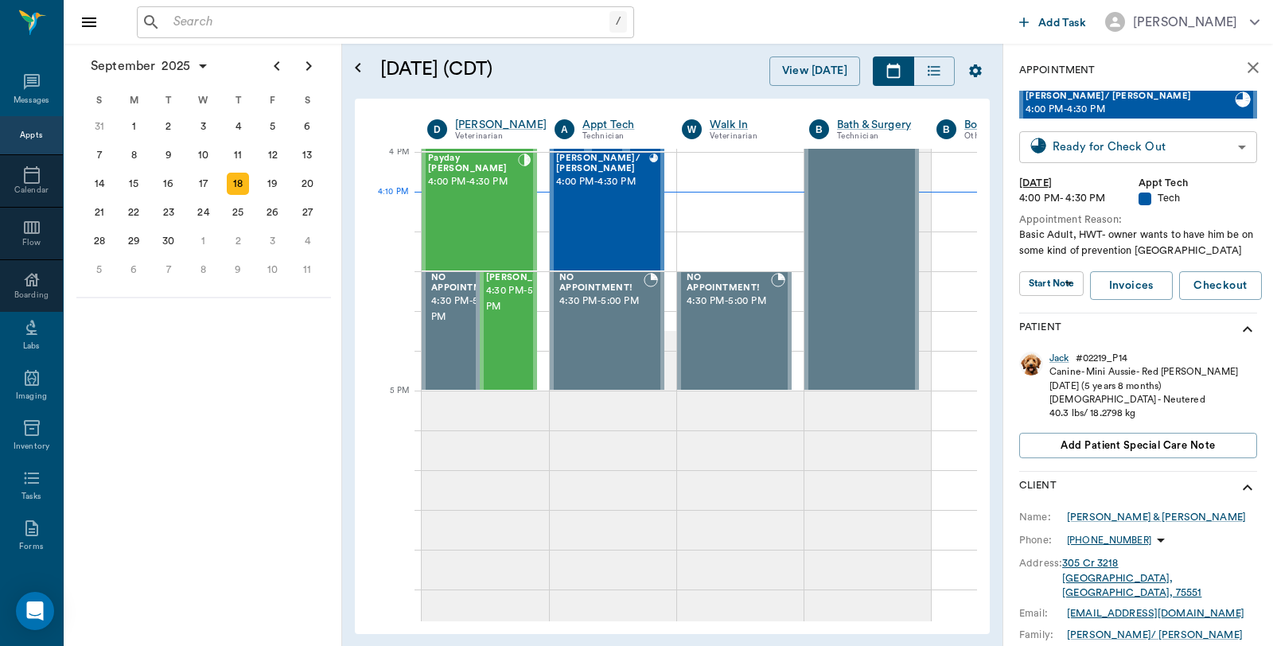
click at [1152, 146] on body "/ ​ Add Task [PERSON_NAME] Nectar Messages Appts Calendar Flow Boarding Labs Im…" at bounding box center [636, 323] width 1273 height 646
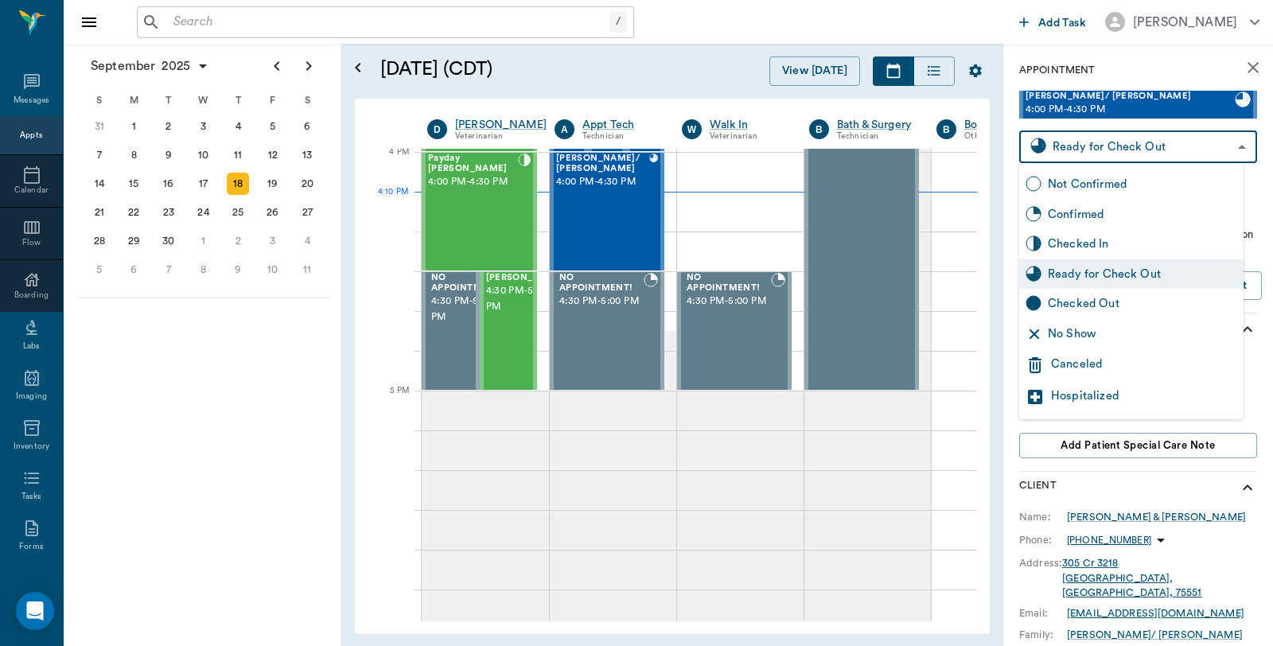
click at [1100, 312] on div "Checked Out" at bounding box center [1142, 304] width 189 height 18
type input "CHECKED_OUT"
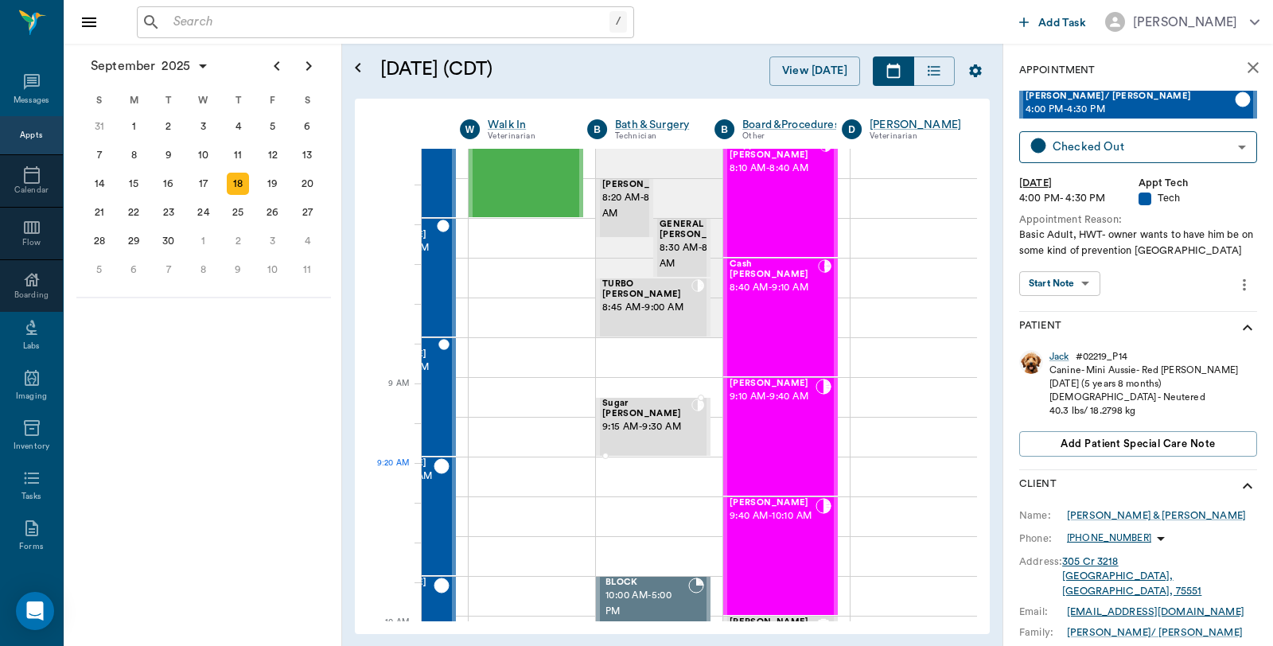
scroll to position [0, 221]
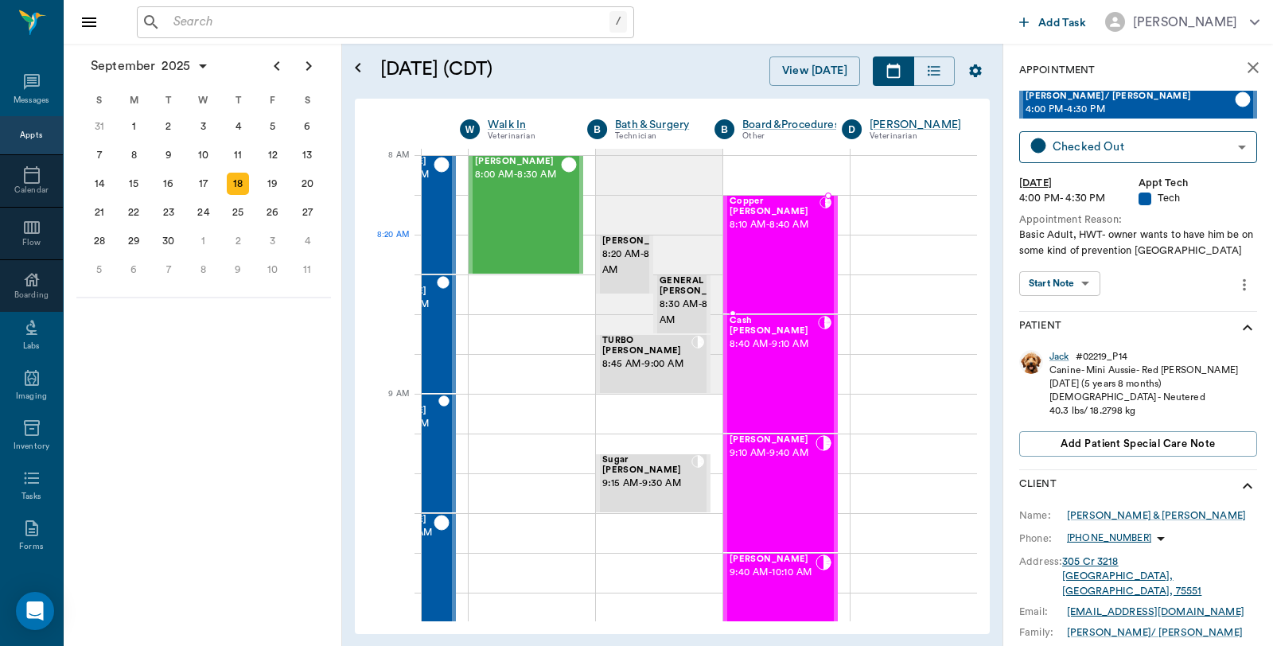
click at [780, 267] on div "Copper [PERSON_NAME] 8:10 AM - 8:40 AM" at bounding box center [775, 254] width 90 height 116
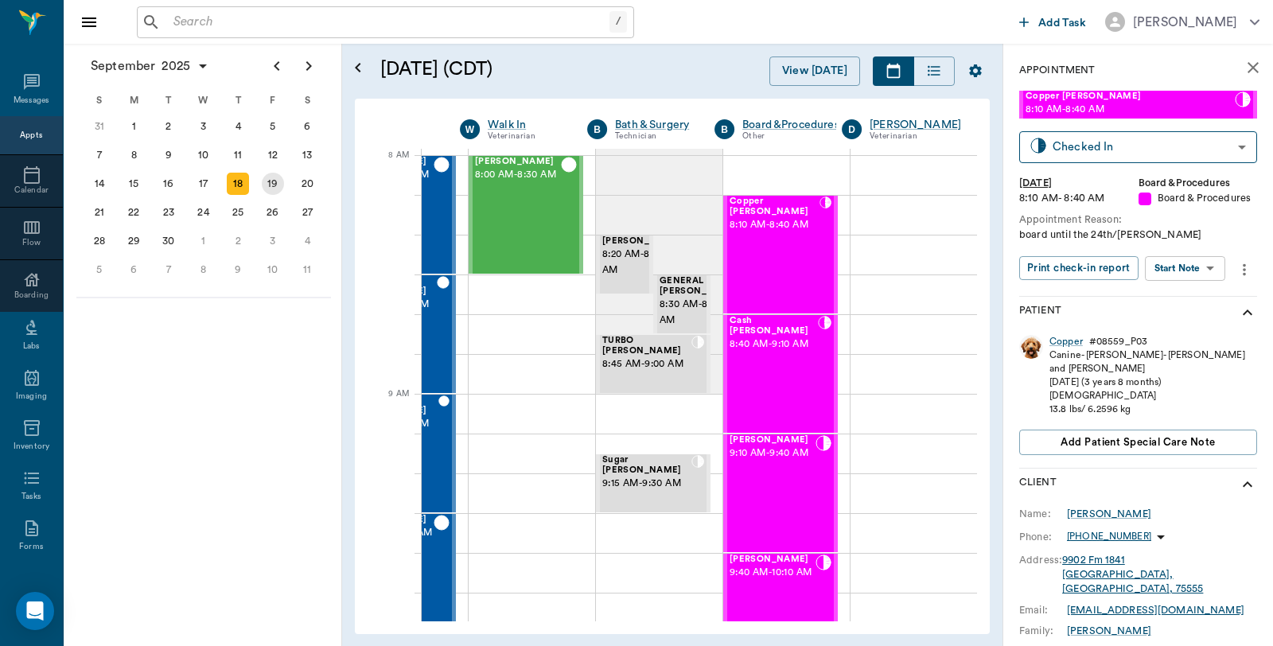
click at [274, 191] on div "19" at bounding box center [272, 183] width 35 height 29
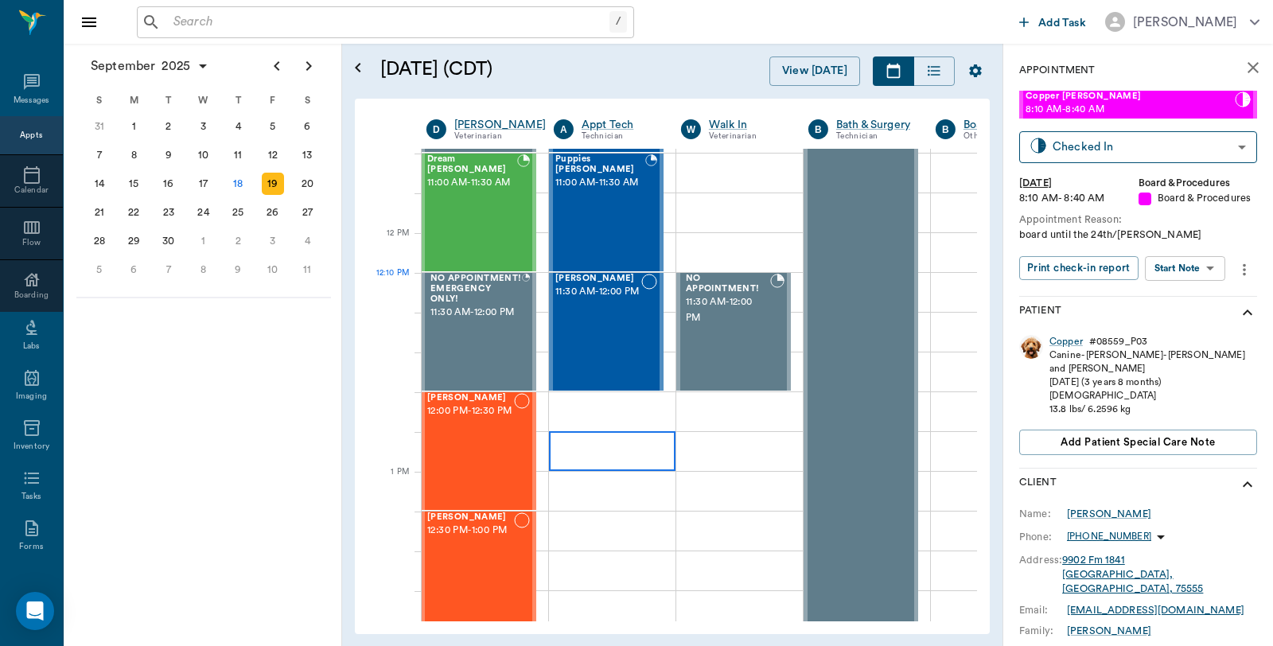
scroll to position [884, 1]
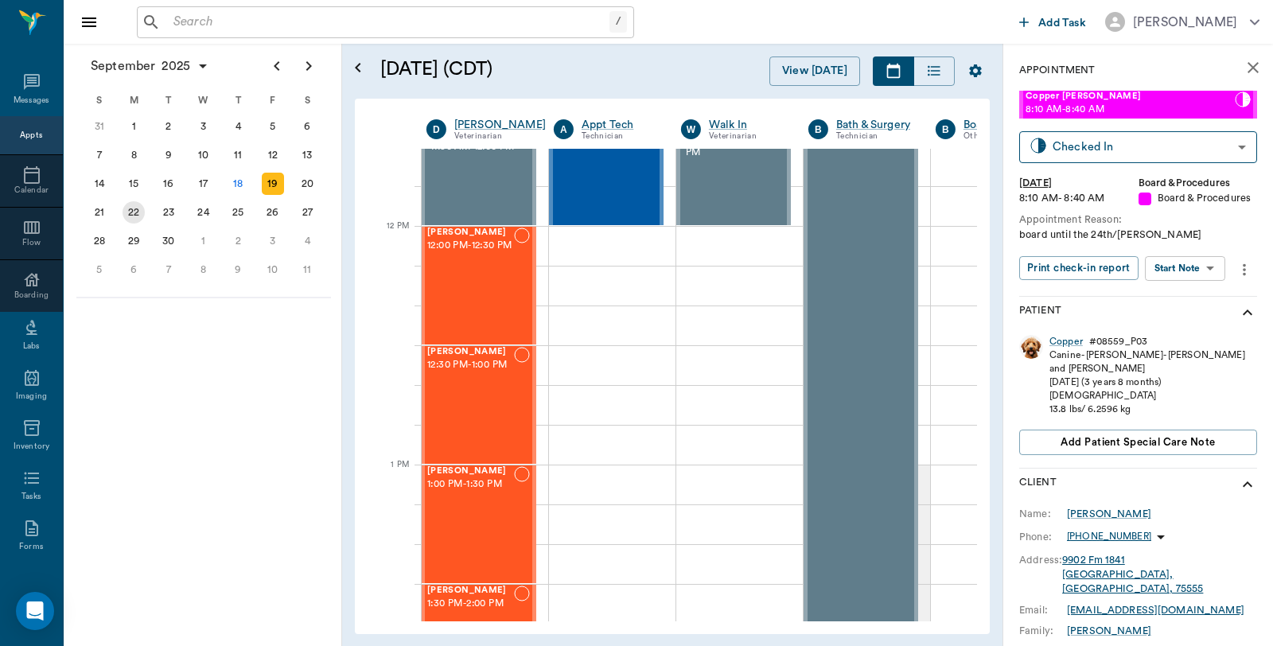
click at [137, 209] on div "22" at bounding box center [134, 212] width 22 height 22
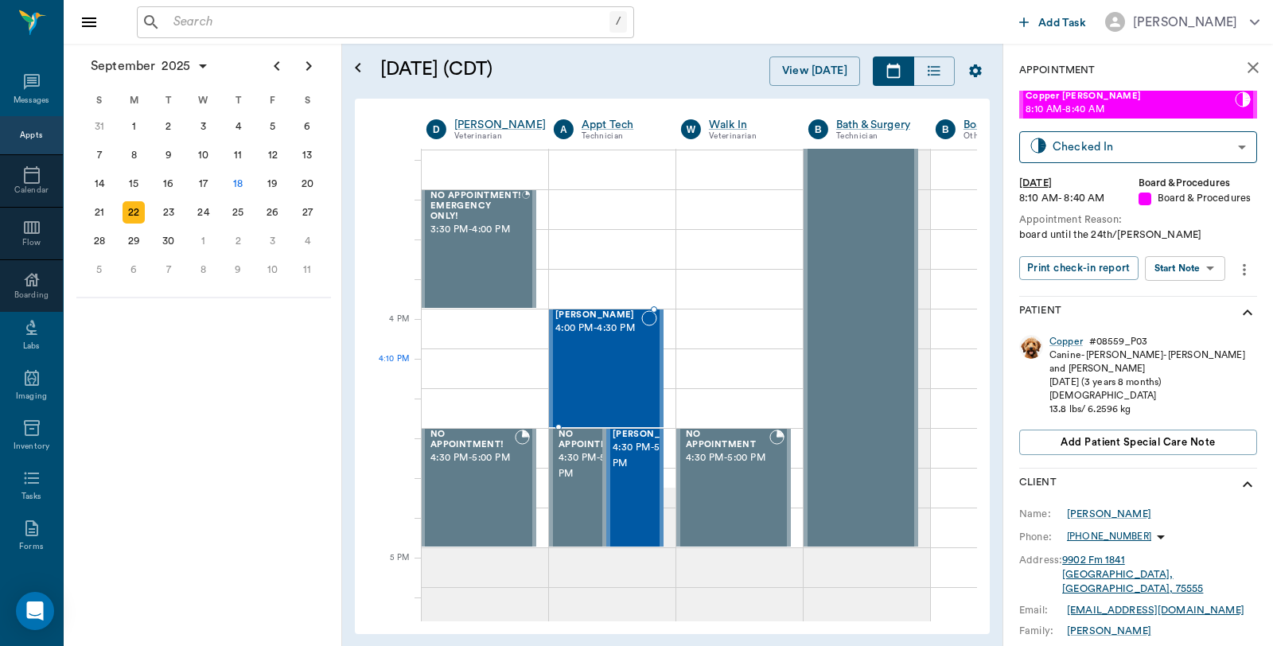
scroll to position [1768, 1]
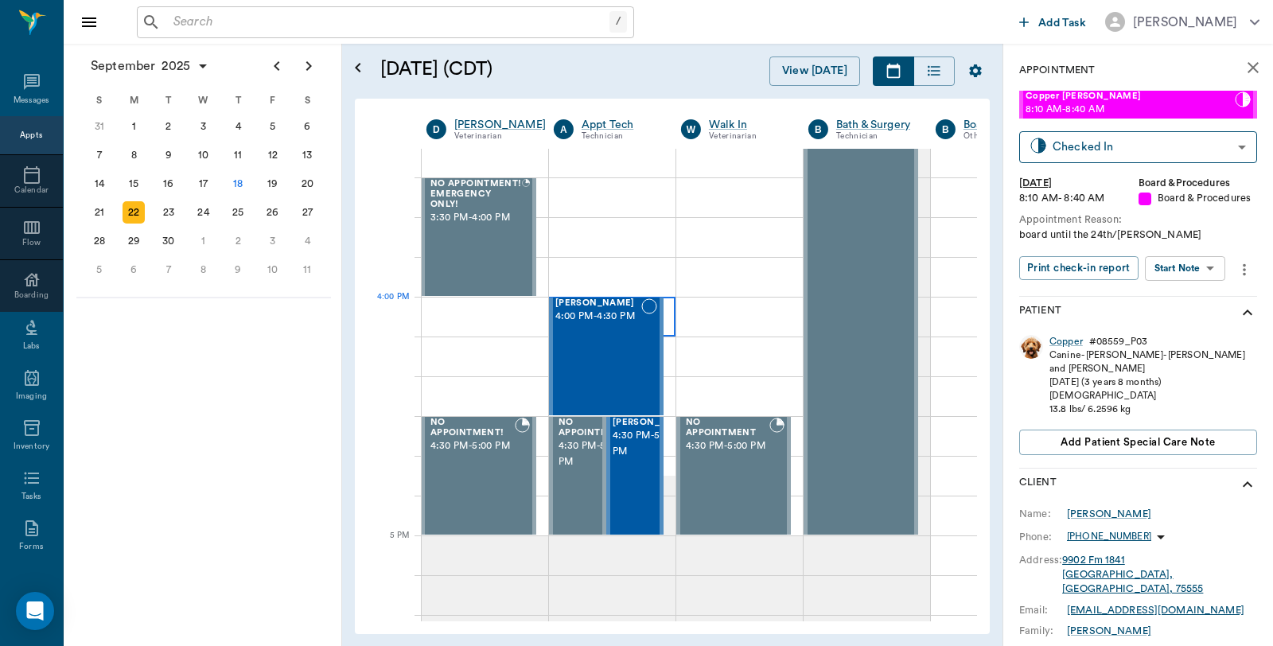
click at [674, 312] on div at bounding box center [612, 317] width 126 height 40
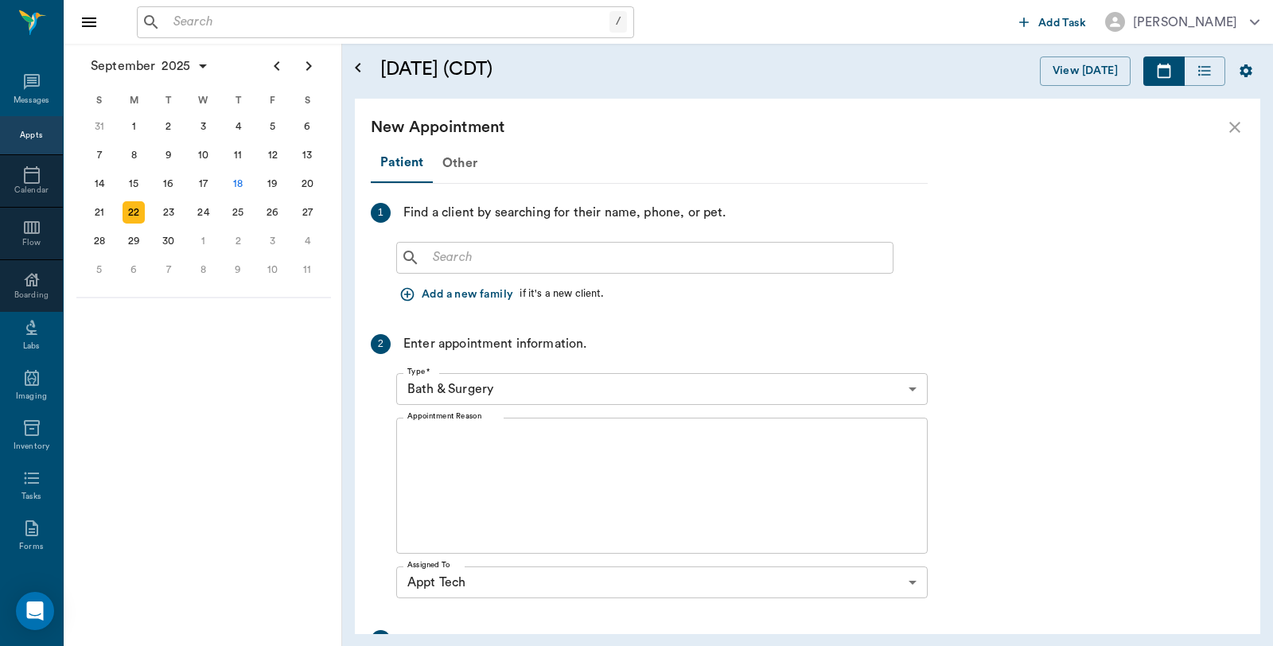
scroll to position [1768, 0]
click at [648, 253] on input "text" at bounding box center [656, 258] width 460 height 22
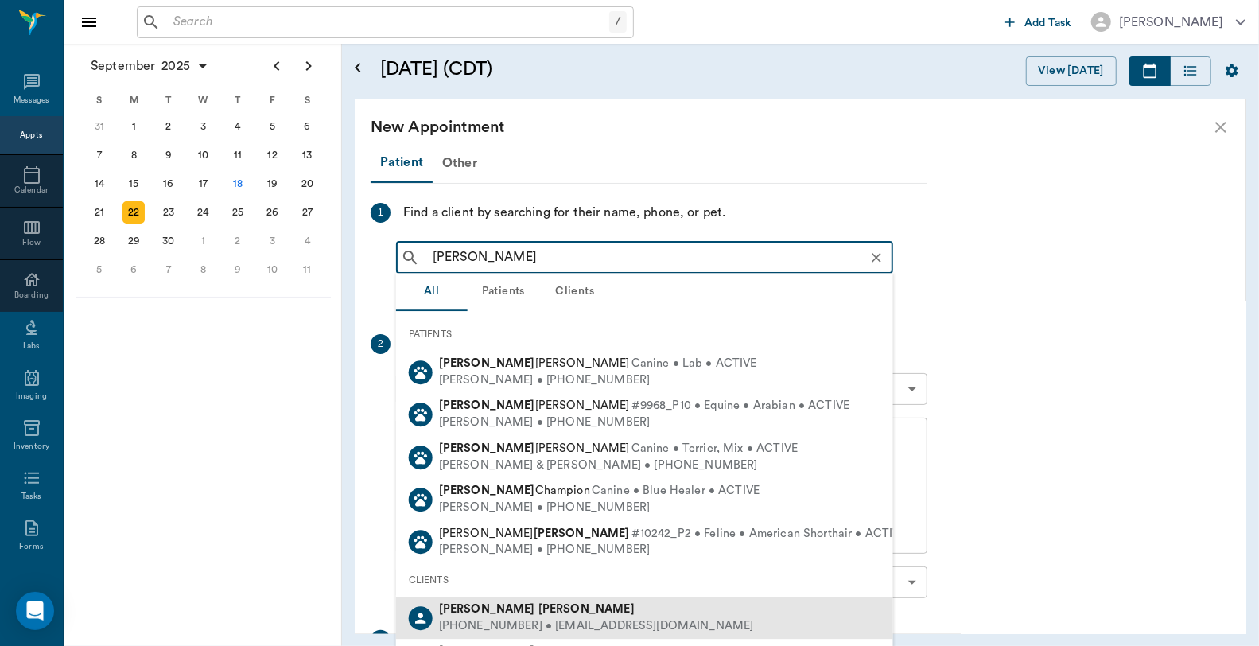
click at [539, 614] on b "[PERSON_NAME]" at bounding box center [587, 609] width 96 height 12
type input "[PERSON_NAME]"
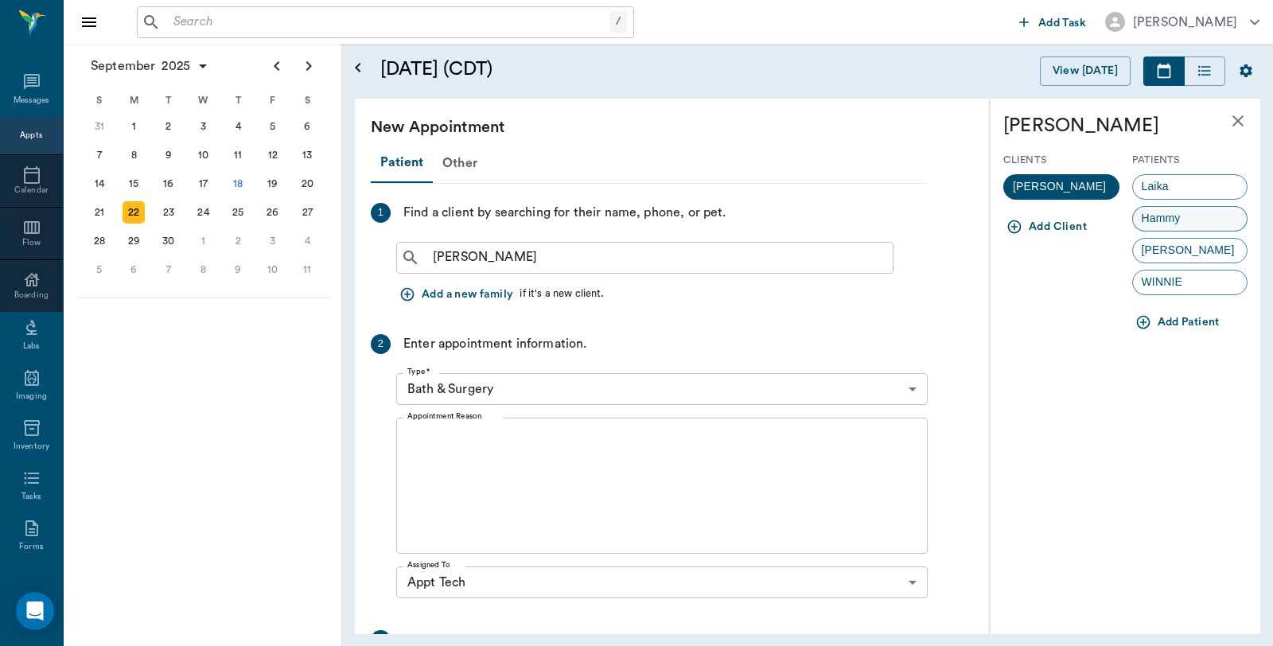
click at [1172, 216] on span "Hammy" at bounding box center [1161, 218] width 56 height 17
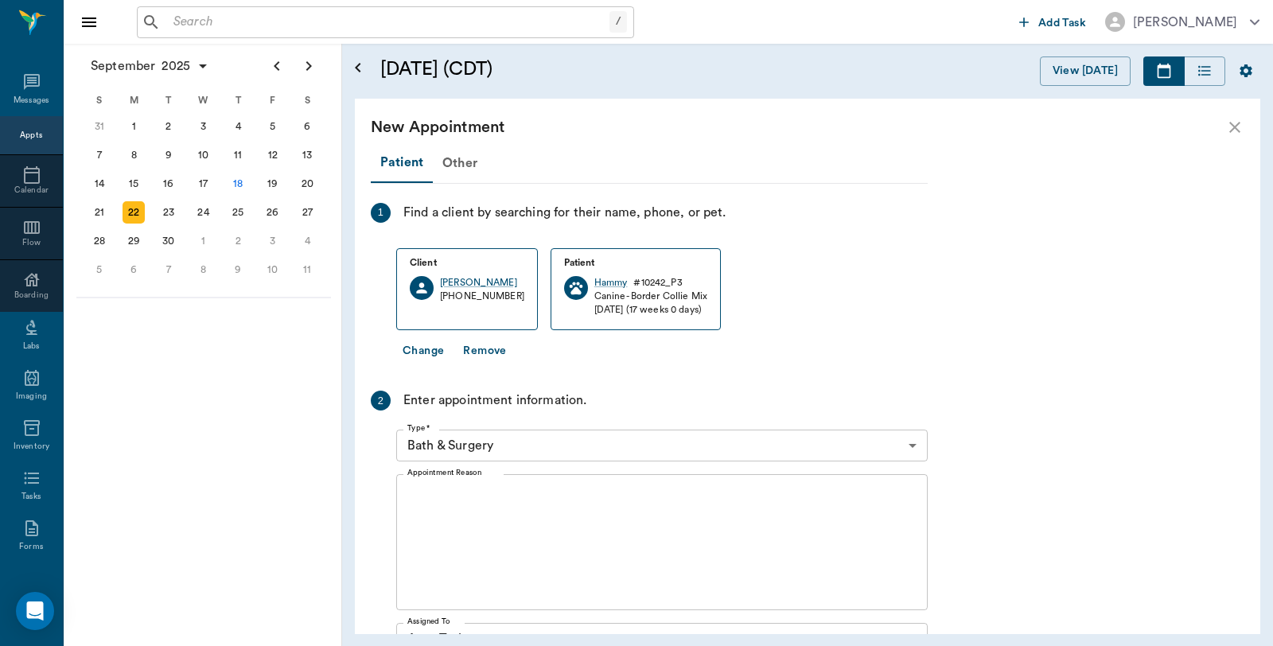
click at [549, 447] on body "/ ​ Add Task [PERSON_NAME] Nectar Messages Appts Calendar Flow Boarding Labs Im…" at bounding box center [636, 323] width 1273 height 646
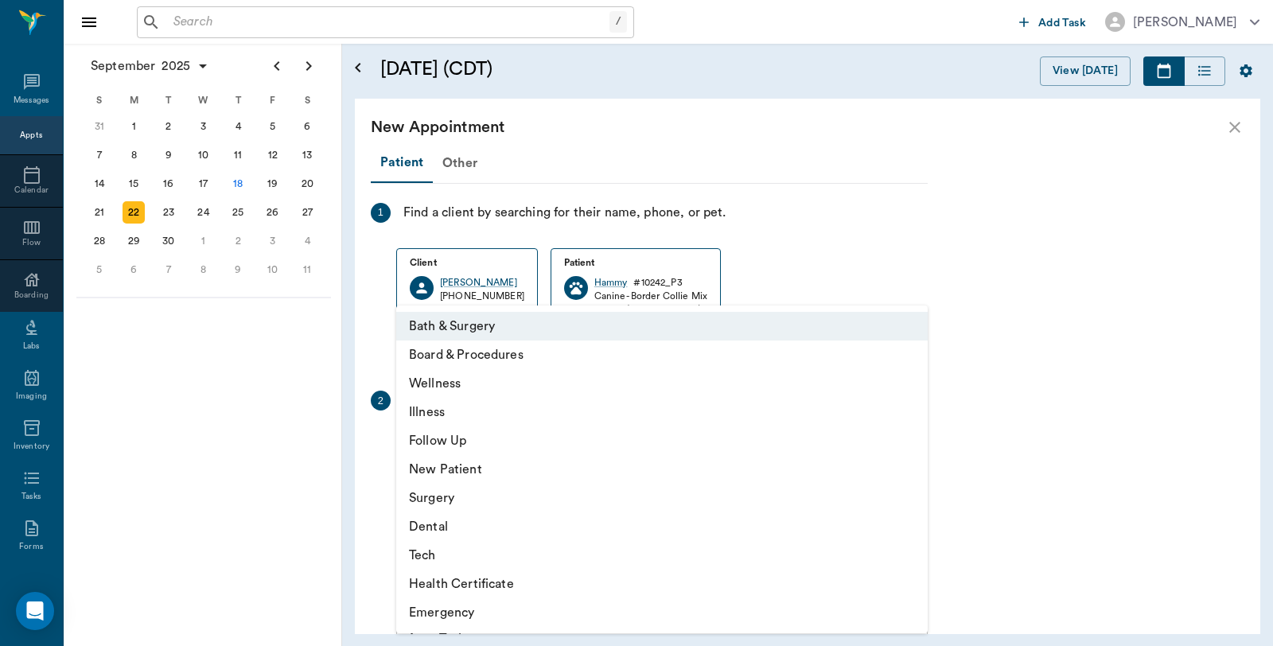
click at [436, 554] on li "Tech" at bounding box center [661, 555] width 531 height 29
type input "65d2be4f46e3a538d89b8c1a"
type input "04:30 PM"
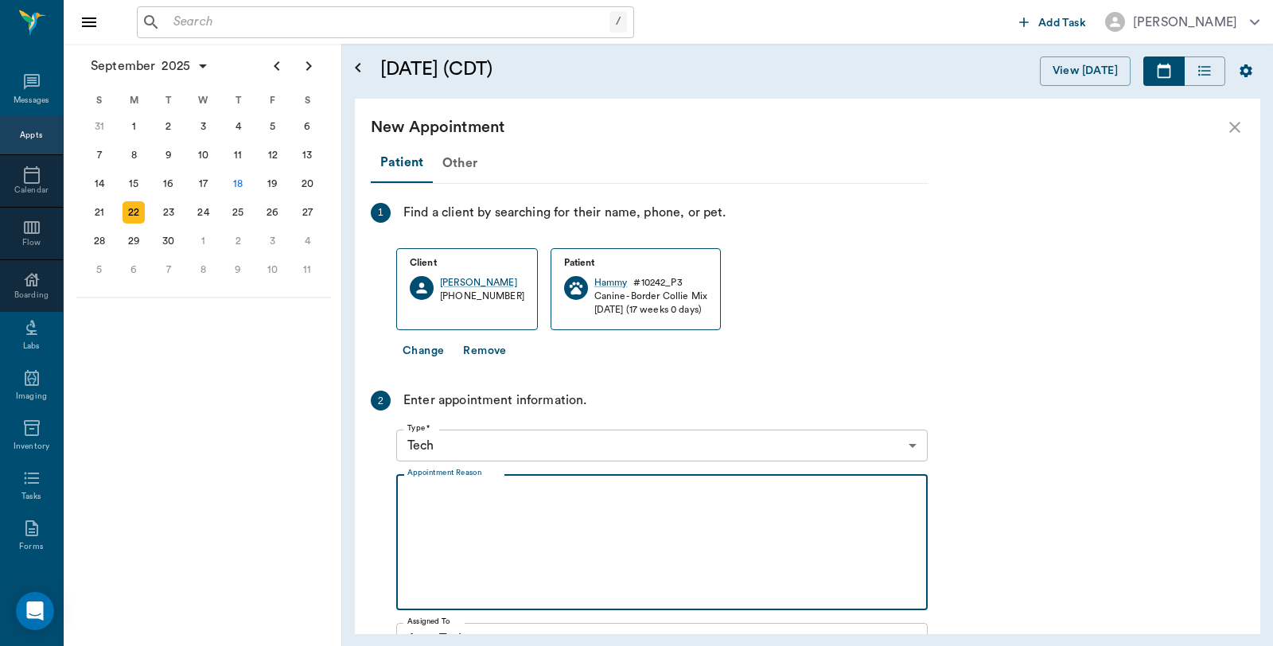
click at [517, 519] on textarea "Appointment Reason" at bounding box center [661, 543] width 509 height 110
click at [514, 497] on textarea "Microchipped [GEOGRAPHIC_DATA]" at bounding box center [661, 543] width 509 height 110
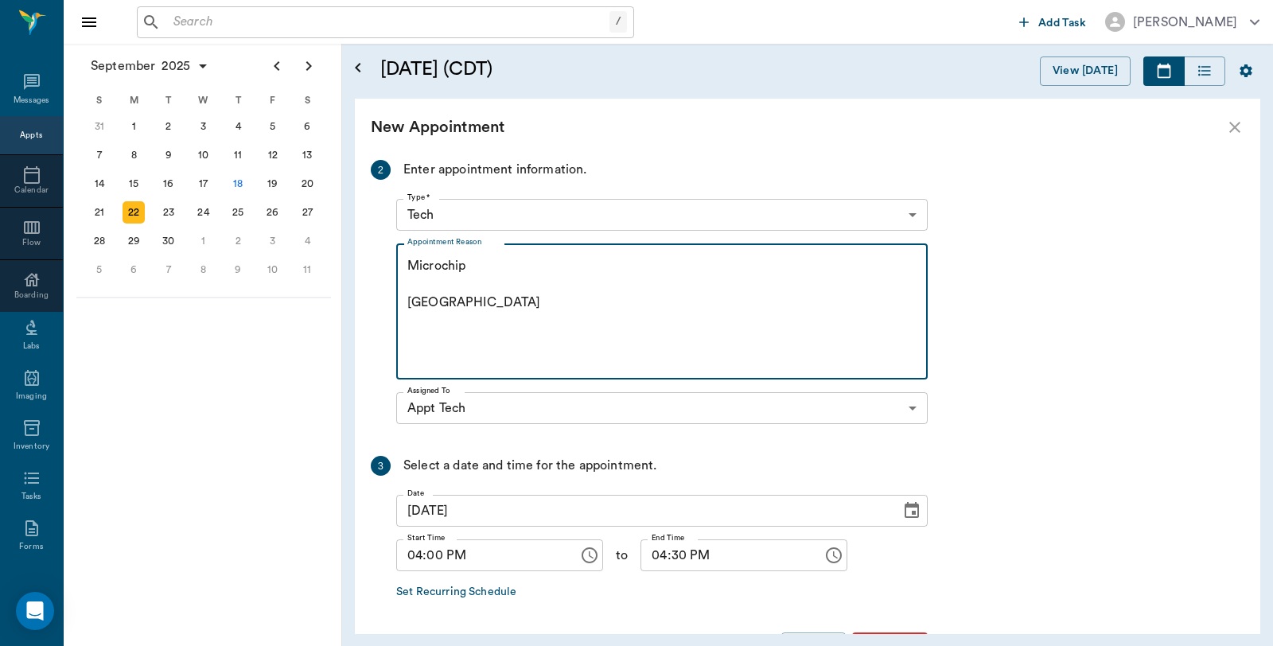
scroll to position [265, 0]
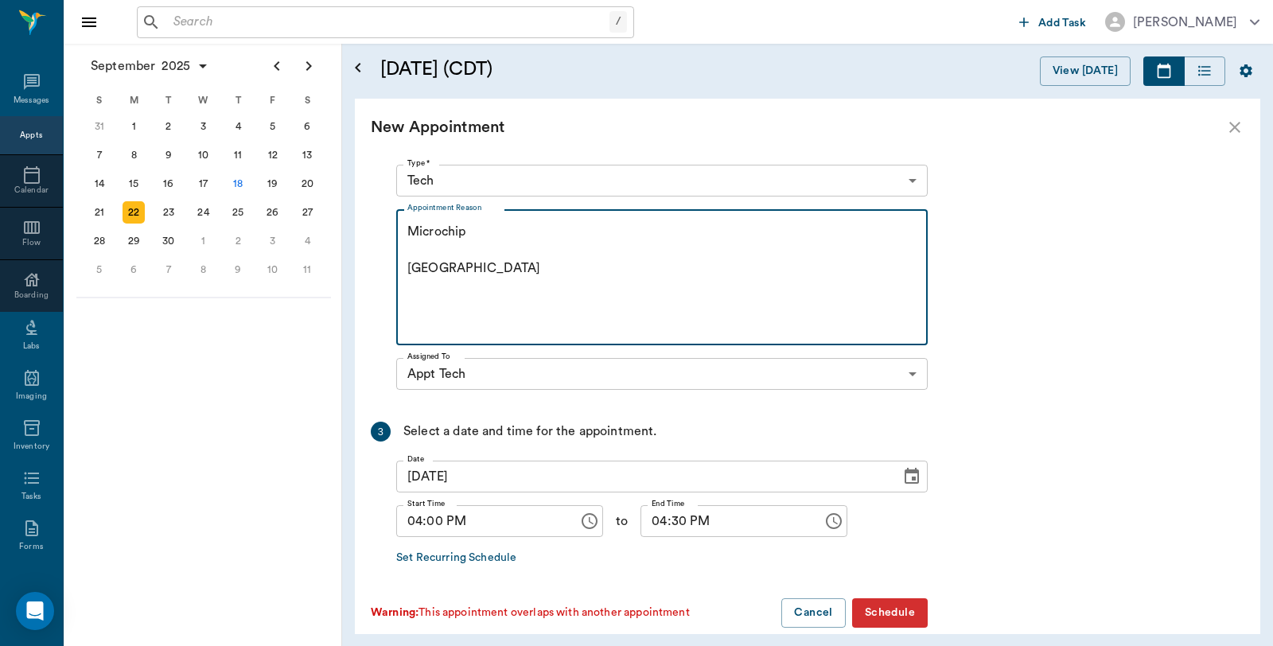
type textarea "Microchip [GEOGRAPHIC_DATA]"
click at [888, 613] on button "Schedule" at bounding box center [890, 612] width 76 height 29
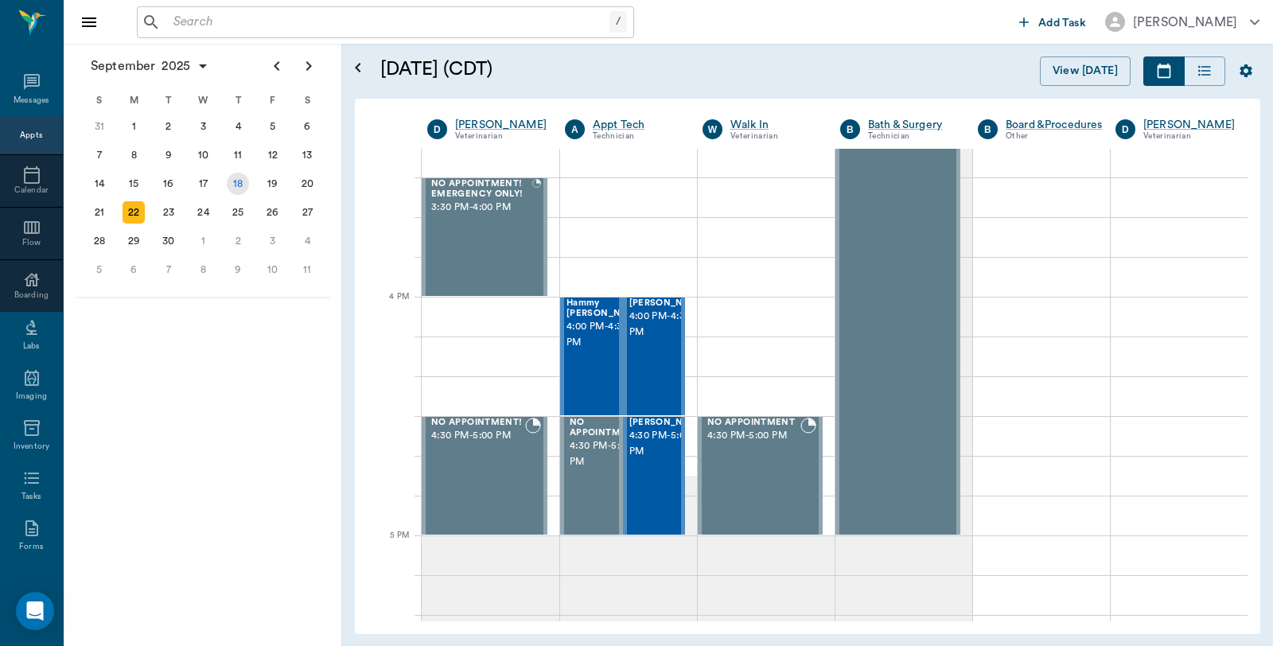
click at [235, 176] on div "18" at bounding box center [238, 184] width 22 height 22
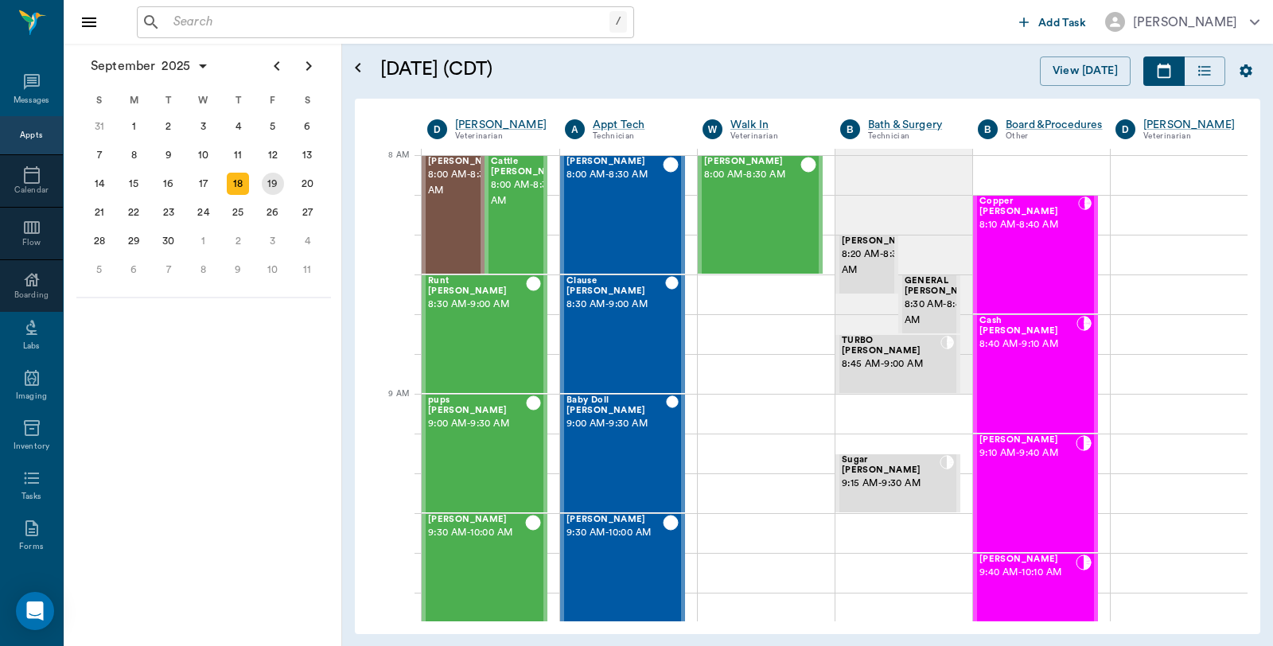
click at [272, 178] on div "19" at bounding box center [273, 184] width 22 height 22
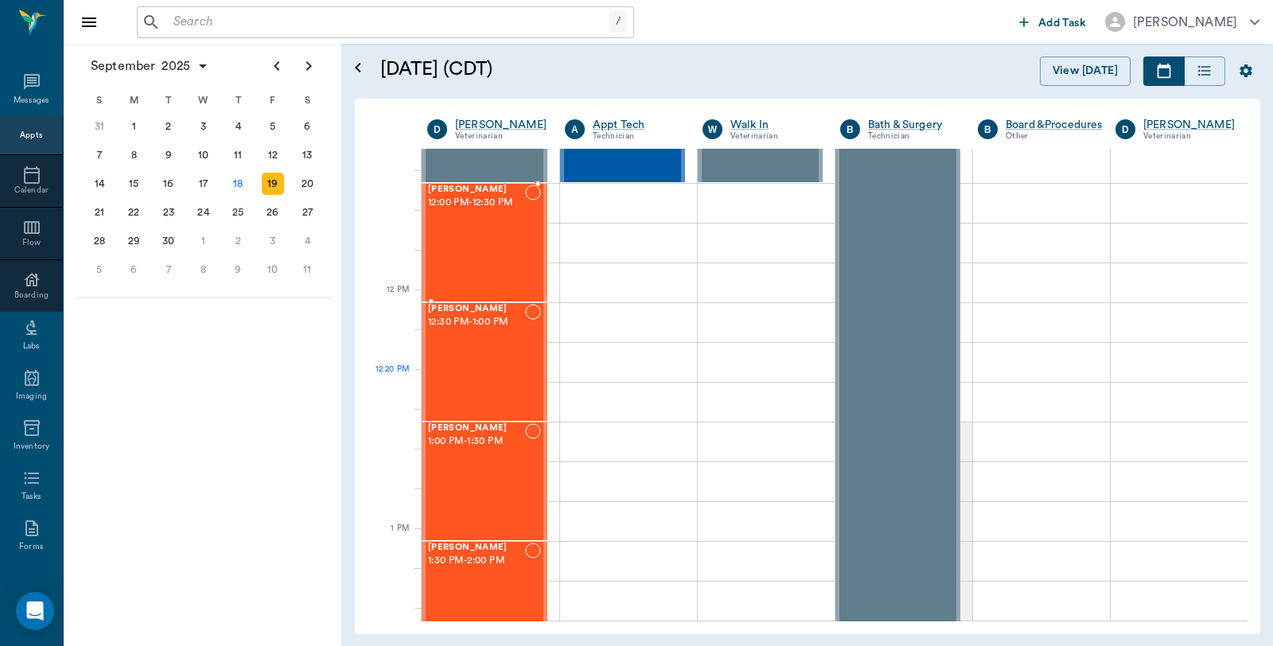
scroll to position [796, 0]
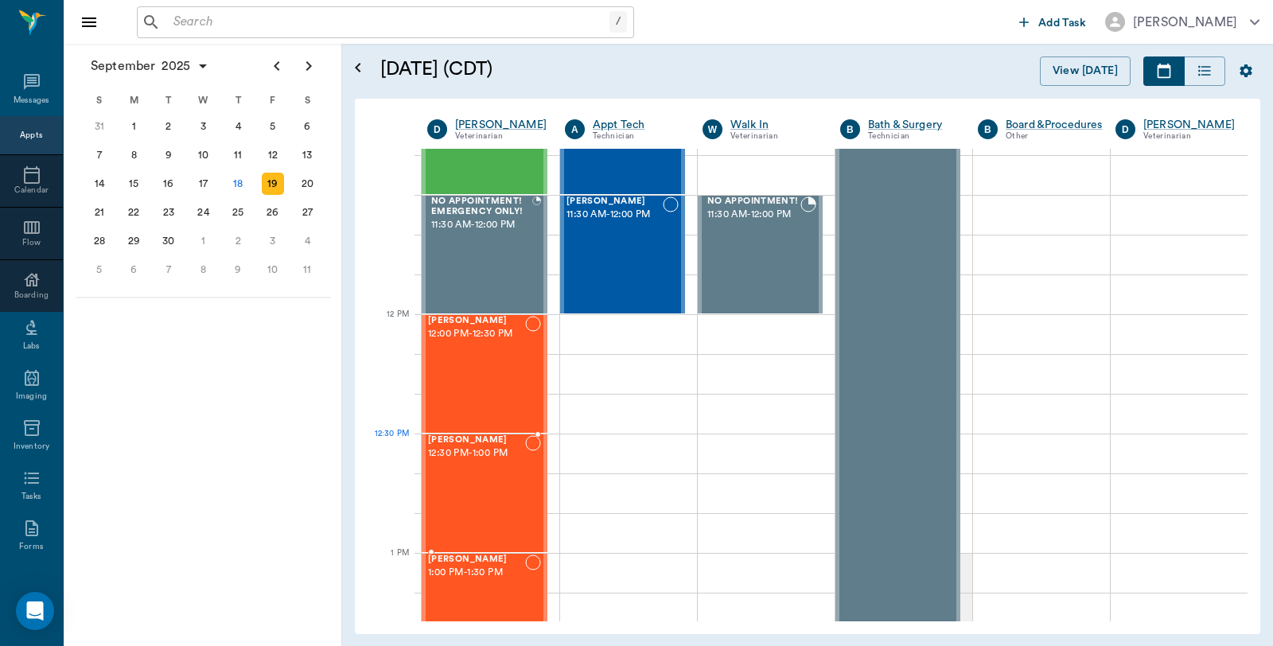
click at [499, 473] on div "[PERSON_NAME] 12:30 PM - 1:00 PM" at bounding box center [476, 493] width 97 height 116
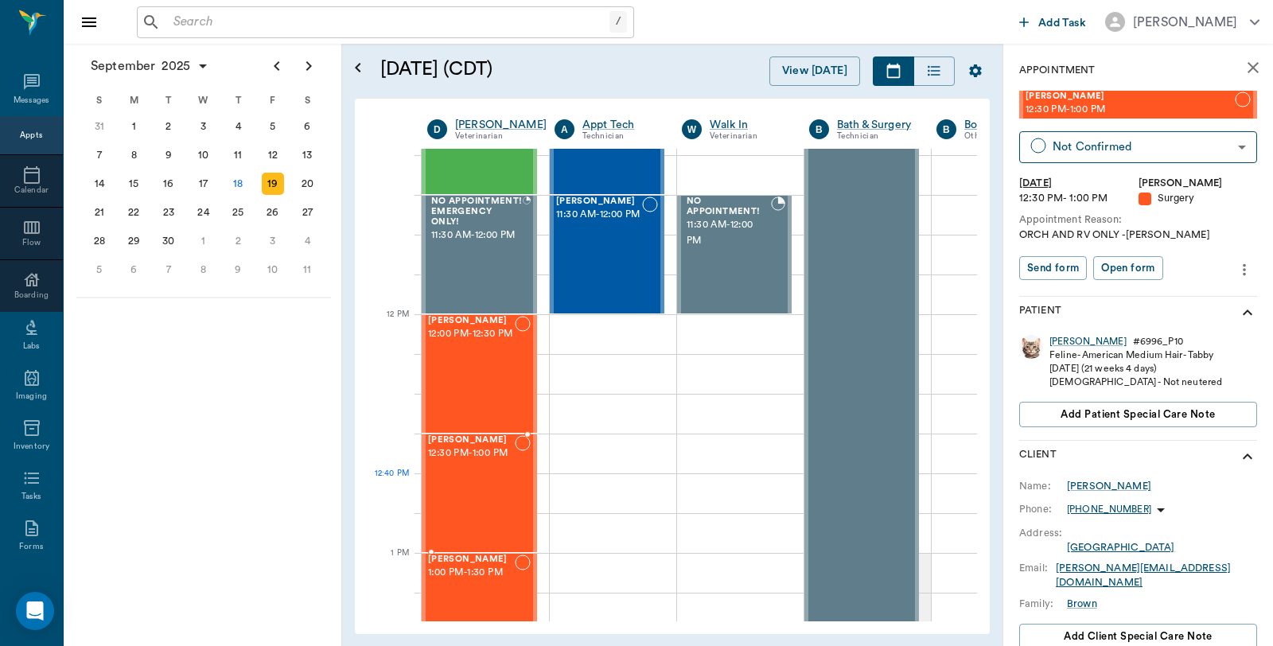
click at [466, 486] on div "[PERSON_NAME] 12:30 PM - 1:00 PM" at bounding box center [471, 493] width 87 height 116
click at [499, 491] on div "[PERSON_NAME] 12:30 PM - 1:00 PM" at bounding box center [471, 493] width 87 height 116
click at [1178, 148] on body "/ ​ Add Task [PERSON_NAME] Nectar Messages Appts Calendar Flow Boarding Labs Im…" at bounding box center [636, 323] width 1273 height 646
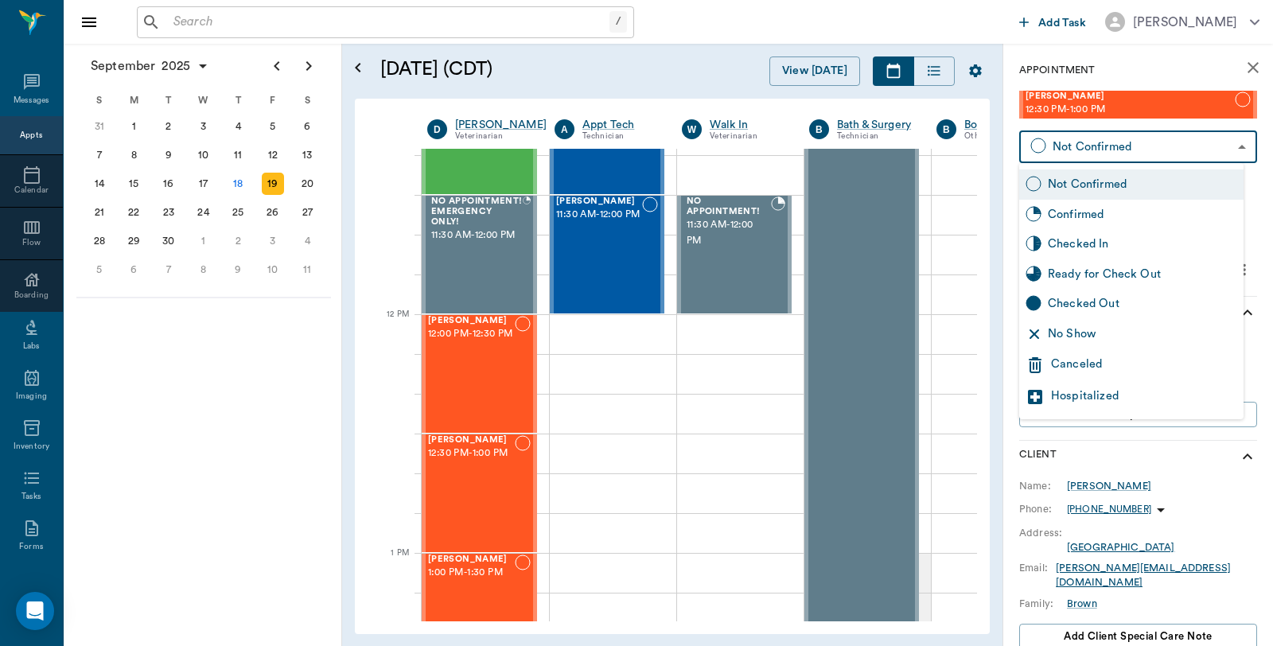
click at [1084, 239] on div "Checked In" at bounding box center [1142, 244] width 189 height 18
type input "CHECKED_IN"
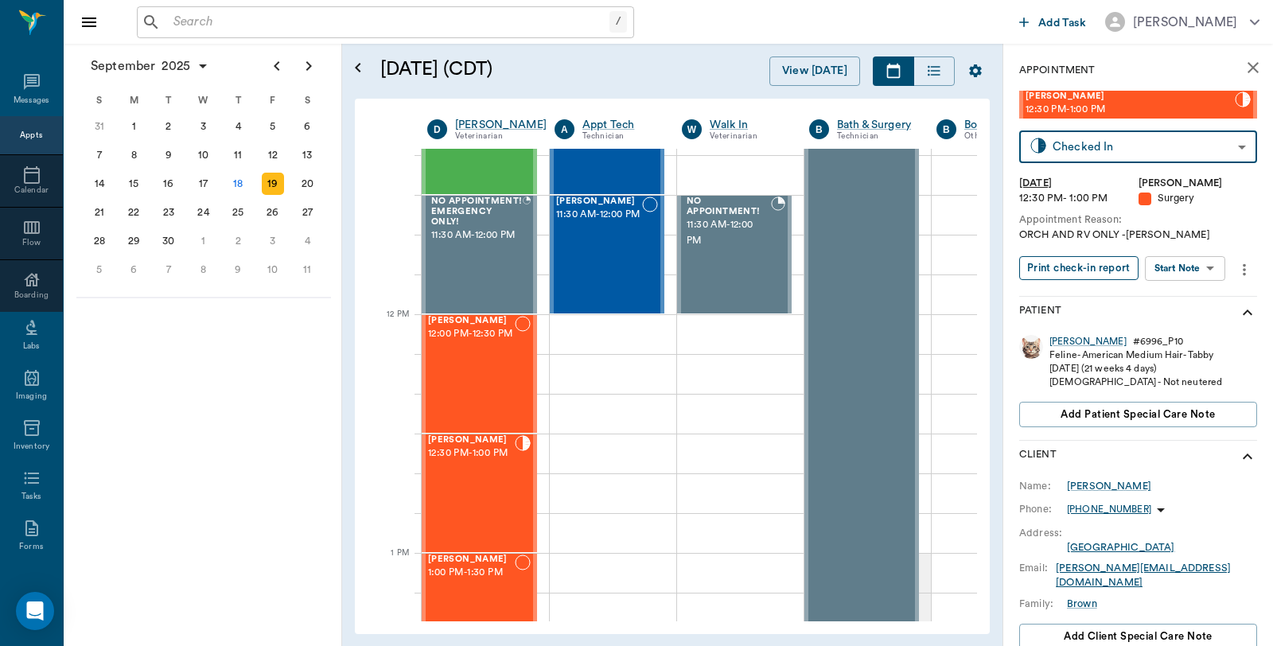
click at [1062, 263] on button "Print check-in report" at bounding box center [1078, 268] width 119 height 25
click at [232, 185] on div "18" at bounding box center [238, 184] width 22 height 22
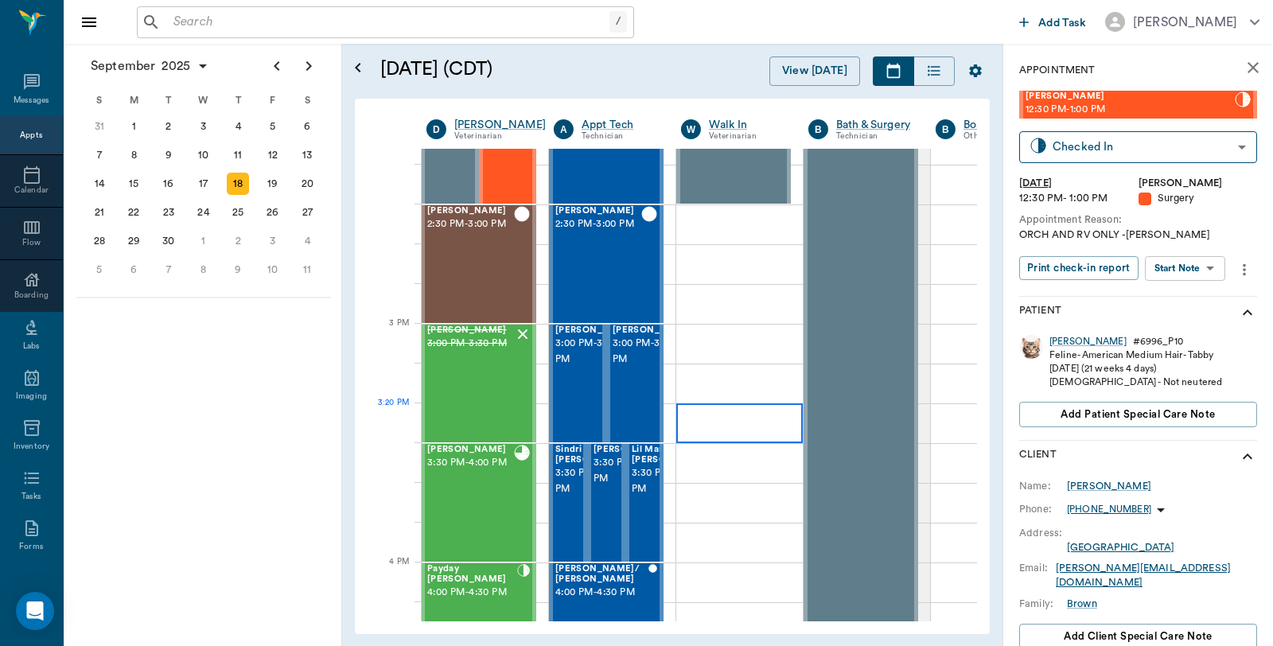
scroll to position [1944, 1]
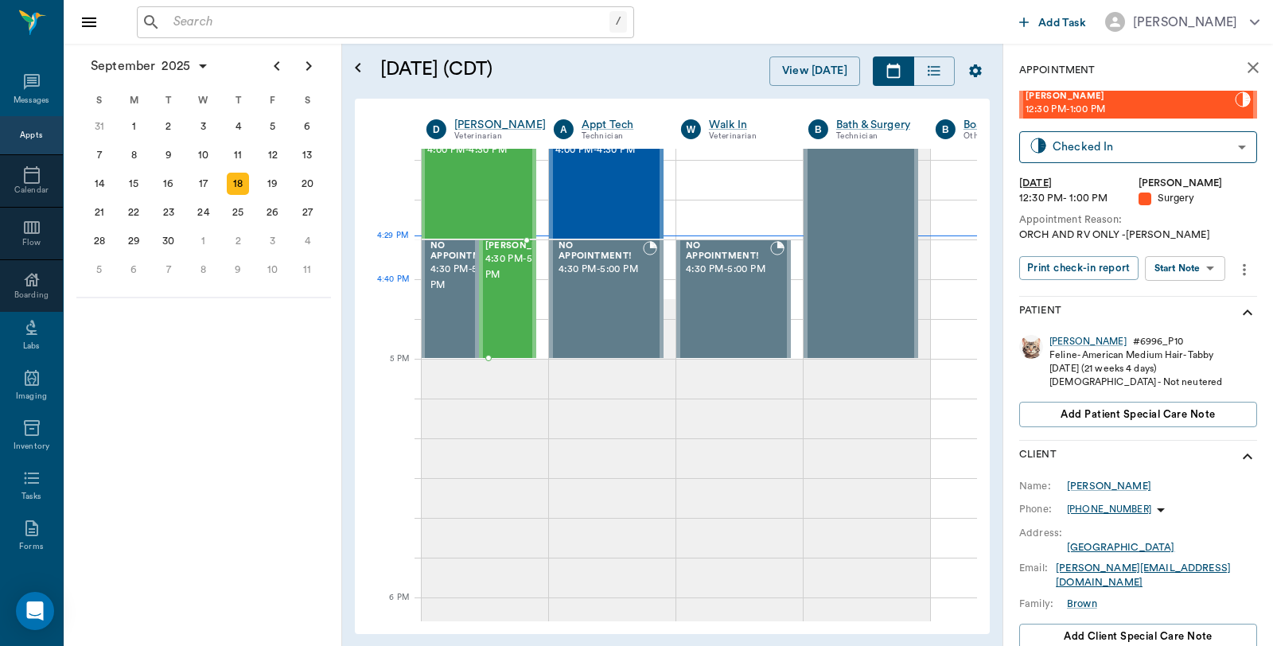
click at [512, 282] on span "4:30 PM - 5:00 PM" at bounding box center [525, 267] width 80 height 32
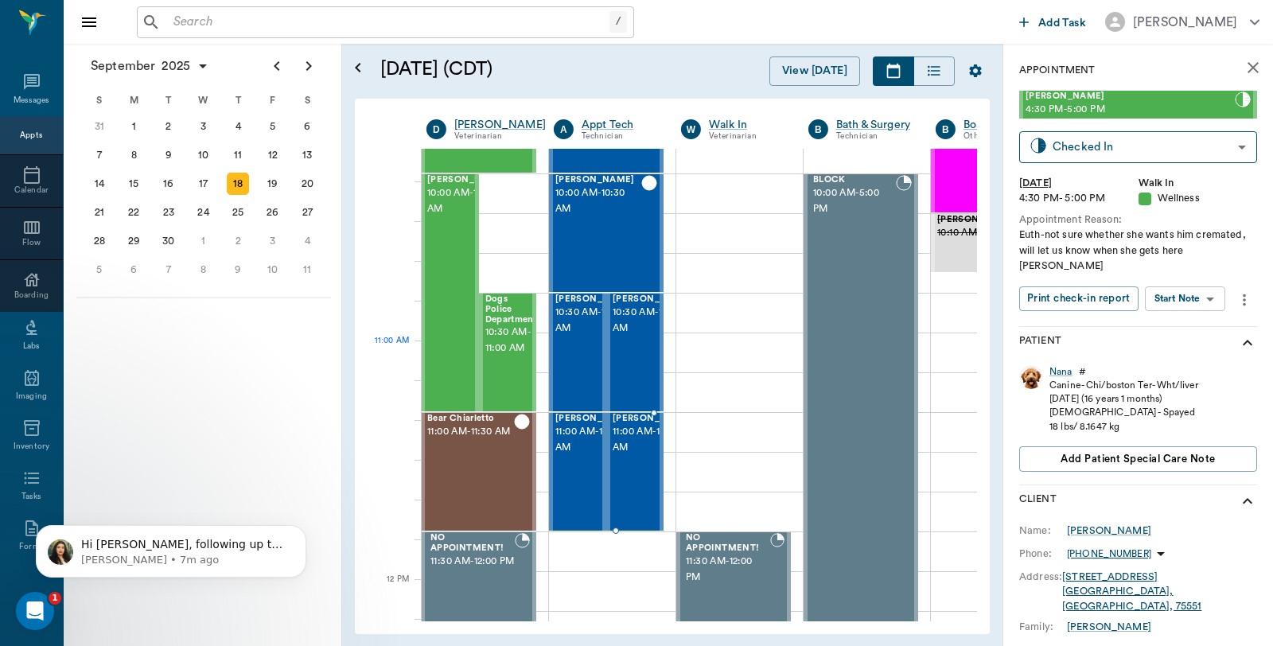
scroll to position [530, 1]
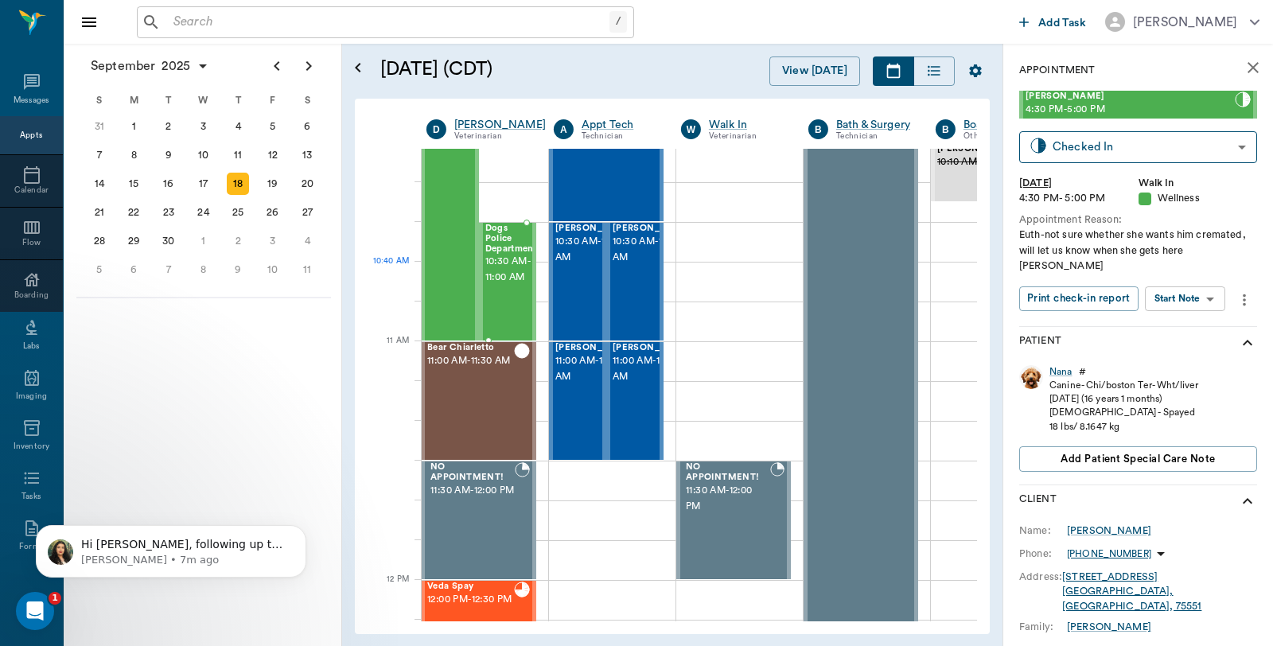
click at [511, 278] on div "Dogs Police Department 10:30 AM - 11:00 AM" at bounding box center [511, 282] width 53 height 116
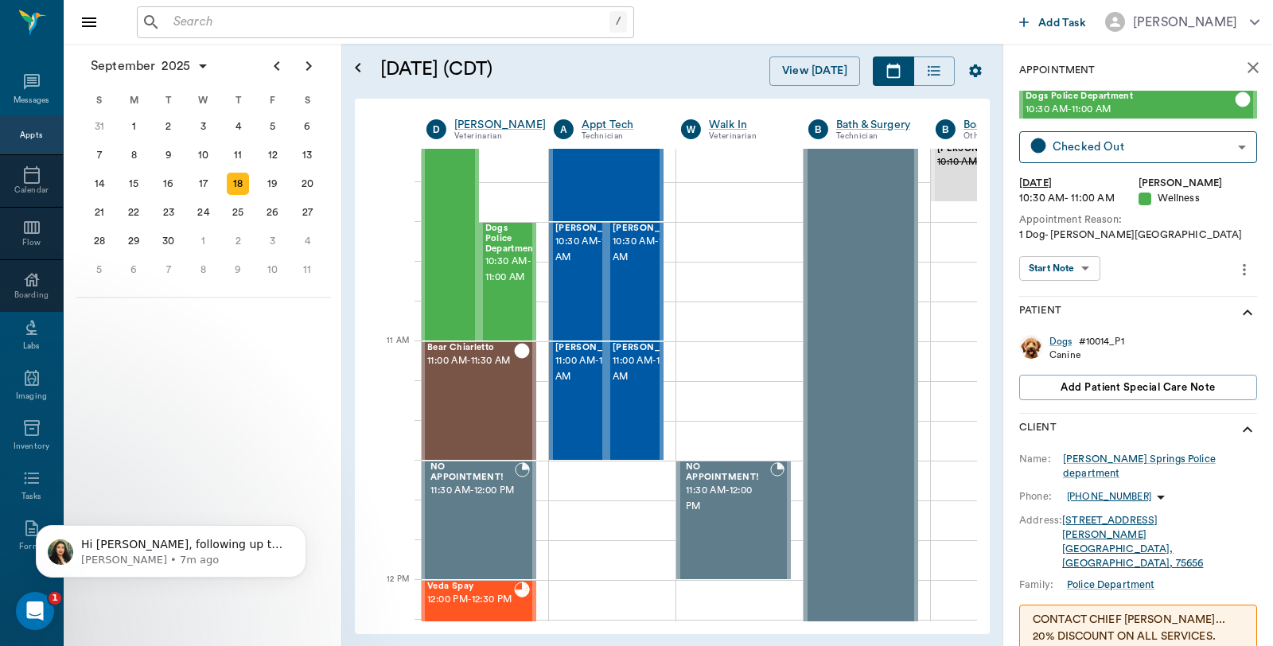
click at [1154, 612] on p "CONTACT CHIEF [PERSON_NAME]... 20% DISCOUNT ON ALL SERVICES. EUTHANASIA $25 AND…" at bounding box center [1138, 637] width 211 height 50
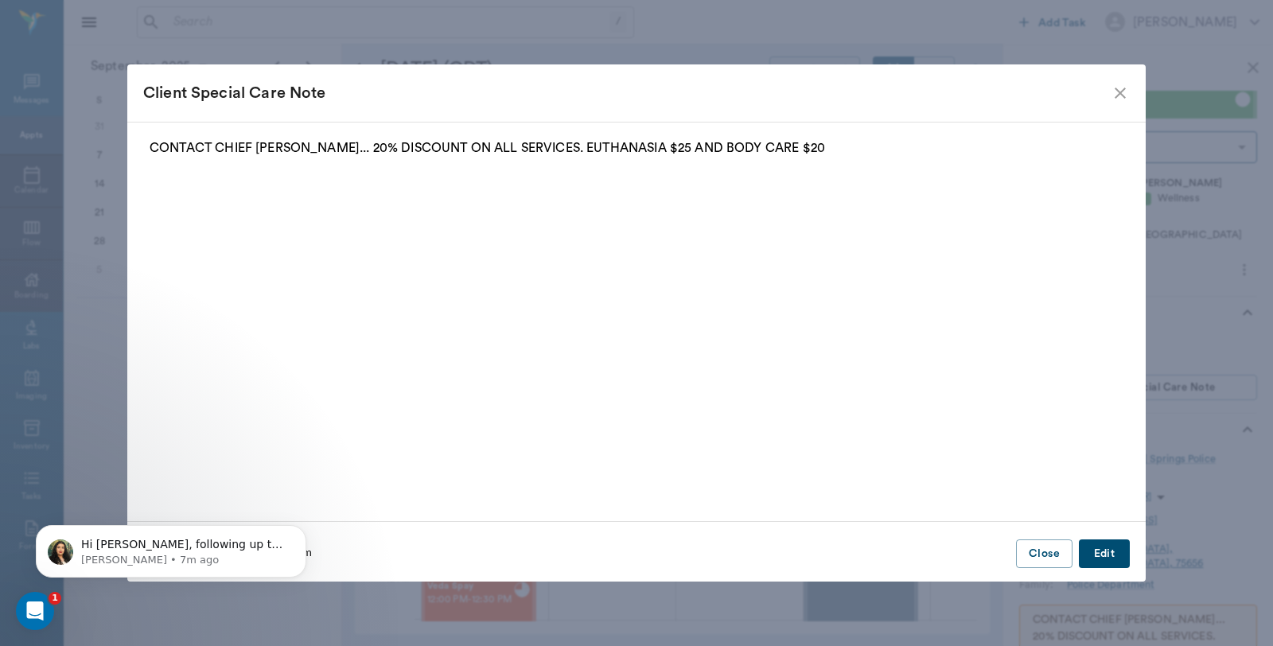
click at [1116, 95] on icon "close" at bounding box center [1120, 93] width 19 height 19
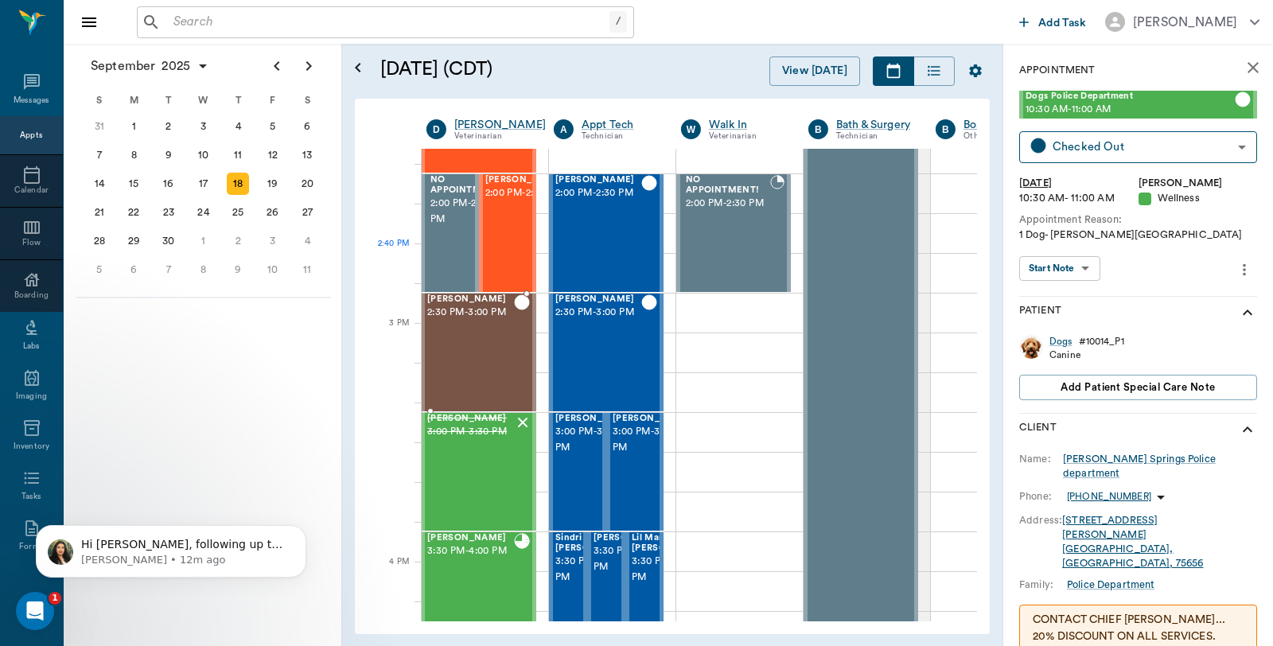
scroll to position [1768, 1]
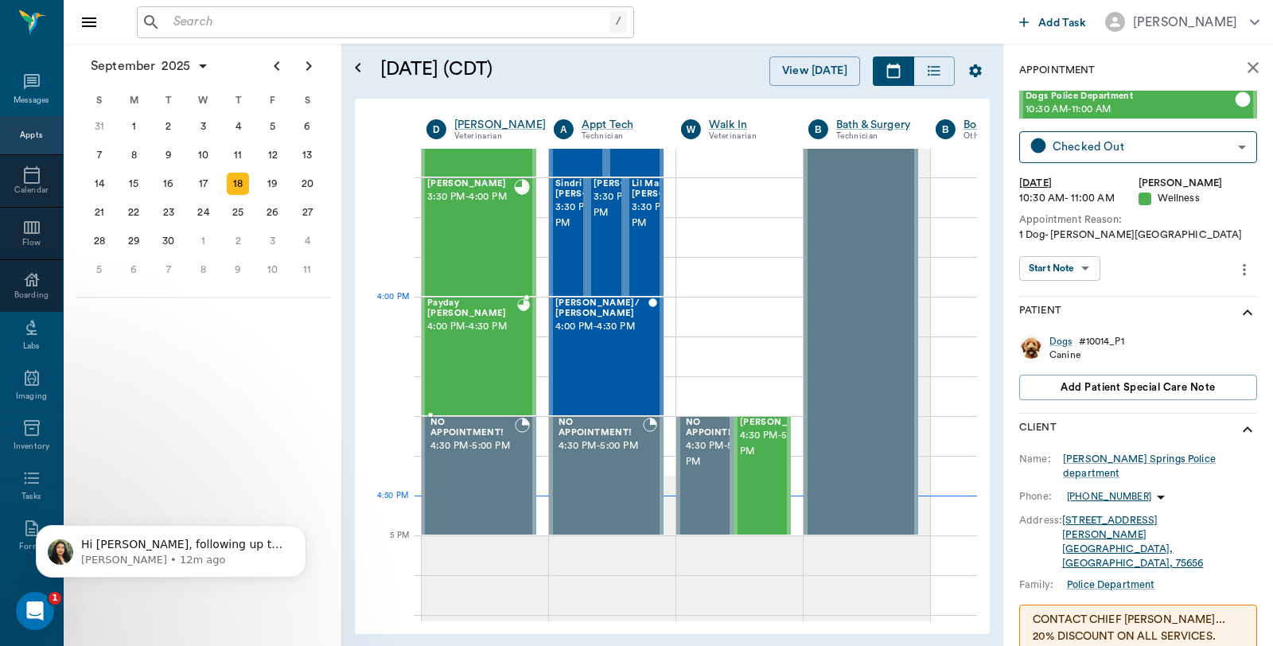
click at [470, 335] on div "Payday [PERSON_NAME] 4:00 PM - 4:30 PM" at bounding box center [472, 356] width 90 height 116
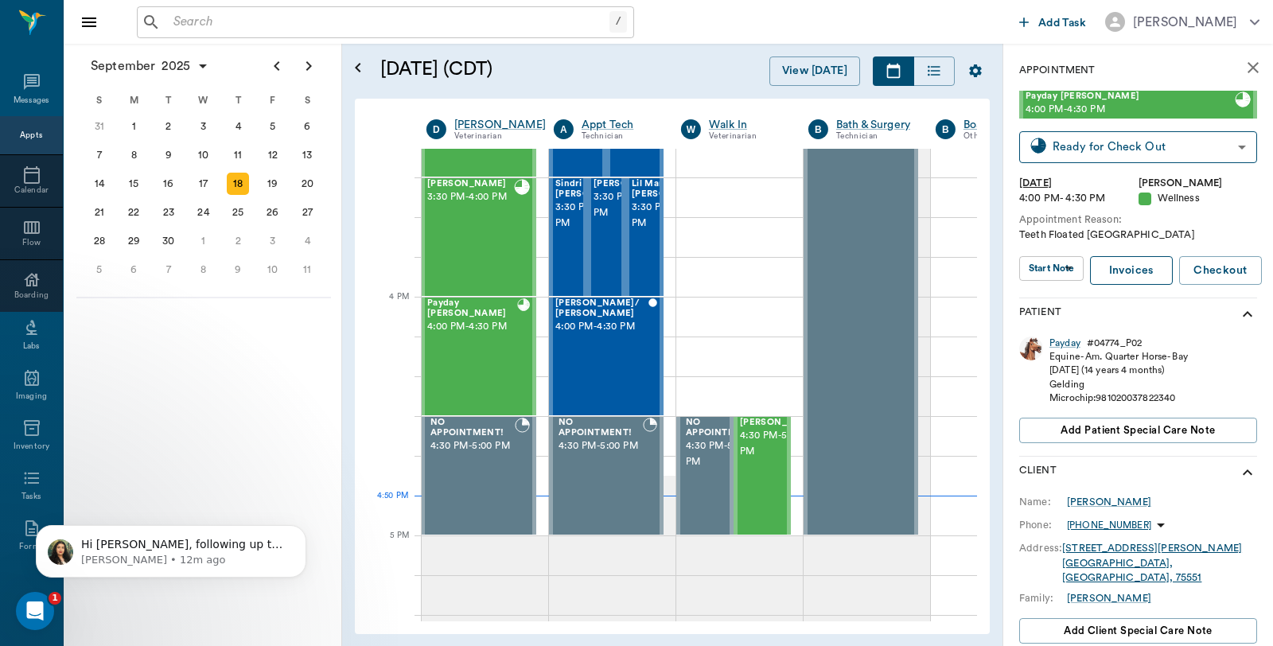
click at [1135, 274] on link "Invoices" at bounding box center [1131, 270] width 83 height 29
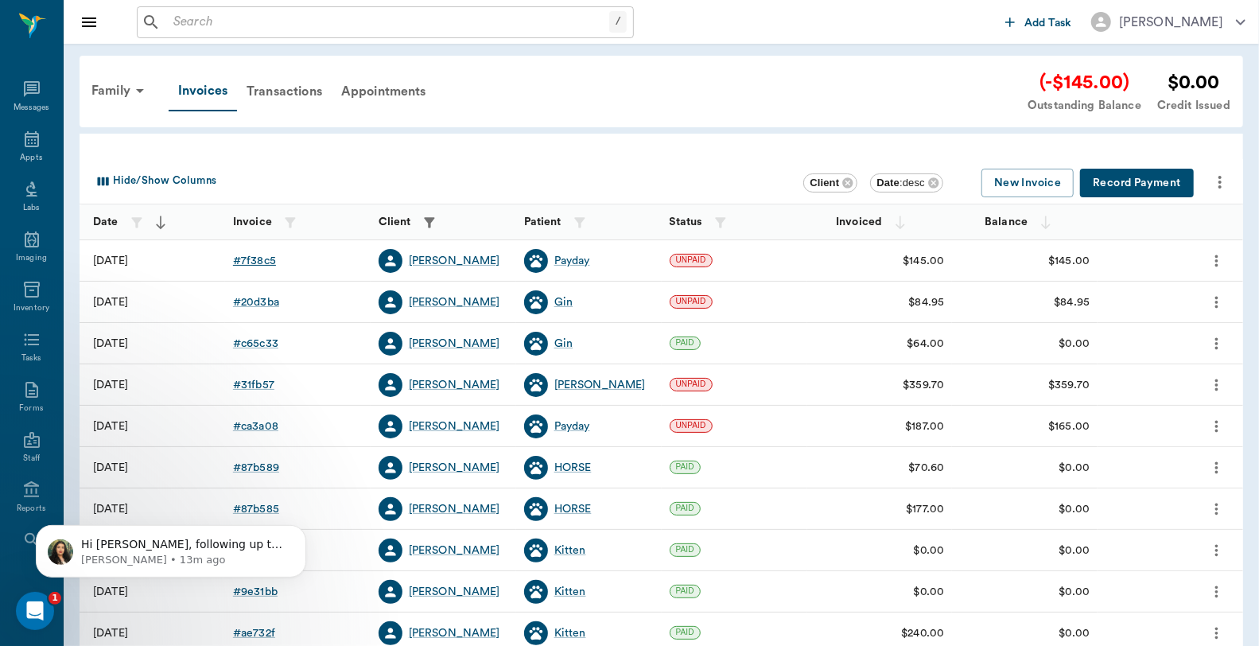
click at [239, 259] on div "# 7f38c5" at bounding box center [254, 261] width 43 height 16
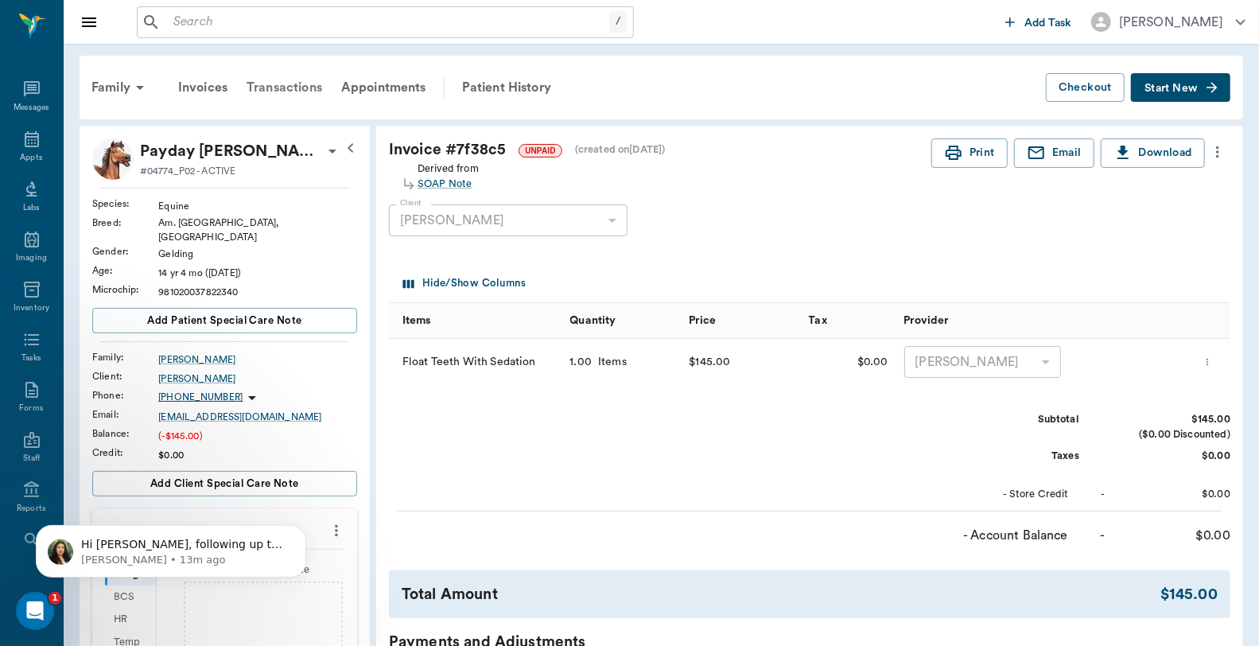
click at [300, 84] on div "Transactions" at bounding box center [284, 87] width 95 height 38
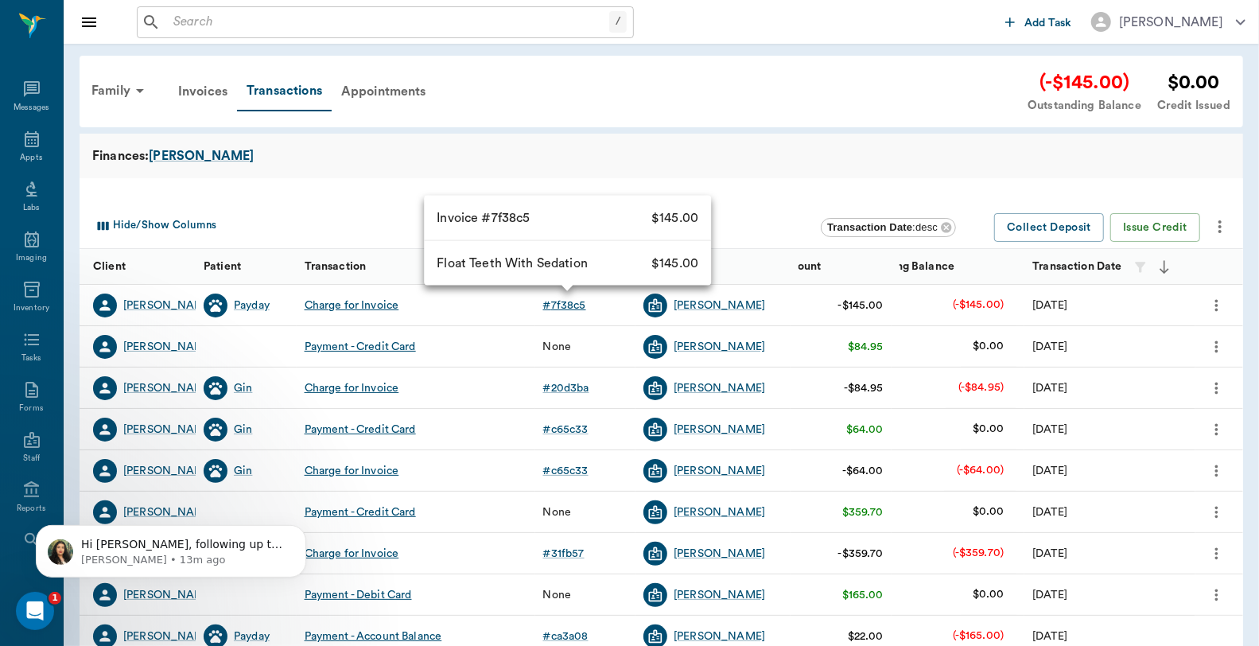
click at [568, 305] on div "# 7f38c5" at bounding box center [564, 306] width 43 height 16
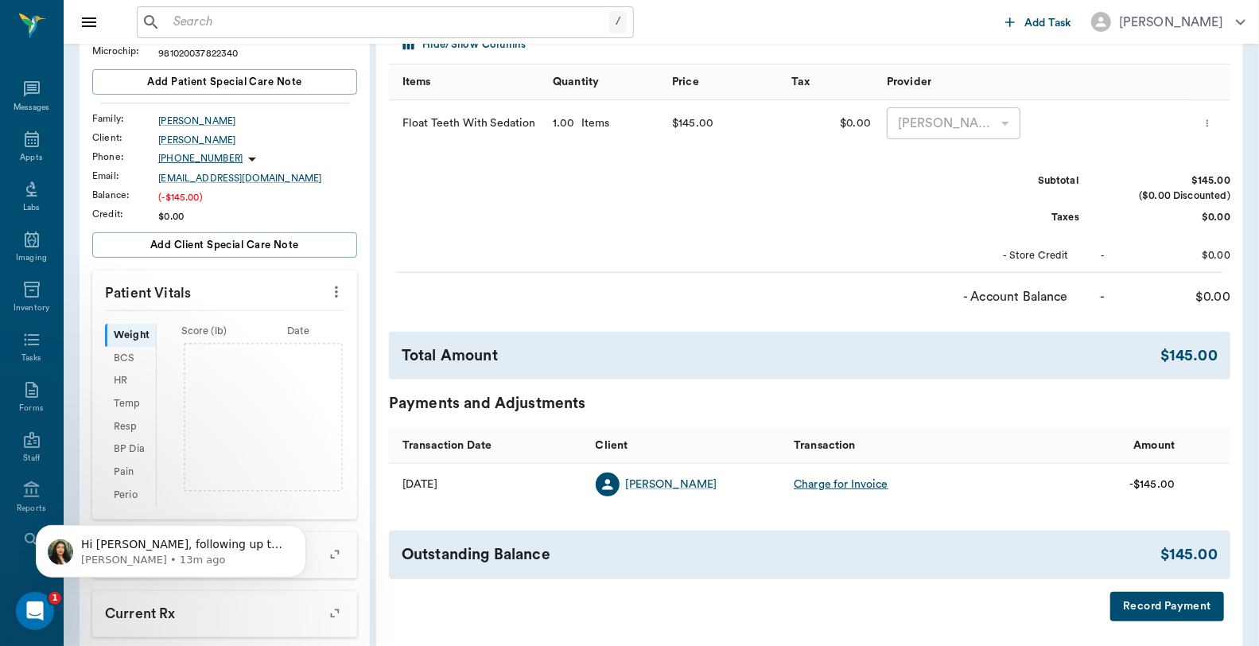
scroll to position [530, 0]
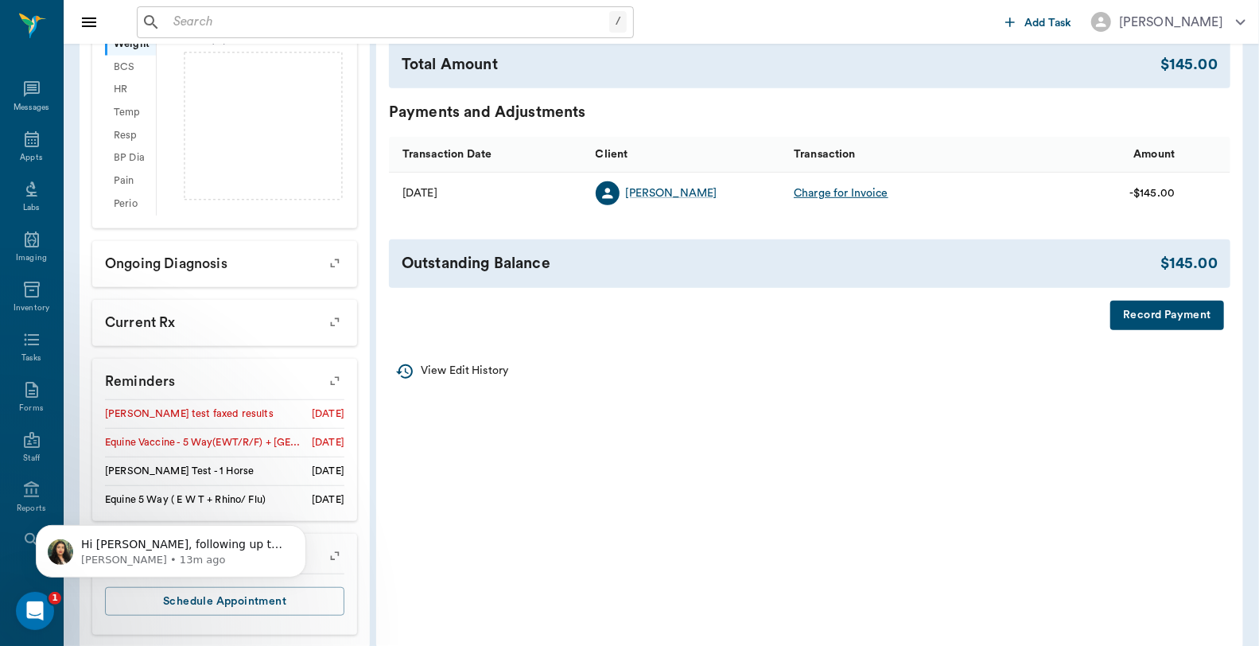
click at [1185, 319] on button "Record Payment" at bounding box center [1168, 315] width 114 height 29
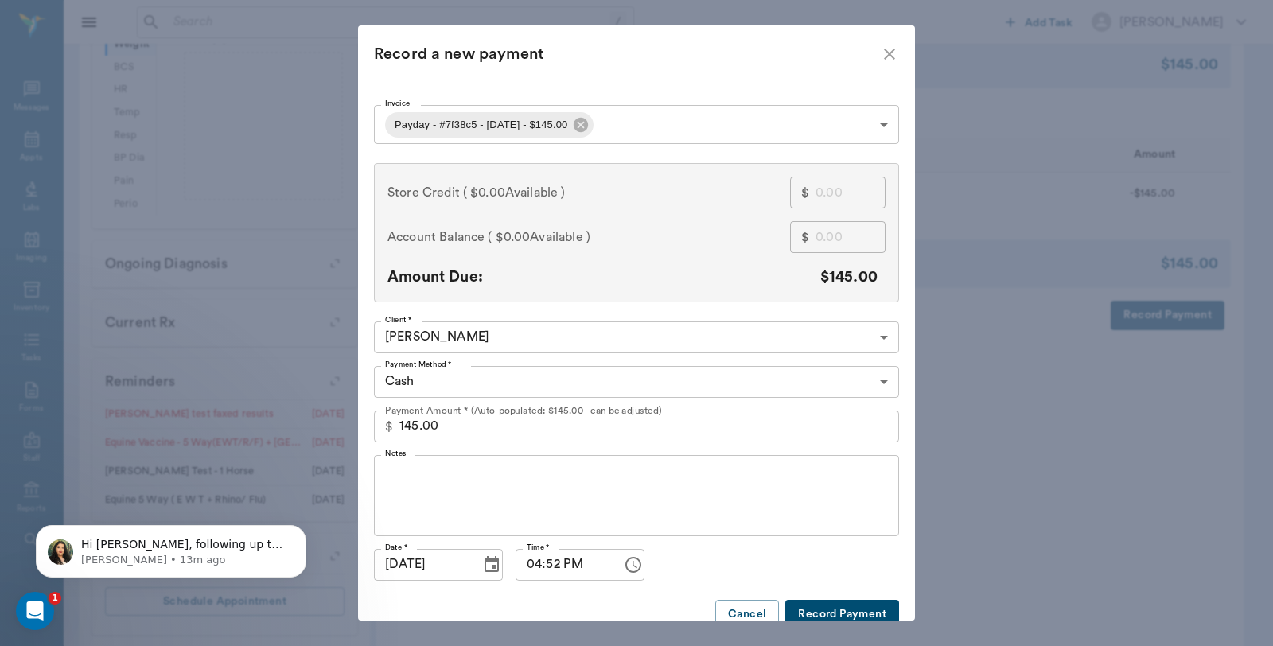
click at [449, 376] on body "/ ​ Add Task [PERSON_NAME] Nectar Messages Appts Labs Imaging Inventory Tasks F…" at bounding box center [636, 68] width 1273 height 1196
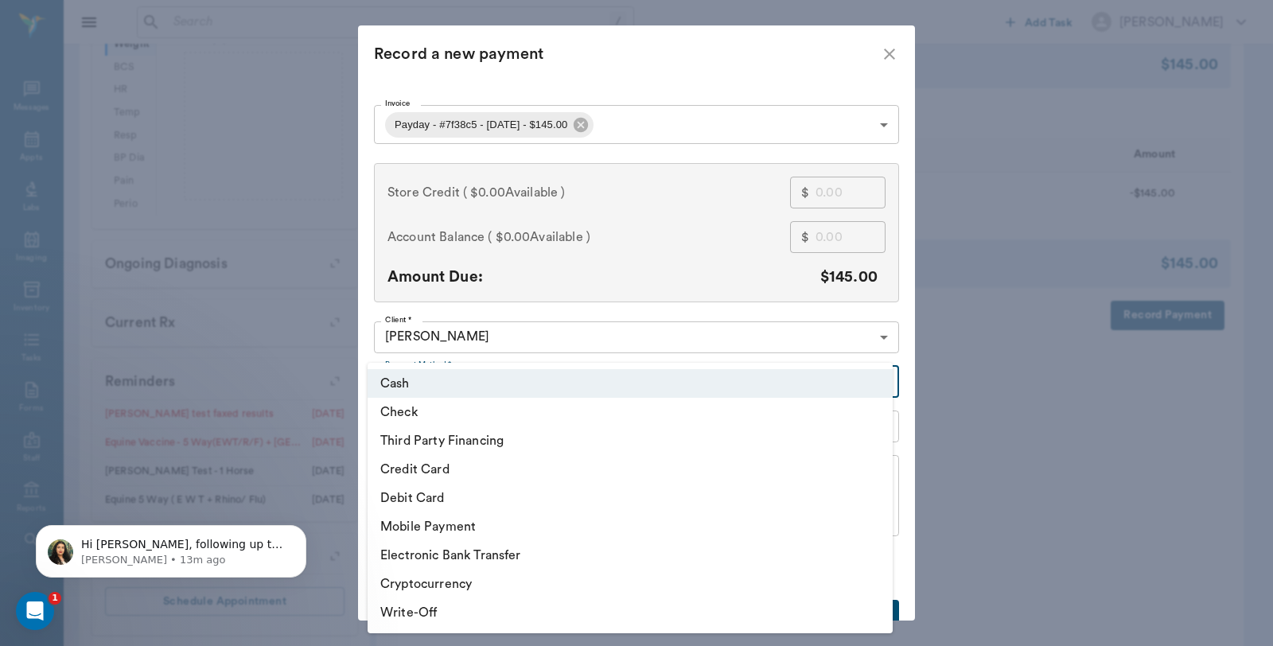
click at [432, 501] on li "Debit Card" at bounding box center [630, 498] width 525 height 29
type input "DEBIT_CARD"
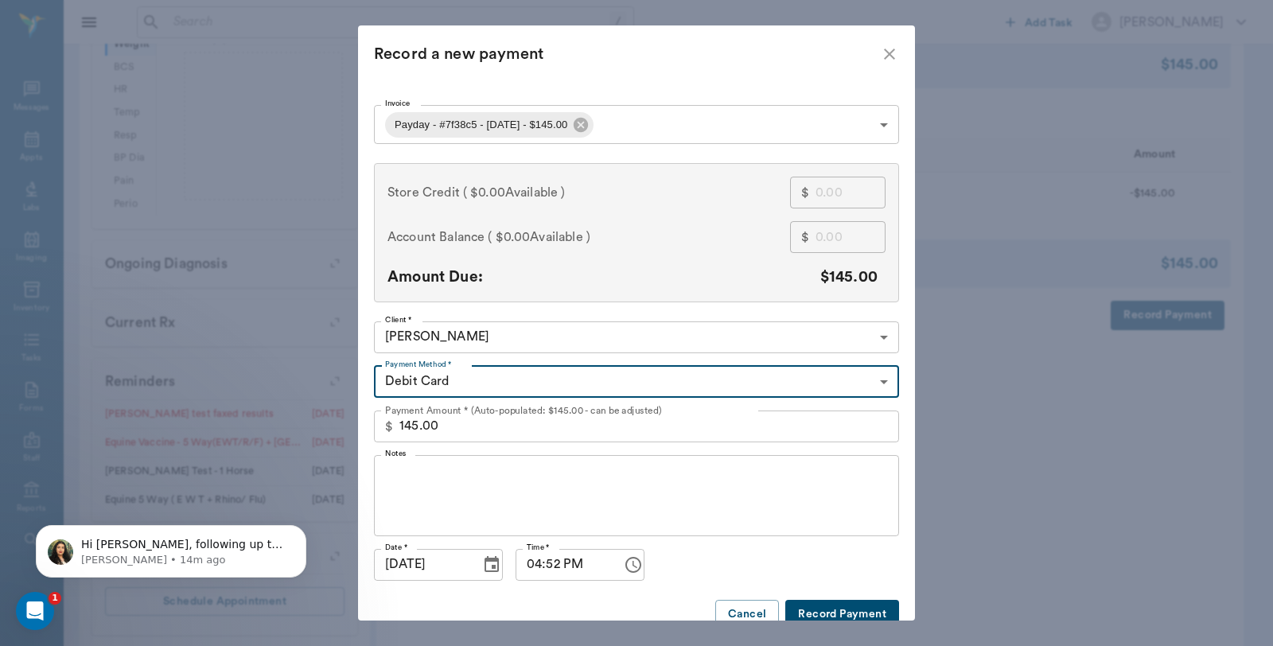
click at [859, 605] on button "Record Payment" at bounding box center [842, 614] width 114 height 29
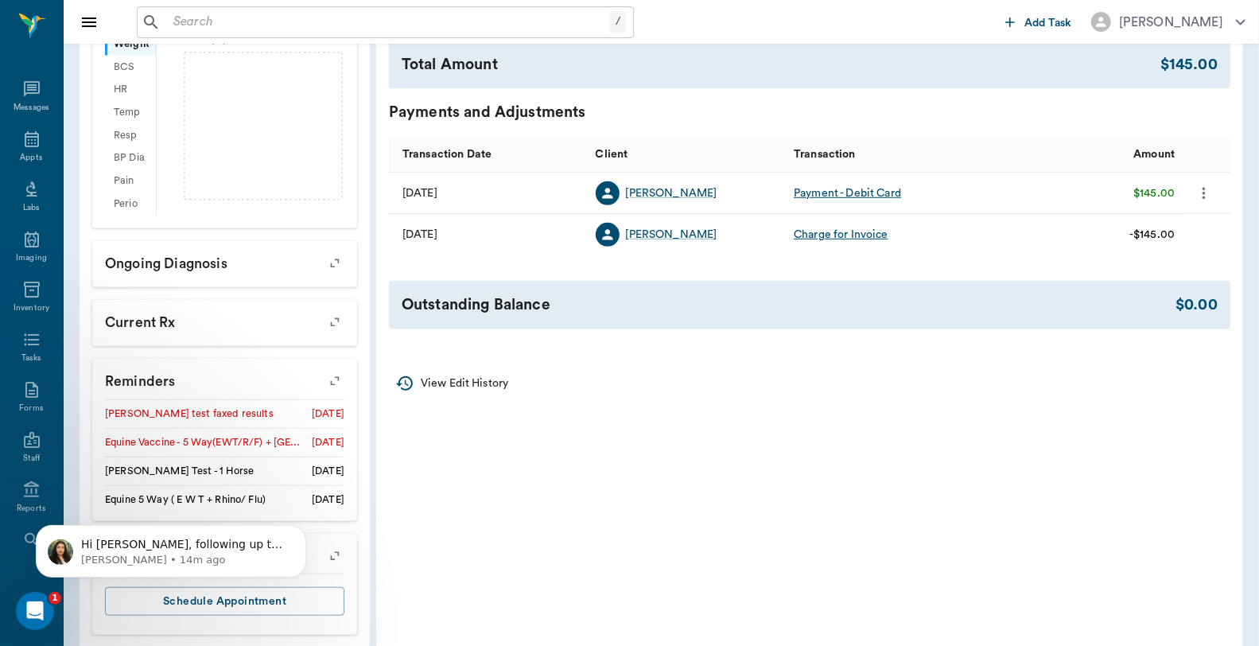
scroll to position [0, 0]
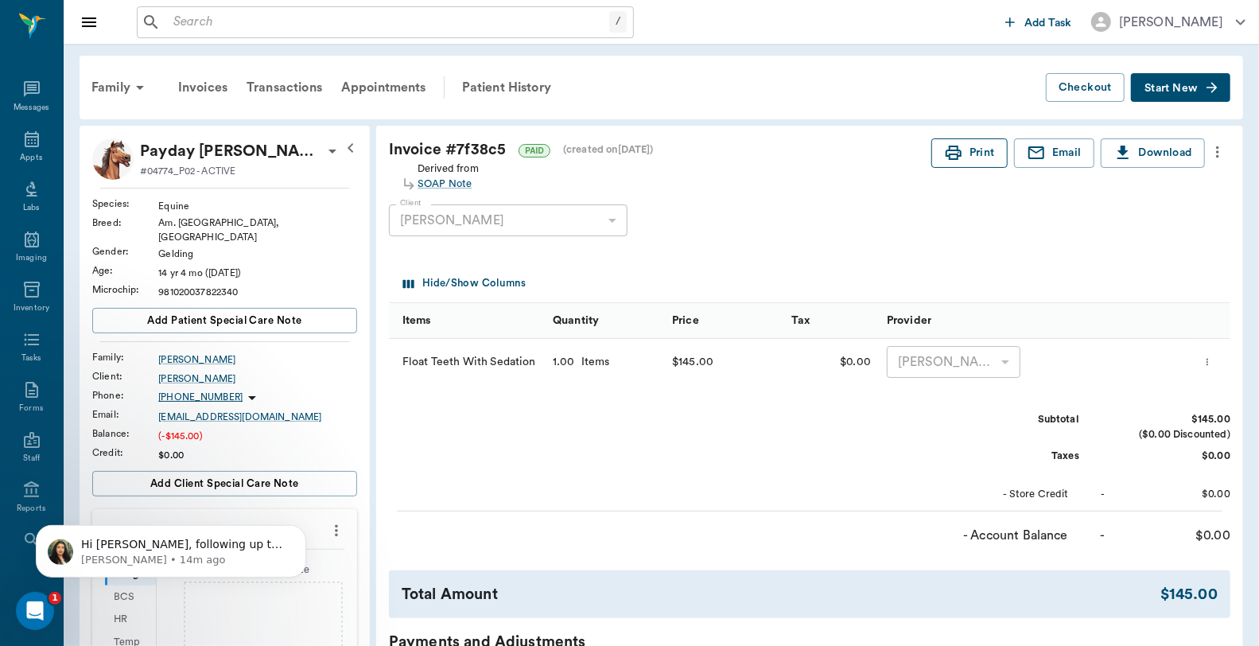
click at [973, 152] on button "Print" at bounding box center [970, 152] width 76 height 29
click at [25, 146] on icon at bounding box center [32, 139] width 14 height 16
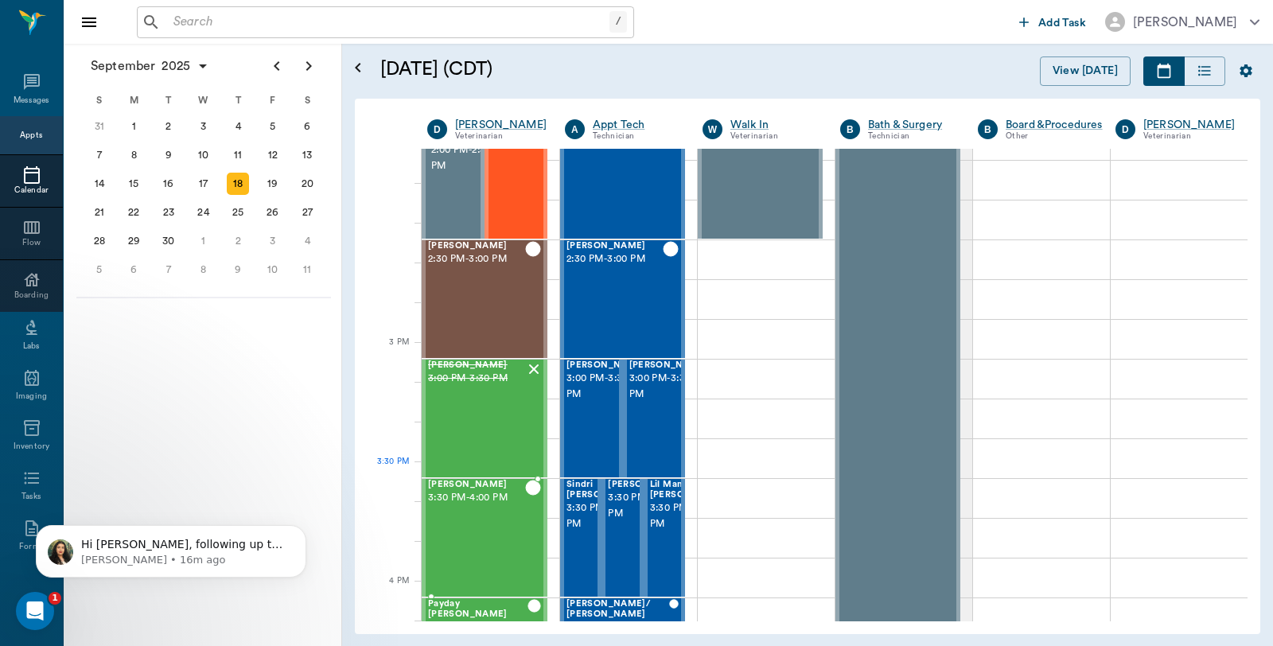
scroll to position [1732, 0]
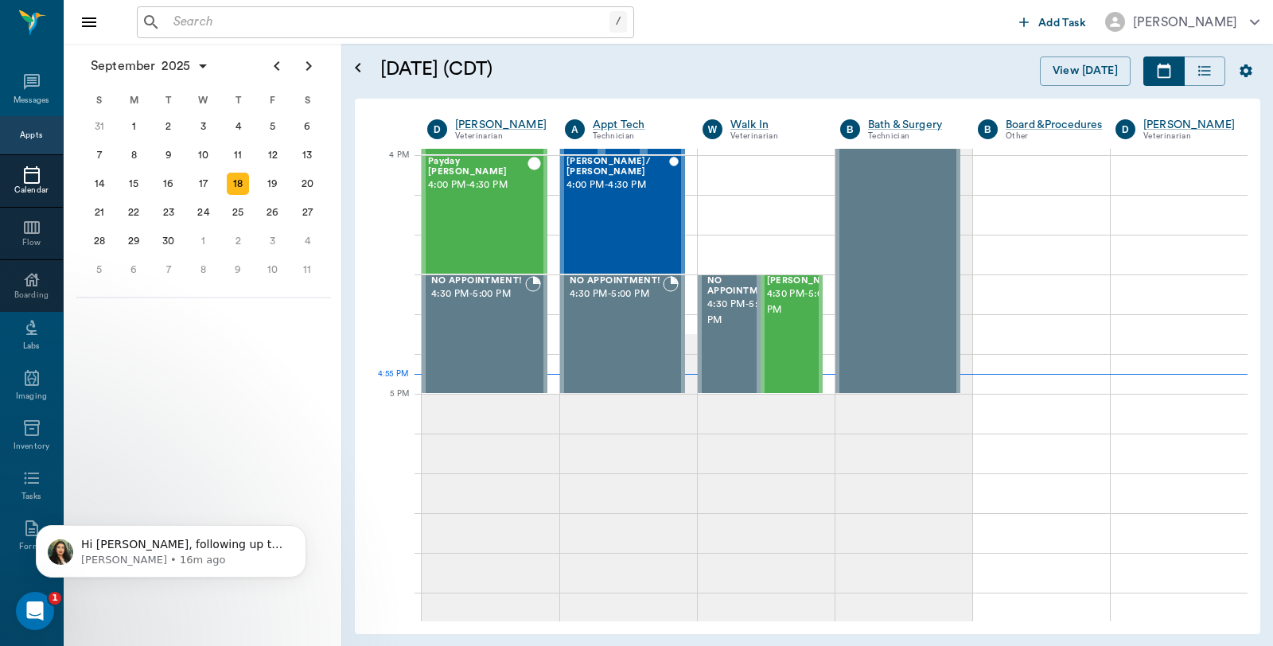
drag, startPoint x: 94, startPoint y: 905, endPoint x: 170, endPoint y: 578, distance: 335.8
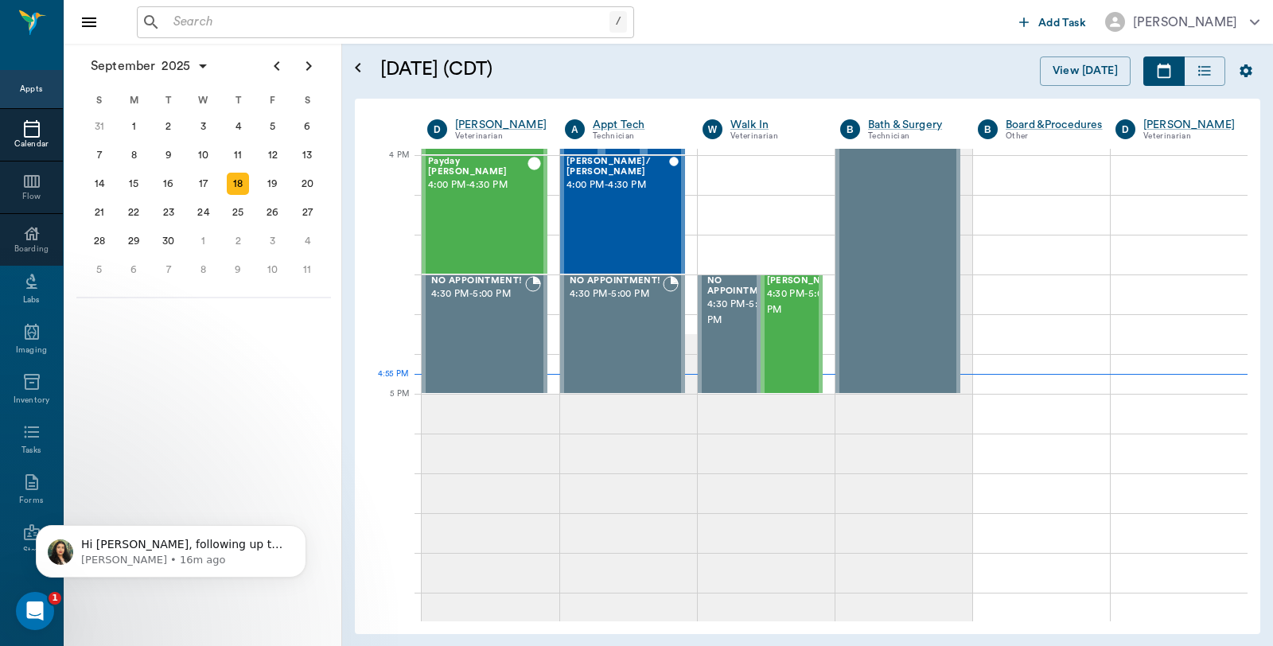
scroll to position [88, 0]
click at [377, 521] on div at bounding box center [388, 525] width 41 height 40
click at [177, 396] on div "[DATE] S M T W T F S 27 28 29 30 [DATE] 1 2 3 4 5 6 7 8 9 10 11 12 13 14 15 16 …" at bounding box center [203, 345] width 278 height 602
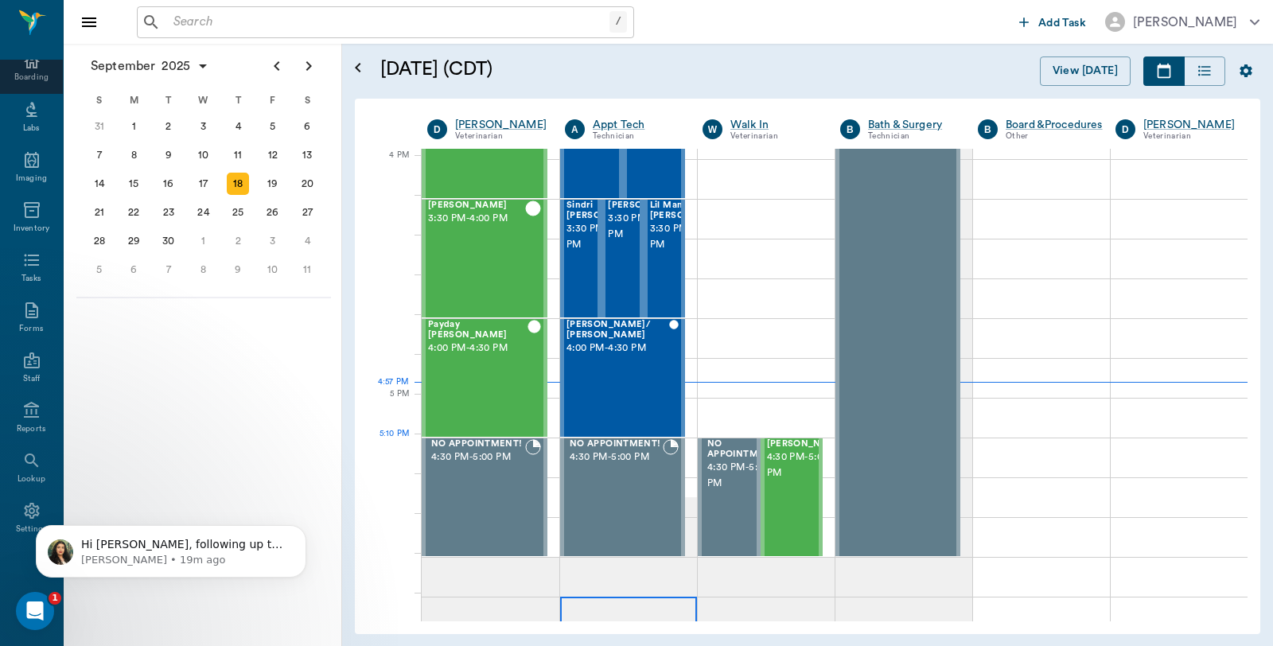
scroll to position [1909, 0]
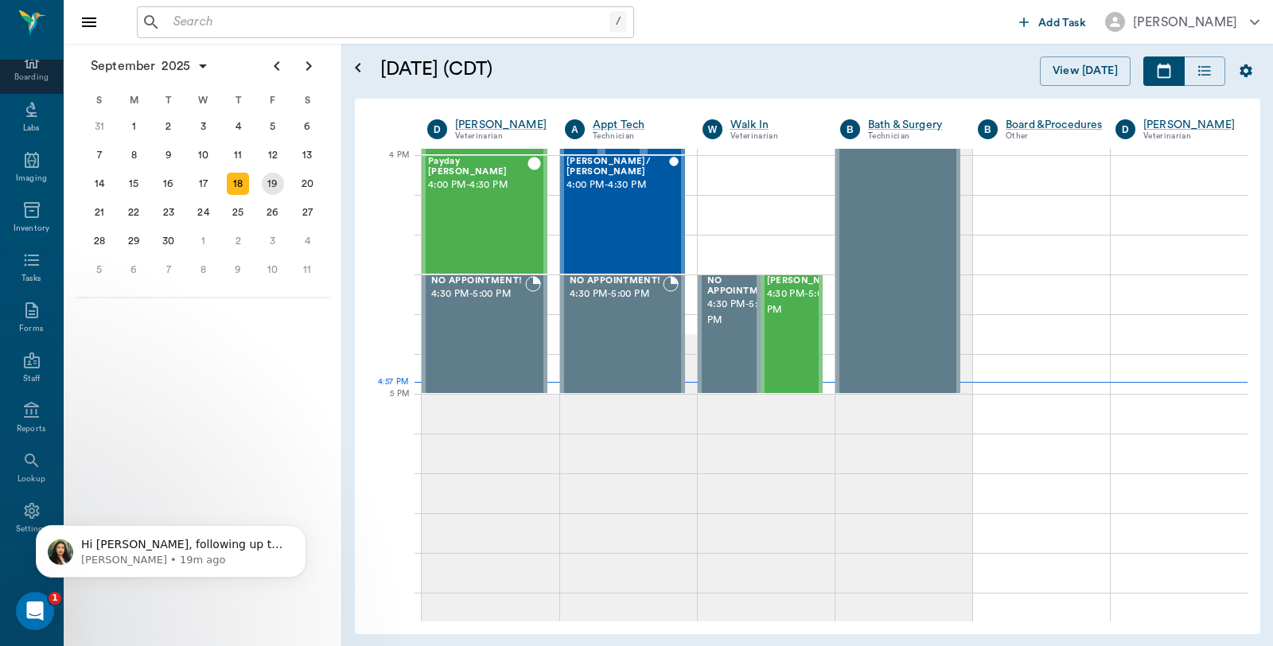
click at [282, 183] on div "19" at bounding box center [273, 184] width 22 height 22
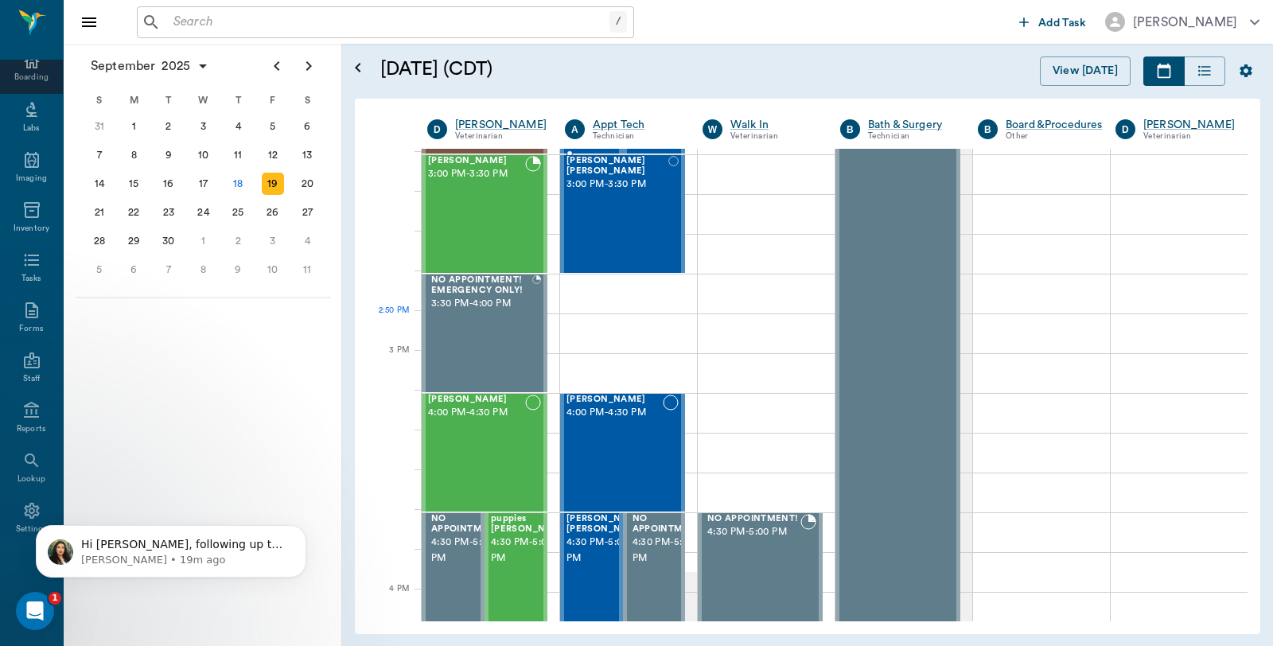
scroll to position [1679, 0]
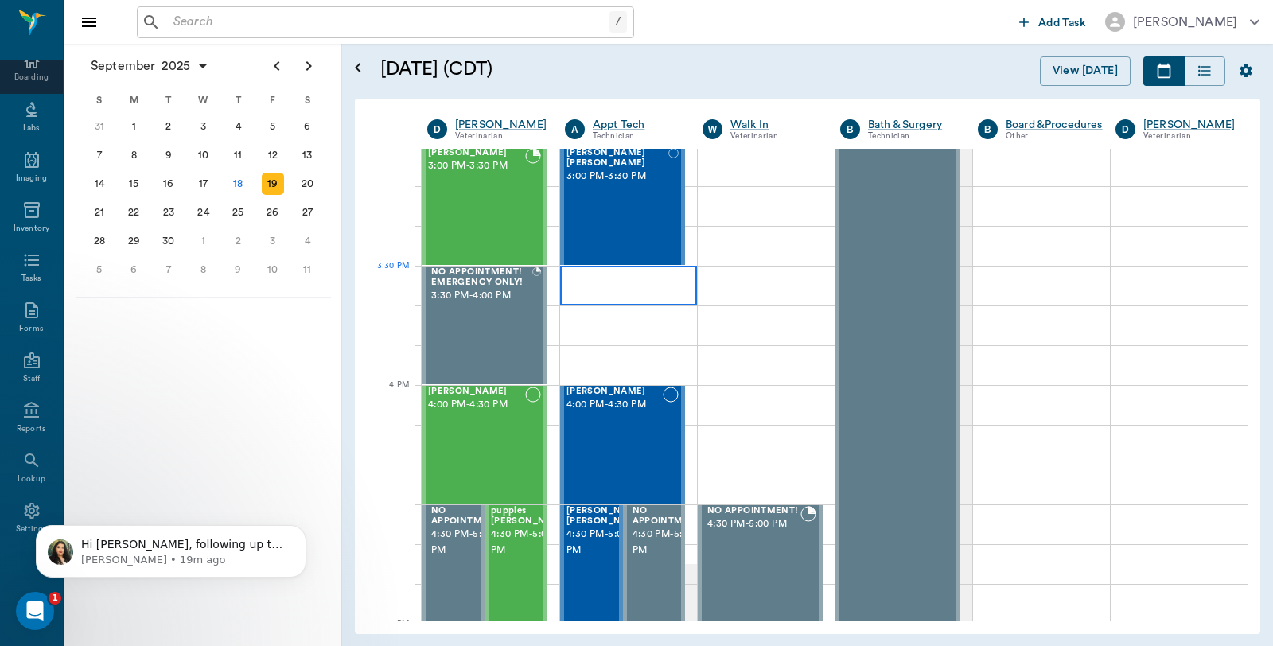
click at [608, 274] on div at bounding box center [628, 286] width 137 height 40
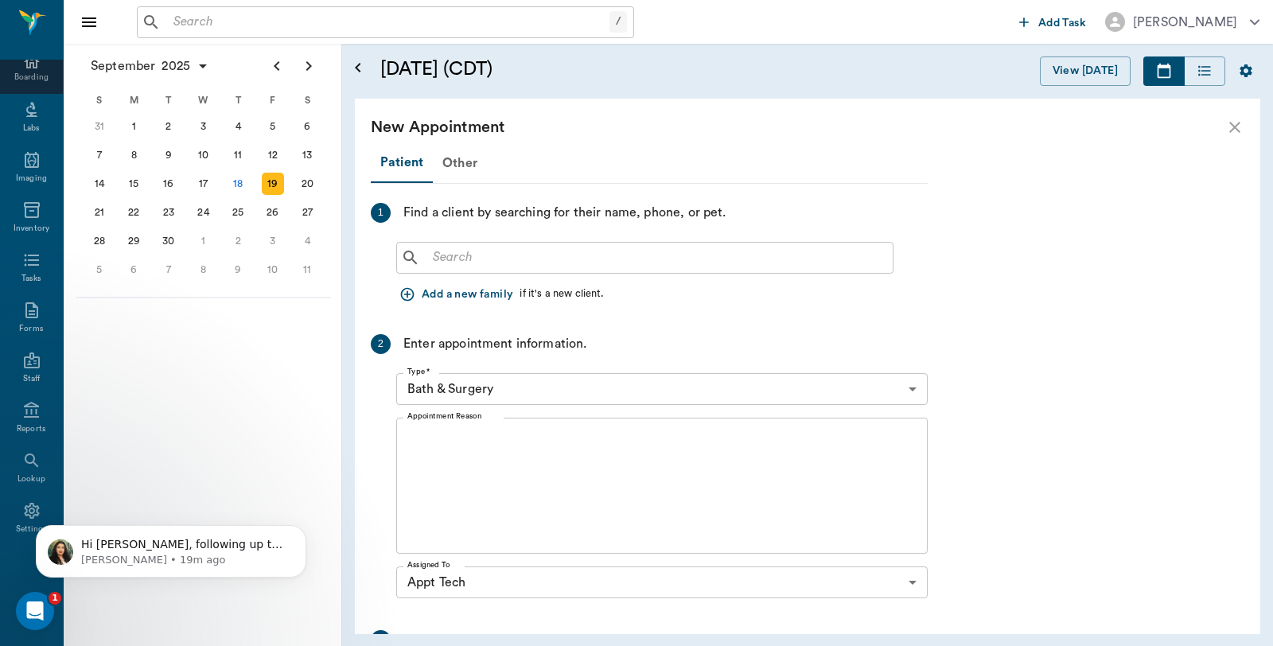
click at [501, 259] on input "text" at bounding box center [656, 258] width 460 height 22
click at [1239, 127] on icon "close" at bounding box center [1234, 127] width 19 height 19
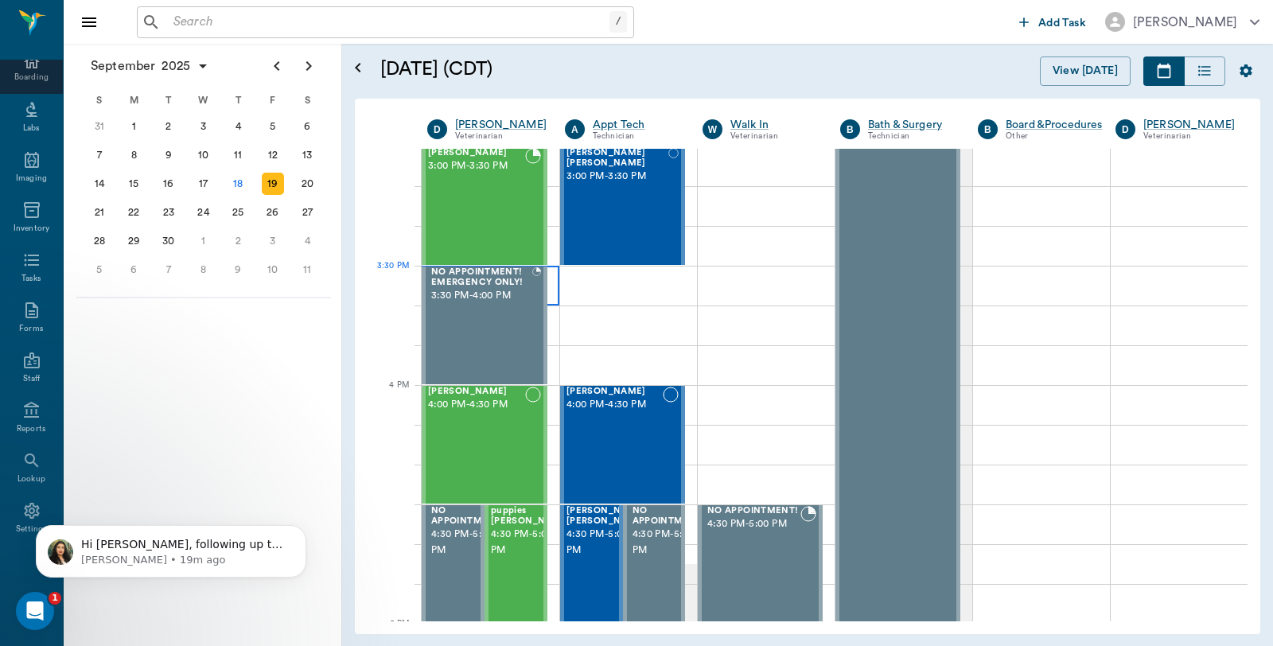
click at [549, 284] on div at bounding box center [491, 286] width 138 height 40
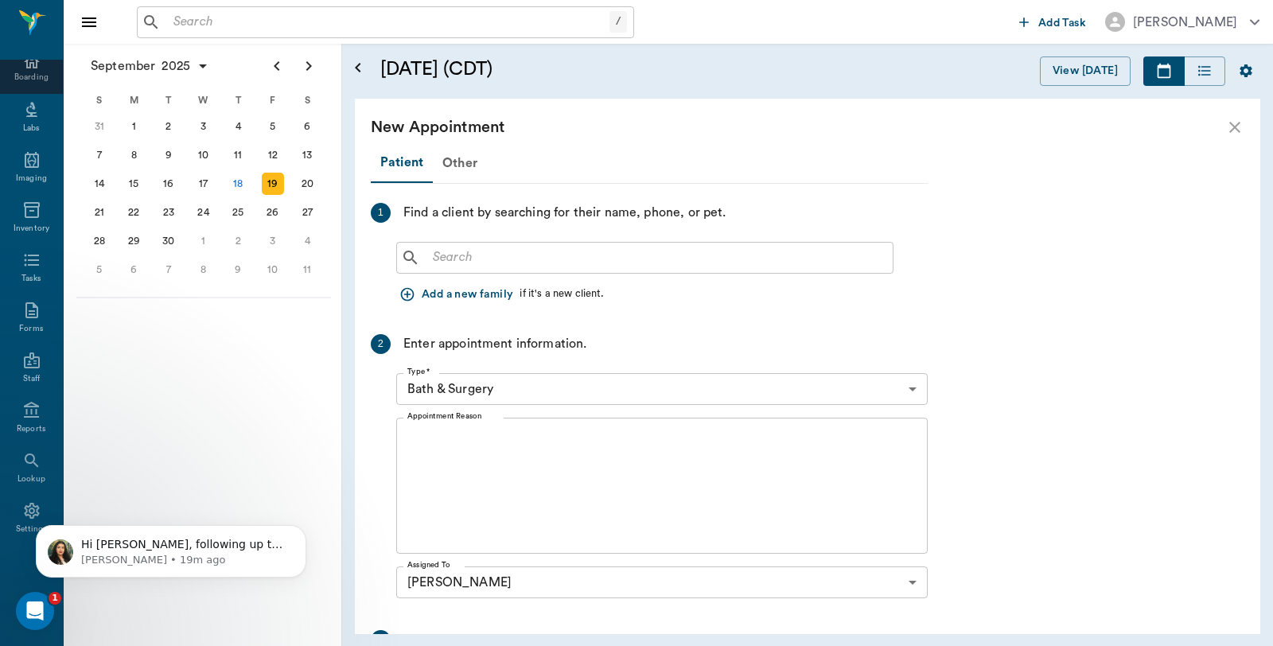
click at [487, 255] on input "text" at bounding box center [656, 258] width 460 height 22
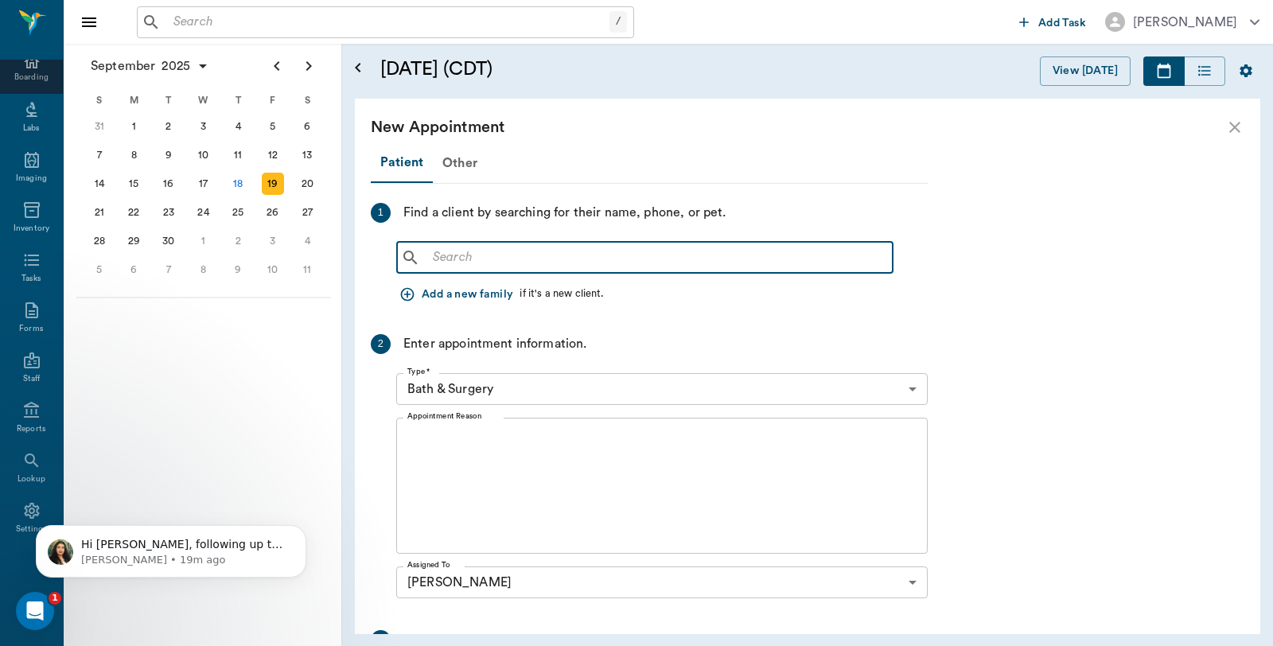
click at [520, 253] on input "text" at bounding box center [656, 258] width 460 height 22
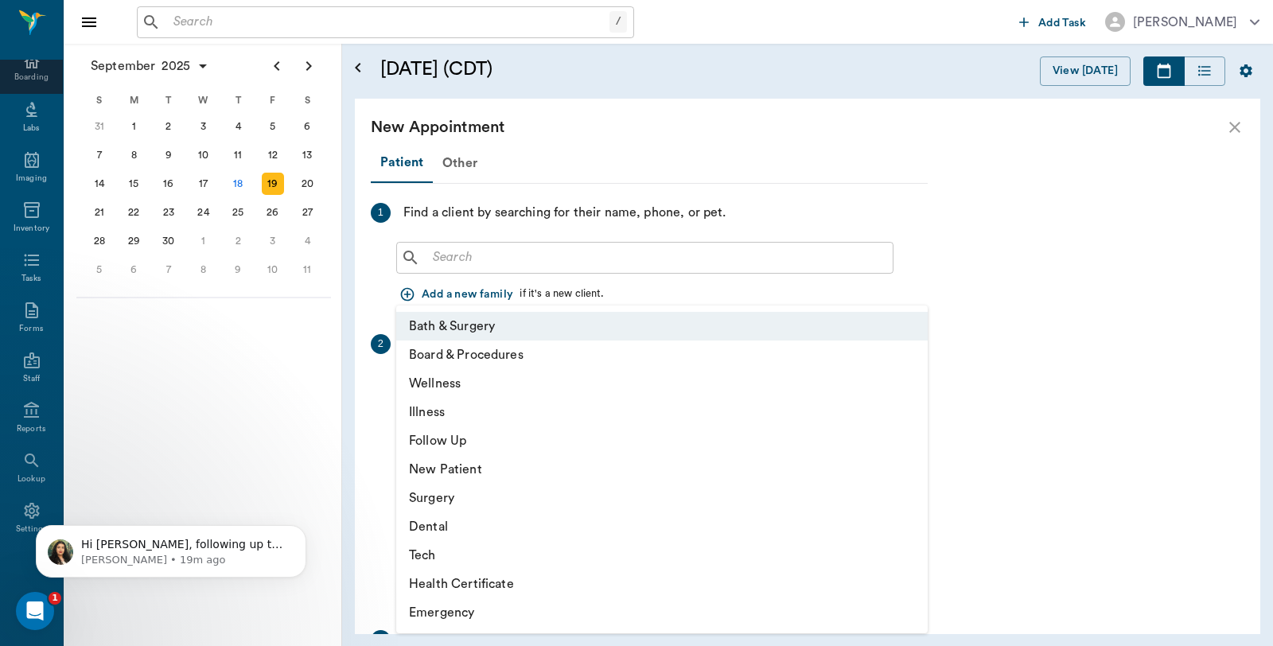
click at [515, 387] on body "/ ​ Add Task [PERSON_NAME] Nectar Messages Appts Calendar Flow Boarding Labs Im…" at bounding box center [636, 323] width 1273 height 646
click at [481, 449] on li "Follow Up" at bounding box center [661, 440] width 531 height 29
type input "65d2be4f46e3a538d89b8c16"
type input "04:00 PM"
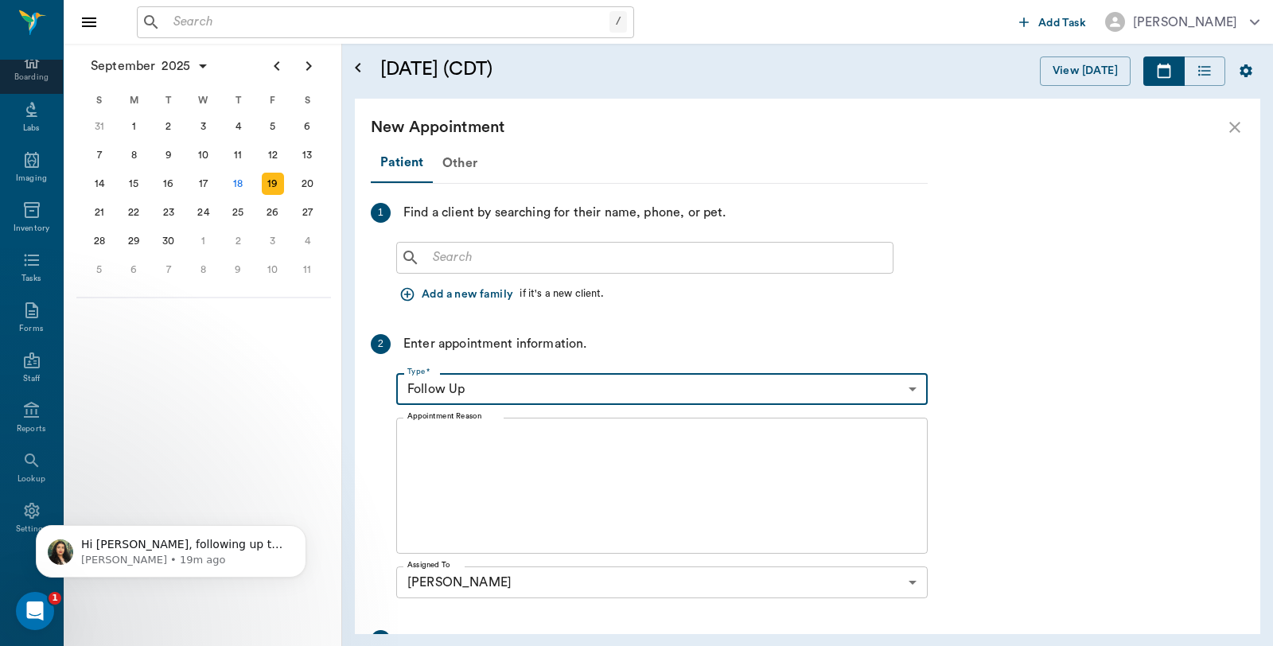
click at [473, 250] on input "text" at bounding box center [656, 258] width 460 height 22
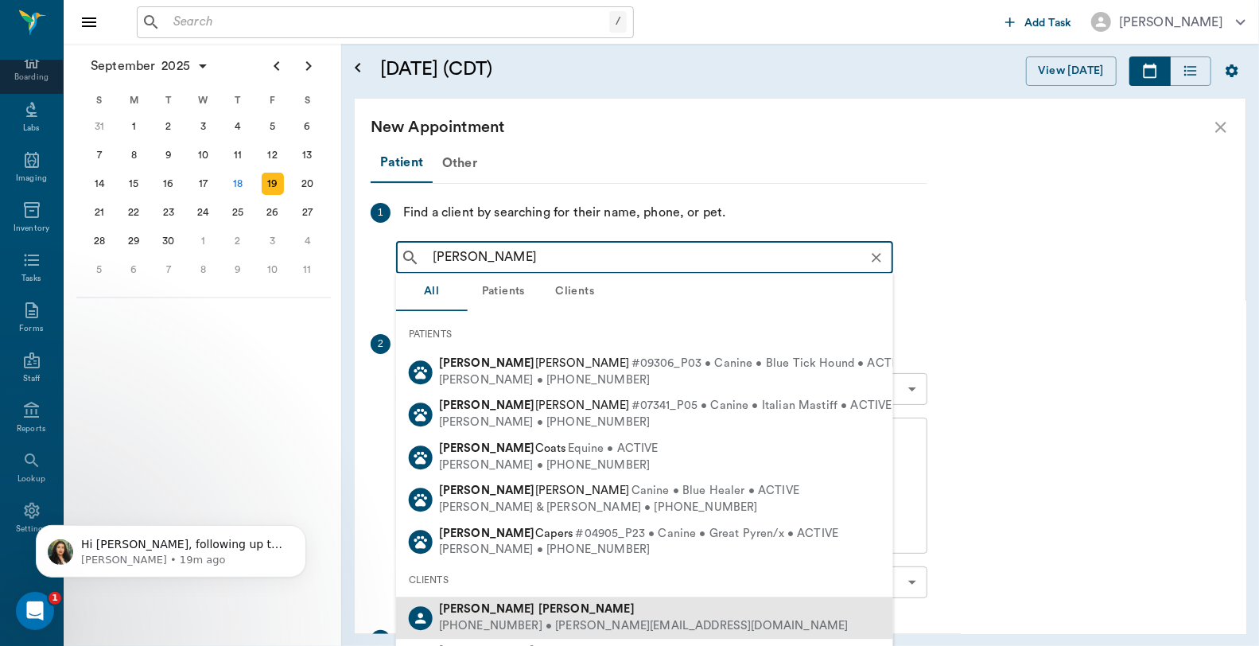
click at [470, 615] on div "[PERSON_NAME]" at bounding box center [644, 609] width 410 height 17
type input "[PERSON_NAME]"
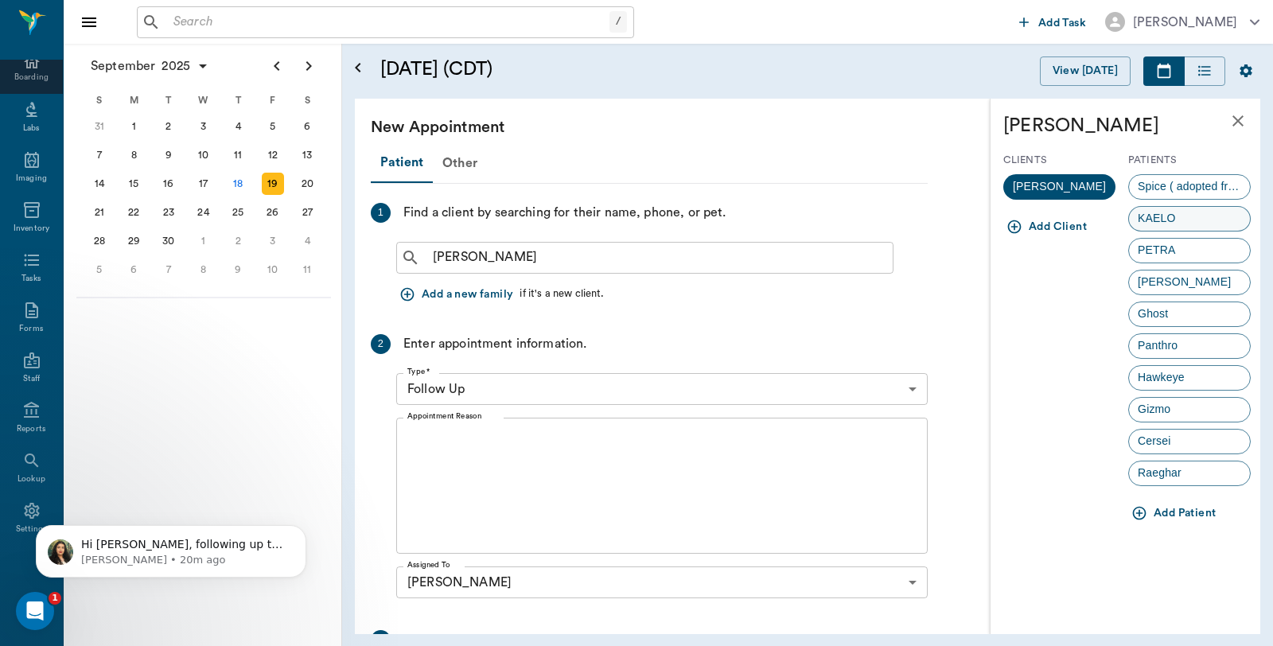
click at [1194, 216] on div "KAELO" at bounding box center [1189, 218] width 123 height 25
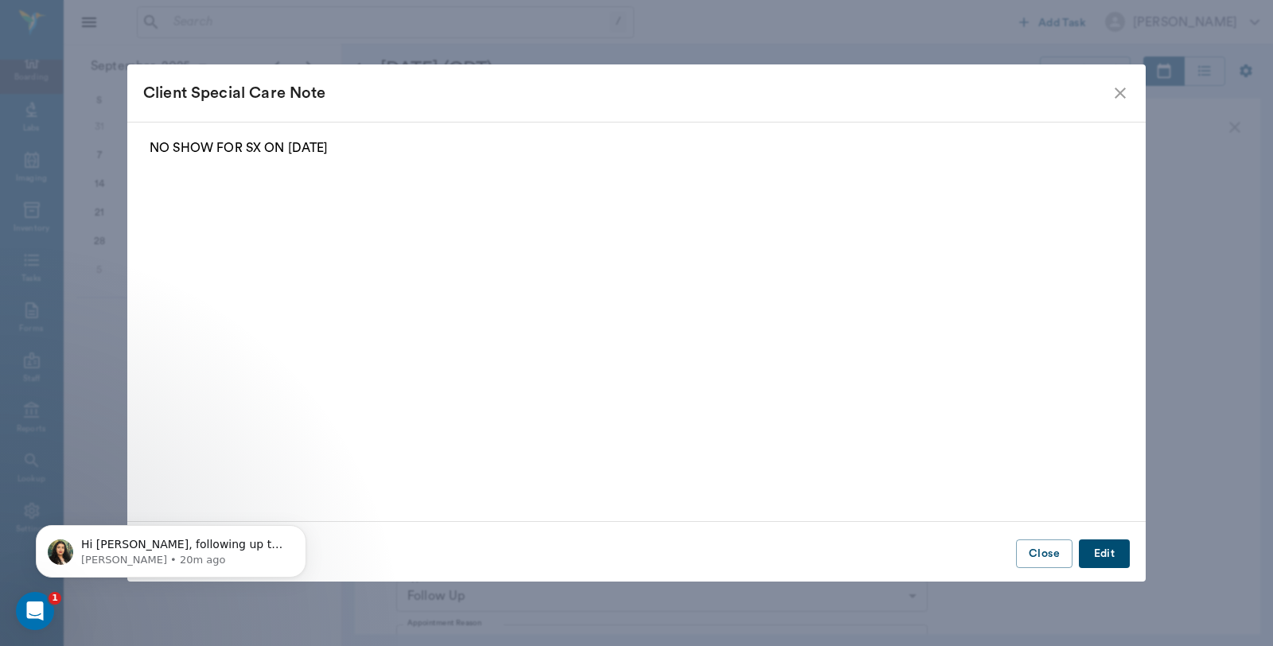
click at [1120, 93] on icon "close" at bounding box center [1120, 93] width 11 height 11
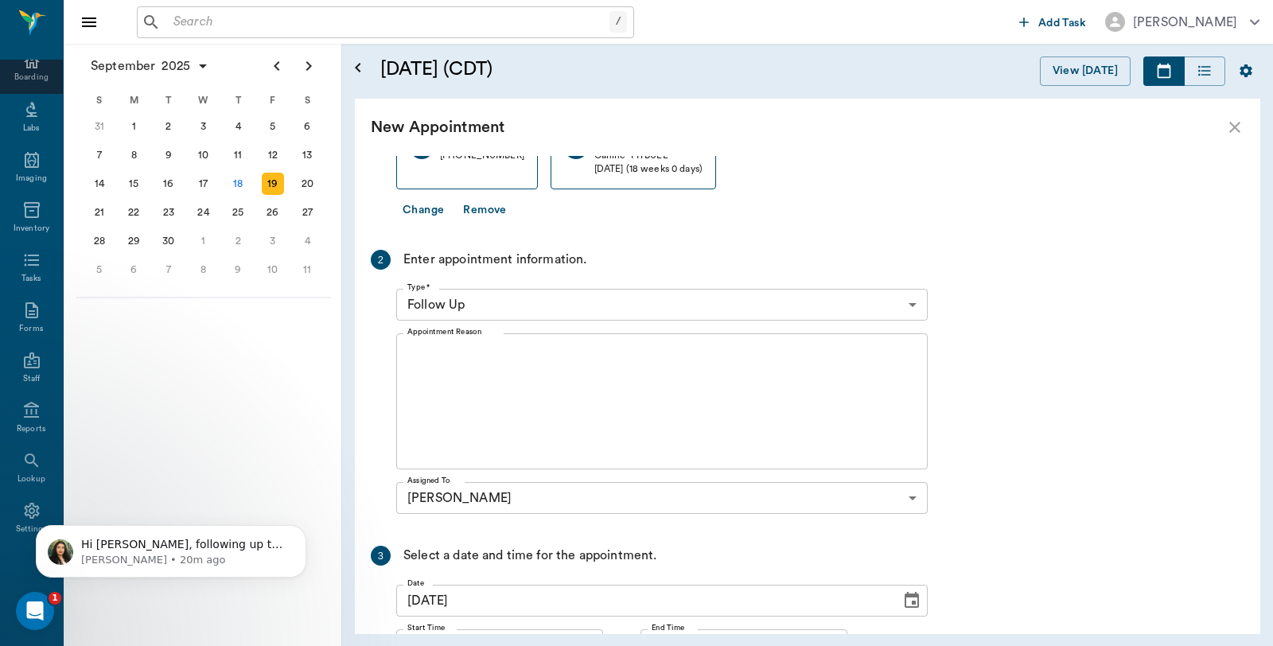
scroll to position [353, 0]
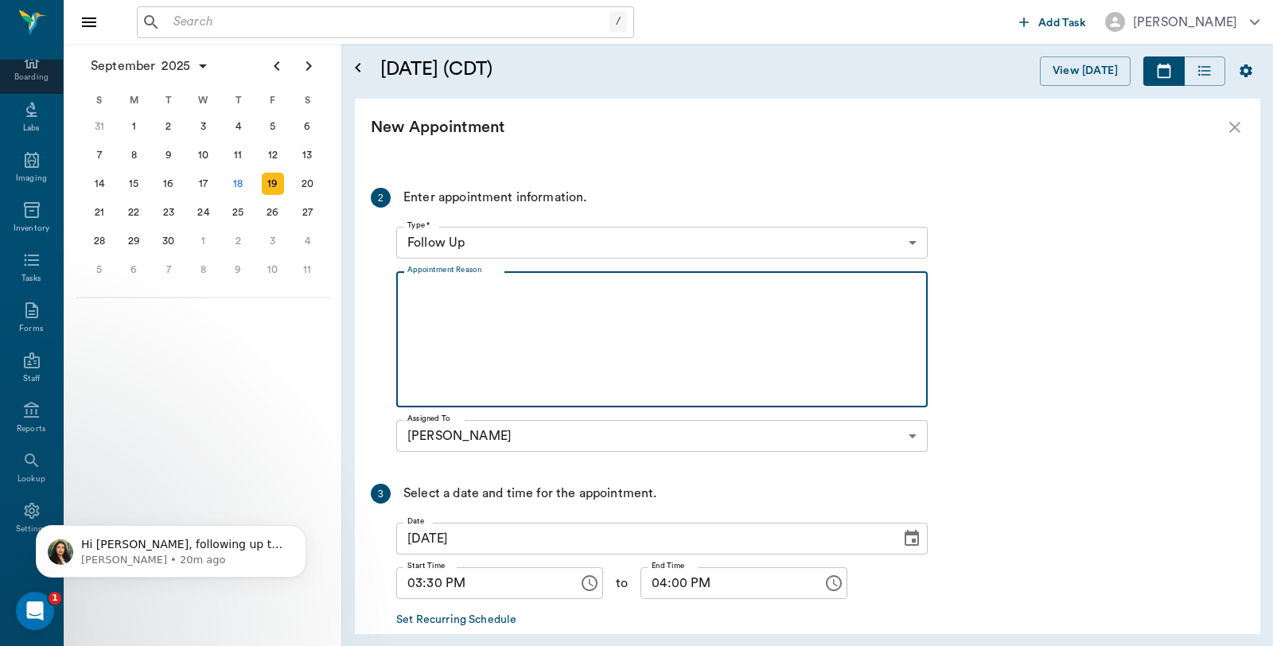
click at [503, 286] on textarea "Appointment Reason" at bounding box center [661, 340] width 509 height 110
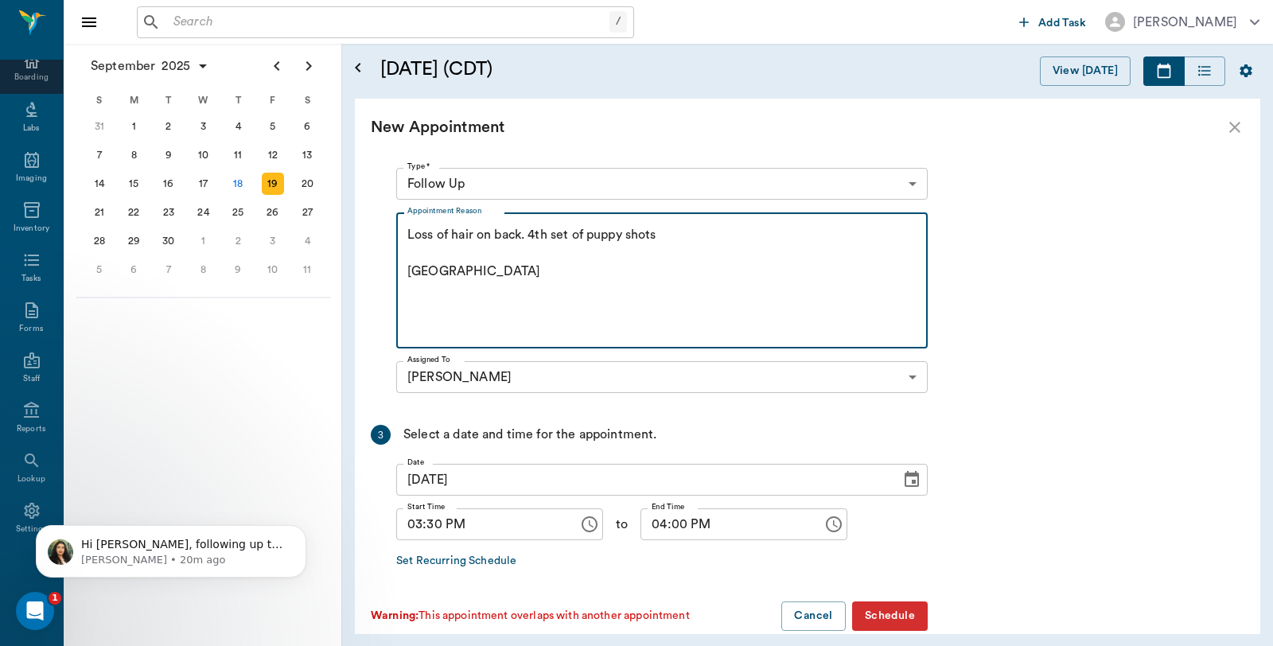
scroll to position [438, 0]
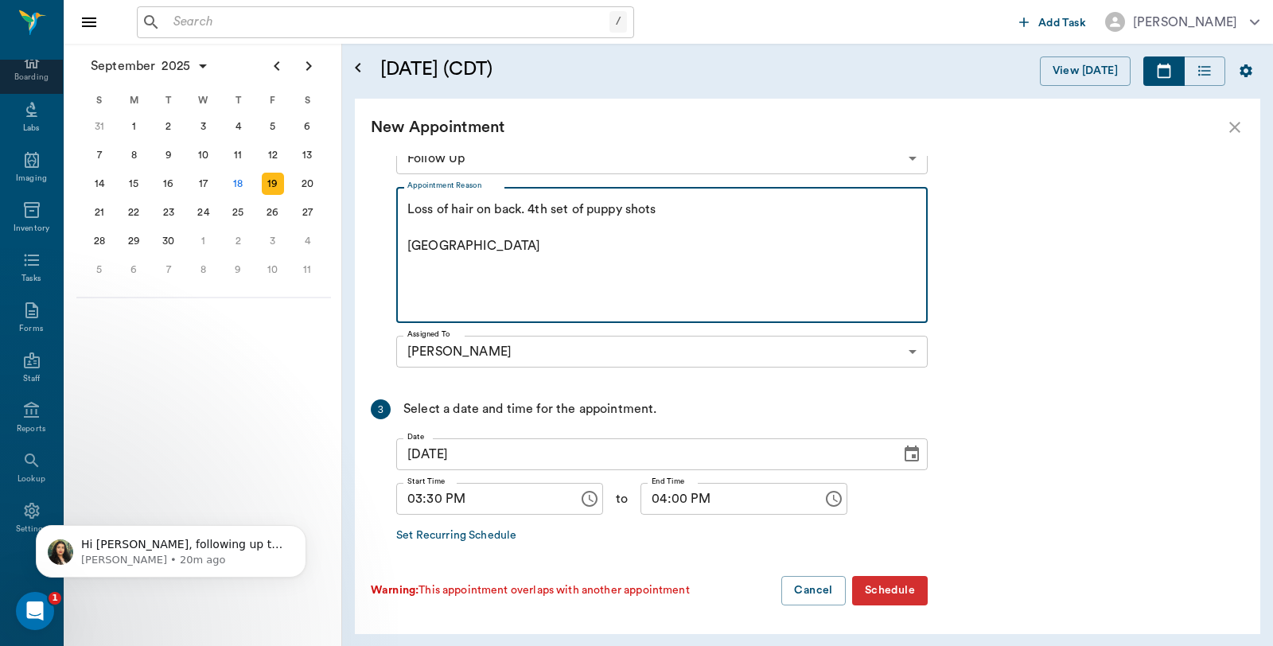
type textarea "Loss of hair on back. 4th set of puppy shots [GEOGRAPHIC_DATA]"
click at [891, 593] on button "Schedule" at bounding box center [890, 590] width 76 height 29
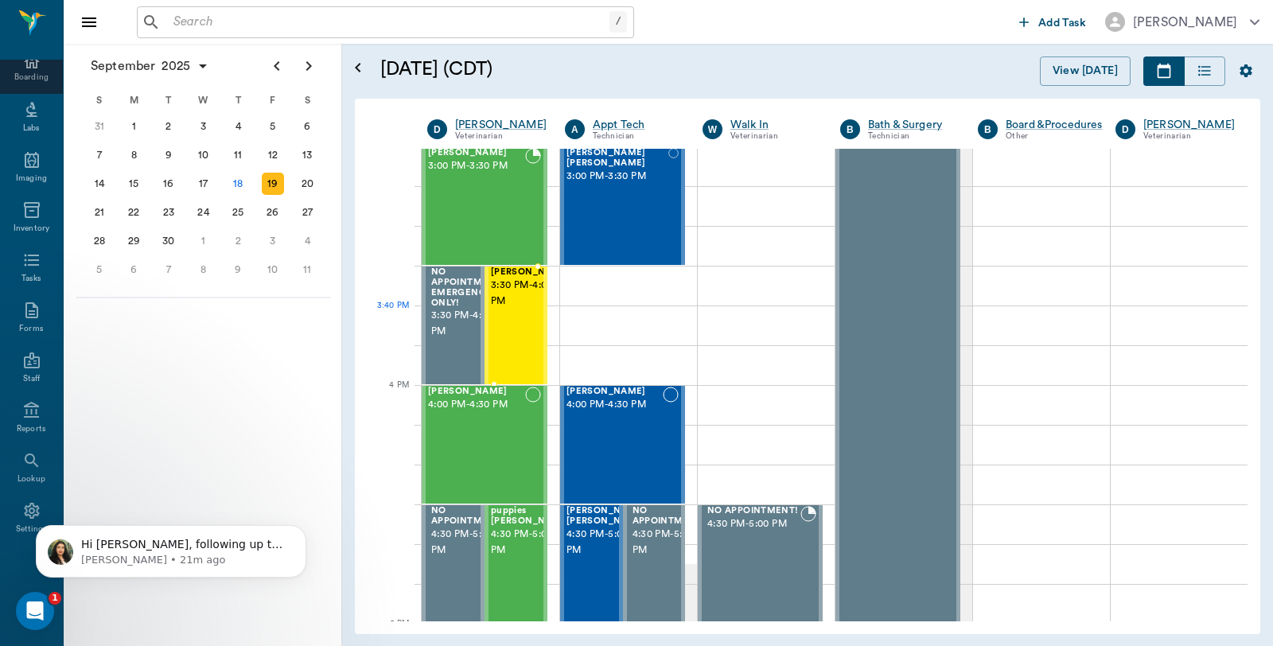
click at [570, 324] on div at bounding box center [570, 325] width 0 height 116
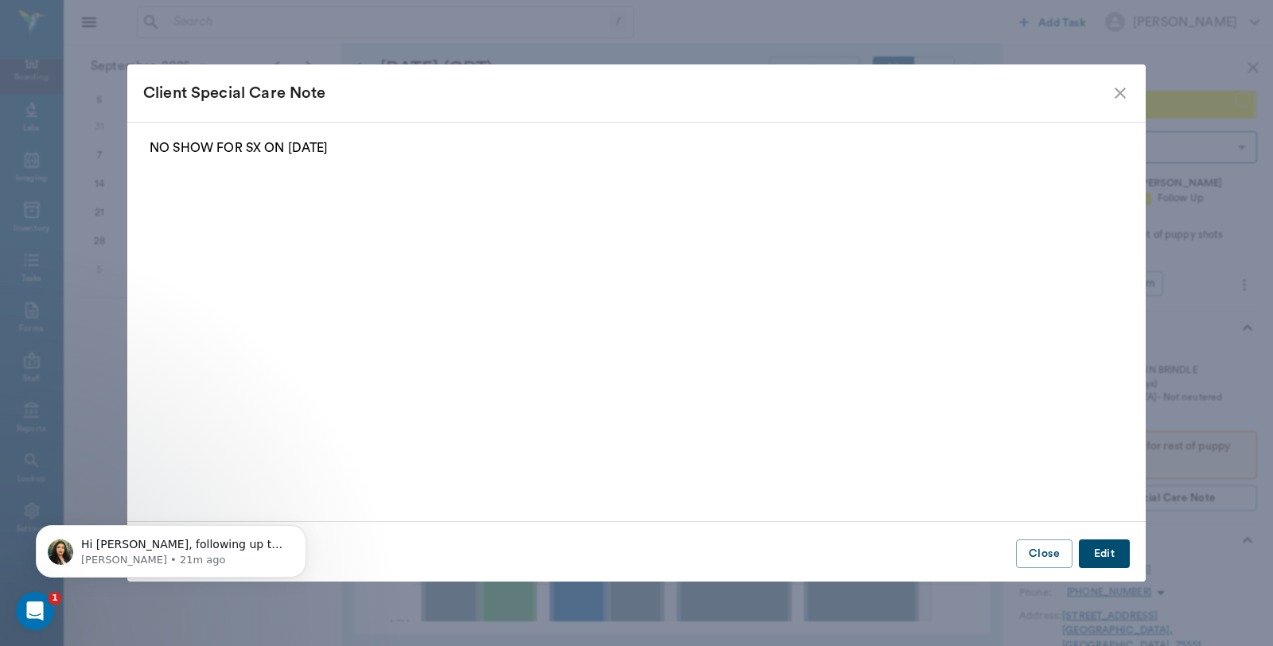
click at [1119, 91] on icon "close" at bounding box center [1120, 93] width 11 height 11
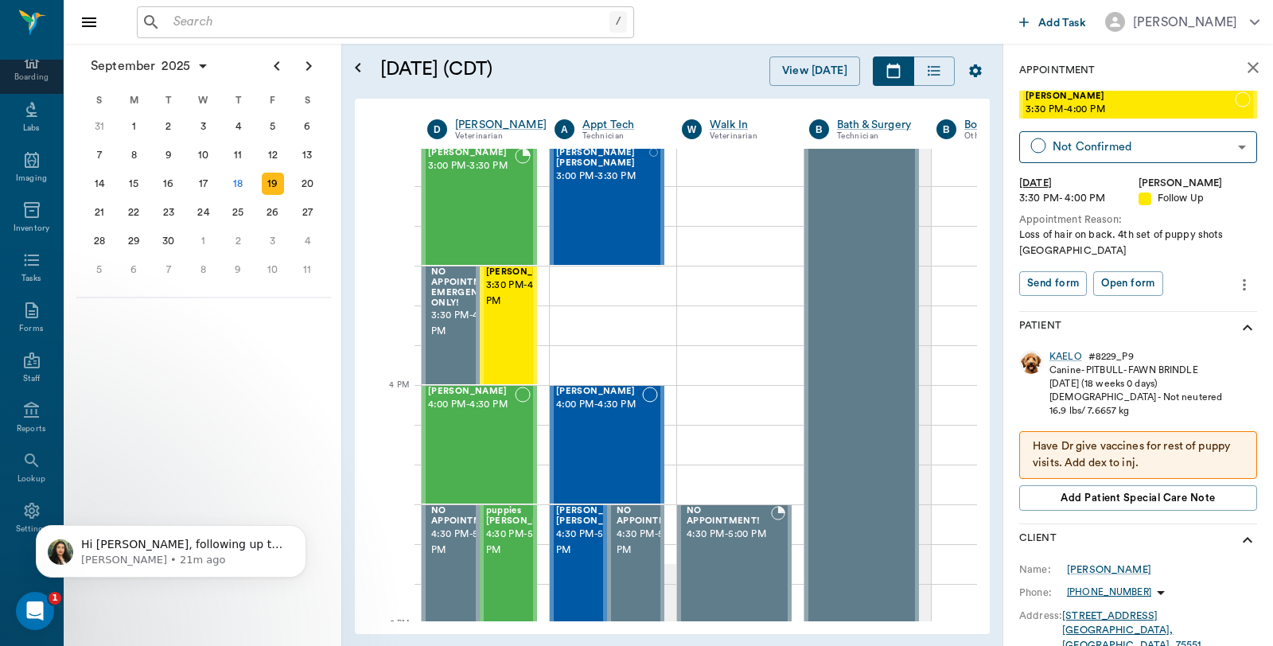
click at [1235, 286] on icon "more" at bounding box center [1244, 284] width 18 height 19
click at [1199, 318] on span "Edit appointment" at bounding box center [1164, 312] width 134 height 17
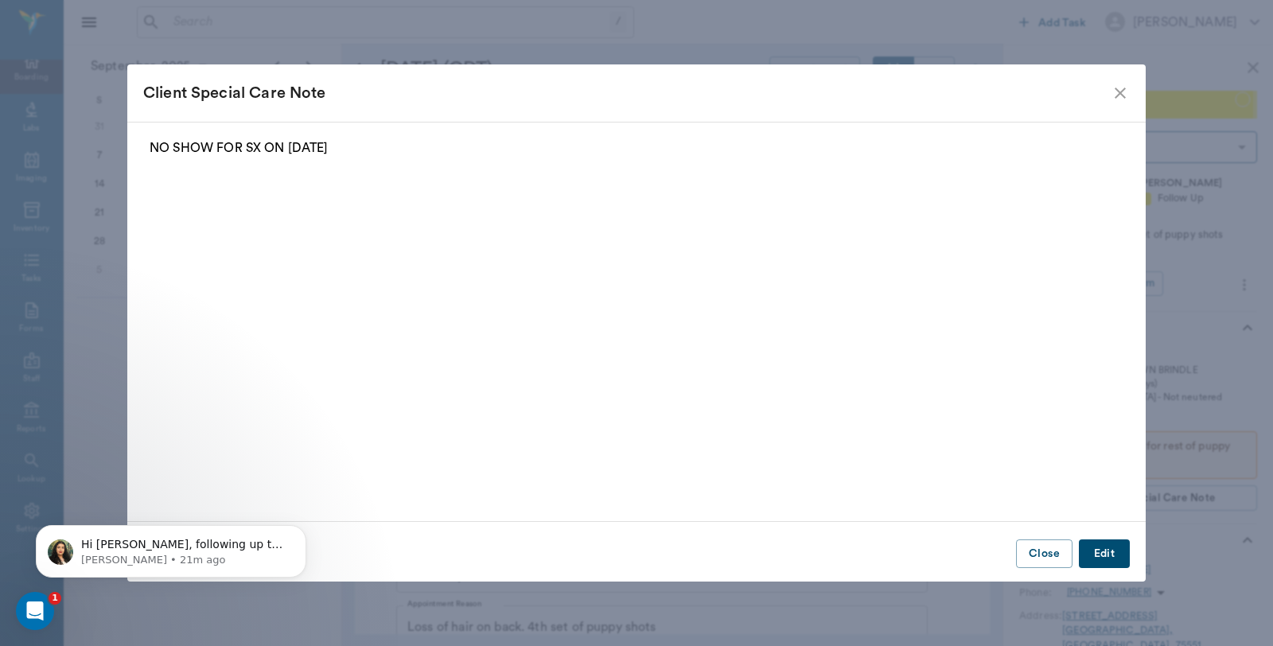
click at [1124, 94] on icon "close" at bounding box center [1120, 93] width 19 height 19
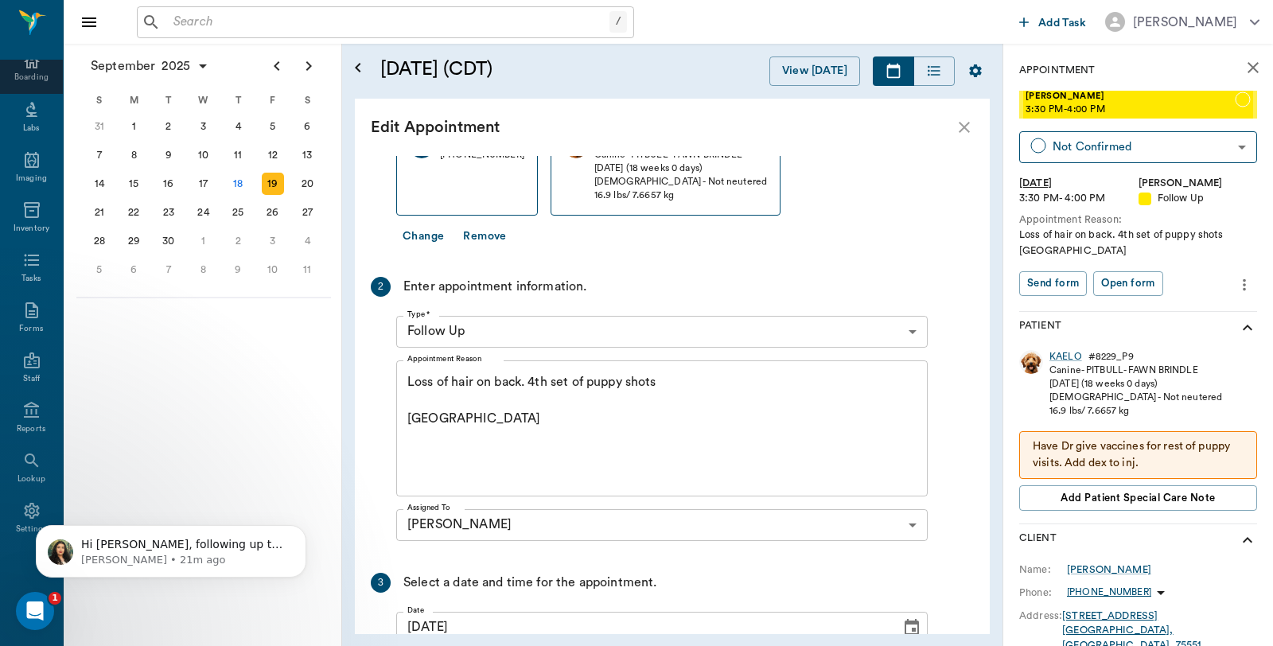
scroll to position [35, 0]
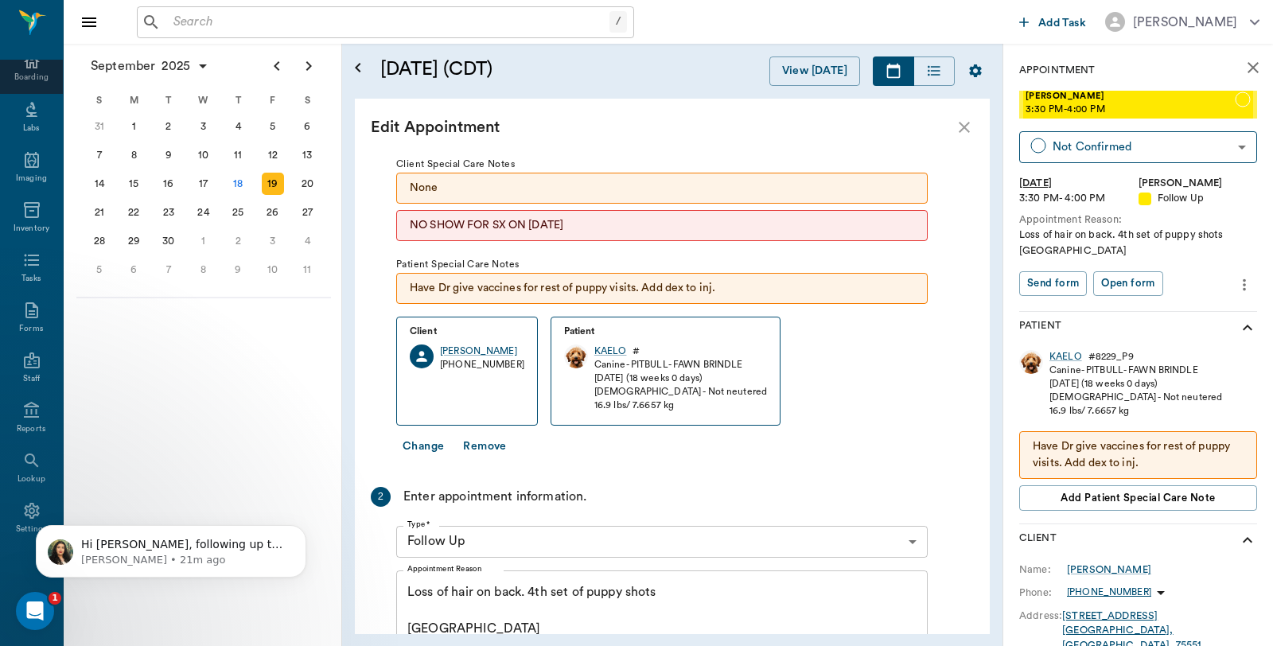
click at [432, 447] on button "Change" at bounding box center [423, 446] width 54 height 29
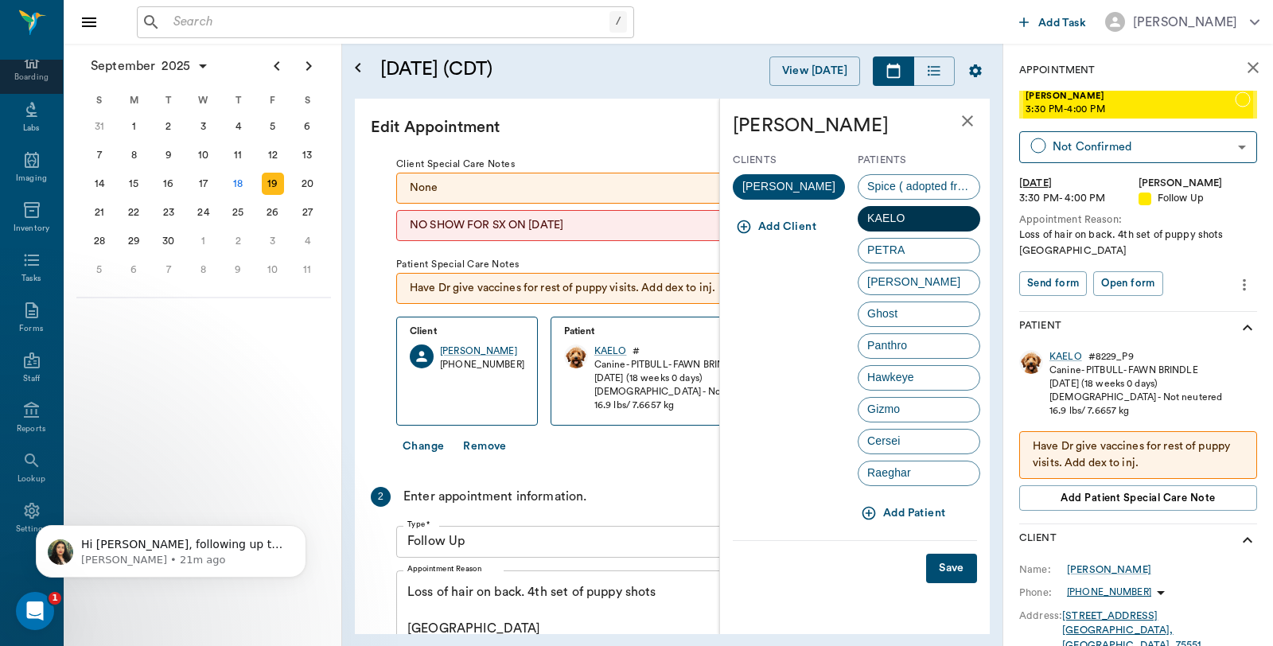
click at [918, 212] on div "KAELO" at bounding box center [919, 218] width 123 height 25
click at [1064, 348] on div "KAELO # 8229_P9 Canine - PITBULL - FAWN BRINDLE [DATE] (18 weeks 0 days) [DEMOG…" at bounding box center [1138, 434] width 238 height 180
click at [963, 120] on icon "close" at bounding box center [967, 120] width 19 height 19
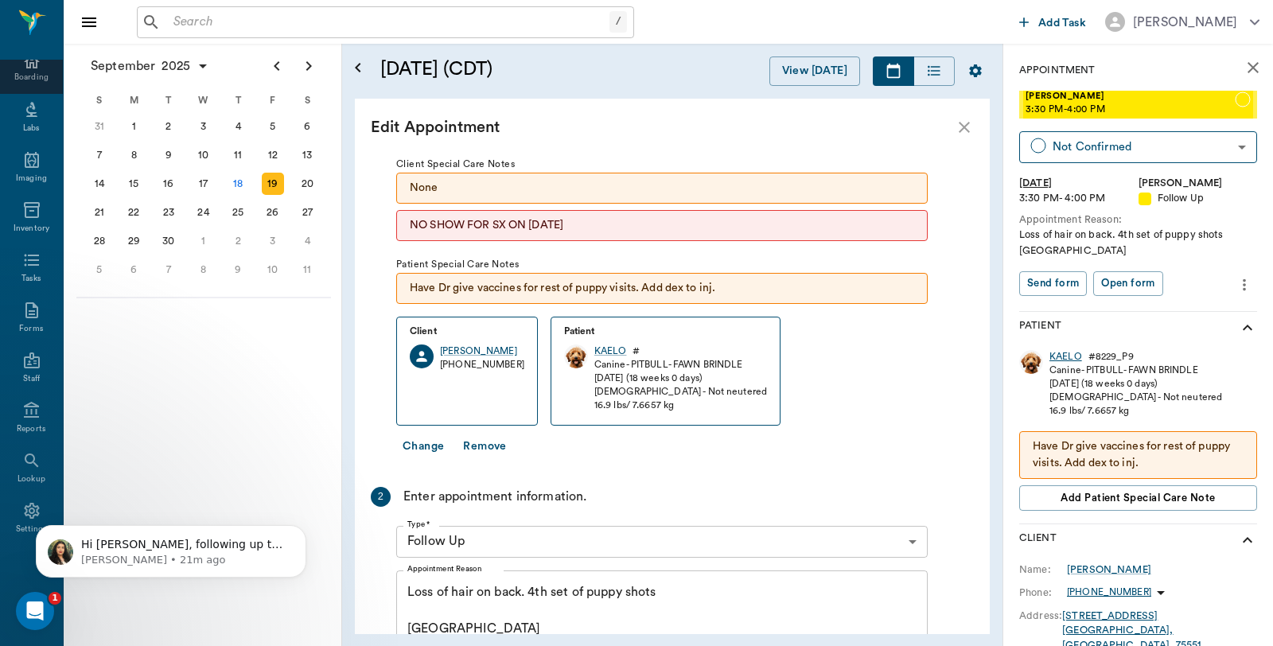
click at [1060, 356] on div "KAELO" at bounding box center [1065, 357] width 33 height 14
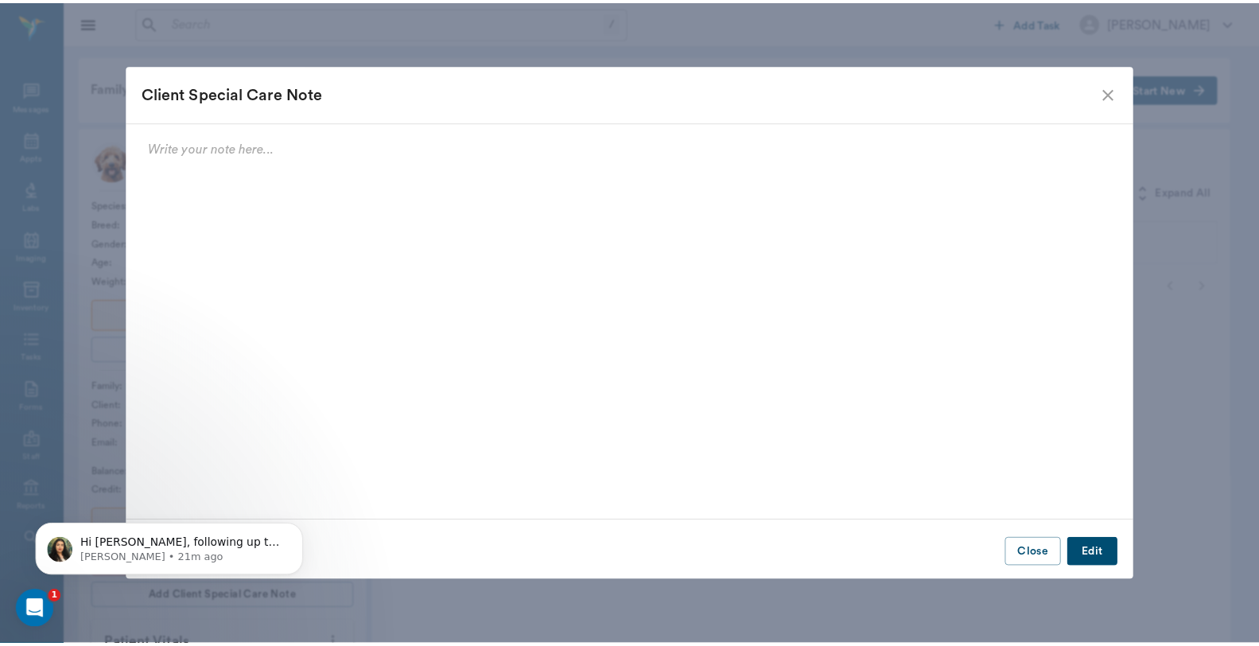
scroll to position [80, 0]
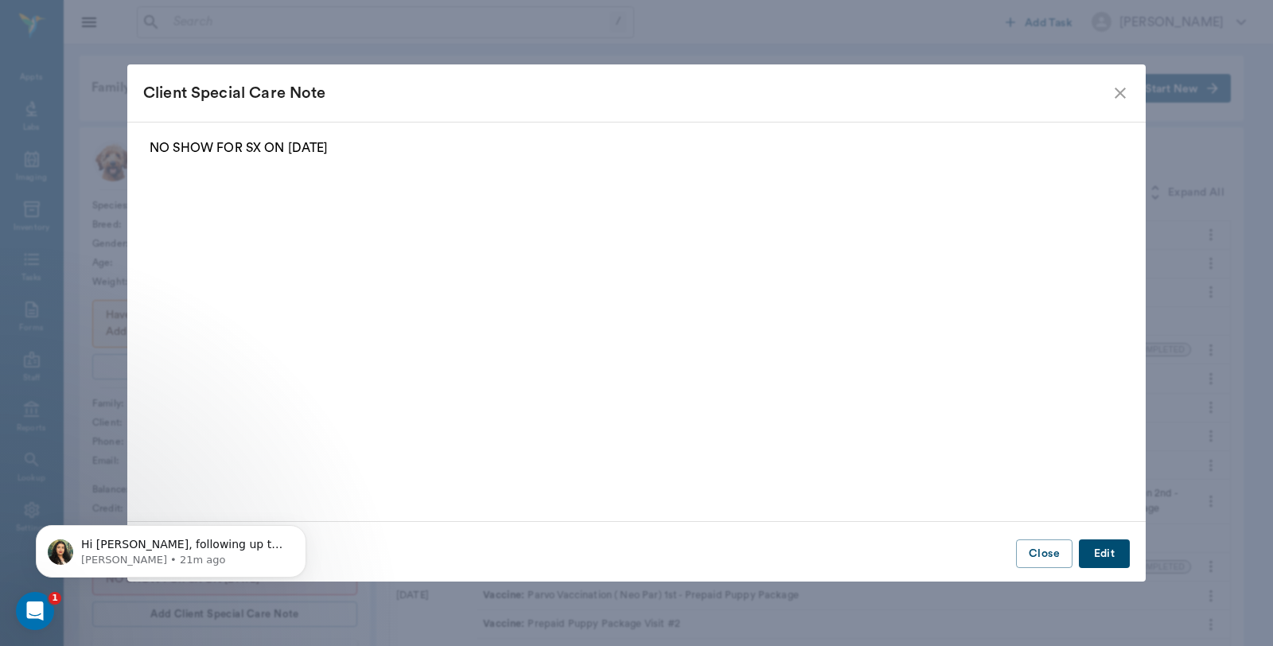
click at [1120, 84] on icon "close" at bounding box center [1120, 93] width 19 height 19
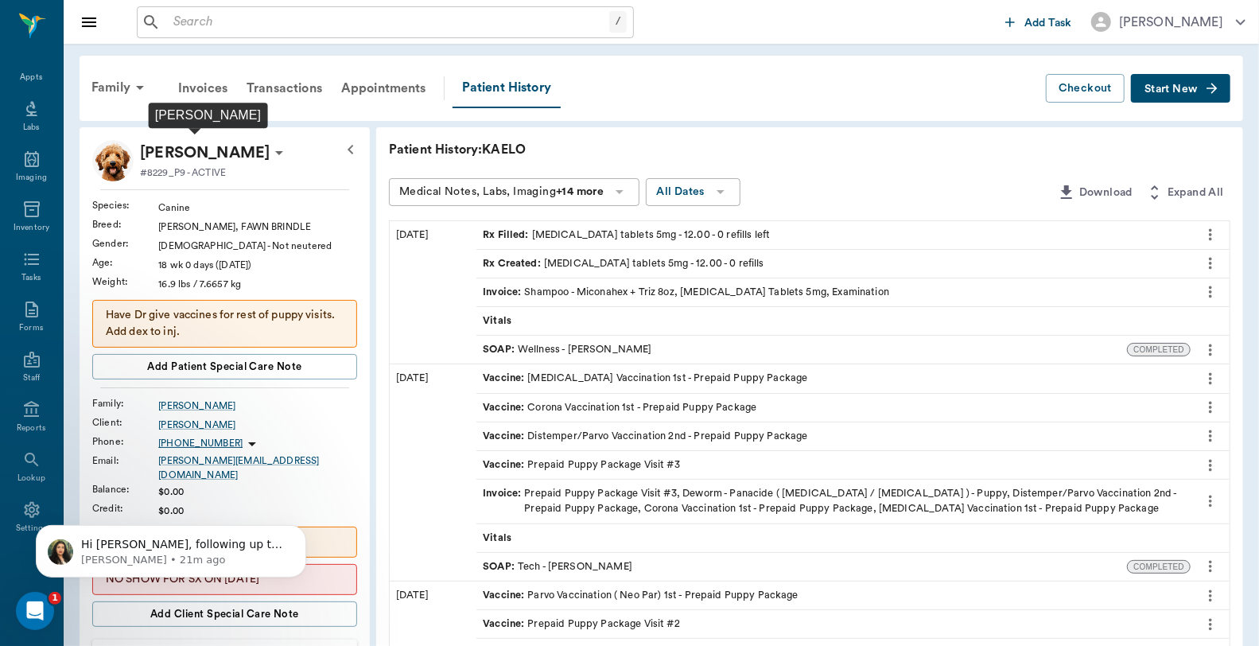
drag, startPoint x: 186, startPoint y: 149, endPoint x: 164, endPoint y: 148, distance: 22.3
click at [164, 148] on p "[PERSON_NAME]" at bounding box center [205, 152] width 130 height 25
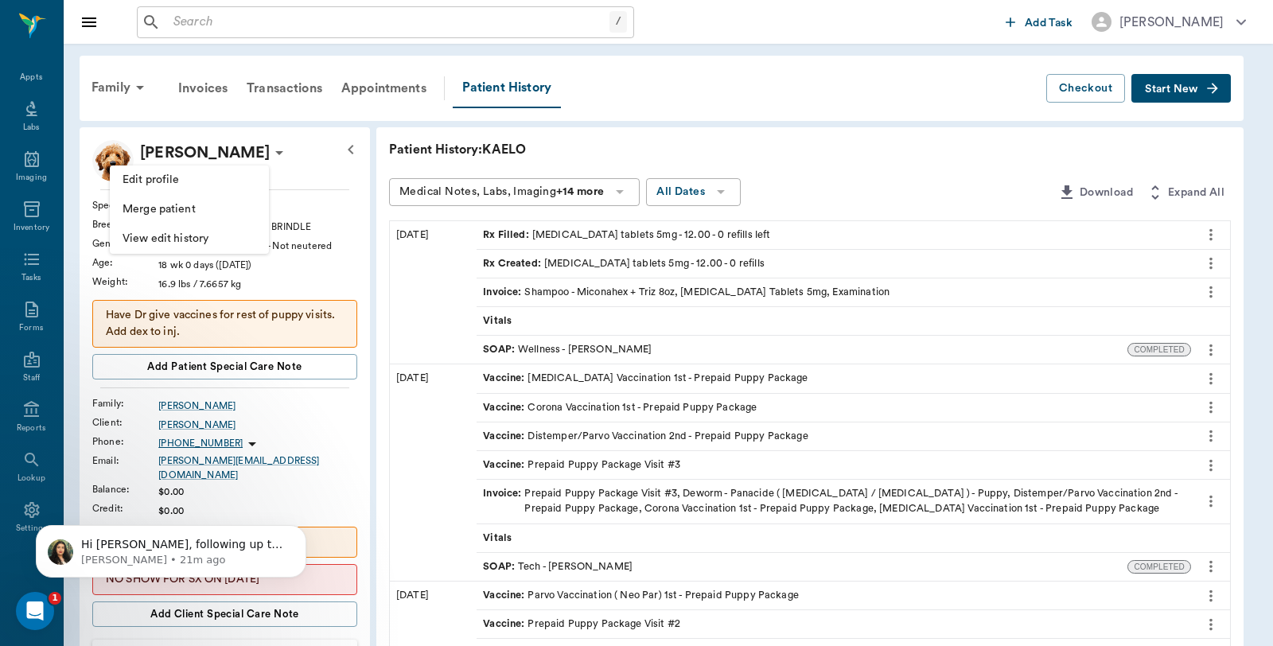
click at [159, 173] on span "Edit profile" at bounding box center [190, 180] width 134 height 17
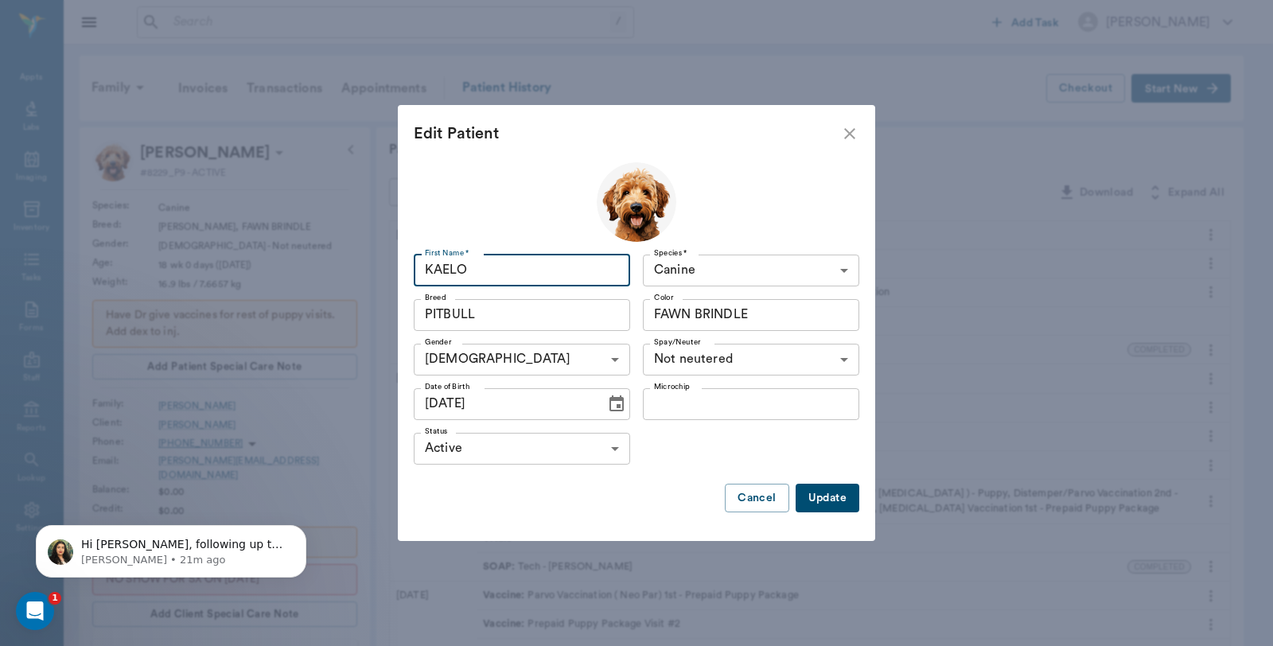
click at [488, 270] on input "KAELO" at bounding box center [522, 271] width 216 height 32
type input "KAILO"
click at [834, 502] on button "Update" at bounding box center [828, 498] width 64 height 29
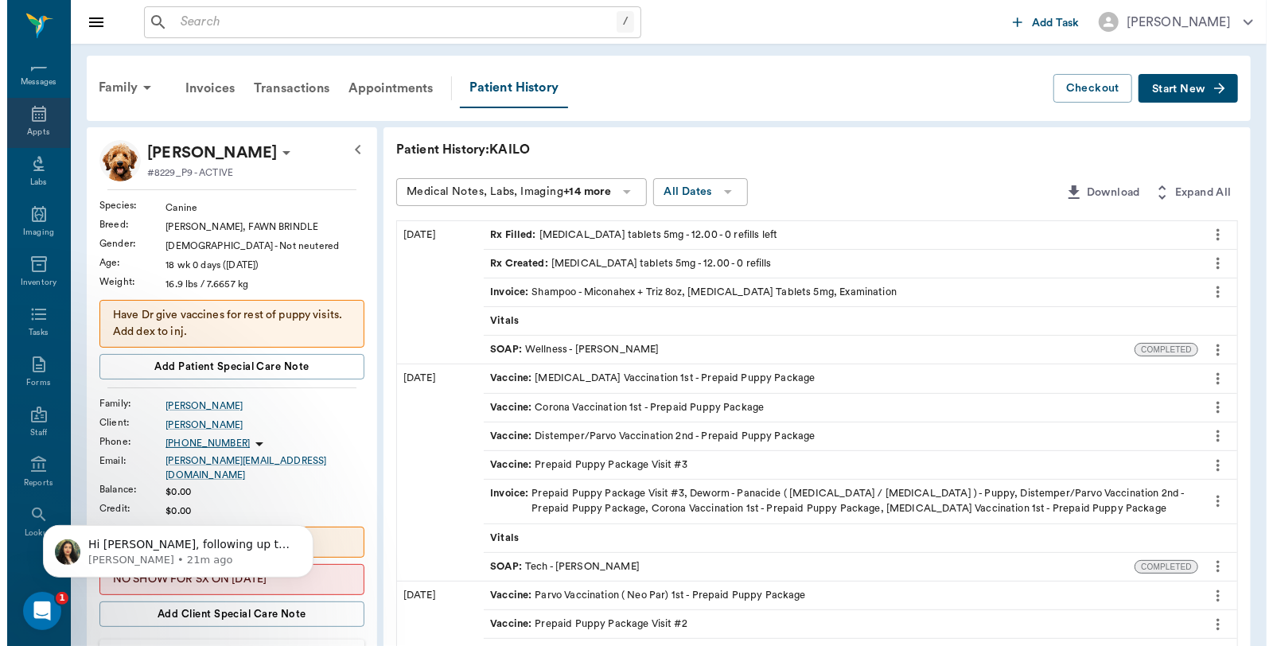
scroll to position [0, 0]
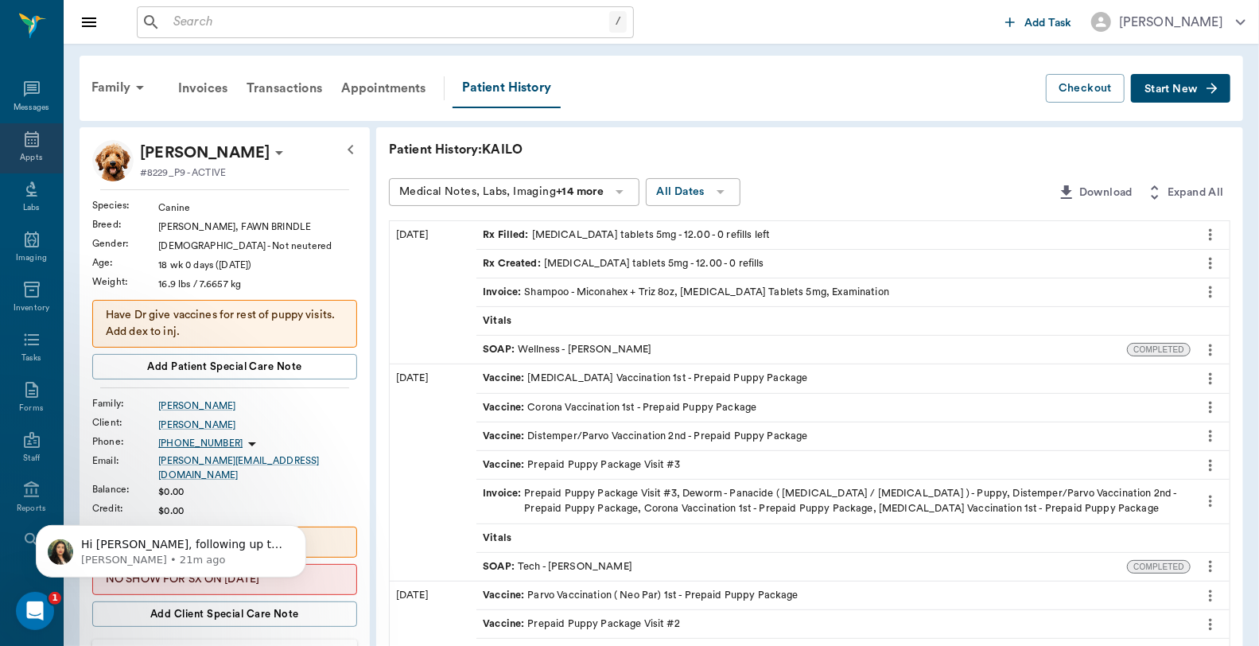
click at [20, 152] on div "Appts" at bounding box center [31, 158] width 22 height 12
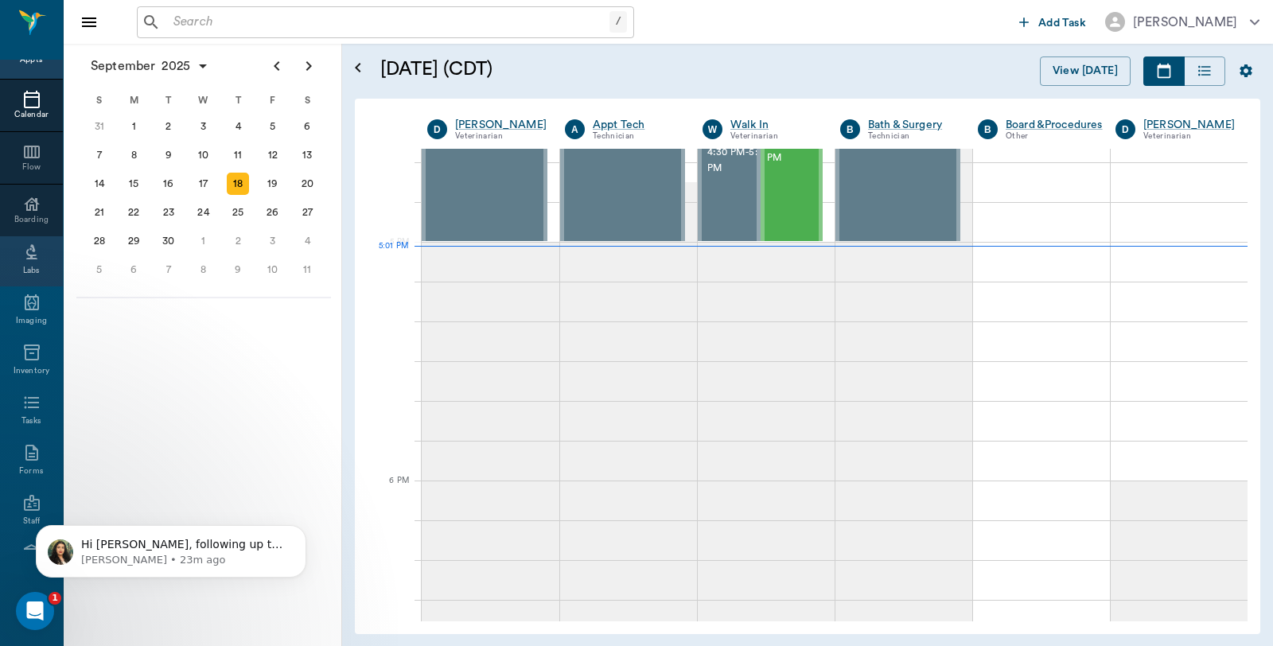
scroll to position [177, 0]
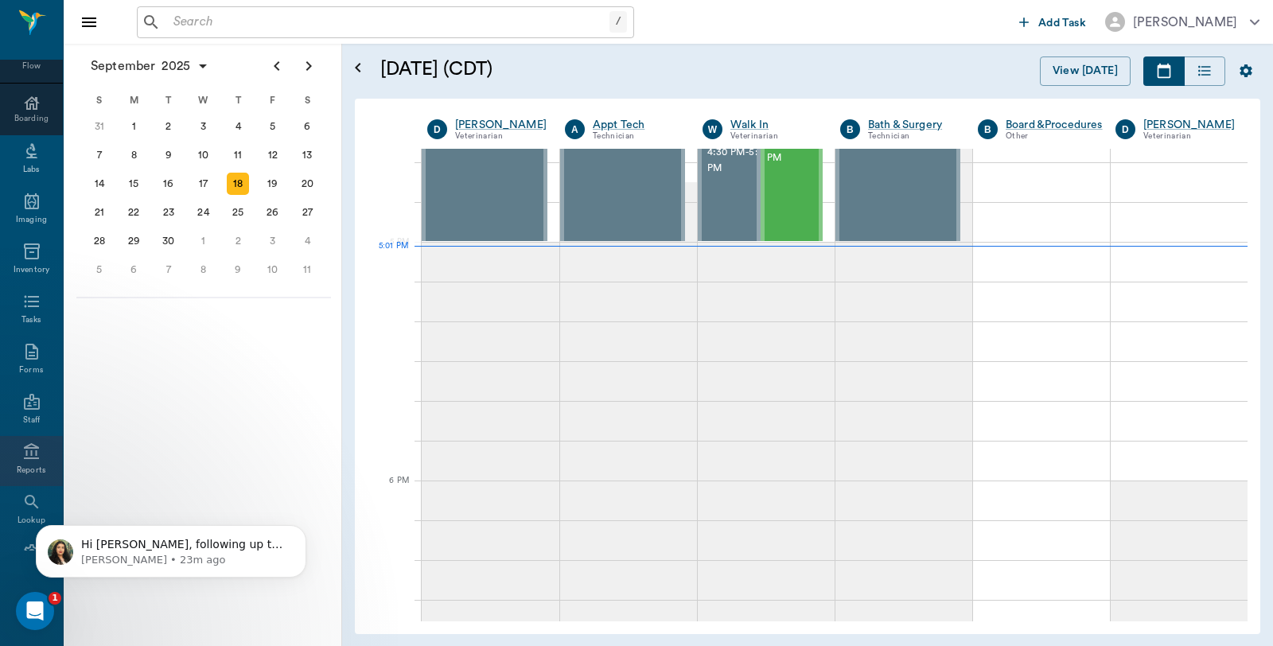
click at [25, 467] on div "Reports" at bounding box center [31, 471] width 29 height 12
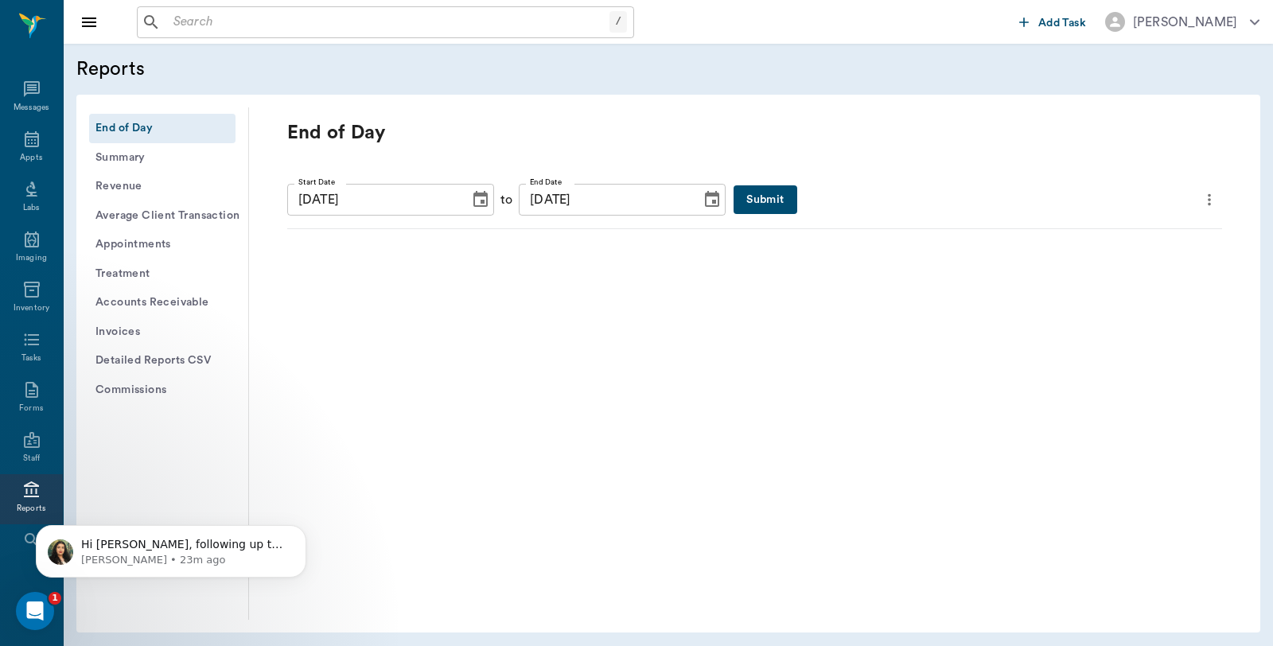
scroll to position [80, 0]
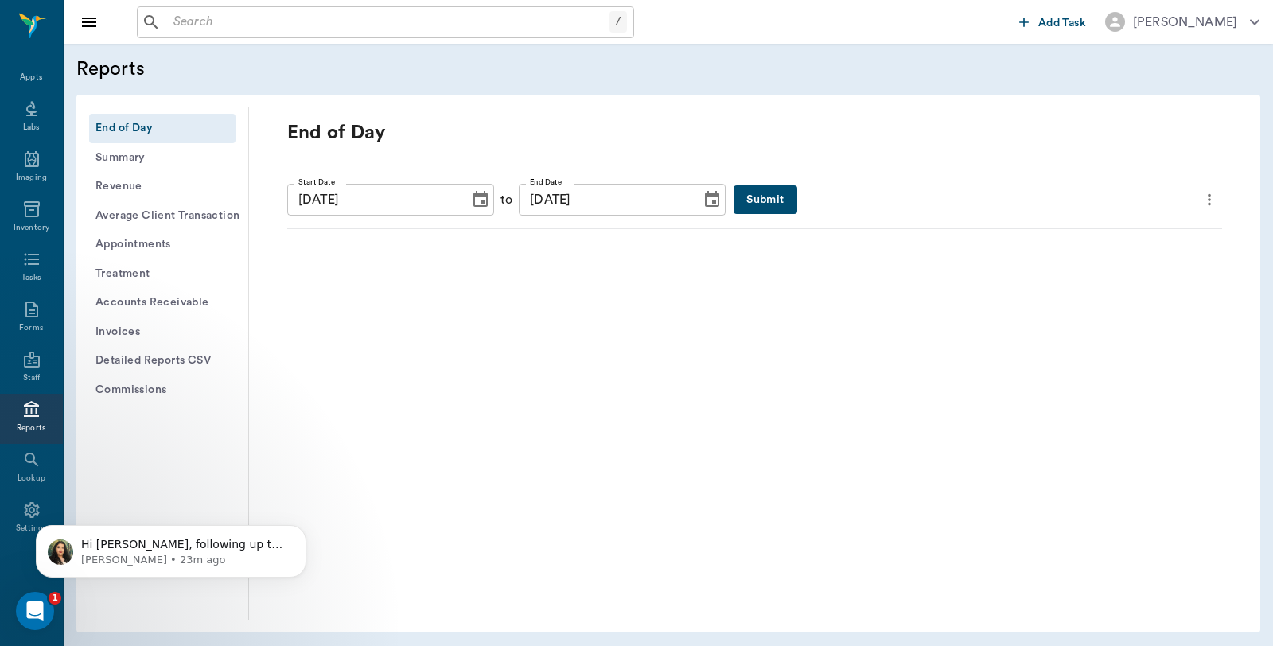
click at [737, 203] on button "Submit" at bounding box center [764, 199] width 63 height 29
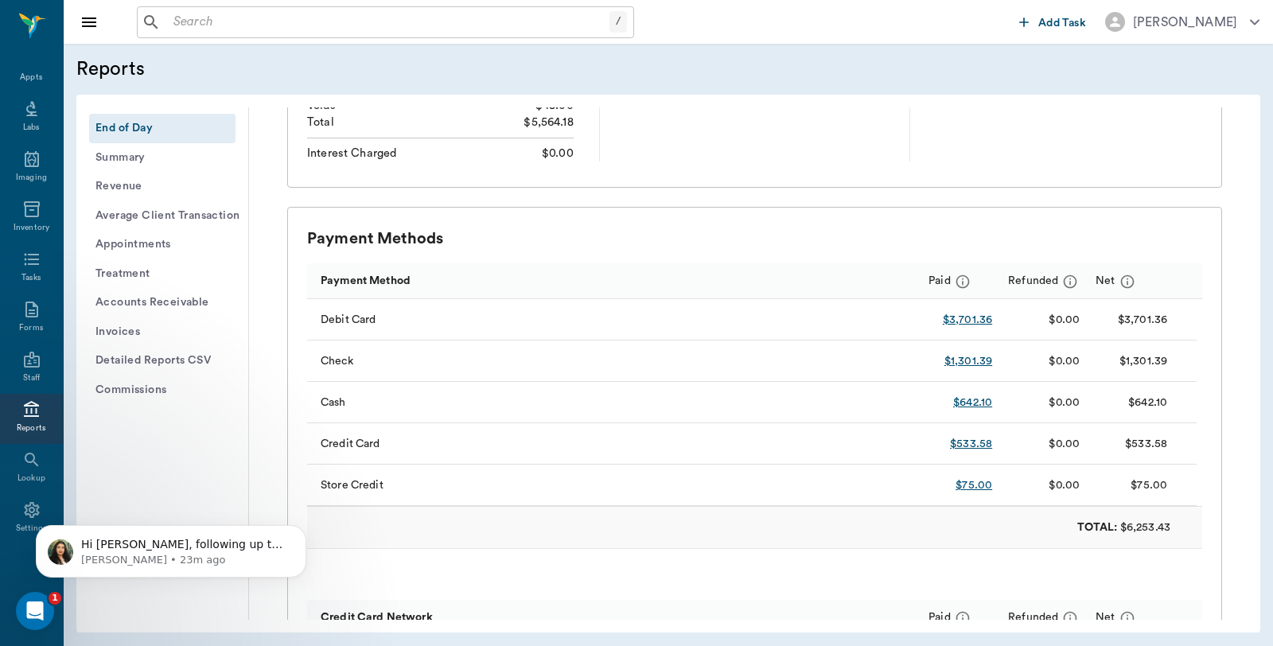
scroll to position [353, 0]
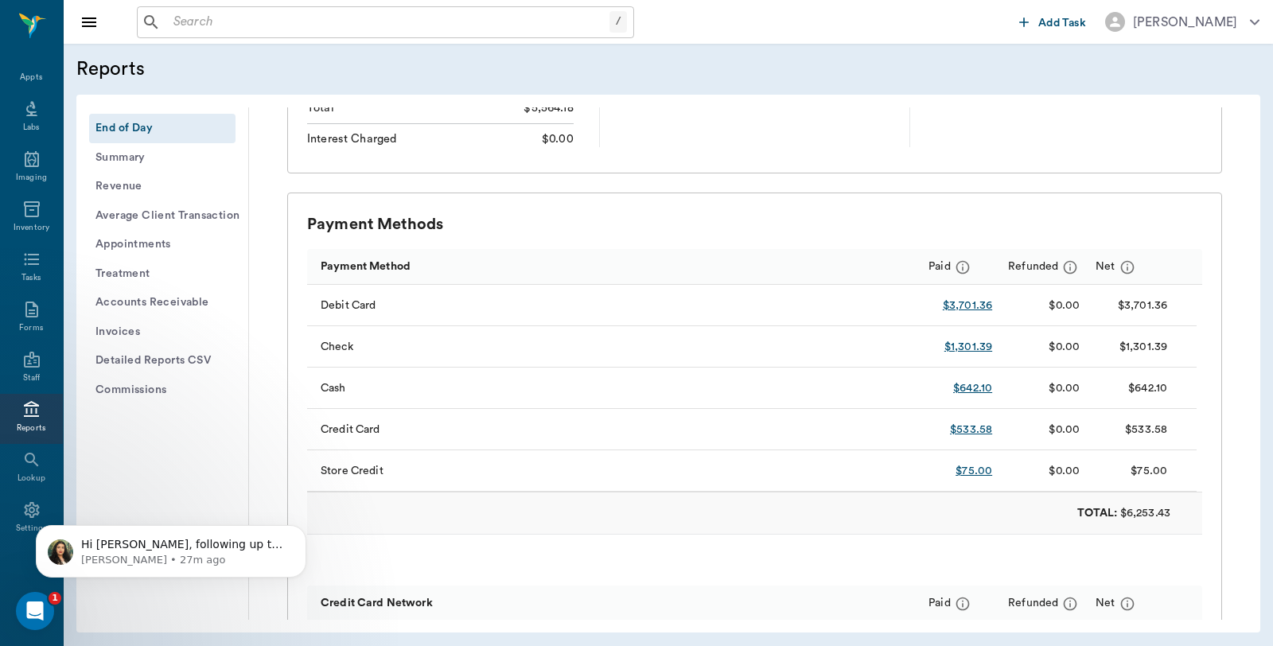
click at [151, 359] on button "Detailed Reports CSV" at bounding box center [162, 360] width 146 height 29
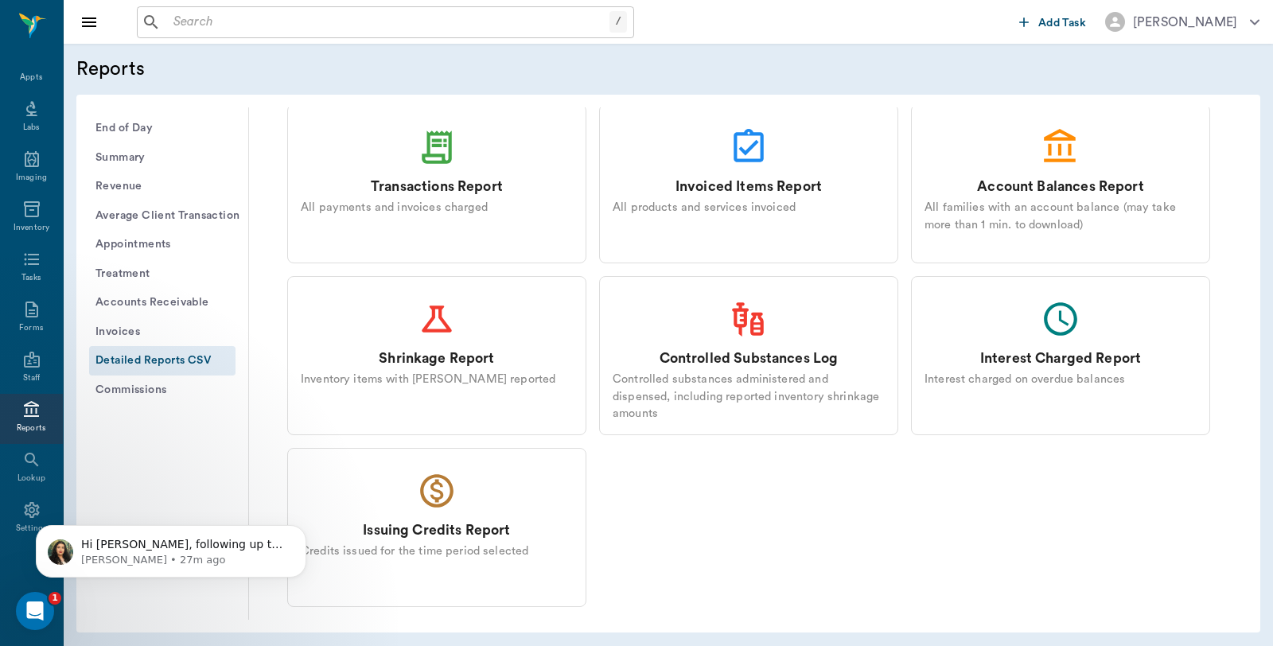
scroll to position [155, 0]
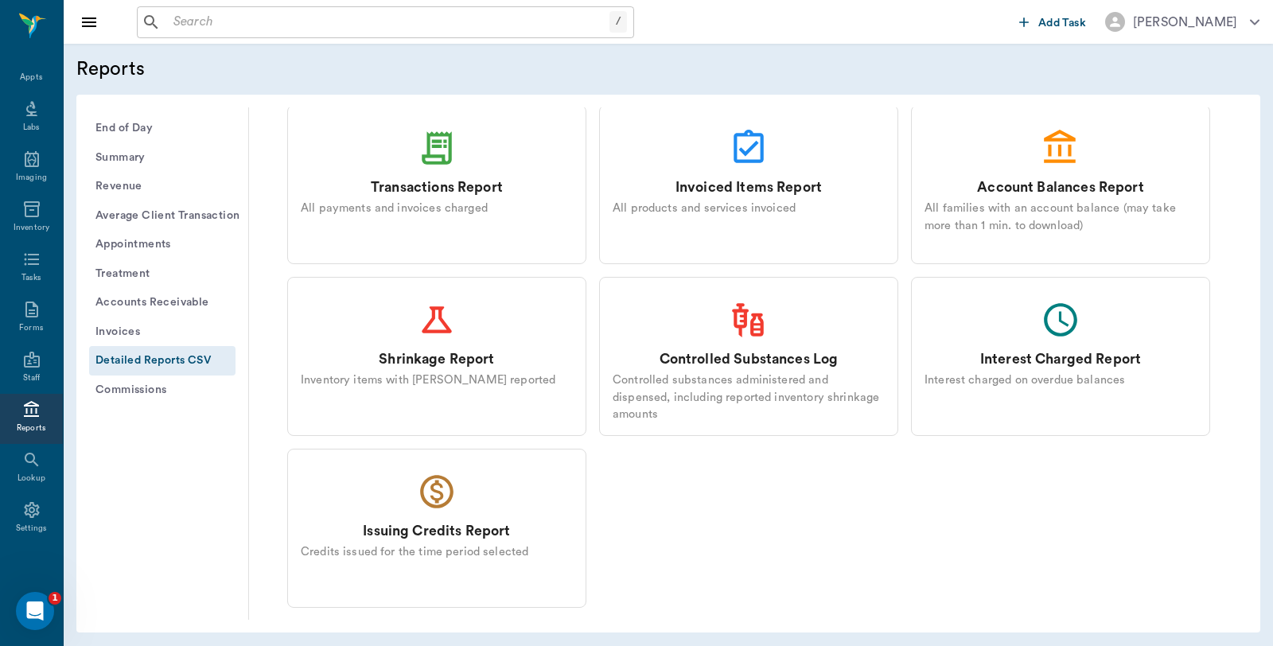
click at [395, 172] on div "Transactions Report All payments and invoices charged" at bounding box center [436, 184] width 299 height 159
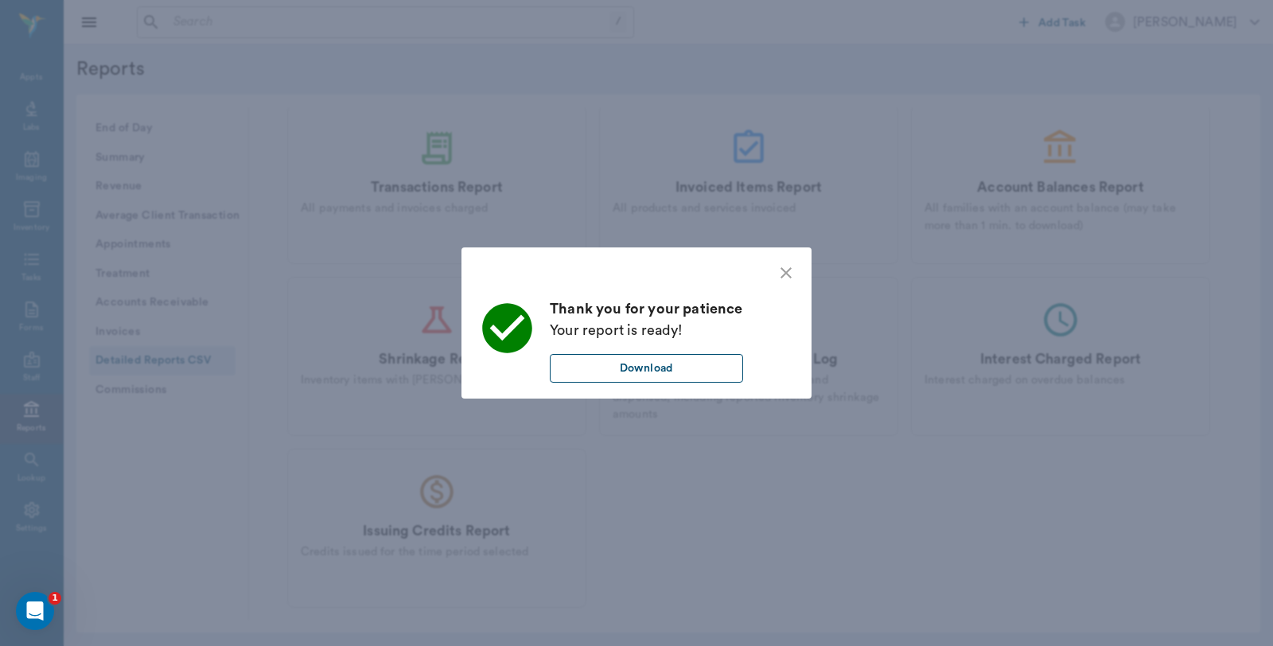
click at [727, 368] on button "Download" at bounding box center [646, 368] width 193 height 29
click at [664, 103] on div "Thank you for your patience Your report is ready! Download" at bounding box center [636, 323] width 1273 height 646
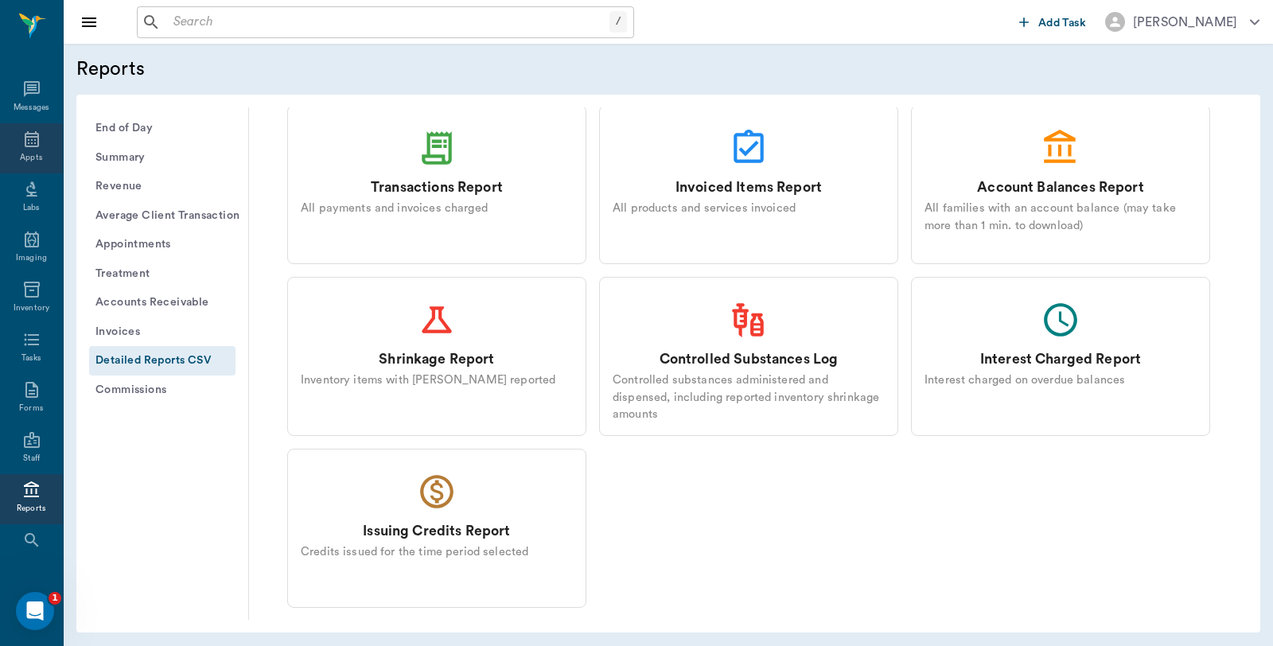
click at [25, 161] on div "Appts" at bounding box center [31, 158] width 22 height 12
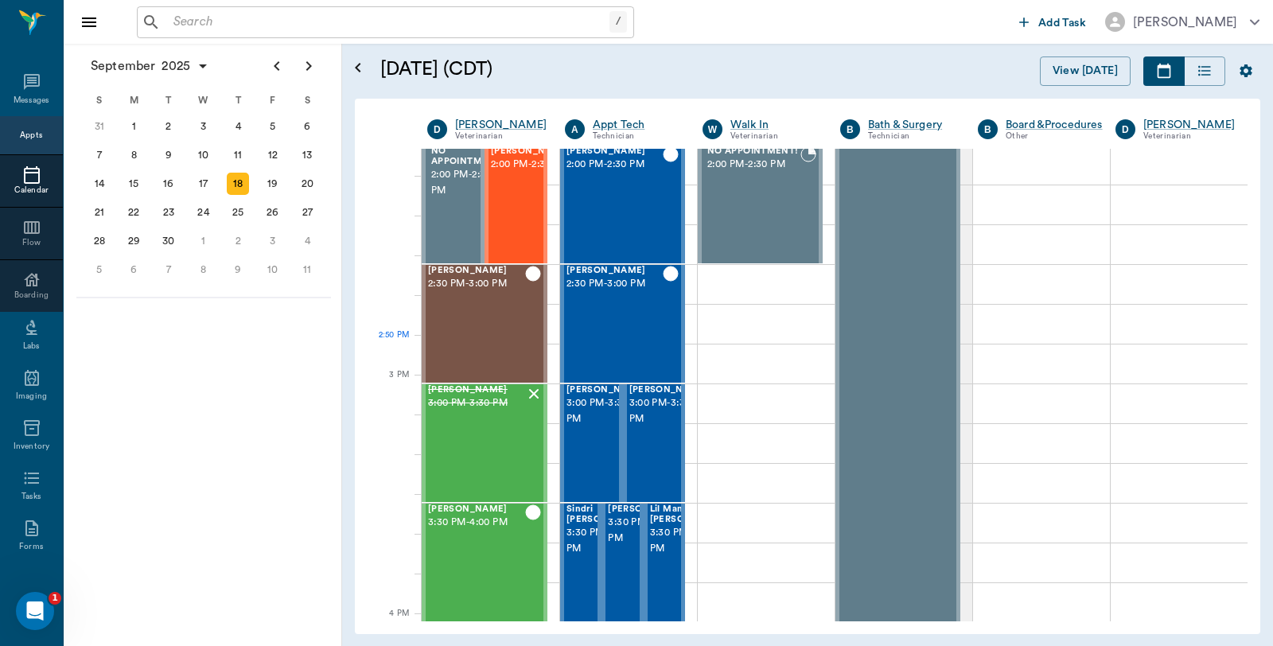
scroll to position [1442, 0]
